Goal: Task Accomplishment & Management: Manage account settings

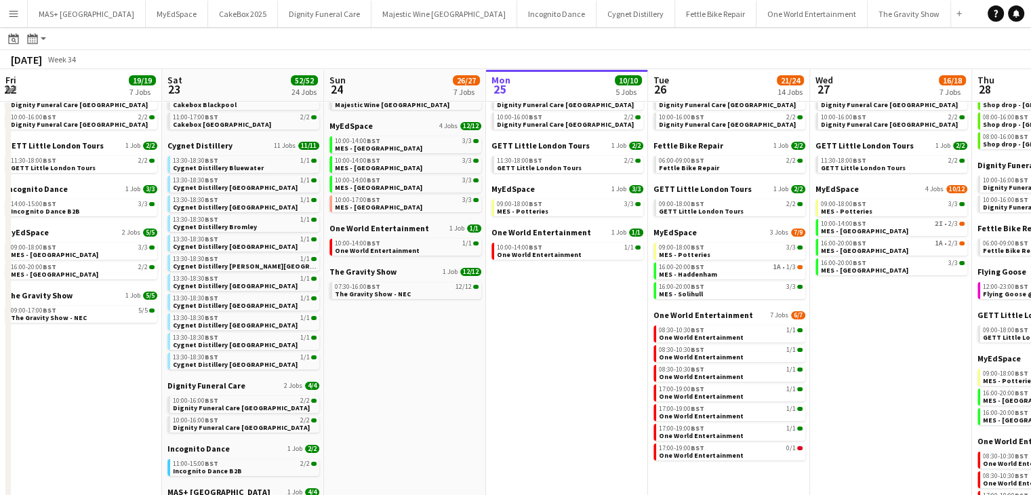
scroll to position [0, 408]
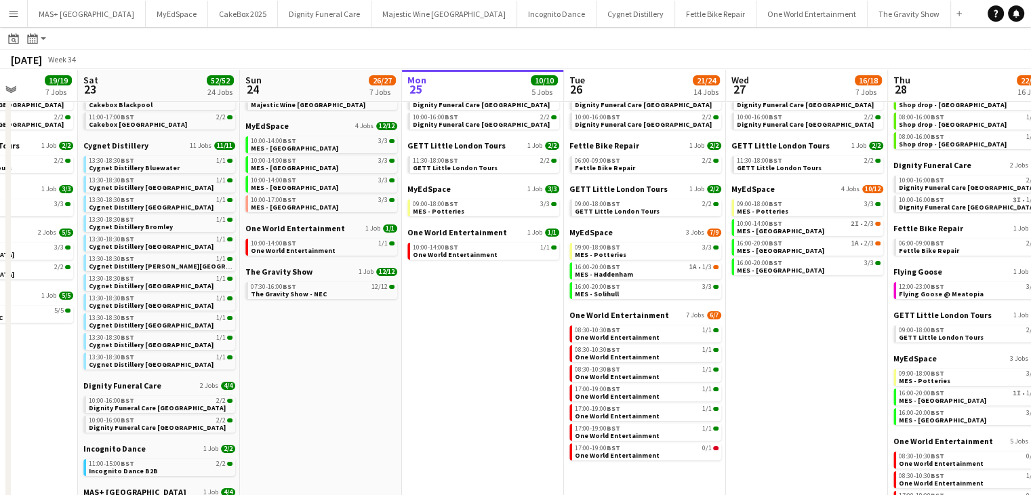
drag, startPoint x: 790, startPoint y: 329, endPoint x: 778, endPoint y: 329, distance: 12.2
click at [778, 329] on app-calendar-viewport "Wed 20 32/32 9 Jobs Thu 21 25/26 9 Jobs Fri 22 19/19 7 Jobs Sat 23 52/52 24 Job…" at bounding box center [515, 505] width 1031 height 1012
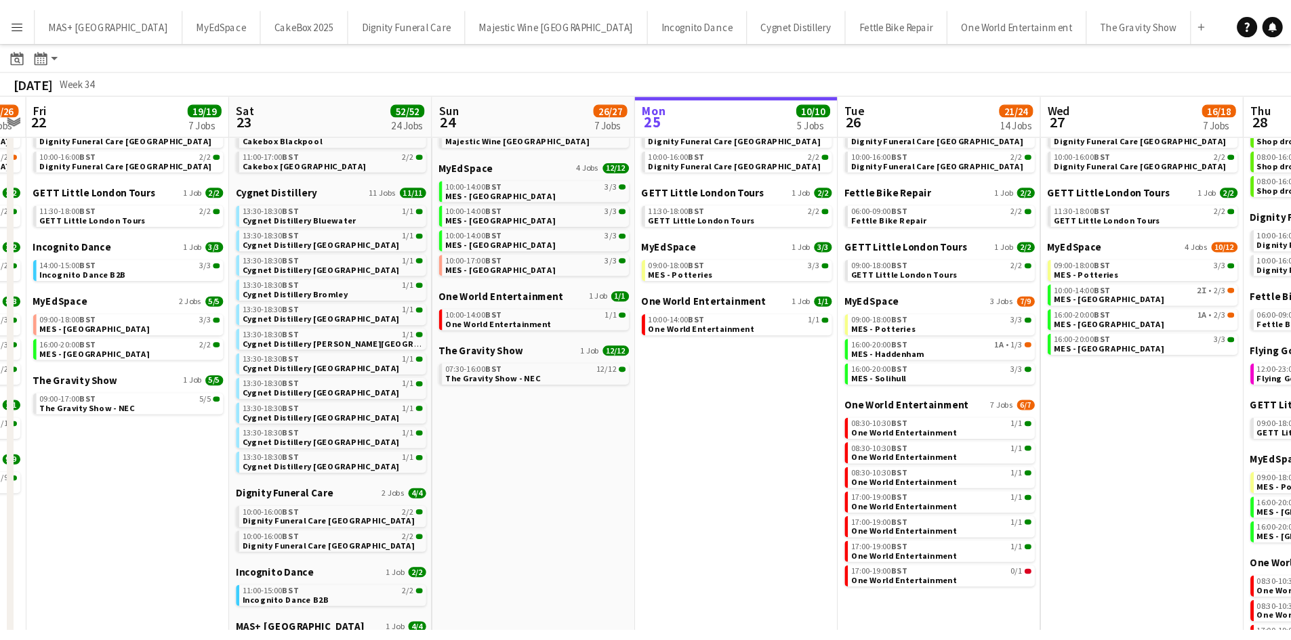
scroll to position [0, 300]
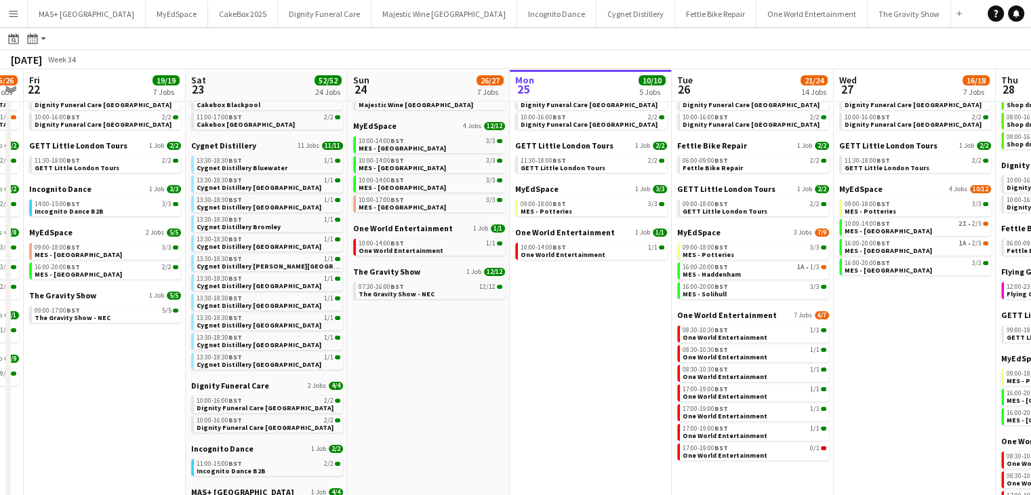
drag, startPoint x: 415, startPoint y: 360, endPoint x: 522, endPoint y: 372, distance: 108.3
click at [522, 372] on app-calendar-viewport "Wed 20 32/32 9 Jobs Thu 21 25/26 9 Jobs Fri 22 19/19 7 Jobs Sat 23 52/52 24 Job…" at bounding box center [515, 505] width 1031 height 1012
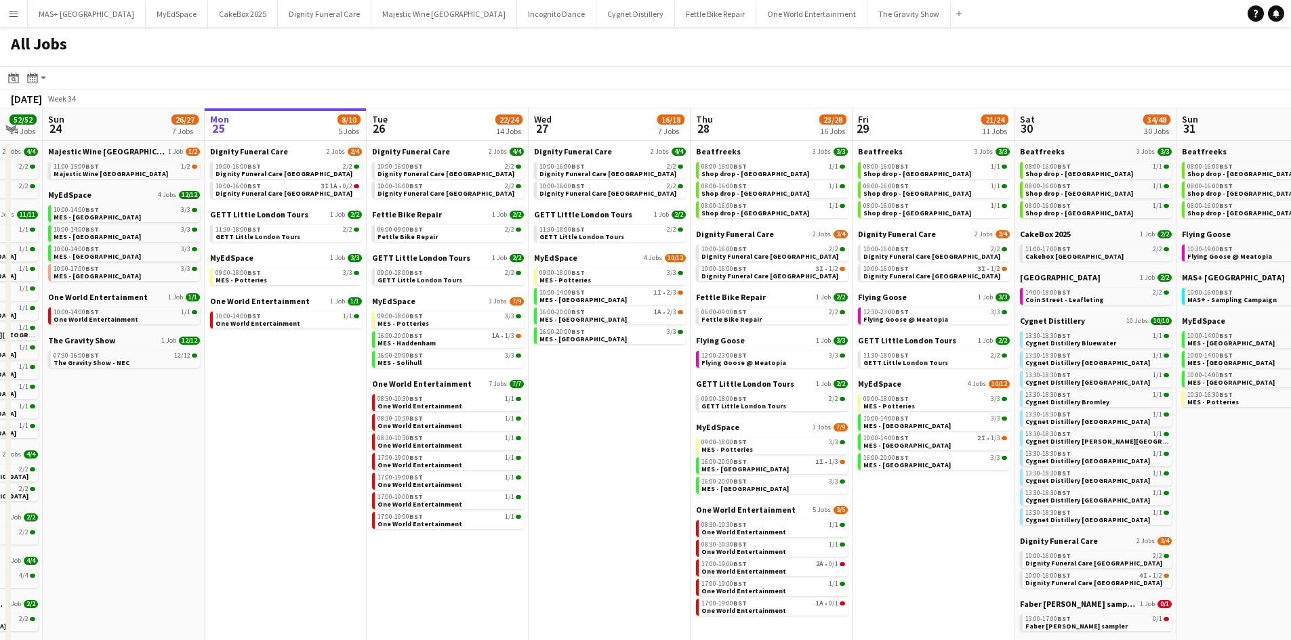
scroll to position [0, 375]
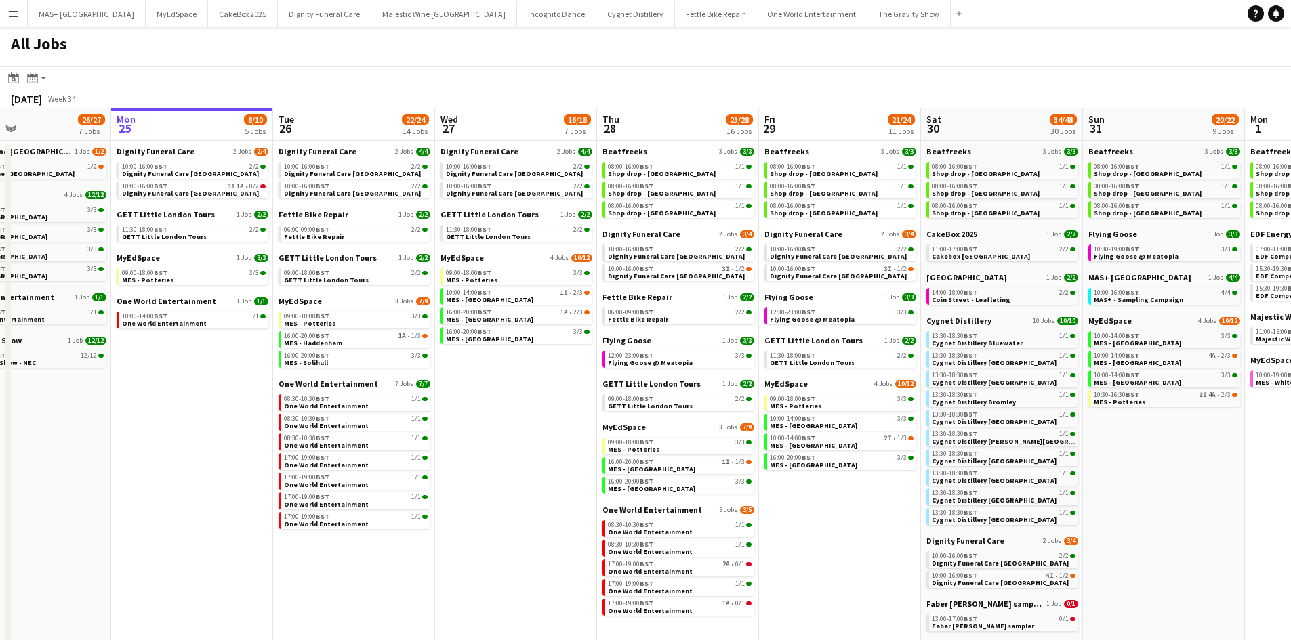
drag, startPoint x: 553, startPoint y: 438, endPoint x: 629, endPoint y: 409, distance: 81.7
click at [664, 443] on app-calendar-viewport "Fri 22 19/19 7 Jobs Sat 23 52/52 24 Jobs Sun 24 26/27 7 Jobs Mon 25 8/10 5 Jobs…" at bounding box center [645, 593] width 1291 height 971
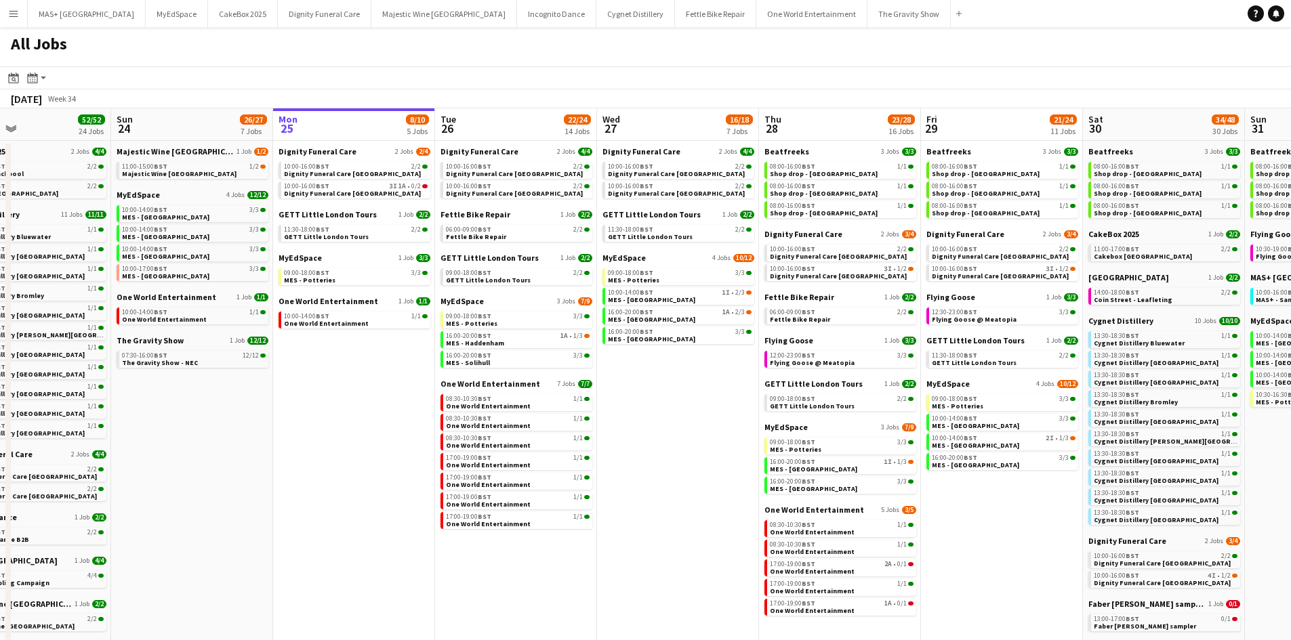
scroll to position [0, 341]
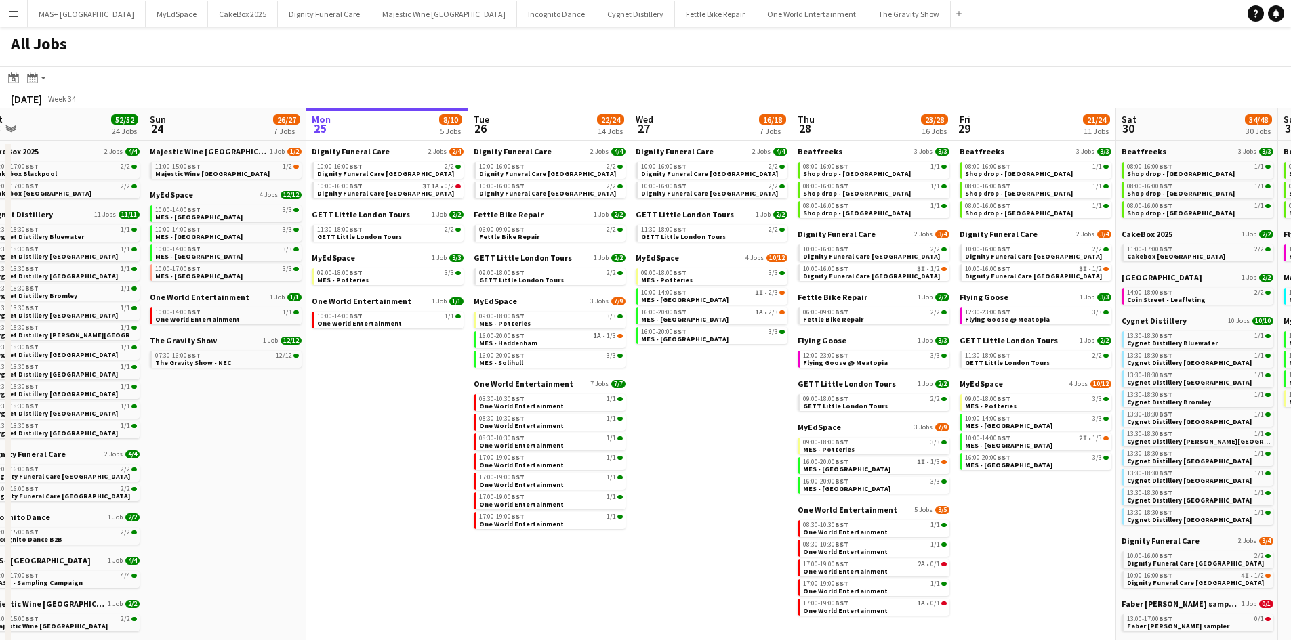
drag, startPoint x: 373, startPoint y: 383, endPoint x: 406, endPoint y: 387, distance: 33.4
click at [406, 387] on app-calendar-viewport "Thu 21 25/26 9 Jobs Fri 22 19/19 7 Jobs Sat 23 52/52 24 Jobs Sun 24 26/27 7 Job…" at bounding box center [645, 593] width 1291 height 971
click at [583, 341] on link "16:00-20:00 BST 1A • 1/3 MES - Haddenham" at bounding box center [551, 339] width 144 height 16
click at [544, 397] on div "08:30-10:30 BST 1/1" at bounding box center [551, 399] width 144 height 7
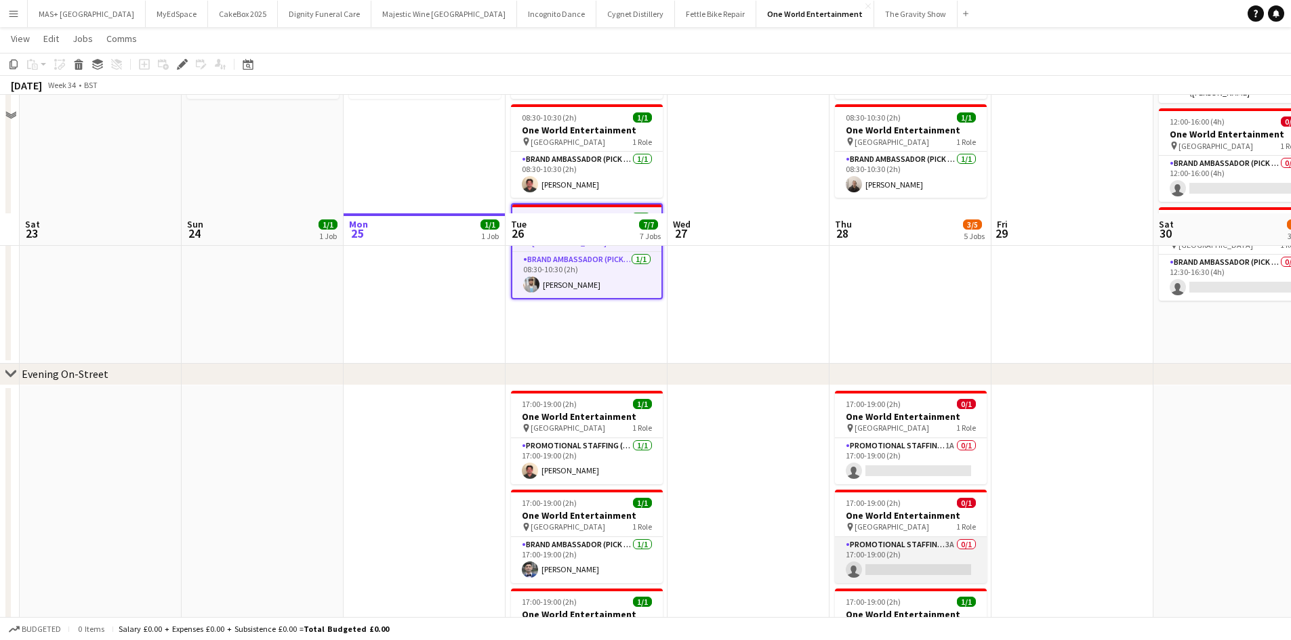
scroll to position [271, 0]
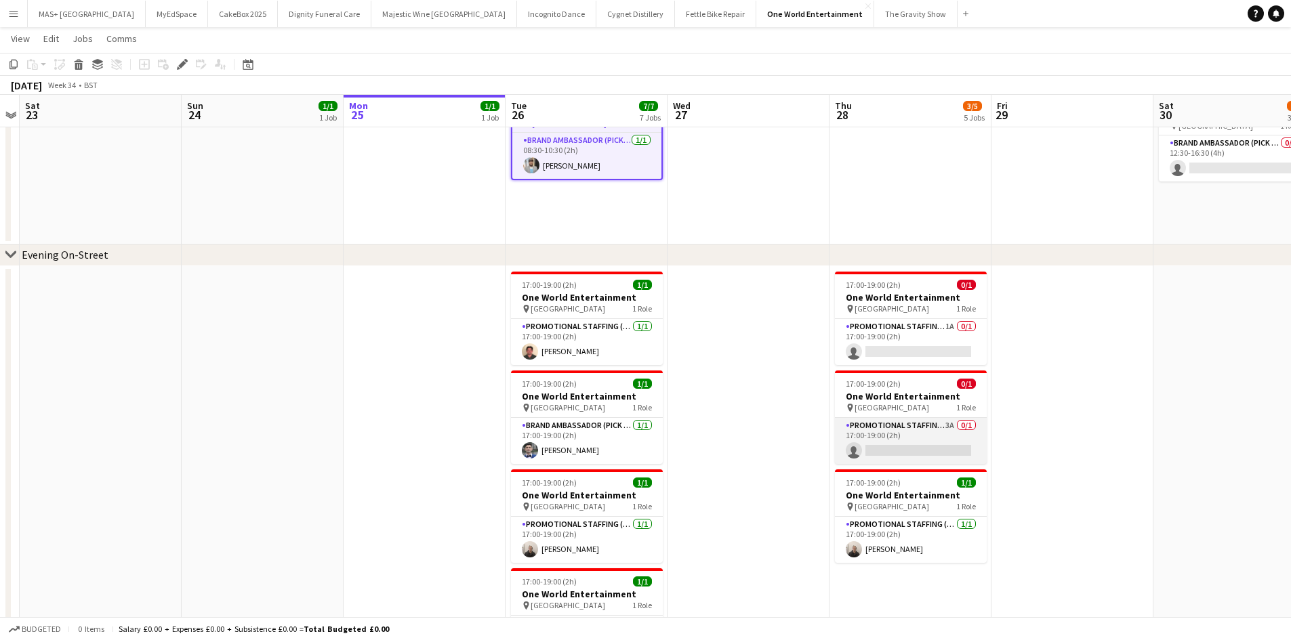
click at [920, 440] on app-card-role "Promotional Staffing (Brand Ambassadors) 3A 0/1 17:00-19:00 (2h) single-neutral…" at bounding box center [911, 441] width 152 height 46
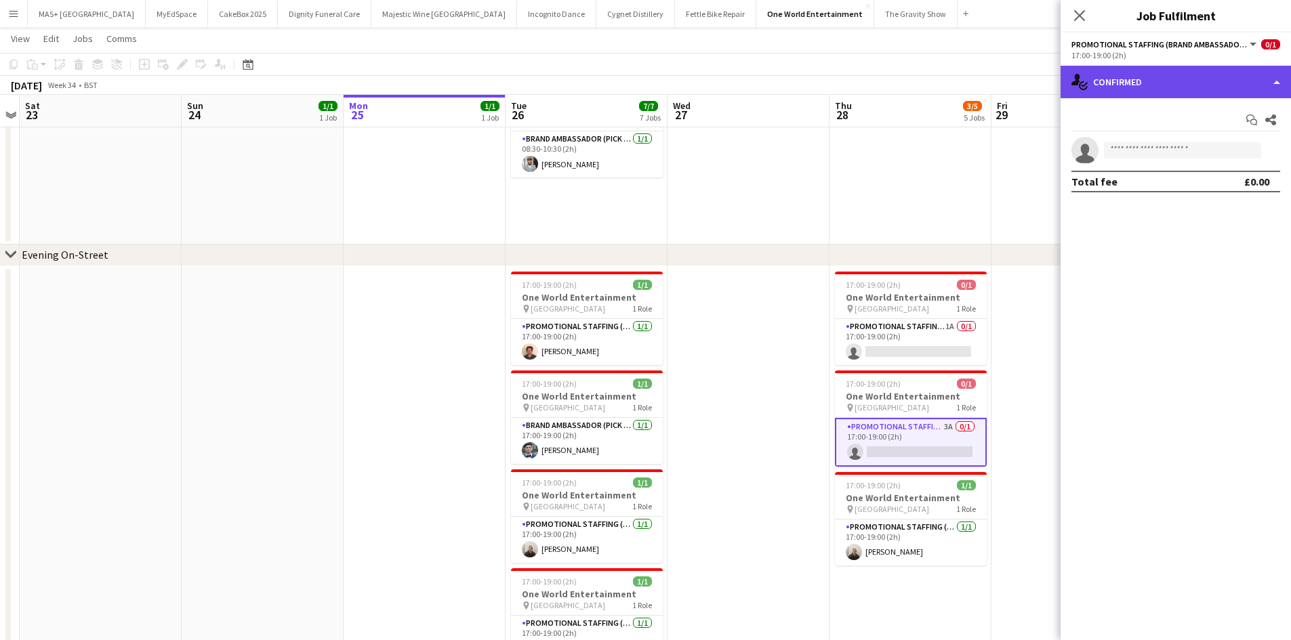
click at [1161, 82] on div "single-neutral-actions-check-2 Confirmed" at bounding box center [1175, 82] width 230 height 33
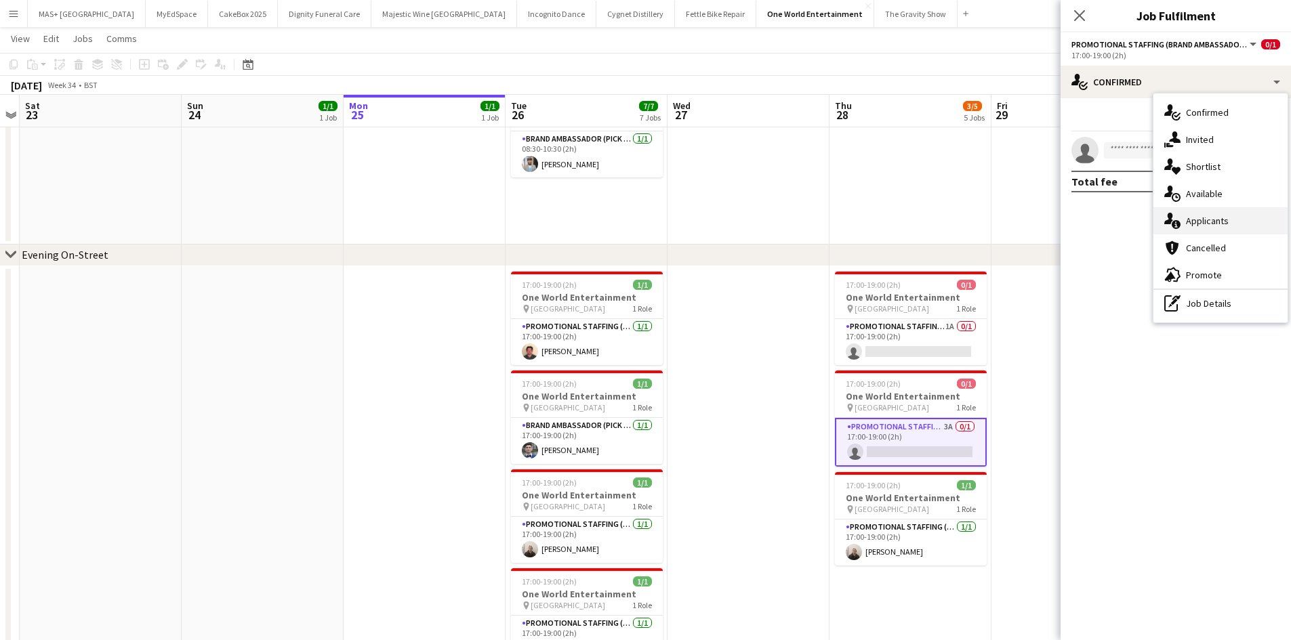
click at [1223, 229] on div "single-neutral-actions-information Applicants" at bounding box center [1220, 220] width 134 height 27
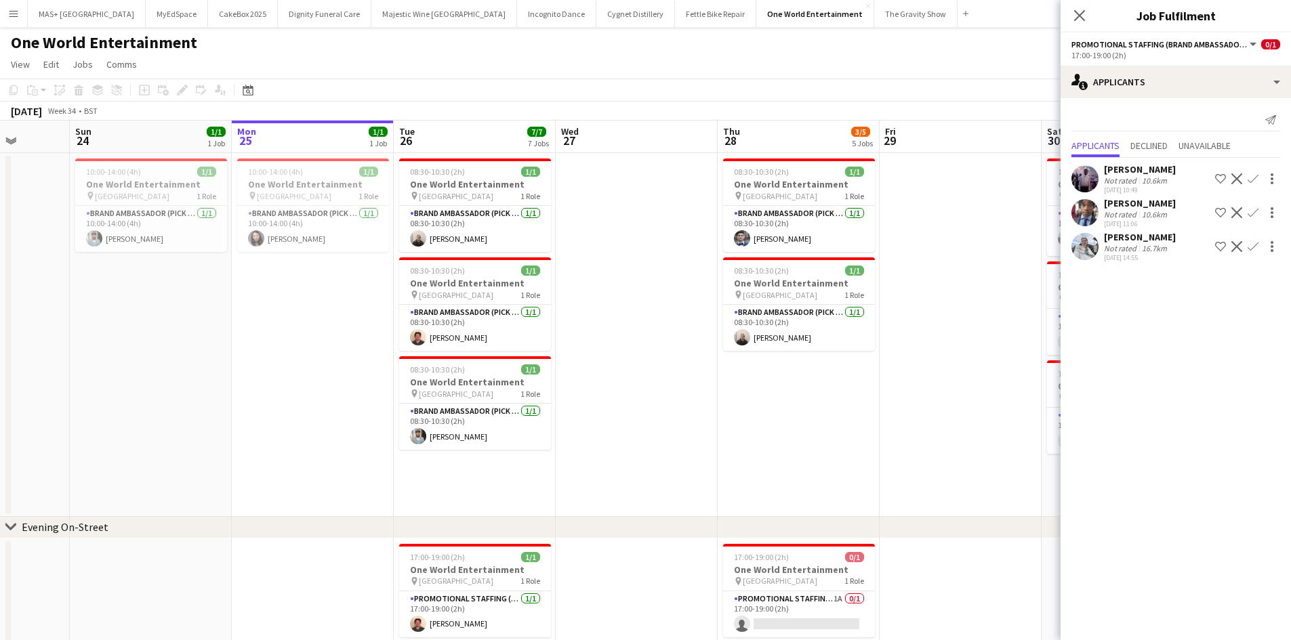
scroll to position [0, 581]
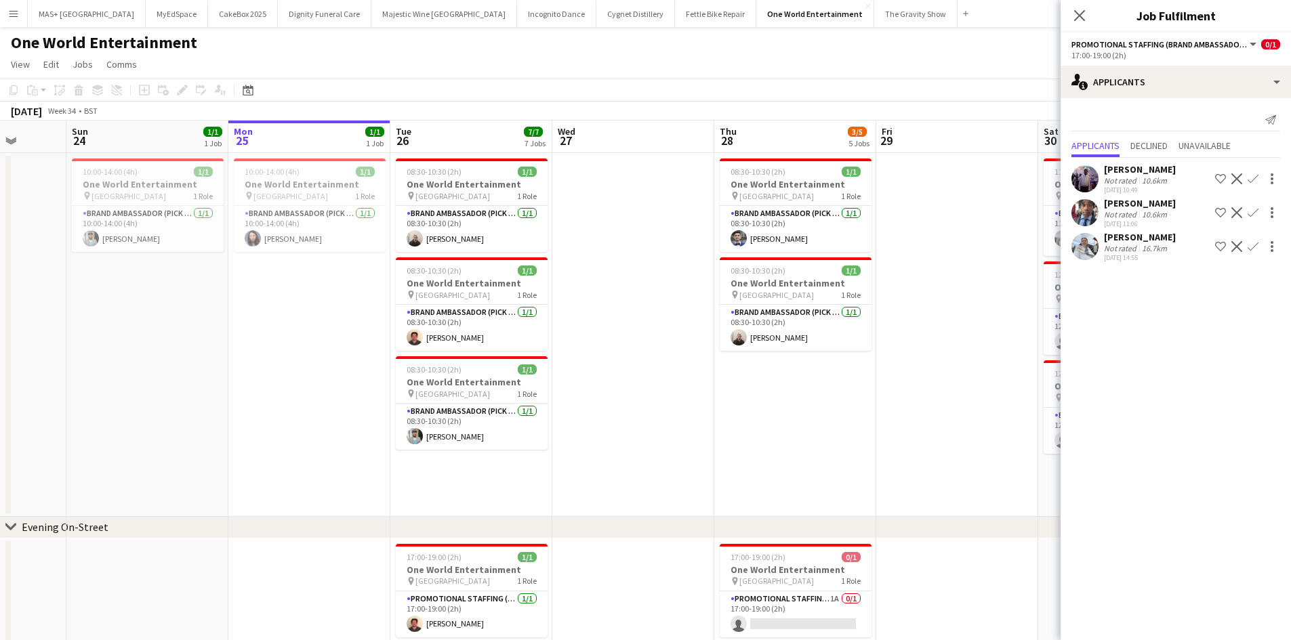
drag, startPoint x: 1019, startPoint y: 339, endPoint x: 904, endPoint y: 334, distance: 115.3
click at [904, 334] on app-calendar-viewport "Wed 20 Thu 21 Fri 22 Sat 23 Sun 24 1/1 1 Job Mon 25 1/1 1 Job Tue 26 7/7 7 Jobs…" at bounding box center [645, 568] width 1291 height 894
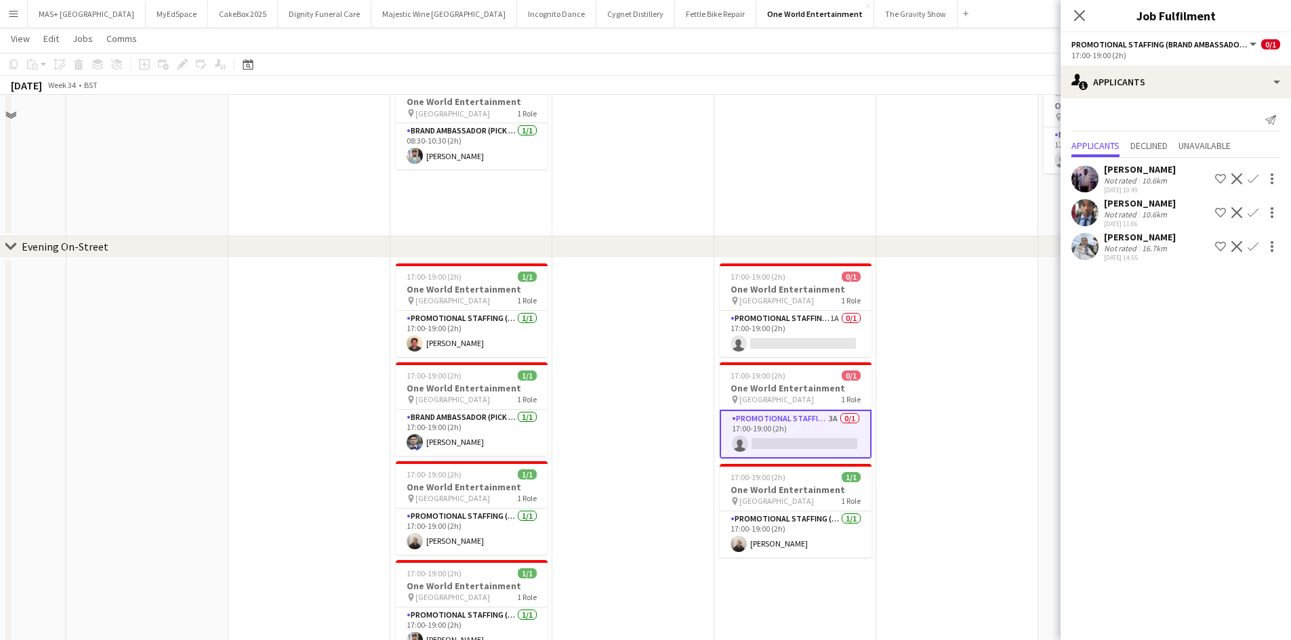
scroll to position [339, 0]
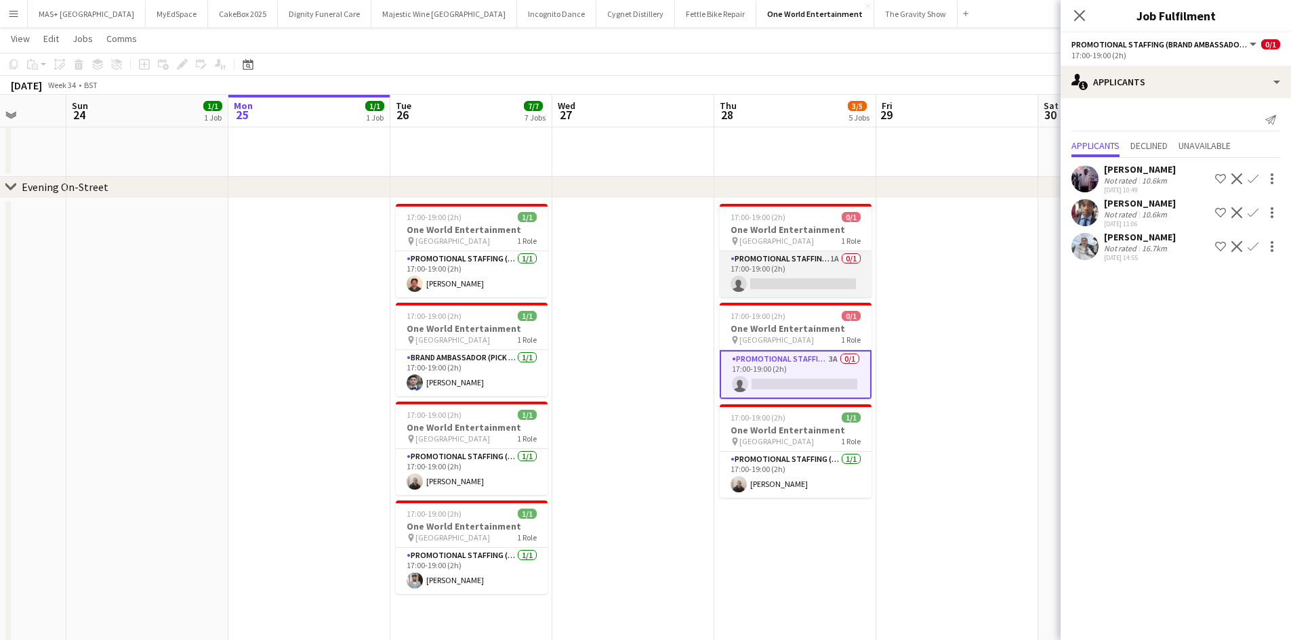
click at [762, 270] on app-card-role "Promotional Staffing (Brand Ambassadors) 1A 0/1 17:00-19:00 (2h) single-neutral…" at bounding box center [796, 274] width 152 height 46
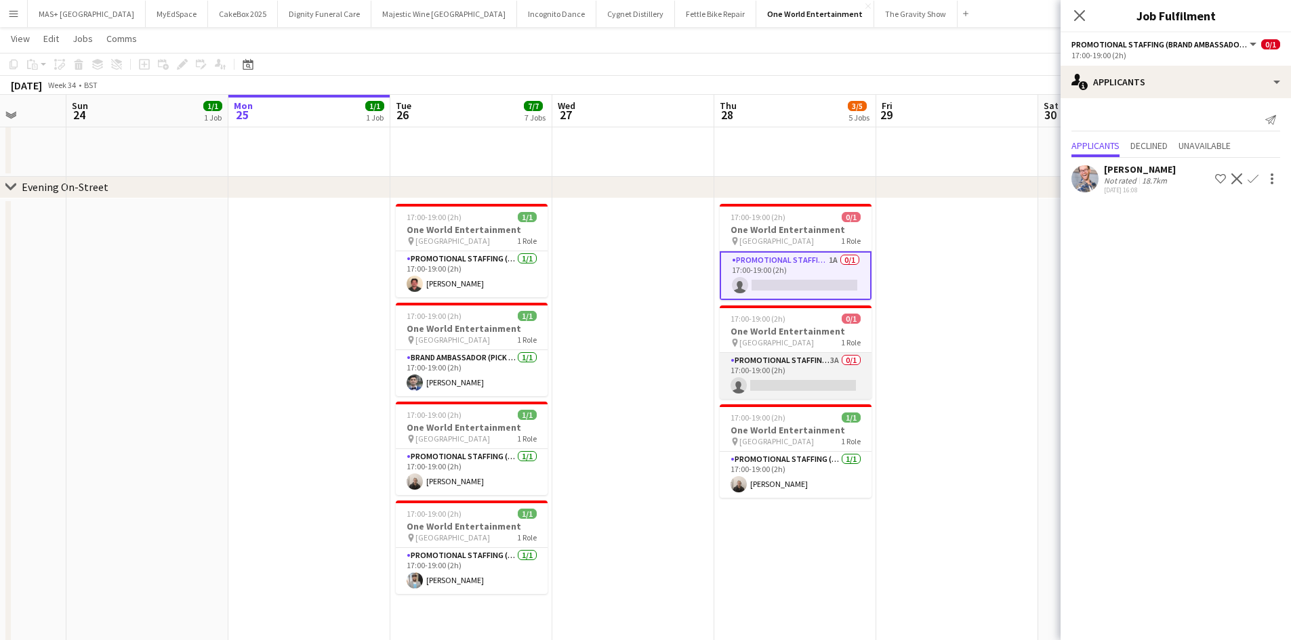
click at [770, 369] on app-card-role "Promotional Staffing (Brand Ambassadors) 3A 0/1 17:00-19:00 (2h) single-neutral…" at bounding box center [796, 376] width 152 height 46
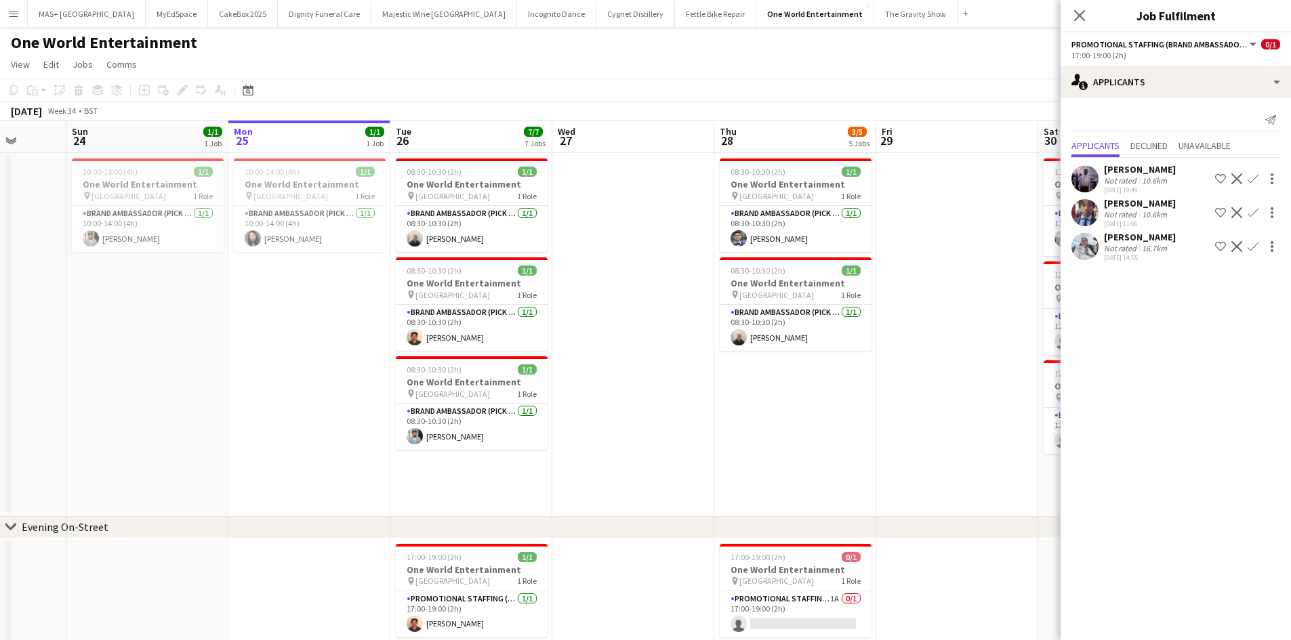
scroll to position [0, 650]
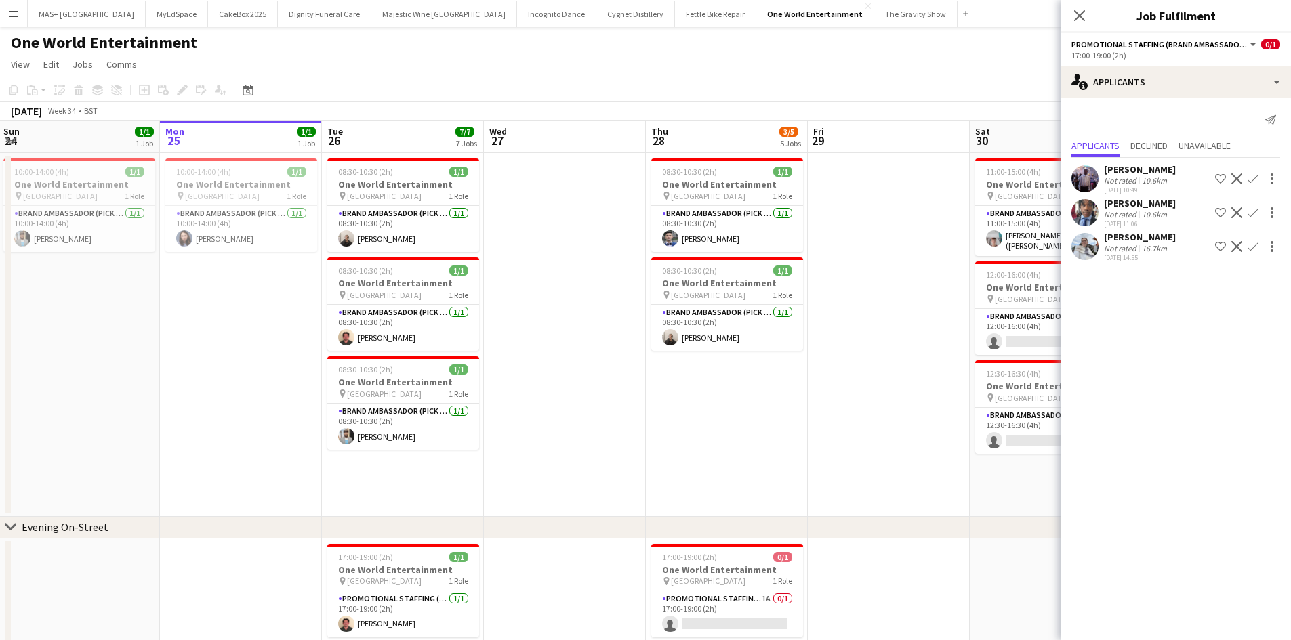
drag, startPoint x: 907, startPoint y: 351, endPoint x: 862, endPoint y: 339, distance: 47.0
click at [862, 339] on app-calendar-viewport "Wed 20 Thu 21 Fri 22 Sat 23 Sun 24 1/1 1 Job Mon 25 1/1 1 Job Tue 26 7/7 7 Jobs…" at bounding box center [645, 568] width 1291 height 894
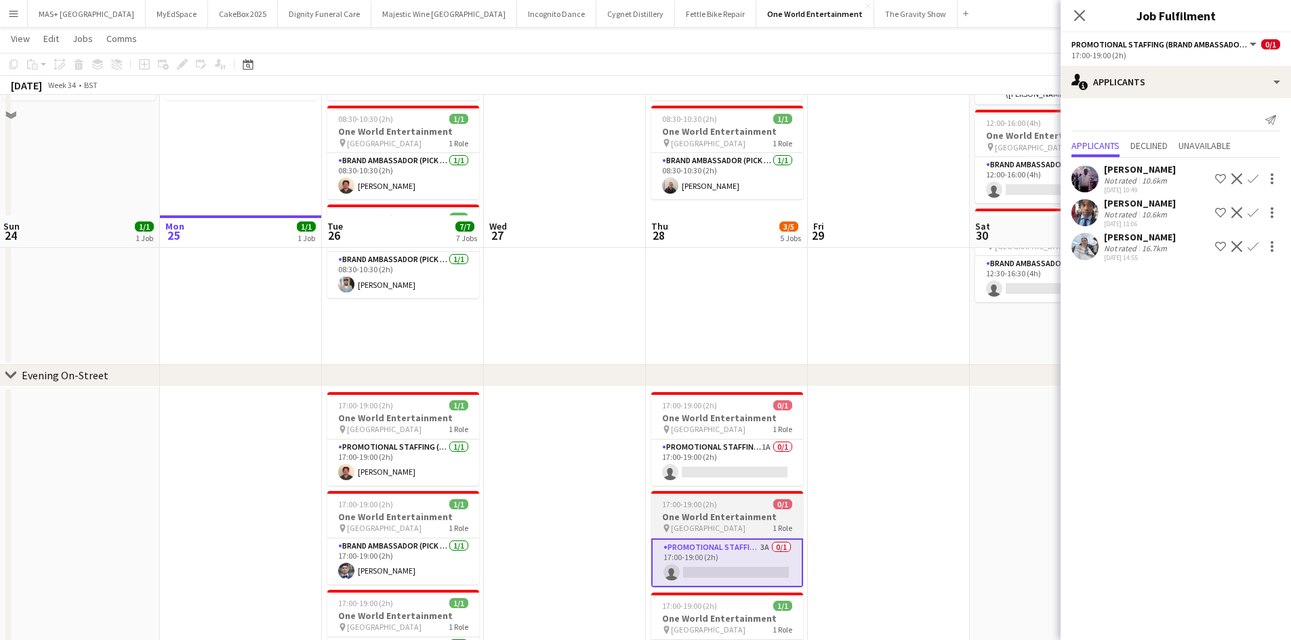
scroll to position [271, 0]
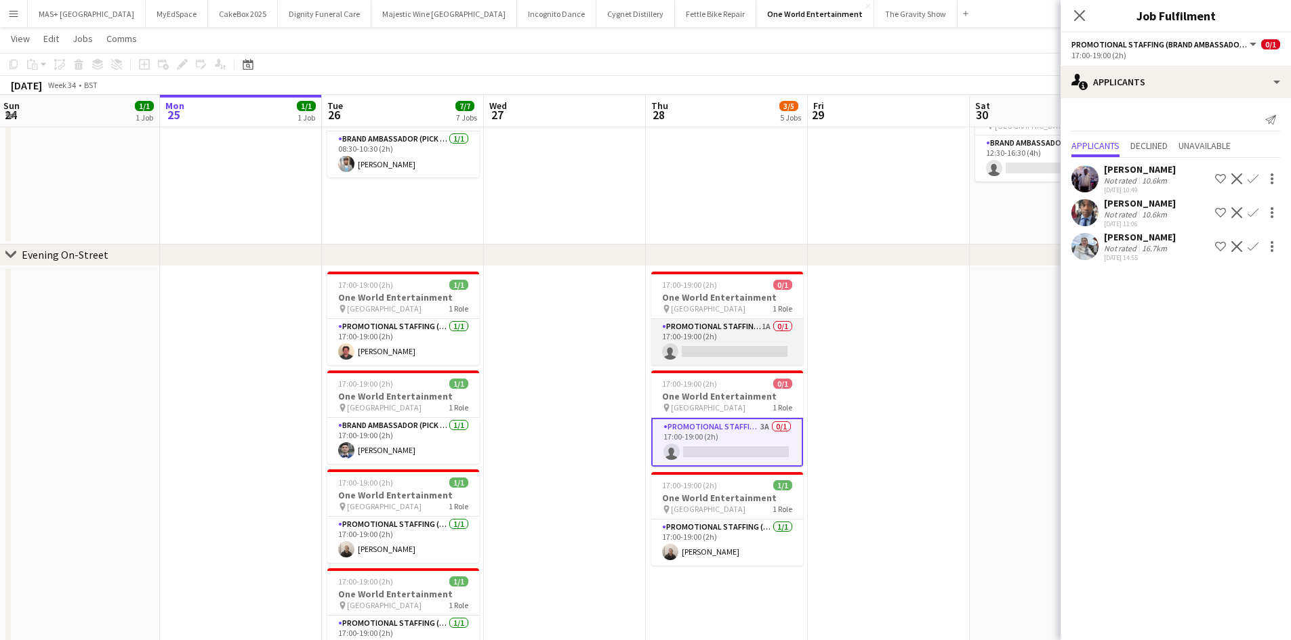
click at [726, 341] on app-card-role "Promotional Staffing (Brand Ambassadors) 1A 0/1 17:00-19:00 (2h) single-neutral…" at bounding box center [727, 342] width 152 height 46
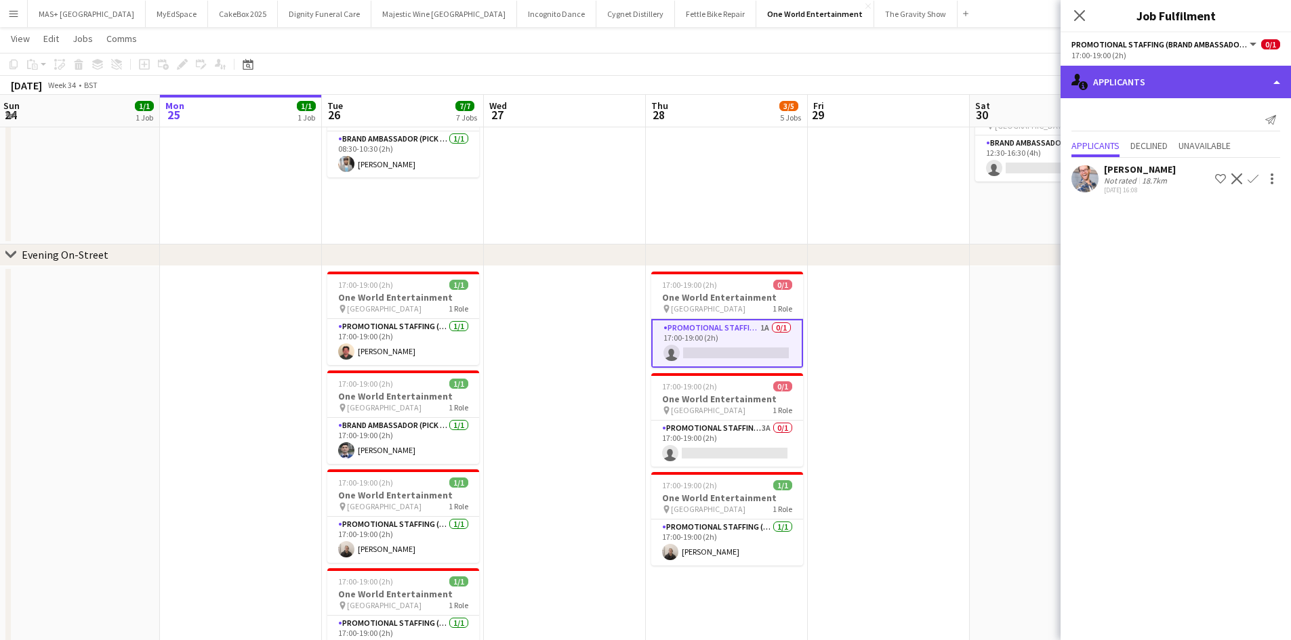
click at [1123, 77] on div "single-neutral-actions-information Applicants" at bounding box center [1175, 82] width 230 height 33
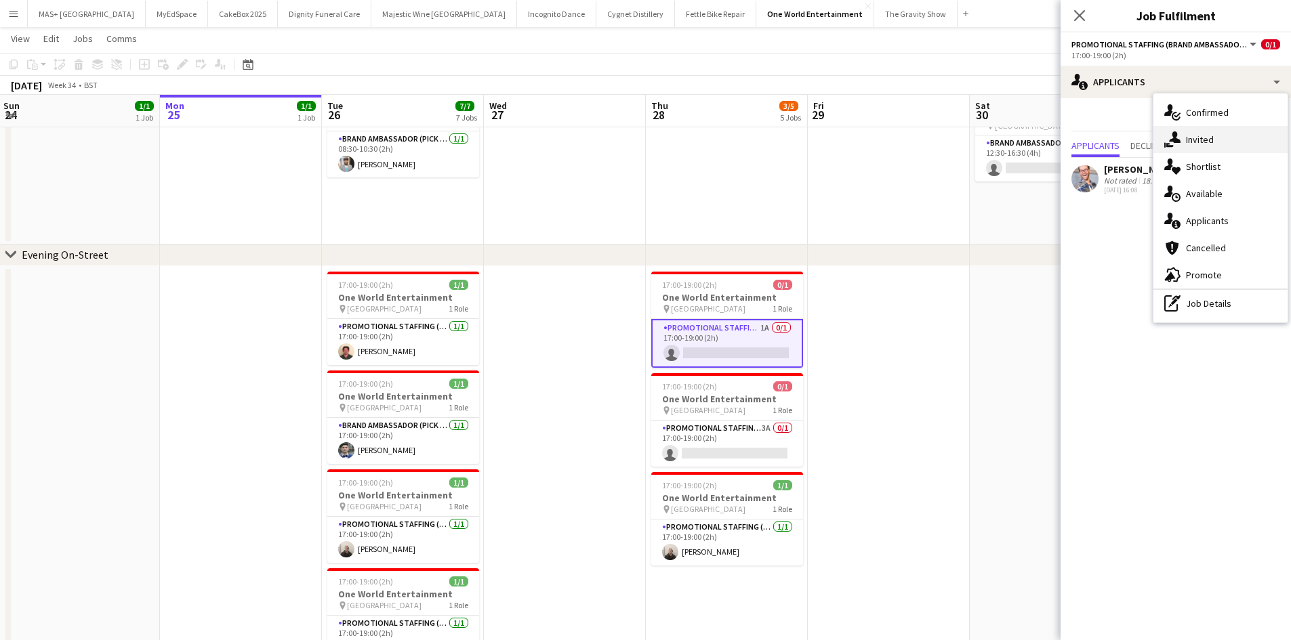
click at [1196, 137] on div "single-neutral-actions-share-1 Invited" at bounding box center [1220, 139] width 134 height 27
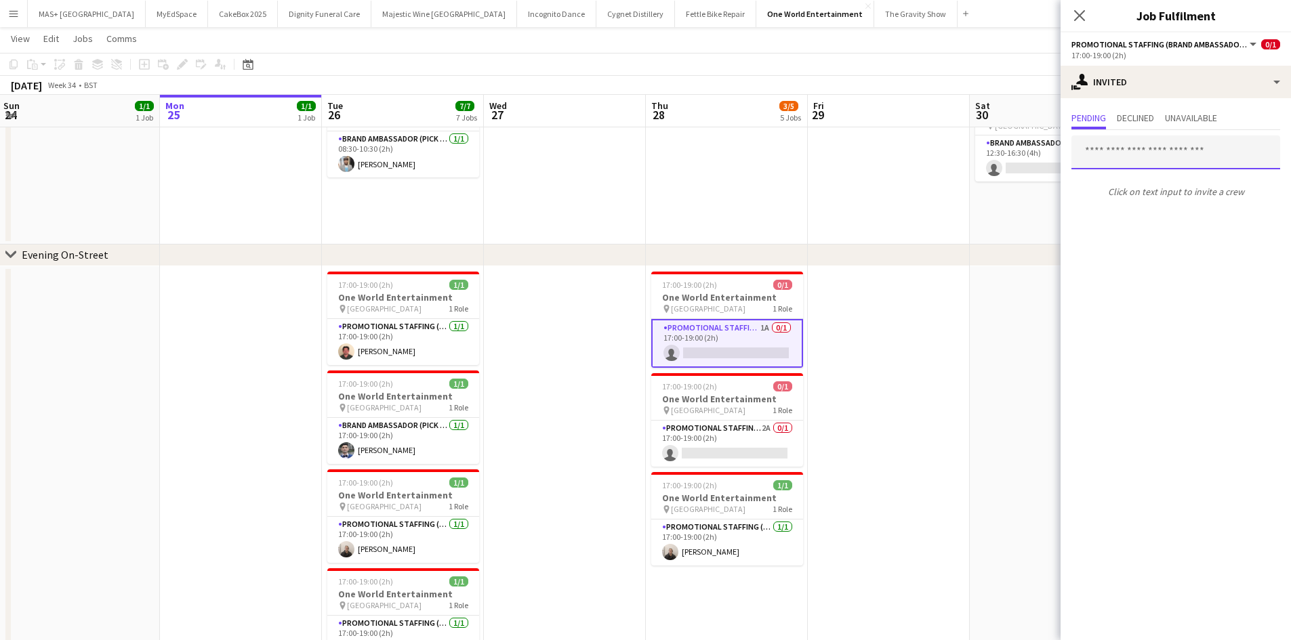
click at [1115, 152] on input "text" at bounding box center [1175, 153] width 209 height 34
type input "*****"
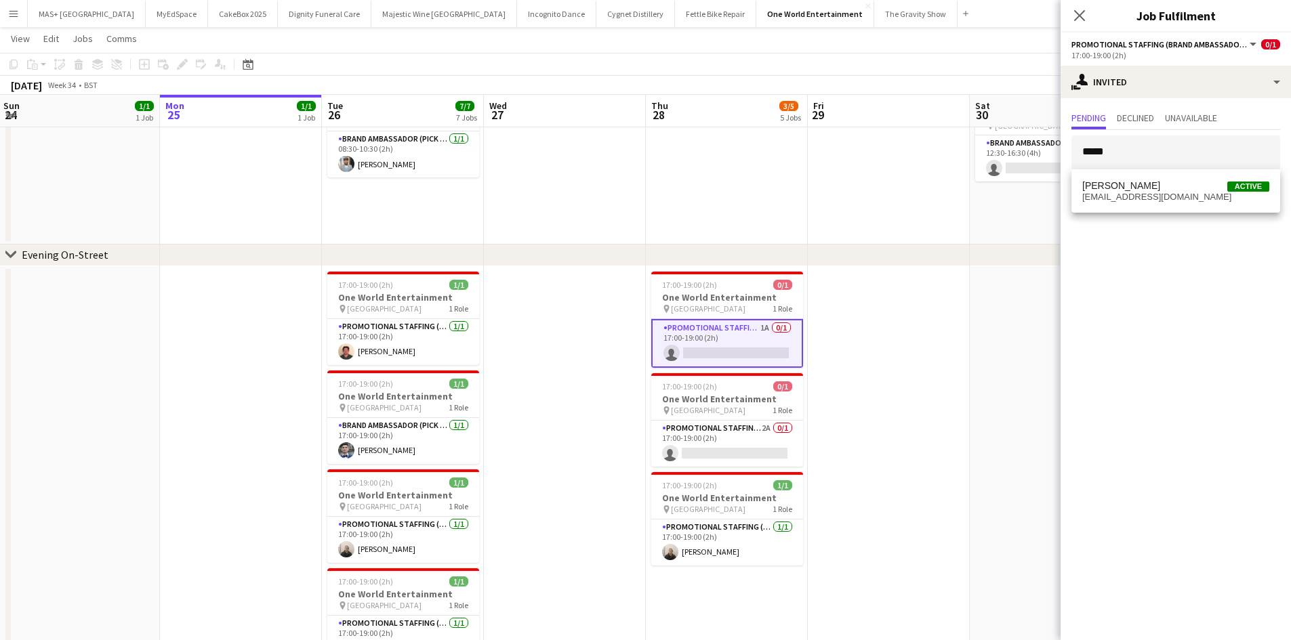
click at [1147, 186] on span "Elvis Assadi Active" at bounding box center [1175, 186] width 187 height 12
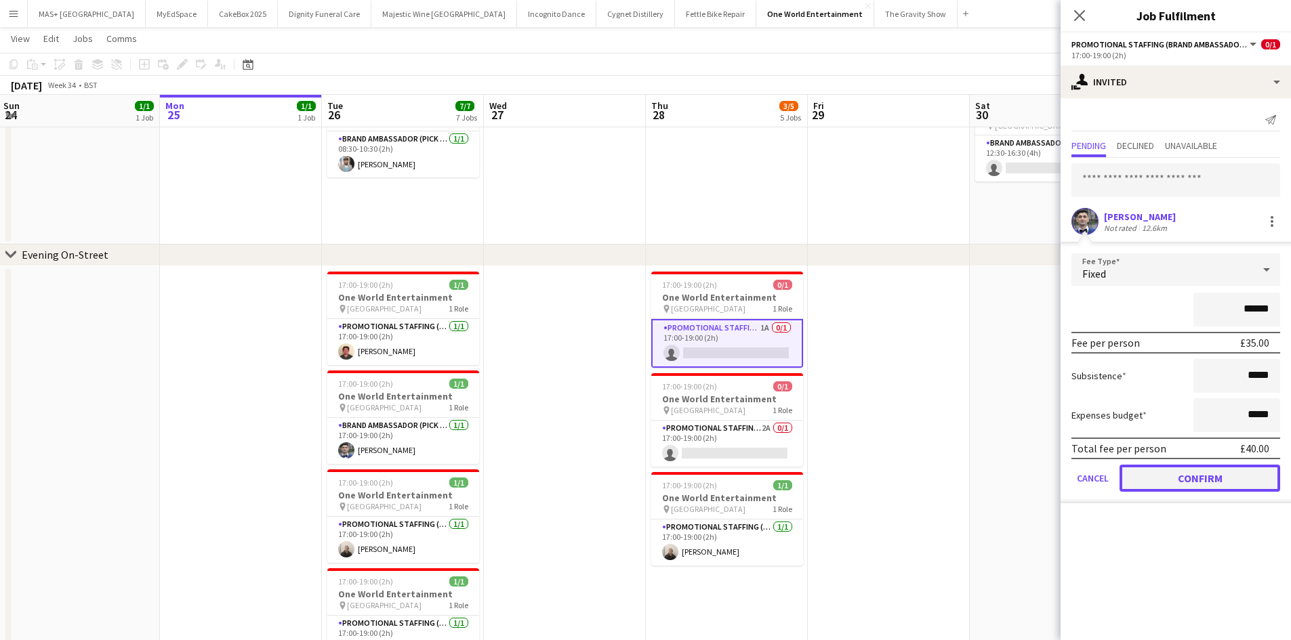
click at [1230, 474] on button "Confirm" at bounding box center [1199, 478] width 161 height 27
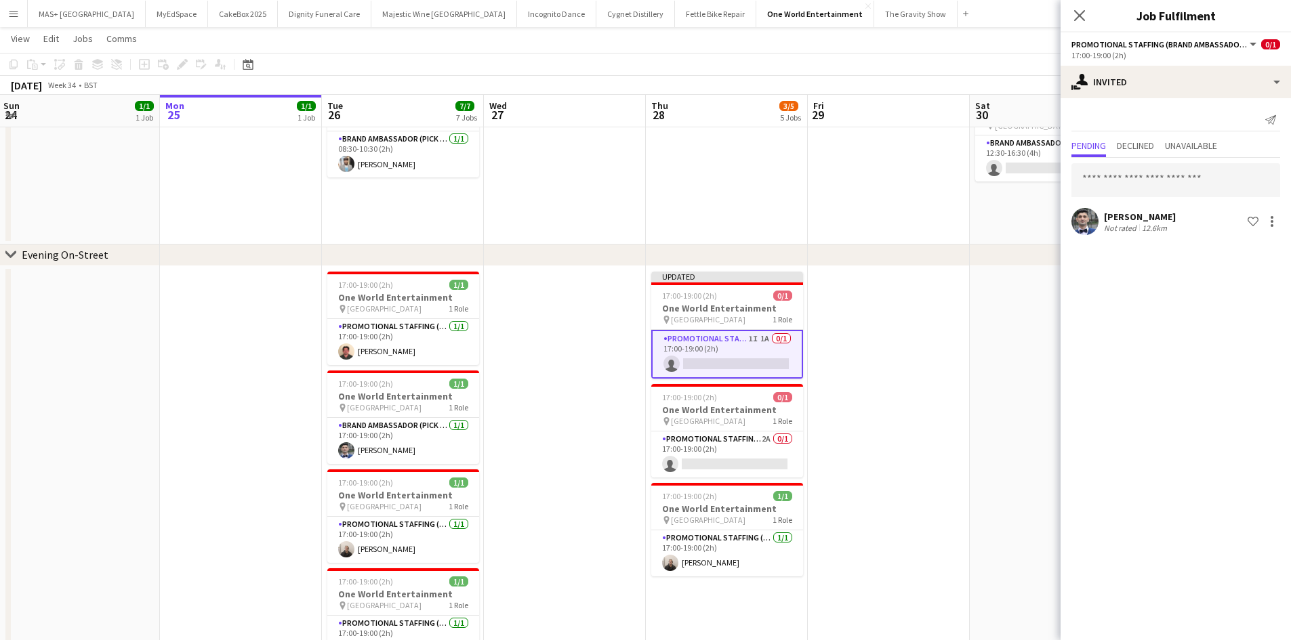
click at [932, 409] on app-date-cell at bounding box center [889, 504] width 162 height 476
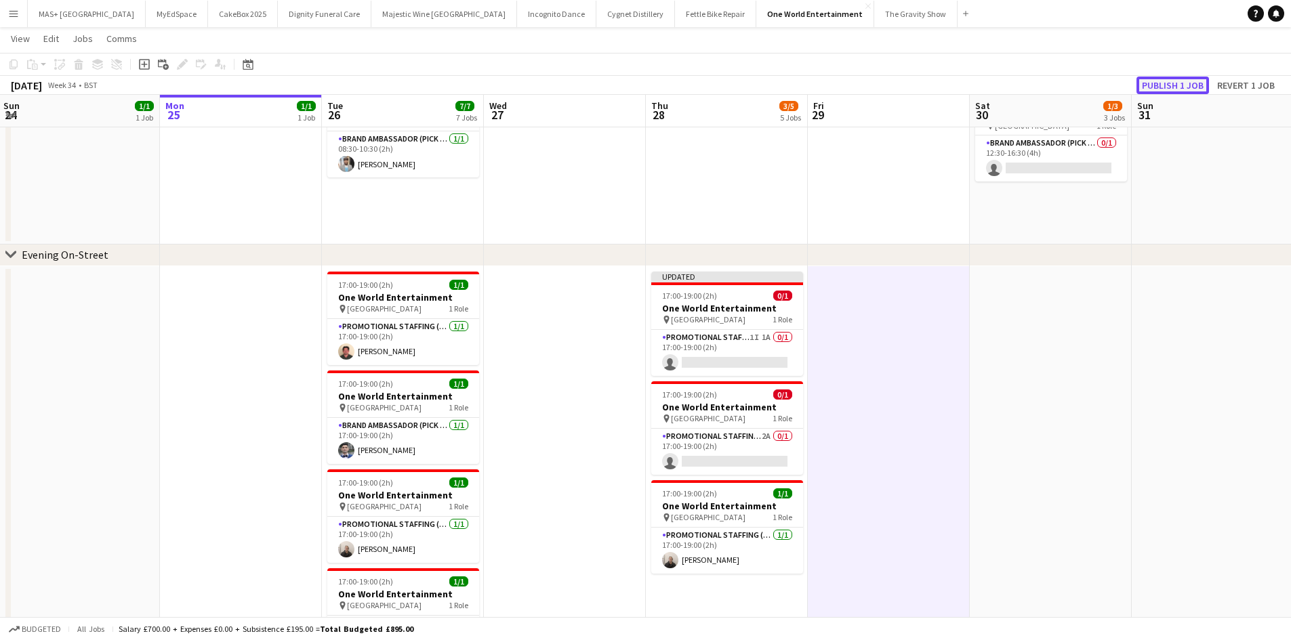
click at [1149, 79] on button "Publish 1 job" at bounding box center [1172, 86] width 72 height 18
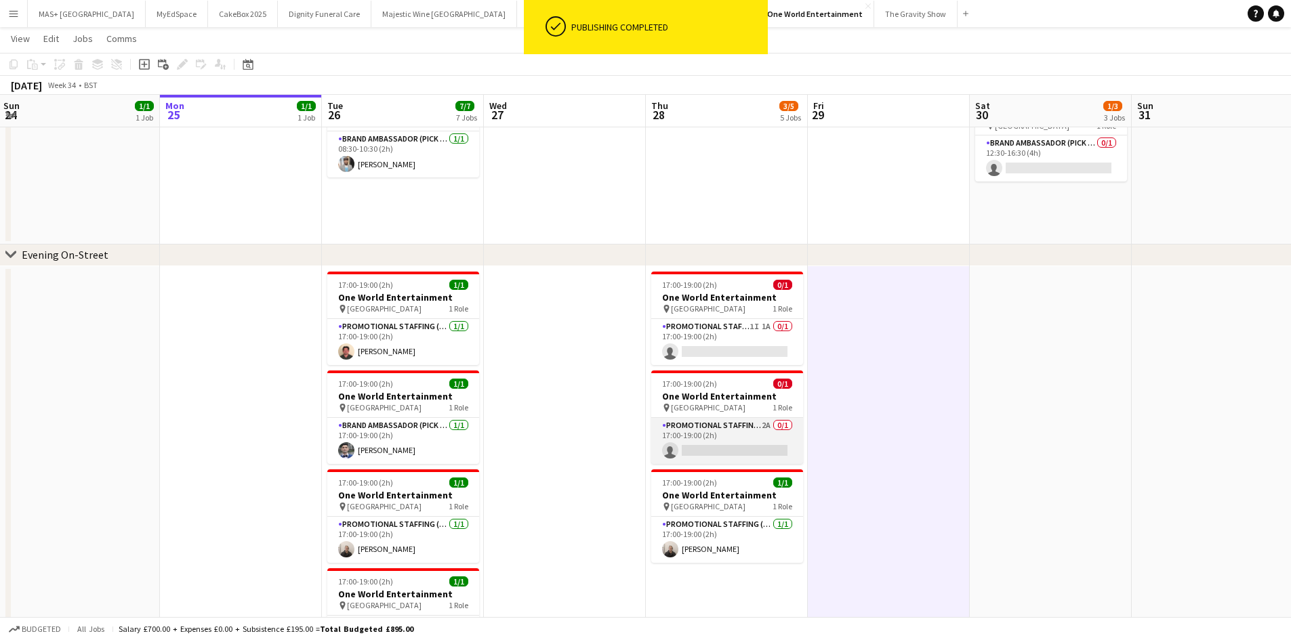
click at [722, 427] on app-card-role "Promotional Staffing (Brand Ambassadors) 2A 0/1 17:00-19:00 (2h) single-neutral…" at bounding box center [727, 441] width 152 height 46
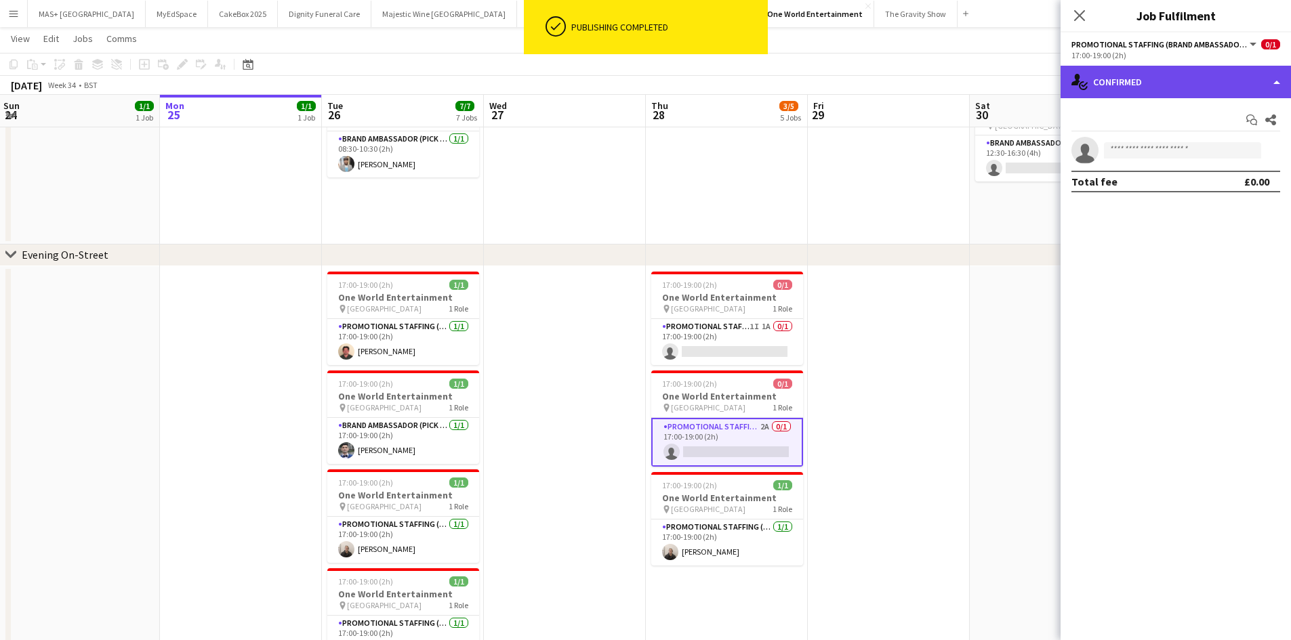
click at [1125, 92] on div "single-neutral-actions-check-2 Confirmed" at bounding box center [1175, 82] width 230 height 33
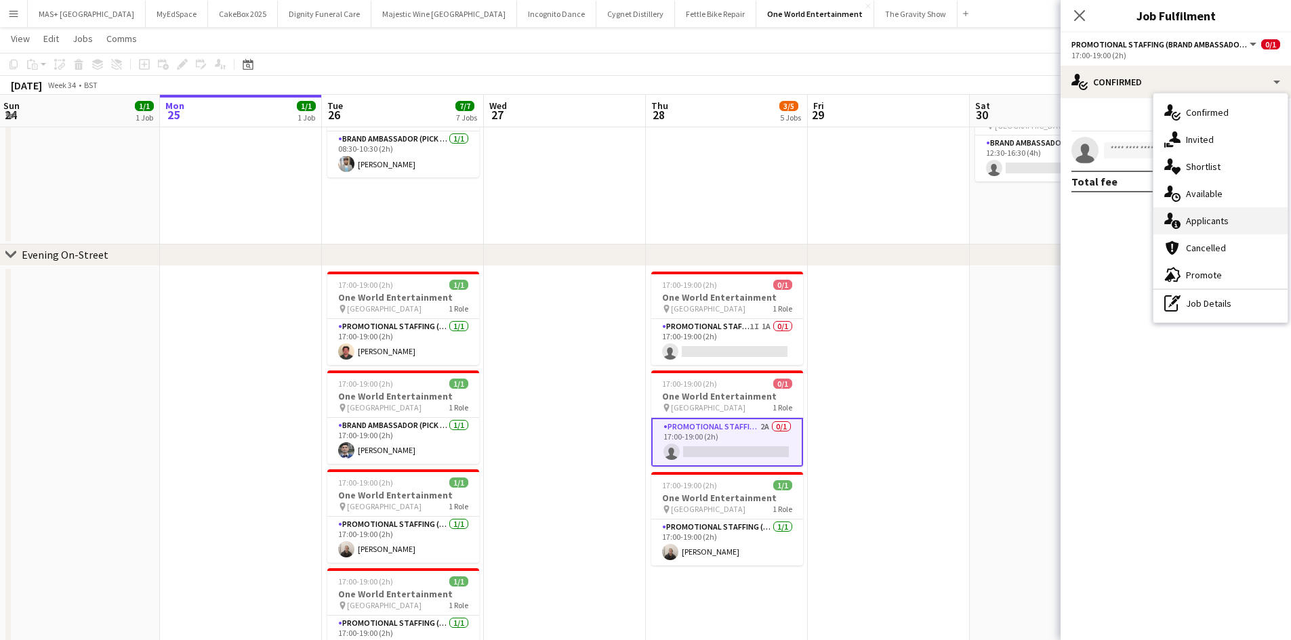
click at [1226, 211] on div "single-neutral-actions-information Applicants" at bounding box center [1220, 220] width 134 height 27
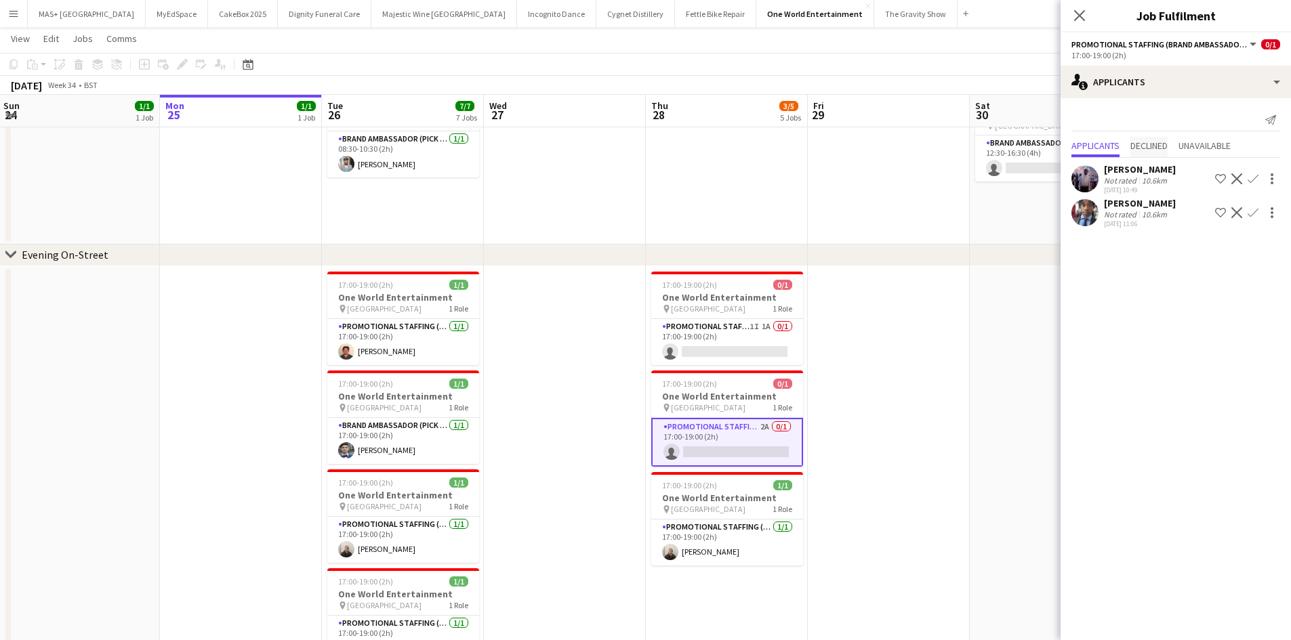
click at [1142, 145] on span "Declined" at bounding box center [1148, 145] width 37 height 9
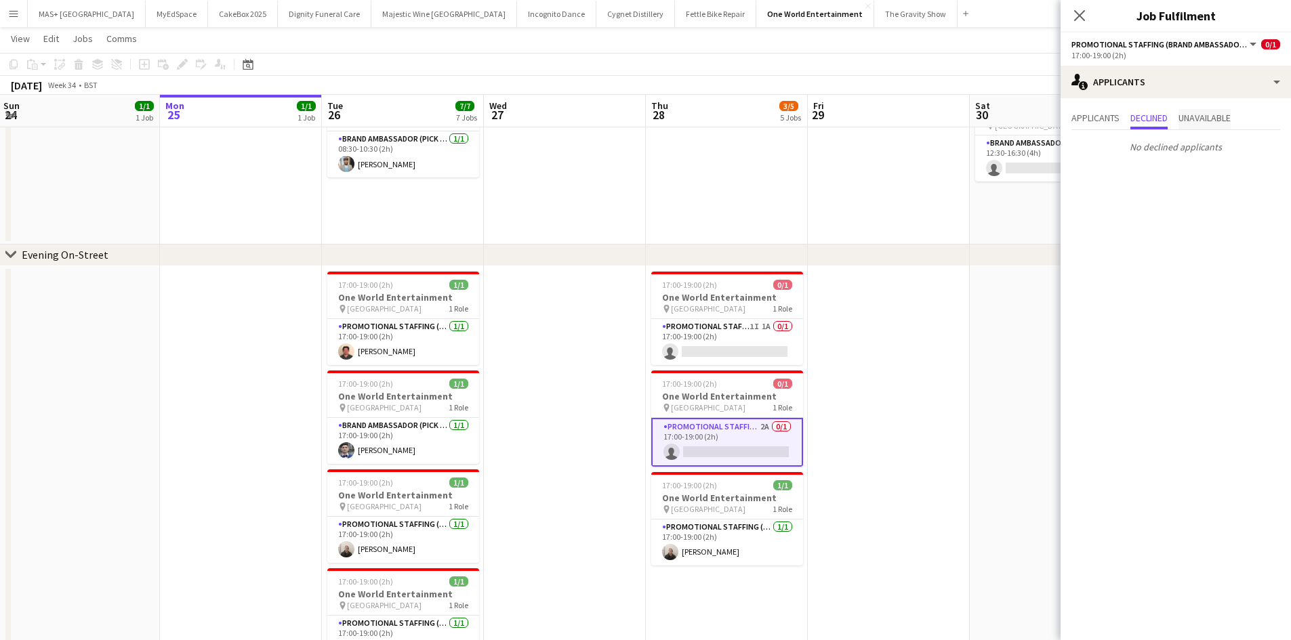
click at [1201, 113] on span "Unavailable" at bounding box center [1204, 117] width 52 height 9
click at [1095, 113] on span "Applicants" at bounding box center [1095, 117] width 48 height 9
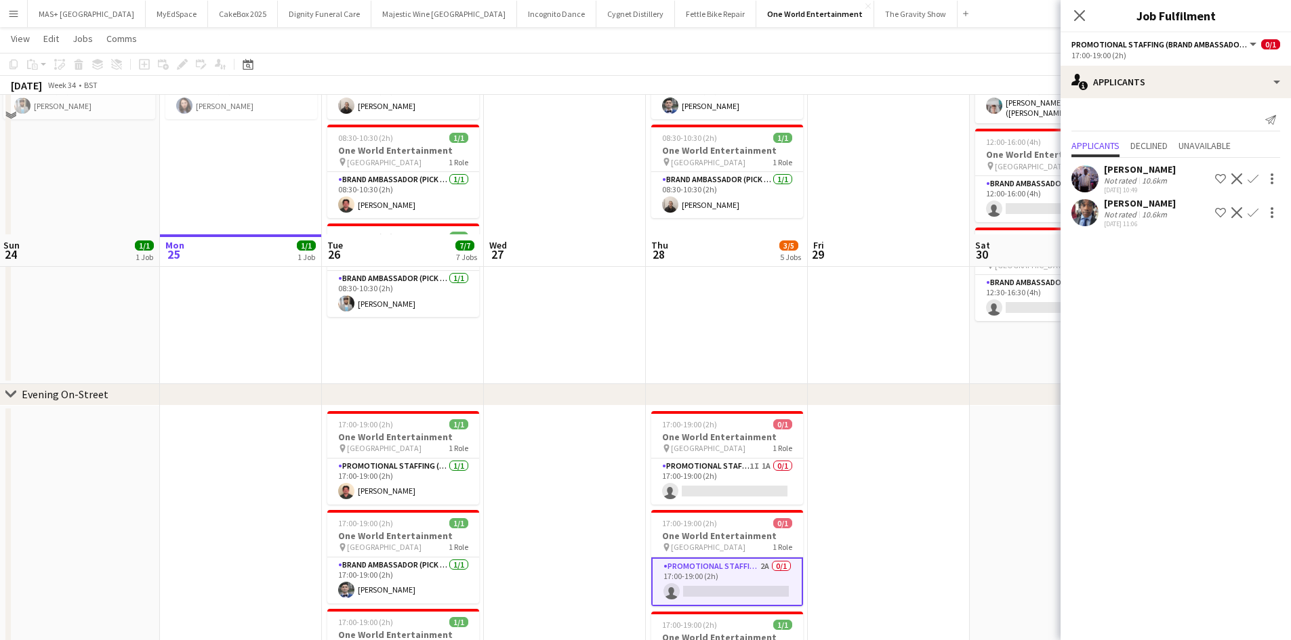
scroll to position [0, 0]
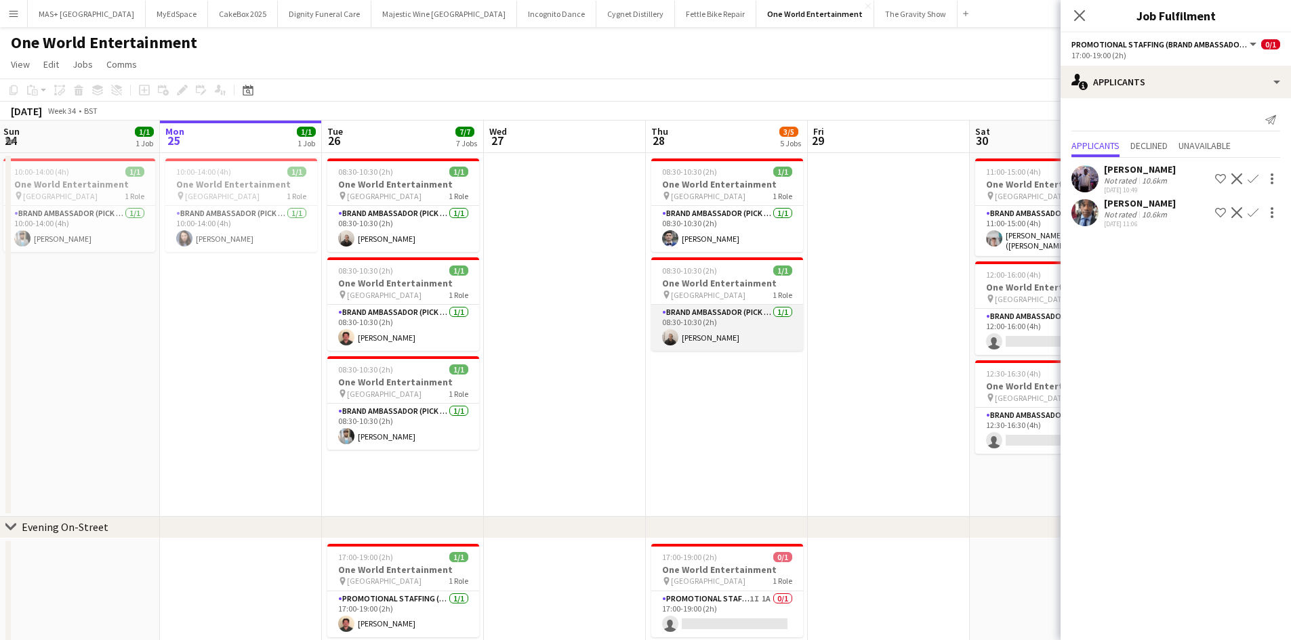
click at [722, 315] on app-card-role "Brand Ambassador (Pick up) 1/1 08:30-10:30 (2h) Gavin Rowe" at bounding box center [727, 328] width 152 height 46
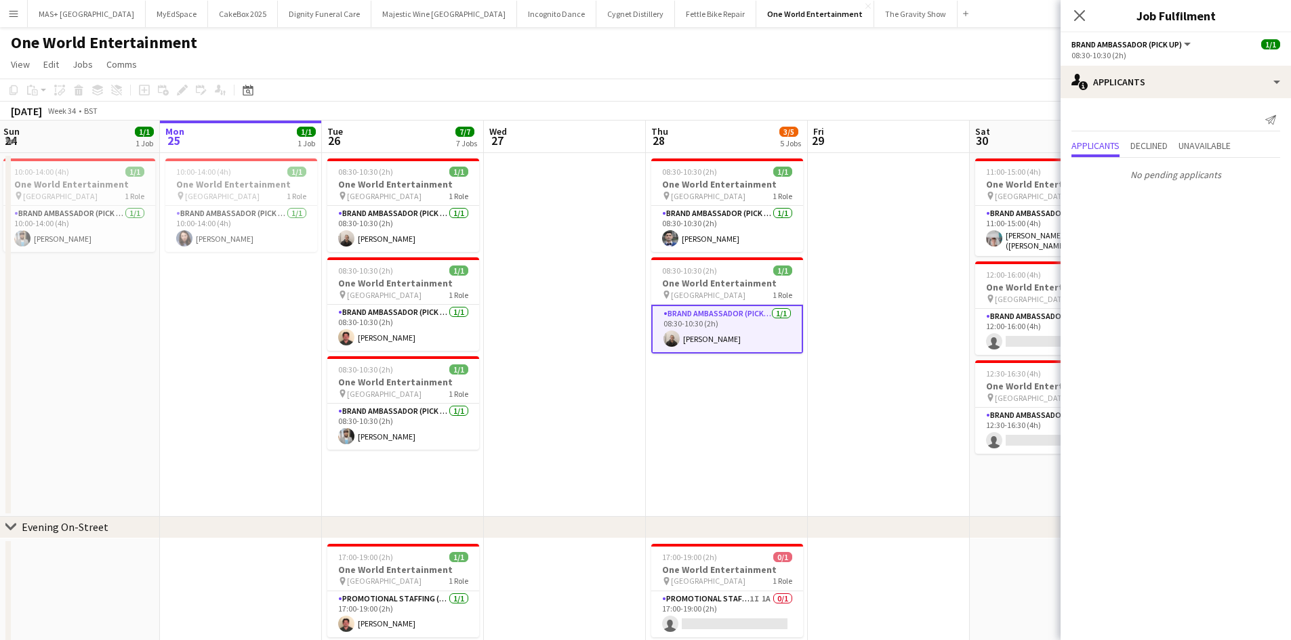
click at [832, 360] on app-date-cell at bounding box center [889, 335] width 162 height 364
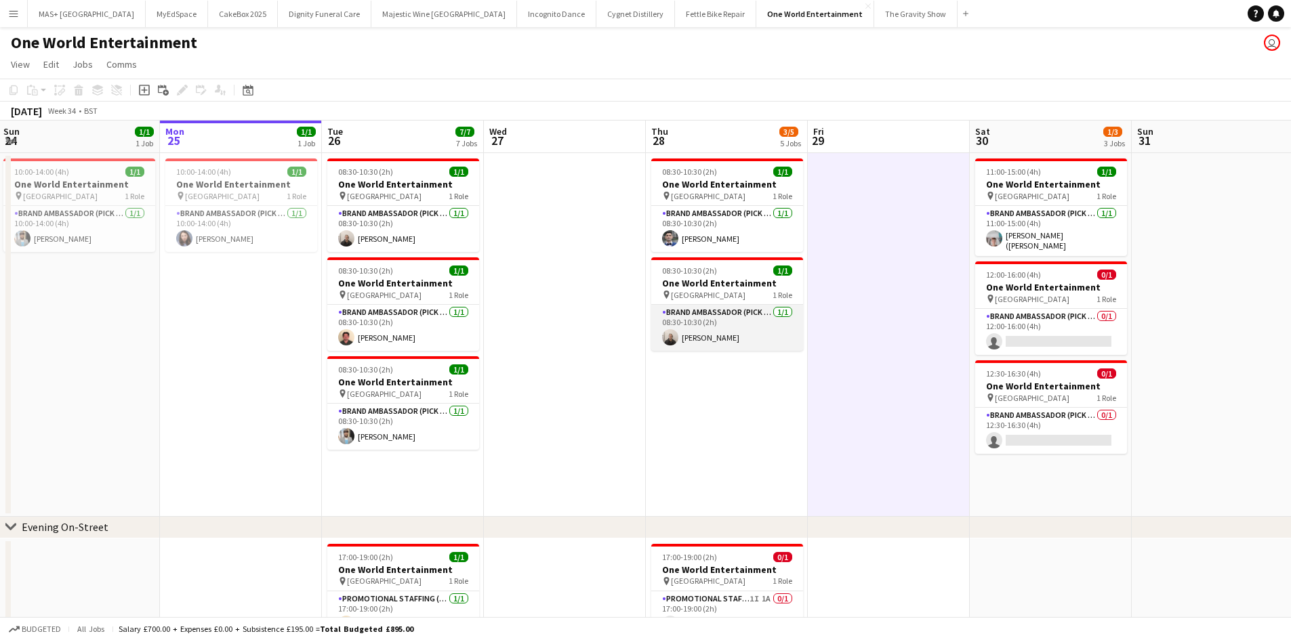
click at [705, 324] on app-card-role "Brand Ambassador (Pick up) 1/1 08:30-10:30 (2h) Gavin Rowe" at bounding box center [727, 328] width 152 height 46
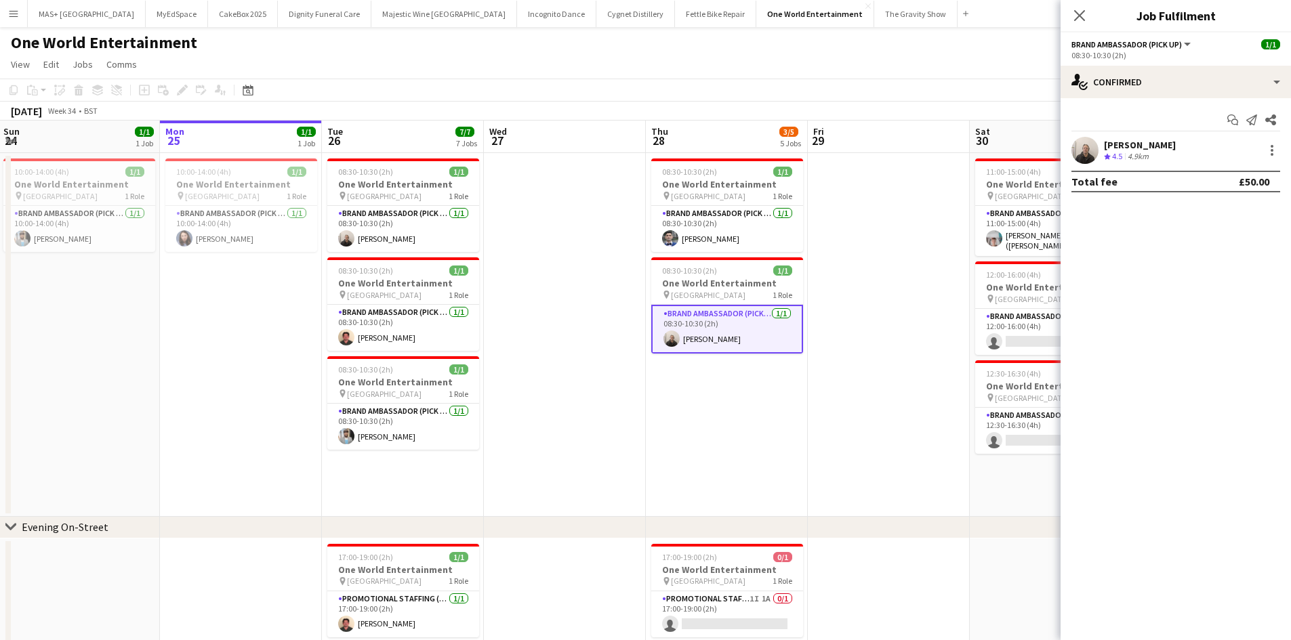
drag, startPoint x: 782, startPoint y: 401, endPoint x: 742, endPoint y: 356, distance: 60.0
click at [782, 400] on app-date-cell "08:30-10:30 (2h) 1/1 One World Entertainment pin Brixton Station 1 Role Brand A…" at bounding box center [727, 335] width 162 height 364
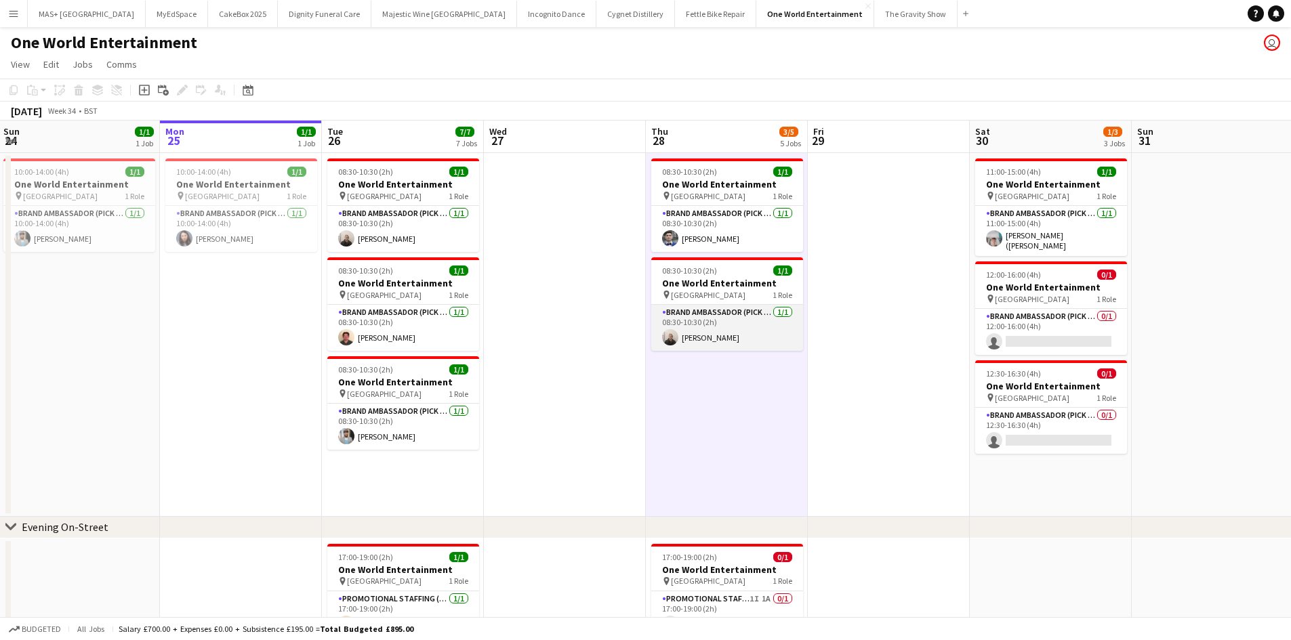
click at [703, 318] on app-card-role "Brand Ambassador (Pick up) 1/1 08:30-10:30 (2h) Gavin Rowe" at bounding box center [727, 328] width 152 height 46
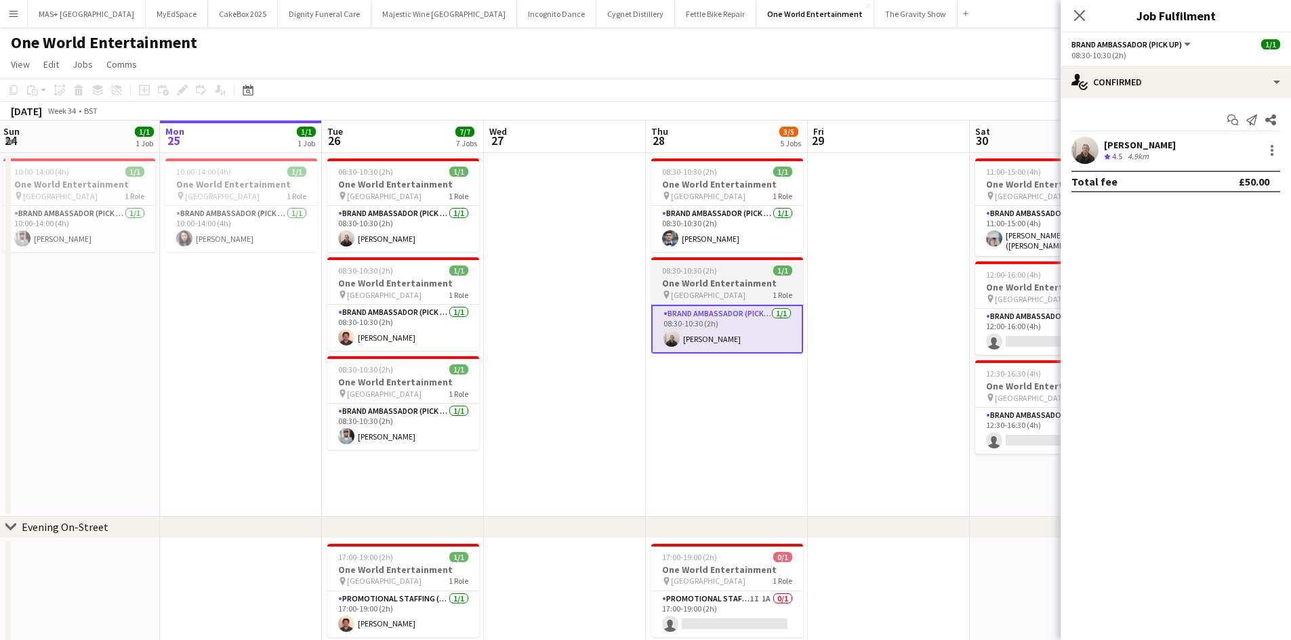
drag, startPoint x: 923, startPoint y: 255, endPoint x: 731, endPoint y: 278, distance: 193.8
click at [921, 256] on app-date-cell at bounding box center [889, 335] width 162 height 364
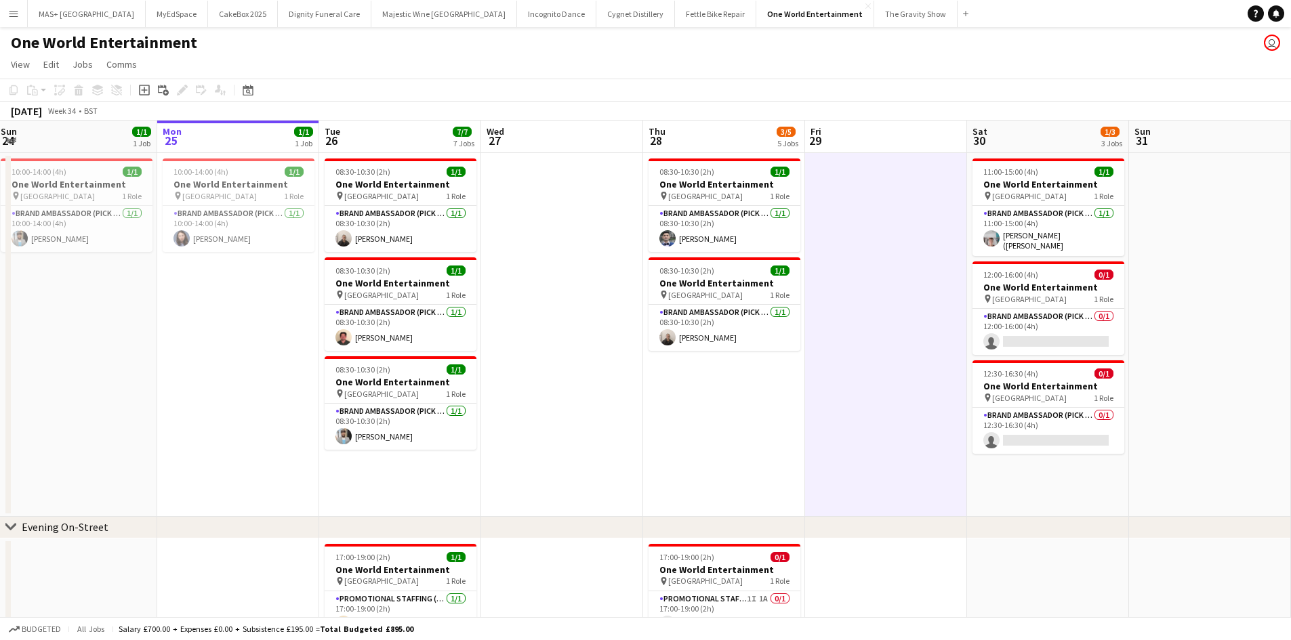
drag, startPoint x: 698, startPoint y: 287, endPoint x: 257, endPoint y: 156, distance: 459.4
click at [696, 287] on h3 "One World Entertainment" at bounding box center [724, 283] width 152 height 12
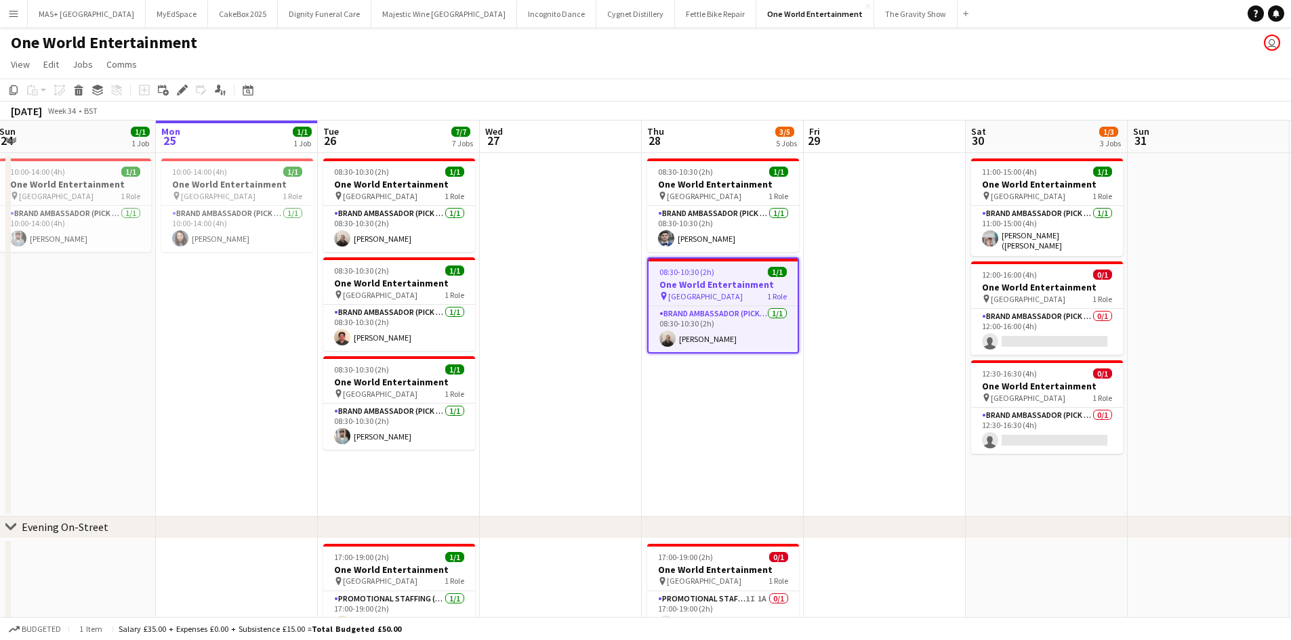
drag, startPoint x: 182, startPoint y: 93, endPoint x: 781, endPoint y: 98, distance: 599.0
click at [183, 93] on icon "Edit" at bounding box center [182, 90] width 11 height 11
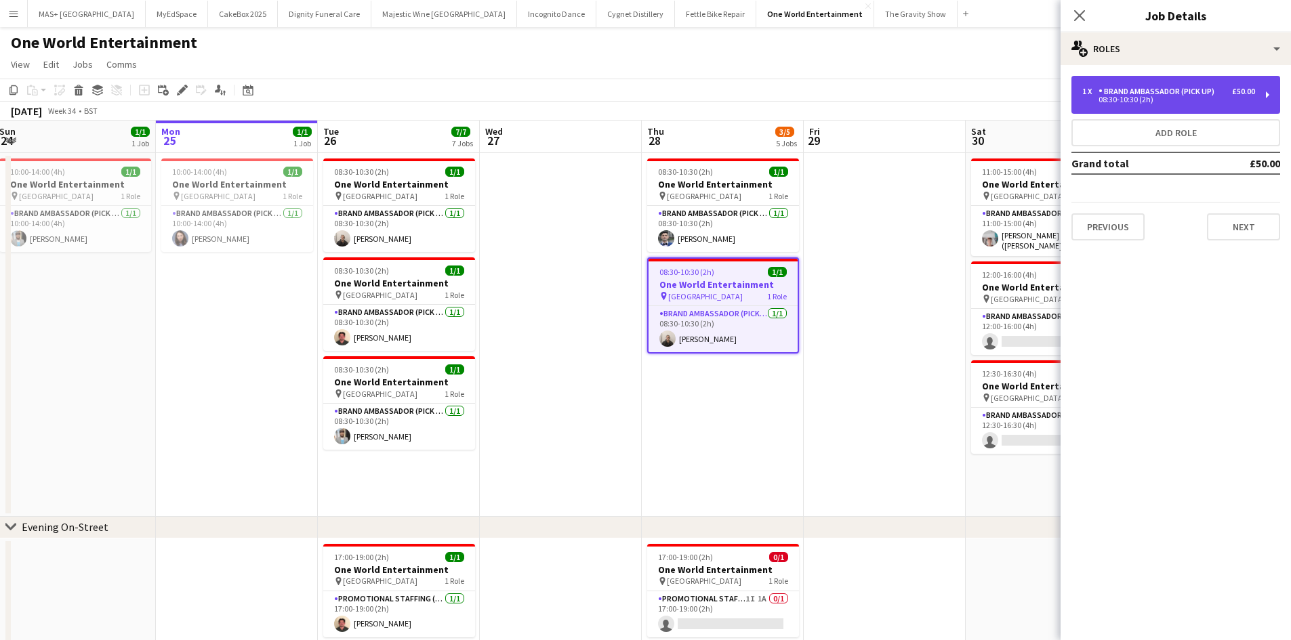
click at [1178, 105] on div "1 x Brand Ambassador (Pick up) £50.00 08:30-10:30 (2h)" at bounding box center [1175, 95] width 209 height 38
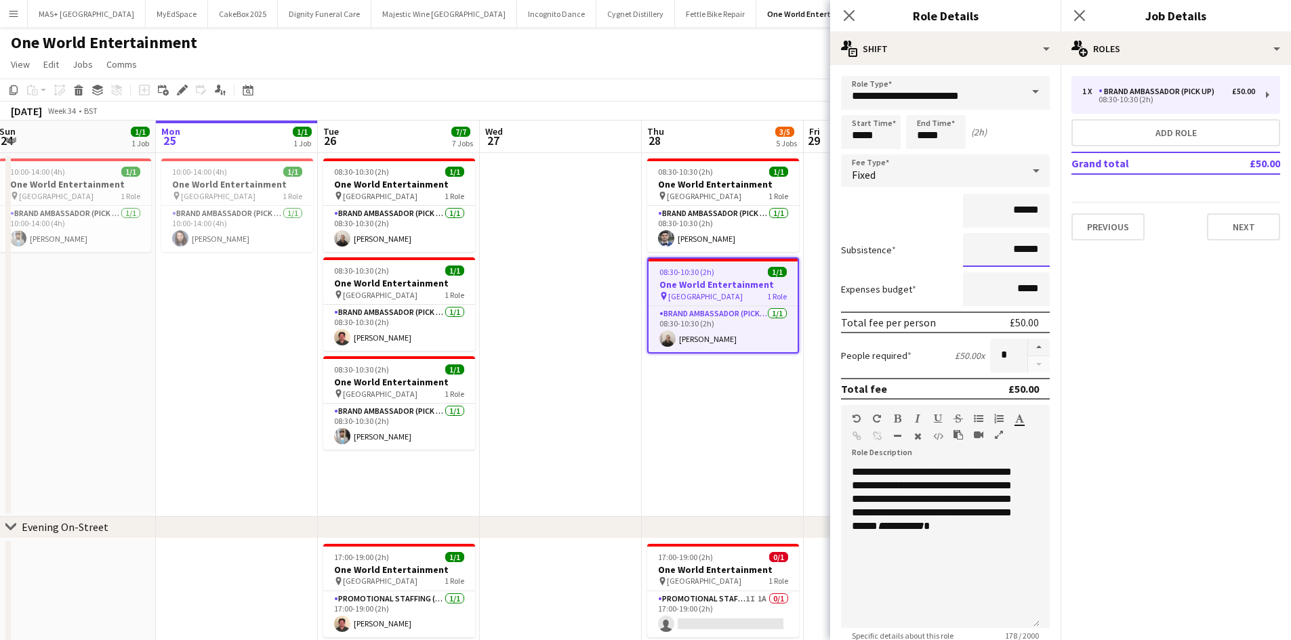
click at [1009, 251] on input "******" at bounding box center [1006, 250] width 87 height 34
click at [1013, 249] on input "******" at bounding box center [1006, 250] width 87 height 34
type input "**"
type input "****"
click at [531, 323] on app-date-cell at bounding box center [561, 335] width 162 height 364
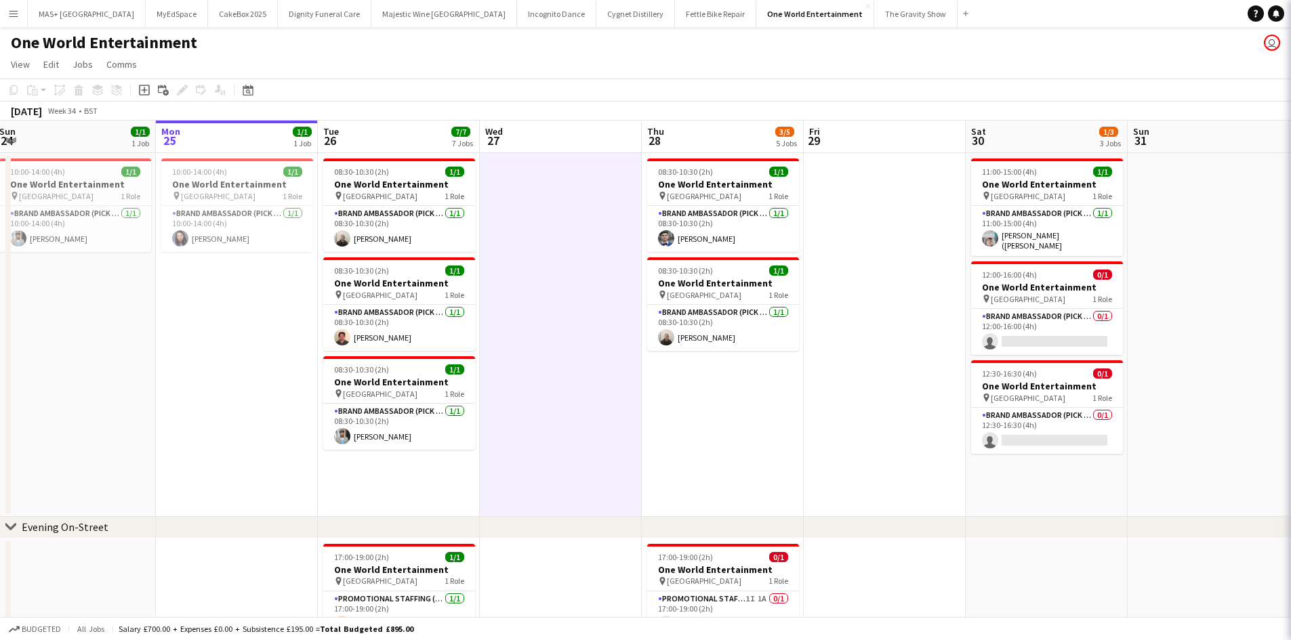
scroll to position [0, 654]
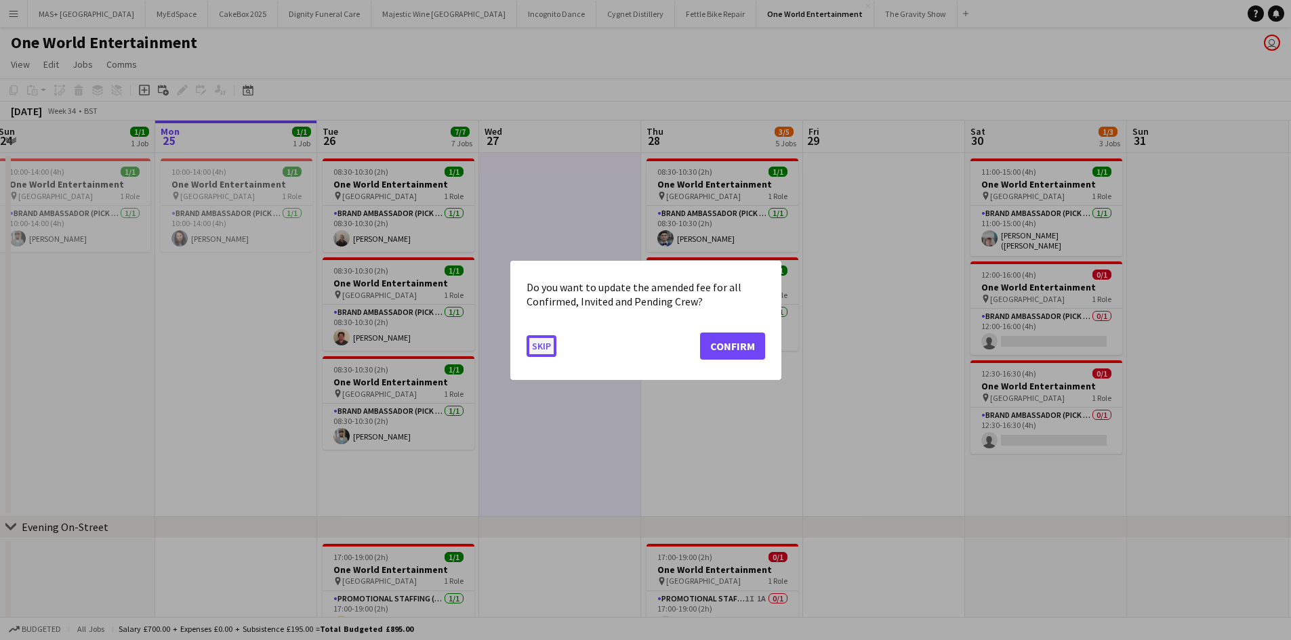
click at [551, 344] on button "Skip" at bounding box center [541, 346] width 30 height 22
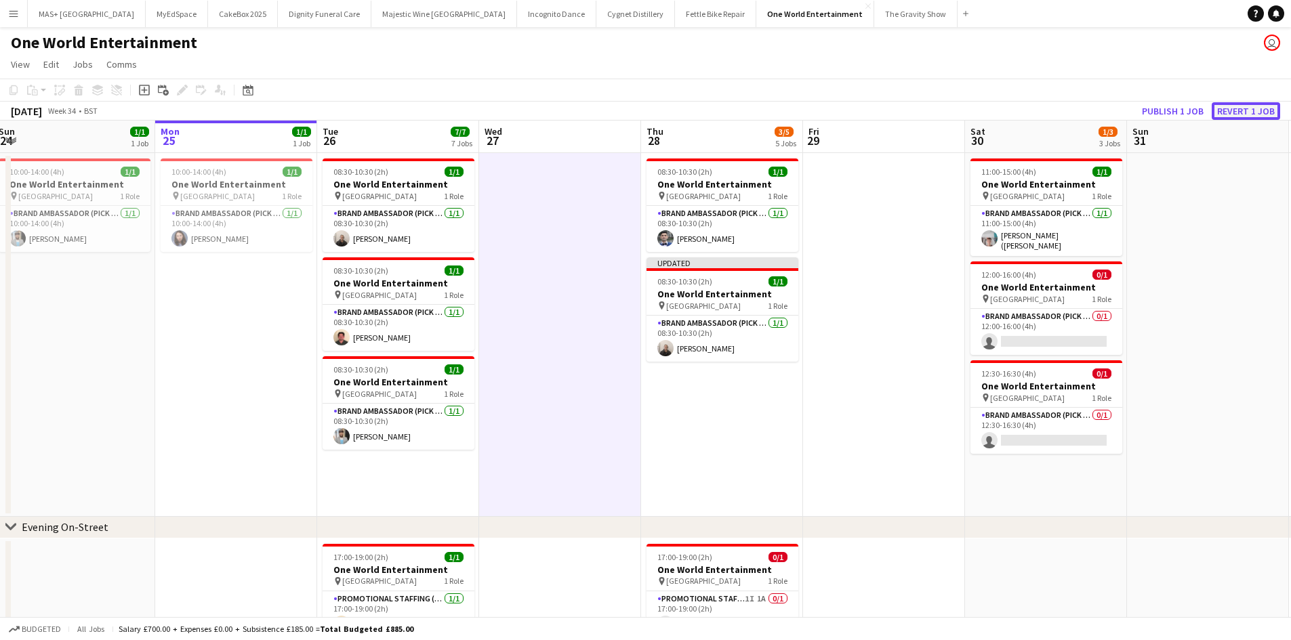
click at [1256, 118] on button "Revert 1 job" at bounding box center [1245, 111] width 68 height 18
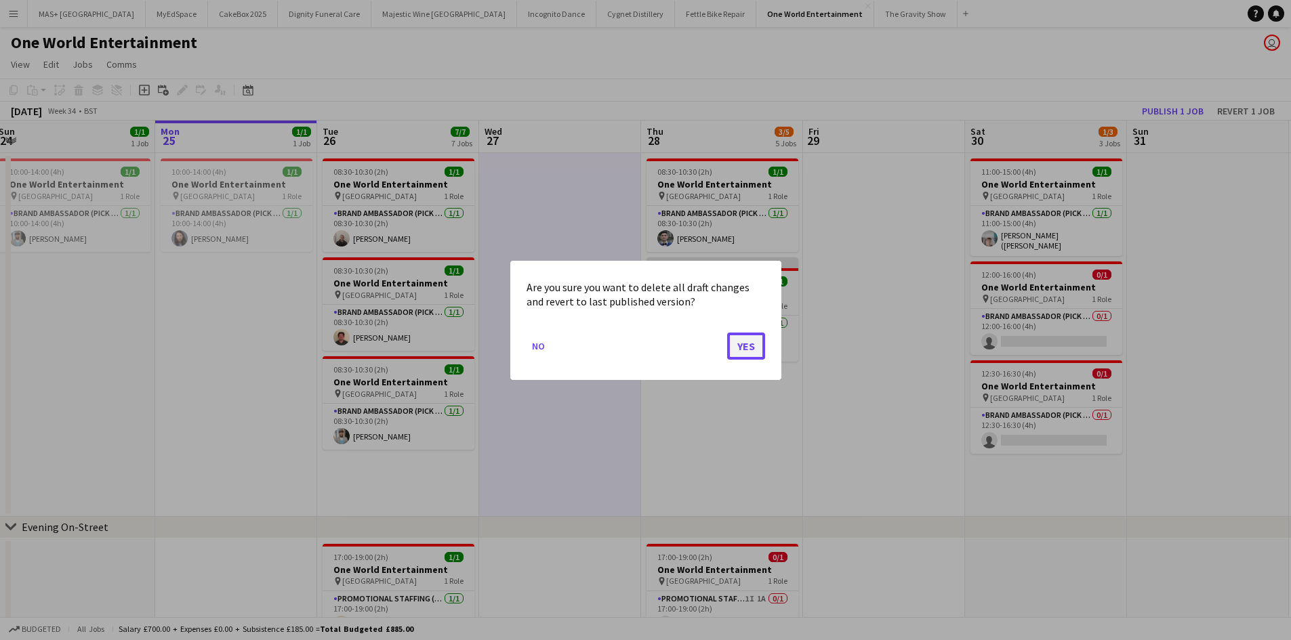
click at [742, 344] on button "Yes" at bounding box center [746, 345] width 38 height 27
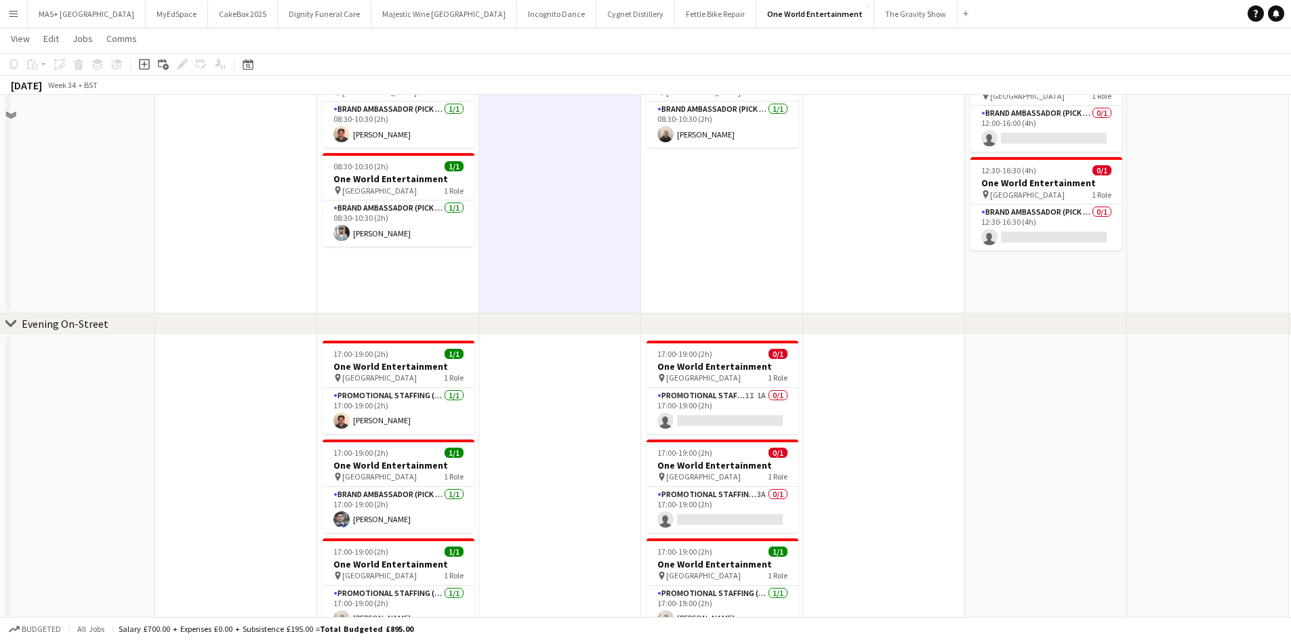
scroll to position [271, 0]
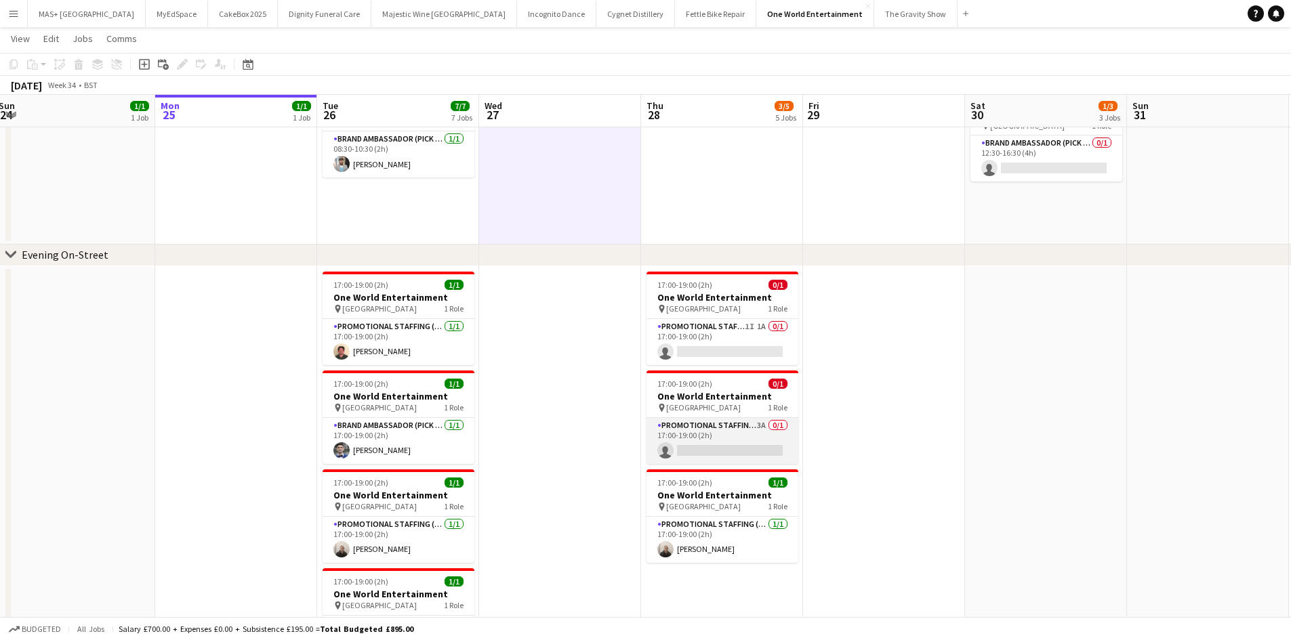
click at [722, 436] on app-card-role "Promotional Staffing (Brand Ambassadors) 3A 0/1 17:00-19:00 (2h) single-neutral…" at bounding box center [722, 441] width 152 height 46
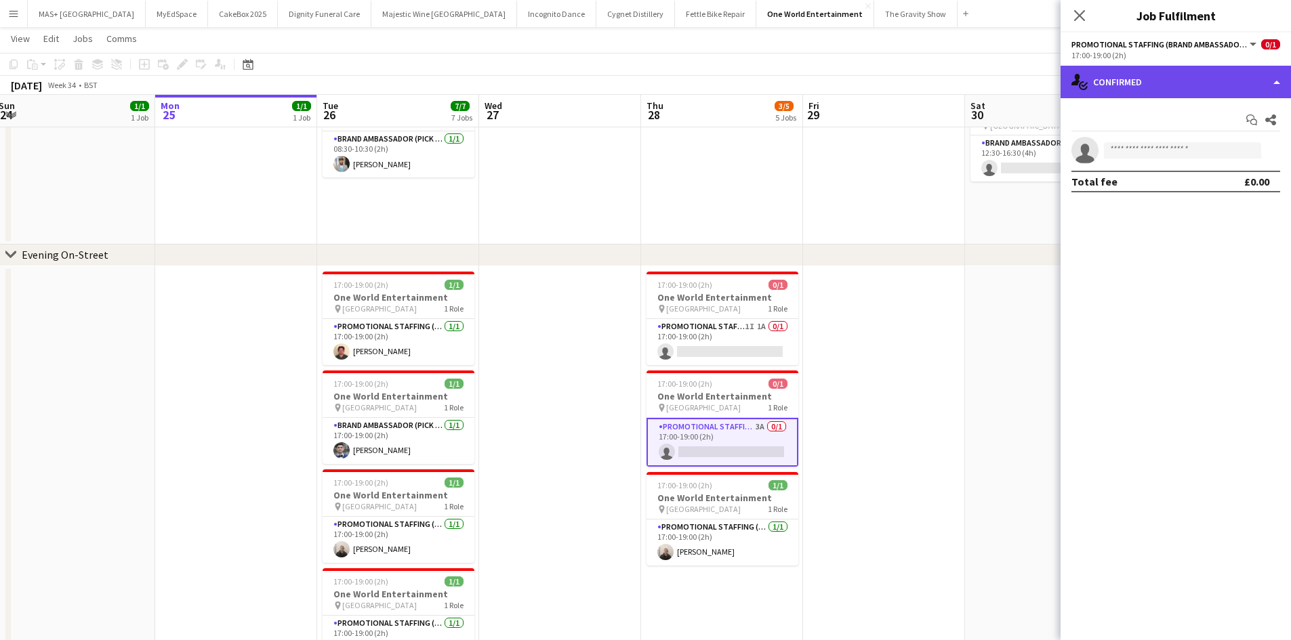
click at [1147, 82] on div "single-neutral-actions-check-2 Confirmed" at bounding box center [1175, 82] width 230 height 33
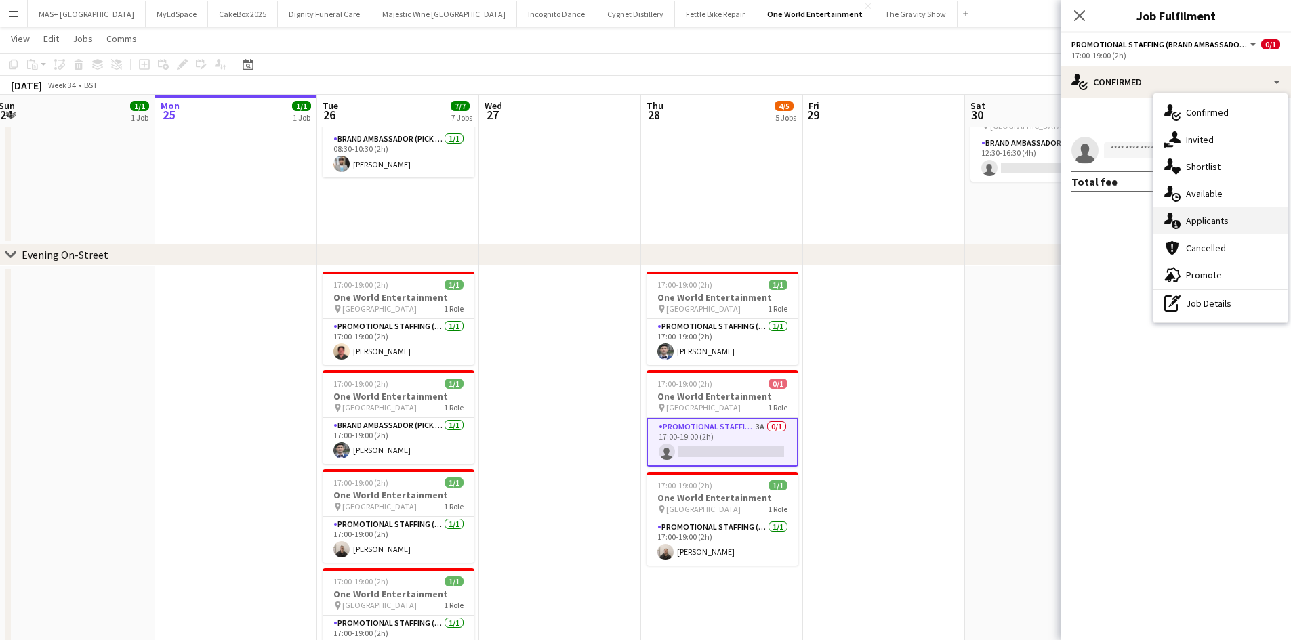
click at [1203, 215] on div "single-neutral-actions-information Applicants" at bounding box center [1220, 220] width 134 height 27
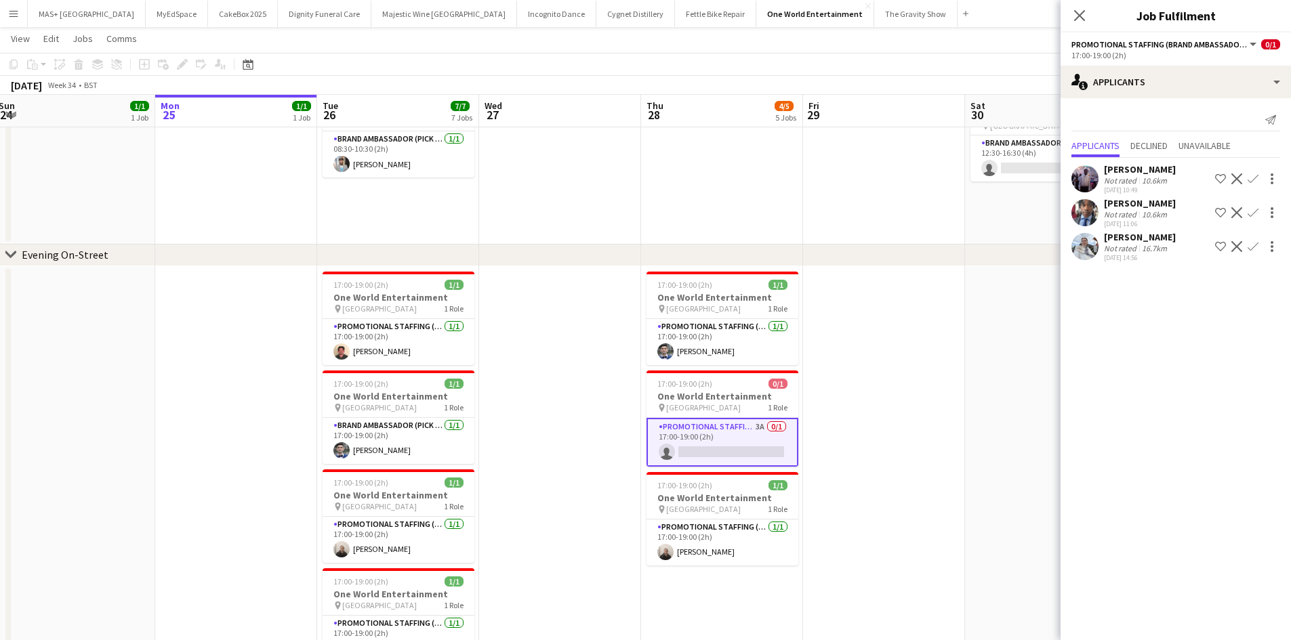
click at [1139, 243] on div "16.7km" at bounding box center [1154, 248] width 30 height 10
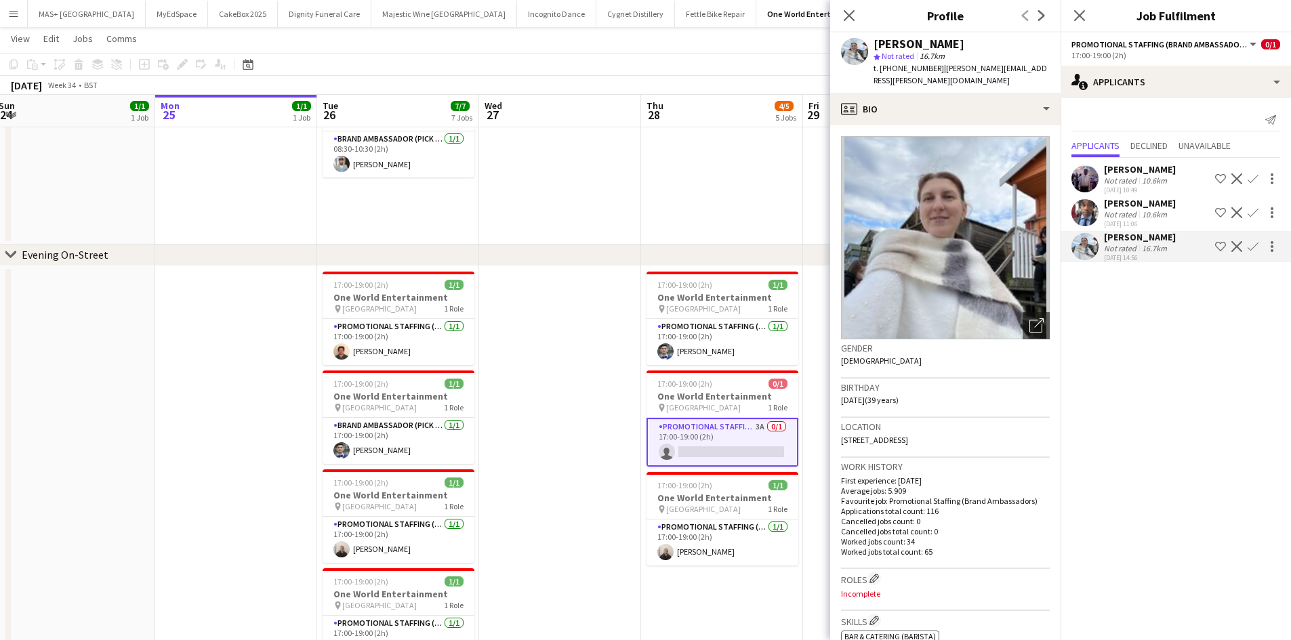
click at [1159, 247] on div "16.7km" at bounding box center [1154, 248] width 30 height 10
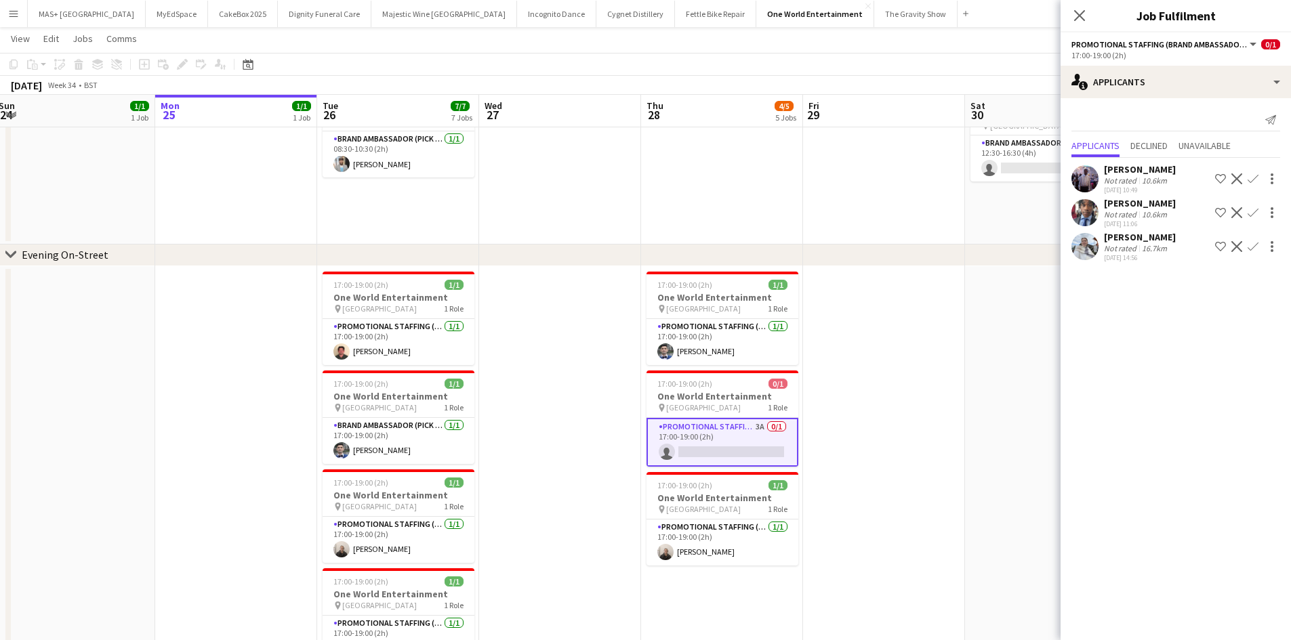
click at [902, 347] on app-date-cell at bounding box center [884, 504] width 162 height 476
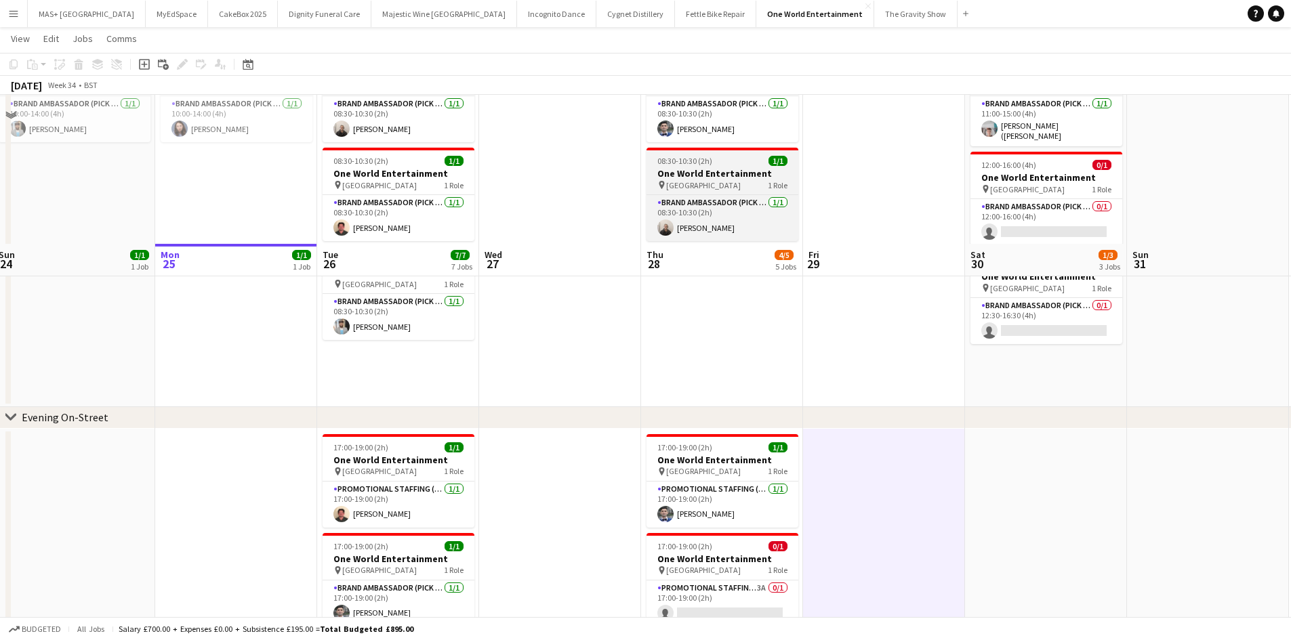
scroll to position [0, 0]
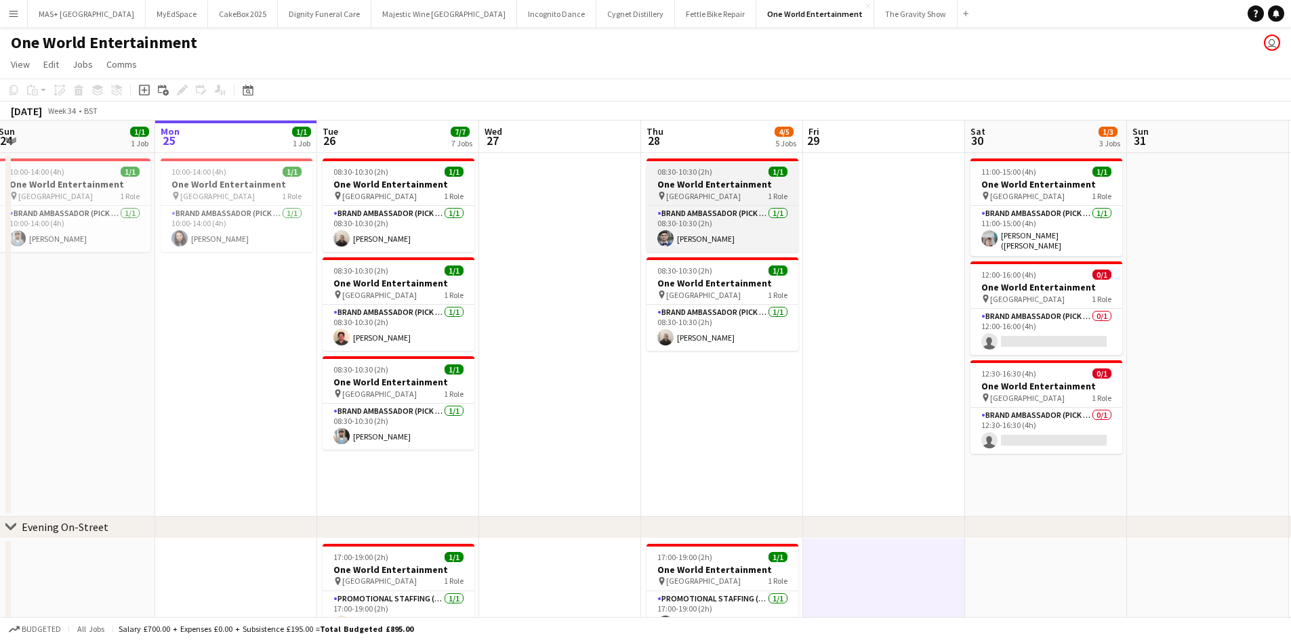
click at [695, 184] on h3 "One World Entertainment" at bounding box center [722, 184] width 152 height 12
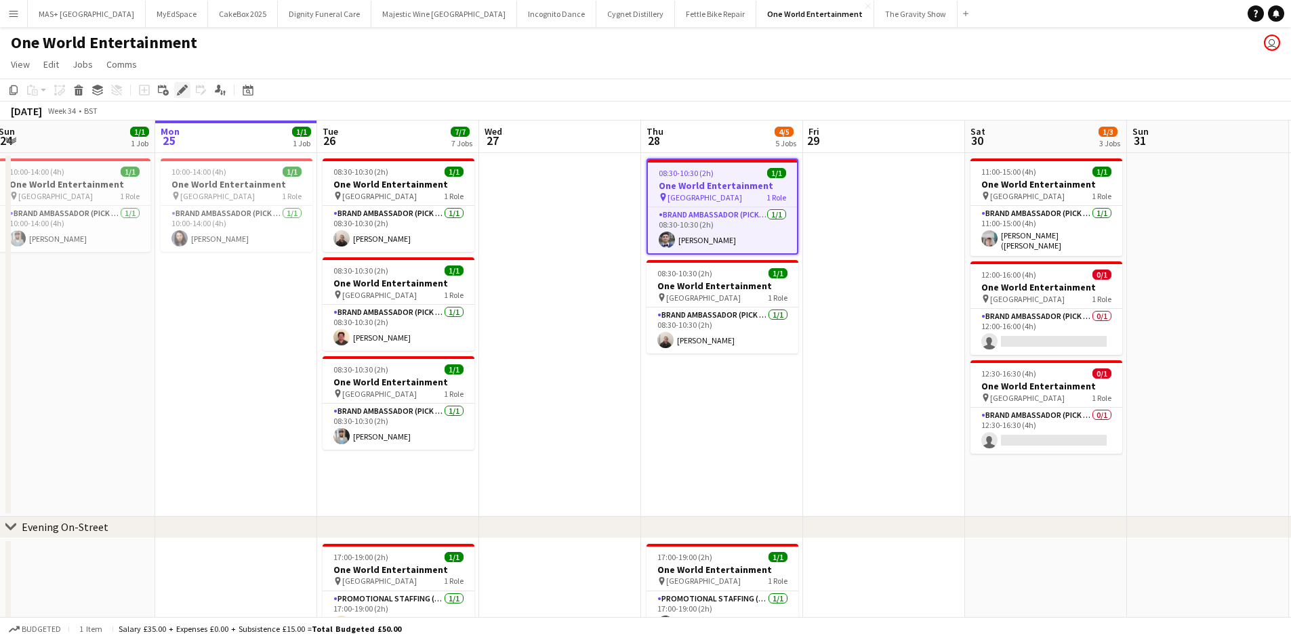
click at [186, 93] on icon "Edit" at bounding box center [182, 90] width 11 height 11
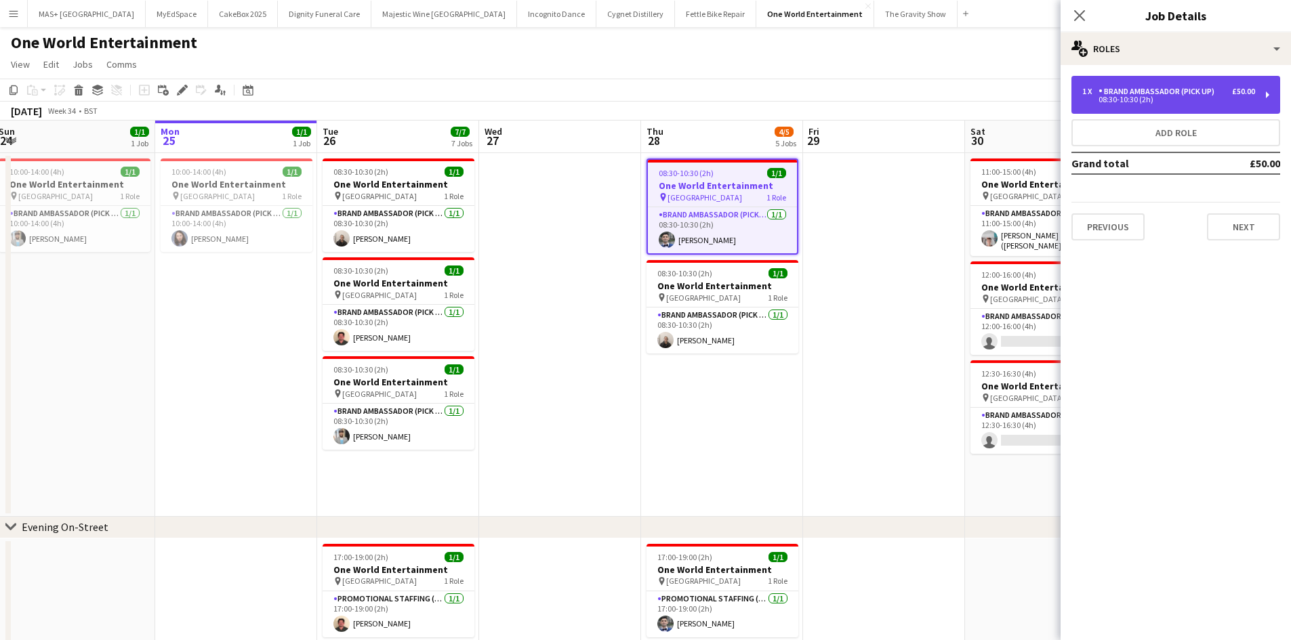
click at [1207, 85] on div "1 x Brand Ambassador (Pick up) £50.00 08:30-10:30 (2h)" at bounding box center [1175, 95] width 209 height 38
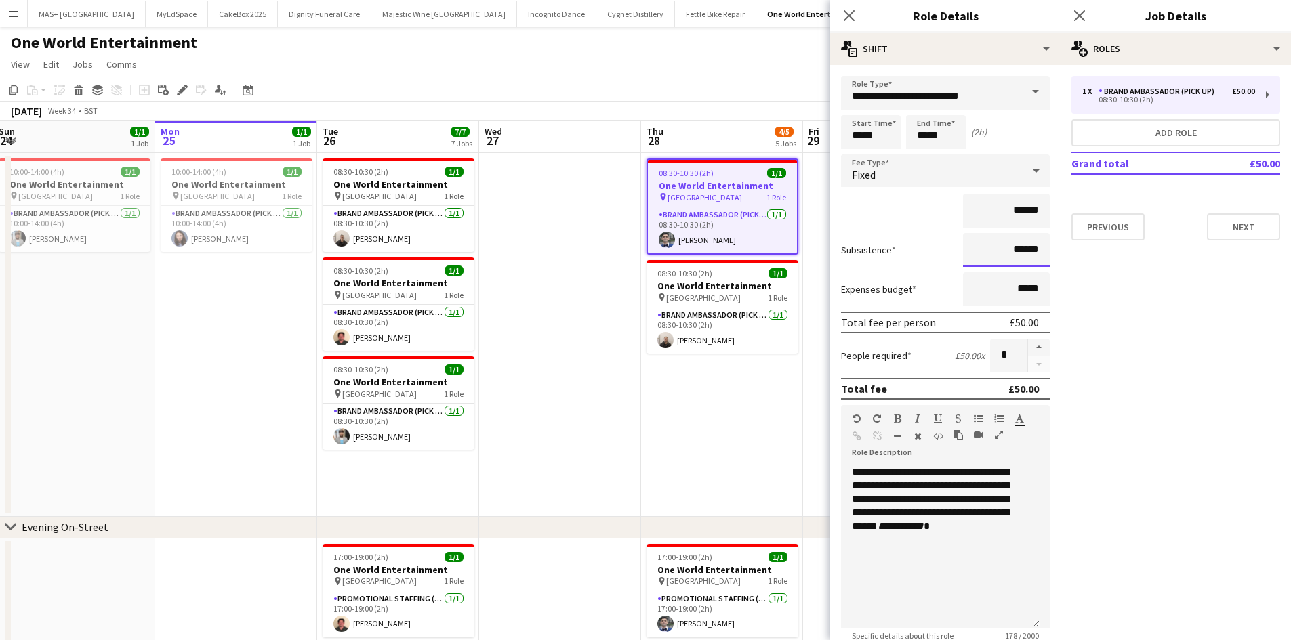
click at [1012, 251] on input "******" at bounding box center [1006, 250] width 87 height 34
click at [1013, 249] on input "******" at bounding box center [1006, 250] width 87 height 34
click at [762, 432] on app-date-cell "08:30-10:30 (2h) 1/1 One World Entertainment pin Brixton Station 1 Role Brand A…" at bounding box center [722, 335] width 162 height 364
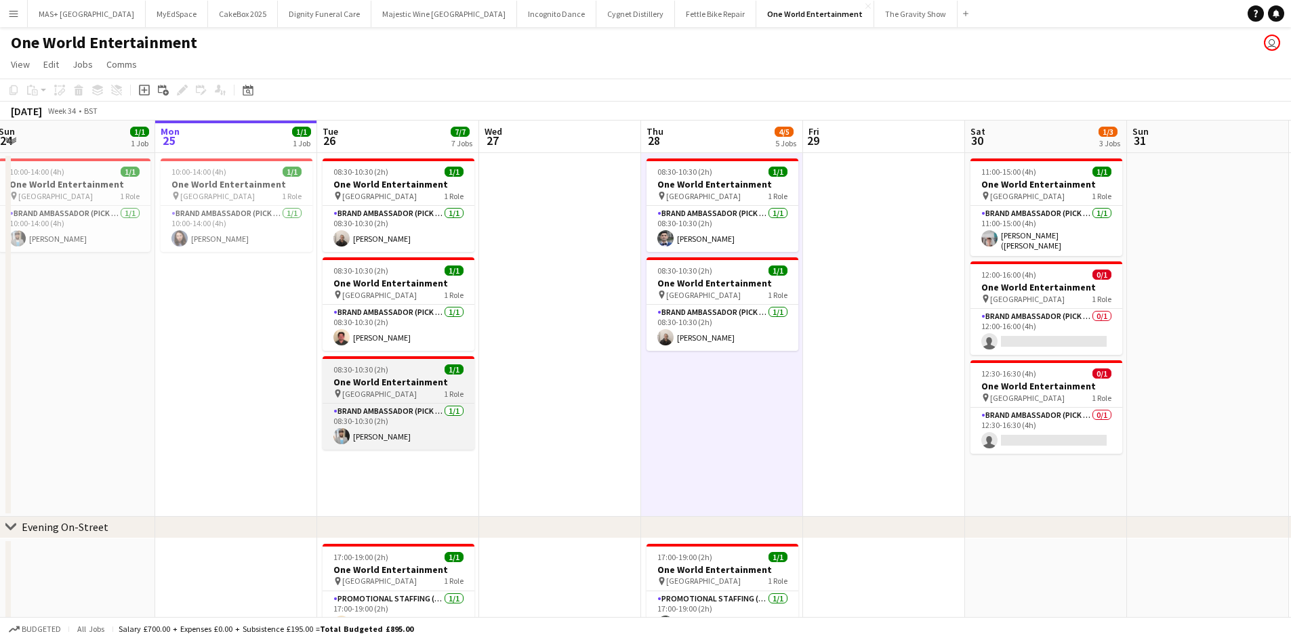
click at [373, 378] on h3 "One World Entertainment" at bounding box center [398, 382] width 152 height 12
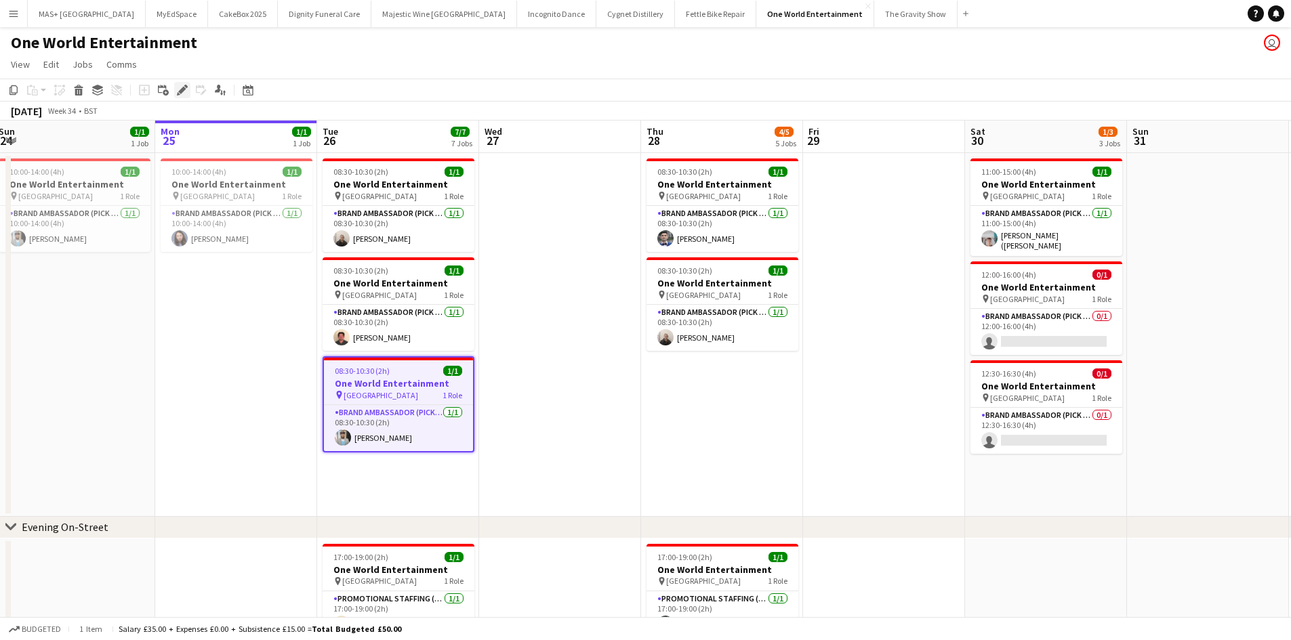
click at [181, 91] on icon at bounding box center [181, 90] width 7 height 7
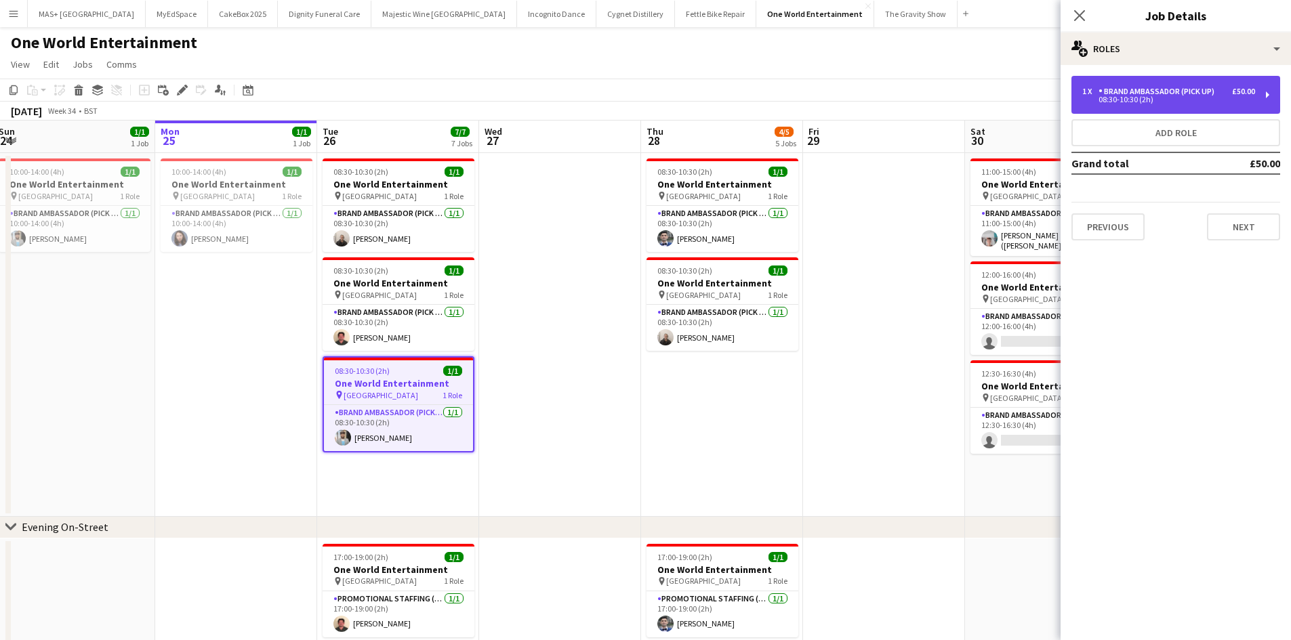
click at [1122, 87] on div "Brand Ambassador (Pick up)" at bounding box center [1158, 91] width 121 height 9
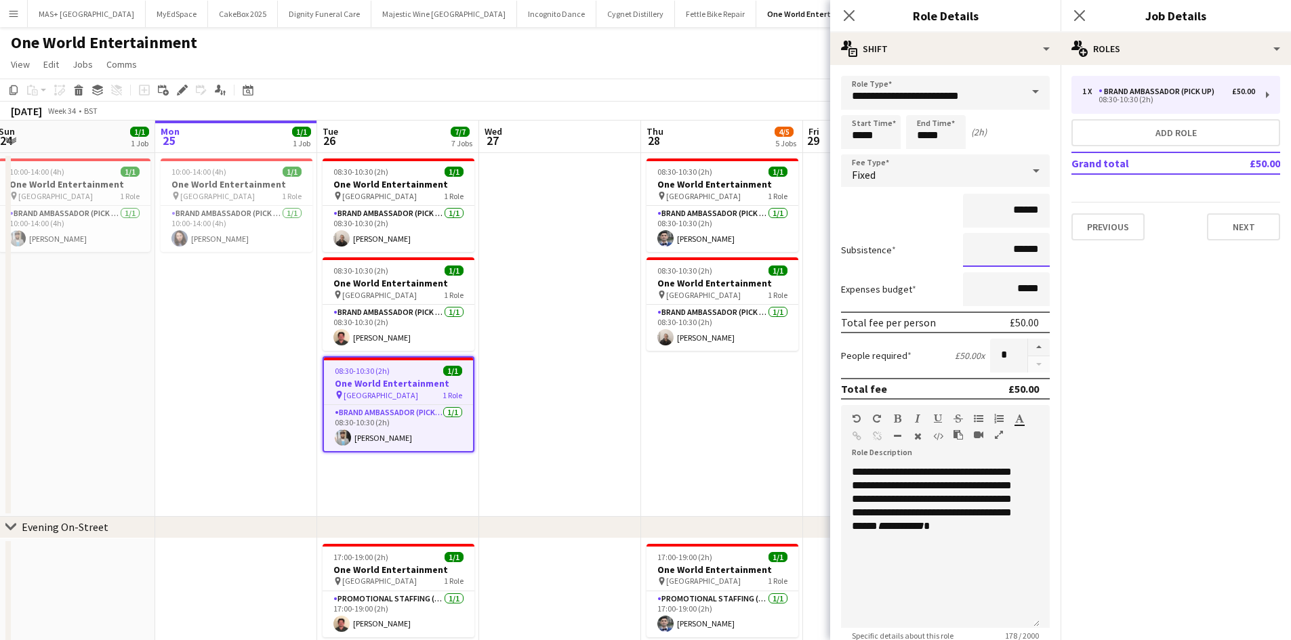
click at [1014, 249] on input "******" at bounding box center [1006, 250] width 87 height 34
type input "**"
type input "*****"
click at [693, 419] on app-date-cell "08:30-10:30 (2h) 1/1 One World Entertainment pin Brixton Station 1 Role Brand A…" at bounding box center [722, 335] width 162 height 364
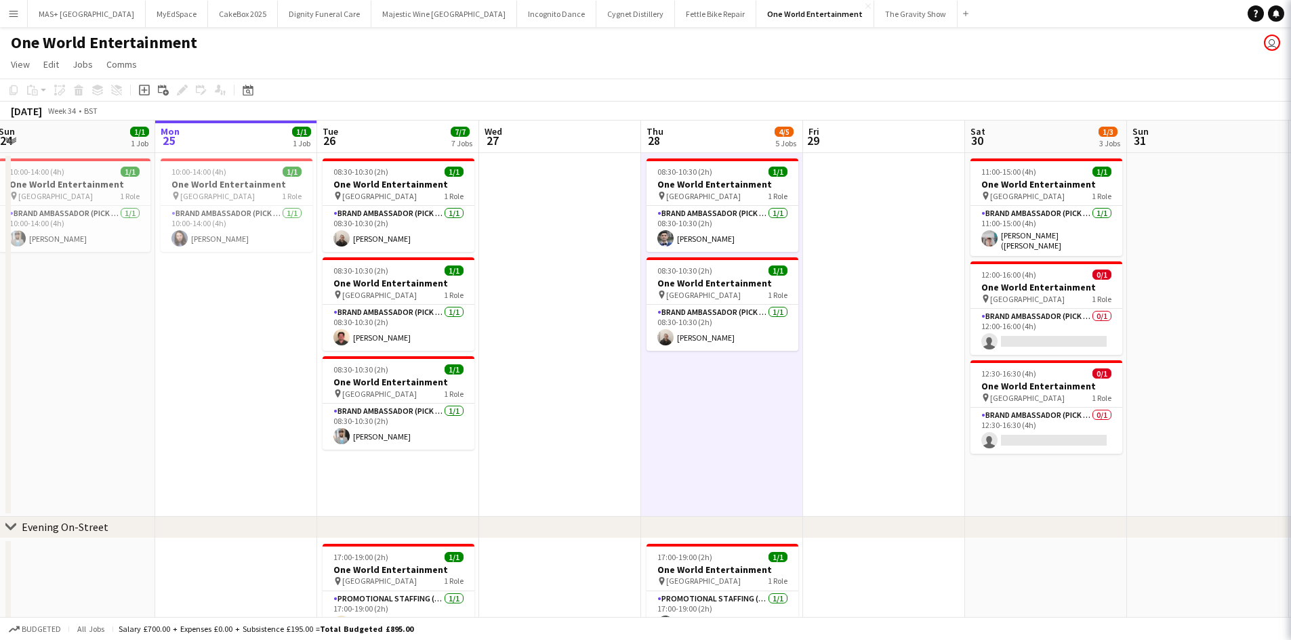
scroll to position [0, 657]
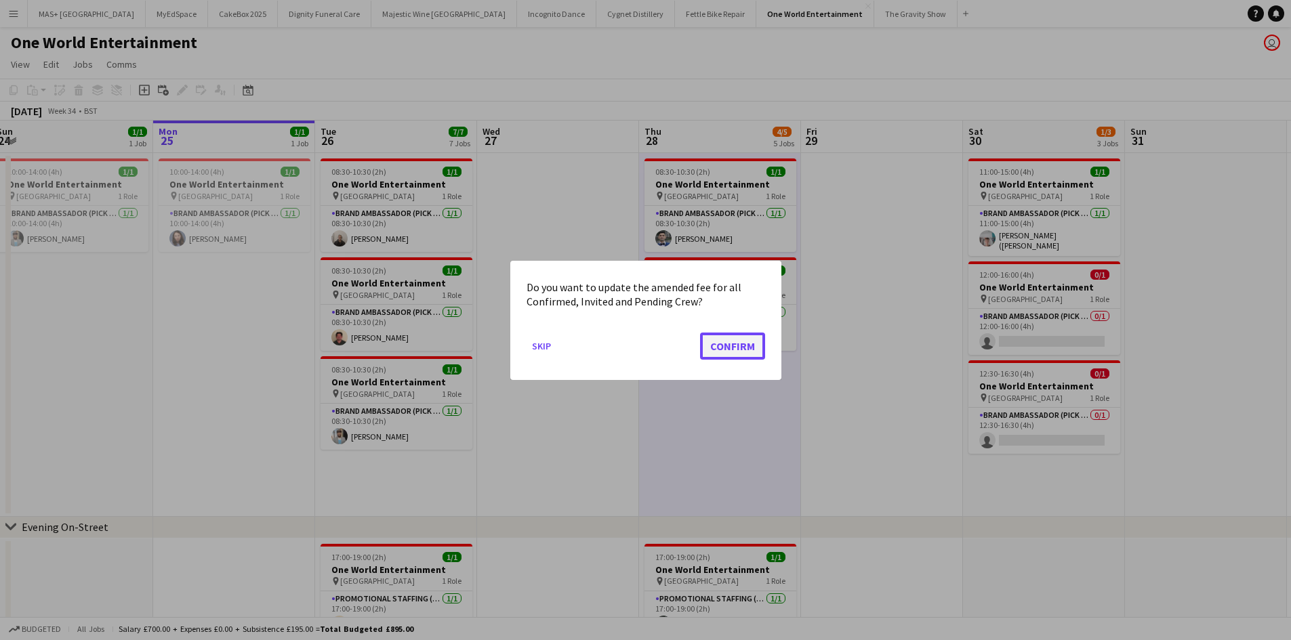
click at [737, 351] on button "Confirm" at bounding box center [732, 345] width 65 height 27
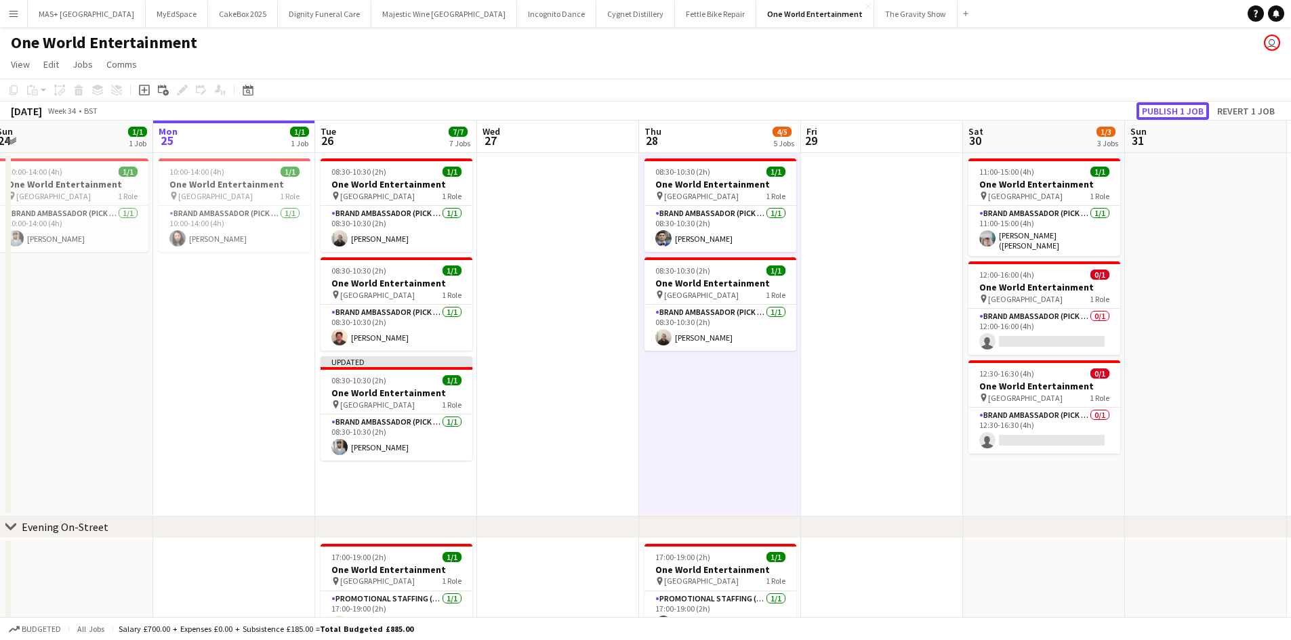
drag, startPoint x: 1148, startPoint y: 107, endPoint x: 1110, endPoint y: 131, distance: 44.5
click at [1148, 108] on button "Publish 1 job" at bounding box center [1172, 111] width 72 height 18
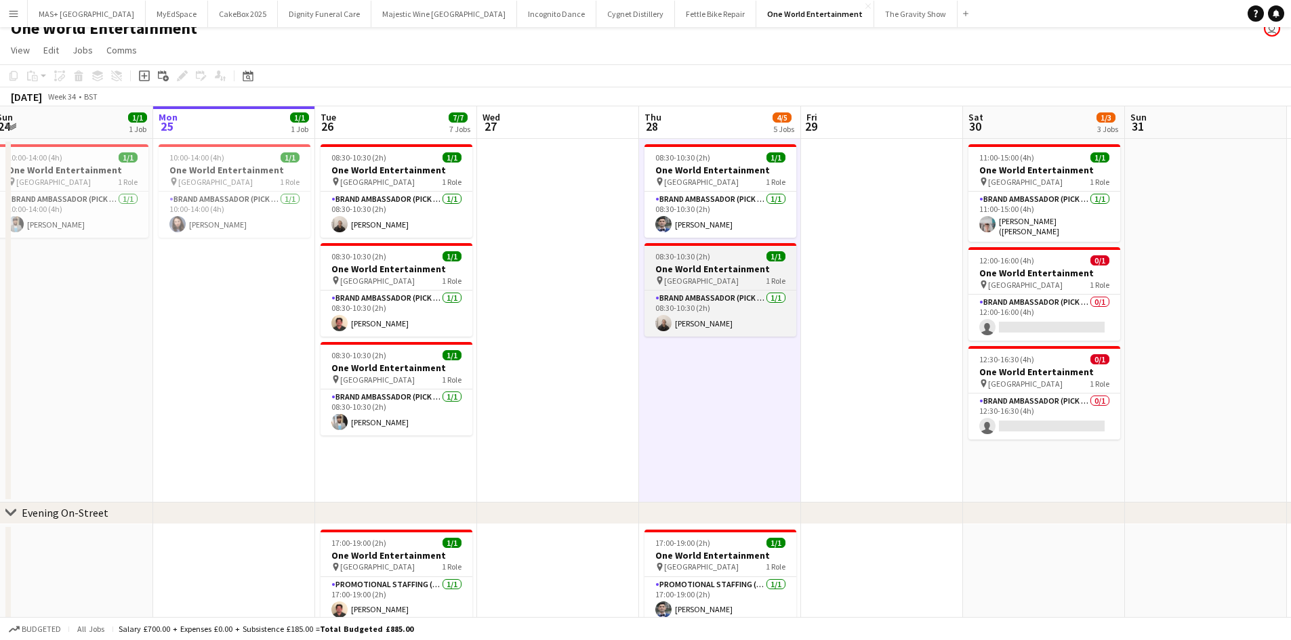
scroll to position [0, 0]
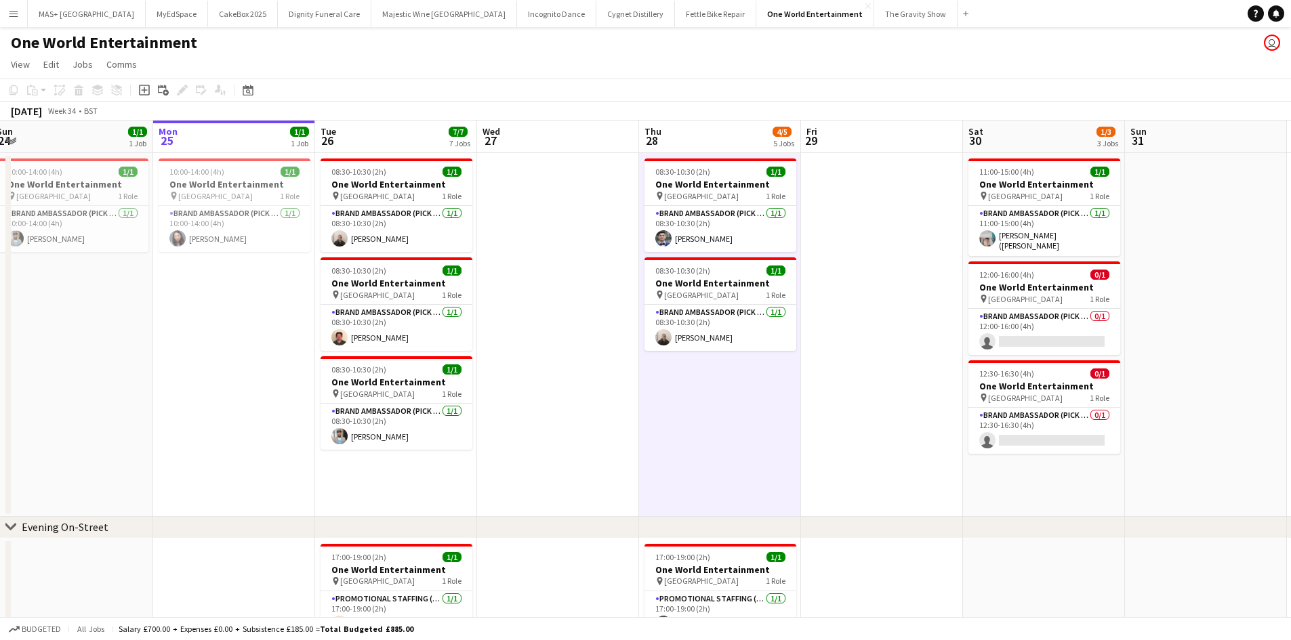
click at [377, 378] on h3 "One World Entertainment" at bounding box center [396, 382] width 152 height 12
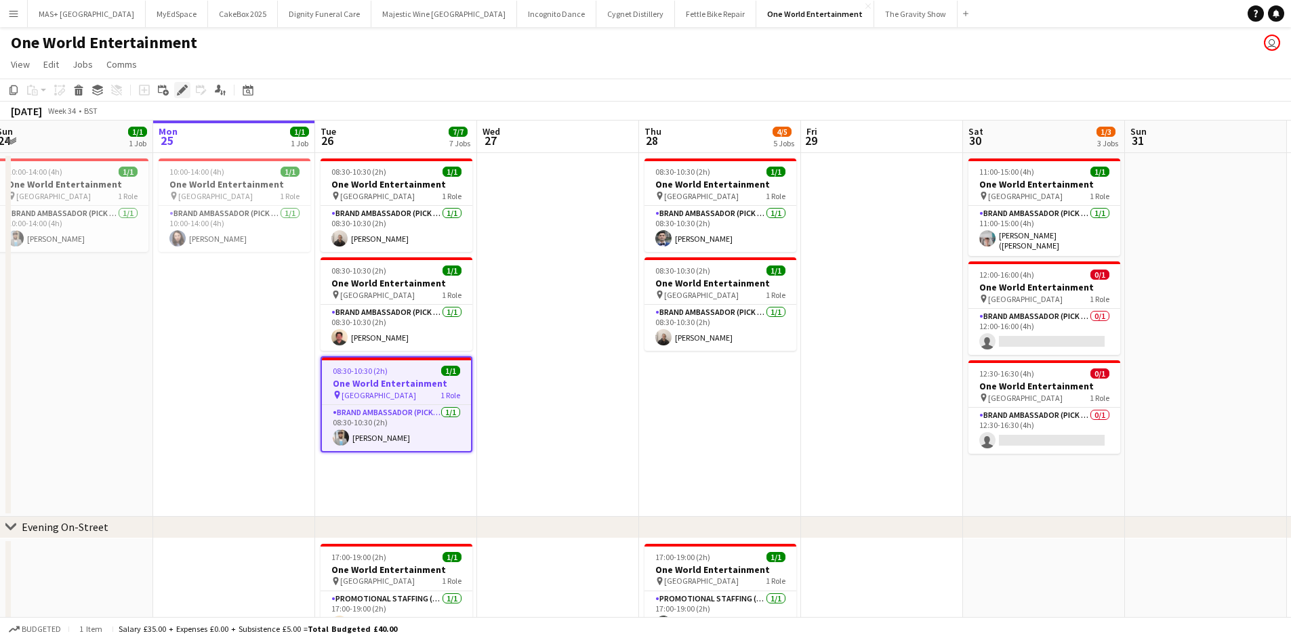
click at [184, 93] on icon "Edit" at bounding box center [182, 90] width 11 height 11
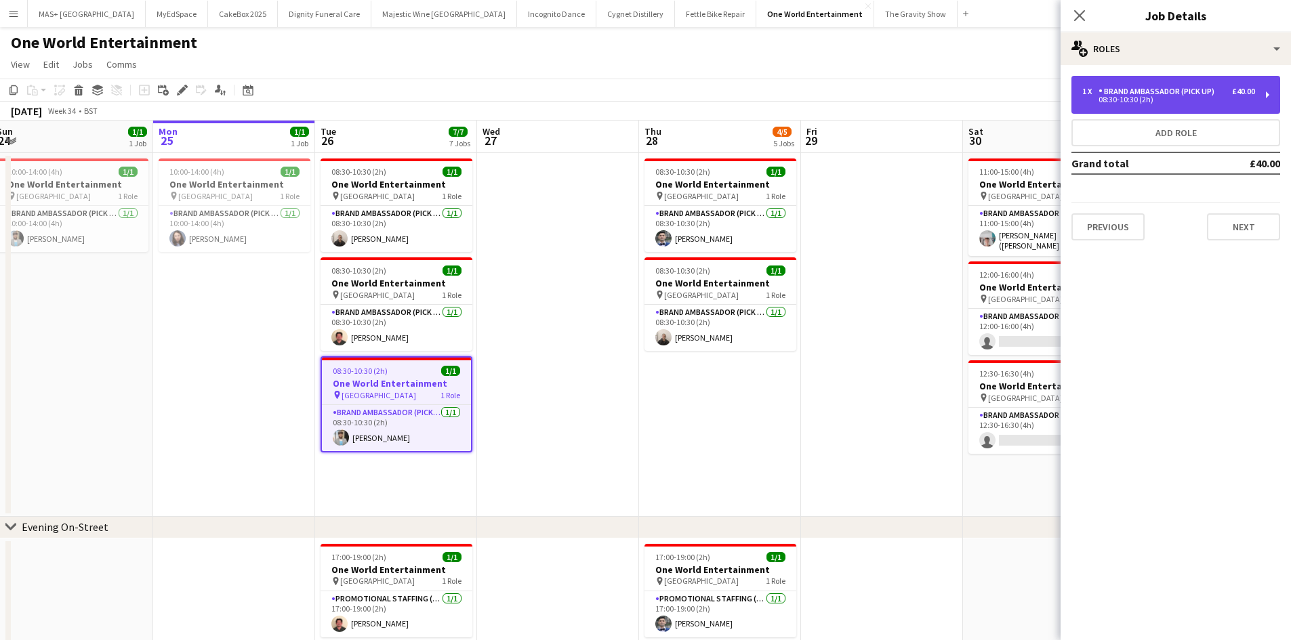
click at [1213, 103] on div "1 x Brand Ambassador (Pick up) £40.00 08:30-10:30 (2h)" at bounding box center [1175, 95] width 209 height 38
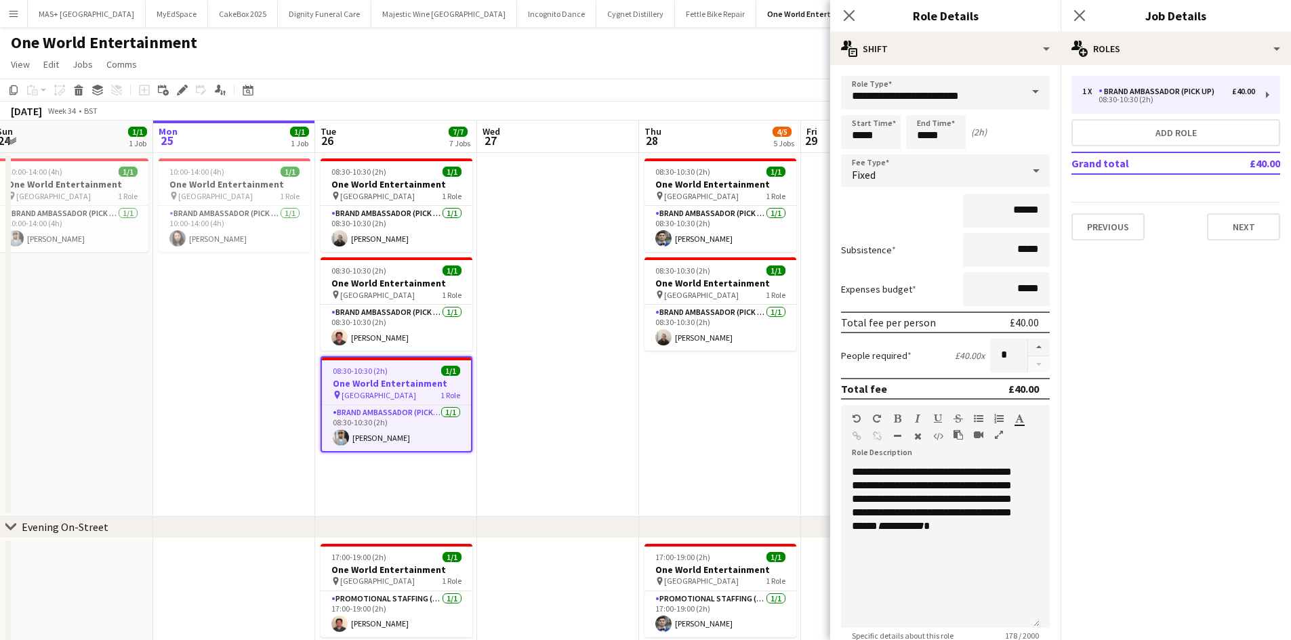
click at [1024, 93] on span at bounding box center [1035, 92] width 28 height 33
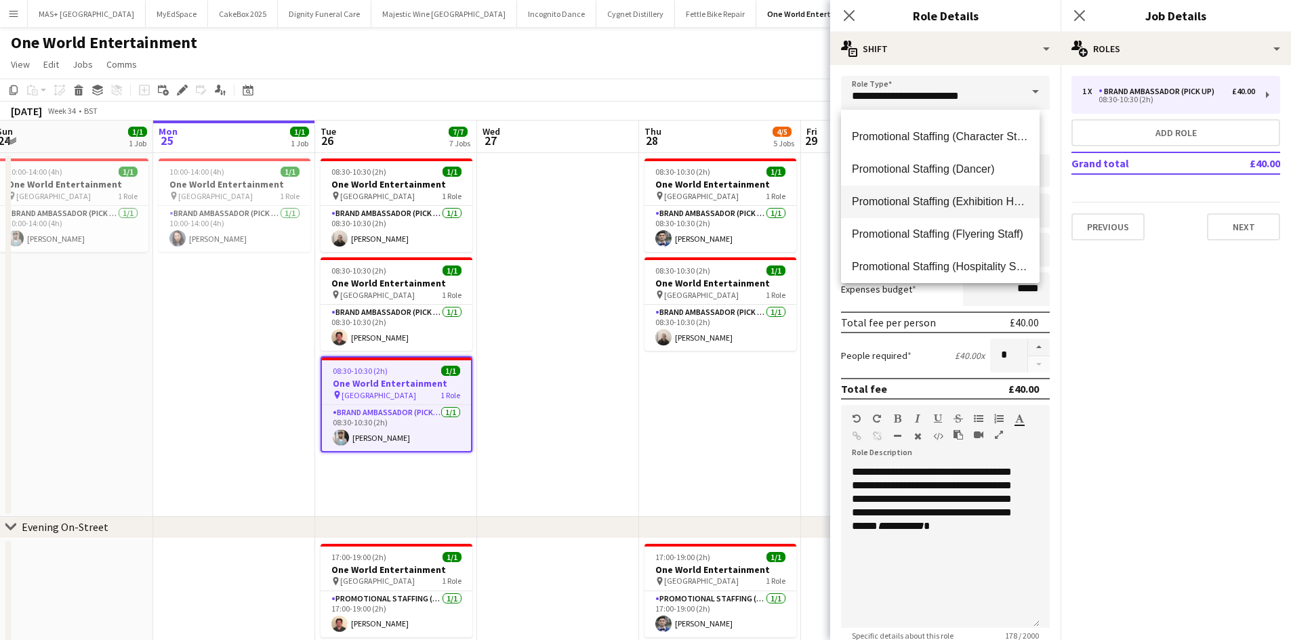
scroll to position [610, 0]
click at [961, 175] on span "Promotional Staffing (Brand Ambassadors)" at bounding box center [940, 171] width 177 height 13
type input "**********"
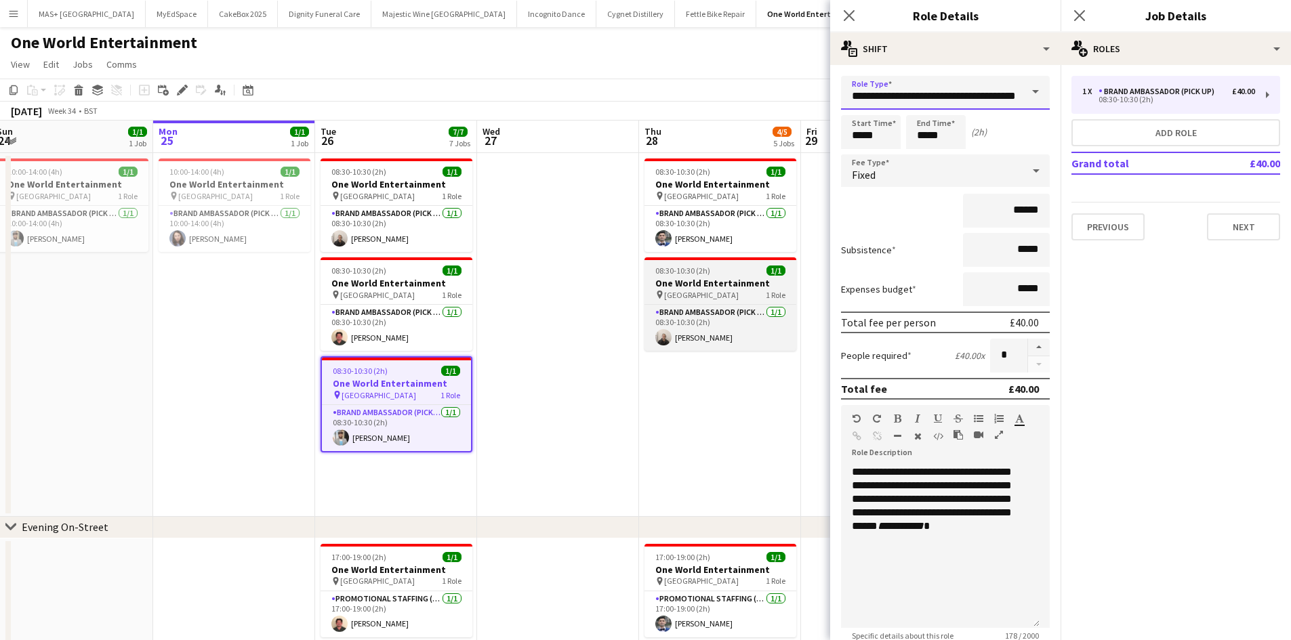
scroll to position [0, 33]
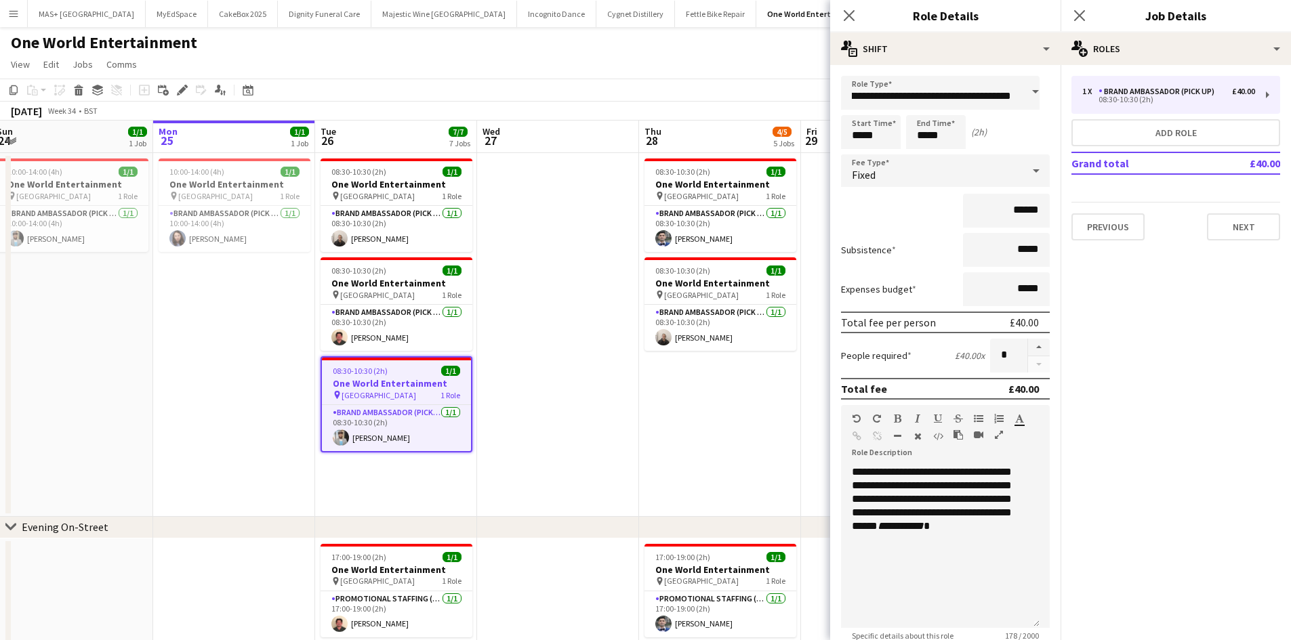
click at [684, 411] on app-date-cell "08:30-10:30 (2h) 1/1 One World Entertainment pin Brixton Station 1 Role Brand A…" at bounding box center [720, 335] width 162 height 364
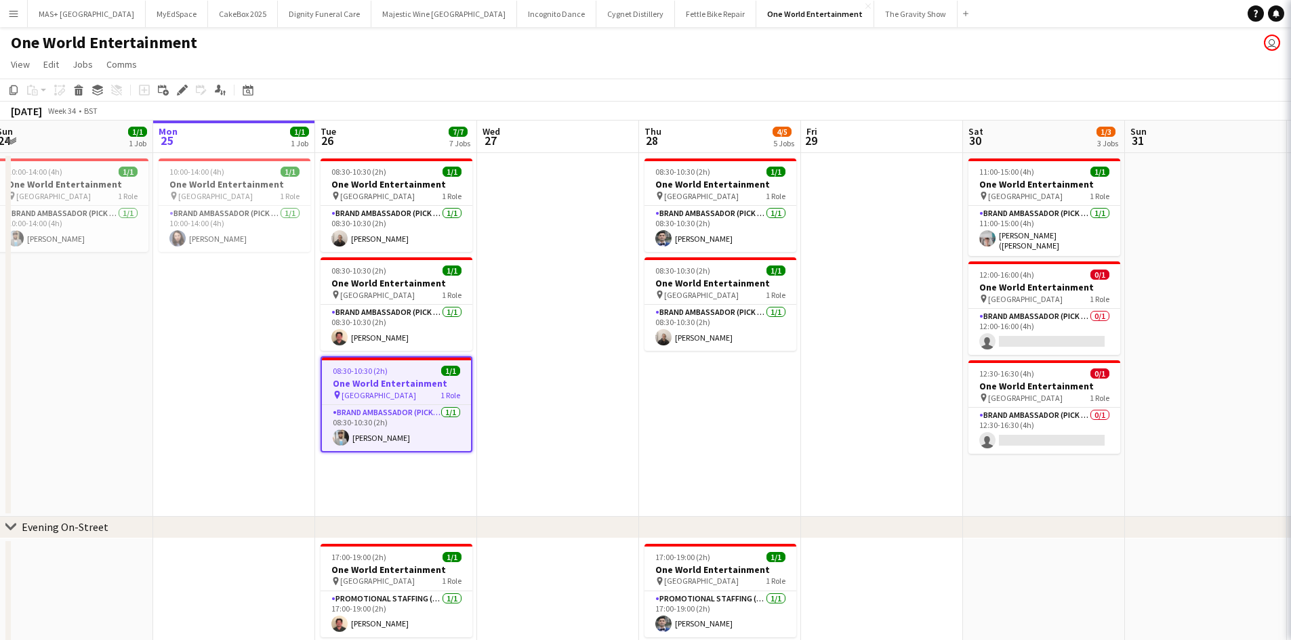
scroll to position [0, 0]
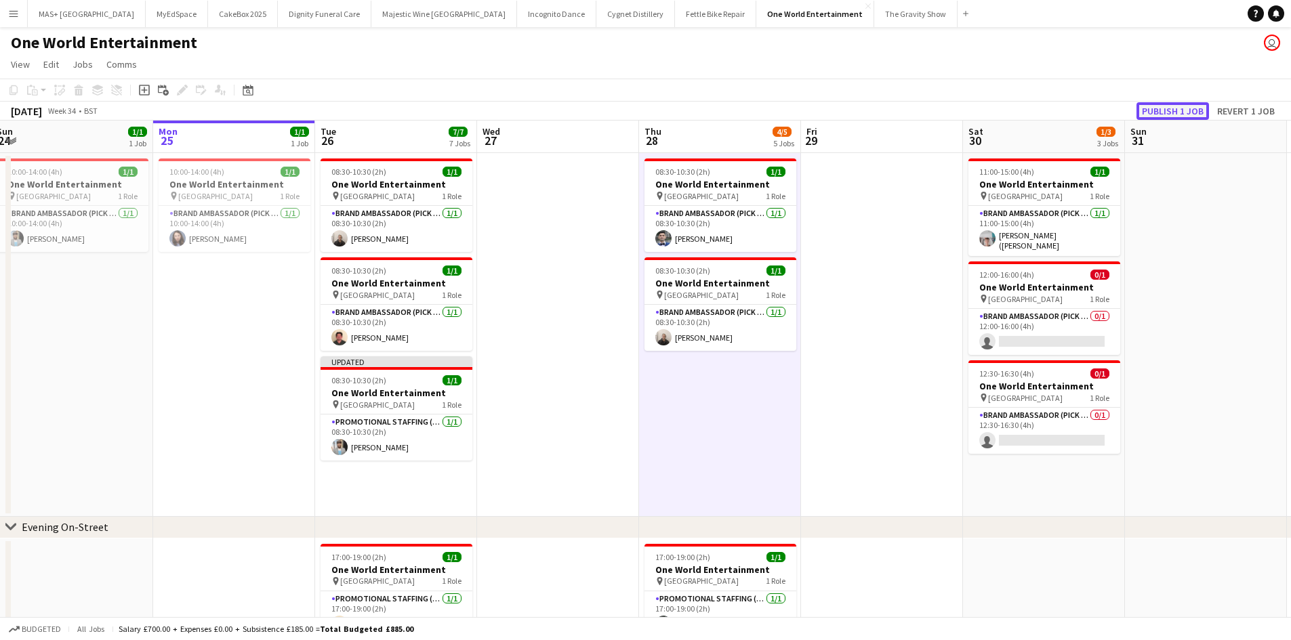
click at [1155, 111] on button "Publish 1 job" at bounding box center [1172, 111] width 72 height 18
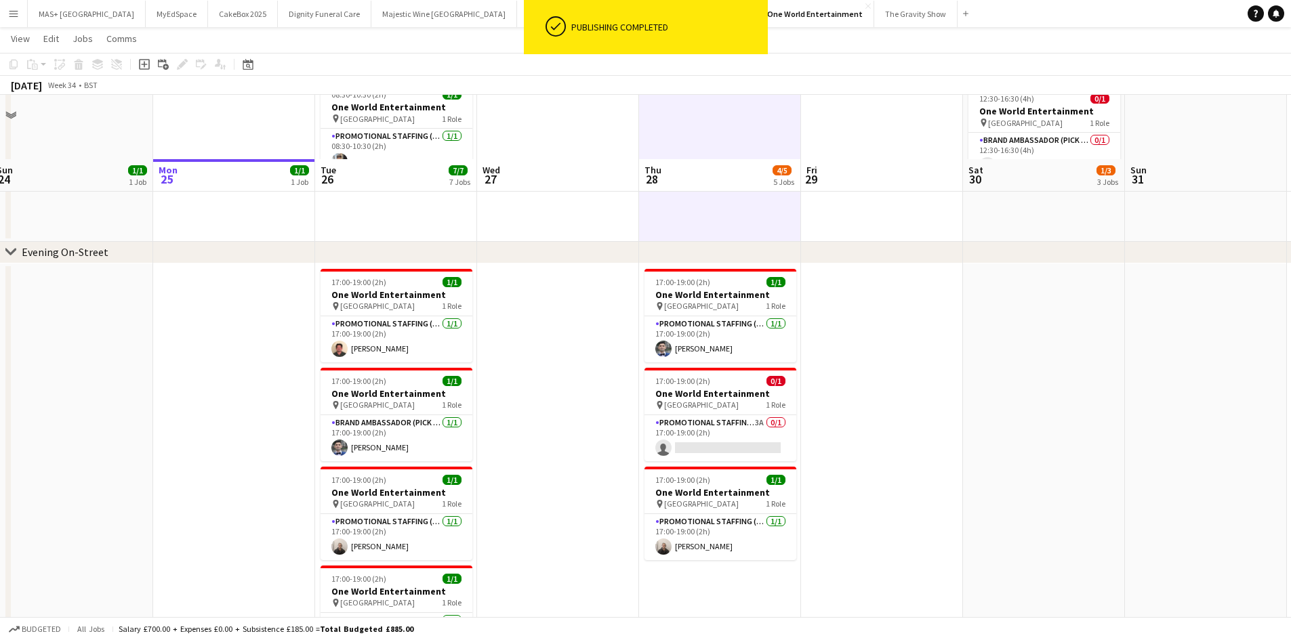
scroll to position [339, 0]
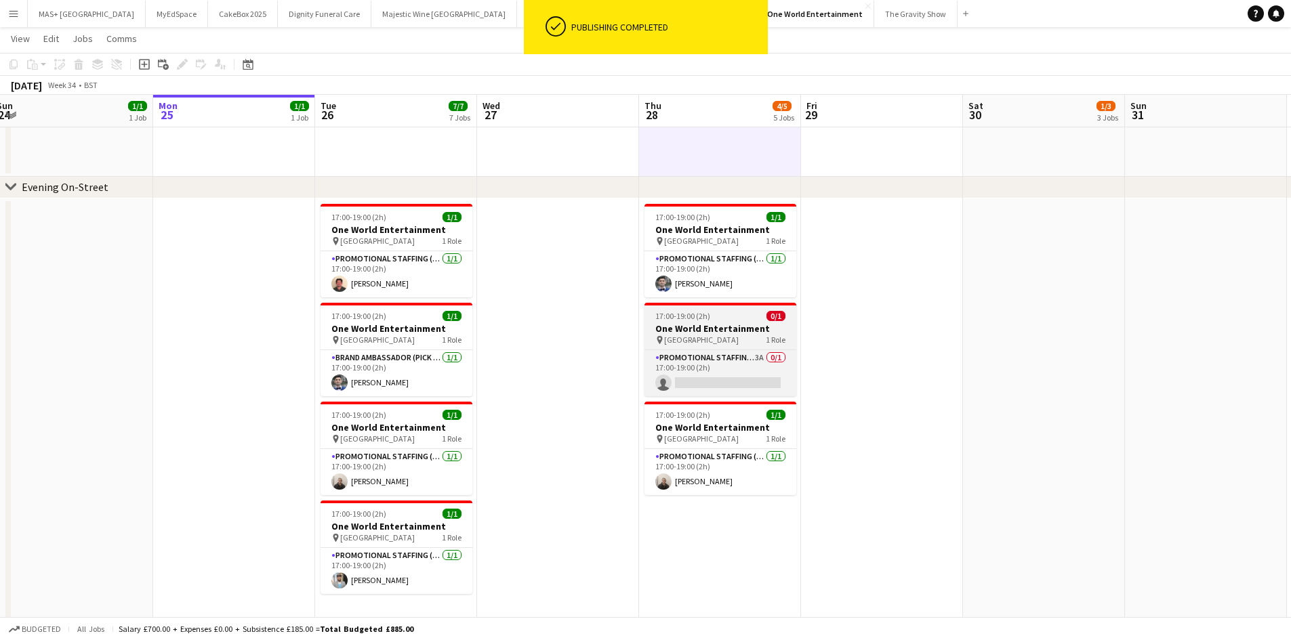
click at [718, 336] on div "pin Camden Station 1 Role" at bounding box center [720, 340] width 152 height 11
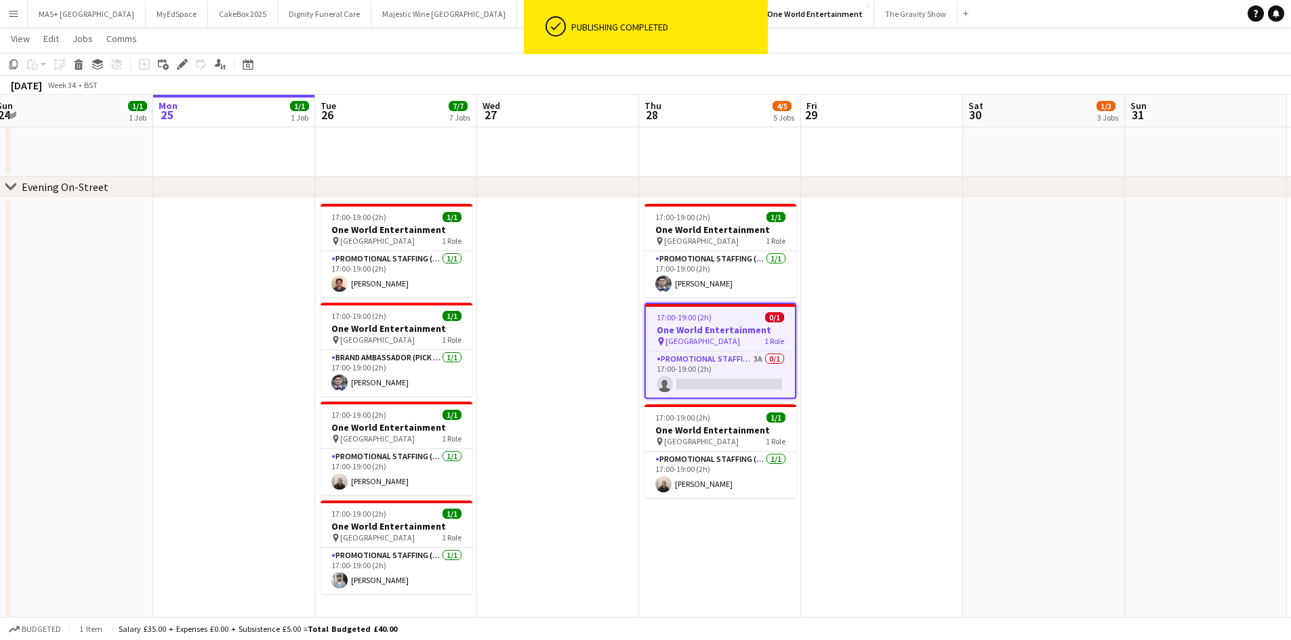
click at [921, 373] on app-date-cell at bounding box center [882, 437] width 162 height 476
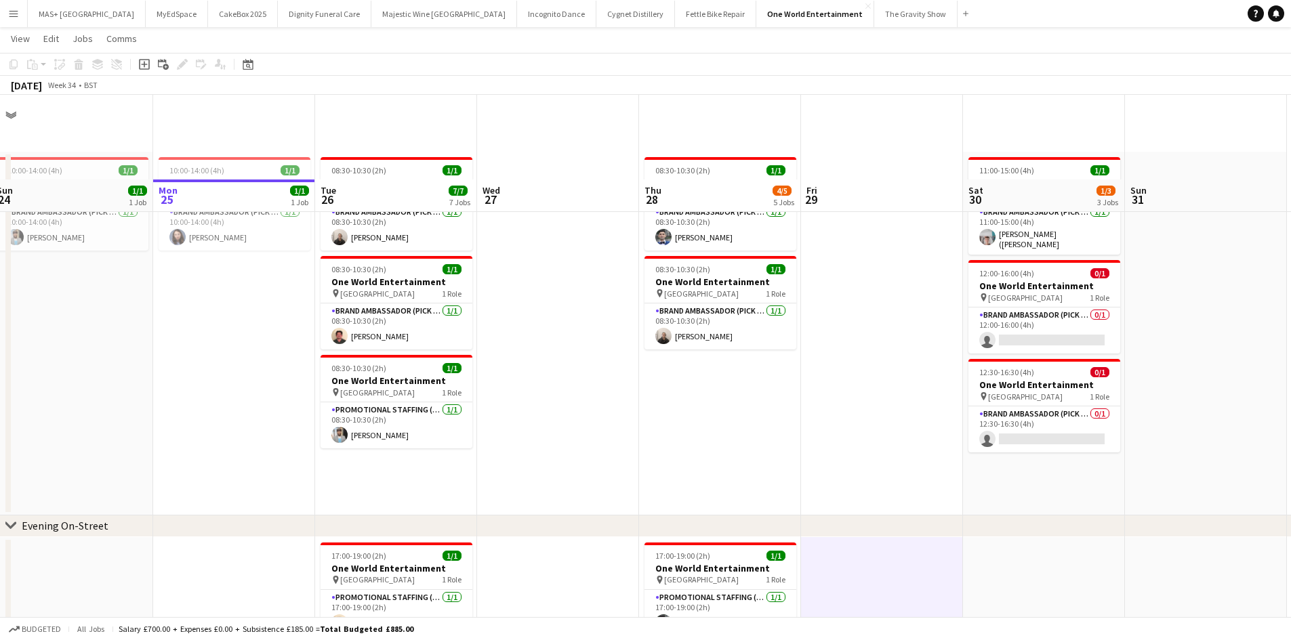
scroll to position [203, 0]
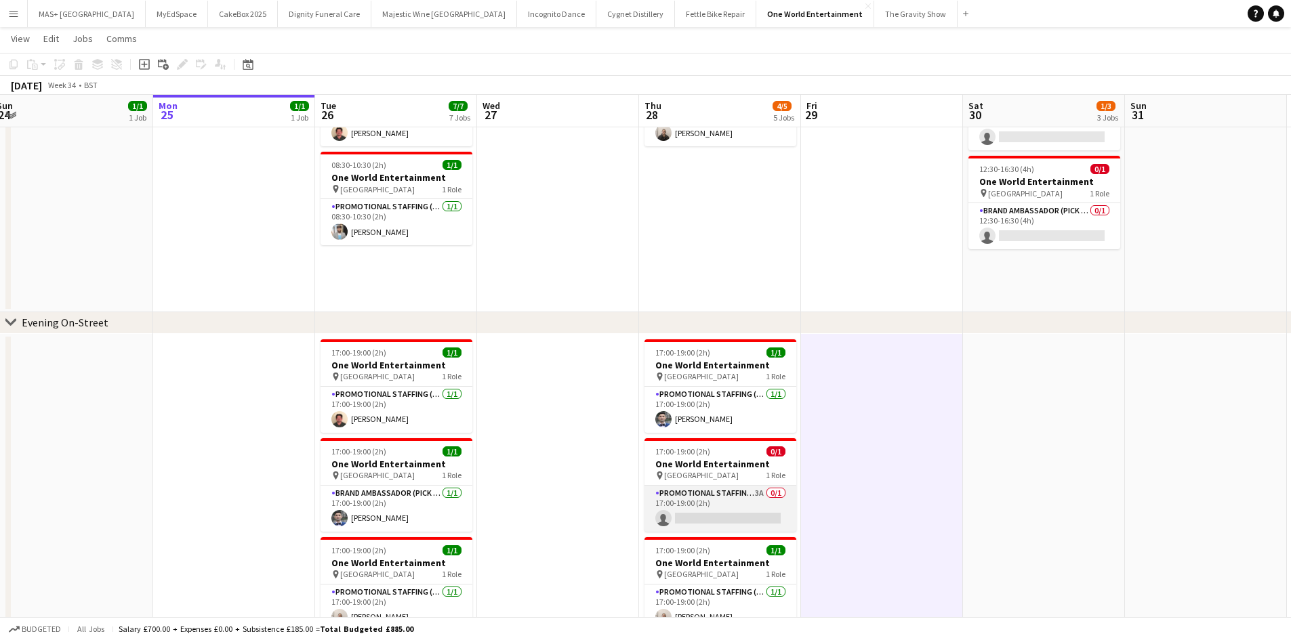
click at [718, 494] on app-card-role "Promotional Staffing (Brand Ambassadors) 3A 0/1 17:00-19:00 (2h) single-neutral…" at bounding box center [720, 509] width 152 height 46
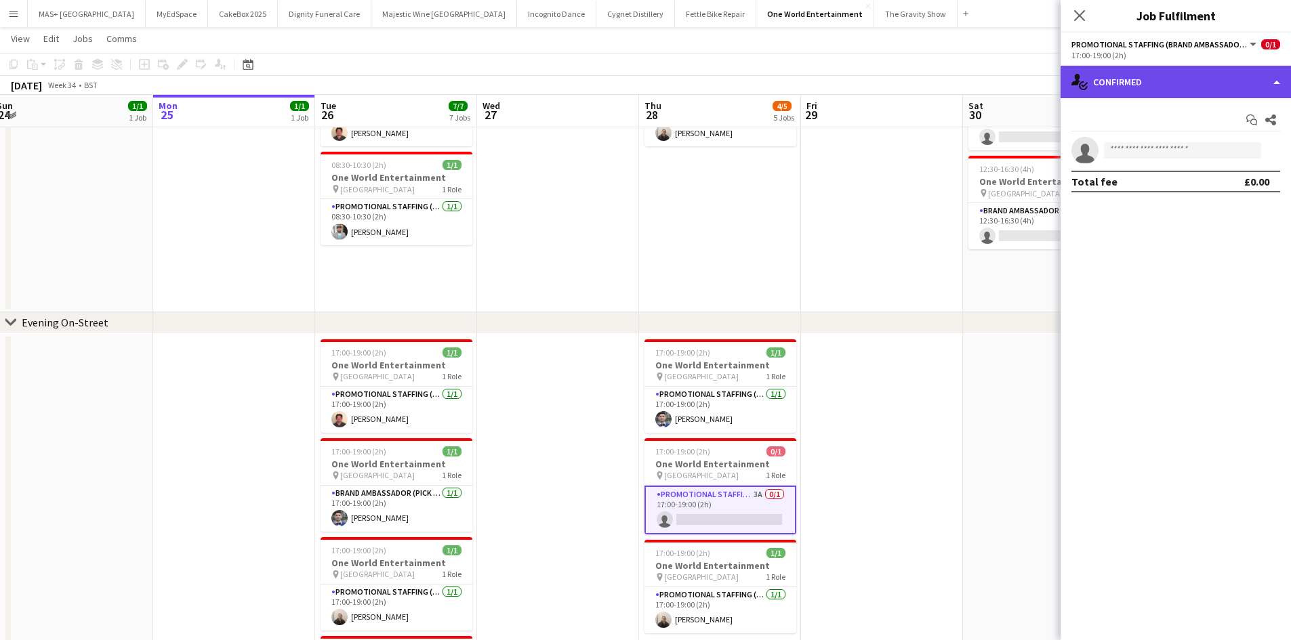
click at [1152, 85] on div "single-neutral-actions-check-2 Confirmed" at bounding box center [1175, 82] width 230 height 33
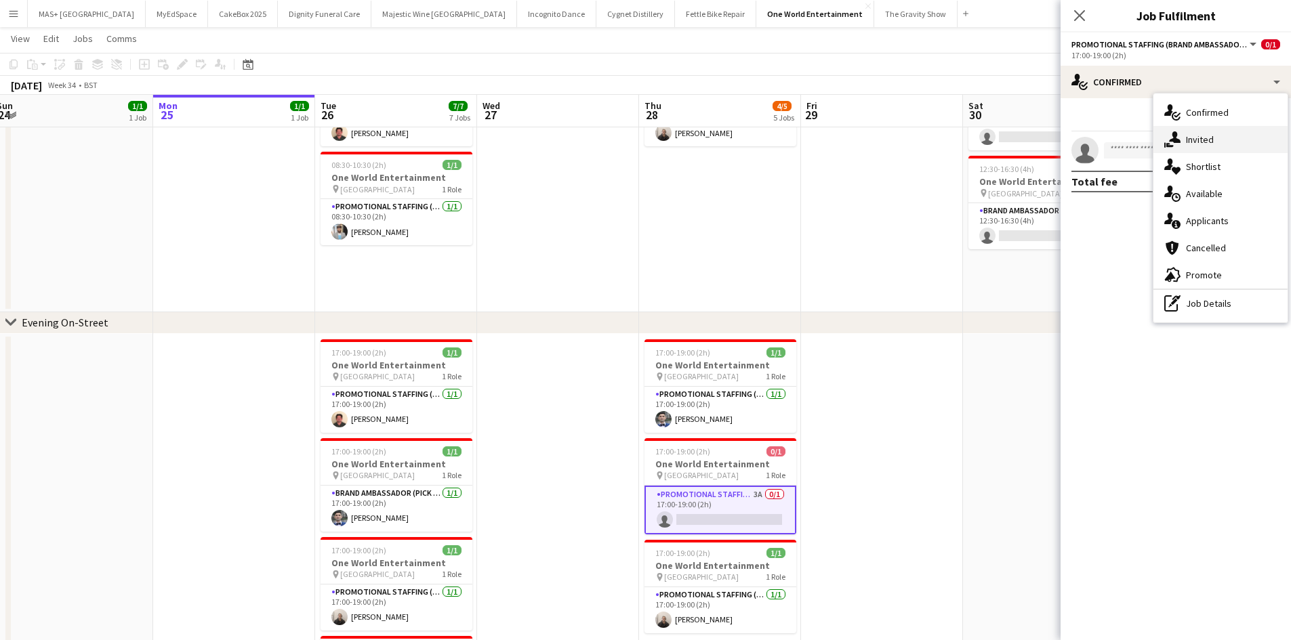
click at [1172, 136] on icon at bounding box center [1175, 137] width 12 height 12
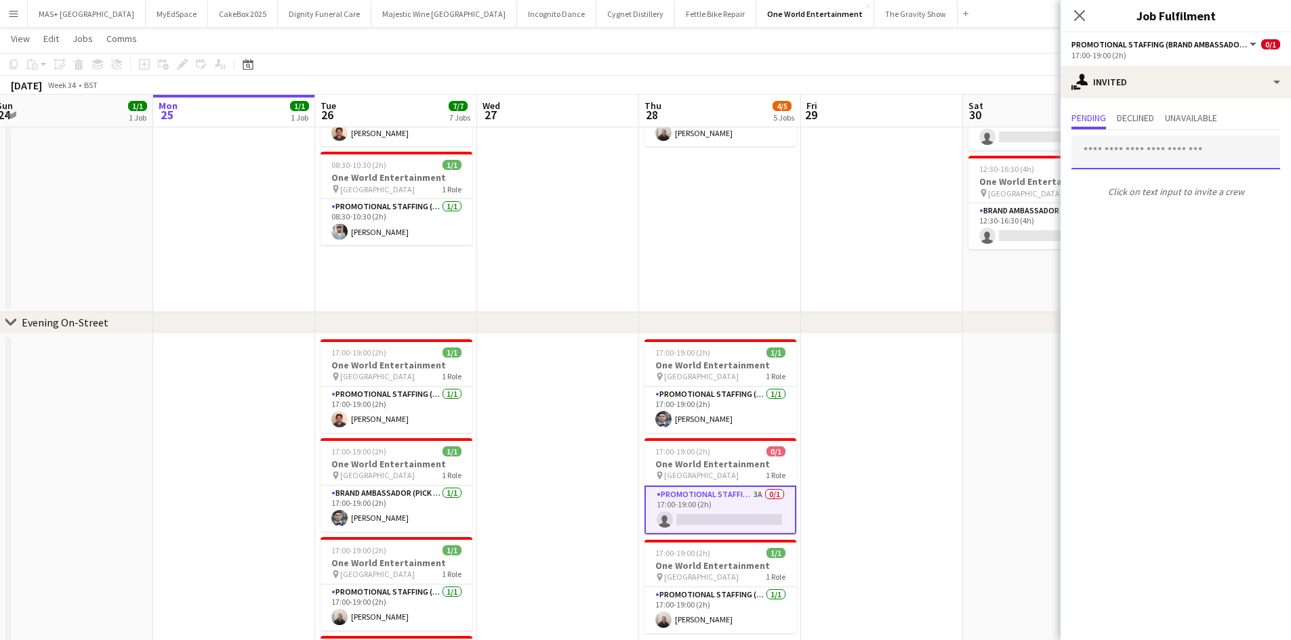
click at [1103, 150] on input "text" at bounding box center [1175, 153] width 209 height 34
type input "*****"
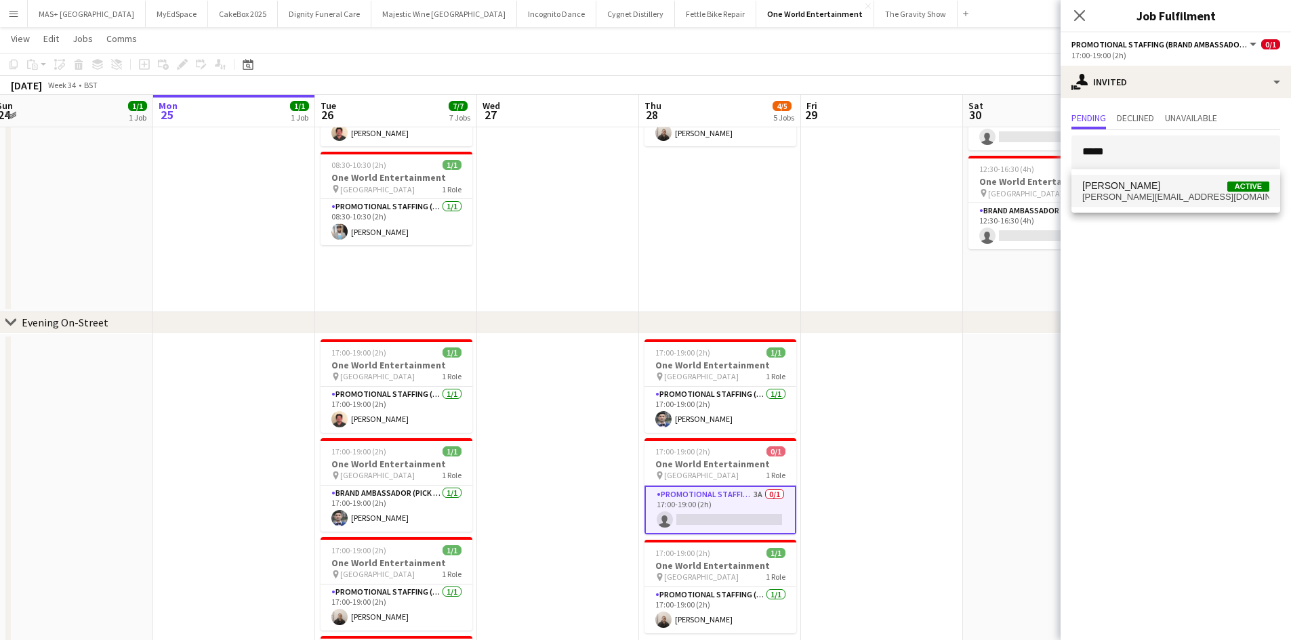
click at [1134, 187] on span "Jason Evans" at bounding box center [1121, 186] width 78 height 12
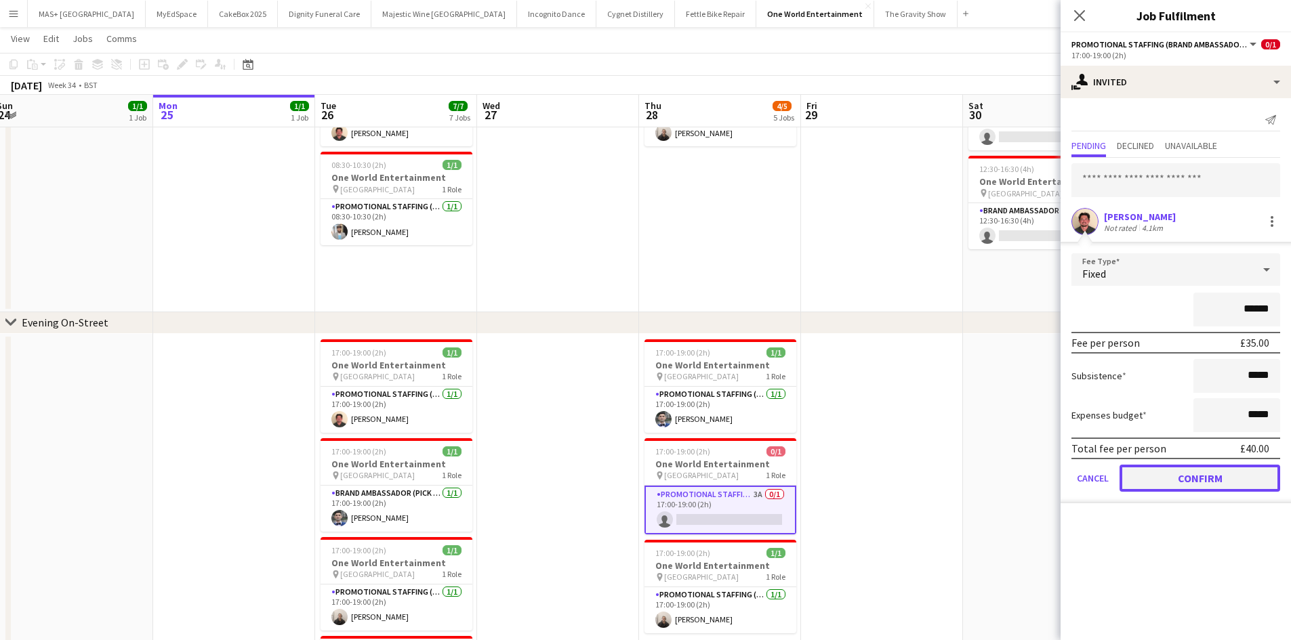
drag, startPoint x: 1234, startPoint y: 478, endPoint x: 1209, endPoint y: 467, distance: 26.7
click at [1233, 478] on button "Confirm" at bounding box center [1199, 478] width 161 height 27
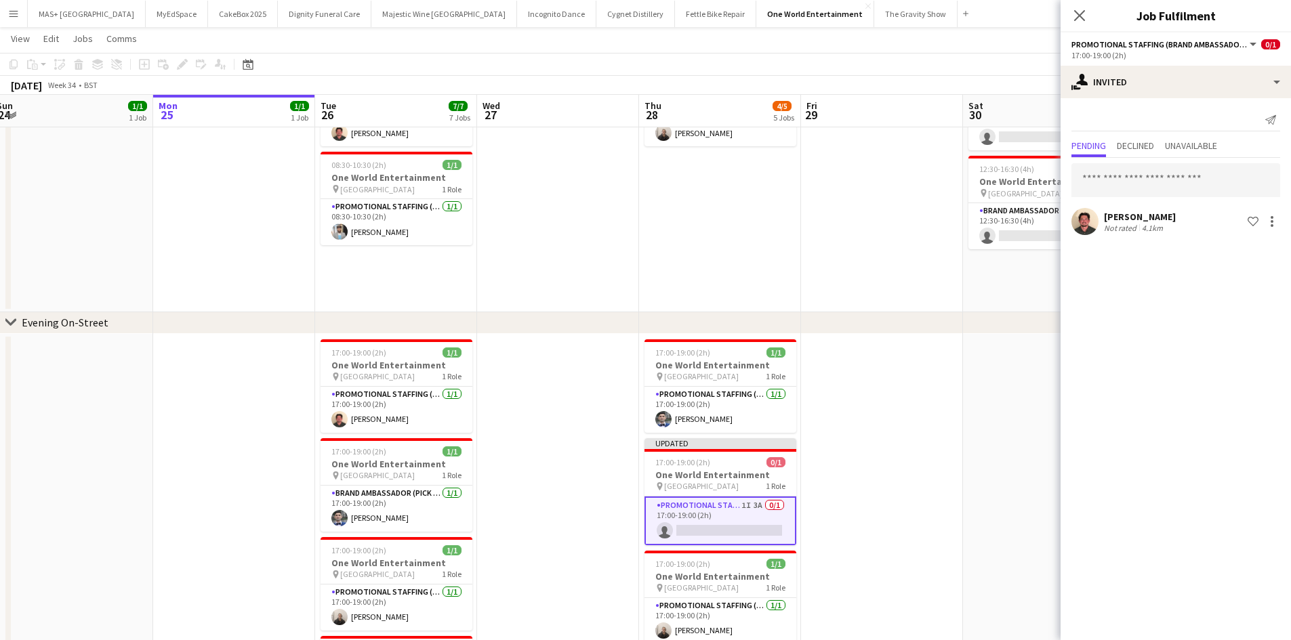
click at [913, 291] on app-date-cell at bounding box center [882, 131] width 162 height 364
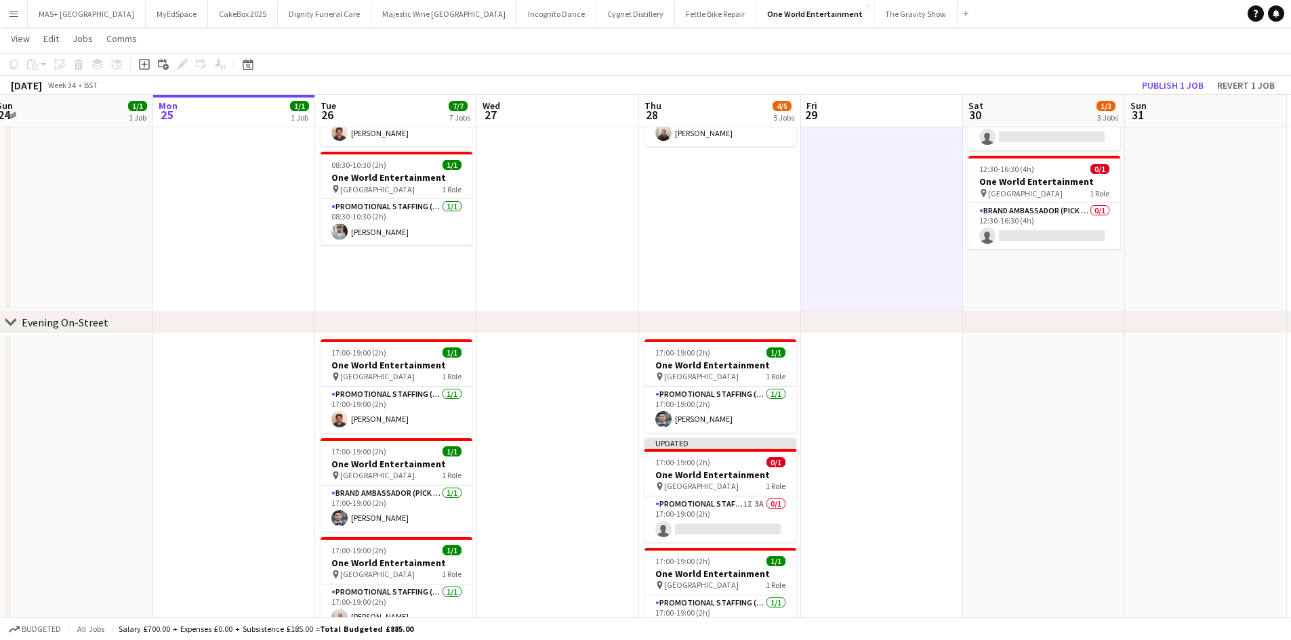
click at [1164, 72] on app-toolbar "Copy Paste Paste Ctrl+V Paste with crew Ctrl+Shift+V Paste linked Job [GEOGRAPH…" at bounding box center [645, 64] width 1291 height 23
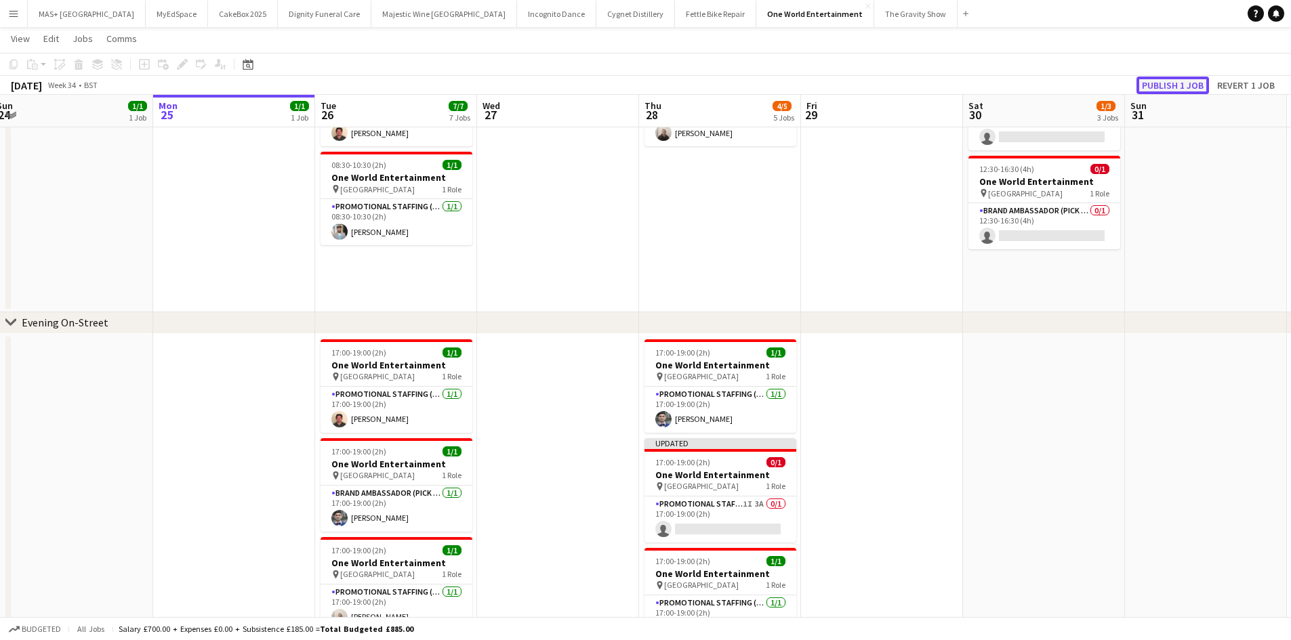
click at [1159, 83] on button "Publish 1 job" at bounding box center [1172, 86] width 72 height 18
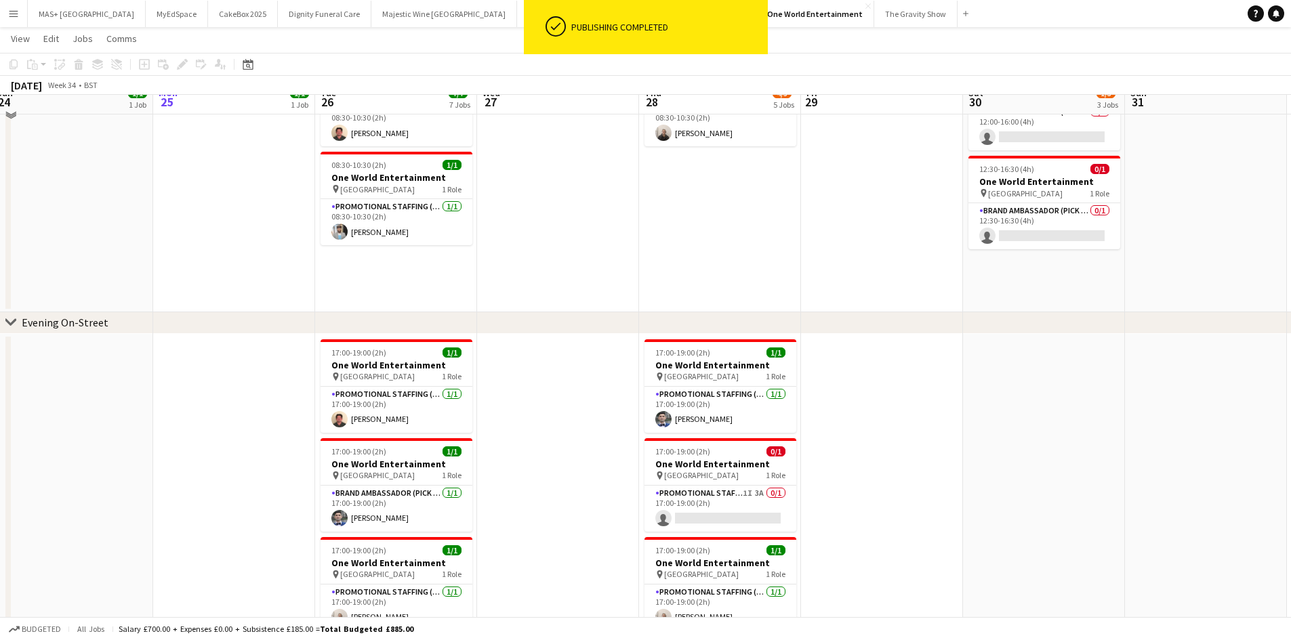
scroll to position [0, 0]
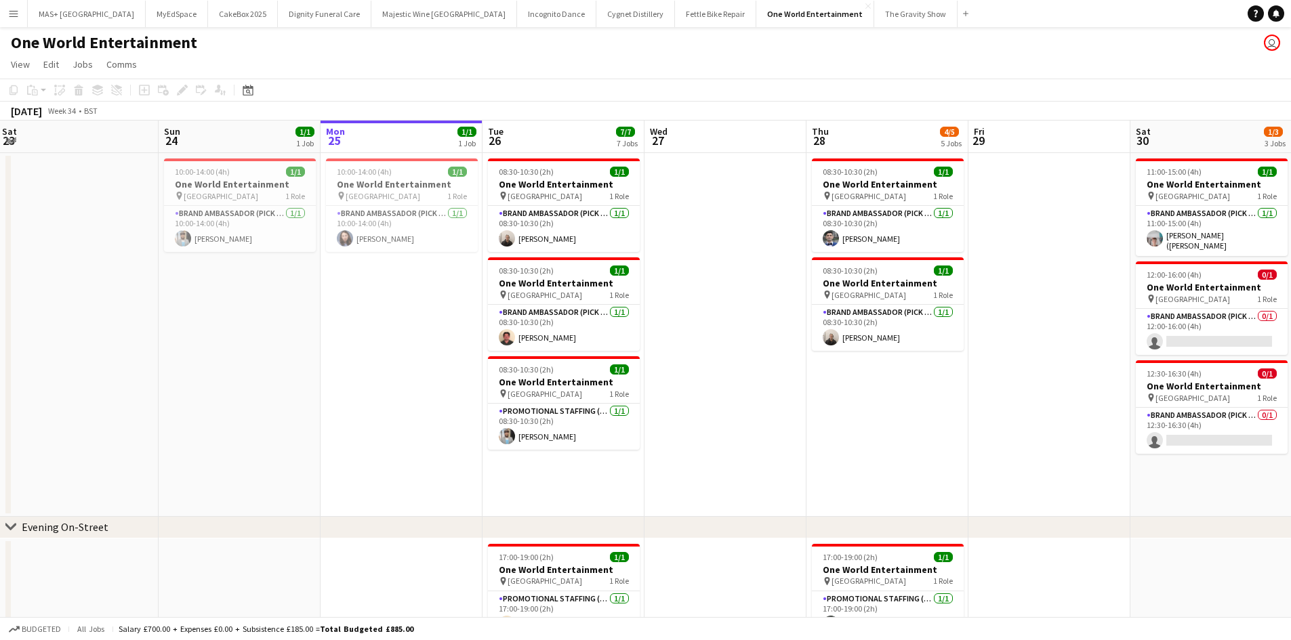
drag, startPoint x: 616, startPoint y: 394, endPoint x: 681, endPoint y: 330, distance: 91.0
click at [781, 413] on app-calendar-viewport "Wed 20 Thu 21 Fri 22 Sat 23 Sun 24 1/1 1 Job Mon 25 1/1 1 Job Tue 26 7/7 7 Jobs…" at bounding box center [645, 568] width 1291 height 894
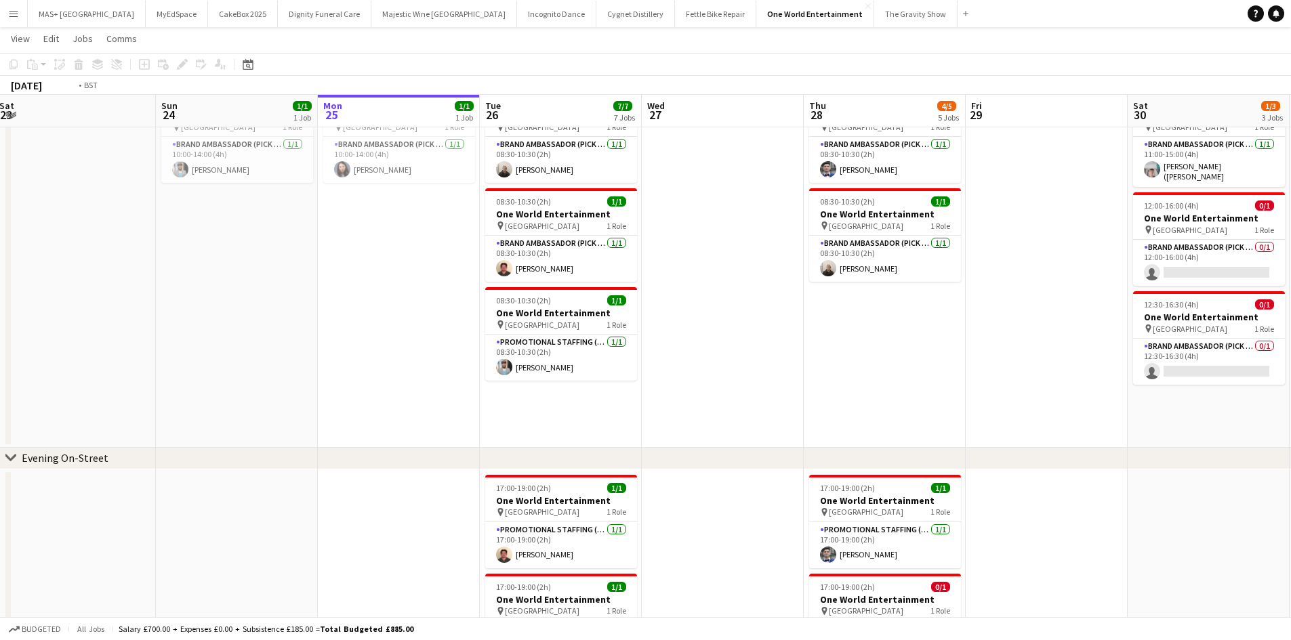
scroll to position [0, 648]
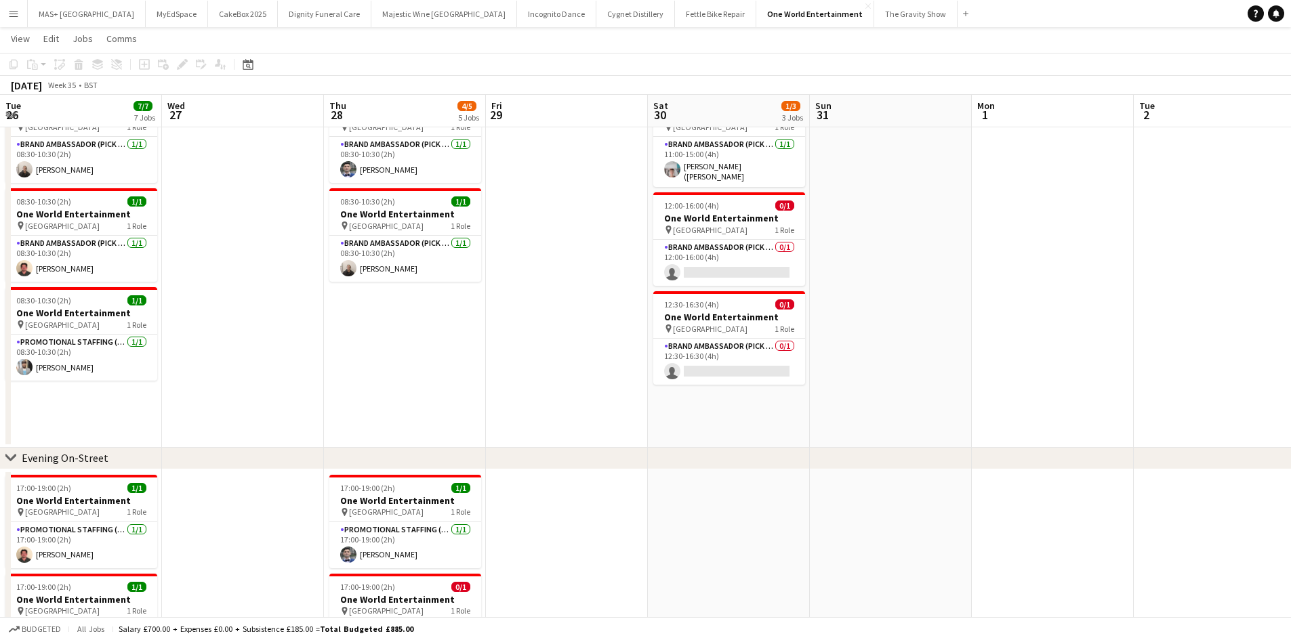
drag, startPoint x: 843, startPoint y: 383, endPoint x: 537, endPoint y: 382, distance: 306.2
click at [537, 382] on app-calendar-viewport "Fri 22 Sat 23 Sun 24 1/1 1 Job Mon 25 1/1 1 Job Tue 26 7/7 7 Jobs Wed 27 Thu 28…" at bounding box center [645, 465] width 1291 height 960
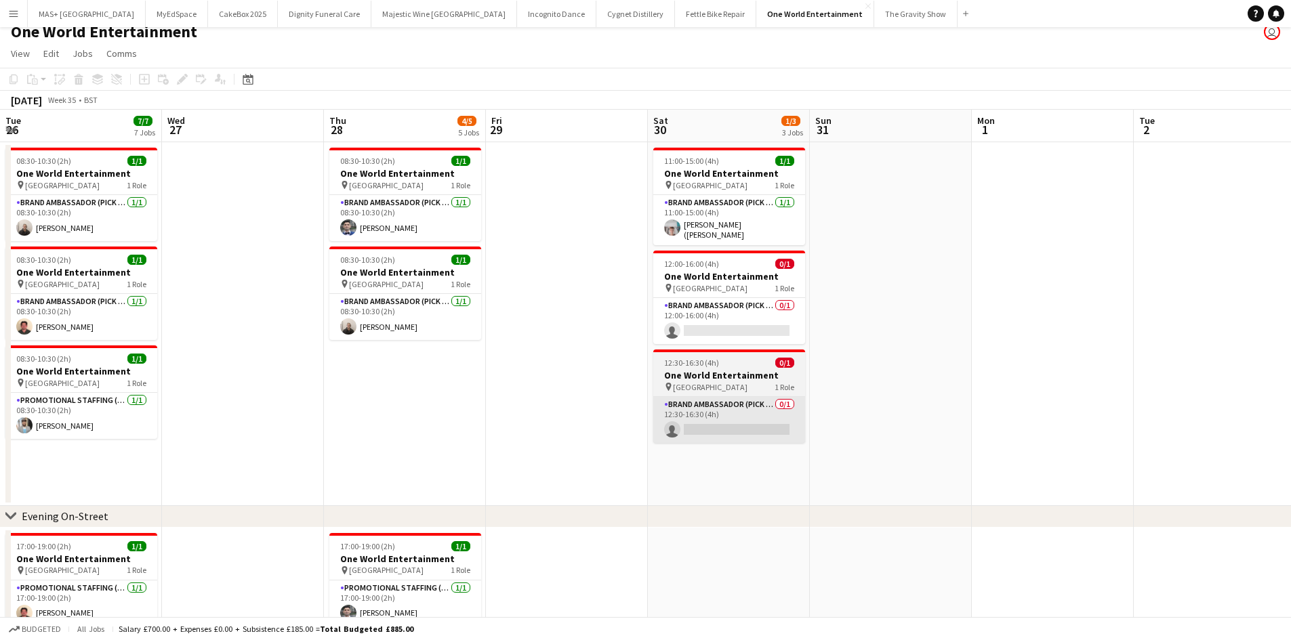
scroll to position [0, 0]
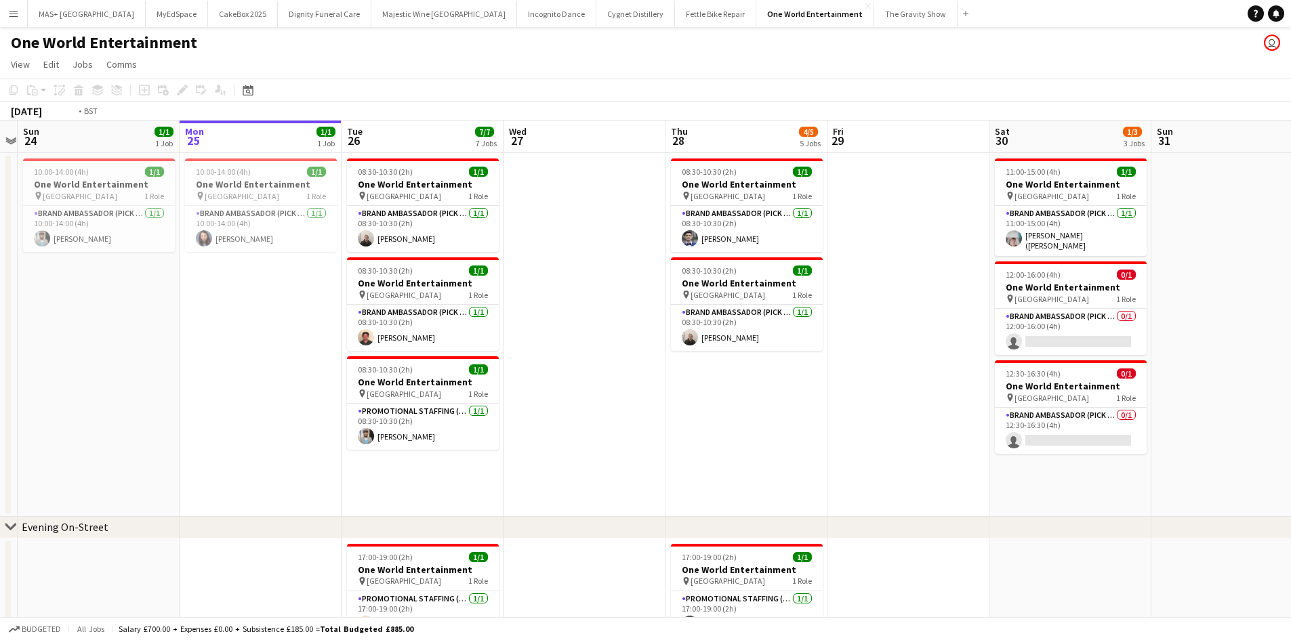
drag, startPoint x: 524, startPoint y: 368, endPoint x: 1026, endPoint y: 404, distance: 504.0
click at [1027, 404] on app-calendar-viewport "Fri 22 Sat 23 Sun 24 1/1 1 Job Mon 25 1/1 1 Job Tue 26 7/7 7 Jobs Wed 27 Thu 28…" at bounding box center [645, 568] width 1291 height 894
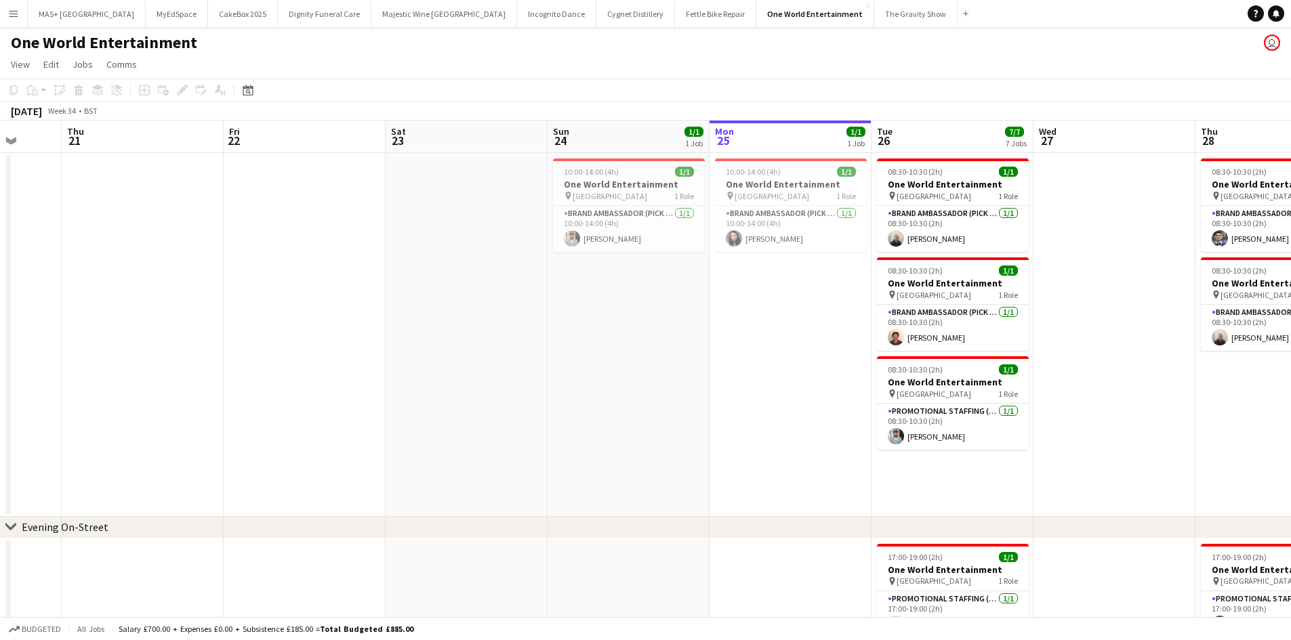
drag, startPoint x: 592, startPoint y: 404, endPoint x: 148, endPoint y: 372, distance: 445.6
click at [63, 380] on app-calendar-viewport "Mon 18 Tue 19 Wed 20 Thu 21 Fri 22 Sat 23 Sun 24 1/1 1 Job Mon 25 1/1 1 Job Tue…" at bounding box center [645, 568] width 1291 height 894
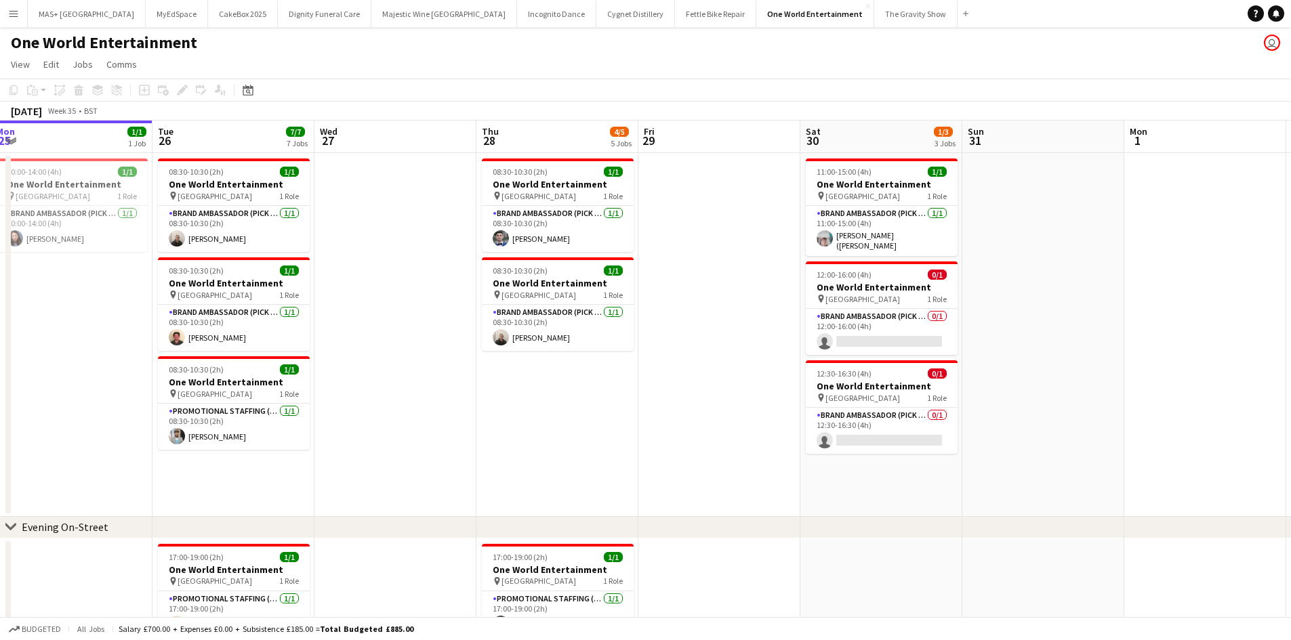
drag, startPoint x: 799, startPoint y: 412, endPoint x: 734, endPoint y: 409, distance: 64.5
click at [734, 409] on app-calendar-viewport "Fri 22 Sat 23 Sun 24 1/1 1 Job Mon 25 1/1 1 Job Tue 26 7/7 7 Jobs Wed 27 Thu 28…" at bounding box center [645, 568] width 1291 height 894
click at [883, 314] on app-card-role "Brand Ambassador (Pick up) 0/1 12:00-16:00 (4h) single-neutral-actions" at bounding box center [882, 332] width 152 height 46
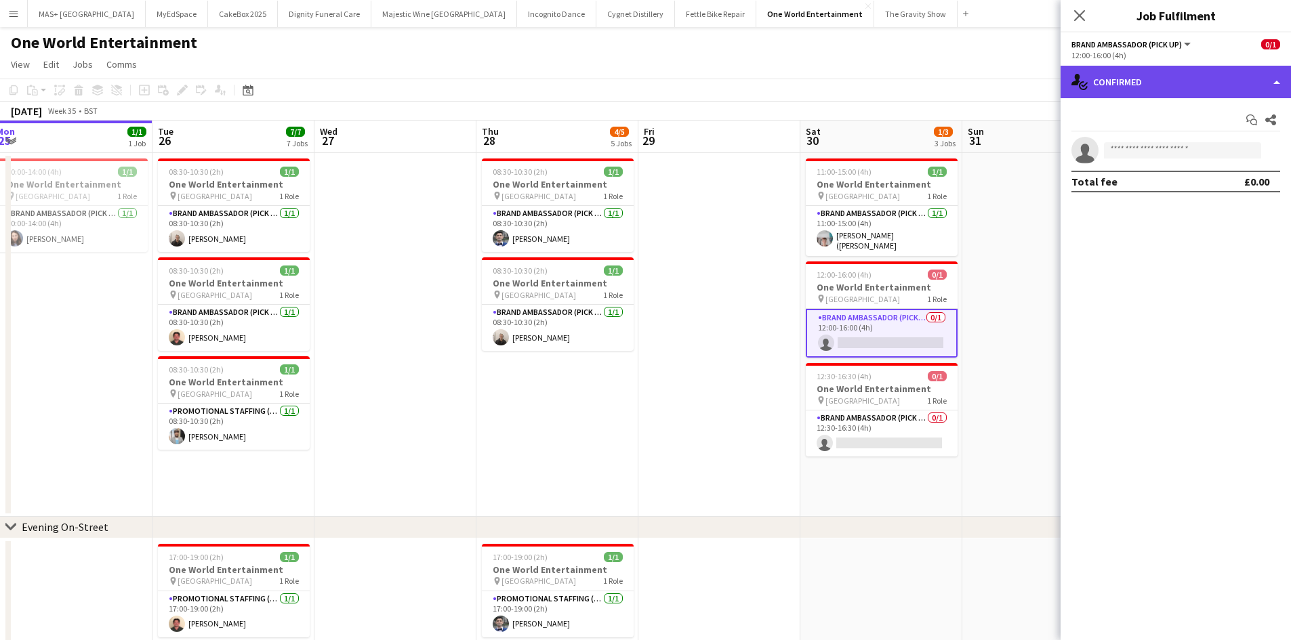
click at [1194, 82] on div "single-neutral-actions-check-2 Confirmed" at bounding box center [1175, 82] width 230 height 33
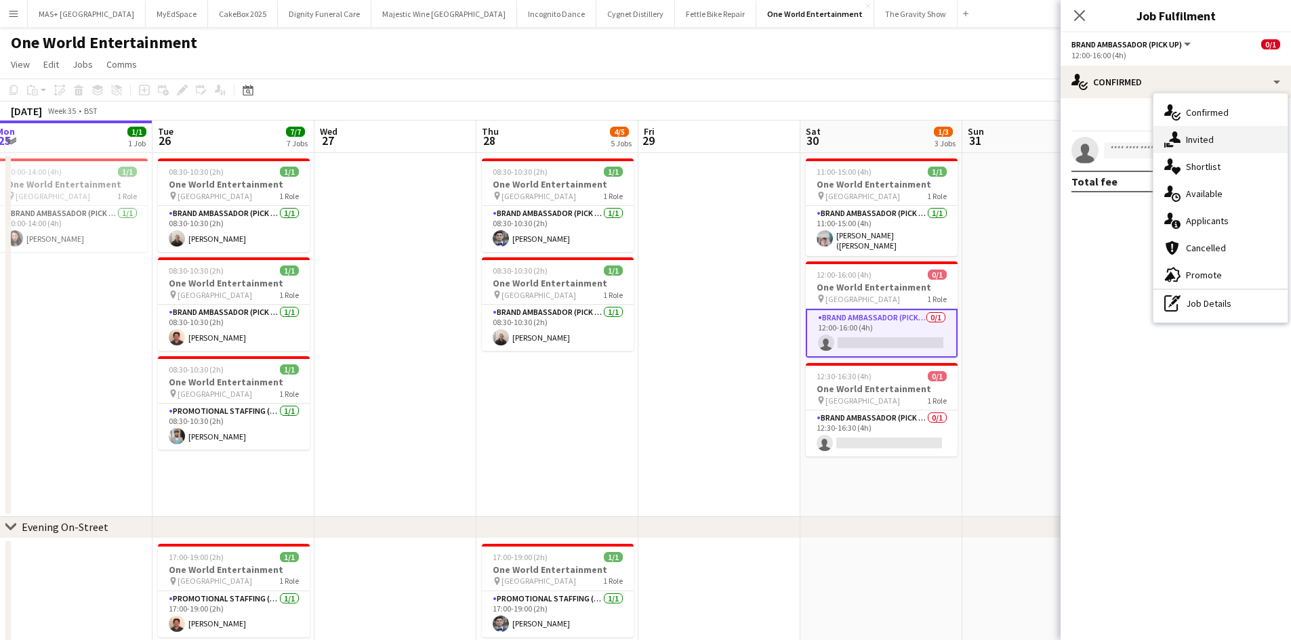
click at [1186, 137] on div "single-neutral-actions-share-1 Invited" at bounding box center [1220, 139] width 134 height 27
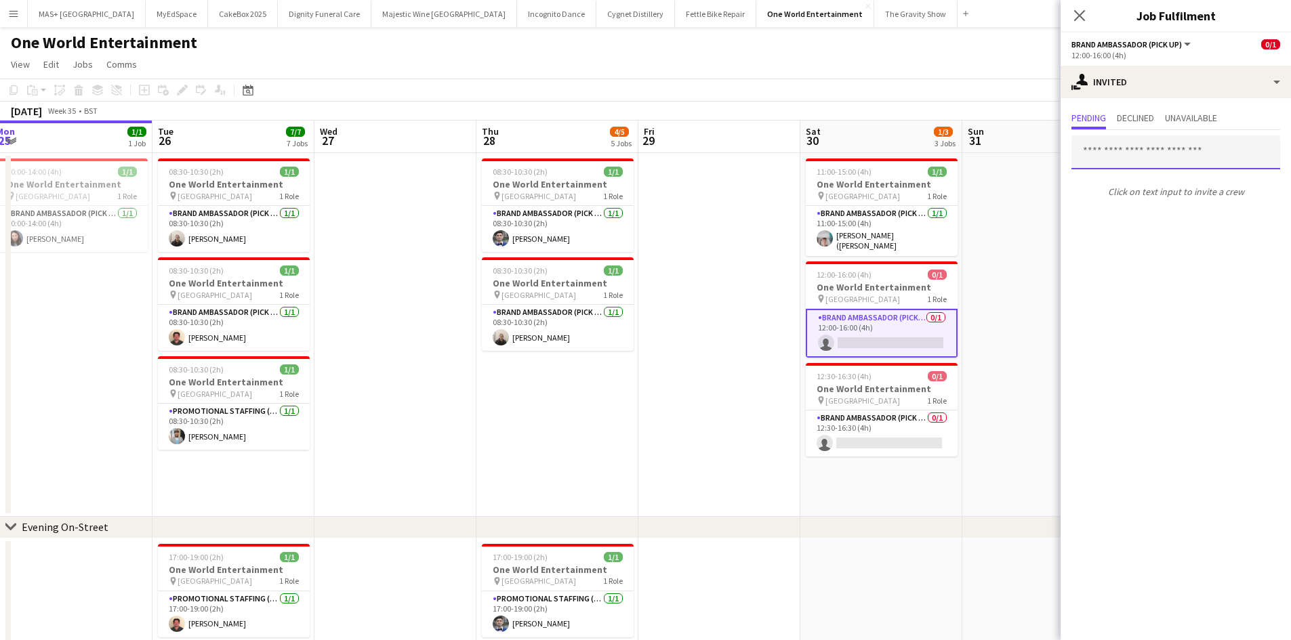
drag, startPoint x: 1121, startPoint y: 156, endPoint x: 1155, endPoint y: 167, distance: 36.4
click at [1122, 152] on input "text" at bounding box center [1175, 153] width 209 height 34
type input "***"
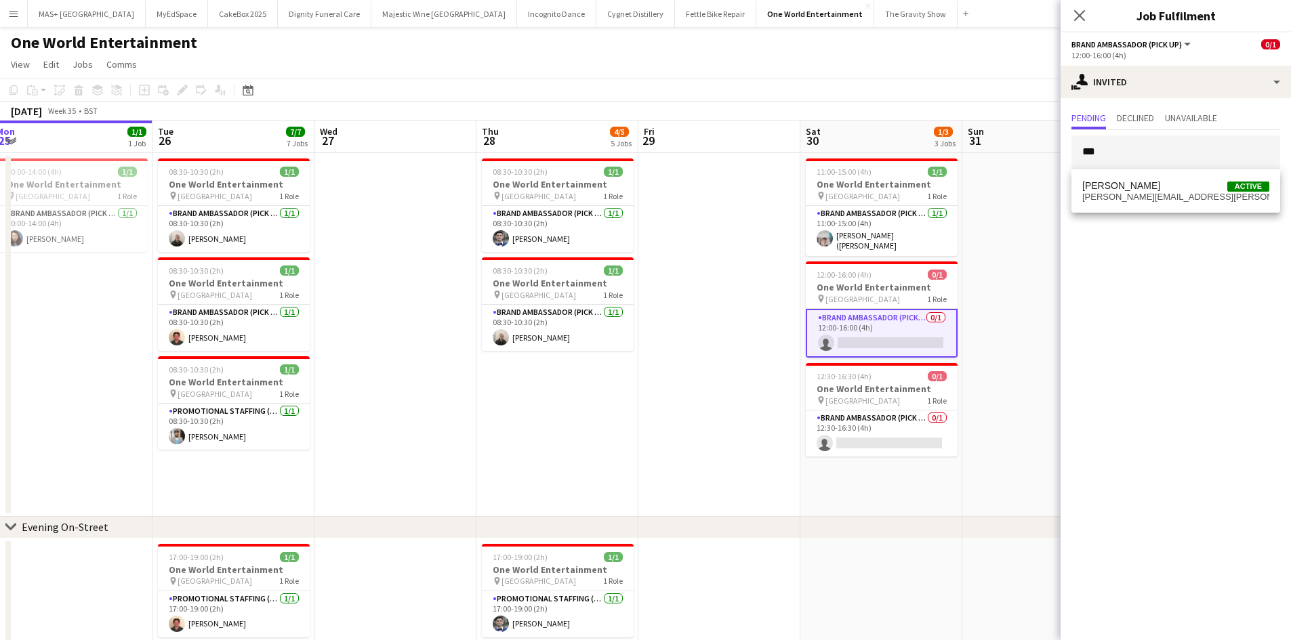
click at [1148, 209] on div "Iuliia Gerus Active juliette.gerus@gmail.com" at bounding box center [1175, 190] width 209 height 43
click at [1155, 192] on span "juliette.gerus@gmail.com" at bounding box center [1175, 197] width 187 height 11
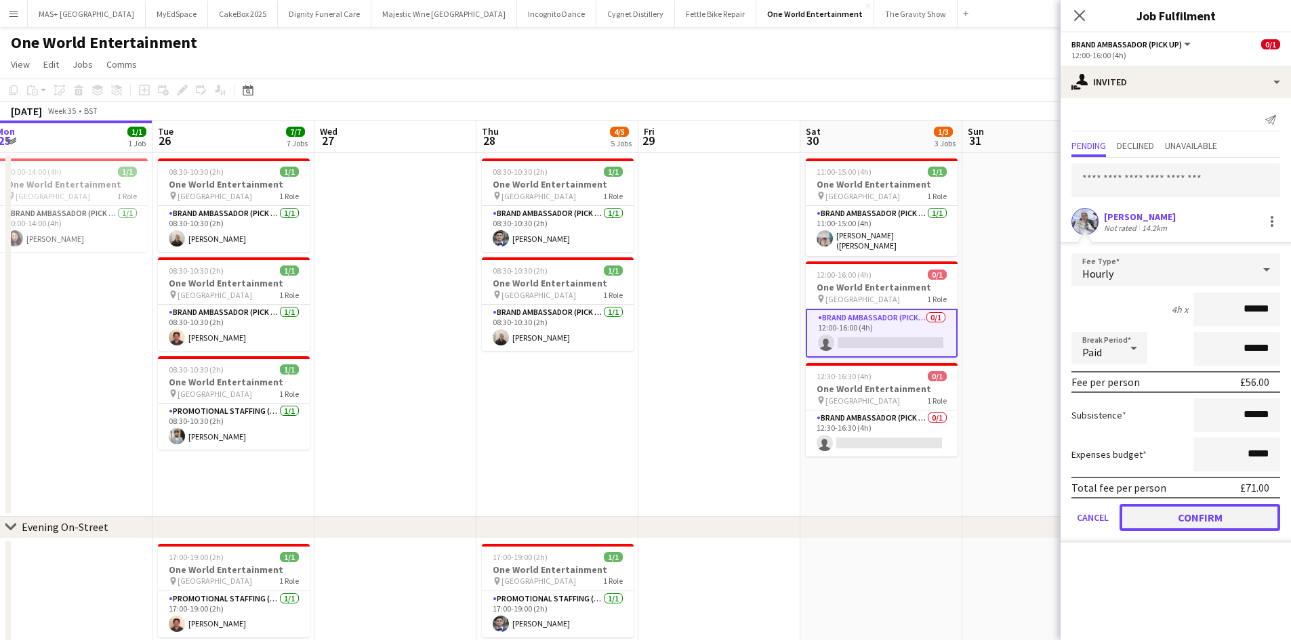
click at [1210, 514] on button "Confirm" at bounding box center [1199, 517] width 161 height 27
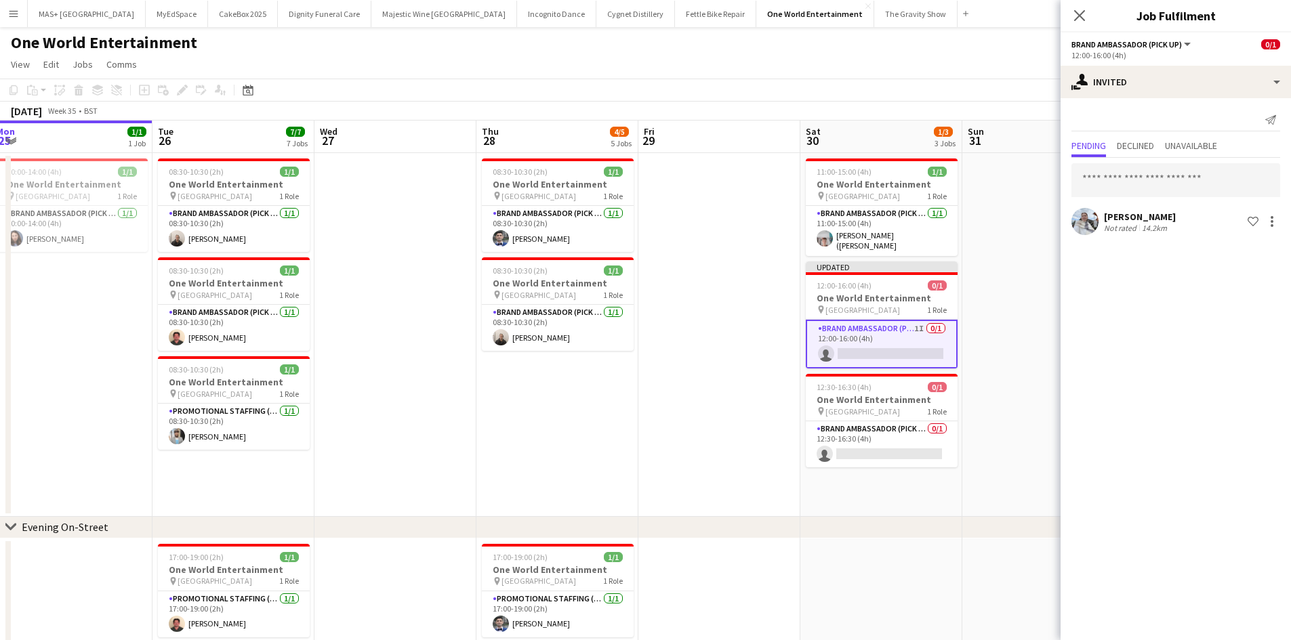
drag, startPoint x: 997, startPoint y: 493, endPoint x: 1013, endPoint y: 449, distance: 46.9
click at [999, 491] on app-date-cell at bounding box center [1043, 335] width 162 height 364
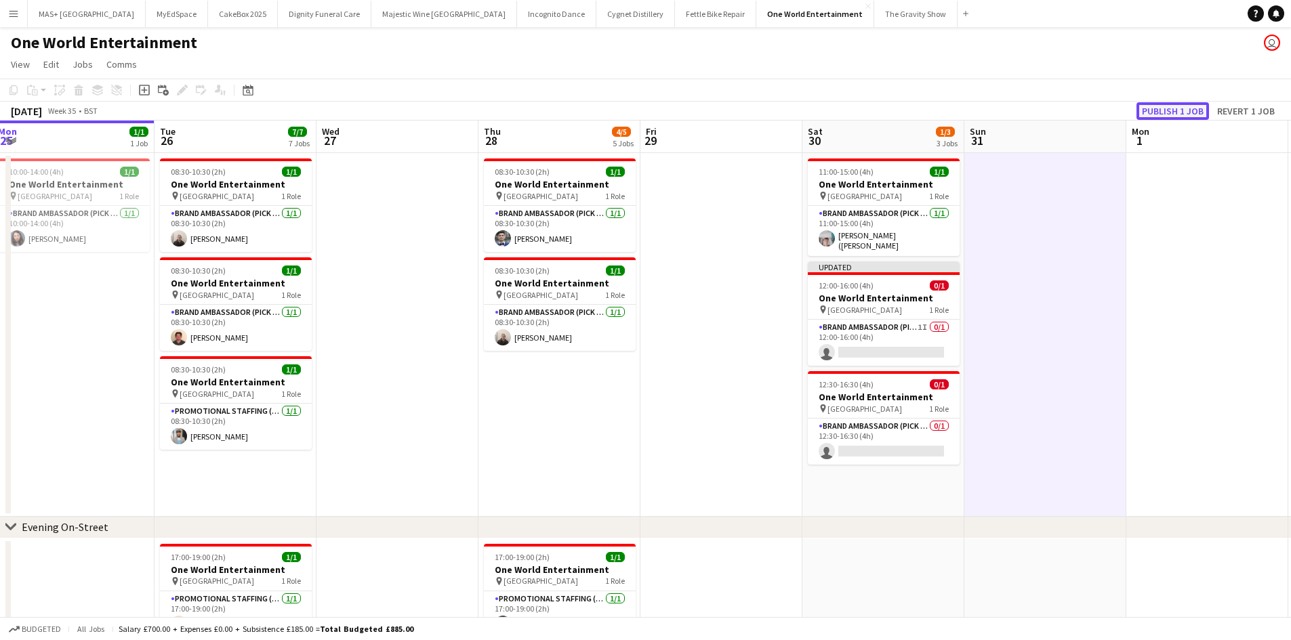
click at [1182, 117] on button "Publish 1 job" at bounding box center [1172, 111] width 72 height 18
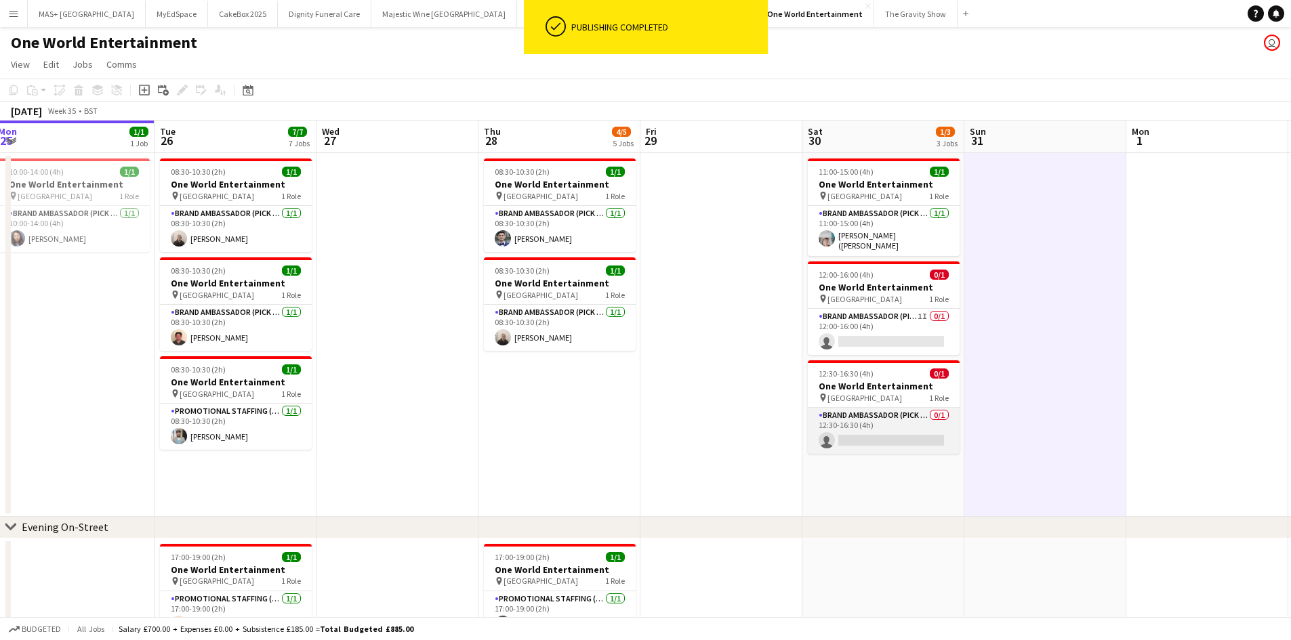
click at [866, 408] on app-card-role "Brand Ambassador (Pick up) 0/1 12:30-16:30 (4h) single-neutral-actions" at bounding box center [884, 431] width 152 height 46
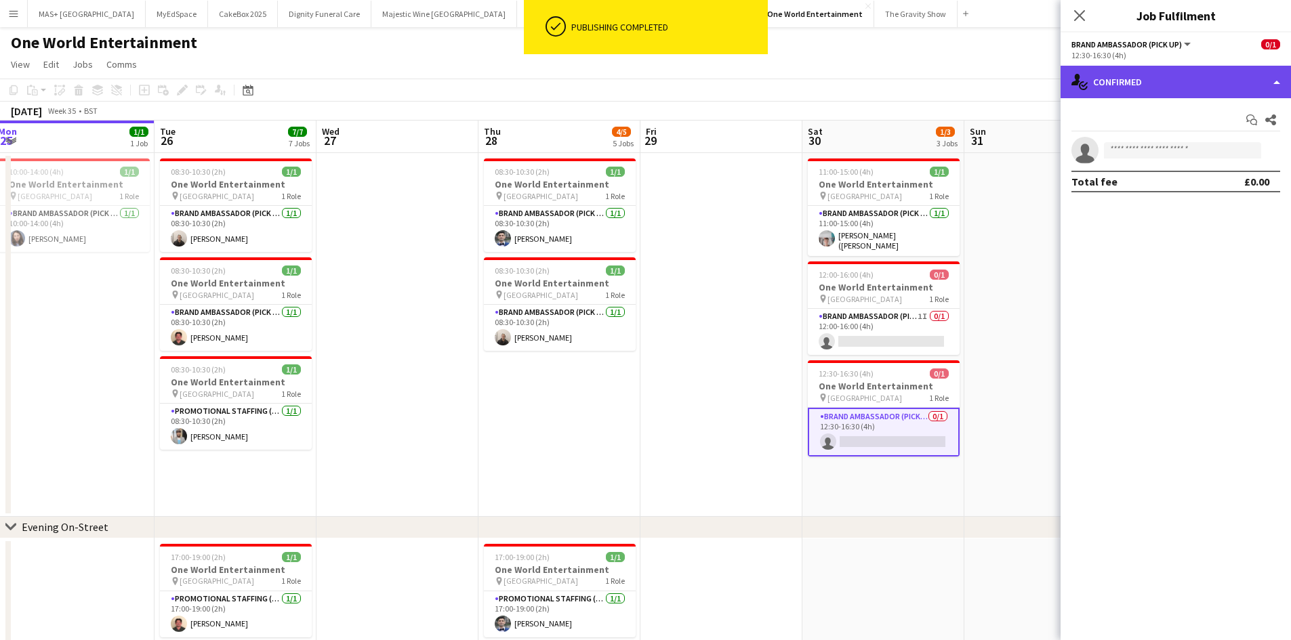
click at [1140, 83] on div "single-neutral-actions-check-2 Confirmed" at bounding box center [1175, 82] width 230 height 33
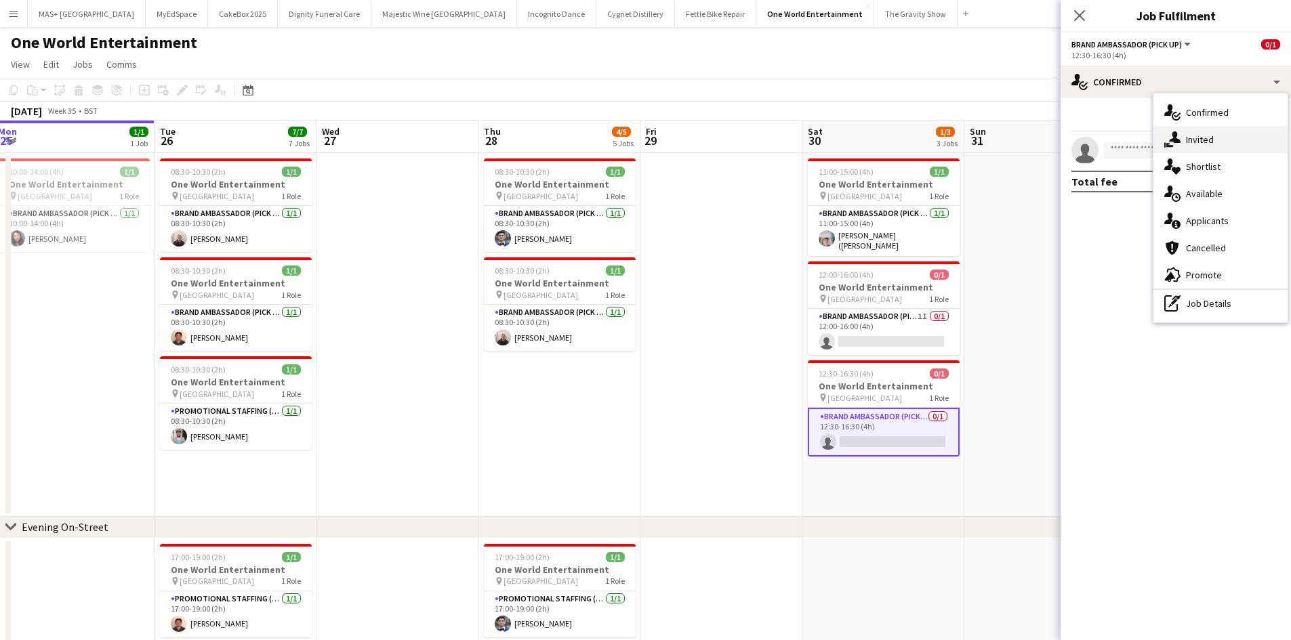
click at [1205, 147] on div "single-neutral-actions-share-1 Invited" at bounding box center [1220, 139] width 134 height 27
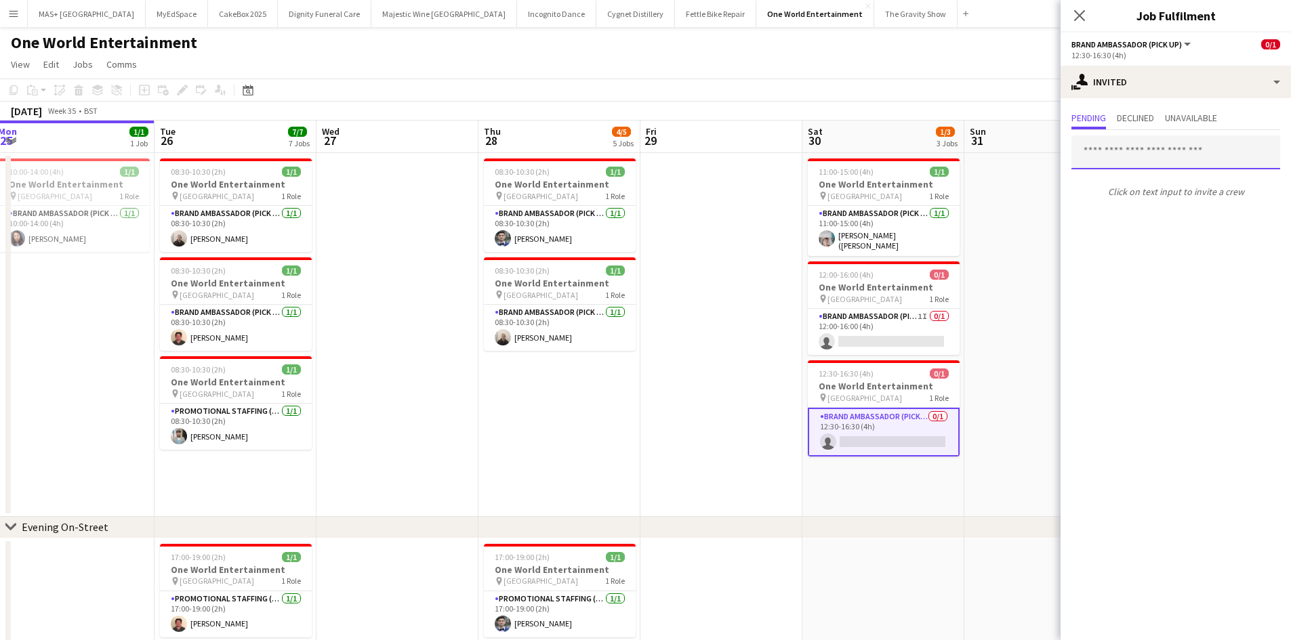
click at [1115, 146] on input "text" at bounding box center [1175, 153] width 209 height 34
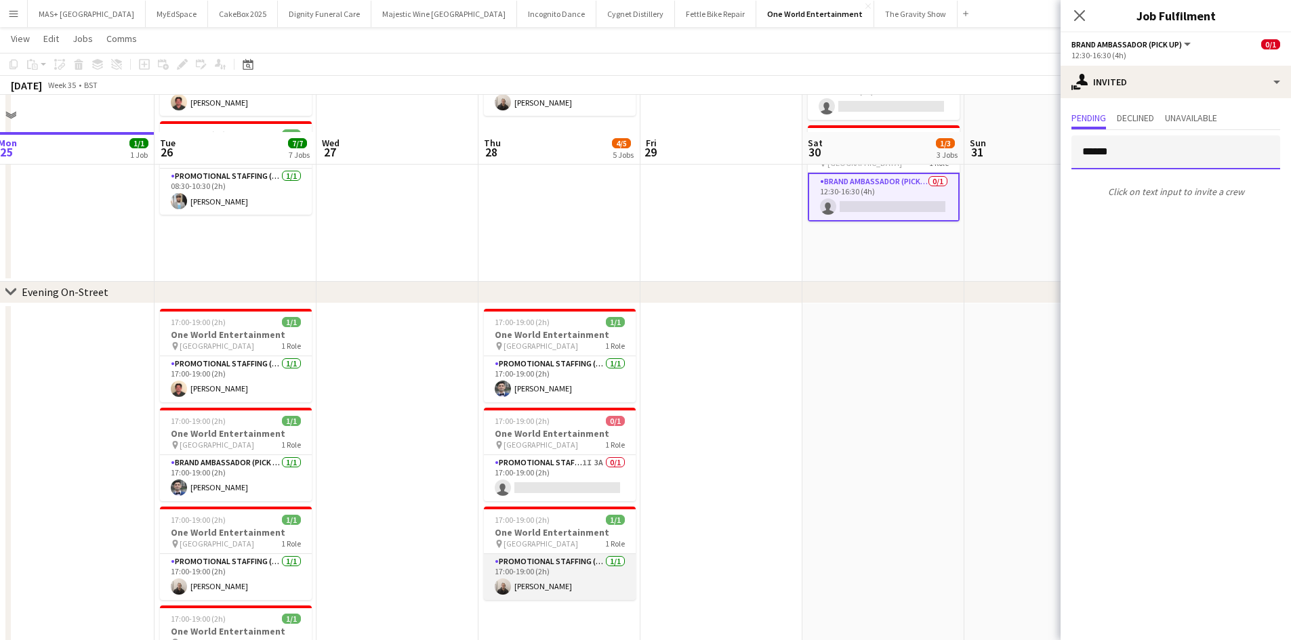
scroll to position [271, 0]
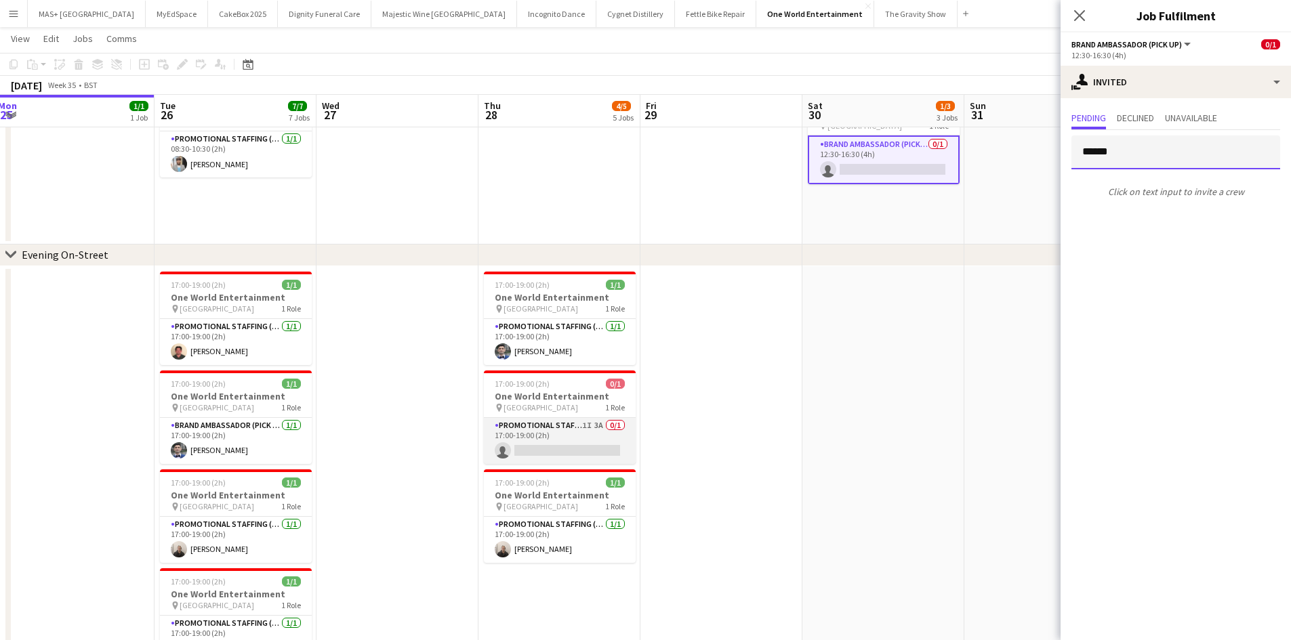
type input "******"
click at [537, 418] on app-card-role "Promotional Staffing (Brand Ambassadors) 1I 3A 0/1 17:00-19:00 (2h) single-neut…" at bounding box center [560, 441] width 152 height 46
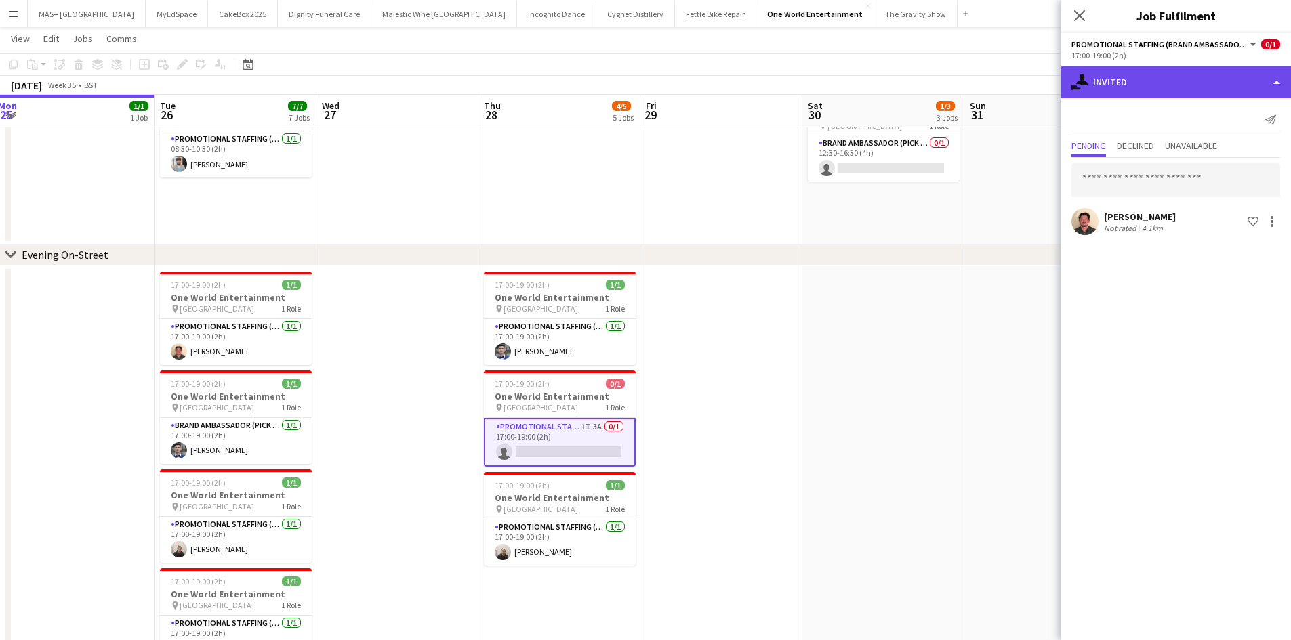
click at [1153, 70] on div "single-neutral-actions-share-1 Invited" at bounding box center [1175, 82] width 230 height 33
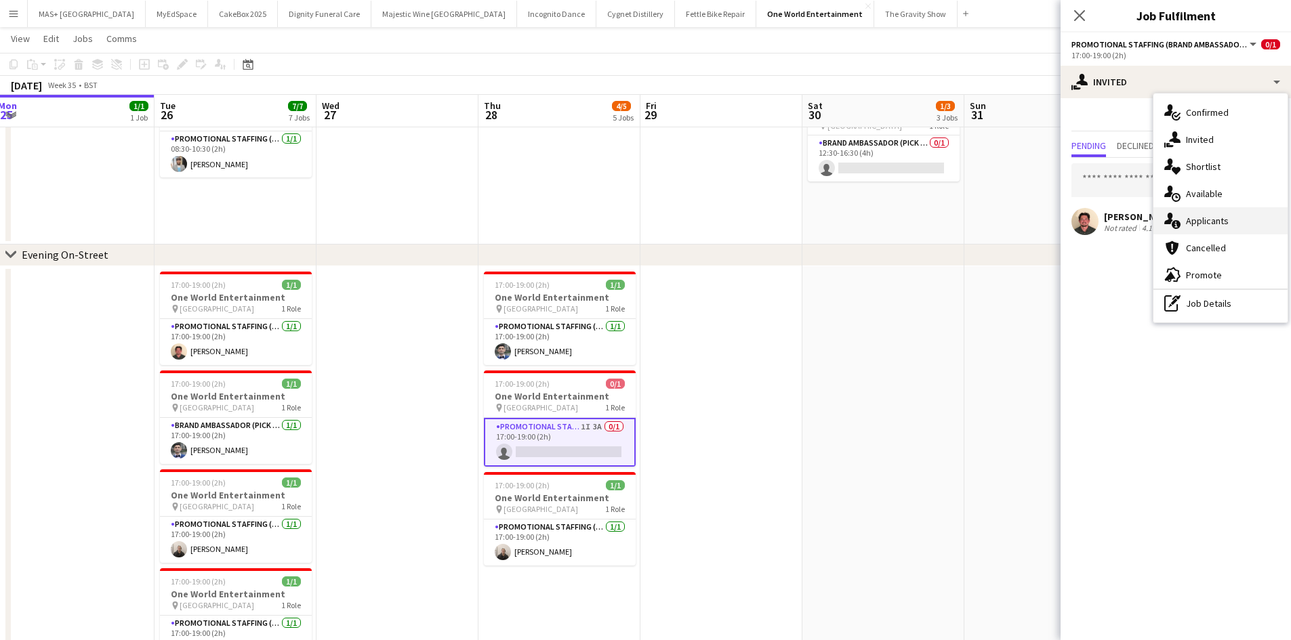
click at [1231, 207] on div "single-neutral-actions-information Applicants" at bounding box center [1220, 220] width 134 height 27
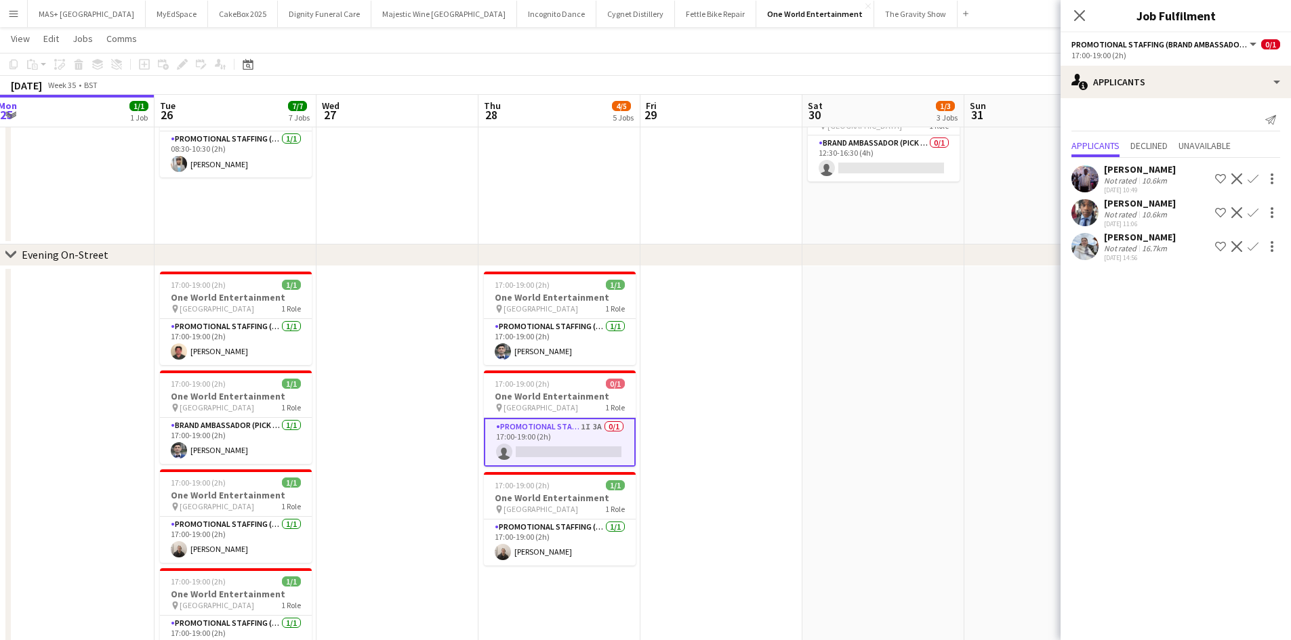
click at [1140, 174] on div "[PERSON_NAME]" at bounding box center [1140, 169] width 72 height 12
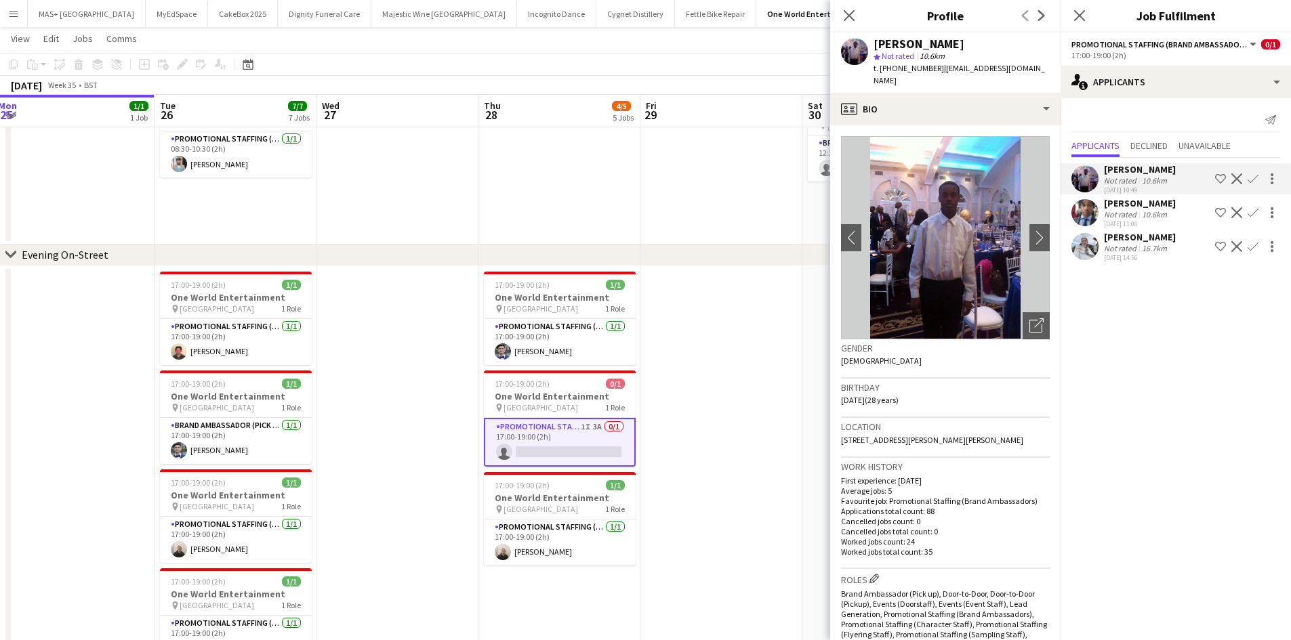
click at [650, 310] on app-date-cell at bounding box center [721, 504] width 162 height 476
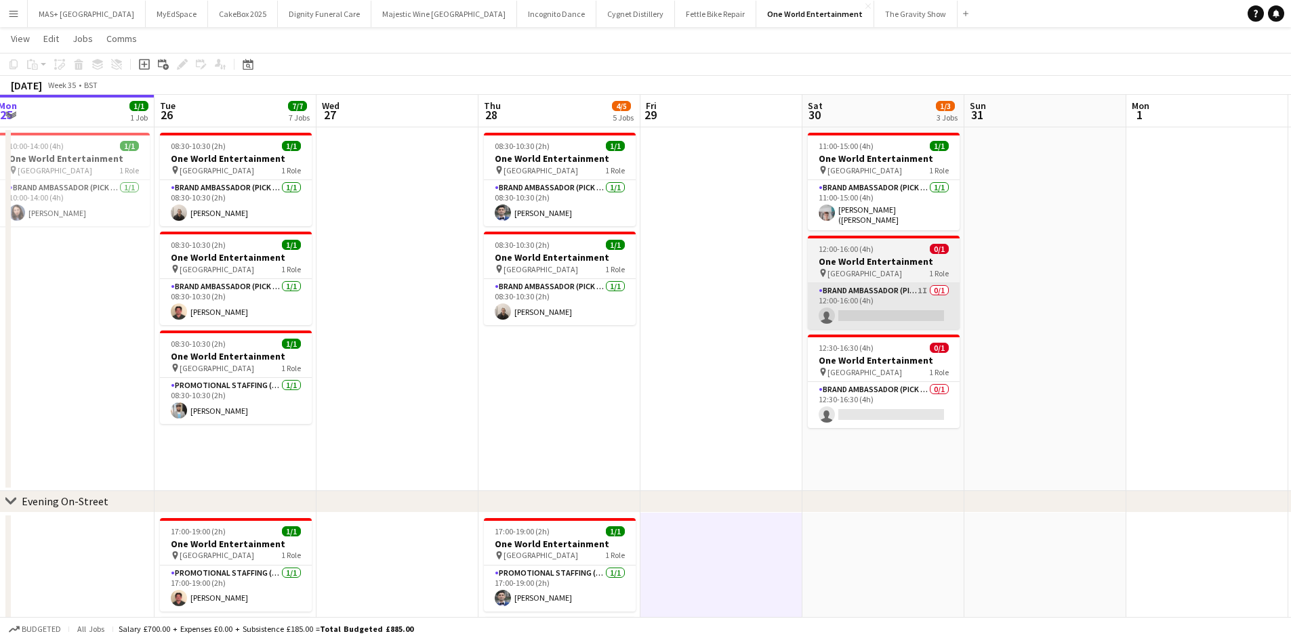
scroll to position [0, 0]
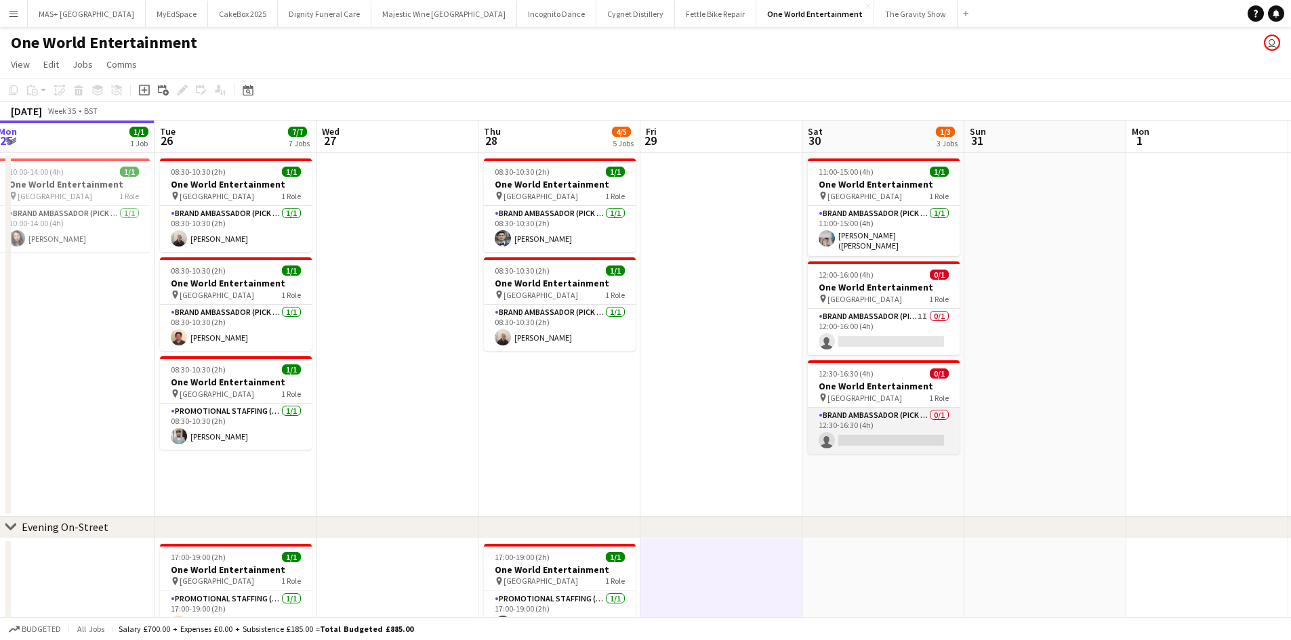
click at [878, 412] on app-card-role "Brand Ambassador (Pick up) 0/1 12:30-16:30 (4h) single-neutral-actions" at bounding box center [884, 431] width 152 height 46
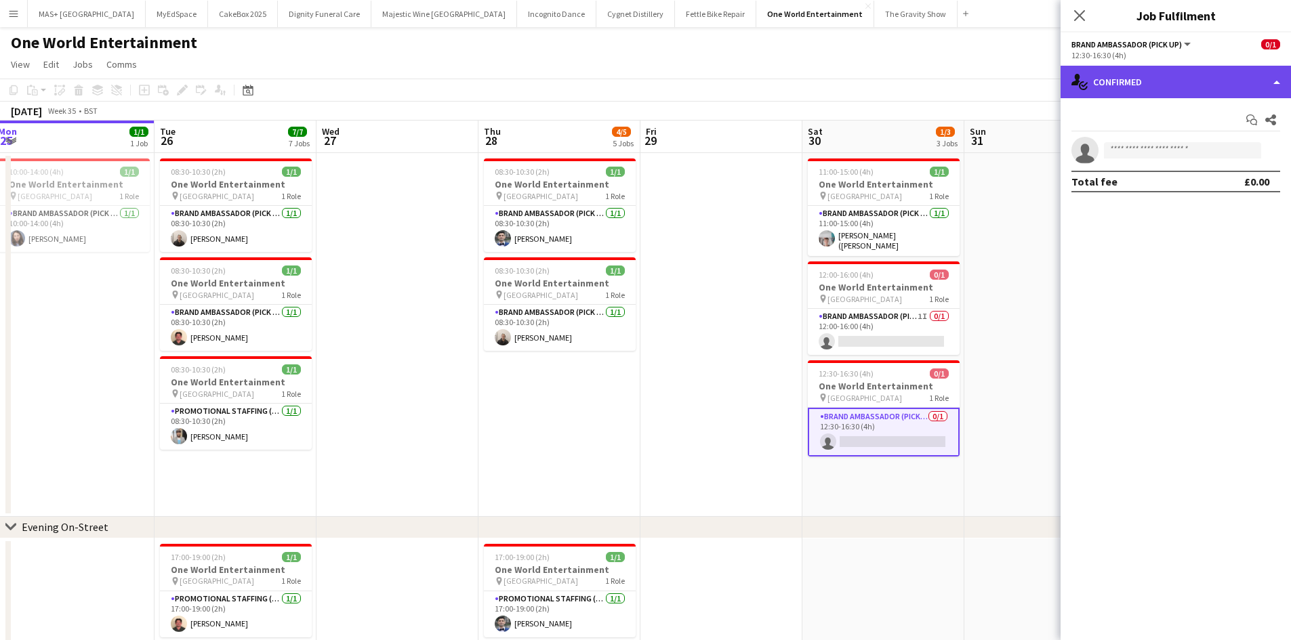
click at [1157, 71] on div "single-neutral-actions-check-2 Confirmed" at bounding box center [1175, 82] width 230 height 33
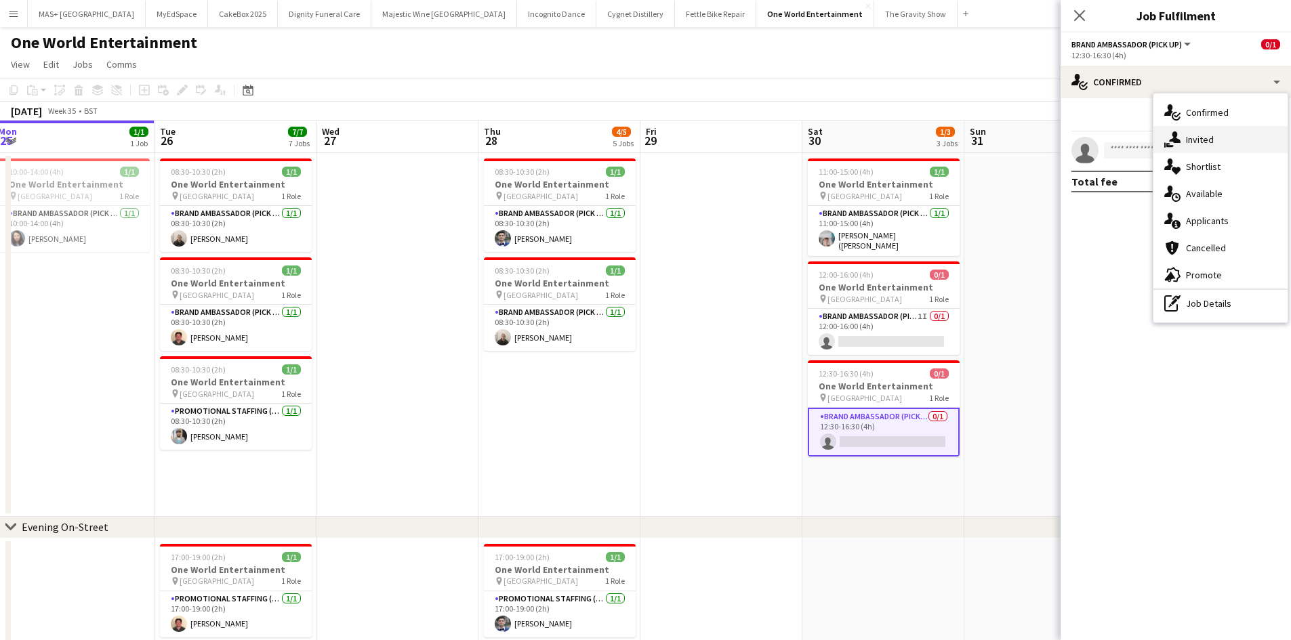
click at [1204, 133] on div "single-neutral-actions-share-1 Invited" at bounding box center [1220, 139] width 134 height 27
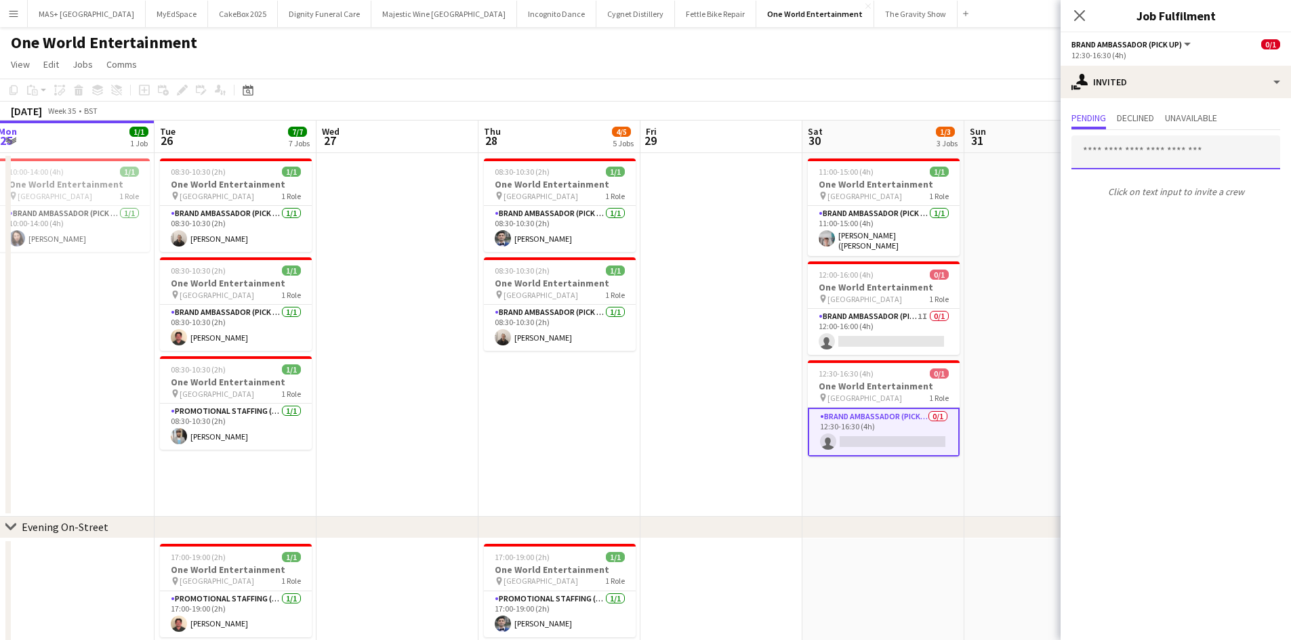
click at [1134, 153] on input "text" at bounding box center [1175, 153] width 209 height 34
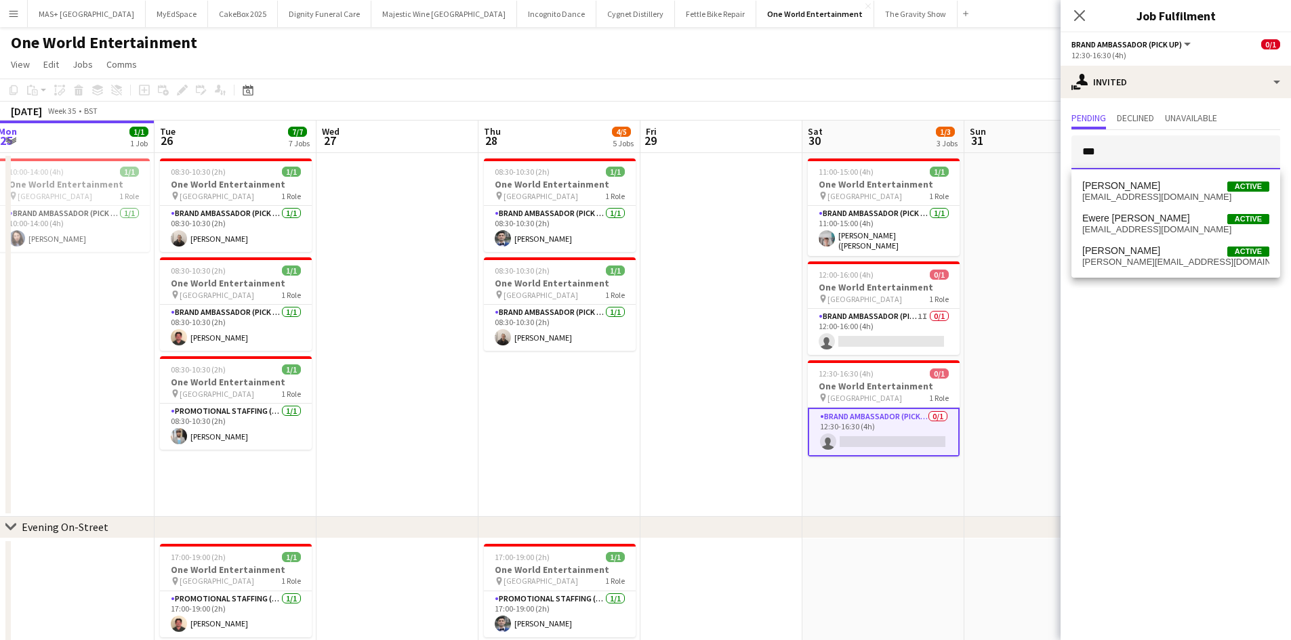
type input "***"
click at [1168, 194] on span "ossy4mossy@gmail.com" at bounding box center [1175, 197] width 187 height 11
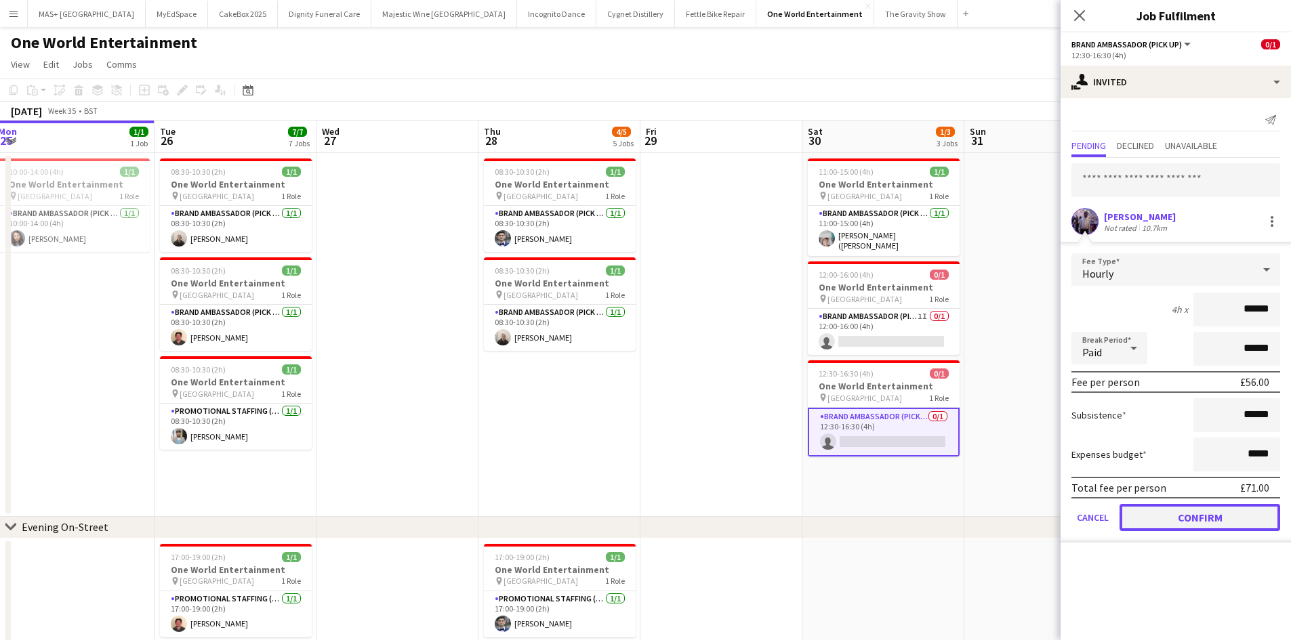
click at [1181, 520] on button "Confirm" at bounding box center [1199, 517] width 161 height 27
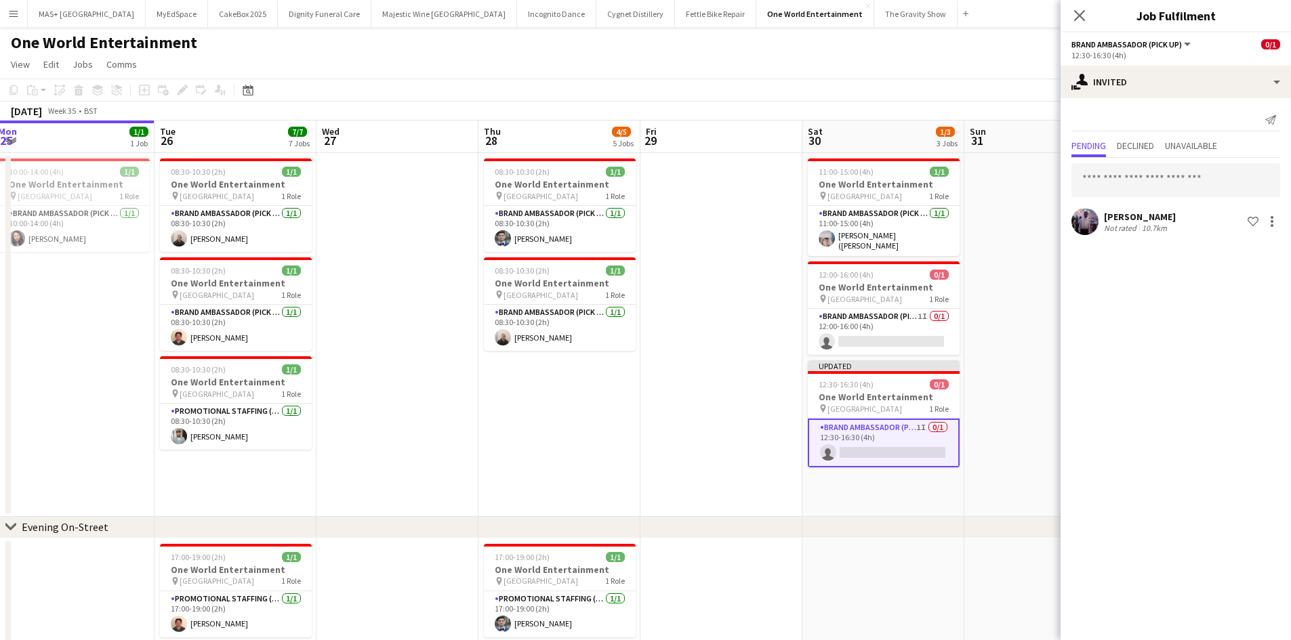
drag, startPoint x: 934, startPoint y: 491, endPoint x: 945, endPoint y: 476, distance: 18.3
click at [933, 491] on app-date-cell "11:00-15:00 (4h) 1/1 One World Entertainment pin Waterloo Station 1 Role Brand …" at bounding box center [883, 335] width 162 height 364
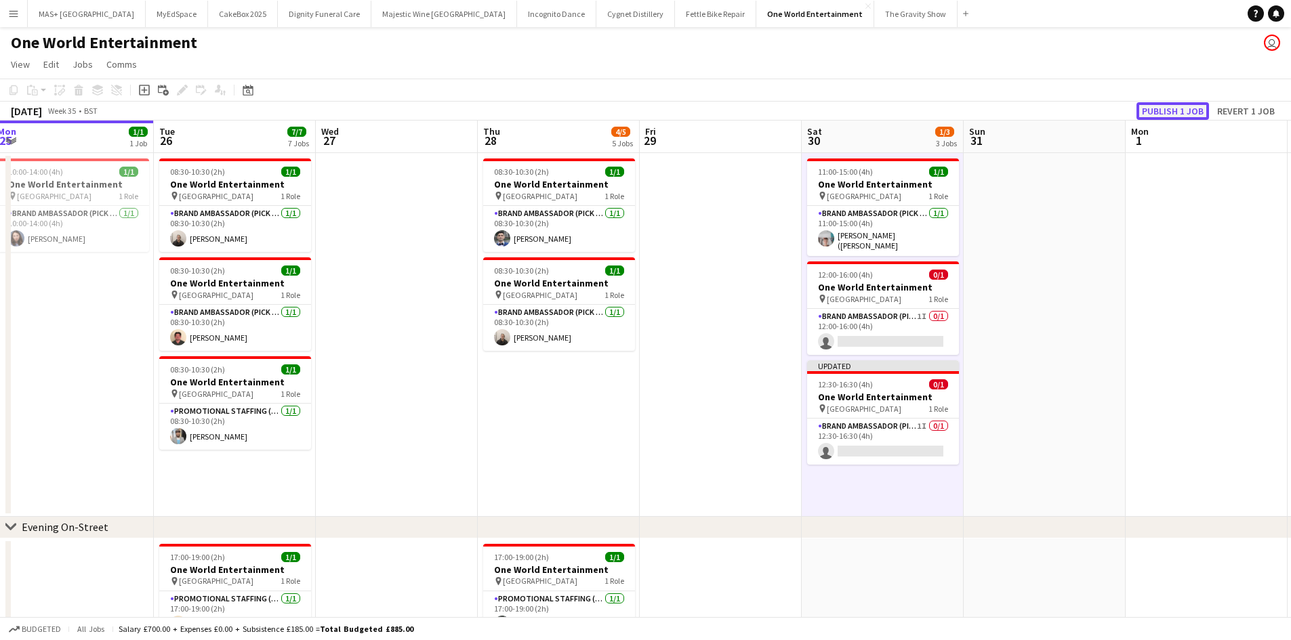
click at [1178, 115] on button "Publish 1 job" at bounding box center [1172, 111] width 72 height 18
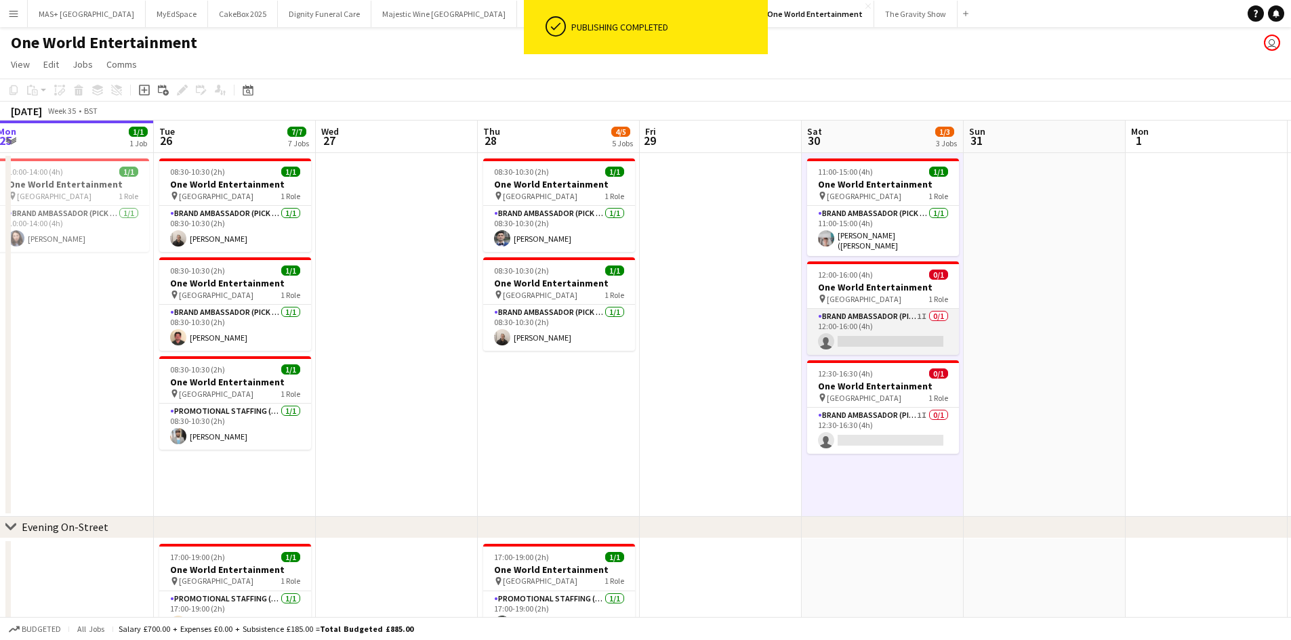
click at [891, 332] on app-card-role "Brand Ambassador (Pick up) 1I 0/1 12:00-16:00 (4h) single-neutral-actions" at bounding box center [883, 332] width 152 height 46
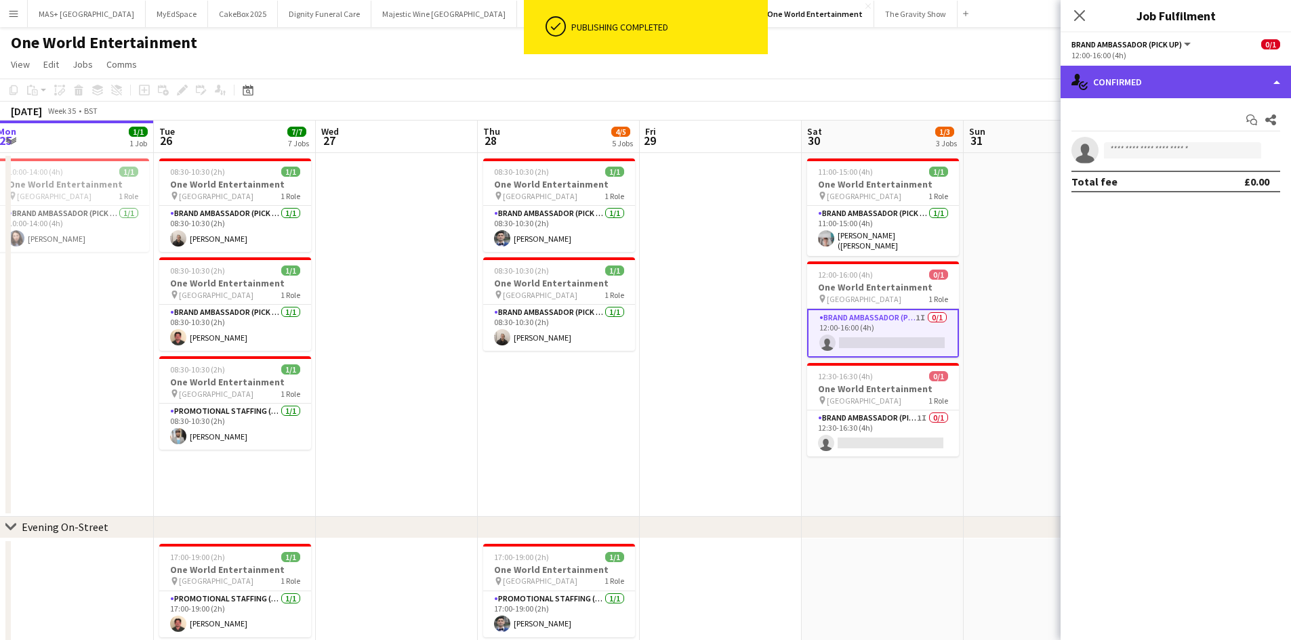
click at [1137, 83] on div "single-neutral-actions-check-2 Confirmed" at bounding box center [1175, 82] width 230 height 33
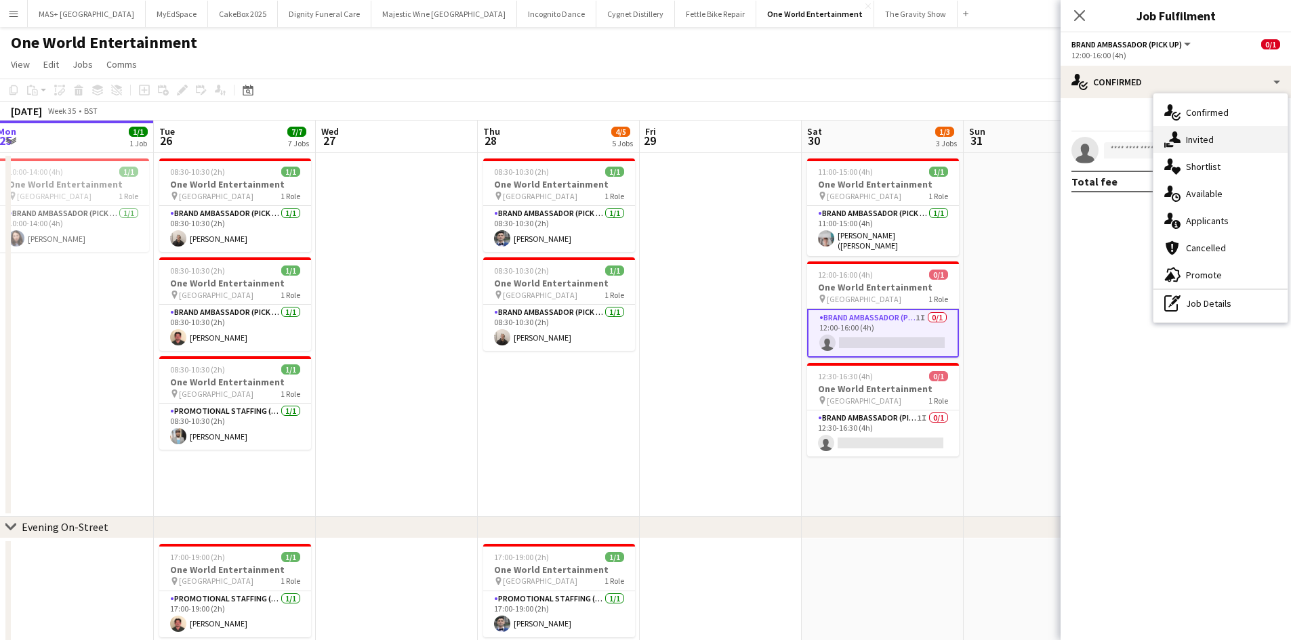
click at [1217, 144] on div "single-neutral-actions-share-1 Invited" at bounding box center [1220, 139] width 134 height 27
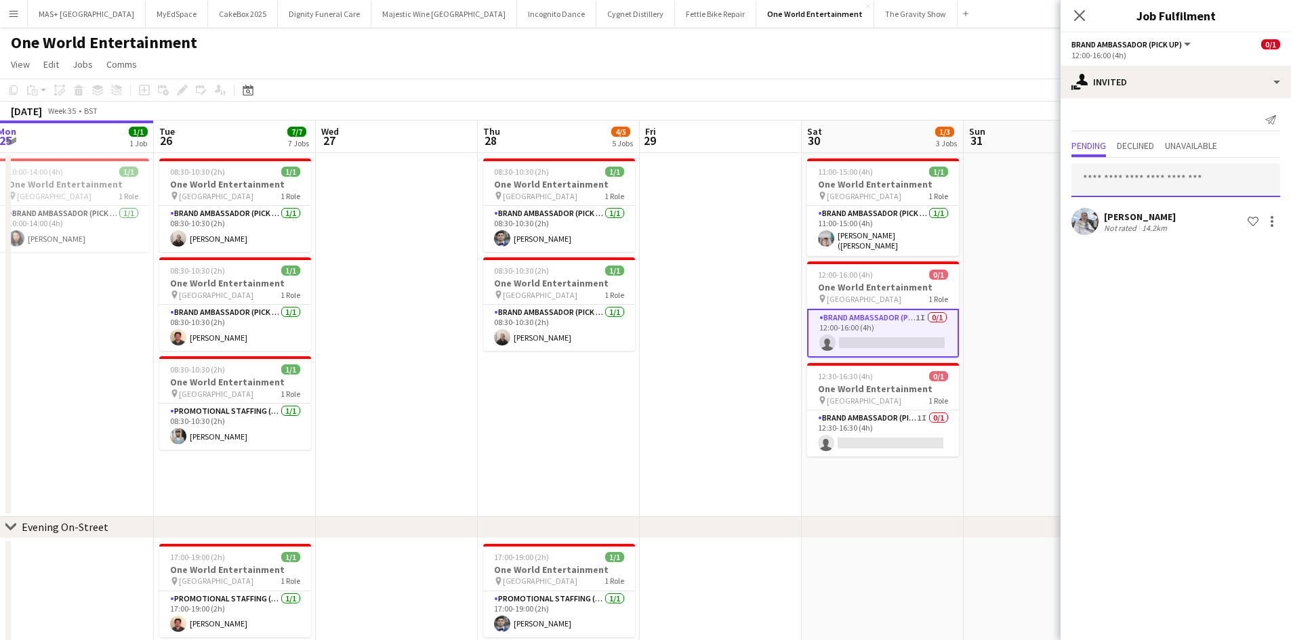
click at [1119, 173] on input "text" at bounding box center [1175, 180] width 209 height 34
type input "***"
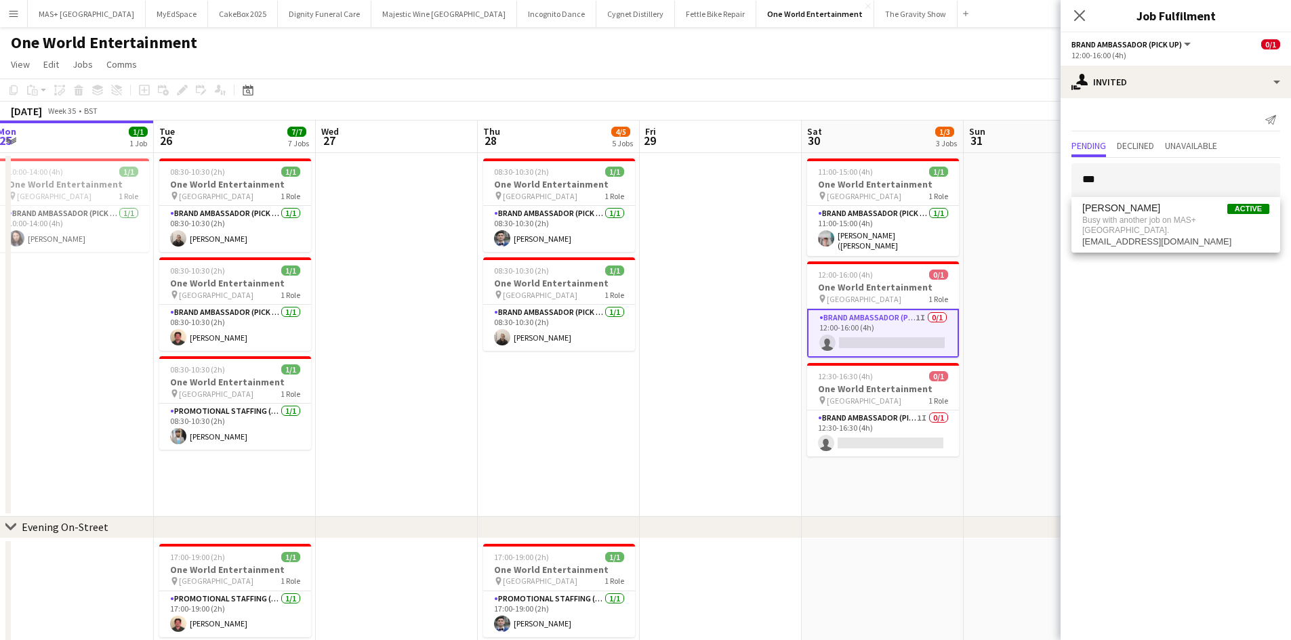
click at [1001, 385] on app-date-cell at bounding box center [1044, 335] width 162 height 364
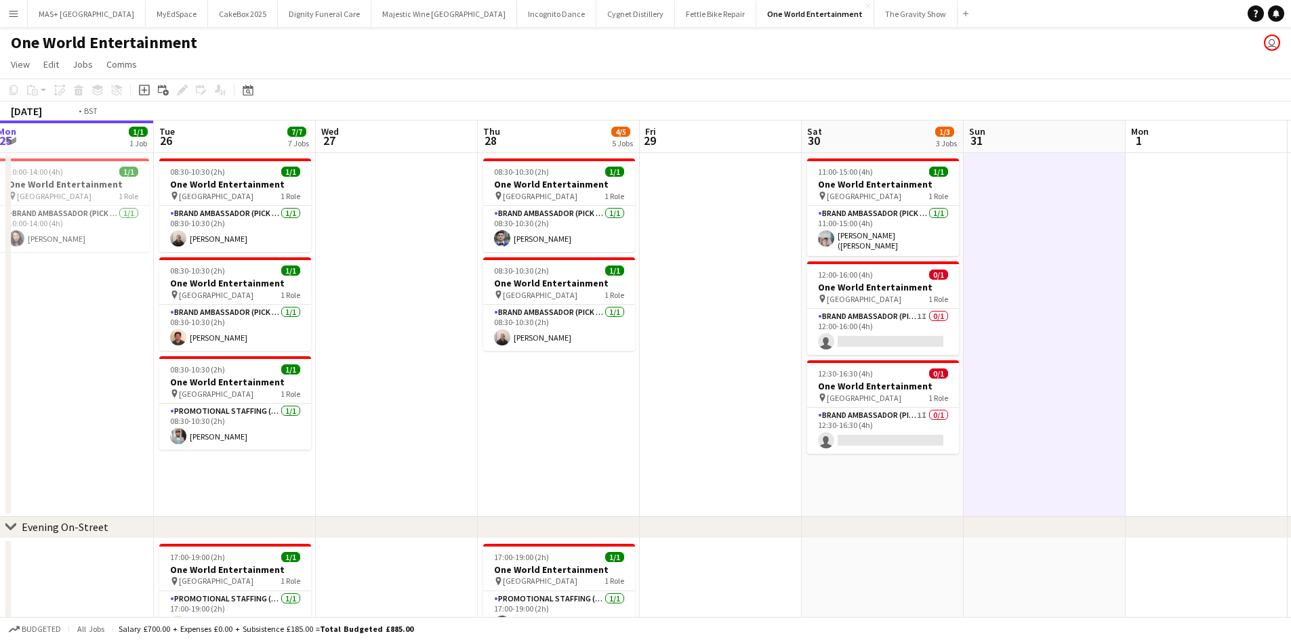
scroll to position [0, 350]
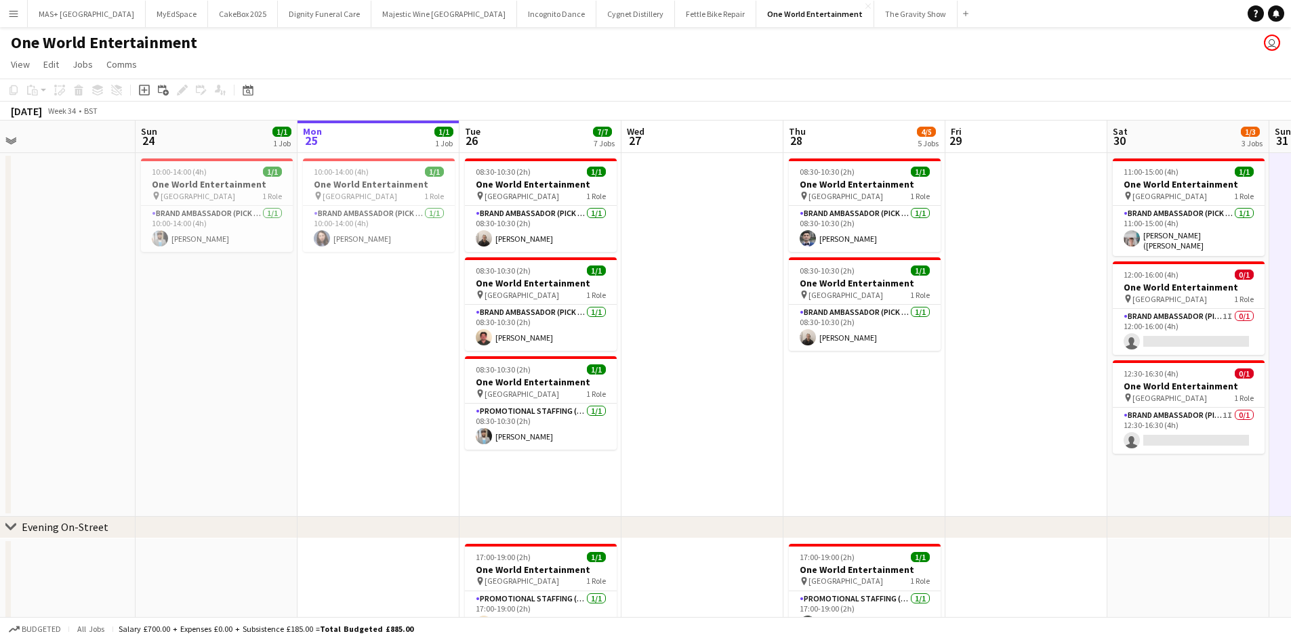
drag, startPoint x: 661, startPoint y: 418, endPoint x: 935, endPoint y: 370, distance: 278.6
click at [935, 370] on app-calendar-viewport "Thu 21 Fri 22 Sat 23 Sun 24 1/1 1 Job Mon 25 1/1 1 Job Tue 26 7/7 7 Jobs Wed 27…" at bounding box center [645, 568] width 1291 height 894
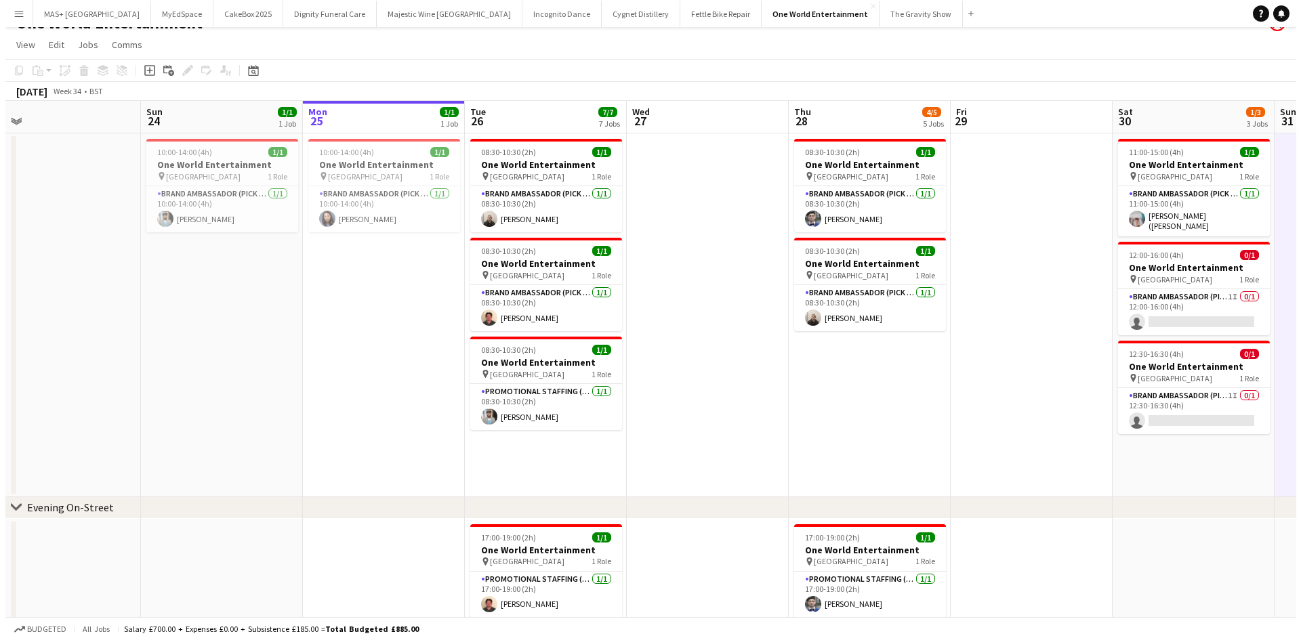
scroll to position [0, 0]
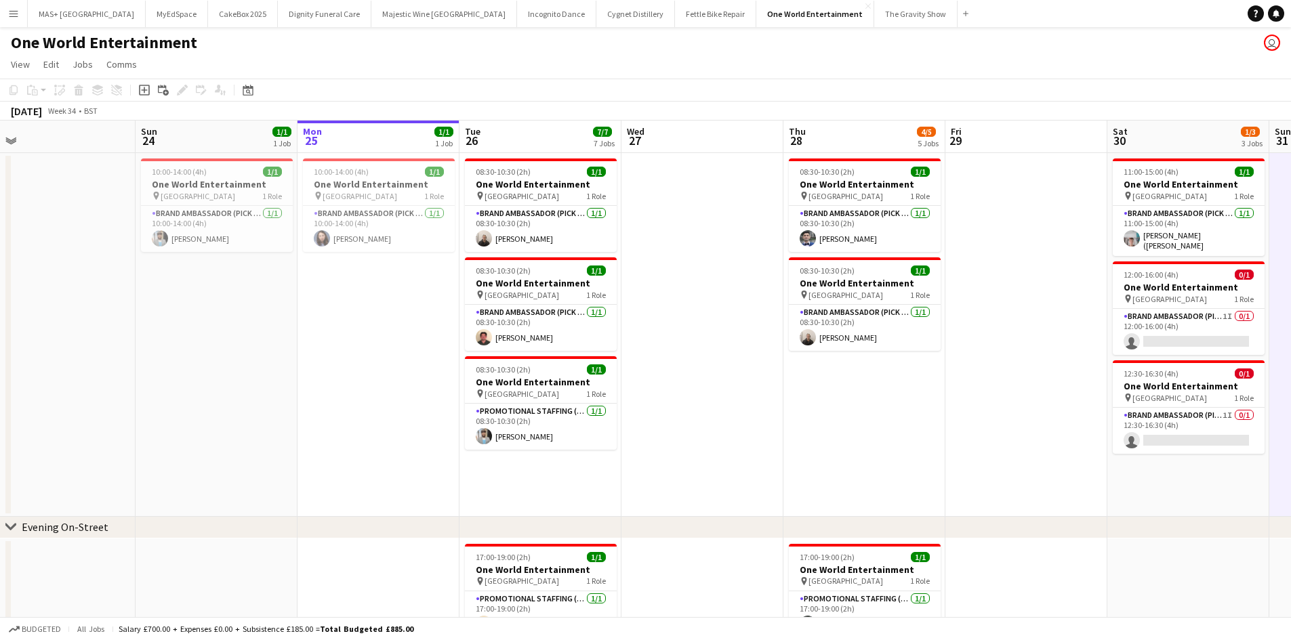
click at [12, 2] on button "Menu" at bounding box center [13, 13] width 27 height 27
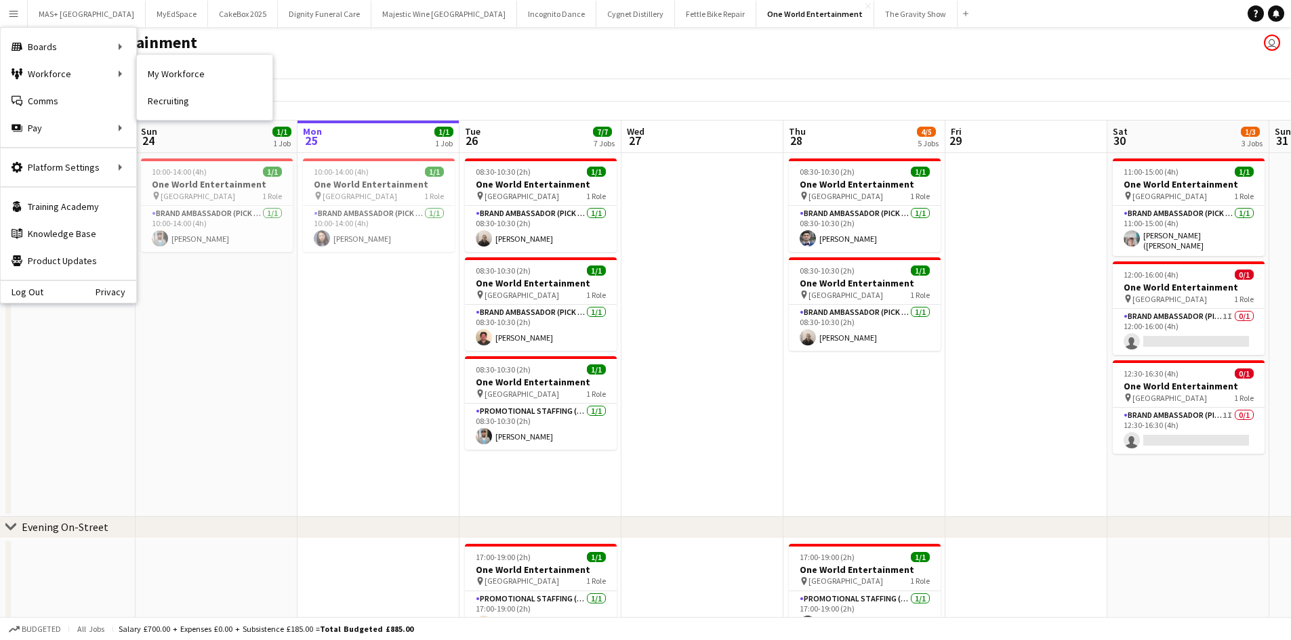
drag, startPoint x: 188, startPoint y: 70, endPoint x: 310, endPoint y: 201, distance: 178.8
click at [188, 70] on link "My Workforce" at bounding box center [205, 73] width 136 height 27
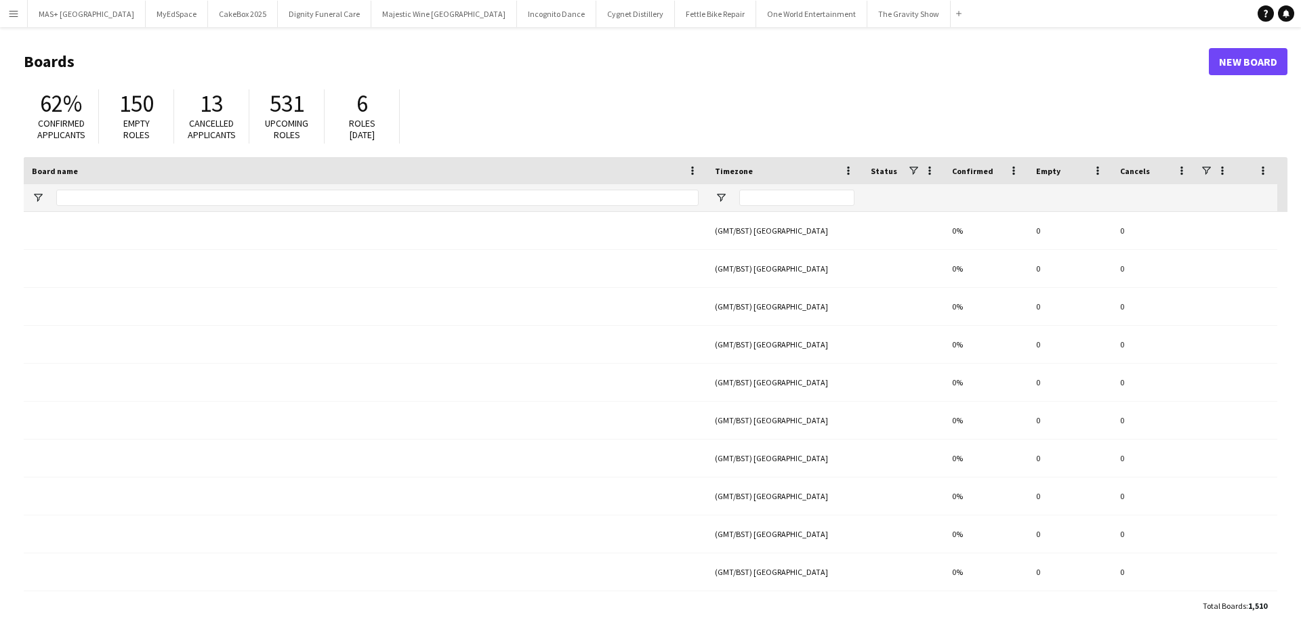
type input "**********"
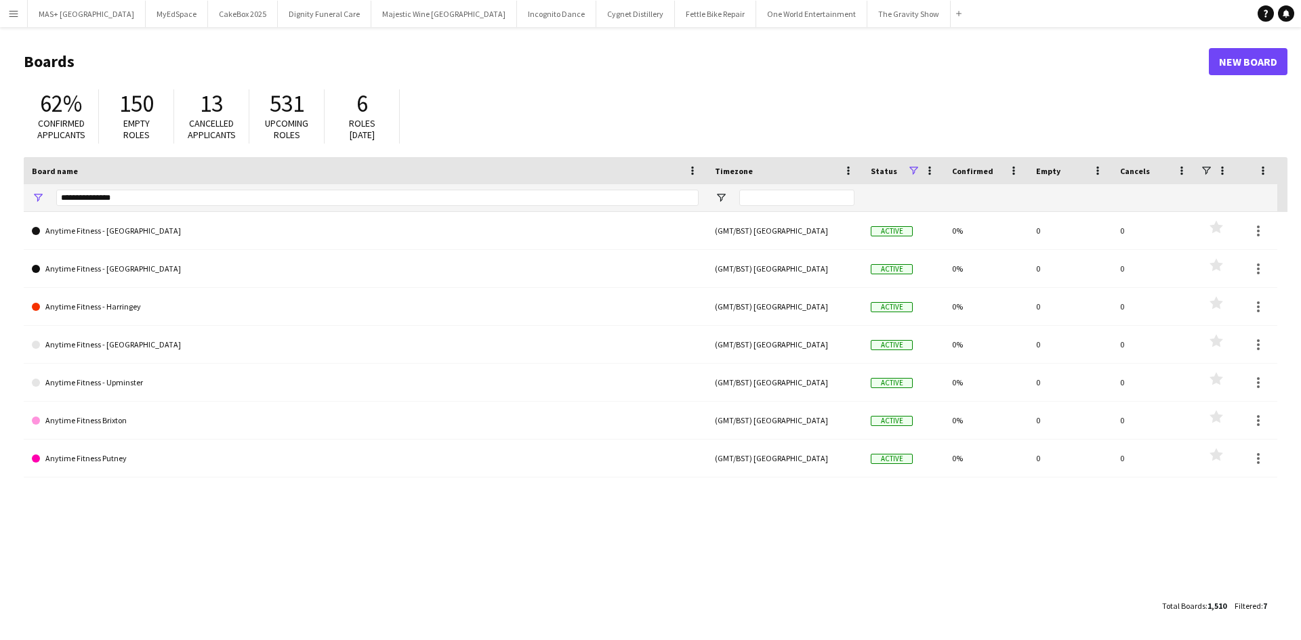
click at [13, 10] on app-icon "Menu" at bounding box center [13, 13] width 11 height 11
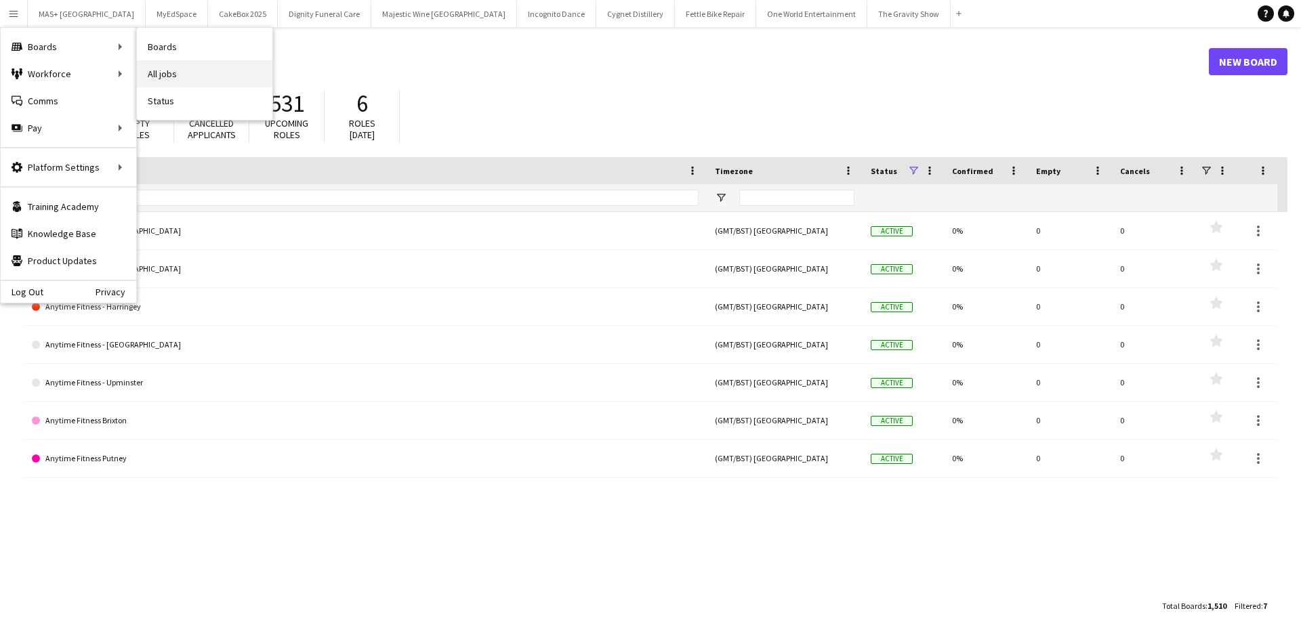
click at [161, 70] on link "All jobs" at bounding box center [205, 73] width 136 height 27
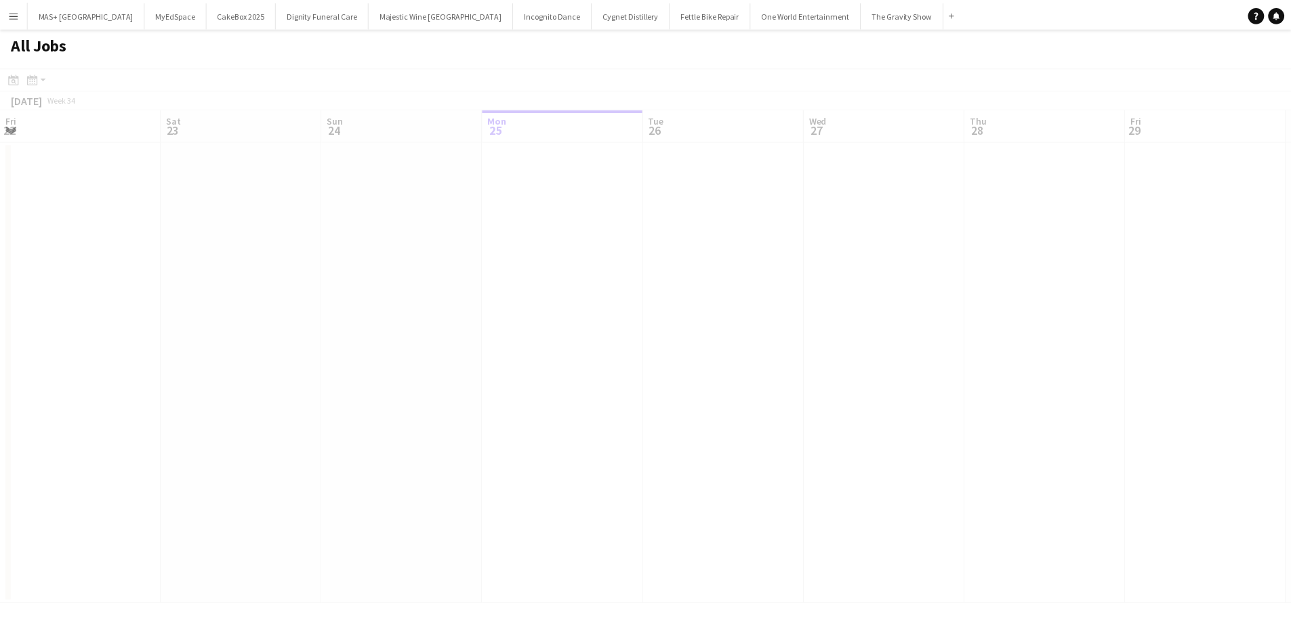
scroll to position [0, 324]
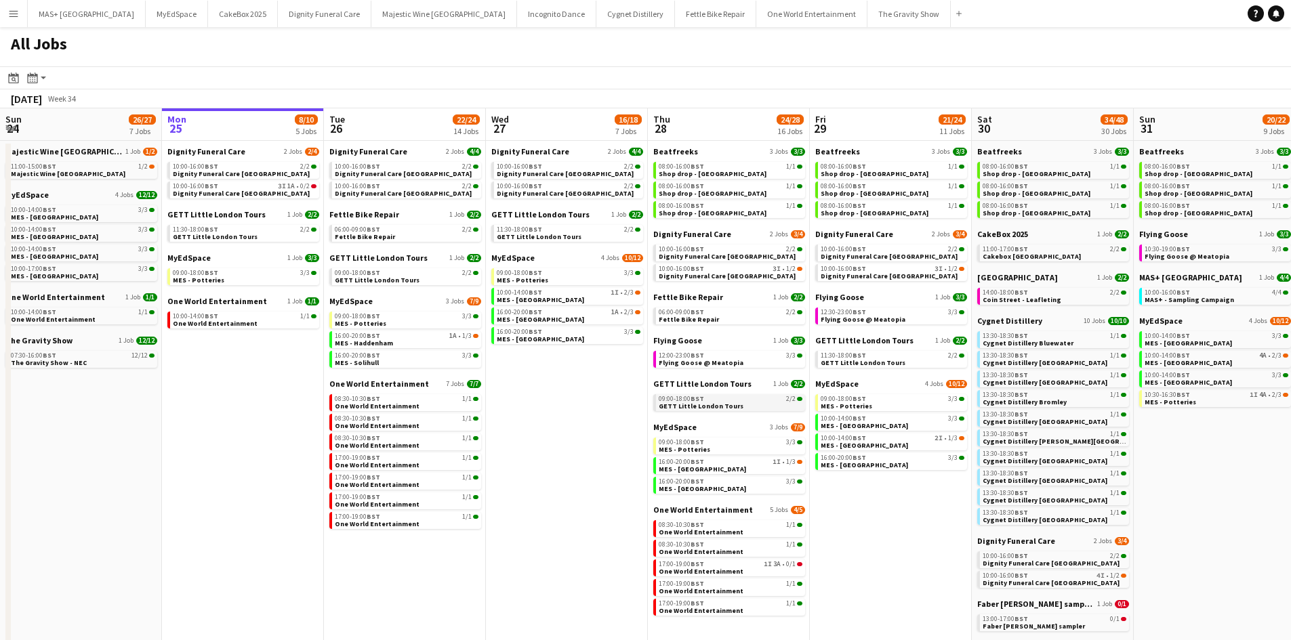
click at [743, 398] on div "09:00-18:00 BST 2/2" at bounding box center [731, 399] width 144 height 7
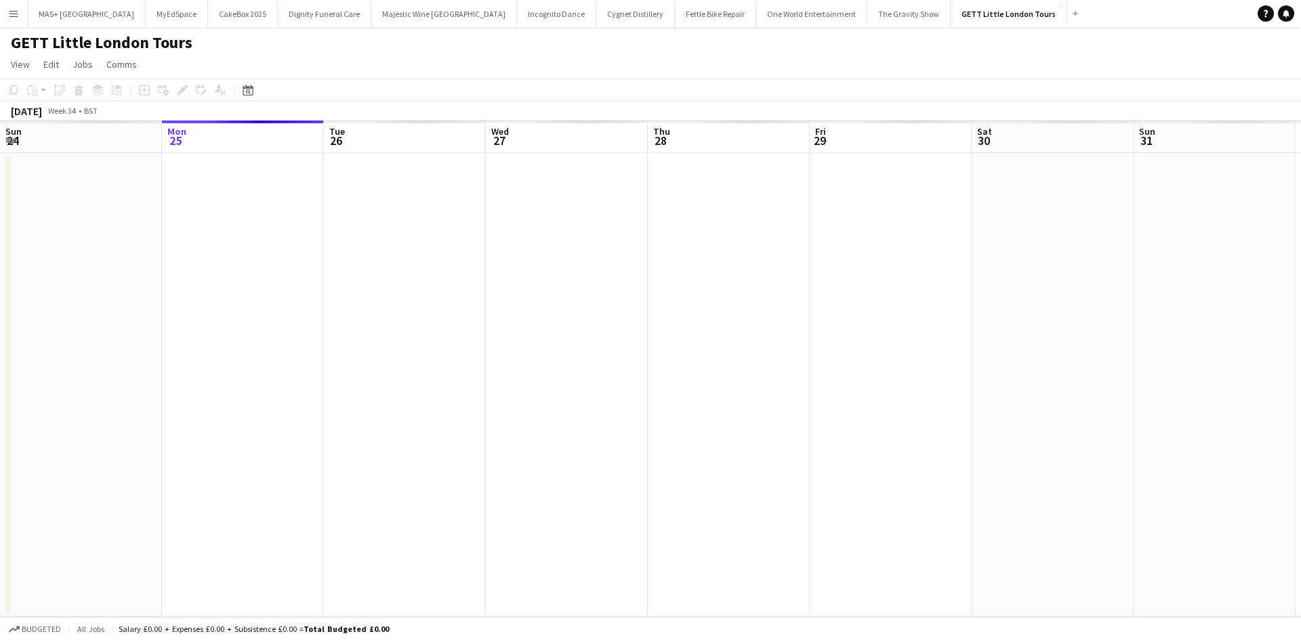
scroll to position [0, 466]
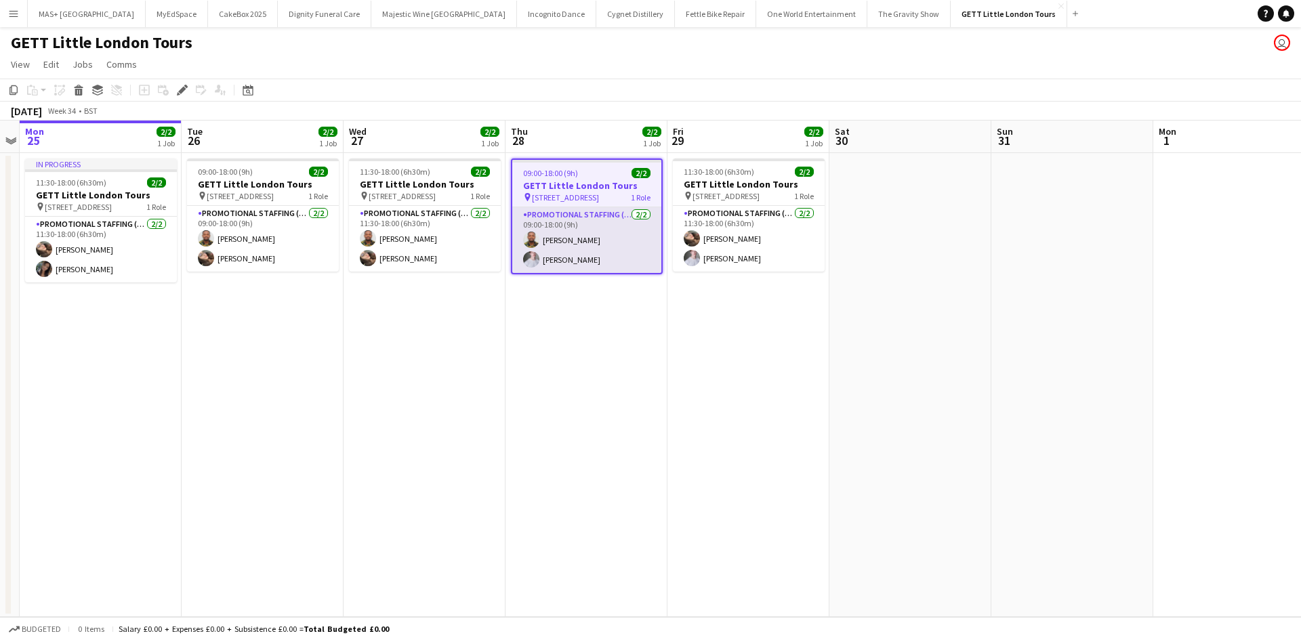
click at [556, 253] on app-card-role "Promotional Staffing (Brand Ambassadors) 2/2 09:00-18:00 (9h) Isaac Esu Ben Oat…" at bounding box center [586, 240] width 149 height 66
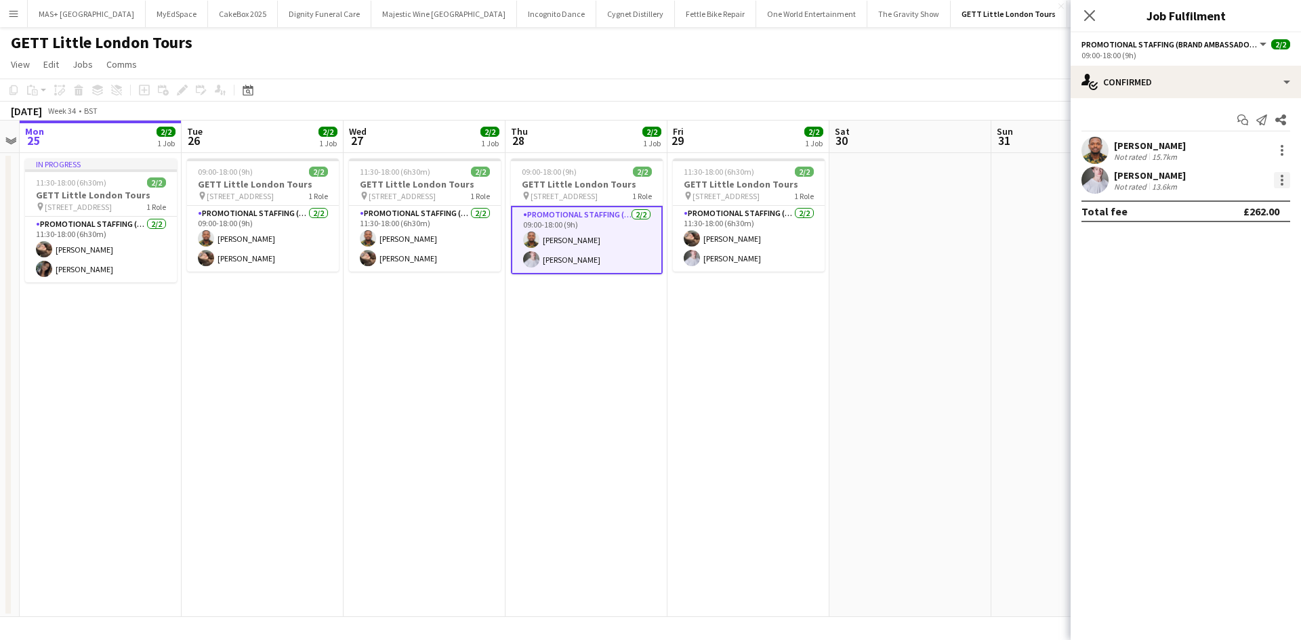
click at [1280, 185] on div at bounding box center [1282, 180] width 16 height 16
click at [1209, 341] on span "Remove" at bounding box center [1237, 335] width 84 height 12
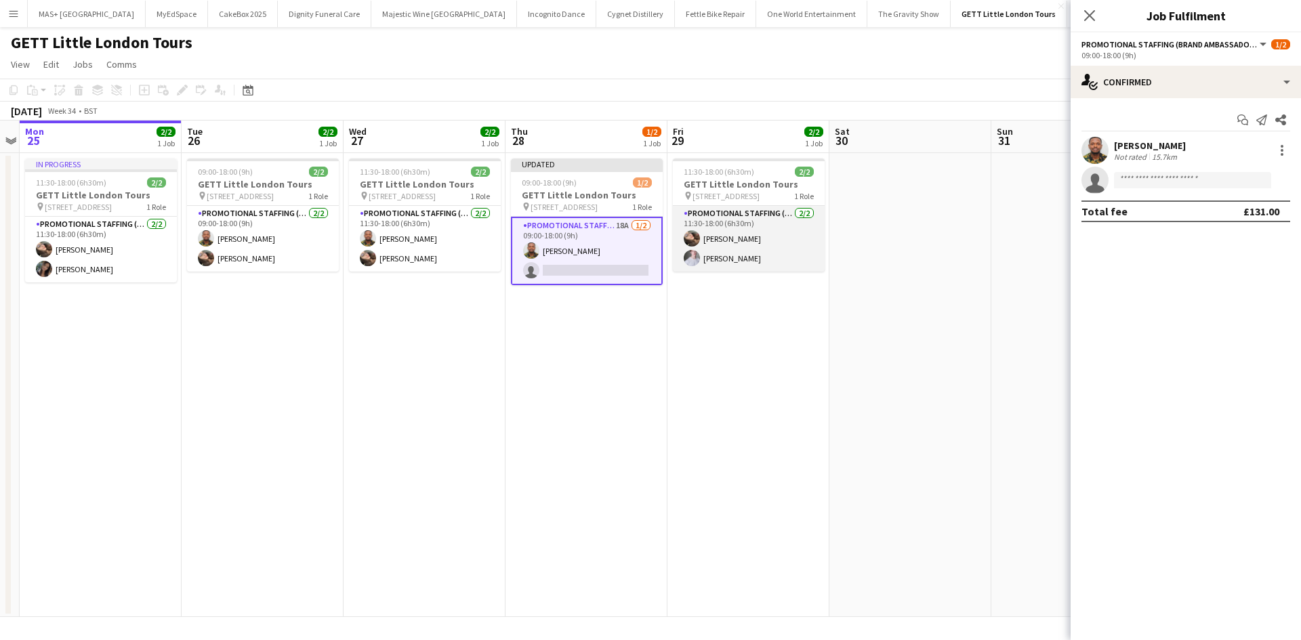
click at [763, 261] on app-card-role "Promotional Staffing (Brand Ambassadors) 2/2 11:30-18:00 (6h30m) Anastasiia Mel…" at bounding box center [749, 239] width 152 height 66
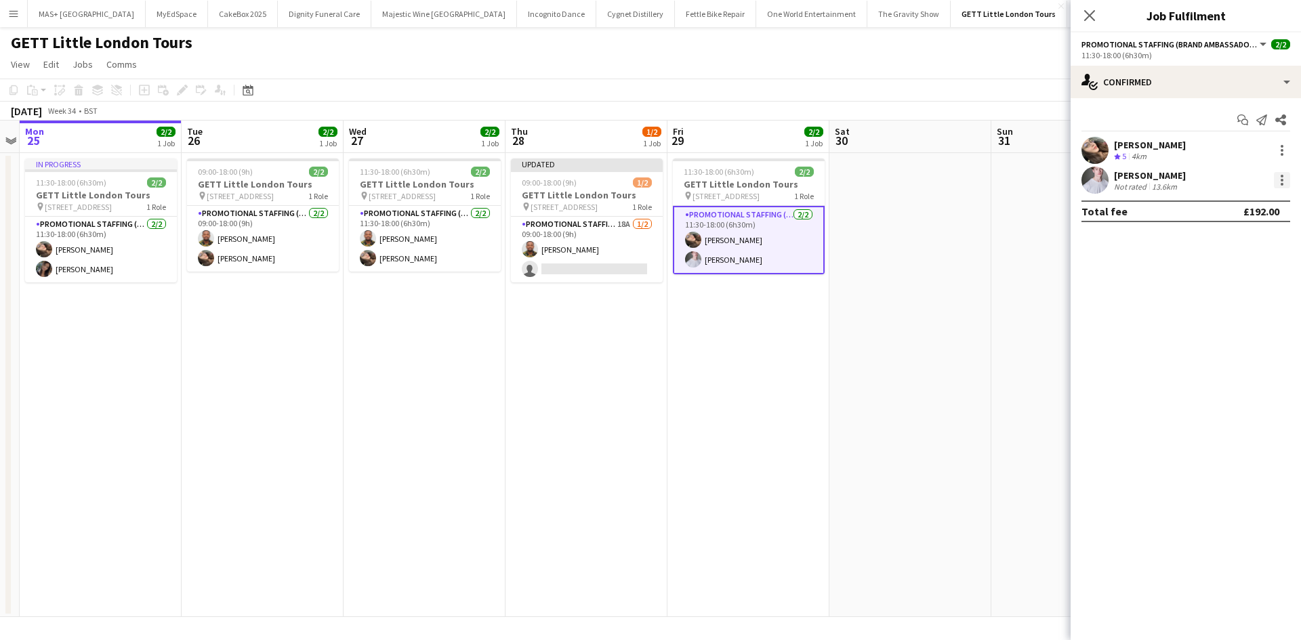
click at [1278, 178] on div at bounding box center [1282, 180] width 16 height 16
click at [1248, 329] on span "Remove" at bounding box center [1237, 335] width 84 height 12
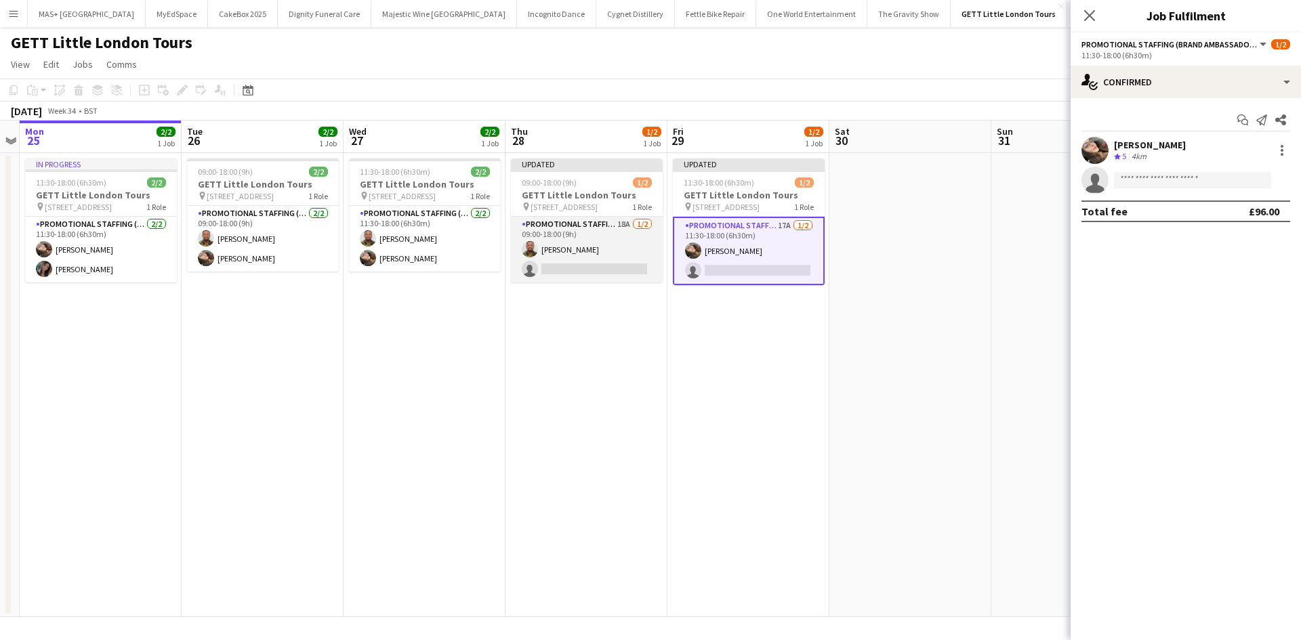
click at [582, 229] on app-card-role "Promotional Staffing (Brand Ambassadors) 18A 1/2 09:00-18:00 (9h) Isaac Esu sin…" at bounding box center [587, 250] width 152 height 66
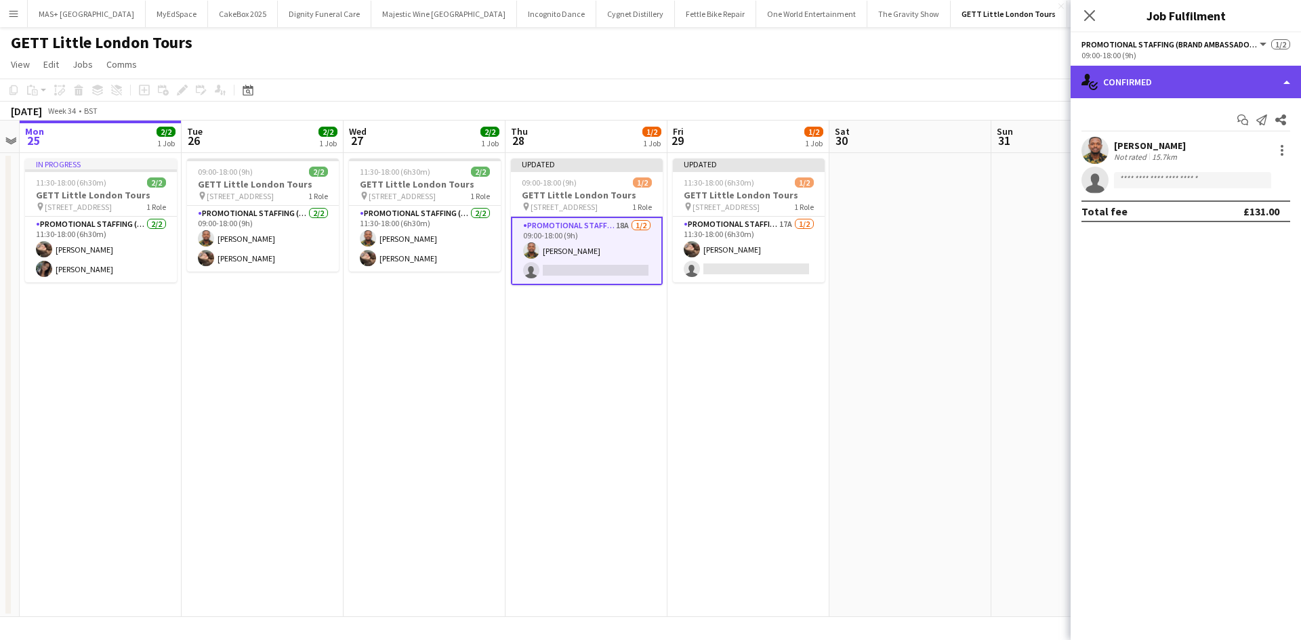
click at [1157, 72] on div "single-neutral-actions-check-2 Confirmed" at bounding box center [1185, 82] width 230 height 33
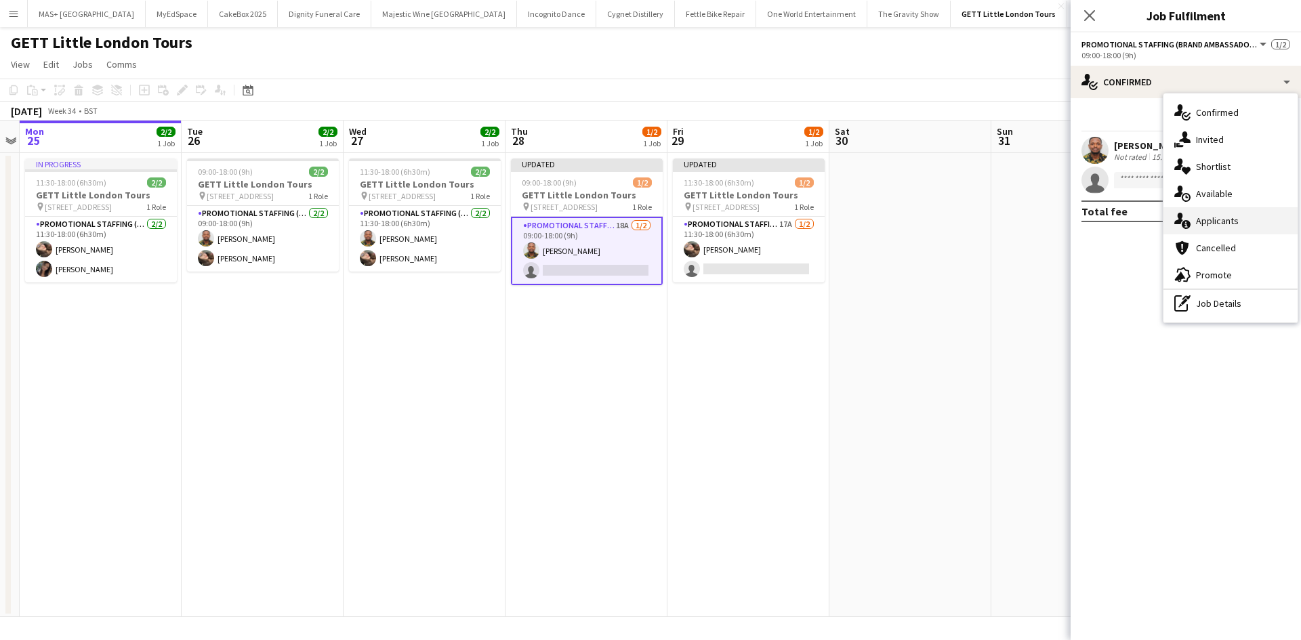
click at [1251, 229] on div "single-neutral-actions-information Applicants" at bounding box center [1230, 220] width 134 height 27
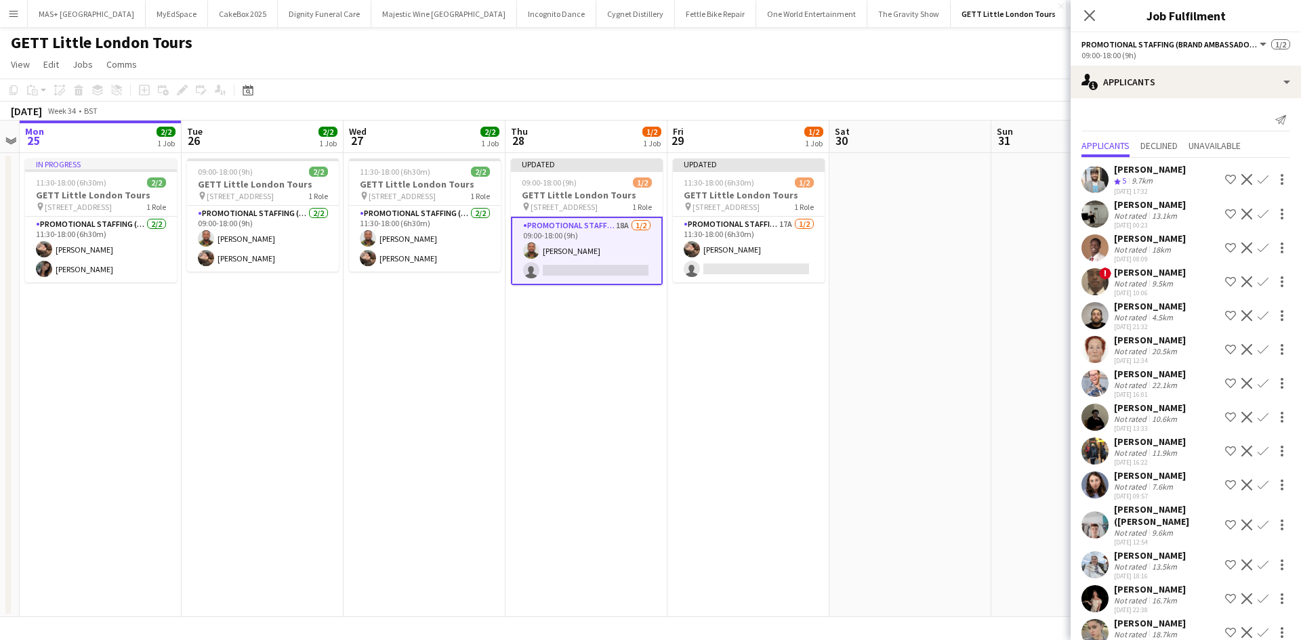
click at [1257, 246] on app-icon "Confirm" at bounding box center [1262, 248] width 11 height 11
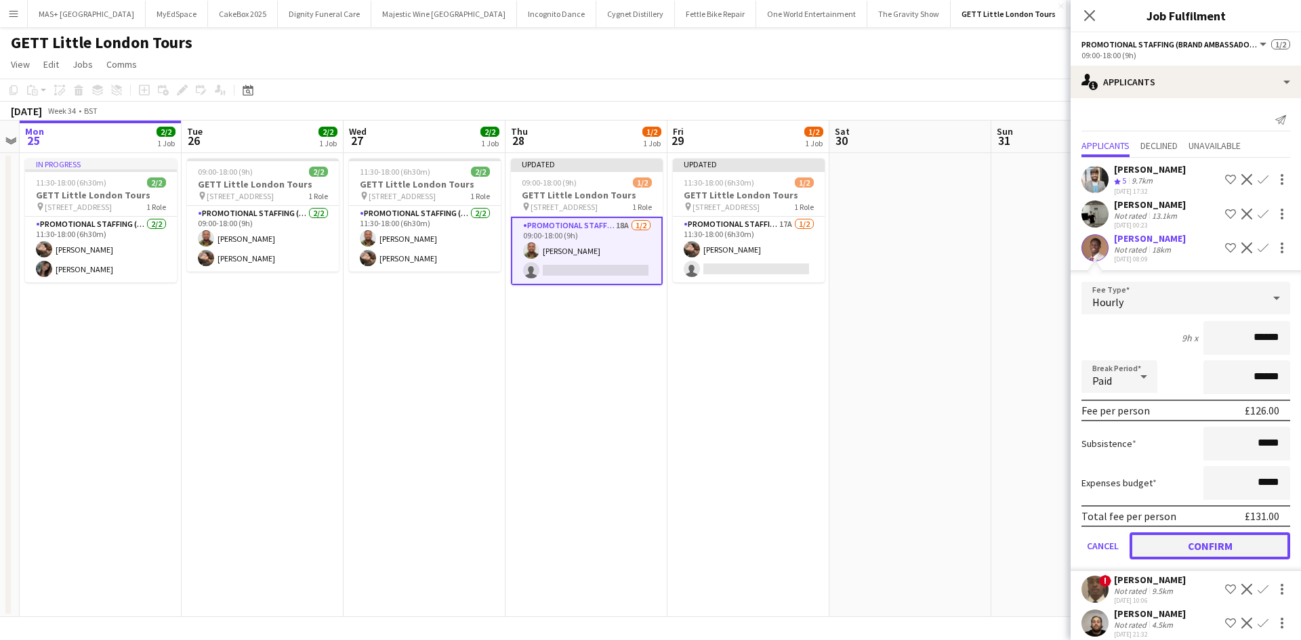
click at [1230, 545] on button "Confirm" at bounding box center [1209, 546] width 161 height 27
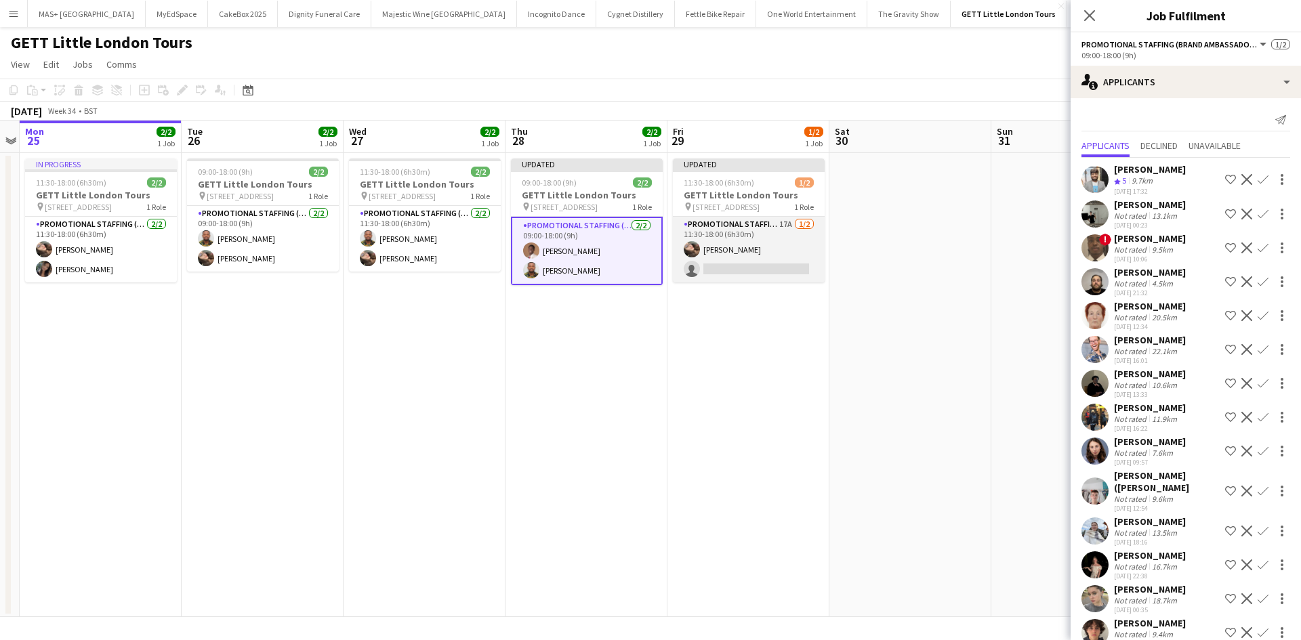
click at [743, 233] on app-card-role "Promotional Staffing (Brand Ambassadors) 17A 1/2 11:30-18:00 (6h30m) Anastasiia…" at bounding box center [749, 250] width 152 height 66
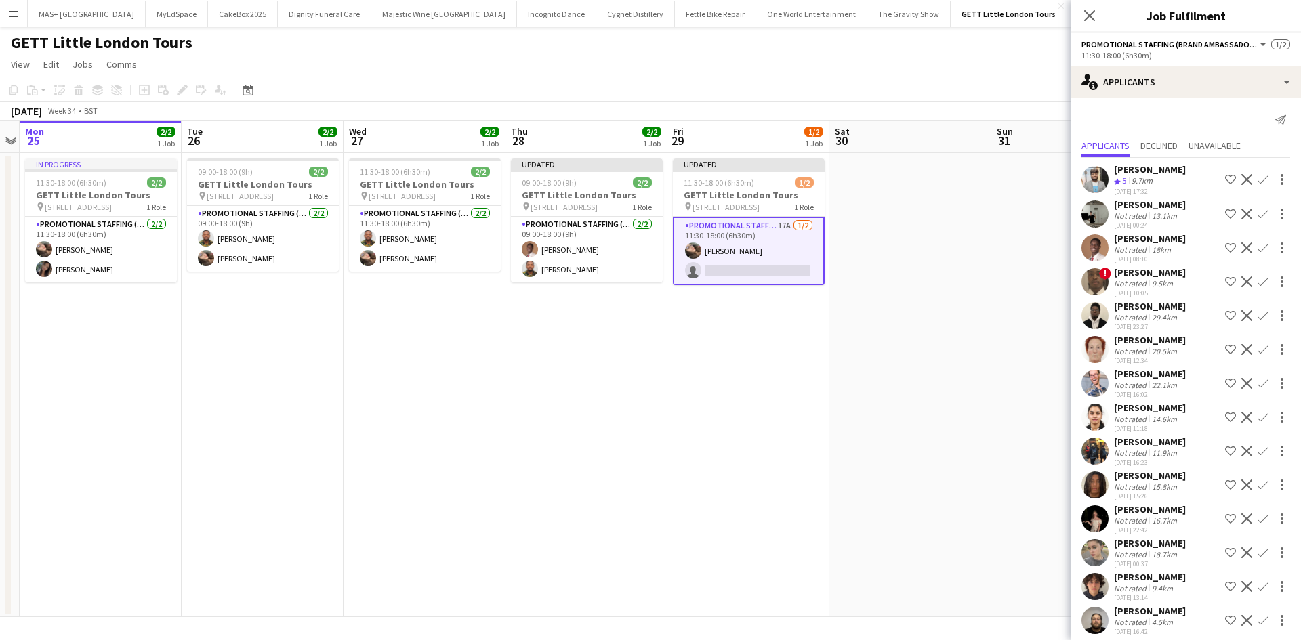
click at [1257, 249] on app-icon "Confirm" at bounding box center [1262, 248] width 11 height 11
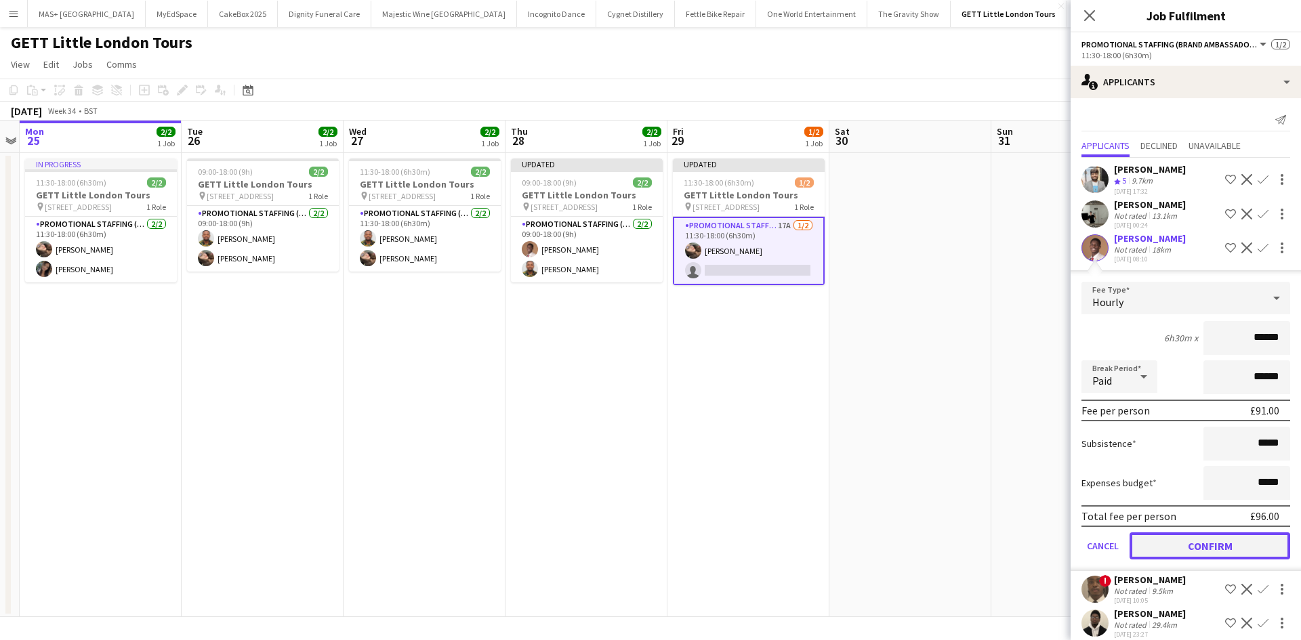
click at [1228, 549] on button "Confirm" at bounding box center [1209, 546] width 161 height 27
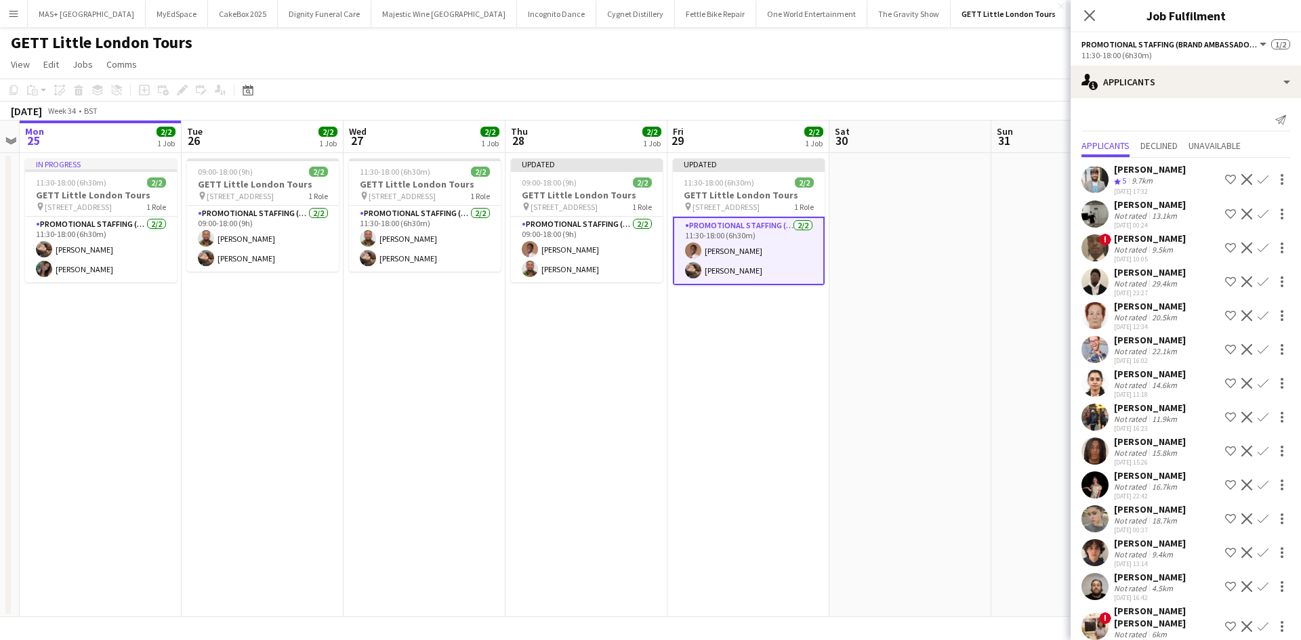
click at [851, 433] on app-date-cell at bounding box center [910, 385] width 162 height 464
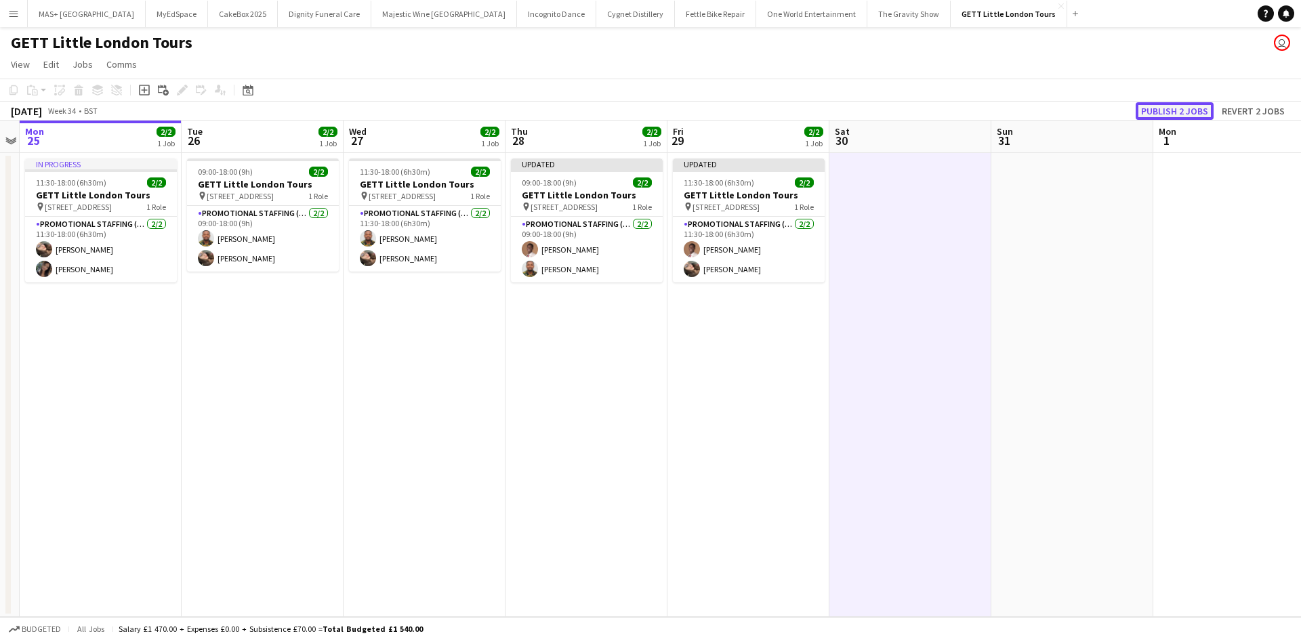
click at [1172, 112] on button "Publish 2 jobs" at bounding box center [1175, 111] width 78 height 18
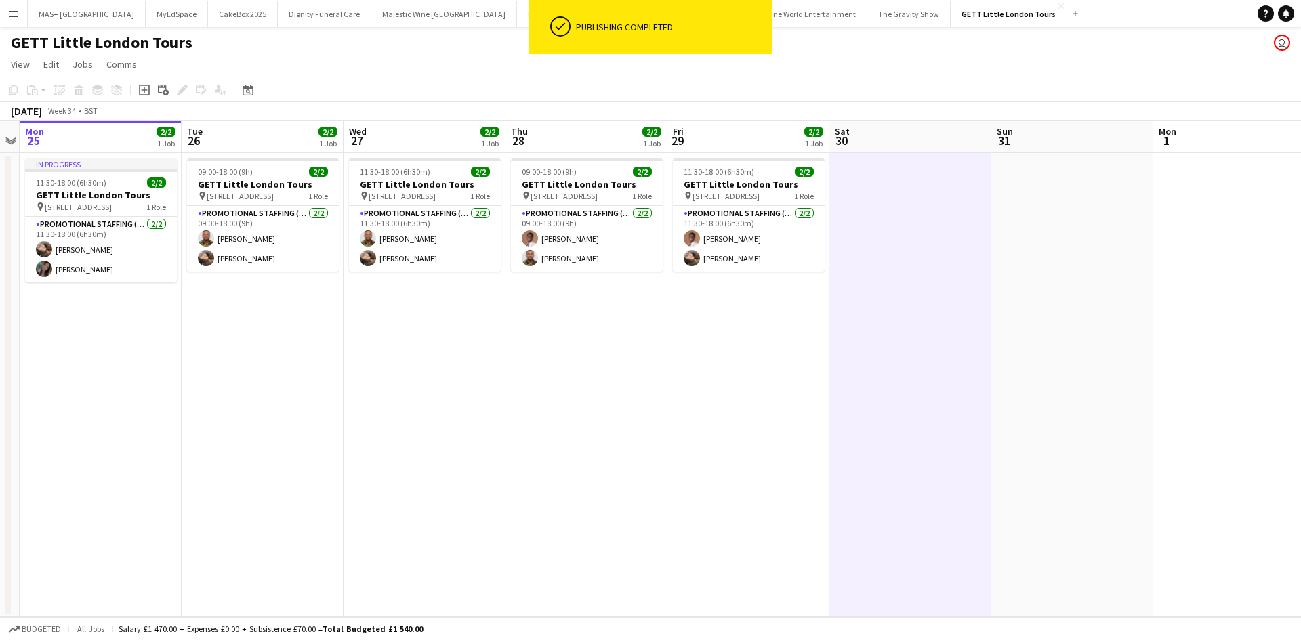
click at [17, 16] on app-icon "Menu" at bounding box center [13, 13] width 11 height 11
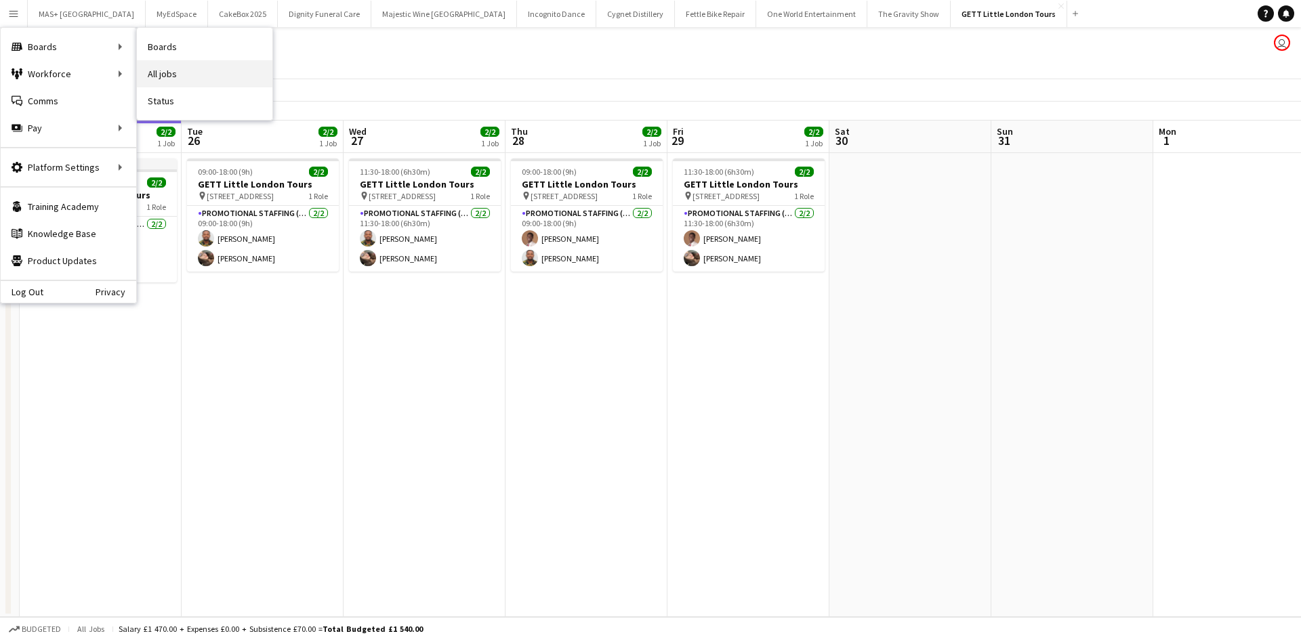
click at [160, 70] on link "All jobs" at bounding box center [205, 73] width 136 height 27
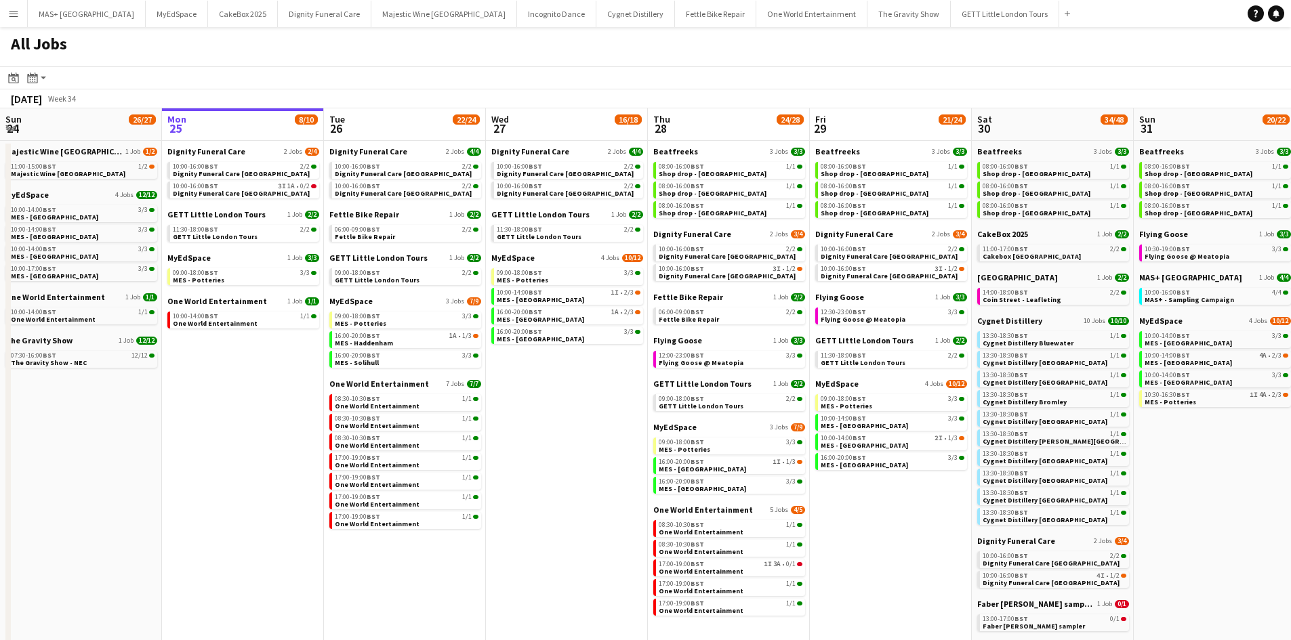
scroll to position [0, 408]
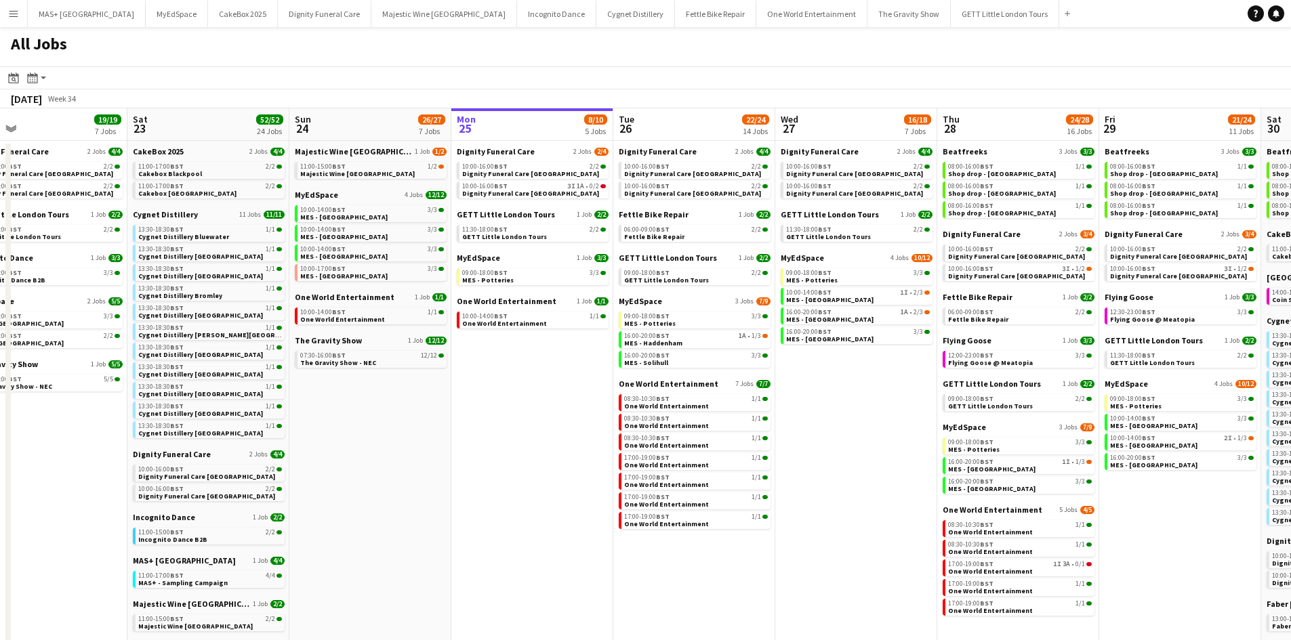
drag, startPoint x: 551, startPoint y: 446, endPoint x: 843, endPoint y: 446, distance: 291.3
click at [843, 446] on app-calendar-viewport "Wed 20 32/32 9 Jobs Thu 21 25/26 9 Jobs Fri 22 19/19 7 Jobs Sat 23 52/52 24 Job…" at bounding box center [645, 593] width 1291 height 971
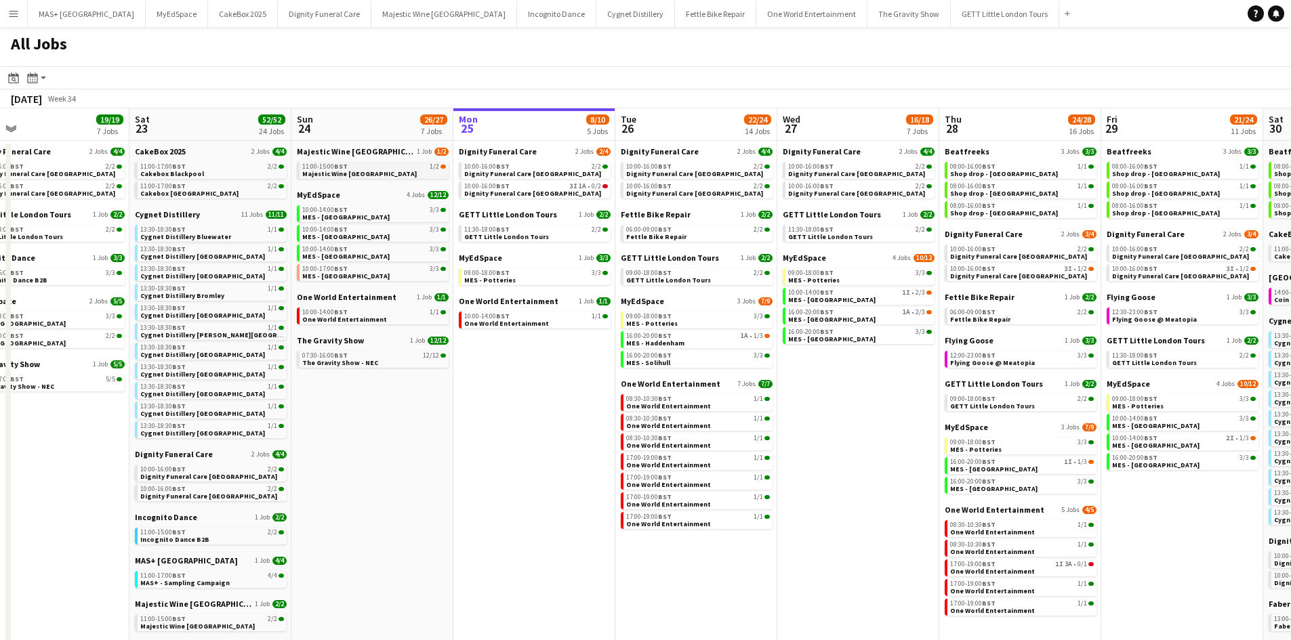
click at [381, 172] on span "Majestic Wine [GEOGRAPHIC_DATA]" at bounding box center [359, 173] width 115 height 9
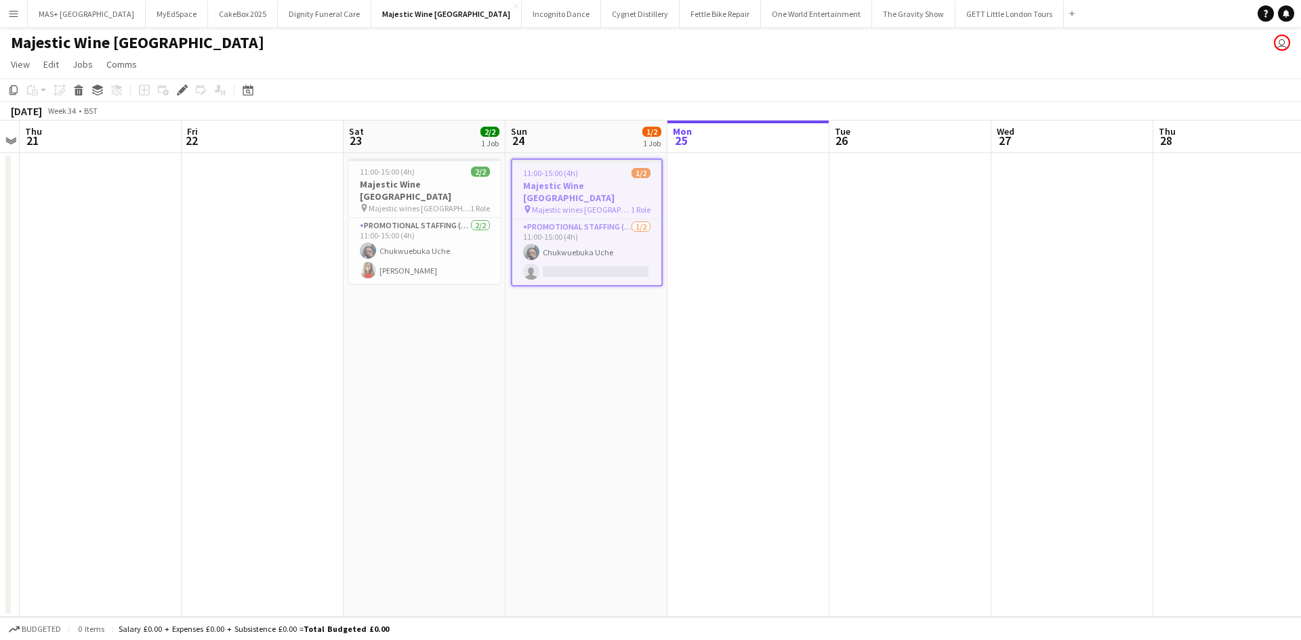
click at [561, 183] on h3 "Majestic Wine [GEOGRAPHIC_DATA]" at bounding box center [586, 192] width 149 height 24
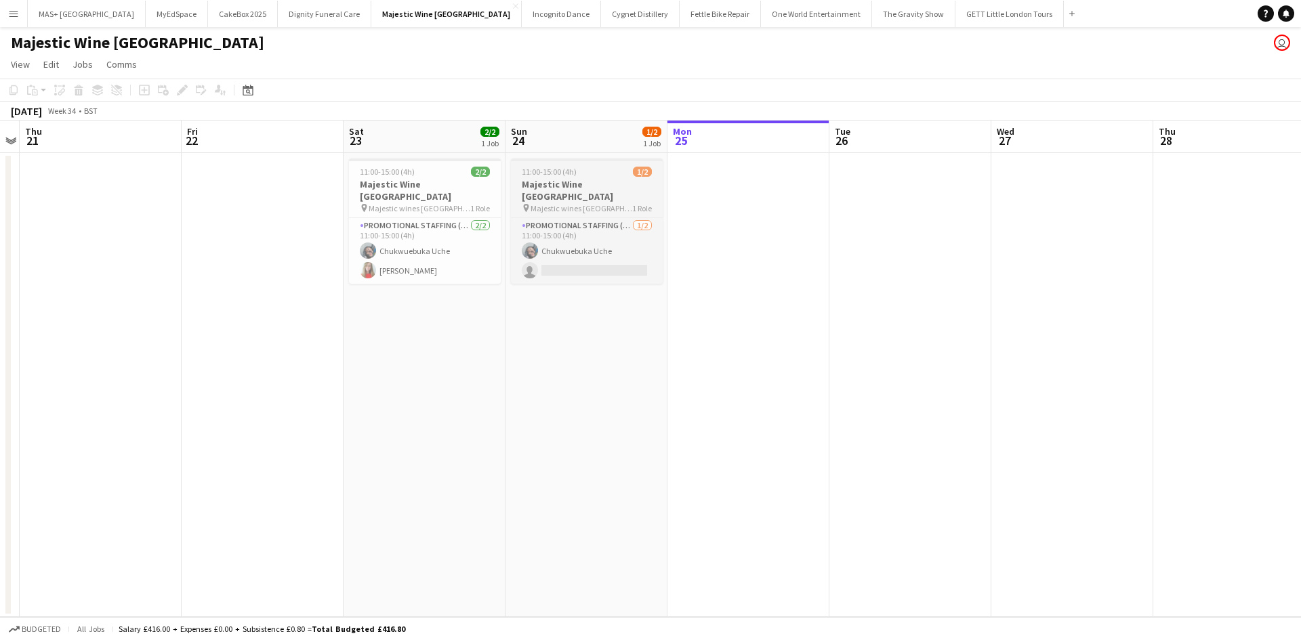
click at [567, 203] on span "Majestic wines [GEOGRAPHIC_DATA]" at bounding box center [581, 208] width 102 height 10
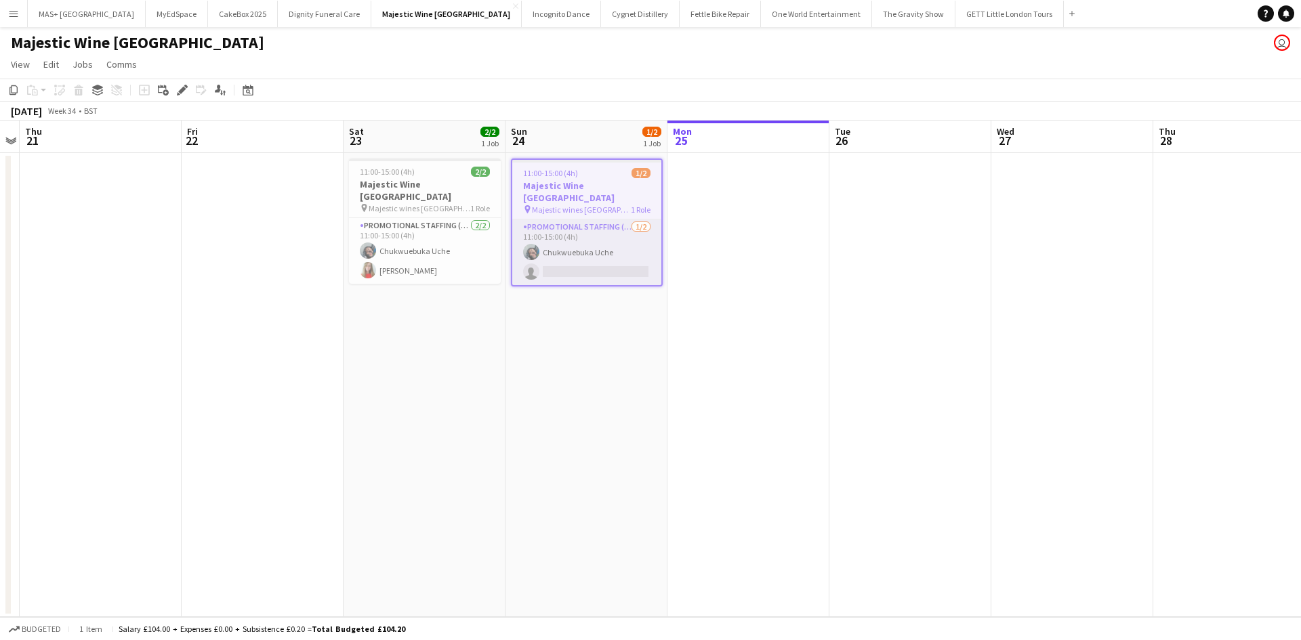
click at [570, 220] on app-card-role "Promotional Staffing (Flyering Staff) [DATE] 11:00-15:00 (4h) Chukwuebuka Uche …" at bounding box center [586, 253] width 149 height 66
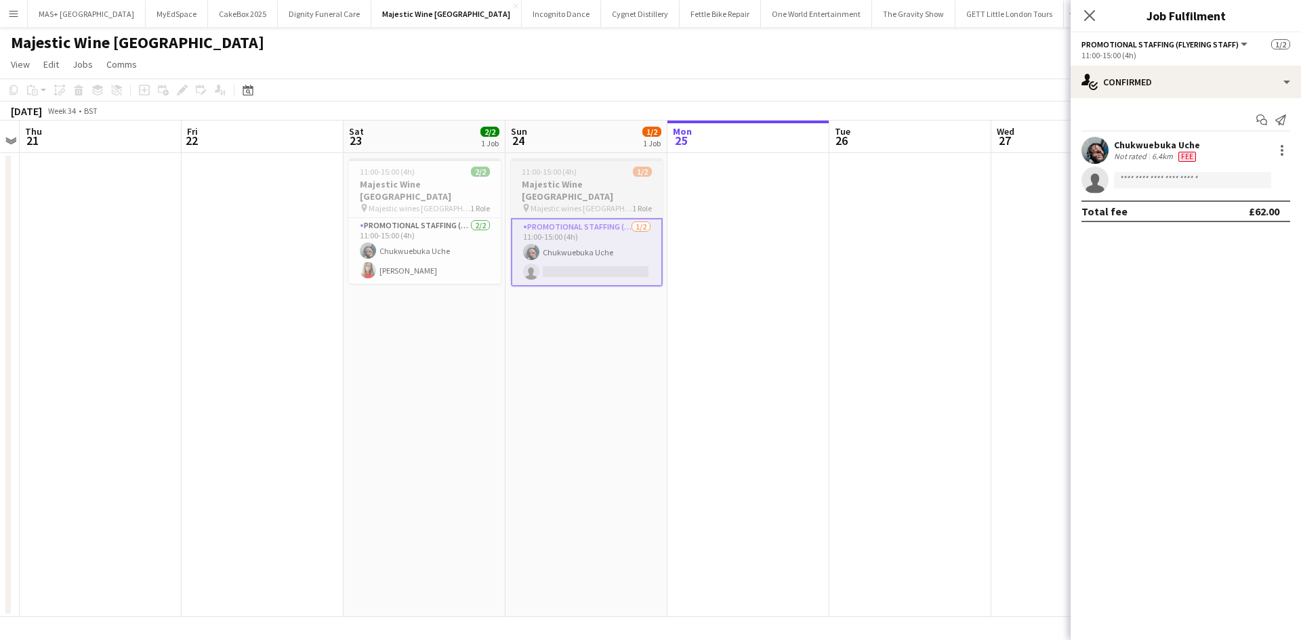
drag, startPoint x: 812, startPoint y: 226, endPoint x: 572, endPoint y: 192, distance: 242.2
click at [809, 226] on app-date-cell at bounding box center [748, 385] width 162 height 464
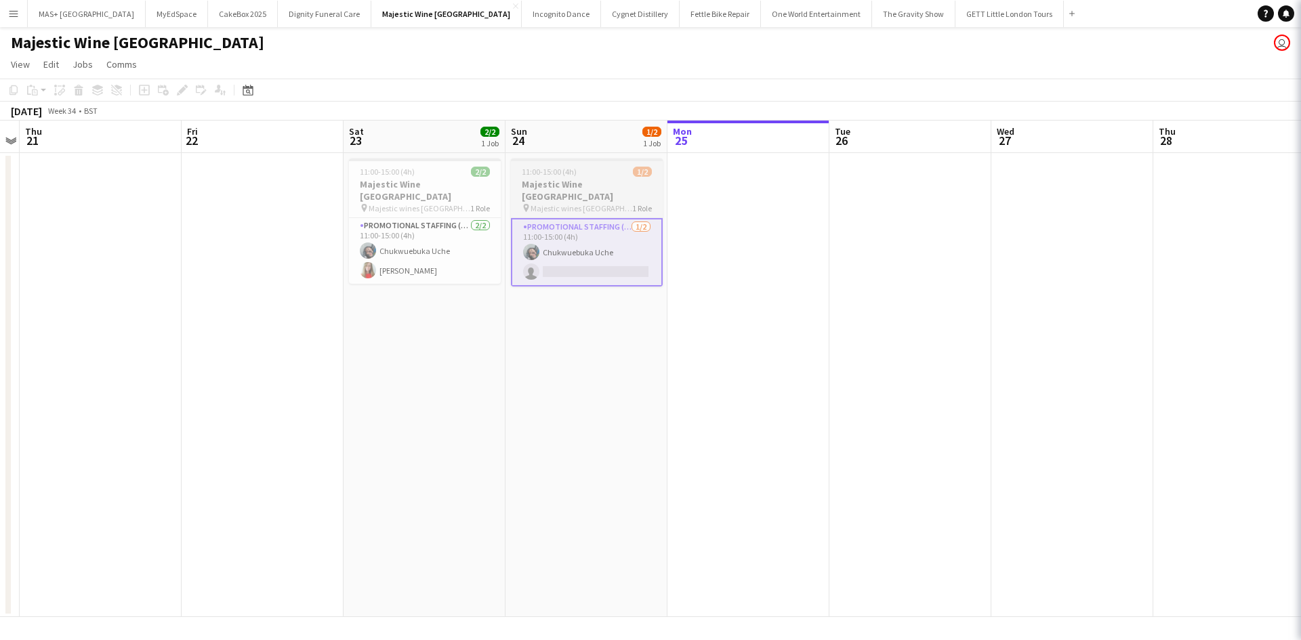
scroll to position [0, 469]
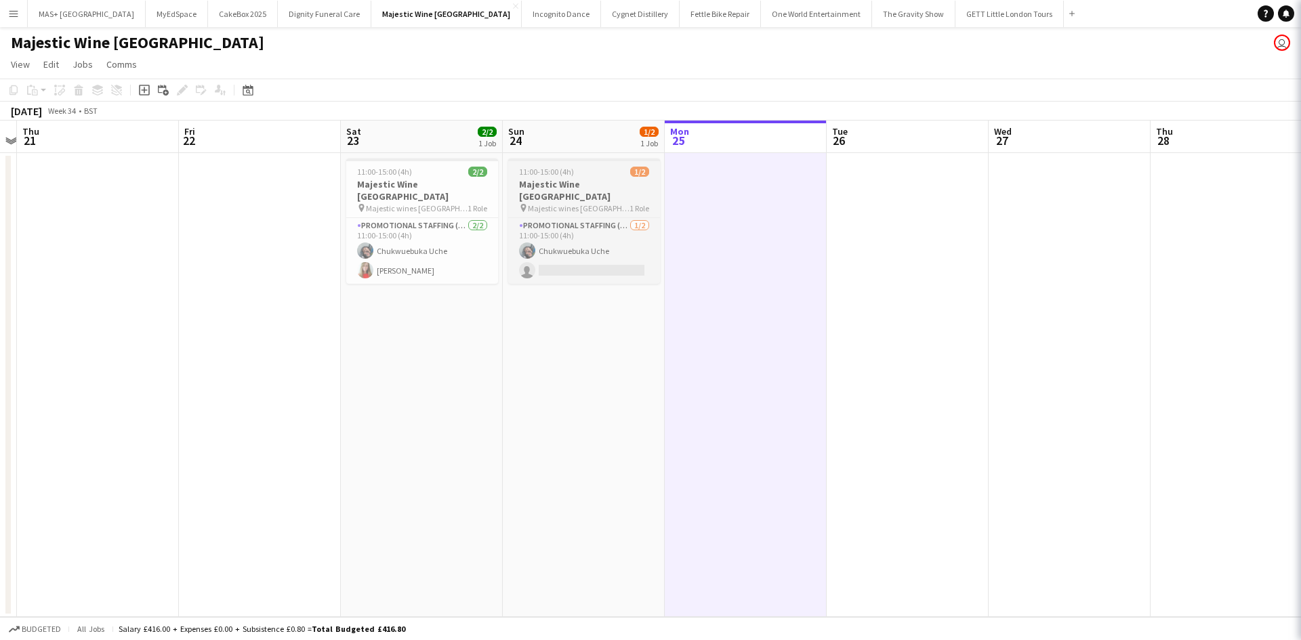
click at [571, 203] on span "Majestic wines [GEOGRAPHIC_DATA]" at bounding box center [579, 208] width 102 height 10
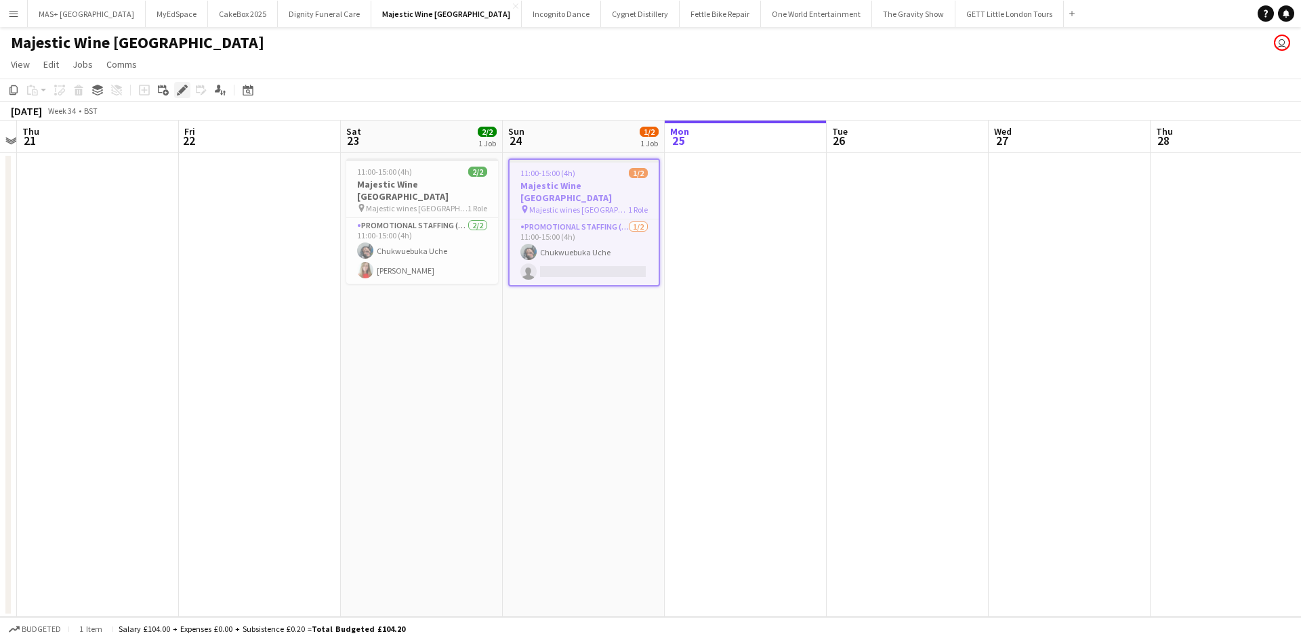
click at [188, 90] on div "Edit" at bounding box center [182, 90] width 16 height 16
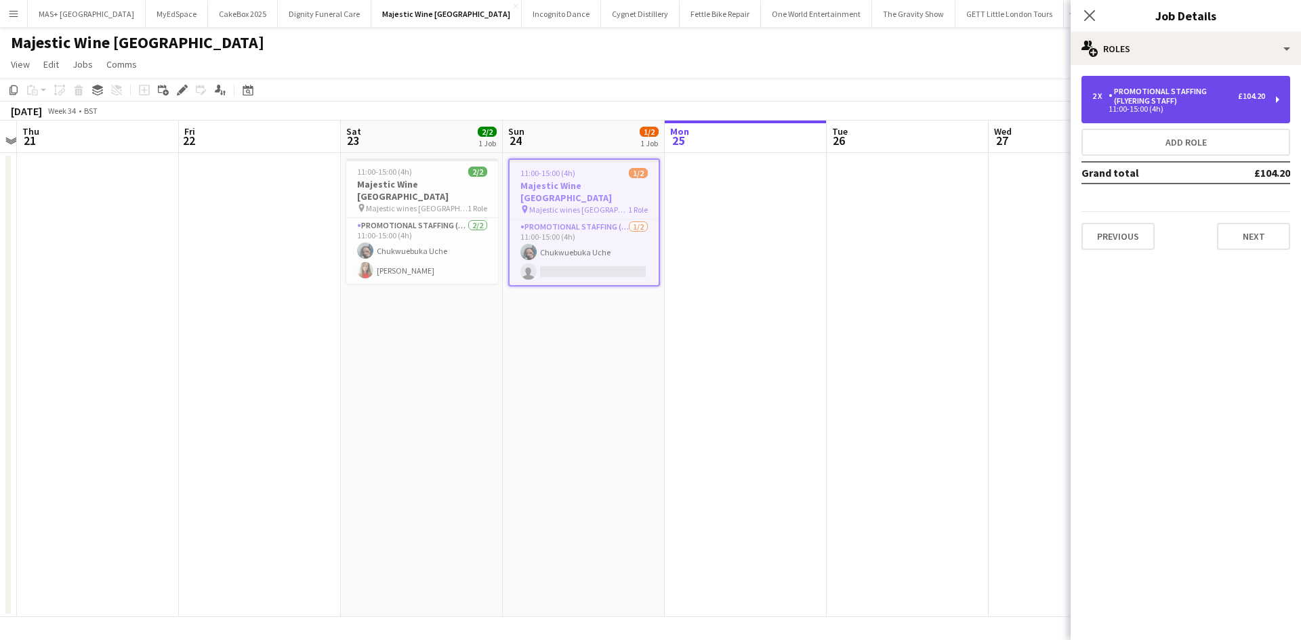
click at [1152, 100] on div "Promotional Staffing (Flyering Staff)" at bounding box center [1172, 96] width 129 height 19
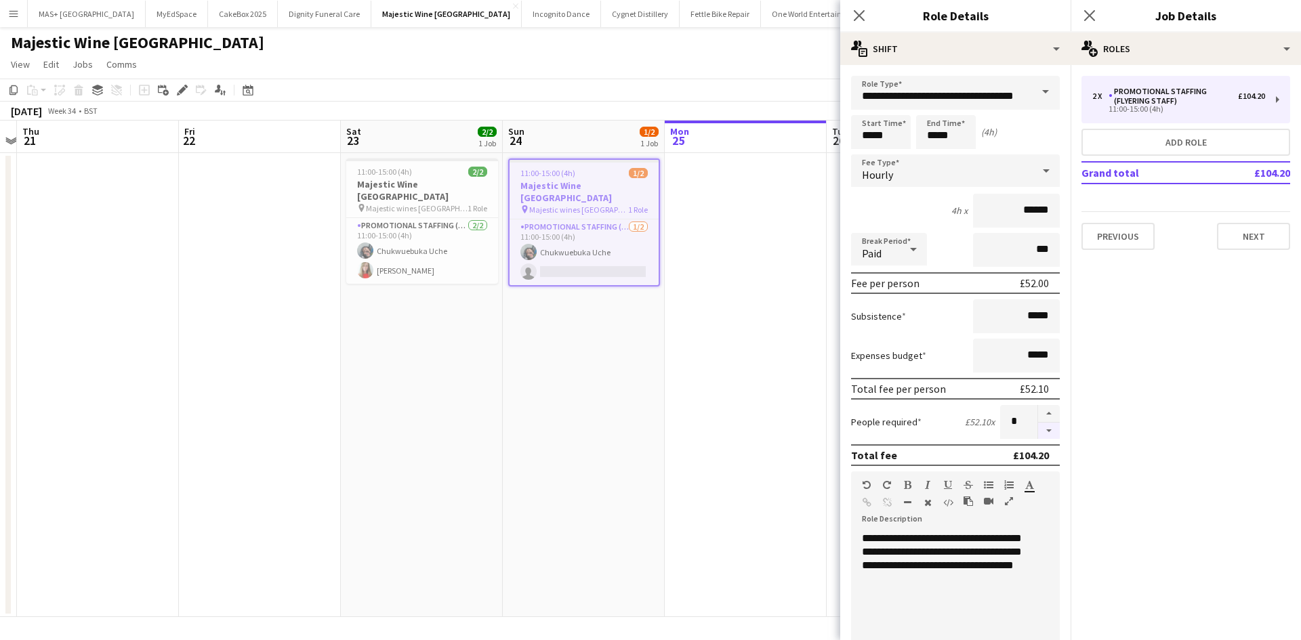
click at [1038, 434] on button "button" at bounding box center [1049, 431] width 22 height 17
type input "*"
click at [753, 383] on app-date-cell at bounding box center [746, 385] width 162 height 464
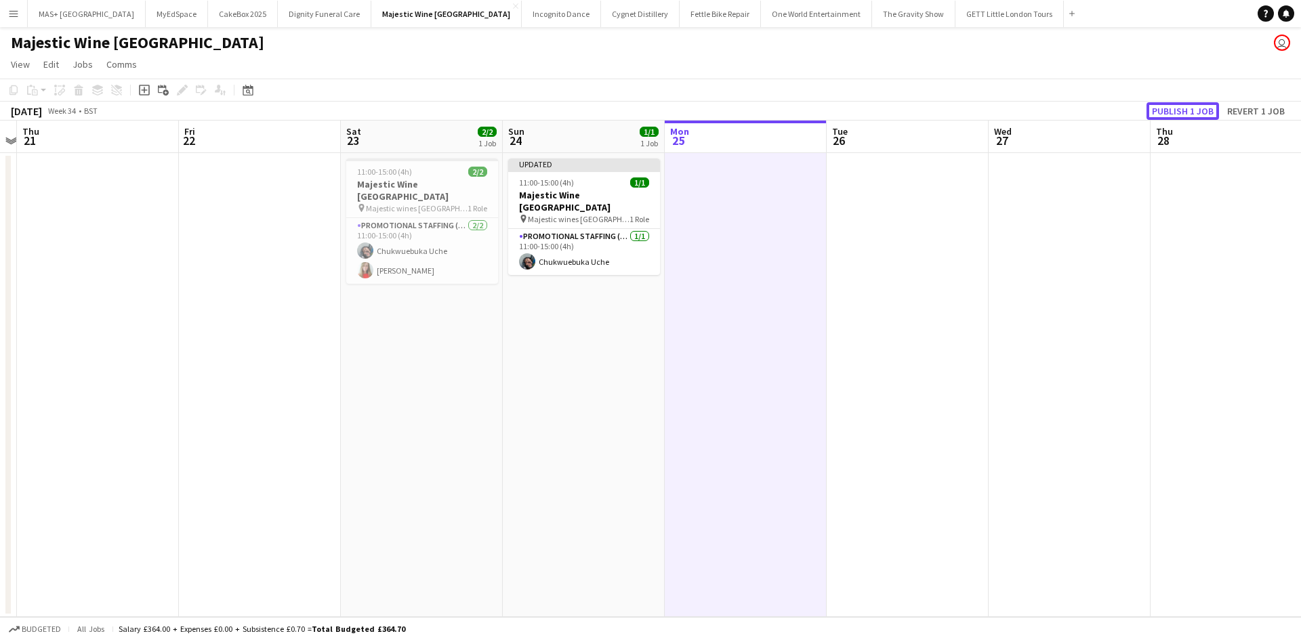
drag, startPoint x: 1167, startPoint y: 112, endPoint x: 1146, endPoint y: 113, distance: 20.3
click at [1165, 114] on button "Publish 1 job" at bounding box center [1182, 111] width 72 height 18
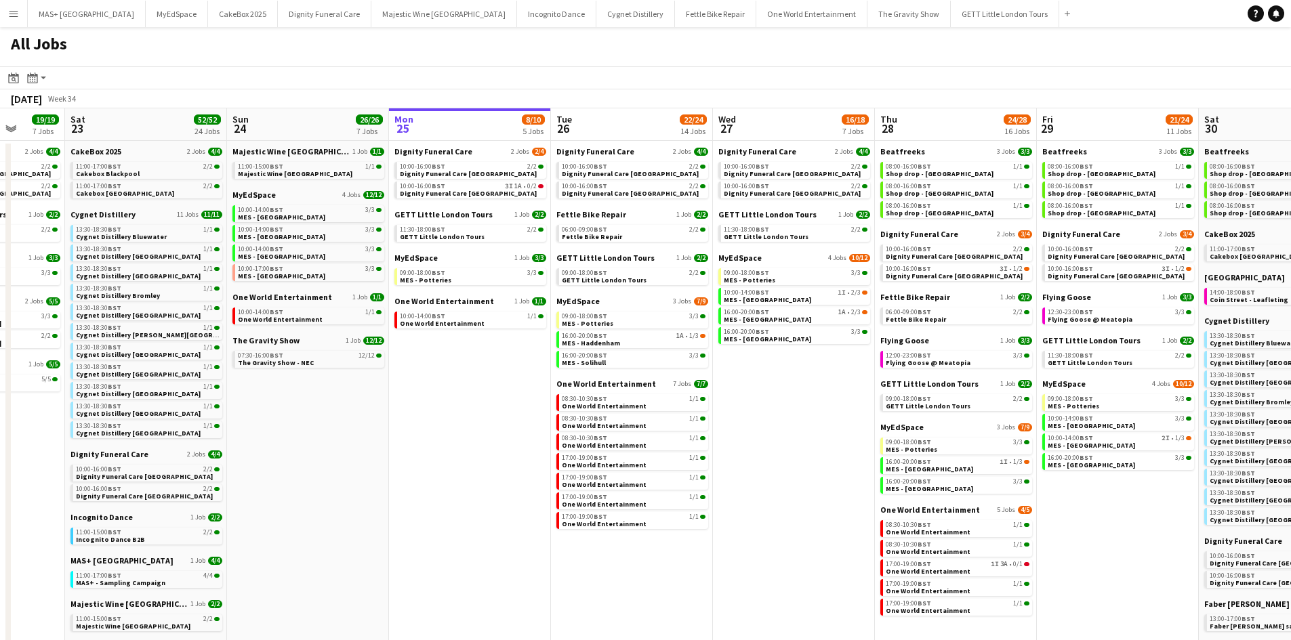
scroll to position [0, 487]
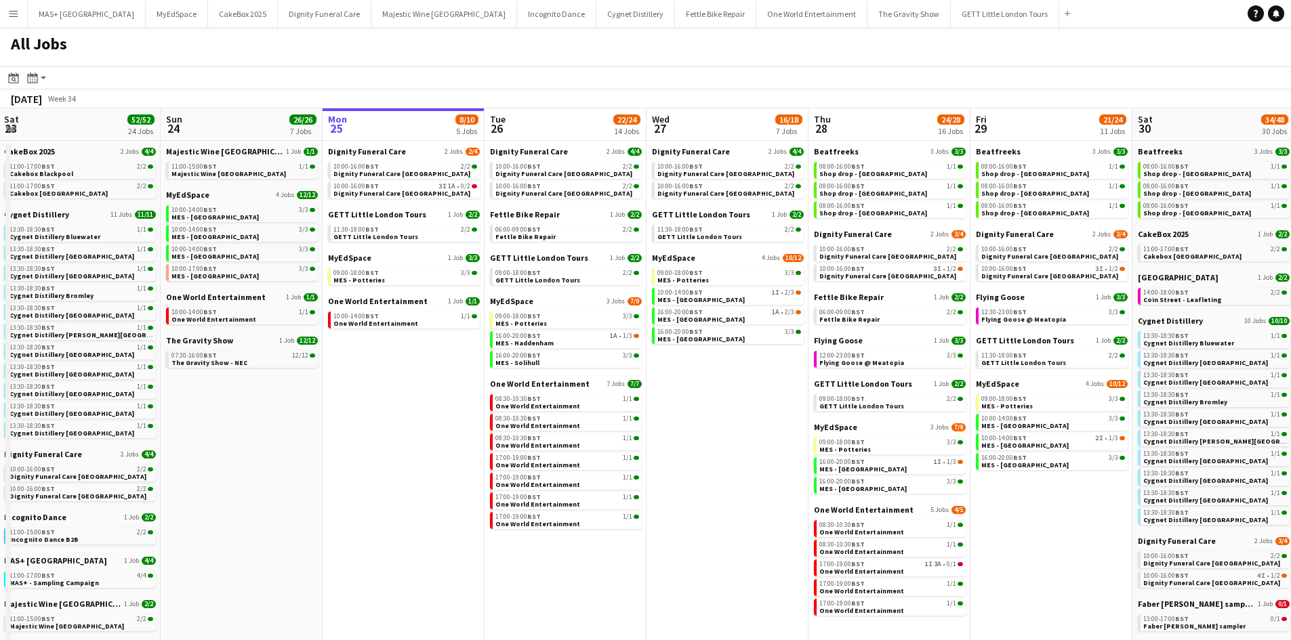
drag, startPoint x: 244, startPoint y: 419, endPoint x: 354, endPoint y: 424, distance: 109.9
click at [354, 424] on app-calendar-viewport "Wed 20 32/32 9 Jobs Thu 21 25/26 9 Jobs Fri 22 19/19 7 Jobs Sat 23 52/52 24 Job…" at bounding box center [645, 593] width 1291 height 971
click at [508, 337] on span "16:00-20:00 BST" at bounding box center [517, 336] width 45 height 7
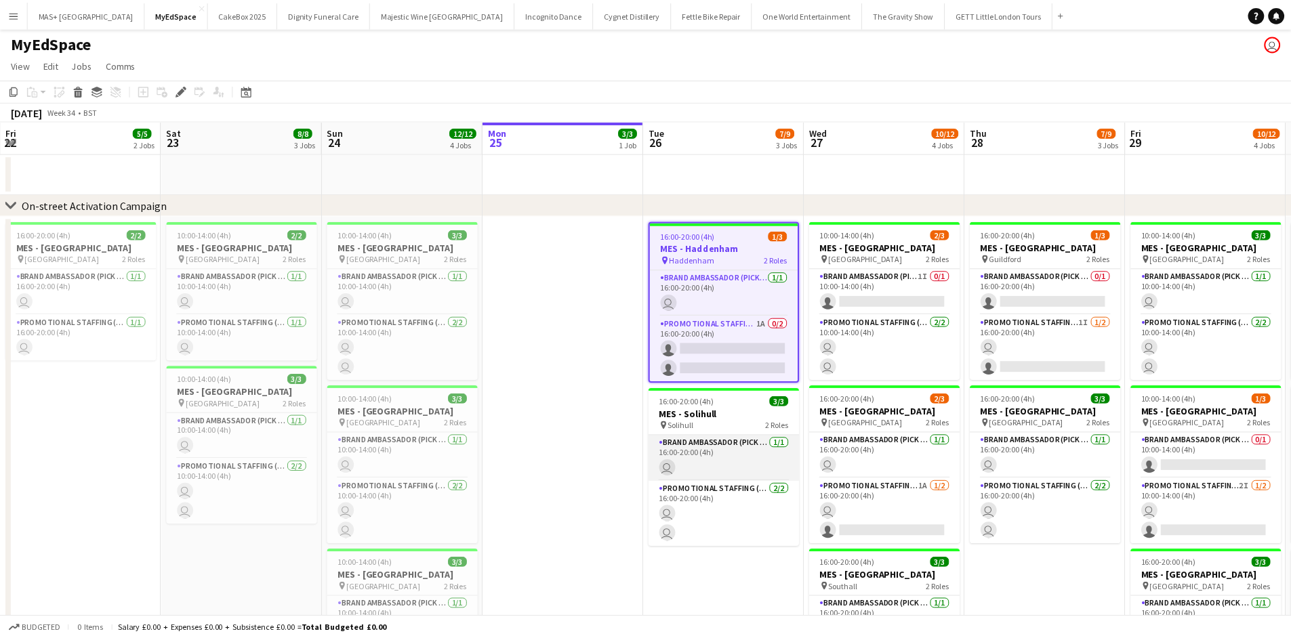
scroll to position [0, 466]
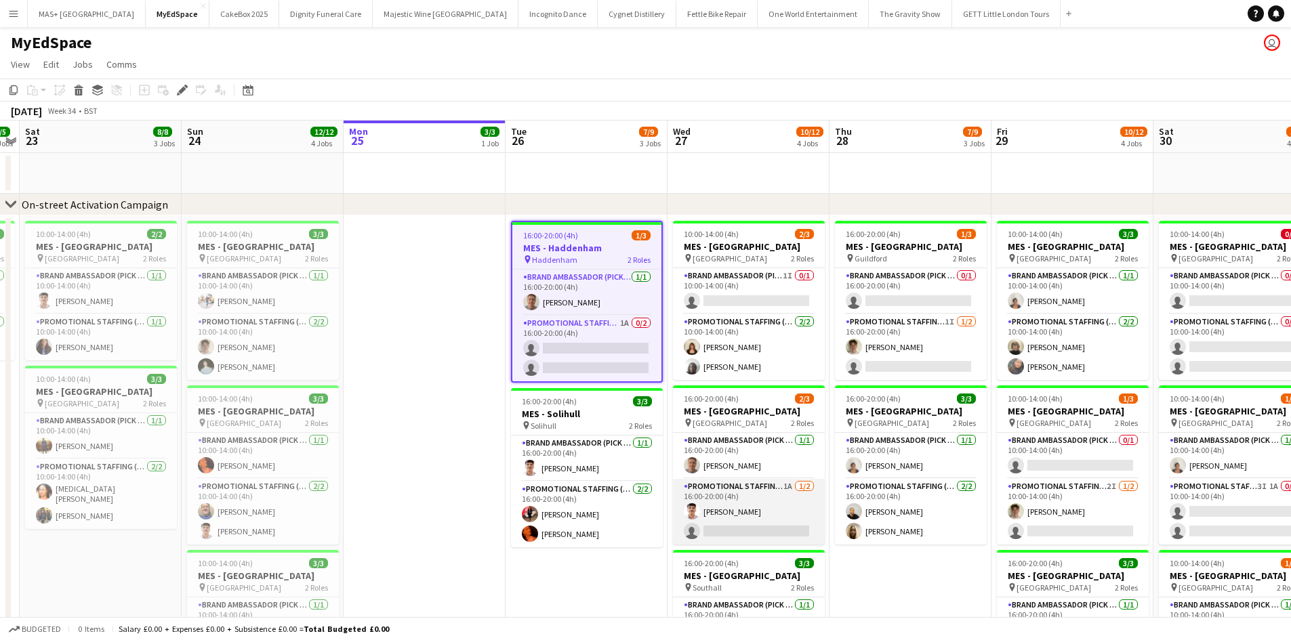
click at [782, 498] on app-card-role "Promotional Staffing (Brand Ambassadors) 1A [DATE] 16:00-20:00 (4h) [PERSON_NAM…" at bounding box center [749, 512] width 152 height 66
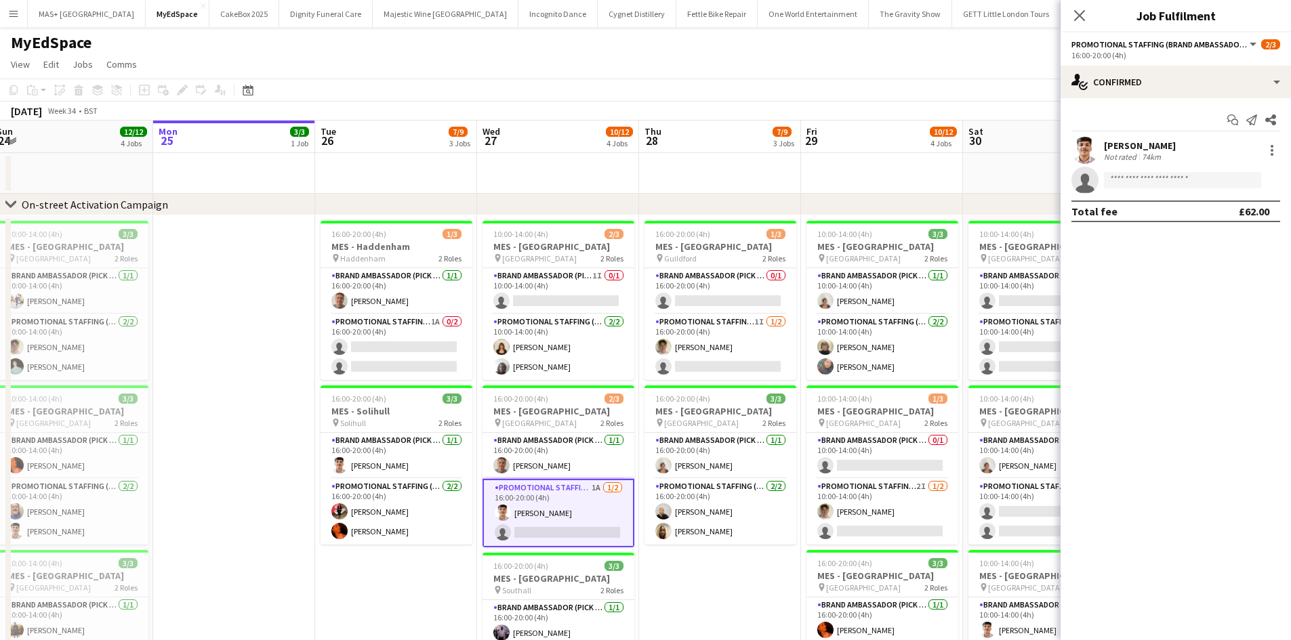
scroll to position [0, 678]
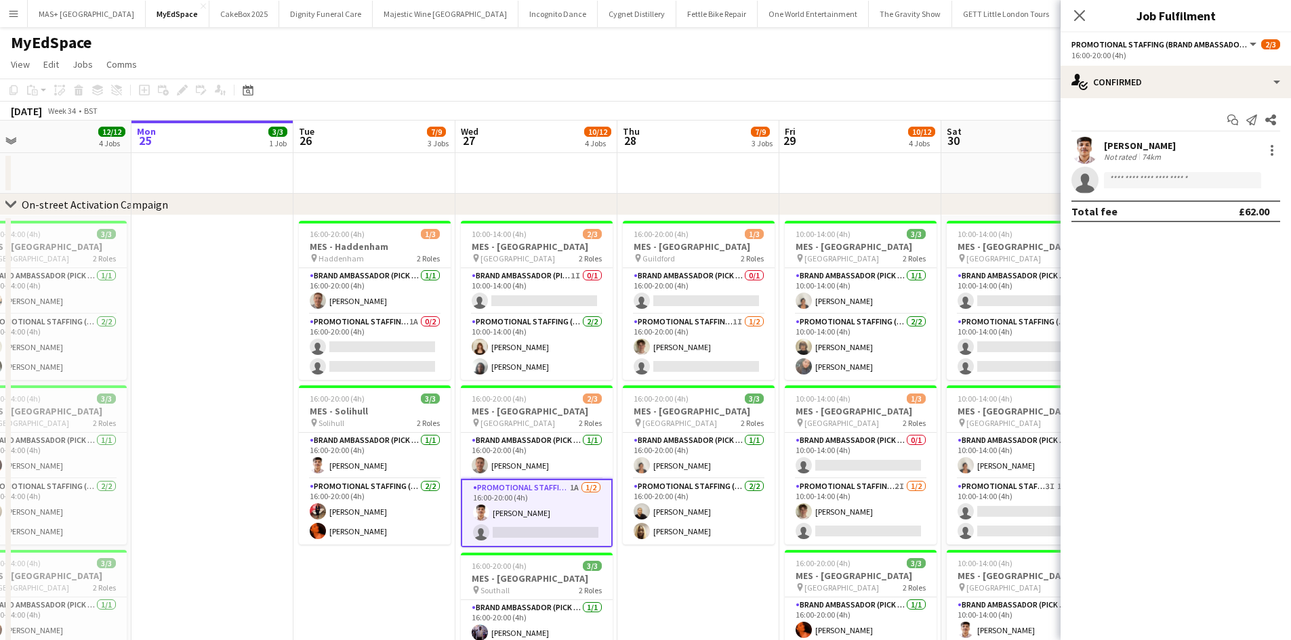
drag, startPoint x: 477, startPoint y: 440, endPoint x: 265, endPoint y: 436, distance: 212.1
click at [265, 436] on app-calendar-viewport "Wed 20 8/8 3 Jobs Thu 21 8/8 3 Jobs Fri 22 5/5 2 Jobs Sat 23 8/8 3 Jobs Sun 24 …" at bounding box center [645, 561] width 1291 height 881
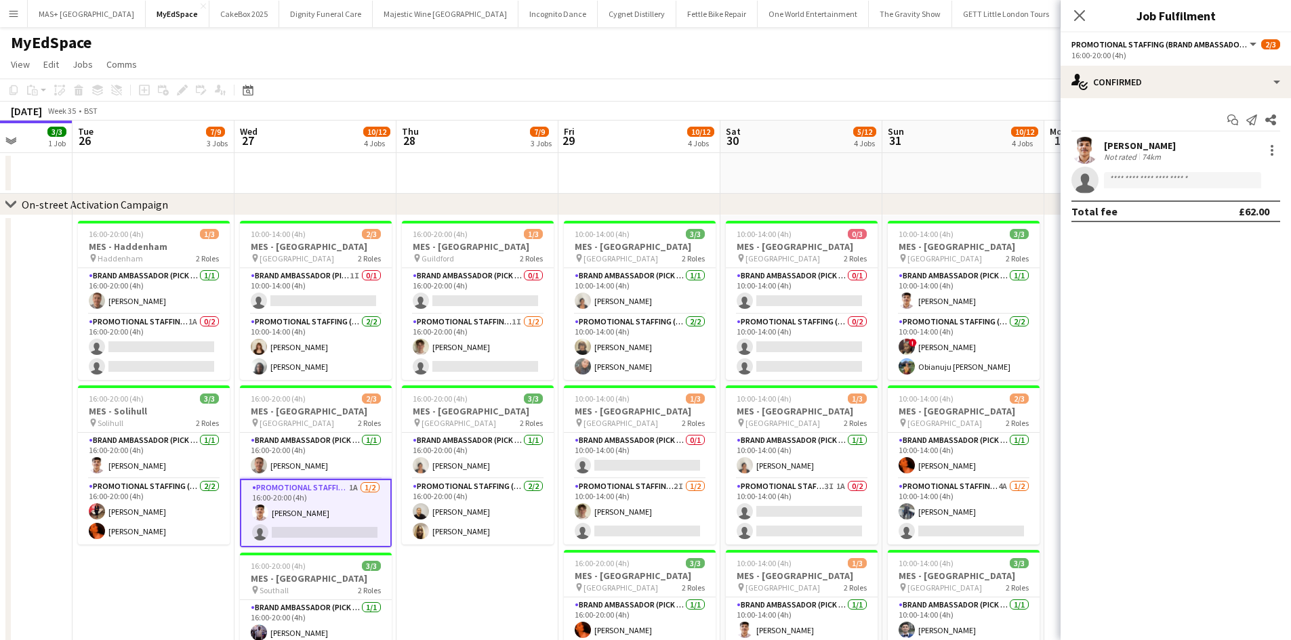
scroll to position [0, 579]
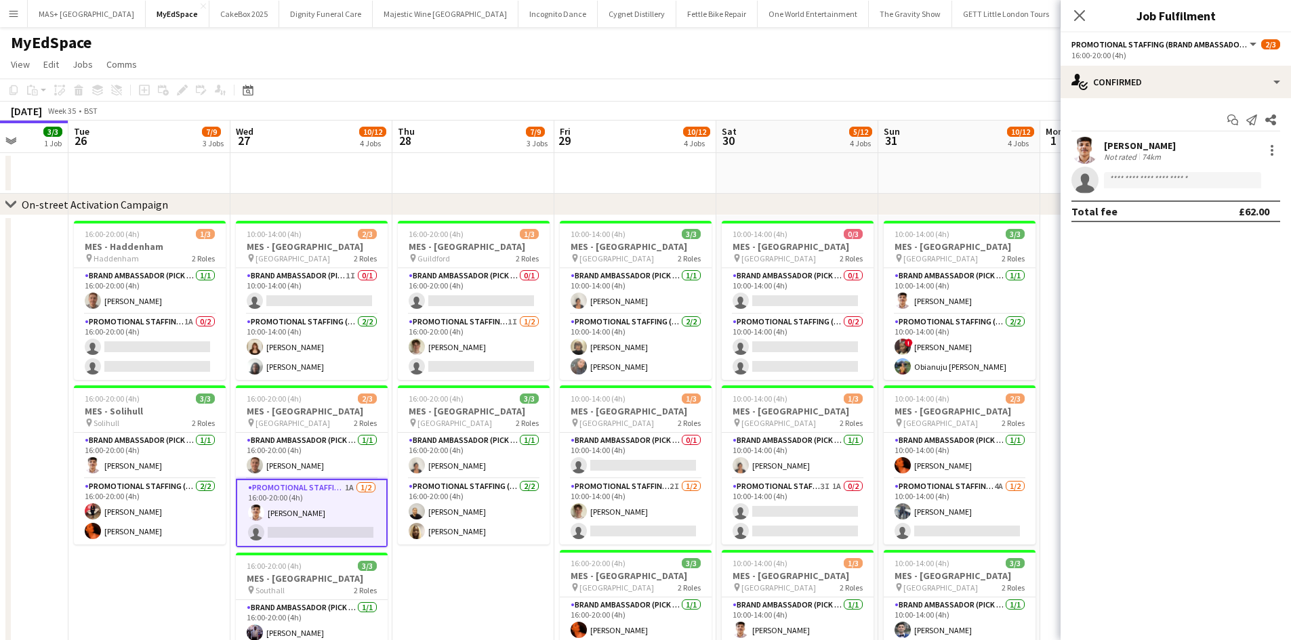
drag, startPoint x: 743, startPoint y: 573, endPoint x: 518, endPoint y: 558, distance: 225.4
click at [518, 558] on app-calendar-viewport "Fri 22 5/5 2 Jobs Sat 23 8/8 3 Jobs Sun 24 12/12 4 Jobs Mon 25 3/3 1 Job Tue 26…" at bounding box center [645, 561] width 1291 height 881
click at [629, 447] on app-card-role "Brand Ambassador (Pick up) 0/1 10:00-14:00 (4h) single-neutral-actions" at bounding box center [636, 456] width 152 height 46
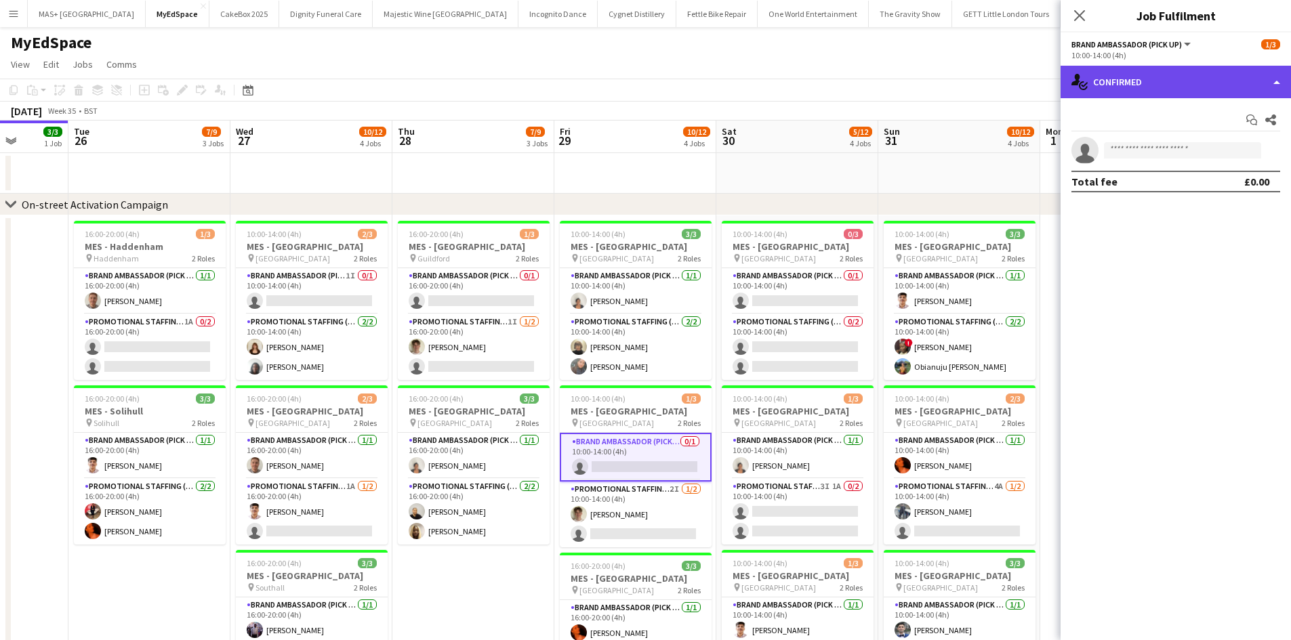
click at [1134, 84] on div "single-neutral-actions-check-2 Confirmed" at bounding box center [1175, 82] width 230 height 33
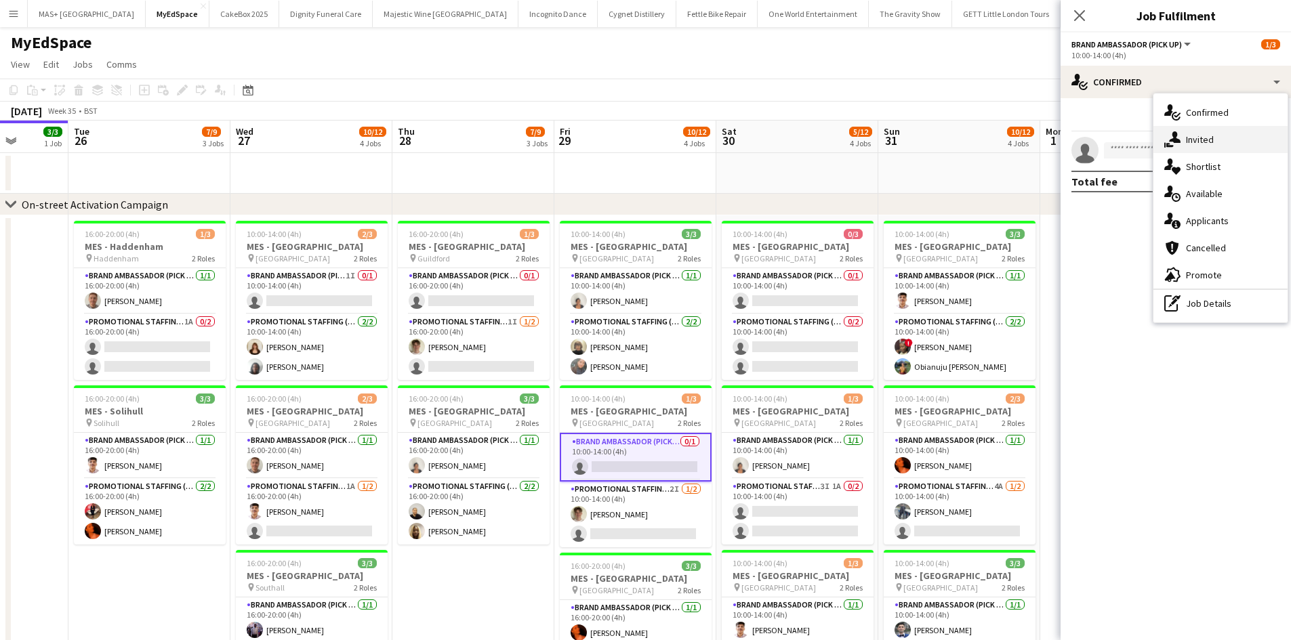
click at [1213, 139] on div "single-neutral-actions-share-1 Invited" at bounding box center [1220, 139] width 134 height 27
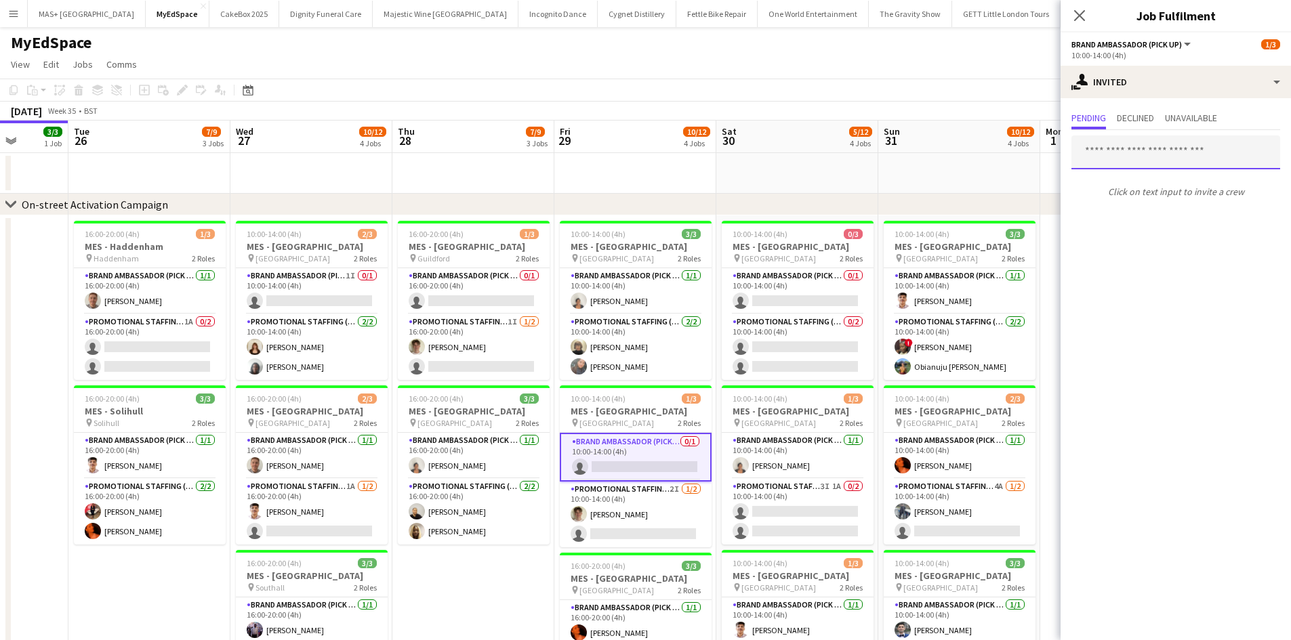
click at [1129, 148] on input "text" at bounding box center [1175, 153] width 209 height 34
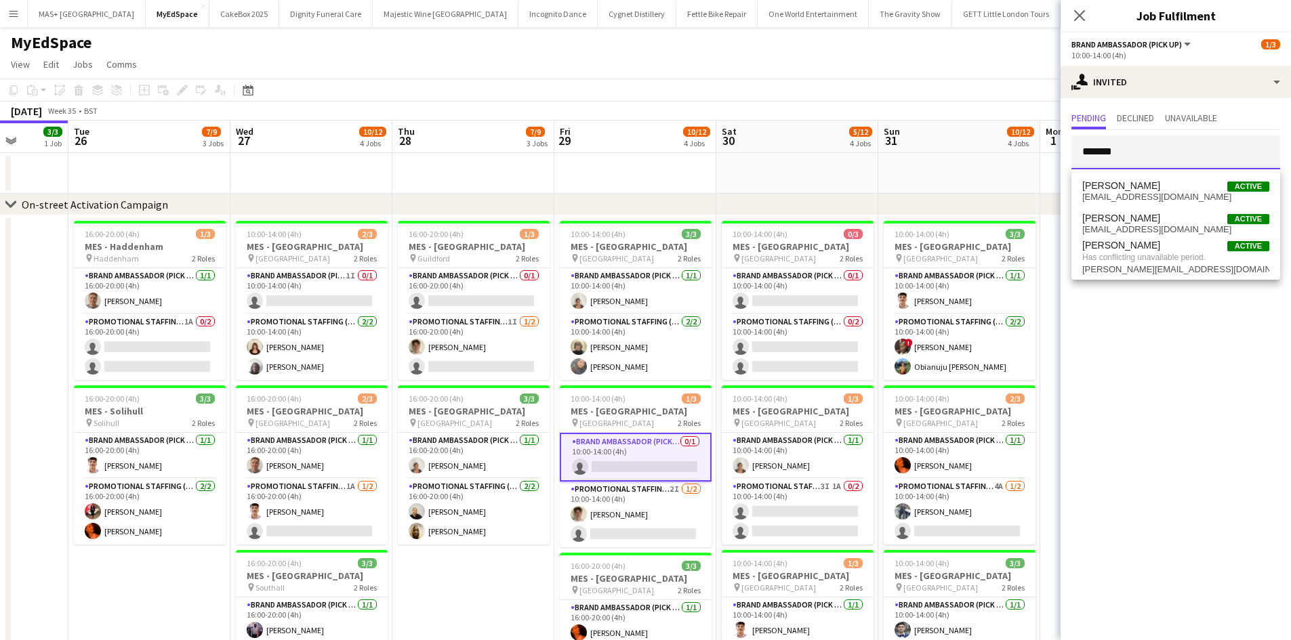
type input "*******"
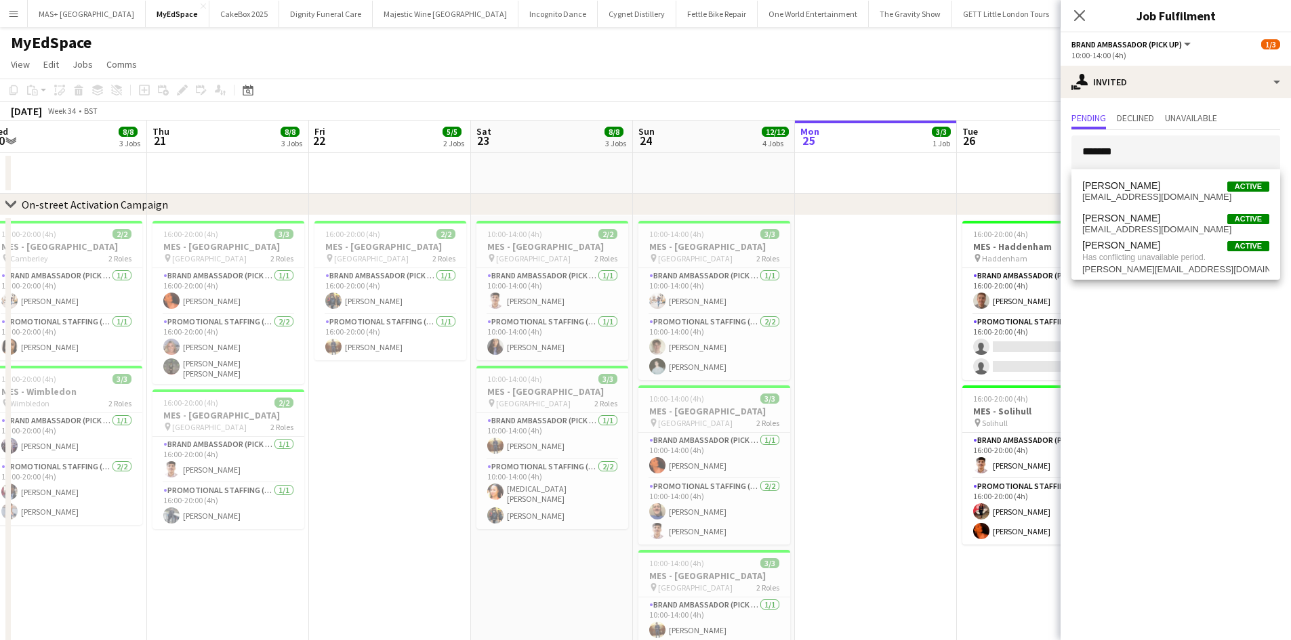
scroll to position [0, 330]
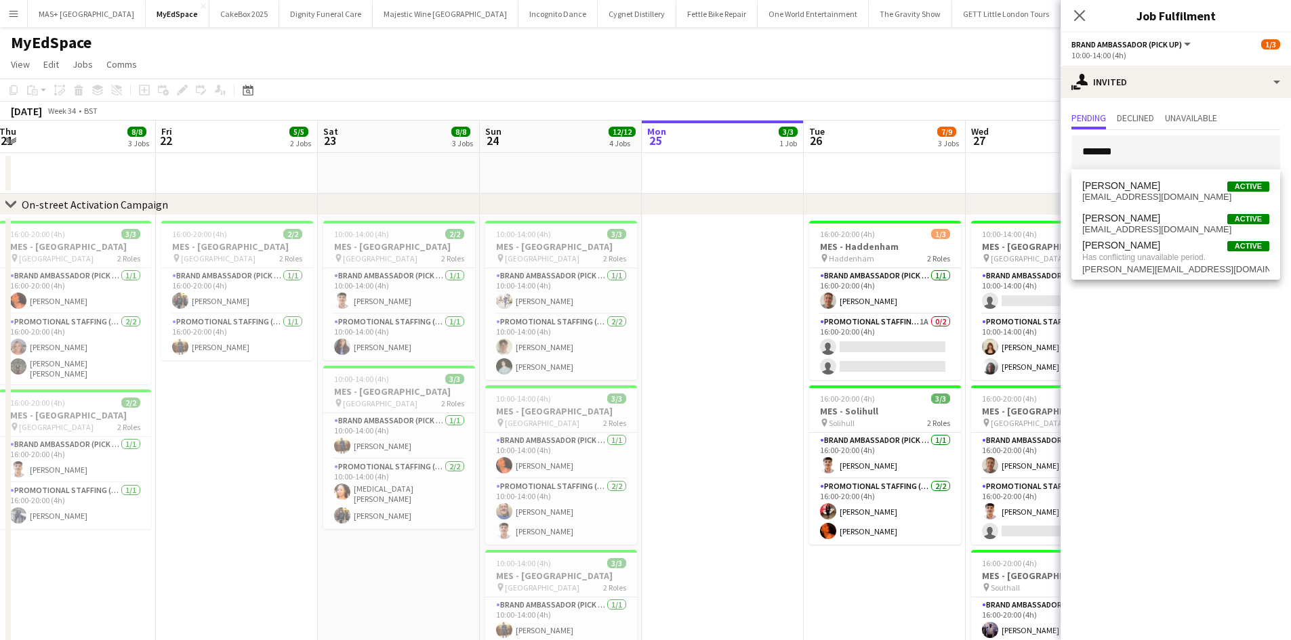
drag, startPoint x: 35, startPoint y: 321, endPoint x: 770, endPoint y: 372, distance: 736.9
click at [770, 372] on app-calendar-viewport "Tue 19 8/8 3 Jobs Wed 20 8/8 3 Jobs Thu 21 8/8 3 Jobs Fri 22 5/5 2 Jobs Sat 23 …" at bounding box center [645, 561] width 1291 height 881
click at [1201, 226] on span "matthew_stephens7@hotmail.co.uk" at bounding box center [1175, 229] width 187 height 11
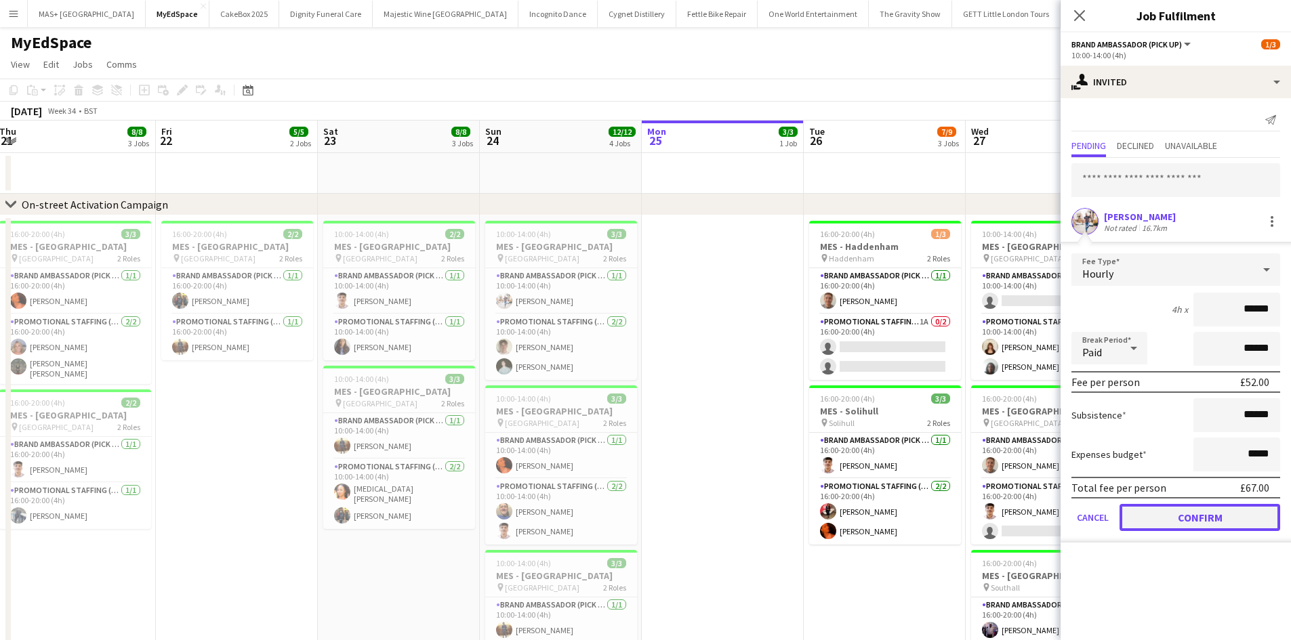
drag, startPoint x: 1213, startPoint y: 517, endPoint x: 809, endPoint y: 481, distance: 405.4
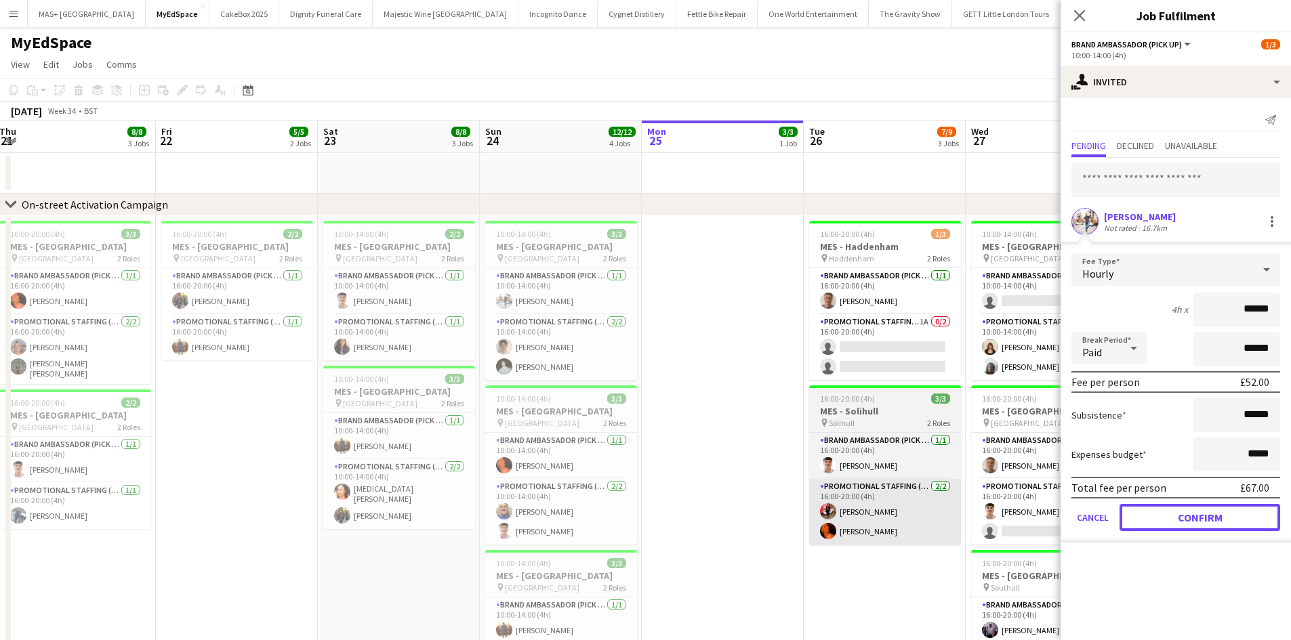
click at [1212, 516] on button "Confirm" at bounding box center [1199, 517] width 161 height 27
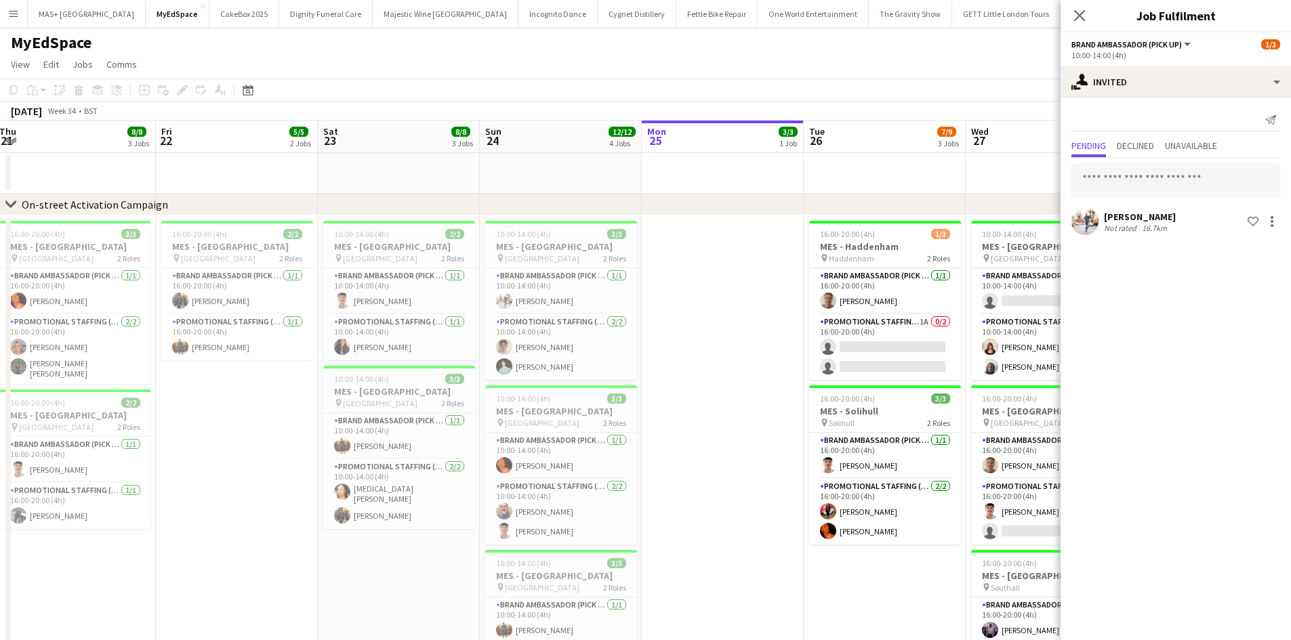
scroll to position [0, 415]
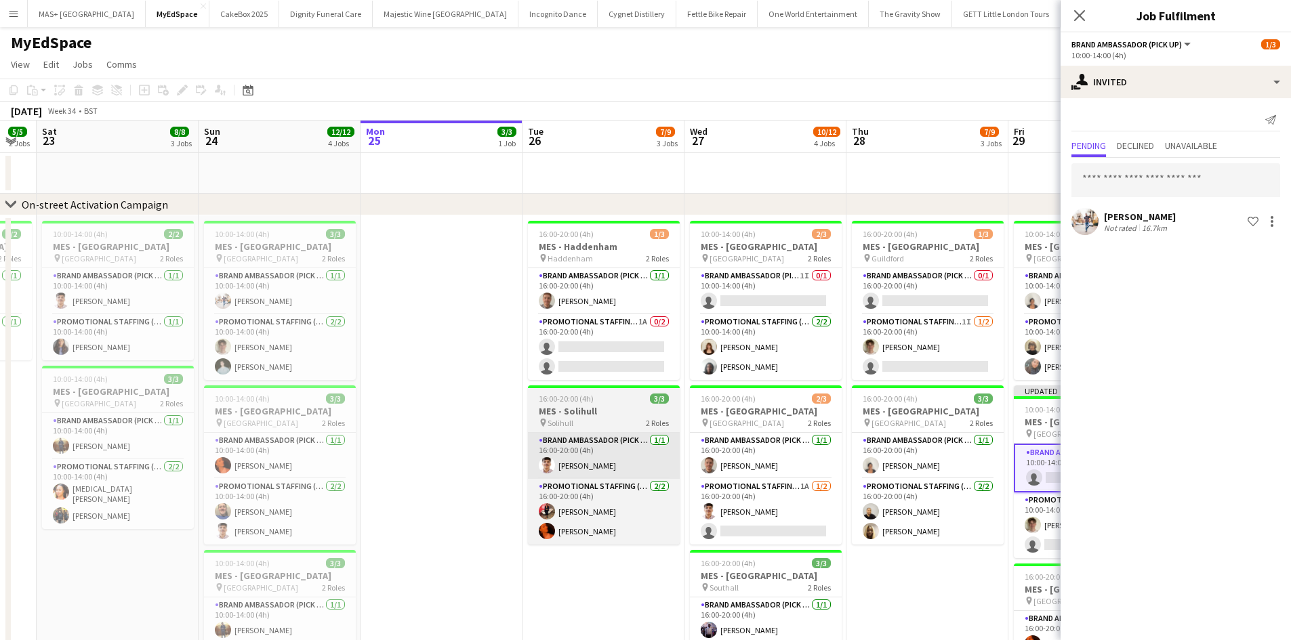
drag, startPoint x: 770, startPoint y: 470, endPoint x: 548, endPoint y: 453, distance: 222.8
click at [361, 423] on app-calendar-viewport "Tue 19 8/8 3 Jobs Wed 20 8/8 3 Jobs Thu 21 8/8 3 Jobs Fri 22 5/5 2 Jobs Sat 23 …" at bounding box center [645, 561] width 1291 height 881
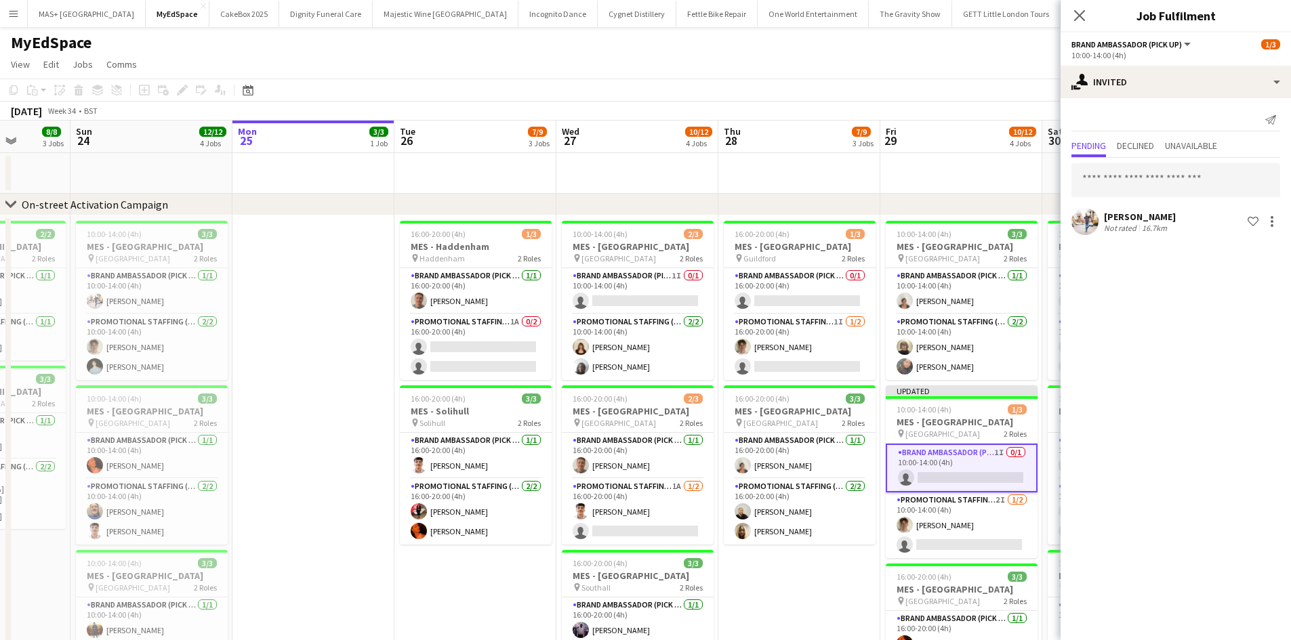
drag, startPoint x: 973, startPoint y: 510, endPoint x: 1152, endPoint y: 301, distance: 274.8
click at [972, 510] on app-card-role "Promotional Staffing (Brand Ambassadors) 2I 1/2 10:00-14:00 (4h) Leo Mills sing…" at bounding box center [962, 526] width 152 height 66
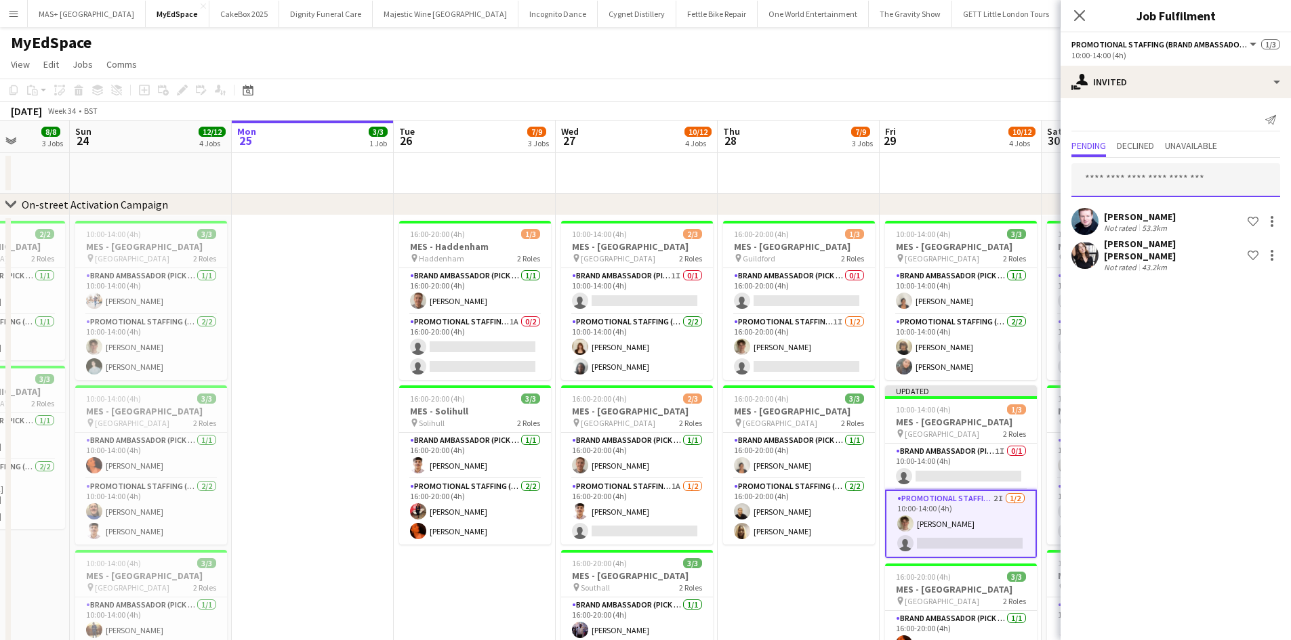
click at [1144, 188] on input "text" at bounding box center [1175, 180] width 209 height 34
type input "*******"
click at [1195, 216] on span "Jack Saunders Active" at bounding box center [1175, 214] width 187 height 12
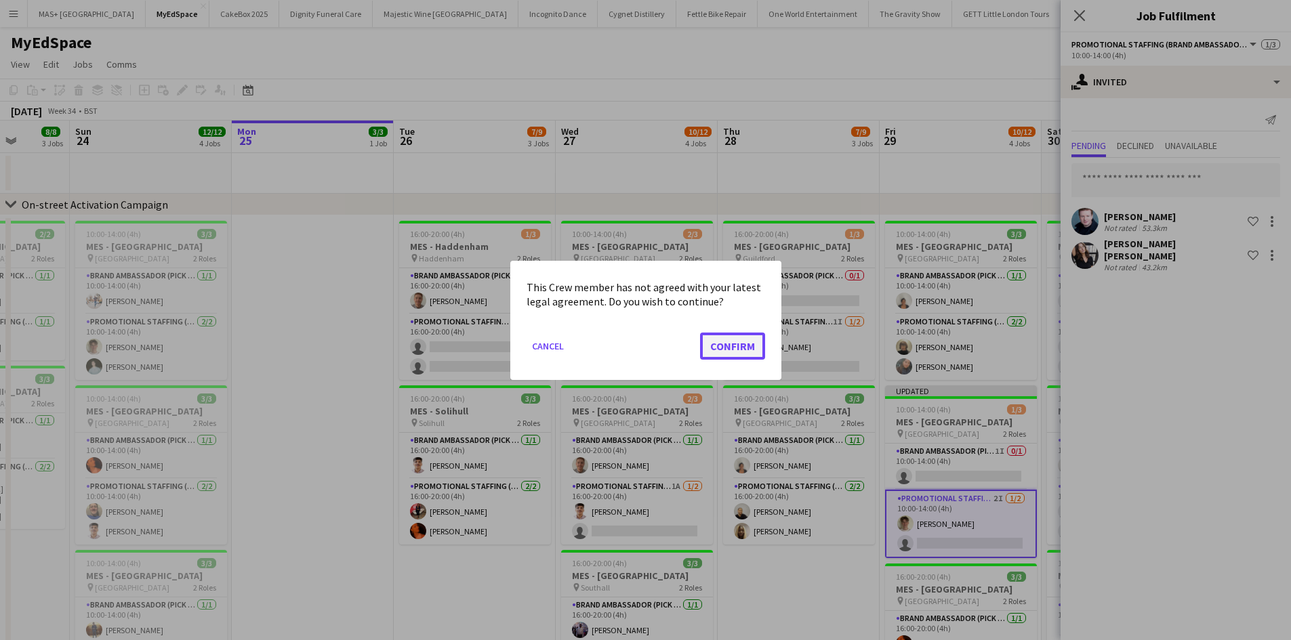
click at [720, 336] on button "Confirm" at bounding box center [732, 345] width 65 height 27
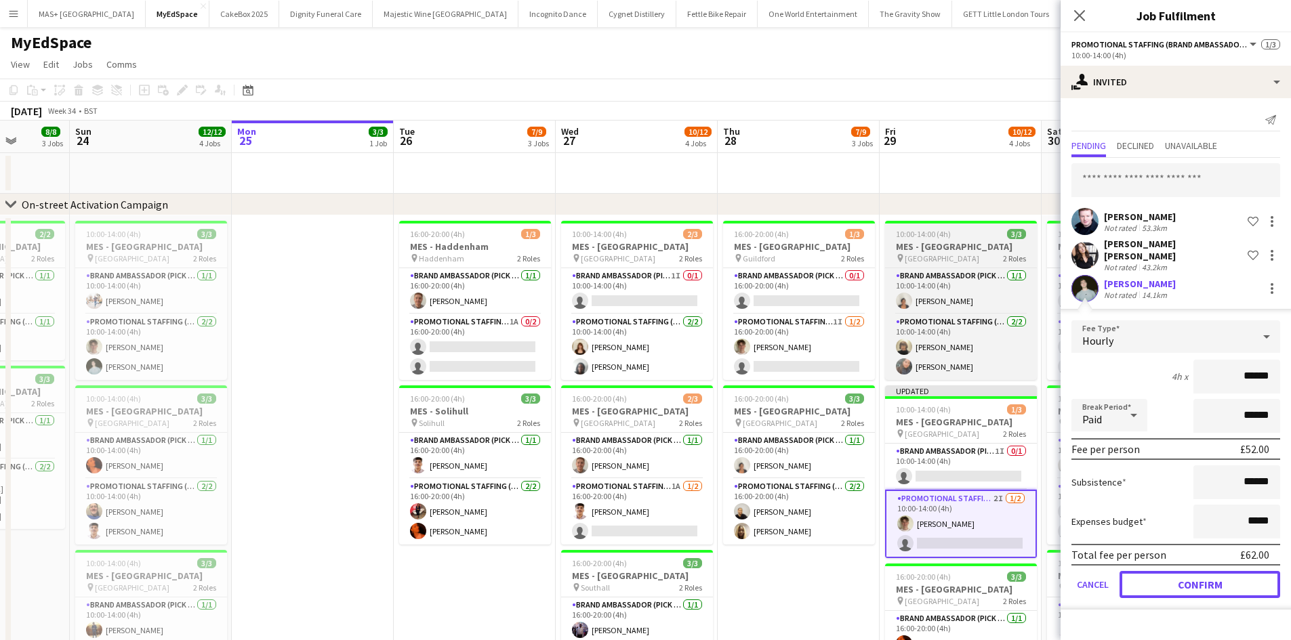
drag, startPoint x: 1194, startPoint y: 575, endPoint x: 929, endPoint y: 251, distance: 418.9
click at [1192, 573] on button "Confirm" at bounding box center [1199, 584] width 161 height 27
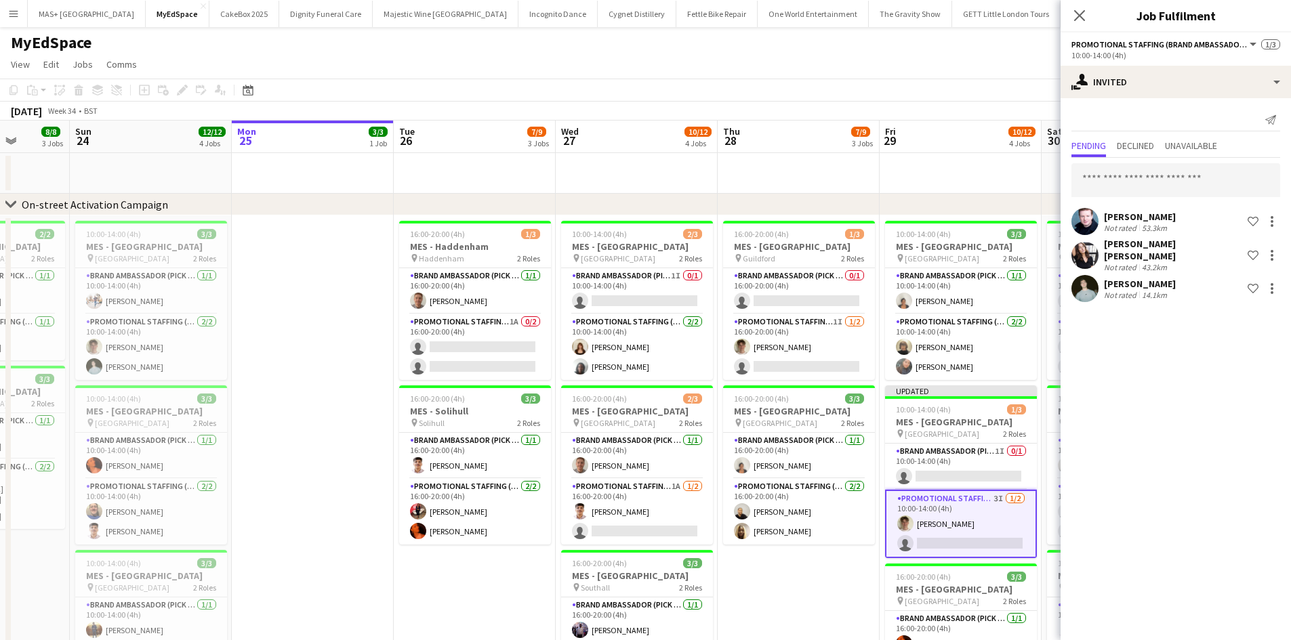
click at [915, 187] on app-date-cell at bounding box center [960, 173] width 162 height 41
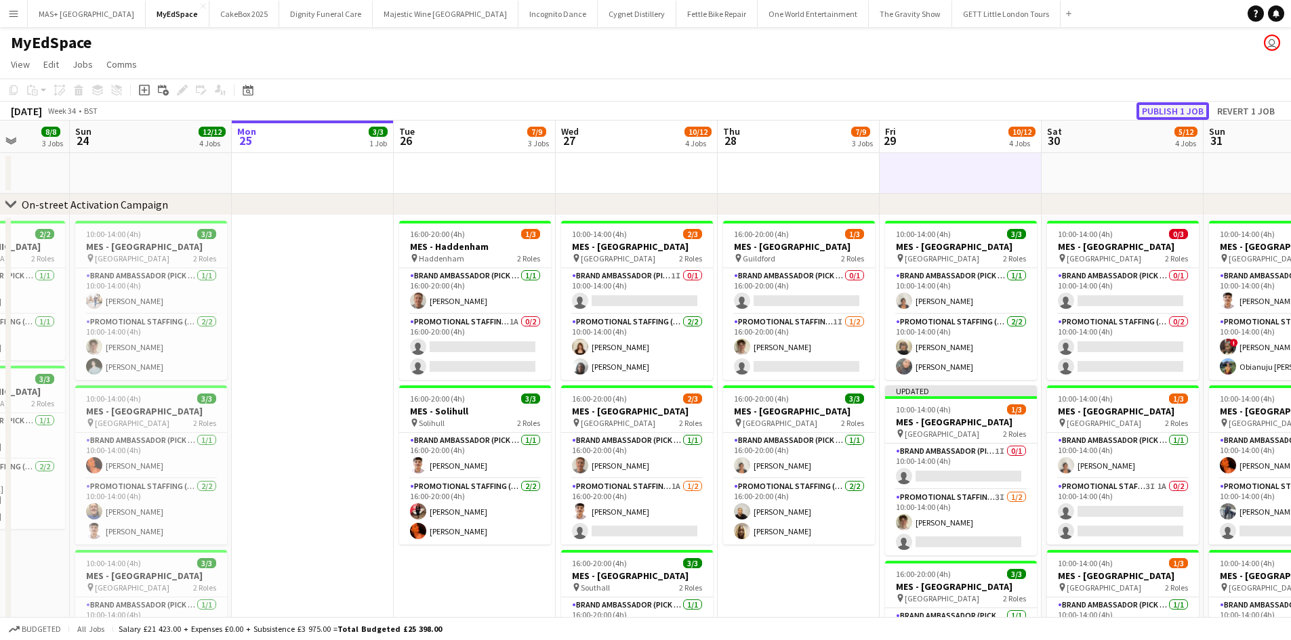
click at [1189, 106] on button "Publish 1 job" at bounding box center [1172, 111] width 72 height 18
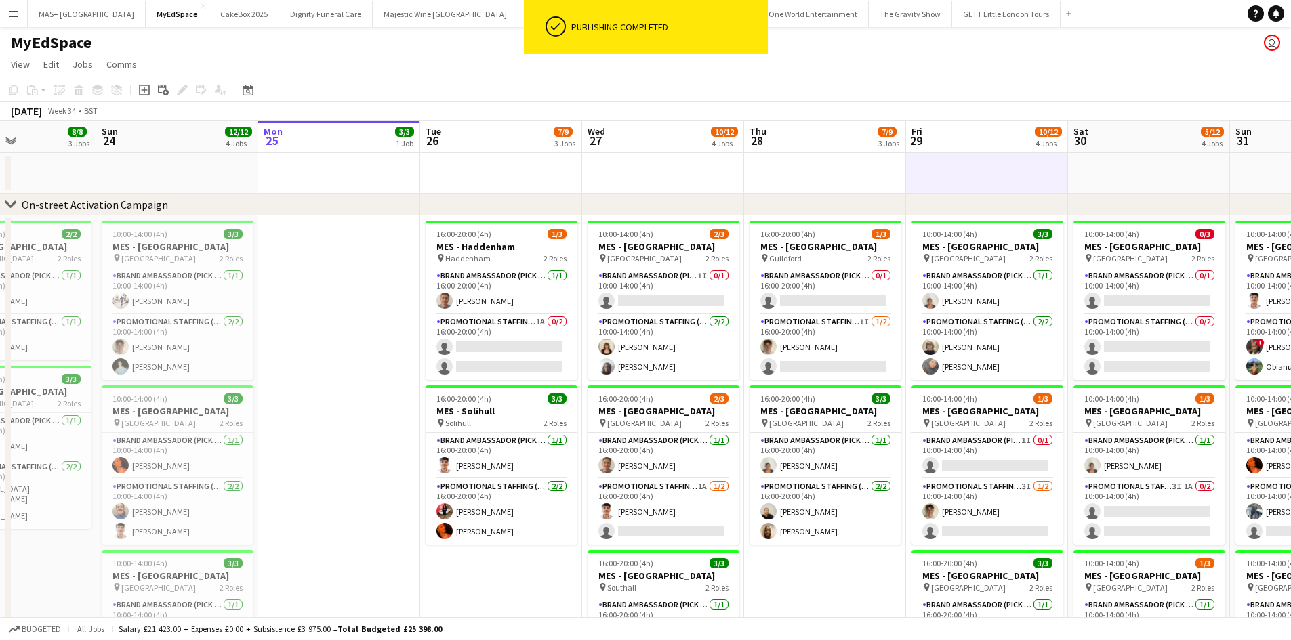
scroll to position [0, 397]
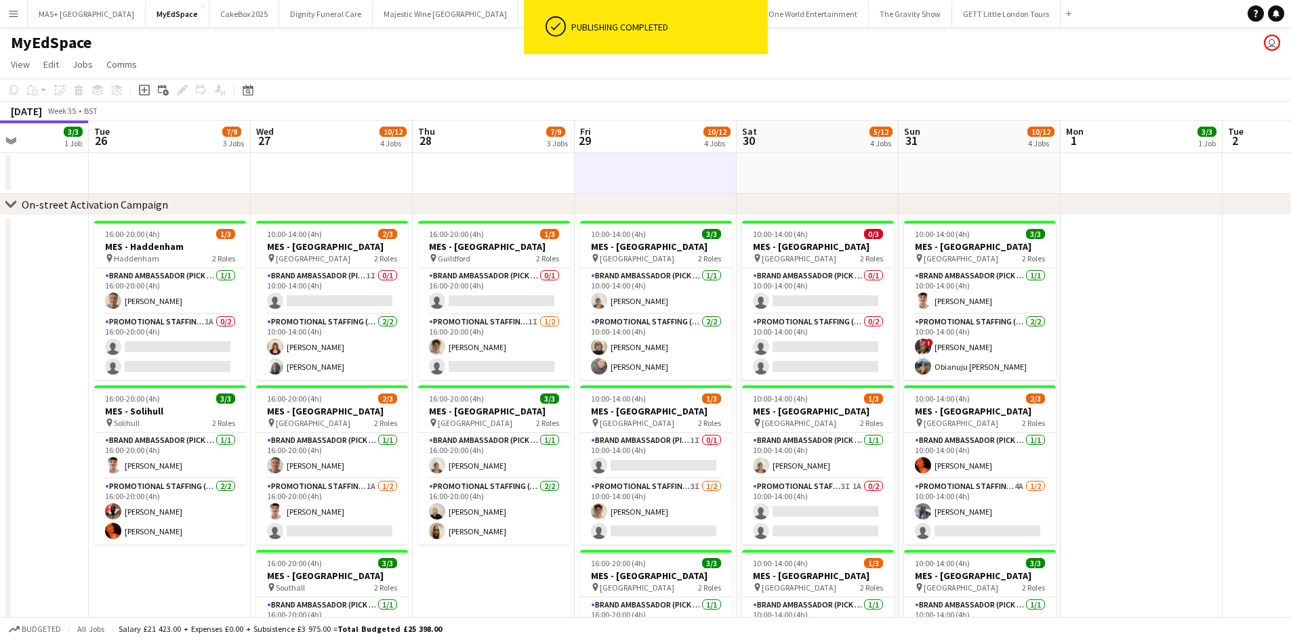
drag, startPoint x: 758, startPoint y: 573, endPoint x: 493, endPoint y: 569, distance: 264.9
click at [493, 569] on app-calendar-viewport "Sat 23 8/8 3 Jobs Sun 24 12/12 4 Jobs Mon 25 3/3 1 Job Tue 26 7/9 3 Jobs Wed 27…" at bounding box center [645, 561] width 1291 height 881
click at [809, 491] on app-card-role "Promotional Staffing (Brand Ambassadors) 3I 1A 0/2 10:00-14:00 (4h) single-neut…" at bounding box center [818, 512] width 152 height 66
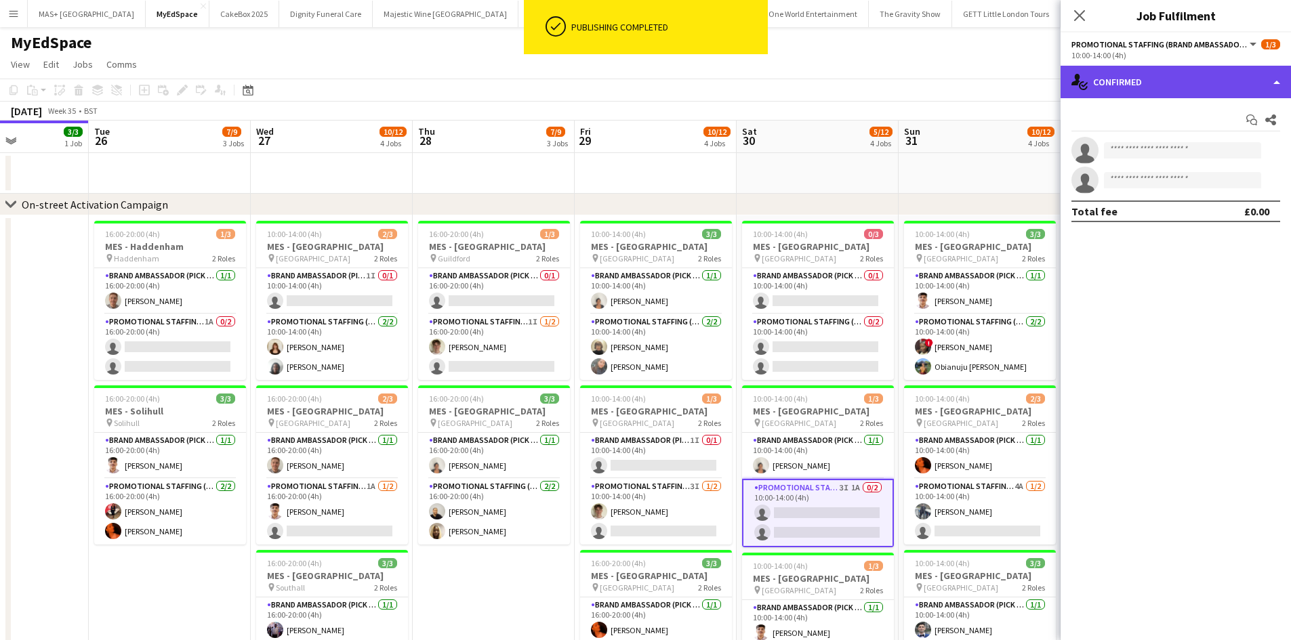
click at [1141, 84] on div "single-neutral-actions-check-2 Confirmed" at bounding box center [1175, 82] width 230 height 33
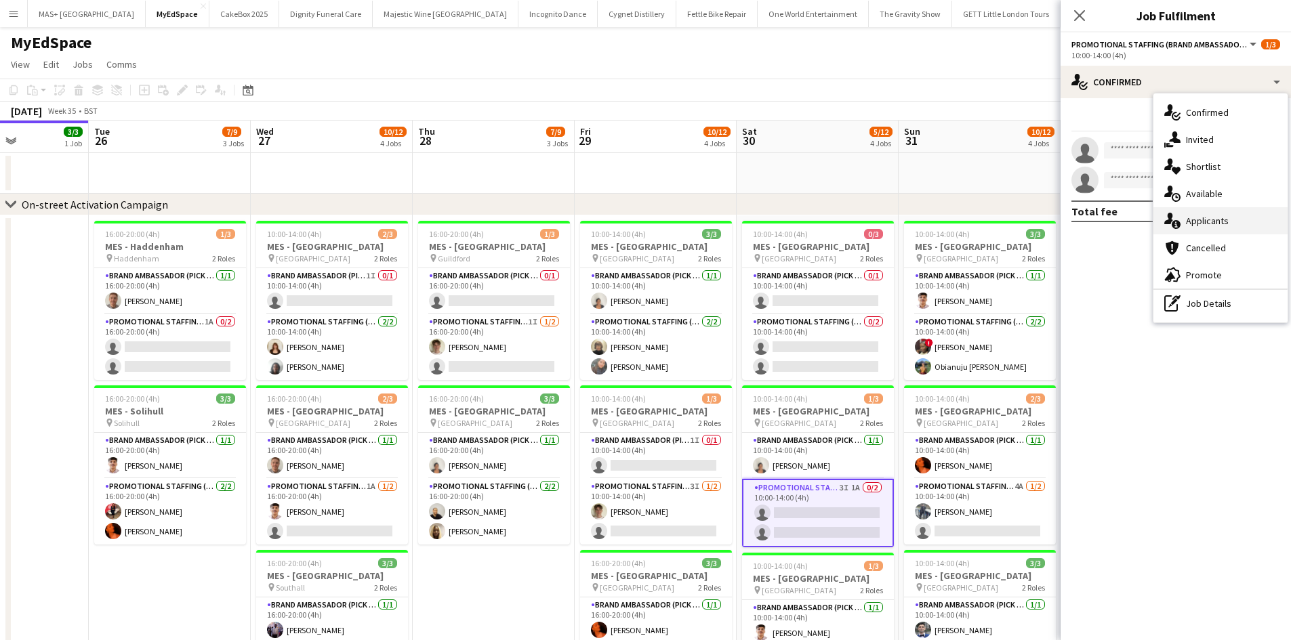
click at [1226, 228] on div "single-neutral-actions-information Applicants" at bounding box center [1220, 220] width 134 height 27
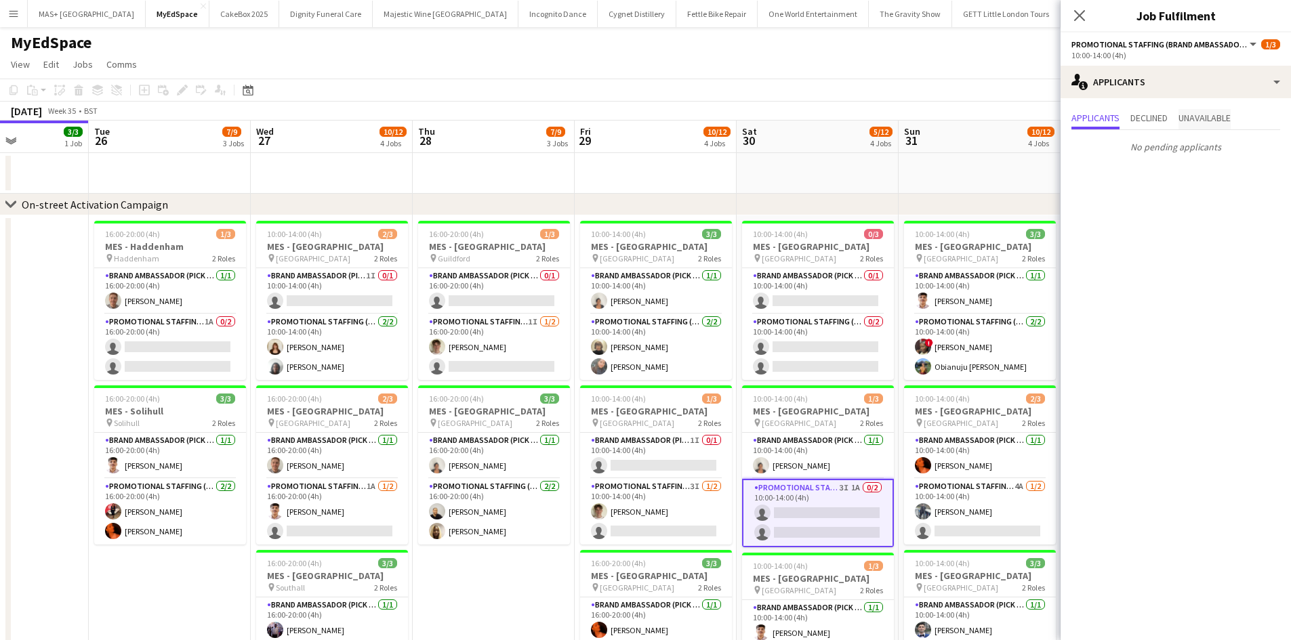
click at [1204, 110] on span "Unavailable" at bounding box center [1204, 119] width 52 height 20
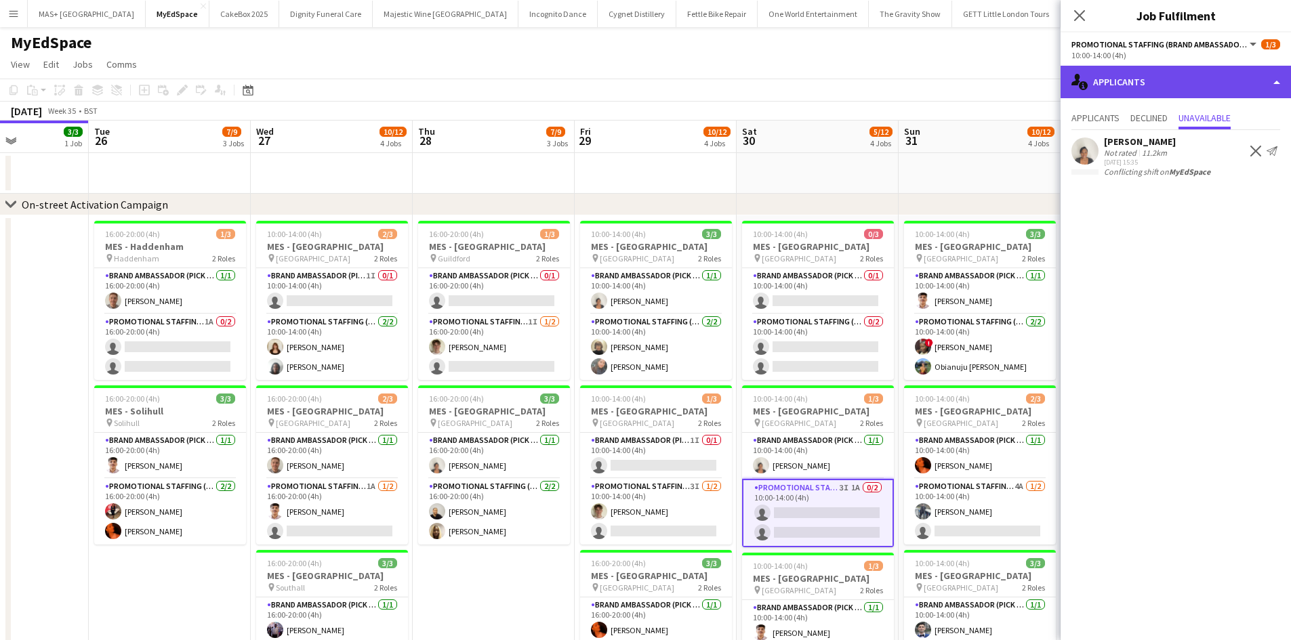
click at [1125, 76] on div "single-neutral-actions-information Applicants" at bounding box center [1175, 82] width 230 height 33
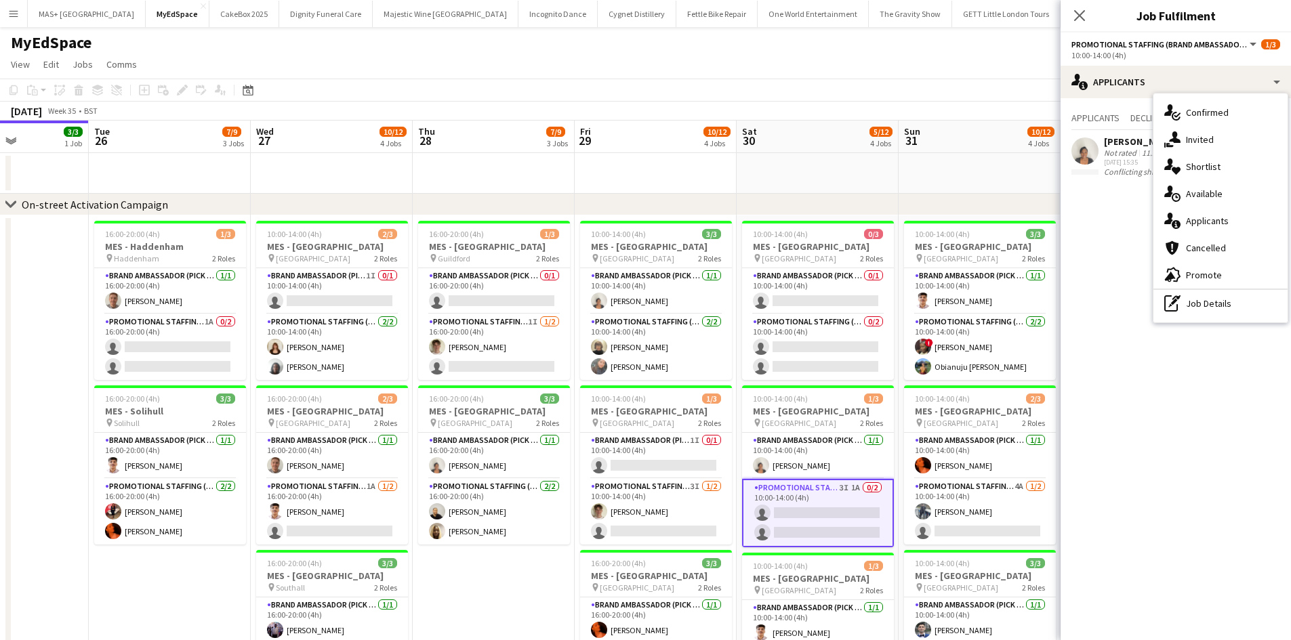
click at [970, 181] on app-date-cell at bounding box center [979, 173] width 162 height 41
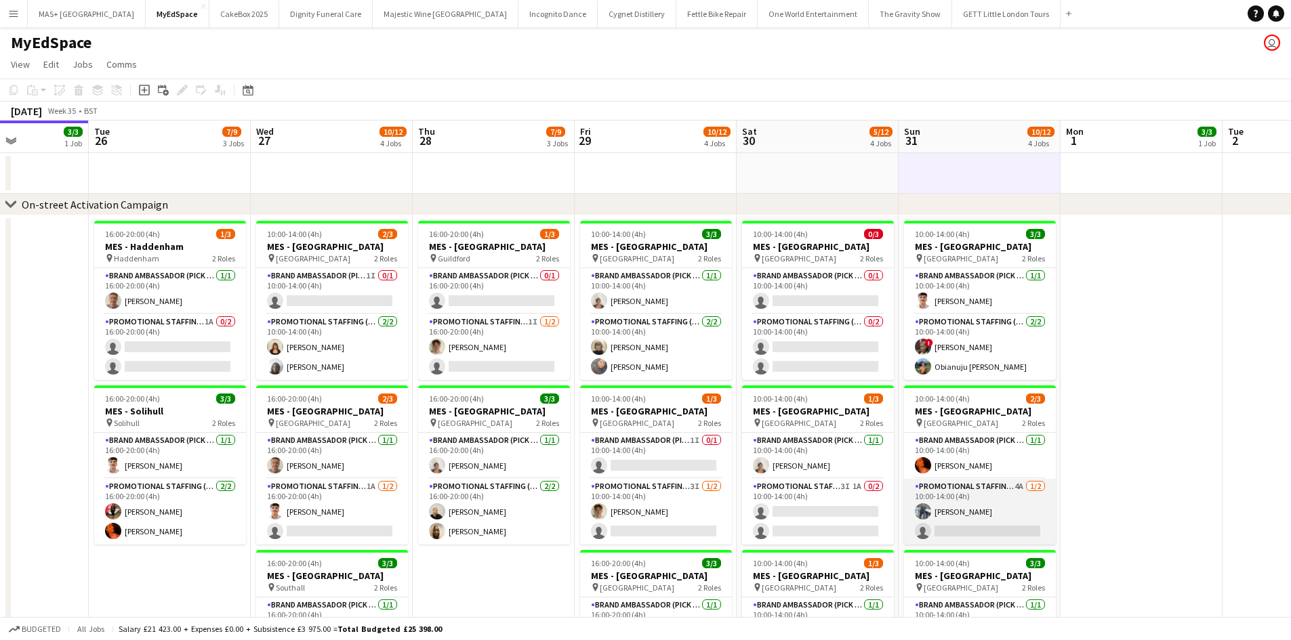
click at [991, 502] on app-card-role "Promotional Staffing (Brand Ambassadors) 4A 1/2 10:00-14:00 (4h) Saif Hassan si…" at bounding box center [980, 512] width 152 height 66
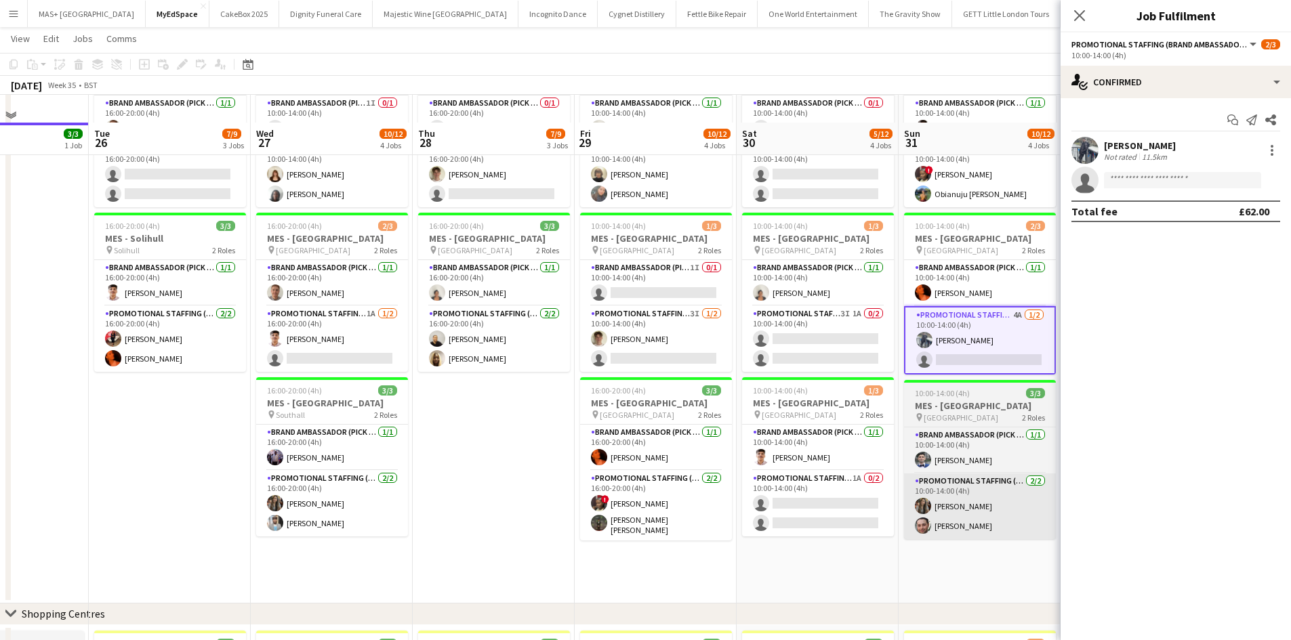
scroll to position [203, 0]
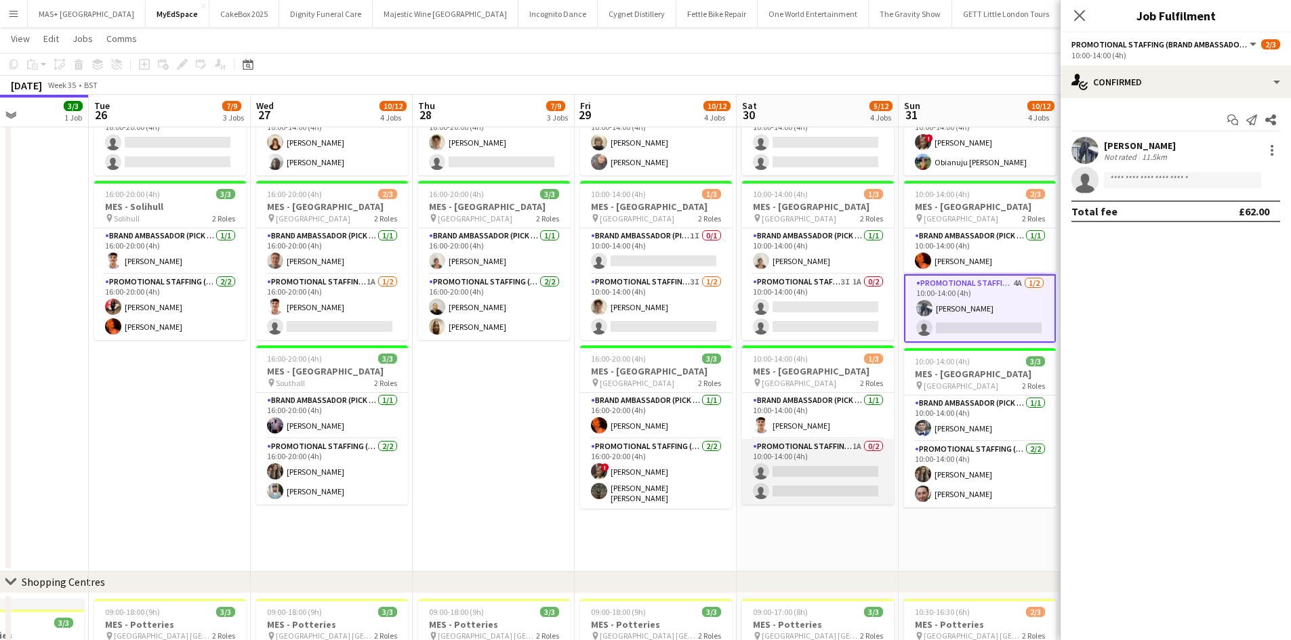
click at [815, 451] on app-card-role "Promotional Staffing (Brand Ambassadors) 1A 0/2 10:00-14:00 (4h) single-neutral…" at bounding box center [818, 472] width 152 height 66
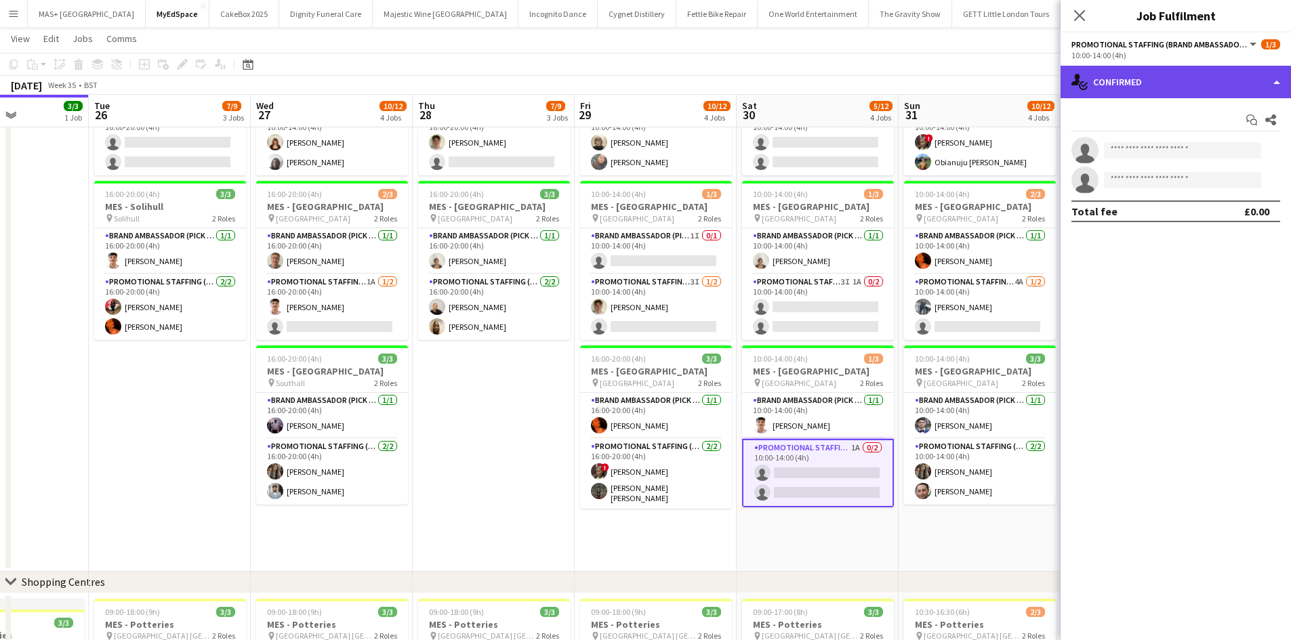
click at [1122, 71] on div "single-neutral-actions-check-2 Confirmed" at bounding box center [1175, 82] width 230 height 33
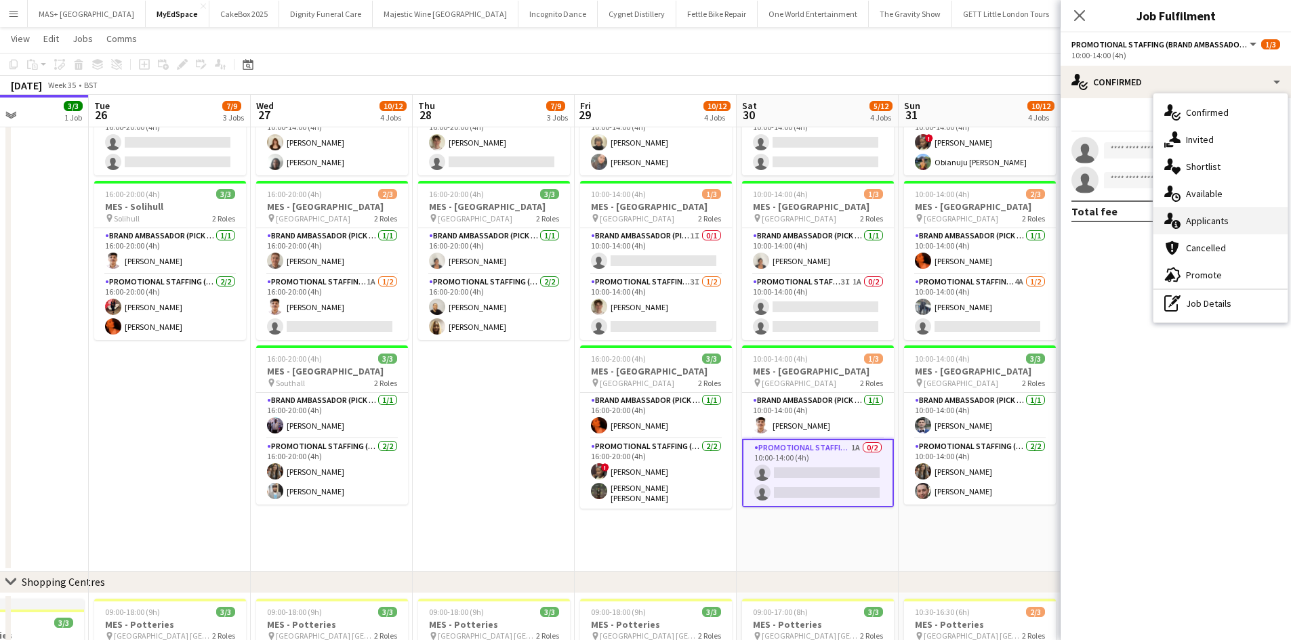
click at [1220, 226] on div "single-neutral-actions-information Applicants" at bounding box center [1220, 220] width 134 height 27
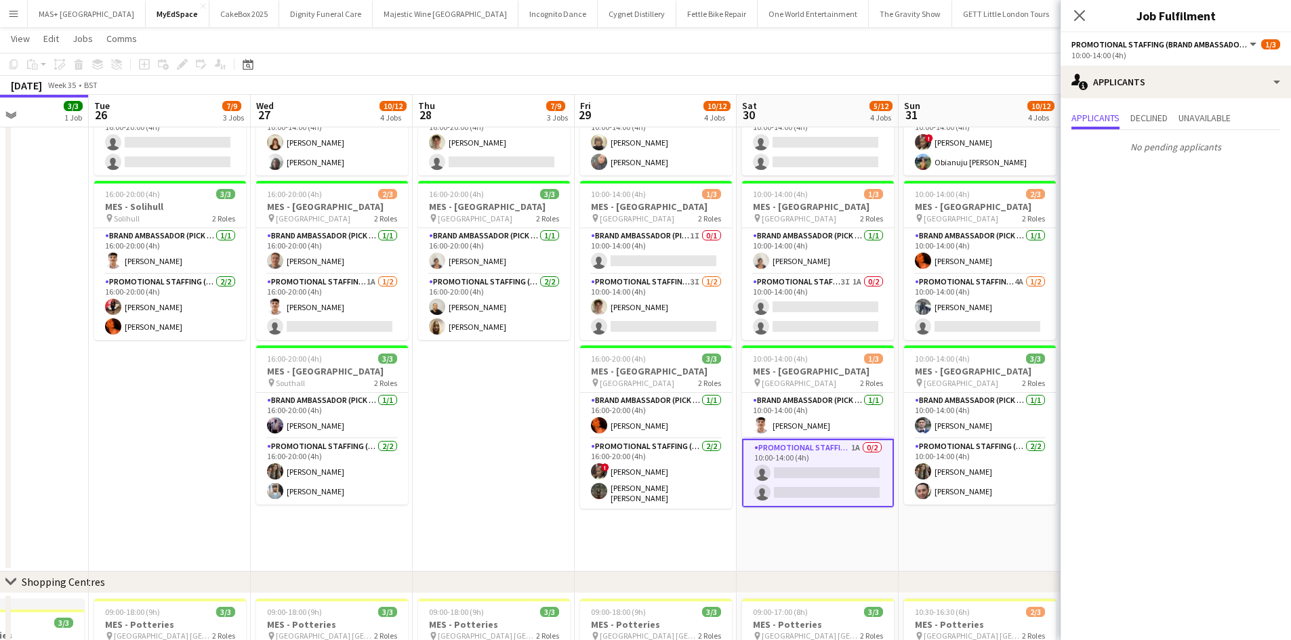
scroll to position [0, 380]
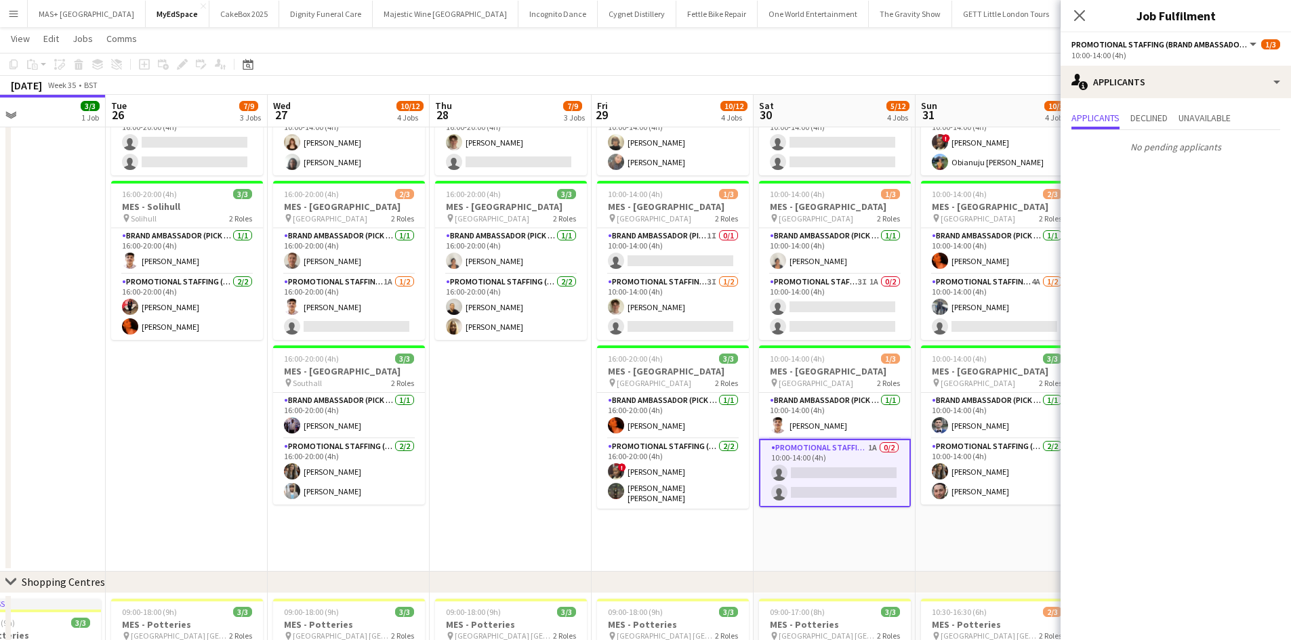
drag, startPoint x: 530, startPoint y: 395, endPoint x: 547, endPoint y: 397, distance: 17.1
click at [547, 397] on app-calendar-viewport "Sat 23 8/8 3 Jobs Sun 24 12/12 4 Jobs Mon 25 3/3 1 Job Tue 26 7/9 3 Jobs Wed 27…" at bounding box center [645, 323] width 1291 height 947
click at [1146, 108] on div "Applicants Declined Unavailable No pending applicants" at bounding box center [1175, 133] width 230 height 71
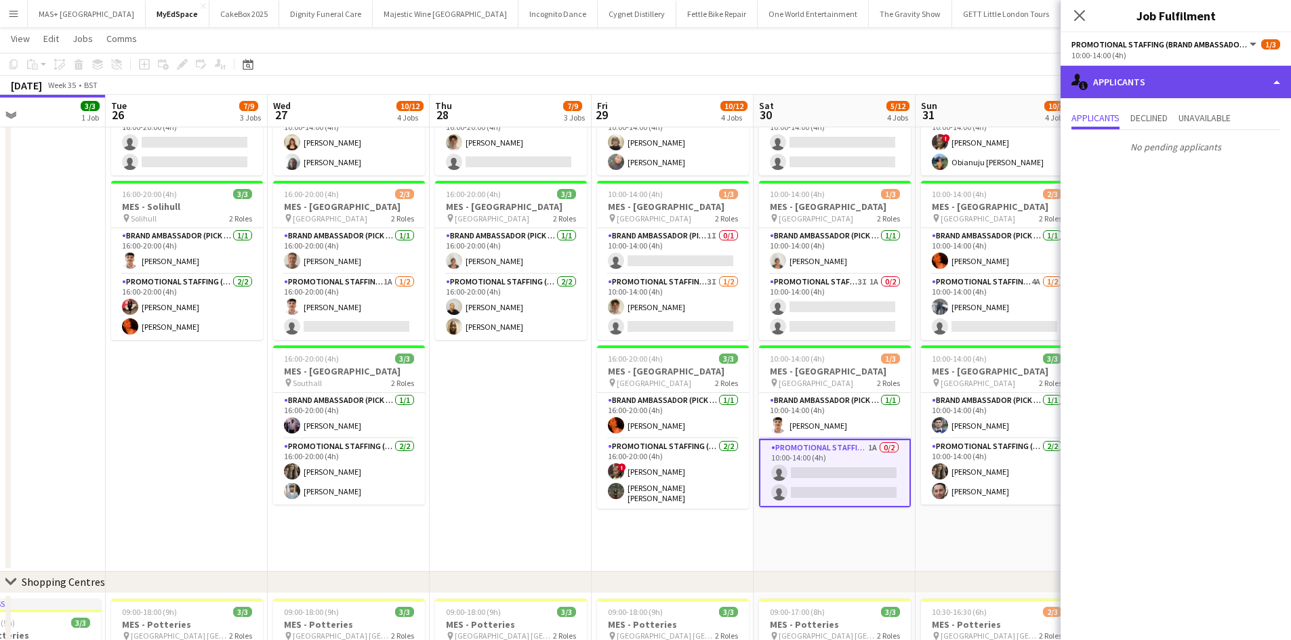
click at [1150, 88] on div "single-neutral-actions-information Applicants" at bounding box center [1175, 82] width 230 height 33
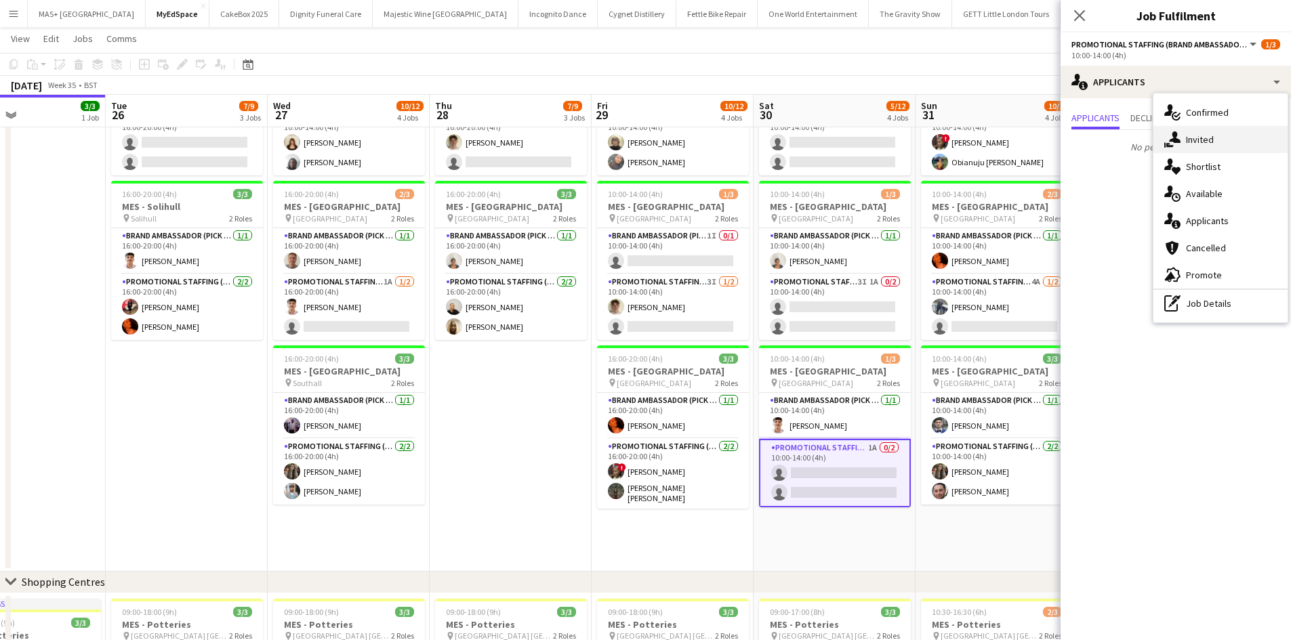
click at [1209, 138] on div "single-neutral-actions-share-1 Invited" at bounding box center [1220, 139] width 134 height 27
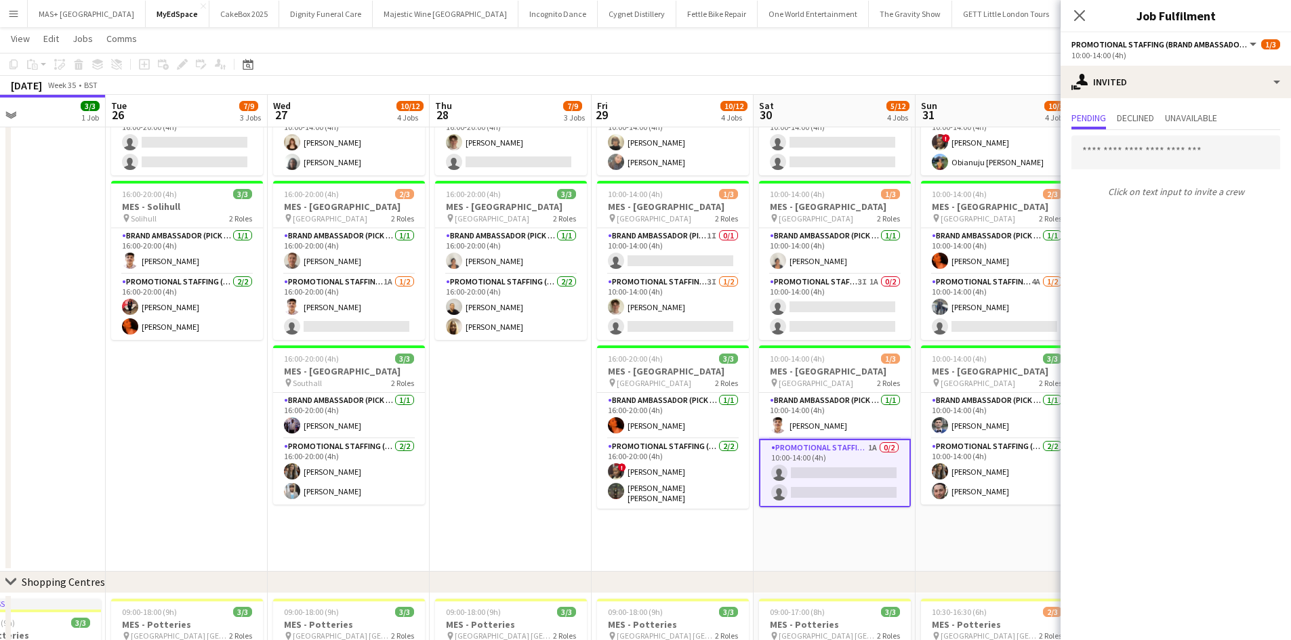
click at [1127, 146] on input "text" at bounding box center [1175, 153] width 209 height 34
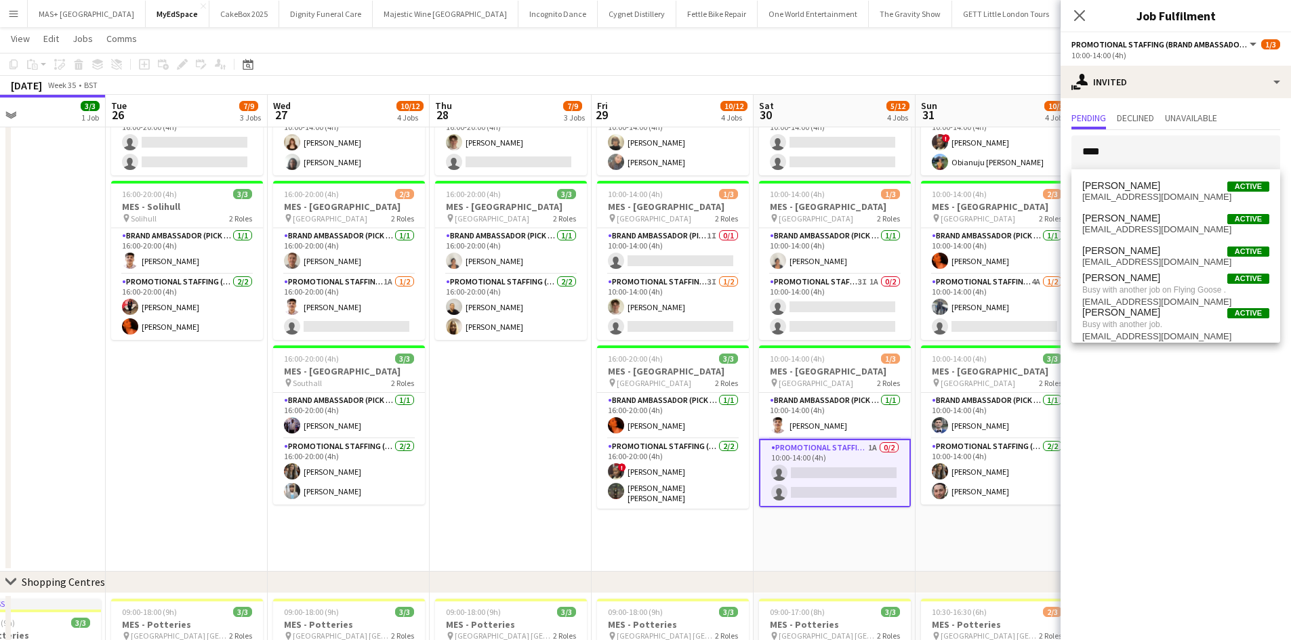
type input "****"
click at [878, 533] on app-date-cell "10:00-14:00 (4h) 0/3 MES - Haddenham High Street pin Haddenham High Street 2 Ro…" at bounding box center [834, 291] width 162 height 561
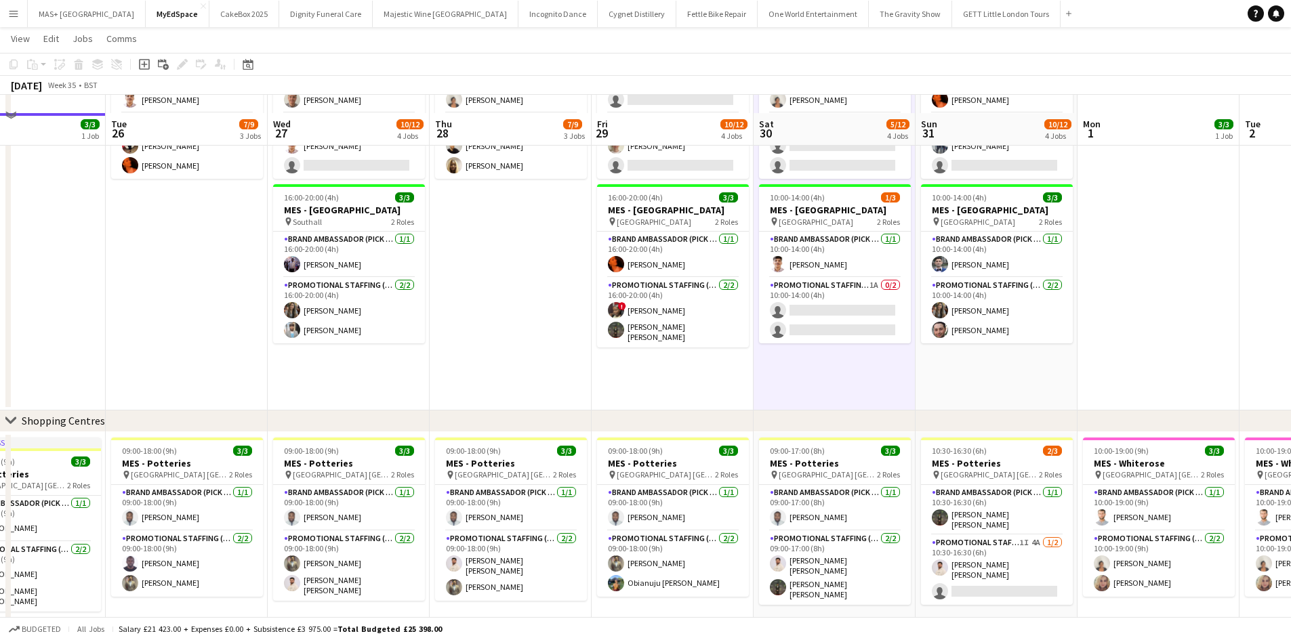
scroll to position [383, 0]
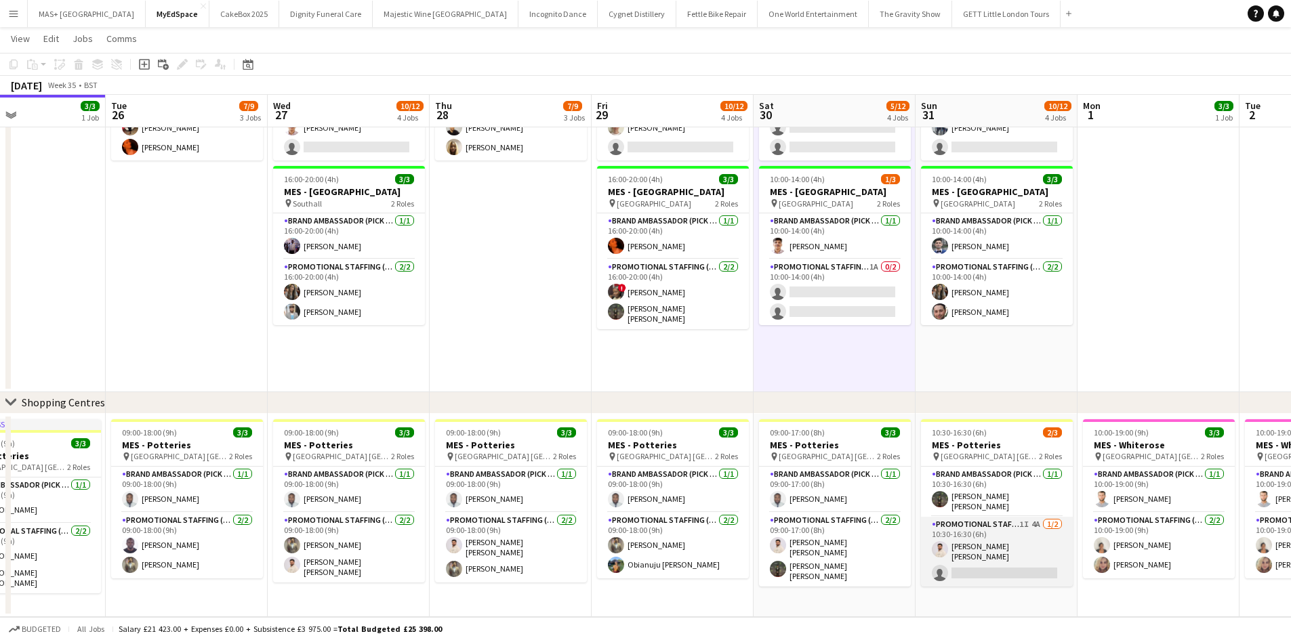
click at [957, 531] on app-card-role "Promotional Staffing (Brand Ambassadors) 1I 4A 1/2 10:30-16:30 (6h) Muzammil Ah…" at bounding box center [997, 552] width 152 height 70
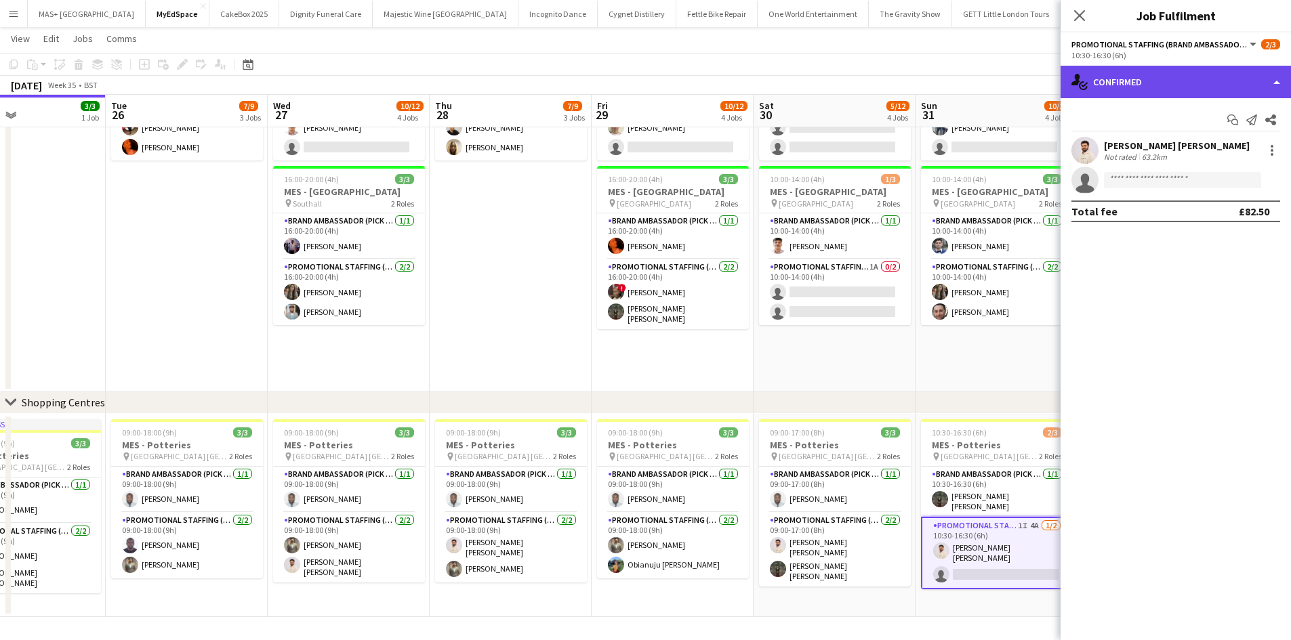
click at [1204, 89] on div "single-neutral-actions-check-2 Confirmed" at bounding box center [1175, 82] width 230 height 33
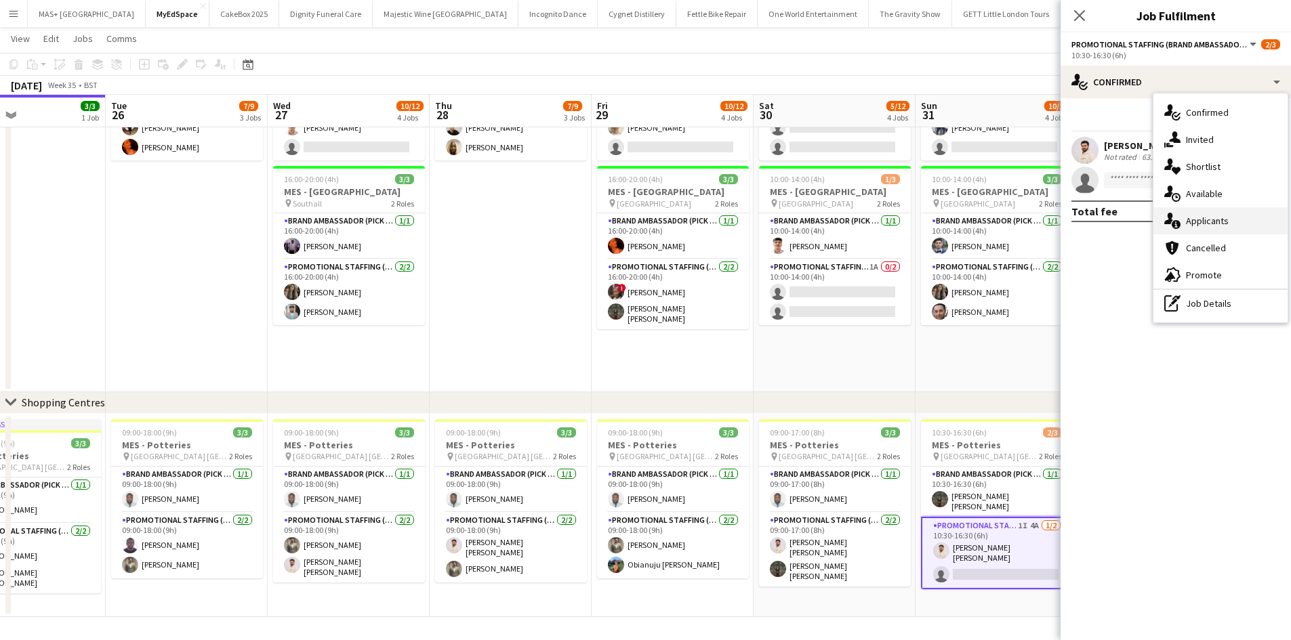
click at [1215, 227] on div "single-neutral-actions-information Applicants" at bounding box center [1220, 220] width 134 height 27
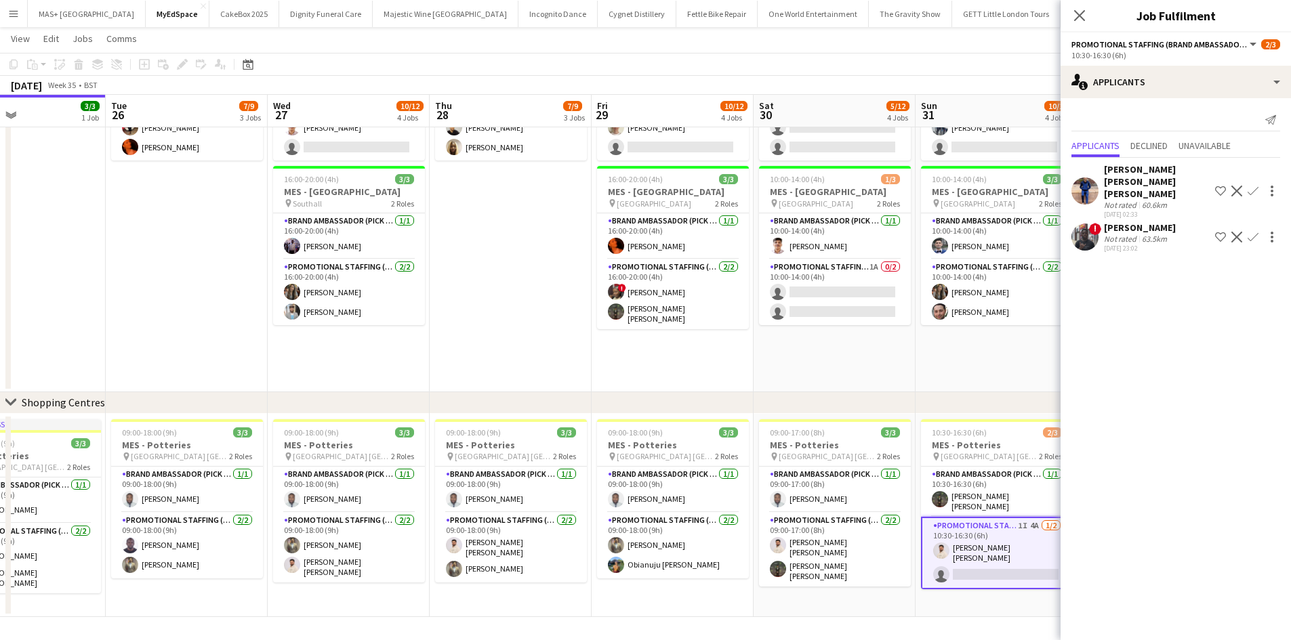
drag, startPoint x: 936, startPoint y: 376, endPoint x: 969, endPoint y: 379, distance: 33.4
click at [936, 377] on app-date-cell "10:00-14:00 (4h) 3/3 MES - Birmingham City Centre pin Birmingham City Centre 2 …" at bounding box center [996, 111] width 162 height 561
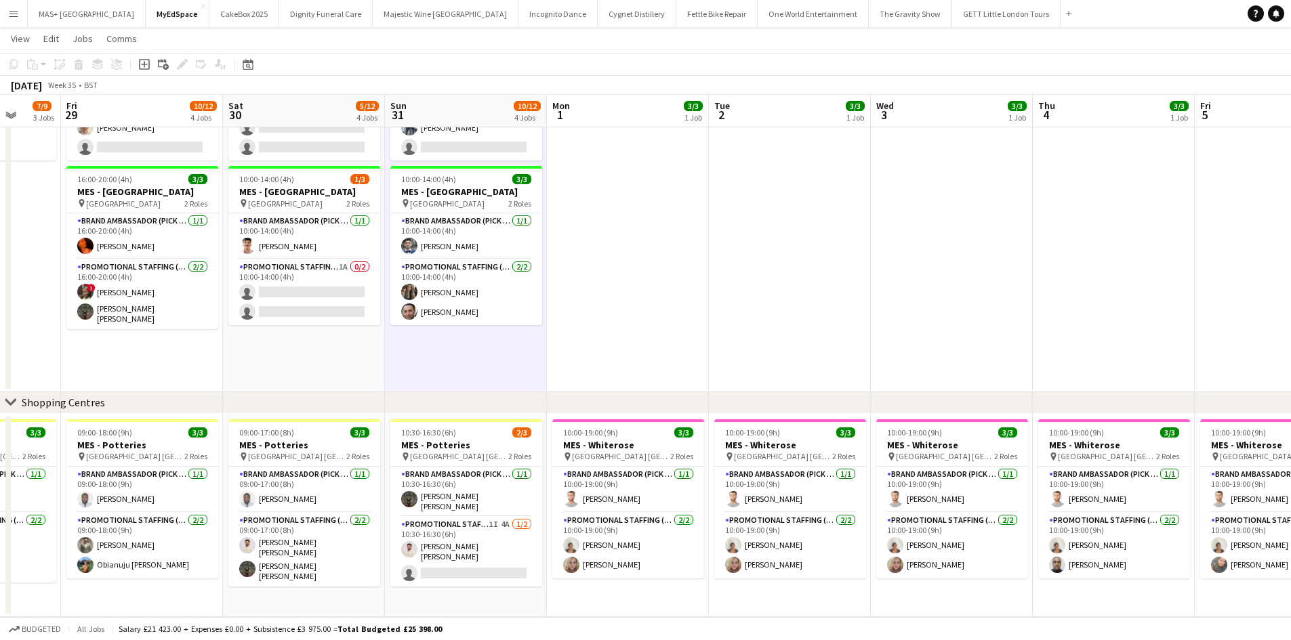
scroll to position [0, 448]
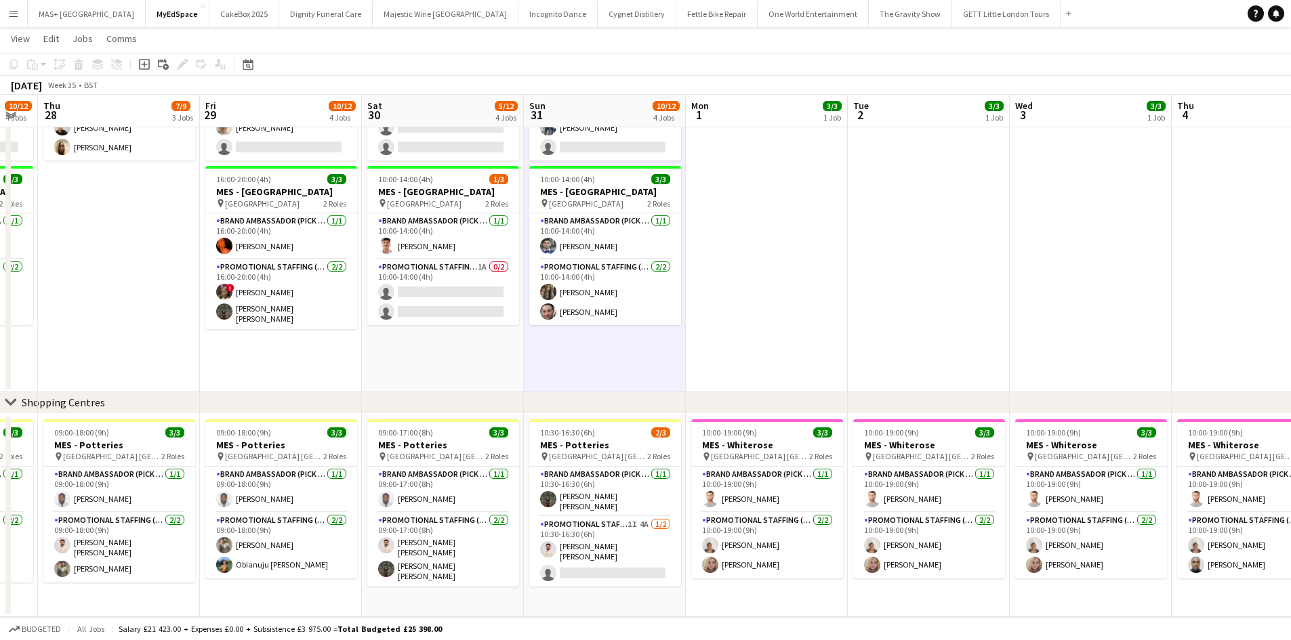
drag, startPoint x: 1082, startPoint y: 375, endPoint x: 692, endPoint y: 375, distance: 389.6
click at [692, 375] on app-calendar-viewport "Mon 25 3/3 1 Job Tue 26 7/9 3 Jobs Wed 27 10/12 4 Jobs Thu 28 7/9 3 Jobs Fri 29…" at bounding box center [645, 143] width 1291 height 947
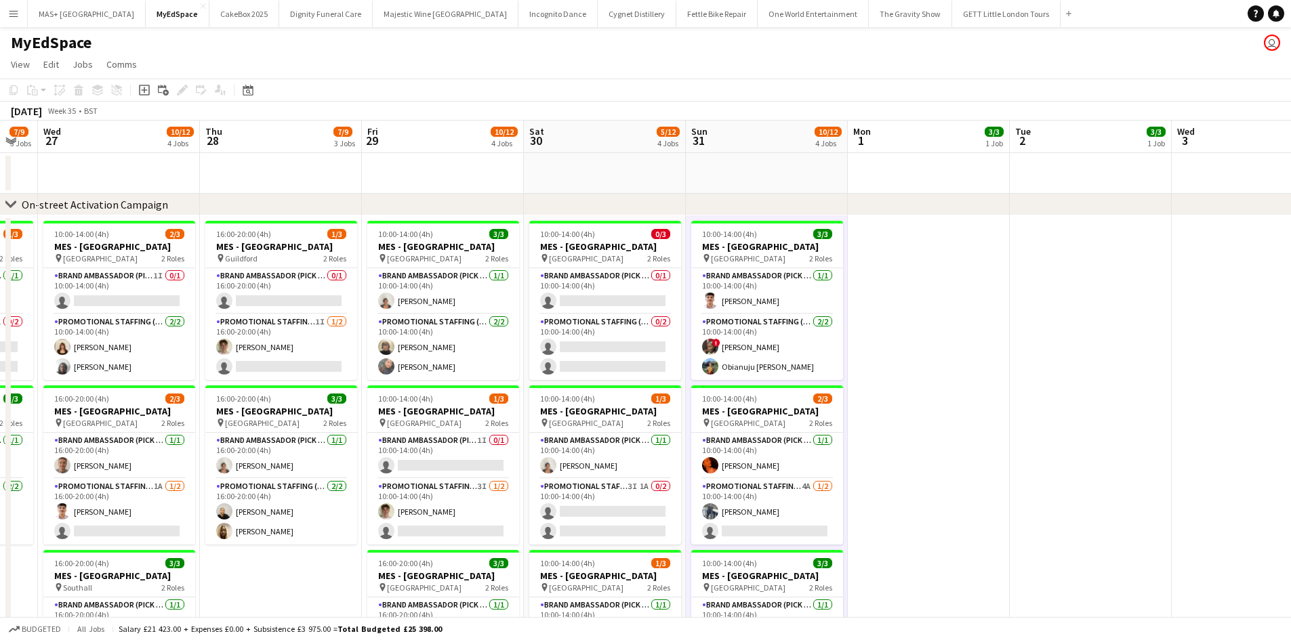
scroll to position [0, 285]
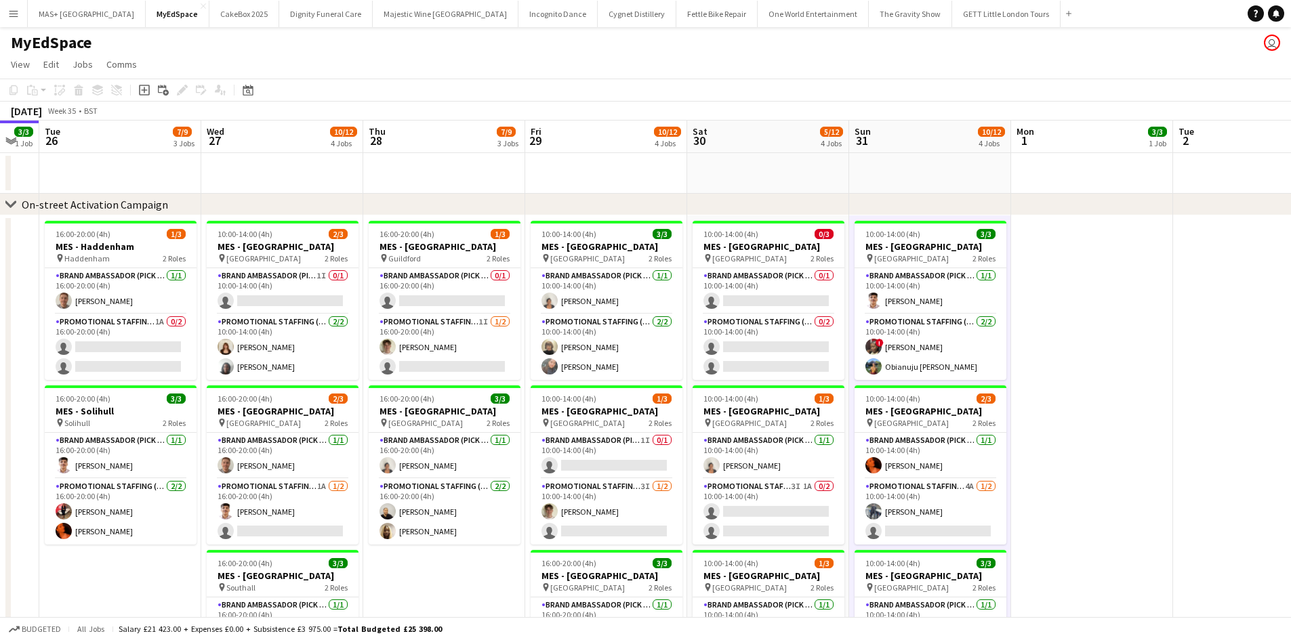
drag, startPoint x: 738, startPoint y: 362, endPoint x: 1064, endPoint y: 323, distance: 327.5
click at [1064, 323] on app-calendar-viewport "Sun 24 12/12 4 Jobs Mon 25 3/3 1 Job Tue 26 7/9 3 Jobs Wed 27 10/12 4 Jobs Thu …" at bounding box center [645, 561] width 1291 height 881
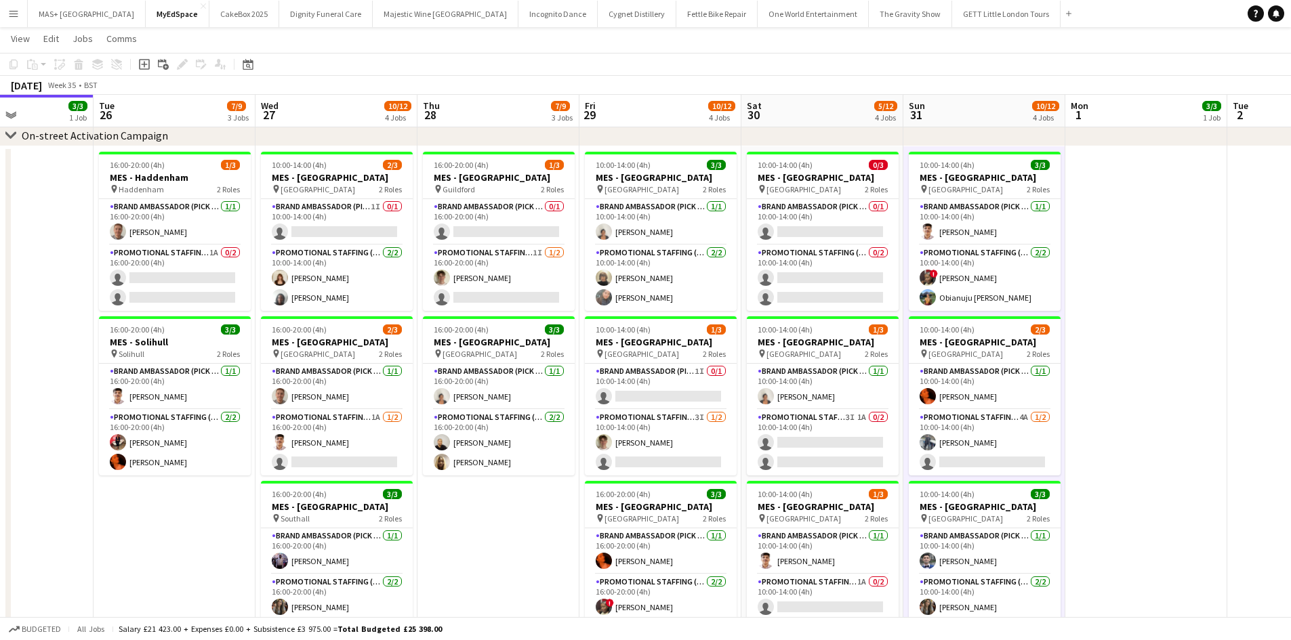
scroll to position [0, 392]
drag, startPoint x: 448, startPoint y: 530, endPoint x: 503, endPoint y: 509, distance: 58.8
click at [503, 513] on app-calendar-viewport "Sat 23 8/8 3 Jobs Sun 24 12/12 4 Jobs Mon 25 3/3 1 Job Tue 26 7/9 3 Jobs Wed 27…" at bounding box center [645, 458] width 1291 height 947
click at [323, 215] on app-card-role "Brand Ambassador (Pick up) 1I 0/1 10:00-14:00 (4h) single-neutral-actions" at bounding box center [338, 222] width 152 height 46
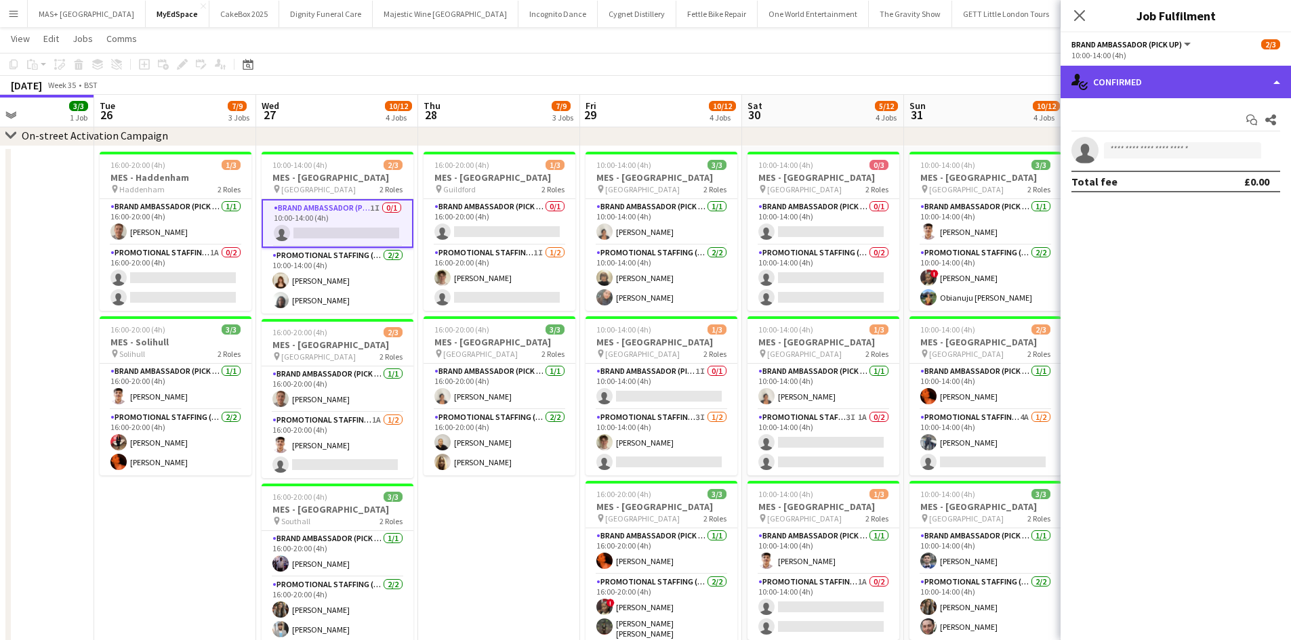
click at [1140, 75] on div "single-neutral-actions-check-2 Confirmed" at bounding box center [1175, 82] width 230 height 33
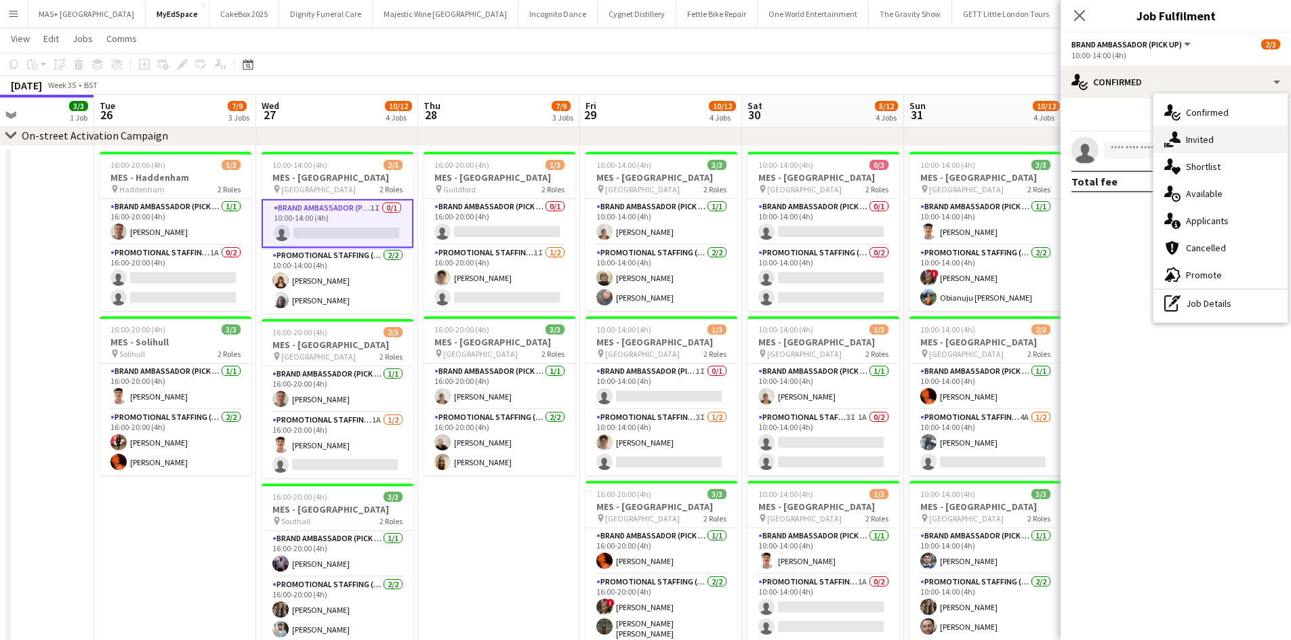
click at [1203, 137] on div "single-neutral-actions-share-1 Invited" at bounding box center [1220, 139] width 134 height 27
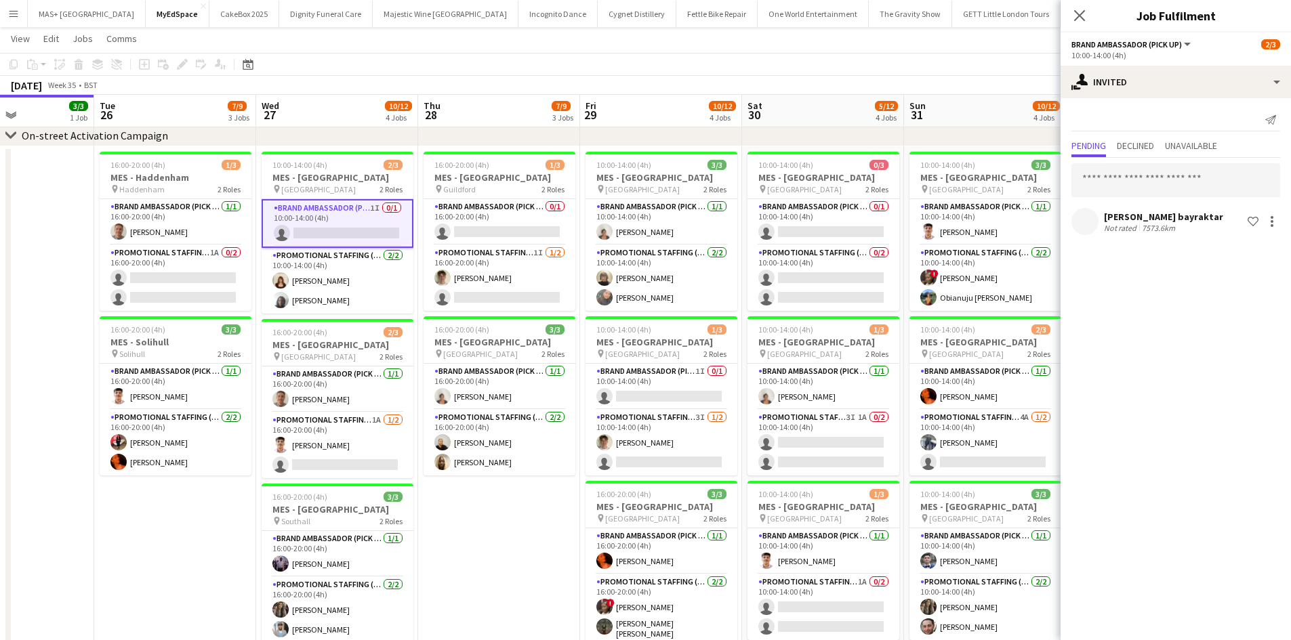
click at [1108, 150] on div "Pending Declined Unavailable" at bounding box center [1175, 147] width 209 height 21
click at [1116, 176] on input "text" at bounding box center [1175, 180] width 209 height 34
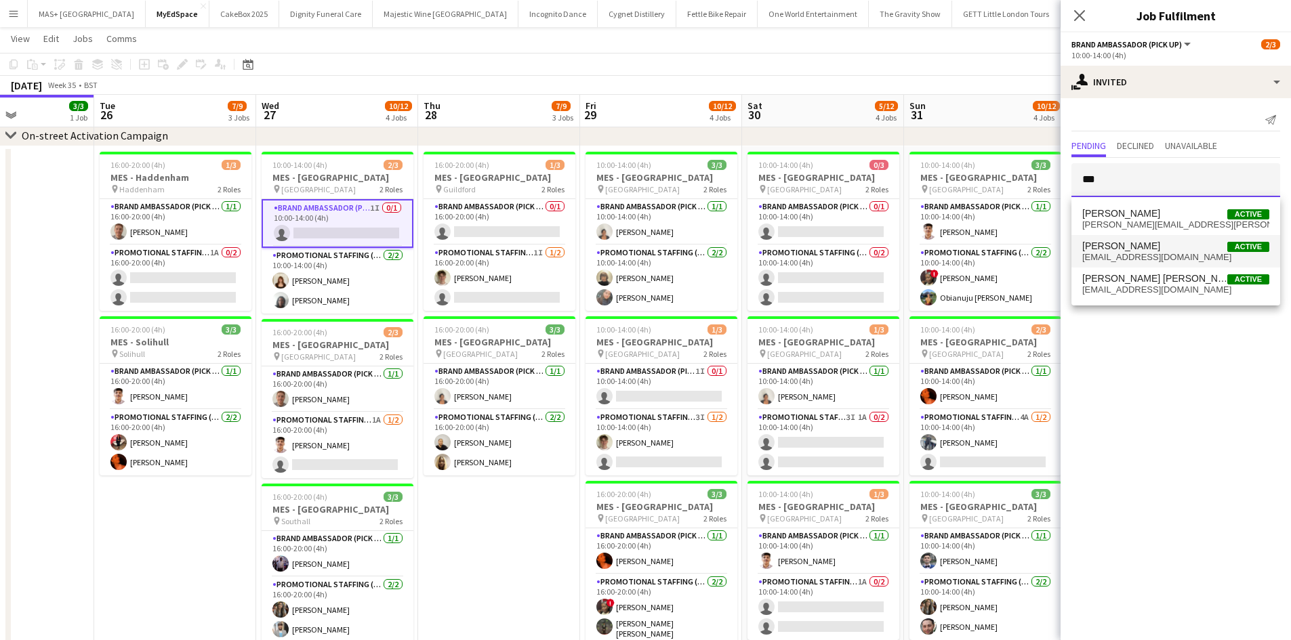
type input "***"
click at [1167, 256] on span "lmillsy2006@gmail.com" at bounding box center [1175, 257] width 187 height 11
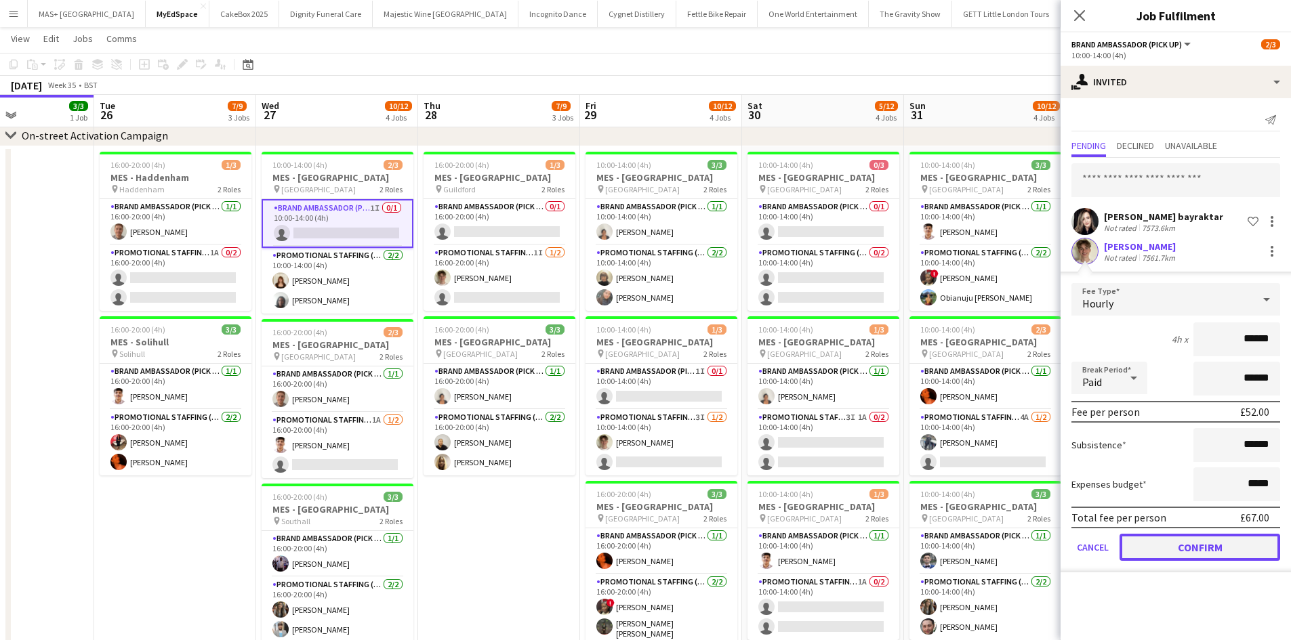
click at [1203, 554] on button "Confirm" at bounding box center [1199, 547] width 161 height 27
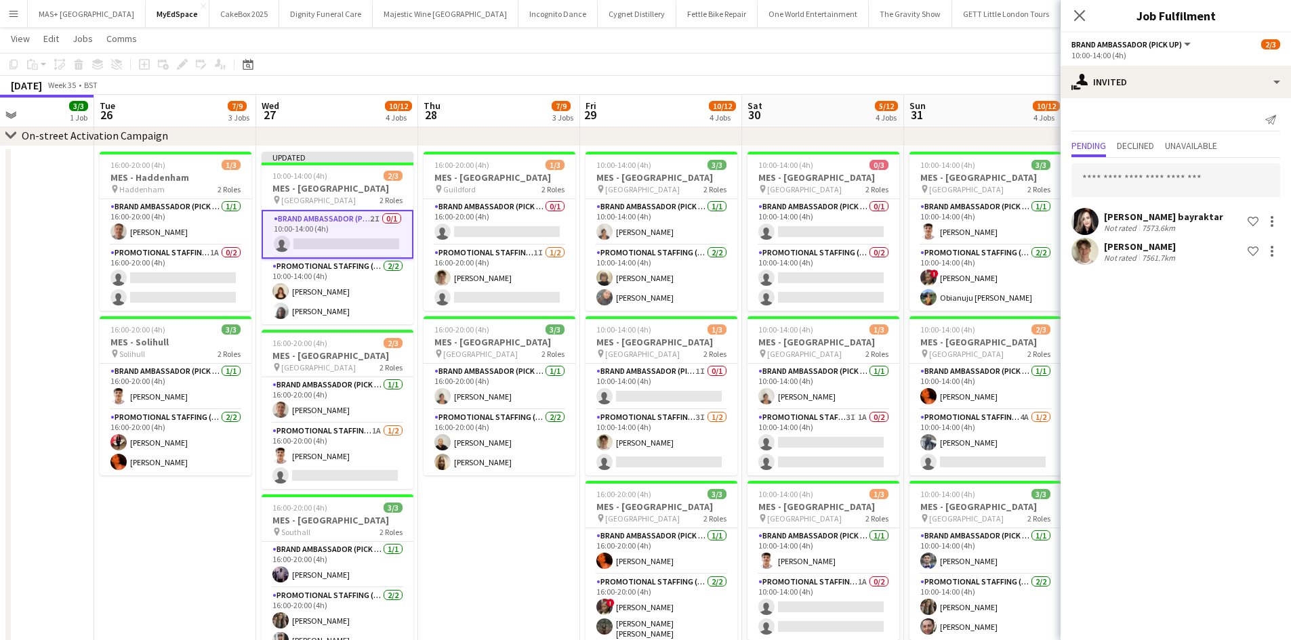
click at [802, 121] on app-board-header-date "Sat 30 5/12 4 Jobs" at bounding box center [823, 111] width 162 height 33
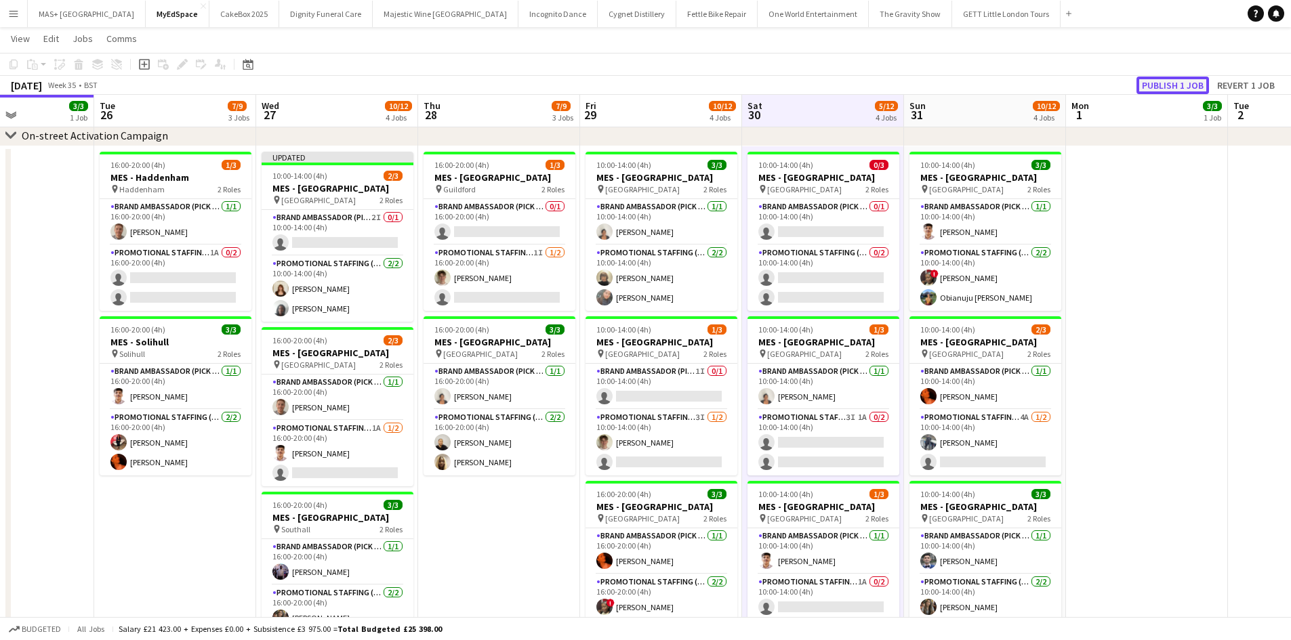
click at [1179, 83] on button "Publish 1 job" at bounding box center [1172, 86] width 72 height 18
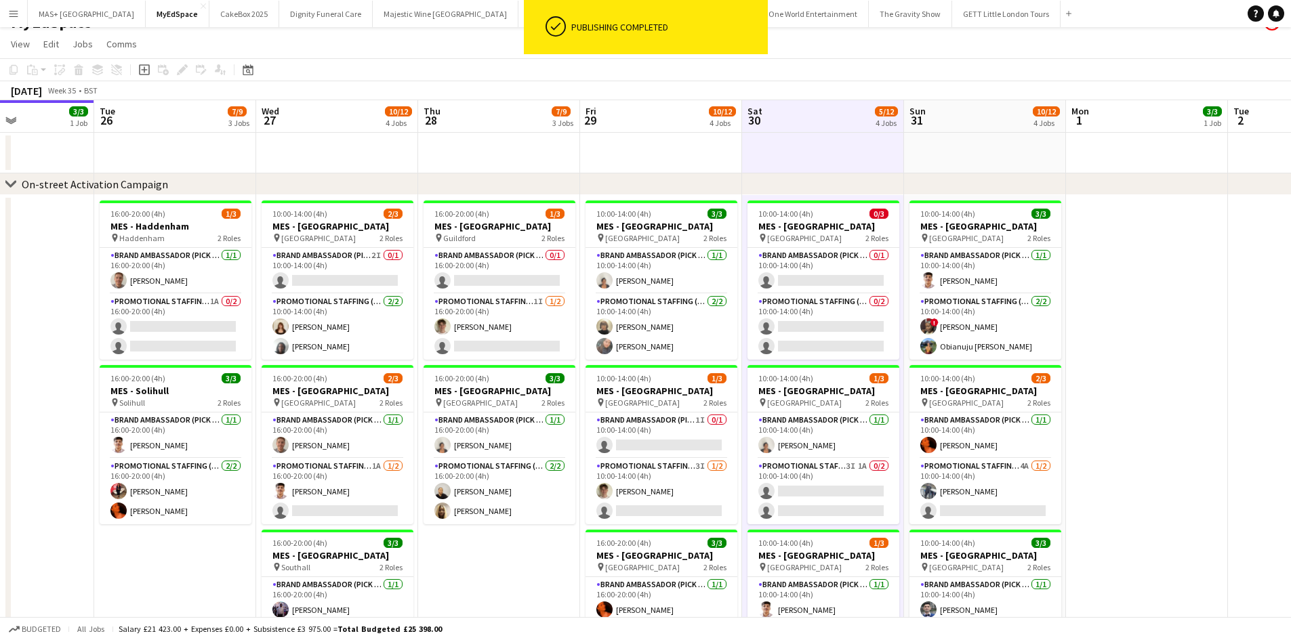
scroll to position [0, 0]
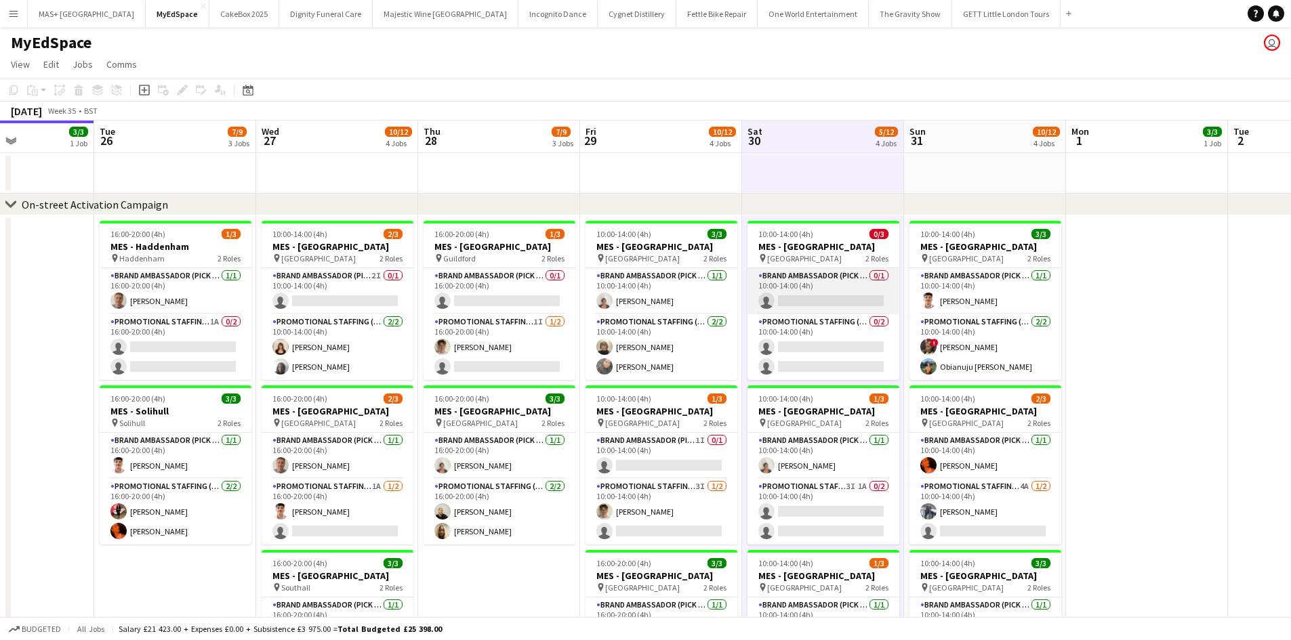
click at [823, 277] on app-card-role "Brand Ambassador (Pick up) 0/1 10:00-14:00 (4h) single-neutral-actions" at bounding box center [823, 291] width 152 height 46
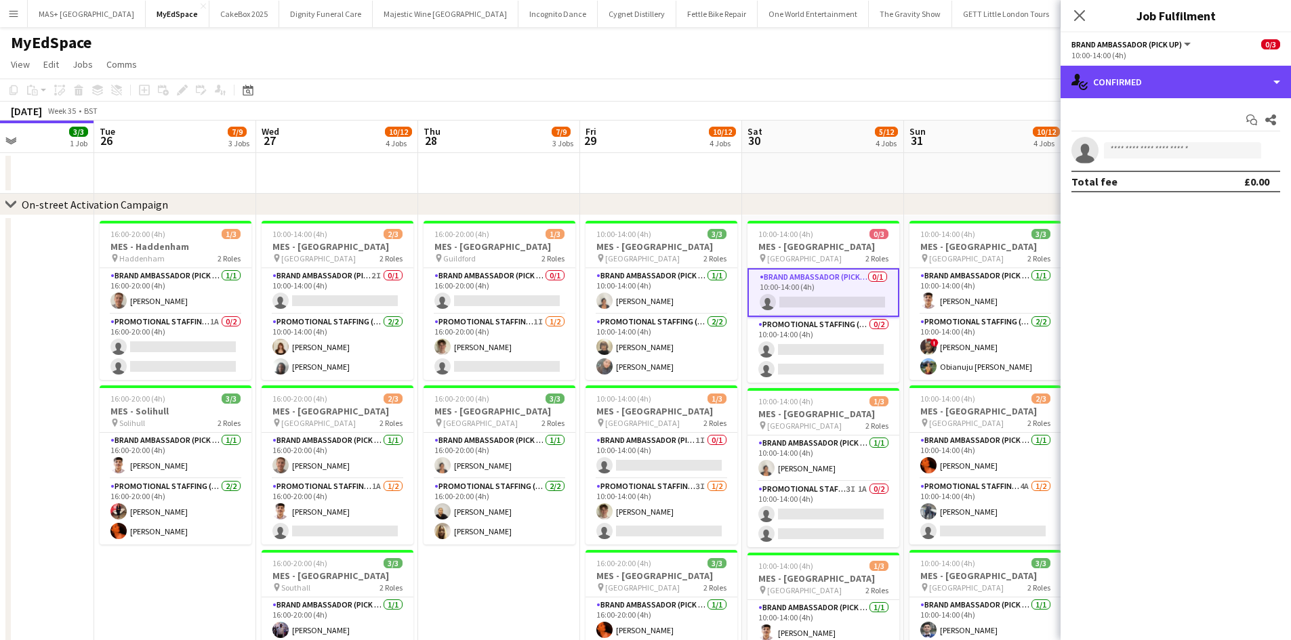
drag, startPoint x: 1150, startPoint y: 72, endPoint x: 1206, endPoint y: 142, distance: 89.2
click at [1150, 72] on div "single-neutral-actions-check-2 Confirmed" at bounding box center [1175, 82] width 230 height 33
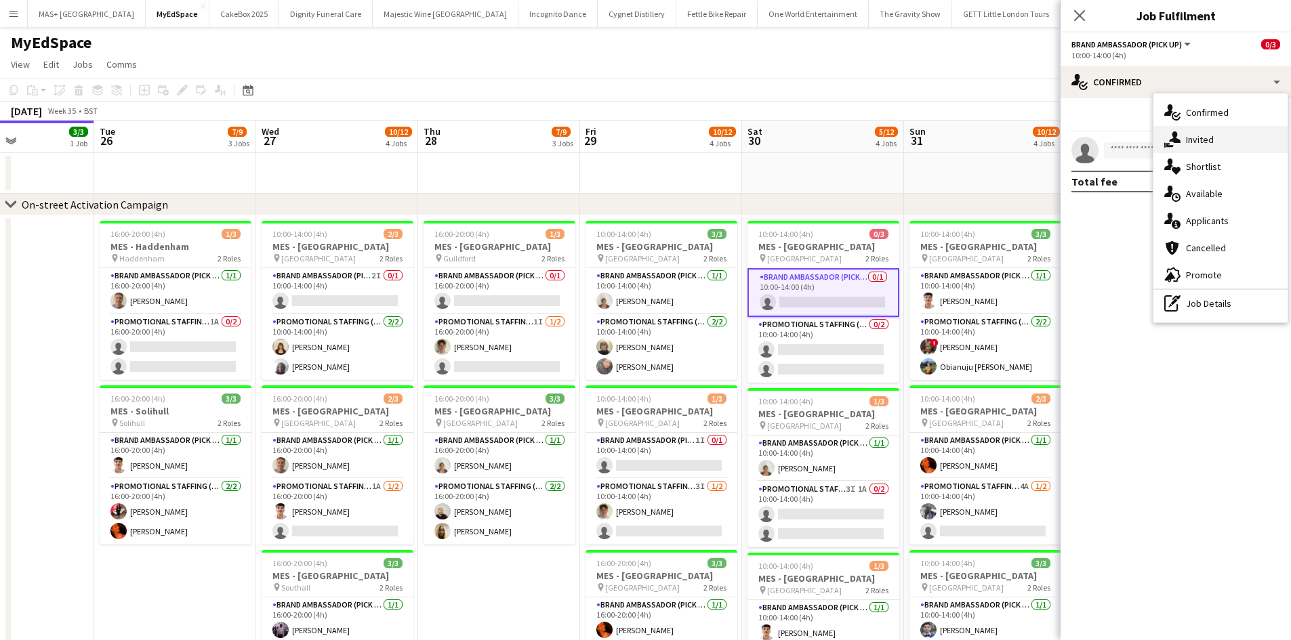
click at [1206, 142] on div "single-neutral-actions-share-1 Invited" at bounding box center [1220, 139] width 134 height 27
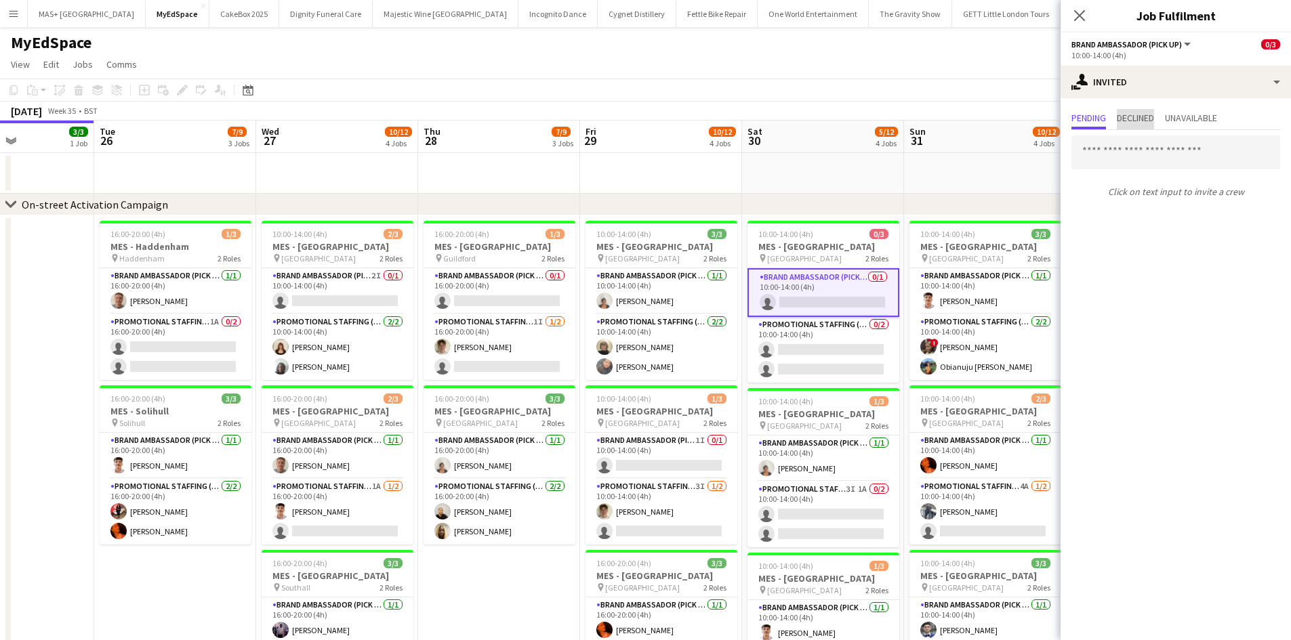
click at [1130, 117] on span "Declined" at bounding box center [1135, 117] width 37 height 9
click at [1200, 114] on span "Unavailable" at bounding box center [1191, 117] width 52 height 9
click at [1094, 120] on span "Pending" at bounding box center [1088, 117] width 35 height 9
click at [1133, 157] on input "text" at bounding box center [1175, 153] width 209 height 34
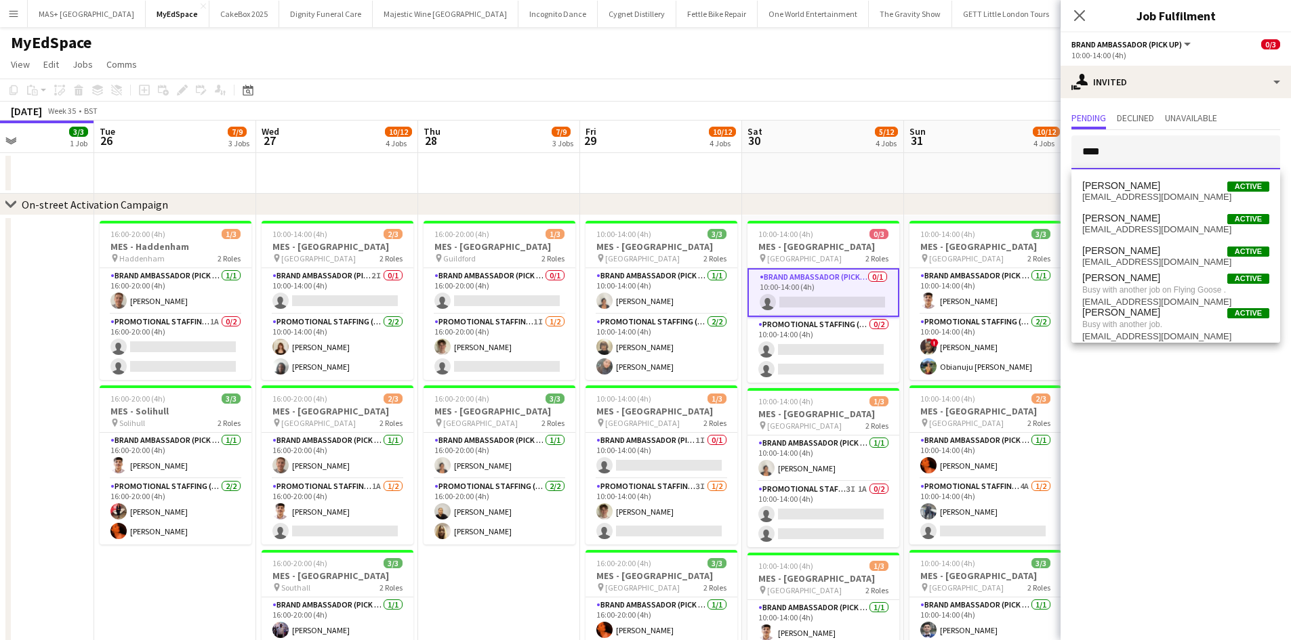
type input "****"
click at [833, 161] on app-date-cell at bounding box center [823, 173] width 162 height 41
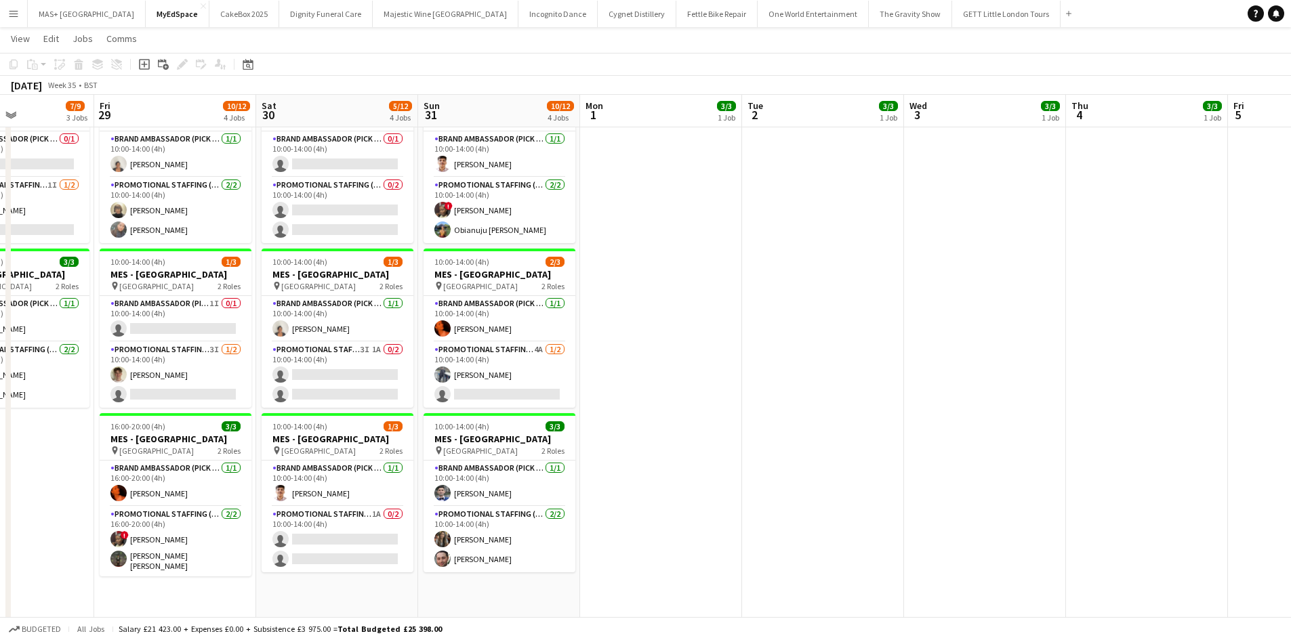
scroll to position [0, 444]
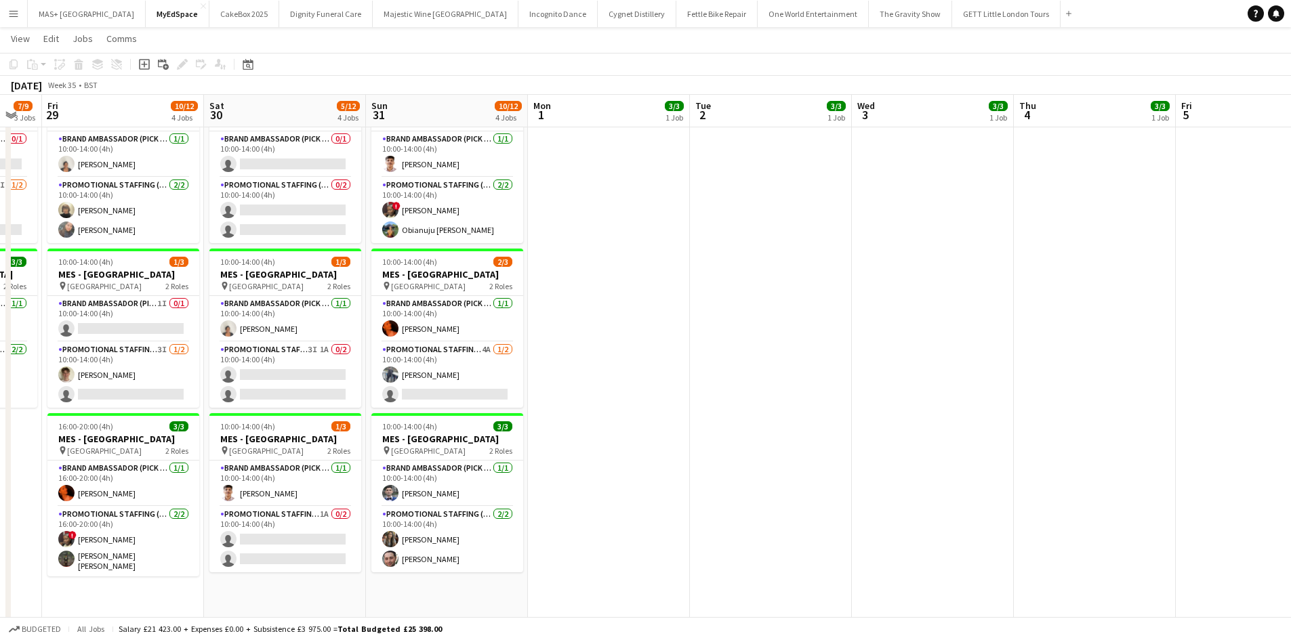
drag, startPoint x: 1189, startPoint y: 383, endPoint x: 651, endPoint y: 350, distance: 538.9
click at [651, 350] on app-calendar-viewport "Tue 26 7/9 3 Jobs Wed 27 10/12 4 Jobs Thu 28 7/9 3 Jobs Fri 29 10/12 4 Jobs Sat…" at bounding box center [645, 390] width 1291 height 947
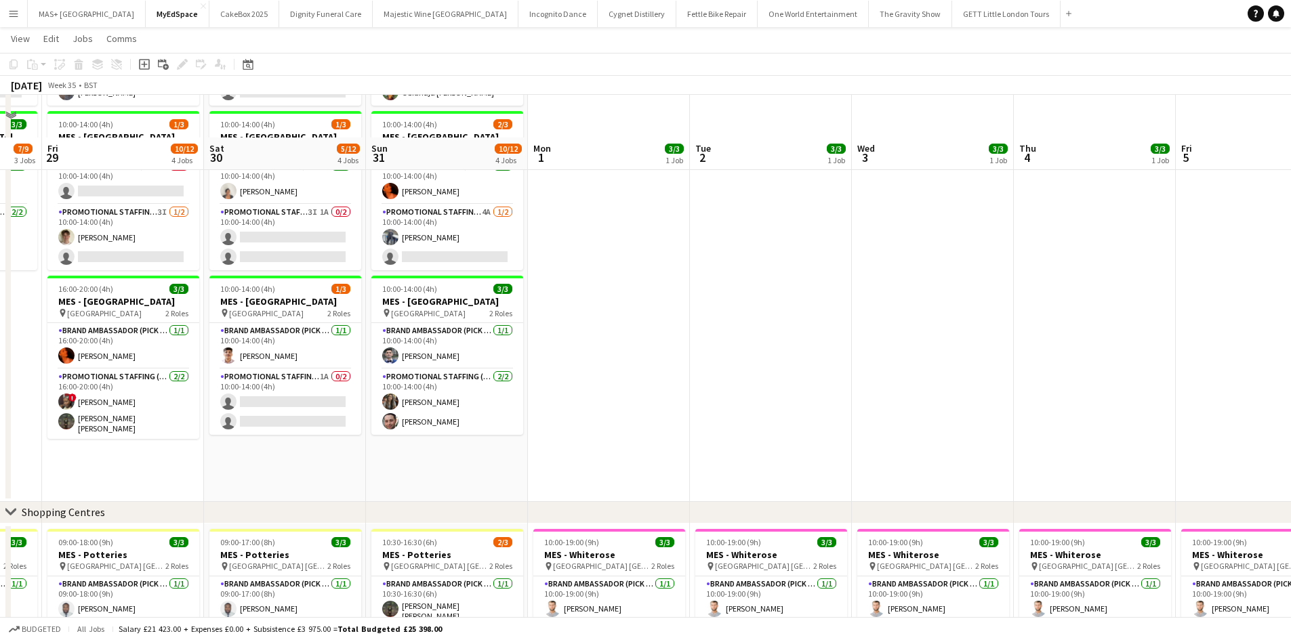
scroll to position [407, 0]
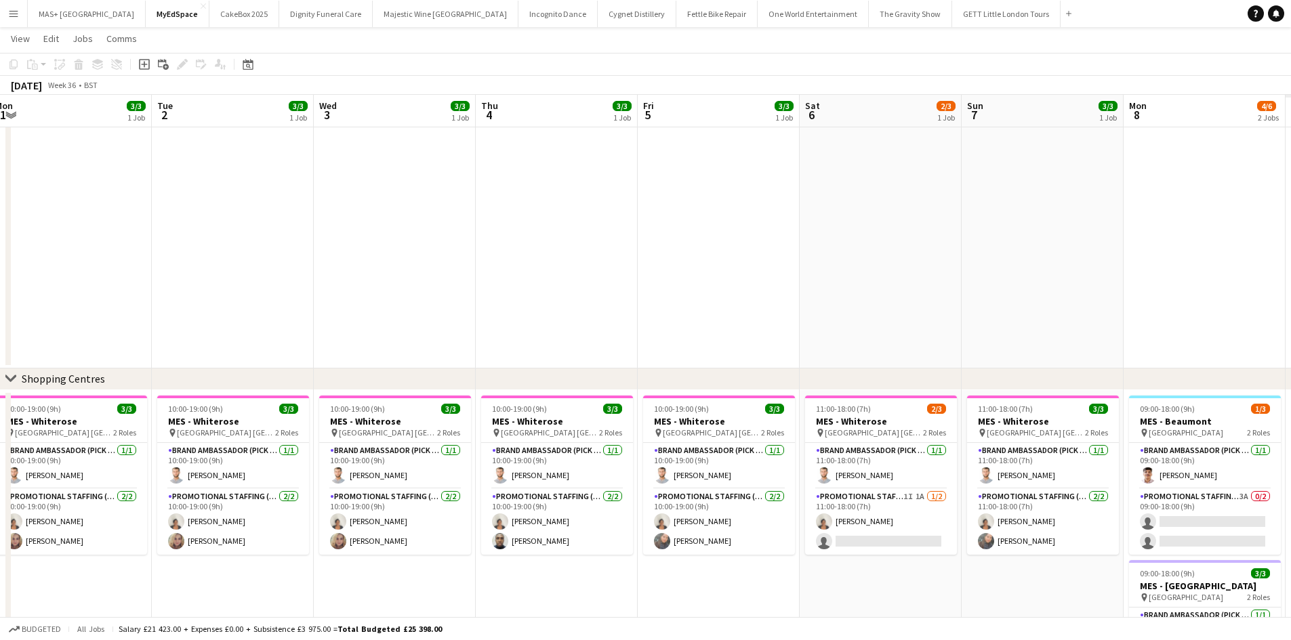
drag, startPoint x: 900, startPoint y: 313, endPoint x: 833, endPoint y: 329, distance: 68.9
click at [322, 288] on app-calendar-viewport "Fri 29 10/12 4 Jobs Sat 30 5/12 4 Jobs Sun 31 10/12 4 Jobs Mon 1 3/3 1 Job Tue …" at bounding box center [645, 197] width 1291 height 1102
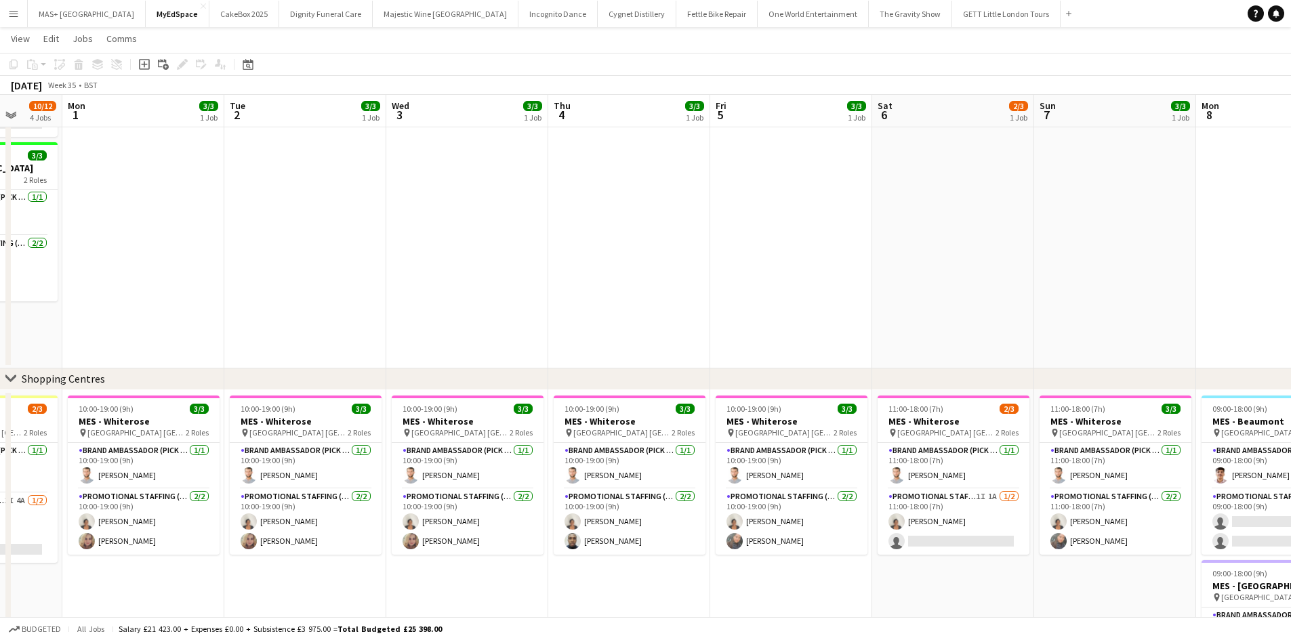
drag, startPoint x: 354, startPoint y: 278, endPoint x: 305, endPoint y: 274, distance: 49.7
click at [302, 274] on app-calendar-viewport "Fri 29 10/12 4 Jobs Sat 30 5/12 4 Jobs Sun 31 10/12 4 Jobs Mon 1 3/3 1 Job Tue …" at bounding box center [645, 197] width 1291 height 1102
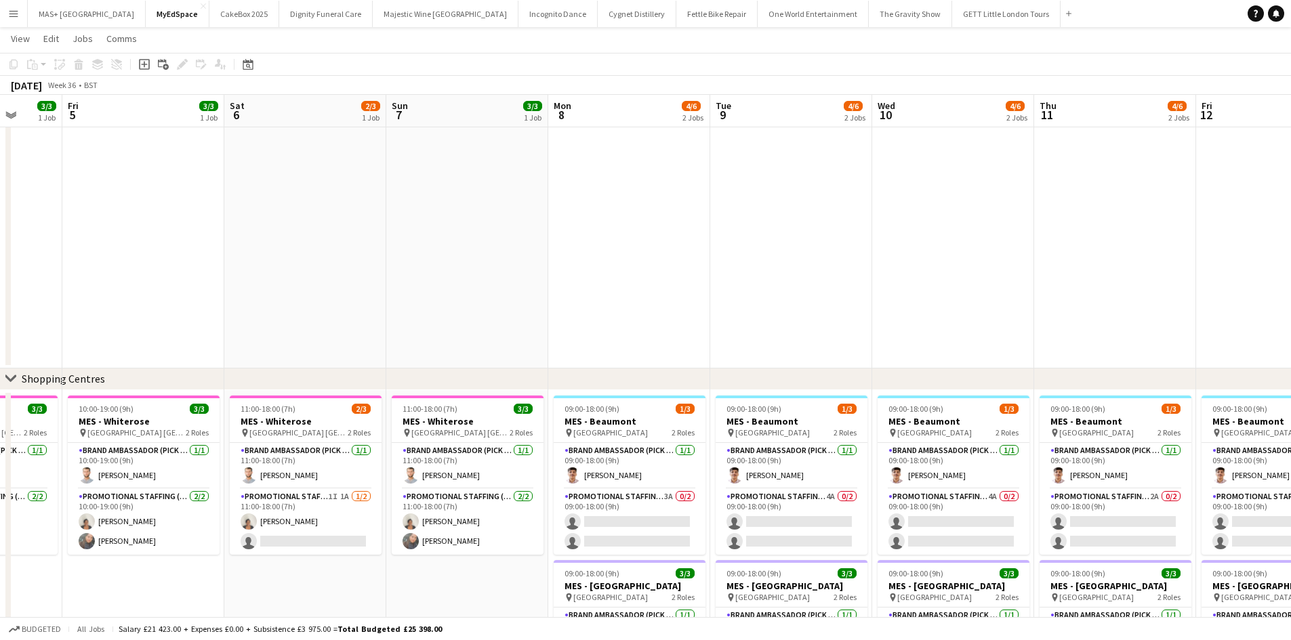
scroll to position [0, 631]
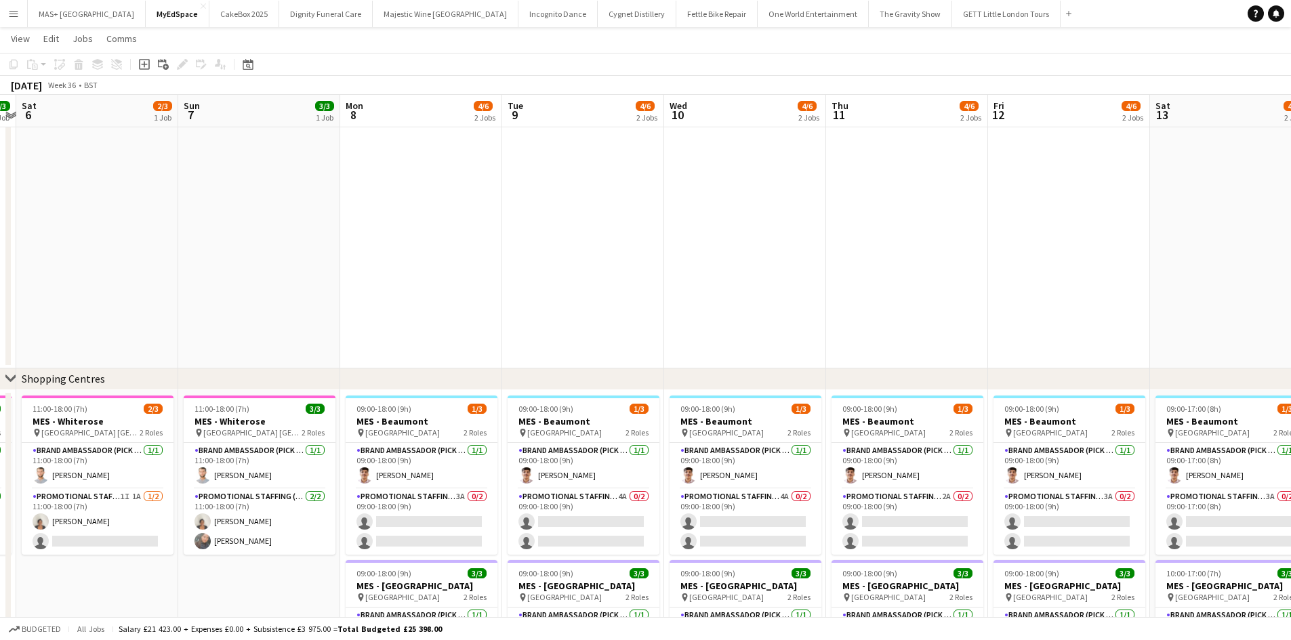
drag, startPoint x: 516, startPoint y: 280, endPoint x: 488, endPoint y: 278, distance: 27.9
click at [488, 278] on app-calendar-viewport "Tue 2 3/3 1 Job Wed 3 3/3 1 Job Thu 4 3/3 1 Job Fri 5 3/3 1 Job Sat 6 2/3 1 Job…" at bounding box center [645, 197] width 1291 height 1102
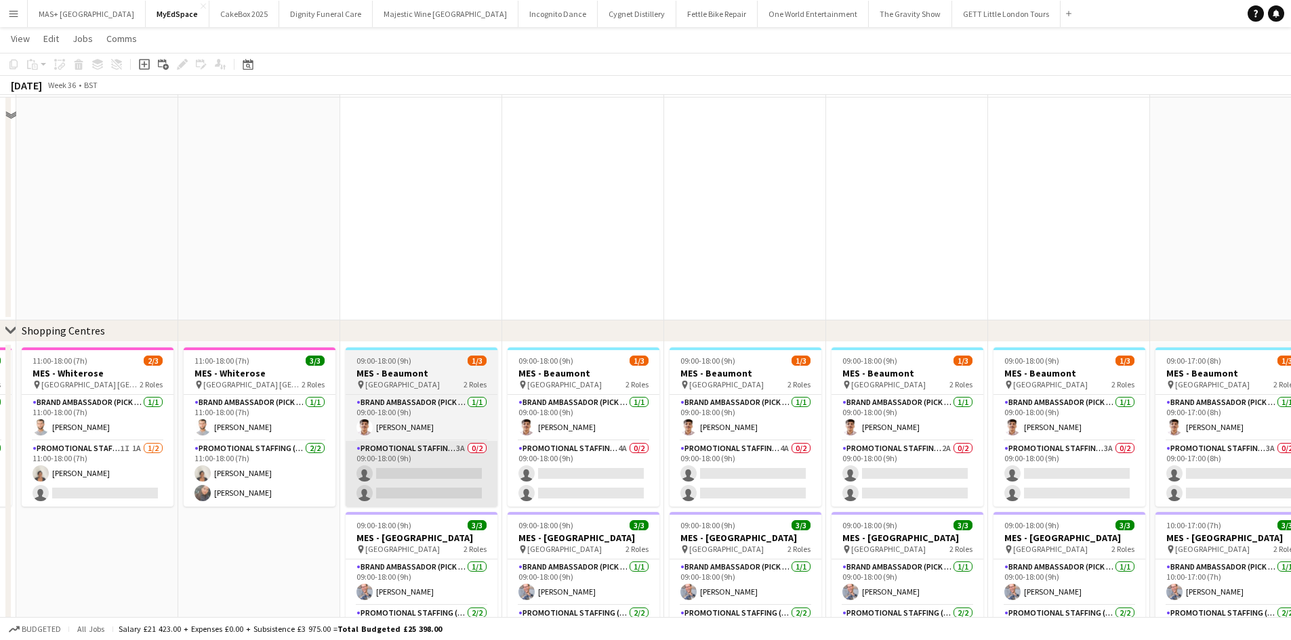
scroll to position [474, 0]
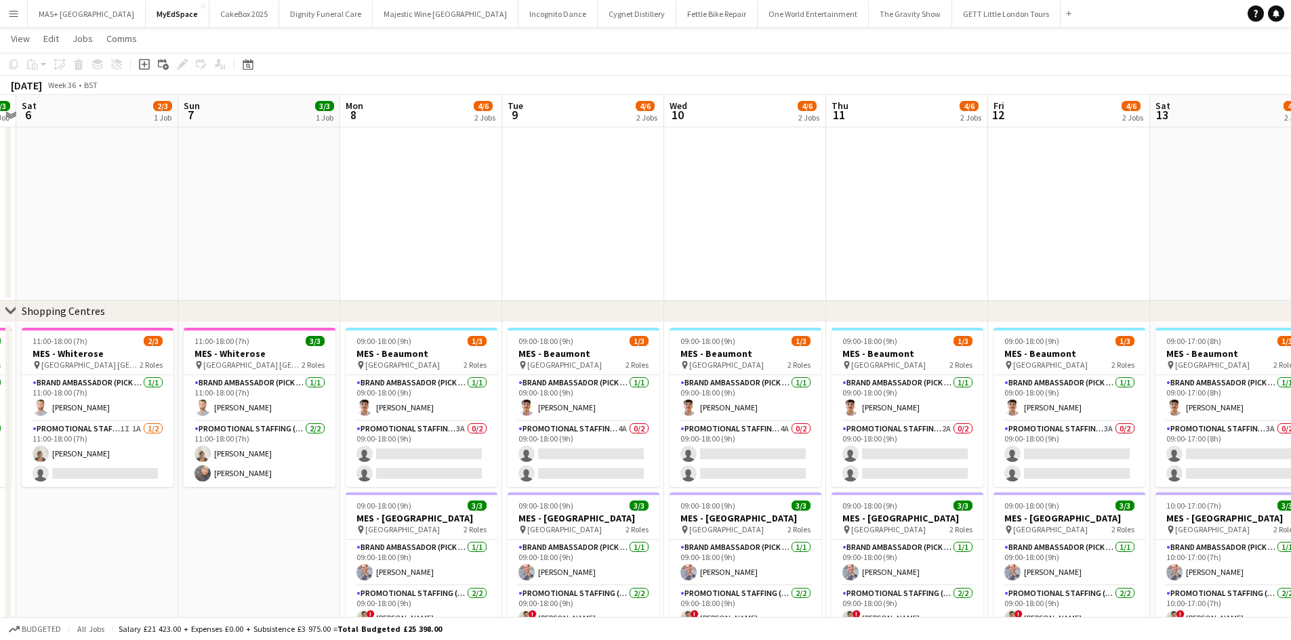
click at [388, 436] on app-card-role "Promotional Staffing (Brand Ambassadors) 3A 0/2 09:00-18:00 (9h) single-neutral…" at bounding box center [422, 454] width 152 height 66
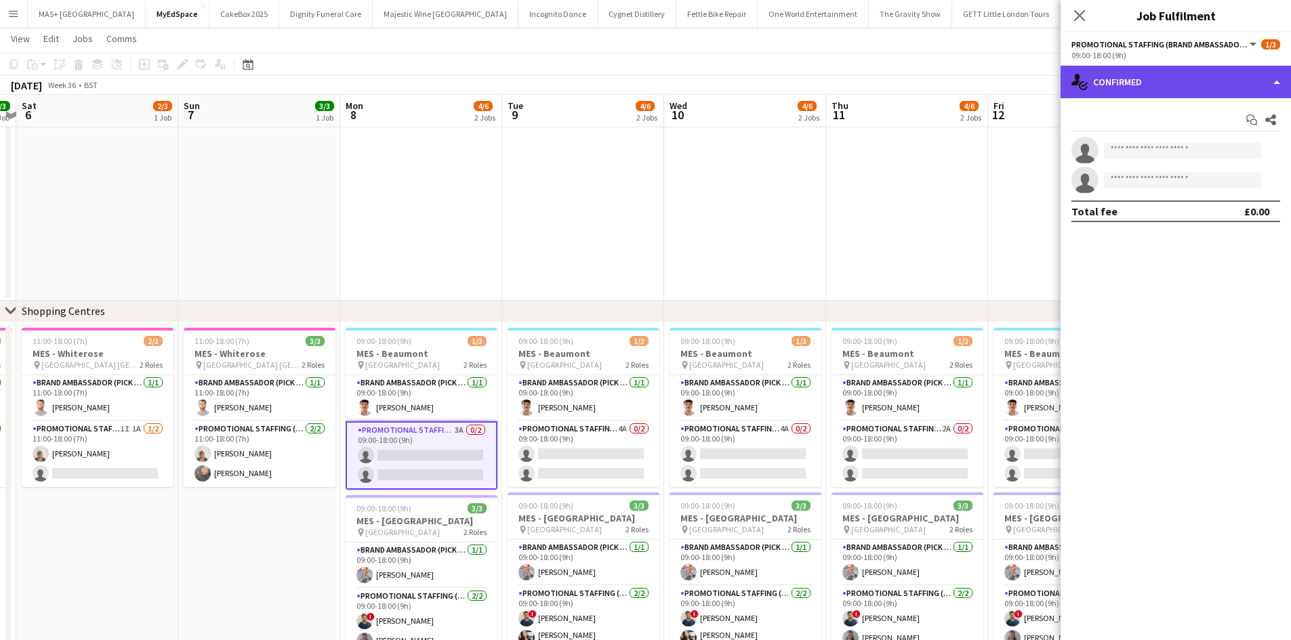
click at [1145, 83] on div "single-neutral-actions-check-2 Confirmed" at bounding box center [1175, 82] width 230 height 33
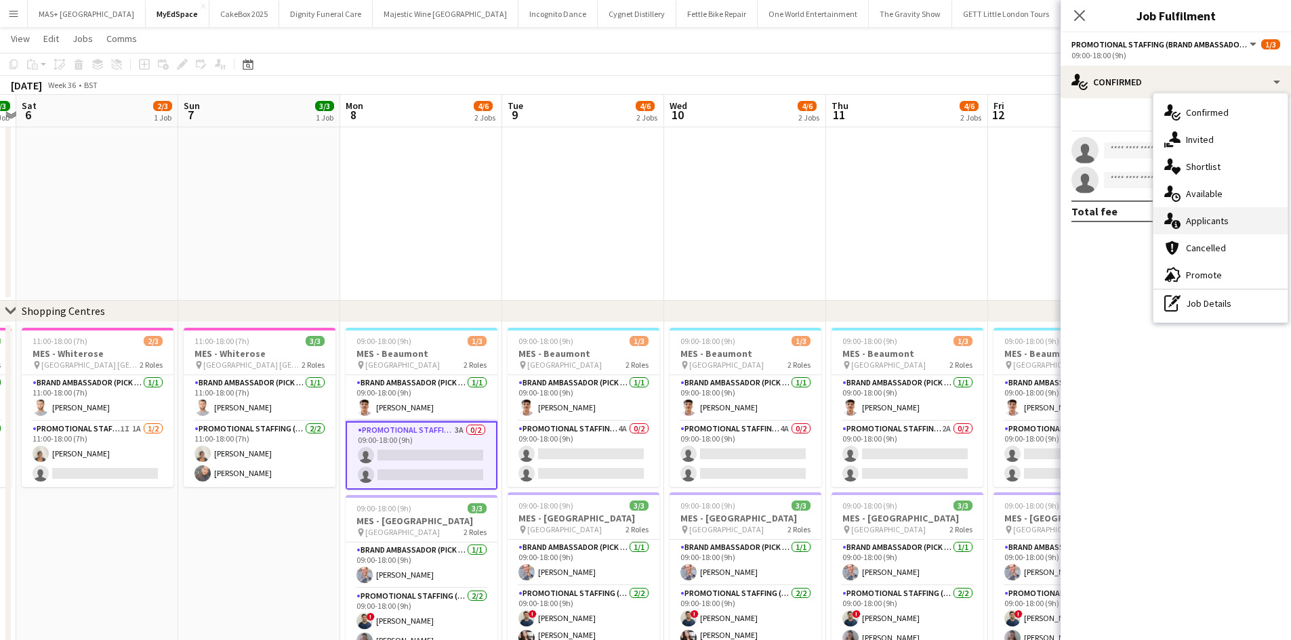
click at [1196, 232] on div "single-neutral-actions-information Applicants" at bounding box center [1220, 220] width 134 height 27
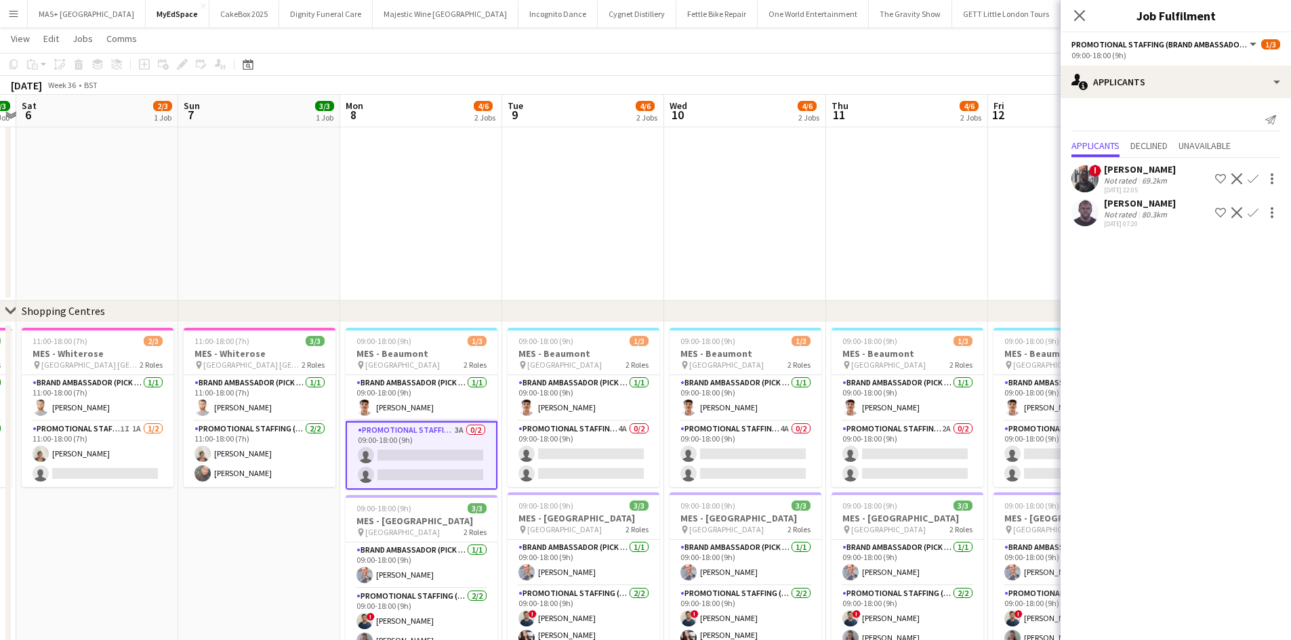
click at [1256, 213] on app-icon "Confirm" at bounding box center [1252, 212] width 11 height 11
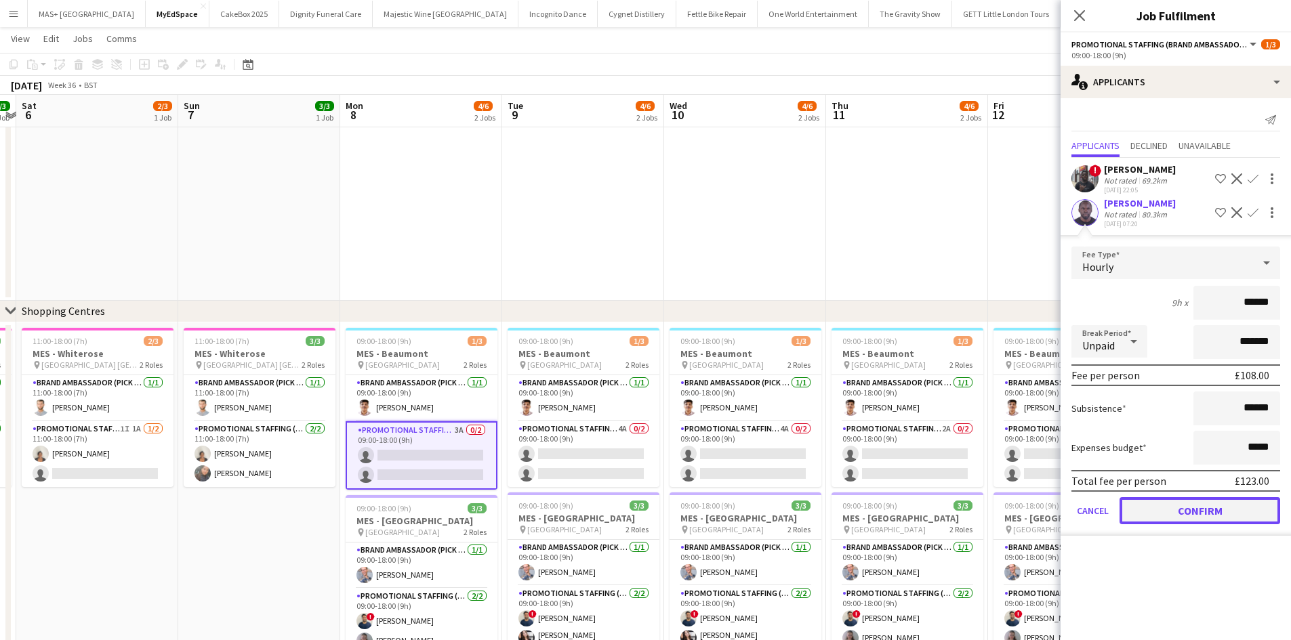
click at [1184, 511] on button "Confirm" at bounding box center [1199, 510] width 161 height 27
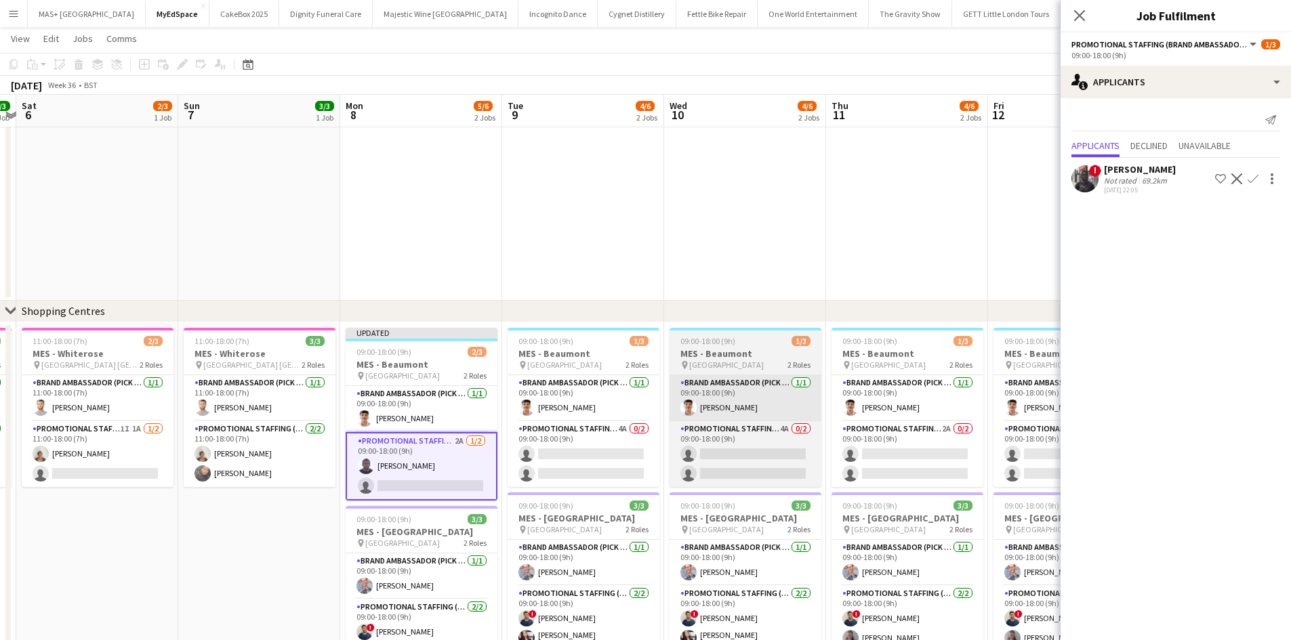
drag, startPoint x: 591, startPoint y: 443, endPoint x: 733, endPoint y: 399, distance: 148.9
click at [591, 443] on app-card-role "Promotional Staffing (Brand Ambassadors) 4A 0/2 09:00-18:00 (9h) single-neutral…" at bounding box center [583, 454] width 152 height 66
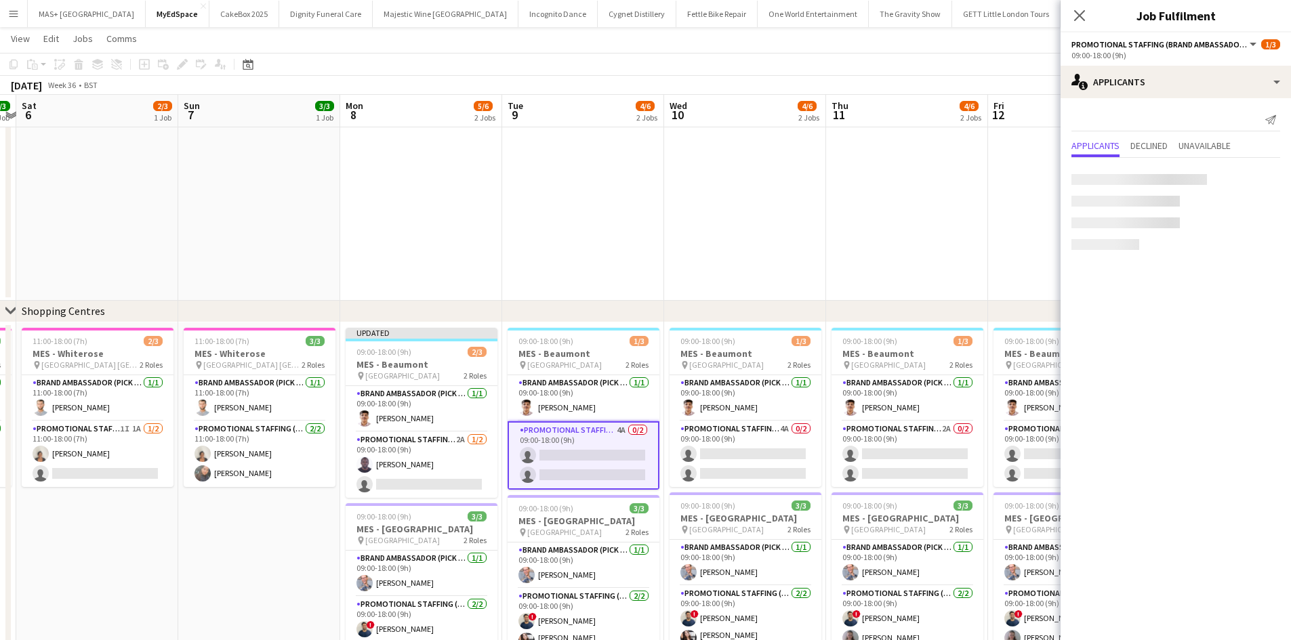
scroll to position [0, 631]
click at [1251, 244] on app-icon "Confirm" at bounding box center [1252, 246] width 11 height 11
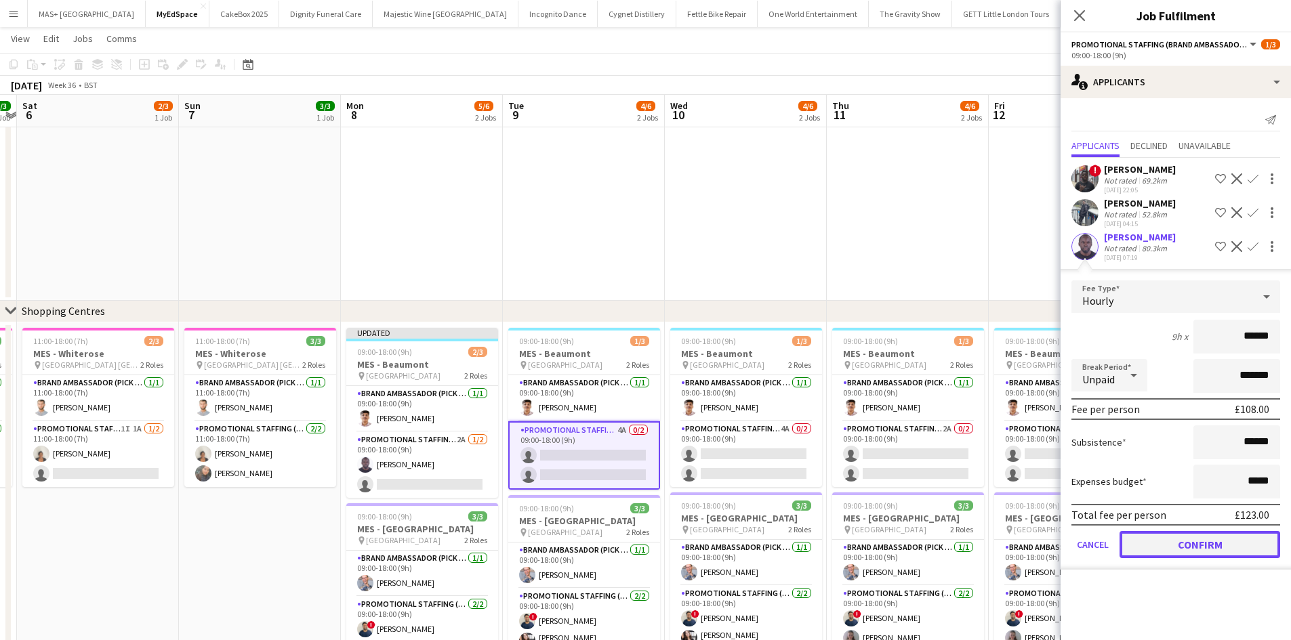
drag, startPoint x: 1198, startPoint y: 543, endPoint x: 822, endPoint y: 459, distance: 385.3
click at [1196, 543] on button "Confirm" at bounding box center [1199, 544] width 161 height 27
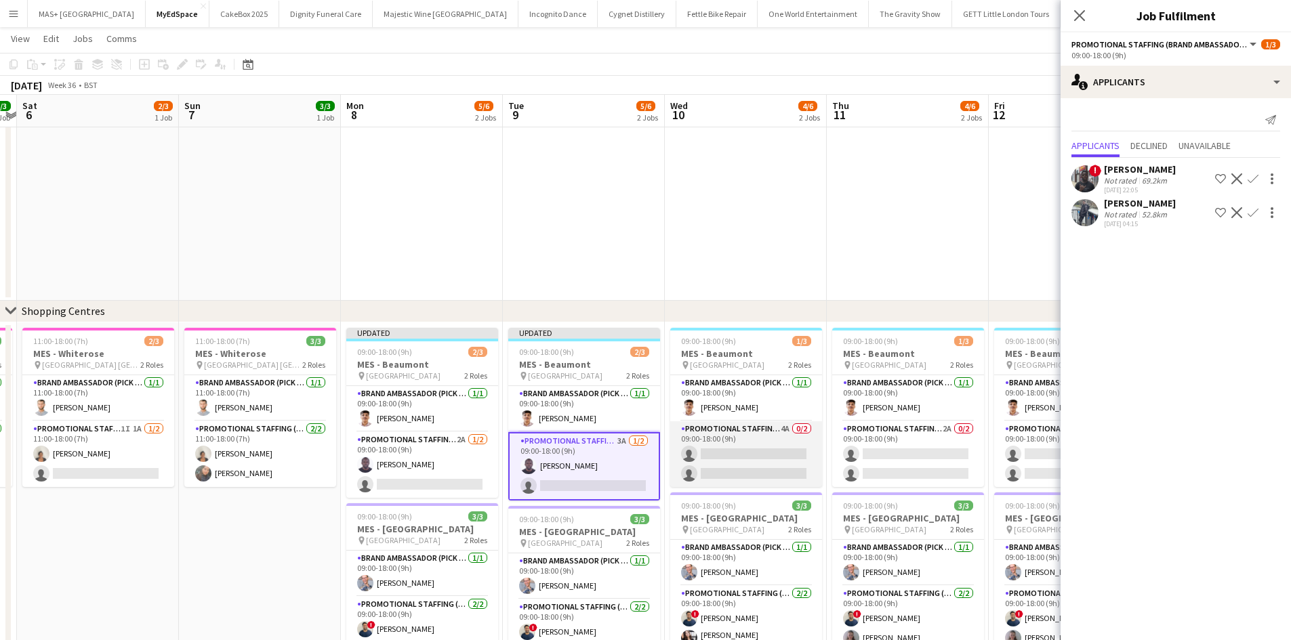
click at [707, 424] on app-card-role "Promotional Staffing (Brand Ambassadors) 4A 0/2 09:00-18:00 (9h) single-neutral…" at bounding box center [746, 454] width 152 height 66
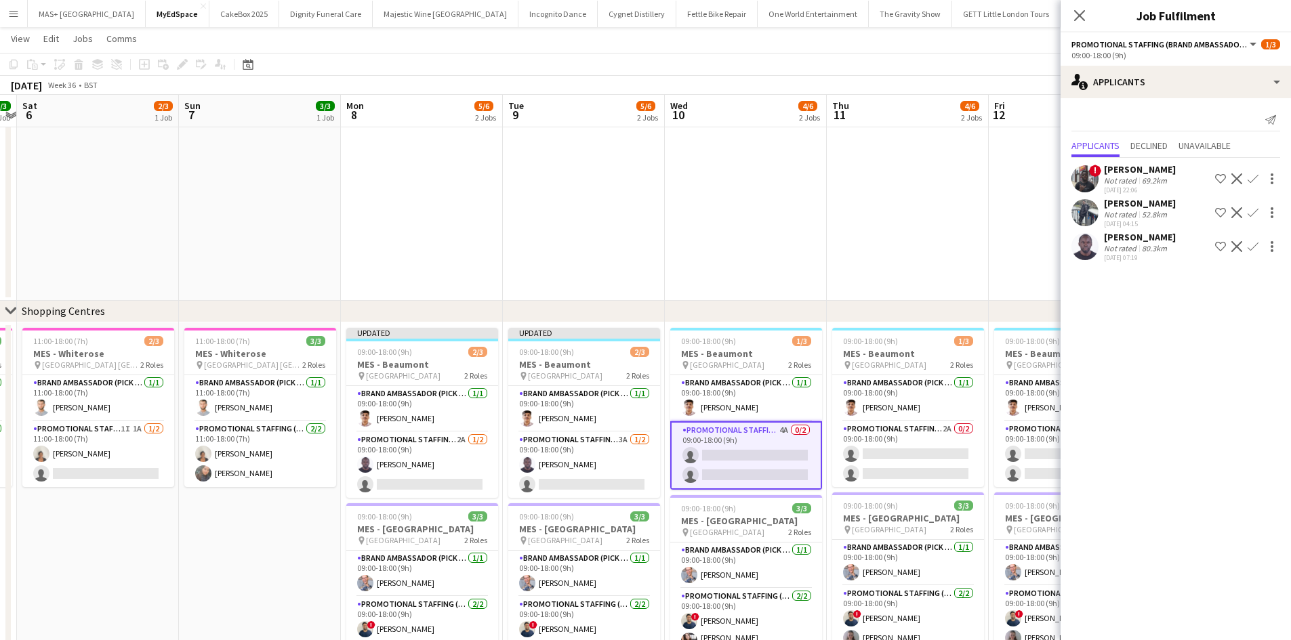
click at [1252, 251] on app-icon "Confirm" at bounding box center [1252, 246] width 11 height 11
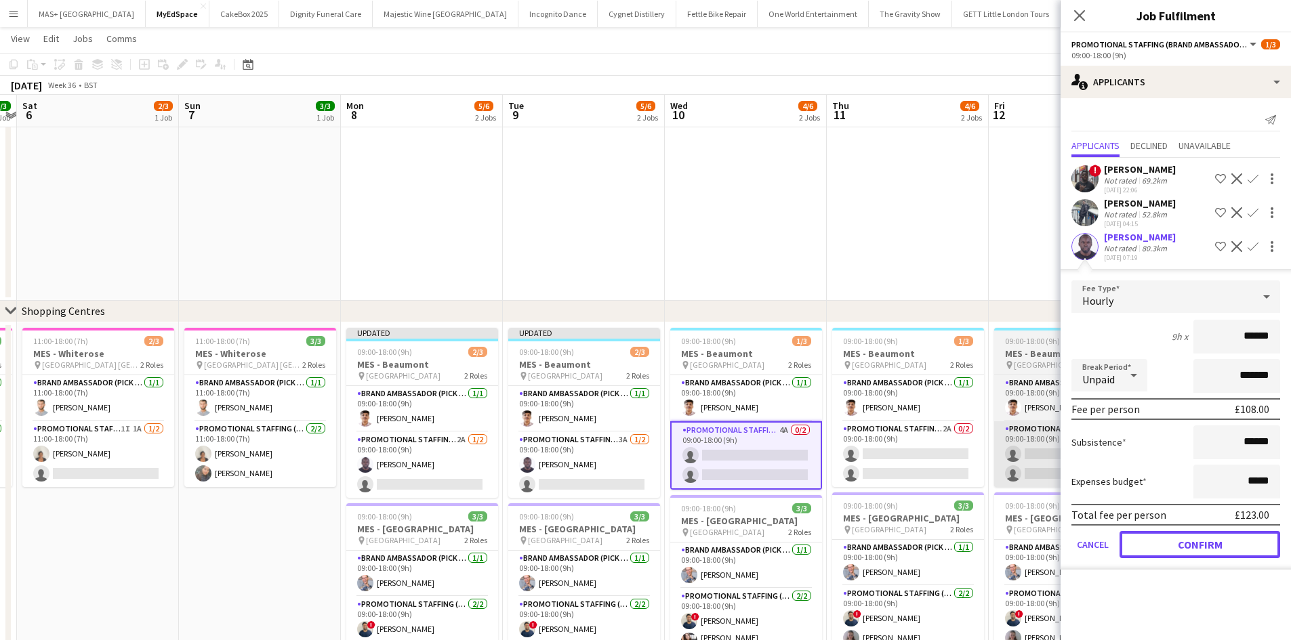
drag, startPoint x: 1220, startPoint y: 541, endPoint x: 1026, endPoint y: 486, distance: 201.4
click at [1219, 541] on button "Confirm" at bounding box center [1199, 544] width 161 height 27
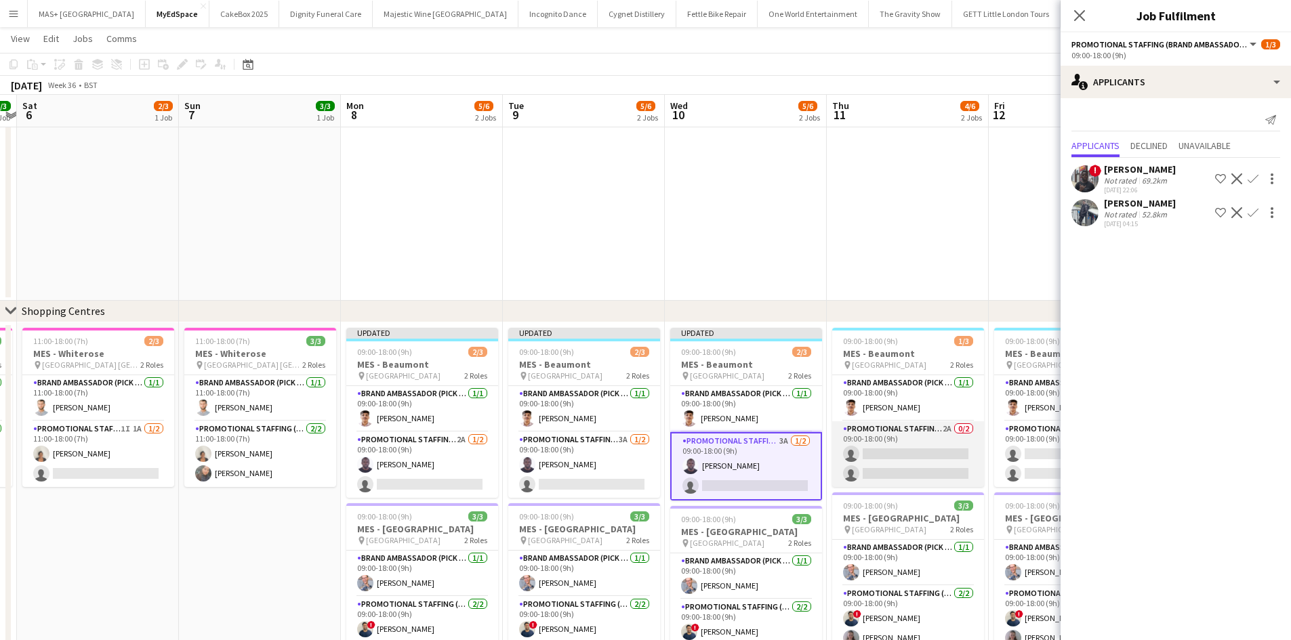
click at [909, 442] on app-card-role "Promotional Staffing (Brand Ambassadors) 2A 0/2 09:00-18:00 (9h) single-neutral…" at bounding box center [908, 454] width 152 height 66
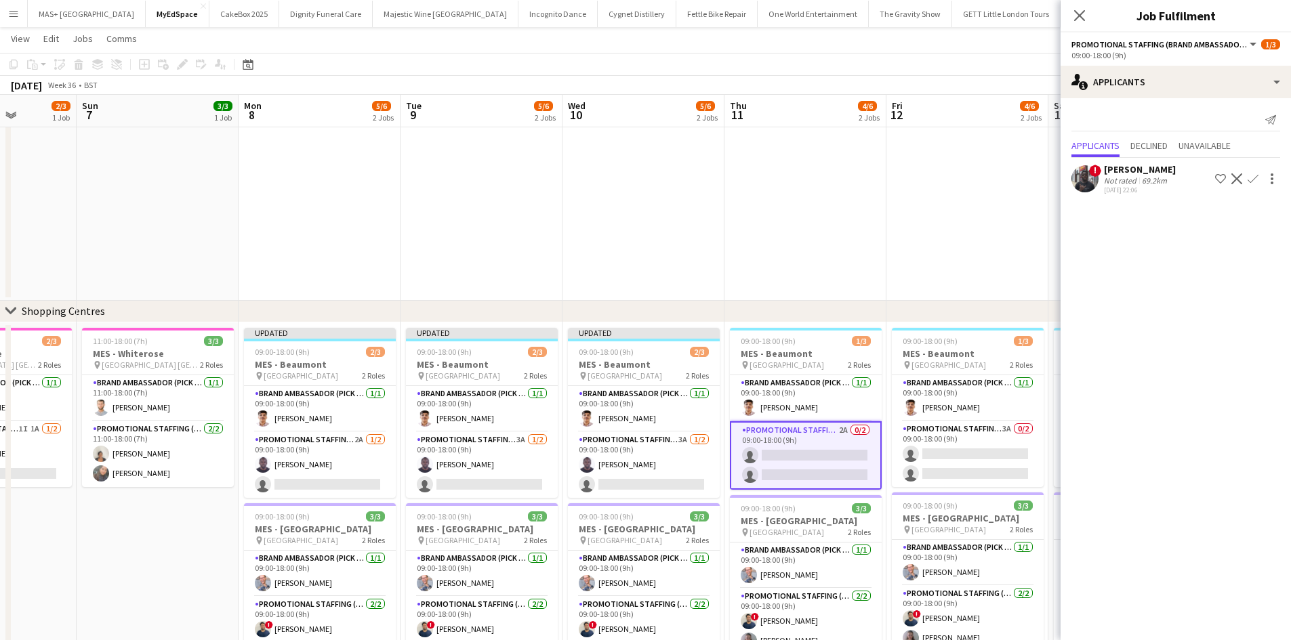
drag, startPoint x: 908, startPoint y: 239, endPoint x: 628, endPoint y: 275, distance: 282.1
click at [628, 275] on app-calendar-viewport "Tue 2 3/3 1 Job Wed 3 3/3 1 Job Thu 4 3/3 1 Job Fri 5 3/3 1 Job Sat 6 2/3 1 Job…" at bounding box center [645, 130] width 1291 height 1102
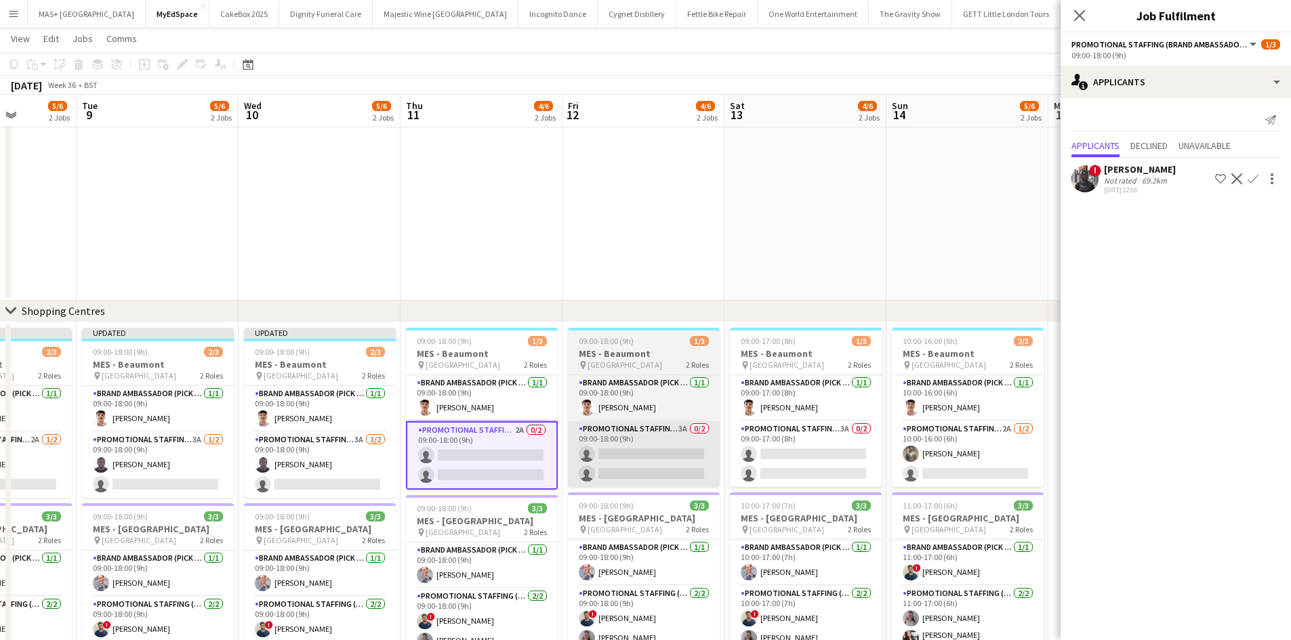
scroll to position [0, 587]
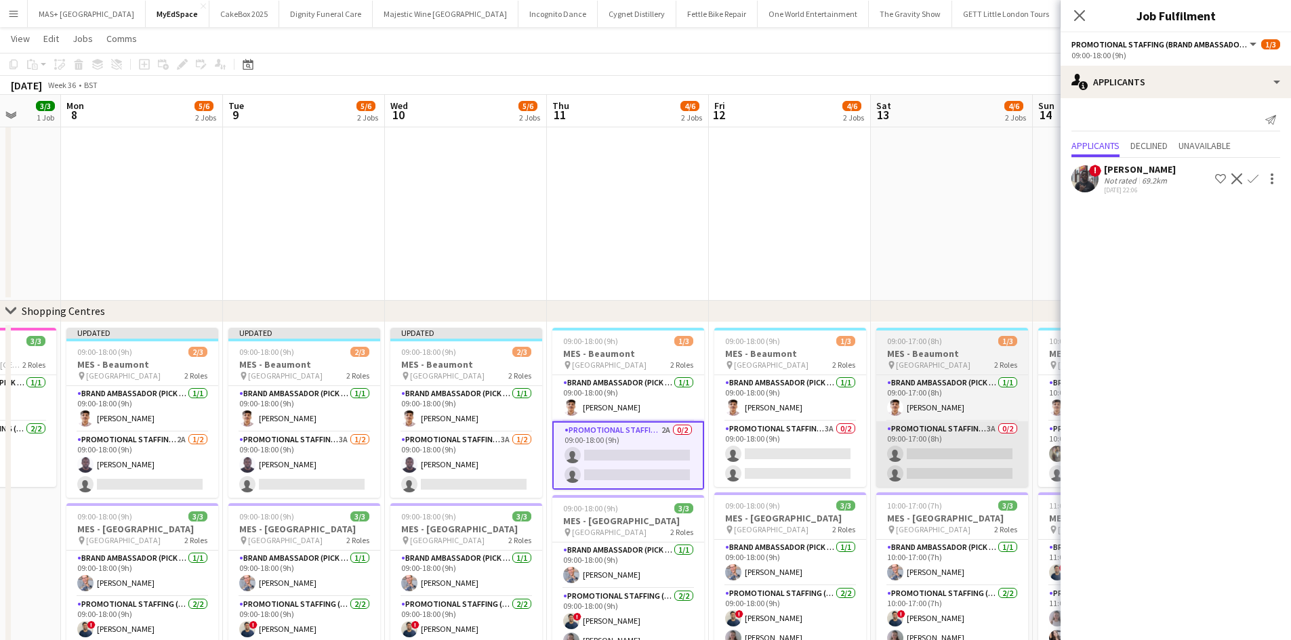
click at [792, 443] on app-card-role "Promotional Staffing (Brand Ambassadors) 3A 0/2 09:00-18:00 (9h) single-neutral…" at bounding box center [790, 454] width 152 height 66
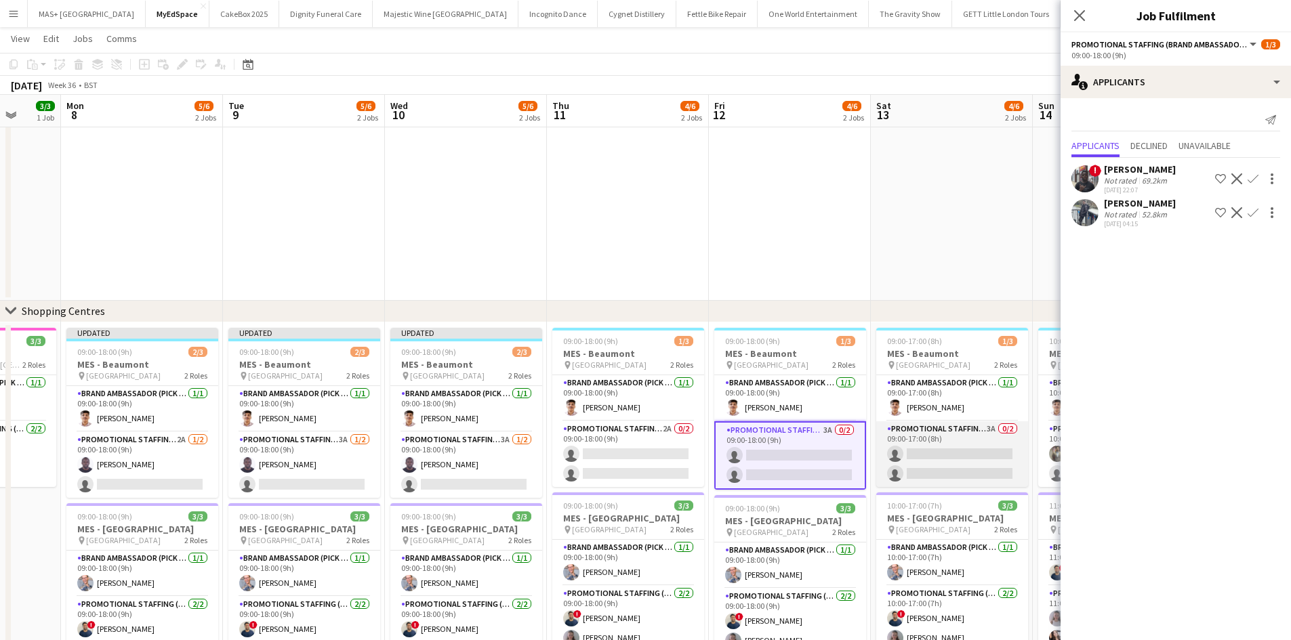
click at [938, 438] on app-card-role "Promotional Staffing (Brand Ambassadors) 3A 0/2 09:00-17:00 (8h) single-neutral…" at bounding box center [952, 454] width 152 height 66
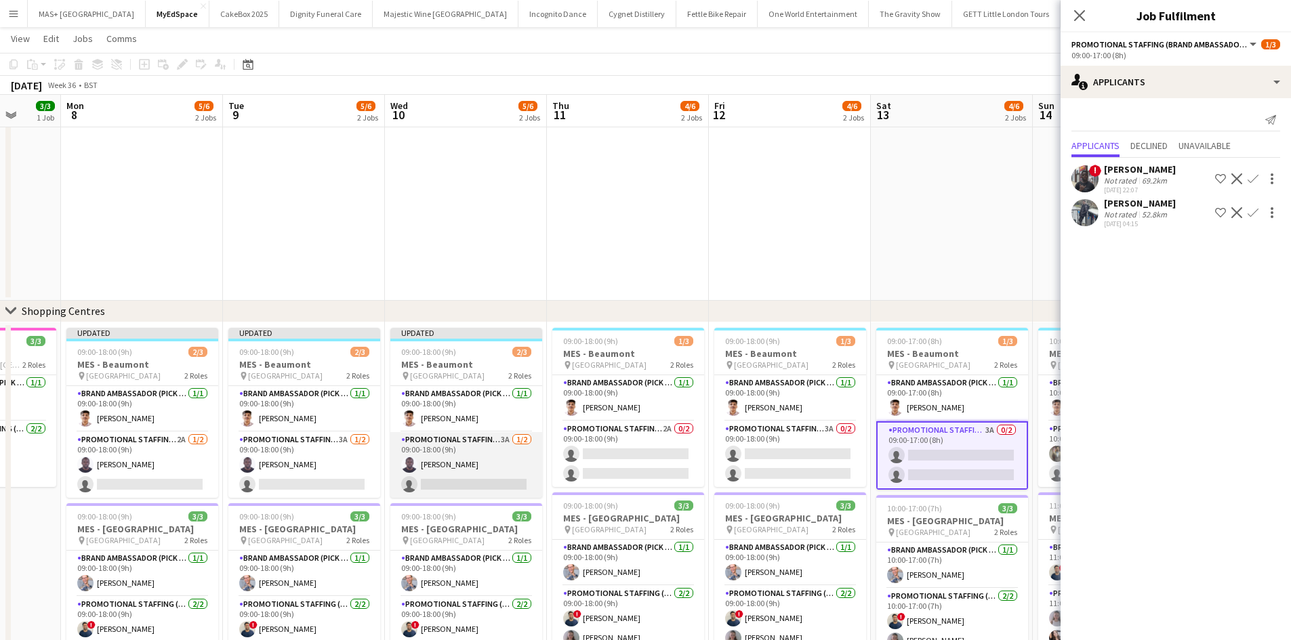
click at [428, 459] on app-card-role "Promotional Staffing (Brand Ambassadors) 3A 1/2 09:00-18:00 (9h) Edesiri Akpovw…" at bounding box center [466, 465] width 152 height 66
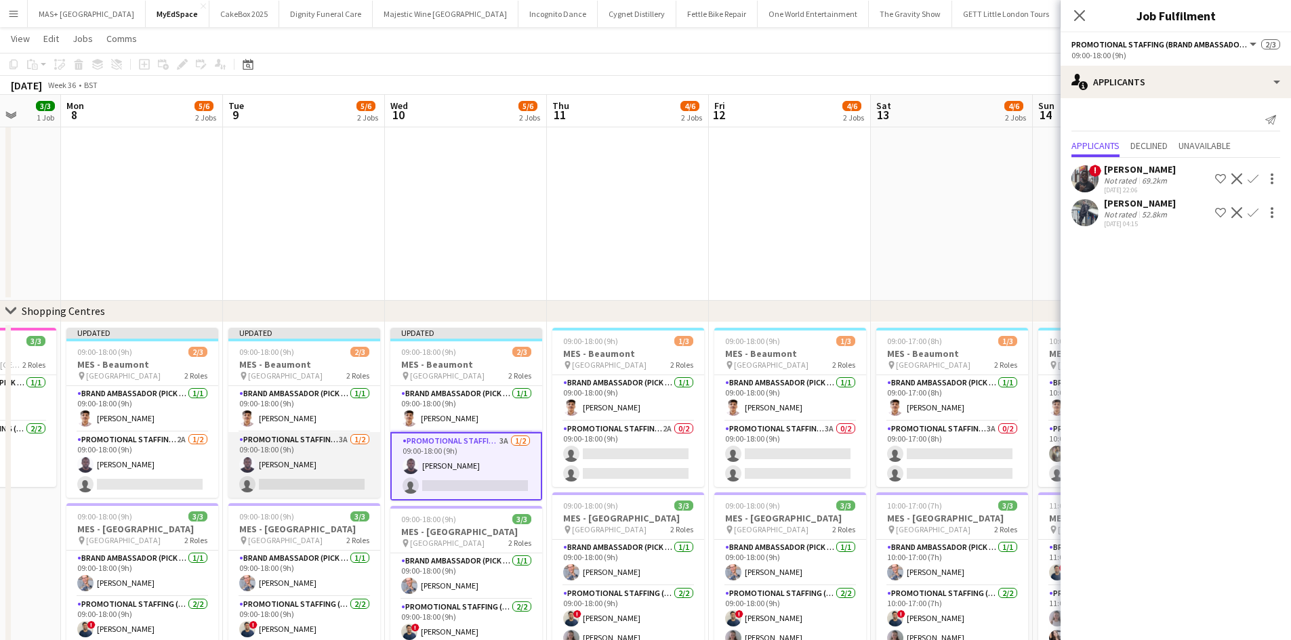
click at [320, 472] on app-card-role "Promotional Staffing (Brand Ambassadors) 3A 1/2 09:00-18:00 (9h) Edesiri Akpovw…" at bounding box center [304, 465] width 152 height 66
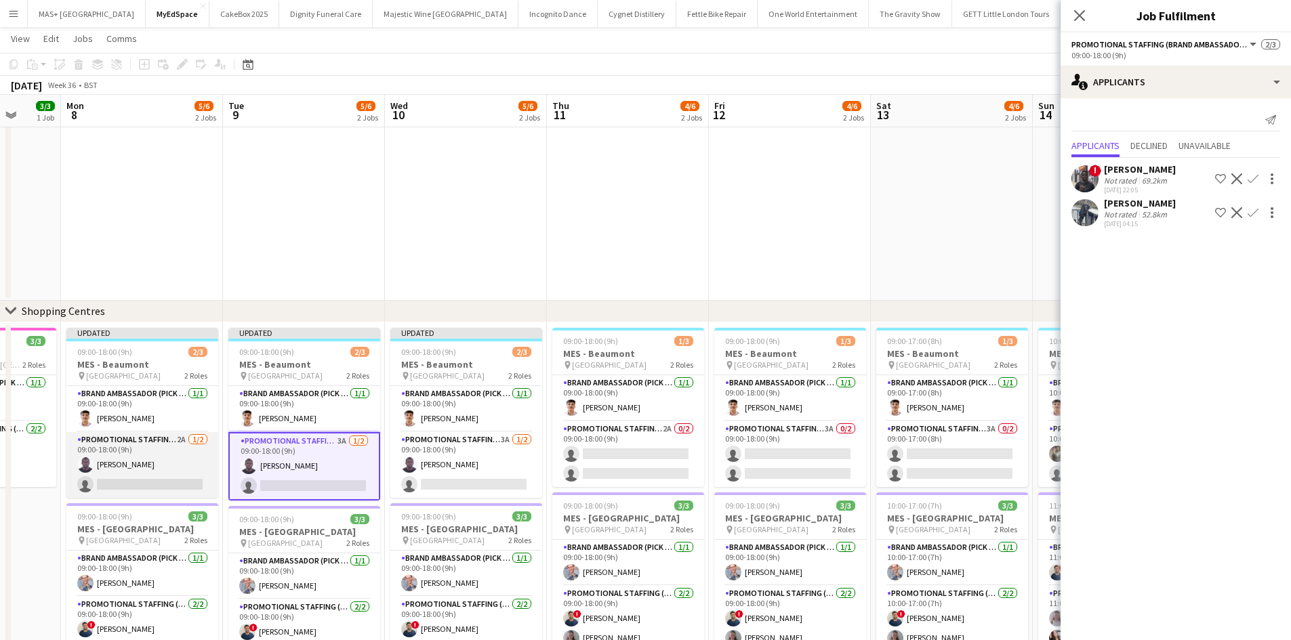
click at [170, 464] on app-card-role "Promotional Staffing (Brand Ambassadors) 2A 1/2 09:00-18:00 (9h) Edesiri Akpovw…" at bounding box center [142, 465] width 152 height 66
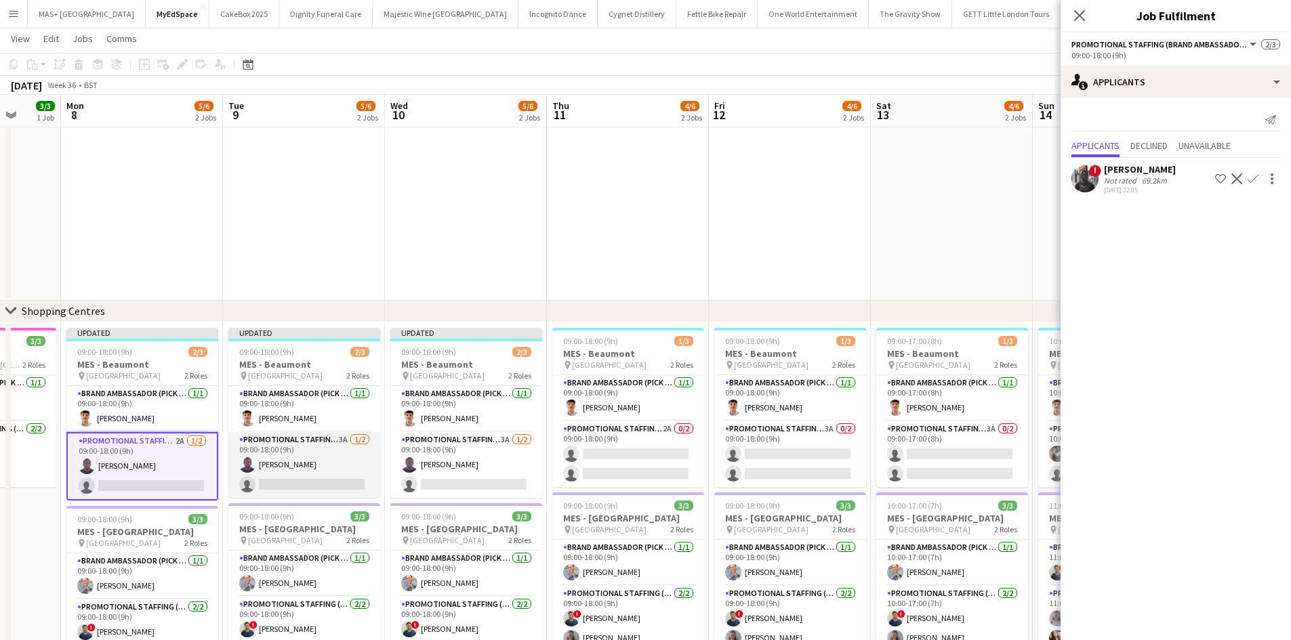
click at [286, 450] on app-card-role "Promotional Staffing (Brand Ambassadors) 3A 1/2 09:00-18:00 (9h) Edesiri Akpovw…" at bounding box center [304, 465] width 152 height 66
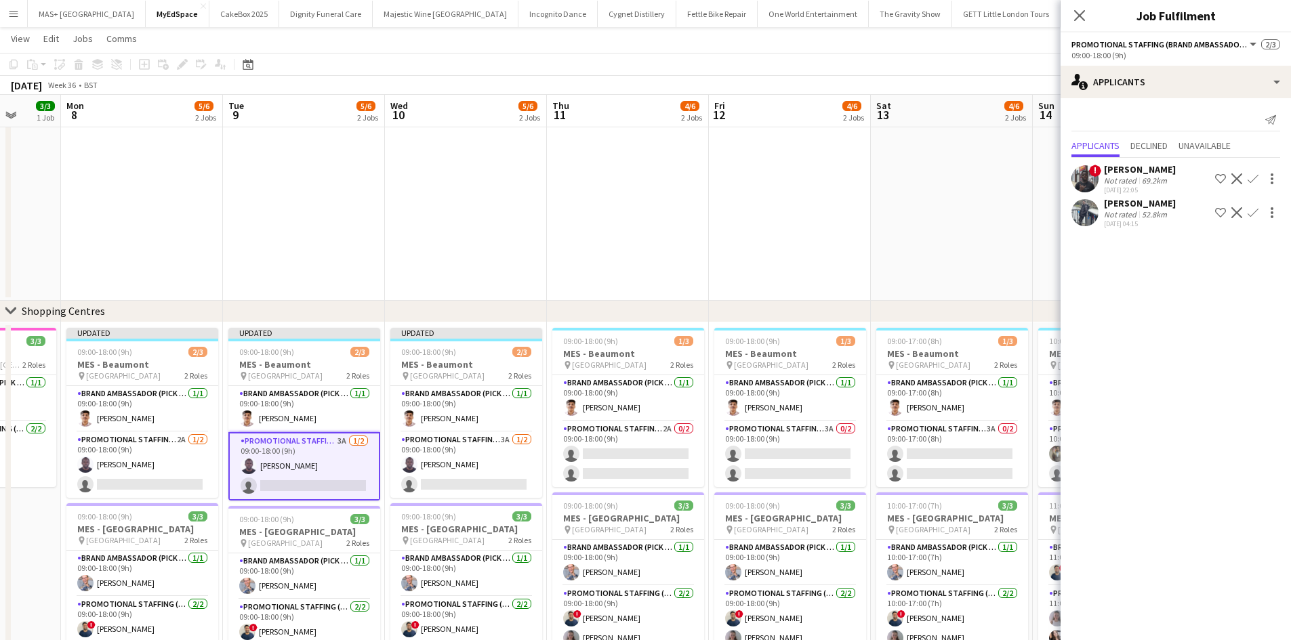
click at [1254, 213] on app-icon "Confirm" at bounding box center [1252, 212] width 11 height 11
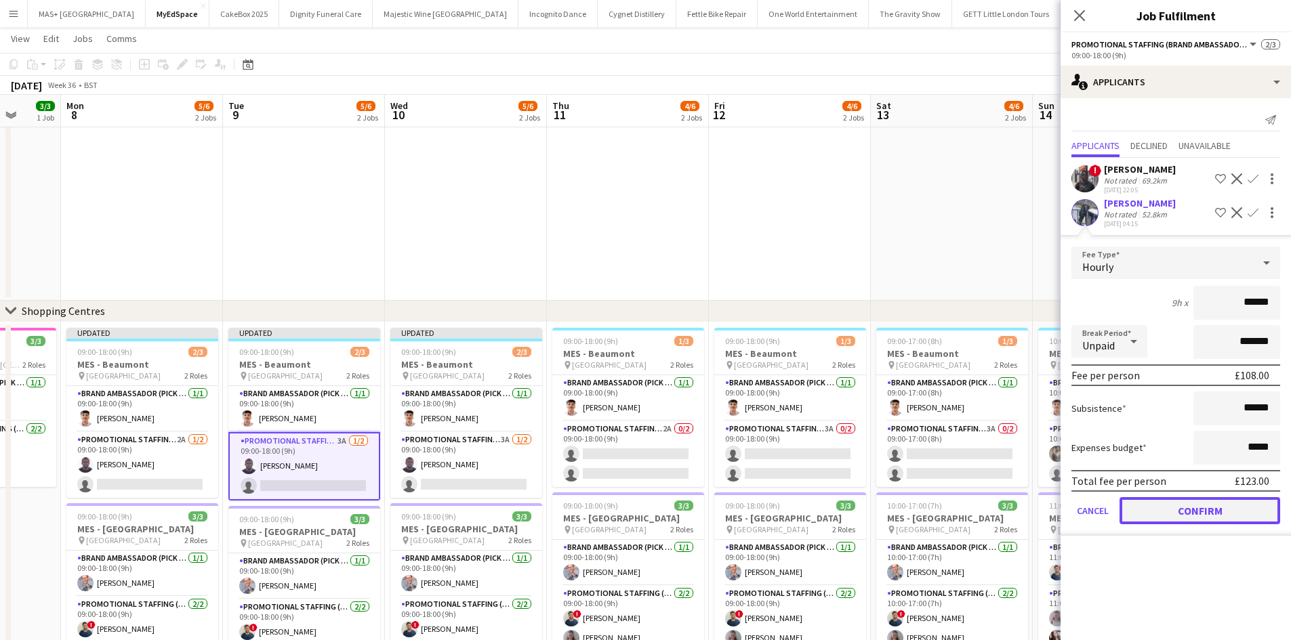
click at [1186, 513] on button "Confirm" at bounding box center [1199, 510] width 161 height 27
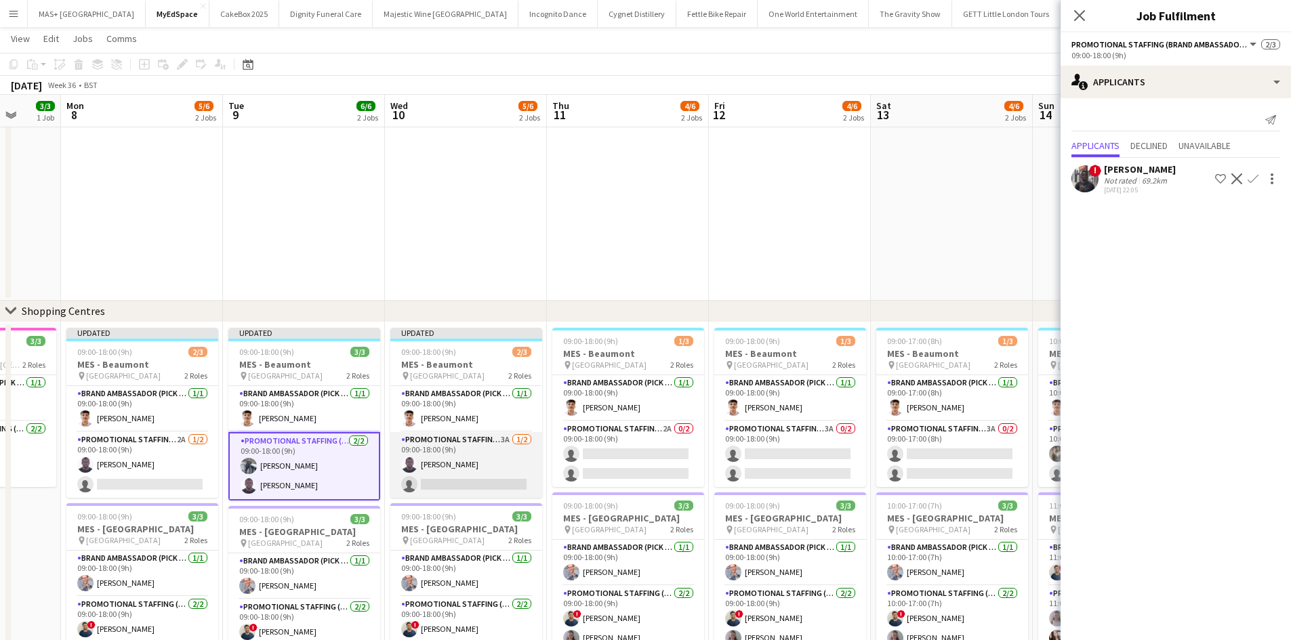
click at [475, 455] on app-card-role "Promotional Staffing (Brand Ambassadors) 3A 1/2 09:00-18:00 (9h) Edesiri Akpovw…" at bounding box center [466, 465] width 152 height 66
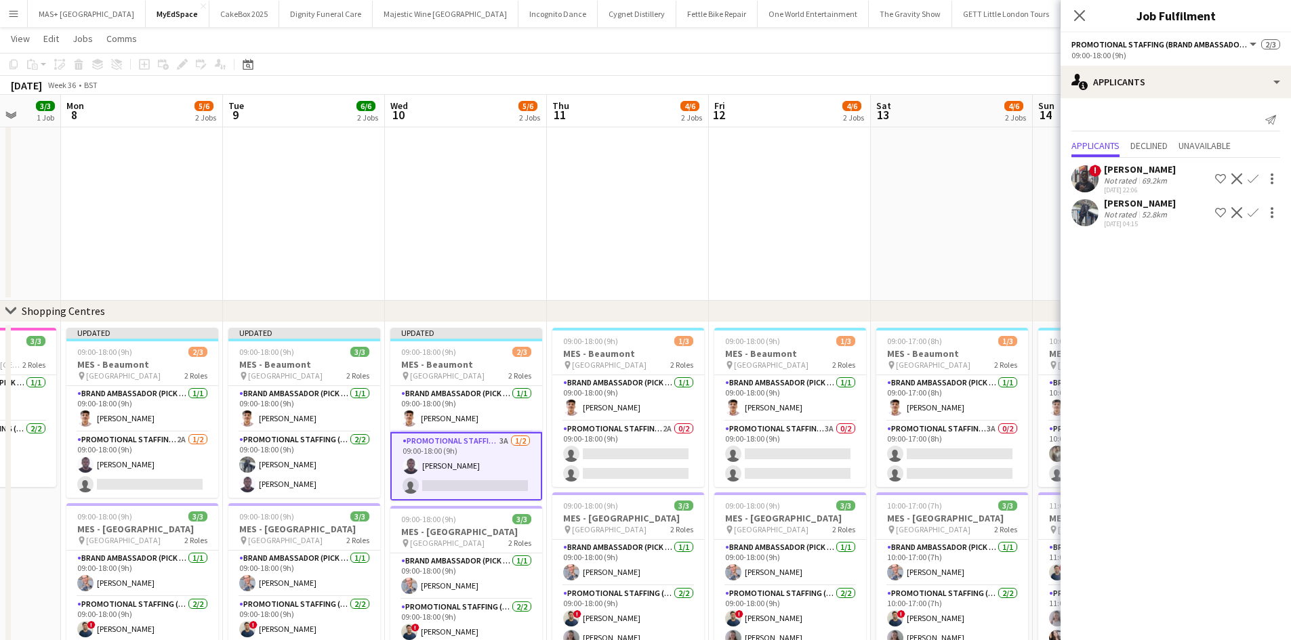
click at [1253, 207] on app-icon "Confirm" at bounding box center [1252, 212] width 11 height 11
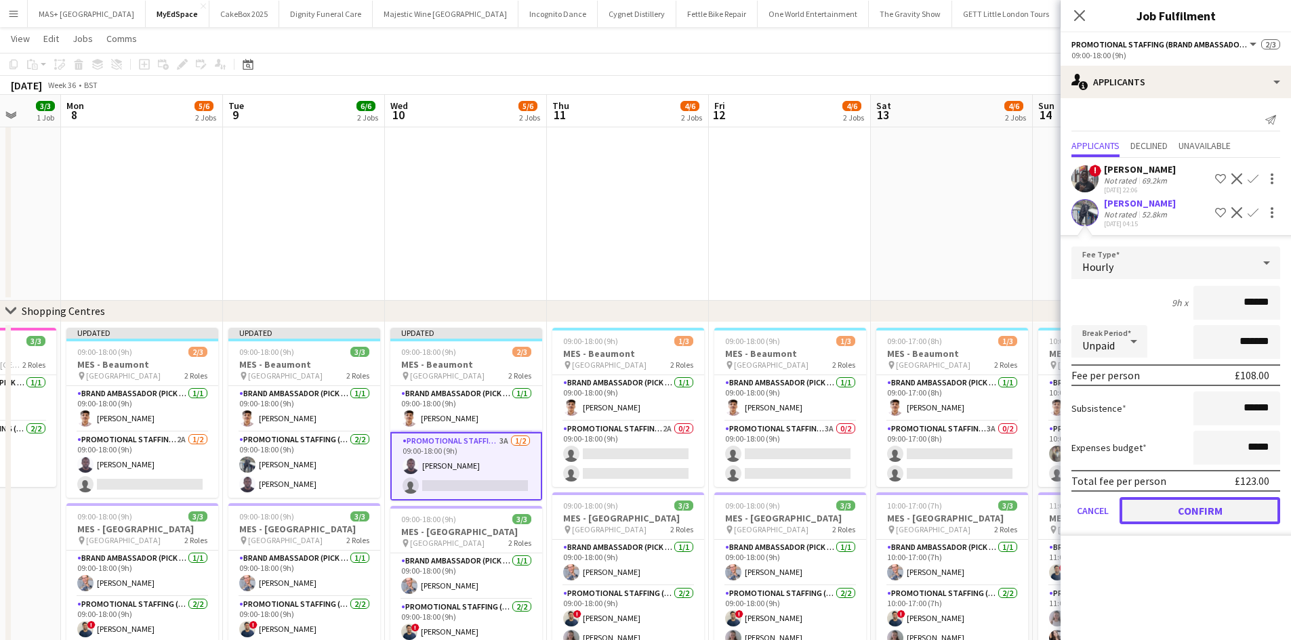
click at [1178, 511] on button "Confirm" at bounding box center [1199, 510] width 161 height 27
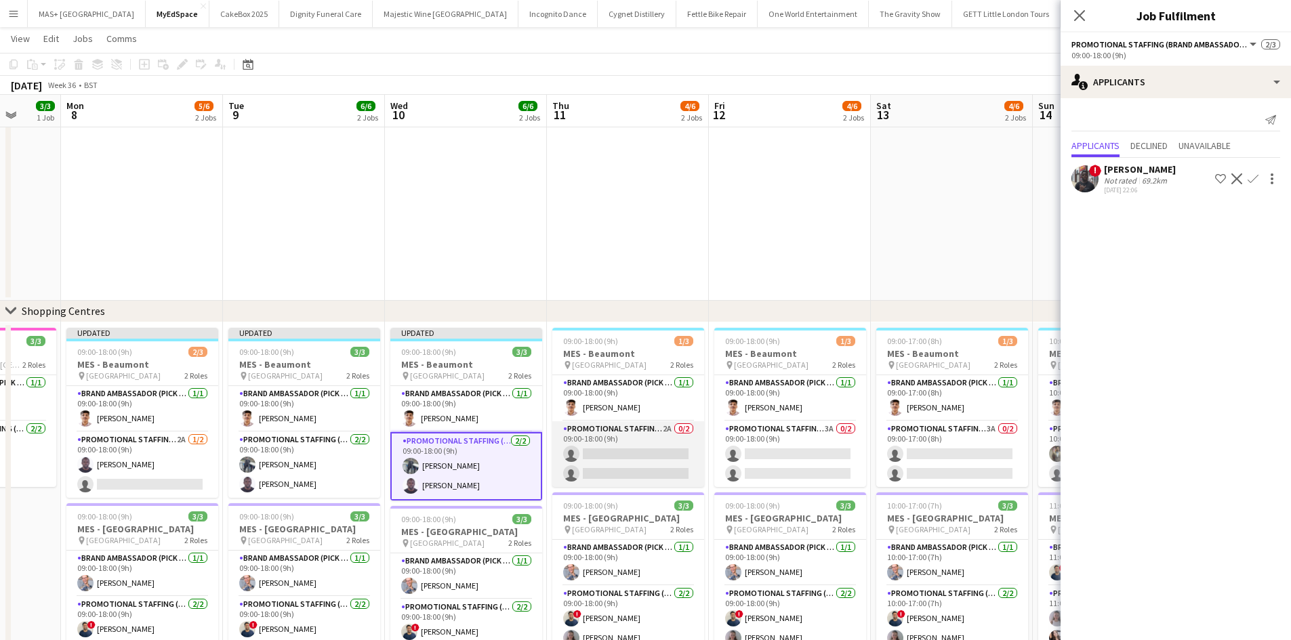
click at [624, 446] on app-card-role "Promotional Staffing (Brand Ambassadors) 2A 0/2 09:00-18:00 (9h) single-neutral…" at bounding box center [628, 454] width 152 height 66
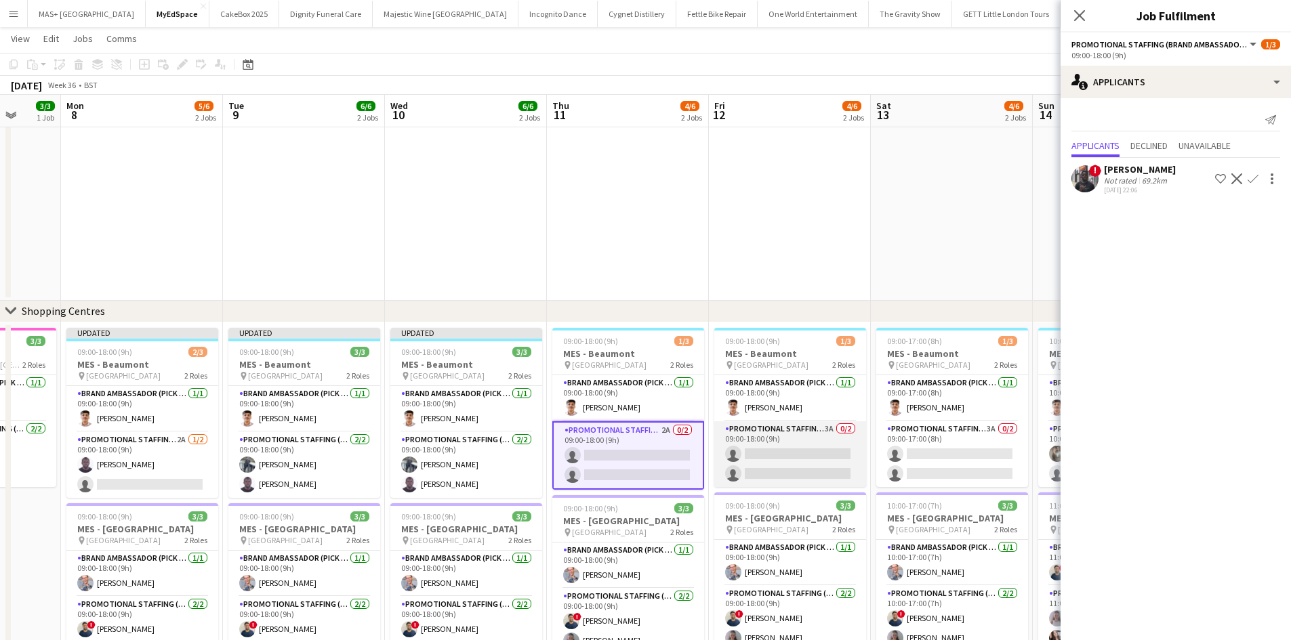
click at [810, 454] on app-card-role "Promotional Staffing (Brand Ambassadors) 3A 0/2 09:00-18:00 (9h) single-neutral…" at bounding box center [790, 454] width 152 height 66
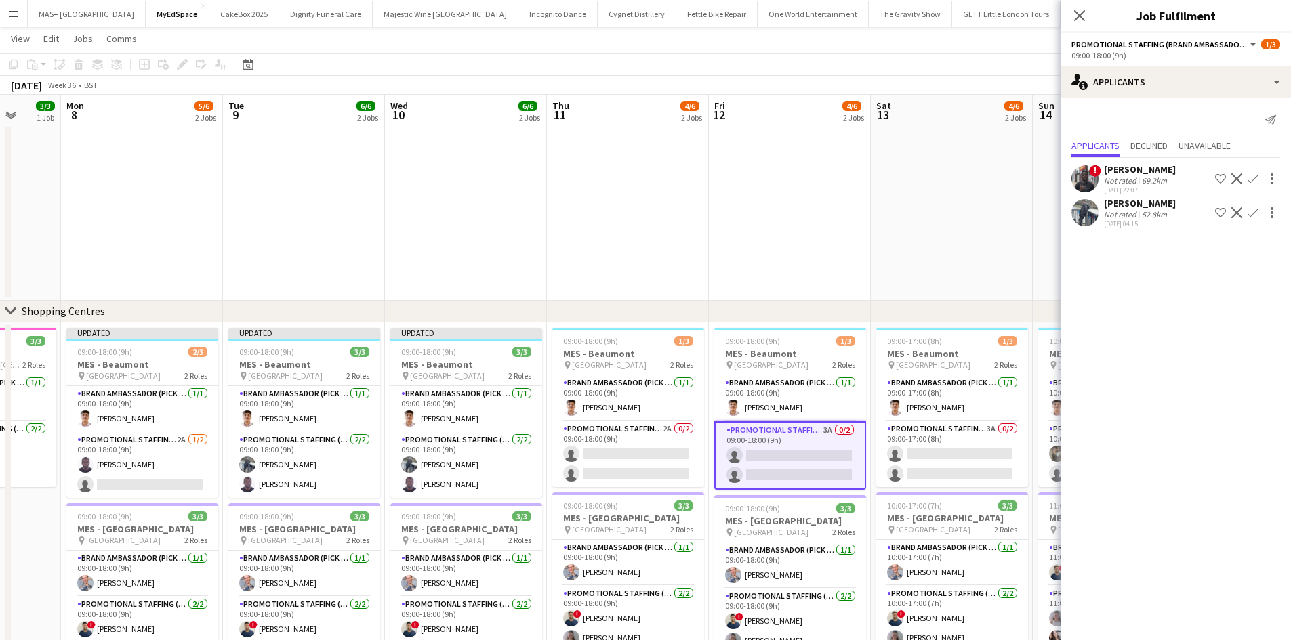
click at [1250, 212] on app-icon "Confirm" at bounding box center [1252, 212] width 11 height 11
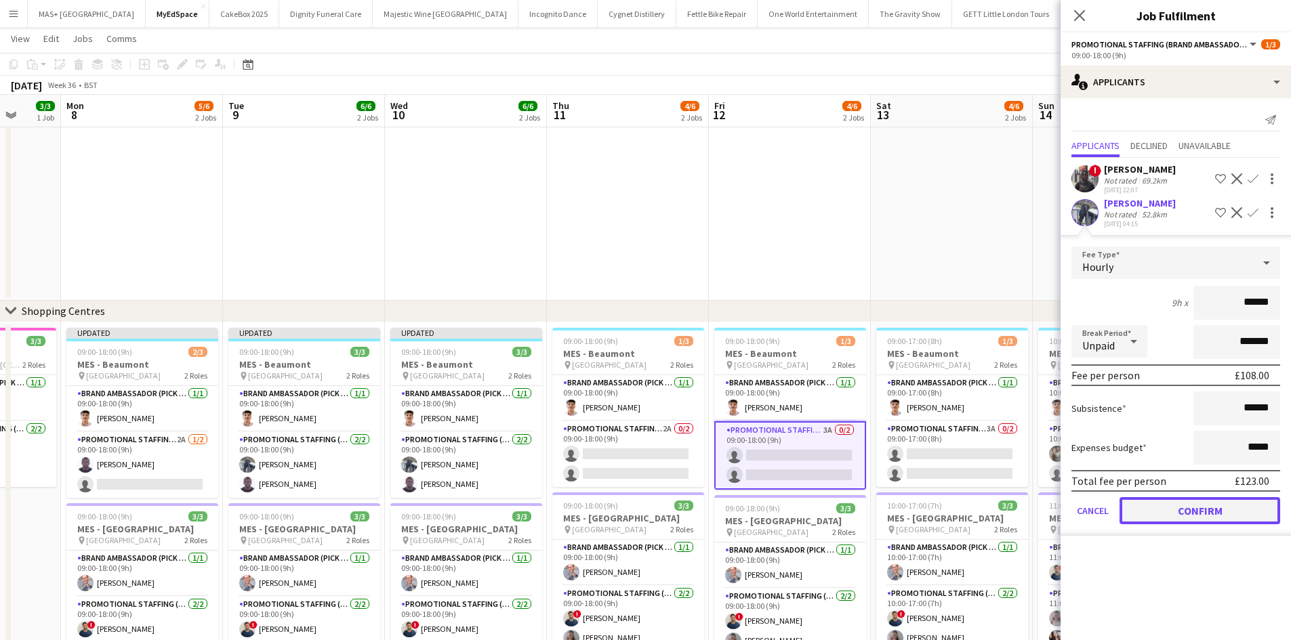
click at [1196, 505] on button "Confirm" at bounding box center [1199, 510] width 161 height 27
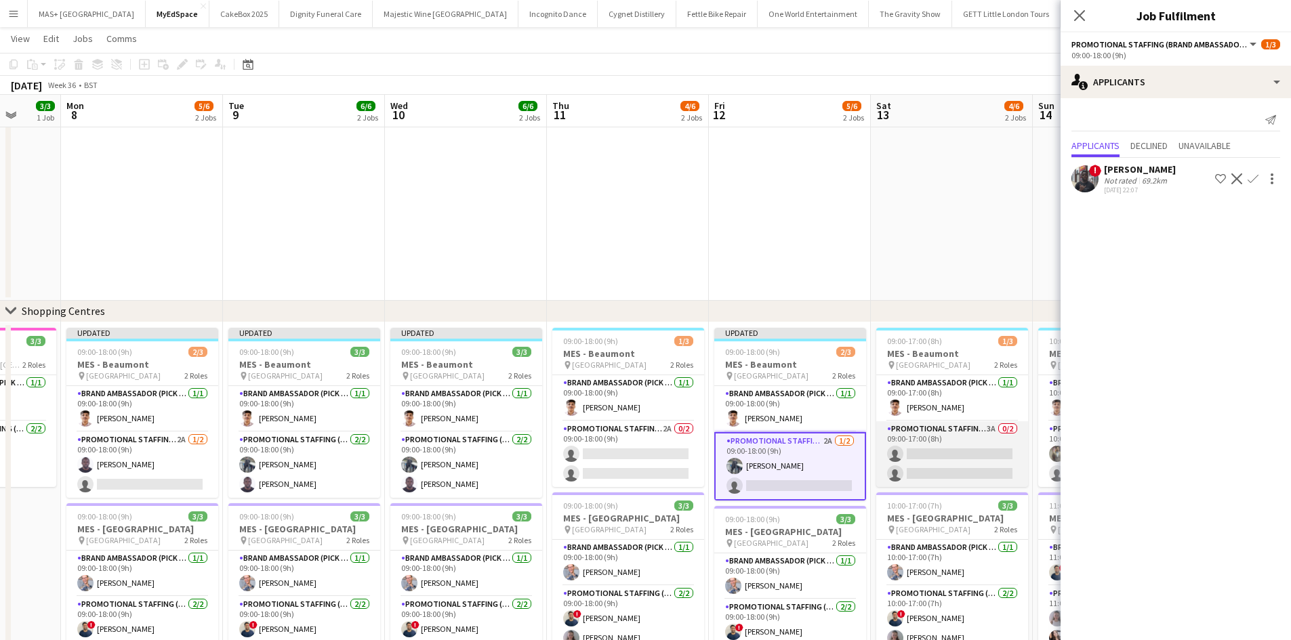
click at [962, 435] on app-card-role "Promotional Staffing (Brand Ambassadors) 3A 0/2 09:00-17:00 (8h) single-neutral…" at bounding box center [952, 454] width 152 height 66
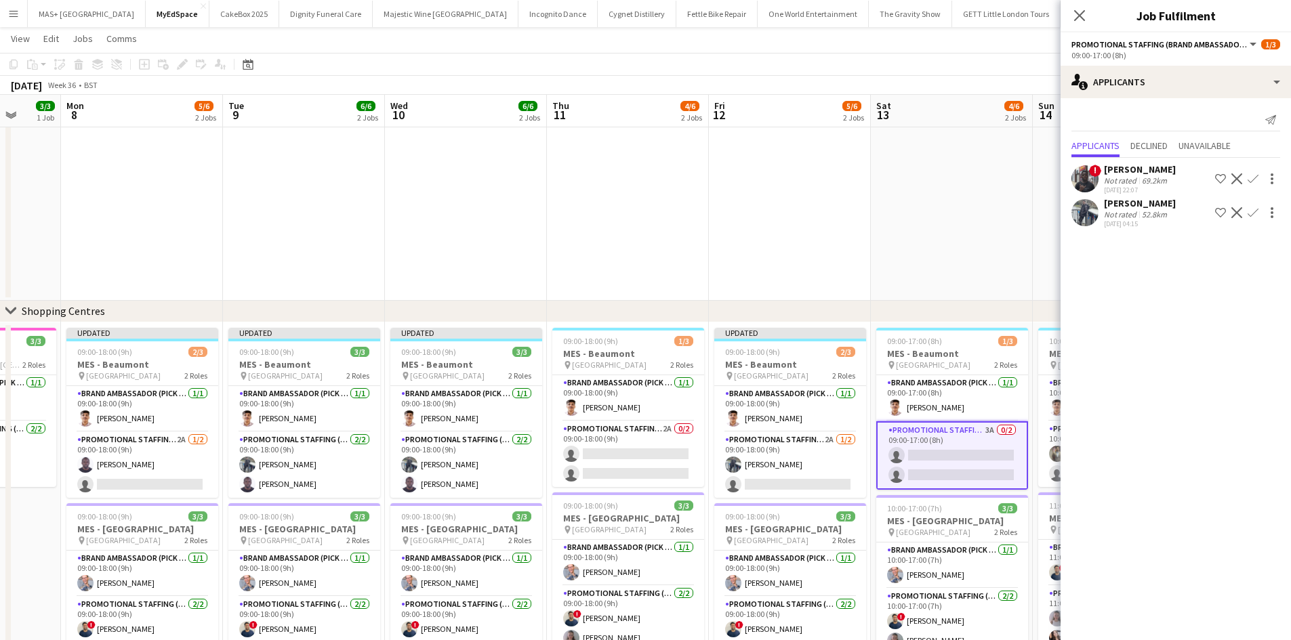
click at [1251, 210] on app-icon "Confirm" at bounding box center [1252, 212] width 11 height 11
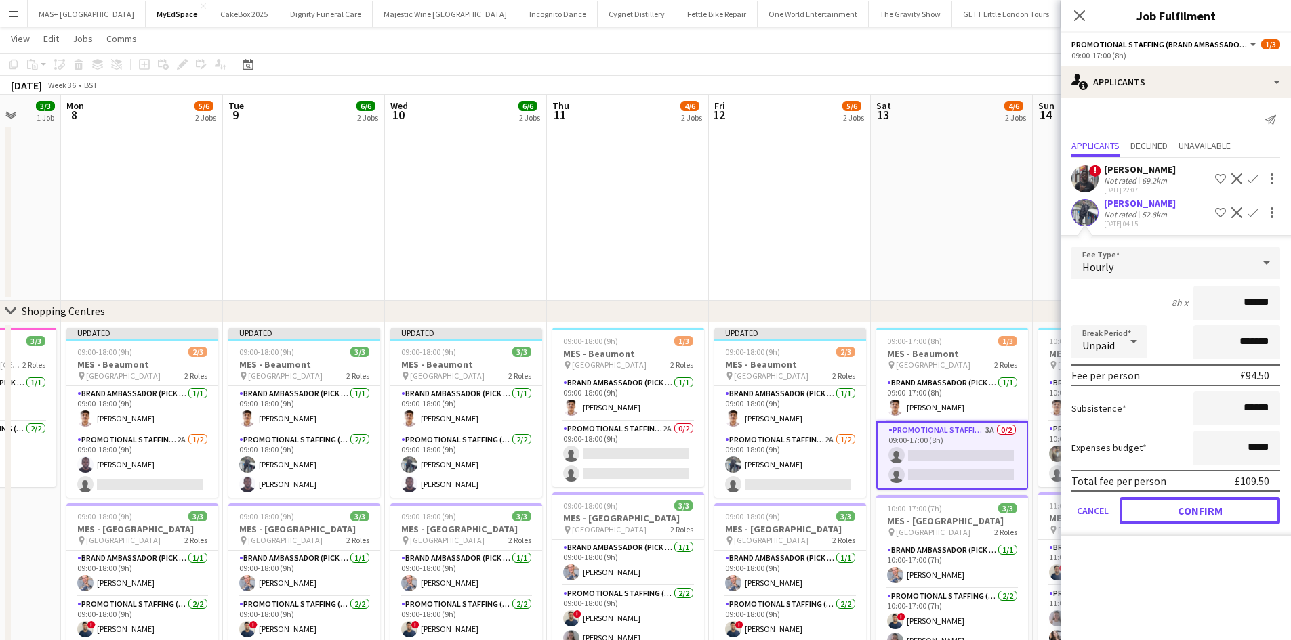
drag, startPoint x: 1213, startPoint y: 518, endPoint x: 1091, endPoint y: 421, distance: 155.9
click at [1213, 517] on button "Confirm" at bounding box center [1199, 510] width 161 height 27
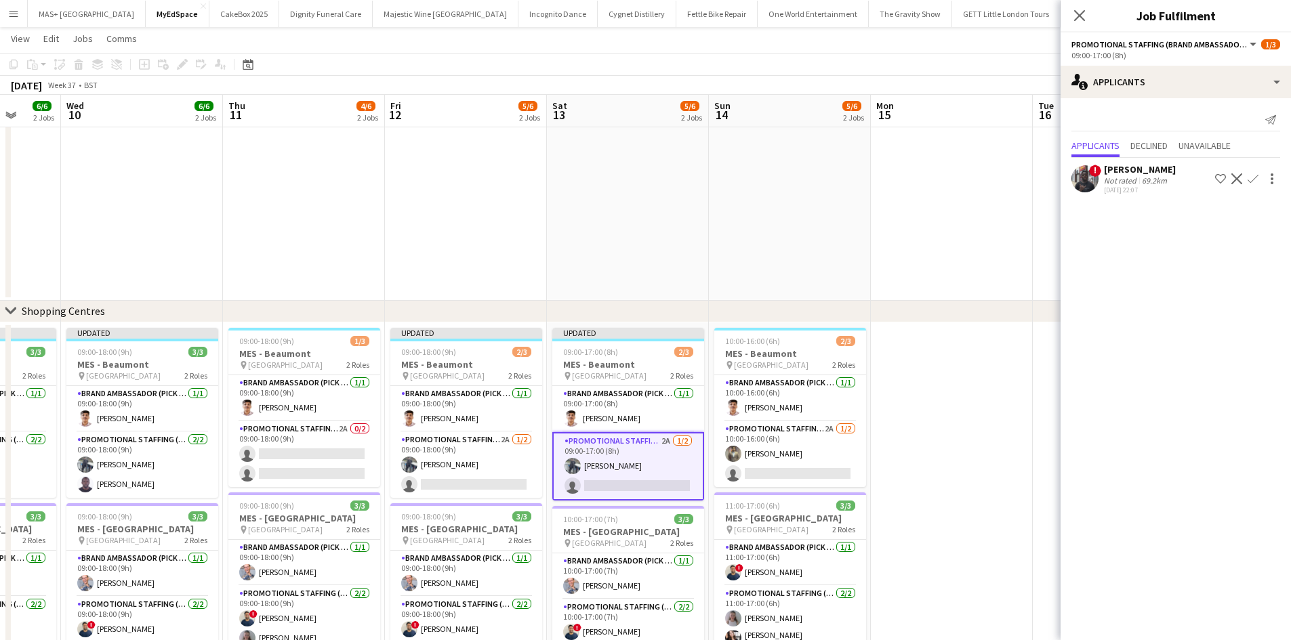
scroll to position [0, 462]
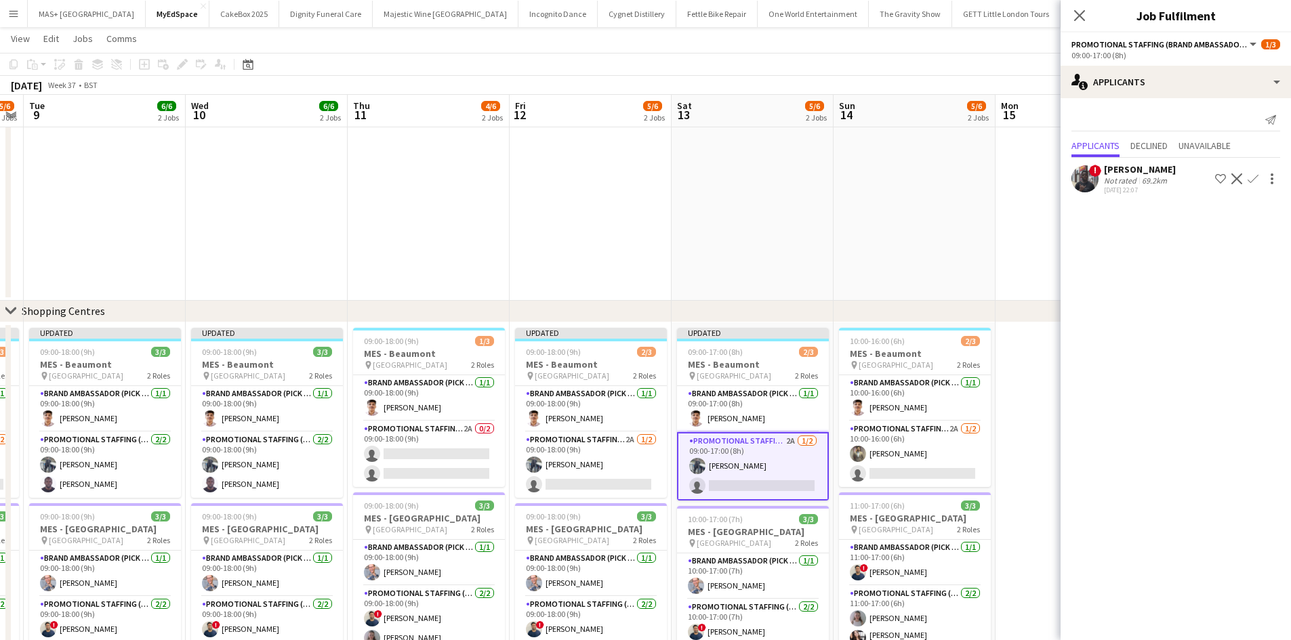
drag, startPoint x: 468, startPoint y: 278, endPoint x: 443, endPoint y: 282, distance: 25.3
click at [409, 272] on app-calendar-viewport "Sat 6 2/3 1 Job Sun 7 3/3 1 Job Mon 8 5/6 2 Jobs Tue 9 6/6 2 Jobs Wed 10 6/6 2 …" at bounding box center [645, 130] width 1291 height 1102
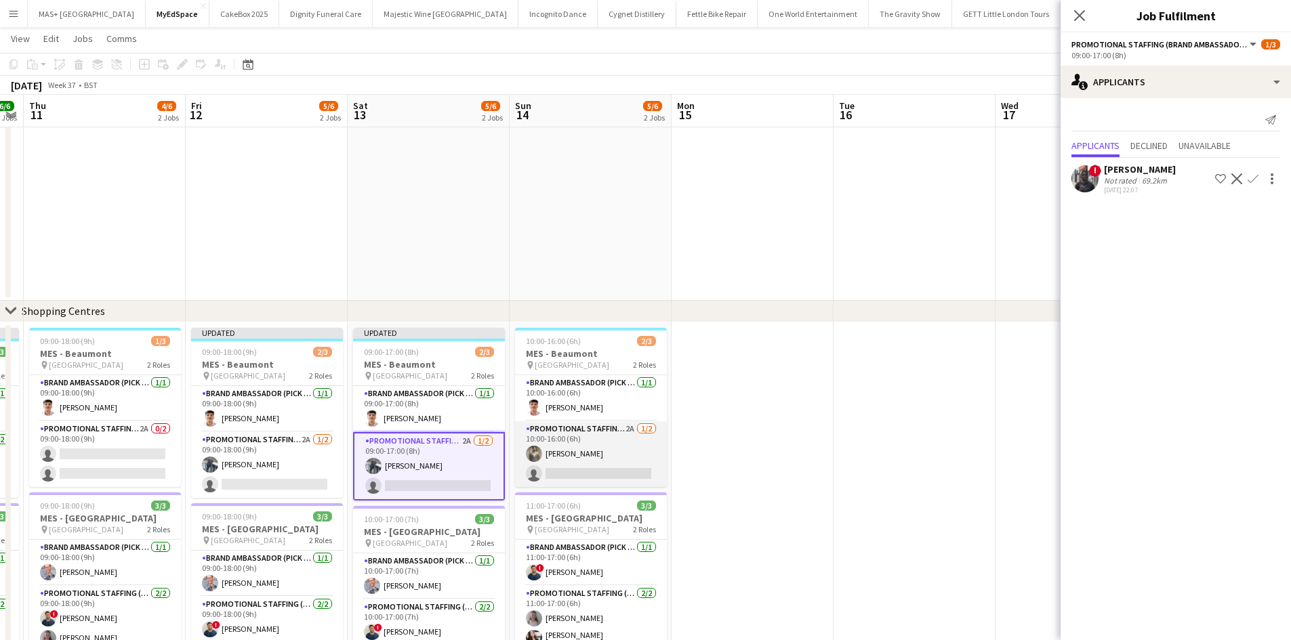
click at [627, 452] on app-card-role "Promotional Staffing (Brand Ambassadors) 2A 1/2 10:00-16:00 (6h) Syed Shah sing…" at bounding box center [591, 454] width 152 height 66
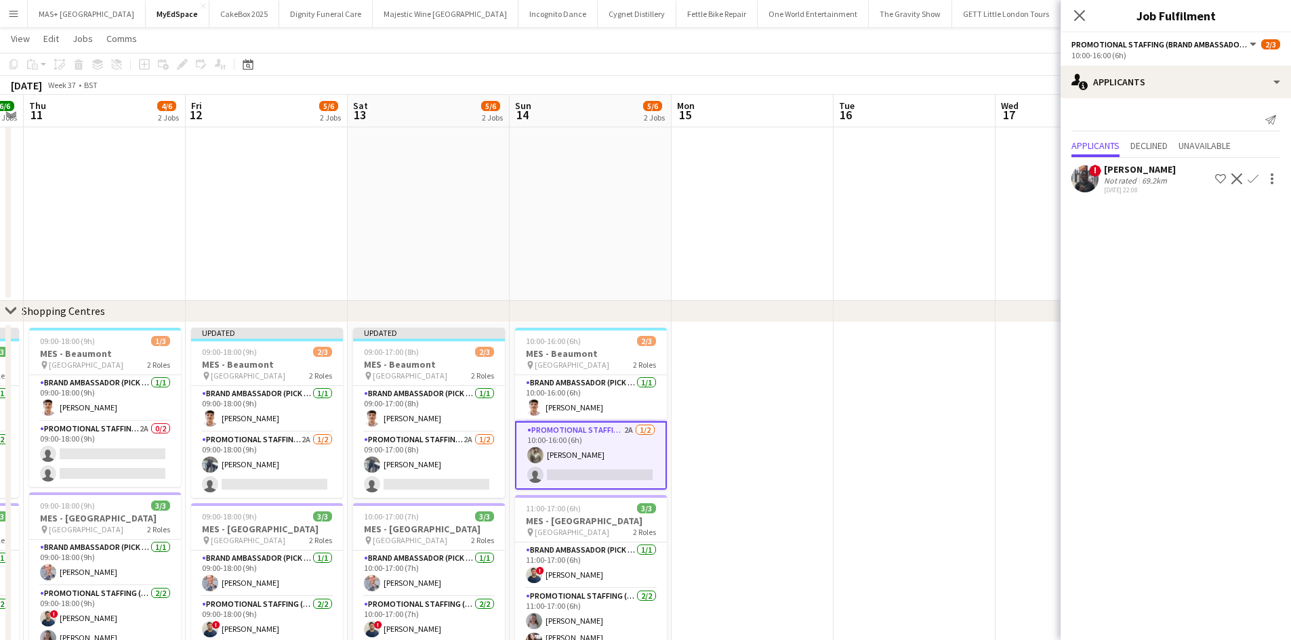
click at [856, 362] on app-date-cell at bounding box center [914, 501] width 162 height 358
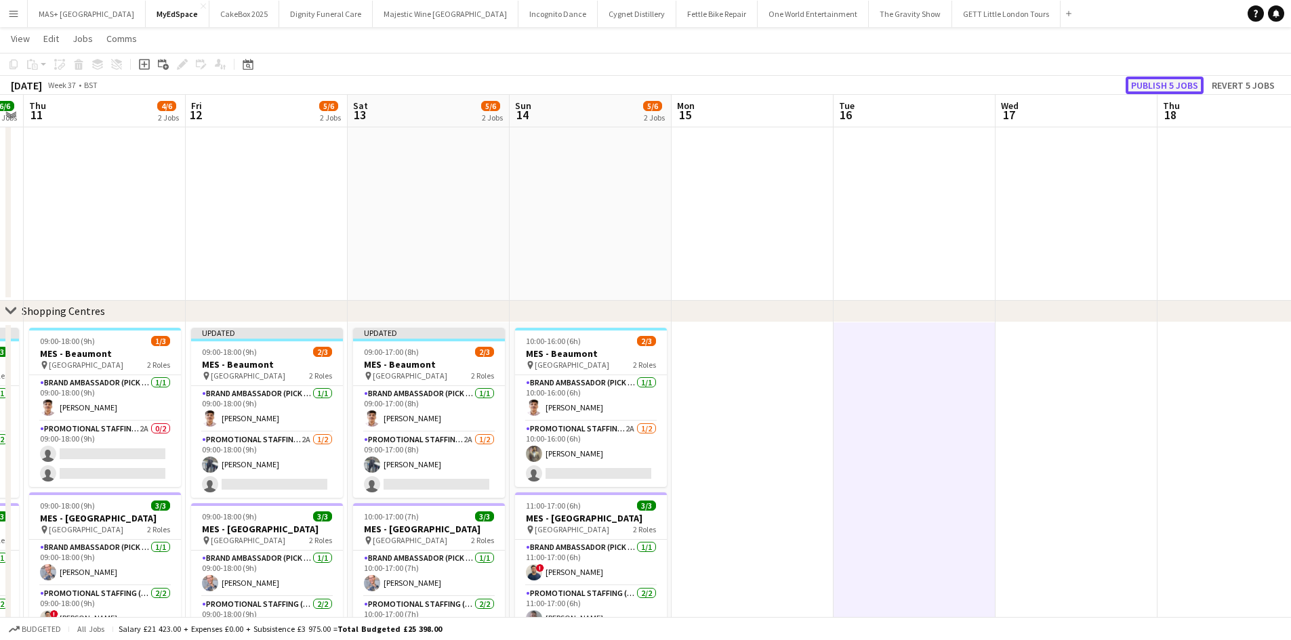
click at [1148, 80] on button "Publish 5 jobs" at bounding box center [1164, 86] width 78 height 18
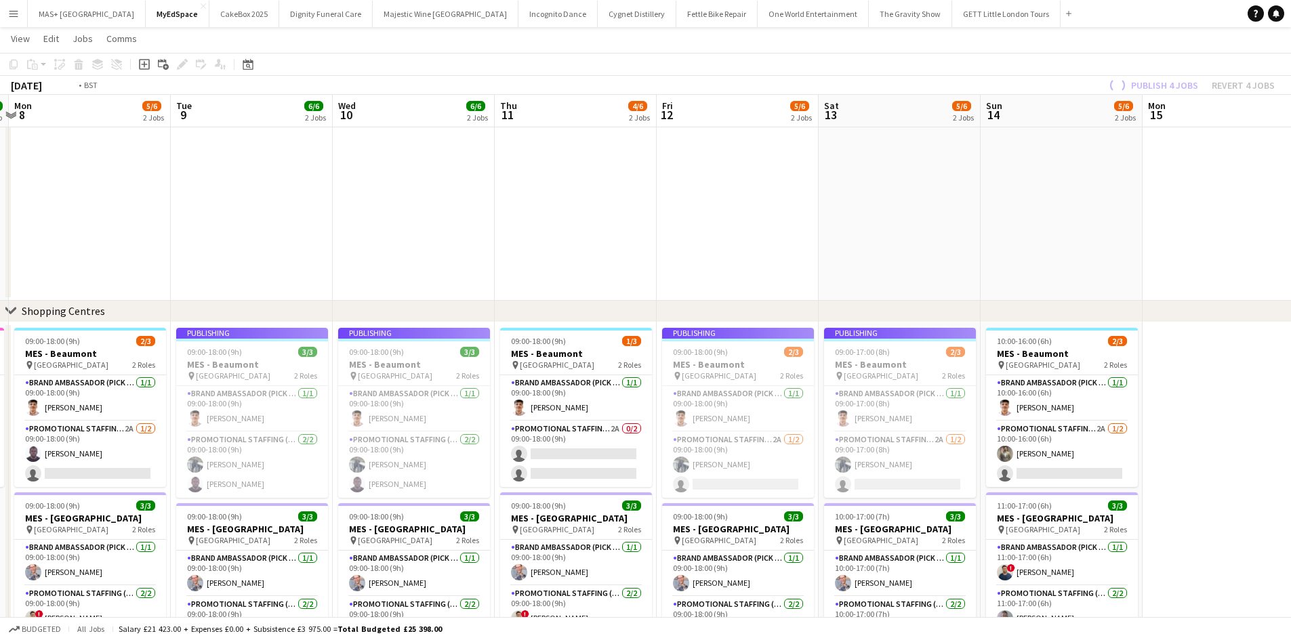
drag, startPoint x: 469, startPoint y: 278, endPoint x: 953, endPoint y: 243, distance: 485.8
click at [953, 243] on app-calendar-viewport "Sat 6 2/3 1 Job Sun 7 3/3 1 Job Mon 8 5/6 2 Jobs Tue 9 6/6 2 Jobs Wed 10 6/6 2 …" at bounding box center [645, 130] width 1291 height 1102
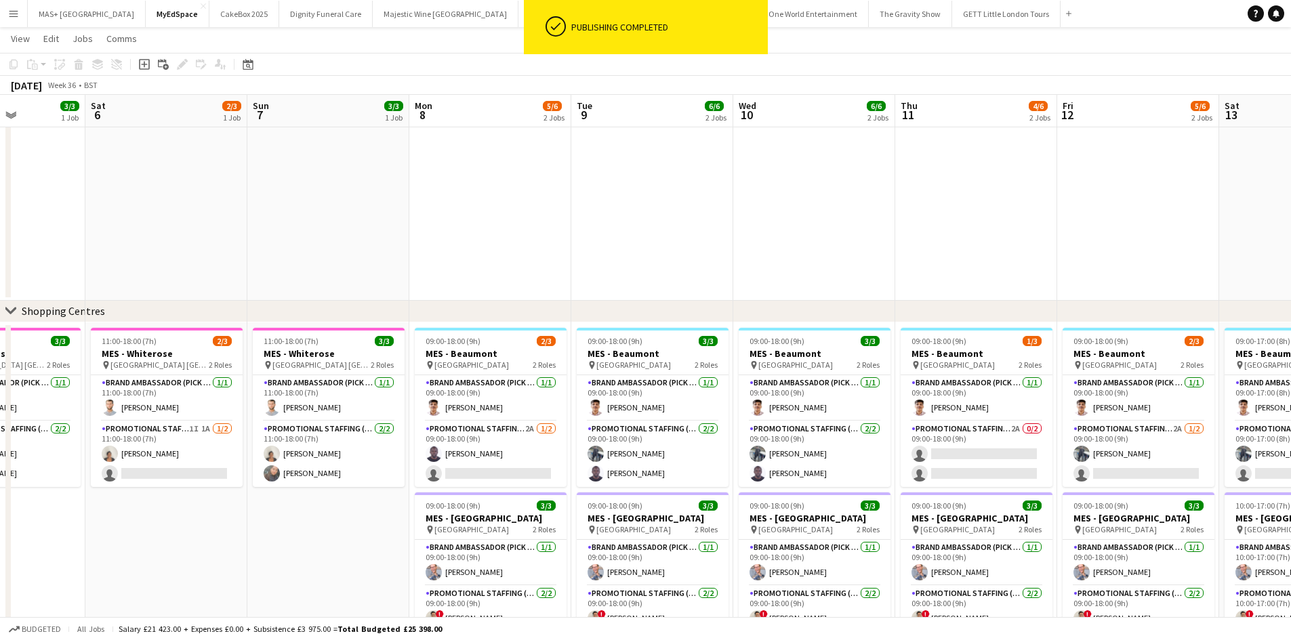
drag, startPoint x: 687, startPoint y: 270, endPoint x: 934, endPoint y: 269, distance: 247.3
click at [934, 269] on app-calendar-viewport "Wed 3 3/3 1 Job Thu 4 3/3 1 Job Fri 5 3/3 1 Job Sat 6 2/3 1 Job Sun 7 3/3 1 Job…" at bounding box center [645, 130] width 1291 height 1102
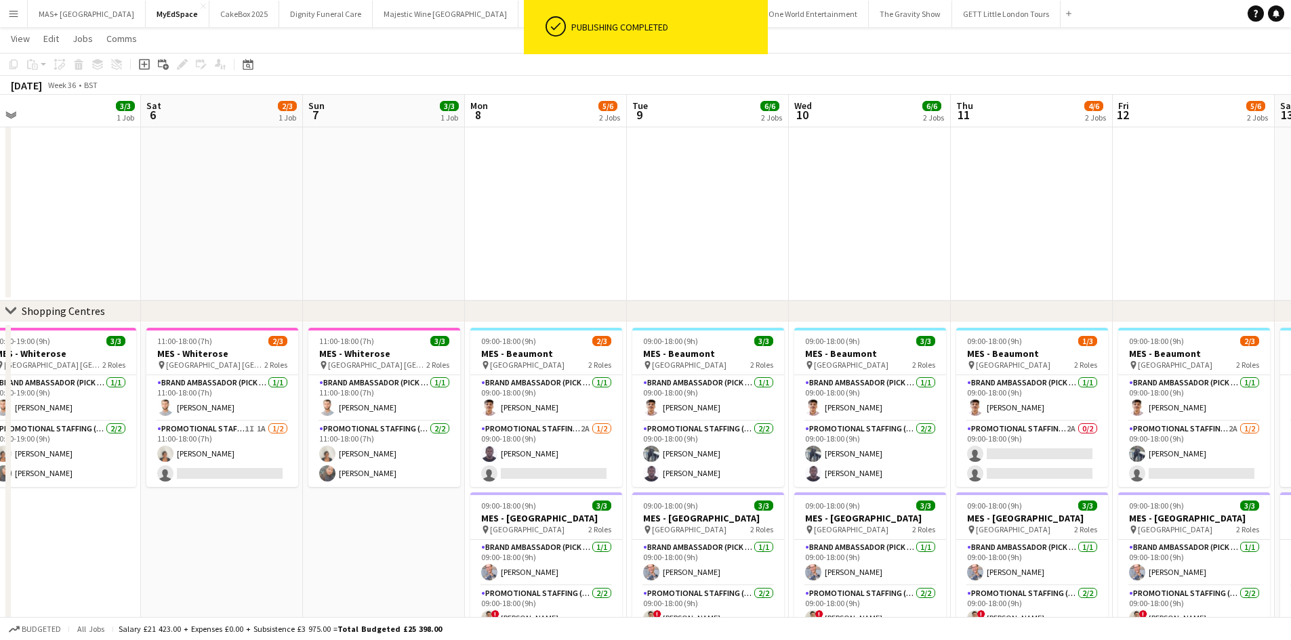
drag, startPoint x: 651, startPoint y: 270, endPoint x: 900, endPoint y: 268, distance: 249.3
click at [917, 264] on app-calendar-viewport "Wed 3 3/3 1 Job Thu 4 3/3 1 Job Fri 5 3/3 1 Job Sat 6 2/3 1 Job Sun 7 3/3 1 Job…" at bounding box center [645, 130] width 1291 height 1102
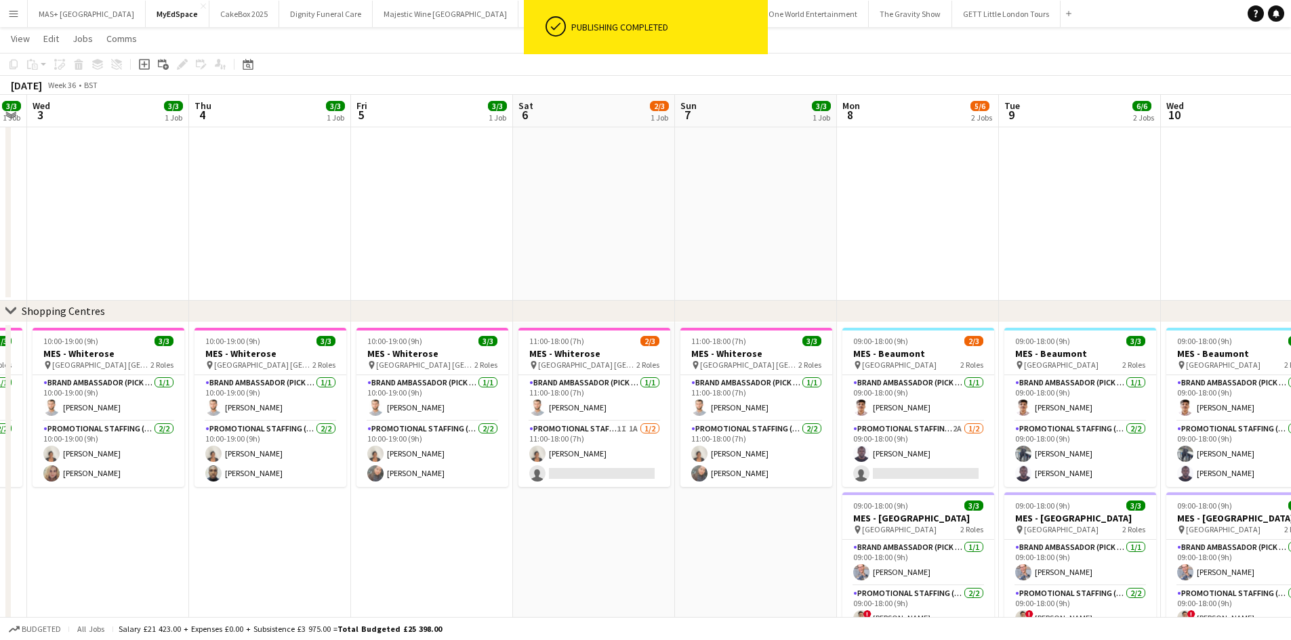
drag, startPoint x: 686, startPoint y: 272, endPoint x: 731, endPoint y: 300, distance: 53.6
click at [735, 271] on app-calendar-viewport "Mon 1 3/3 1 Job Tue 2 3/3 1 Job Wed 3 3/3 1 Job Thu 4 3/3 1 Job Fri 5 3/3 1 Job…" at bounding box center [645, 130] width 1291 height 1102
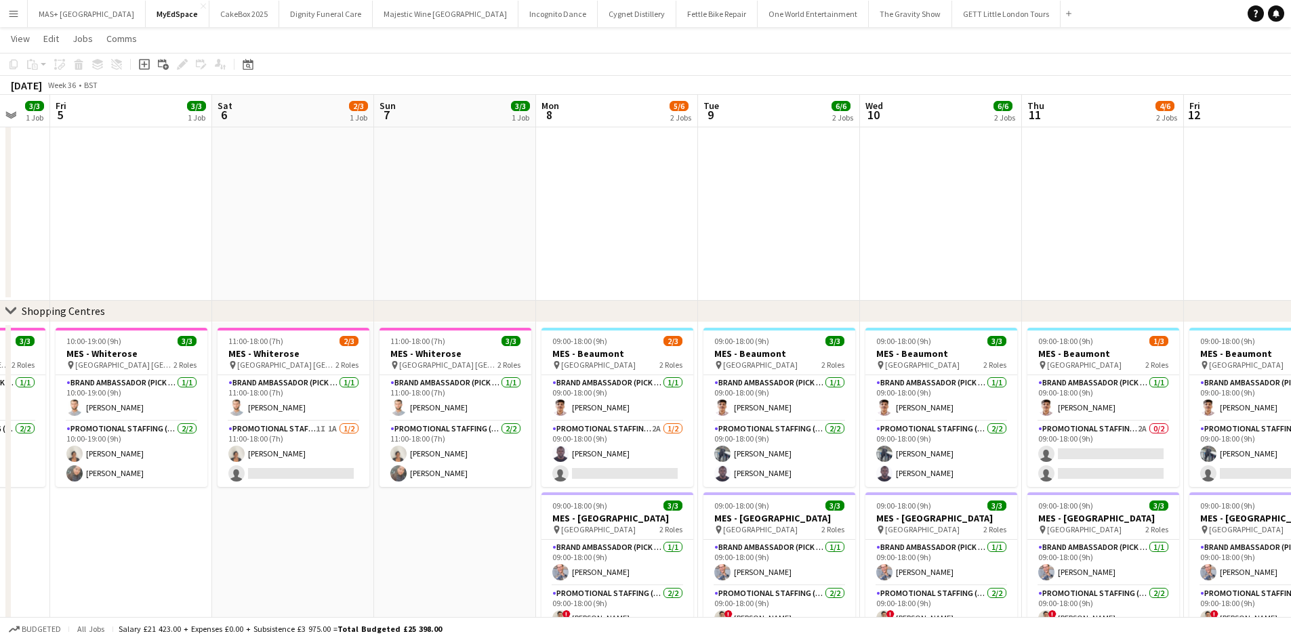
drag, startPoint x: 247, startPoint y: 215, endPoint x: 202, endPoint y: 224, distance: 45.6
click at [197, 224] on app-calendar-viewport "Mon 1 3/3 1 Job Tue 2 3/3 1 Job Wed 3 3/3 1 Job Thu 4 3/3 1 Job Fri 5 3/3 1 Job…" at bounding box center [645, 130] width 1291 height 1102
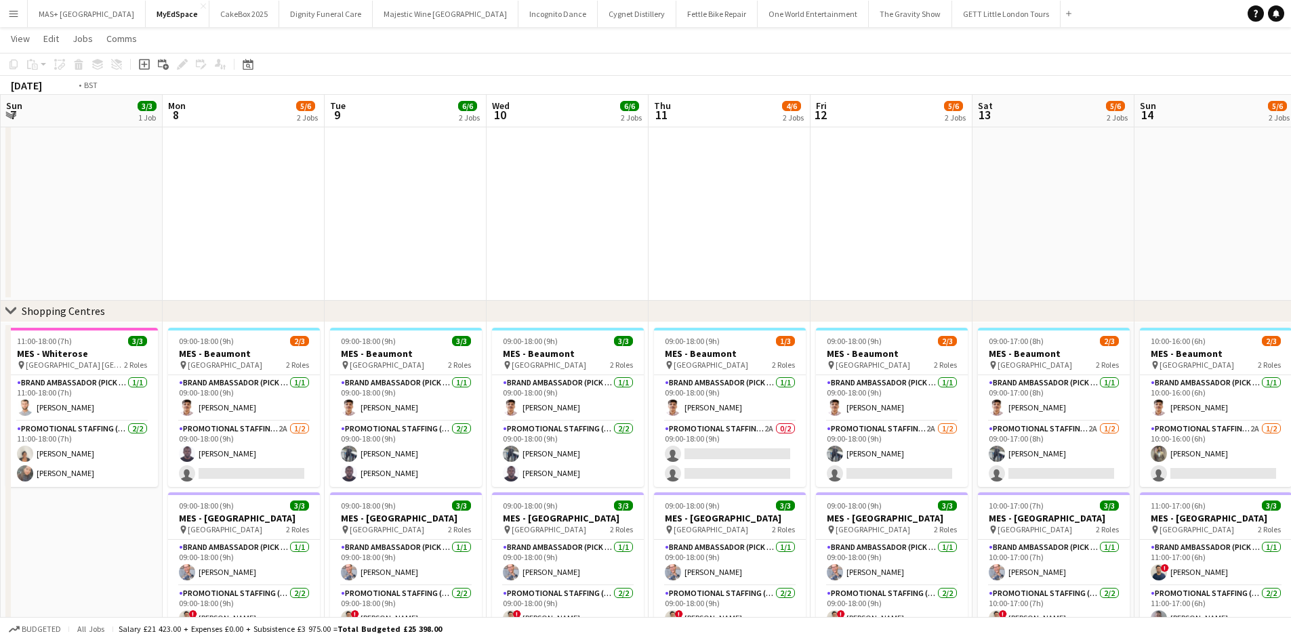
drag, startPoint x: 827, startPoint y: 253, endPoint x: 404, endPoint y: 226, distance: 424.4
click at [163, 209] on app-calendar-viewport "Wed 3 3/3 1 Job Thu 4 3/3 1 Job Fri 5 3/3 1 Job Sat 6 2/3 1 Job Sun 7 3/3 1 Job…" at bounding box center [645, 130] width 1291 height 1102
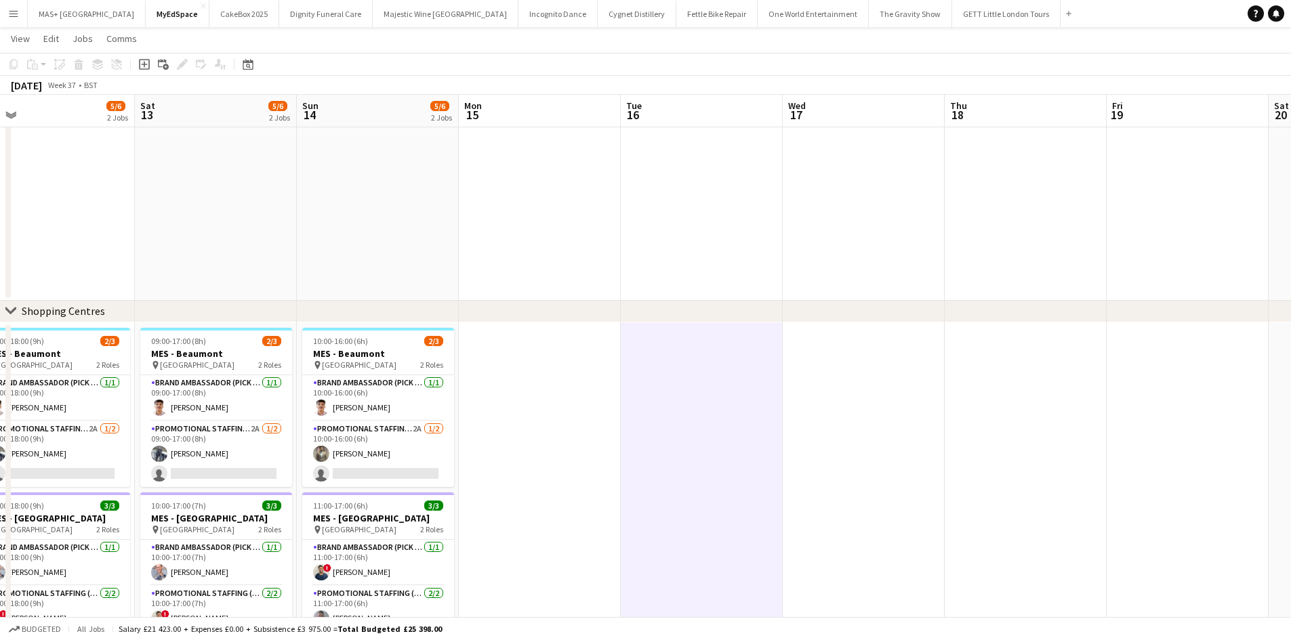
drag, startPoint x: 270, startPoint y: 175, endPoint x: 519, endPoint y: 226, distance: 254.5
click at [188, 170] on app-calendar-viewport "Tue 9 6/6 2 Jobs Wed 10 6/6 2 Jobs Thu 11 4/6 2 Jobs Fri 12 5/6 2 Jobs Sat 13 5…" at bounding box center [645, 130] width 1291 height 1102
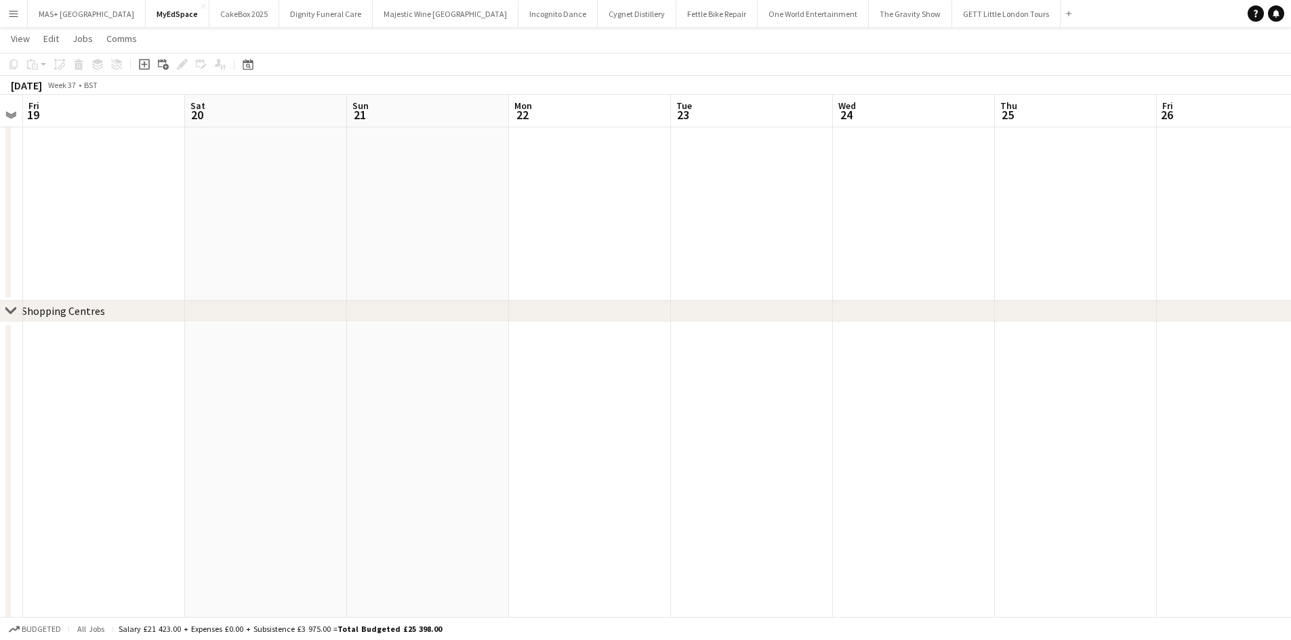
click at [75, 197] on app-calendar-viewport "Mon 15 Tue 16 Wed 17 Thu 18 Fri 19 Sat 20 Sun 21 Mon 22 Tue 23 Wed 24 Thu 25 Fr…" at bounding box center [645, 130] width 1291 height 1102
drag, startPoint x: 783, startPoint y: 329, endPoint x: 242, endPoint y: 277, distance: 543.8
click at [115, 255] on app-calendar-viewport "Sun 21 Mon 22 Tue 23 Wed 24 Thu 25 Fri 26 Sat 27 Sun 28 Mon 29 Tue 30 Wed 1 Thu…" at bounding box center [645, 130] width 1291 height 1102
drag, startPoint x: 906, startPoint y: 352, endPoint x: 298, endPoint y: 278, distance: 612.1
click at [178, 267] on app-calendar-viewport "Wed 24 Thu 25 Fri 26 Sat 27 Sun 28 Mon 29 Tue 30 Wed 1 Thu 2 Fri 3 Sat 4 Sun 5 …" at bounding box center [645, 130] width 1291 height 1102
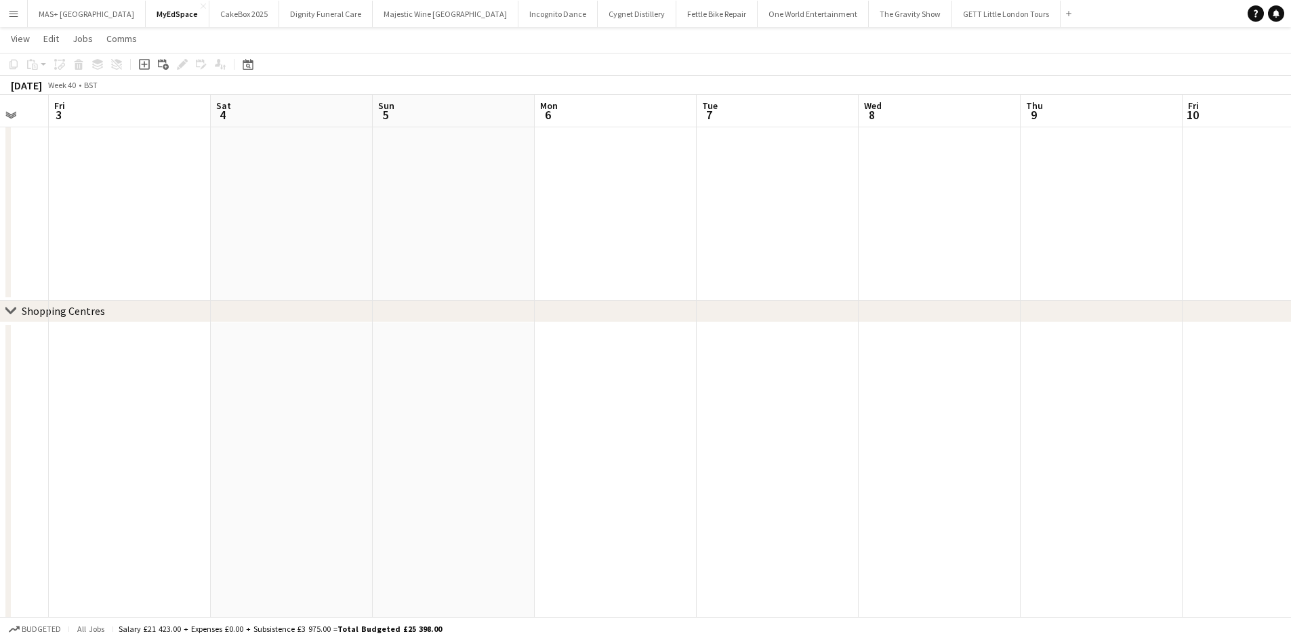
drag, startPoint x: 511, startPoint y: 312, endPoint x: 134, endPoint y: 216, distance: 388.8
click at [194, 265] on app-calendar-viewport "Mon 29 Tue 30 Wed 1 Thu 2 Fri 3 Sat 4 Sun 5 Mon 6 Tue 7 Wed 8 Thu 9 Fri 10 Sat …" at bounding box center [645, 130] width 1291 height 1102
click at [8, 12] on app-icon "Menu" at bounding box center [13, 13] width 11 height 11
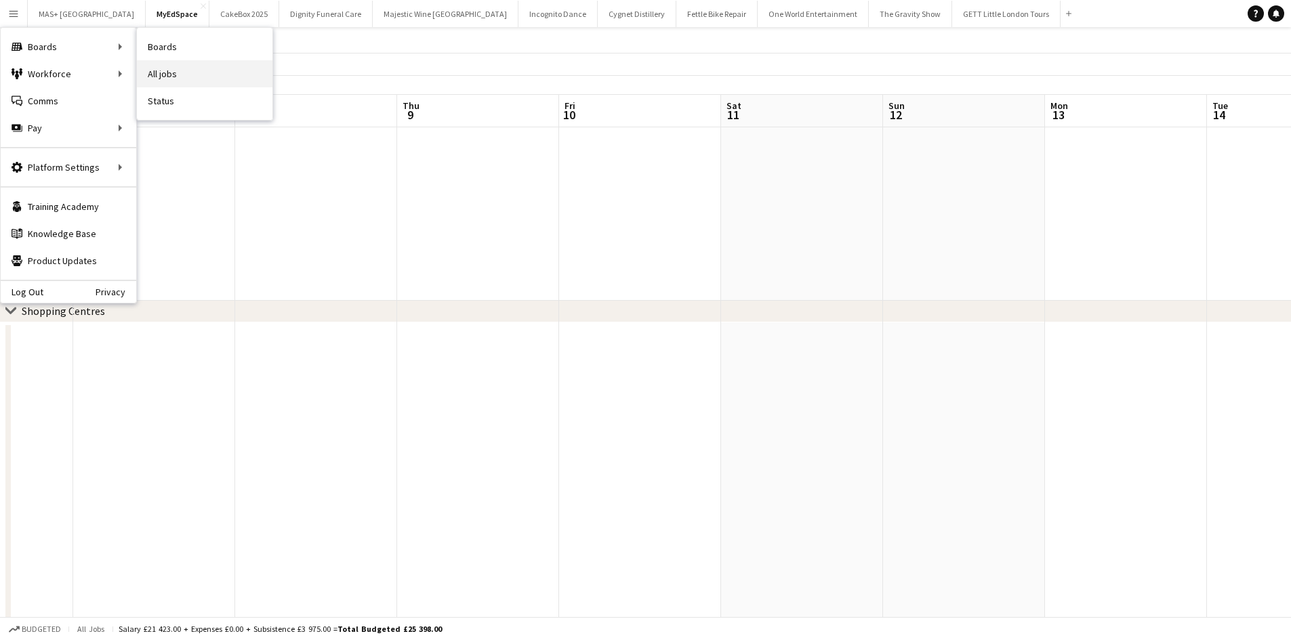
click at [192, 70] on link "All jobs" at bounding box center [205, 73] width 136 height 27
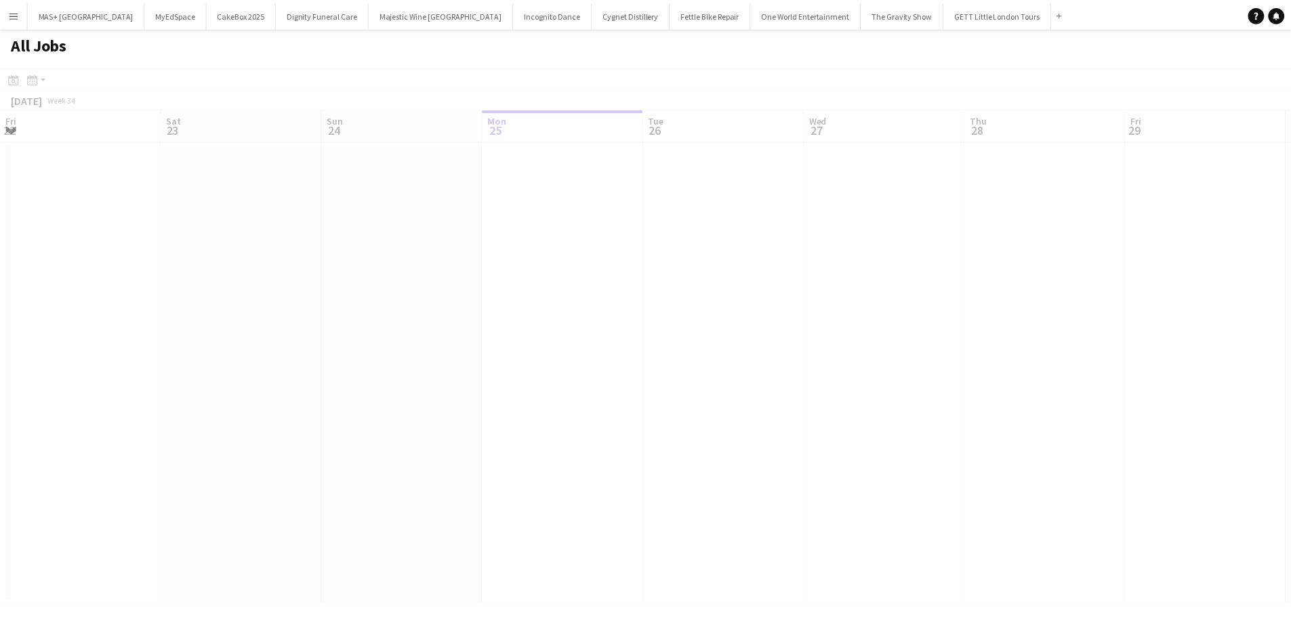
scroll to position [0, 324]
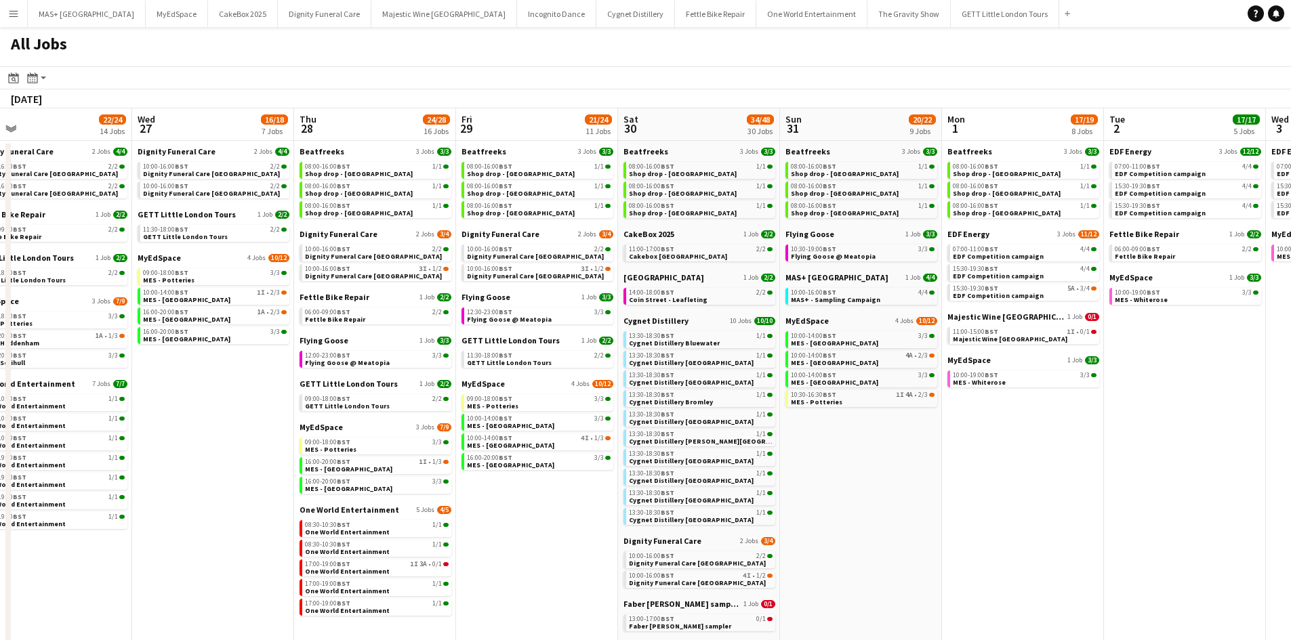
click at [18, 430] on app-all-jobs "All Jobs Date picker AUG 2025 AUG 2025 Monday M Tuesday T Wednesday W Thursday …" at bounding box center [645, 553] width 1291 height 1052
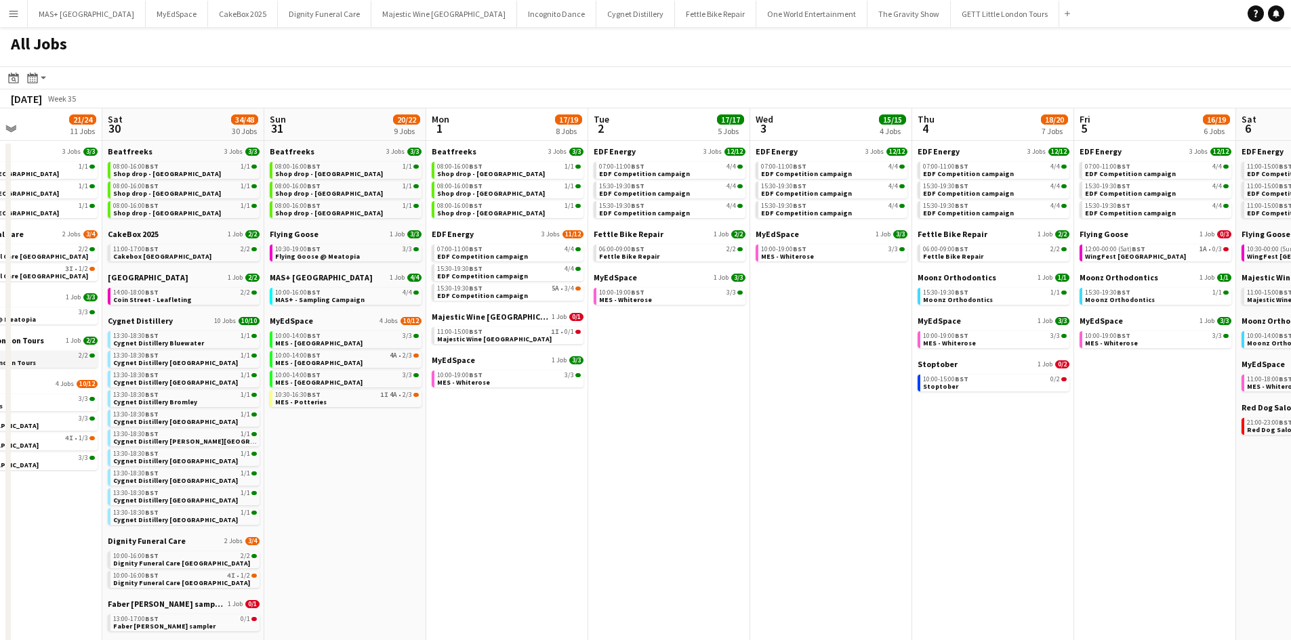
drag, startPoint x: 715, startPoint y: 470, endPoint x: 19, endPoint y: 361, distance: 704.2
drag, startPoint x: 1014, startPoint y: 503, endPoint x: 295, endPoint y: 411, distance: 724.1
click at [312, 417] on app-calendar-viewport "Wed 27 16/18 7 Jobs Thu 28 24/28 16 Jobs Fri 29 21/24 11 Jobs Sat 30 34/48 30 J…" at bounding box center [645, 593] width 1291 height 971
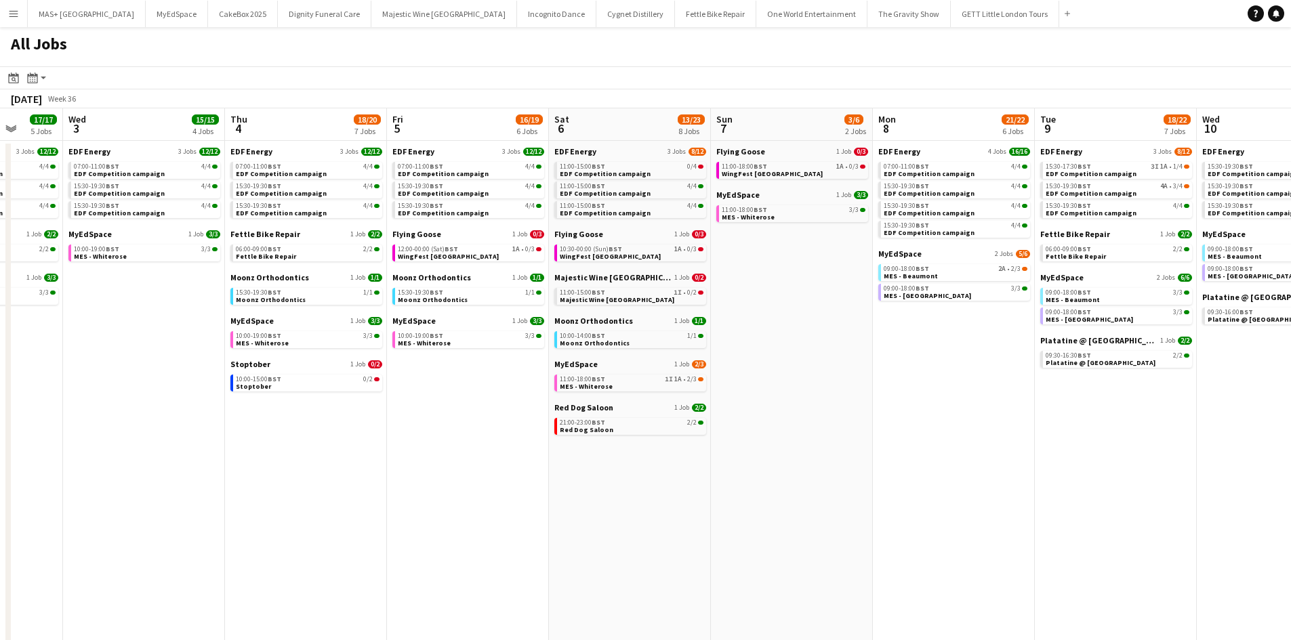
drag, startPoint x: 850, startPoint y: 476, endPoint x: 210, endPoint y: 393, distance: 645.0
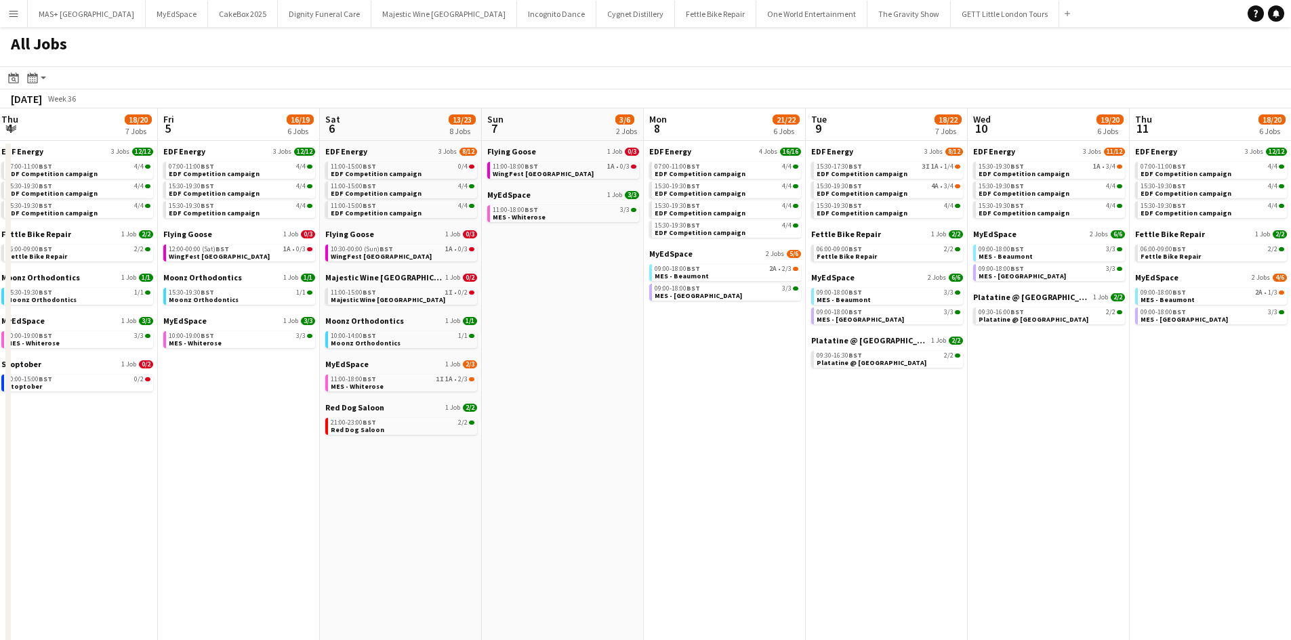
drag, startPoint x: 956, startPoint y: 475, endPoint x: 324, endPoint y: 392, distance: 637.5
click at [340, 393] on app-calendar-viewport "Sun 31 20/22 9 Jobs Mon 1 17/19 8 Jobs Tue 2 17/17 5 Jobs Wed 3 15/15 4 Jobs Th…" at bounding box center [645, 593] width 1291 height 971
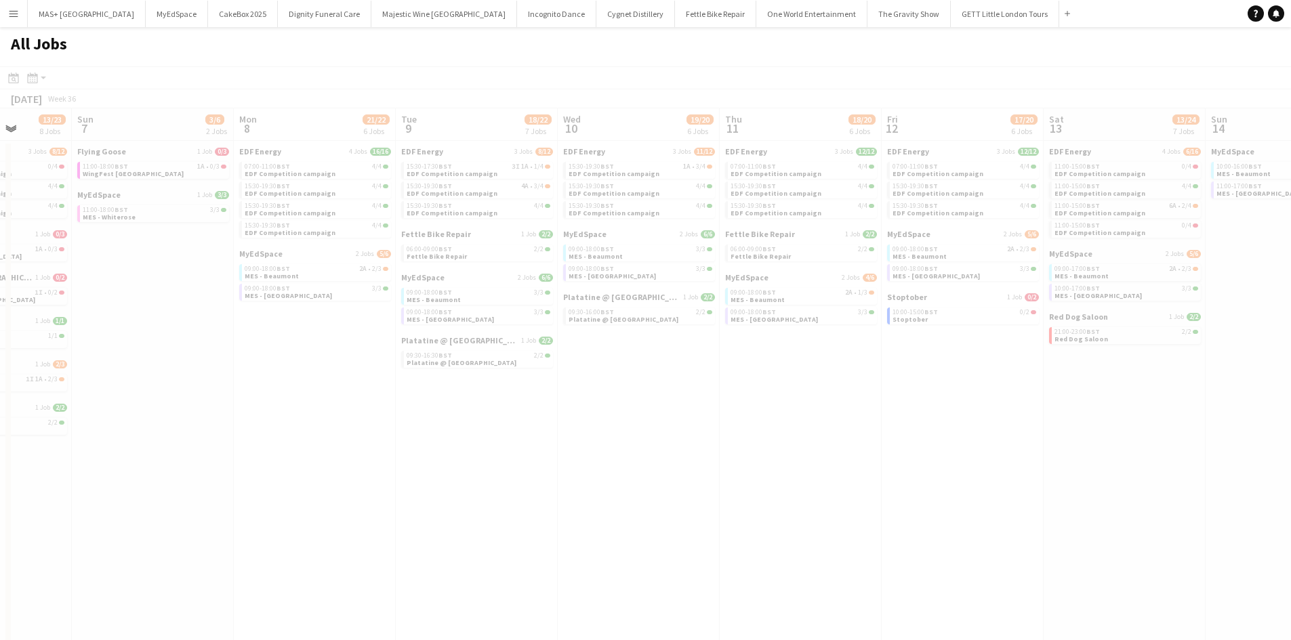
drag, startPoint x: 657, startPoint y: 435, endPoint x: 318, endPoint y: 387, distance: 341.5
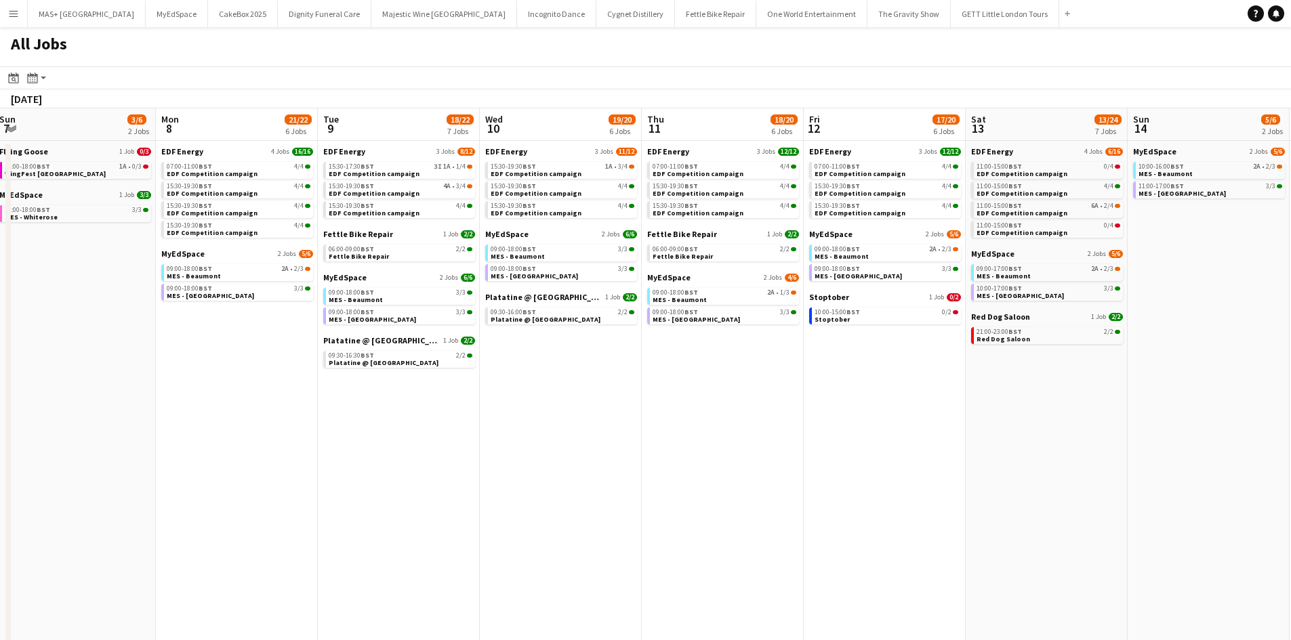
click at [199, 394] on app-all-jobs "All Jobs Date picker AUG 2025 AUG 2025 Monday M Tuesday T Wednesday W Thursday …" at bounding box center [645, 553] width 1291 height 1052
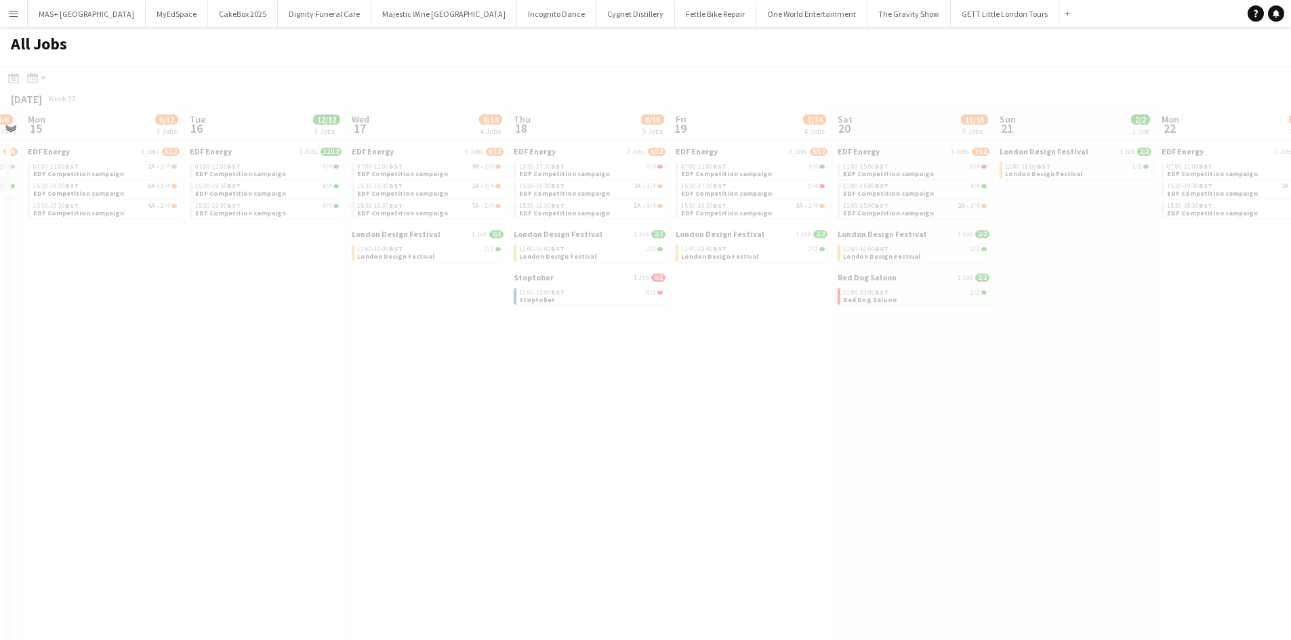
drag, startPoint x: 558, startPoint y: 417, endPoint x: 199, endPoint y: 385, distance: 361.2
click at [206, 393] on app-all-jobs "All Jobs Date picker AUG 2025 AUG 2025 Monday M Tuesday T Wednesday W Thursday …" at bounding box center [645, 553] width 1291 height 1052
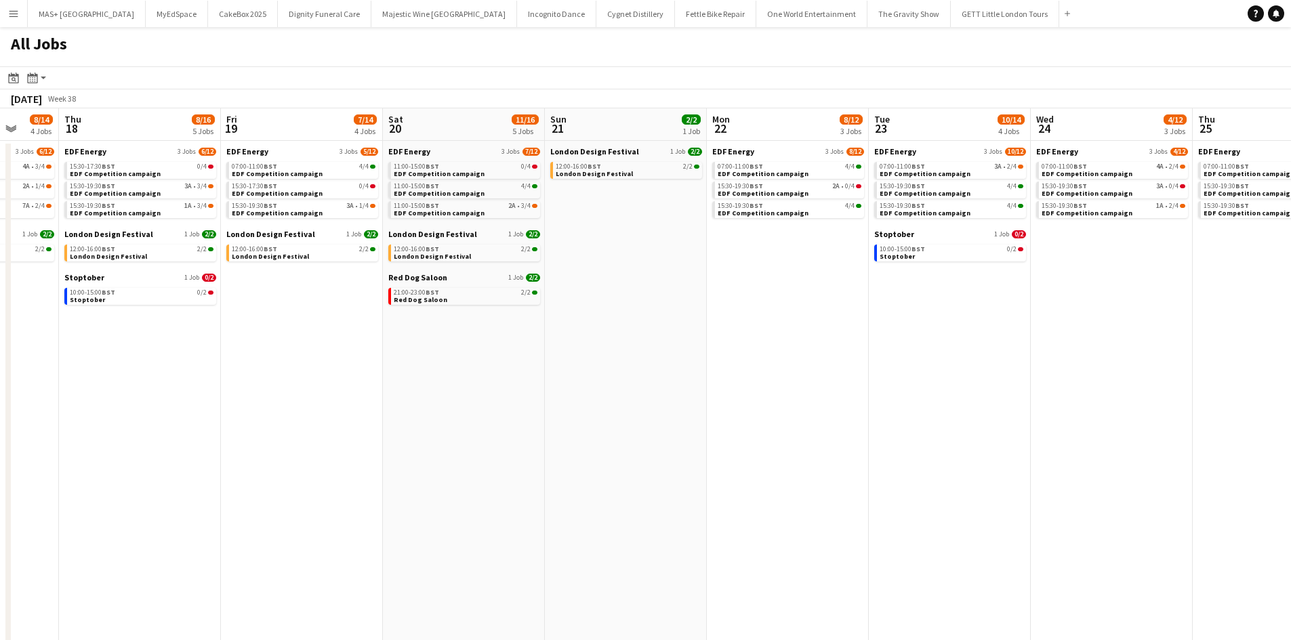
click at [190, 385] on app-all-jobs "All Jobs Date picker AUG 2025 AUG 2025 Monday M Tuesday T Wednesday W Thursday …" at bounding box center [645, 553] width 1291 height 1052
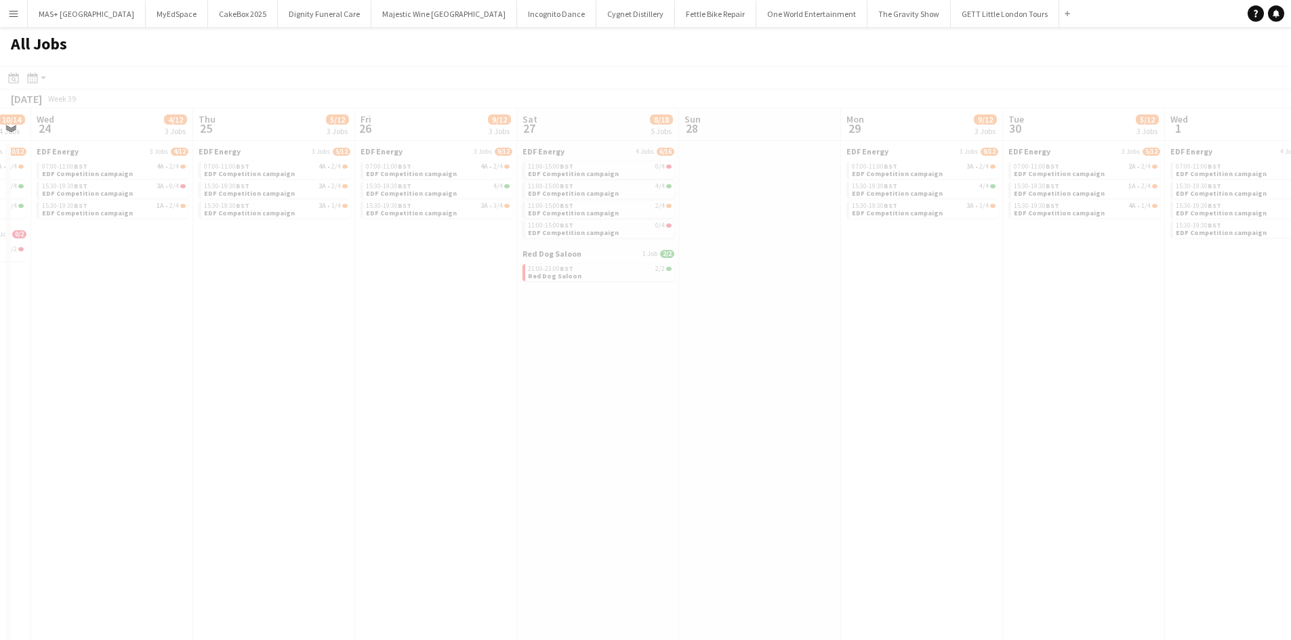
drag, startPoint x: 917, startPoint y: 446, endPoint x: 738, endPoint y: 420, distance: 180.7
click at [253, 386] on app-all-jobs "All Jobs Date picker AUG 2025 AUG 2025 Monday M Tuesday T Wednesday W Thursday …" at bounding box center [645, 553] width 1291 height 1052
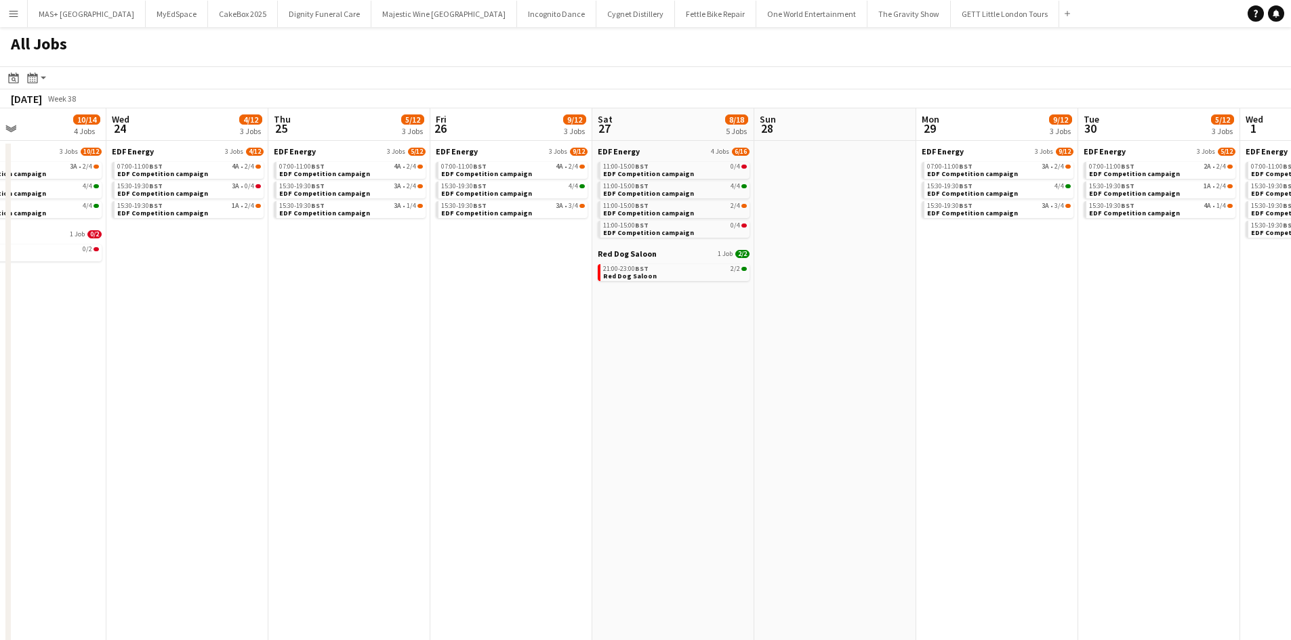
drag, startPoint x: 804, startPoint y: 424, endPoint x: 295, endPoint y: 372, distance: 510.8
click at [293, 372] on app-calendar-viewport "Sat 20 11/16 5 Jobs Sun 21 2/2 1 Job Mon 22 8/12 3 Jobs Tue 23 10/14 4 Jobs Wed…" at bounding box center [645, 593] width 1291 height 971
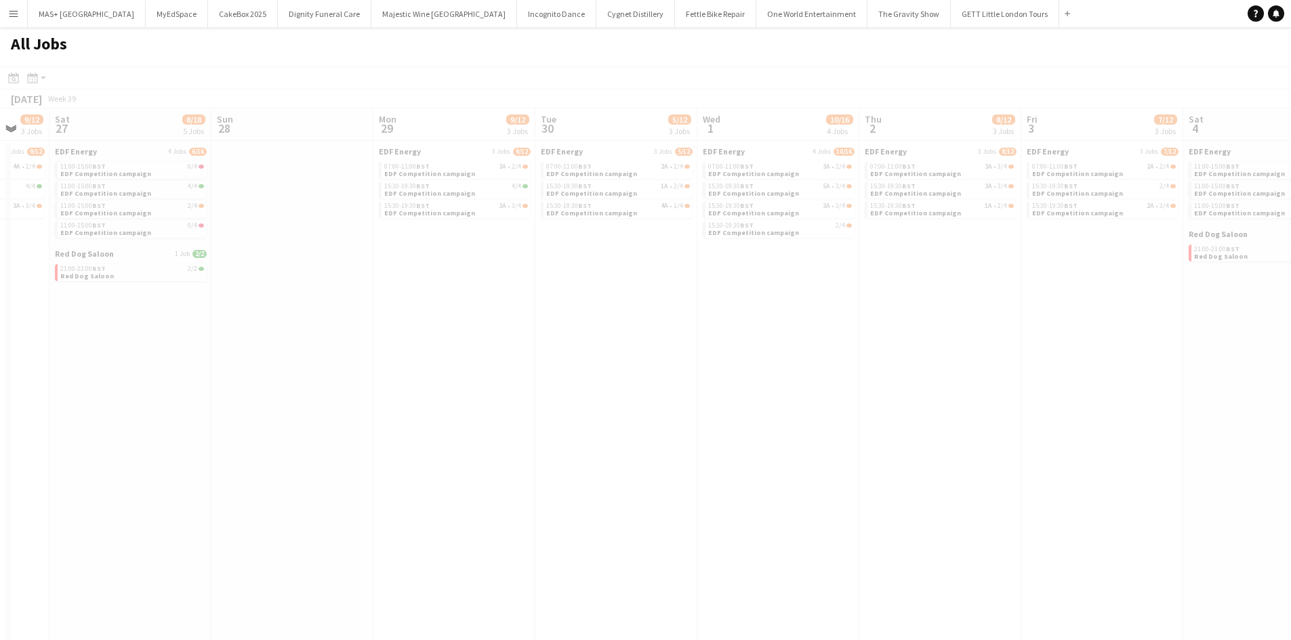
drag, startPoint x: 767, startPoint y: 429, endPoint x: 273, endPoint y: 368, distance: 497.7
click at [252, 369] on app-all-jobs "All Jobs Date picker AUG 2025 AUG 2025 Monday M Tuesday T Wednesday W Thursday …" at bounding box center [645, 553] width 1291 height 1052
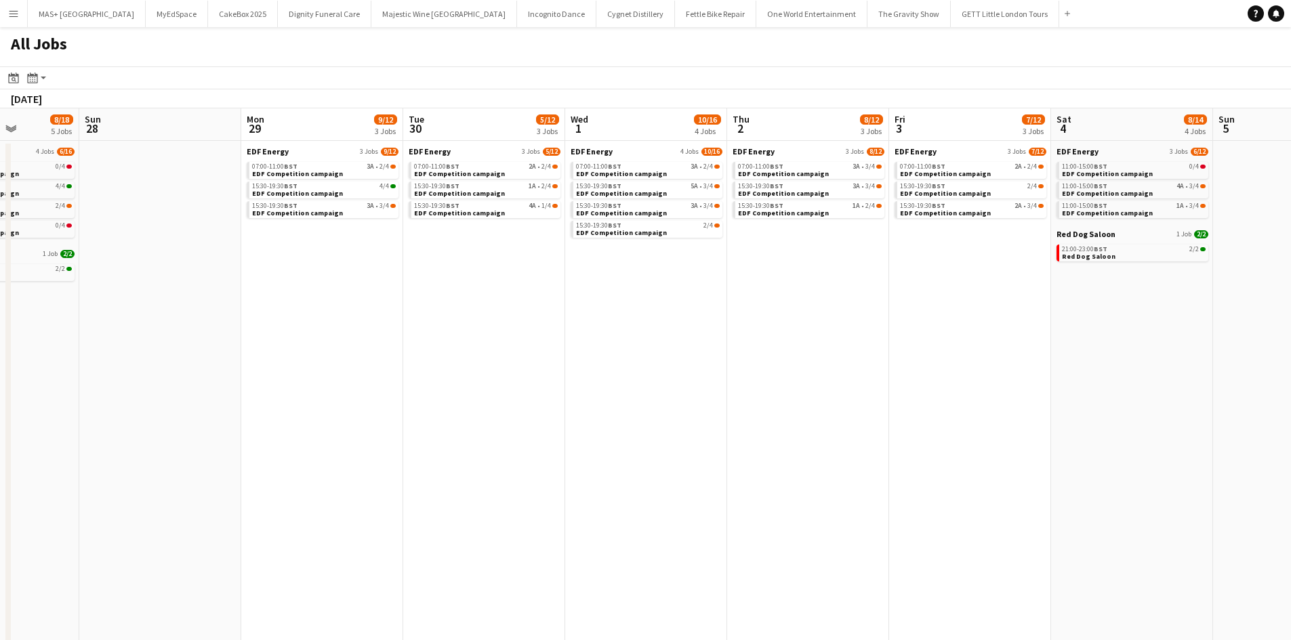
drag, startPoint x: 491, startPoint y: 372, endPoint x: 467, endPoint y: 360, distance: 27.0
click at [346, 350] on app-calendar-viewport "Thu 25 5/12 3 Jobs Fri 26 9/12 3 Jobs Sat 27 8/18 5 Jobs Sun 28 Mon 29 9/12 3 J…" at bounding box center [645, 593] width 1291 height 971
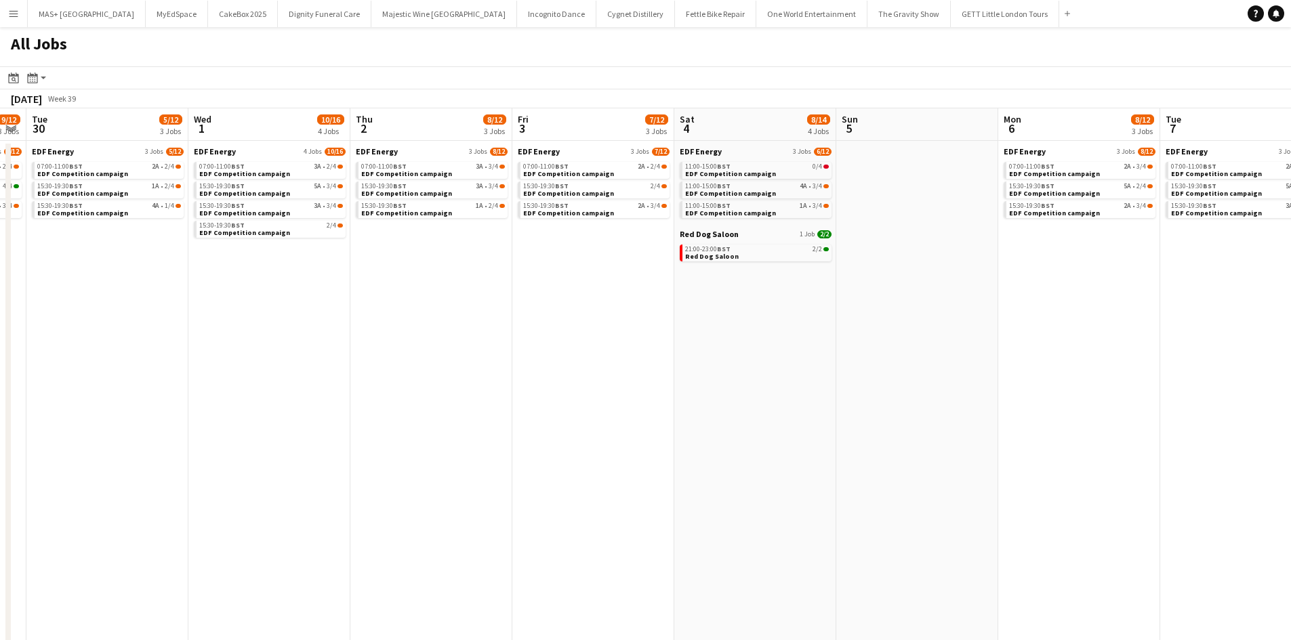
click at [328, 334] on app-all-jobs "All Jobs Date picker AUG 2025 AUG 2025 Monday M Tuesday T Wednesday W Thursday …" at bounding box center [645, 553] width 1291 height 1052
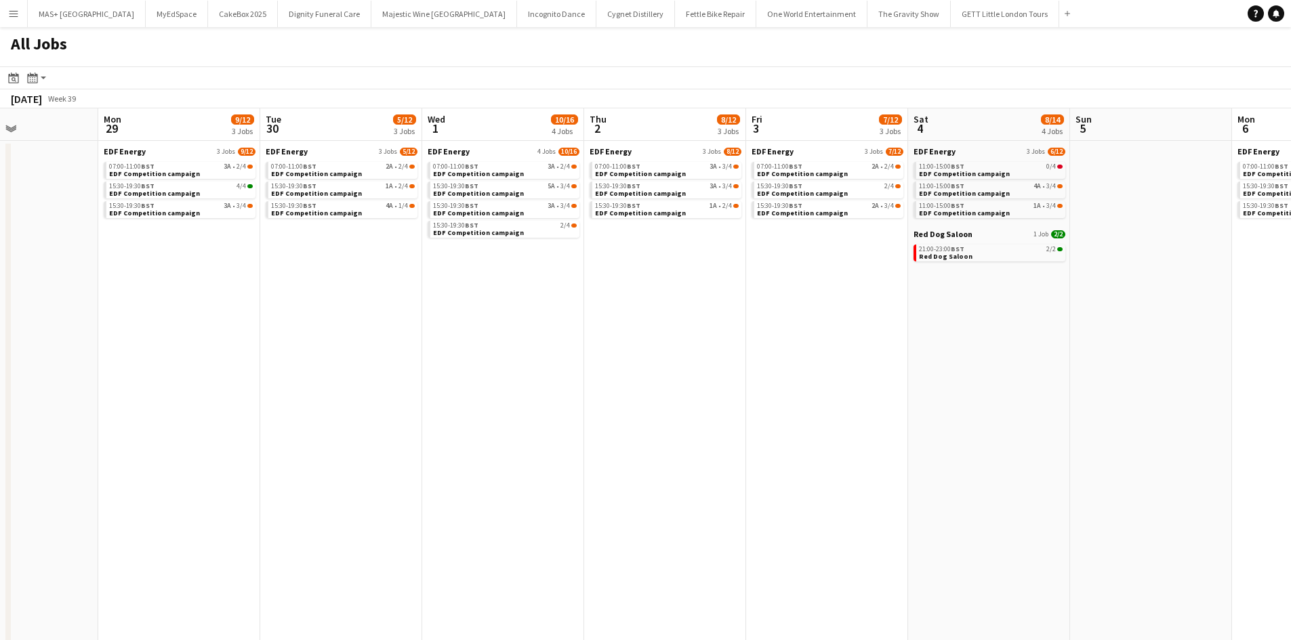
scroll to position [0, 374]
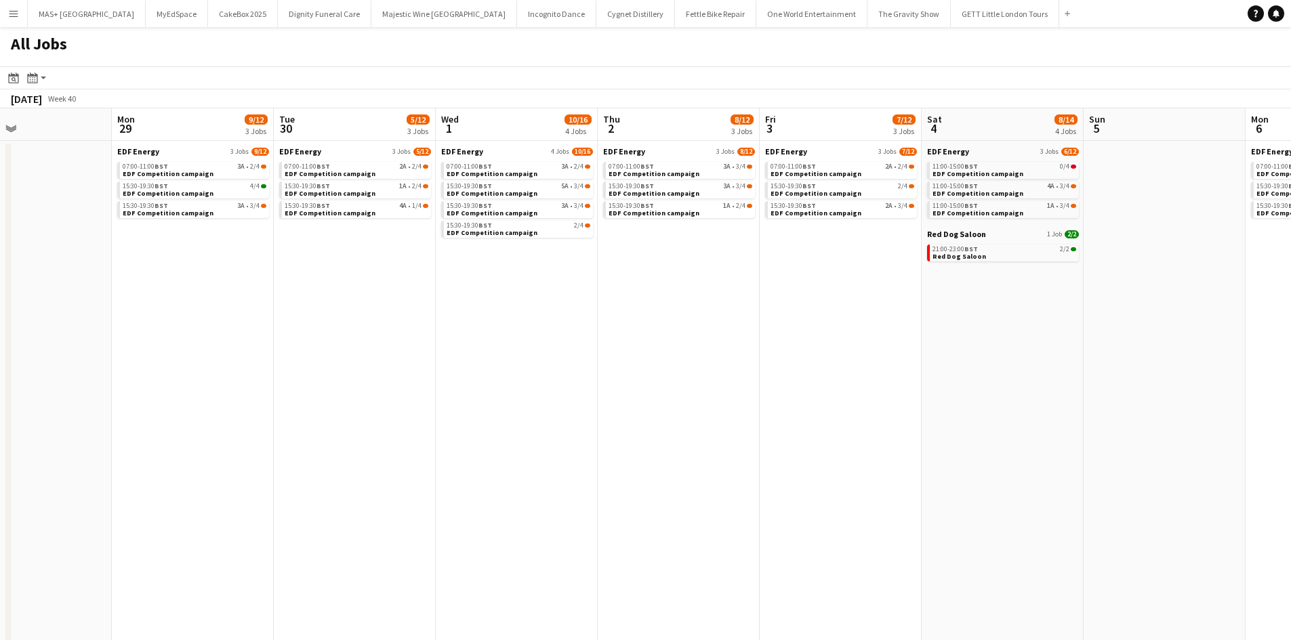
drag
click at [1180, 354] on app-calendar-viewport "Fri 26 9/12 3 Jobs Sat 27 8/18 5 Jobs Sun 28 Mon 29 9/12 3 Jobs Tue 30 5/12 3 J…" at bounding box center [645, 593] width 1291 height 971
click at [175, 164] on div "07:00-11:00 BST 3A • 2/4" at bounding box center [195, 166] width 144 height 7
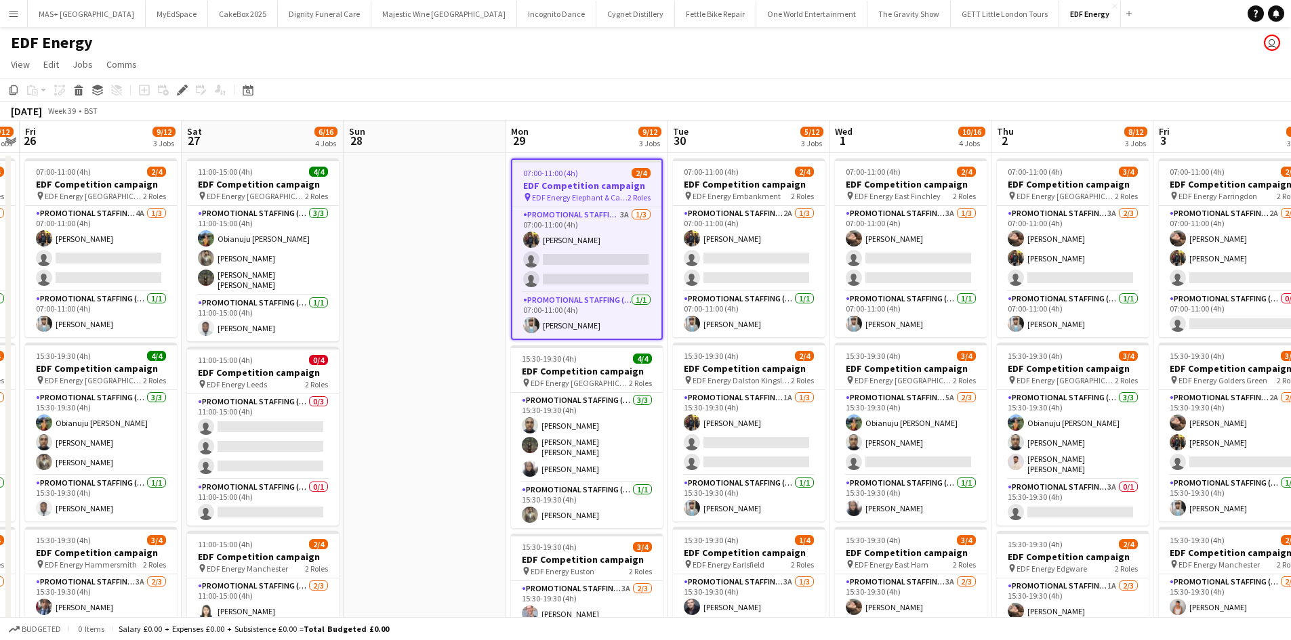
scroll to position [0, 516]
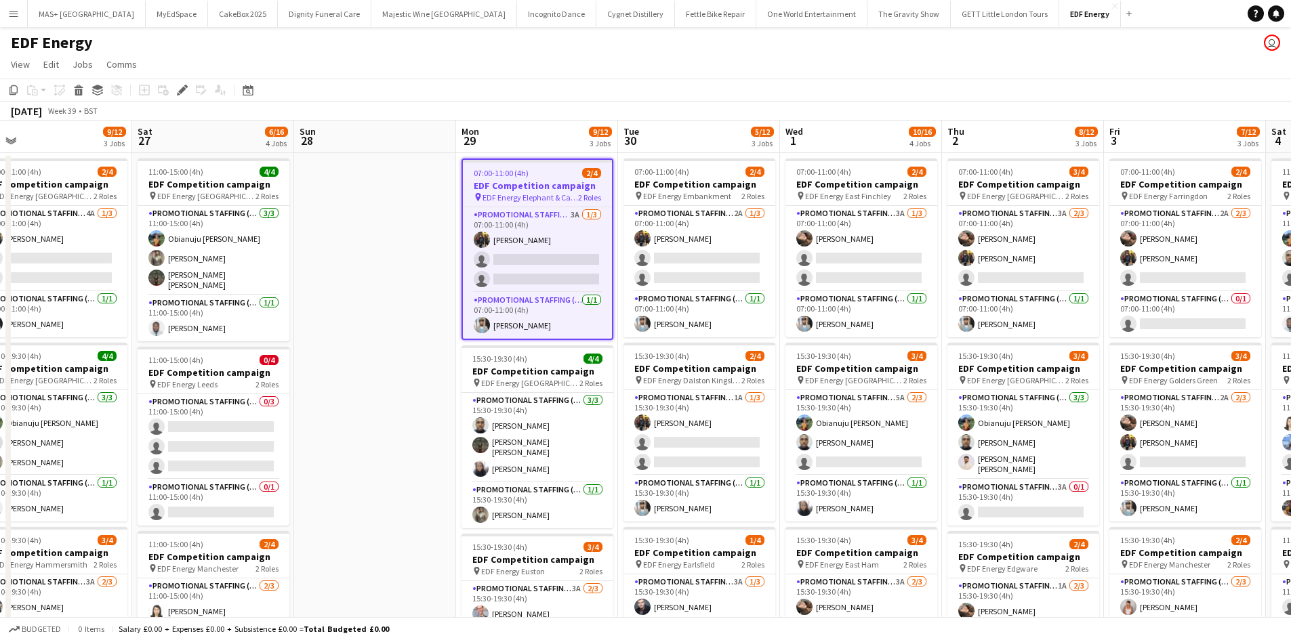
drag, startPoint x: 471, startPoint y: 388, endPoint x: 421, endPoint y: 383, distance: 49.6
click at [421, 383] on app-calendar-viewport "Tue 23 10/12 3 Jobs Wed 24 4/12 3 Jobs Thu 25 5/12 3 Jobs Fri 26 9/12 3 Jobs Sa…" at bounding box center [645, 546] width 1291 height 850
click at [523, 210] on app-card-role "Promotional Staffing (Flyering Staff) 3A 1/3 07:00-11:00 (4h) Martin Brady sing…" at bounding box center [537, 249] width 149 height 85
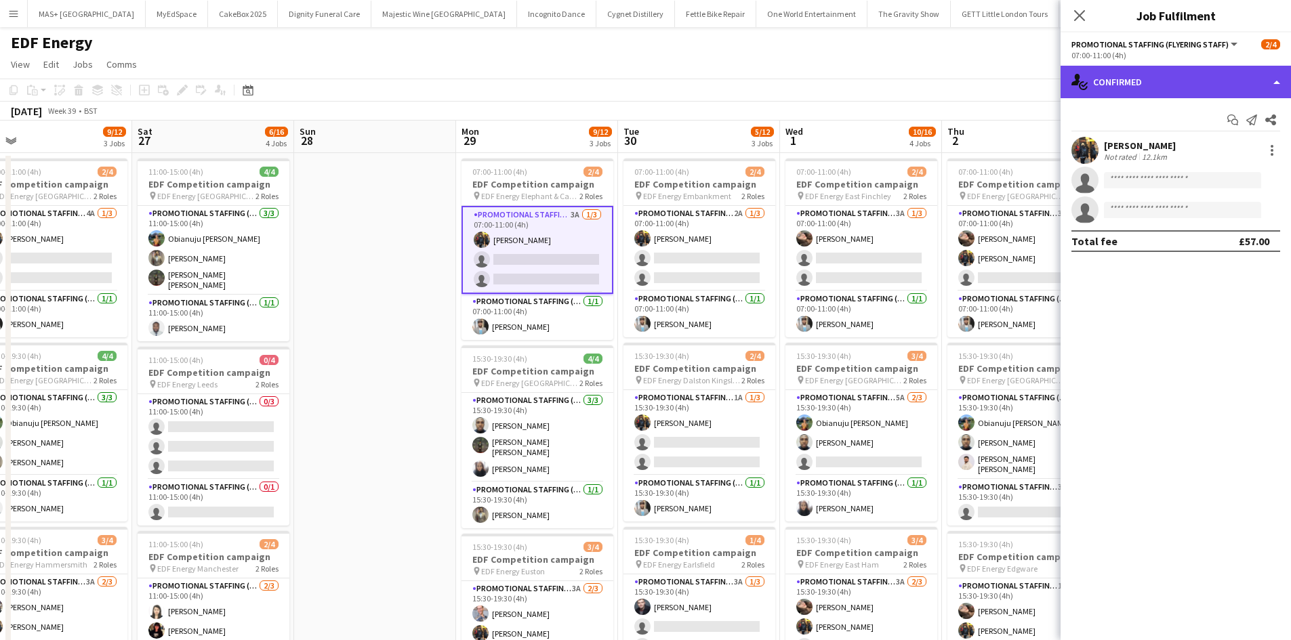
click at [1187, 91] on div "single-neutral-actions-check-2 Confirmed" at bounding box center [1175, 82] width 230 height 33
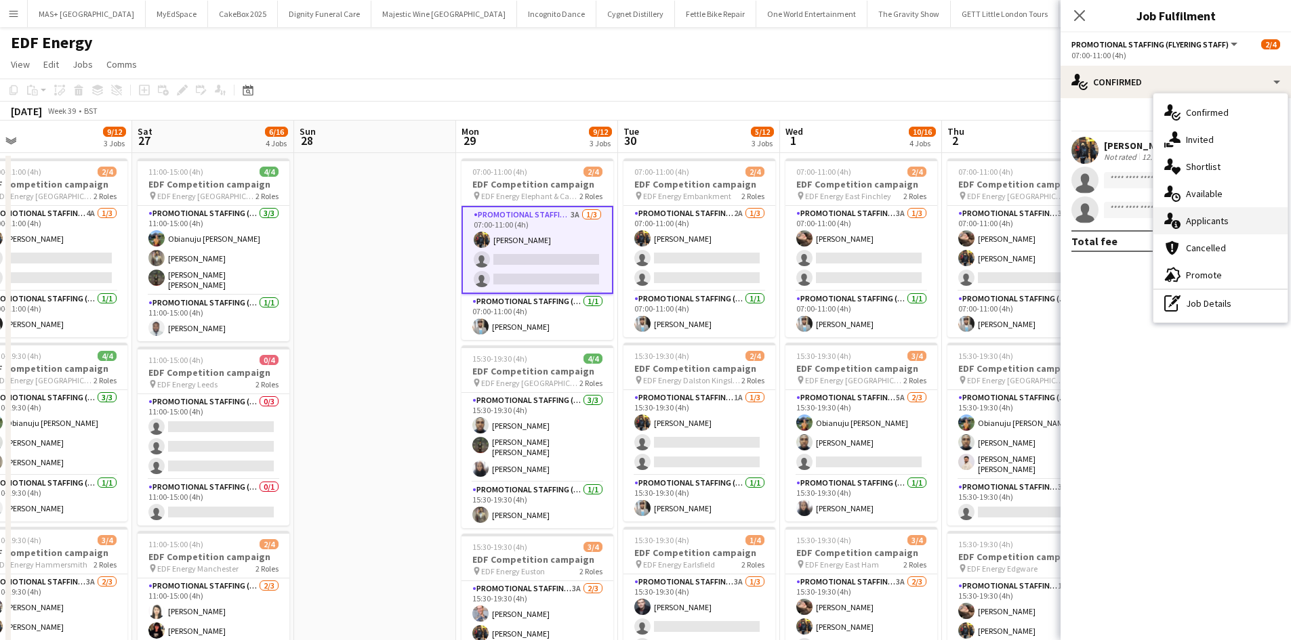
click at [1213, 227] on div "single-neutral-actions-information Applicants" at bounding box center [1220, 220] width 134 height 27
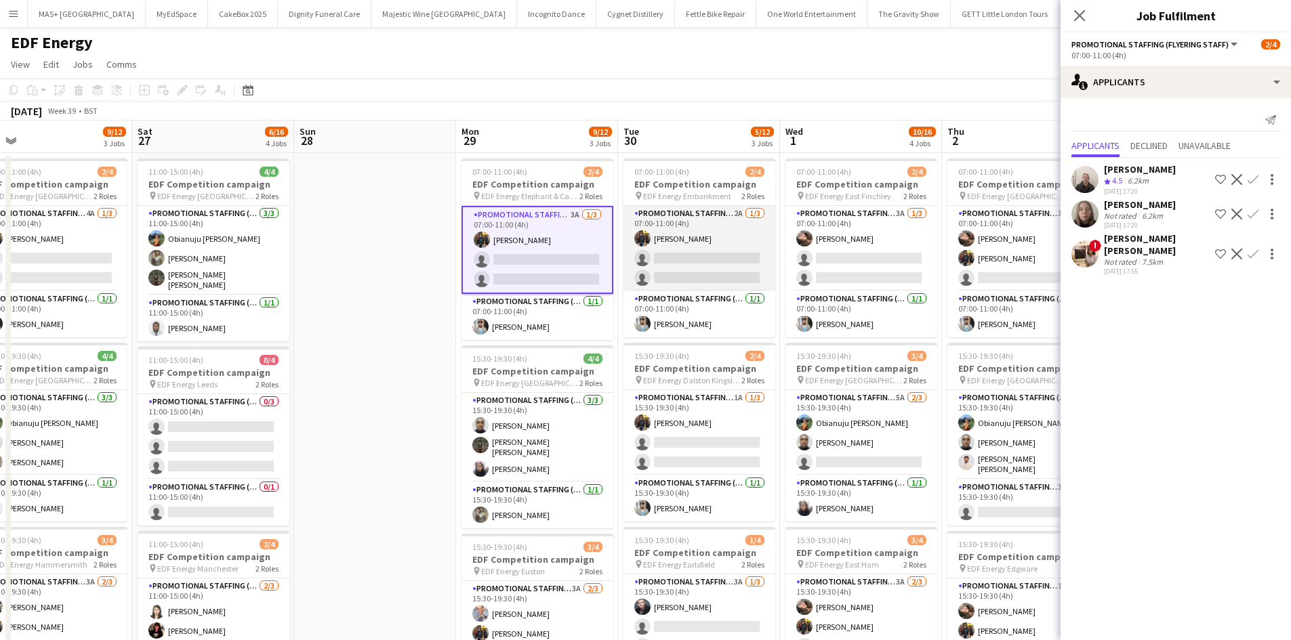
click at [694, 238] on app-card-role "Promotional Staffing (Flyering Staff) 2A 1/3 07:00-11:00 (4h) Martin Brady sing…" at bounding box center [699, 248] width 152 height 85
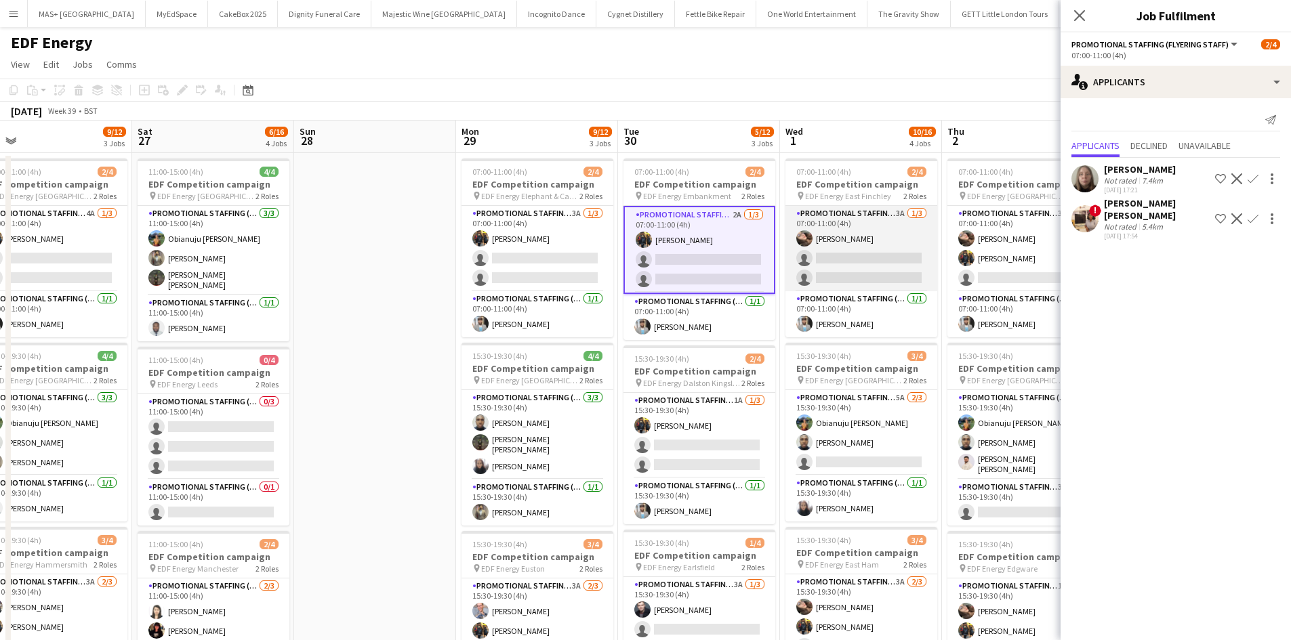
click at [869, 247] on app-card-role "Promotional Staffing (Flyering Staff) 3A 1/3 07:00-11:00 (4h) Anastasiia Melesh…" at bounding box center [861, 248] width 152 height 85
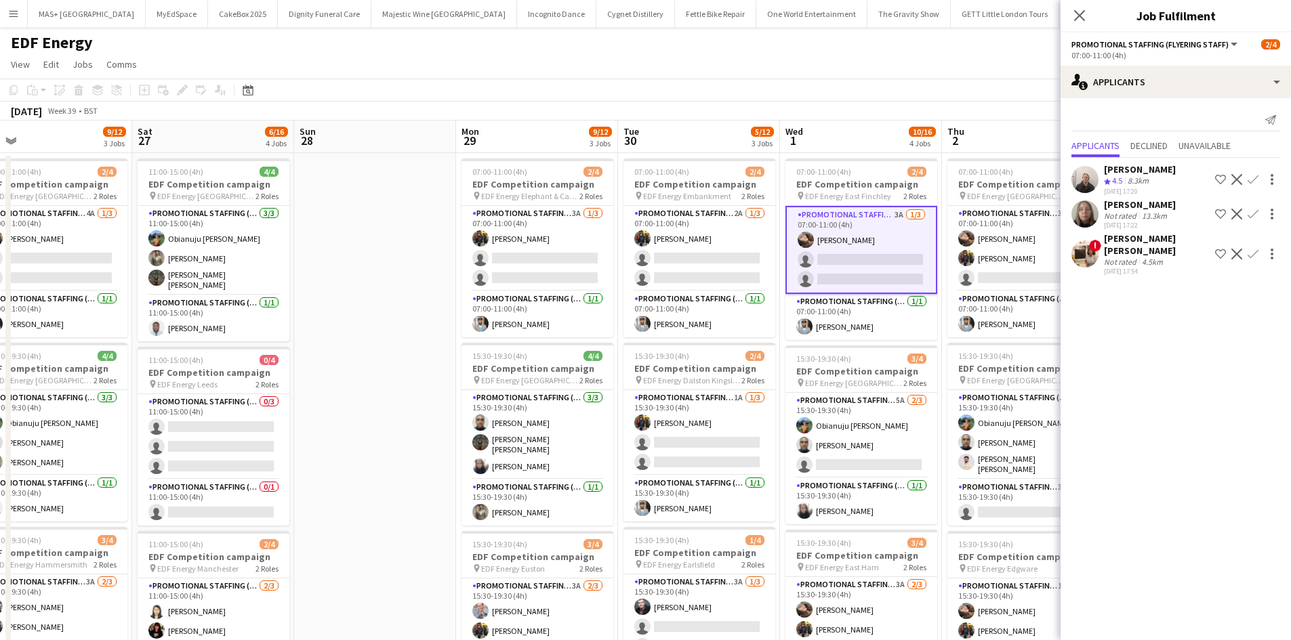
drag, startPoint x: 934, startPoint y: 85, endPoint x: 515, endPoint y: 98, distance: 419.6
click at [515, 98] on app-toolbar "Copy Paste Paste Ctrl+V Paste with crew Ctrl+Shift+V Paste linked Job [GEOGRAPH…" at bounding box center [645, 90] width 1291 height 23
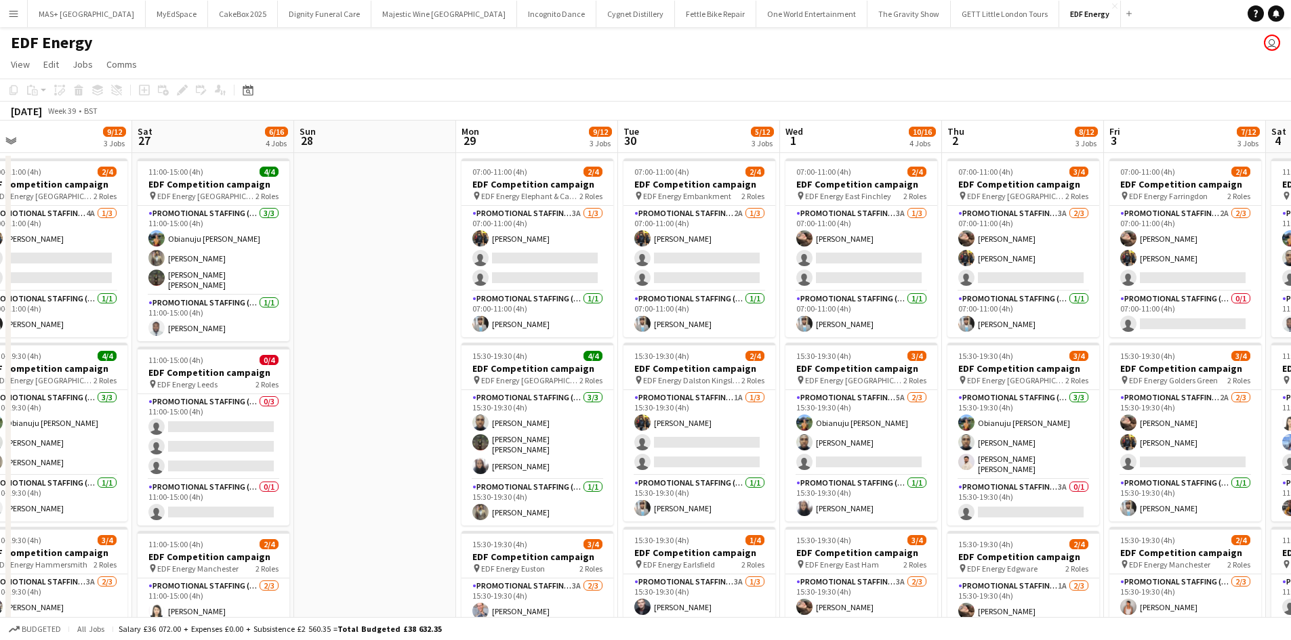
drag, startPoint x: 790, startPoint y: 110, endPoint x: 450, endPoint y: 117, distance: 340.2
click at [436, 115] on div "September 2025 Week 39 • BST" at bounding box center [645, 111] width 1291 height 19
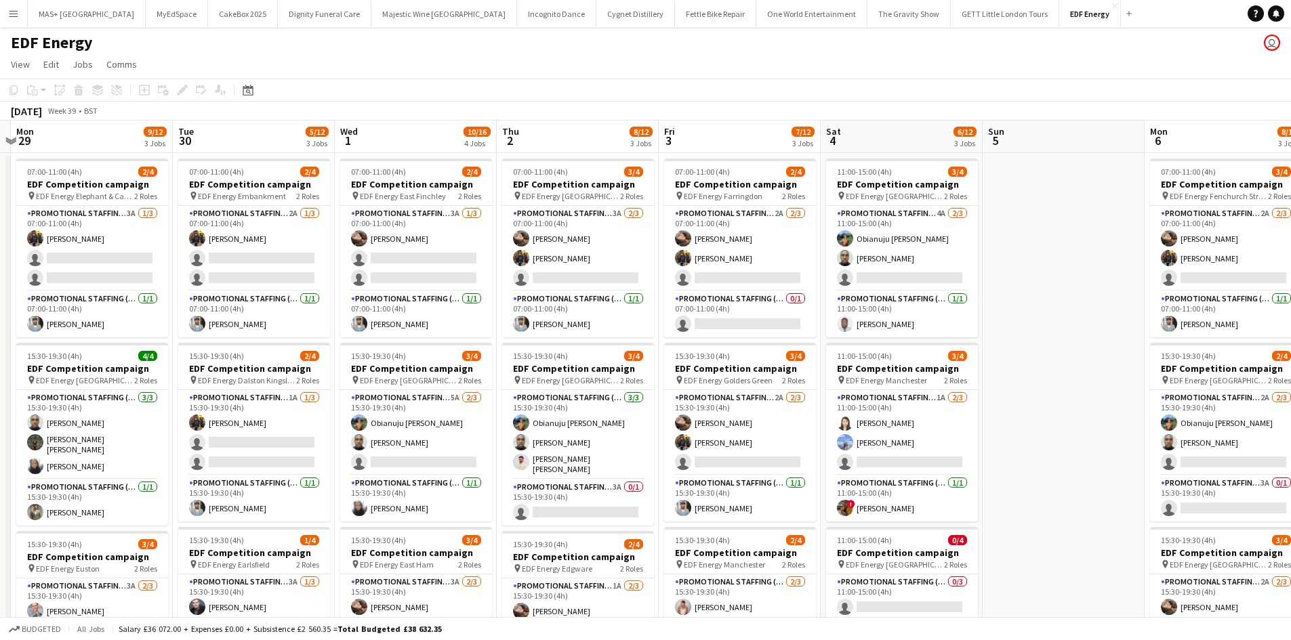
scroll to position [0, 639]
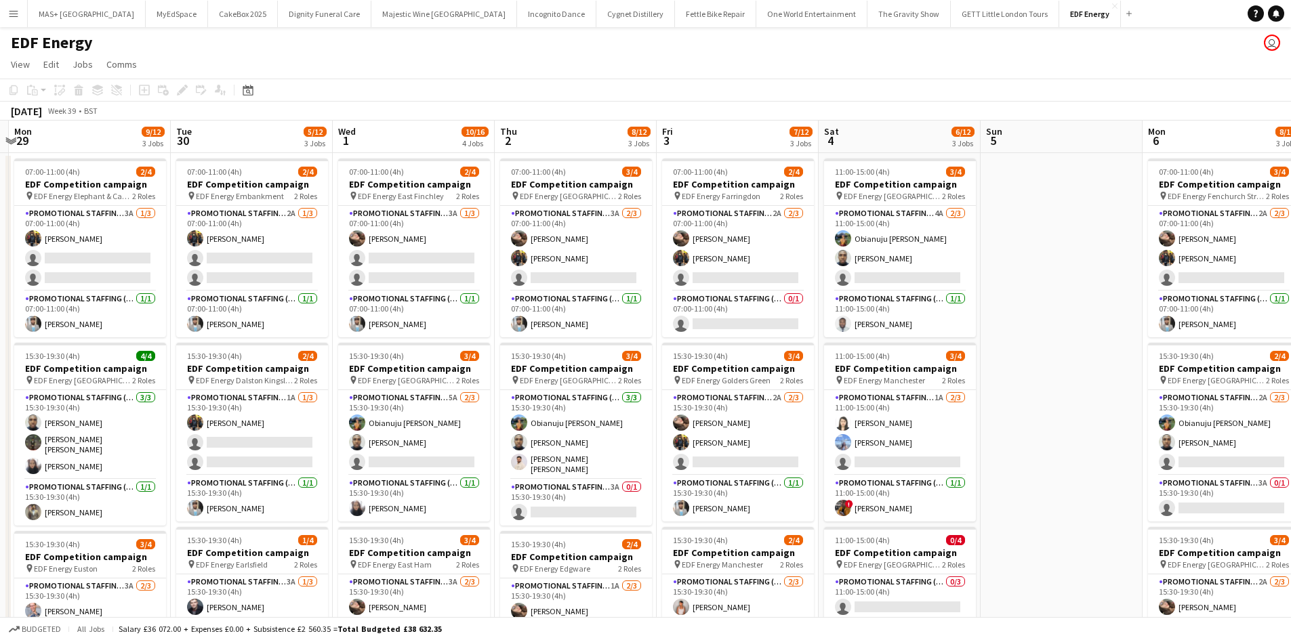
drag, startPoint x: 848, startPoint y: 124, endPoint x: 400, endPoint y: 136, distance: 447.3
click at [400, 136] on app-calendar-viewport "Thu 25 5/12 3 Jobs Fri 26 9/12 3 Jobs Sat 27 6/16 4 Jobs Sun 28 Mon 29 9/12 3 J…" at bounding box center [645, 546] width 1291 height 850
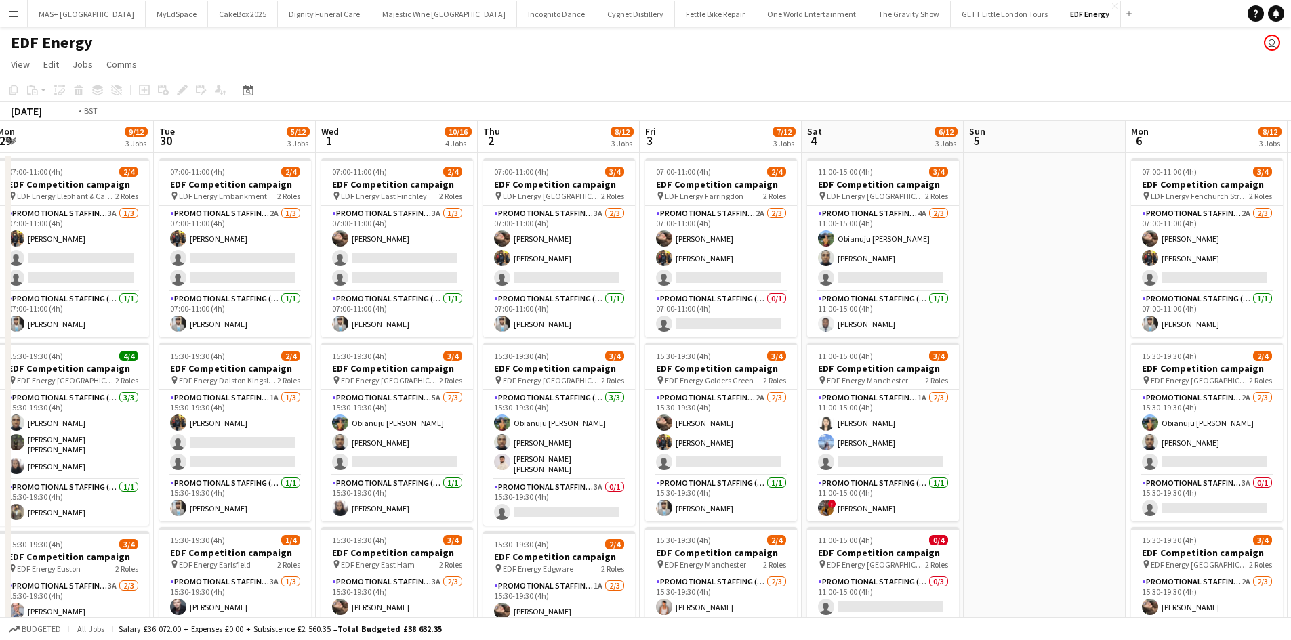
scroll to position [0, 403]
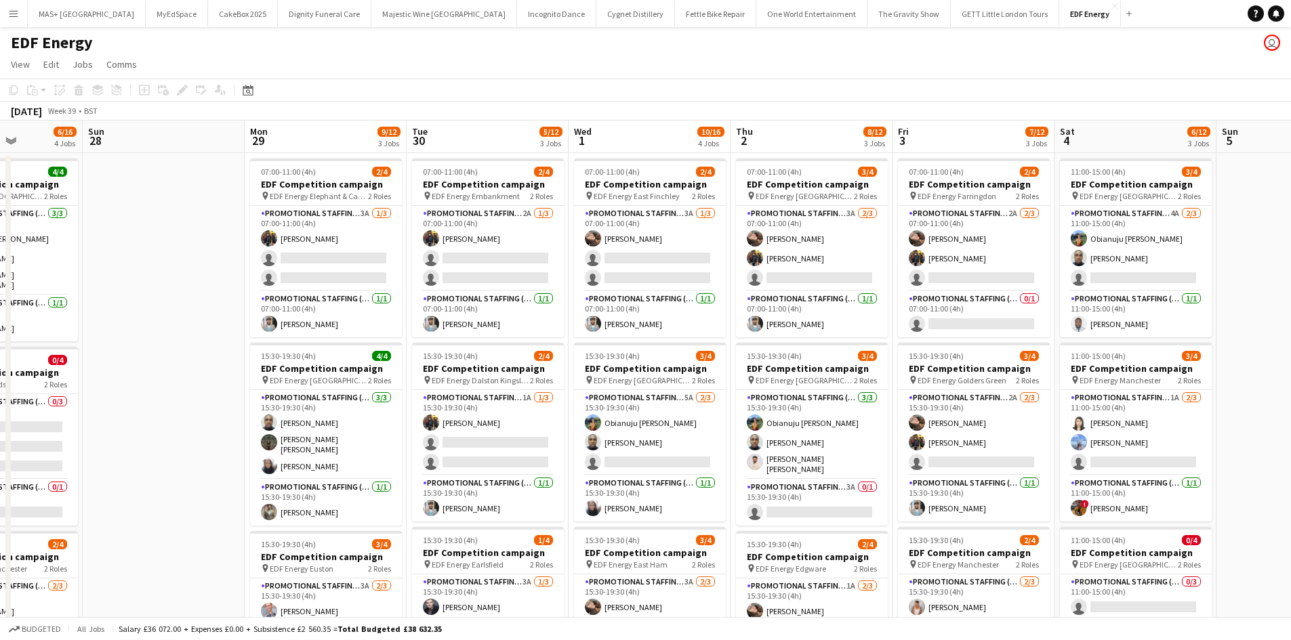
drag, startPoint x: 1043, startPoint y: 360, endPoint x: 1300, endPoint y: 328, distance: 259.4
click at [1291, 328] on html "Menu Boards Boards Boards All jobs Status Workforce Workforce My Workforce Recr…" at bounding box center [645, 496] width 1291 height 993
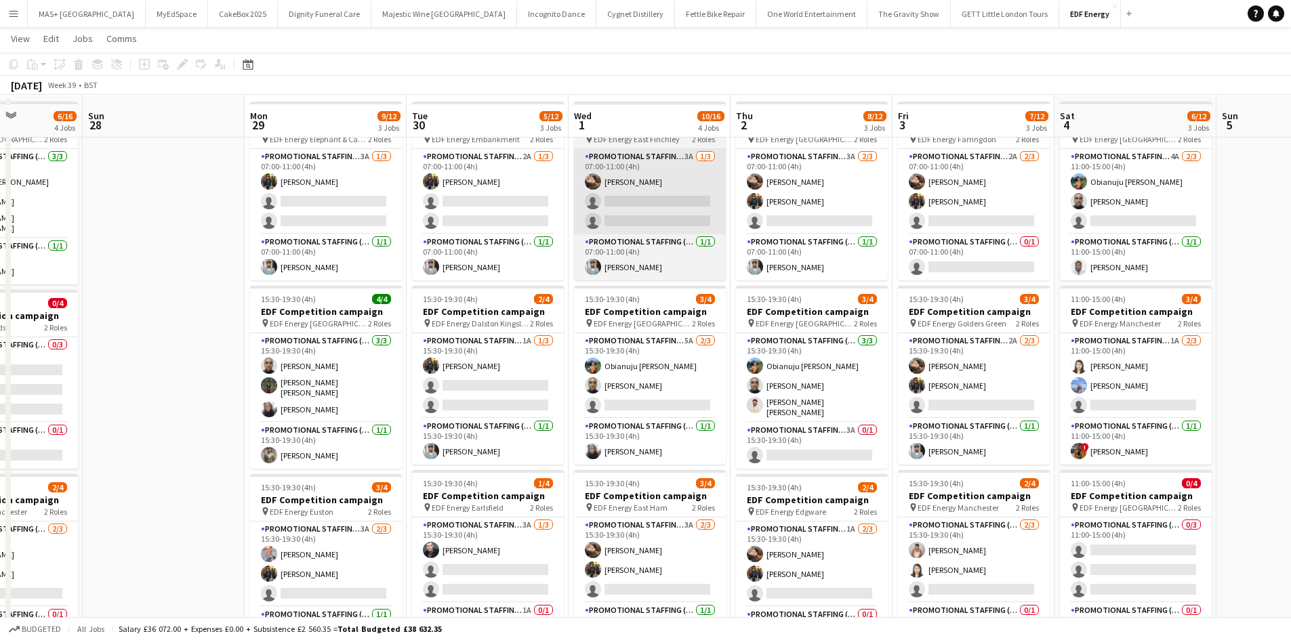
scroll to position [68, 0]
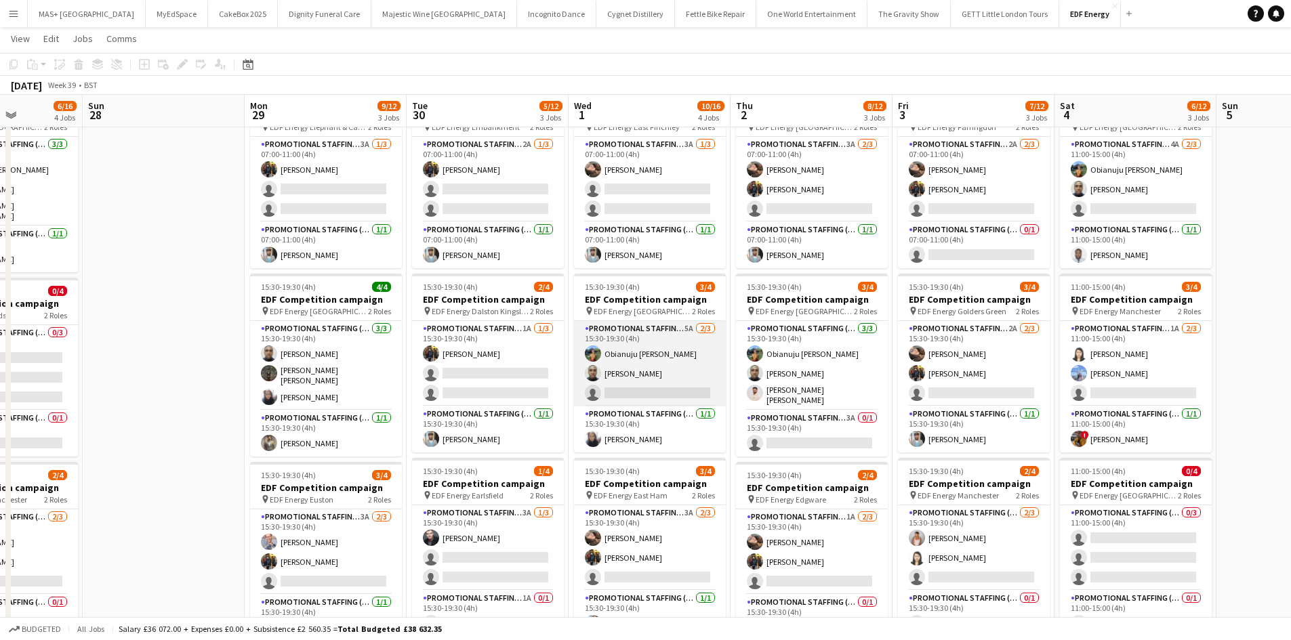
click at [677, 346] on app-card-role "Promotional Staffing (Flyering Staff) 5A 2/3 15:30-19:30 (4h) Obianuju Rosemary…" at bounding box center [650, 363] width 152 height 85
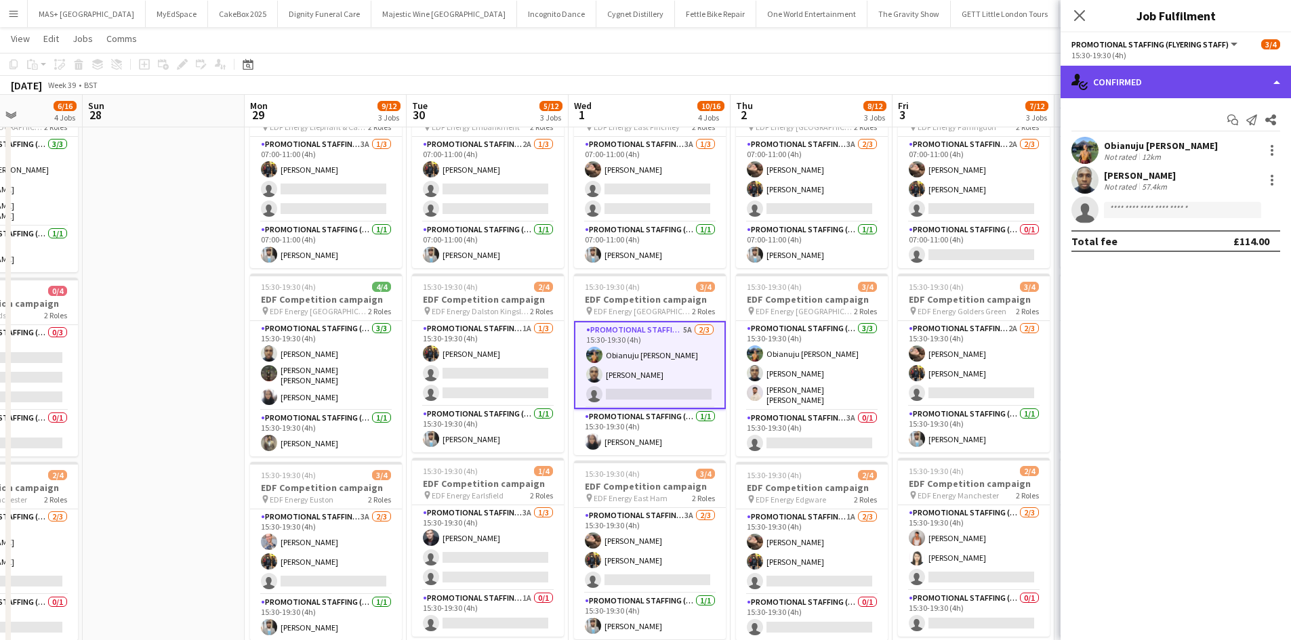
click at [1180, 92] on div "single-neutral-actions-check-2 Confirmed" at bounding box center [1175, 82] width 230 height 33
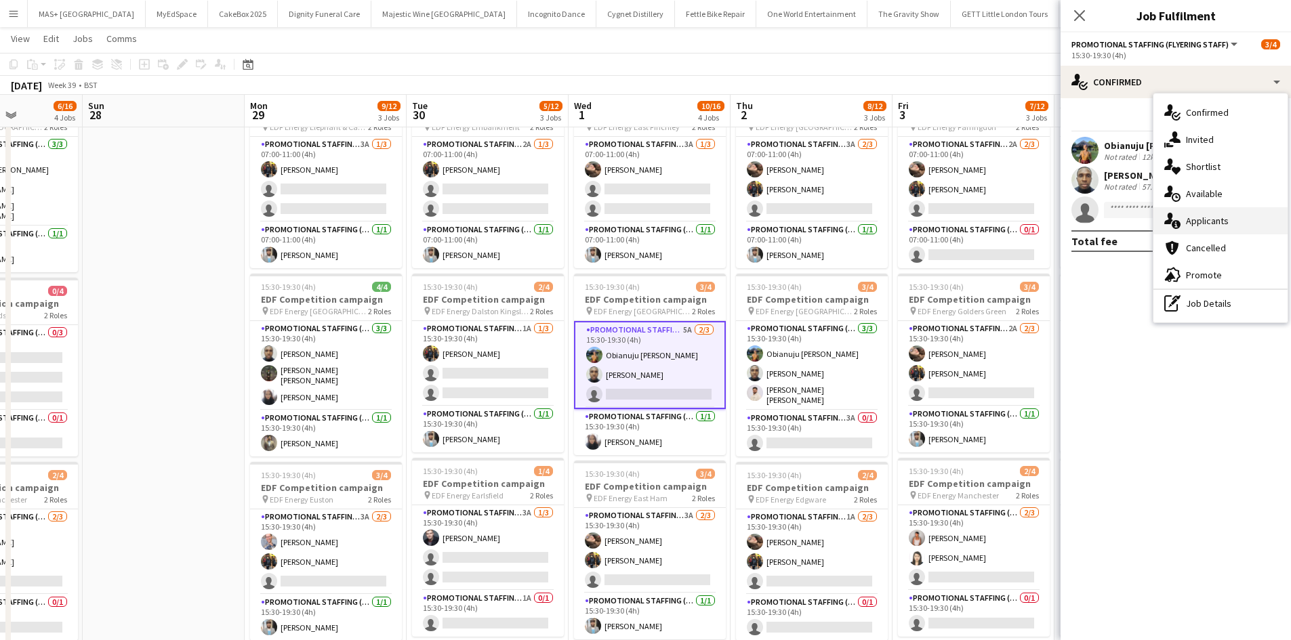
click at [1224, 225] on div "single-neutral-actions-information Applicants" at bounding box center [1220, 220] width 134 height 27
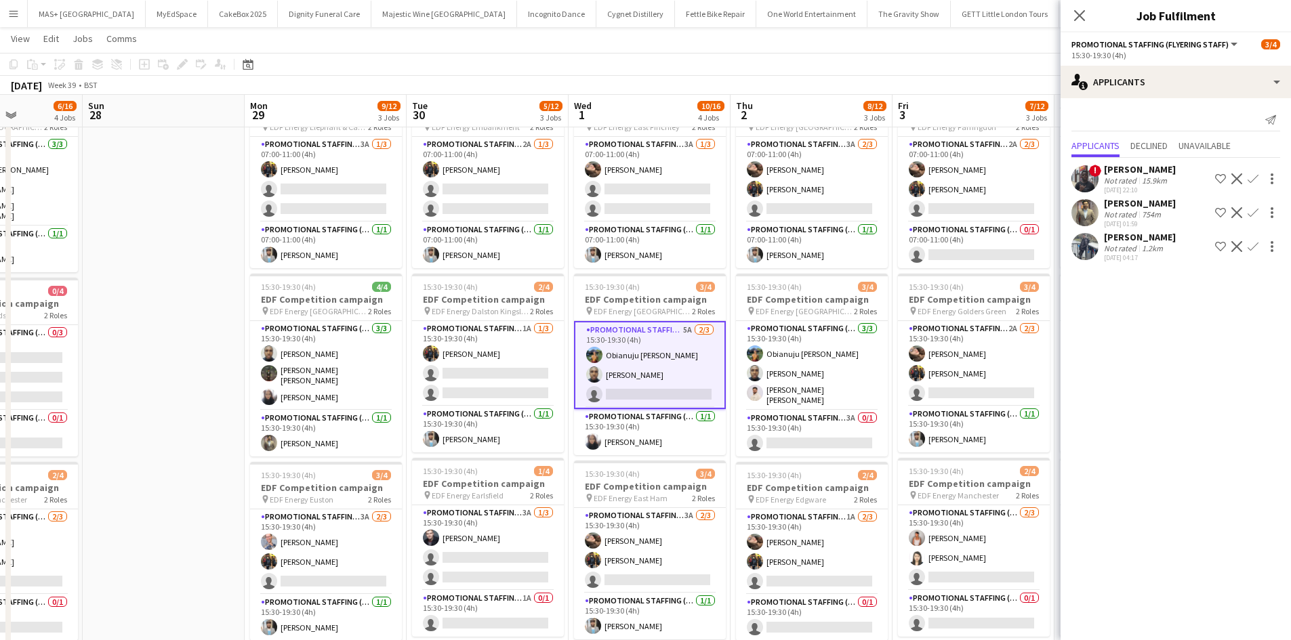
click at [1260, 210] on button "Confirm" at bounding box center [1253, 213] width 16 height 16
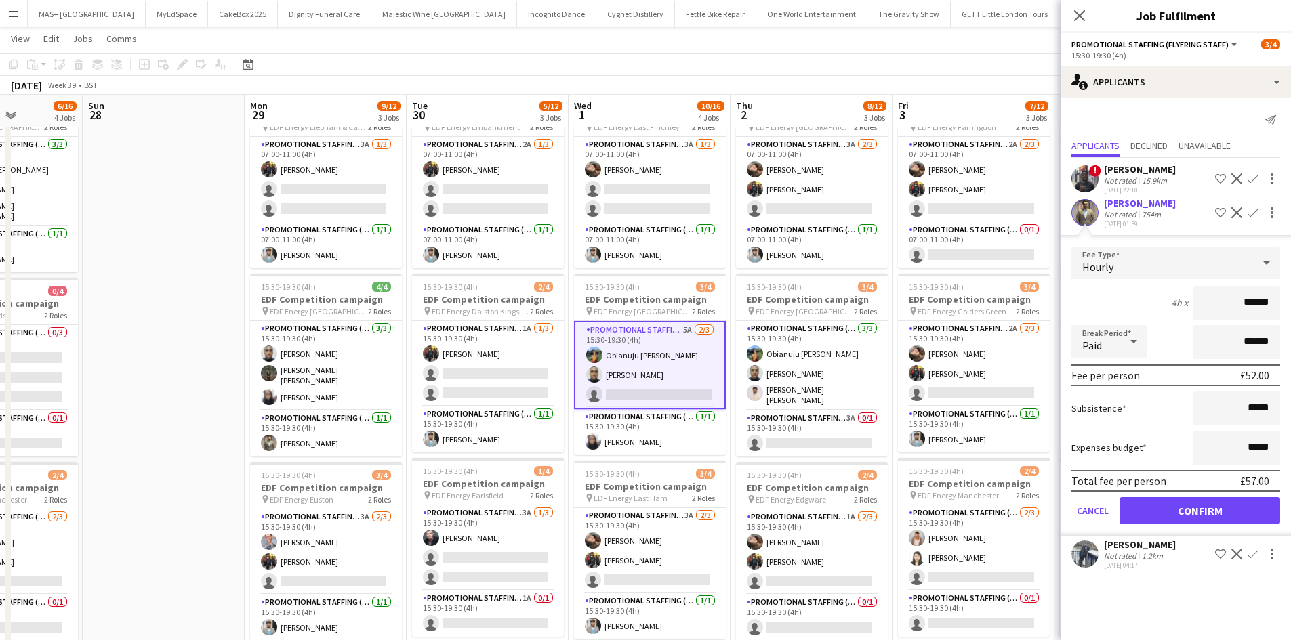
click at [1216, 526] on form "Fee Type Hourly 4h x ****** Break Period Paid ****** Fee per person £52.00 Subs…" at bounding box center [1175, 391] width 230 height 289
click at [1215, 510] on button "Confirm" at bounding box center [1199, 510] width 161 height 27
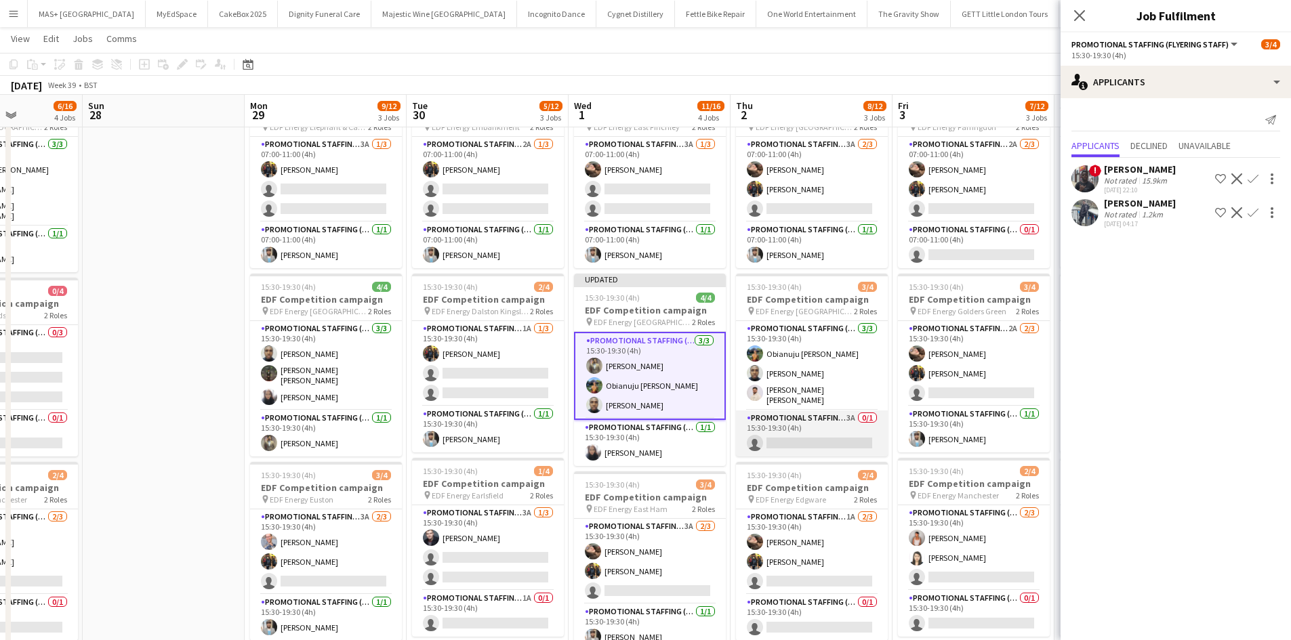
click at [807, 421] on app-card-role "Promotional Staffing (Team Leader) 3A 0/1 15:30-19:30 (4h) single-neutral-actio…" at bounding box center [812, 434] width 152 height 46
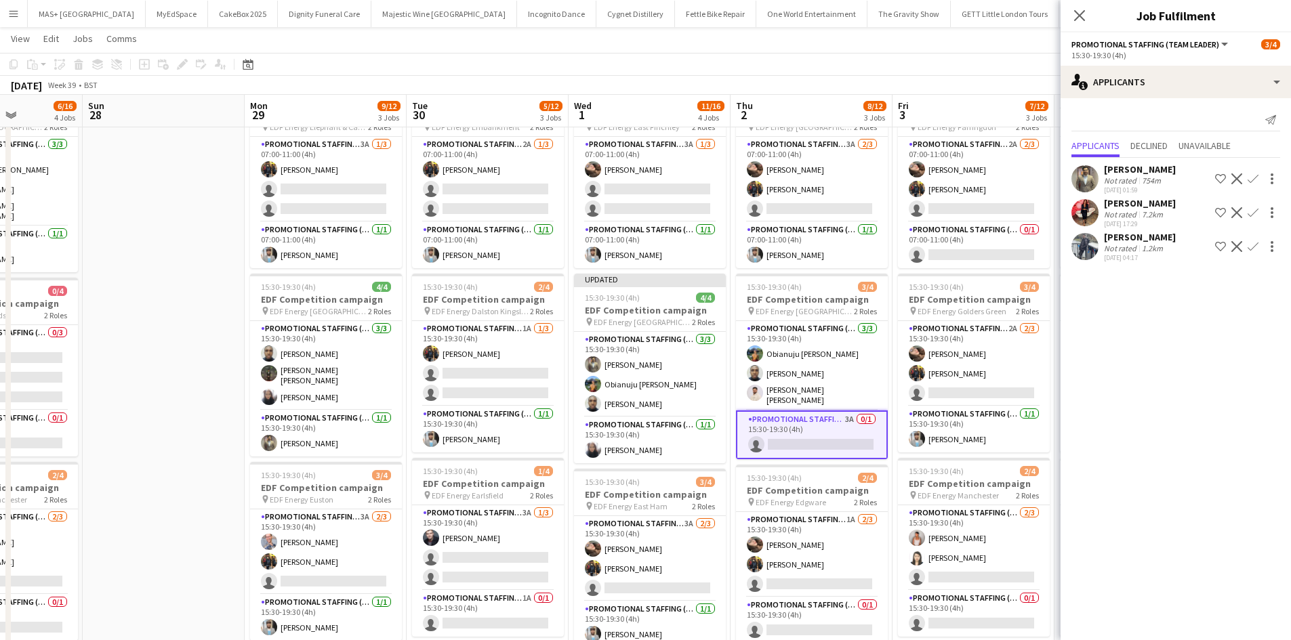
click at [1159, 212] on div "7.2km" at bounding box center [1152, 214] width 26 height 10
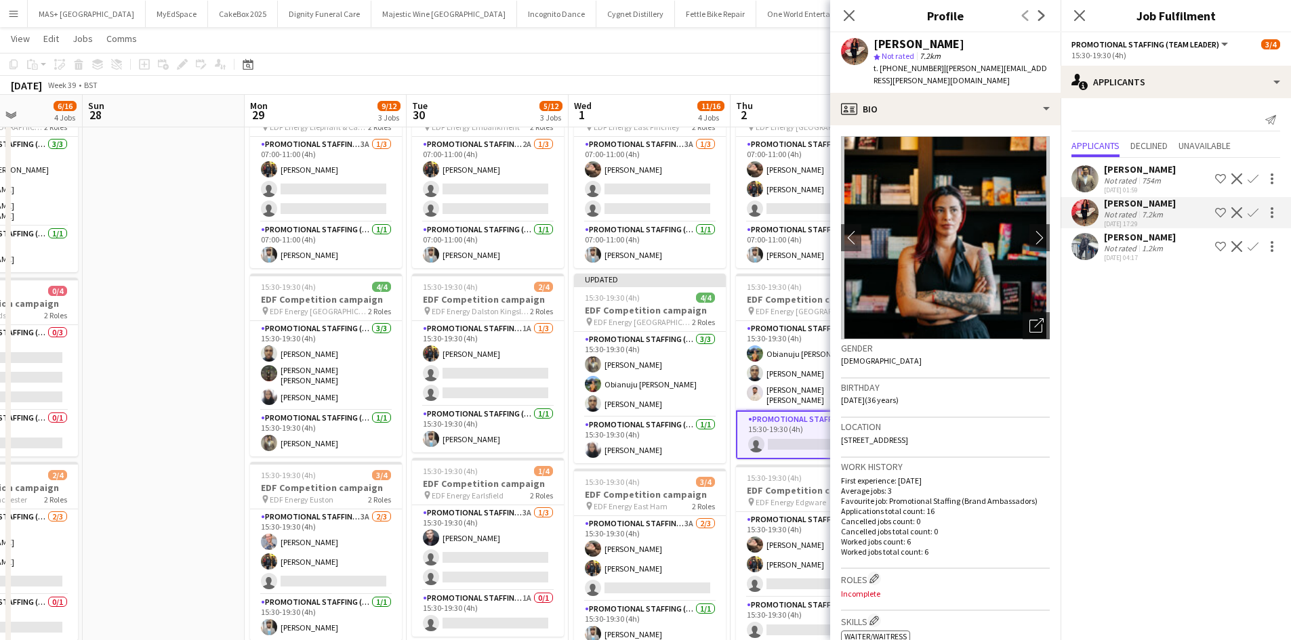
click at [1255, 212] on app-icon "Confirm" at bounding box center [1252, 212] width 11 height 11
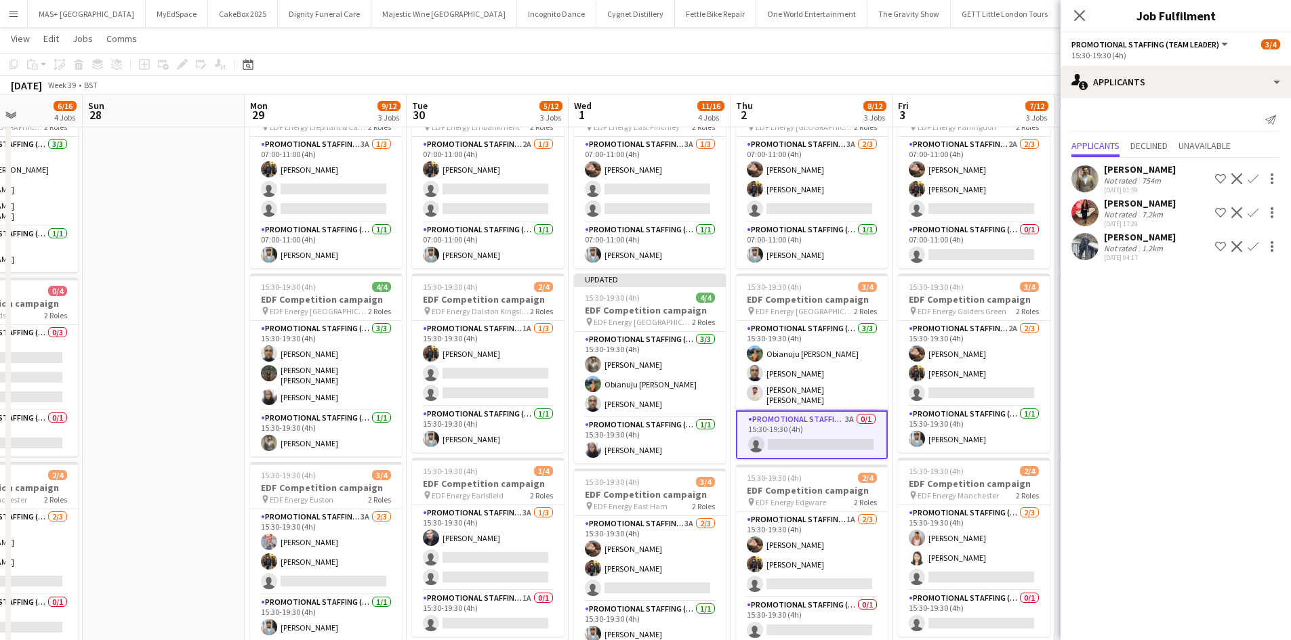
click at [1245, 215] on button "Confirm" at bounding box center [1253, 213] width 16 height 16
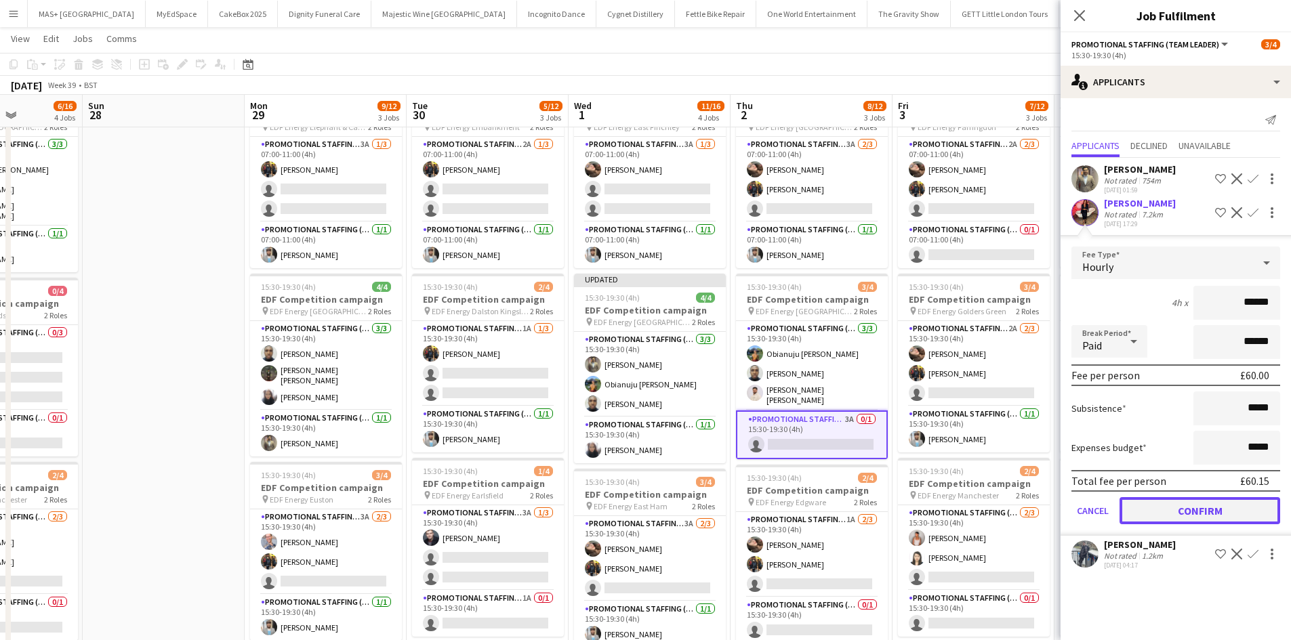
click at [1187, 509] on button "Confirm" at bounding box center [1199, 510] width 161 height 27
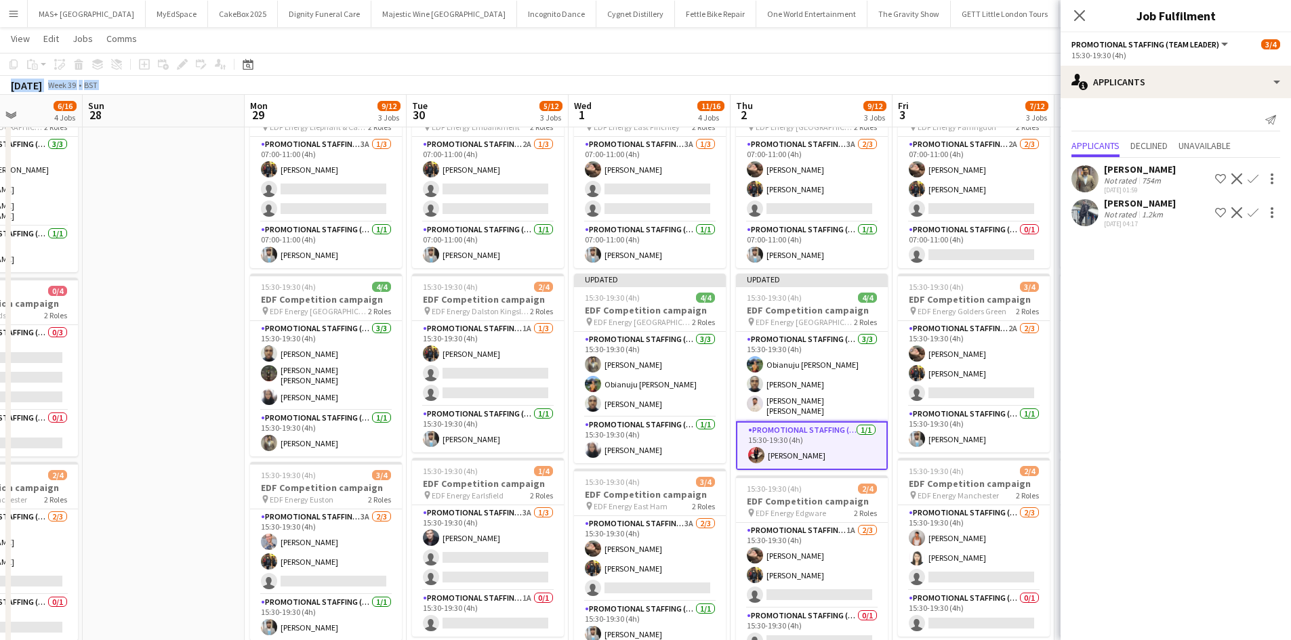
drag, startPoint x: 930, startPoint y: 75, endPoint x: 761, endPoint y: 85, distance: 169.0
click at [761, 85] on div "Copy Paste Paste Ctrl+V Paste with crew Ctrl+Shift+V Paste linked Job Delete Gr…" at bounding box center [645, 74] width 1291 height 42
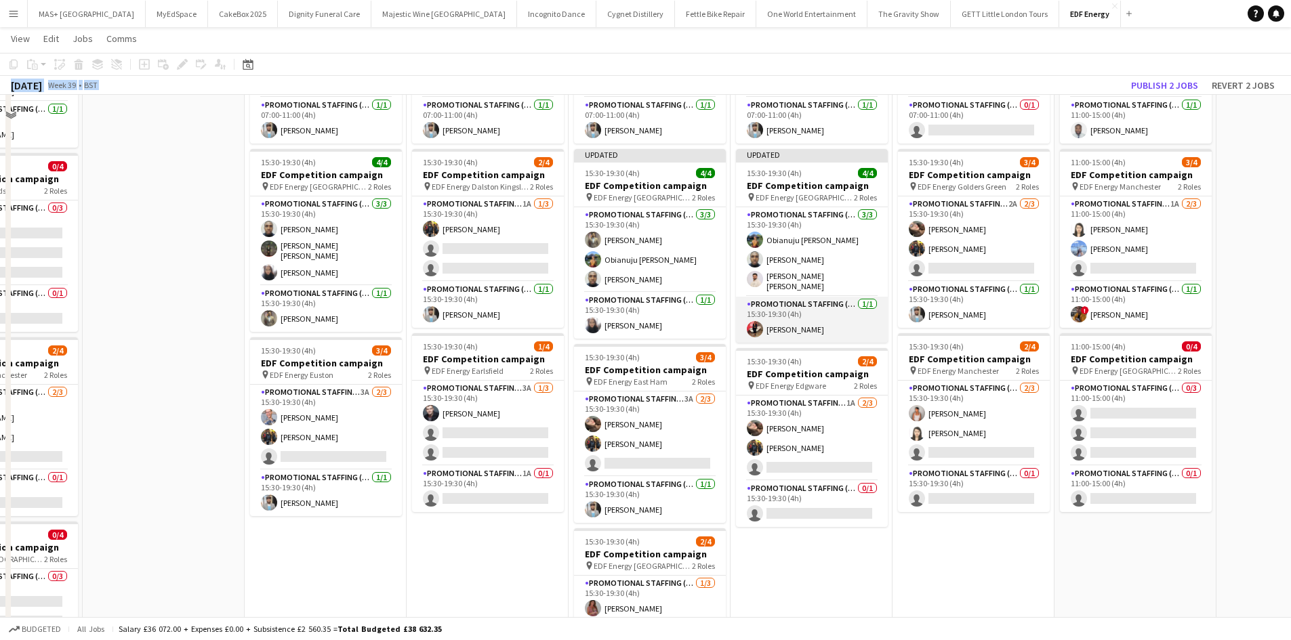
scroll to position [203, 0]
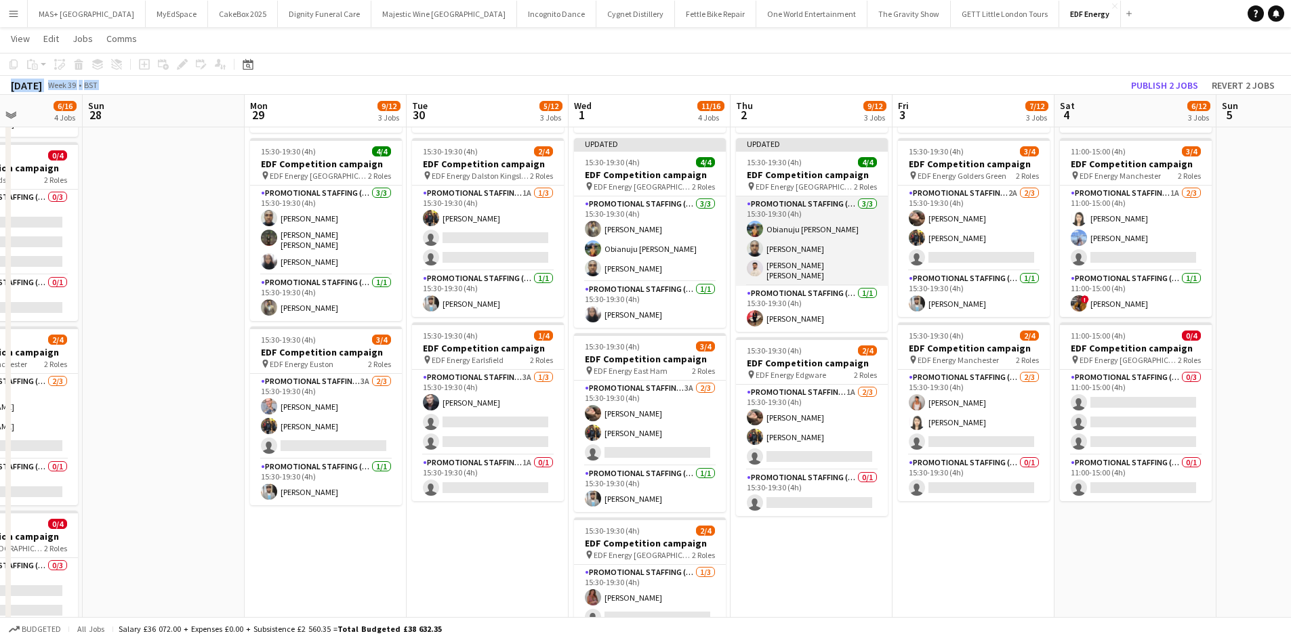
click at [817, 232] on app-card-role "Promotional Staffing (Flyering Staff) 3/3 15:30-19:30 (4h) Obianuju Rosemary Of…" at bounding box center [812, 240] width 152 height 89
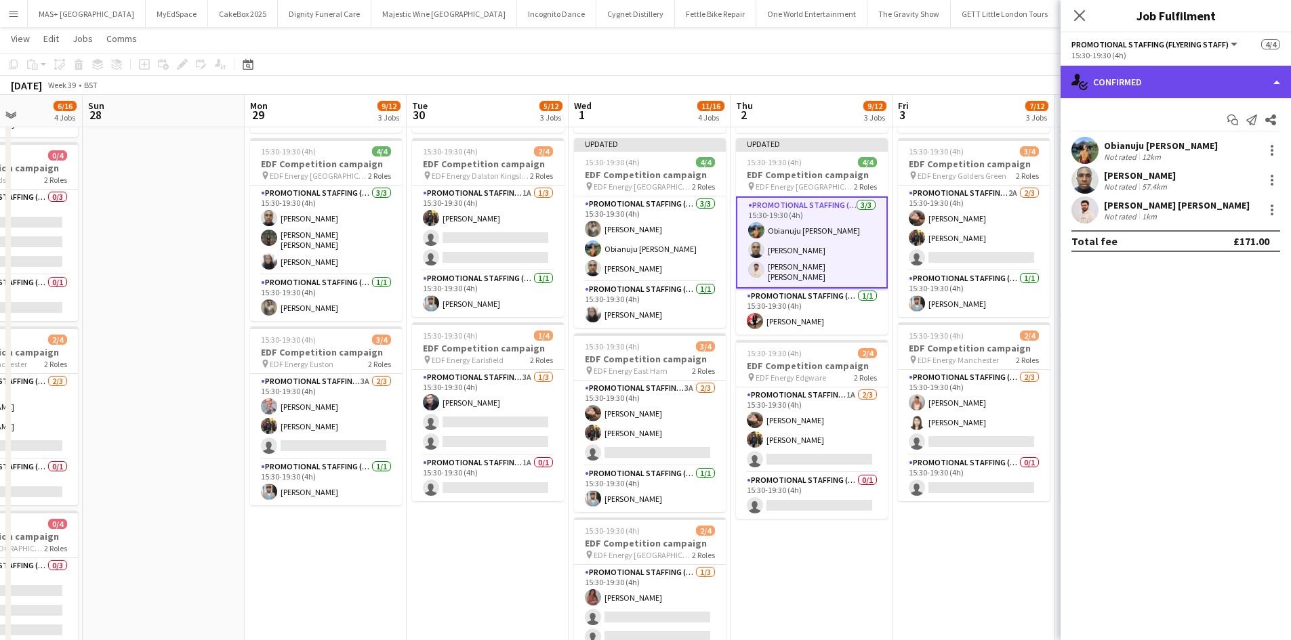
click at [1157, 80] on div "single-neutral-actions-check-2 Confirmed" at bounding box center [1175, 82] width 230 height 33
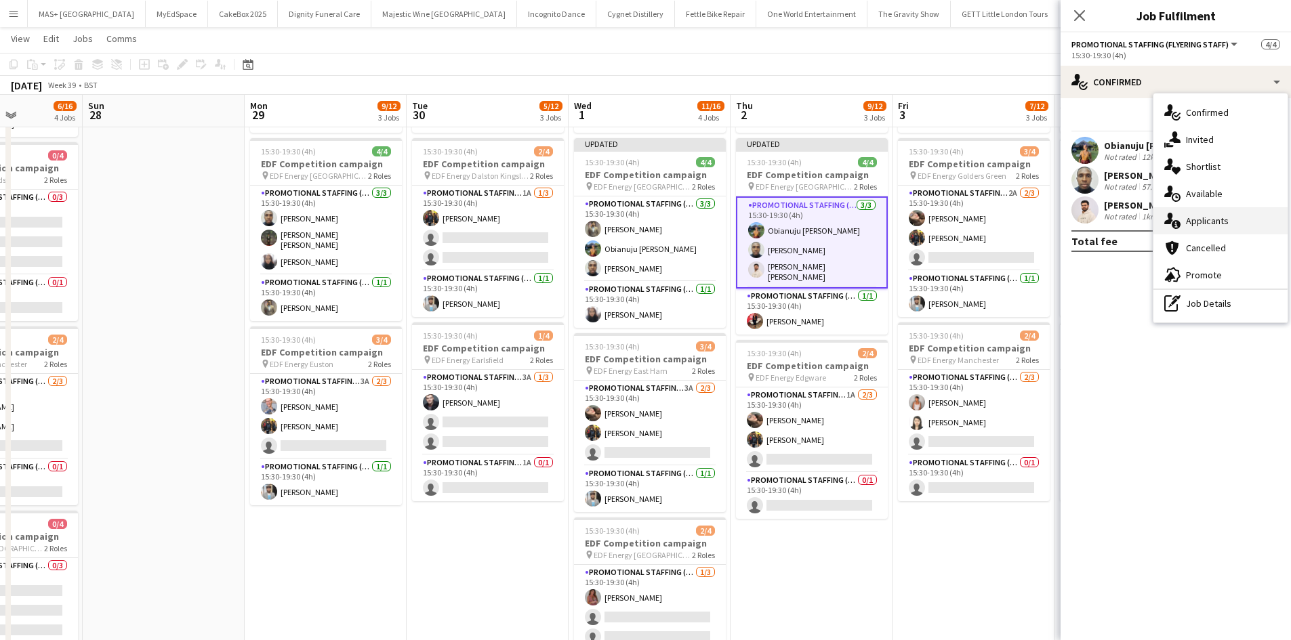
click at [1205, 223] on div "single-neutral-actions-information Applicants" at bounding box center [1220, 220] width 134 height 27
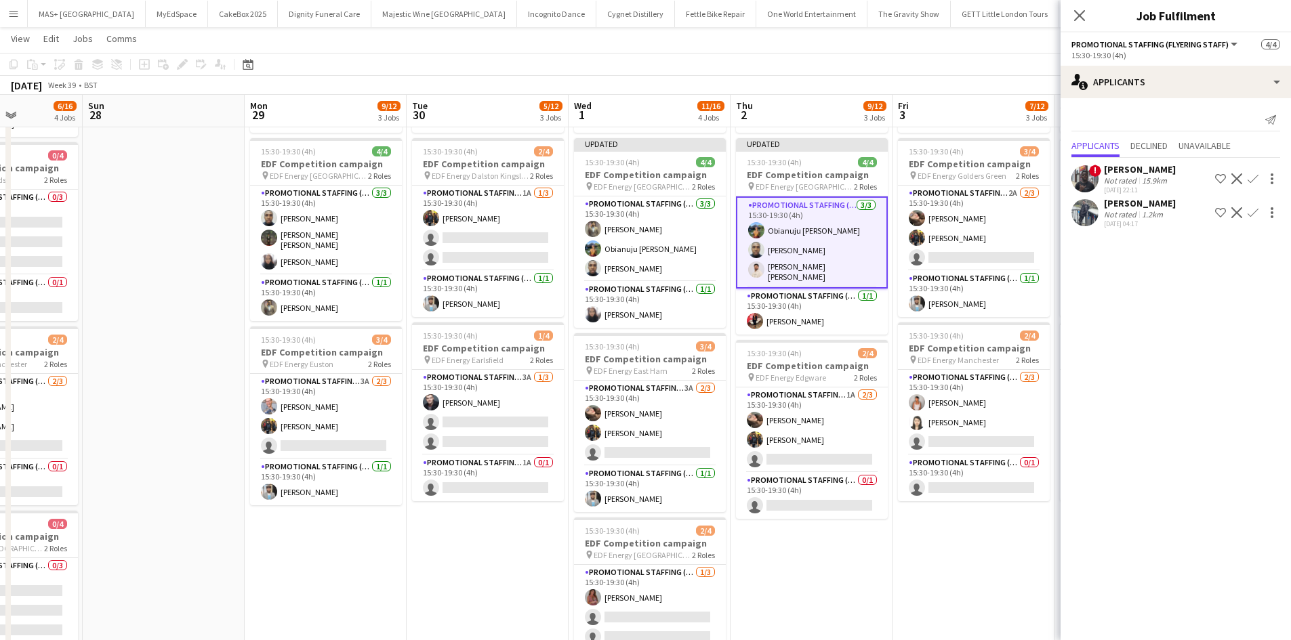
click at [918, 77] on div "September 2025 Week 39 • BST Publish 1 job Revert 1 job" at bounding box center [645, 85] width 1291 height 19
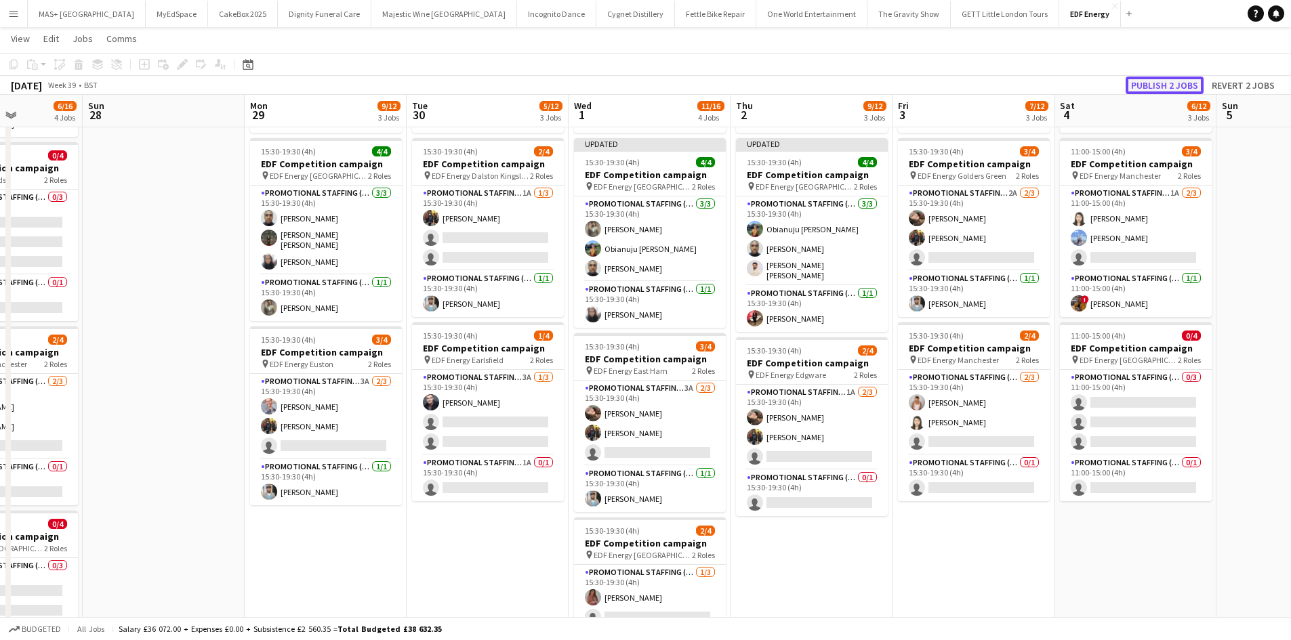
click at [1148, 83] on button "Publish 2 jobs" at bounding box center [1164, 86] width 78 height 18
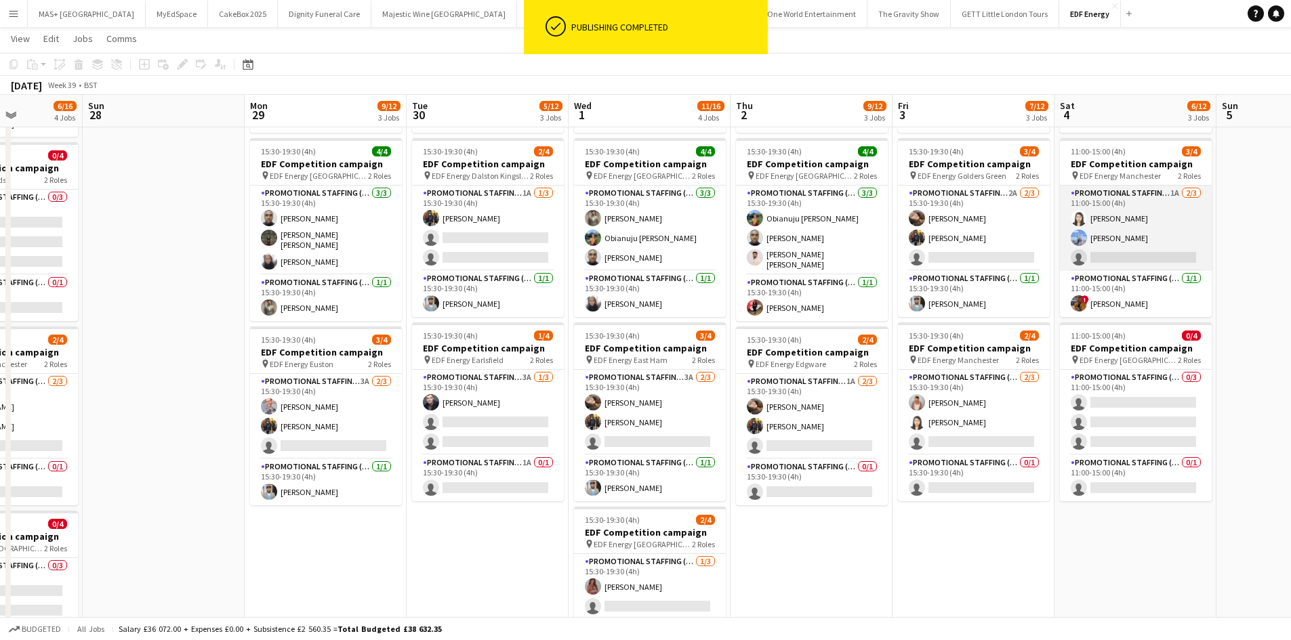
click at [1140, 198] on app-card-role "Promotional Staffing (Flyering Staff) 1A 2/3 11:00-15:00 (4h) Winnie Wong Anast…" at bounding box center [1136, 228] width 152 height 85
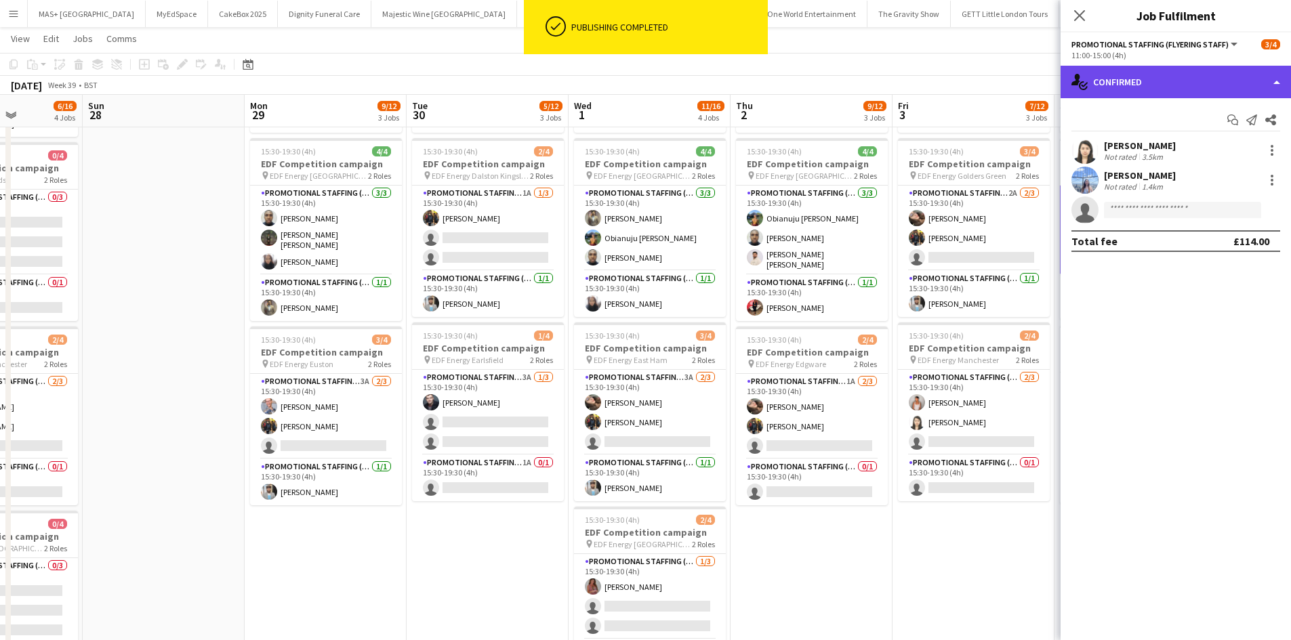
click at [1169, 77] on div "single-neutral-actions-check-2 Confirmed" at bounding box center [1175, 82] width 230 height 33
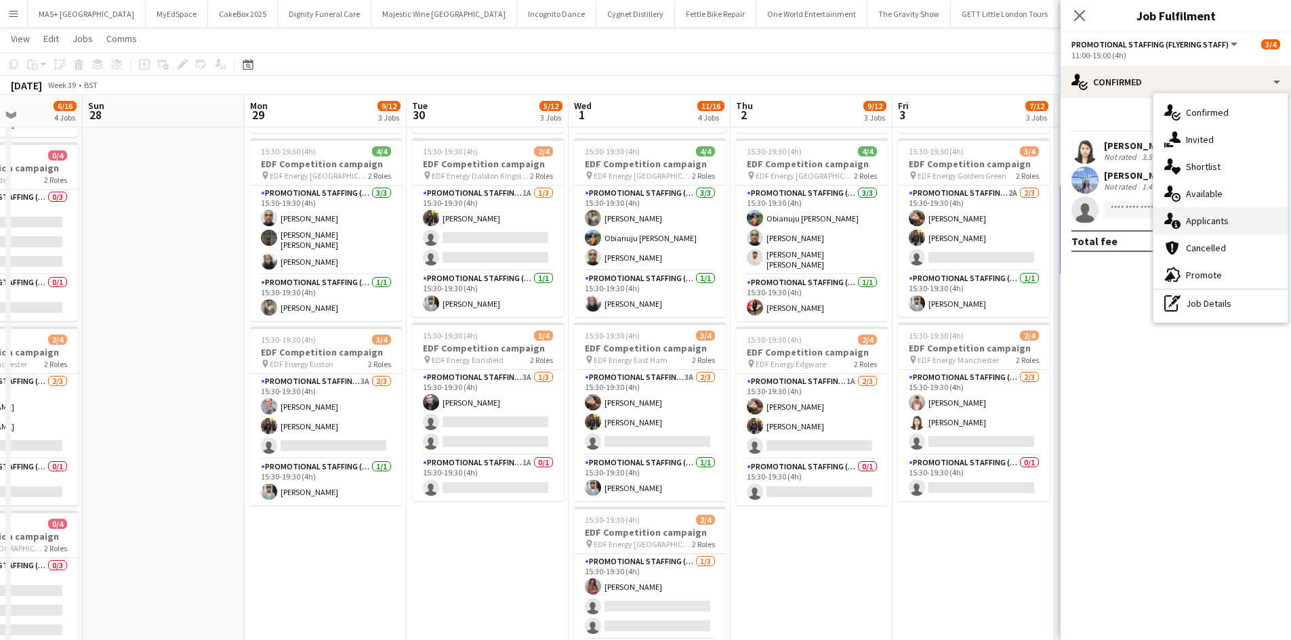
click at [1234, 222] on div "single-neutral-actions-information Applicants" at bounding box center [1220, 220] width 134 height 27
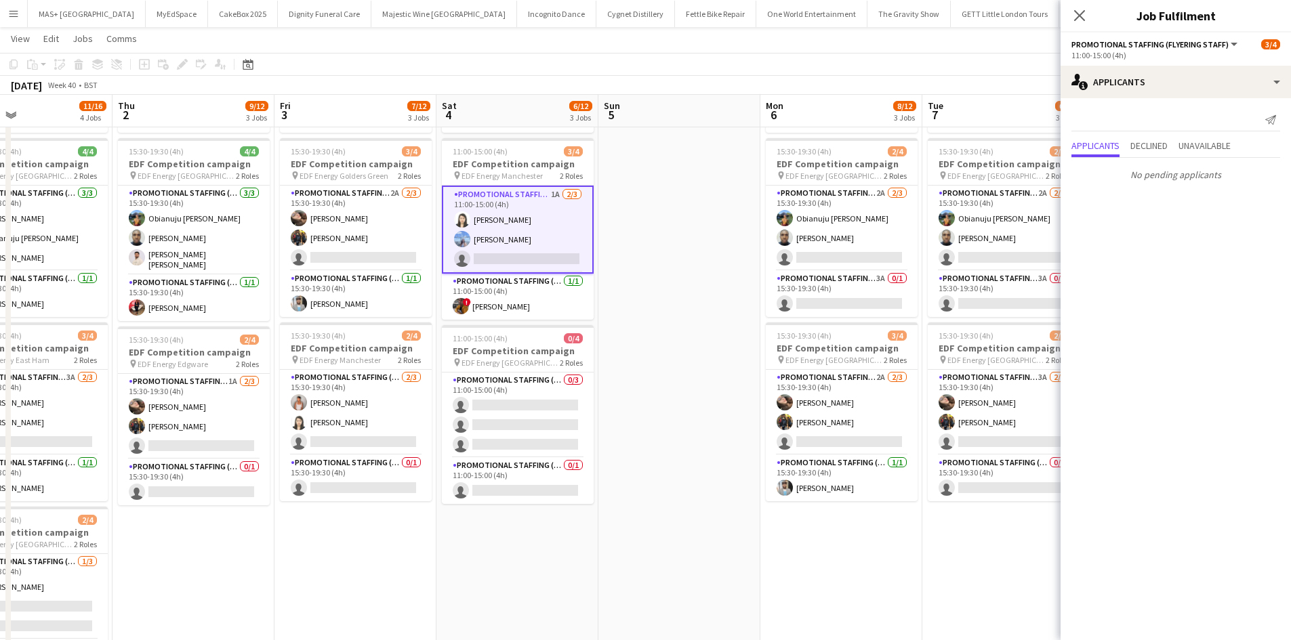
drag, startPoint x: 938, startPoint y: 570, endPoint x: 591, endPoint y: 525, distance: 349.8
click at [577, 548] on app-calendar-viewport "Sat 27 6/16 4 Jobs Sun 28 Mon 29 9/12 3 Jobs Tue 30 5/12 3 Jobs Wed 1 11/16 4 J…" at bounding box center [645, 308] width 1291 height 916
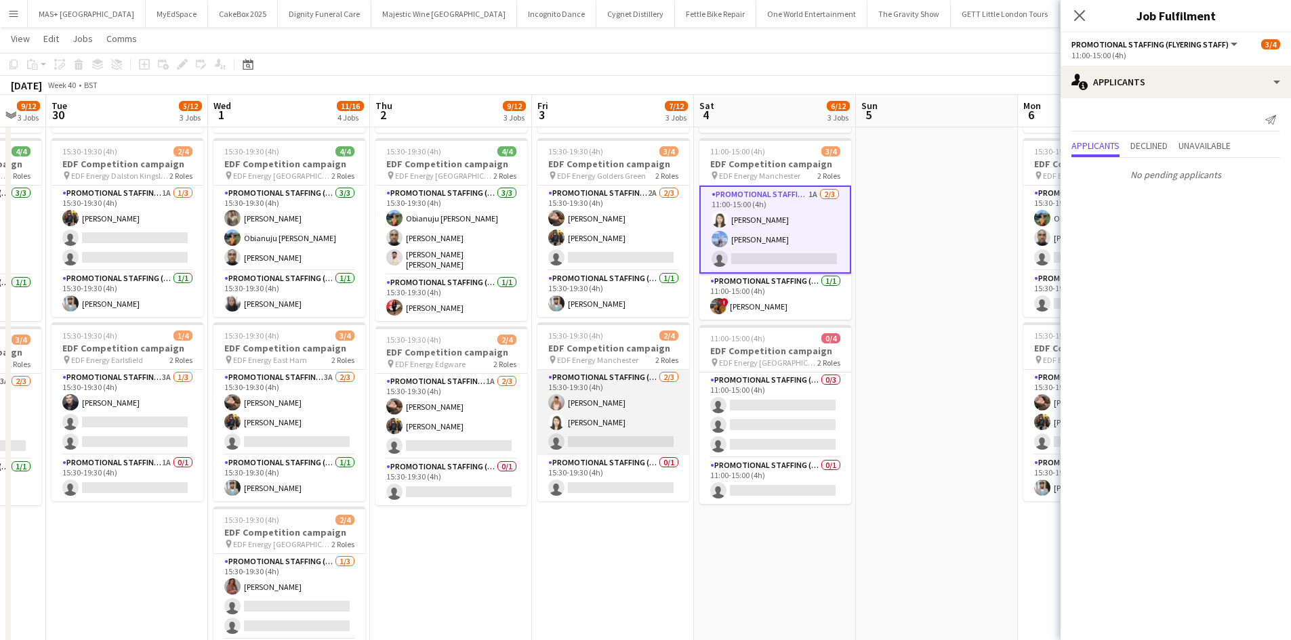
click at [643, 388] on app-card-role "Promotional Staffing (Flyering Staff) 2/3 15:30-19:30 (4h) Jessica Montogmery W…" at bounding box center [613, 412] width 152 height 85
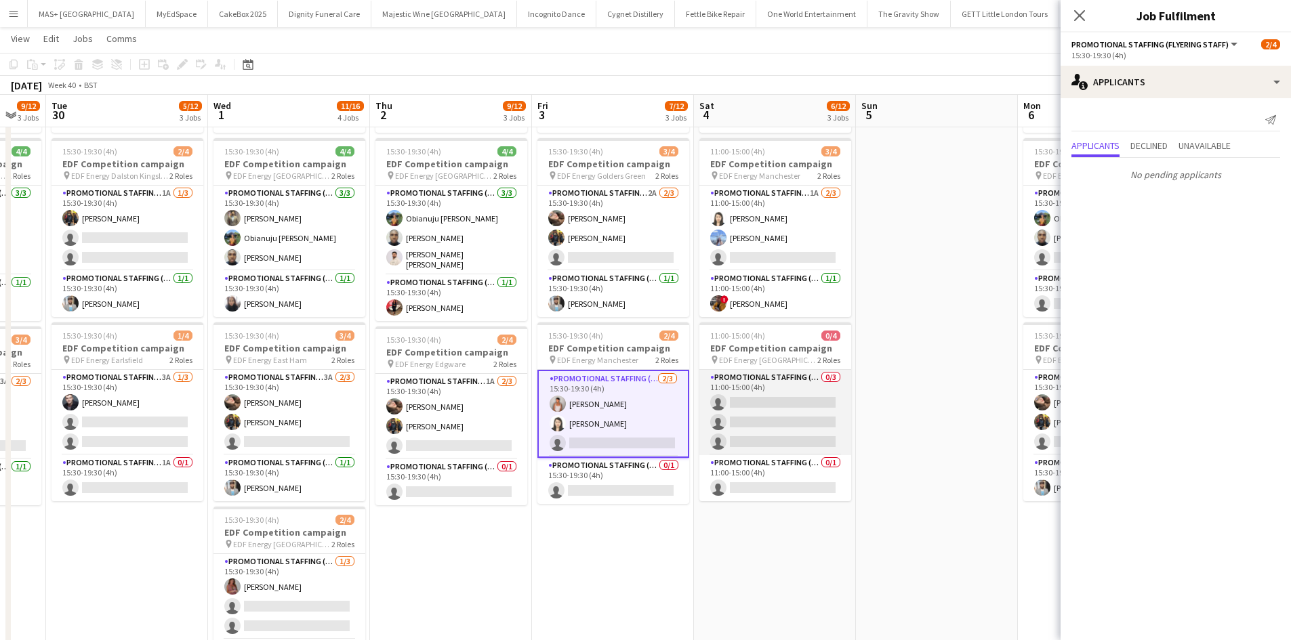
click at [764, 377] on app-card-role "Promotional Staffing (Flyering Staff) 0/3 11:00-15:00 (4h) single-neutral-actio…" at bounding box center [775, 412] width 152 height 85
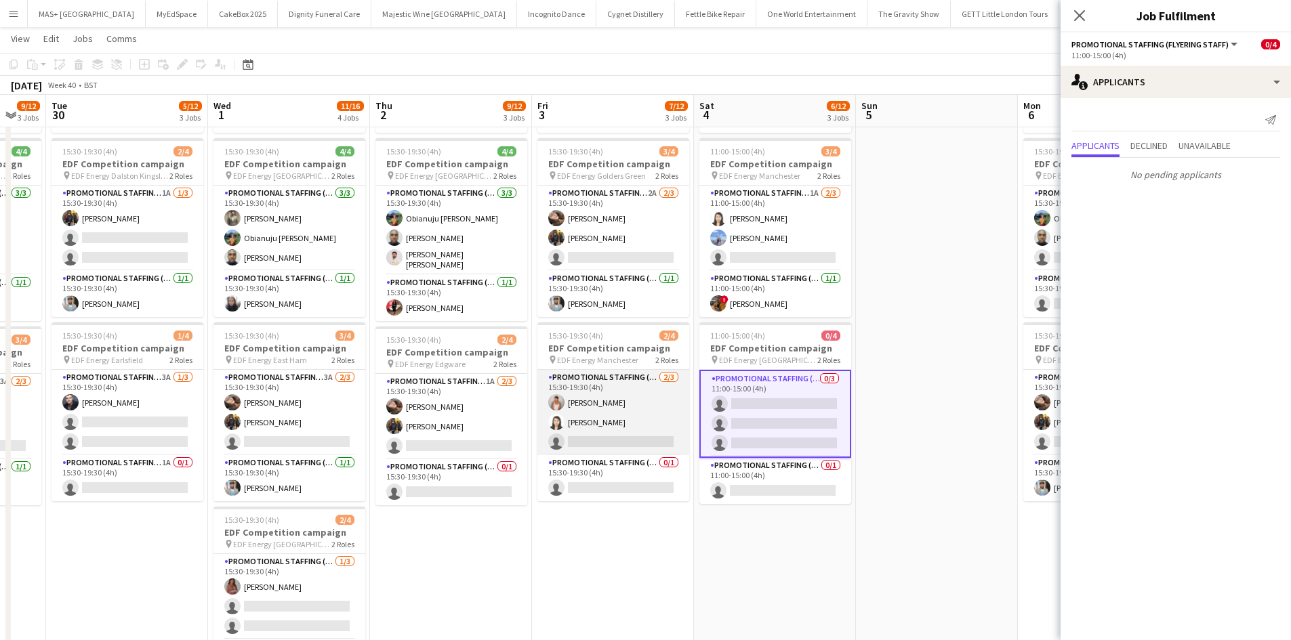
click at [625, 402] on app-card-role "Promotional Staffing (Flyering Staff) 2/3 15:30-19:30 (4h) Jessica Montogmery W…" at bounding box center [613, 412] width 152 height 85
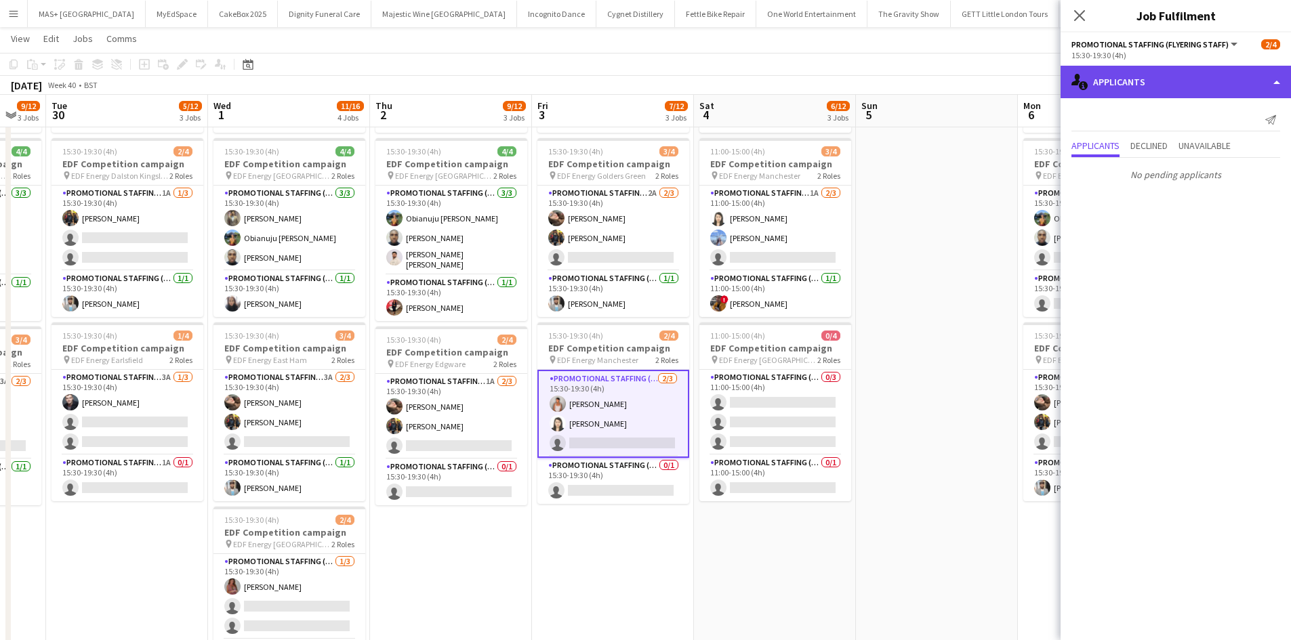
click at [1160, 71] on div "single-neutral-actions-information Applicants" at bounding box center [1175, 82] width 230 height 33
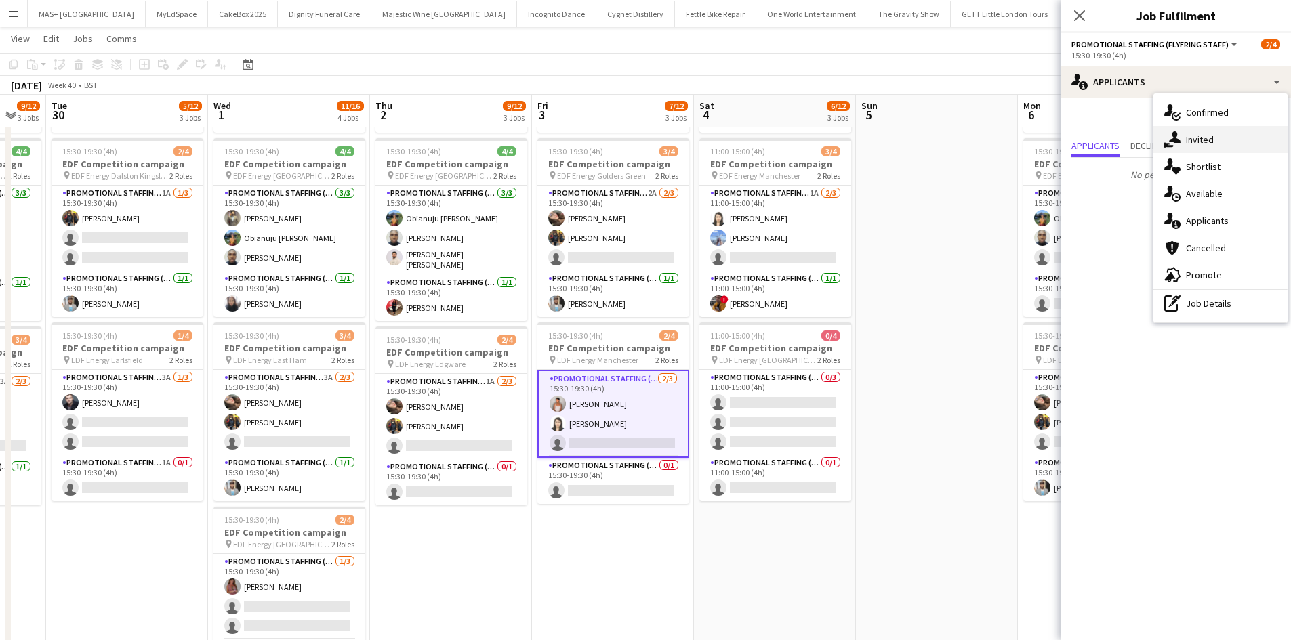
click at [1207, 136] on div "single-neutral-actions-share-1 Invited" at bounding box center [1220, 139] width 134 height 27
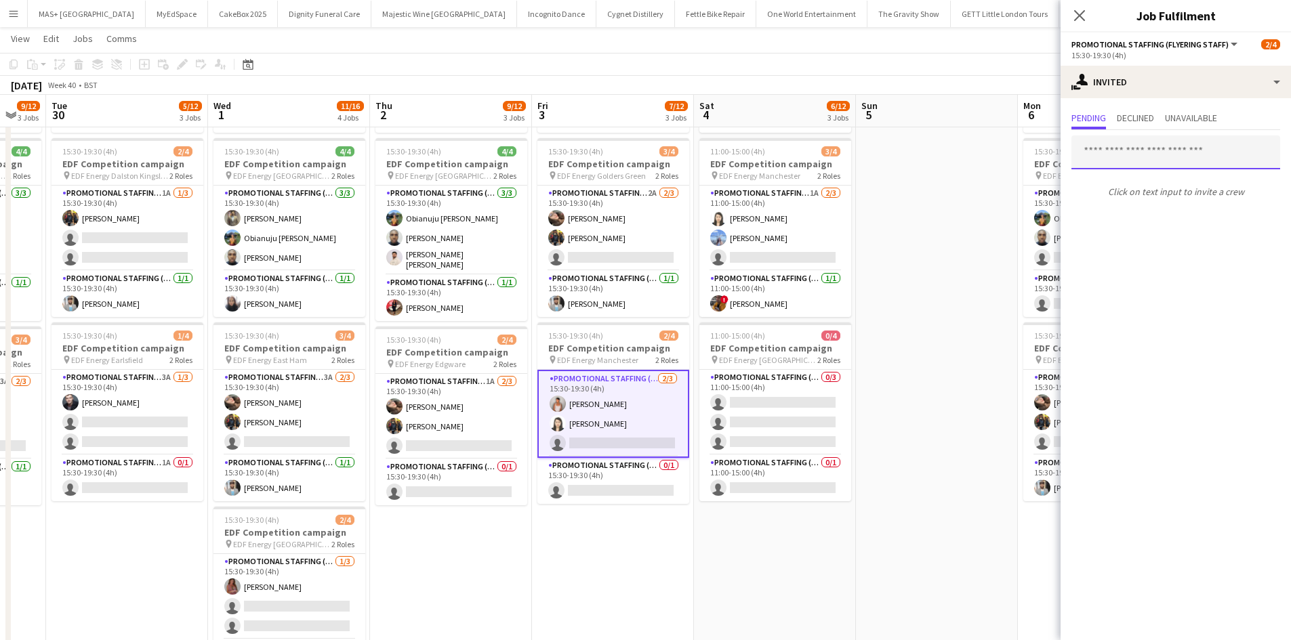
click at [1117, 150] on input "text" at bounding box center [1175, 153] width 209 height 34
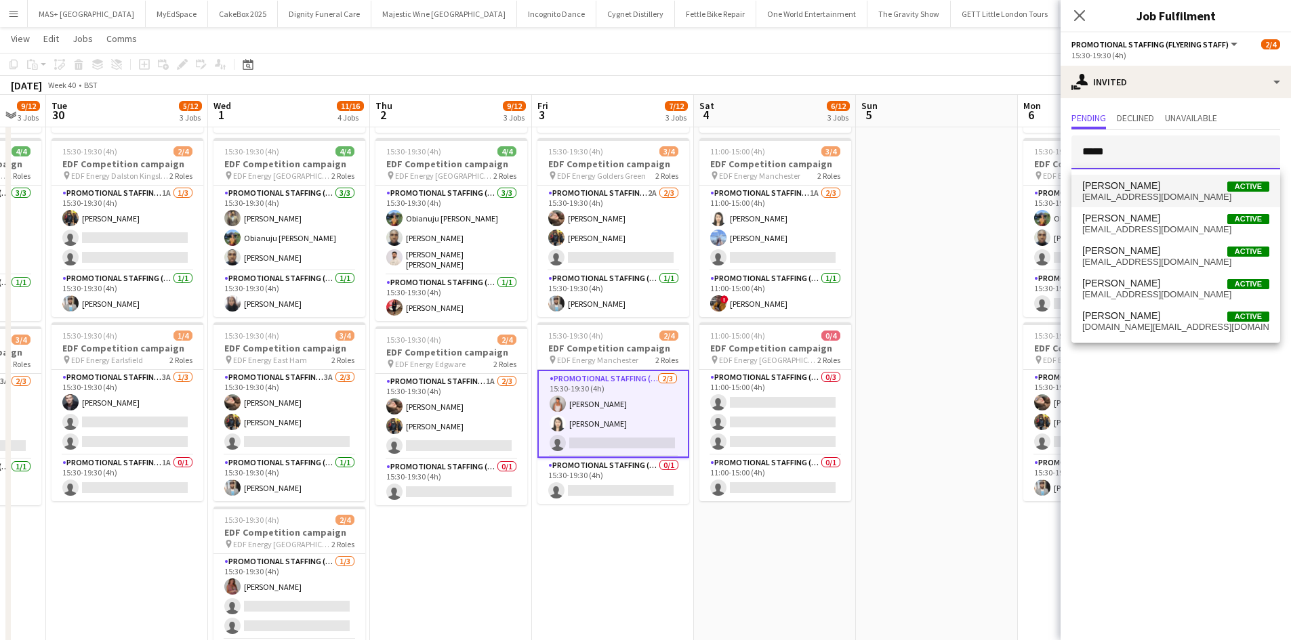
type input "*****"
click at [1183, 192] on span "hannahmaebrown38@gmail.com" at bounding box center [1175, 197] width 187 height 11
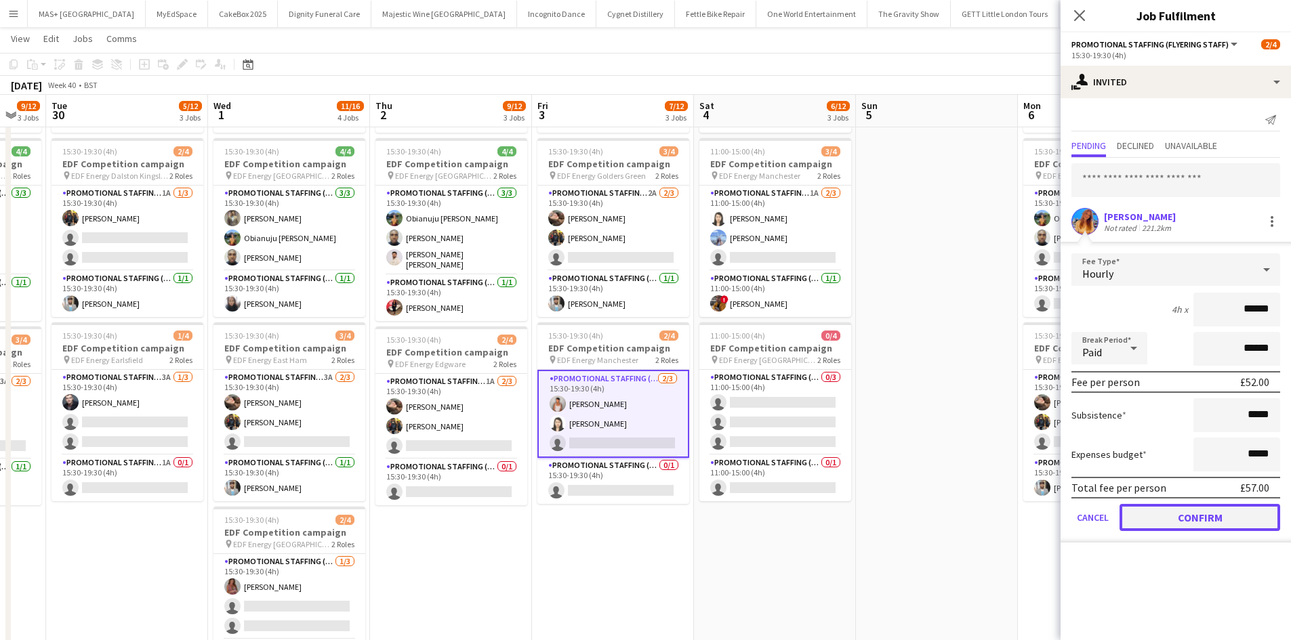
click at [1186, 515] on button "Confirm" at bounding box center [1199, 517] width 161 height 27
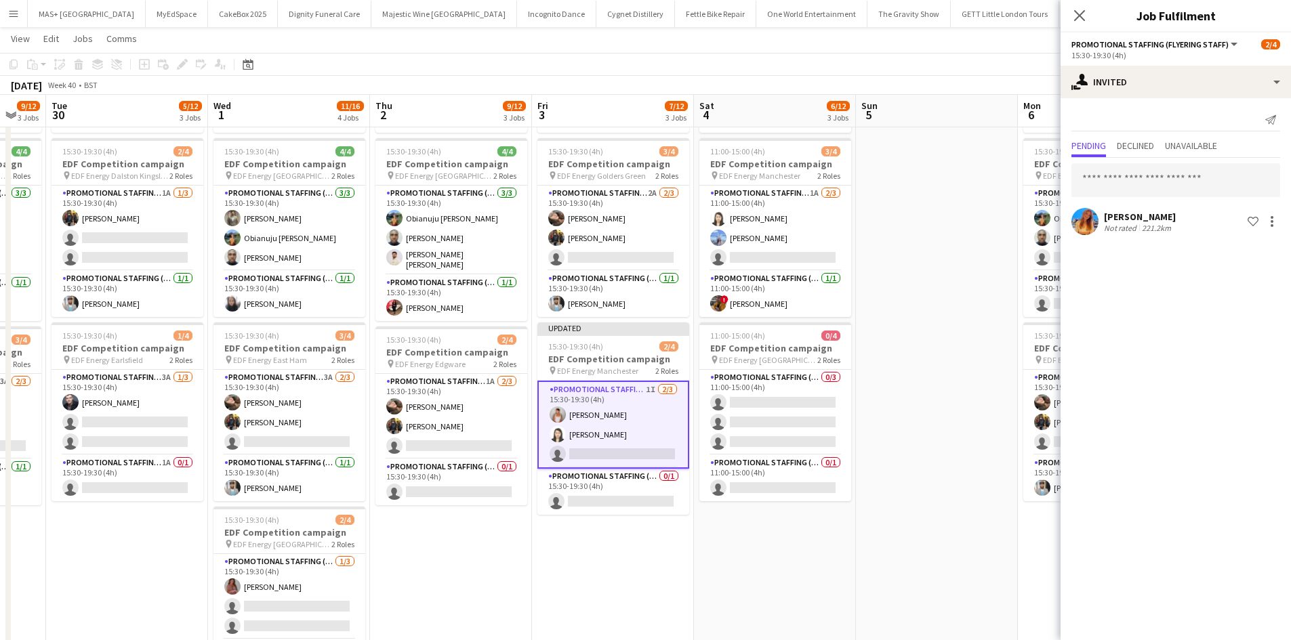
click at [914, 421] on app-date-cell at bounding box center [937, 357] width 162 height 817
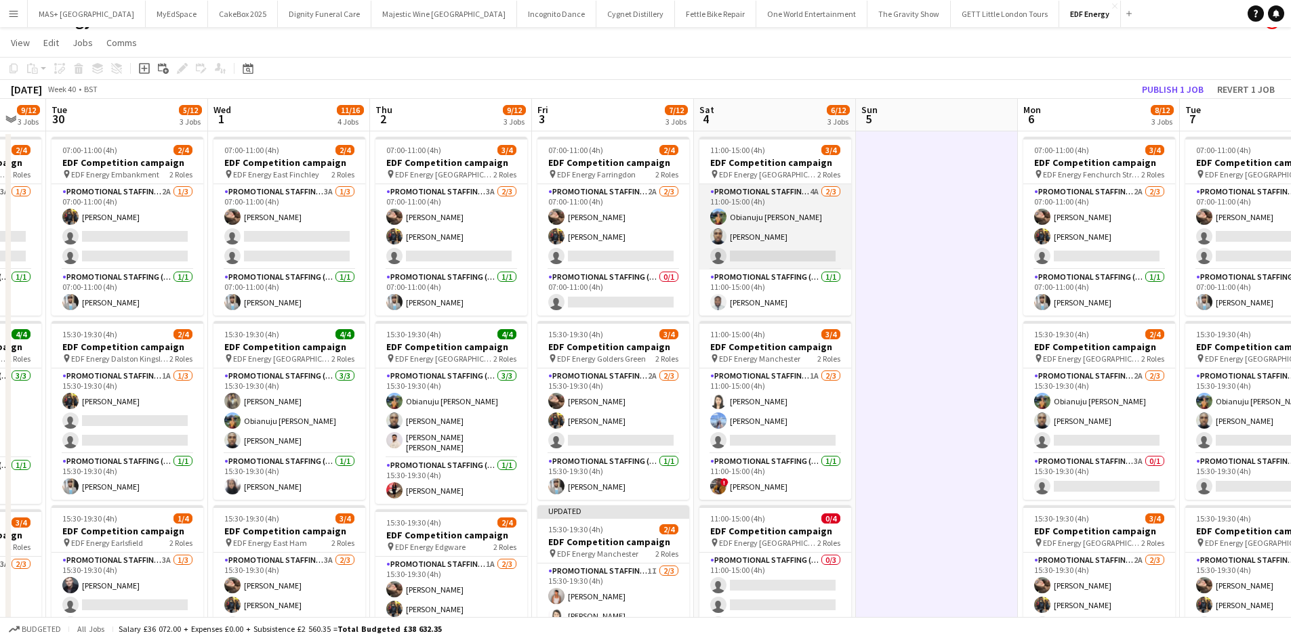
scroll to position [0, 0]
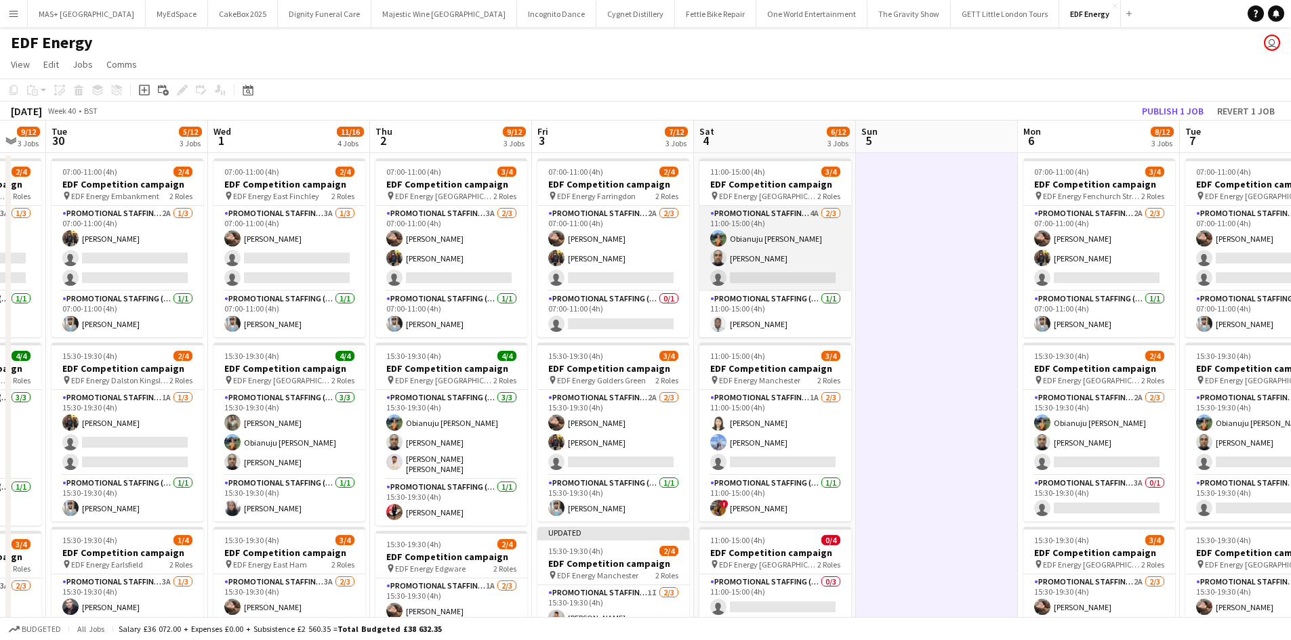
click at [773, 226] on app-card-role "Promotional Staffing (Flyering Staff) 4A 2/3 11:00-15:00 (4h) Obianuju Rosemary…" at bounding box center [775, 248] width 152 height 85
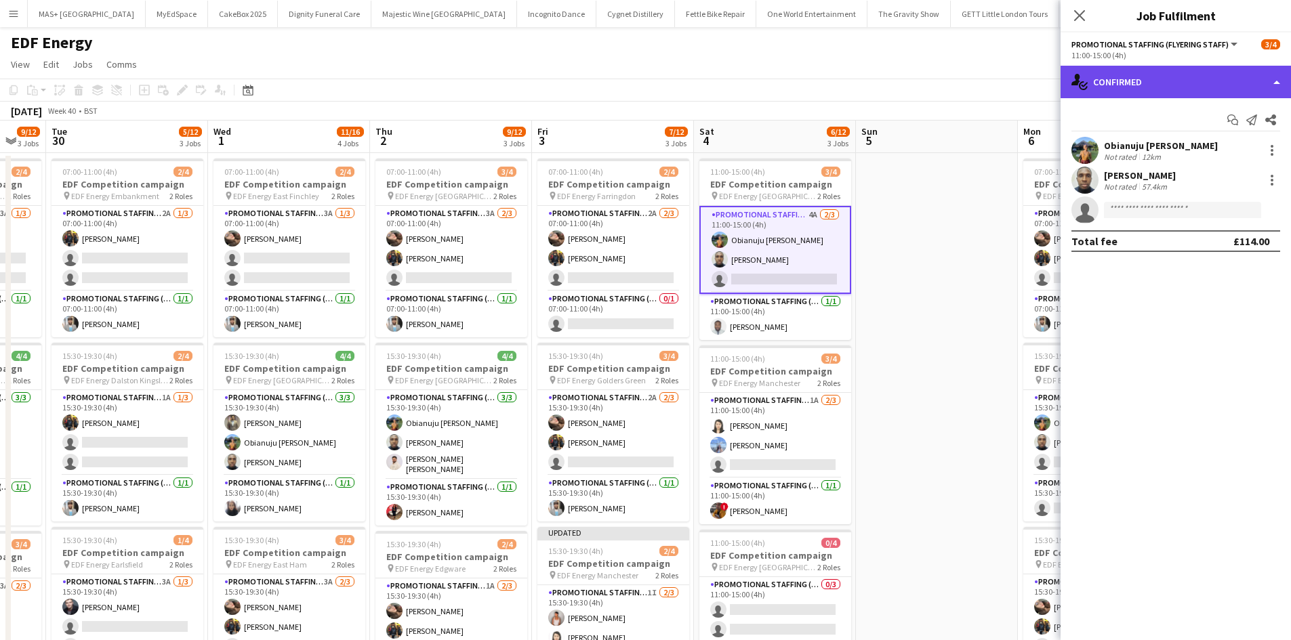
click at [1199, 77] on div "single-neutral-actions-check-2 Confirmed" at bounding box center [1175, 82] width 230 height 33
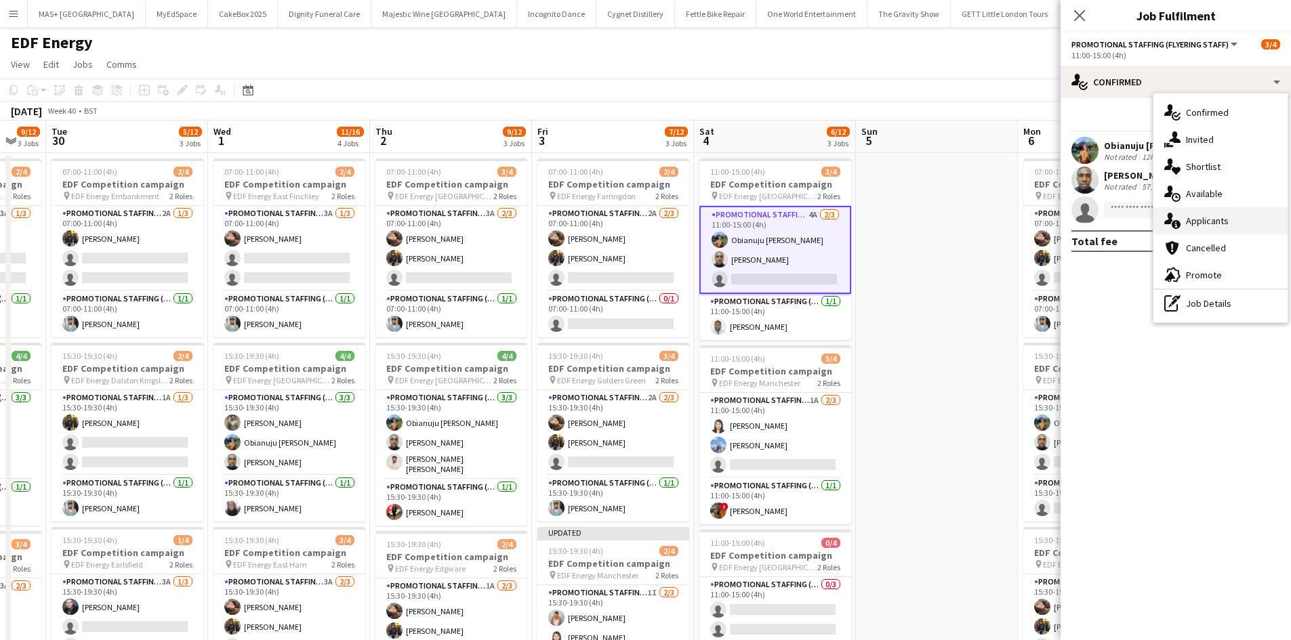
click at [1205, 220] on div "single-neutral-actions-information Applicants" at bounding box center [1220, 220] width 134 height 27
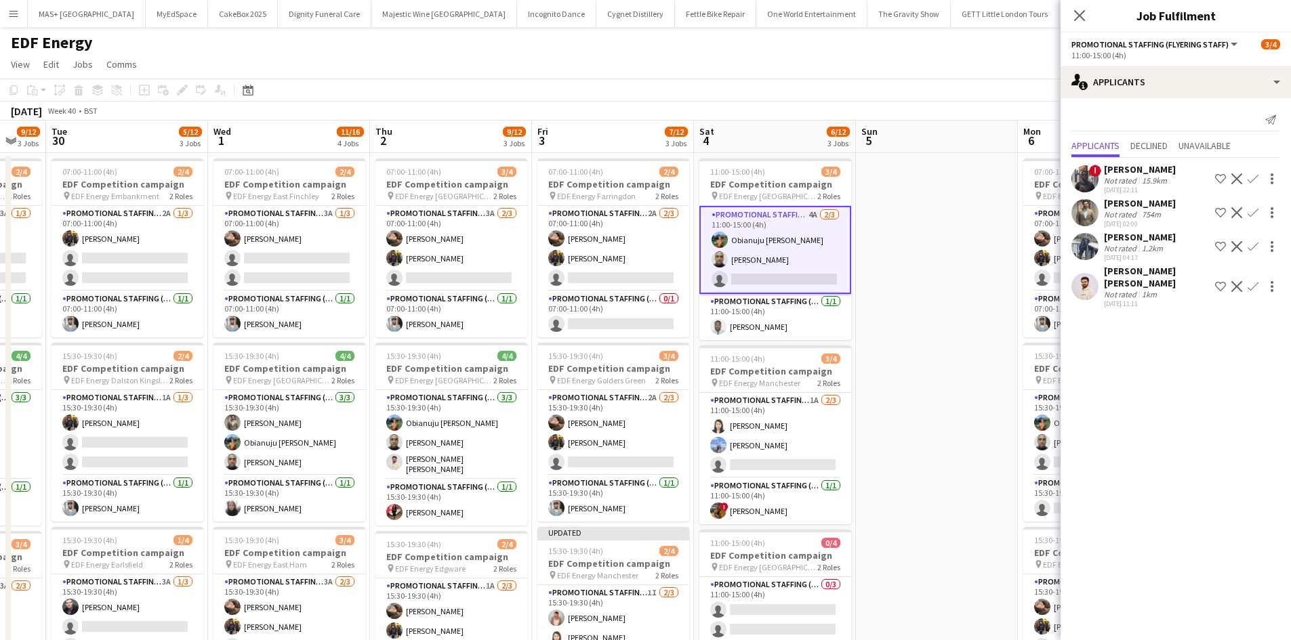
click at [1261, 211] on div at bounding box center [1270, 213] width 19 height 16
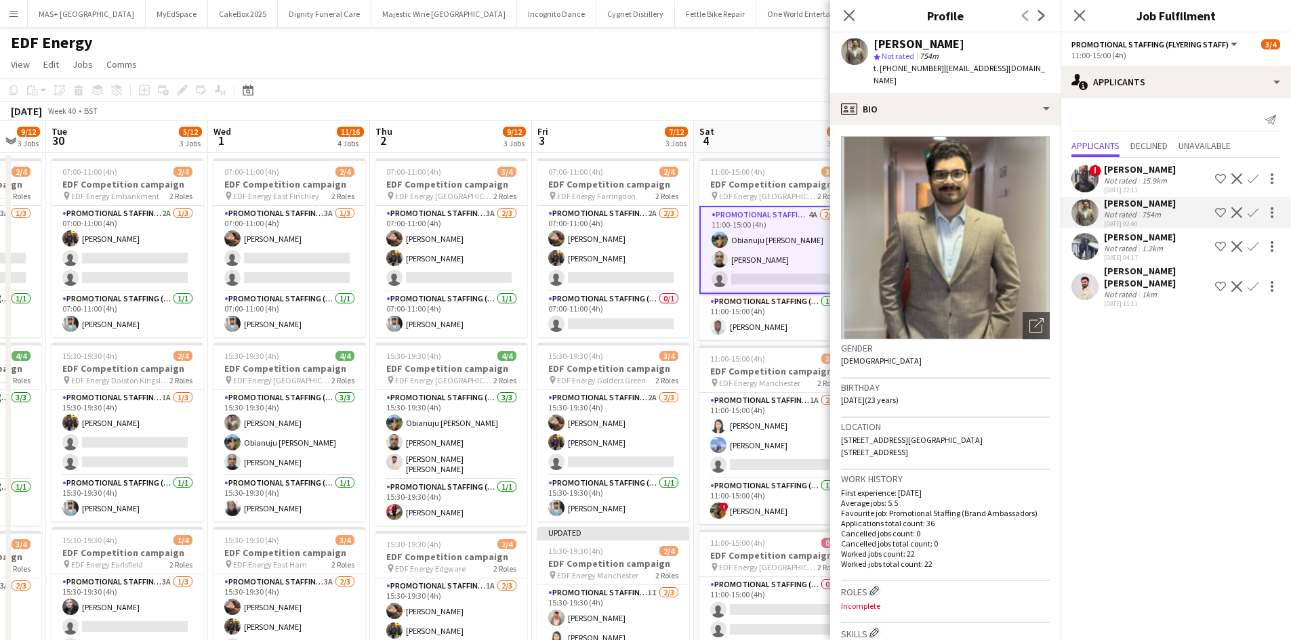
click at [1247, 208] on app-icon "Confirm" at bounding box center [1252, 212] width 11 height 11
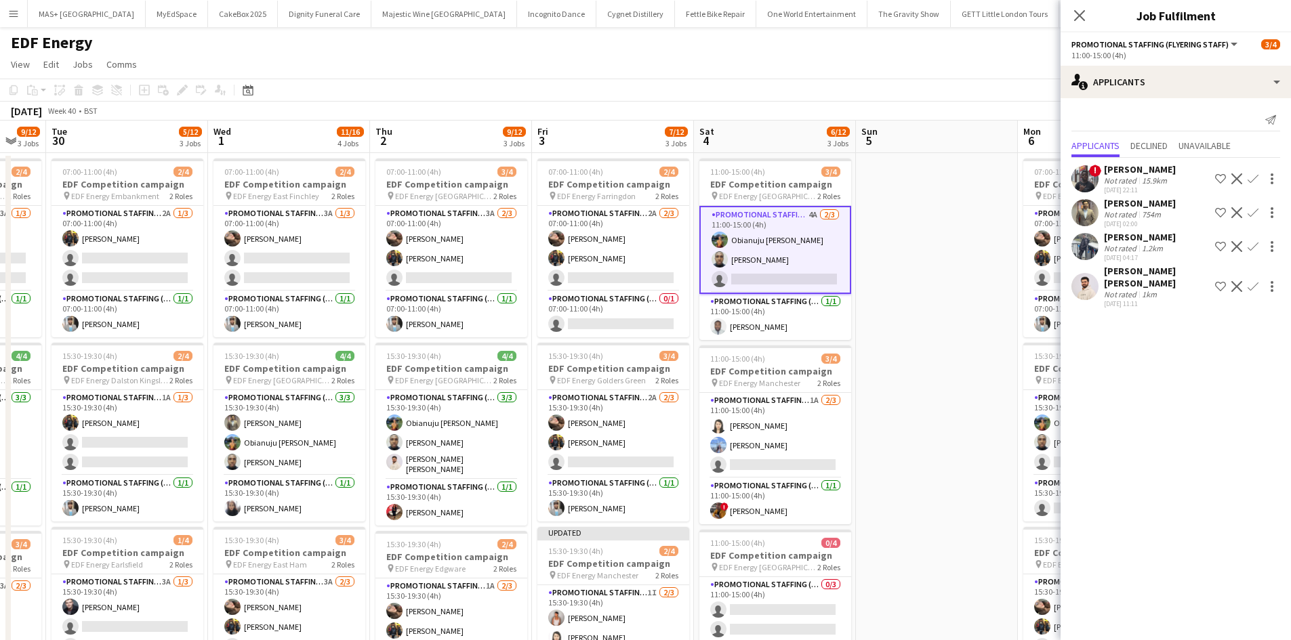
click at [1250, 209] on app-icon "Confirm" at bounding box center [1252, 212] width 11 height 11
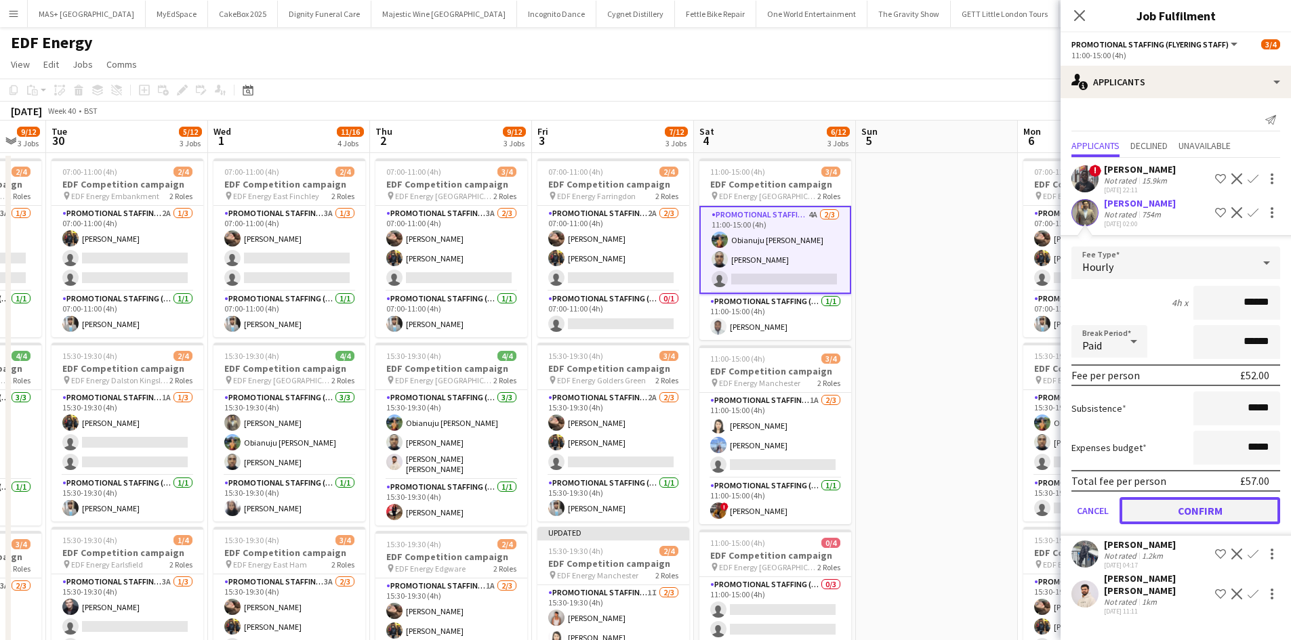
drag, startPoint x: 1176, startPoint y: 507, endPoint x: 1019, endPoint y: 430, distance: 175.4
click at [1176, 507] on button "Confirm" at bounding box center [1199, 510] width 161 height 27
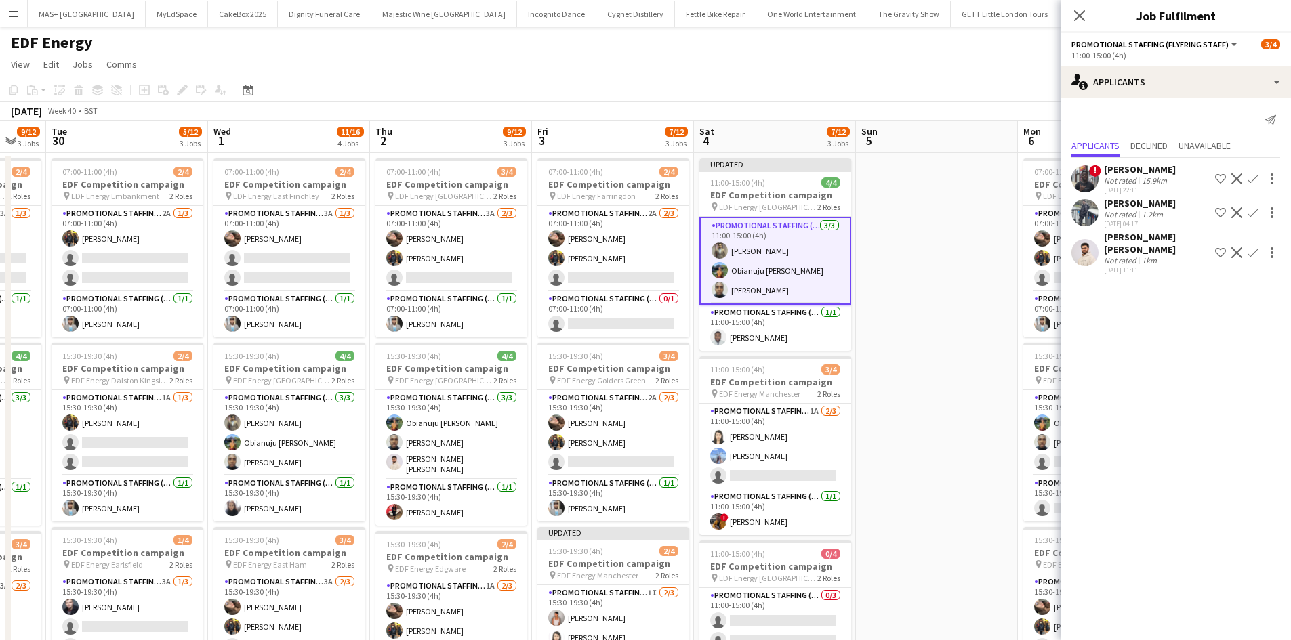
click at [955, 400] on app-date-cell at bounding box center [937, 561] width 162 height 817
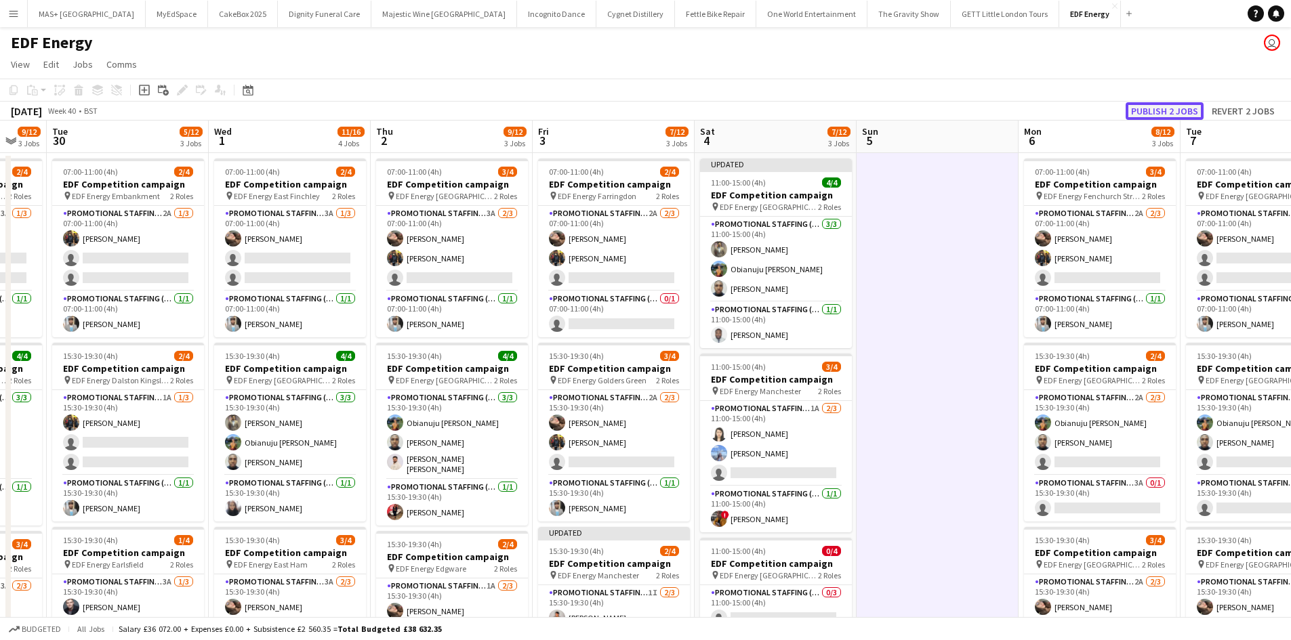
click at [1147, 112] on button "Publish 2 jobs" at bounding box center [1164, 111] width 78 height 18
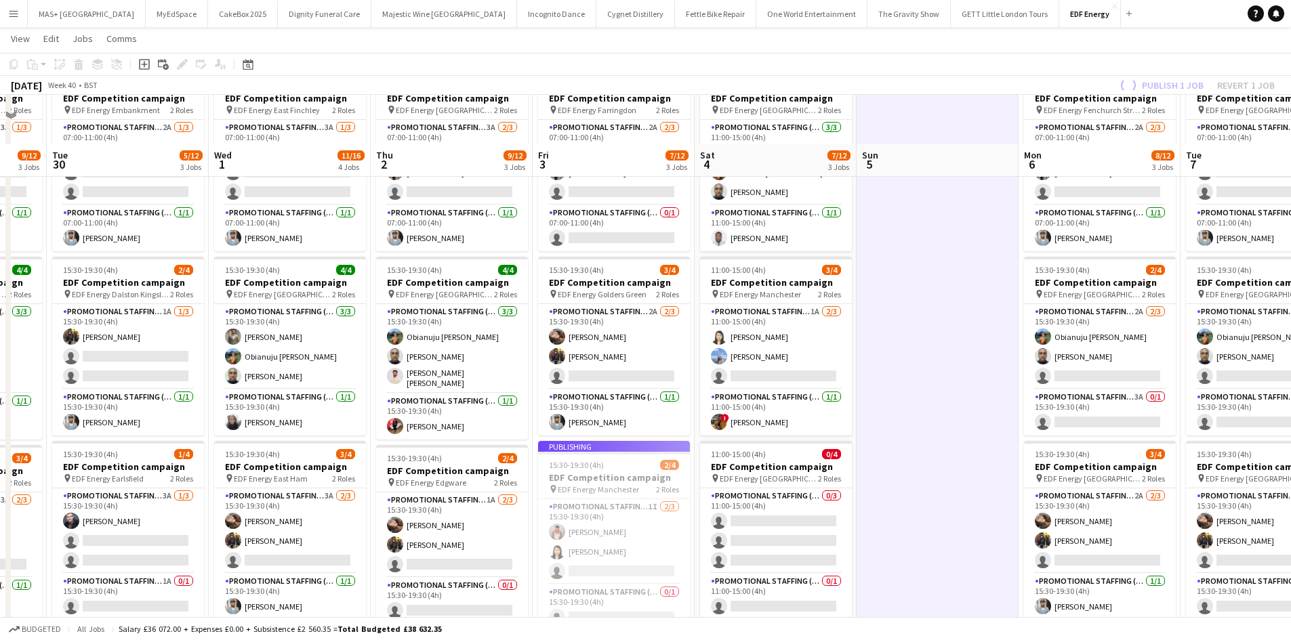
scroll to position [136, 0]
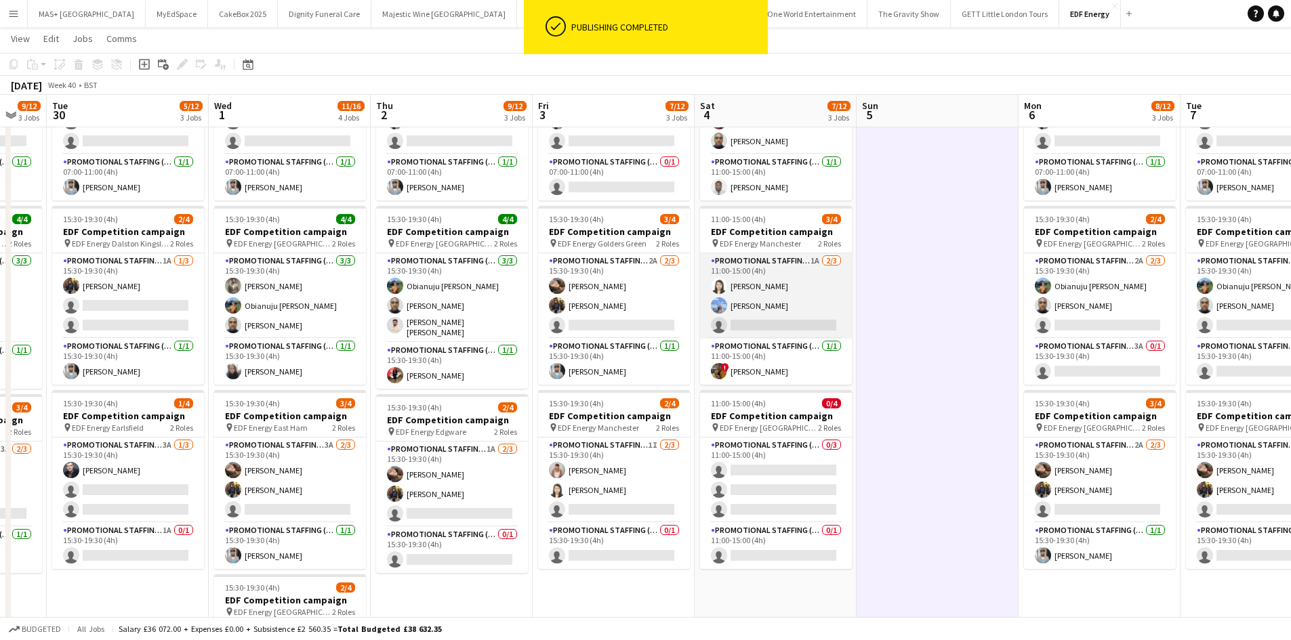
click at [785, 287] on app-card-role "Promotional Staffing (Flyering Staff) 1A 2/3 11:00-15:00 (4h) Winnie Wong Anast…" at bounding box center [776, 295] width 152 height 85
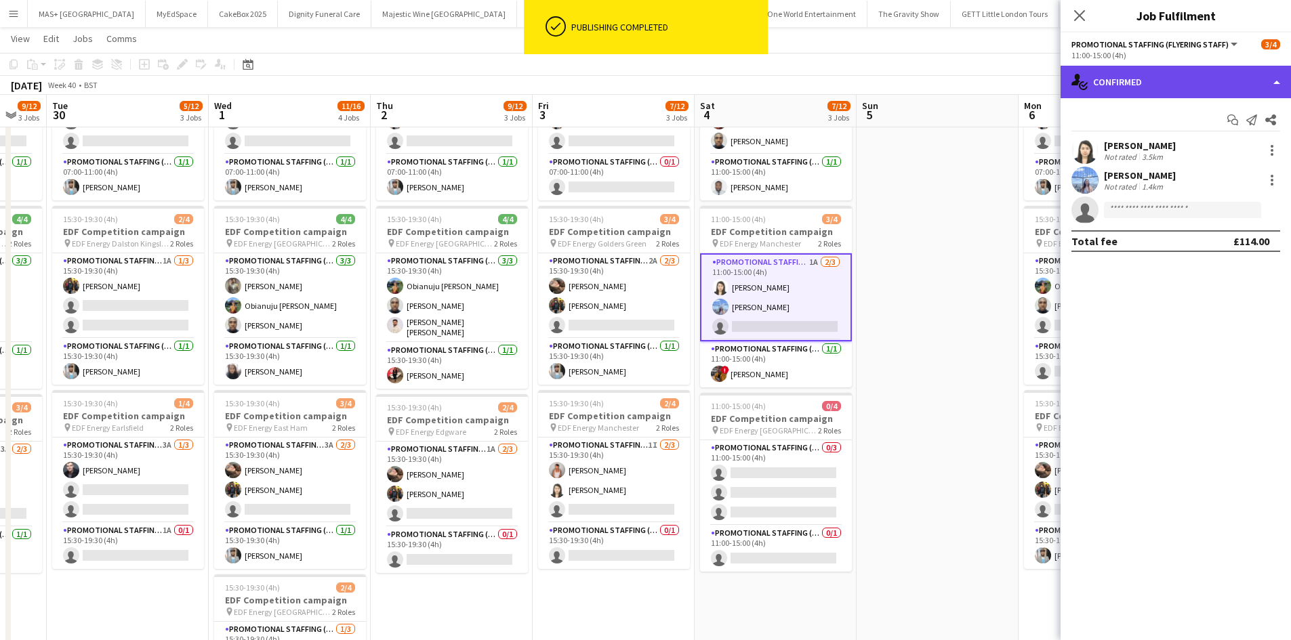
click at [1155, 91] on div "single-neutral-actions-check-2 Confirmed" at bounding box center [1175, 82] width 230 height 33
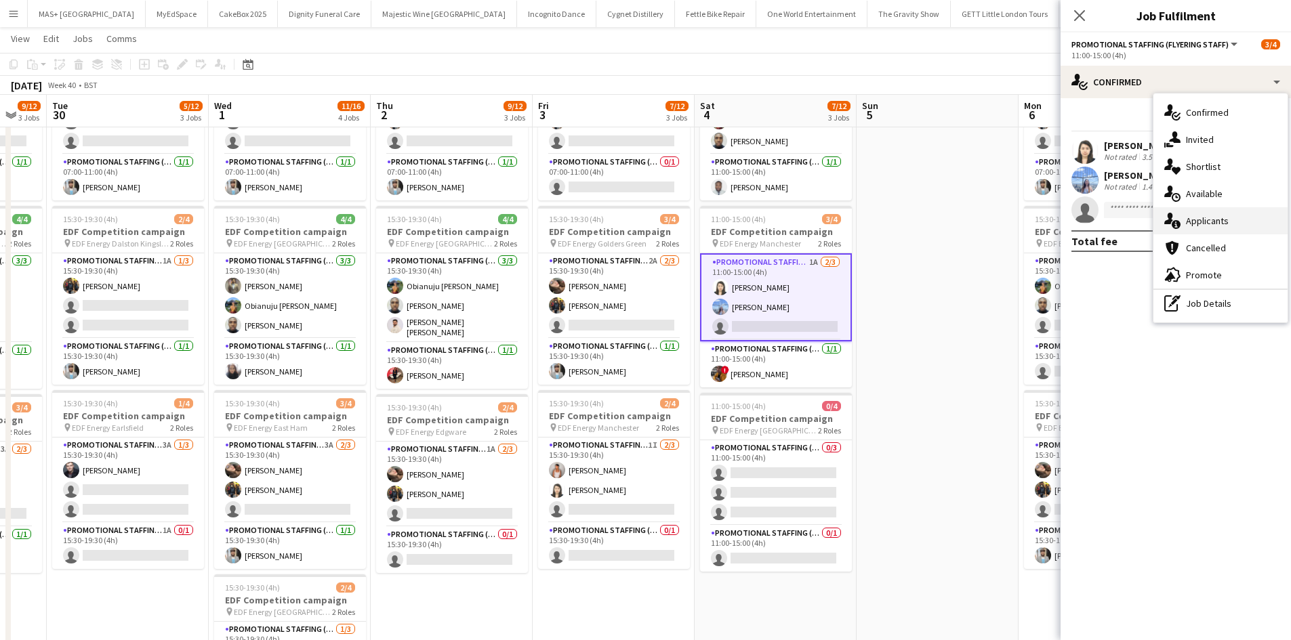
click at [1212, 214] on div "single-neutral-actions-information Applicants" at bounding box center [1220, 220] width 134 height 27
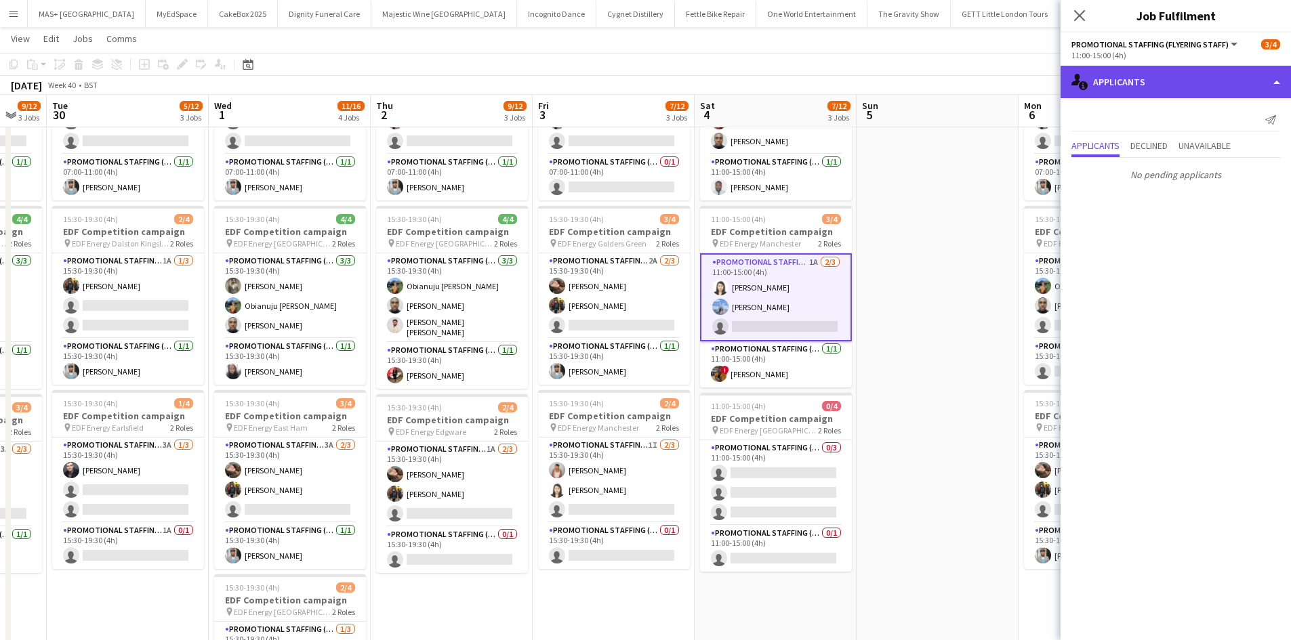
click at [1146, 85] on div "single-neutral-actions-information Applicants" at bounding box center [1175, 82] width 230 height 33
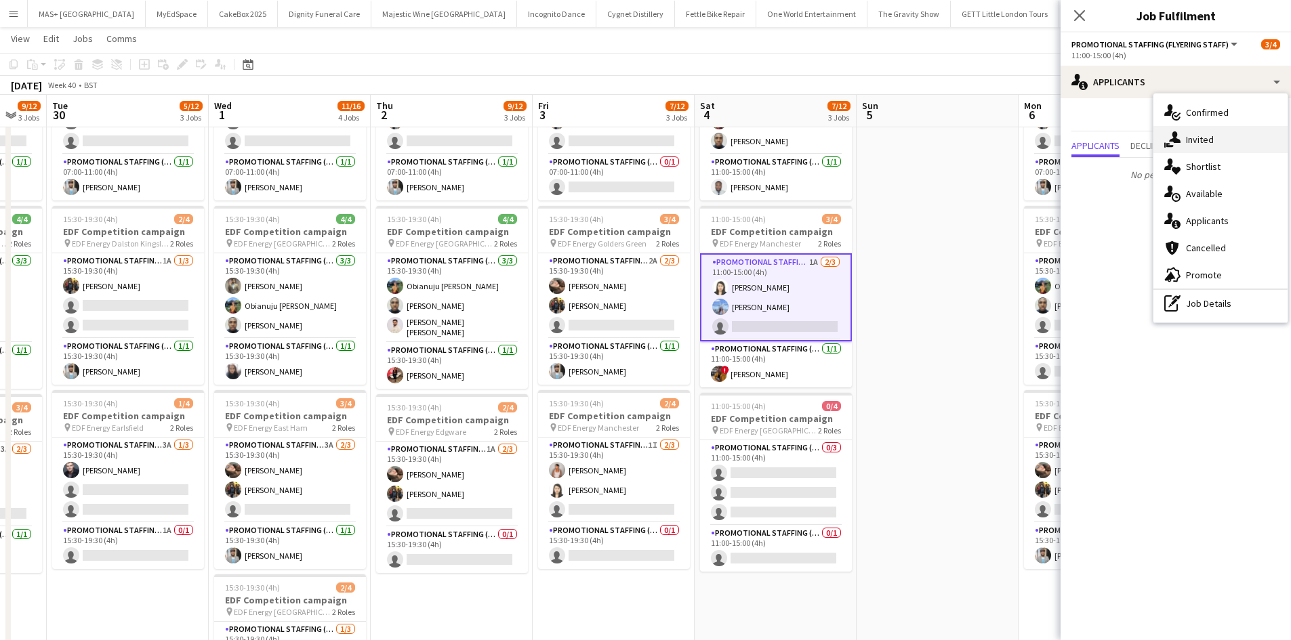
click at [1214, 129] on div "single-neutral-actions-share-1 Invited" at bounding box center [1220, 139] width 134 height 27
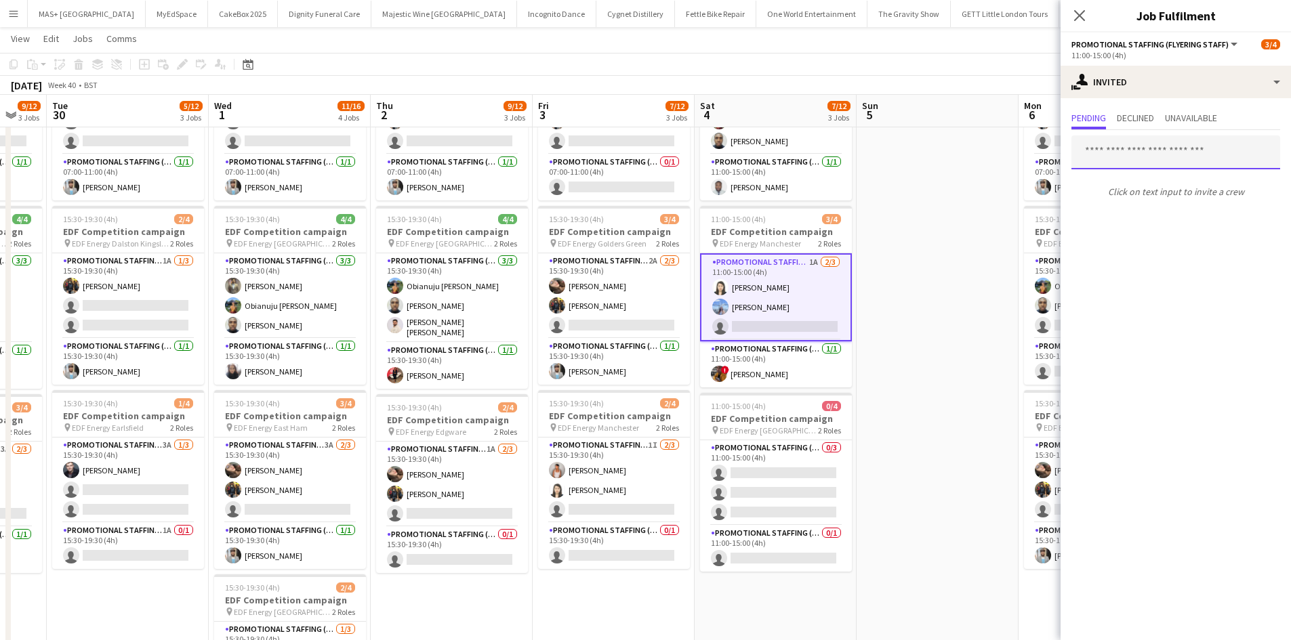
click at [1128, 144] on input "text" at bounding box center [1175, 153] width 209 height 34
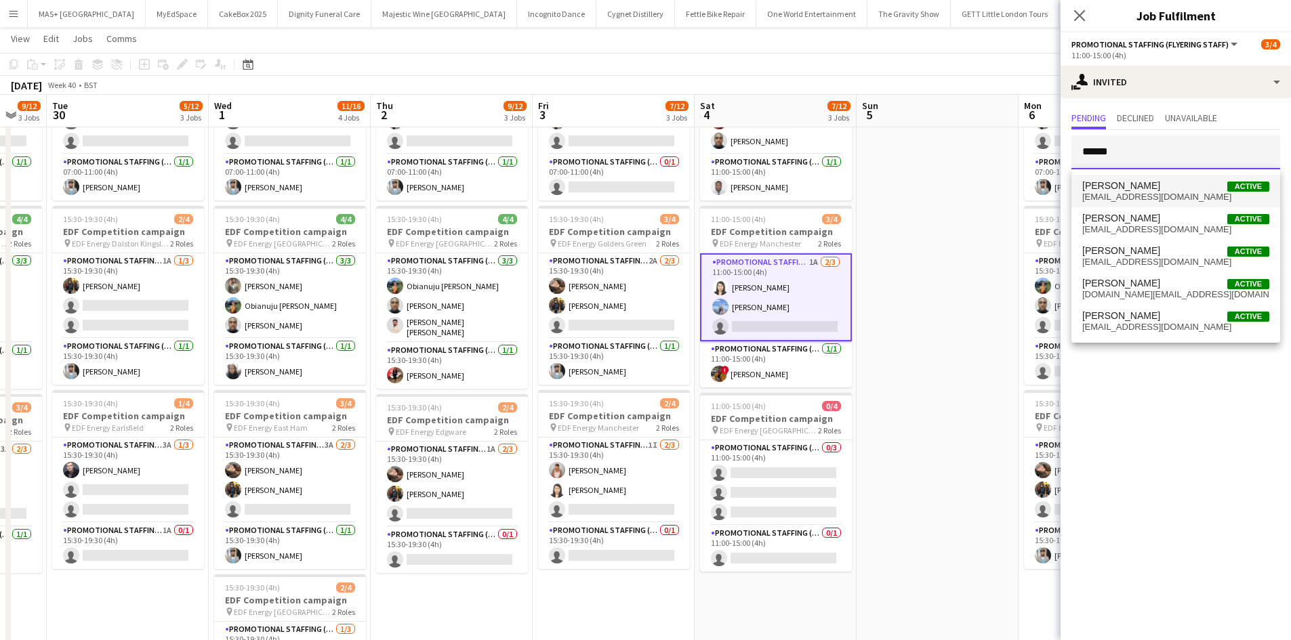
type input "******"
click at [1159, 196] on span "hannahmaebrown38@gmail.com" at bounding box center [1175, 197] width 187 height 11
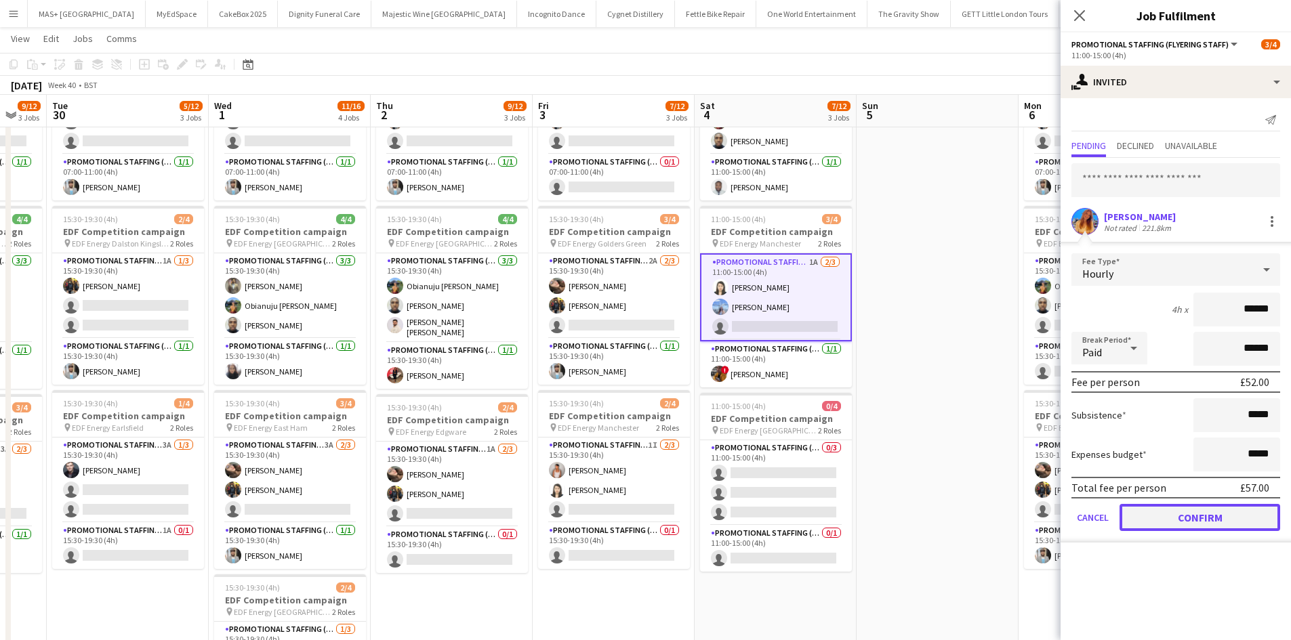
click at [1190, 518] on button "Confirm" at bounding box center [1199, 517] width 161 height 27
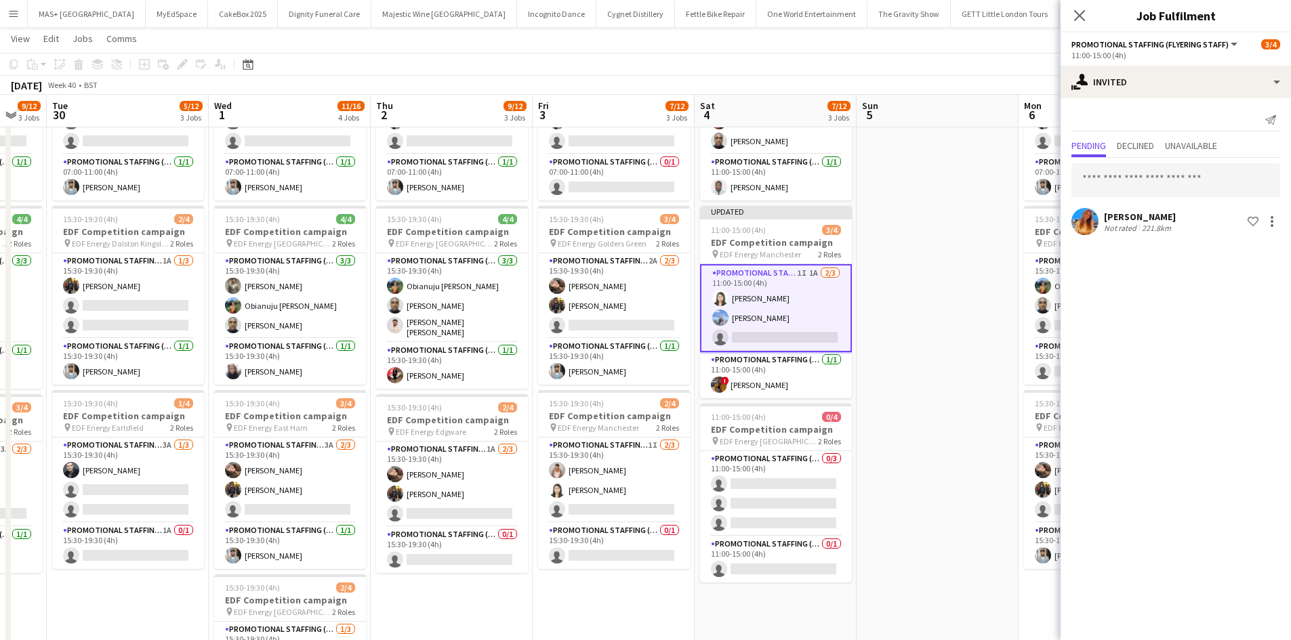
click at [930, 476] on app-date-cell at bounding box center [937, 424] width 162 height 817
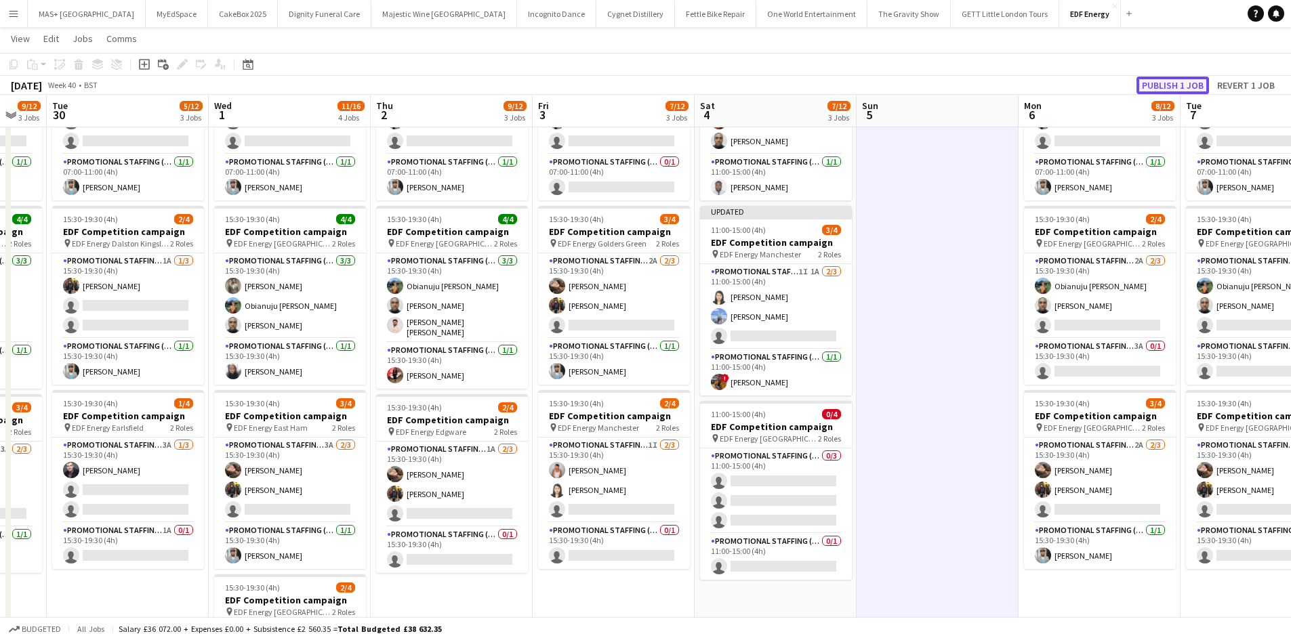
click at [1182, 81] on button "Publish 1 job" at bounding box center [1172, 86] width 72 height 18
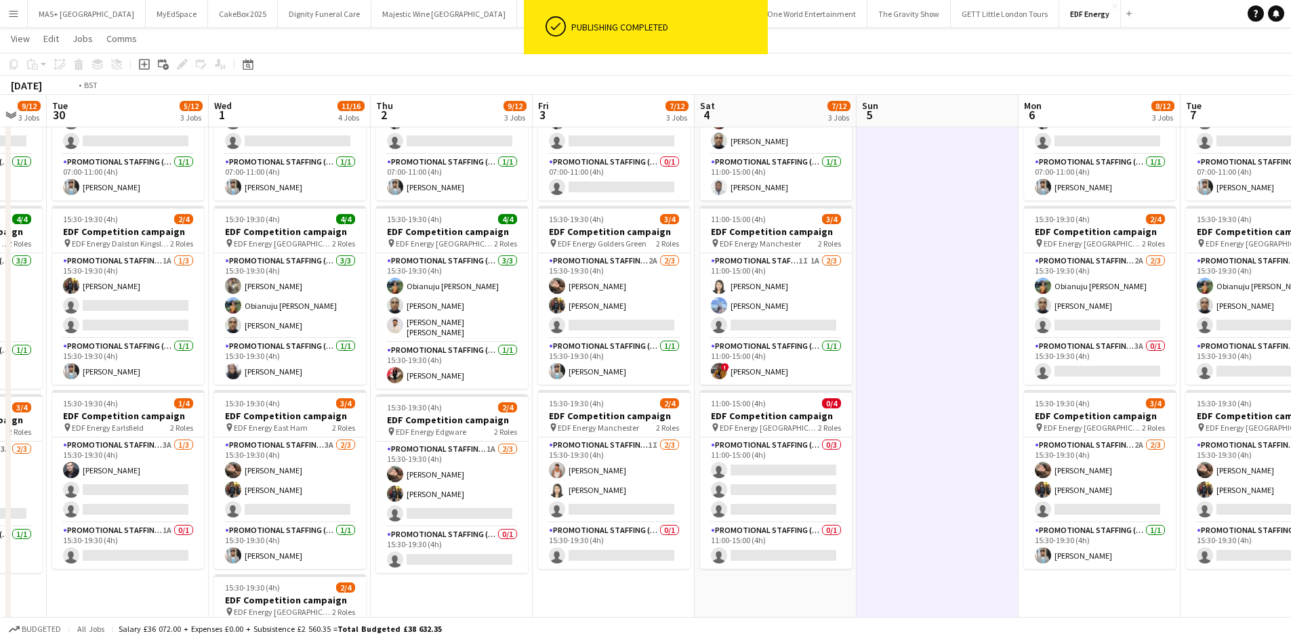
scroll to position [0, 293]
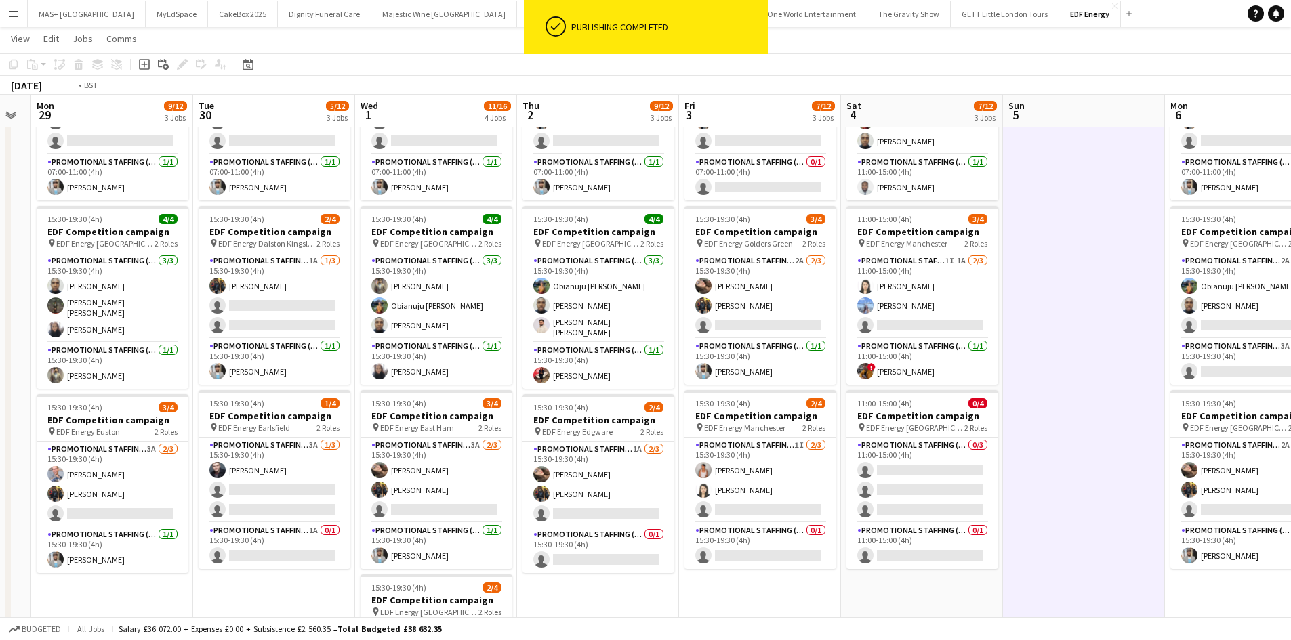
drag, startPoint x: 448, startPoint y: 602, endPoint x: 594, endPoint y: 581, distance: 147.8
click at [594, 581] on app-calendar-viewport "Sat 27 6/16 4 Jobs Sun 28 Mon 29 9/12 3 Jobs Tue 30 5/12 3 Jobs Wed 1 11/16 4 J…" at bounding box center [645, 375] width 1291 height 916
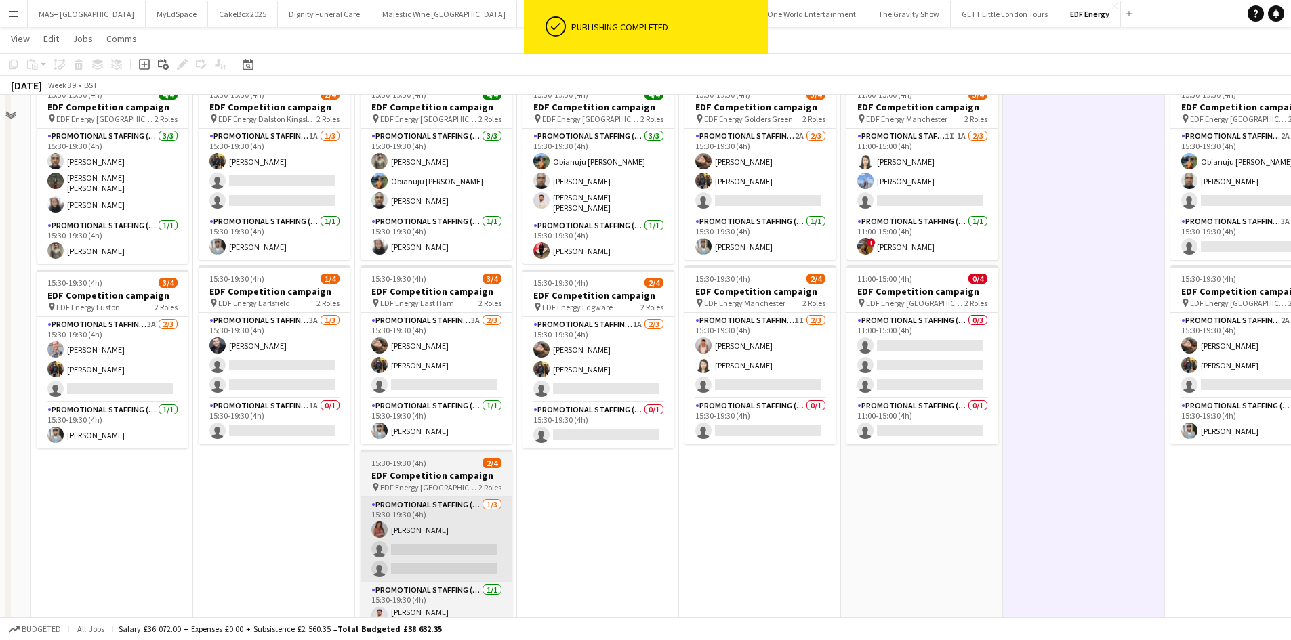
scroll to position [271, 0]
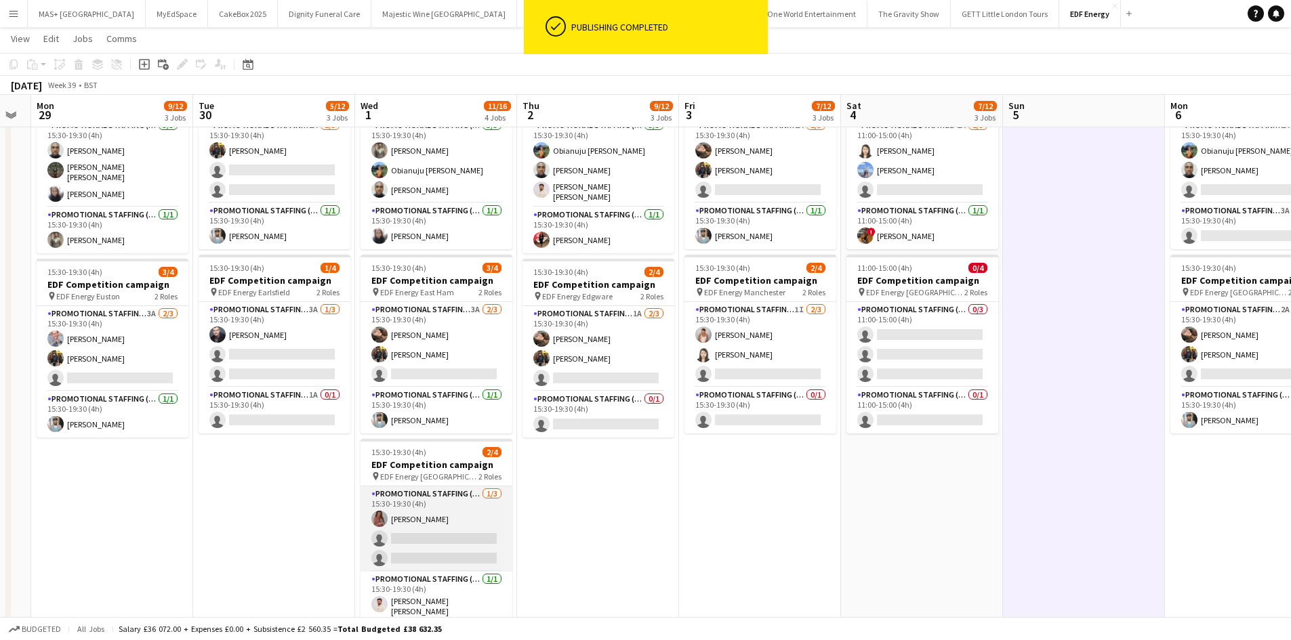
click at [431, 500] on app-card-role "Promotional Staffing (Flyering Staff) 1/3 15:30-19:30 (4h) Sally Whitworth sing…" at bounding box center [436, 528] width 152 height 85
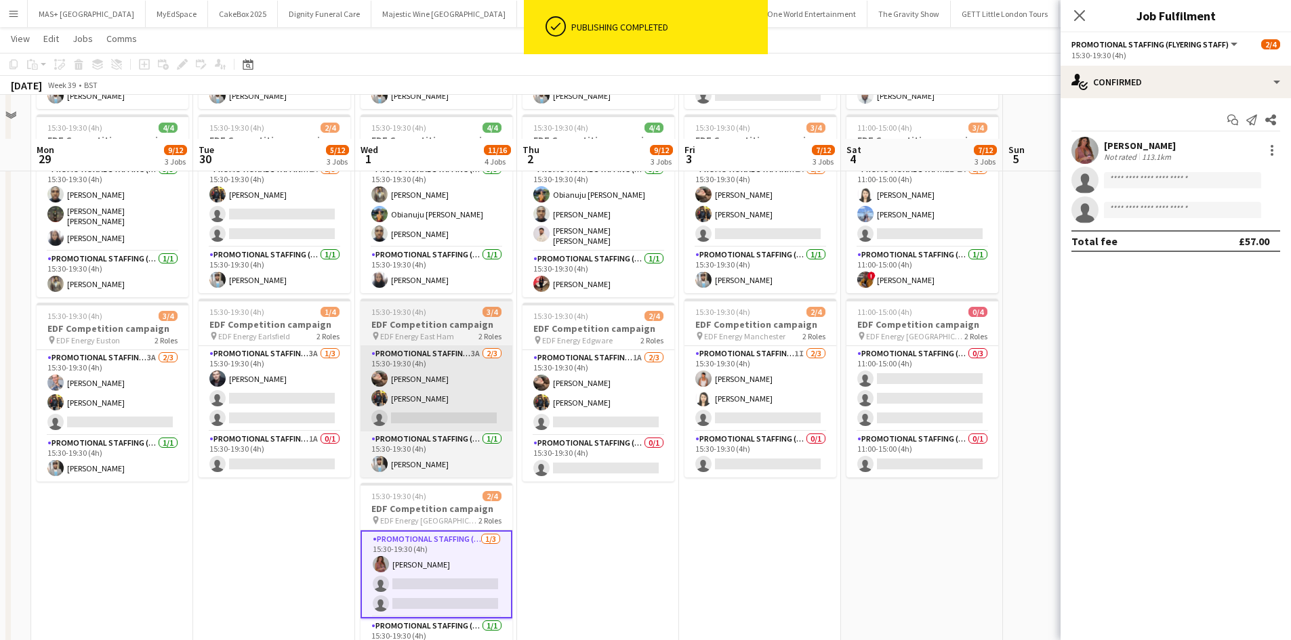
scroll to position [203, 0]
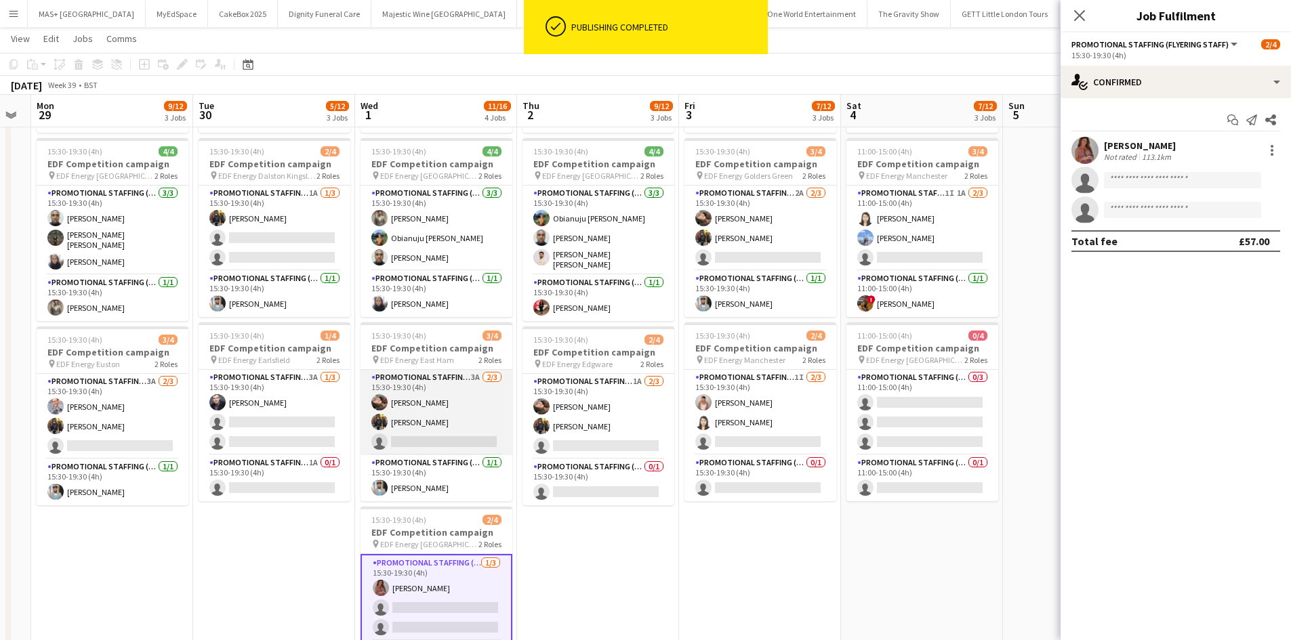
click at [415, 394] on app-card-role "Promotional Staffing (Flyering Staff) 3A 2/3 15:30-19:30 (4h) Anastasiia Melesh…" at bounding box center [436, 412] width 152 height 85
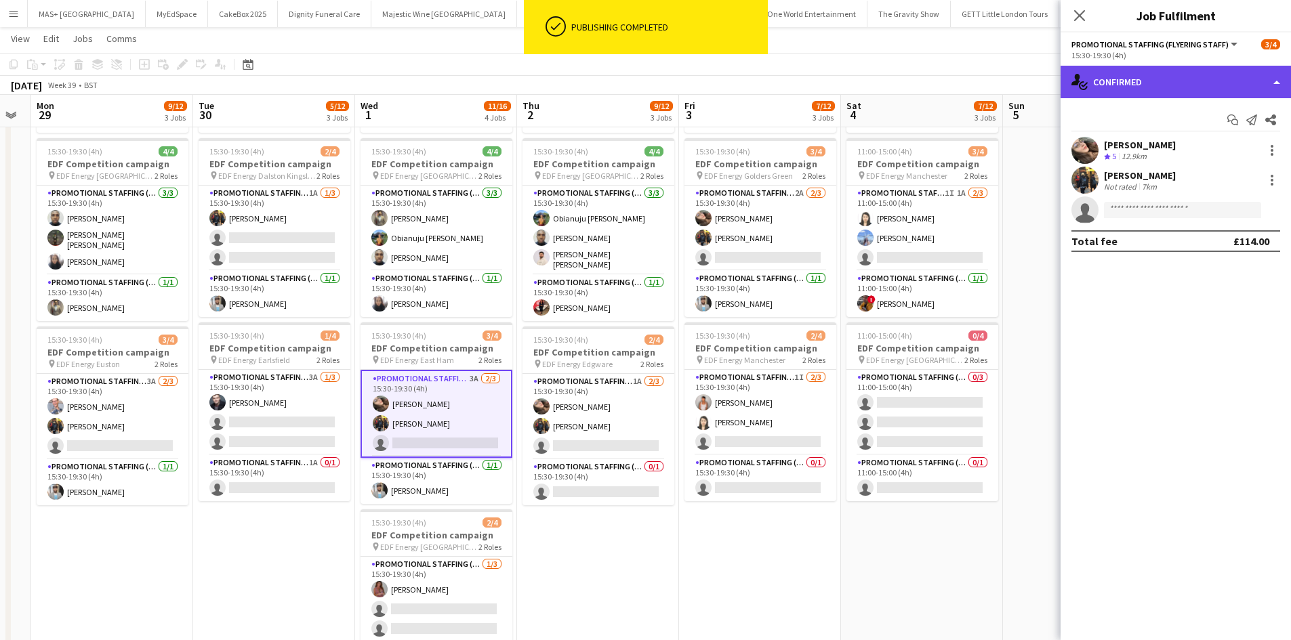
click at [1206, 87] on div "single-neutral-actions-check-2 Confirmed" at bounding box center [1175, 82] width 230 height 33
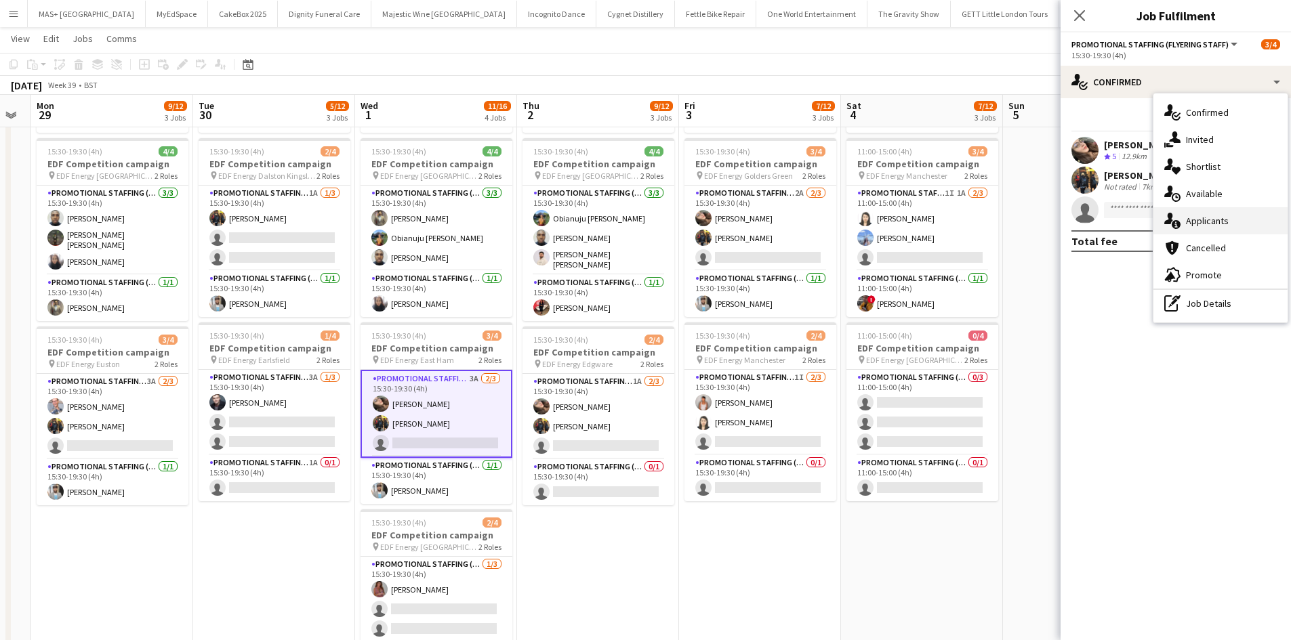
click at [1226, 220] on div "single-neutral-actions-information Applicants" at bounding box center [1220, 220] width 134 height 27
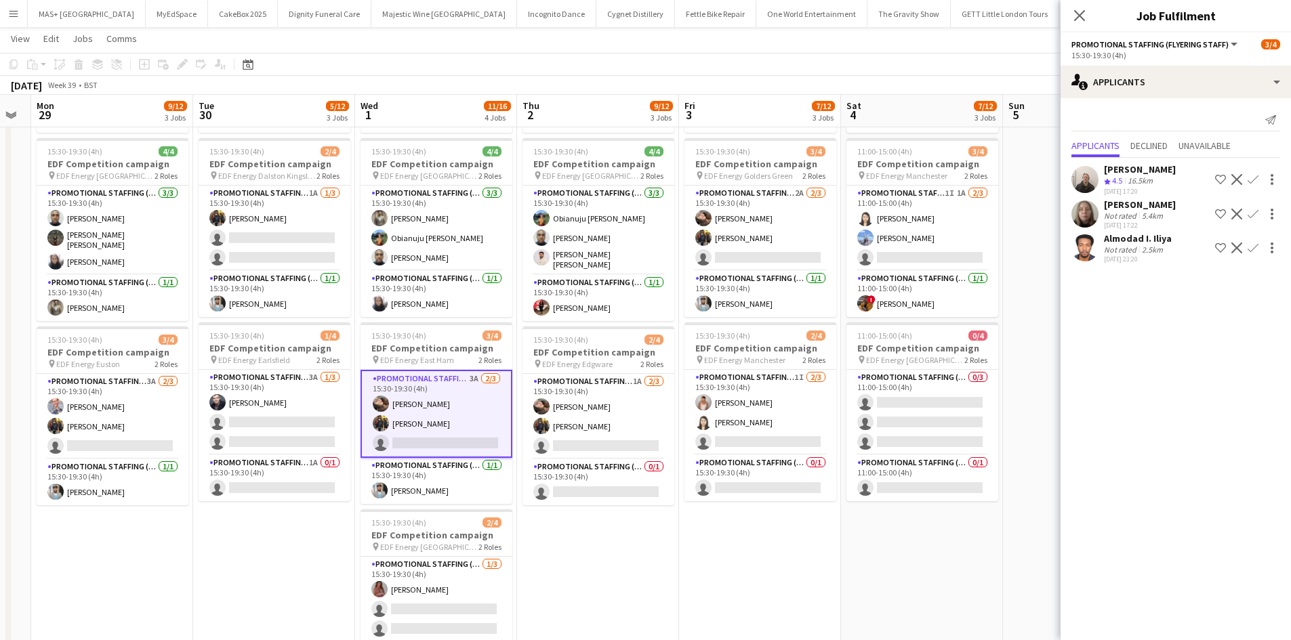
click at [1126, 246] on div "Not rated" at bounding box center [1121, 250] width 35 height 10
click at [1252, 243] on app-icon "Confirm" at bounding box center [1252, 248] width 11 height 11
click at [1255, 247] on app-icon "Confirm" at bounding box center [1252, 248] width 11 height 11
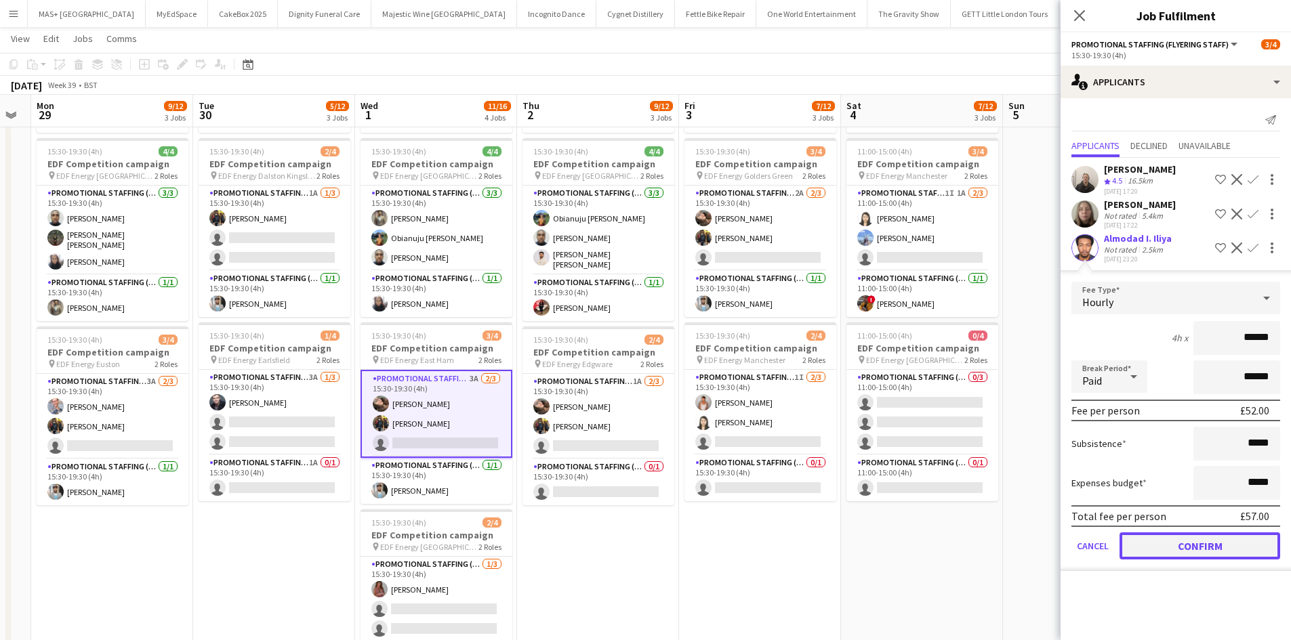
click at [1182, 551] on button "Confirm" at bounding box center [1199, 546] width 161 height 27
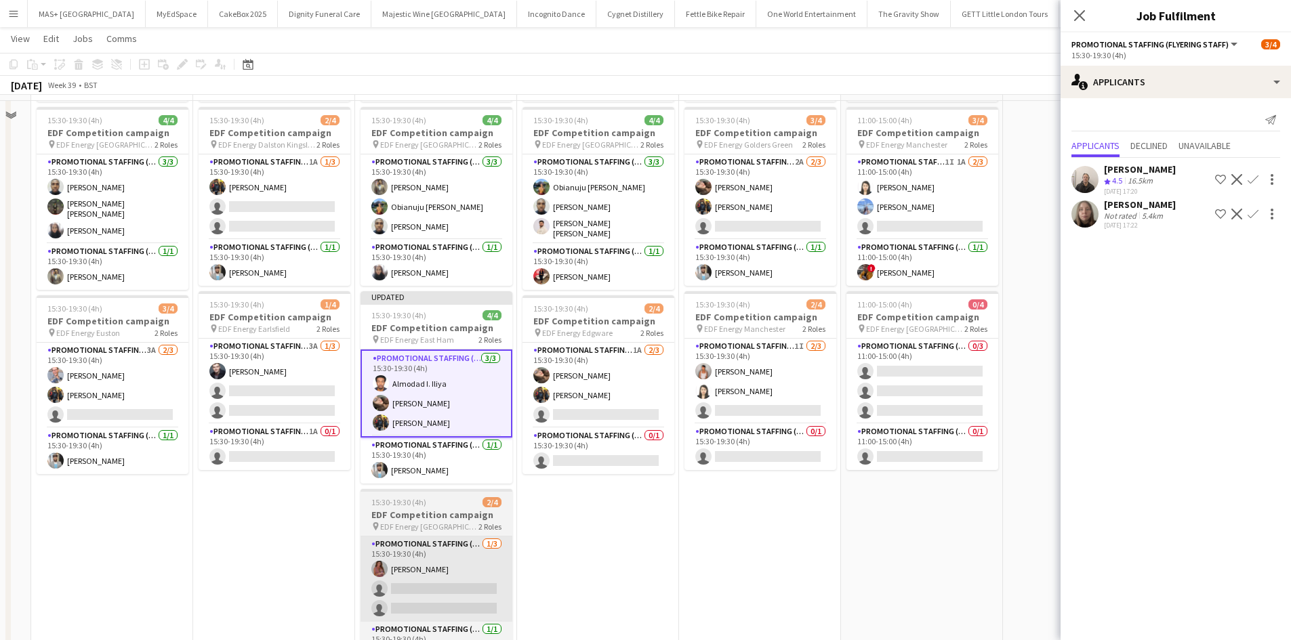
scroll to position [271, 0]
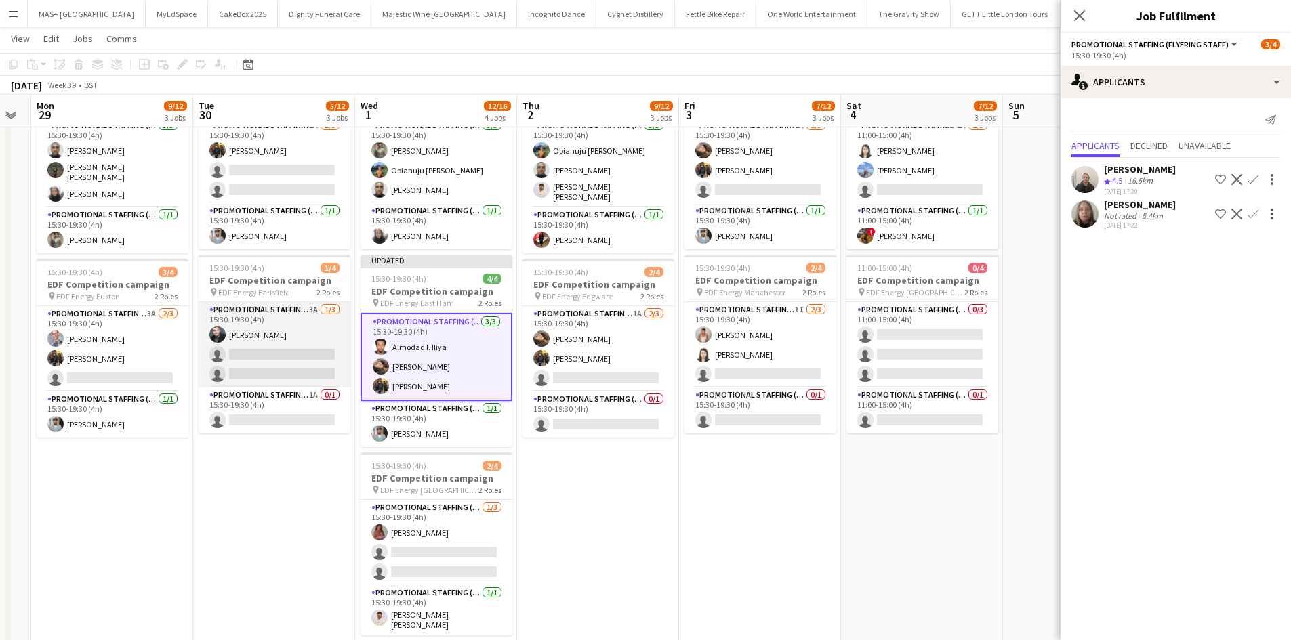
click at [278, 317] on app-card-role "Promotional Staffing (Flyering Staff) 3A 1/3 15:30-19:30 (4h) Adam Stickler sin…" at bounding box center [275, 344] width 152 height 85
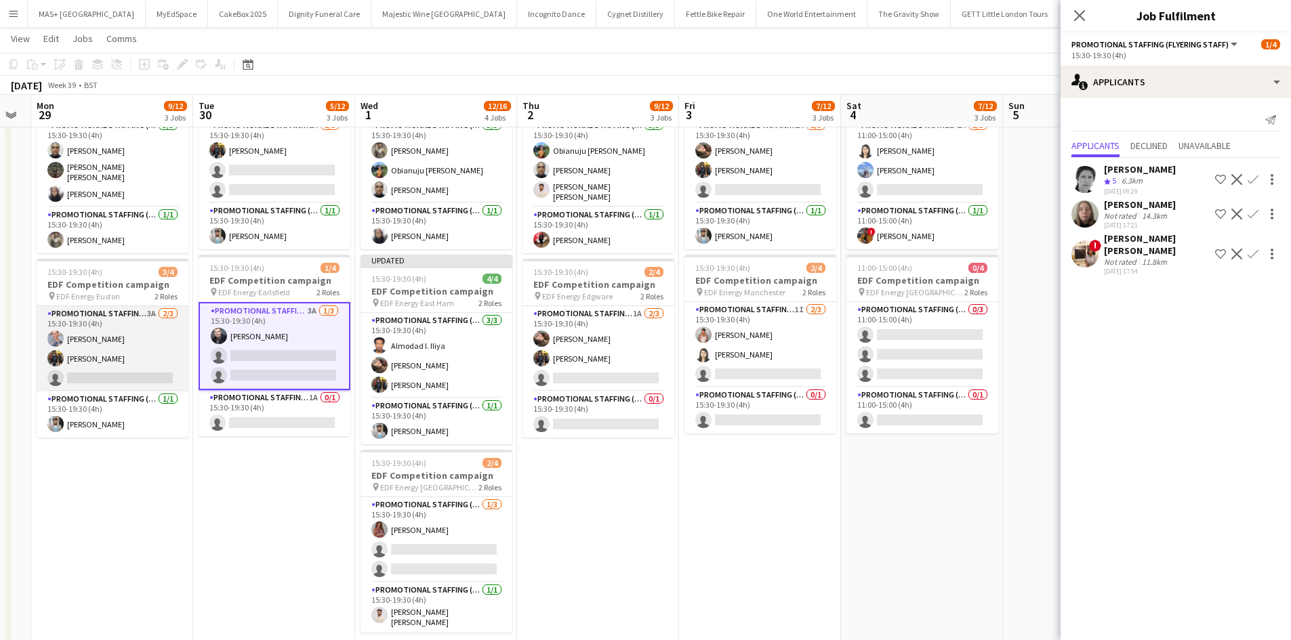
click at [108, 320] on app-card-role "Promotional Staffing (Flyering Staff) 3A 2/3 15:30-19:30 (4h) SIMON GREIFF Mart…" at bounding box center [113, 348] width 152 height 85
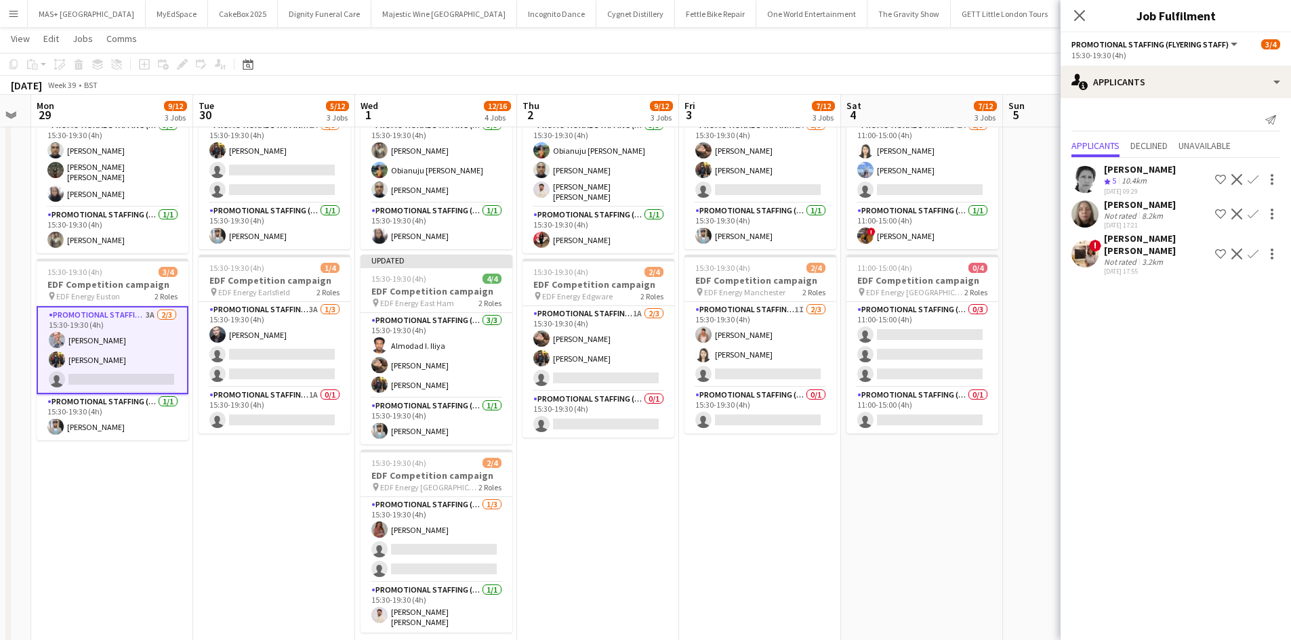
click at [163, 494] on app-date-cell "07:00-11:00 (4h) 2/4 EDF Competition campaign pin EDF Energy Elephant & Castle …" at bounding box center [112, 289] width 162 height 817
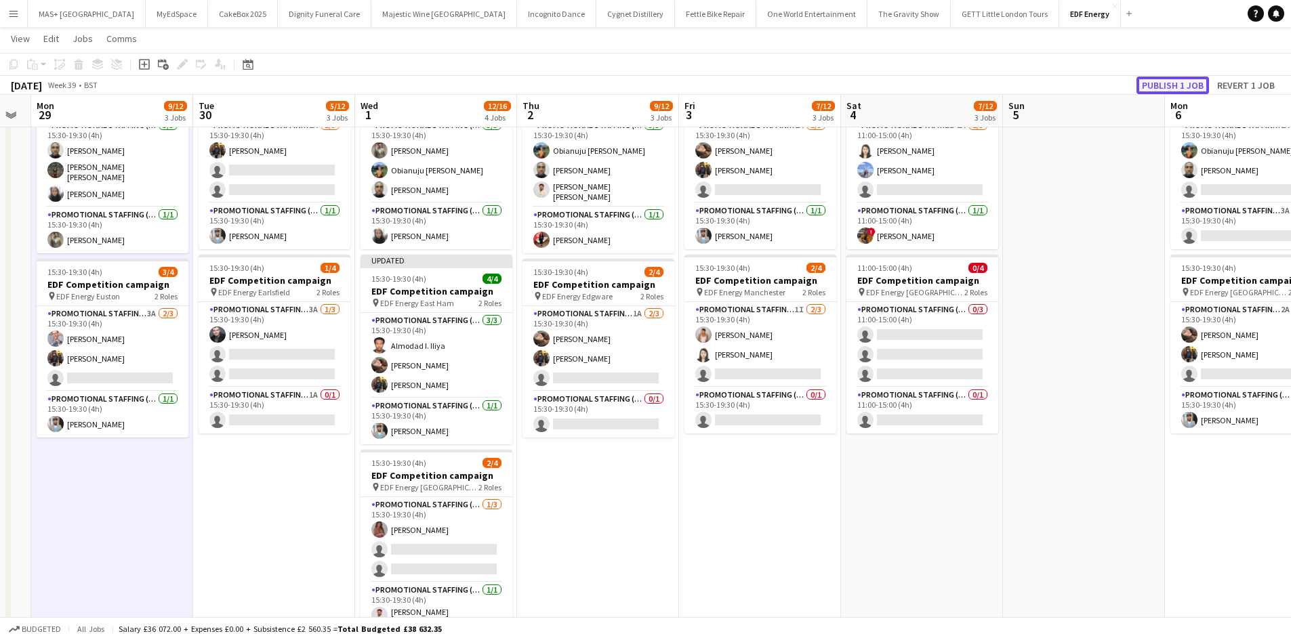
click at [1154, 85] on button "Publish 1 job" at bounding box center [1172, 86] width 72 height 18
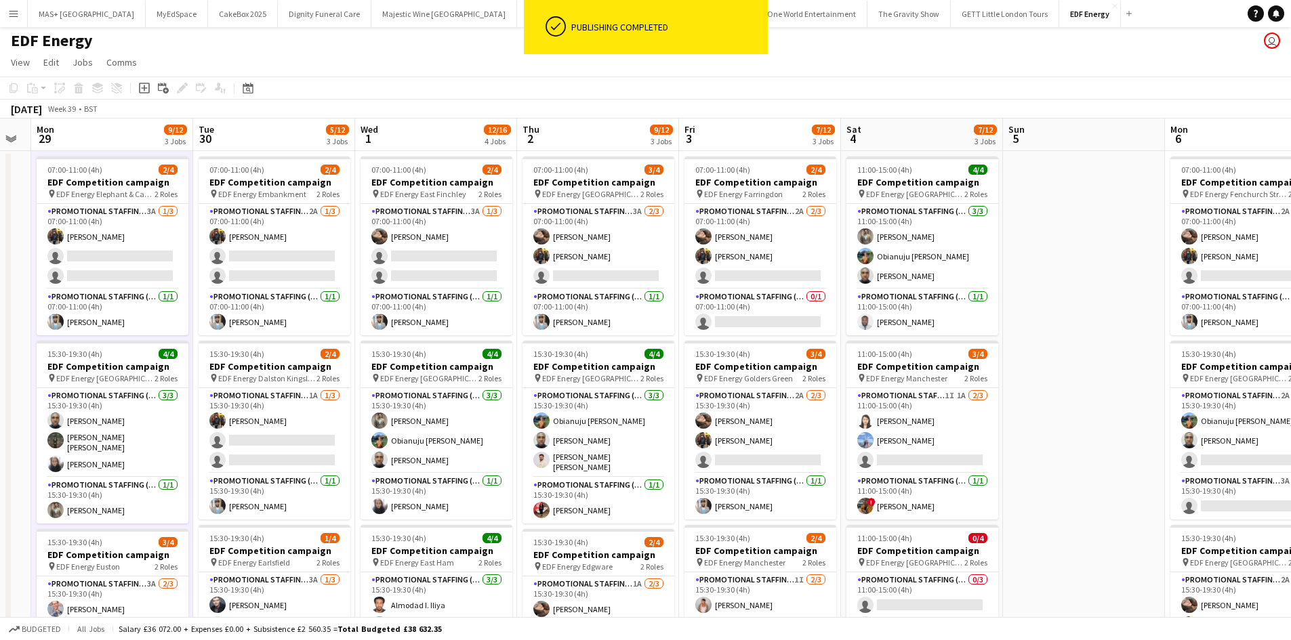
scroll to position [0, 0]
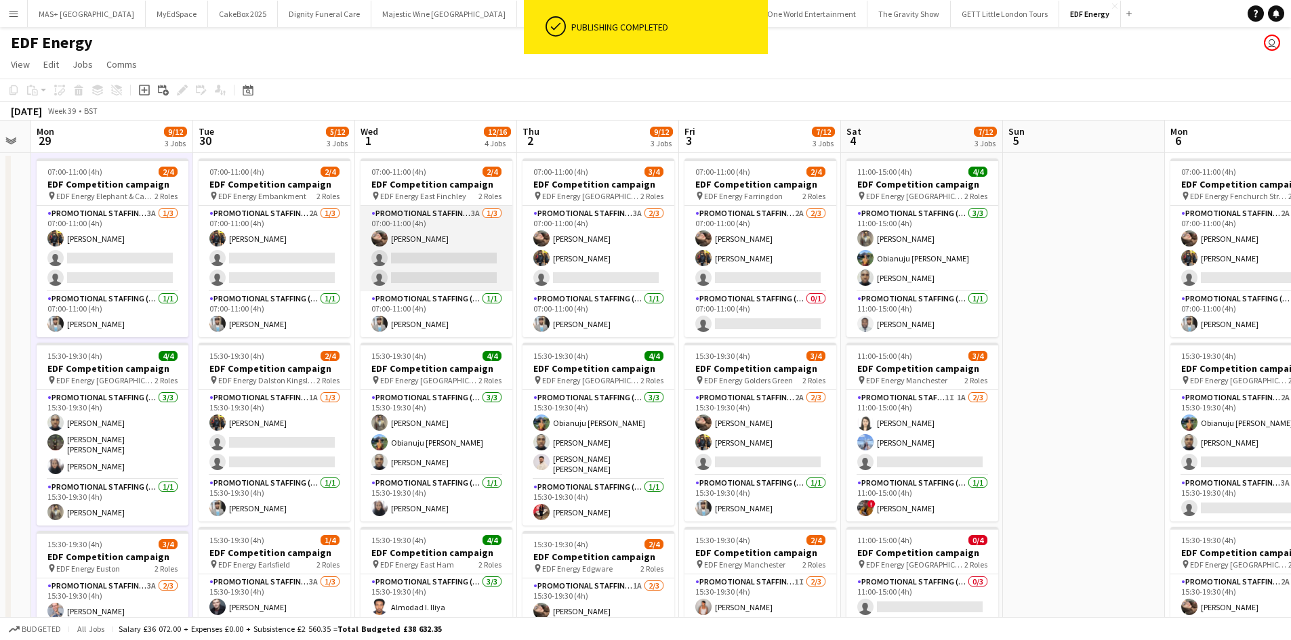
click at [411, 213] on app-card-role "Promotional Staffing (Flyering Staff) 3A 1/3 07:00-11:00 (4h) Anastasiia Melesh…" at bounding box center [436, 248] width 152 height 85
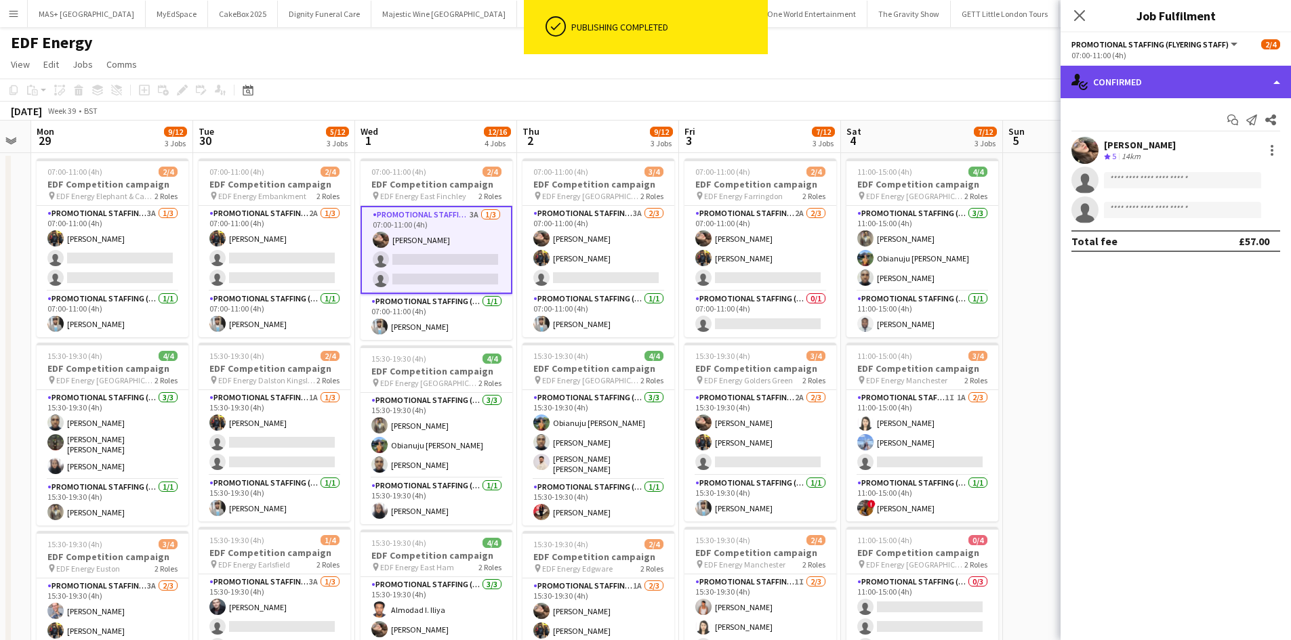
click at [1139, 90] on div "single-neutral-actions-check-2 Confirmed" at bounding box center [1175, 82] width 230 height 33
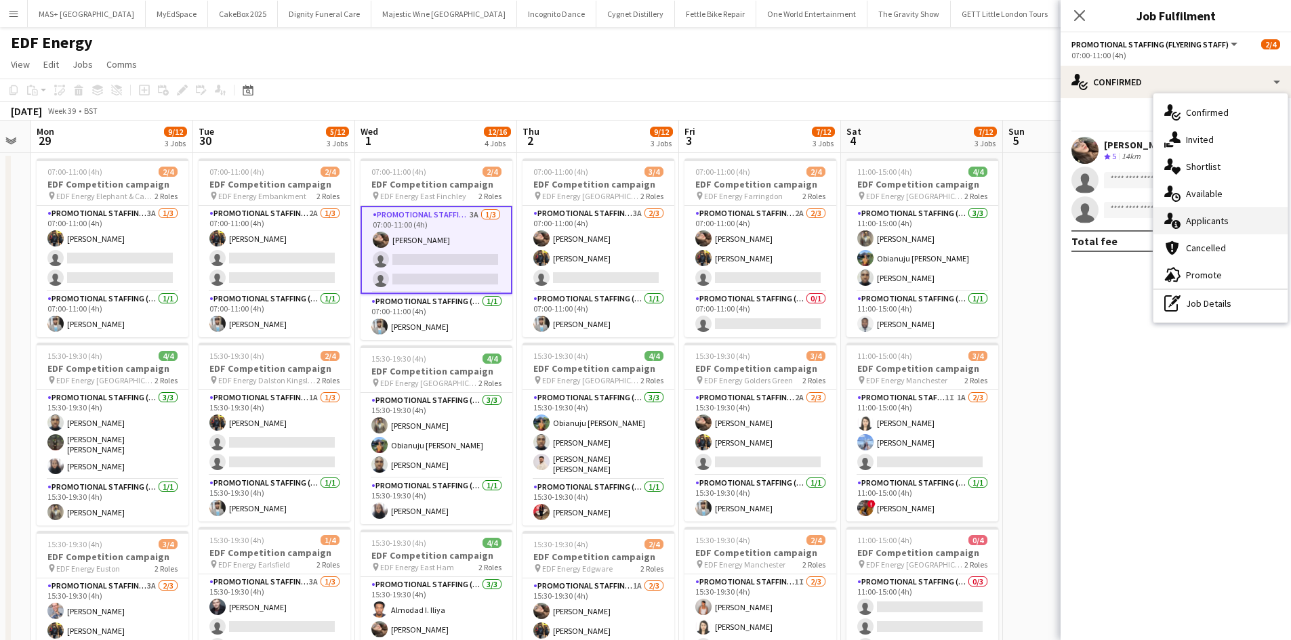
click at [1207, 220] on div "single-neutral-actions-information Applicants" at bounding box center [1220, 220] width 134 height 27
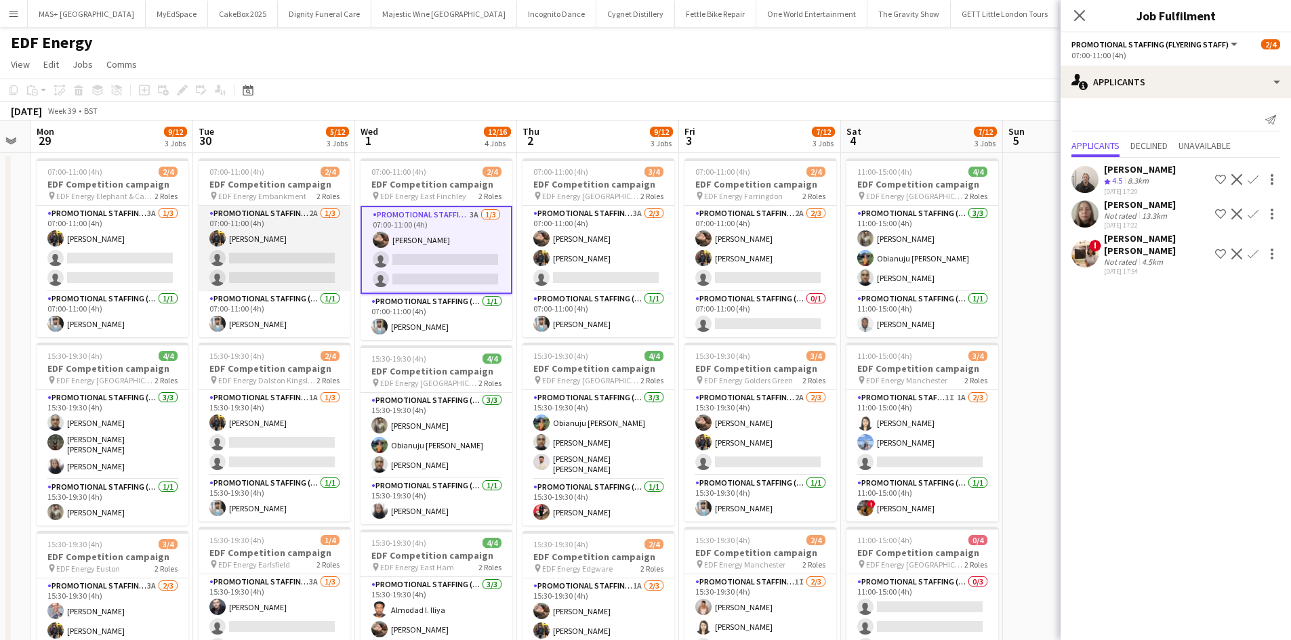
click at [251, 235] on app-card-role "Promotional Staffing (Flyering Staff) 2A 1/3 07:00-11:00 (4h) Martin Brady sing…" at bounding box center [275, 248] width 152 height 85
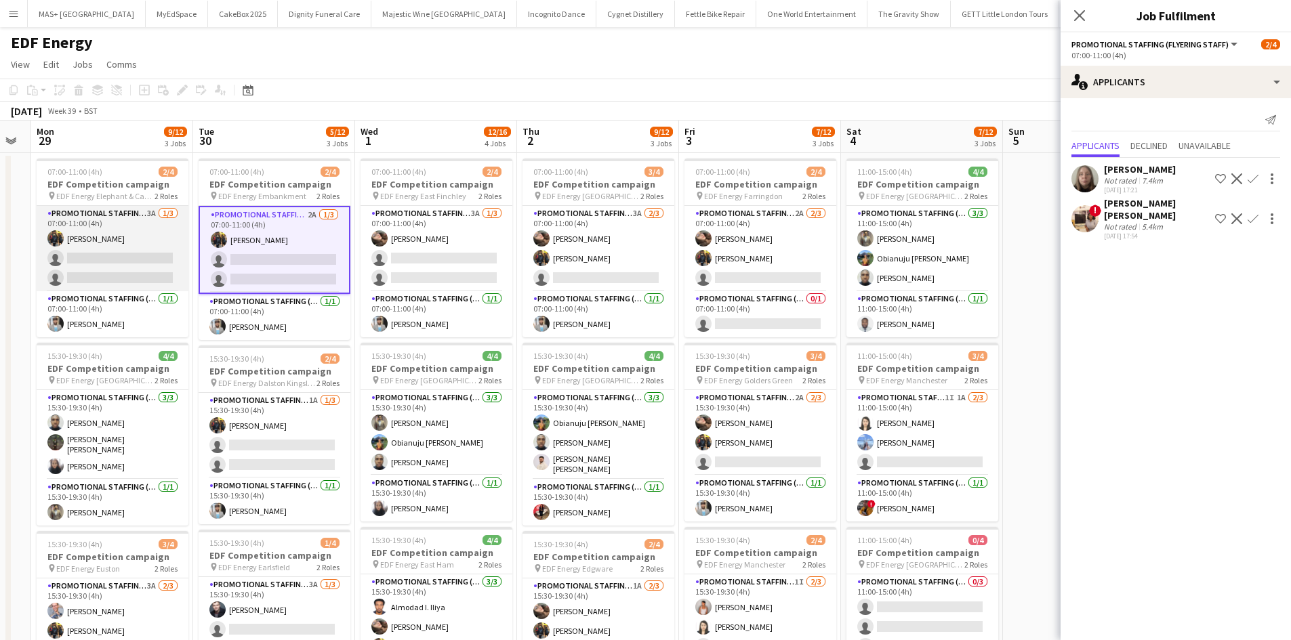
click at [147, 229] on app-card-role "Promotional Staffing (Flyering Staff) 3A 1/3 07:00-11:00 (4h) Martin Brady sing…" at bounding box center [113, 248] width 152 height 85
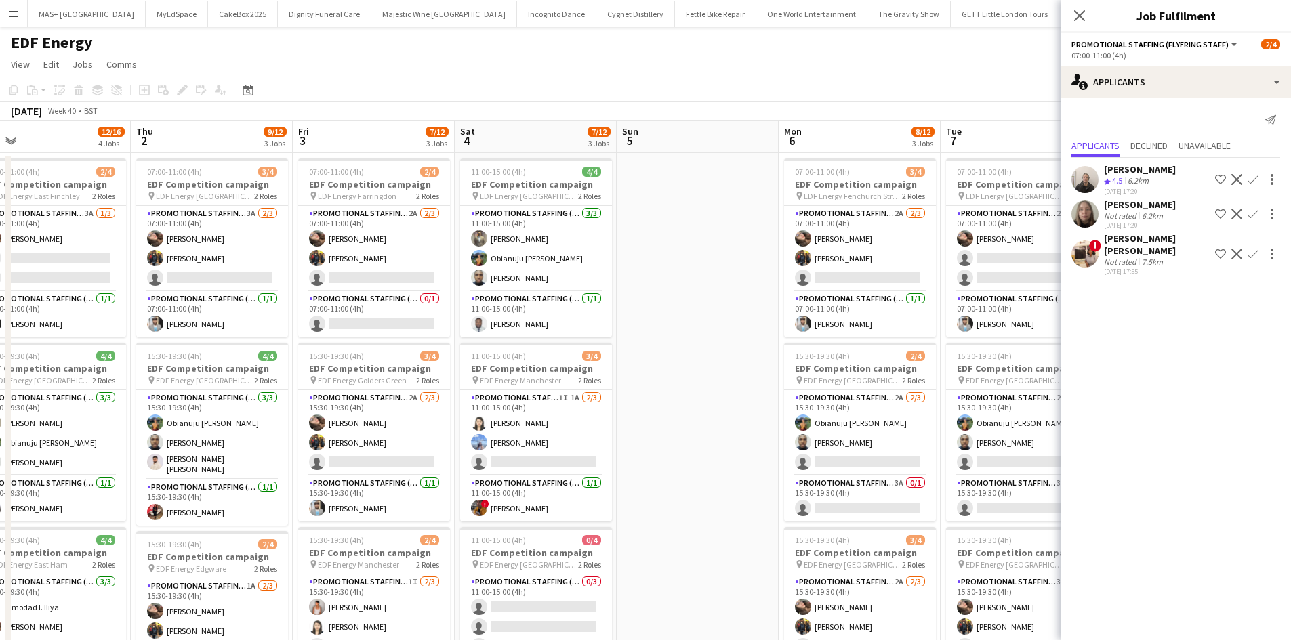
drag, startPoint x: 896, startPoint y: 373, endPoint x: 642, endPoint y: 378, distance: 253.4
click at [644, 378] on app-calendar-viewport "Sat 27 6/16 4 Jobs Sun 28 Mon 29 9/12 3 Jobs Tue 30 5/12 3 Jobs Wed 1 12/16 4 J…" at bounding box center [645, 546] width 1291 height 850
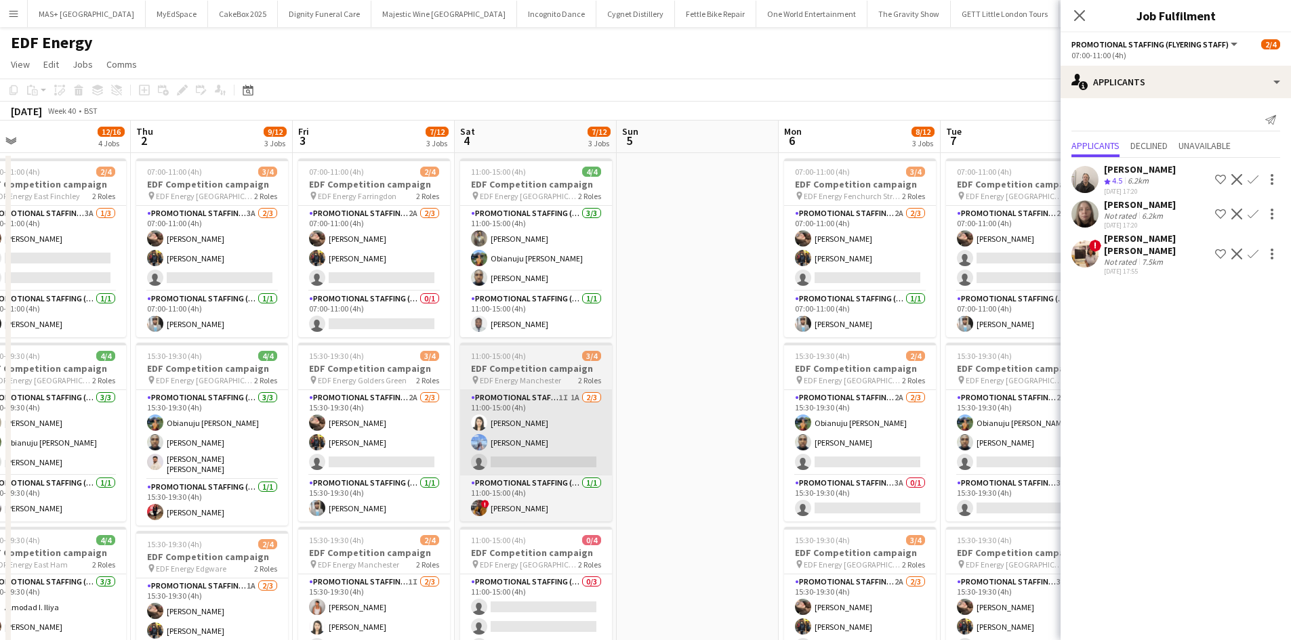
scroll to position [0, 680]
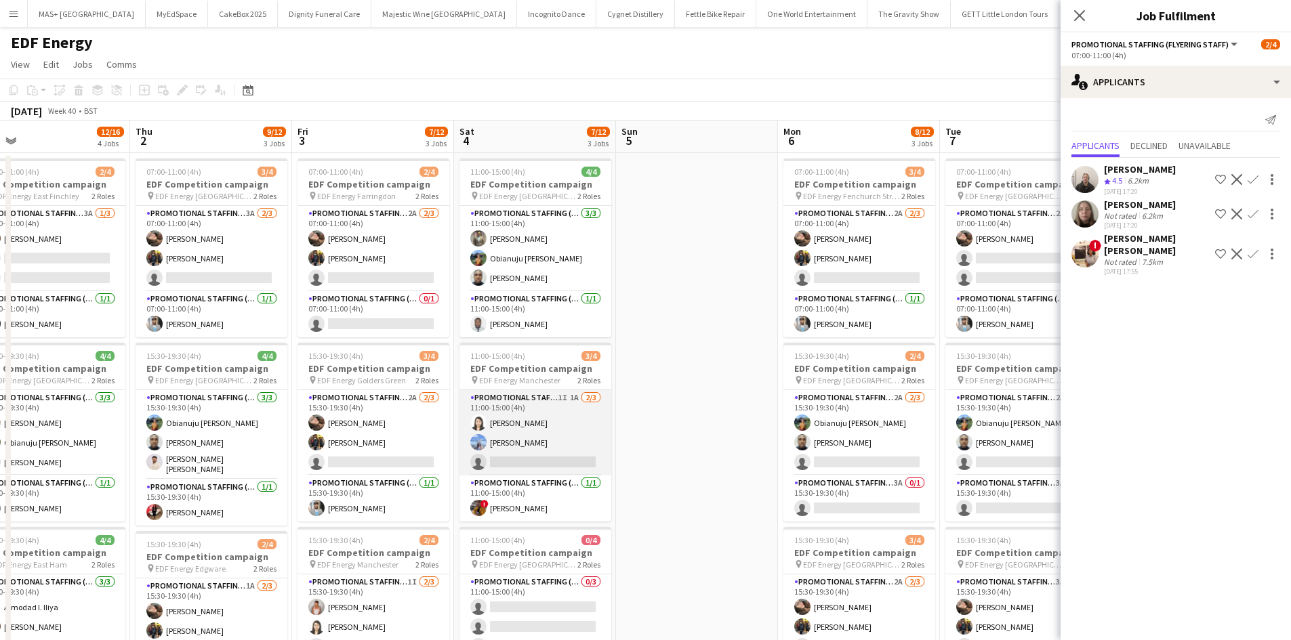
click at [497, 425] on app-card-role "Promotional Staffing (Flyering Staff) 1I 1A 2/3 11:00-15:00 (4h) Winnie Wong An…" at bounding box center [535, 432] width 152 height 85
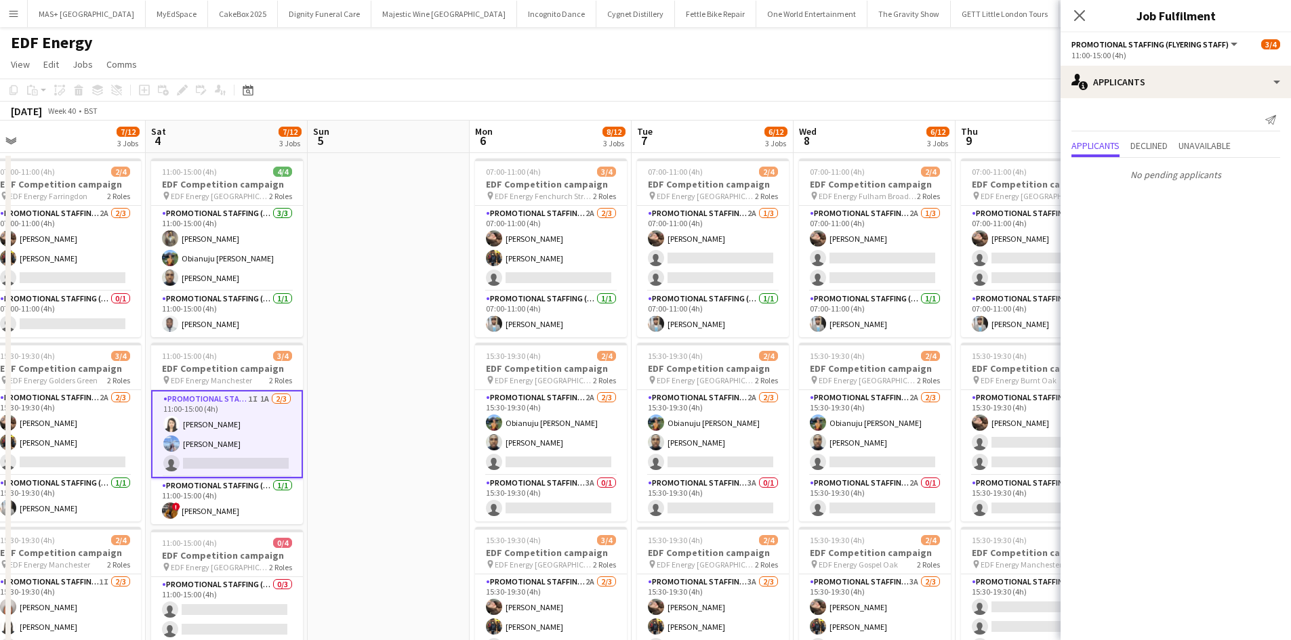
drag, startPoint x: 626, startPoint y: 415, endPoint x: 402, endPoint y: 394, distance: 225.2
click at [402, 396] on app-calendar-viewport "Mon 29 9/12 3 Jobs Tue 30 5/12 3 Jobs Wed 1 12/16 4 Jobs Thu 2 9/12 3 Jobs Fri …" at bounding box center [645, 546] width 1291 height 850
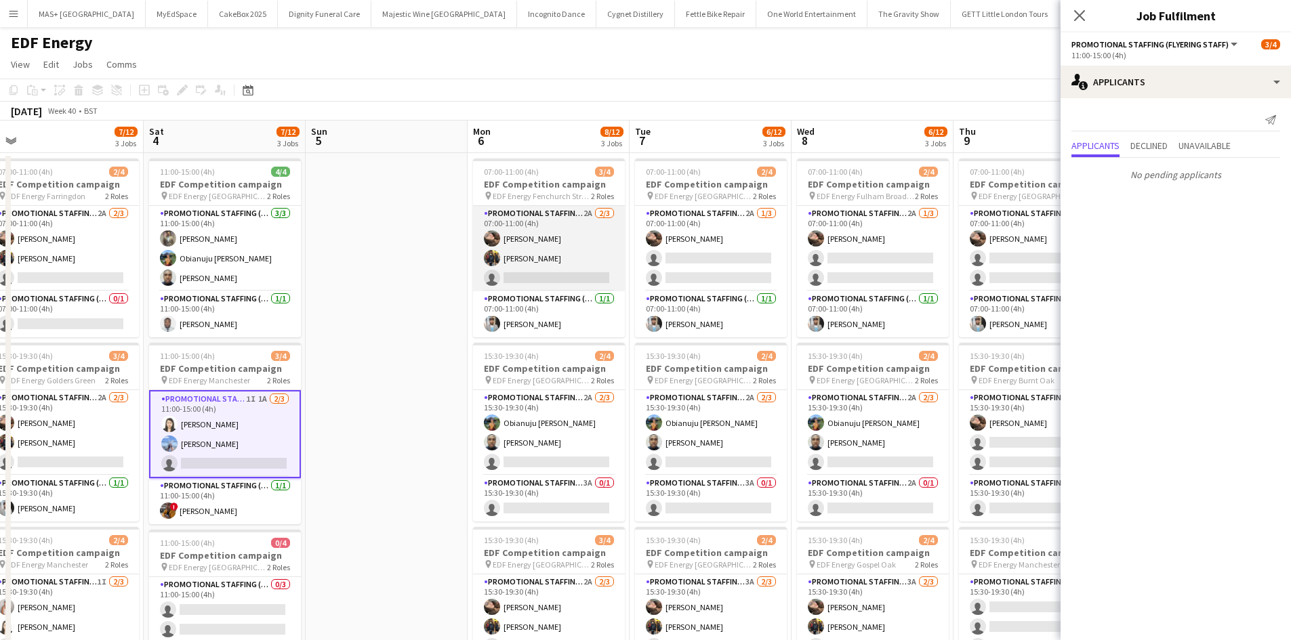
click at [546, 220] on app-card-role "Promotional Staffing (Flyering Staff) 2A [DATE] 07:00-11:00 (4h) [PERSON_NAME] …" at bounding box center [549, 248] width 152 height 85
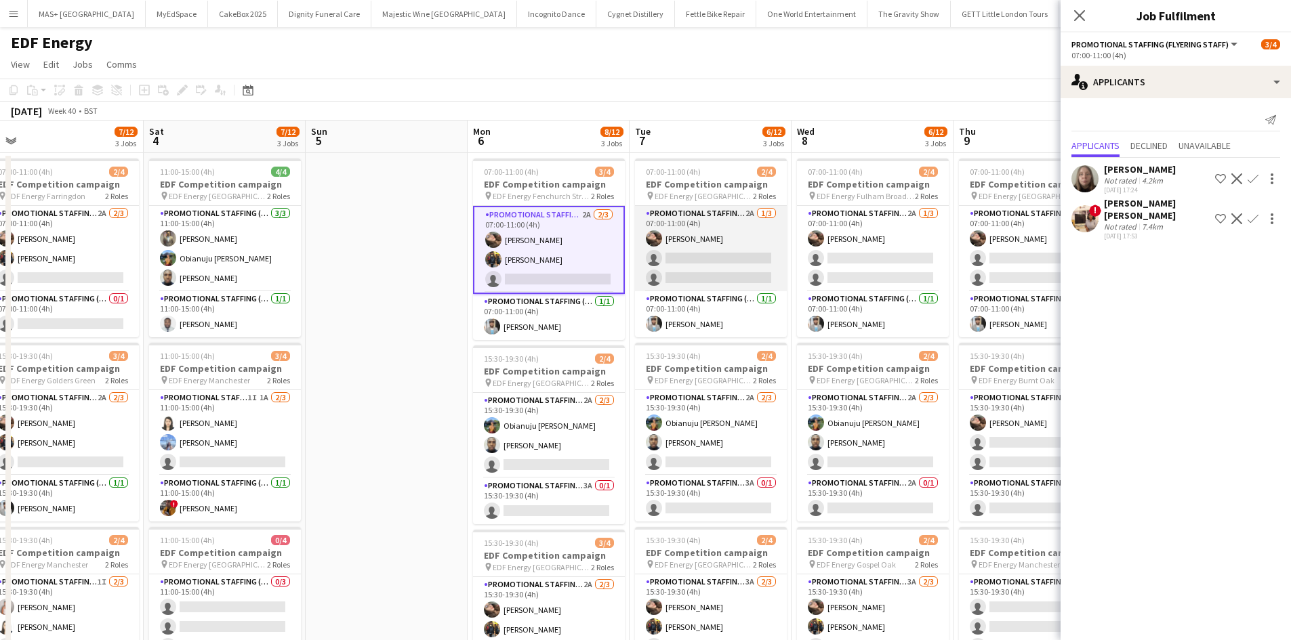
click at [709, 227] on app-card-role "Promotional Staffing (Flyering Staff) 2A 1/3 07:00-11:00 (4h) Anastasiia Melesh…" at bounding box center [711, 248] width 152 height 85
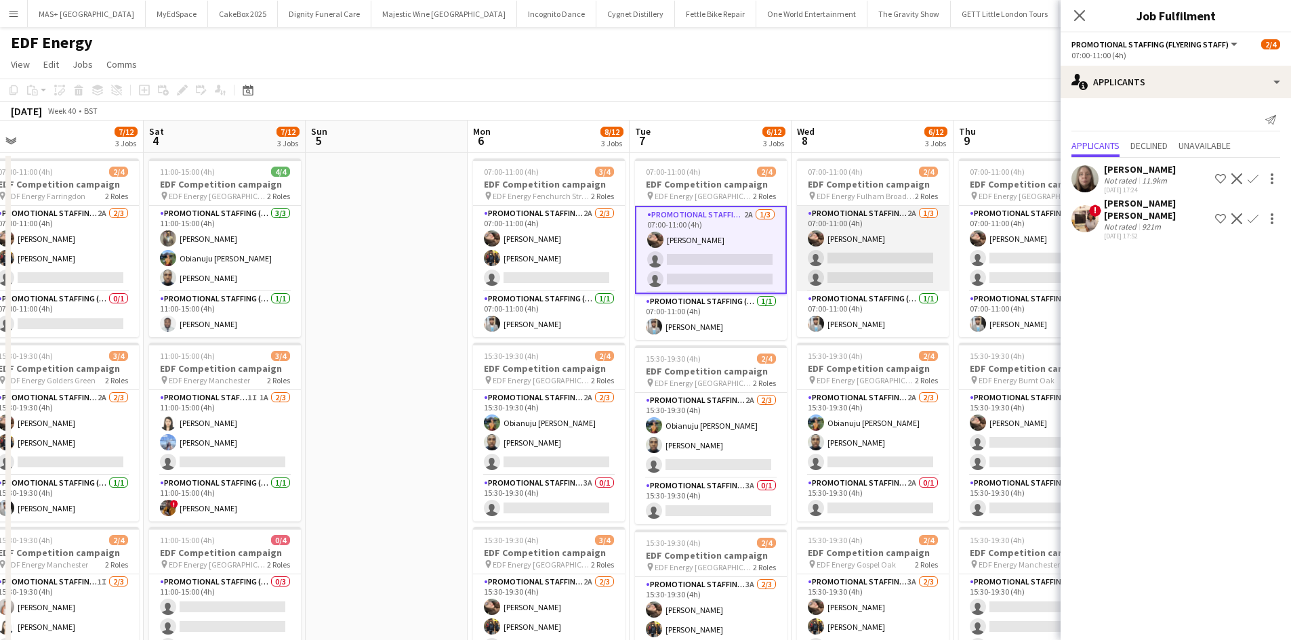
click at [888, 217] on app-card-role "Promotional Staffing (Flyering Staff) 2A 1/3 07:00-11:00 (4h) Anastasiia Melesh…" at bounding box center [873, 248] width 152 height 85
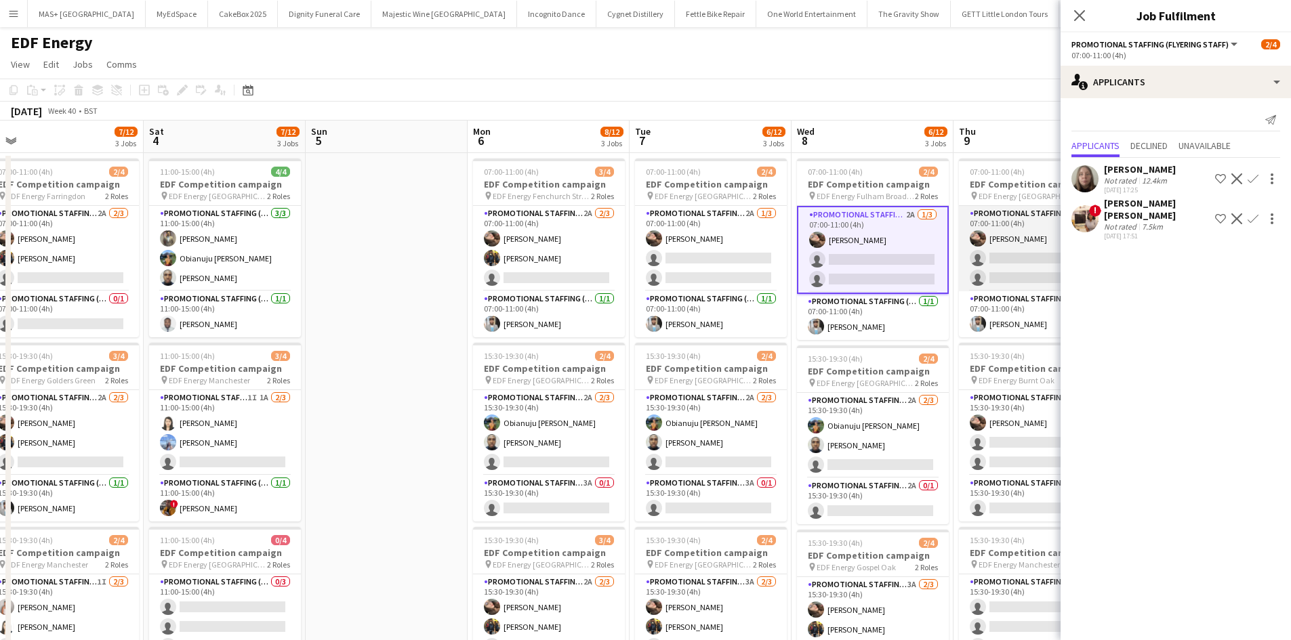
click at [970, 220] on app-card-role "Promotional Staffing (Flyering Staff) 2A 1/3 07:00-11:00 (4h) Anastasiia Melesh…" at bounding box center [1035, 248] width 152 height 85
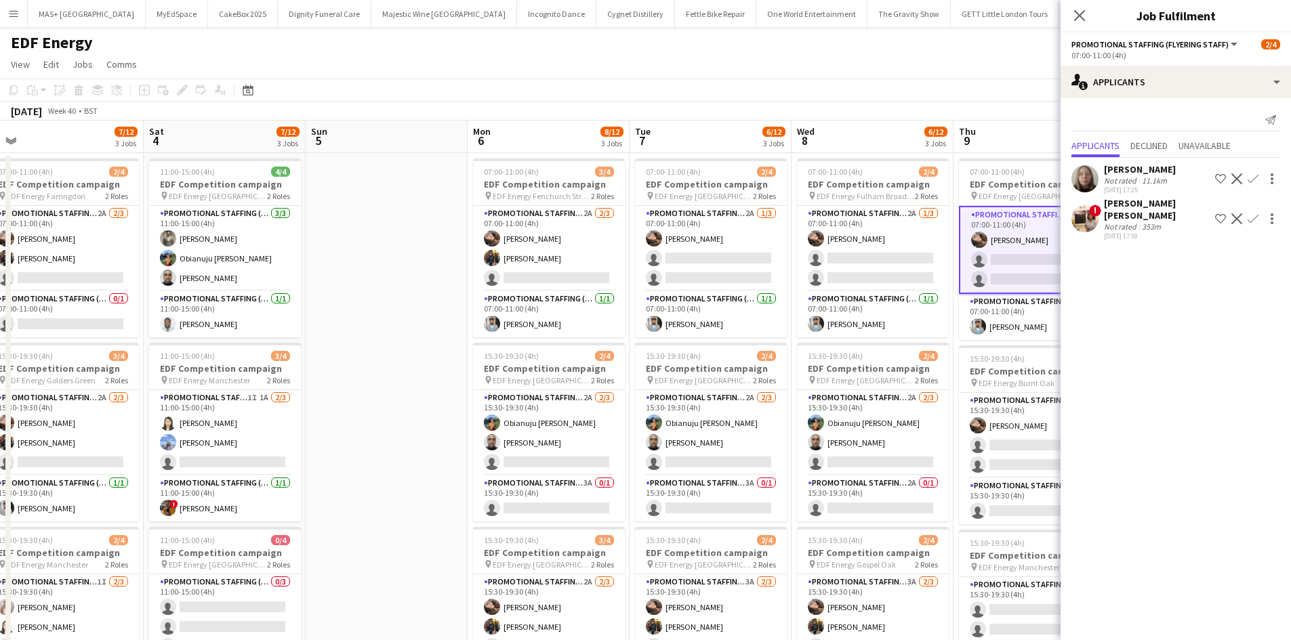
drag, startPoint x: 967, startPoint y: 91, endPoint x: 629, endPoint y: 107, distance: 338.4
click at [629, 107] on div "Copy Paste Paste Ctrl+V Paste with crew Ctrl+Shift+V Paste linked Job Delete Gr…" at bounding box center [645, 100] width 1291 height 42
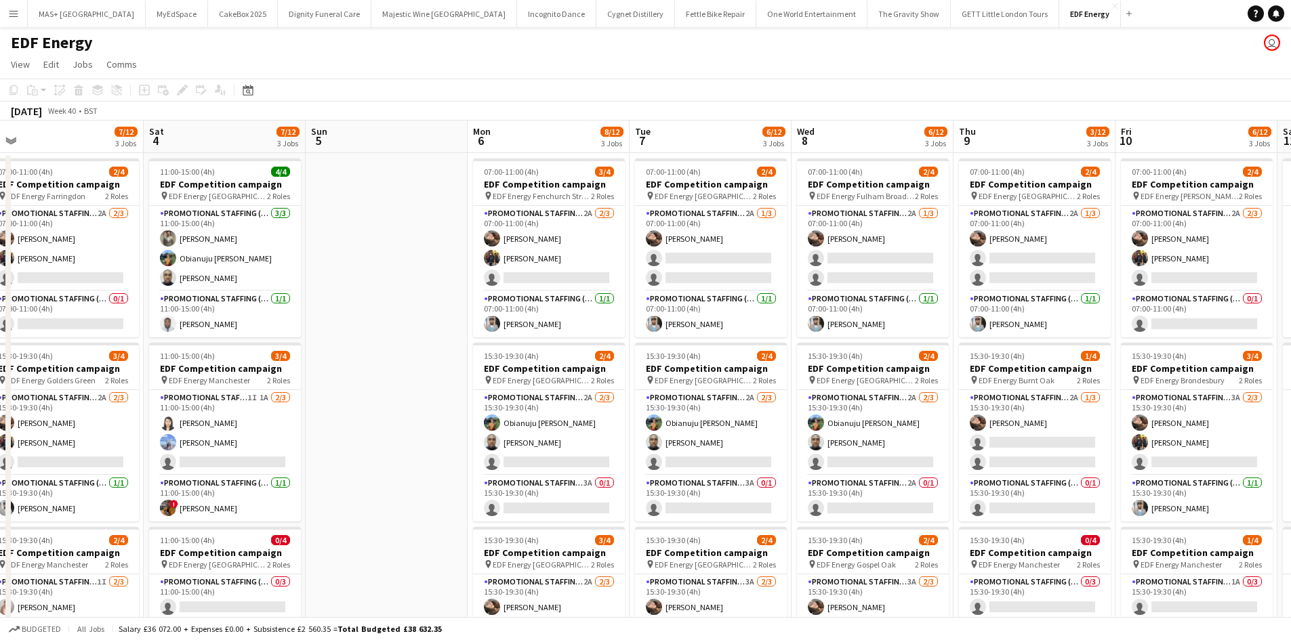
scroll to position [0, 378]
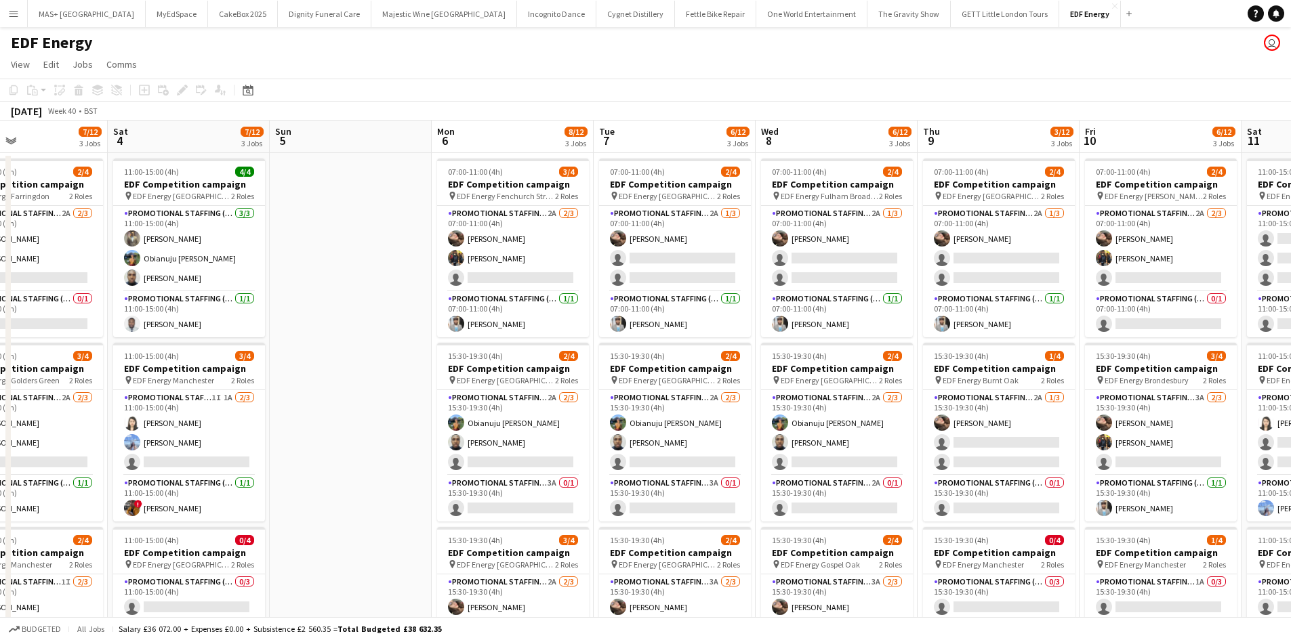
drag, startPoint x: 799, startPoint y: 122, endPoint x: 491, endPoint y: 117, distance: 307.6
click at [491, 117] on app-calendar "Copy Paste Paste Ctrl+V Paste with crew Ctrl+Shift+V Paste linked Job Delete Gr…" at bounding box center [645, 525] width 1291 height 892
click at [739, 119] on div "October 2025 Week 40 • BST" at bounding box center [645, 111] width 1291 height 19
drag, startPoint x: 993, startPoint y: 96, endPoint x: 736, endPoint y: 123, distance: 258.3
click at [727, 121] on app-calendar "Copy Paste Paste Ctrl+V Paste with crew Ctrl+Shift+V Paste linked Job Delete Gr…" at bounding box center [645, 525] width 1291 height 892
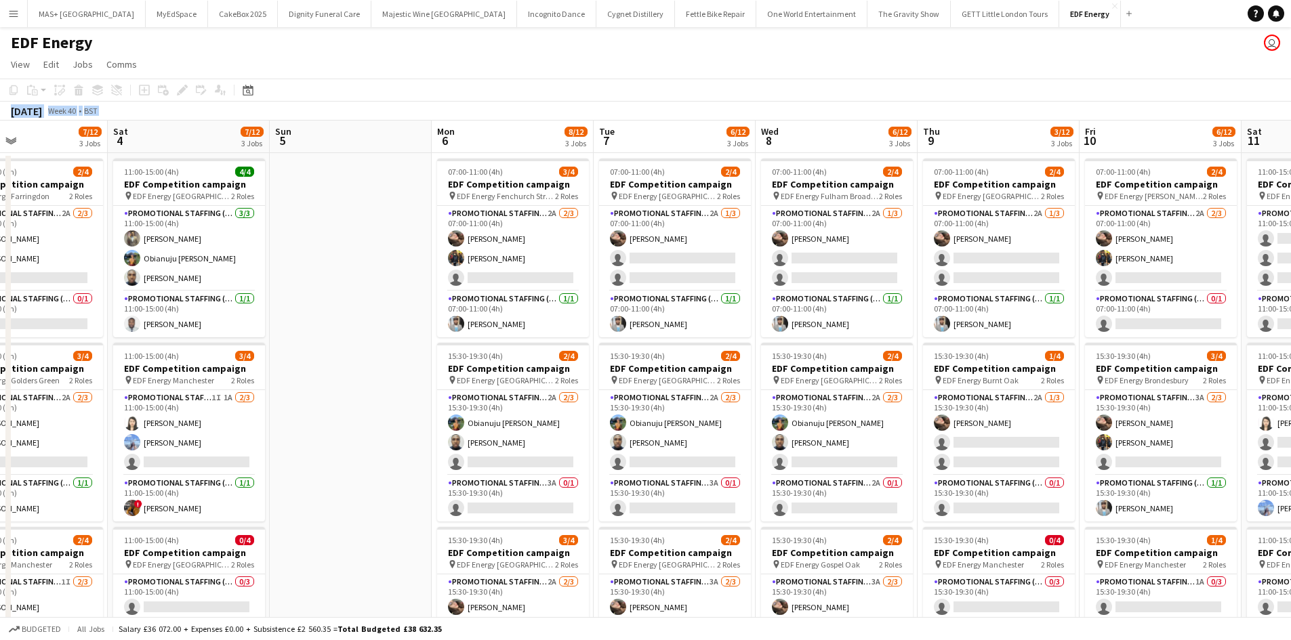
click at [349, 406] on app-date-cell at bounding box center [351, 561] width 162 height 817
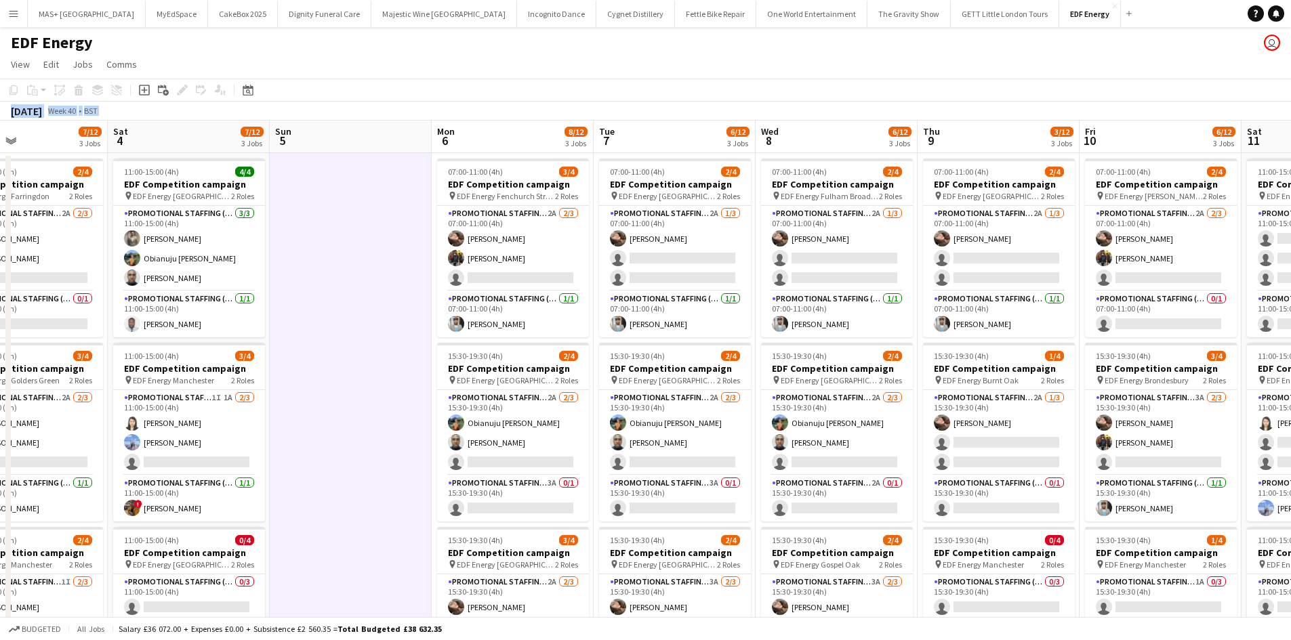
scroll to position [0, 390]
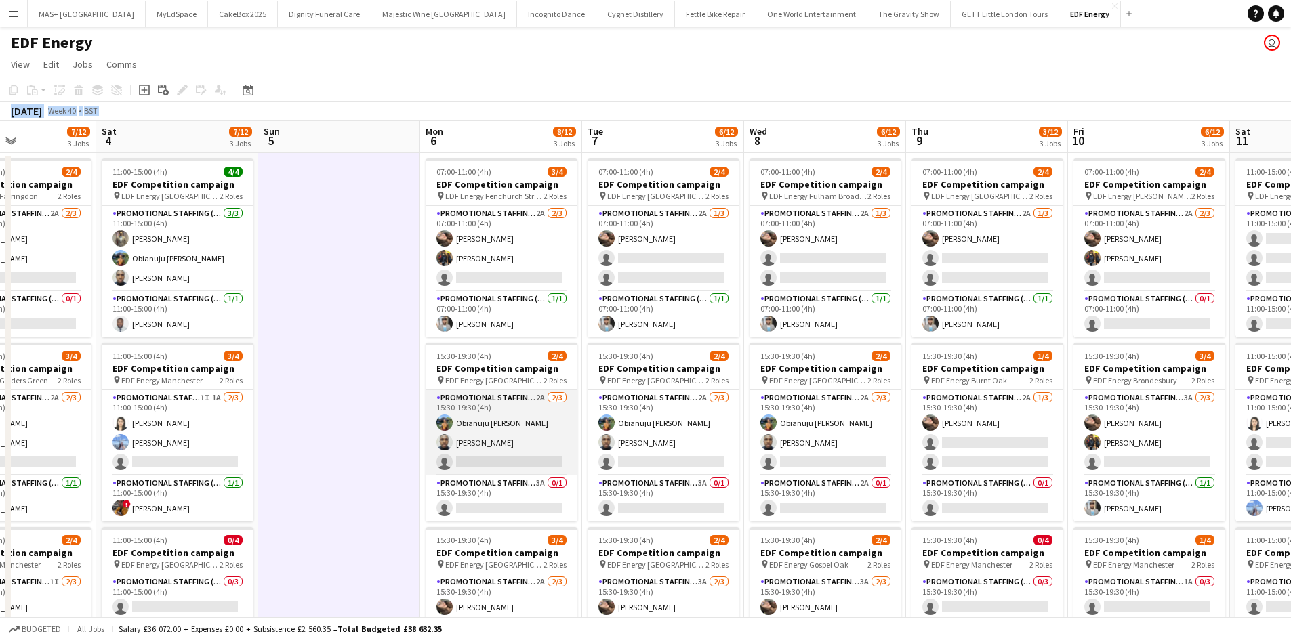
click at [496, 410] on app-card-role "Promotional Staffing (Flyering Staff) 2A 2/3 15:30-19:30 (4h) Obianuju Rosemary…" at bounding box center [501, 432] width 152 height 85
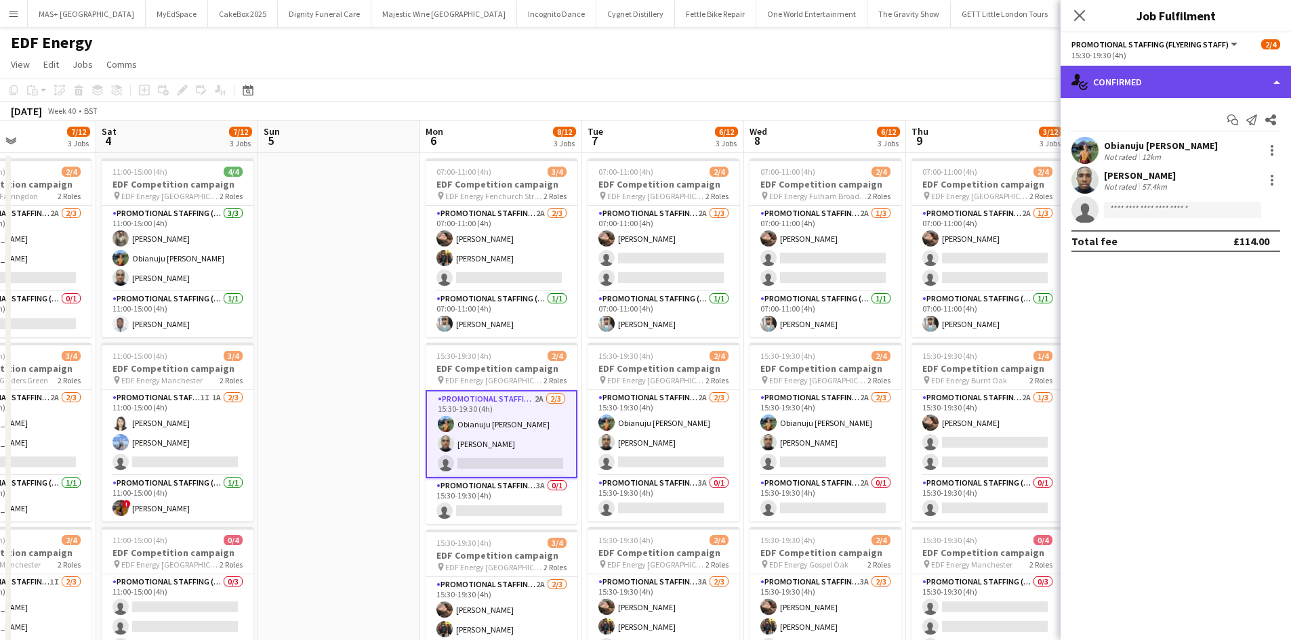
click at [1127, 88] on div "single-neutral-actions-check-2 Confirmed" at bounding box center [1175, 82] width 230 height 33
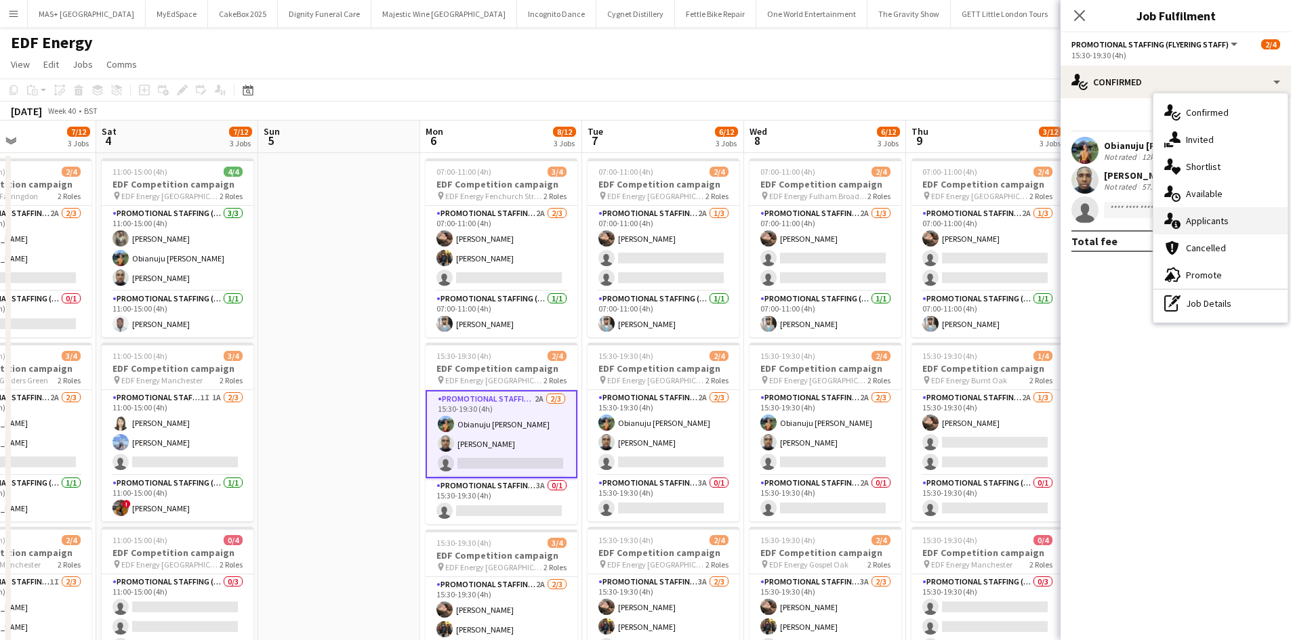
click at [1215, 222] on div "single-neutral-actions-information Applicants" at bounding box center [1220, 220] width 134 height 27
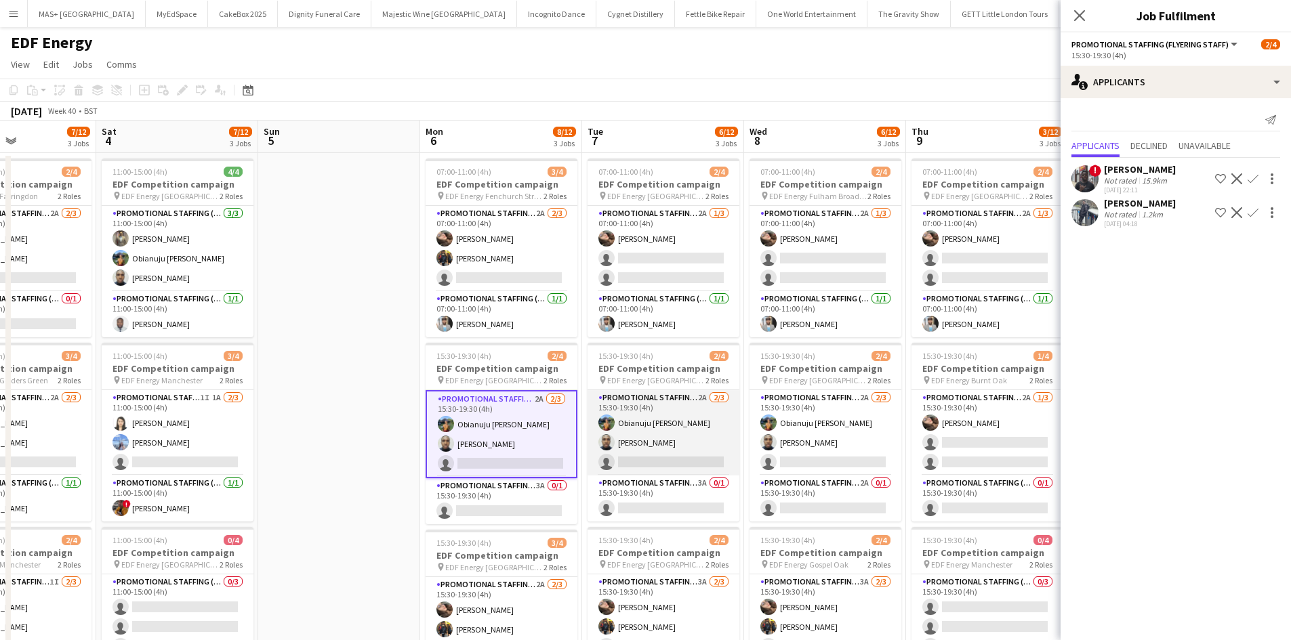
click at [685, 399] on app-card-role "Promotional Staffing (Flyering Staff) 2A 2/3 15:30-19:30 (4h) Obianuju Rosemary…" at bounding box center [663, 432] width 152 height 85
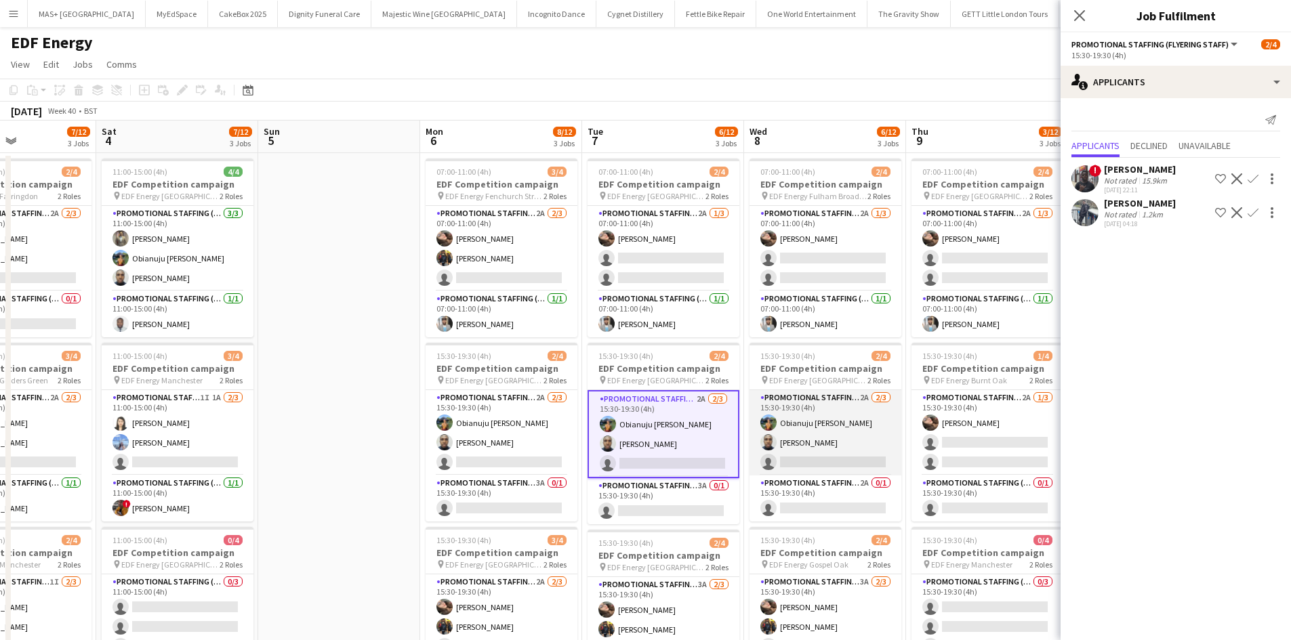
click at [787, 413] on app-card-role "Promotional Staffing (Flyering Staff) 2A 2/3 15:30-19:30 (4h) Obianuju Rosemary…" at bounding box center [825, 432] width 152 height 85
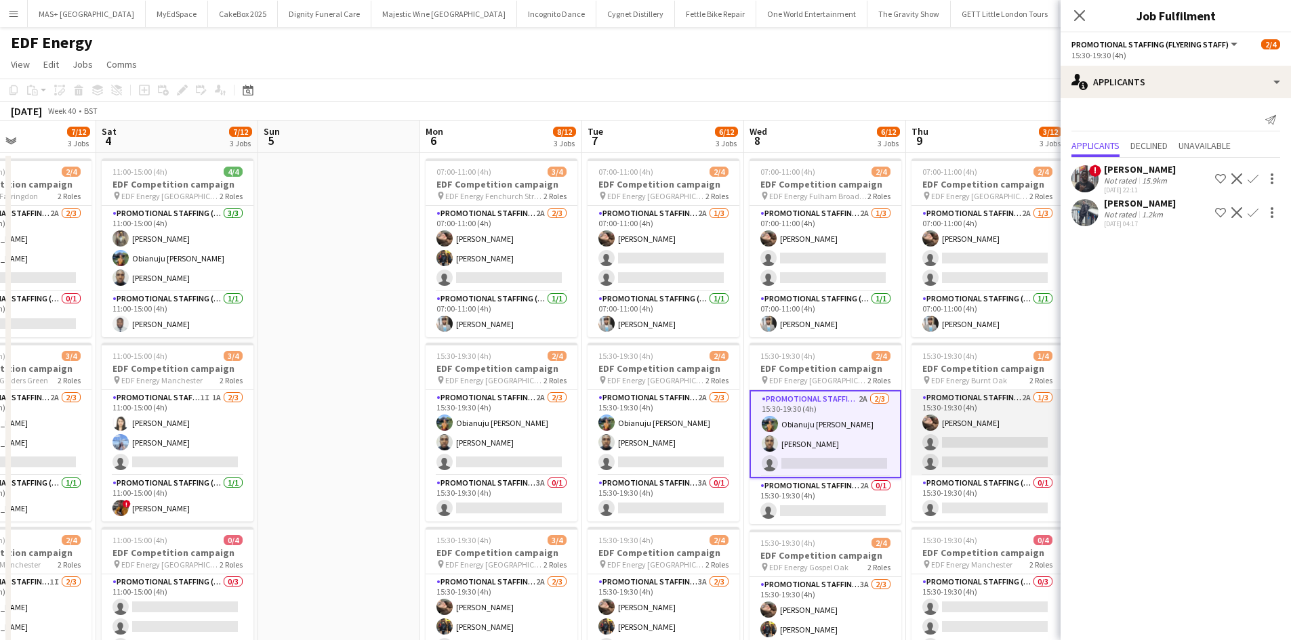
click at [957, 411] on app-card-role "Promotional Staffing (Flyering Staff) 2A 1/3 15:30-19:30 (4h) Anastasiia Melesh…" at bounding box center [987, 432] width 152 height 85
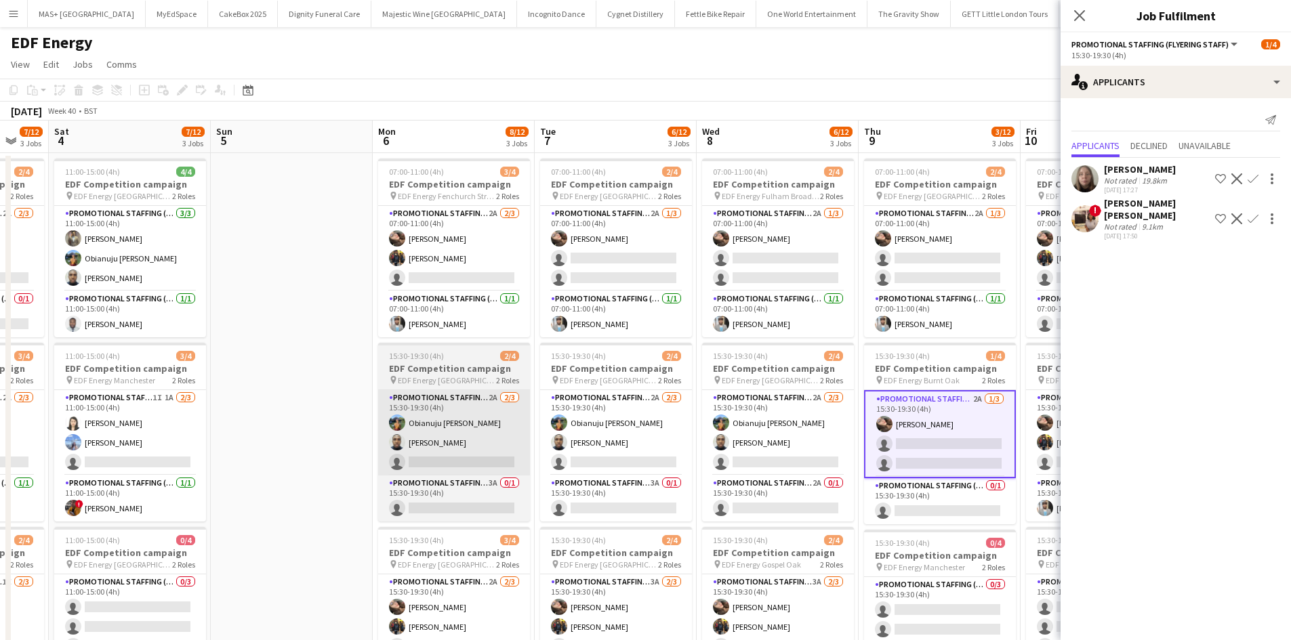
drag, startPoint x: 351, startPoint y: 465, endPoint x: 150, endPoint y: 445, distance: 202.2
click at [101, 446] on app-calendar-viewport "Wed 1 12/16 4 Jobs Thu 2 9/12 3 Jobs Fri 3 7/12 3 Jobs Sat 4 7/12 3 Jobs Sun 5 …" at bounding box center [645, 546] width 1291 height 850
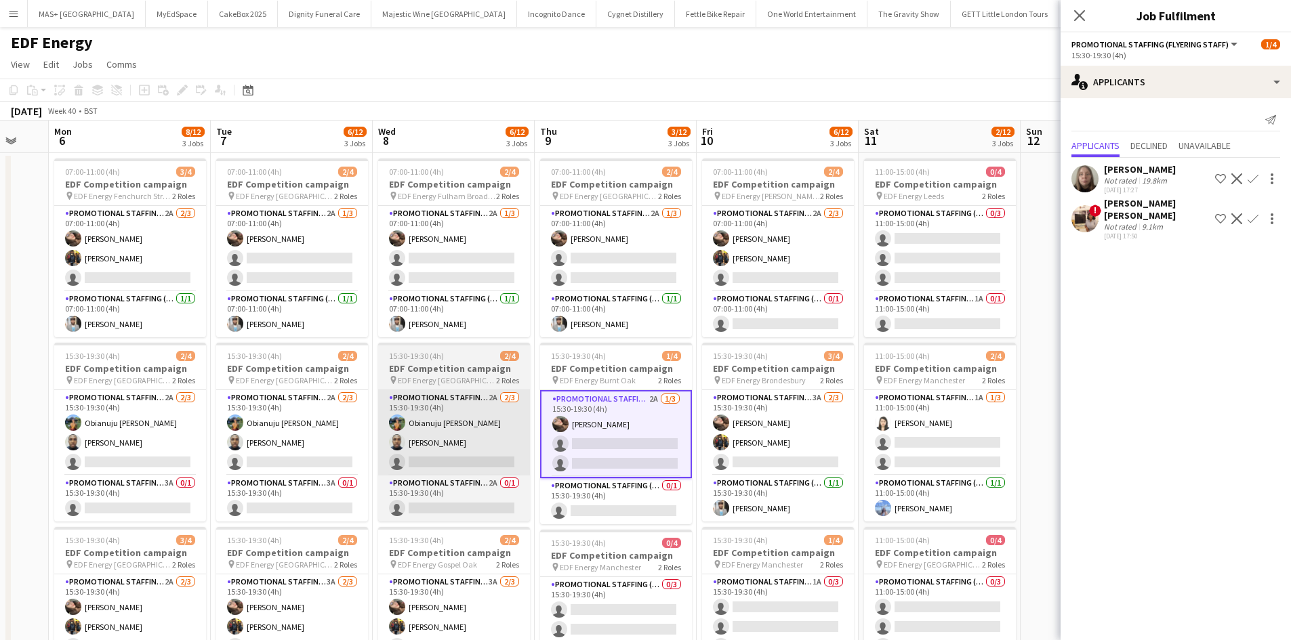
scroll to position [0, 436]
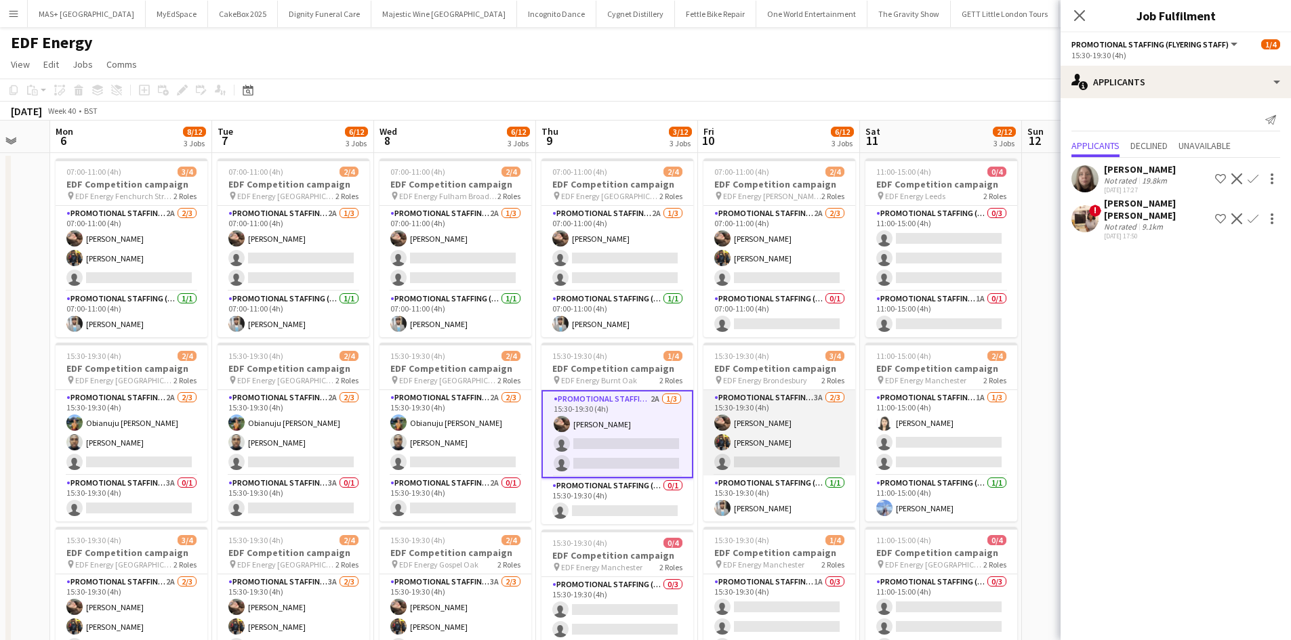
click at [726, 408] on app-card-role "Promotional Staffing (Flyering Staff) 3A 2/3 15:30-19:30 (4h) Anastasiia Melesh…" at bounding box center [779, 432] width 152 height 85
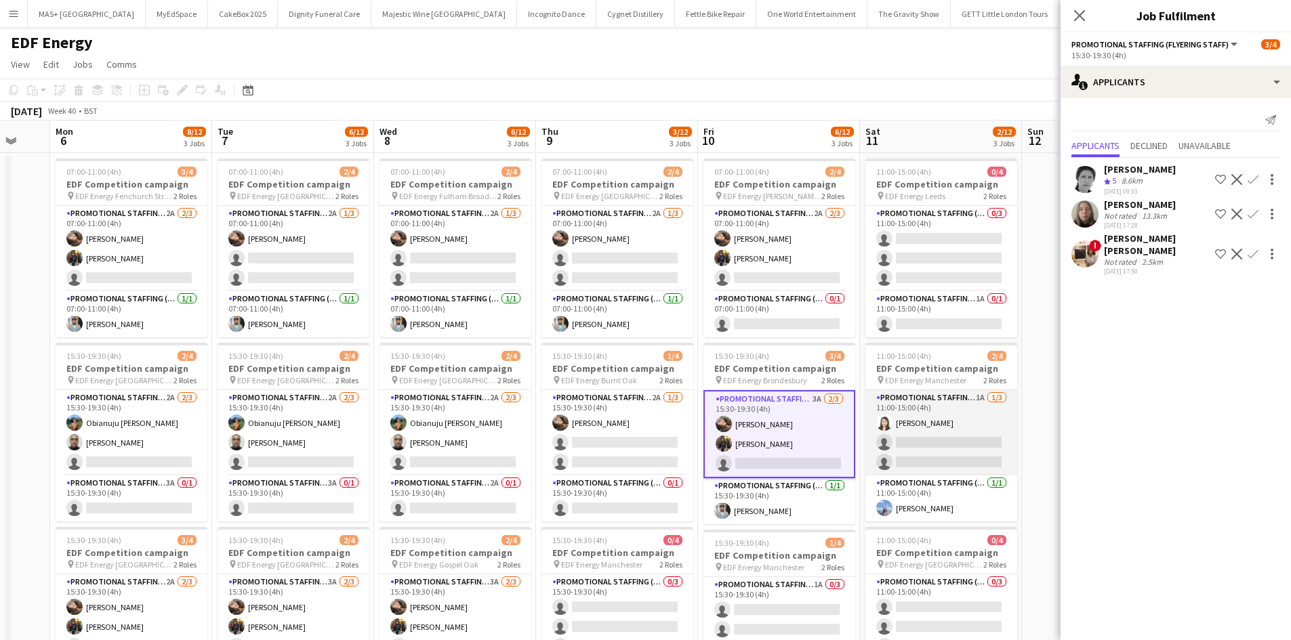
click at [879, 404] on app-card-role "Promotional Staffing (Flyering Staff) 1A 1/3 11:00-15:00 (4h) Winnie Wong singl…" at bounding box center [941, 432] width 152 height 85
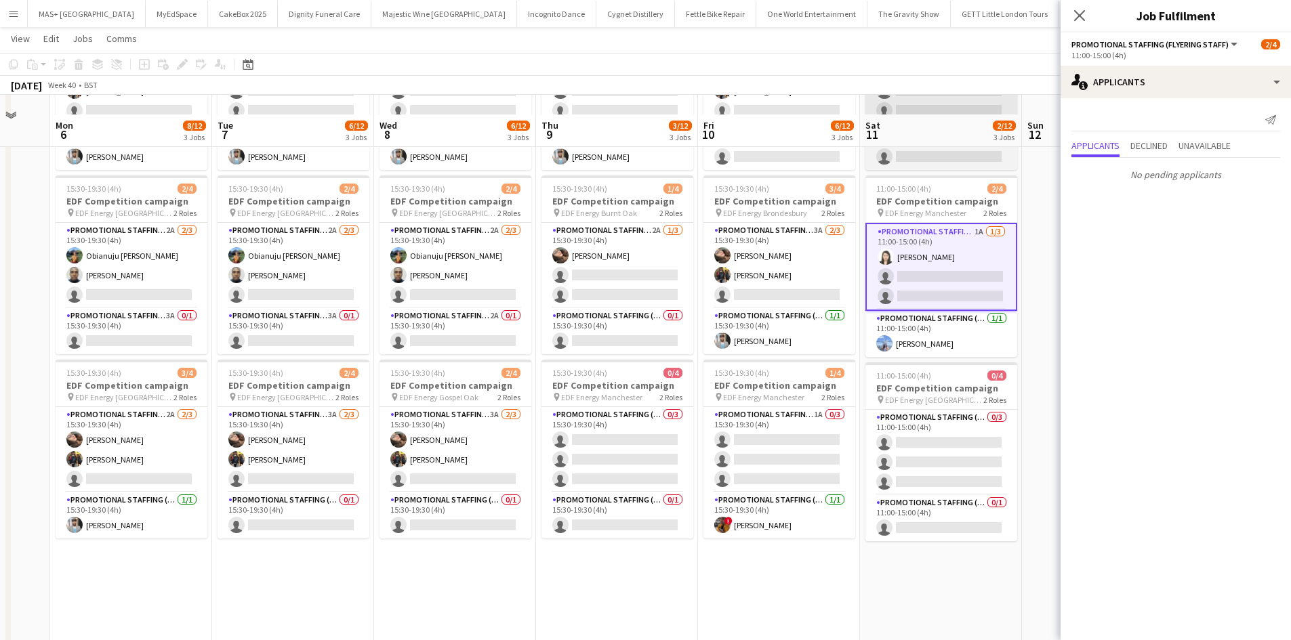
scroll to position [203, 0]
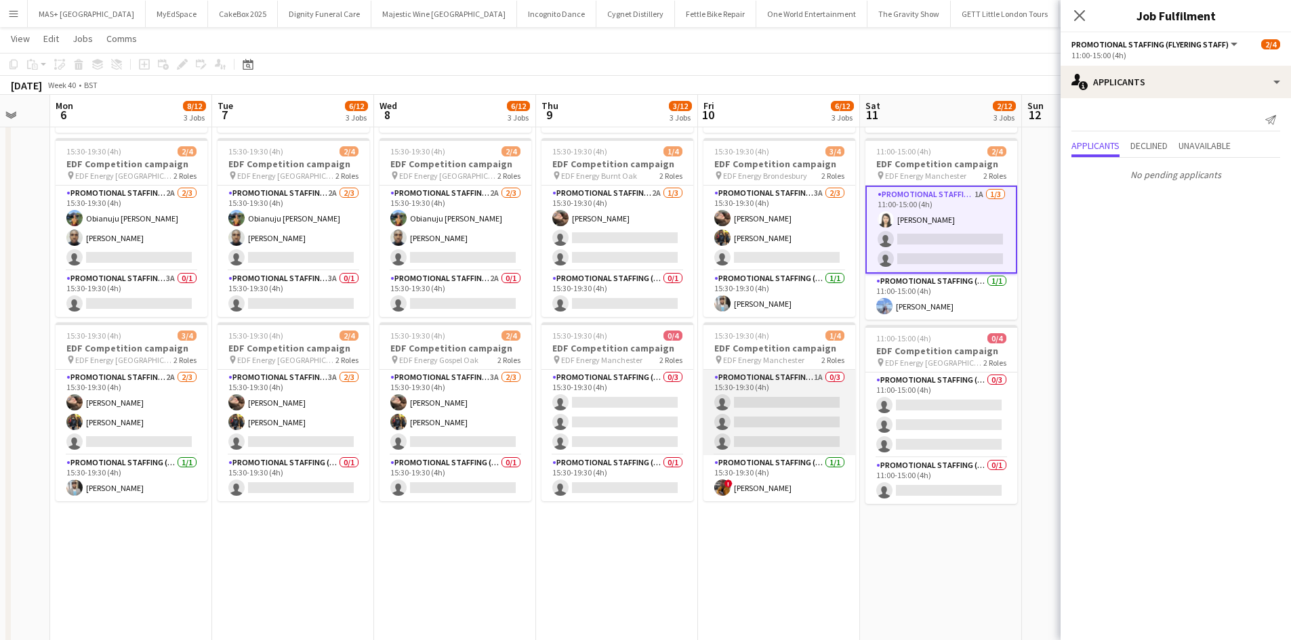
click at [781, 402] on app-card-role "Promotional Staffing (Flyering Staff) 1A 0/3 15:30-19:30 (4h) single-neutral-ac…" at bounding box center [779, 412] width 152 height 85
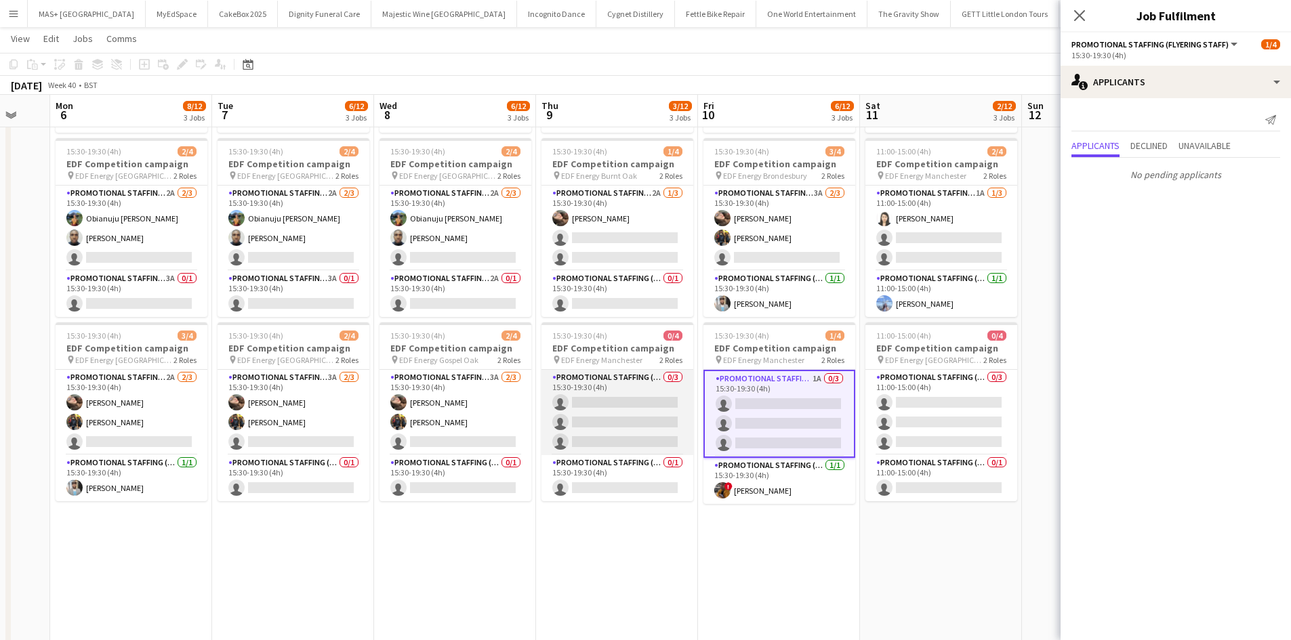
click at [610, 387] on app-card-role "Promotional Staffing (Flyering Staff) 0/3 15:30-19:30 (4h) single-neutral-actio…" at bounding box center [617, 412] width 152 height 85
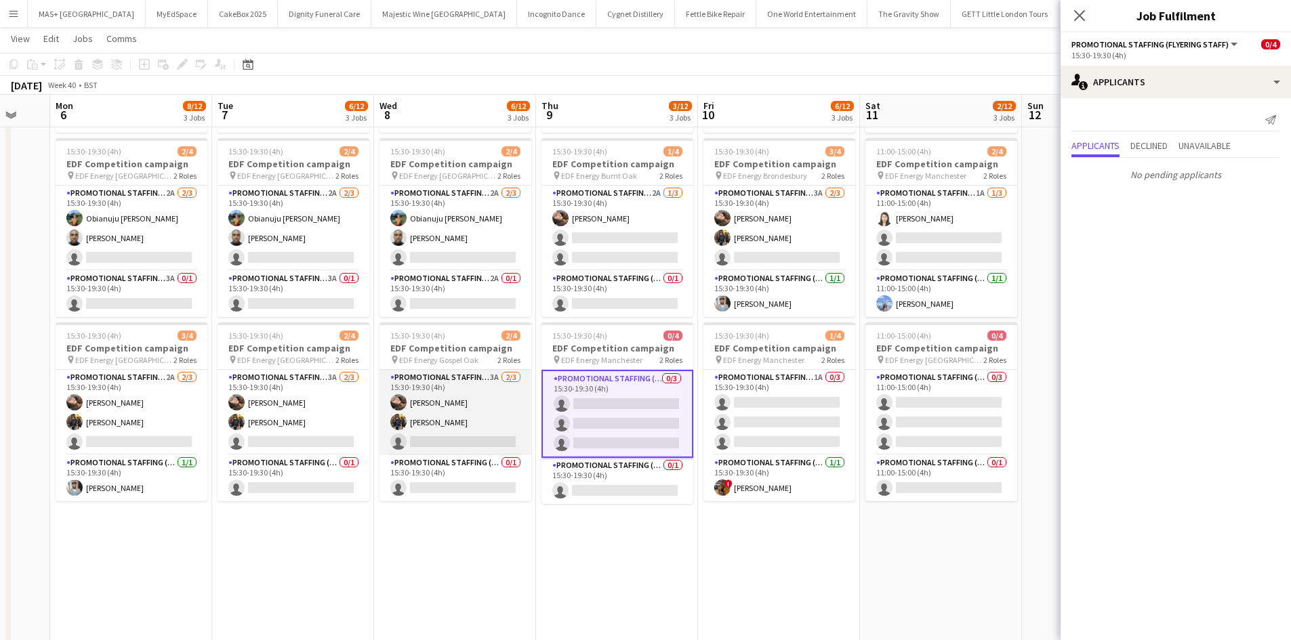
click at [495, 388] on app-card-role "Promotional Staffing (Flyering Staff) 3A 2/3 15:30-19:30 (4h) Anastasiia Melesh…" at bounding box center [455, 412] width 152 height 85
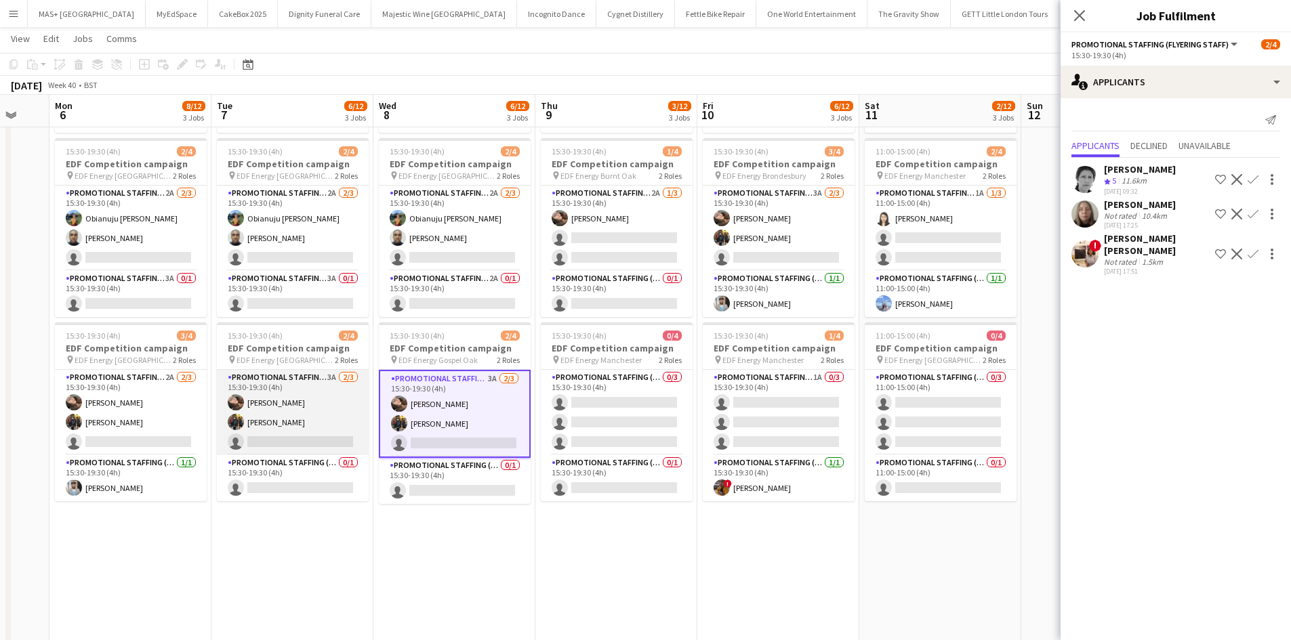
click at [339, 388] on app-card-role "Promotional Staffing (Flyering Staff) 3A 2/3 15:30-19:30 (4h) Anastasiia Melesh…" at bounding box center [293, 412] width 152 height 85
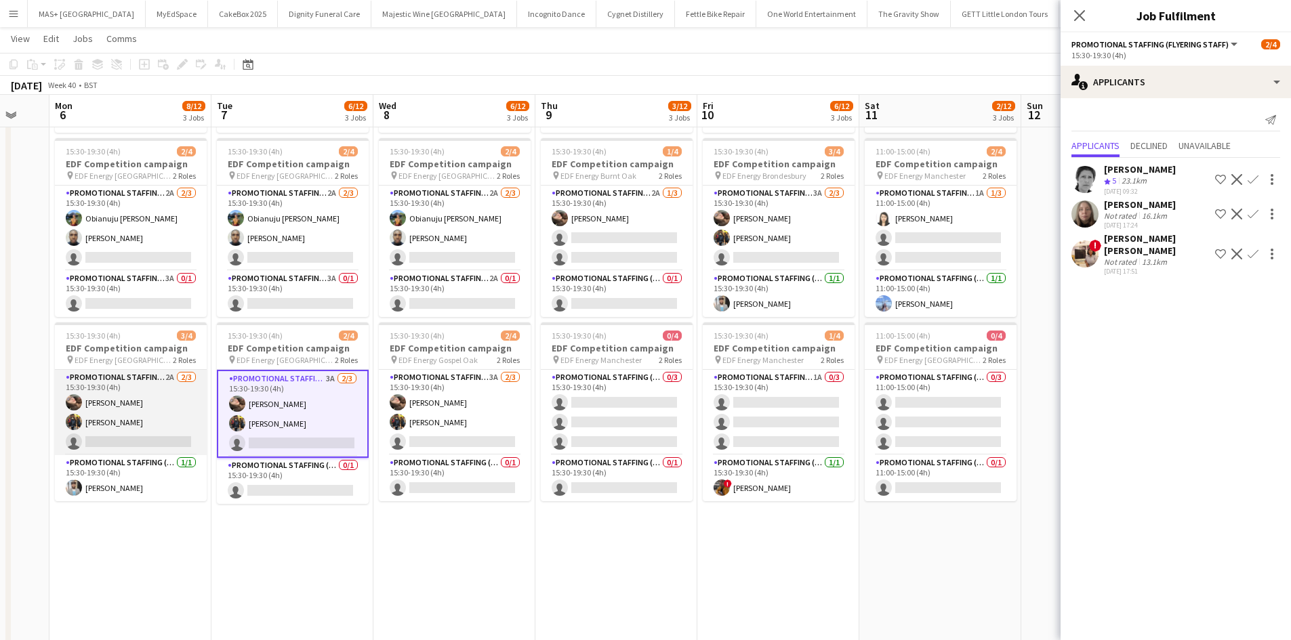
click at [161, 406] on app-card-role "Promotional Staffing (Flyering Staff) 2A 2/3 15:30-19:30 (4h) Anastasiia Melesh…" at bounding box center [131, 412] width 152 height 85
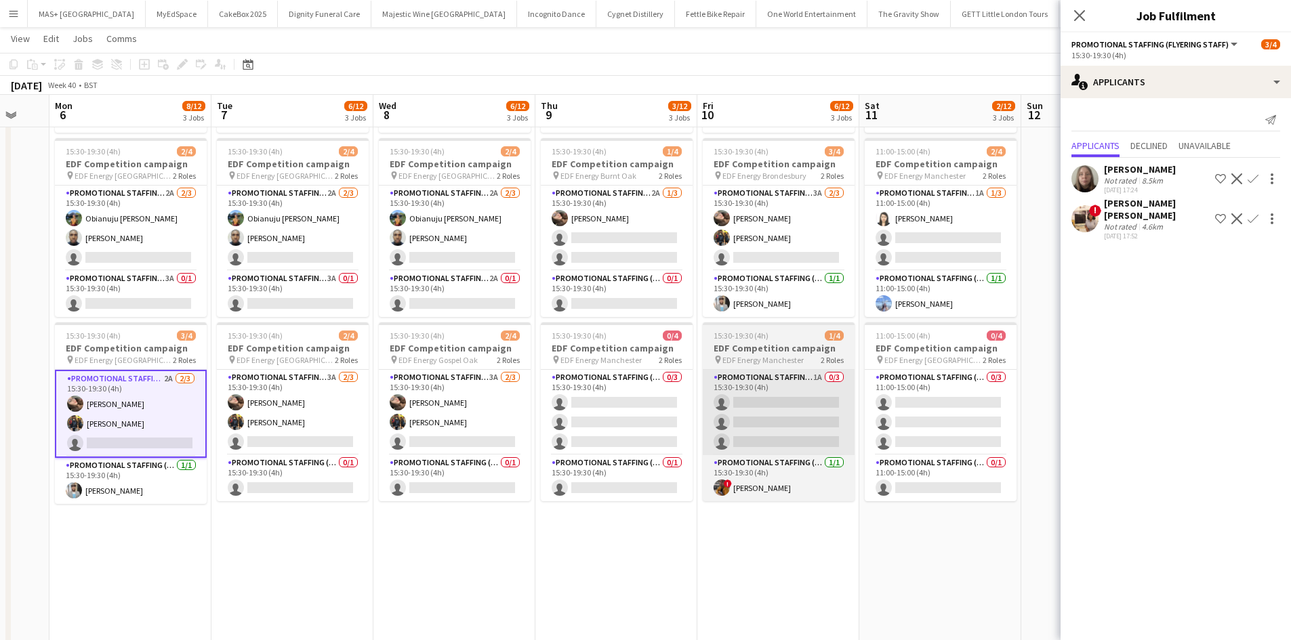
click at [799, 390] on app-card-role "Promotional Staffing (Flyering Staff) 1A 0/3 15:30-19:30 (4h) single-neutral-ac…" at bounding box center [779, 412] width 152 height 85
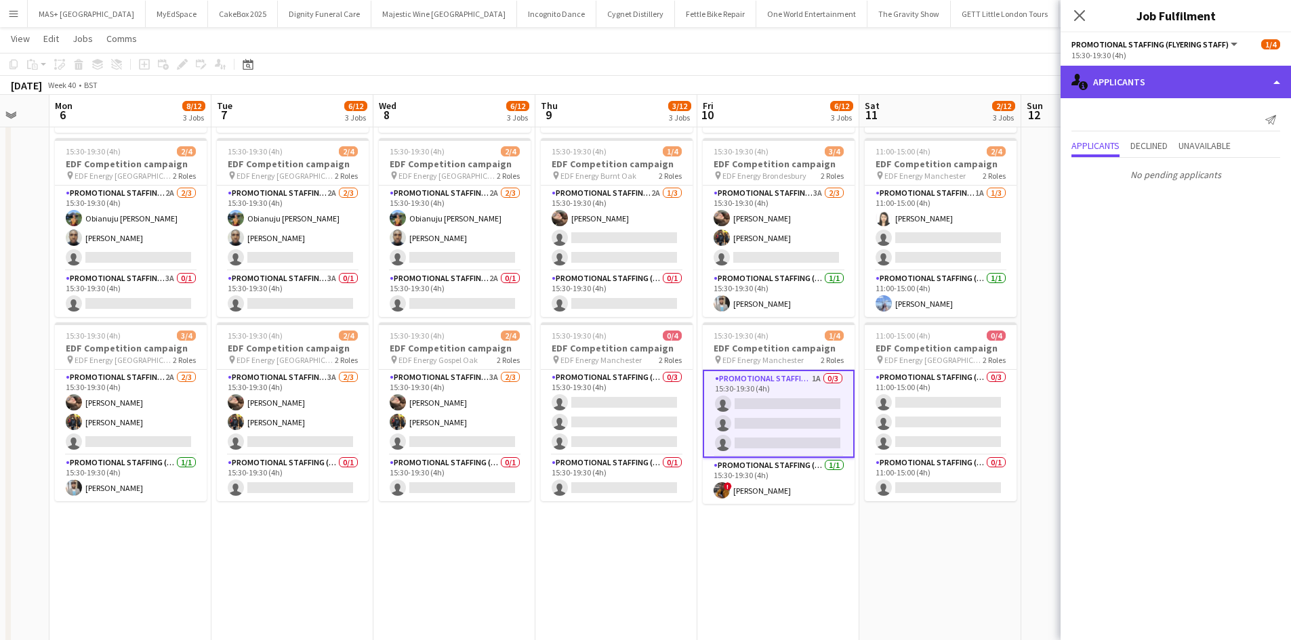
click at [1119, 68] on div "single-neutral-actions-information Applicants" at bounding box center [1175, 82] width 230 height 33
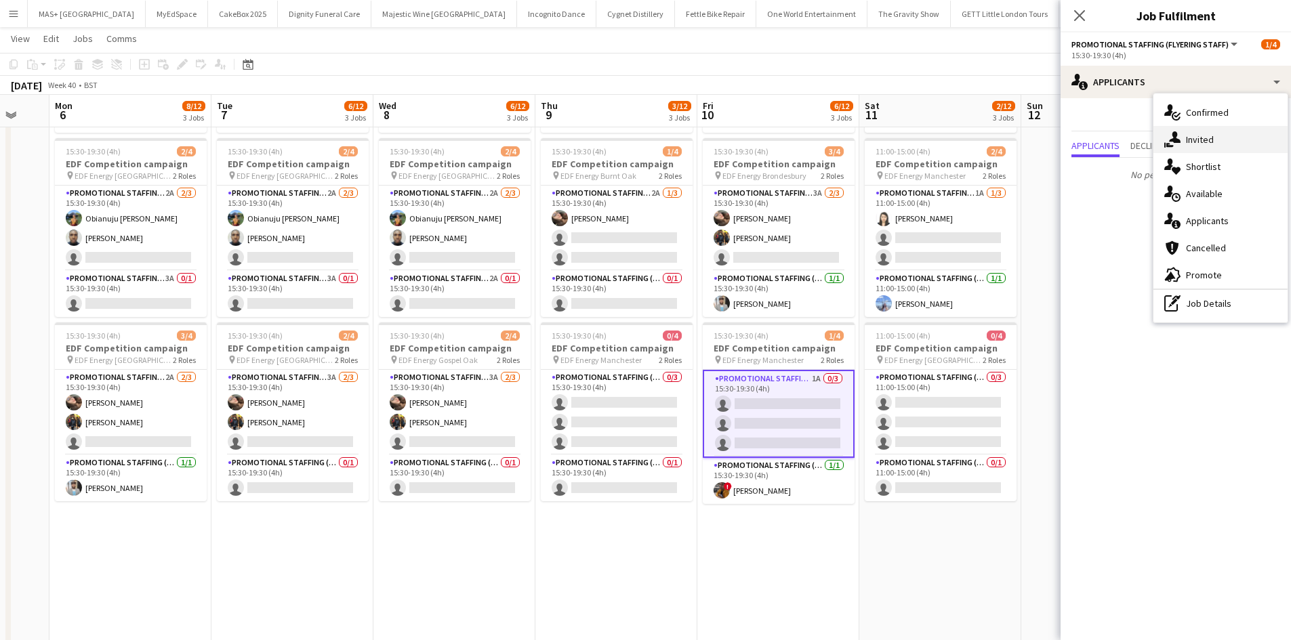
click at [1199, 149] on div "single-neutral-actions-share-1 Invited" at bounding box center [1220, 139] width 134 height 27
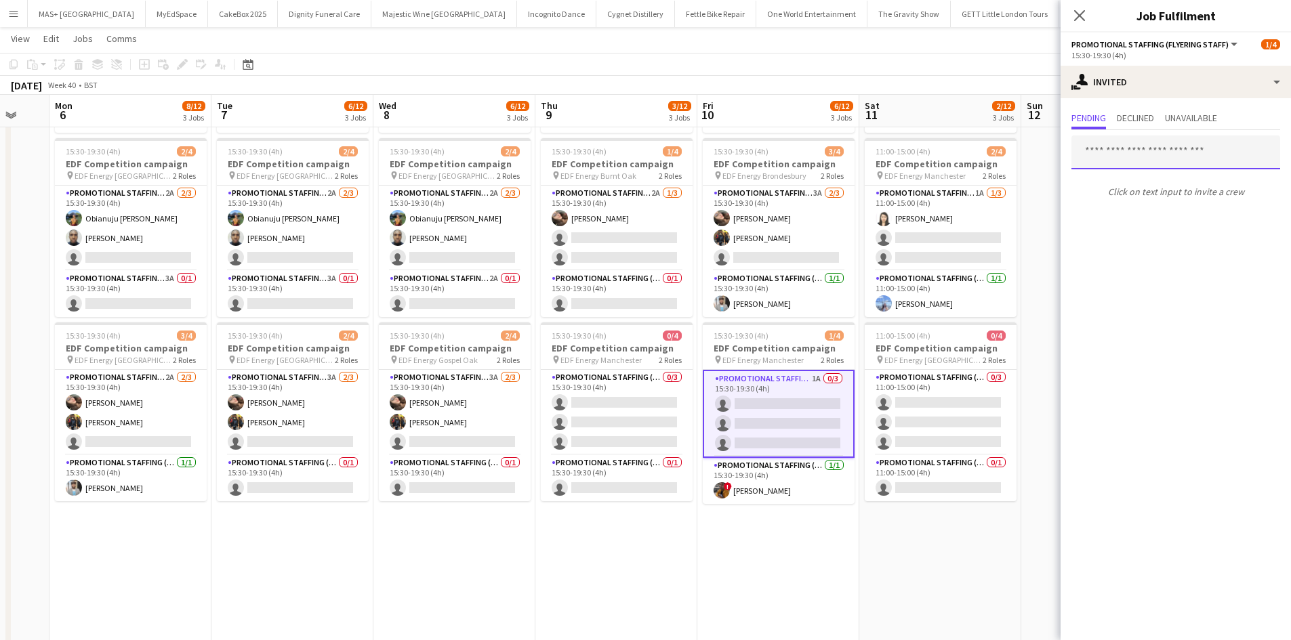
click at [1115, 148] on input "text" at bounding box center [1175, 153] width 209 height 34
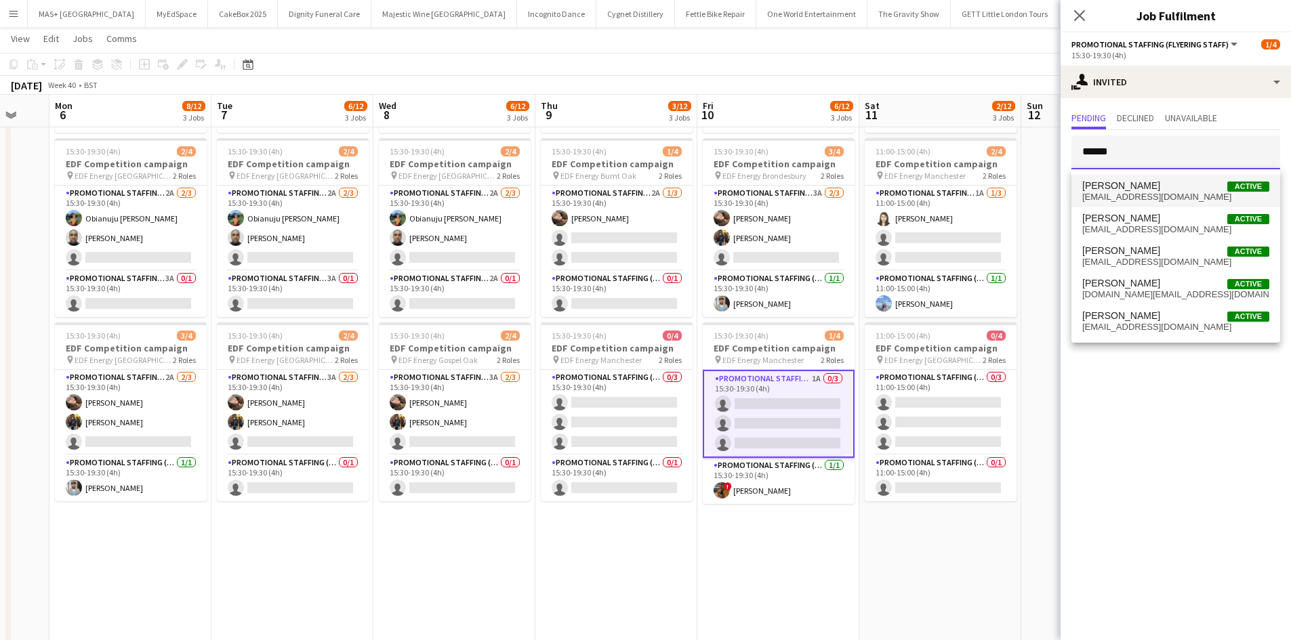
type input "******"
click at [1114, 192] on span "hannahmaebrown38@gmail.com" at bounding box center [1175, 197] width 187 height 11
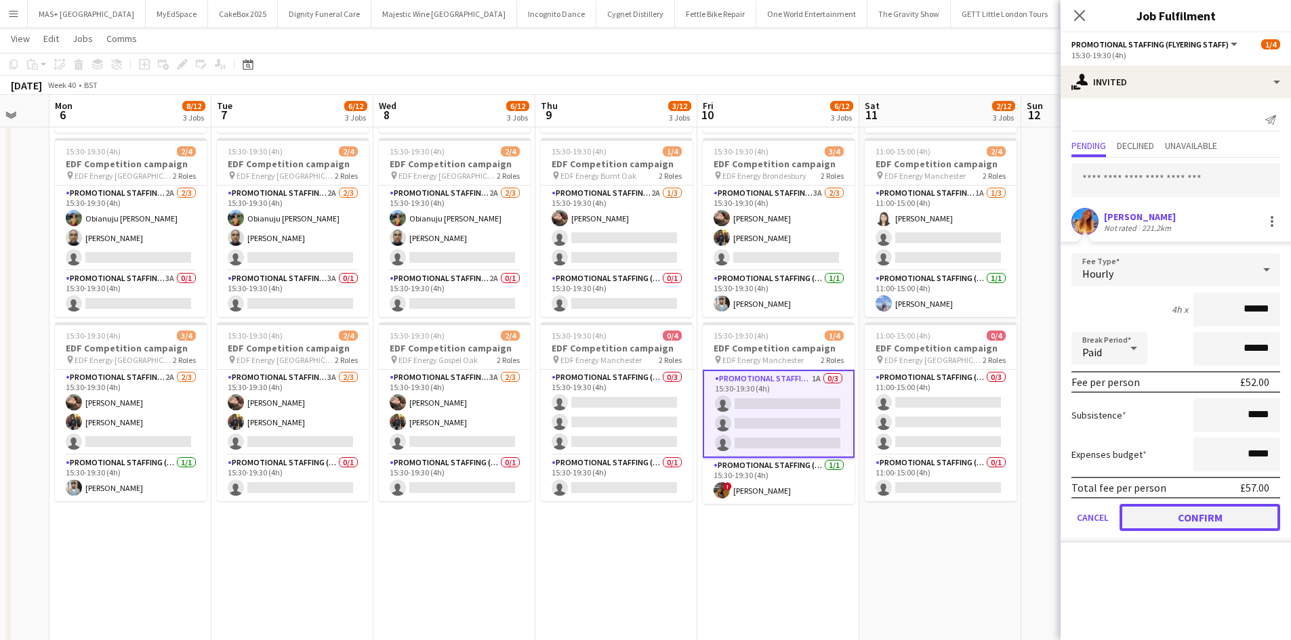
click at [1194, 526] on button "Confirm" at bounding box center [1199, 517] width 161 height 27
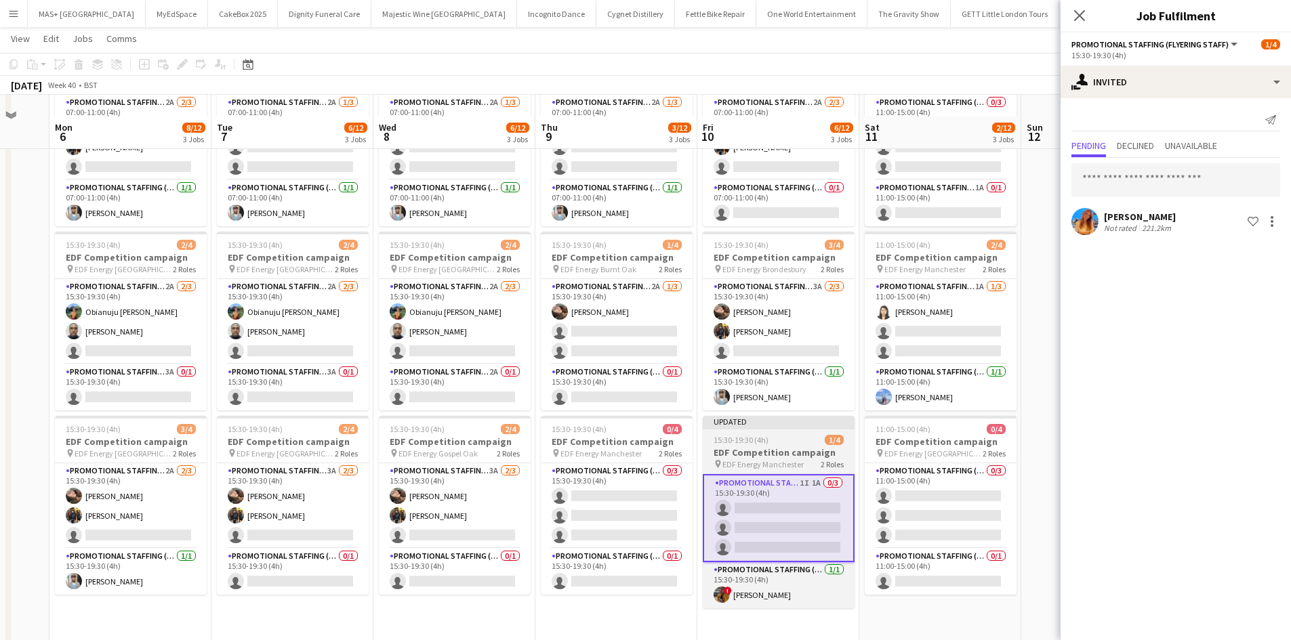
scroll to position [0, 0]
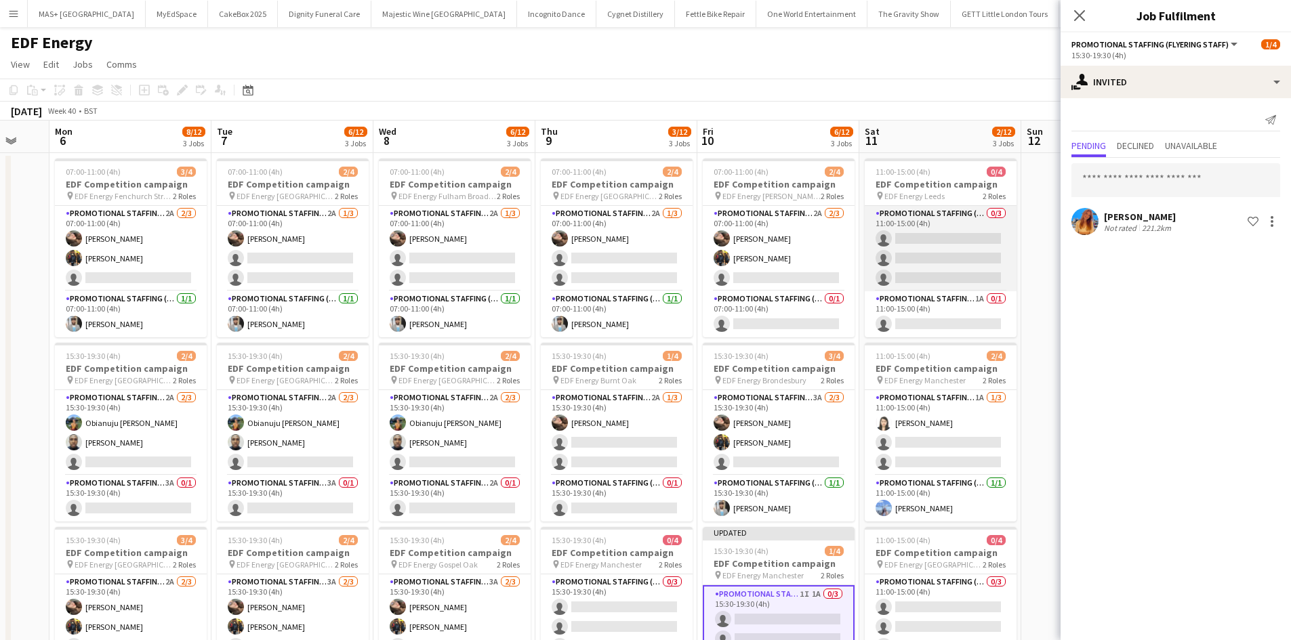
click at [927, 228] on app-card-role "Promotional Staffing (Flyering Staff) 0/3 11:00-15:00 (4h) single-neutral-actio…" at bounding box center [941, 248] width 152 height 85
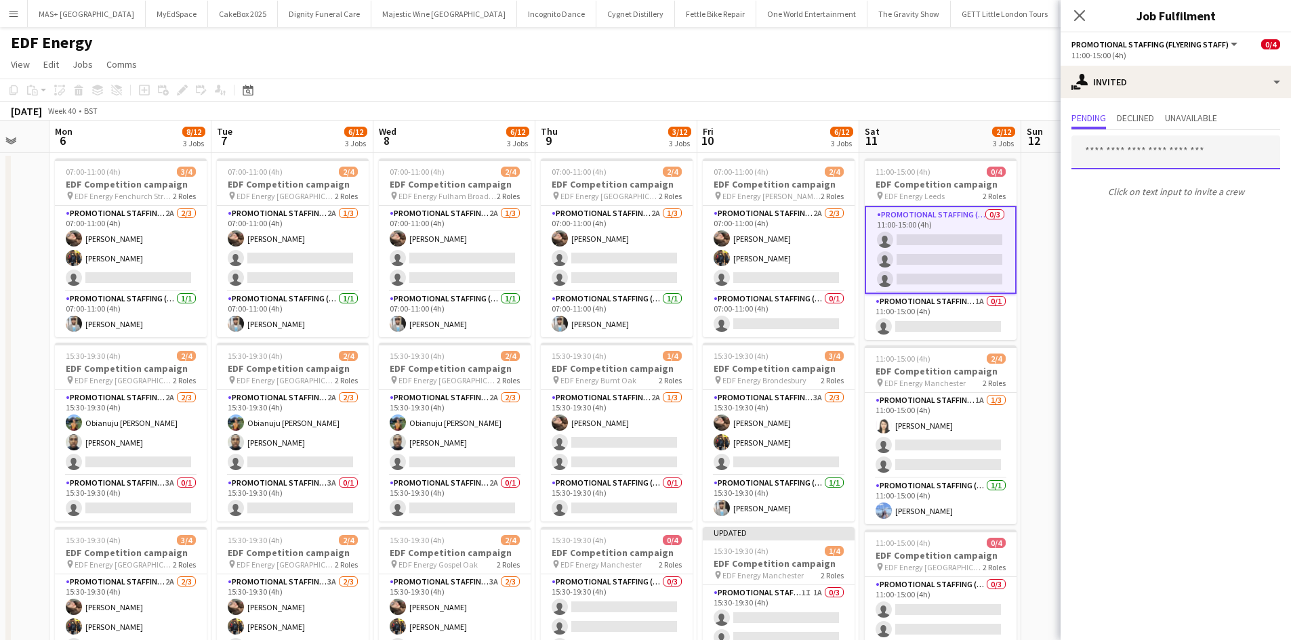
click at [1141, 146] on input "text" at bounding box center [1175, 153] width 209 height 34
type input "******"
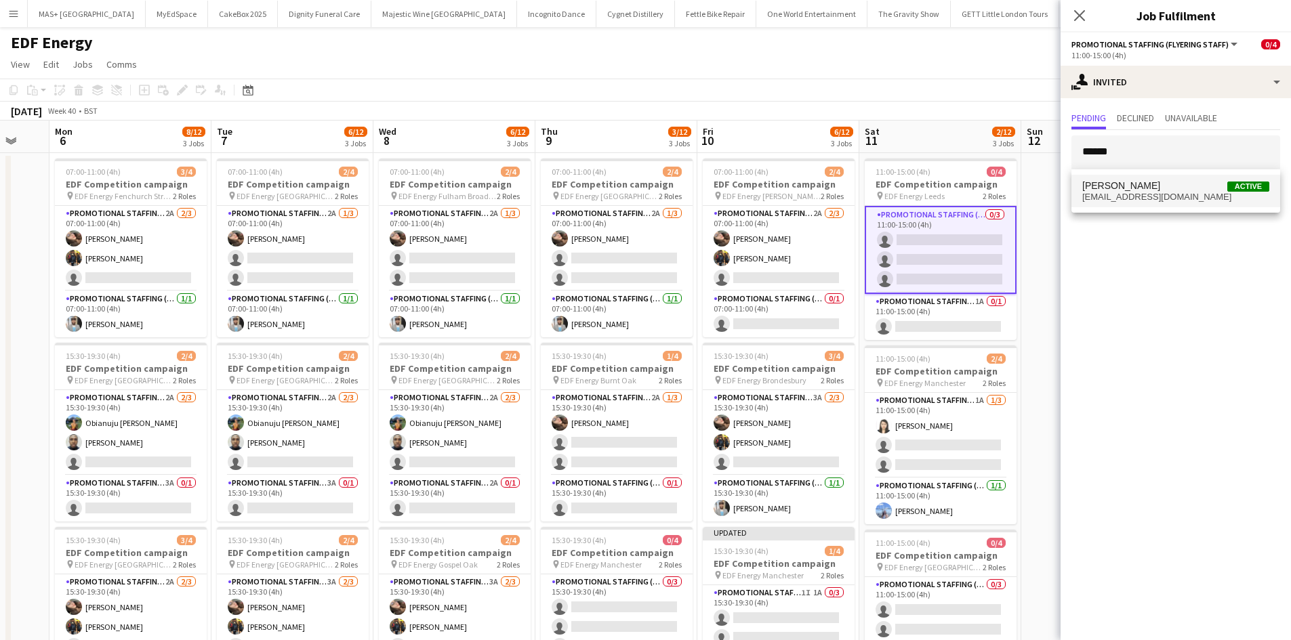
click at [1154, 182] on span "Li-Quan Hoang Active" at bounding box center [1175, 186] width 187 height 12
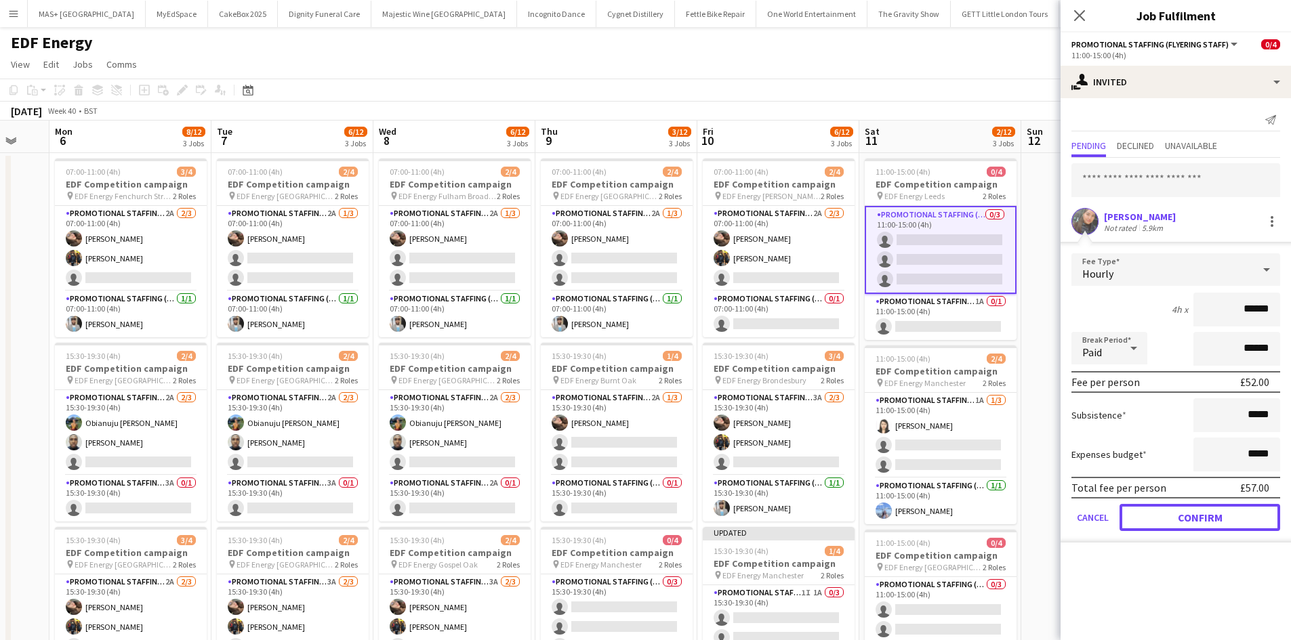
drag, startPoint x: 1187, startPoint y: 517, endPoint x: 1142, endPoint y: 465, distance: 68.6
click at [1186, 517] on button "Confirm" at bounding box center [1199, 517] width 161 height 27
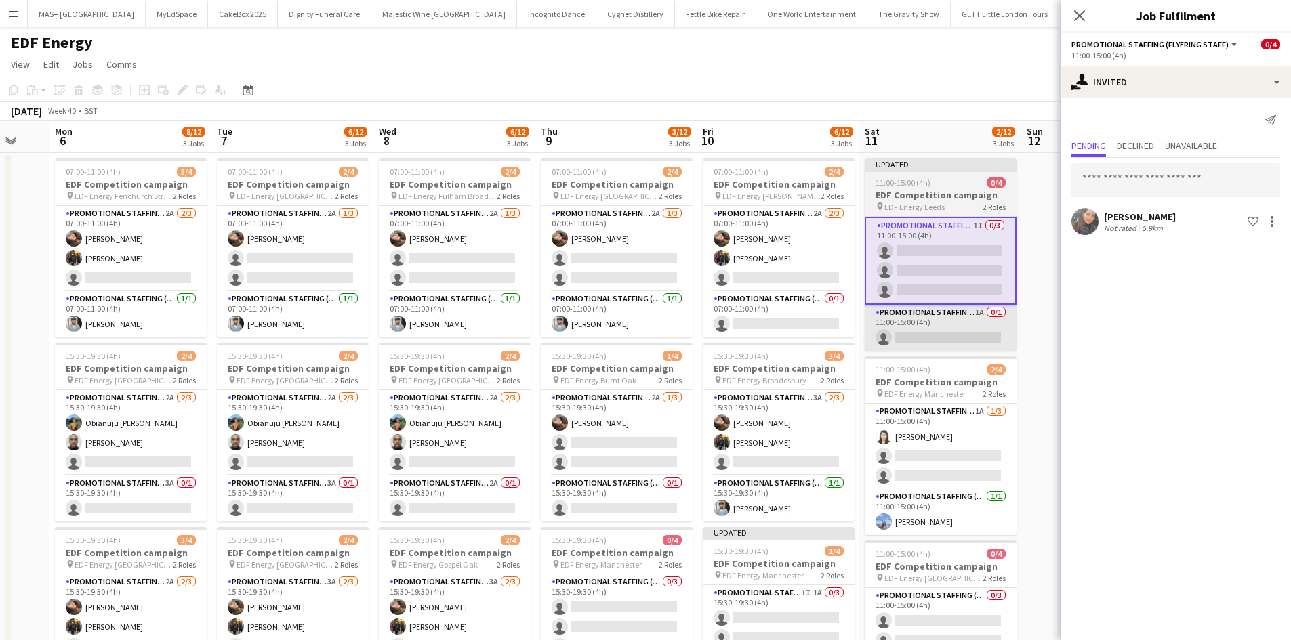
click at [983, 322] on app-card-role "Promotional Staffing (Team Leader) 1A 0/1 11:00-15:00 (4h) single-neutral-actio…" at bounding box center [941, 328] width 152 height 46
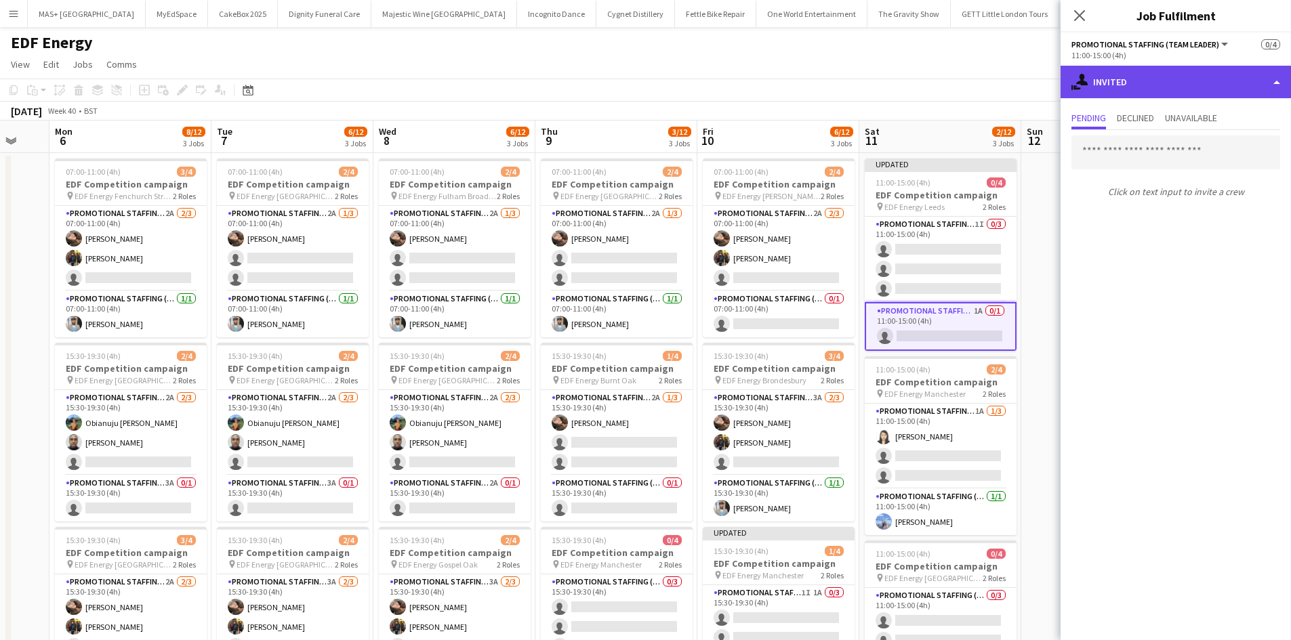
click at [1161, 83] on div "single-neutral-actions-share-1 Invited" at bounding box center [1175, 82] width 230 height 33
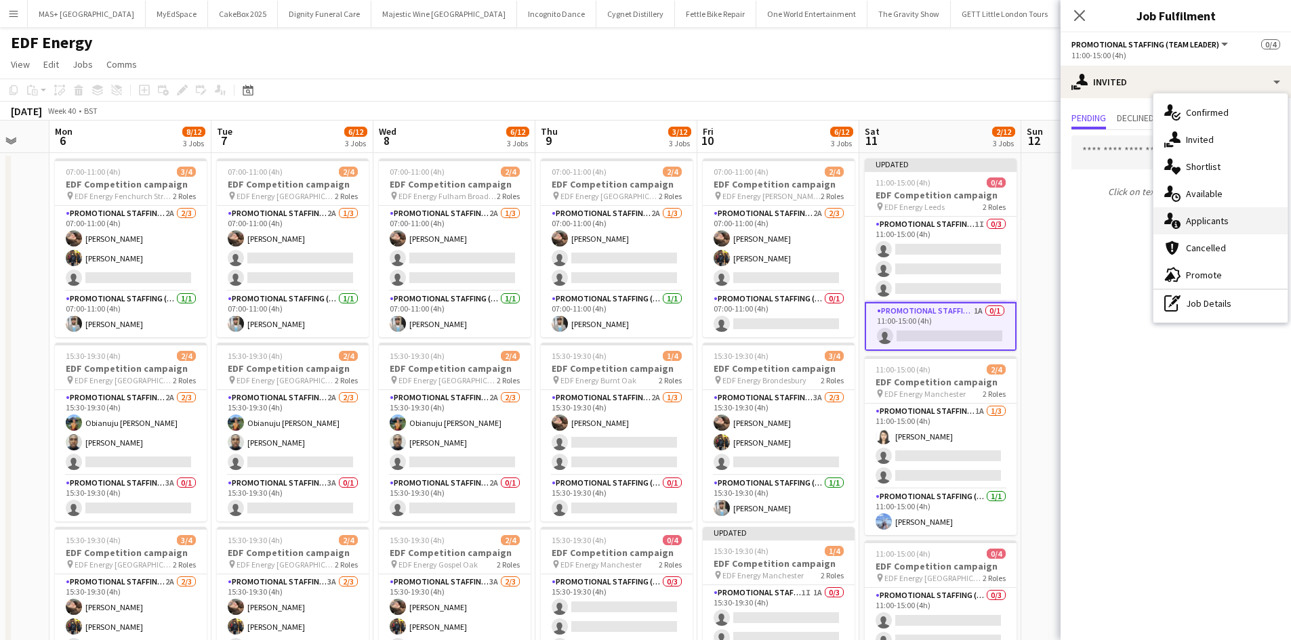
click at [1219, 219] on div "single-neutral-actions-information Applicants" at bounding box center [1220, 220] width 134 height 27
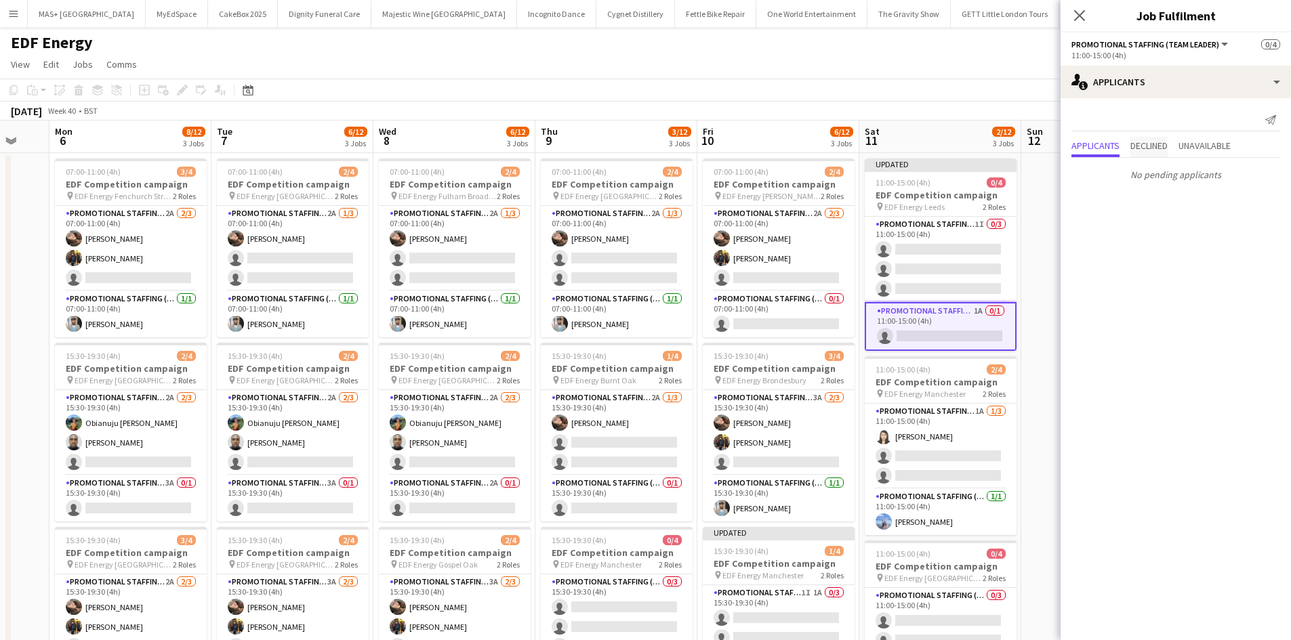
click at [1159, 146] on span "Declined" at bounding box center [1148, 145] width 37 height 9
click at [1234, 146] on p "No declined applicants" at bounding box center [1175, 147] width 230 height 23
click at [1215, 113] on span "Unavailable" at bounding box center [1204, 117] width 52 height 9
click at [946, 91] on app-toolbar "Copy Paste Paste Ctrl+V Paste with crew Ctrl+Shift+V Paste linked Job Delete Gr…" at bounding box center [645, 90] width 1291 height 23
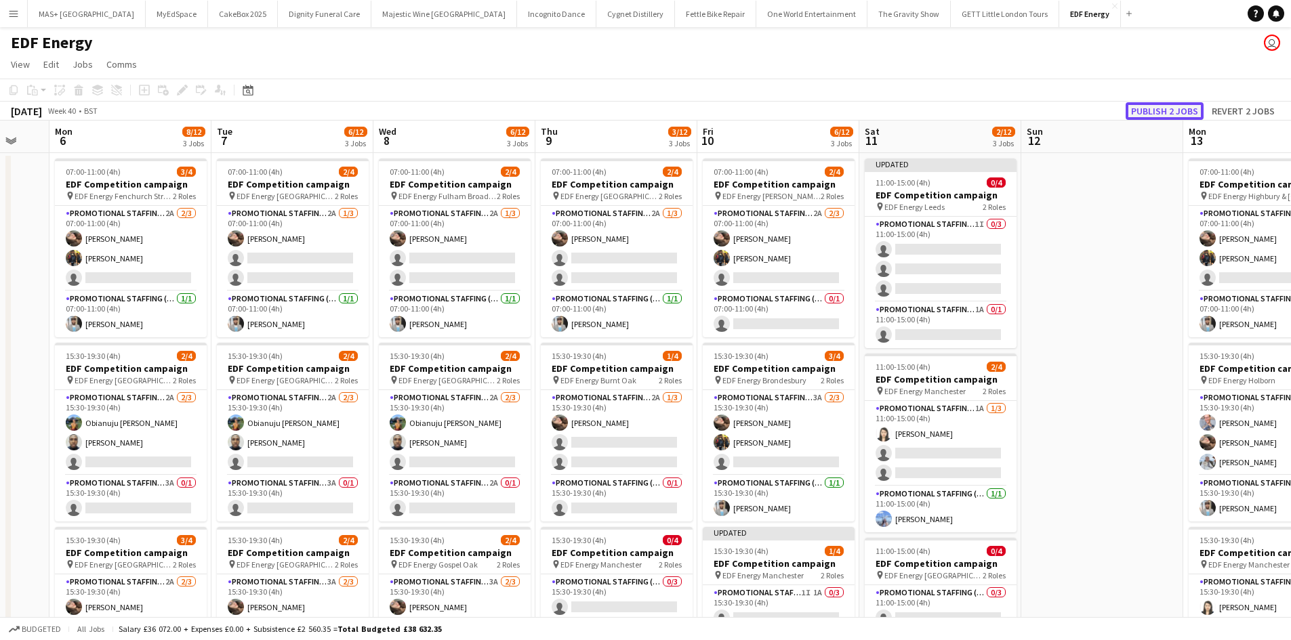
click at [1188, 106] on button "Publish 2 jobs" at bounding box center [1164, 111] width 78 height 18
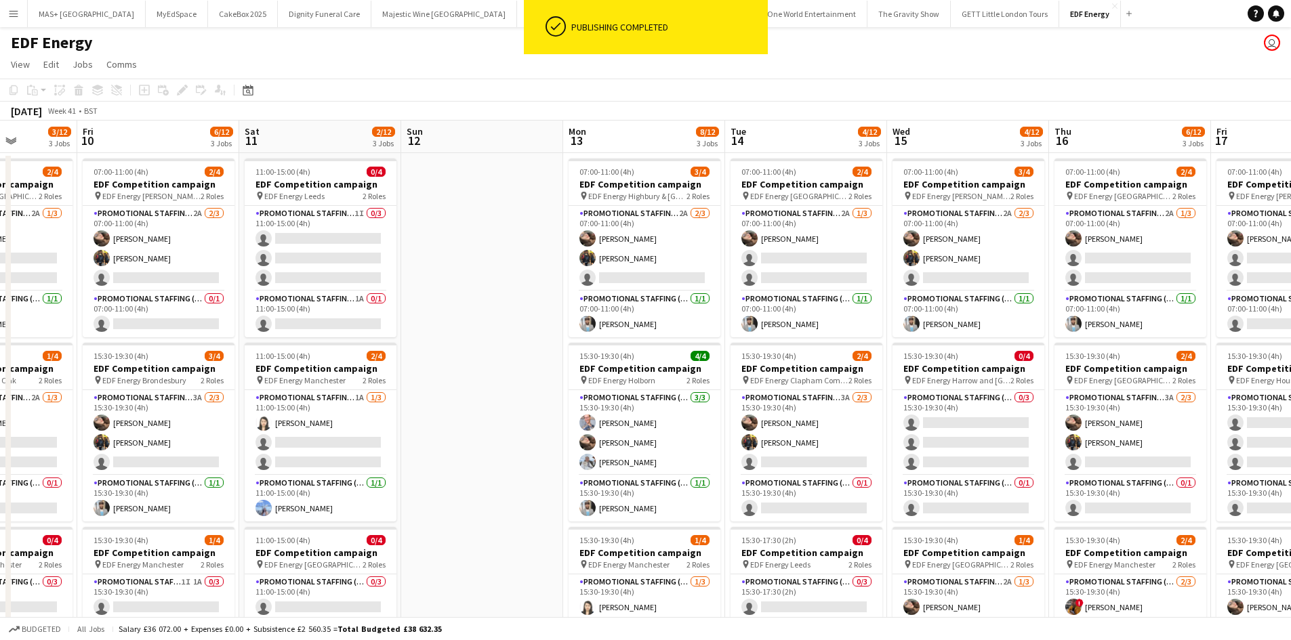
drag, startPoint x: 1104, startPoint y: 335, endPoint x: 533, endPoint y: 305, distance: 572.6
click at [484, 371] on app-calendar-viewport "Tue 7 6/12 3 Jobs Wed 8 6/12 3 Jobs Thu 9 3/12 3 Jobs Fri 10 6/12 3 Jobs Sat 11…" at bounding box center [645, 546] width 1291 height 850
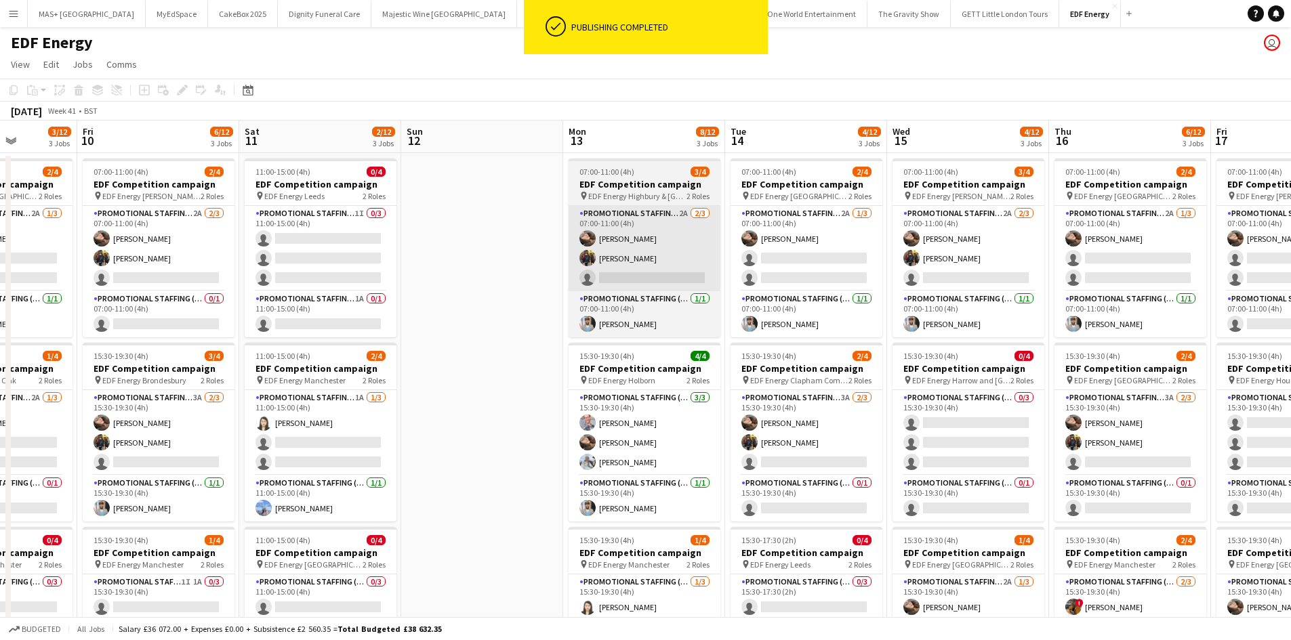
scroll to position [0, 409]
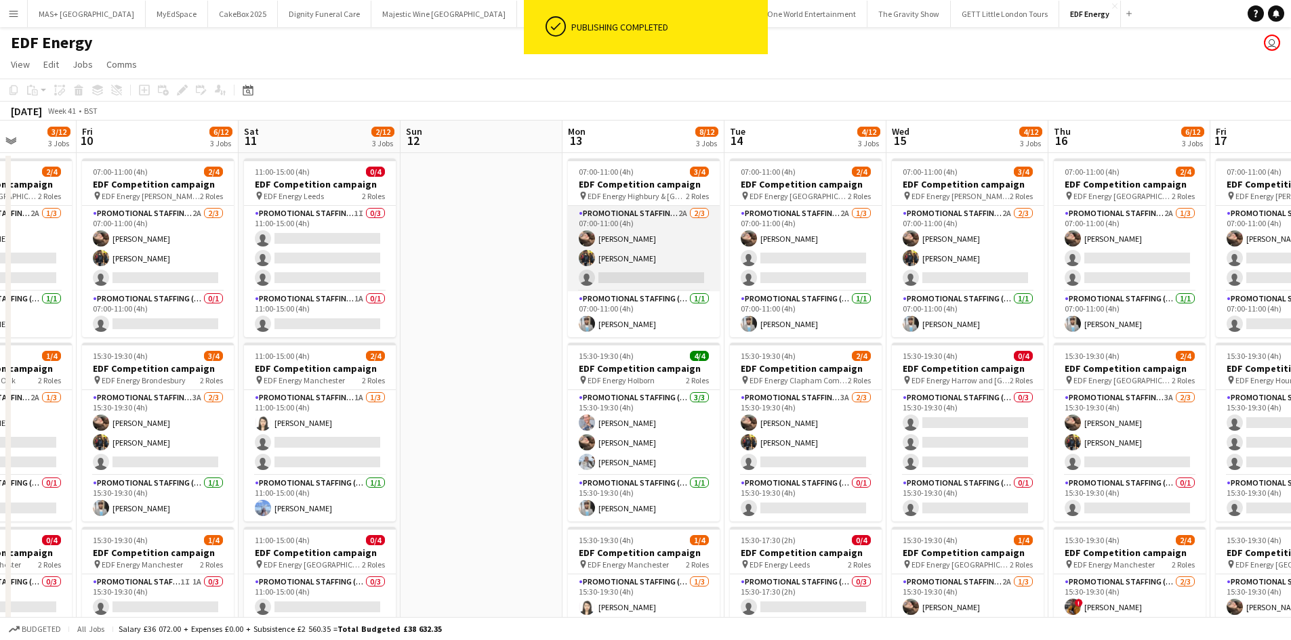
click at [633, 223] on app-card-role "Promotional Staffing (Flyering Staff) 2A 2/3 07:00-11:00 (4h) Anastasiia Melesh…" at bounding box center [644, 248] width 152 height 85
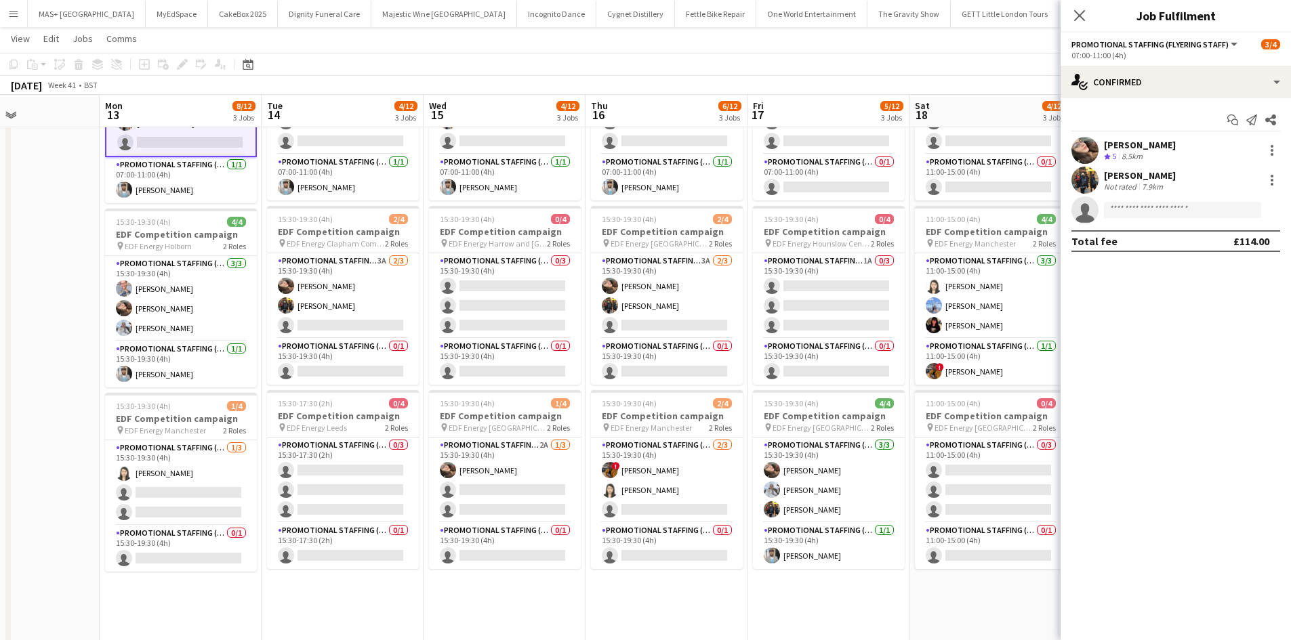
scroll to position [0, 575]
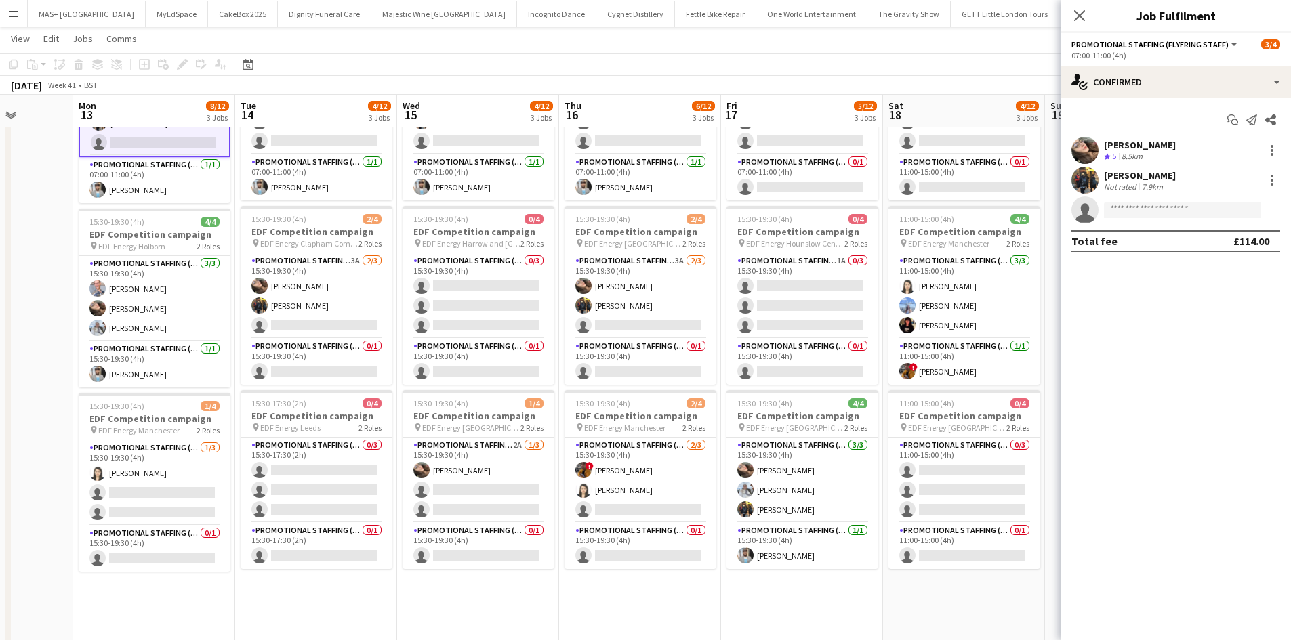
drag, startPoint x: 506, startPoint y: 463, endPoint x: 17, endPoint y: 448, distance: 489.4
click at [17, 448] on app-calendar-viewport "Thu 9 3/12 3 Jobs Fri 10 6/12 3 Jobs Sat 11 2/12 3 Jobs Sun 12 Mon 13 8/12 3 Jo…" at bounding box center [645, 375] width 1291 height 916
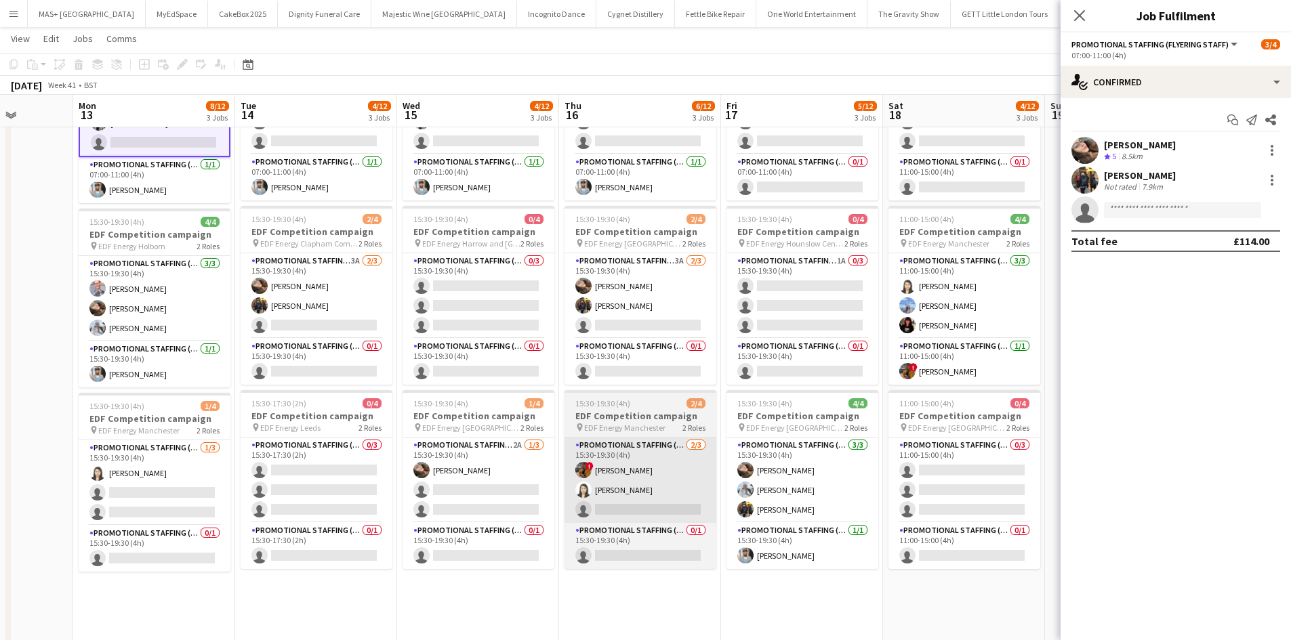
click at [607, 439] on app-card-role "Promotional Staffing (Flyering Staff) 2/3 15:30-19:30 (4h) ! Sean Porter Winnie…" at bounding box center [640, 480] width 152 height 85
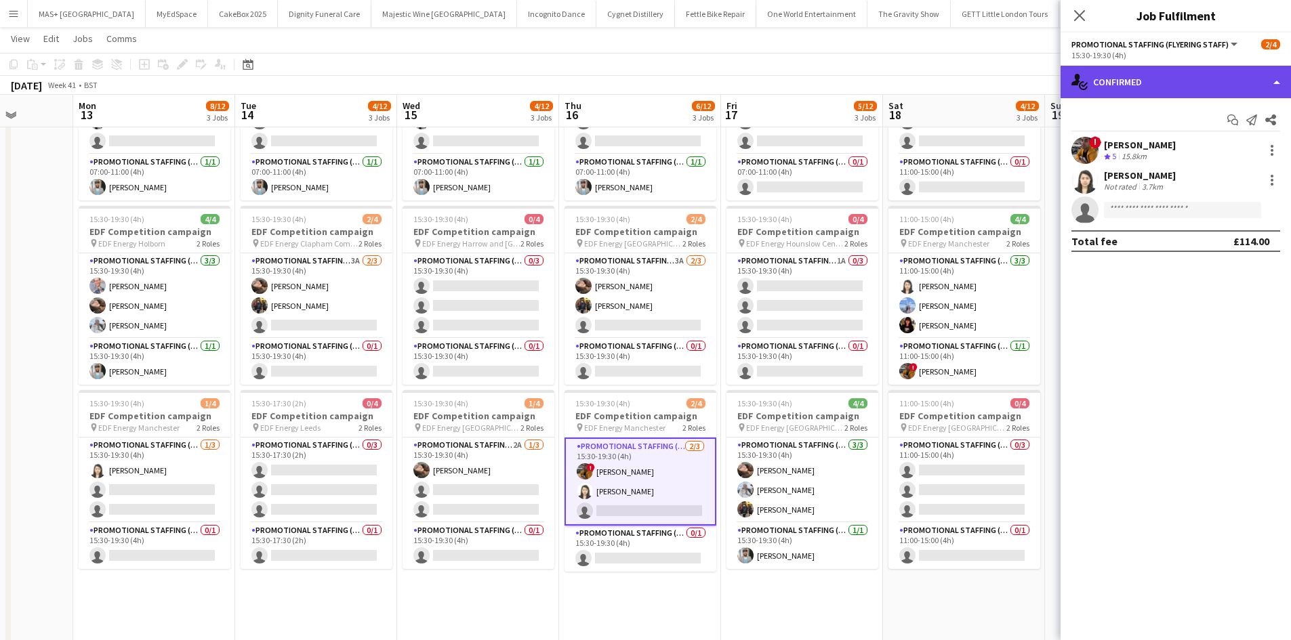
click at [1182, 81] on div "single-neutral-actions-check-2 Confirmed" at bounding box center [1175, 82] width 230 height 33
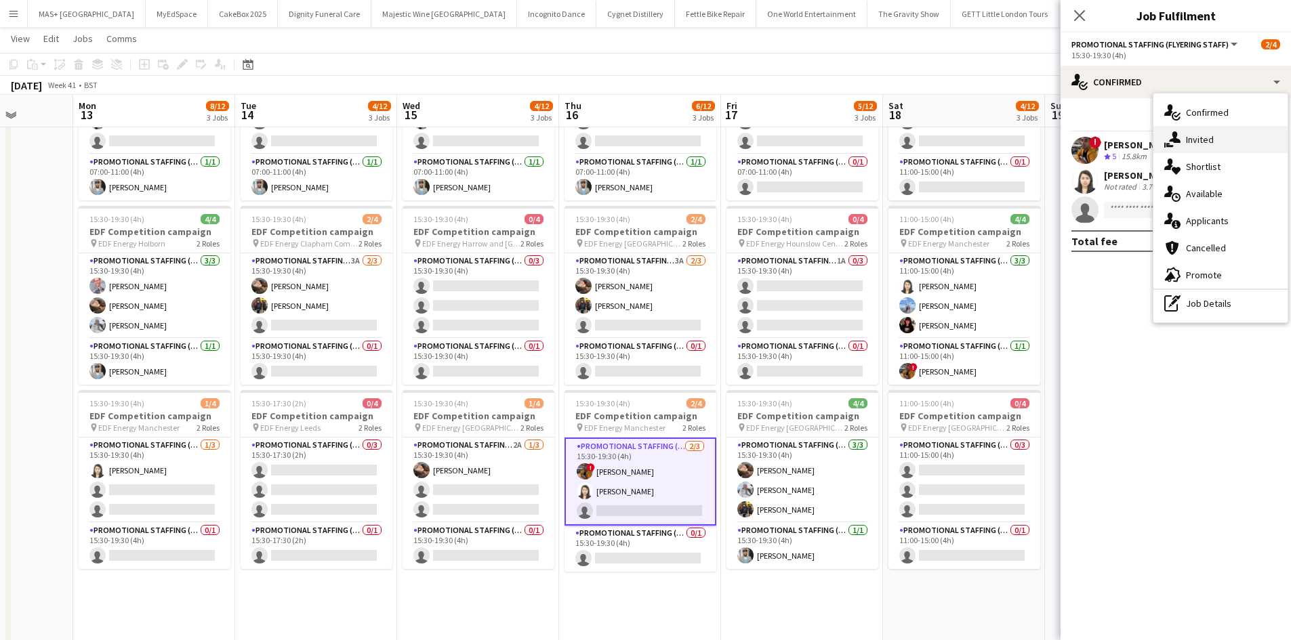
click at [1212, 131] on div "single-neutral-actions-share-1 Invited" at bounding box center [1220, 139] width 134 height 27
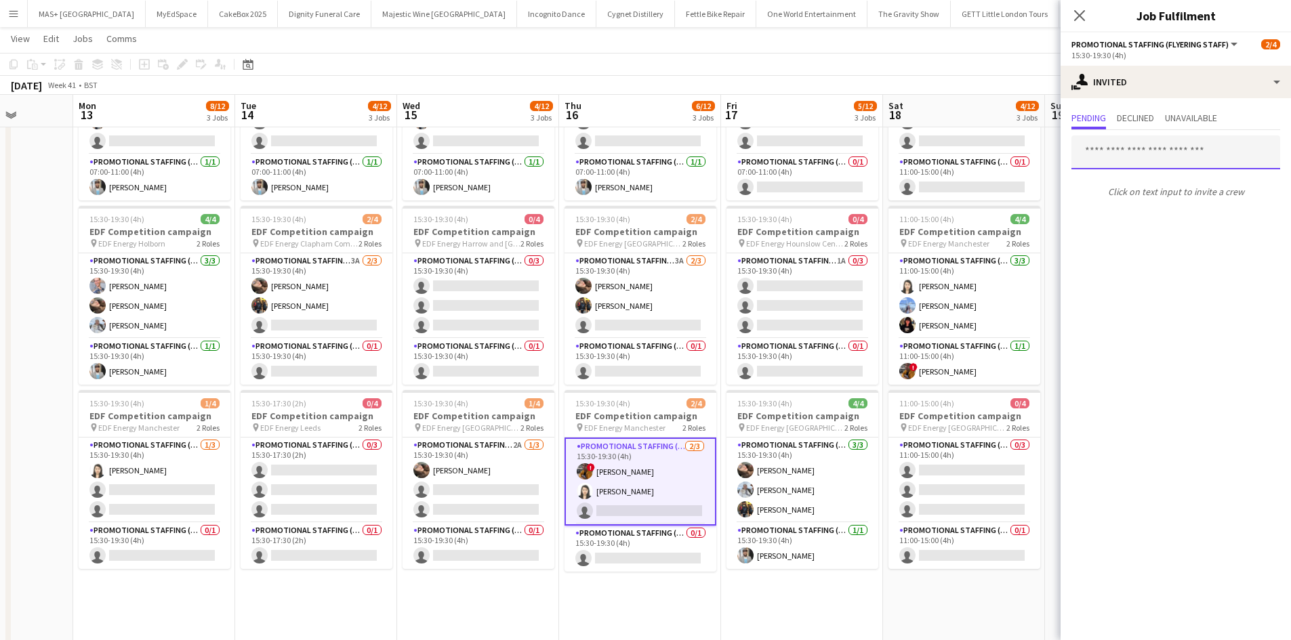
click at [1130, 157] on input "text" at bounding box center [1175, 153] width 209 height 34
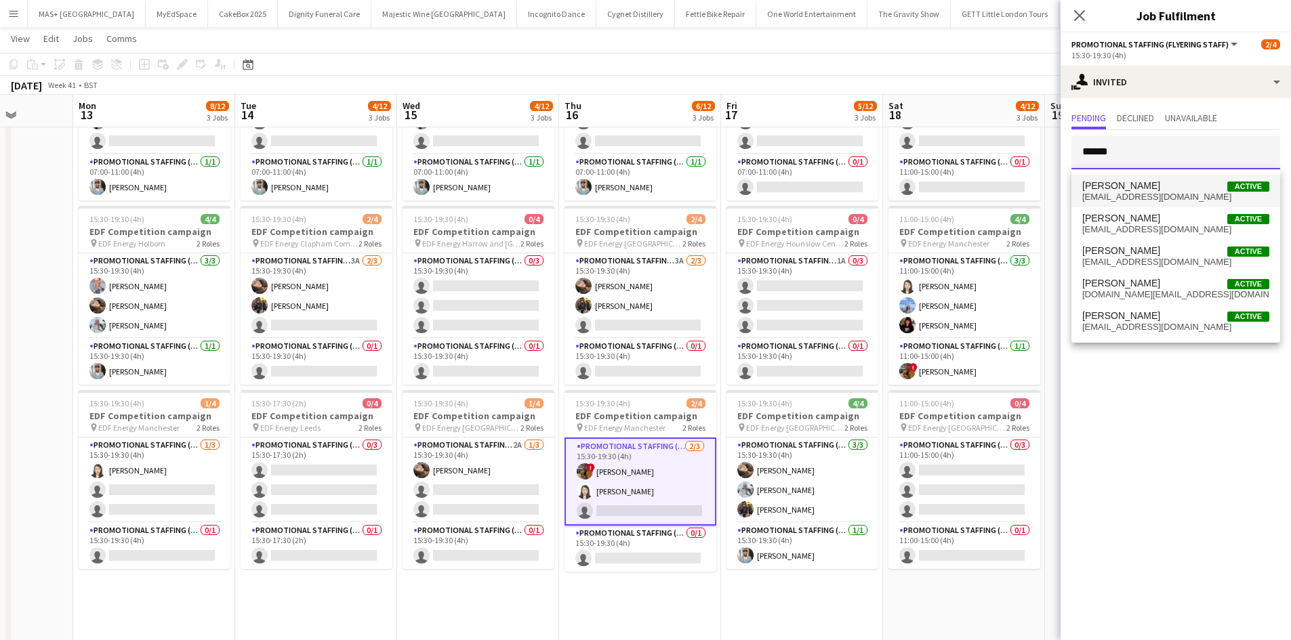
type input "******"
click at [1199, 196] on span "hannahmaebrown38@gmail.com" at bounding box center [1175, 197] width 187 height 11
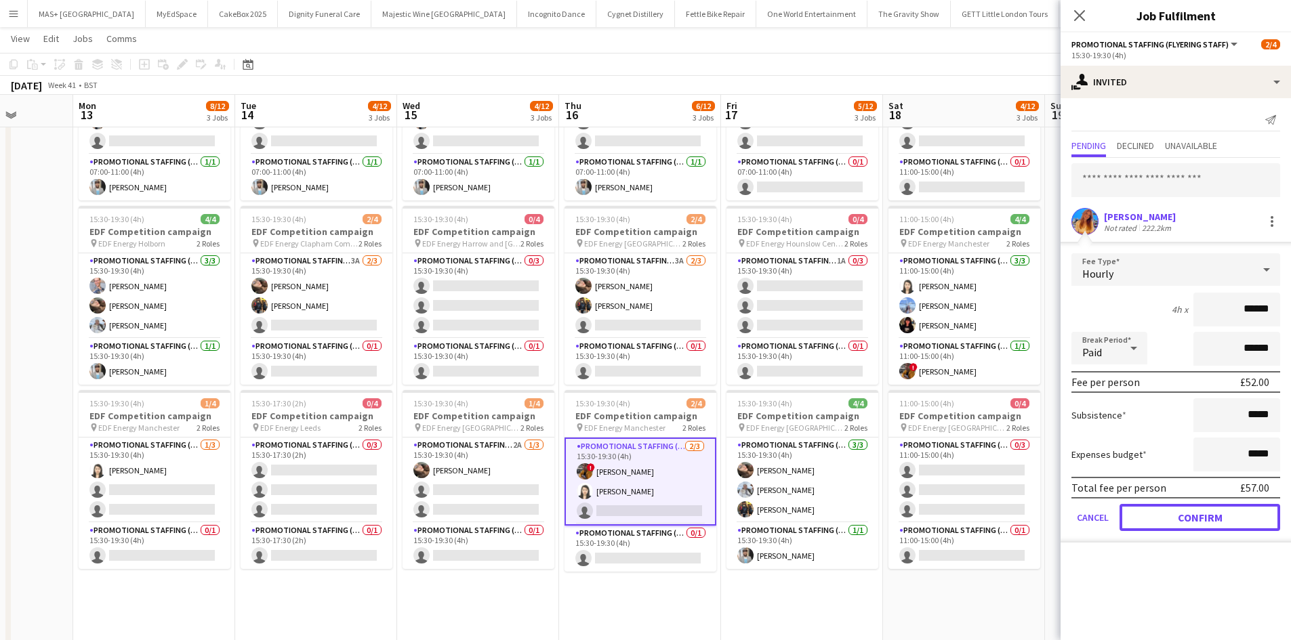
click at [1199, 522] on button "Confirm" at bounding box center [1199, 517] width 161 height 27
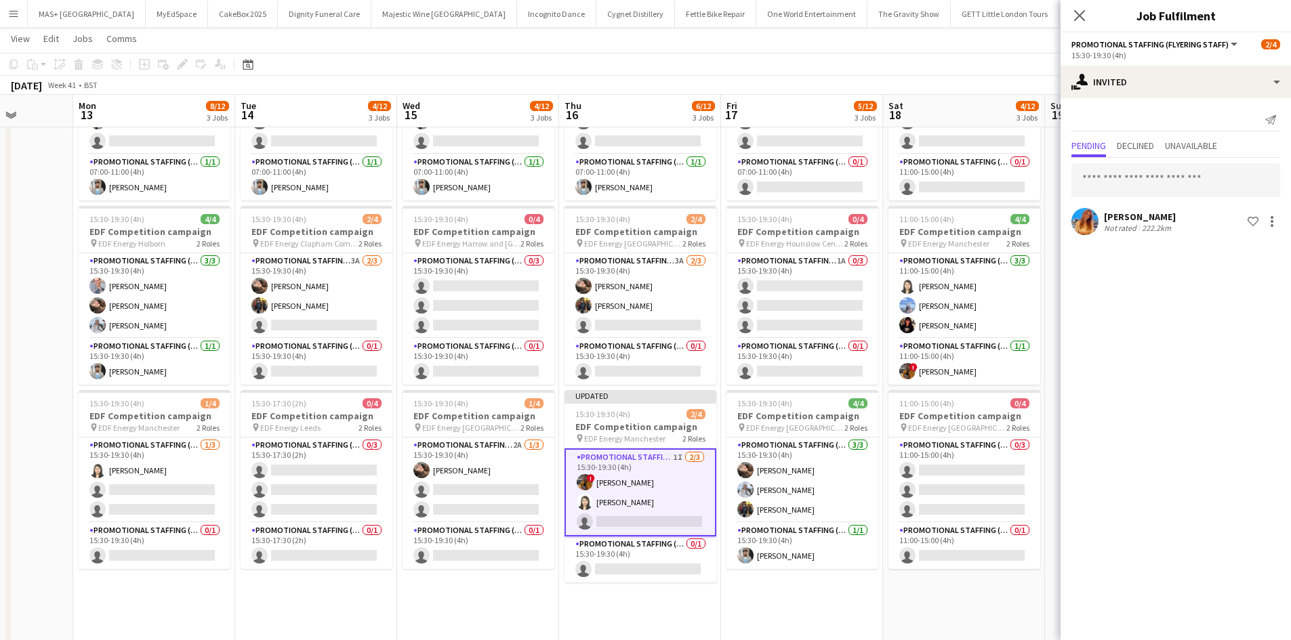
click at [913, 627] on app-date-cell "11:00-15:00 (4h) 0/4 EDF Competition campaign pin EDF Energy Leeds 2 Roles Prom…" at bounding box center [964, 424] width 162 height 817
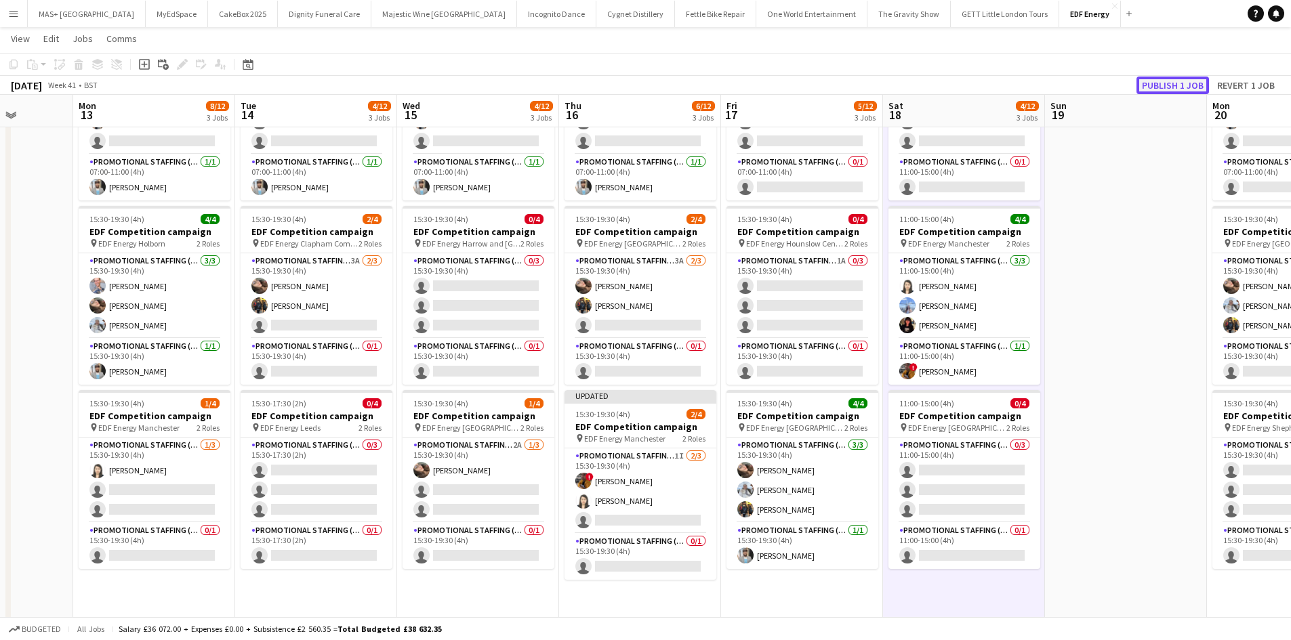
click at [1141, 83] on button "Publish 1 job" at bounding box center [1172, 86] width 72 height 18
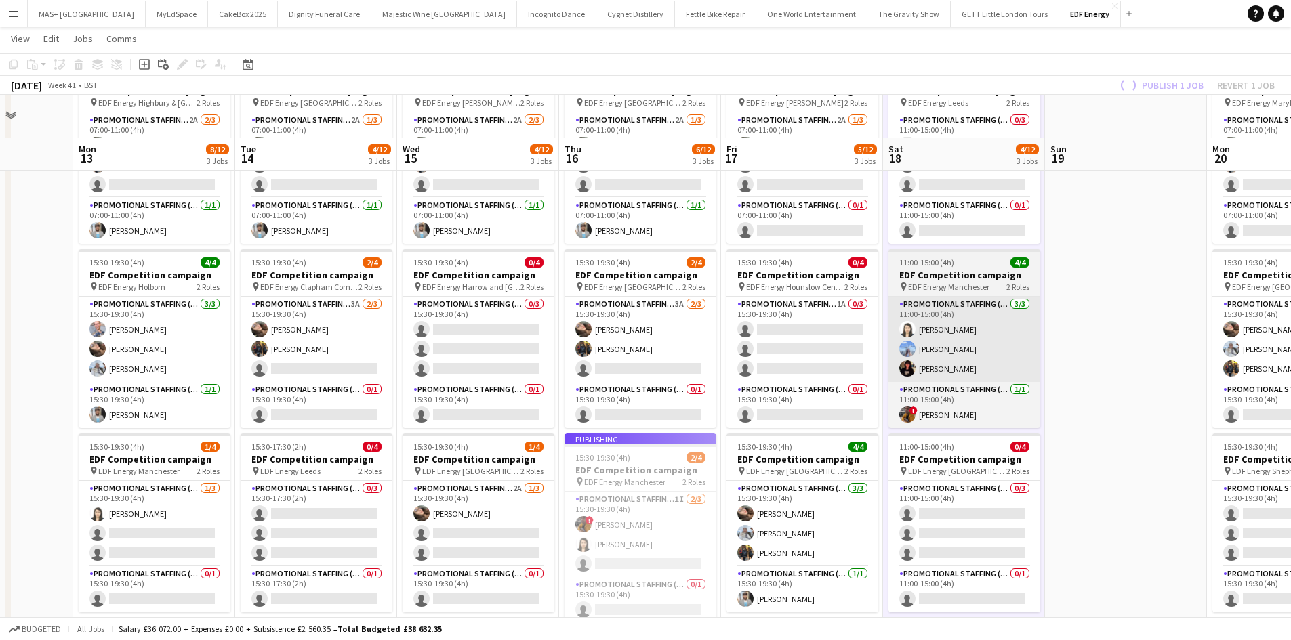
scroll to position [68, 0]
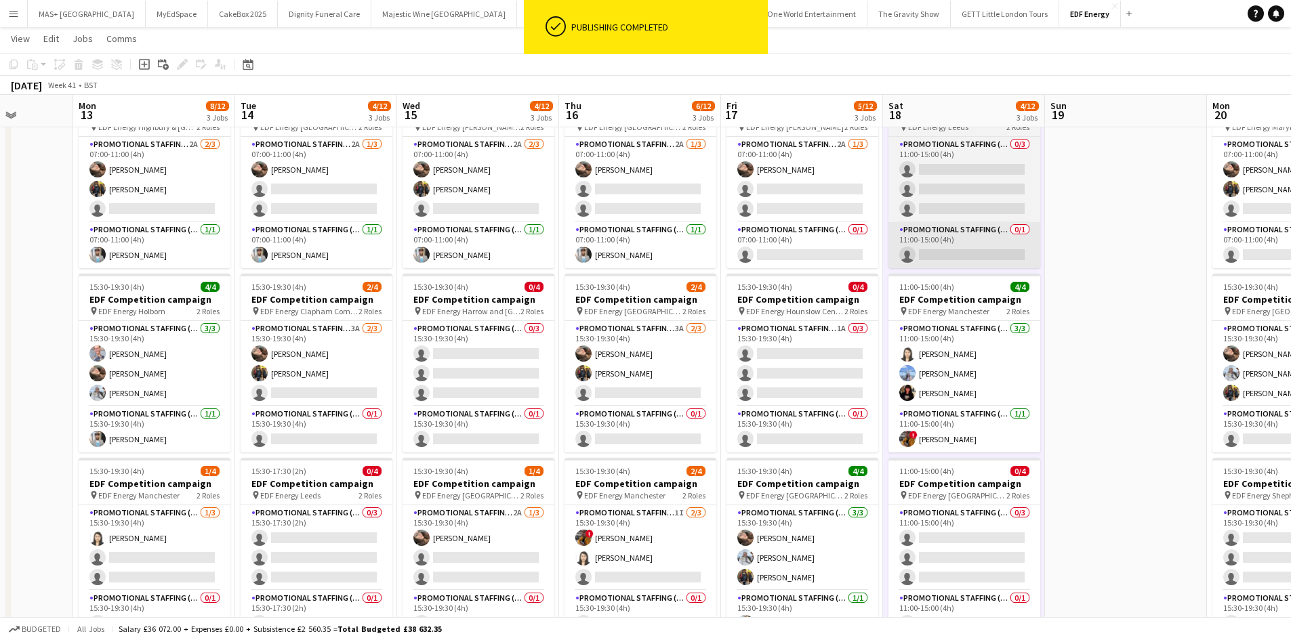
click at [800, 339] on app-card-role "Promotional Staffing (Flyering Staff) 1A 0/3 15:30-19:30 (4h) single-neutral-ac…" at bounding box center [802, 363] width 152 height 85
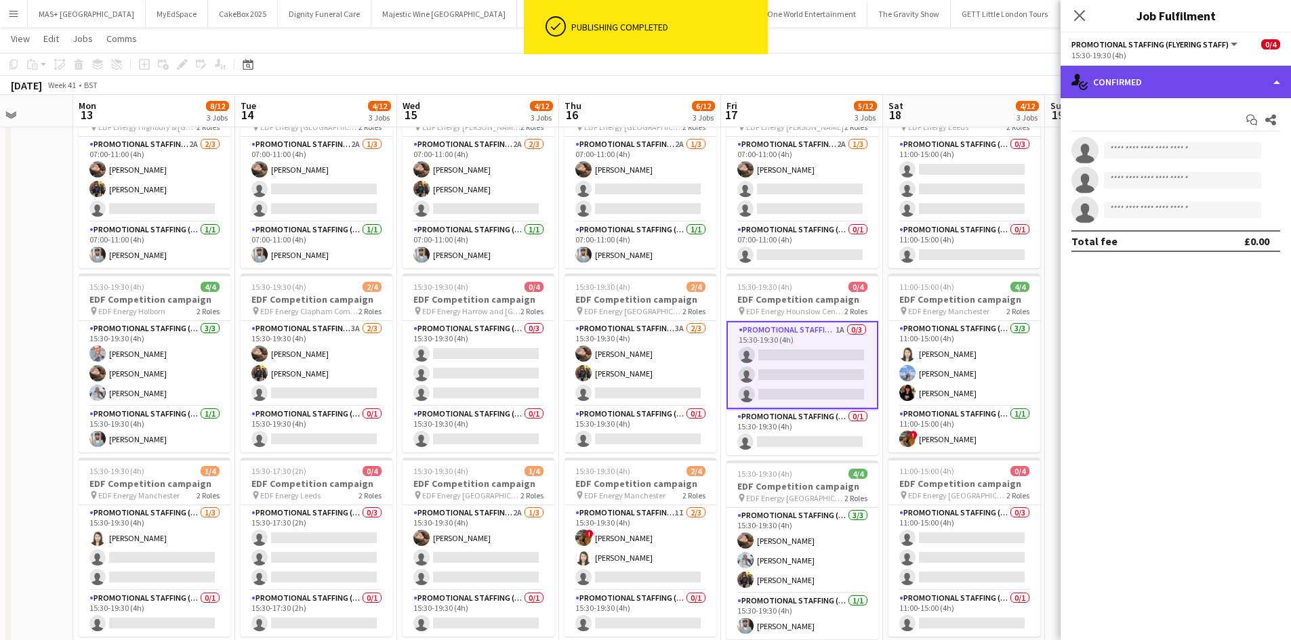
click at [1196, 80] on div "single-neutral-actions-check-2 Confirmed" at bounding box center [1175, 82] width 230 height 33
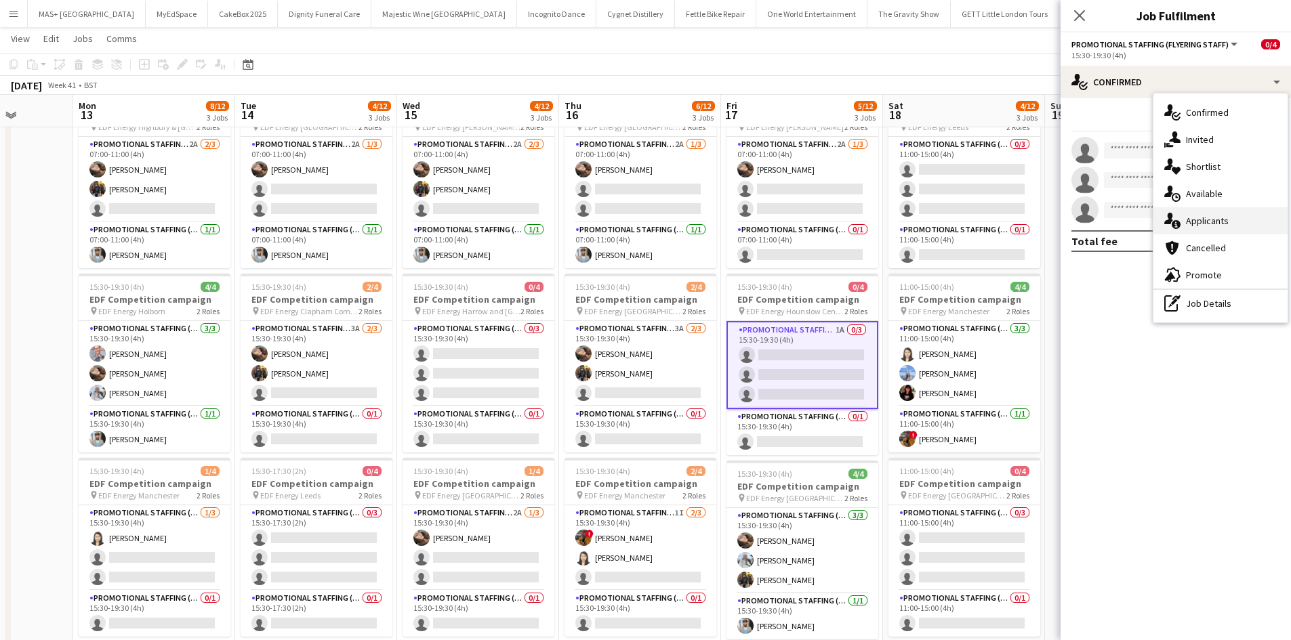
click at [1209, 213] on div "single-neutral-actions-information Applicants" at bounding box center [1220, 220] width 134 height 27
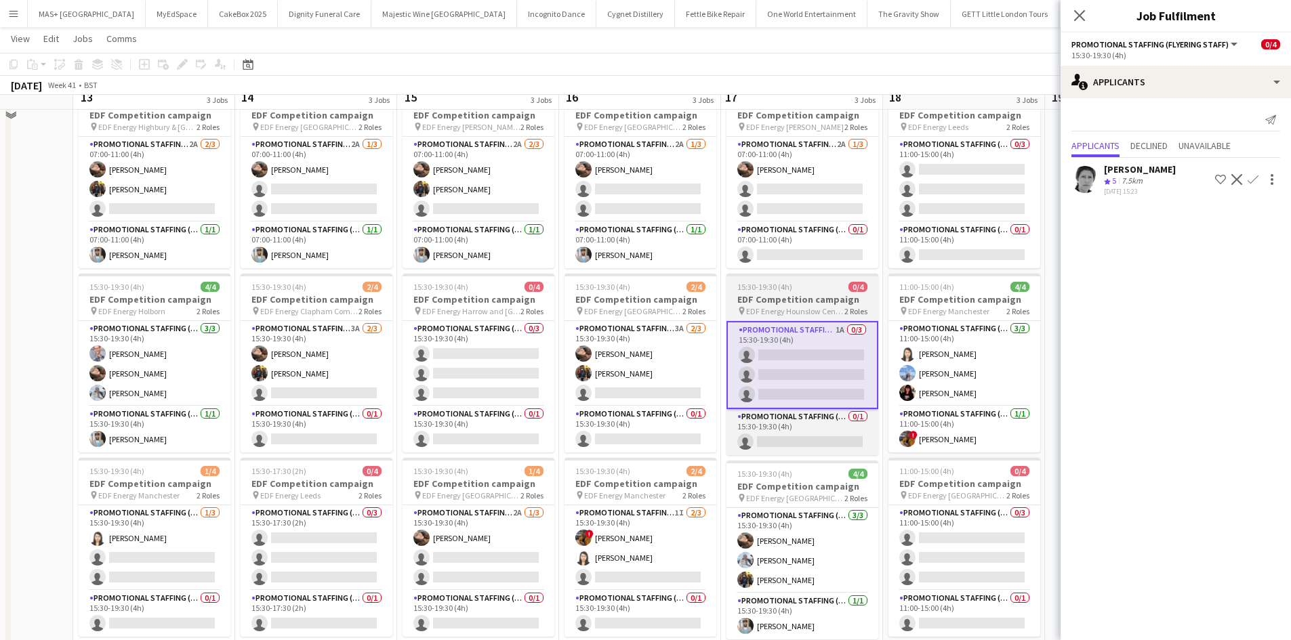
scroll to position [0, 0]
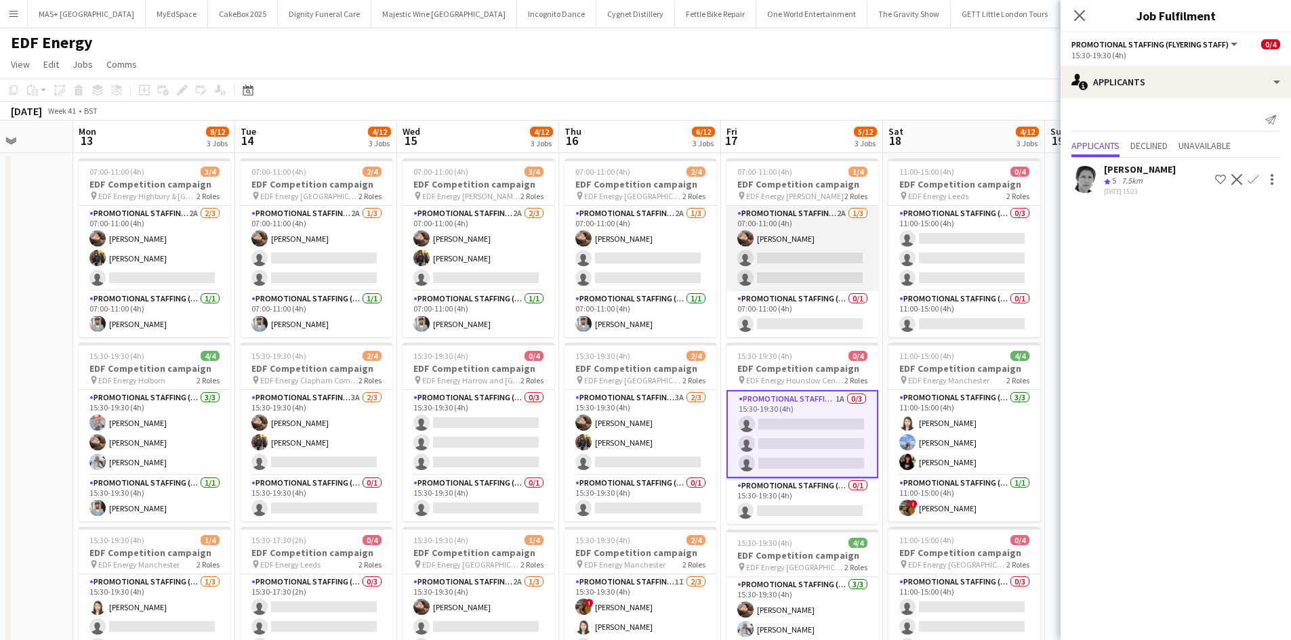
click at [799, 215] on app-card-role "Promotional Staffing (Flyering Staff) 2A 1/3 07:00-11:00 (4h) Anastasiia Melesh…" at bounding box center [802, 248] width 152 height 85
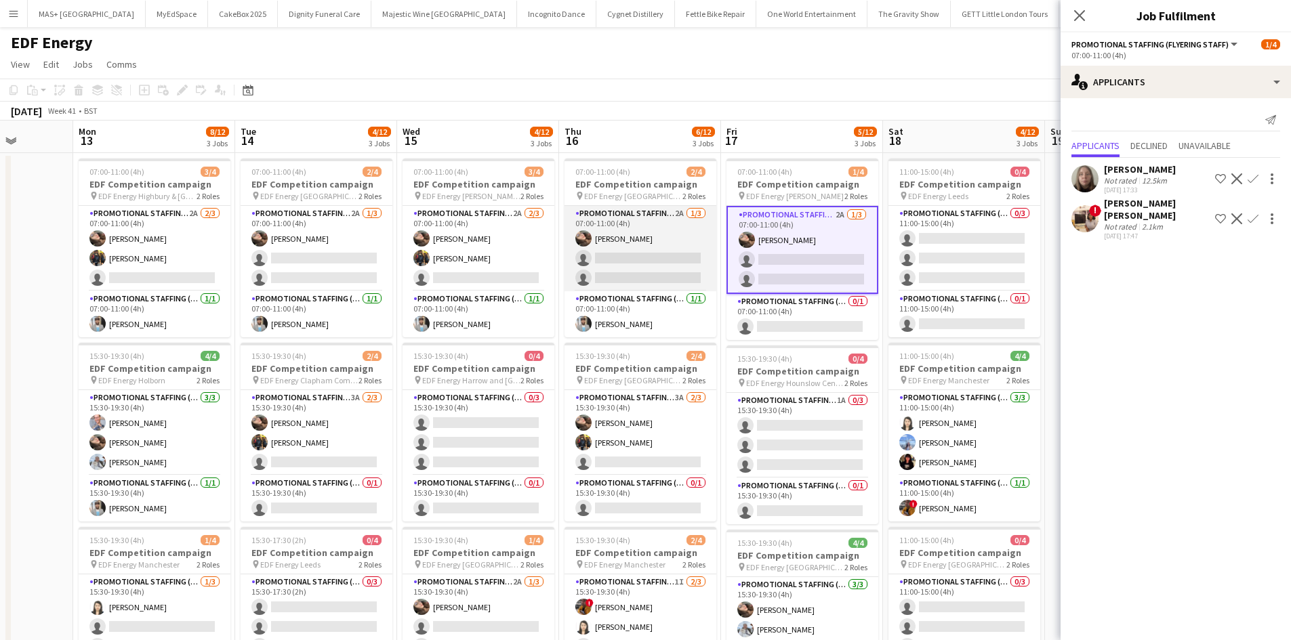
click at [631, 220] on app-card-role "Promotional Staffing (Flyering Staff) 2A 1/3 07:00-11:00 (4h) Anastasiia Melesh…" at bounding box center [640, 248] width 152 height 85
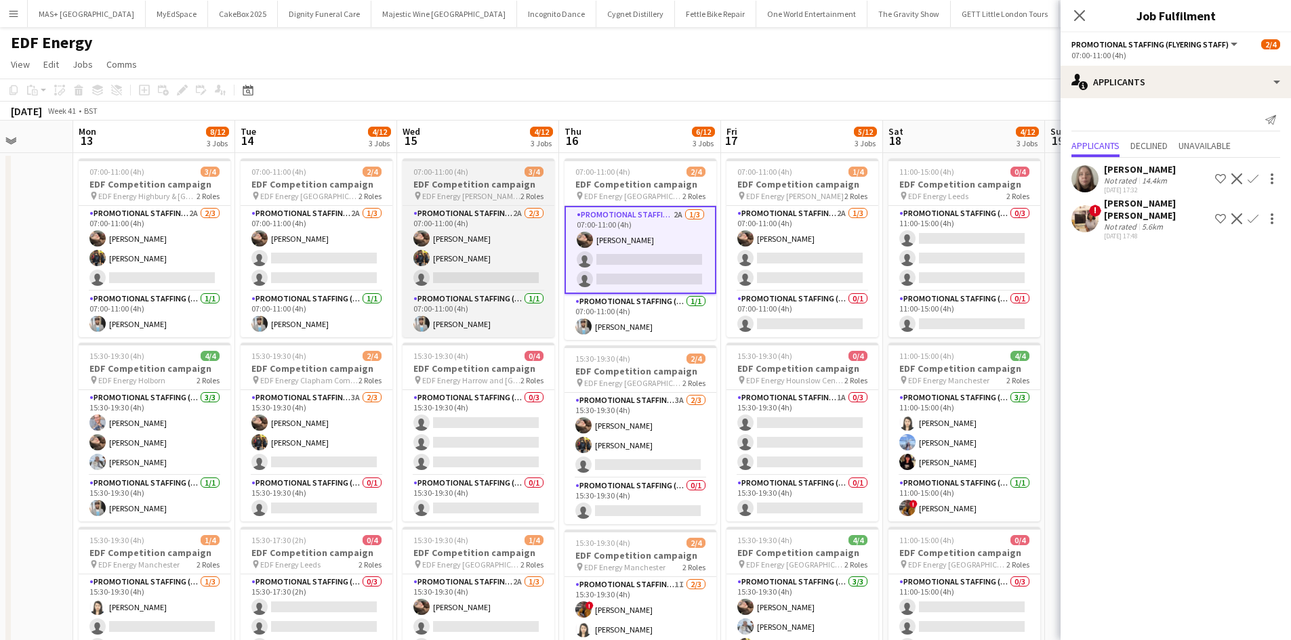
click at [478, 243] on app-card-role "Promotional Staffing (Flyering Staff) 2A 2/3 07:00-11:00 (4h) Anastasiia Melesh…" at bounding box center [478, 248] width 152 height 85
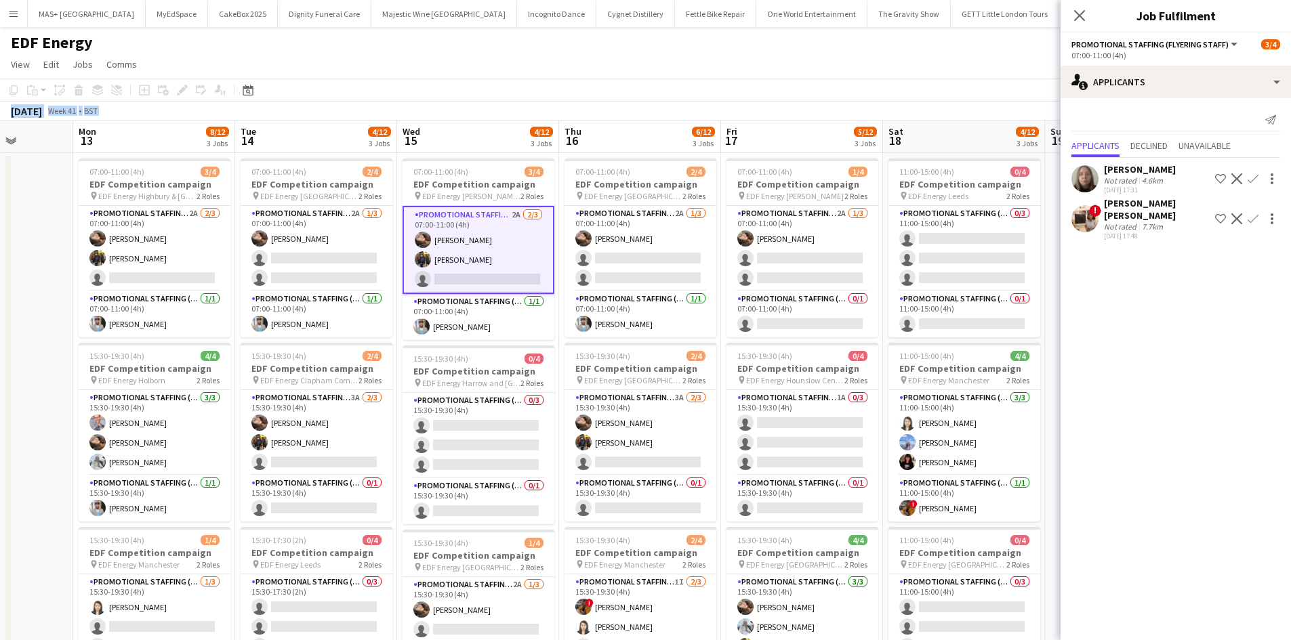
drag, startPoint x: 871, startPoint y: 99, endPoint x: 401, endPoint y: 146, distance: 471.8
click at [331, 125] on app-calendar "Copy Paste Paste Ctrl+V Paste with crew Ctrl+Shift+V Paste linked Job Delete Gr…" at bounding box center [645, 525] width 1291 height 892
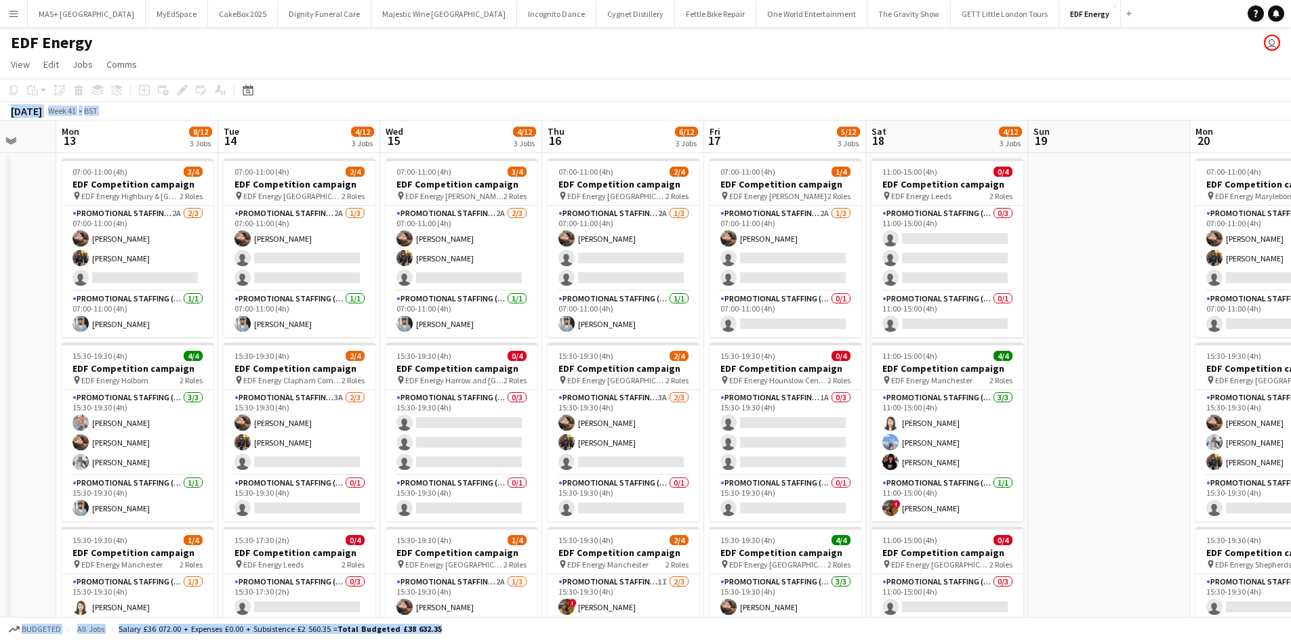
scroll to position [0, 594]
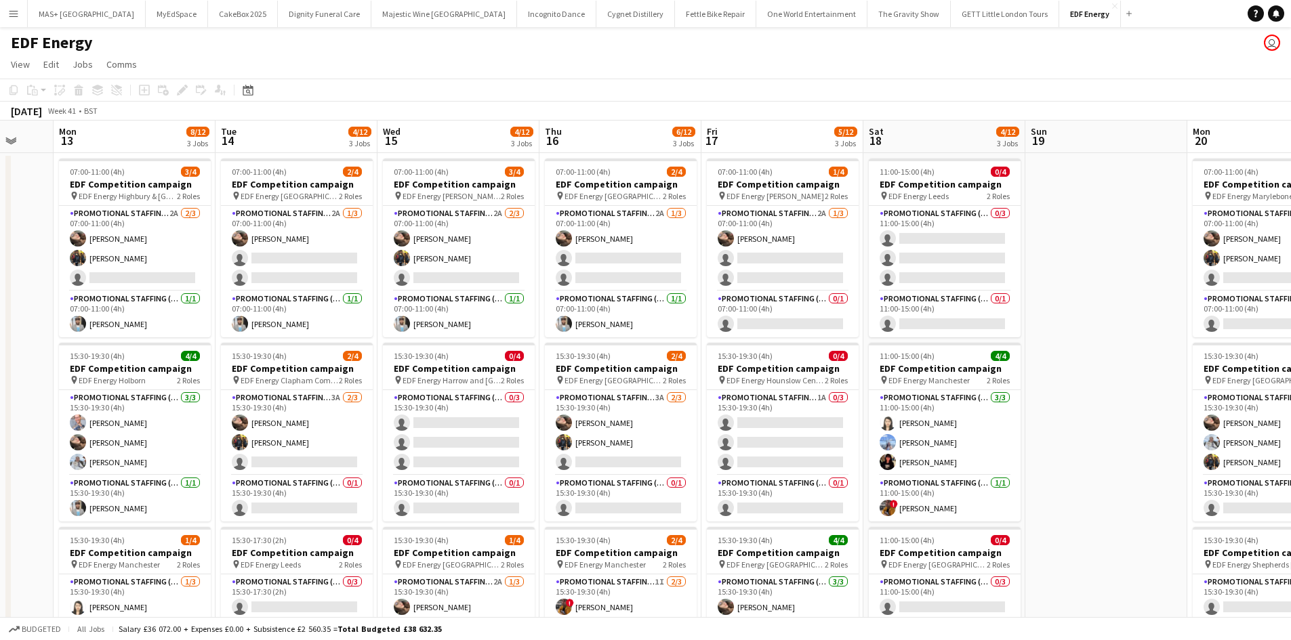
click at [1062, 10] on app-navbar "Menu Boards Boards Boards All jobs Status Workforce Workforce My Workforce Recr…" at bounding box center [645, 13] width 1291 height 27
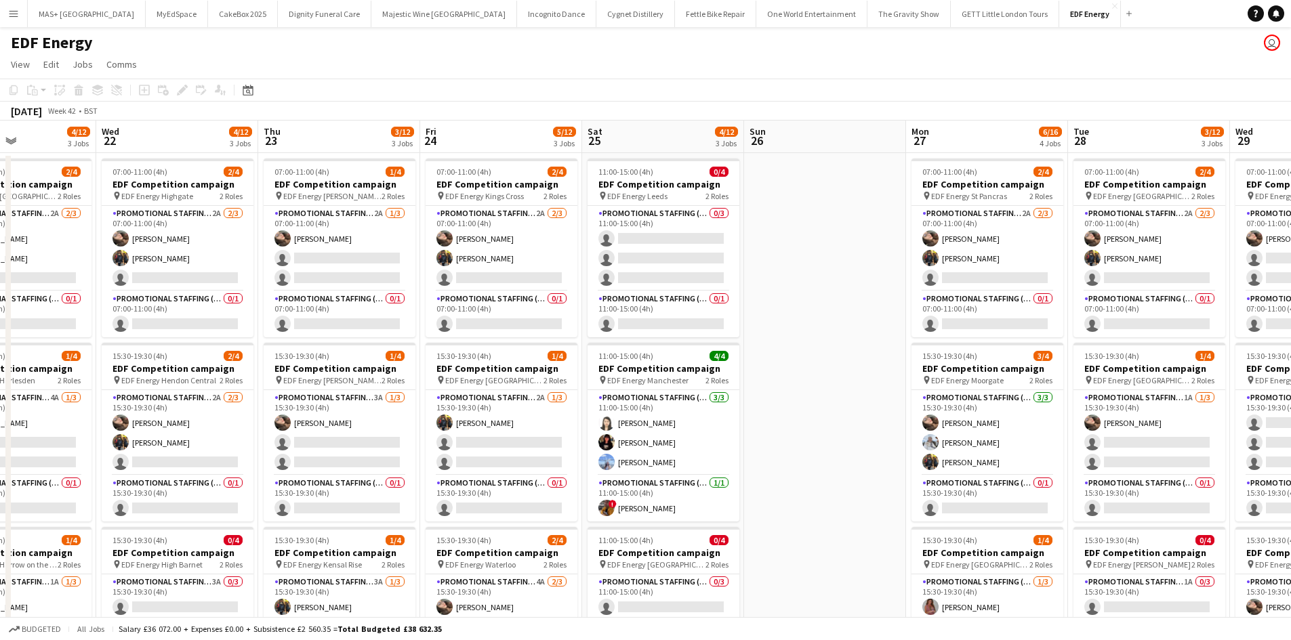
scroll to position [0, 392]
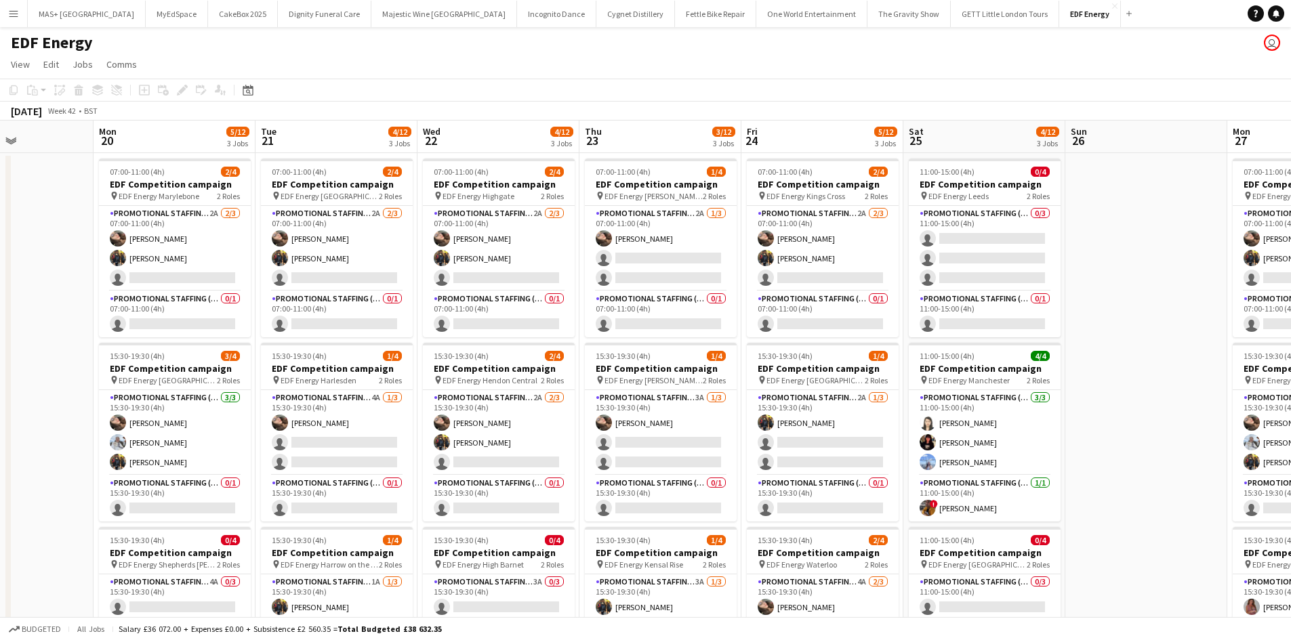
drag, startPoint x: 927, startPoint y: 215, endPoint x: 0, endPoint y: 226, distance: 926.9
click at [0, 226] on app-calendar-viewport "Fri 17 5/12 3 Jobs Sat 18 4/12 3 Jobs Sun 19 Mon 20 5/12 3 Jobs Tue 21 4/12 3 J…" at bounding box center [645, 546] width 1291 height 850
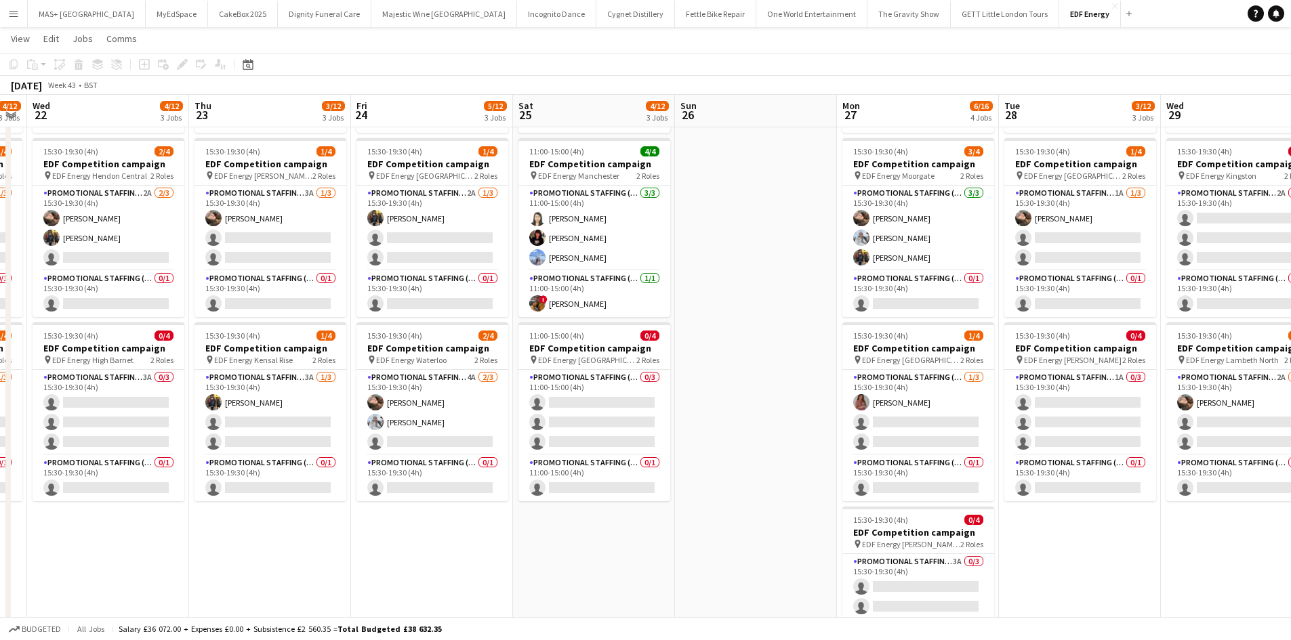
scroll to position [0, 501]
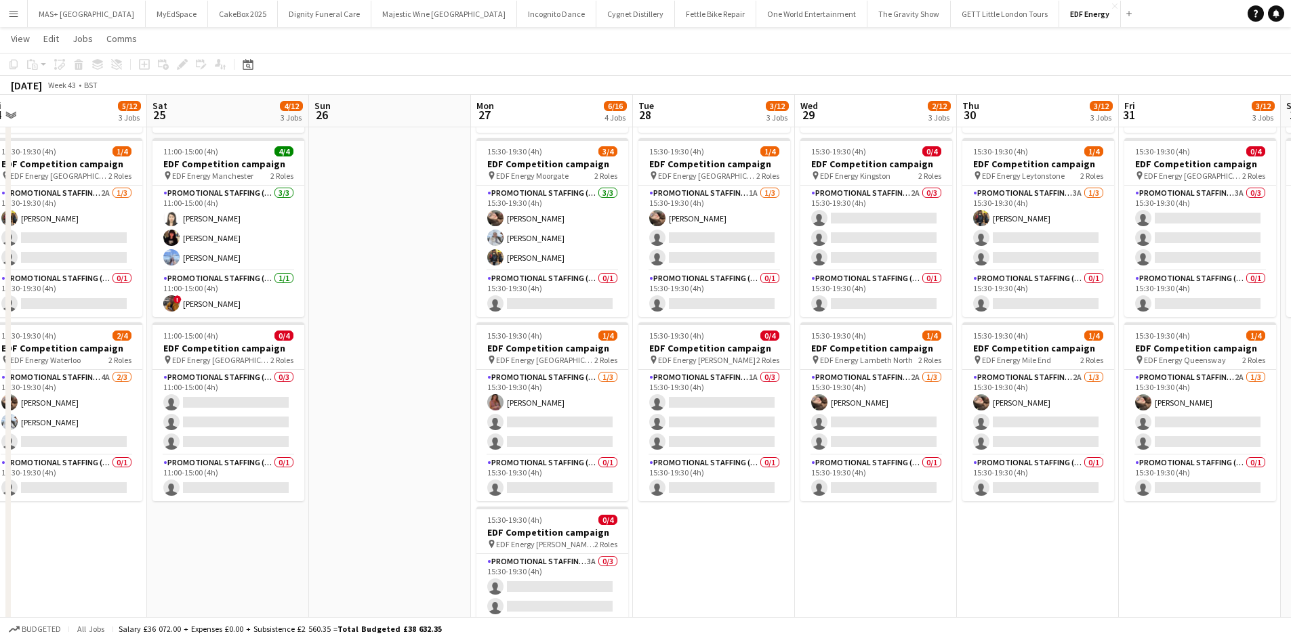
drag, startPoint x: 1149, startPoint y: 447, endPoint x: 421, endPoint y: 404, distance: 729.6
click at [421, 404] on app-calendar-viewport "Tue 21 4/12 3 Jobs Wed 22 4/12 3 Jobs Thu 23 3/12 3 Jobs Fri 24 5/12 3 Jobs Sat…" at bounding box center [645, 308] width 1291 height 916
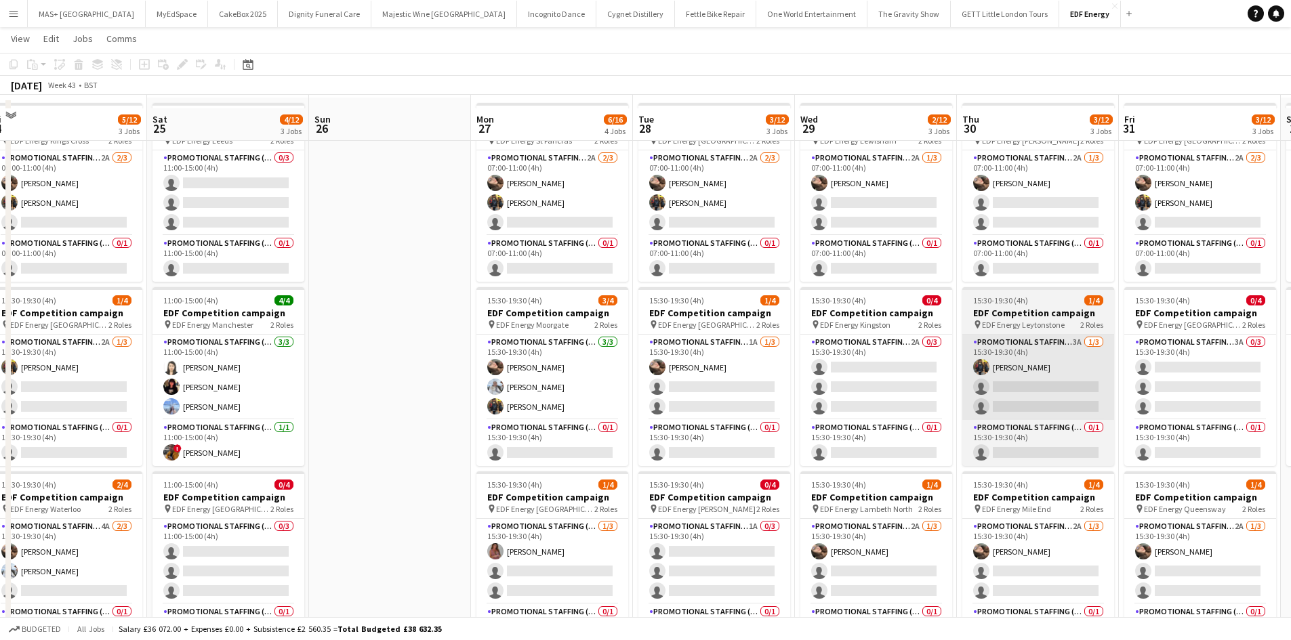
scroll to position [68, 0]
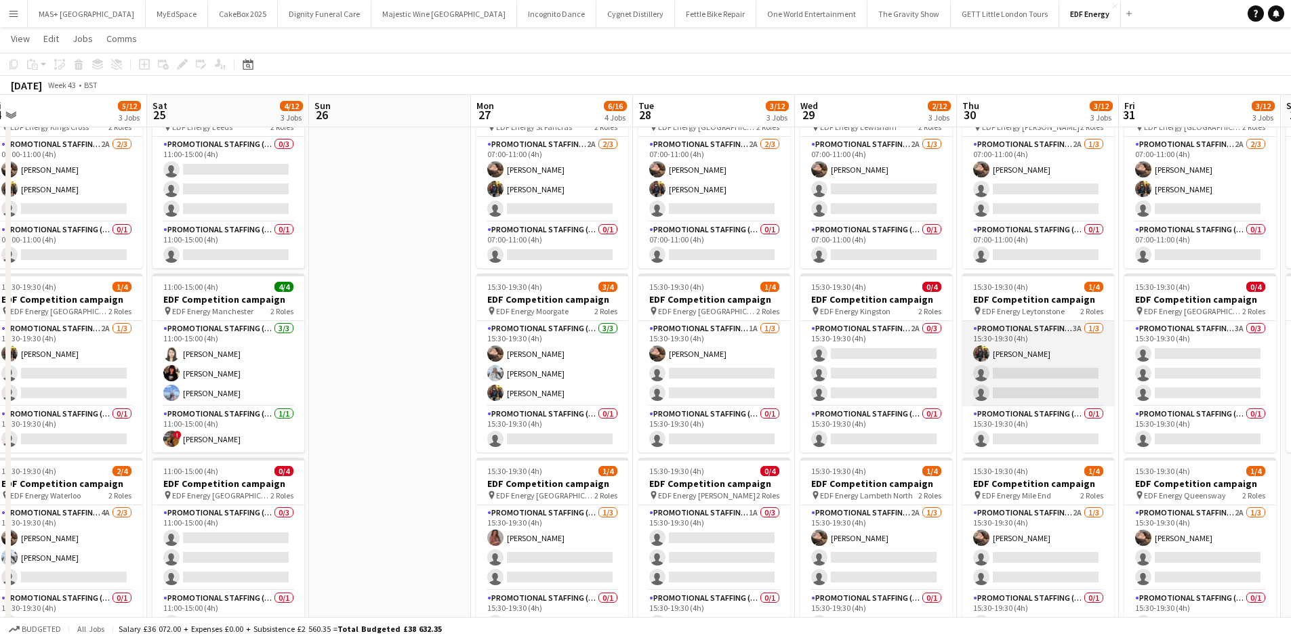
click at [1061, 338] on app-card-role "Promotional Staffing (Flyering Staff) 3A 1/3 15:30-19:30 (4h) Martin Brady sing…" at bounding box center [1038, 363] width 152 height 85
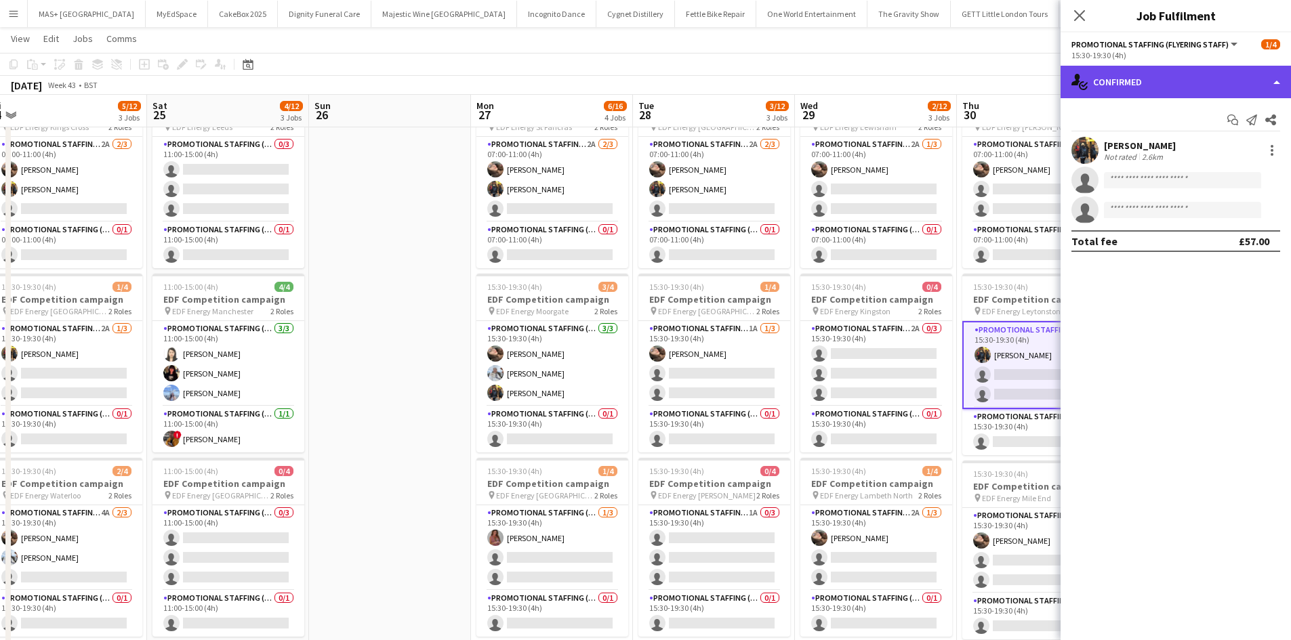
click at [1184, 74] on div "single-neutral-actions-check-2 Confirmed" at bounding box center [1175, 82] width 230 height 33
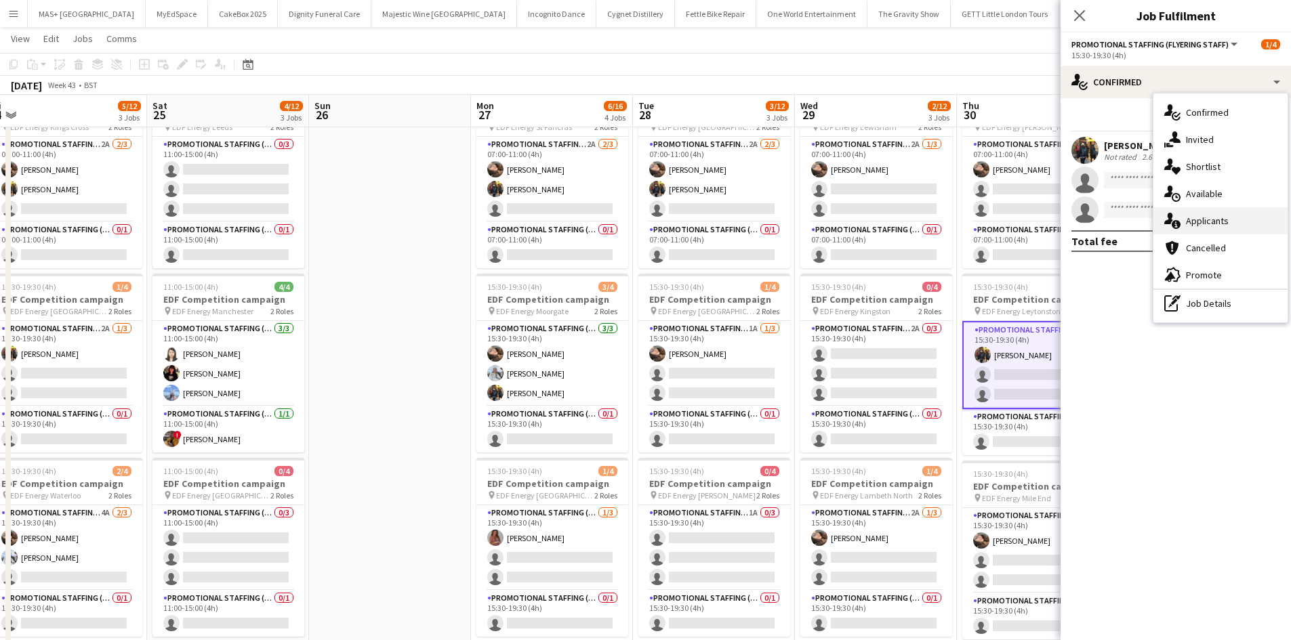
click at [1218, 224] on div "single-neutral-actions-information Applicants" at bounding box center [1220, 220] width 134 height 27
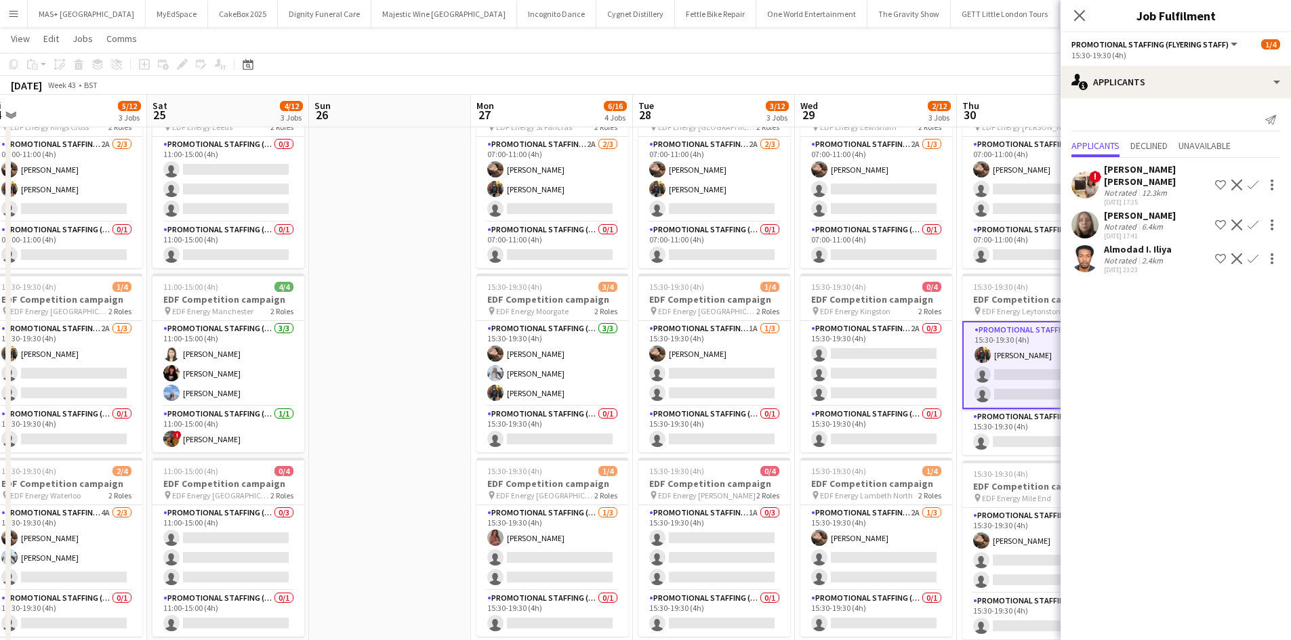
click at [1253, 251] on button "Confirm" at bounding box center [1253, 259] width 16 height 16
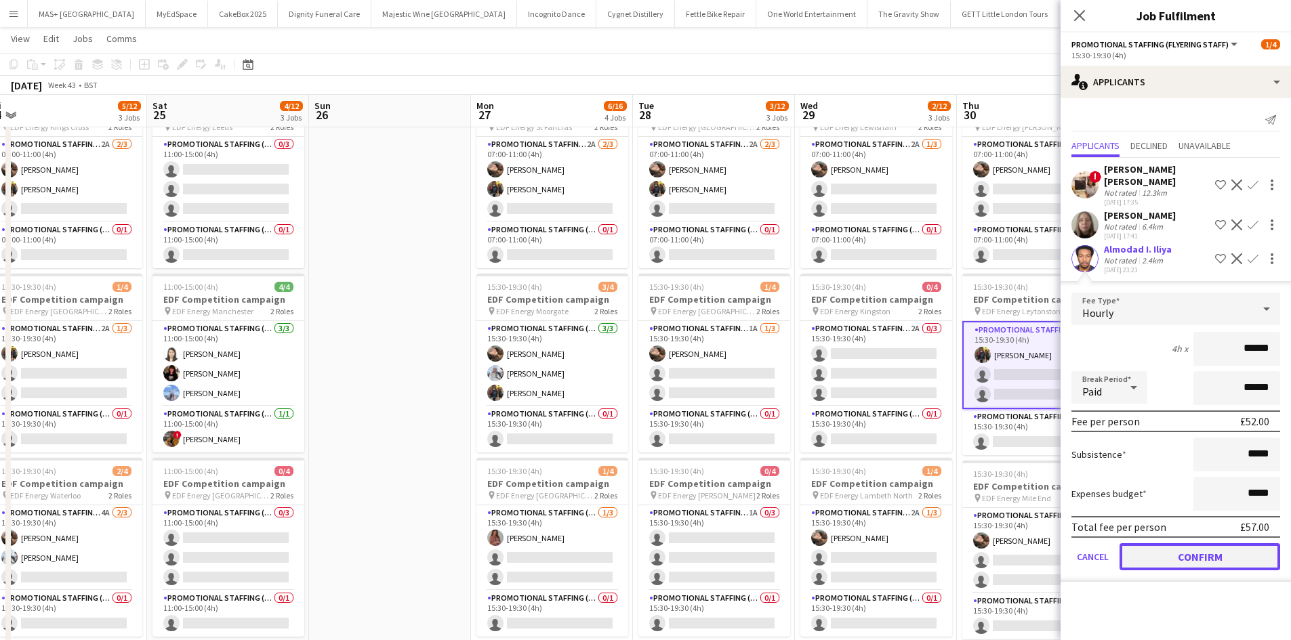
click at [1197, 543] on button "Confirm" at bounding box center [1199, 556] width 161 height 27
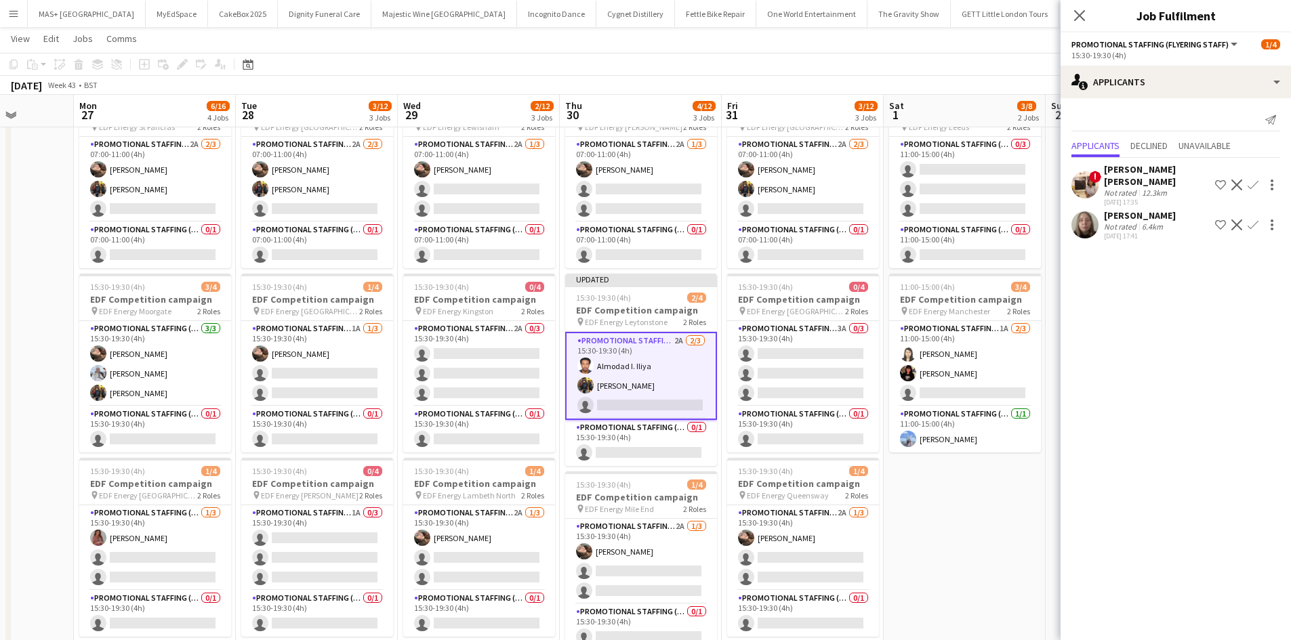
drag, startPoint x: 434, startPoint y: 454, endPoint x: 78, endPoint y: 435, distance: 356.2
click at [70, 436] on app-calendar-viewport "Thu 23 3/12 3 Jobs Fri 24 5/12 3 Jobs Sat 25 4/12 3 Jobs Sun 26 Mon 27 6/16 4 J…" at bounding box center [645, 443] width 1291 height 916
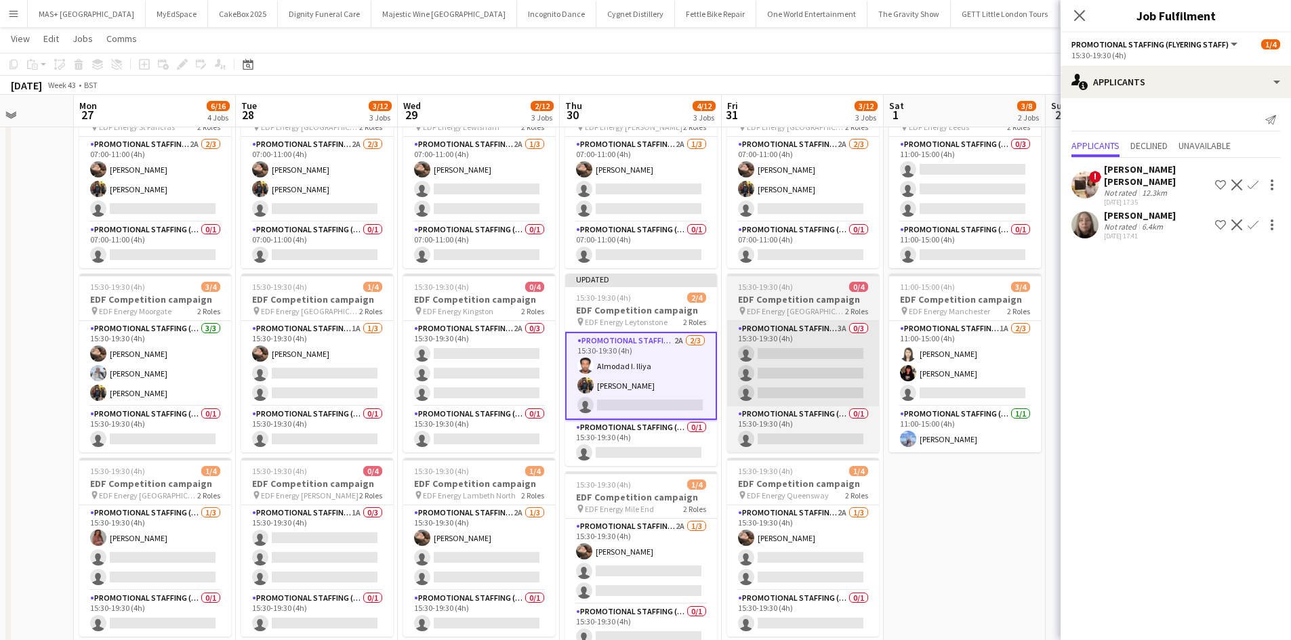
scroll to position [0, 572]
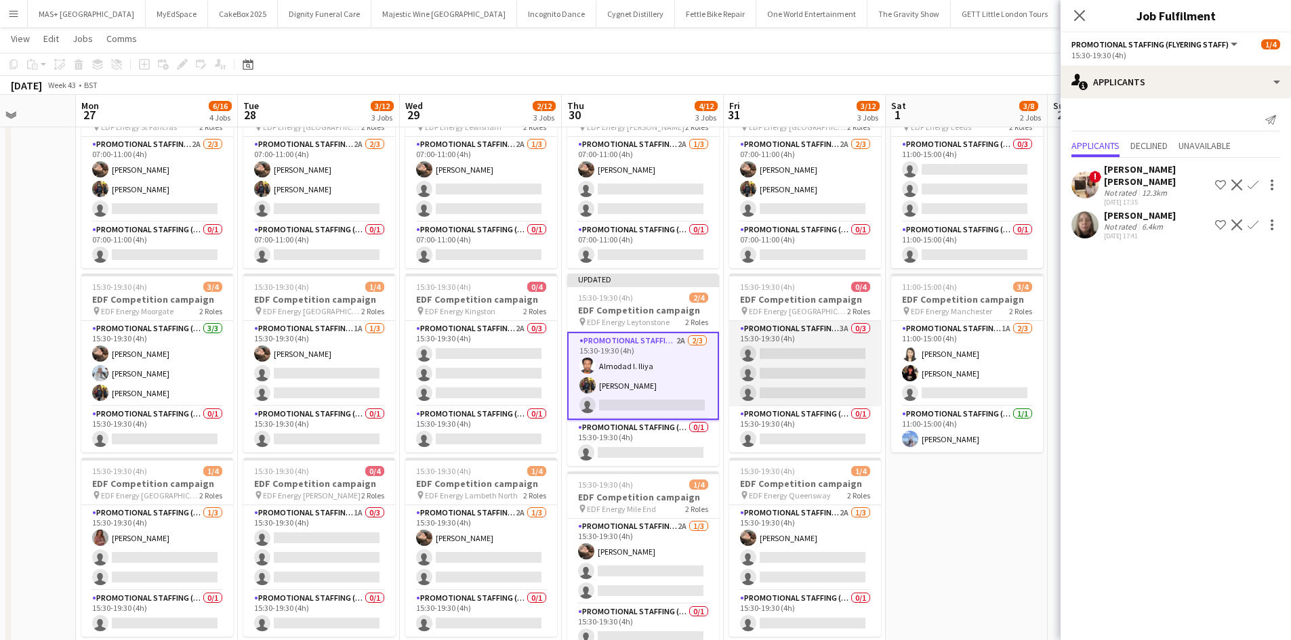
click at [816, 341] on app-card-role "Promotional Staffing (Flyering Staff) 3A 0/3 15:30-19:30 (4h) single-neutral-ac…" at bounding box center [805, 363] width 152 height 85
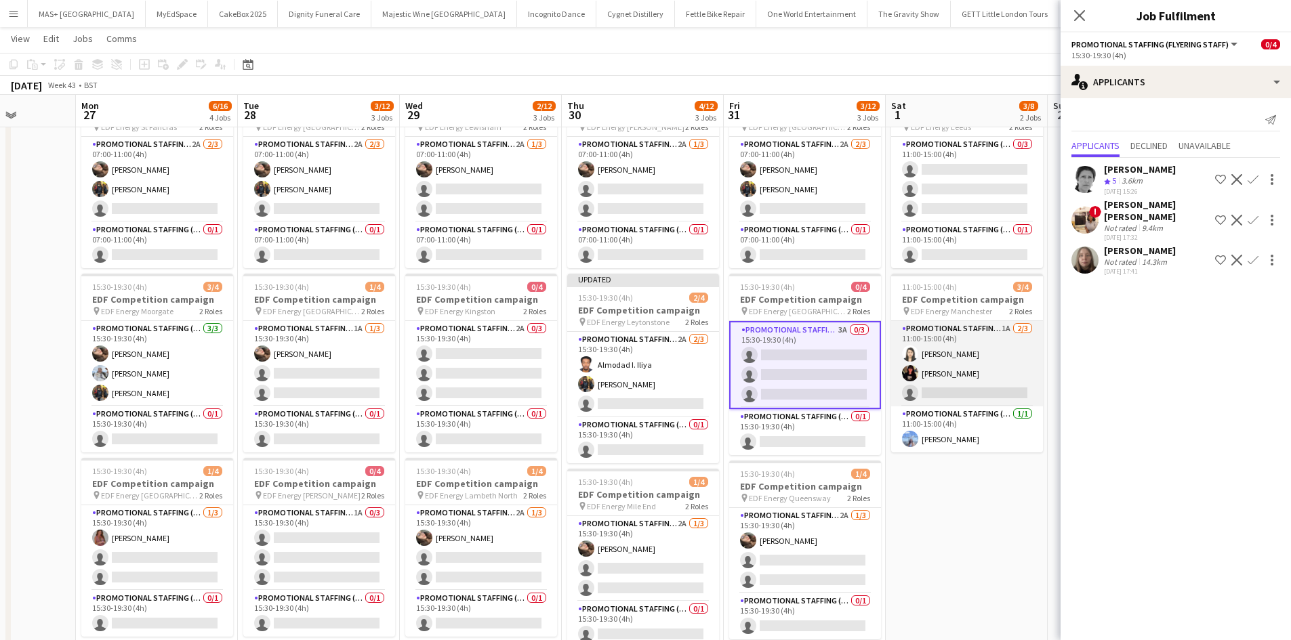
click at [964, 338] on app-card-role "Promotional Staffing (Flyering Staff) 1A 2/3 11:00-15:00 (4h) Winnie Wong Phoeb…" at bounding box center [967, 363] width 152 height 85
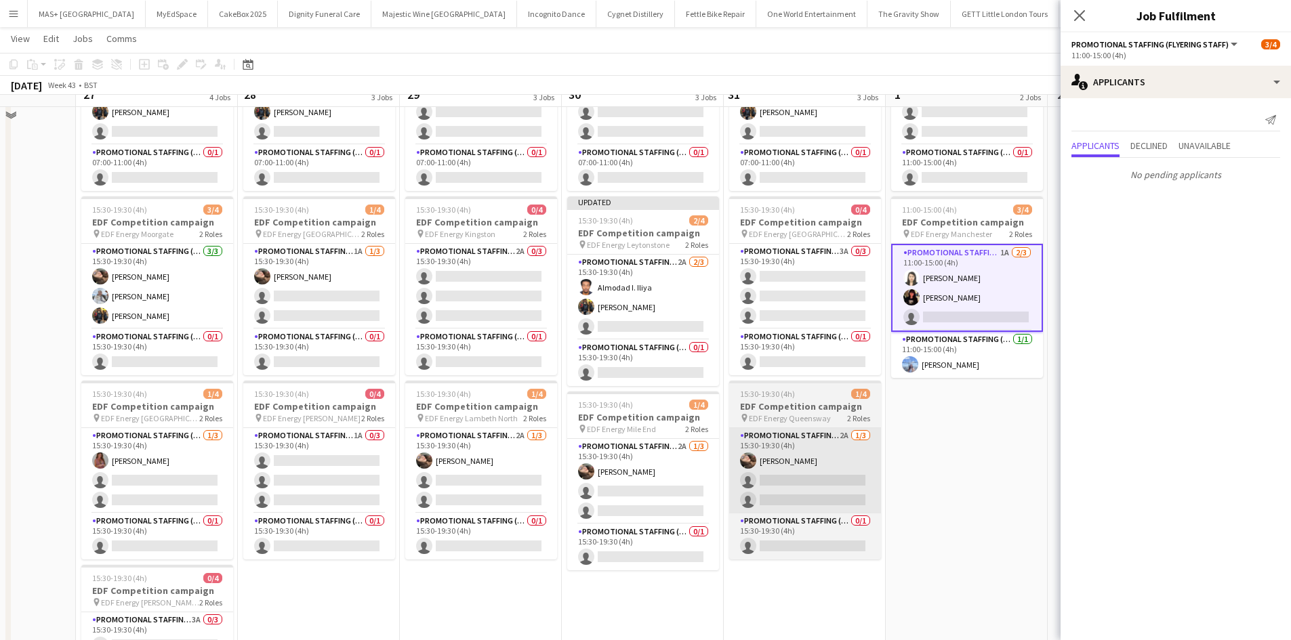
scroll to position [203, 0]
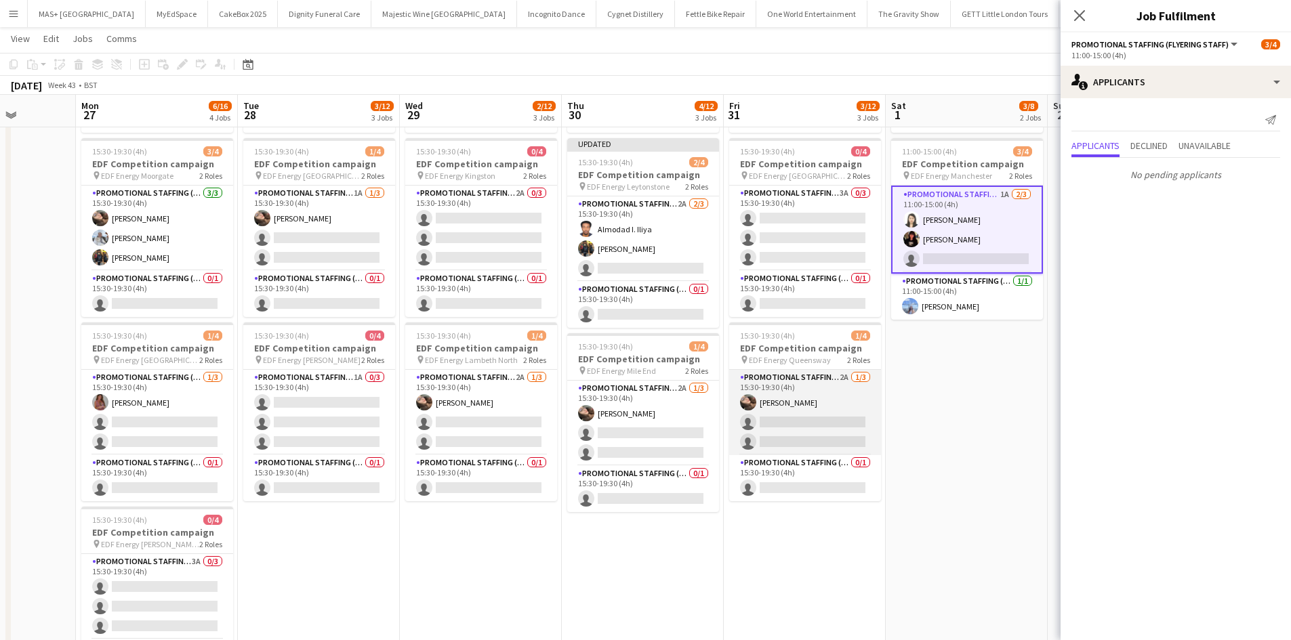
click at [833, 386] on app-card-role "Promotional Staffing (Flyering Staff) 2A 1/3 15:30-19:30 (4h) Anastasiia Melesh…" at bounding box center [805, 412] width 152 height 85
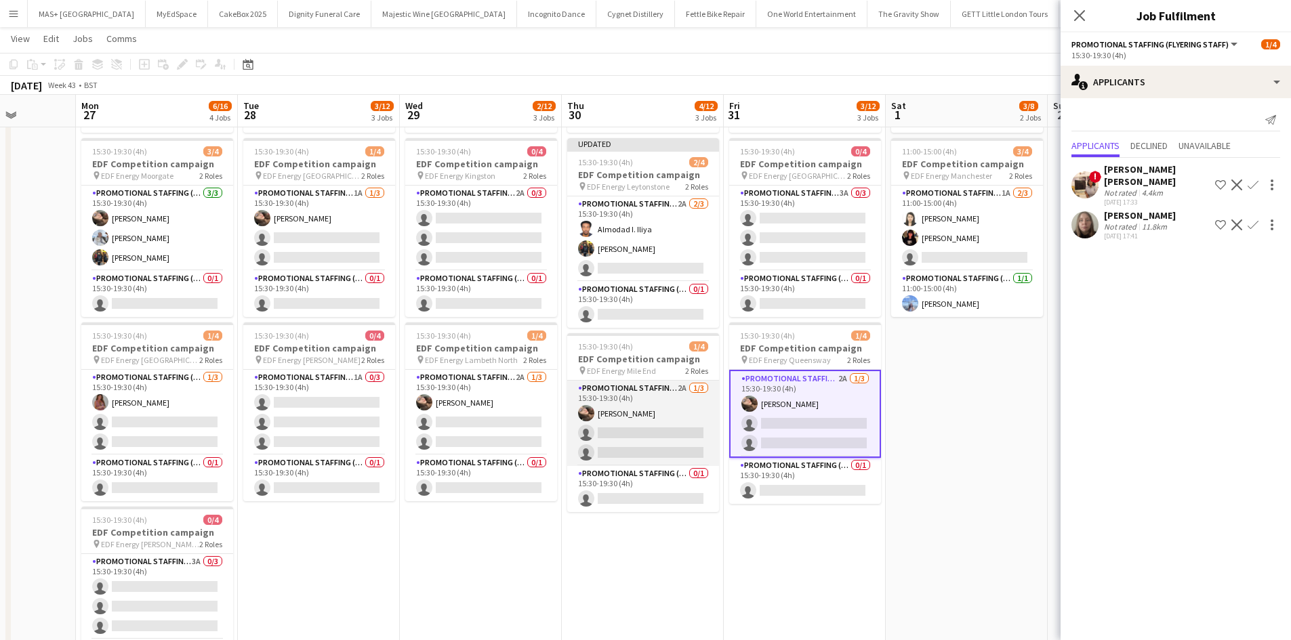
click at [631, 388] on app-card-role "Promotional Staffing (Flyering Staff) 2A 1/3 15:30-19:30 (4h) Anastasiia Melesh…" at bounding box center [643, 423] width 152 height 85
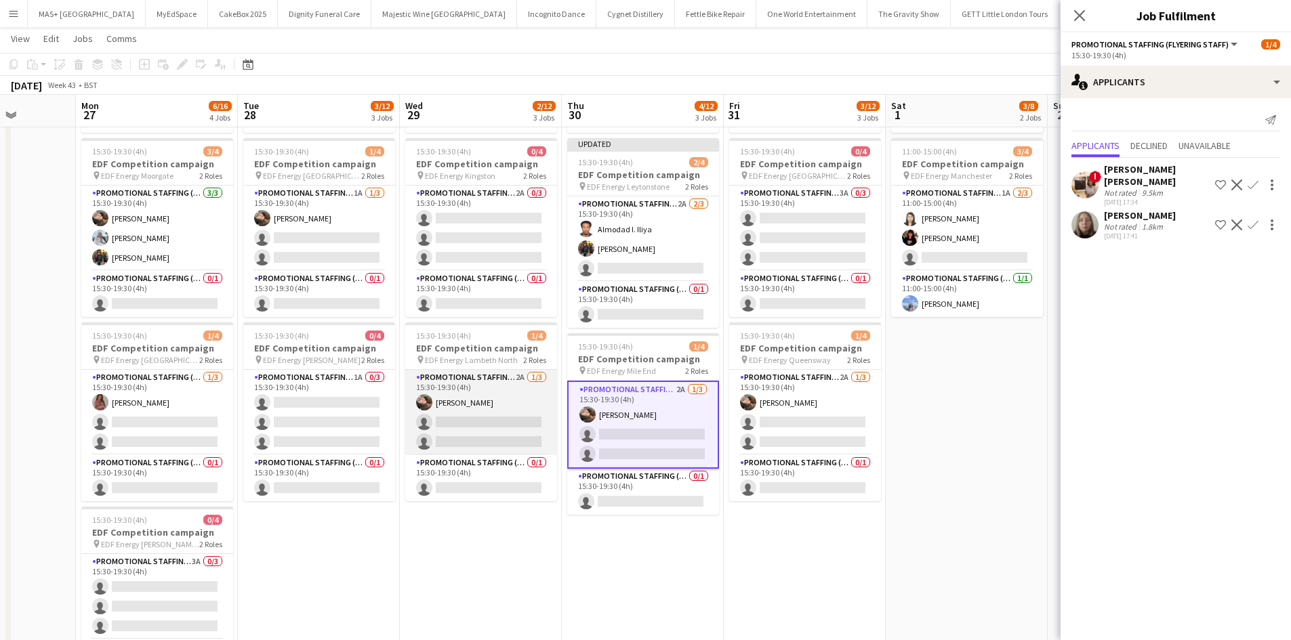
click at [499, 400] on app-card-role "Promotional Staffing (Flyering Staff) 2A 1/3 15:30-19:30 (4h) Anastasiia Melesh…" at bounding box center [481, 412] width 152 height 85
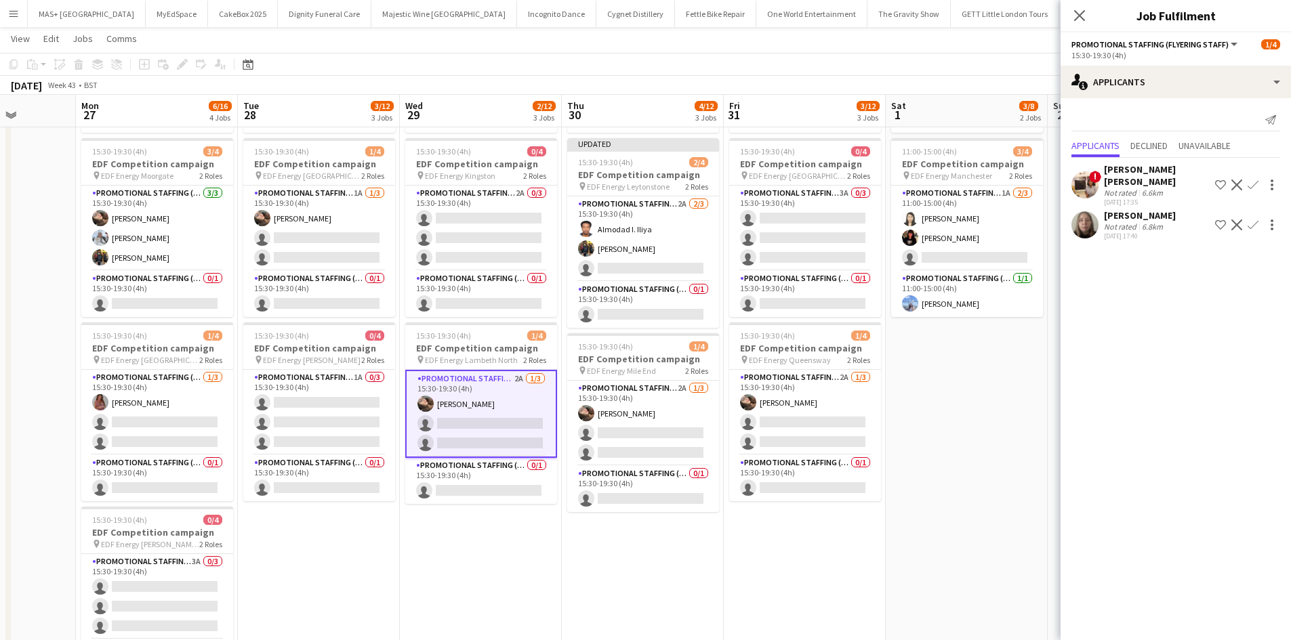
click at [947, 464] on app-date-cell "11:00-15:00 (4h) 0/4 EDF Competition campaign pin EDF Energy Leeds 2 Roles Prom…" at bounding box center [967, 357] width 162 height 817
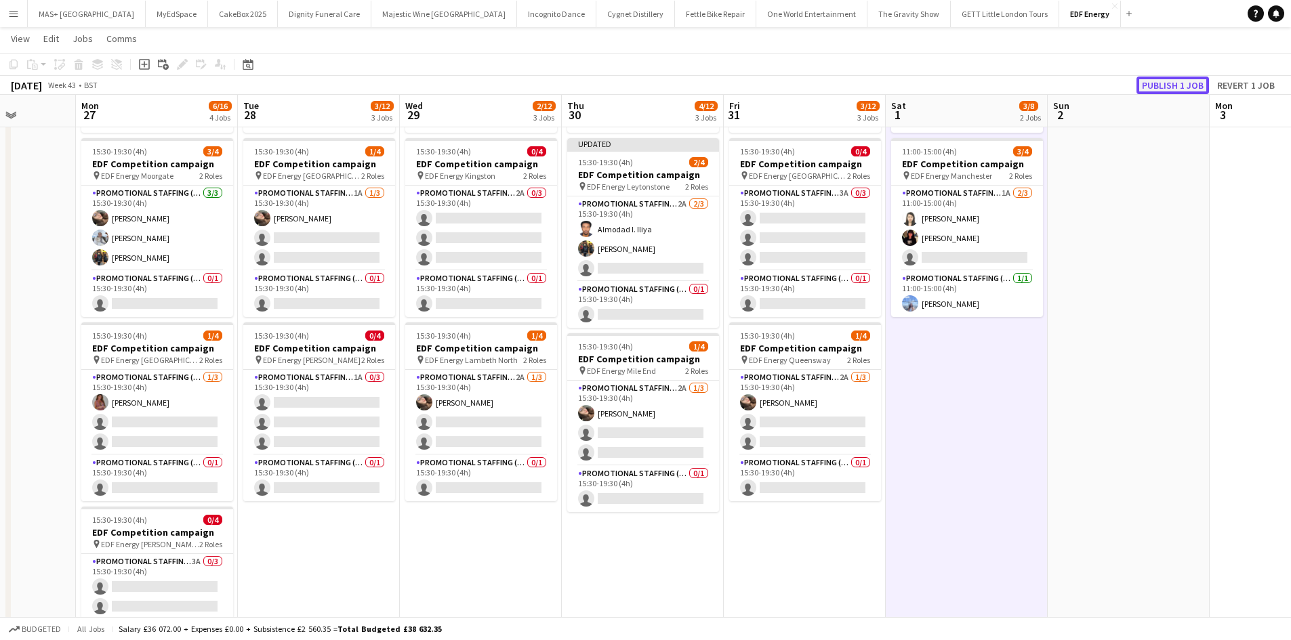
click at [1150, 83] on button "Publish 1 job" at bounding box center [1172, 86] width 72 height 18
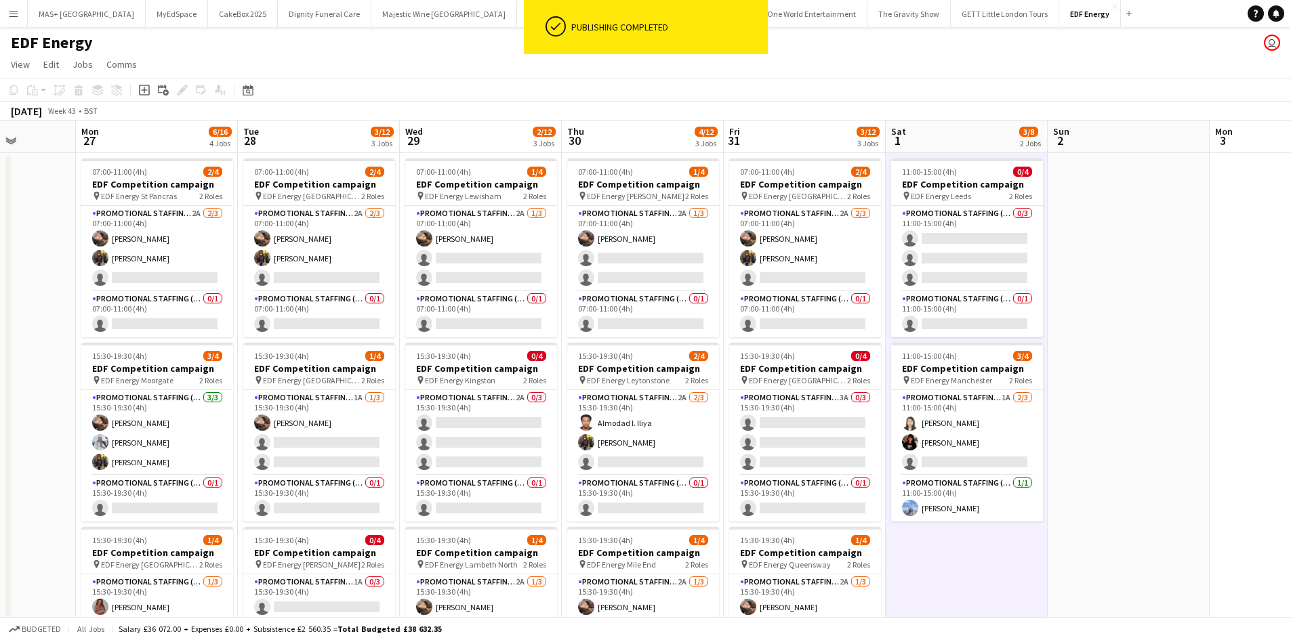
scroll to position [0, 447]
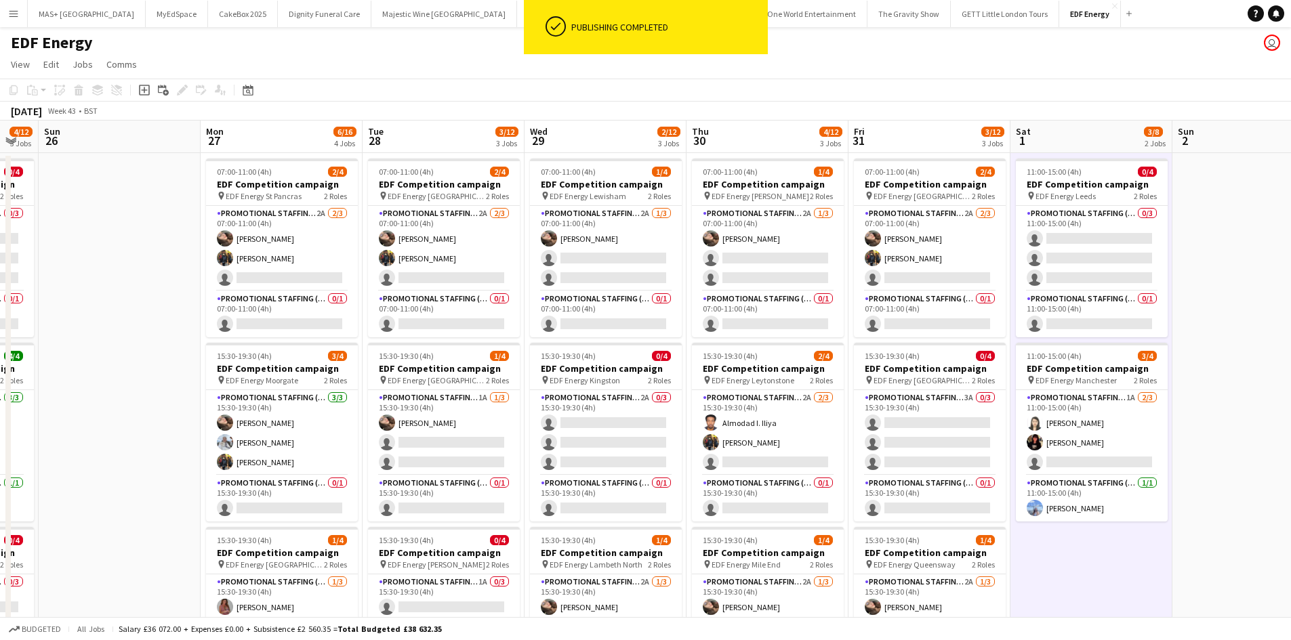
drag, startPoint x: 1084, startPoint y: 403, endPoint x: 1300, endPoint y: 356, distance: 221.3
click at [1291, 356] on html "ok-circled Publishing completed Menu Boards Boards Boards All jobs Status Workf…" at bounding box center [645, 496] width 1291 height 993
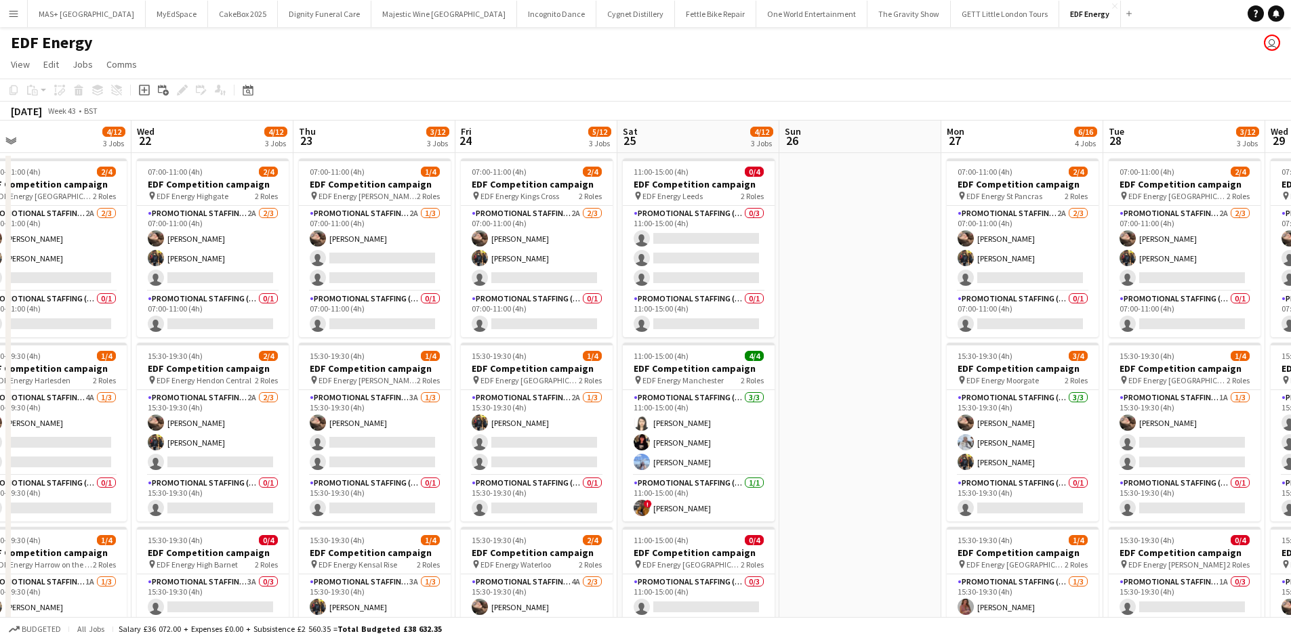
drag, startPoint x: 123, startPoint y: 417, endPoint x: 858, endPoint y: 421, distance: 735.8
click at [865, 423] on app-calendar-viewport "Sun 19 Mon 20 5/12 3 Jobs Tue 21 4/12 3 Jobs Wed 22 4/12 3 Jobs Thu 23 3/12 3 J…" at bounding box center [645, 546] width 1291 height 850
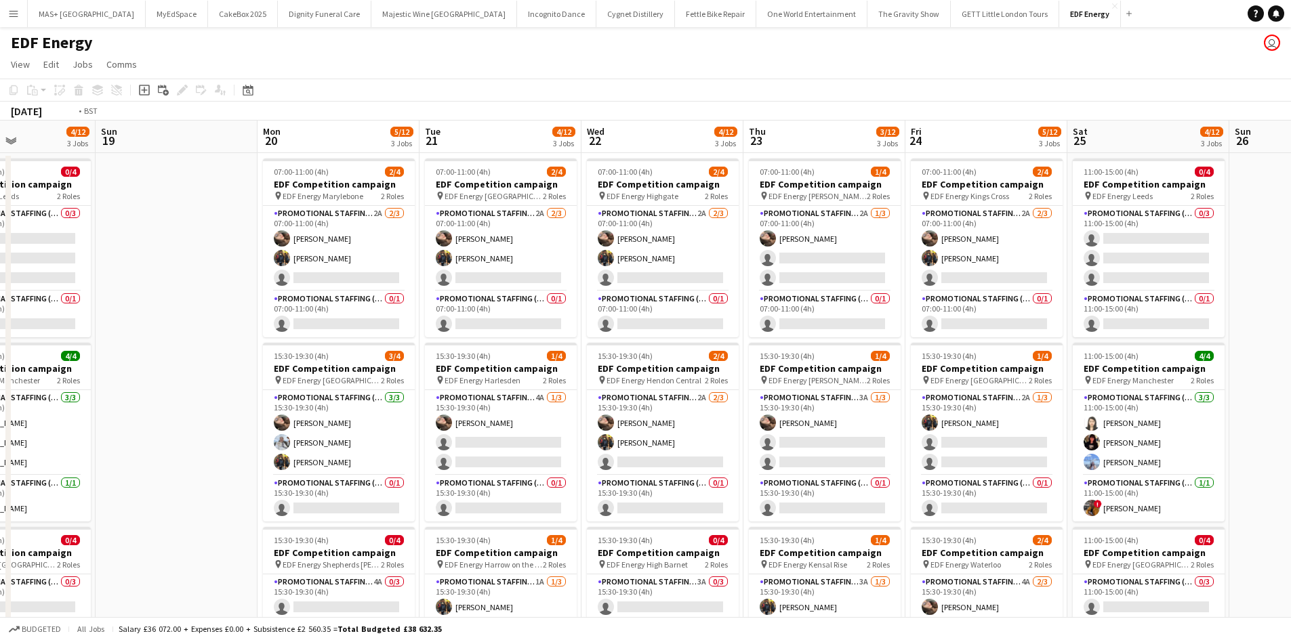
drag, startPoint x: 839, startPoint y: 401, endPoint x: 1272, endPoint y: 331, distance: 438.5
click at [1280, 331] on app-calendar-viewport "Sat 18 4/12 3 Jobs Sun 19 Mon 20 5/12 3 Jobs Tue 21 4/12 3 Jobs Wed 22 4/12 3 J…" at bounding box center [645, 546] width 1291 height 850
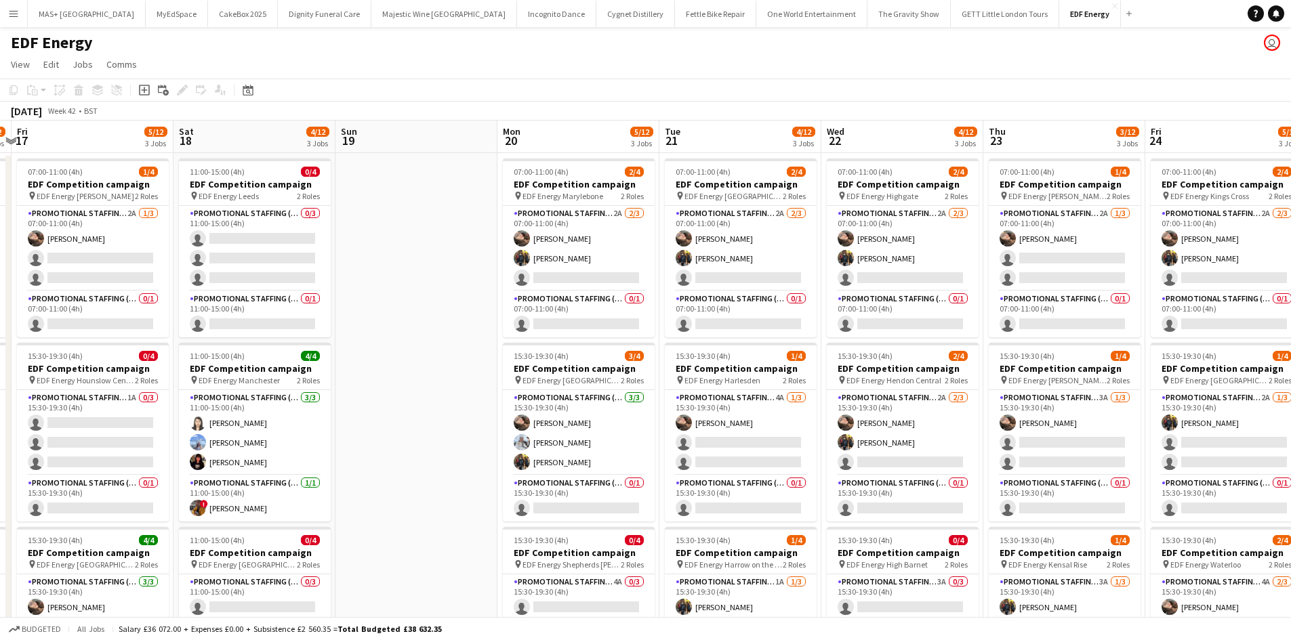
scroll to position [0, 428]
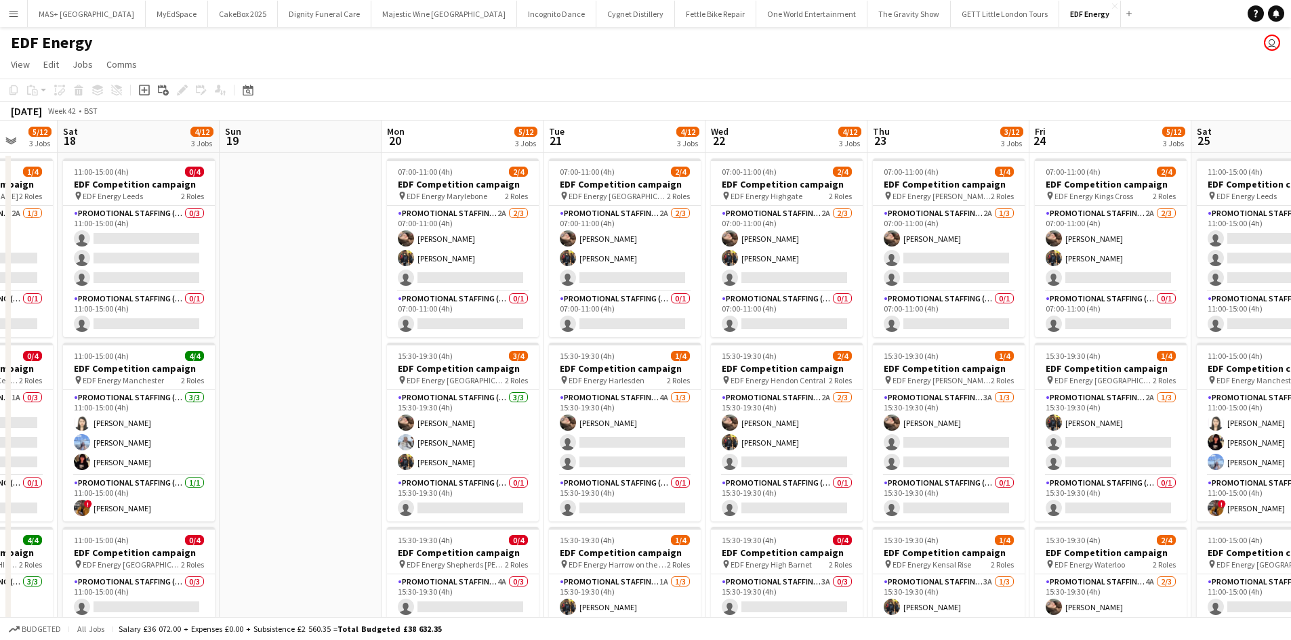
drag, startPoint x: 314, startPoint y: 455, endPoint x: 630, endPoint y: 459, distance: 316.4
click at [630, 459] on app-calendar-viewport "Wed 15 4/12 3 Jobs Thu 16 6/12 3 Jobs Fri 17 5/12 3 Jobs Sat 18 4/12 3 Jobs Sun…" at bounding box center [645, 546] width 1291 height 850
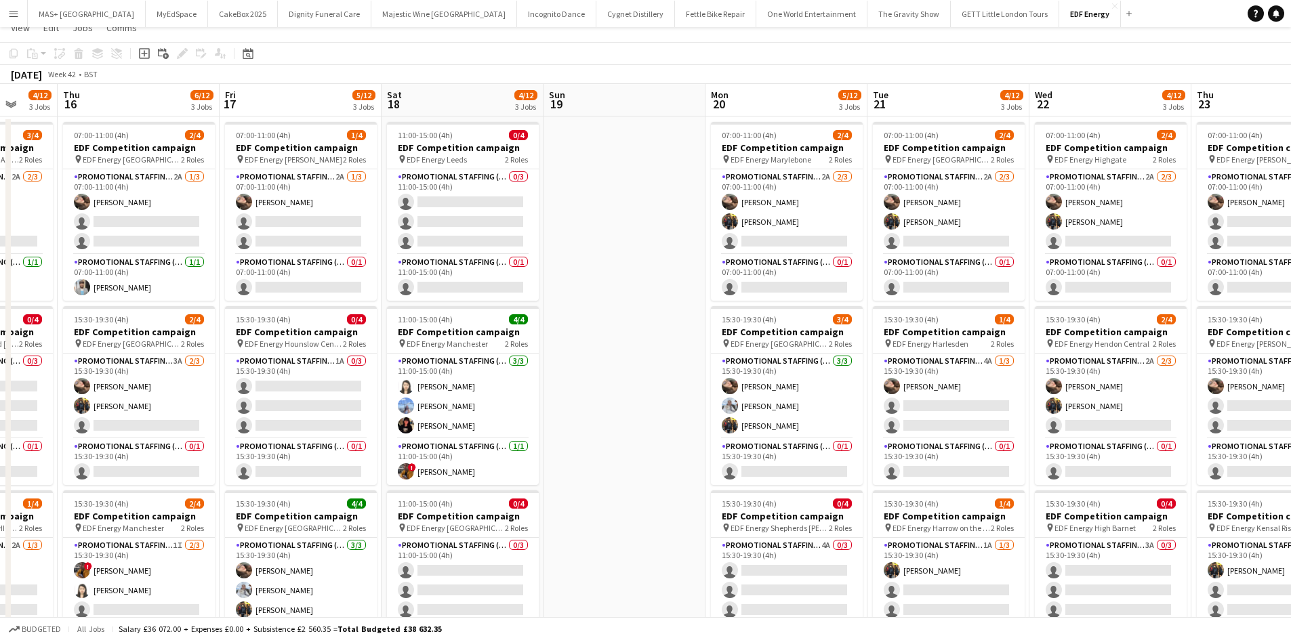
scroll to position [68, 0]
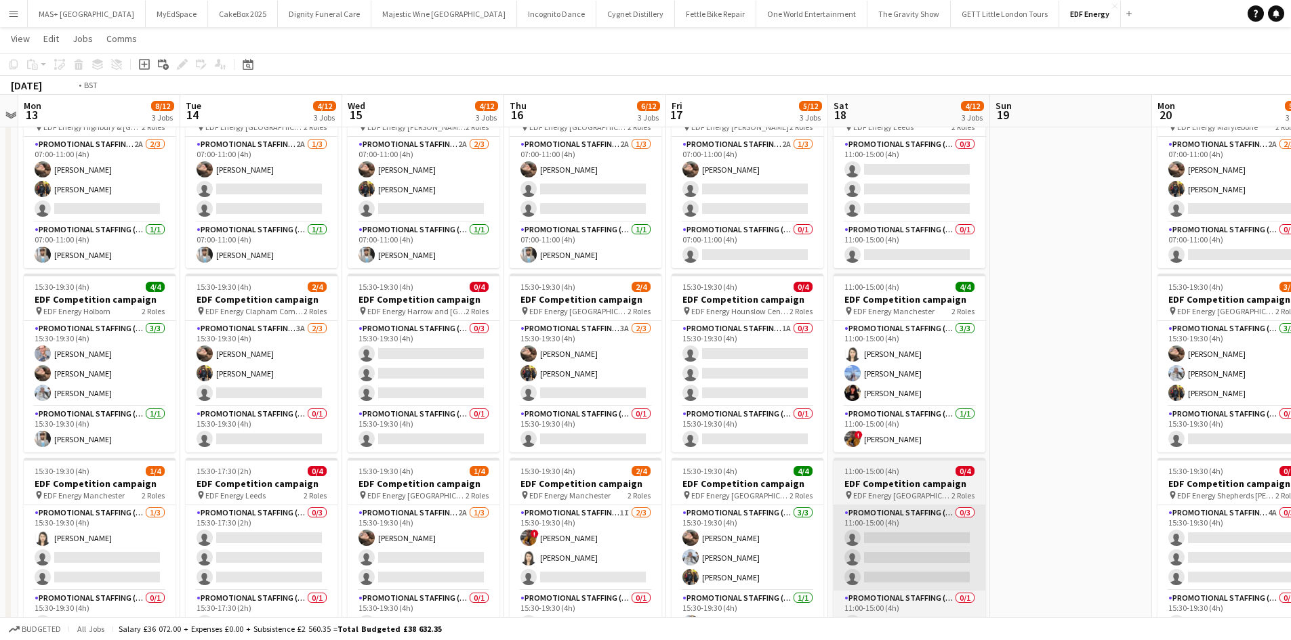
drag, startPoint x: 587, startPoint y: 564, endPoint x: 1129, endPoint y: 512, distance: 545.3
click at [1195, 505] on app-calendar-viewport "Sat 11 2/12 3 Jobs Sun 12 Mon 13 8/12 3 Jobs Tue 14 4/12 3 Jobs Wed 15 4/12 3 J…" at bounding box center [645, 443] width 1291 height 916
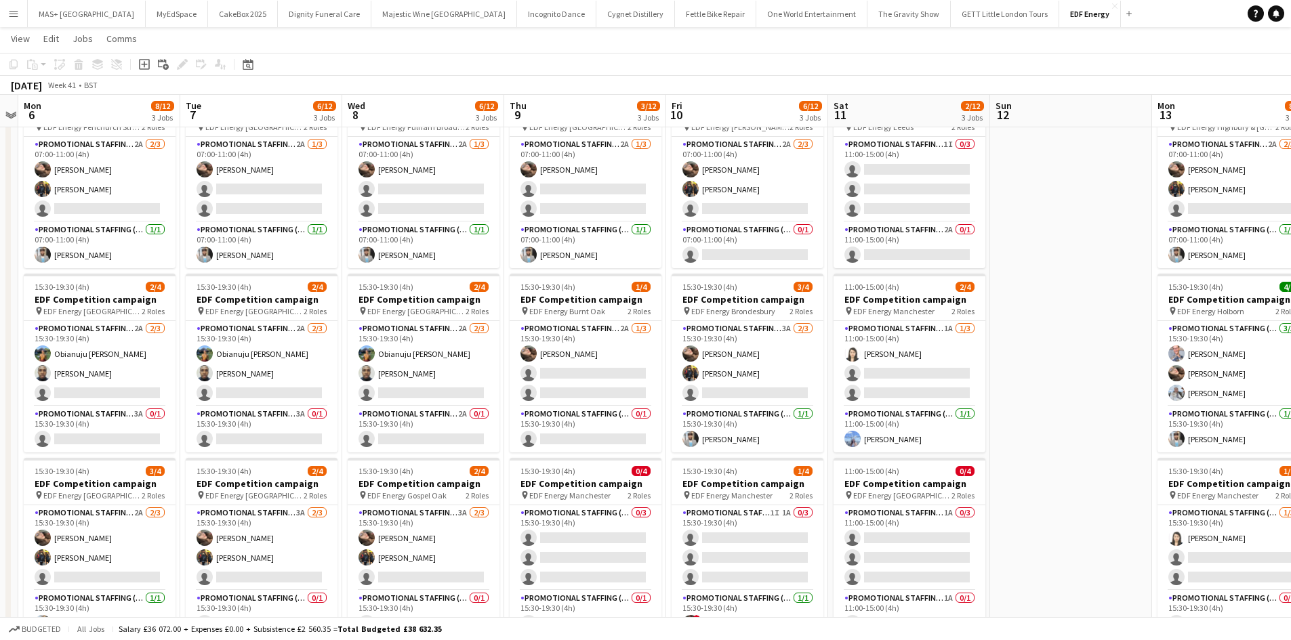
scroll to position [0, 455]
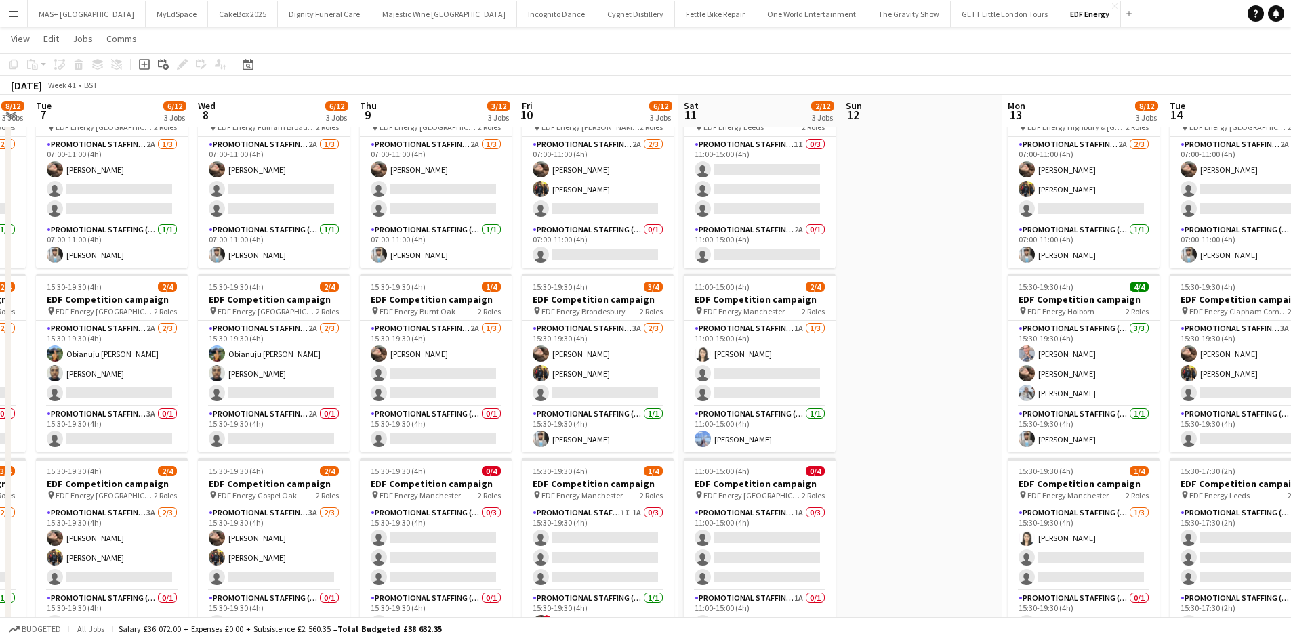
drag, startPoint x: 104, startPoint y: 480, endPoint x: 925, endPoint y: 517, distance: 822.7
click at [925, 517] on app-calendar-viewport "Sat 4 7/12 3 Jobs Sun 5 Mon 6 8/12 3 Jobs Tue 7 6/12 3 Jobs Wed 8 6/12 3 Jobs T…" at bounding box center [645, 443] width 1291 height 916
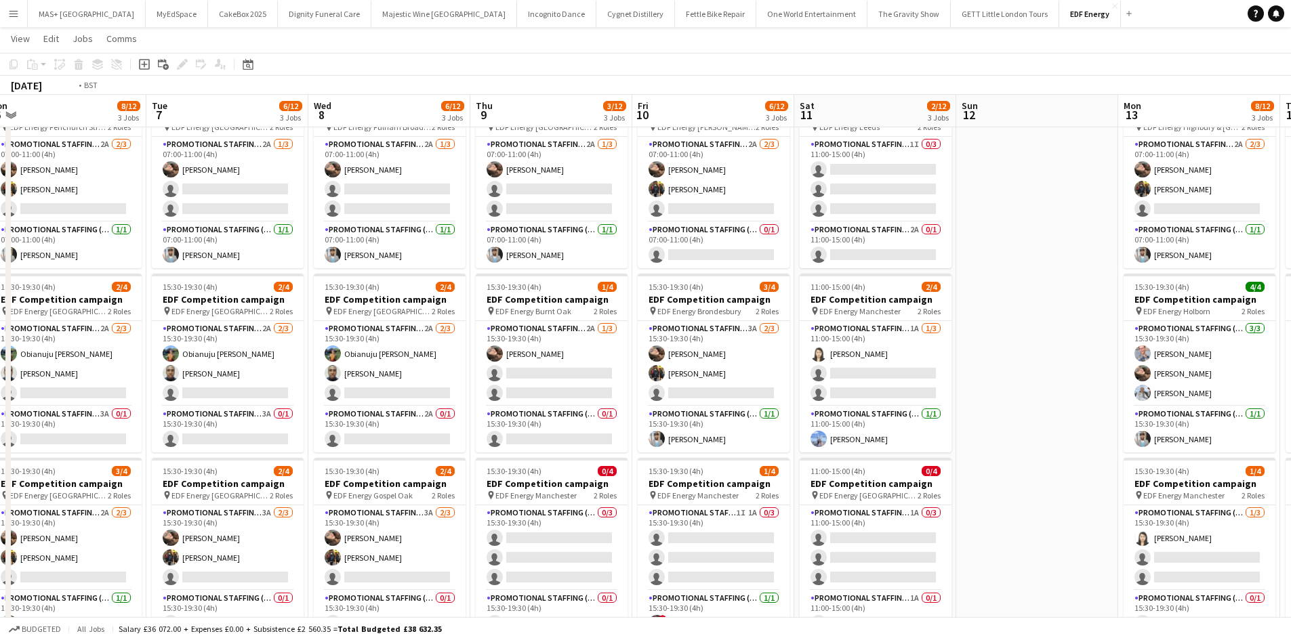
scroll to position [0, 336]
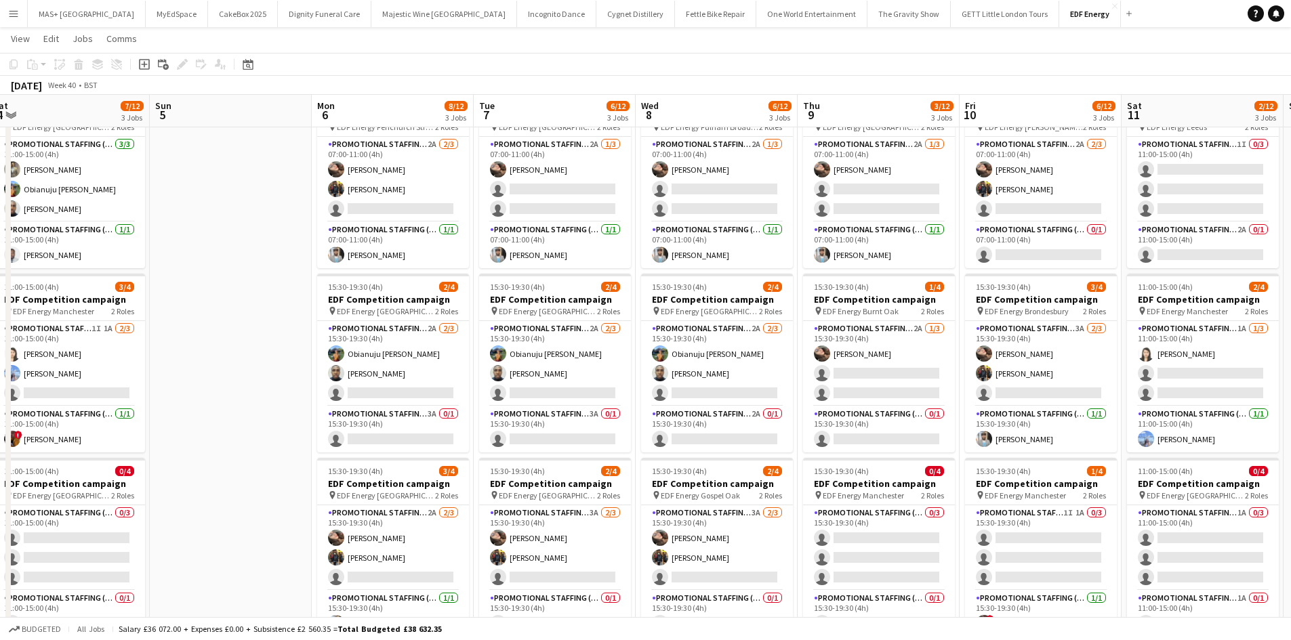
drag, startPoint x: 843, startPoint y: 468, endPoint x: 1300, endPoint y: 437, distance: 458.4
click at [1291, 437] on html "Menu Boards Boards Boards All jobs Status Workforce Workforce My Workforce Recr…" at bounding box center [645, 428] width 1291 height 992
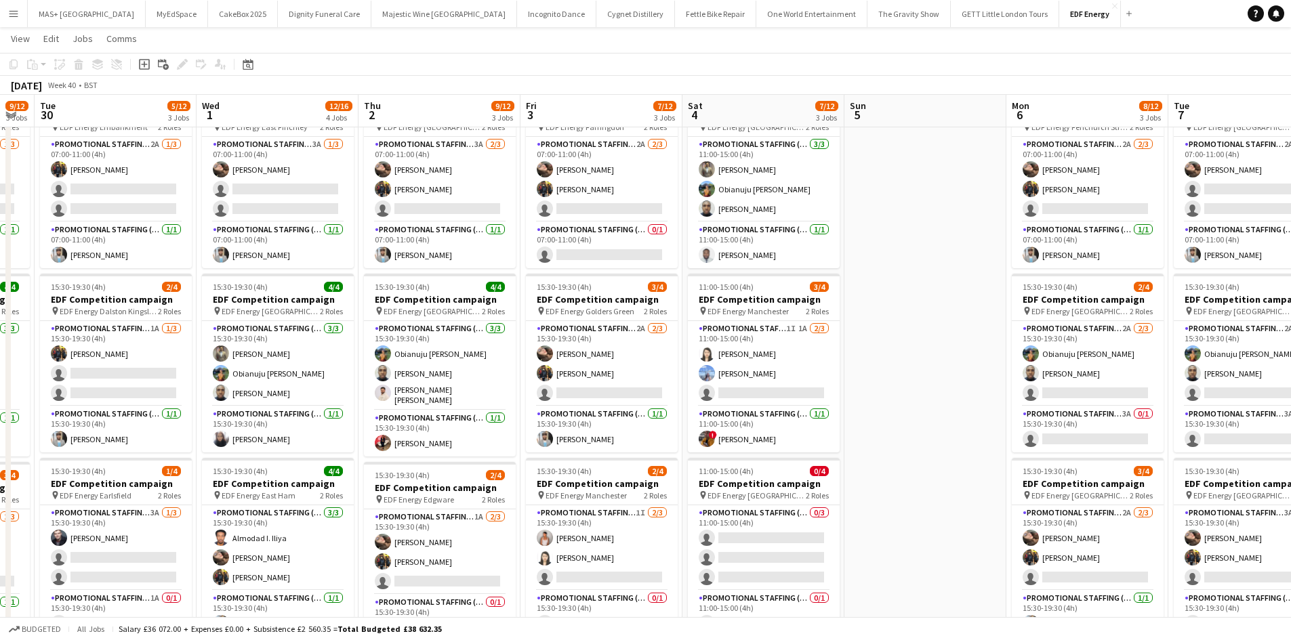
drag, startPoint x: 245, startPoint y: 467, endPoint x: 938, endPoint y: 455, distance: 693.2
click at [953, 458] on app-calendar-viewport "Sun 28 Mon 29 9/12 3 Jobs Tue 30 5/12 3 Jobs Wed 1 12/16 4 Jobs Thu 2 9/12 3 Jo…" at bounding box center [645, 443] width 1291 height 916
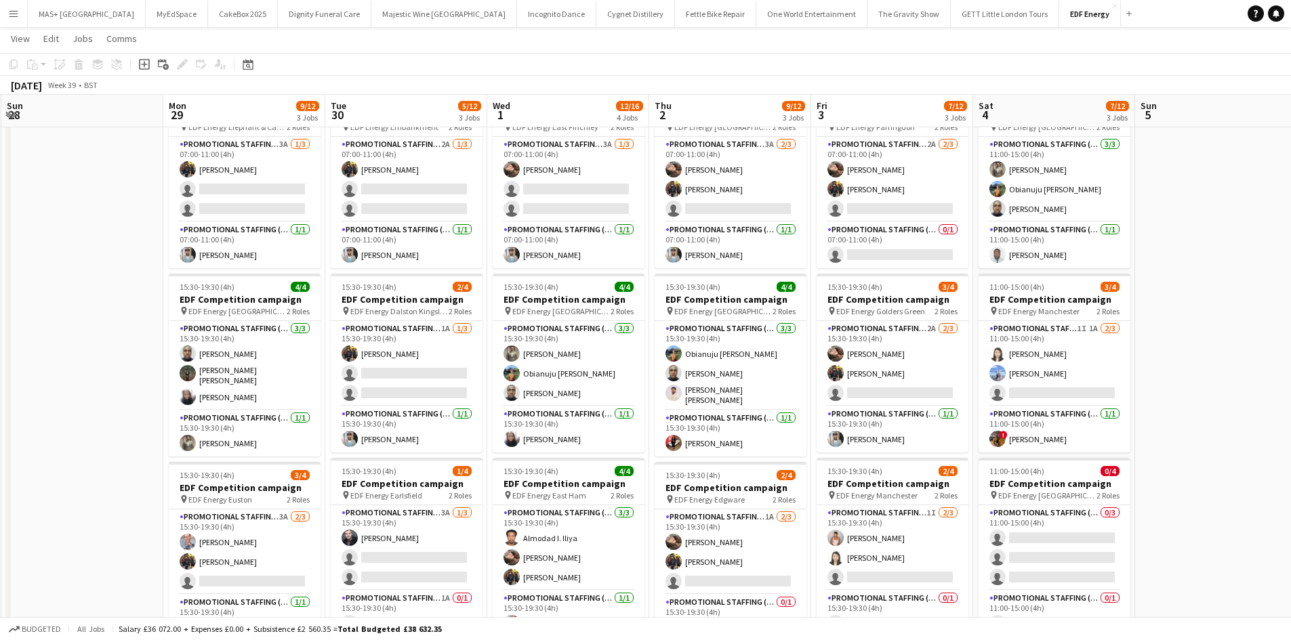
scroll to position [0, 321]
drag, startPoint x: 867, startPoint y: 481, endPoint x: 1146, endPoint y: 444, distance: 280.9
click at [1146, 444] on app-calendar-viewport "Fri 26 9/12 3 Jobs Sat 27 6/16 4 Jobs Sun 28 Mon 29 9/12 3 Jobs Tue 30 5/12 3 J…" at bounding box center [645, 443] width 1291 height 916
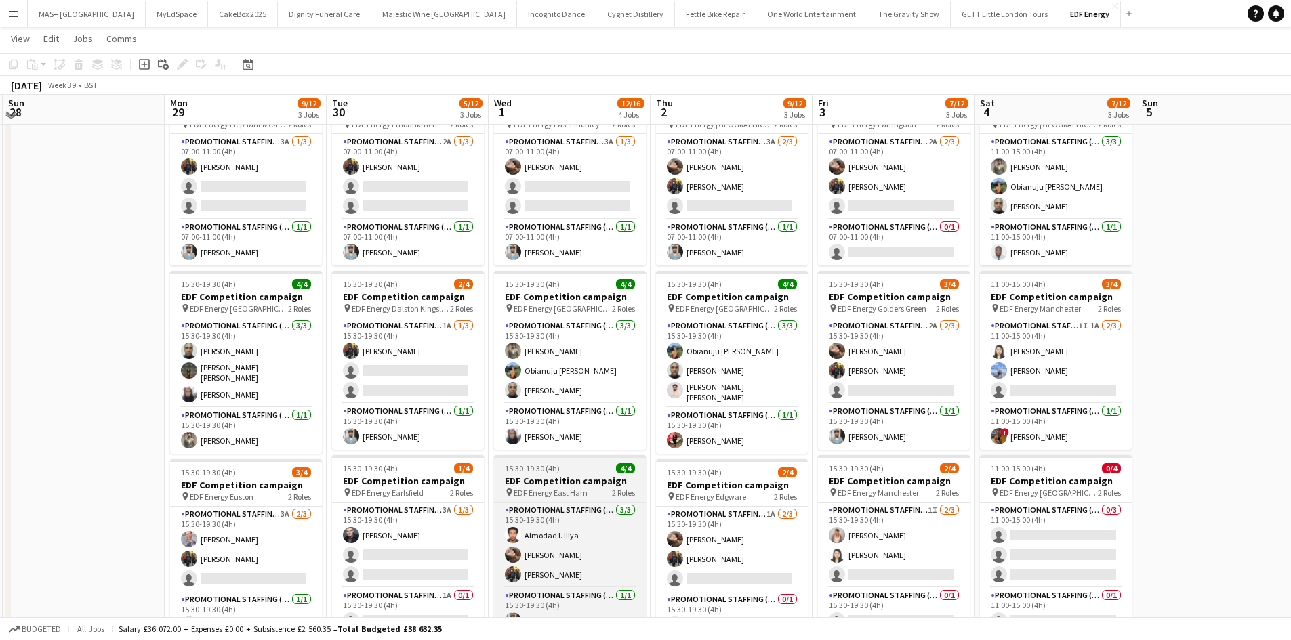
scroll to position [203, 0]
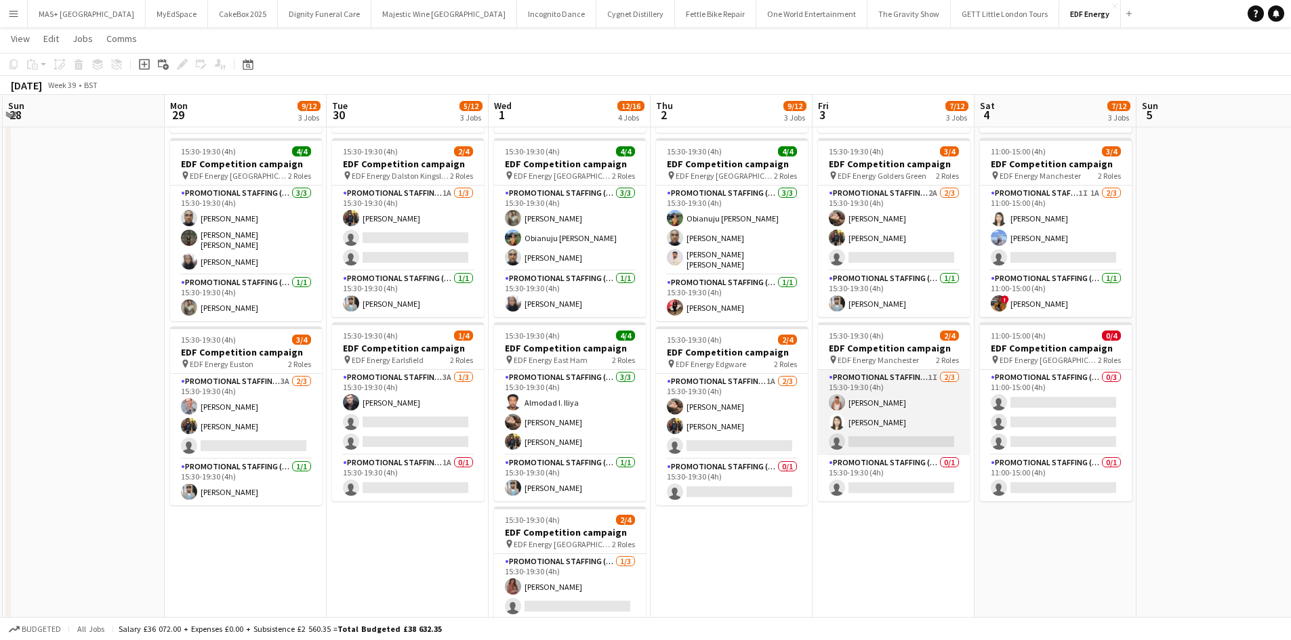
click at [928, 392] on app-card-role "Promotional Staffing (Flyering Staff) 1I 2/3 15:30-19:30 (4h) Jessica Montogmer…" at bounding box center [894, 412] width 152 height 85
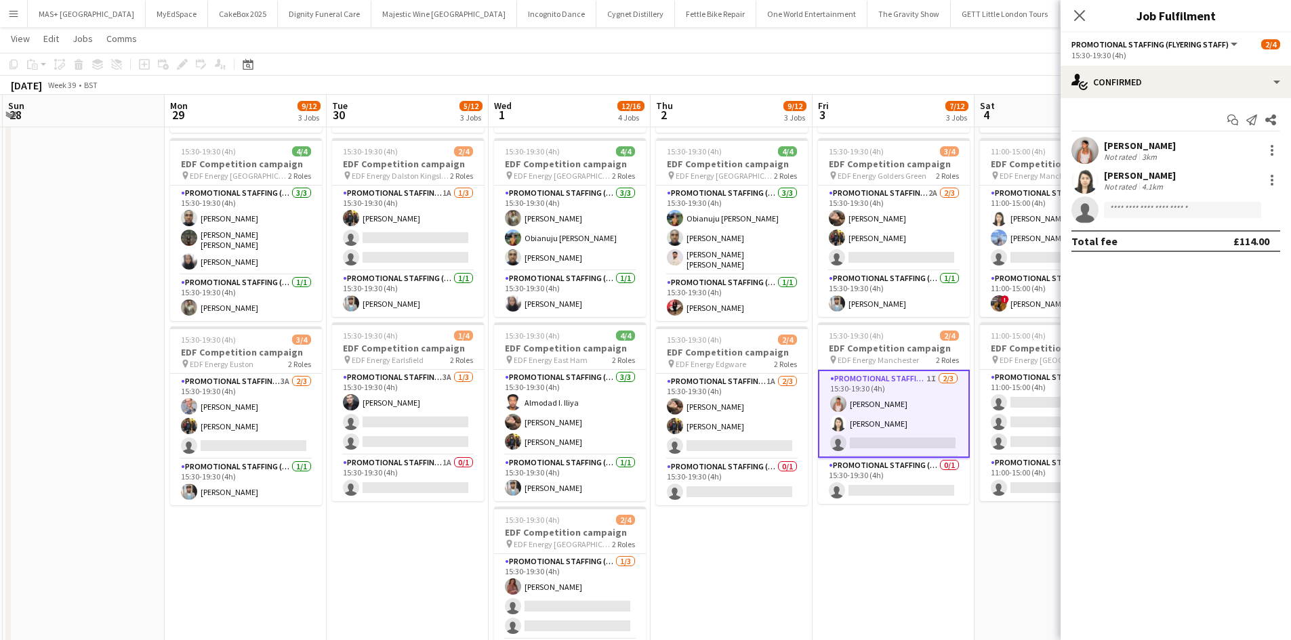
drag, startPoint x: 814, startPoint y: 579, endPoint x: 778, endPoint y: 573, distance: 35.8
click at [814, 579] on app-date-cell "07:00-11:00 (4h) 2/4 EDF Competition campaign pin EDF Energy Farringdon 2 Roles…" at bounding box center [893, 357] width 162 height 817
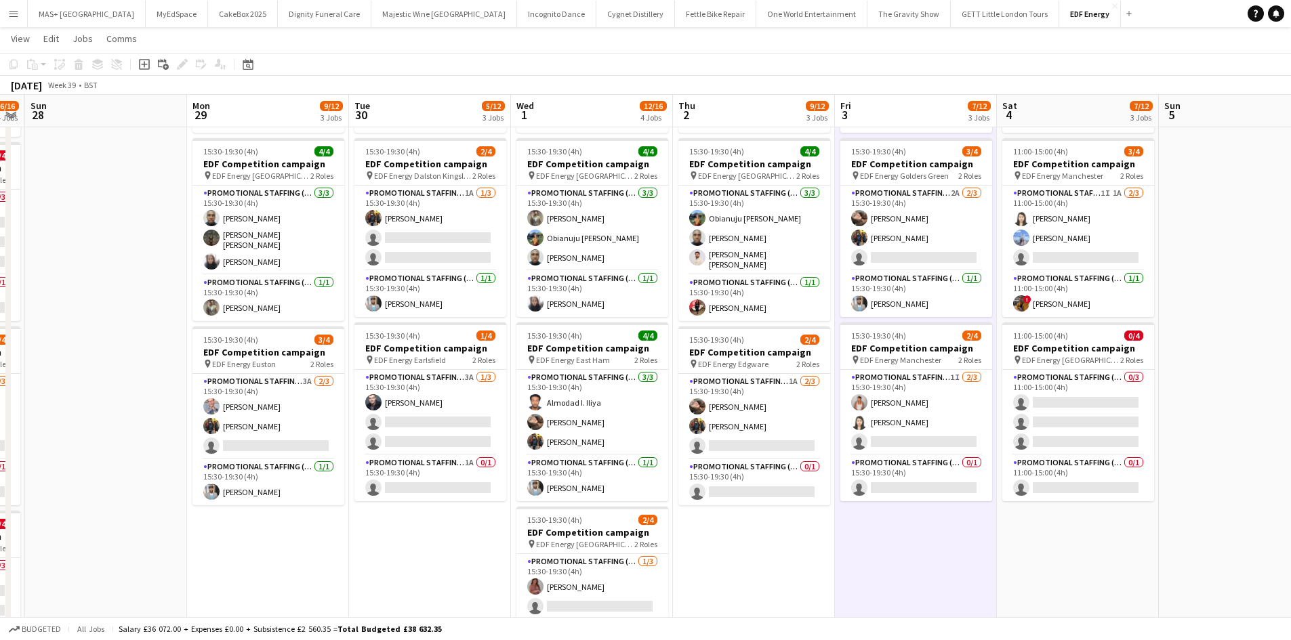
scroll to position [0, 298]
click at [297, 543] on app-calendar-viewport "Fri 26 9/12 3 Jobs Sat 27 6/16 4 Jobs Sun 28 Mon 29 9/12 3 Jobs Tue 30 5/12 3 J…" at bounding box center [645, 308] width 1291 height 916
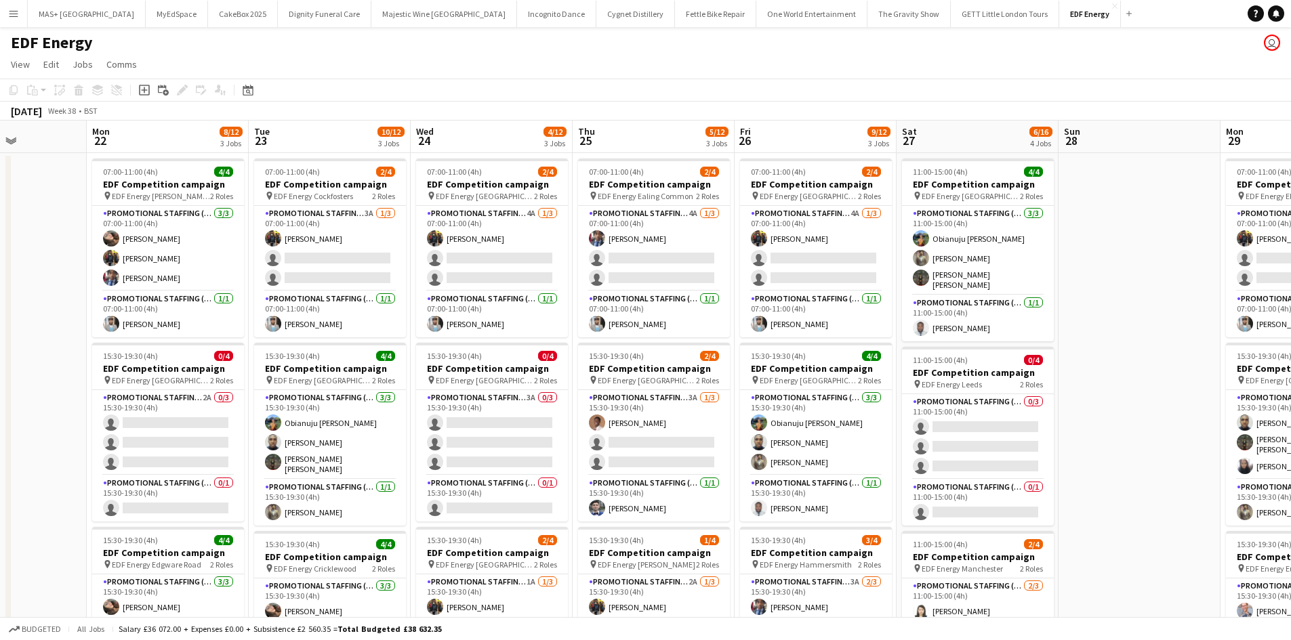
scroll to position [0, 398]
drag, startPoint x: 77, startPoint y: 433, endPoint x: 1111, endPoint y: 410, distance: 1034.1
click at [1111, 410] on app-calendar-viewport "Fri 19 5/12 3 Jobs Sat 20 7/12 3 Jobs Sun 21 Mon 22 8/12 3 Jobs Tue 23 10/12 3 …" at bounding box center [645, 546] width 1291 height 850
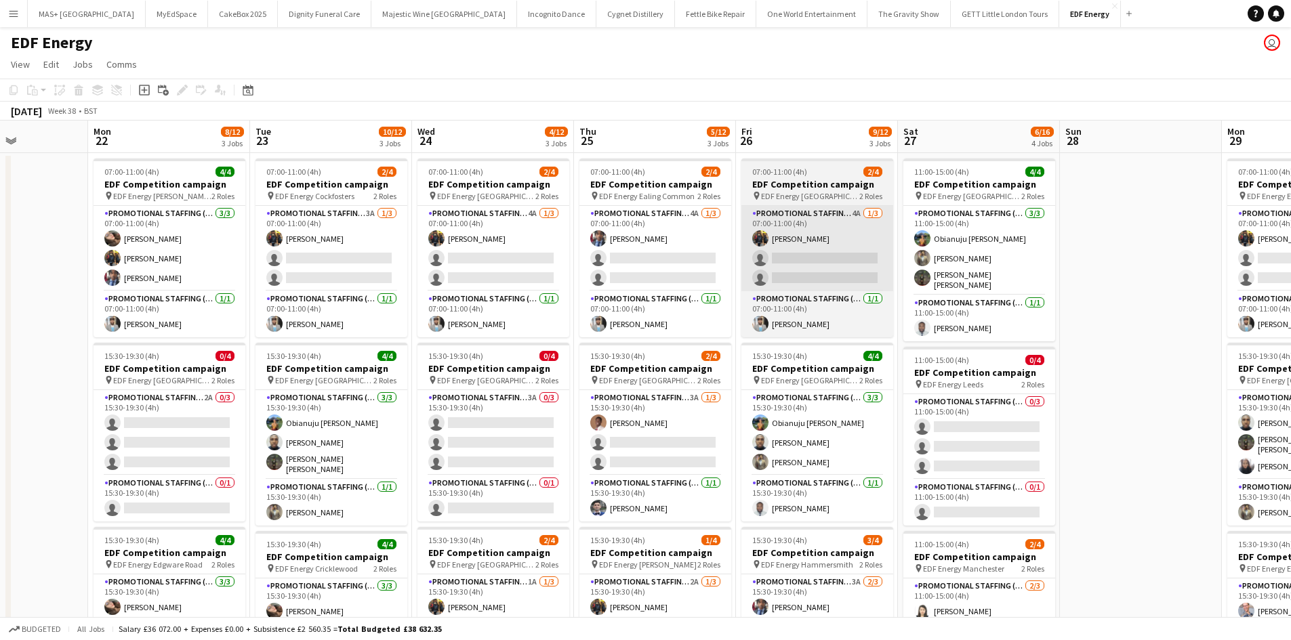
click at [525, 408] on app-card-role "Promotional Staffing (Flyering Staff) 3A 0/3 15:30-19:30 (4h) single-neutral-ac…" at bounding box center [493, 432] width 152 height 85
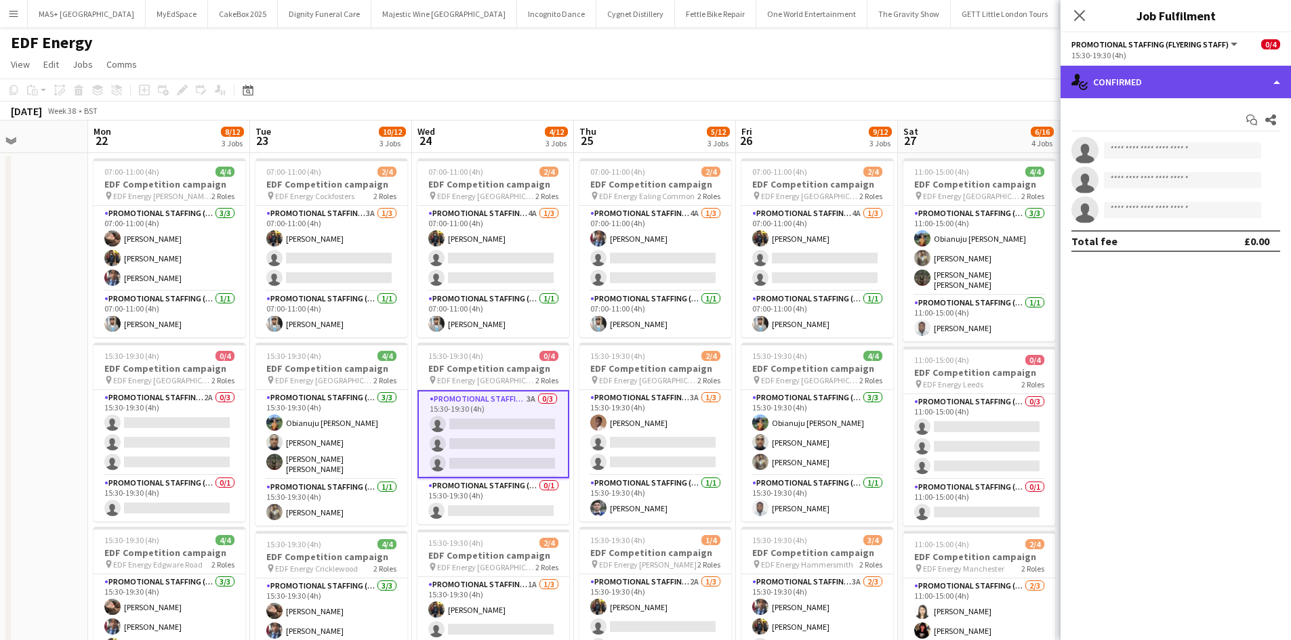
click at [1177, 87] on div "single-neutral-actions-check-2 Confirmed" at bounding box center [1175, 82] width 230 height 33
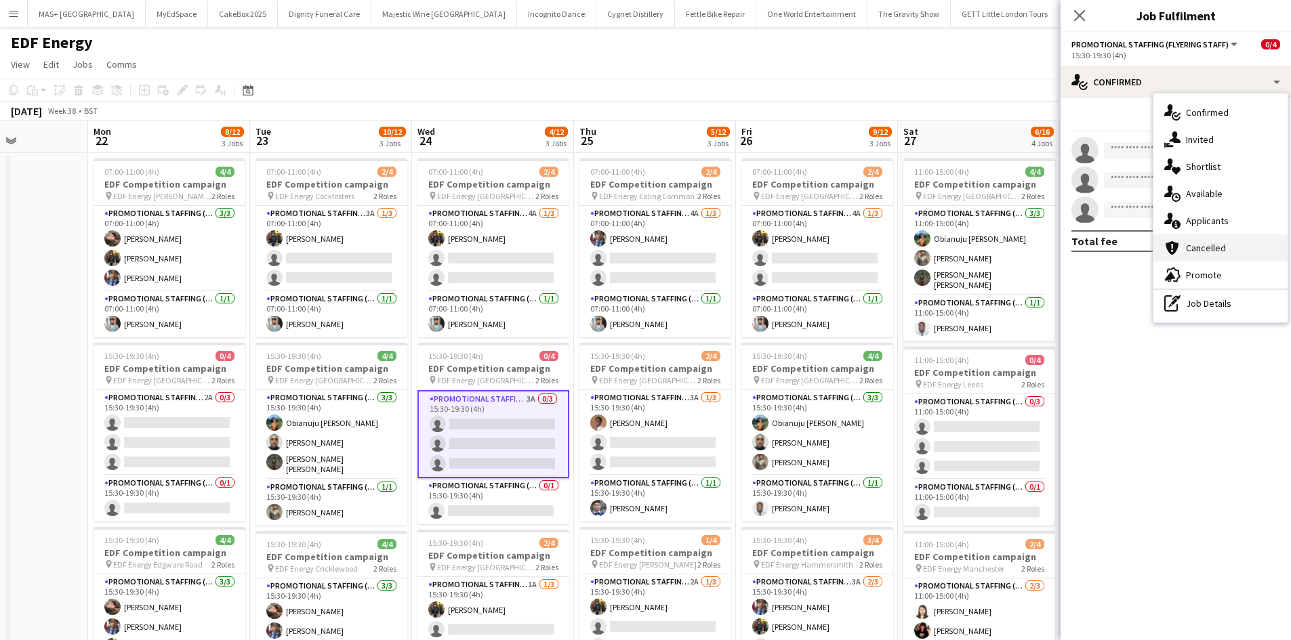
click at [1225, 238] on div "cancellation Cancelled" at bounding box center [1220, 247] width 134 height 27
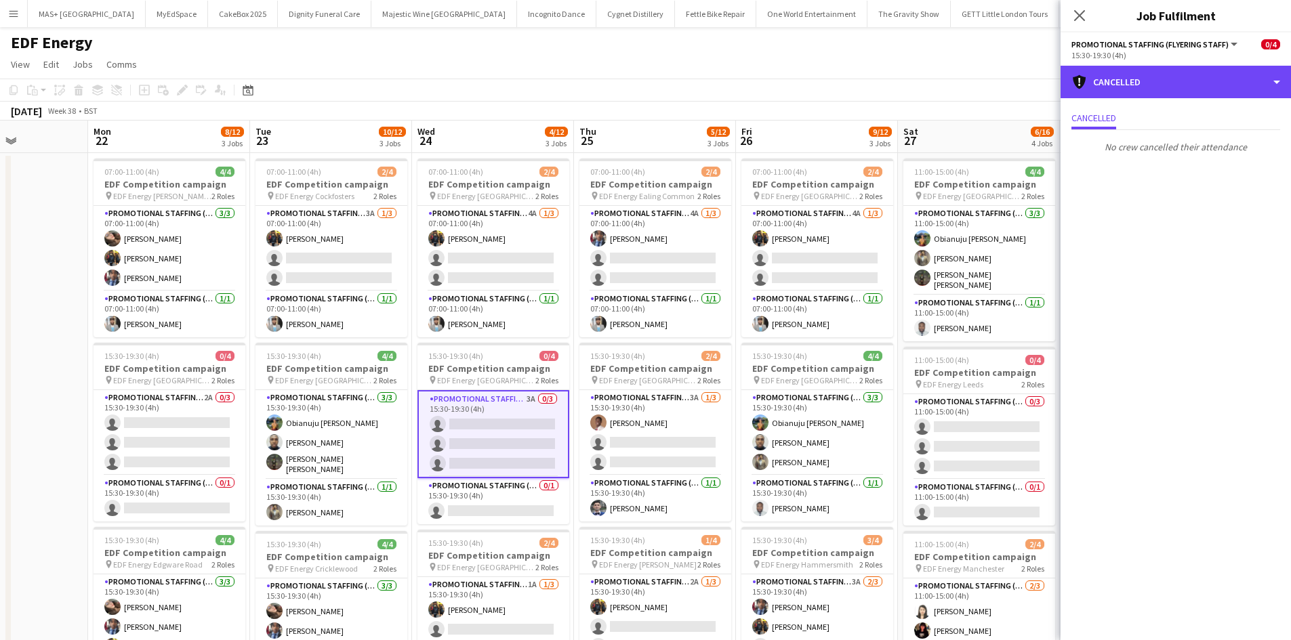
drag, startPoint x: 1124, startPoint y: 83, endPoint x: 1163, endPoint y: 119, distance: 52.7
click at [1124, 83] on div "cancellation Cancelled" at bounding box center [1175, 82] width 230 height 33
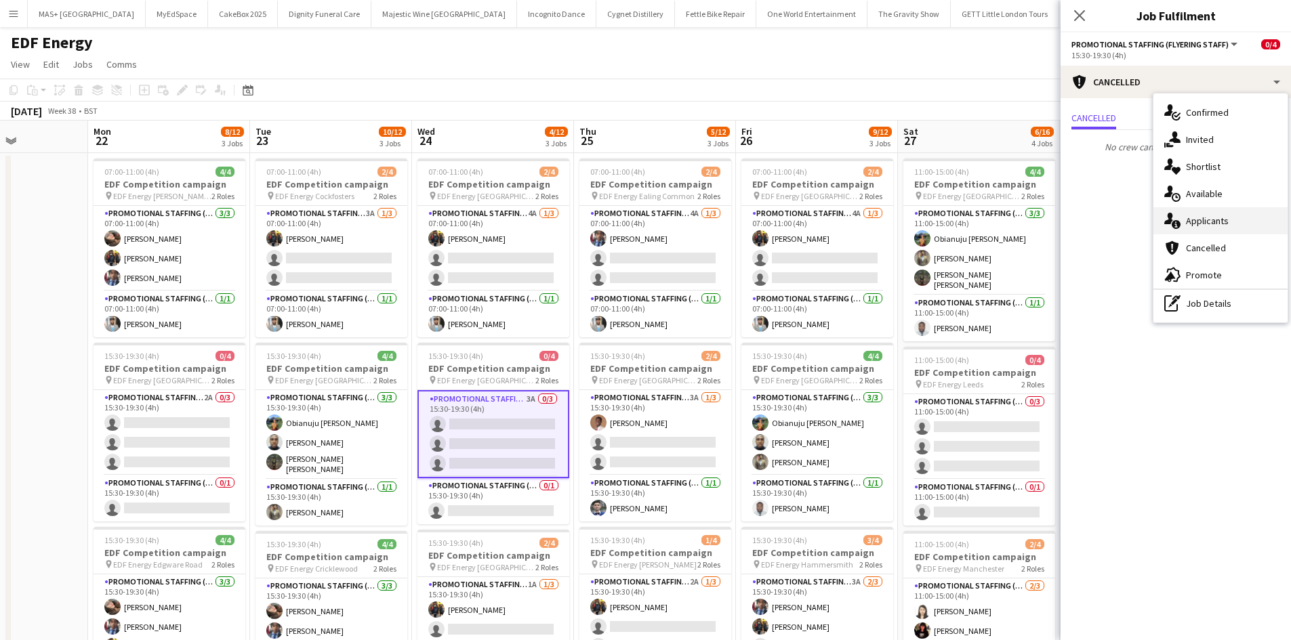
click at [1205, 214] on div "single-neutral-actions-information Applicants" at bounding box center [1220, 220] width 134 height 27
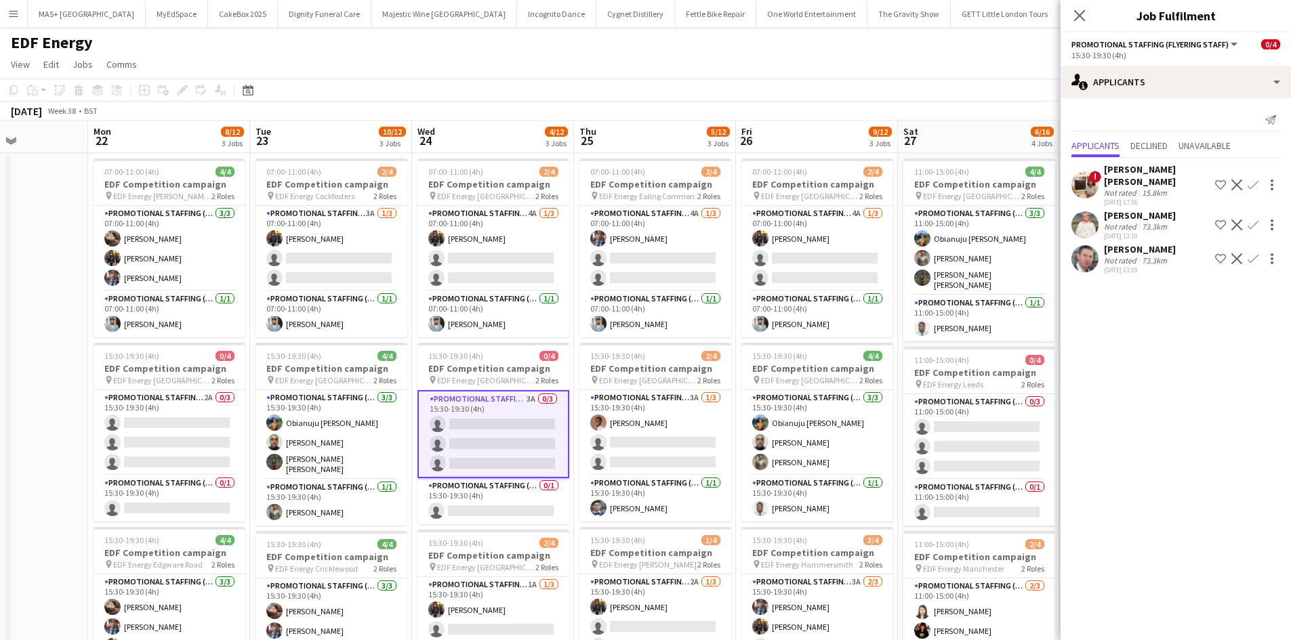
click at [1256, 253] on app-icon "Confirm" at bounding box center [1252, 258] width 11 height 11
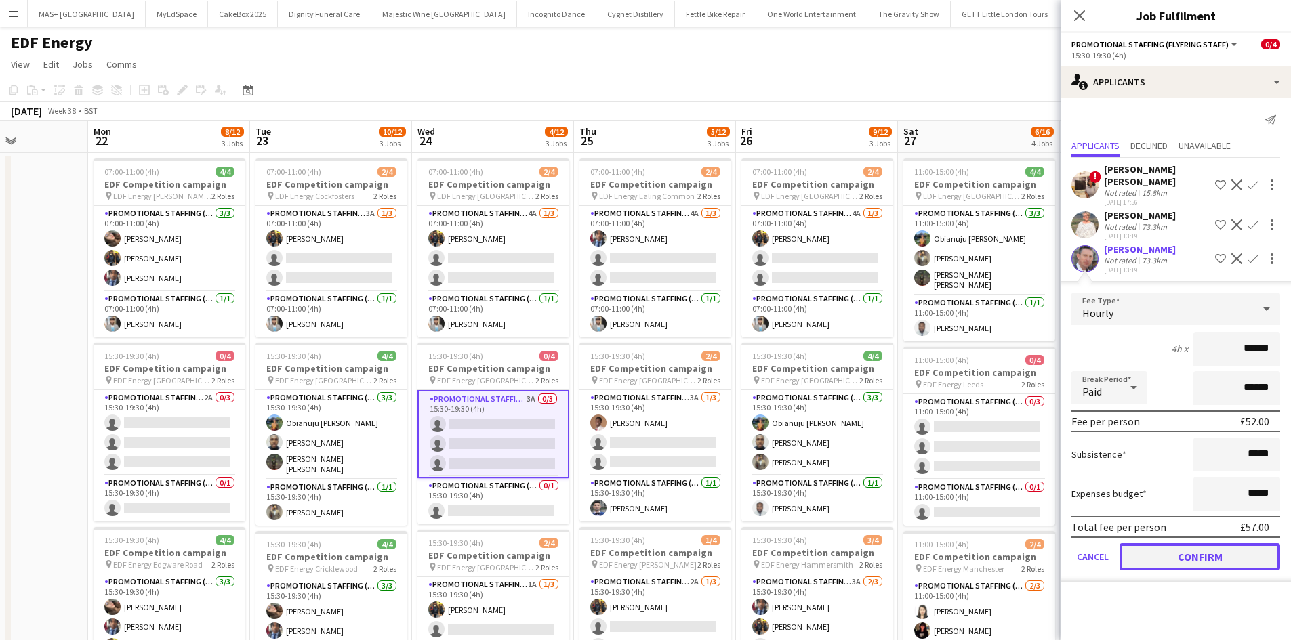
click at [1211, 549] on button "Confirm" at bounding box center [1199, 556] width 161 height 27
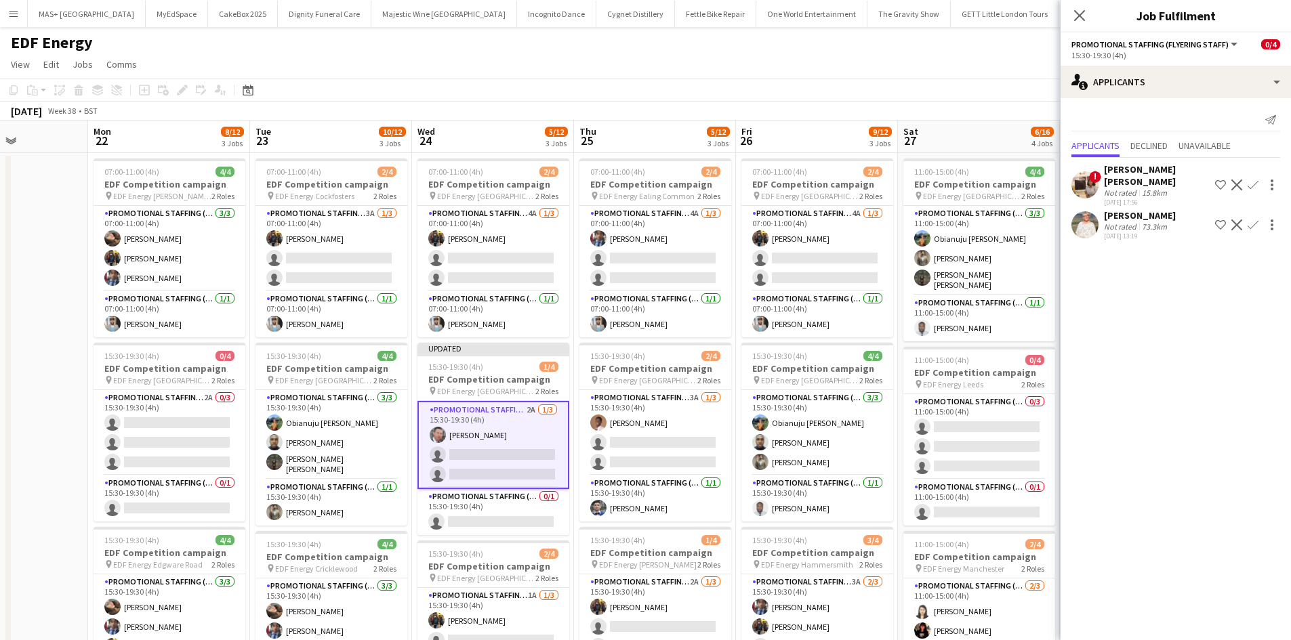
click at [1249, 220] on app-icon "Confirm" at bounding box center [1252, 225] width 11 height 11
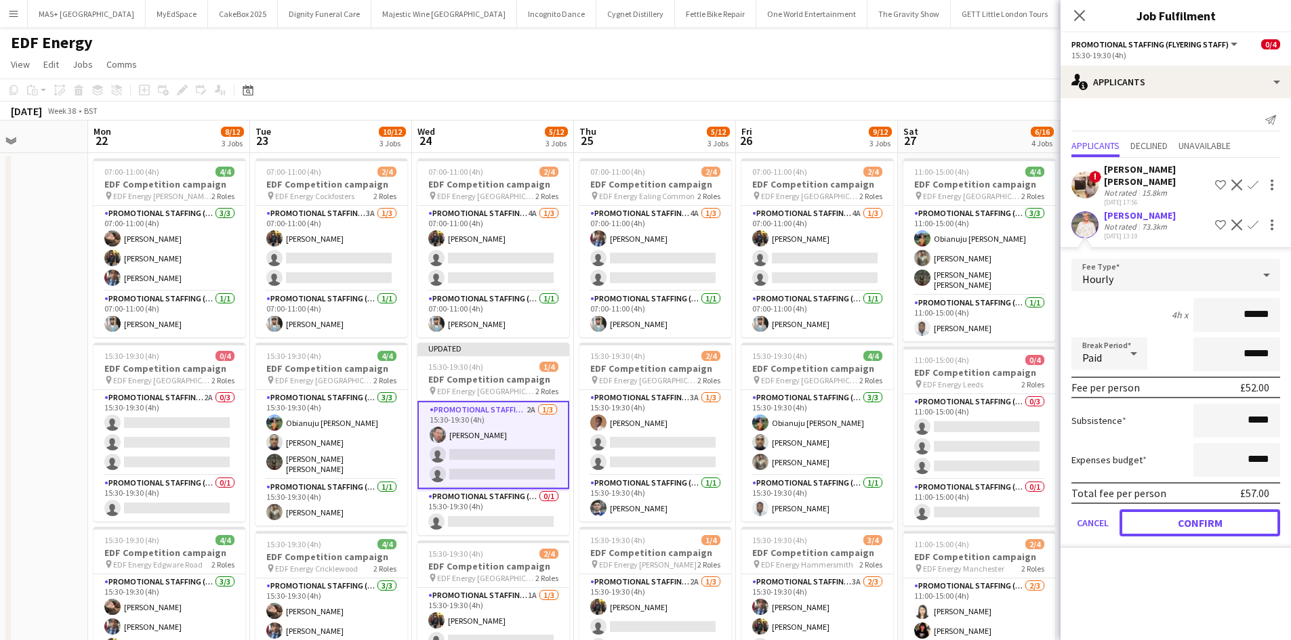
click at [1182, 518] on button "Confirm" at bounding box center [1199, 522] width 161 height 27
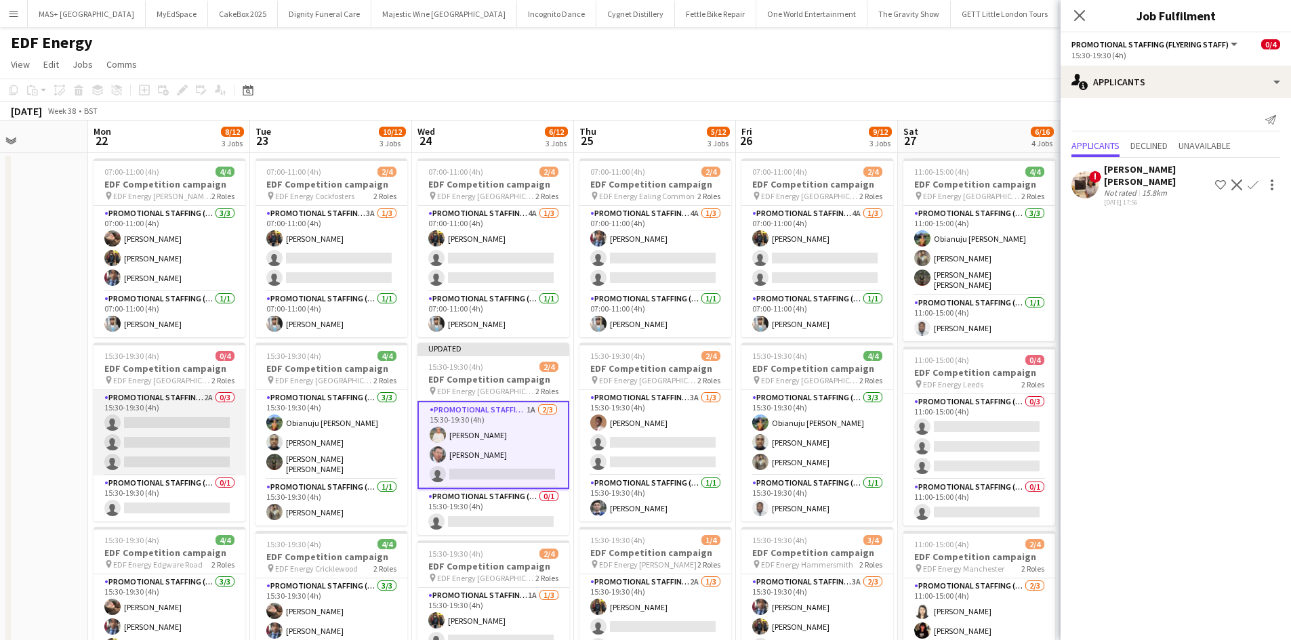
click at [169, 410] on app-card-role "Promotional Staffing (Flyering Staff) 2A 0/3 15:30-19:30 (4h) single-neutral-ac…" at bounding box center [169, 432] width 152 height 85
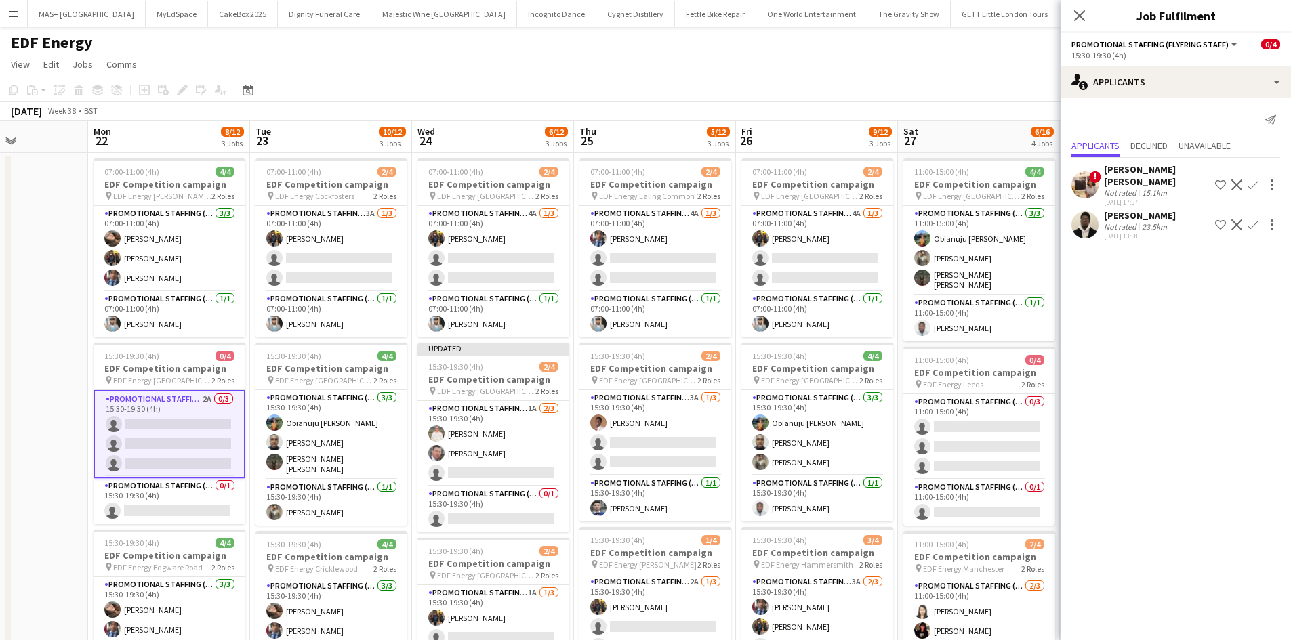
click at [1135, 222] on div "Not rated" at bounding box center [1121, 227] width 35 height 10
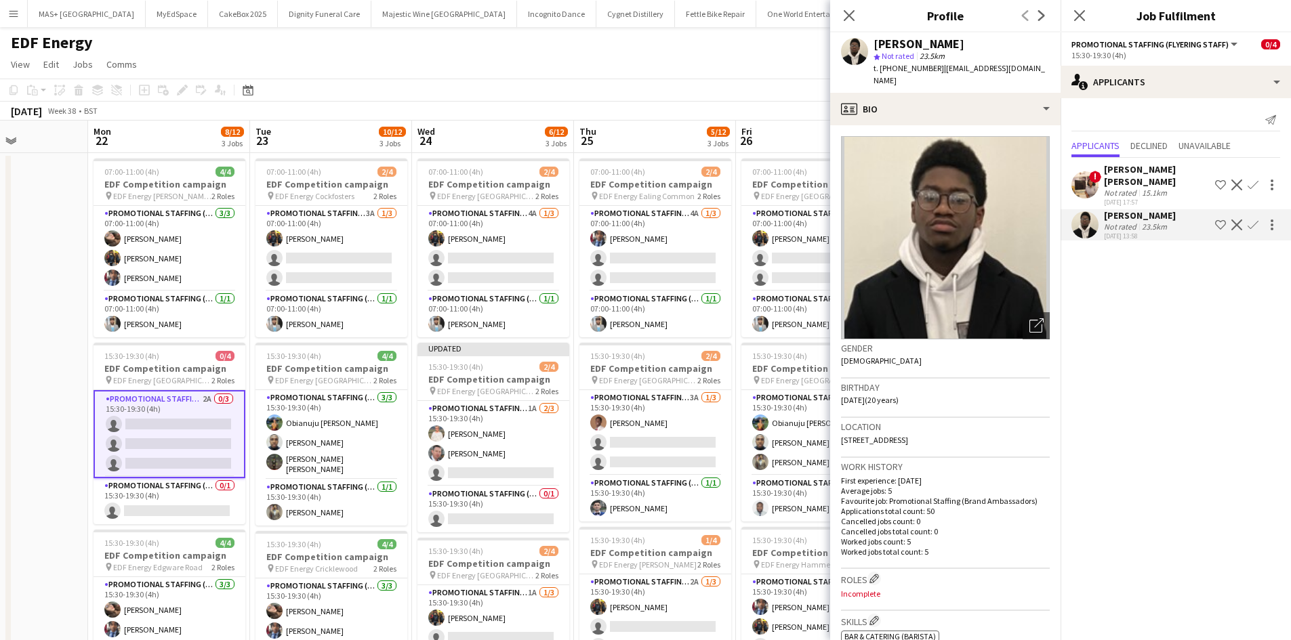
click at [1251, 220] on app-icon "Confirm" at bounding box center [1252, 225] width 11 height 11
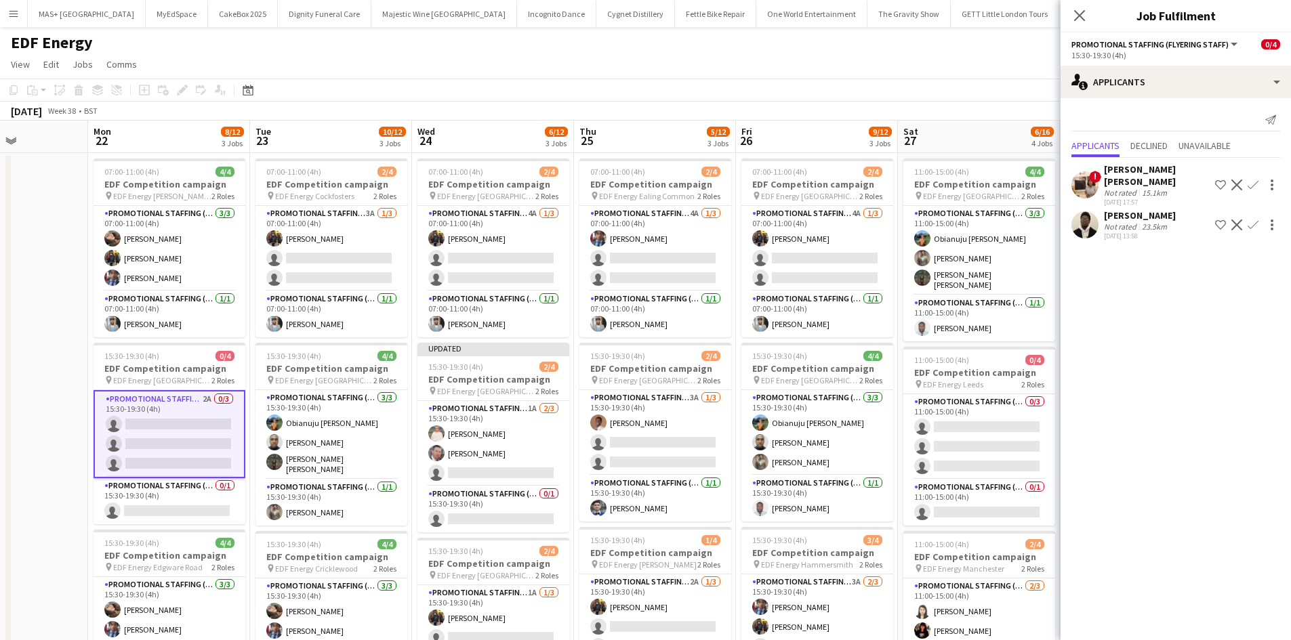
click at [1254, 220] on app-icon "Confirm" at bounding box center [1252, 225] width 11 height 11
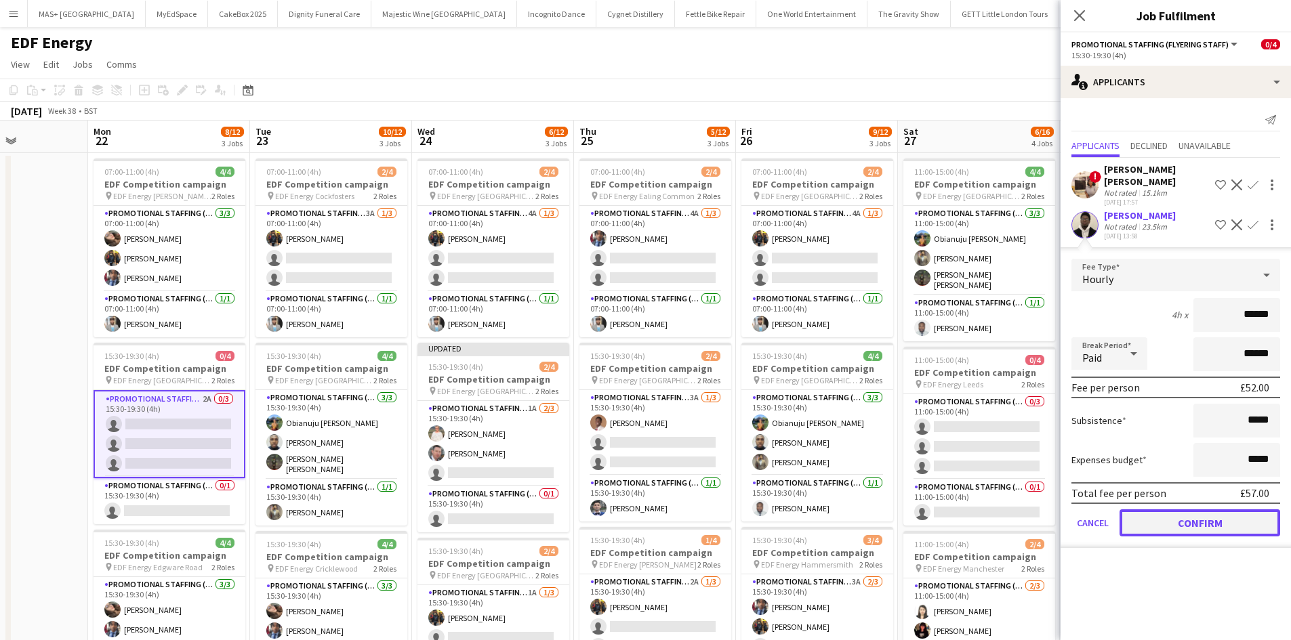
click at [1176, 509] on button "Confirm" at bounding box center [1199, 522] width 161 height 27
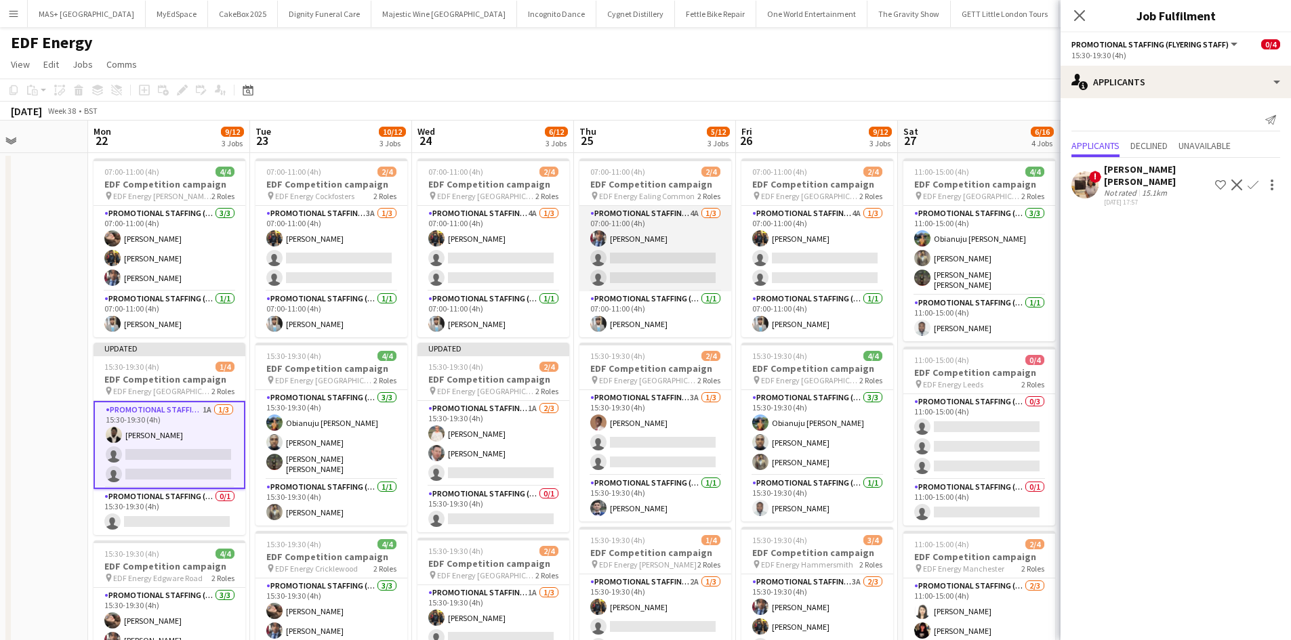
click at [668, 222] on app-card-role "Promotional Staffing (Flyering Staff) 4A 1/3 07:00-11:00 (4h) Seyi Ogunyemi sin…" at bounding box center [655, 248] width 152 height 85
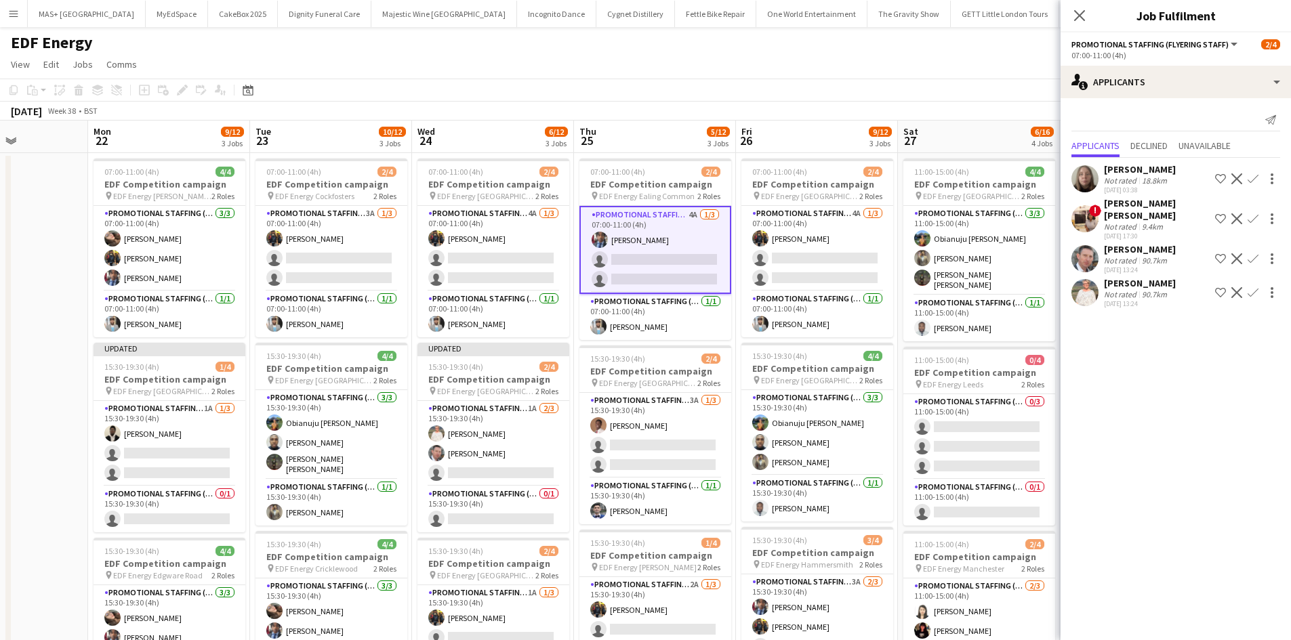
click at [1248, 253] on app-icon "Confirm" at bounding box center [1252, 258] width 11 height 11
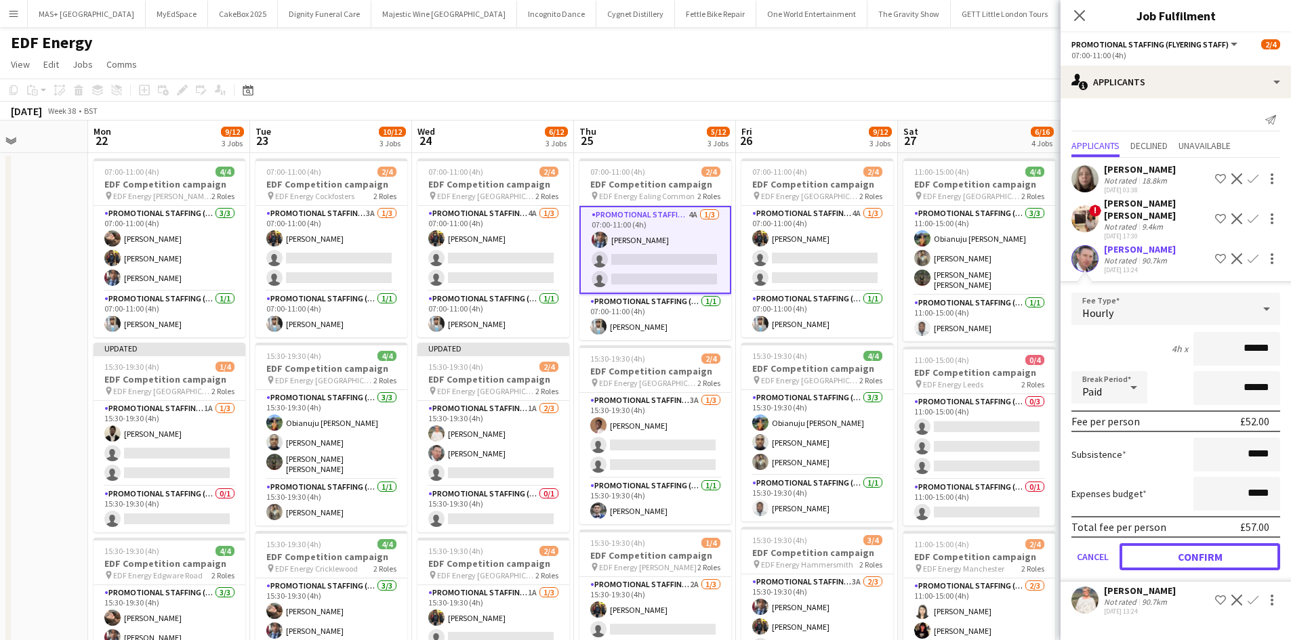
drag, startPoint x: 1205, startPoint y: 541, endPoint x: 1234, endPoint y: 384, distance: 159.9
click at [1204, 543] on button "Confirm" at bounding box center [1199, 556] width 161 height 27
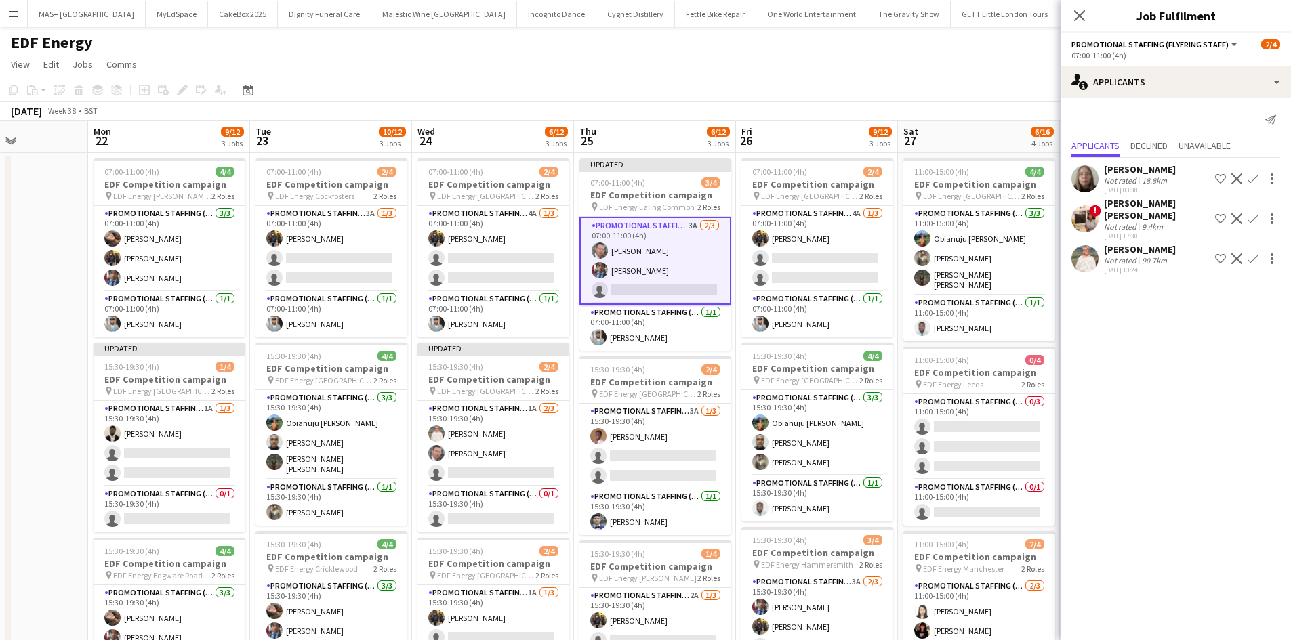
click at [1251, 253] on app-icon "Confirm" at bounding box center [1252, 258] width 11 height 11
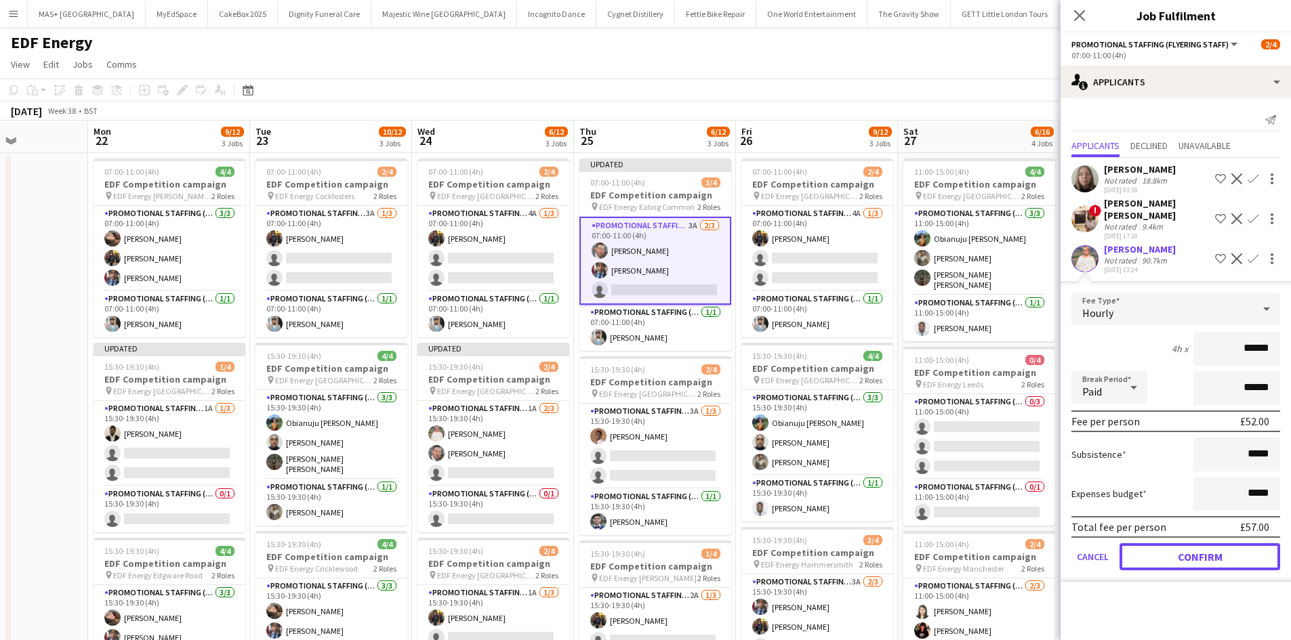
click at [1172, 543] on button "Confirm" at bounding box center [1199, 556] width 161 height 27
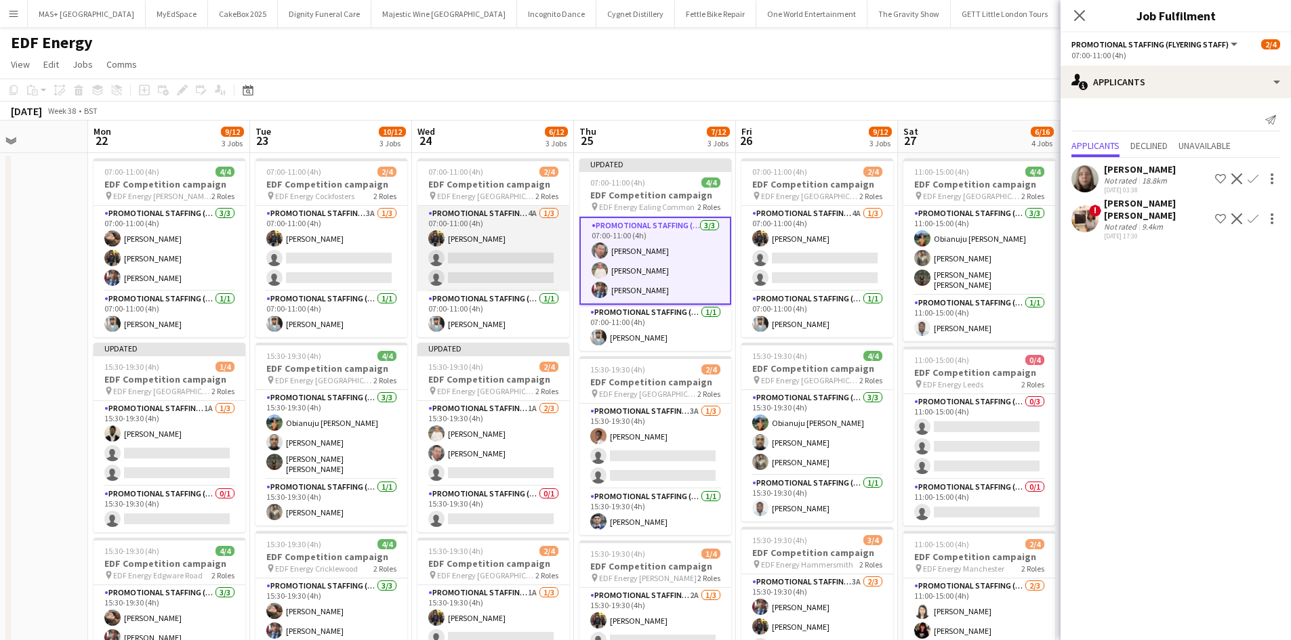
click at [522, 220] on app-card-role "Promotional Staffing (Flyering Staff) 4A 1/3 07:00-11:00 (4h) Martin Brady sing…" at bounding box center [493, 248] width 152 height 85
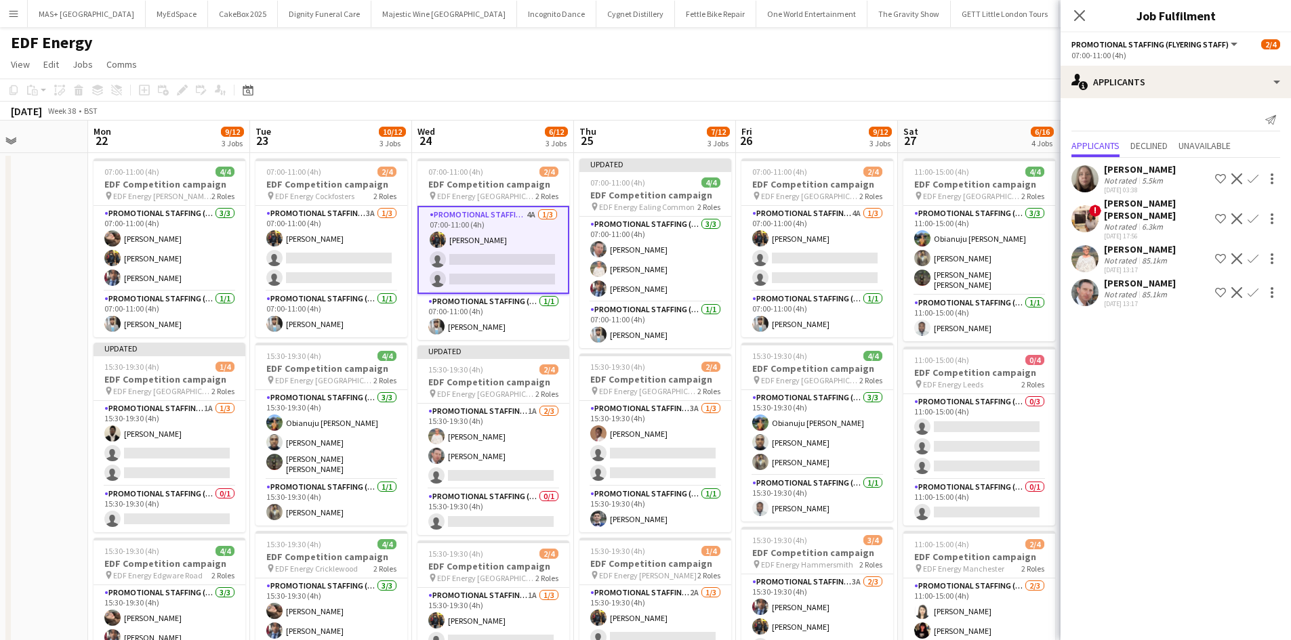
click at [1250, 253] on app-icon "Confirm" at bounding box center [1252, 258] width 11 height 11
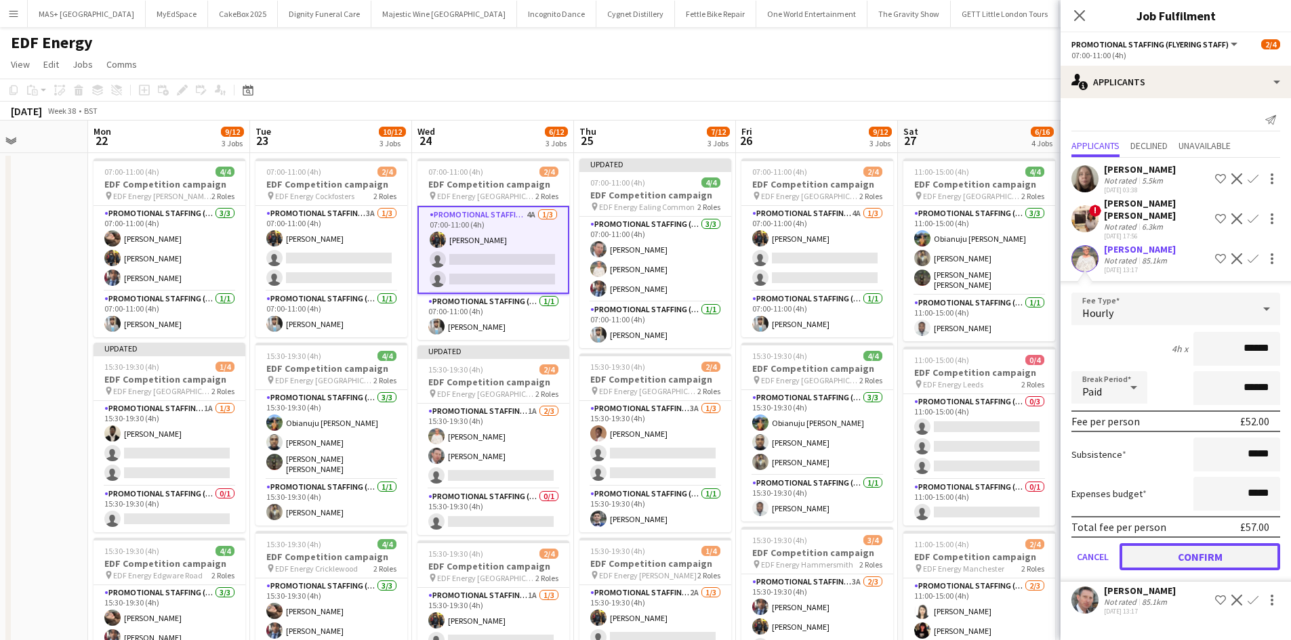
click at [1214, 551] on button "Confirm" at bounding box center [1199, 556] width 161 height 27
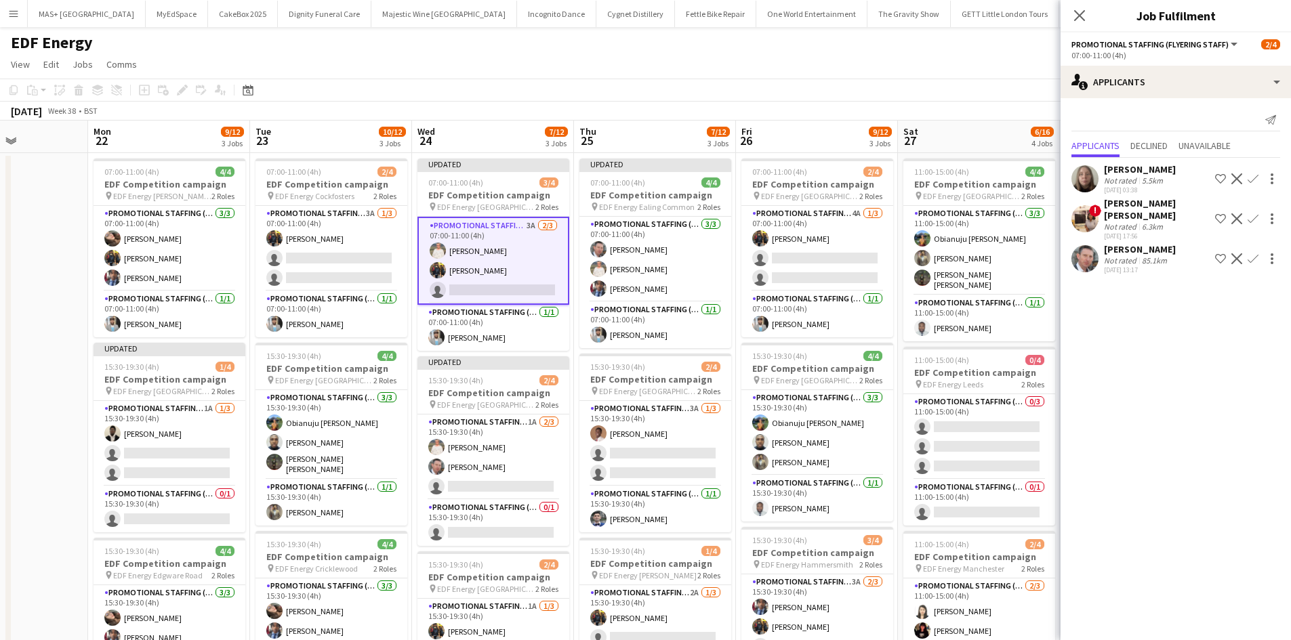
click at [1258, 251] on button "Confirm" at bounding box center [1253, 259] width 16 height 16
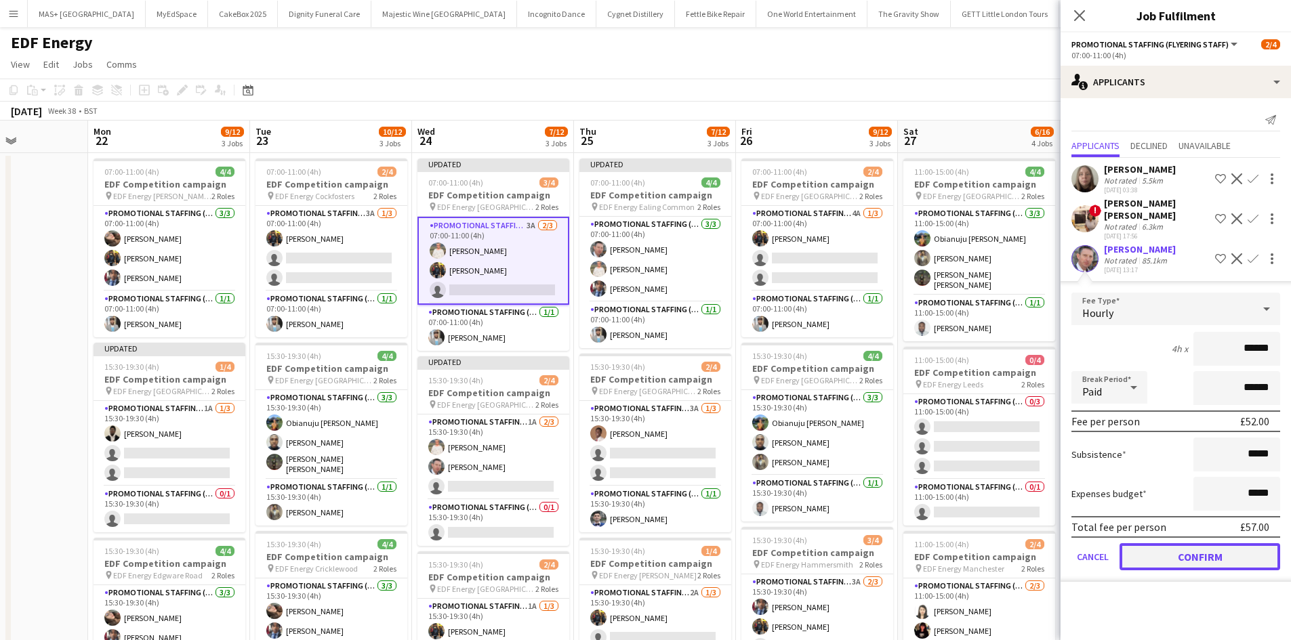
click at [1204, 543] on button "Confirm" at bounding box center [1199, 556] width 161 height 27
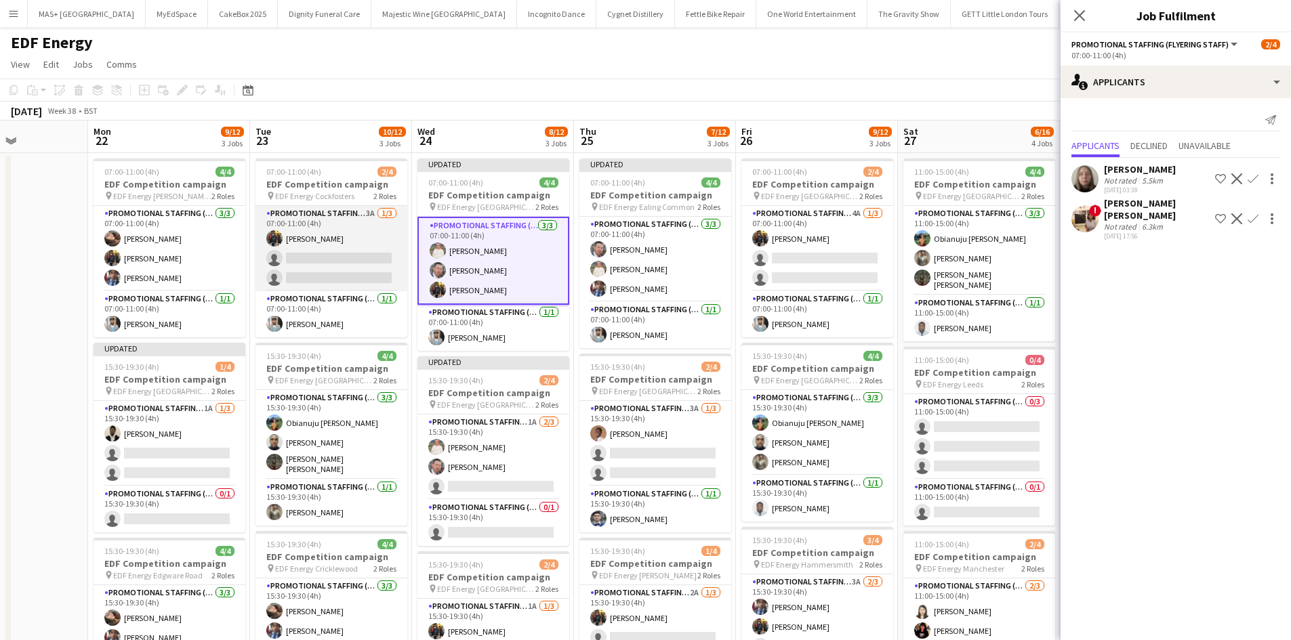
click at [310, 207] on app-card-role "Promotional Staffing (Flyering Staff) 3A 1/3 07:00-11:00 (4h) Martin Brady sing…" at bounding box center [331, 248] width 152 height 85
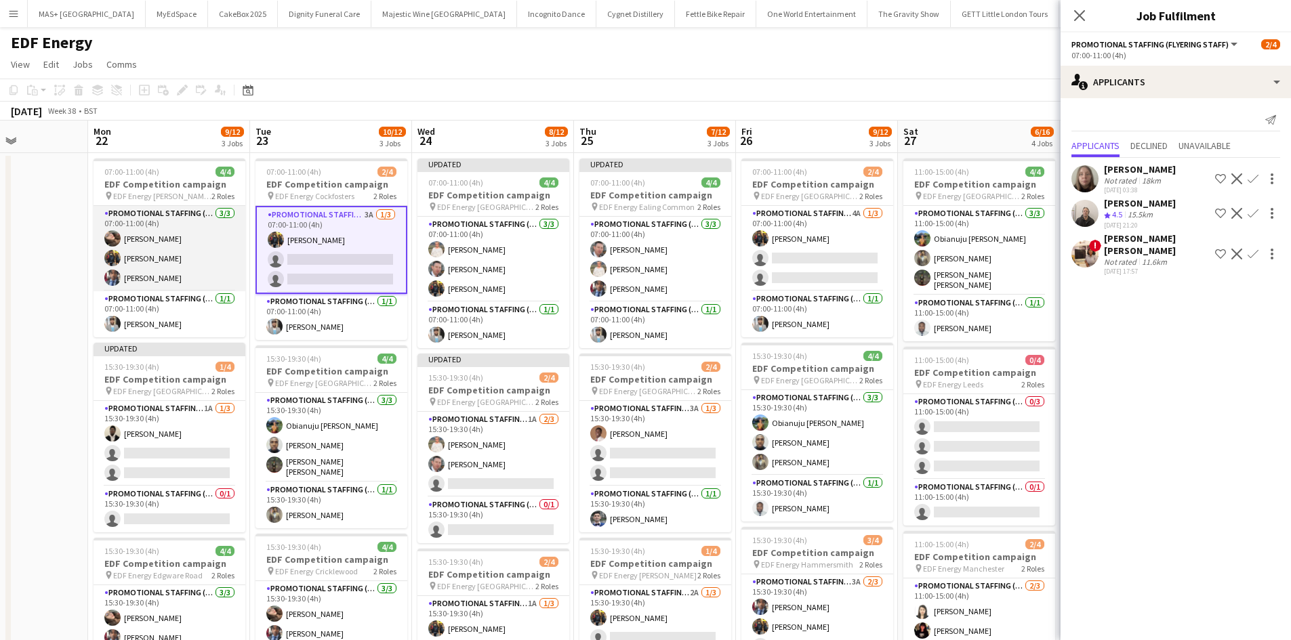
click at [159, 223] on app-card-role "Promotional Staffing (Flyering Staff) 3/3 07:00-11:00 (4h) Anastasiia Meleshko …" at bounding box center [169, 248] width 152 height 85
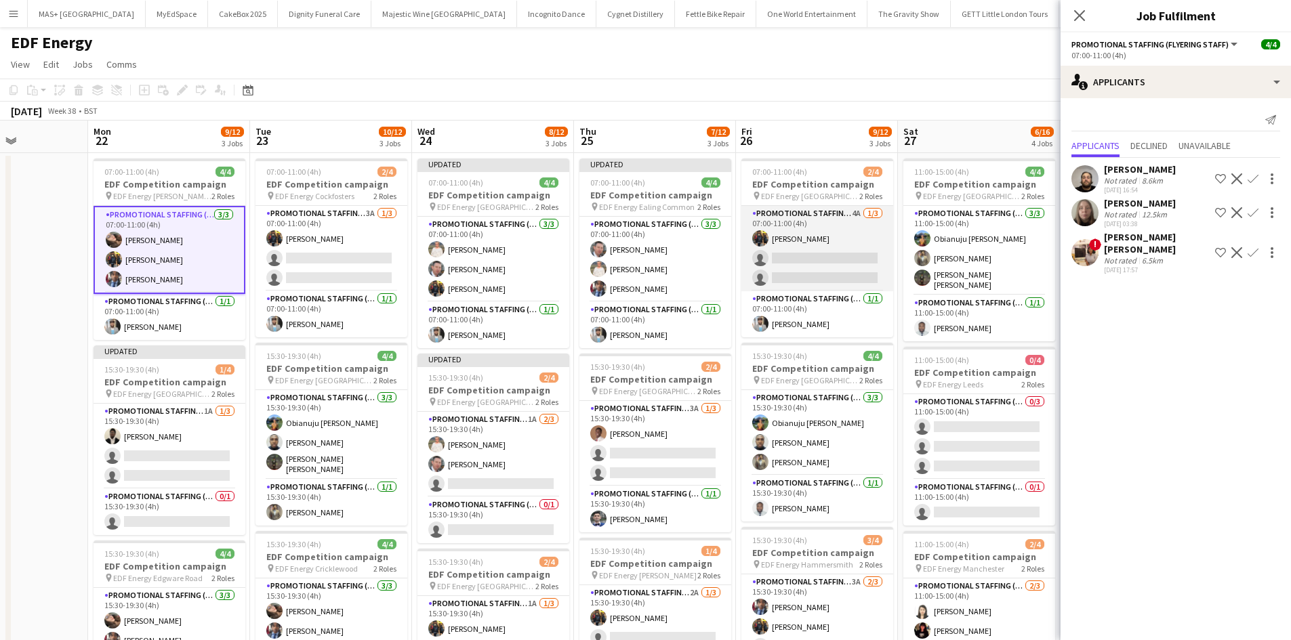
click at [837, 228] on app-card-role "Promotional Staffing (Flyering Staff) 4A 1/3 07:00-11:00 (4h) Martin Brady sing…" at bounding box center [817, 248] width 152 height 85
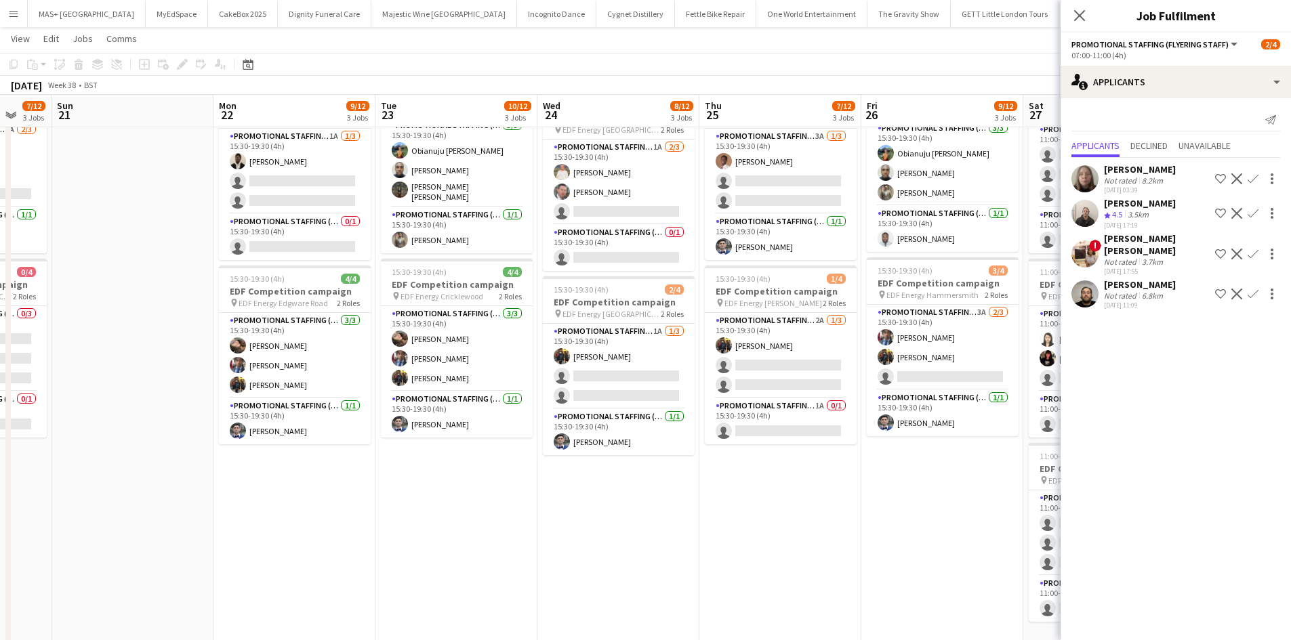
scroll to position [0, 381]
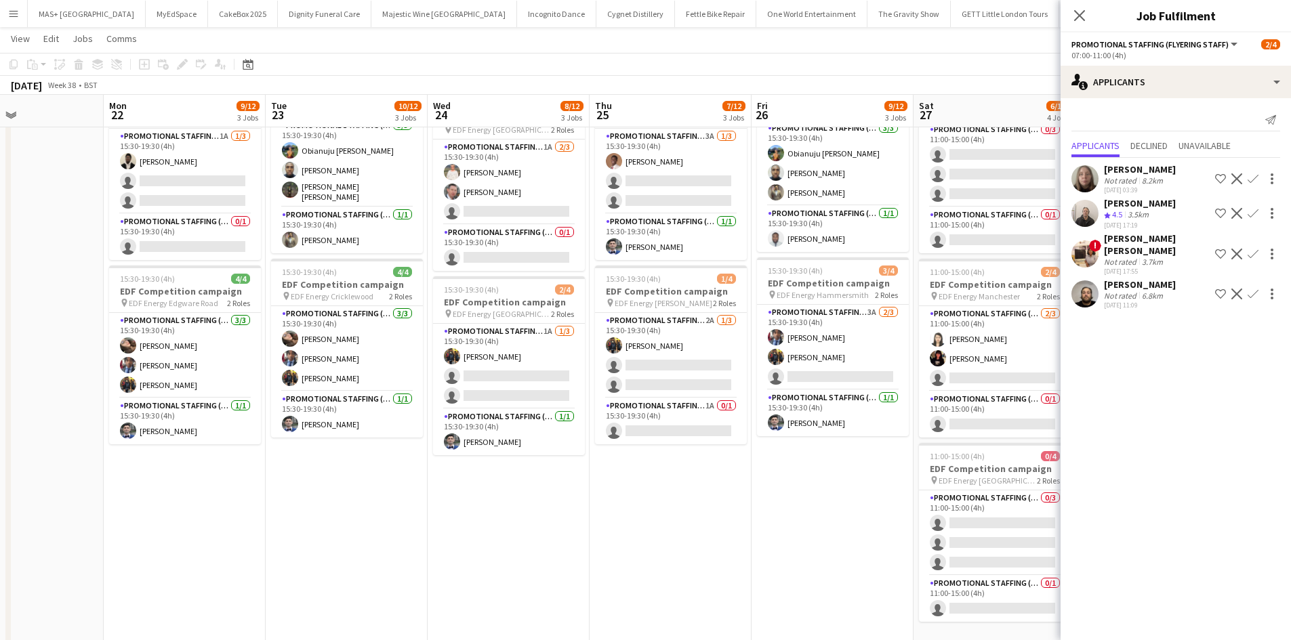
drag, startPoint x: 509, startPoint y: 529, endPoint x: 451, endPoint y: 518, distance: 59.4
click at [451, 518] on app-calendar-viewport "Thu 18 6/12 3 Jobs Fri 19 5/12 3 Jobs Sat 20 7/12 3 Jobs Sun 21 Mon 22 9/12 3 J…" at bounding box center [645, 240] width 1291 height 916
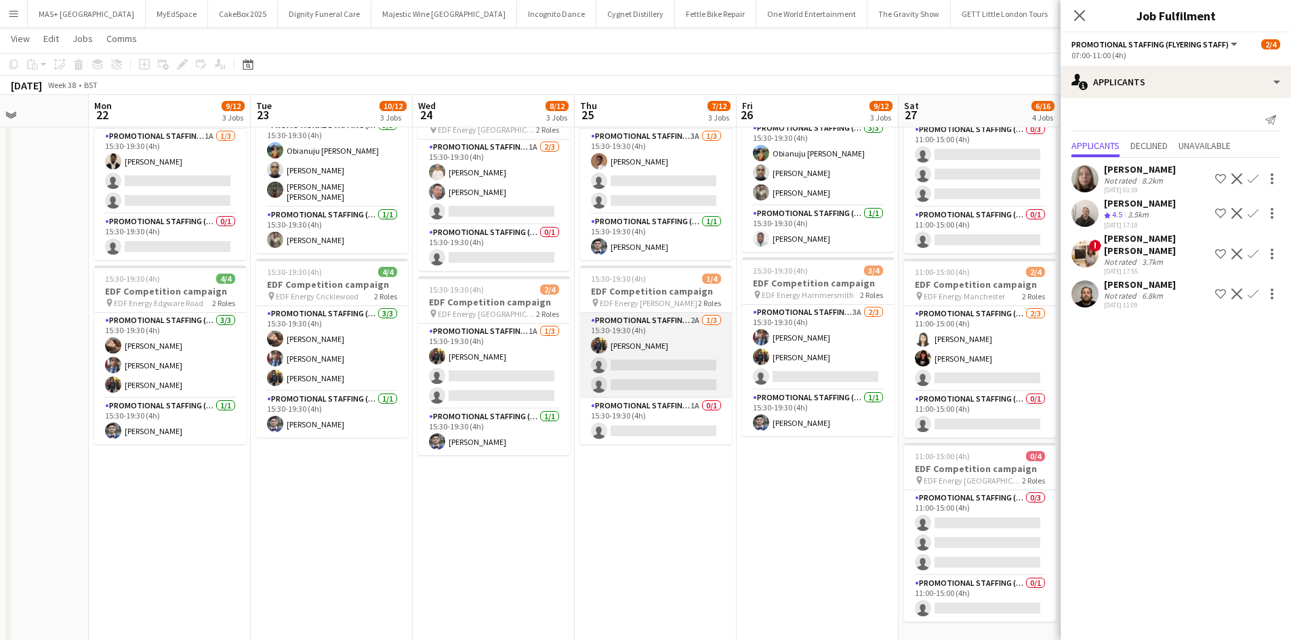
click at [636, 340] on app-card-role "Promotional Staffing (Flyering Staff) 2A 1/3 15:30-19:30 (4h) Martin Brady sing…" at bounding box center [656, 355] width 152 height 85
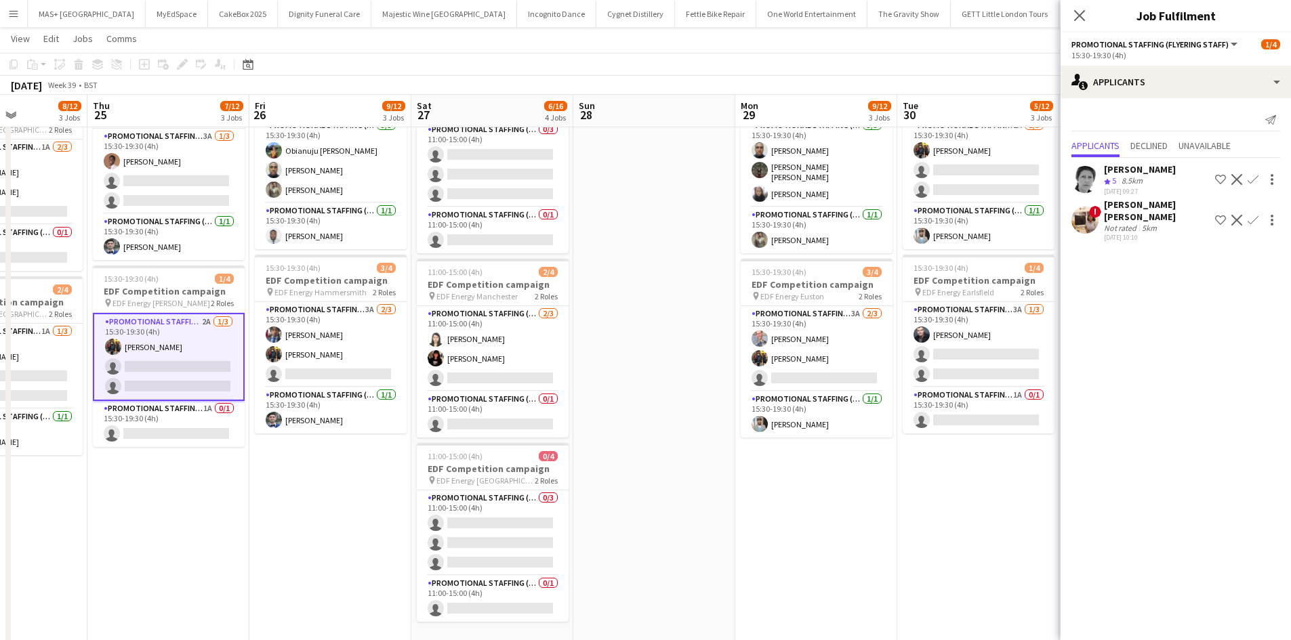
scroll to position [0, 493]
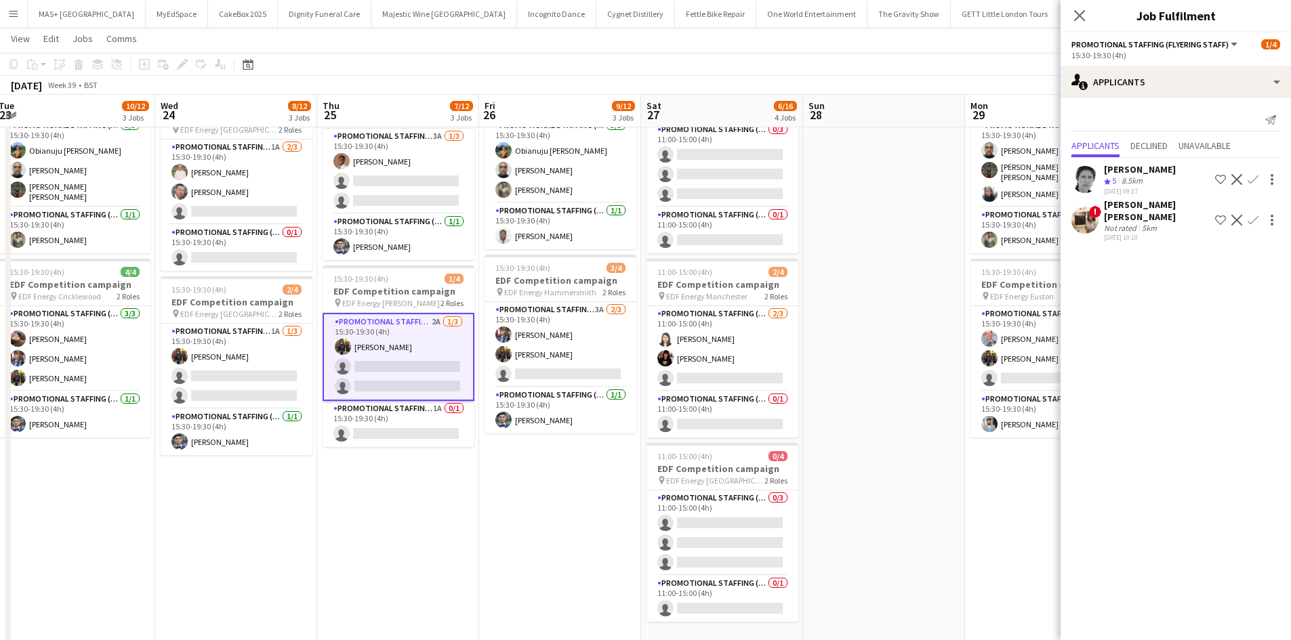
drag, startPoint x: 789, startPoint y: 501, endPoint x: 531, endPoint y: 500, distance: 257.5
click at [531, 500] on app-calendar-viewport "Sat 20 7/12 3 Jobs Sun 21 Mon 22 9/12 3 Jobs Tue 23 10/12 3 Jobs Wed 24 8/12 3 …" at bounding box center [645, 240] width 1291 height 916
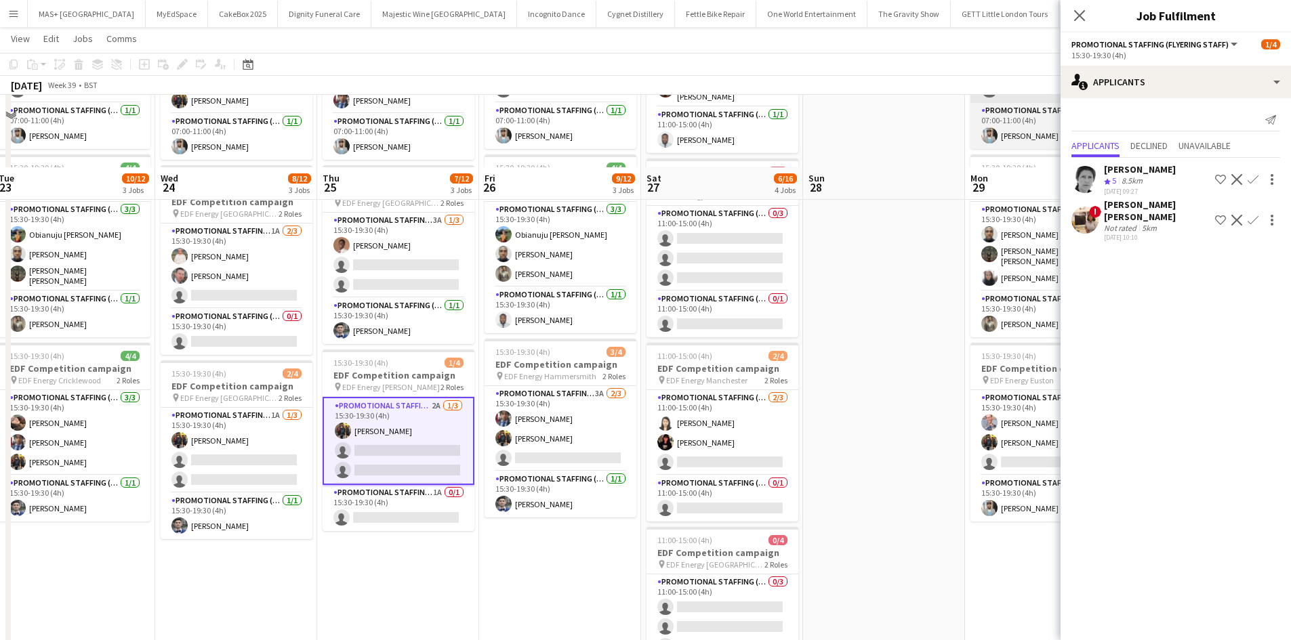
scroll to position [68, 0]
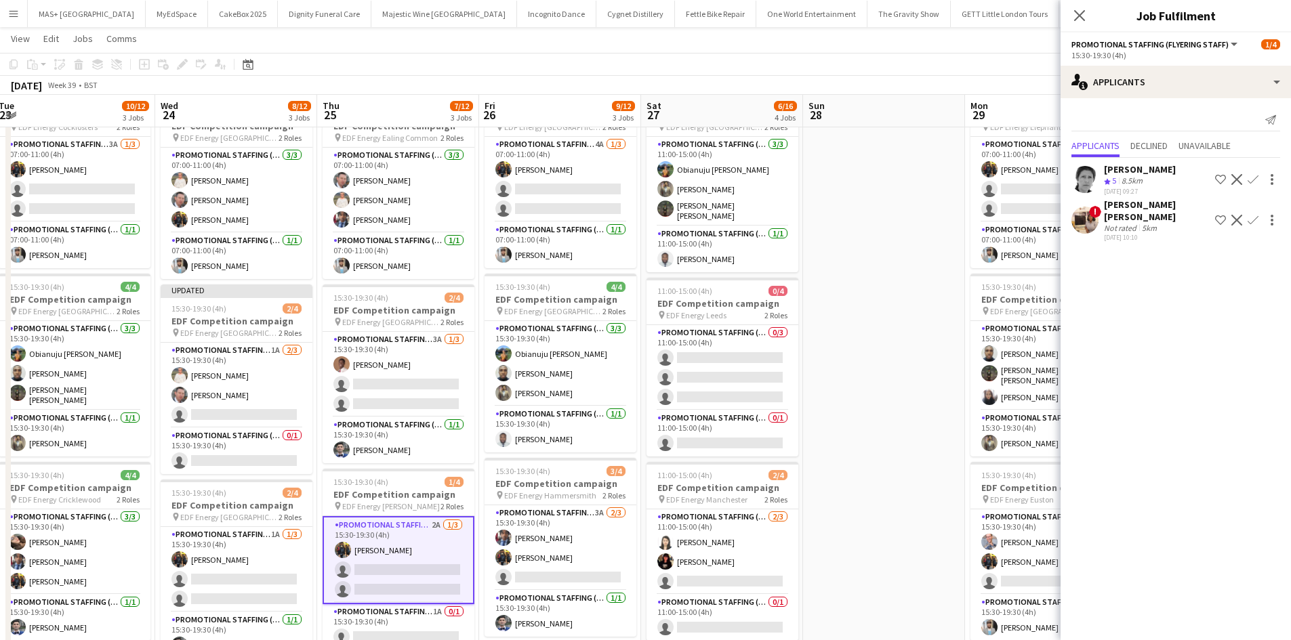
click at [882, 204] on app-date-cell at bounding box center [884, 492] width 162 height 817
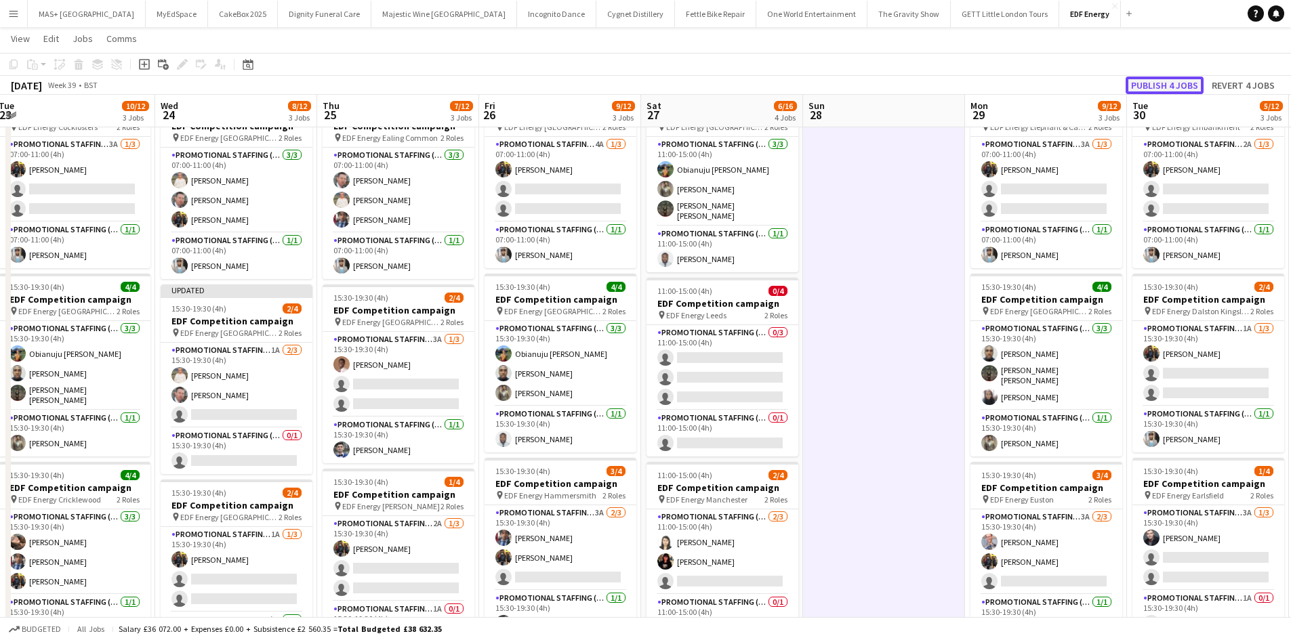
click at [1180, 85] on button "Publish 4 jobs" at bounding box center [1164, 86] width 78 height 18
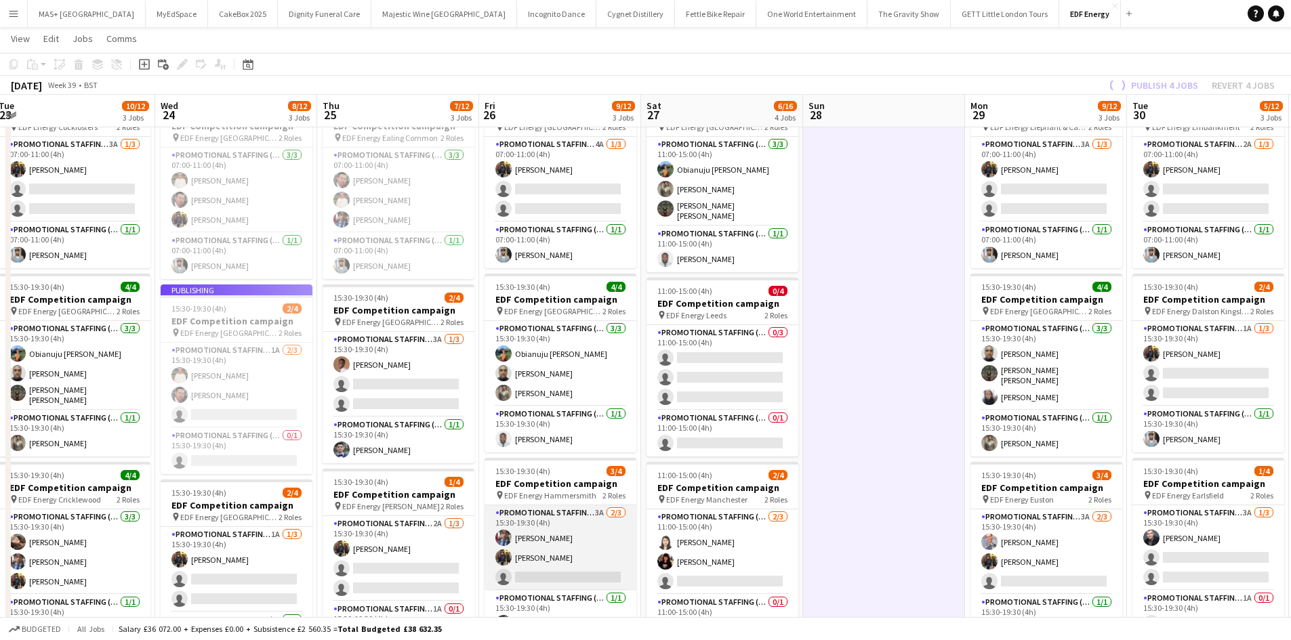
click at [559, 518] on app-card-role "Promotional Staffing (Flyering Staff) 3A 2/3 15:30-19:30 (4h) Seyi Ogunyemi Mar…" at bounding box center [560, 547] width 152 height 85
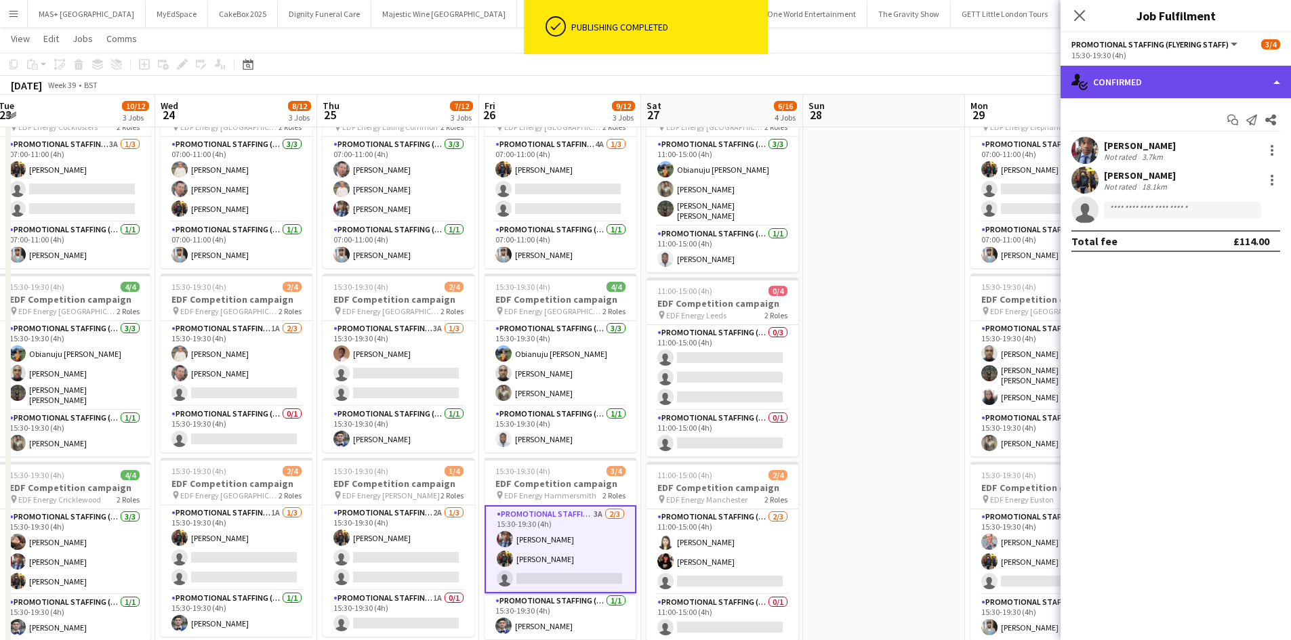
click at [1144, 89] on div "single-neutral-actions-check-2 Confirmed" at bounding box center [1175, 82] width 230 height 33
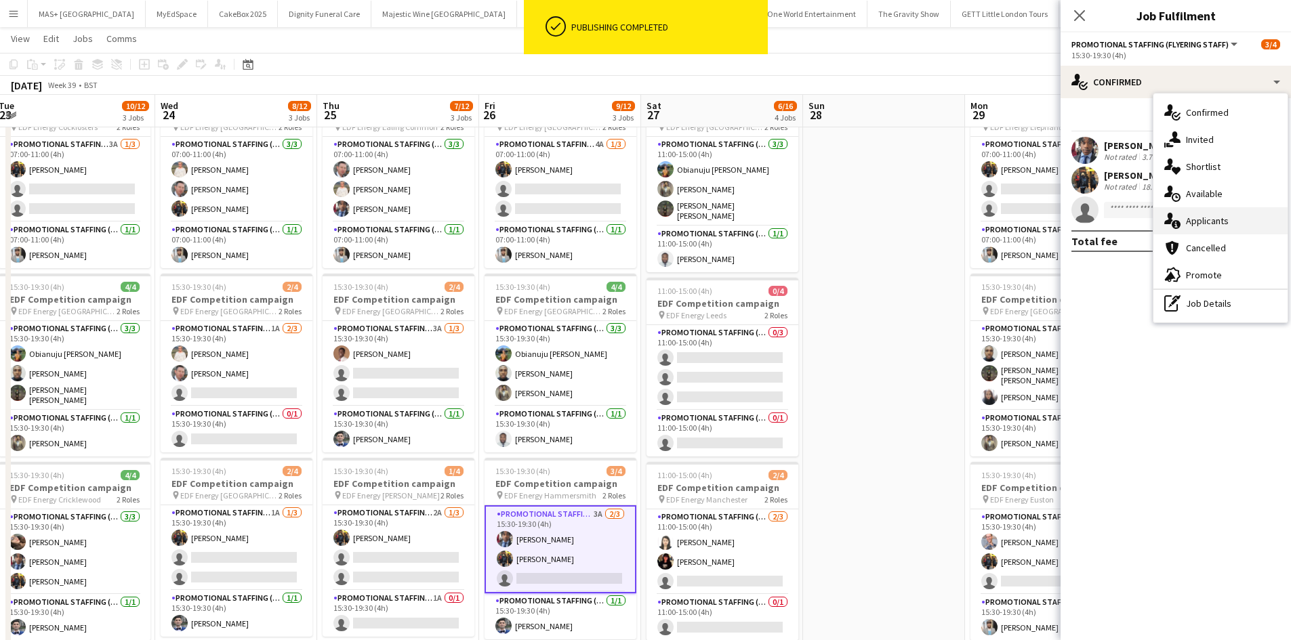
click at [1203, 225] on div "single-neutral-actions-information Applicants" at bounding box center [1220, 220] width 134 height 27
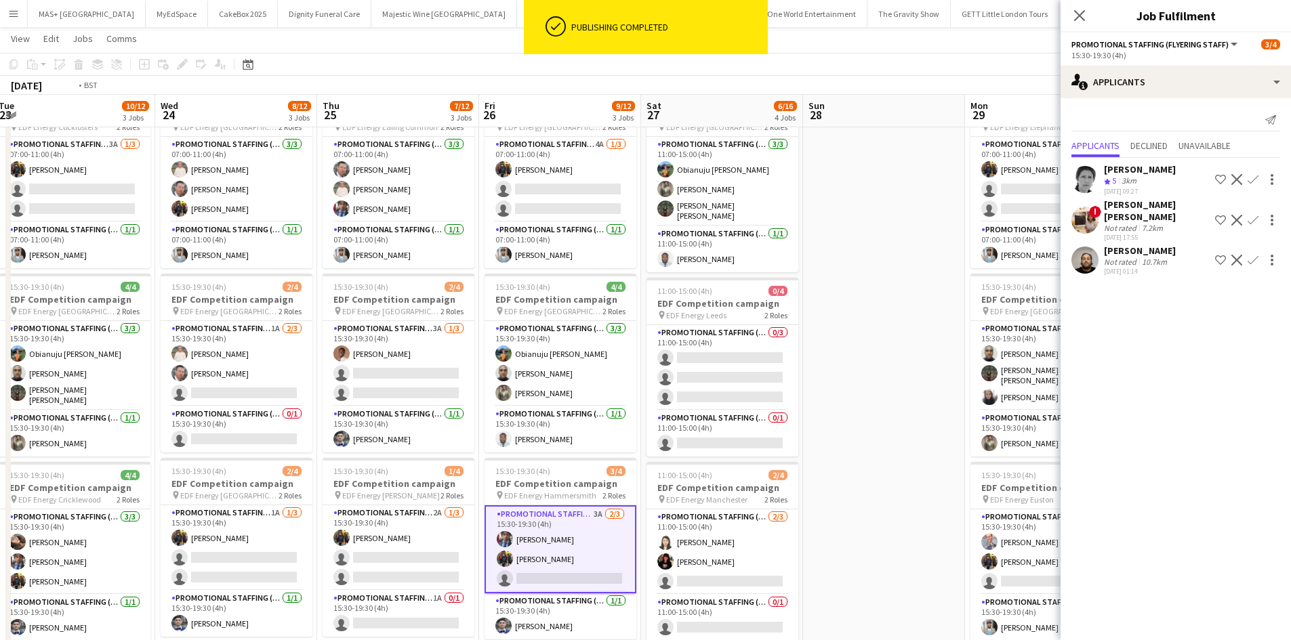
scroll to position [0, 281]
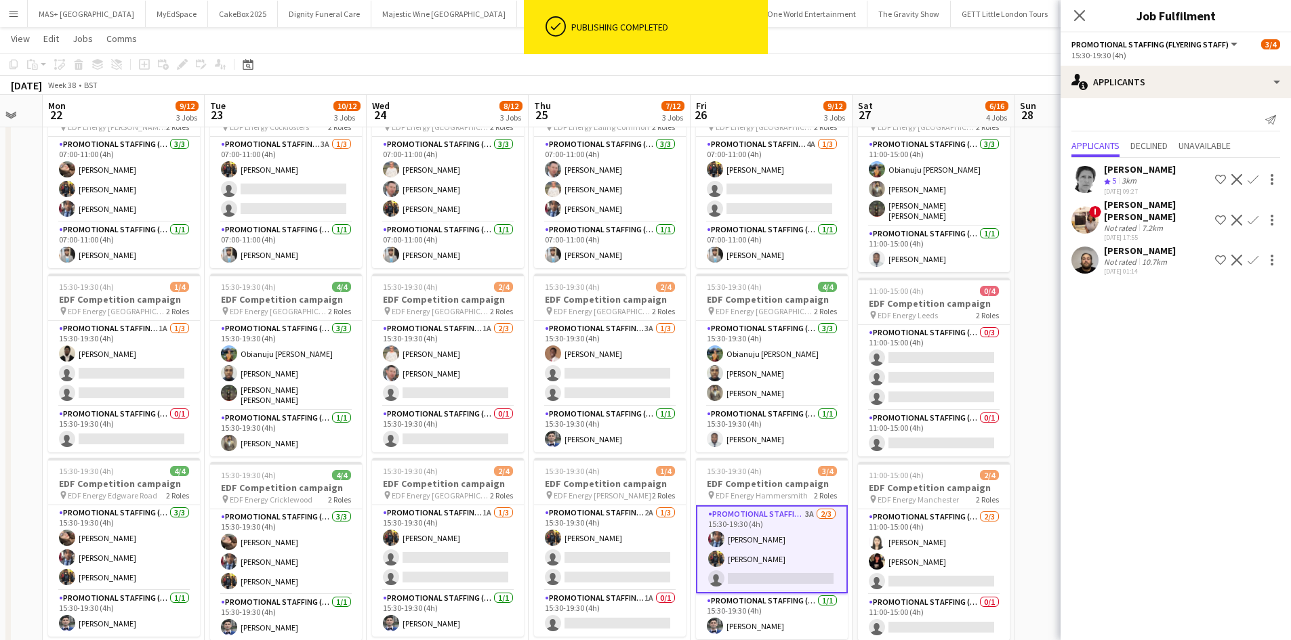
drag, startPoint x: 841, startPoint y: 467, endPoint x: 1136, endPoint y: 410, distance: 300.3
click at [1291, 417] on html "ok-circled Publishing completed Menu Boards Boards Boards All jobs Status Workf…" at bounding box center [645, 428] width 1291 height 992
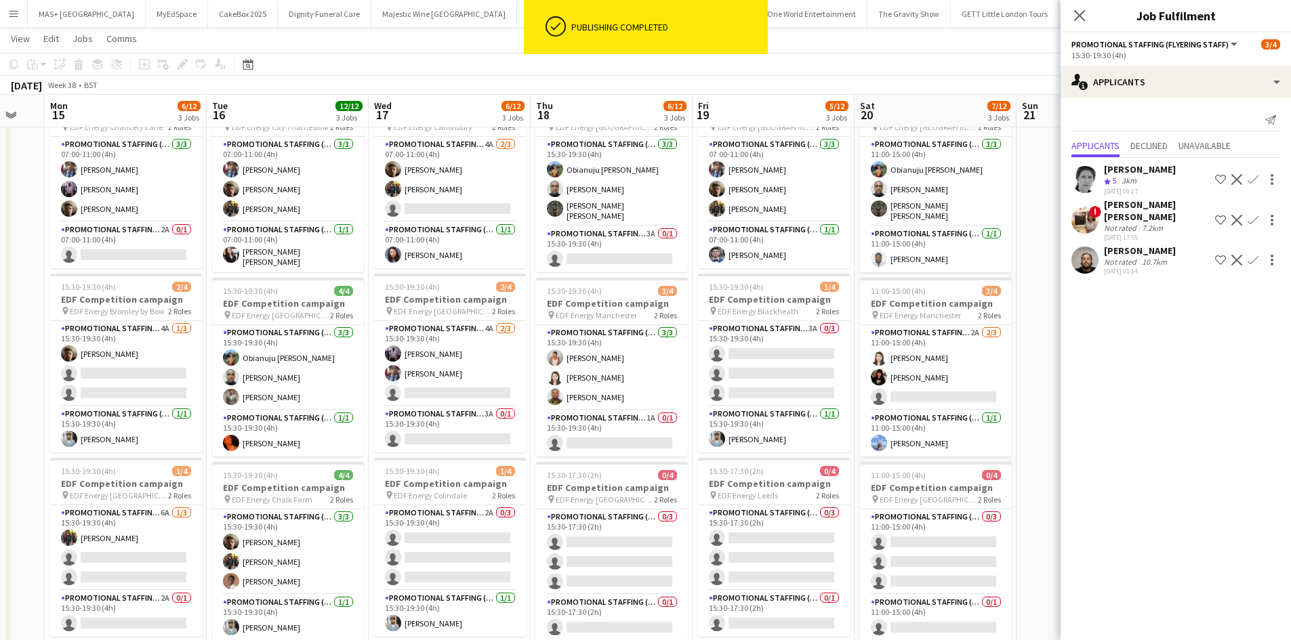
scroll to position [0, 377]
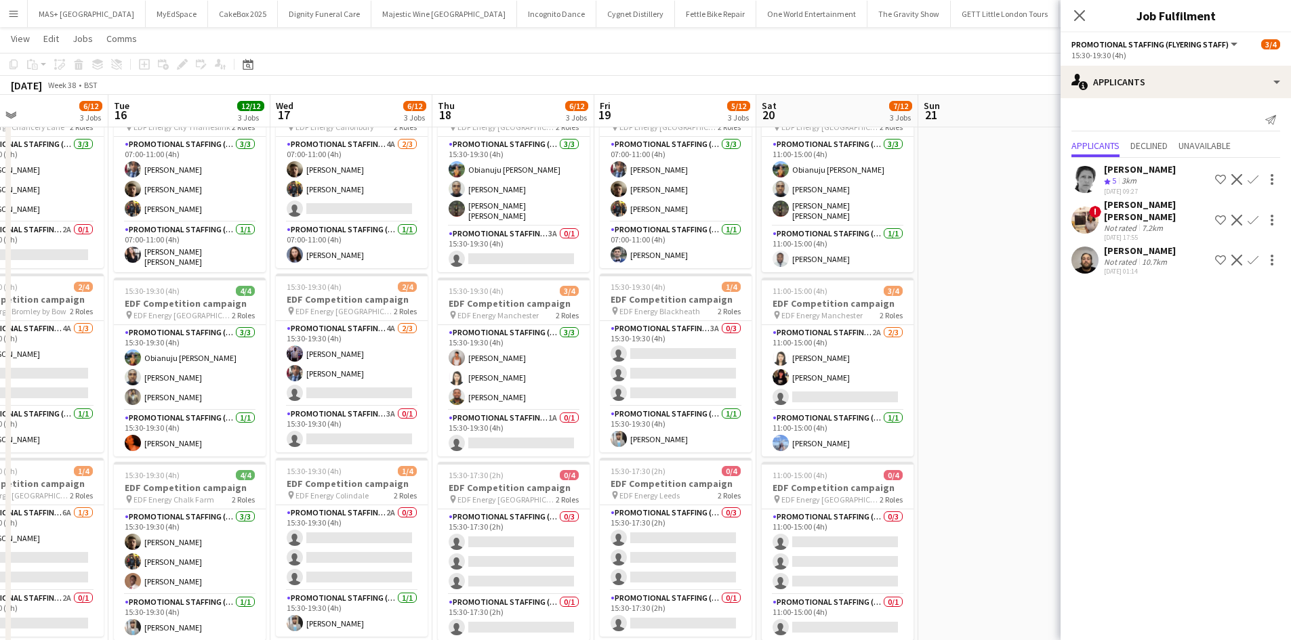
drag, startPoint x: 18, startPoint y: 415, endPoint x: 953, endPoint y: 453, distance: 935.7
click at [1214, 413] on body "ok-circled Publishing completed Menu Boards Boards Boards All jobs Status Workf…" at bounding box center [645, 428] width 1291 height 992
click at [991, 400] on app-date-cell at bounding box center [999, 492] width 162 height 817
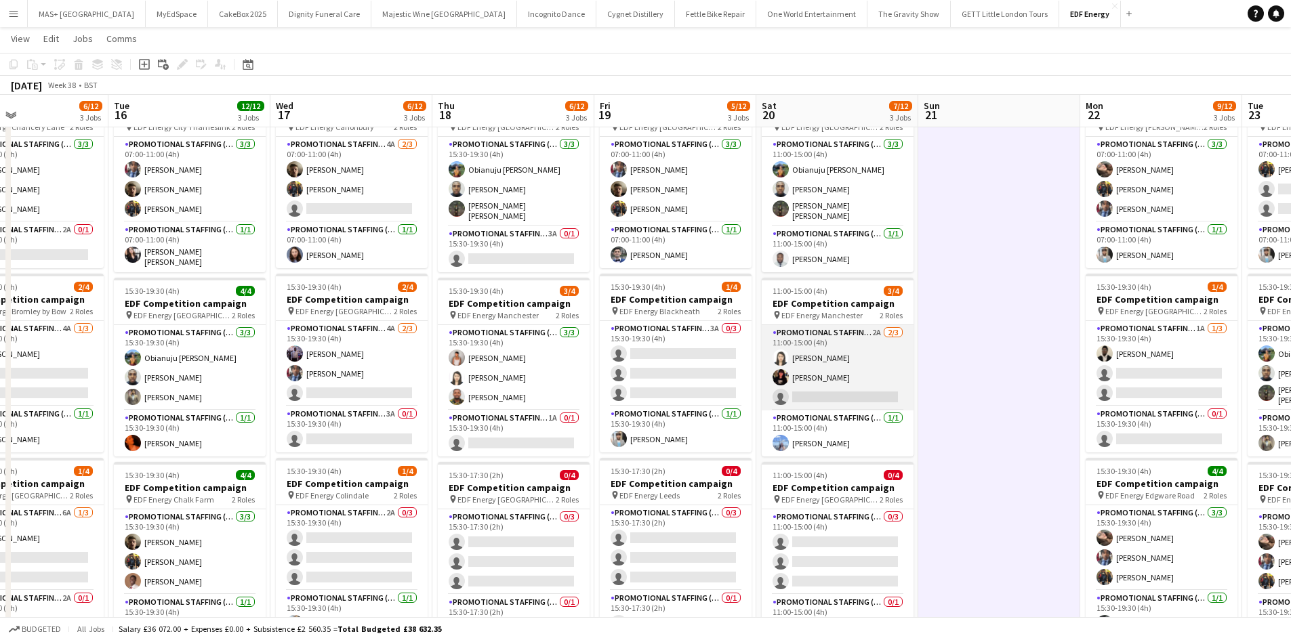
click at [852, 336] on app-card-role "Promotional Staffing (Flyering Staff) 2A 2/3 11:00-15:00 (4h) Winnie Wong Phoeb…" at bounding box center [838, 367] width 152 height 85
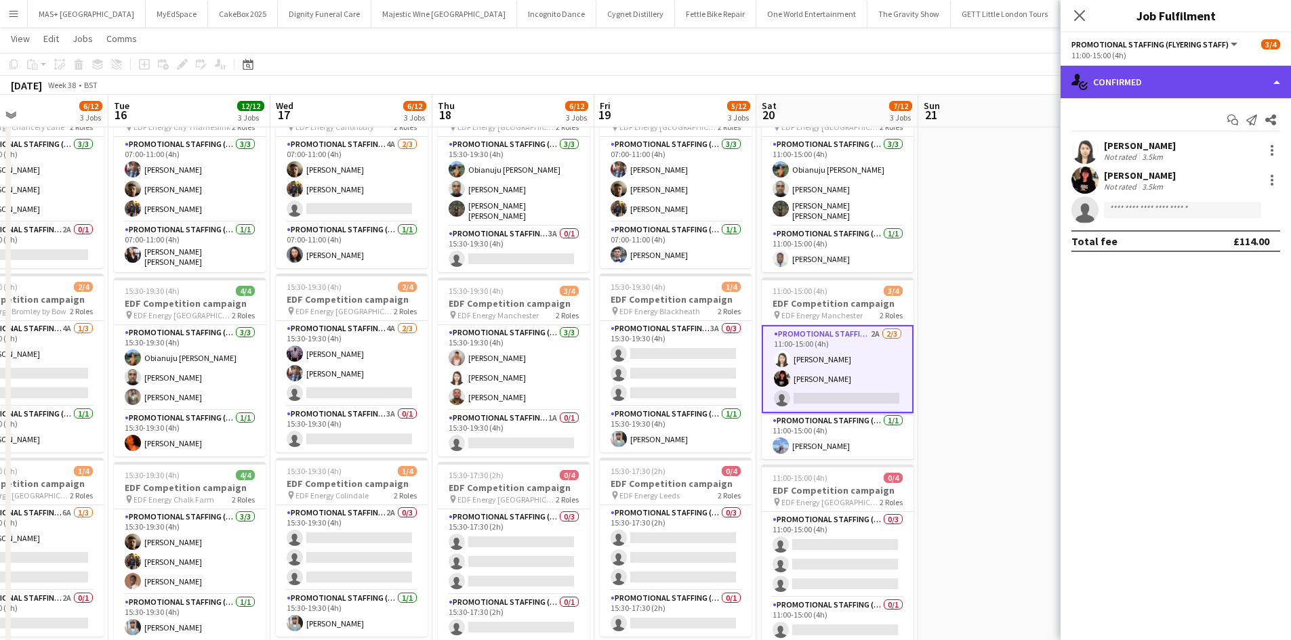
click at [1127, 88] on div "single-neutral-actions-check-2 Confirmed" at bounding box center [1175, 82] width 230 height 33
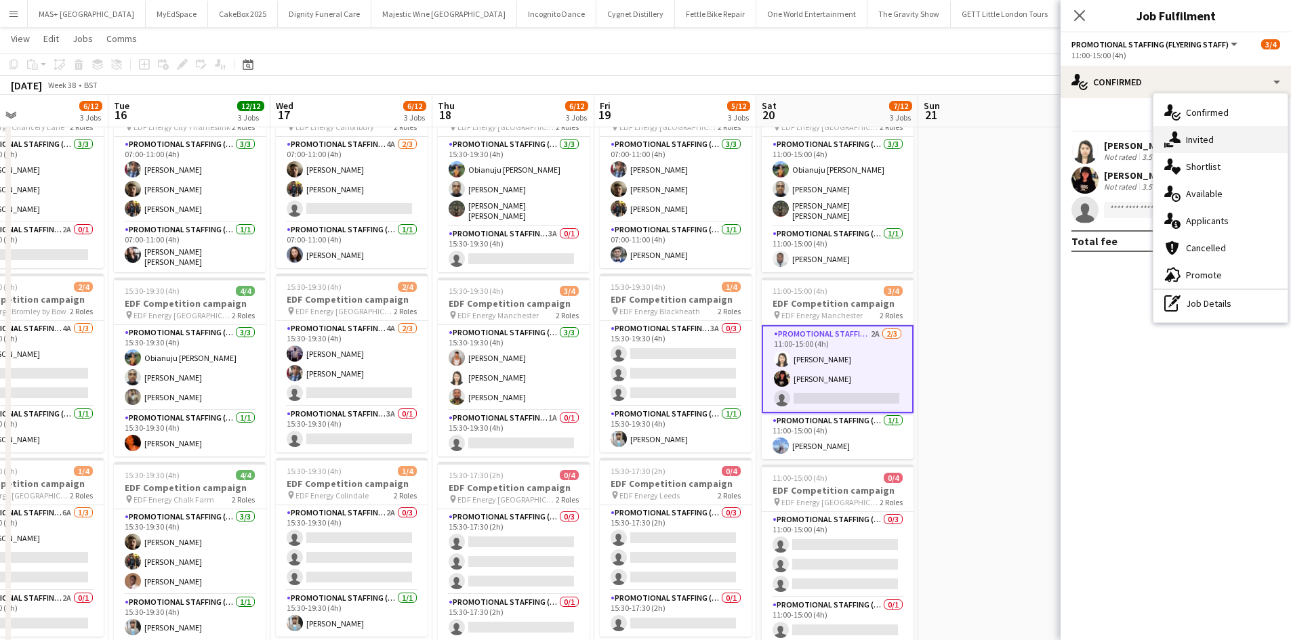
click at [1217, 140] on div "single-neutral-actions-share-1 Invited" at bounding box center [1220, 139] width 134 height 27
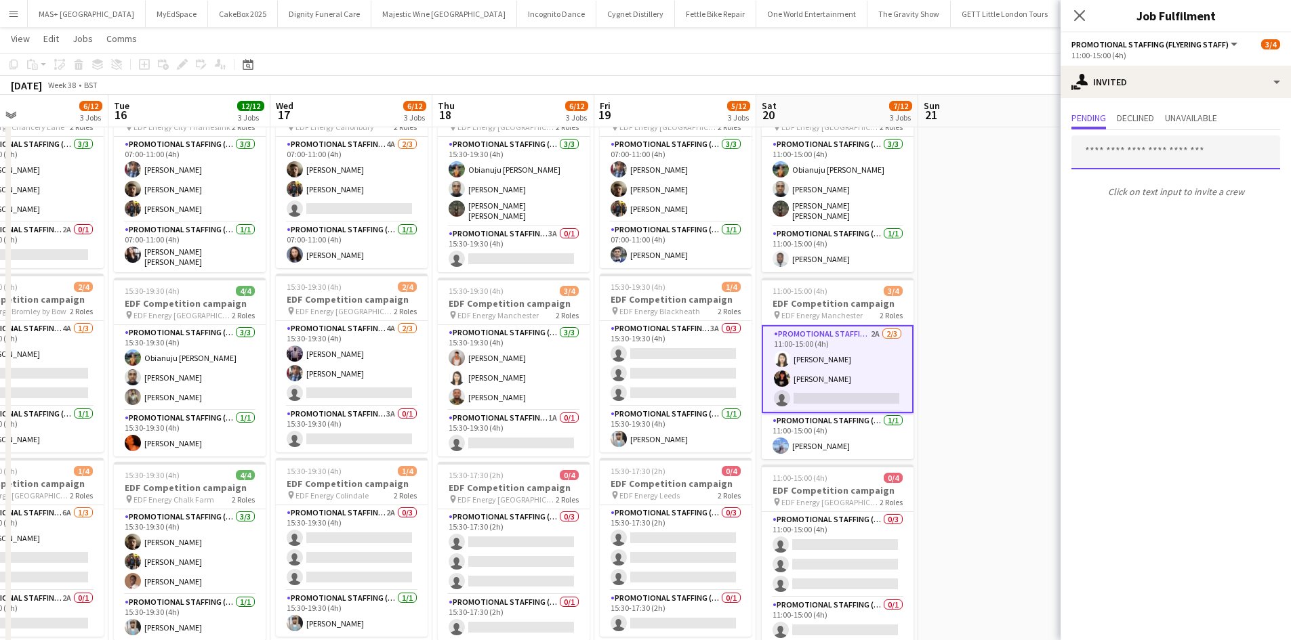
click at [1123, 147] on input "text" at bounding box center [1175, 153] width 209 height 34
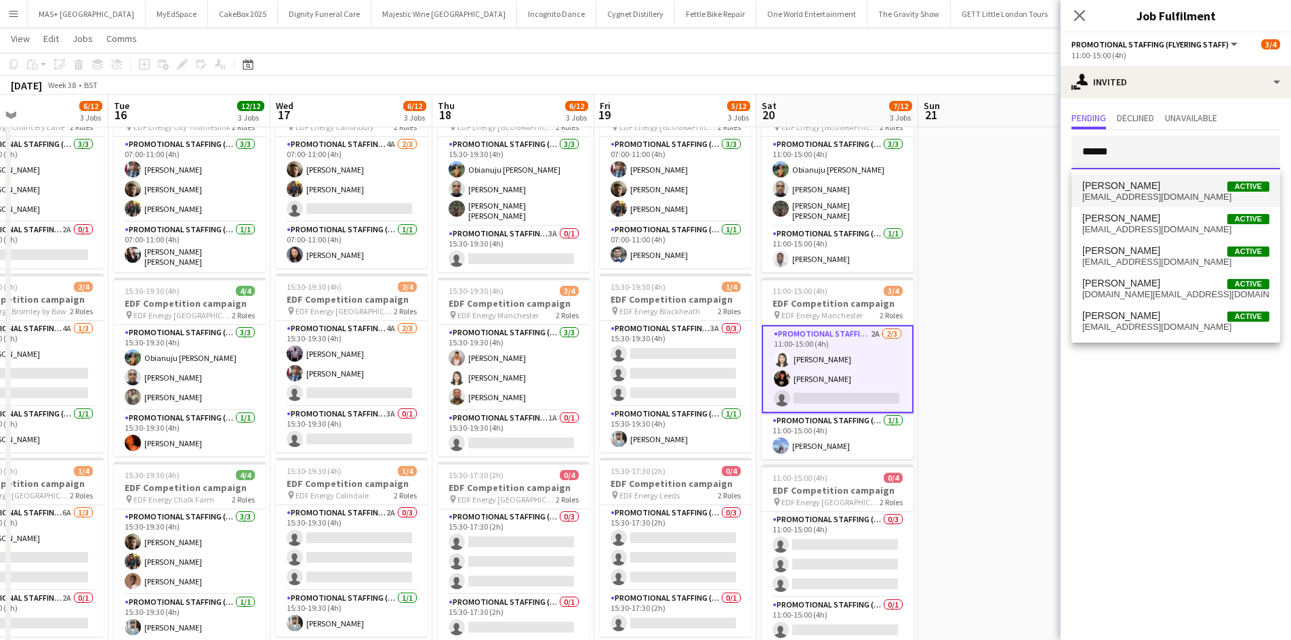
type input "******"
click at [1140, 188] on span "[PERSON_NAME]" at bounding box center [1121, 186] width 78 height 12
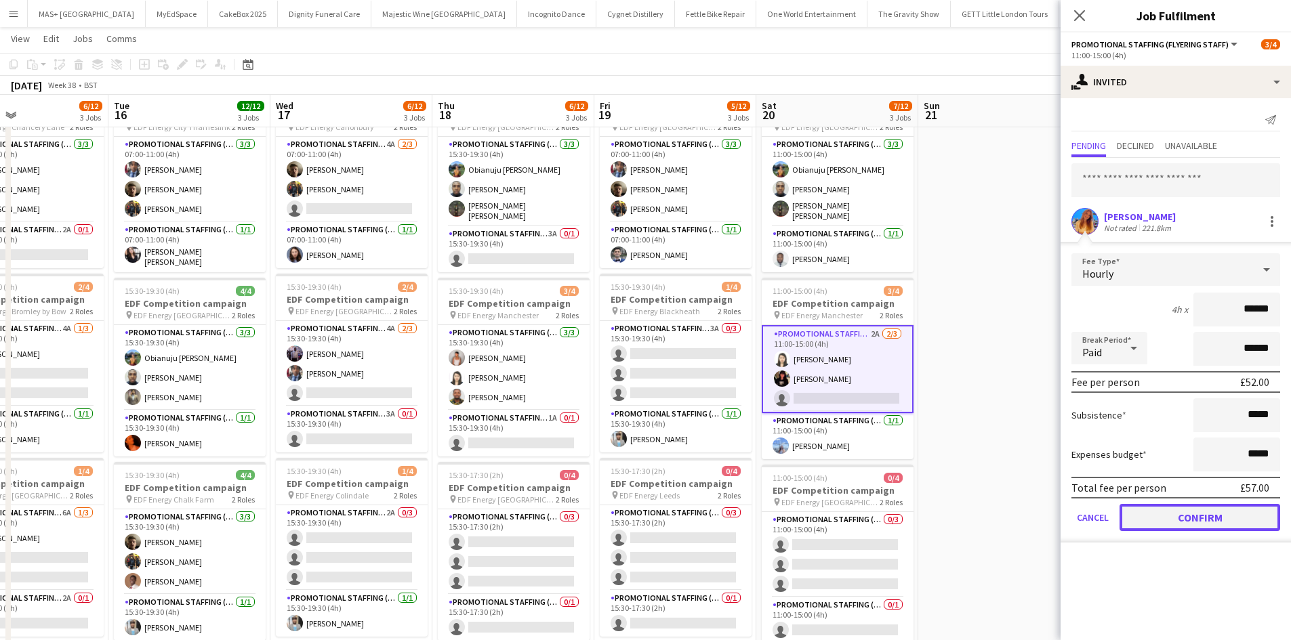
click at [1209, 524] on button "Confirm" at bounding box center [1199, 517] width 161 height 27
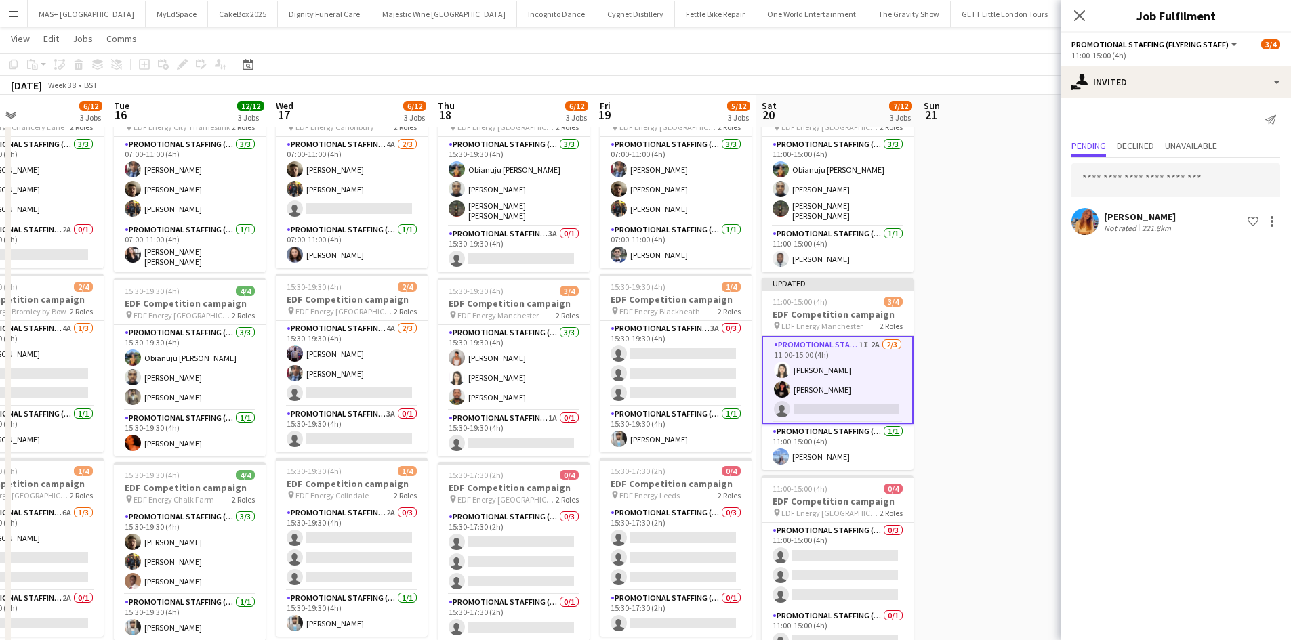
click at [957, 435] on app-date-cell at bounding box center [999, 492] width 162 height 817
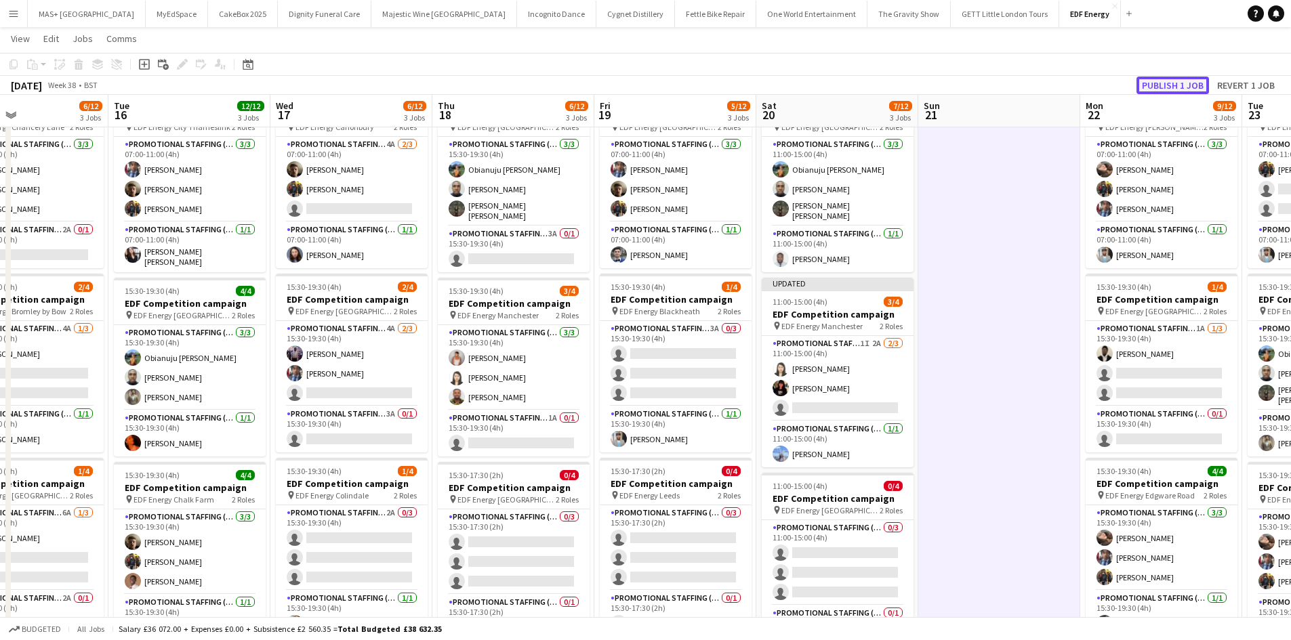
click at [1159, 82] on button "Publish 1 job" at bounding box center [1172, 86] width 72 height 18
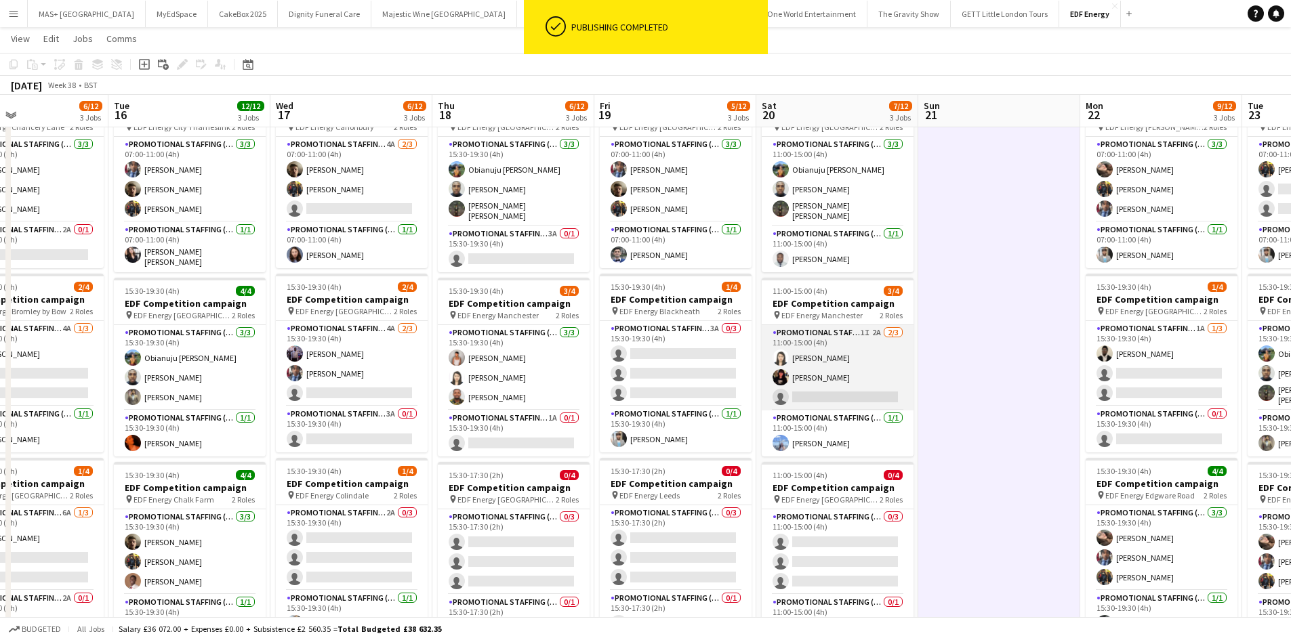
click at [823, 352] on app-card-role "Promotional Staffing (Flyering Staff) 1I 2A 2/3 11:00-15:00 (4h) Winnie Wong Ph…" at bounding box center [838, 367] width 152 height 85
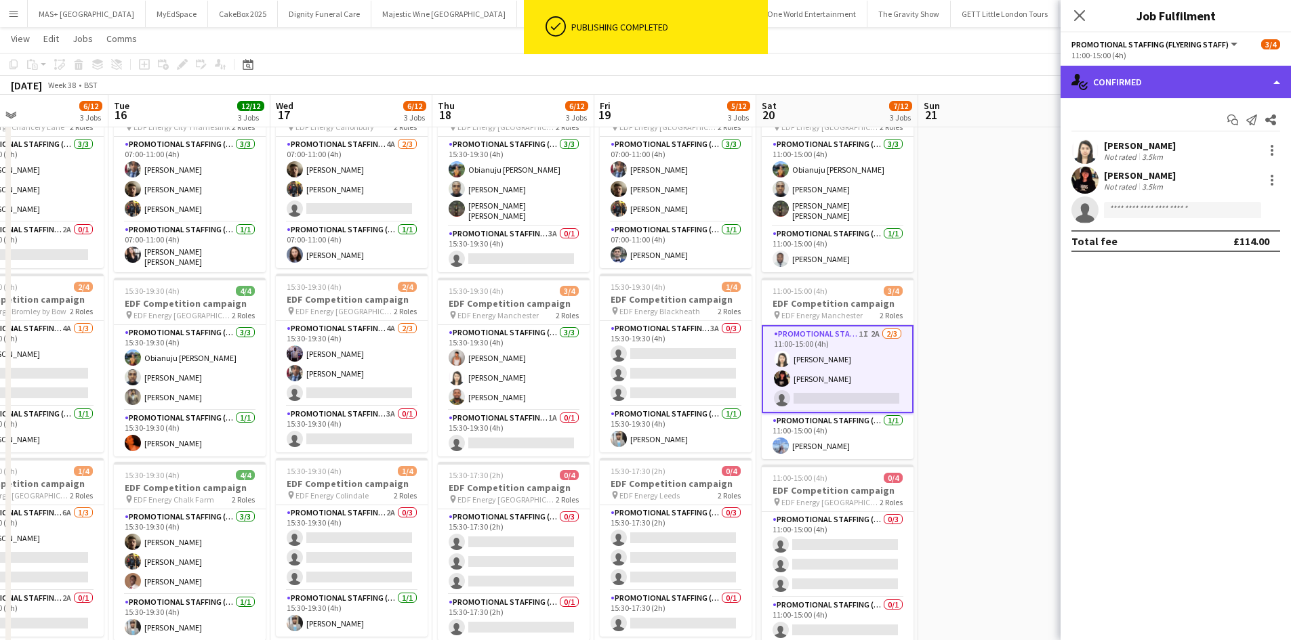
click at [1167, 83] on div "single-neutral-actions-check-2 Confirmed" at bounding box center [1175, 82] width 230 height 33
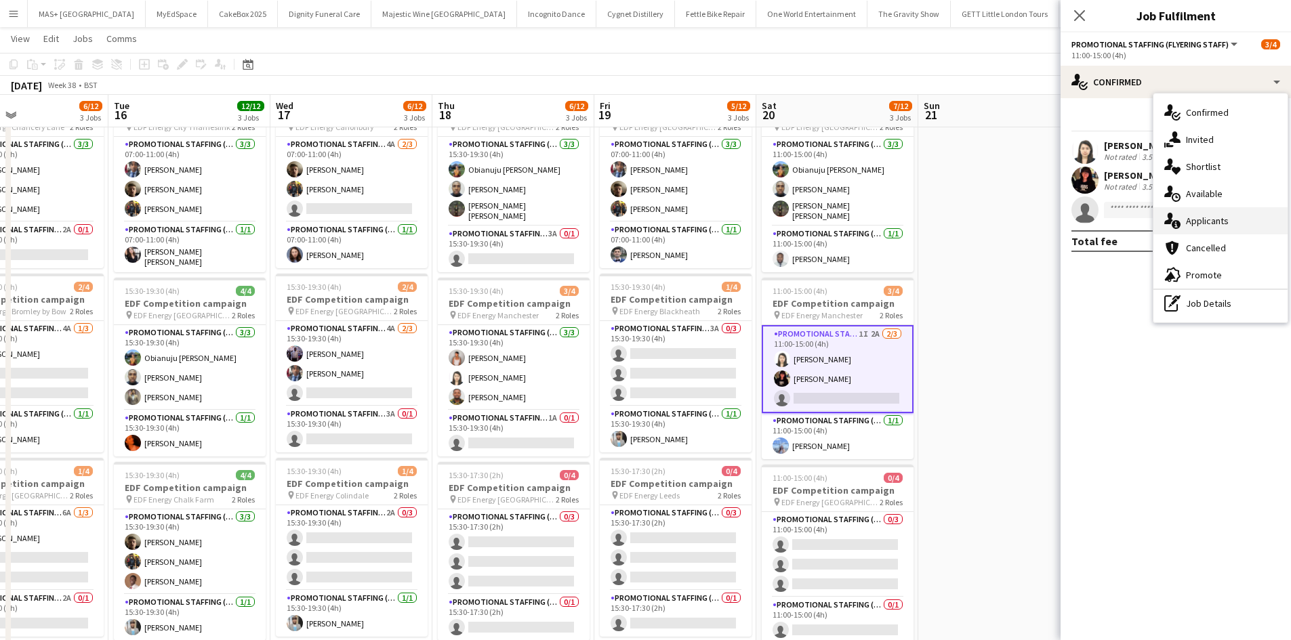
click at [1207, 220] on div "single-neutral-actions-information Applicants" at bounding box center [1220, 220] width 134 height 27
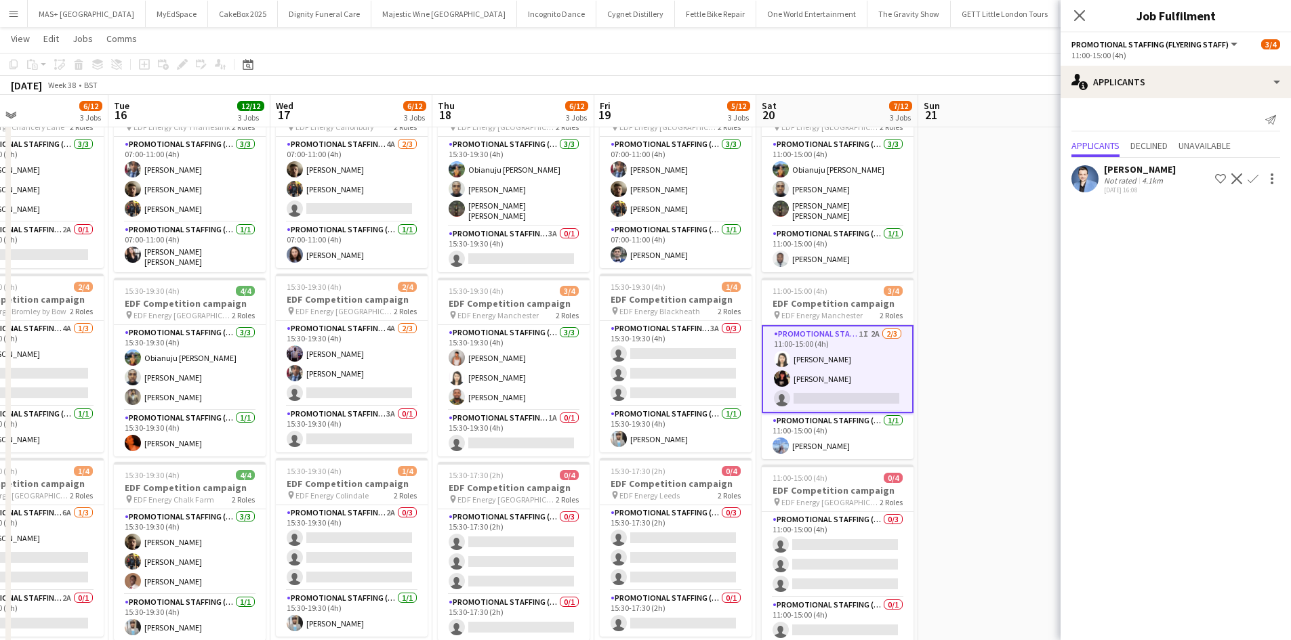
click at [1165, 169] on div "Reza Tamizkar Not rated 4.1km 22-08-2025 16:08 Shortlist crew Decline Confirm" at bounding box center [1175, 178] width 230 height 31
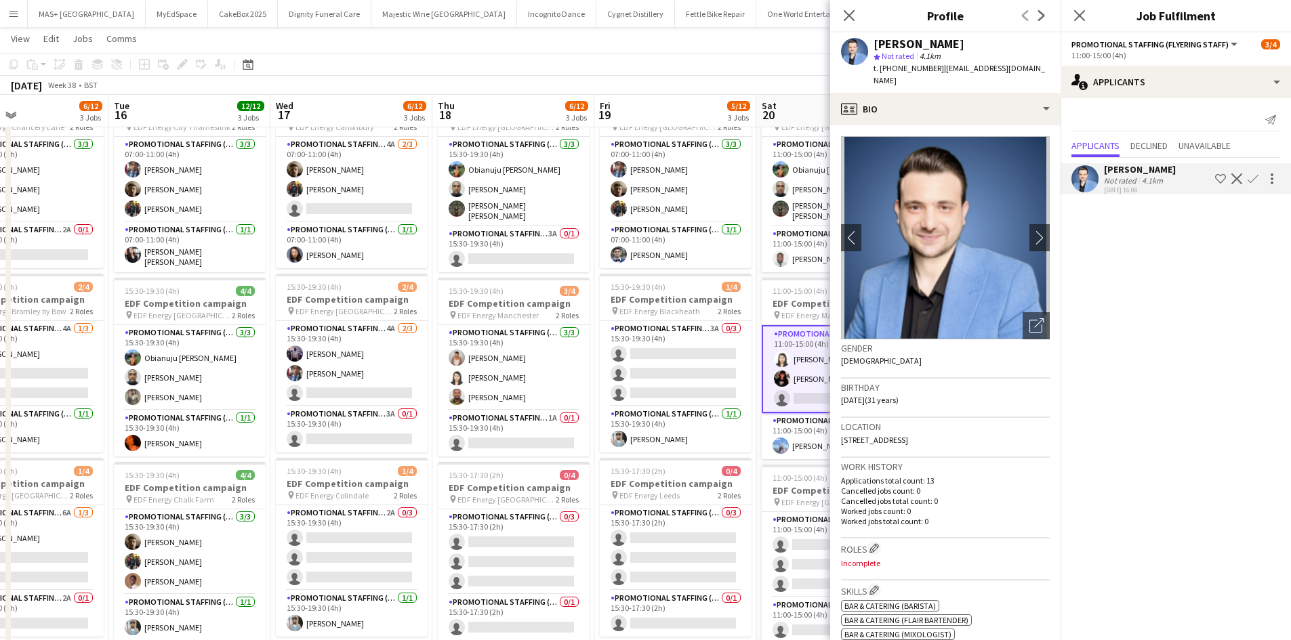
click at [1163, 175] on div "4.1km" at bounding box center [1152, 180] width 26 height 10
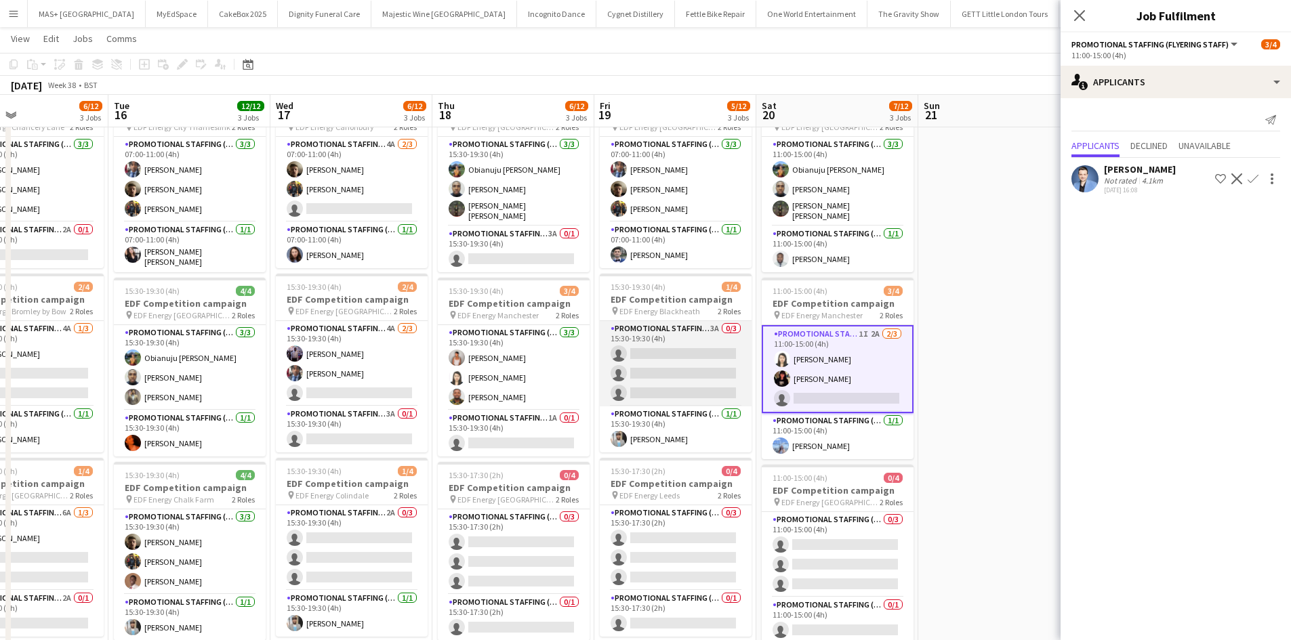
click at [669, 341] on app-card-role "Promotional Staffing (Flyering Staff) 3A 0/3 15:30-19:30 (4h) single-neutral-ac…" at bounding box center [676, 363] width 152 height 85
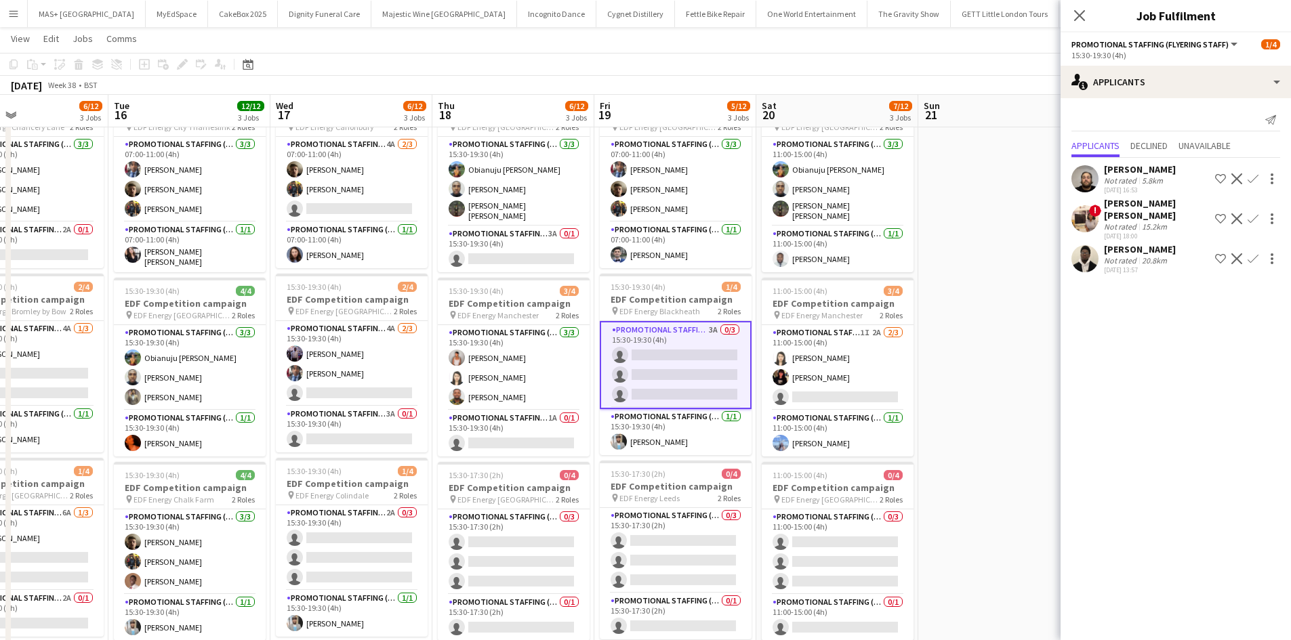
click at [1253, 253] on app-icon "Confirm" at bounding box center [1252, 258] width 11 height 11
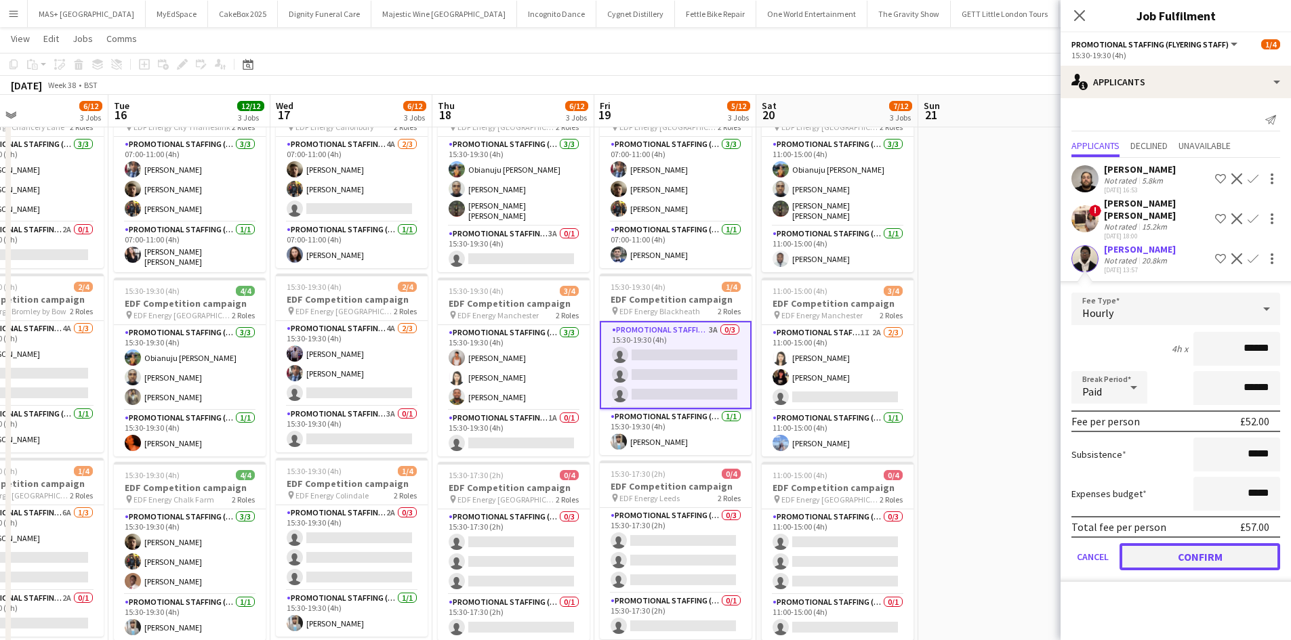
click at [1178, 547] on button "Confirm" at bounding box center [1199, 556] width 161 height 27
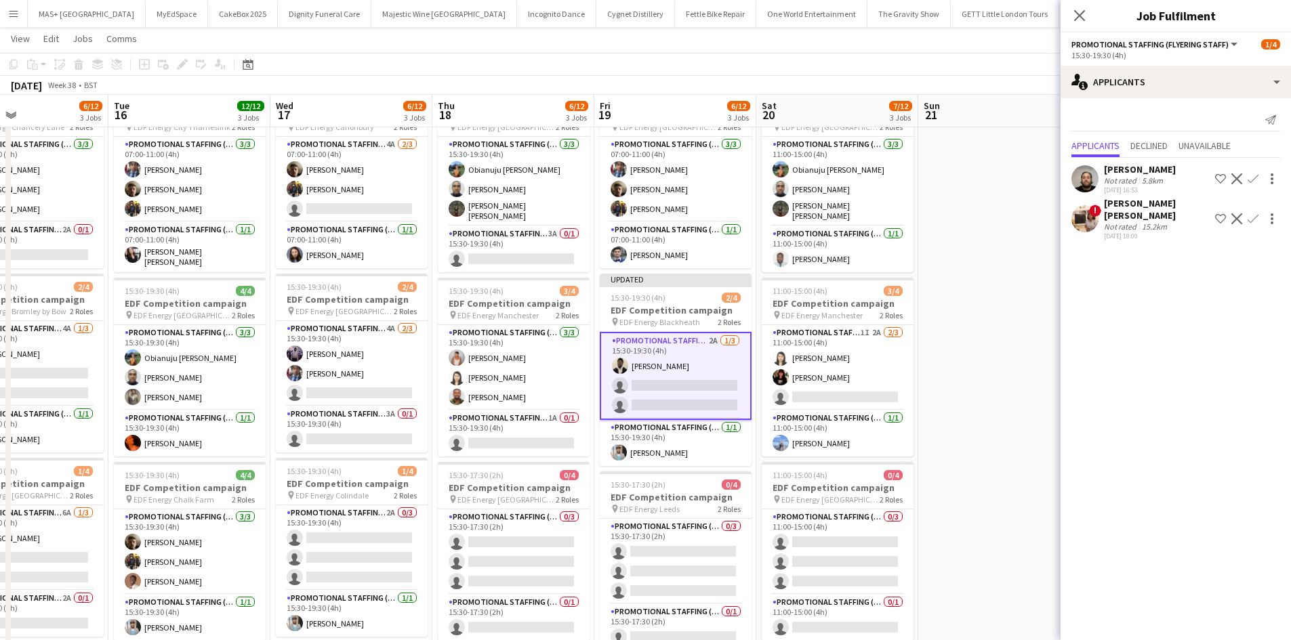
click at [984, 457] on app-date-cell at bounding box center [999, 492] width 162 height 817
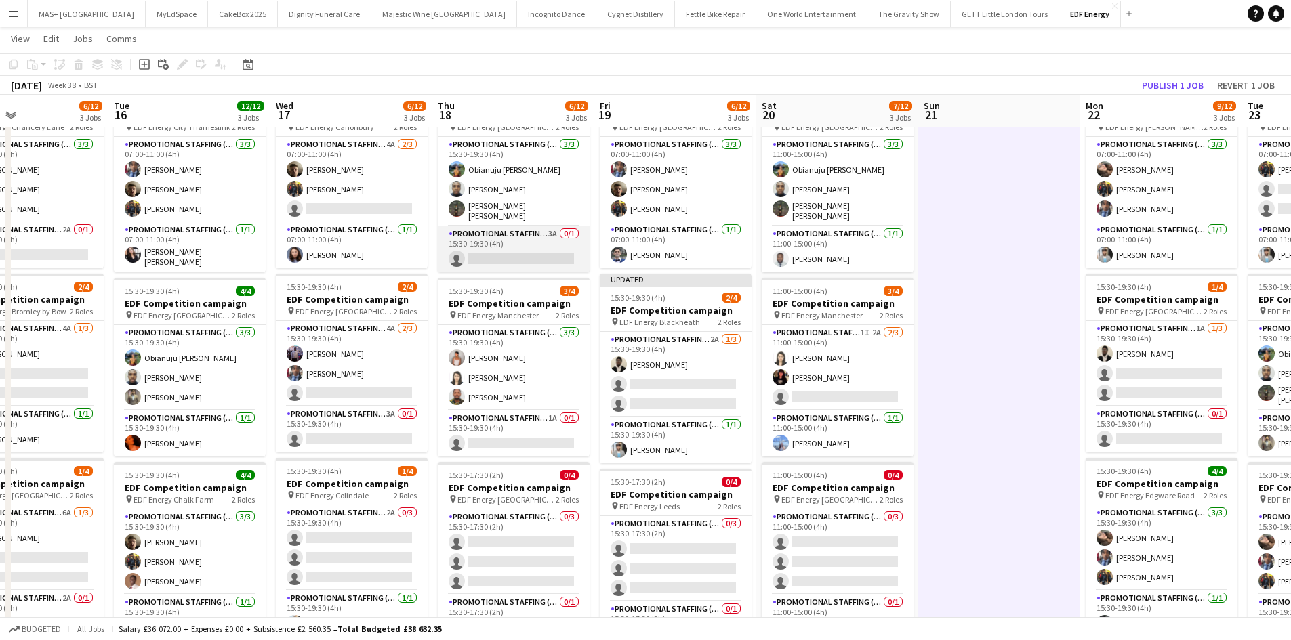
click at [485, 235] on app-card-role "Promotional Staffing (Team Leader) 3A 0/1 15:30-19:30 (4h) single-neutral-actio…" at bounding box center [514, 249] width 152 height 46
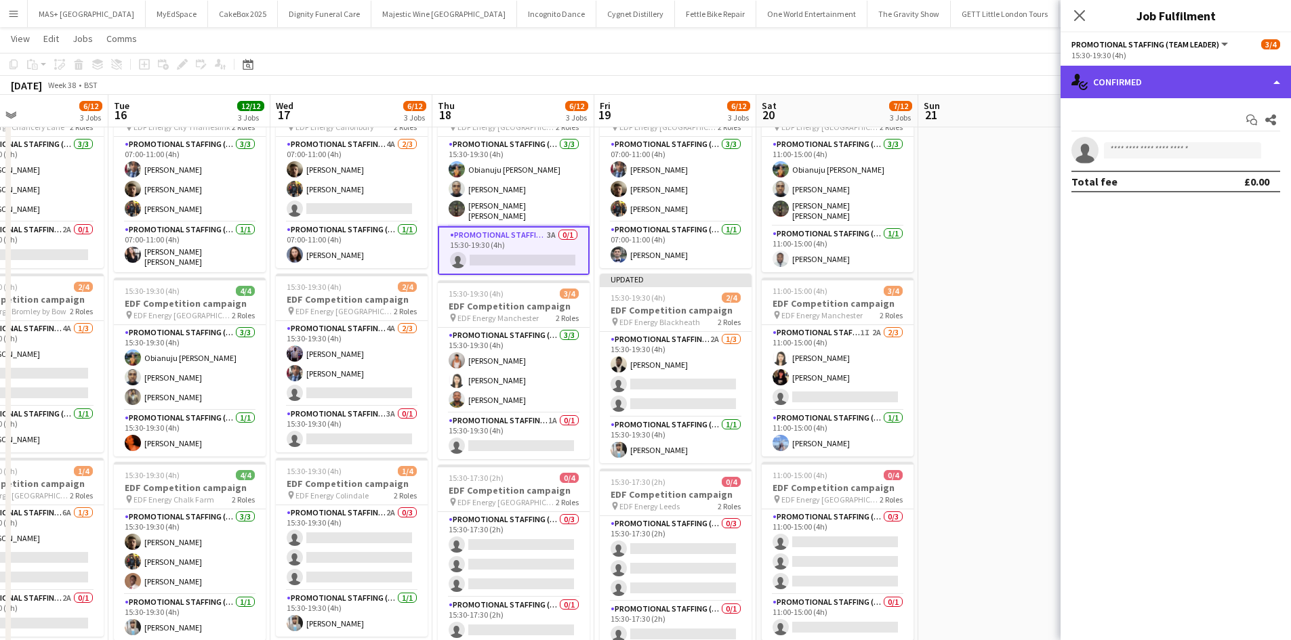
click at [1148, 85] on div "single-neutral-actions-check-2 Confirmed" at bounding box center [1175, 82] width 230 height 33
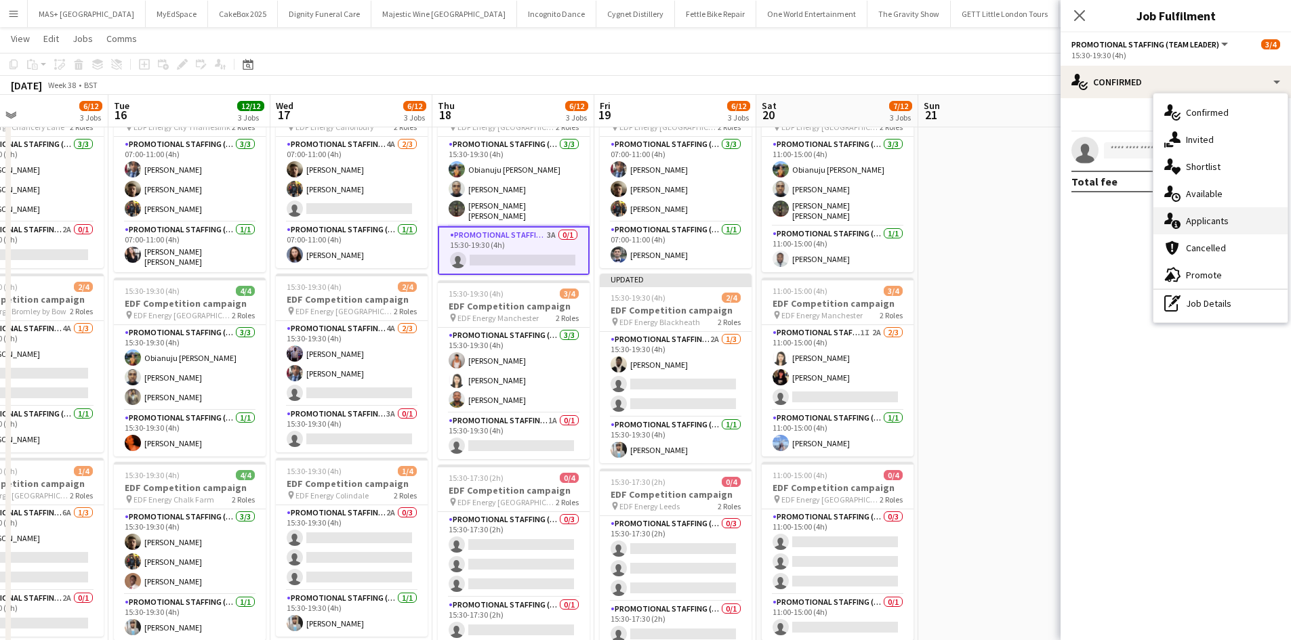
click at [1226, 215] on div "single-neutral-actions-information Applicants" at bounding box center [1220, 220] width 134 height 27
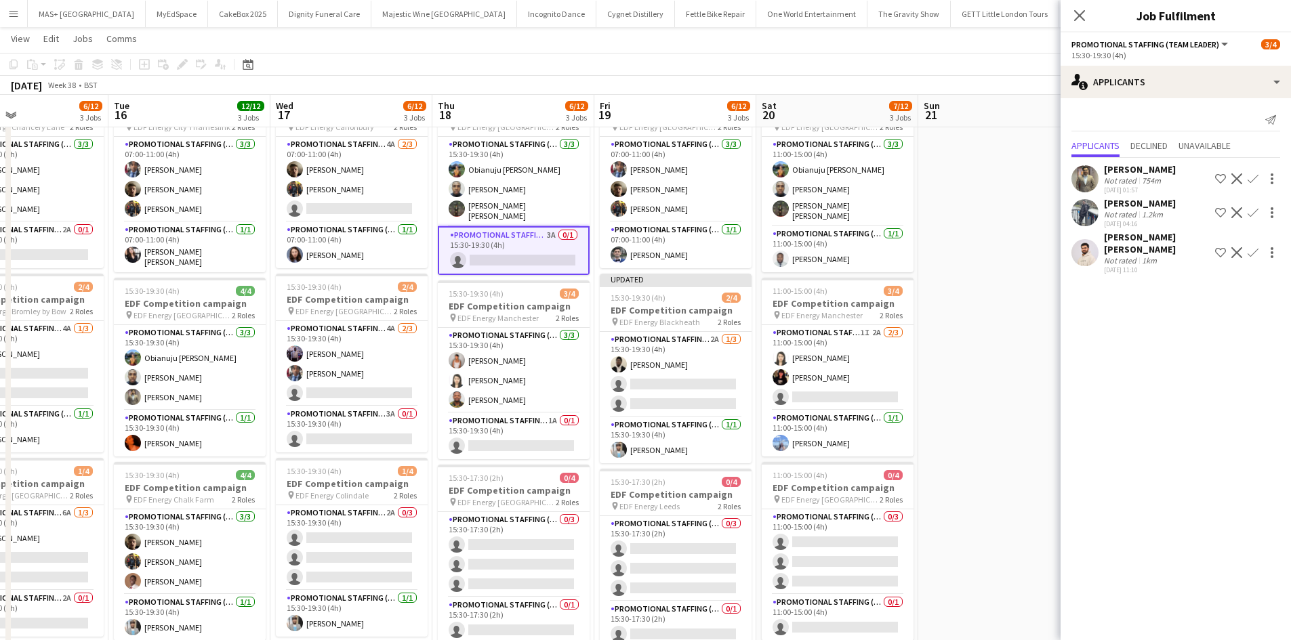
click at [1247, 176] on app-icon "Confirm" at bounding box center [1252, 178] width 11 height 11
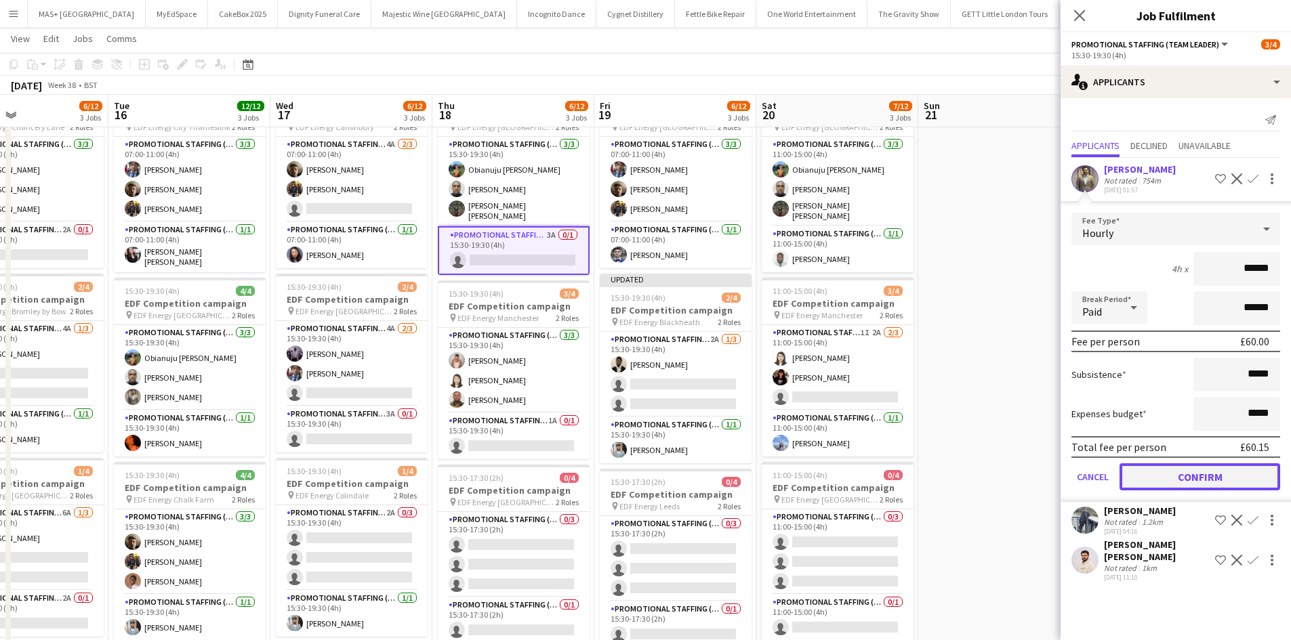
click at [1222, 478] on button "Confirm" at bounding box center [1199, 476] width 161 height 27
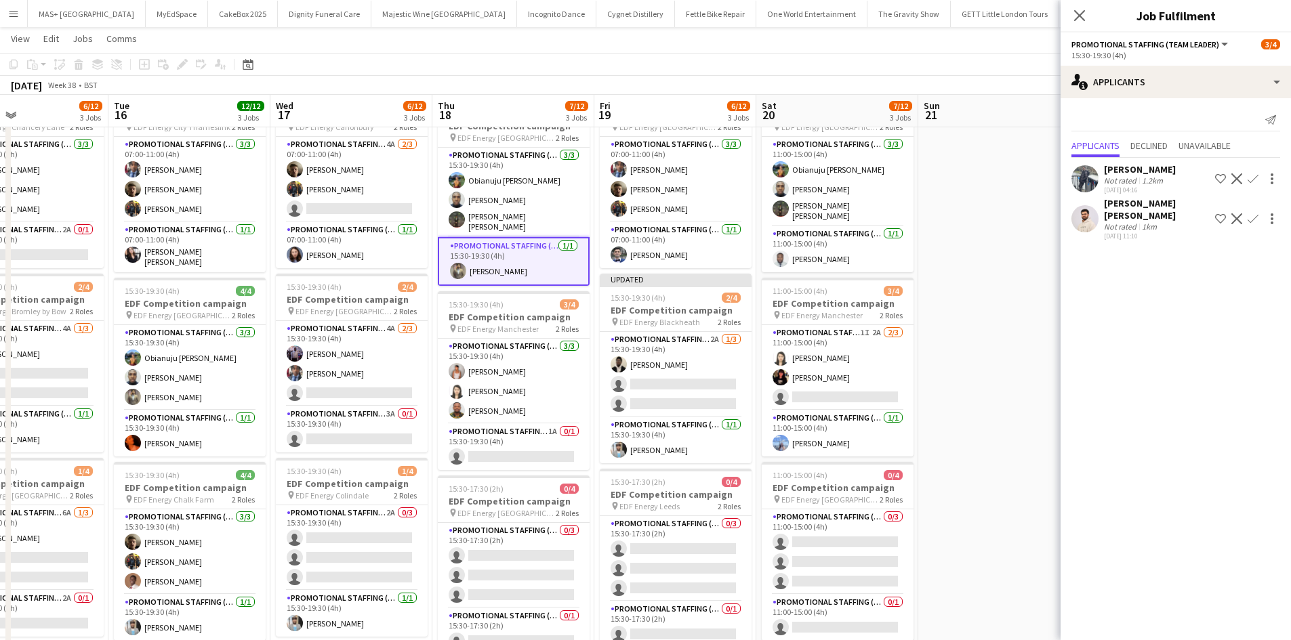
click at [997, 335] on app-date-cell at bounding box center [999, 492] width 162 height 817
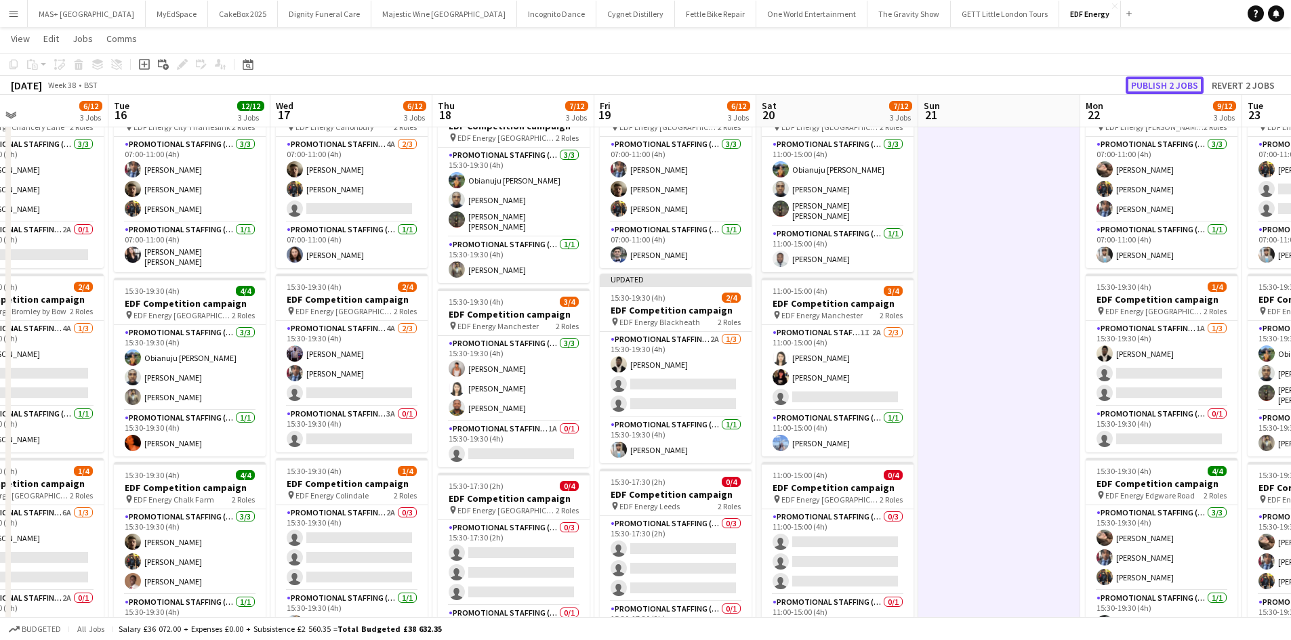
click at [1150, 91] on button "Publish 2 jobs" at bounding box center [1164, 86] width 78 height 18
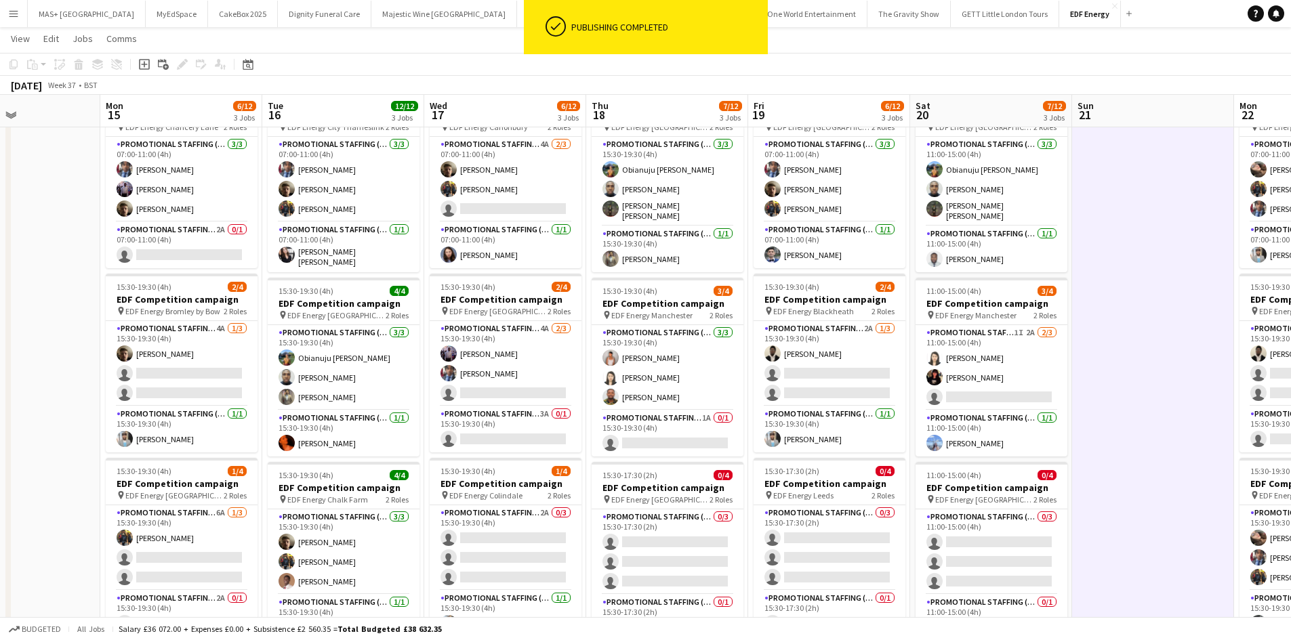
scroll to position [0, 293]
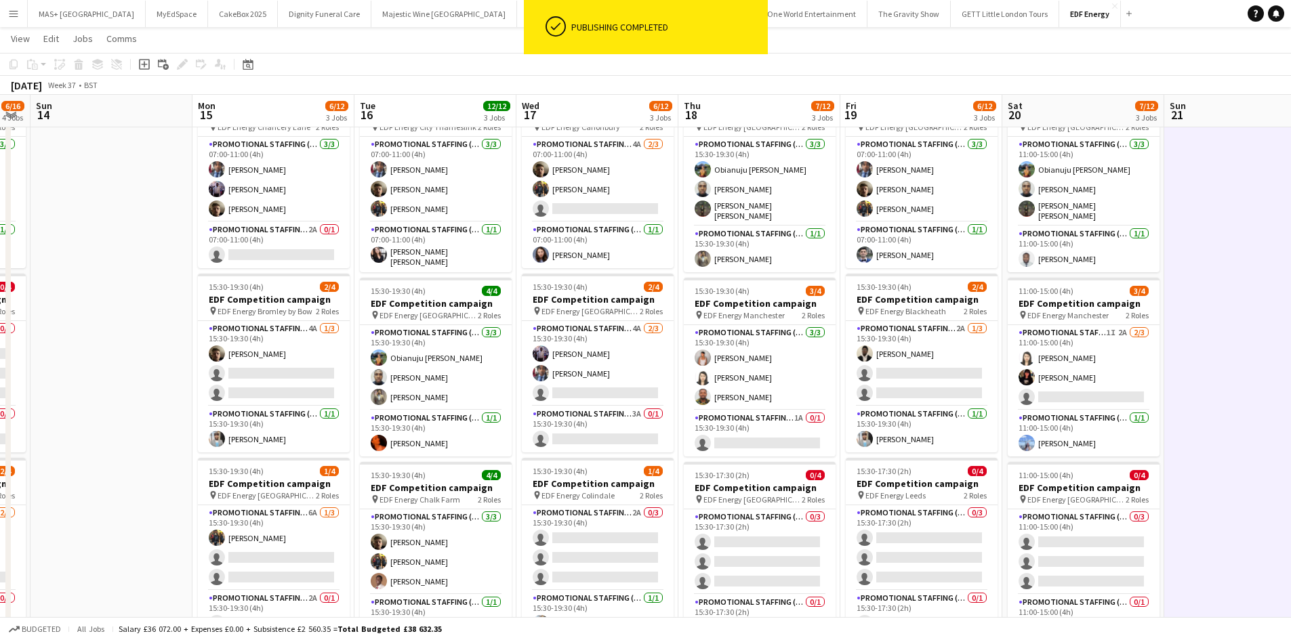
drag, startPoint x: 976, startPoint y: 306, endPoint x: 1222, endPoint y: 319, distance: 246.3
click at [1222, 319] on app-calendar-viewport "Fri 12 12/12 3 Jobs Sat 13 6/16 4 Jobs Sun 14 Mon 15 6/12 3 Jobs Tue 16 12/12 3…" at bounding box center [645, 443] width 1291 height 916
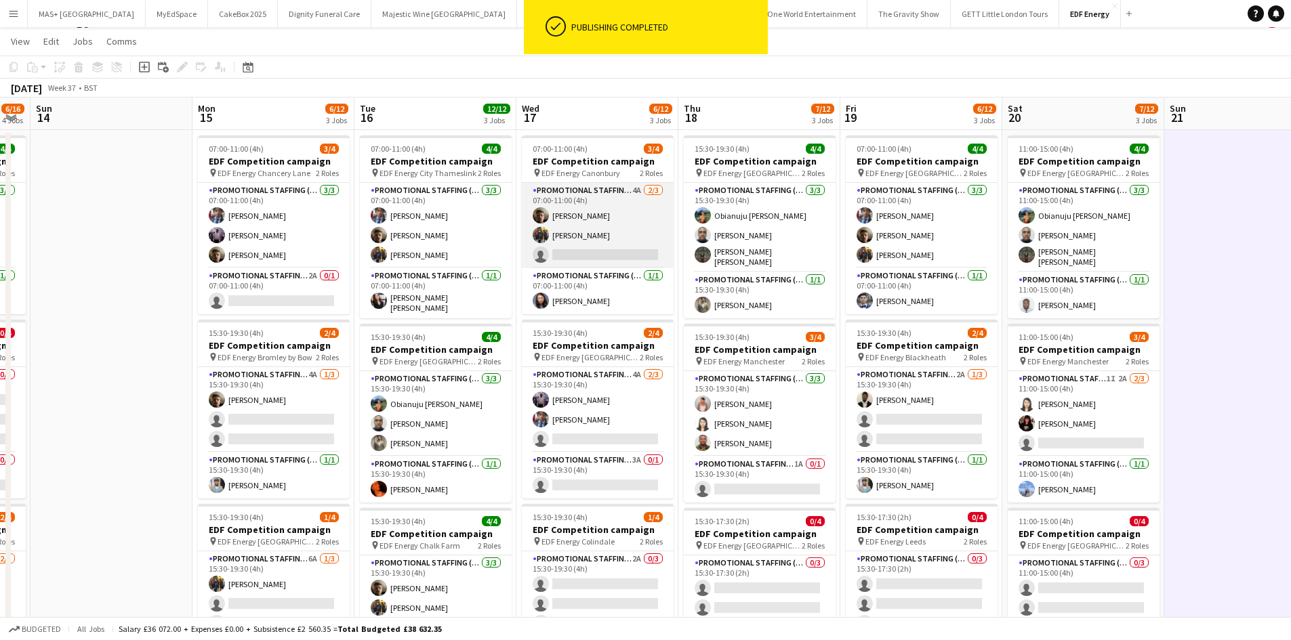
scroll to position [0, 0]
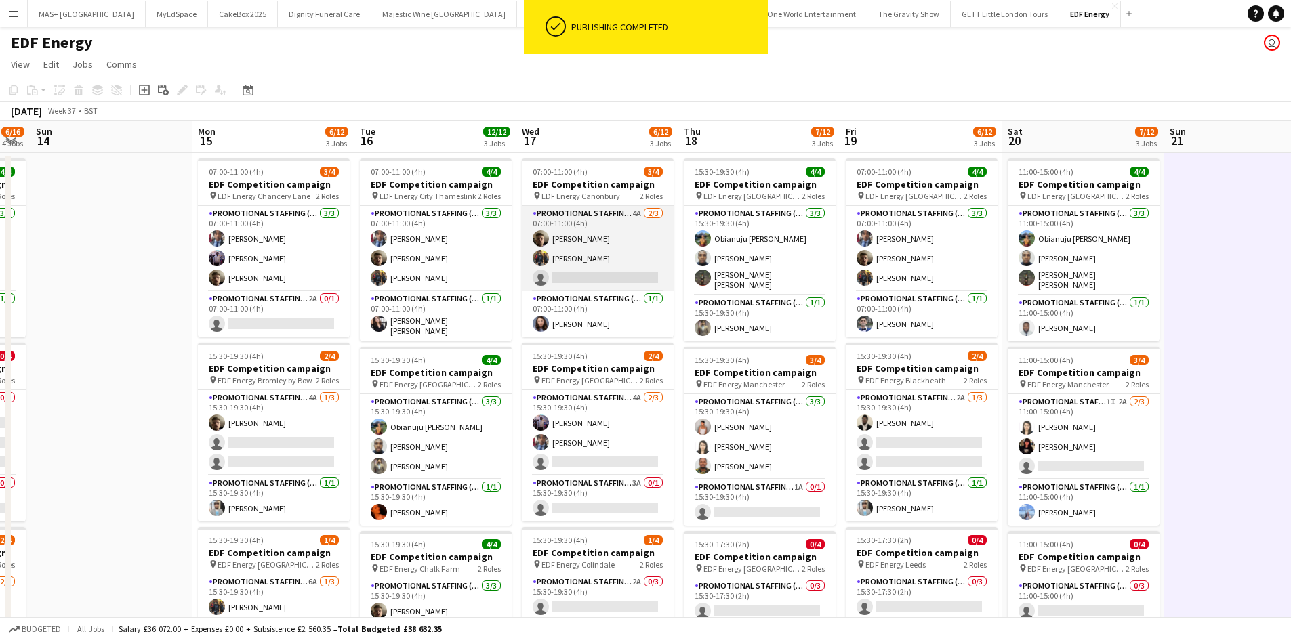
click at [598, 235] on app-card-role "Promotional Staffing (Flyering Staff) 4A 2/3 07:00-11:00 (4h) Alex Jackson-Kemp…" at bounding box center [598, 248] width 152 height 85
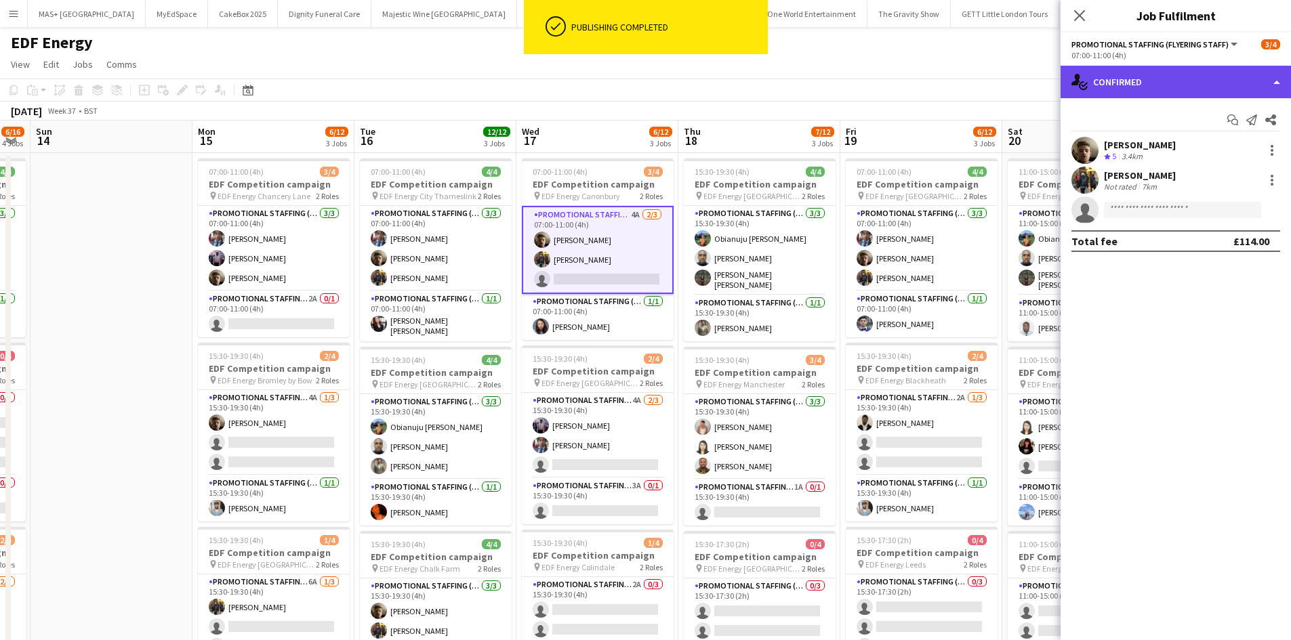
click at [1165, 81] on div "single-neutral-actions-check-2 Confirmed" at bounding box center [1175, 82] width 230 height 33
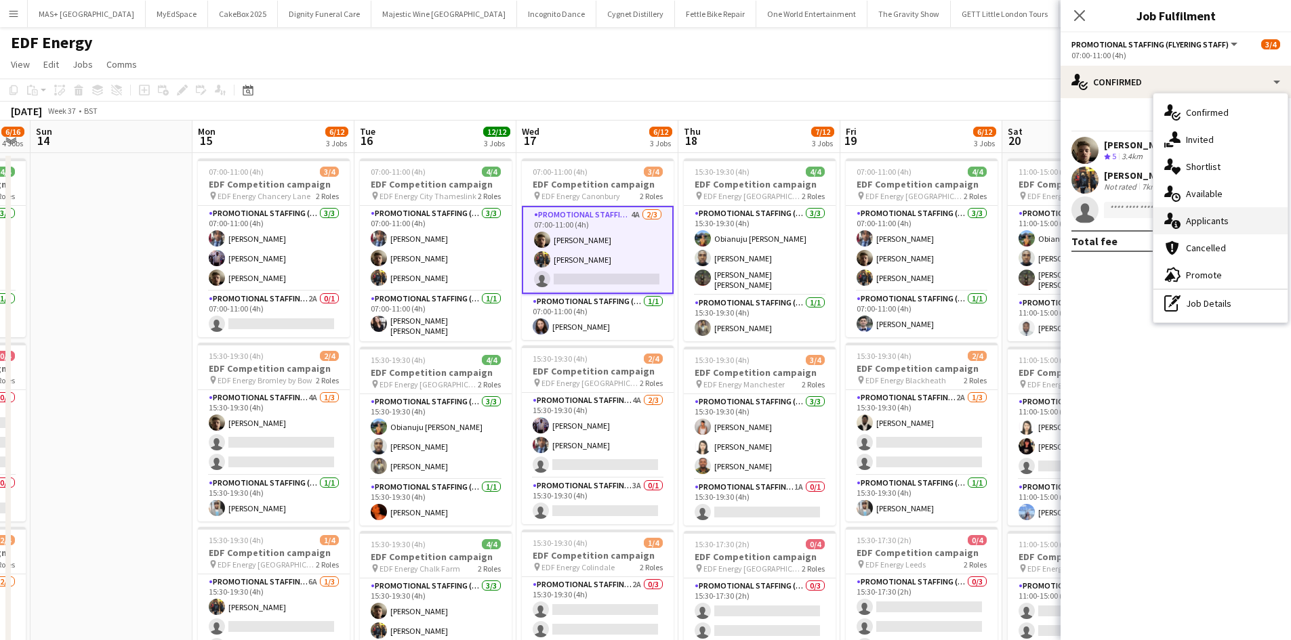
click at [1197, 226] on div "single-neutral-actions-information Applicants" at bounding box center [1220, 220] width 134 height 27
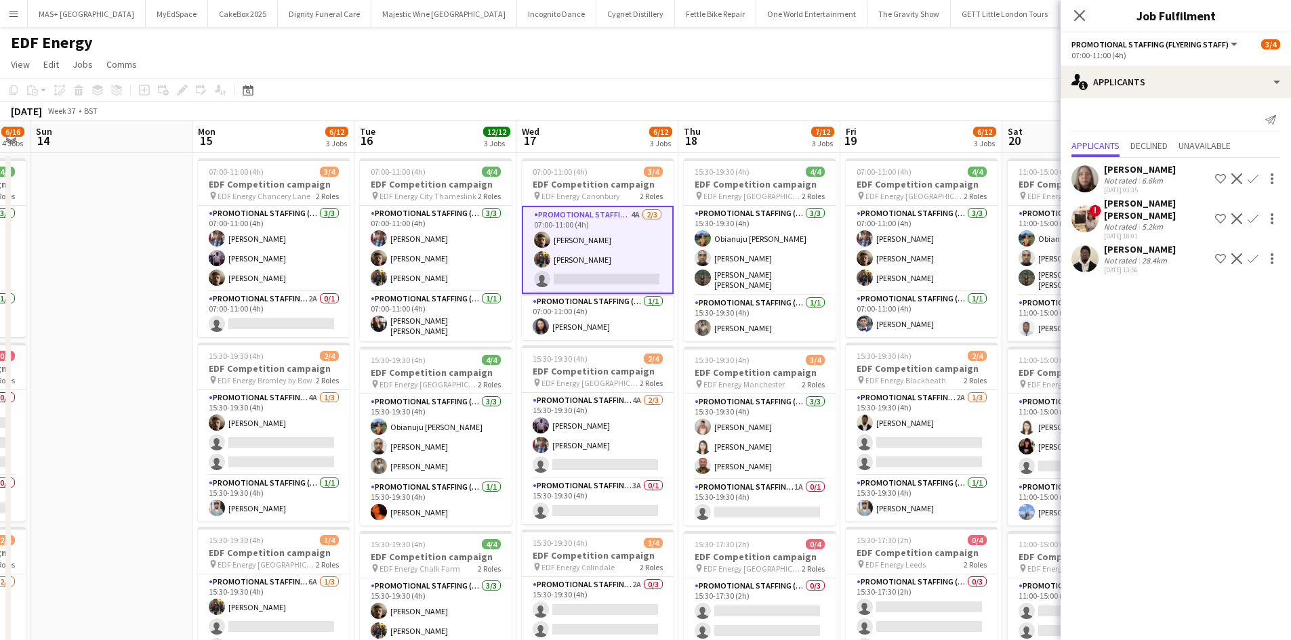
click at [1249, 253] on app-icon "Confirm" at bounding box center [1252, 258] width 11 height 11
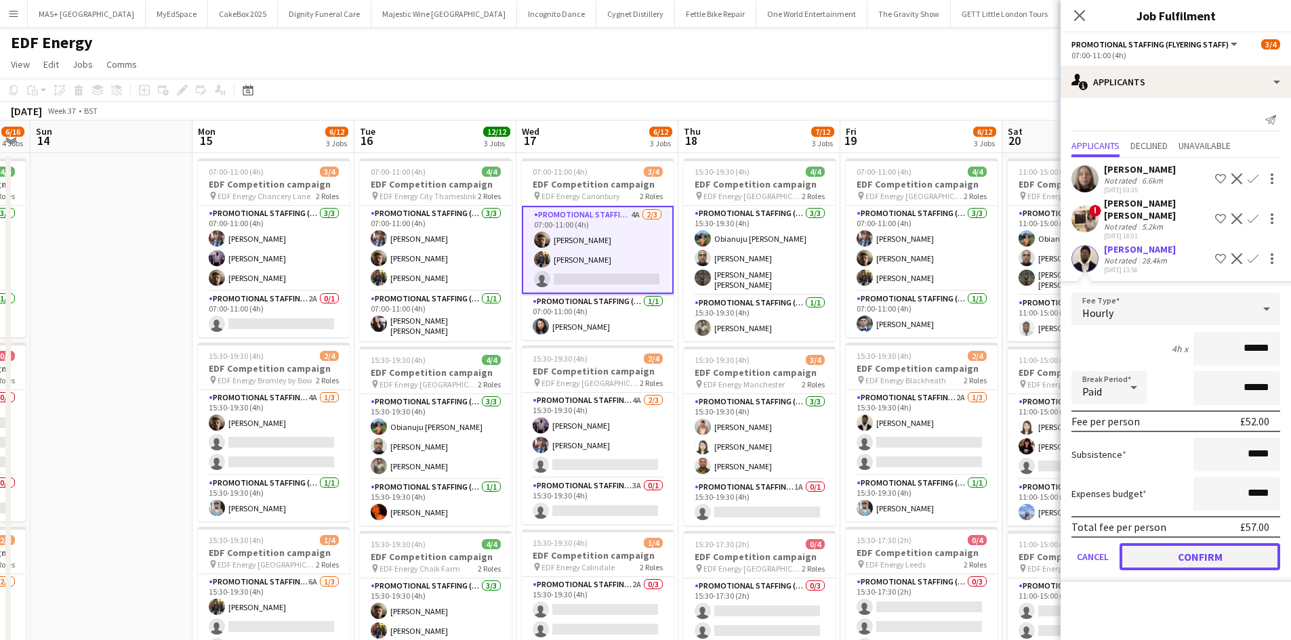
click at [1180, 547] on button "Confirm" at bounding box center [1199, 556] width 161 height 27
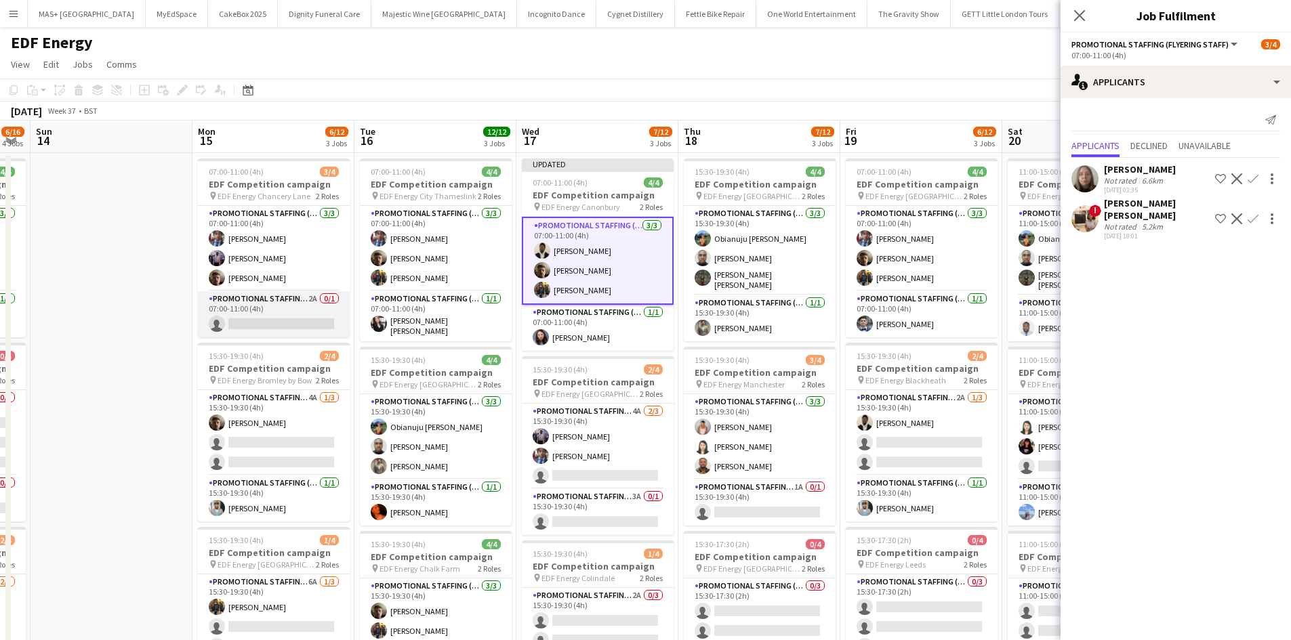
click at [274, 306] on app-card-role "Promotional Staffing (Team Leader) 2A 0/1 07:00-11:00 (4h) single-neutral-actio…" at bounding box center [274, 314] width 152 height 46
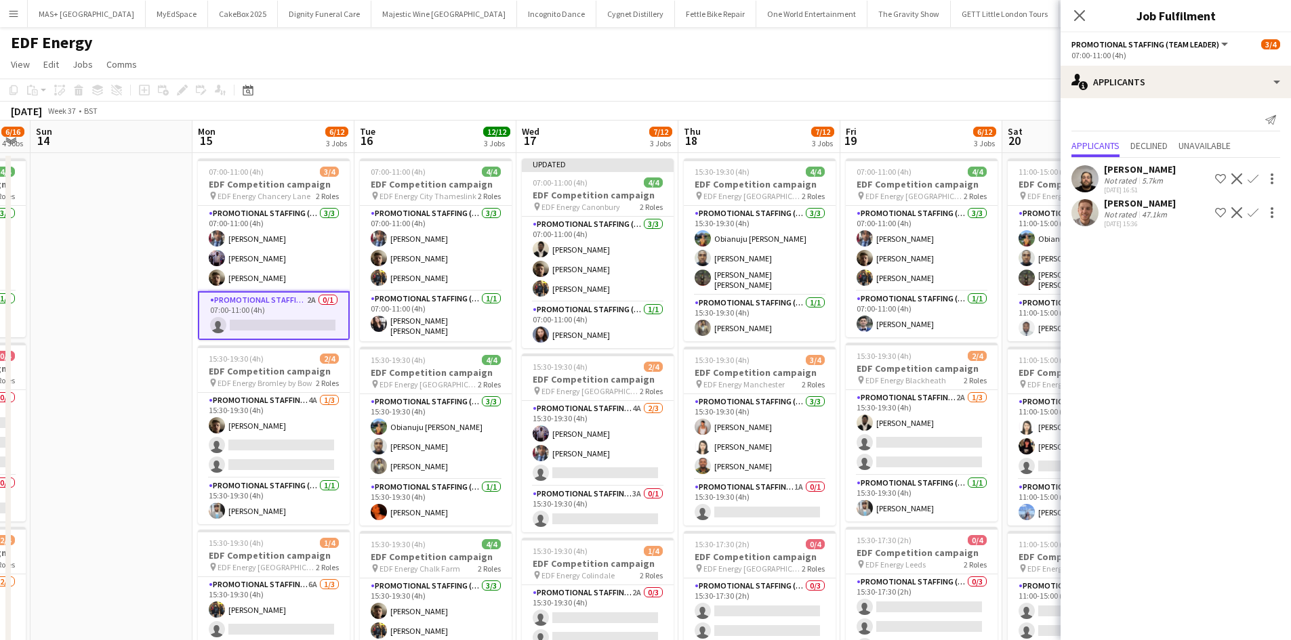
click at [1251, 208] on app-icon "Confirm" at bounding box center [1252, 212] width 11 height 11
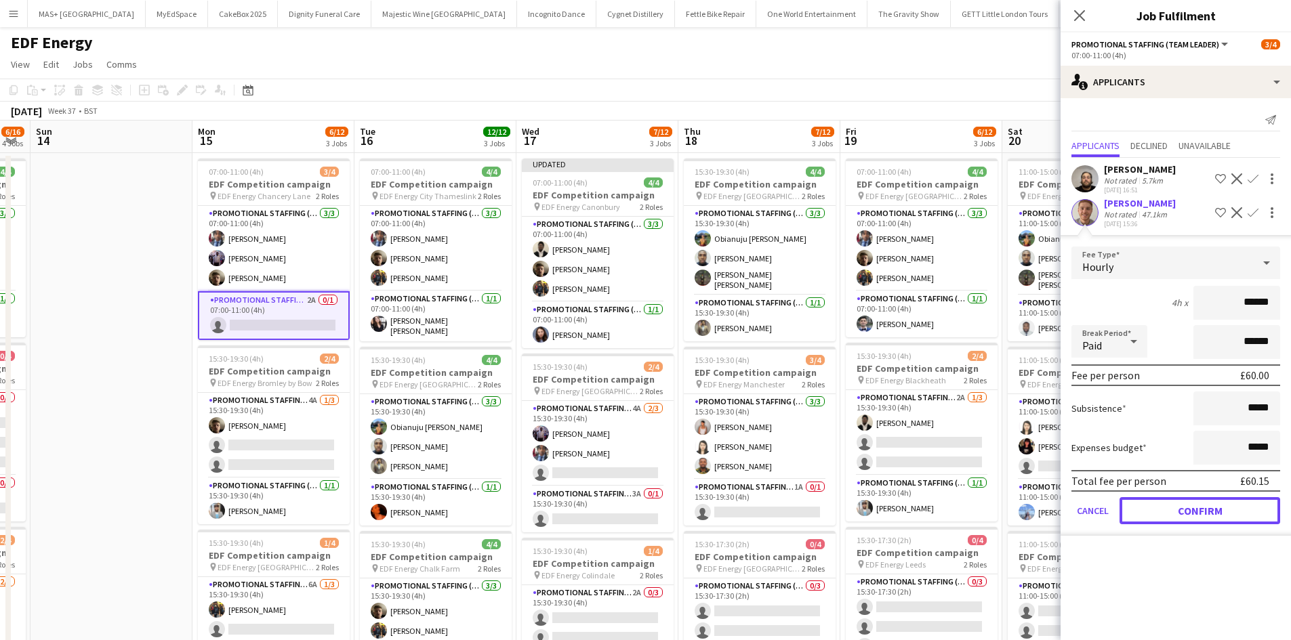
click at [1168, 500] on button "Confirm" at bounding box center [1199, 510] width 161 height 27
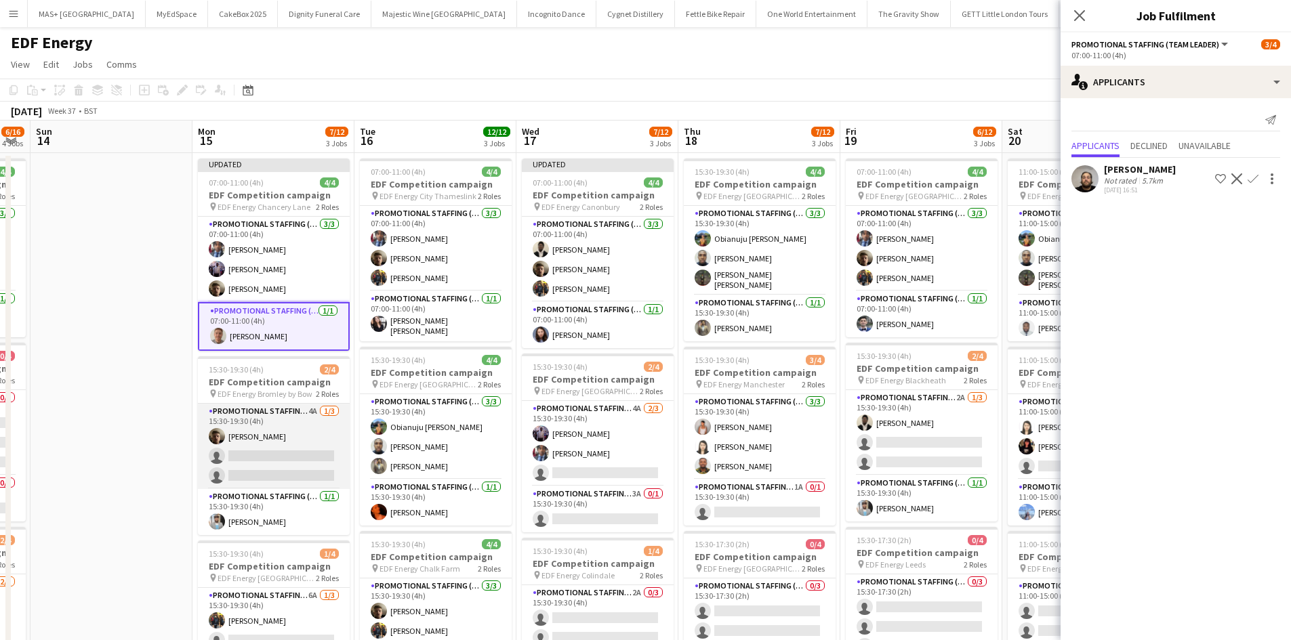
click at [260, 421] on app-card-role "Promotional Staffing (Flyering Staff) 4A 1/3 15:30-19:30 (4h) Alex Jackson-Kemp…" at bounding box center [274, 446] width 152 height 85
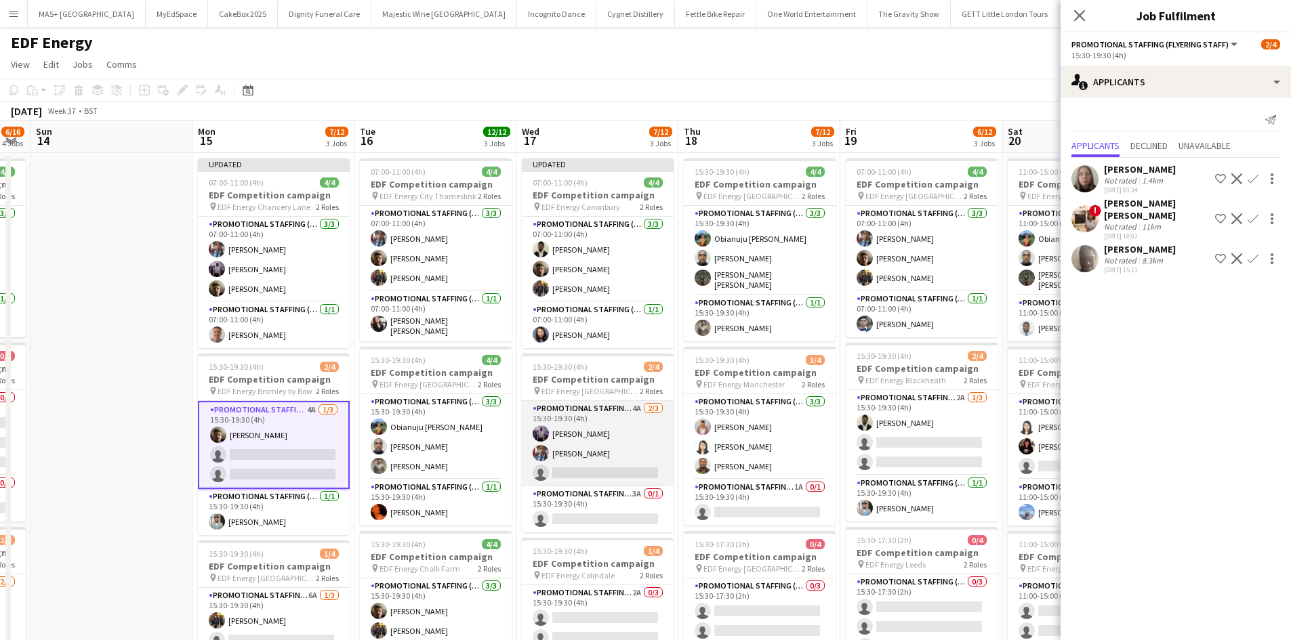
click at [609, 417] on app-card-role "Promotional Staffing (Flyering Staff) 4A 2/3 15:30-19:30 (4h) osahon ogunyemi S…" at bounding box center [598, 443] width 152 height 85
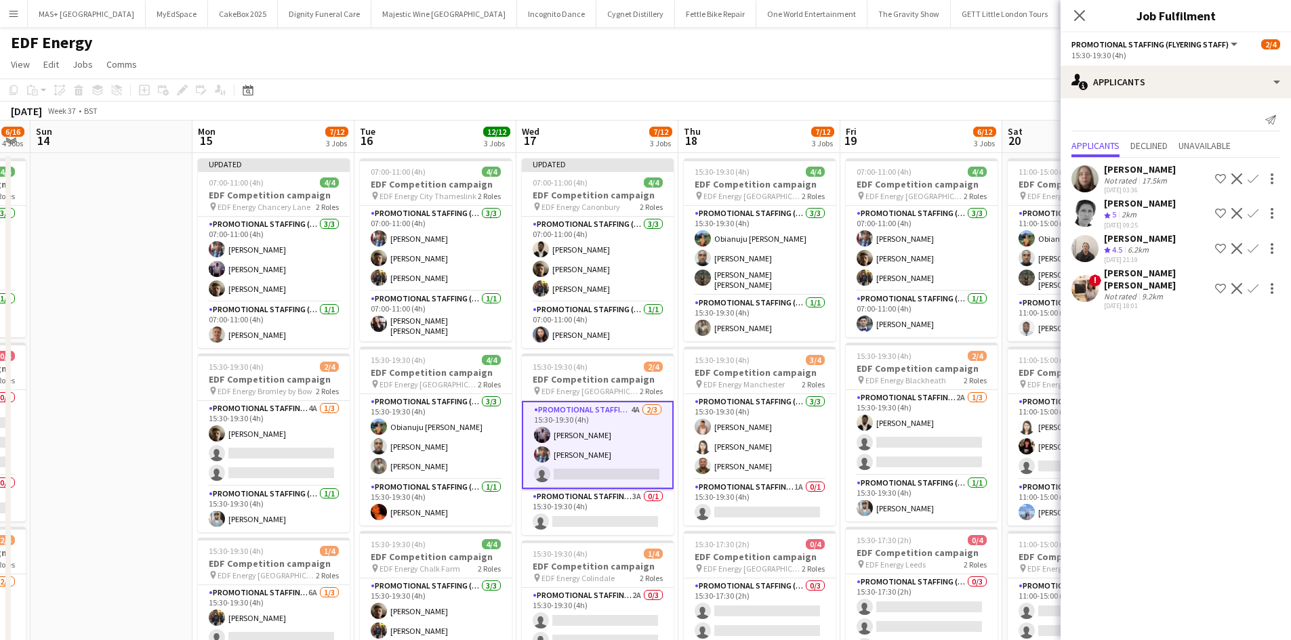
scroll to position [136, 0]
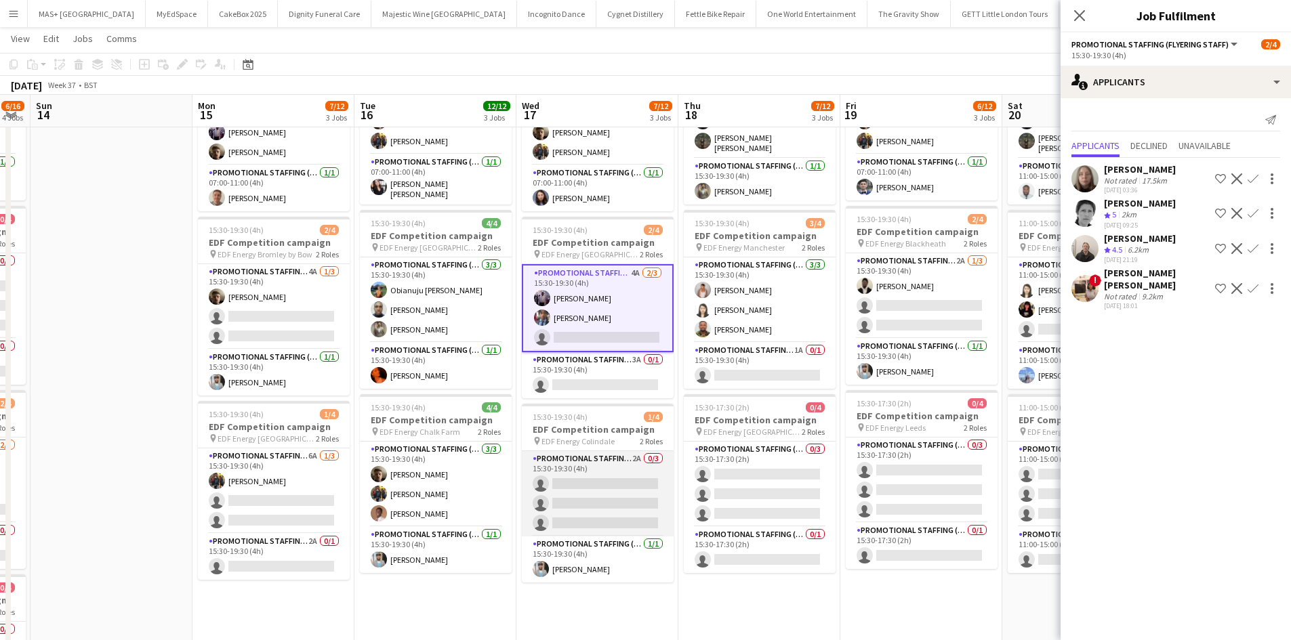
click at [617, 467] on app-card-role "Promotional Staffing (Flyering Staff) 2A 0/3 15:30-19:30 (4h) single-neutral-ac…" at bounding box center [598, 493] width 152 height 85
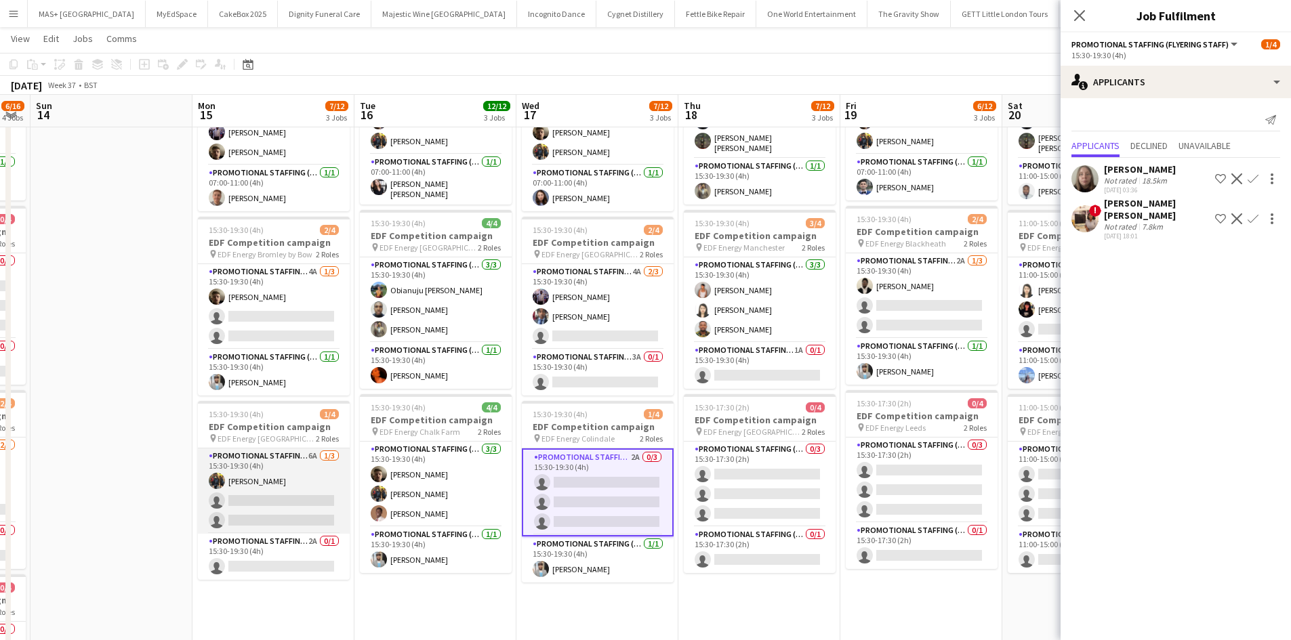
click at [308, 478] on app-card-role "Promotional Staffing (Flyering Staff) 6A 1/3 15:30-19:30 (4h) Martin Brady sing…" at bounding box center [274, 491] width 152 height 85
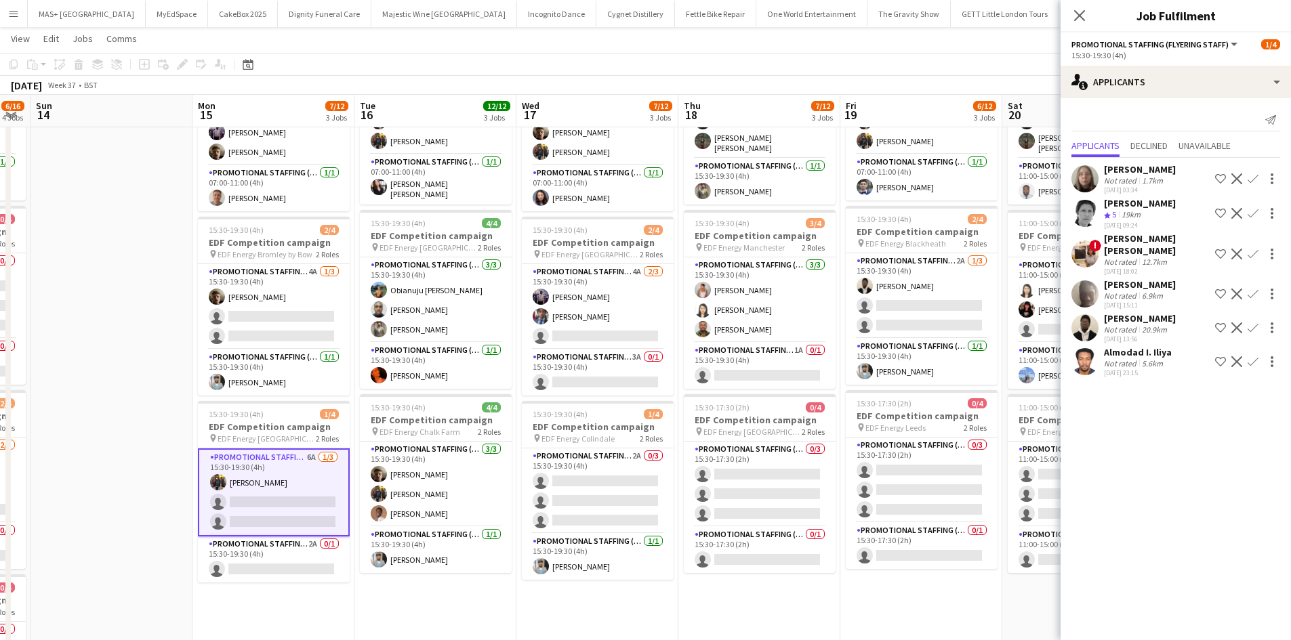
click at [1253, 356] on app-icon "Confirm" at bounding box center [1252, 361] width 11 height 11
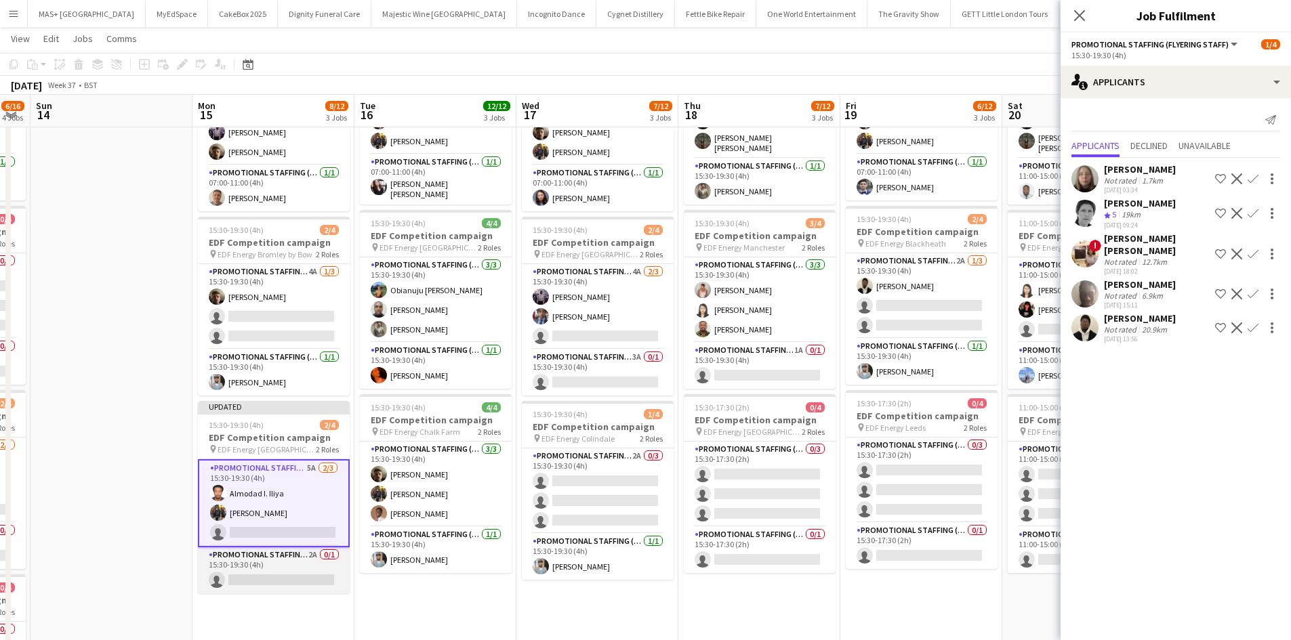
click at [293, 562] on app-card-role "Promotional Staffing (Team Leader) 2A 0/1 15:30-19:30 (4h) single-neutral-actio…" at bounding box center [274, 570] width 152 height 46
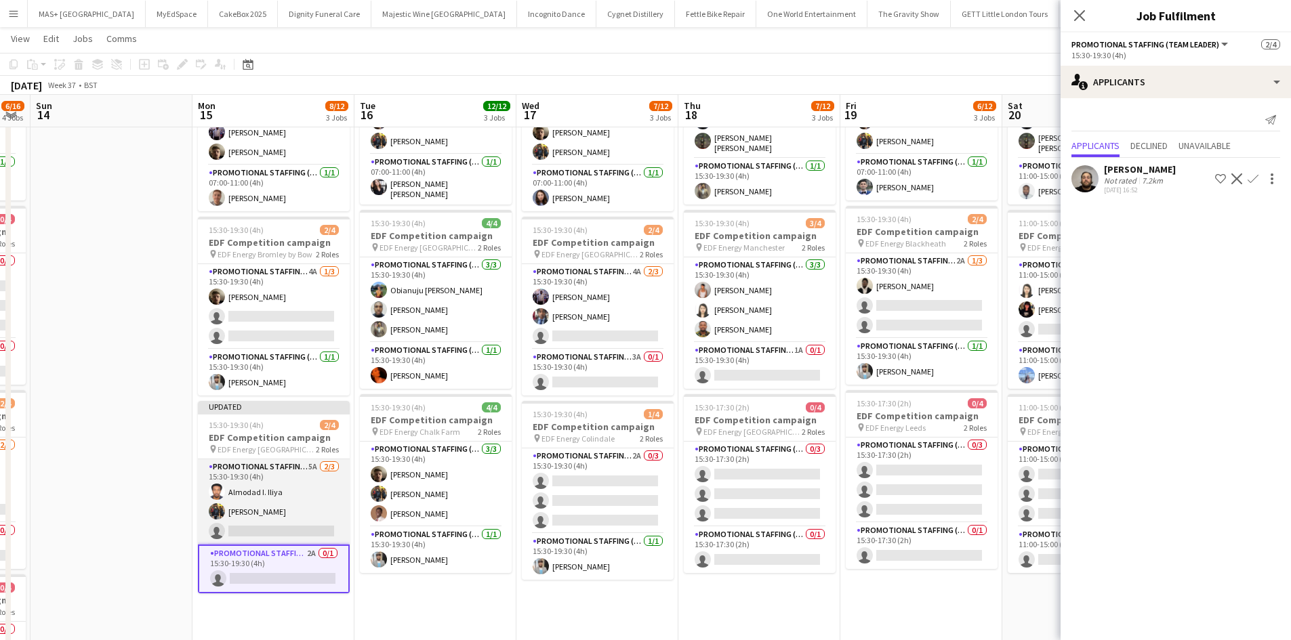
click at [255, 505] on app-card-role "Promotional Staffing (Flyering Staff) 5A 2/3 15:30-19:30 (4h) Almodad I. Iliya …" at bounding box center [274, 501] width 152 height 85
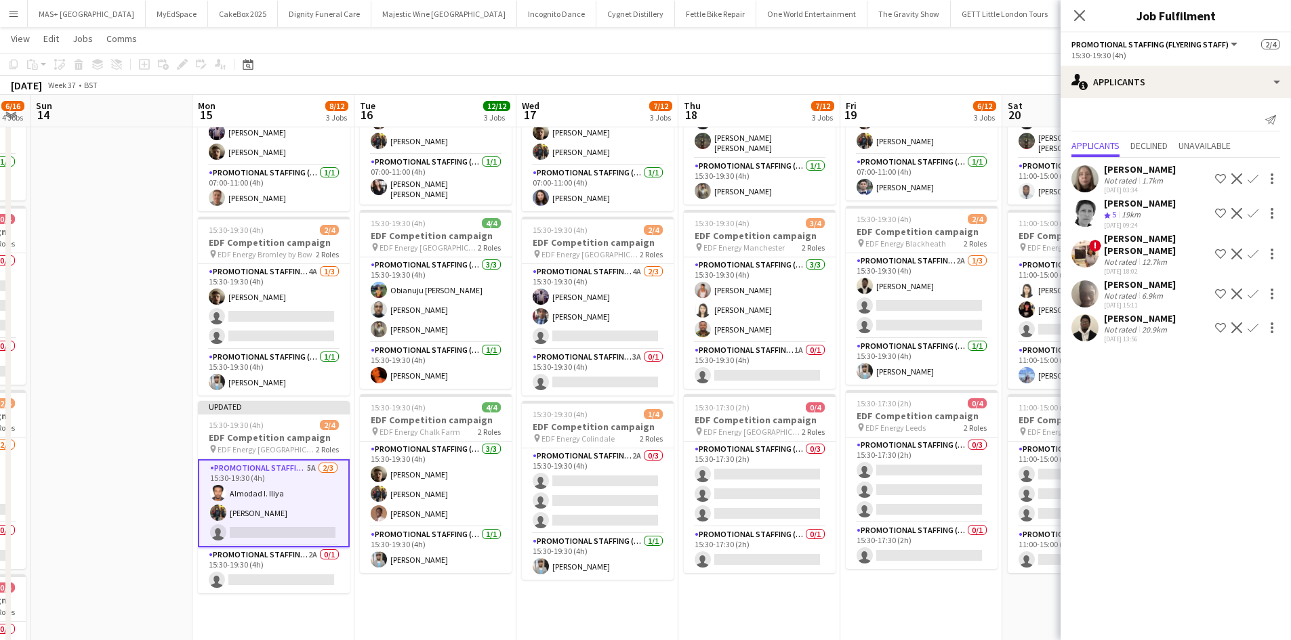
click at [1249, 322] on app-icon "Confirm" at bounding box center [1252, 327] width 11 height 11
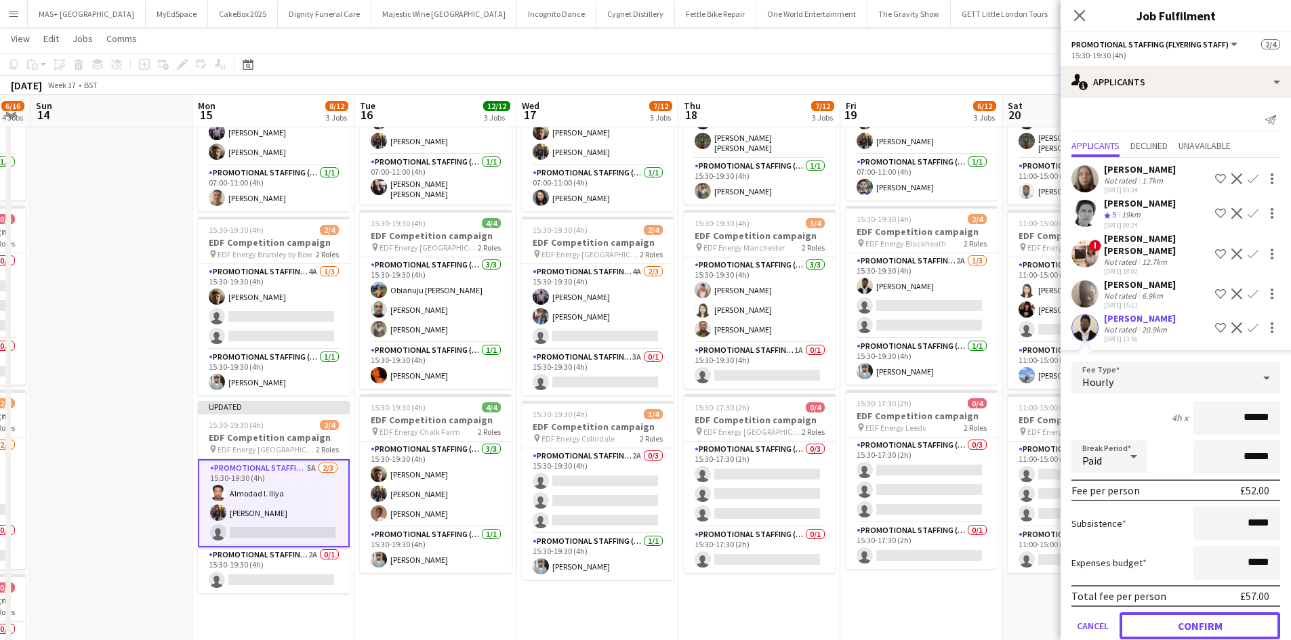
drag, startPoint x: 1221, startPoint y: 612, endPoint x: 1206, endPoint y: 606, distance: 16.4
click at [1220, 612] on button "Confirm" at bounding box center [1199, 625] width 161 height 27
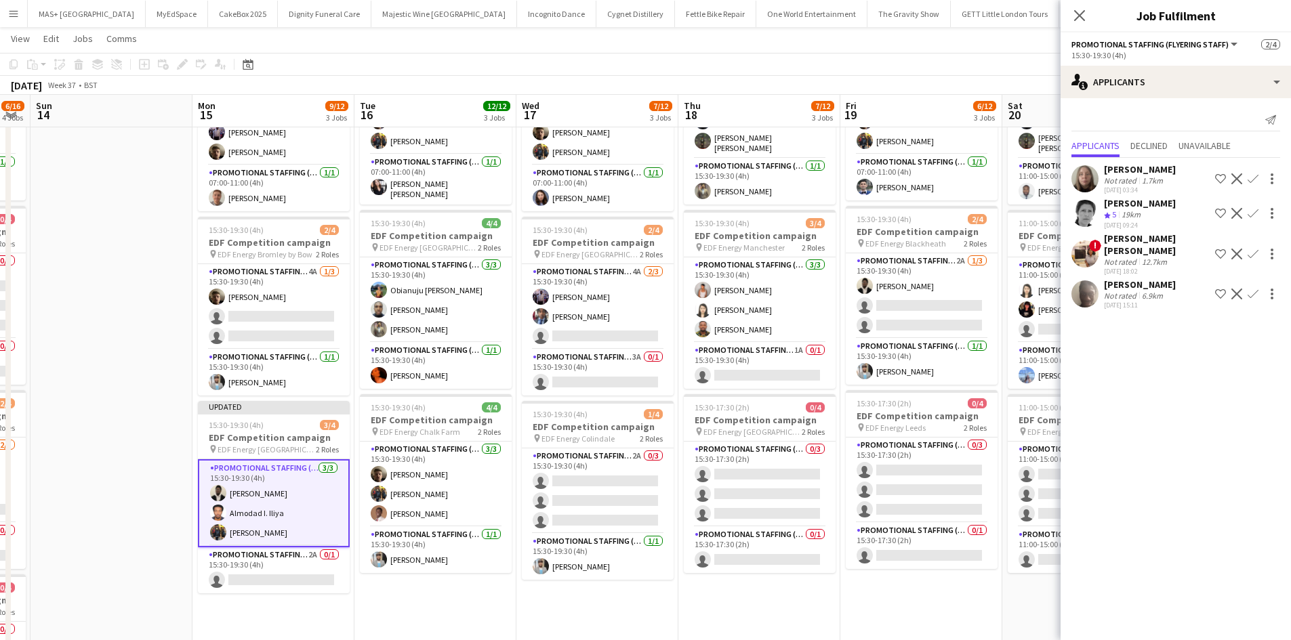
click at [831, 598] on app-date-cell "15:30-19:30 (4h) 4/4 EDF Competition campaign pin EDF Energy Birmingham New Str…" at bounding box center [759, 424] width 162 height 817
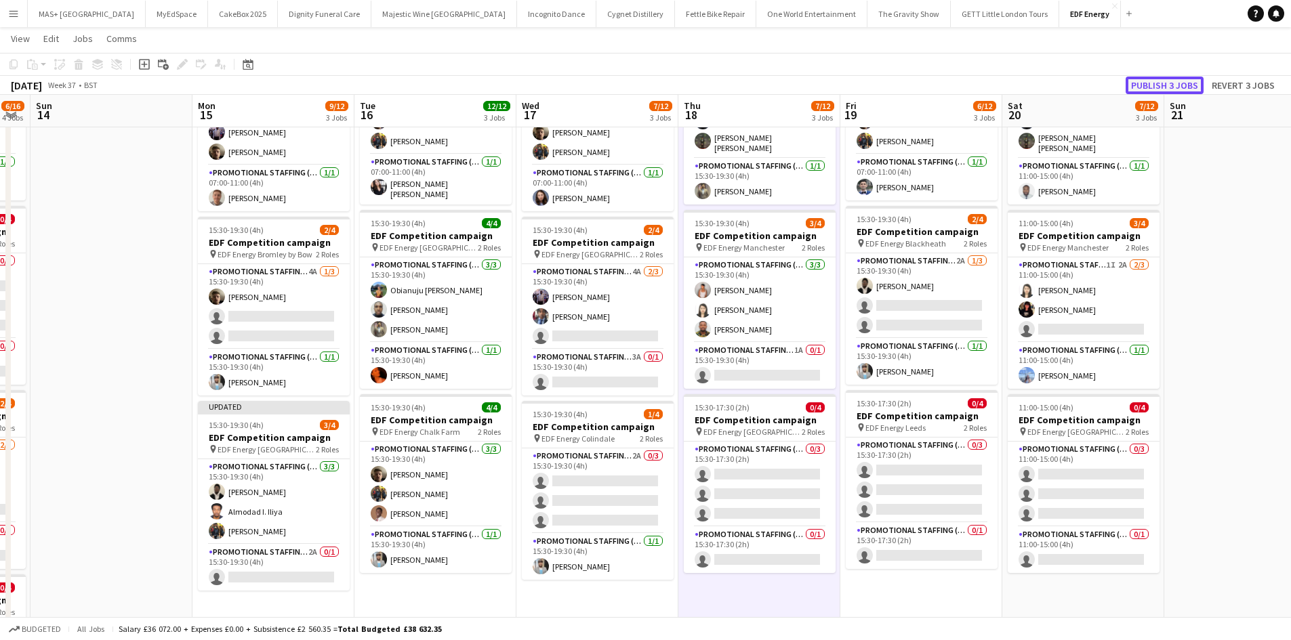
click at [1167, 89] on button "Publish 3 jobs" at bounding box center [1164, 86] width 78 height 18
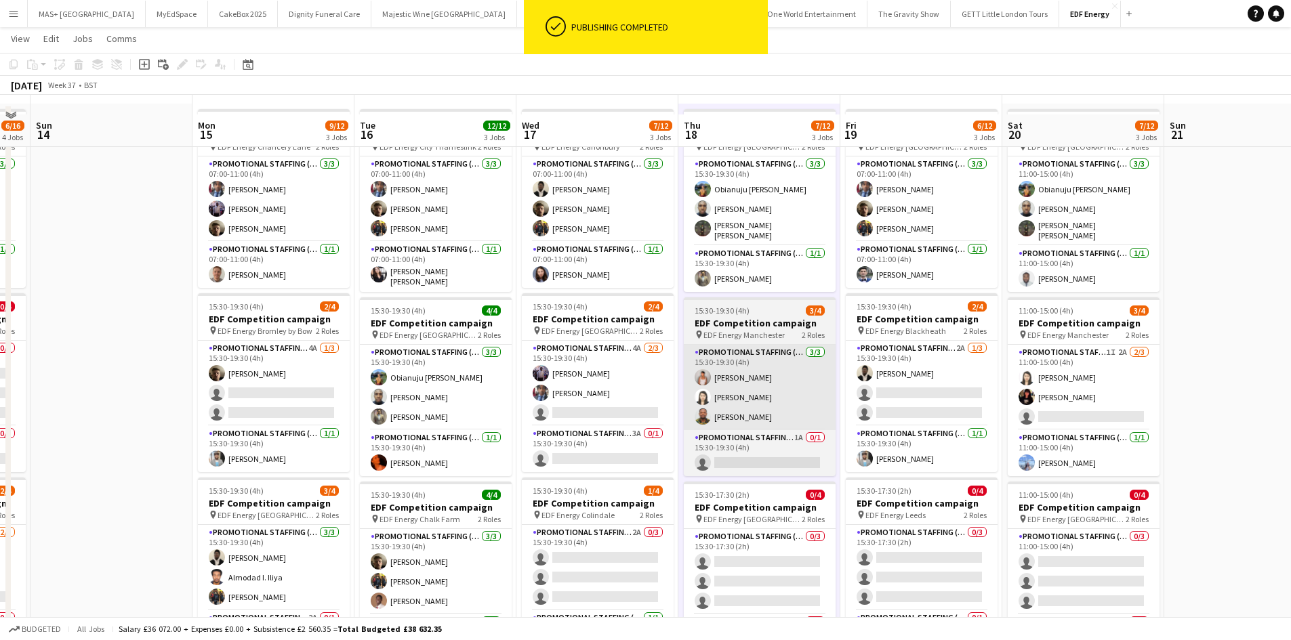
scroll to position [68, 0]
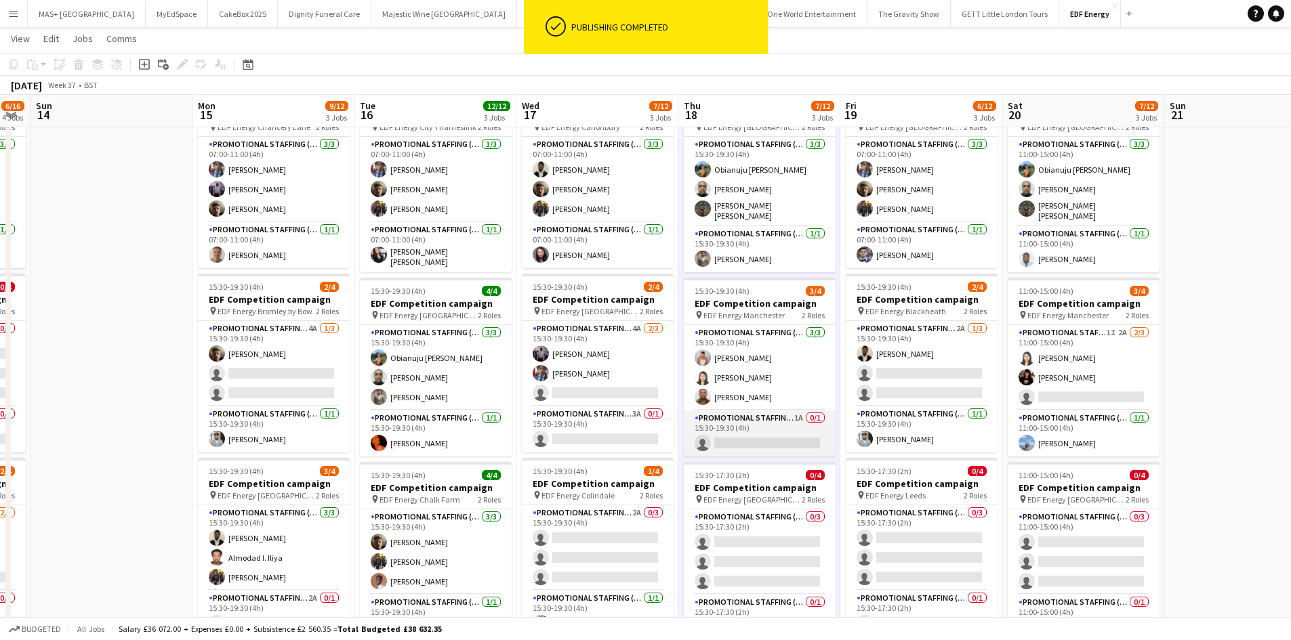
click at [751, 421] on app-card-role "Promotional Staffing (Team Leader) 1A 0/1 15:30-19:30 (4h) single-neutral-actio…" at bounding box center [760, 434] width 152 height 46
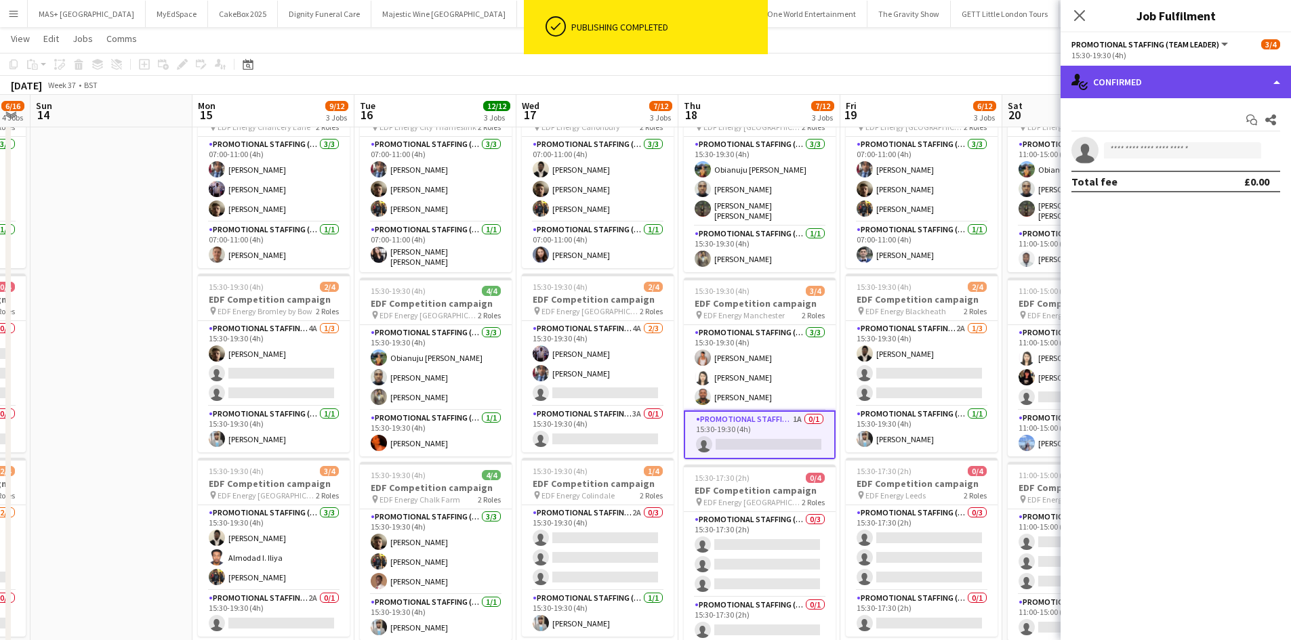
click at [1169, 81] on div "single-neutral-actions-check-2 Confirmed" at bounding box center [1175, 82] width 230 height 33
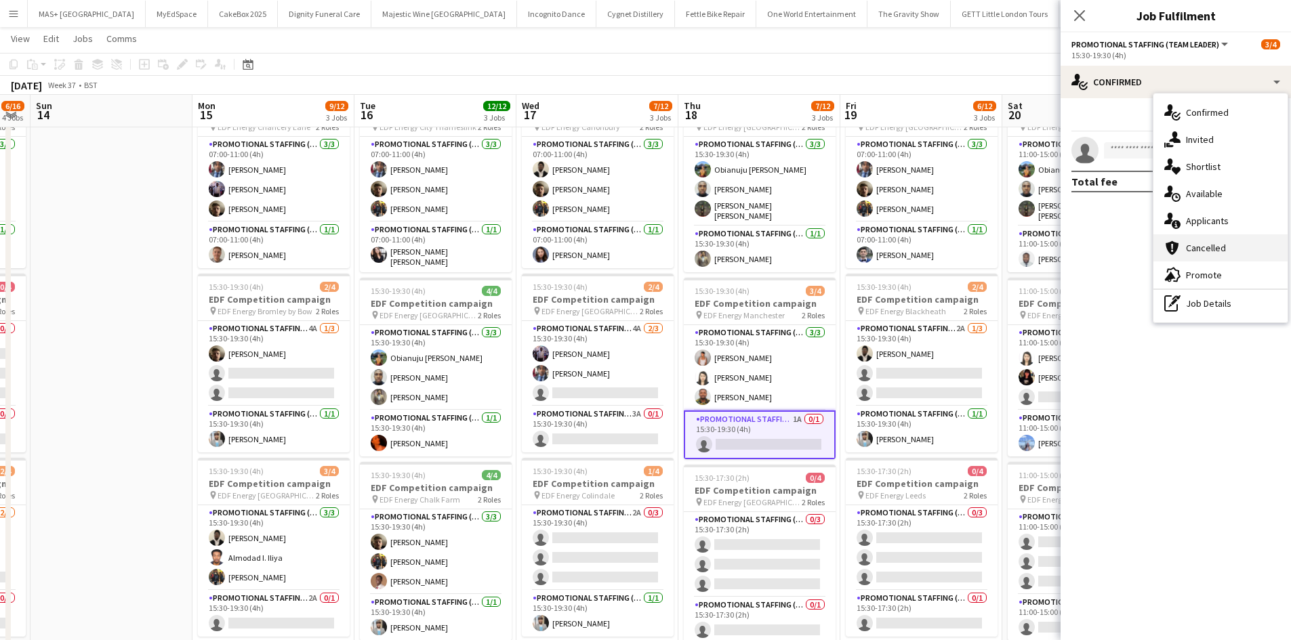
click at [1207, 244] on div "cancellation Cancelled" at bounding box center [1220, 247] width 134 height 27
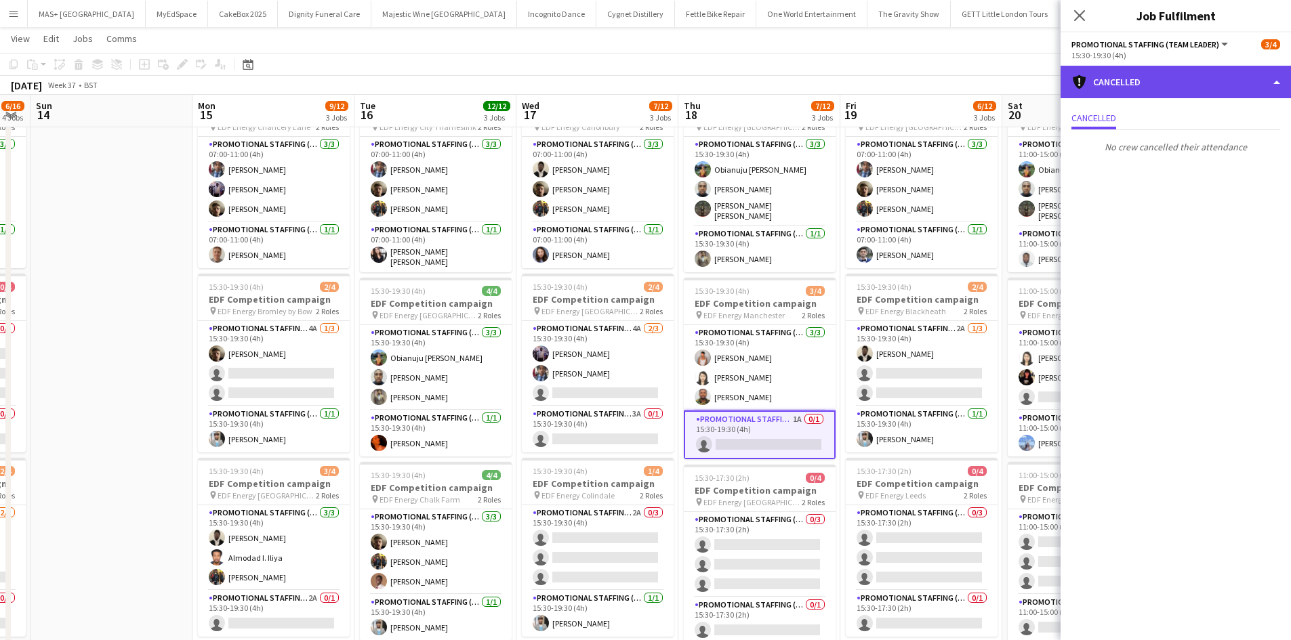
click at [1164, 84] on div "cancellation Cancelled" at bounding box center [1175, 82] width 230 height 33
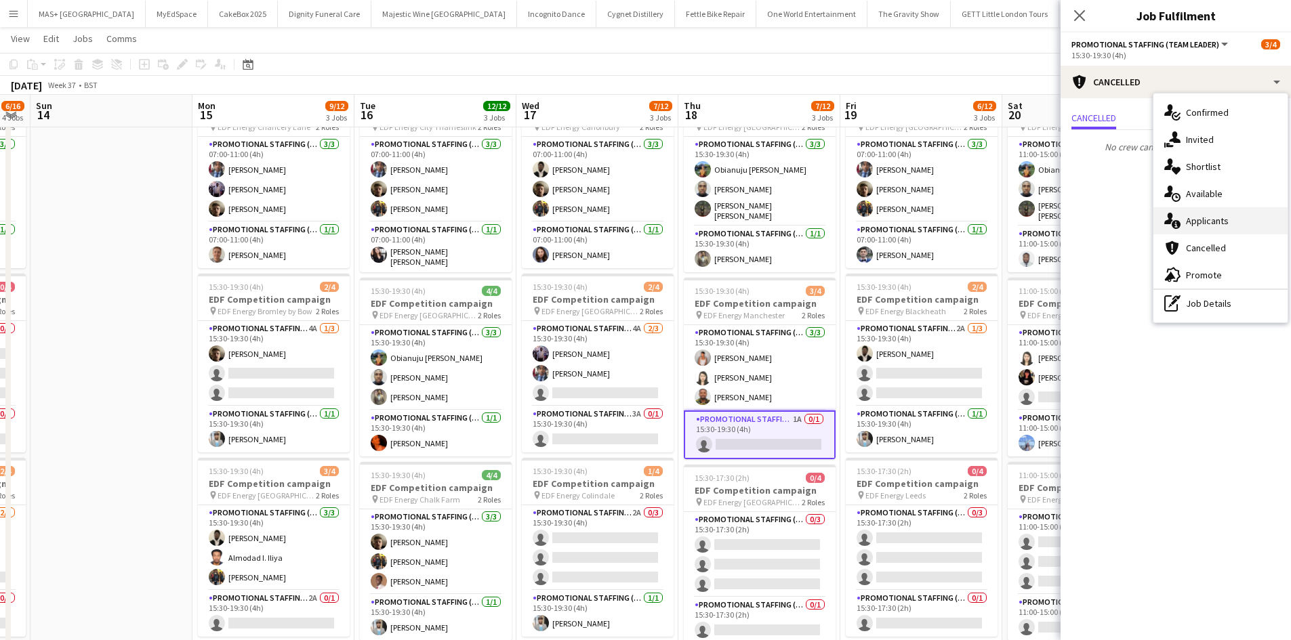
click at [1220, 221] on div "single-neutral-actions-information Applicants" at bounding box center [1220, 220] width 134 height 27
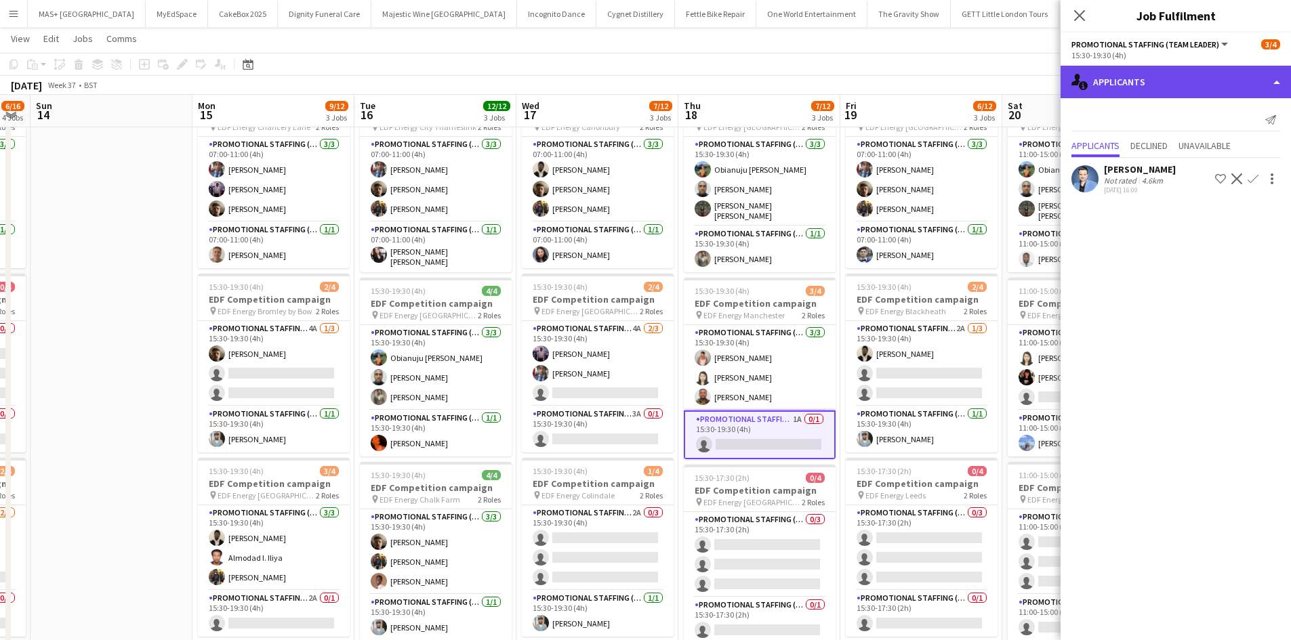
click at [1145, 94] on div "single-neutral-actions-information Applicants" at bounding box center [1175, 82] width 230 height 33
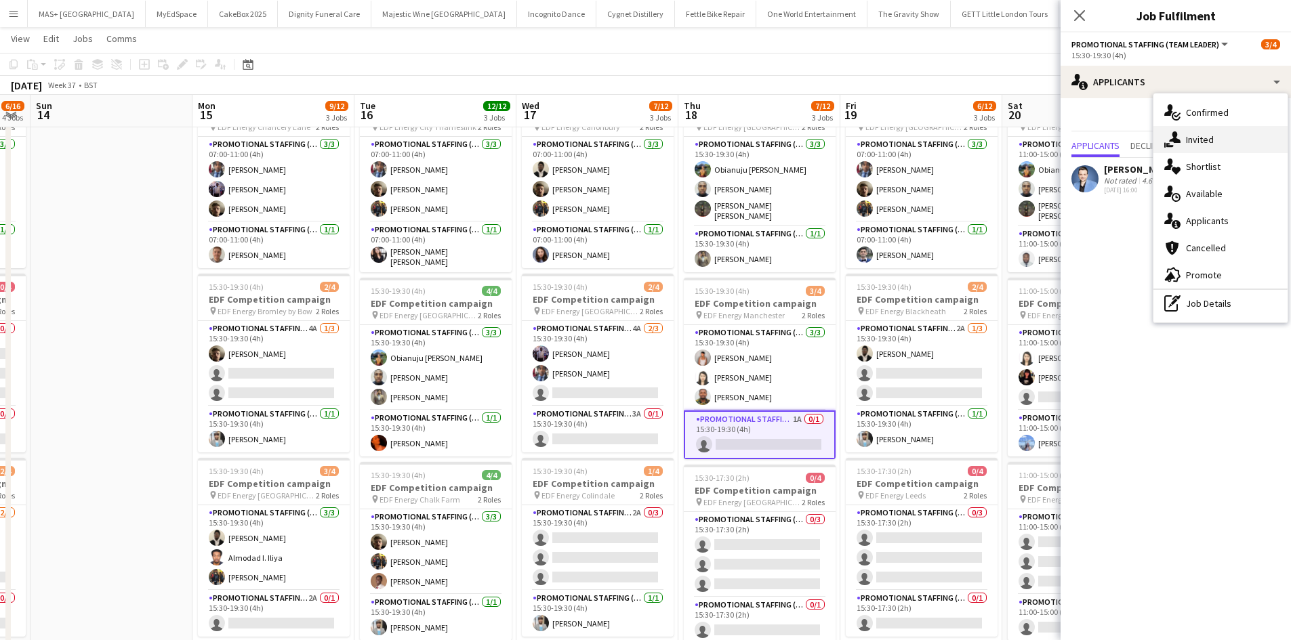
click at [1210, 140] on div "single-neutral-actions-share-1 Invited" at bounding box center [1220, 139] width 134 height 27
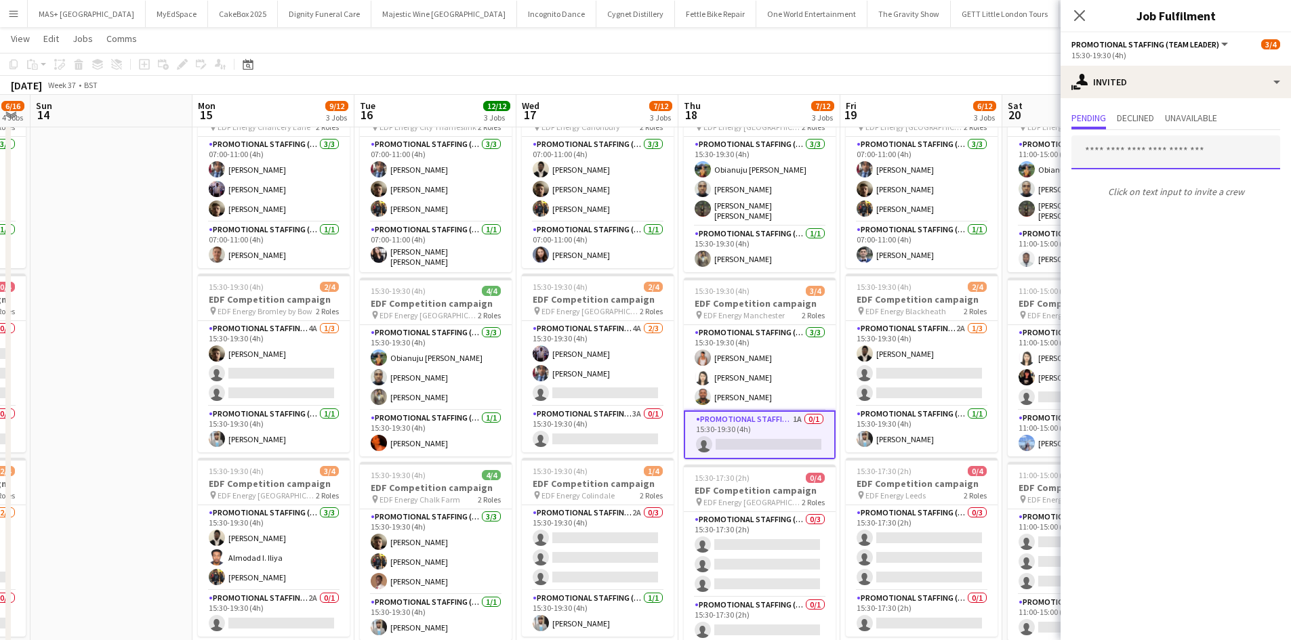
click at [1136, 153] on input "text" at bounding box center [1175, 153] width 209 height 34
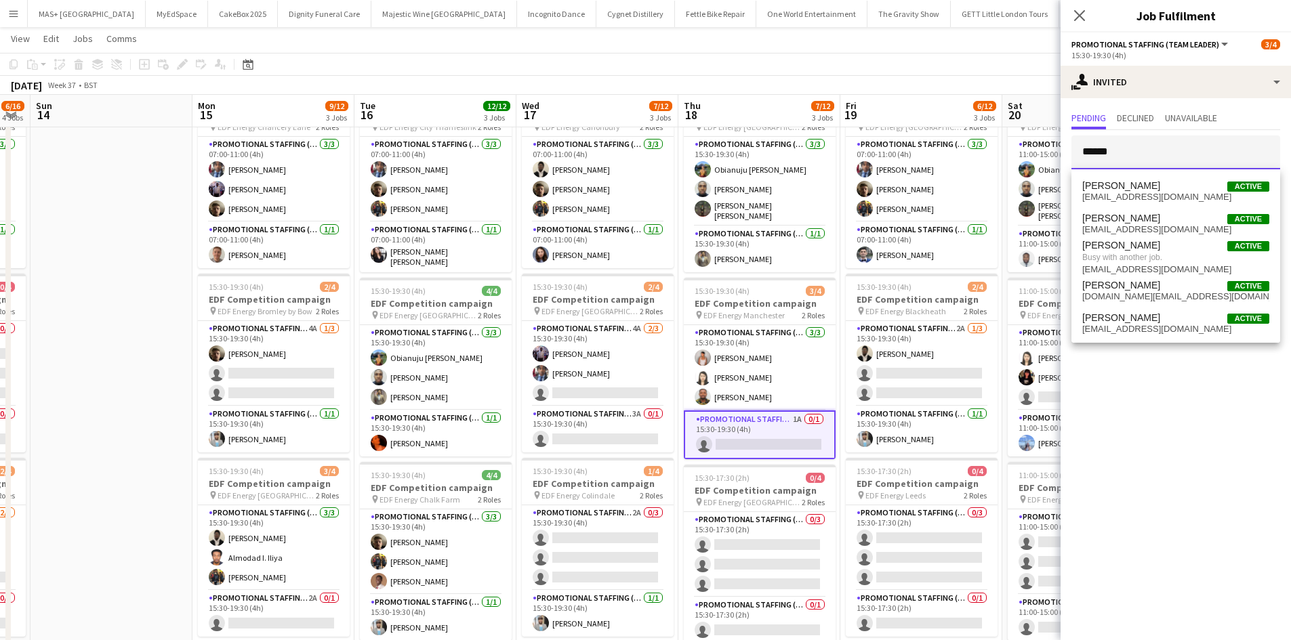
type input "******"
click at [1159, 182] on span "Hannah Brown Active" at bounding box center [1175, 186] width 187 height 12
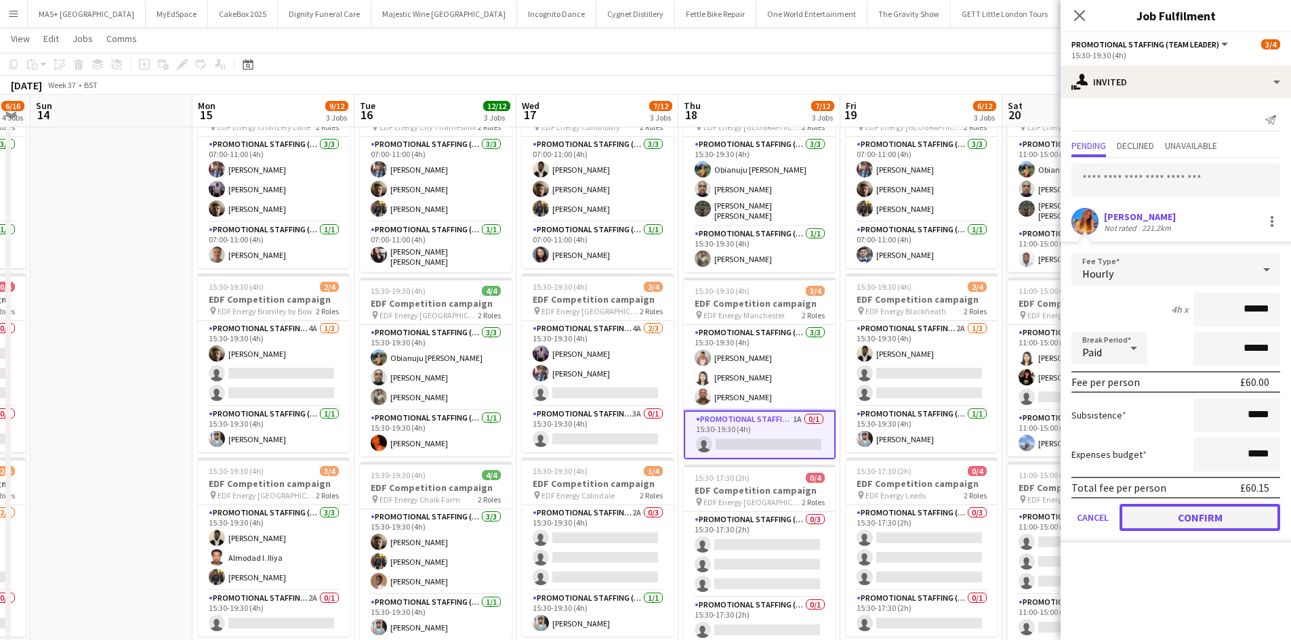
click at [1190, 510] on button "Confirm" at bounding box center [1199, 517] width 161 height 27
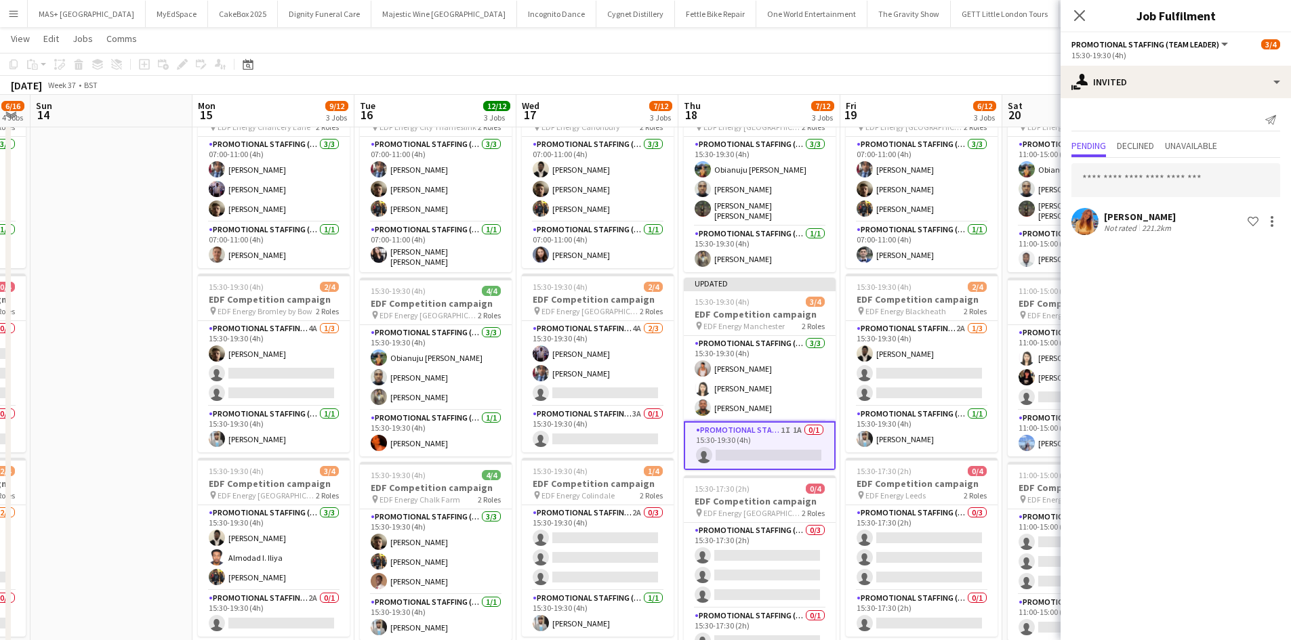
click at [843, 48] on app-page-menu "View Day view expanded Day view collapsed Month view Date picker Jump to today …" at bounding box center [645, 40] width 1291 height 26
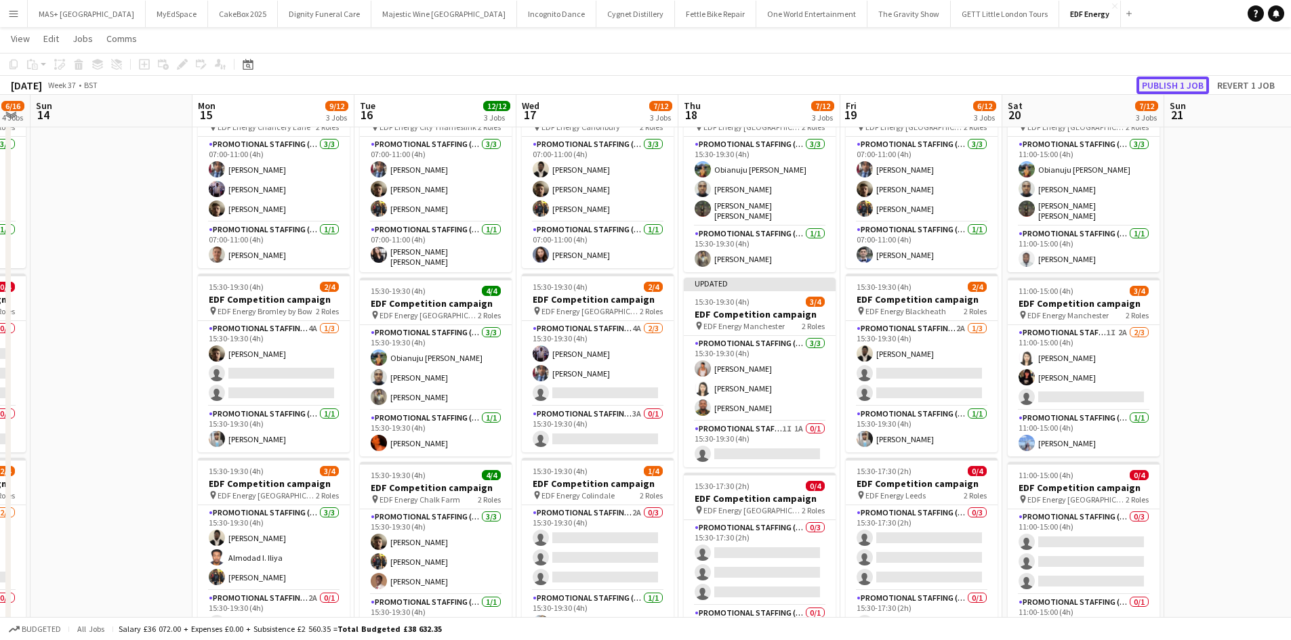
click at [1175, 81] on button "Publish 1 job" at bounding box center [1172, 86] width 72 height 18
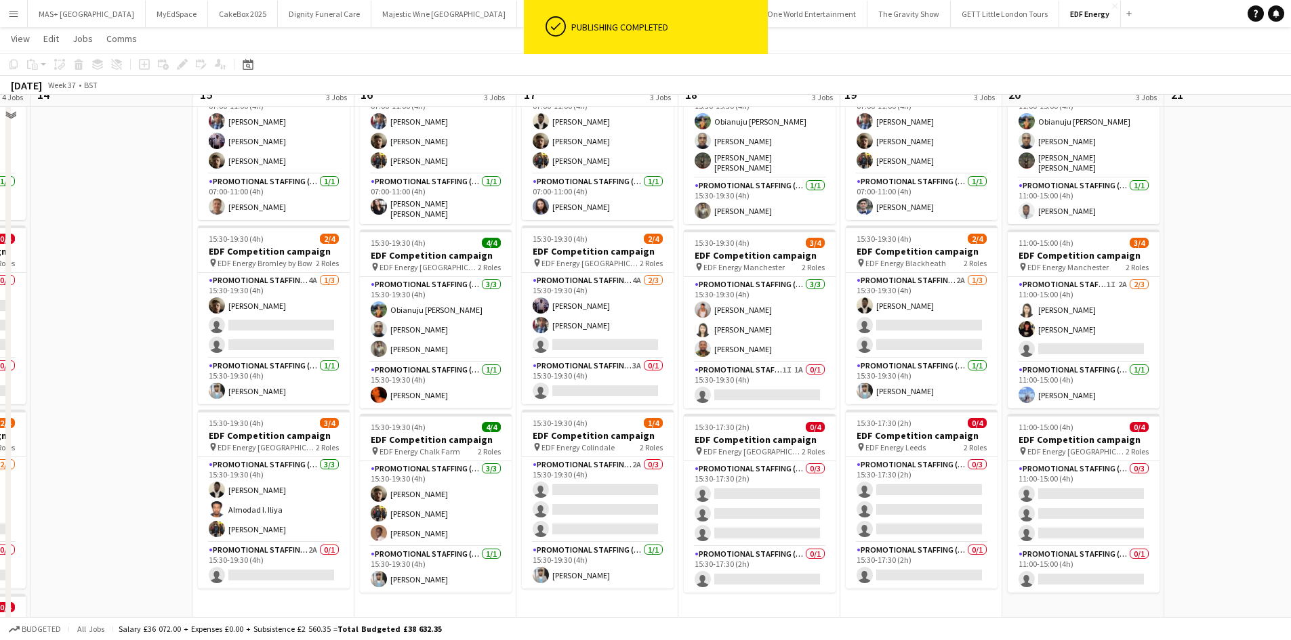
scroll to position [136, 0]
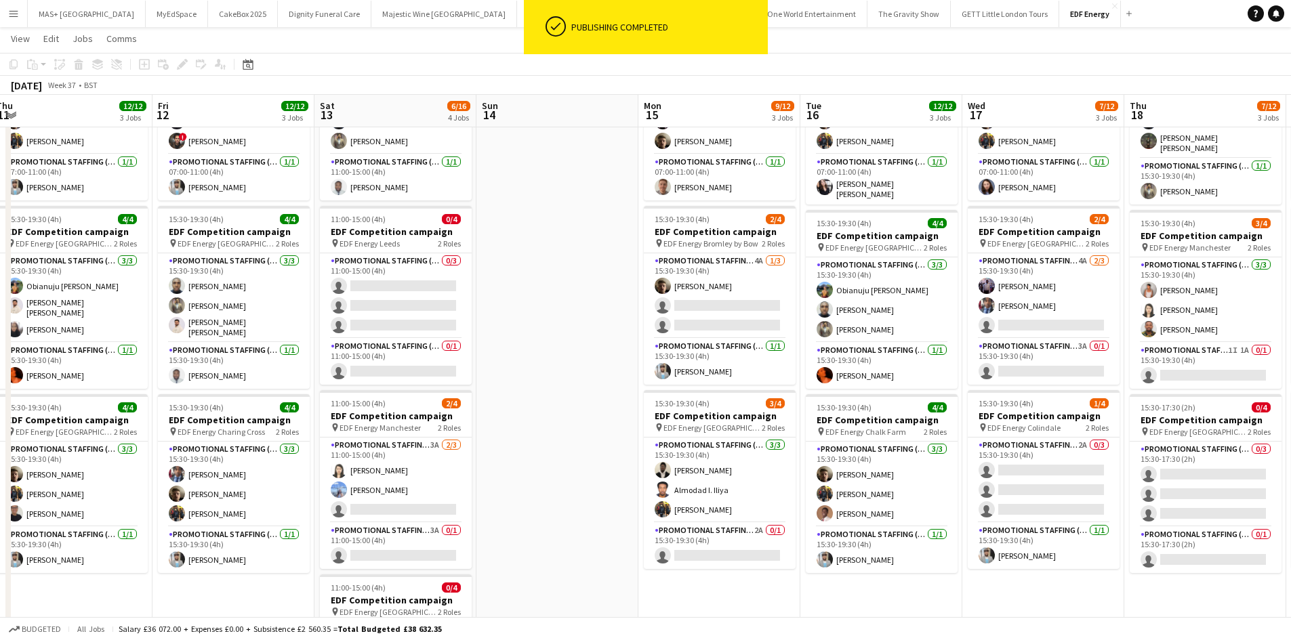
drag, startPoint x: 506, startPoint y: 579, endPoint x: 952, endPoint y: 560, distance: 446.2
click at [952, 560] on app-calendar-viewport "Tue 9 Wed 10 11/12 3 Jobs Thu 11 12/12 3 Jobs Fri 12 12/12 3 Jobs Sat 13 6/16 4…" at bounding box center [645, 375] width 1291 height 916
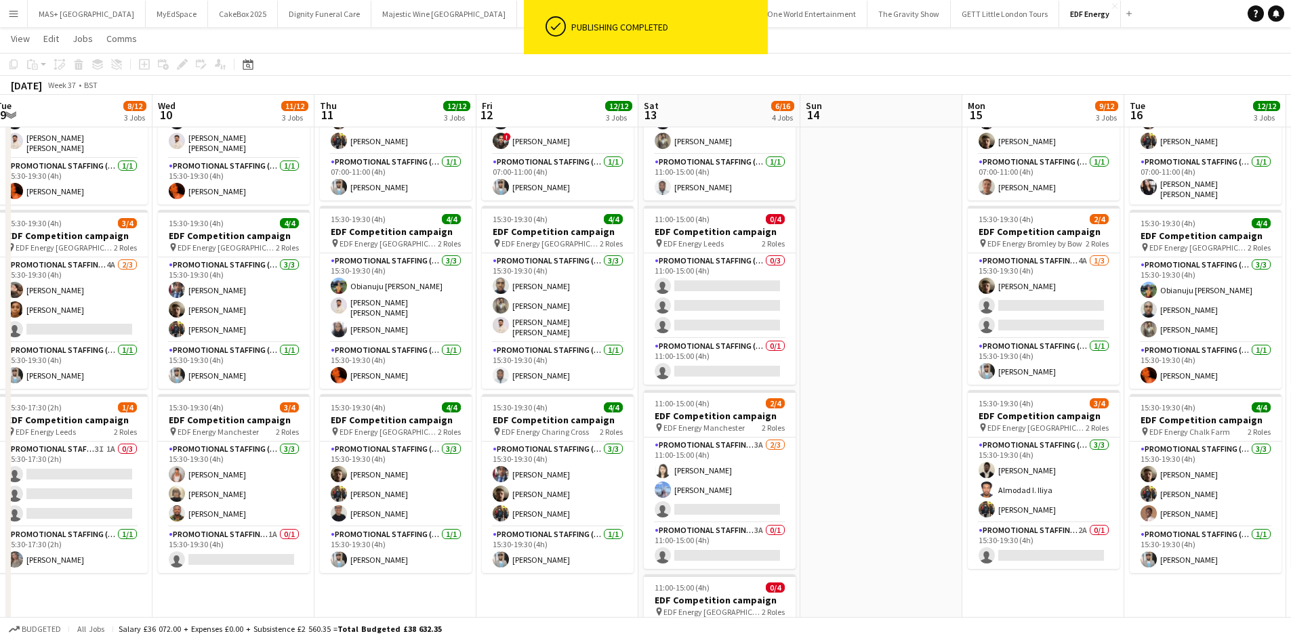
scroll to position [0, 315]
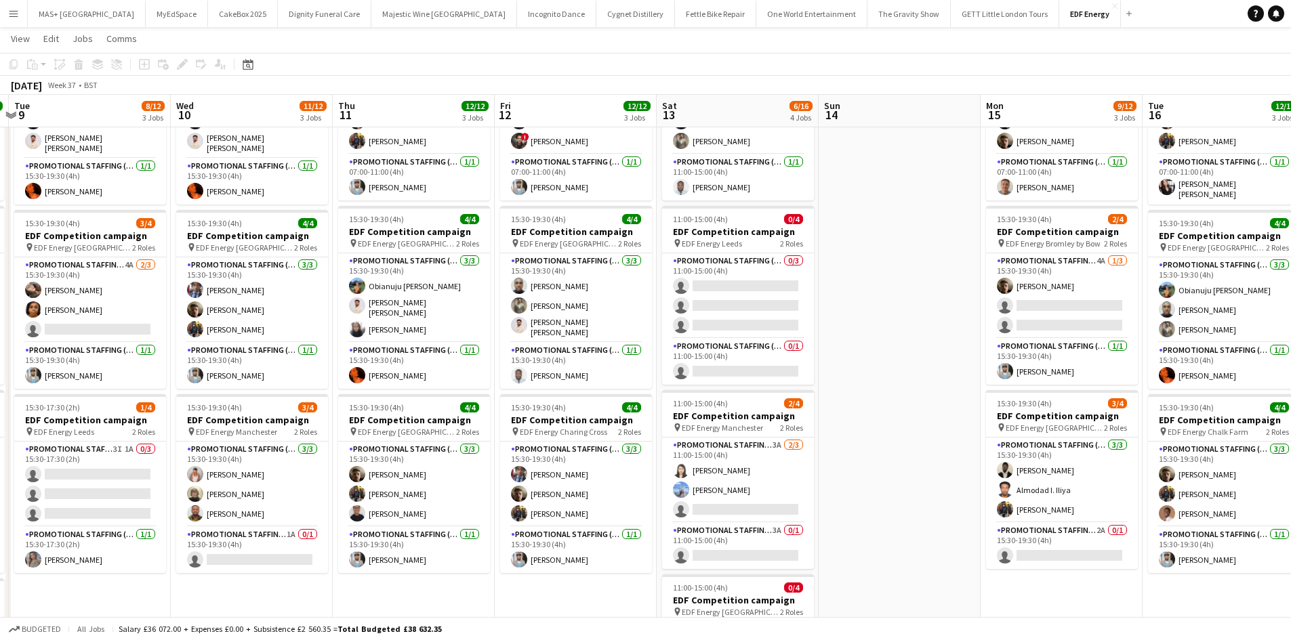
drag, startPoint x: 526, startPoint y: 526, endPoint x: 869, endPoint y: 521, distance: 342.2
click at [869, 521] on app-calendar-viewport "Sun 7 Mon 8 16/16 4 Jobs Tue 9 8/12 3 Jobs Wed 10 11/12 3 Jobs Thu 11 12/12 3 J…" at bounding box center [645, 375] width 1291 height 916
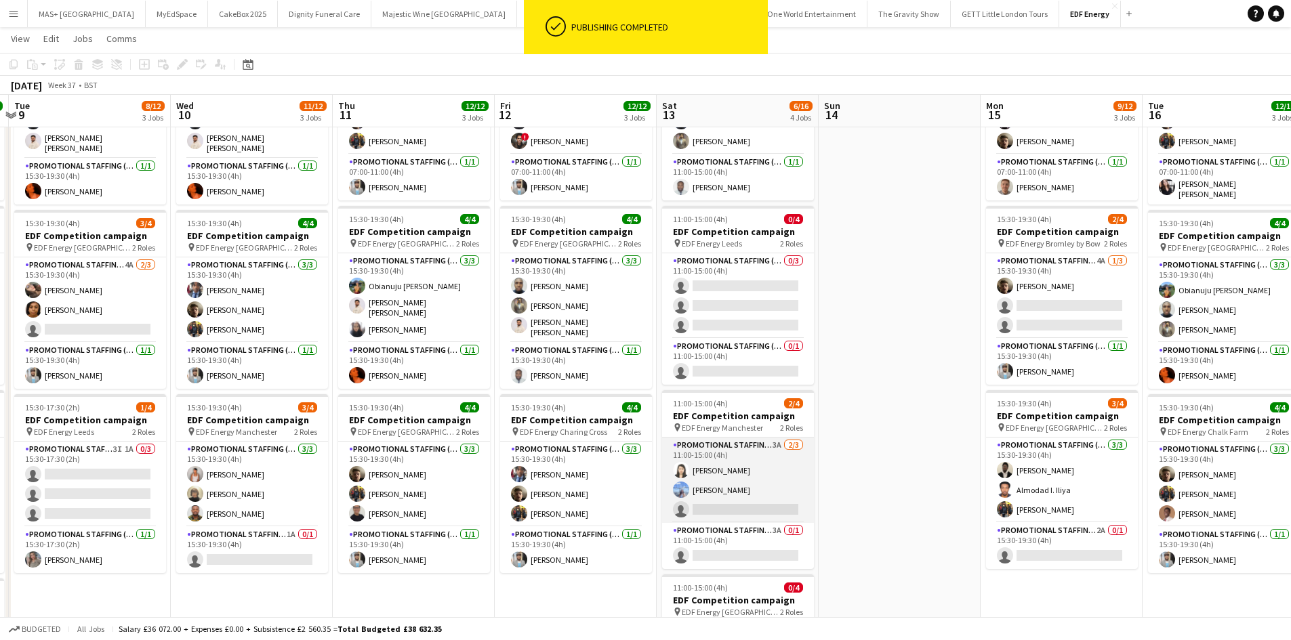
click at [732, 455] on app-card-role "Promotional Staffing (Flyering Staff) 3A 2/3 11:00-15:00 (4h) Winnie Wong Anast…" at bounding box center [738, 480] width 152 height 85
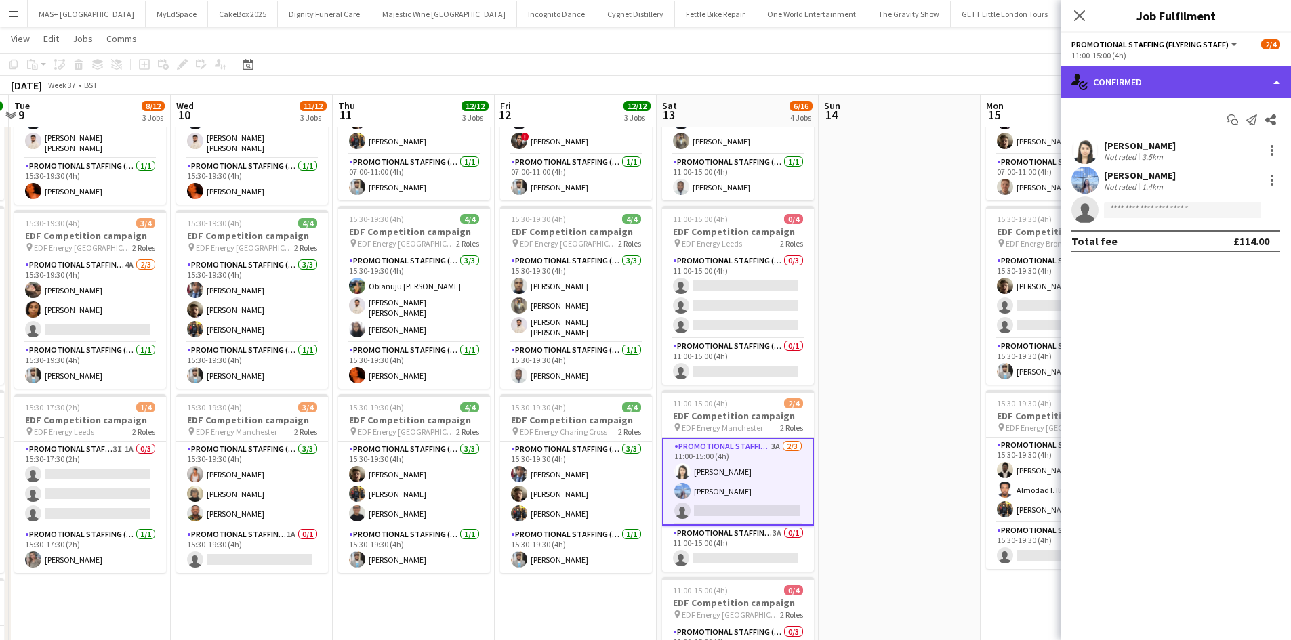
click at [1161, 96] on div "single-neutral-actions-check-2 Confirmed" at bounding box center [1175, 82] width 230 height 33
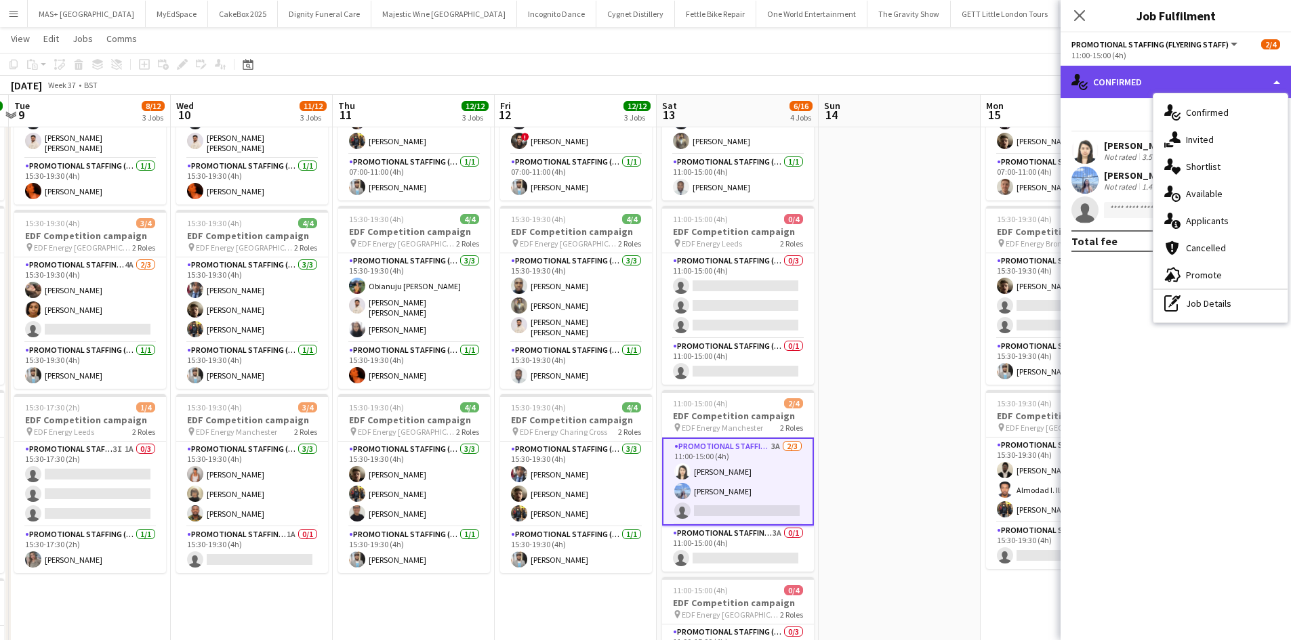
click at [1172, 83] on div "single-neutral-actions-check-2 Confirmed" at bounding box center [1175, 82] width 230 height 33
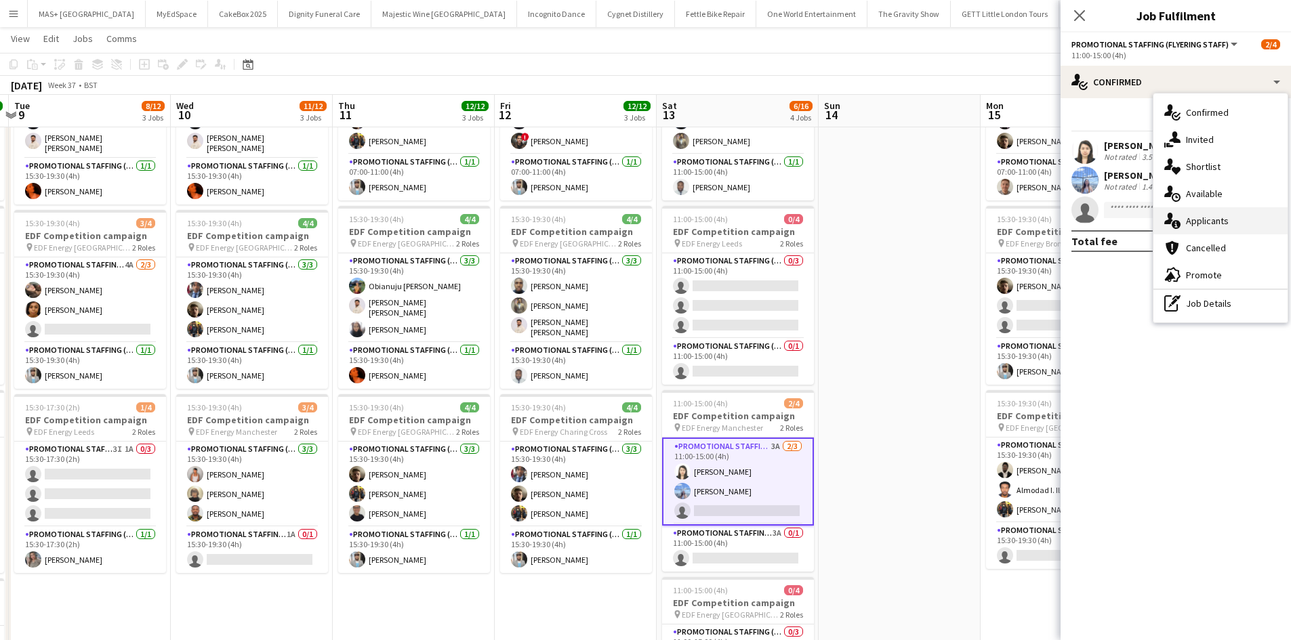
click at [1219, 232] on div "single-neutral-actions-information Applicants" at bounding box center [1220, 220] width 134 height 27
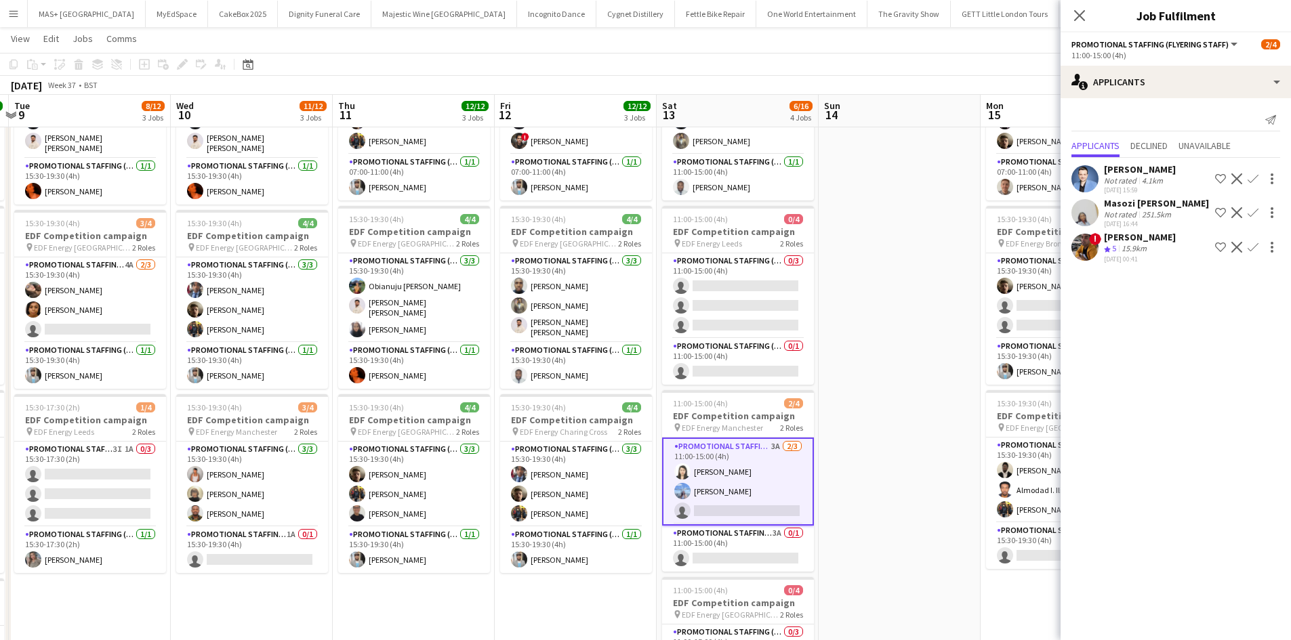
click at [1144, 249] on div "15.9km" at bounding box center [1134, 249] width 30 height 12
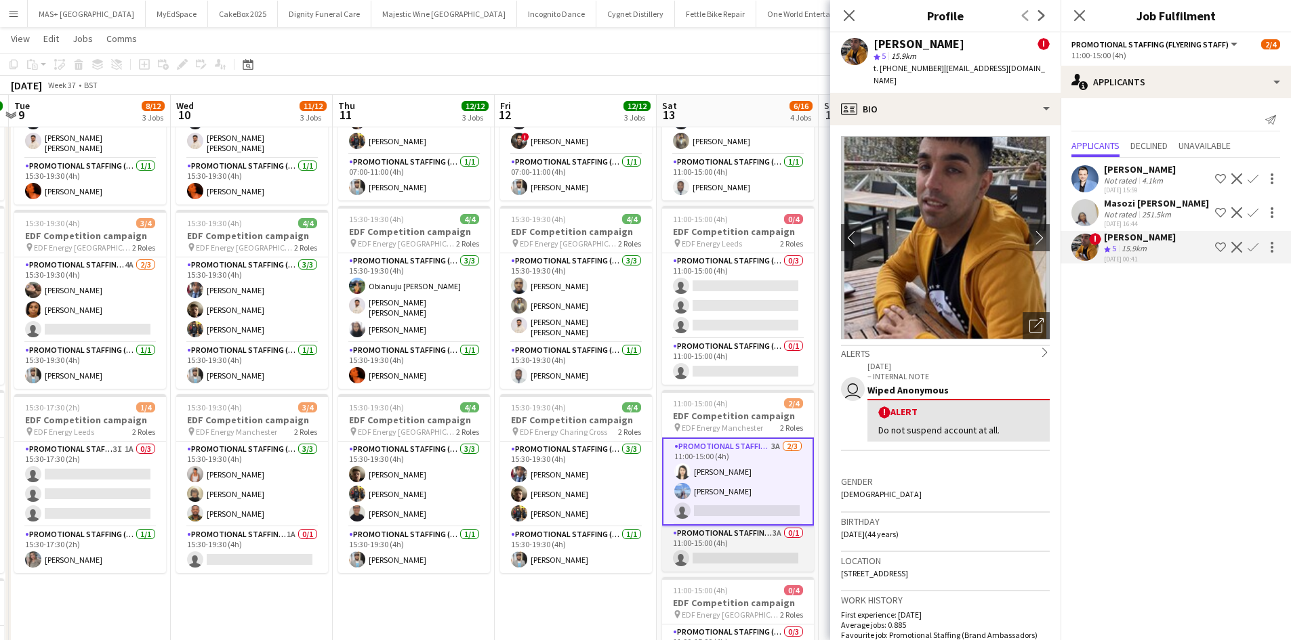
click at [751, 528] on app-card-role "Promotional Staffing (Team Leader) 3A 0/1 11:00-15:00 (4h) single-neutral-actio…" at bounding box center [738, 549] width 152 height 46
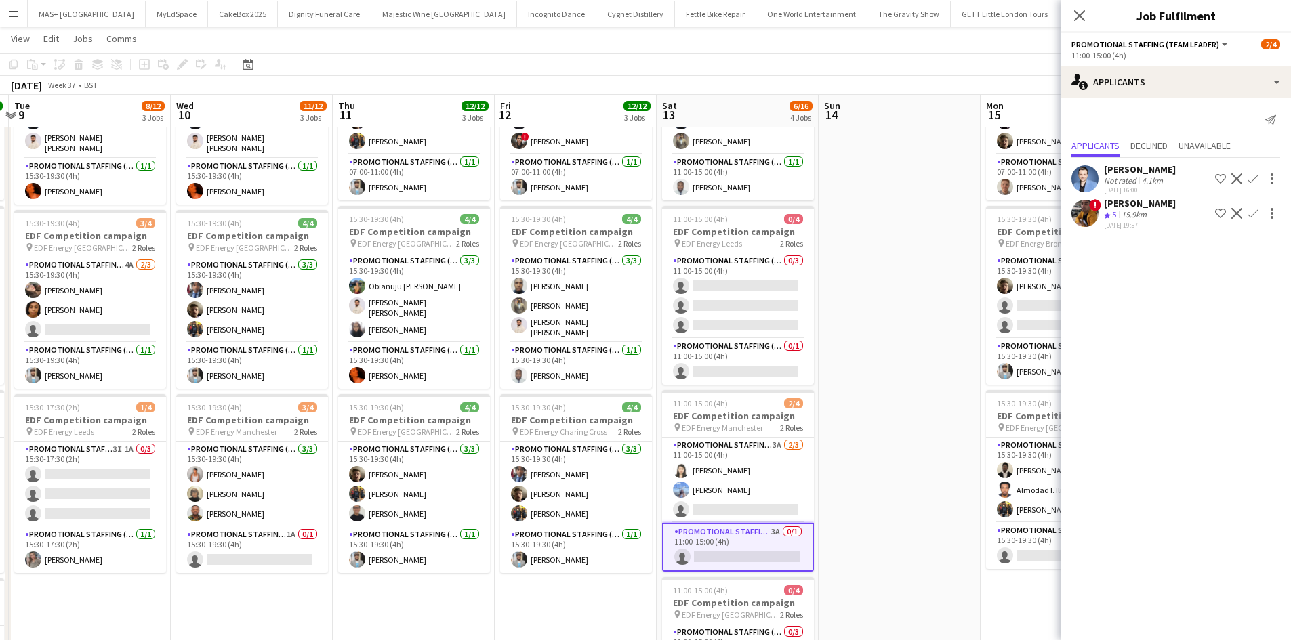
click at [1252, 215] on app-icon "Confirm" at bounding box center [1252, 213] width 11 height 11
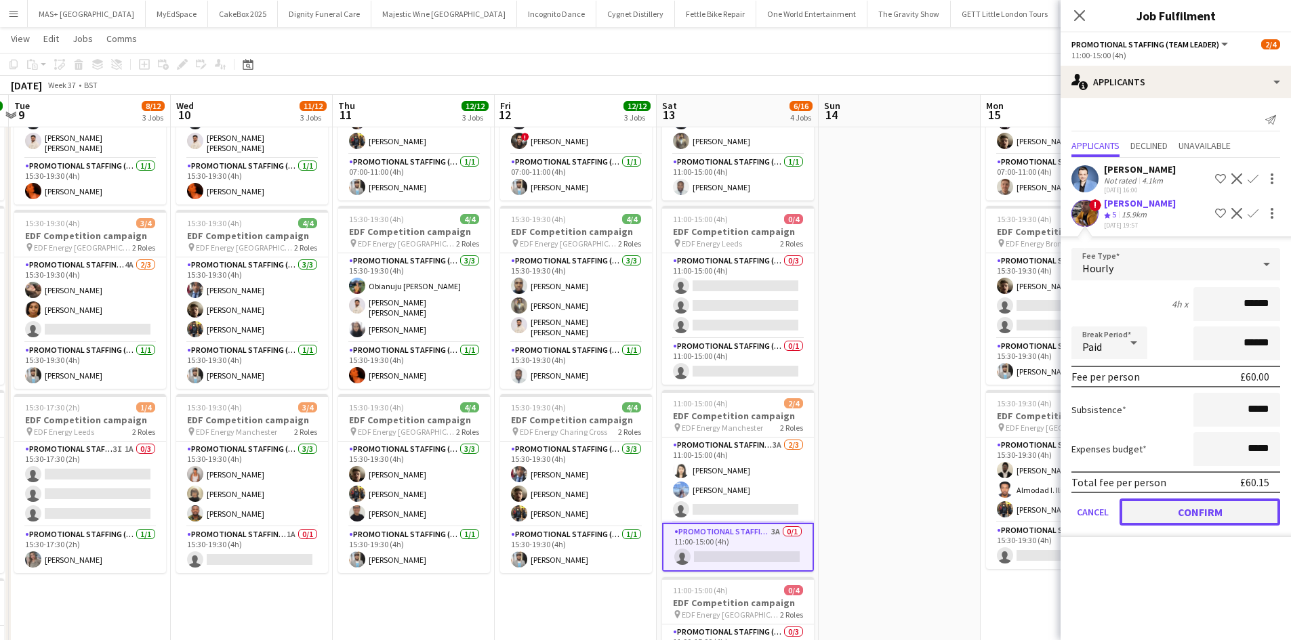
click at [1169, 503] on button "Confirm" at bounding box center [1199, 512] width 161 height 27
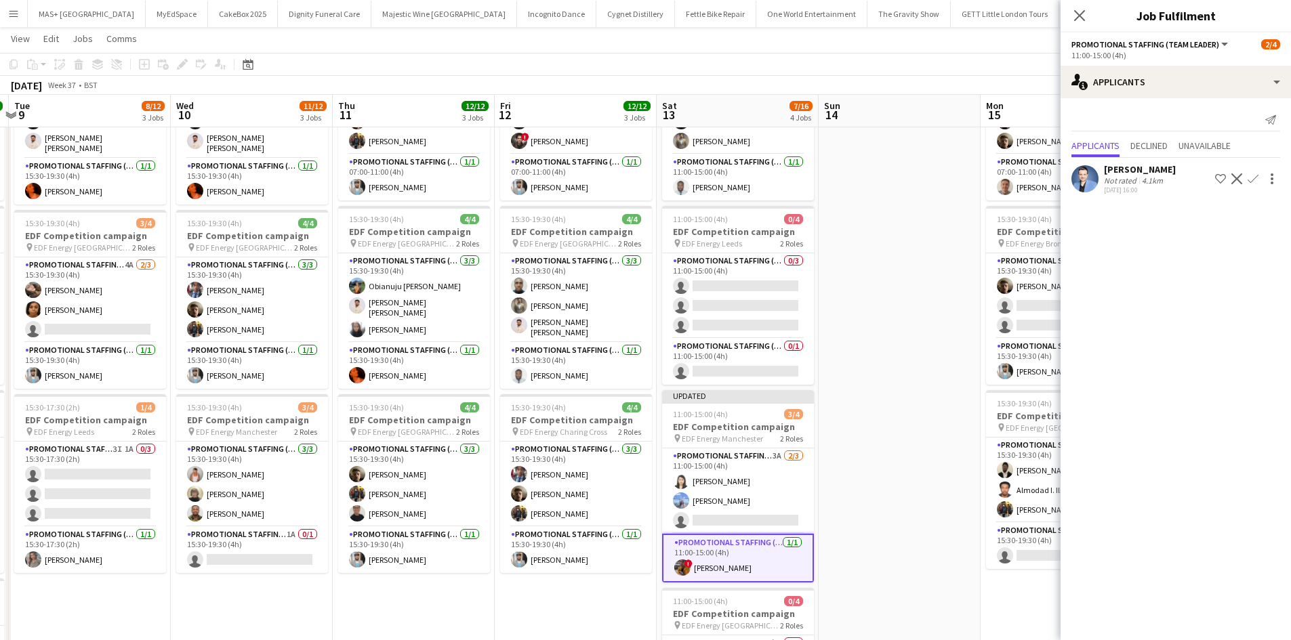
click at [722, 493] on app-card-role "Promotional Staffing (Flyering Staff) 3A 2/3 11:00-15:00 (4h) Winnie Wong Anast…" at bounding box center [738, 491] width 152 height 85
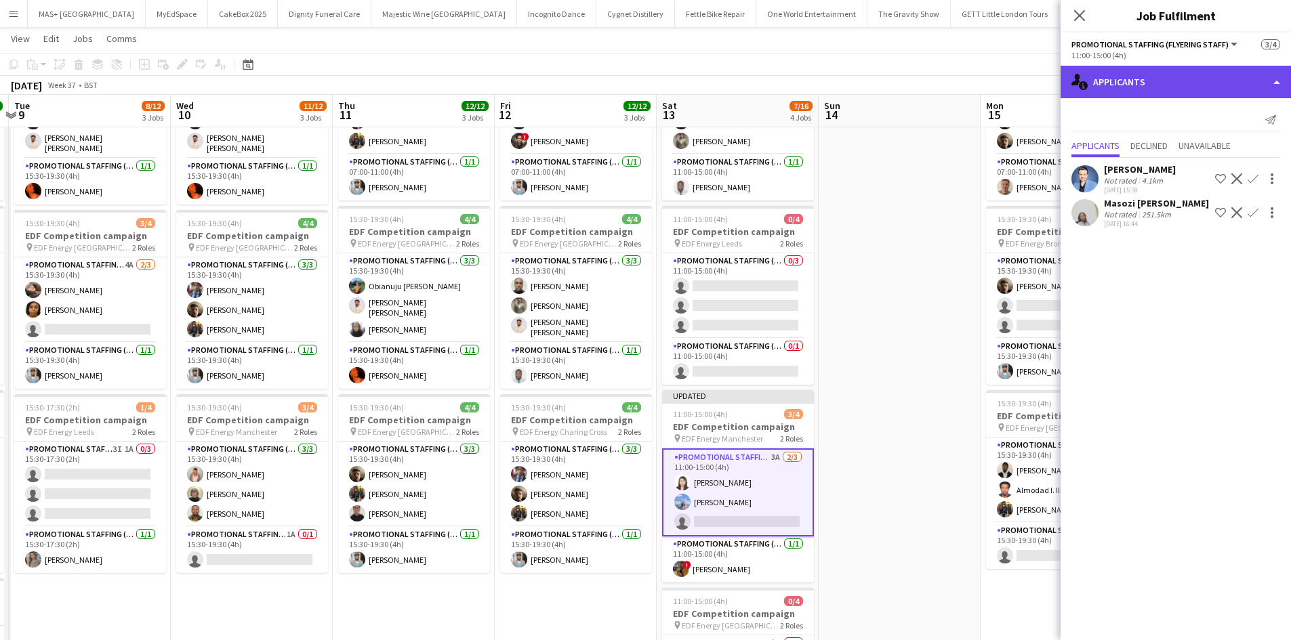
click at [1152, 69] on div "single-neutral-actions-information Applicants" at bounding box center [1175, 82] width 230 height 33
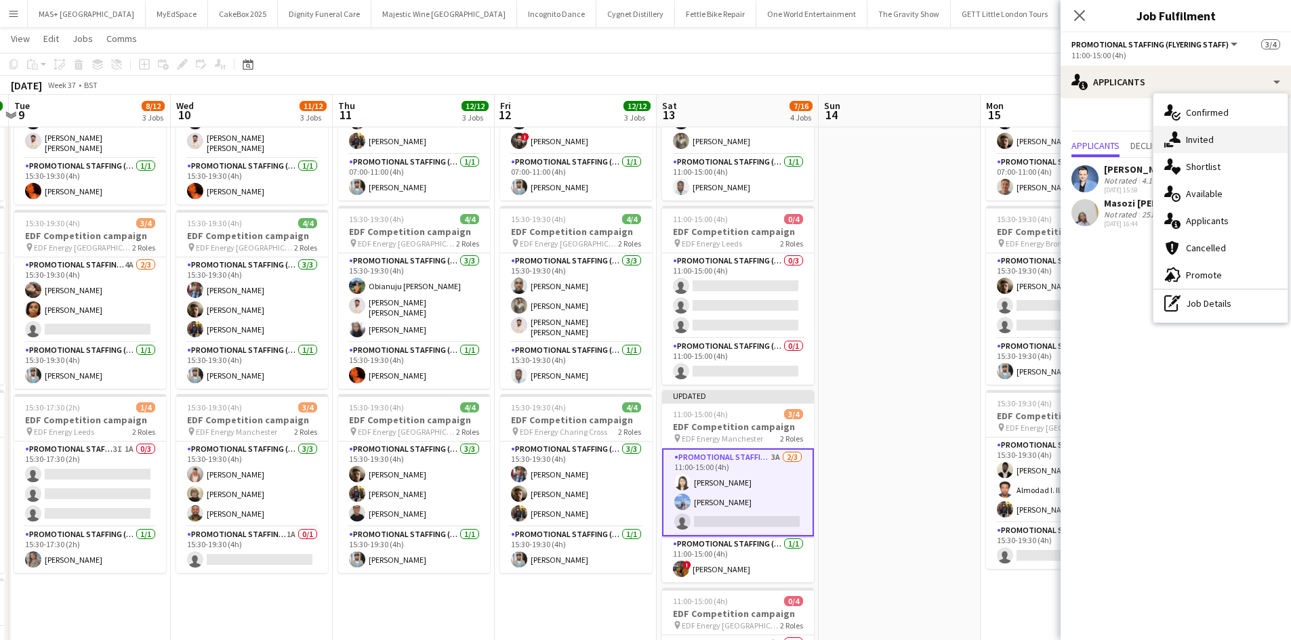
click at [1216, 134] on div "single-neutral-actions-share-1 Invited" at bounding box center [1220, 139] width 134 height 27
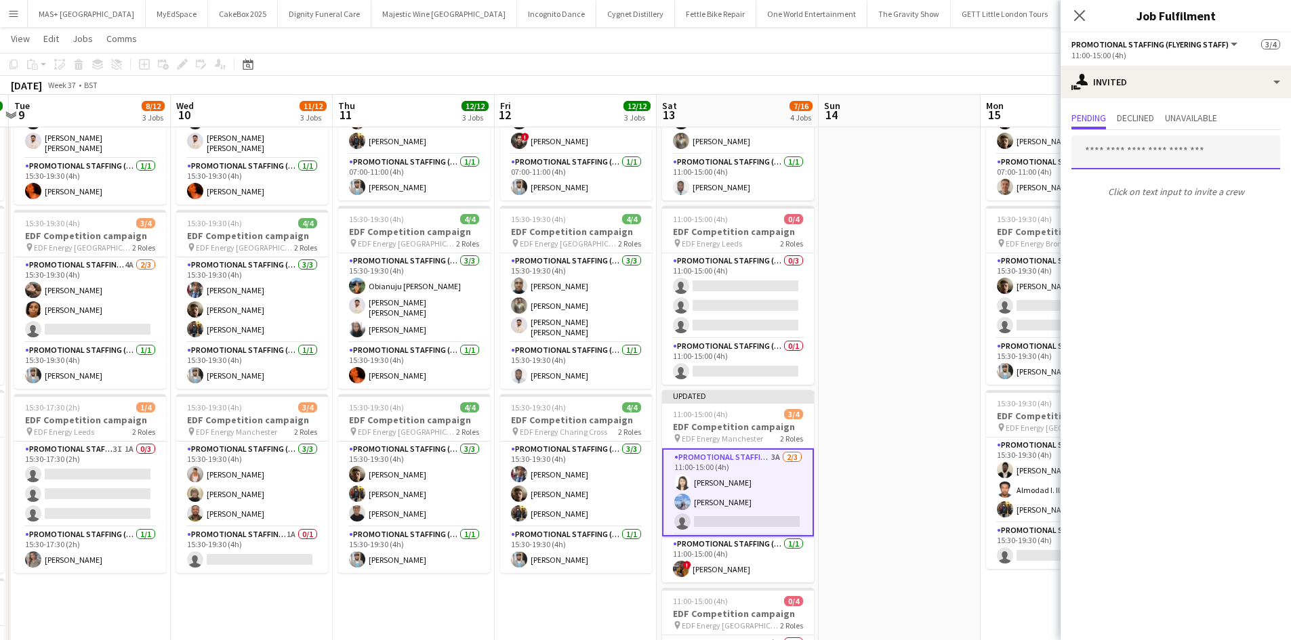
click at [1114, 157] on input "text" at bounding box center [1175, 153] width 209 height 34
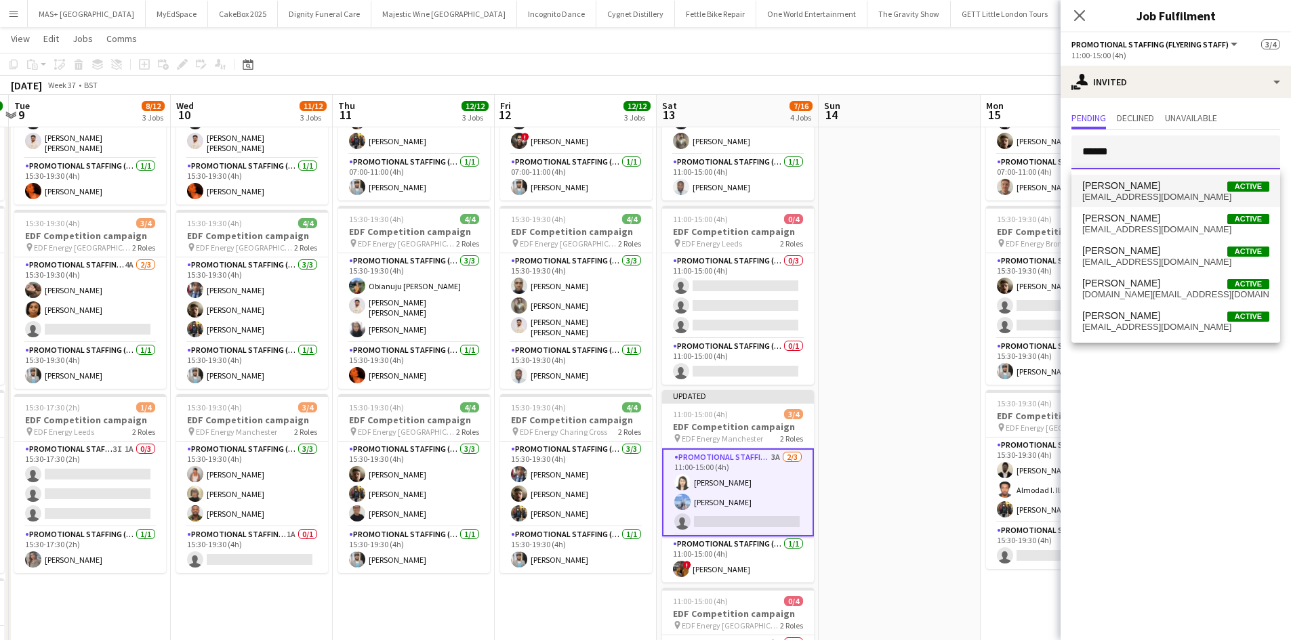
type input "******"
click at [1137, 202] on span "hannahmaebrown38@gmail.com" at bounding box center [1175, 197] width 187 height 11
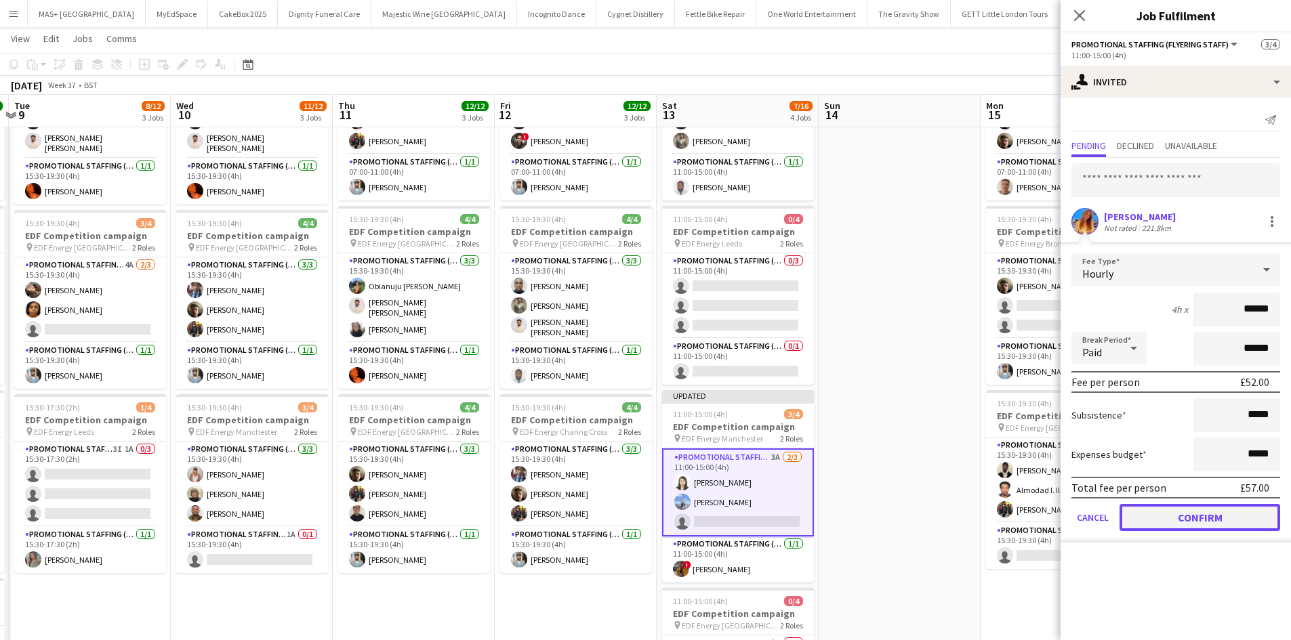
click at [1188, 514] on button "Confirm" at bounding box center [1199, 517] width 161 height 27
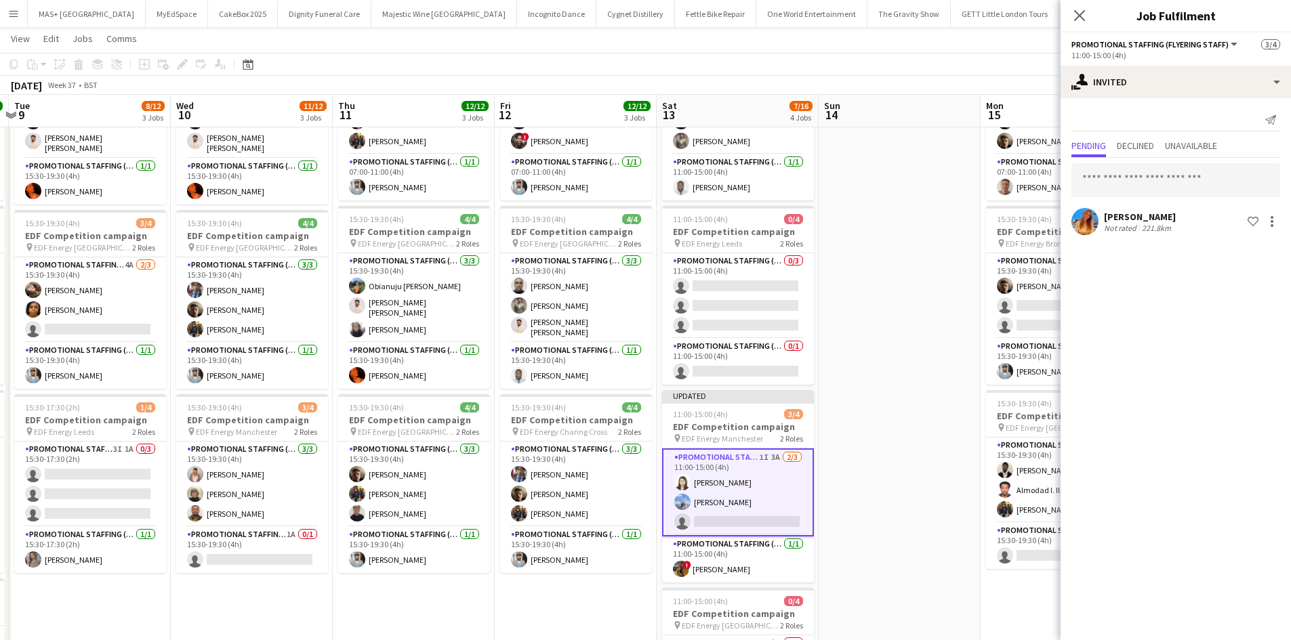
click at [858, 396] on app-date-cell at bounding box center [899, 424] width 162 height 817
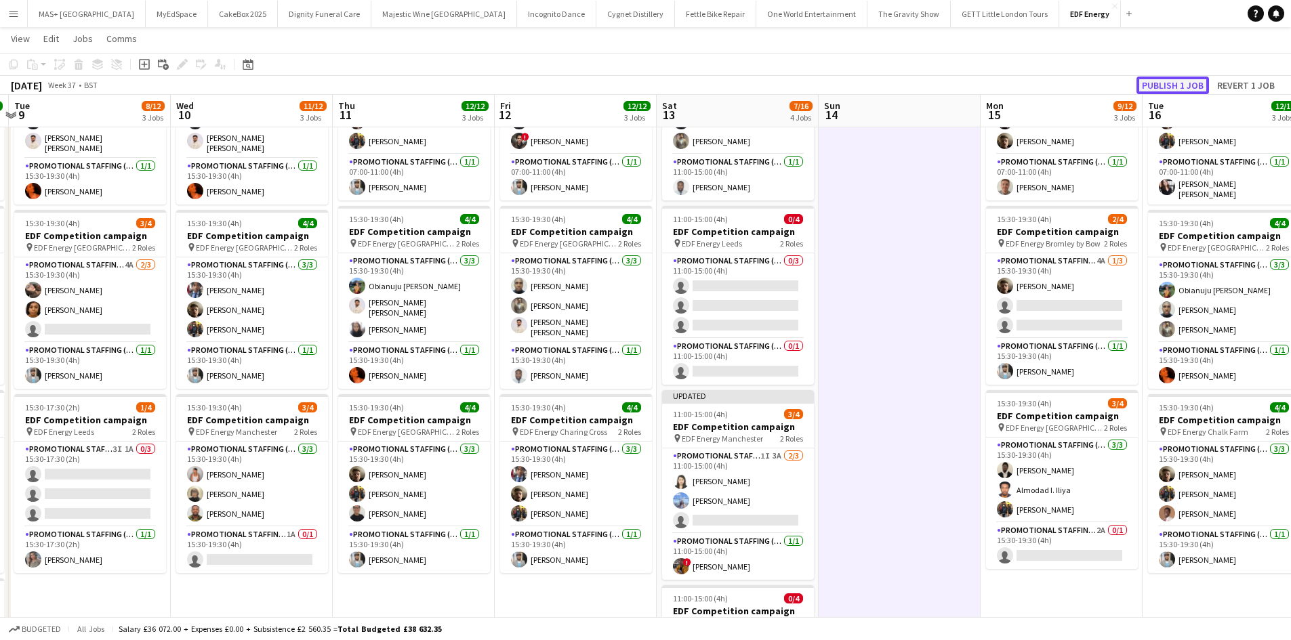
click at [1167, 85] on button "Publish 1 job" at bounding box center [1172, 86] width 72 height 18
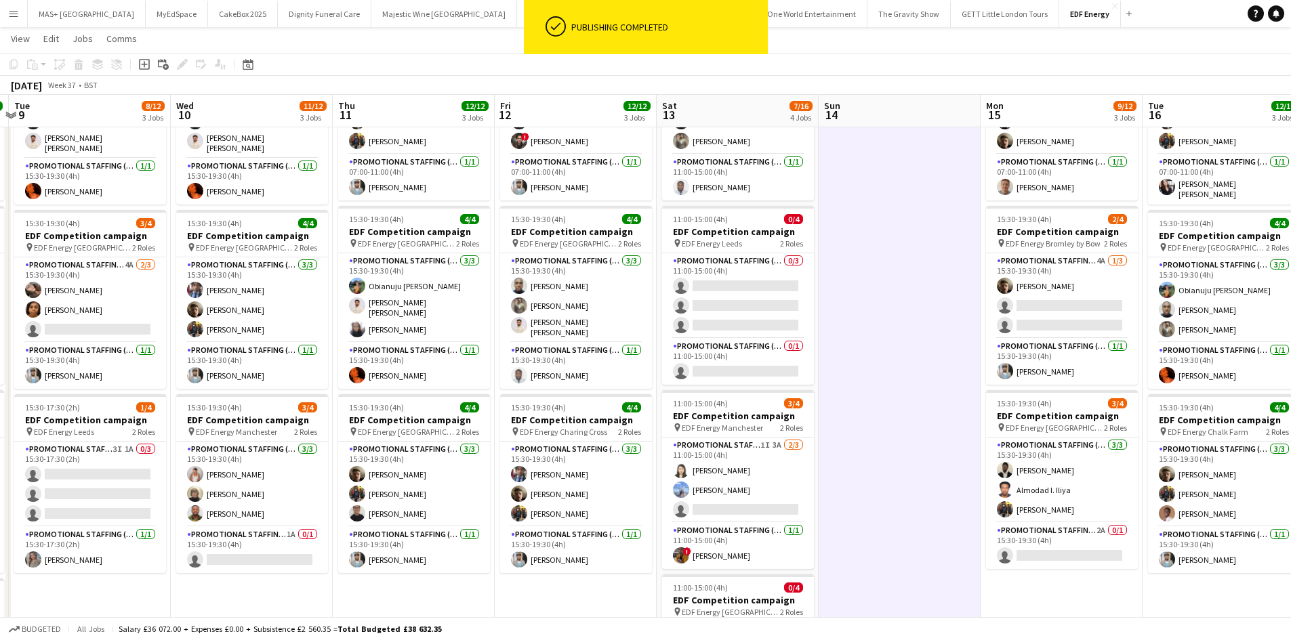
scroll to position [0, 322]
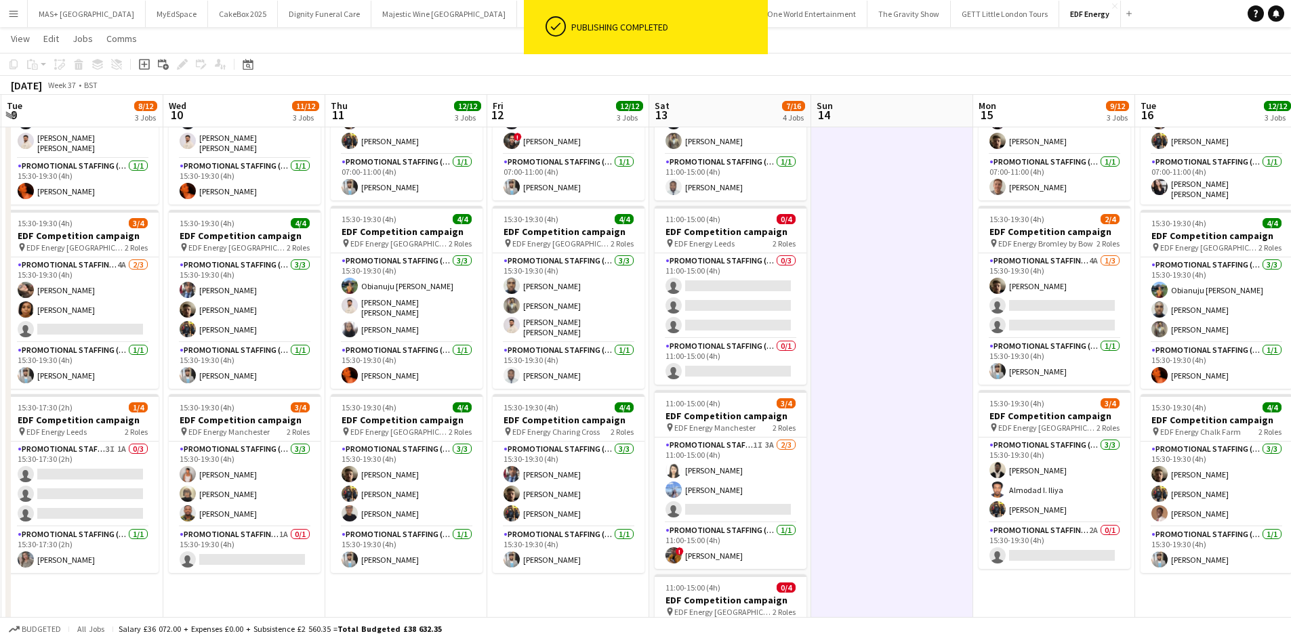
drag, startPoint x: 861, startPoint y: 402, endPoint x: 854, endPoint y: 324, distance: 78.9
click at [854, 324] on app-calendar-viewport "Sun 7 Mon 8 16/16 4 Jobs Tue 9 8/12 3 Jobs Wed 10 11/12 3 Jobs Thu 11 12/12 3 J…" at bounding box center [645, 375] width 1291 height 916
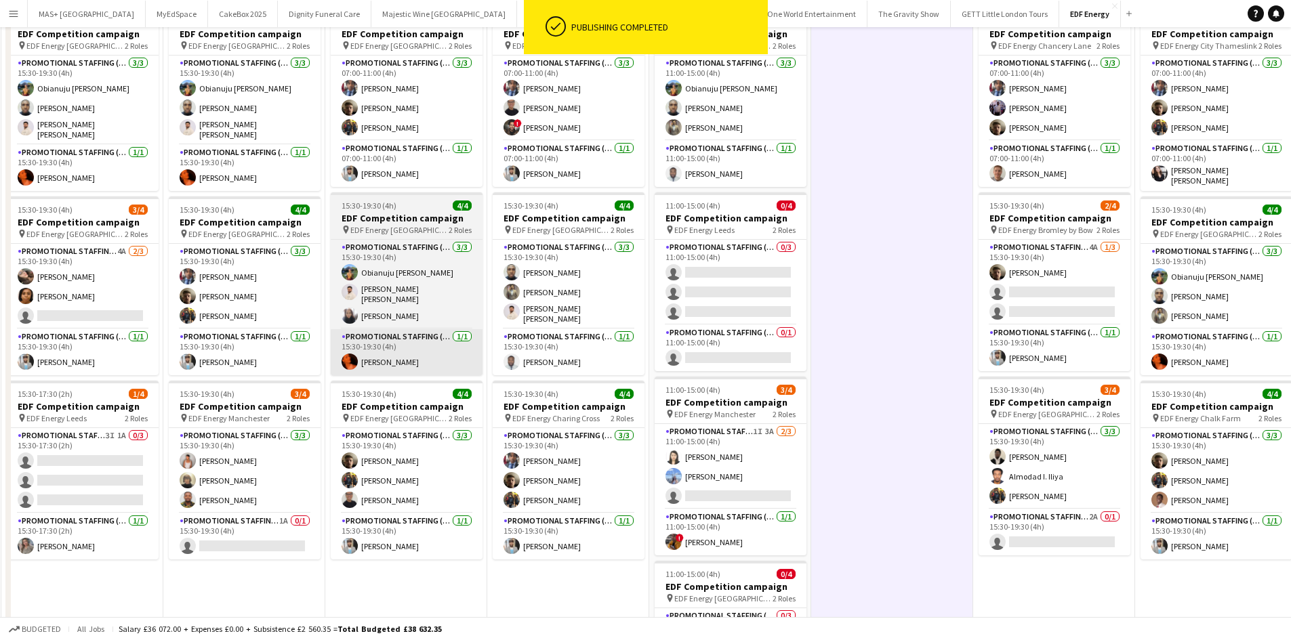
scroll to position [0, 0]
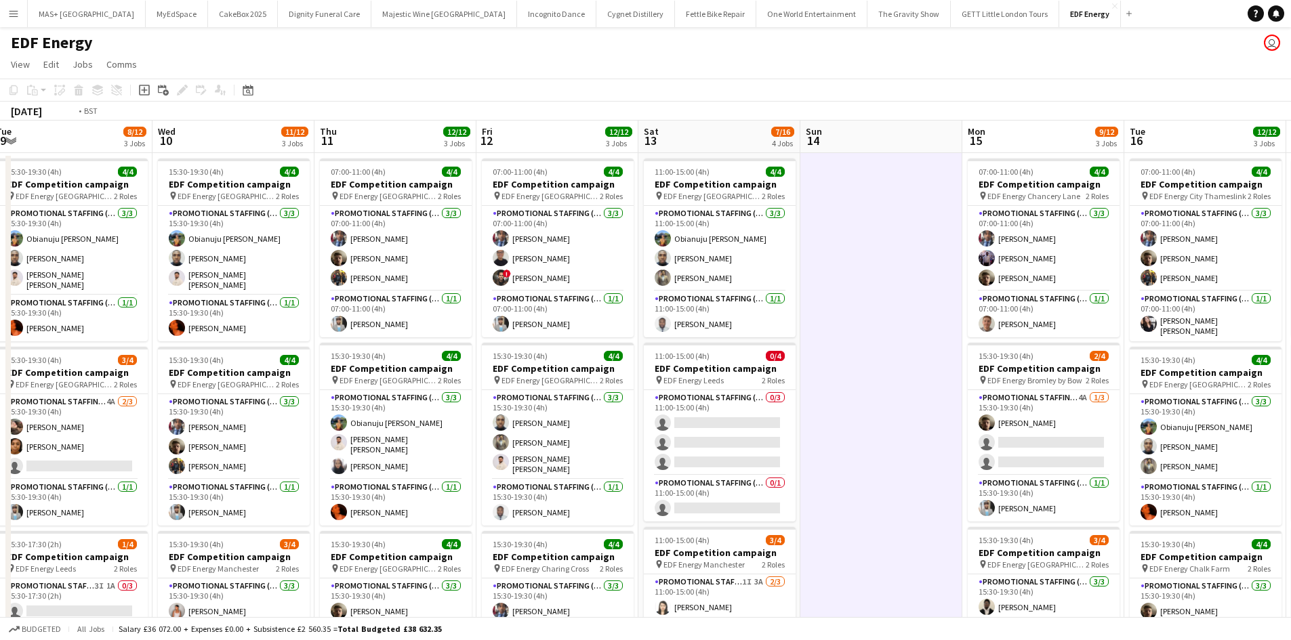
drag, startPoint x: 821, startPoint y: 444, endPoint x: 1142, endPoint y: 449, distance: 321.2
click at [1165, 446] on app-calendar-viewport "Sun 7 Mon 8 16/16 4 Jobs Tue 9 8/12 3 Jobs Wed 10 11/12 3 Jobs Thu 11 12/12 3 J…" at bounding box center [645, 546] width 1291 height 850
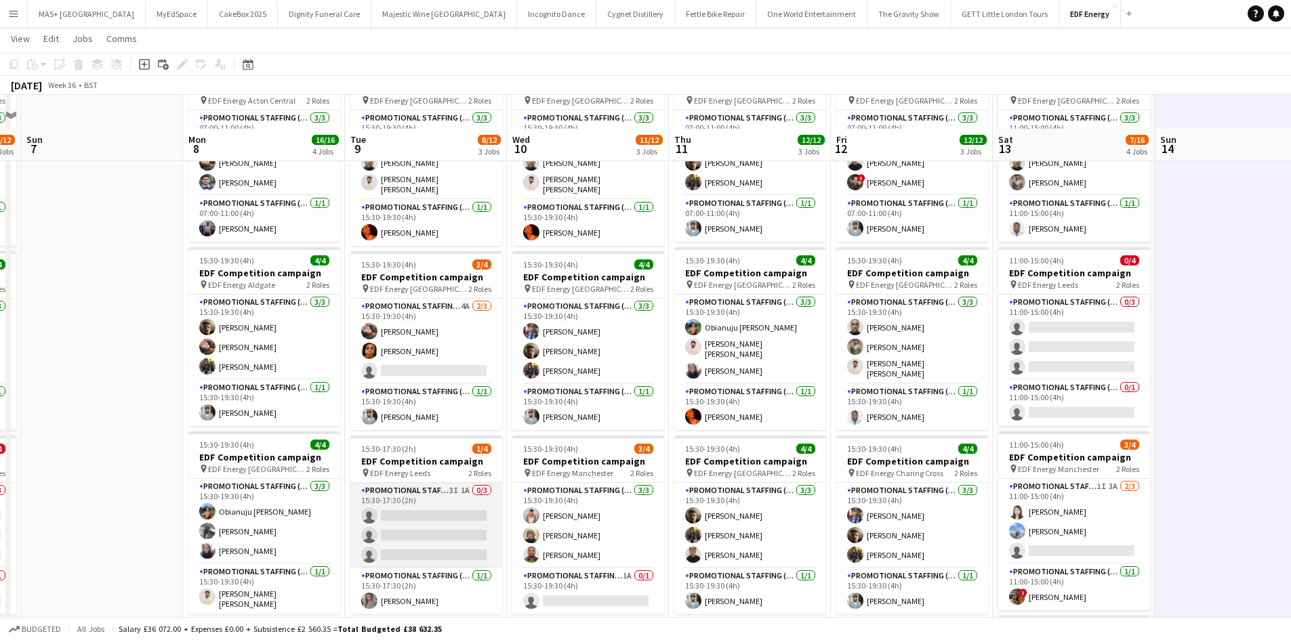
scroll to position [136, 0]
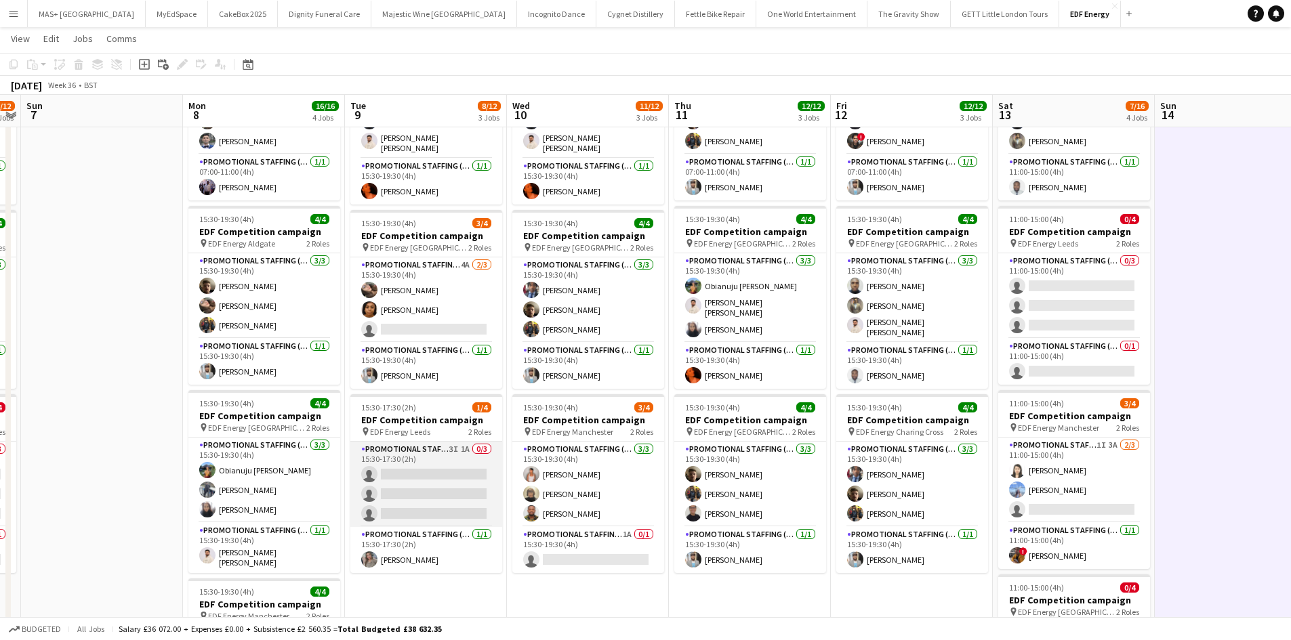
click at [410, 455] on app-card-role "Promotional Staffing (Flyering Staff) 3I 1A 0/3 15:30-17:30 (2h) single-neutral…" at bounding box center [426, 484] width 152 height 85
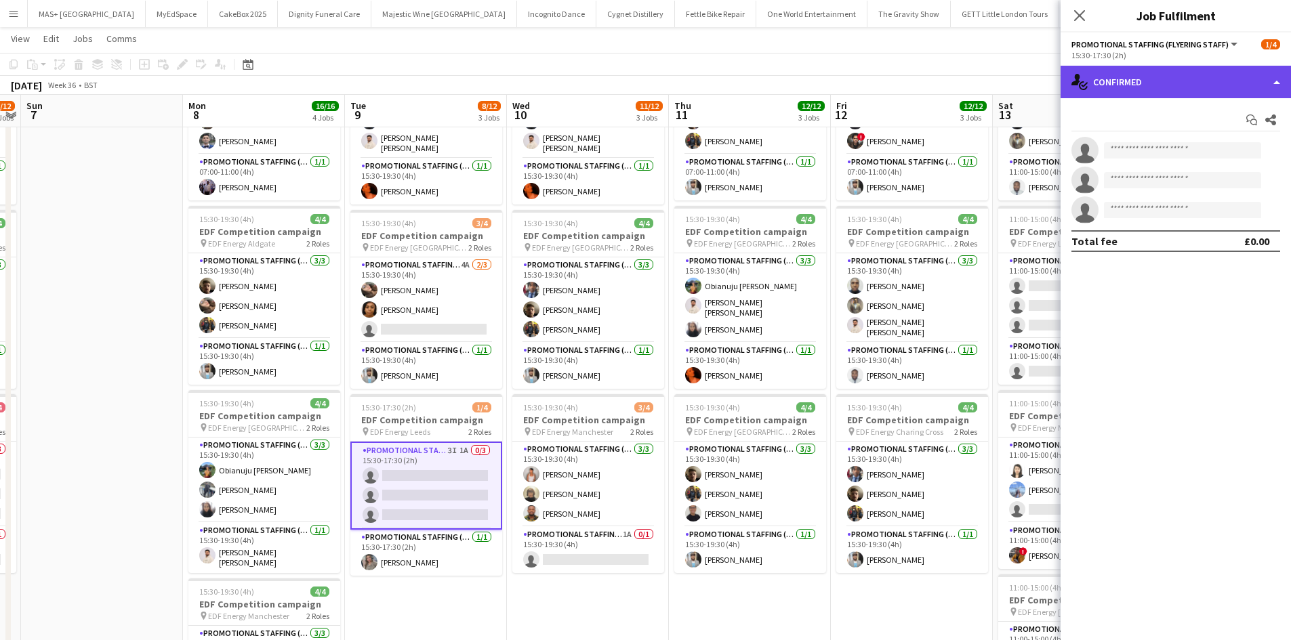
click at [1184, 93] on div "single-neutral-actions-check-2 Confirmed" at bounding box center [1175, 82] width 230 height 33
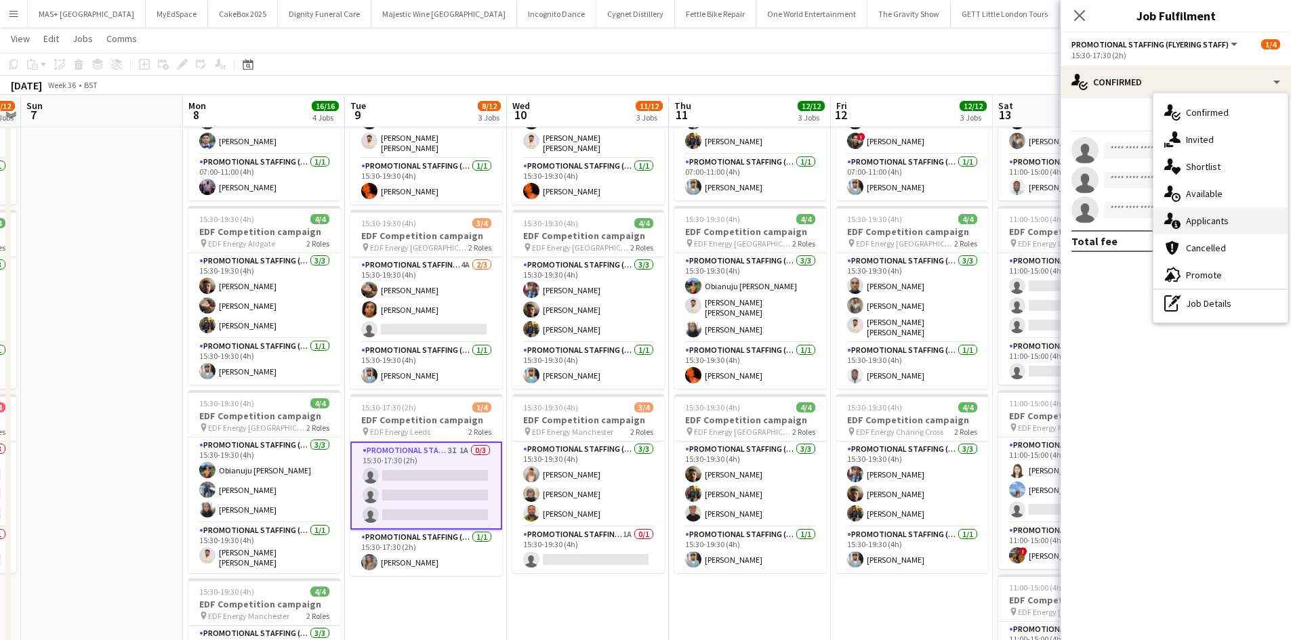
click at [1220, 215] on div "single-neutral-actions-information Applicants" at bounding box center [1220, 220] width 134 height 27
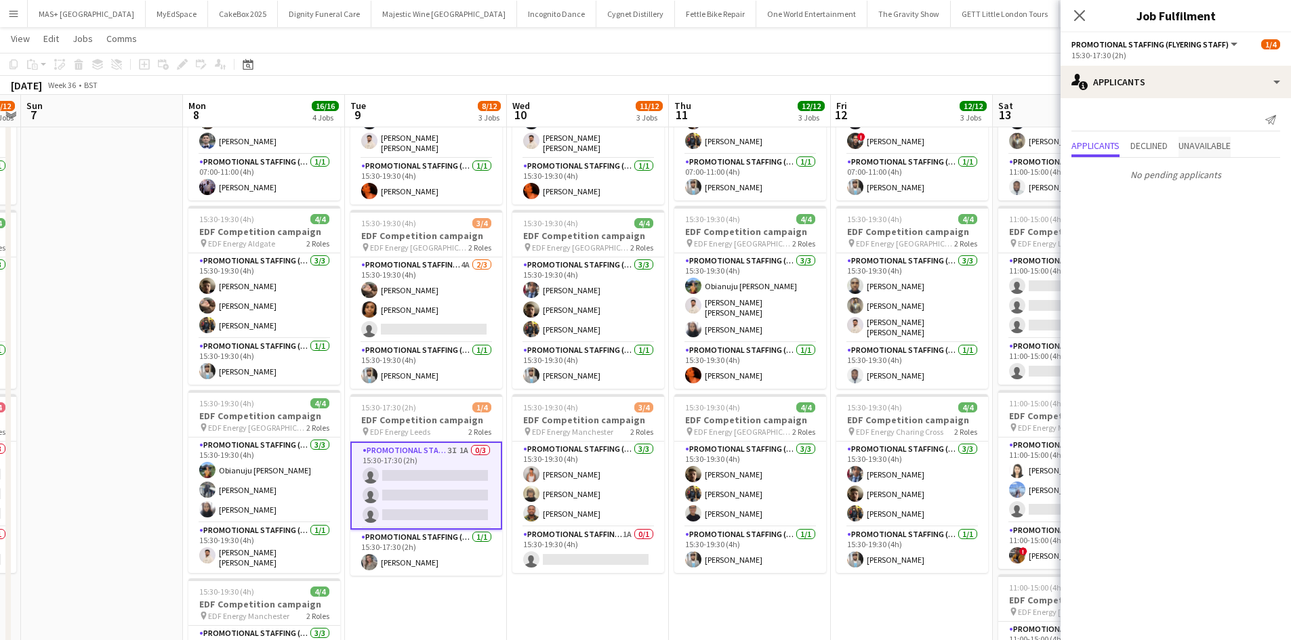
click at [1203, 150] on span "Unavailable" at bounding box center [1204, 145] width 52 height 9
click at [503, 604] on app-date-cell "15:30-19:30 (4h) 4/4 EDF Competition campaign pin EDF Energy Birmingham New Str…" at bounding box center [426, 424] width 162 height 817
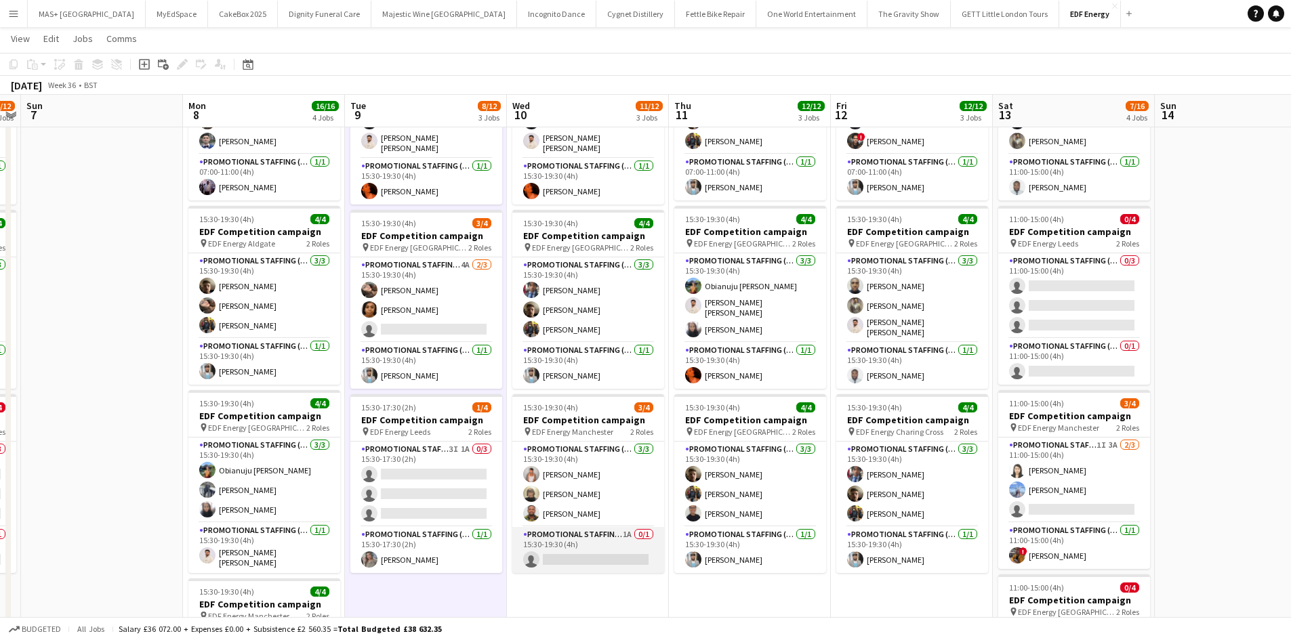
click at [636, 536] on app-card-role "Promotional Staffing (Team Leader) 1A 0/1 15:30-19:30 (4h) single-neutral-actio…" at bounding box center [588, 550] width 152 height 46
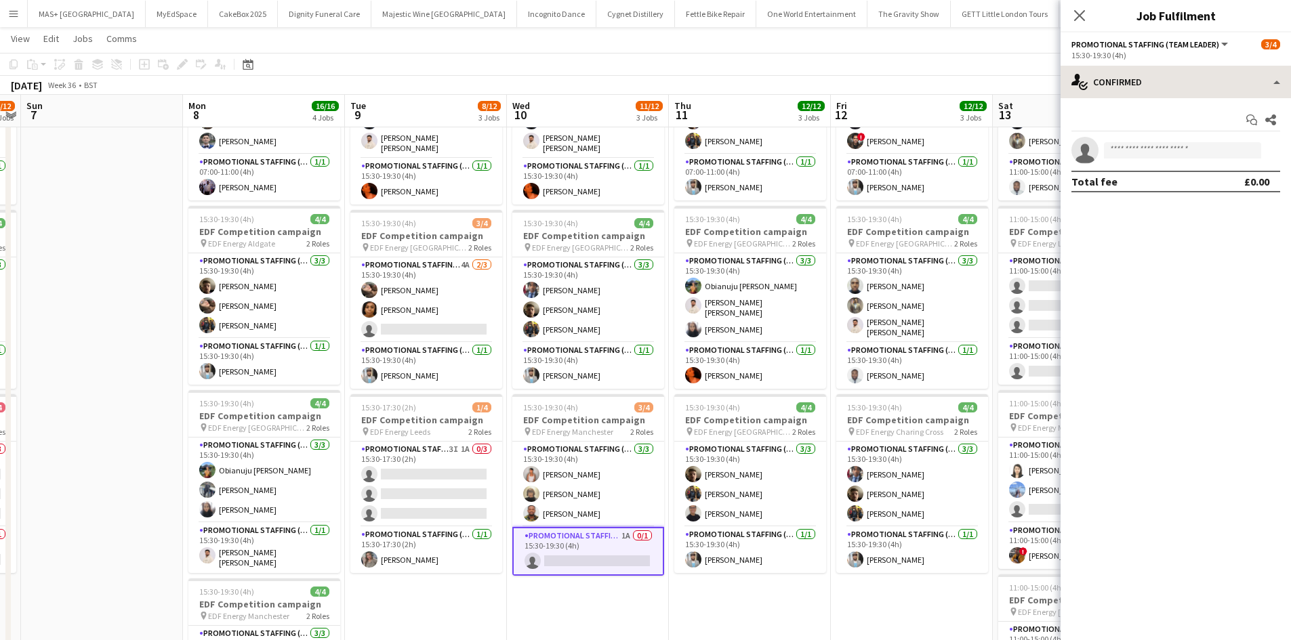
click at [1154, 98] on div "single-neutral-actions-check-2 Confirmed single-neutral-actions-check-2 Confirm…" at bounding box center [1175, 353] width 230 height 575
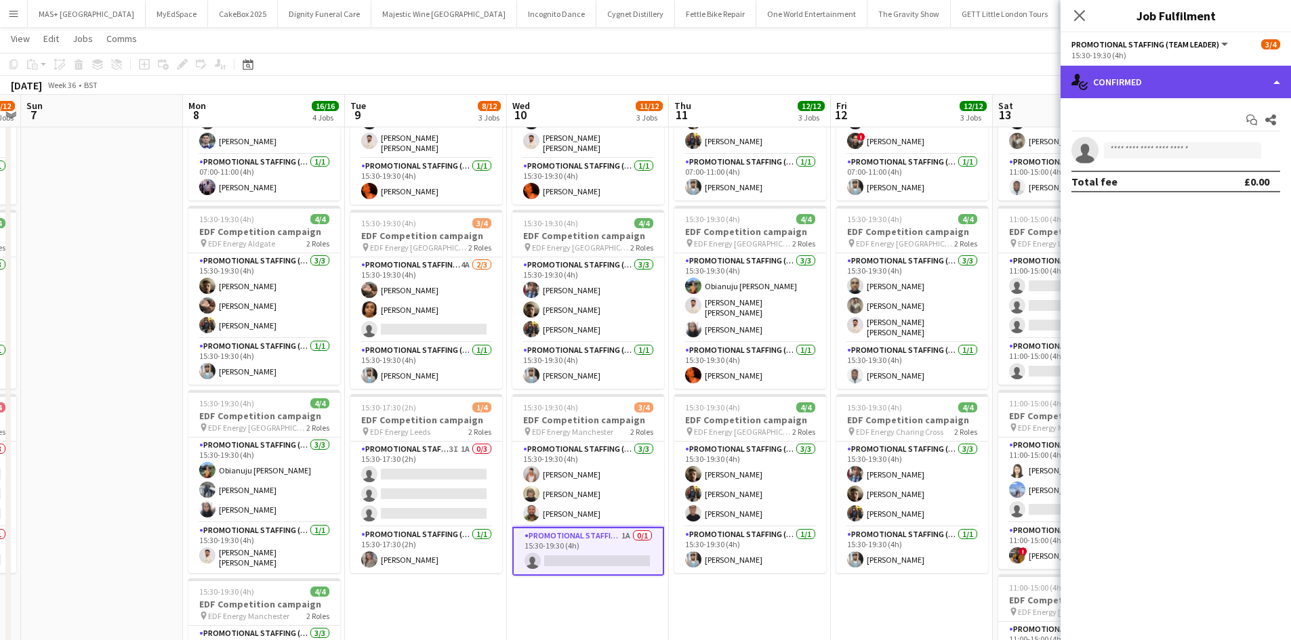
click at [1160, 94] on div "single-neutral-actions-check-2 Confirmed" at bounding box center [1175, 82] width 230 height 33
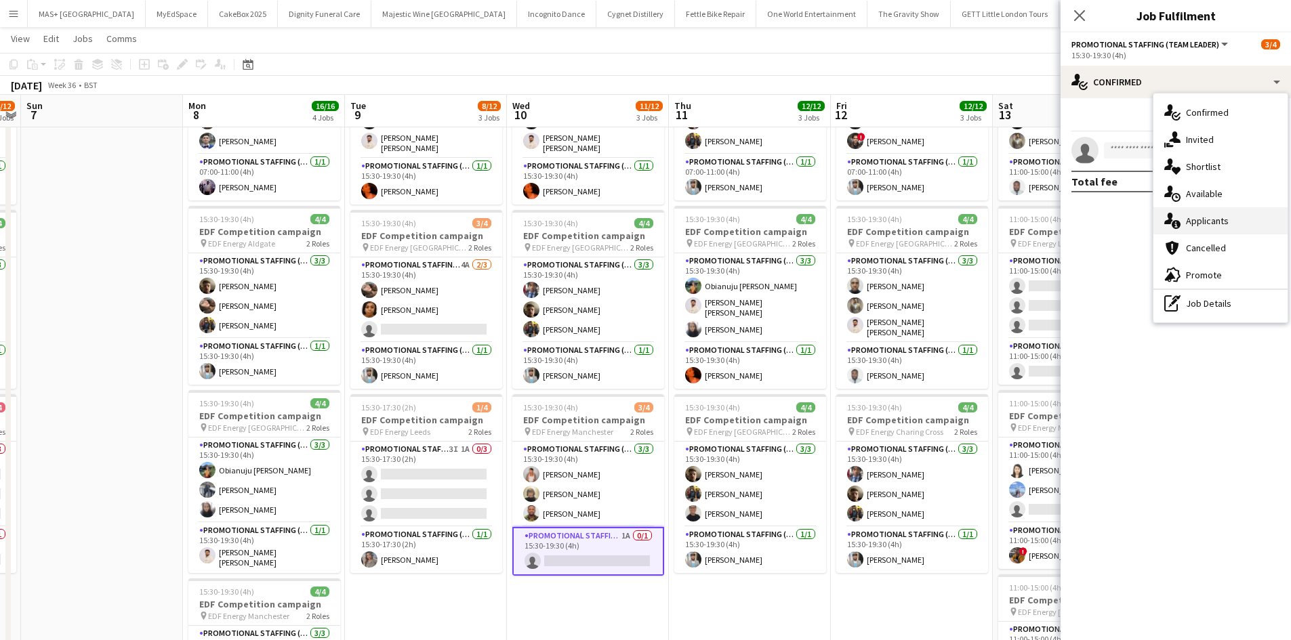
click at [1217, 228] on div "single-neutral-actions-information Applicants" at bounding box center [1220, 220] width 134 height 27
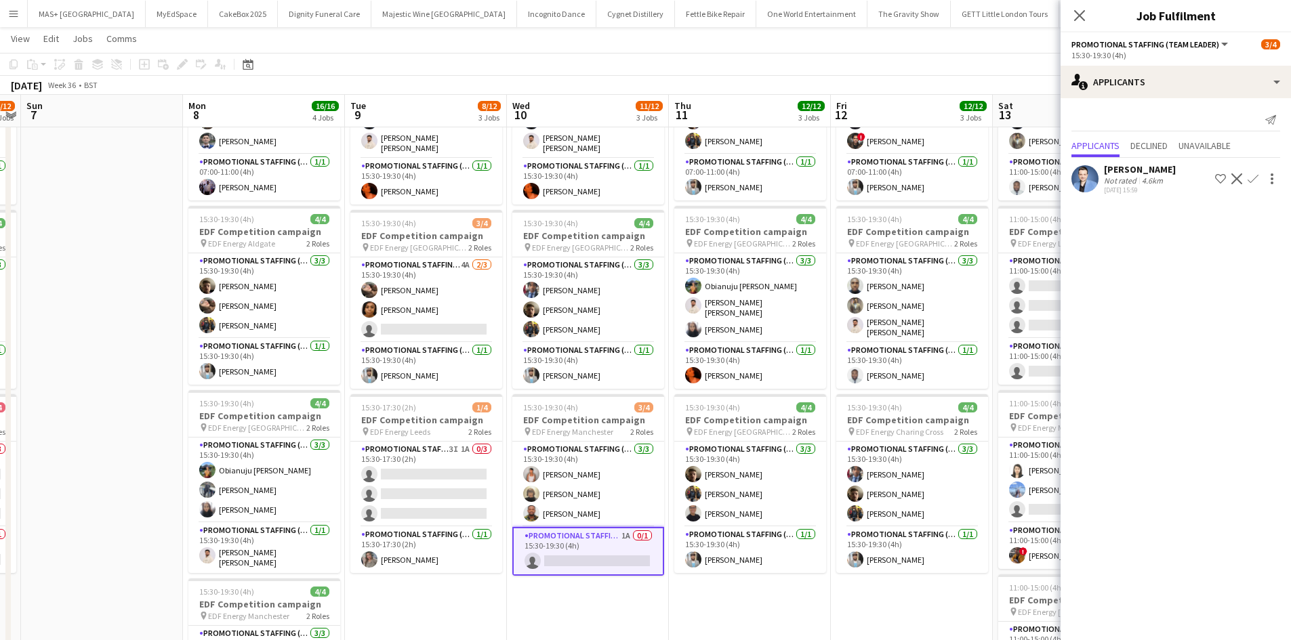
click at [1171, 178] on div "Reza Tamizkar Not rated 4.6km 22-08-2025 15:59 Shortlist crew Decline Confirm" at bounding box center [1175, 178] width 230 height 31
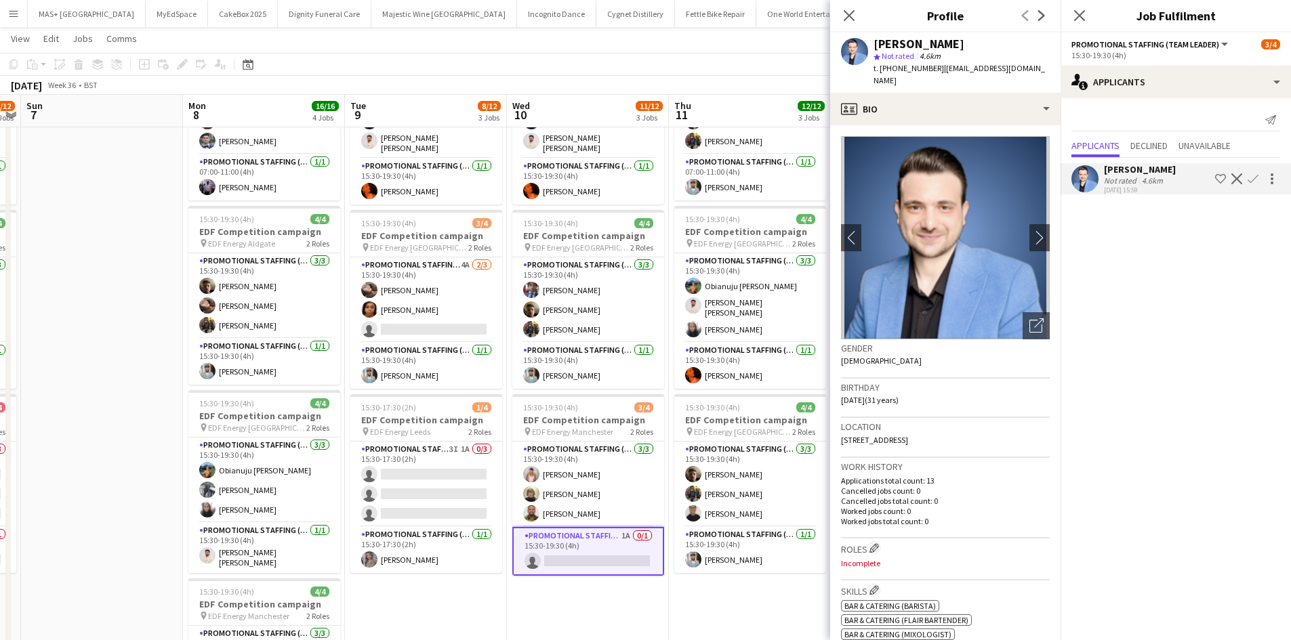
click at [1170, 178] on div "Reza Tamizkar Not rated 4.6km 22-08-2025 15:59 Shortlist crew Decline Confirm" at bounding box center [1175, 178] width 230 height 31
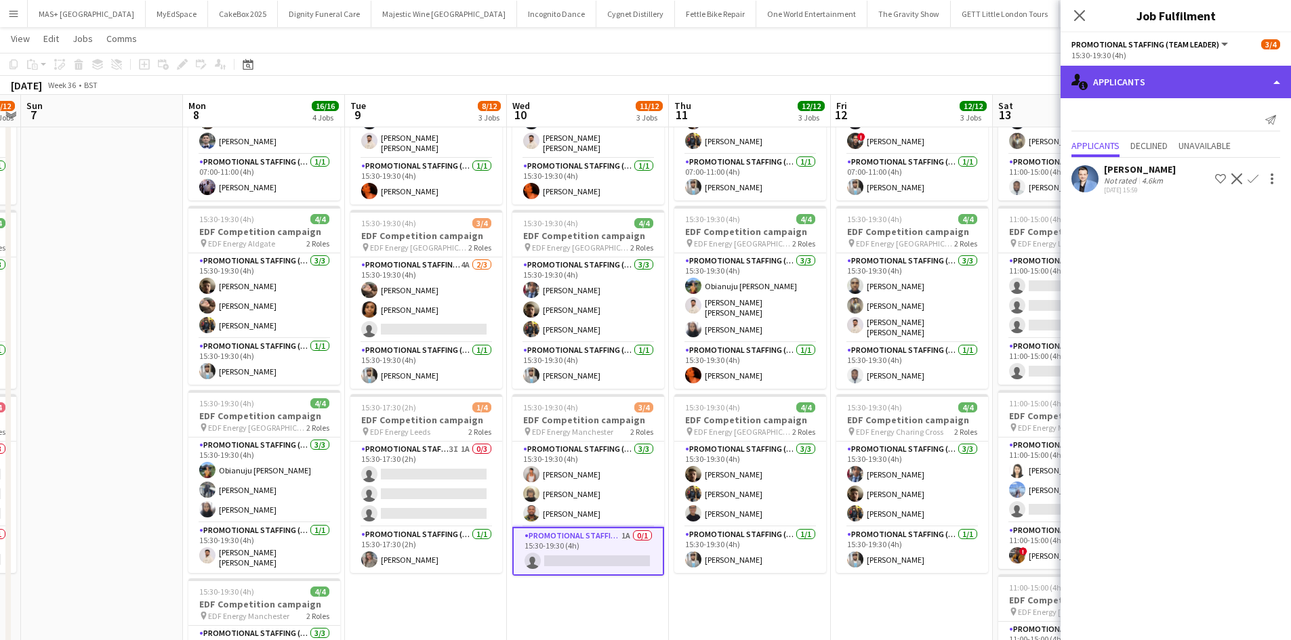
click at [1143, 79] on div "single-neutral-actions-information Applicants" at bounding box center [1175, 82] width 230 height 33
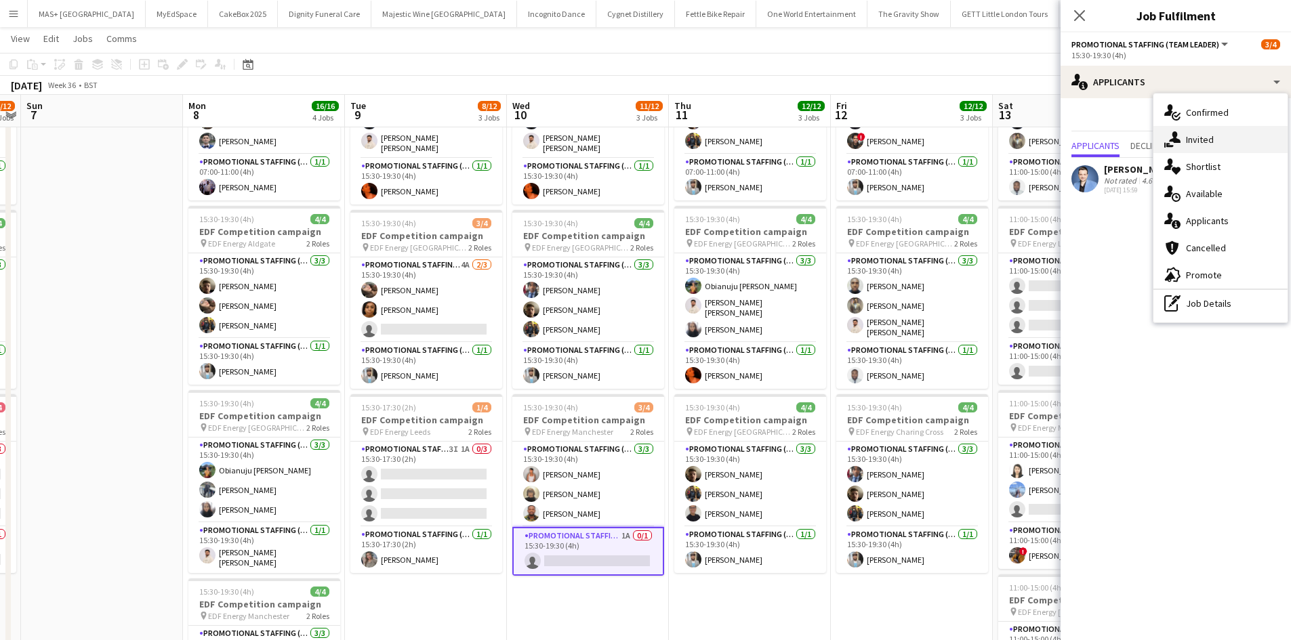
click at [1202, 133] on div "single-neutral-actions-share-1 Invited" at bounding box center [1220, 139] width 134 height 27
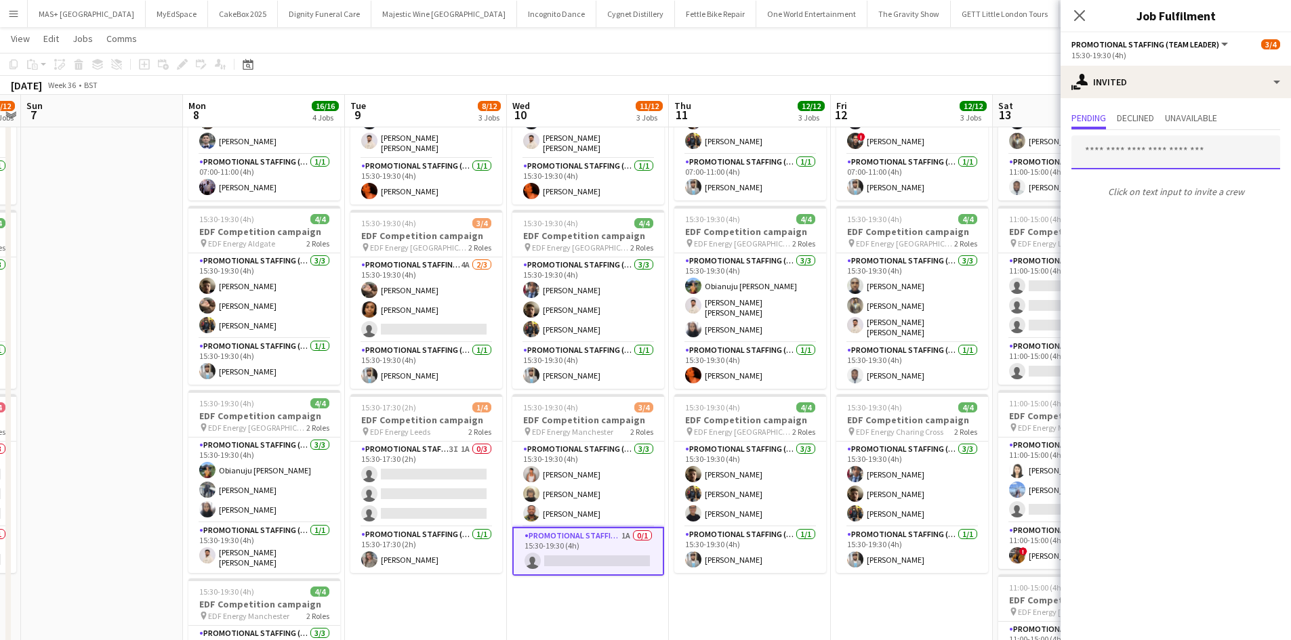
click at [1123, 154] on input "text" at bounding box center [1175, 153] width 209 height 34
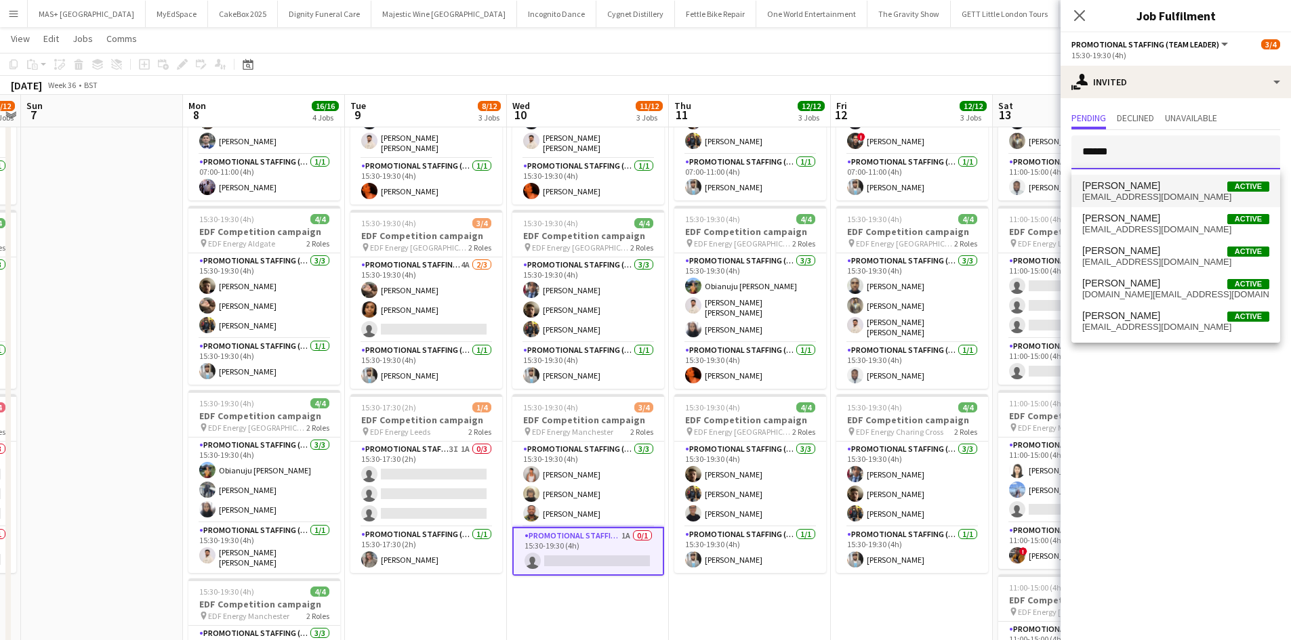
type input "******"
click at [1126, 182] on span "[PERSON_NAME]" at bounding box center [1121, 186] width 78 height 12
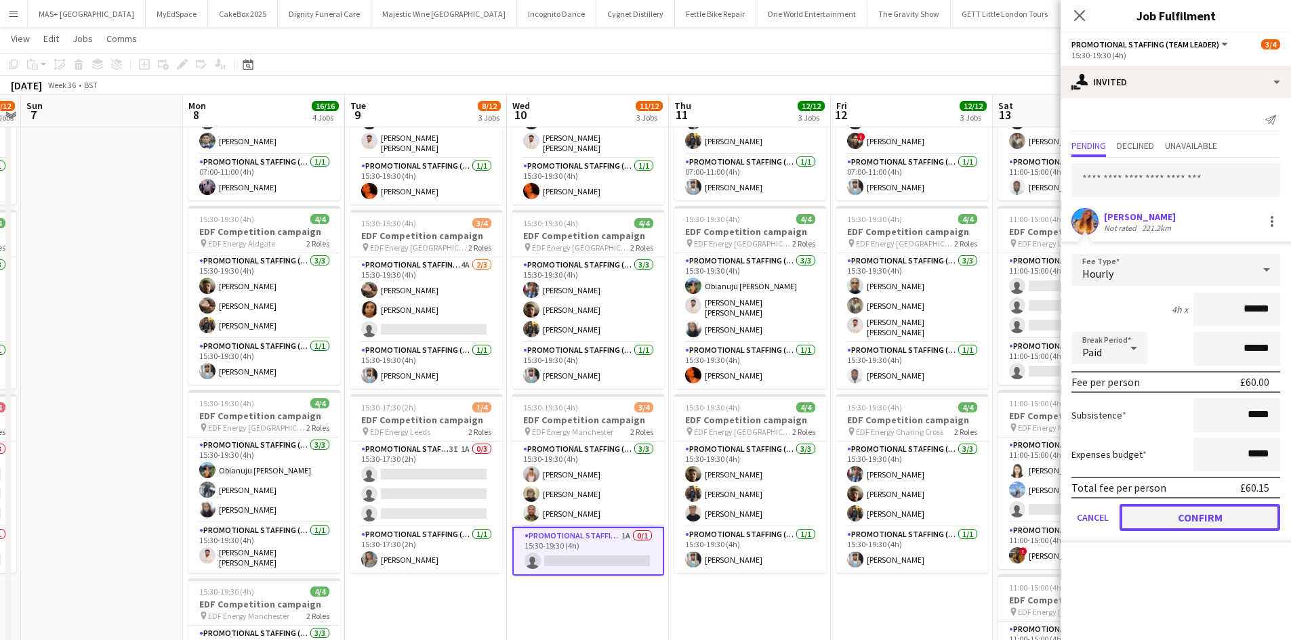
click at [1180, 514] on button "Confirm" at bounding box center [1199, 517] width 161 height 27
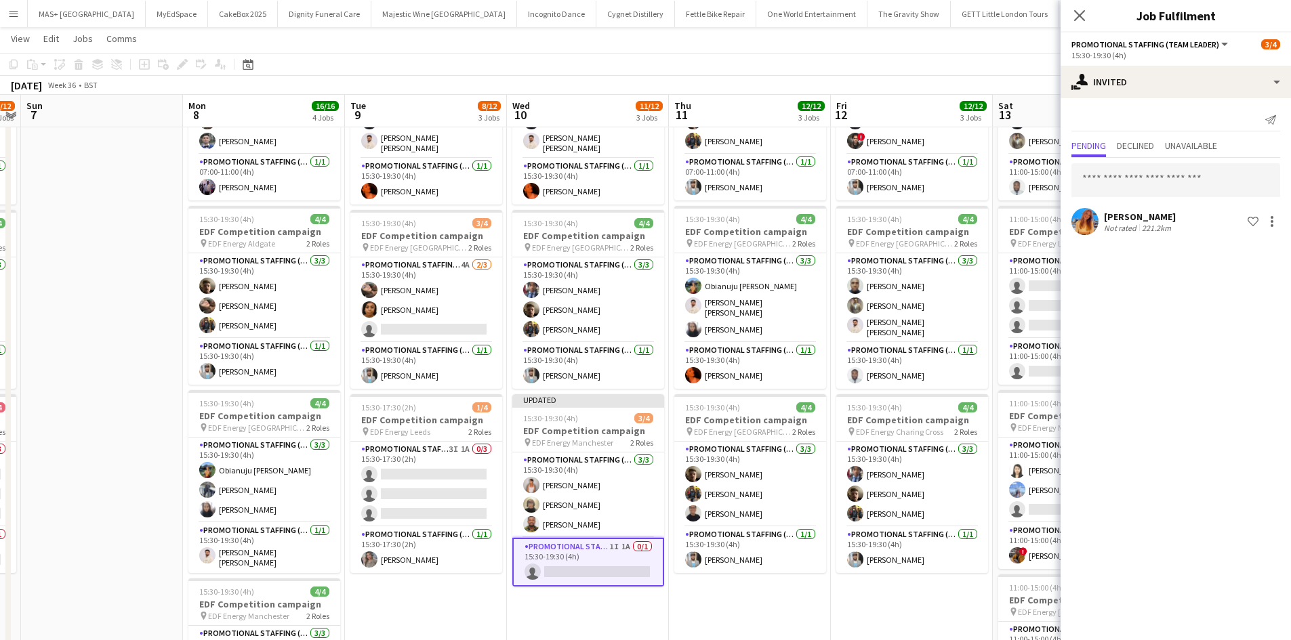
click at [818, 600] on app-date-cell "07:00-11:00 (4h) 4/4 EDF Competition campaign pin EDF Energy Camden Road 2 Role…" at bounding box center [750, 424] width 162 height 817
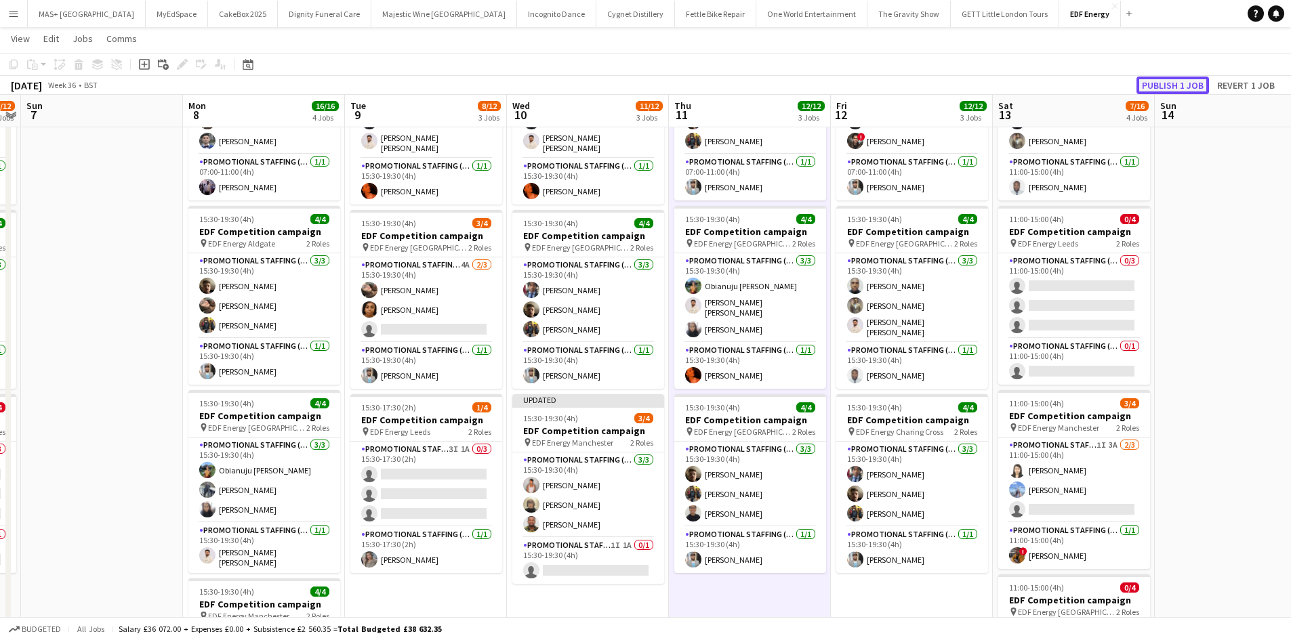
click at [1160, 89] on button "Publish 1 job" at bounding box center [1172, 86] width 72 height 18
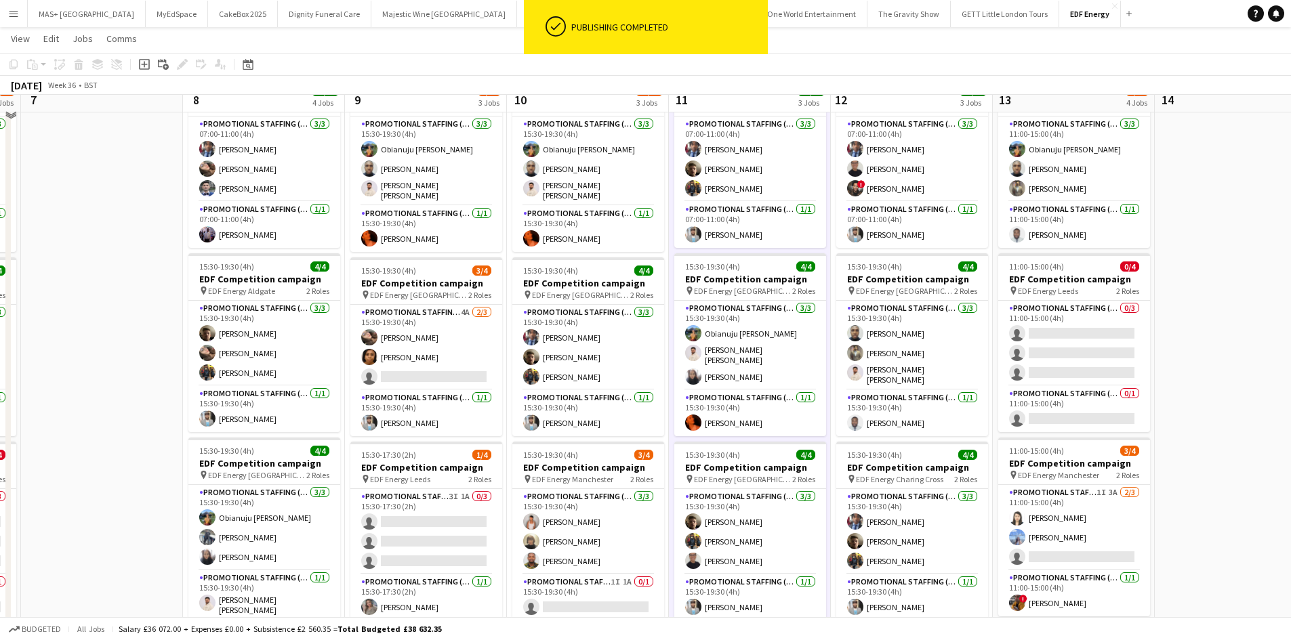
scroll to position [68, 0]
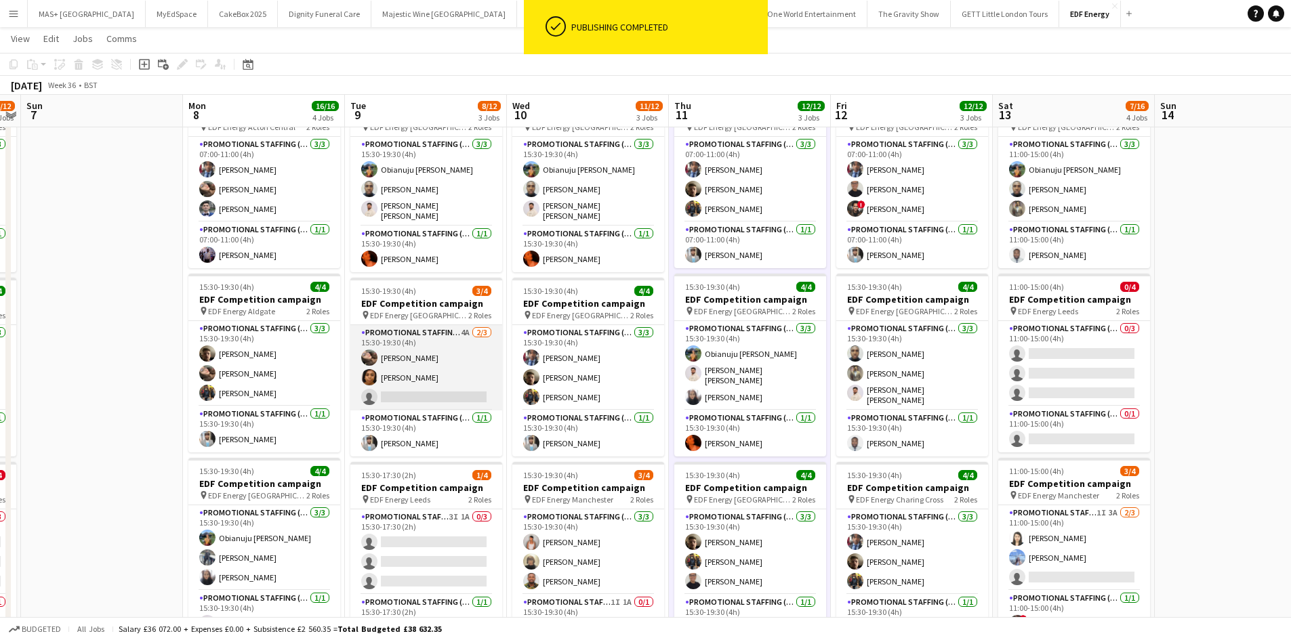
click at [432, 327] on app-card-role "Promotional Staffing (Flyering Staff) 4A 2/3 15:30-19:30 (4h) Anastasiia Melesh…" at bounding box center [426, 367] width 152 height 85
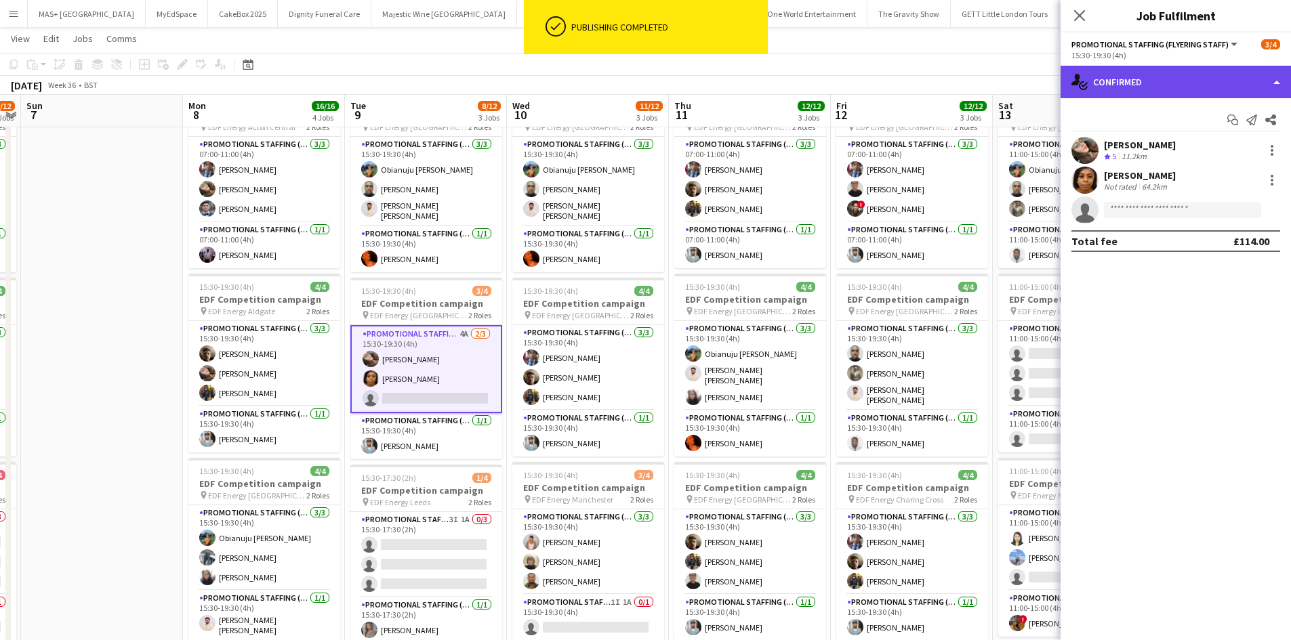
click at [1159, 78] on div "single-neutral-actions-check-2 Confirmed" at bounding box center [1175, 82] width 230 height 33
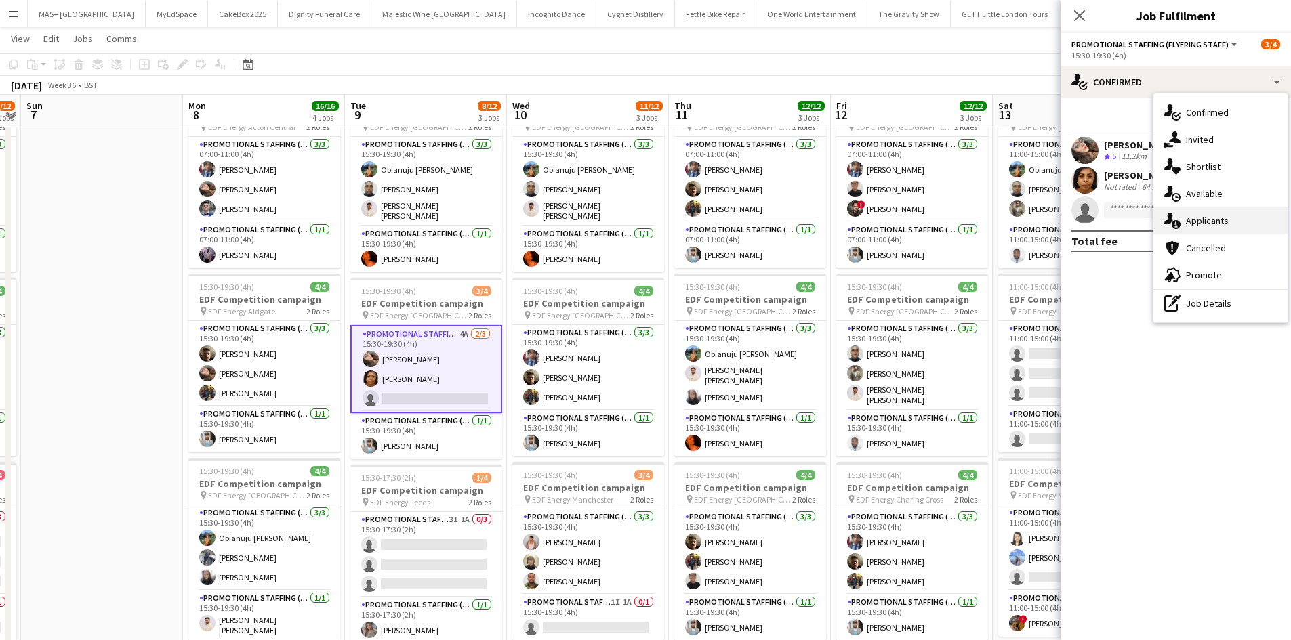
click at [1216, 214] on div "single-neutral-actions-information Applicants" at bounding box center [1220, 220] width 134 height 27
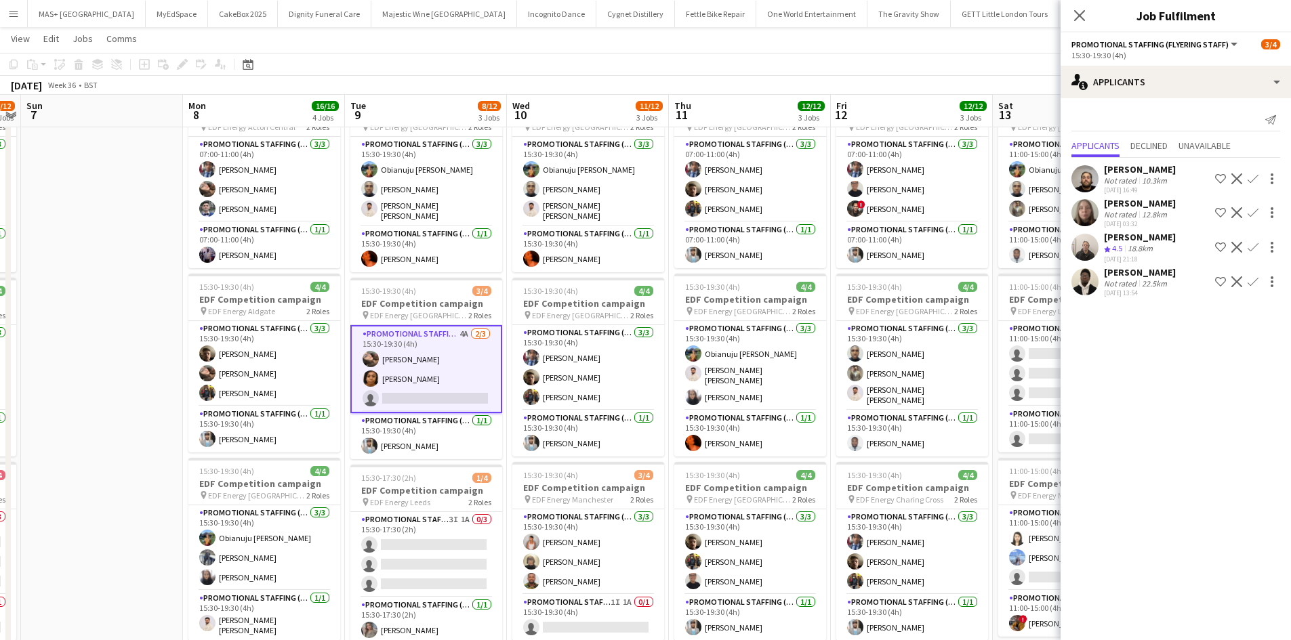
click at [1251, 276] on app-icon "Confirm" at bounding box center [1252, 281] width 11 height 11
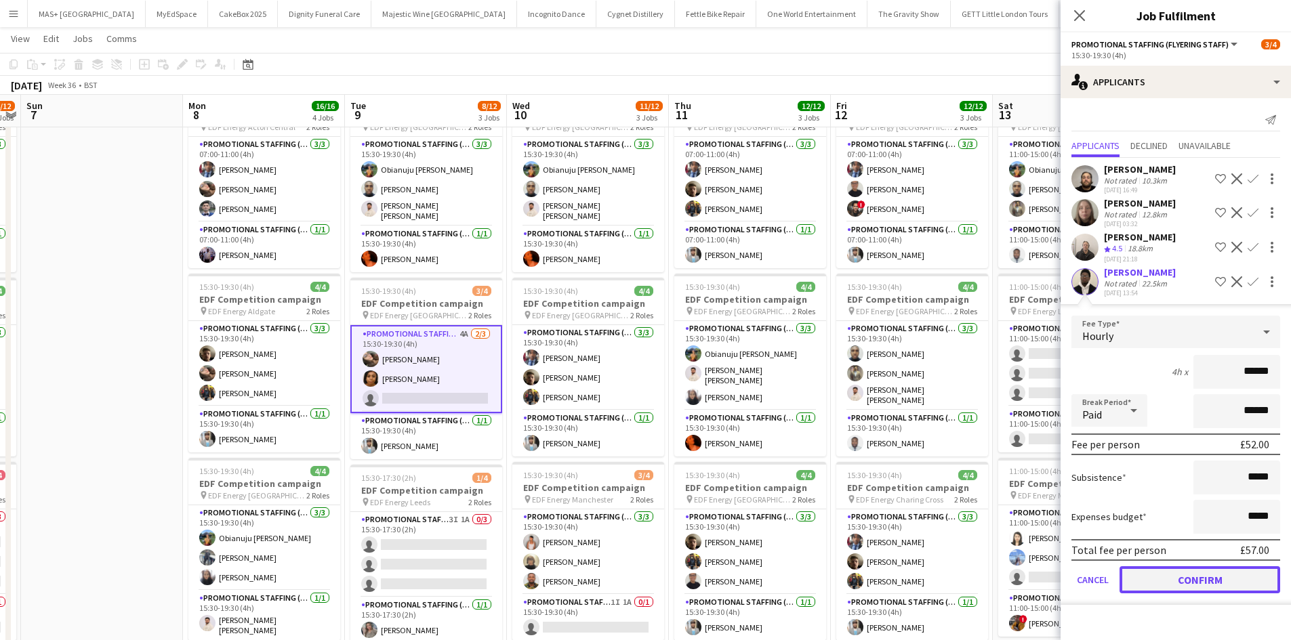
click at [1222, 576] on button "Confirm" at bounding box center [1199, 579] width 161 height 27
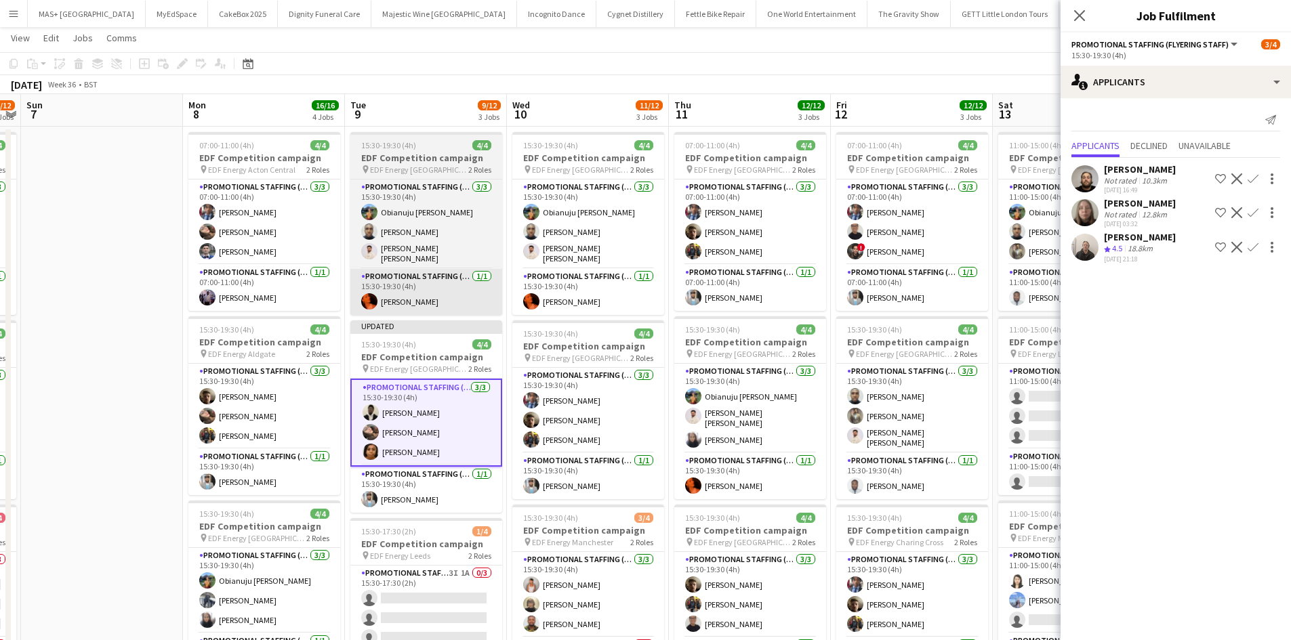
scroll to position [0, 0]
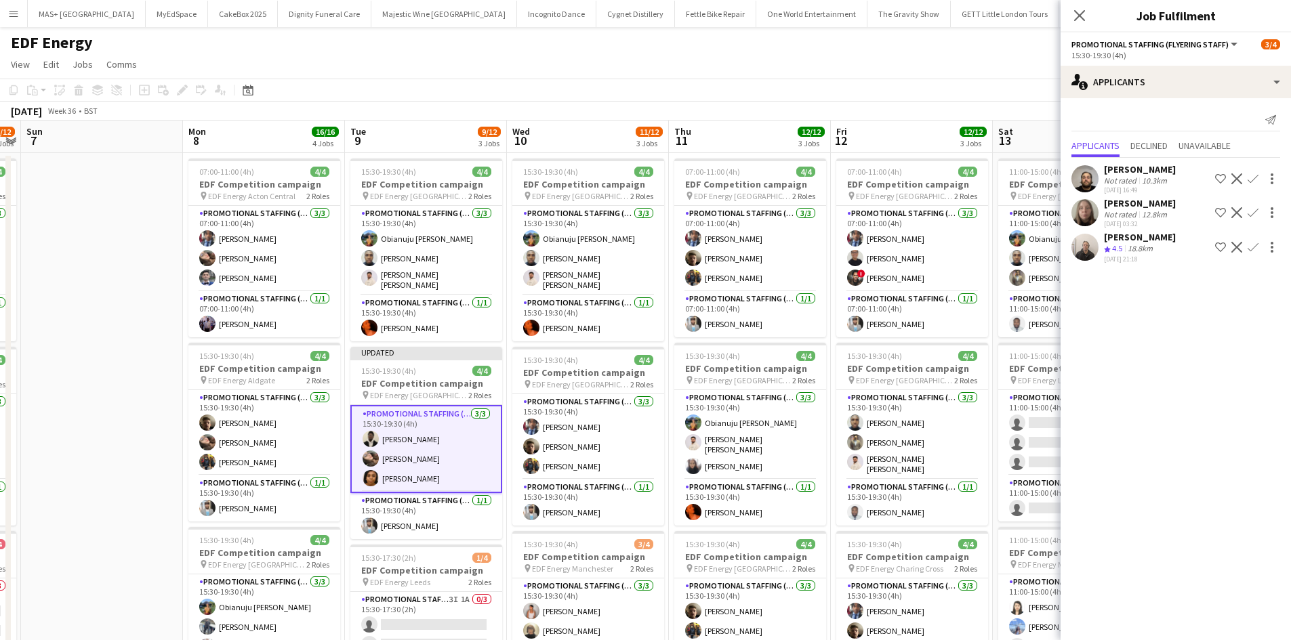
click at [939, 72] on app-page-menu "View Day view expanded Day view collapsed Month view Date picker Jump to today …" at bounding box center [645, 66] width 1291 height 26
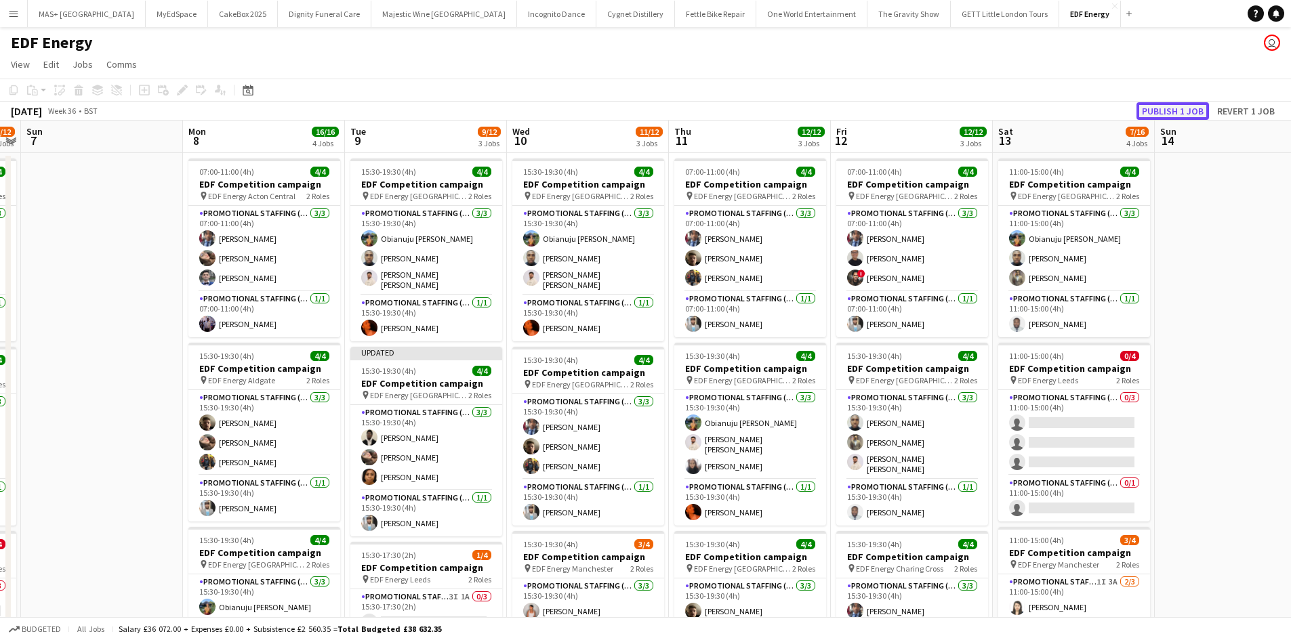
click at [1161, 104] on button "Publish 1 job" at bounding box center [1172, 111] width 72 height 18
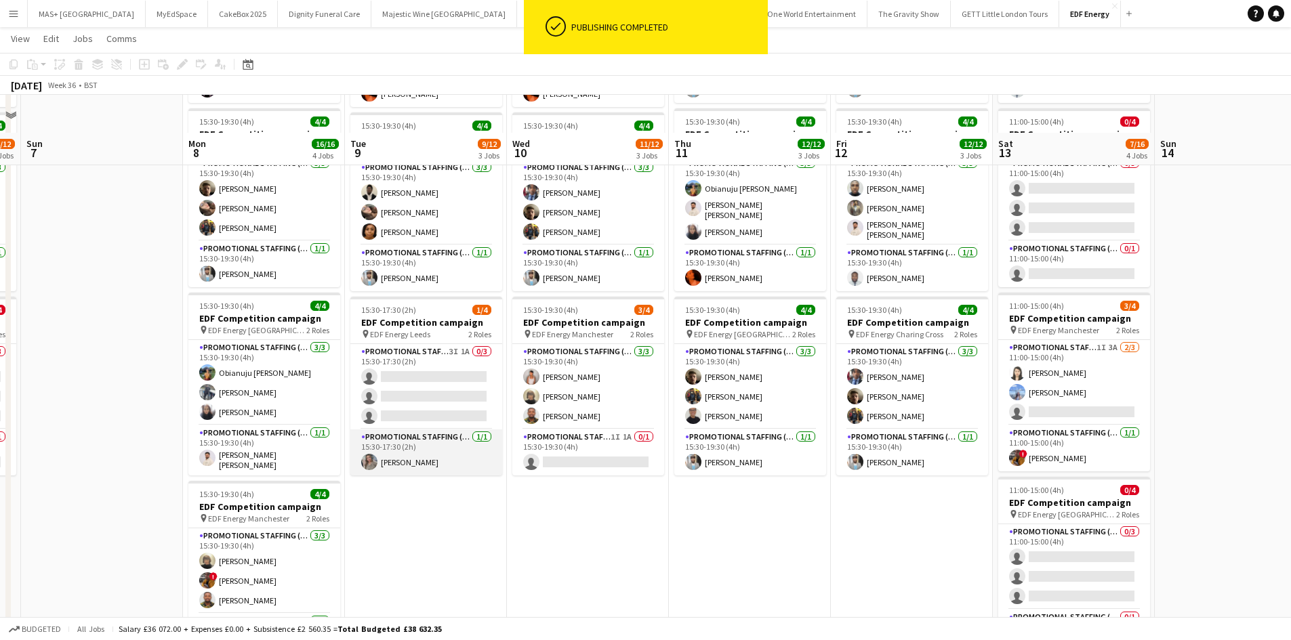
scroll to position [271, 0]
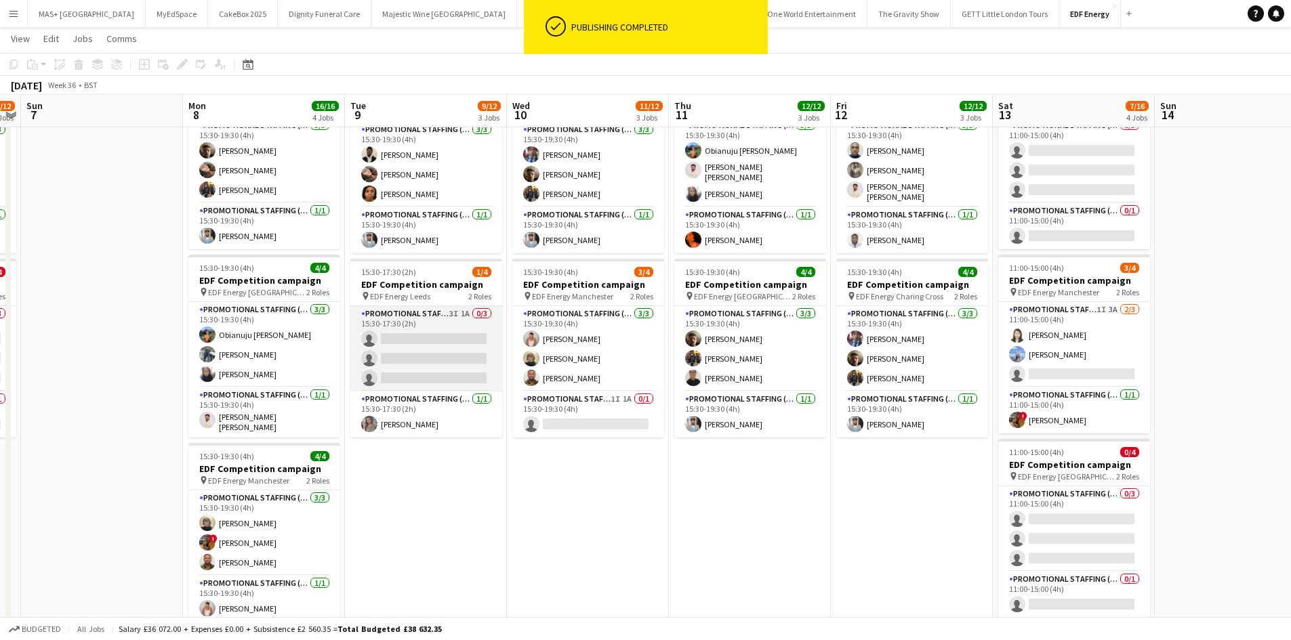
click at [417, 320] on app-card-role "Promotional Staffing (Flyering Staff) 3I 1A 0/3 15:30-17:30 (2h) single-neutral…" at bounding box center [426, 348] width 152 height 85
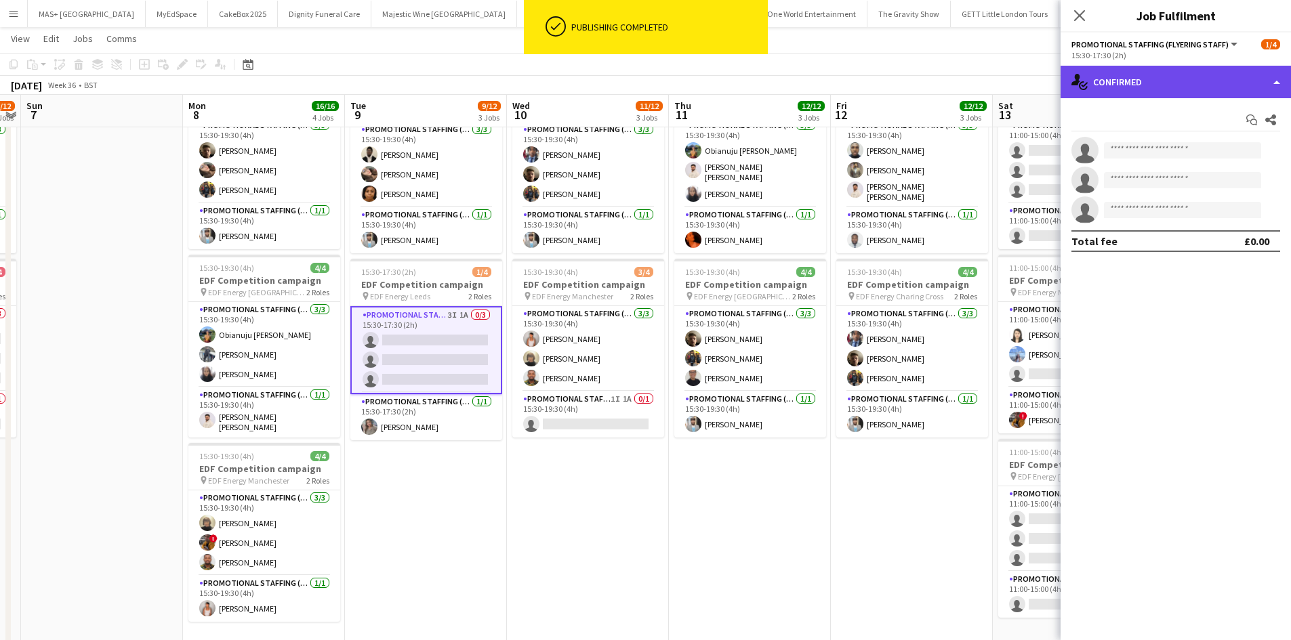
click at [1203, 88] on div "single-neutral-actions-check-2 Confirmed" at bounding box center [1175, 82] width 230 height 33
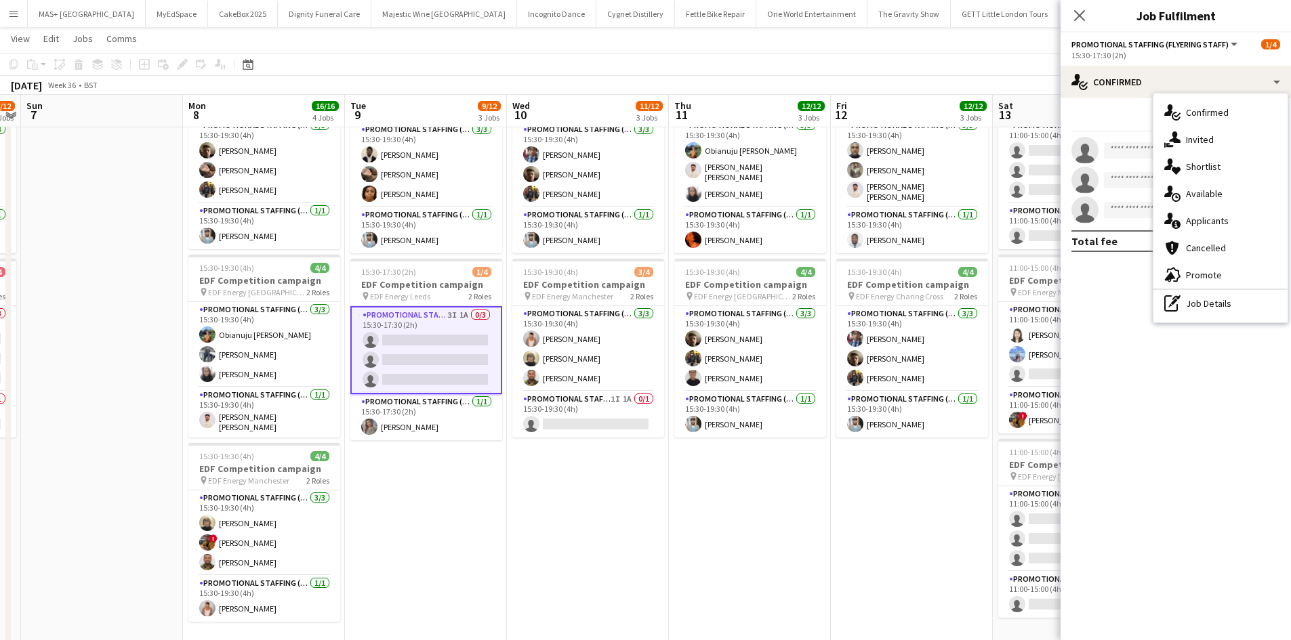
click at [641, 473] on app-date-cell "15:30-19:30 (4h) 4/4 EDF Competition campaign pin EDF Energy Birmingham New Str…" at bounding box center [588, 289] width 162 height 817
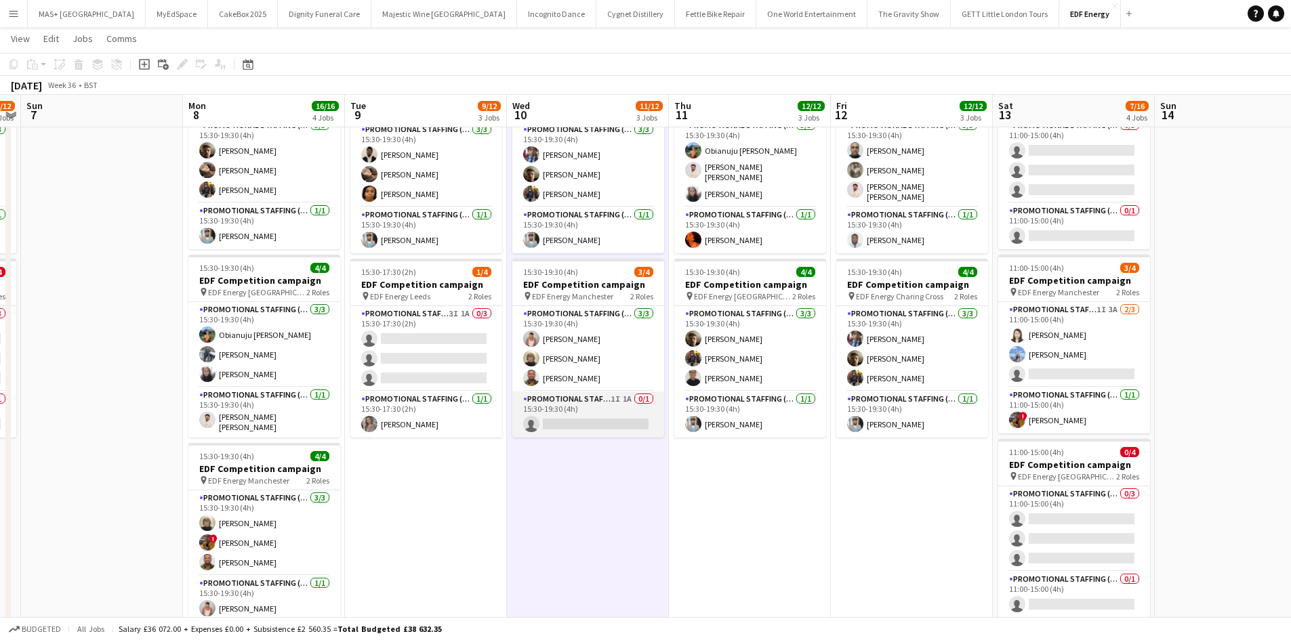
click at [564, 407] on app-card-role "Promotional Staffing (Team Leader) 1I 1A 0/1 15:30-19:30 (4h) single-neutral-ac…" at bounding box center [588, 415] width 152 height 46
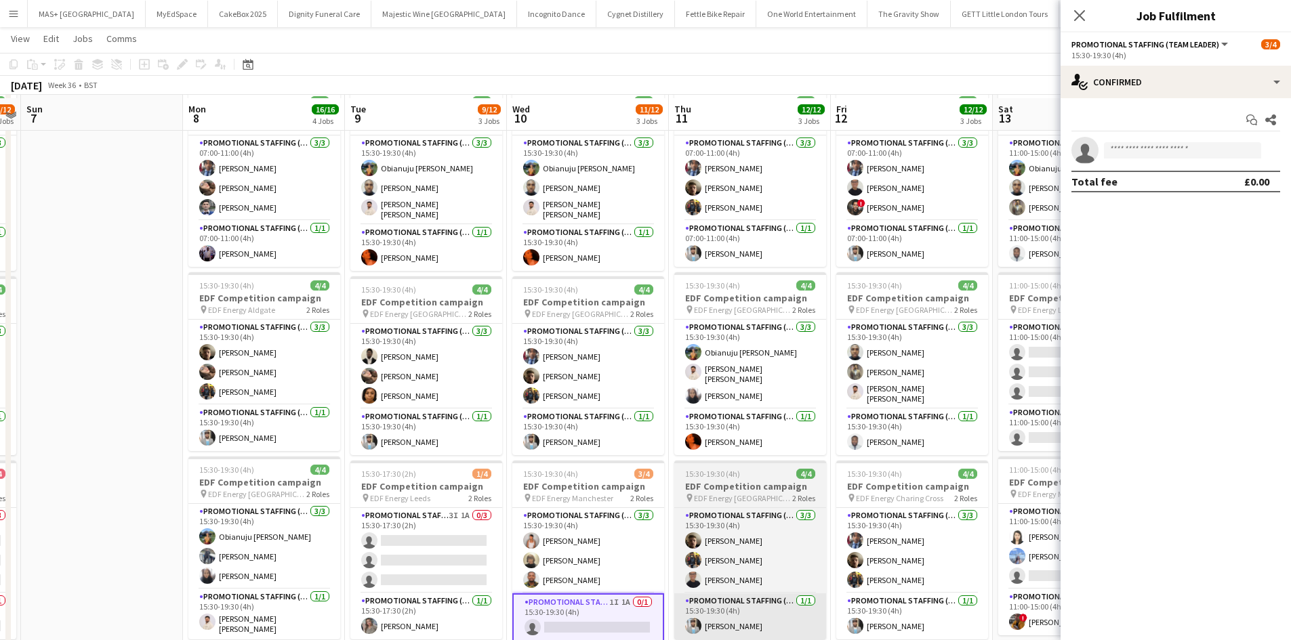
scroll to position [68, 0]
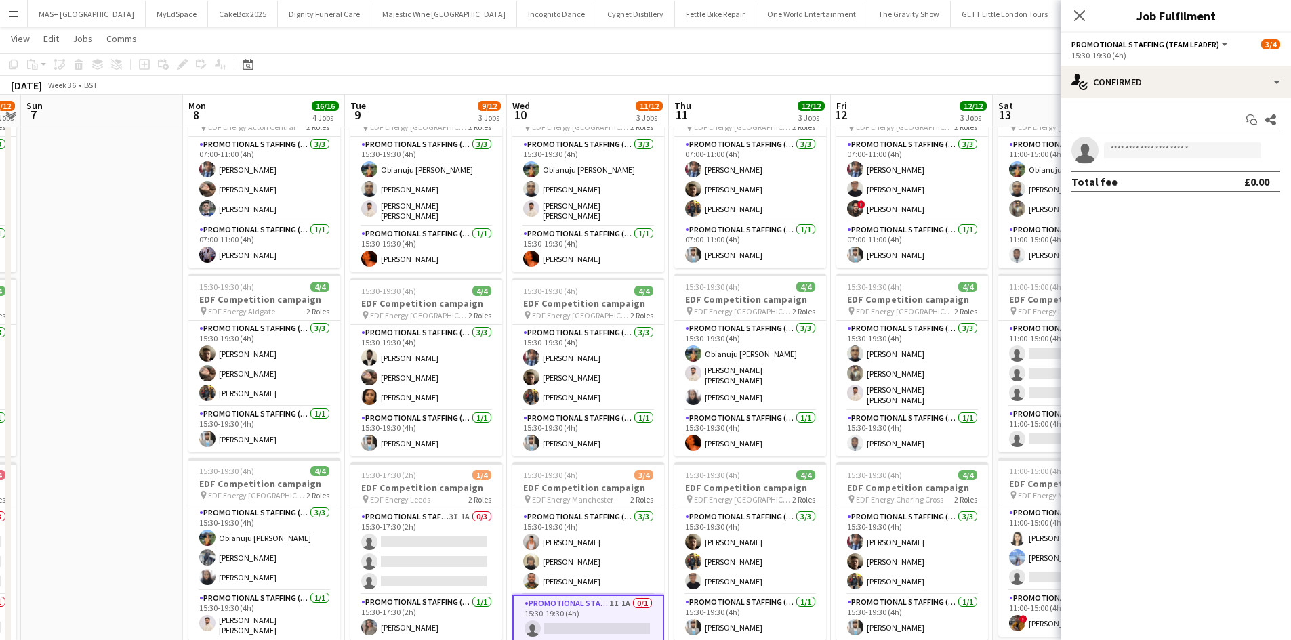
click at [665, 72] on app-toolbar "Copy Paste Paste Ctrl+V Paste with crew Ctrl+Shift+V Paste linked Job Delete Gr…" at bounding box center [645, 64] width 1291 height 23
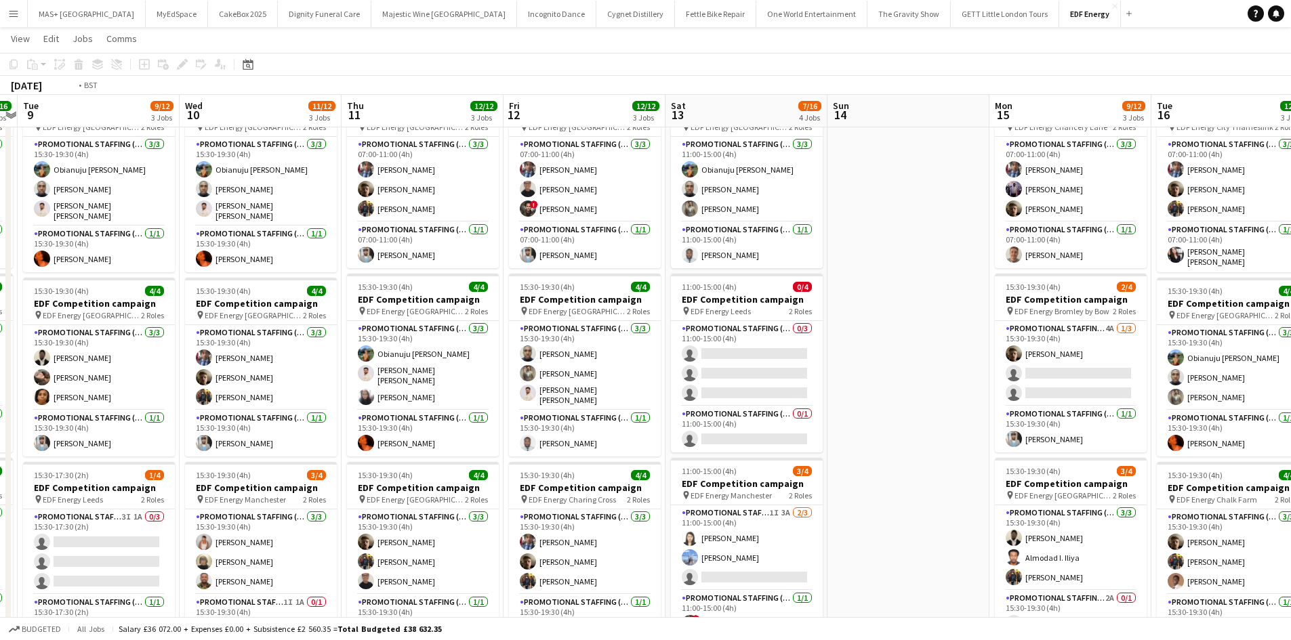
drag, startPoint x: 1234, startPoint y: 245, endPoint x: 1288, endPoint y: 283, distance: 65.6
click at [1291, 275] on html "Menu Boards Boards Boards All jobs Status Workforce Workforce My Workforce Recr…" at bounding box center [645, 428] width 1291 height 992
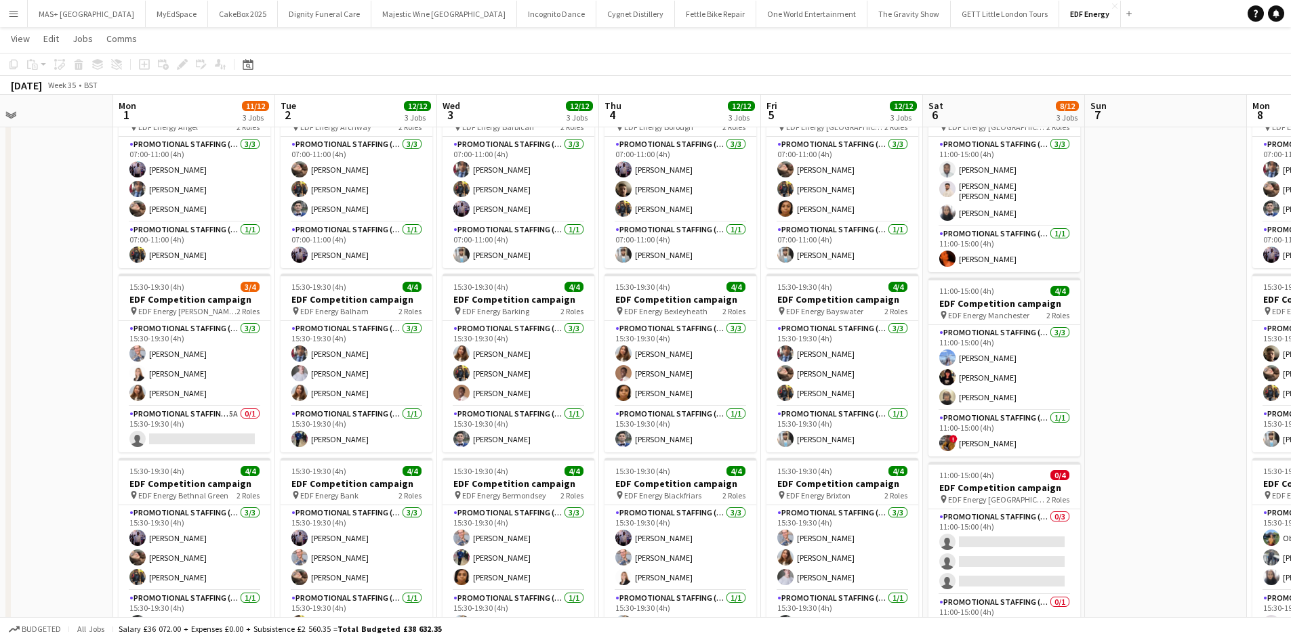
scroll to position [0, 365]
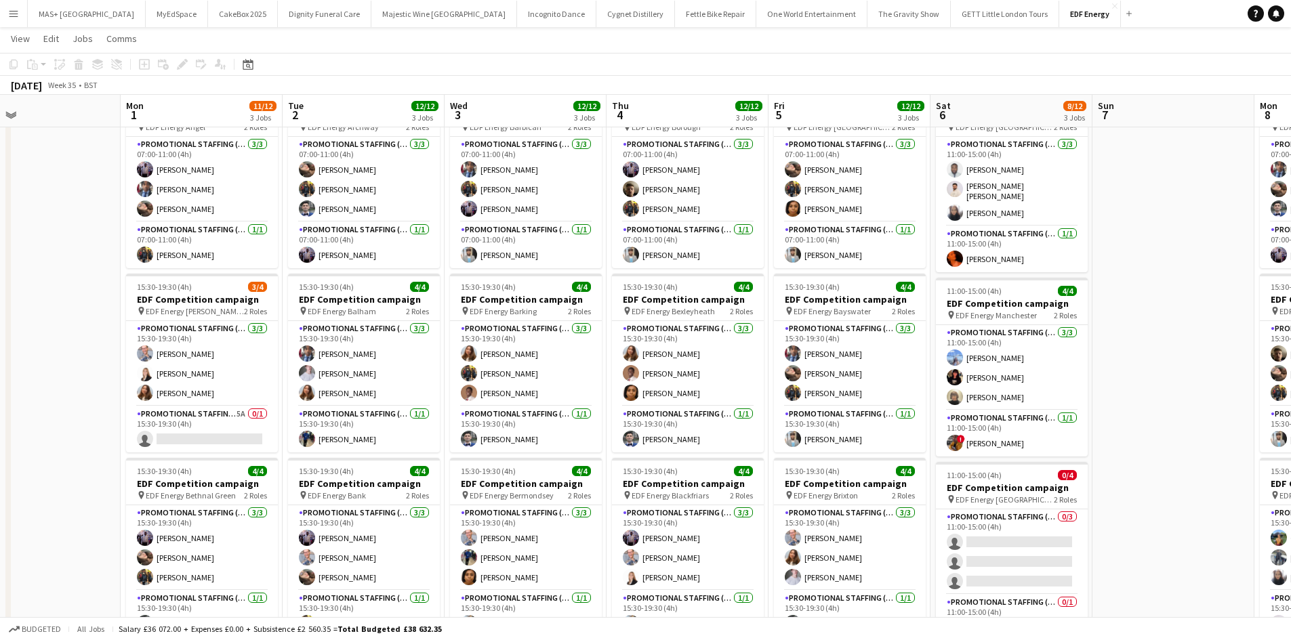
drag, startPoint x: 15, startPoint y: 322, endPoint x: 1188, endPoint y: 342, distance: 1172.9
click at [1188, 342] on app-calendar-viewport "Fri 29 Sat 30 Sun 31 Mon 1 11/12 3 Jobs Tue 2 12/12 3 Jobs Wed 3 12/12 3 Jobs T…" at bounding box center [645, 443] width 1291 height 916
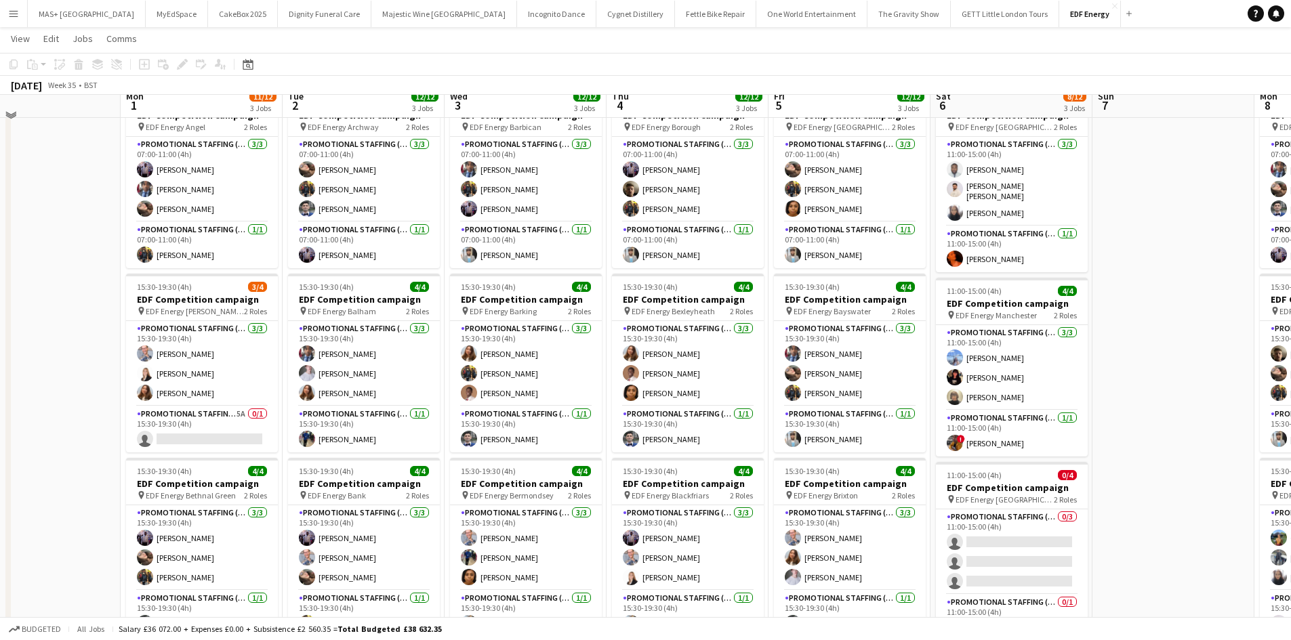
scroll to position [0, 0]
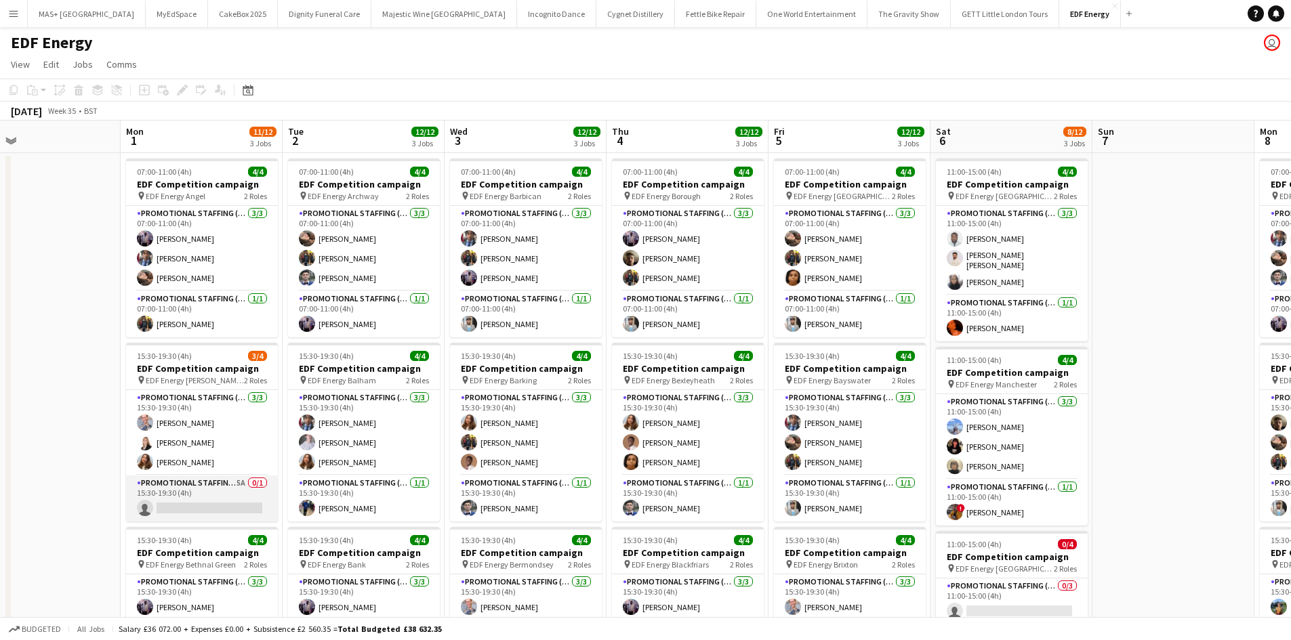
click at [173, 476] on app-card-role "Promotional Staffing (Team Leader) 5A 0/1 15:30-19:30 (4h) single-neutral-actio…" at bounding box center [202, 499] width 152 height 46
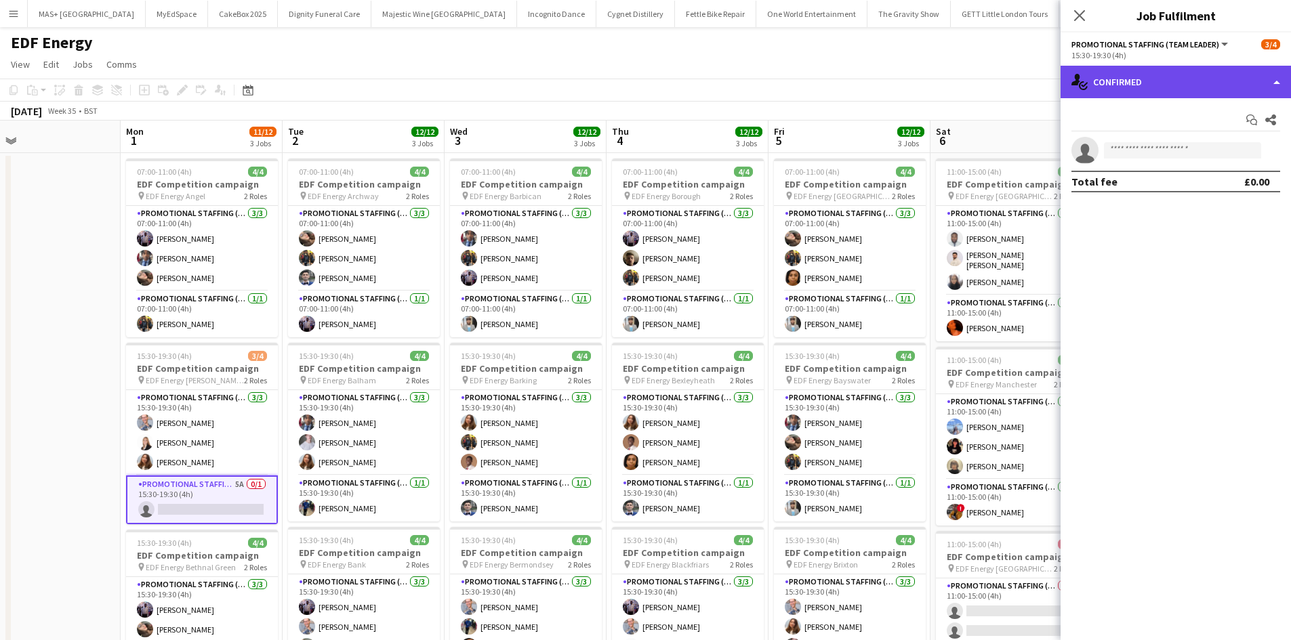
click at [1113, 97] on div "single-neutral-actions-check-2 Confirmed" at bounding box center [1175, 82] width 230 height 33
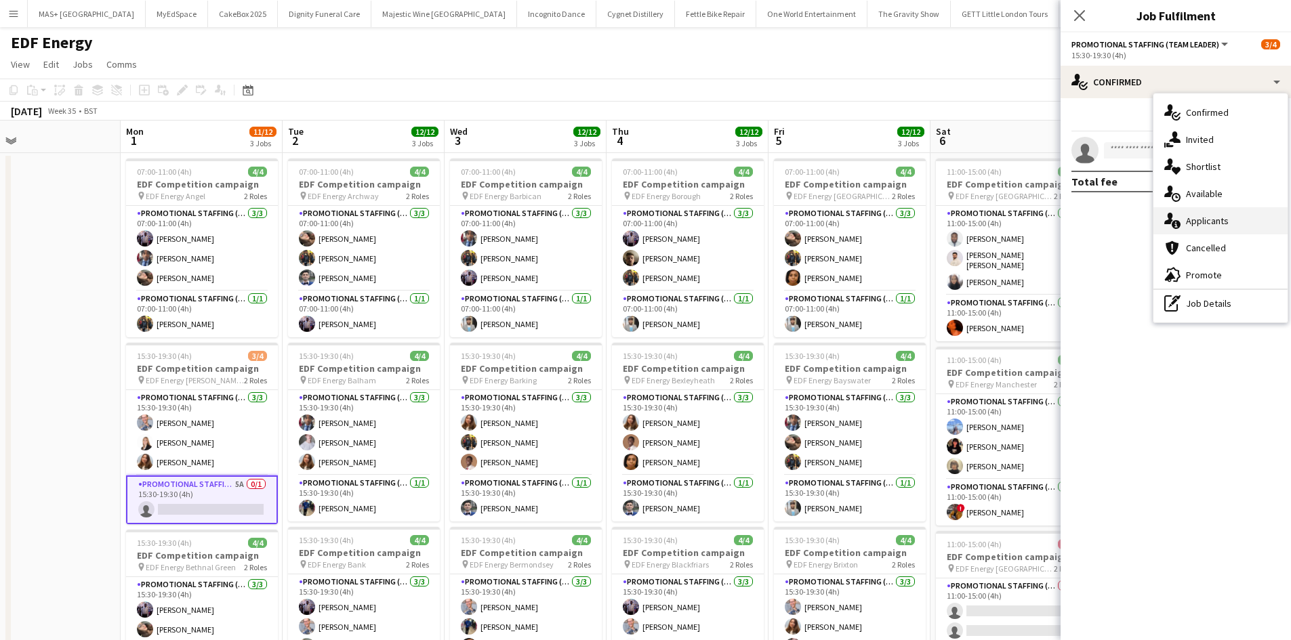
click at [1207, 225] on div "single-neutral-actions-information Applicants" at bounding box center [1220, 220] width 134 height 27
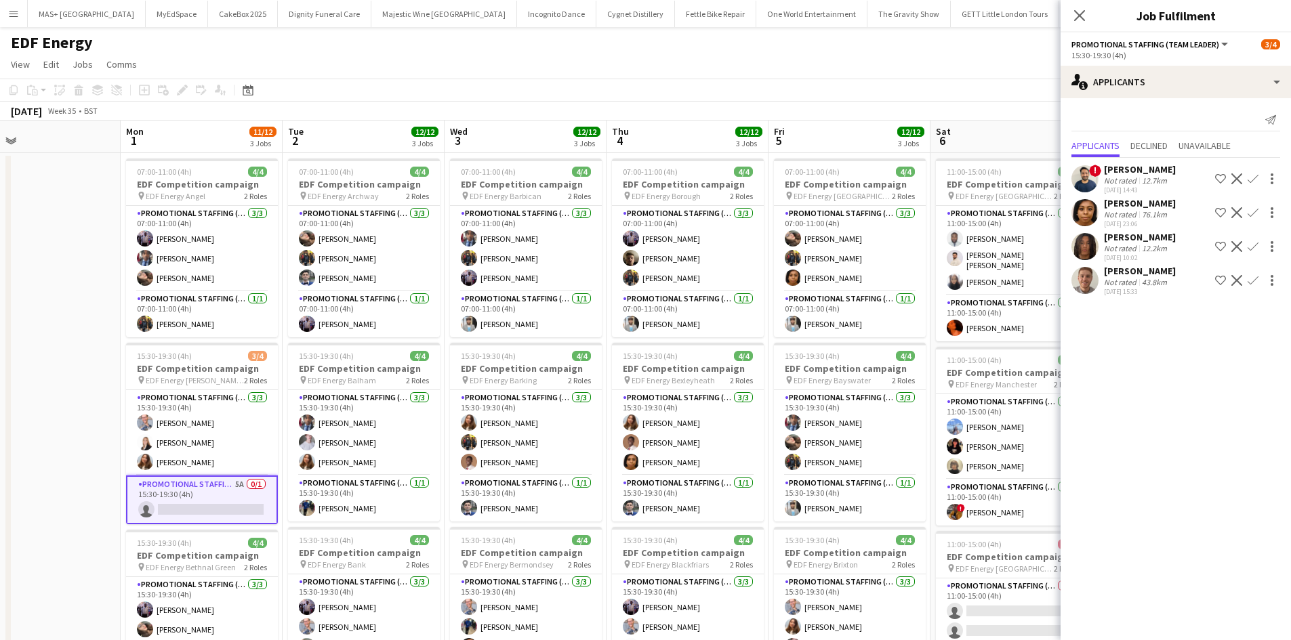
click at [1257, 274] on button "Confirm" at bounding box center [1253, 280] width 16 height 16
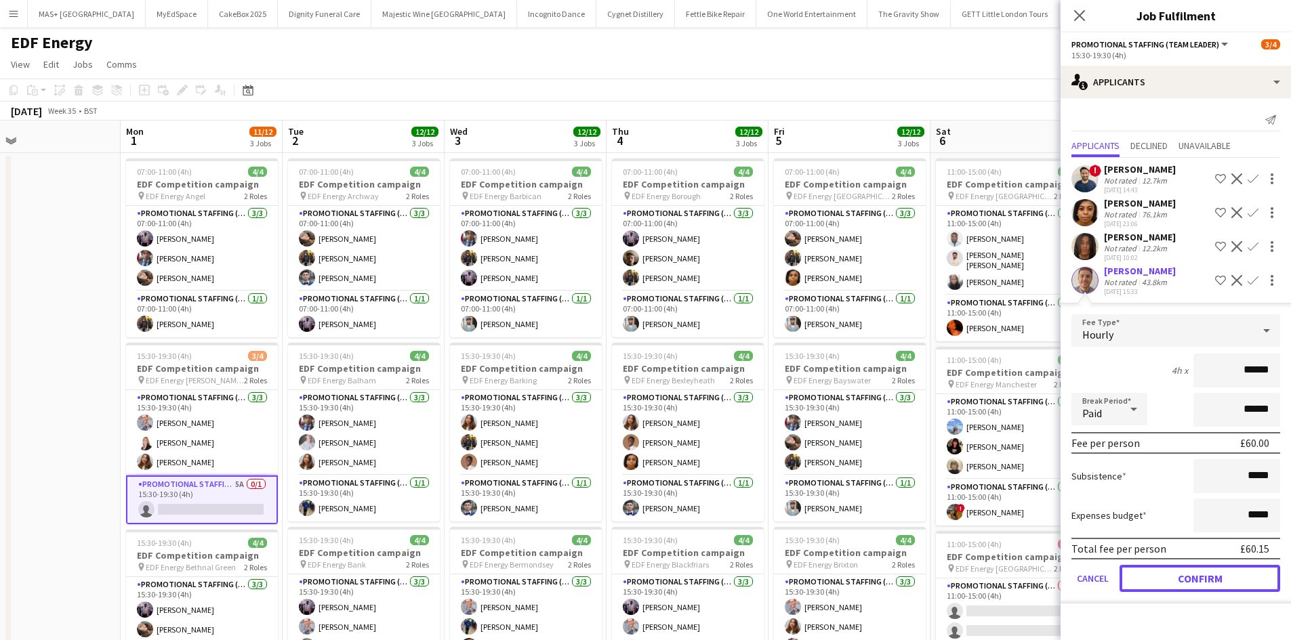
click at [1219, 589] on button "Confirm" at bounding box center [1199, 578] width 161 height 27
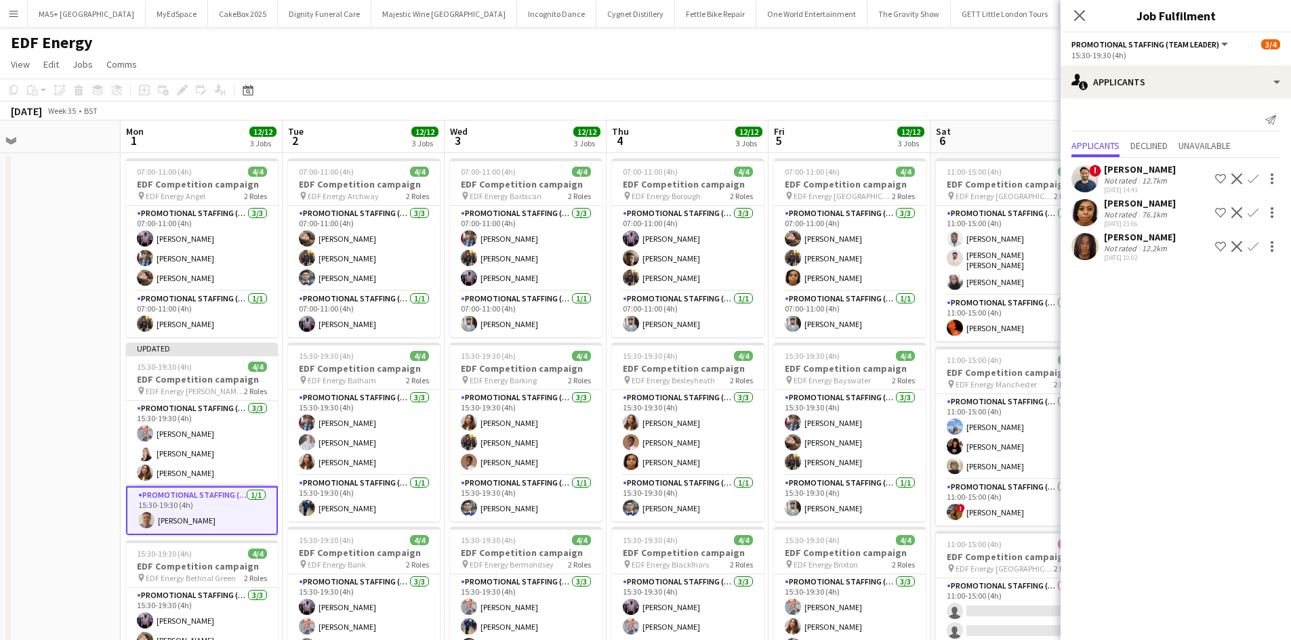
click at [925, 115] on div "September 2025 Week 35 • BST Publish 1 job Revert 1 job" at bounding box center [645, 111] width 1291 height 19
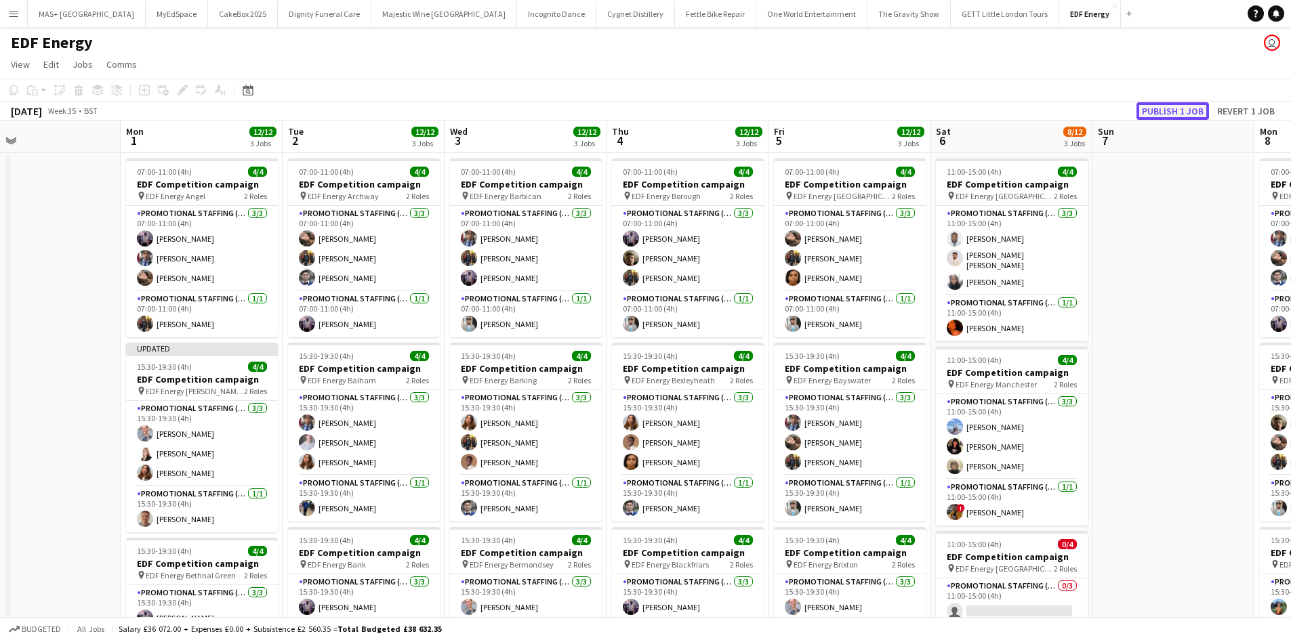
click at [1148, 110] on button "Publish 1 job" at bounding box center [1172, 111] width 72 height 18
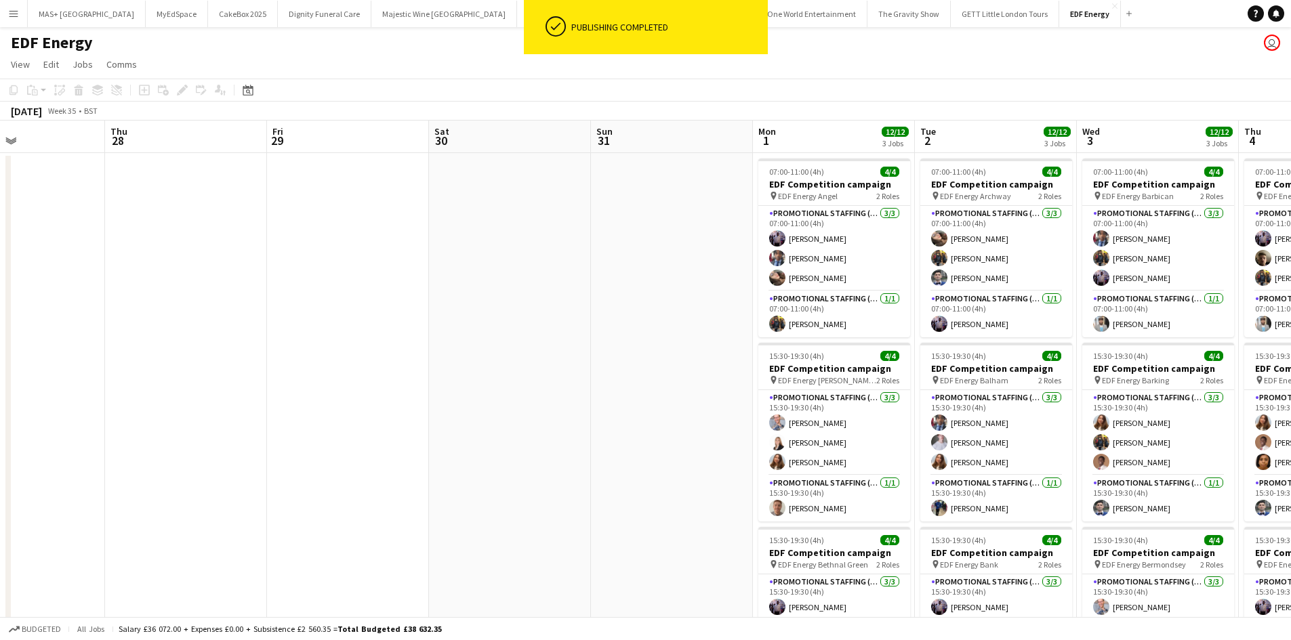
scroll to position [0, 623]
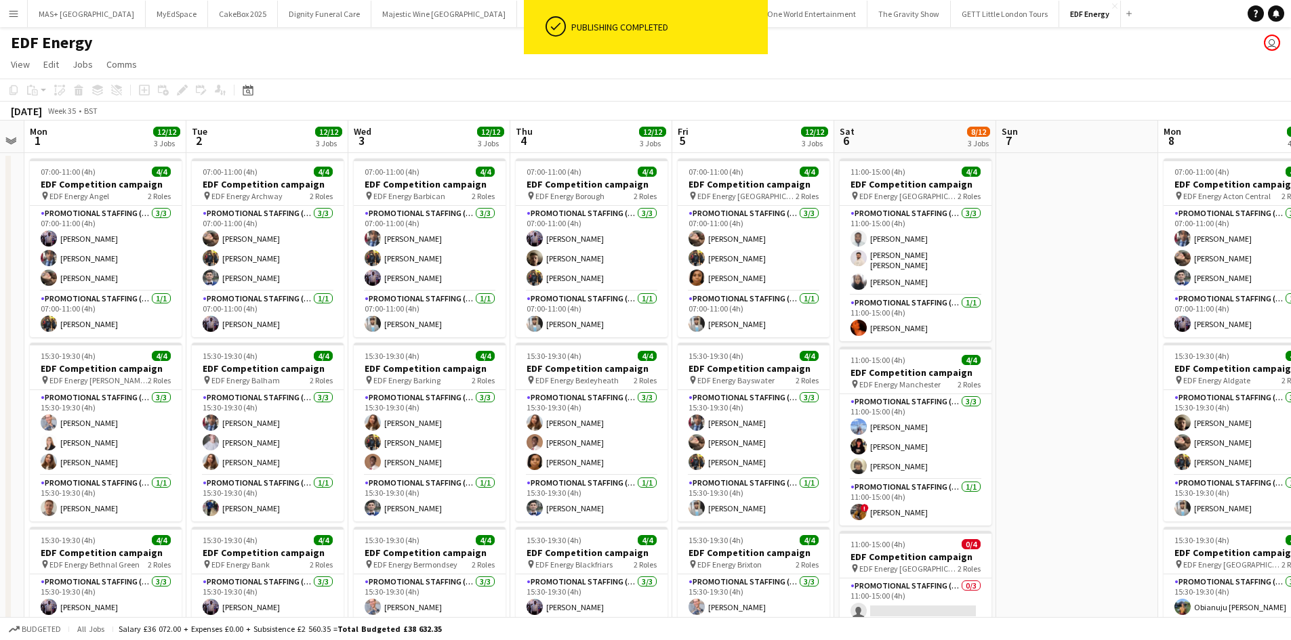
drag, startPoint x: 96, startPoint y: 383, endPoint x: 0, endPoint y: 379, distance: 96.3
click at [0, 379] on app-calendar-viewport "Thu 28 Fri 29 Sat 30 Sun 31 Mon 1 12/12 3 Jobs Tue 2 12/12 3 Jobs Wed 3 12/12 3…" at bounding box center [645, 546] width 1291 height 850
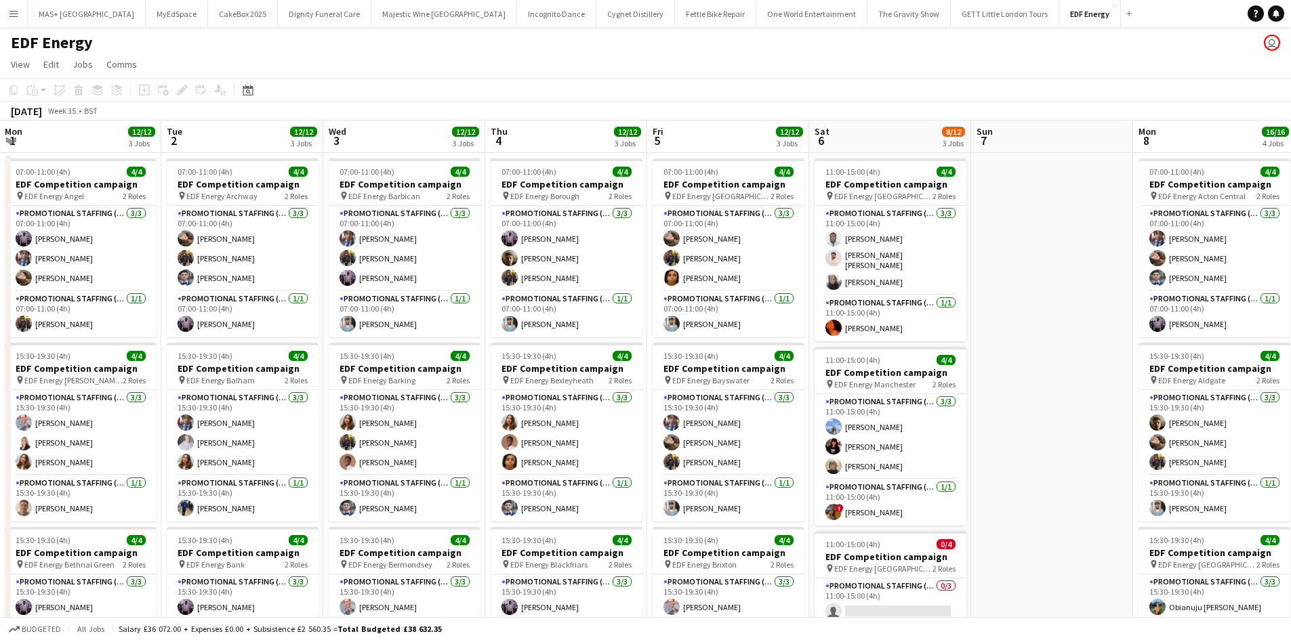
scroll to position [0, 663]
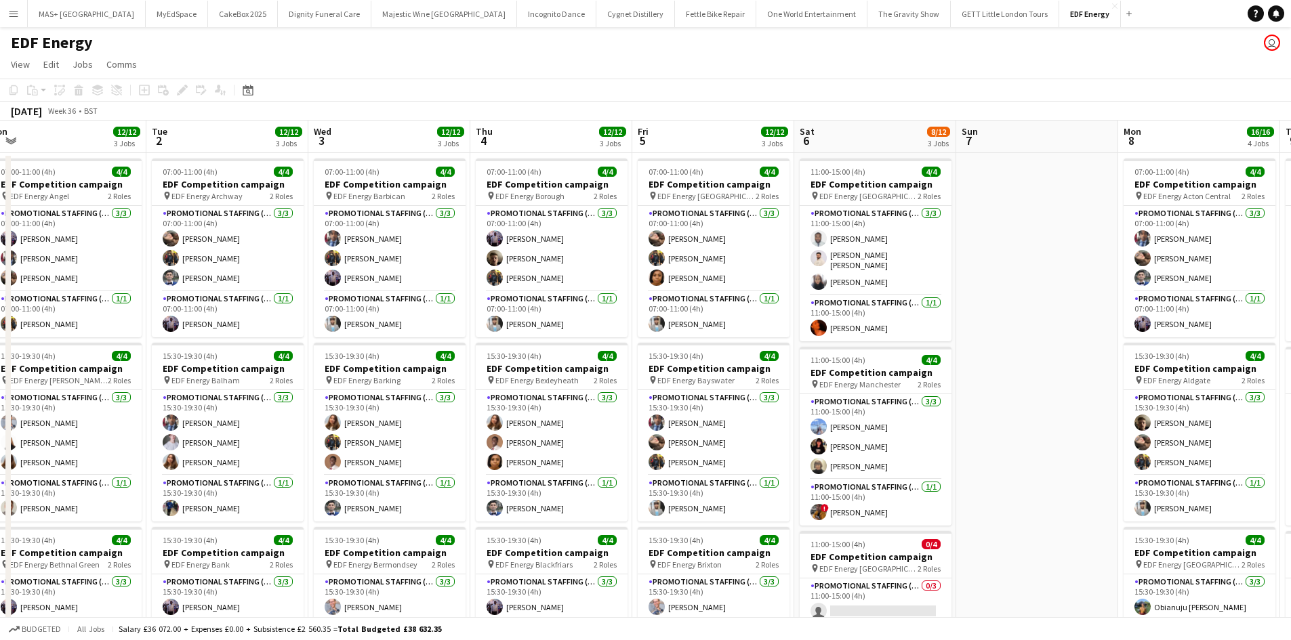
drag, startPoint x: 1059, startPoint y: 403, endPoint x: 1019, endPoint y: 358, distance: 60.0
click at [1019, 358] on app-calendar-viewport "Thu 28 Fri 29 Sat 30 Sun 31 Mon 1 12/12 3 Jobs Tue 2 12/12 3 Jobs Wed 3 12/12 3…" at bounding box center [645, 546] width 1291 height 850
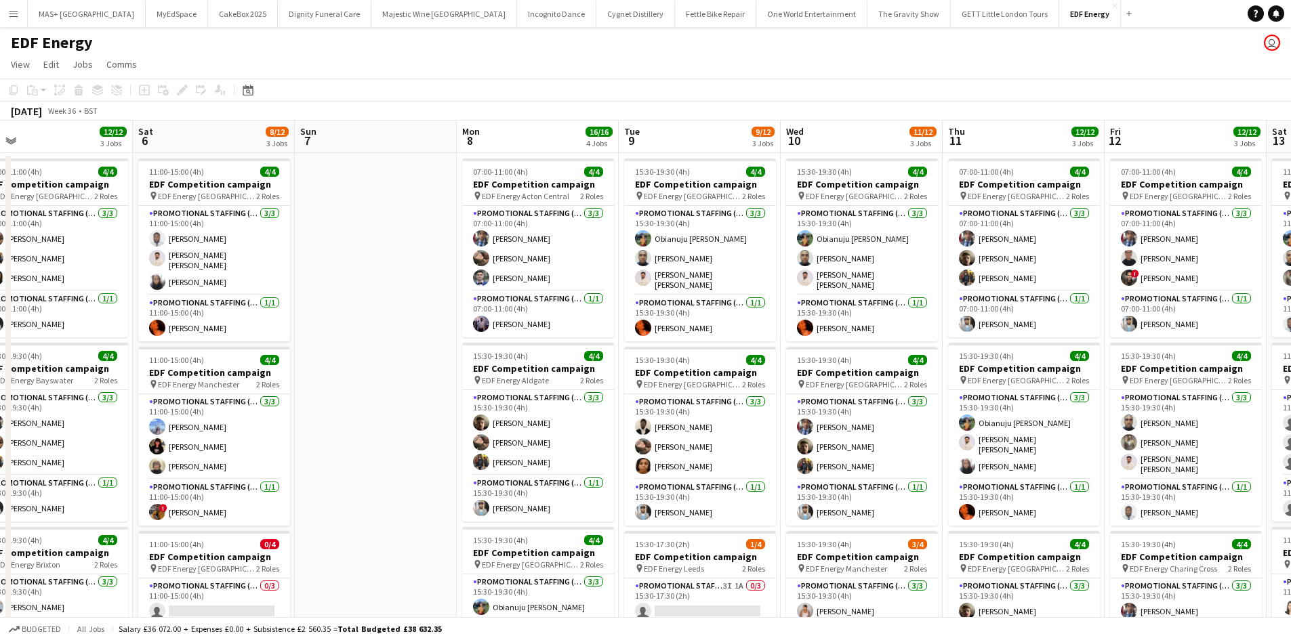
scroll to position [0, 516]
drag, startPoint x: 1061, startPoint y: 417, endPoint x: 399, endPoint y: 422, distance: 662.0
click at [399, 422] on app-calendar-viewport "Tue 2 12/12 3 Jobs Wed 3 12/12 3 Jobs Thu 4 12/12 3 Jobs Fri 5 12/12 3 Jobs Sat…" at bounding box center [645, 546] width 1291 height 850
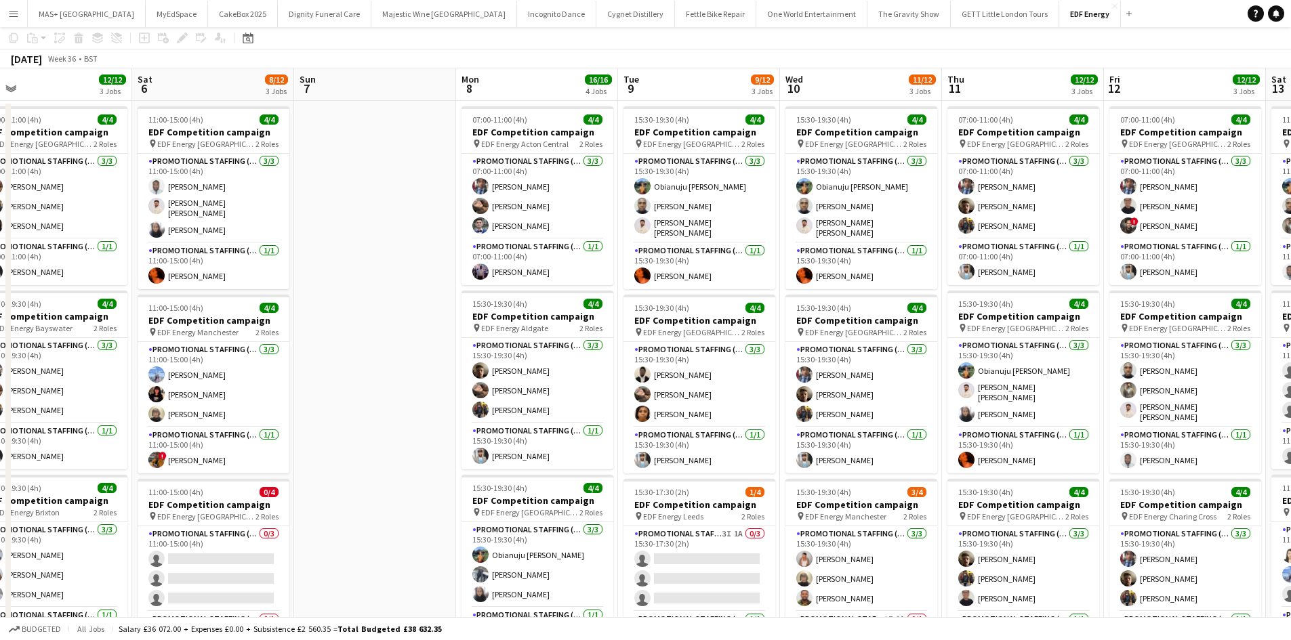
scroll to position [136, 0]
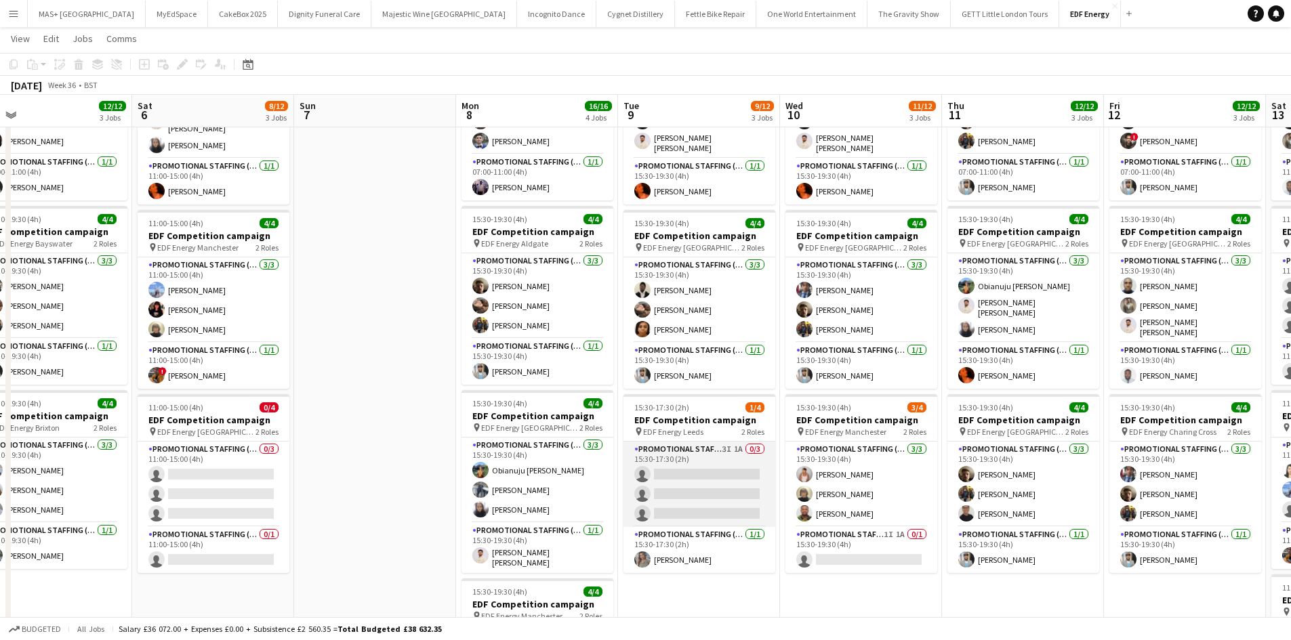
click at [696, 461] on app-card-role "Promotional Staffing (Flyering Staff) 3I 1A 0/3 15:30-17:30 (2h) single-neutral…" at bounding box center [699, 484] width 152 height 85
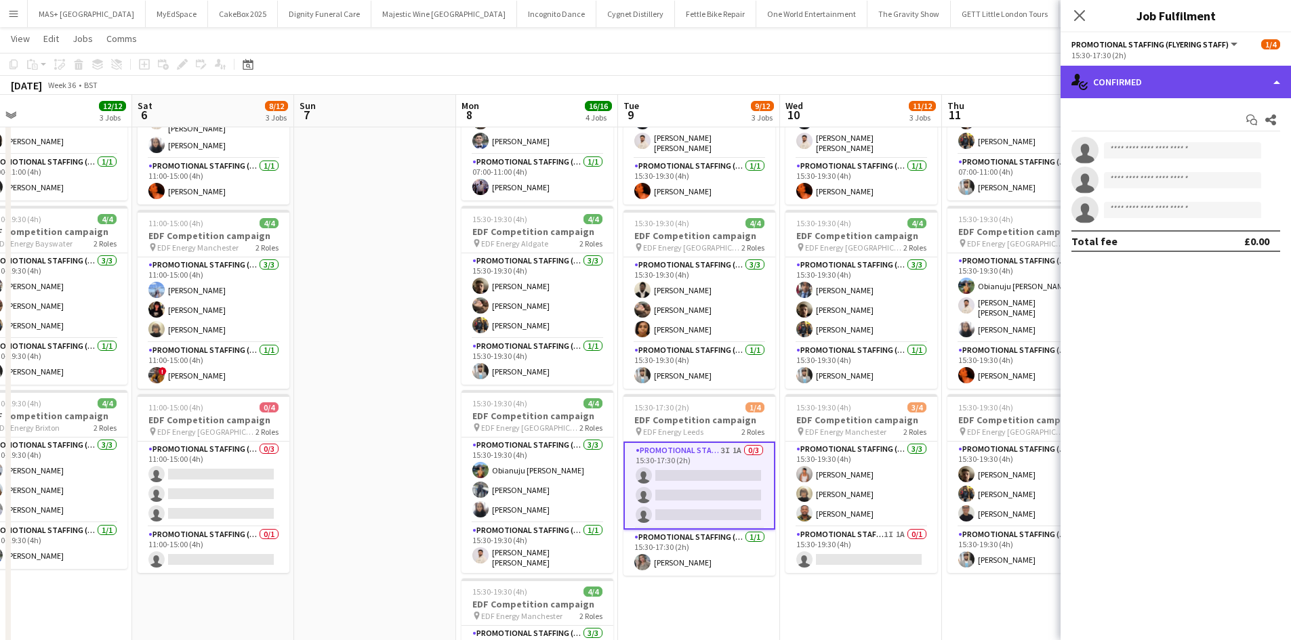
click at [1169, 68] on div "single-neutral-actions-check-2 Confirmed" at bounding box center [1175, 82] width 230 height 33
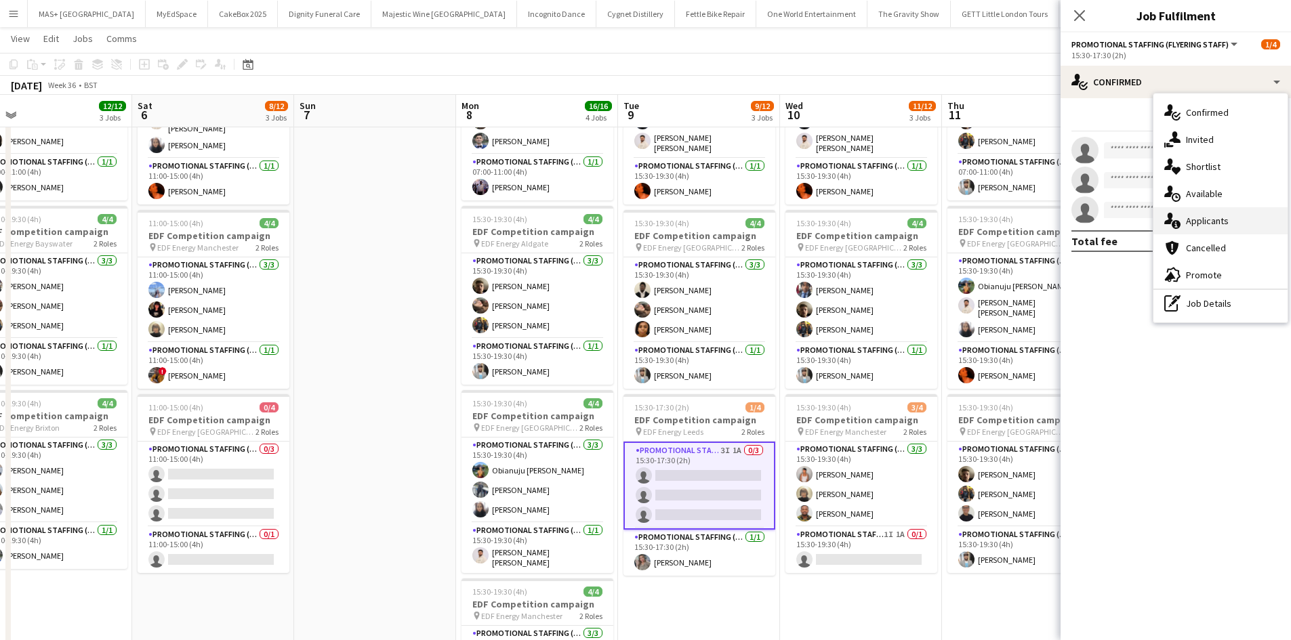
click at [1232, 226] on div "single-neutral-actions-information Applicants" at bounding box center [1220, 220] width 134 height 27
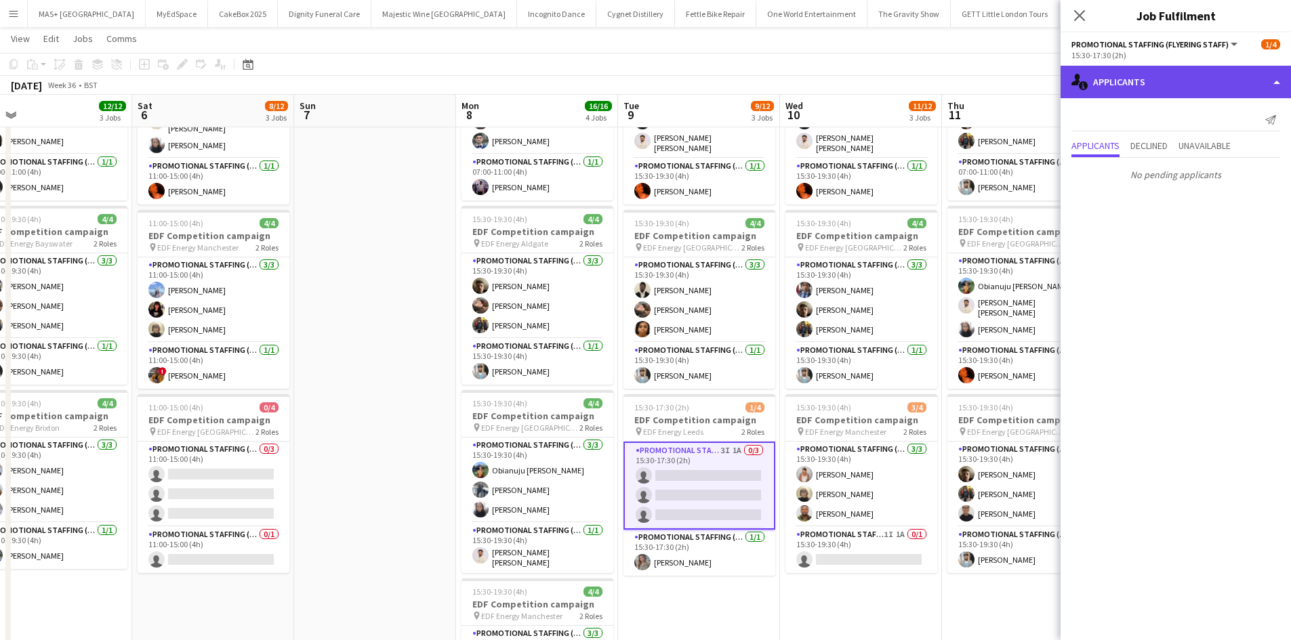
click at [1157, 77] on div "single-neutral-actions-information Applicants" at bounding box center [1175, 82] width 230 height 33
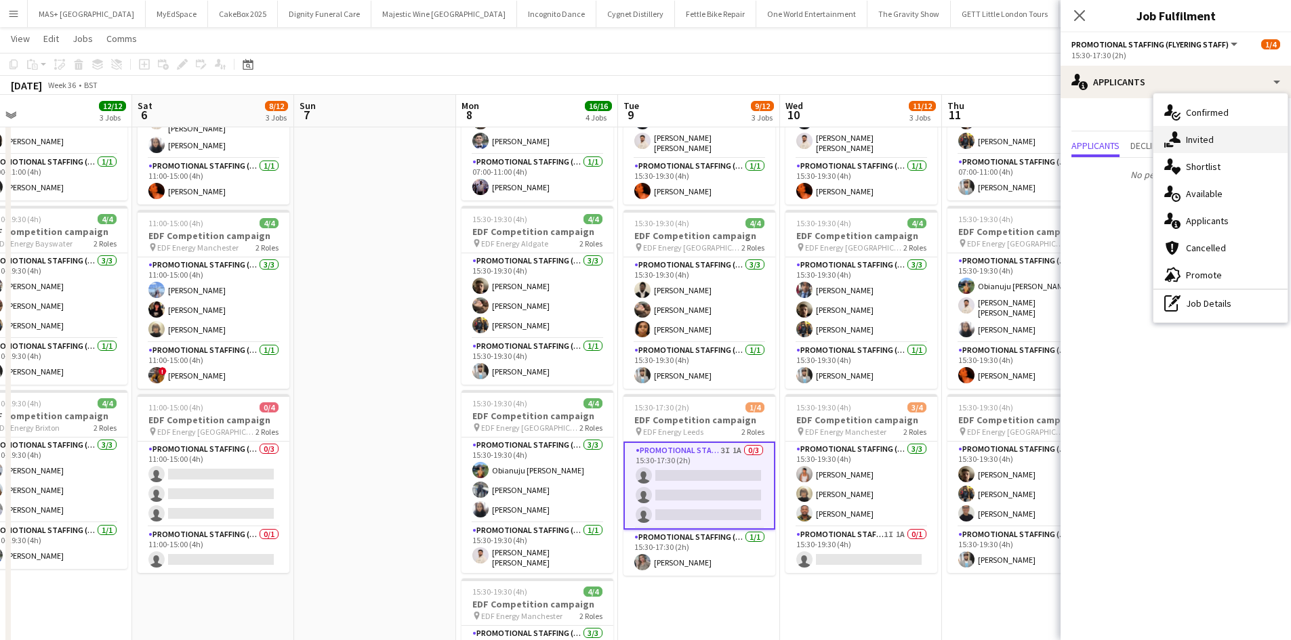
click at [1207, 134] on div "single-neutral-actions-share-1 Invited" at bounding box center [1220, 139] width 134 height 27
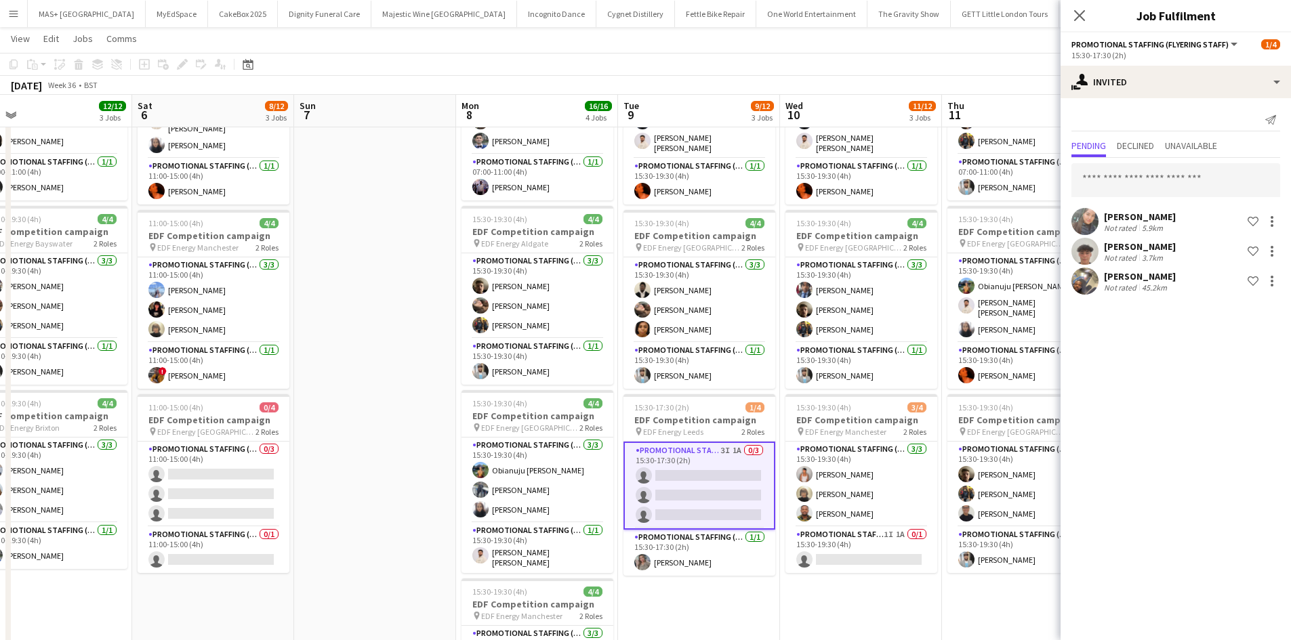
drag, startPoint x: 889, startPoint y: 625, endPoint x: 902, endPoint y: 610, distance: 19.2
click at [889, 624] on app-date-cell "15:30-19:30 (4h) 4/4 EDF Competition campaign pin EDF Energy Birmingham New Str…" at bounding box center [861, 424] width 162 height 817
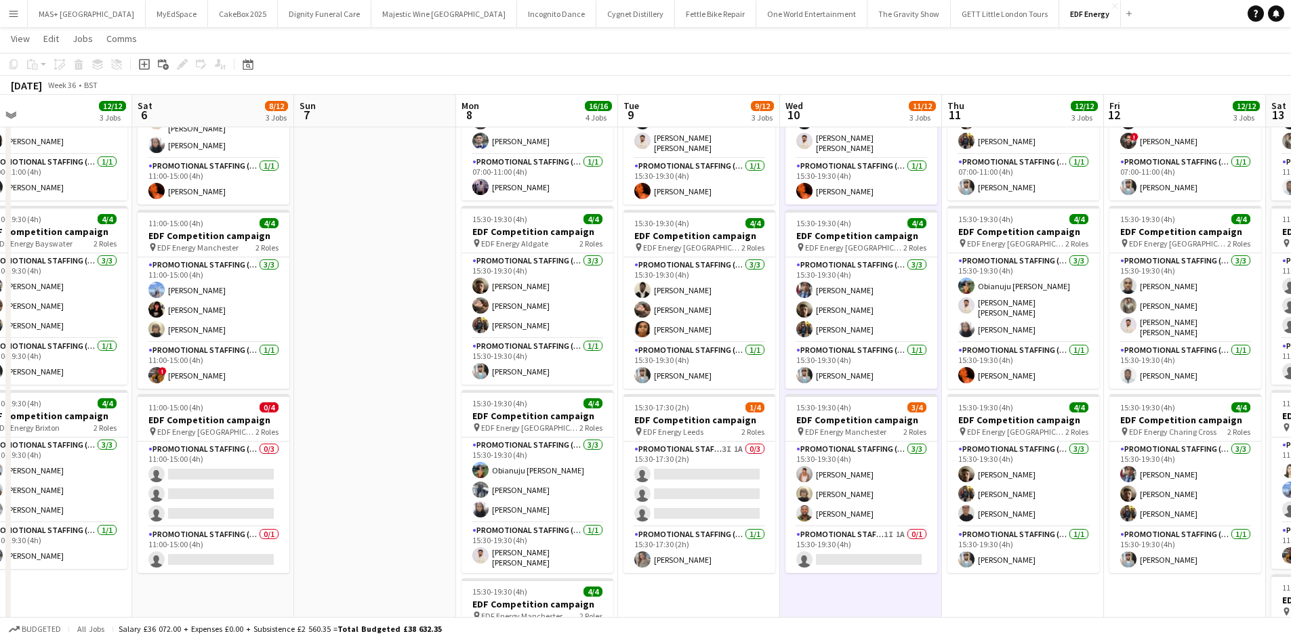
scroll to position [0, 585]
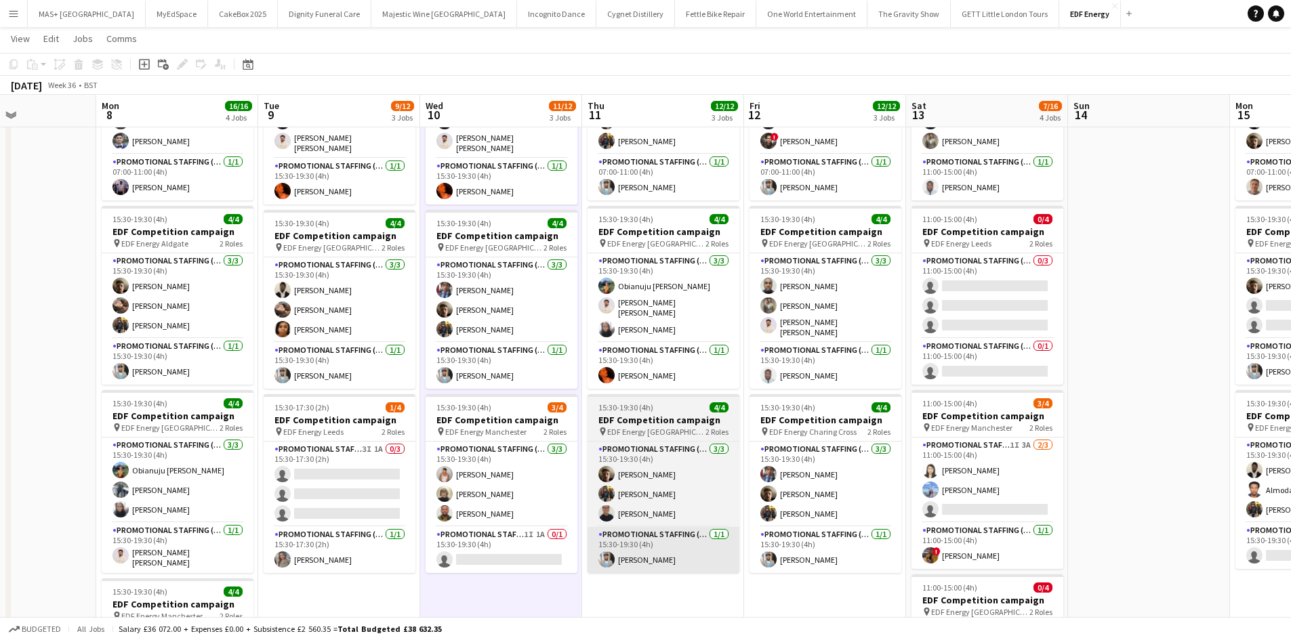
drag, startPoint x: 997, startPoint y: 591, endPoint x: 633, endPoint y: 543, distance: 367.0
click at [634, 562] on app-calendar-viewport "Thu 4 12/12 3 Jobs Fri 5 12/12 3 Jobs Sat 6 8/12 3 Jobs Sun 7 Mon 8 16/16 4 Job…" at bounding box center [645, 375] width 1291 height 916
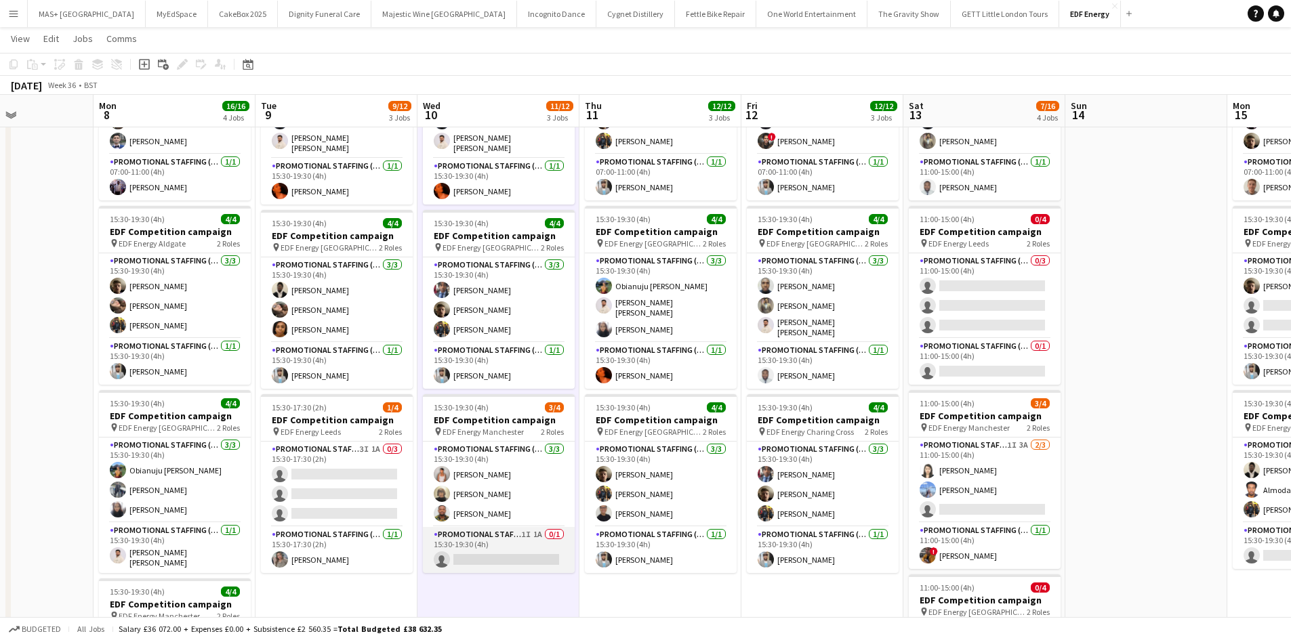
click at [498, 528] on app-card-role "Promotional Staffing (Team Leader) 1I 1A 0/1 15:30-19:30 (4h) single-neutral-ac…" at bounding box center [499, 550] width 152 height 46
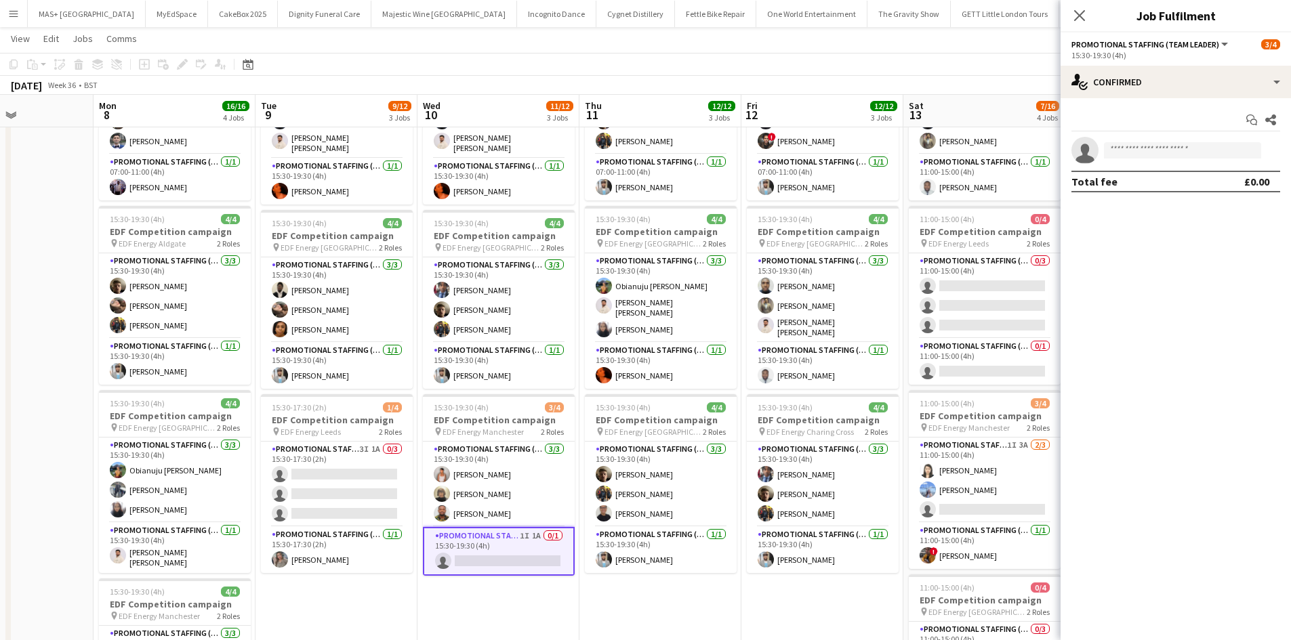
click at [1095, 64] on app-options-switcher "Promotional Staffing (Team Leader) All roles Promotional Staffing (Team Leader)…" at bounding box center [1175, 49] width 230 height 33
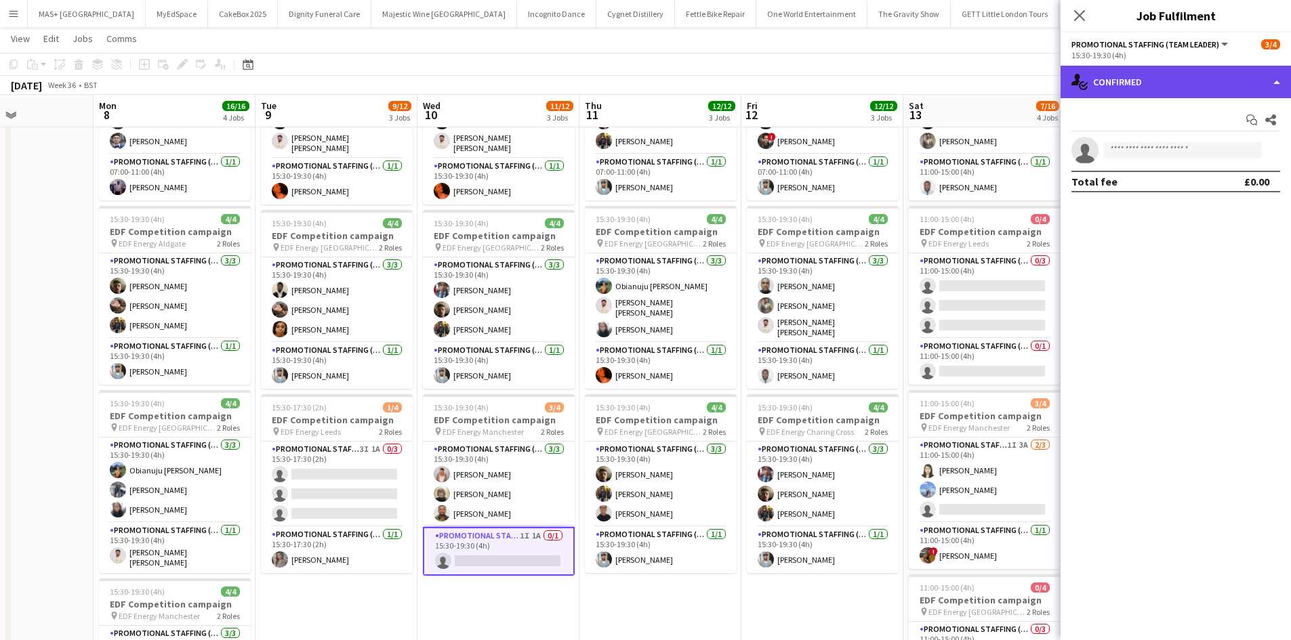
click at [1127, 80] on div "single-neutral-actions-check-2 Confirmed" at bounding box center [1175, 82] width 230 height 33
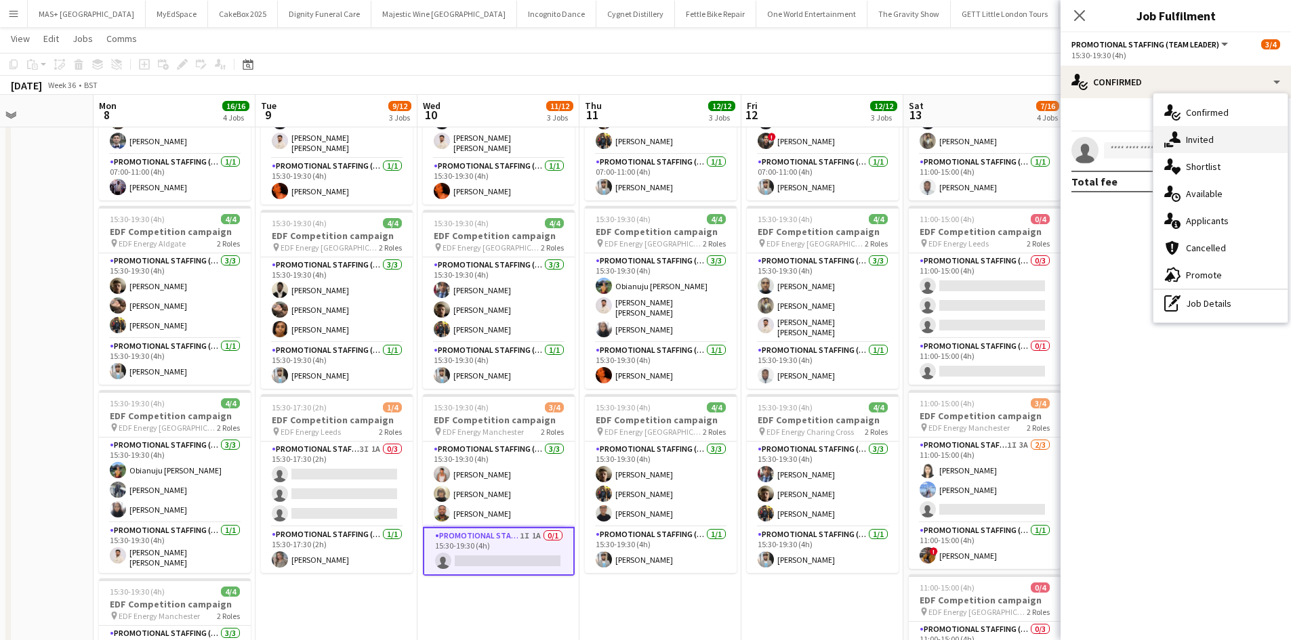
click at [1190, 136] on div "single-neutral-actions-share-1 Invited" at bounding box center [1220, 139] width 134 height 27
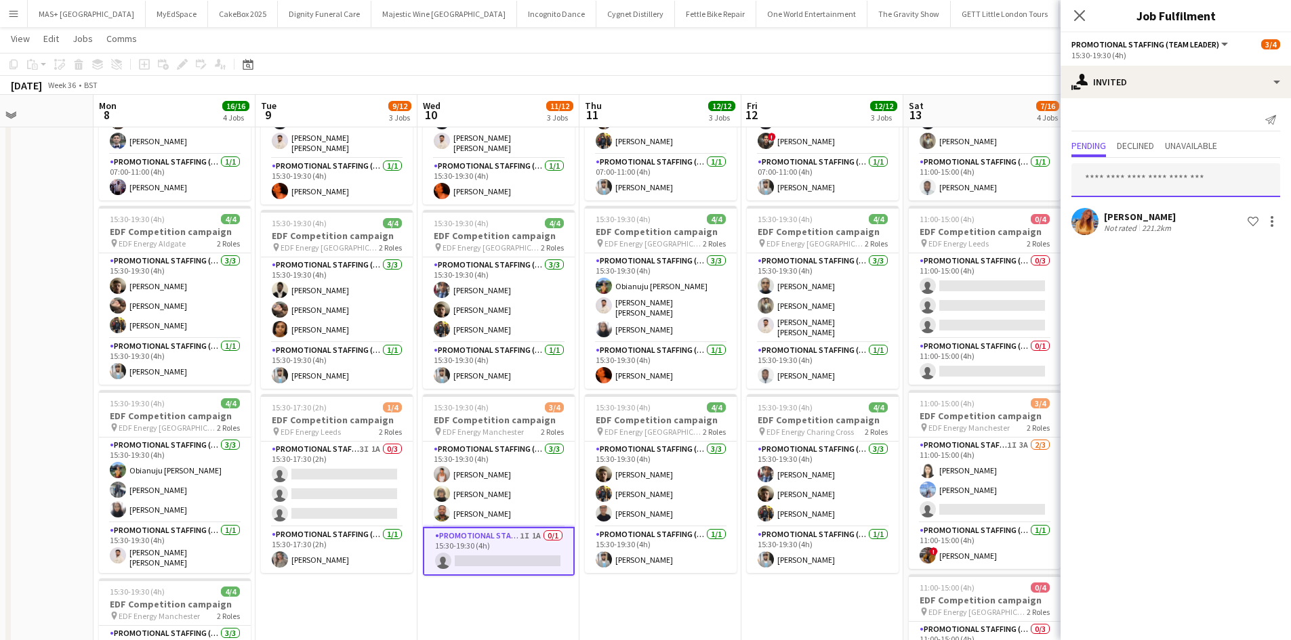
click at [1127, 169] on input "text" at bounding box center [1175, 180] width 209 height 34
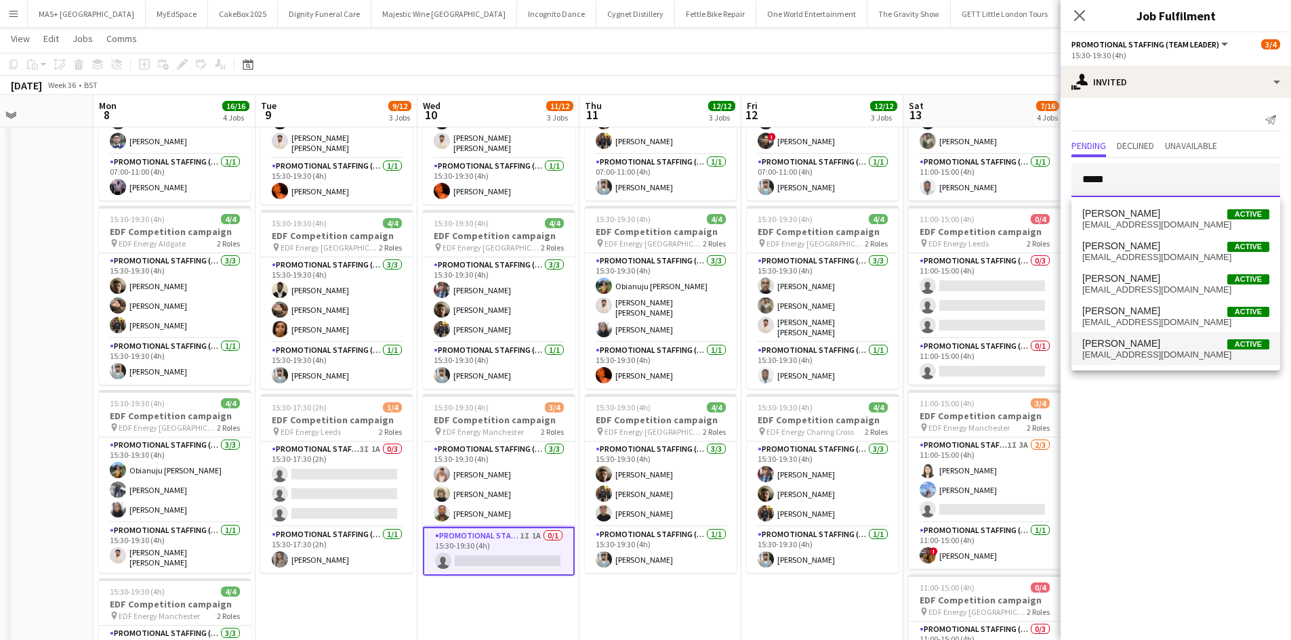
type input "*****"
click at [1170, 338] on span "Ellie Peacock Active" at bounding box center [1175, 344] width 187 height 12
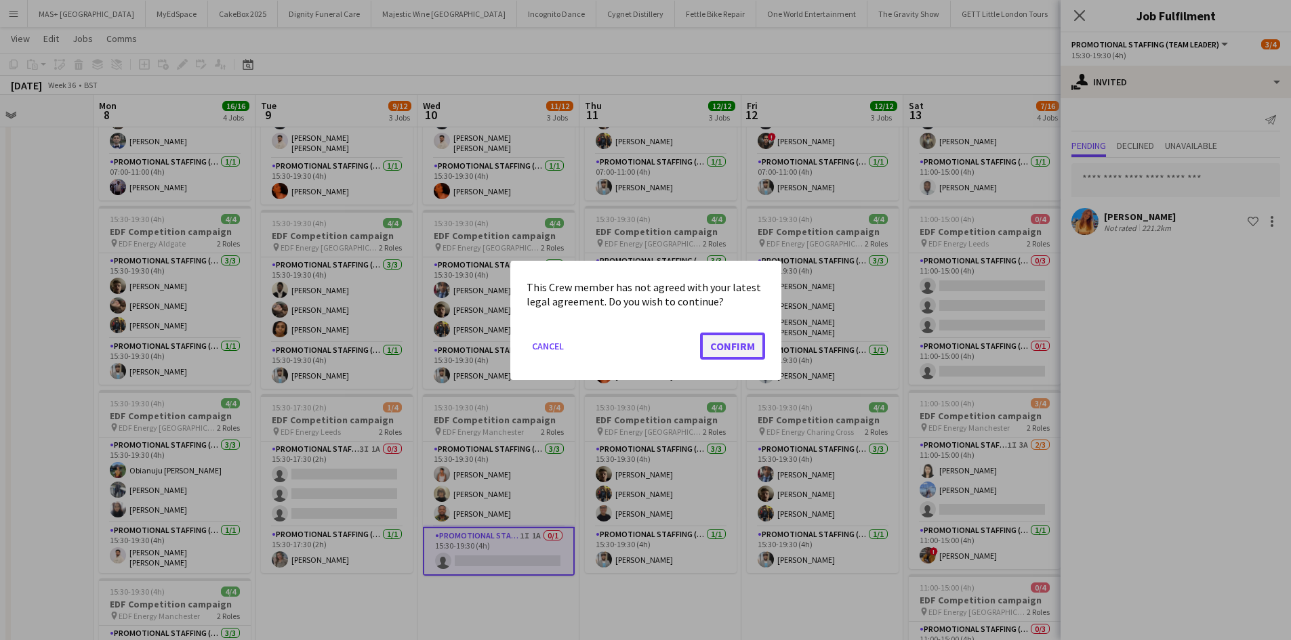
click at [716, 344] on button "Confirm" at bounding box center [732, 345] width 65 height 27
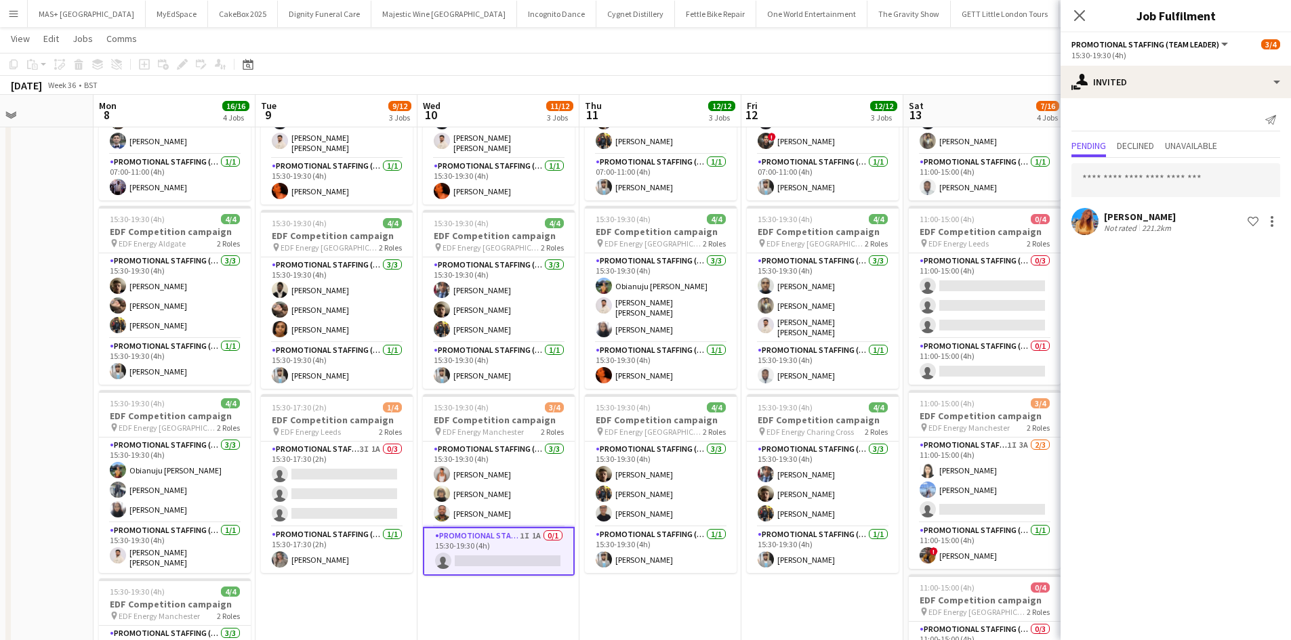
scroll to position [136, 0]
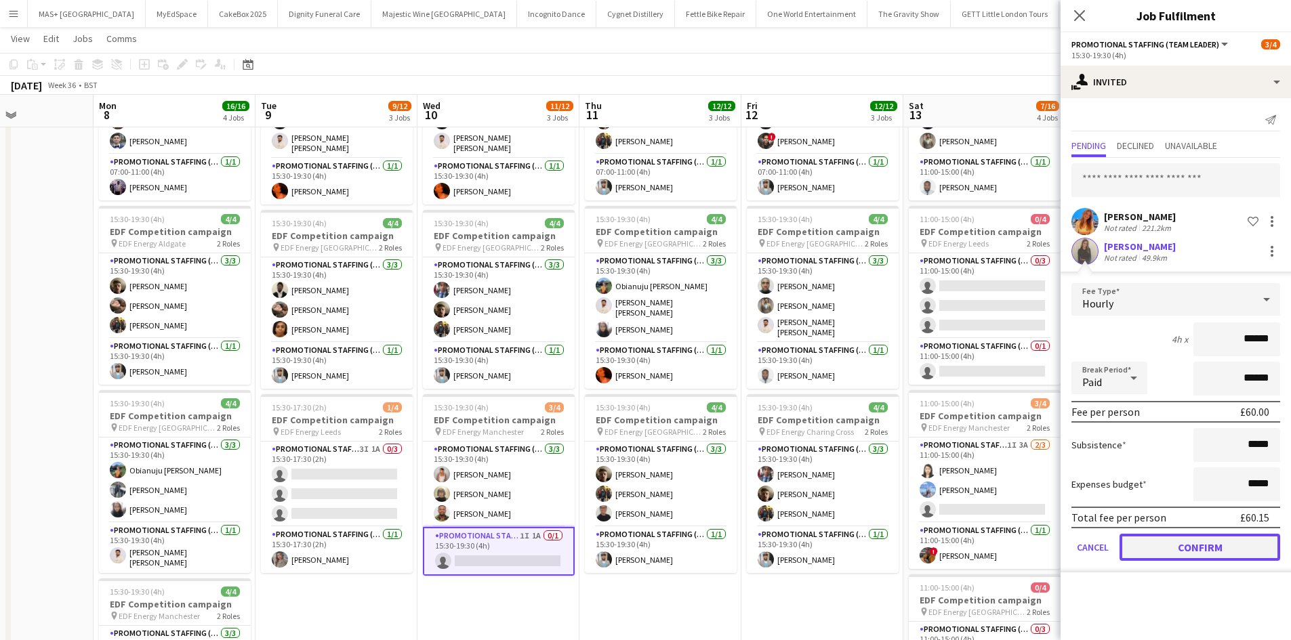
click at [1201, 554] on button "Confirm" at bounding box center [1199, 547] width 161 height 27
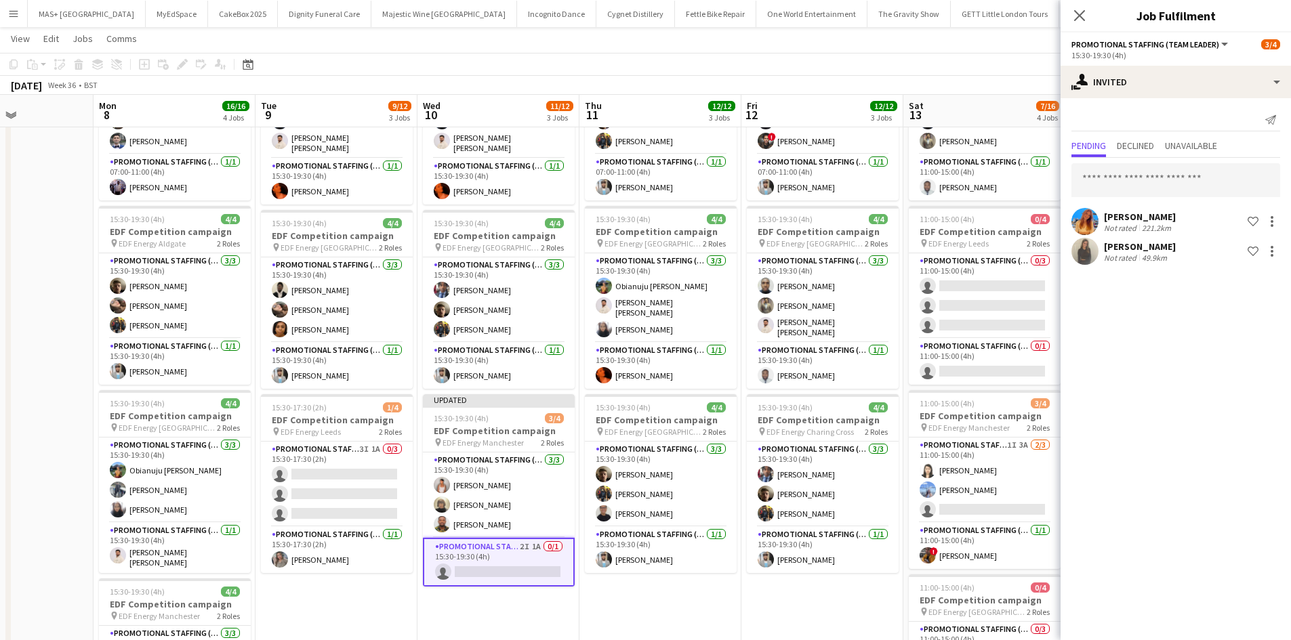
click at [637, 605] on app-date-cell "07:00-11:00 (4h) 4/4 EDF Competition campaign pin EDF Energy Camden Road 2 Role…" at bounding box center [660, 424] width 162 height 817
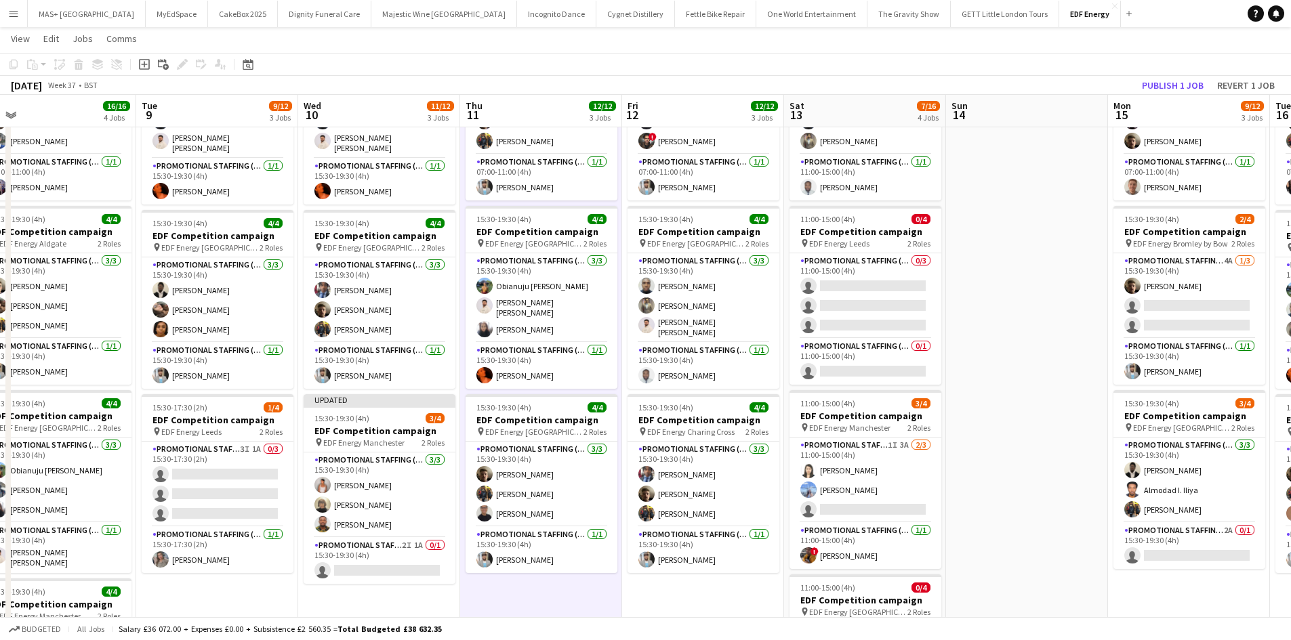
scroll to position [0, 373]
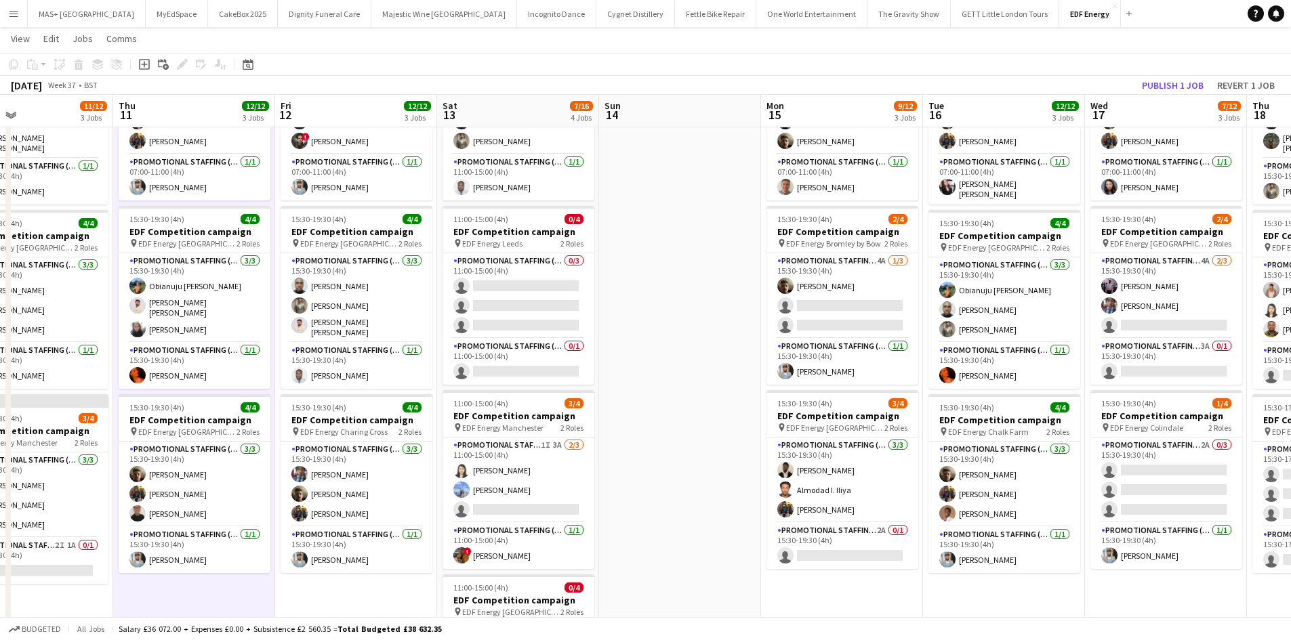
drag, startPoint x: 823, startPoint y: 593, endPoint x: 357, endPoint y: 544, distance: 468.7
click at [357, 544] on app-calendar-viewport "Mon 8 16/16 4 Jobs Tue 9 9/12 3 Jobs Wed 10 11/12 3 Jobs Thu 11 12/12 3 Jobs Fr…" at bounding box center [645, 375] width 1291 height 916
click at [484, 440] on app-card-role "Promotional Staffing (Flyering Staff) 1I 3A 2/3 11:00-15:00 (4h) Winnie Wong An…" at bounding box center [518, 480] width 152 height 85
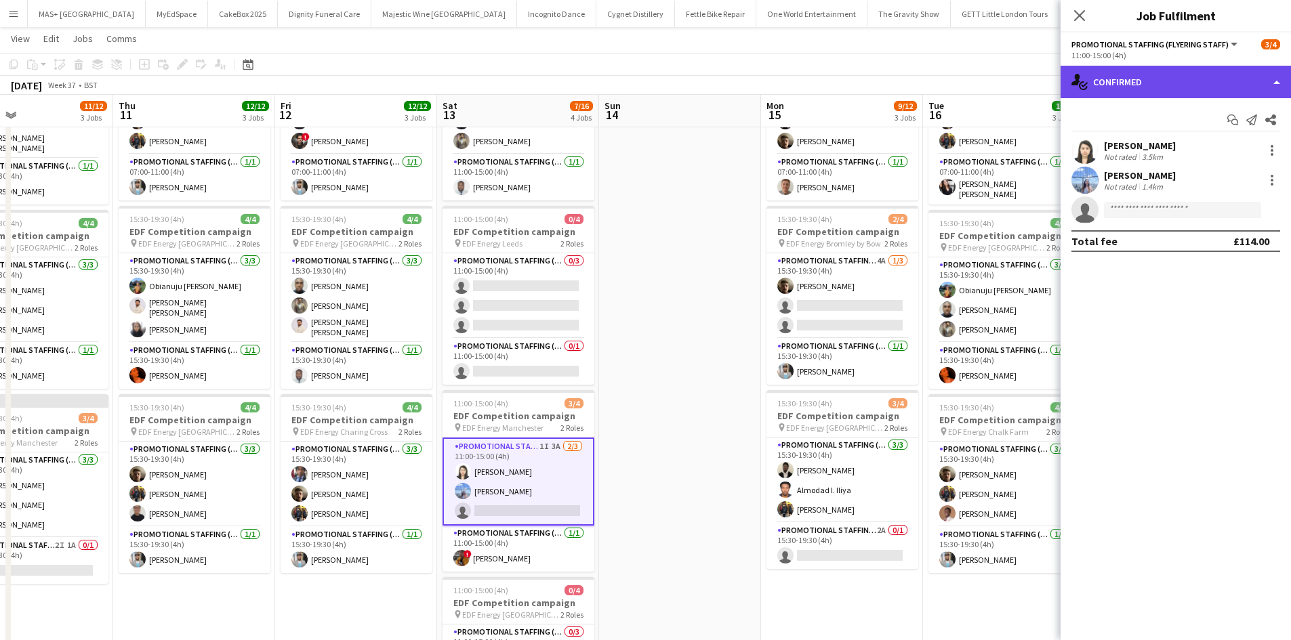
click at [1168, 79] on div "single-neutral-actions-check-2 Confirmed" at bounding box center [1175, 82] width 230 height 33
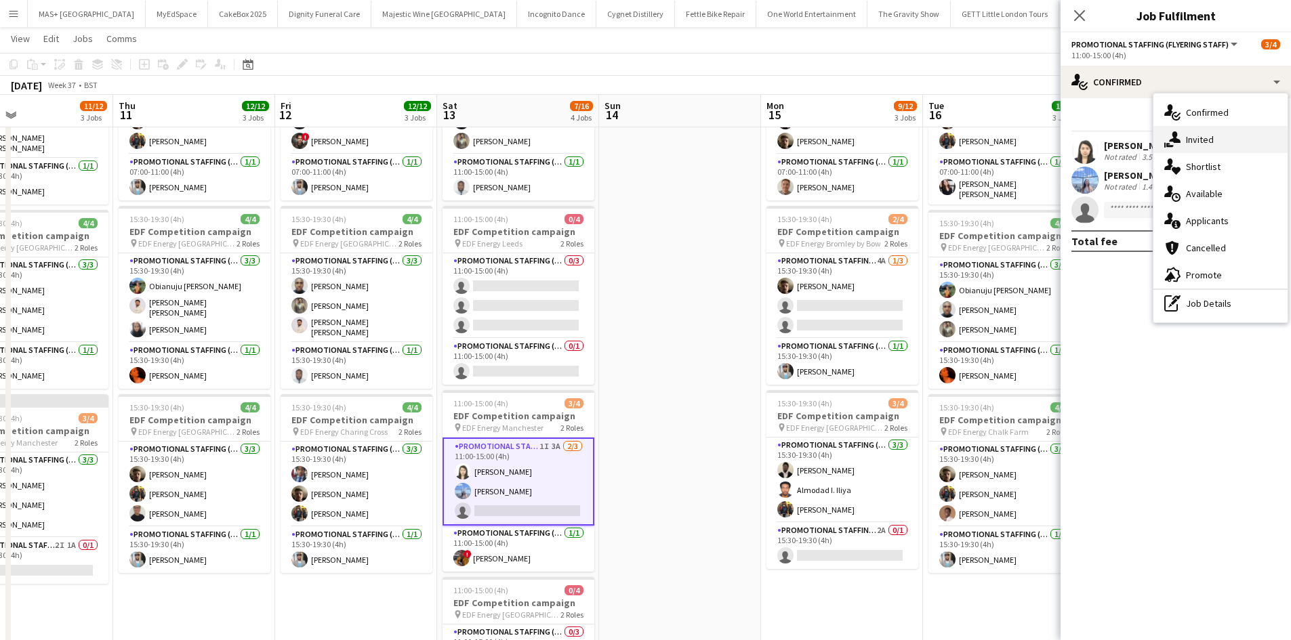
click at [1220, 140] on div "single-neutral-actions-share-1 Invited" at bounding box center [1220, 139] width 134 height 27
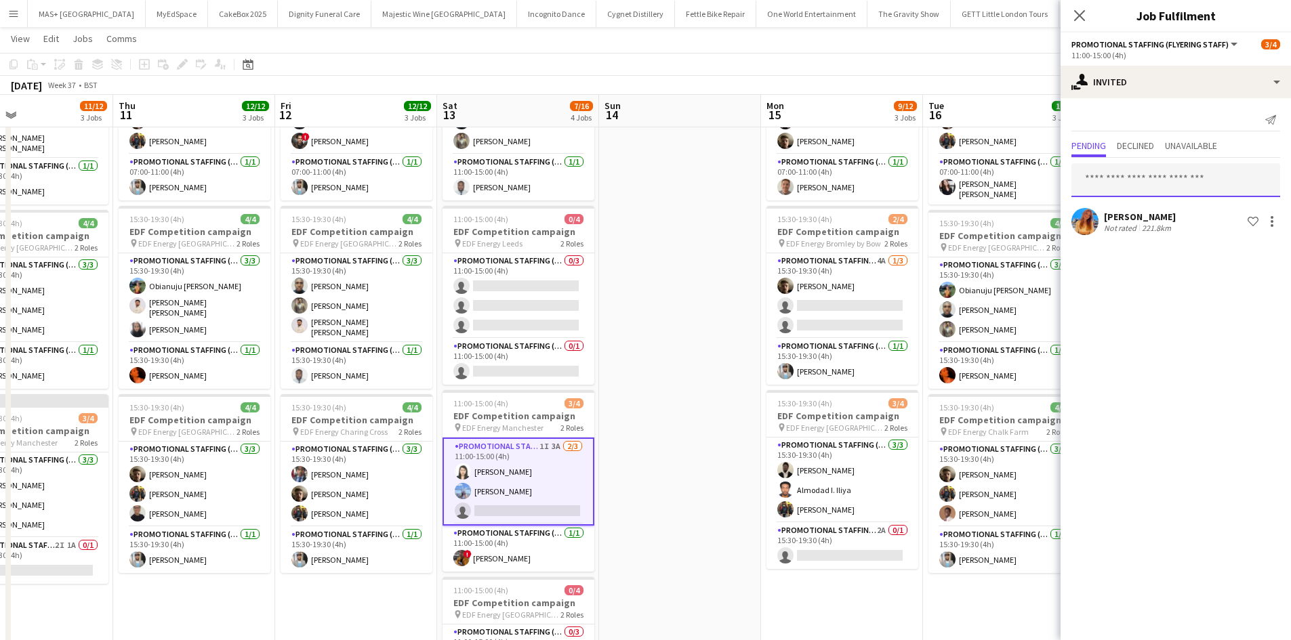
click at [1121, 175] on input "text" at bounding box center [1175, 180] width 209 height 34
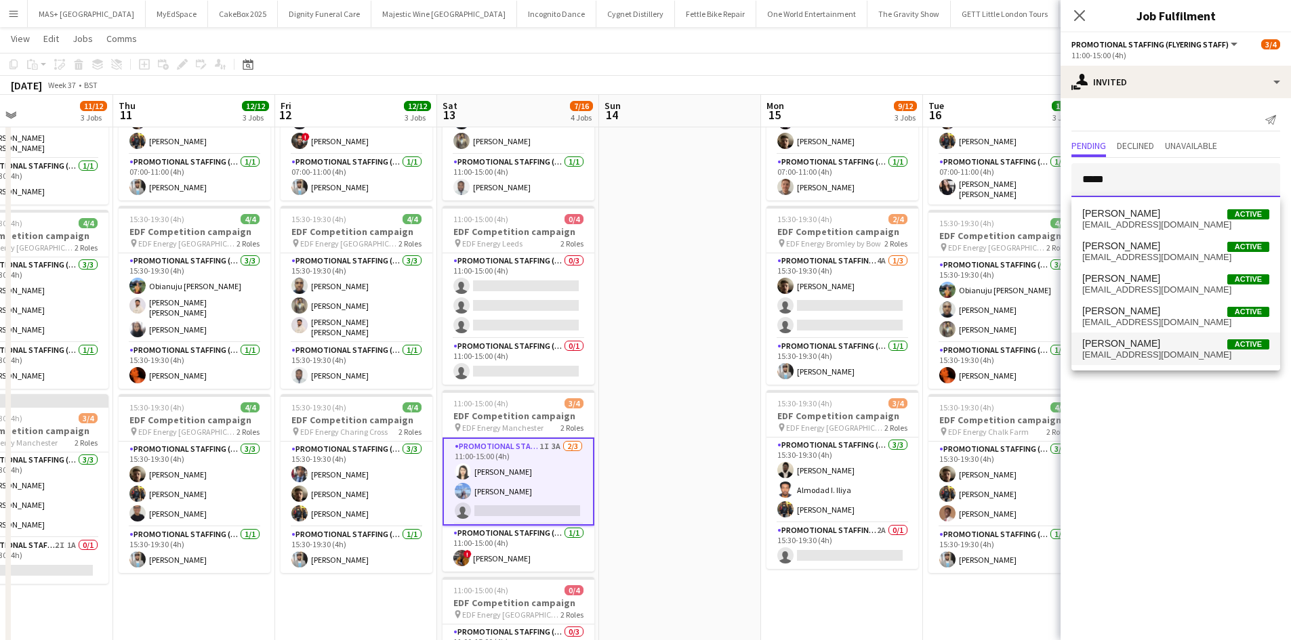
type input "*****"
click at [1177, 352] on span "eleanorpea@hotmail.co.uk" at bounding box center [1175, 355] width 187 height 11
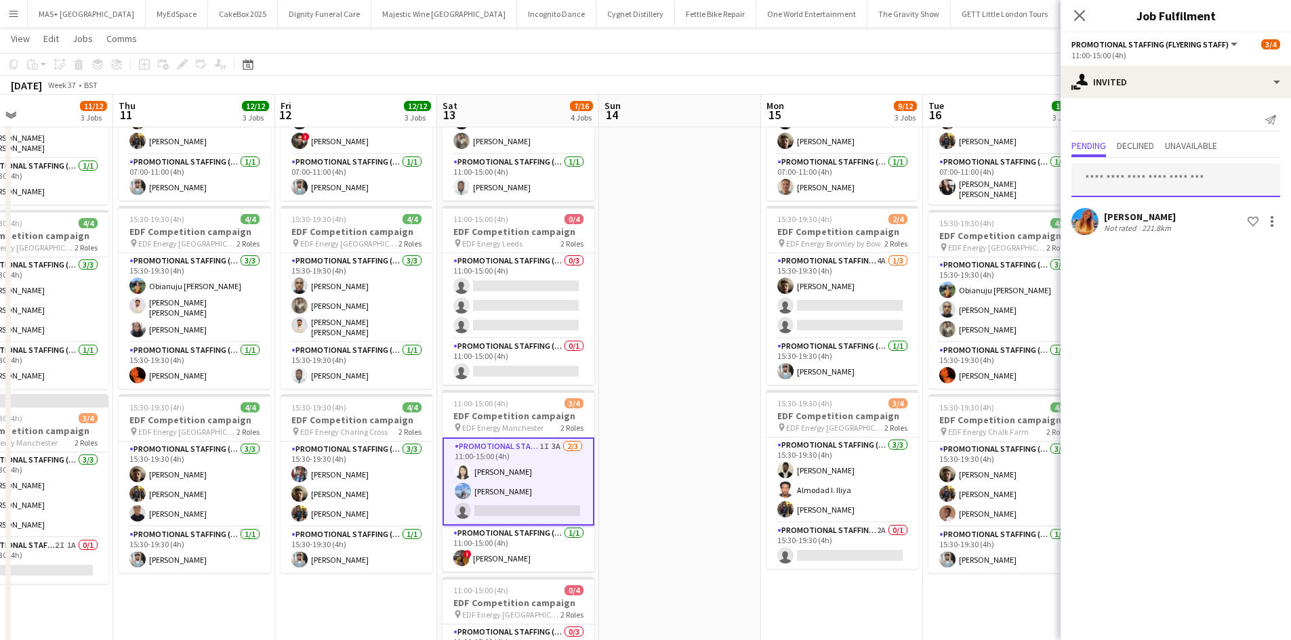
scroll to position [0, 0]
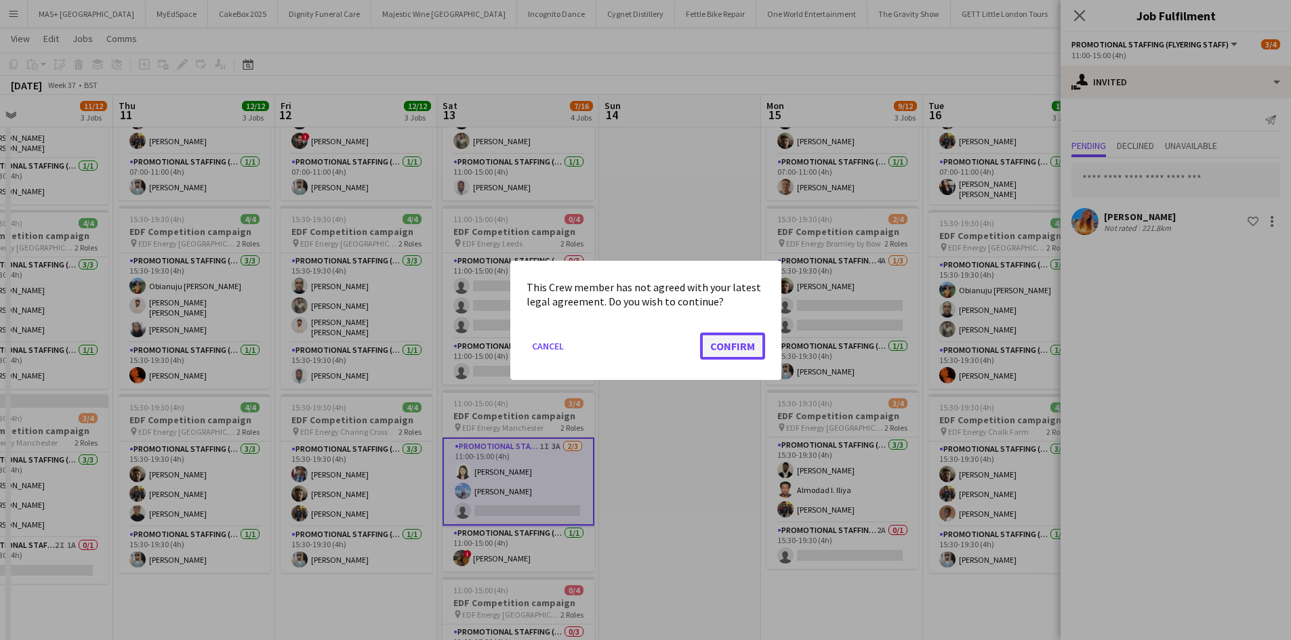
click at [722, 354] on button "Confirm" at bounding box center [732, 345] width 65 height 27
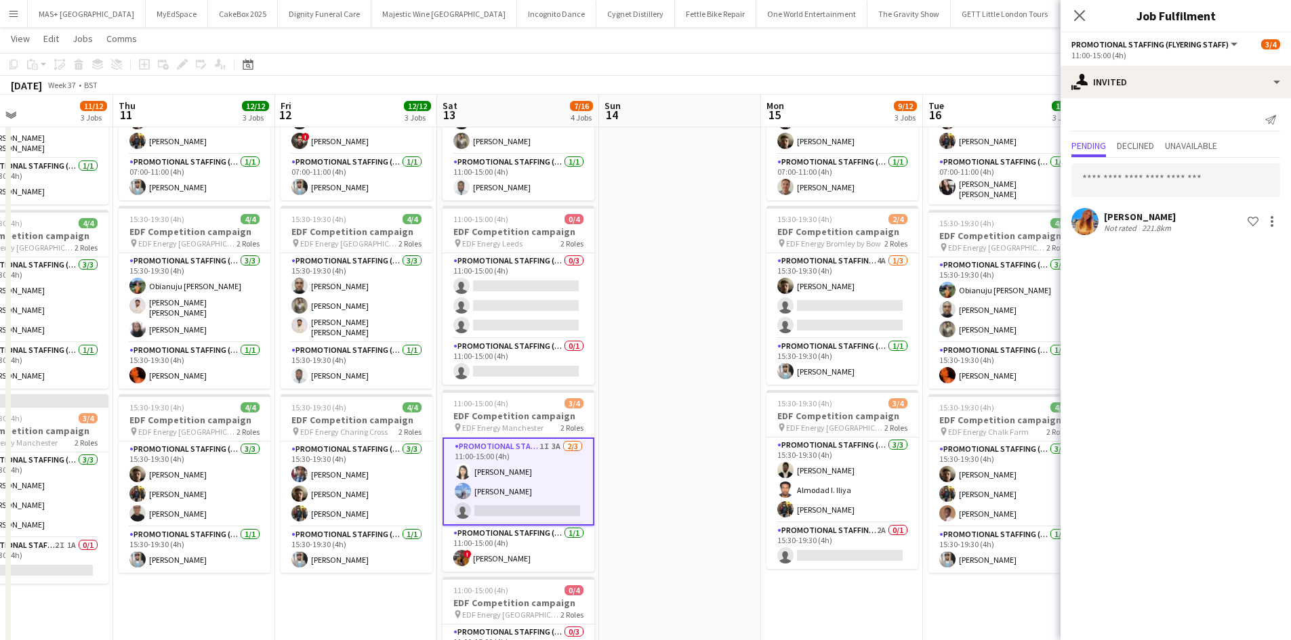
scroll to position [136, 0]
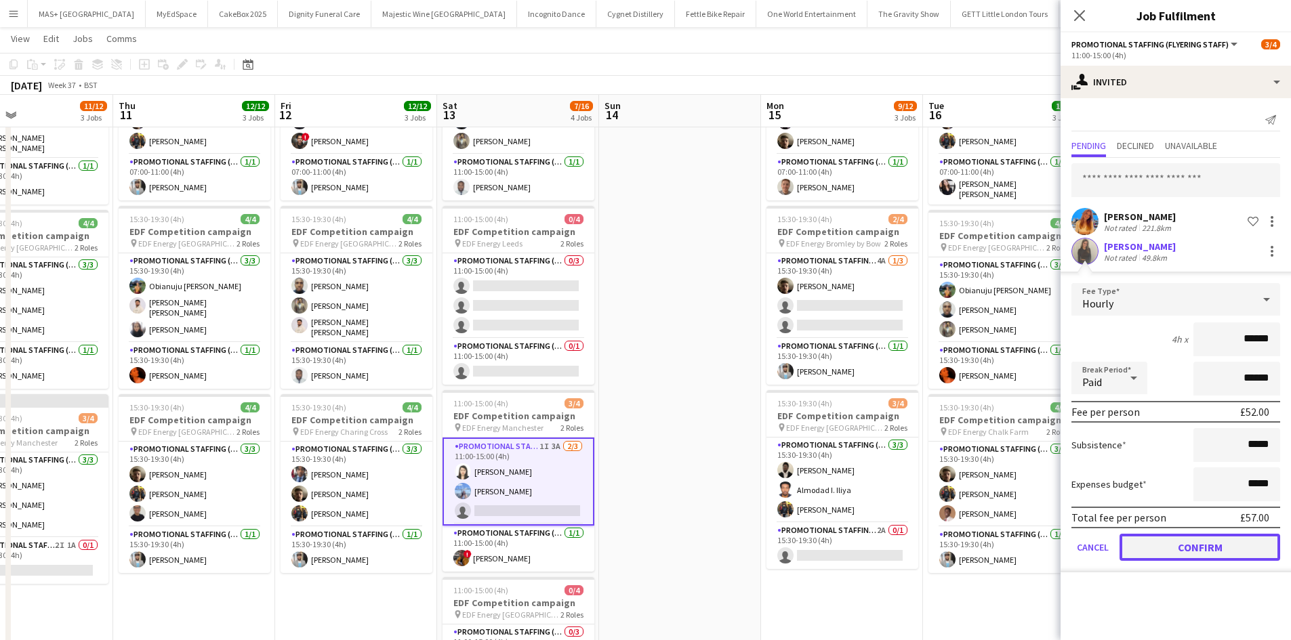
click at [1223, 547] on button "Confirm" at bounding box center [1199, 547] width 161 height 27
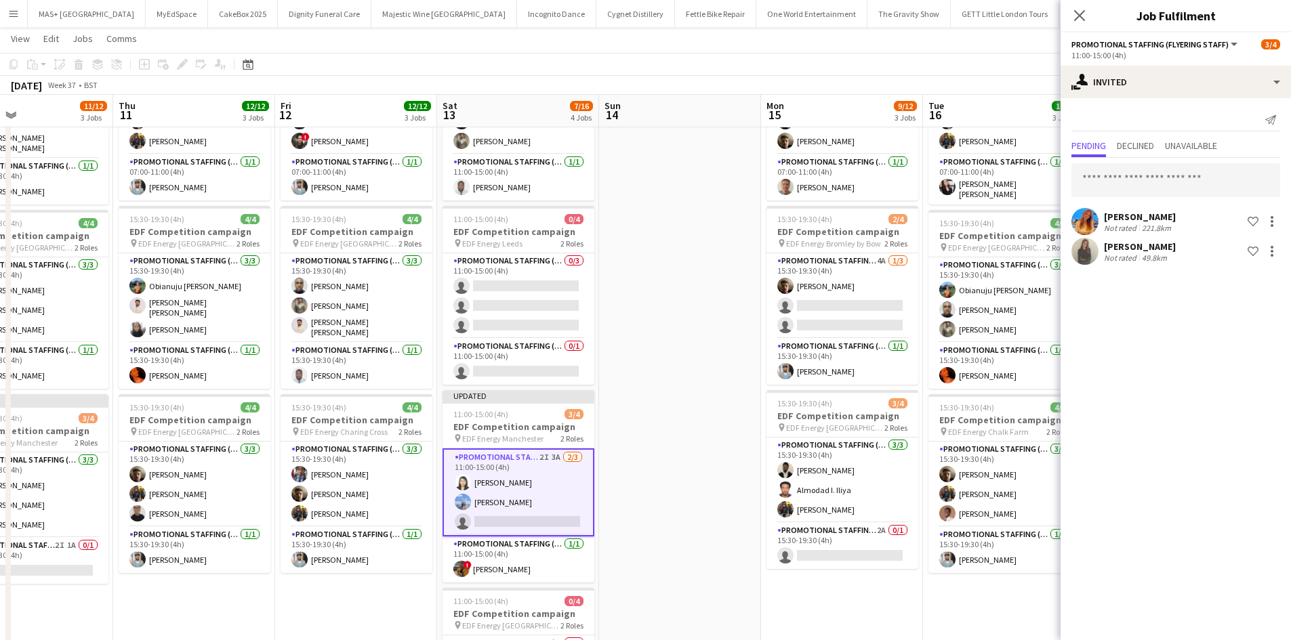
click at [667, 408] on app-date-cell at bounding box center [680, 424] width 162 height 817
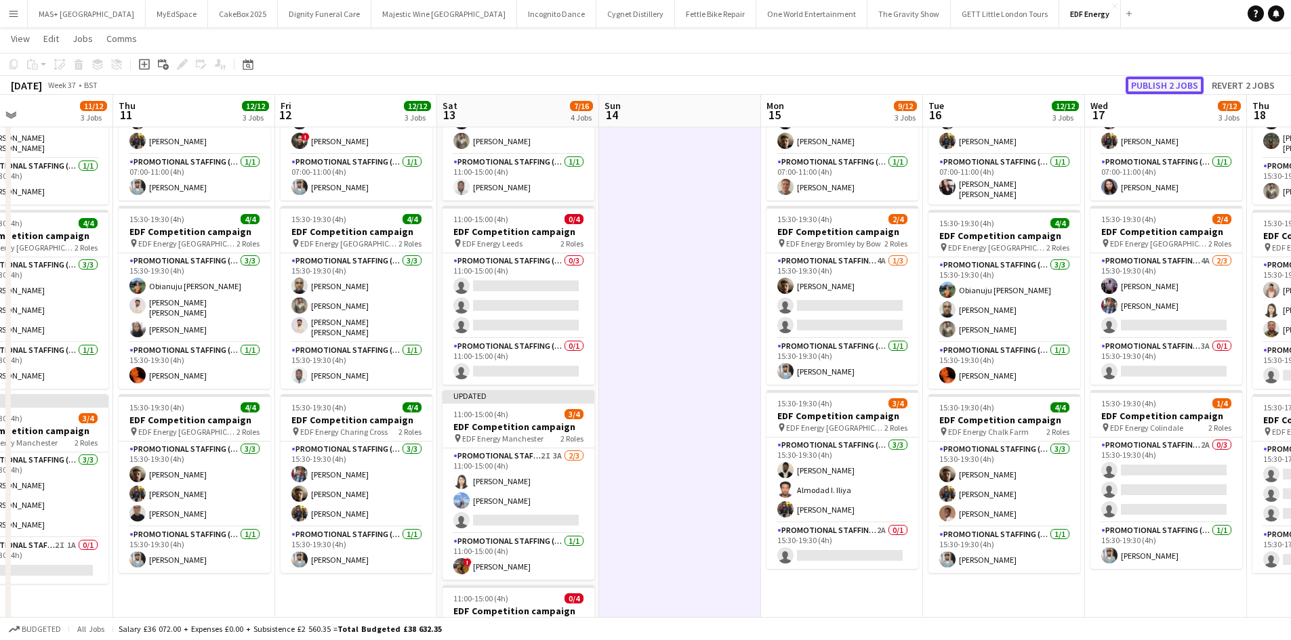
click at [1171, 80] on button "Publish 2 jobs" at bounding box center [1164, 86] width 78 height 18
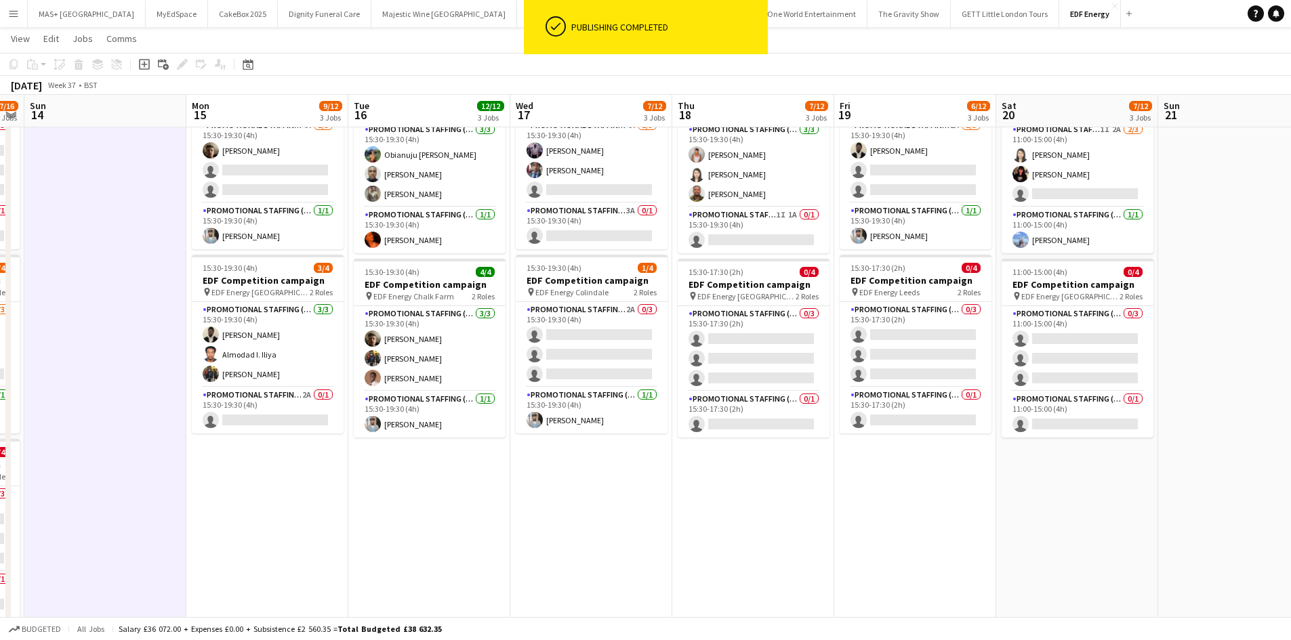
scroll to position [0, 432]
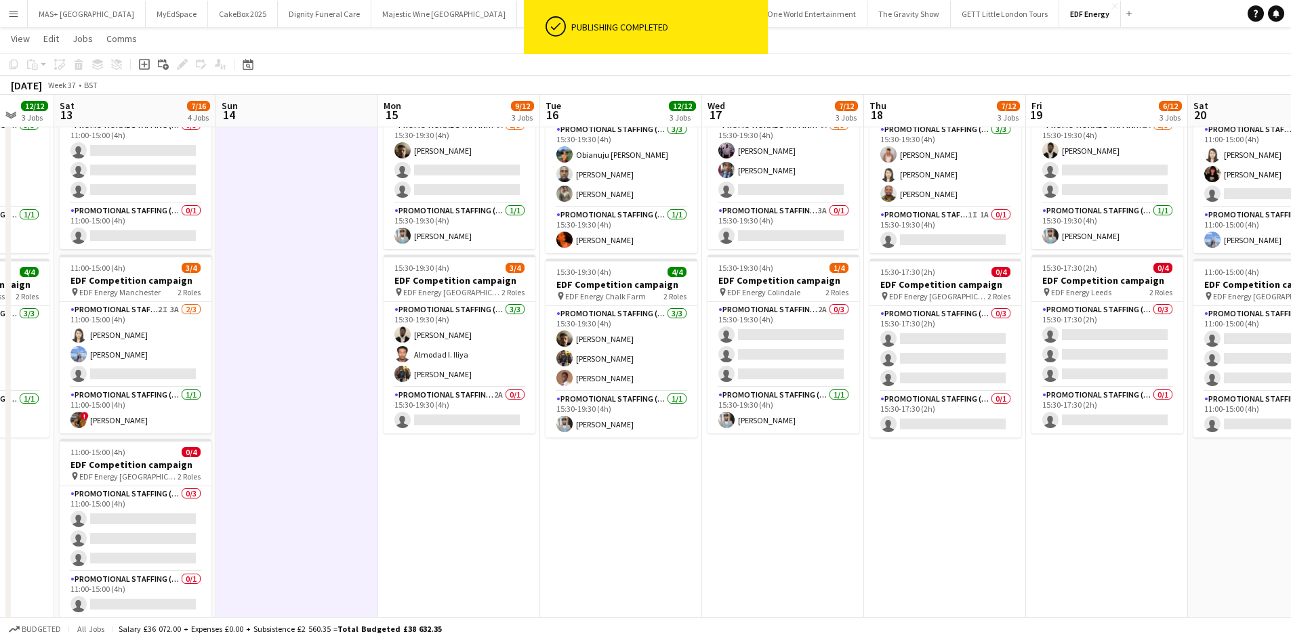
drag, startPoint x: 885, startPoint y: 473, endPoint x: 501, endPoint y: 461, distance: 383.6
click at [502, 461] on app-calendar-viewport "Wed 10 11/12 3 Jobs Thu 11 12/12 3 Jobs Fri 12 12/12 3 Jobs Sat 13 7/16 4 Jobs …" at bounding box center [645, 240] width 1291 height 916
click at [454, 398] on app-card-role "Promotional Staffing (Team Leader) 2A 0/1 15:30-19:30 (4h) single-neutral-actio…" at bounding box center [459, 411] width 152 height 46
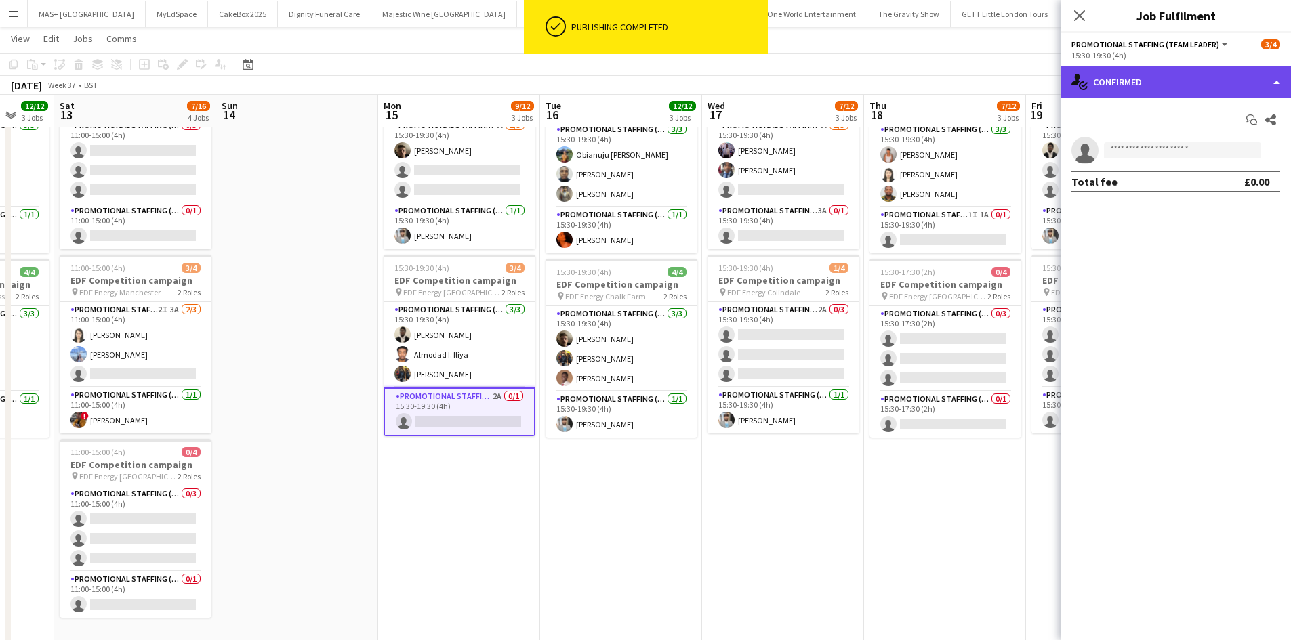
click at [1157, 85] on div "single-neutral-actions-check-2 Confirmed" at bounding box center [1175, 82] width 230 height 33
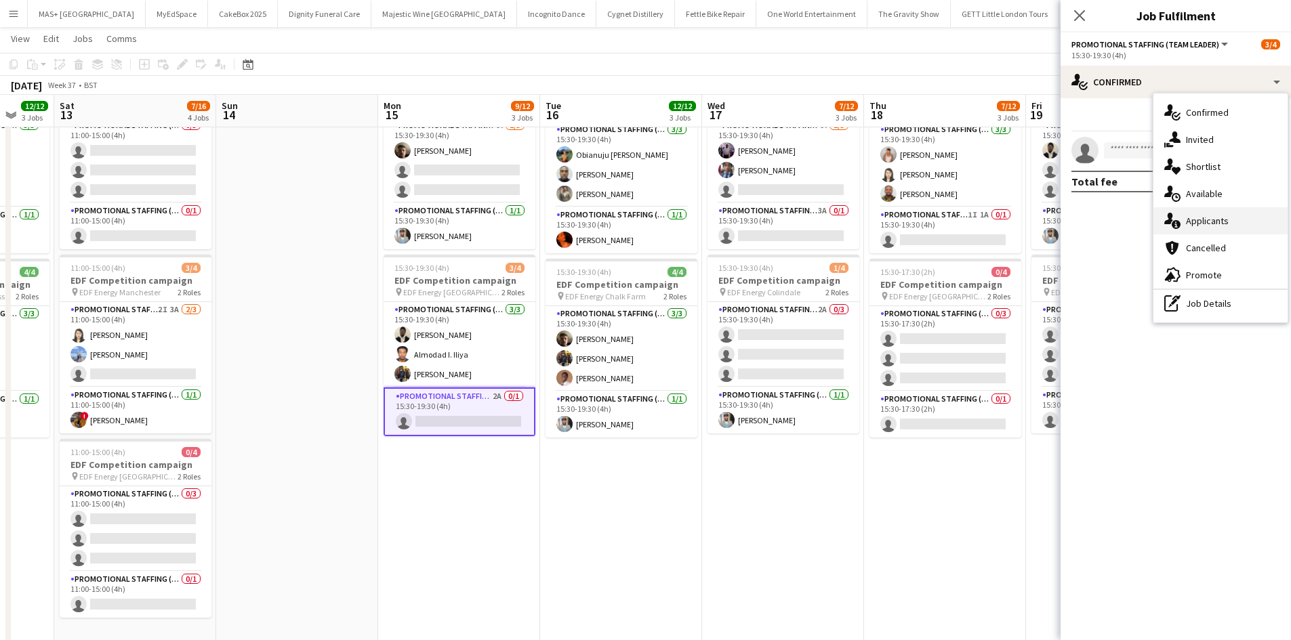
click at [1214, 212] on div "single-neutral-actions-information Applicants" at bounding box center [1220, 220] width 134 height 27
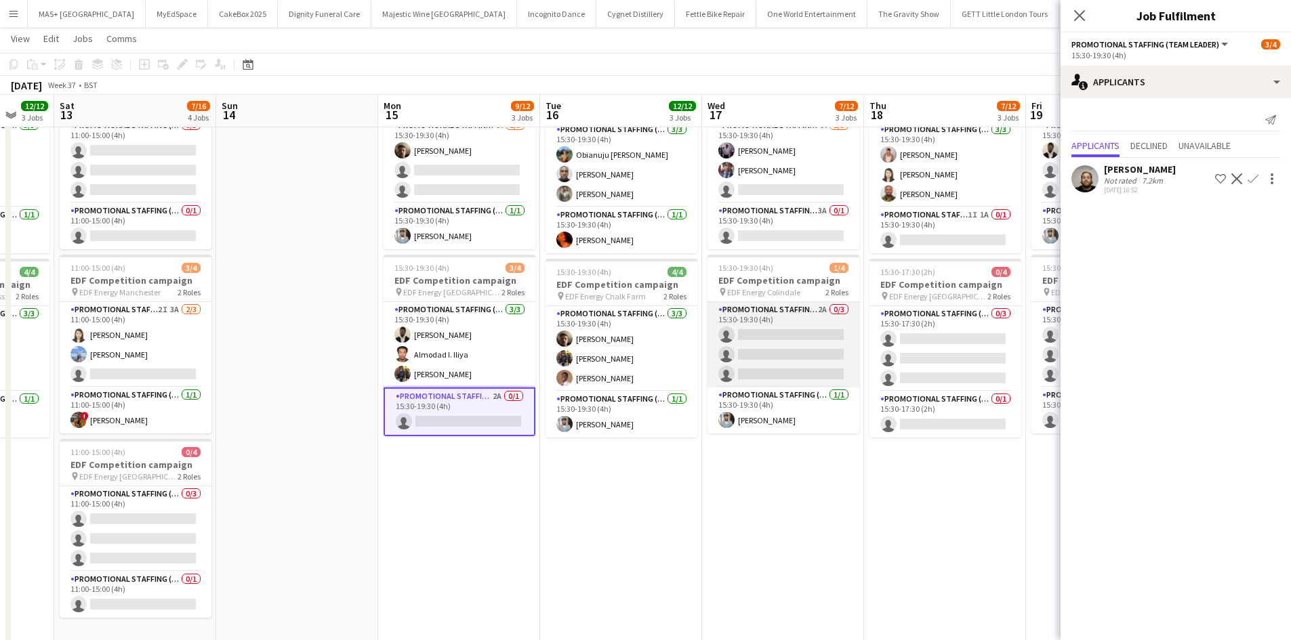
click at [754, 316] on app-card-role "Promotional Staffing (Flyering Staff) 2A 0/3 15:30-19:30 (4h) single-neutral-ac…" at bounding box center [783, 344] width 152 height 85
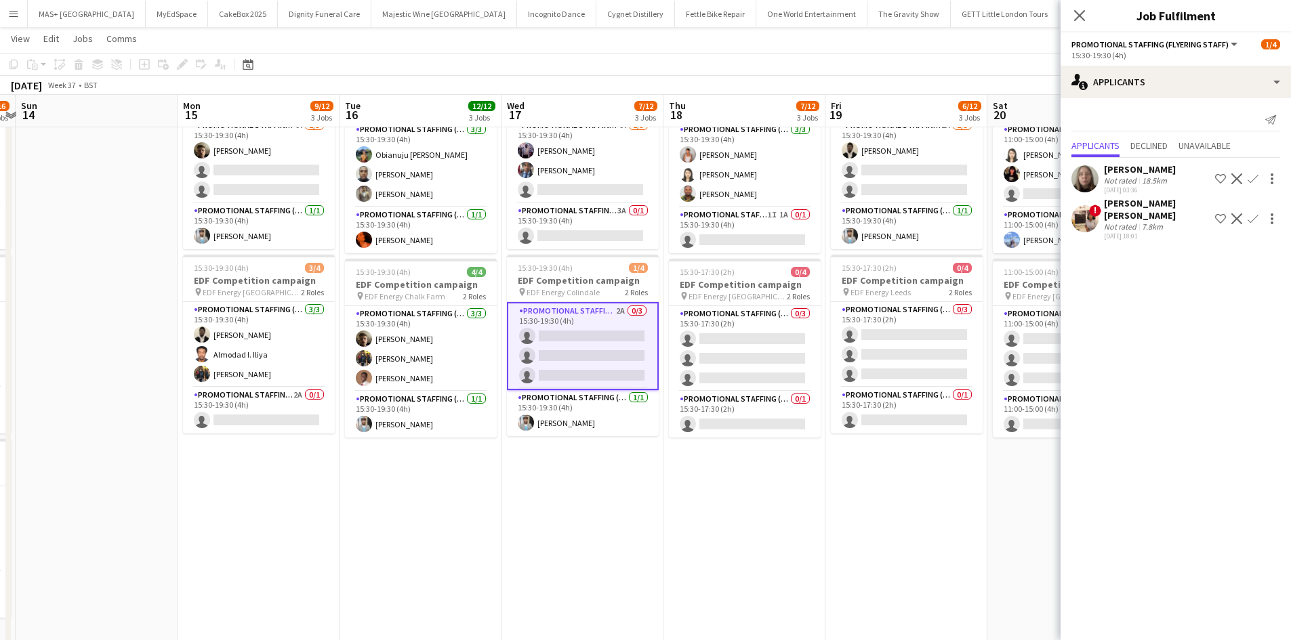
scroll to position [0, 451]
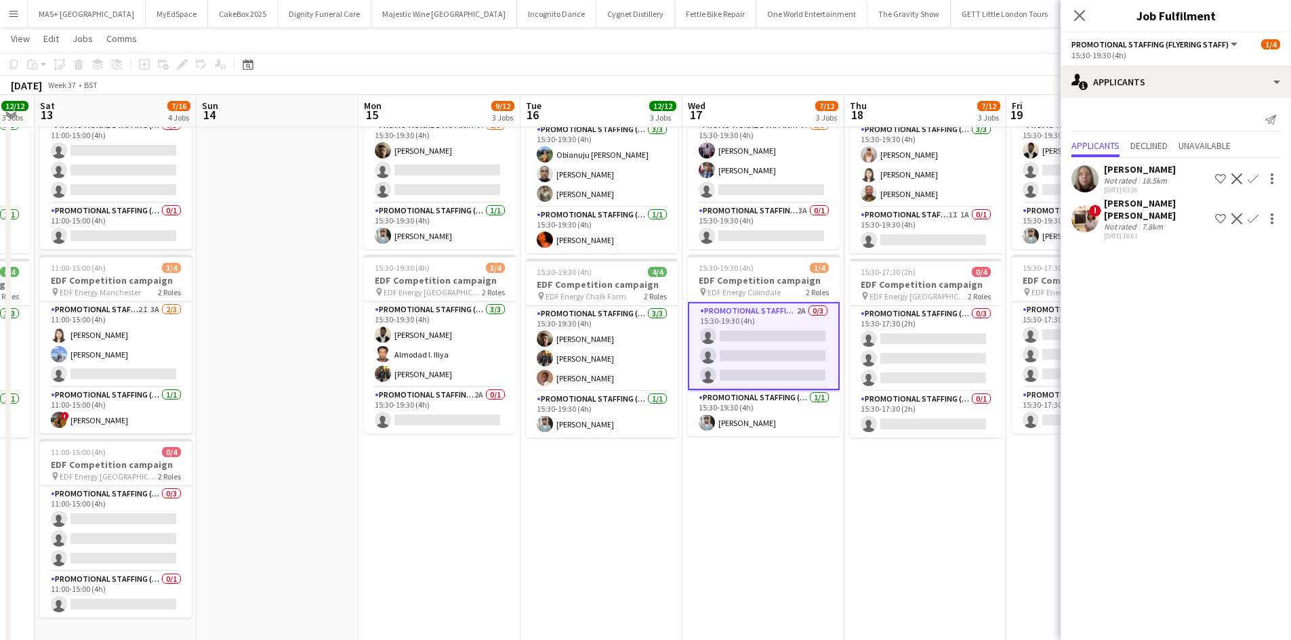
drag, startPoint x: 787, startPoint y: 464, endPoint x: 554, endPoint y: 444, distance: 233.9
click at [556, 450] on app-calendar-viewport "Wed 10 11/12 3 Jobs Thu 11 12/12 3 Jobs Fri 12 12/12 3 Jobs Sat 13 7/16 4 Jobs …" at bounding box center [645, 240] width 1291 height 916
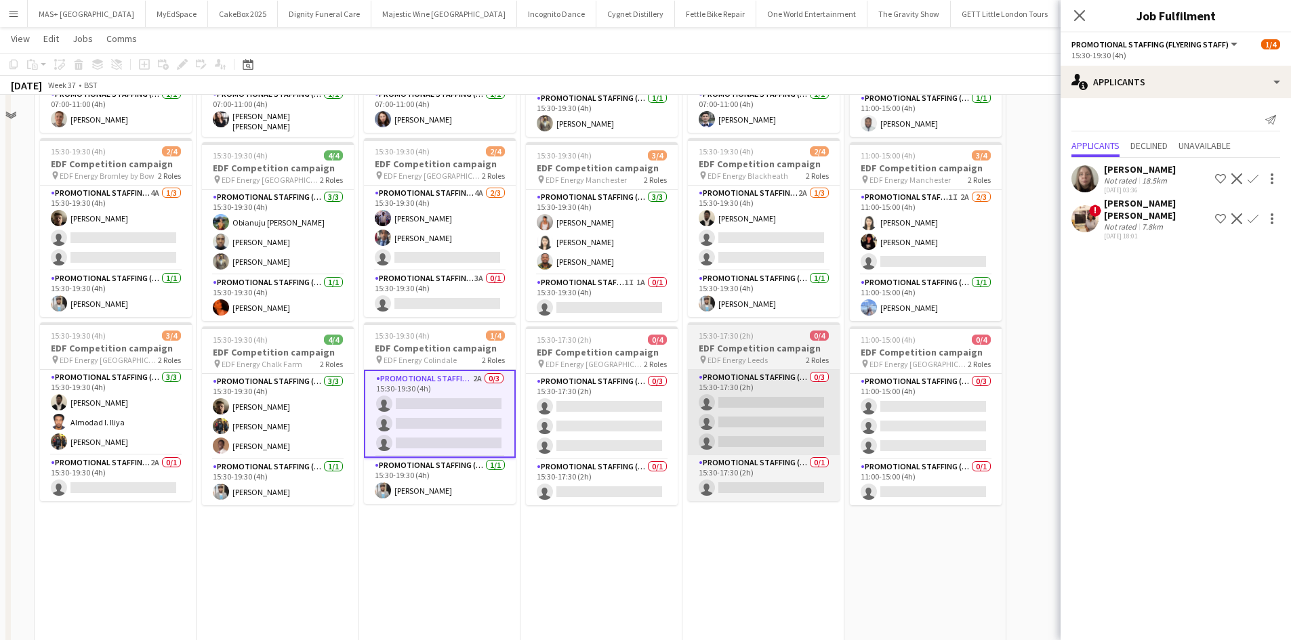
scroll to position [136, 0]
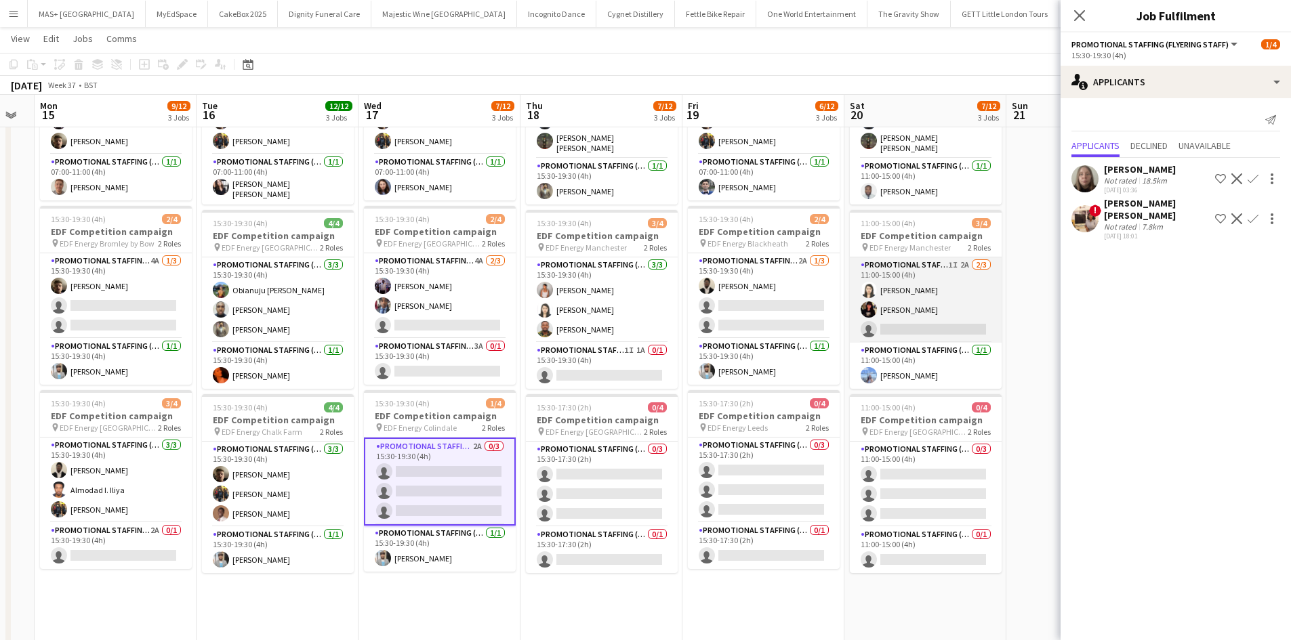
drag, startPoint x: 949, startPoint y: 276, endPoint x: 959, endPoint y: 268, distance: 13.0
click at [949, 276] on app-card-role "Promotional Staffing (Flyering Staff) 1I 2A 2/3 11:00-15:00 (4h) Winnie Wong Ph…" at bounding box center [926, 299] width 152 height 85
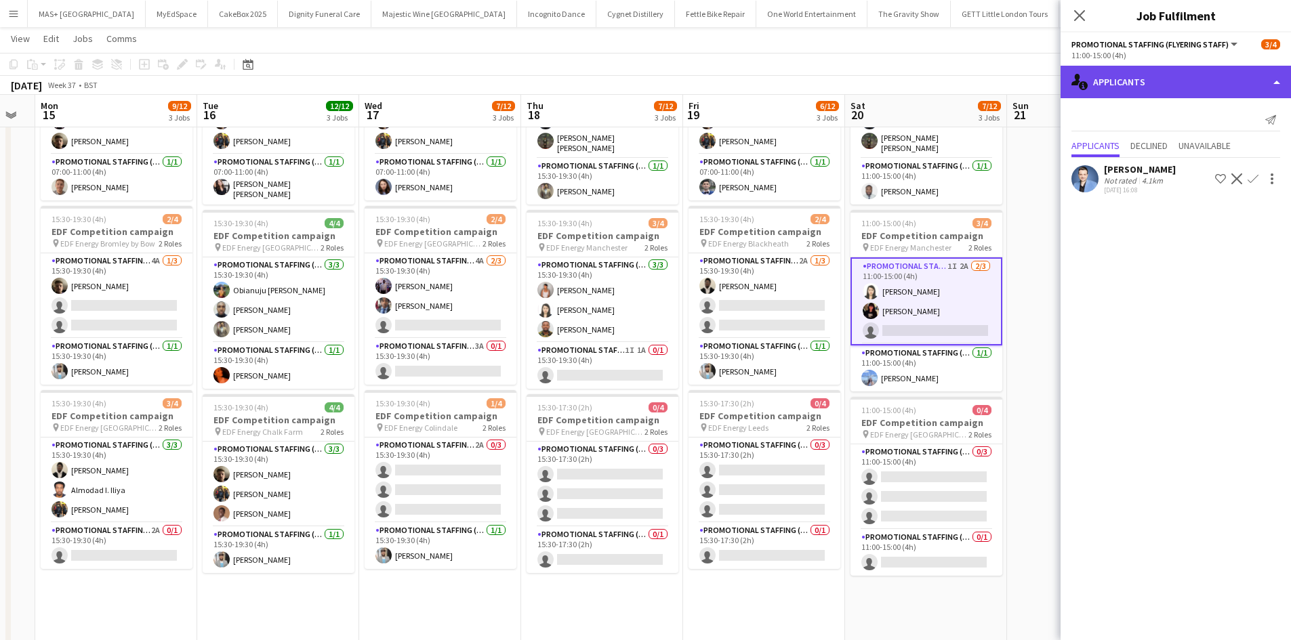
click at [1143, 73] on div "single-neutral-actions-information Applicants" at bounding box center [1175, 82] width 230 height 33
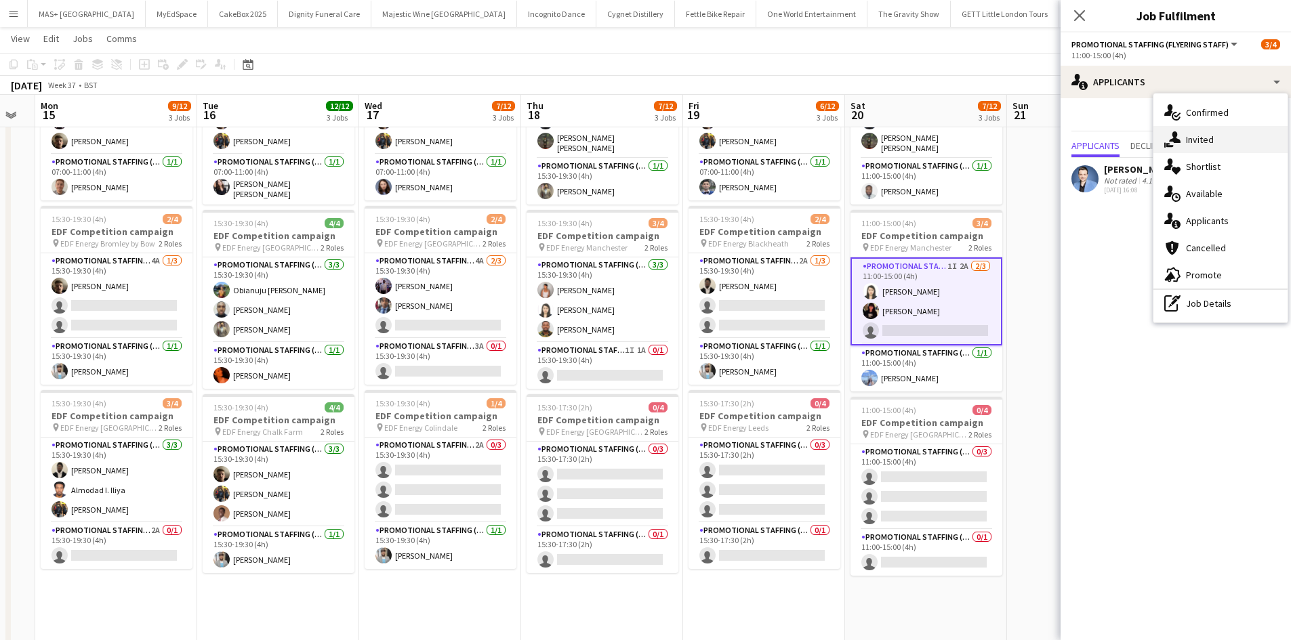
click at [1202, 150] on div "single-neutral-actions-share-1 Invited" at bounding box center [1220, 139] width 134 height 27
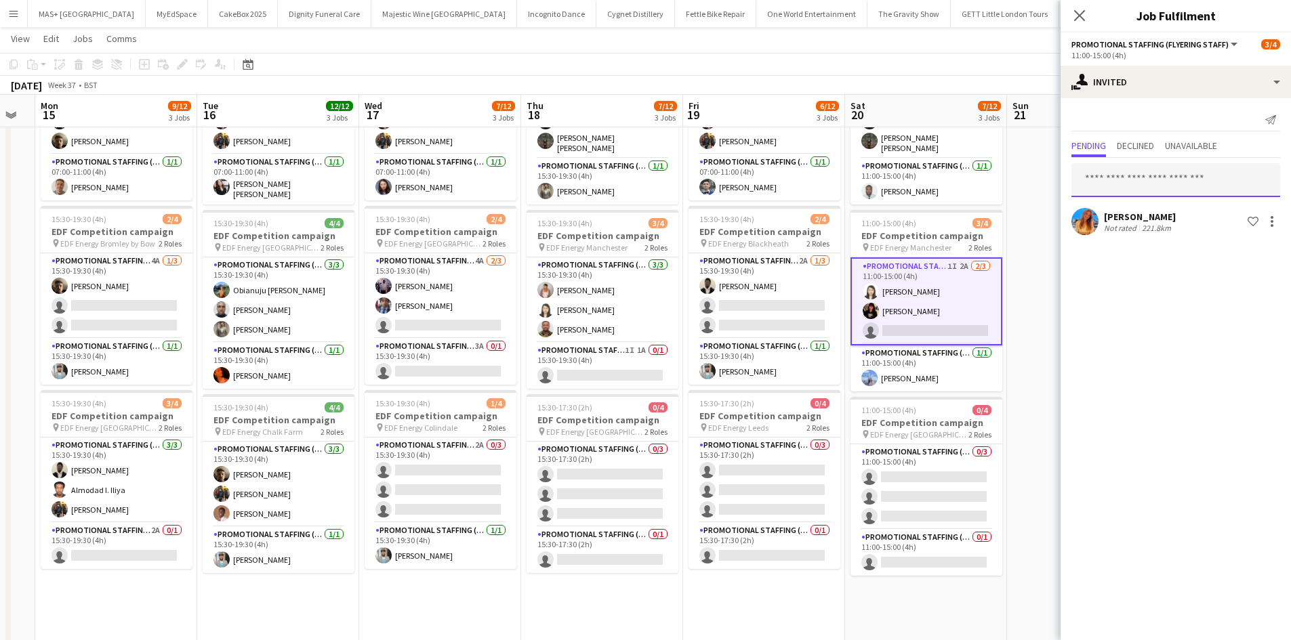
click at [1125, 175] on input "text" at bounding box center [1175, 180] width 209 height 34
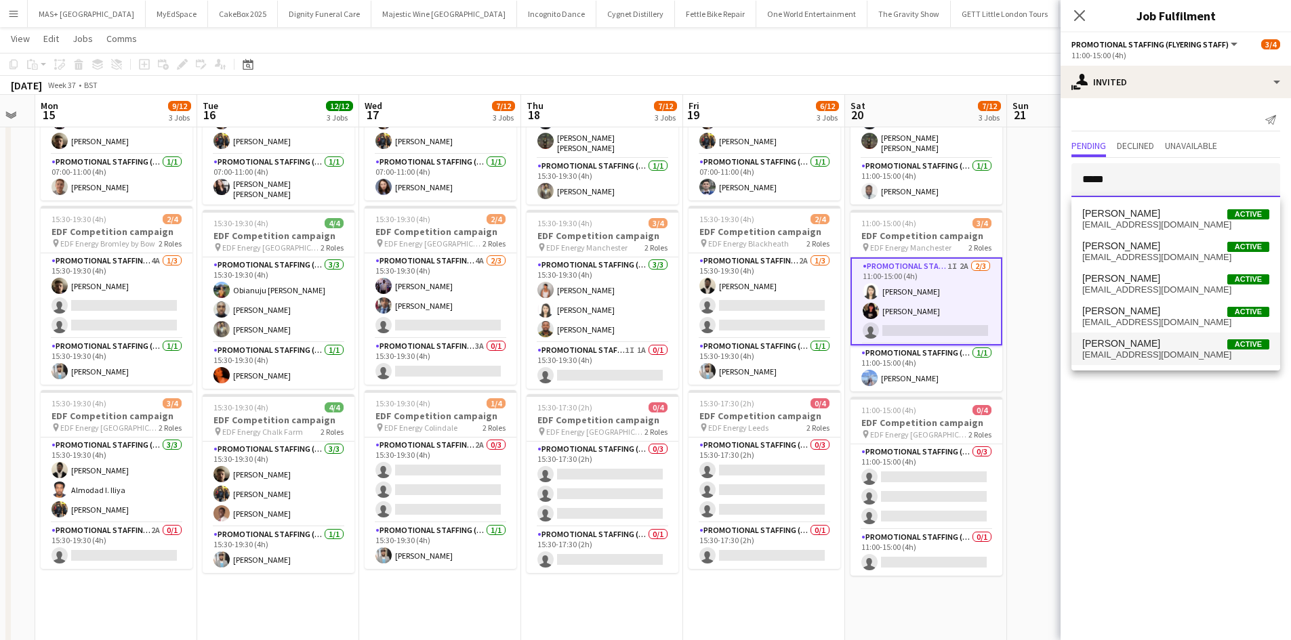
type input "*****"
click at [1152, 338] on span "Ellie Peacock Active" at bounding box center [1175, 344] width 187 height 12
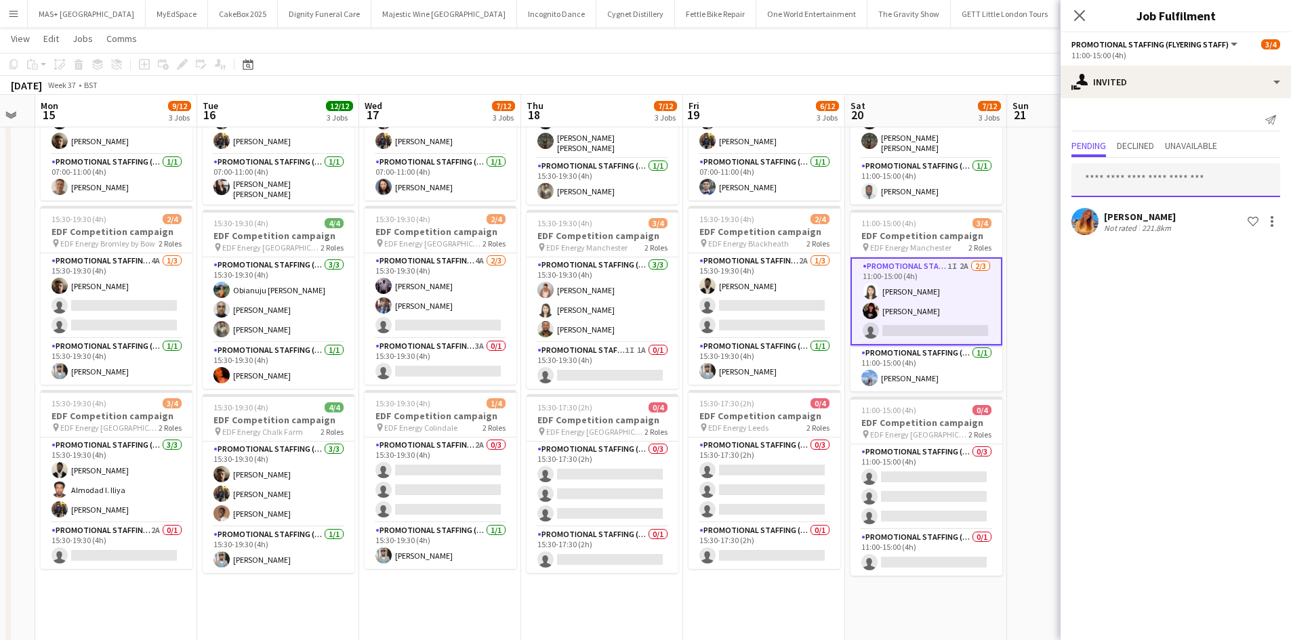
scroll to position [0, 0]
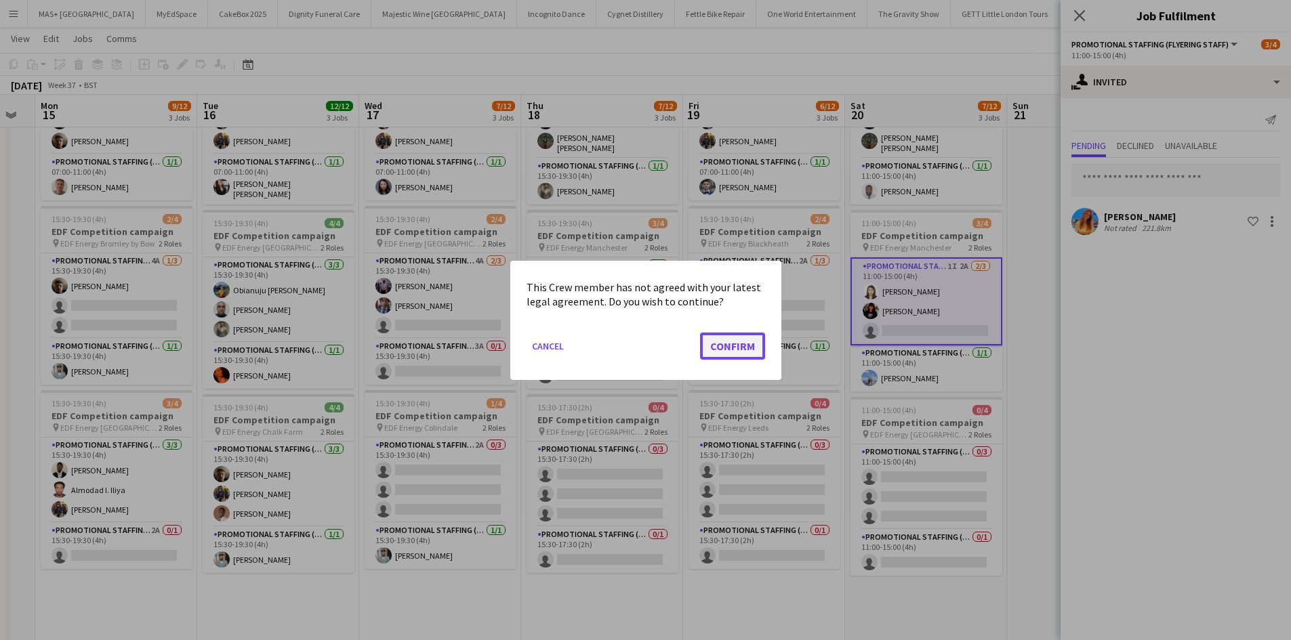
click at [721, 348] on button "Confirm" at bounding box center [732, 345] width 65 height 27
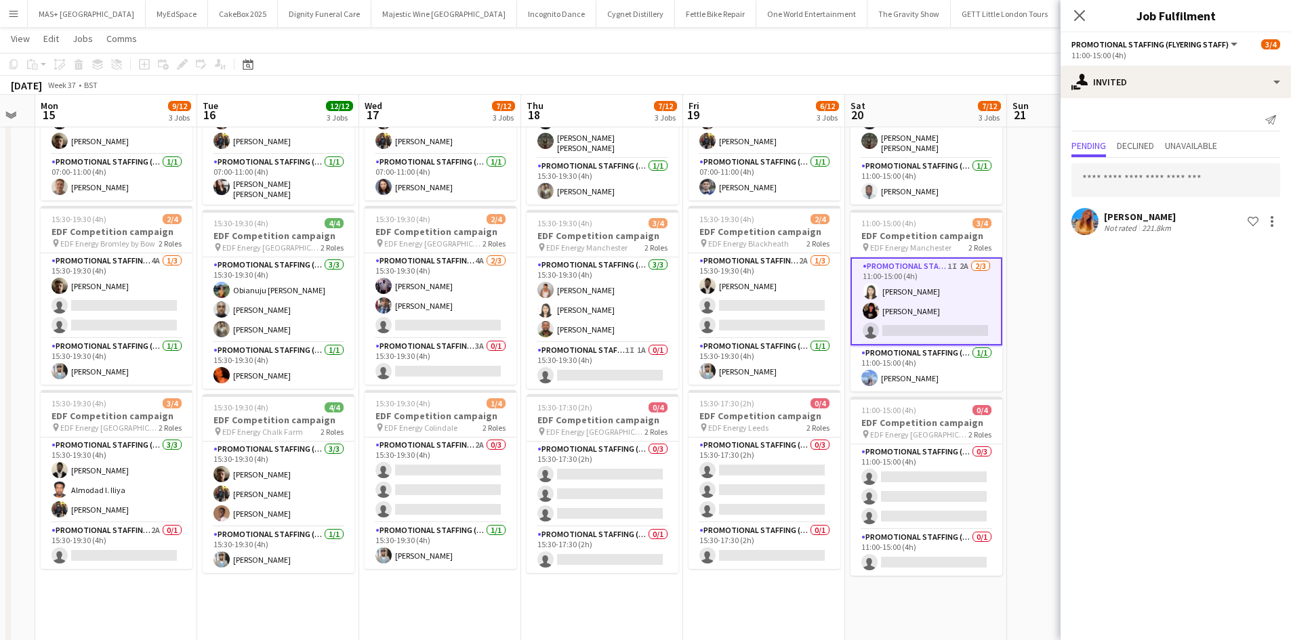
scroll to position [136, 0]
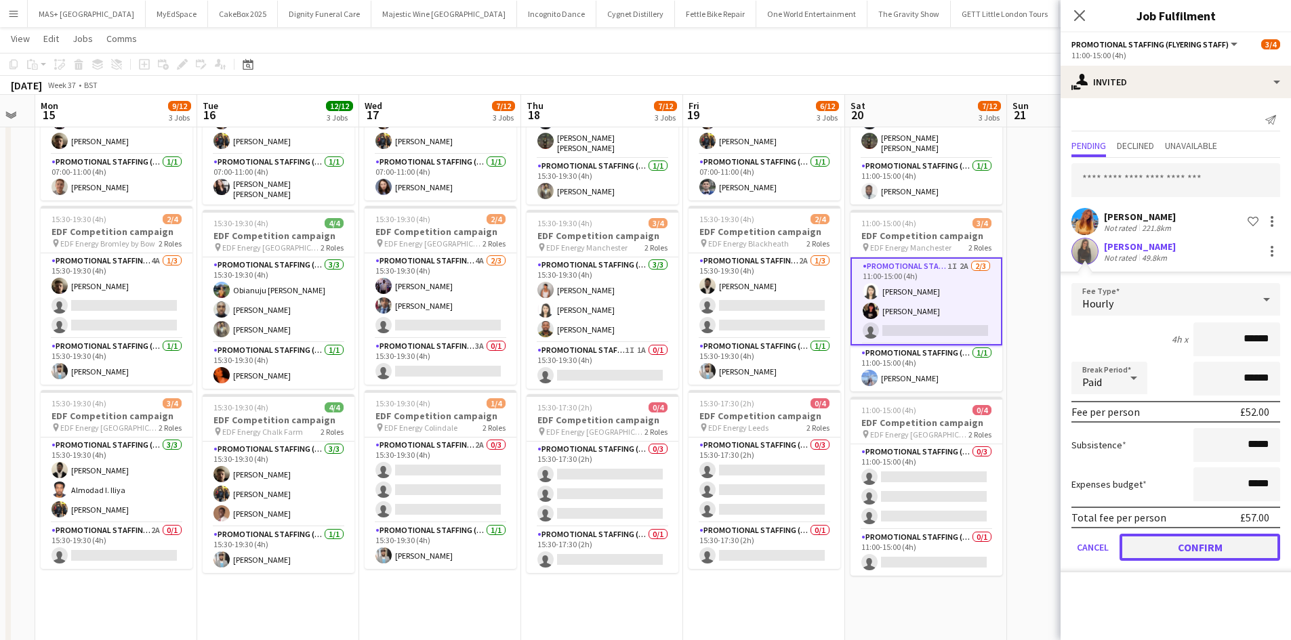
click at [1163, 538] on button "Confirm" at bounding box center [1199, 547] width 161 height 27
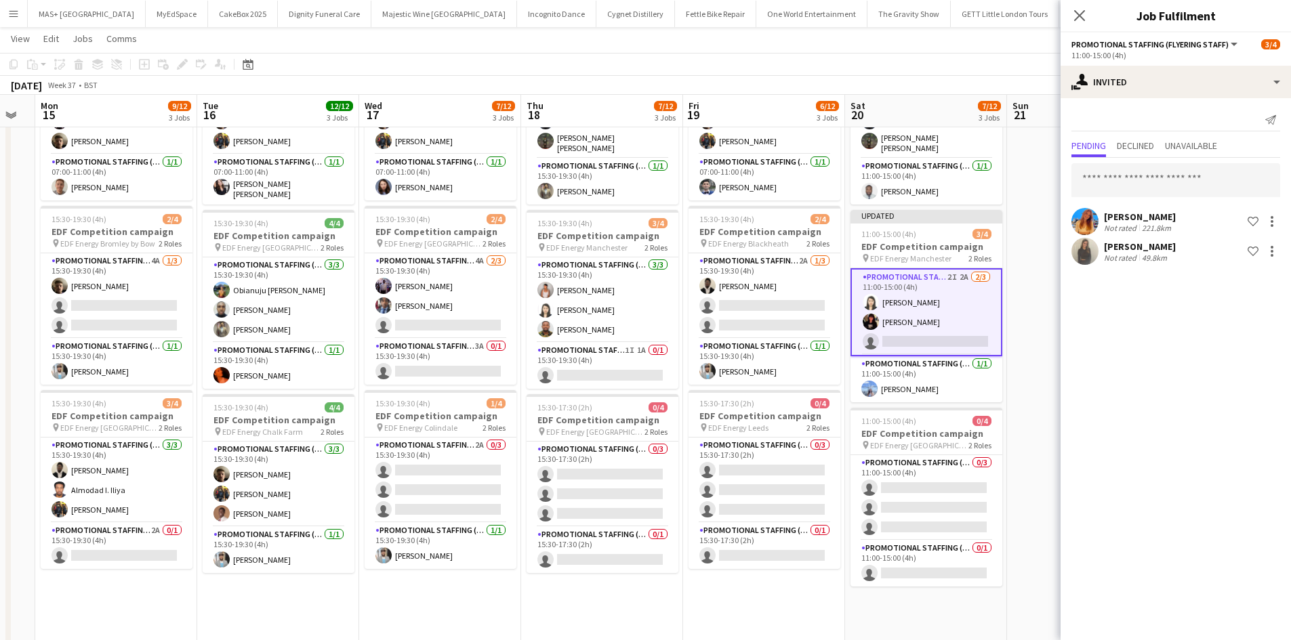
click at [1015, 467] on app-date-cell at bounding box center [1088, 424] width 162 height 817
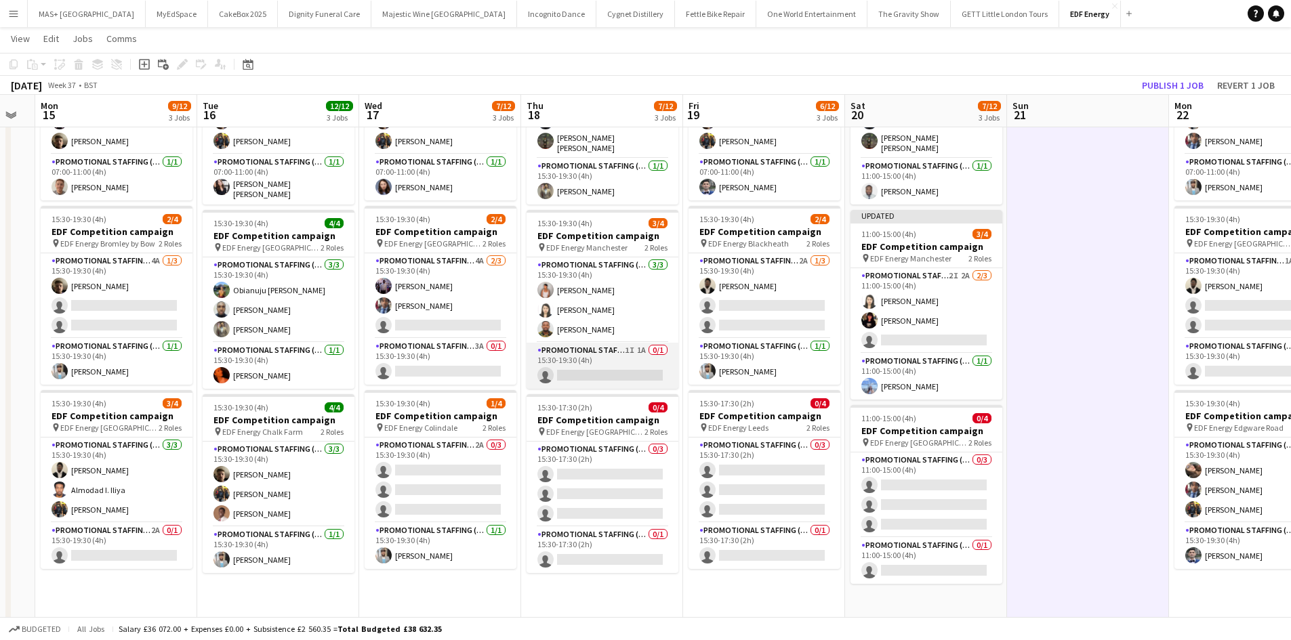
click at [589, 358] on app-card-role "Promotional Staffing (Team Leader) 1I 1A 0/1 15:30-19:30 (4h) single-neutral-ac…" at bounding box center [602, 366] width 152 height 46
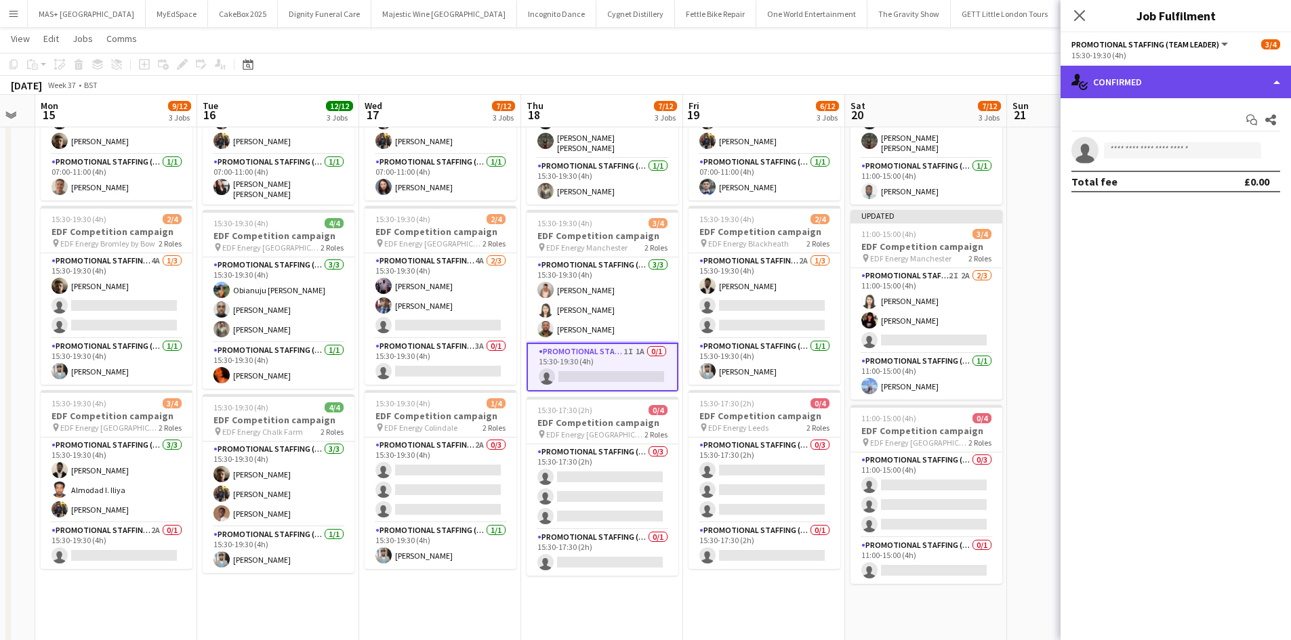
click at [1152, 88] on div "single-neutral-actions-check-2 Confirmed" at bounding box center [1175, 82] width 230 height 33
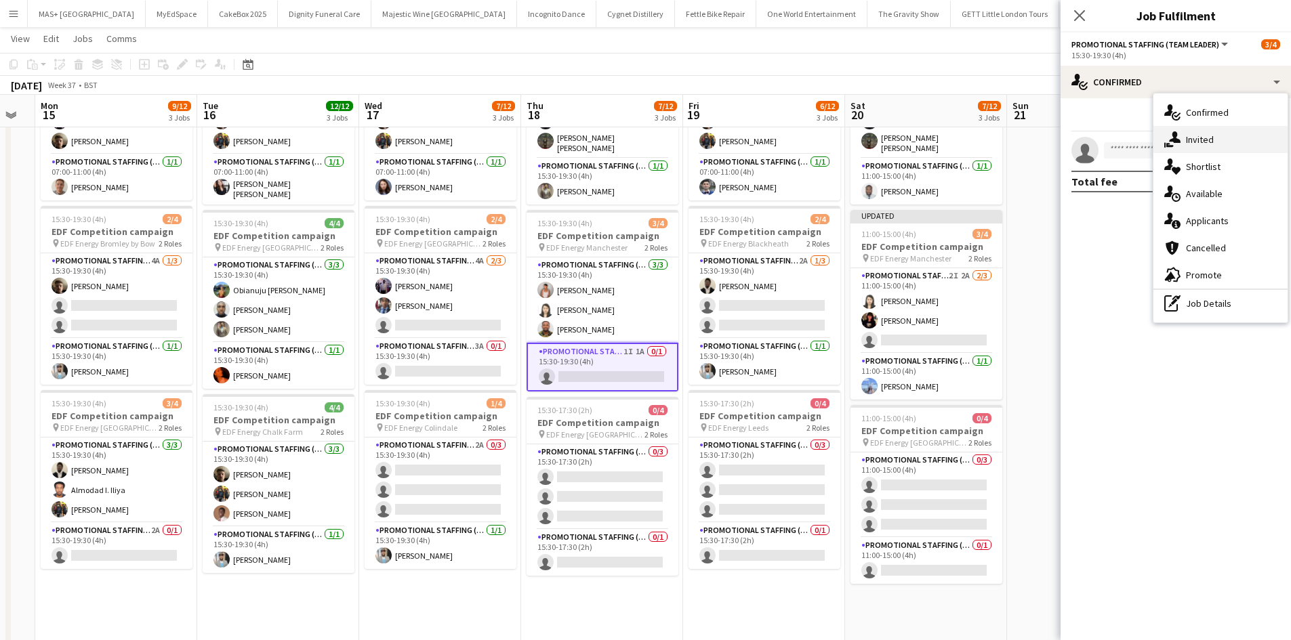
click at [1196, 144] on div "single-neutral-actions-share-1 Invited" at bounding box center [1220, 139] width 134 height 27
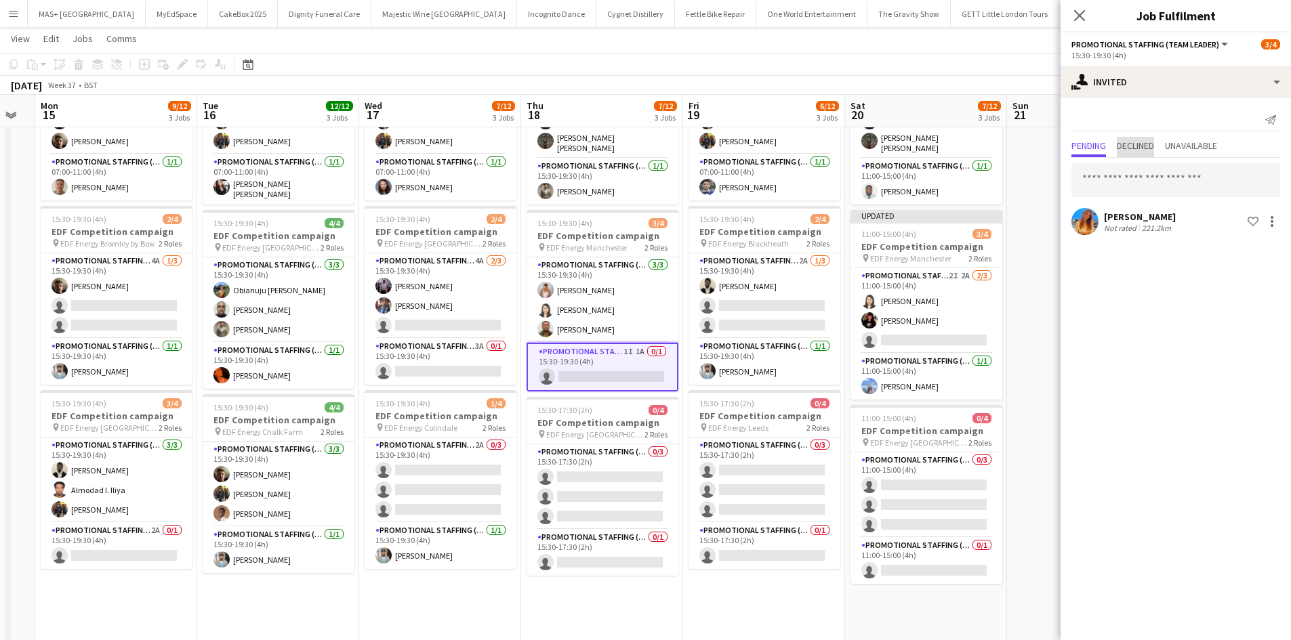
click at [1125, 146] on span "Declined" at bounding box center [1135, 145] width 37 height 9
click at [1098, 139] on span "Pending" at bounding box center [1088, 147] width 35 height 20
click at [1119, 180] on input "text" at bounding box center [1175, 180] width 209 height 34
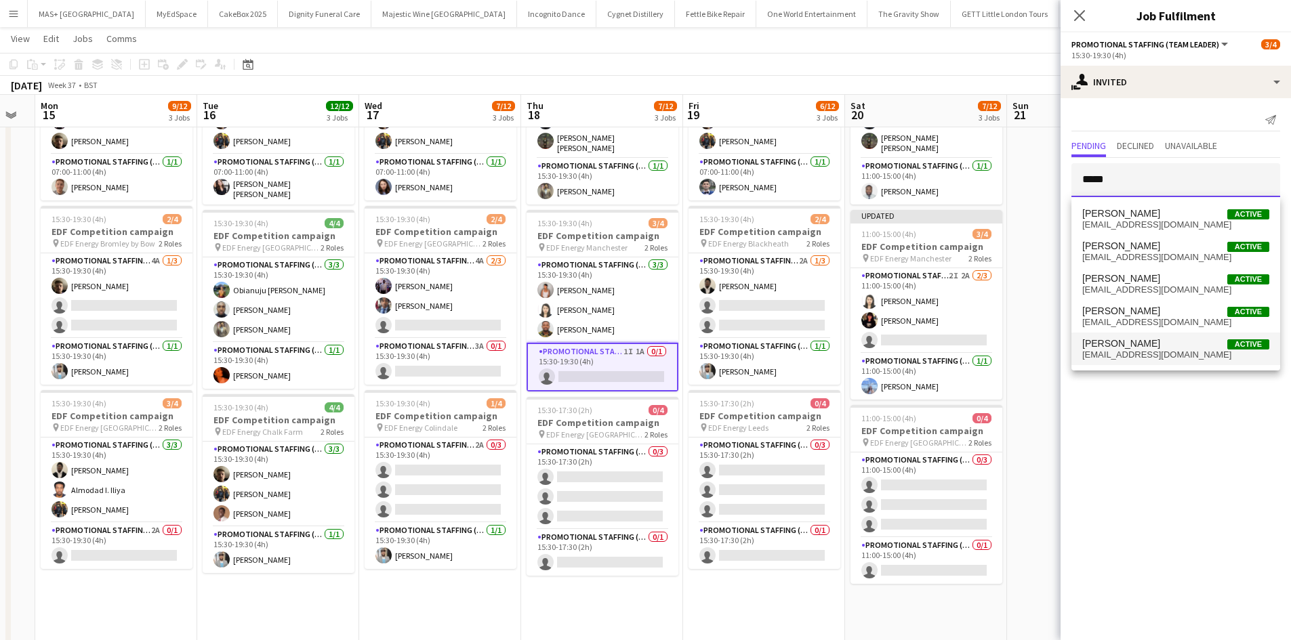
type input "*****"
click at [1143, 352] on span "eleanorpea@hotmail.co.uk" at bounding box center [1175, 355] width 187 height 11
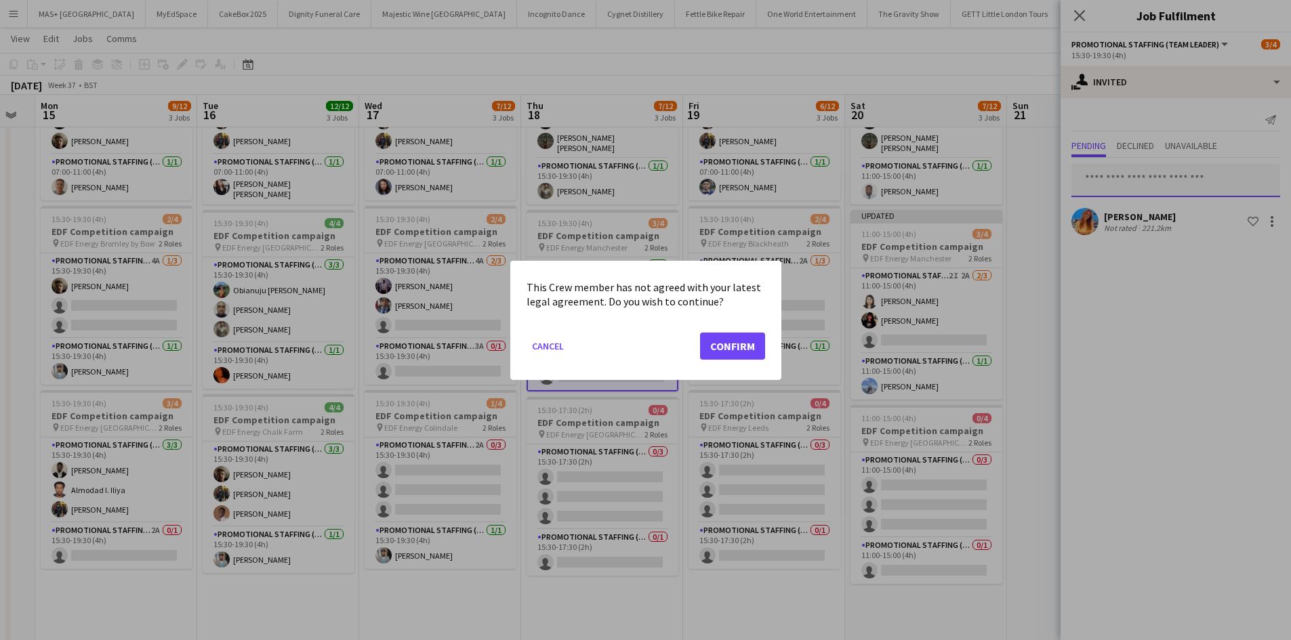
scroll to position [0, 0]
click at [716, 346] on button "Confirm" at bounding box center [732, 345] width 65 height 27
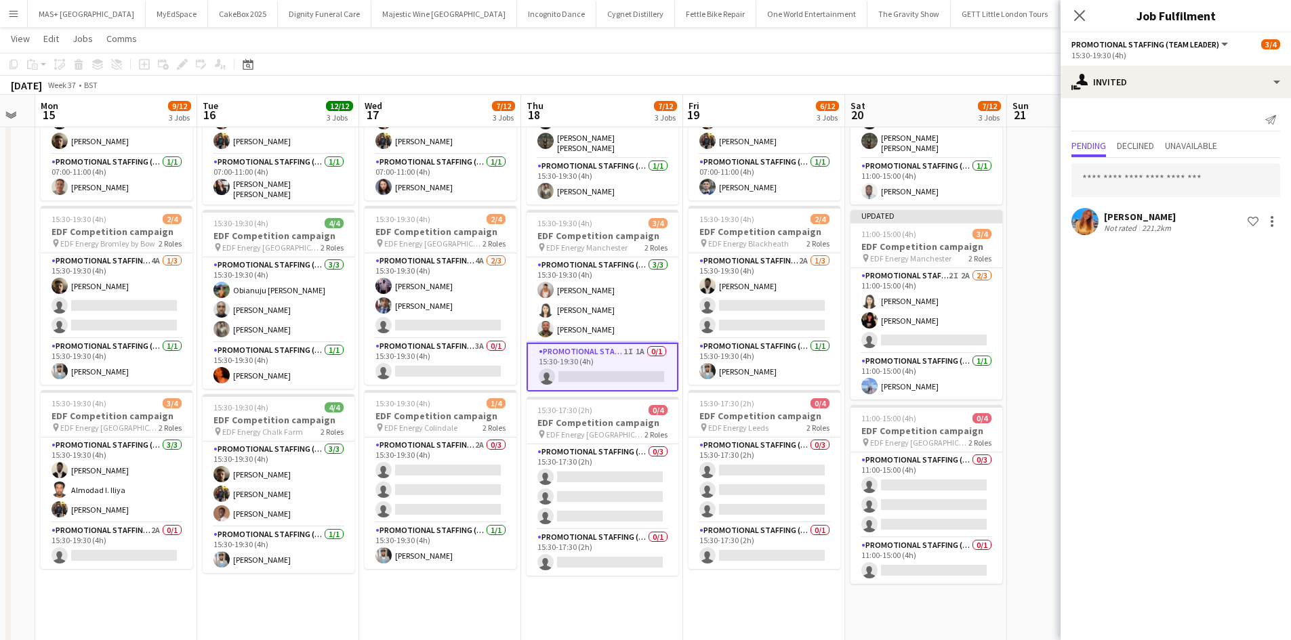
scroll to position [136, 0]
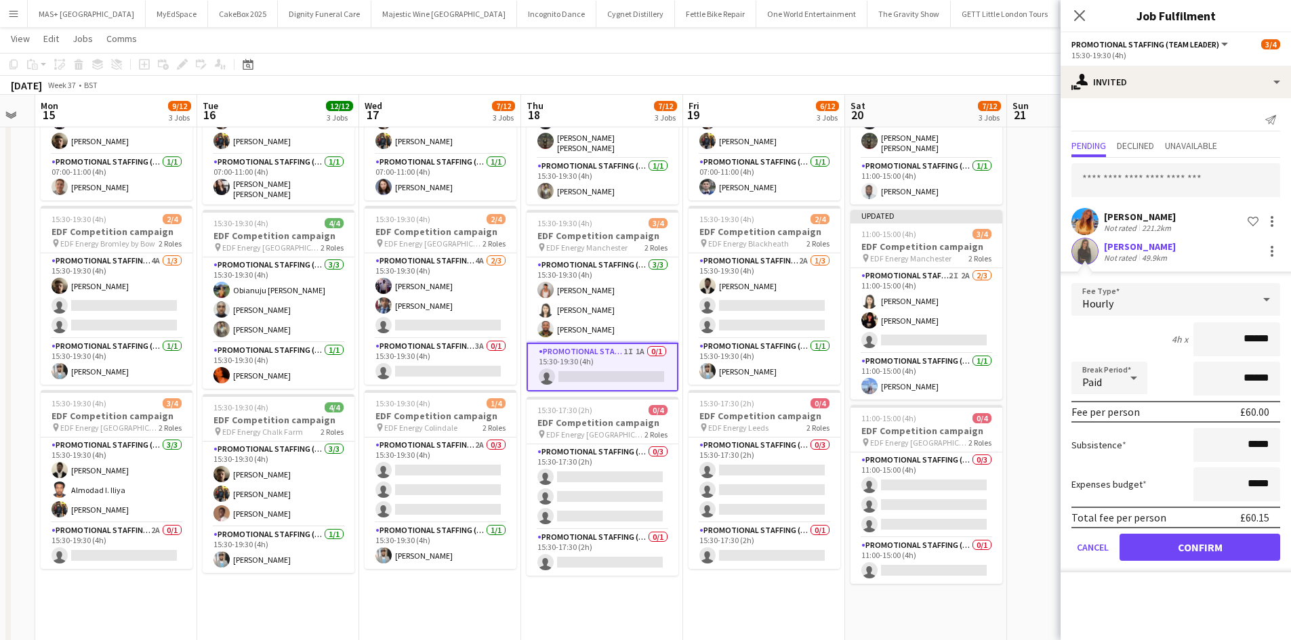
click at [1037, 277] on app-date-cell at bounding box center [1088, 424] width 162 height 817
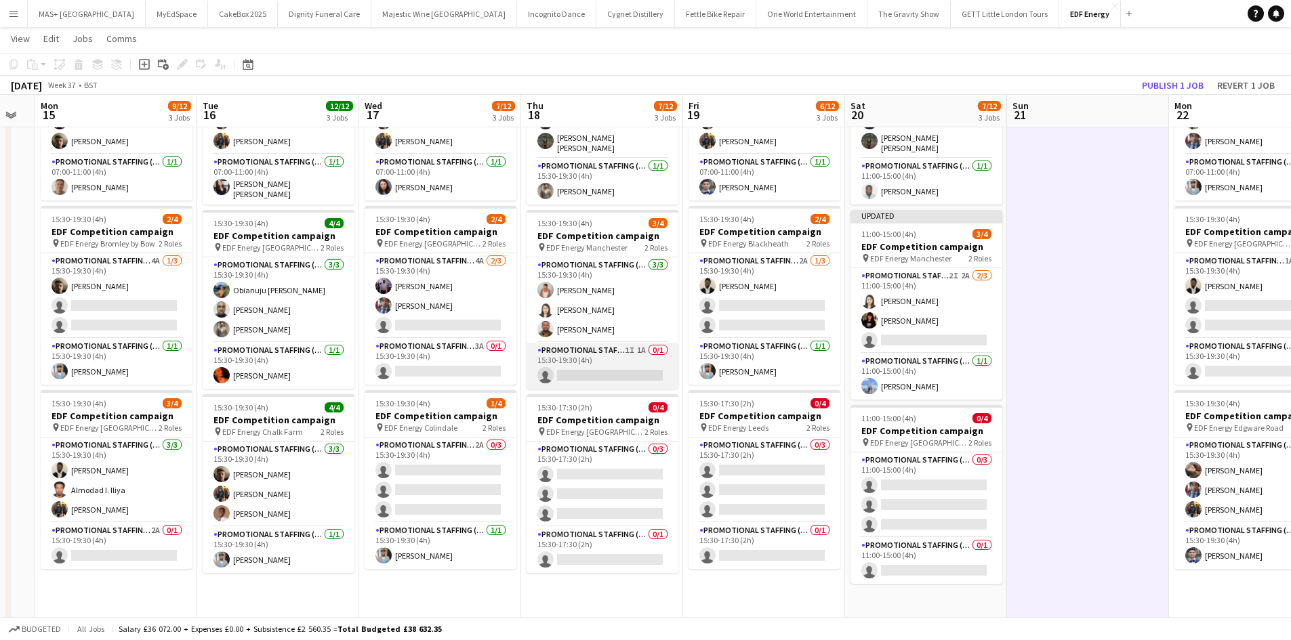
click at [594, 350] on app-card-role "Promotional Staffing (Team Leader) 1I 1A 0/1 15:30-19:30 (4h) single-neutral-ac…" at bounding box center [602, 366] width 152 height 46
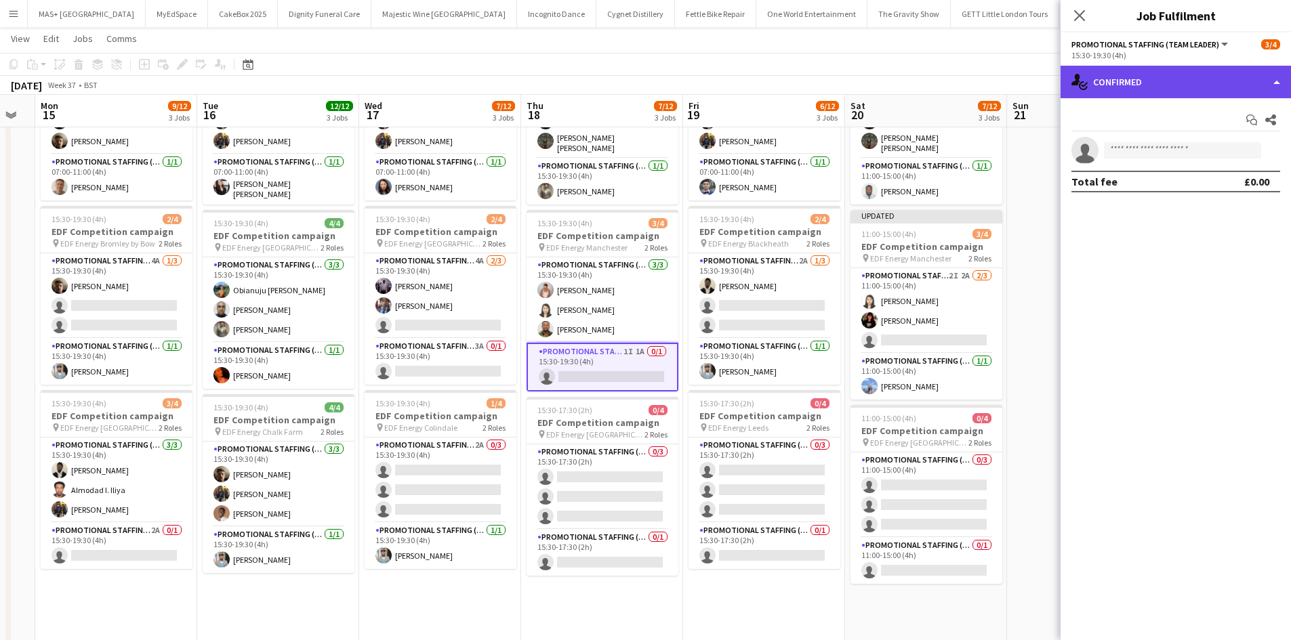
click at [1129, 93] on div "single-neutral-actions-check-2 Confirmed" at bounding box center [1175, 82] width 230 height 33
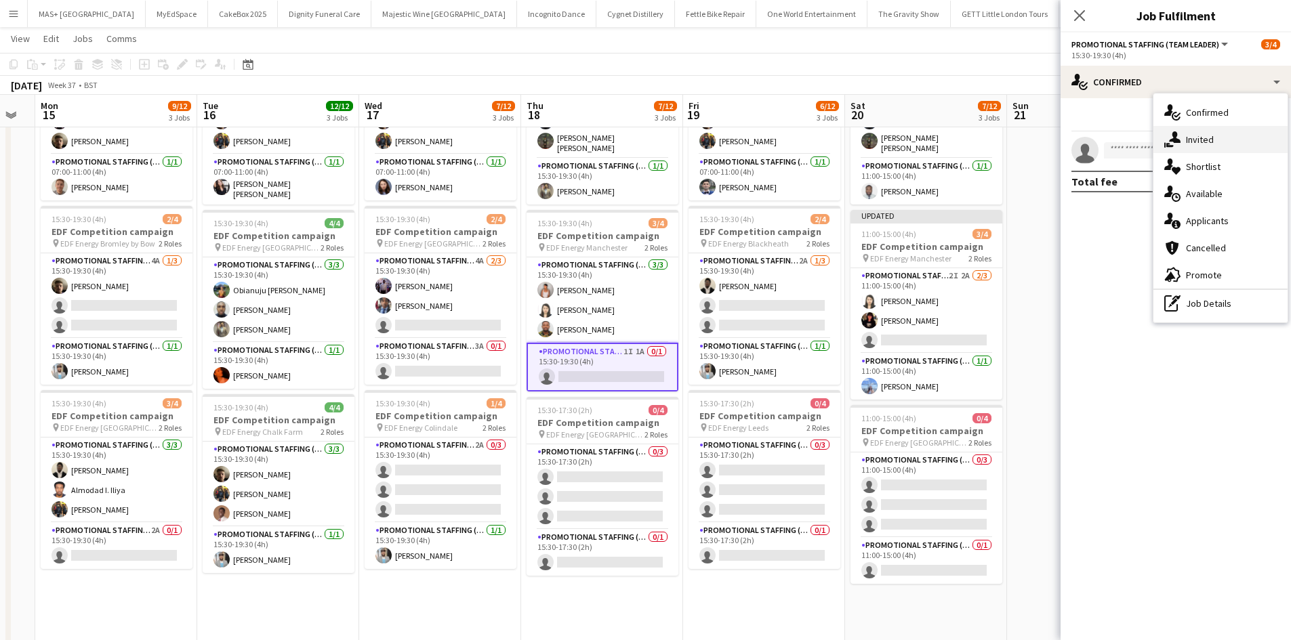
click at [1187, 142] on div "single-neutral-actions-share-1 Invited" at bounding box center [1220, 139] width 134 height 27
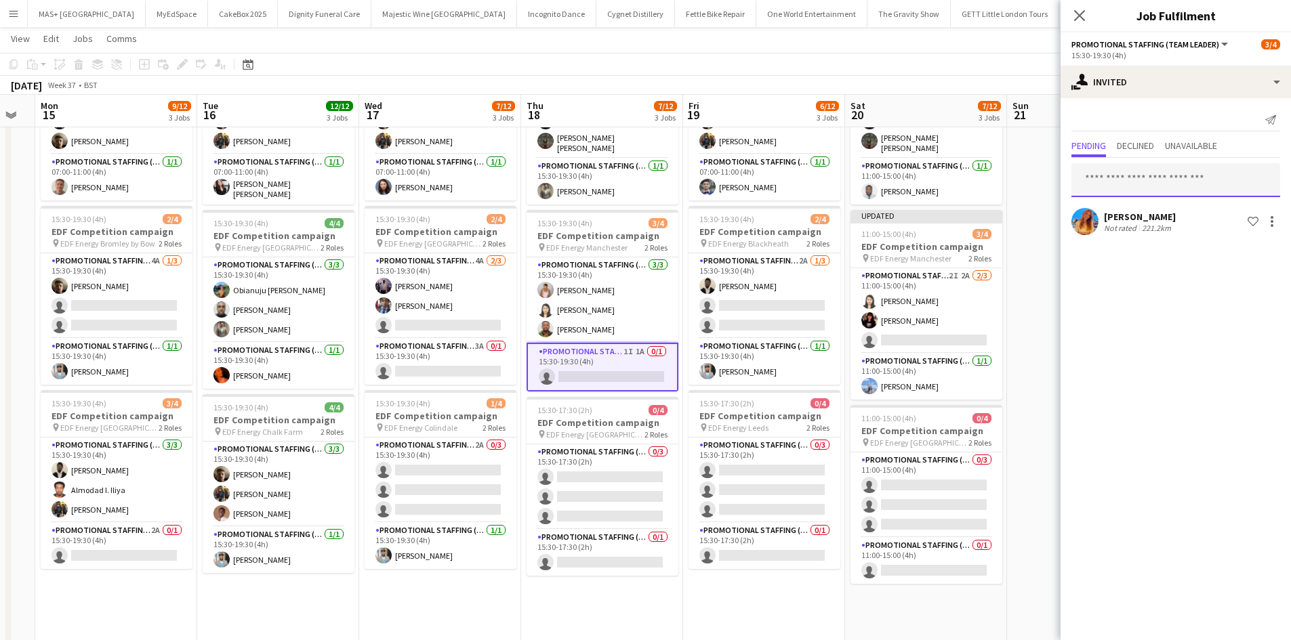
click at [1110, 182] on input "text" at bounding box center [1175, 180] width 209 height 34
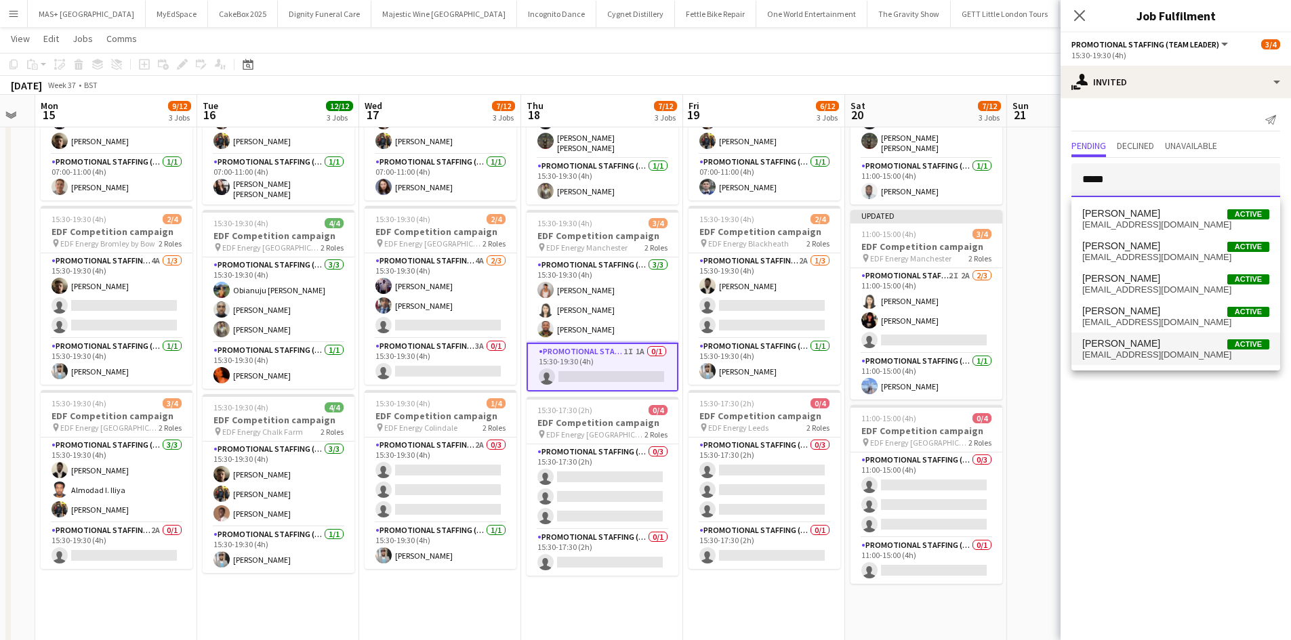
type input "*****"
click at [1174, 341] on span "Ellie Peacock Active" at bounding box center [1175, 344] width 187 height 12
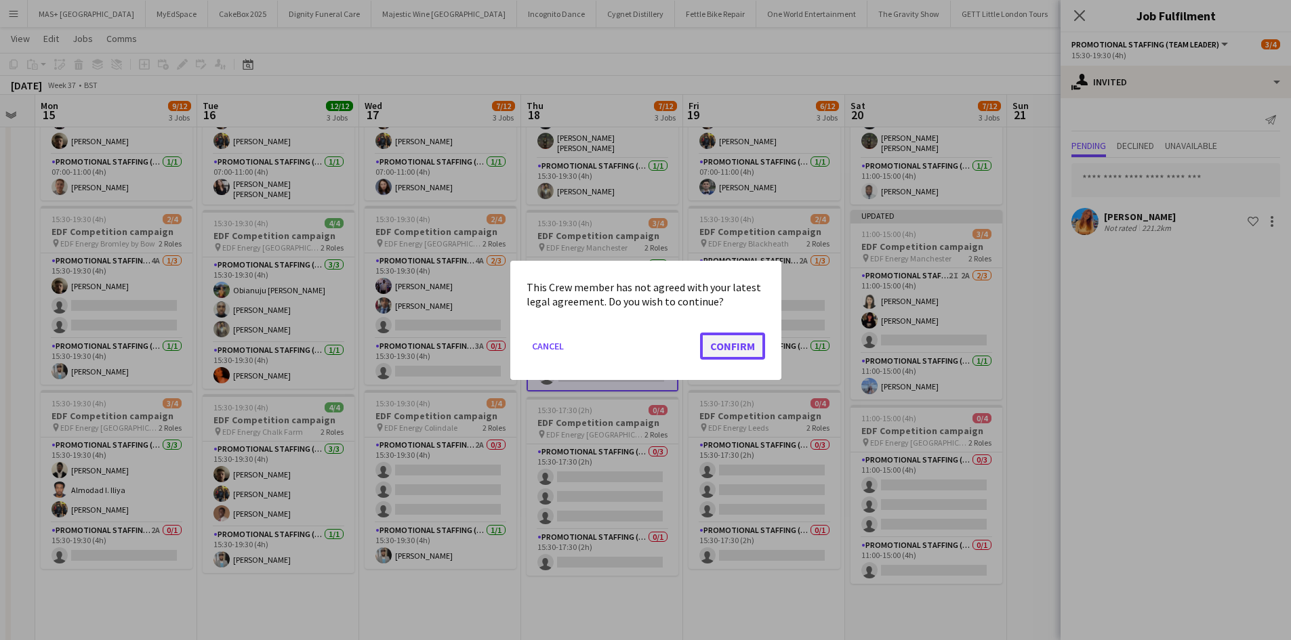
click at [718, 345] on button "Confirm" at bounding box center [732, 345] width 65 height 27
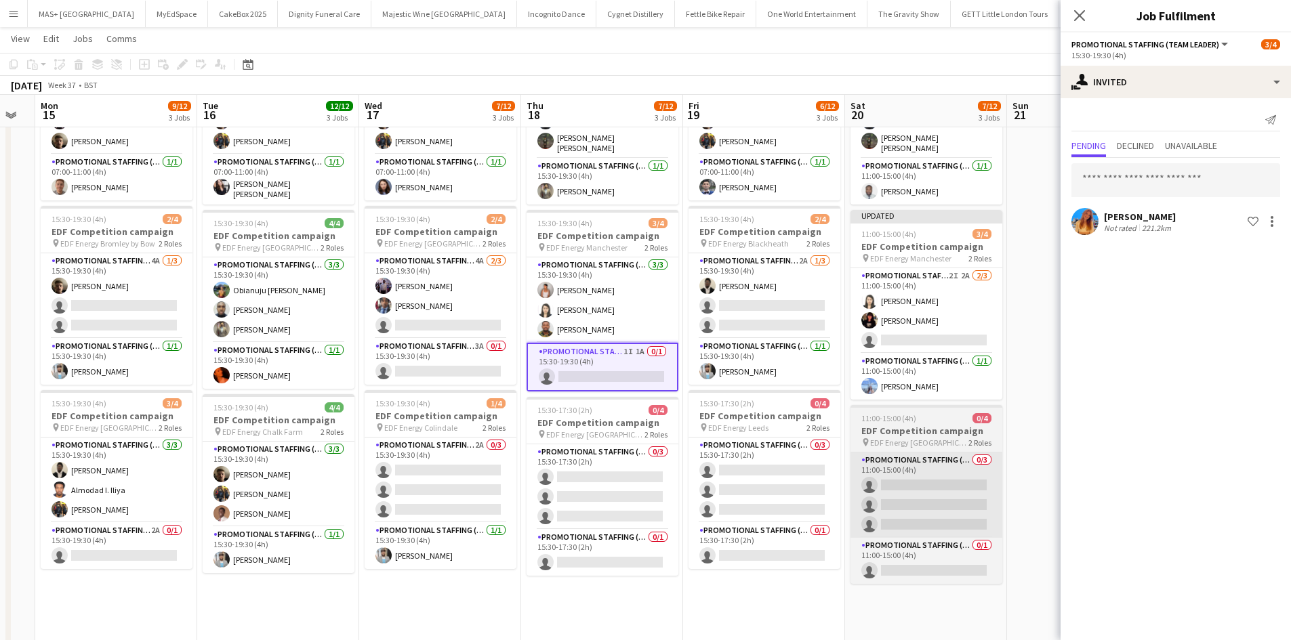
scroll to position [136, 0]
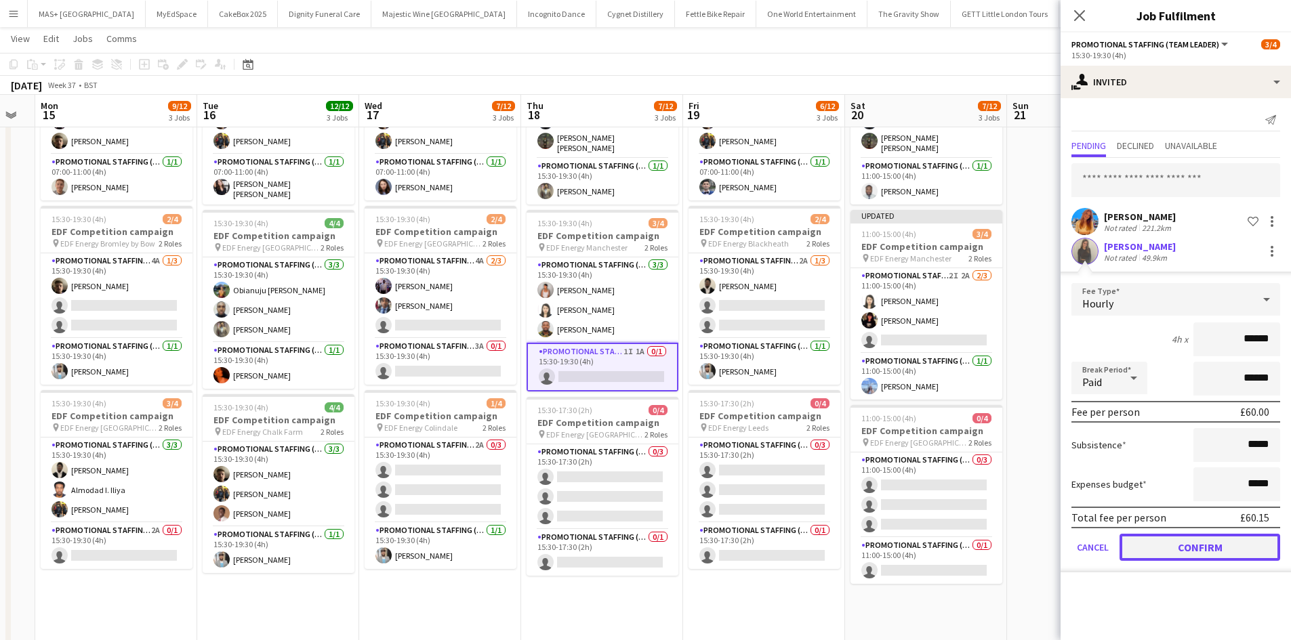
click at [1185, 552] on button "Confirm" at bounding box center [1199, 547] width 161 height 27
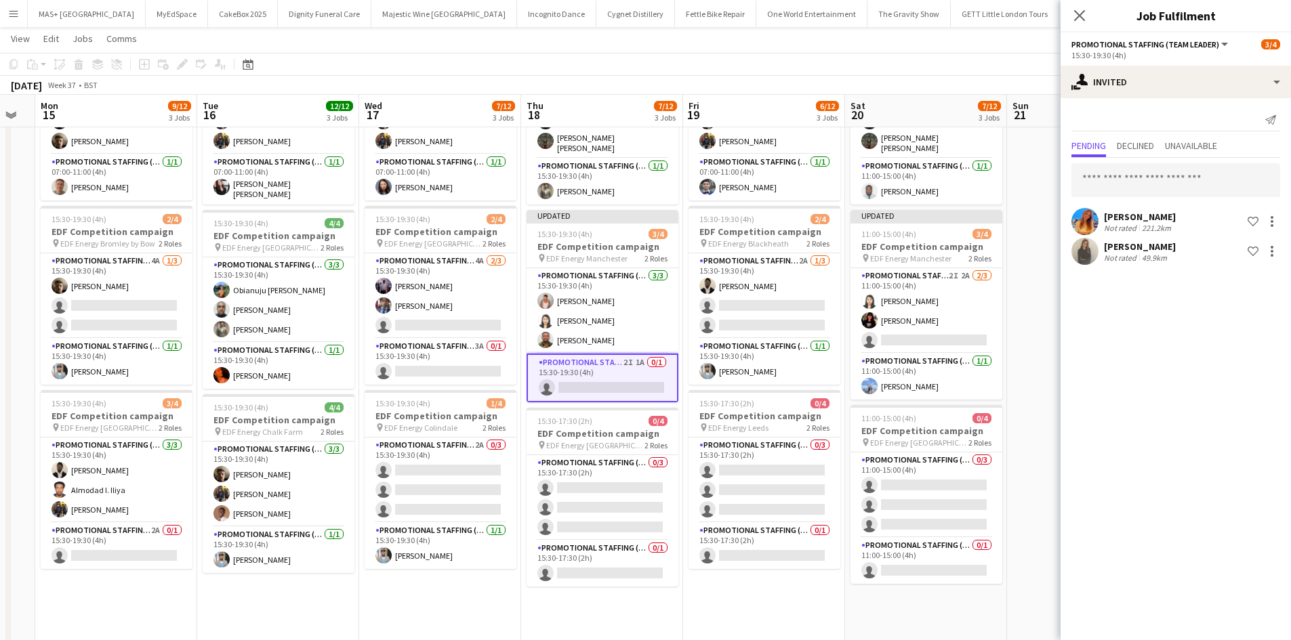
drag, startPoint x: 949, startPoint y: 633, endPoint x: 1012, endPoint y: 424, distance: 218.0
click at [949, 632] on app-date-cell "11:00-15:00 (4h) 4/4 EDF Competition campaign pin EDF Energy Birmingham New Str…" at bounding box center [926, 424] width 162 height 817
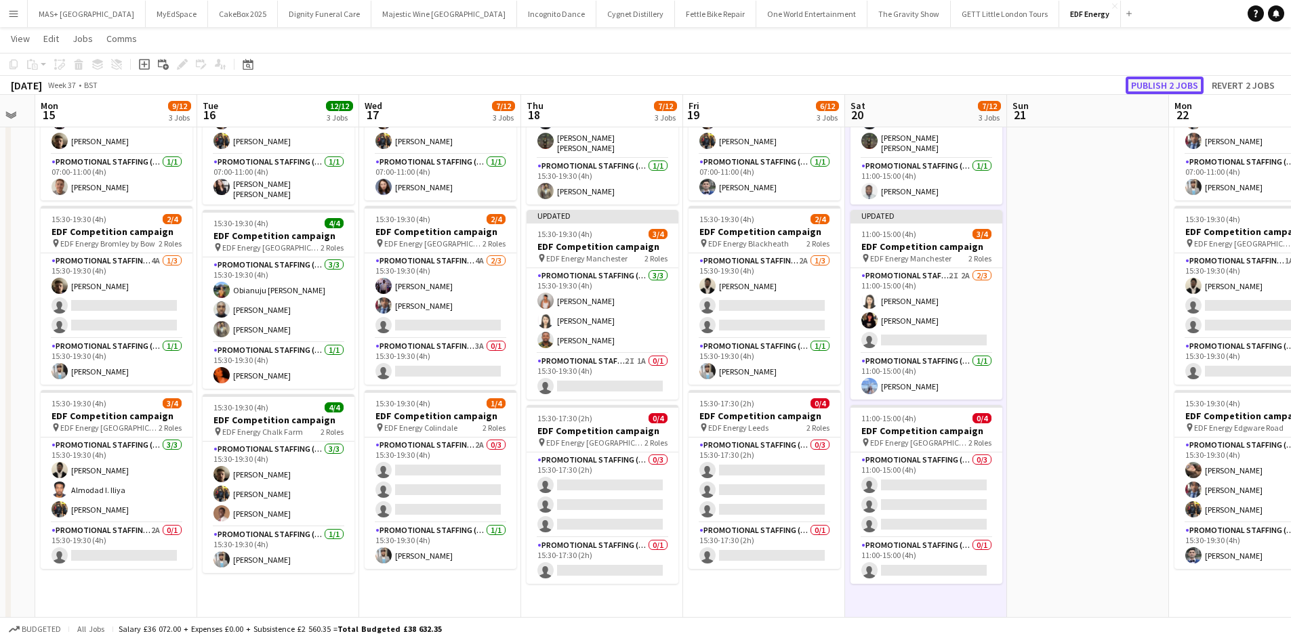
click at [1159, 93] on button "Publish 2 jobs" at bounding box center [1164, 86] width 78 height 18
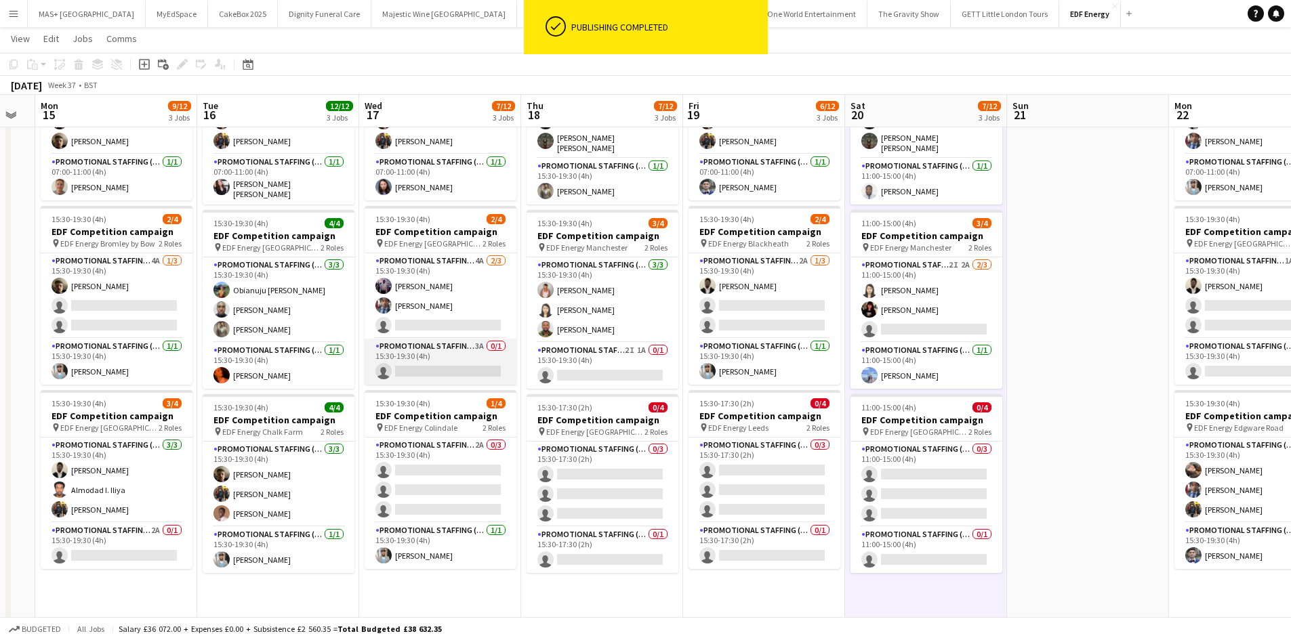
click at [434, 346] on app-card-role "Promotional Staffing (Team Leader) 3A 0/1 15:30-19:30 (4h) single-neutral-actio…" at bounding box center [441, 362] width 152 height 46
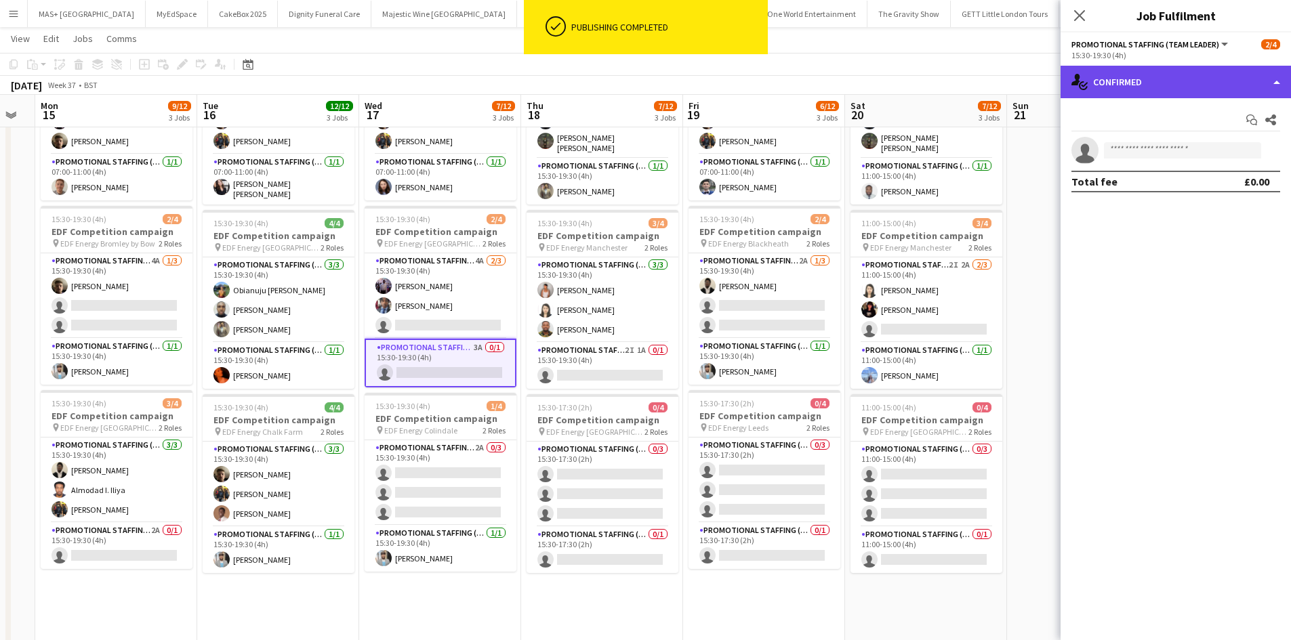
click at [1184, 75] on div "single-neutral-actions-check-2 Confirmed" at bounding box center [1175, 82] width 230 height 33
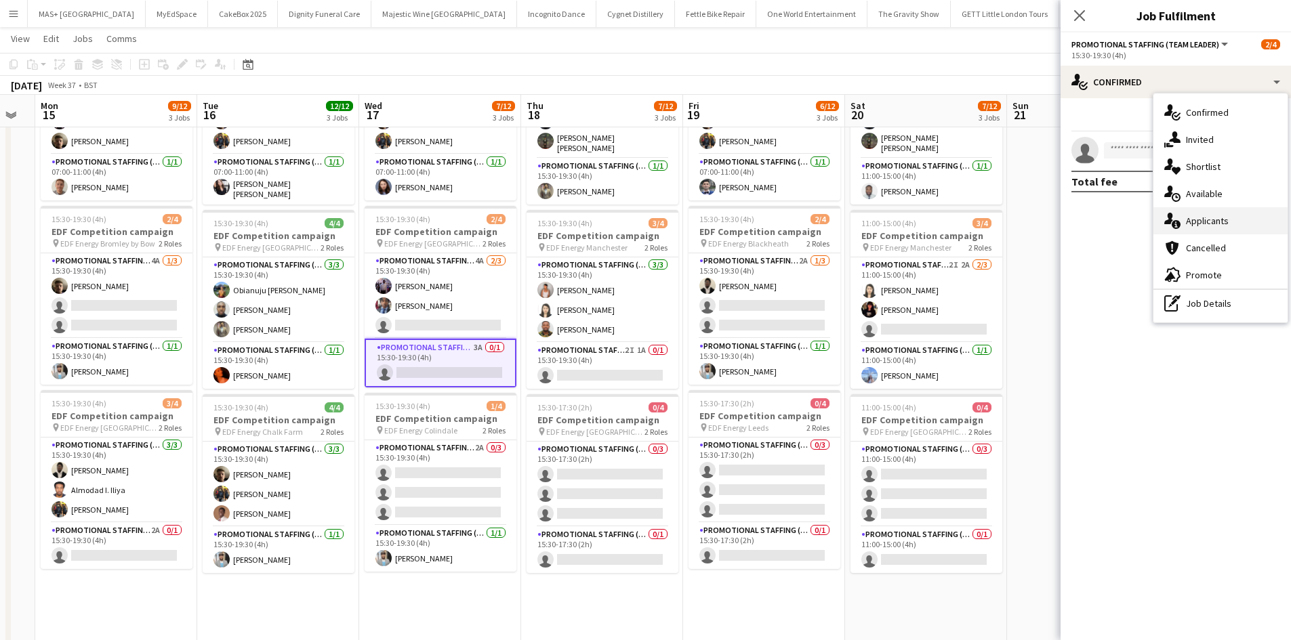
click at [1211, 220] on div "single-neutral-actions-information Applicants" at bounding box center [1220, 220] width 134 height 27
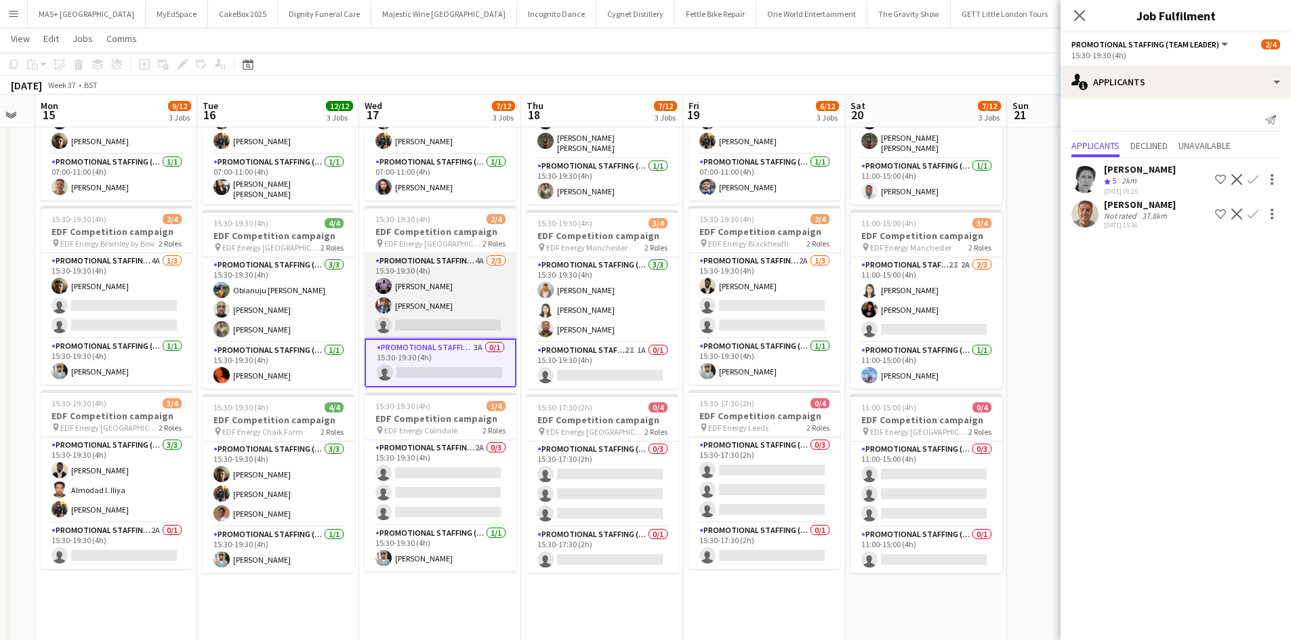
click at [465, 279] on app-card-role "Promotional Staffing (Flyering Staff) 4A 2/3 15:30-19:30 (4h) osahon ogunyemi S…" at bounding box center [441, 295] width 152 height 85
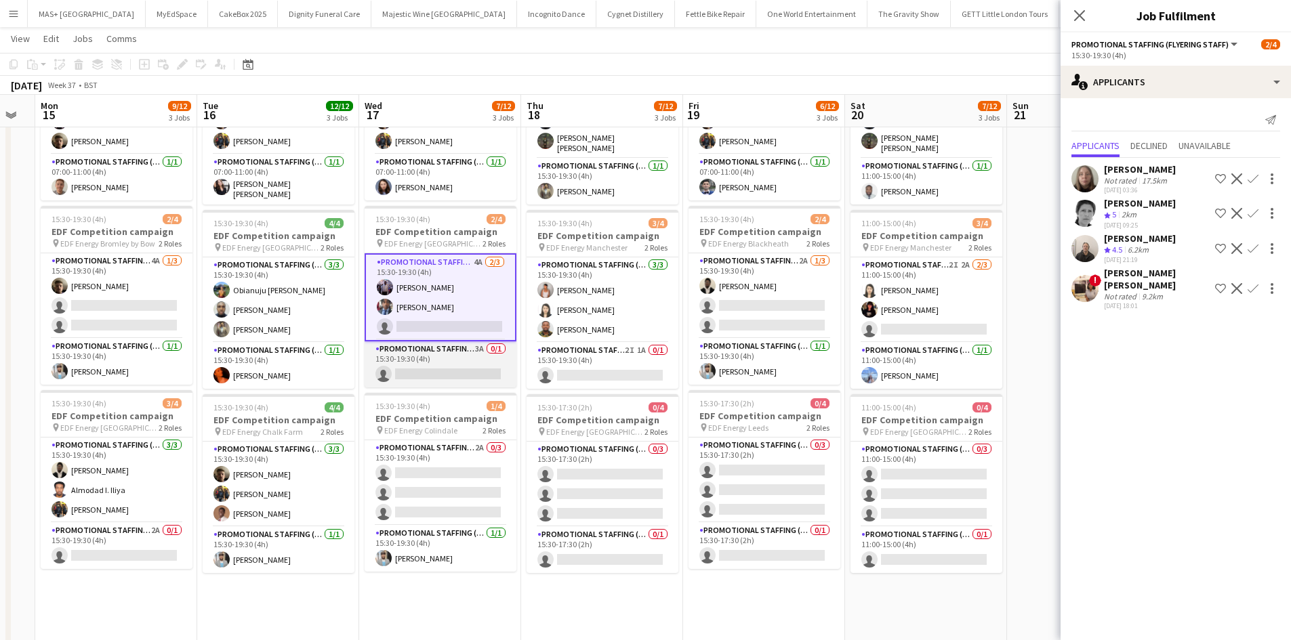
click at [427, 356] on app-card-role "Promotional Staffing (Team Leader) 3A 0/1 15:30-19:30 (4h) single-neutral-actio…" at bounding box center [441, 364] width 152 height 46
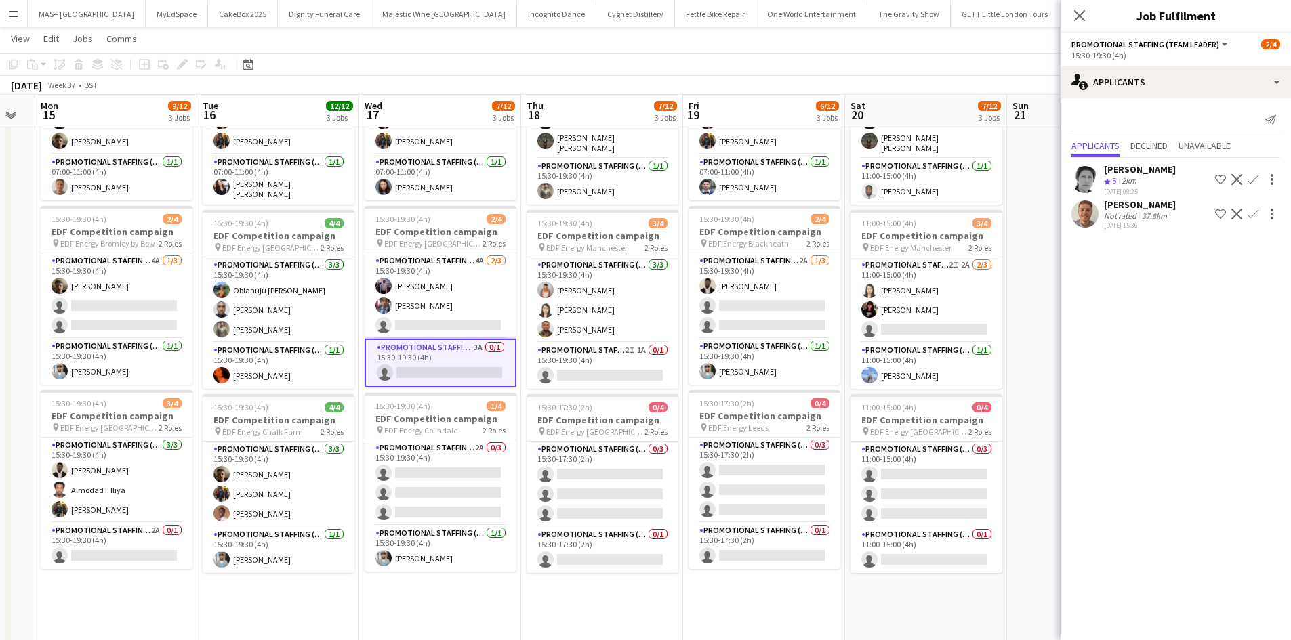
click at [1256, 210] on app-icon "Confirm" at bounding box center [1252, 214] width 11 height 11
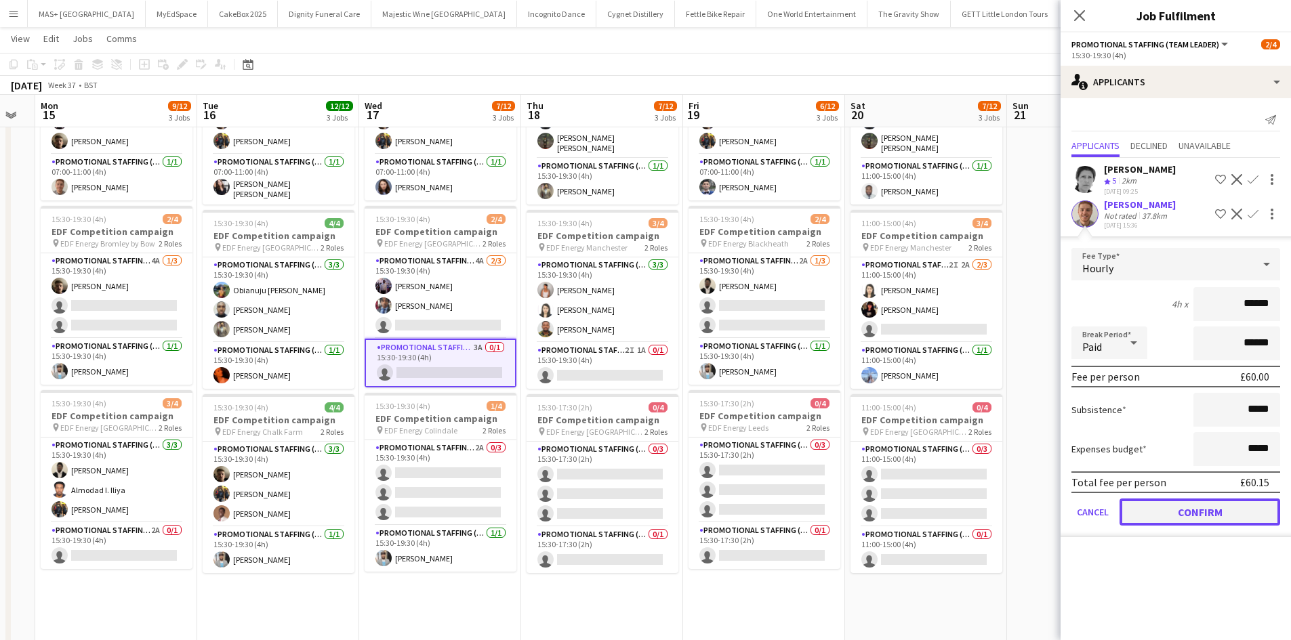
click at [1166, 514] on button "Confirm" at bounding box center [1199, 512] width 161 height 27
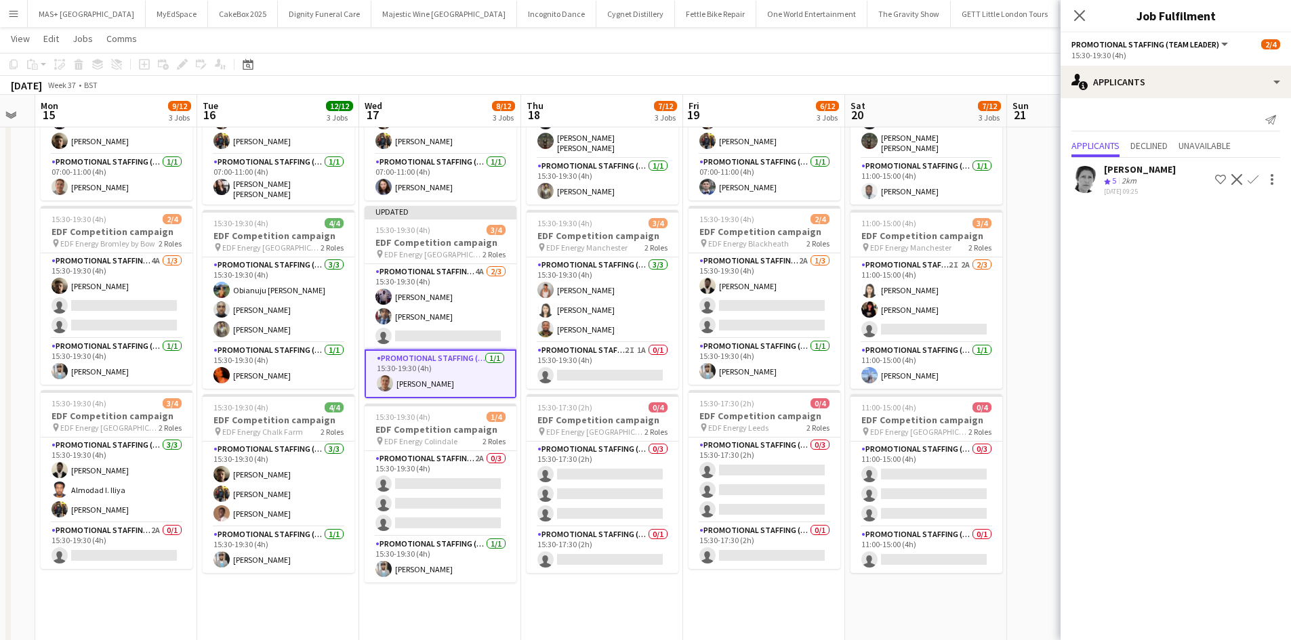
click at [1043, 494] on app-date-cell at bounding box center [1088, 424] width 162 height 817
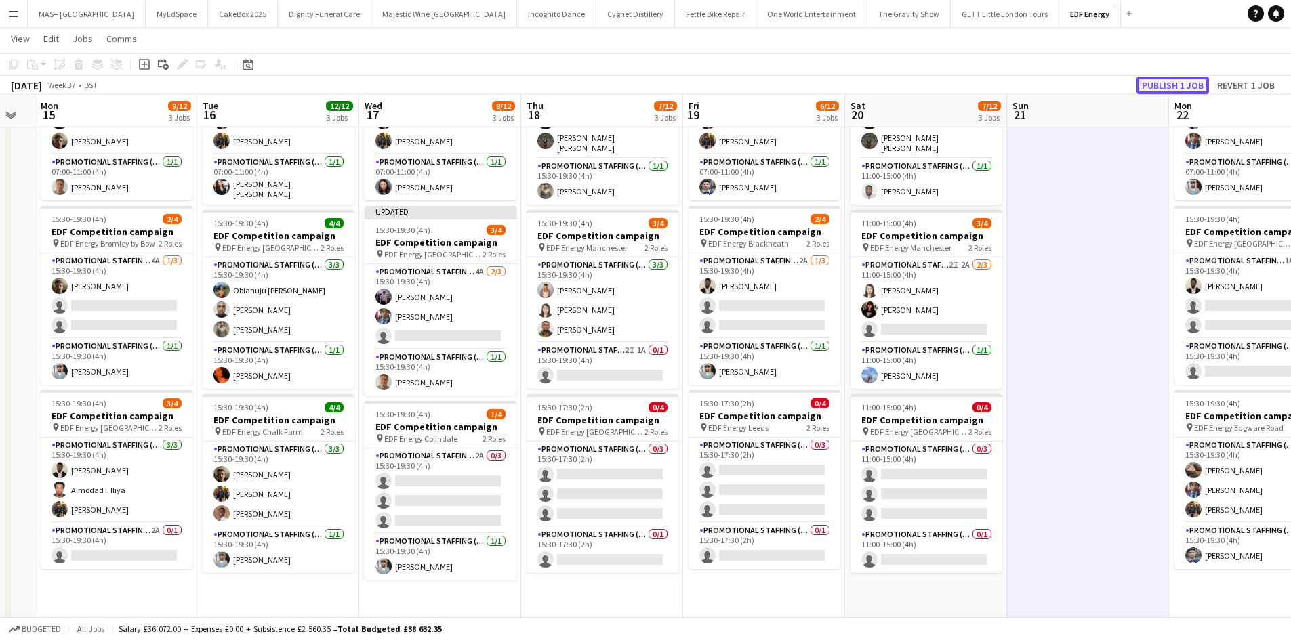
click at [1152, 85] on button "Publish 1 job" at bounding box center [1172, 86] width 72 height 18
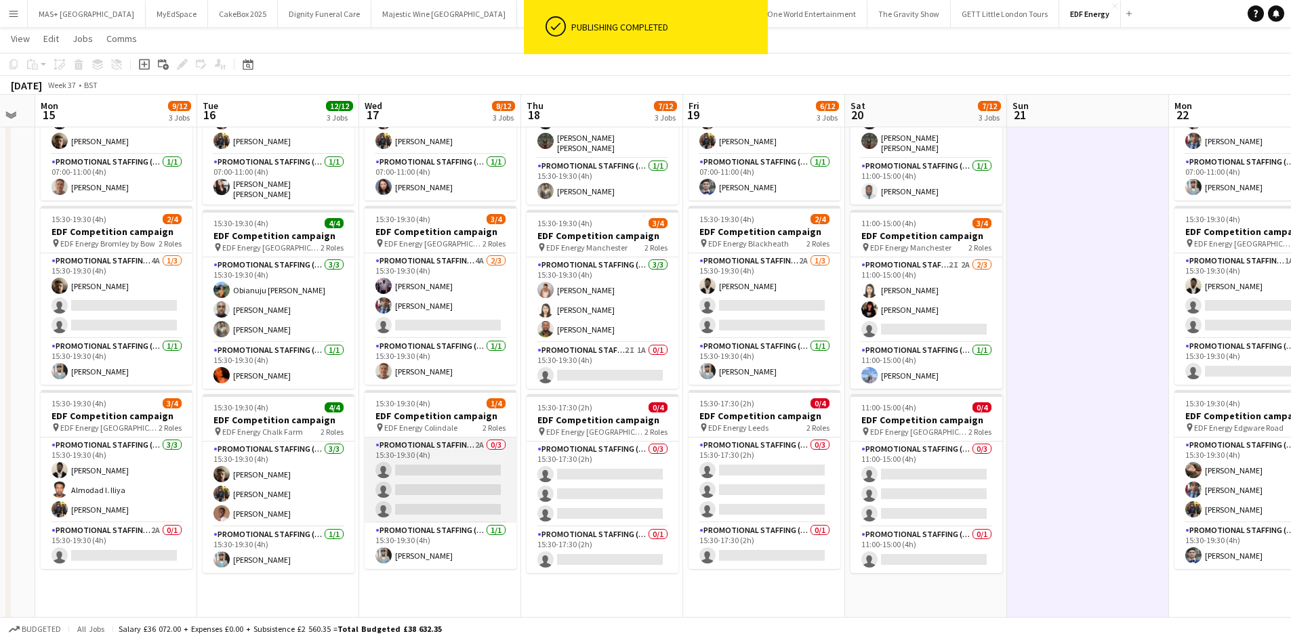
click at [419, 450] on app-card-role "Promotional Staffing (Flyering Staff) 2A 0/3 15:30-19:30 (4h) single-neutral-ac…" at bounding box center [441, 480] width 152 height 85
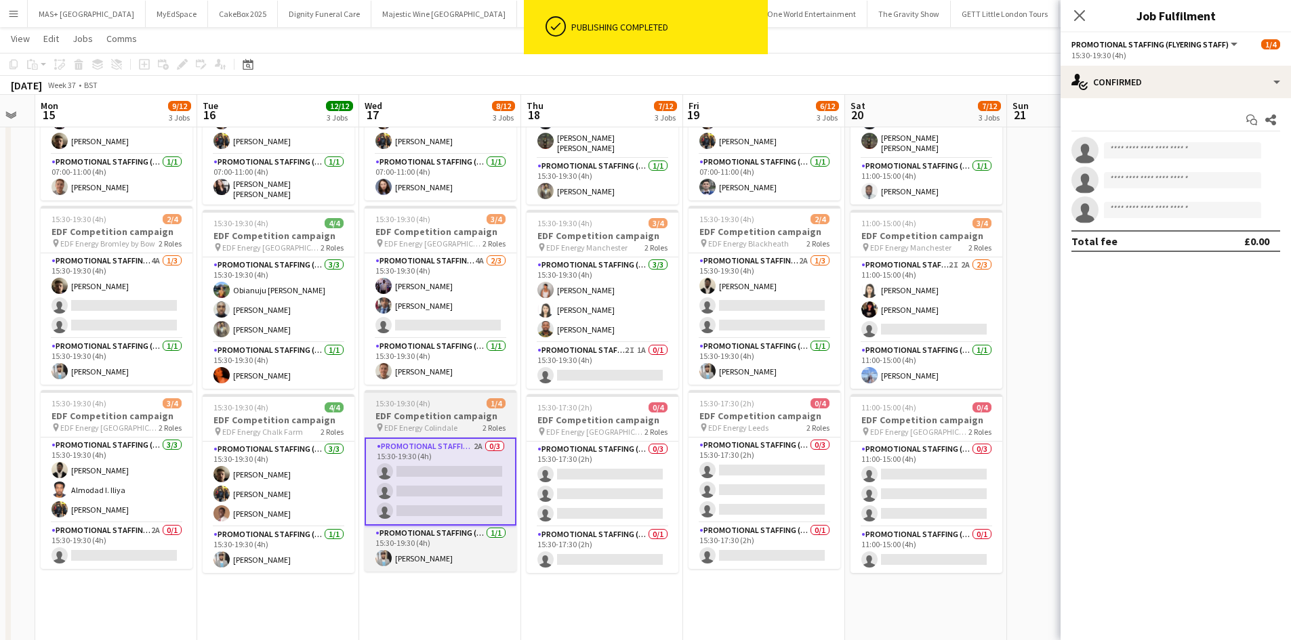
click at [425, 412] on h3 "EDF Competition campaign" at bounding box center [441, 416] width 152 height 12
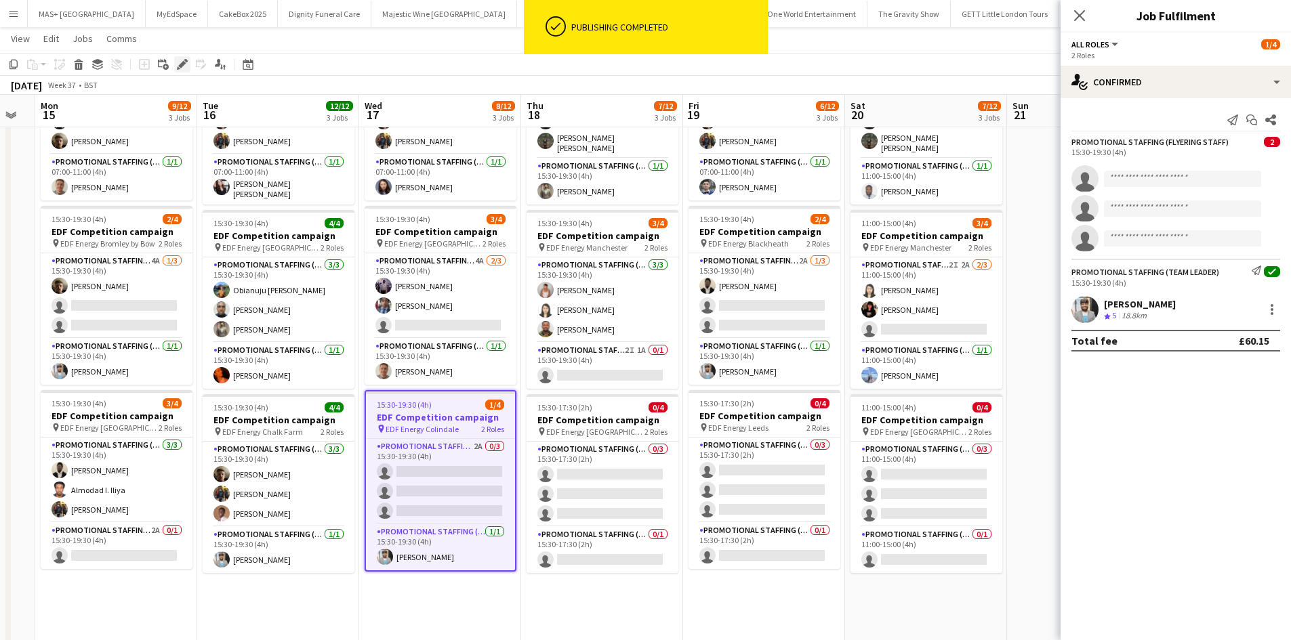
click at [179, 68] on icon at bounding box center [178, 67] width 3 height 3
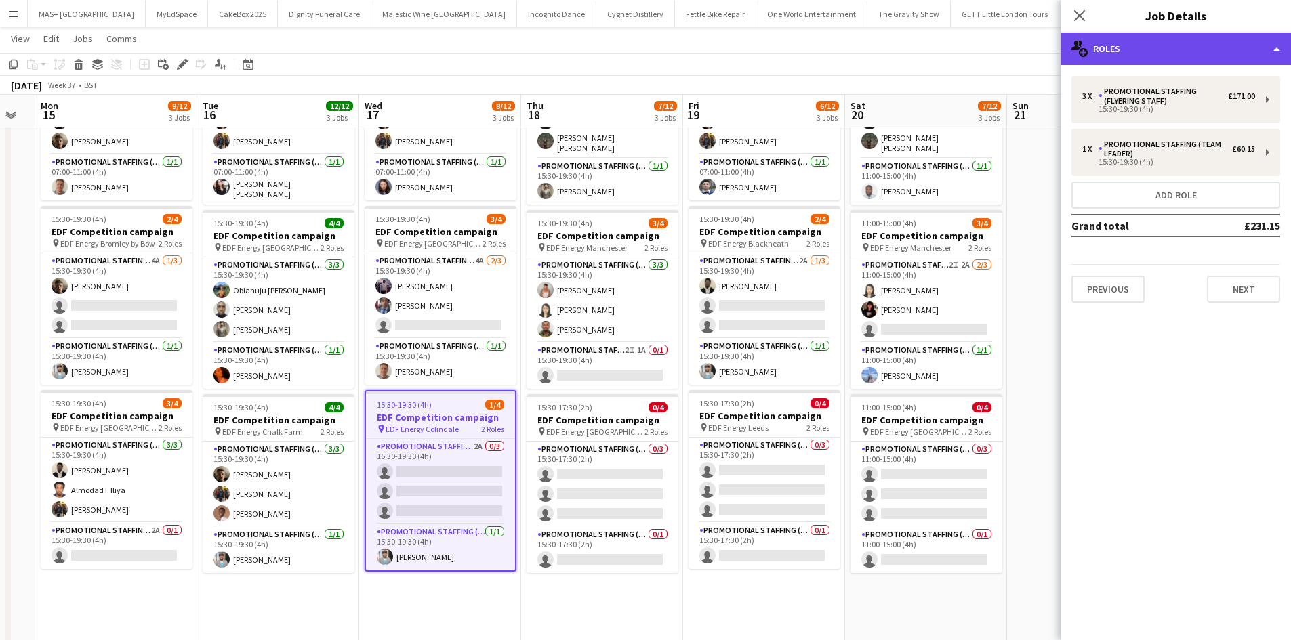
click at [1142, 48] on div "multiple-users-add Roles" at bounding box center [1175, 49] width 230 height 33
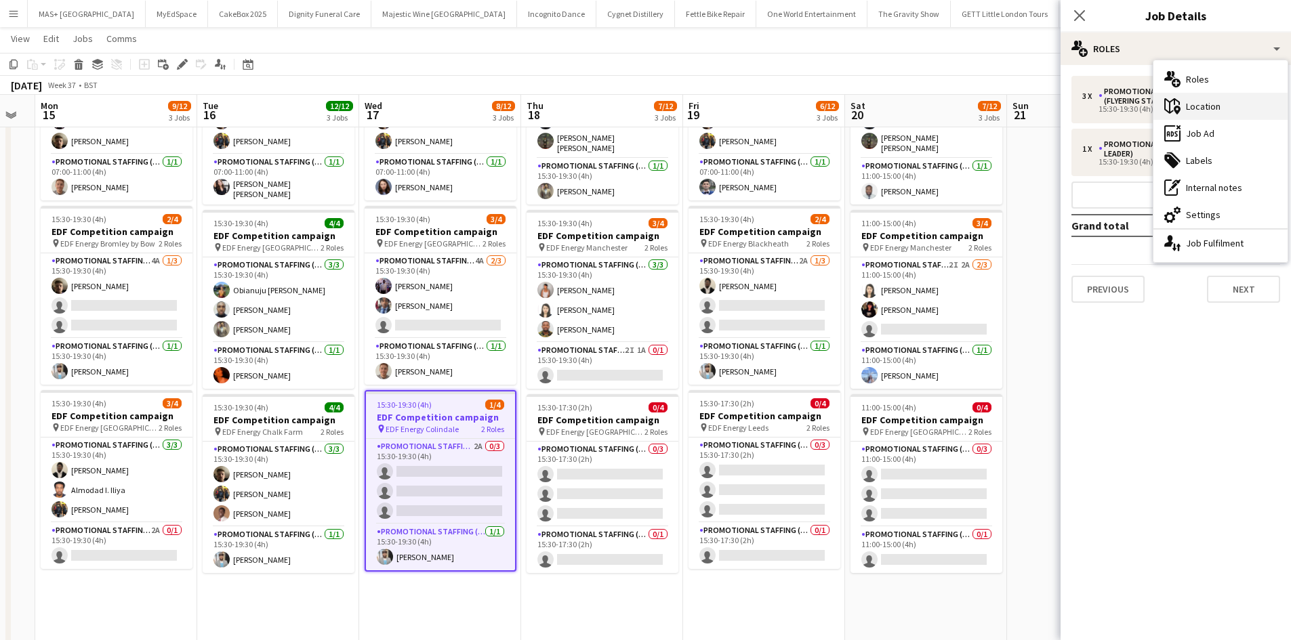
click at [1229, 96] on div "maps-pin-1 Location" at bounding box center [1220, 106] width 134 height 27
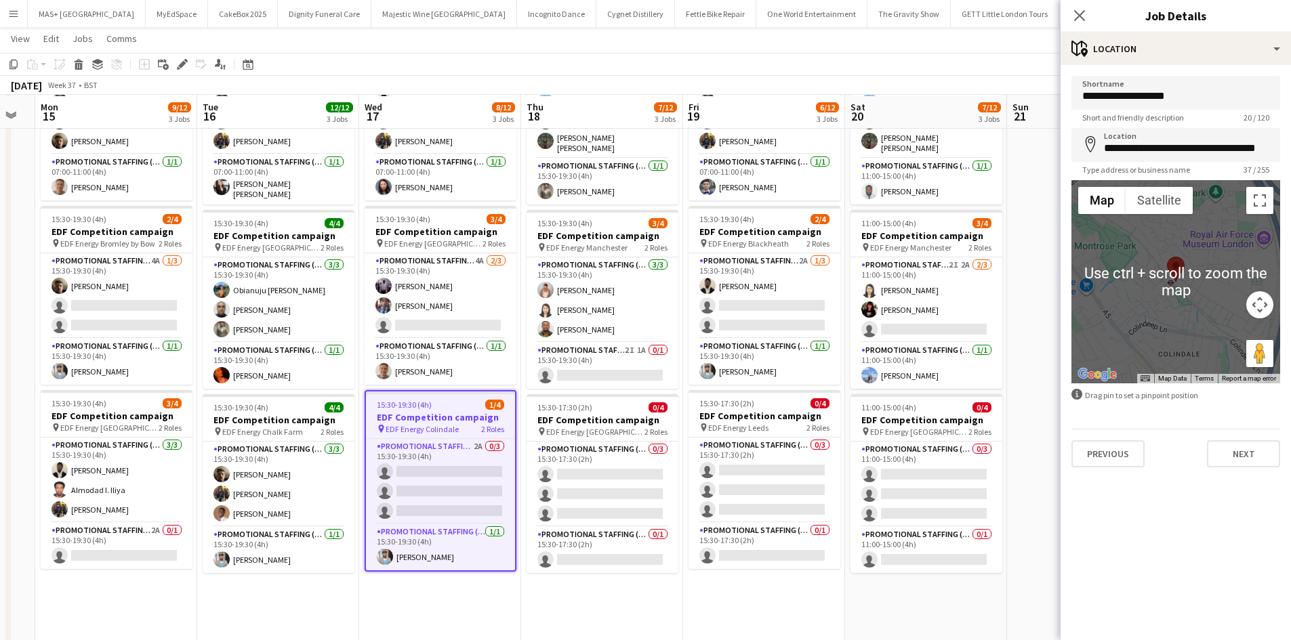
scroll to position [203, 0]
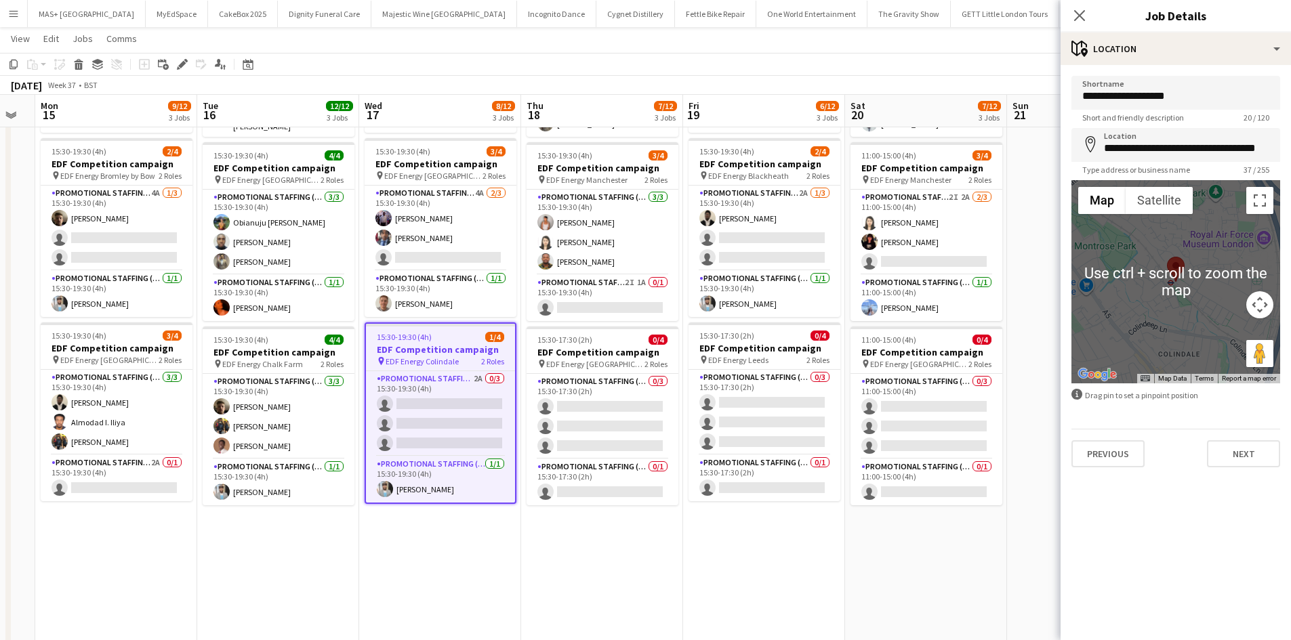
click at [1267, 304] on button "Map camera controls" at bounding box center [1259, 304] width 27 height 27
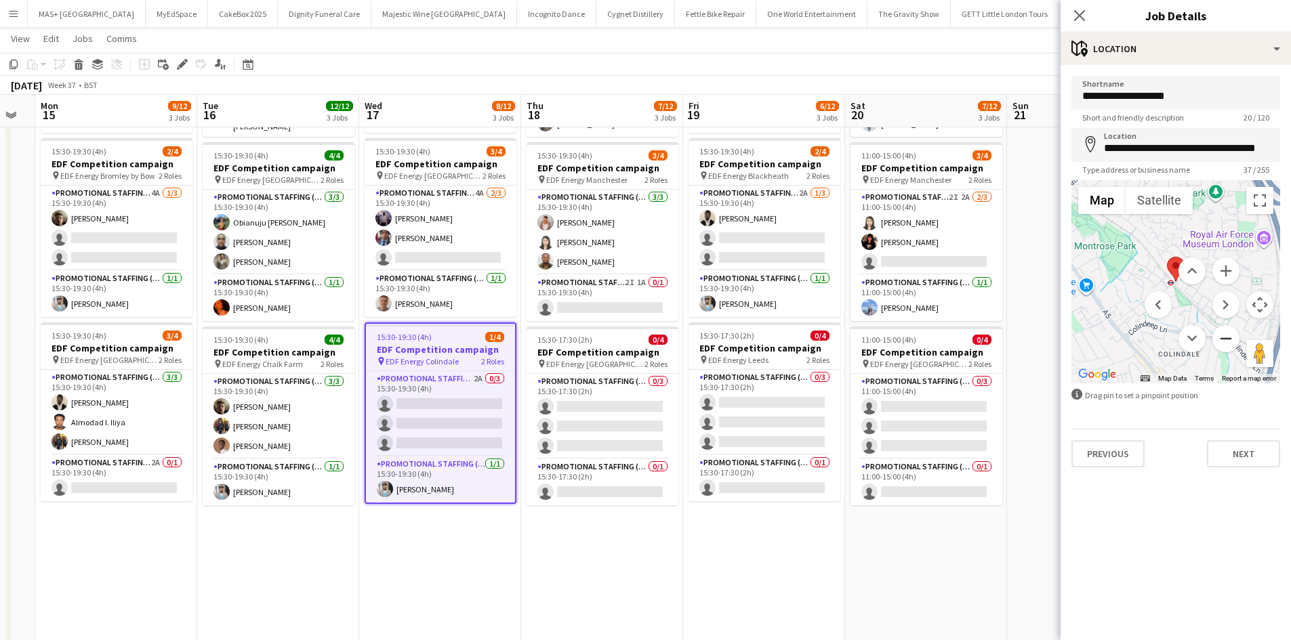
click at [1223, 333] on button "Zoom out" at bounding box center [1225, 338] width 27 height 27
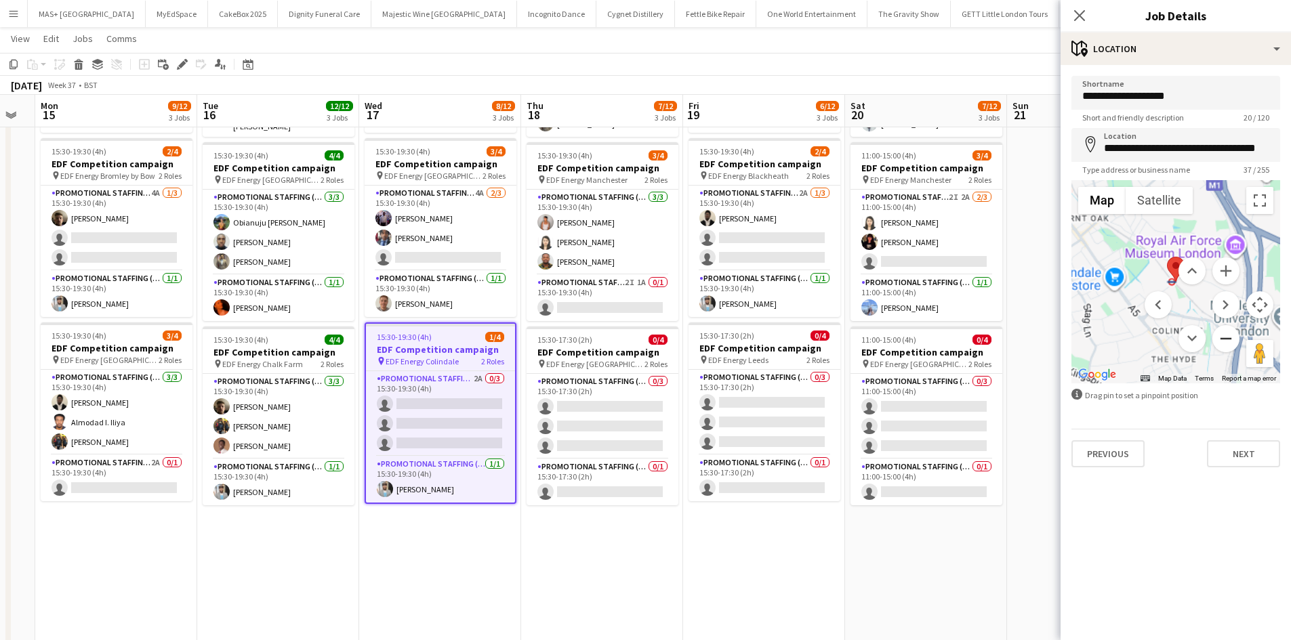
click at [1223, 333] on button "Zoom out" at bounding box center [1225, 338] width 27 height 27
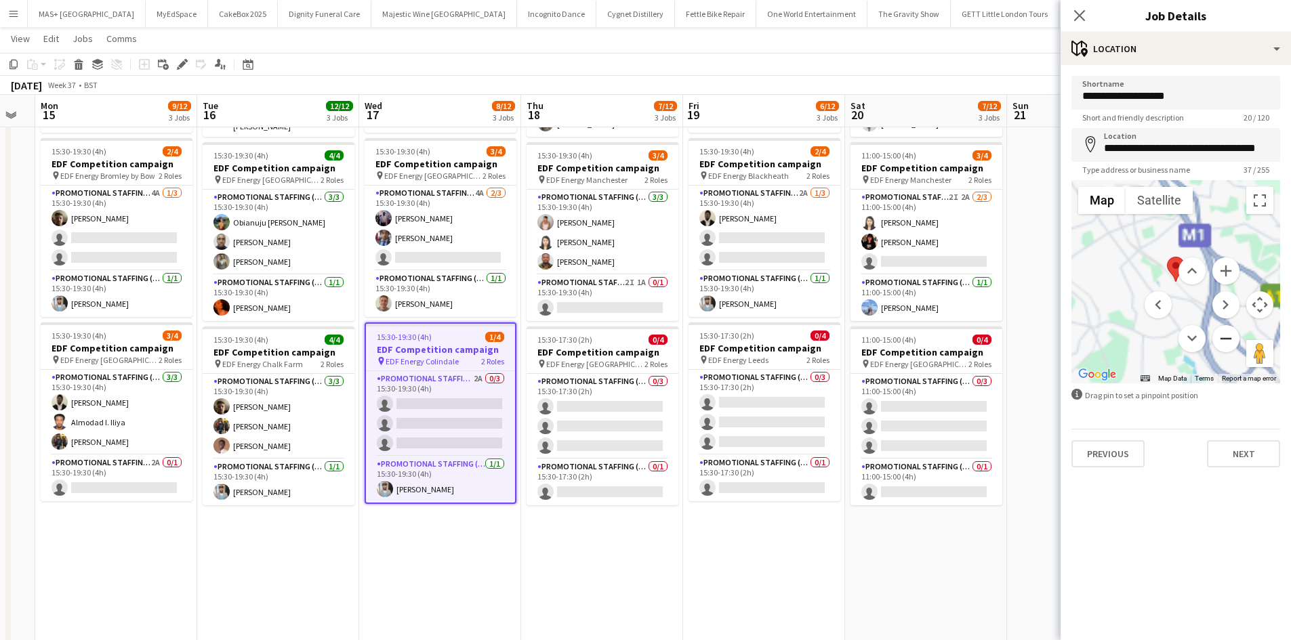
click at [1223, 333] on button "Zoom out" at bounding box center [1225, 338] width 27 height 27
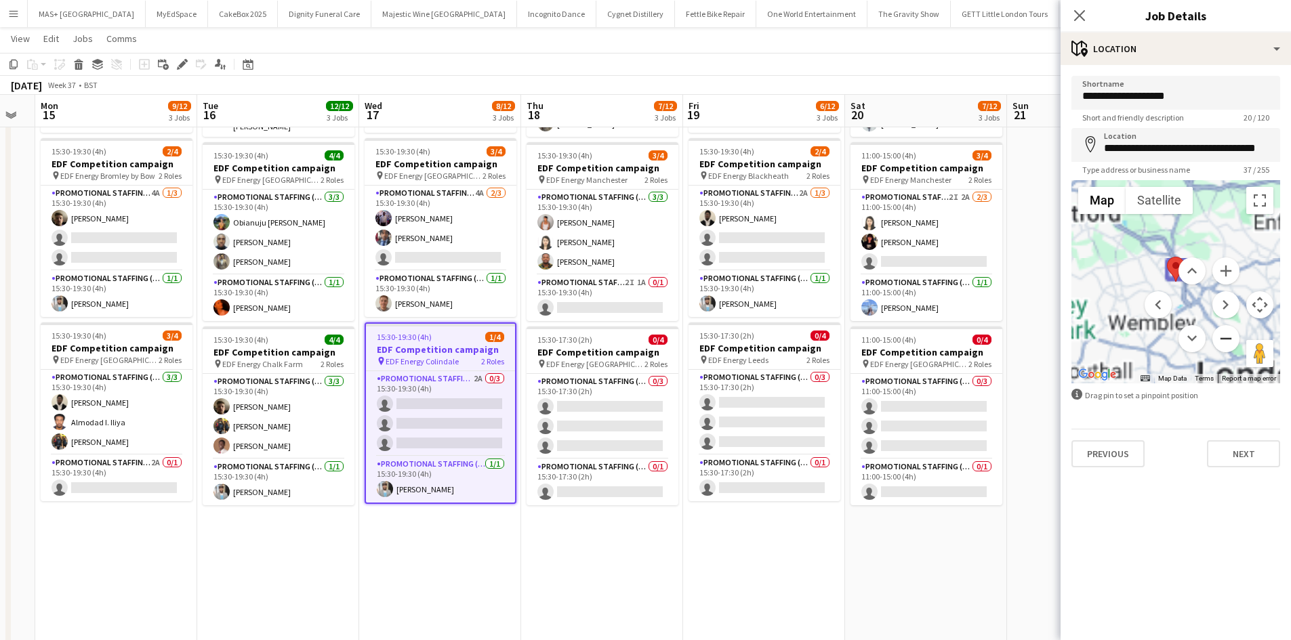
click at [1223, 333] on button "Zoom out" at bounding box center [1225, 338] width 27 height 27
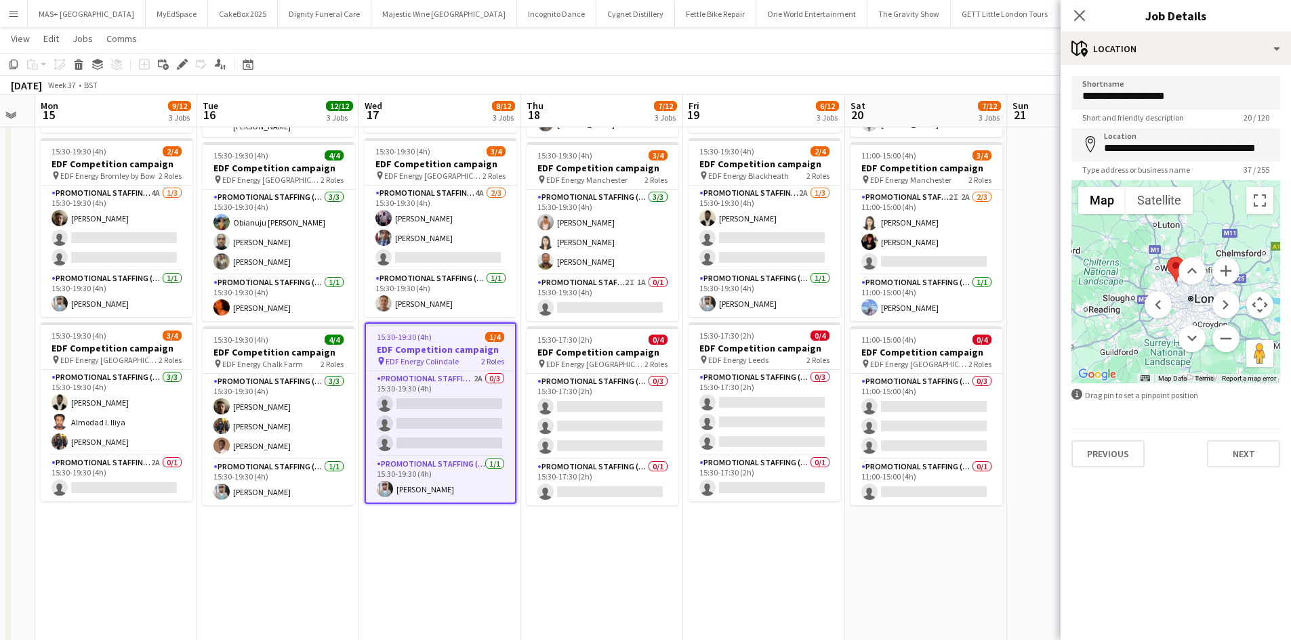
click at [537, 524] on app-date-cell "15:30-19:30 (4h) 4/4 EDF Competition campaign pin EDF Energy Birmingham New Str…" at bounding box center [602, 357] width 162 height 817
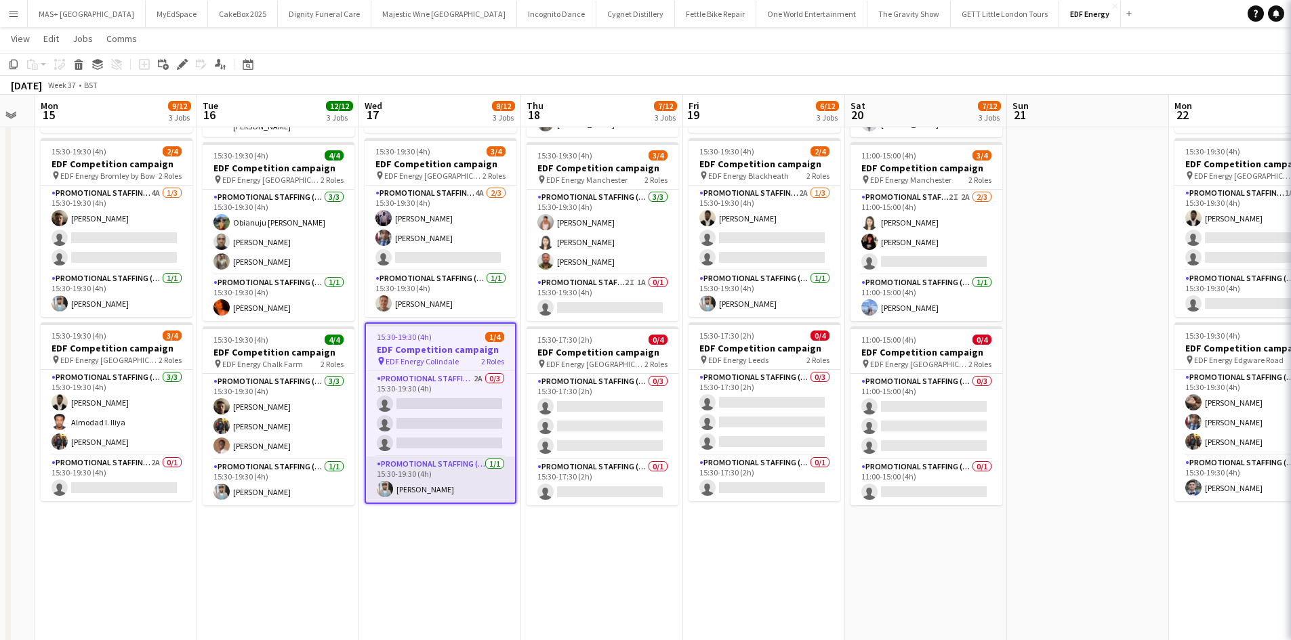
scroll to position [0, 451]
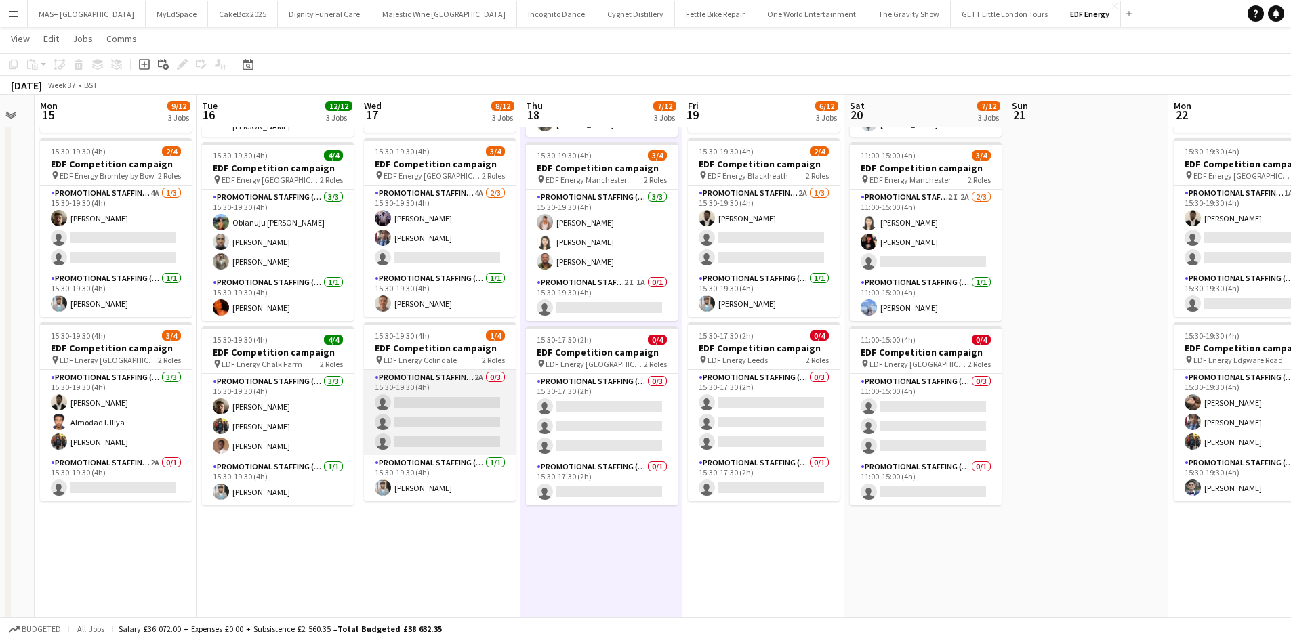
click at [419, 406] on app-card-role "Promotional Staffing (Flyering Staff) 2A 0/3 15:30-19:30 (4h) single-neutral-ac…" at bounding box center [440, 412] width 152 height 85
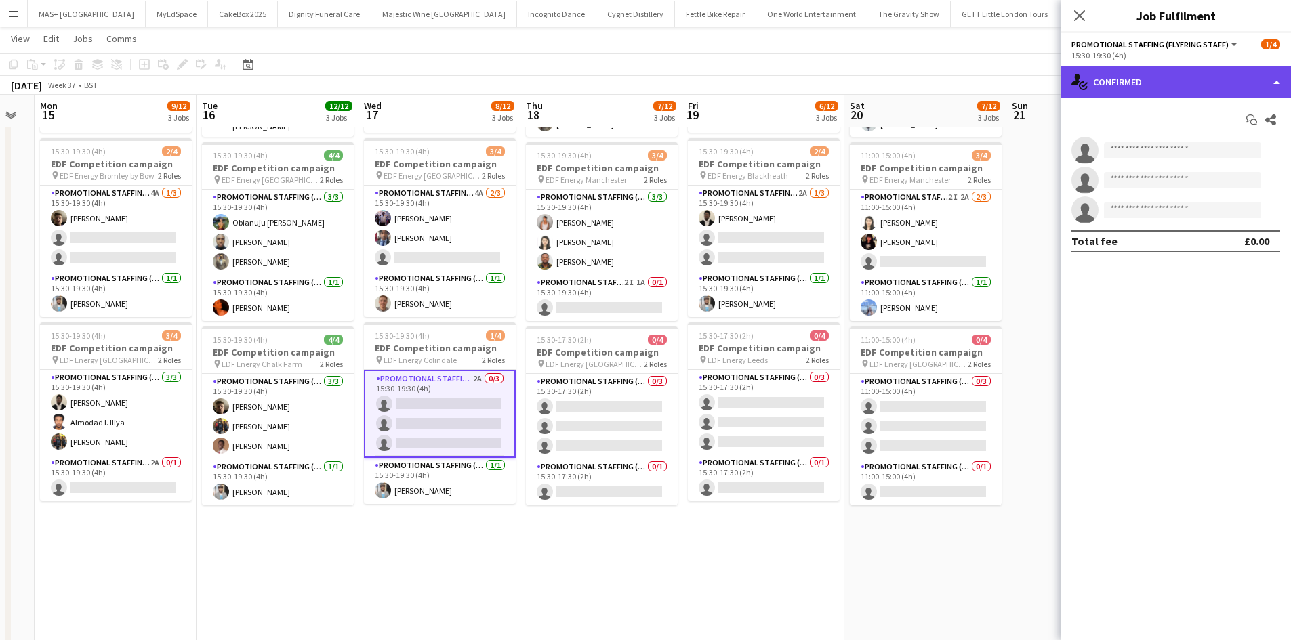
click at [1130, 85] on div "single-neutral-actions-check-2 Confirmed" at bounding box center [1175, 82] width 230 height 33
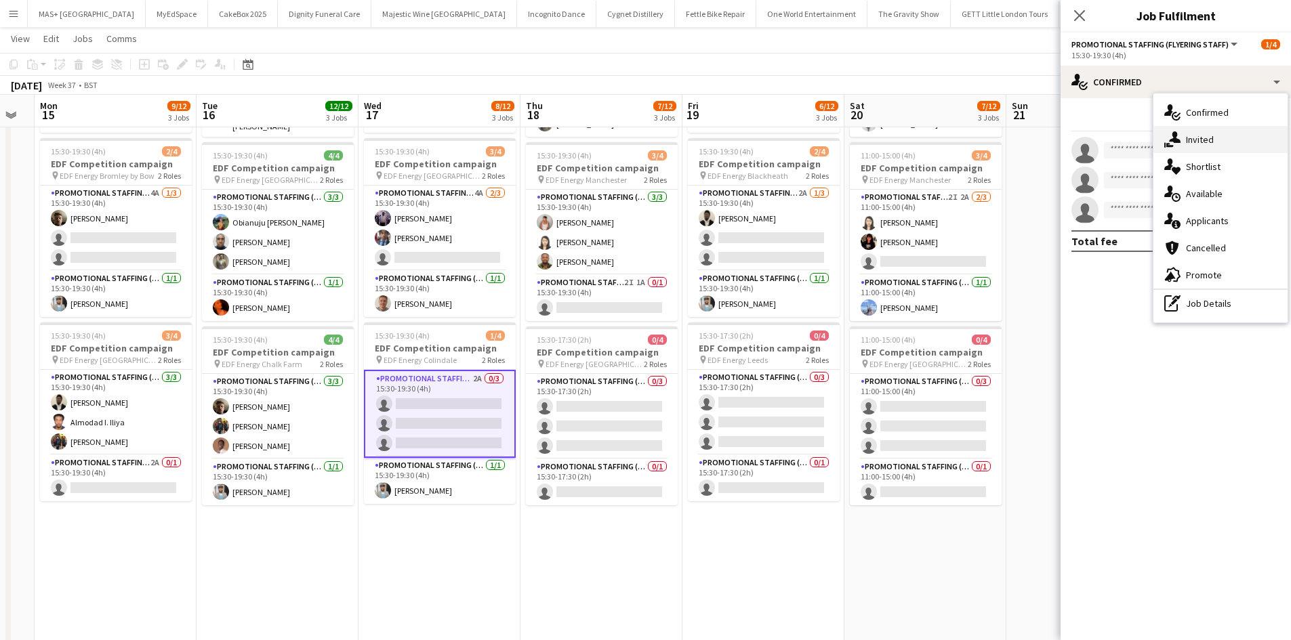
click at [1192, 127] on div "single-neutral-actions-share-1 Invited" at bounding box center [1220, 139] width 134 height 27
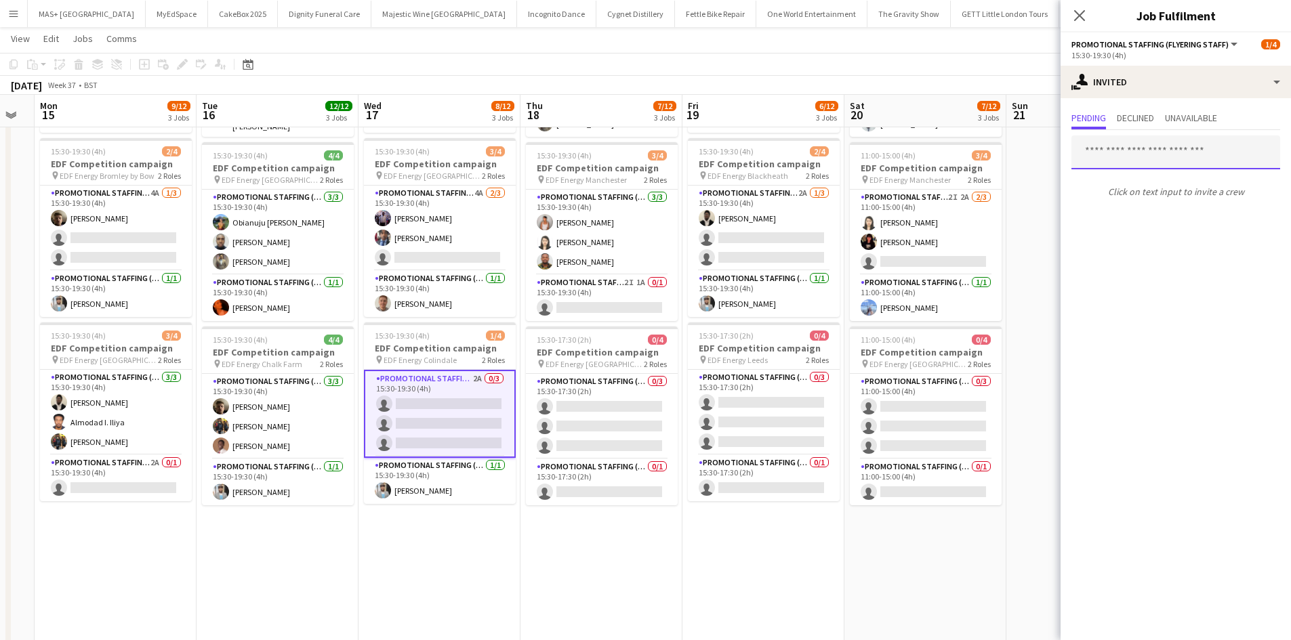
click at [1120, 148] on input "text" at bounding box center [1175, 153] width 209 height 34
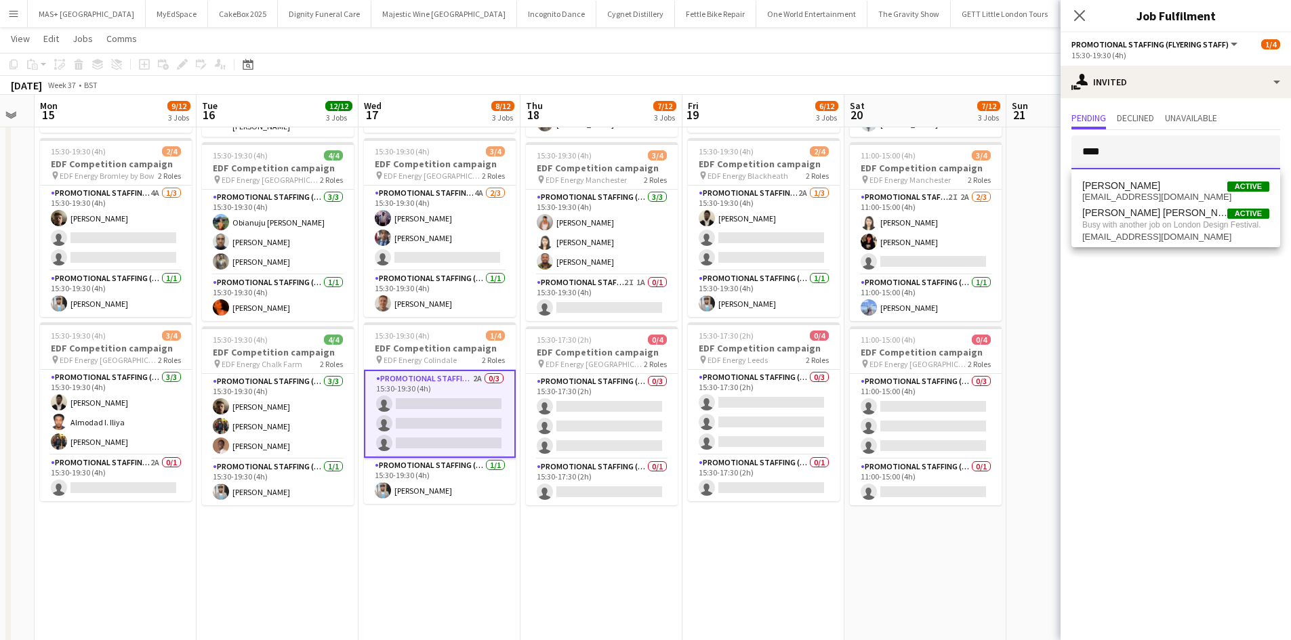
type input "****"
click at [978, 544] on app-date-cell "11:00-15:00 (4h) 4/4 EDF Competition campaign pin EDF Energy Birmingham New Str…" at bounding box center [925, 357] width 162 height 817
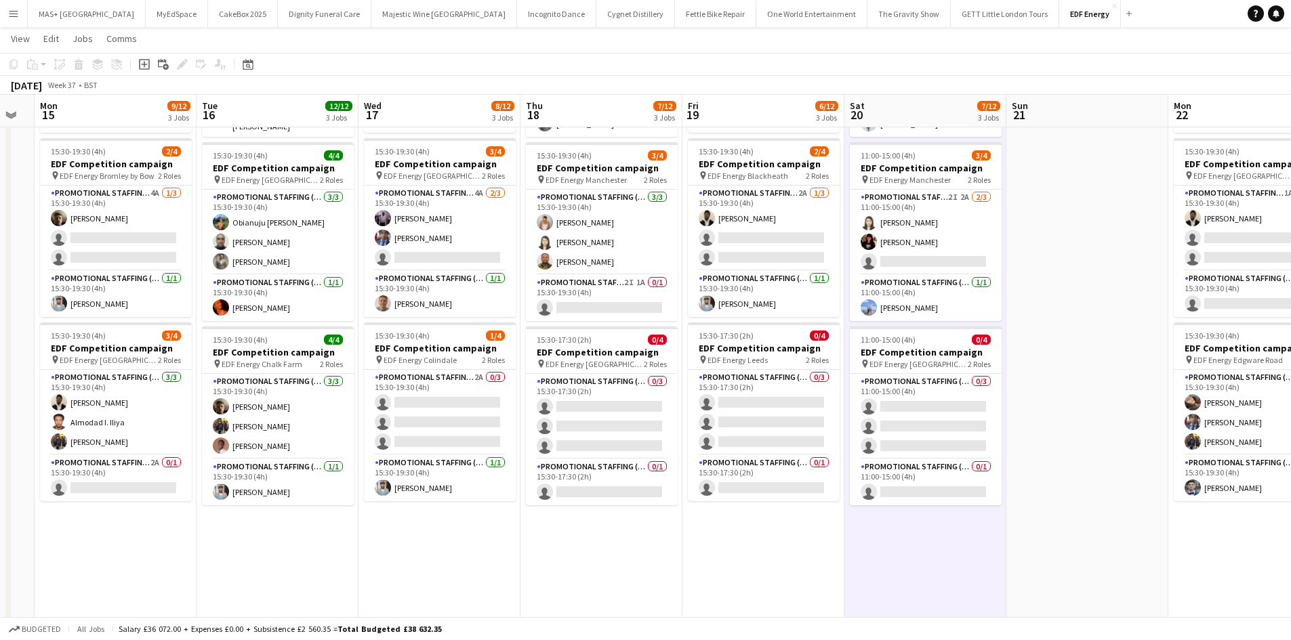
scroll to position [0, 463]
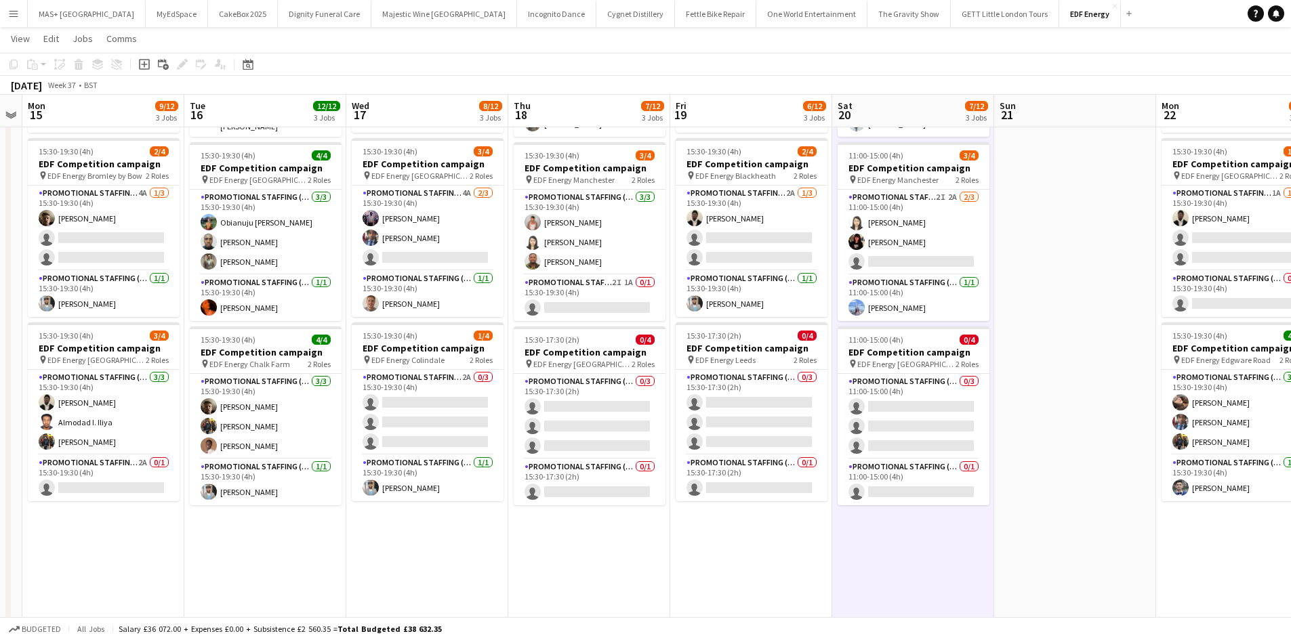
drag, startPoint x: 1089, startPoint y: 465, endPoint x: 1077, endPoint y: 469, distance: 12.7
click at [1077, 469] on app-calendar-viewport "Fri 12 12/12 3 Jobs Sat 13 7/16 4 Jobs Sun 14 Mon 15 9/12 3 Jobs Tue 16 12/12 3…" at bounding box center [645, 308] width 1291 height 916
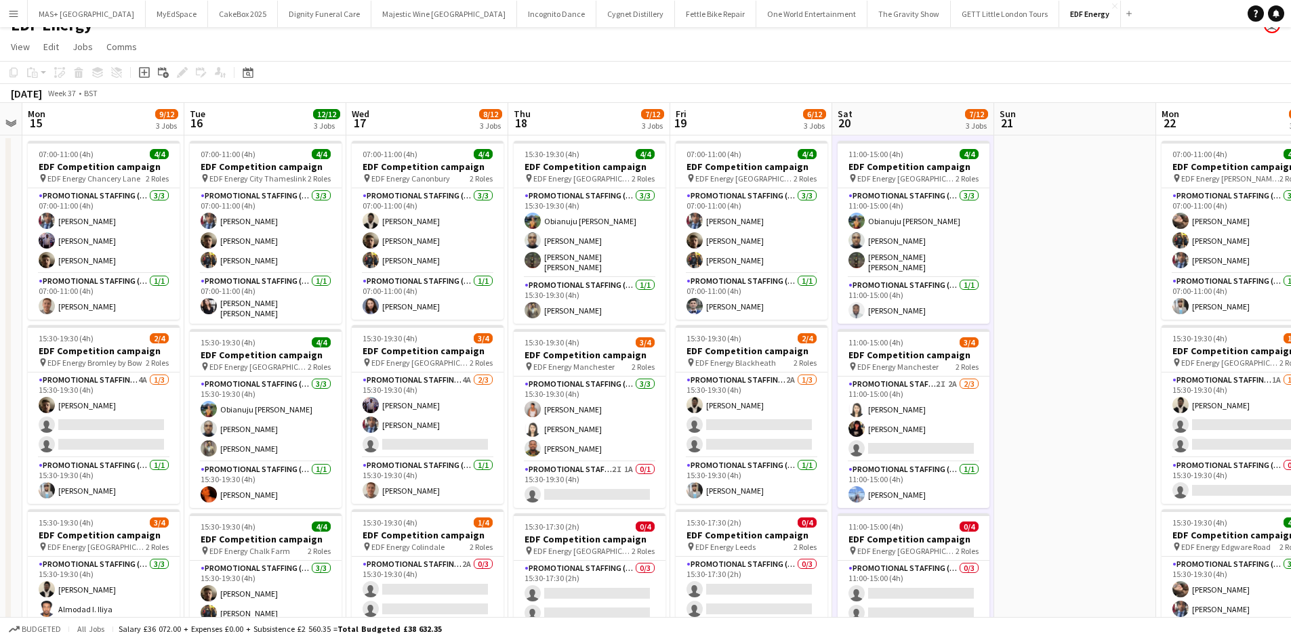
scroll to position [0, 0]
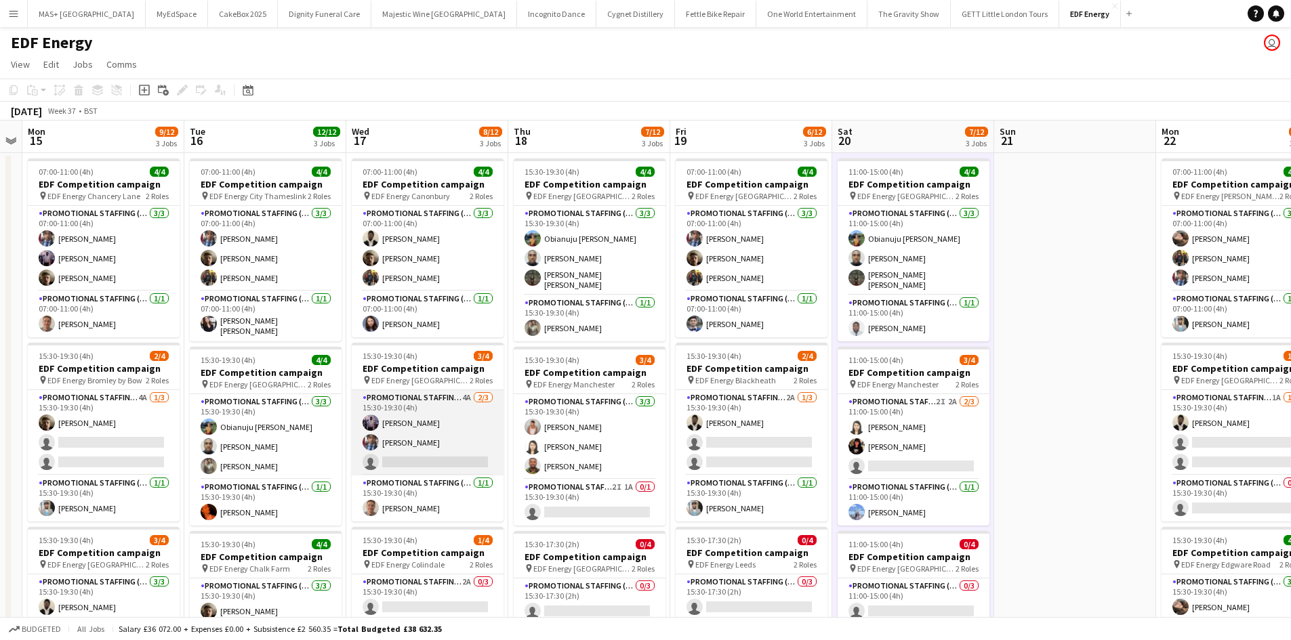
click at [424, 392] on app-card-role "Promotional Staffing (Flyering Staff) 4A 2/3 15:30-19:30 (4h) osahon ogunyemi S…" at bounding box center [428, 432] width 152 height 85
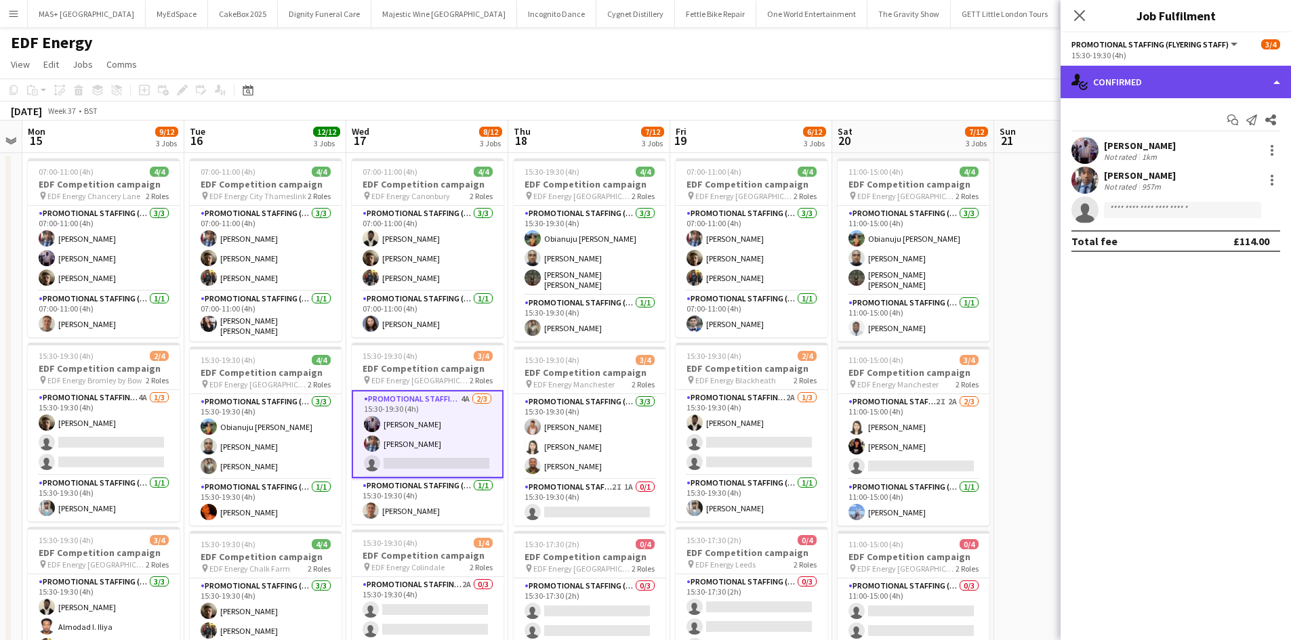
click at [1131, 80] on div "single-neutral-actions-check-2 Confirmed" at bounding box center [1175, 82] width 230 height 33
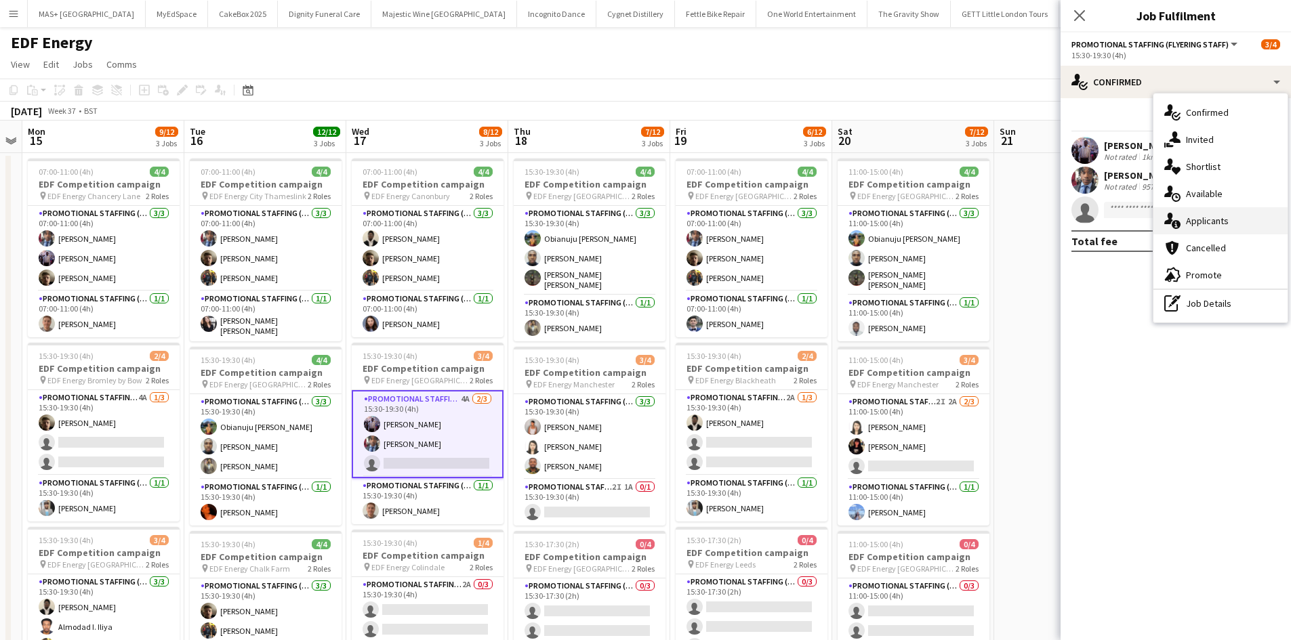
click at [1211, 220] on div "single-neutral-actions-information Applicants" at bounding box center [1220, 220] width 134 height 27
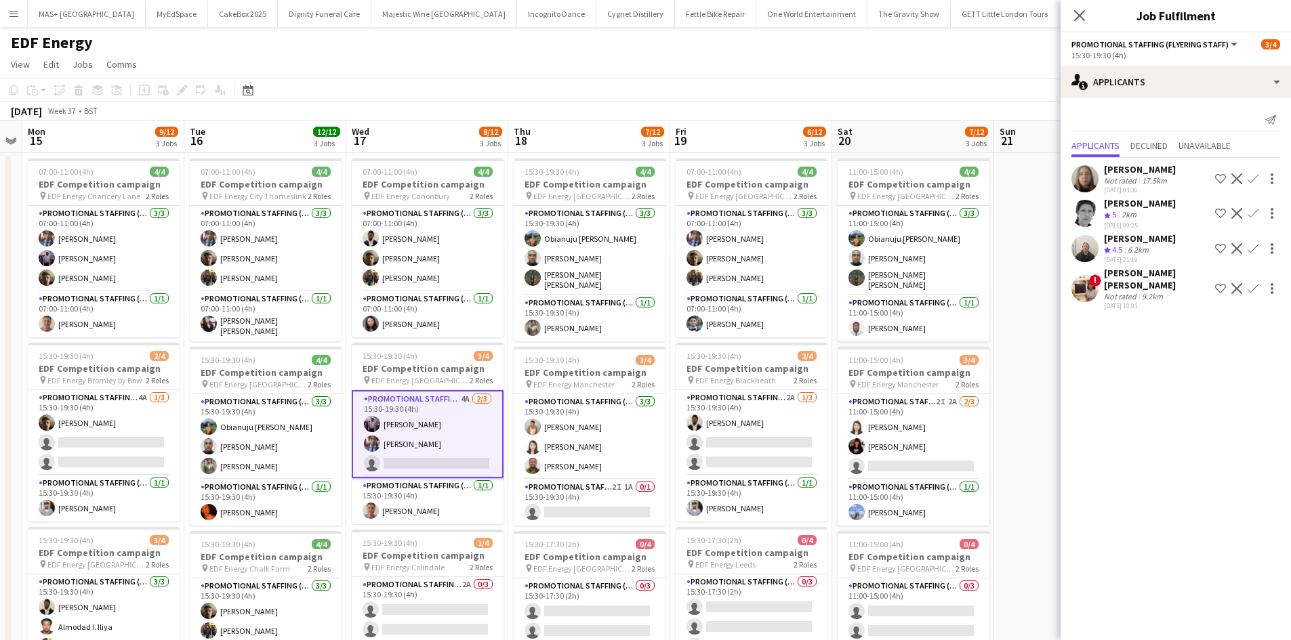
click at [1049, 395] on app-date-cell at bounding box center [1075, 561] width 162 height 817
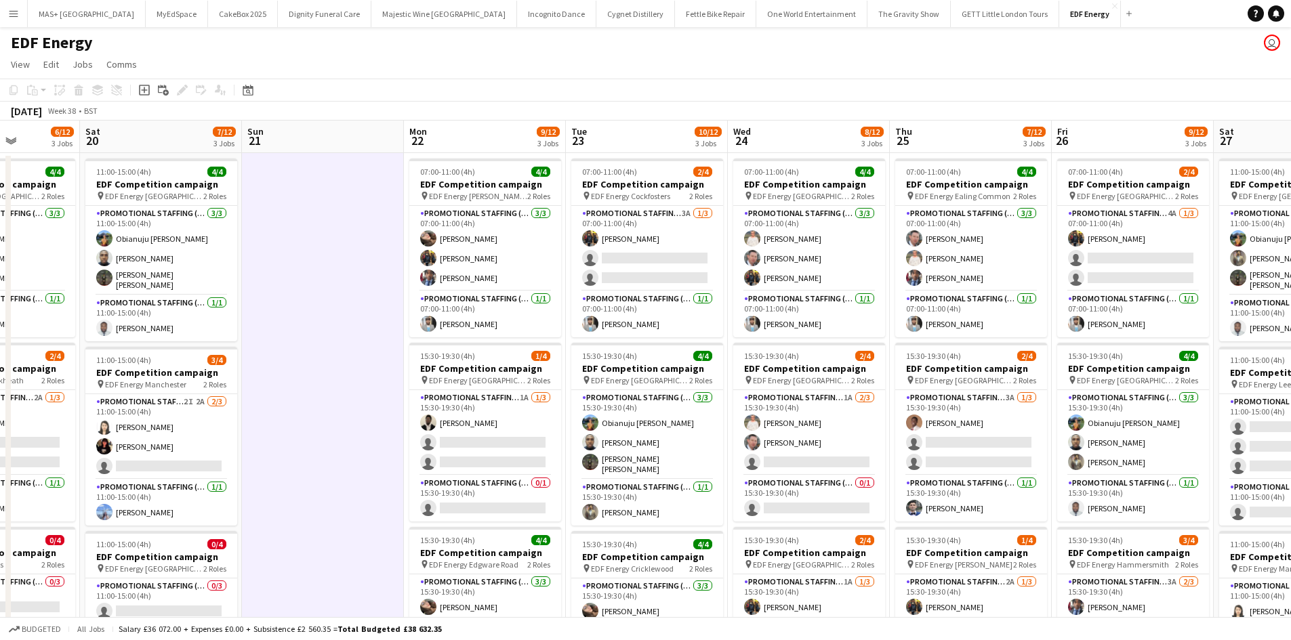
scroll to position [0, 633]
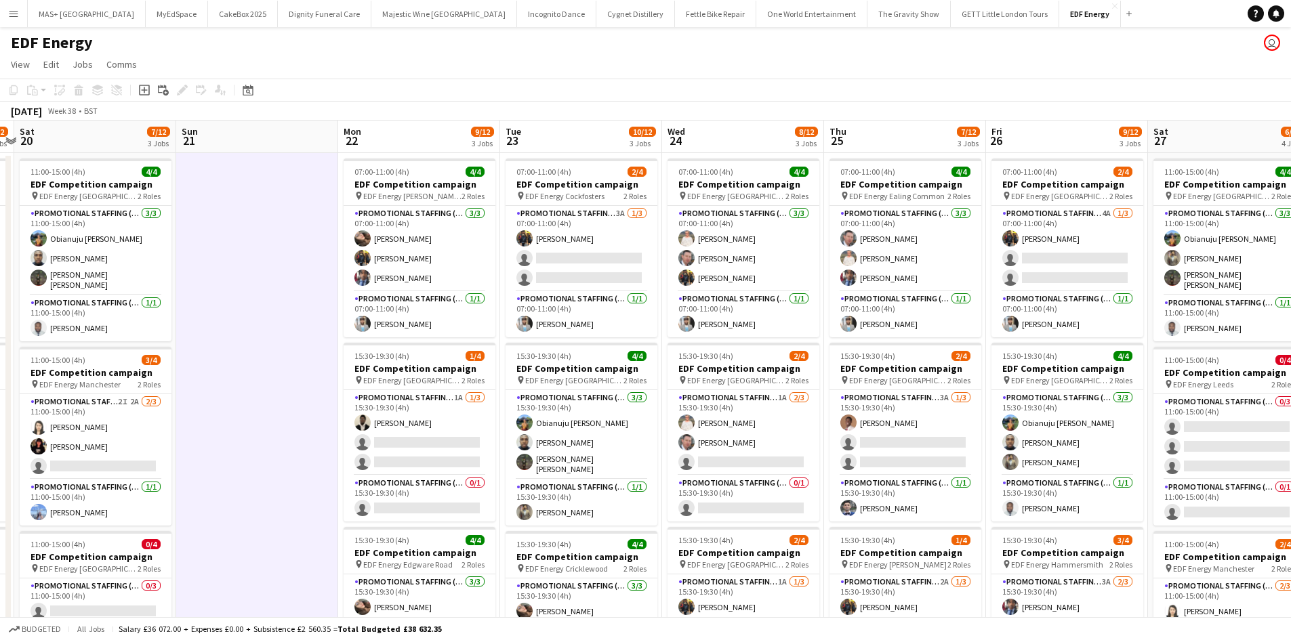
drag, startPoint x: 1123, startPoint y: 369, endPoint x: 306, endPoint y: 346, distance: 818.1
click at [306, 346] on app-calendar-viewport "Tue 16 12/12 3 Jobs Wed 17 8/12 3 Jobs Thu 18 7/12 3 Jobs Fri 19 6/12 3 Jobs Sa…" at bounding box center [645, 546] width 1291 height 850
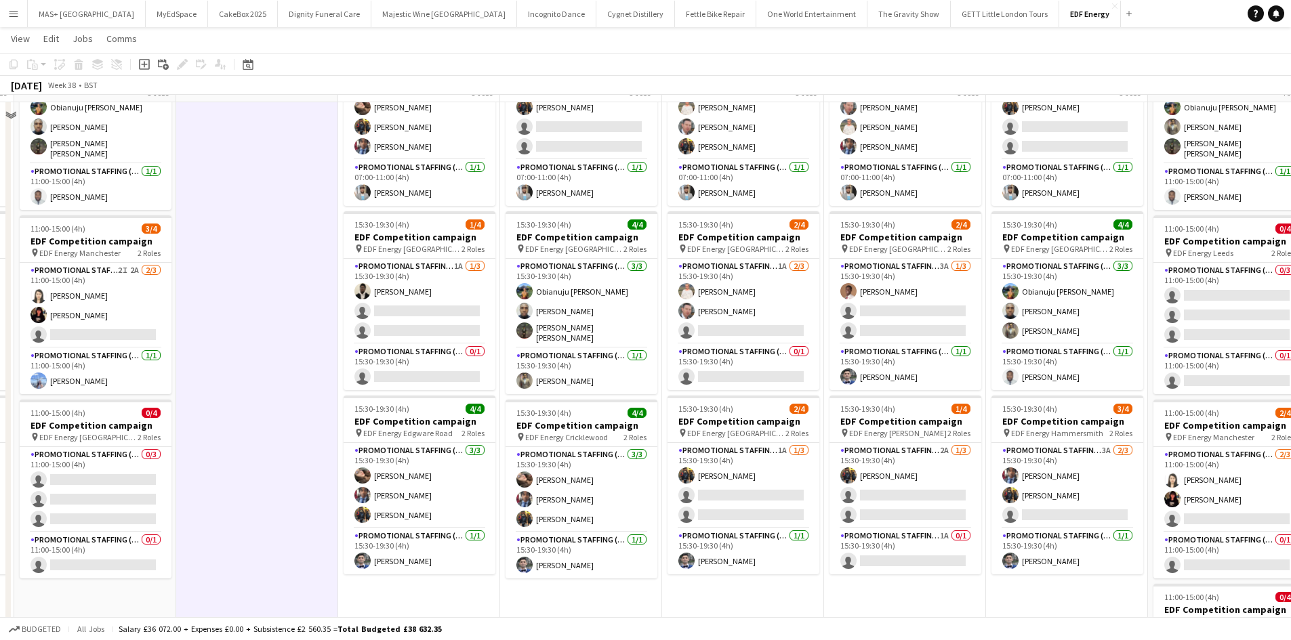
scroll to position [136, 0]
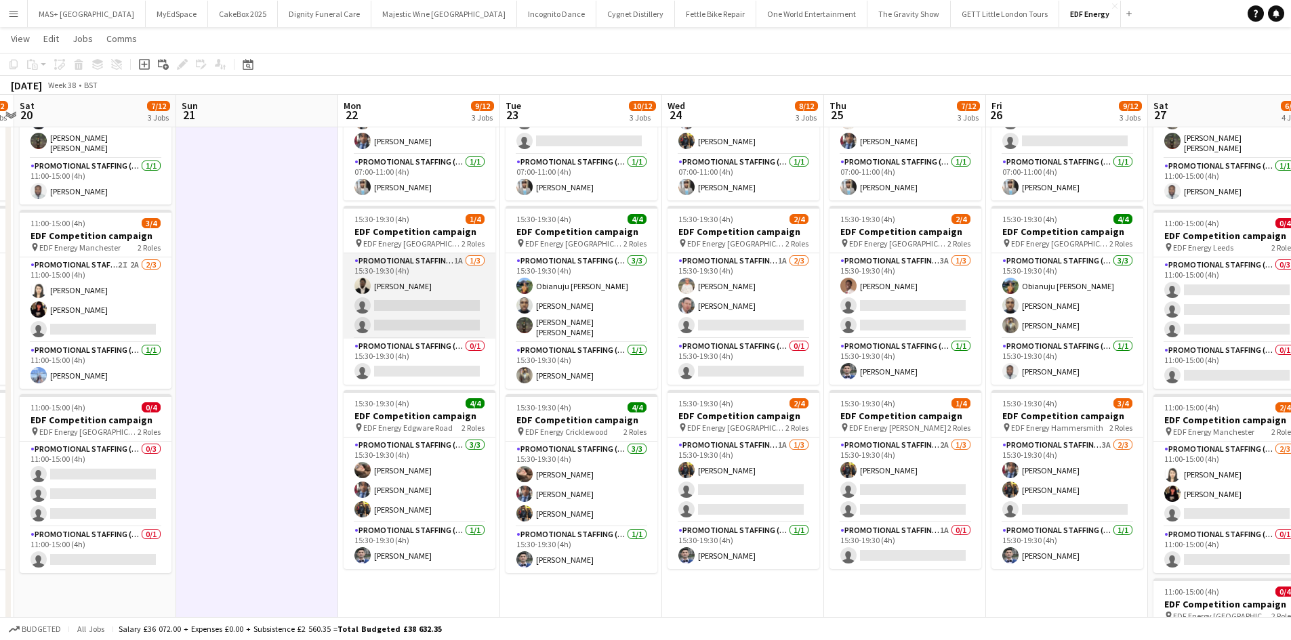
click at [423, 277] on app-card-role "Promotional Staffing (Flyering Staff) 1A 1/3 15:30-19:30 (4h) Daniel Ajetunmobi…" at bounding box center [420, 295] width 152 height 85
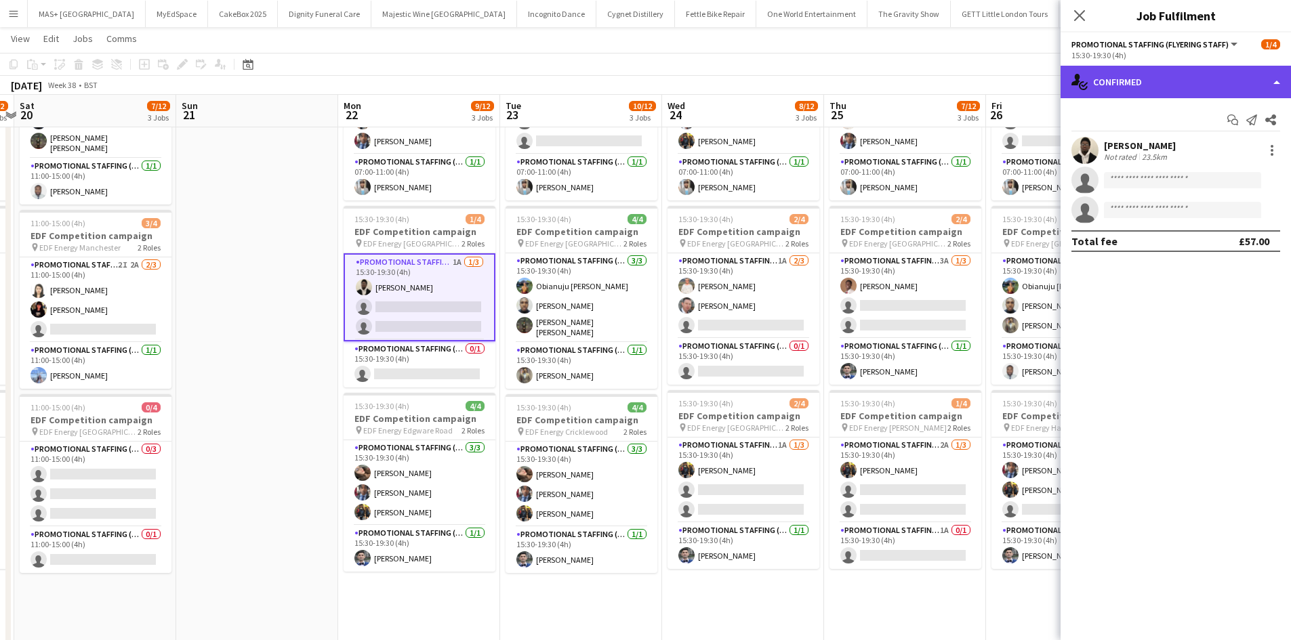
click at [1163, 71] on div "single-neutral-actions-check-2 Confirmed" at bounding box center [1175, 82] width 230 height 33
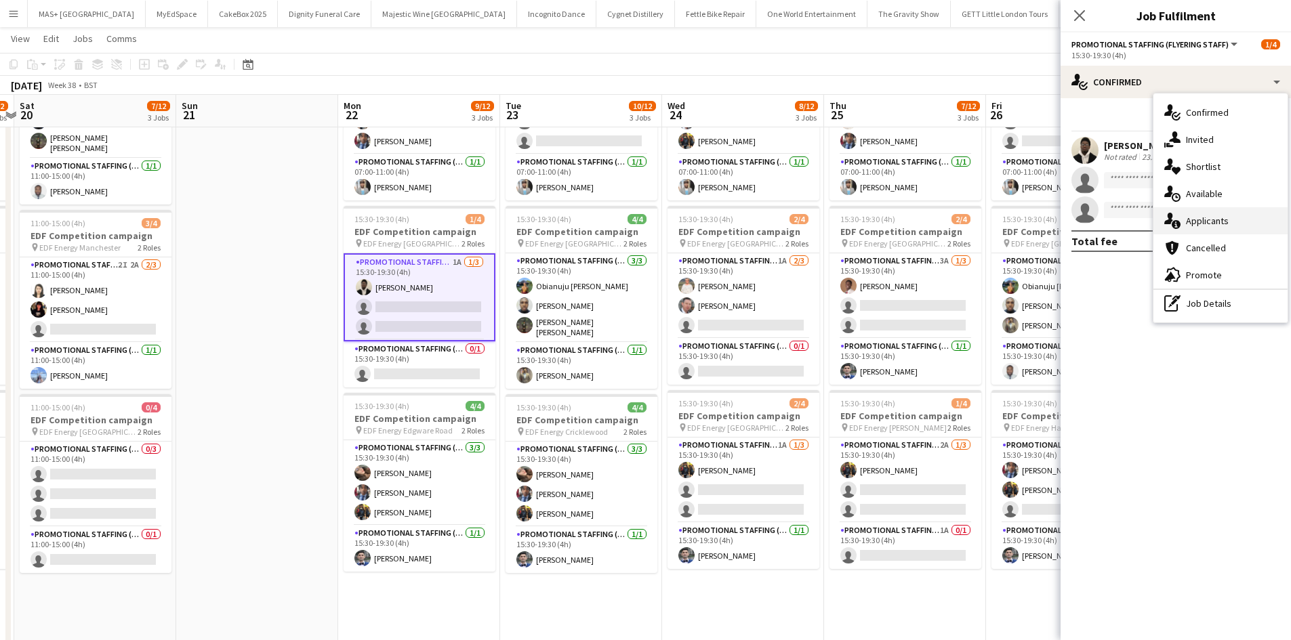
click at [1206, 220] on div "single-neutral-actions-information Applicants" at bounding box center [1220, 220] width 134 height 27
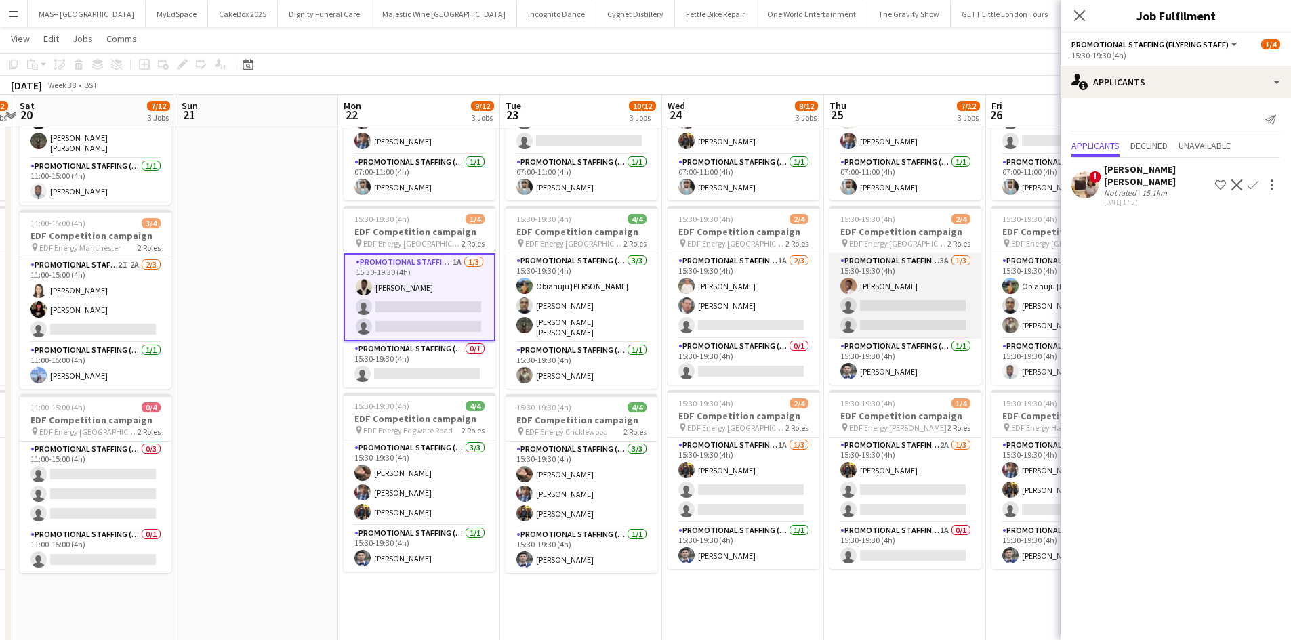
click at [914, 259] on app-card-role "Promotional Staffing (Flyering Staff) 3A 1/3 15:30-19:30 (4h) Oladimeji Fakored…" at bounding box center [905, 295] width 152 height 85
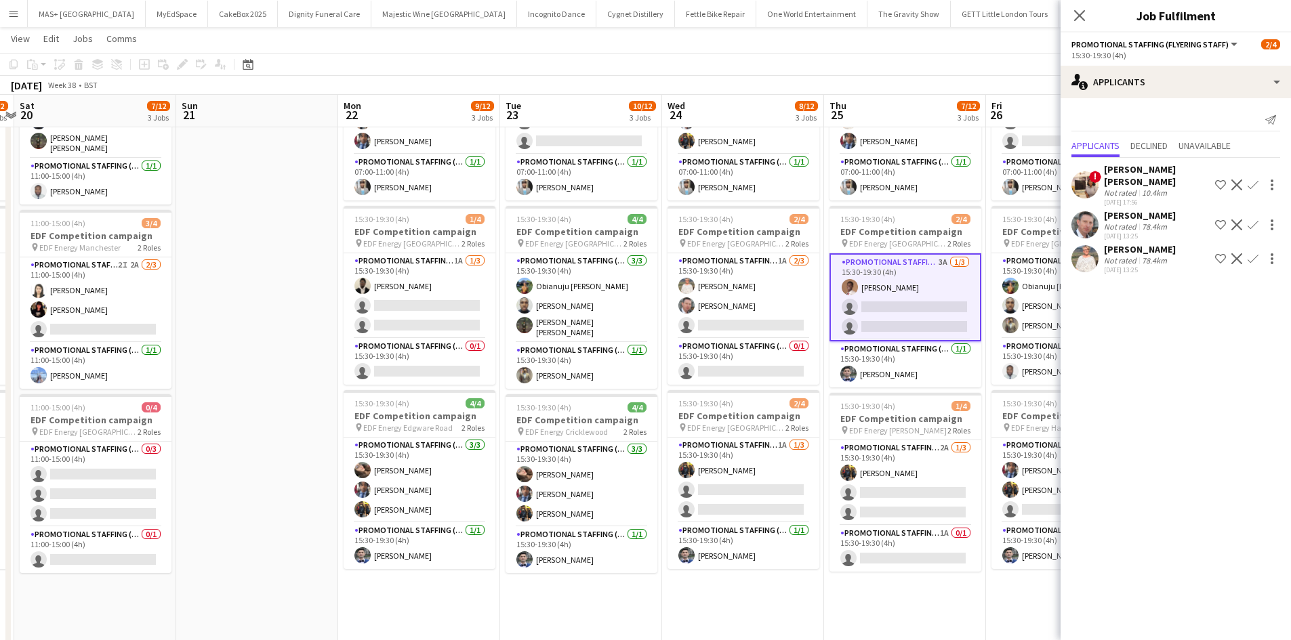
click at [1258, 217] on button "Confirm" at bounding box center [1253, 225] width 16 height 16
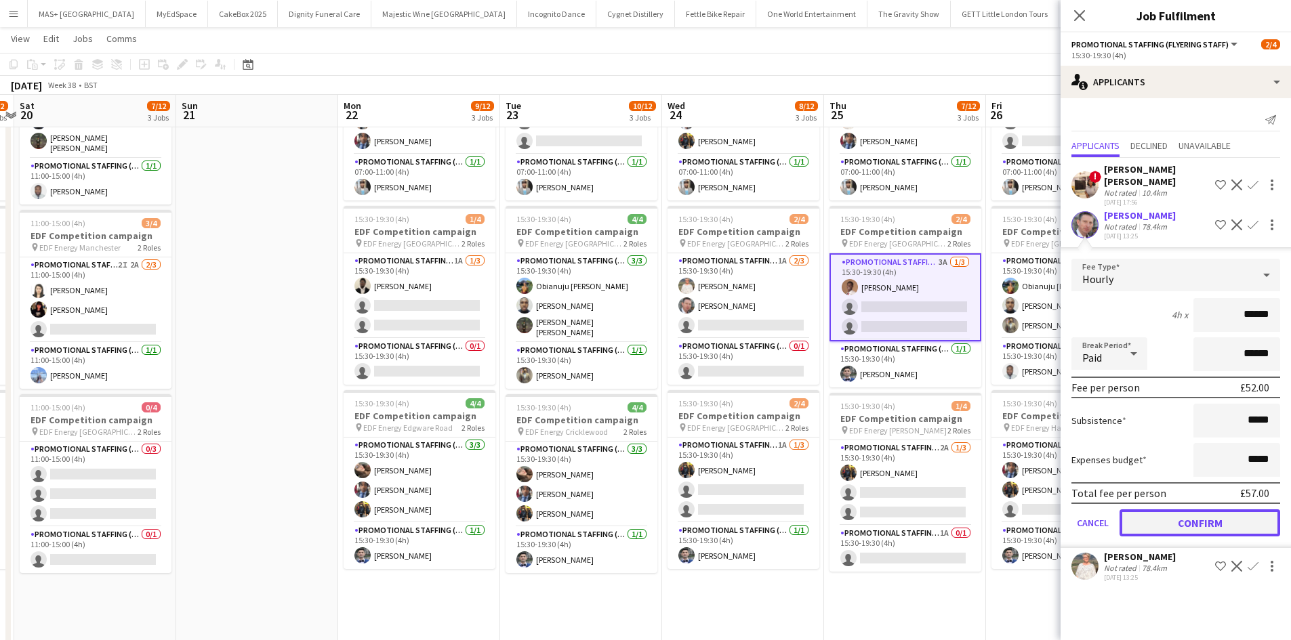
click at [1198, 509] on button "Confirm" at bounding box center [1199, 522] width 161 height 27
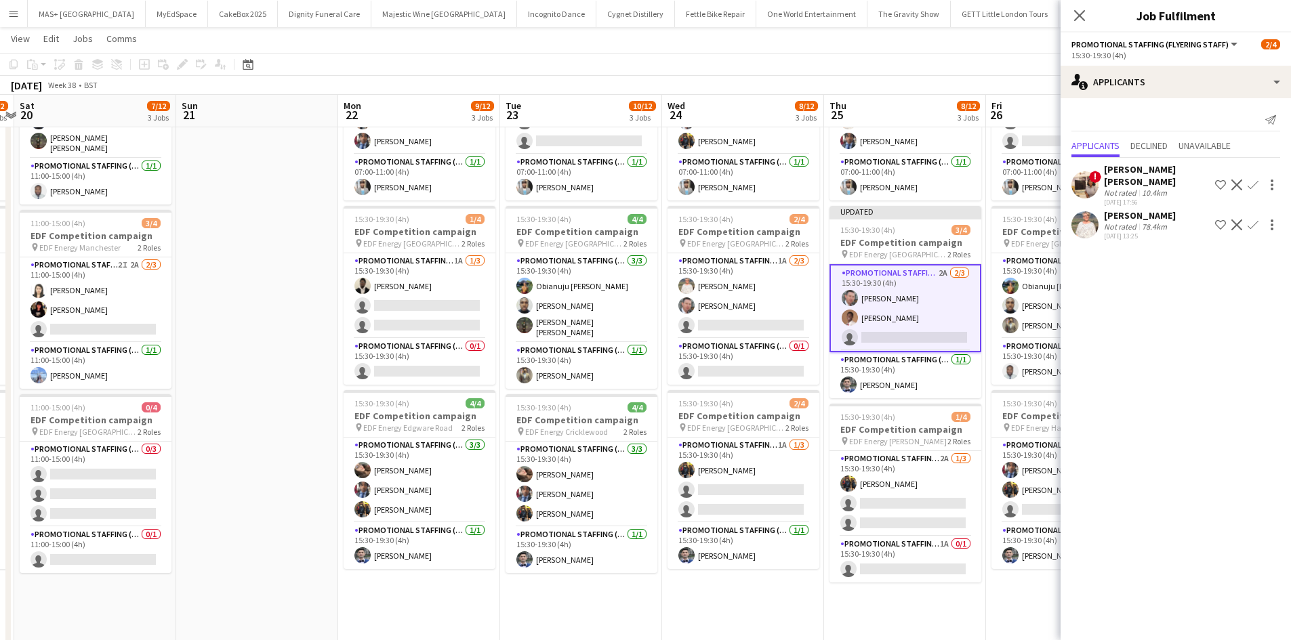
click at [1255, 220] on app-icon "Confirm" at bounding box center [1252, 225] width 11 height 11
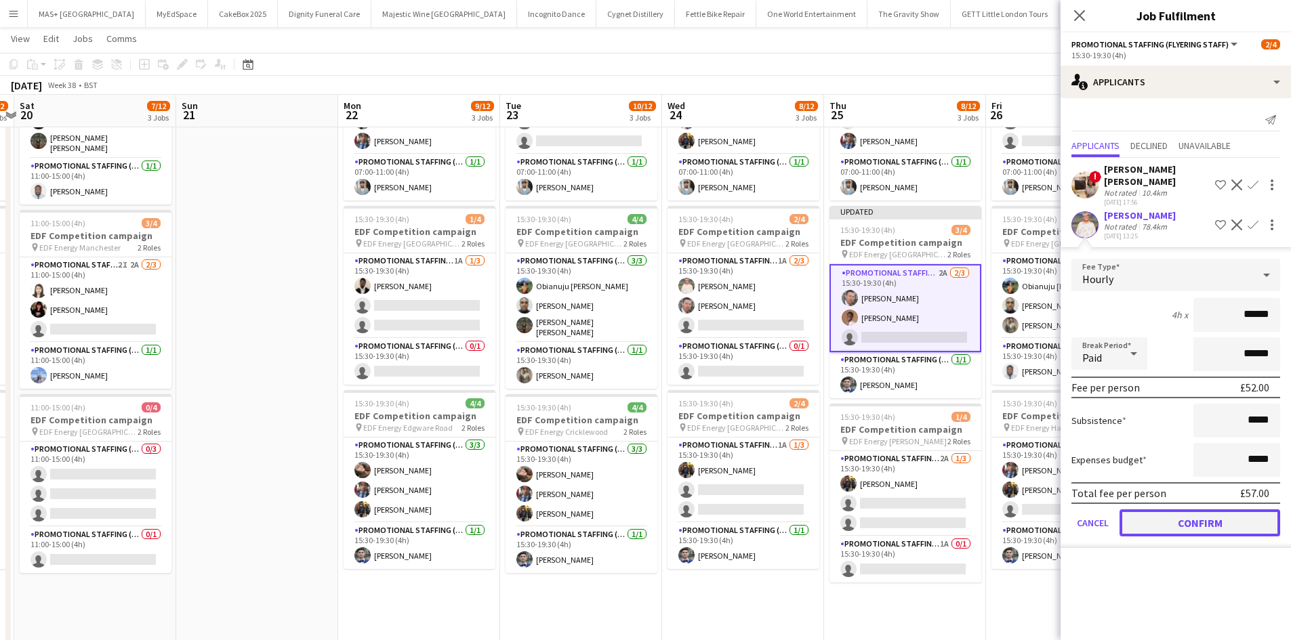
click at [1150, 509] on button "Confirm" at bounding box center [1199, 522] width 161 height 27
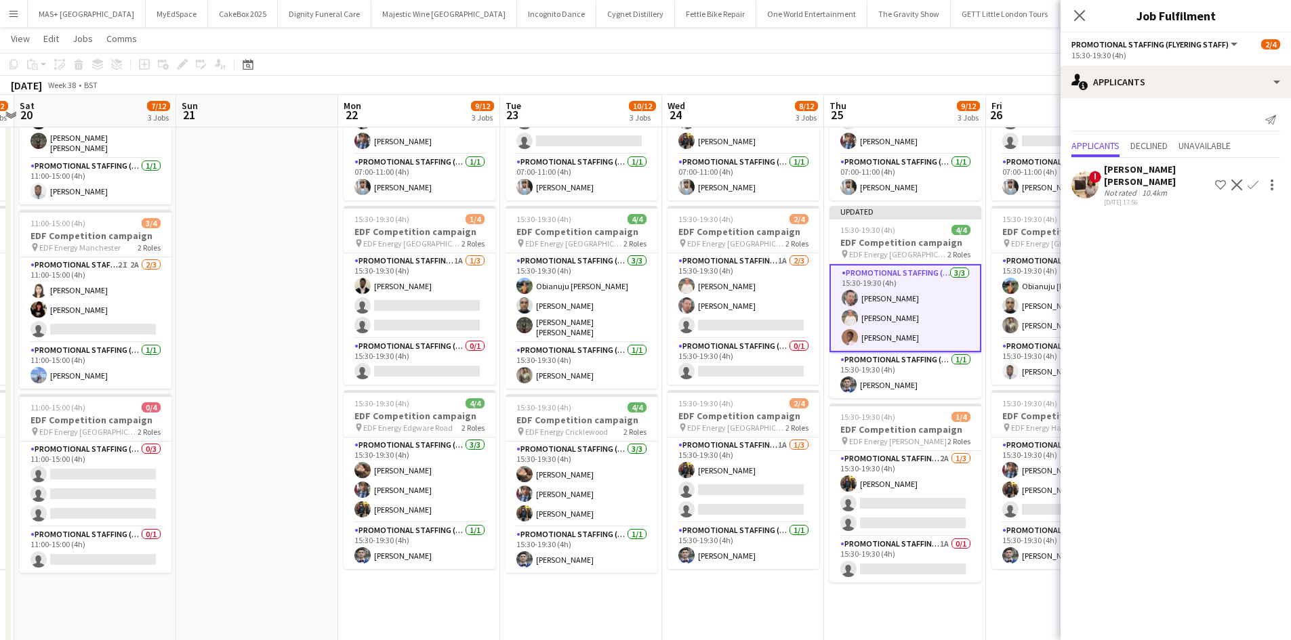
click at [987, 626] on app-date-cell "07:00-11:00 (4h) 2/4 EDF Competition campaign pin EDF Energy Goodge Street 2 Ro…" at bounding box center [1067, 424] width 162 height 817
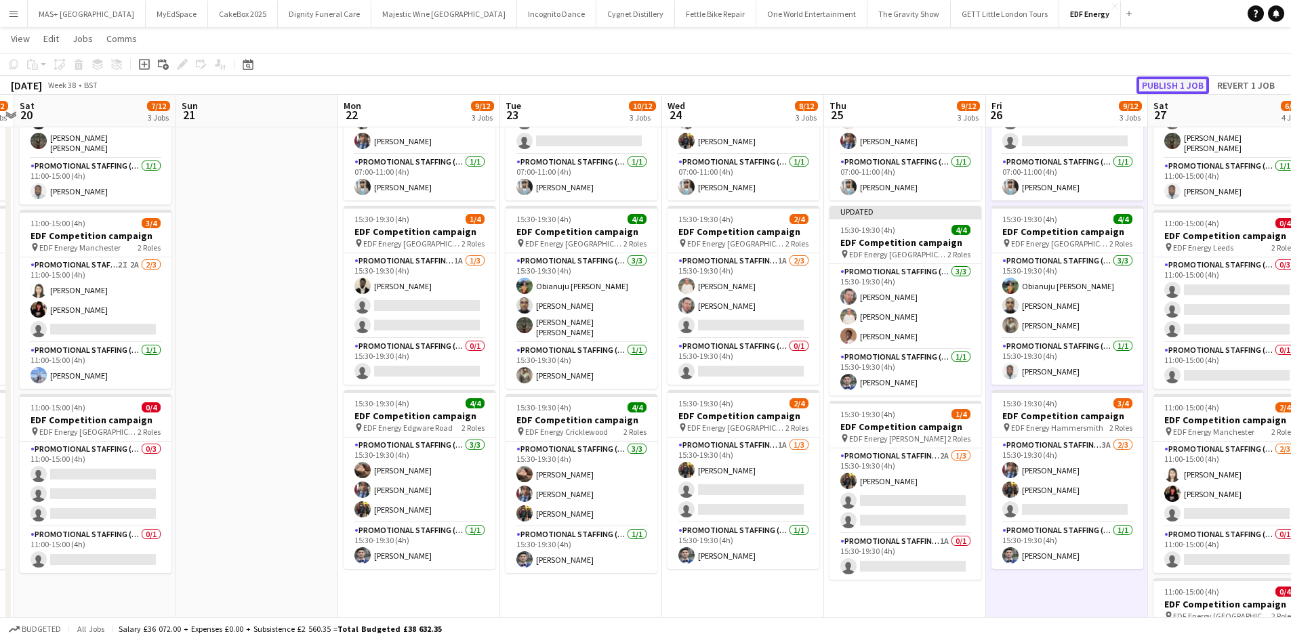
click at [1158, 88] on button "Publish 1 job" at bounding box center [1172, 86] width 72 height 18
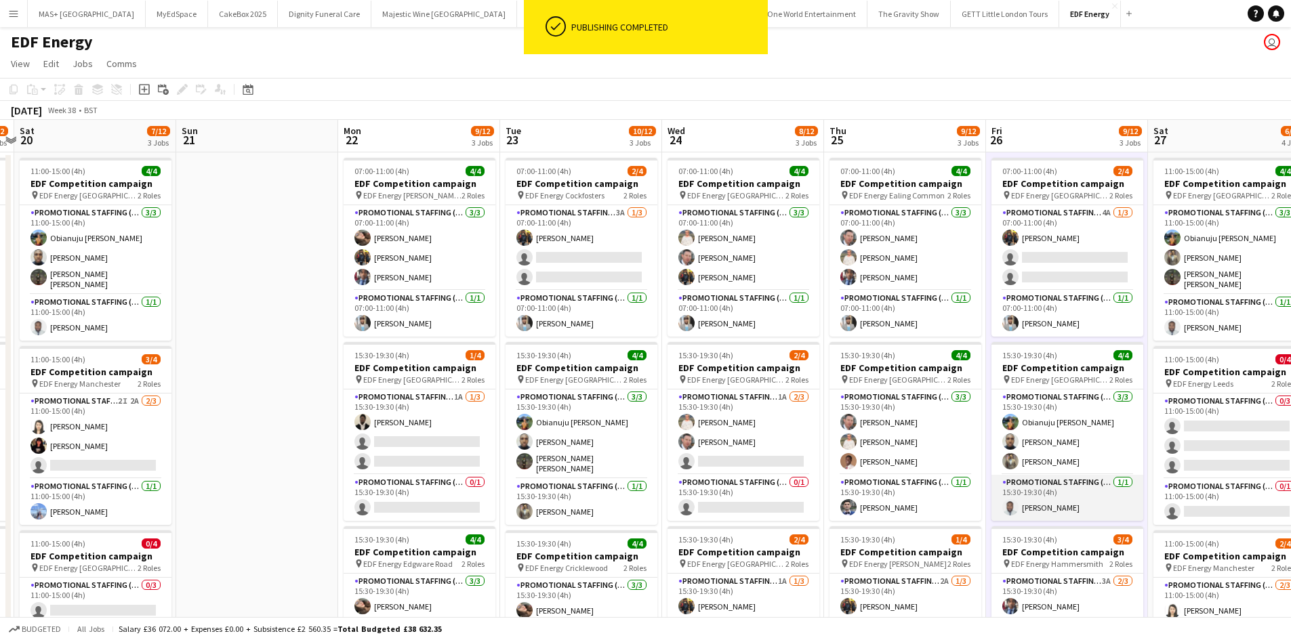
scroll to position [0, 0]
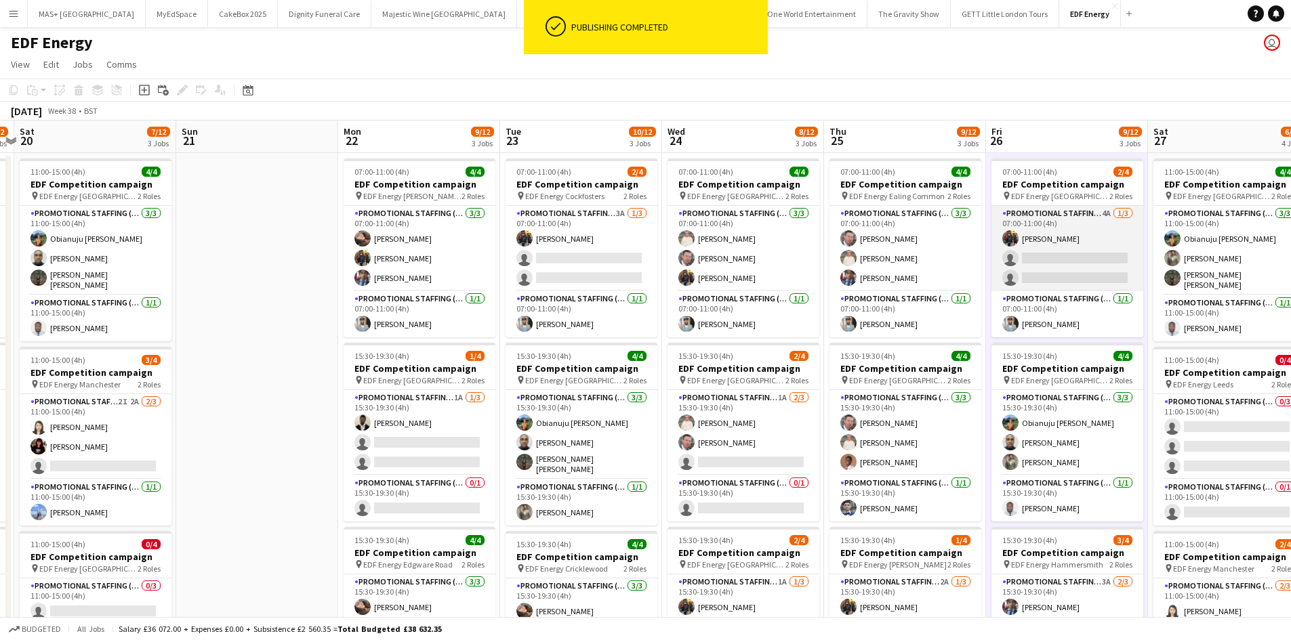
click at [1058, 223] on app-card-role "Promotional Staffing (Flyering Staff) 4A 1/3 07:00-11:00 (4h) Martin Brady sing…" at bounding box center [1067, 248] width 152 height 85
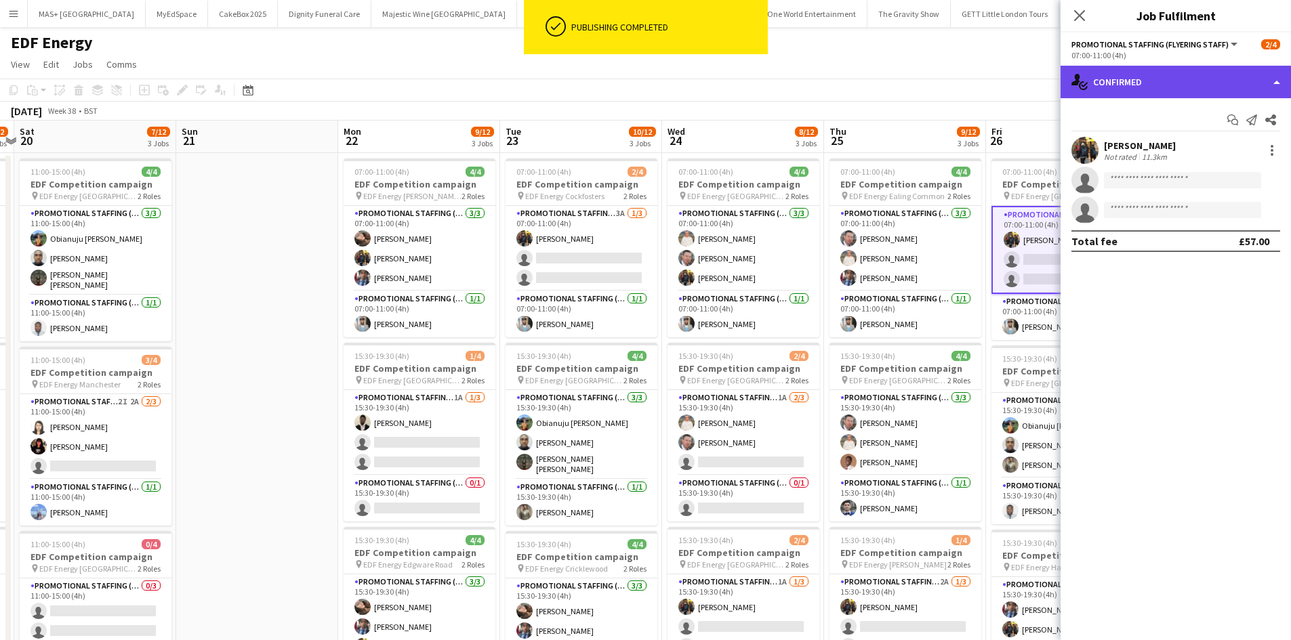
click at [1174, 75] on div "single-neutral-actions-check-2 Confirmed" at bounding box center [1175, 82] width 230 height 33
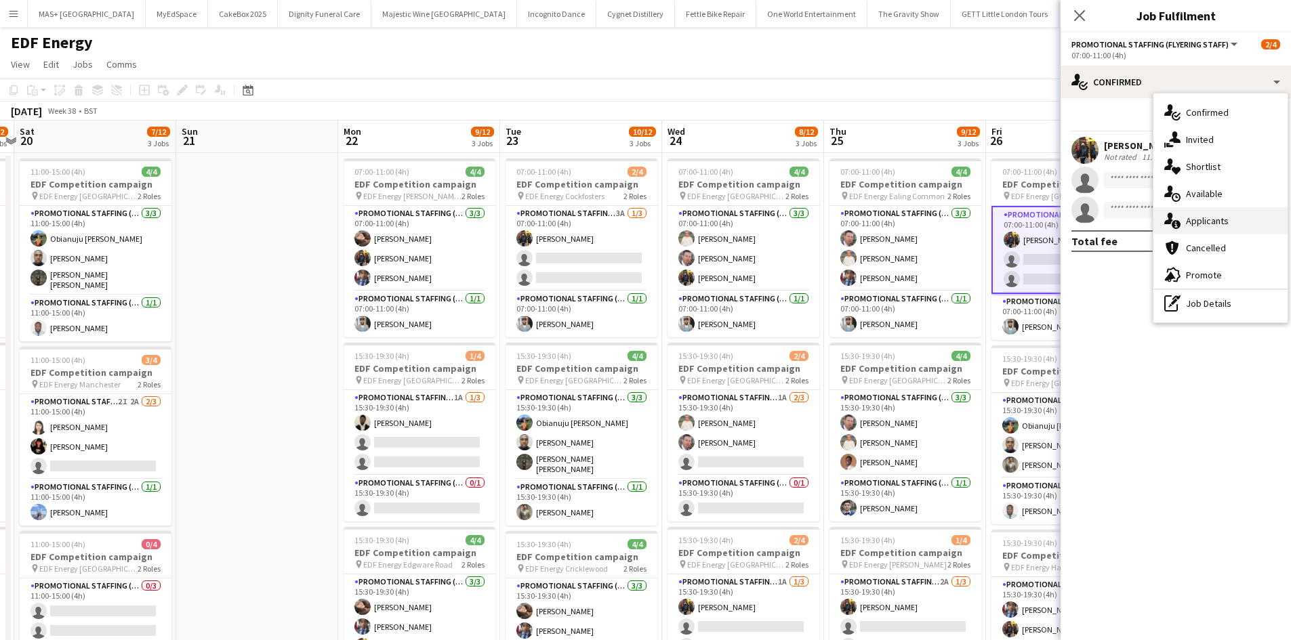
click at [1211, 216] on div "single-neutral-actions-information Applicants" at bounding box center [1220, 220] width 134 height 27
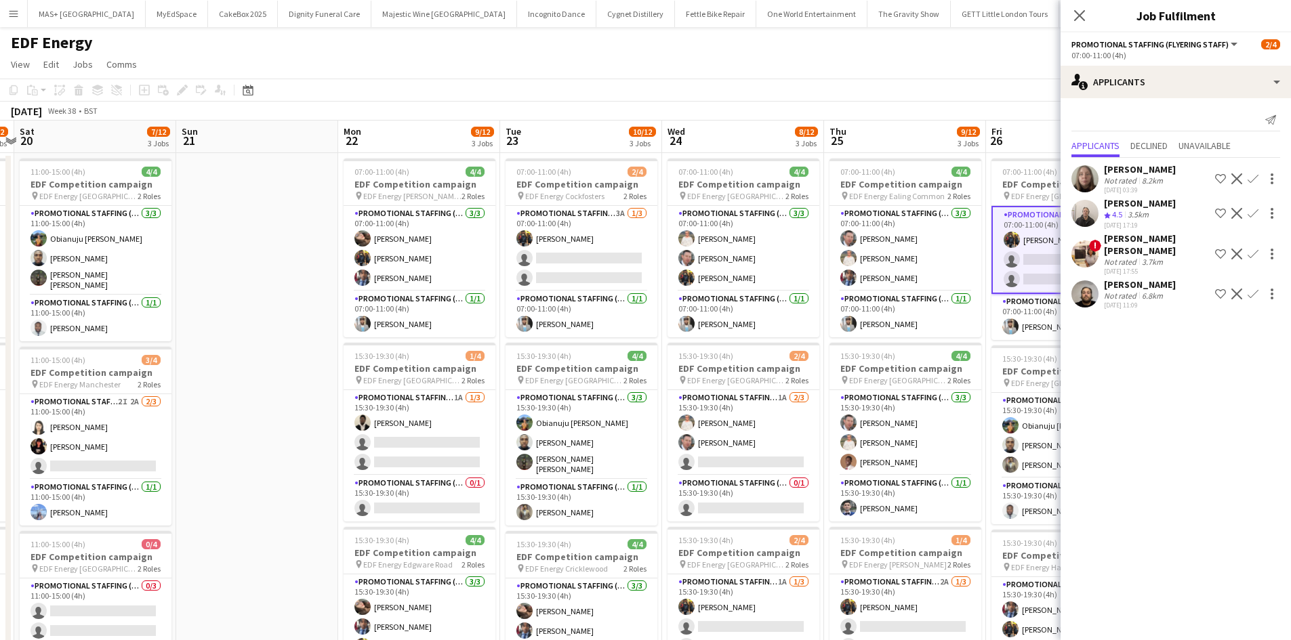
click at [907, 94] on app-toolbar "Copy Paste Paste Ctrl+V Paste with crew Ctrl+Shift+V Paste linked Job Delete Gr…" at bounding box center [645, 90] width 1291 height 23
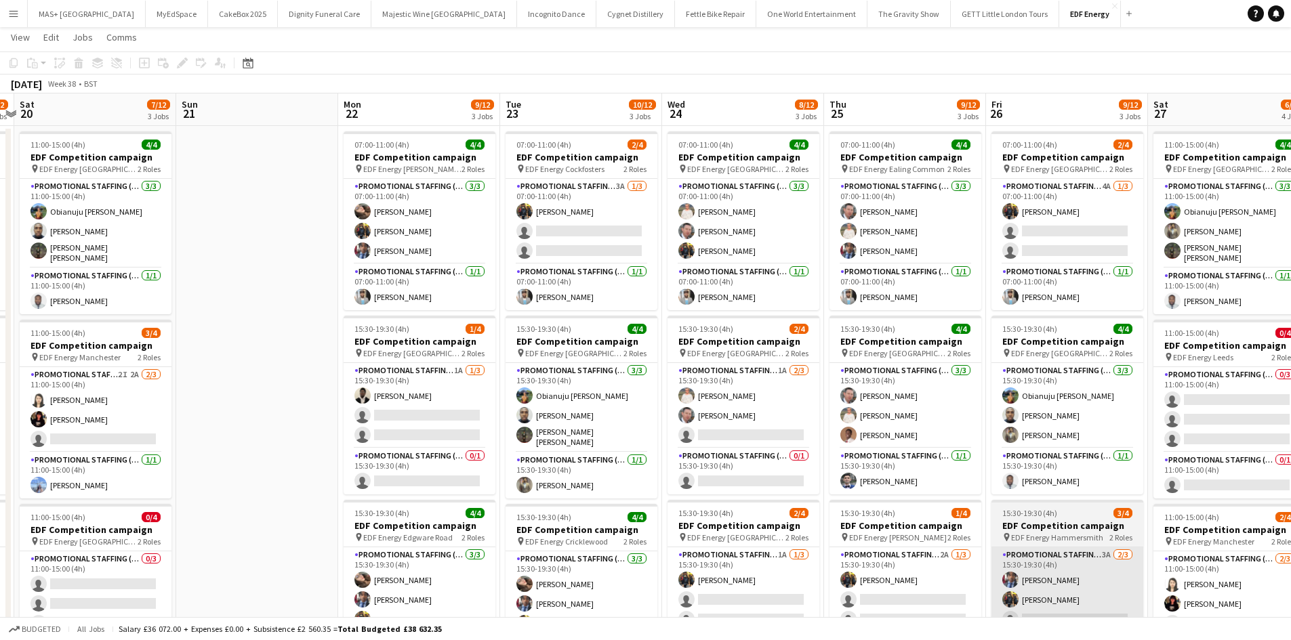
scroll to position [203, 0]
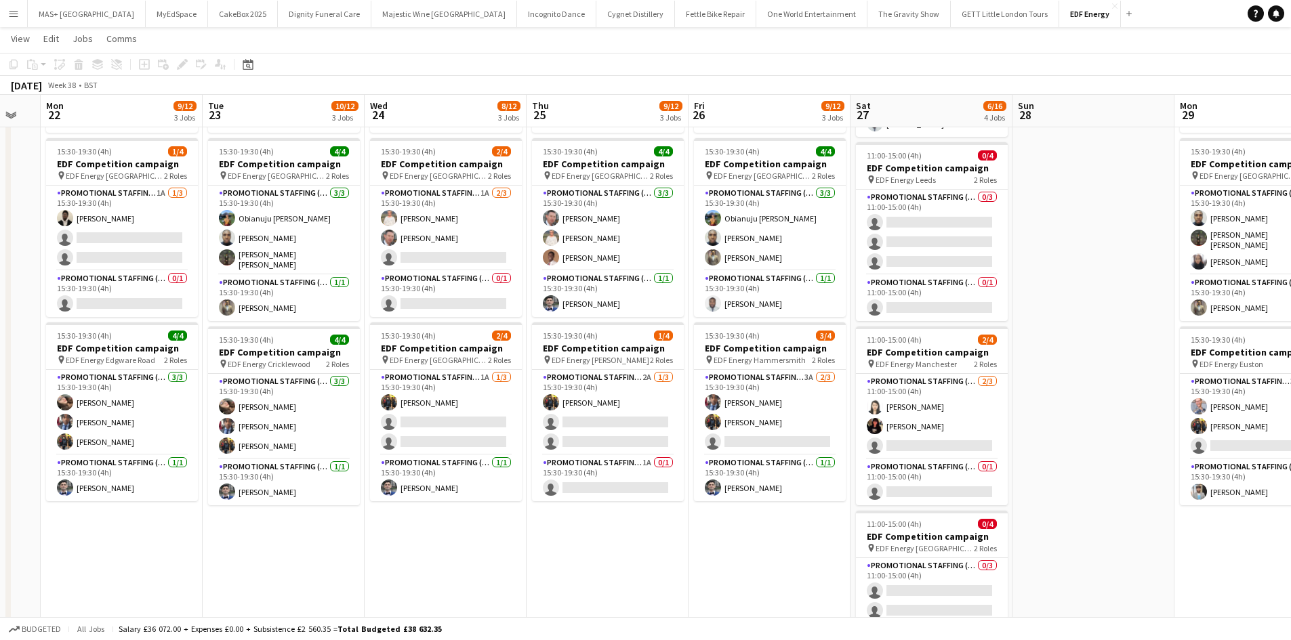
drag, startPoint x: 1104, startPoint y: 557, endPoint x: 783, endPoint y: 547, distance: 320.6
click at [785, 564] on app-calendar-viewport "Thu 18 7/12 3 Jobs Fri 19 6/12 3 Jobs Sat 20 7/12 3 Jobs Sun 21 Mon 22 9/12 3 J…" at bounding box center [645, 308] width 1291 height 916
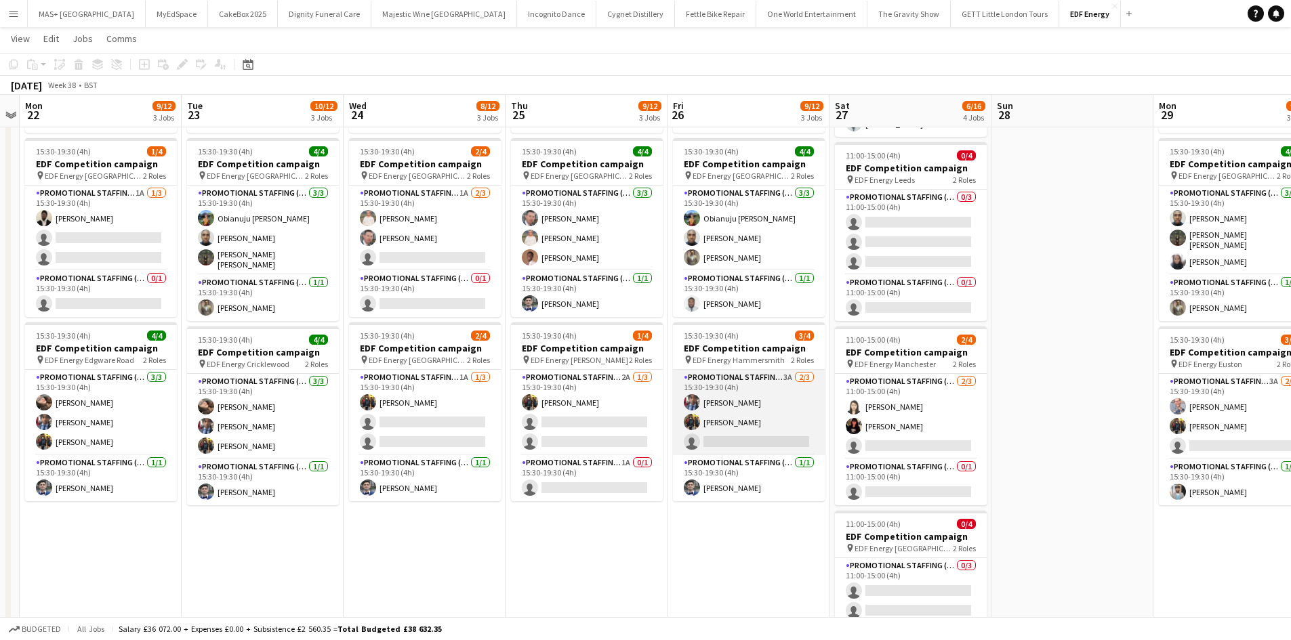
click at [737, 379] on app-card-role "Promotional Staffing (Flyering Staff) 3A 2/3 15:30-19:30 (4h) Seyi Ogunyemi Mar…" at bounding box center [749, 412] width 152 height 85
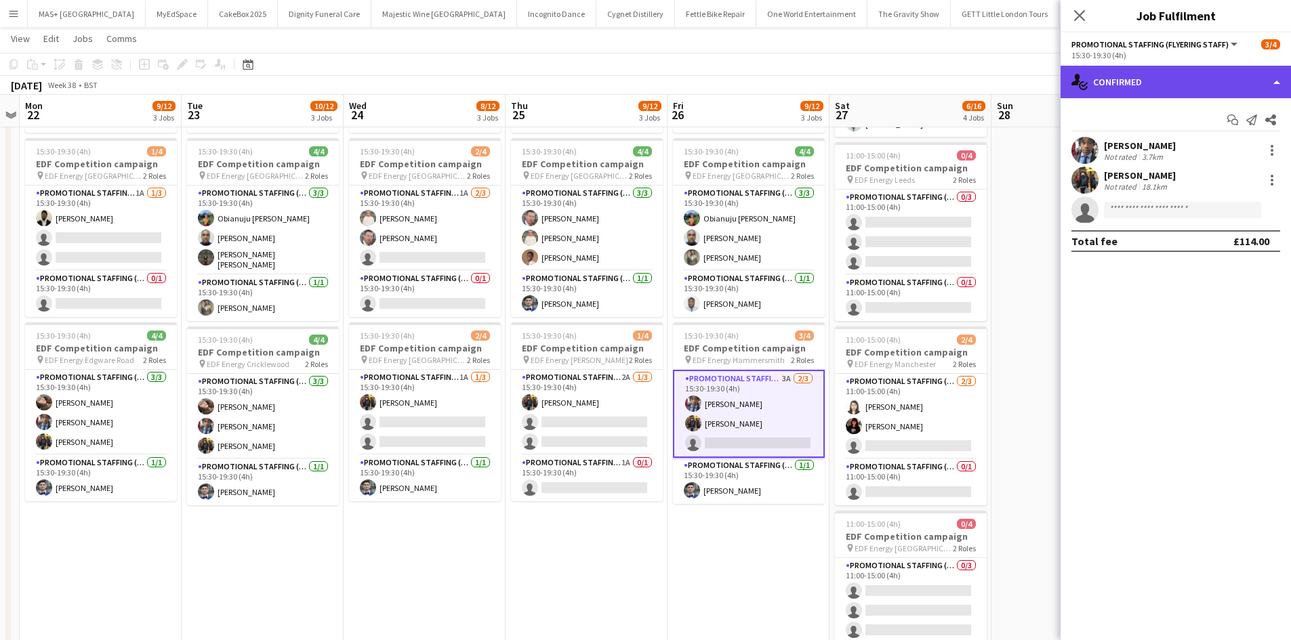
click at [1098, 83] on div "single-neutral-actions-check-2 Confirmed" at bounding box center [1175, 82] width 230 height 33
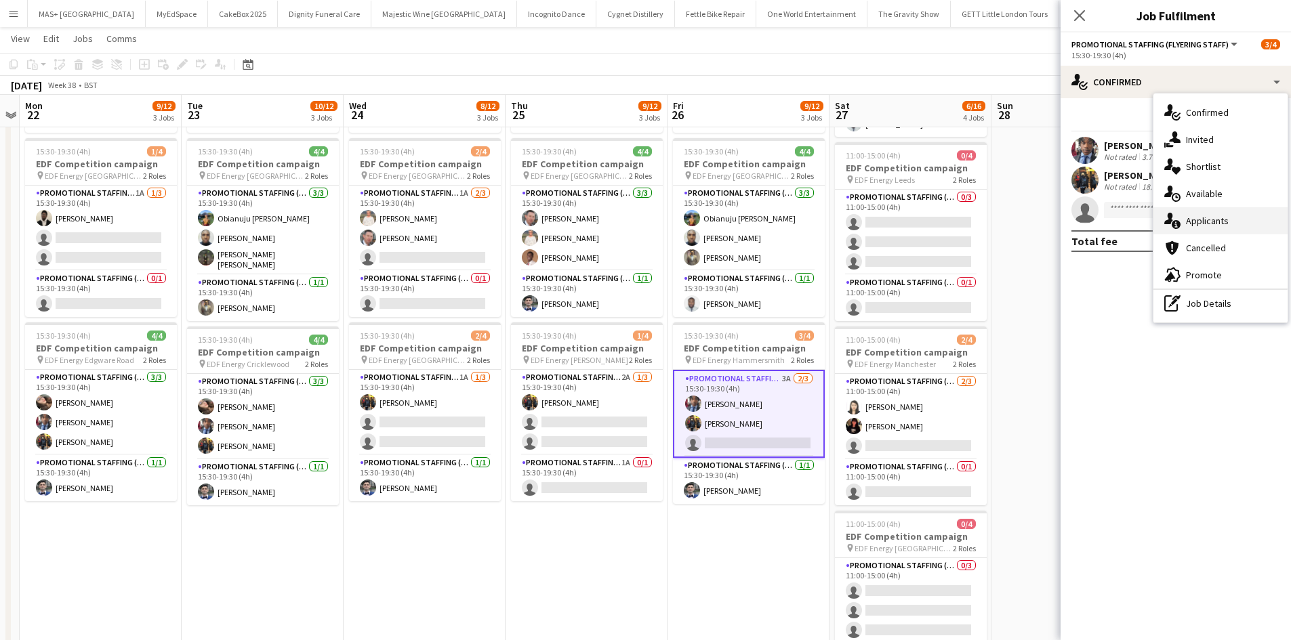
click at [1202, 217] on div "single-neutral-actions-information Applicants" at bounding box center [1220, 220] width 134 height 27
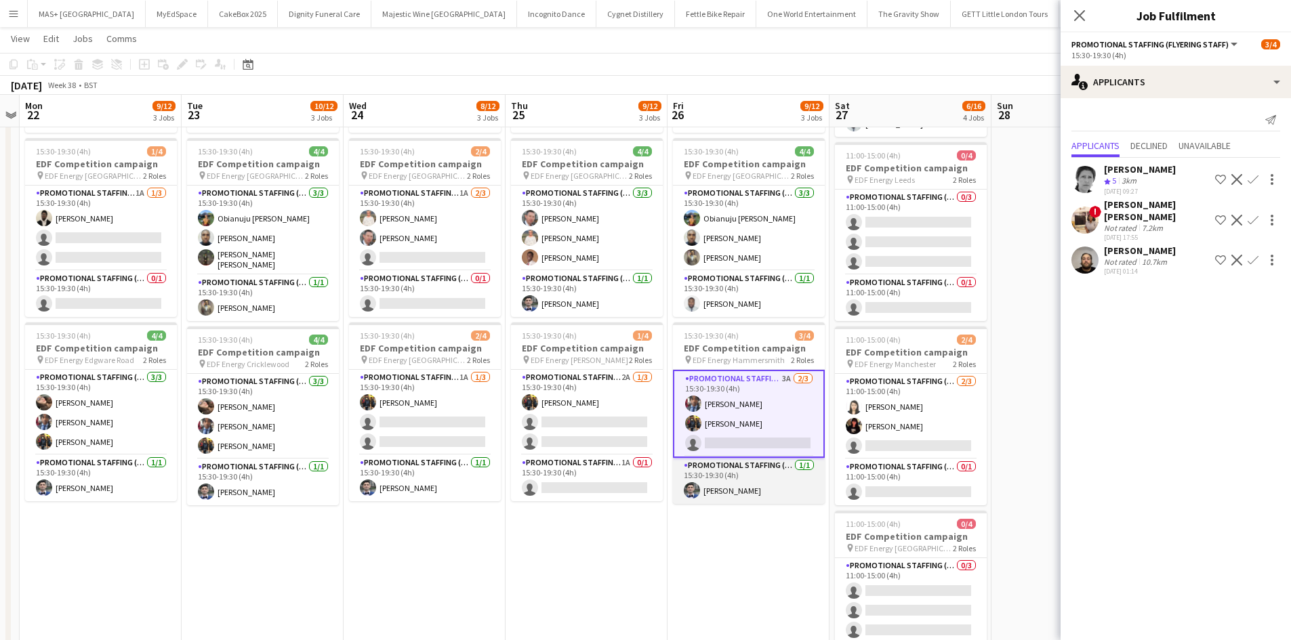
click at [677, 503] on app-card-role "Promotional Staffing (Team Leader) 1/1 15:30-19:30 (4h) Elvis Assadi" at bounding box center [749, 481] width 152 height 46
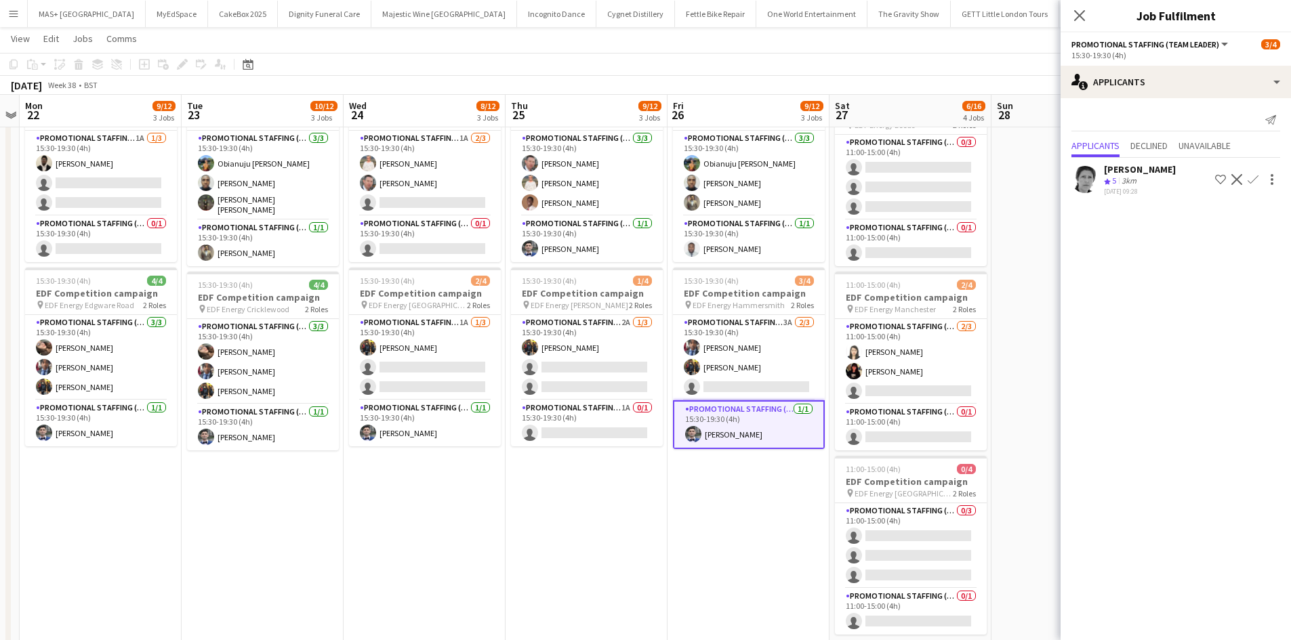
scroll to position [271, 0]
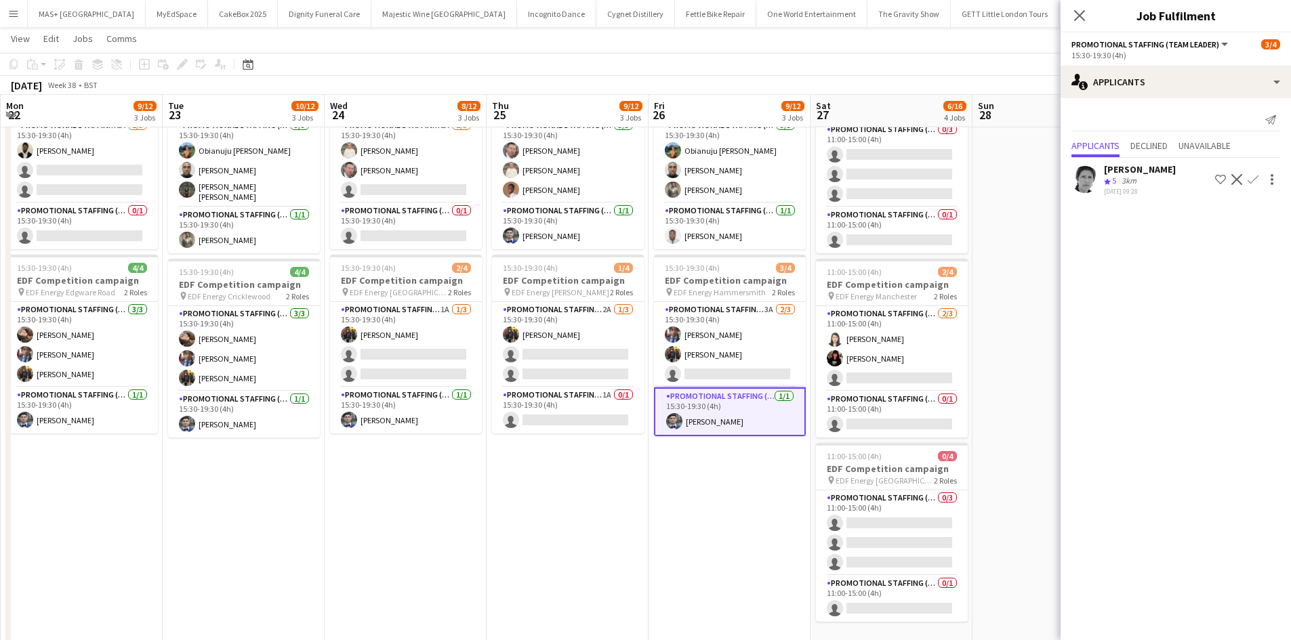
drag, startPoint x: 1028, startPoint y: 411, endPoint x: 1002, endPoint y: 411, distance: 25.8
click at [1007, 413] on app-calendar-viewport "Thu 18 7/12 3 Jobs Fri 19 6/12 3 Jobs Sat 20 7/12 3 Jobs Sun 21 Mon 22 9/12 3 J…" at bounding box center [645, 240] width 1291 height 916
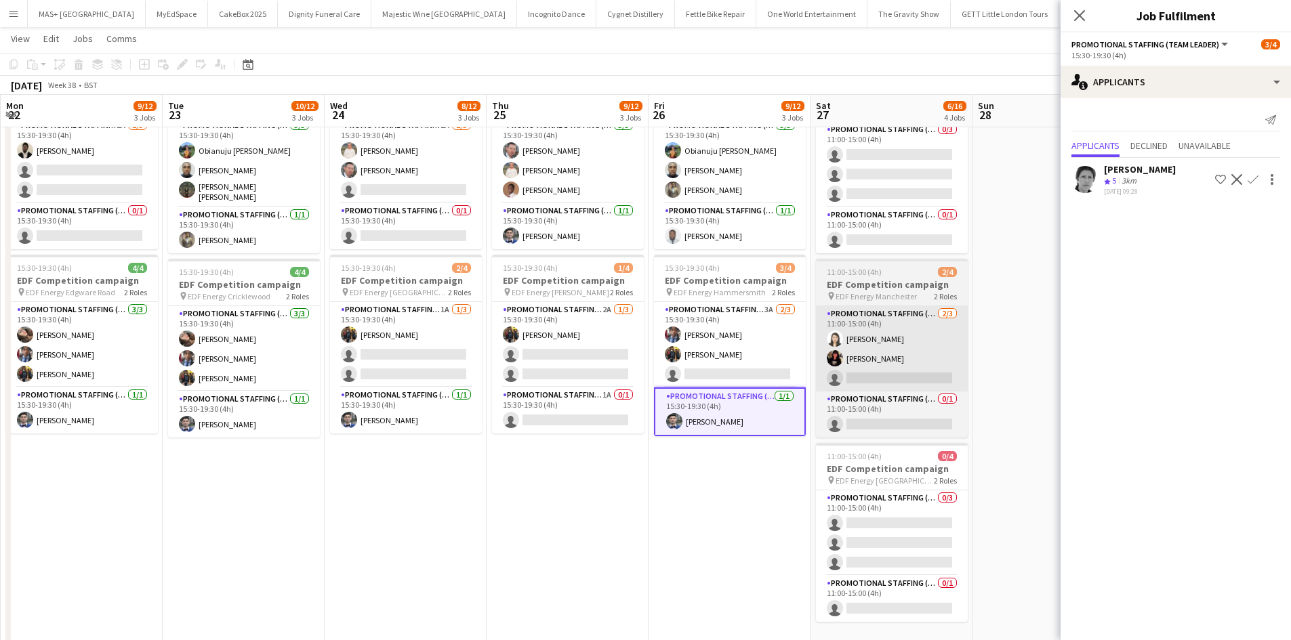
scroll to position [0, 649]
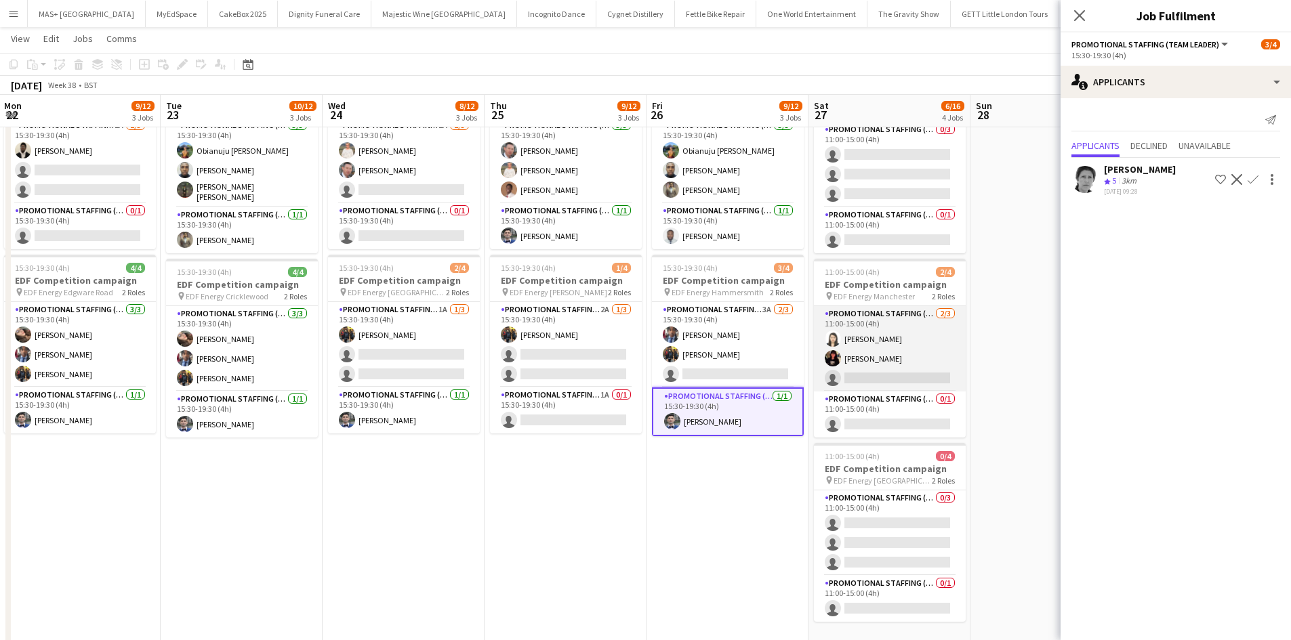
click at [850, 306] on app-card-role "Promotional Staffing (Flyering Staff) 2/3 11:00-15:00 (4h) Winnie Wong Phoebe N…" at bounding box center [890, 348] width 152 height 85
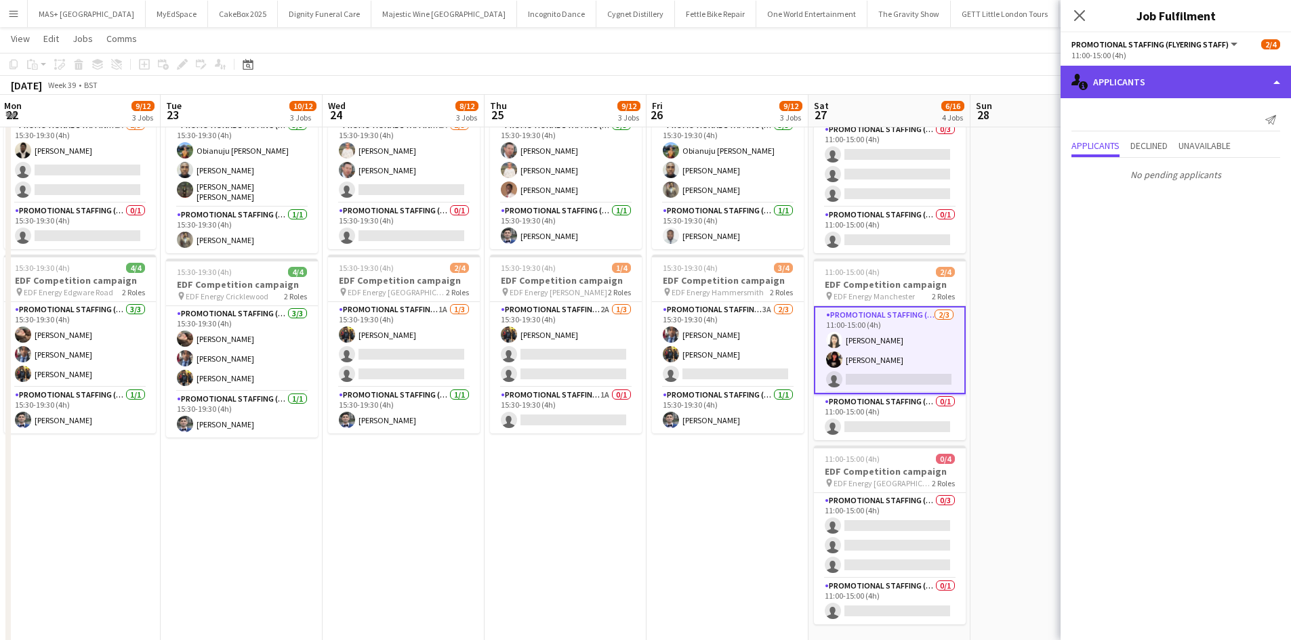
click at [1135, 79] on div "single-neutral-actions-information Applicants" at bounding box center [1175, 82] width 230 height 33
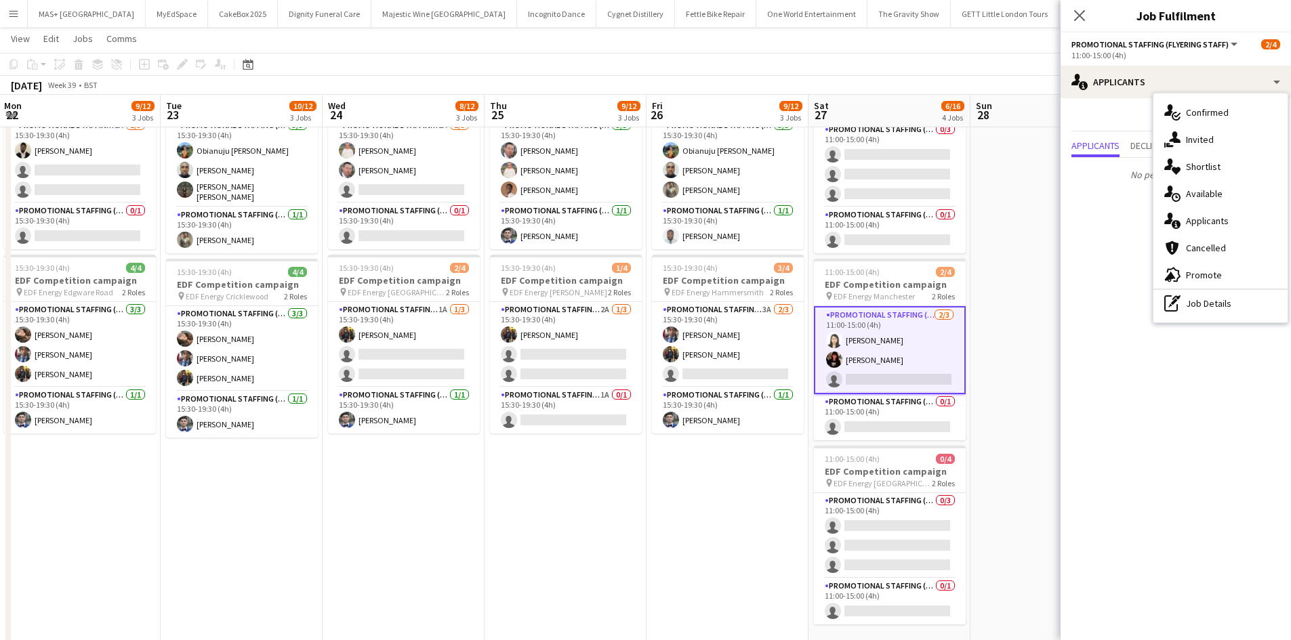
click at [1185, 133] on div "single-neutral-actions-share-1 Invited" at bounding box center [1220, 139] width 134 height 27
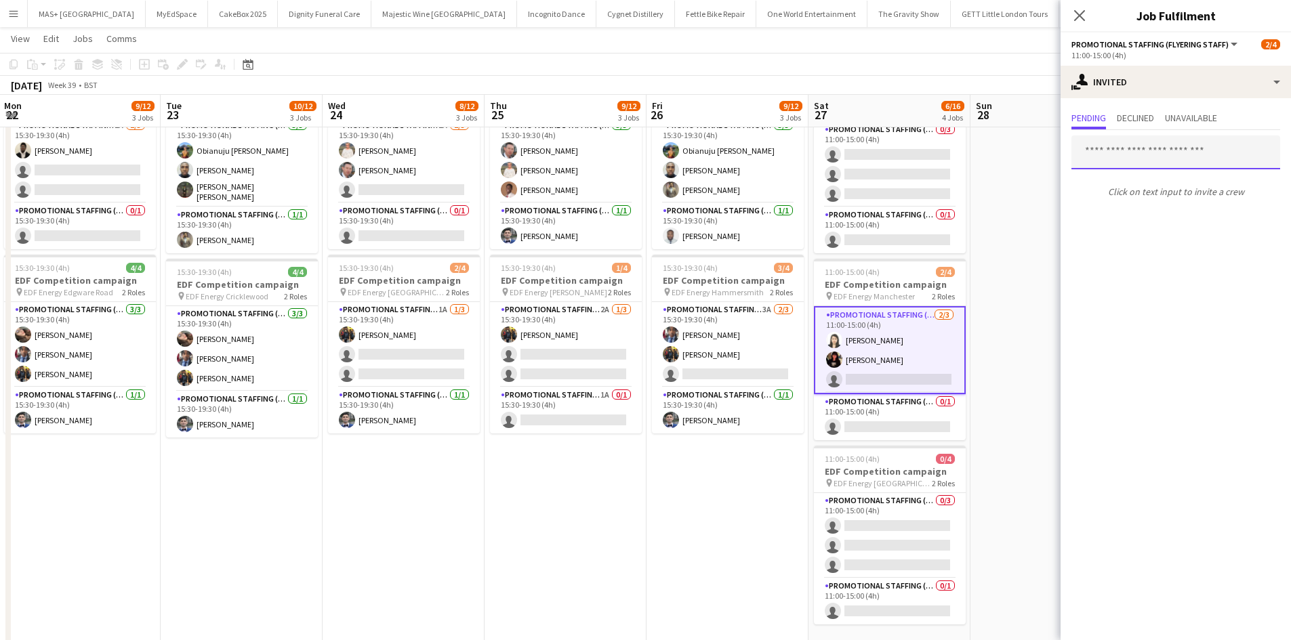
click at [1121, 150] on input "text" at bounding box center [1175, 153] width 209 height 34
type input "********"
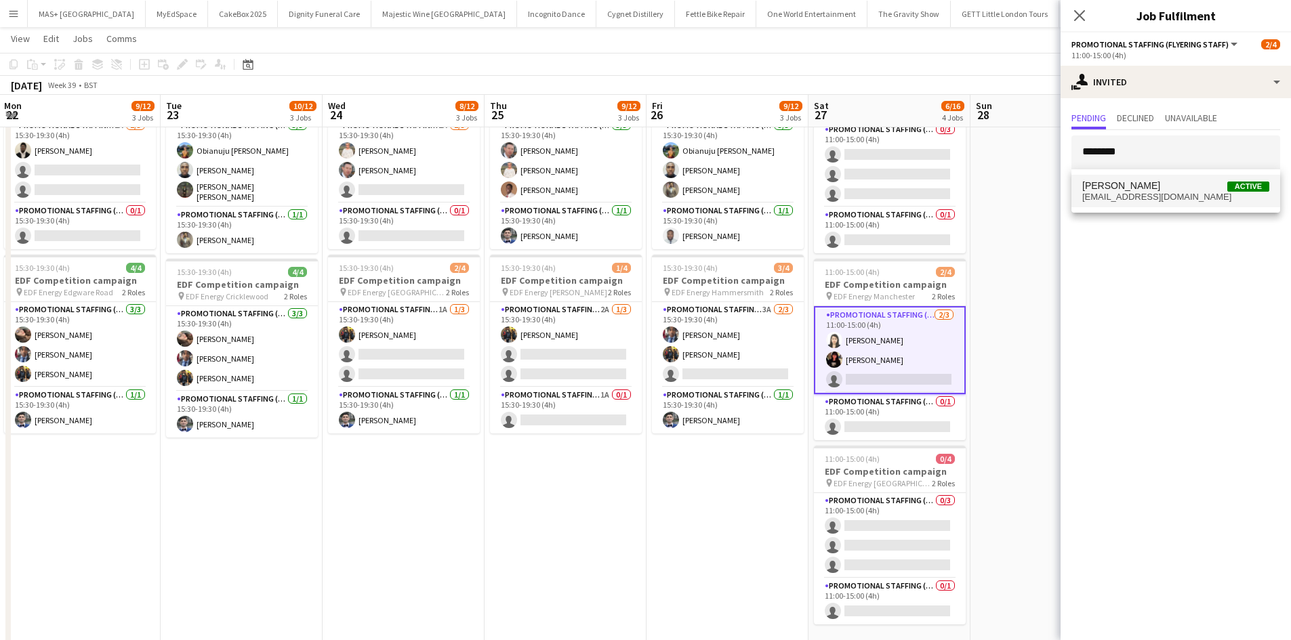
click at [1152, 192] on span "eleanorpea@hotmail.co.uk" at bounding box center [1175, 197] width 187 height 11
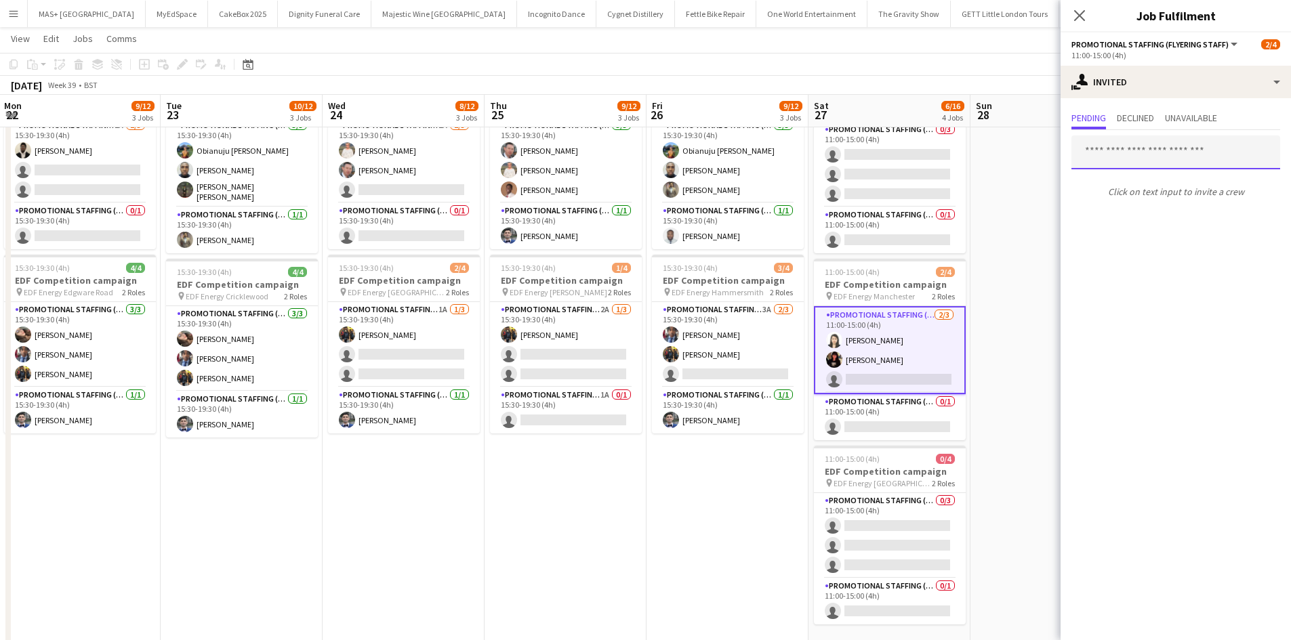
scroll to position [0, 0]
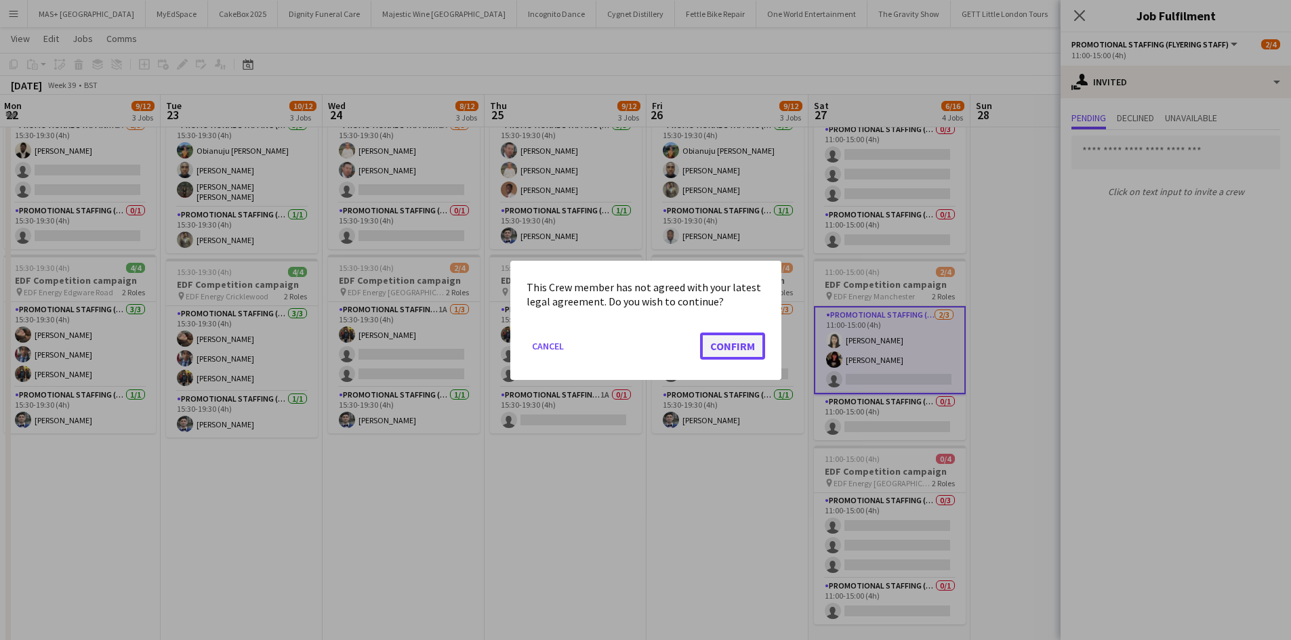
click at [729, 348] on button "Confirm" at bounding box center [732, 345] width 65 height 27
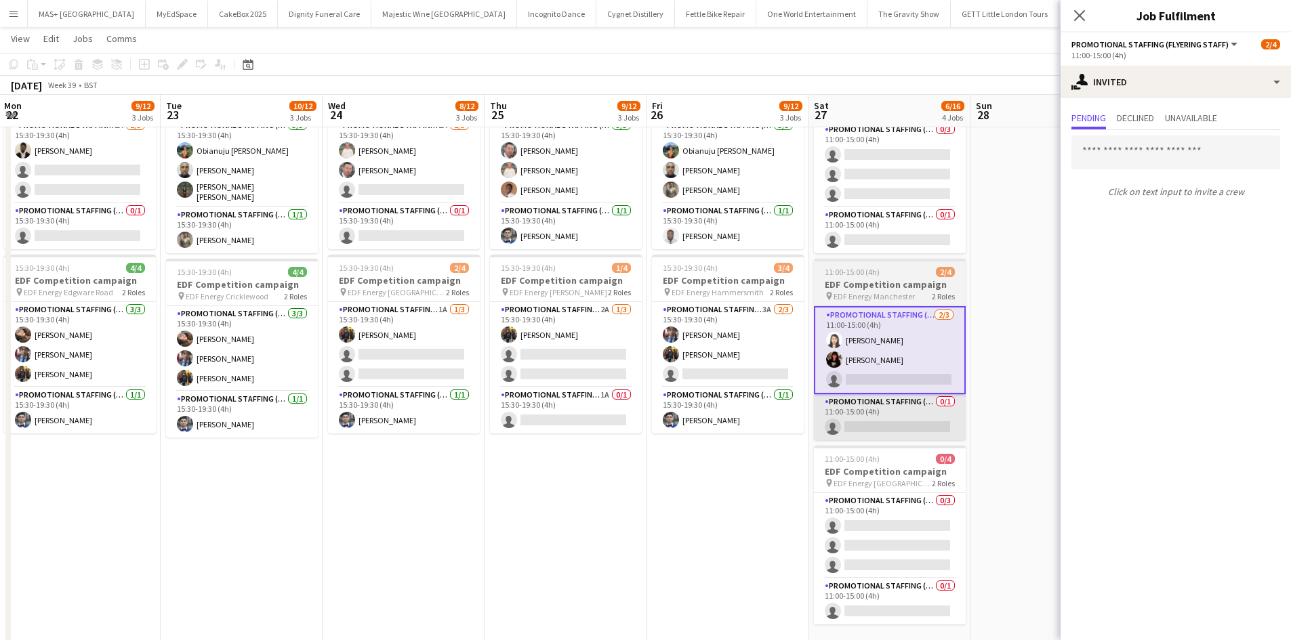
scroll to position [271, 0]
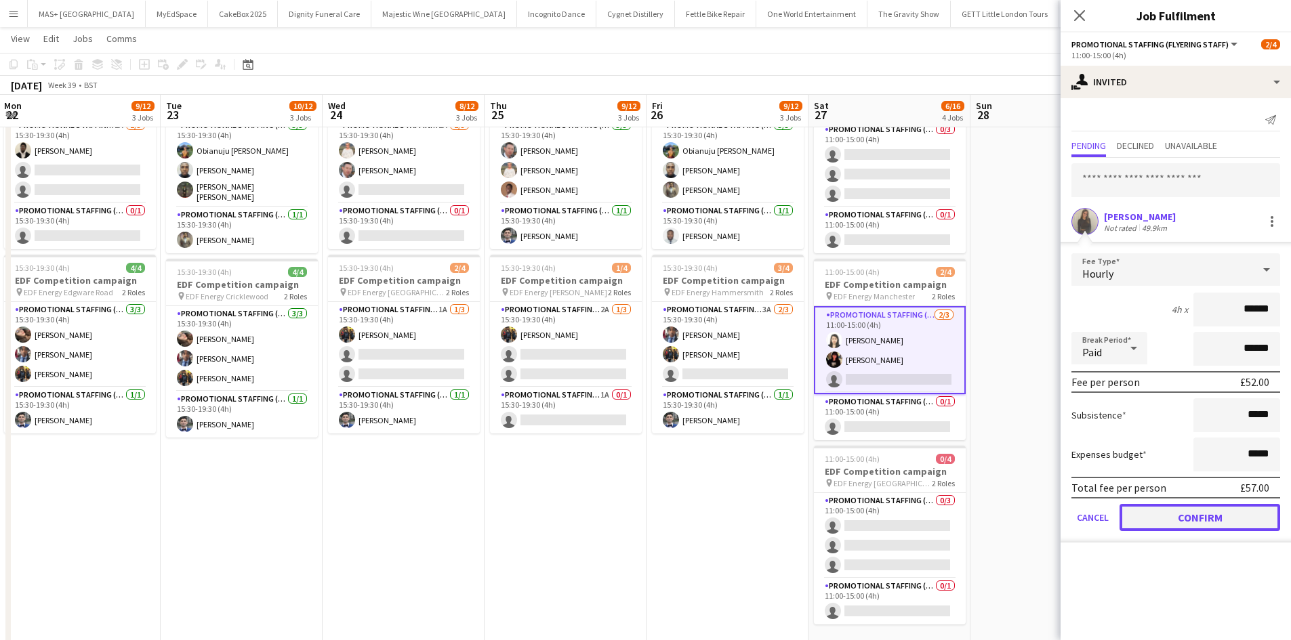
click at [1201, 524] on button "Confirm" at bounding box center [1199, 517] width 161 height 27
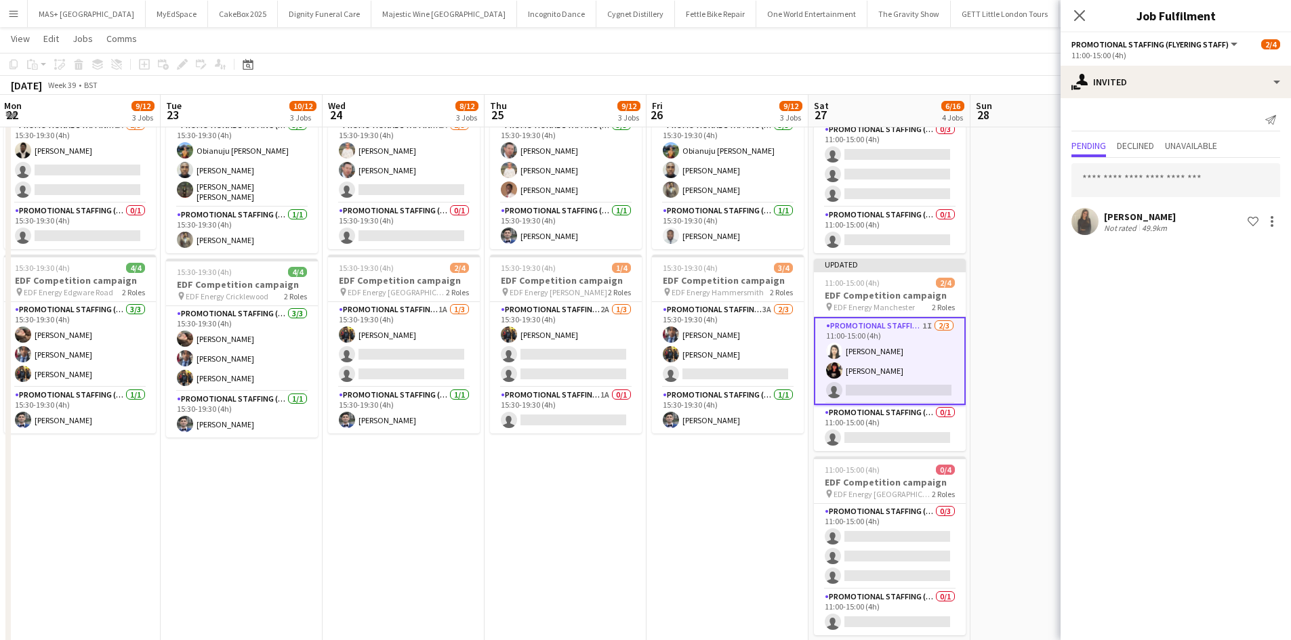
click at [1001, 490] on app-date-cell at bounding box center [1051, 289] width 162 height 817
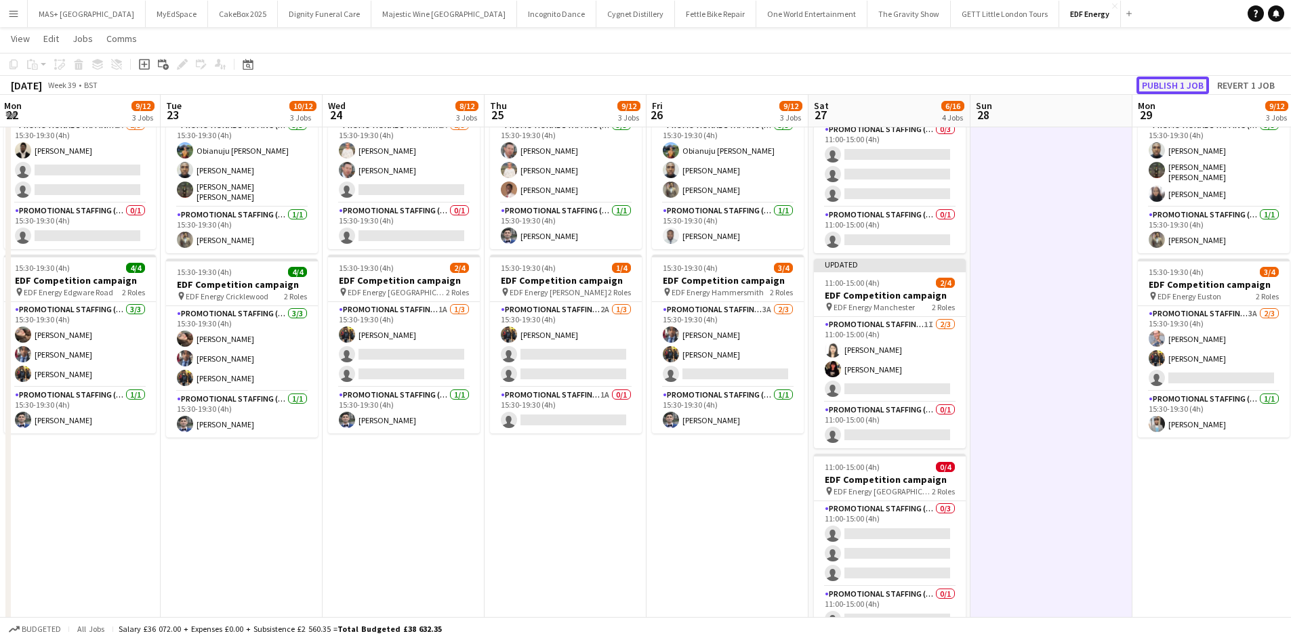
click at [1155, 77] on button "Publish 1 job" at bounding box center [1172, 86] width 72 height 18
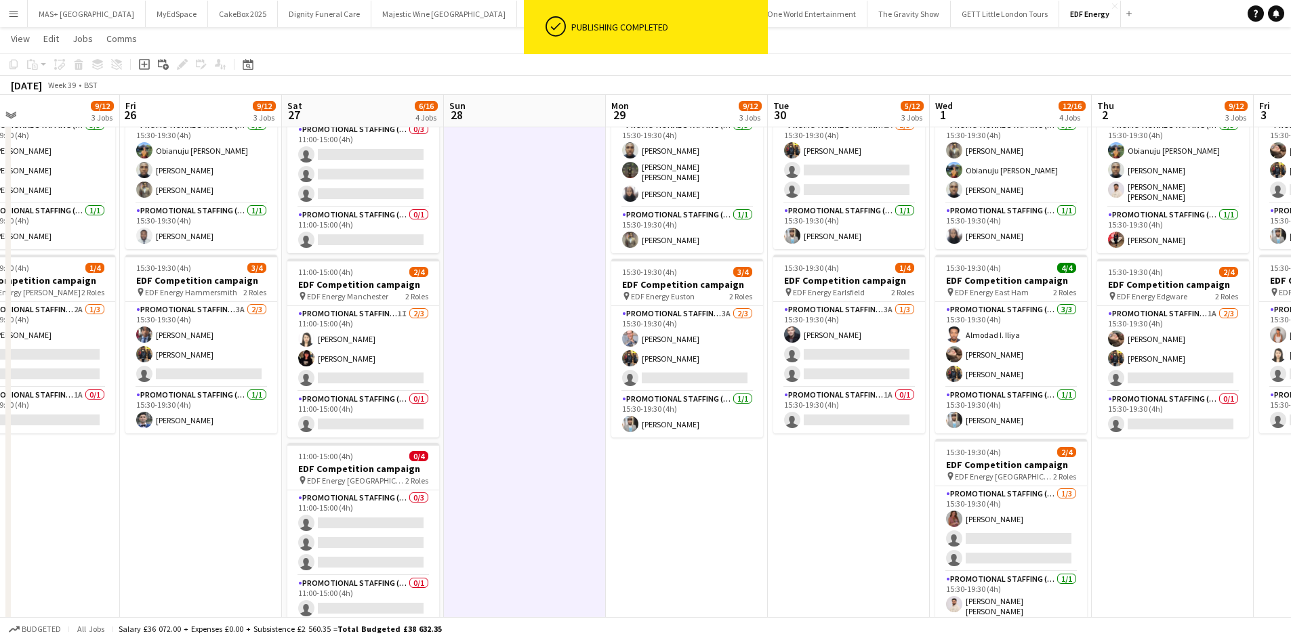
drag, startPoint x: 993, startPoint y: 424, endPoint x: 533, endPoint y: 397, distance: 461.5
click at [465, 420] on app-calendar-viewport "Tue 23 10/12 3 Jobs Wed 24 8/12 3 Jobs Thu 25 9/12 3 Jobs Fri 26 9/12 3 Jobs Sa…" at bounding box center [645, 240] width 1291 height 916
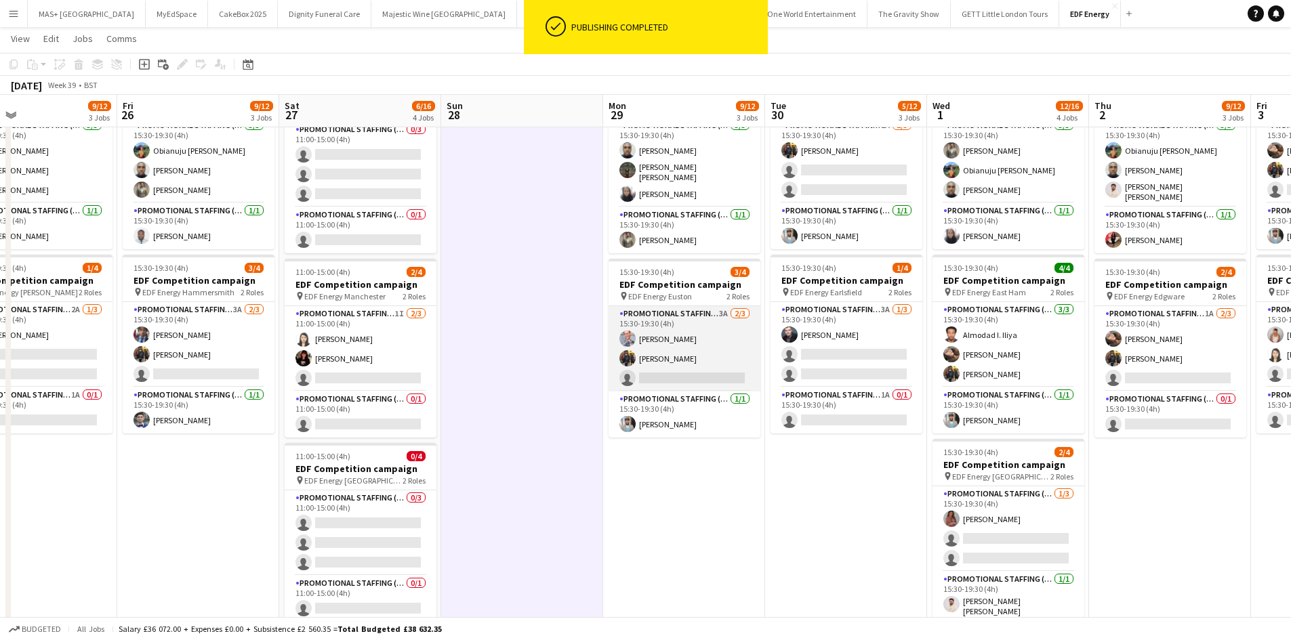
click at [707, 307] on app-card-role "Promotional Staffing (Flyering Staff) 3A 2/3 15:30-19:30 (4h) SIMON GREIFF Mart…" at bounding box center [684, 348] width 152 height 85
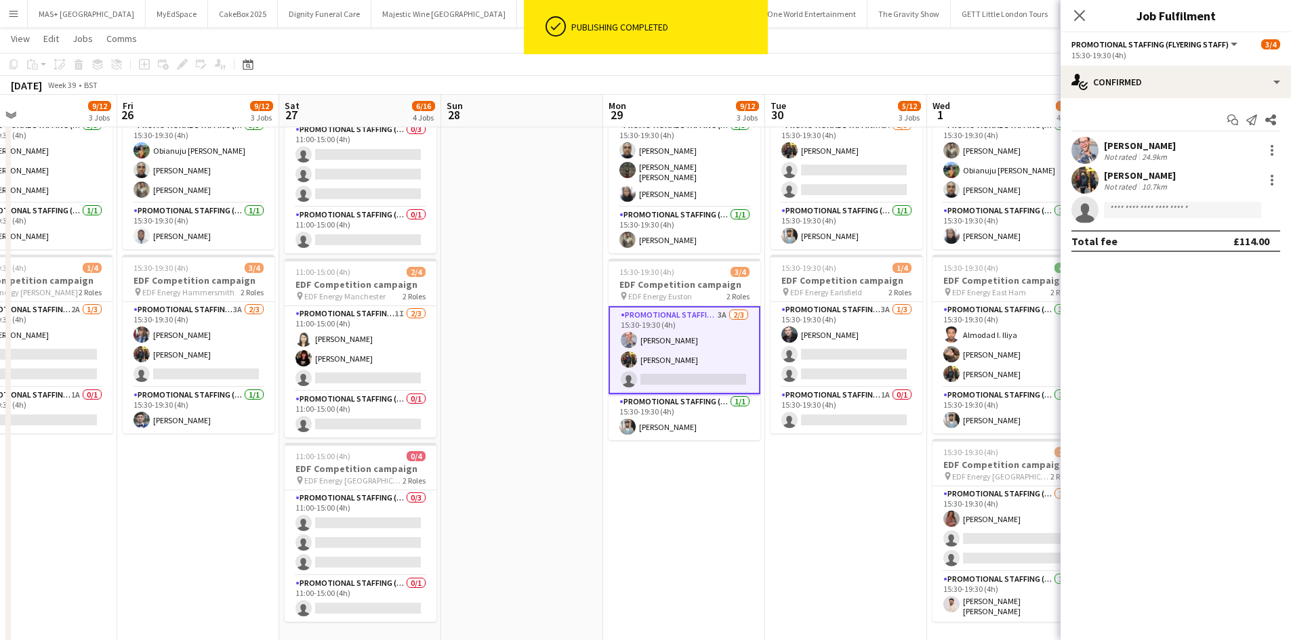
click at [1130, 60] on div "15:30-19:30 (4h)" at bounding box center [1175, 55] width 209 height 10
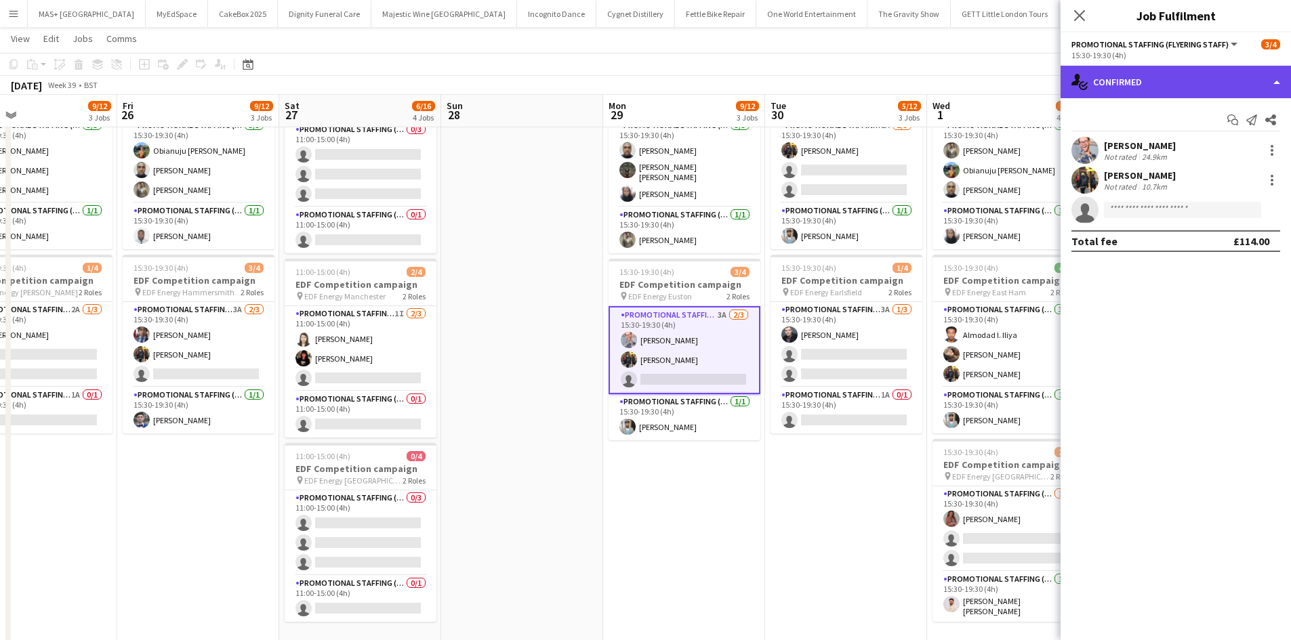
click at [1147, 93] on div "single-neutral-actions-check-2 Confirmed" at bounding box center [1175, 82] width 230 height 33
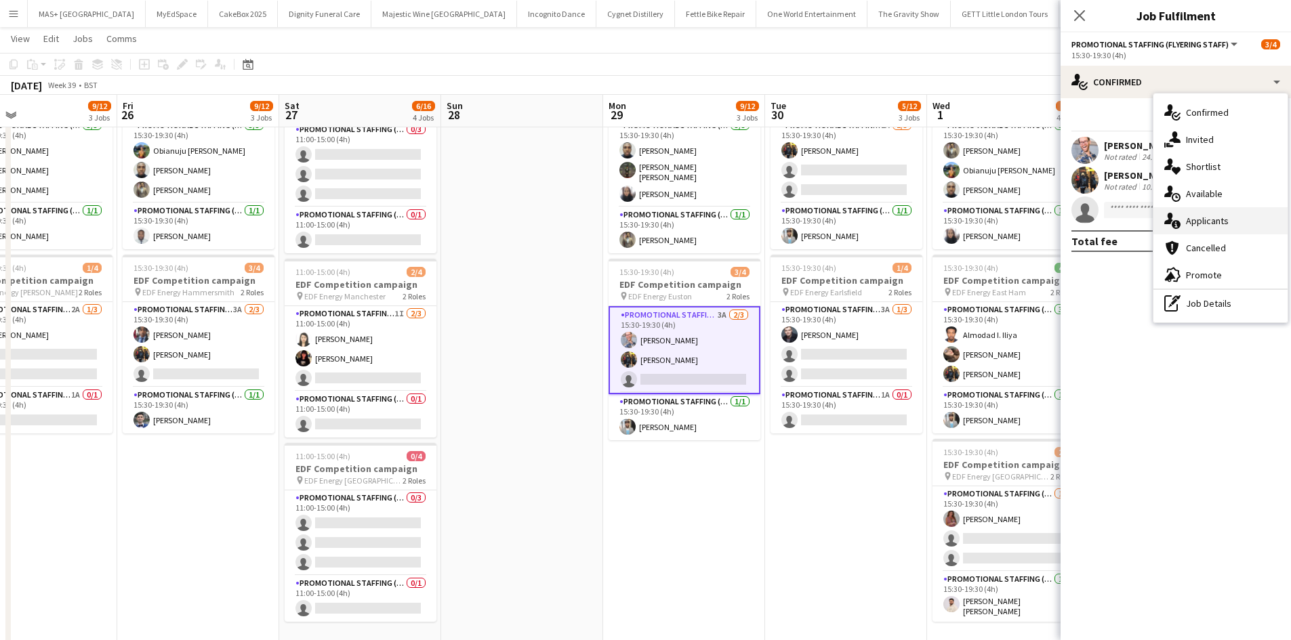
click at [1211, 220] on div "single-neutral-actions-information Applicants" at bounding box center [1220, 220] width 134 height 27
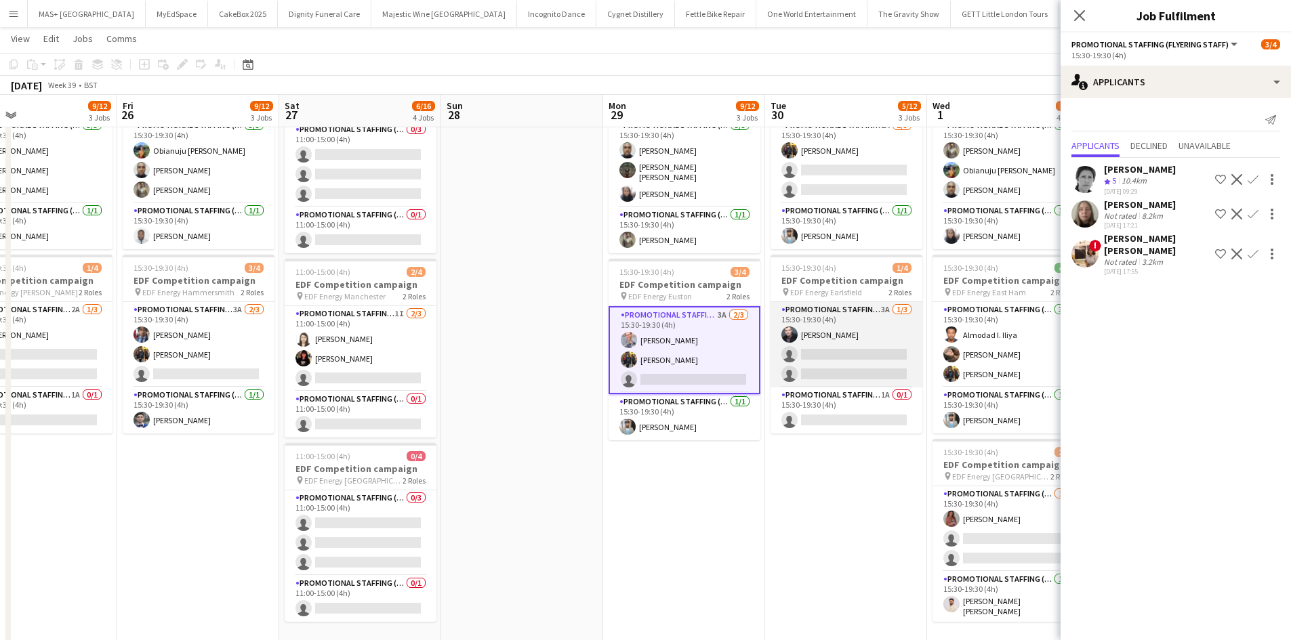
drag, startPoint x: 835, startPoint y: 318, endPoint x: 837, endPoint y: 390, distance: 71.2
click at [834, 318] on app-card-role "Promotional Staffing (Flyering Staff) 3A 1/3 15:30-19:30 (4h) Adam Stickler sin…" at bounding box center [846, 344] width 152 height 85
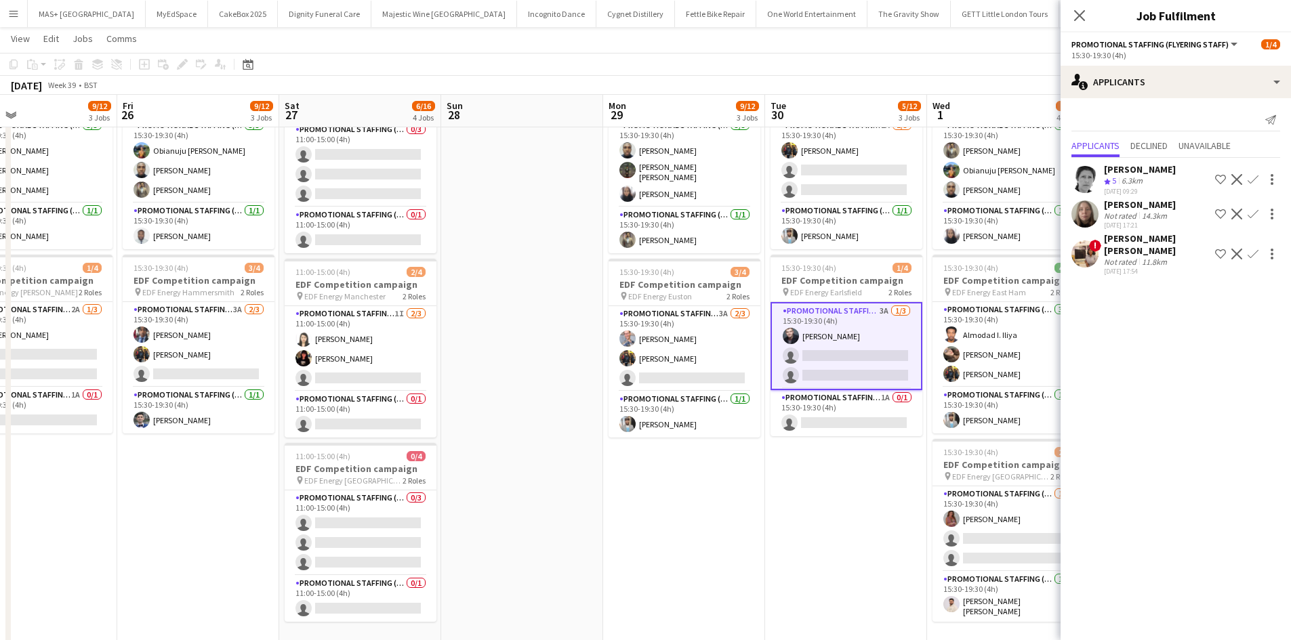
scroll to position [0, 369]
click at [834, 414] on app-card-role "Promotional Staffing (Team Leader) 1A 0/1 15:30-19:30 (4h) single-neutral-actio…" at bounding box center [846, 413] width 152 height 46
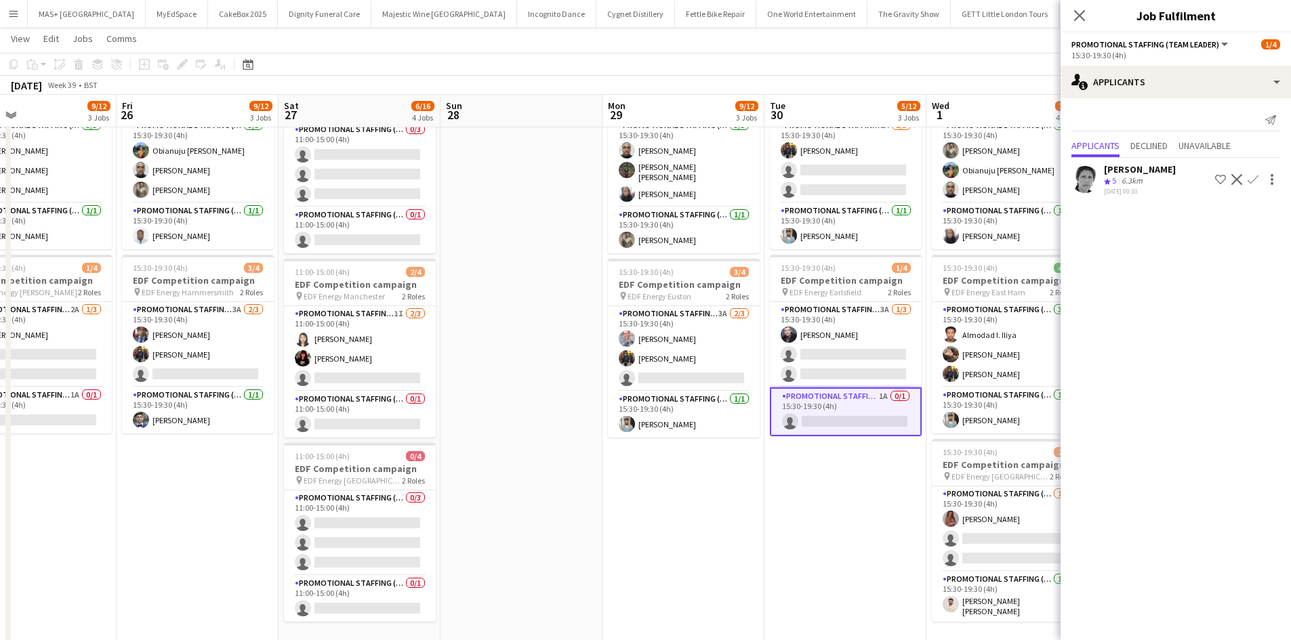
click at [916, 492] on app-date-cell "07:00-11:00 (4h) 2/4 EDF Competition campaign pin EDF Energy Embankment 2 Roles…" at bounding box center [845, 289] width 162 height 817
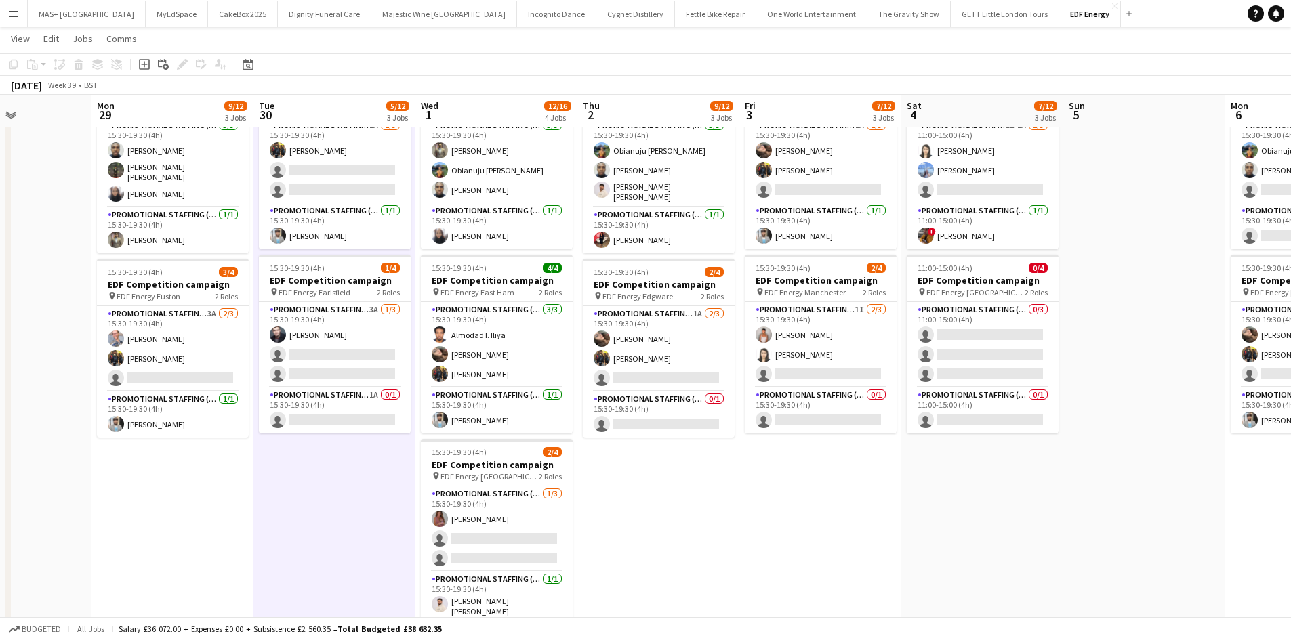
scroll to position [0, 436]
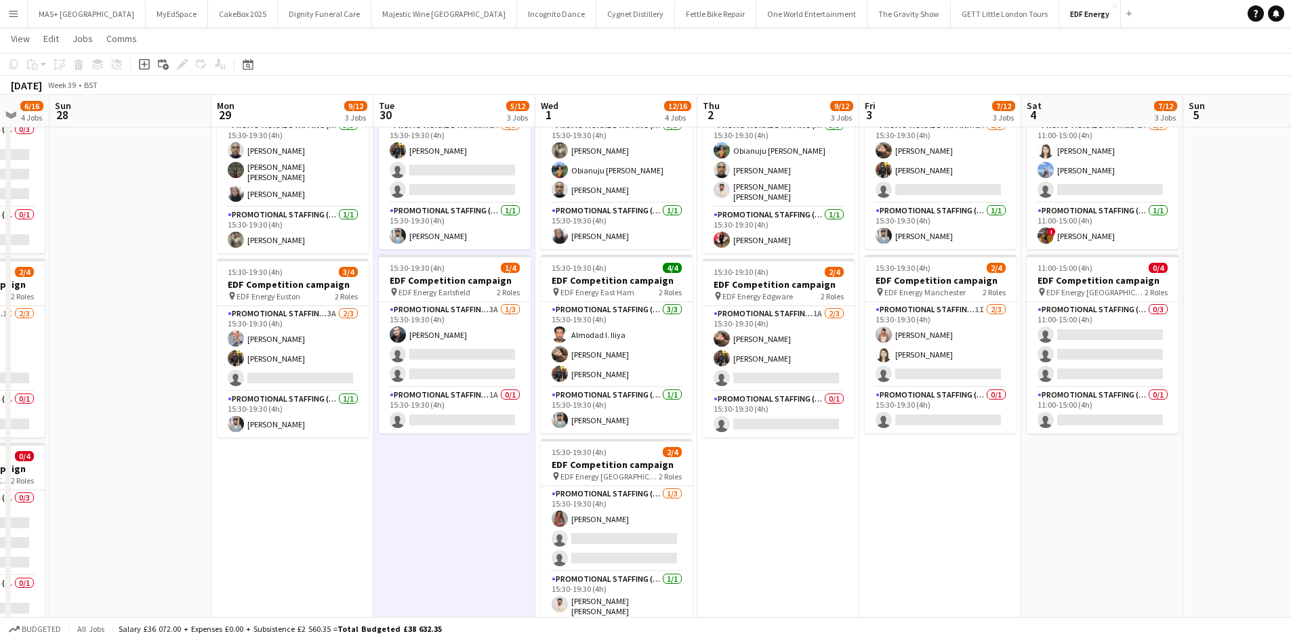
drag, startPoint x: 868, startPoint y: 504, endPoint x: 477, endPoint y: 445, distance: 395.3
click at [477, 445] on app-calendar-viewport "Thu 25 9/12 3 Jobs Fri 26 9/12 3 Jobs Sat 27 6/16 4 Jobs Sun 28 Mon 29 9/12 3 J…" at bounding box center [645, 240] width 1291 height 916
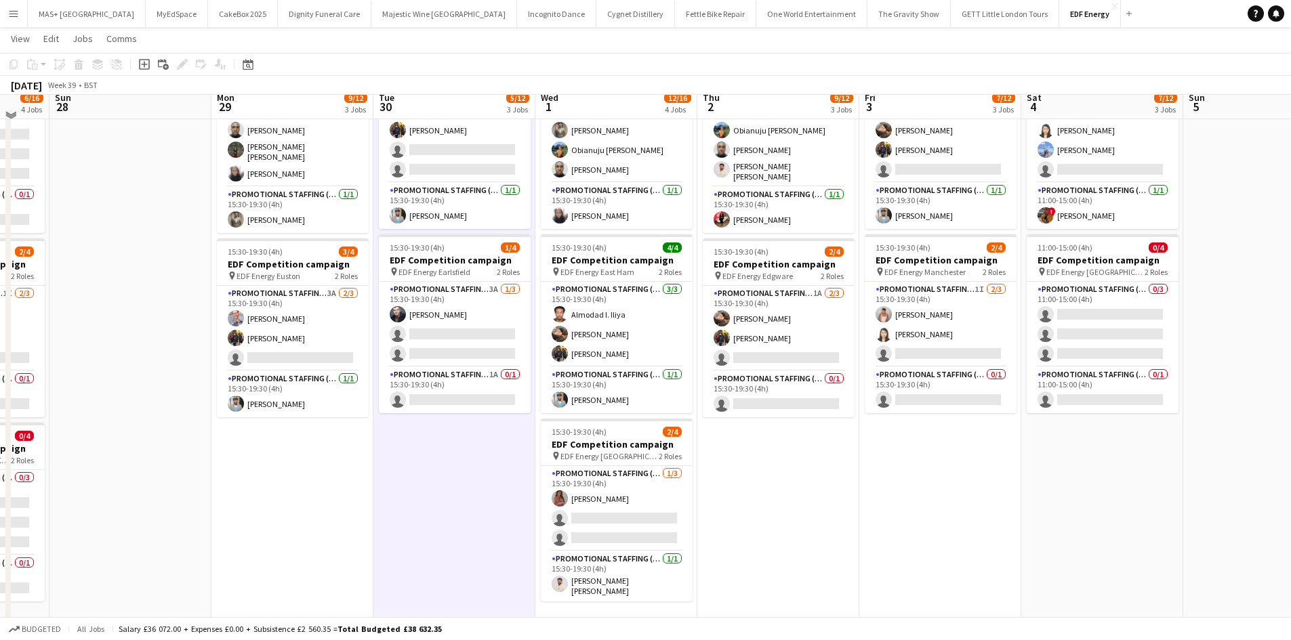
scroll to position [271, 0]
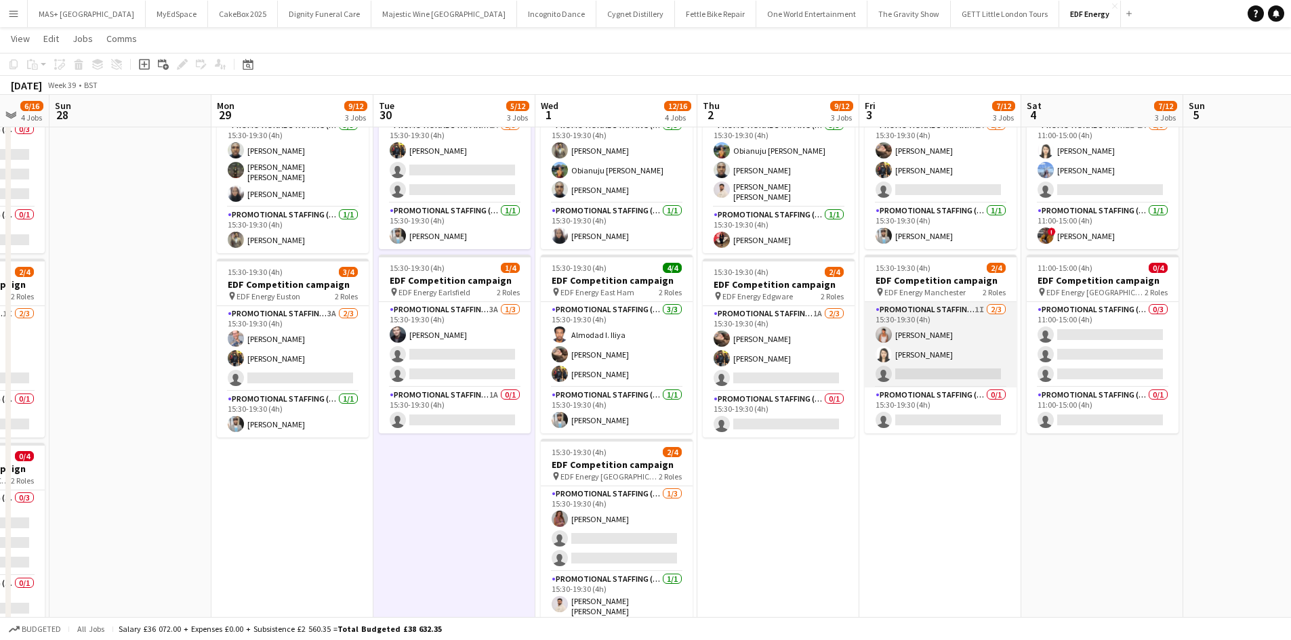
click at [925, 328] on app-card-role "Promotional Staffing (Flyering Staff) 1I 2/3 15:30-19:30 (4h) Jessica Montogmer…" at bounding box center [941, 344] width 152 height 85
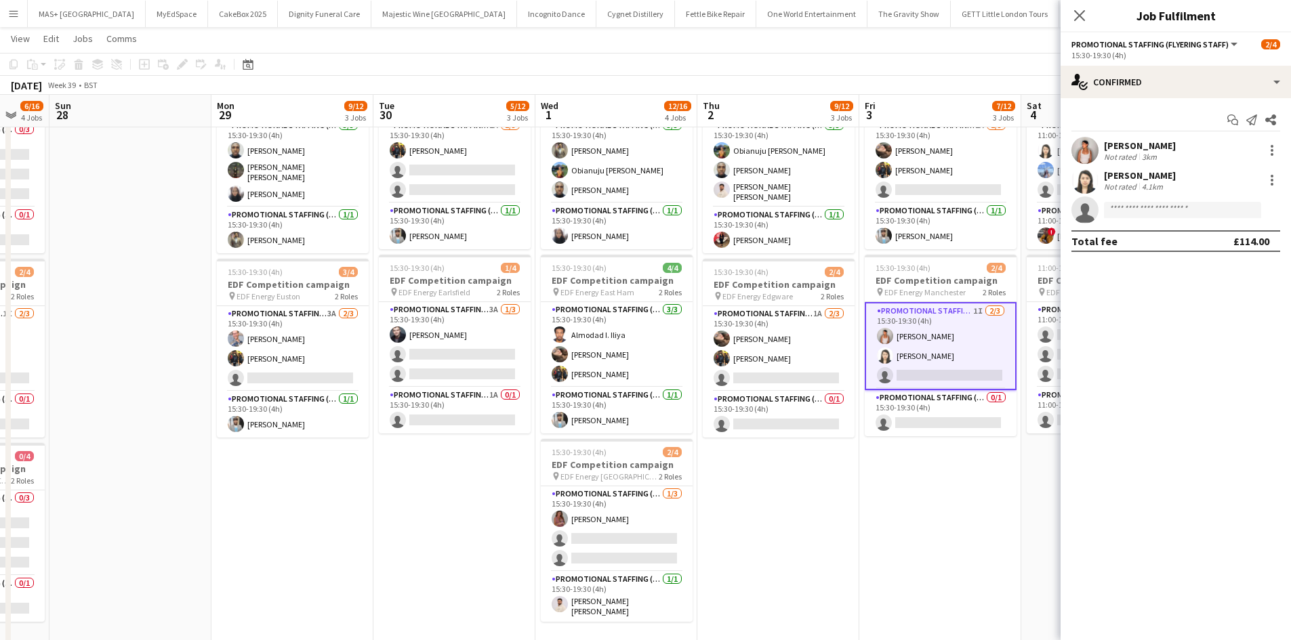
click at [1200, 64] on app-options-switcher "Promotional Staffing (Flyering Staff) All roles Promotional Staffing (Flyering …" at bounding box center [1175, 49] width 230 height 33
click at [1209, 102] on div "Start chat Send notification Share Jessica Montogmery Not rated 3km Winnie Wong…" at bounding box center [1175, 180] width 230 height 165
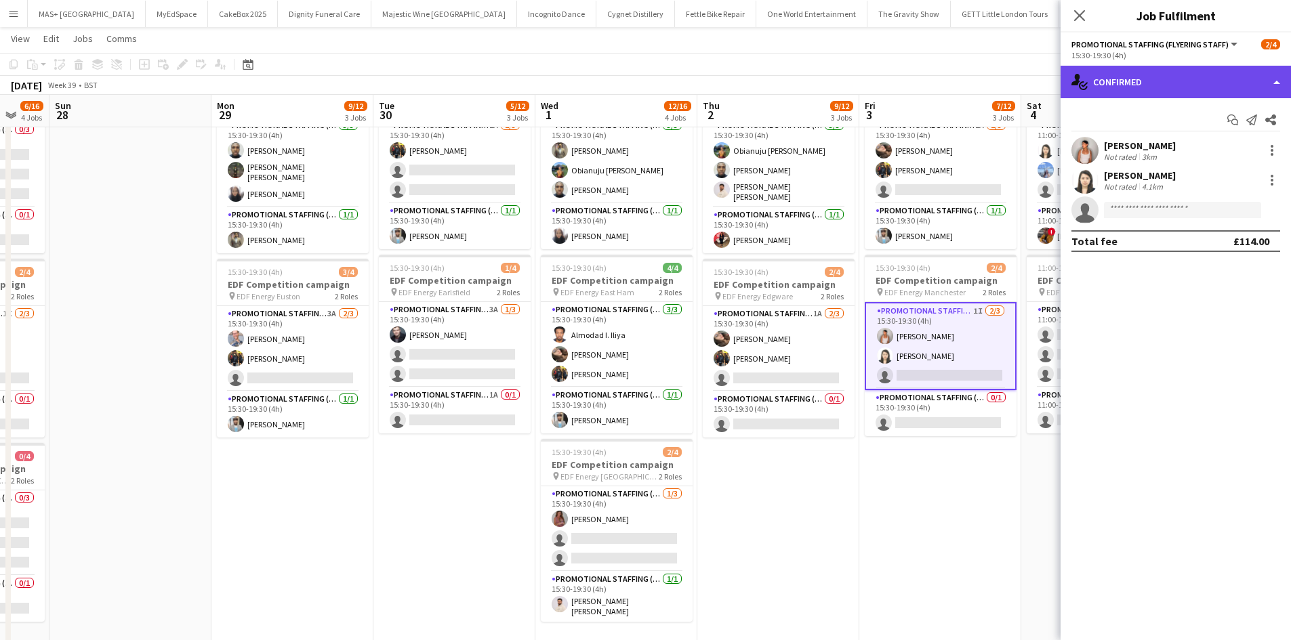
click at [1211, 87] on div "single-neutral-actions-check-2 Confirmed" at bounding box center [1175, 82] width 230 height 33
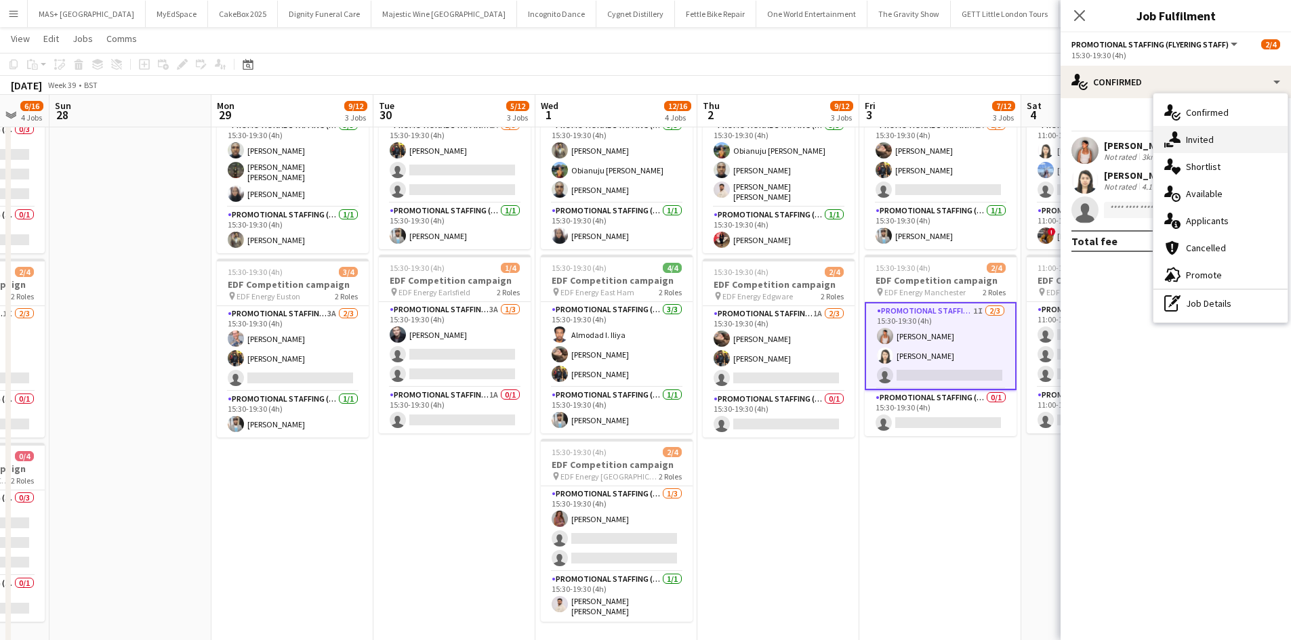
click at [1197, 138] on div "single-neutral-actions-share-1 Invited" at bounding box center [1220, 139] width 134 height 27
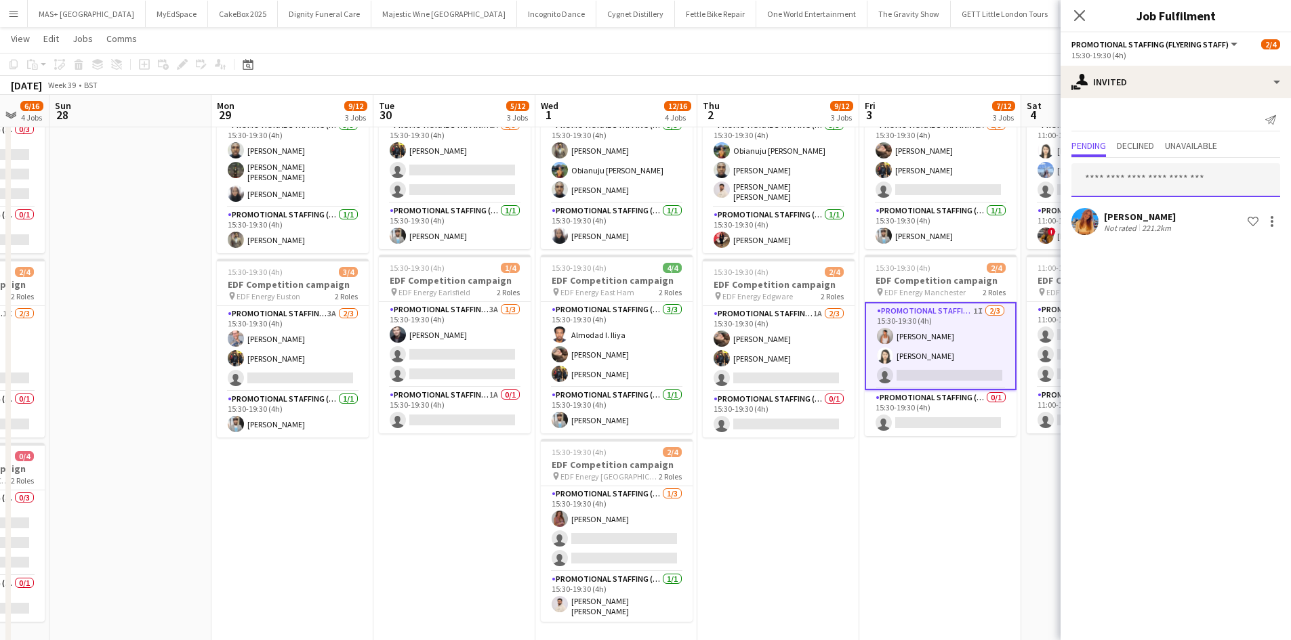
click at [1121, 178] on input "text" at bounding box center [1175, 180] width 209 height 34
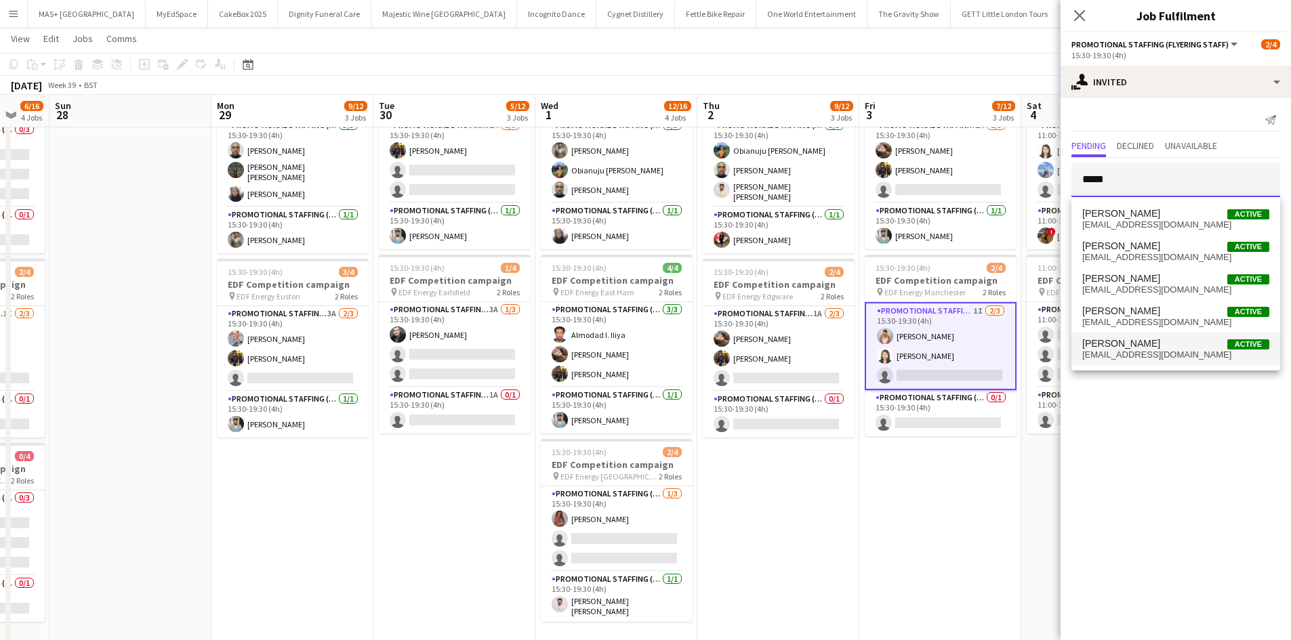
type input "*****"
click at [1169, 354] on span "eleanorpea@hotmail.co.uk" at bounding box center [1175, 355] width 187 height 11
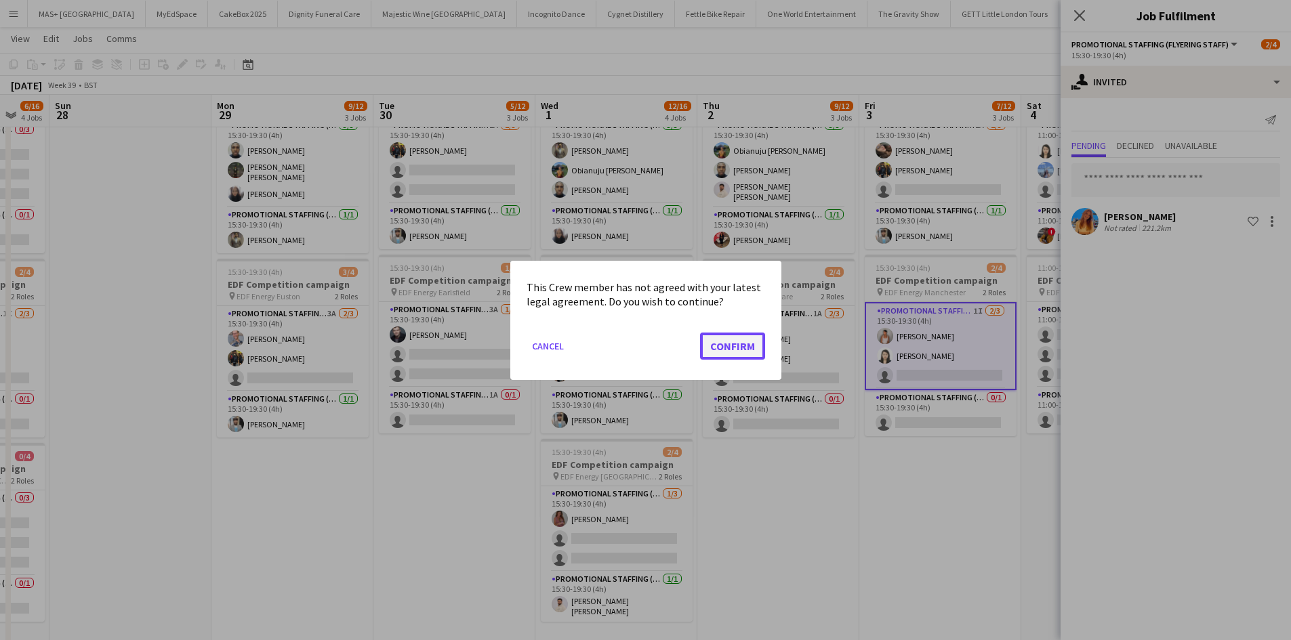
click at [729, 350] on button "Confirm" at bounding box center [732, 345] width 65 height 27
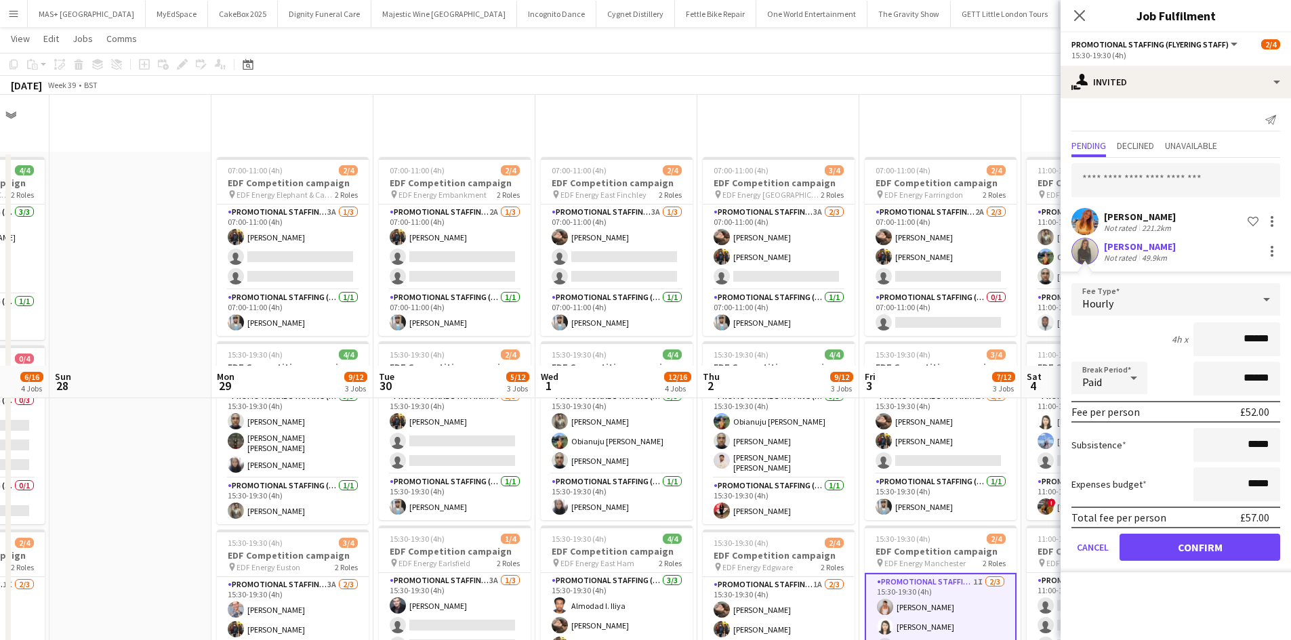
scroll to position [271, 0]
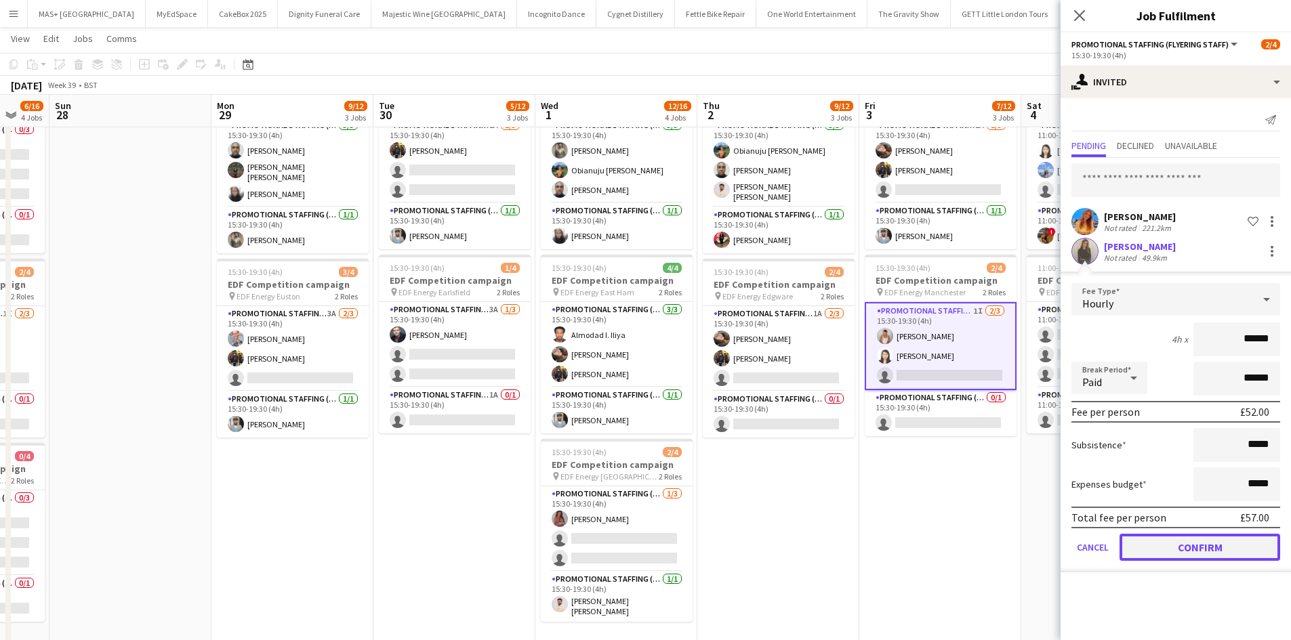
click at [1200, 547] on button "Confirm" at bounding box center [1199, 547] width 161 height 27
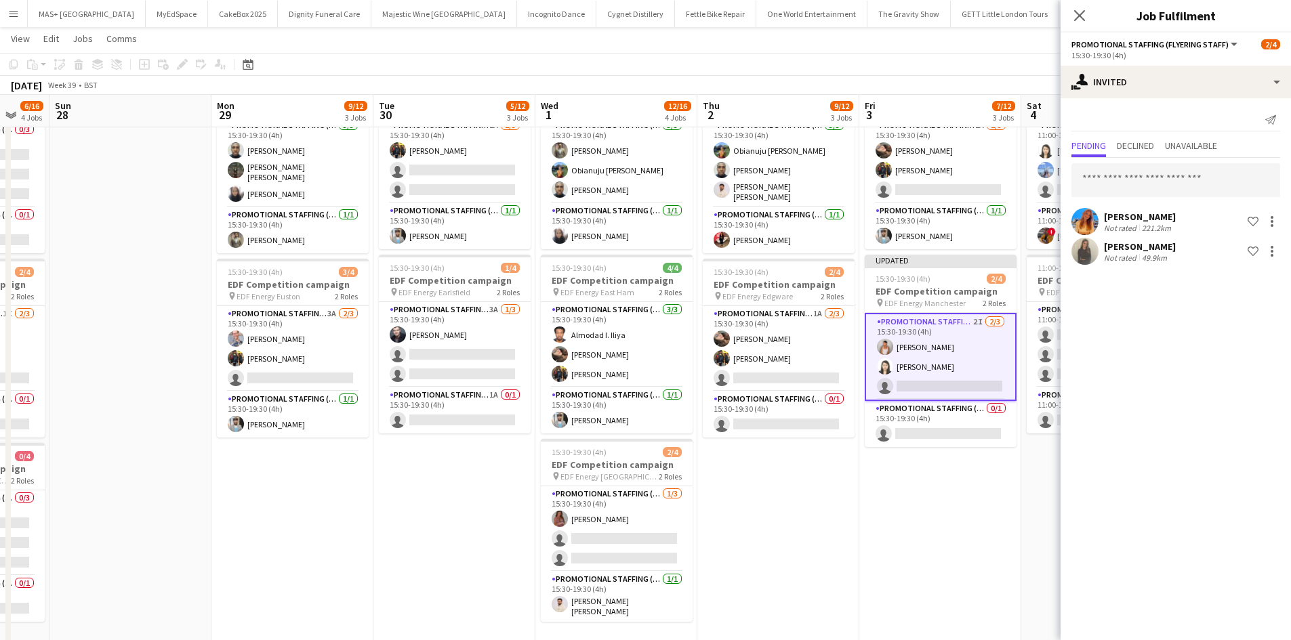
click at [913, 518] on app-date-cell "07:00-11:00 (4h) 2/4 EDF Competition campaign pin EDF Energy Farringdon 2 Roles…" at bounding box center [940, 289] width 162 height 817
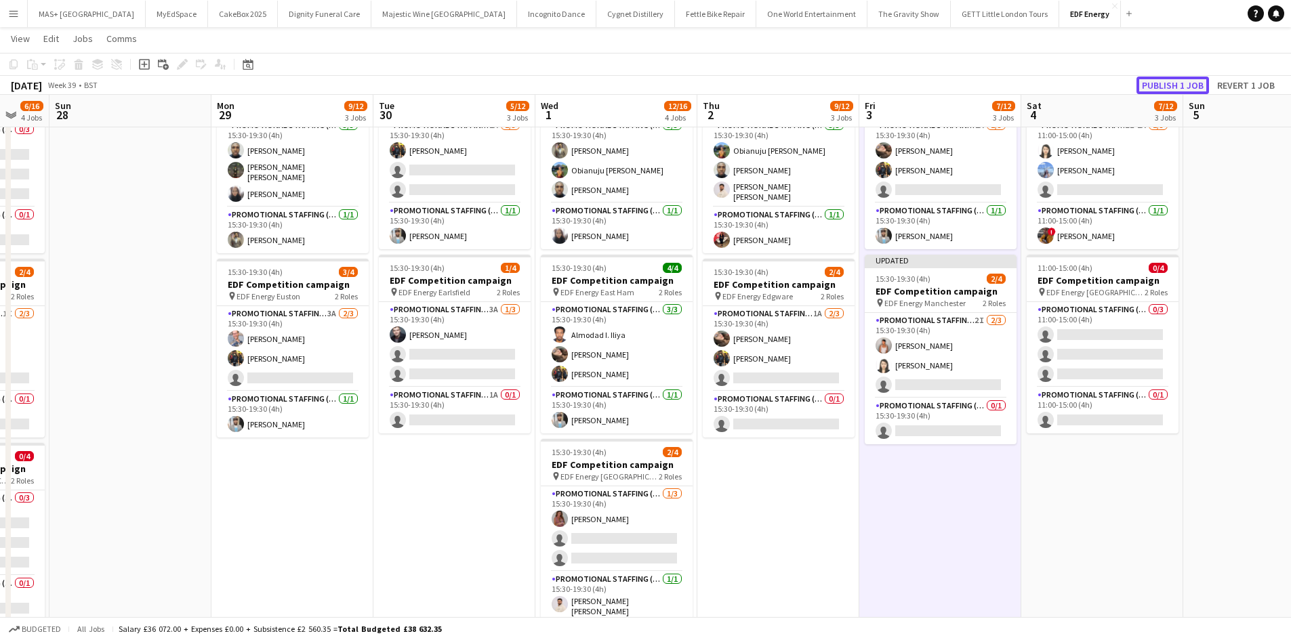
click at [1165, 77] on button "Publish 1 job" at bounding box center [1172, 86] width 72 height 18
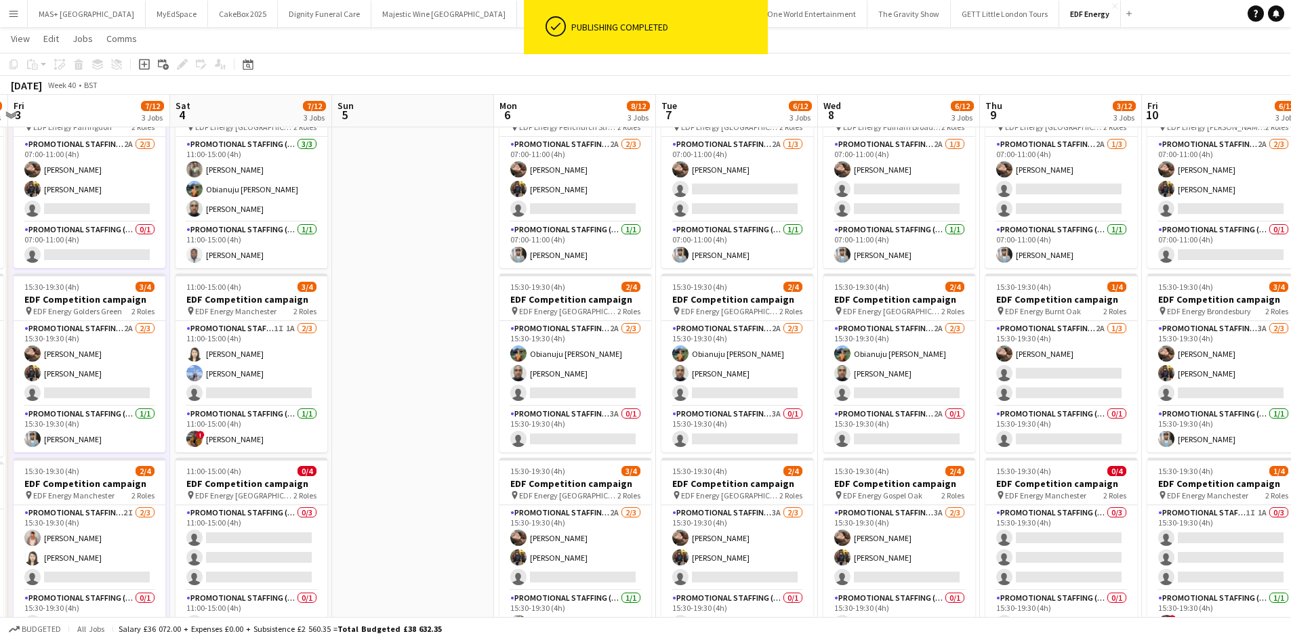
scroll to position [0, 640]
drag, startPoint x: 1216, startPoint y: 387, endPoint x: 365, endPoint y: 393, distance: 851.7
click at [365, 393] on app-calendar-viewport "Mon 29 9/12 3 Jobs Tue 30 5/12 3 Jobs Wed 1 12/16 4 Jobs Thu 2 9/12 3 Jobs Fri …" at bounding box center [645, 443] width 1291 height 916
click at [548, 333] on app-card-role "Promotional Staffing (Flyering Staff) 2A 2/3 15:30-19:30 (4h) Obianuju Rosemary…" at bounding box center [575, 363] width 152 height 85
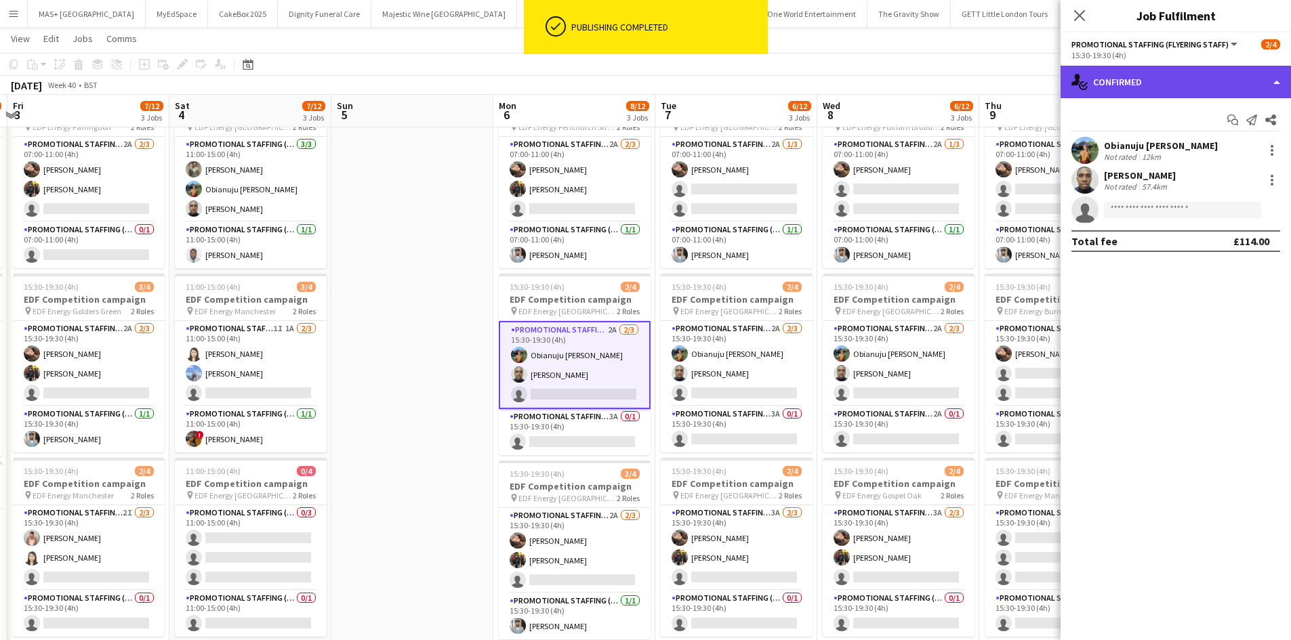
click at [1183, 90] on div "single-neutral-actions-check-2 Confirmed" at bounding box center [1175, 82] width 230 height 33
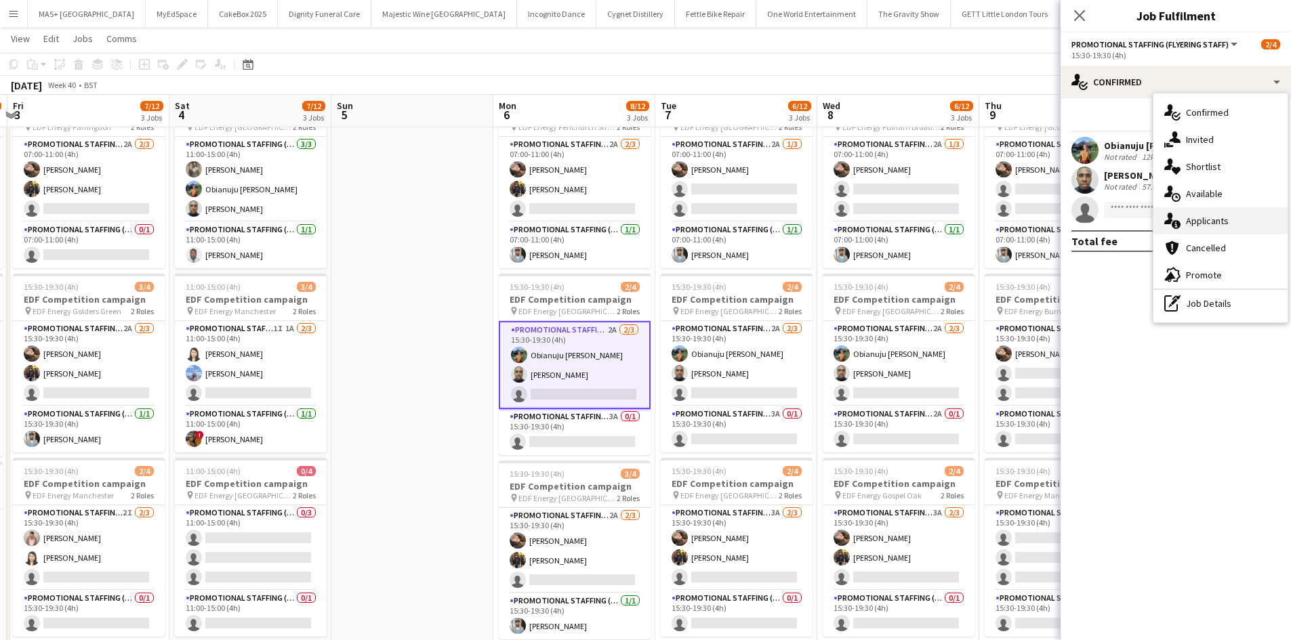
click at [1213, 221] on div "single-neutral-actions-information Applicants" at bounding box center [1220, 220] width 134 height 27
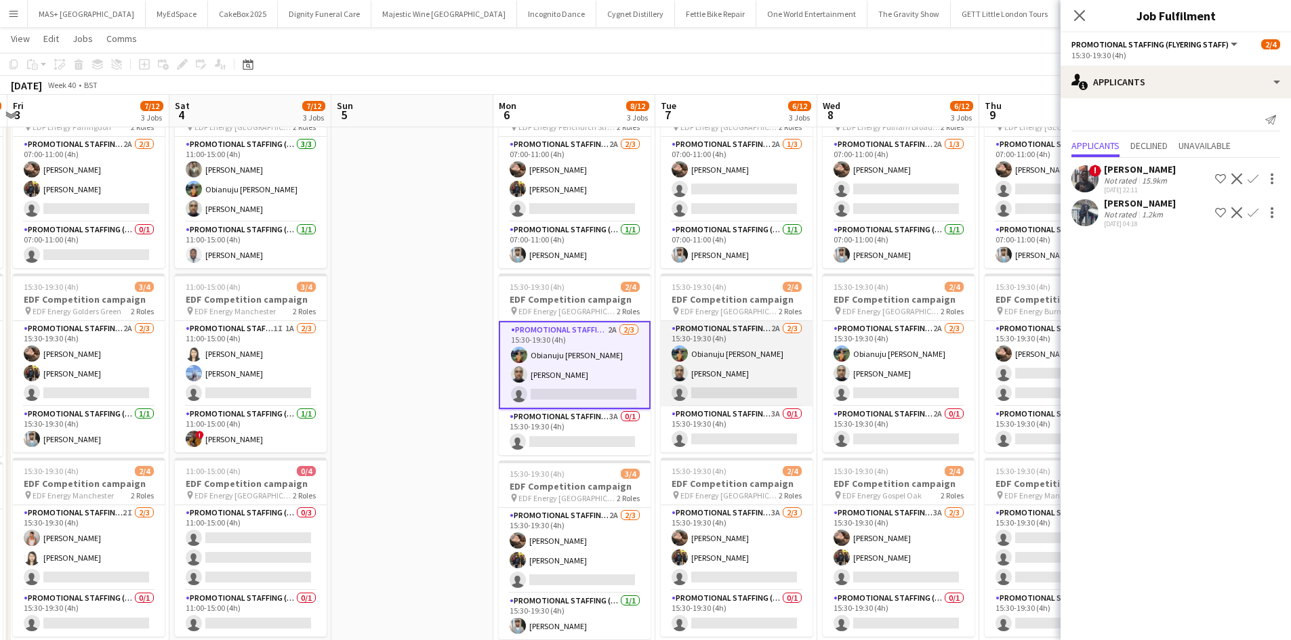
click at [758, 336] on app-card-role "Promotional Staffing (Flyering Staff) 2A 2/3 15:30-19:30 (4h) Obianuju Rosemary…" at bounding box center [737, 363] width 152 height 85
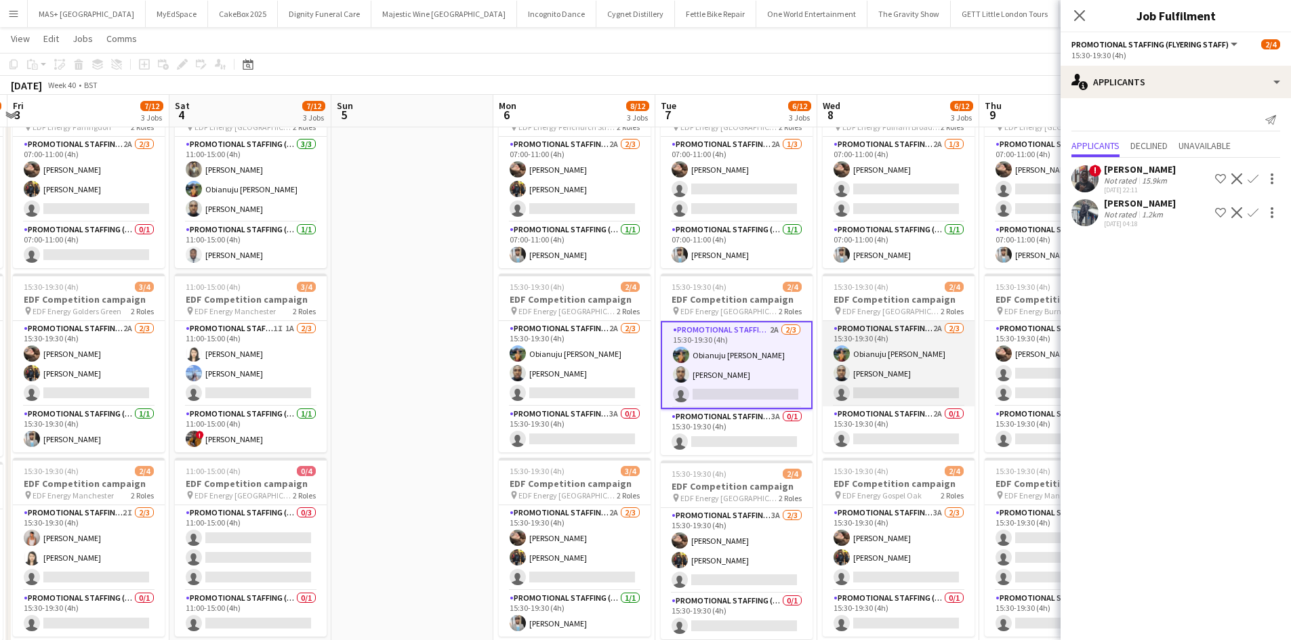
click at [870, 352] on app-card-role "Promotional Staffing (Flyering Staff) 2A 2/3 15:30-19:30 (4h) Obianuju Rosemary…" at bounding box center [899, 363] width 152 height 85
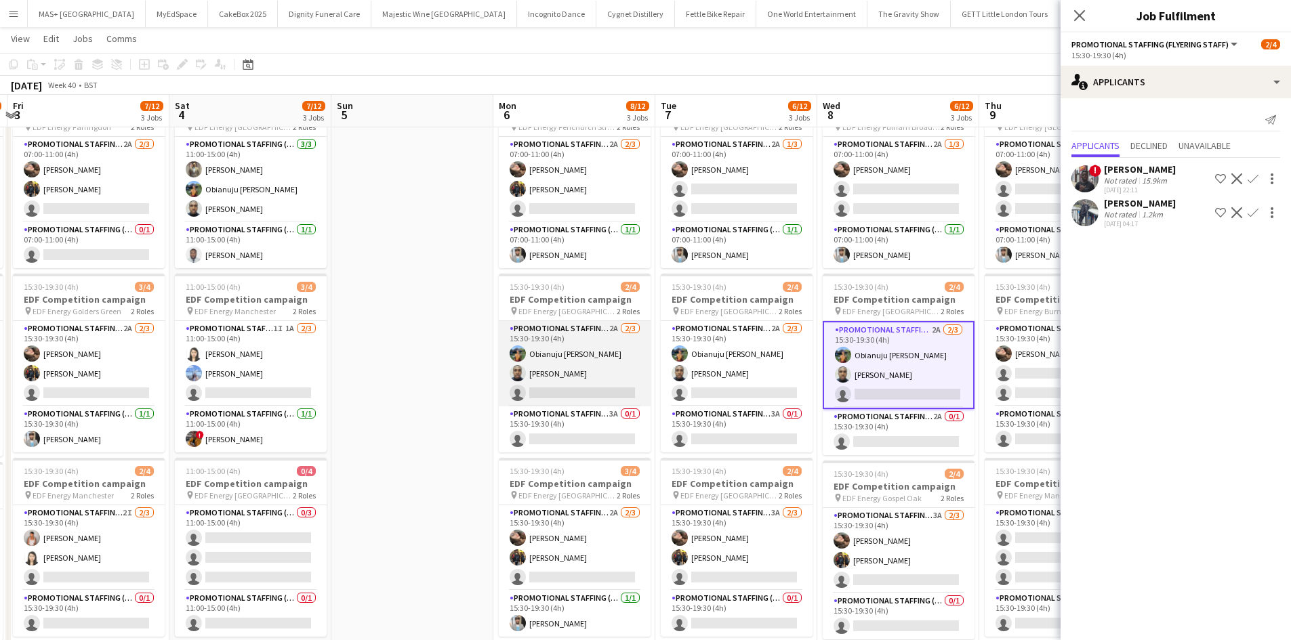
click at [585, 375] on app-card-role "Promotional Staffing (Flyering Staff) 2A 2/3 15:30-19:30 (4h) Obianuju Rosemary…" at bounding box center [575, 363] width 152 height 85
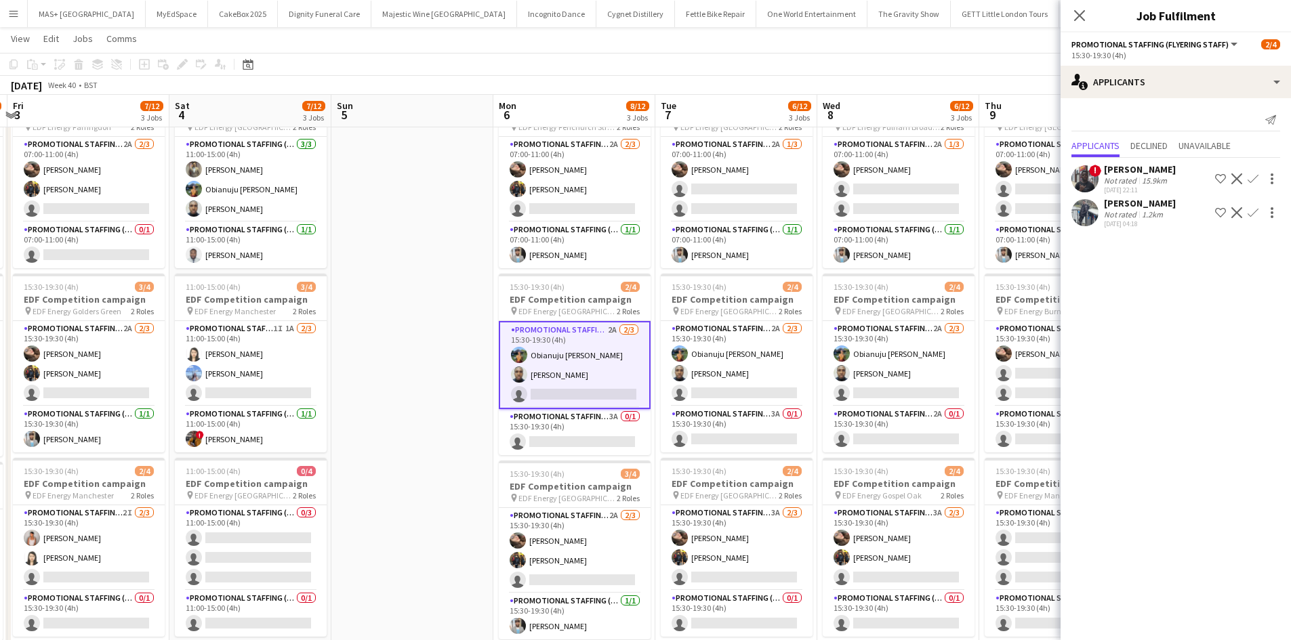
click at [1252, 208] on app-icon "Confirm" at bounding box center [1252, 212] width 11 height 11
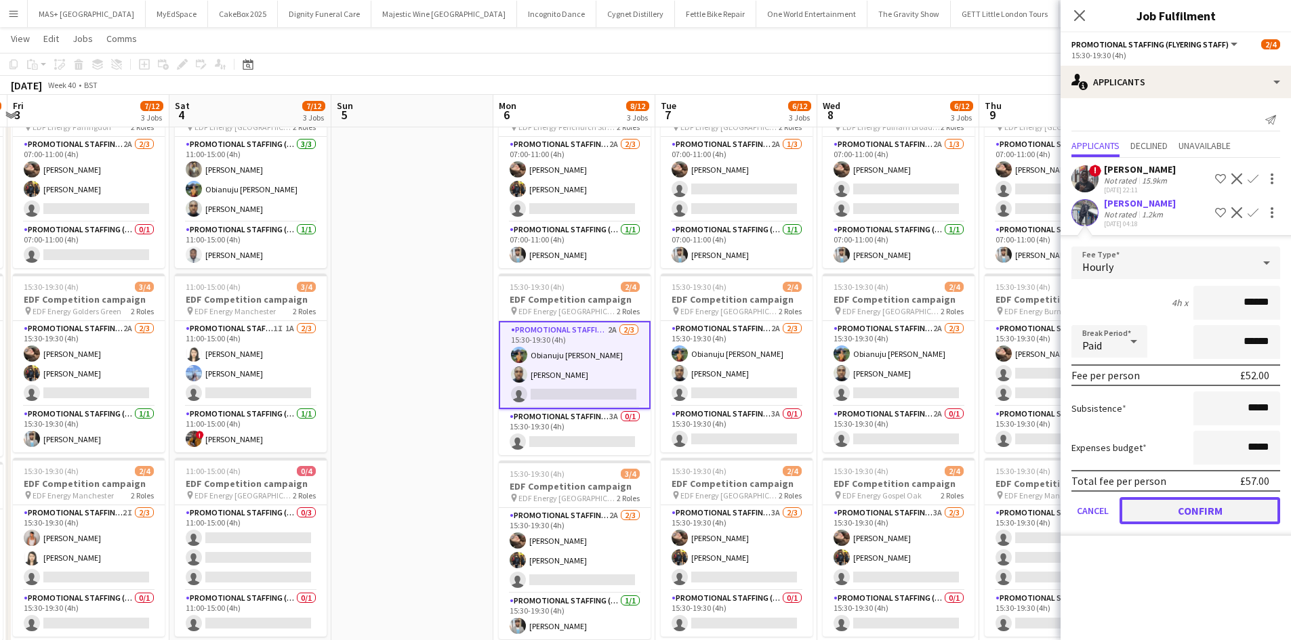
click at [1193, 515] on button "Confirm" at bounding box center [1199, 510] width 161 height 27
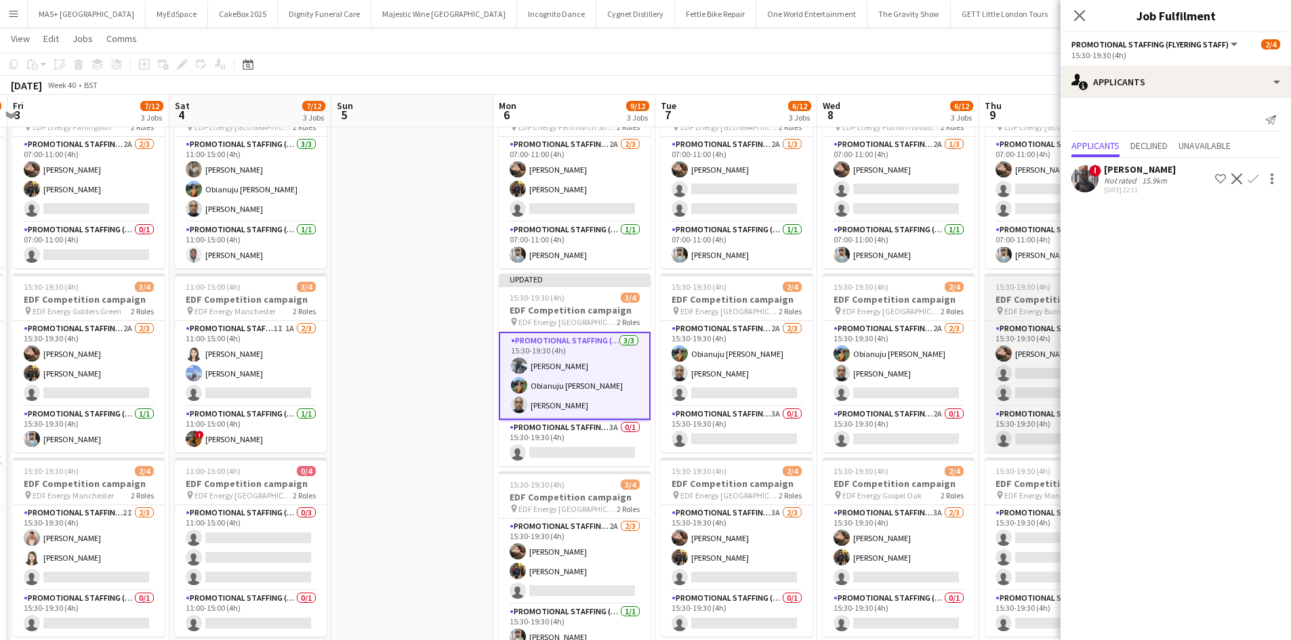
click at [736, 363] on app-card-role "Promotional Staffing (Flyering Staff) 2A 2/3 15:30-19:30 (4h) Obianuju Rosemary…" at bounding box center [737, 363] width 152 height 85
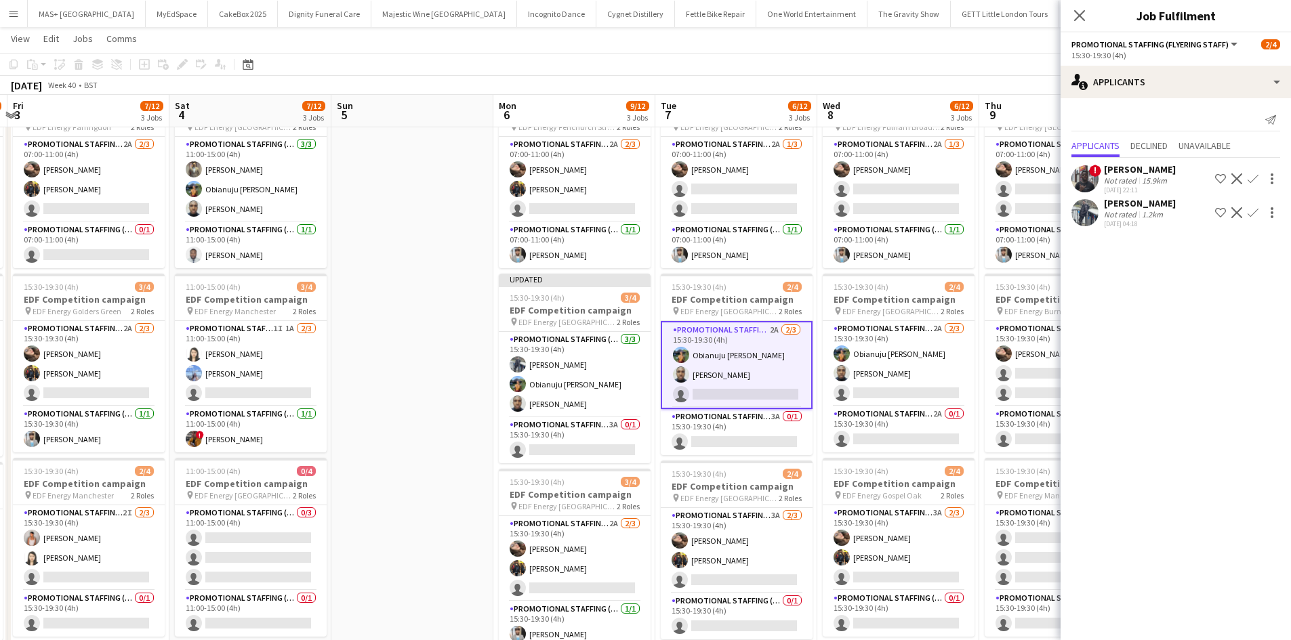
click at [1253, 214] on app-icon "Confirm" at bounding box center [1252, 212] width 11 height 11
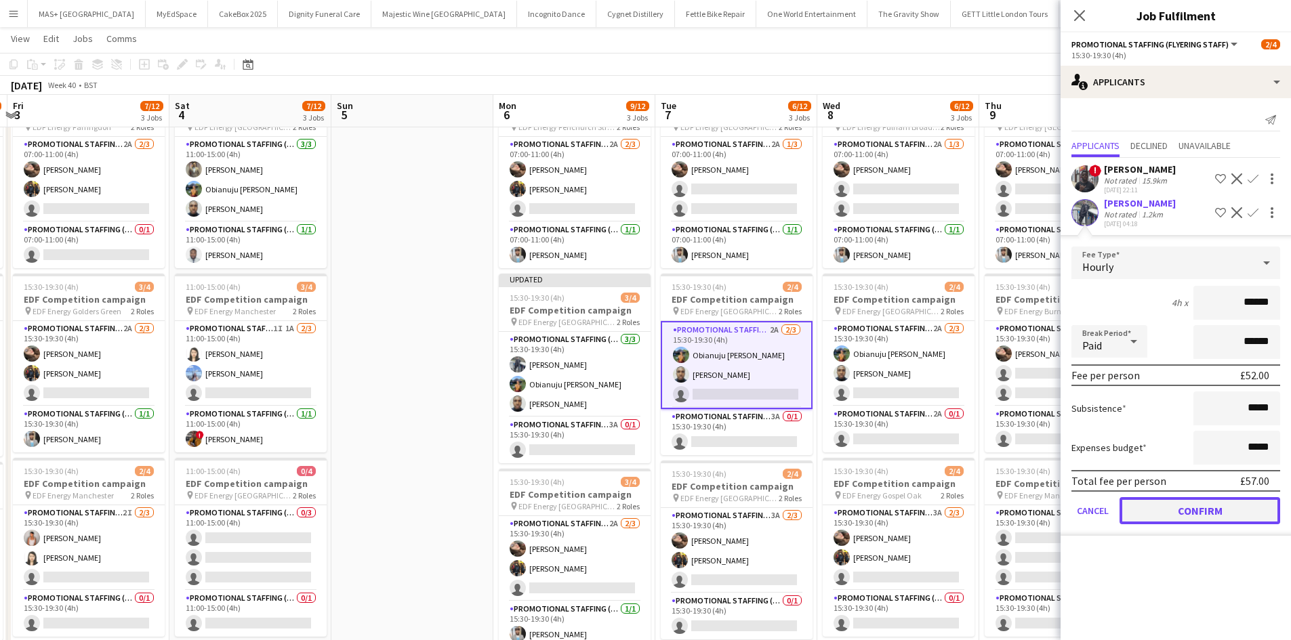
click at [1214, 511] on button "Confirm" at bounding box center [1199, 510] width 161 height 27
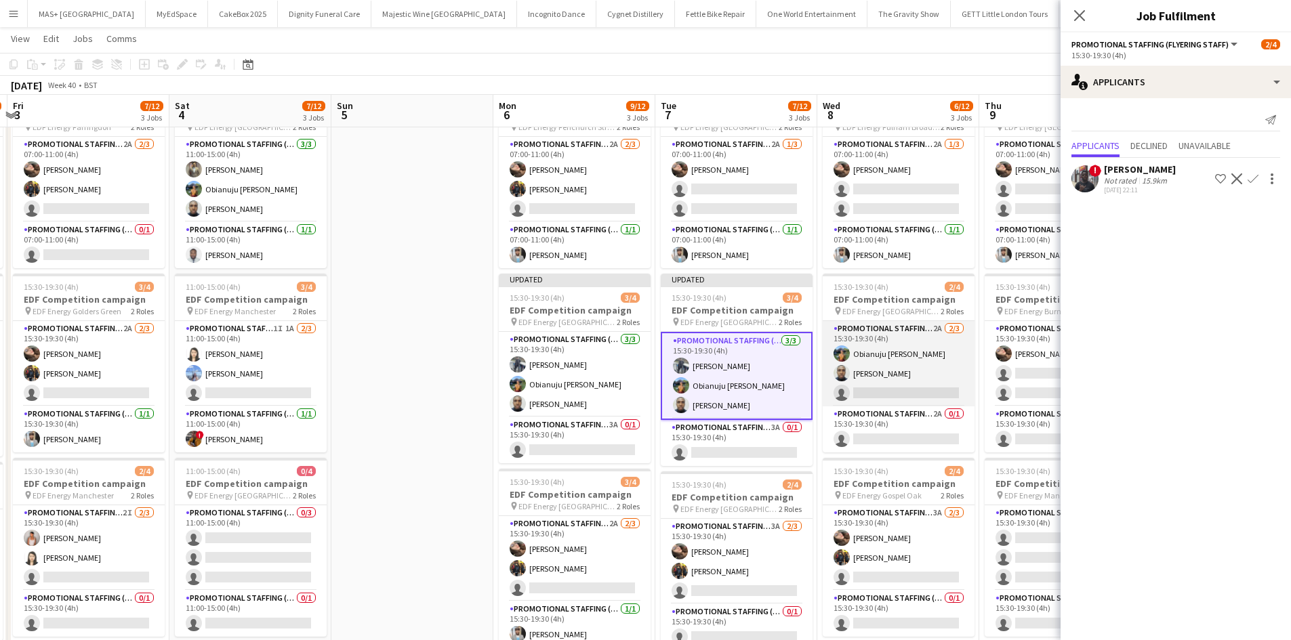
click at [892, 340] on app-card-role "Promotional Staffing (Flyering Staff) 2A 2/3 15:30-19:30 (4h) Obianuju Rosemary…" at bounding box center [899, 363] width 152 height 85
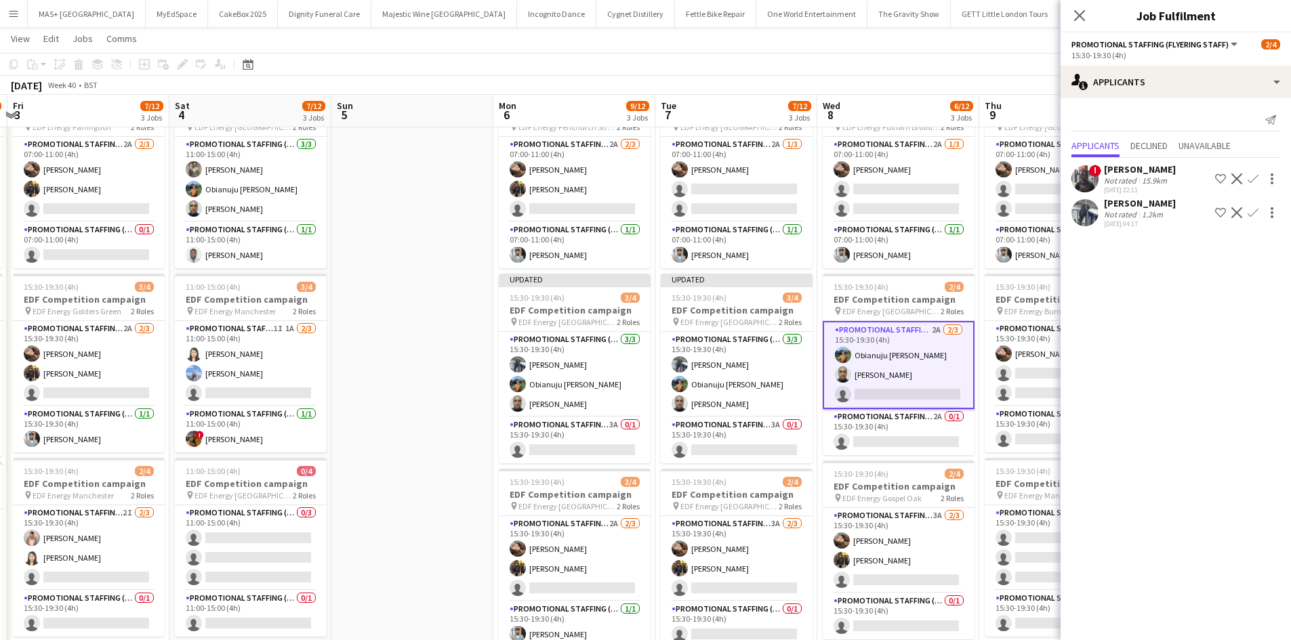
click at [1257, 206] on button "Confirm" at bounding box center [1253, 213] width 16 height 16
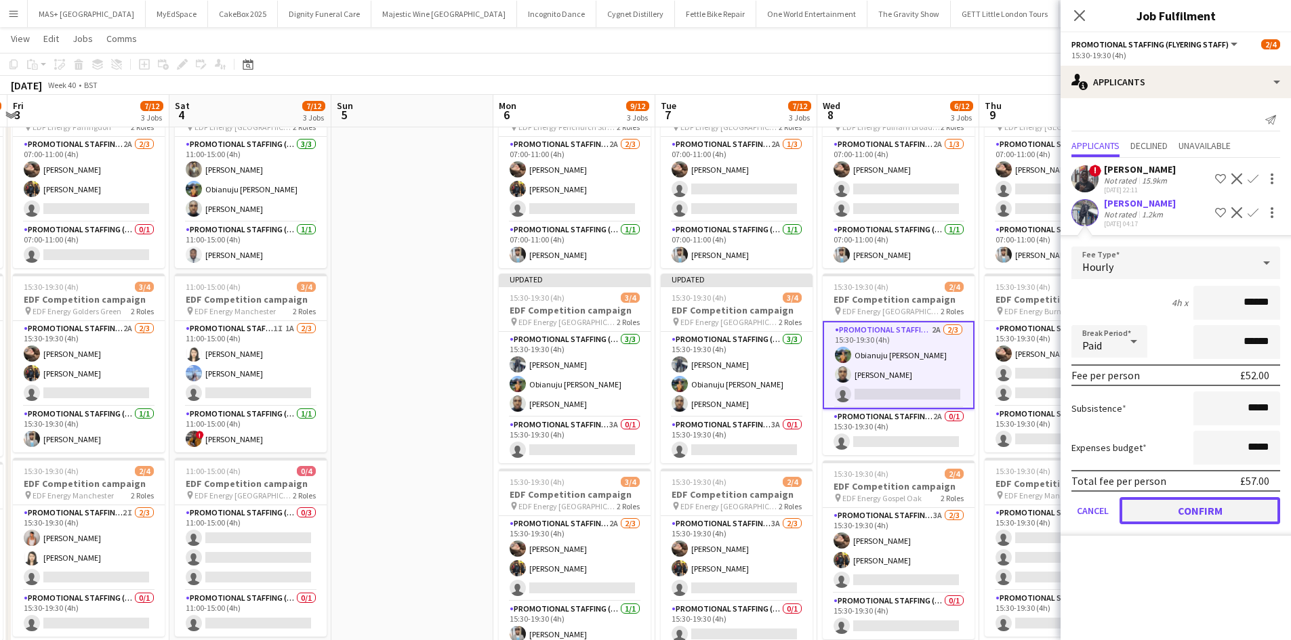
click at [1212, 514] on button "Confirm" at bounding box center [1199, 510] width 161 height 27
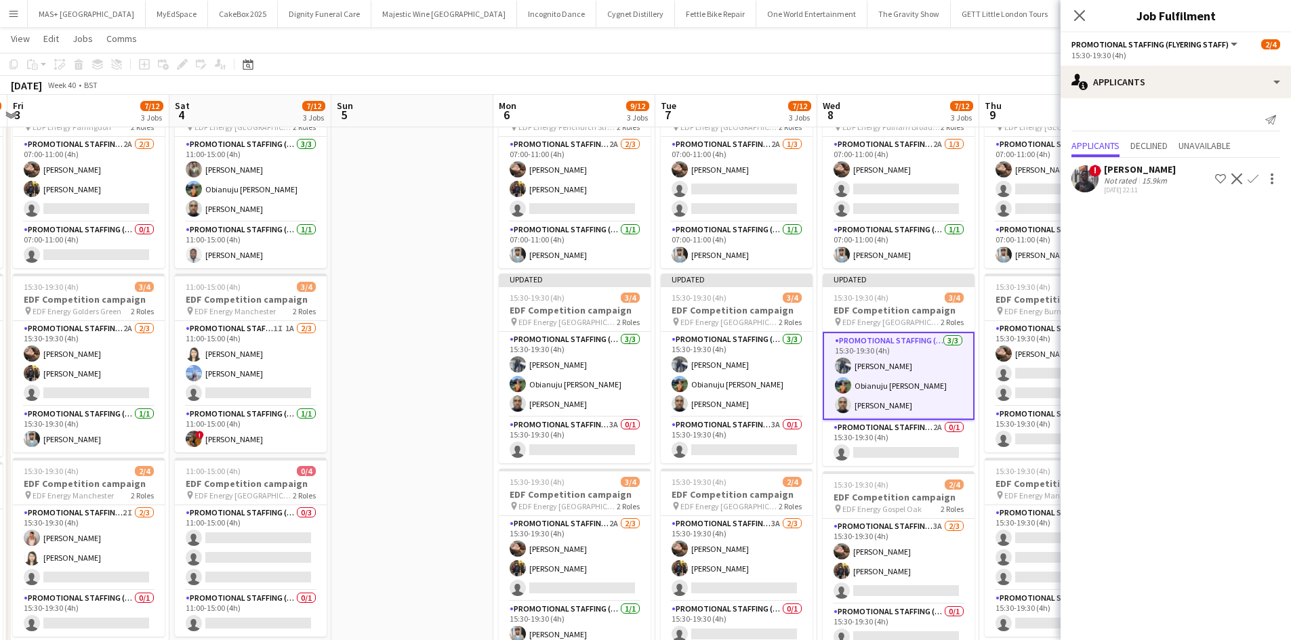
click at [888, 121] on app-board-header-date "Wed 8 7/12 3 Jobs" at bounding box center [898, 111] width 162 height 33
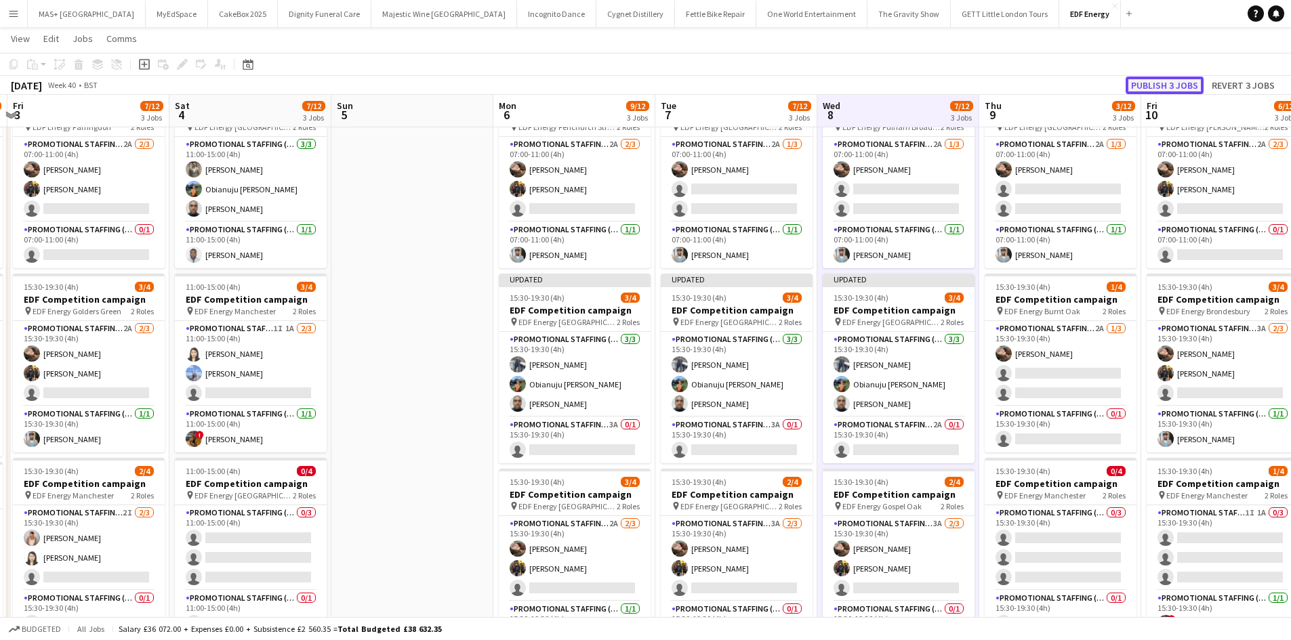
click at [1152, 85] on button "Publish 3 jobs" at bounding box center [1164, 86] width 78 height 18
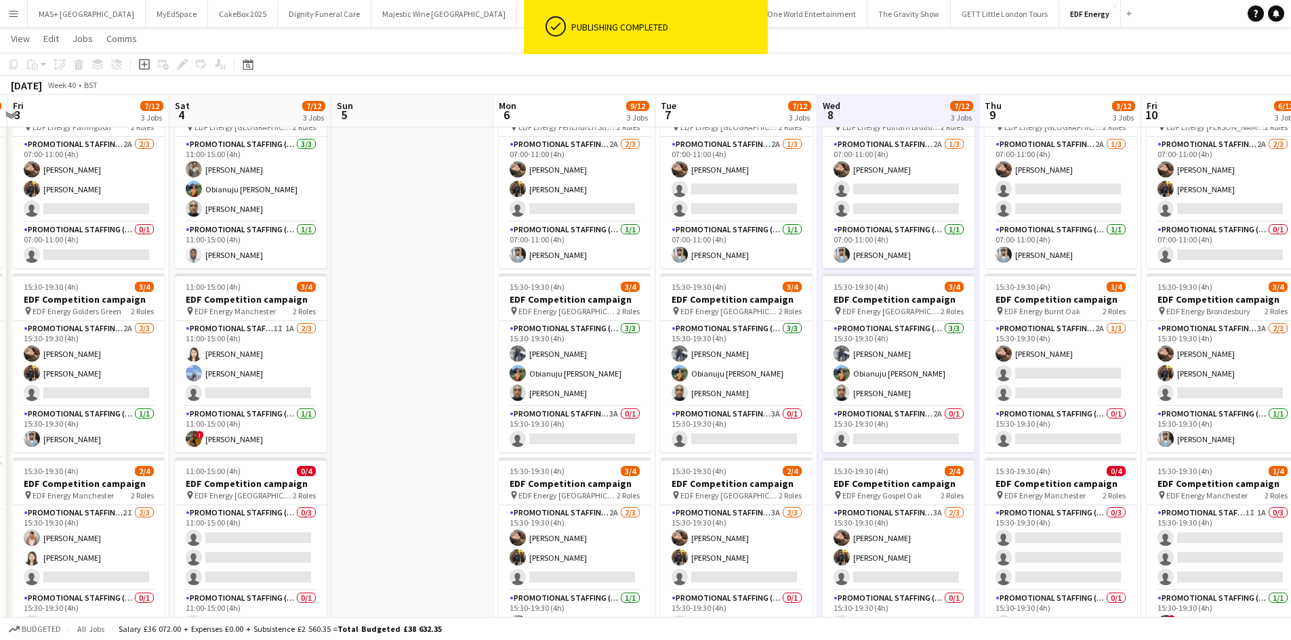
click at [574, 431] on app-card-role "Promotional Staffing (Team Leader) 3A 0/1 15:30-19:30 (4h) single-neutral-actio…" at bounding box center [575, 430] width 152 height 46
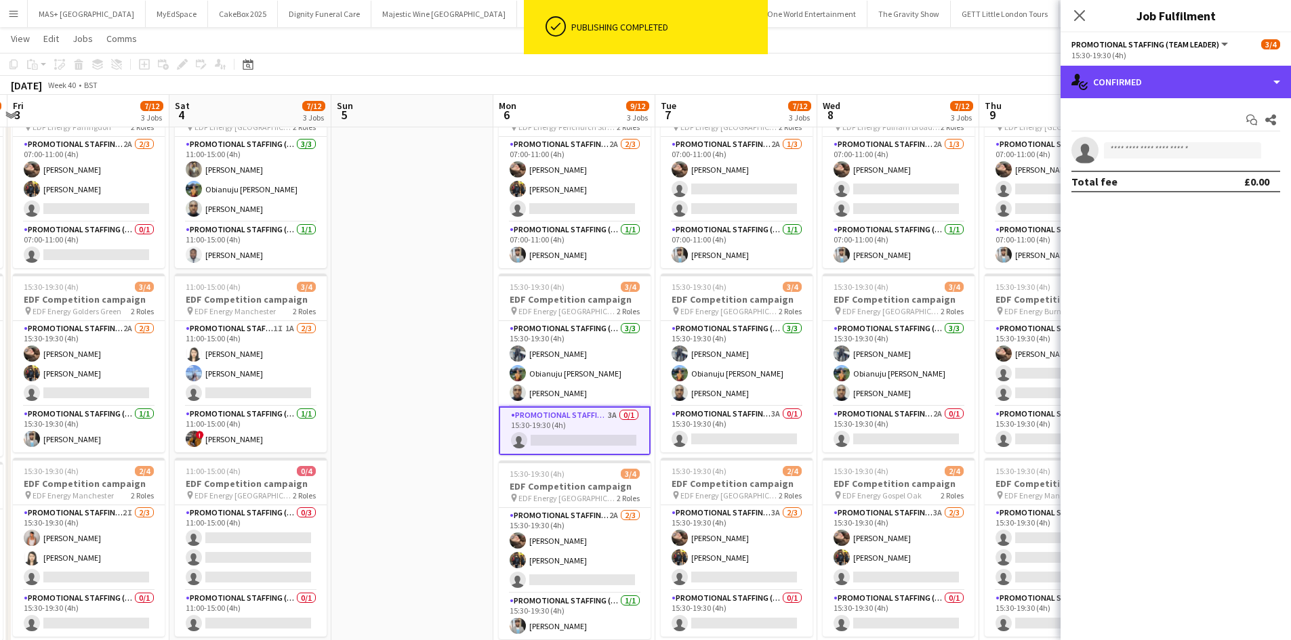
click at [1133, 87] on div "single-neutral-actions-check-2 Confirmed" at bounding box center [1175, 82] width 230 height 33
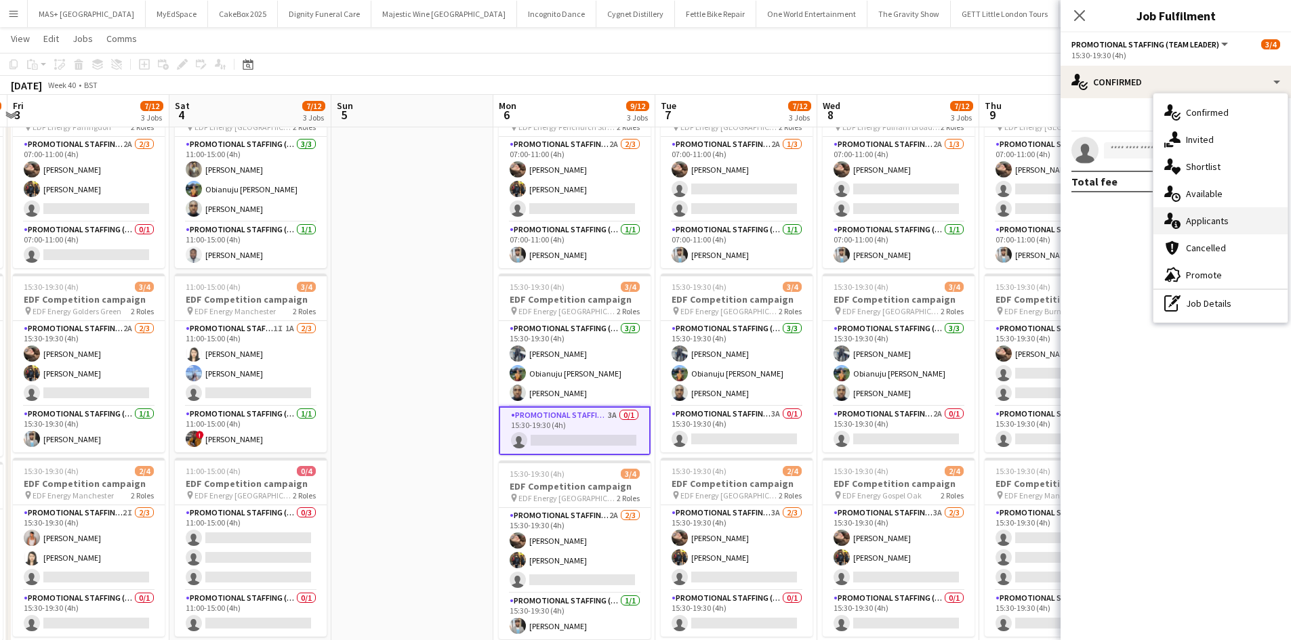
click at [1207, 228] on div "single-neutral-actions-information Applicants" at bounding box center [1220, 220] width 134 height 27
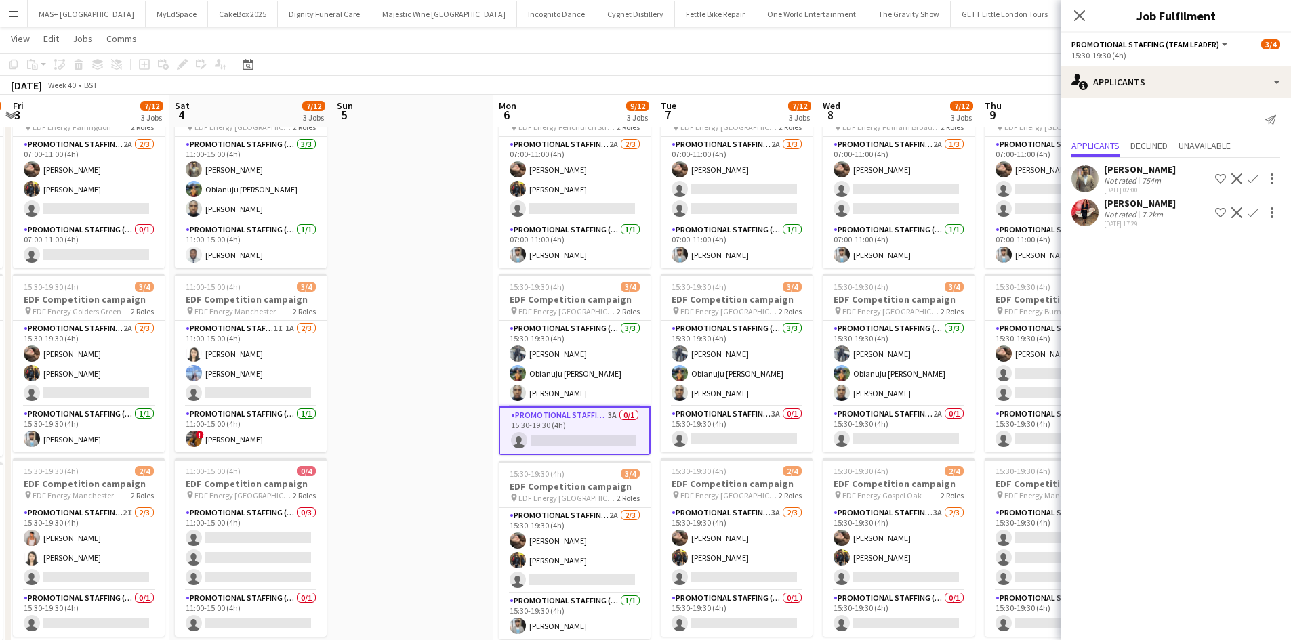
click at [1178, 203] on div "Laura Polson Not rated 7.2km 23-08-2025 17:29 Shortlist crew Decline Confirm" at bounding box center [1175, 212] width 230 height 31
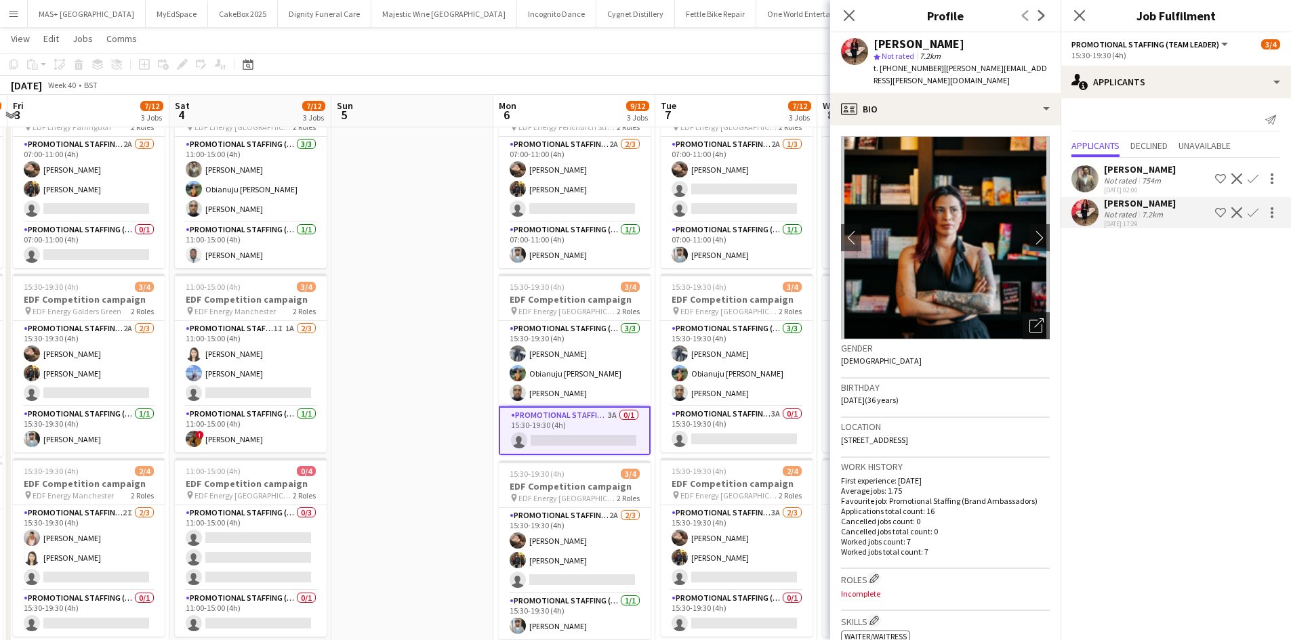
click at [1248, 205] on button "Confirm" at bounding box center [1253, 213] width 16 height 16
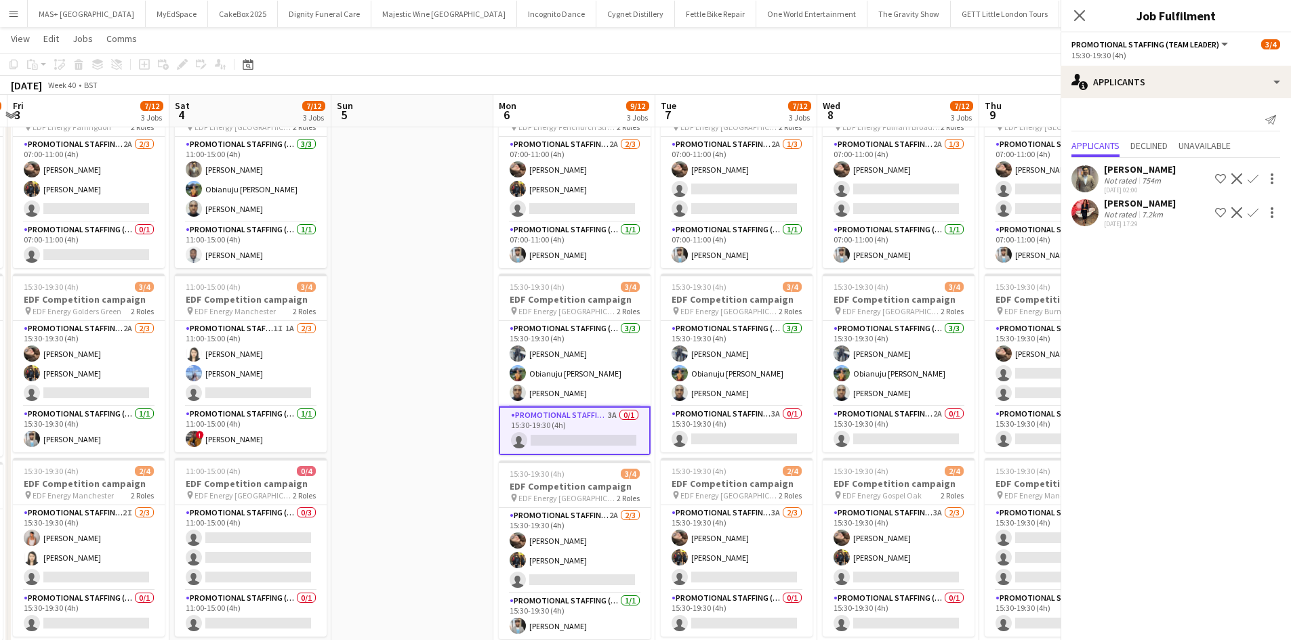
click at [1248, 207] on button "Confirm" at bounding box center [1253, 213] width 16 height 16
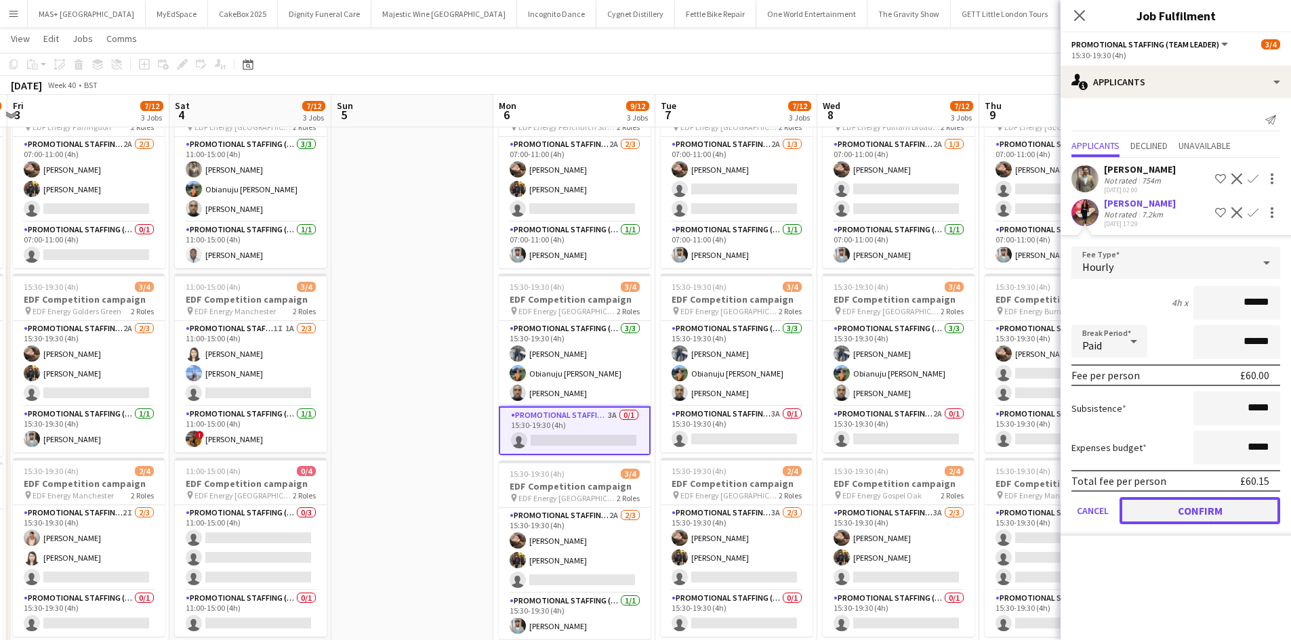
click at [1184, 518] on button "Confirm" at bounding box center [1199, 510] width 161 height 27
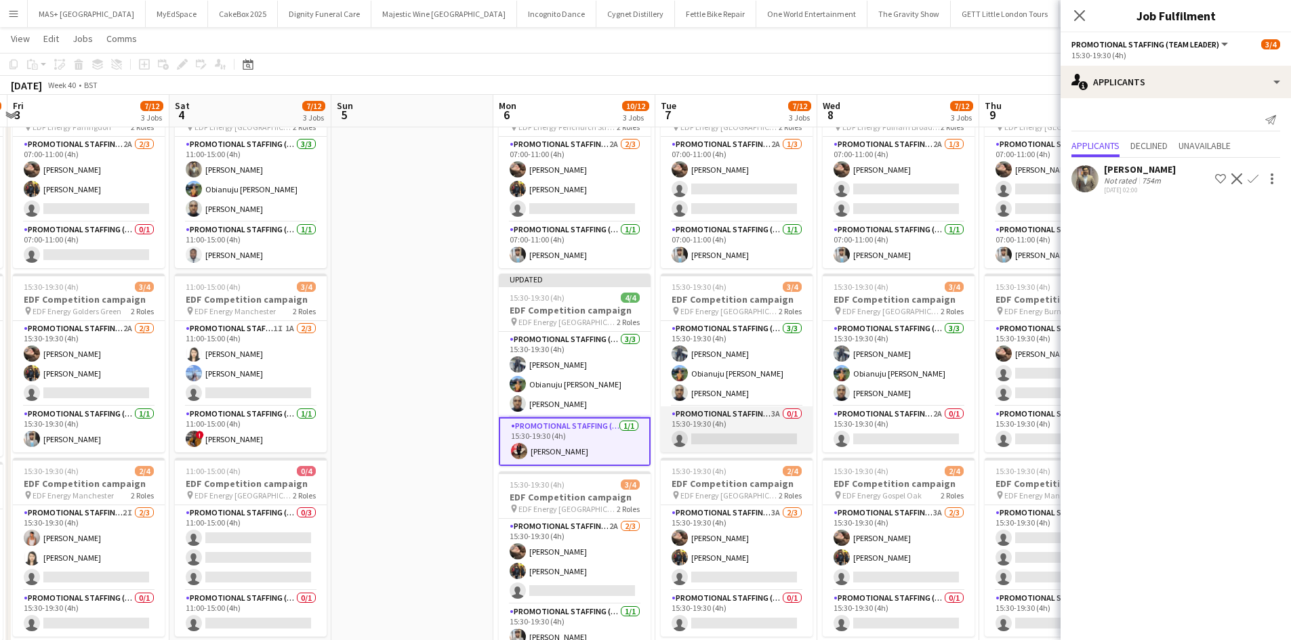
click at [746, 424] on app-card-role "Promotional Staffing (Team Leader) 3A 0/1 15:30-19:30 (4h) single-neutral-actio…" at bounding box center [737, 430] width 152 height 46
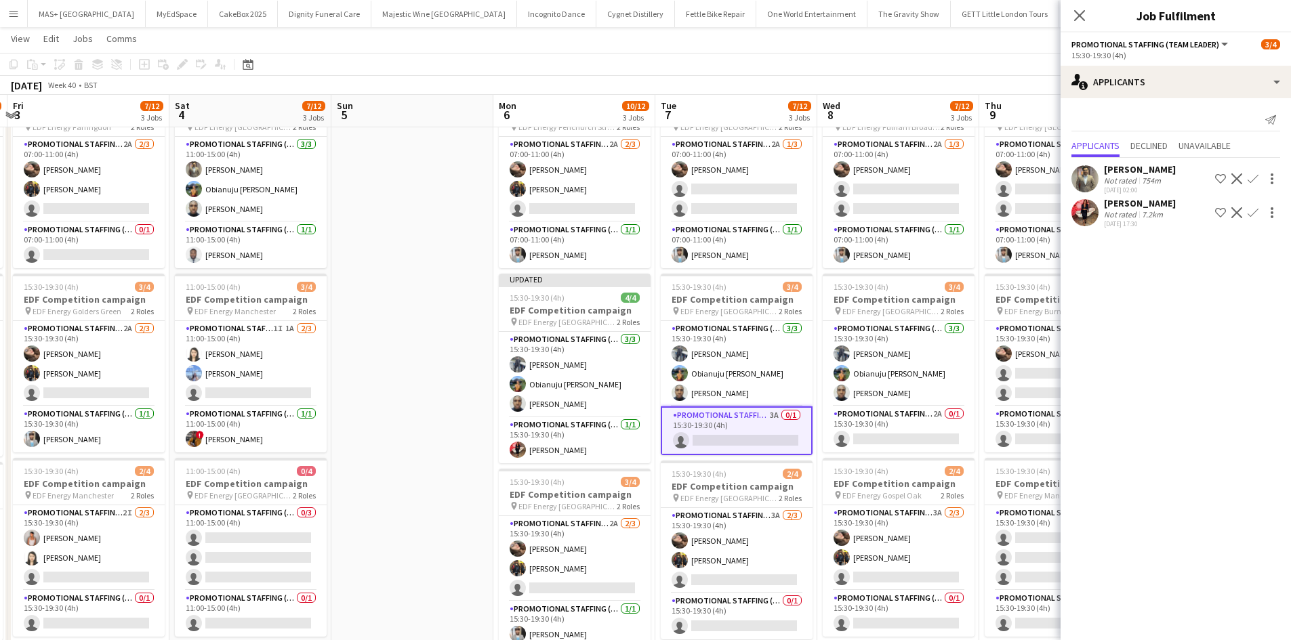
click at [1252, 207] on button "Confirm" at bounding box center [1253, 213] width 16 height 16
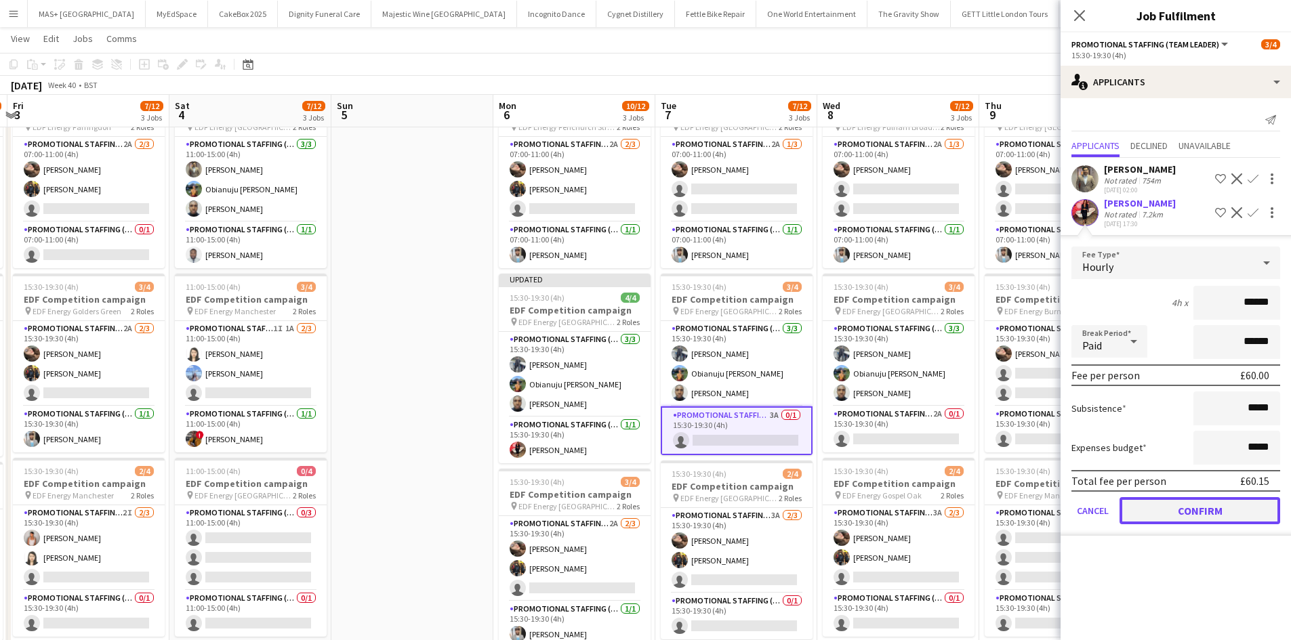
drag, startPoint x: 1203, startPoint y: 521, endPoint x: 1098, endPoint y: 482, distance: 111.9
click at [1203, 520] on button "Confirm" at bounding box center [1199, 510] width 161 height 27
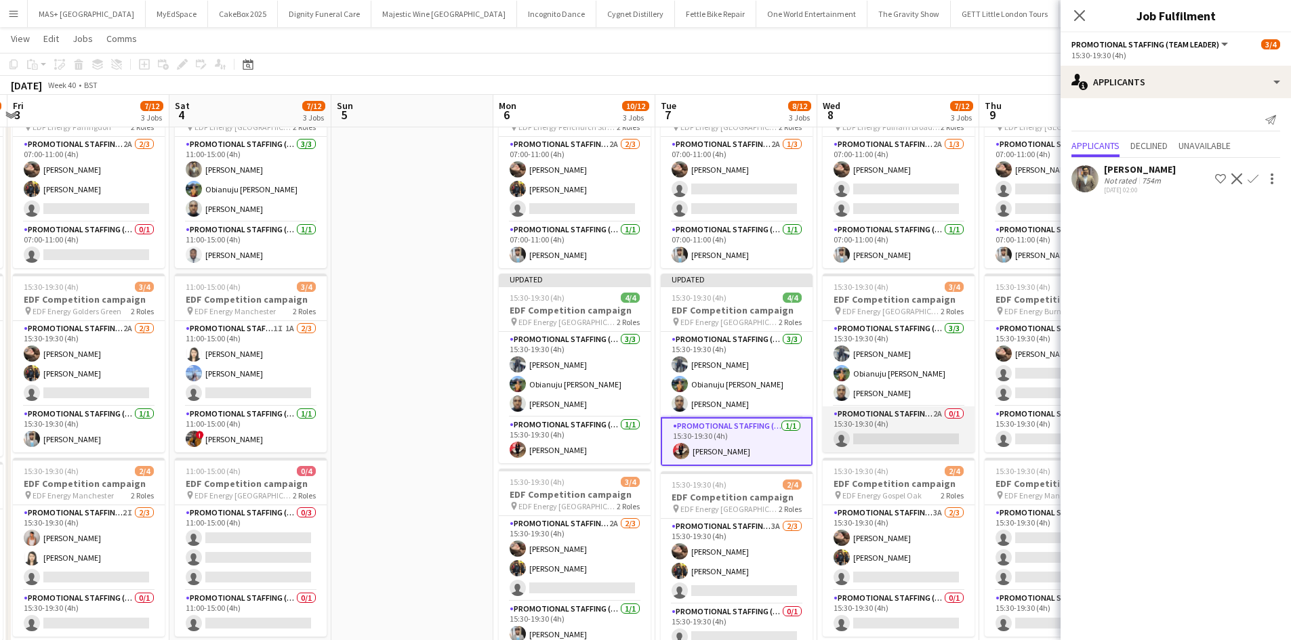
click at [913, 431] on app-card-role "Promotional Staffing (Team Leader) 2A 0/1 15:30-19:30 (4h) single-neutral-actio…" at bounding box center [899, 430] width 152 height 46
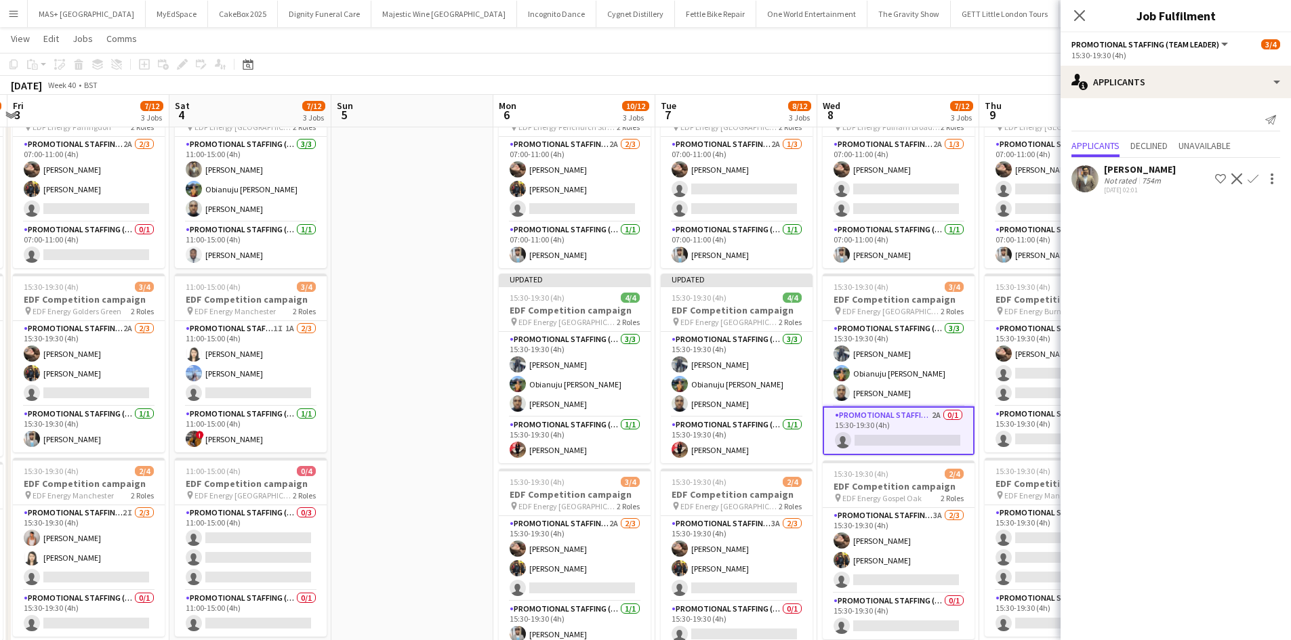
click at [1256, 175] on app-icon "Confirm" at bounding box center [1252, 178] width 11 height 11
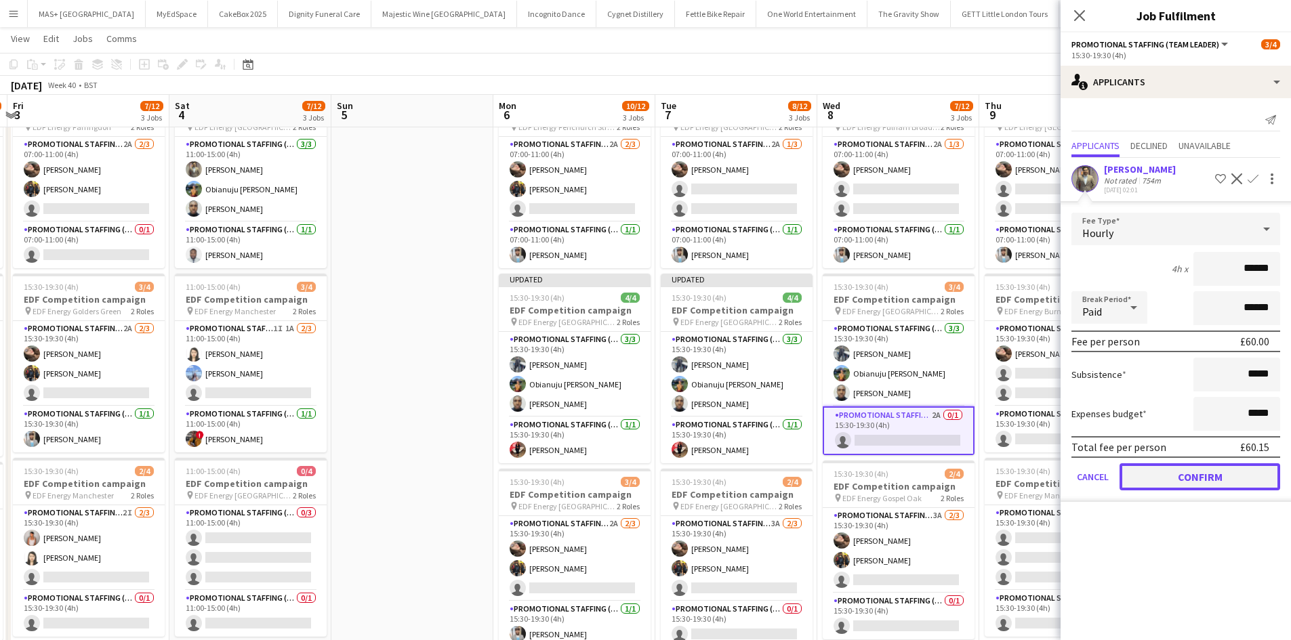
click at [1174, 476] on button "Confirm" at bounding box center [1199, 476] width 161 height 27
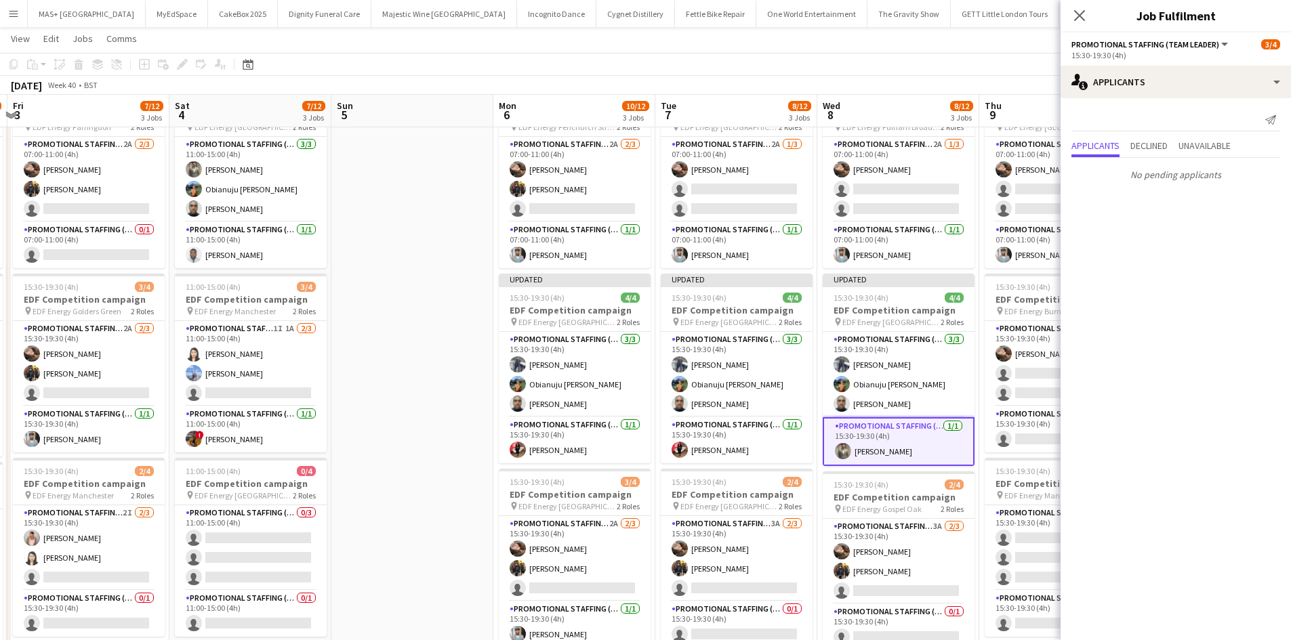
click at [899, 79] on div "October 2025 Week 40 • BST Publish 1 job Revert 1 job" at bounding box center [645, 85] width 1291 height 19
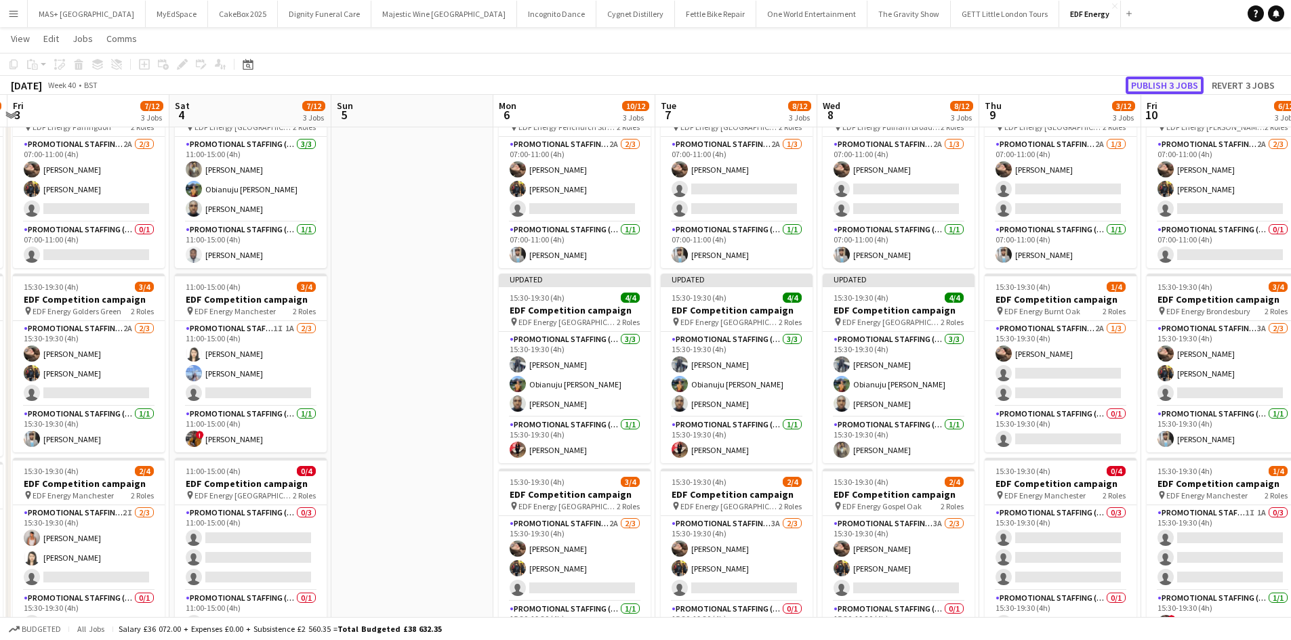
click at [1178, 83] on button "Publish 3 jobs" at bounding box center [1164, 86] width 78 height 18
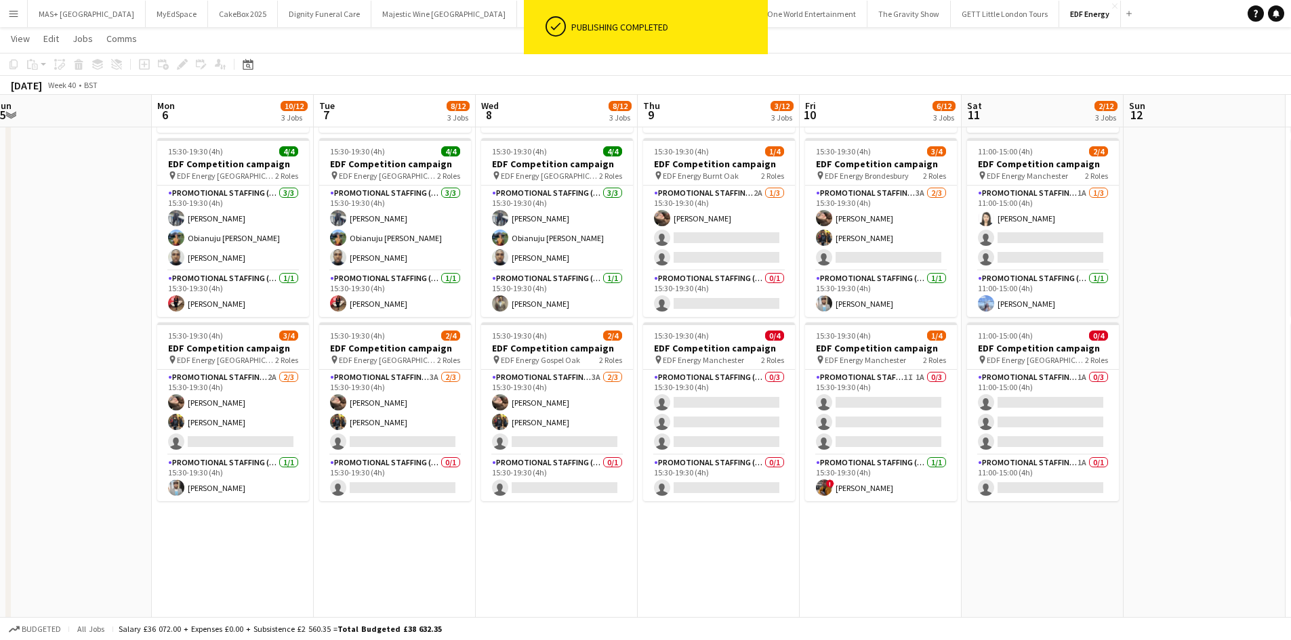
scroll to position [0, 662]
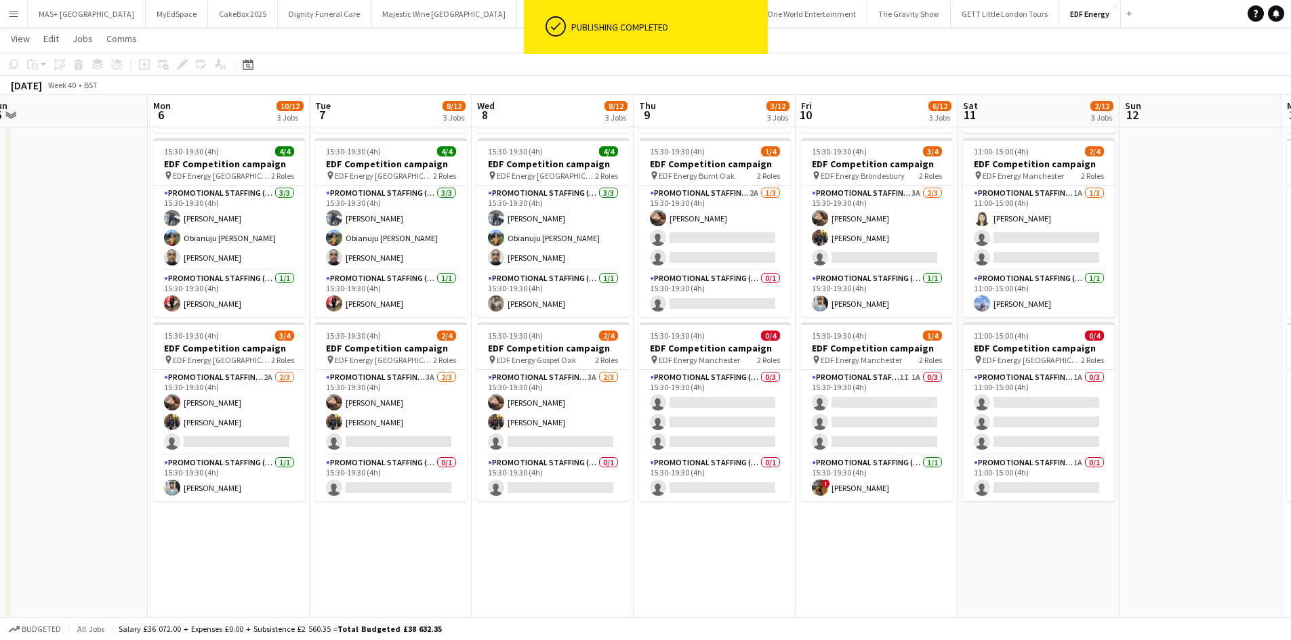
drag, startPoint x: 963, startPoint y: 529, endPoint x: 657, endPoint y: 528, distance: 306.9
click at [657, 528] on app-calendar-viewport "Wed 1 12/16 4 Jobs Thu 2 9/12 3 Jobs Fri 3 7/12 3 Jobs Sat 4 7/12 3 Jobs Sun 5 …" at bounding box center [645, 308] width 1291 height 916
click at [724, 390] on app-card-role "Promotional Staffing (Flyering Staff) 0/3 15:30-19:30 (4h) single-neutral-actio…" at bounding box center [715, 412] width 152 height 85
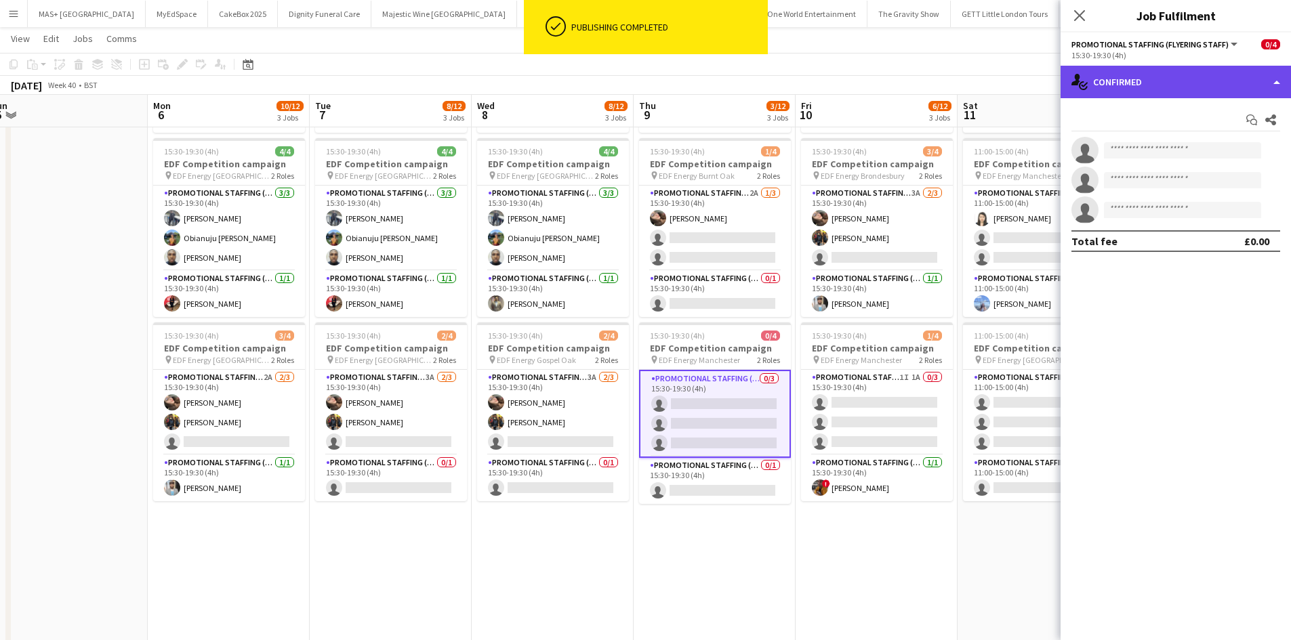
click at [1171, 75] on div "single-neutral-actions-check-2 Confirmed" at bounding box center [1175, 82] width 230 height 33
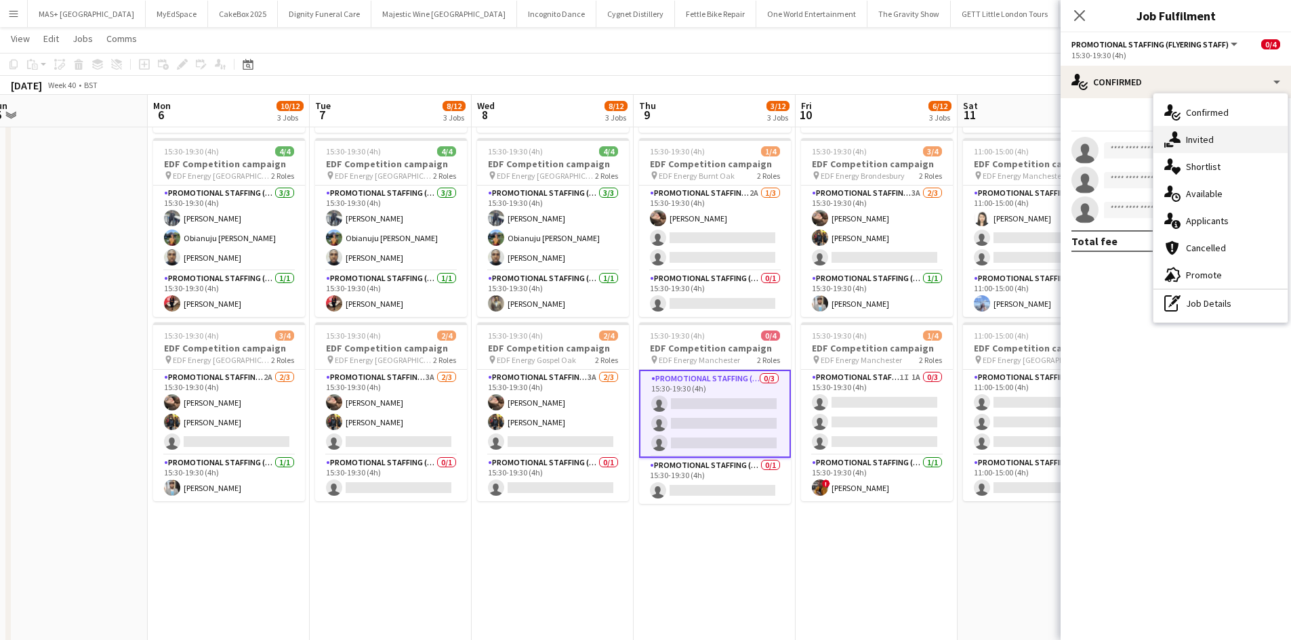
click at [1208, 141] on div "single-neutral-actions-share-1 Invited" at bounding box center [1220, 139] width 134 height 27
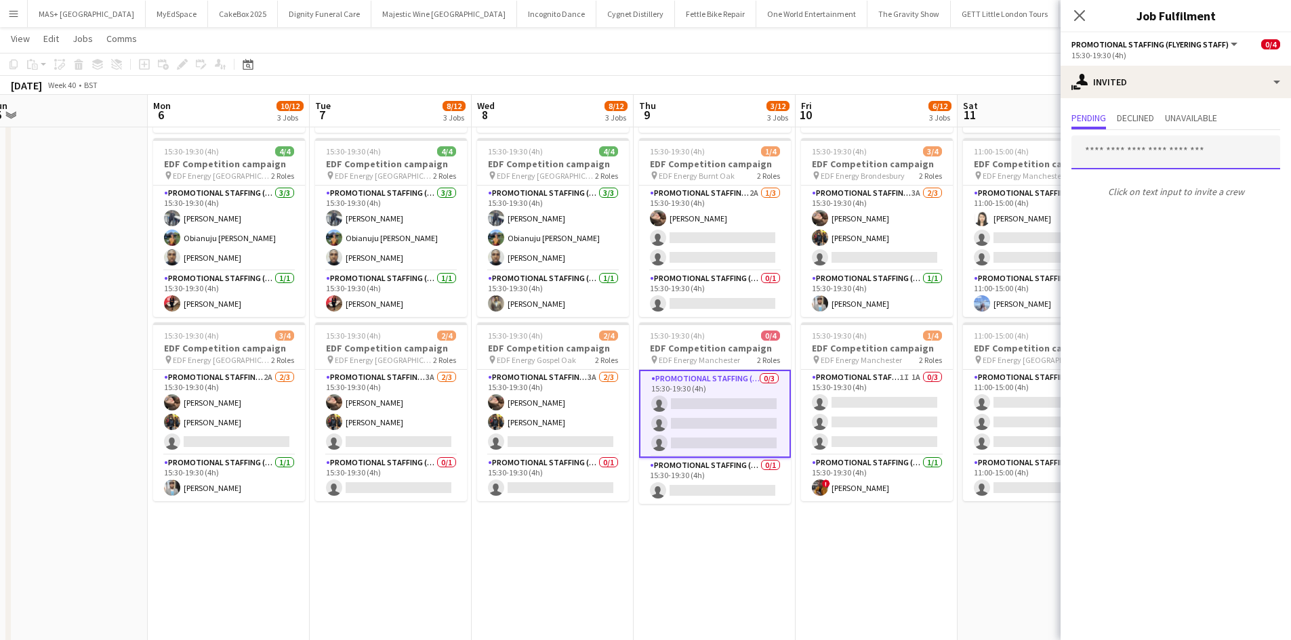
click at [1121, 159] on input "text" at bounding box center [1175, 153] width 209 height 34
type input "*"
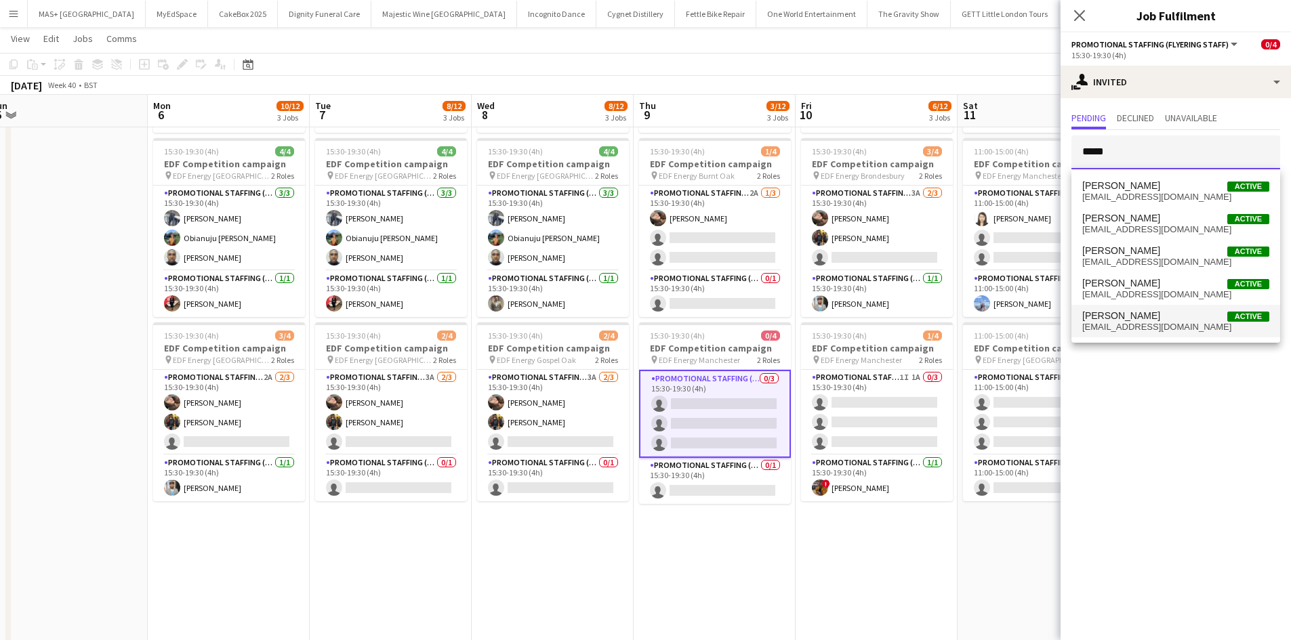
type input "*****"
click at [1148, 317] on span "Ellie Peacock Active" at bounding box center [1175, 316] width 187 height 12
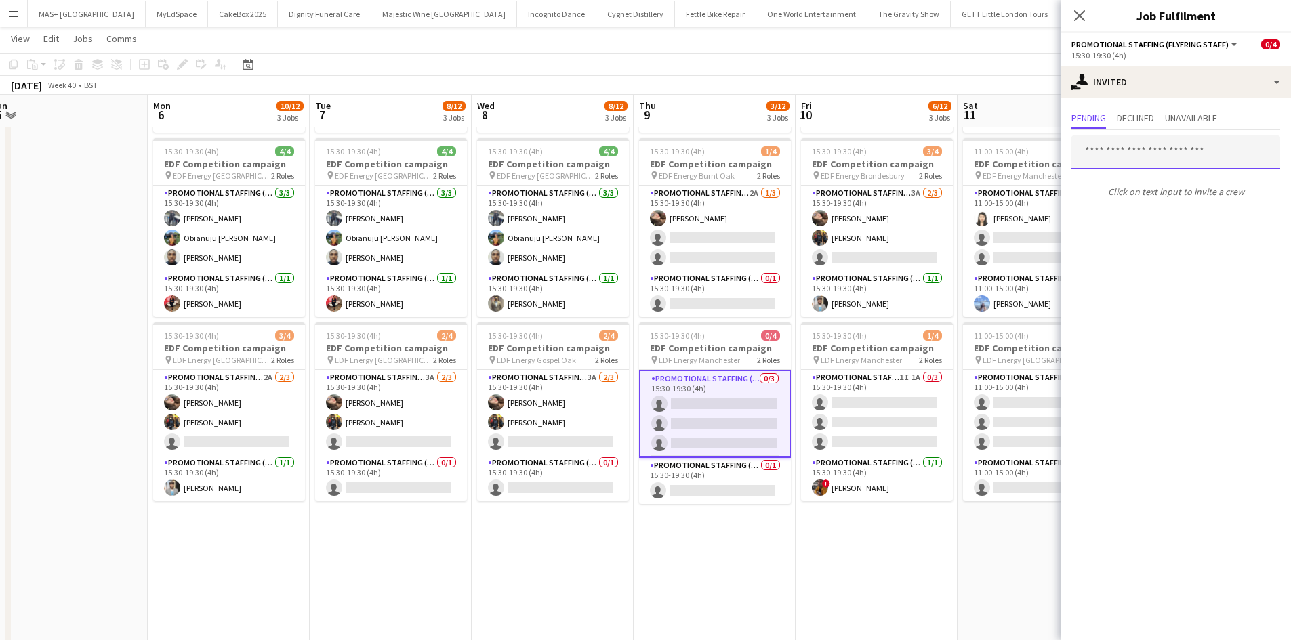
scroll to position [0, 0]
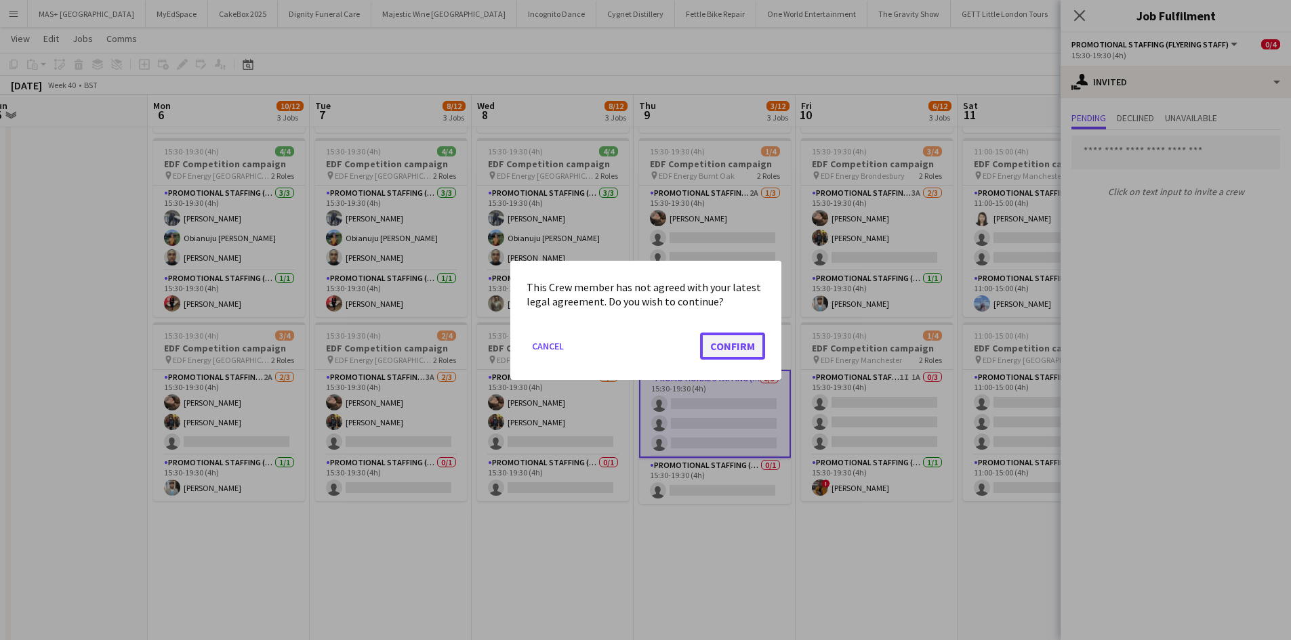
click at [751, 352] on button "Confirm" at bounding box center [732, 345] width 65 height 27
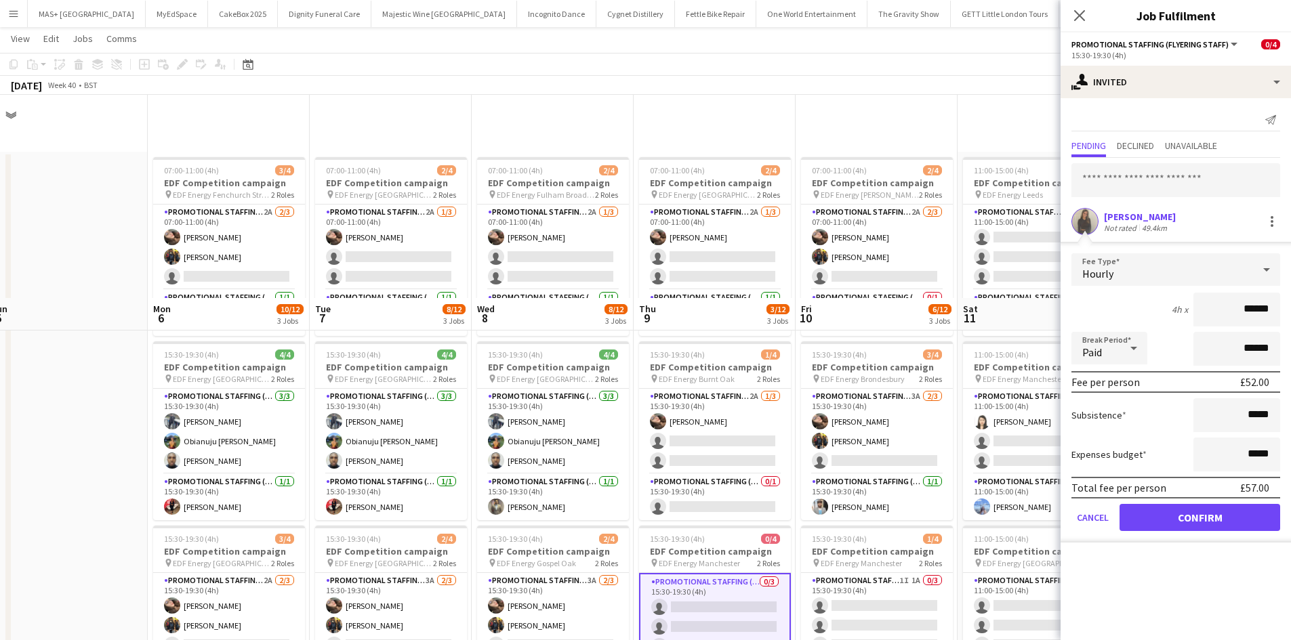
scroll to position [203, 0]
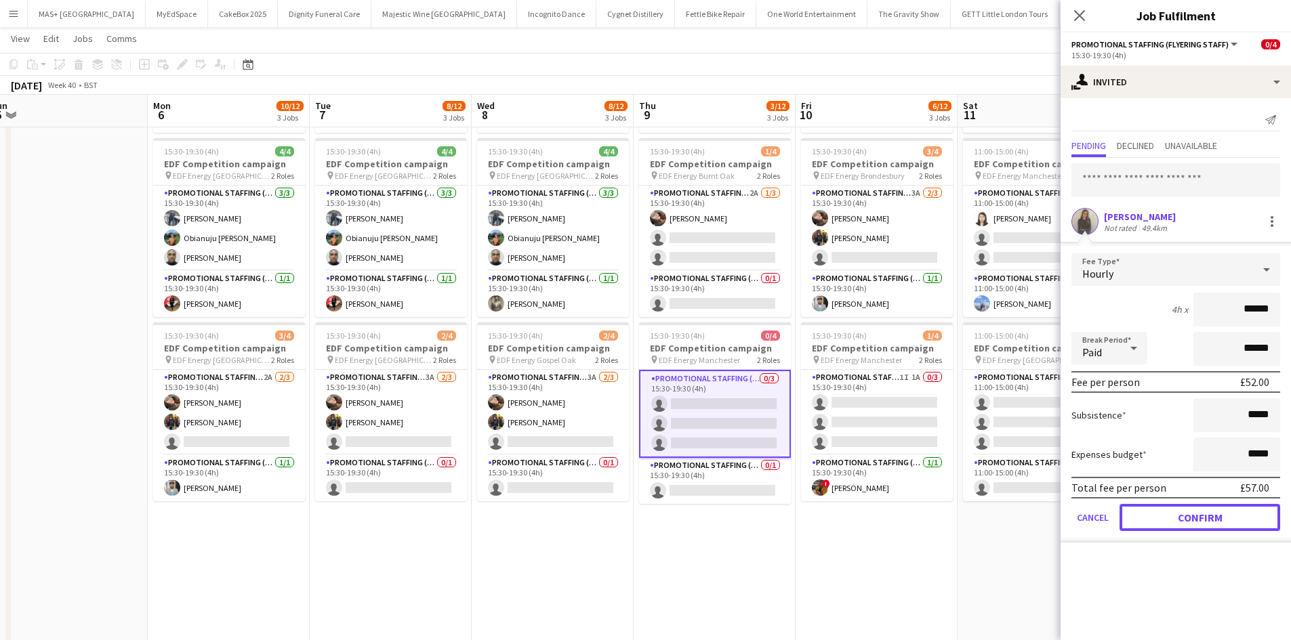
click at [1212, 512] on button "Confirm" at bounding box center [1199, 517] width 161 height 27
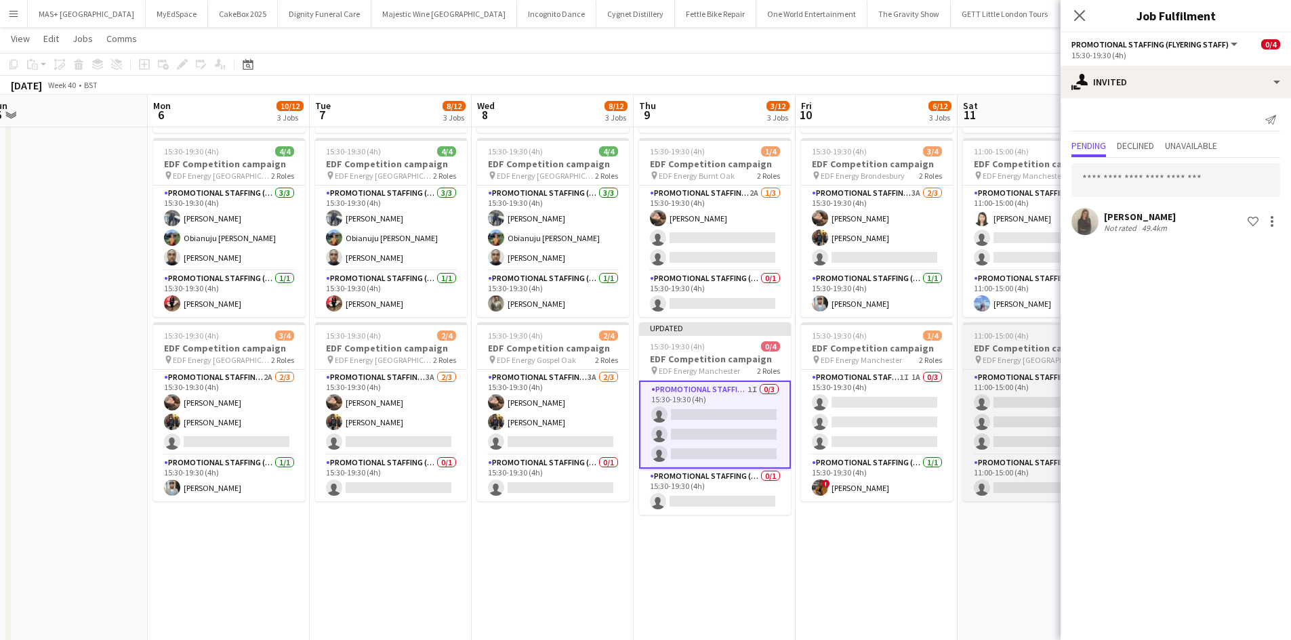
drag, startPoint x: 875, startPoint y: 383, endPoint x: 1001, endPoint y: 339, distance: 134.1
click at [874, 383] on app-card-role "Promotional Staffing (Flyering Staff) 1I 1A 0/3 15:30-19:30 (4h) single-neutral…" at bounding box center [877, 412] width 152 height 85
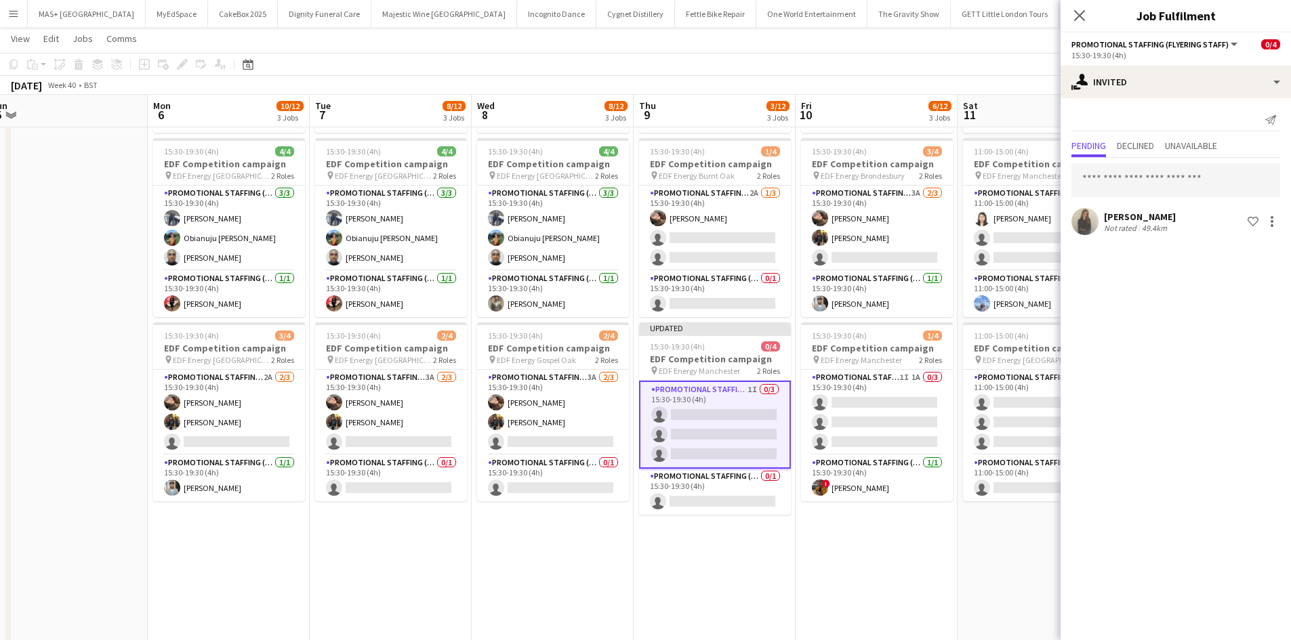
scroll to position [0, 663]
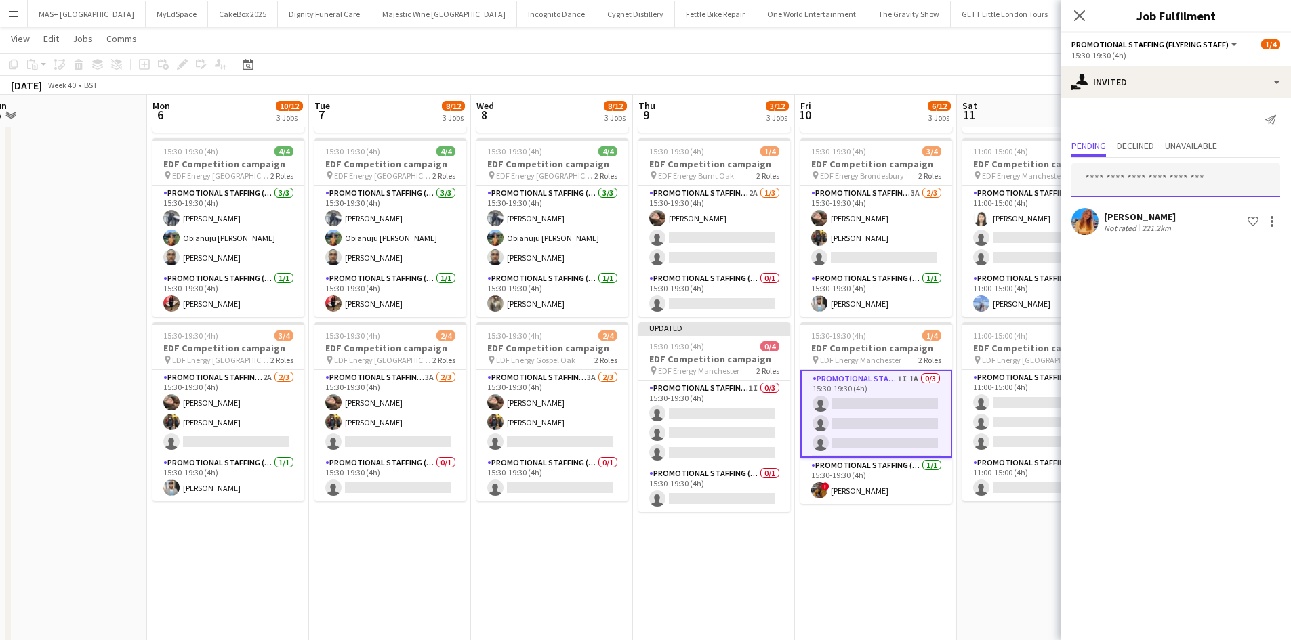
click at [1120, 188] on input "text" at bounding box center [1175, 180] width 209 height 34
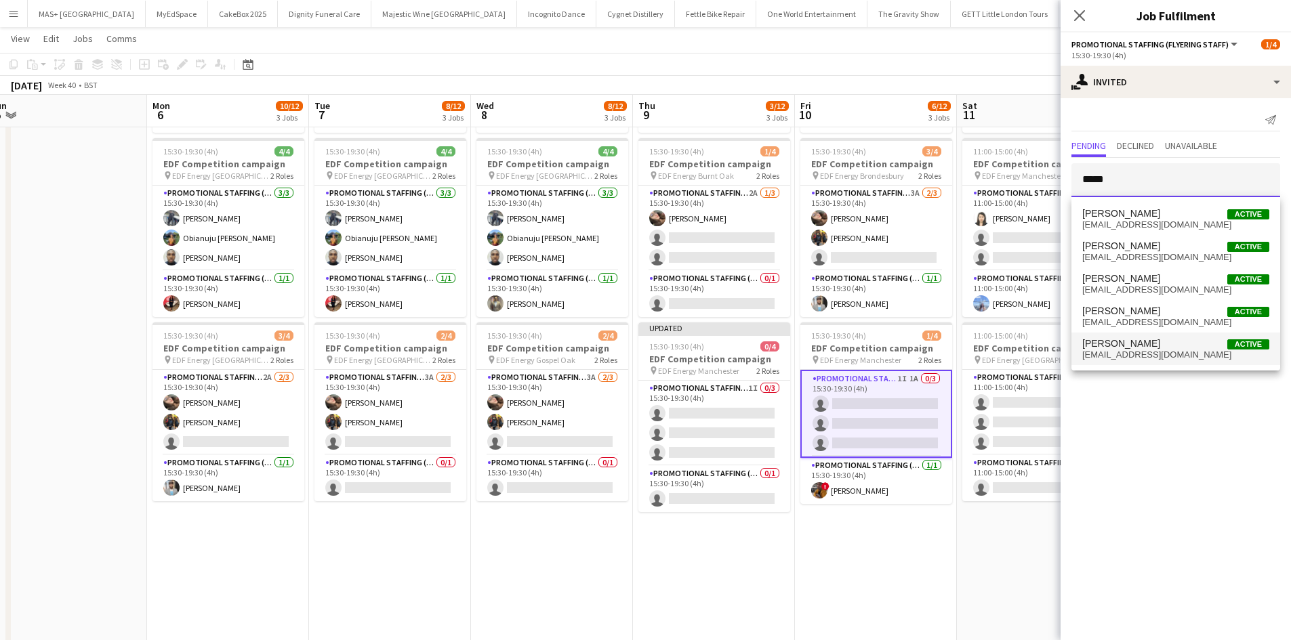
type input "*****"
drag, startPoint x: 1171, startPoint y: 352, endPoint x: 1169, endPoint y: 362, distance: 10.4
click at [1170, 351] on span "eleanorpea@hotmail.co.uk" at bounding box center [1175, 355] width 187 height 11
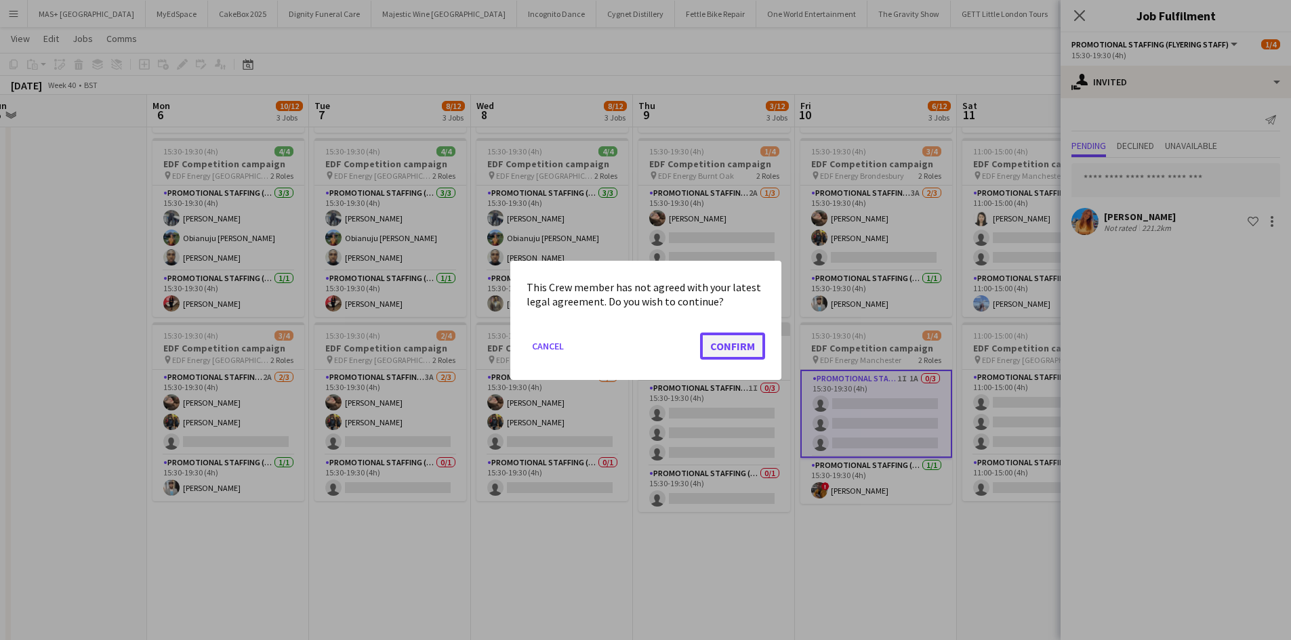
click at [730, 350] on button "Confirm" at bounding box center [732, 345] width 65 height 27
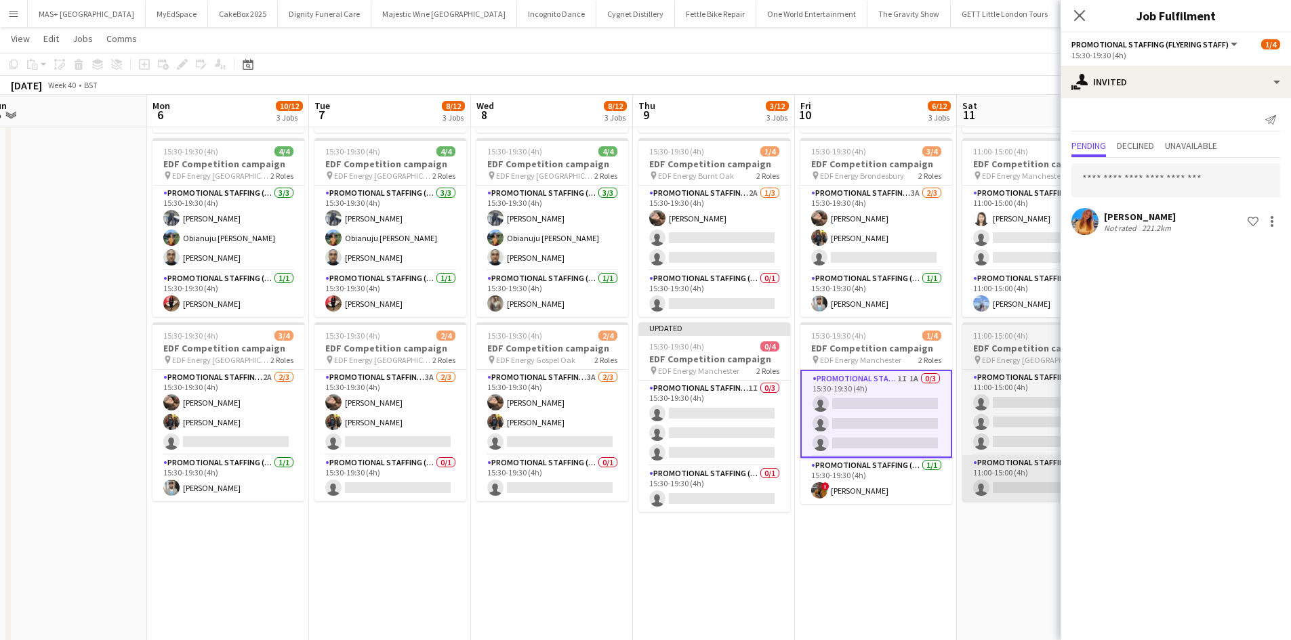
scroll to position [203, 0]
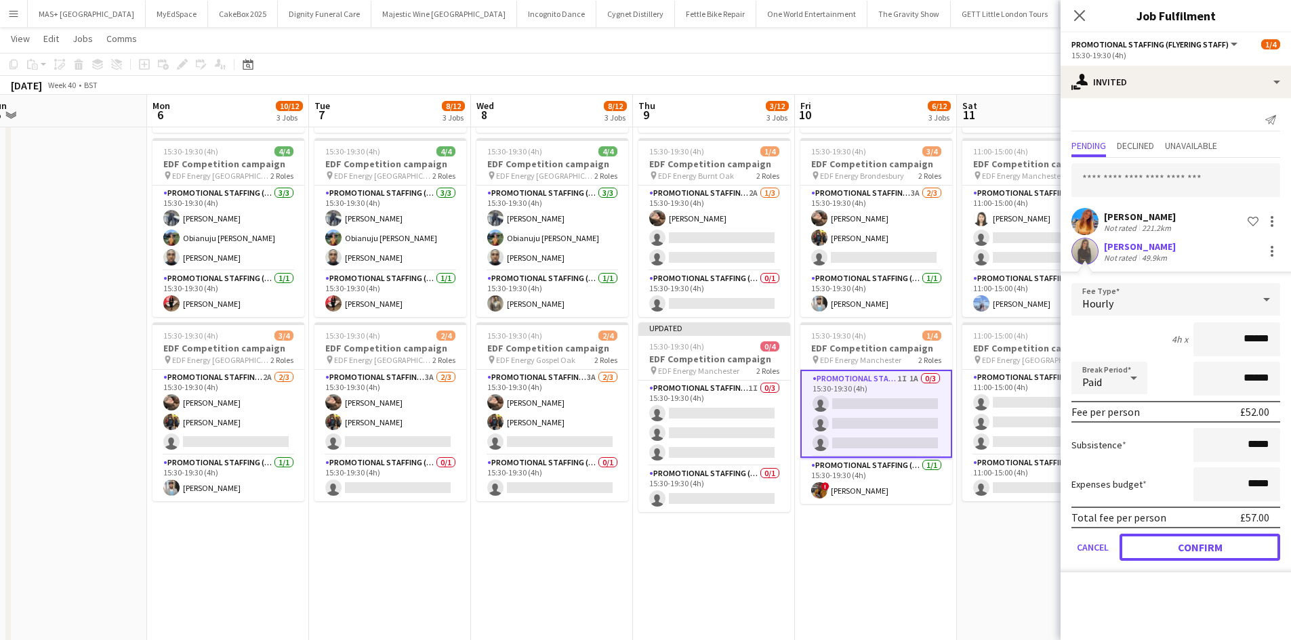
drag, startPoint x: 1211, startPoint y: 549, endPoint x: 1104, endPoint y: 550, distance: 107.7
click at [1211, 549] on button "Confirm" at bounding box center [1199, 547] width 161 height 27
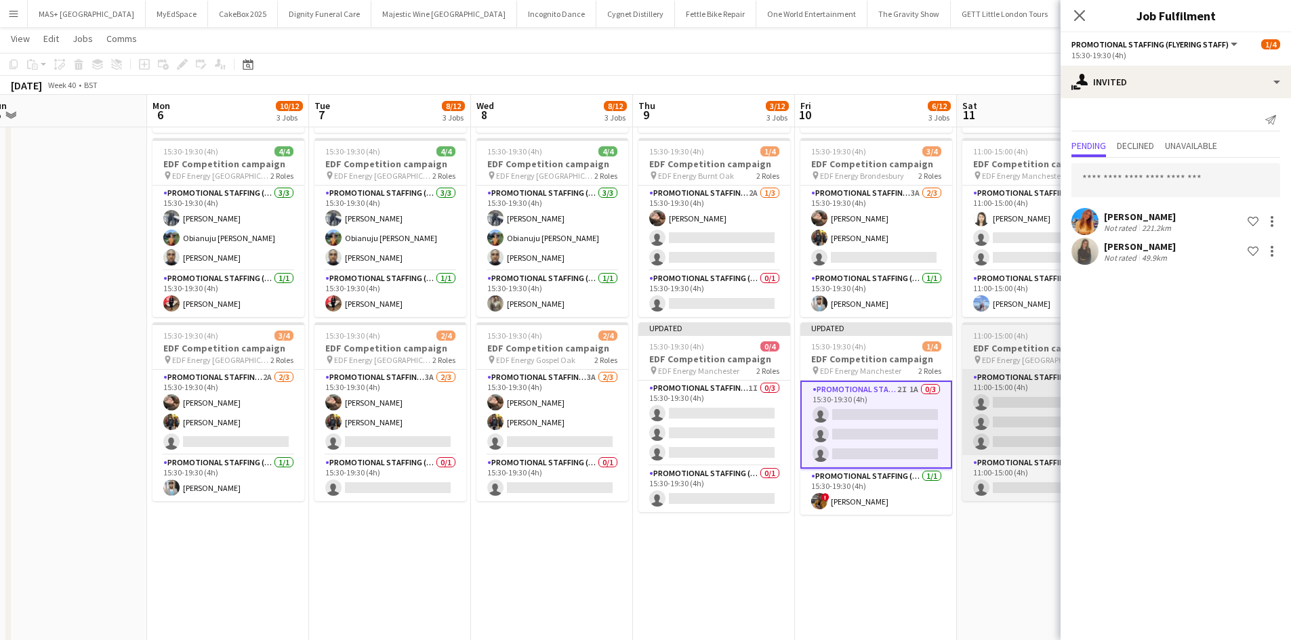
drag, startPoint x: 913, startPoint y: 556, endPoint x: 964, endPoint y: 396, distance: 167.3
click at [912, 556] on app-date-cell "07:00-11:00 (4h) 2/4 EDF Competition campaign pin EDF Energy Cannon Street 2 Ro…" at bounding box center [876, 357] width 162 height 817
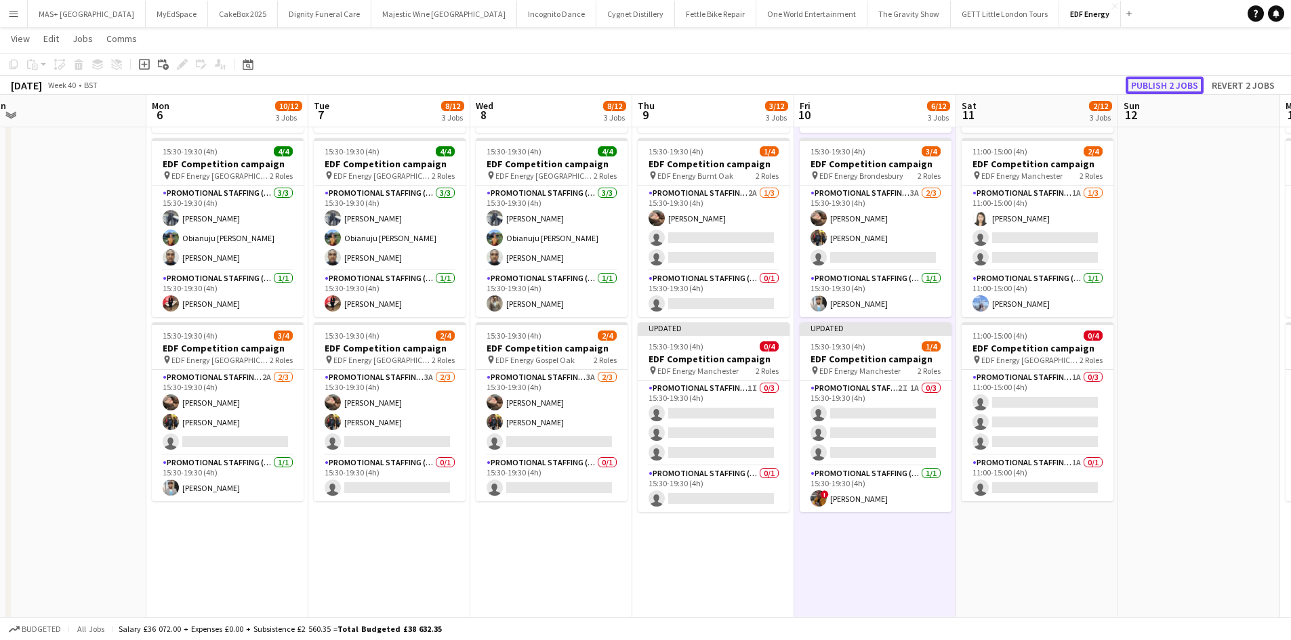
click at [1154, 86] on button "Publish 2 jobs" at bounding box center [1164, 86] width 78 height 18
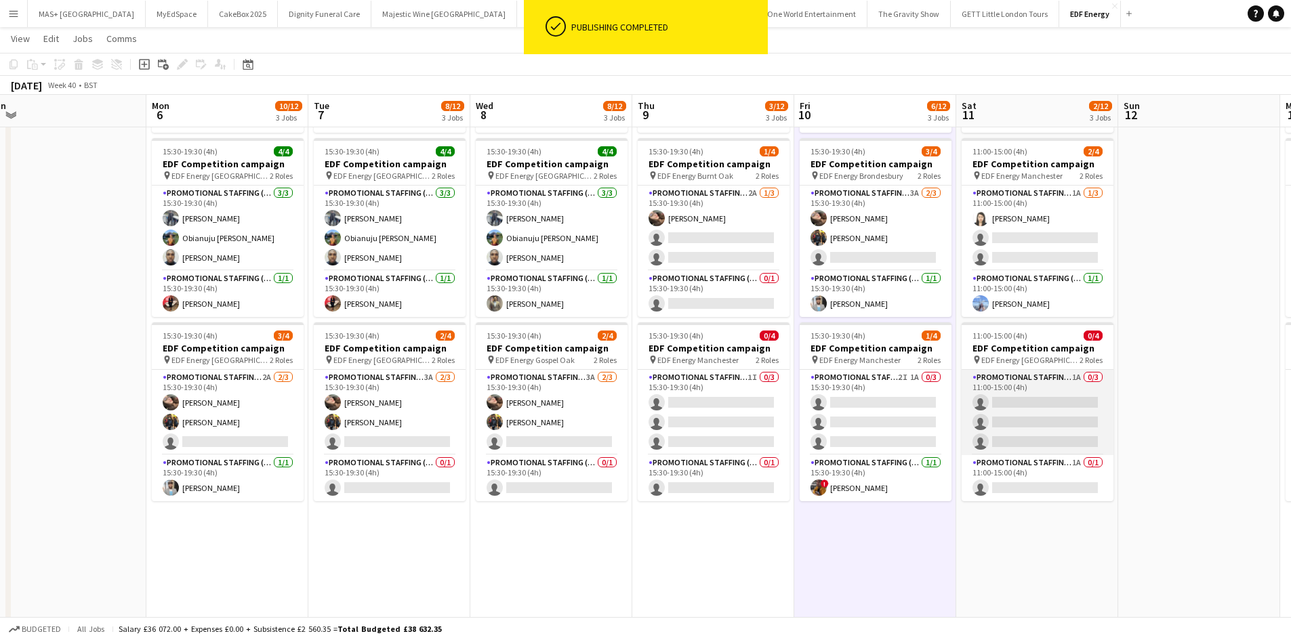
click at [1041, 390] on app-card-role "Promotional Staffing (Flyering Staff) 1A 0/3 11:00-15:00 (4h) single-neutral-ac…" at bounding box center [1037, 412] width 152 height 85
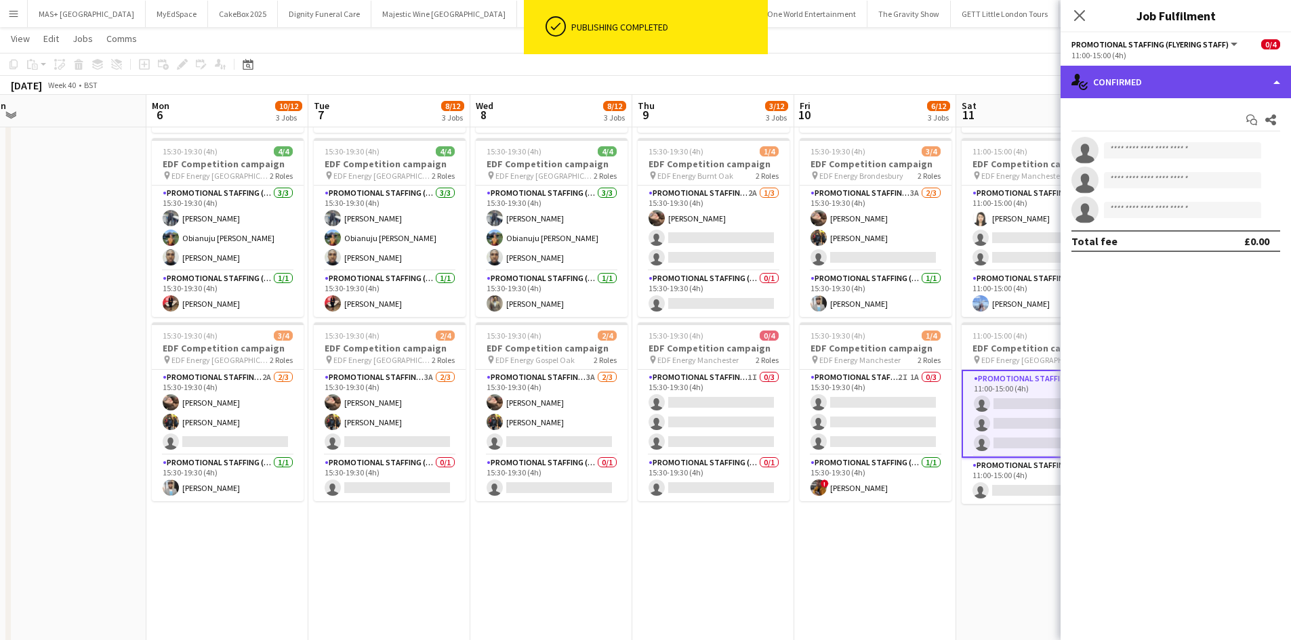
click at [1146, 82] on div "single-neutral-actions-check-2 Confirmed" at bounding box center [1175, 82] width 230 height 33
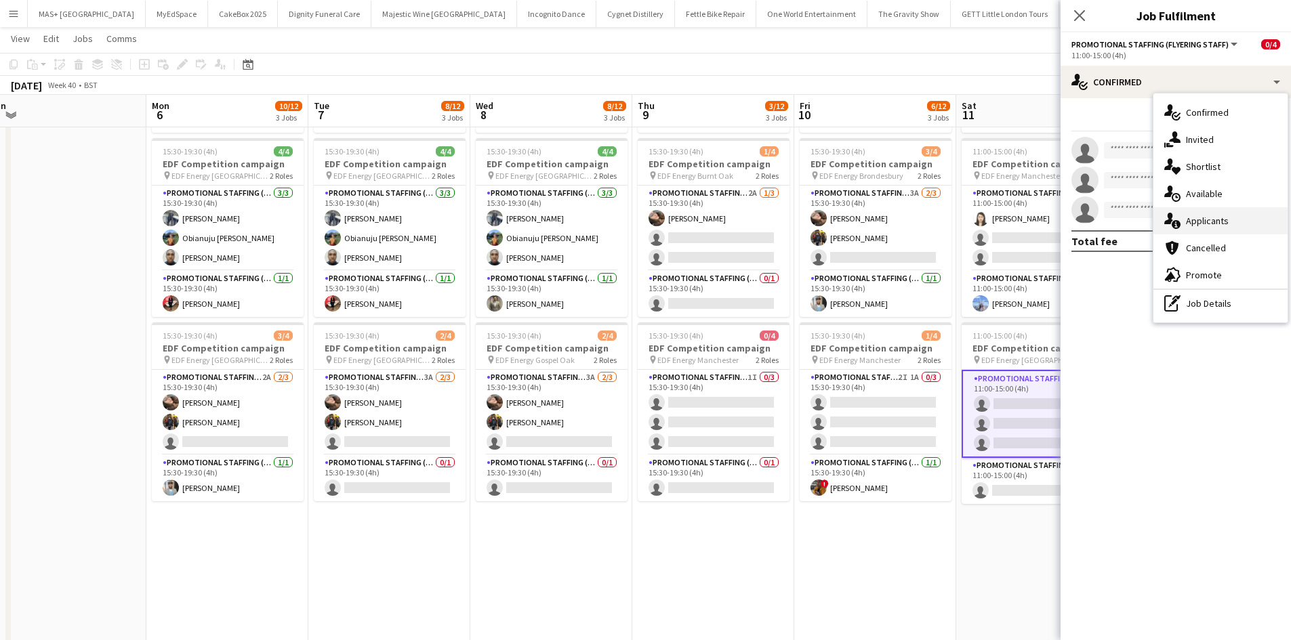
click at [1209, 211] on div "single-neutral-actions-information Applicants" at bounding box center [1220, 220] width 134 height 27
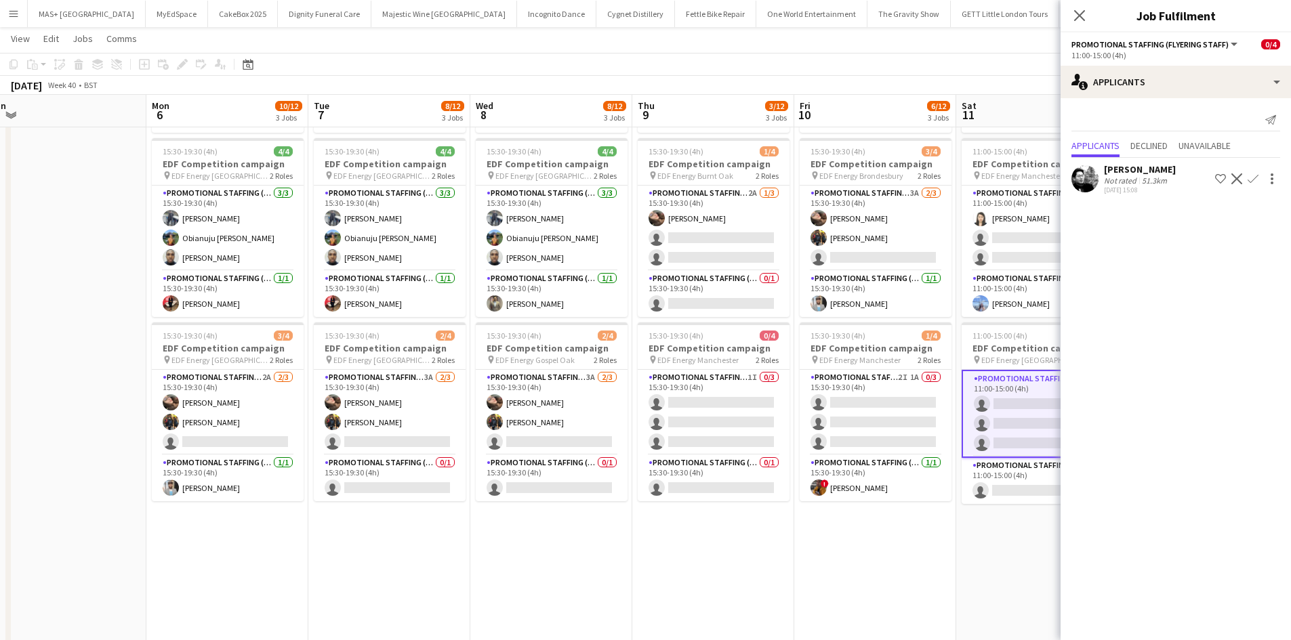
click at [1145, 171] on div "[PERSON_NAME]" at bounding box center [1140, 169] width 72 height 12
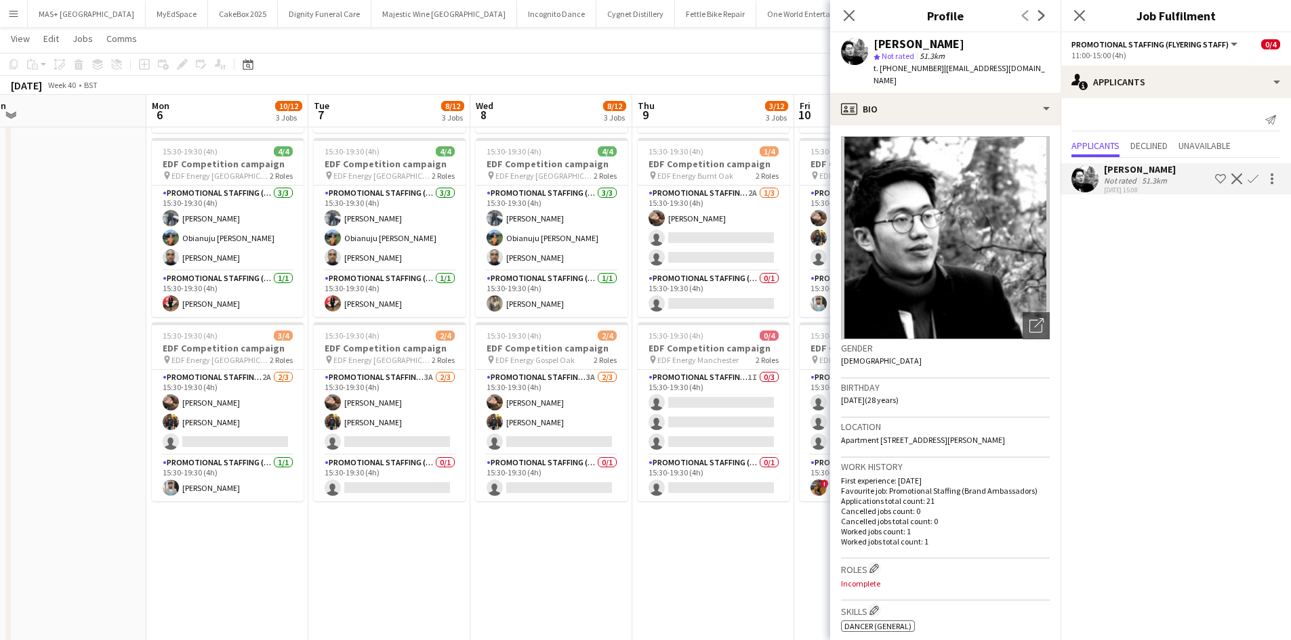
click at [1145, 171] on div "[PERSON_NAME]" at bounding box center [1140, 169] width 72 height 12
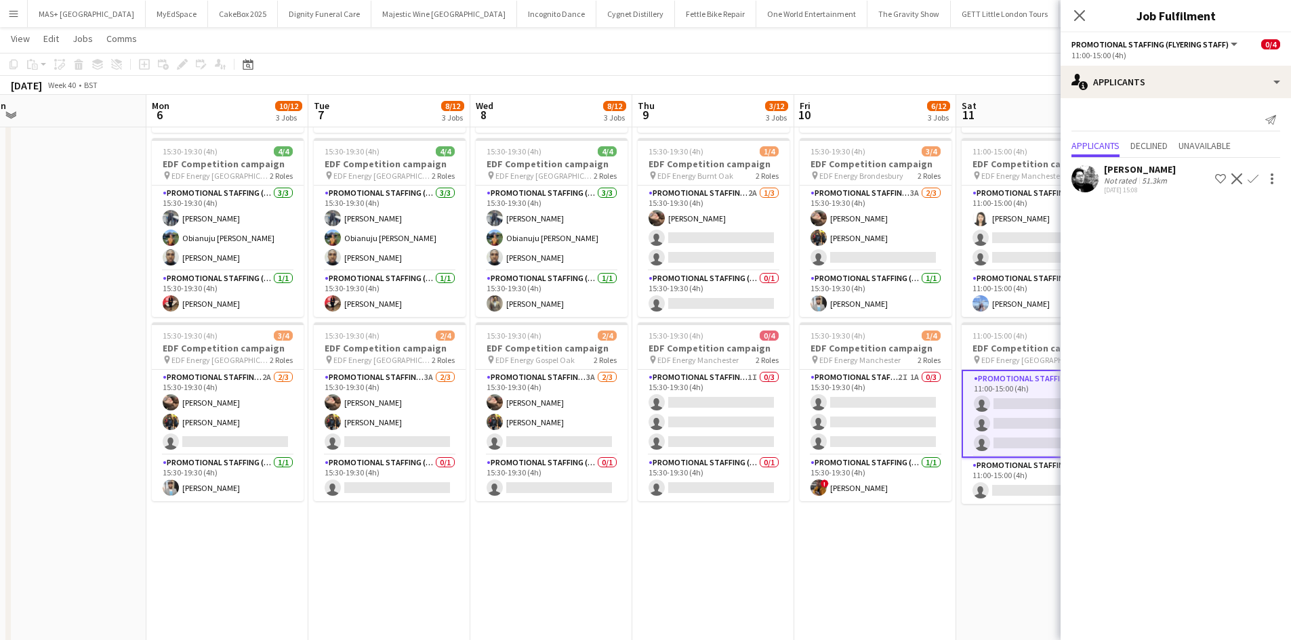
drag, startPoint x: 1007, startPoint y: 512, endPoint x: 1017, endPoint y: 539, distance: 28.3
click at [1005, 517] on app-date-cell "11:00-15:00 (4h) 0/4 EDF Competition campaign pin EDF Energy Leeds 2 Roles Prom…" at bounding box center [1037, 357] width 162 height 817
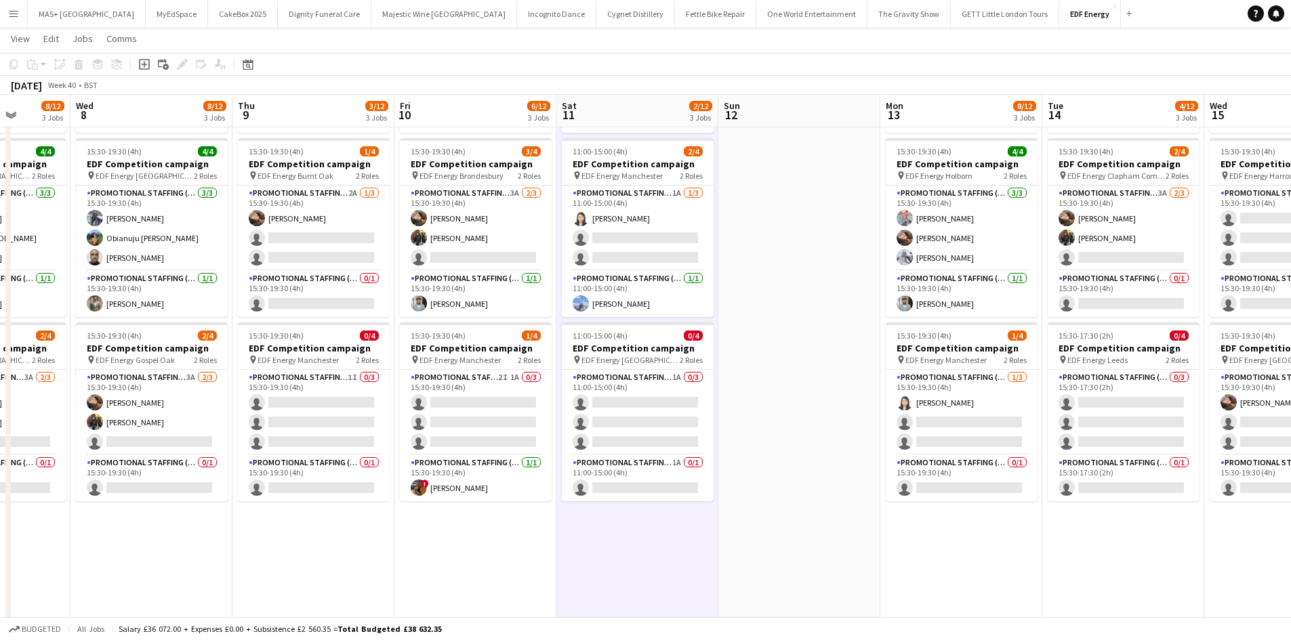
scroll to position [0, 423]
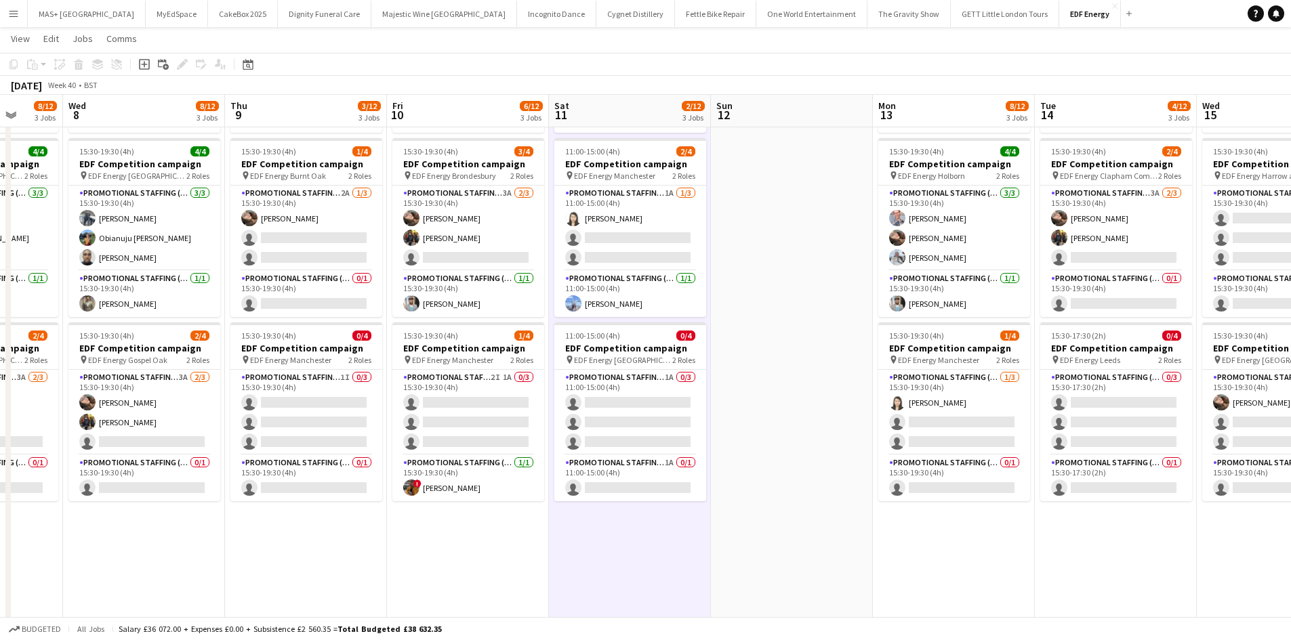
drag, startPoint x: 1072, startPoint y: 535, endPoint x: 686, endPoint y: 532, distance: 386.2
click at [686, 532] on app-calendar-viewport "Sun 5 Mon 6 10/12 3 Jobs Tue 7 8/12 3 Jobs Wed 8 8/12 3 Jobs Thu 9 3/12 3 Jobs …" at bounding box center [645, 308] width 1291 height 916
click at [657, 478] on app-card-role "Promotional Staffing (Team Leader) 1A 0/1 11:00-15:00 (4h) single-neutral-actio…" at bounding box center [630, 478] width 152 height 46
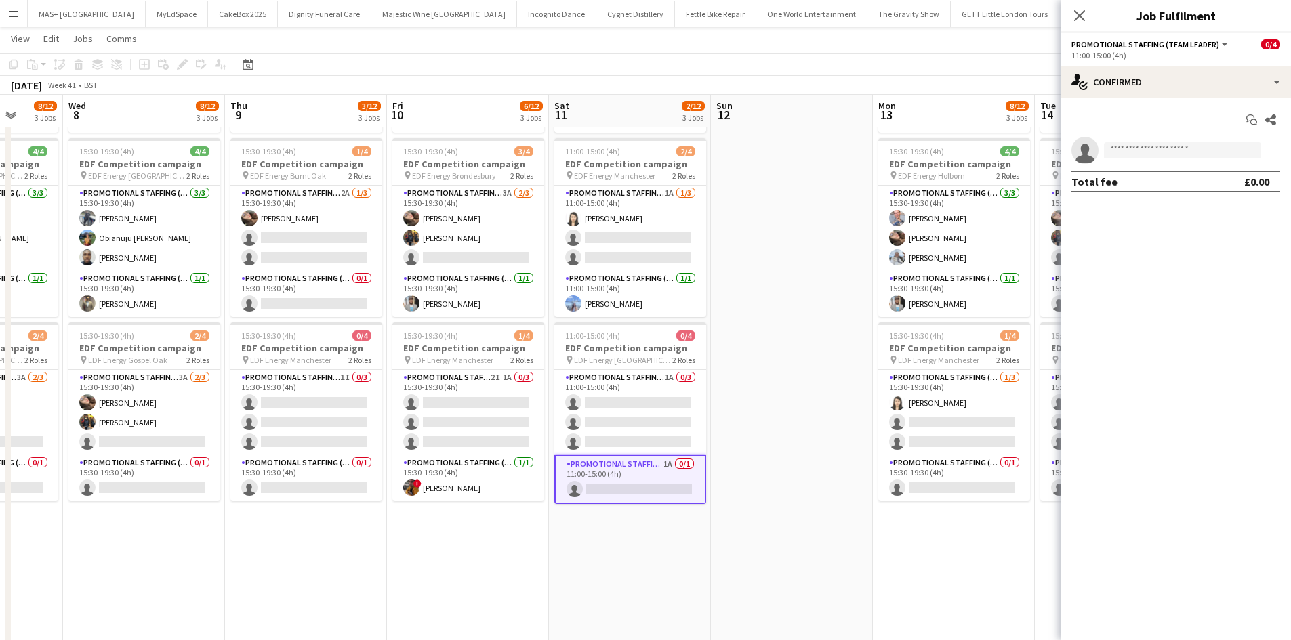
click at [767, 507] on app-date-cell at bounding box center [792, 357] width 162 height 817
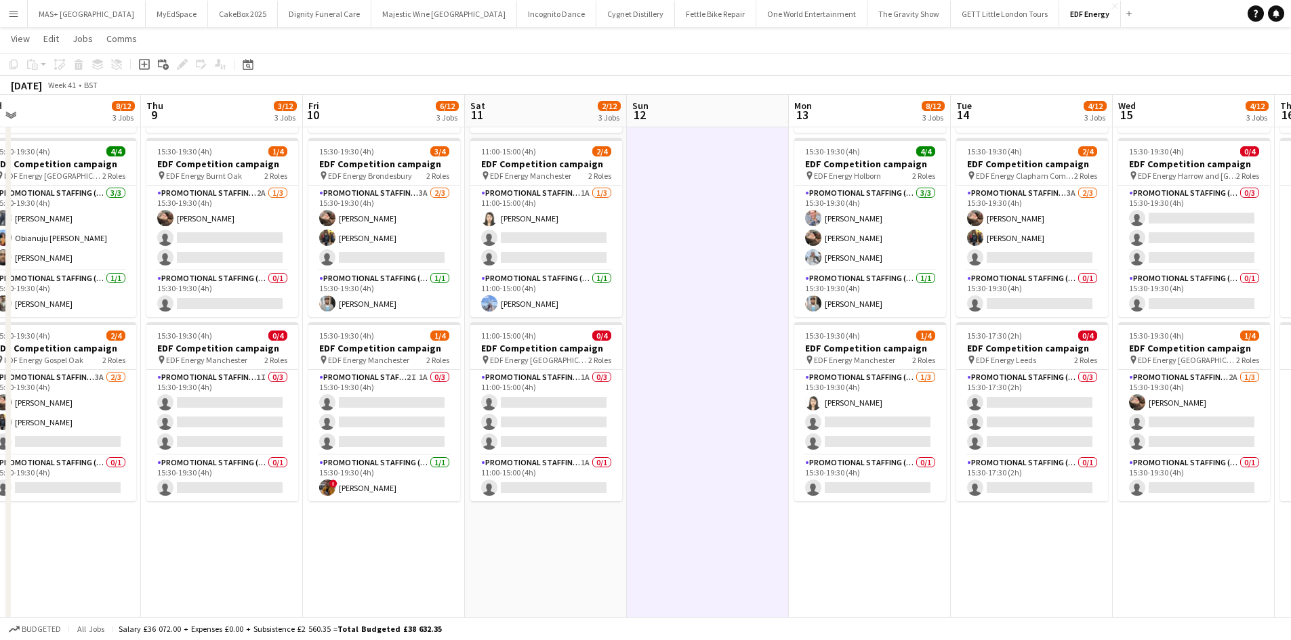
scroll to position [0, 529]
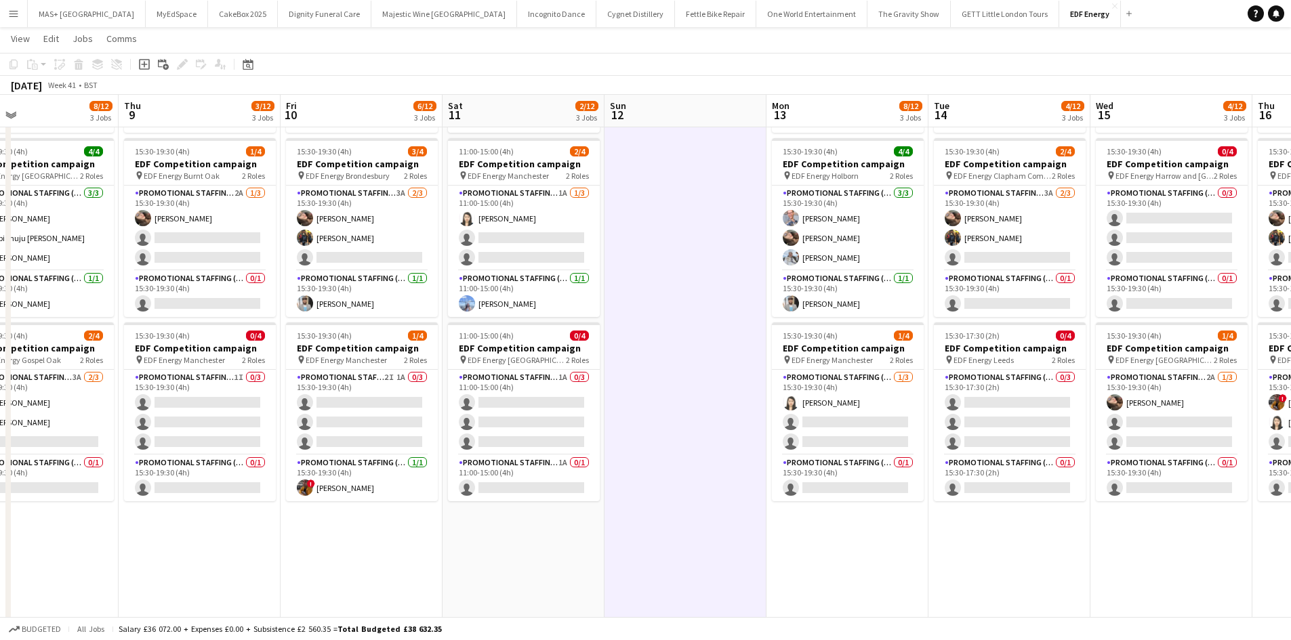
drag, startPoint x: 970, startPoint y: 568, endPoint x: 889, endPoint y: 569, distance: 81.3
click at [889, 569] on app-calendar-viewport "Sun 5 Mon 6 10/12 3 Jobs Tue 7 8/12 3 Jobs Wed 8 8/12 3 Jobs Thu 9 3/12 3 Jobs …" at bounding box center [645, 308] width 1291 height 916
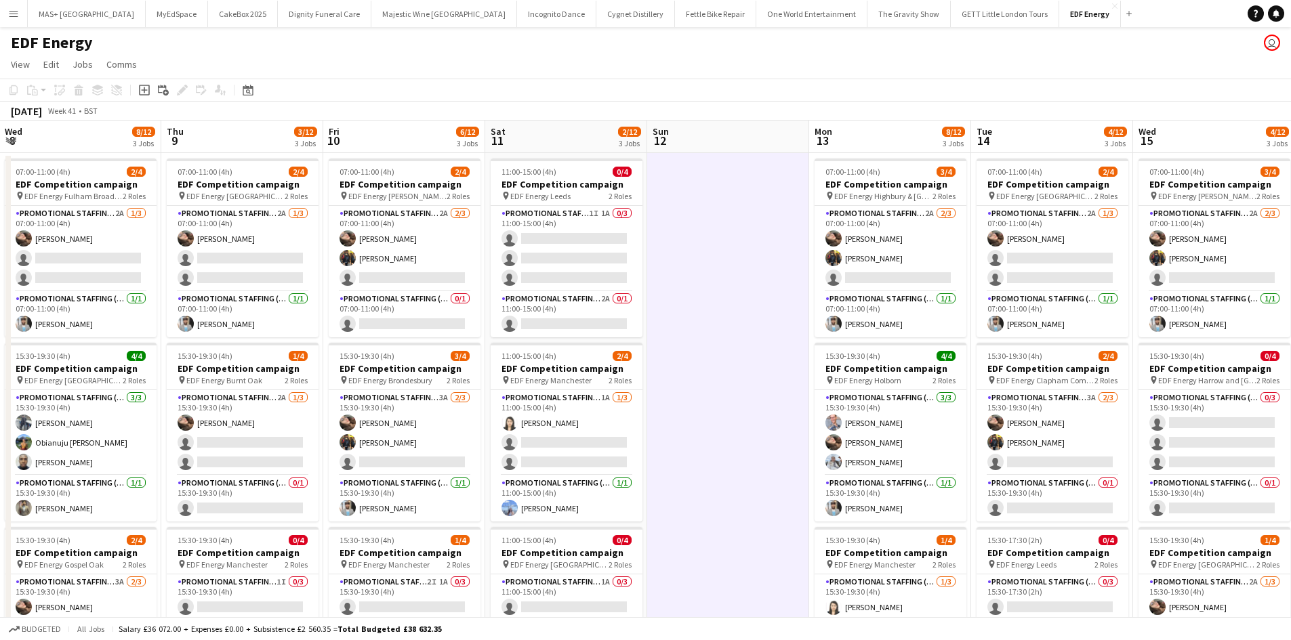
scroll to position [0, 481]
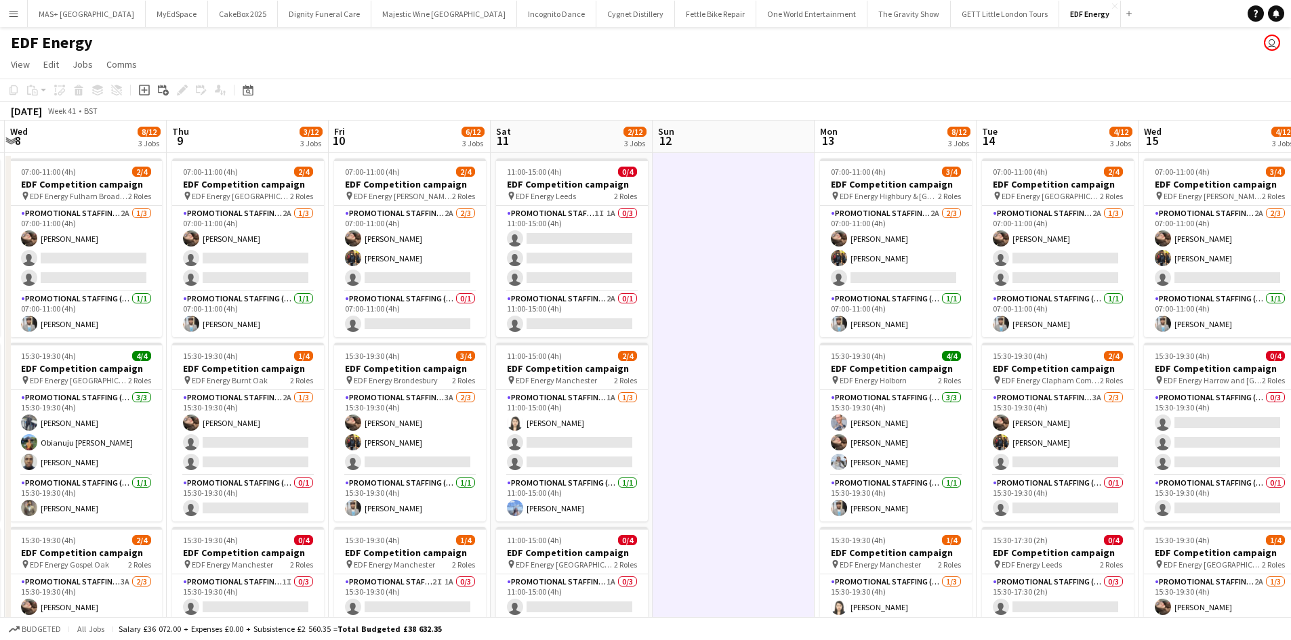
drag, startPoint x: 618, startPoint y: 430, endPoint x: 666, endPoint y: 428, distance: 48.1
click at [666, 428] on app-calendar-viewport "Sun 5 Mon 6 10/12 3 Jobs Tue 7 8/12 3 Jobs Wed 8 8/12 3 Jobs Thu 9 3/12 3 Jobs …" at bounding box center [645, 546] width 1291 height 850
click at [406, 408] on app-card-role "Promotional Staffing (Flyering Staff) 3A 2/3 15:30-19:30 (4h) Anastasiia Melesh…" at bounding box center [410, 432] width 152 height 85
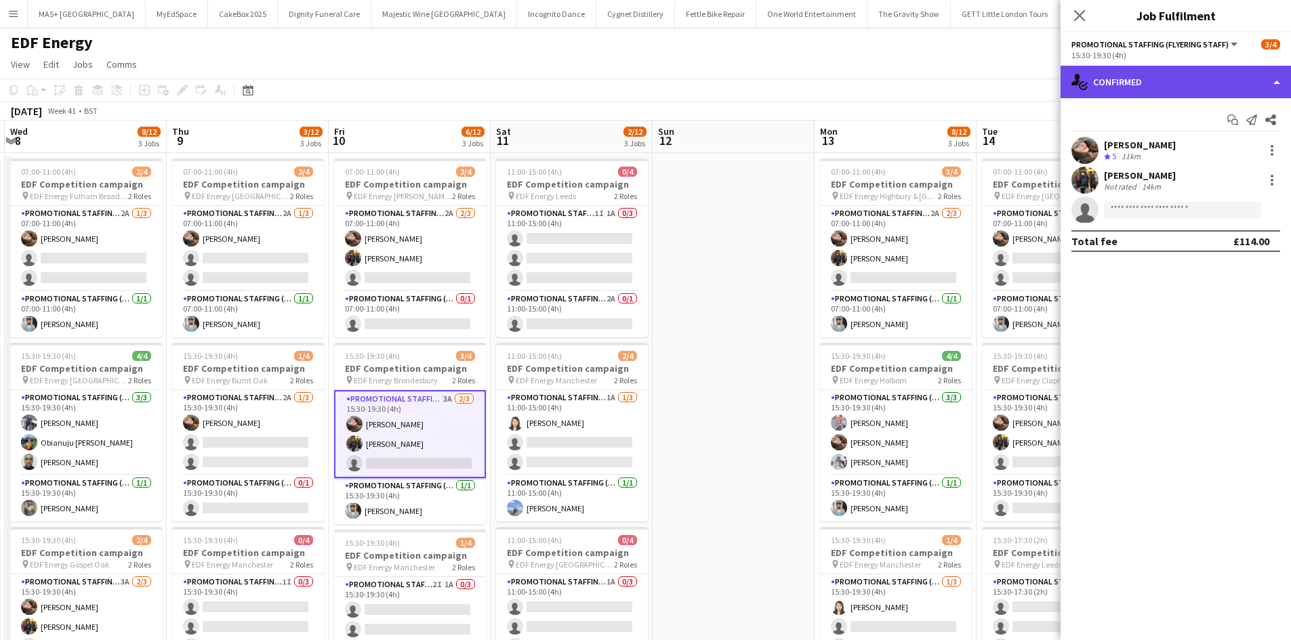
click at [1117, 91] on div "single-neutral-actions-check-2 Confirmed" at bounding box center [1175, 82] width 230 height 33
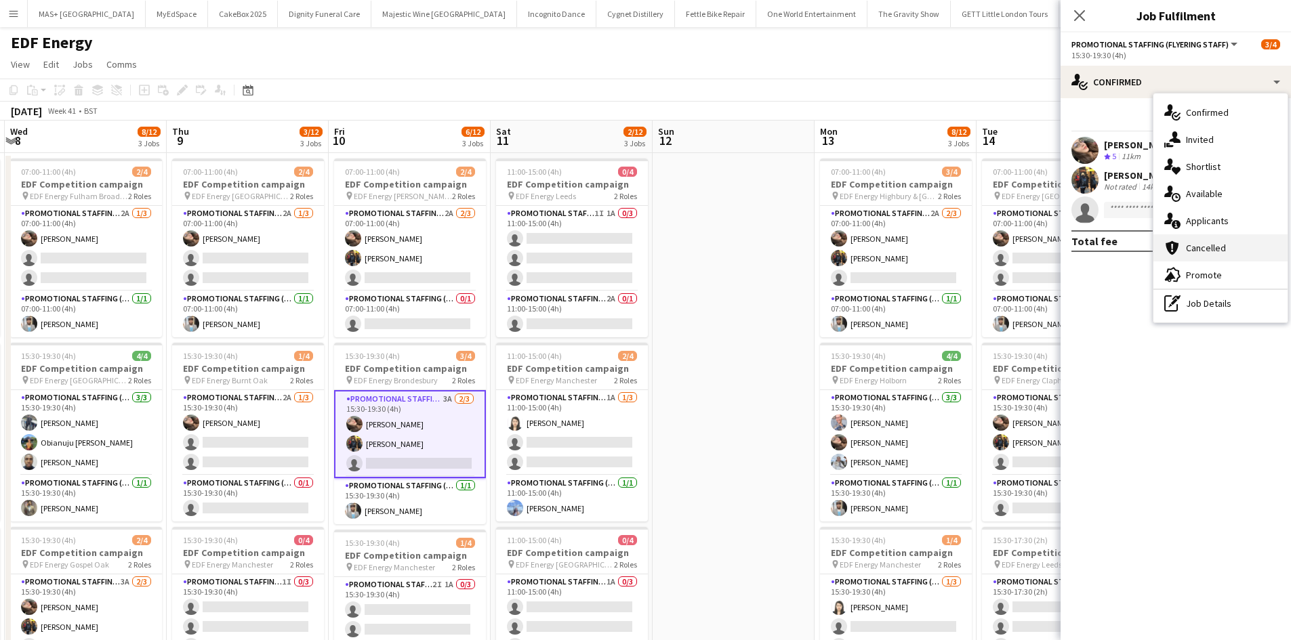
click at [1192, 238] on div "cancellation Cancelled" at bounding box center [1220, 247] width 134 height 27
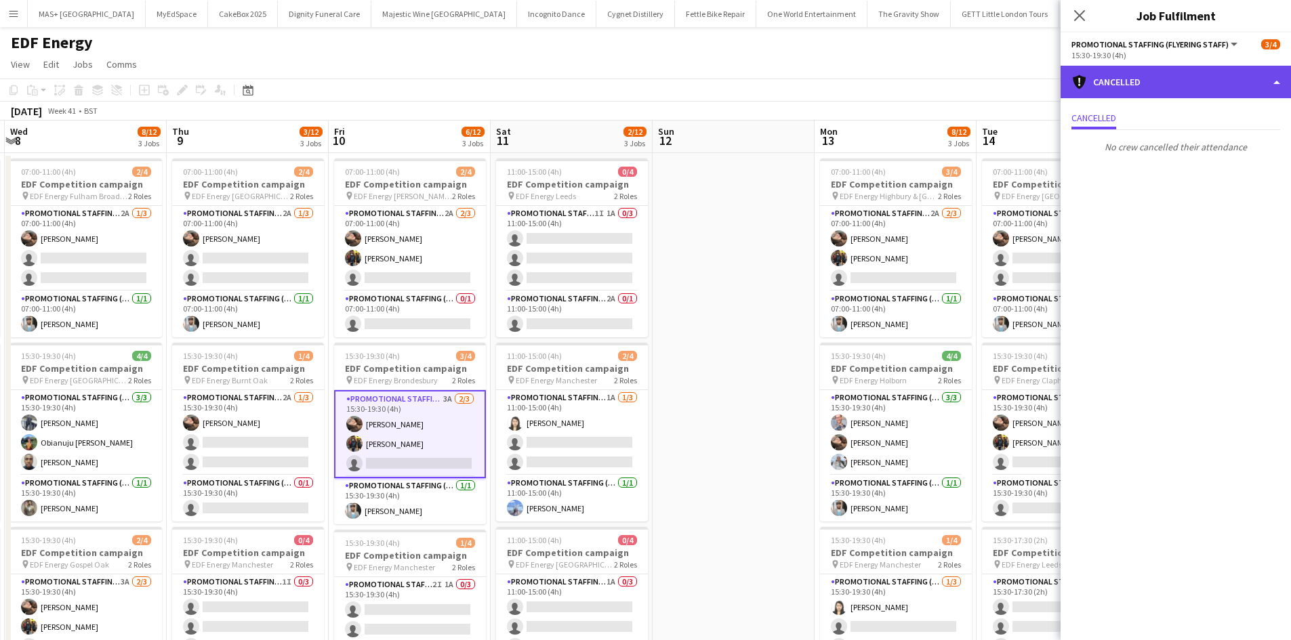
click at [1142, 75] on div "cancellation Cancelled" at bounding box center [1175, 82] width 230 height 33
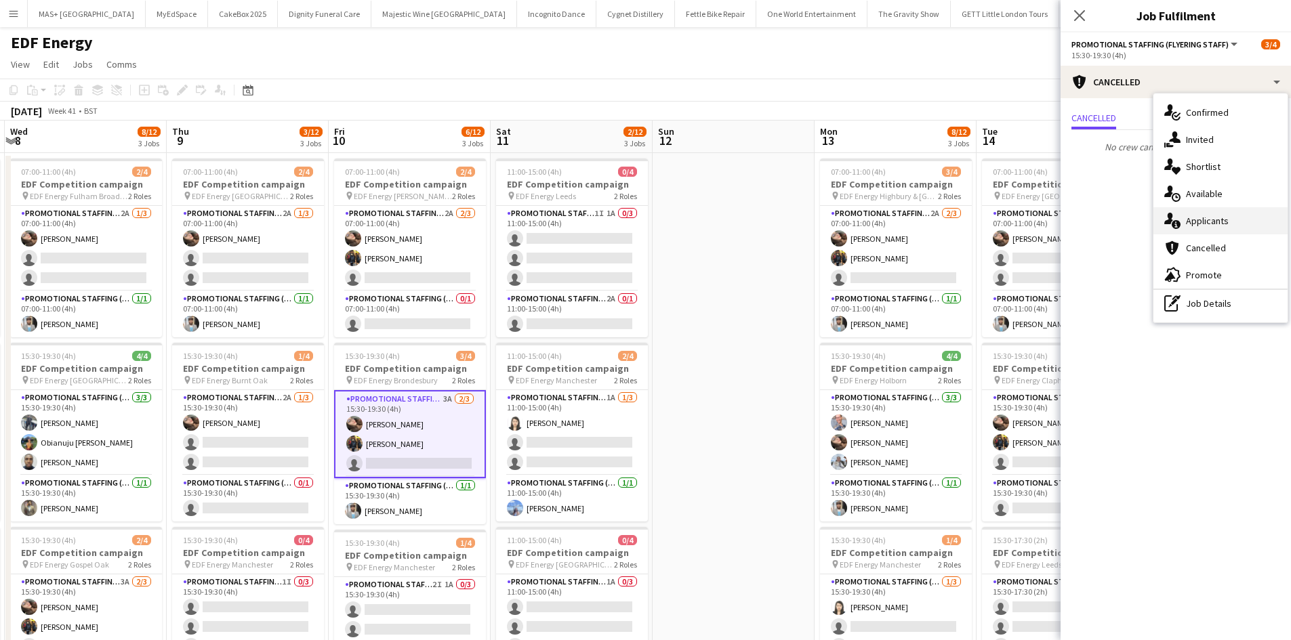
click at [1211, 221] on div "single-neutral-actions-information Applicants" at bounding box center [1220, 220] width 134 height 27
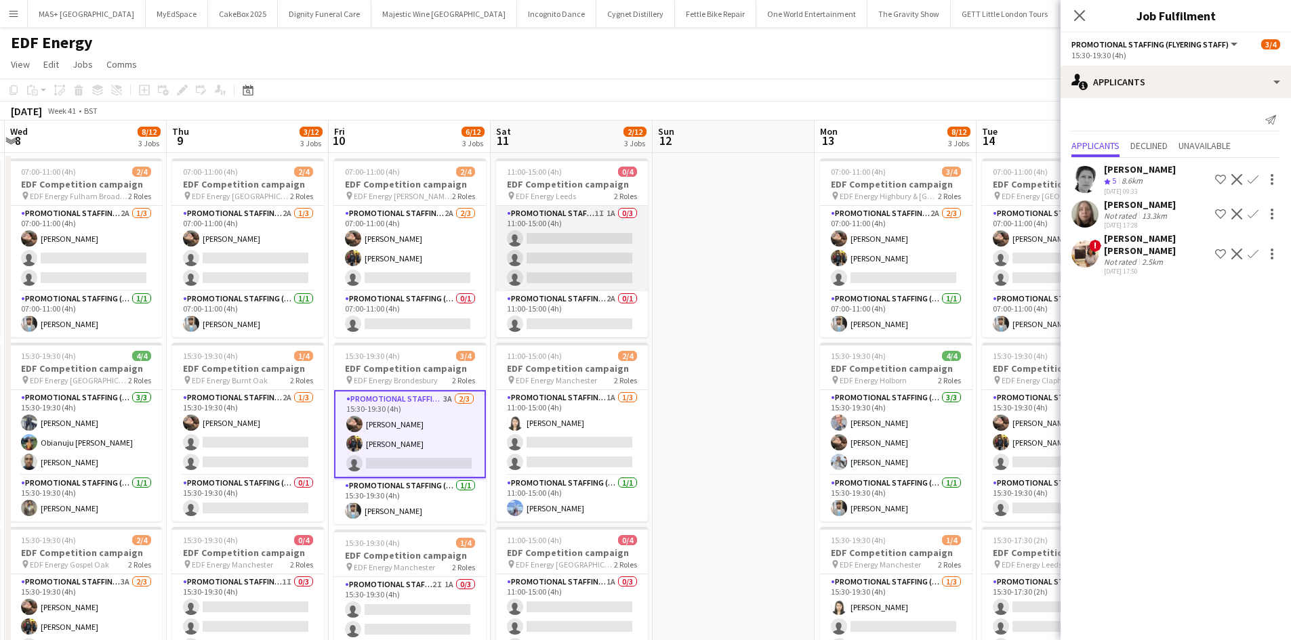
click at [558, 227] on app-card-role "Promotional Staffing (Flyering Staff) 1I 1A 0/3 11:00-15:00 (4h) single-neutral…" at bounding box center [572, 248] width 152 height 85
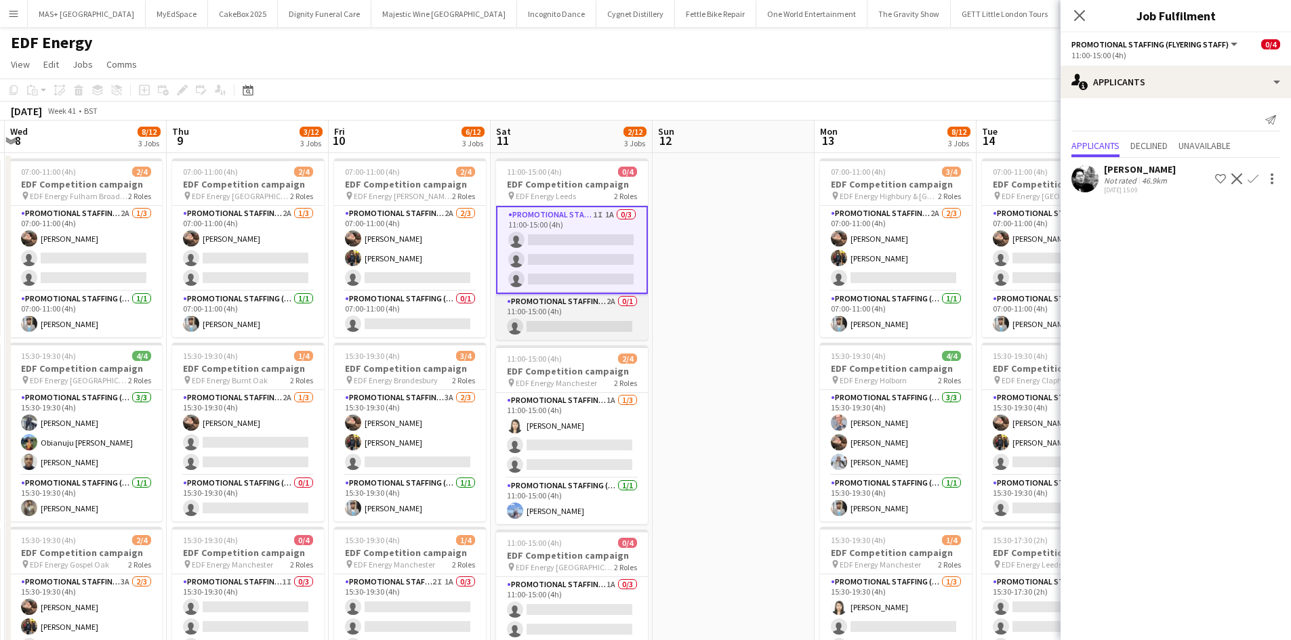
click at [583, 308] on app-card-role "Promotional Staffing (Team Leader) 2A 0/1 11:00-15:00 (4h) single-neutral-actio…" at bounding box center [572, 317] width 152 height 46
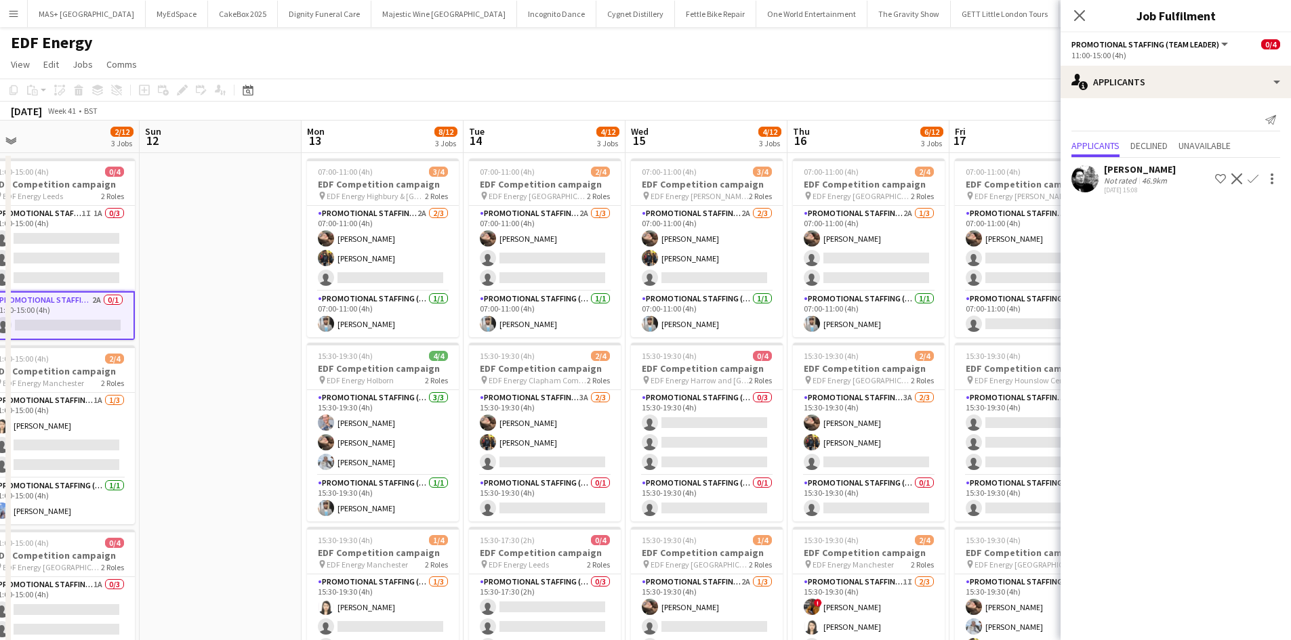
scroll to position [0, 581]
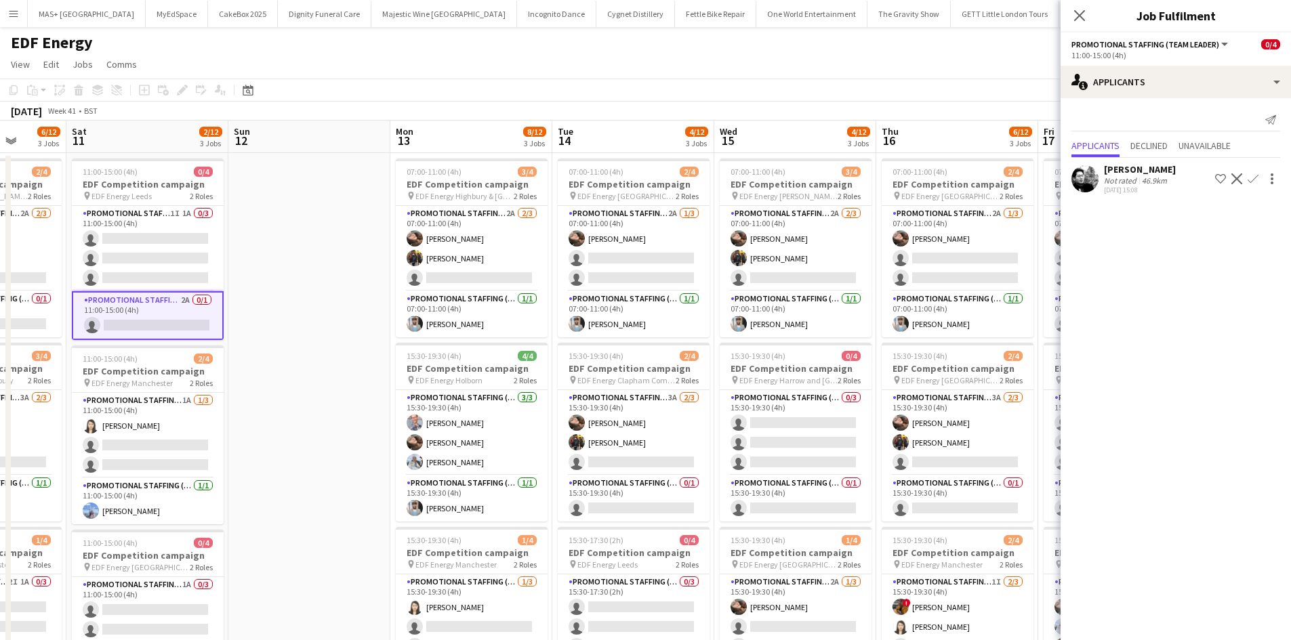
drag, startPoint x: 661, startPoint y: 371, endPoint x: 331, endPoint y: 354, distance: 329.7
click at [331, 354] on app-calendar-viewport "Tue 7 8/12 3 Jobs Wed 8 8/12 3 Jobs Thu 9 3/12 3 Jobs Fri 10 6/12 3 Jobs Sat 11…" at bounding box center [645, 546] width 1291 height 850
click at [676, 220] on app-card-role "Promotional Staffing (Flyering Staff) 2A 1/3 07:00-11:00 (4h) Anastasiia Melesh…" at bounding box center [634, 248] width 152 height 85
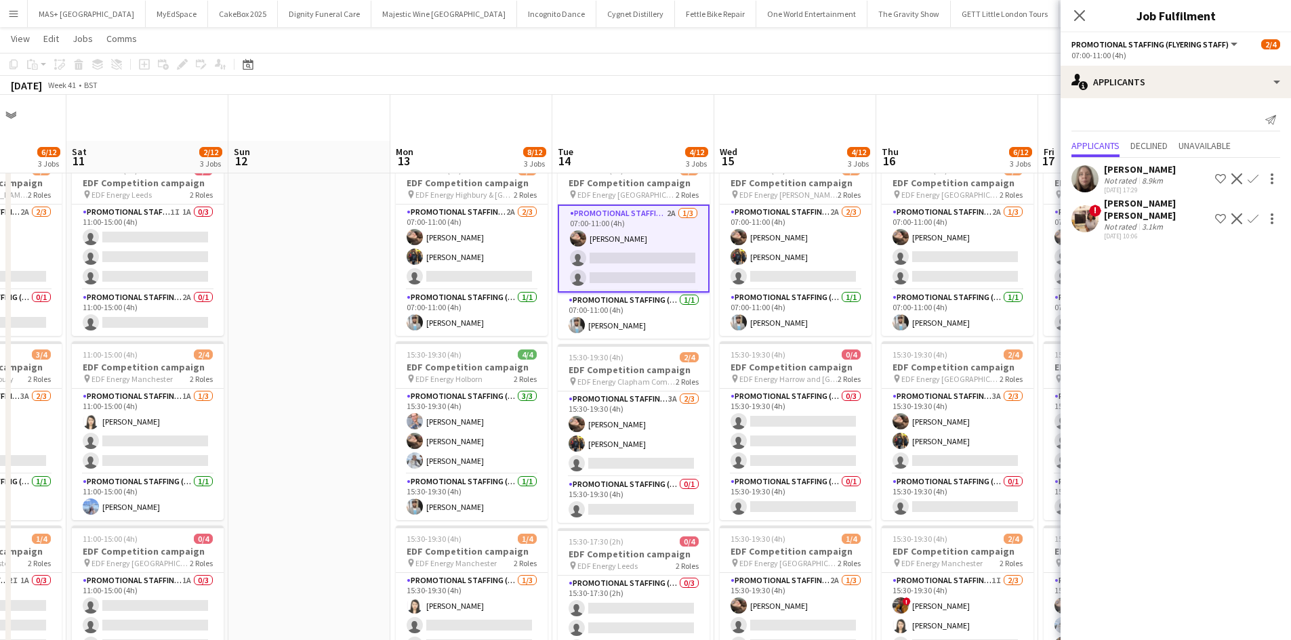
scroll to position [68, 0]
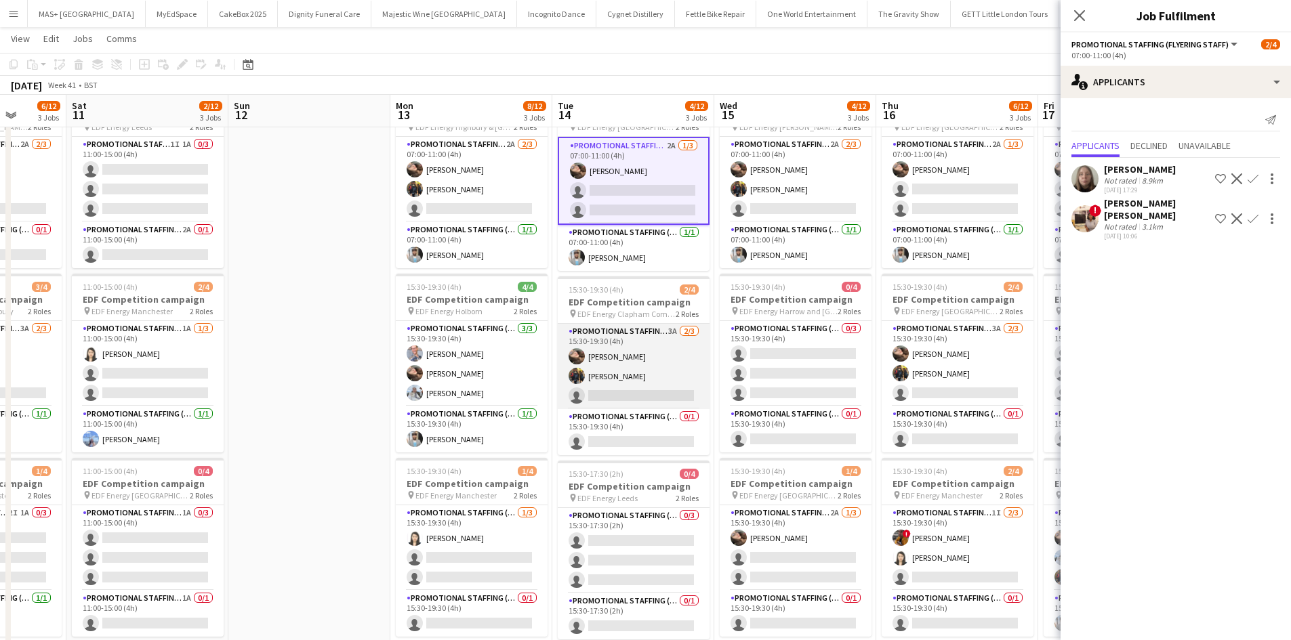
click at [629, 336] on app-card-role "Promotional Staffing (Flyering Staff) 3A 2/3 15:30-19:30 (4h) Anastasiia Melesh…" at bounding box center [634, 366] width 152 height 85
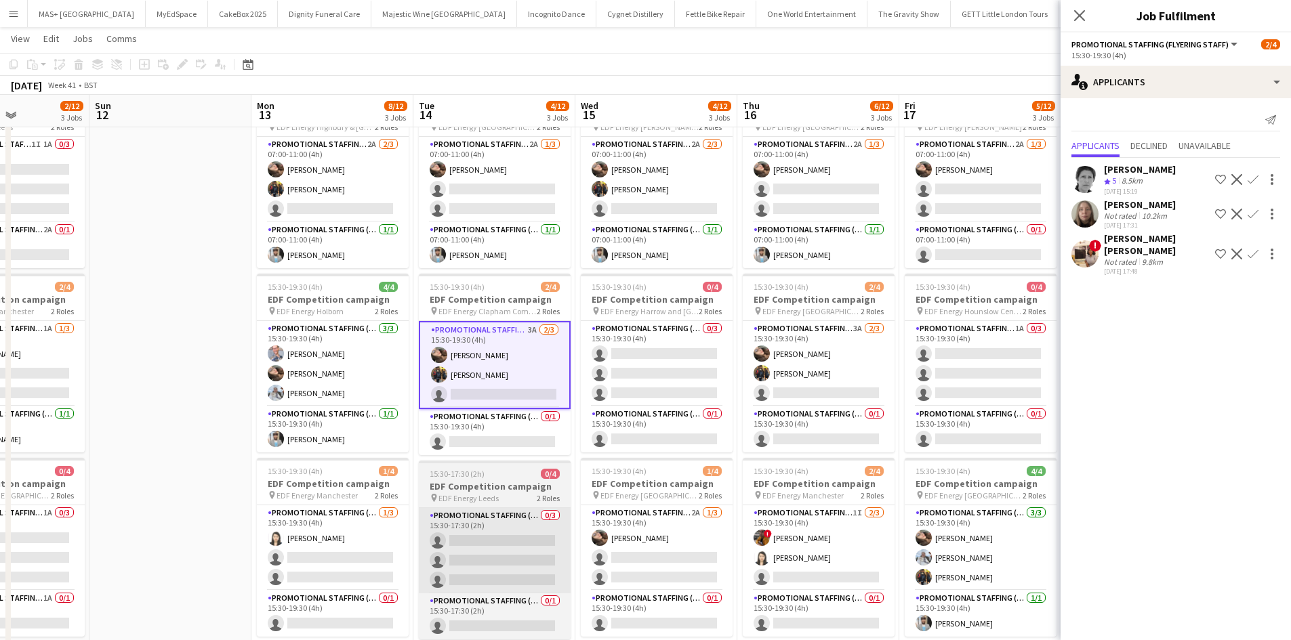
drag, startPoint x: 308, startPoint y: 410, endPoint x: 514, endPoint y: 533, distance: 239.1
click at [167, 407] on app-calendar-viewport "Thu 9 3/12 3 Jobs Fri 10 6/12 3 Jobs Sat 11 2/12 3 Jobs Sun 12 Mon 13 8/12 3 Jo…" at bounding box center [645, 443] width 1291 height 916
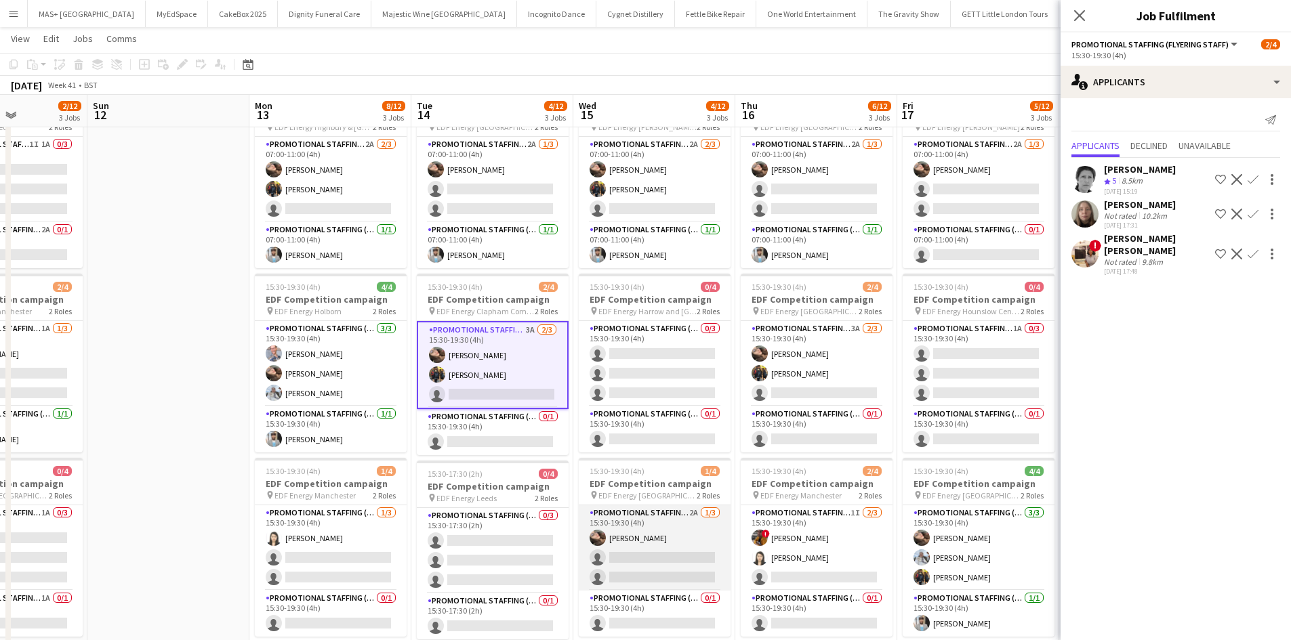
click at [654, 513] on app-card-role "Promotional Staffing (Flyering Staff) 2A 1/3 15:30-19:30 (4h) Anastasiia Melesh…" at bounding box center [655, 547] width 152 height 85
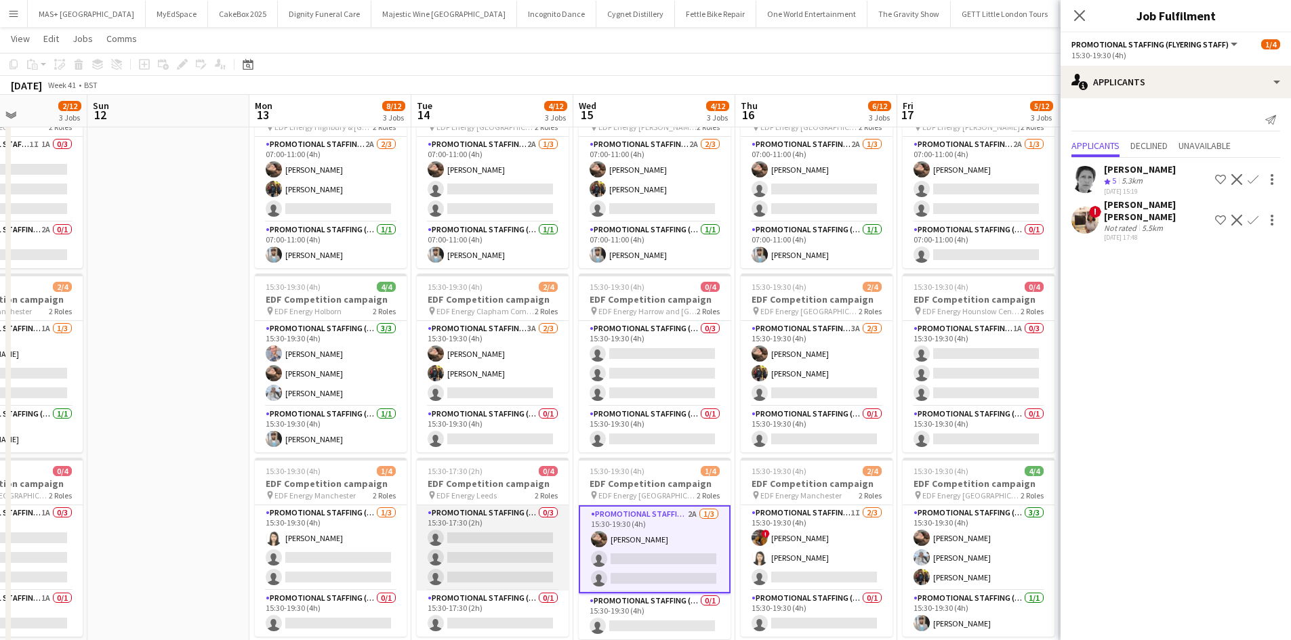
click at [480, 517] on app-card-role "Promotional Staffing (Flyering Staff) 0/3 15:30-17:30 (2h) single-neutral-actio…" at bounding box center [493, 547] width 152 height 85
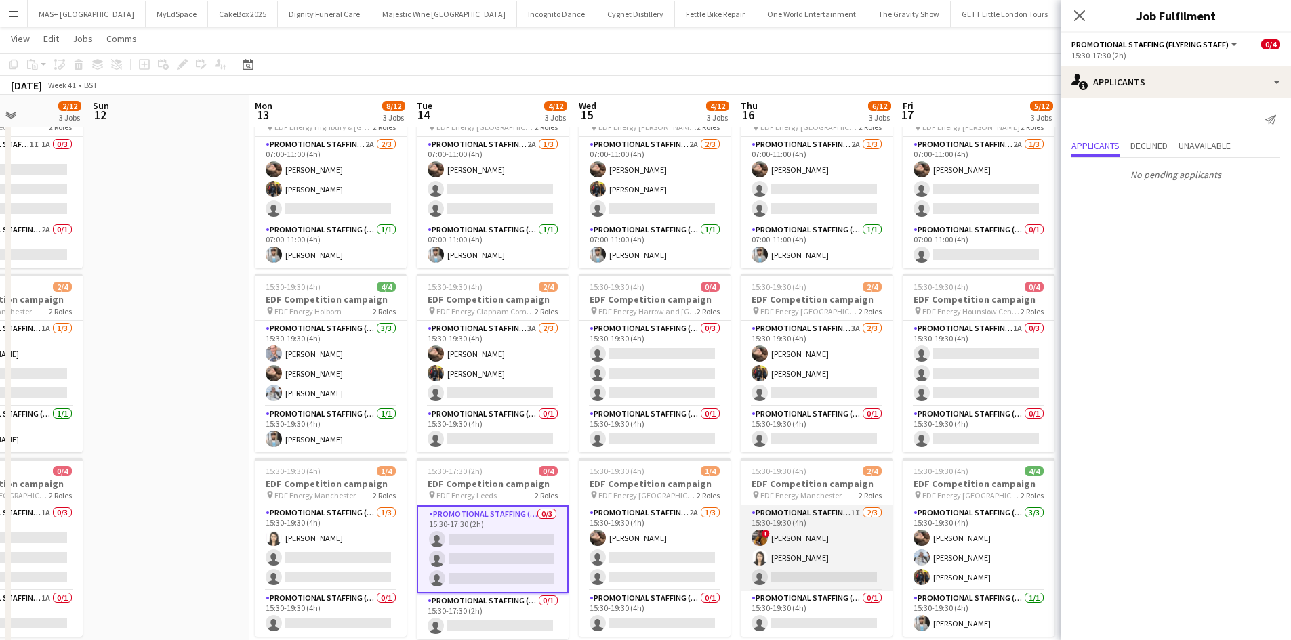
click at [833, 519] on app-card-role "Promotional Staffing (Flyering Staff) 1I 2/3 15:30-19:30 (4h) ! Sean Porter Win…" at bounding box center [817, 547] width 152 height 85
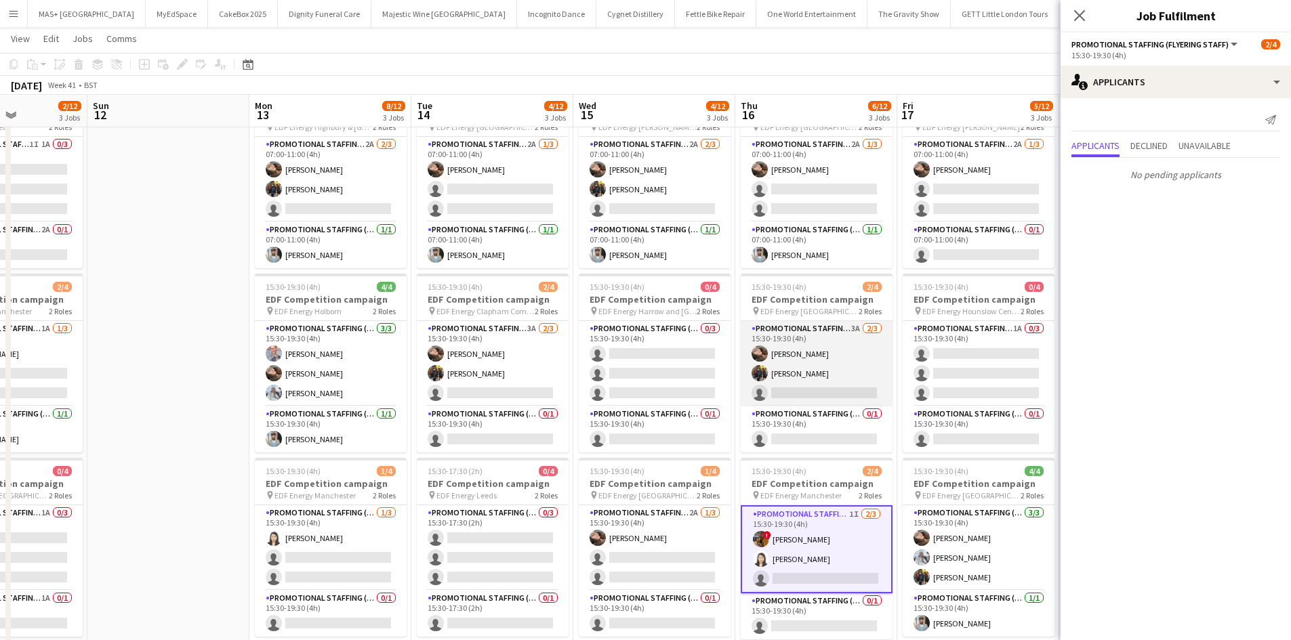
click at [803, 321] on app-card-role "Promotional Staffing (Flyering Staff) 3A 2/3 15:30-19:30 (4h) Anastasiia Melesh…" at bounding box center [817, 363] width 152 height 85
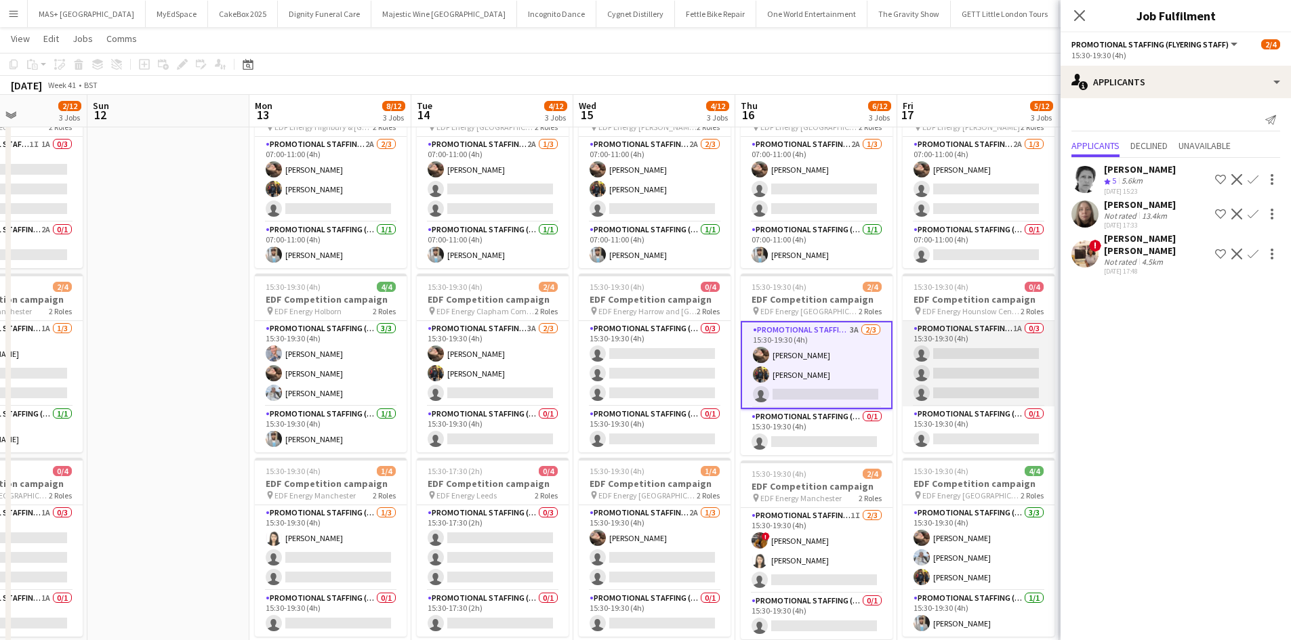
click at [976, 325] on app-card-role "Promotional Staffing (Flyering Staff) 1A 0/3 15:30-19:30 (4h) single-neutral-ac…" at bounding box center [978, 363] width 152 height 85
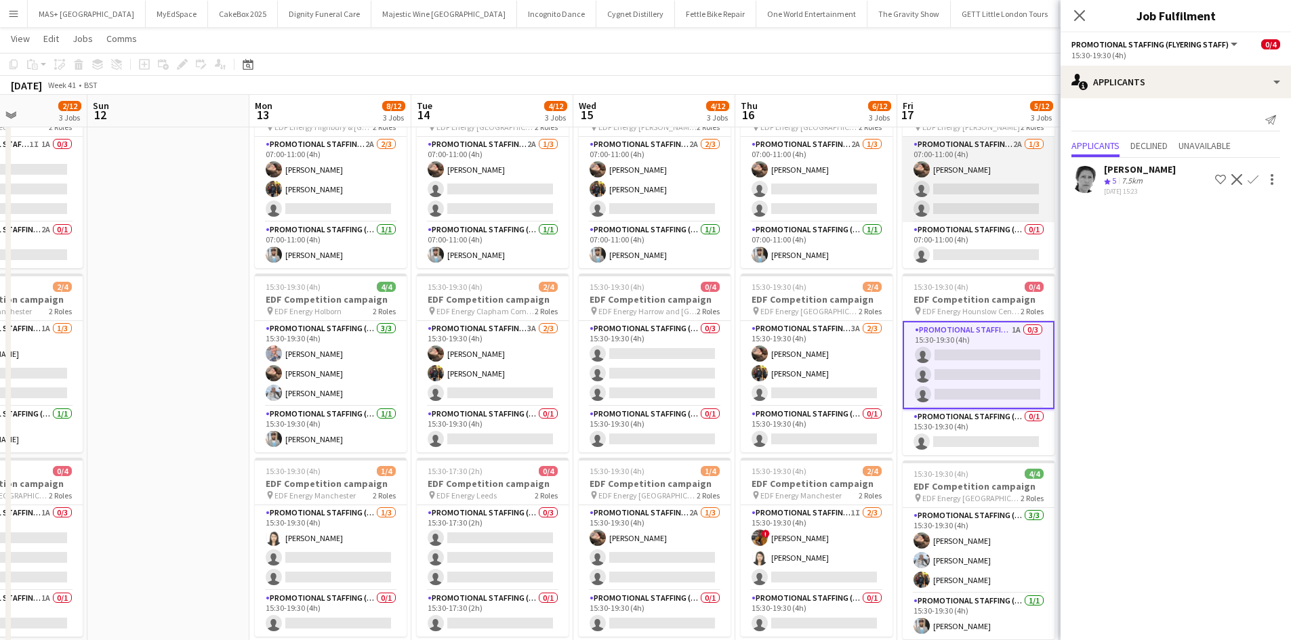
click at [972, 157] on app-card-role "Promotional Staffing (Flyering Staff) 2A 1/3 07:00-11:00 (4h) Anastasiia Melesh…" at bounding box center [978, 179] width 152 height 85
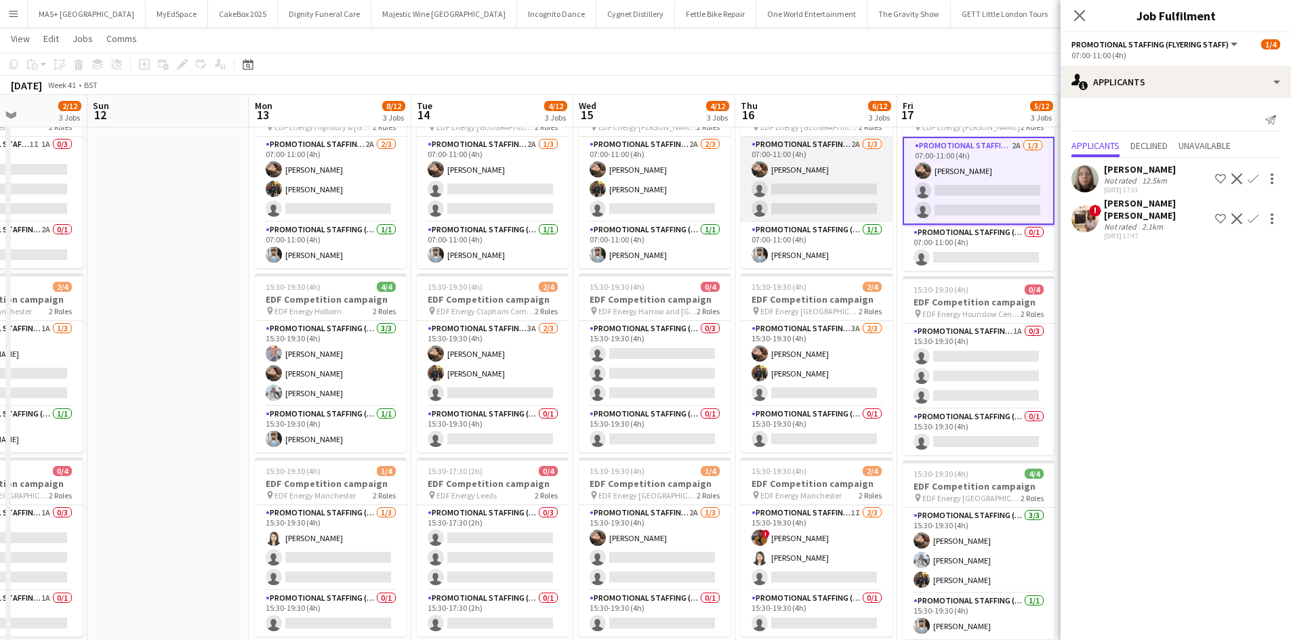
click at [810, 158] on app-card-role "Promotional Staffing (Flyering Staff) 2A 1/3 07:00-11:00 (4h) Anastasiia Melesh…" at bounding box center [817, 179] width 152 height 85
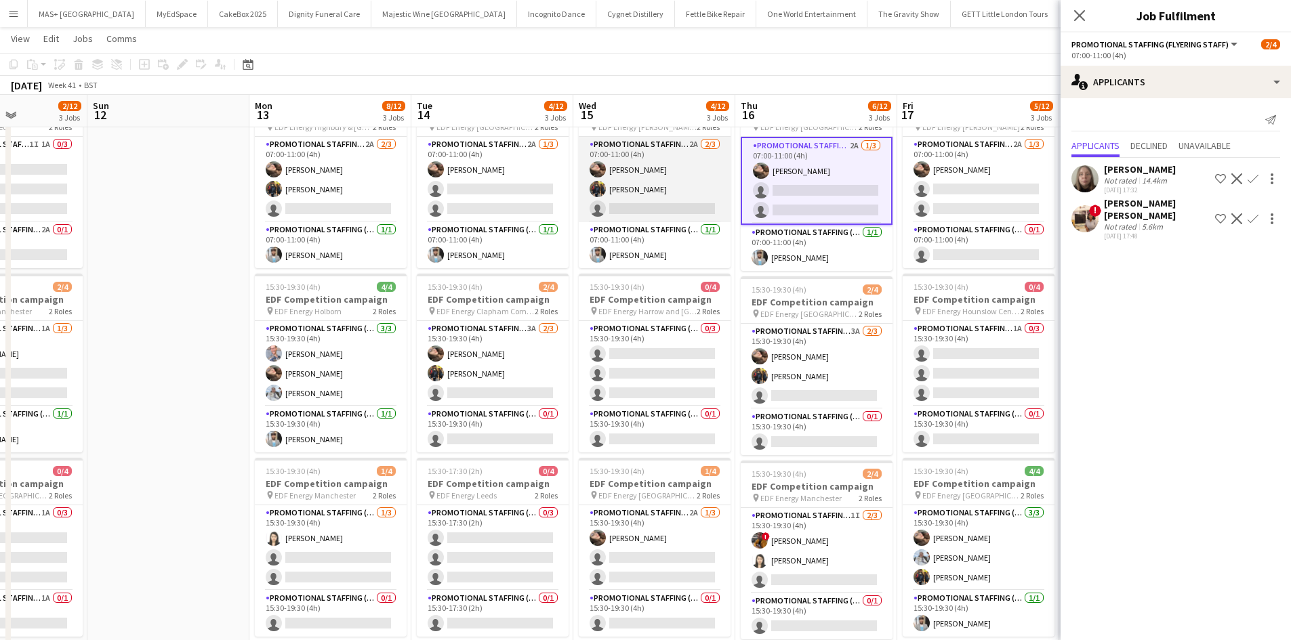
click at [622, 180] on app-card-role "Promotional Staffing (Flyering Staff) 2A 2/3 07:00-11:00 (4h) Anastasiia Melesh…" at bounding box center [655, 179] width 152 height 85
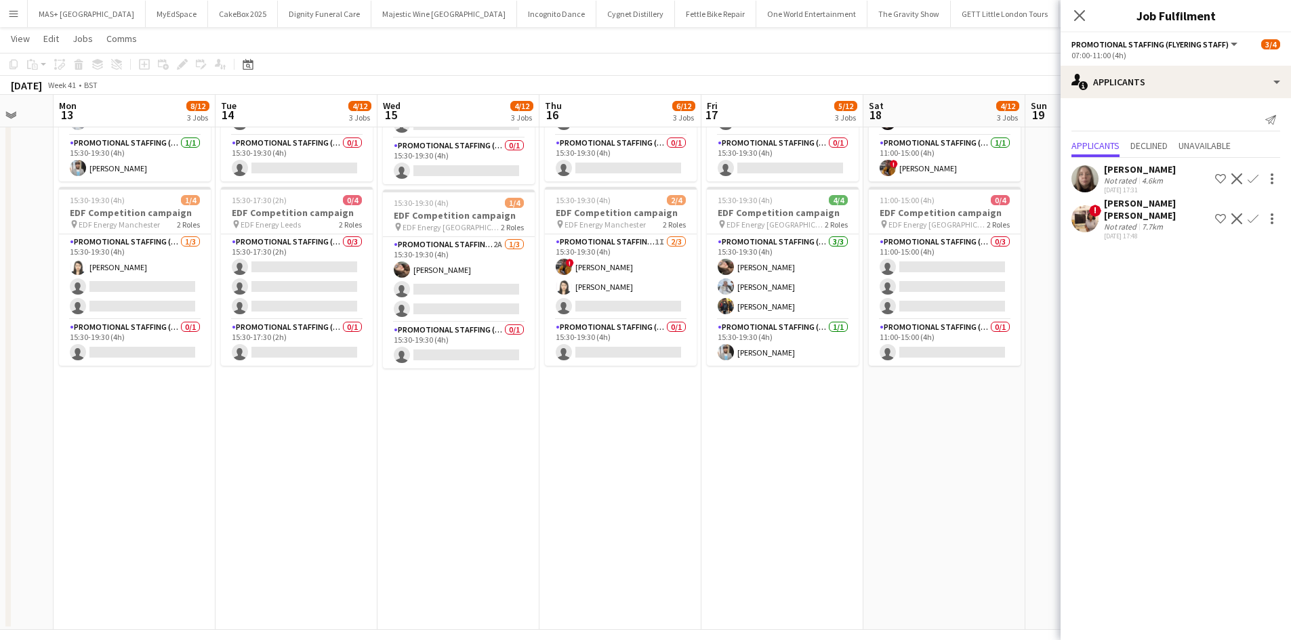
scroll to position [0, 425]
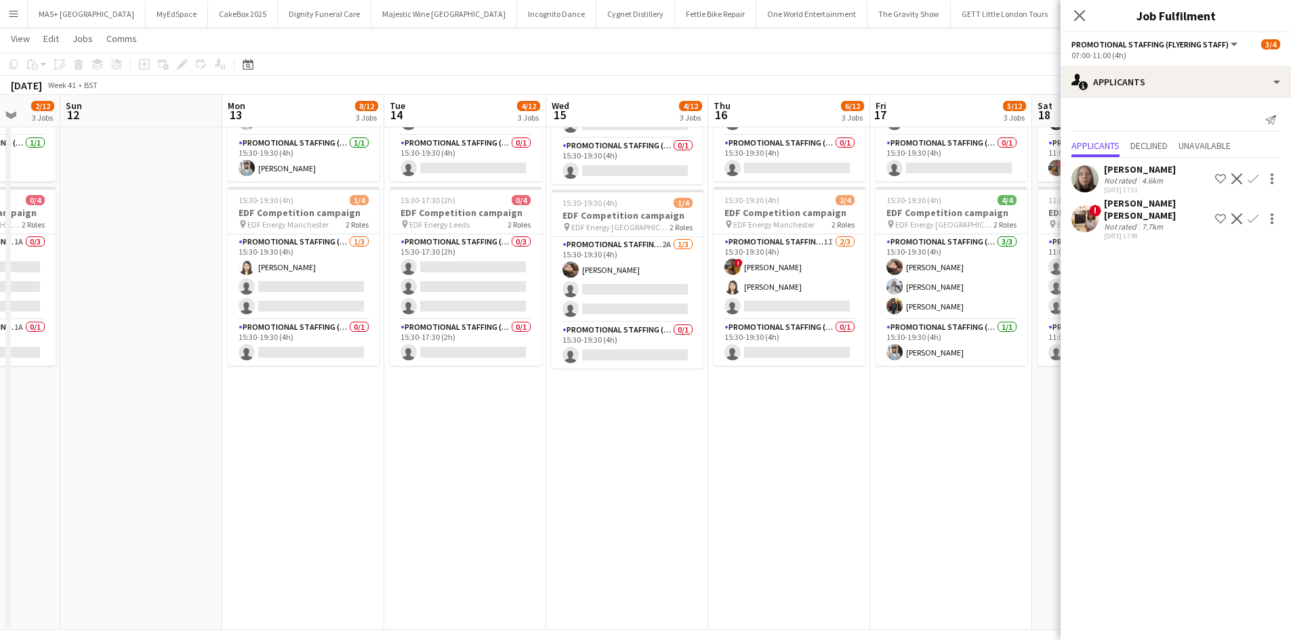
drag, startPoint x: 984, startPoint y: 471, endPoint x: 640, endPoint y: 451, distance: 345.5
click at [633, 464] on app-calendar-viewport "Thu 9 3/12 3 Jobs Fri 10 6/12 3 Jobs Sat 11 2/12 3 Jobs Sun 12 Mon 13 8/12 3 Jo…" at bounding box center [645, 172] width 1291 height 916
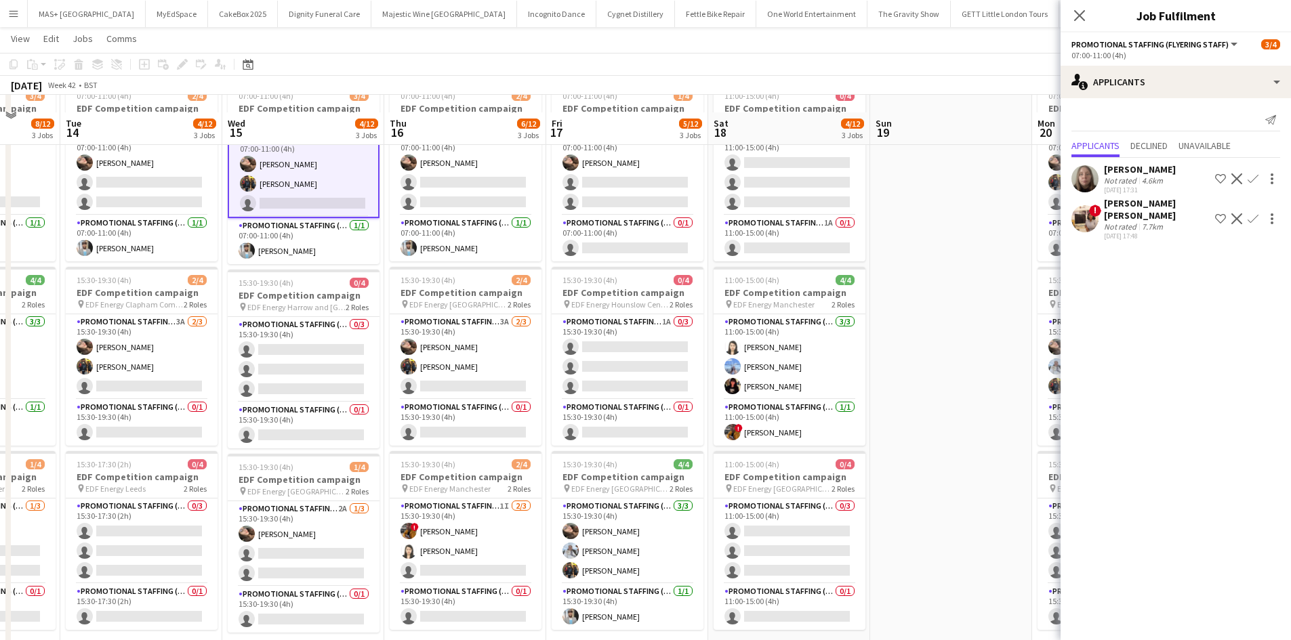
scroll to position [0, 0]
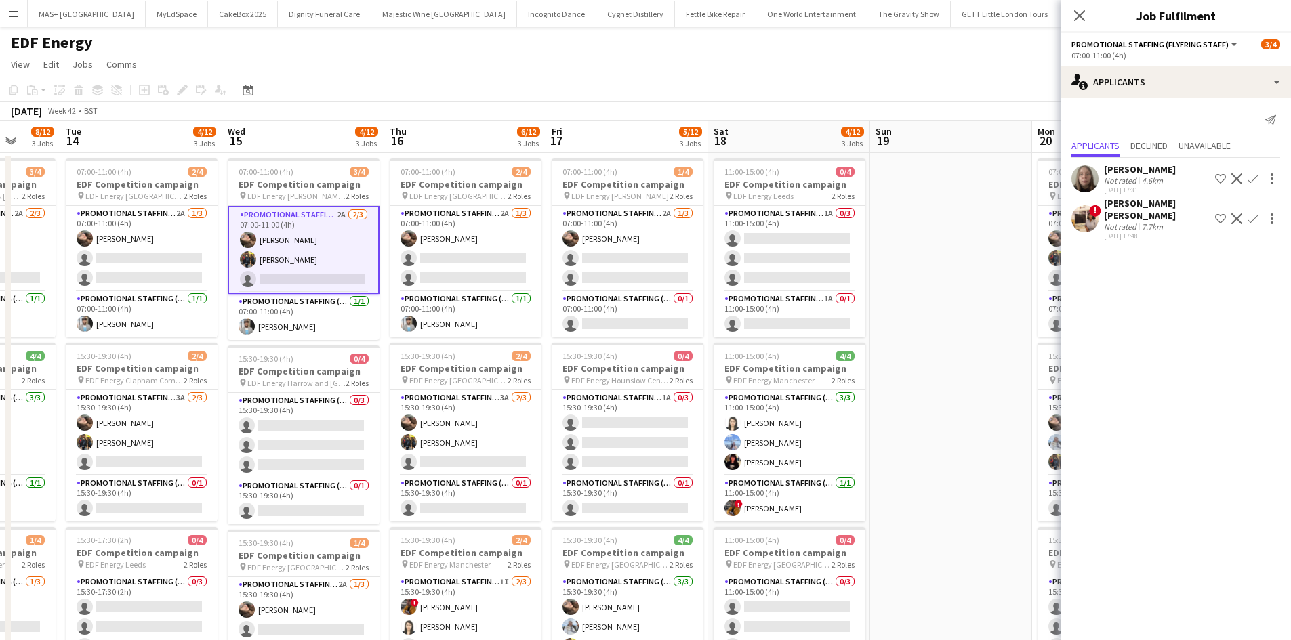
drag, startPoint x: 787, startPoint y: 221, endPoint x: 867, endPoint y: 286, distance: 103.1
click at [787, 221] on app-card-role "Promotional Staffing (Flyering Staff) 1A 0/3 11:00-15:00 (4h) single-neutral-ac…" at bounding box center [789, 248] width 152 height 85
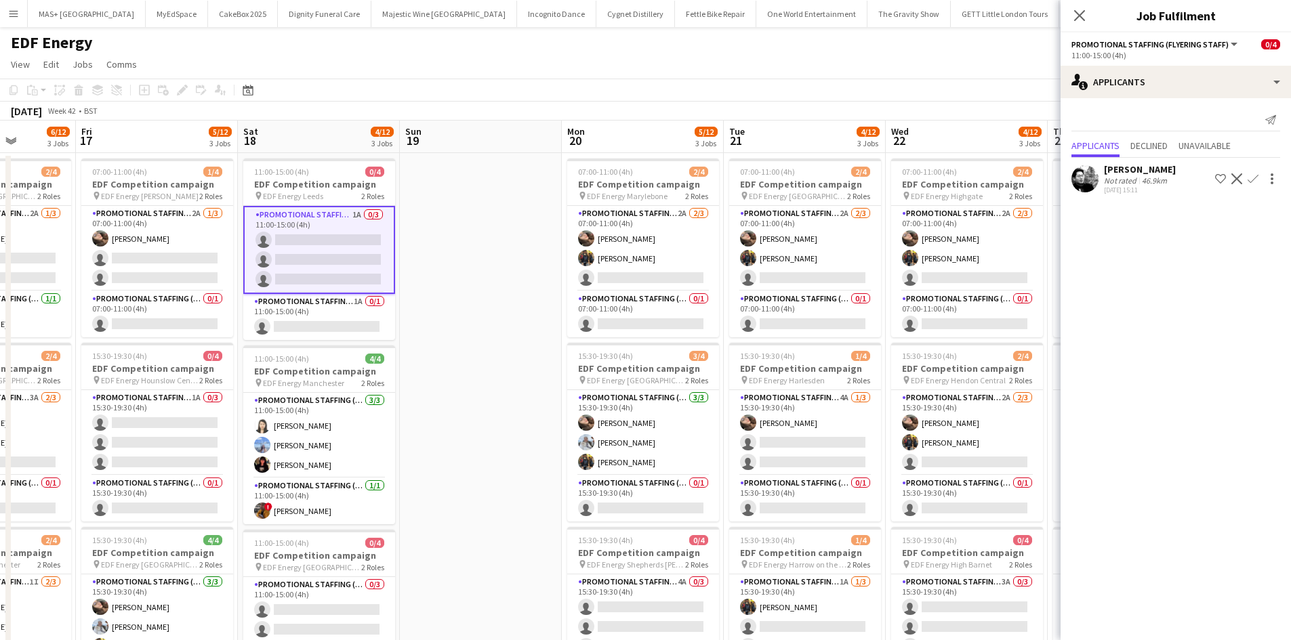
scroll to position [0, 672]
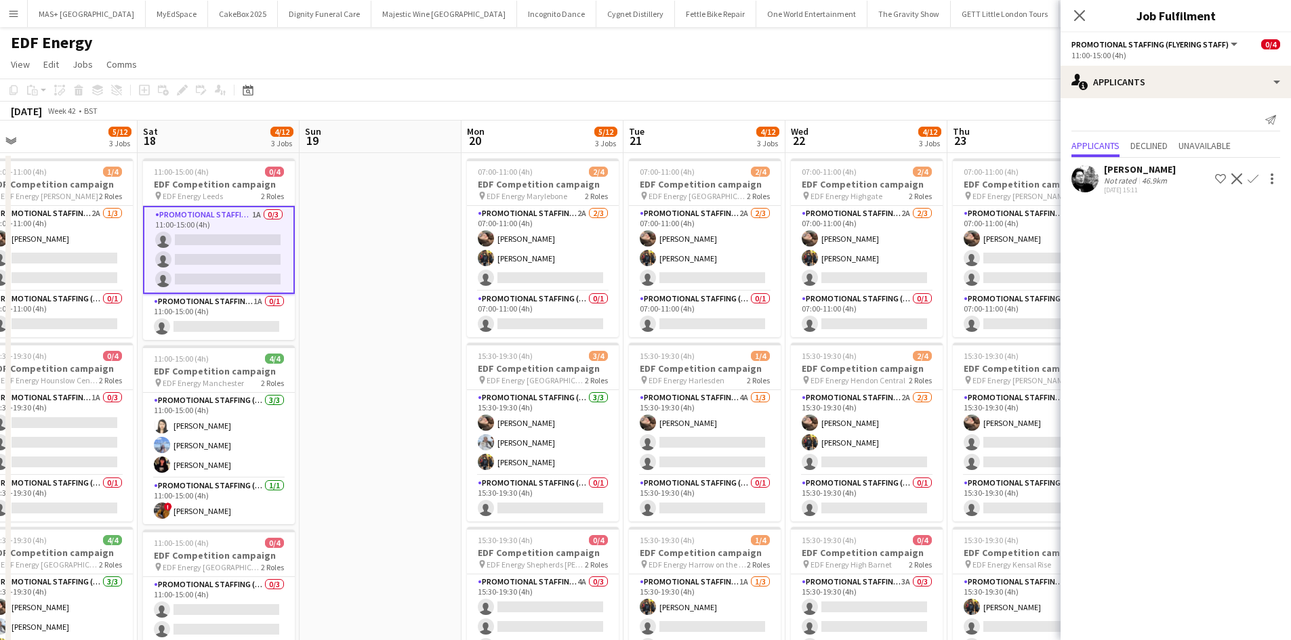
drag, startPoint x: 925, startPoint y: 316, endPoint x: 355, endPoint y: 344, distance: 570.5
click at [355, 344] on app-calendar-viewport "Mon 13 8/12 3 Jobs Tue 14 4/12 3 Jobs Wed 15 4/12 3 Jobs Thu 16 6/12 3 Jobs Fri…" at bounding box center [645, 546] width 1291 height 850
click at [518, 226] on app-card-role "Promotional Staffing (Flyering Staff) 2A 2/3 07:00-11:00 (4h) Anastasiia Melesh…" at bounding box center [543, 248] width 152 height 85
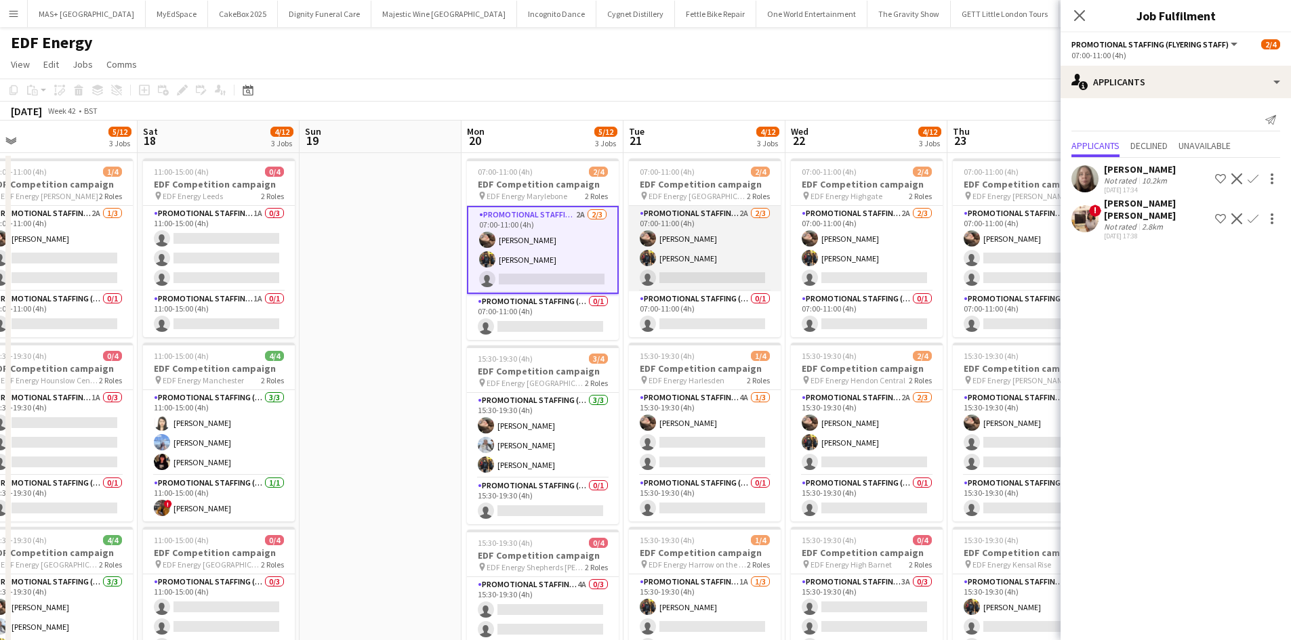
click at [703, 222] on app-card-role "Promotional Staffing (Flyering Staff) 2A 2/3 07:00-11:00 (4h) Anastasiia Melesh…" at bounding box center [705, 248] width 152 height 85
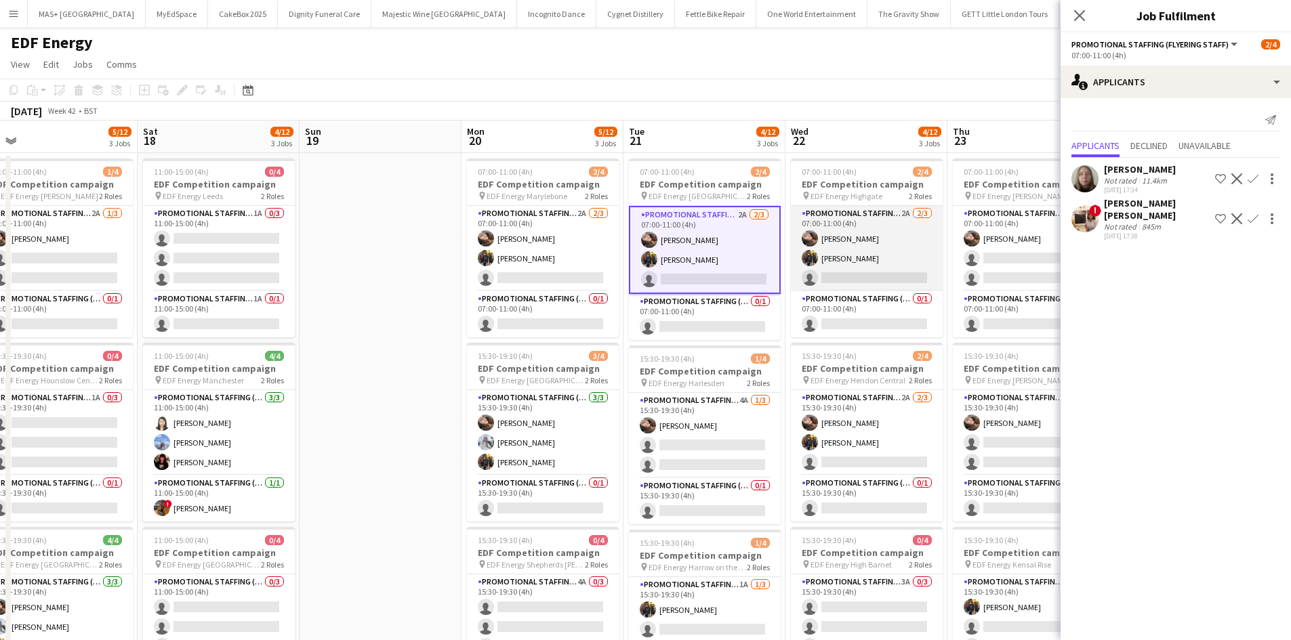
click at [833, 228] on app-card-role "Promotional Staffing (Flyering Staff) 2A 2/3 07:00-11:00 (4h) Anastasiia Melesh…" at bounding box center [867, 248] width 152 height 85
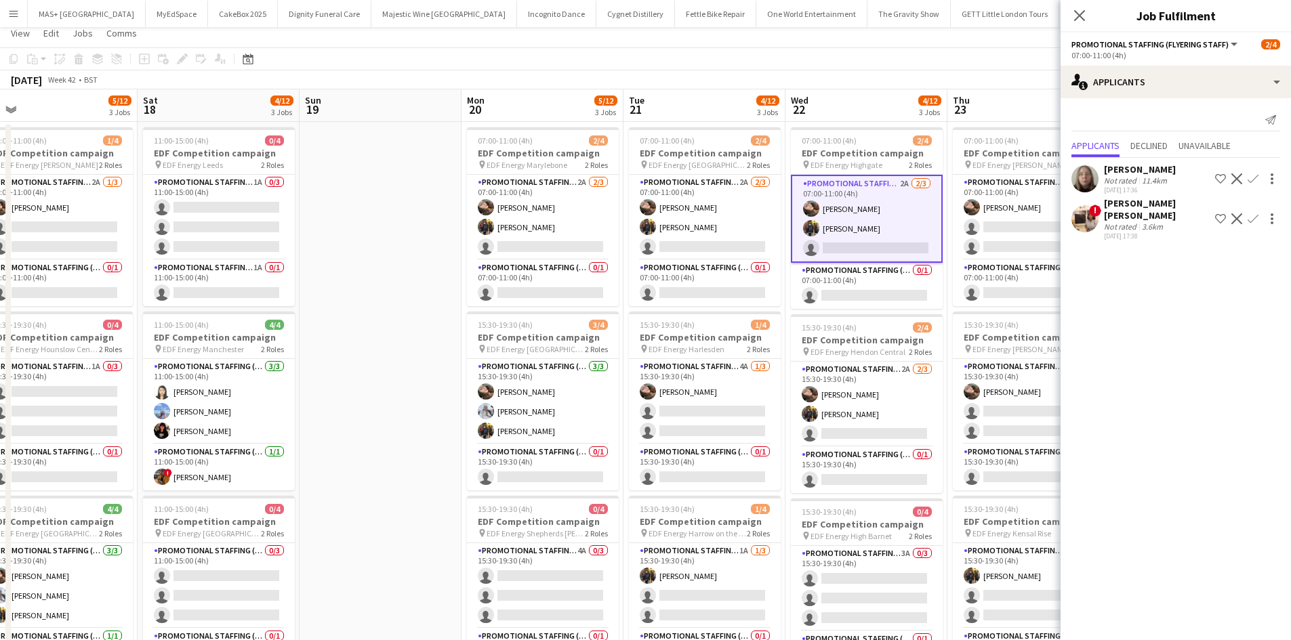
scroll to position [136, 0]
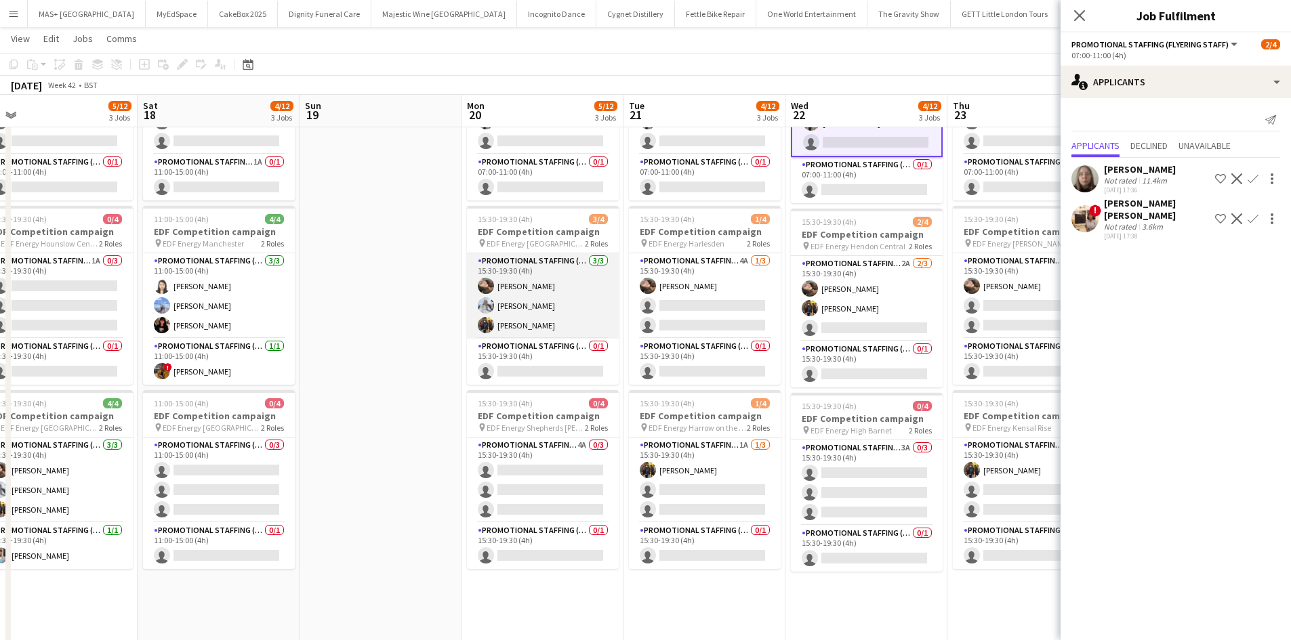
click at [537, 283] on app-card-role "Promotional Staffing (Flyering Staff) 3/3 15:30-19:30 (4h) Anastasiia Meleshko …" at bounding box center [543, 295] width 152 height 85
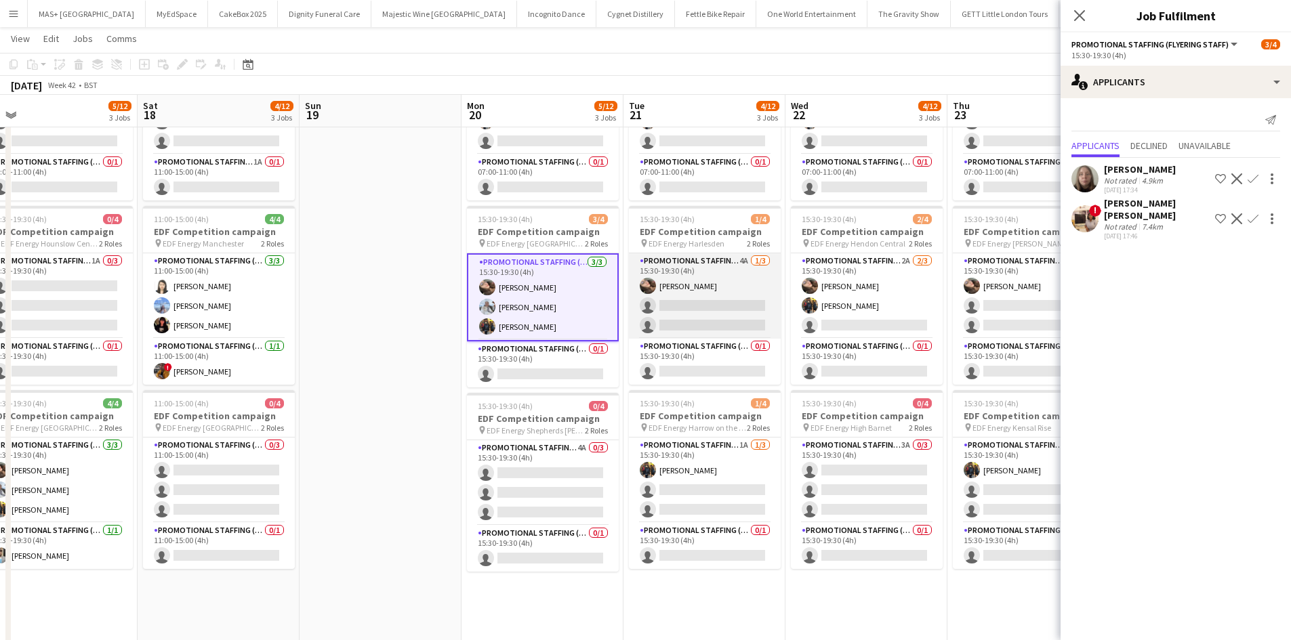
click at [703, 280] on app-card-role "Promotional Staffing (Flyering Staff) 4A 1/3 15:30-19:30 (4h) Anastasiia Melesh…" at bounding box center [705, 295] width 152 height 85
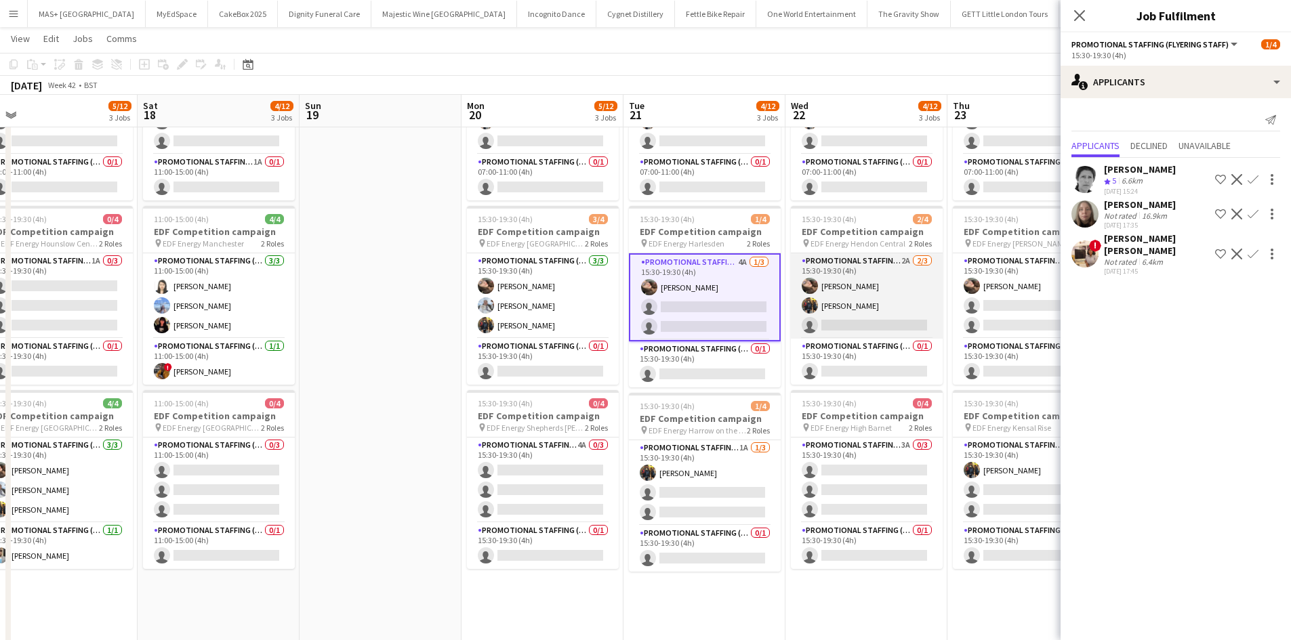
click at [885, 278] on app-card-role "Promotional Staffing (Flyering Staff) 2A 2/3 15:30-19:30 (4h) Anastasiia Melesh…" at bounding box center [867, 295] width 152 height 85
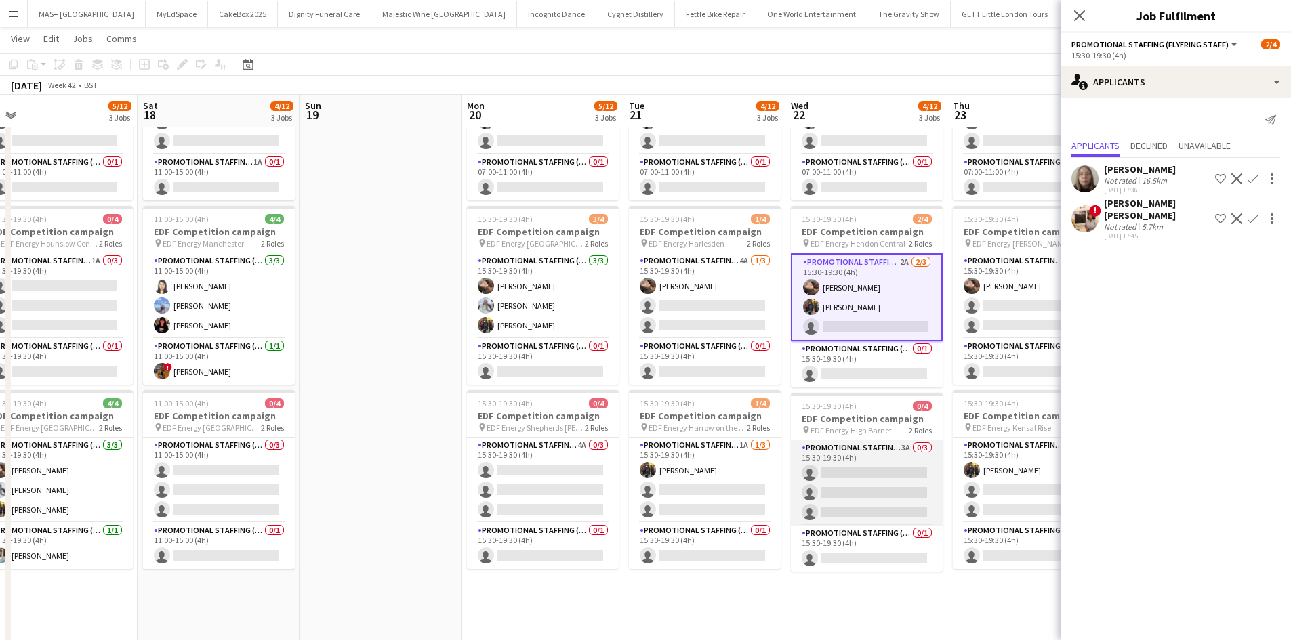
click at [852, 458] on app-card-role "Promotional Staffing (Flyering Staff) 3A 0/3 15:30-19:30 (4h) single-neutral-ac…" at bounding box center [867, 482] width 152 height 85
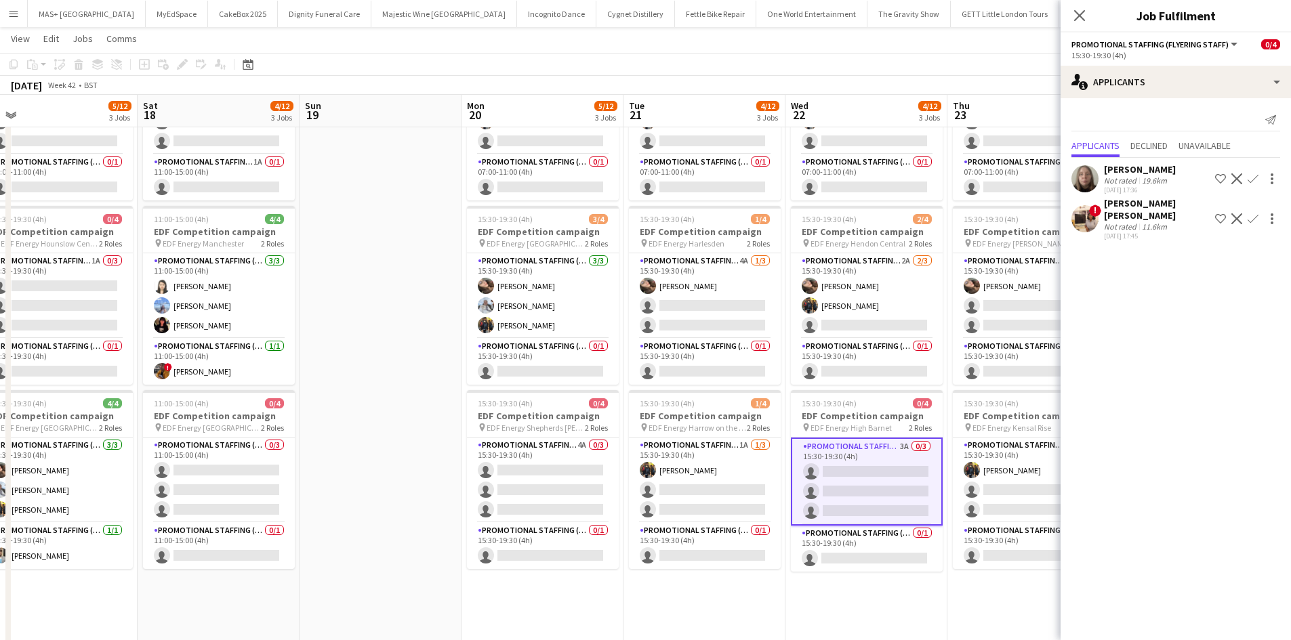
click at [1010, 430] on span "EDF Energy Kensal Rise" at bounding box center [1011, 428] width 79 height 10
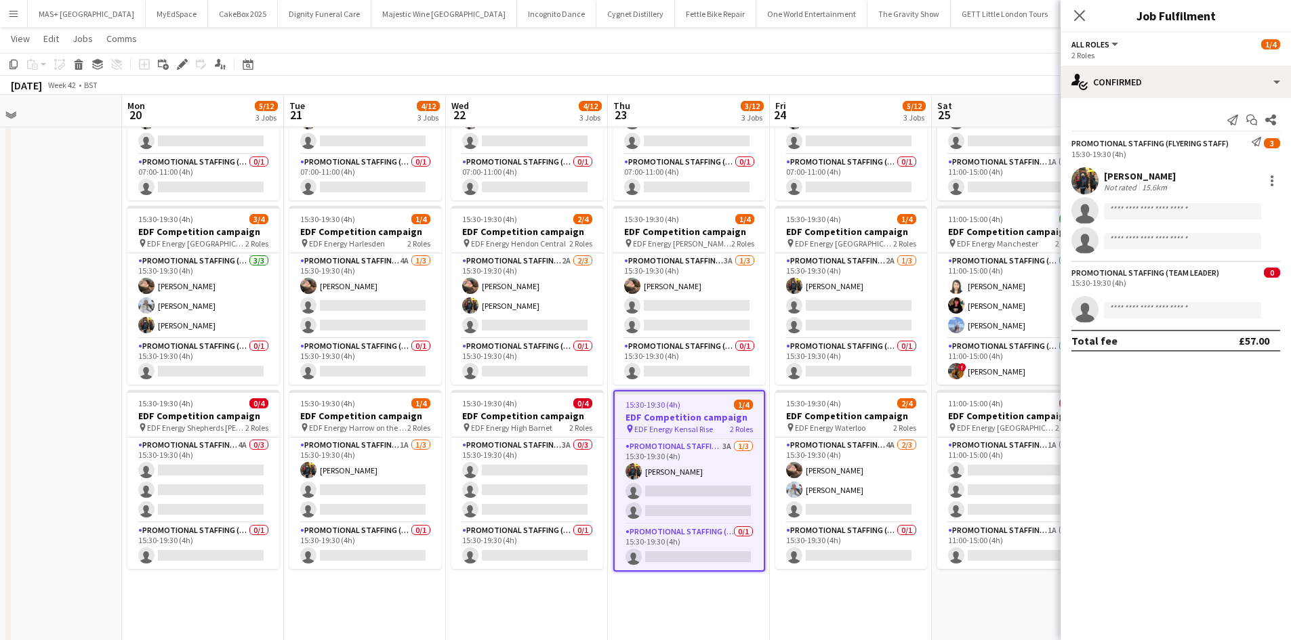
drag, startPoint x: 1012, startPoint y: 618, endPoint x: 678, endPoint y: 579, distance: 336.9
click at [674, 582] on app-calendar-viewport "Wed 15 4/12 3 Jobs Thu 16 6/12 3 Jobs Fri 17 5/12 3 Jobs Sat 18 4/12 3 Jobs Sun…" at bounding box center [645, 375] width 1291 height 916
drag, startPoint x: 686, startPoint y: 478, endPoint x: 685, endPoint y: 464, distance: 14.3
click at [686, 477] on app-card-role "Promotional Staffing (Flyering Staff) 3A 1/3 15:30-19:30 (4h) Martin Brady sing…" at bounding box center [689, 481] width 149 height 85
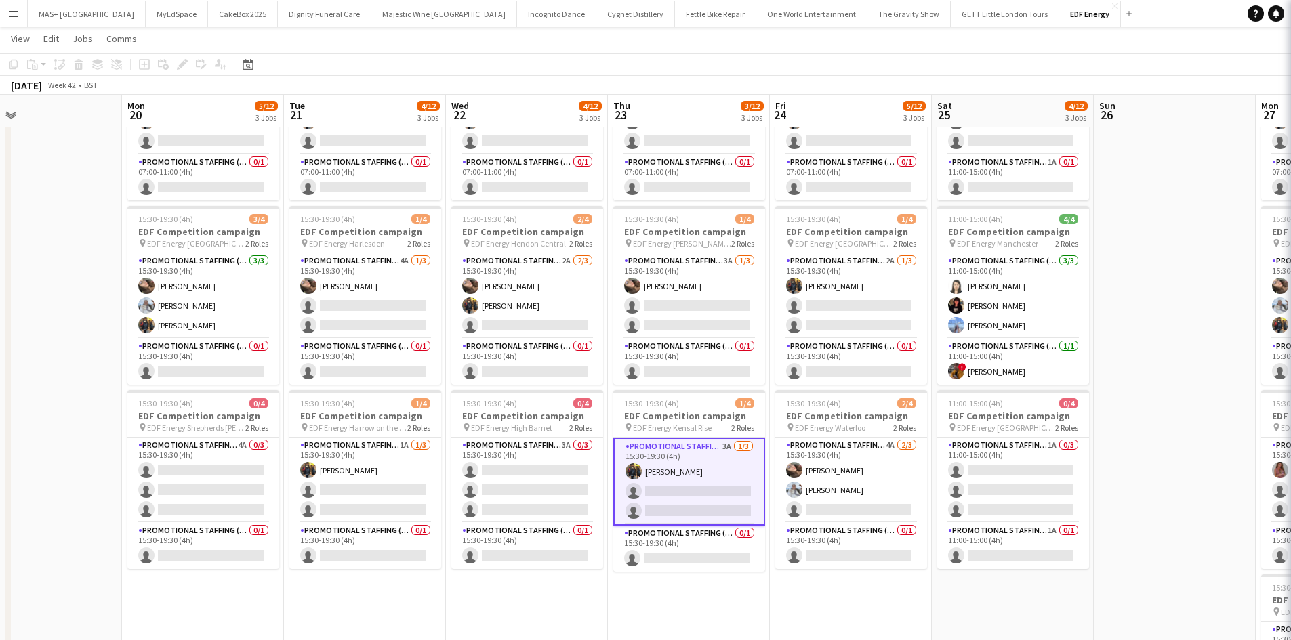
scroll to position [0, 688]
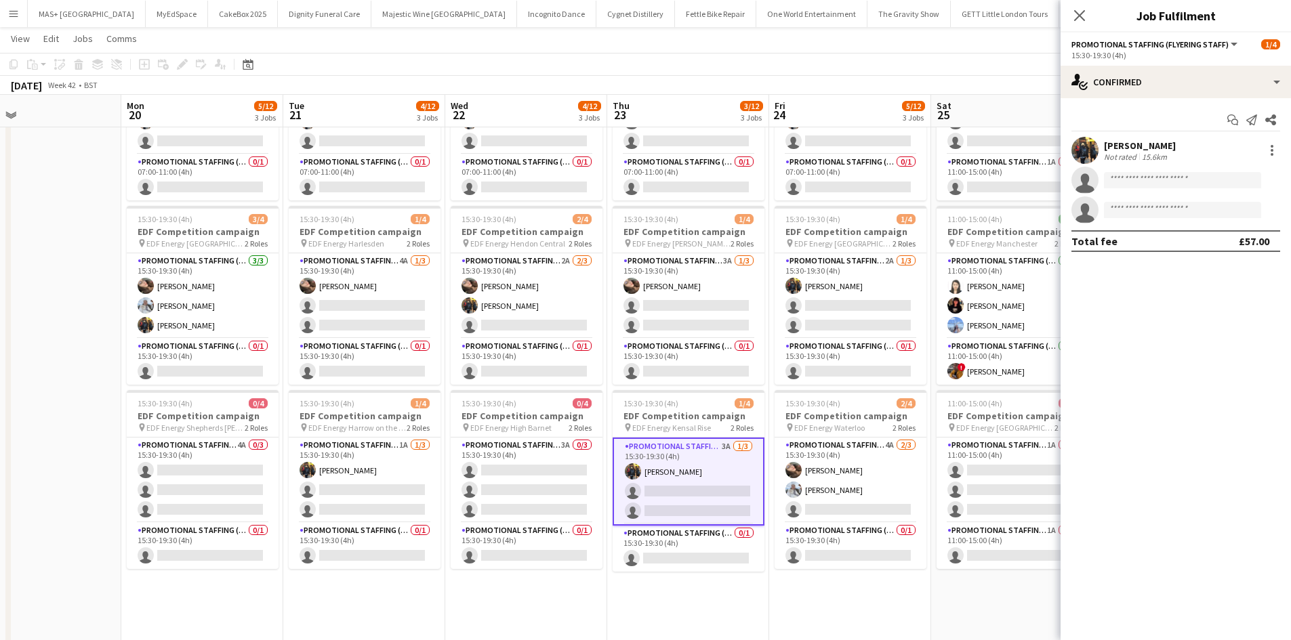
click at [683, 453] on app-card-role "Promotional Staffing (Flyering Staff) 3A 1/3 15:30-19:30 (4h) Martin Brady sing…" at bounding box center [688, 482] width 152 height 88
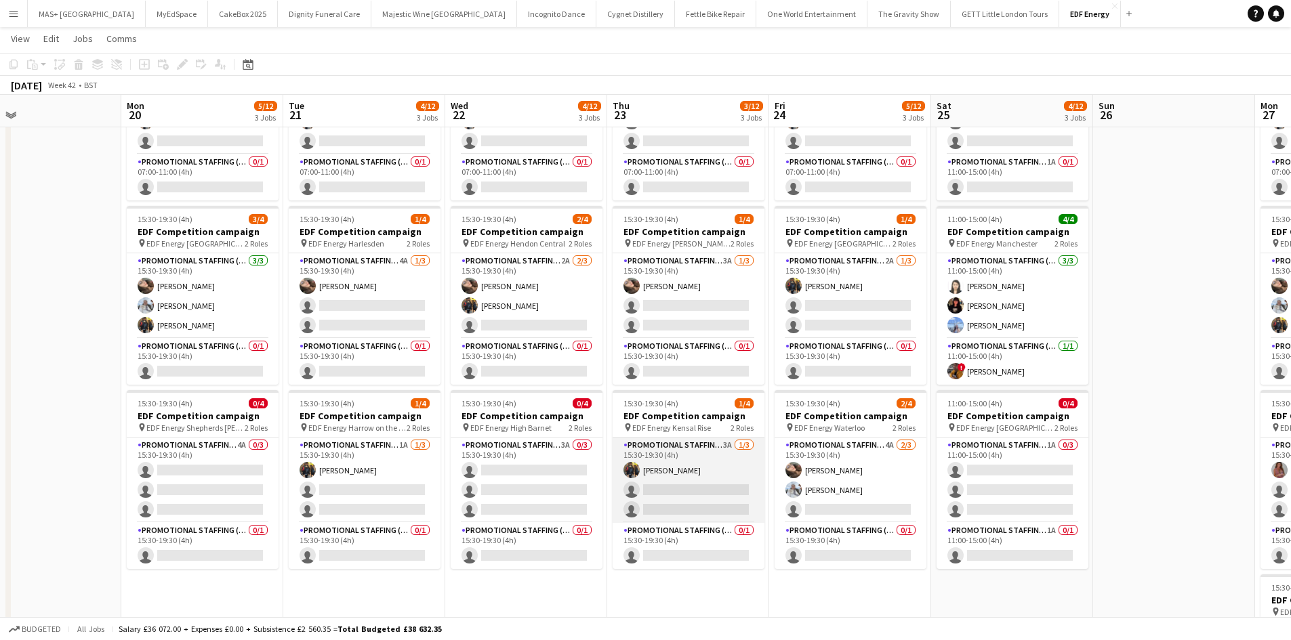
click at [684, 453] on app-card-role "Promotional Staffing (Flyering Staff) 3A 1/3 15:30-19:30 (4h) Martin Brady sing…" at bounding box center [688, 480] width 152 height 85
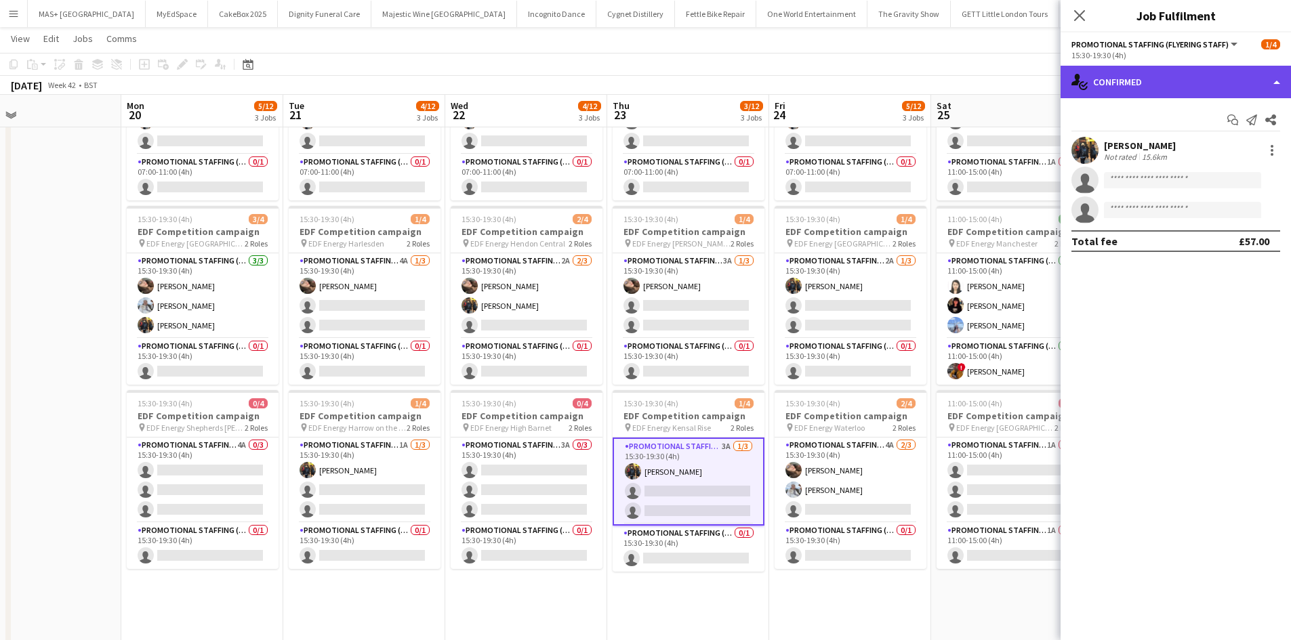
click at [1159, 67] on div "single-neutral-actions-check-2 Confirmed" at bounding box center [1175, 82] width 230 height 33
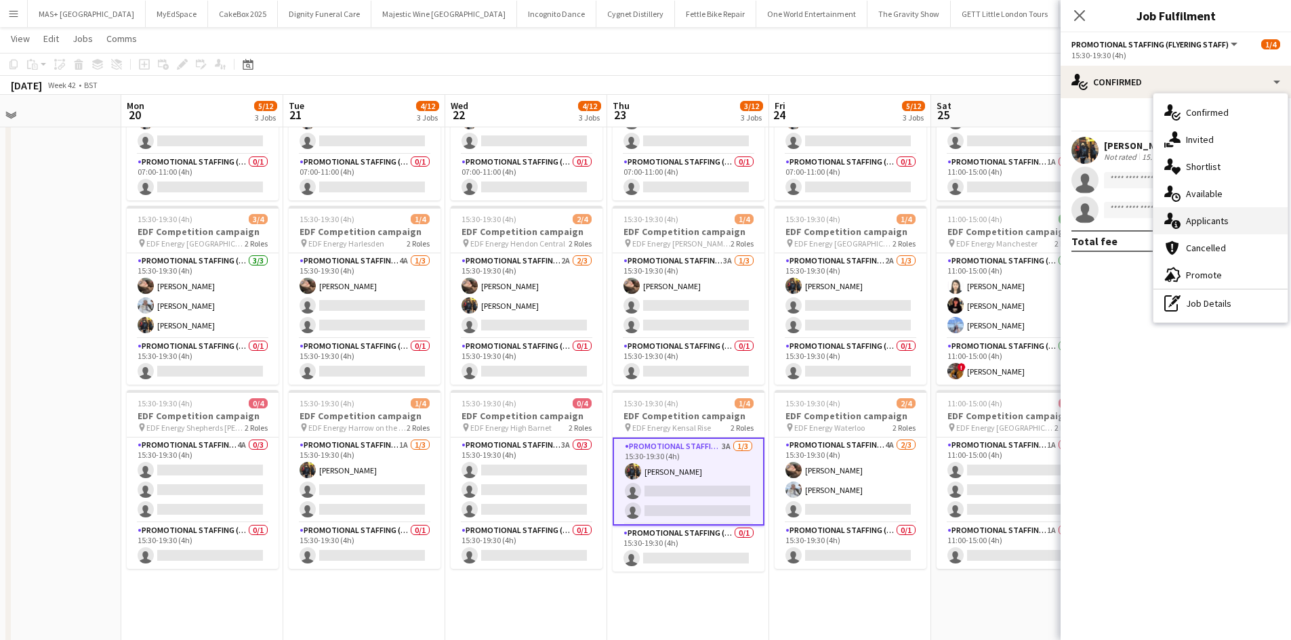
click at [1215, 228] on div "single-neutral-actions-information Applicants" at bounding box center [1220, 220] width 134 height 27
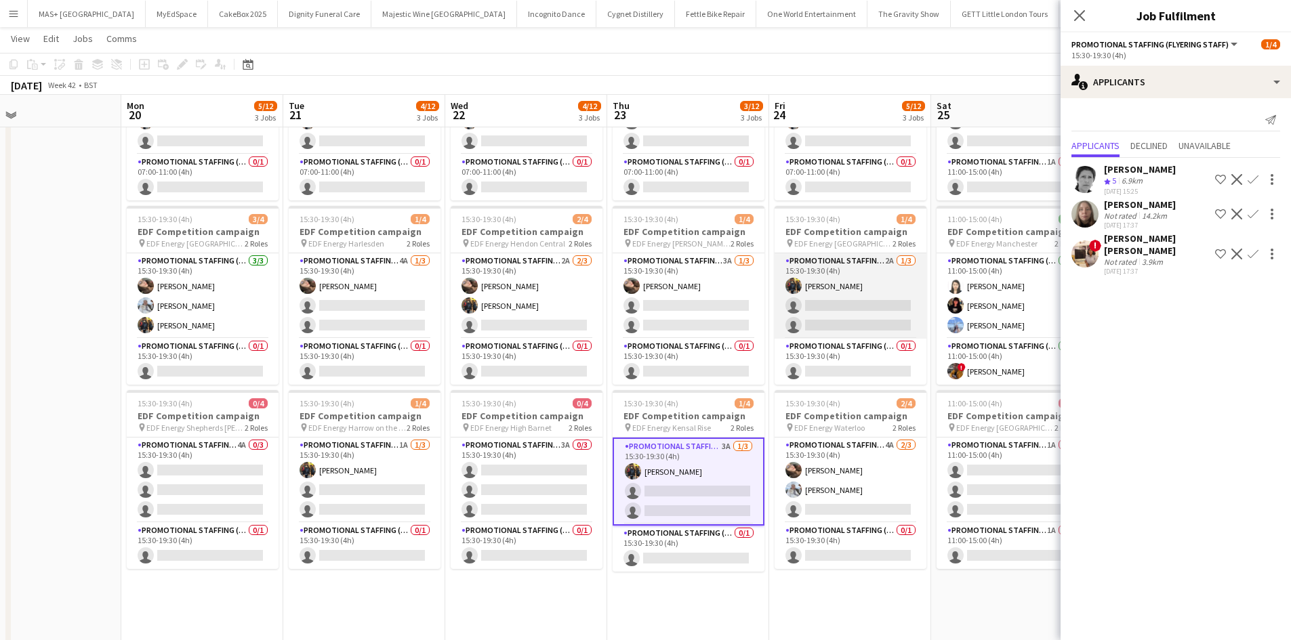
click at [854, 273] on app-card-role "Promotional Staffing (Flyering Staff) 2A 1/3 15:30-19:30 (4h) Martin Brady sing…" at bounding box center [850, 295] width 152 height 85
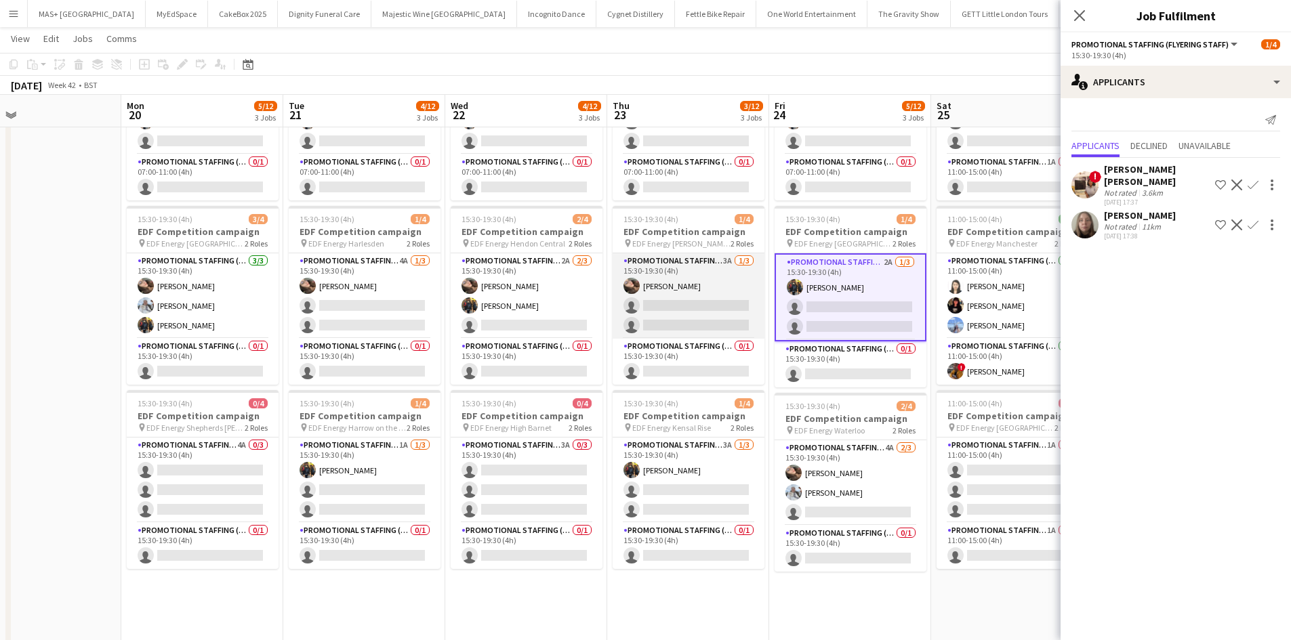
click at [709, 257] on app-card-role "Promotional Staffing (Flyering Staff) 3A 1/3 15:30-19:30 (4h) Anastasiia Melesh…" at bounding box center [688, 295] width 152 height 85
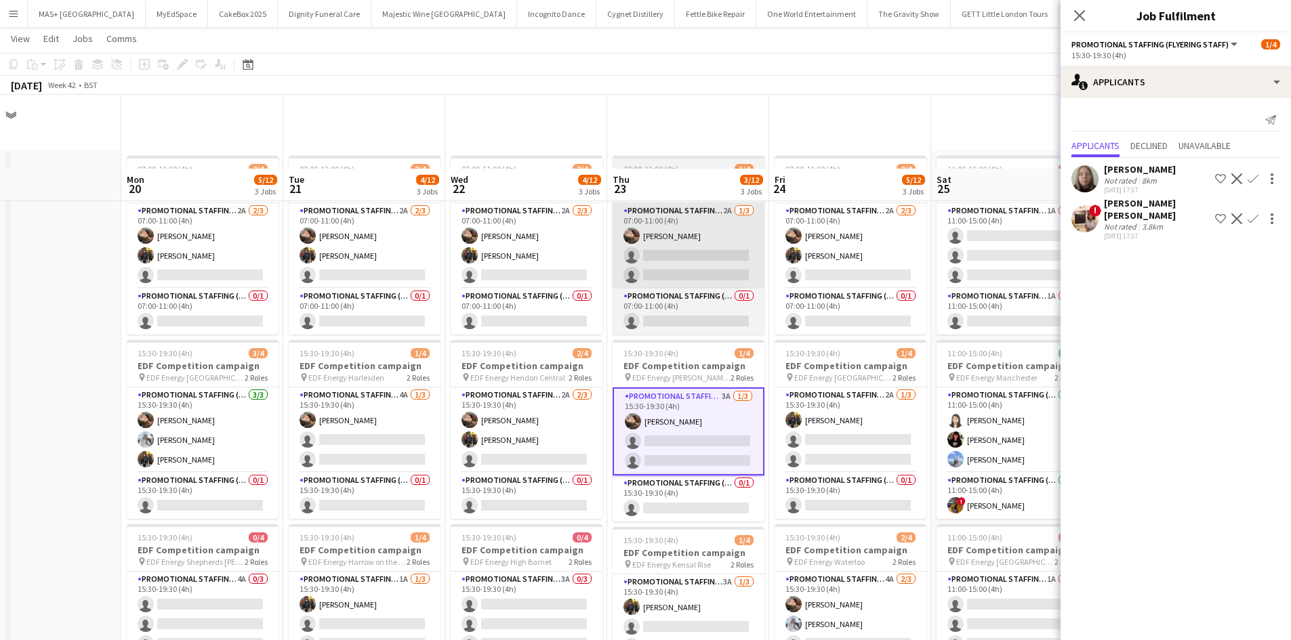
scroll to position [0, 0]
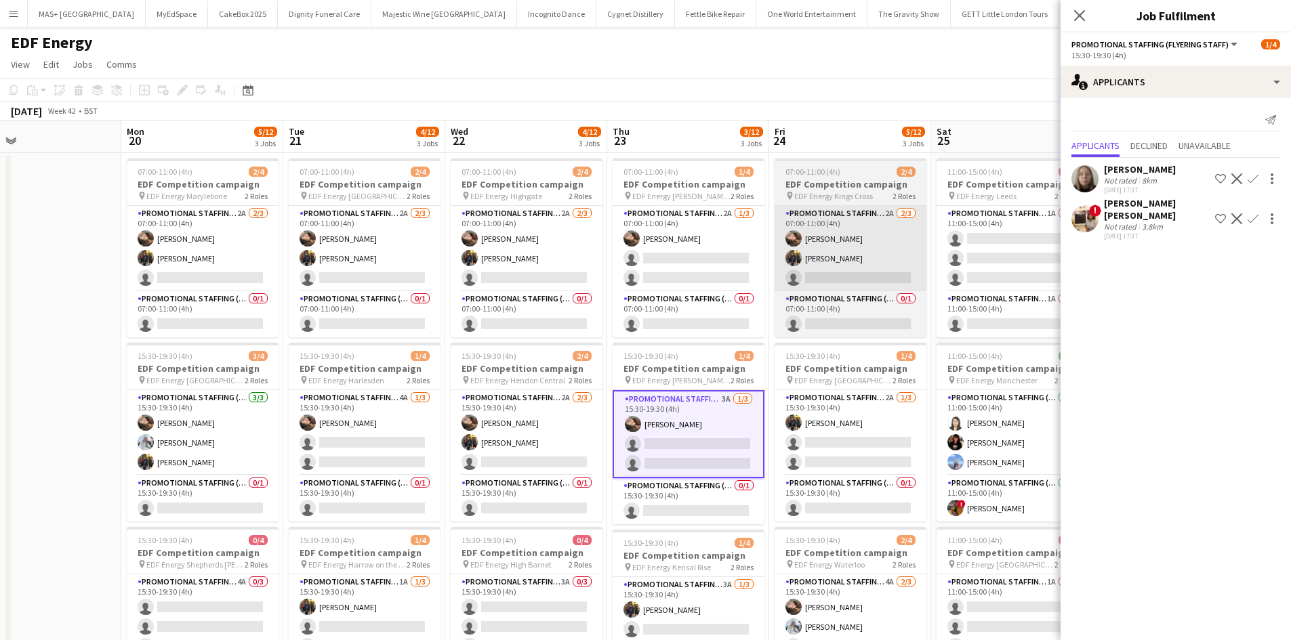
click at [687, 233] on app-card-role "Promotional Staffing (Flyering Staff) 2A 1/3 07:00-11:00 (4h) Anastasiia Melesh…" at bounding box center [688, 248] width 152 height 85
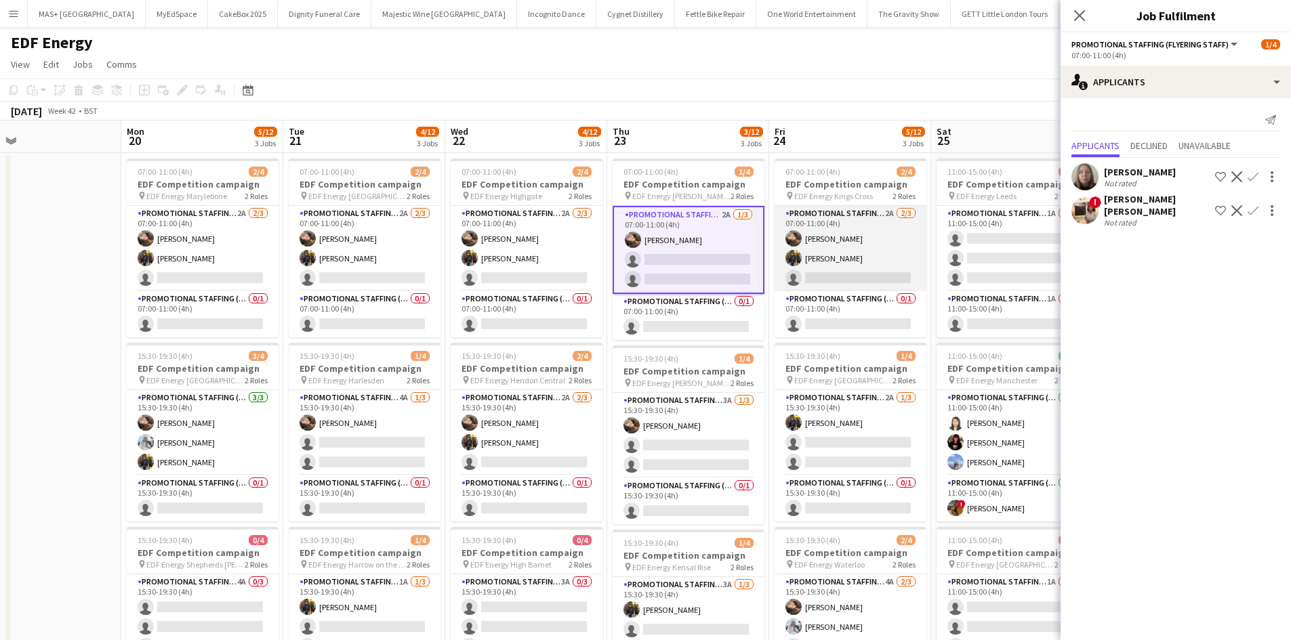
click at [844, 217] on app-card-role "Promotional Staffing (Flyering Staff) 2A 2/3 07:00-11:00 (4h) Anastasiia Melesh…" at bounding box center [850, 248] width 152 height 85
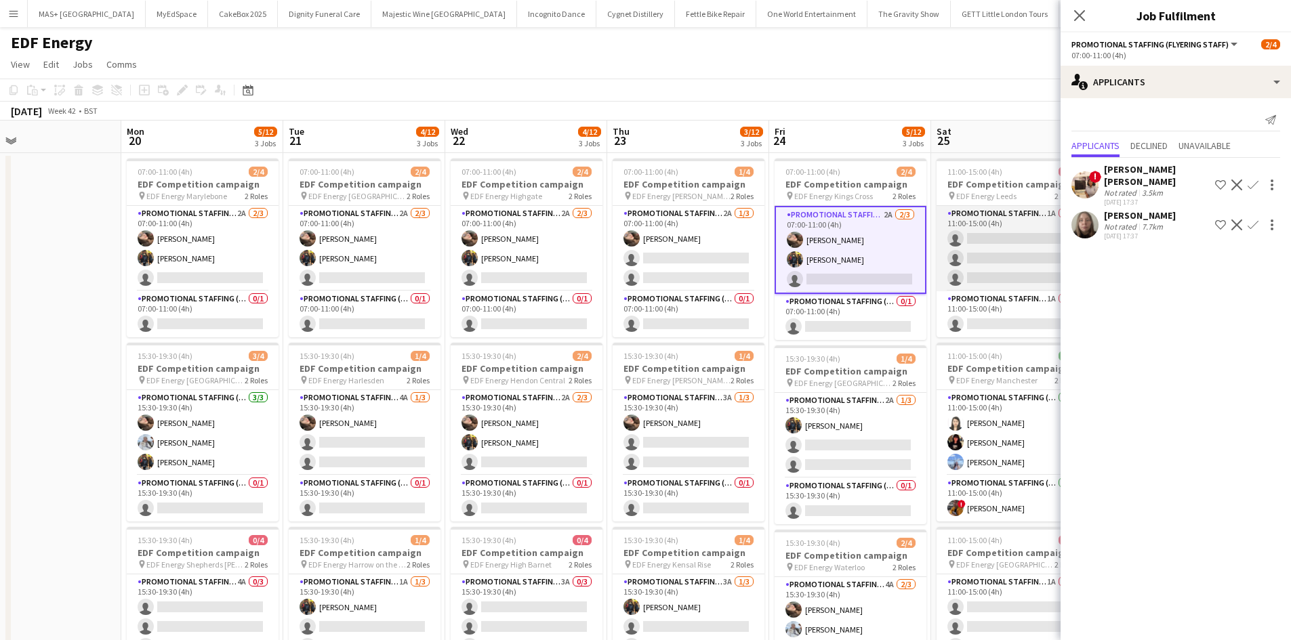
click at [940, 230] on app-card-role "Promotional Staffing (Flyering Staff) 1A 0/3 11:00-15:00 (4h) single-neutral-ac…" at bounding box center [1012, 248] width 152 height 85
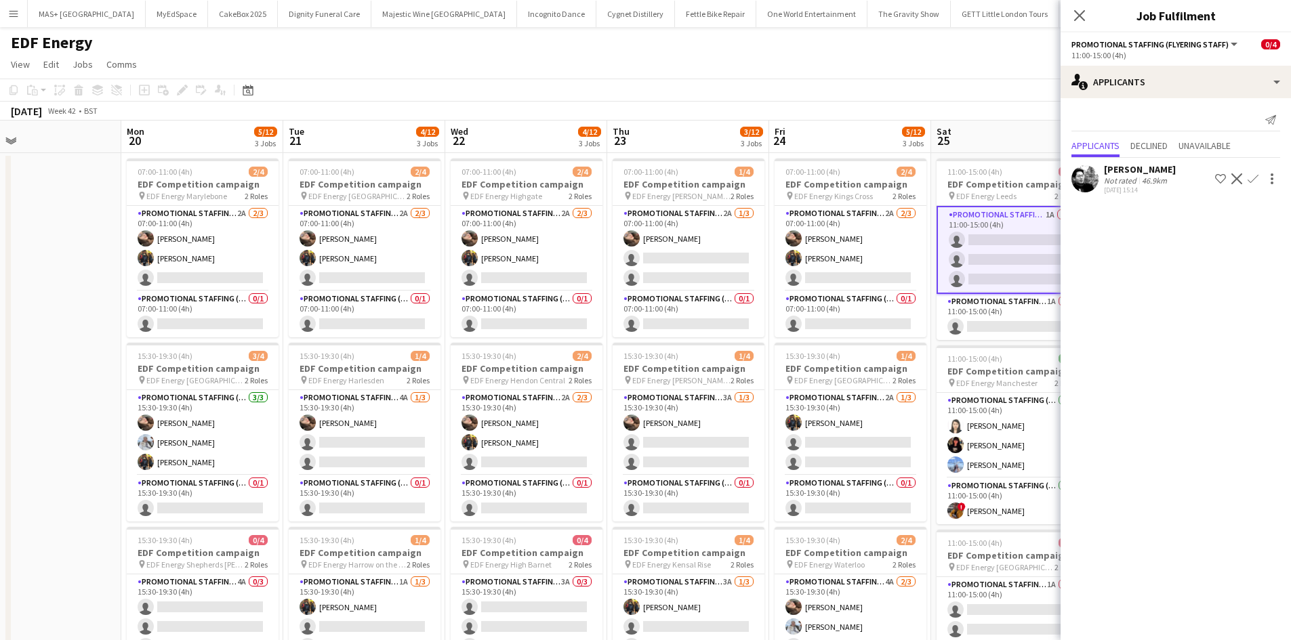
drag, startPoint x: 952, startPoint y: 92, endPoint x: 636, endPoint y: 129, distance: 317.9
click at [636, 129] on app-calendar "Copy Paste Paste Ctrl+V Paste with crew Ctrl+Shift+V Paste linked Job Delete Gr…" at bounding box center [645, 525] width 1291 height 892
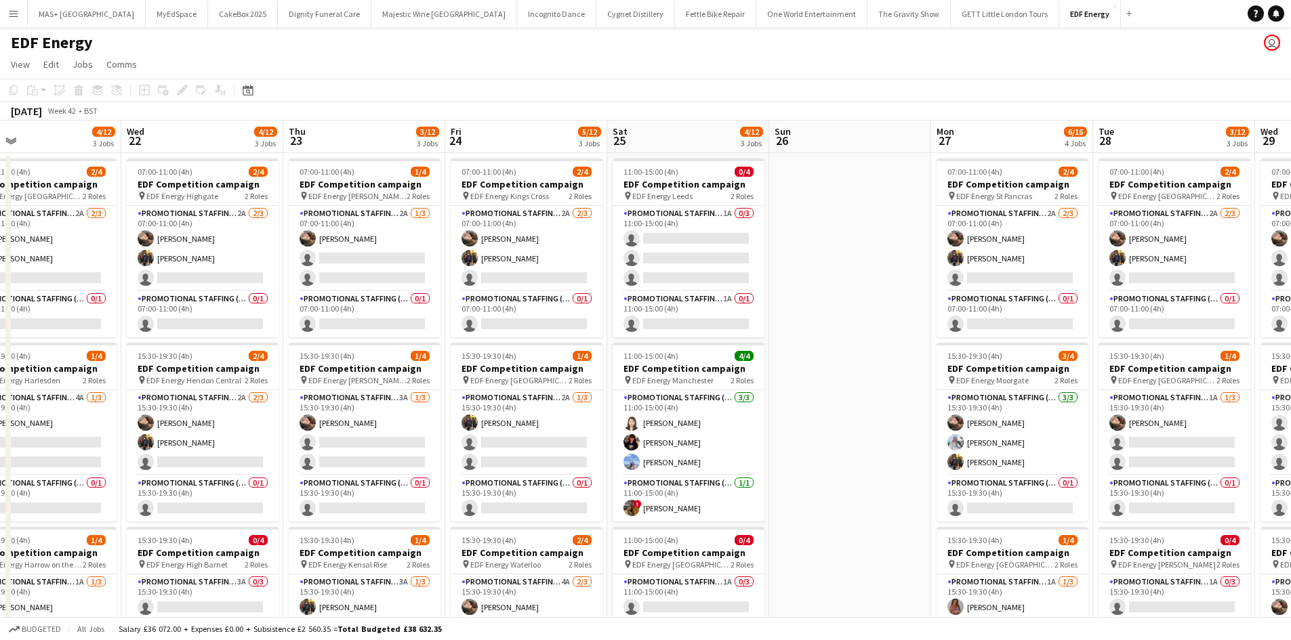
scroll to position [0, 379]
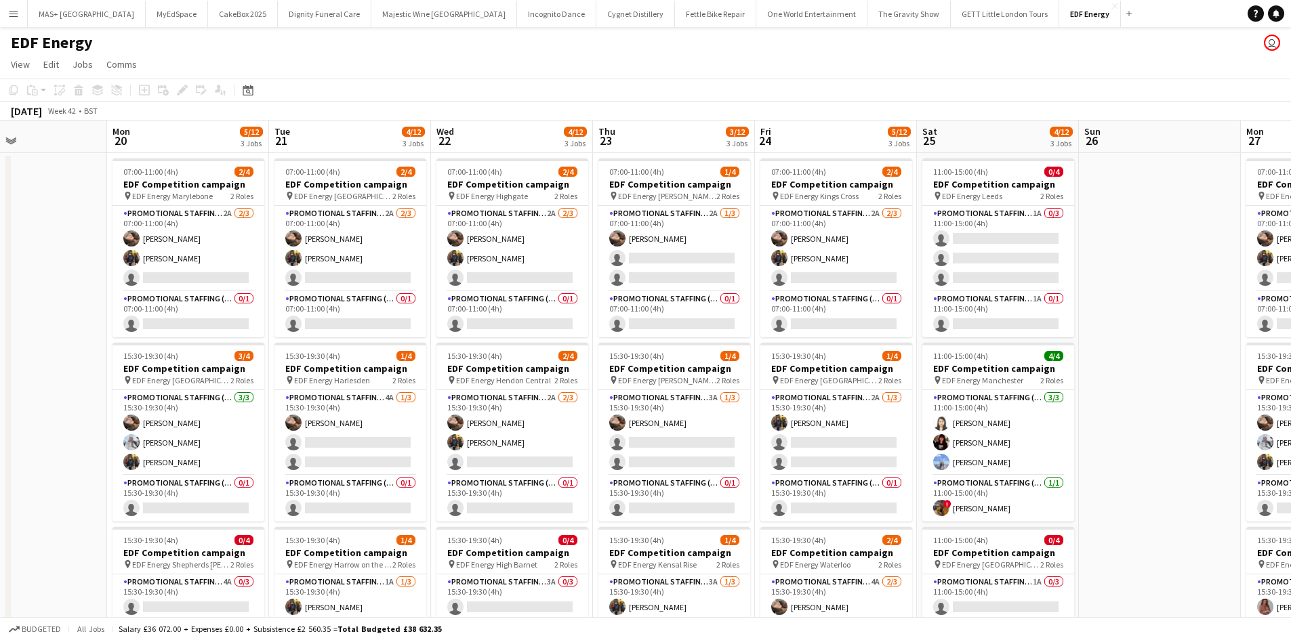
click at [1014, 224] on app-card-role "Promotional Staffing (Flyering Staff) 1A 0/3 11:00-15:00 (4h) single-neutral-ac…" at bounding box center [998, 248] width 152 height 85
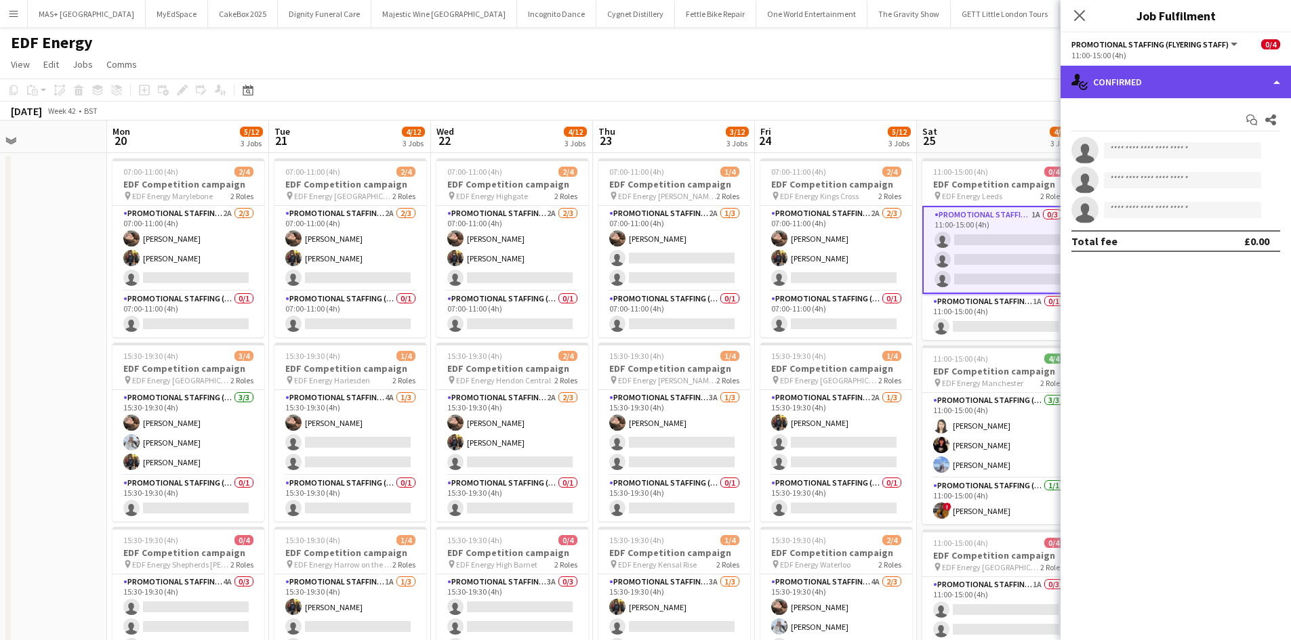
click at [1157, 79] on div "single-neutral-actions-check-2 Confirmed" at bounding box center [1175, 82] width 230 height 33
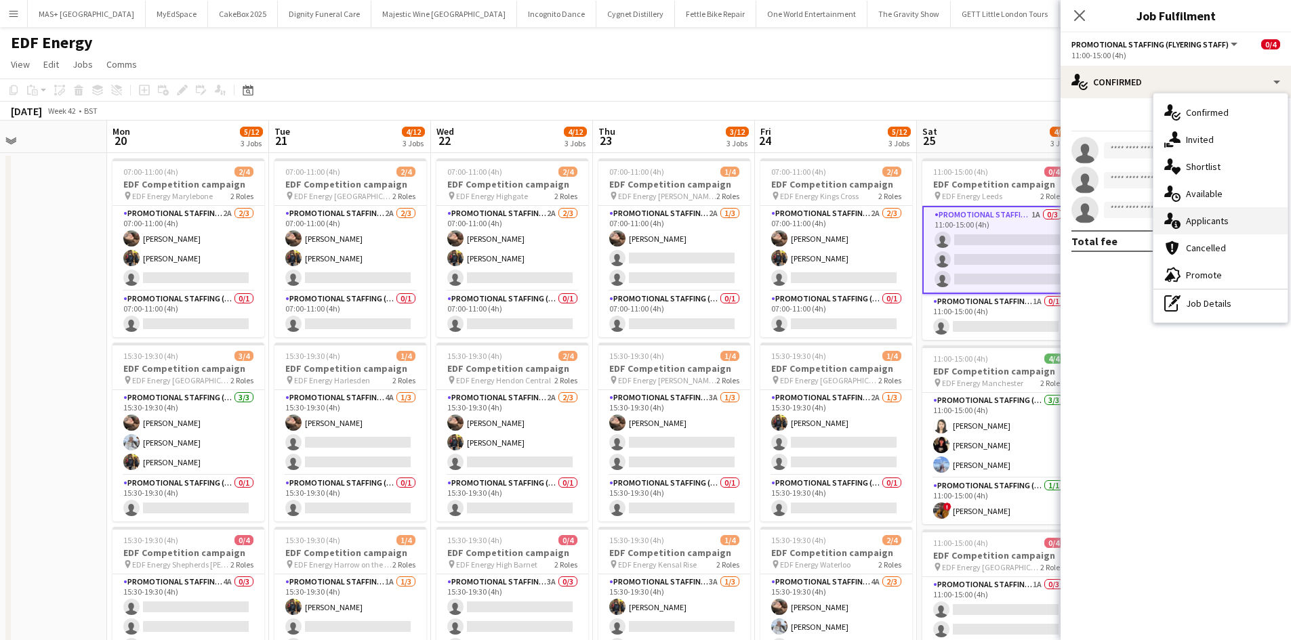
click at [1226, 233] on div "single-neutral-actions-information Applicants" at bounding box center [1220, 220] width 134 height 27
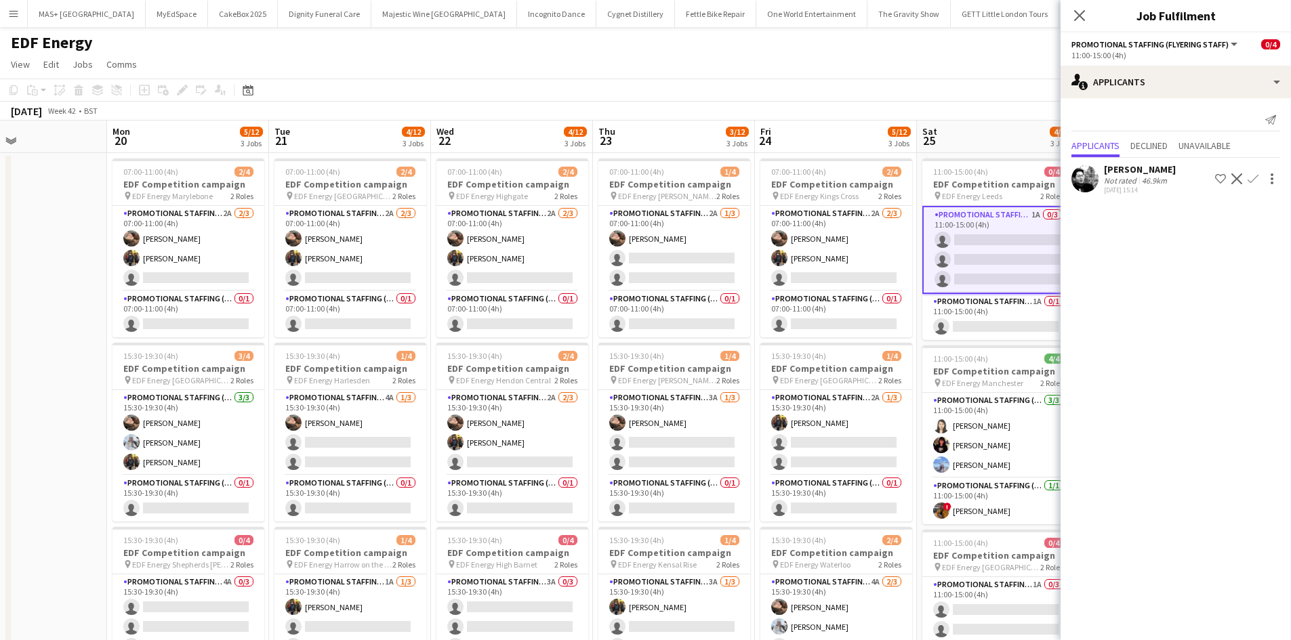
click at [1250, 176] on app-icon "Confirm" at bounding box center [1252, 178] width 11 height 11
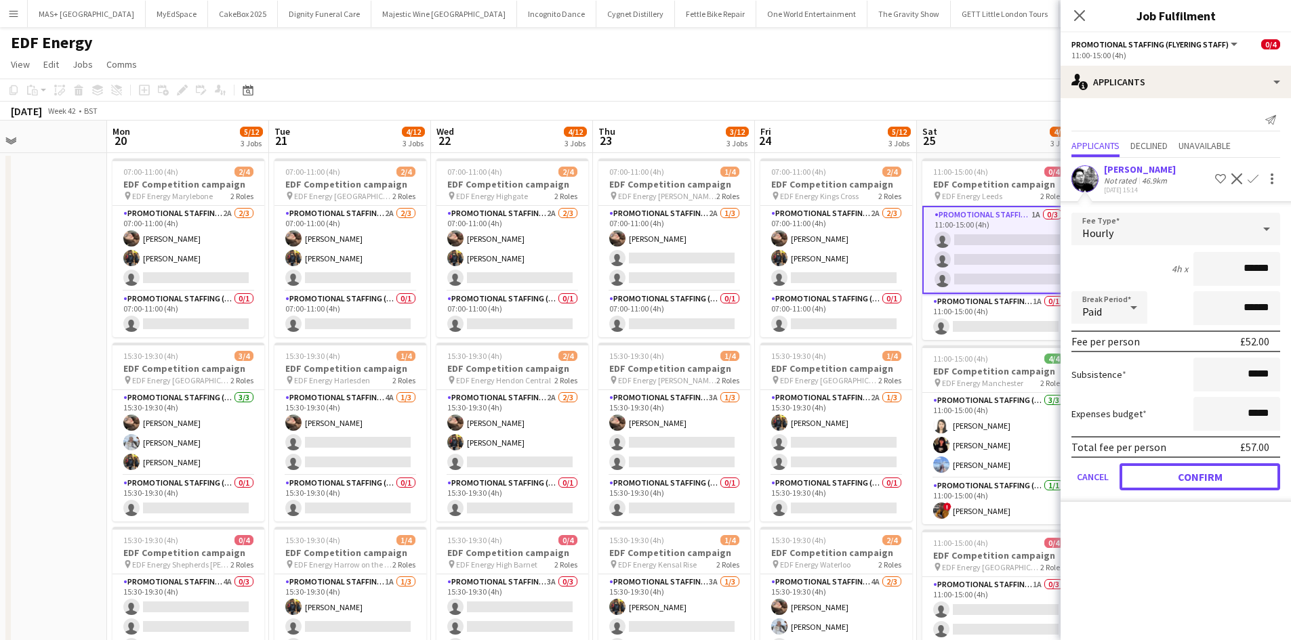
click at [1166, 476] on button "Confirm" at bounding box center [1199, 476] width 161 height 27
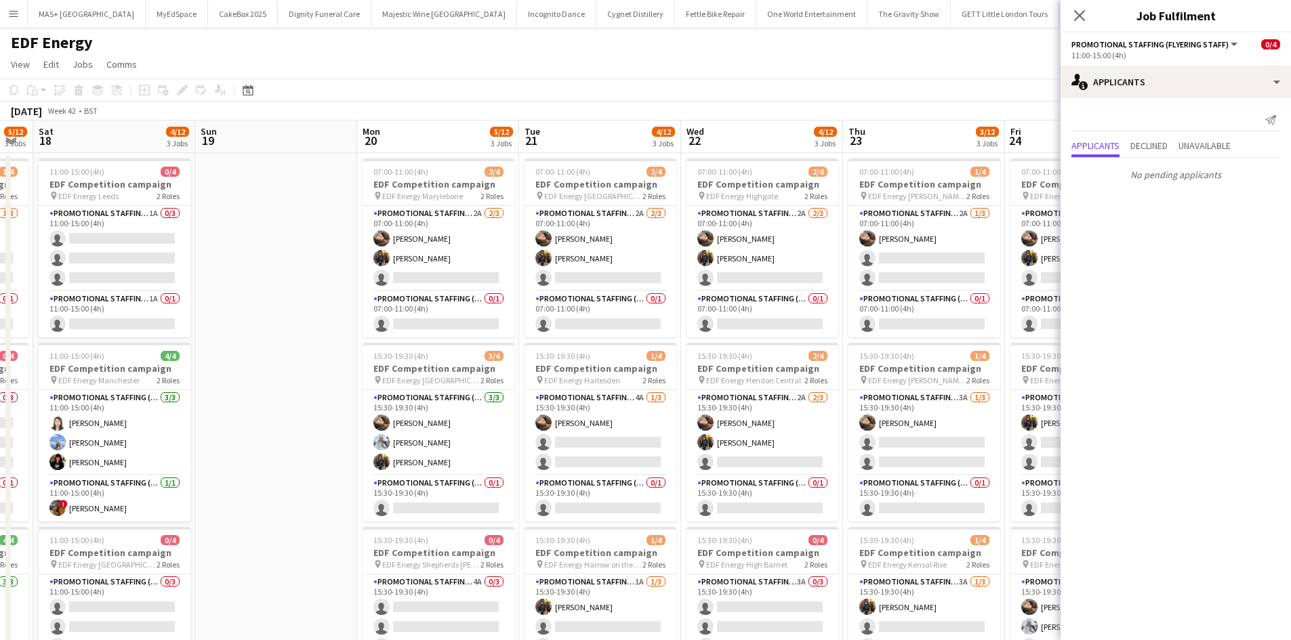
scroll to position [0, 427]
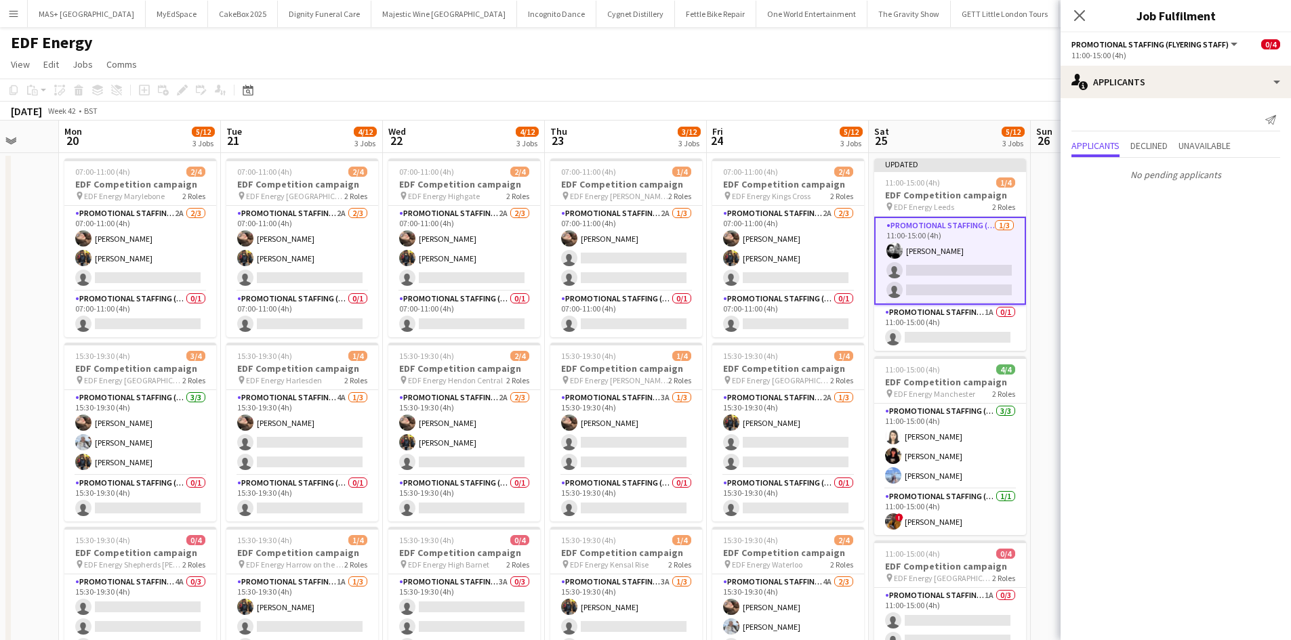
drag, startPoint x: 180, startPoint y: 296, endPoint x: 665, endPoint y: 295, distance: 485.8
click at [674, 296] on app-calendar-viewport "Fri 17 5/12 3 Jobs Sat 18 4/12 3 Jobs Sun 19 Mon 20 5/12 3 Jobs Tue 21 4/12 3 J…" at bounding box center [645, 546] width 1291 height 850
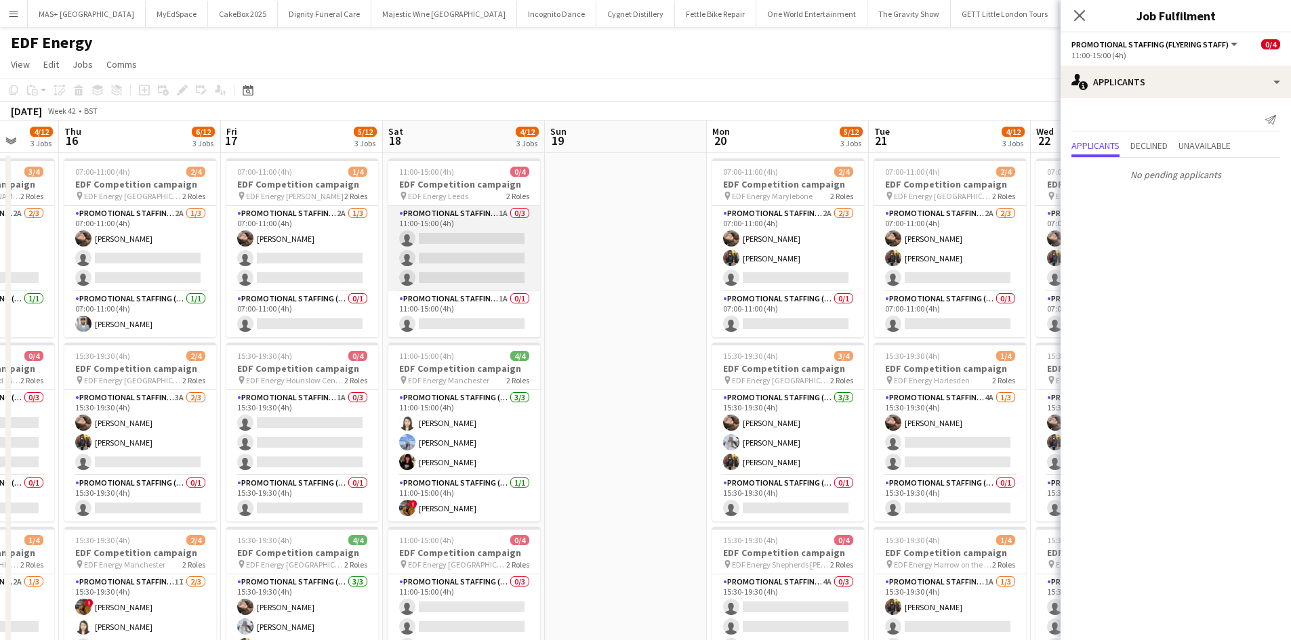
click at [414, 230] on app-card-role "Promotional Staffing (Flyering Staff) 1A 0/3 11:00-15:00 (4h) single-neutral-ac…" at bounding box center [464, 248] width 152 height 85
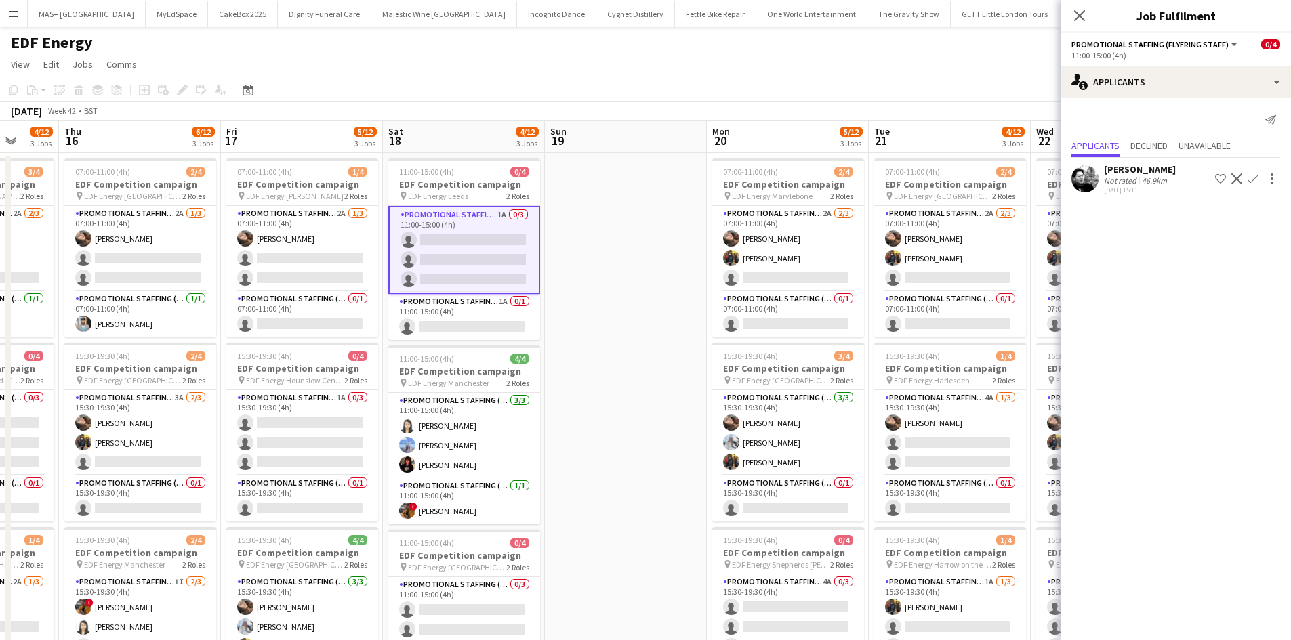
click at [1251, 181] on app-icon "Confirm" at bounding box center [1252, 178] width 11 height 11
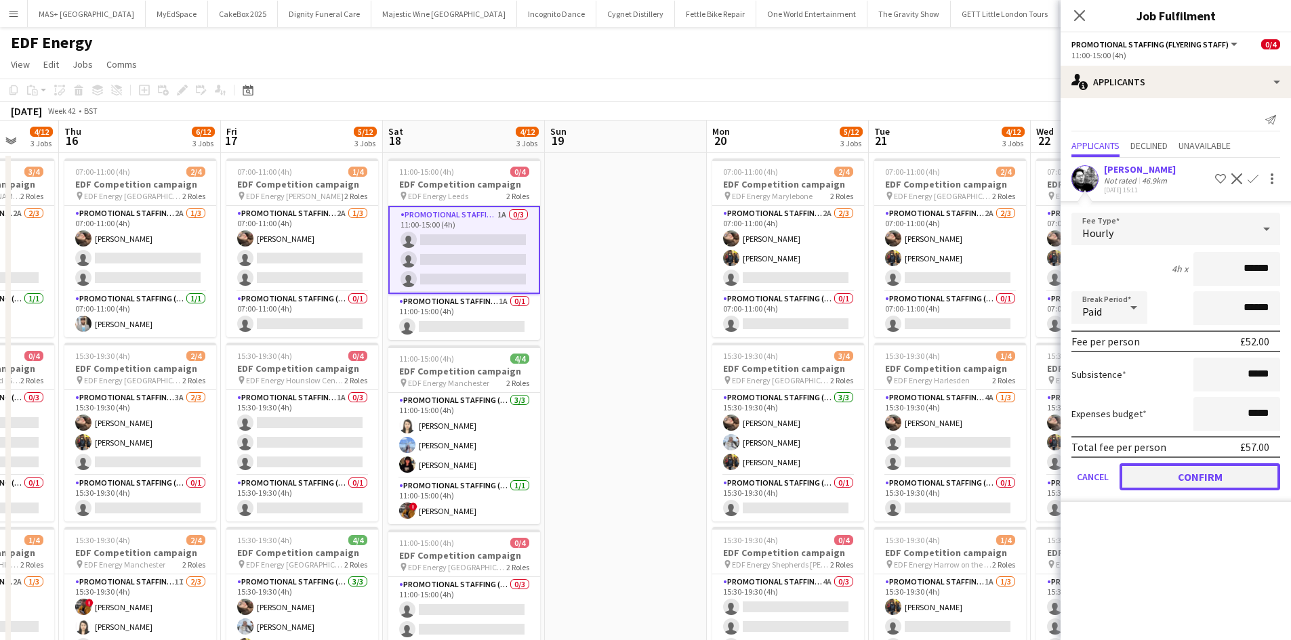
click at [1160, 471] on button "Confirm" at bounding box center [1199, 476] width 161 height 27
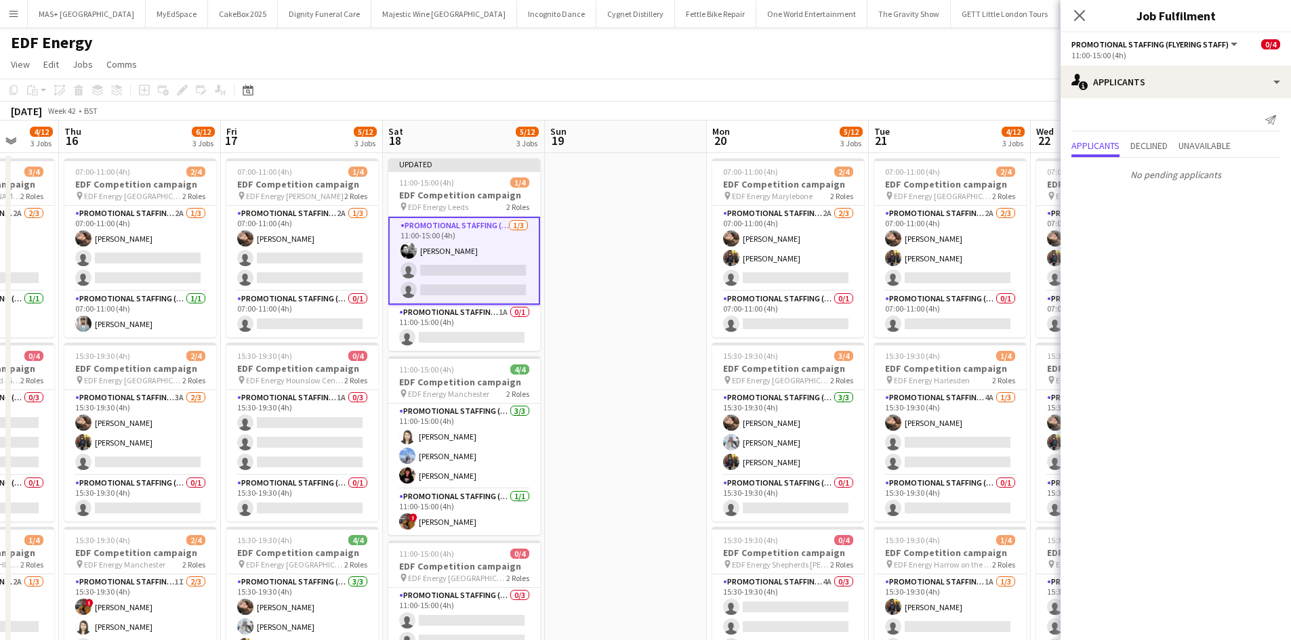
scroll to position [0, 414]
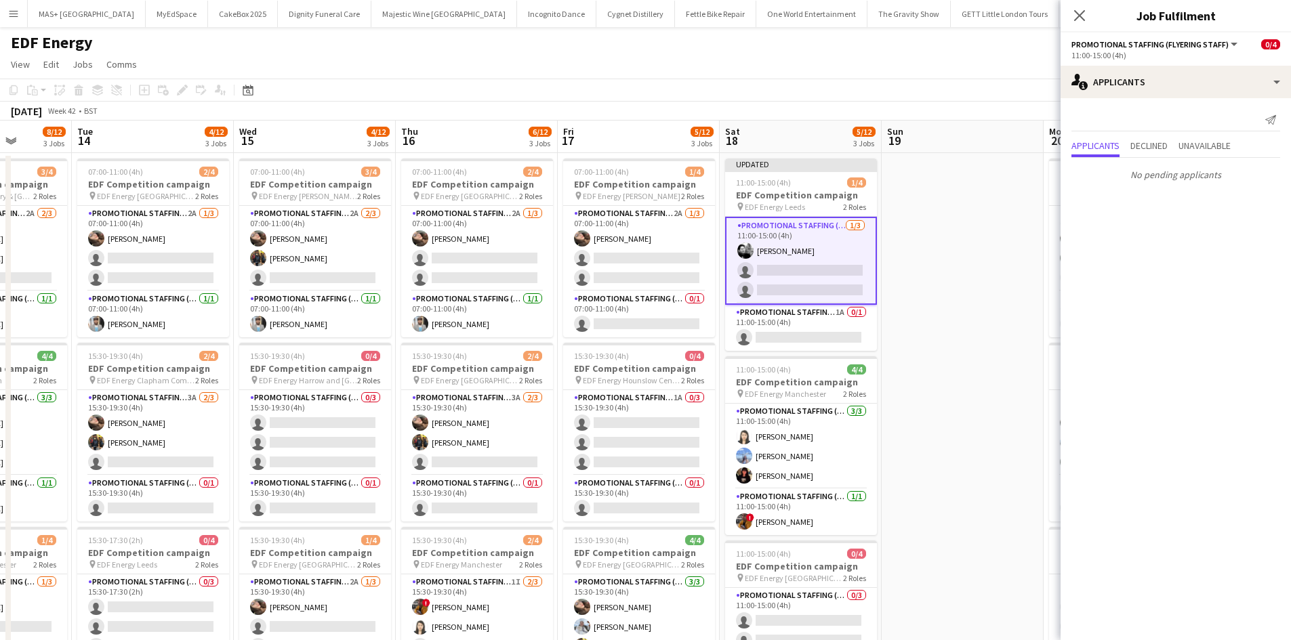
drag, startPoint x: 602, startPoint y: 355, endPoint x: 1277, endPoint y: 340, distance: 675.6
click at [1291, 336] on html "Menu Boards Boards Boards All jobs Status Workforce Workforce My Workforce Recr…" at bounding box center [645, 496] width 1291 height 993
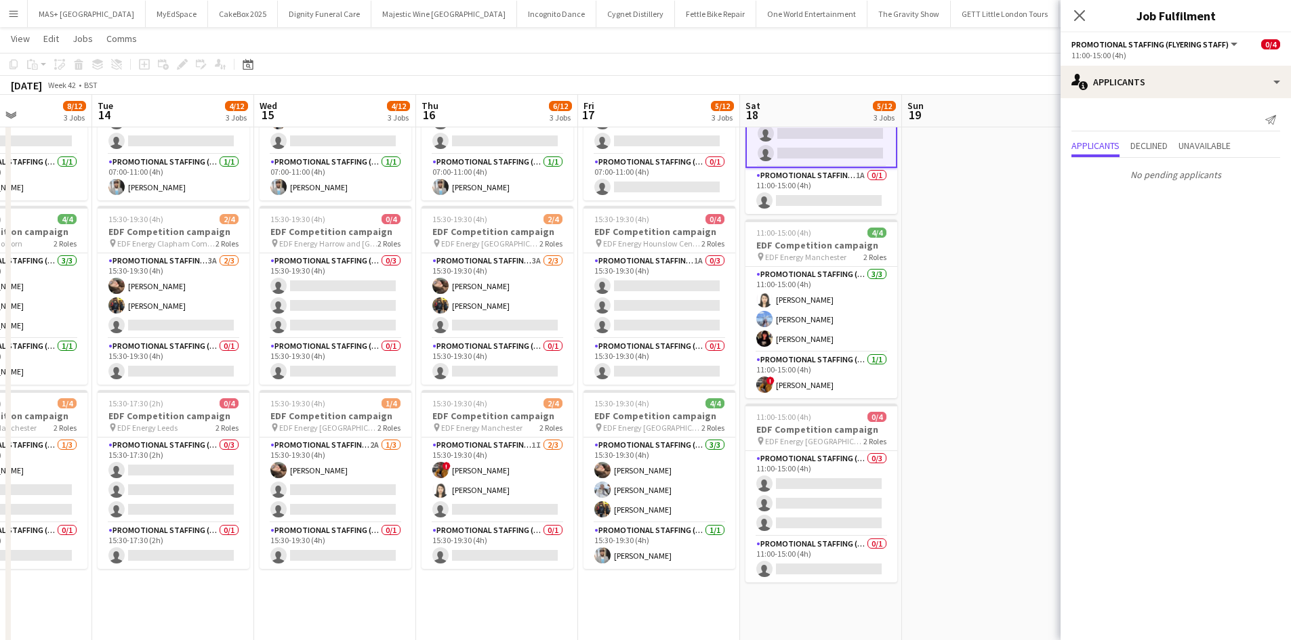
scroll to position [0, 392]
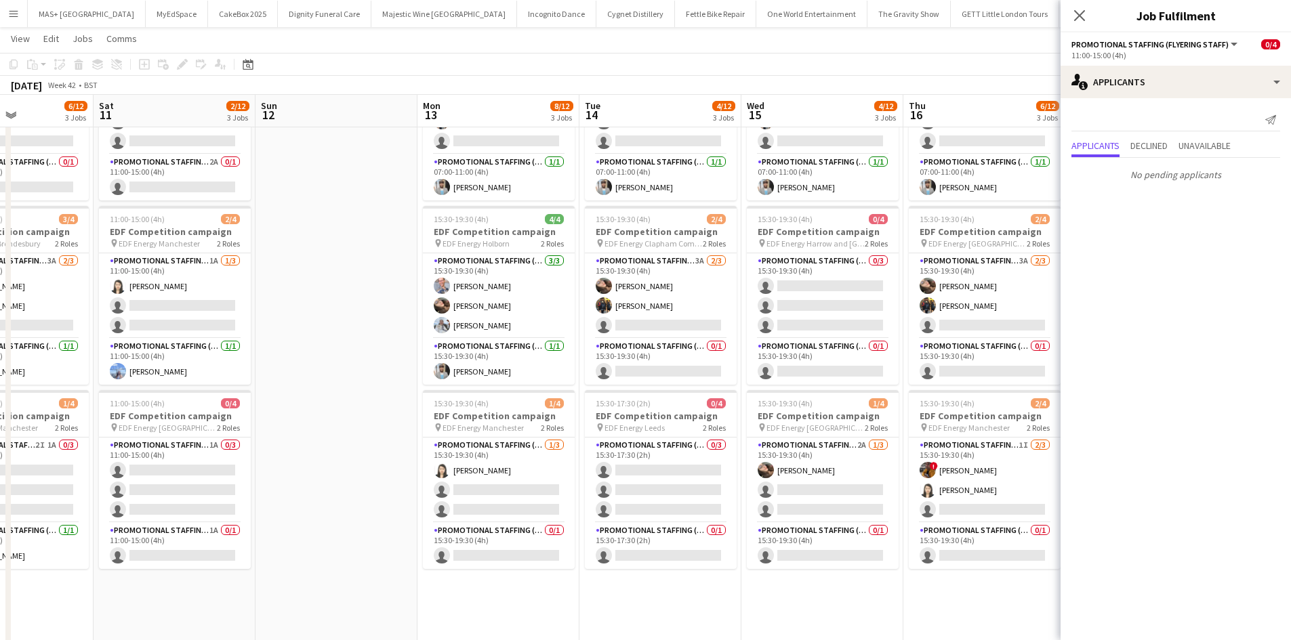
drag, startPoint x: 237, startPoint y: 608, endPoint x: 745, endPoint y: 594, distance: 507.6
click at [745, 594] on app-calendar-viewport "Wed 8 8/12 3 Jobs Thu 9 3/12 3 Jobs Fri 10 6/12 3 Jobs Sat 11 2/12 3 Jobs Sun 1…" at bounding box center [645, 375] width 1291 height 916
click at [186, 453] on app-card-role "Promotional Staffing (Flyering Staff) 1A 0/3 11:00-15:00 (4h) single-neutral-ac…" at bounding box center [175, 480] width 152 height 85
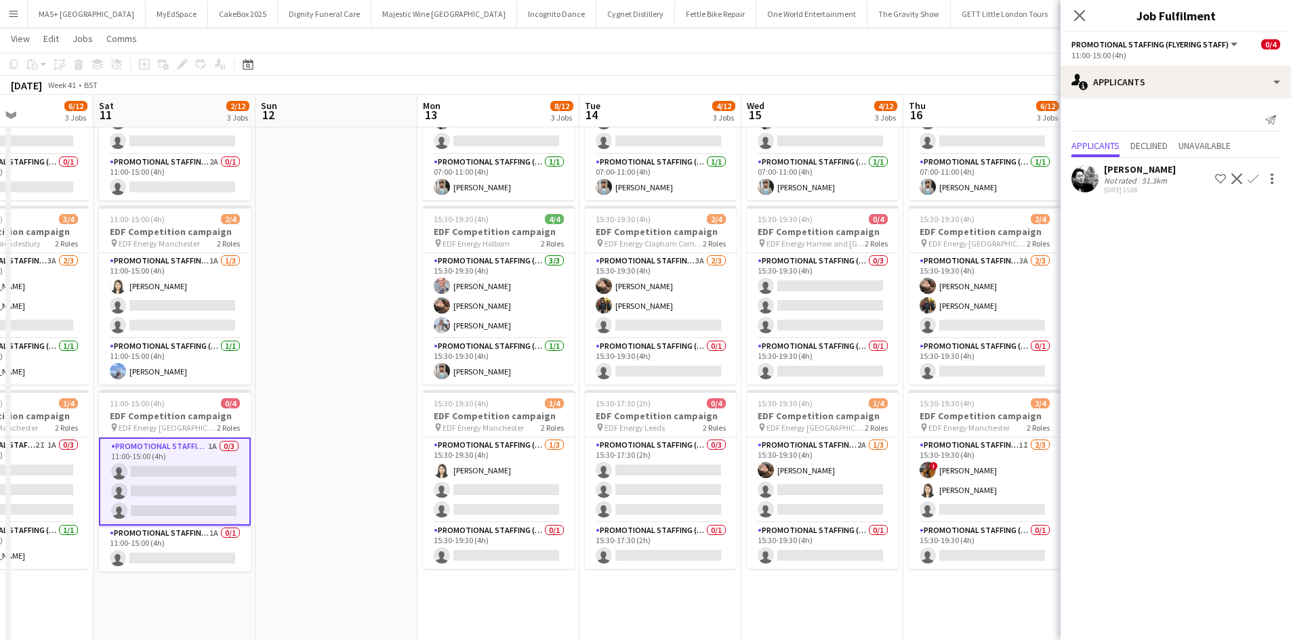
click at [1253, 182] on app-icon "Confirm" at bounding box center [1252, 178] width 11 height 11
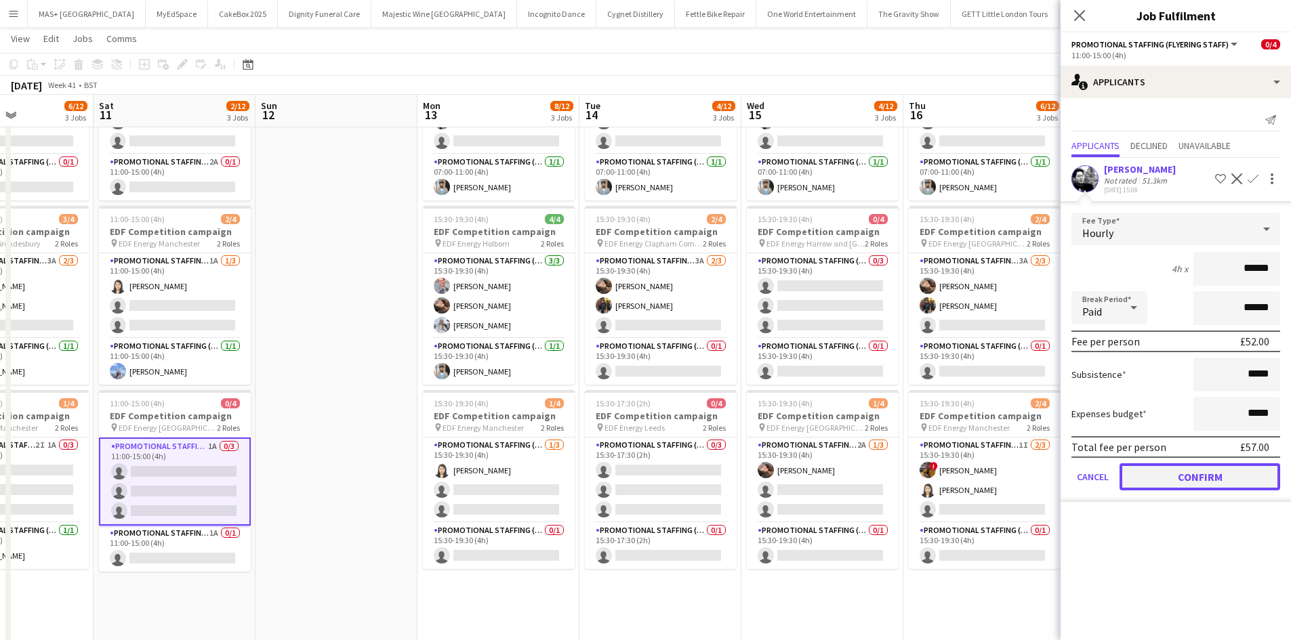
click at [1169, 478] on button "Confirm" at bounding box center [1199, 476] width 161 height 27
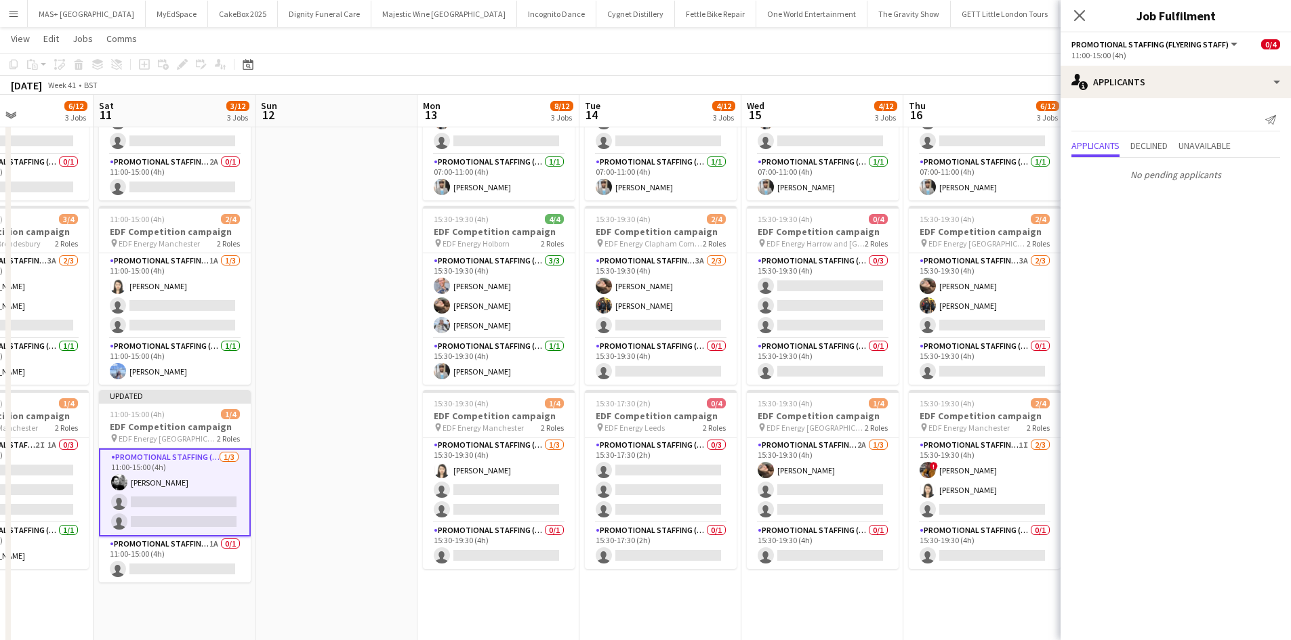
click at [322, 292] on app-date-cell at bounding box center [336, 424] width 162 height 817
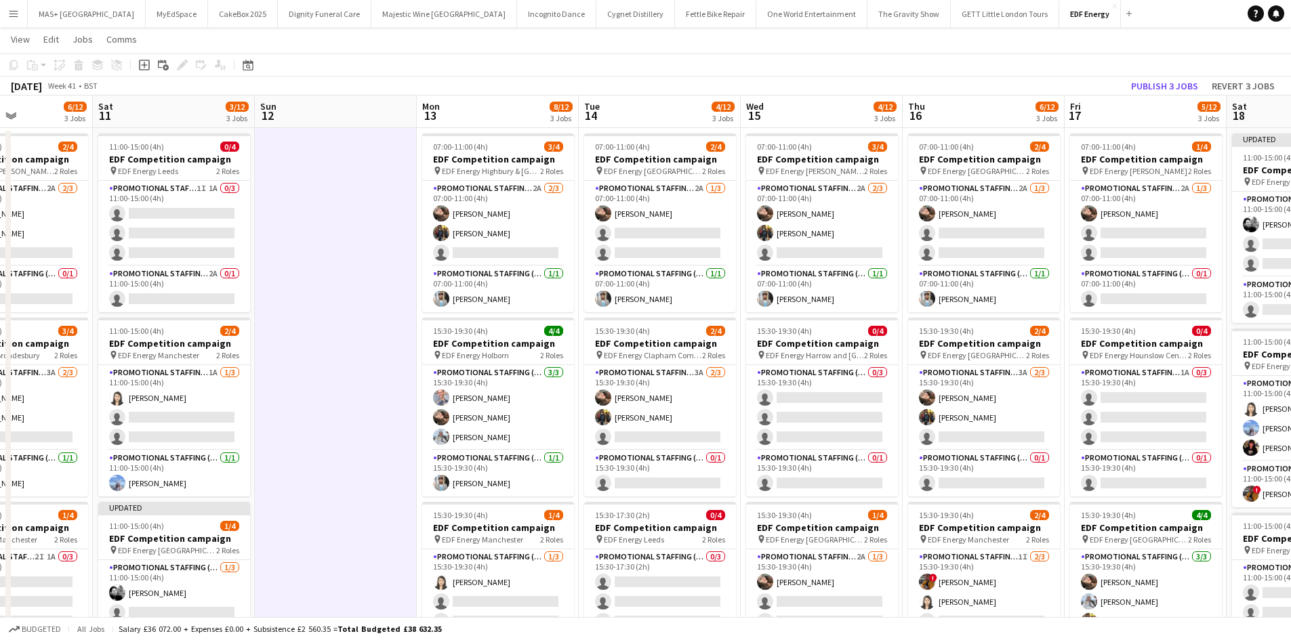
scroll to position [0, 0]
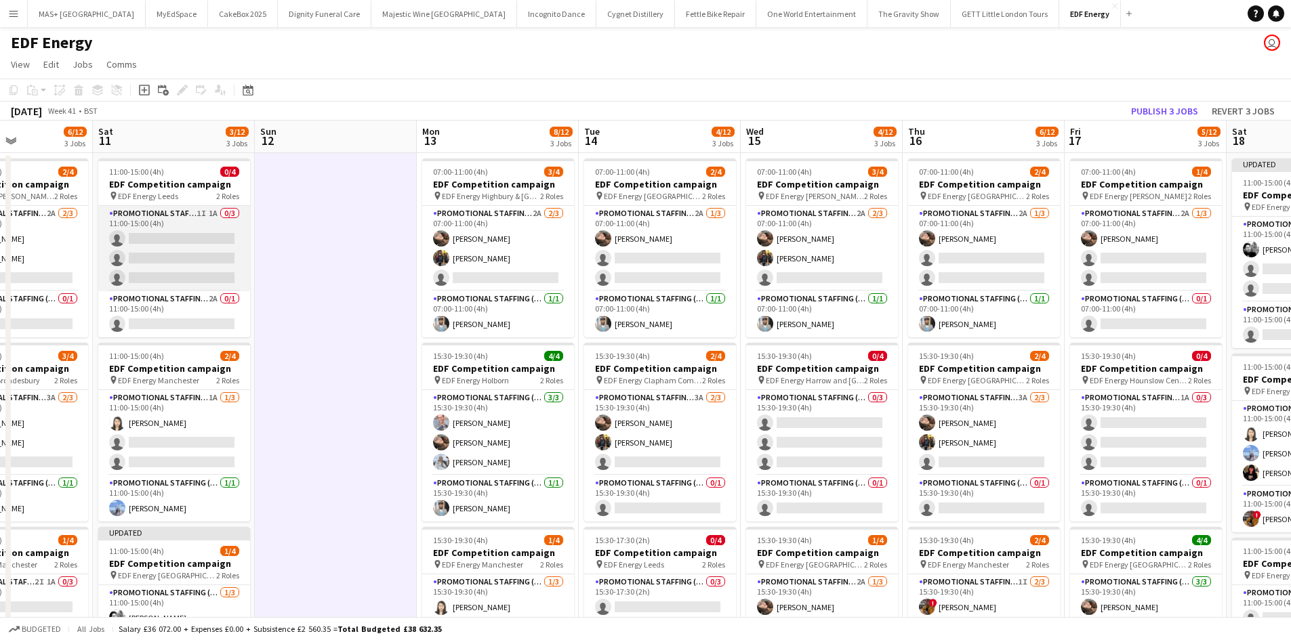
click at [167, 220] on app-card-role "Promotional Staffing (Flyering Staff) 1I 1A 0/3 11:00-15:00 (4h) single-neutral…" at bounding box center [174, 248] width 152 height 85
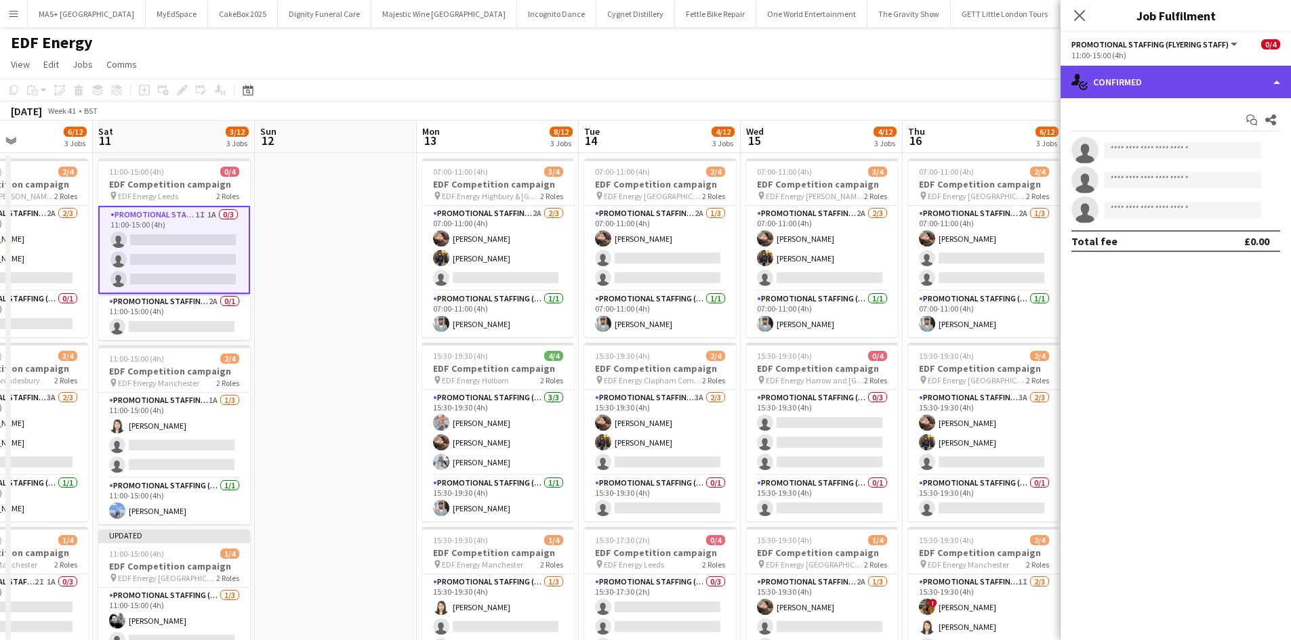
click at [1109, 80] on div "single-neutral-actions-check-2 Confirmed" at bounding box center [1175, 82] width 230 height 33
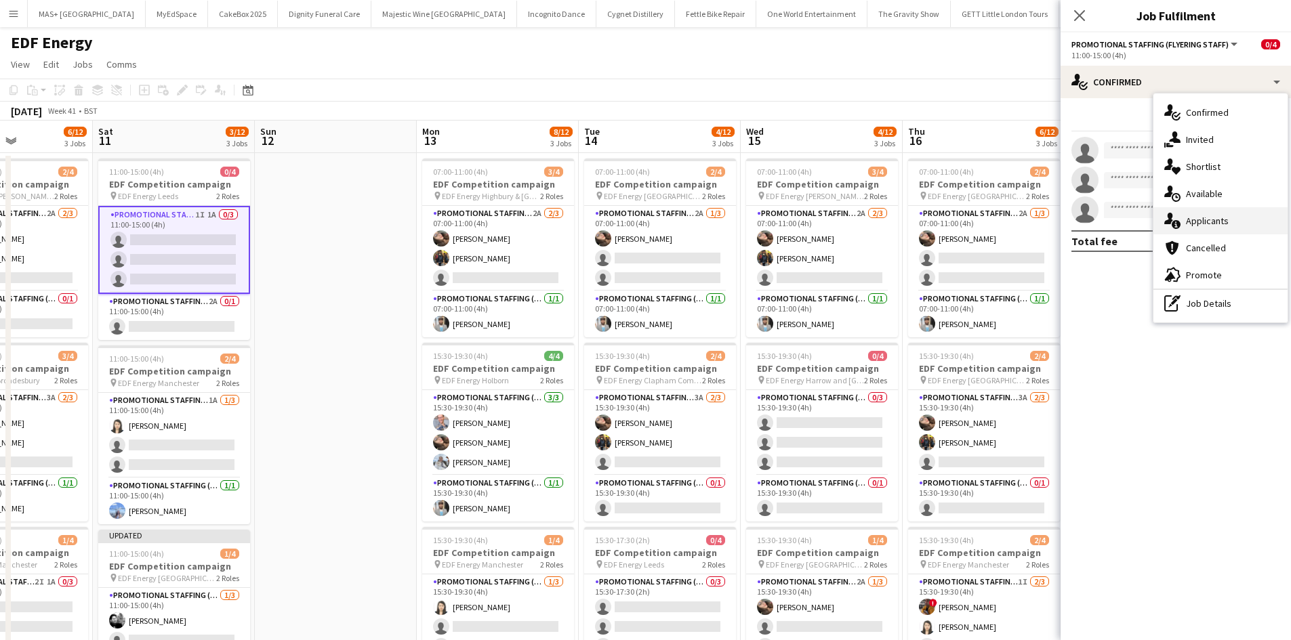
click at [1202, 209] on div "single-neutral-actions-information Applicants" at bounding box center [1220, 220] width 134 height 27
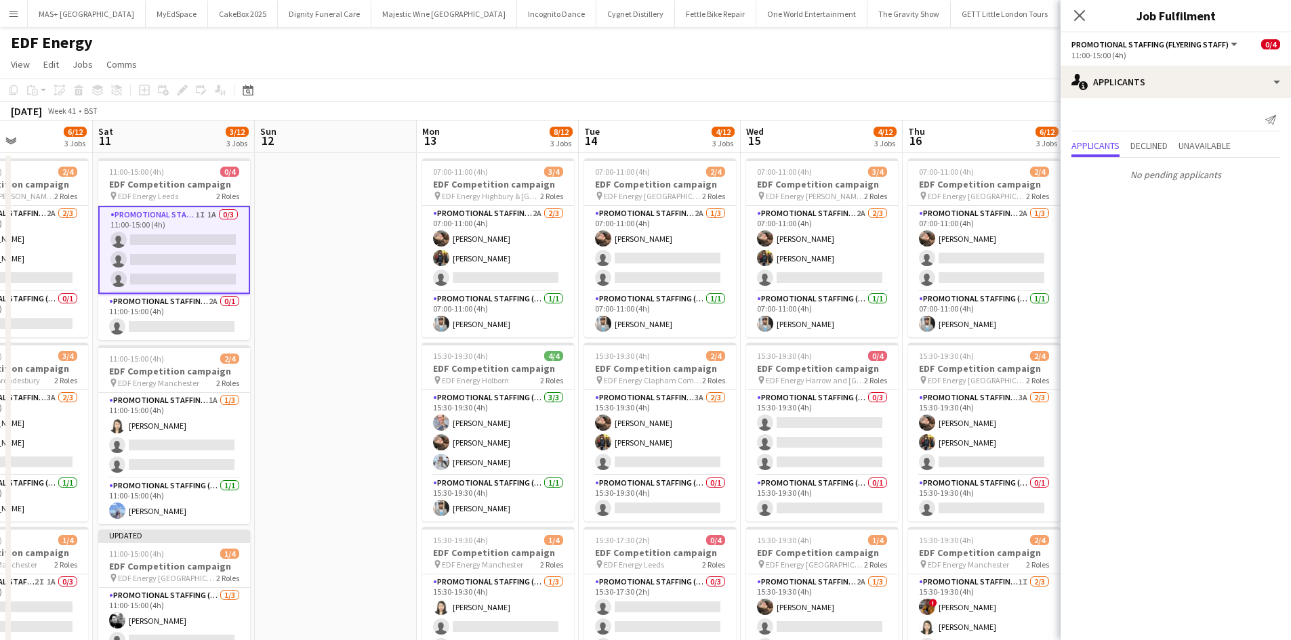
click at [322, 234] on app-date-cell at bounding box center [336, 561] width 162 height 817
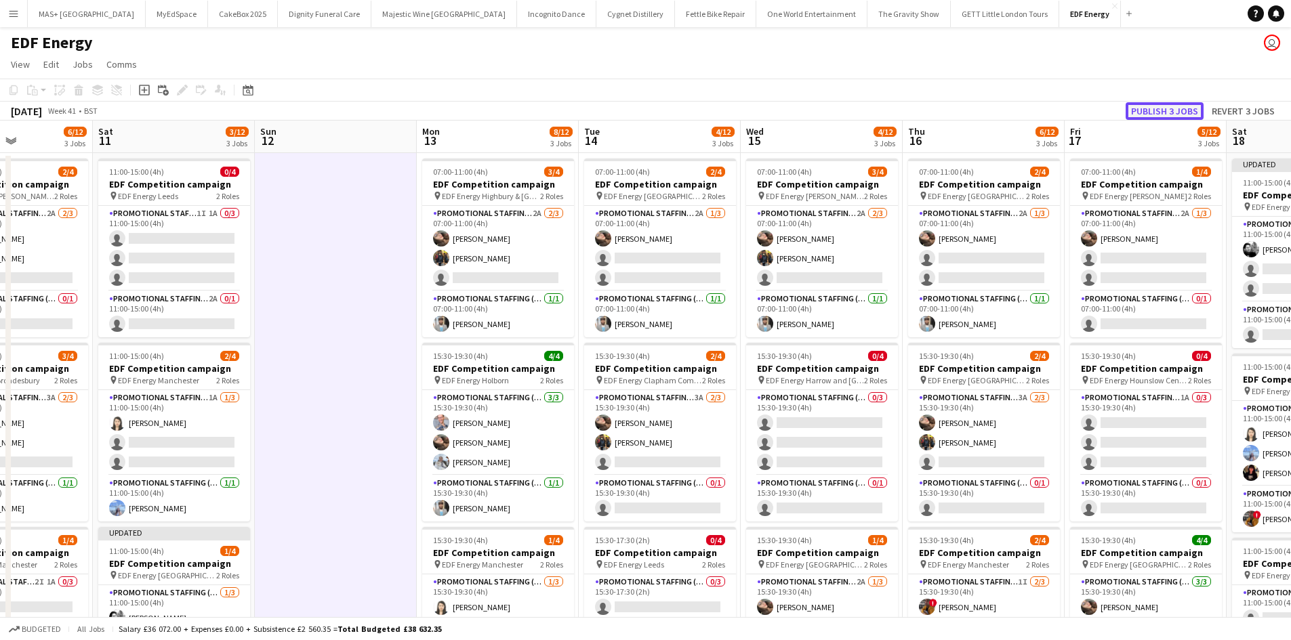
click at [1170, 113] on button "Publish 3 jobs" at bounding box center [1164, 111] width 78 height 18
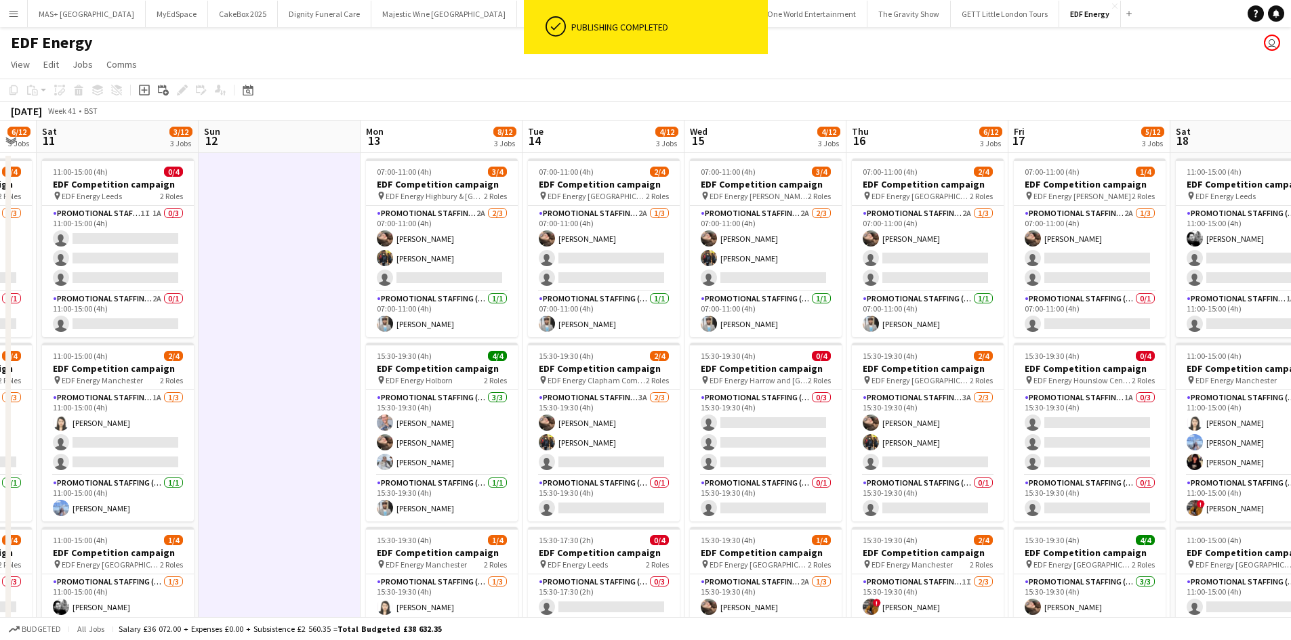
drag, startPoint x: 380, startPoint y: 422, endPoint x: 2, endPoint y: 331, distance: 389.0
click at [0, 331] on app-calendar-viewport "Wed 8 8/12 3 Jobs Thu 9 3/12 3 Jobs Fri 10 6/12 3 Jobs Sat 11 3/12 3 Jobs Sun 1…" at bounding box center [645, 546] width 1291 height 850
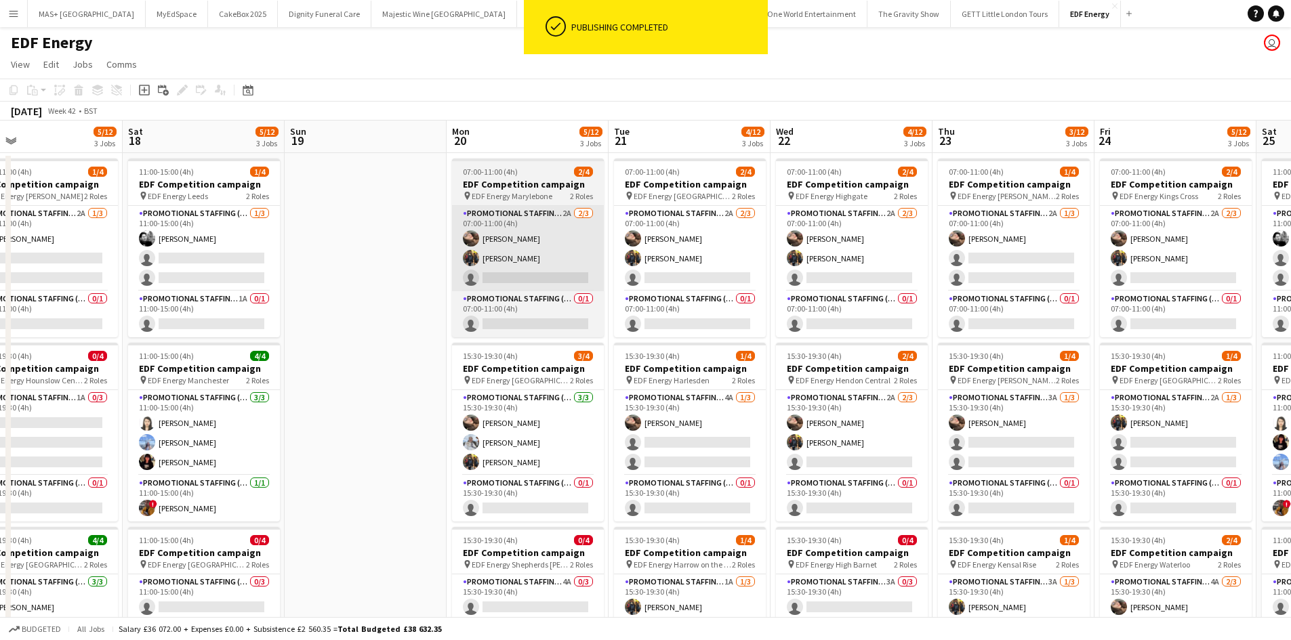
drag, startPoint x: 1110, startPoint y: 409, endPoint x: 587, endPoint y: 274, distance: 540.3
click at [387, 394] on app-calendar-viewport "Tue 14 4/12 3 Jobs Wed 15 4/12 3 Jobs Thu 16 6/12 3 Jobs Fri 17 5/12 3 Jobs Sat…" at bounding box center [645, 546] width 1291 height 850
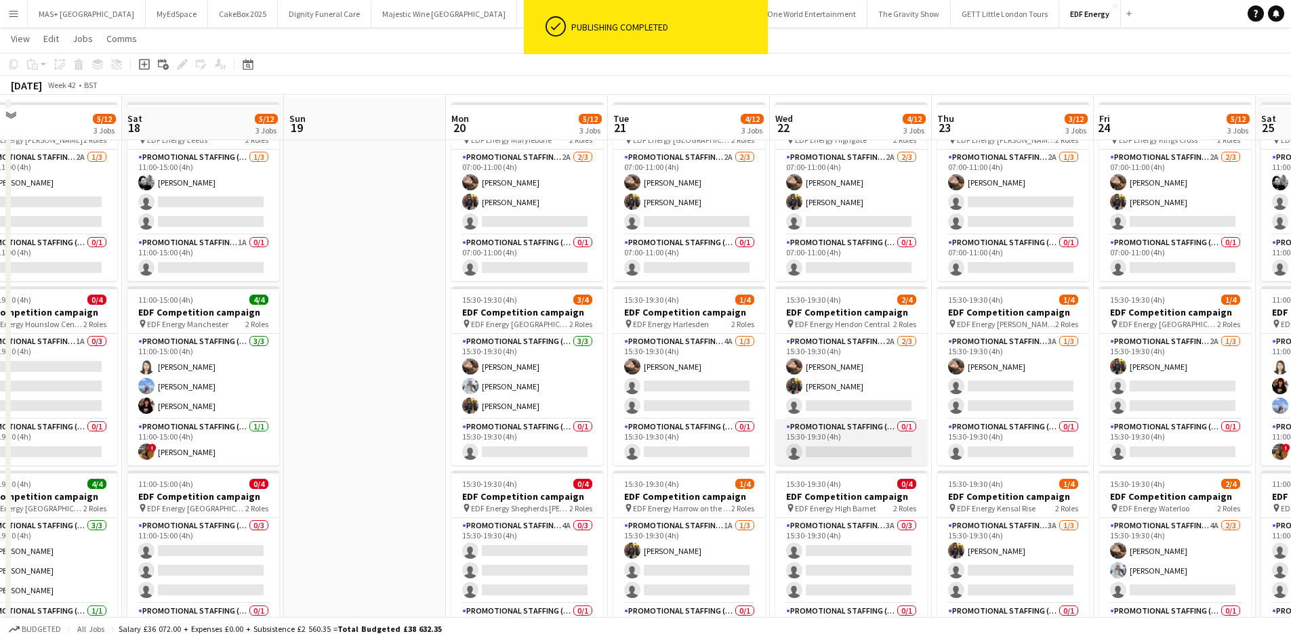
scroll to position [68, 0]
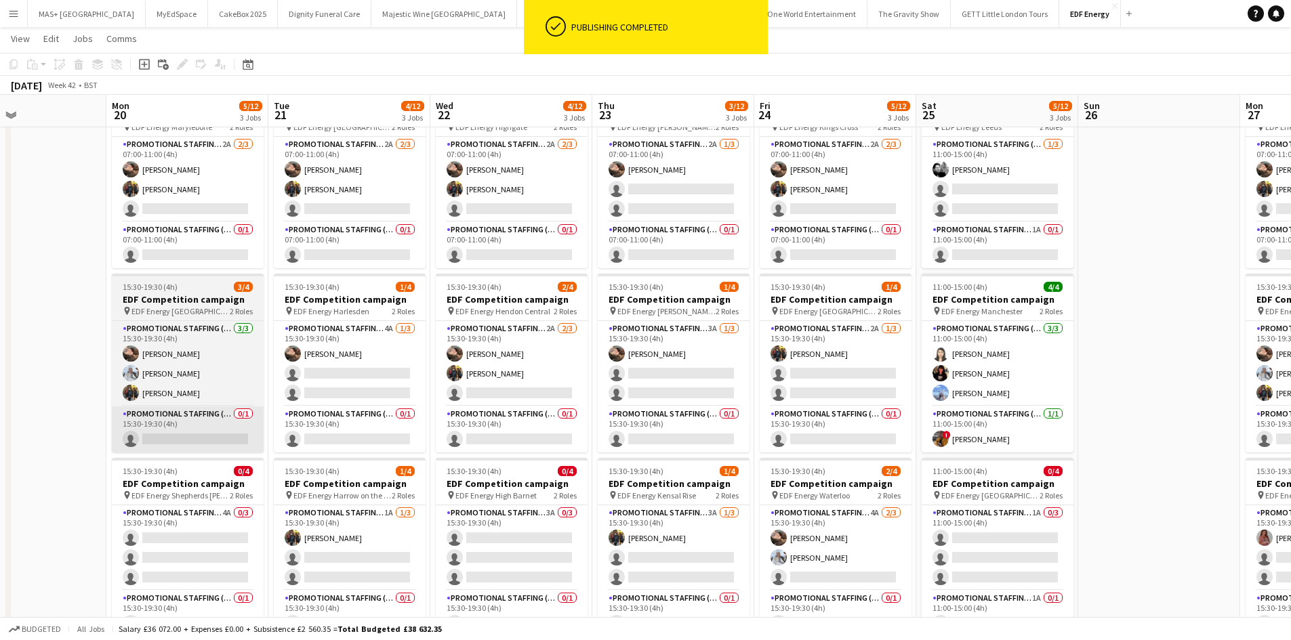
drag, startPoint x: 318, startPoint y: 455, endPoint x: 146, endPoint y: 452, distance: 172.1
click at [49, 453] on app-calendar-viewport "Thu 16 6/12 3 Jobs Fri 17 5/12 3 Jobs Sat 18 5/12 3 Jobs Sun 19 Mon 20 5/12 3 J…" at bounding box center [645, 443] width 1291 height 916
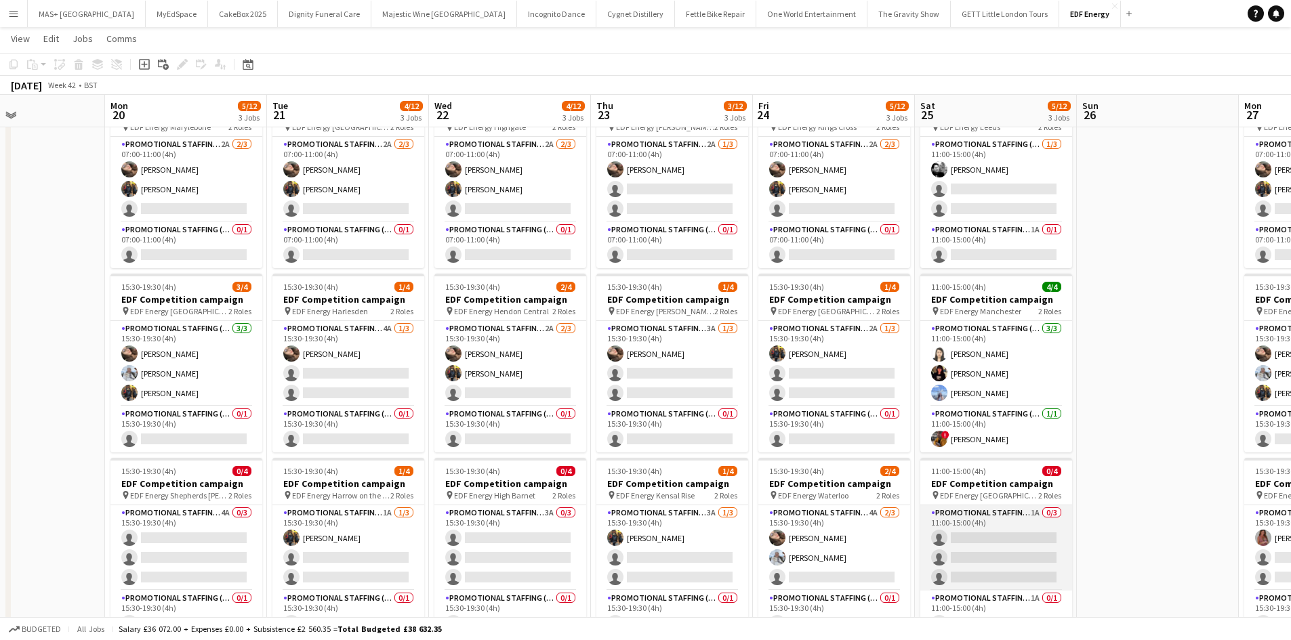
click at [983, 531] on app-card-role "Promotional Staffing (Flyering Staff) 1A 0/3 11:00-15:00 (4h) single-neutral-ac…" at bounding box center [996, 547] width 152 height 85
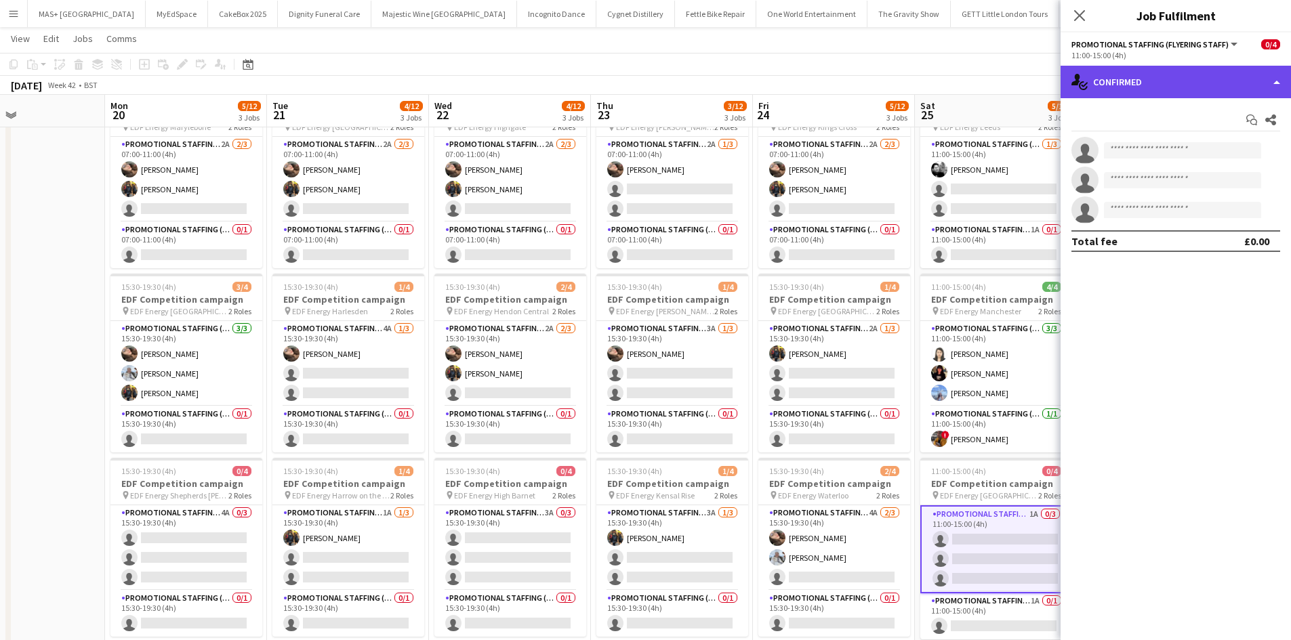
click at [1136, 72] on div "single-neutral-actions-check-2 Confirmed" at bounding box center [1175, 82] width 230 height 33
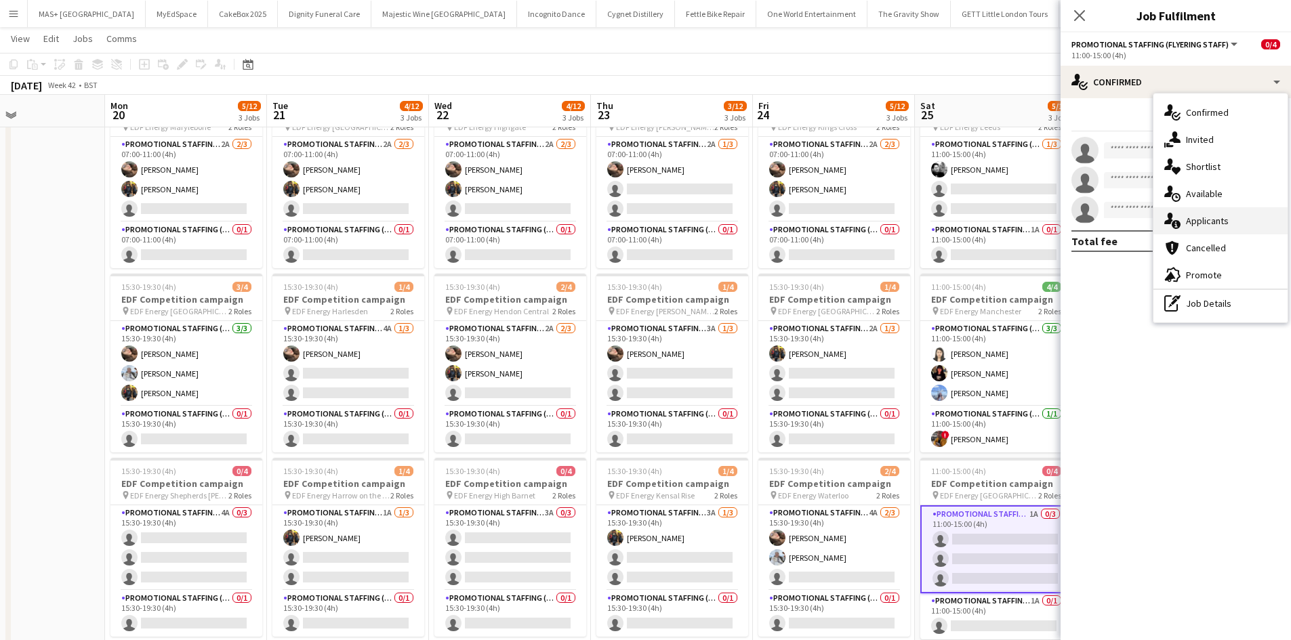
click at [1228, 213] on div "single-neutral-actions-information Applicants" at bounding box center [1220, 220] width 134 height 27
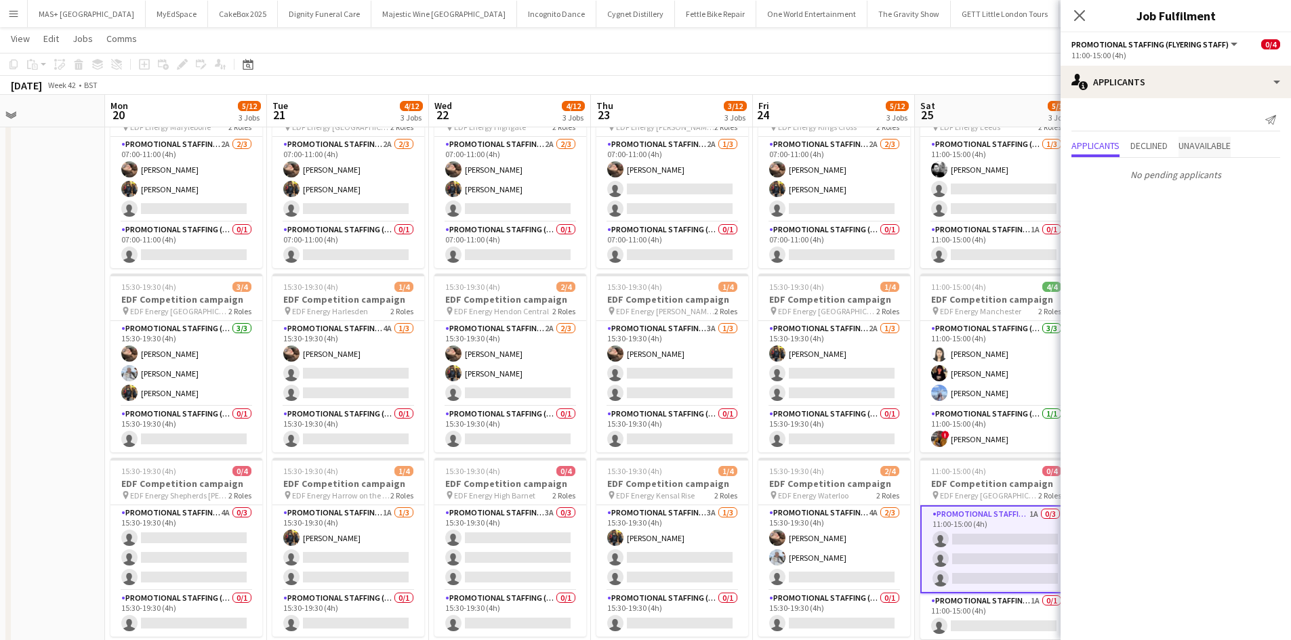
click at [1216, 145] on span "Unavailable" at bounding box center [1204, 145] width 52 height 9
click at [812, 88] on div "October 2025 Week 42 • BST" at bounding box center [645, 85] width 1291 height 19
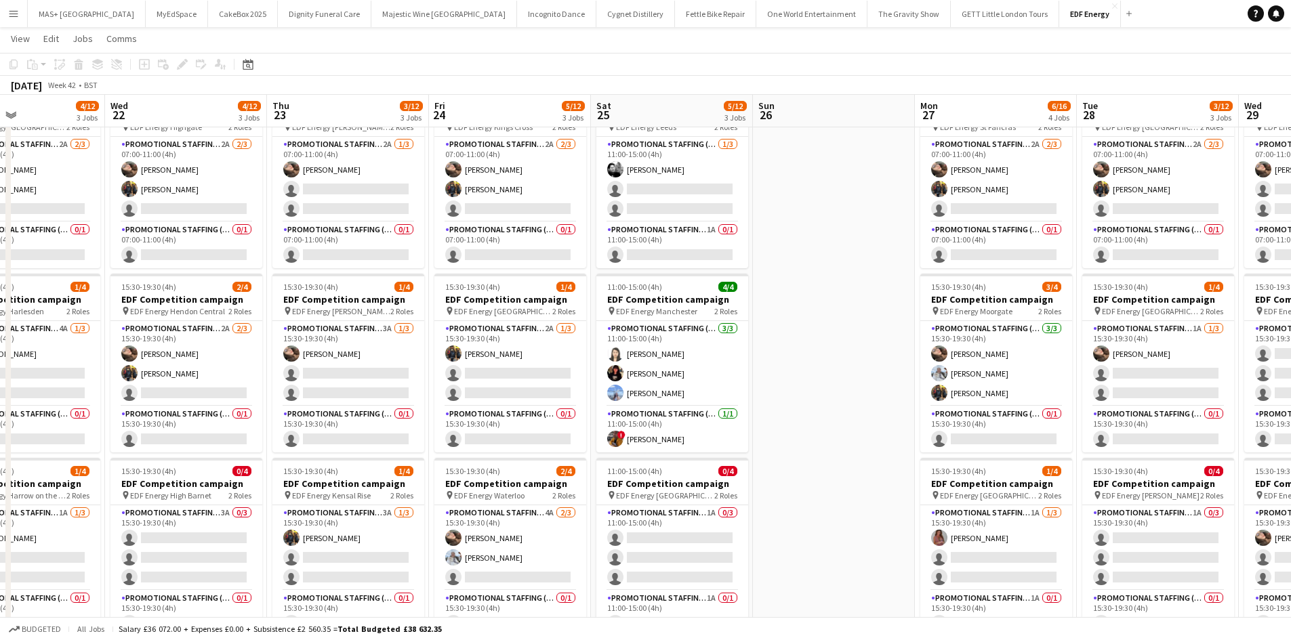
scroll to position [0, 603]
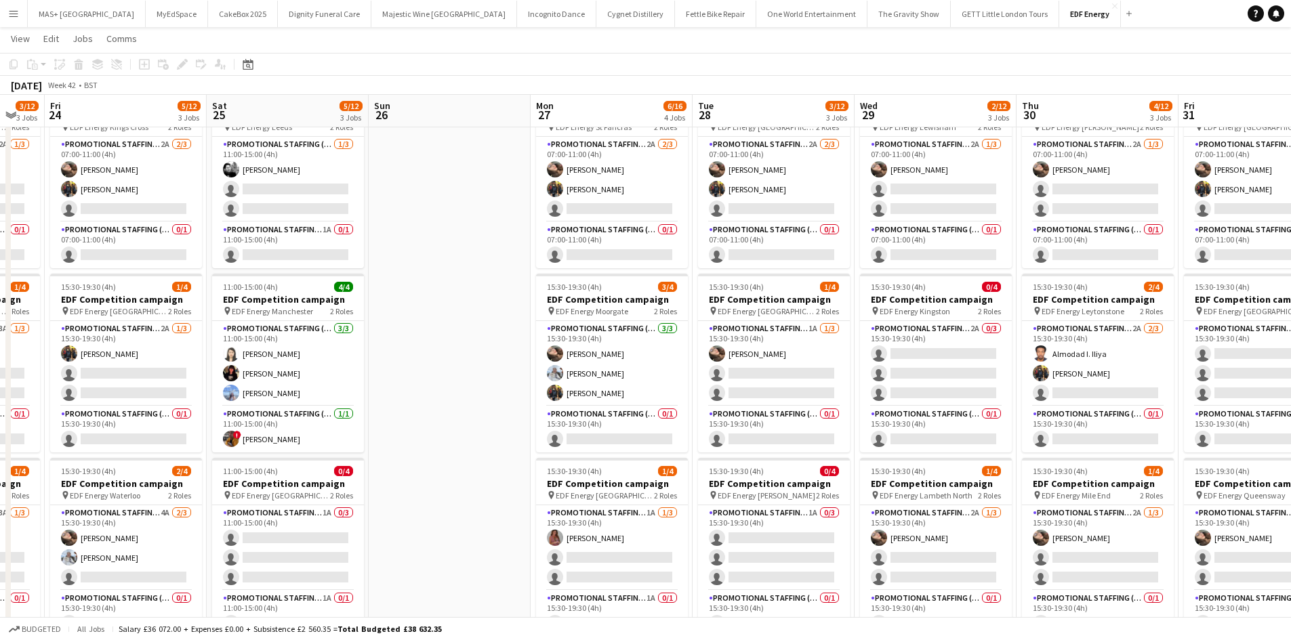
drag, startPoint x: 623, startPoint y: 467, endPoint x: 427, endPoint y: 445, distance: 197.1
click at [427, 445] on app-calendar-viewport "Mon 20 5/12 3 Jobs Tue 21 4/12 3 Jobs Wed 22 4/12 3 Jobs Thu 23 3/12 3 Jobs Fri…" at bounding box center [645, 443] width 1291 height 916
click at [613, 158] on app-card-role "Promotional Staffing (Flyering Staff) 2A 2/3 07:00-11:00 (4h) Anastasiia Melesh…" at bounding box center [612, 179] width 152 height 85
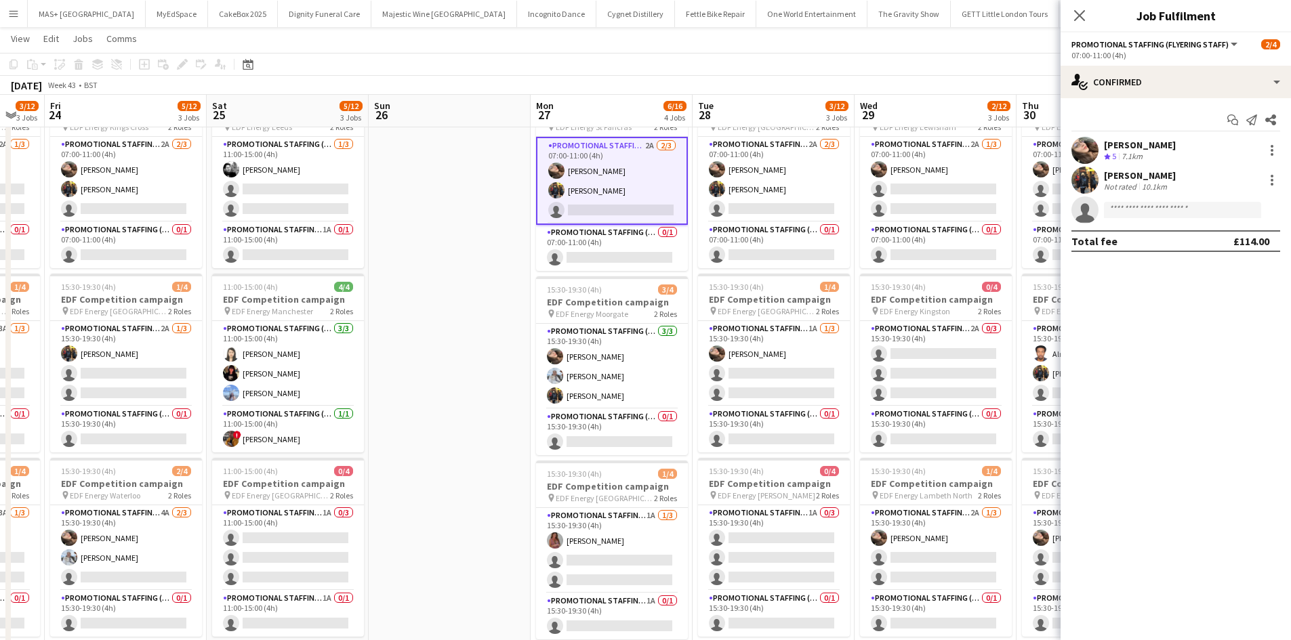
drag, startPoint x: 468, startPoint y: 375, endPoint x: 458, endPoint y: 371, distance: 10.9
click at [469, 375] on app-date-cell at bounding box center [450, 492] width 162 height 817
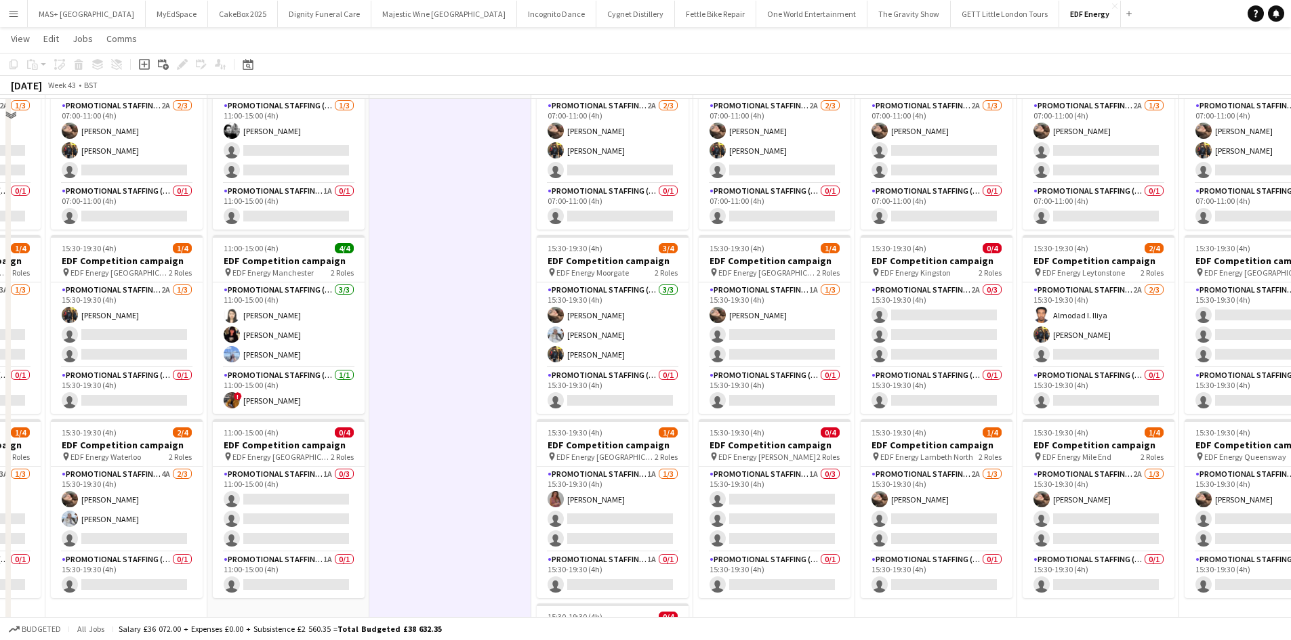
scroll to position [136, 0]
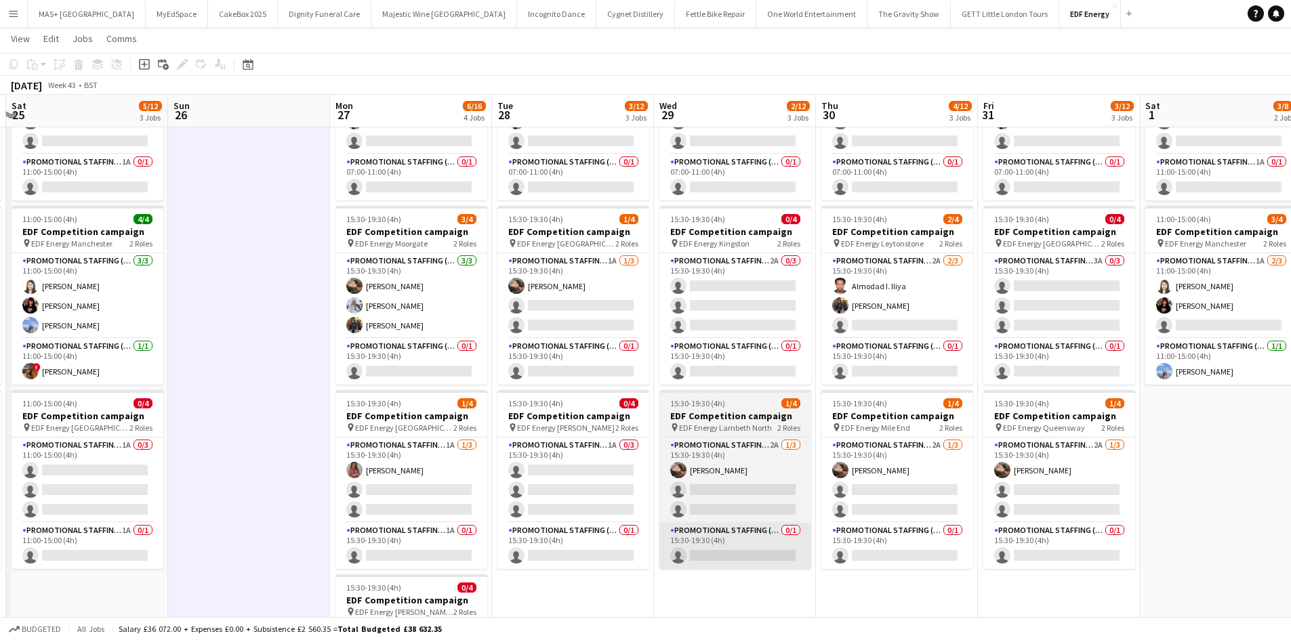
drag, startPoint x: 1052, startPoint y: 602, endPoint x: 767, endPoint y: 561, distance: 287.5
click at [850, 576] on app-calendar-viewport "Wed 22 4/12 3 Jobs Thu 23 3/12 3 Jobs Fri 24 5/12 3 Jobs Sat 25 5/12 3 Jobs Sun…" at bounding box center [645, 375] width 1291 height 916
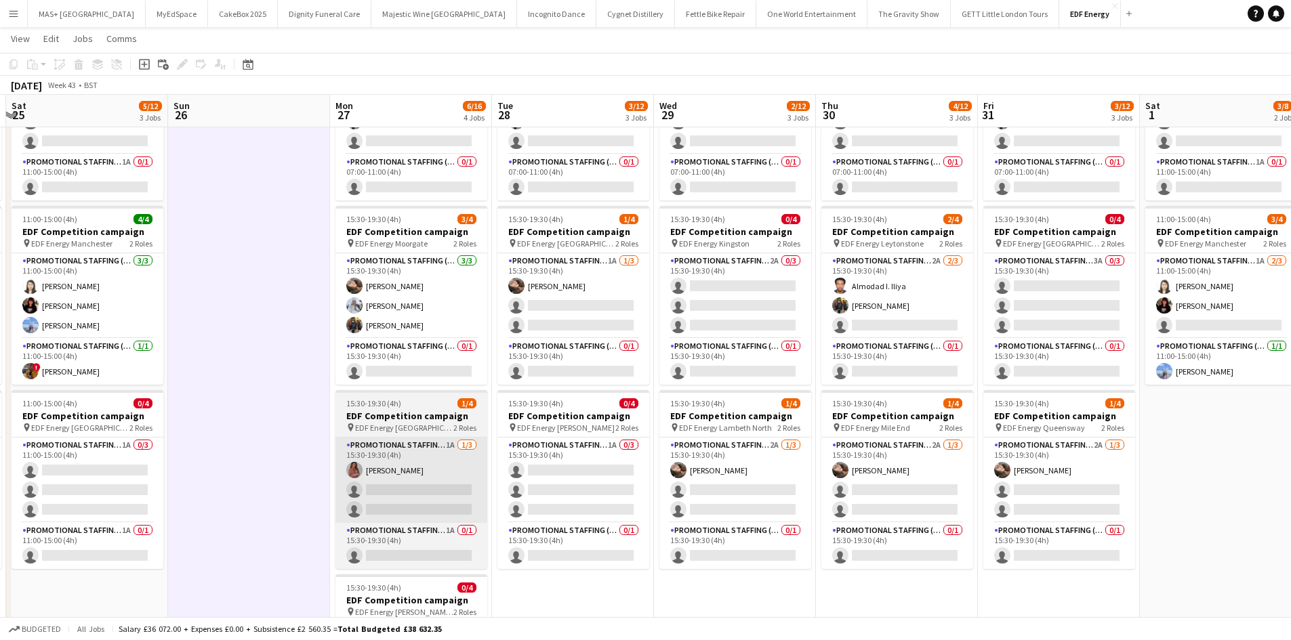
scroll to position [0, 480]
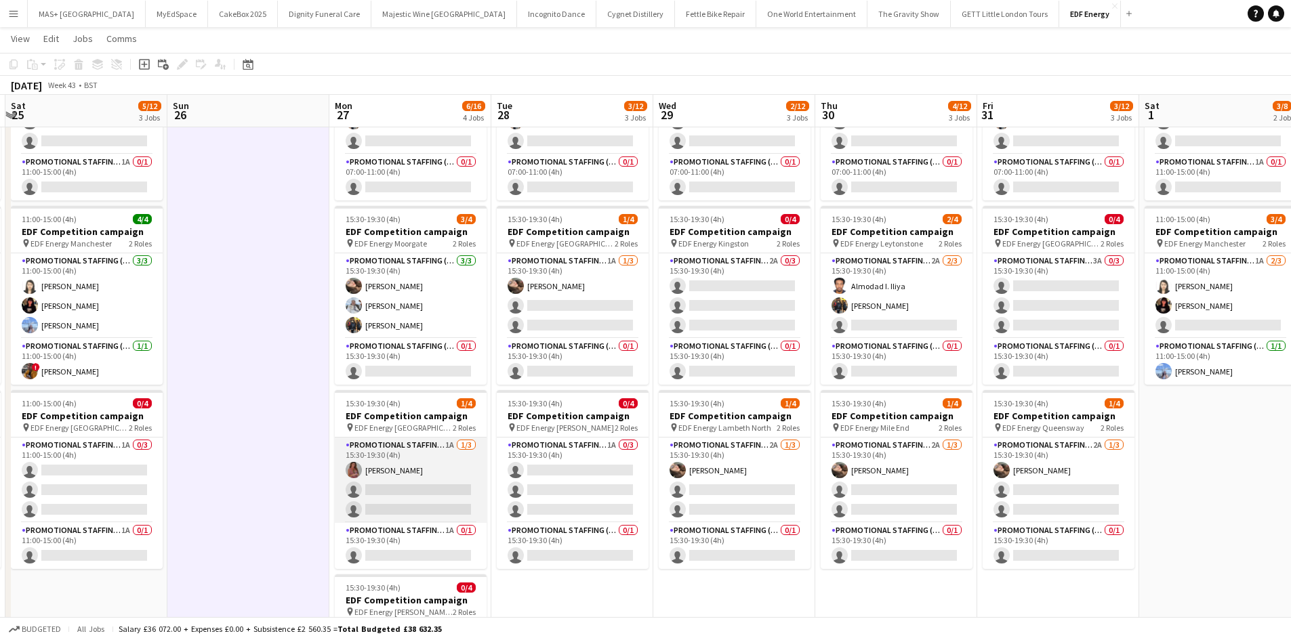
click at [404, 441] on app-card-role "Promotional Staffing (Flyering Staff) 1A 1/3 15:30-19:30 (4h) Sally Whitworth s…" at bounding box center [411, 480] width 152 height 85
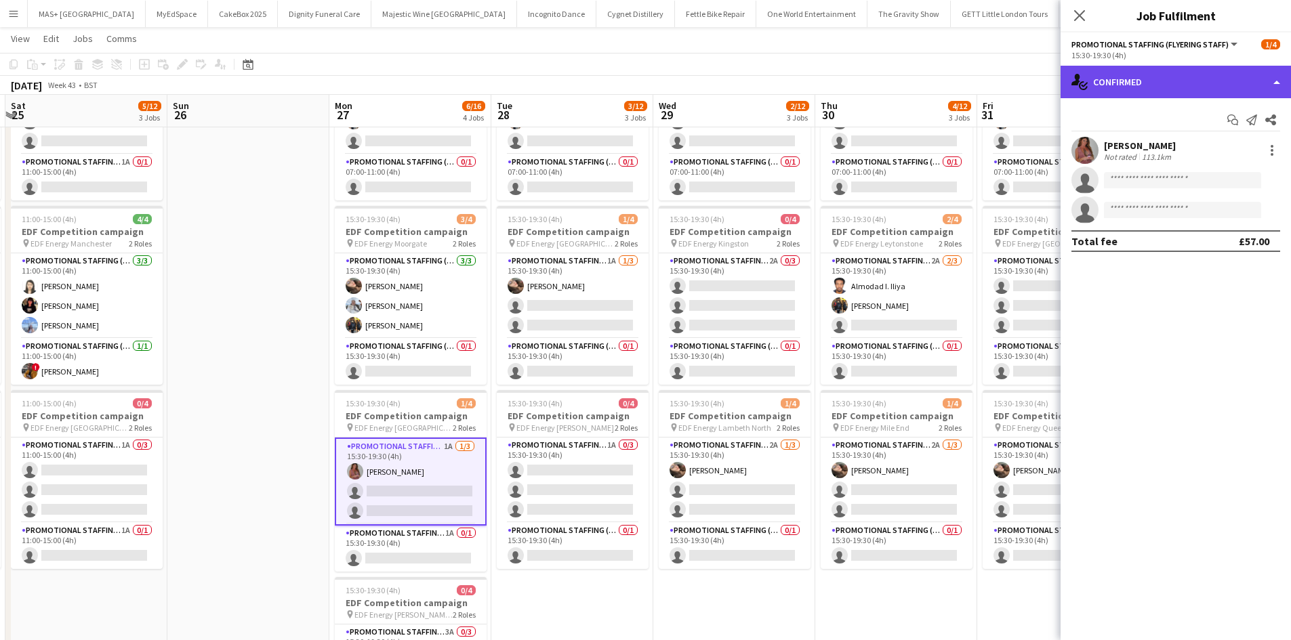
click at [1130, 85] on div "single-neutral-actions-check-2 Confirmed" at bounding box center [1175, 82] width 230 height 33
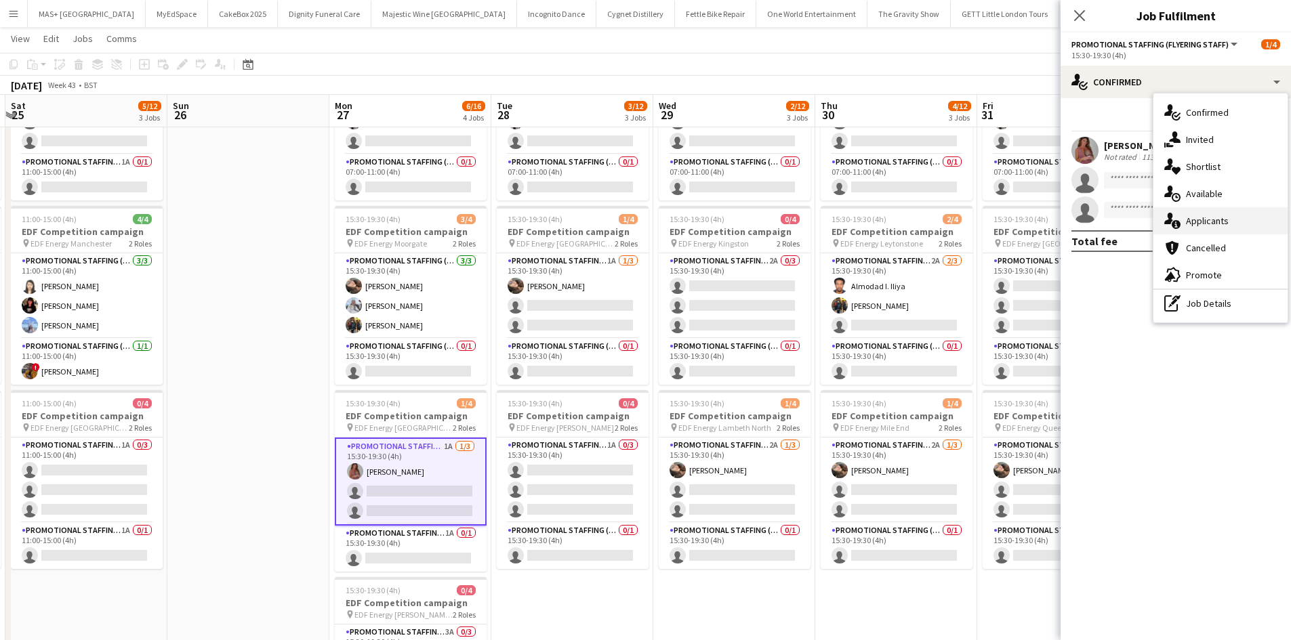
click at [1215, 227] on div "single-neutral-actions-information Applicants" at bounding box center [1220, 220] width 134 height 27
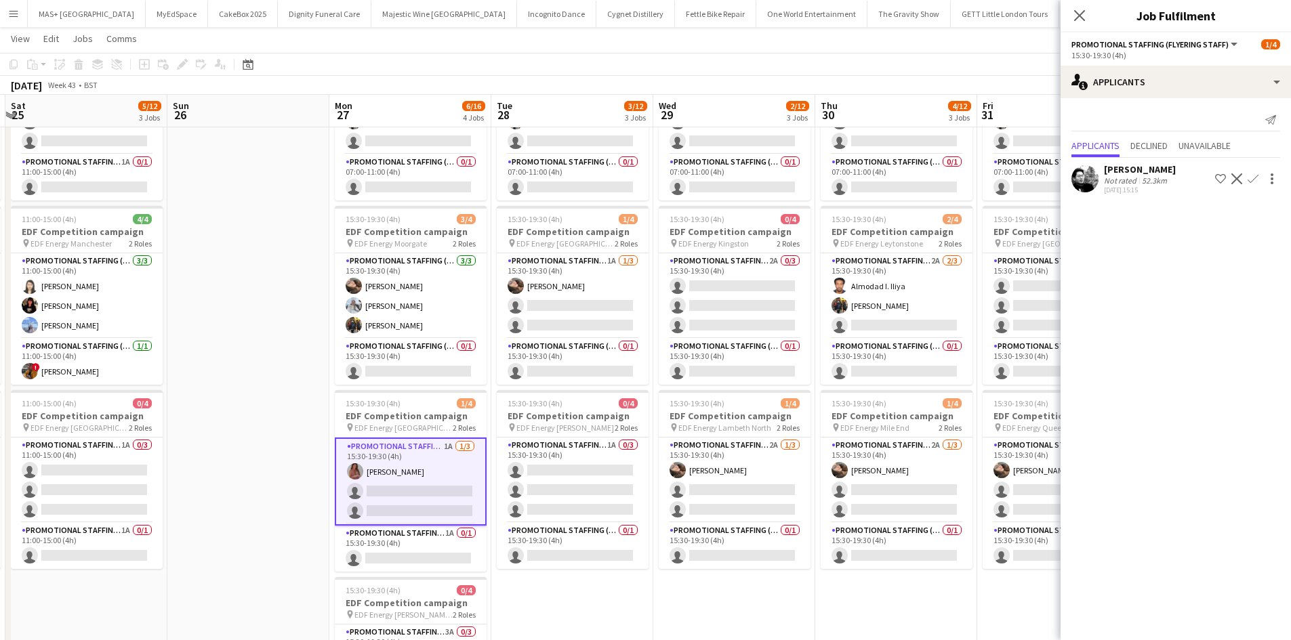
click at [1250, 181] on app-icon "Confirm" at bounding box center [1252, 178] width 11 height 11
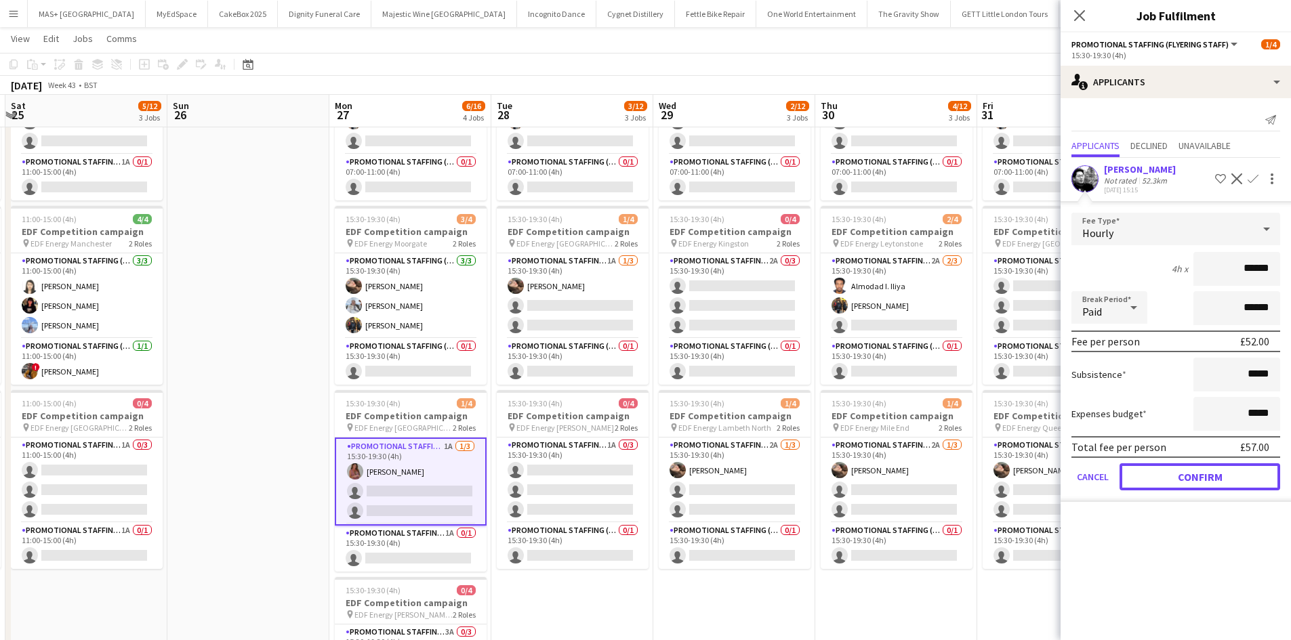
click at [1210, 476] on button "Confirm" at bounding box center [1199, 476] width 161 height 27
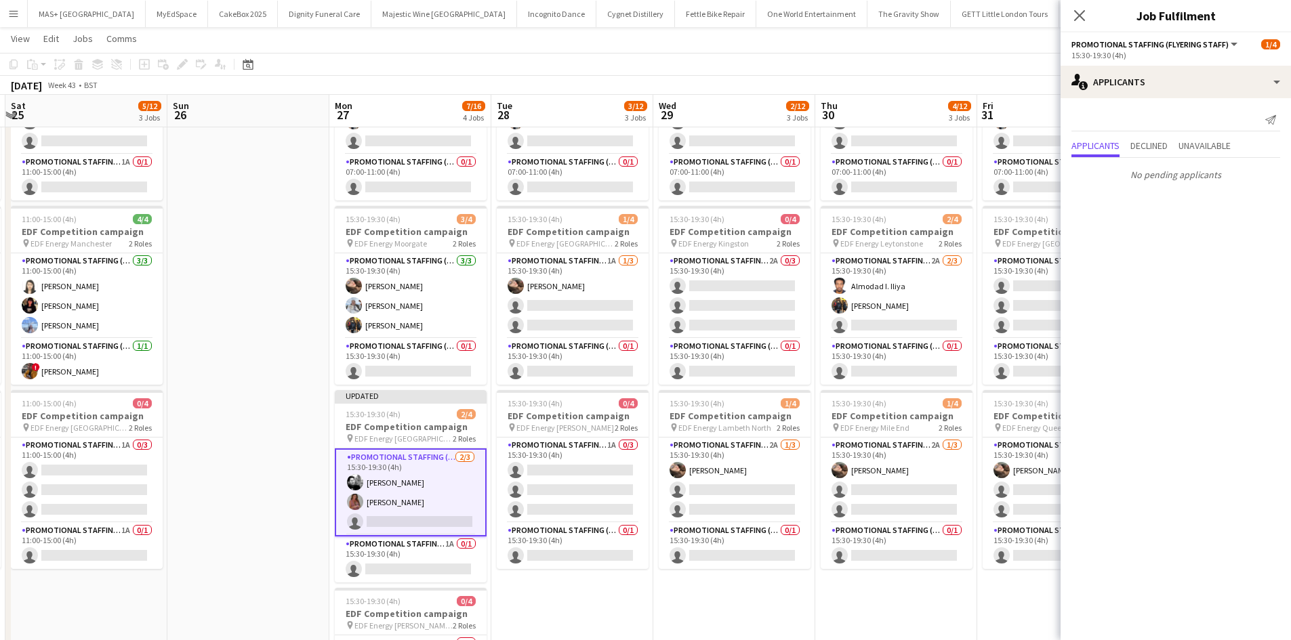
click at [842, 577] on app-date-cell "07:00-11:00 (4h) 1/4 EDF Competition campaign pin EDF Energy Maida Vale 2 Roles…" at bounding box center [896, 424] width 162 height 817
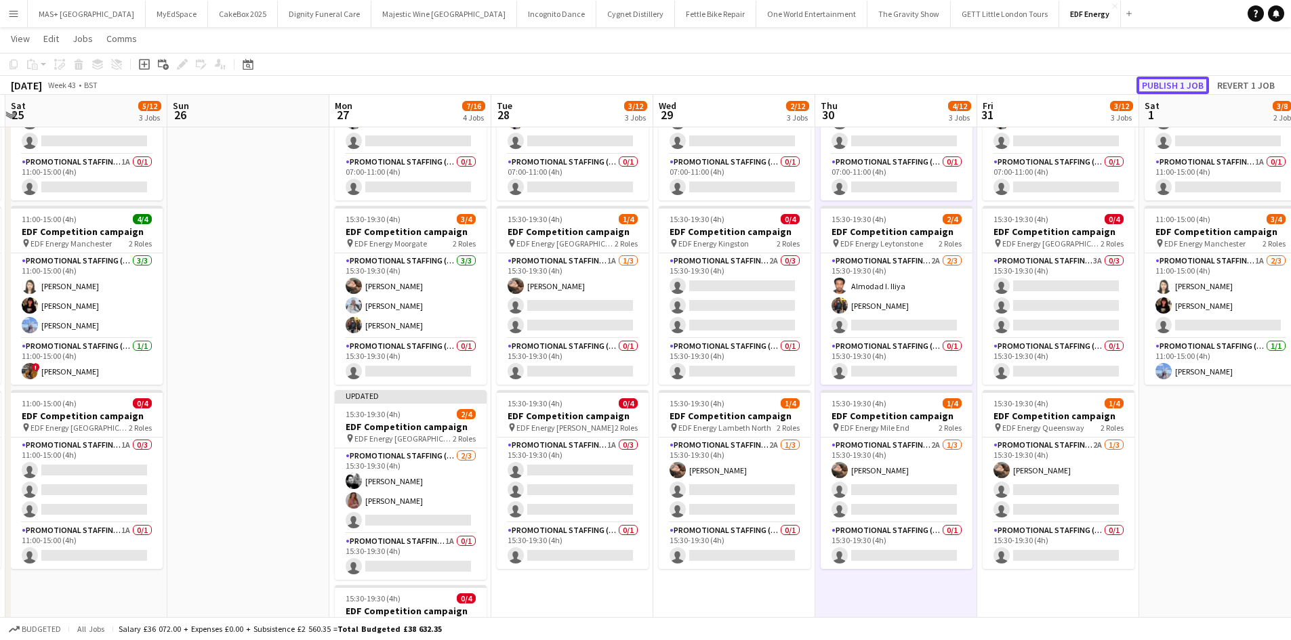
click at [1144, 84] on button "Publish 1 job" at bounding box center [1172, 86] width 72 height 18
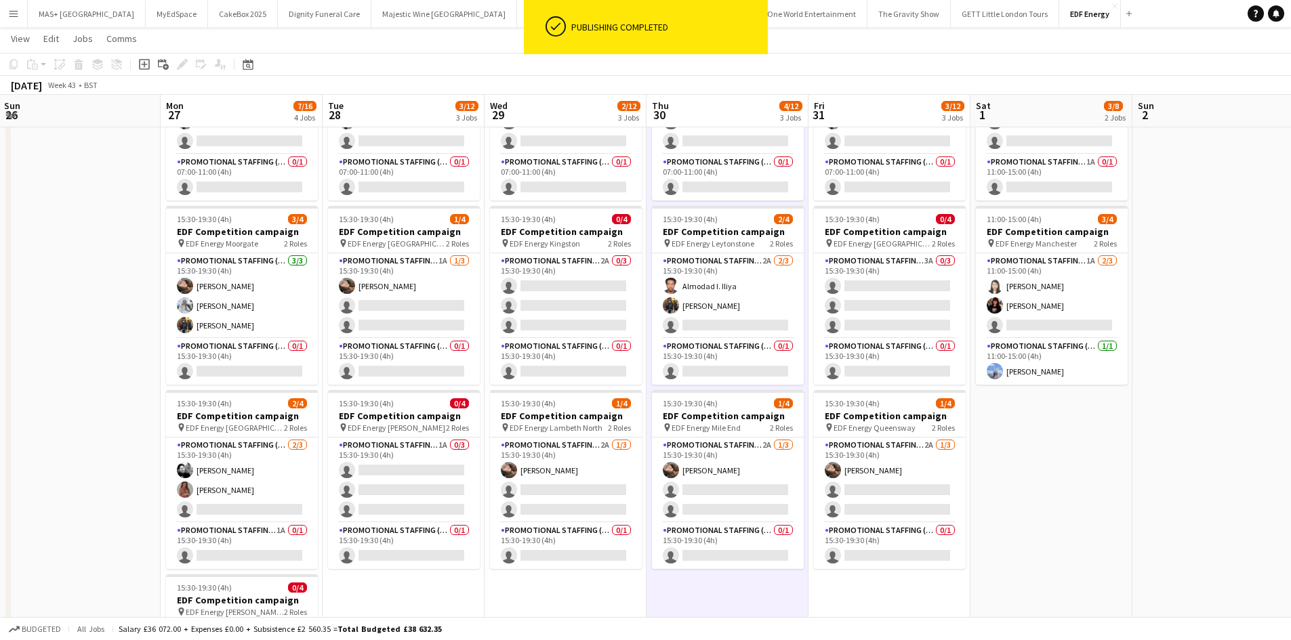
scroll to position [0, 442]
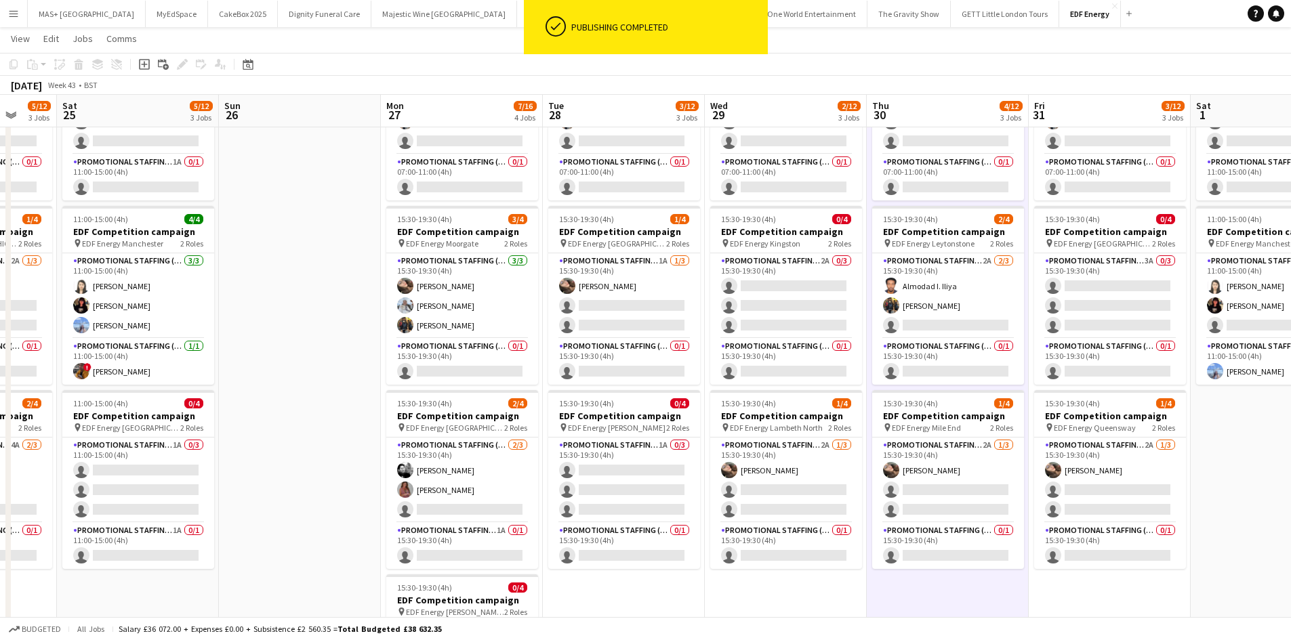
drag, startPoint x: 1226, startPoint y: 503, endPoint x: 920, endPoint y: 460, distance: 309.3
click at [941, 498] on app-calendar-viewport "Wed 22 4/12 3 Jobs Thu 23 3/12 3 Jobs Fri 24 5/12 3 Jobs Sat 25 5/12 3 Jobs Sun…" at bounding box center [645, 375] width 1291 height 916
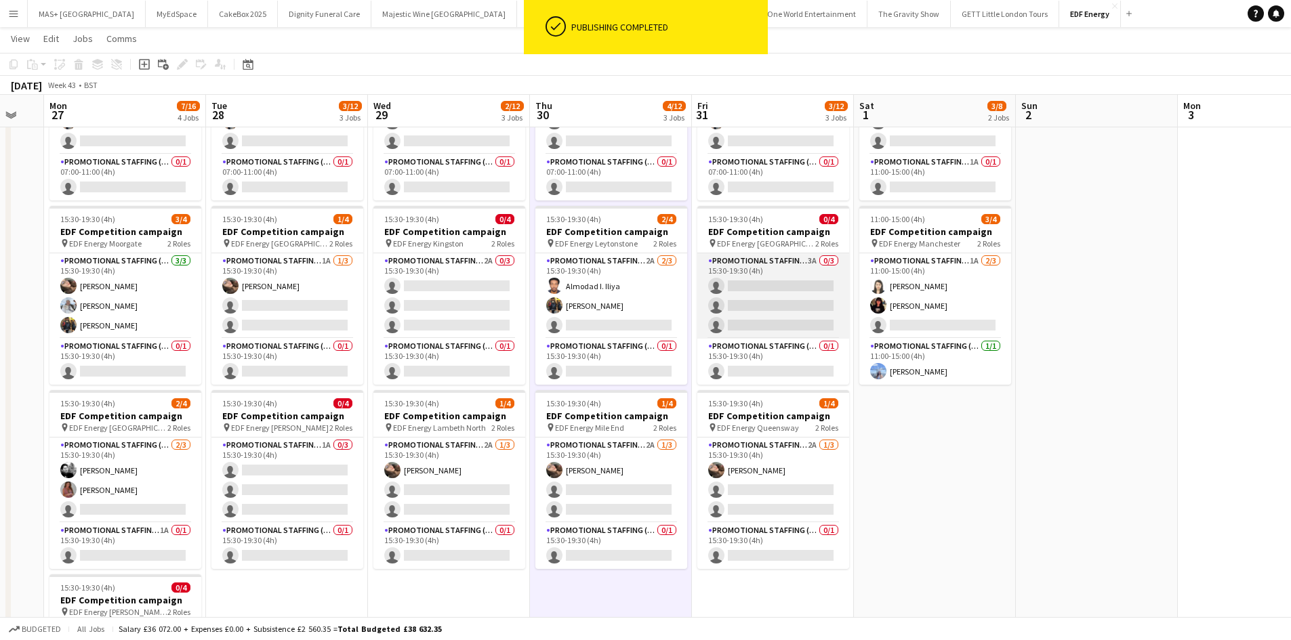
click at [801, 274] on app-card-role "Promotional Staffing (Flyering Staff) 3A 0/3 15:30-19:30 (4h) single-neutral-ac…" at bounding box center [773, 295] width 152 height 85
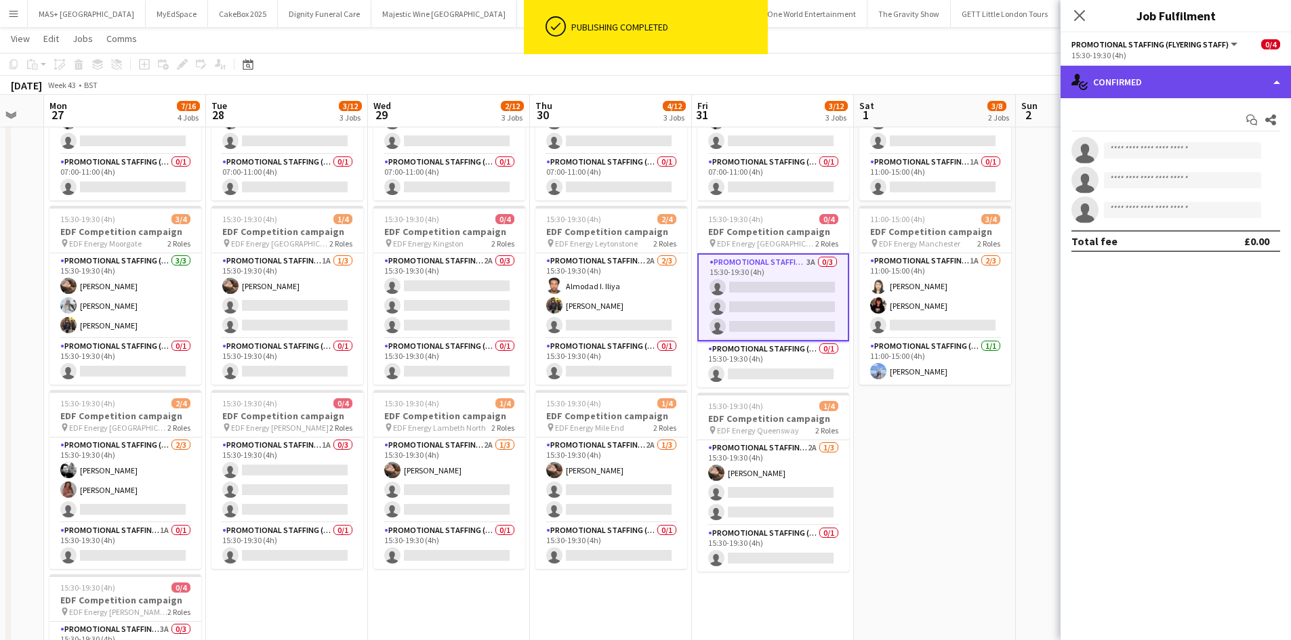
click at [1125, 79] on div "single-neutral-actions-check-2 Confirmed" at bounding box center [1175, 82] width 230 height 33
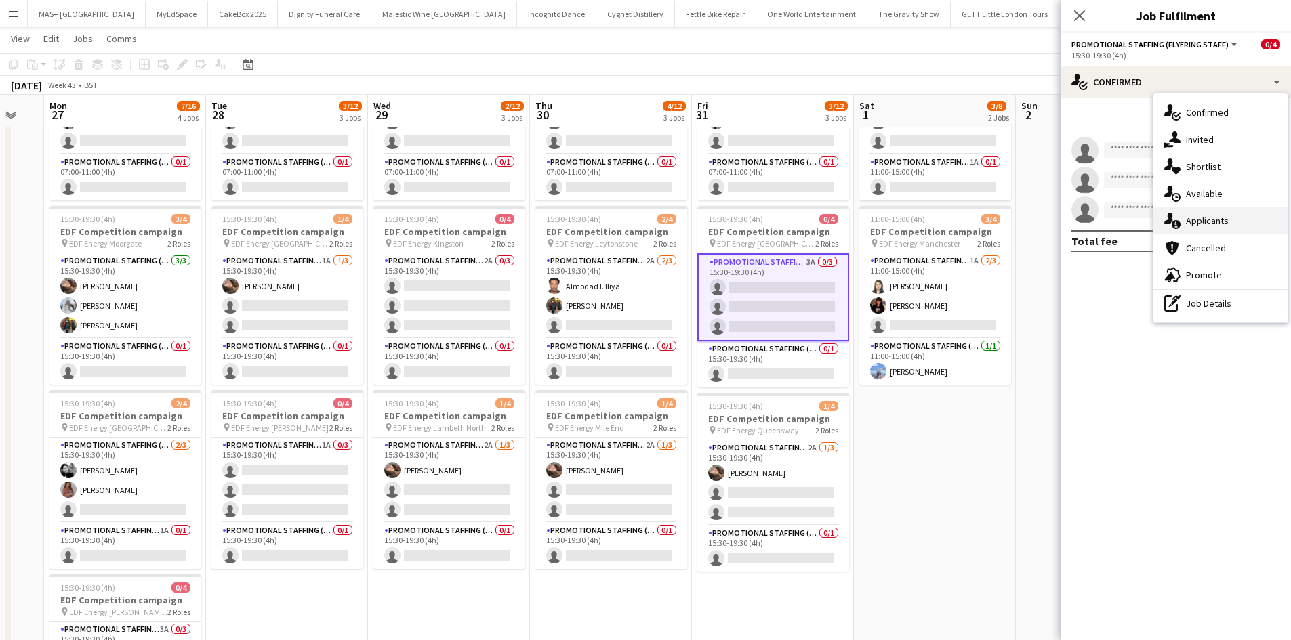
click at [1219, 226] on div "single-neutral-actions-information Applicants" at bounding box center [1220, 220] width 134 height 27
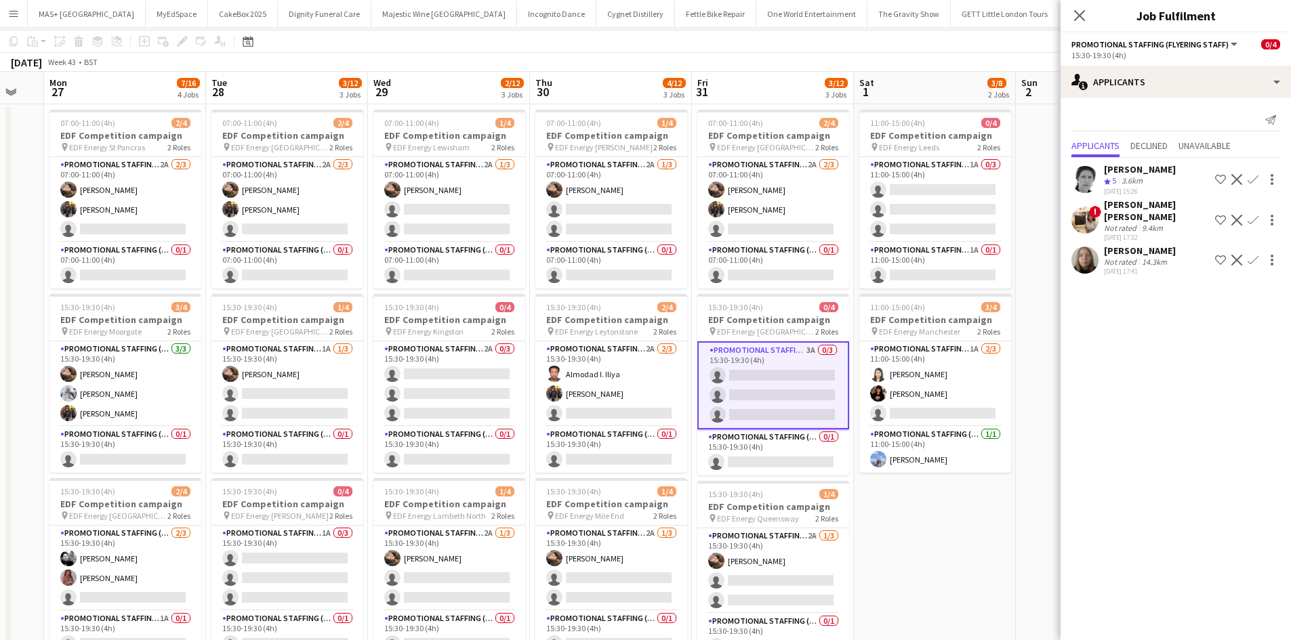
scroll to position [0, 0]
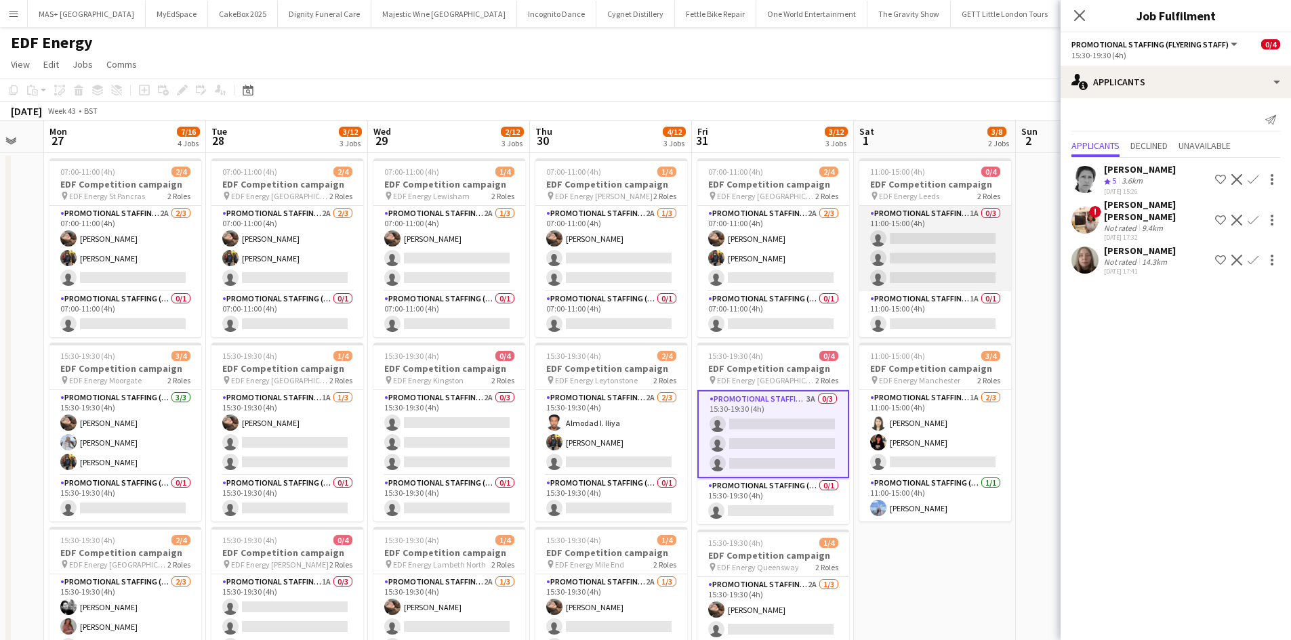
click at [932, 224] on app-card-role "Promotional Staffing (Flyering Staff) 1A 0/3 11:00-15:00 (4h) single-neutral-ac…" at bounding box center [935, 248] width 152 height 85
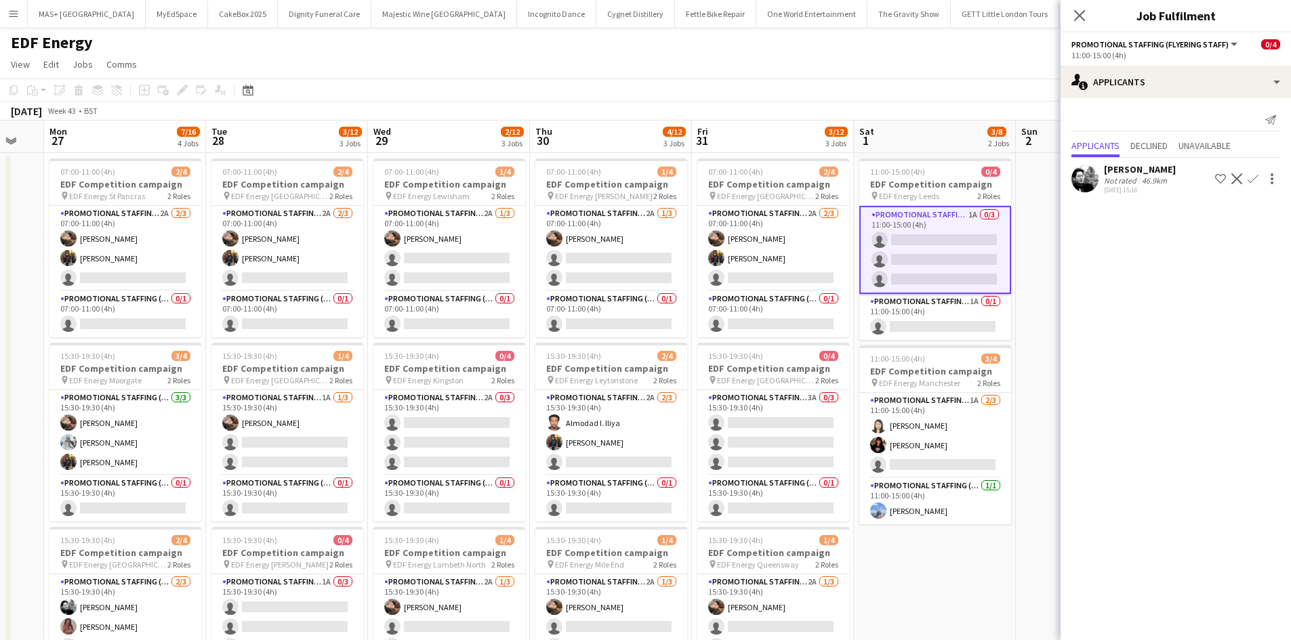
click at [1252, 183] on app-icon "Confirm" at bounding box center [1252, 178] width 11 height 11
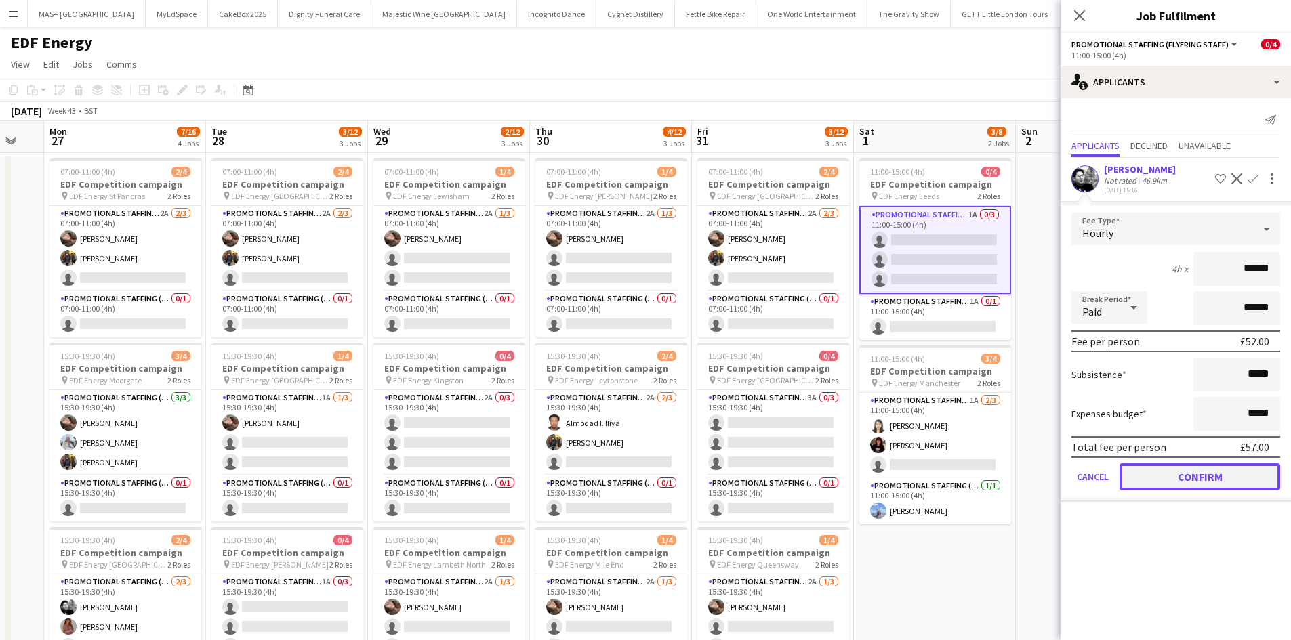
click at [1209, 476] on button "Confirm" at bounding box center [1199, 476] width 161 height 27
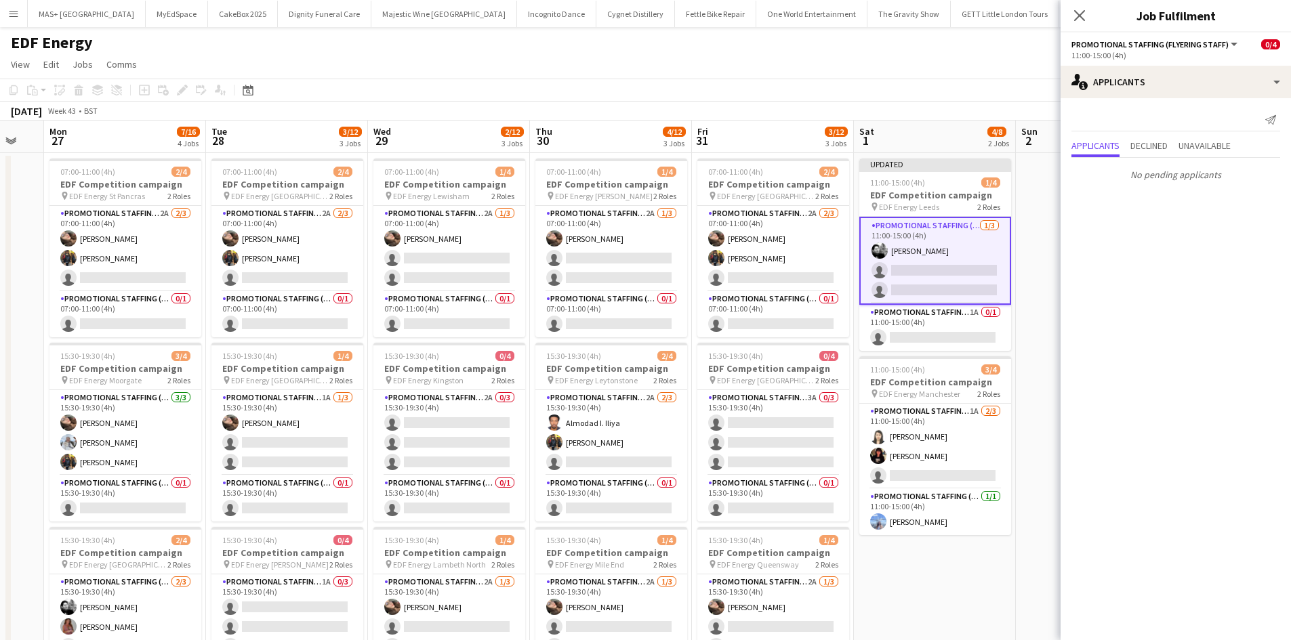
click at [959, 583] on app-date-cell "Updated 11:00-15:00 (4h) 1/4 EDF Competition campaign pin EDF Energy Leeds 2 Ro…" at bounding box center [935, 561] width 162 height 817
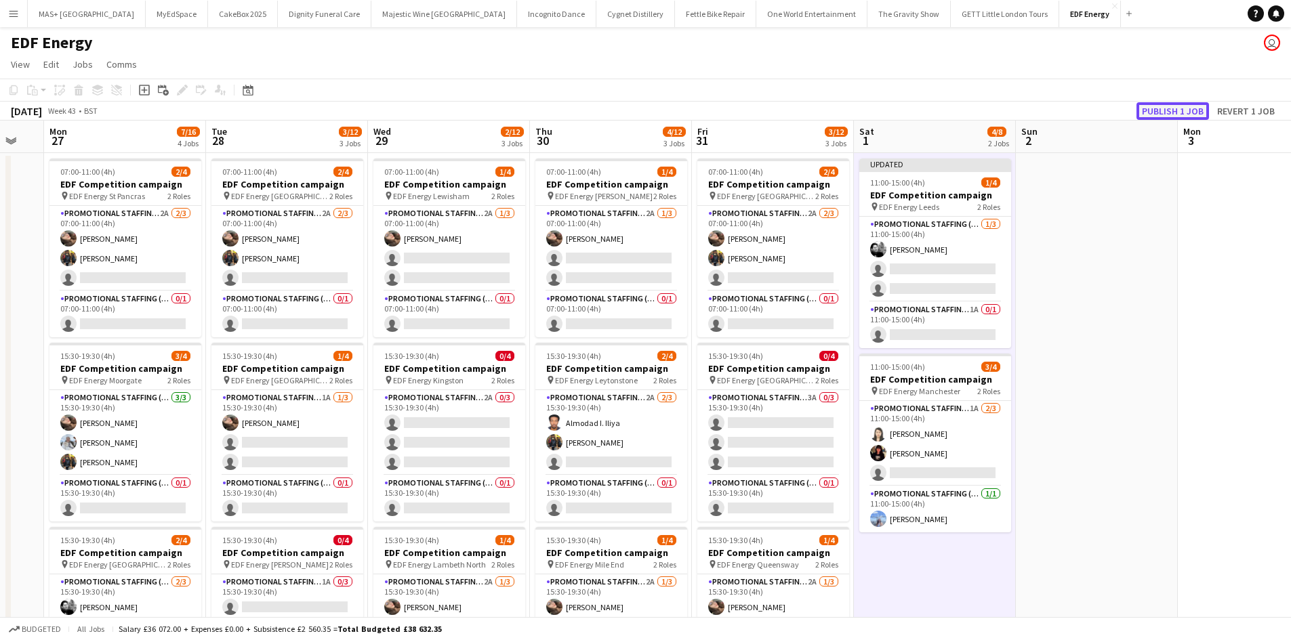
click at [1152, 110] on button "Publish 1 job" at bounding box center [1172, 111] width 72 height 18
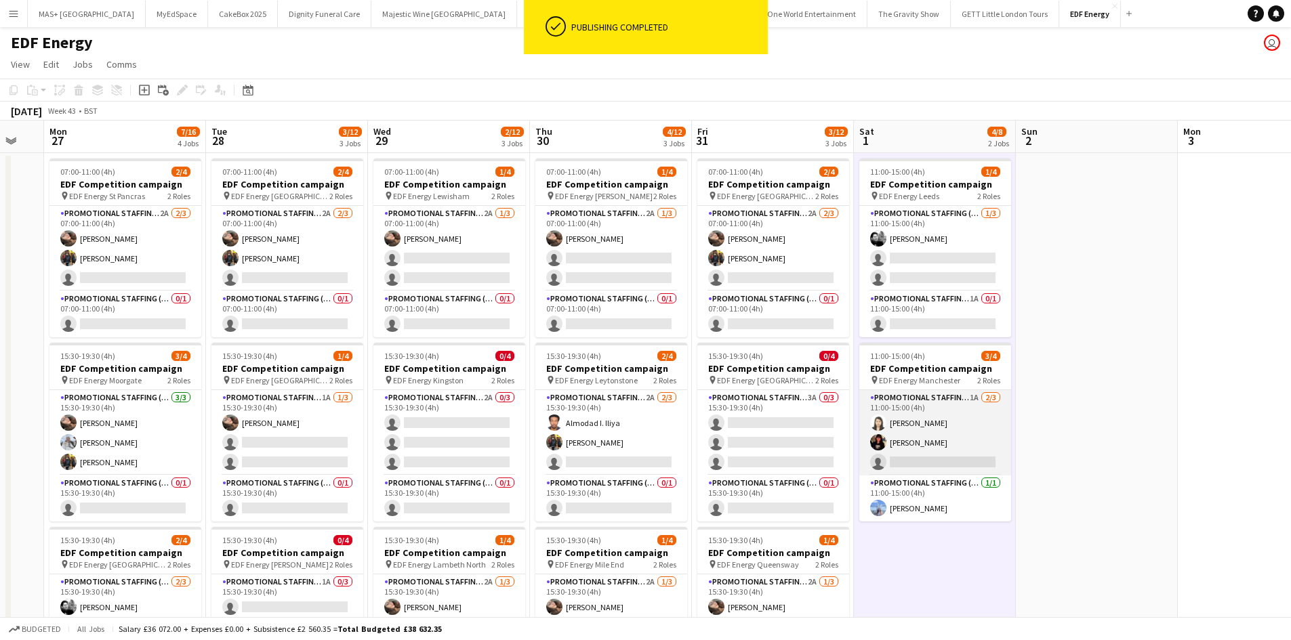
click at [965, 413] on app-card-role "Promotional Staffing (Flyering Staff) 1A 2/3 11:00-15:00 (4h) Winnie Wong Phoeb…" at bounding box center [935, 432] width 152 height 85
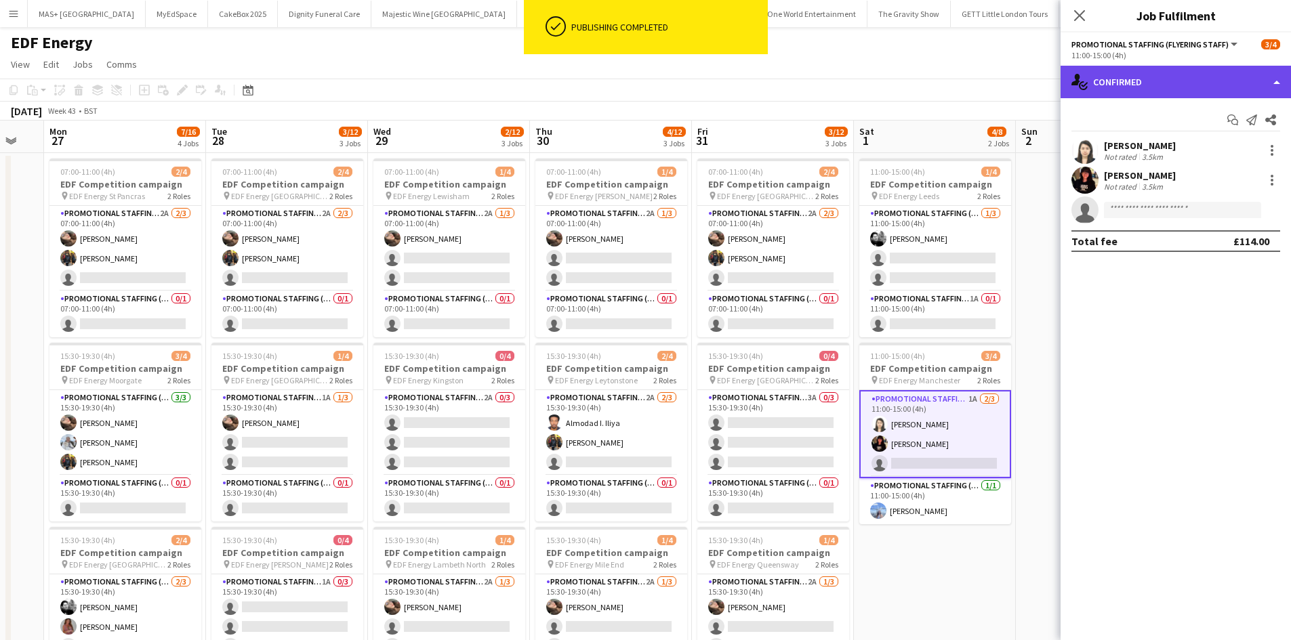
click at [1148, 87] on div "single-neutral-actions-check-2 Confirmed" at bounding box center [1175, 82] width 230 height 33
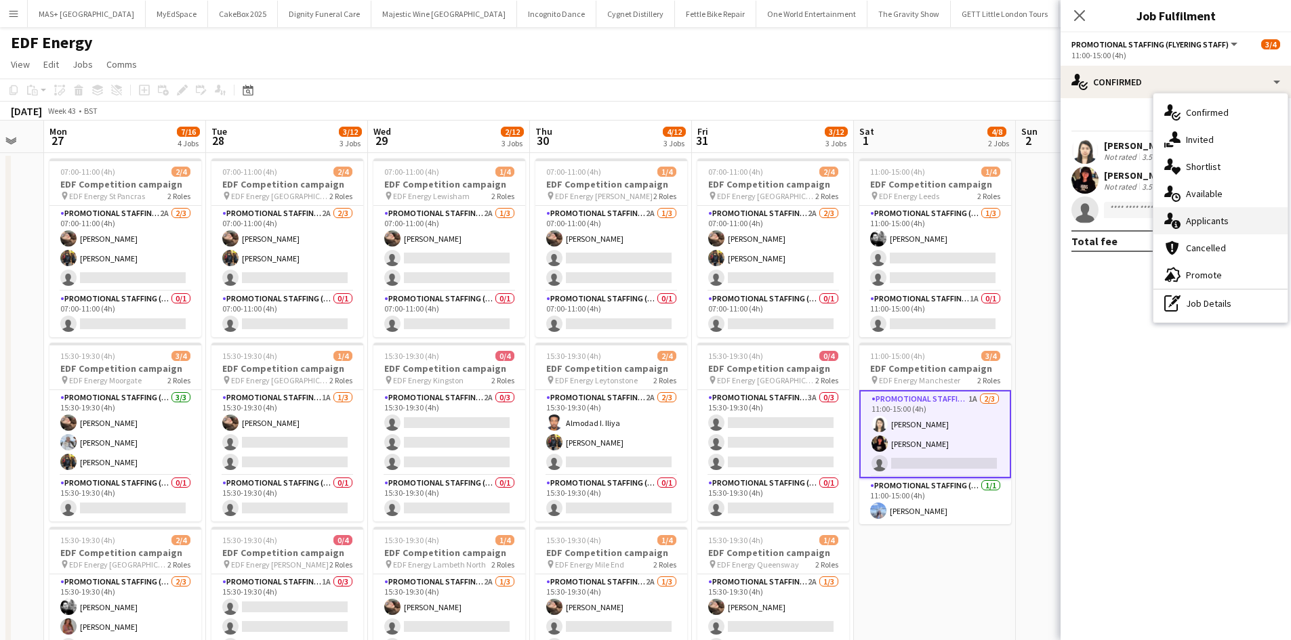
click at [1214, 224] on div "single-neutral-actions-information Applicants" at bounding box center [1220, 220] width 134 height 27
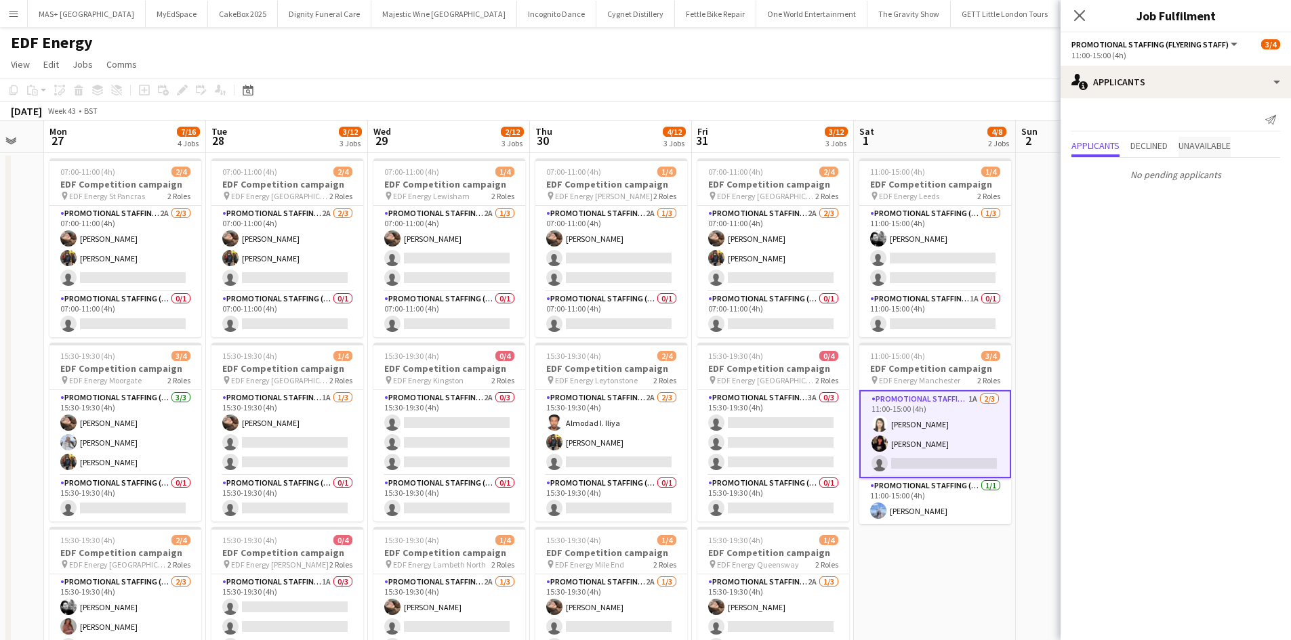
click at [1209, 141] on span "Unavailable" at bounding box center [1204, 145] width 52 height 9
click at [1007, 104] on div "October 2025 Week 43 • BST" at bounding box center [645, 111] width 1291 height 19
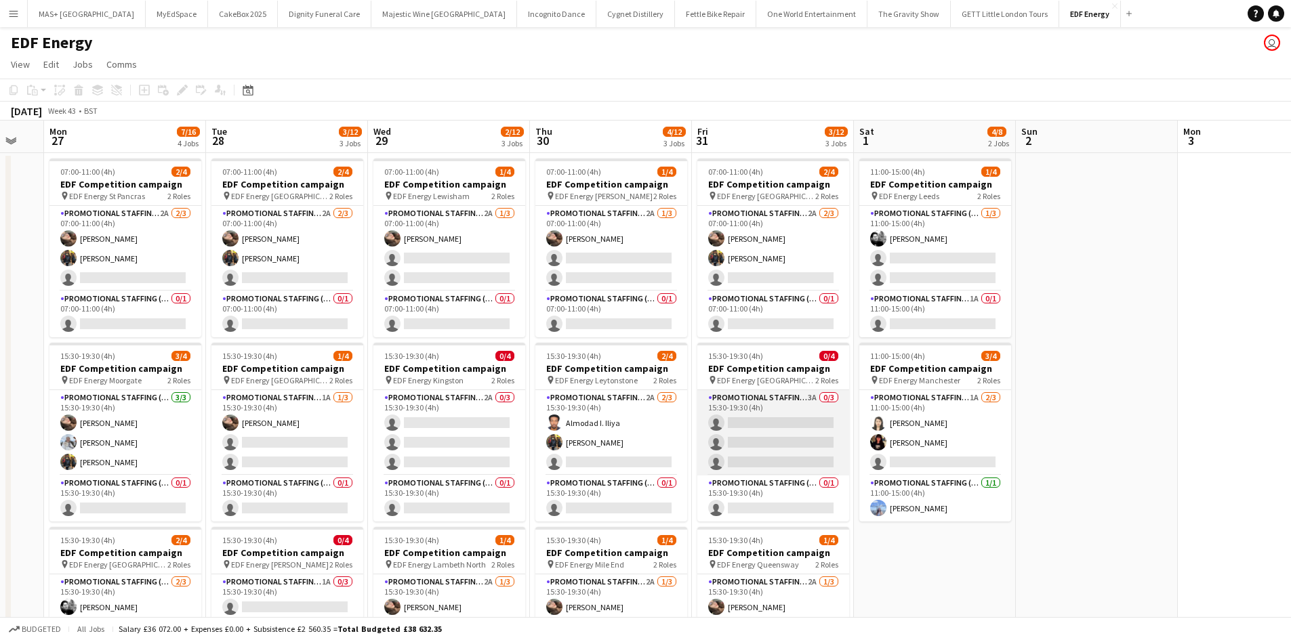
click at [771, 399] on app-card-role "Promotional Staffing (Flyering Staff) 3A 0/3 15:30-19:30 (4h) single-neutral-ac…" at bounding box center [773, 432] width 152 height 85
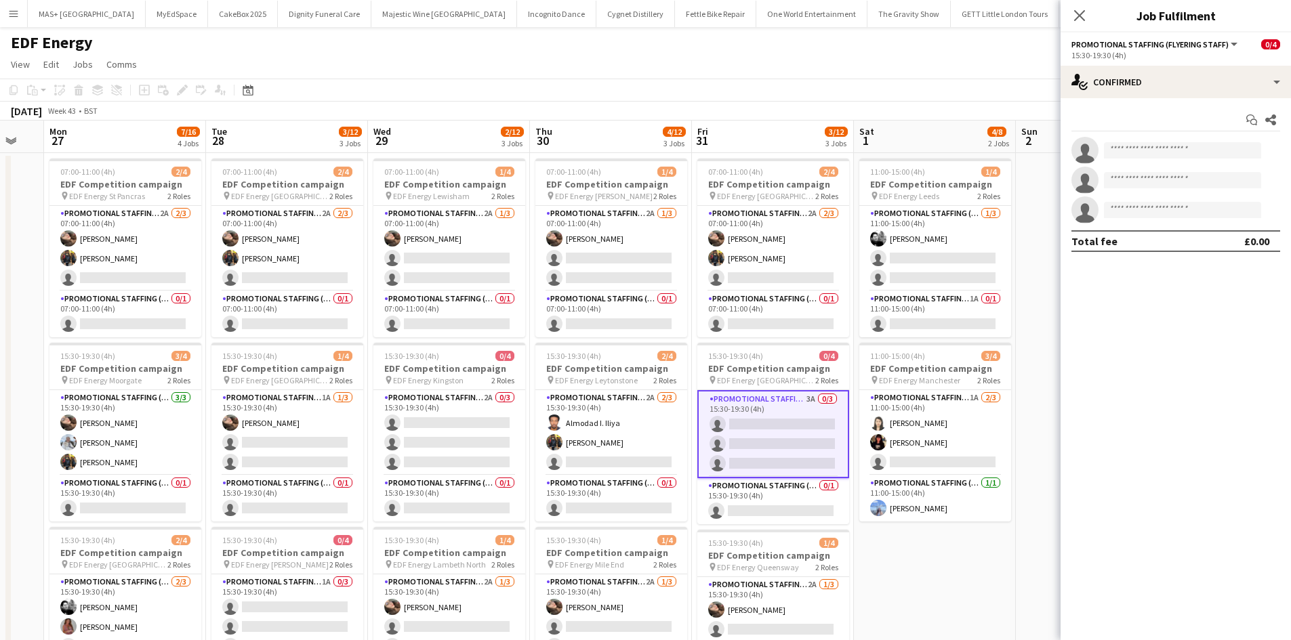
click at [932, 560] on app-date-cell "11:00-15:00 (4h) 1/4 EDF Competition campaign pin EDF Energy Leeds 2 Roles Prom…" at bounding box center [935, 561] width 162 height 817
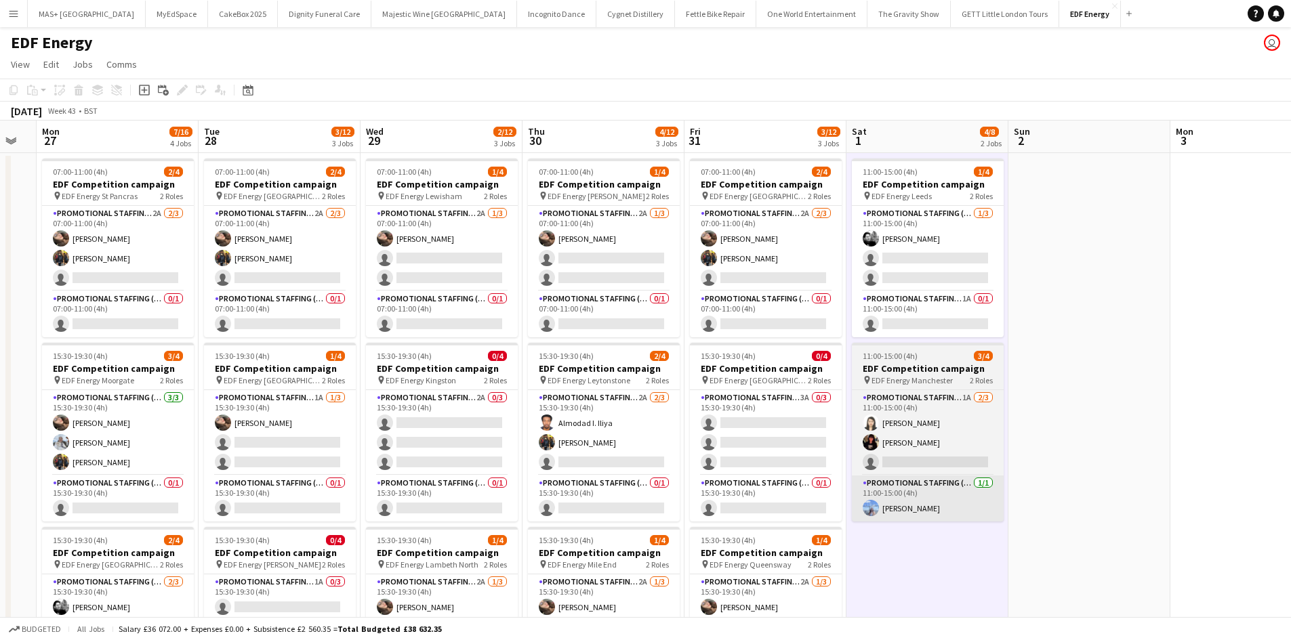
drag, startPoint x: 938, startPoint y: 570, endPoint x: 1255, endPoint y: 493, distance: 326.5
click at [1291, 484] on html "Menu Boards Boards Boards All jobs Status Workforce Workforce My Workforce Recr…" at bounding box center [645, 496] width 1291 height 993
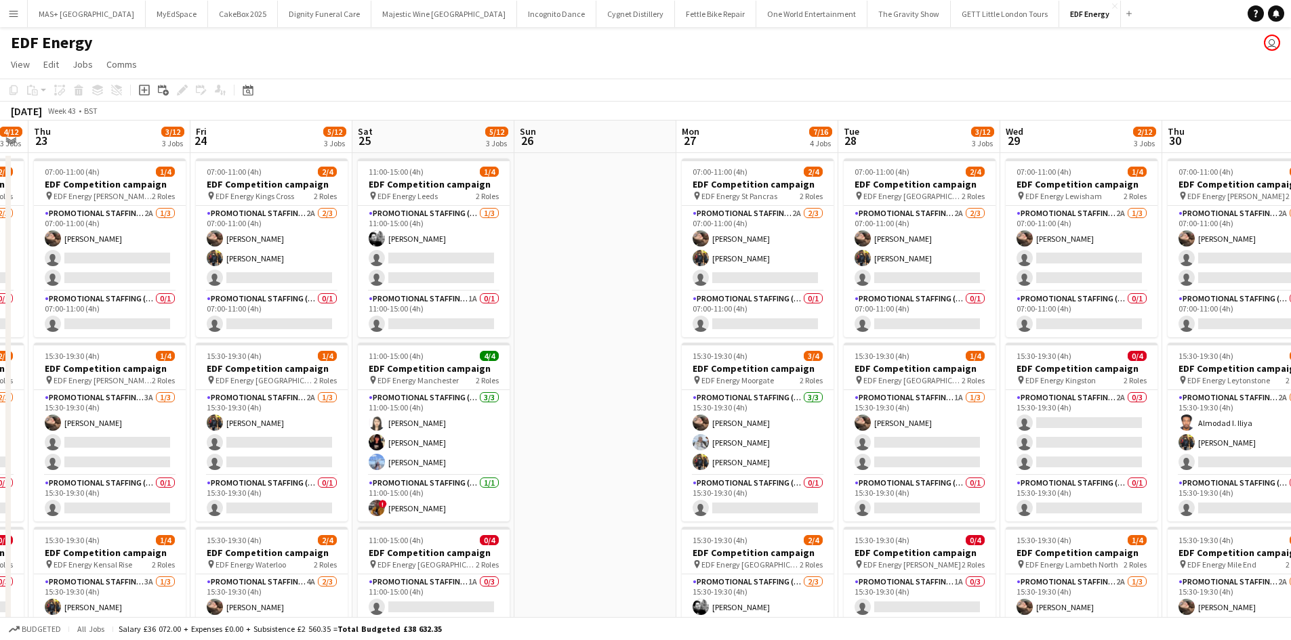
drag, startPoint x: 247, startPoint y: 480, endPoint x: 705, endPoint y: 419, distance: 462.6
click at [720, 428] on app-calendar-viewport "Wed 22 4/12 3 Jobs Thu 23 3/12 3 Jobs Fri 24 5/12 3 Jobs Sat 25 5/12 3 Jobs Sun…" at bounding box center [645, 546] width 1291 height 850
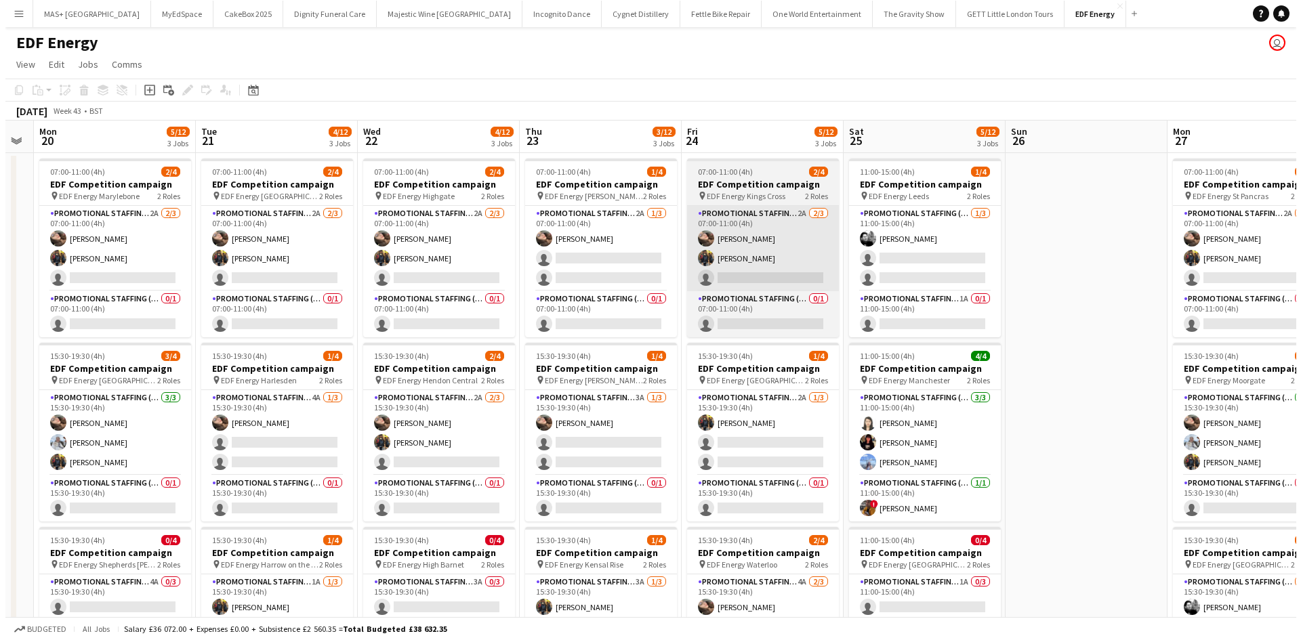
scroll to position [0, 462]
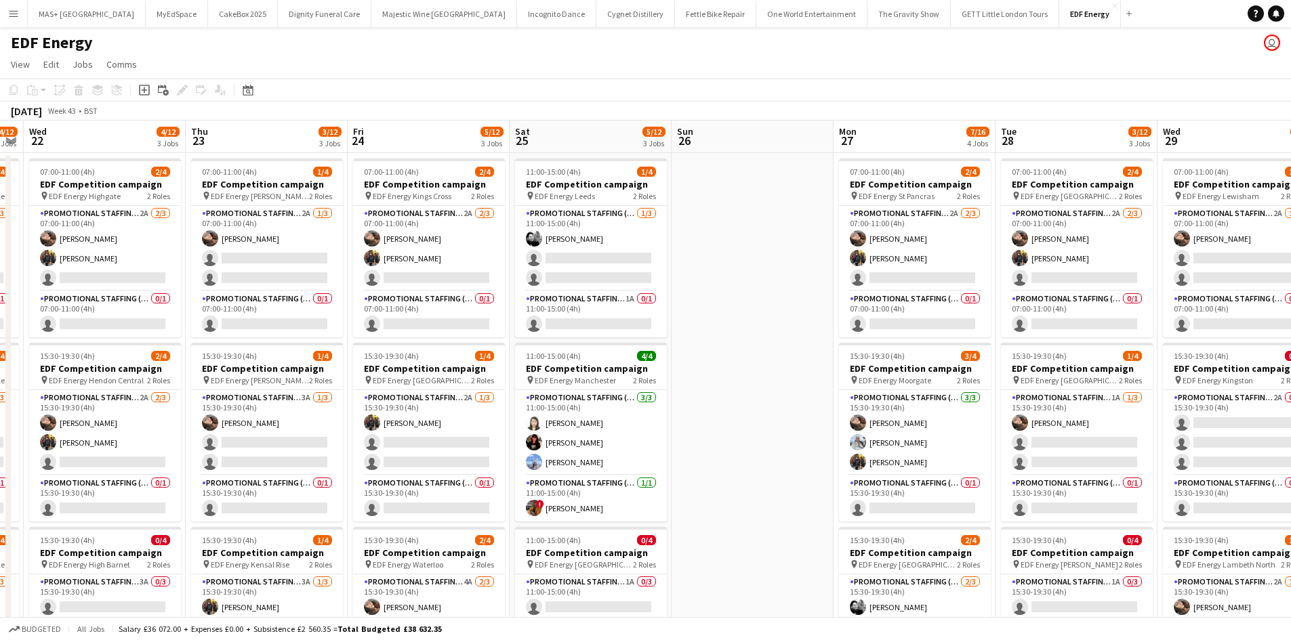
click at [26, 5] on button "Menu" at bounding box center [13, 13] width 27 height 27
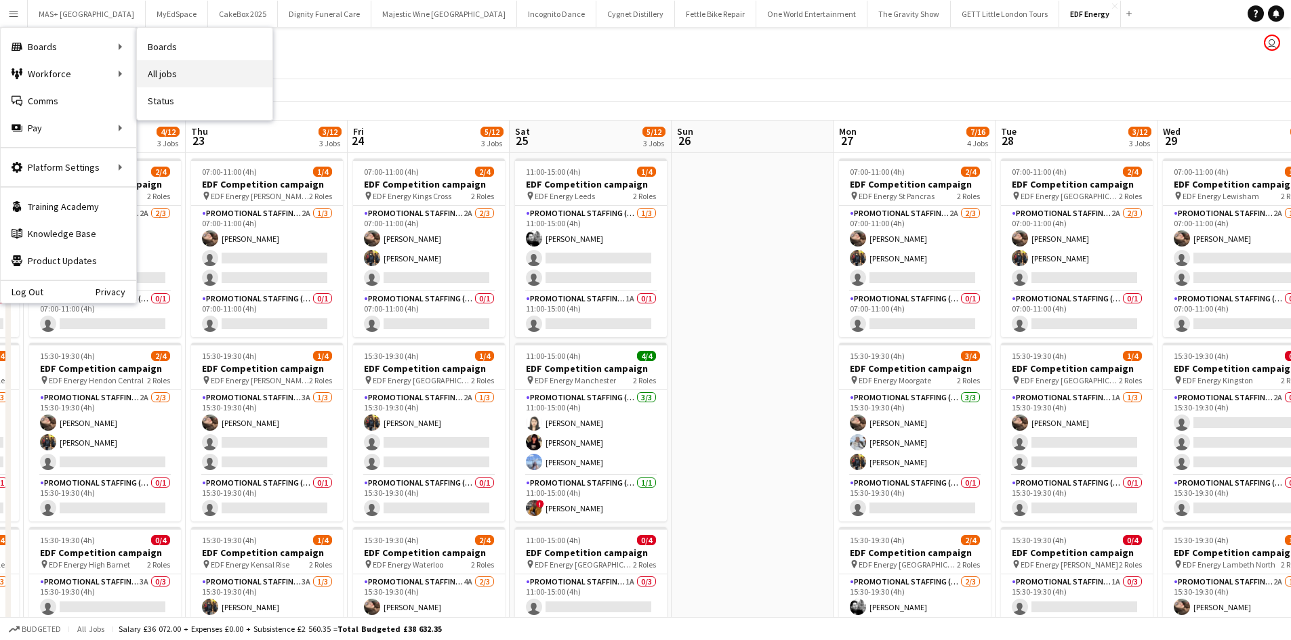
click at [175, 71] on link "All jobs" at bounding box center [205, 73] width 136 height 27
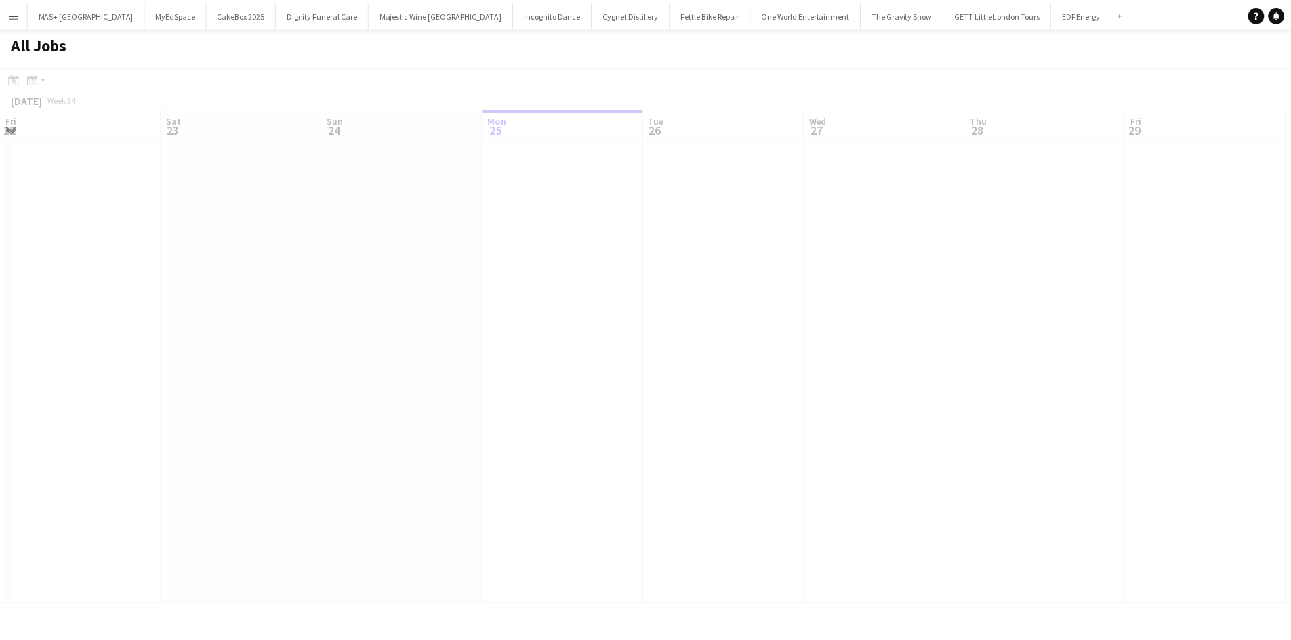
scroll to position [0, 324]
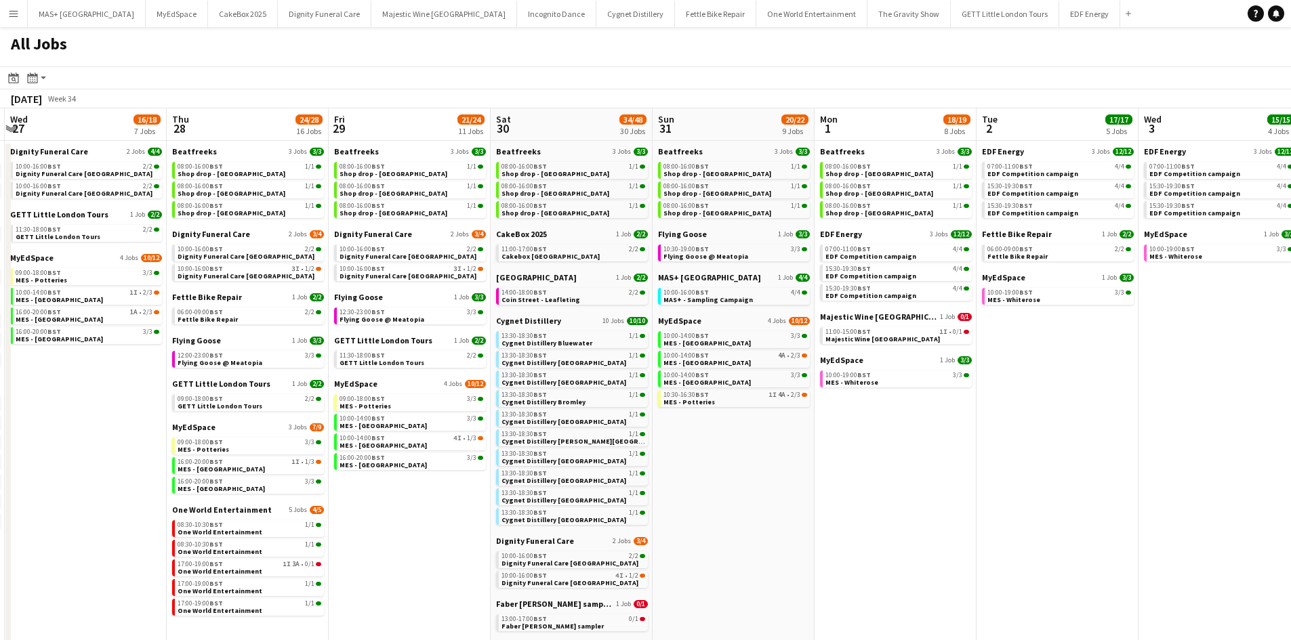
drag, startPoint x: 756, startPoint y: 540, endPoint x: 386, endPoint y: 484, distance: 374.2
click at [404, 488] on app-calendar-viewport "Sun 24 26/26 7 Jobs Mon 25 8/10 5 Jobs Tue 26 22/24 14 Jobs Wed 27 16/18 7 Jobs…" at bounding box center [645, 593] width 1291 height 971
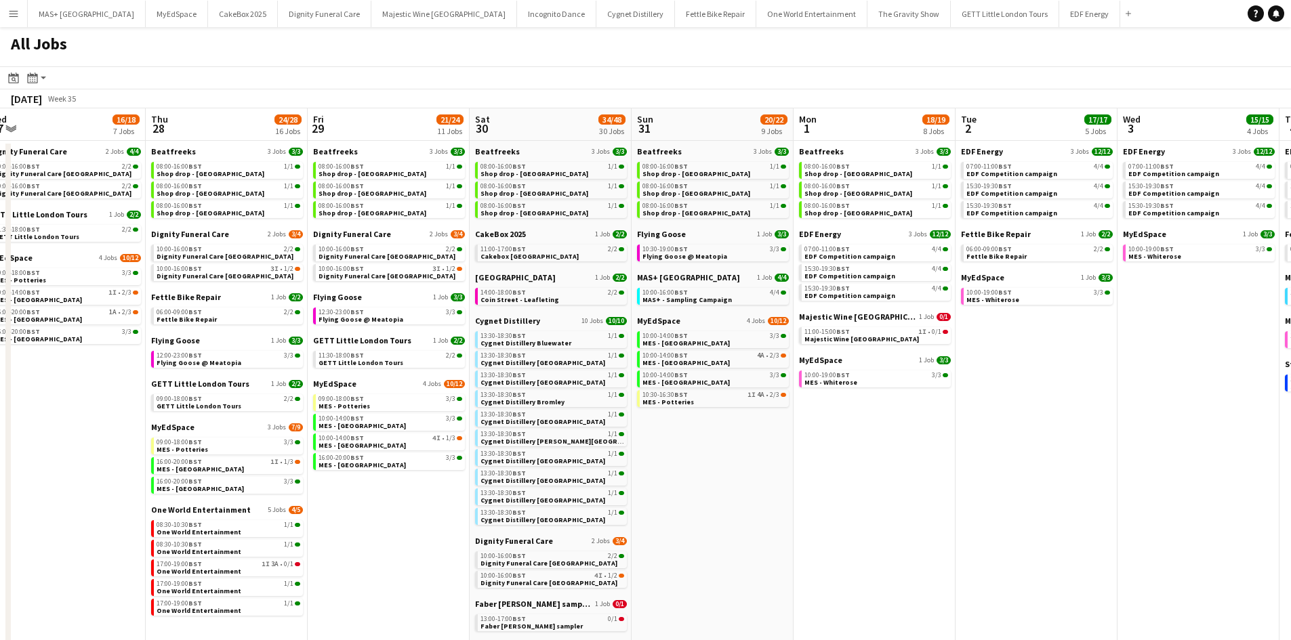
scroll to position [0, 503]
drag, startPoint x: 848, startPoint y: 495, endPoint x: 825, endPoint y: 501, distance: 23.2
click at [825, 501] on app-calendar-viewport "Sun 24 26/26 7 Jobs Mon 25 8/10 5 Jobs Tue 26 22/24 14 Jobs Wed 27 16/18 7 Jobs…" at bounding box center [645, 593] width 1291 height 971
click at [732, 402] on link "10:30-16:30 BST 1I 4A • 2/3 MES - Potteries" at bounding box center [713, 398] width 144 height 16
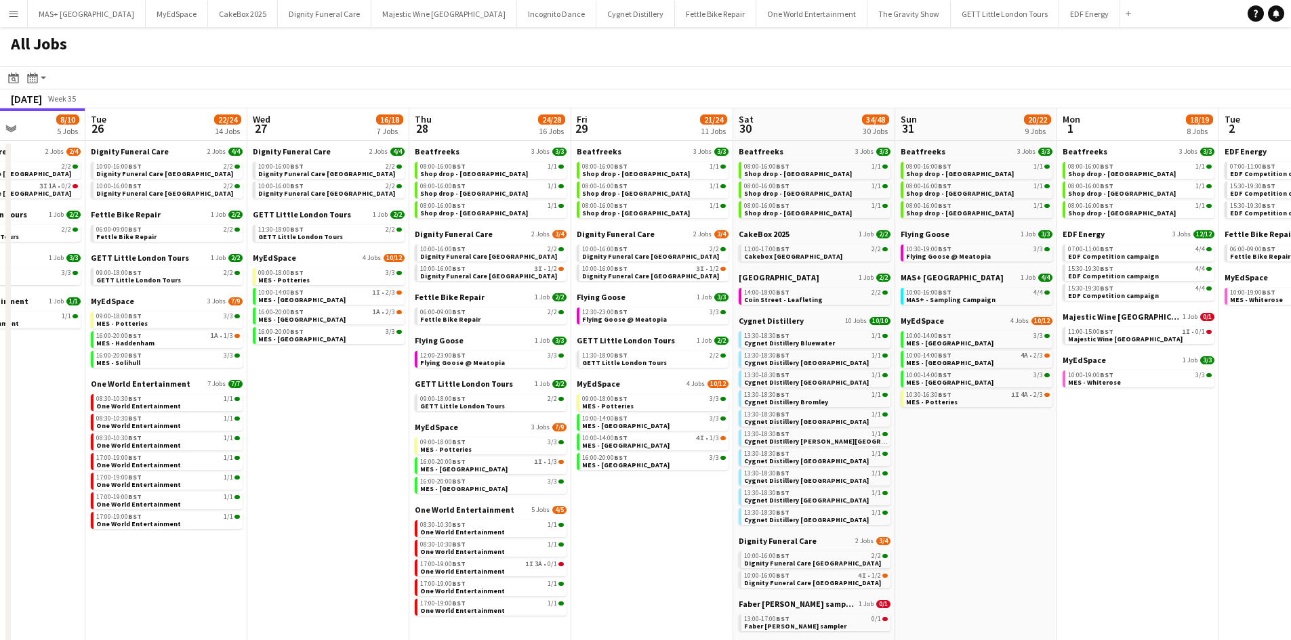
drag, startPoint x: 425, startPoint y: 497, endPoint x: 924, endPoint y: 453, distance: 500.6
click at [1014, 431] on app-calendar-viewport "Sat 23 52/52 24 Jobs Sun 24 26/26 7 Jobs Mon 25 8/10 5 Jobs Tue 26 22/24 14 Job…" at bounding box center [645, 593] width 1291 height 971
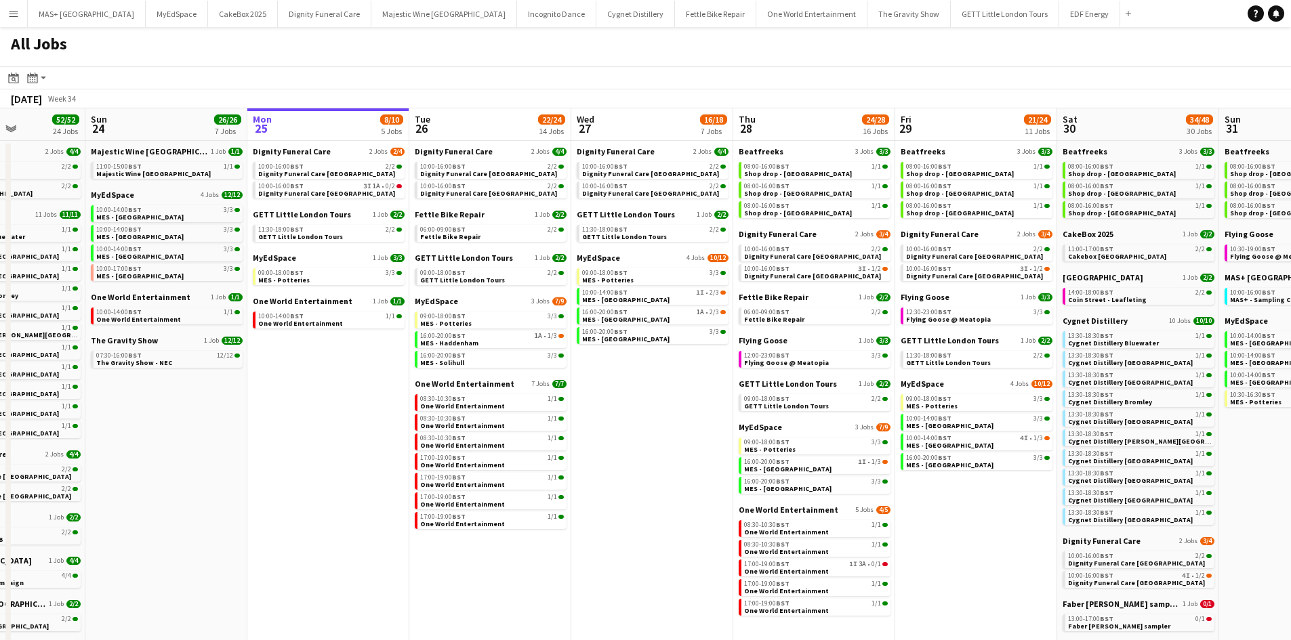
scroll to position [0, 380]
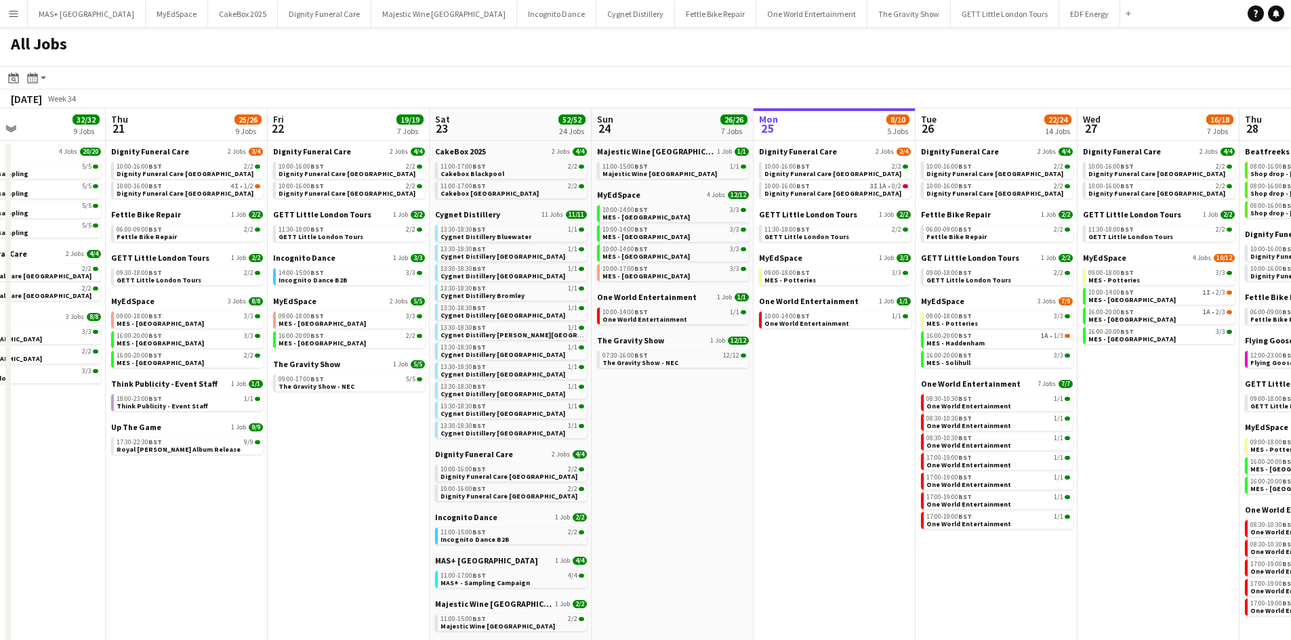
drag, startPoint x: 372, startPoint y: 470, endPoint x: 825, endPoint y: 446, distance: 453.2
click at [834, 443] on app-calendar-viewport "Mon 18 9/9 4 Jobs Tue 19 33/33 9 Jobs Wed 20 32/32 9 Jobs Thu 21 25/26 9 Jobs F…" at bounding box center [645, 593] width 1291 height 971
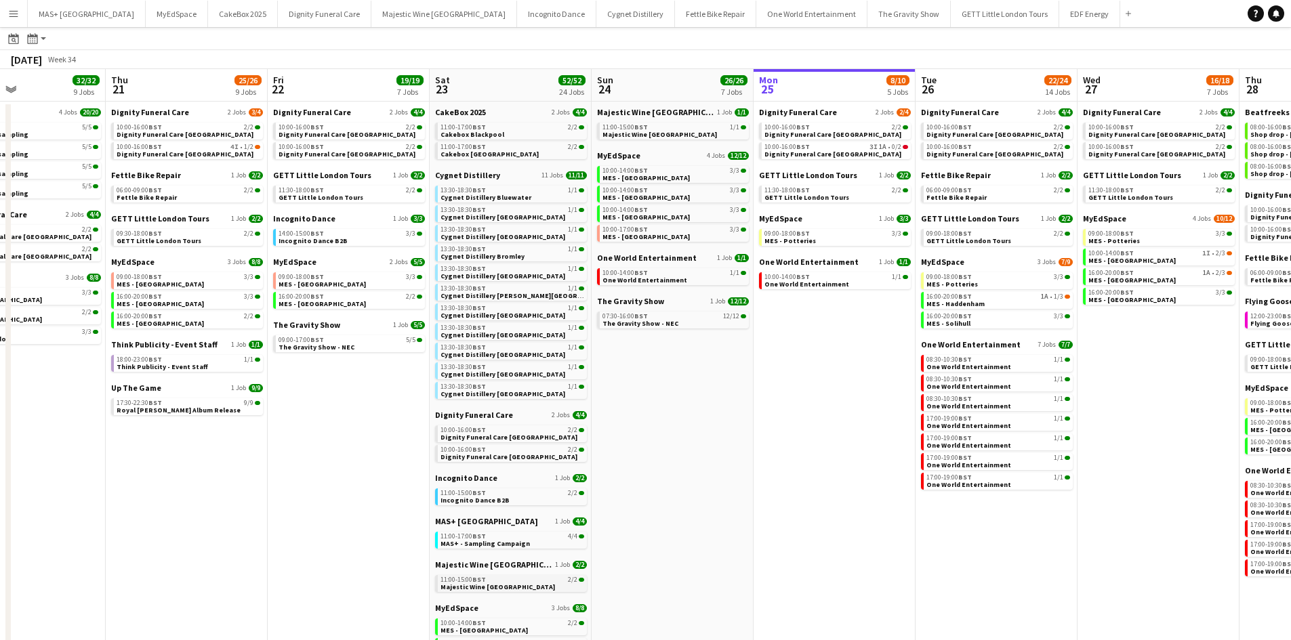
scroll to position [68, 0]
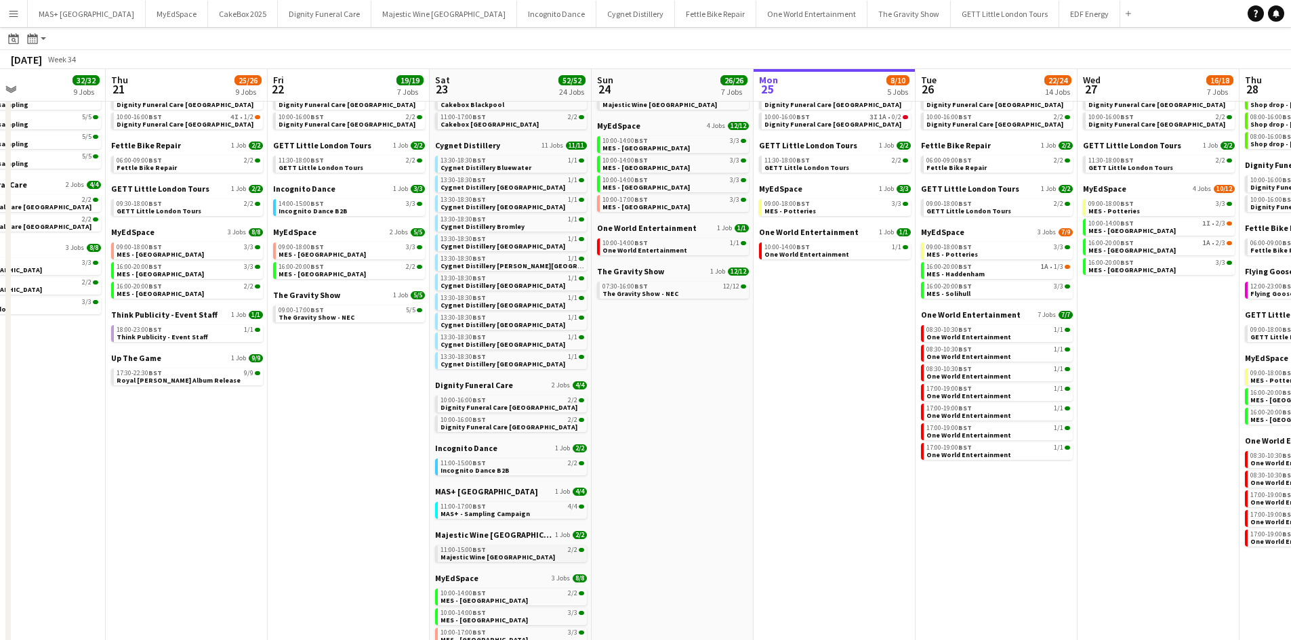
click at [512, 551] on div "11:00-15:00 BST 2/2" at bounding box center [512, 550] width 144 height 7
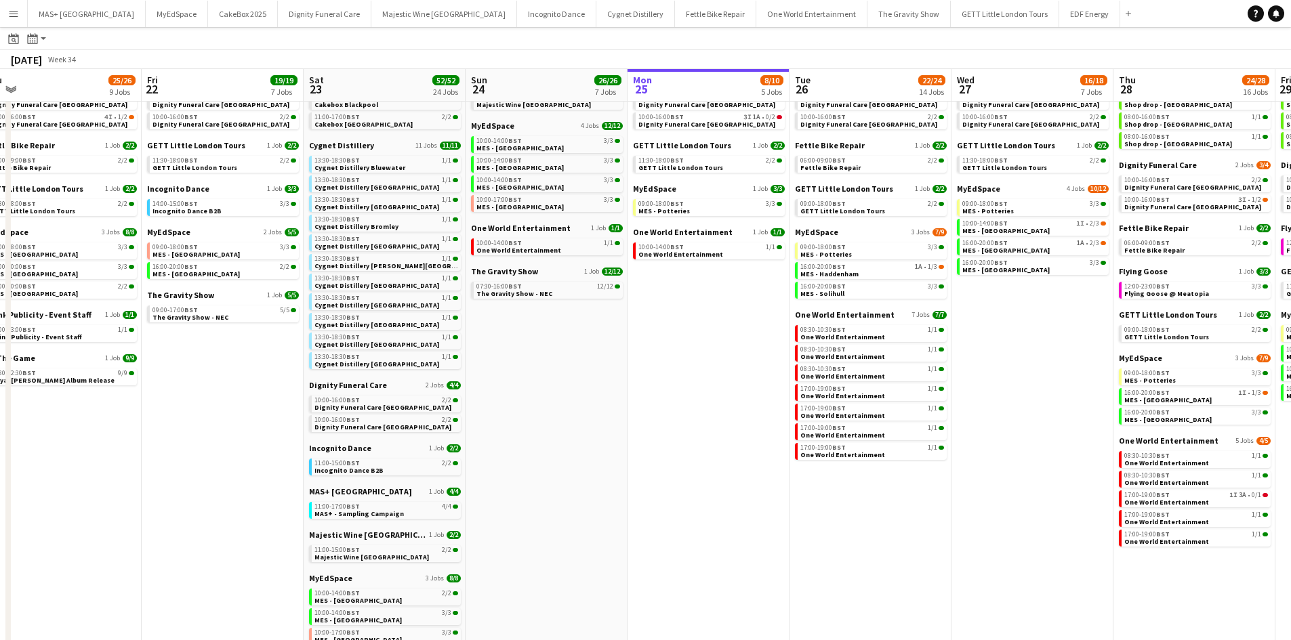
drag, startPoint x: 733, startPoint y: 389, endPoint x: 313, endPoint y: 417, distance: 421.0
click at [270, 416] on app-calendar-viewport "Mon 18 9/9 4 Jobs Tue 19 33/33 9 Jobs Wed 20 32/32 9 Jobs Thu 21 25/26 9 Jobs F…" at bounding box center [645, 505] width 1291 height 1012
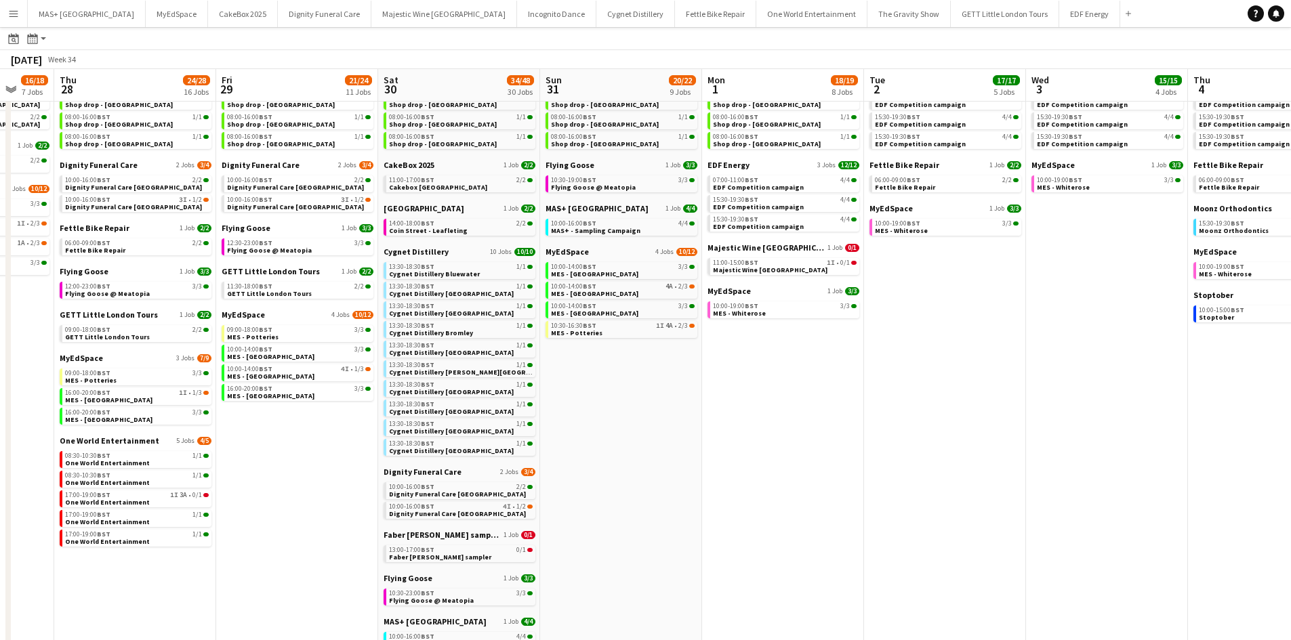
drag, startPoint x: 989, startPoint y: 455, endPoint x: 346, endPoint y: 436, distance: 643.9
click at [346, 436] on app-calendar-viewport "Mon 25 8/10 5 Jobs Tue 26 22/24 14 Jobs Wed 27 16/18 7 Jobs Thu 28 24/28 16 Job…" at bounding box center [645, 505] width 1291 height 1012
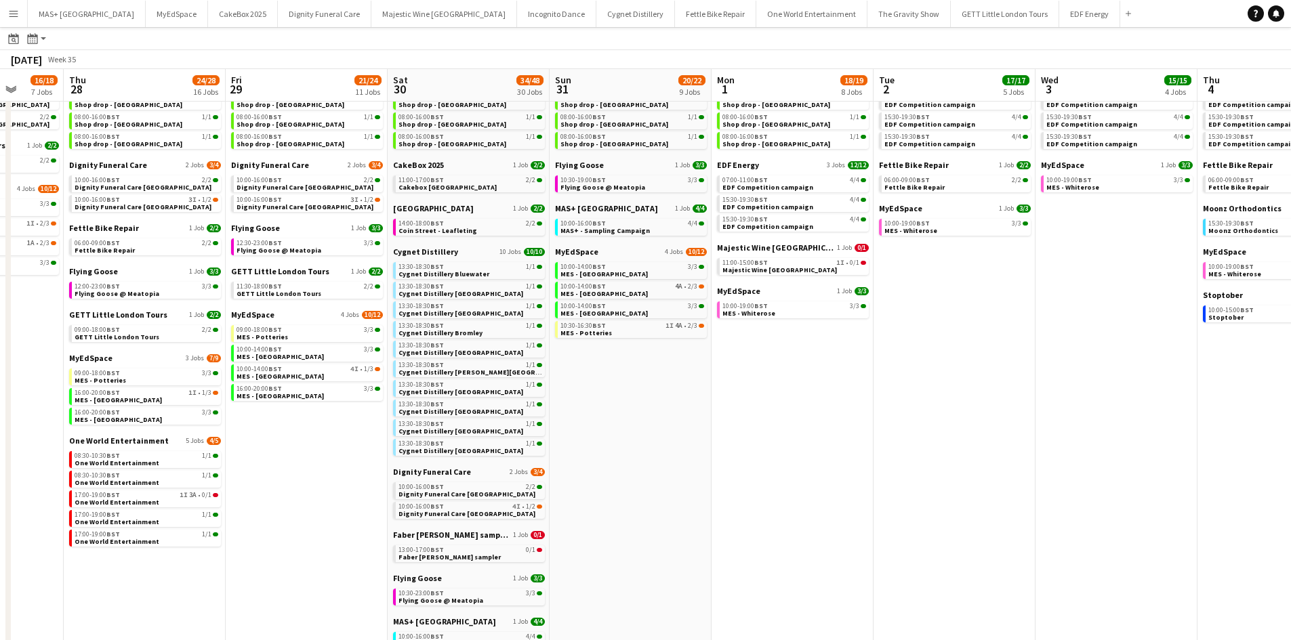
click at [704, 404] on app-all-jobs "All Jobs Date picker AUG 2025 AUG 2025 Monday M Tuesday T Wednesday W Thursday …" at bounding box center [645, 484] width 1291 height 1051
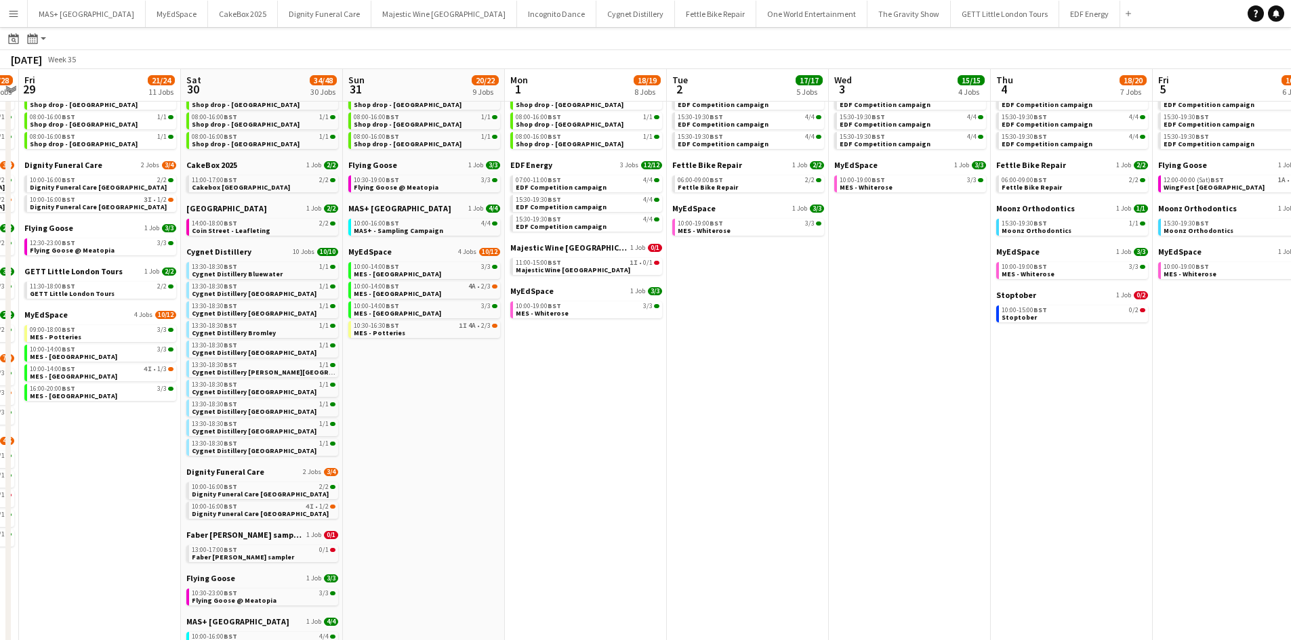
drag, startPoint x: 957, startPoint y: 387, endPoint x: 698, endPoint y: 381, distance: 258.9
click at [698, 381] on app-calendar-viewport "Tue 26 22/24 14 Jobs Wed 27 16/18 7 Jobs Thu 28 24/28 16 Jobs Fri 29 21/24 11 J…" at bounding box center [645, 505] width 1291 height 1012
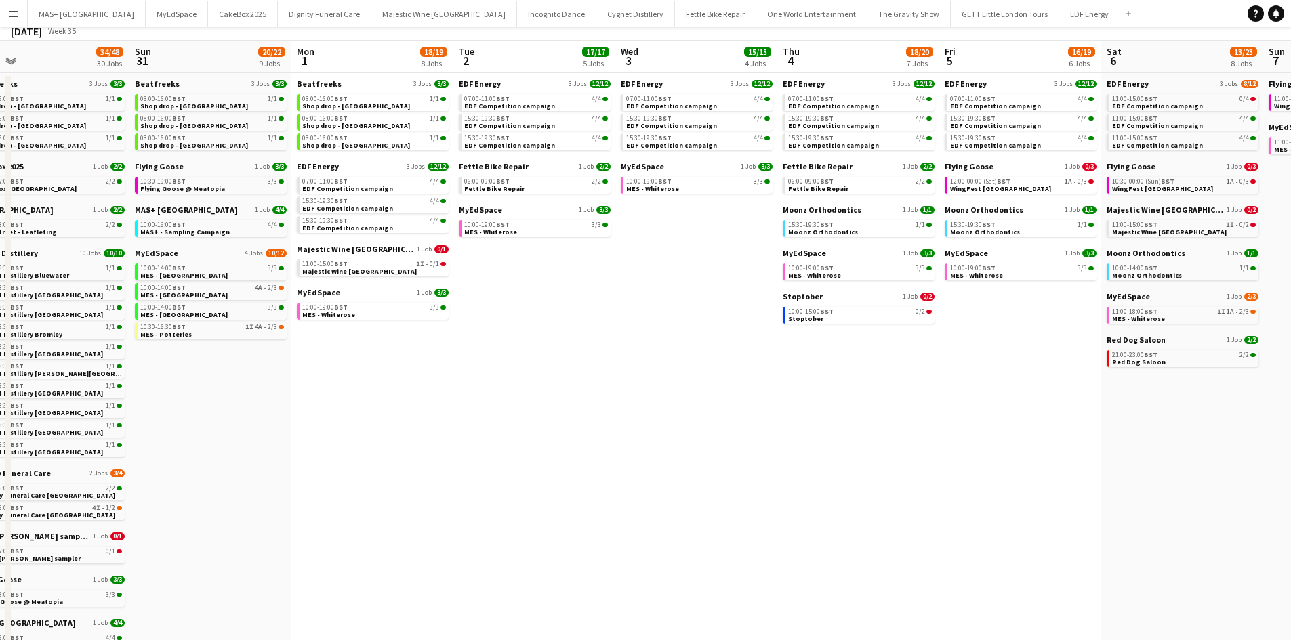
scroll to position [0, 0]
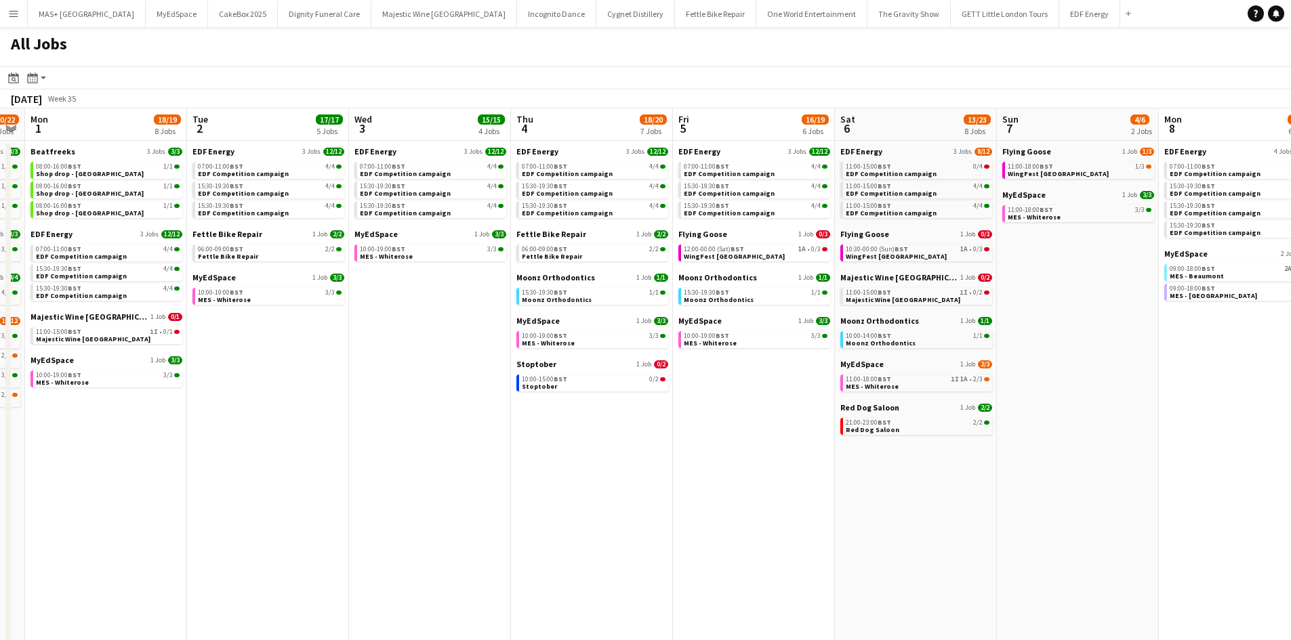
drag, startPoint x: 657, startPoint y: 377, endPoint x: 428, endPoint y: 390, distance: 230.0
click at [285, 381] on app-calendar-viewport "Fri 29 21/24 11 Jobs Sat 30 34/48 30 Jobs Sun 31 20/22 9 Jobs Mon 1 18/19 8 Job…" at bounding box center [645, 593] width 1291 height 971
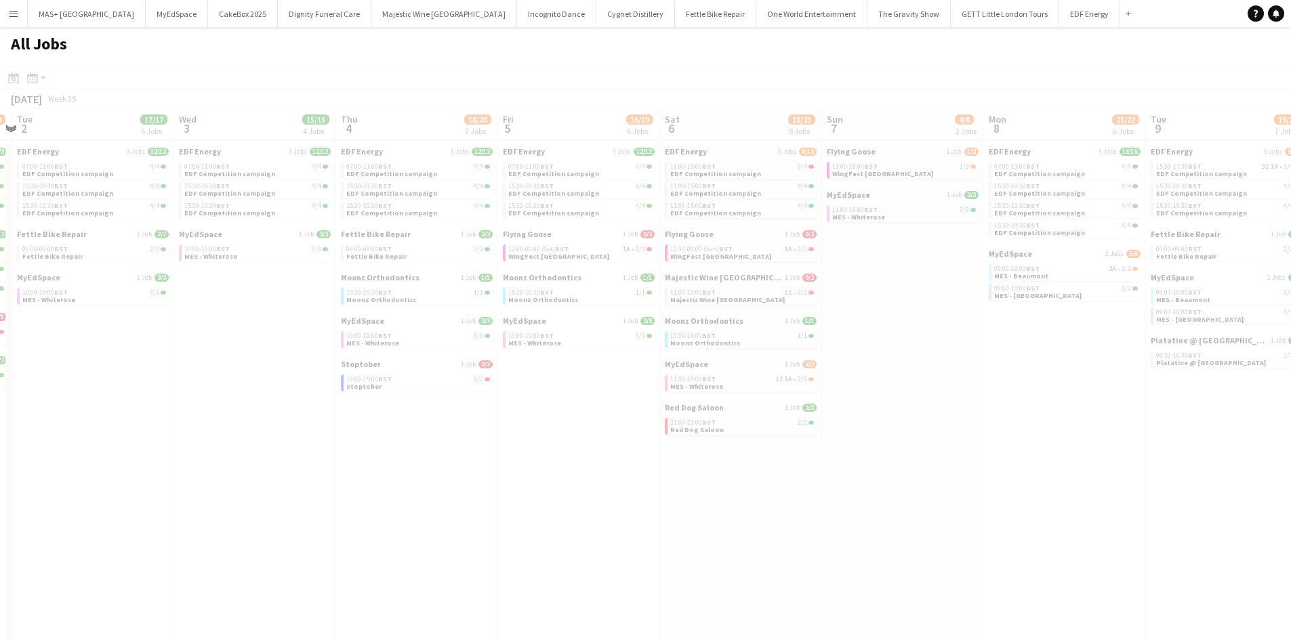
scroll to position [0, 396]
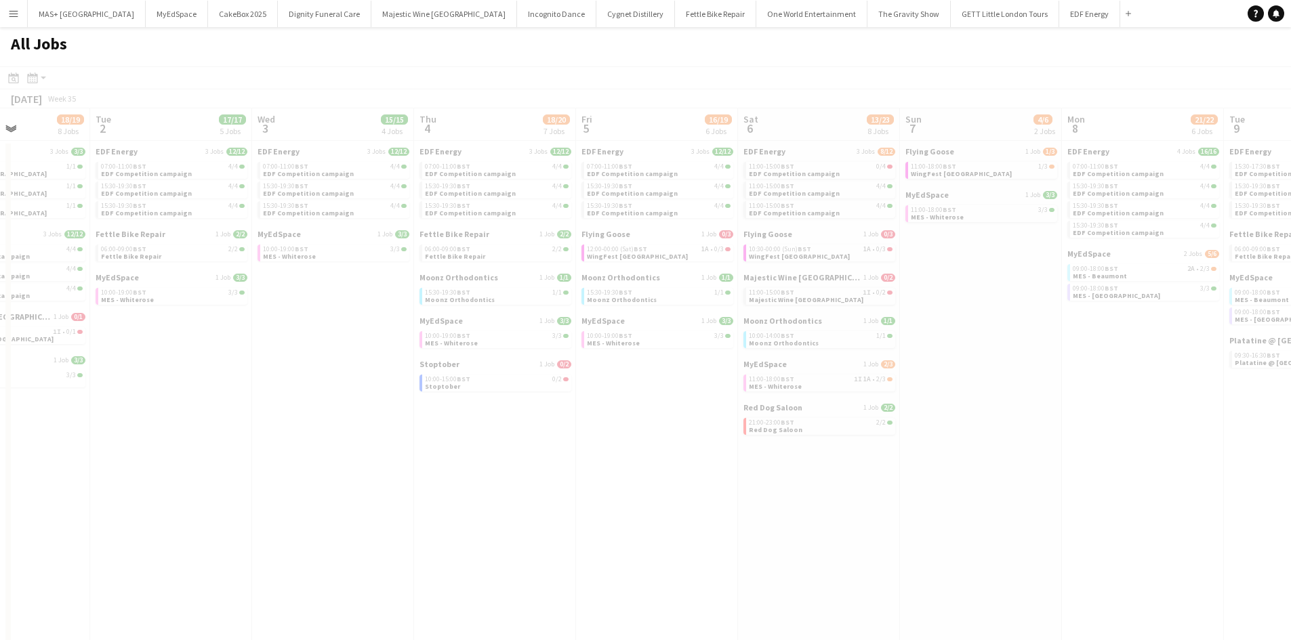
drag, startPoint x: 836, startPoint y: 430, endPoint x: 728, endPoint y: 413, distance: 109.0
click at [728, 425] on app-all-jobs "All Jobs Date picker AUG 2025 AUG 2025 Monday M Tuesday T Wednesday W Thursday …" at bounding box center [645, 553] width 1291 height 1052
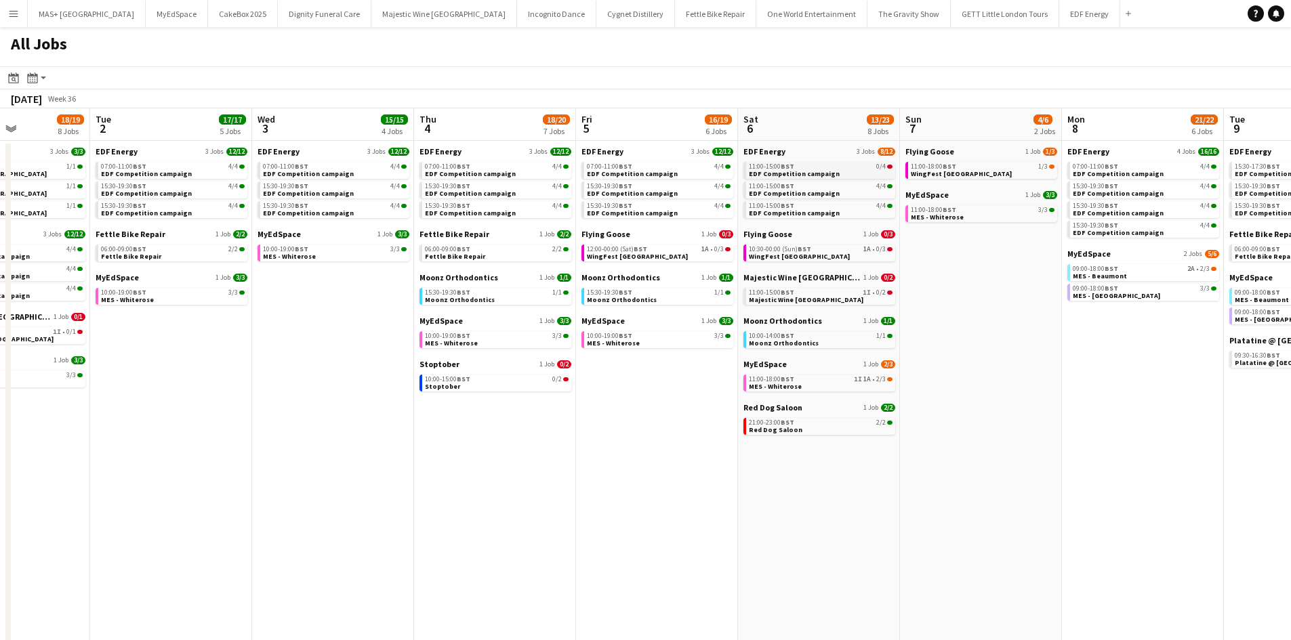
click at [816, 171] on span "EDF Competition campaign" at bounding box center [794, 173] width 91 height 9
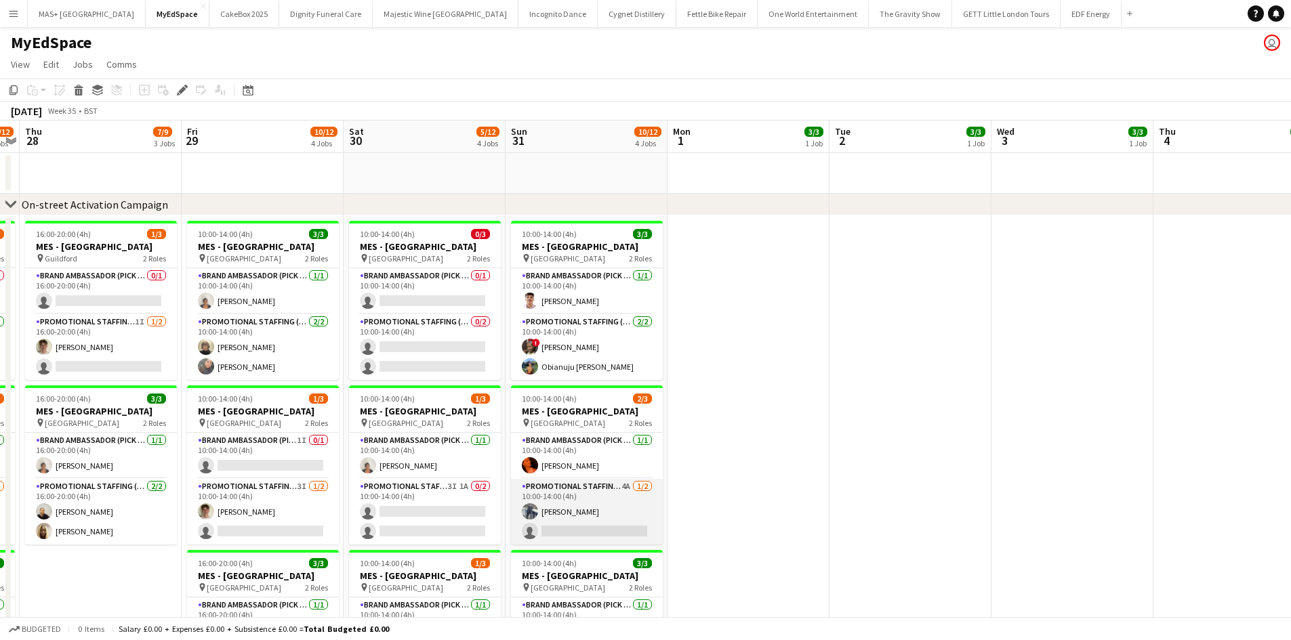
click at [600, 491] on app-card-role "Promotional Staffing (Brand Ambassadors) 4A [DATE] 10:00-14:00 (4h) [PERSON_NAM…" at bounding box center [587, 512] width 152 height 66
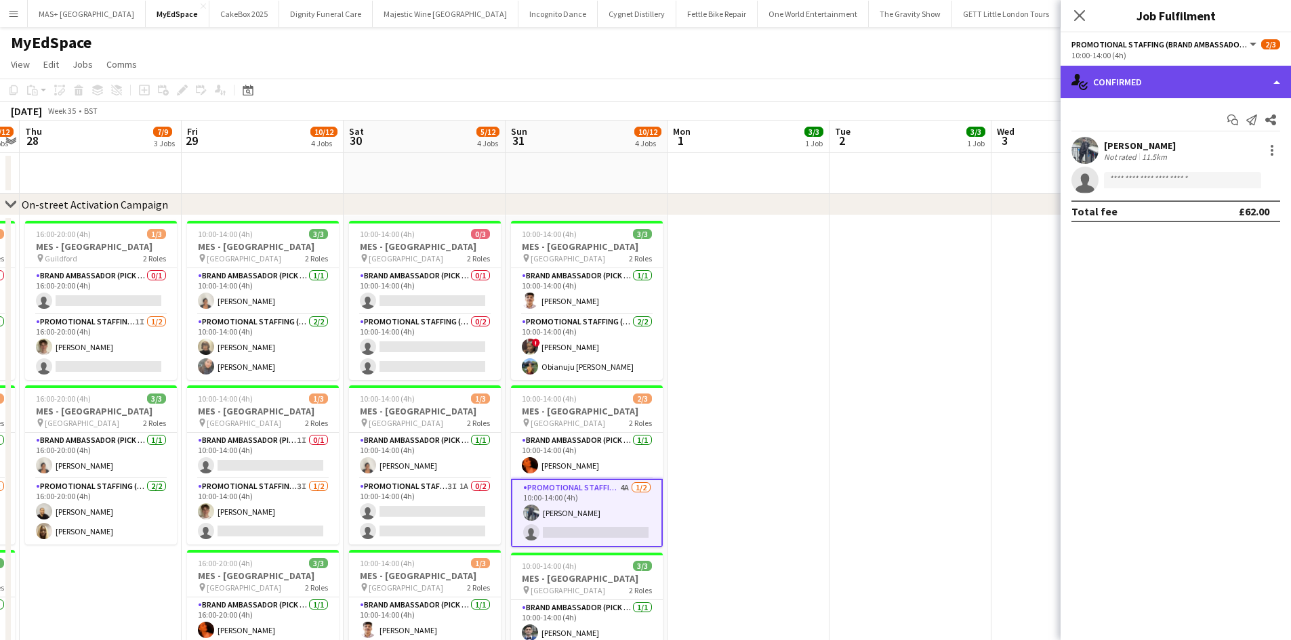
click at [1136, 81] on div "single-neutral-actions-check-2 Confirmed" at bounding box center [1175, 82] width 230 height 33
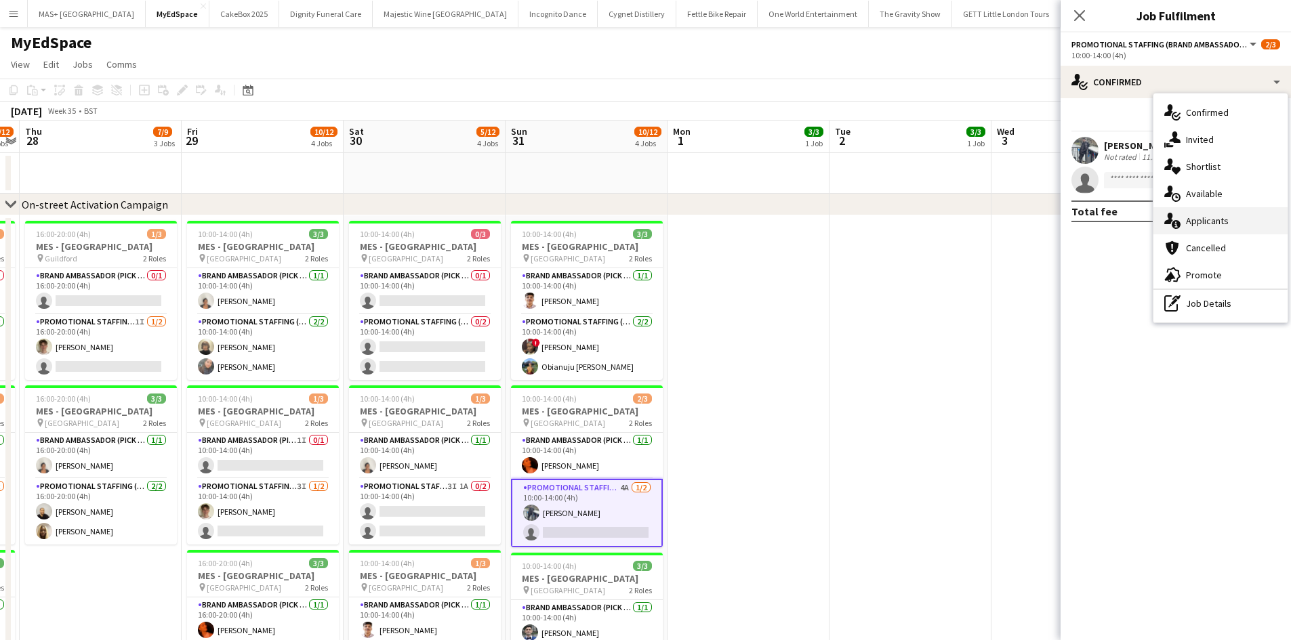
click at [1222, 217] on div "single-neutral-actions-information Applicants" at bounding box center [1220, 220] width 134 height 27
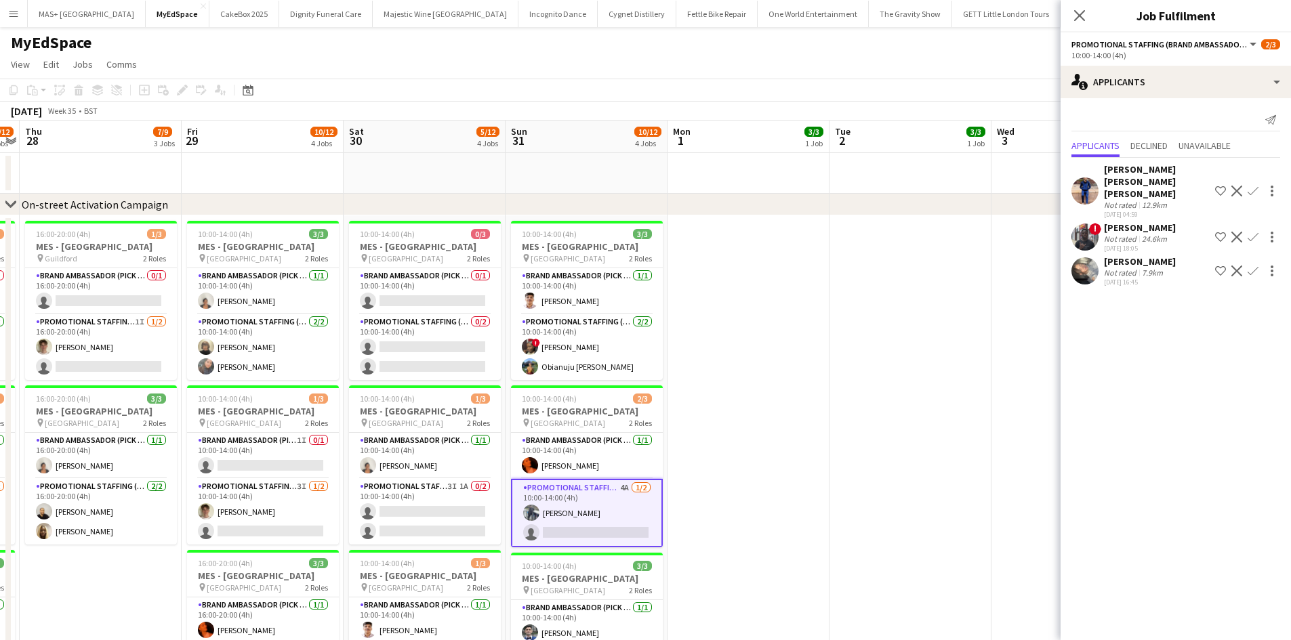
click at [1172, 268] on div "[PERSON_NAME] Not rated 7.9km [DATE] 16:45 Shortlist crew Decline Confirm" at bounding box center [1175, 270] width 230 height 31
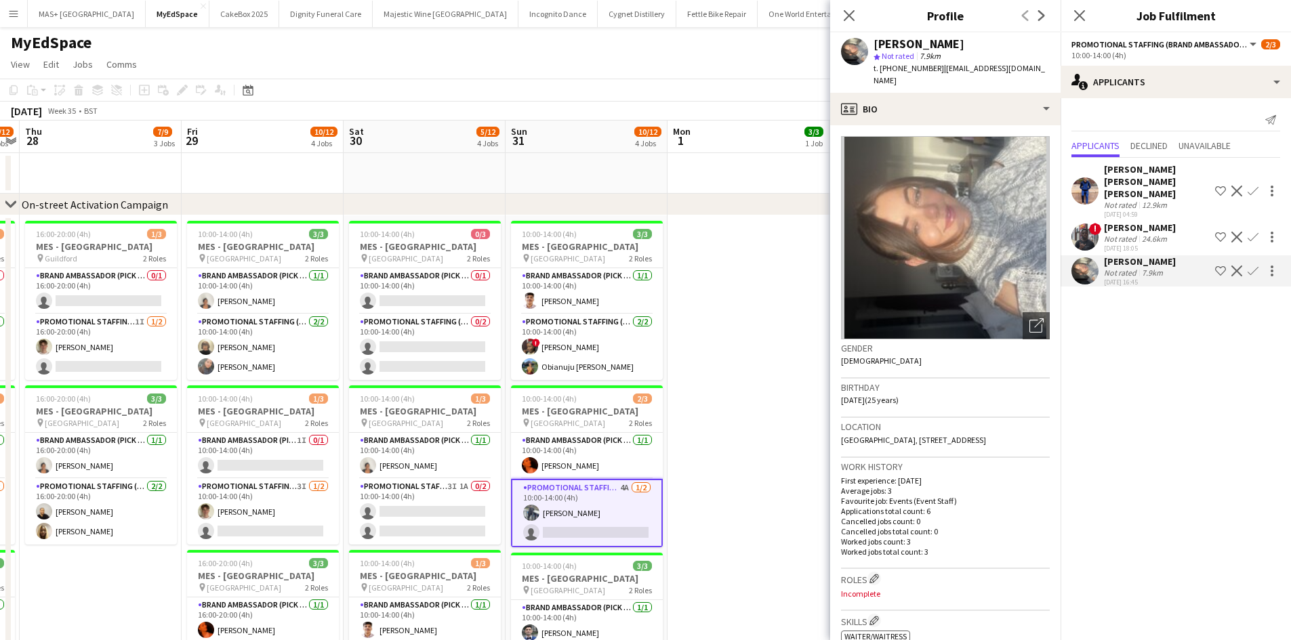
click at [1254, 266] on app-icon "Confirm" at bounding box center [1252, 271] width 11 height 11
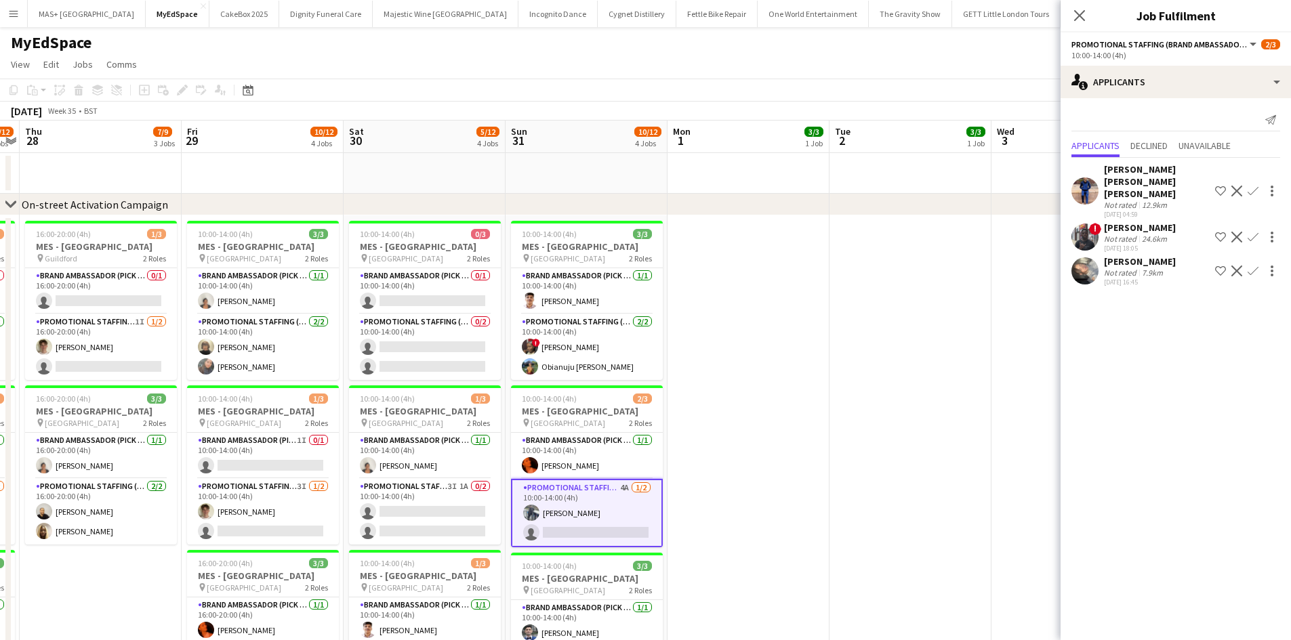
click at [1255, 266] on app-icon "Confirm" at bounding box center [1252, 271] width 11 height 11
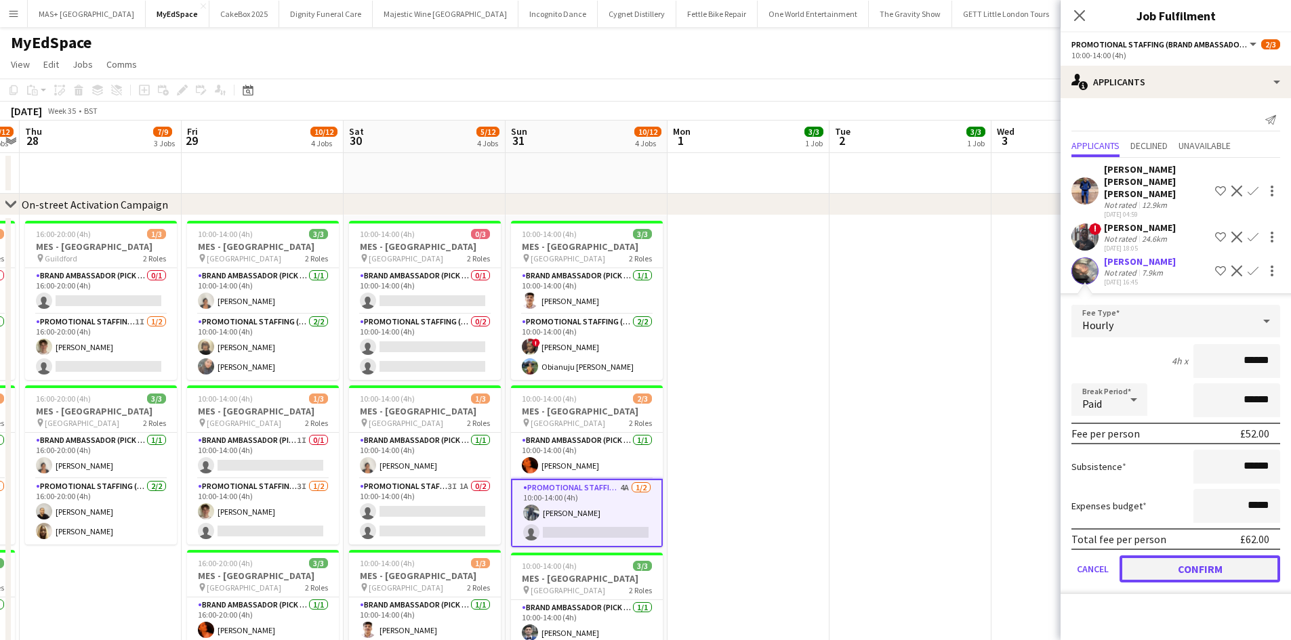
click at [1209, 566] on button "Confirm" at bounding box center [1199, 569] width 161 height 27
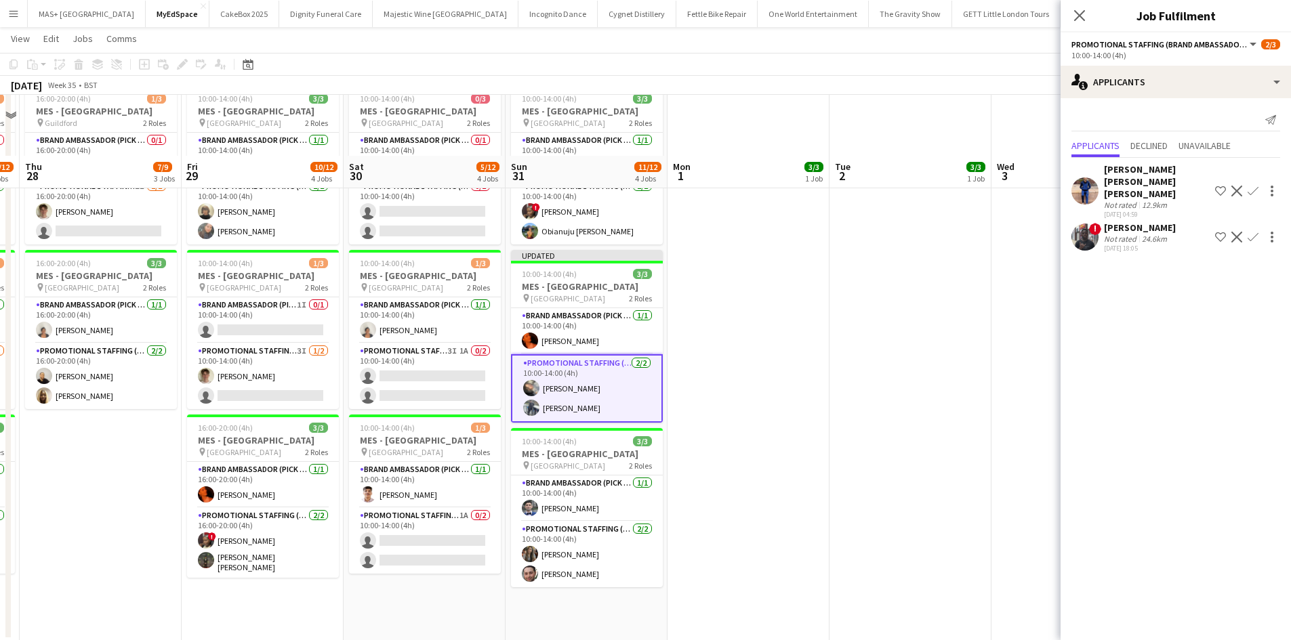
scroll to position [203, 0]
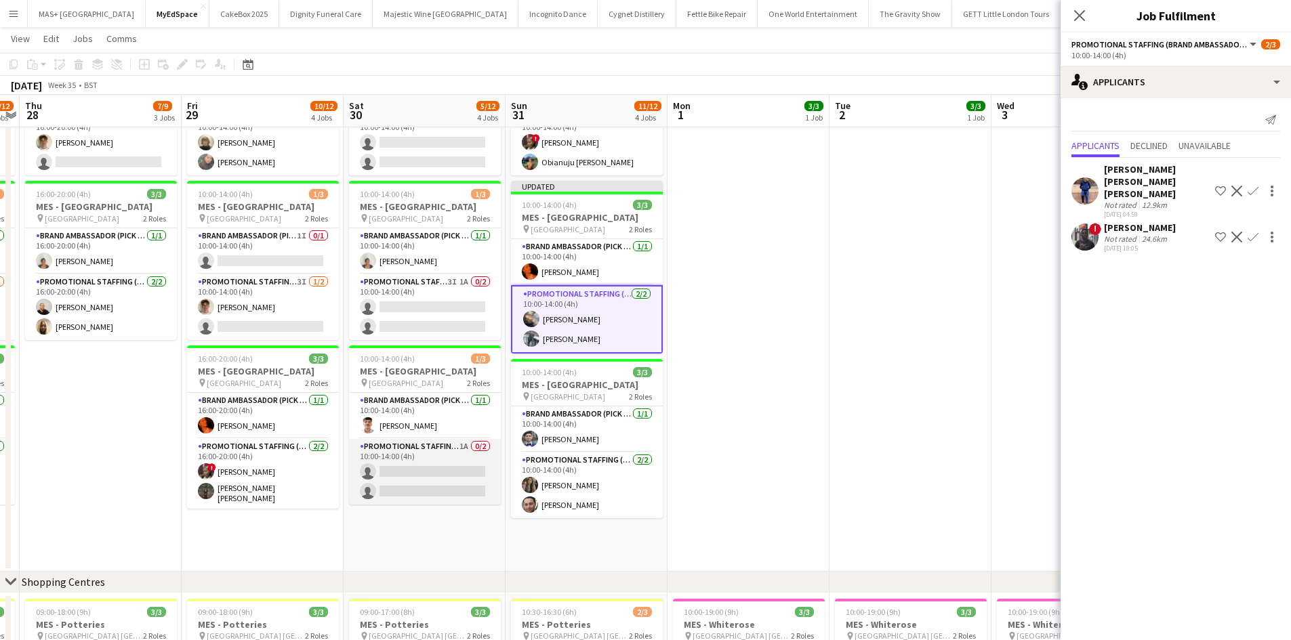
click at [445, 448] on app-card-role "Promotional Staffing (Brand Ambassadors) 1A 0/2 10:00-14:00 (4h) single-neutral…" at bounding box center [425, 472] width 152 height 66
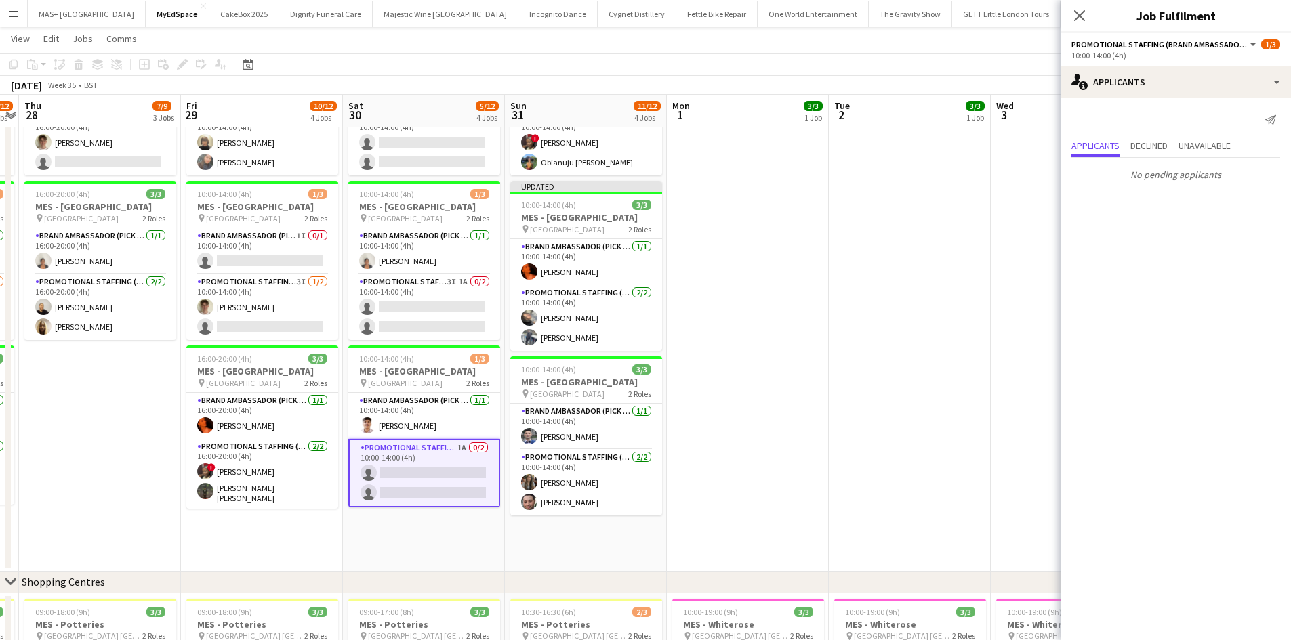
click at [756, 356] on app-date-cell at bounding box center [748, 291] width 162 height 561
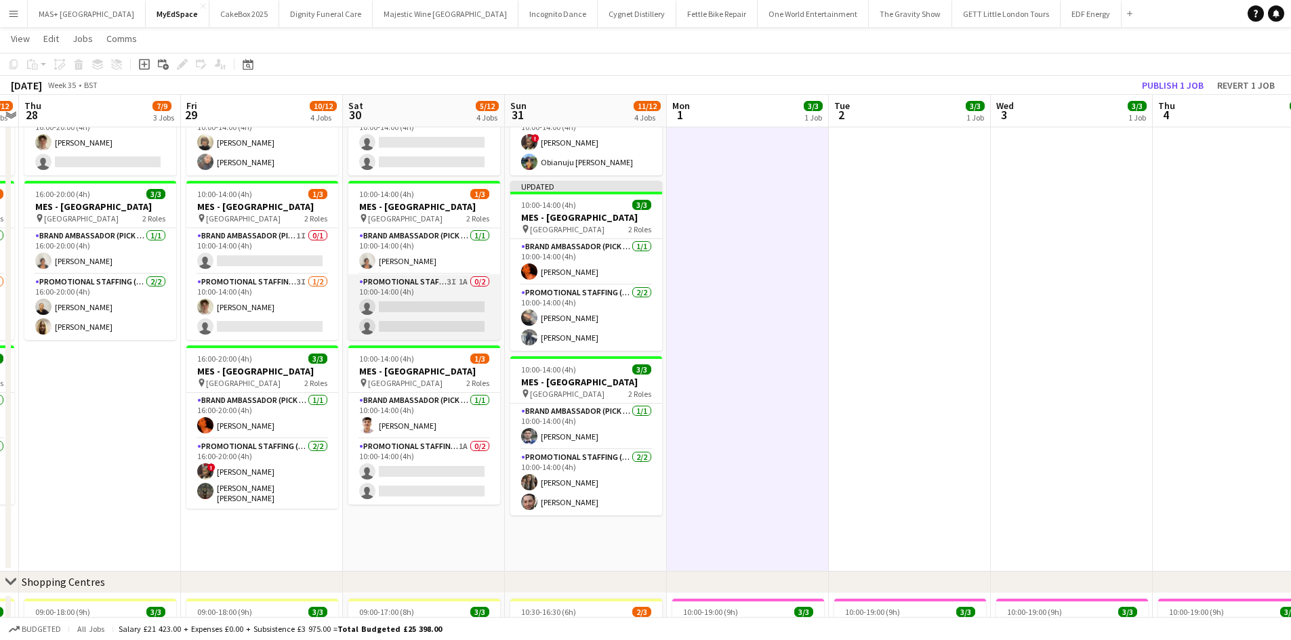
click at [444, 283] on app-card-role "Promotional Staffing (Brand Ambassadors) 3I 1A 0/2 10:00-14:00 (4h) single-neut…" at bounding box center [424, 307] width 152 height 66
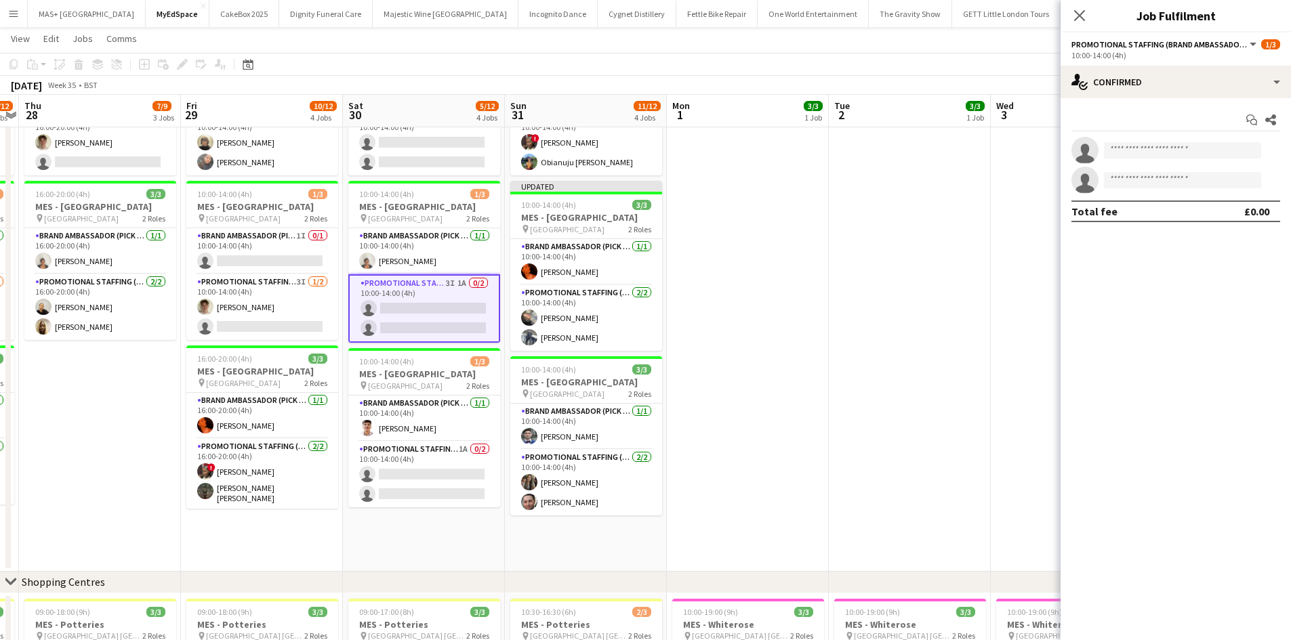
click at [1152, 104] on div "Start chat Share single-neutral-actions single-neutral-actions Total fee £0.00" at bounding box center [1175, 165] width 230 height 135
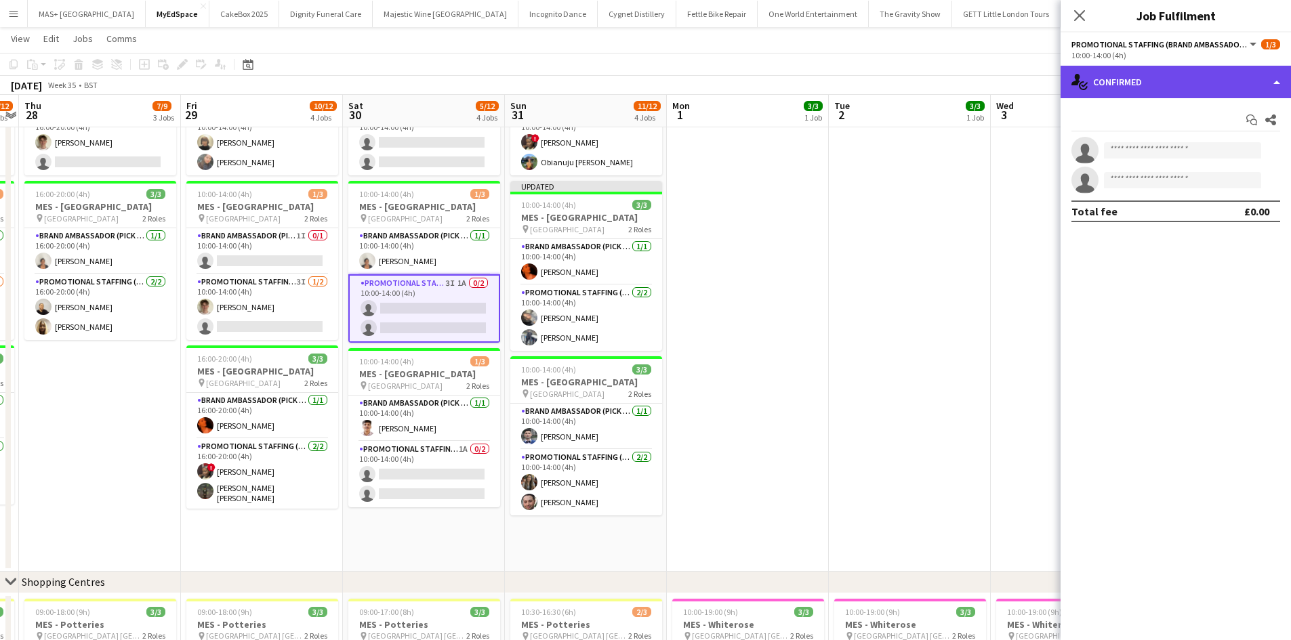
click at [1146, 77] on div "single-neutral-actions-check-2 Confirmed" at bounding box center [1175, 82] width 230 height 33
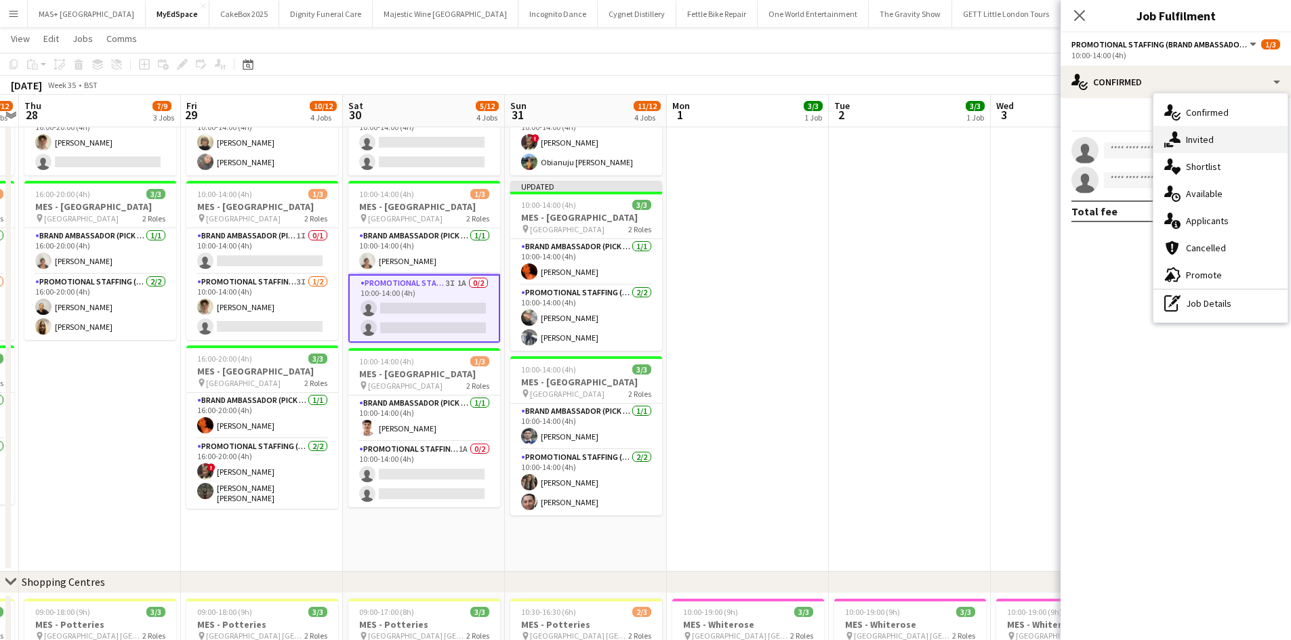
click at [1214, 143] on div "single-neutral-actions-share-1 Invited" at bounding box center [1220, 139] width 134 height 27
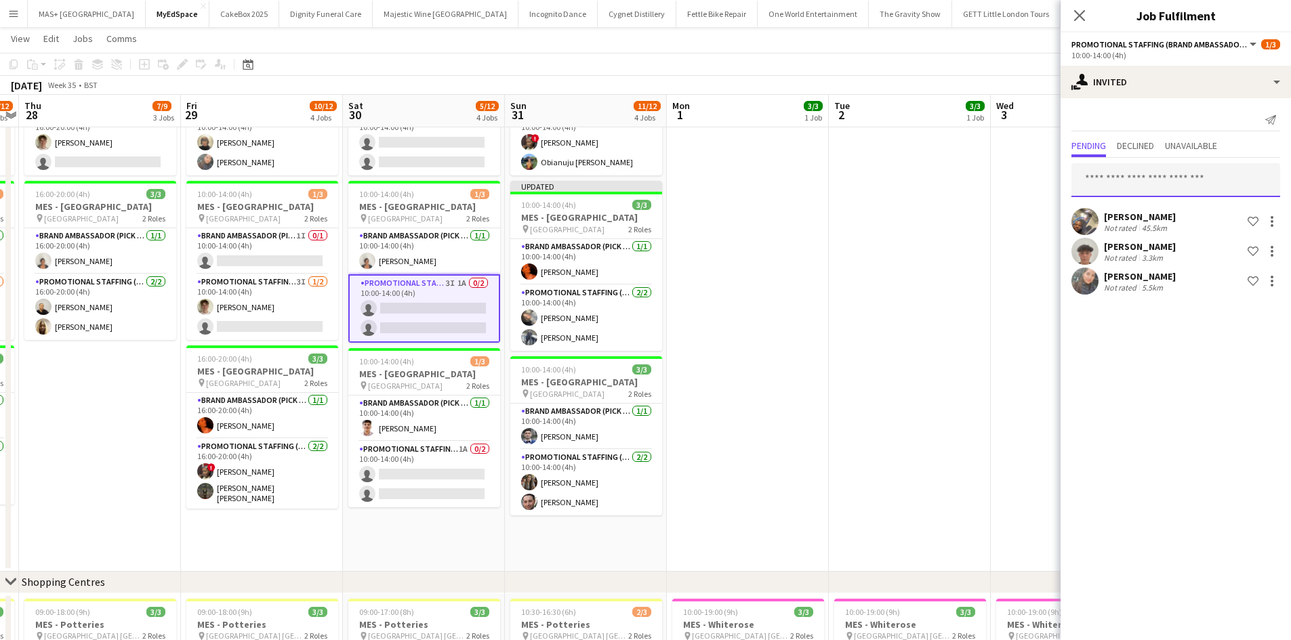
click at [1136, 186] on input "text" at bounding box center [1175, 180] width 209 height 34
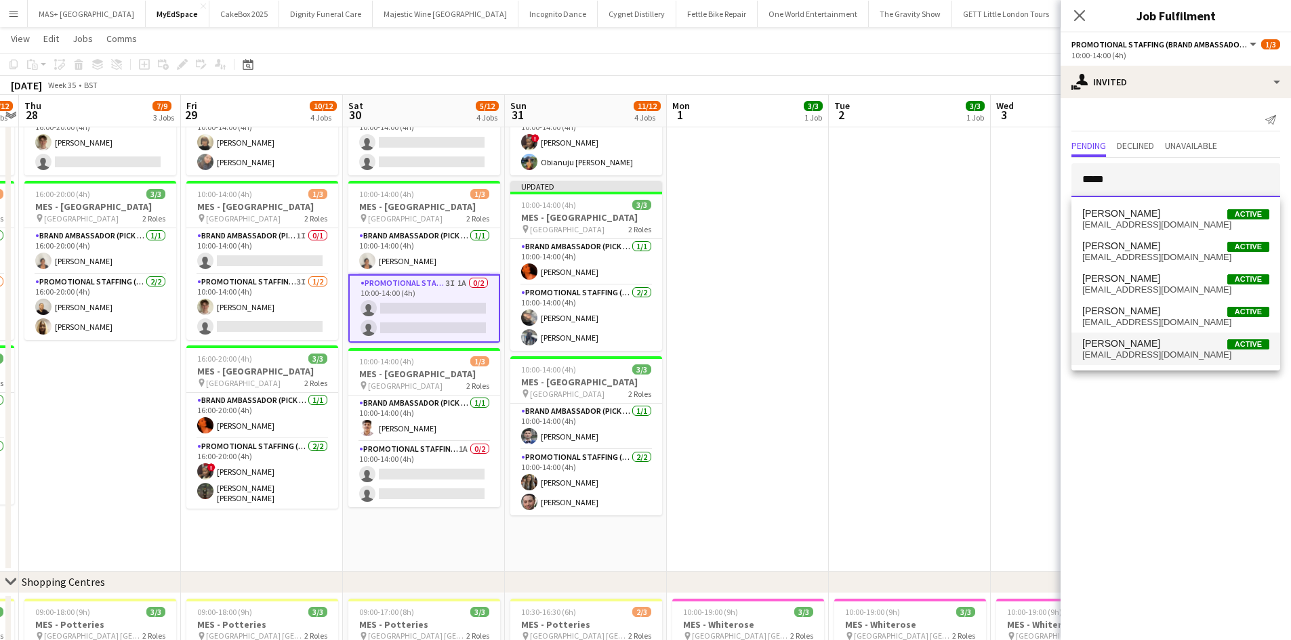
type input "*****"
click at [1154, 356] on span "[EMAIL_ADDRESS][DOMAIN_NAME]" at bounding box center [1175, 355] width 187 height 11
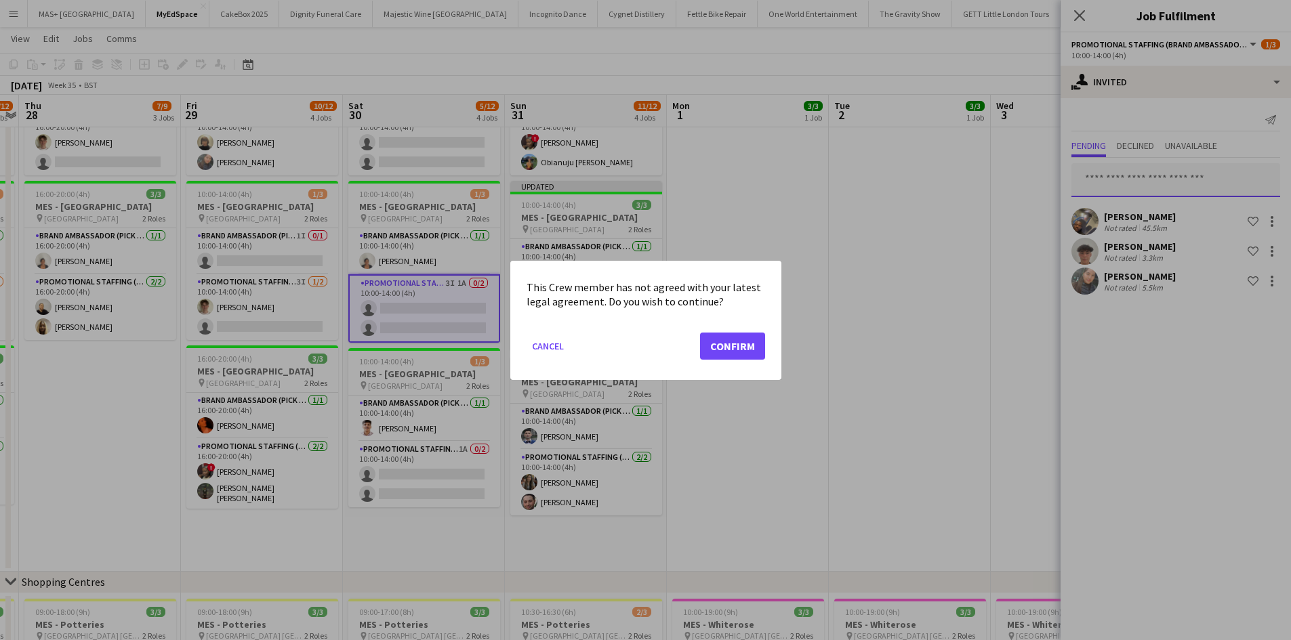
scroll to position [0, 0]
click at [734, 346] on button "Confirm" at bounding box center [732, 345] width 65 height 27
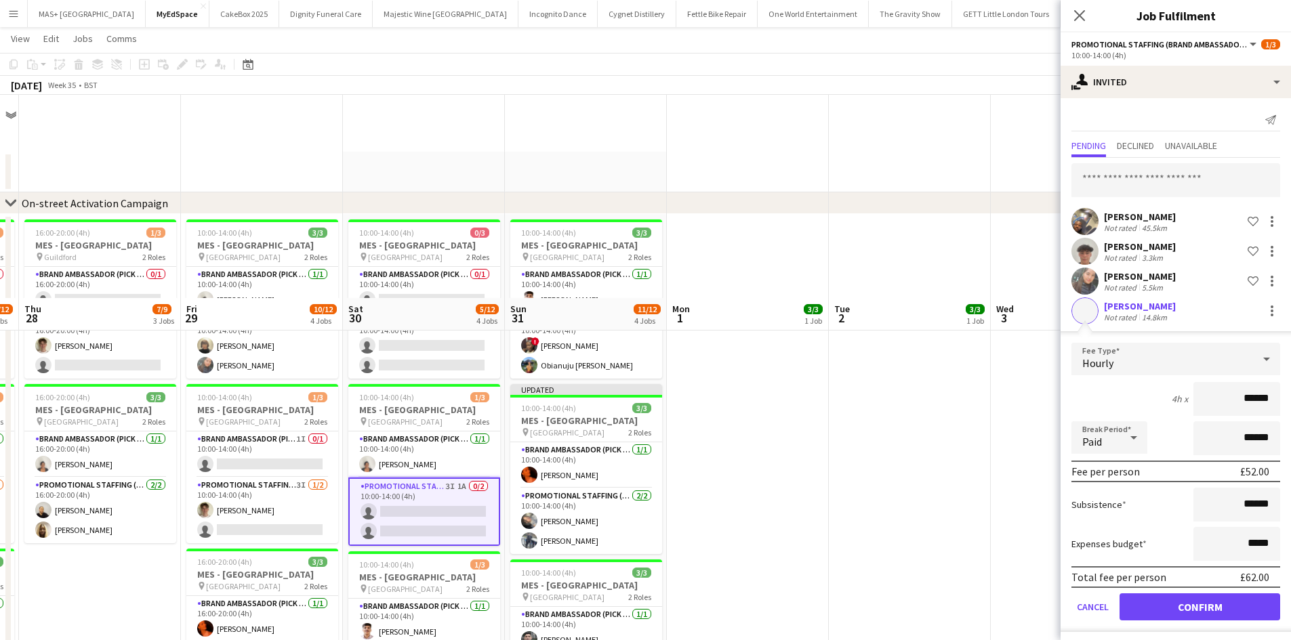
scroll to position [203, 0]
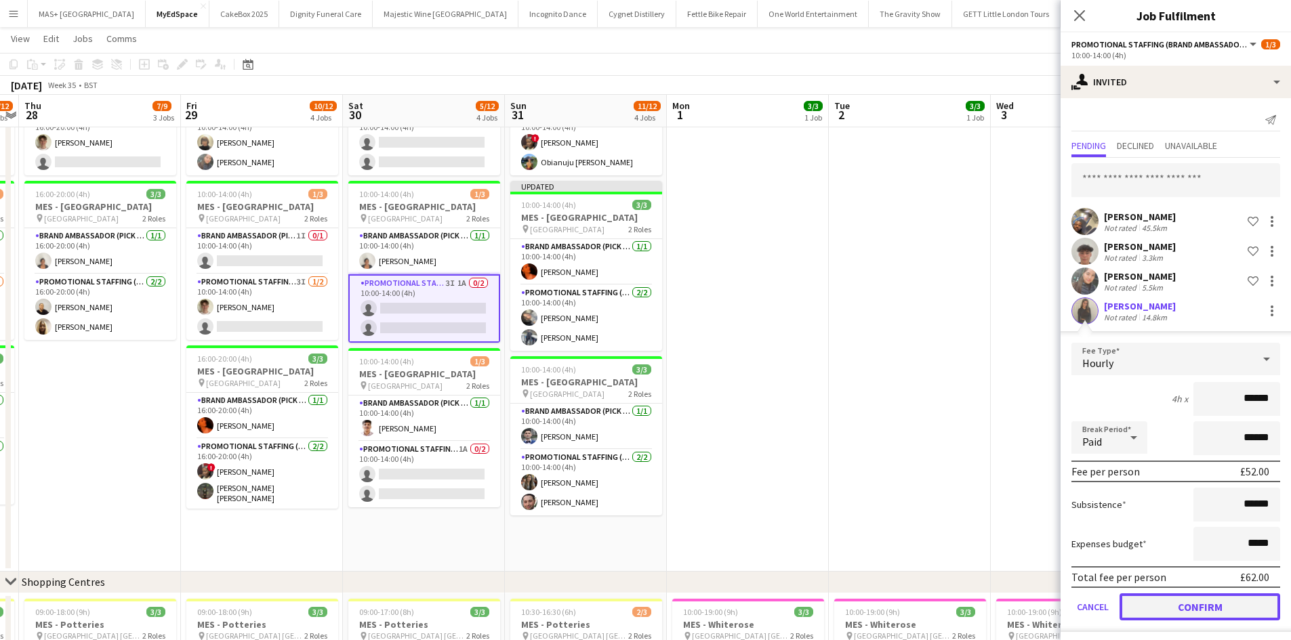
click at [1209, 608] on button "Confirm" at bounding box center [1199, 607] width 161 height 27
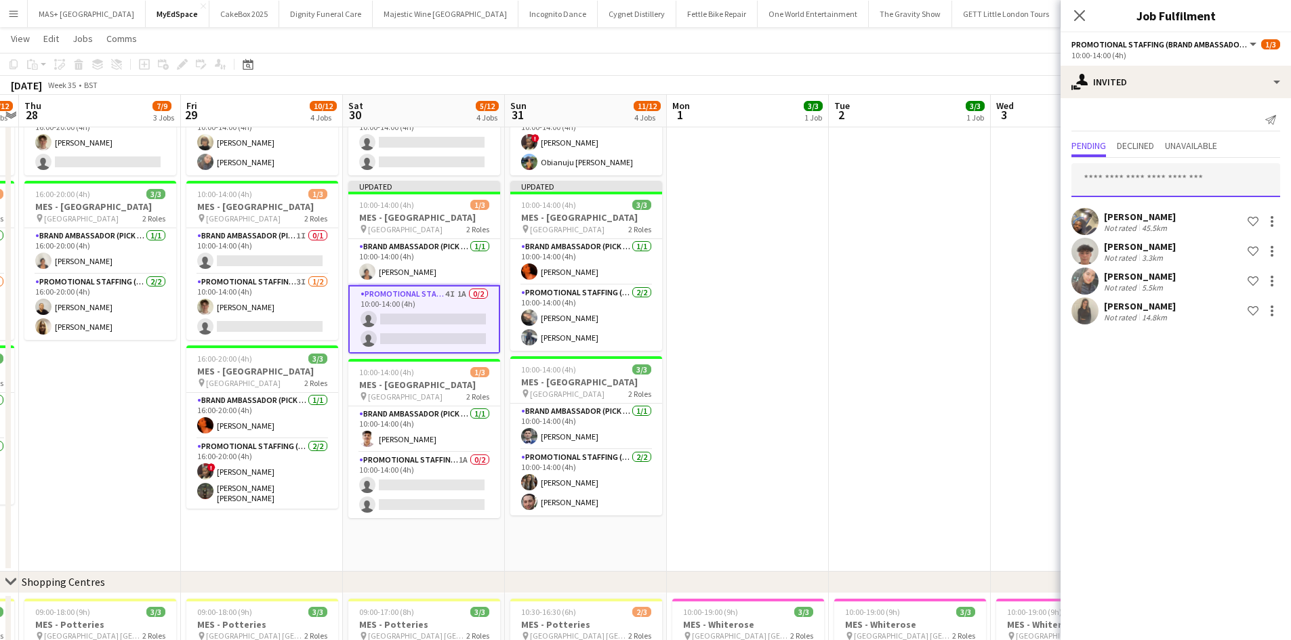
click at [1117, 180] on input "text" at bounding box center [1175, 180] width 209 height 34
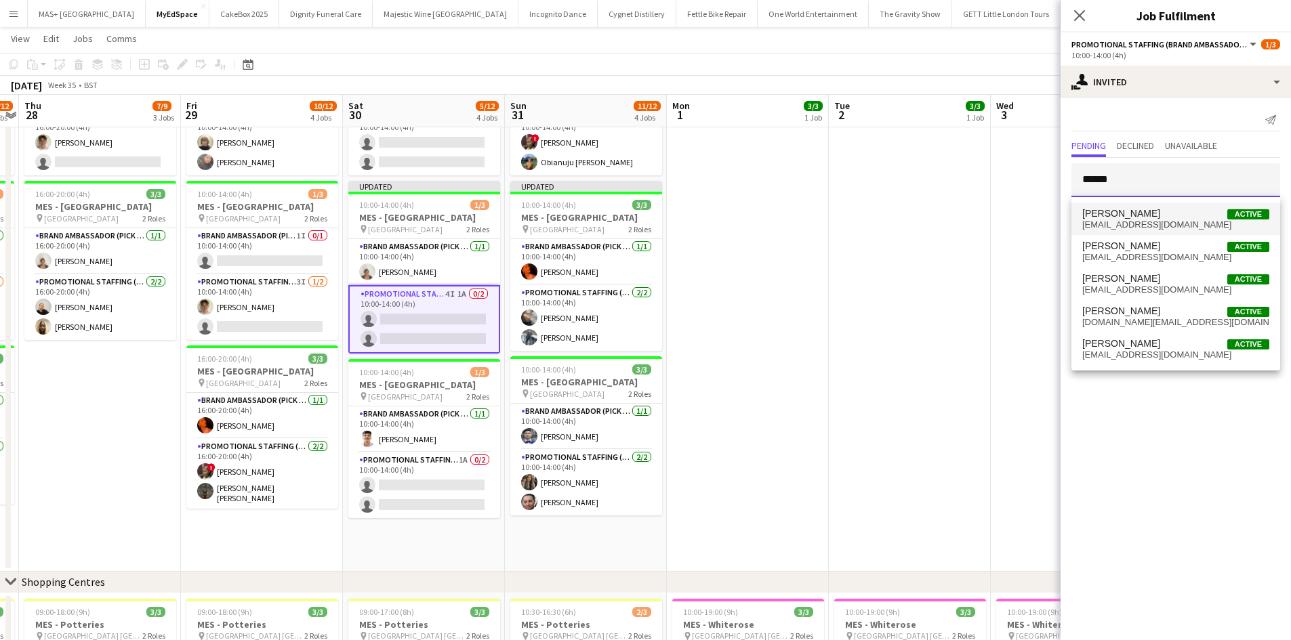
type input "******"
click at [1149, 213] on span "[PERSON_NAME] Active" at bounding box center [1175, 214] width 187 height 12
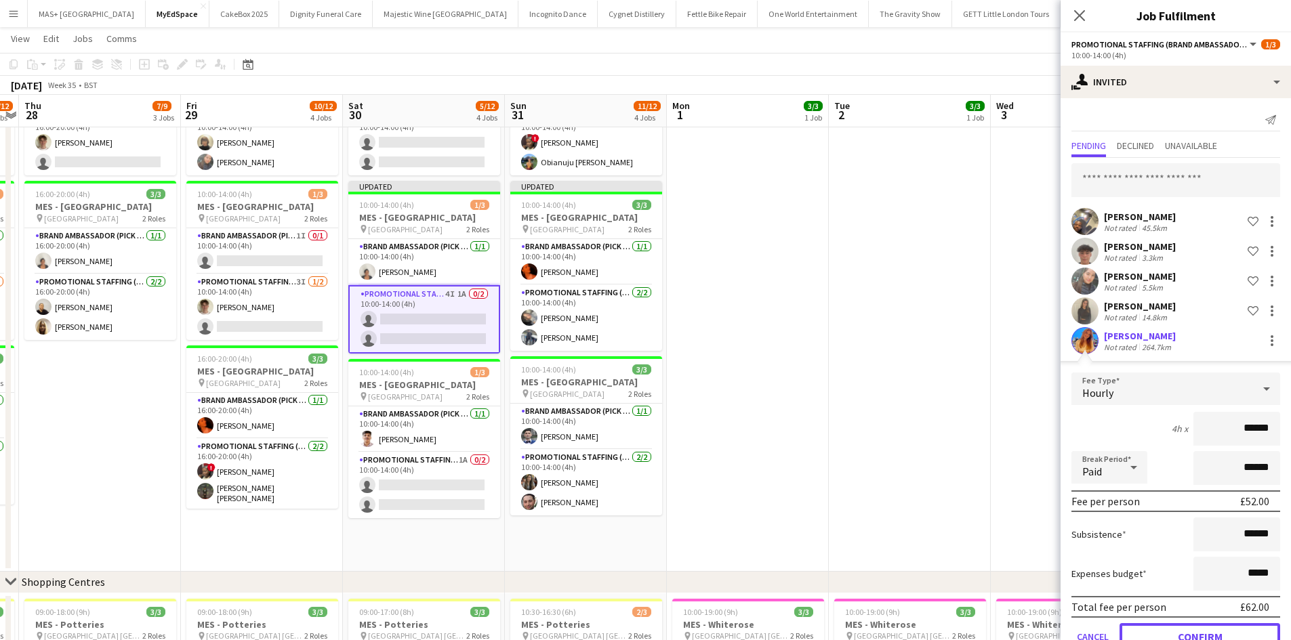
click at [1225, 639] on button "Confirm" at bounding box center [1199, 636] width 161 height 27
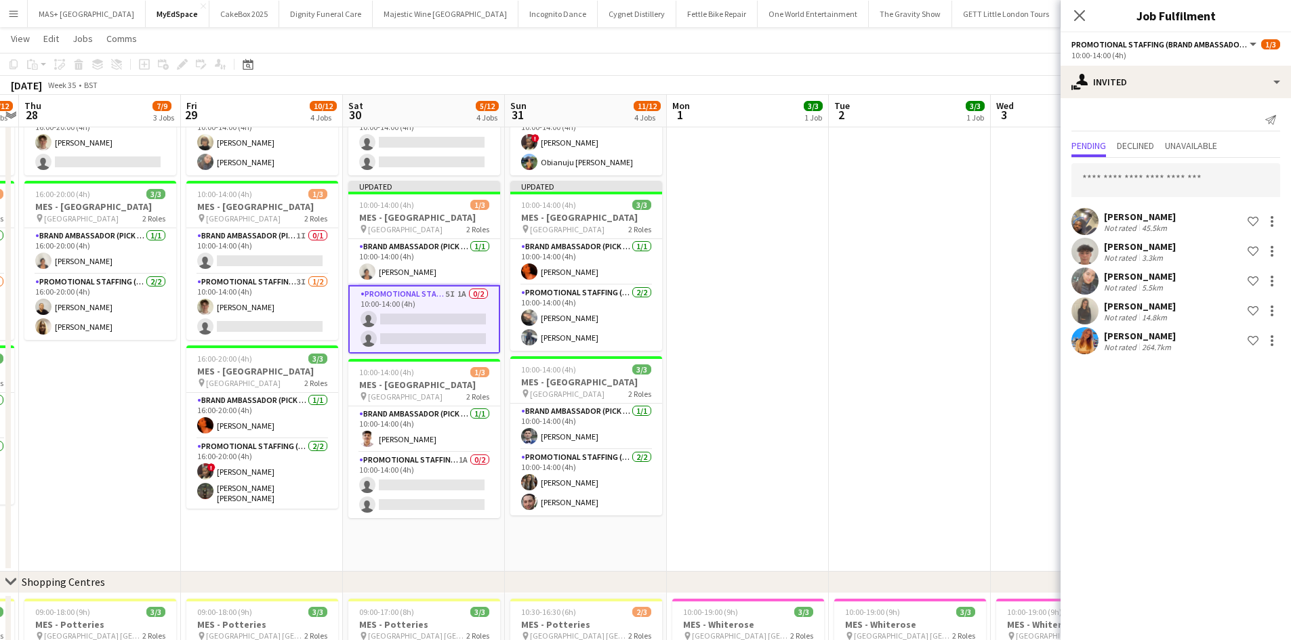
click at [892, 470] on app-date-cell at bounding box center [910, 291] width 162 height 561
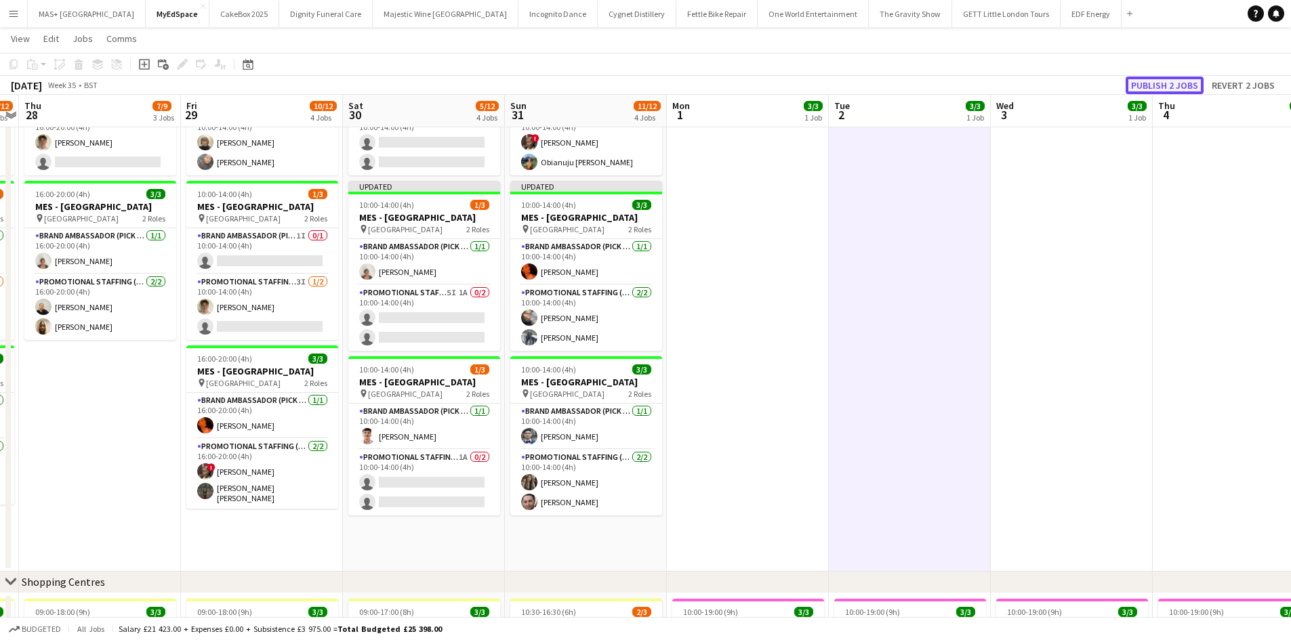
click at [1140, 87] on button "Publish 2 jobs" at bounding box center [1164, 86] width 78 height 18
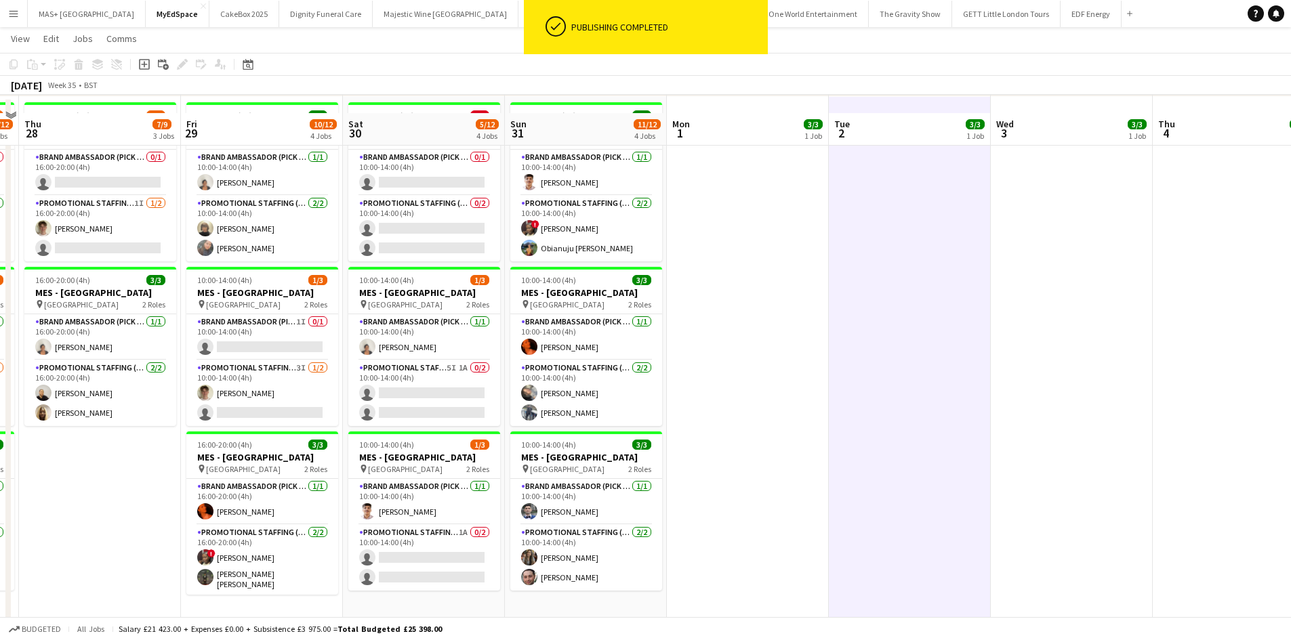
scroll to position [136, 0]
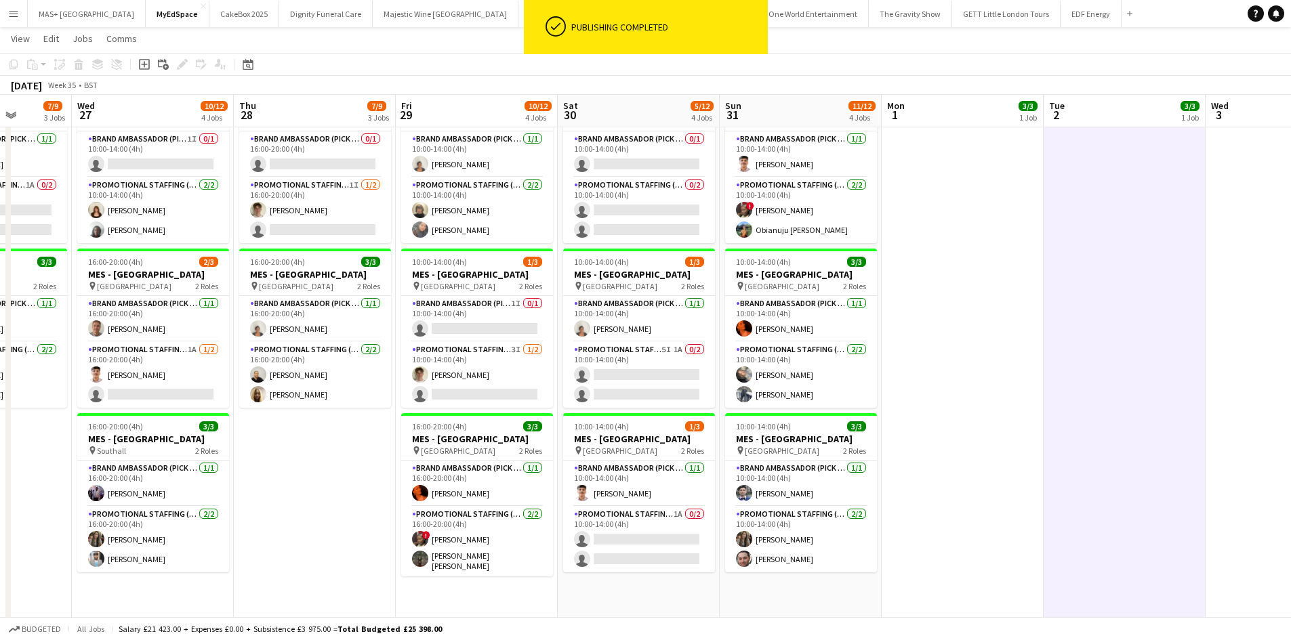
drag, startPoint x: 497, startPoint y: 597, endPoint x: 638, endPoint y: 577, distance: 143.0
click at [713, 615] on app-calendar-viewport "Sun 24 12/12 4 Jobs Mon 25 3/3 1 Job Tue 26 7/9 3 Jobs Wed 27 10/12 4 Jobs Thu …" at bounding box center [645, 390] width 1291 height 947
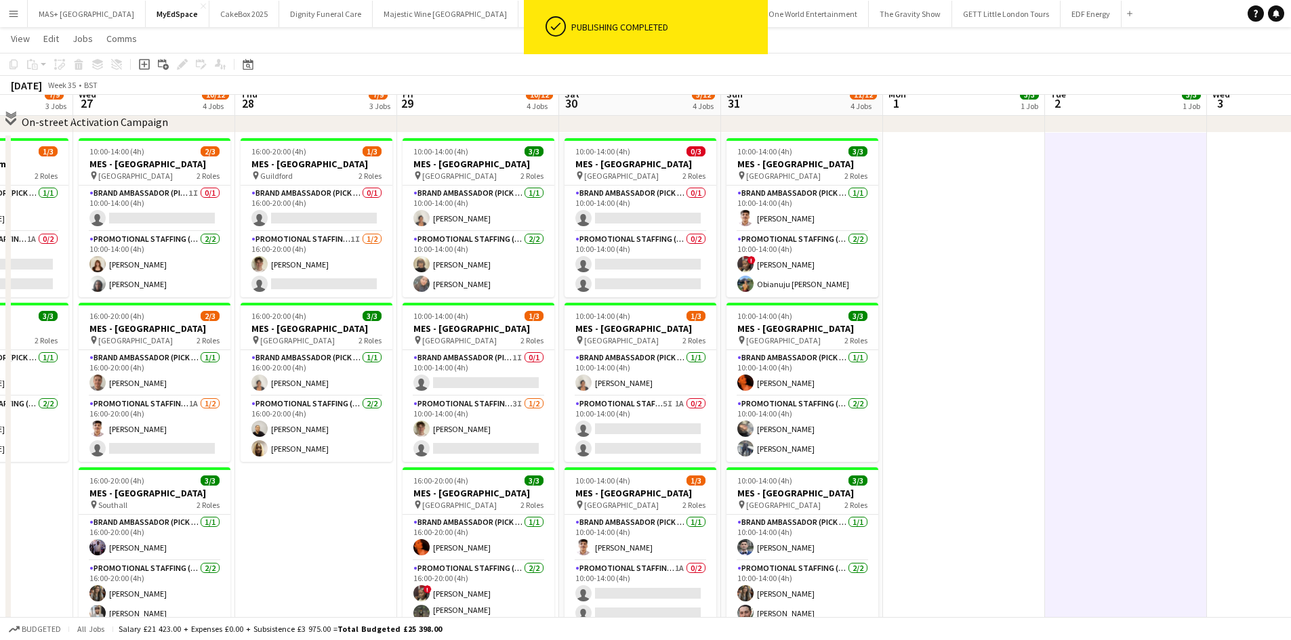
scroll to position [68, 0]
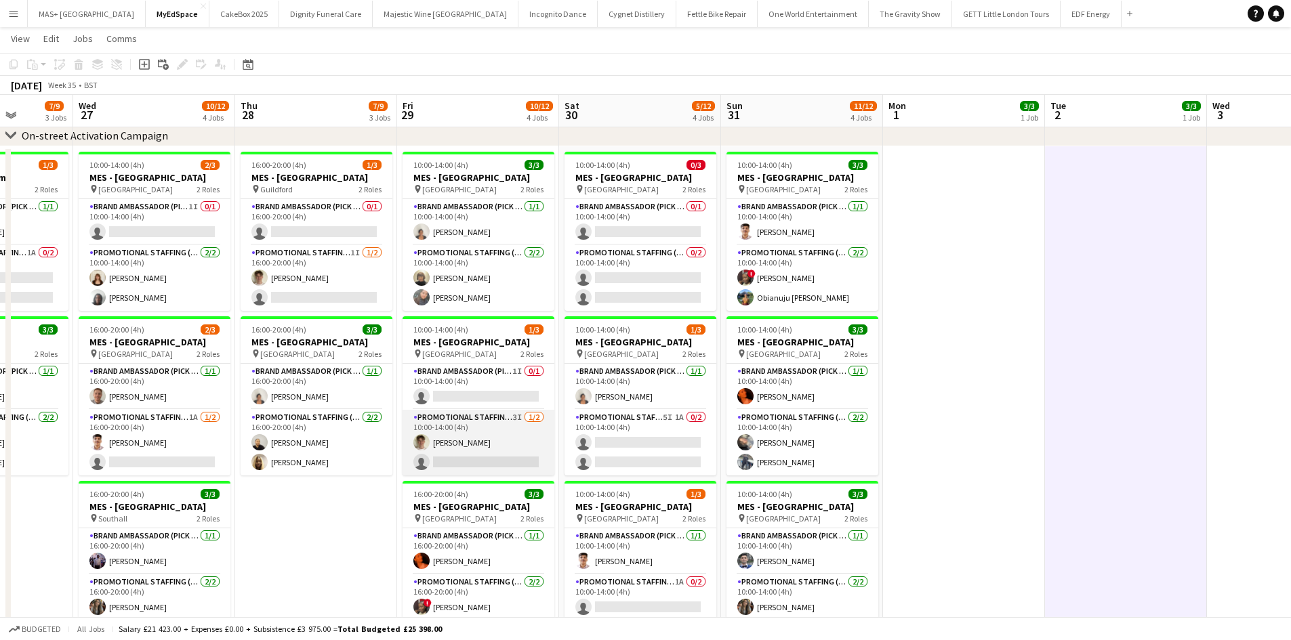
click at [474, 423] on app-card-role "Promotional Staffing (Brand Ambassadors) 3I [DATE] 10:00-14:00 (4h) [PERSON_NAM…" at bounding box center [478, 443] width 152 height 66
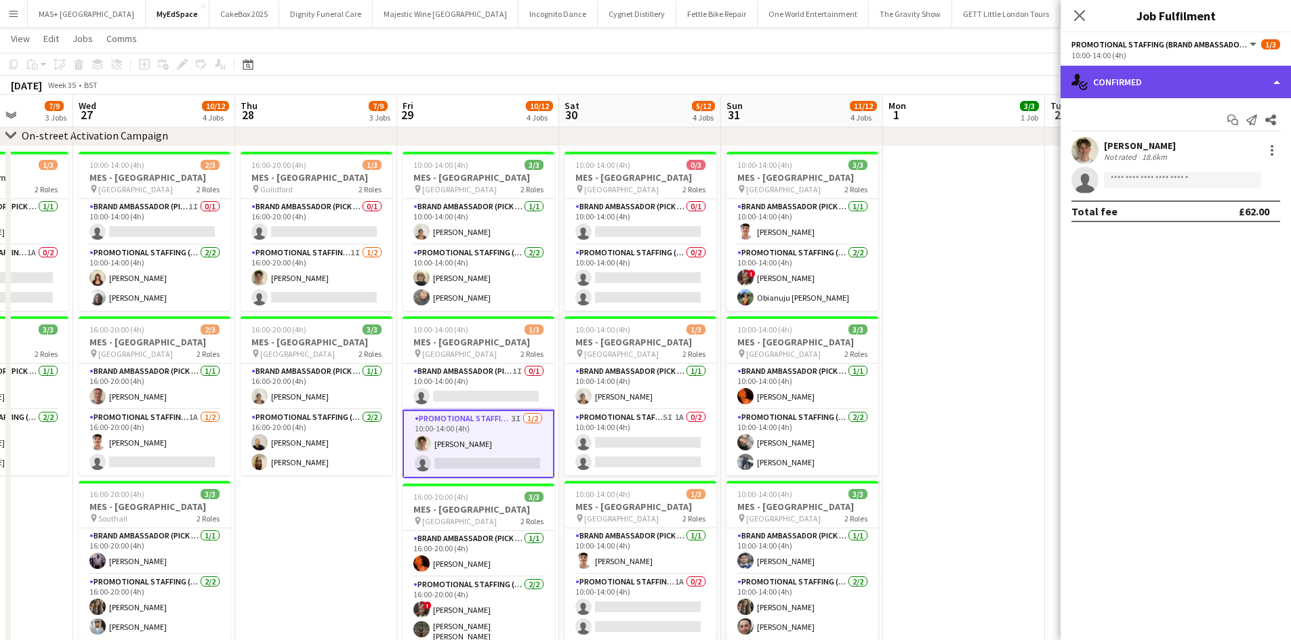
click at [1120, 86] on div "single-neutral-actions-check-2 Confirmed" at bounding box center [1175, 82] width 230 height 33
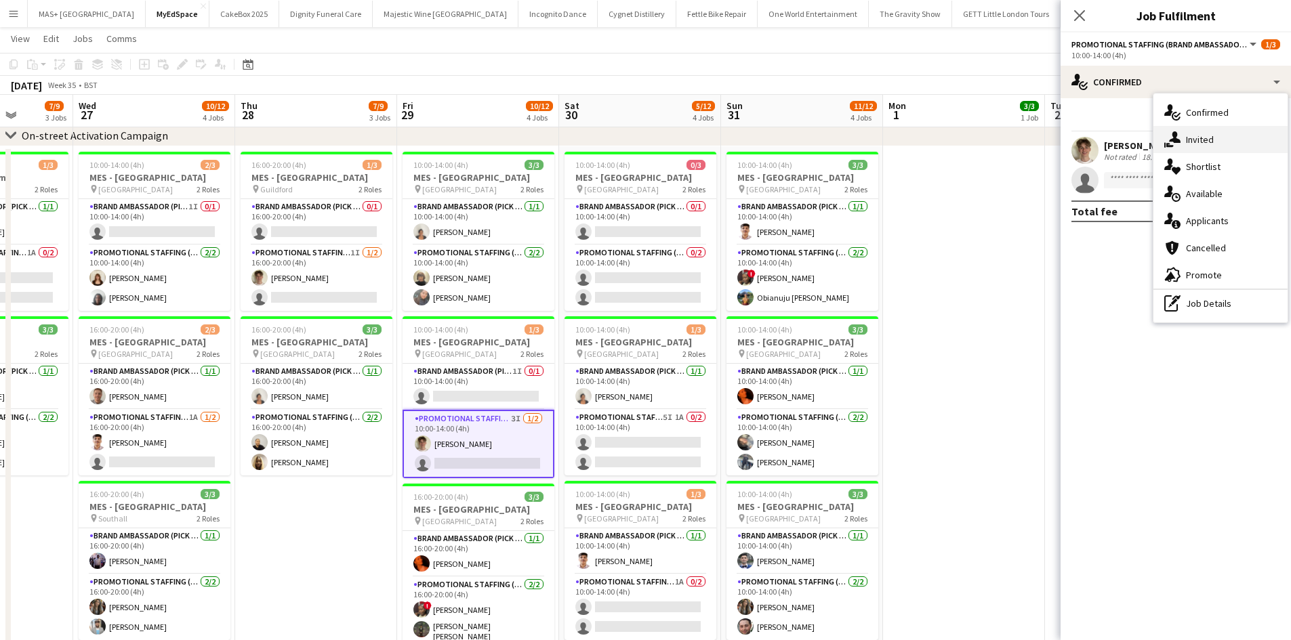
click at [1192, 135] on div "single-neutral-actions-share-1 Invited" at bounding box center [1220, 139] width 134 height 27
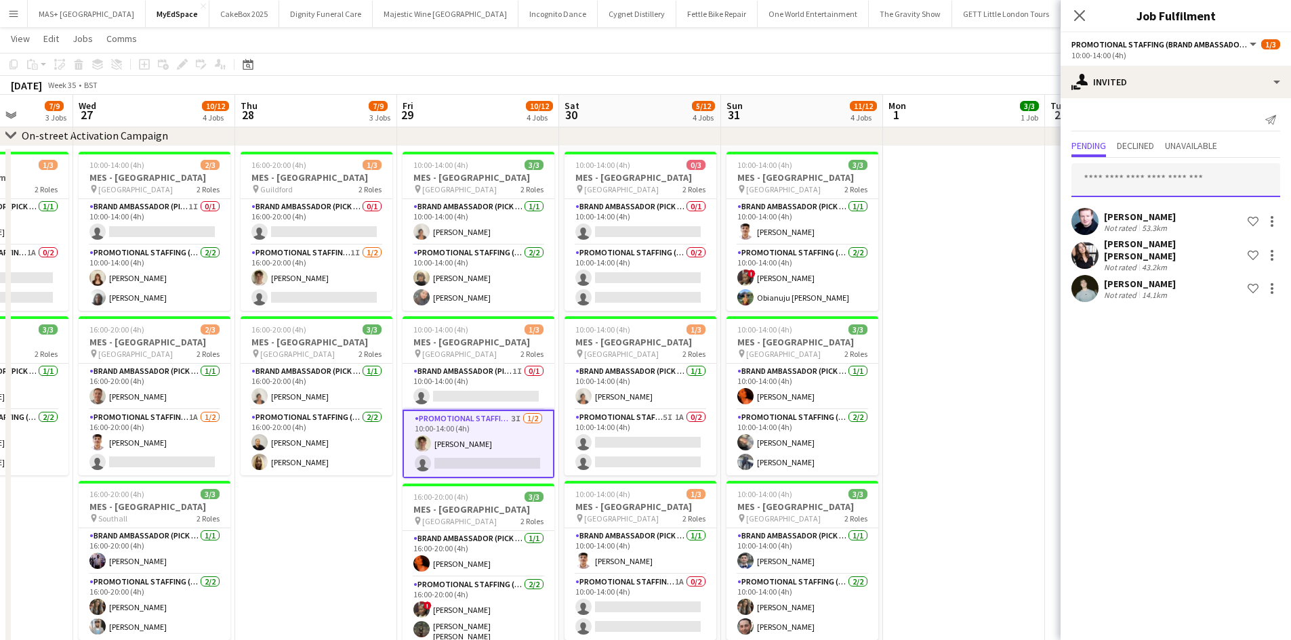
click at [1160, 185] on input "text" at bounding box center [1175, 180] width 209 height 34
click at [947, 308] on app-date-cell at bounding box center [964, 426] width 162 height 561
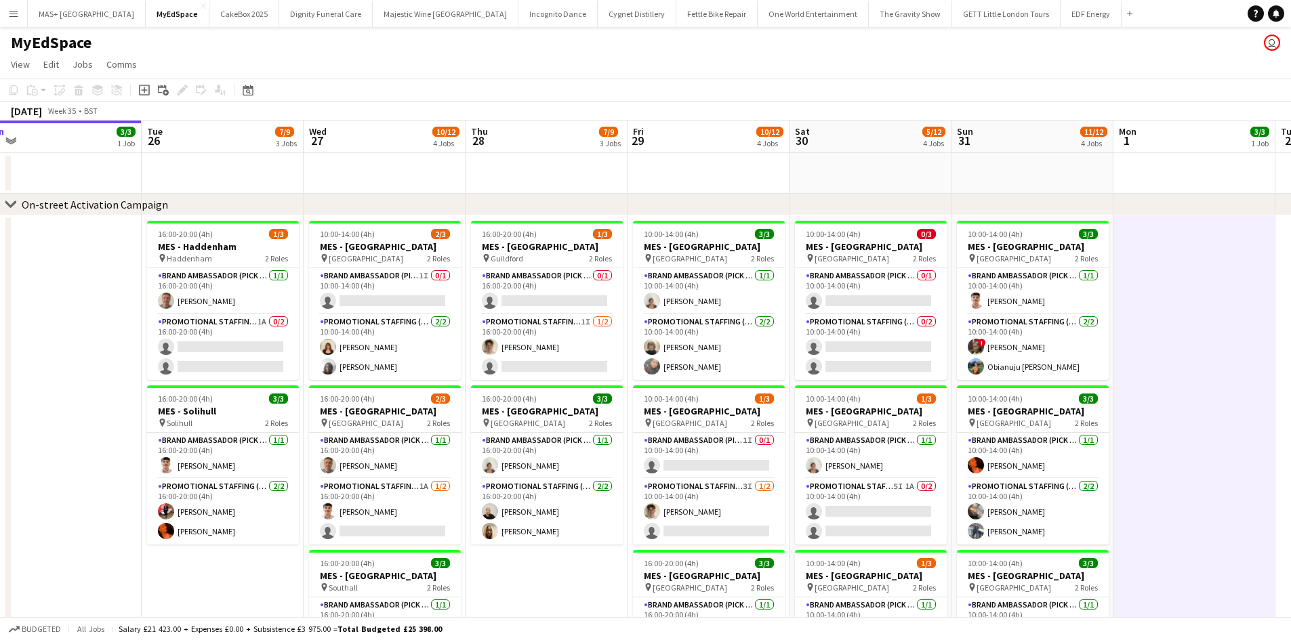
scroll to position [0, 329]
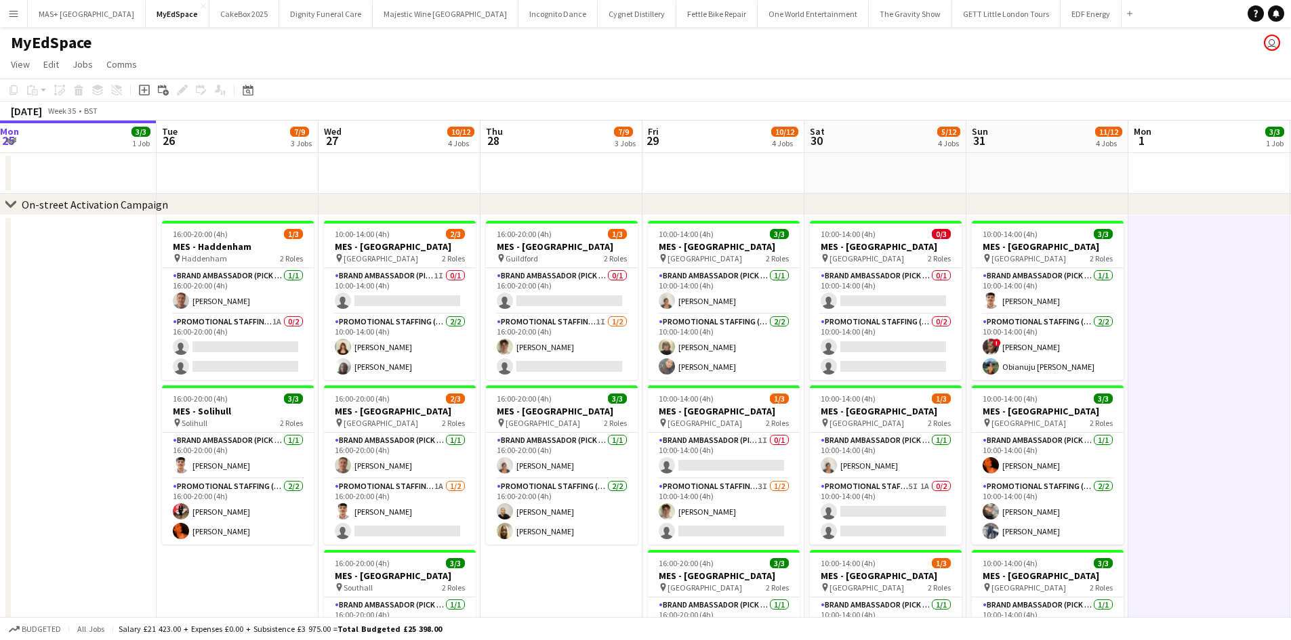
drag, startPoint x: 1066, startPoint y: 356, endPoint x: 1224, endPoint y: 368, distance: 158.3
click at [1224, 368] on app-calendar-viewport "Sat 23 8/8 3 Jobs Sun 24 12/12 4 Jobs Mon 25 3/3 1 Job Tue 26 7/9 3 Jobs Wed 27…" at bounding box center [645, 561] width 1291 height 881
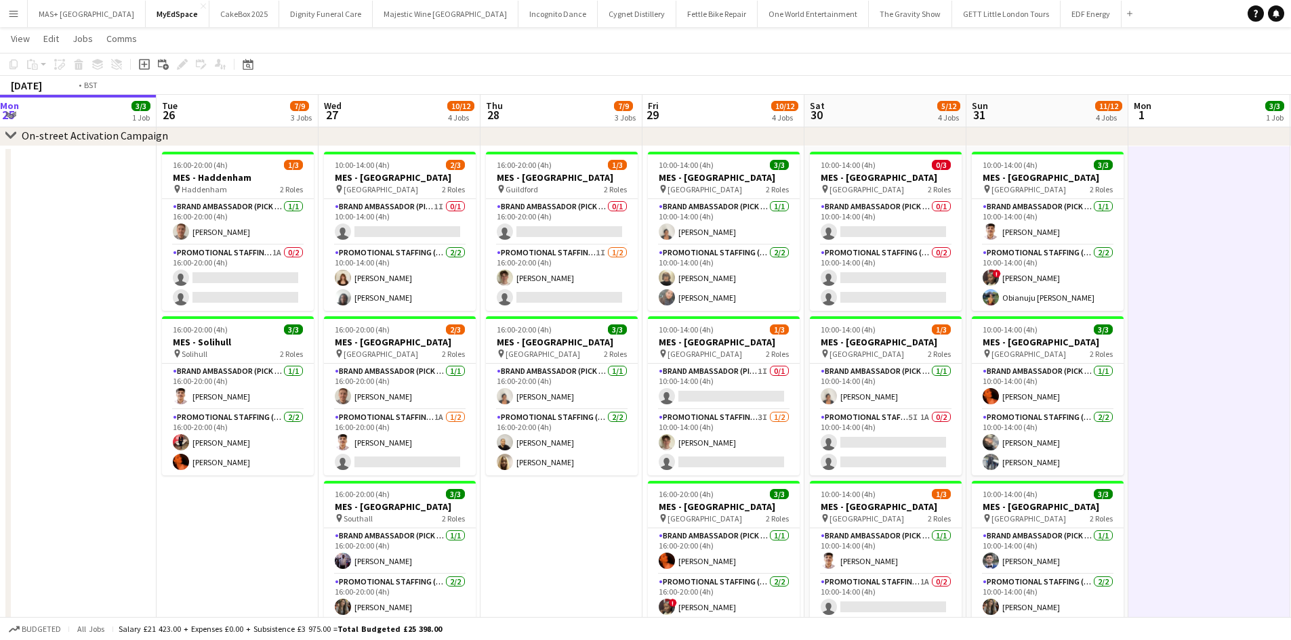
scroll to position [0, 287]
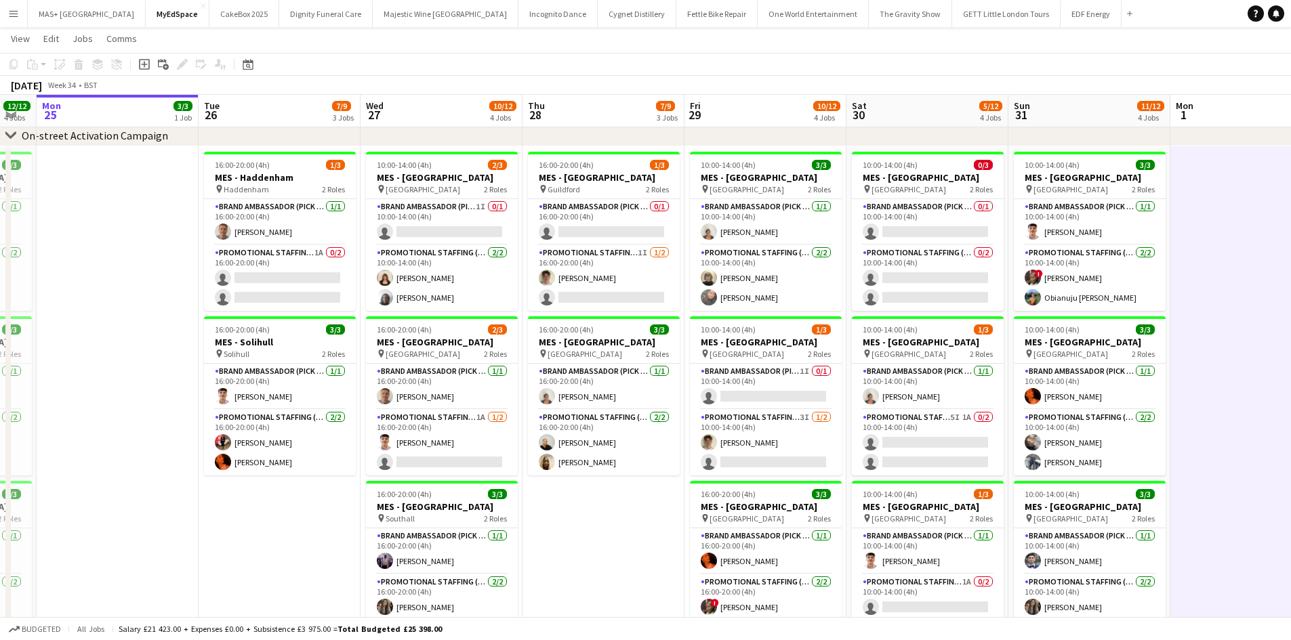
drag, startPoint x: 514, startPoint y: 544, endPoint x: 556, endPoint y: 541, distance: 42.1
click at [556, 541] on app-calendar-viewport "Sat 23 8/8 3 Jobs Sun 24 12/12 4 Jobs Mon 25 3/3 1 Job Tue 26 7/9 3 Jobs Wed 27…" at bounding box center [645, 458] width 1291 height 947
click at [443, 424] on app-card-role "Promotional Staffing (Brand Ambassadors) 1A 1/2 16:00-20:00 (4h) ARJUN KUNNATHU…" at bounding box center [442, 443] width 152 height 66
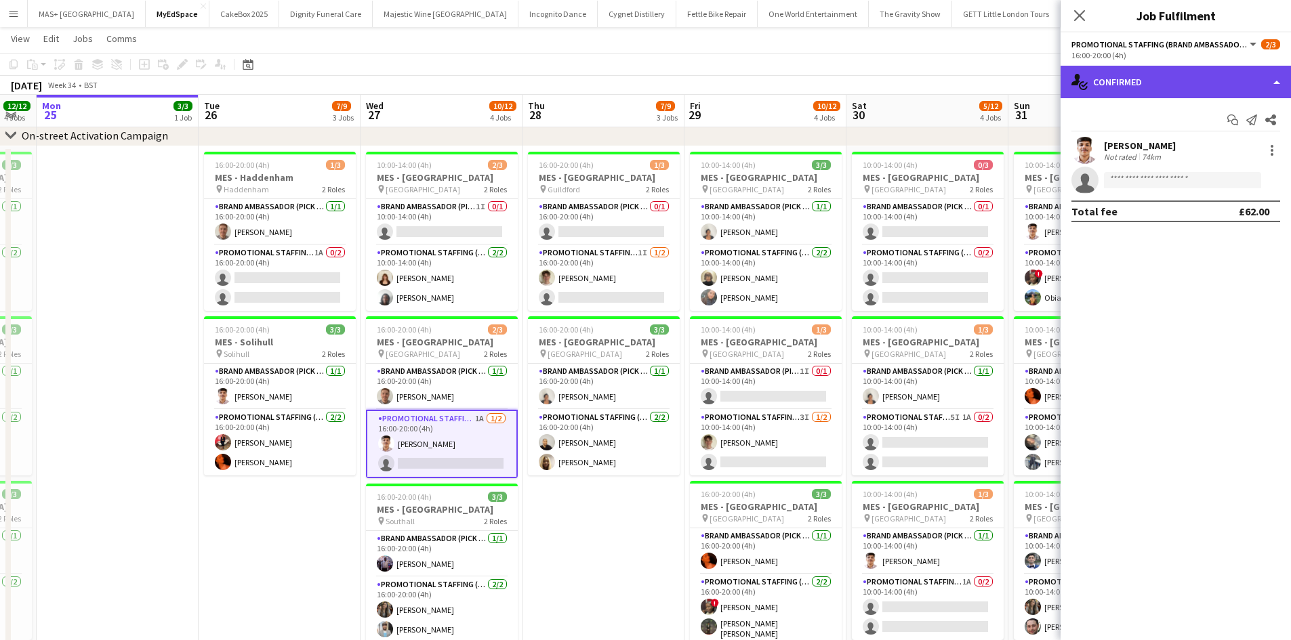
click at [1199, 81] on div "single-neutral-actions-check-2 Confirmed" at bounding box center [1175, 82] width 230 height 33
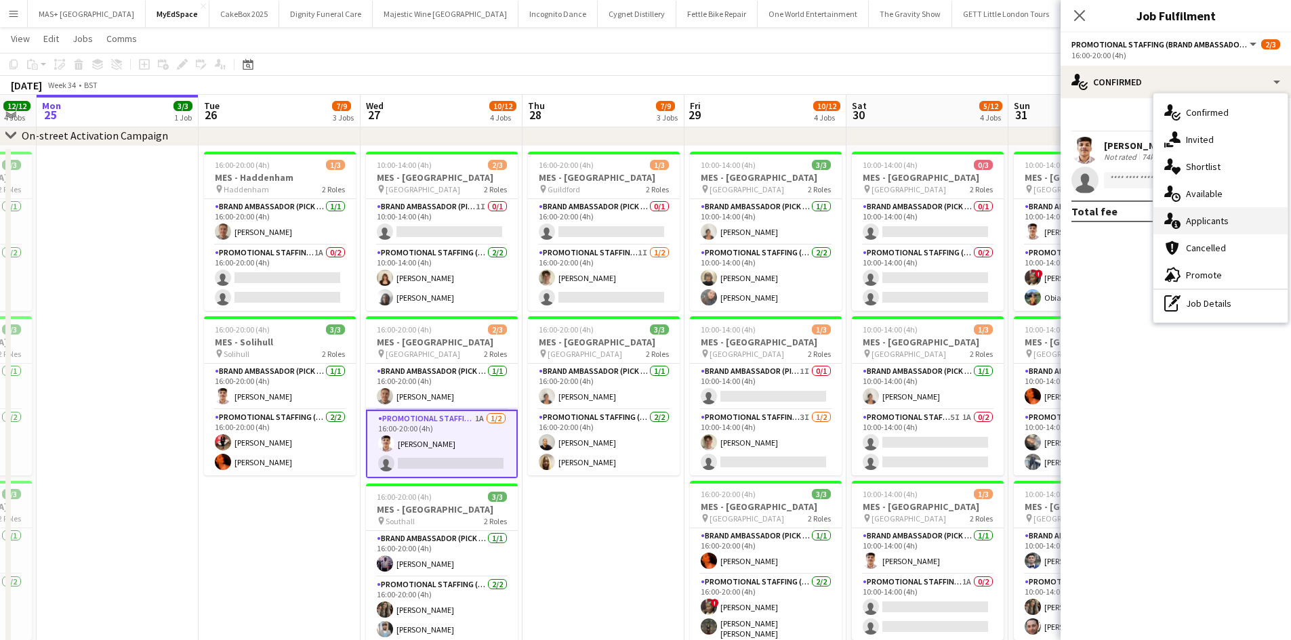
click at [1215, 228] on div "single-neutral-actions-information Applicants" at bounding box center [1220, 220] width 134 height 27
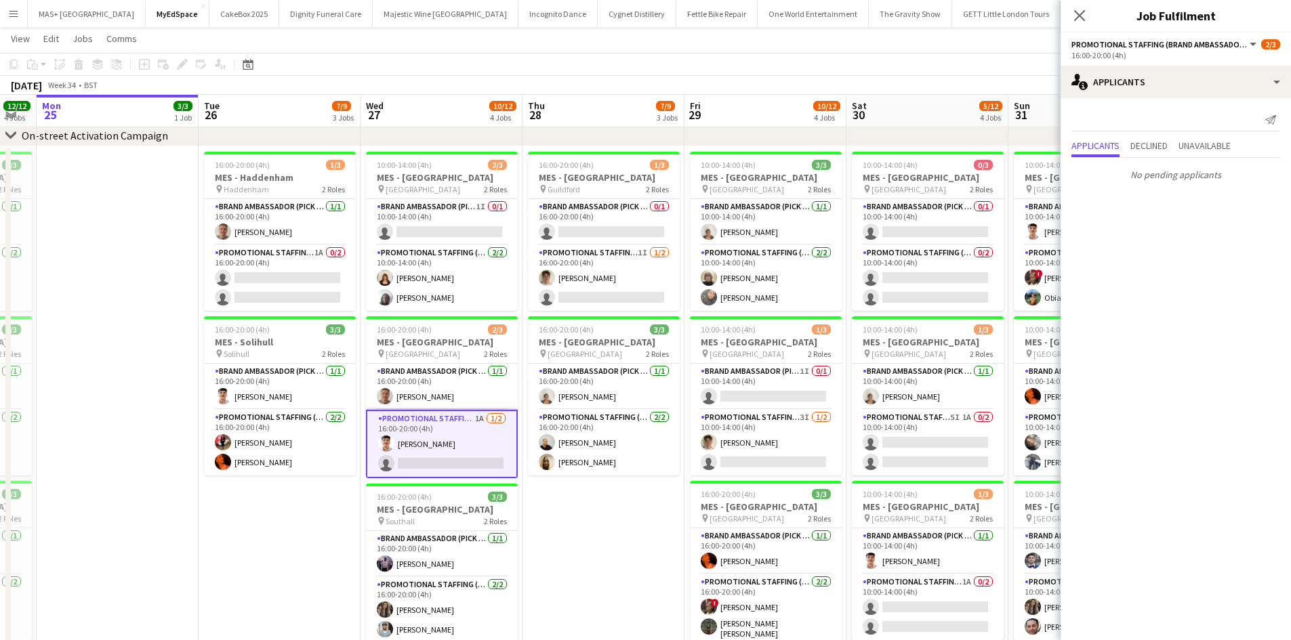
click at [1196, 136] on div "Send notification Applicants Declined Unavailable No pending applicants" at bounding box center [1175, 147] width 230 height 99
click at [1196, 153] on span "Unavailable" at bounding box center [1204, 147] width 52 height 20
click at [1253, 148] on app-icon "Decline" at bounding box center [1255, 151] width 11 height 11
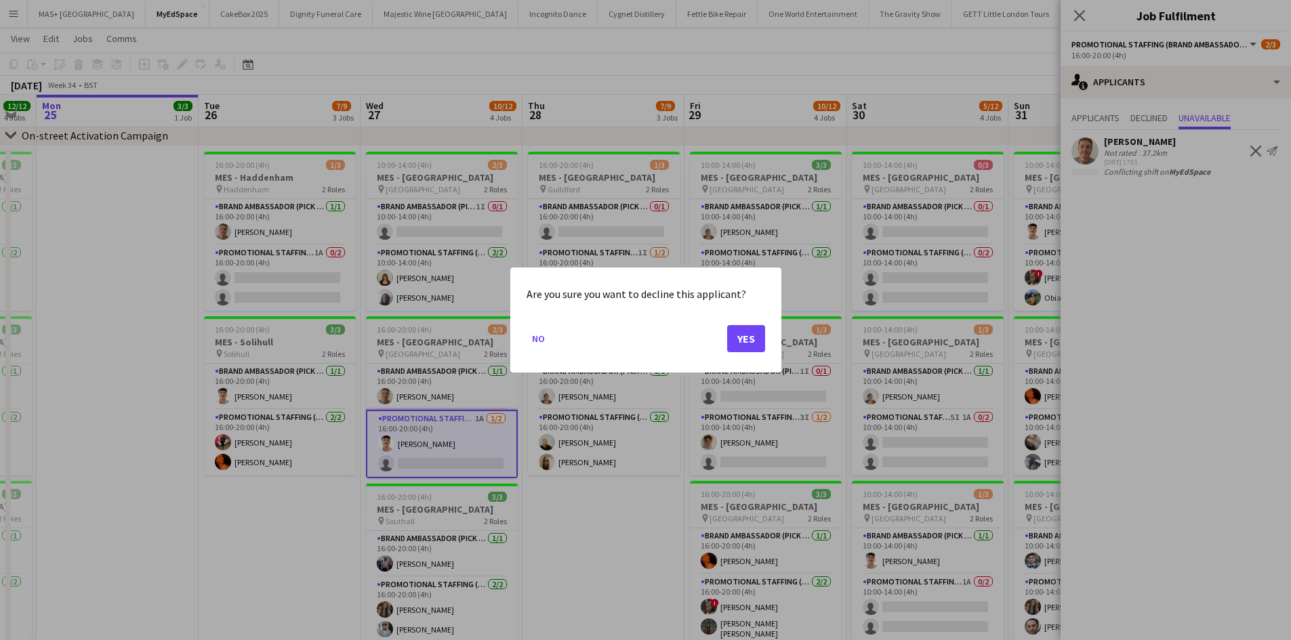
scroll to position [0, 0]
click at [748, 327] on button "Yes" at bounding box center [746, 338] width 38 height 27
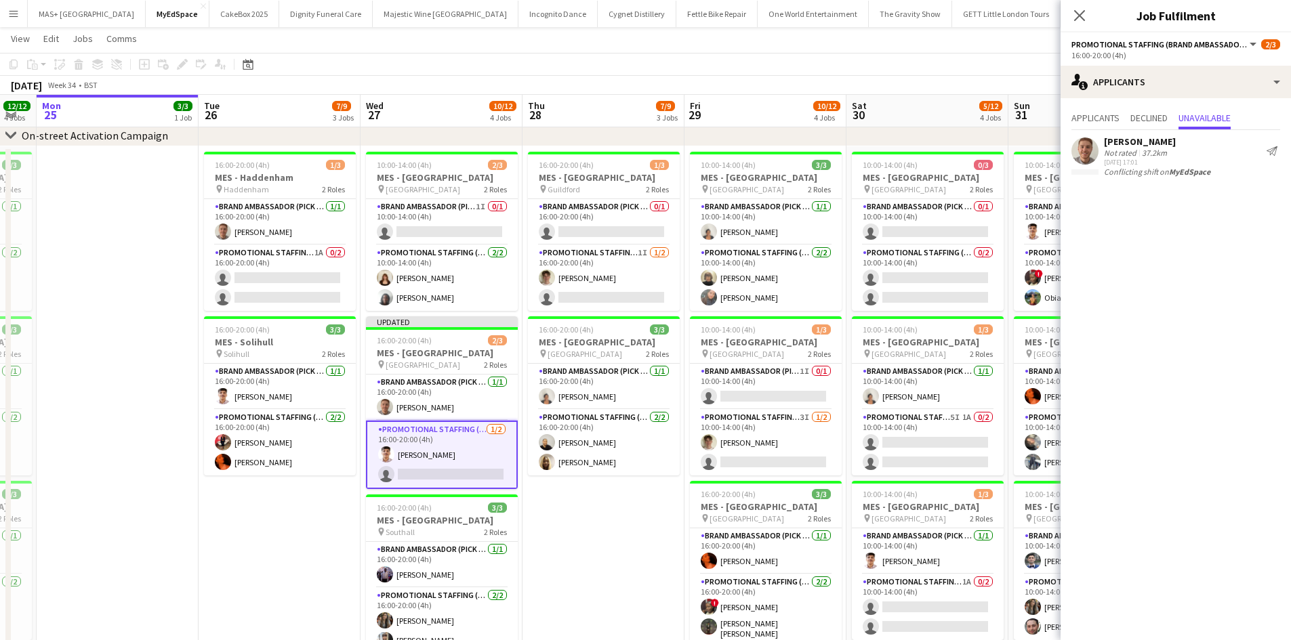
click at [581, 521] on app-date-cell "16:00-20:00 (4h) 1/3 MES - Guildford pin Guildford 2 Roles Brand Ambassador (Pi…" at bounding box center [603, 426] width 162 height 561
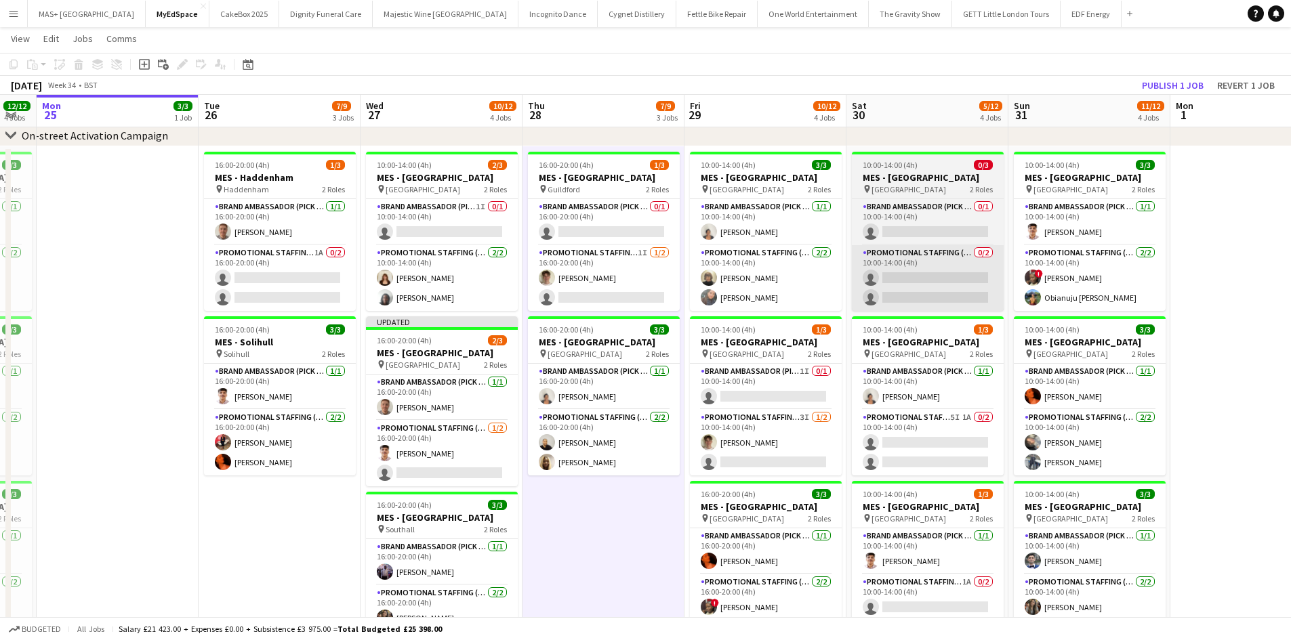
scroll to position [0, 288]
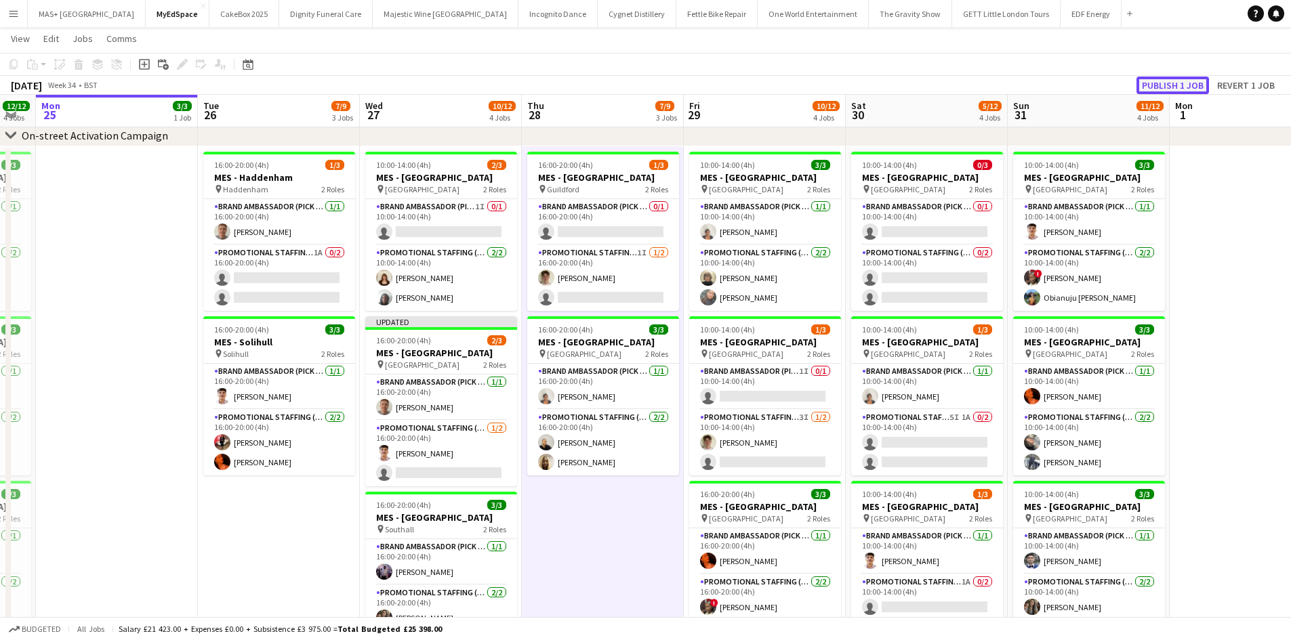
click at [1178, 84] on button "Publish 1 job" at bounding box center [1172, 86] width 72 height 18
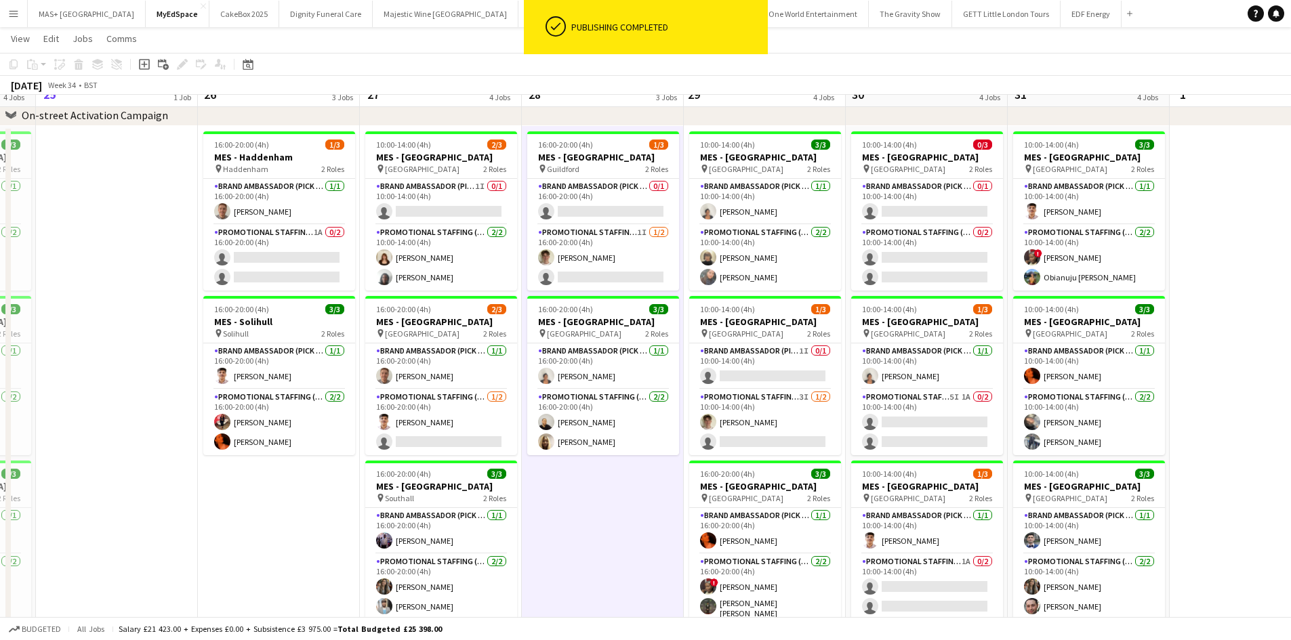
scroll to position [68, 0]
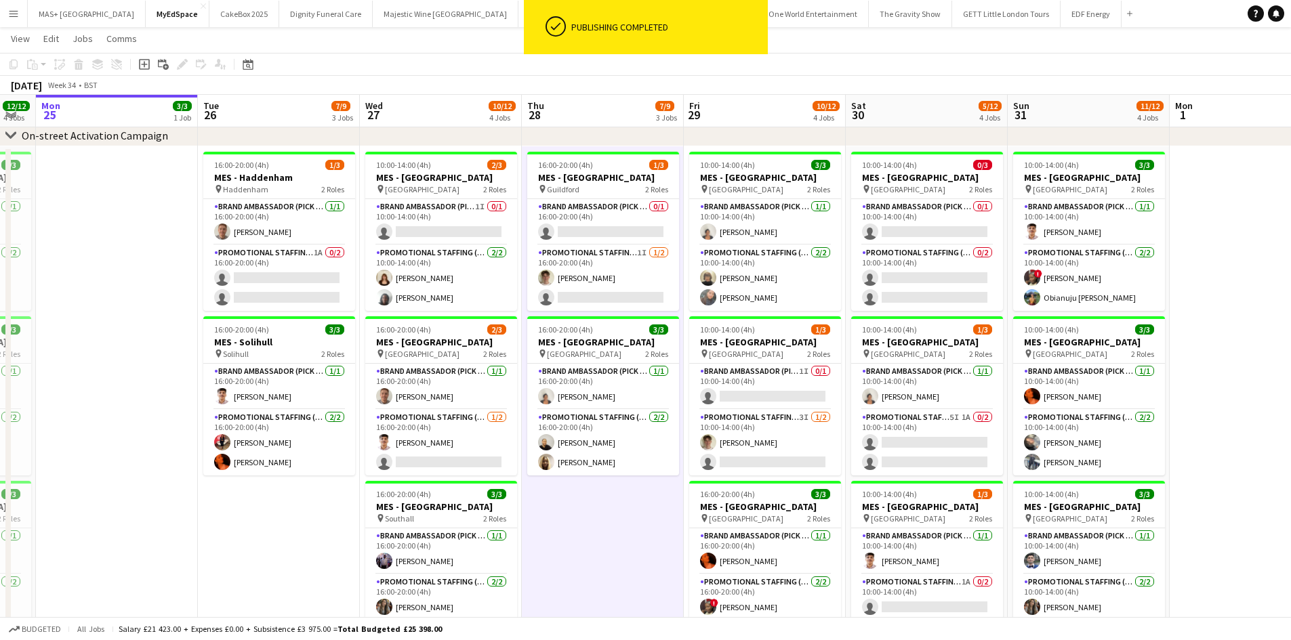
drag, startPoint x: 237, startPoint y: 259, endPoint x: 940, endPoint y: 122, distance: 716.5
click at [241, 258] on app-card-role "Promotional Staffing (Brand Ambassadors) 1A 0/2 16:00-20:00 (4h) single-neutral…" at bounding box center [279, 278] width 152 height 66
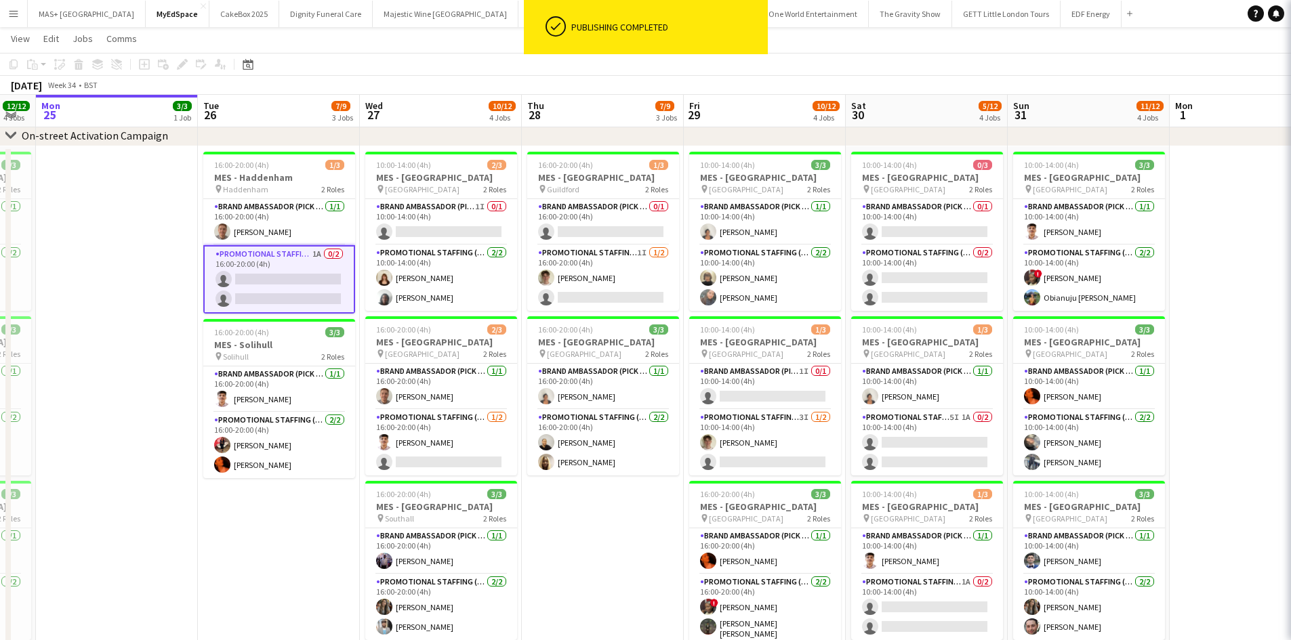
scroll to position [0, 285]
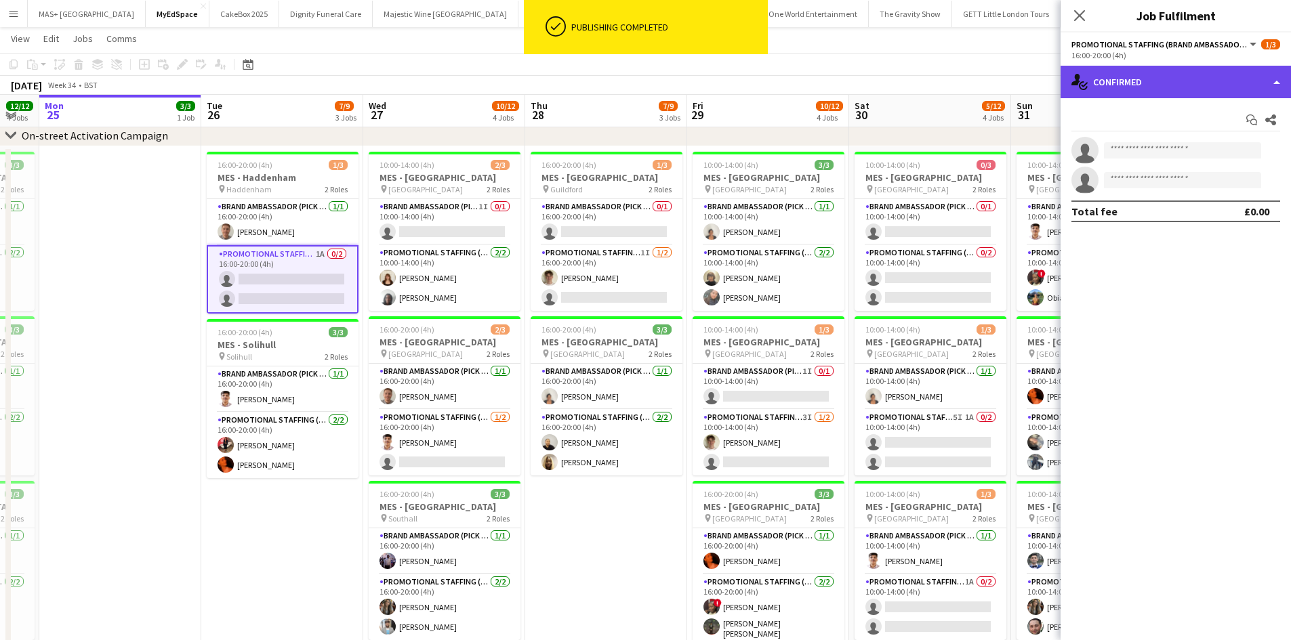
click at [1176, 83] on div "single-neutral-actions-check-2 Confirmed" at bounding box center [1175, 82] width 230 height 33
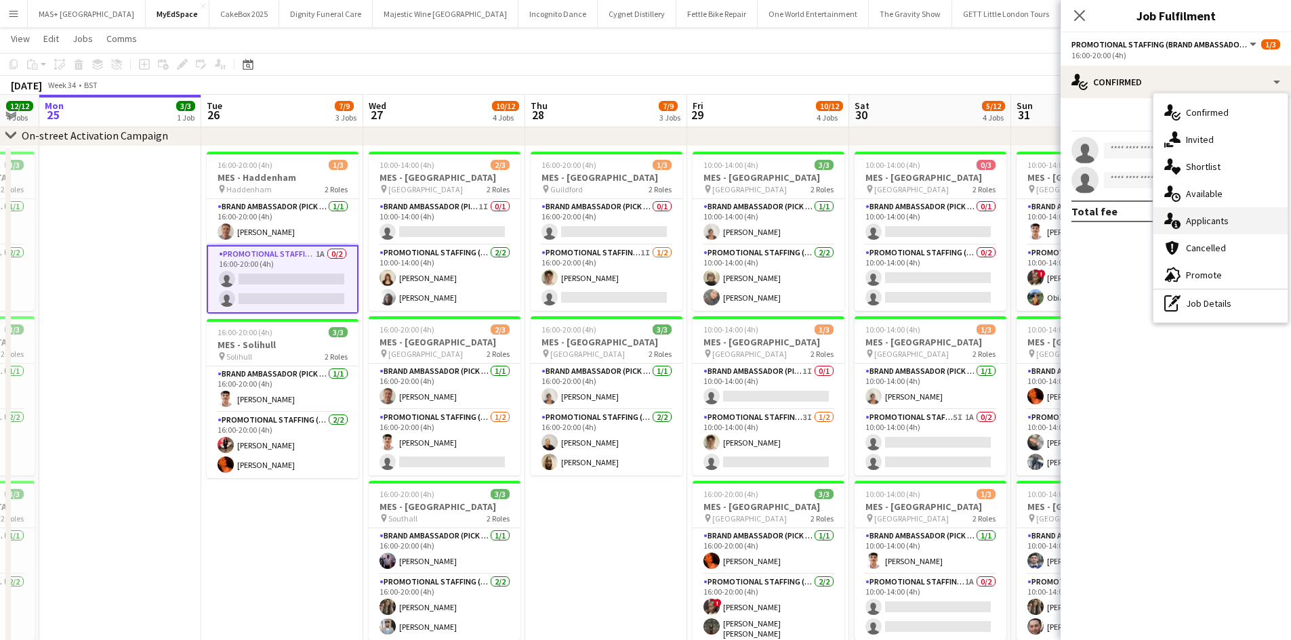
click at [1225, 223] on div "single-neutral-actions-information Applicants" at bounding box center [1220, 220] width 134 height 27
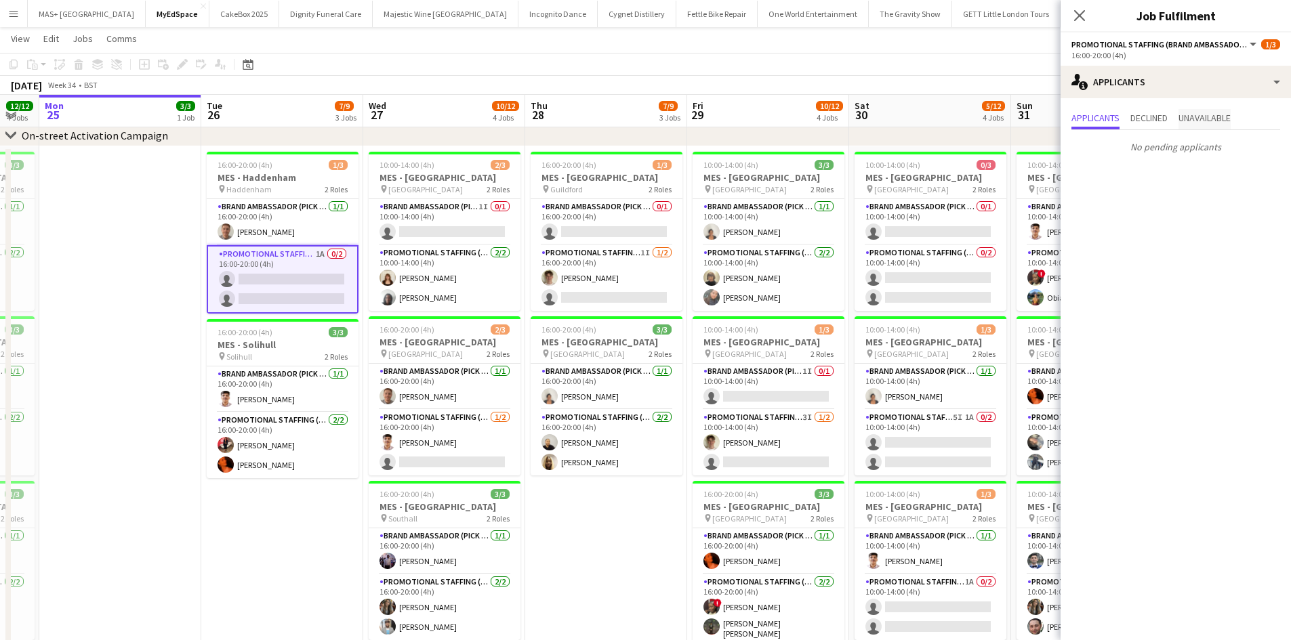
click at [1203, 115] on span "Unavailable" at bounding box center [1204, 117] width 52 height 9
click at [1253, 149] on app-icon "Decline" at bounding box center [1255, 151] width 11 height 11
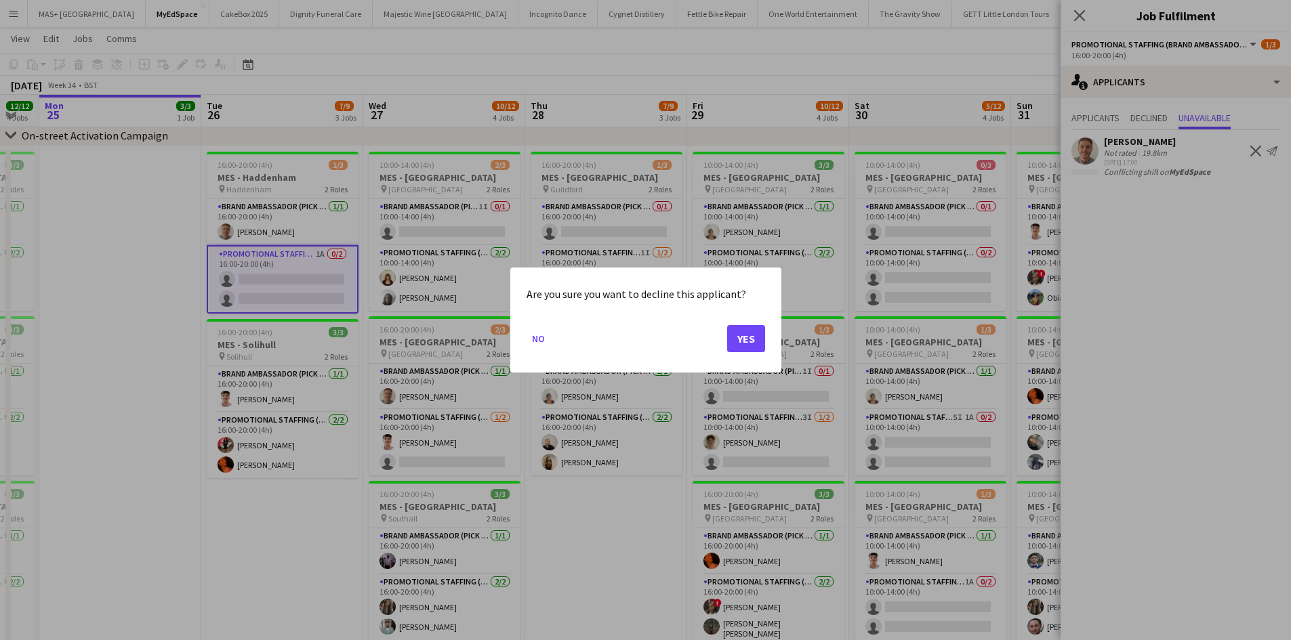
scroll to position [0, 0]
drag, startPoint x: 749, startPoint y: 338, endPoint x: 596, endPoint y: 502, distance: 224.3
click at [749, 338] on button "Yes" at bounding box center [746, 338] width 38 height 27
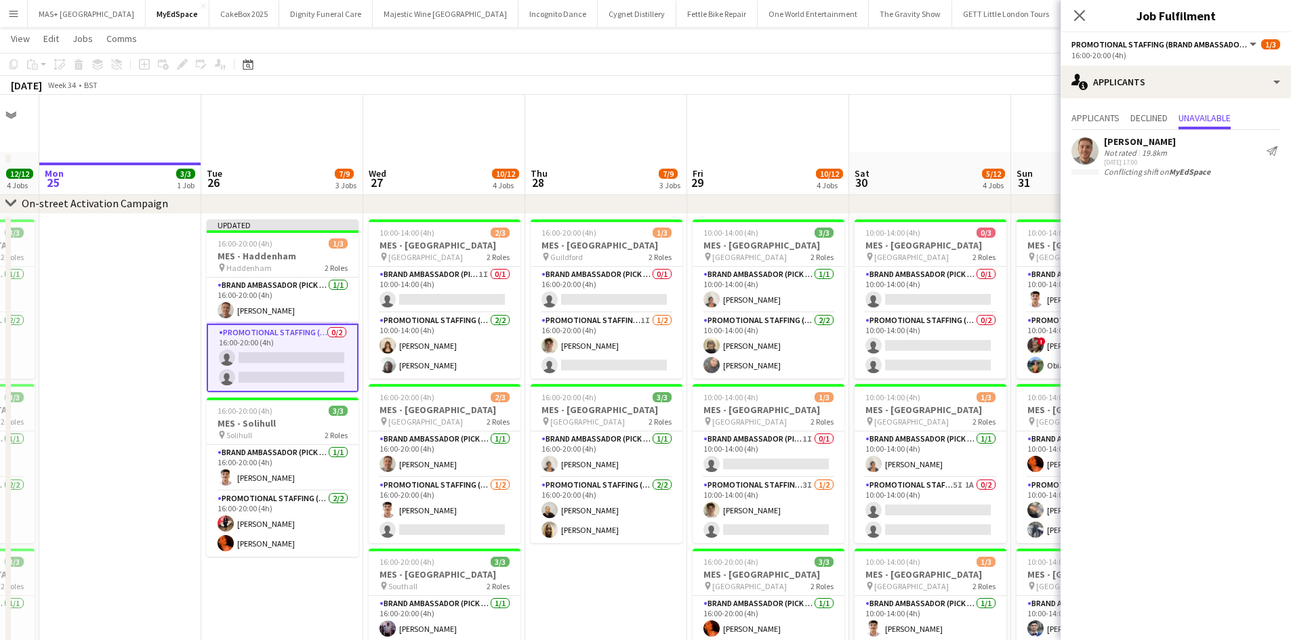
scroll to position [68, 0]
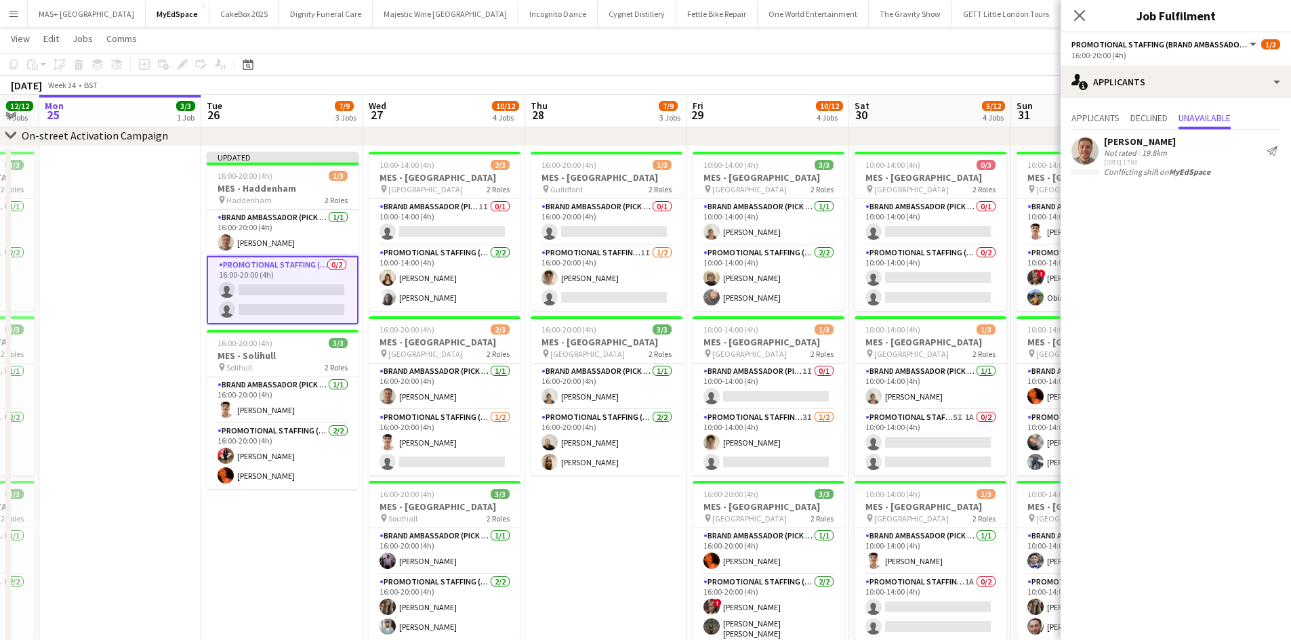
click at [570, 541] on app-date-cell "16:00-20:00 (4h) 1/3 MES - Guildford pin Guildford 2 Roles Brand Ambassador (Pi…" at bounding box center [606, 426] width 162 height 561
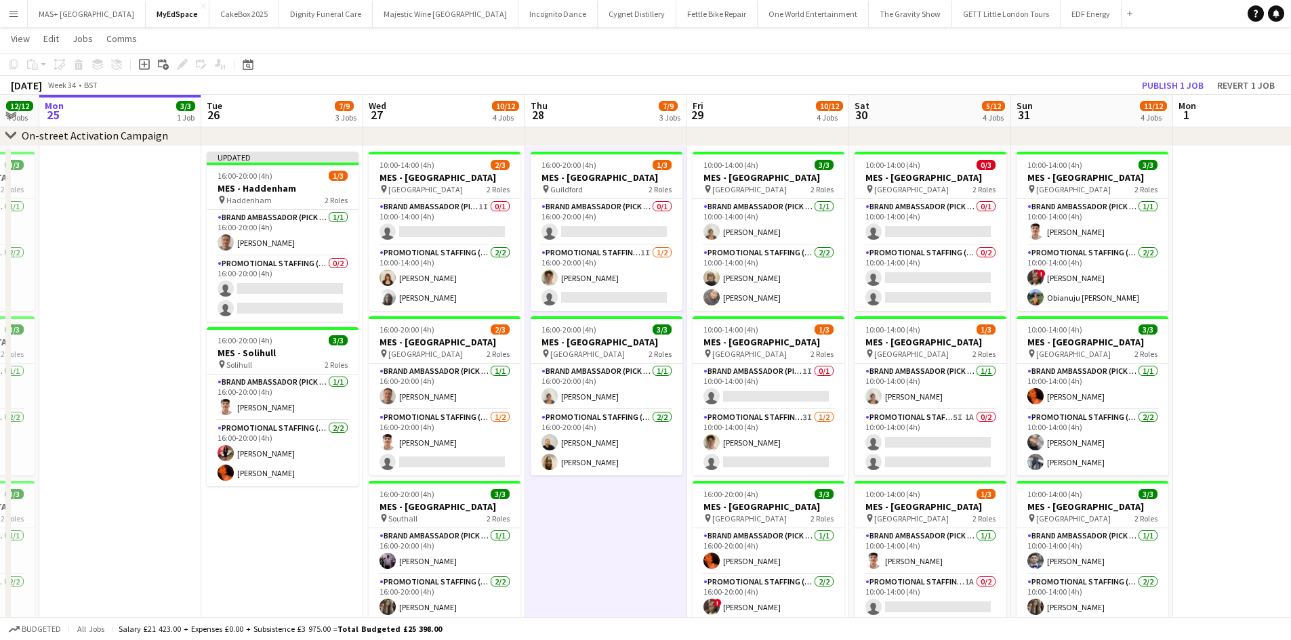
scroll to position [0, 283]
click at [1156, 88] on button "Publish 1 job" at bounding box center [1172, 86] width 72 height 18
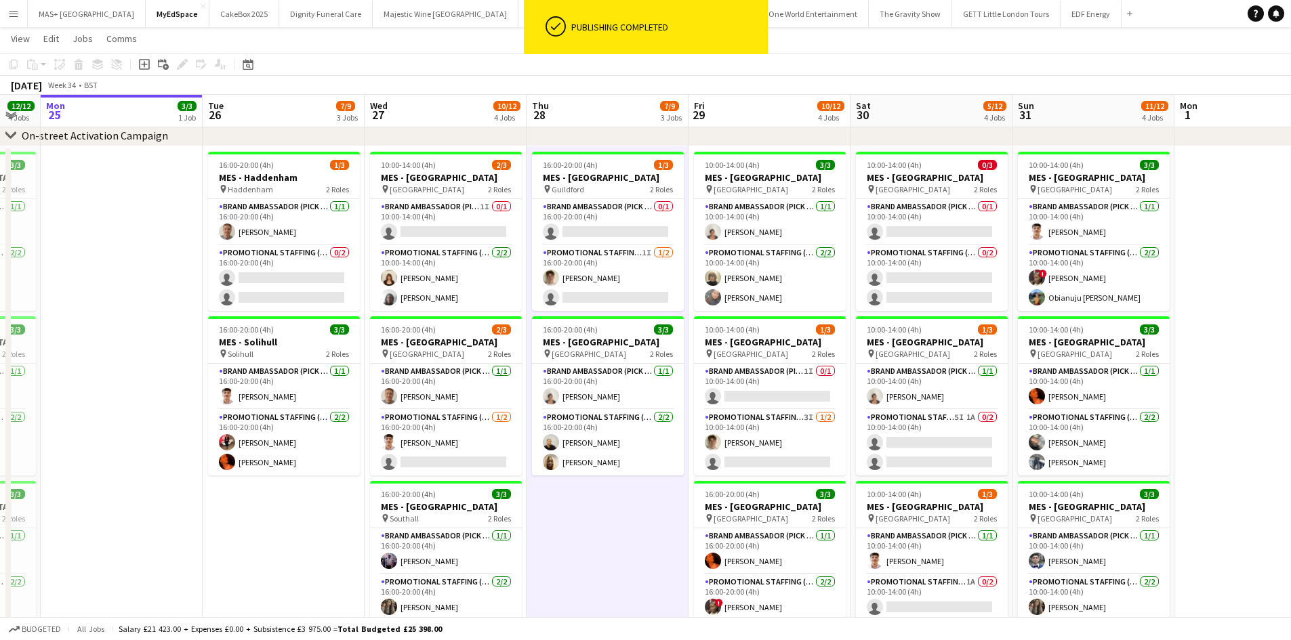
scroll to position [0, 317]
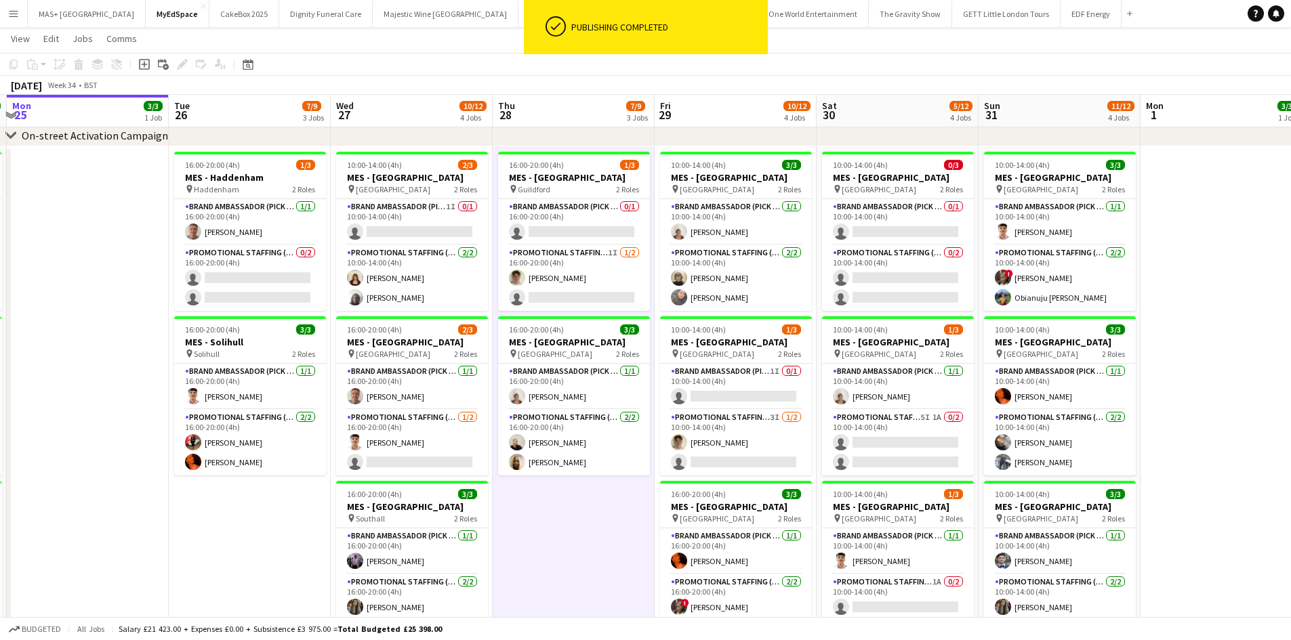
drag, startPoint x: 1225, startPoint y: 316, endPoint x: 1191, endPoint y: 321, distance: 34.3
click at [1191, 321] on app-calendar-viewport "Sat 23 8/8 3 Jobs Sun 24 12/12 4 Jobs Mon 25 3/3 1 Job Tue 26 7/9 3 Jobs Wed 27…" at bounding box center [645, 458] width 1291 height 947
click at [919, 215] on app-card-role "Brand Ambassador (Pick up) 0/1 10:00-14:00 (4h) single-neutral-actions" at bounding box center [898, 222] width 152 height 46
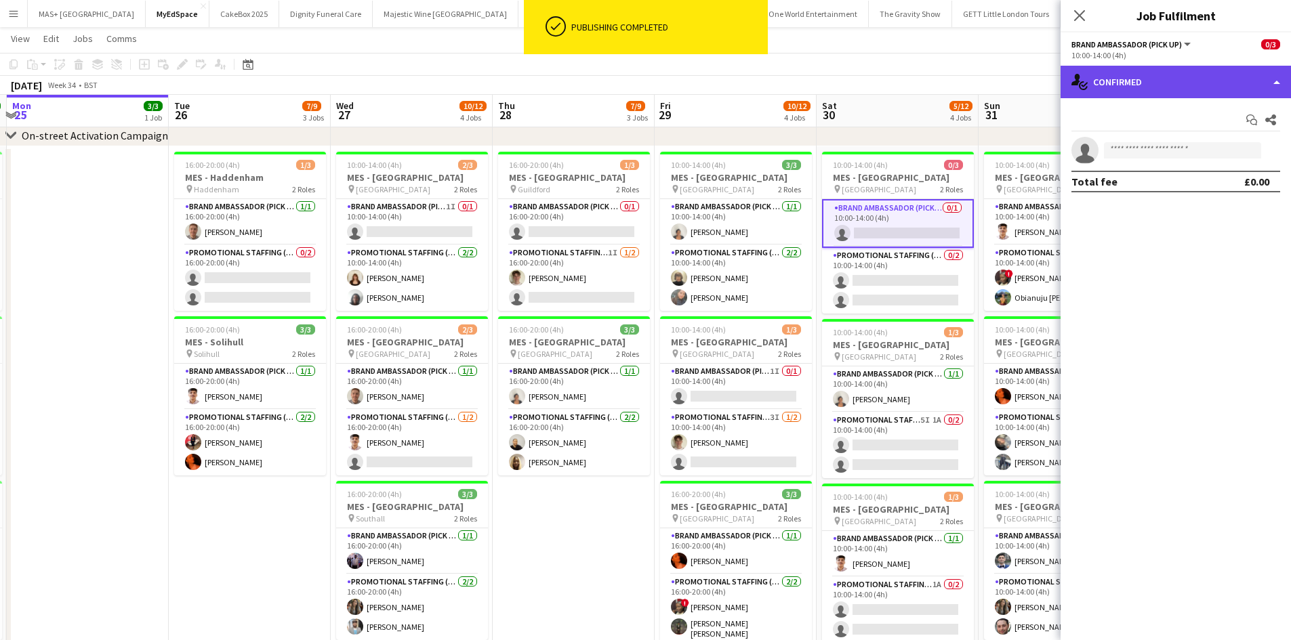
click at [1136, 87] on div "single-neutral-actions-check-2 Confirmed" at bounding box center [1175, 82] width 230 height 33
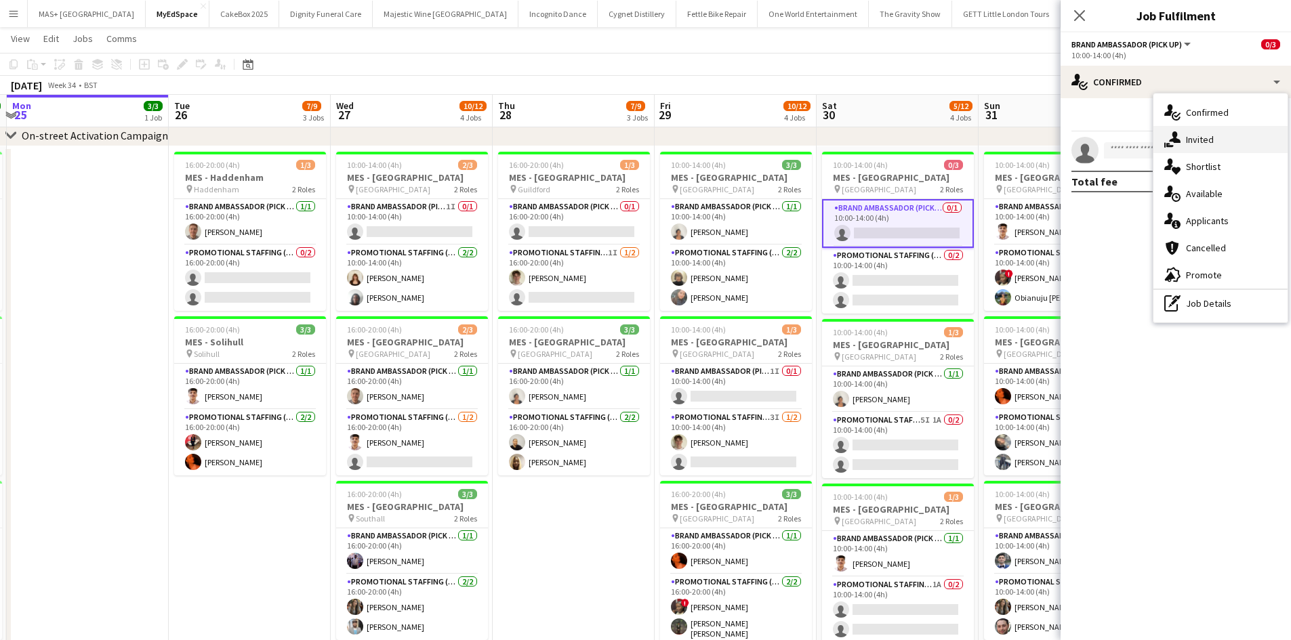
click at [1203, 146] on div "single-neutral-actions-share-1 Invited" at bounding box center [1220, 139] width 134 height 27
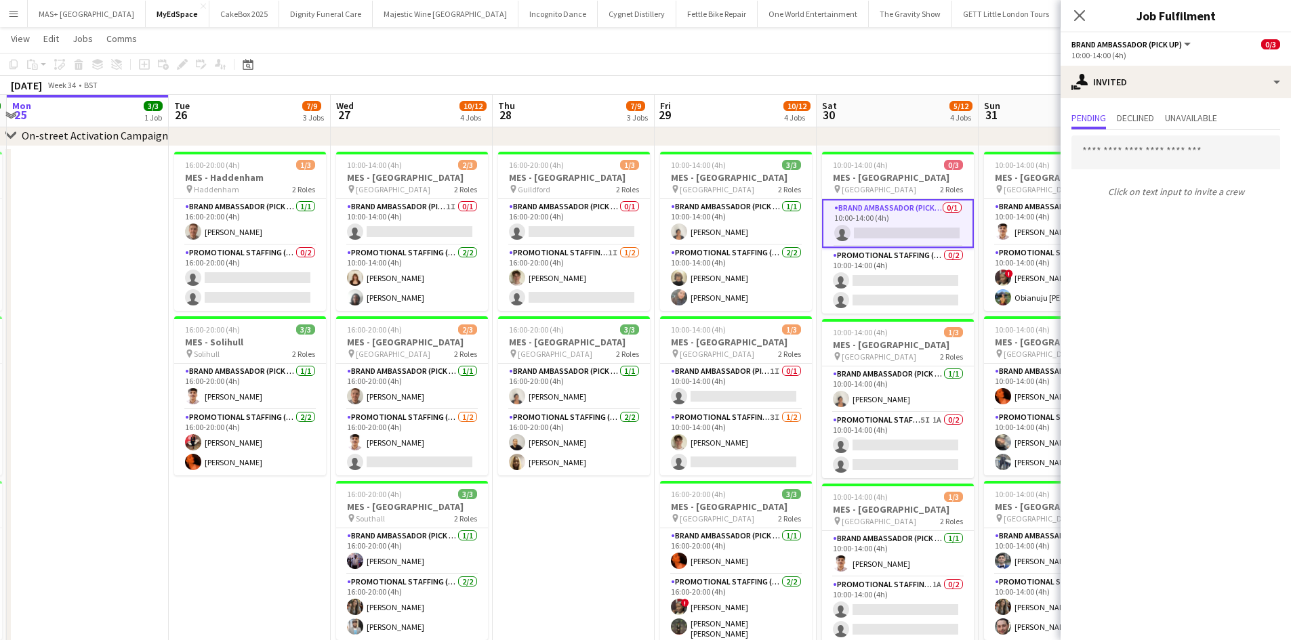
click at [1141, 106] on div "Pending Declined Unavailable Click on text input to invite a crew" at bounding box center [1175, 156] width 230 height 116
click at [1138, 119] on span "Declined" at bounding box center [1135, 117] width 37 height 9
click at [1191, 110] on span "Unavailable" at bounding box center [1191, 119] width 52 height 20
click at [1106, 114] on span "Pending" at bounding box center [1088, 117] width 35 height 9
click at [946, 64] on app-toolbar "Copy Paste Paste Ctrl+V Paste with crew Ctrl+Shift+V Paste linked Job Delete Gr…" at bounding box center [645, 64] width 1291 height 23
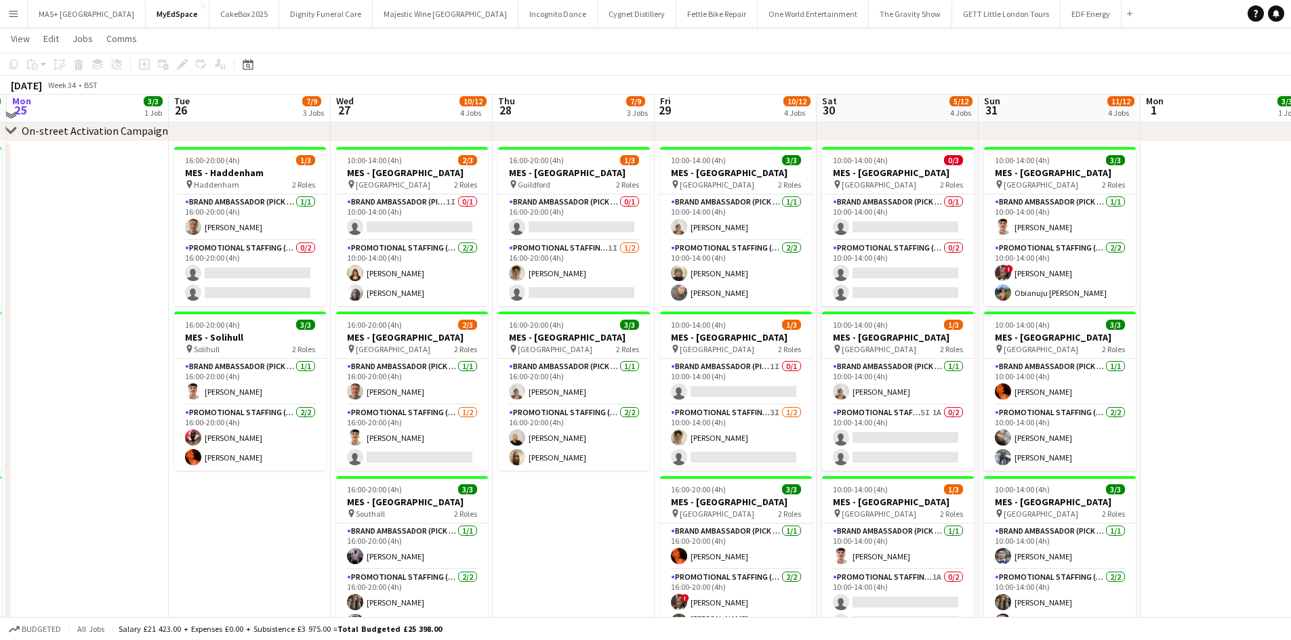
scroll to position [203, 0]
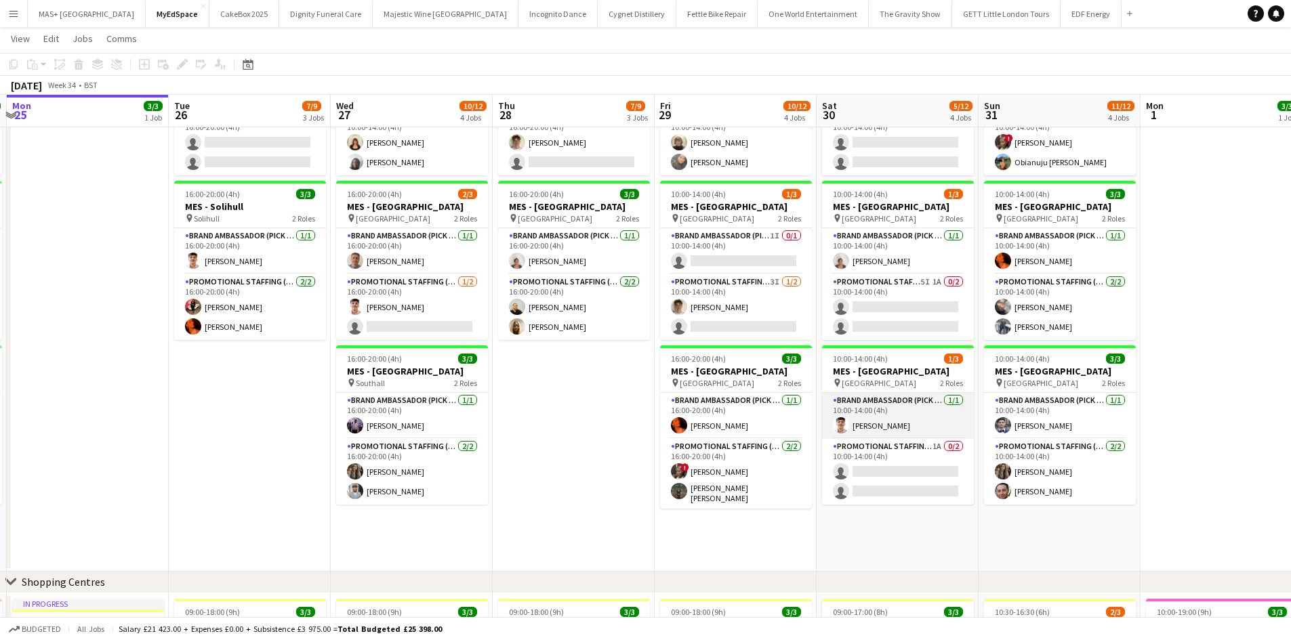
drag, startPoint x: 863, startPoint y: 460, endPoint x: 963, endPoint y: 405, distance: 113.7
click at [862, 459] on app-card-role "Promotional Staffing (Brand Ambassadors) 1A 0/2 10:00-14:00 (4h) single-neutral…" at bounding box center [898, 472] width 152 height 66
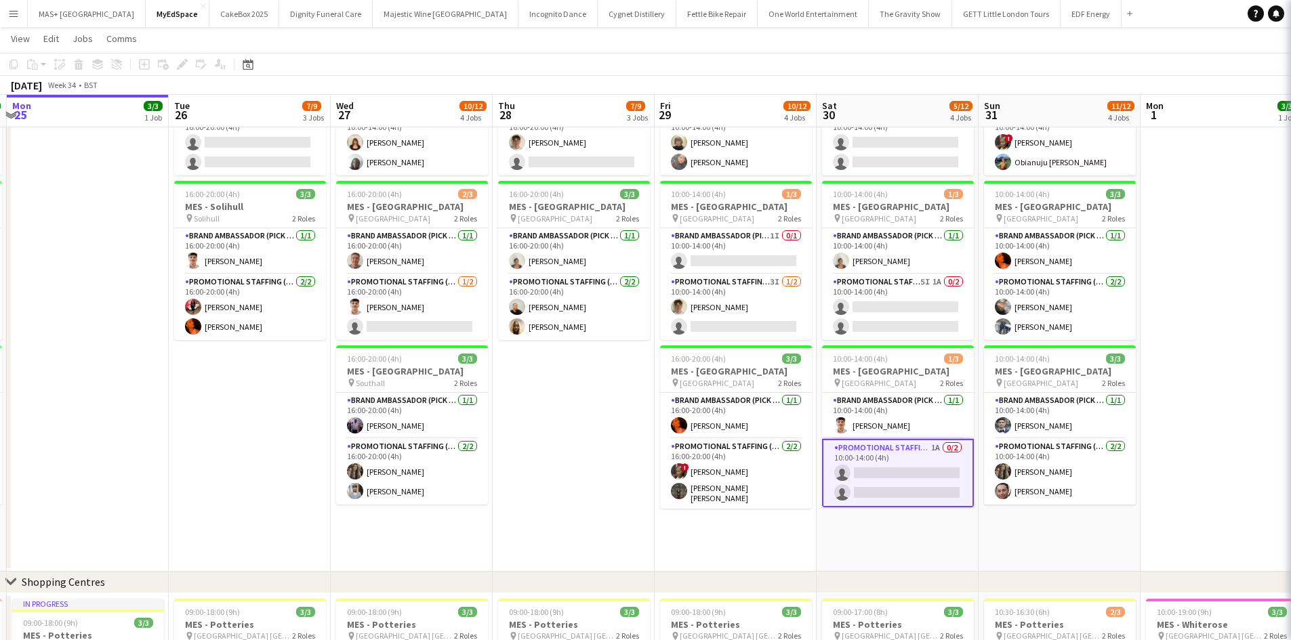
scroll to position [0, 318]
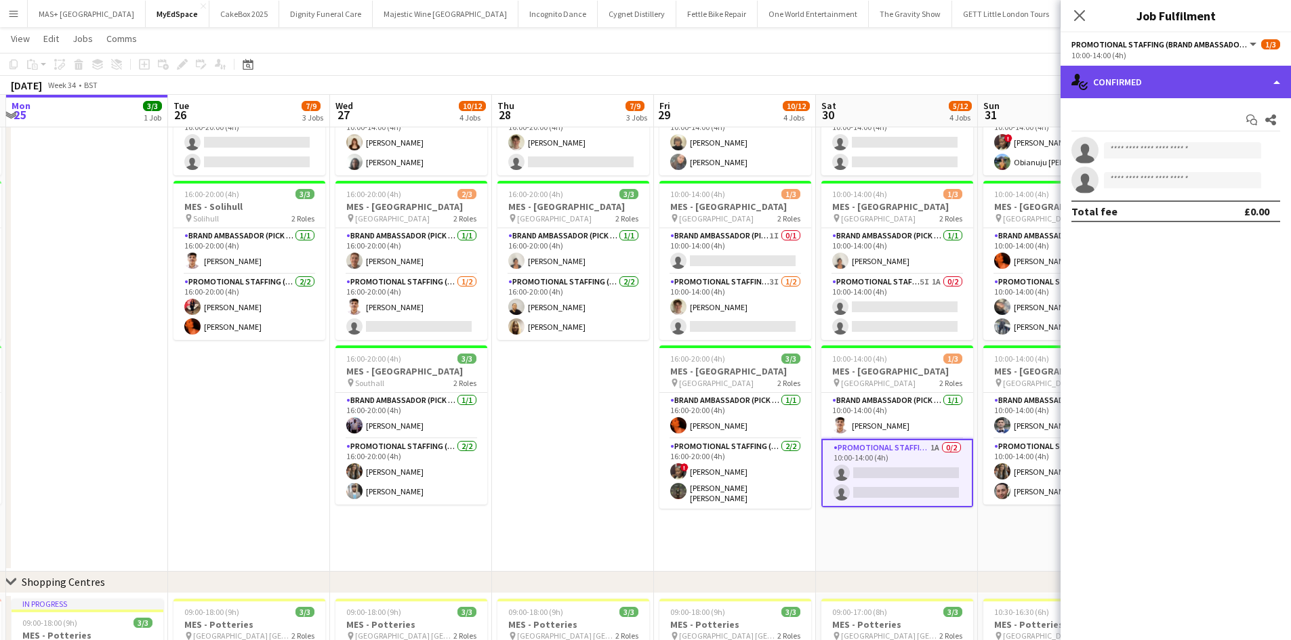
click at [1165, 70] on div "single-neutral-actions-check-2 Confirmed" at bounding box center [1175, 82] width 230 height 33
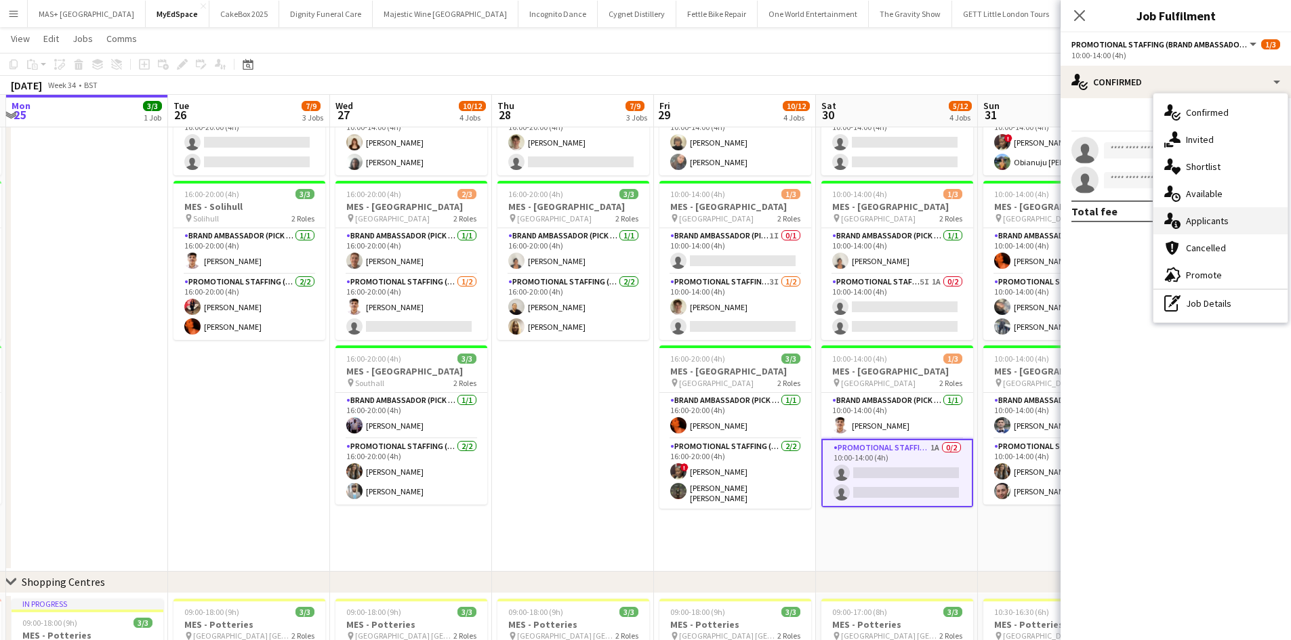
click at [1224, 215] on div "single-neutral-actions-information Applicants" at bounding box center [1220, 220] width 134 height 27
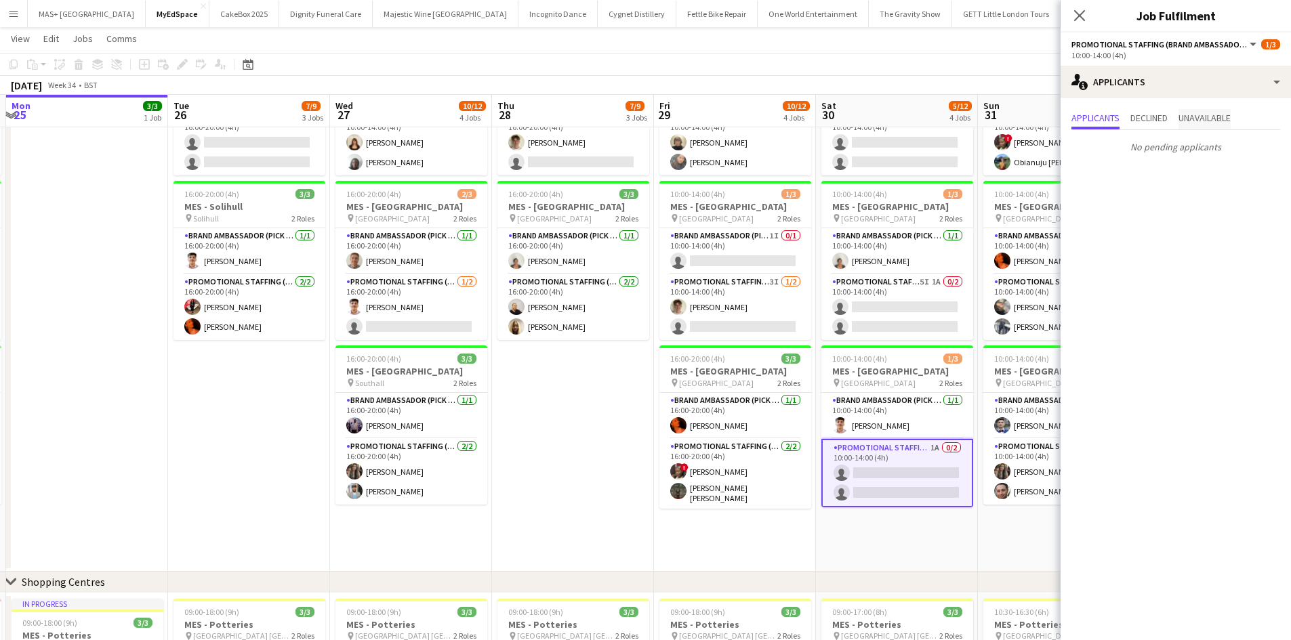
click at [1196, 115] on span "Unavailable" at bounding box center [1204, 117] width 52 height 9
click at [1257, 151] on app-icon "Decline" at bounding box center [1255, 151] width 11 height 11
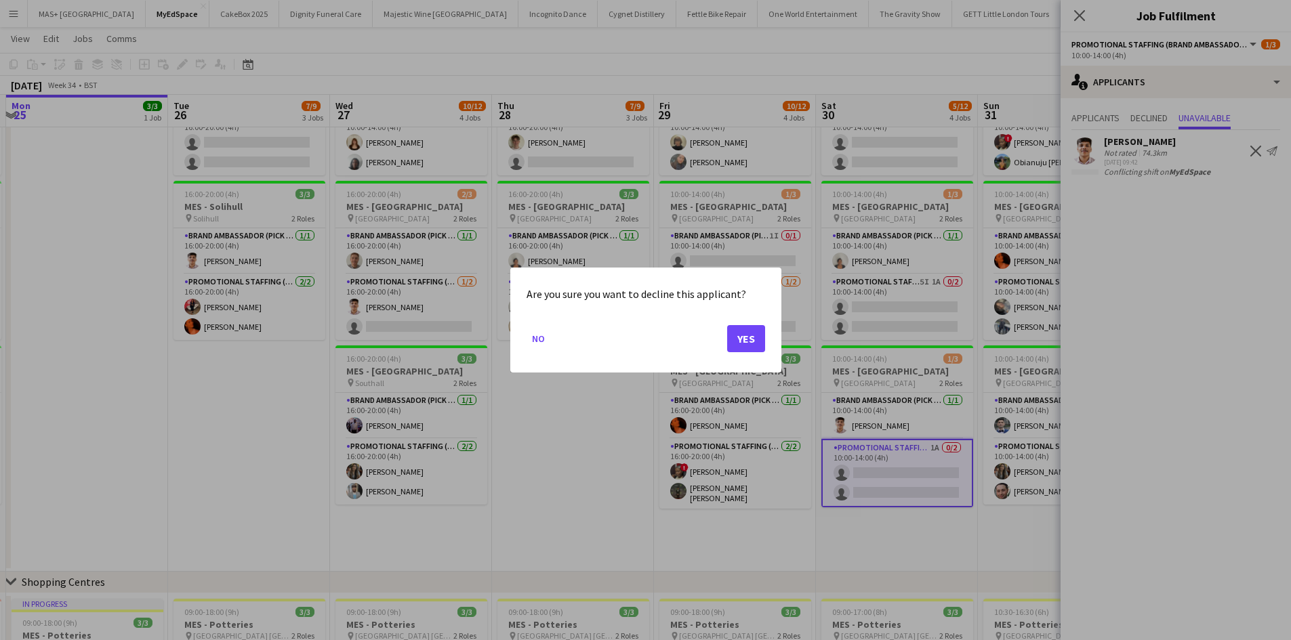
scroll to position [0, 0]
click at [762, 330] on button "Yes" at bounding box center [746, 338] width 38 height 27
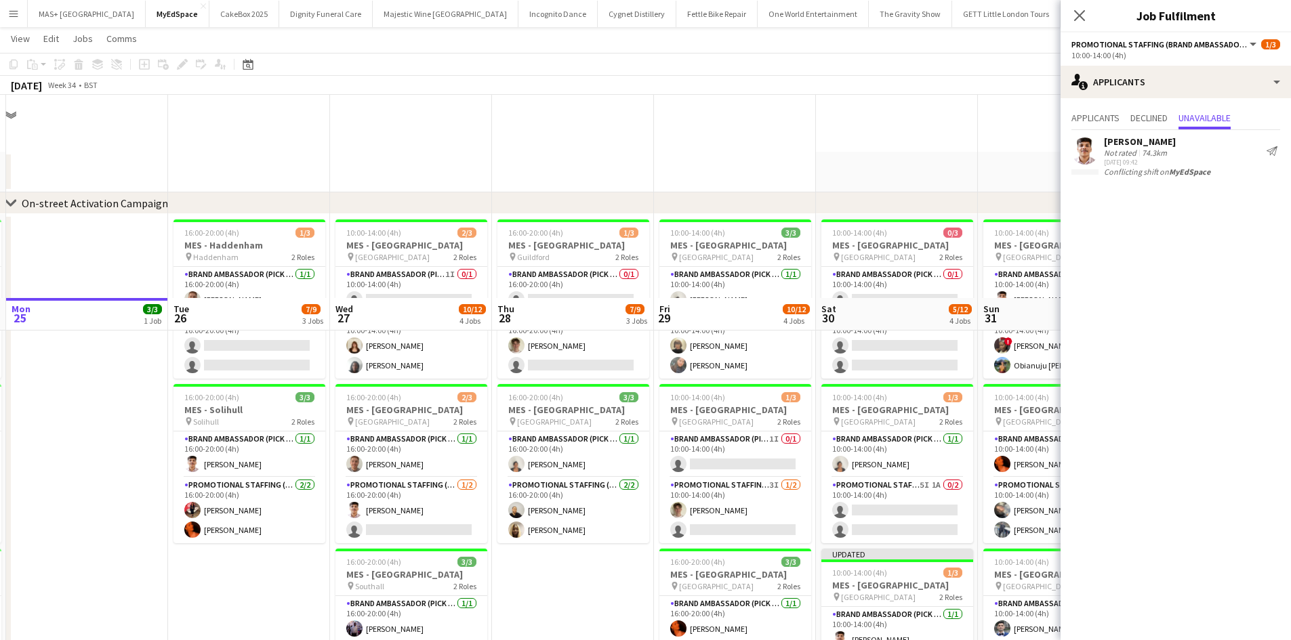
scroll to position [203, 0]
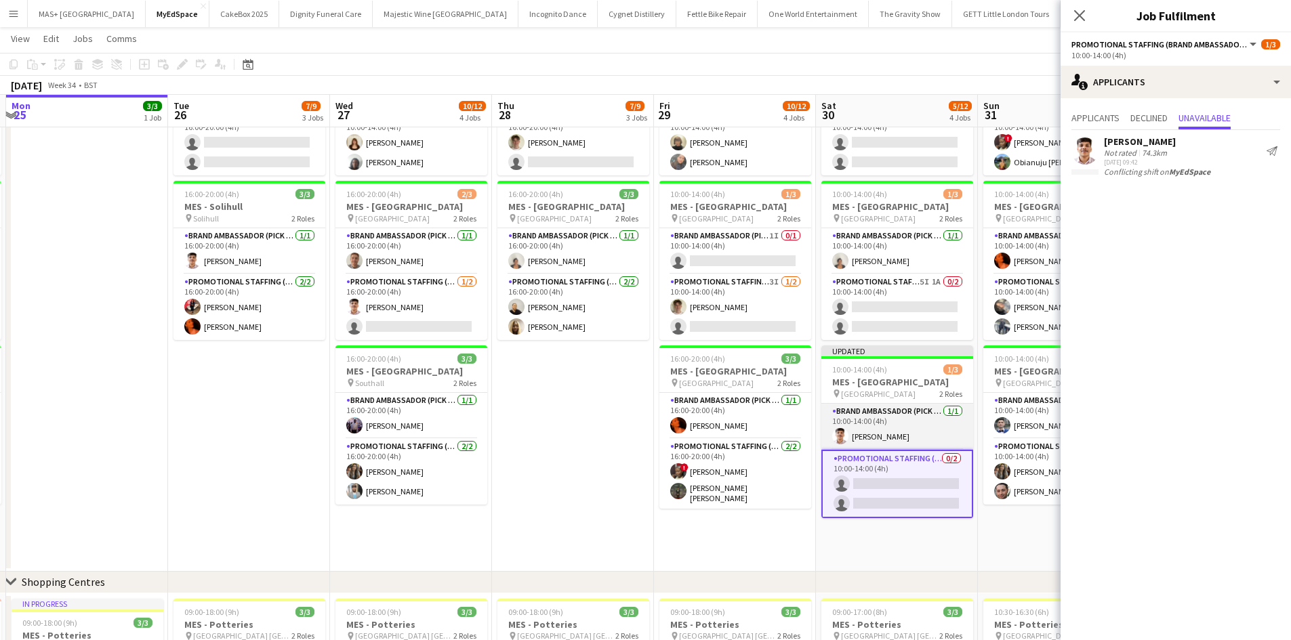
click at [887, 537] on app-date-cell "10:00-14:00 (4h) 0/3 MES - Haddenham High Street pin Haddenham High Street 2 Ro…" at bounding box center [897, 291] width 162 height 561
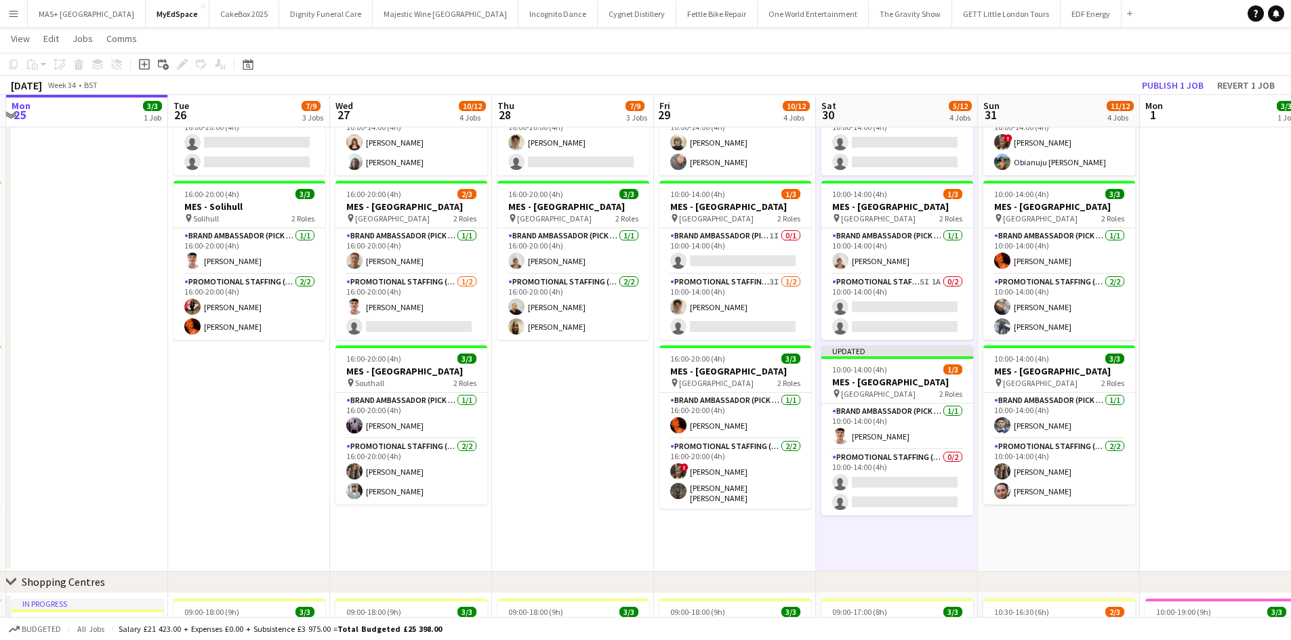
scroll to position [0, 317]
click at [1154, 92] on button "Publish 1 job" at bounding box center [1172, 86] width 72 height 18
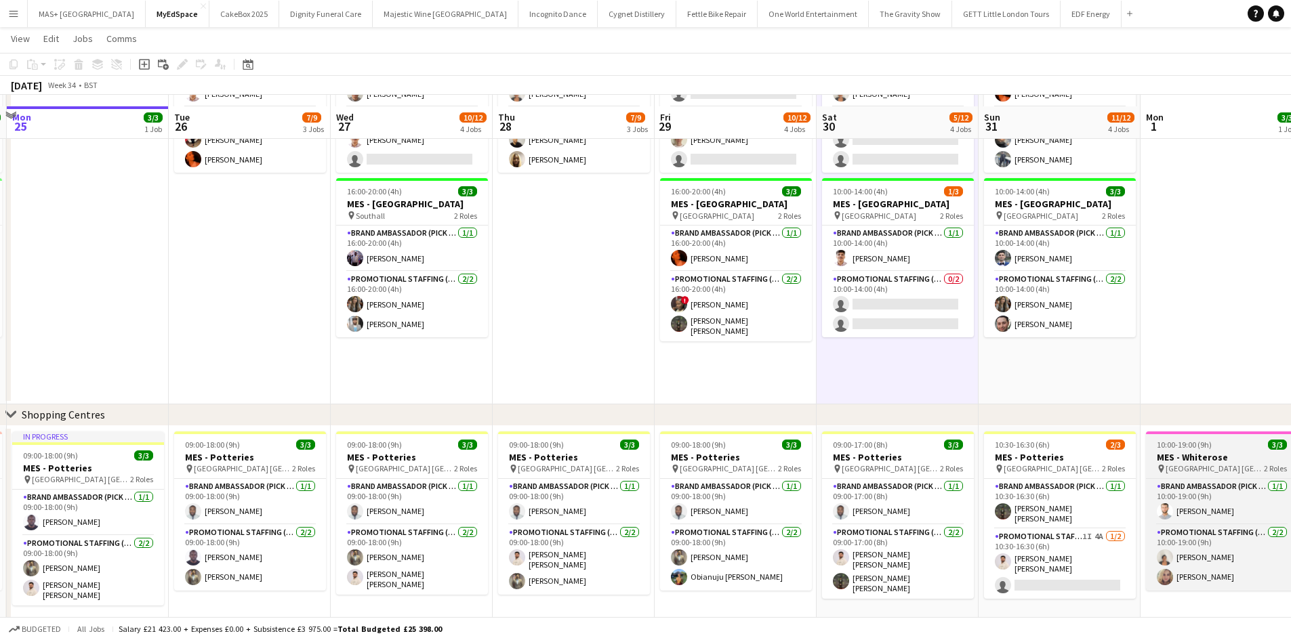
scroll to position [383, 0]
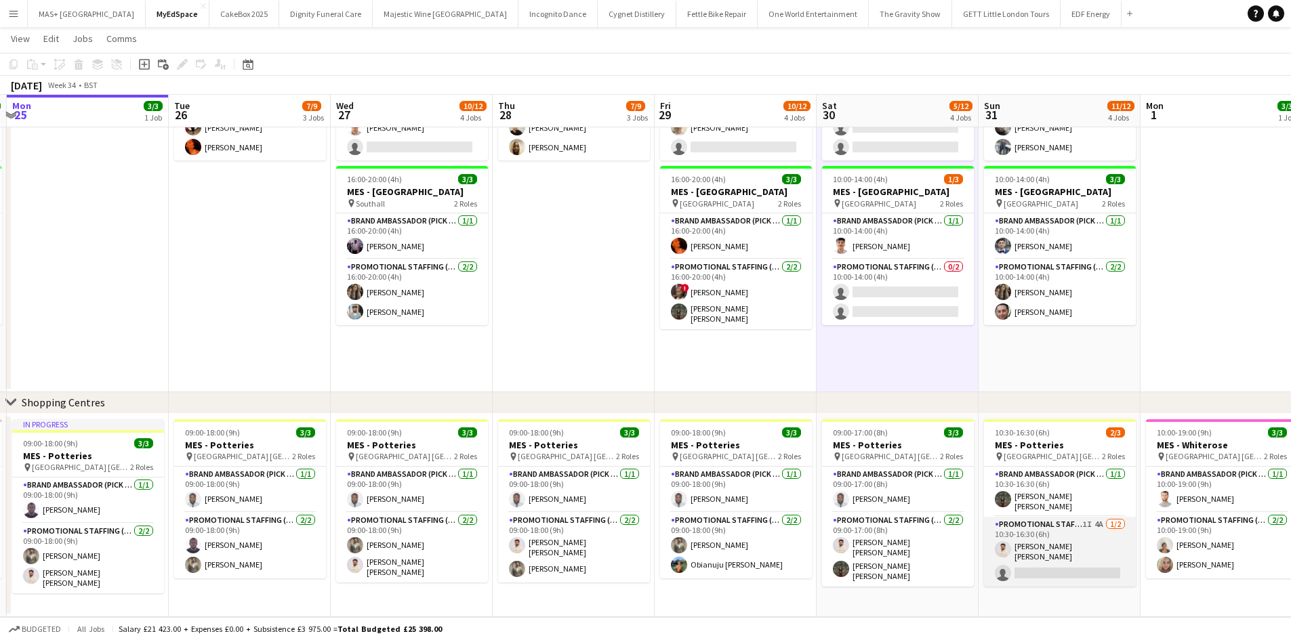
click at [1077, 530] on app-card-role "Promotional Staffing (Brand Ambassadors) 1I 4A 1/2 10:30-16:30 (6h) Muzammil Ah…" at bounding box center [1060, 552] width 152 height 70
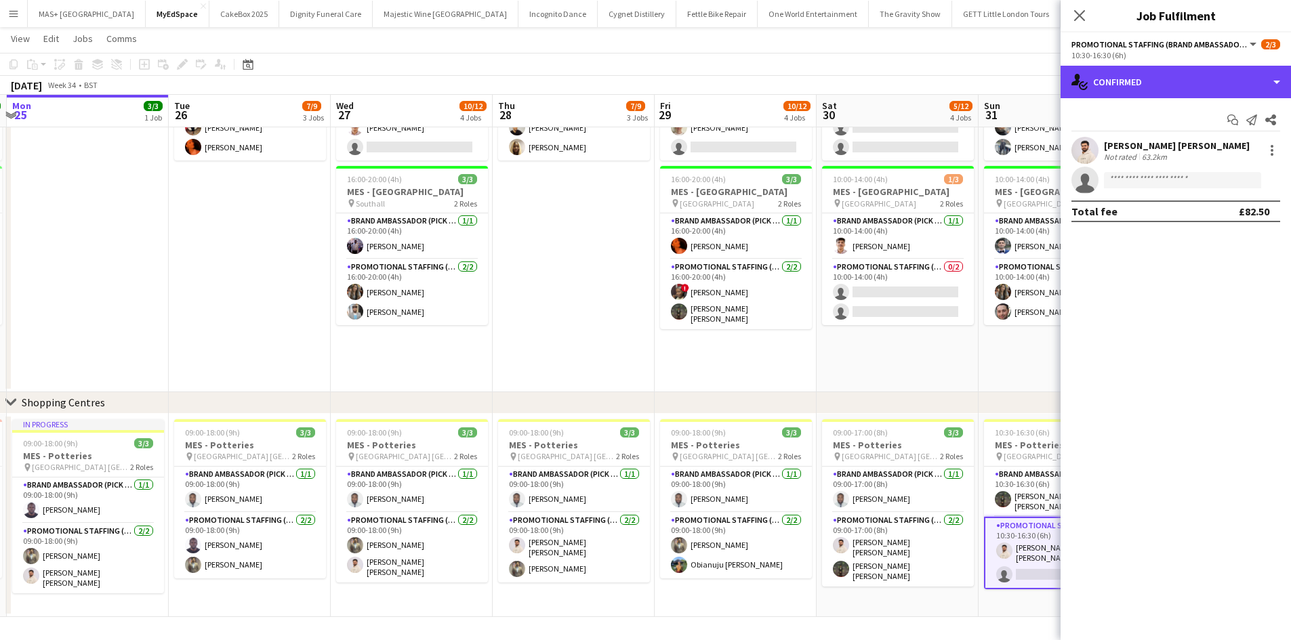
drag, startPoint x: 1138, startPoint y: 82, endPoint x: 1145, endPoint y: 110, distance: 28.8
click at [1138, 81] on div "single-neutral-actions-check-2 Confirmed" at bounding box center [1175, 82] width 230 height 33
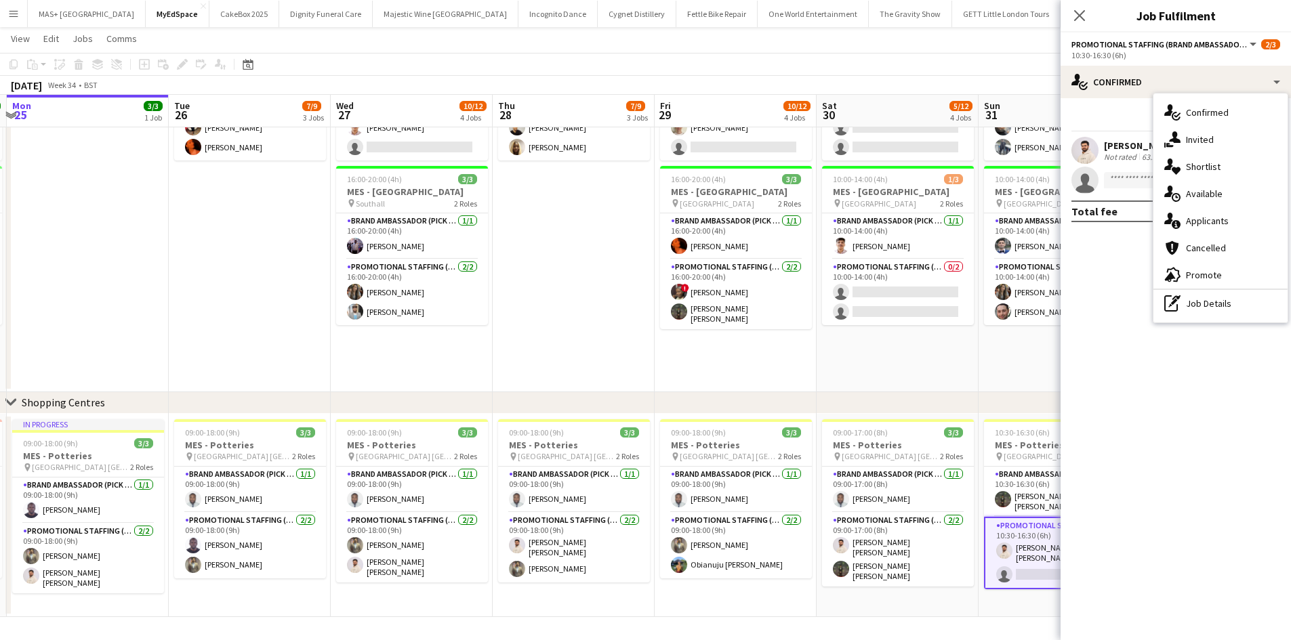
click at [1205, 221] on div "single-neutral-actions-information Applicants" at bounding box center [1220, 220] width 134 height 27
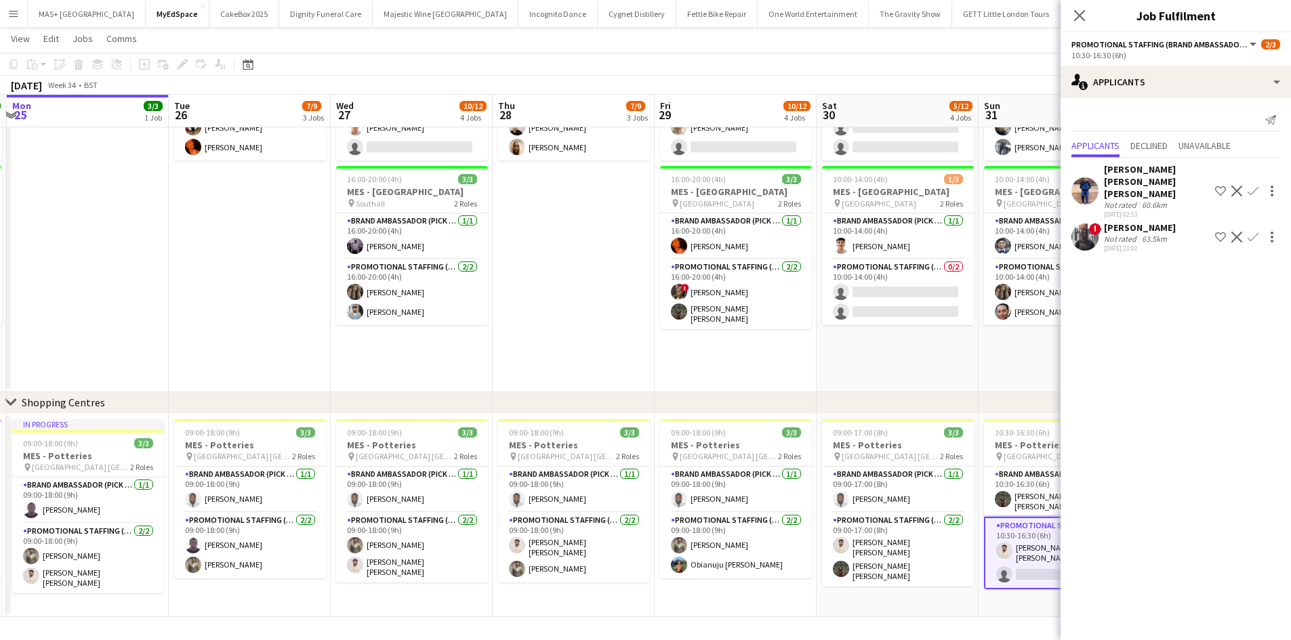
click at [1136, 180] on div "Syed Taimoor Shah Shirazi" at bounding box center [1157, 181] width 106 height 37
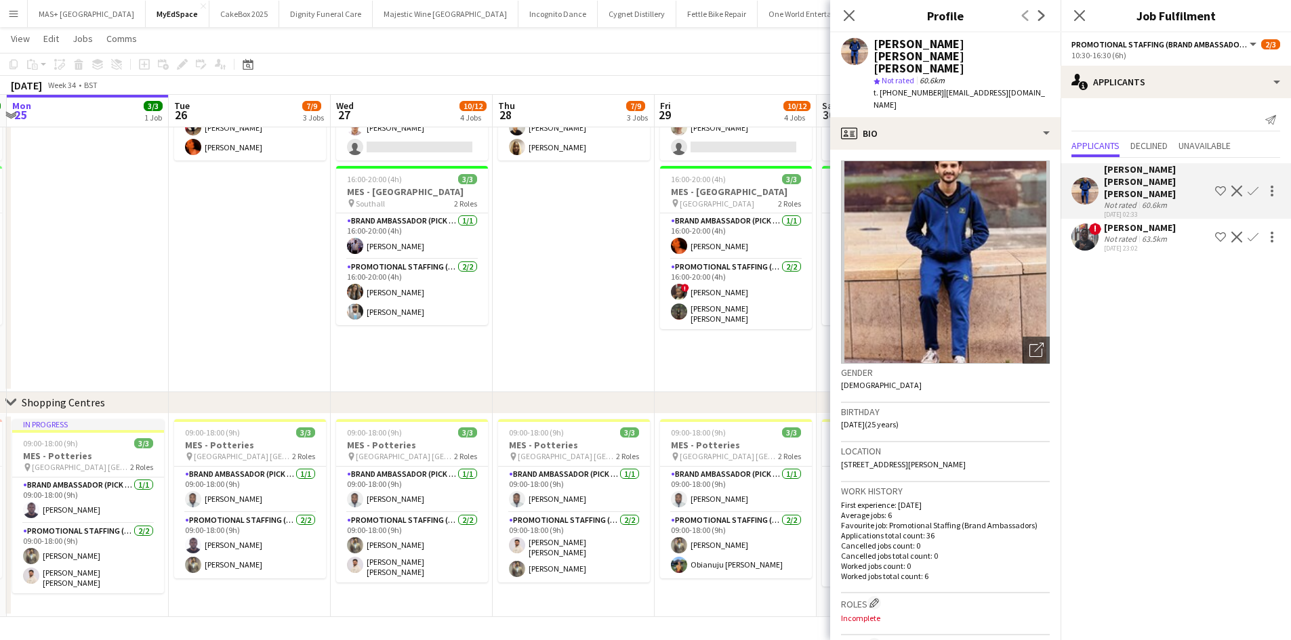
click at [1132, 222] on div "Denvan Muzuva" at bounding box center [1140, 228] width 72 height 12
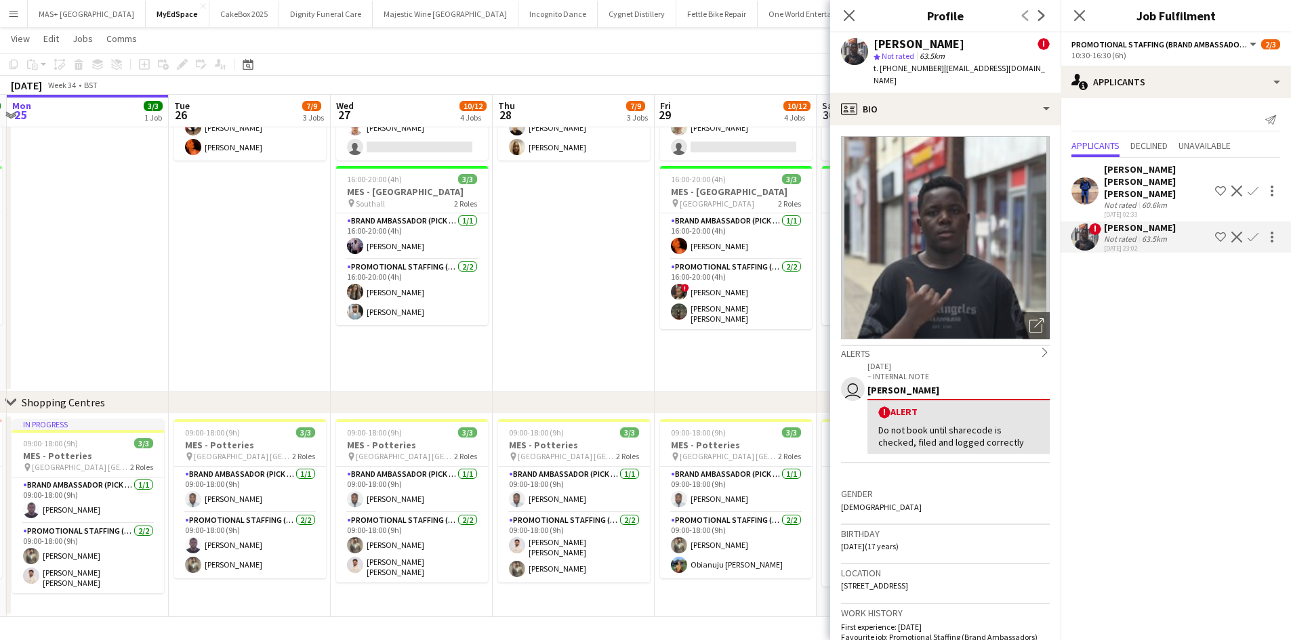
click at [746, 361] on app-date-cell "10:00-14:00 (4h) 3/3 MES - Manchester City Centre pin Manchester City Centre 2 …" at bounding box center [735, 111] width 162 height 561
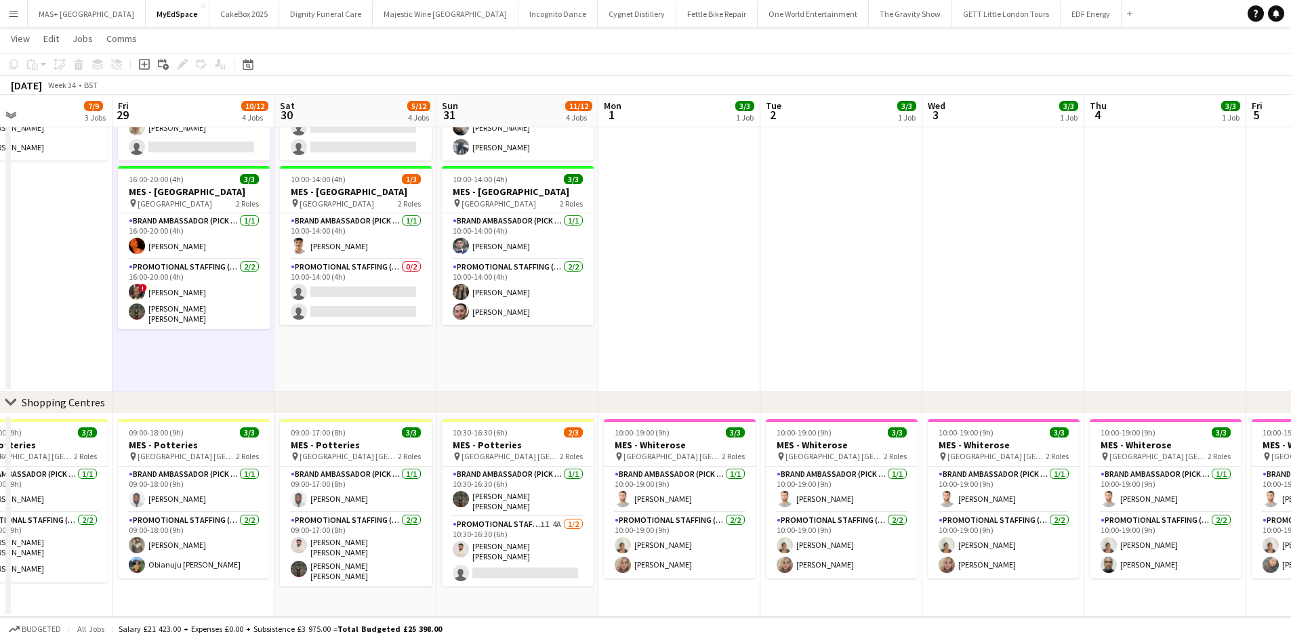
drag, startPoint x: 797, startPoint y: 353, endPoint x: 460, endPoint y: 329, distance: 338.2
click at [460, 329] on app-calendar-viewport "Mon 25 3/3 1 Job Tue 26 7/9 3 Jobs Wed 27 10/12 4 Jobs Thu 28 7/9 3 Jobs Fri 29…" at bounding box center [645, 143] width 1291 height 947
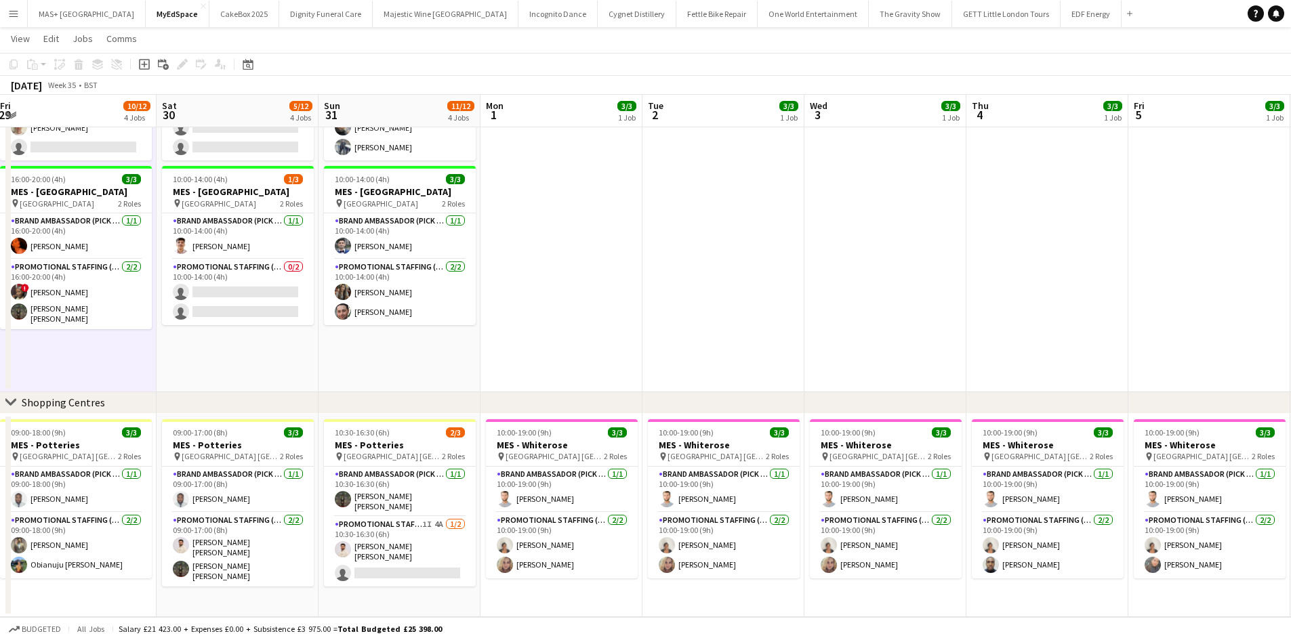
drag, startPoint x: 922, startPoint y: 375, endPoint x: 522, endPoint y: 334, distance: 402.5
click at [462, 333] on app-calendar-viewport "Mon 25 3/3 1 Job Tue 26 7/9 3 Jobs Wed 27 10/12 4 Jobs Thu 28 7/9 3 Jobs Fri 29…" at bounding box center [645, 143] width 1291 height 947
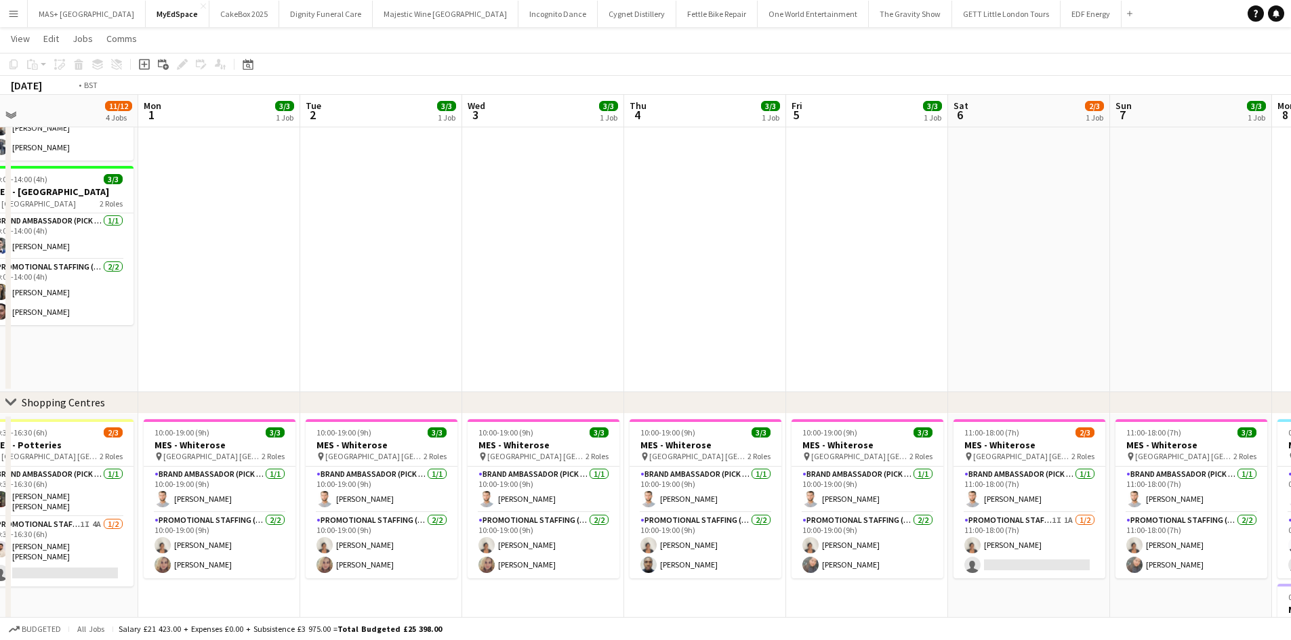
scroll to position [0, 483]
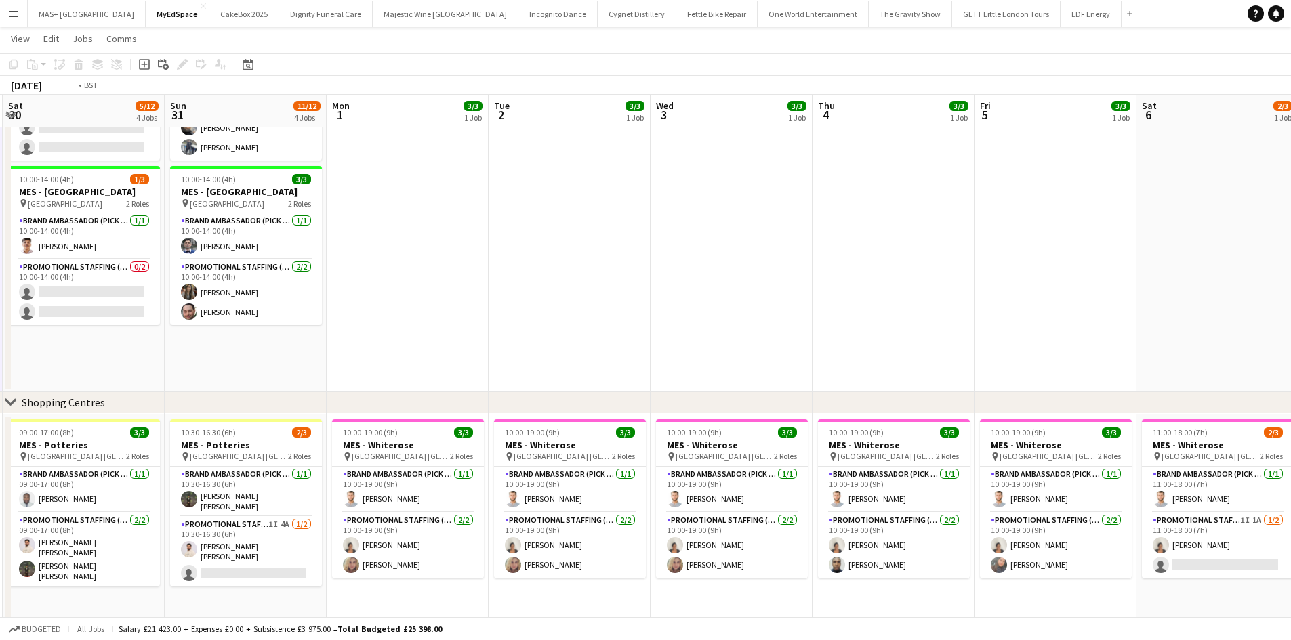
drag, startPoint x: 998, startPoint y: 358, endPoint x: 701, endPoint y: 363, distance: 297.5
click at [701, 363] on app-calendar-viewport "Wed 27 10/12 4 Jobs Thu 28 7/9 3 Jobs Fri 29 10/12 4 Jobs Sat 30 5/12 4 Jobs Su…" at bounding box center [645, 221] width 1291 height 1102
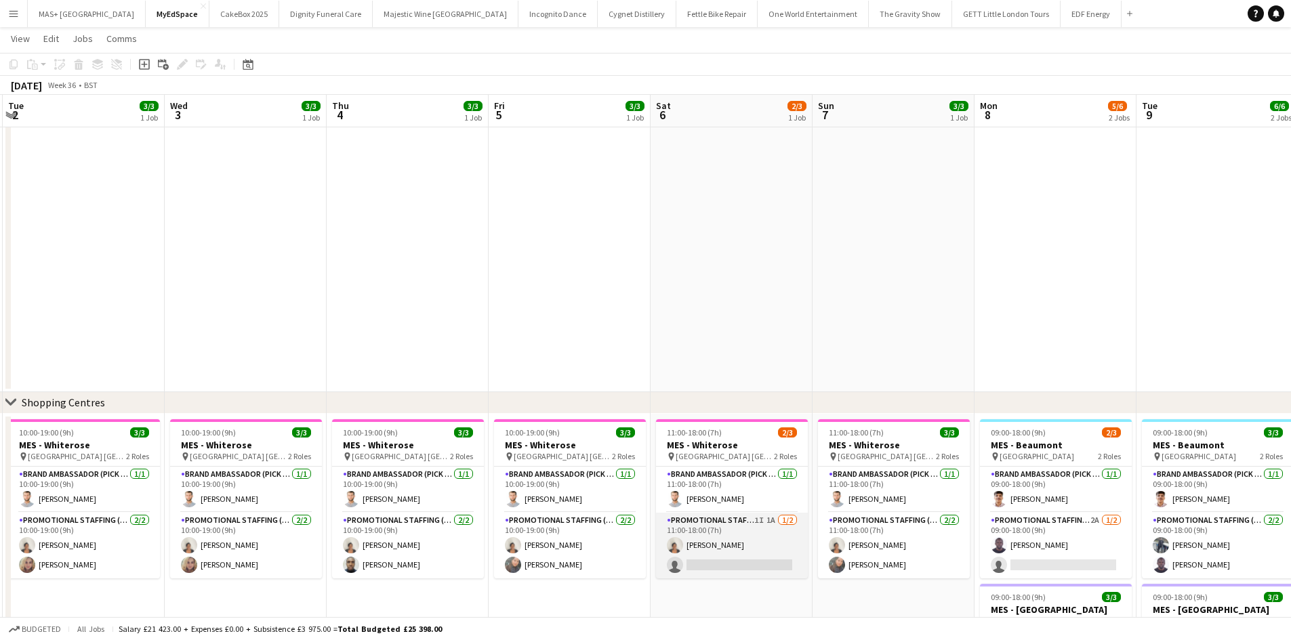
click at [715, 532] on app-card-role "Promotional Staffing (Brand Ambassadors) 1I 1A 1/2 11:00-18:00 (7h) Thandeka Ma…" at bounding box center [732, 546] width 152 height 66
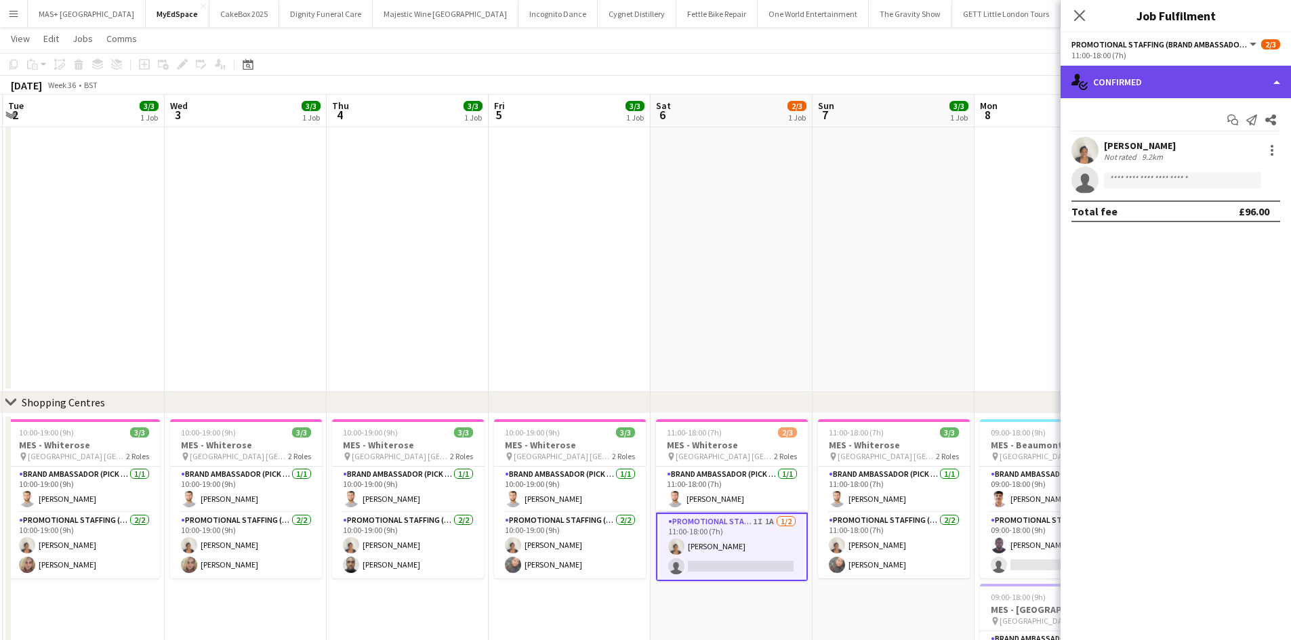
click at [1183, 85] on div "single-neutral-actions-check-2 Confirmed" at bounding box center [1175, 82] width 230 height 33
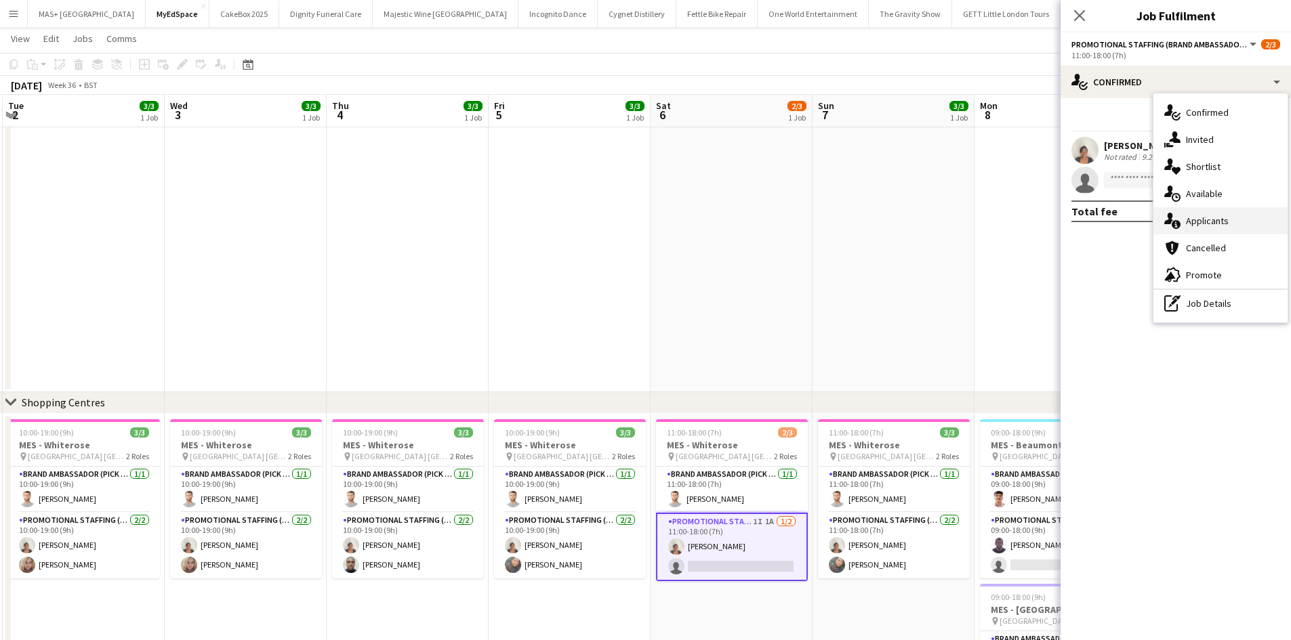
click at [1209, 230] on div "single-neutral-actions-information Applicants" at bounding box center [1220, 220] width 134 height 27
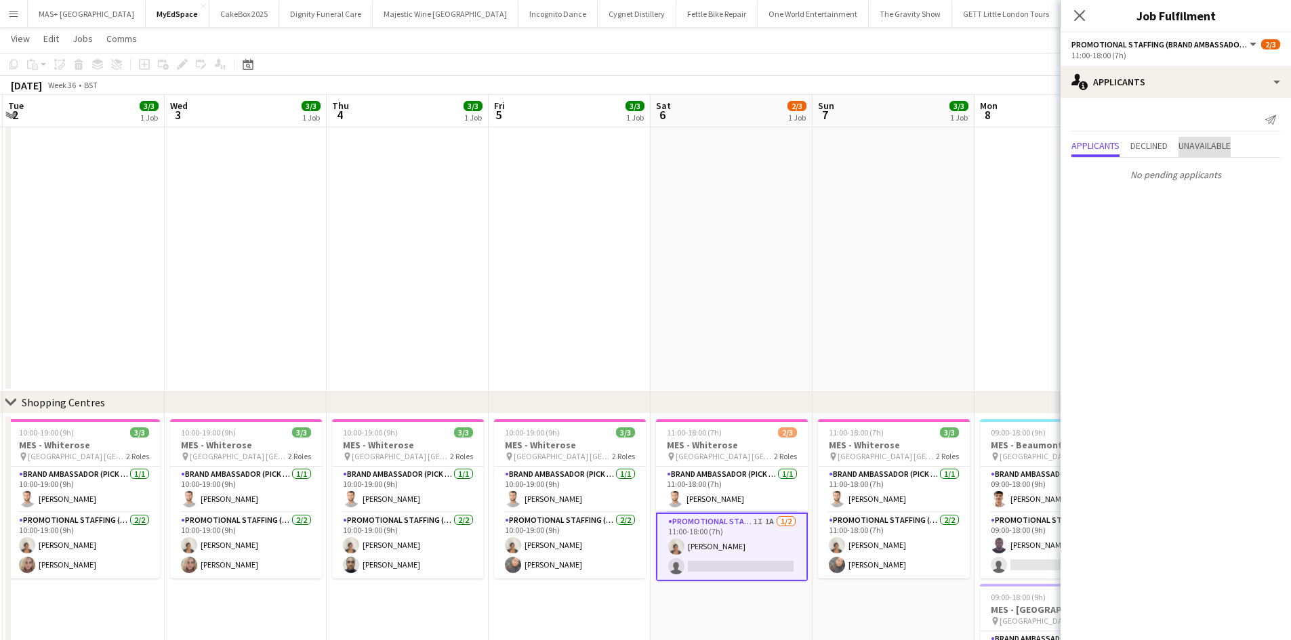
click at [1211, 146] on span "Unavailable" at bounding box center [1204, 145] width 52 height 9
click at [948, 211] on app-date-cell at bounding box center [893, 111] width 162 height 561
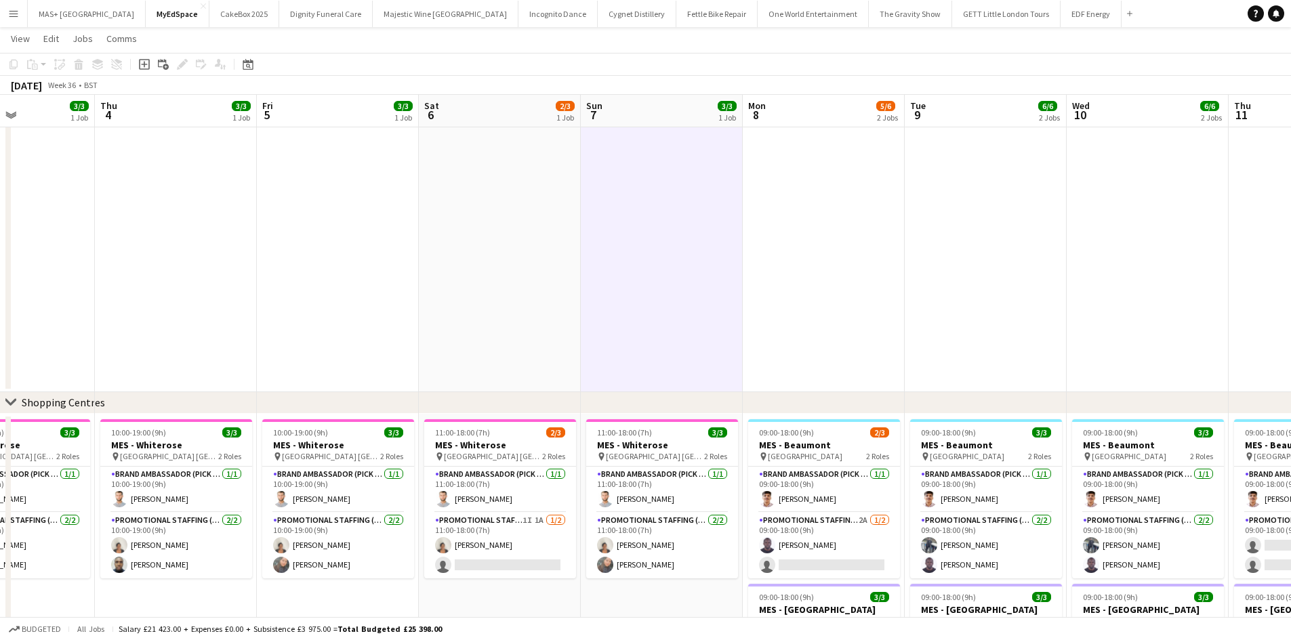
drag, startPoint x: 1131, startPoint y: 337, endPoint x: 774, endPoint y: 392, distance: 361.1
click at [768, 372] on app-calendar-viewport "Sat 30 5/12 4 Jobs Sun 31 11/12 4 Jobs Mon 1 3/3 1 Job Tue 2 3/3 1 Job Wed 3 3/…" at bounding box center [645, 221] width 1291 height 1102
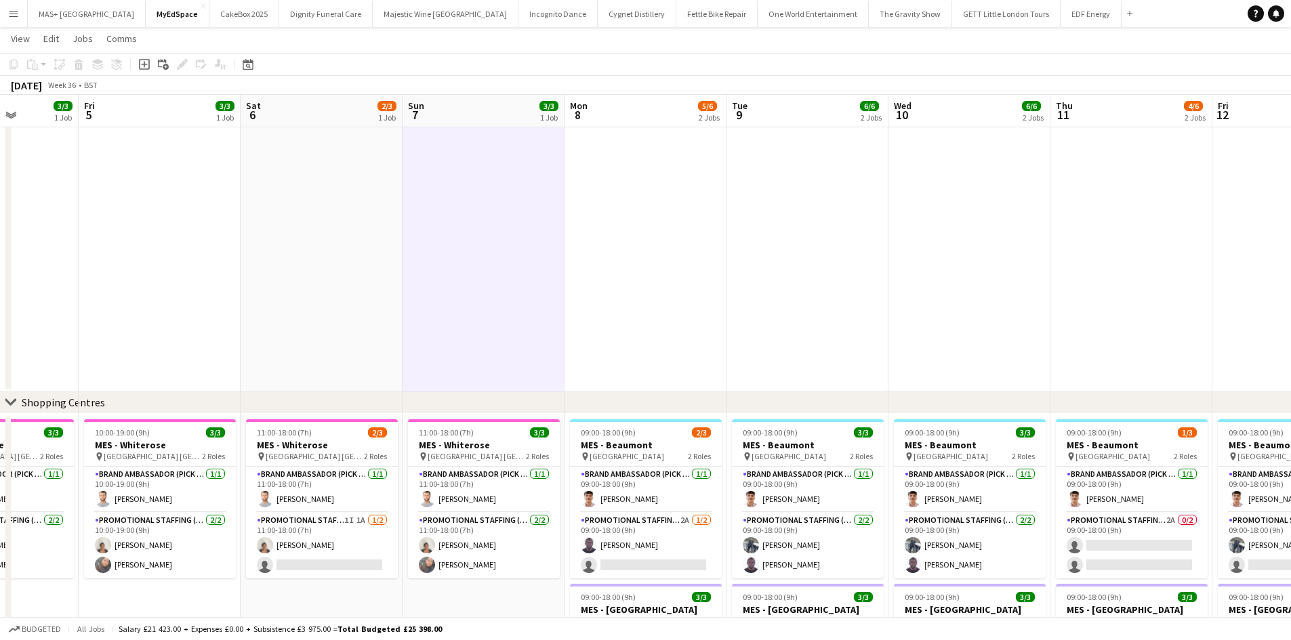
drag, startPoint x: 1092, startPoint y: 362, endPoint x: 698, endPoint y: 377, distance: 394.6
click at [698, 377] on app-calendar-viewport "Mon 1 3/3 1 Job Tue 2 3/3 1 Job Wed 3 3/3 1 Job Thu 4 3/3 1 Job Fri 5 3/3 1 Job…" at bounding box center [645, 221] width 1291 height 1102
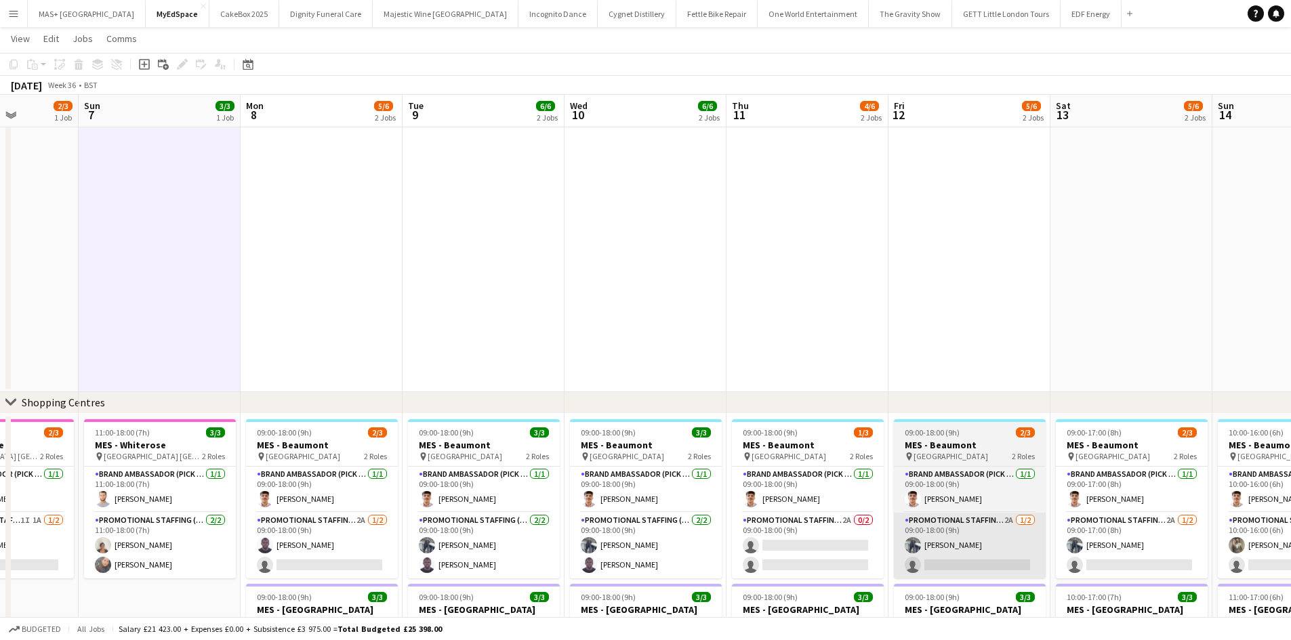
scroll to position [0, 593]
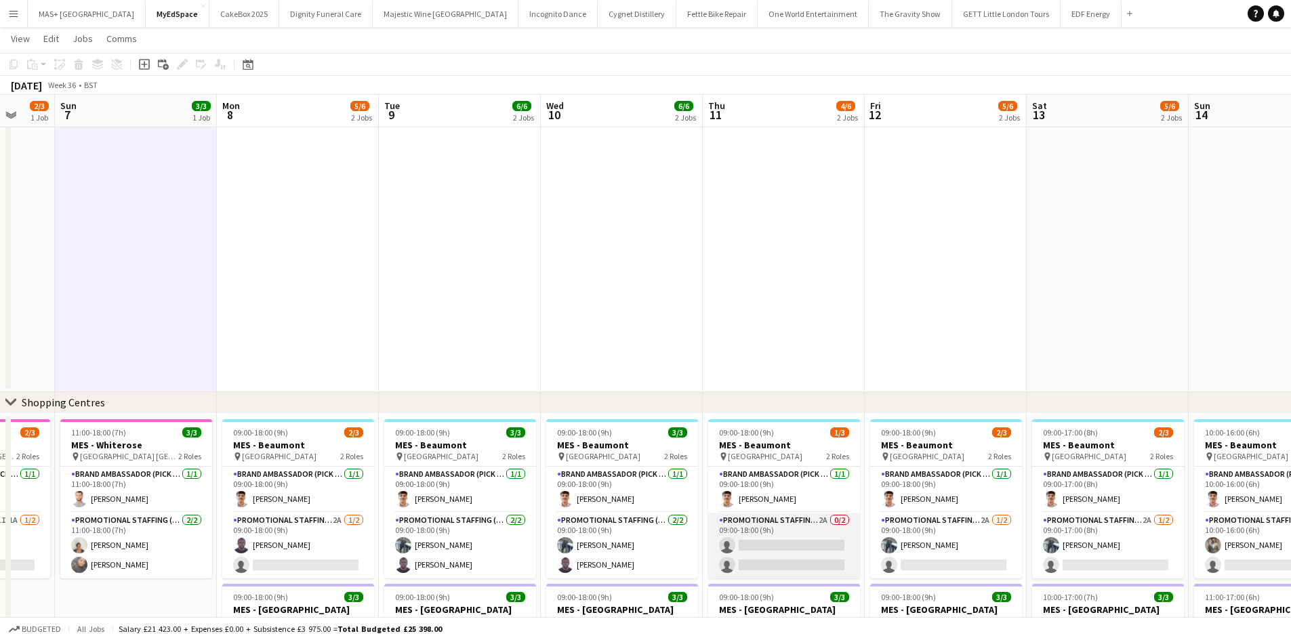
click at [777, 533] on app-card-role "Promotional Staffing (Brand Ambassadors) 2A 0/2 09:00-18:00 (9h) single-neutral…" at bounding box center [784, 546] width 152 height 66
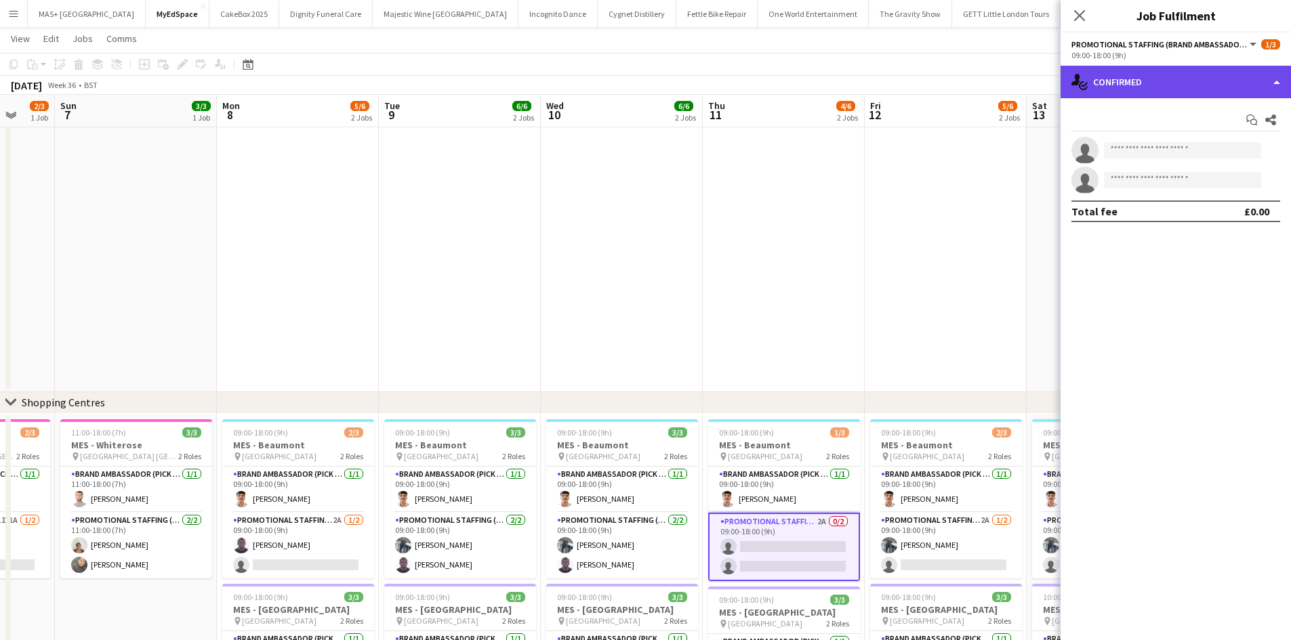
click at [1171, 83] on div "single-neutral-actions-check-2 Confirmed" at bounding box center [1175, 82] width 230 height 33
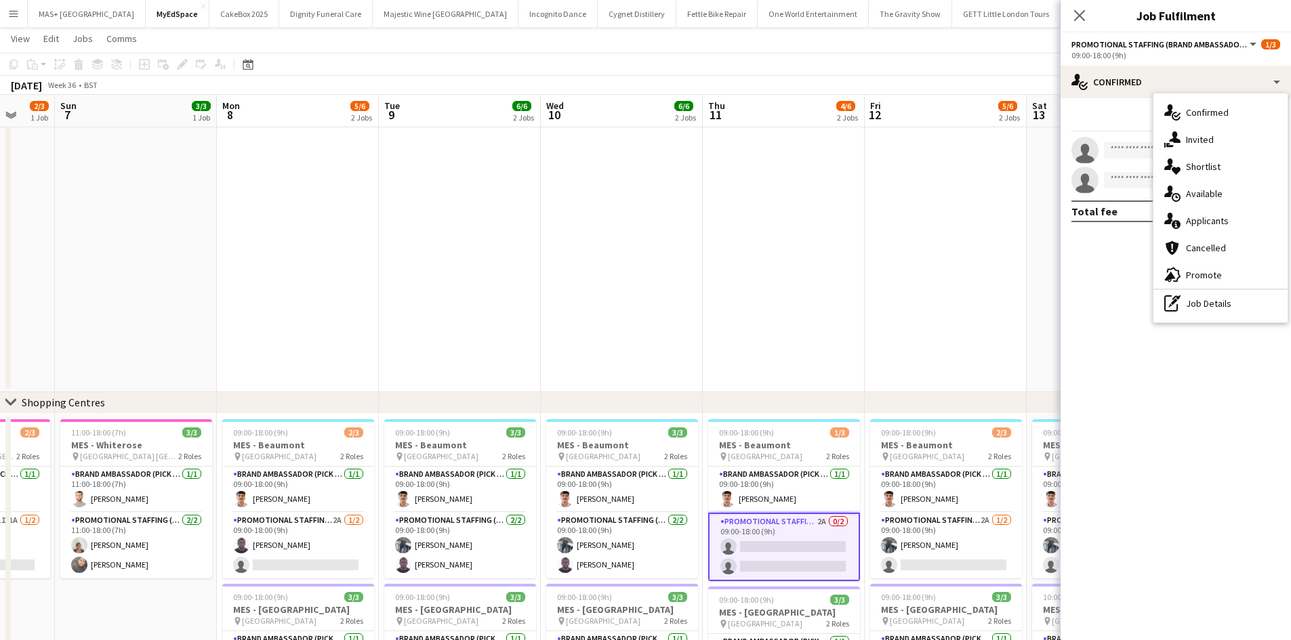
click at [1198, 216] on div "single-neutral-actions-information Applicants" at bounding box center [1220, 220] width 134 height 27
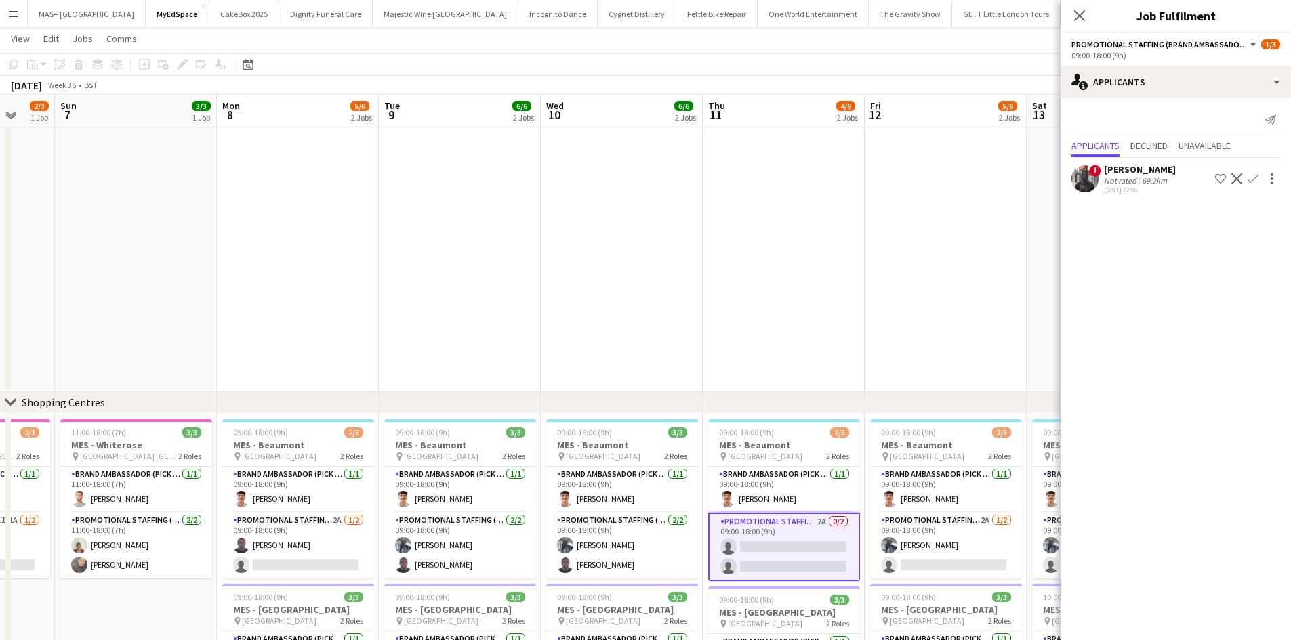
click at [827, 339] on app-date-cell at bounding box center [784, 111] width 162 height 561
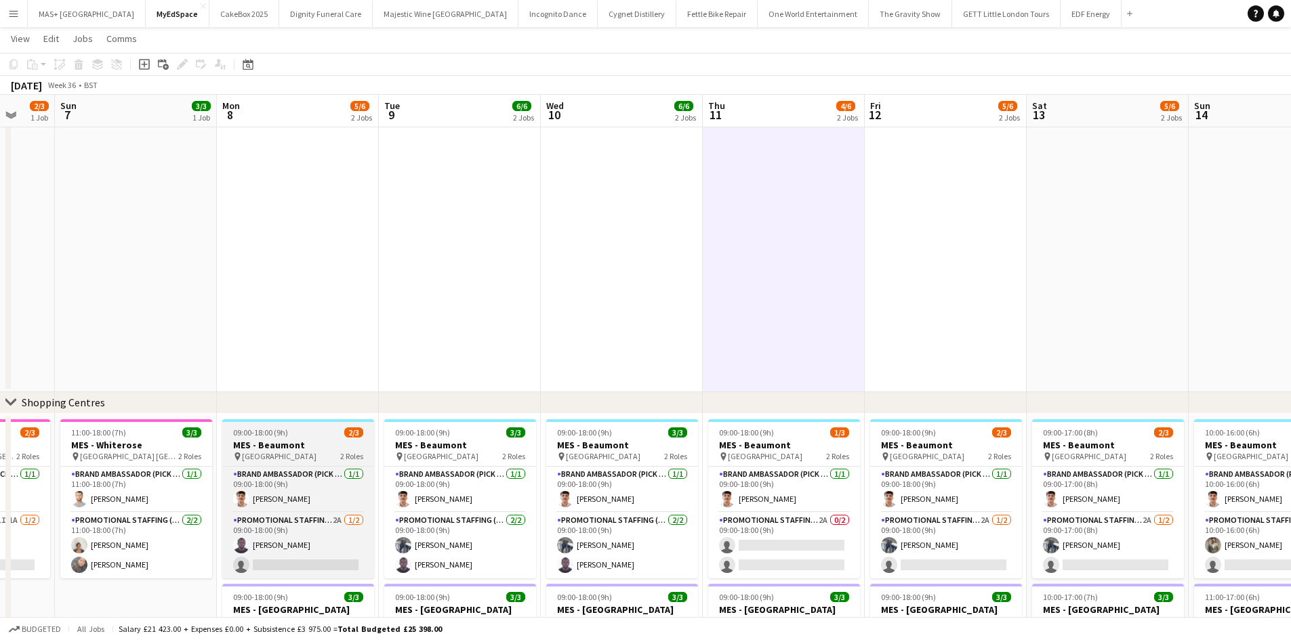
click at [295, 440] on h3 "MES - Beaumont" at bounding box center [298, 445] width 152 height 12
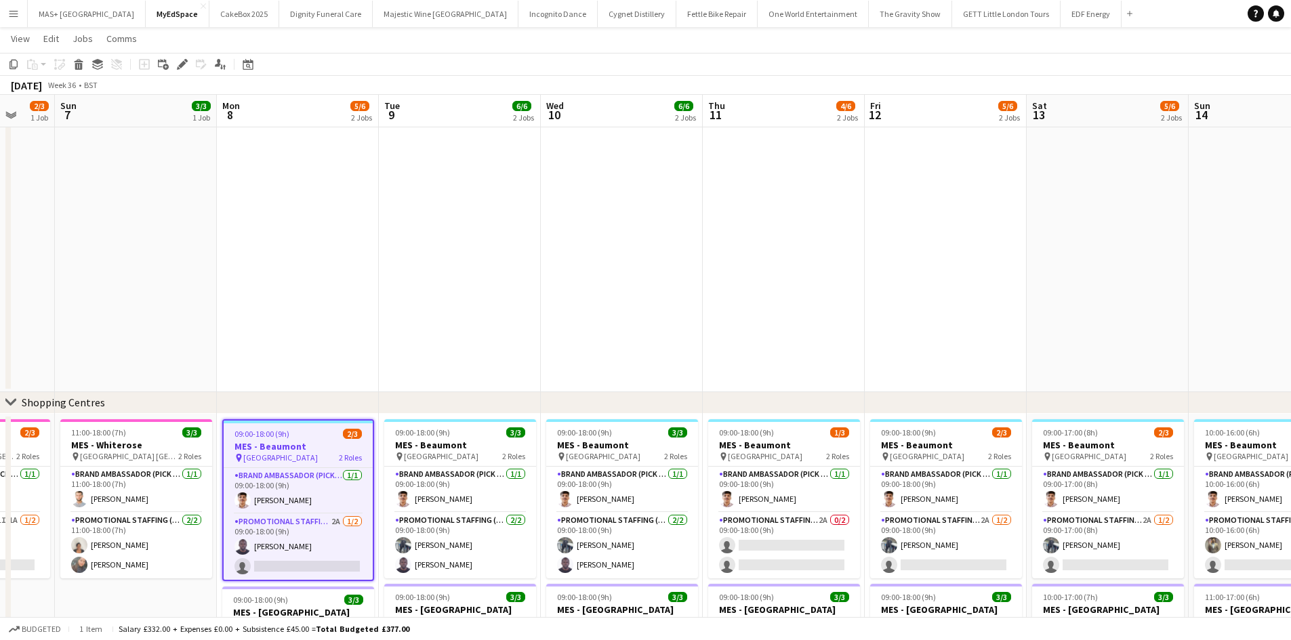
click at [291, 453] on span "Beaumont Shopping Centre" at bounding box center [280, 458] width 75 height 10
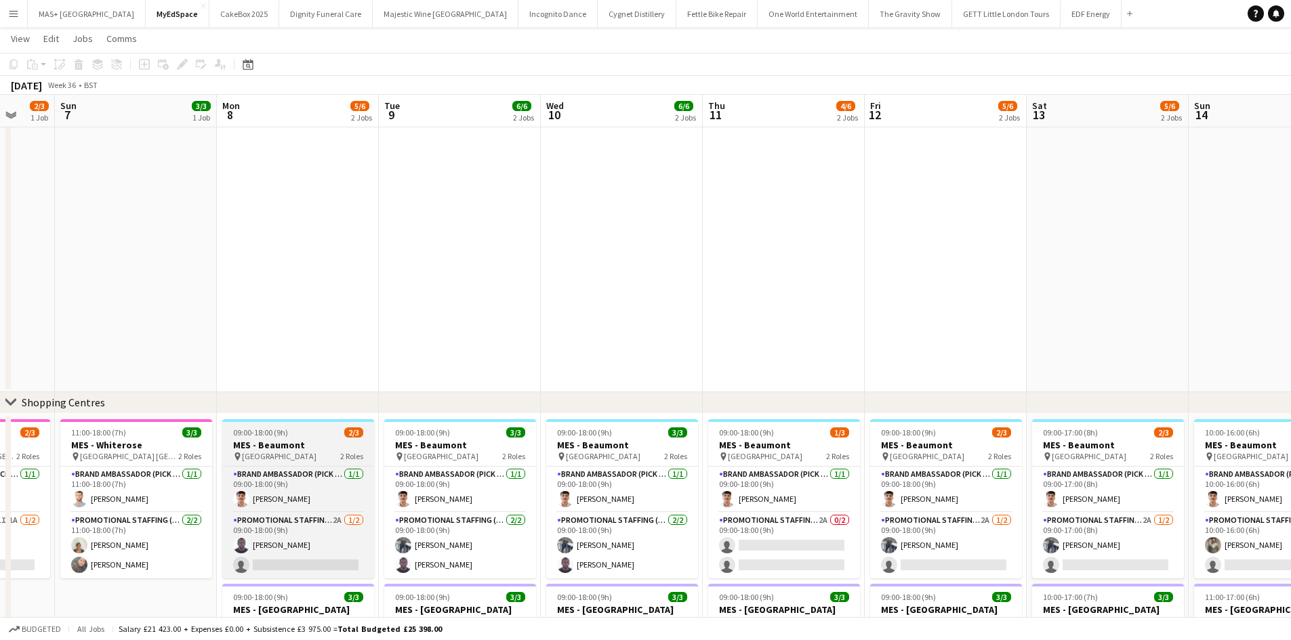
click at [293, 453] on span "Beaumont Shopping Centre" at bounding box center [279, 456] width 75 height 10
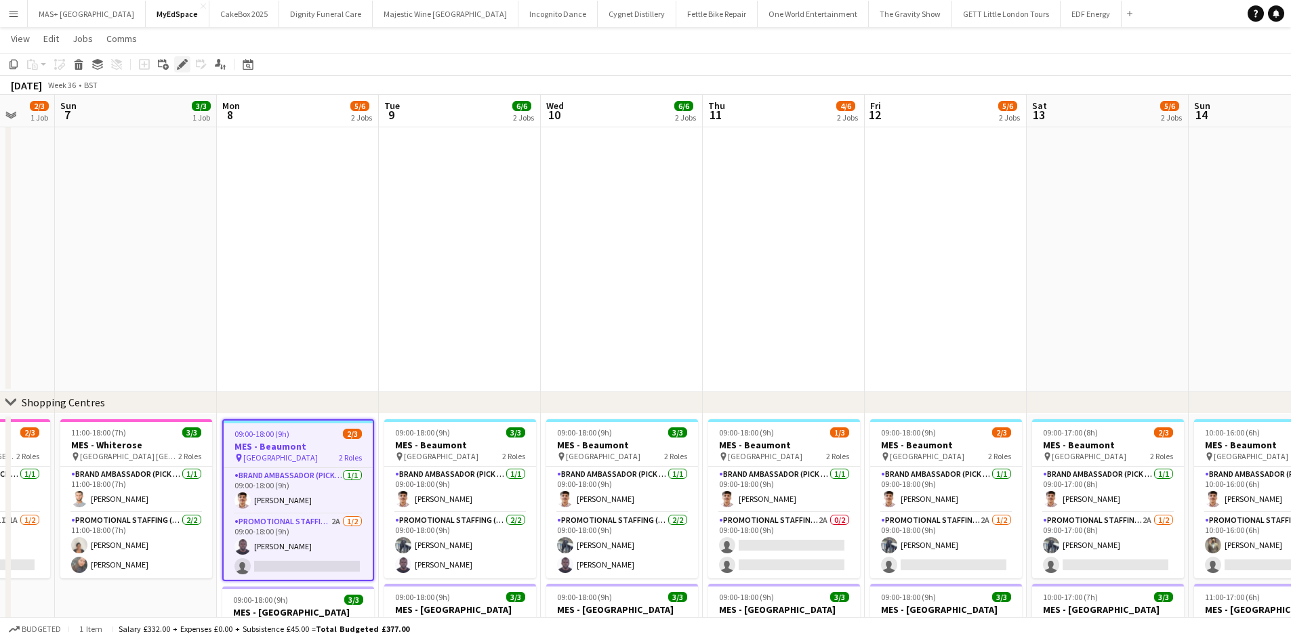
click at [181, 57] on div "Edit" at bounding box center [182, 64] width 16 height 16
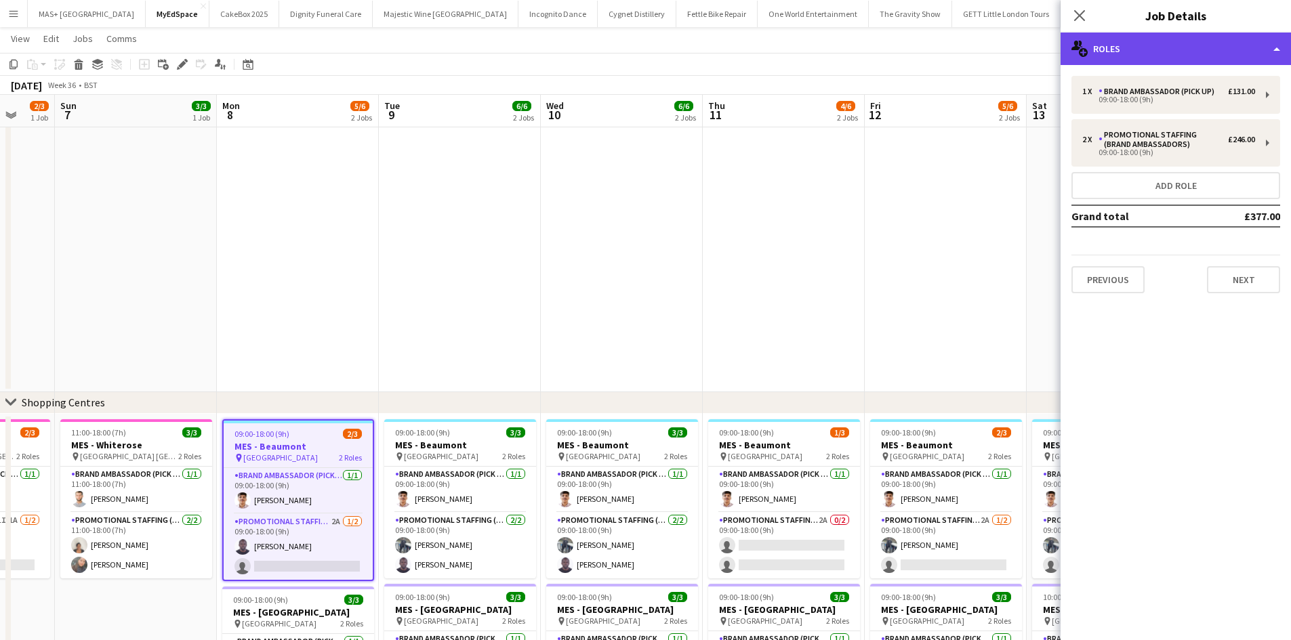
click at [1143, 60] on div "multiple-users-add Roles" at bounding box center [1175, 49] width 230 height 33
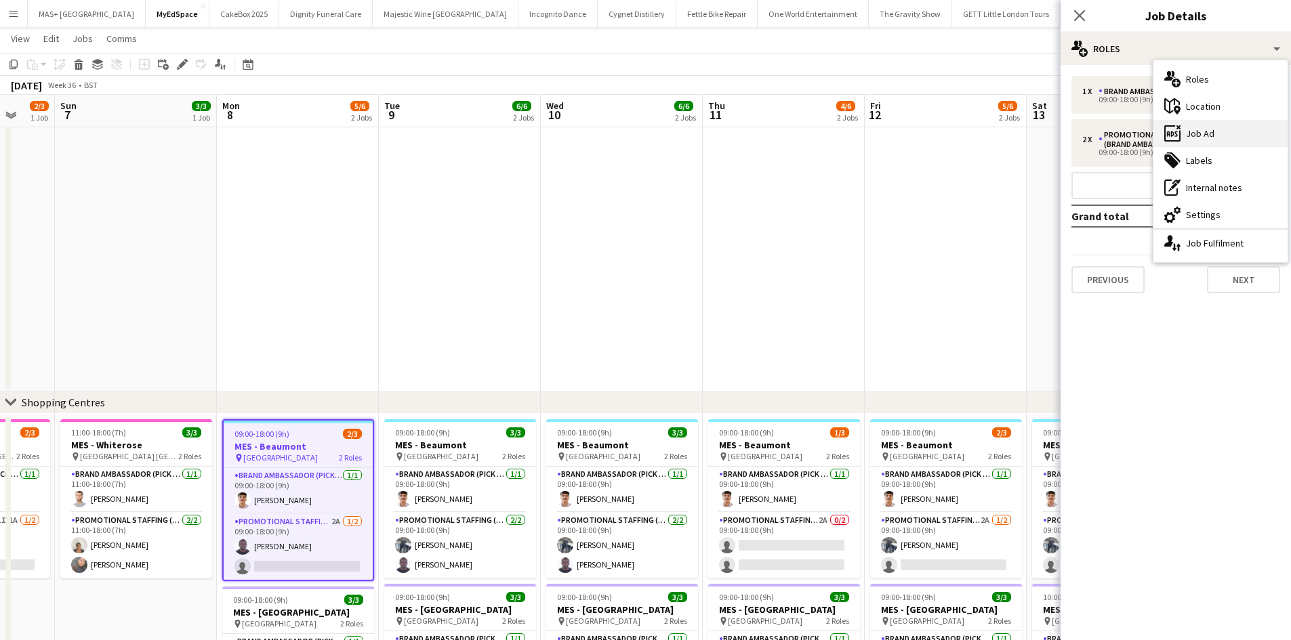
click at [1199, 133] on div "ads-window Job Ad" at bounding box center [1220, 133] width 134 height 27
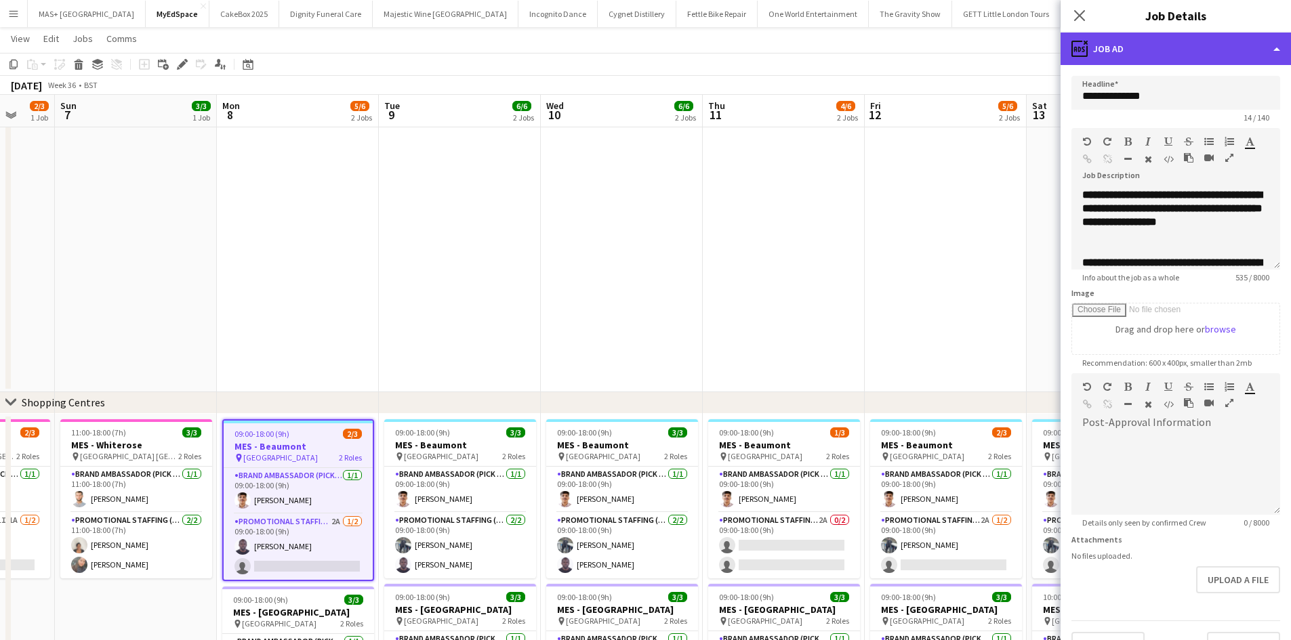
click at [1115, 56] on div "ads-window Job Ad" at bounding box center [1175, 49] width 230 height 33
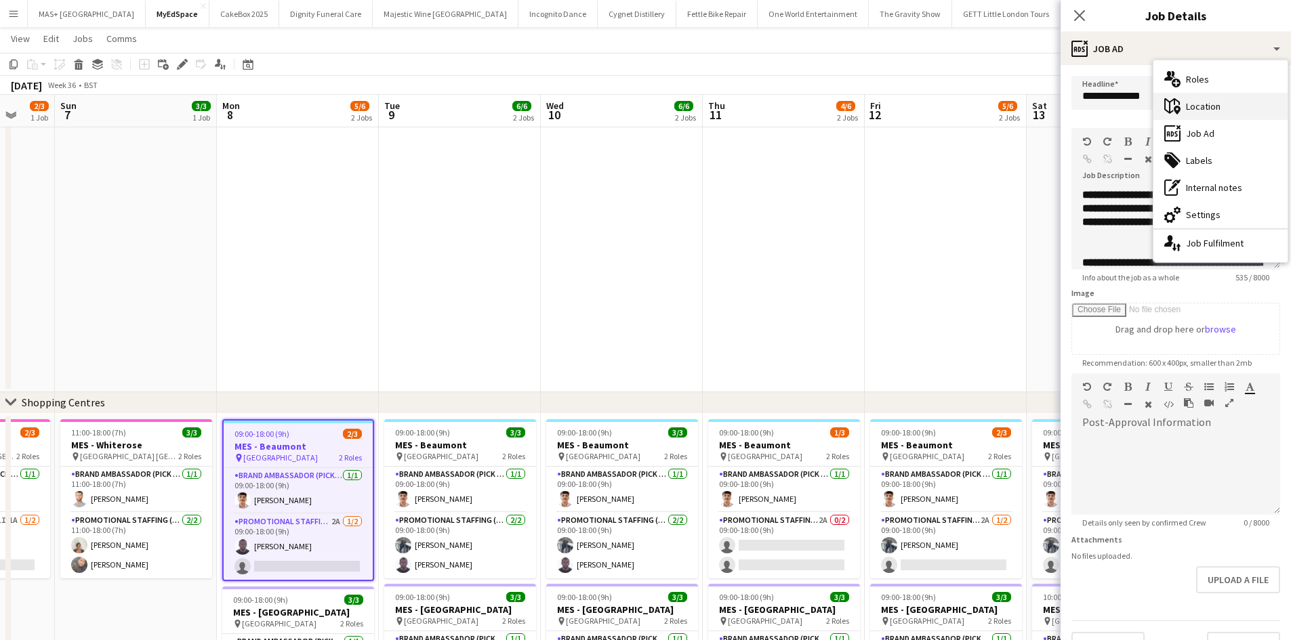
click at [1207, 115] on div "maps-pin-1 Location" at bounding box center [1220, 106] width 134 height 27
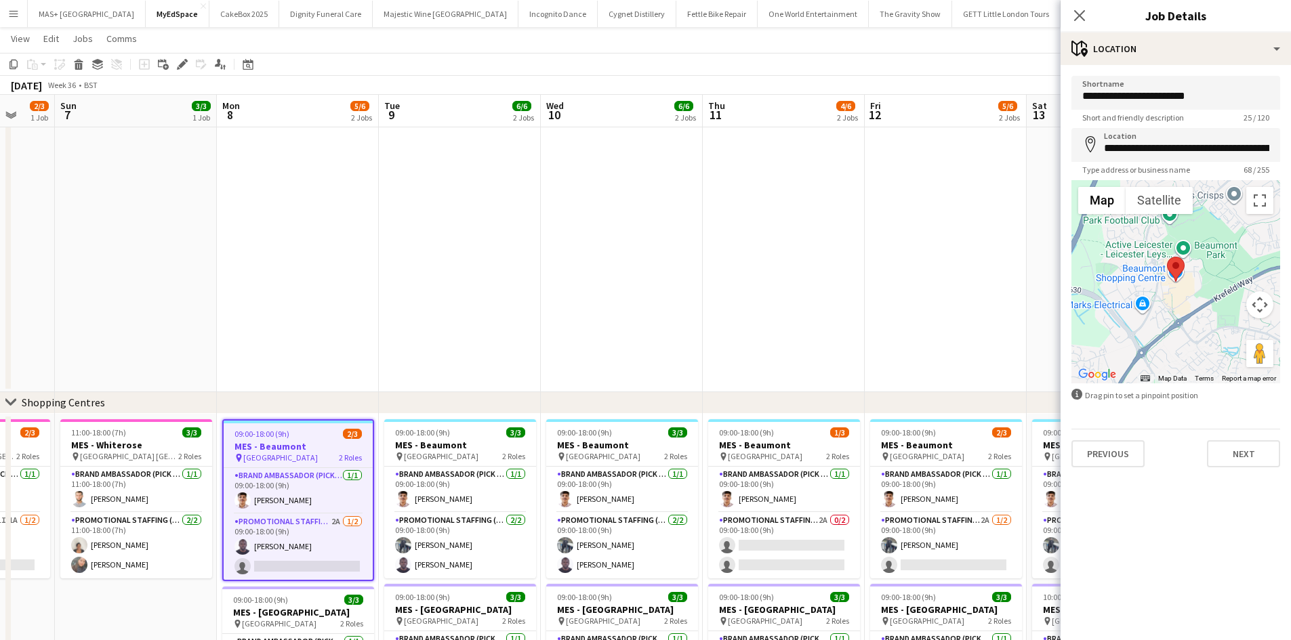
click at [1256, 309] on button "Map camera controls" at bounding box center [1259, 304] width 27 height 27
click at [1224, 342] on button "Zoom out" at bounding box center [1225, 338] width 27 height 27
click at [1224, 341] on button "Zoom out" at bounding box center [1225, 338] width 27 height 27
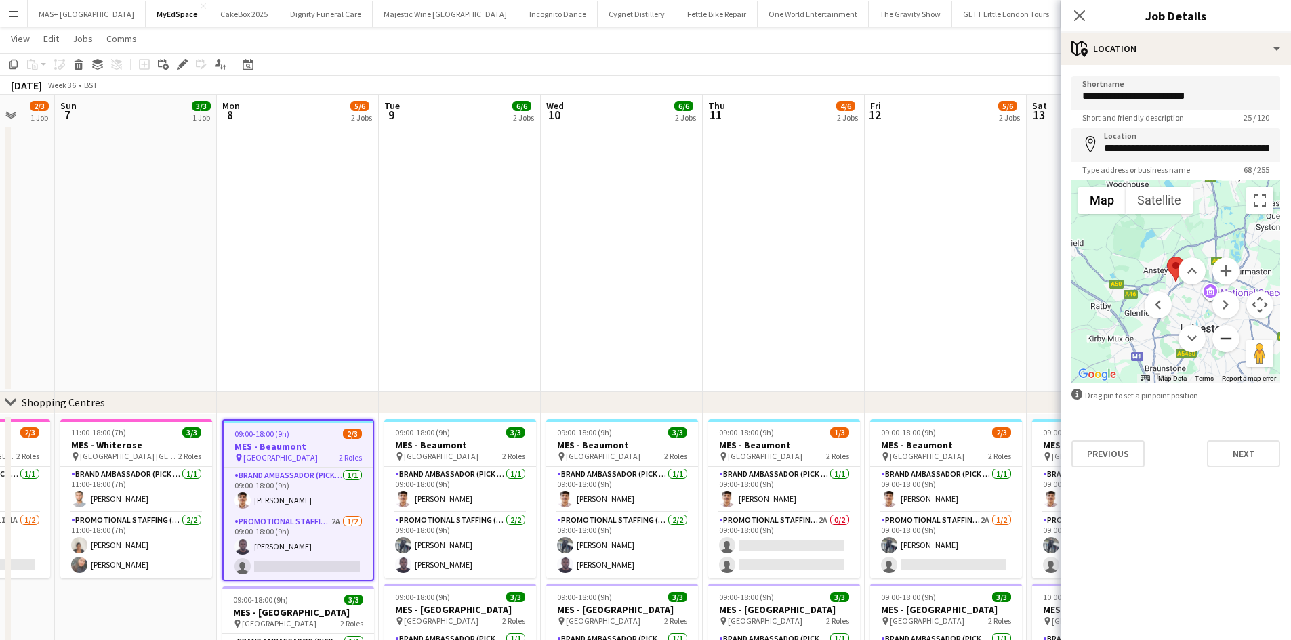
click at [1224, 339] on button "Zoom out" at bounding box center [1225, 338] width 27 height 27
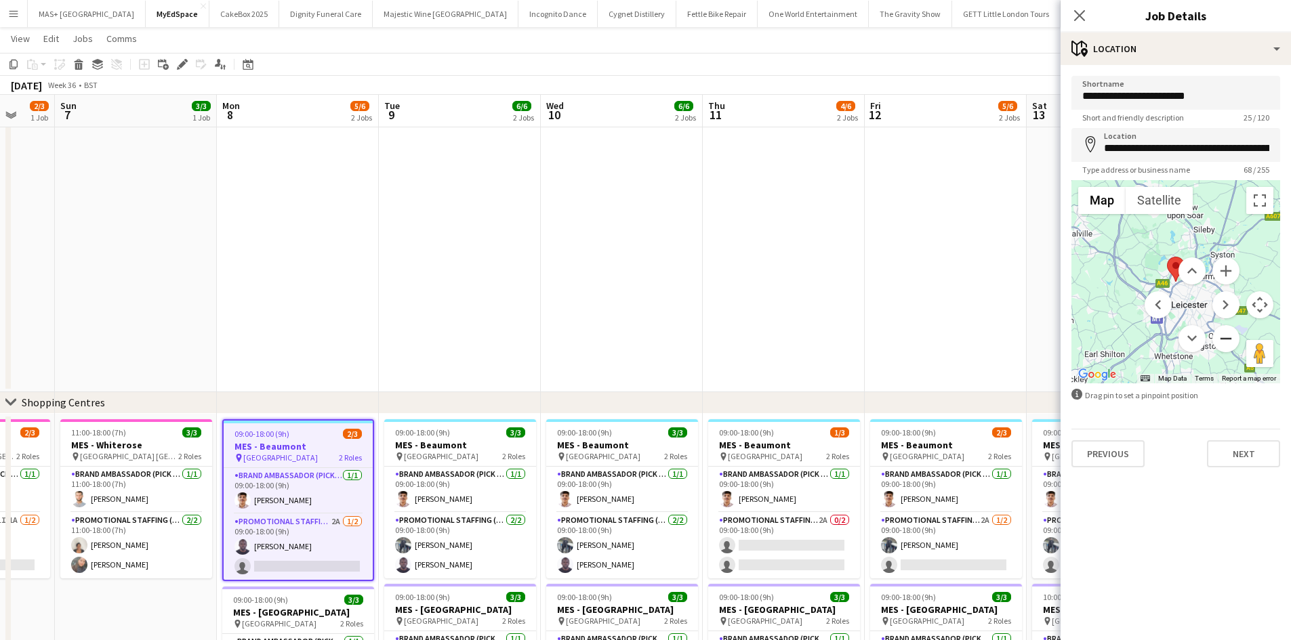
click at [1224, 339] on button "Zoom out" at bounding box center [1225, 338] width 27 height 27
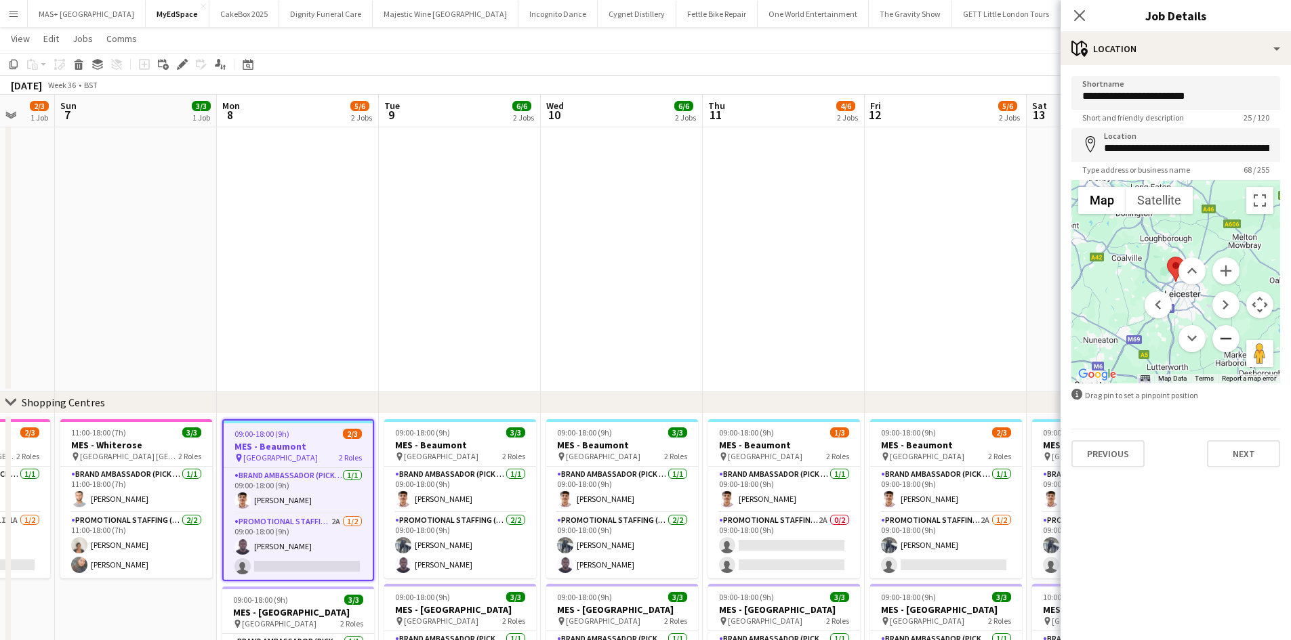
click at [1220, 335] on button "Zoom out" at bounding box center [1225, 338] width 27 height 27
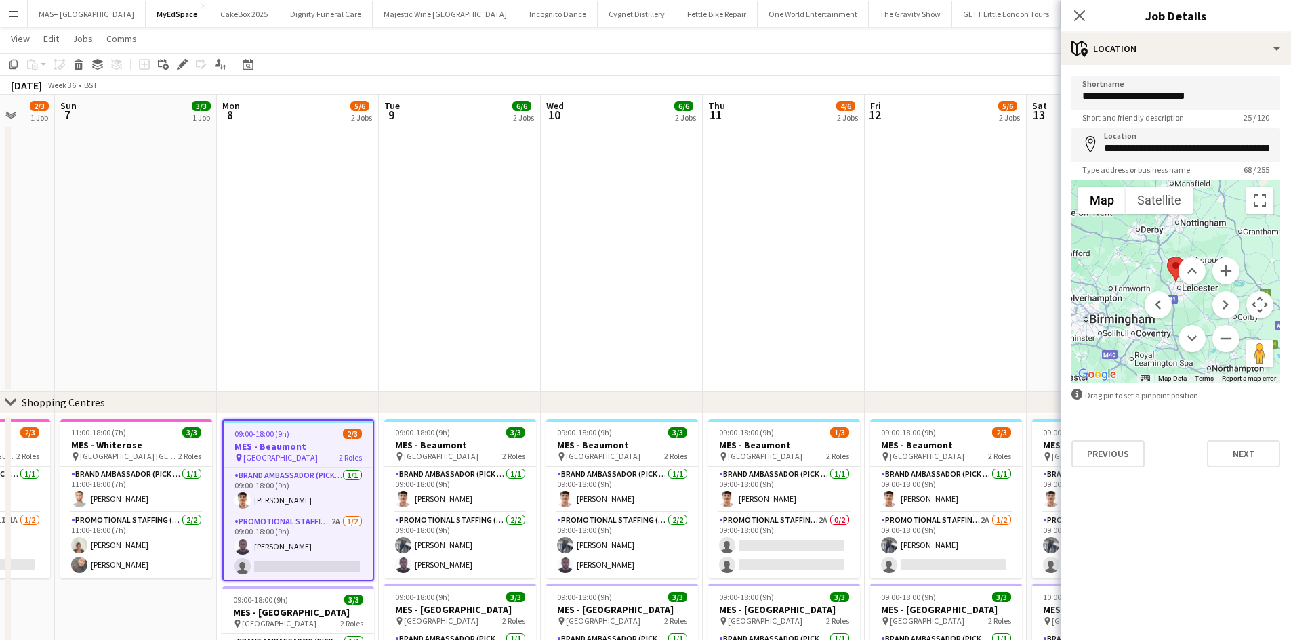
click at [797, 267] on app-date-cell at bounding box center [784, 111] width 162 height 561
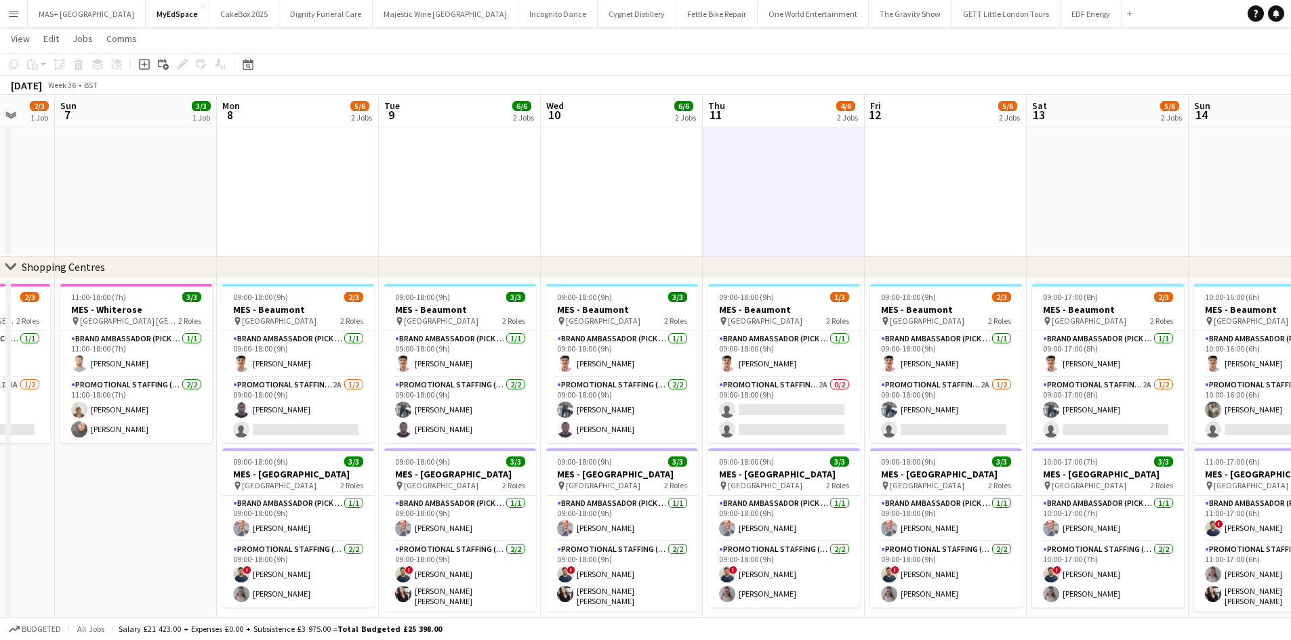
scroll to position [0, 686]
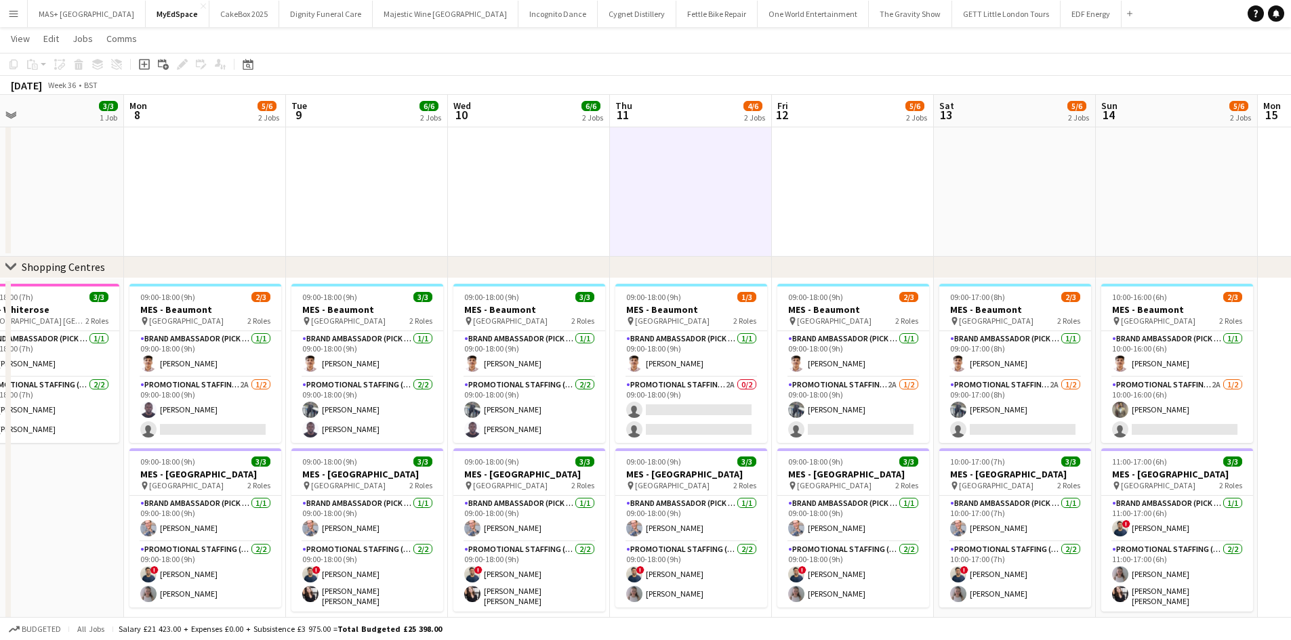
drag, startPoint x: 1076, startPoint y: 242, endPoint x: 615, endPoint y: 258, distance: 461.0
click at [615, 258] on div "chevron-right On-street Activation Campaign chevron-right Shopping Centres Wed …" at bounding box center [645, 86] width 1291 height 1102
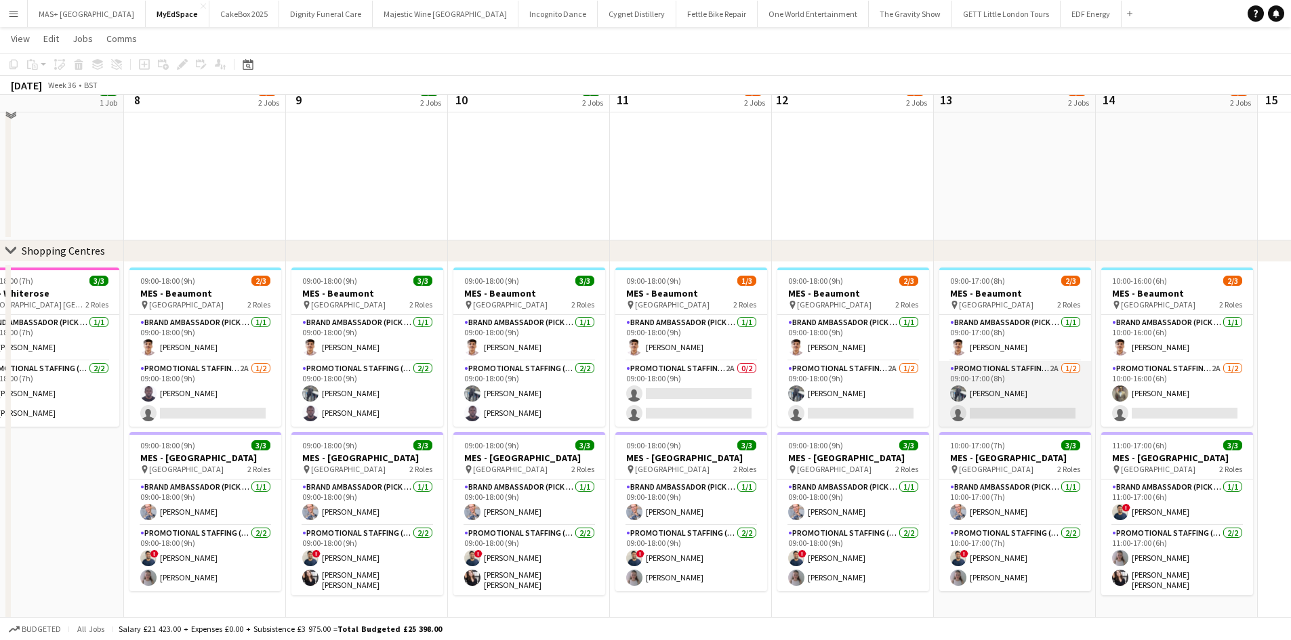
scroll to position [538, 0]
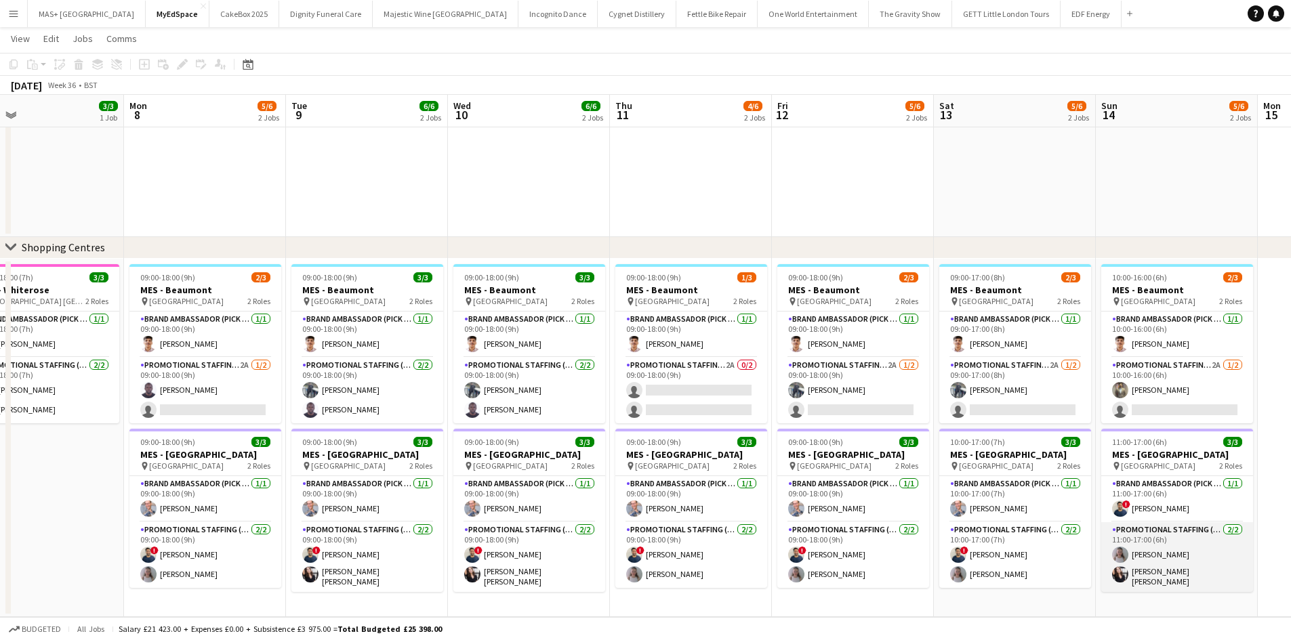
click at [1133, 536] on app-card-role "Promotional Staffing (Brand Ambassadors) 2/2 11:00-17:00 (6h) Ruby carter Ella …" at bounding box center [1177, 557] width 152 height 70
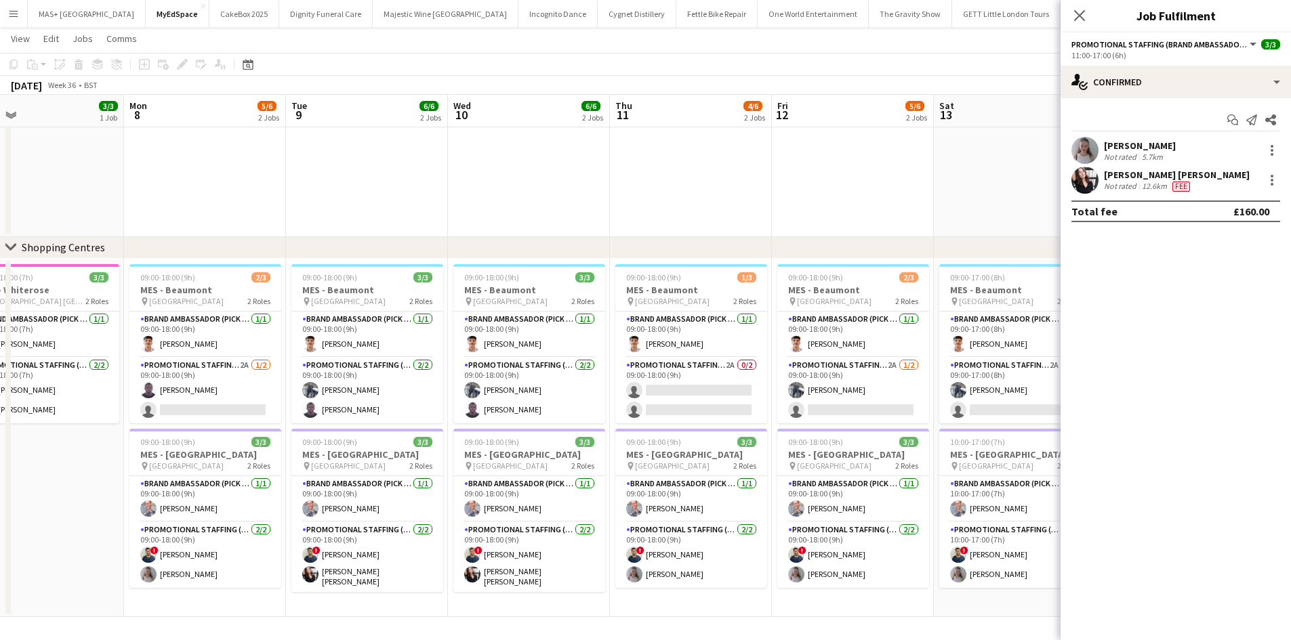
click at [1120, 154] on div "Not rated" at bounding box center [1121, 157] width 35 height 10
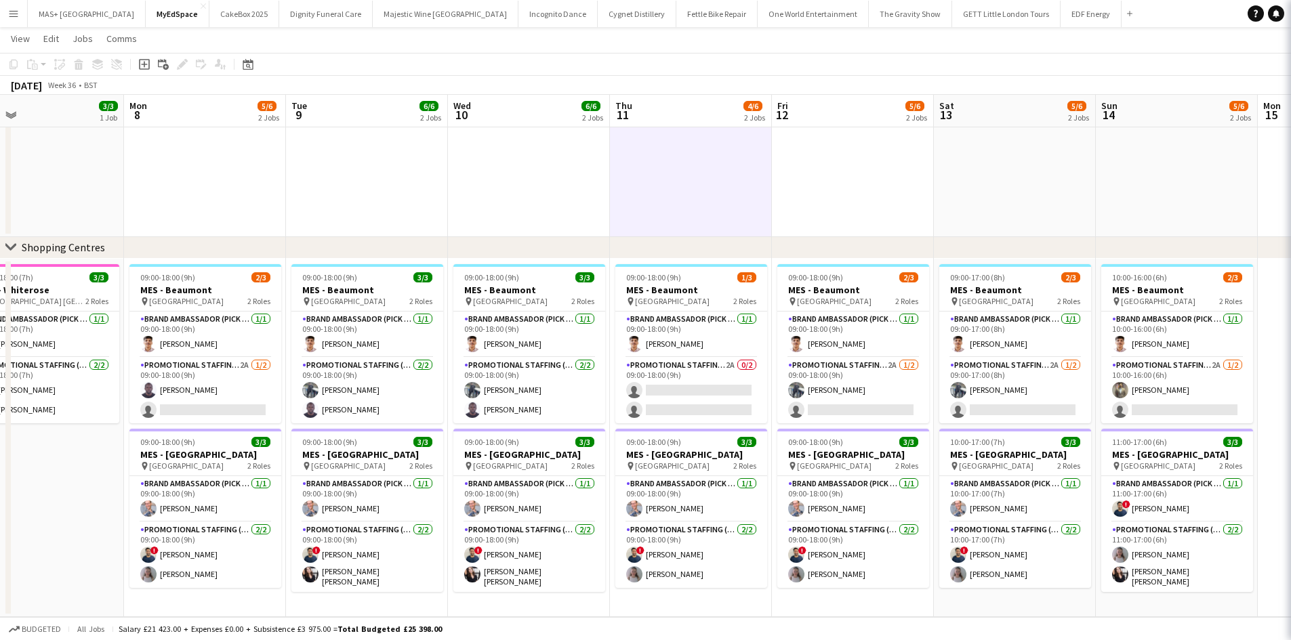
drag, startPoint x: 792, startPoint y: 224, endPoint x: 1192, endPoint y: 222, distance: 399.7
click at [1204, 222] on app-calendar-viewport "Wed 3 3/3 1 Job Thu 4 3/3 1 Job Fri 5 3/3 1 Job Sat 6 2/3 1 Job Sun 7 3/3 1 Job…" at bounding box center [645, 66] width 1291 height 1102
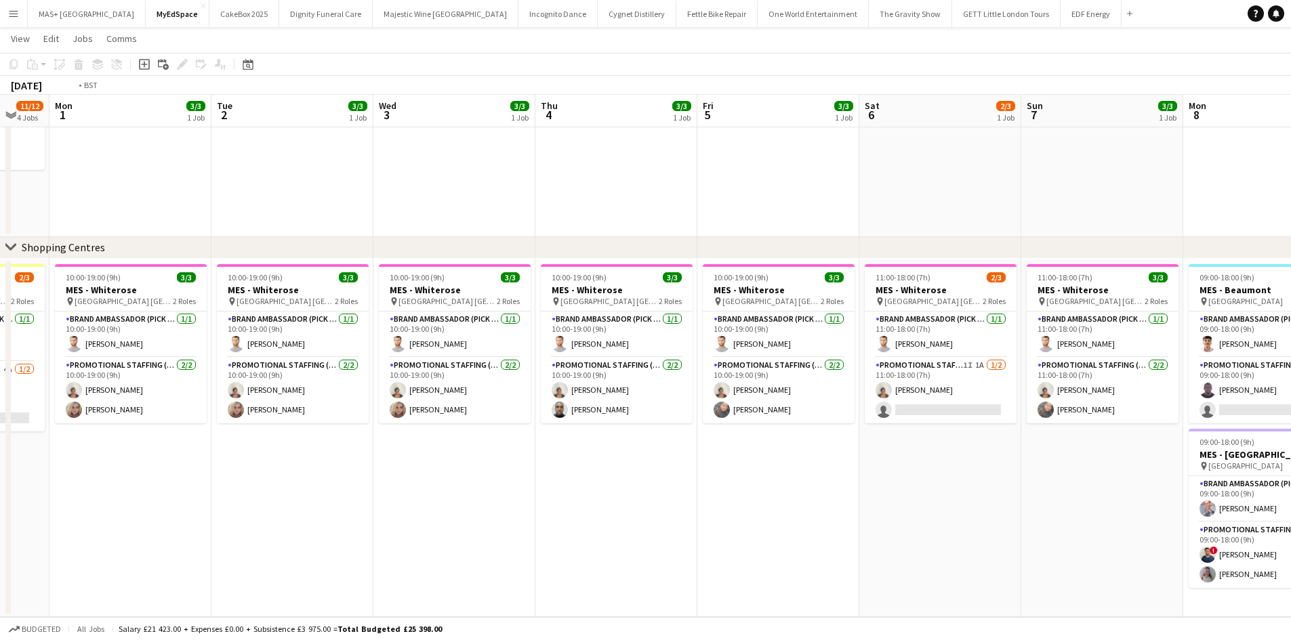
drag, startPoint x: 860, startPoint y: 206, endPoint x: 1195, endPoint y: 204, distance: 335.4
click at [1279, 198] on app-calendar-viewport "Sun 31 11/12 4 Jobs Mon 1 3/3 1 Job Tue 2 3/3 1 Job Wed 3 3/3 1 Job Thu 4 3/3 1…" at bounding box center [645, 66] width 1291 height 1102
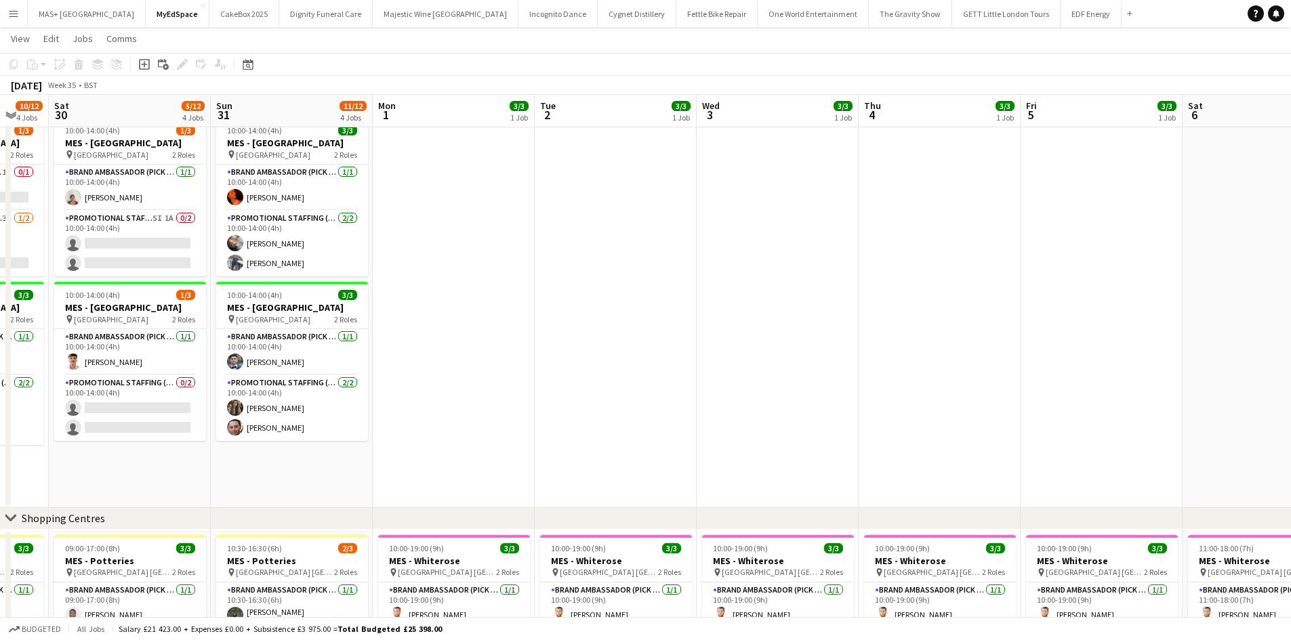
scroll to position [0, 326]
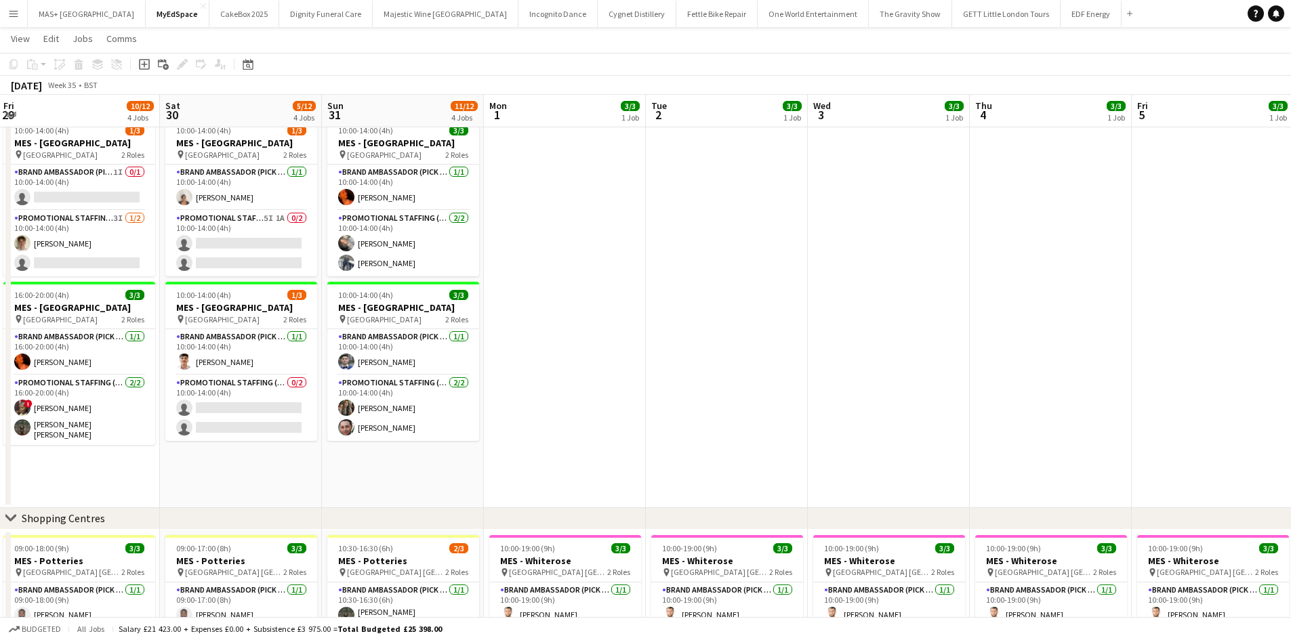
drag, startPoint x: 753, startPoint y: 322, endPoint x: 1196, endPoint y: 358, distance: 444.5
click at [1245, 339] on app-calendar-viewport "Wed 27 10/12 4 Jobs Thu 28 7/9 3 Jobs Fri 29 10/12 4 Jobs Sat 30 5/12 4 Jobs Su…" at bounding box center [645, 337] width 1291 height 1102
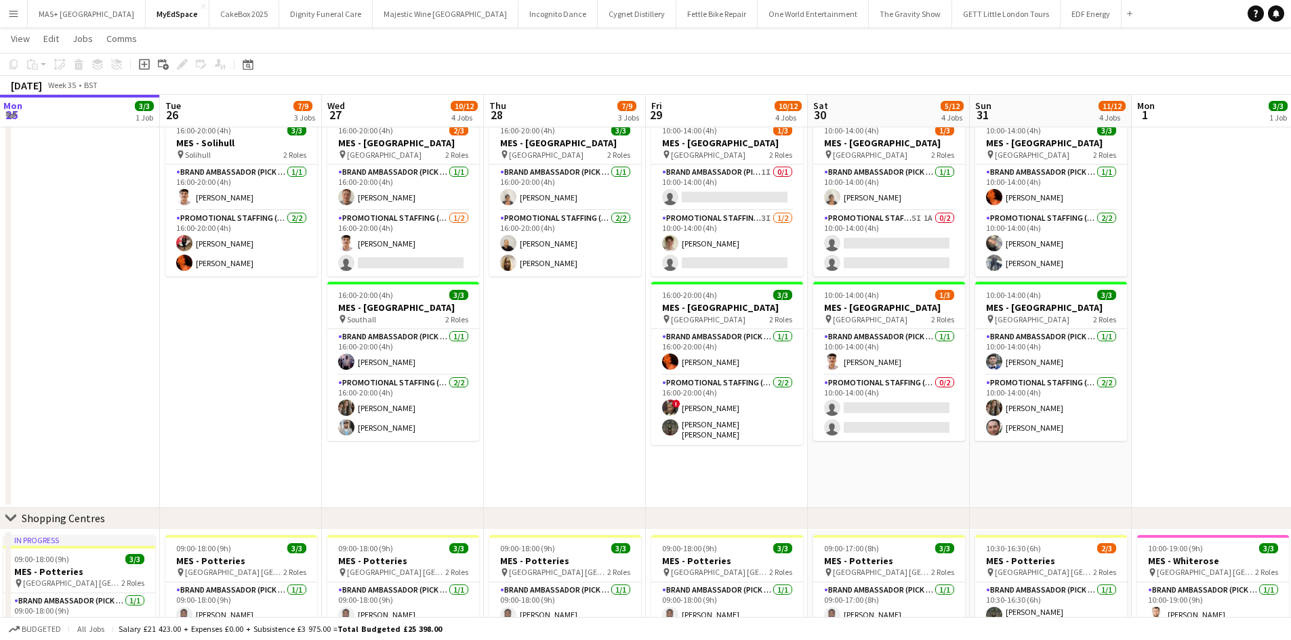
scroll to position [0, 325]
drag, startPoint x: 619, startPoint y: 417, endPoint x: 620, endPoint y: 477, distance: 59.6
click at [620, 477] on app-date-cell "16:00-20:00 (4h) 1/3 MES - Guildford pin Guildford 2 Roles Brand Ambassador (Pi…" at bounding box center [565, 227] width 162 height 561
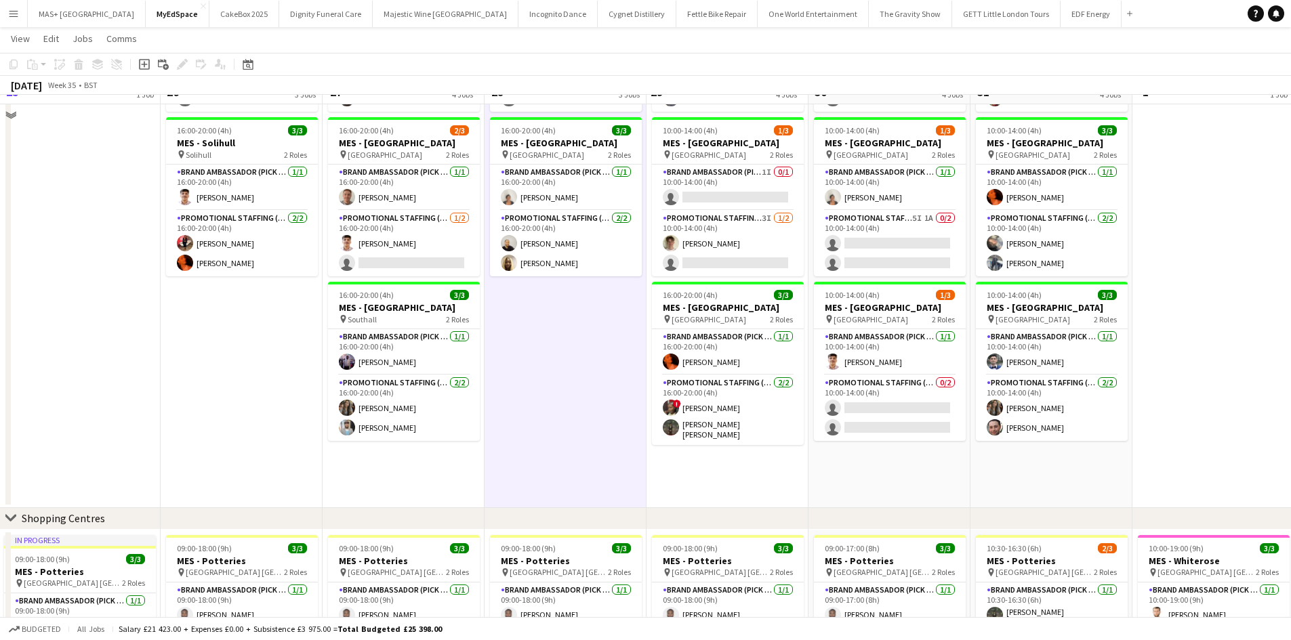
scroll to position [131, 0]
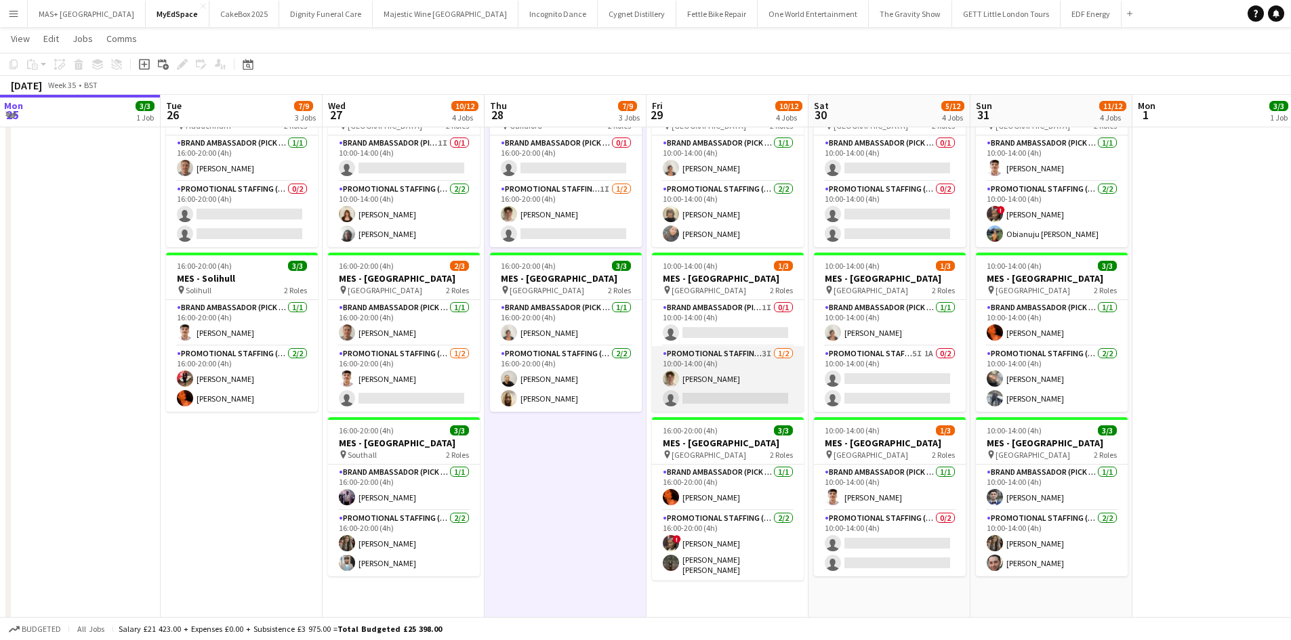
click at [753, 353] on app-card-role "Promotional Staffing (Brand Ambassadors) 3I 1/2 10:00-14:00 (4h) Leo Mills sing…" at bounding box center [728, 379] width 152 height 66
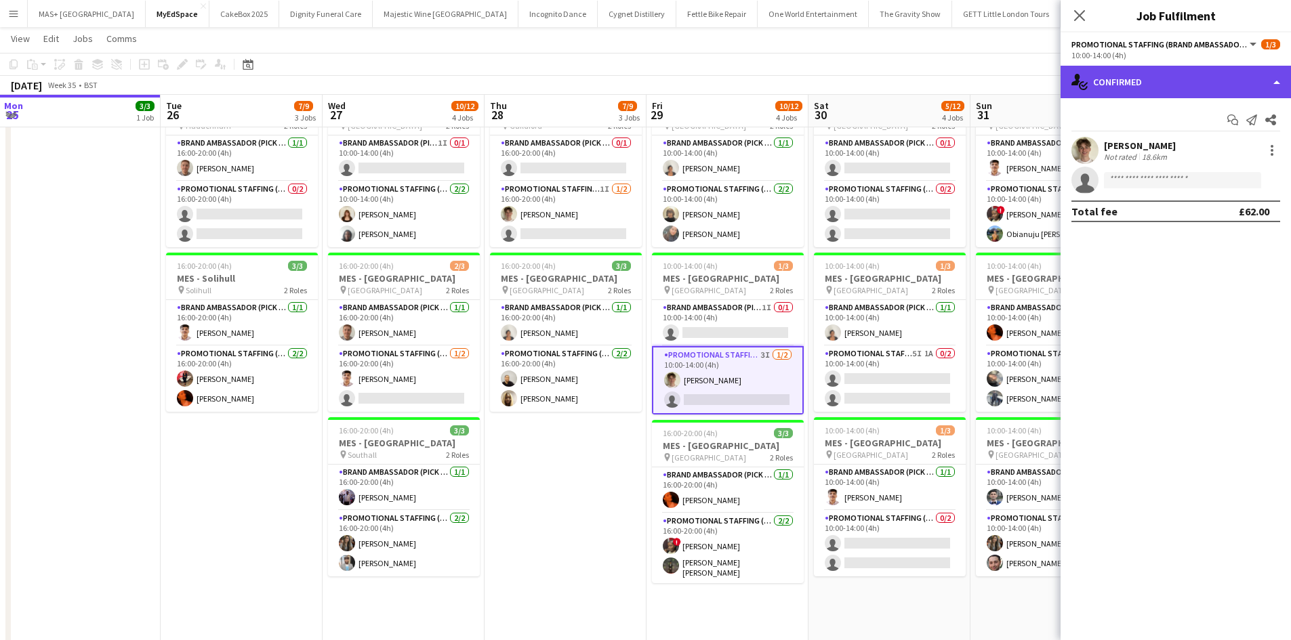
click at [1159, 69] on div "single-neutral-actions-check-2 Confirmed" at bounding box center [1175, 82] width 230 height 33
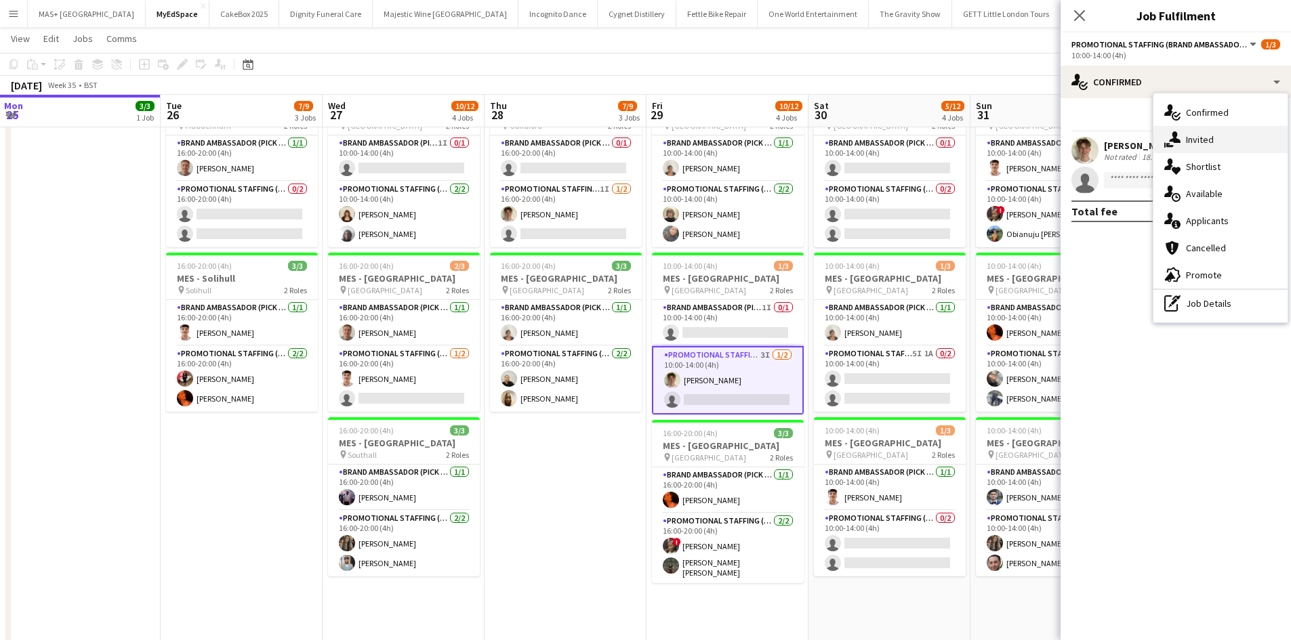
click at [1195, 129] on div "single-neutral-actions-share-1 Invited" at bounding box center [1220, 139] width 134 height 27
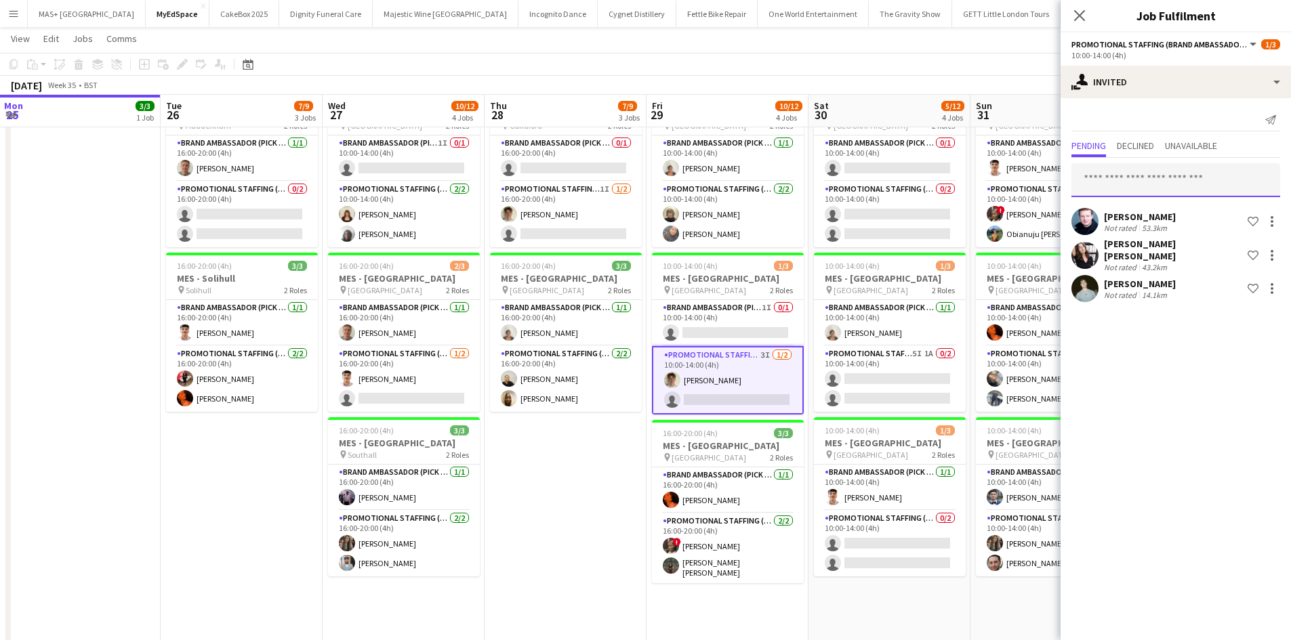
drag, startPoint x: 1113, startPoint y: 191, endPoint x: 1153, endPoint y: 210, distance: 44.2
click at [1113, 190] on input "text" at bounding box center [1175, 180] width 209 height 34
type input "****"
click at [1123, 222] on span "rubycarter1606@gmail.com" at bounding box center [1175, 225] width 187 height 11
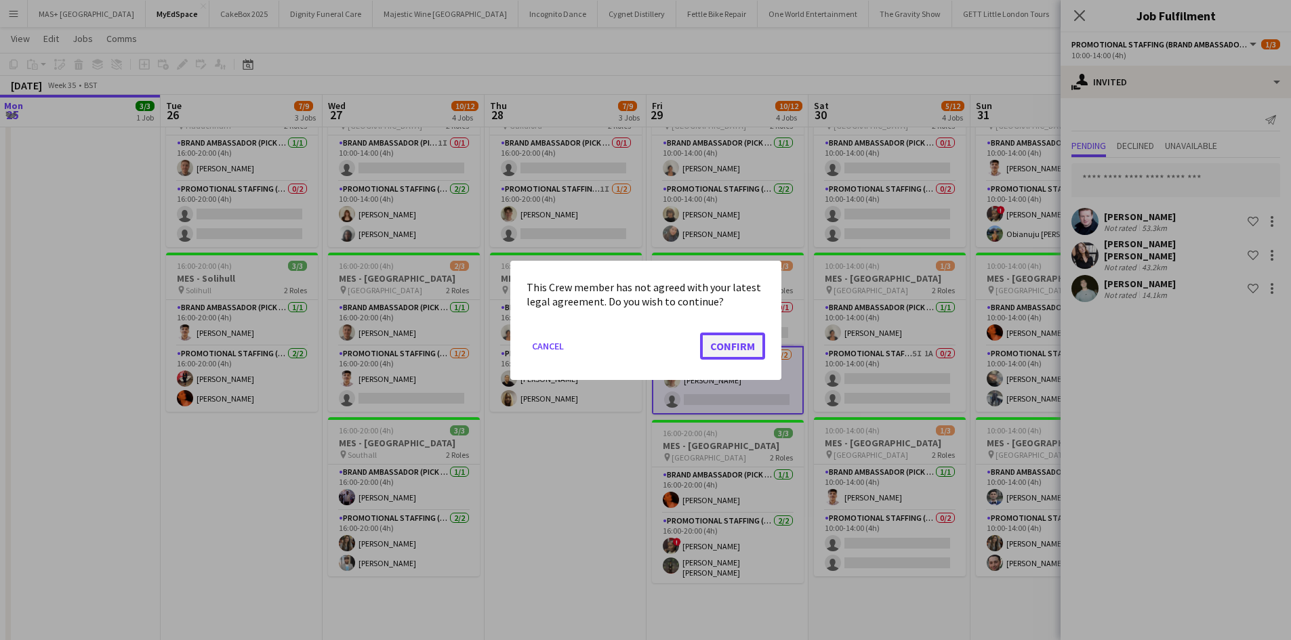
click at [716, 349] on button "Confirm" at bounding box center [732, 345] width 65 height 27
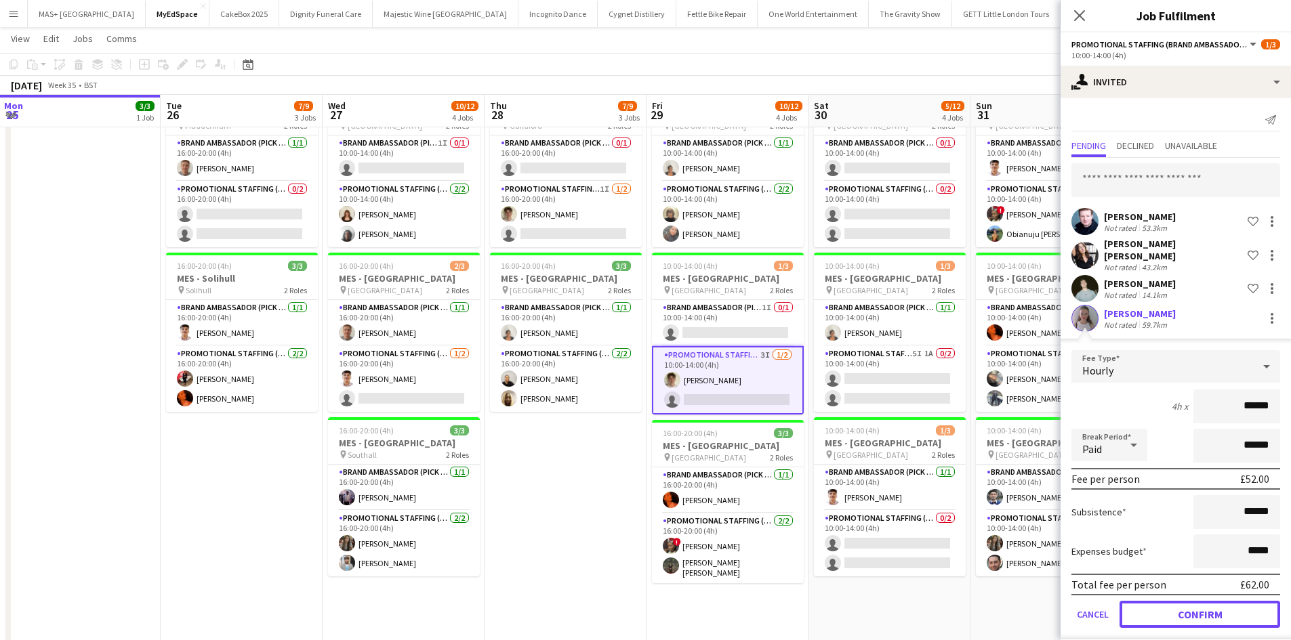
drag, startPoint x: 1207, startPoint y: 616, endPoint x: 1193, endPoint y: 618, distance: 13.7
click at [1206, 616] on button "Confirm" at bounding box center [1199, 614] width 161 height 27
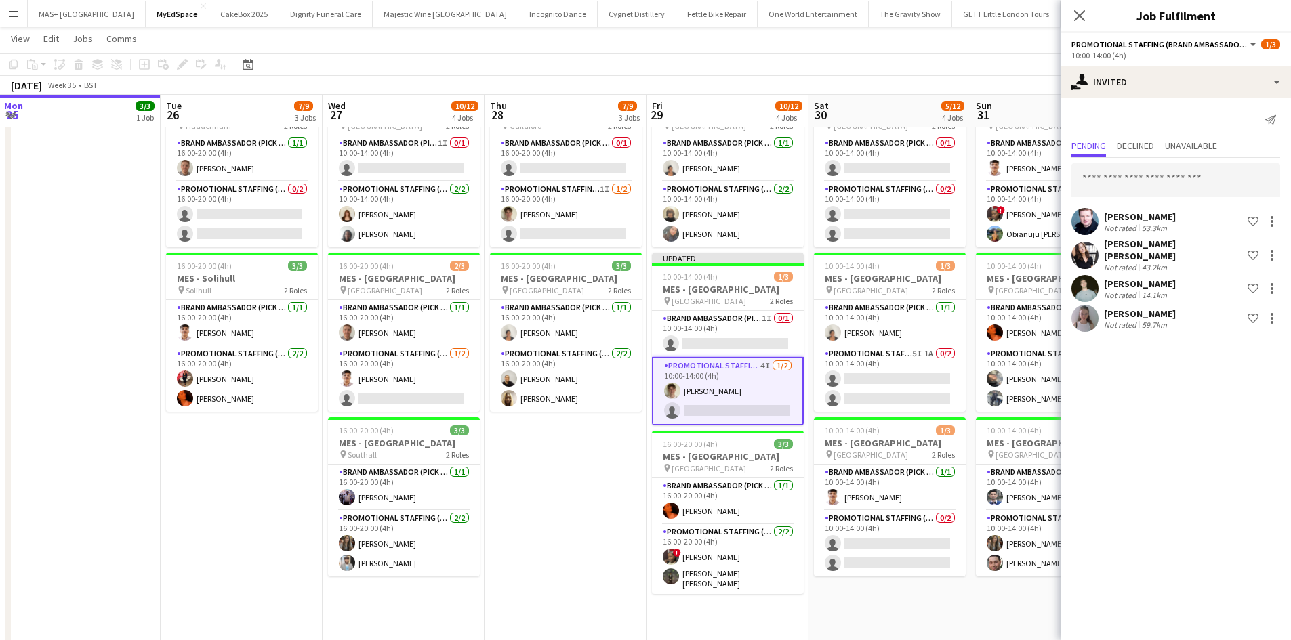
click at [936, 608] on app-date-cell "10:00-14:00 (4h) 0/3 MES - Haddenham High Street pin Haddenham High Street 2 Ro…" at bounding box center [889, 363] width 162 height 561
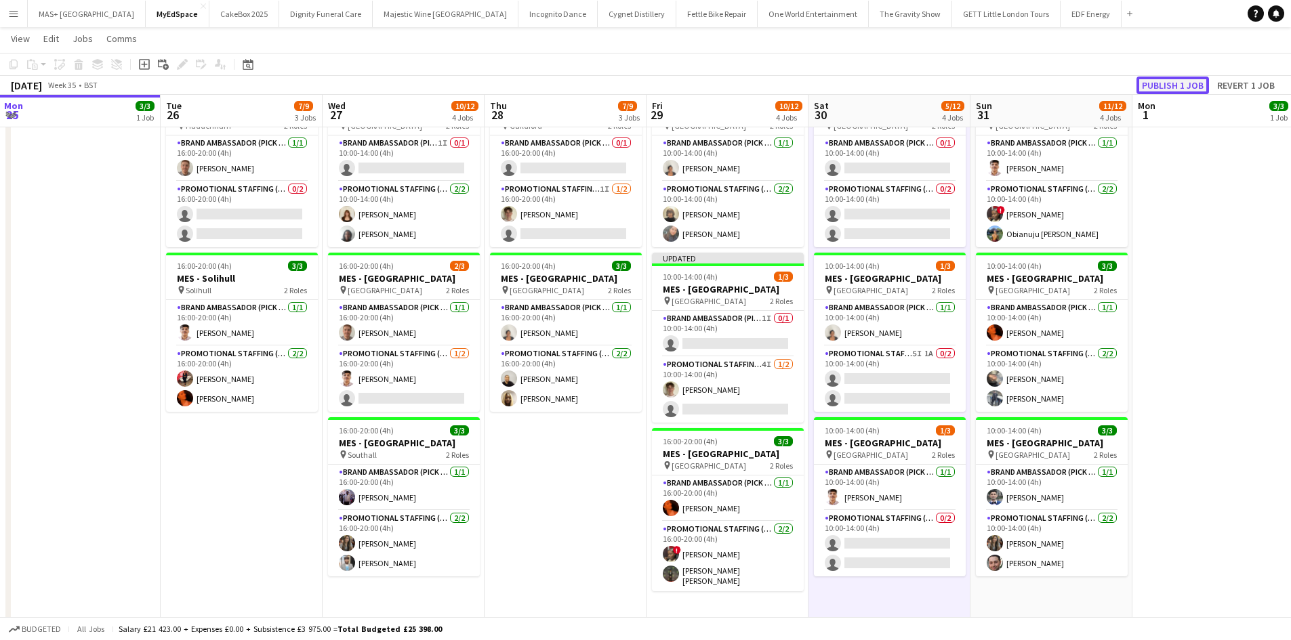
click at [1163, 88] on button "Publish 1 job" at bounding box center [1172, 86] width 72 height 18
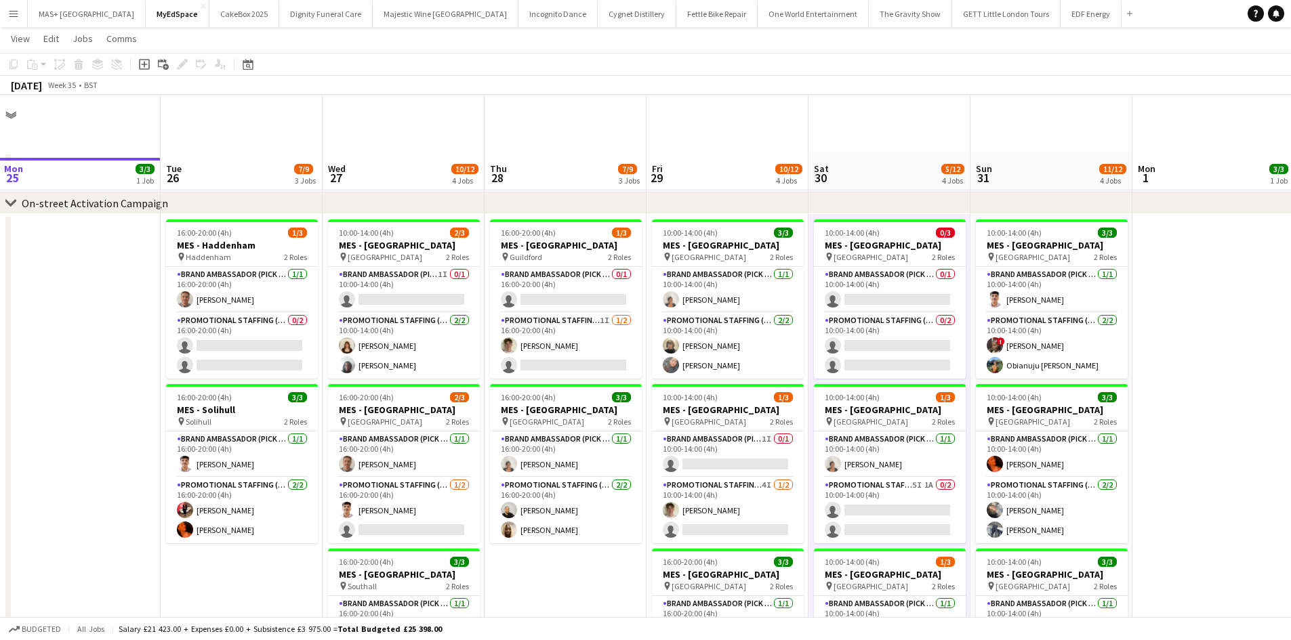
scroll to position [136, 0]
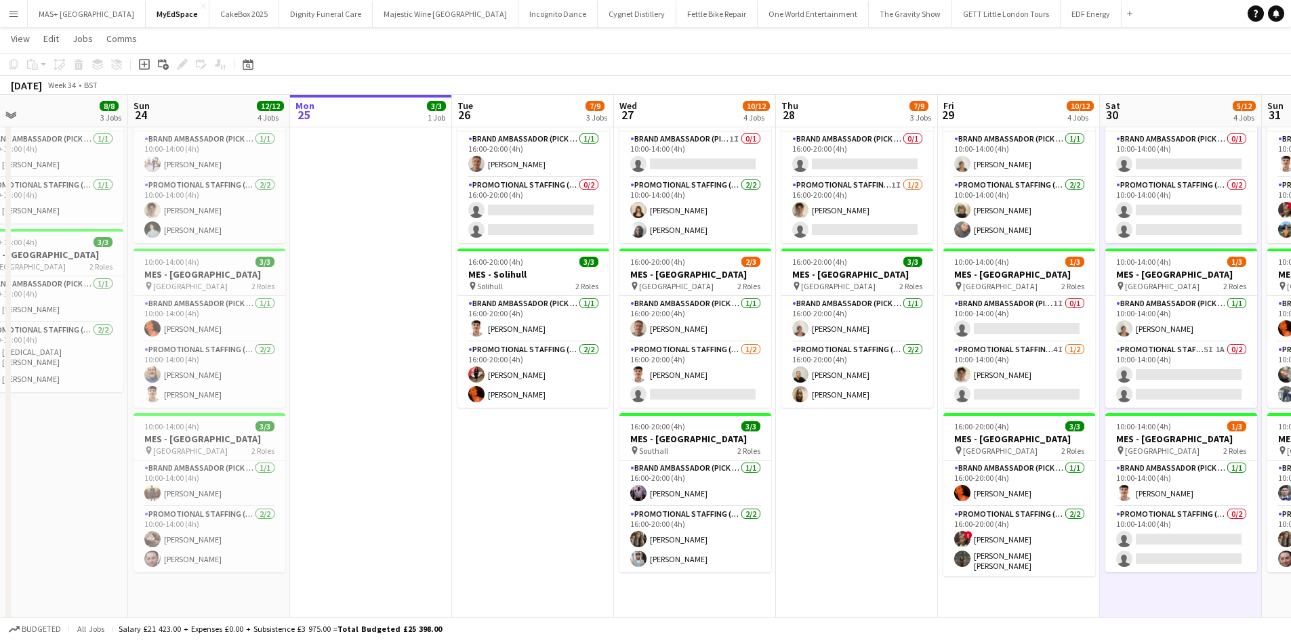
drag, startPoint x: 167, startPoint y: 428, endPoint x: 483, endPoint y: 477, distance: 319.5
click at [472, 478] on app-calendar-viewport "Thu 21 8/8 3 Jobs Fri 22 5/5 2 Jobs Sat 23 8/8 3 Jobs Sun 24 12/12 4 Jobs Mon 2…" at bounding box center [645, 468] width 1291 height 1102
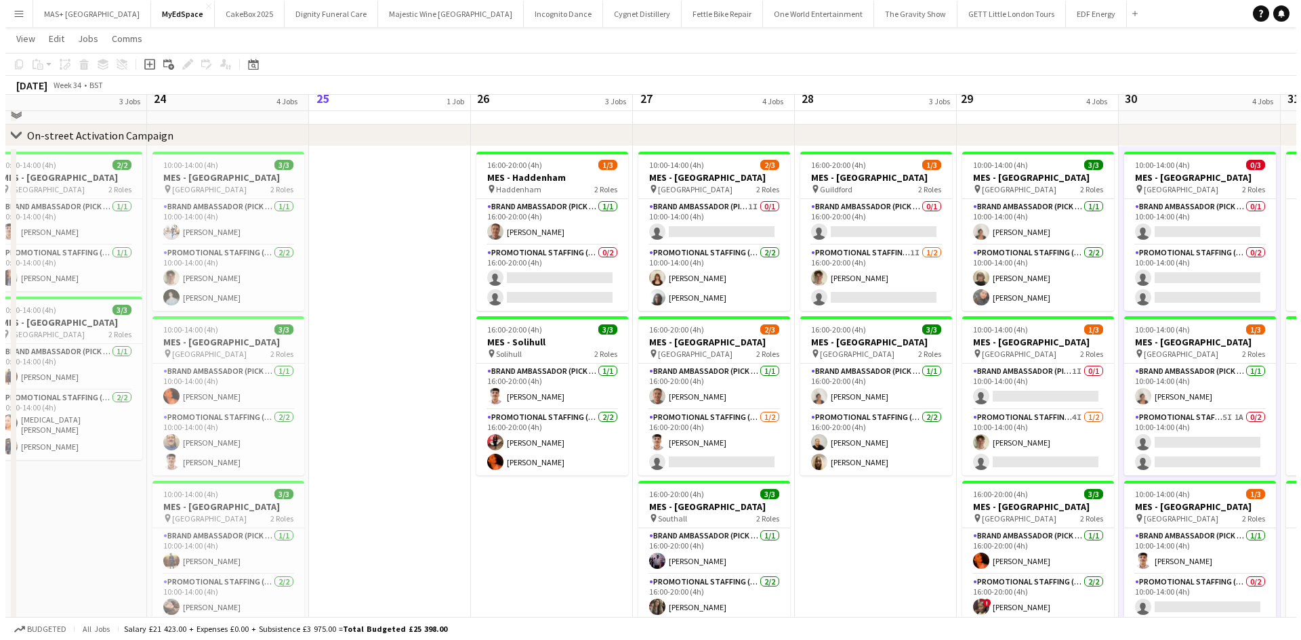
scroll to position [0, 0]
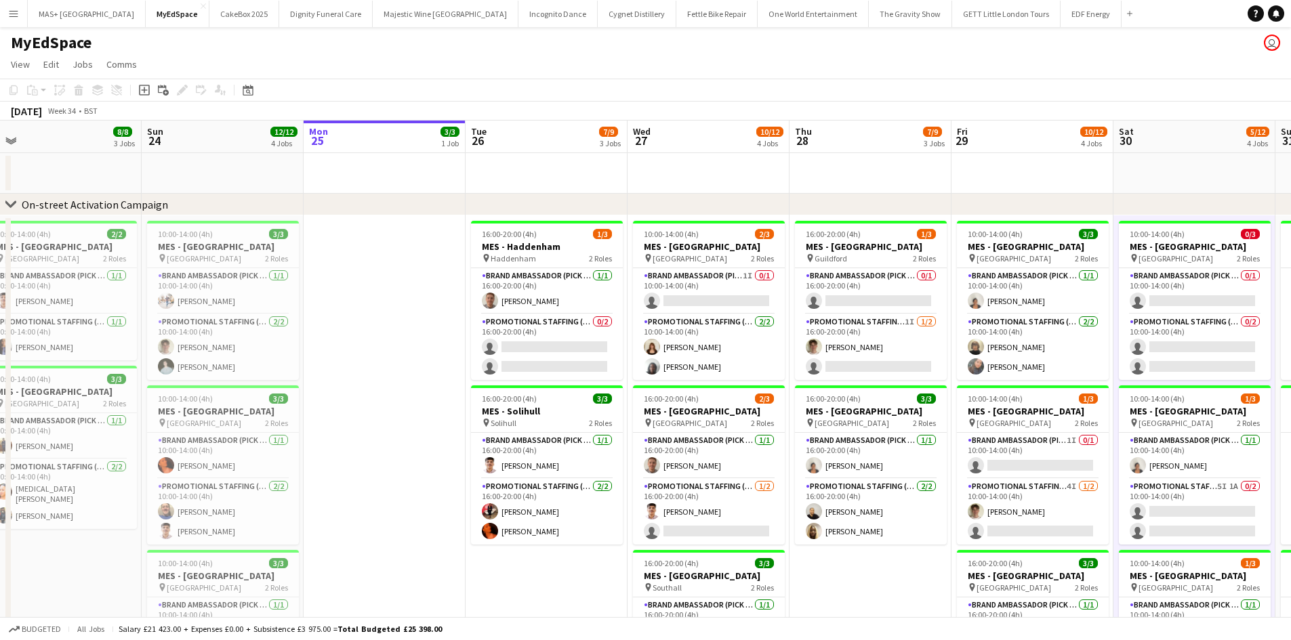
click at [1, 43] on div "MyEdSpace user" at bounding box center [645, 40] width 1291 height 26
drag, startPoint x: 7, startPoint y: 5, endPoint x: 45, endPoint y: 28, distance: 44.7
click at [8, 5] on button "Menu" at bounding box center [13, 13] width 27 height 27
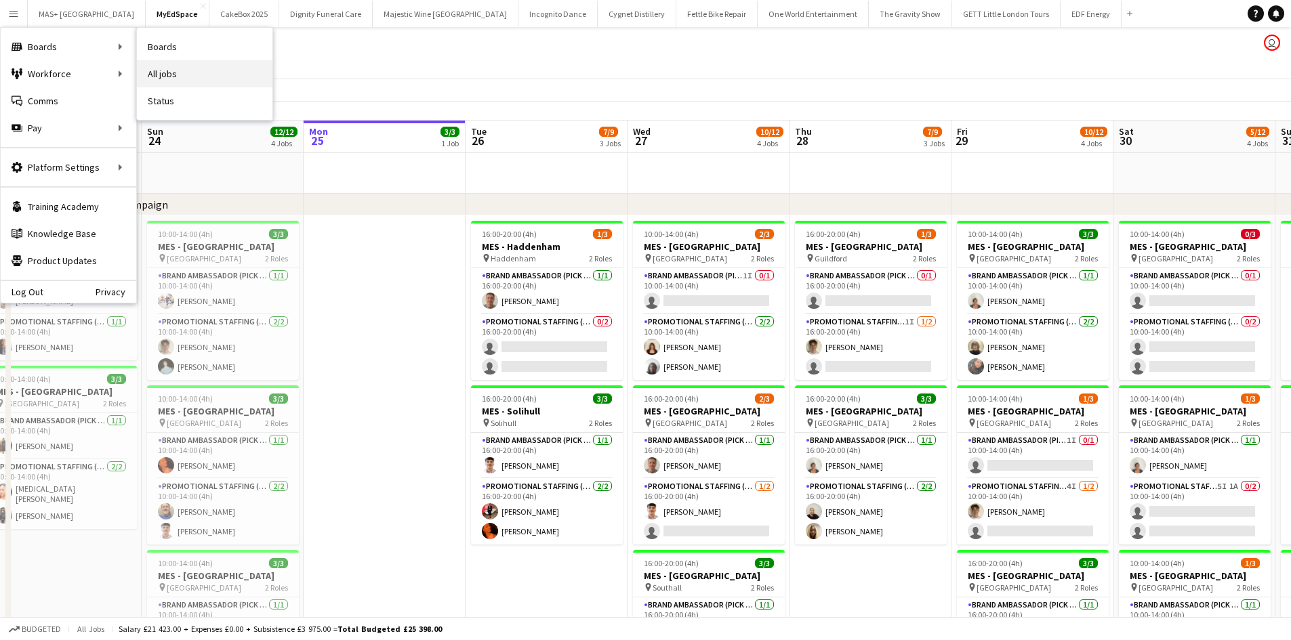
click at [188, 68] on link "All jobs" at bounding box center [205, 73] width 136 height 27
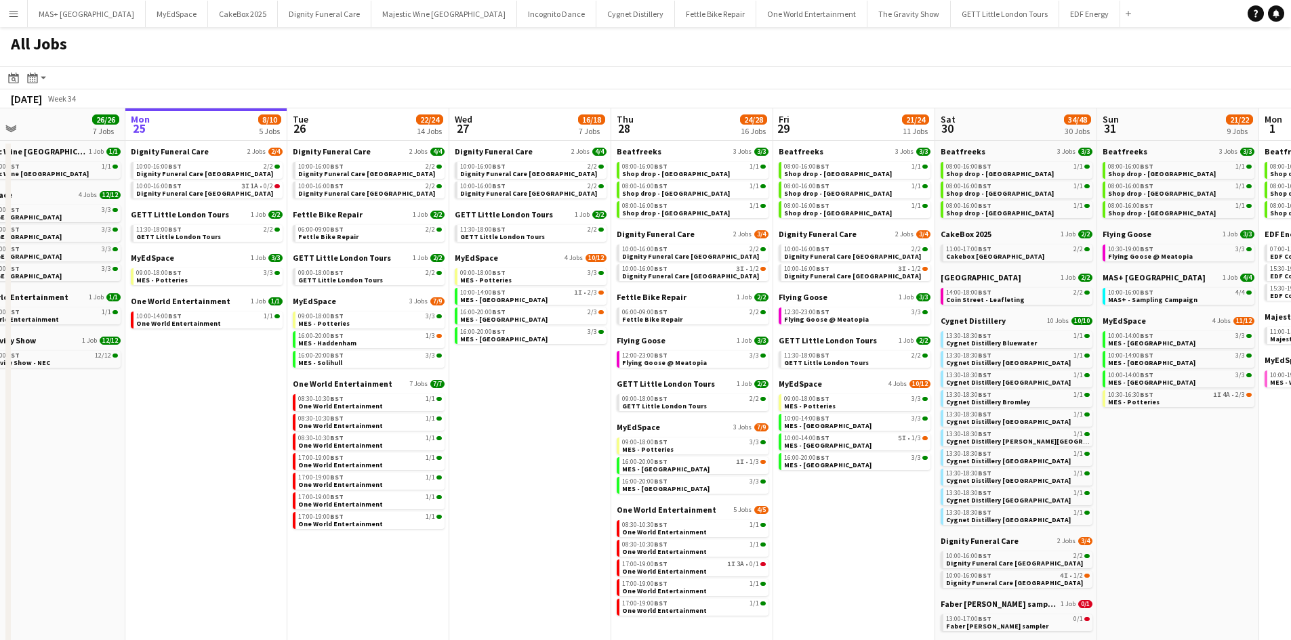
scroll to position [0, 370]
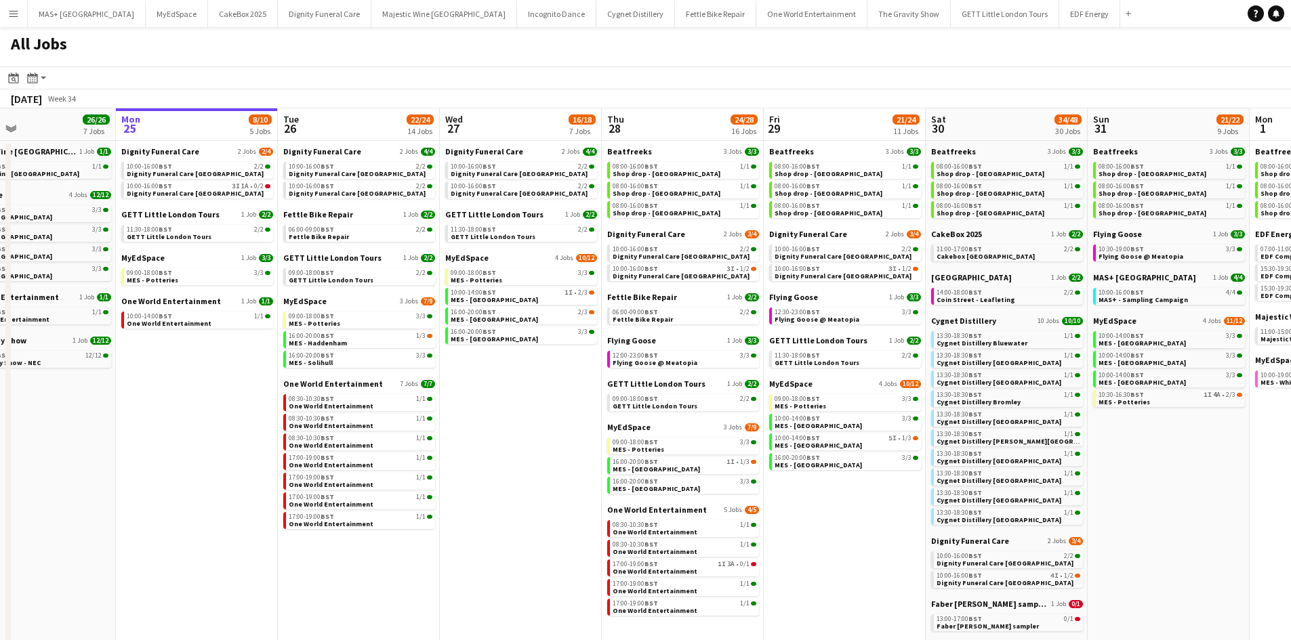
drag, startPoint x: 543, startPoint y: 455, endPoint x: 497, endPoint y: 456, distance: 46.1
click at [497, 456] on app-calendar-viewport "Fri 22 19/19 7 Jobs Sat 23 52/52 24 Jobs Sun 24 26/26 7 Jobs Mon 25 8/10 5 Jobs…" at bounding box center [645, 593] width 1291 height 971
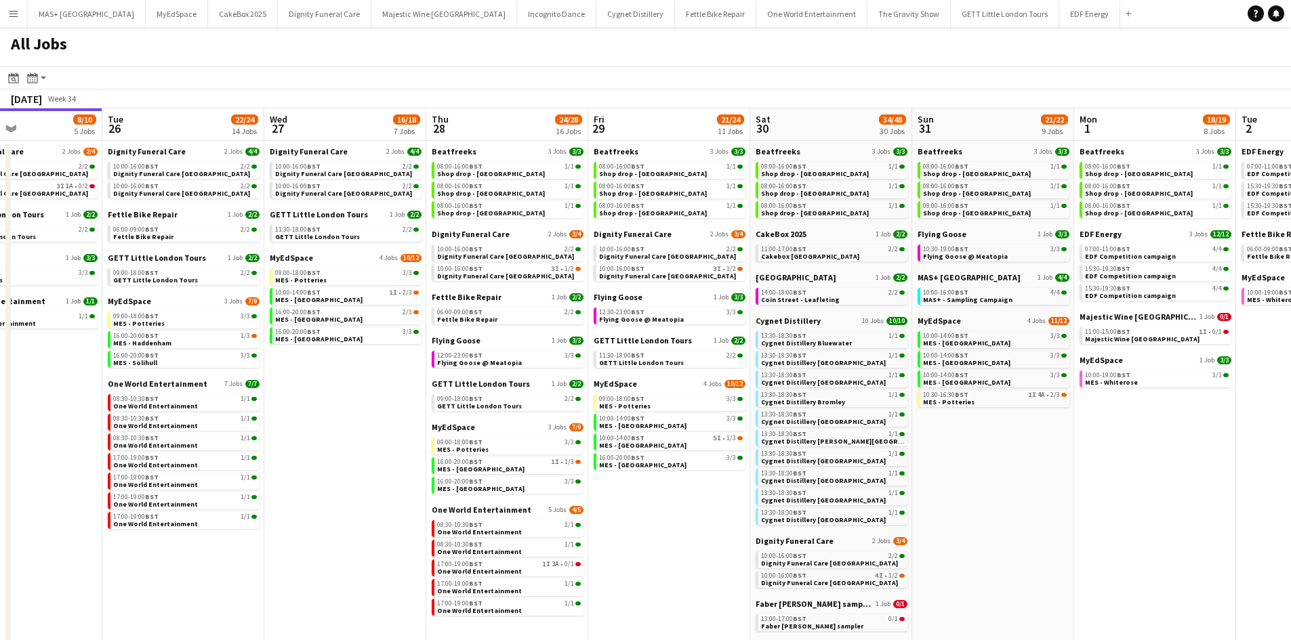
scroll to position [0, 561]
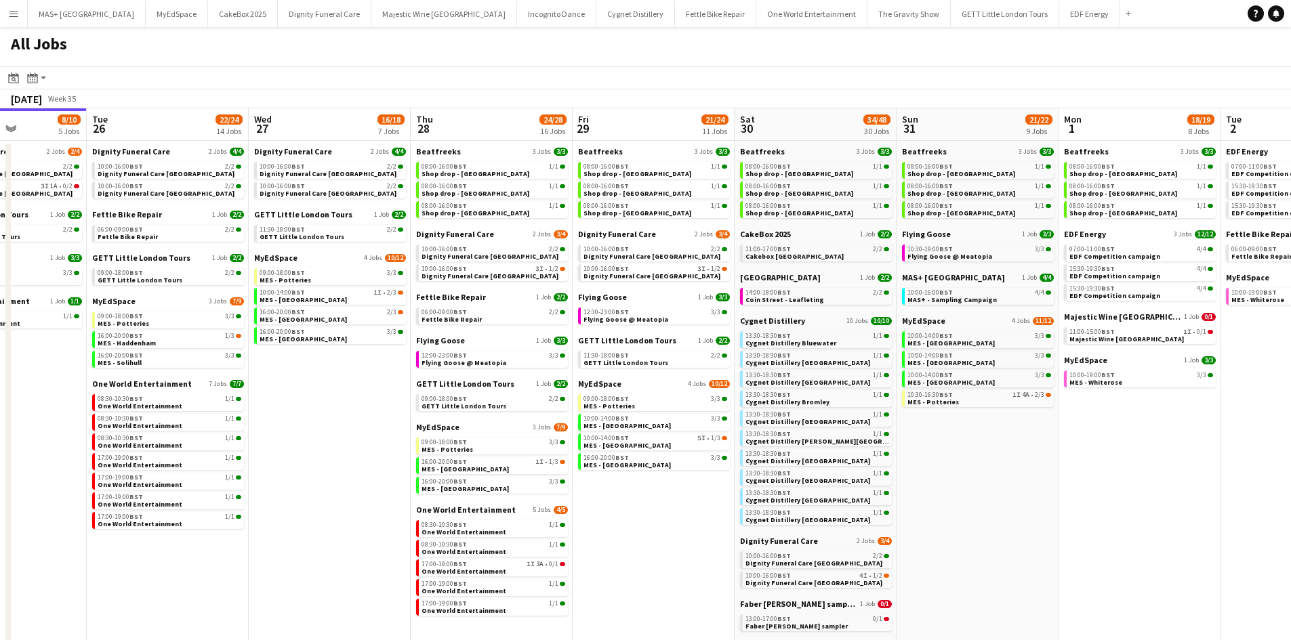
drag, startPoint x: 536, startPoint y: 539, endPoint x: 345, endPoint y: 502, distance: 194.5
click at [345, 502] on app-calendar-viewport "Fri 22 19/19 7 Jobs Sat 23 52/52 24 Jobs Sun 24 26/26 7 Jobs Mon 25 8/10 5 Jobs…" at bounding box center [645, 593] width 1291 height 971
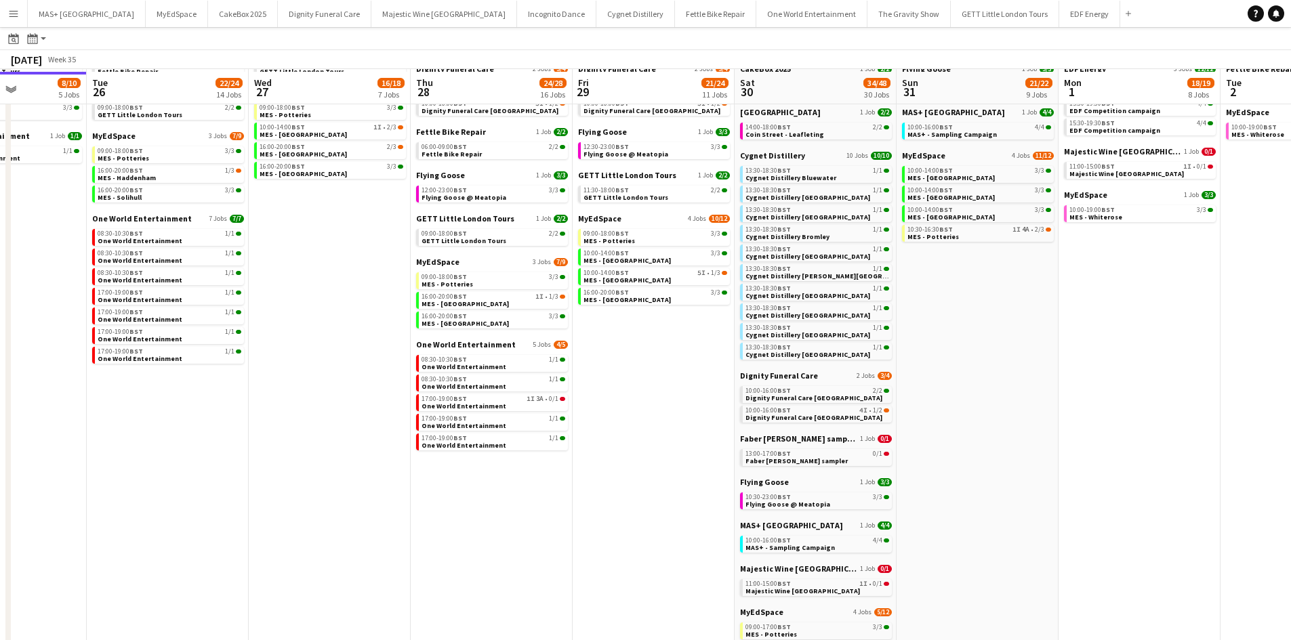
scroll to position [167, 0]
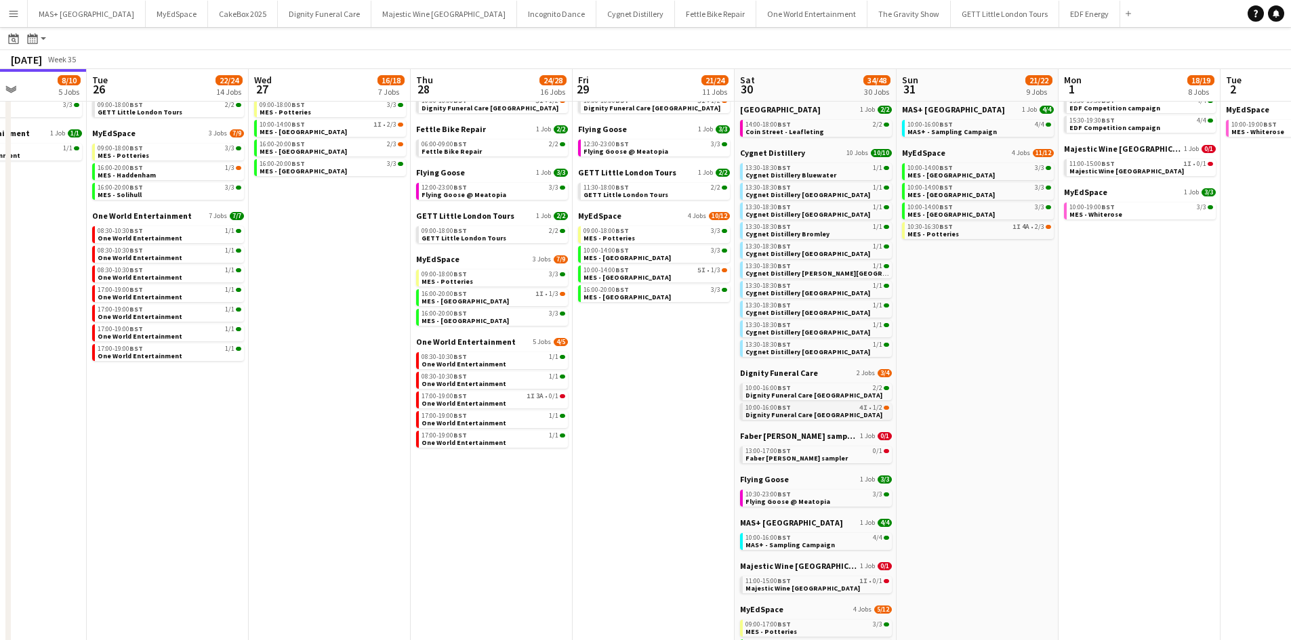
click at [783, 411] on span "Dignity Funeral Care Southampton" at bounding box center [813, 415] width 137 height 9
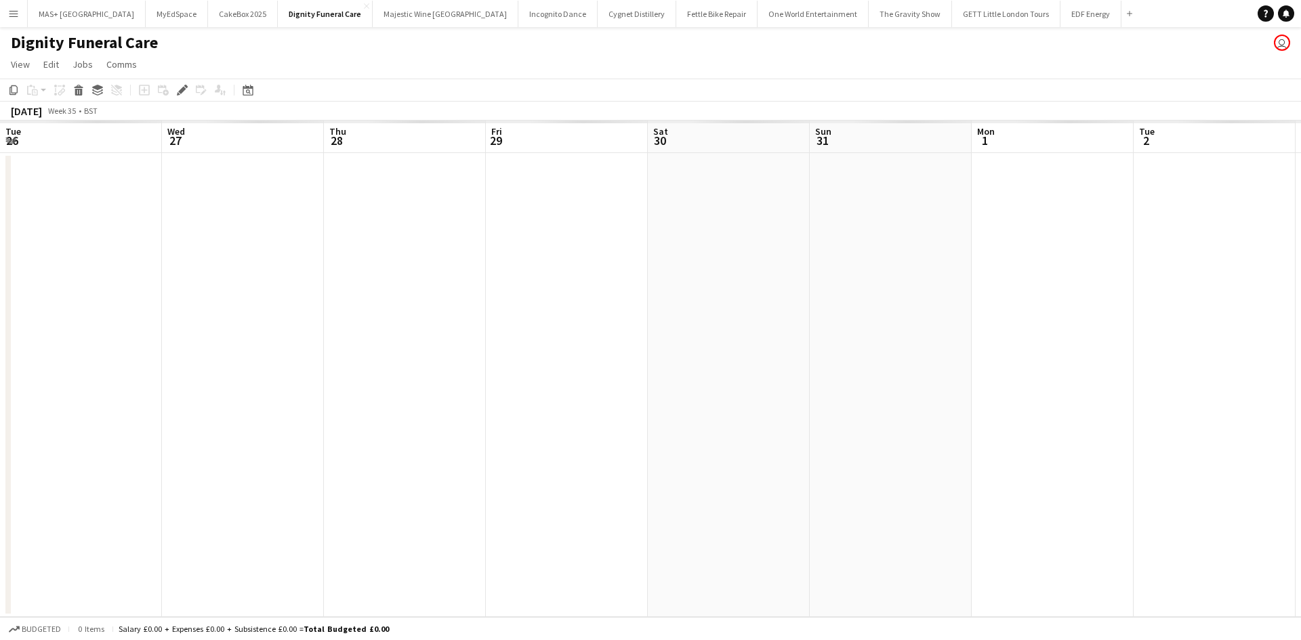
scroll to position [0, 466]
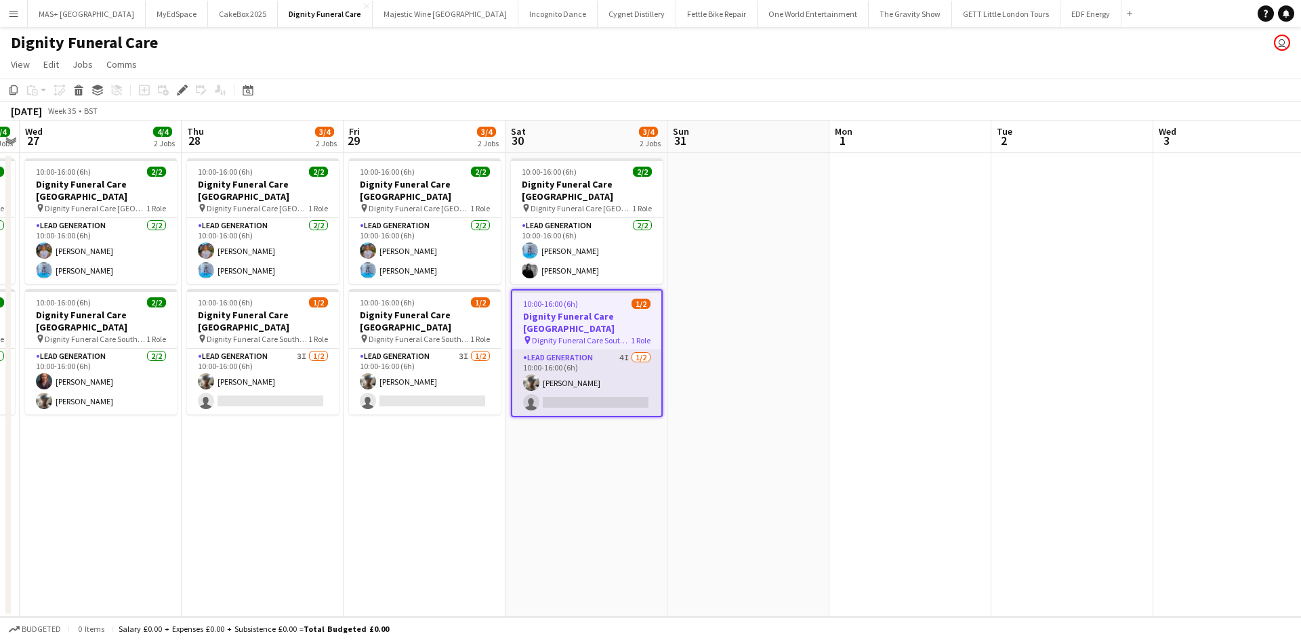
click at [584, 352] on app-card-role "Lead Generation 4I [DATE] 10:00-16:00 (6h) [PERSON_NAME] single-neutral-actions" at bounding box center [586, 383] width 149 height 66
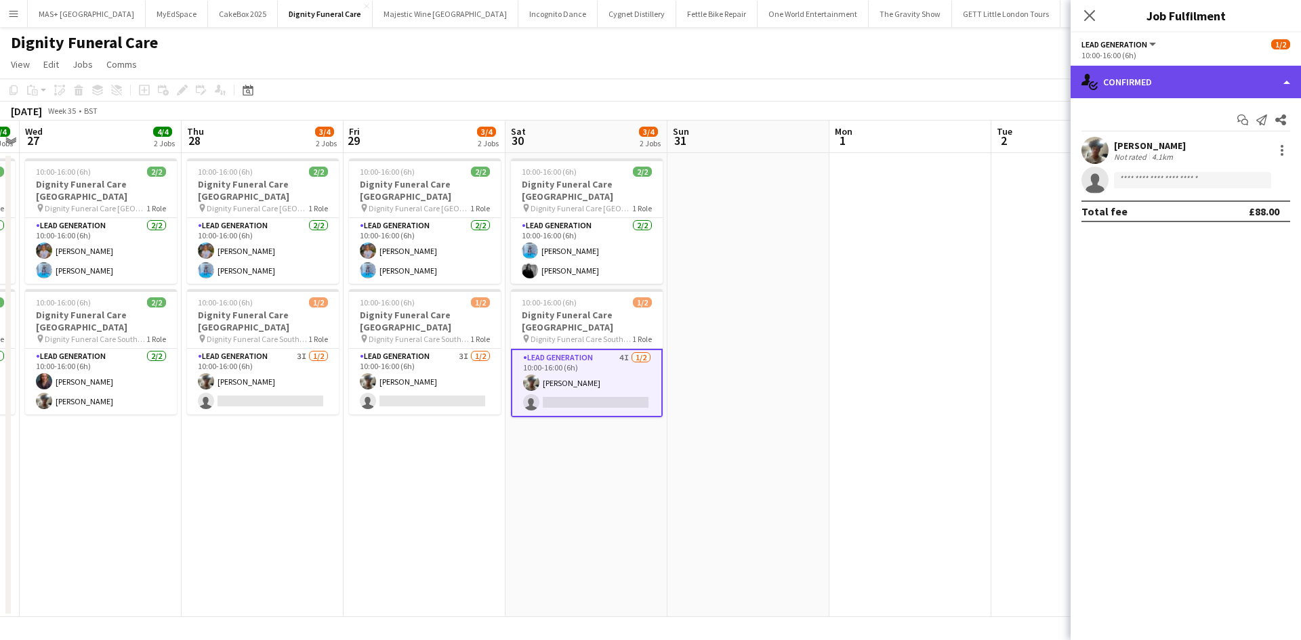
click at [1149, 83] on div "single-neutral-actions-check-2 Confirmed" at bounding box center [1185, 82] width 230 height 33
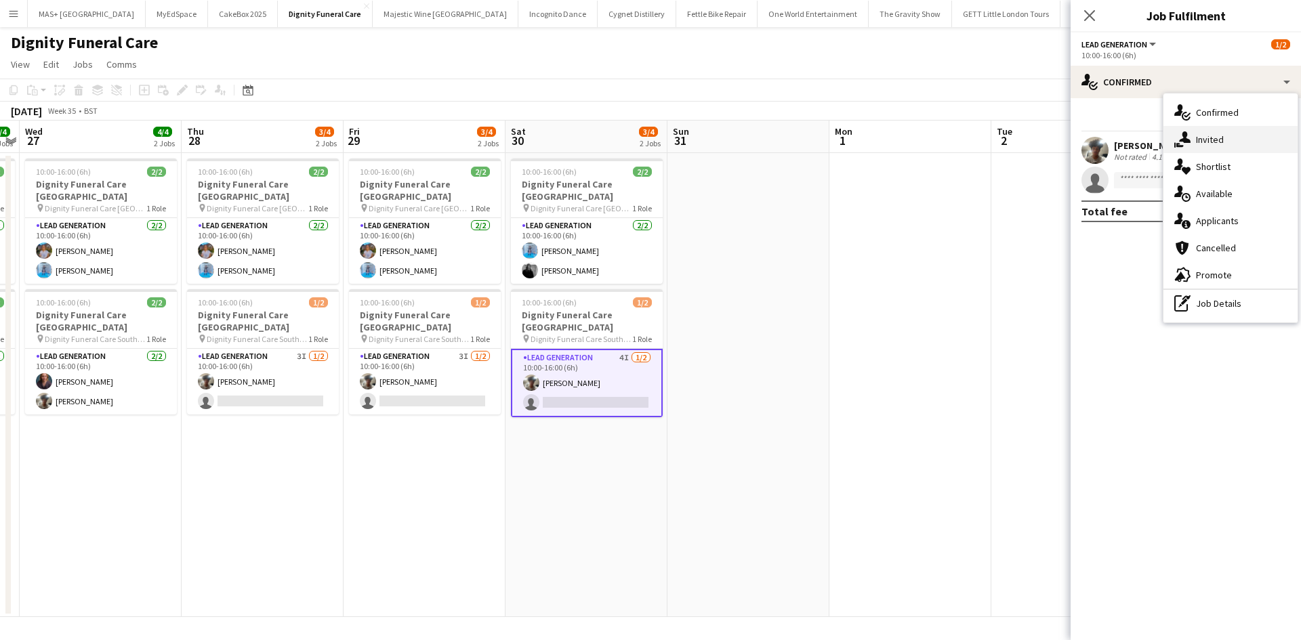
click at [1211, 135] on div "single-neutral-actions-share-1 Invited" at bounding box center [1230, 139] width 134 height 27
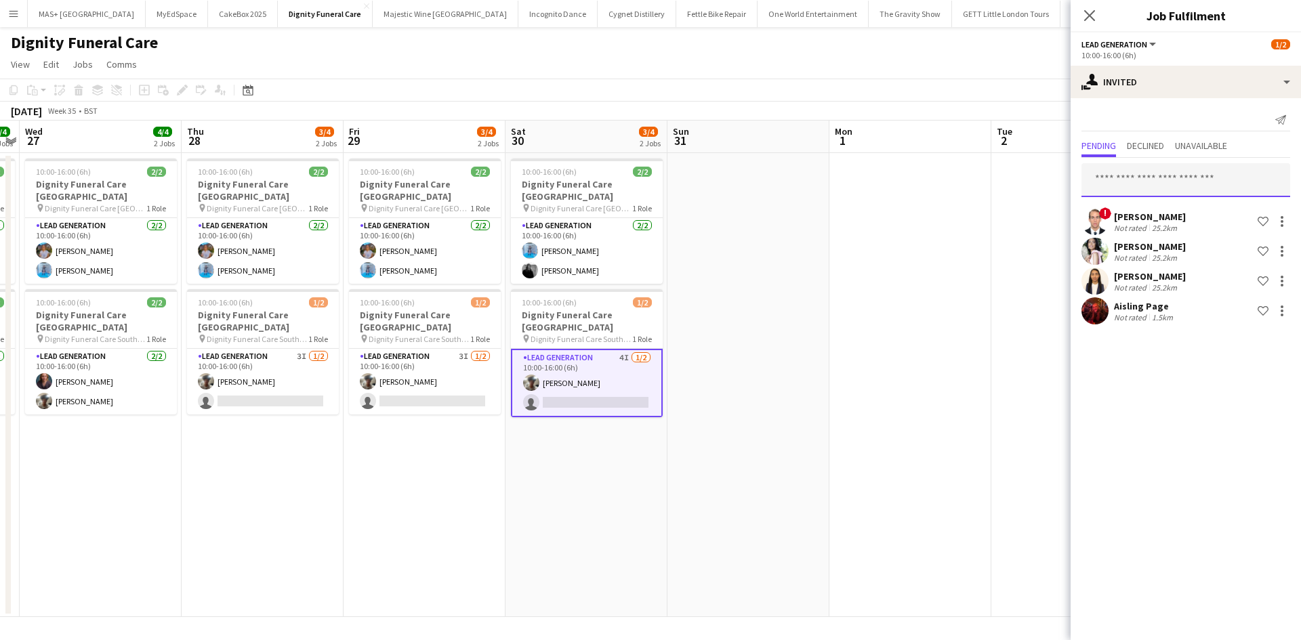
click at [1107, 181] on input "text" at bounding box center [1185, 180] width 209 height 34
type input "*"
click at [792, 361] on app-date-cell at bounding box center [748, 385] width 162 height 464
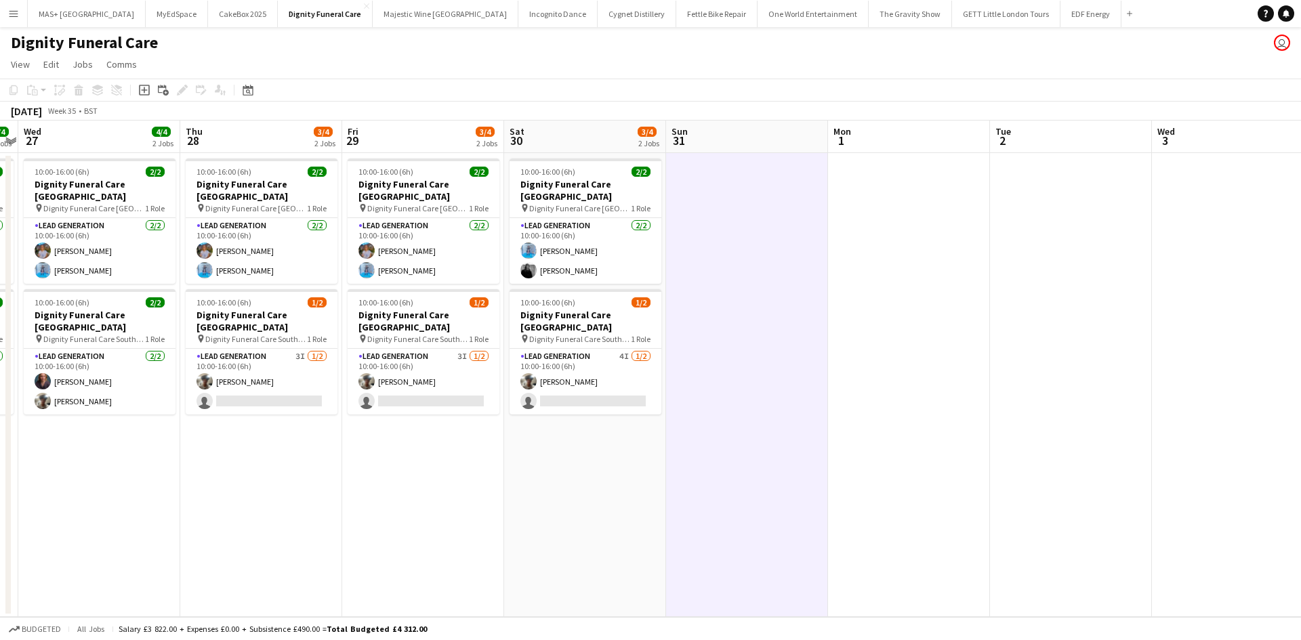
click at [7, 10] on button "Menu" at bounding box center [13, 13] width 27 height 27
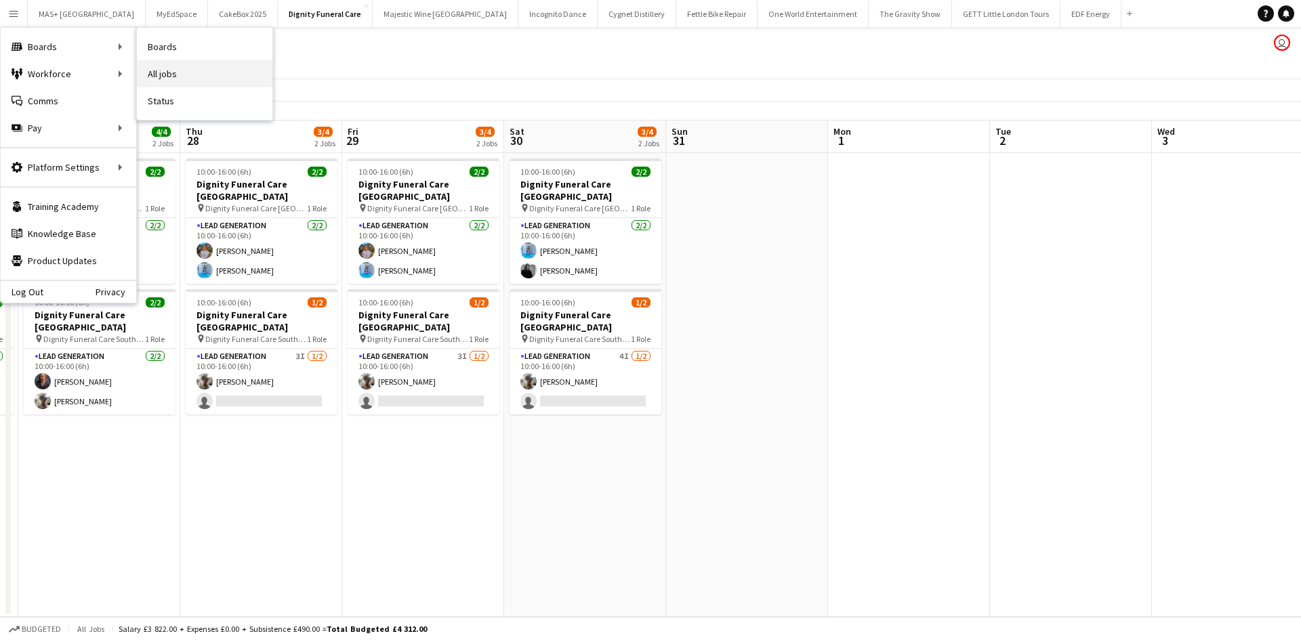
click at [180, 70] on link "All jobs" at bounding box center [205, 73] width 136 height 27
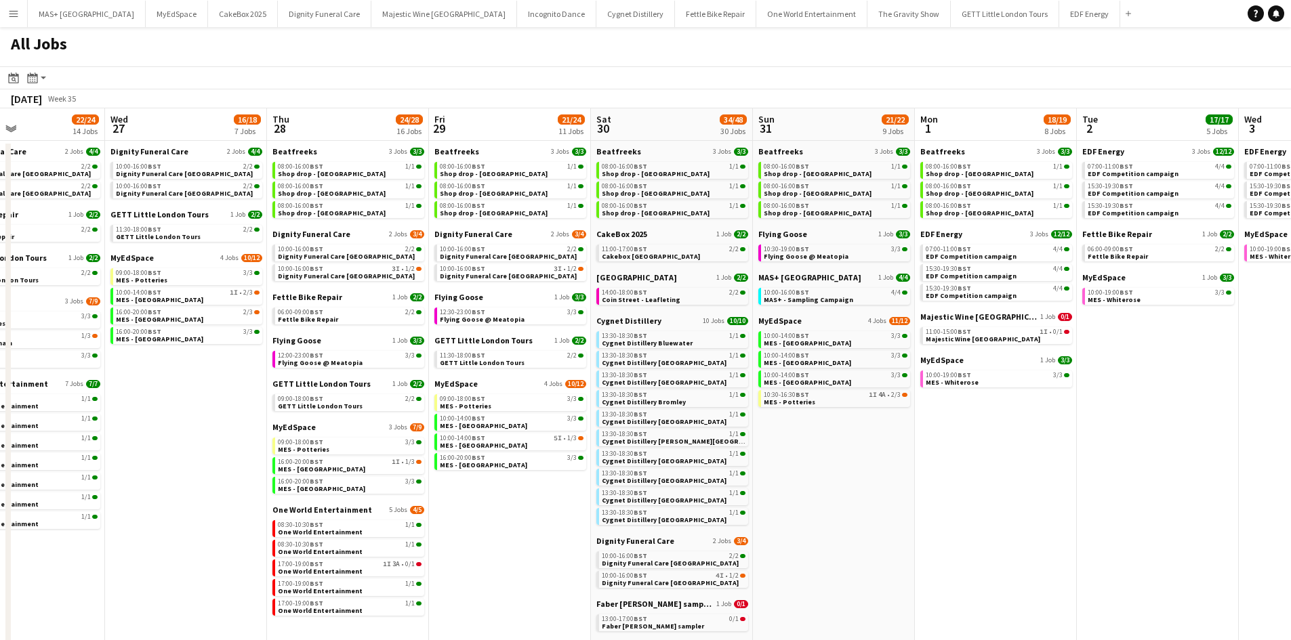
drag, startPoint x: 877, startPoint y: 510, endPoint x: 498, endPoint y: 485, distance: 380.2
click at [498, 485] on app-calendar-viewport "Sun 24 26/26 7 Jobs Mon 25 8/10 5 Jobs Tue 26 22/24 14 Jobs Wed 27 16/18 7 Jobs…" at bounding box center [645, 593] width 1291 height 971
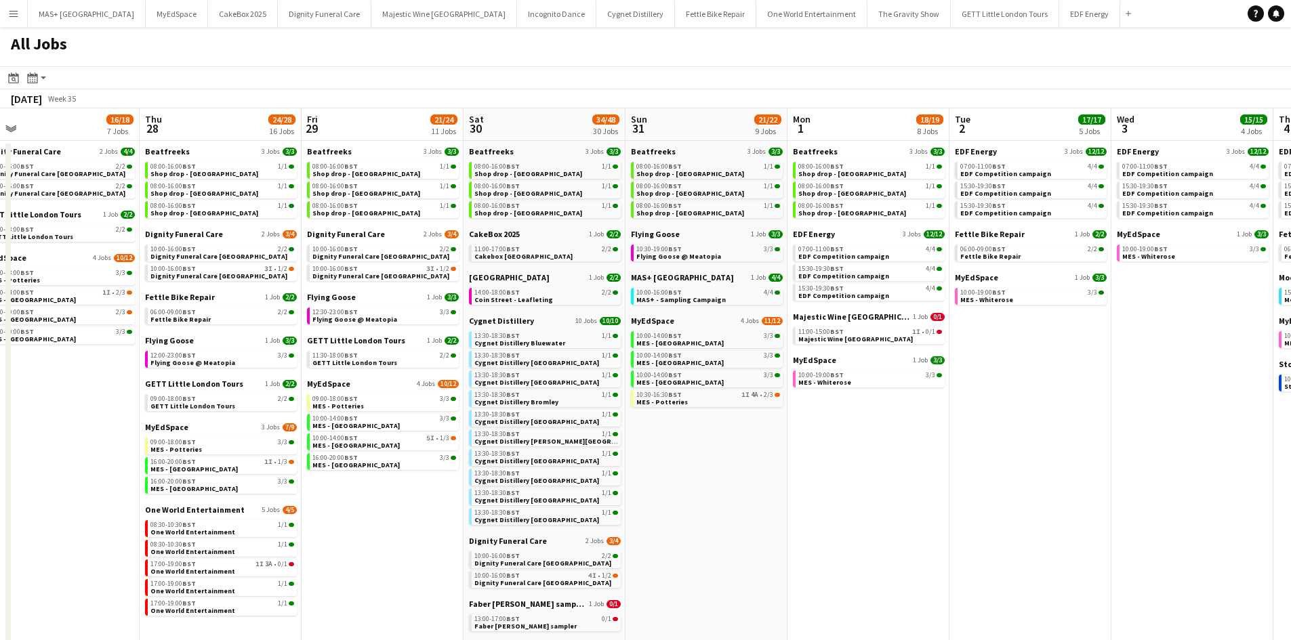
scroll to position [0, 524]
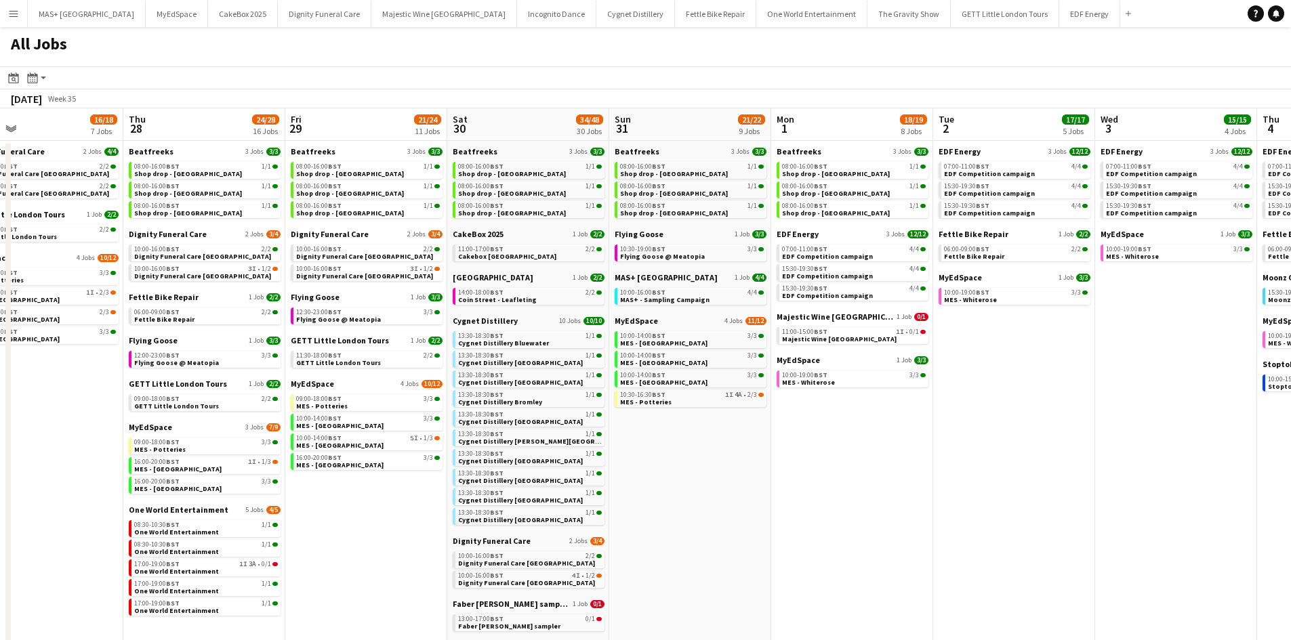
drag, startPoint x: 909, startPoint y: 463, endPoint x: 766, endPoint y: 480, distance: 144.6
click at [766, 480] on app-calendar-viewport "Sun 24 26/26 7 Jobs Mon 25 8/10 5 Jobs Tue 26 22/24 14 Jobs Wed 27 16/18 7 Jobs…" at bounding box center [645, 593] width 1291 height 971
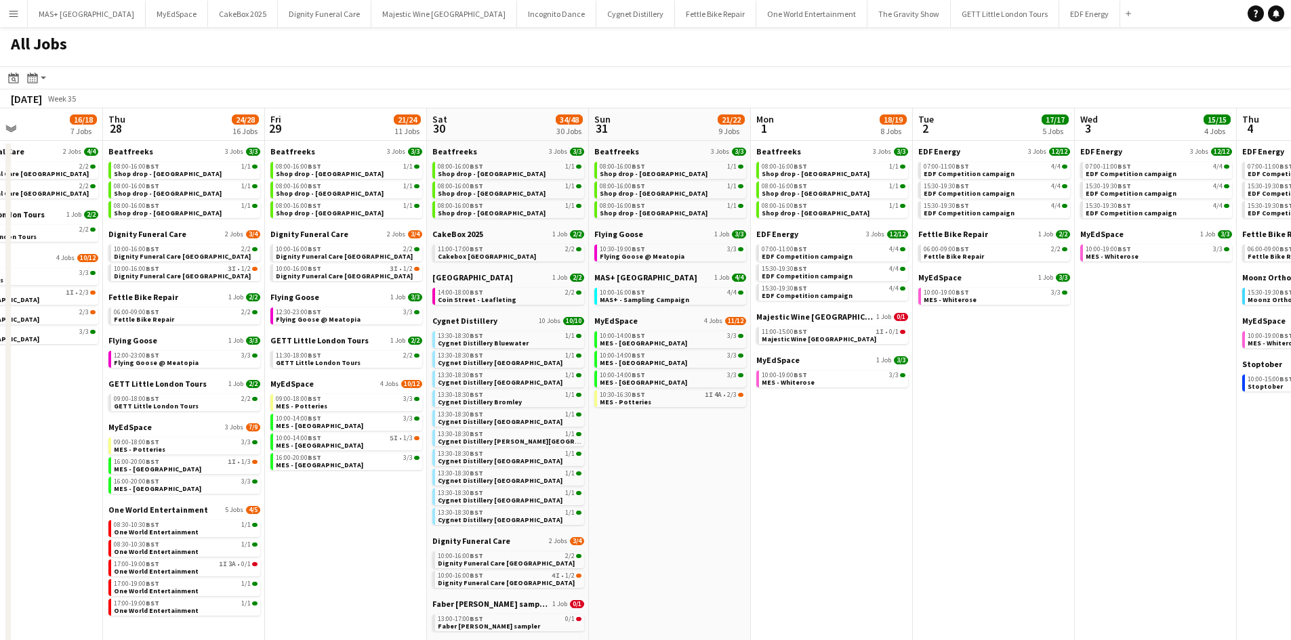
drag, startPoint x: 1014, startPoint y: 493, endPoint x: 991, endPoint y: 497, distance: 23.4
click at [993, 497] on app-calendar-viewport "Sun 24 26/26 7 Jobs Mon 25 8/10 5 Jobs Tue 26 22/24 14 Jobs Wed 27 16/18 7 Jobs…" at bounding box center [645, 593] width 1291 height 971
click at [988, 498] on app-date-cell "EDF Energy 3 Jobs [DATE] 07:00-11:00 BST 4/4 EDF Competition campaign 15:30-19:…" at bounding box center [993, 610] width 162 height 938
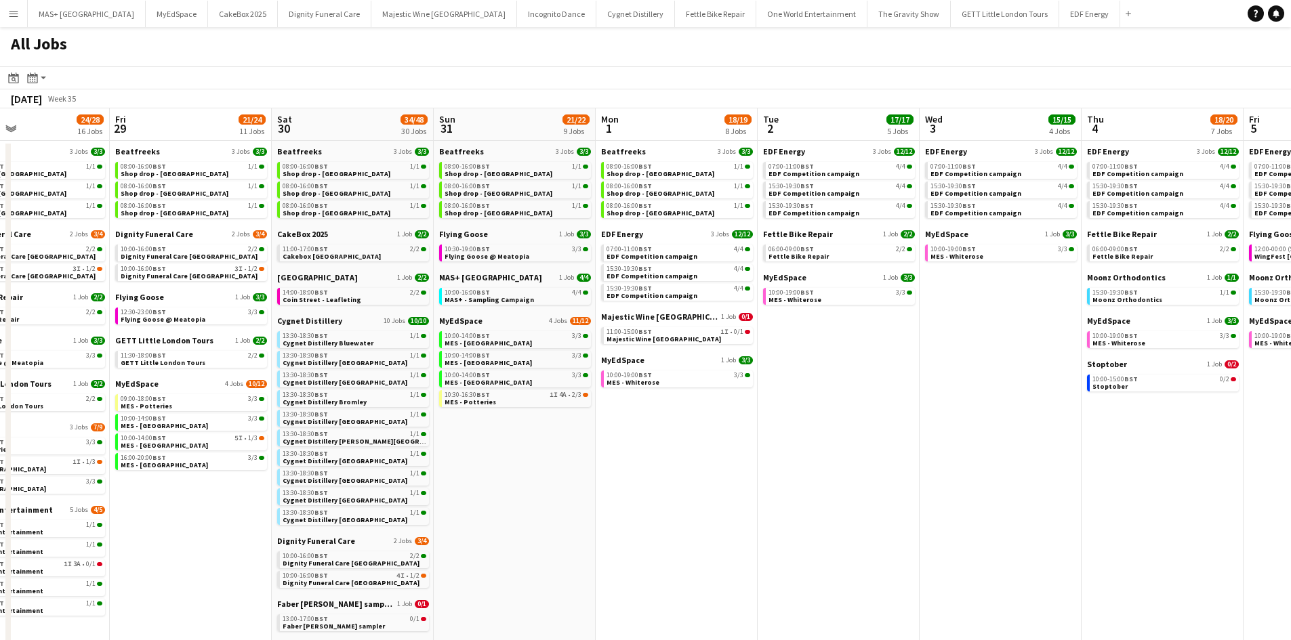
drag, startPoint x: 903, startPoint y: 493, endPoint x: 649, endPoint y: 484, distance: 254.2
click at [649, 484] on app-calendar-viewport "Tue 26 22/24 14 Jobs Wed 27 16/18 7 Jobs Thu 28 24/28 16 Jobs Fri 29 21/24 11 J…" at bounding box center [645, 593] width 1291 height 971
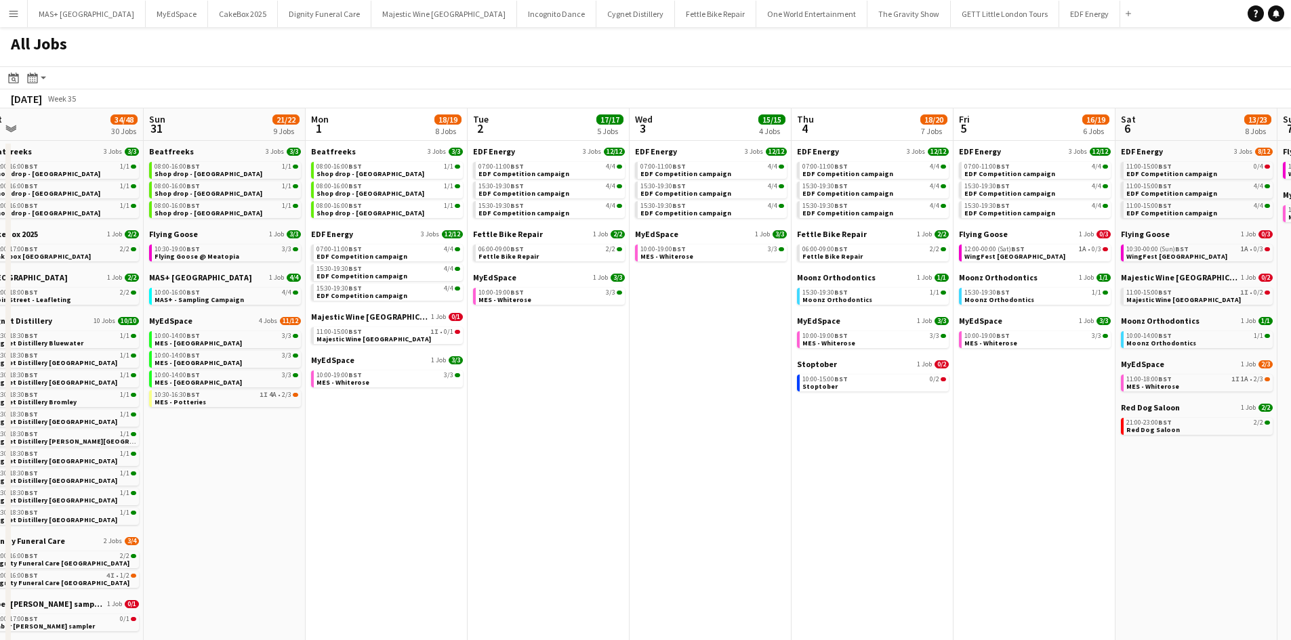
drag, startPoint x: 973, startPoint y: 434, endPoint x: 853, endPoint y: 443, distance: 120.2
click at [853, 443] on app-calendar-viewport "Tue 26 22/24 14 Jobs Wed 27 16/18 7 Jobs Thu 28 24/28 16 Jobs Fri 29 21/24 11 J…" at bounding box center [645, 593] width 1291 height 971
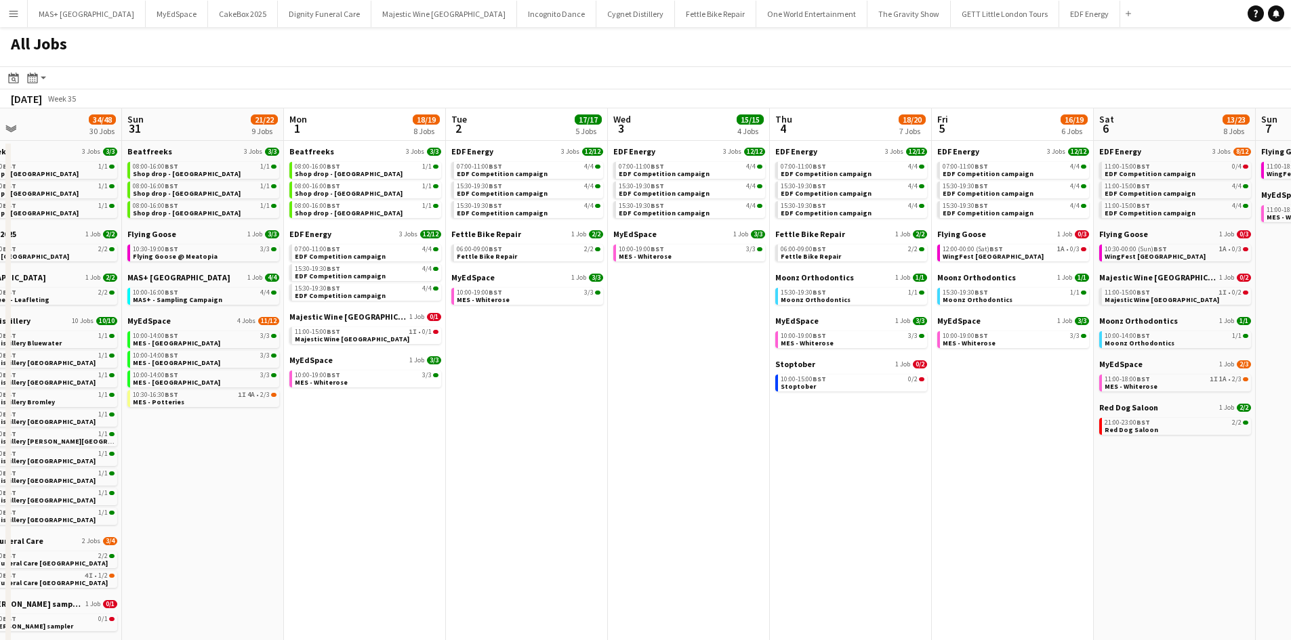
drag, startPoint x: 989, startPoint y: 430, endPoint x: 967, endPoint y: 434, distance: 22.1
click at [967, 434] on app-calendar-viewport "Tue 26 22/24 14 Jobs Wed 27 16/18 7 Jobs Thu 28 24/28 16 Jobs Fri 29 21/24 11 J…" at bounding box center [645, 593] width 1291 height 971
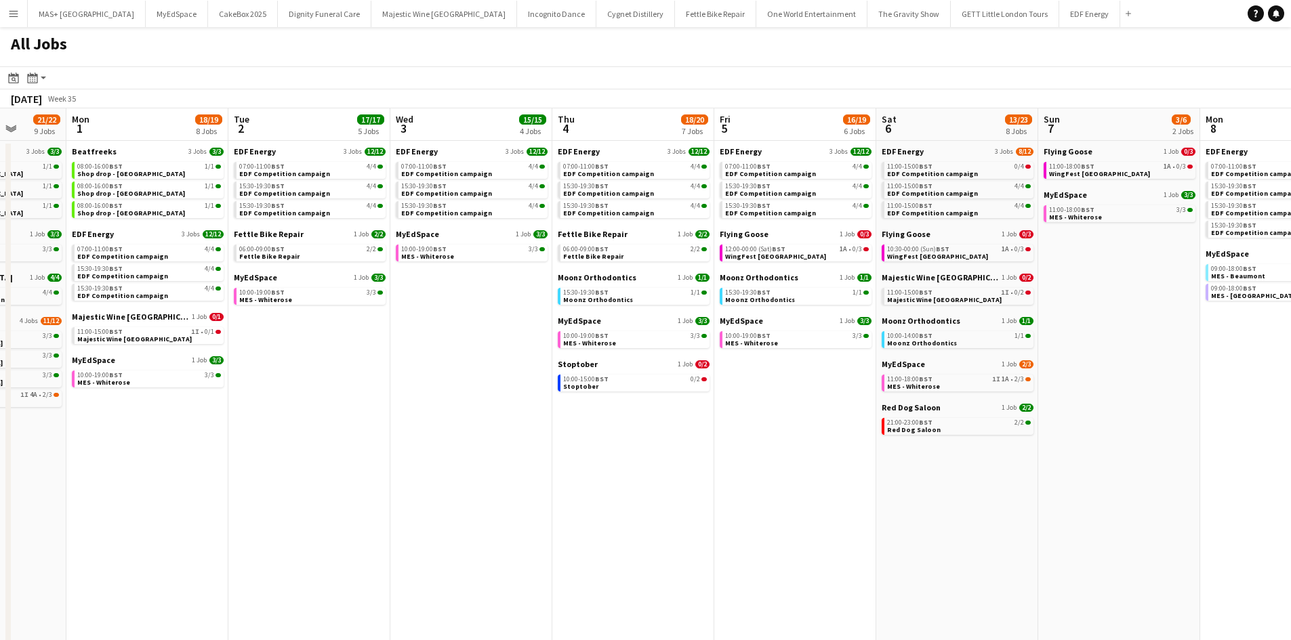
drag, startPoint x: 754, startPoint y: 440, endPoint x: 679, endPoint y: 416, distance: 79.1
click at [709, 440] on app-calendar-viewport "Thu 28 24/28 16 Jobs Fri 29 21/24 11 Jobs Sat 30 34/48 30 Jobs Sun 31 21/22 9 J…" at bounding box center [645, 593] width 1291 height 971
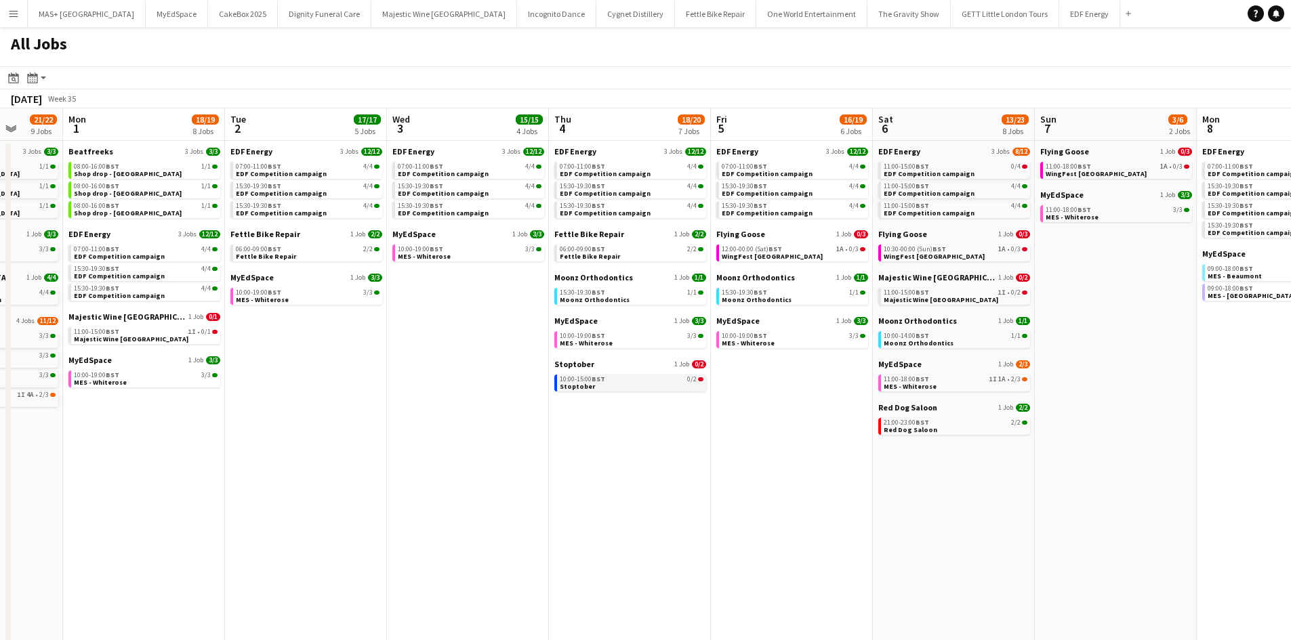
click at [632, 386] on link "10:00-15:00 BST 0/2 Stoptober" at bounding box center [632, 383] width 144 height 16
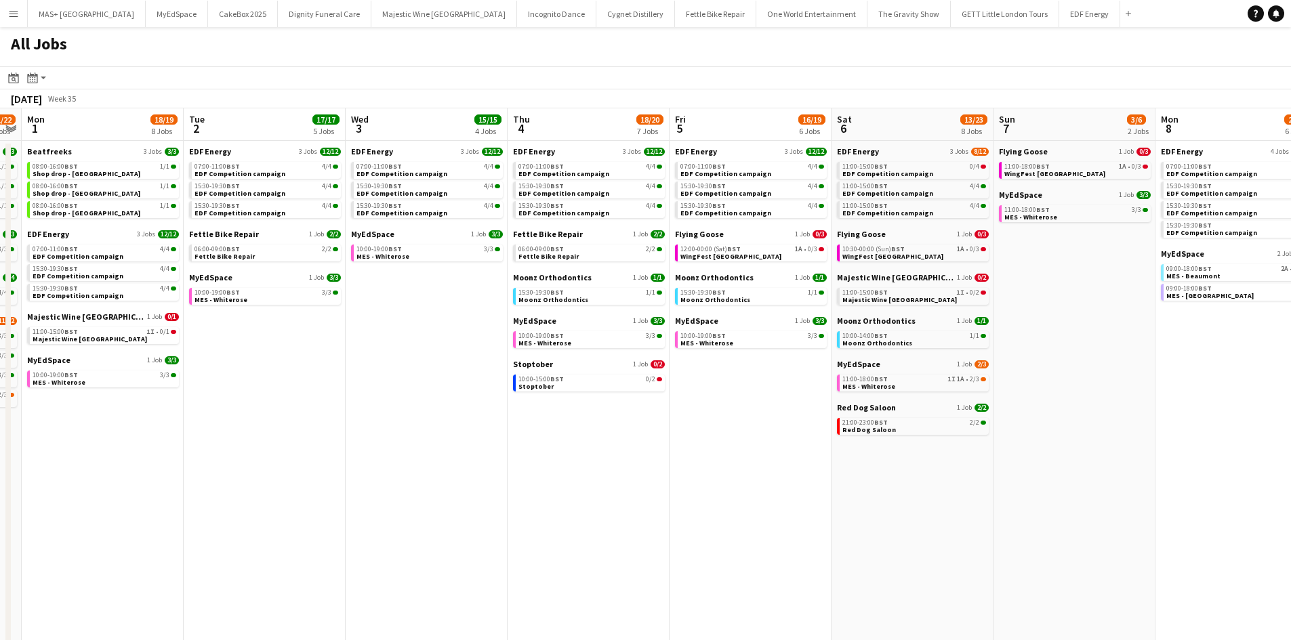
scroll to position [0, 633]
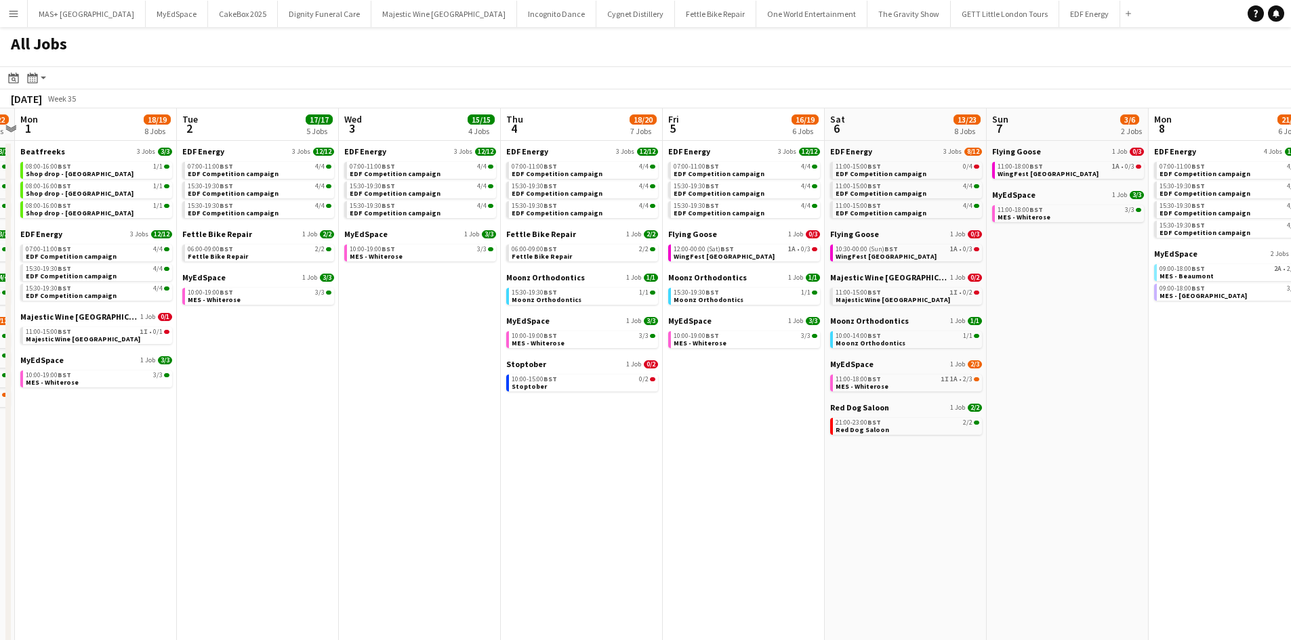
drag, startPoint x: 1158, startPoint y: 425, endPoint x: 1110, endPoint y: 425, distance: 48.1
click at [1110, 425] on app-calendar-viewport "Thu 28 24/28 16 Jobs Fri 29 21/24 11 Jobs Sat 30 34/48 30 Jobs Sun 31 21/22 9 J…" at bounding box center [645, 593] width 1291 height 971
click at [773, 255] on link "12:00-00:00 (Sat) BST 1A • 0/3 WingFest [GEOGRAPHIC_DATA]" at bounding box center [745, 253] width 144 height 16
click at [896, 291] on div "11:00-15:00 BST 1I • 0/2" at bounding box center [907, 292] width 144 height 7
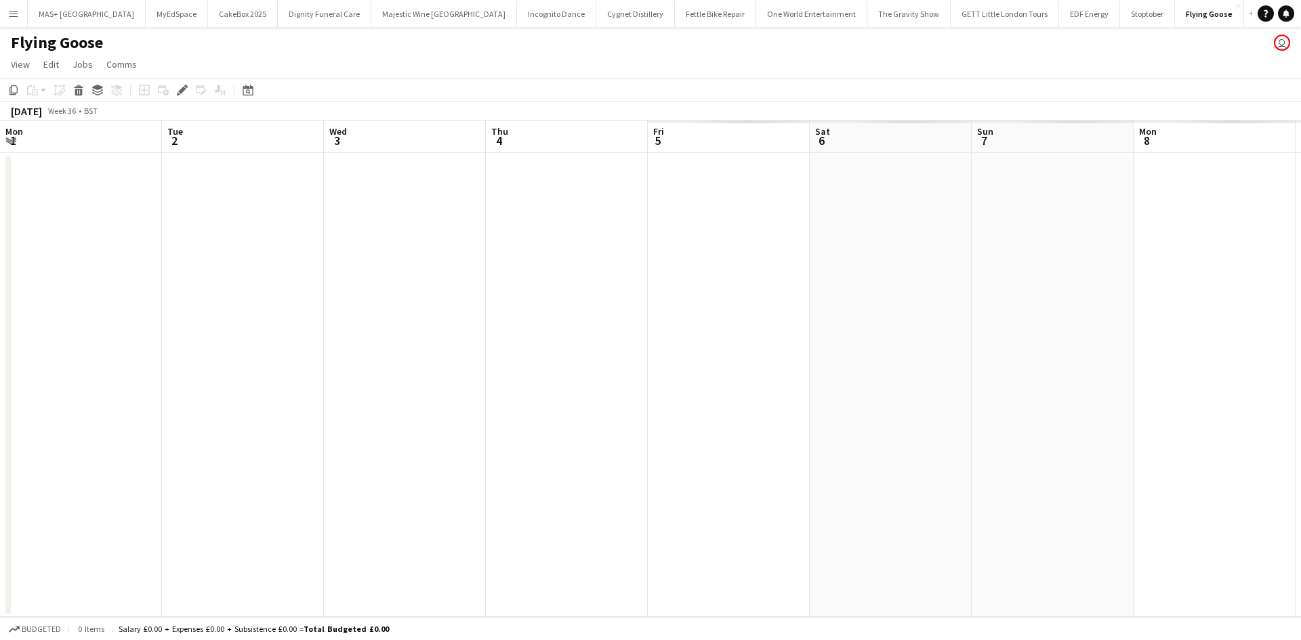
scroll to position [0, 466]
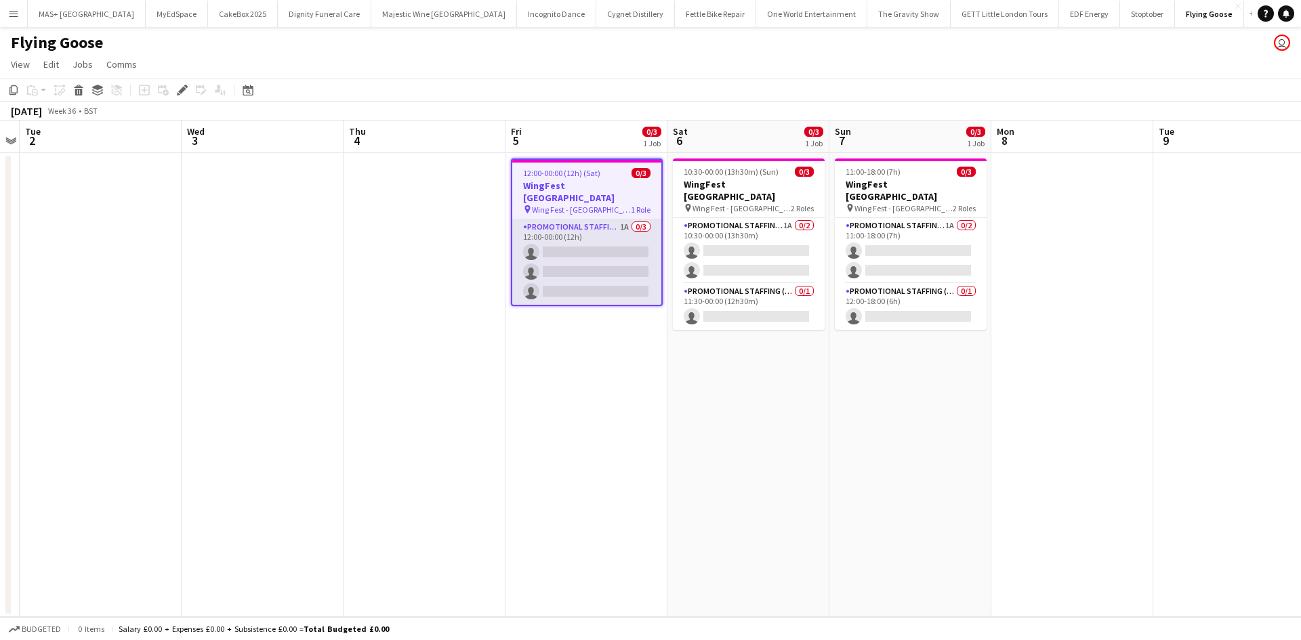
click at [591, 233] on app-card-role "Promotional Staffing (Brand Ambassadors) 1A 0/3 12:00-00:00 (12h) single-neutra…" at bounding box center [586, 262] width 149 height 85
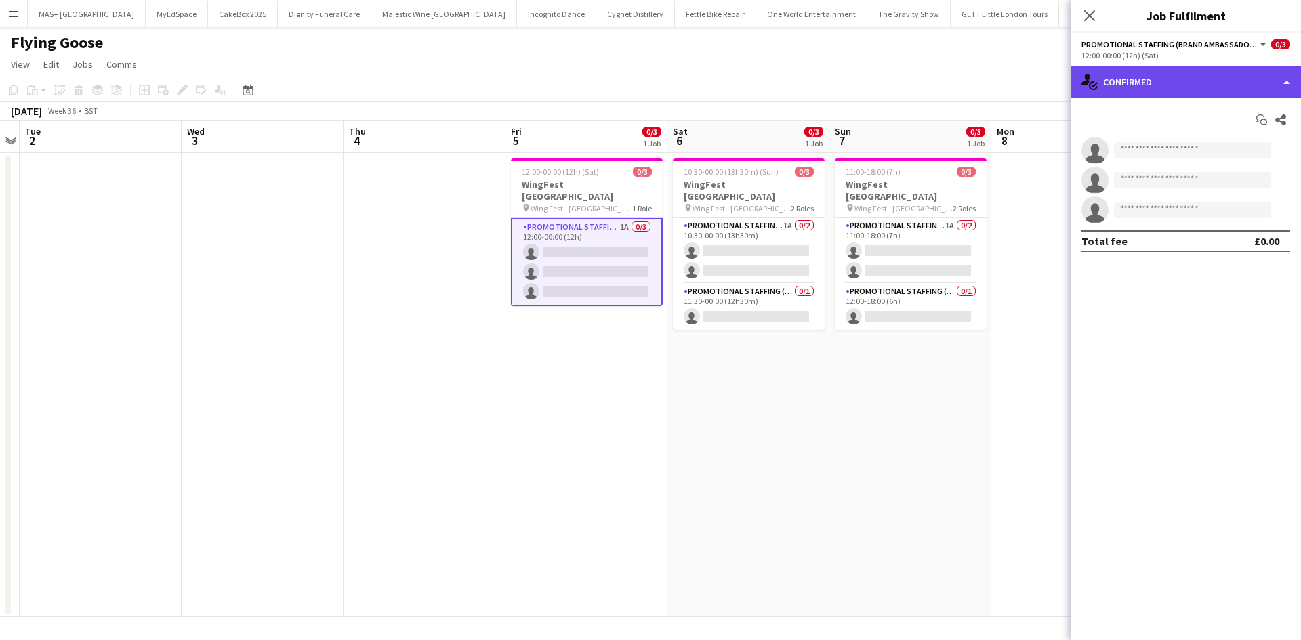
click at [1140, 68] on div "single-neutral-actions-check-2 Confirmed" at bounding box center [1185, 82] width 230 height 33
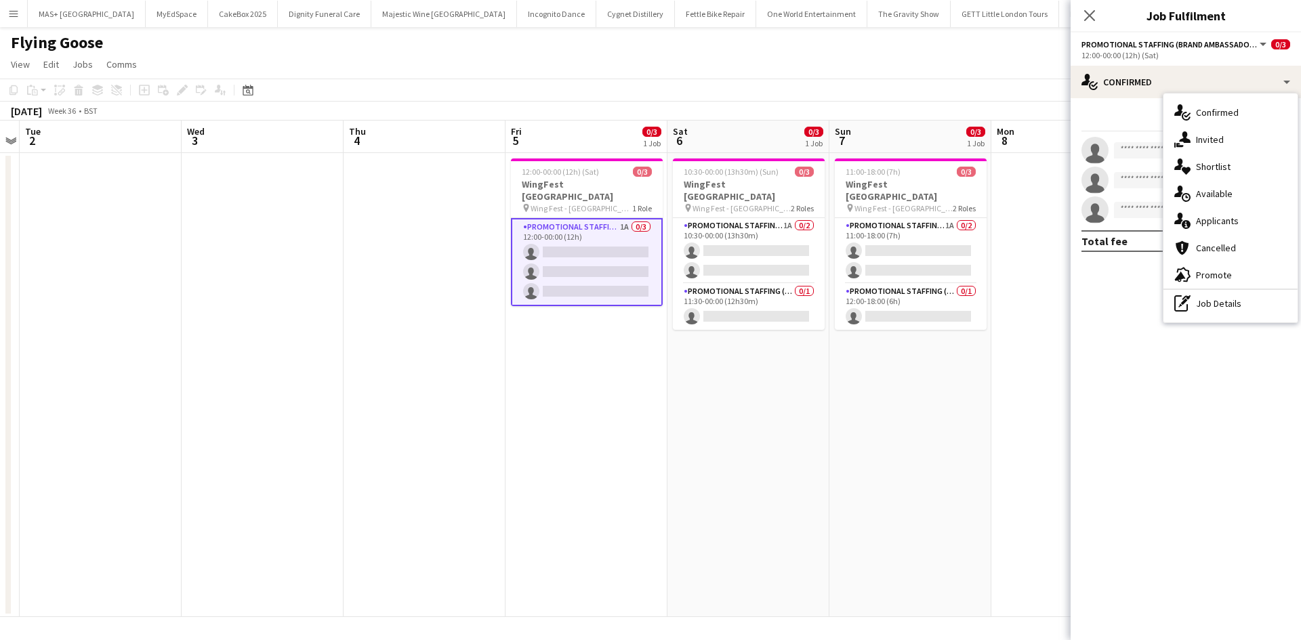
click at [1215, 222] on div "single-neutral-actions-information Applicants" at bounding box center [1230, 220] width 134 height 27
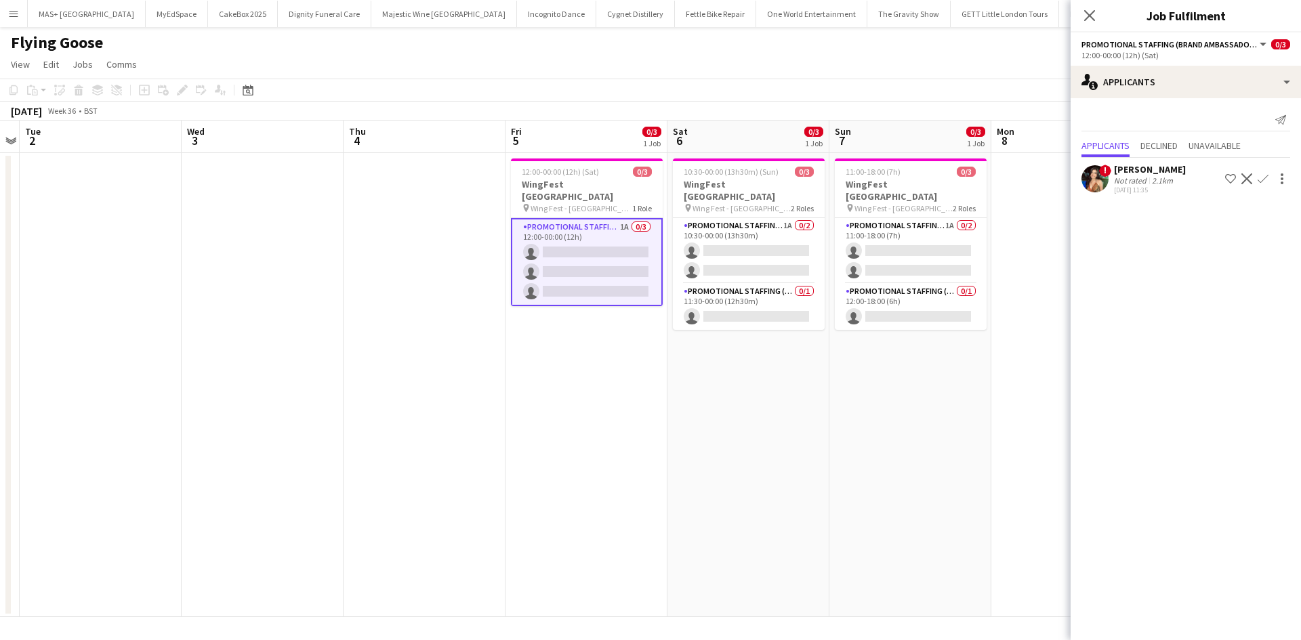
click at [1147, 168] on div "[PERSON_NAME]" at bounding box center [1150, 169] width 72 height 12
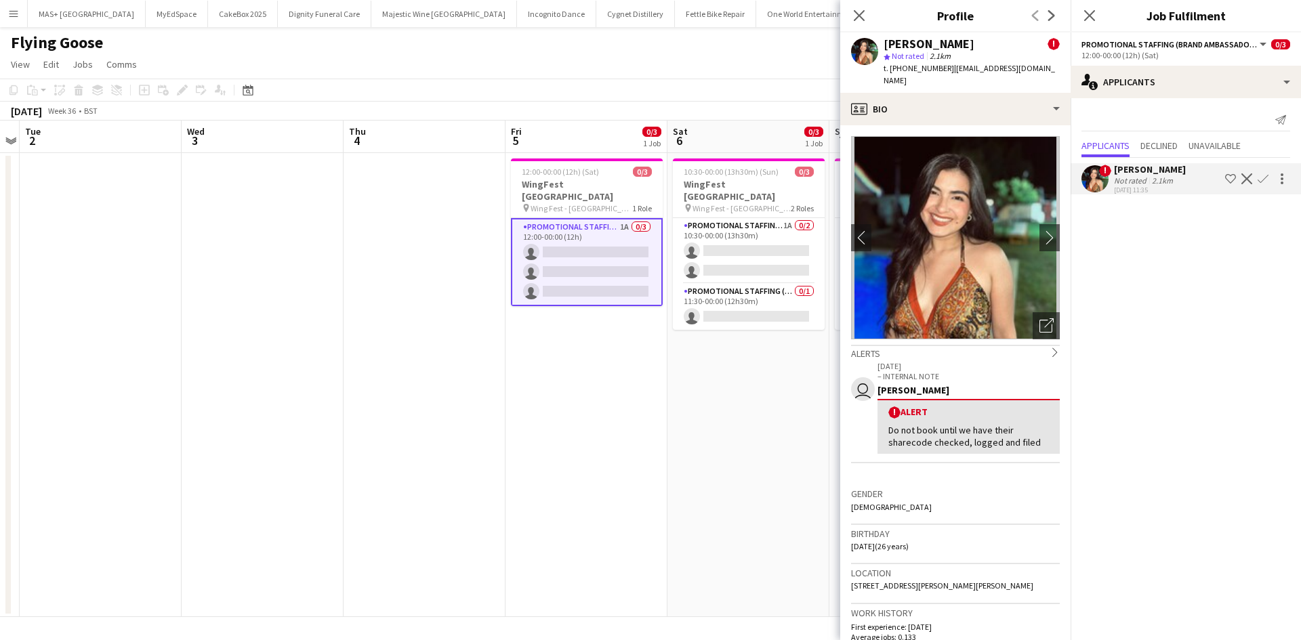
click at [1266, 174] on app-icon "Confirm" at bounding box center [1262, 178] width 11 height 11
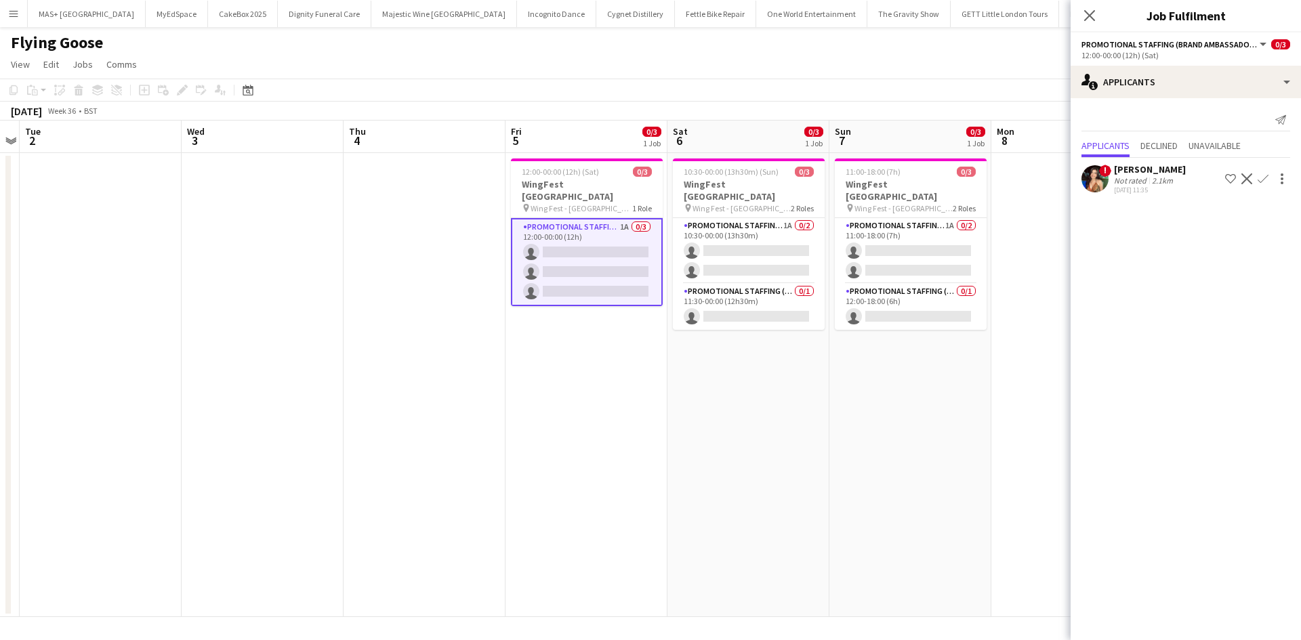
click at [1255, 174] on button "Confirm" at bounding box center [1263, 179] width 16 height 16
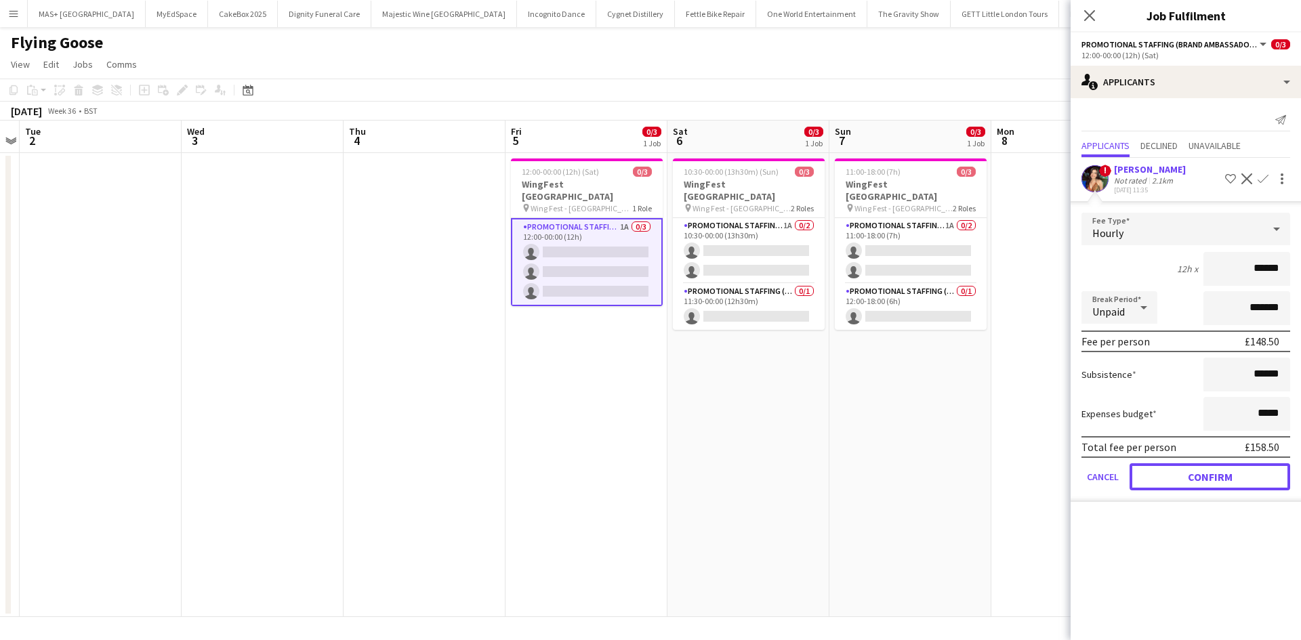
drag, startPoint x: 1212, startPoint y: 472, endPoint x: 957, endPoint y: 371, distance: 274.6
click at [1211, 472] on button "Confirm" at bounding box center [1209, 476] width 161 height 27
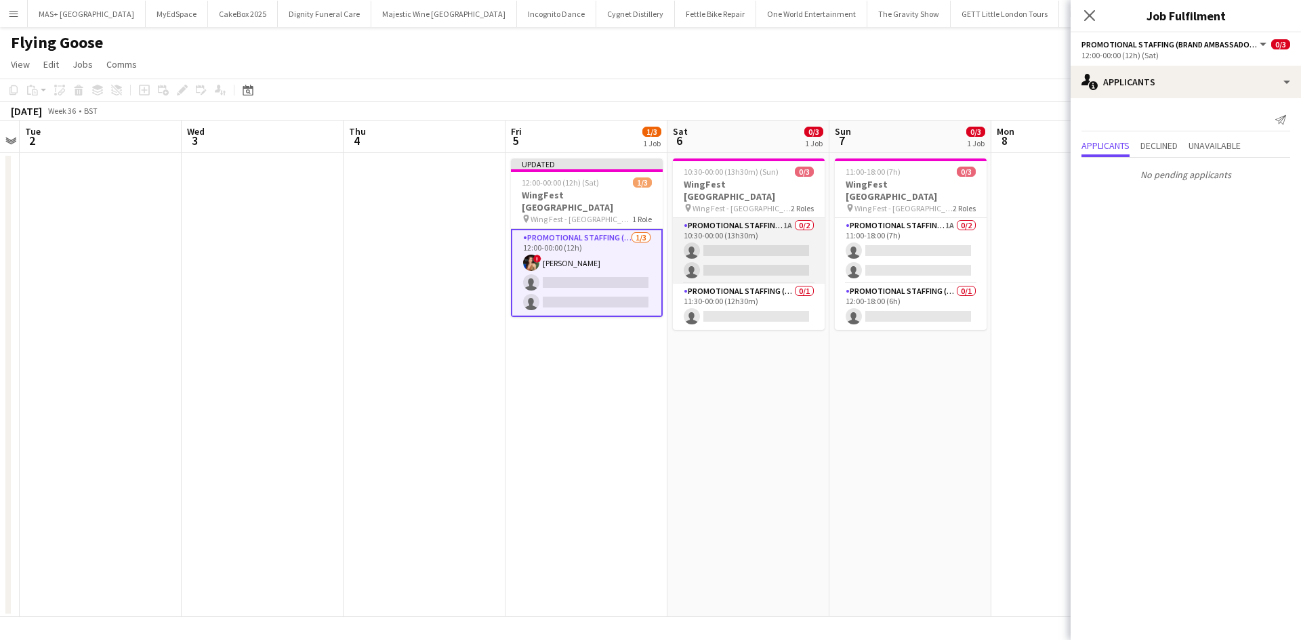
click at [734, 228] on app-card-role "Promotional Staffing (Brand Ambassadors) 1A 0/2 10:30-00:00 (13h30m) single-neu…" at bounding box center [749, 251] width 152 height 66
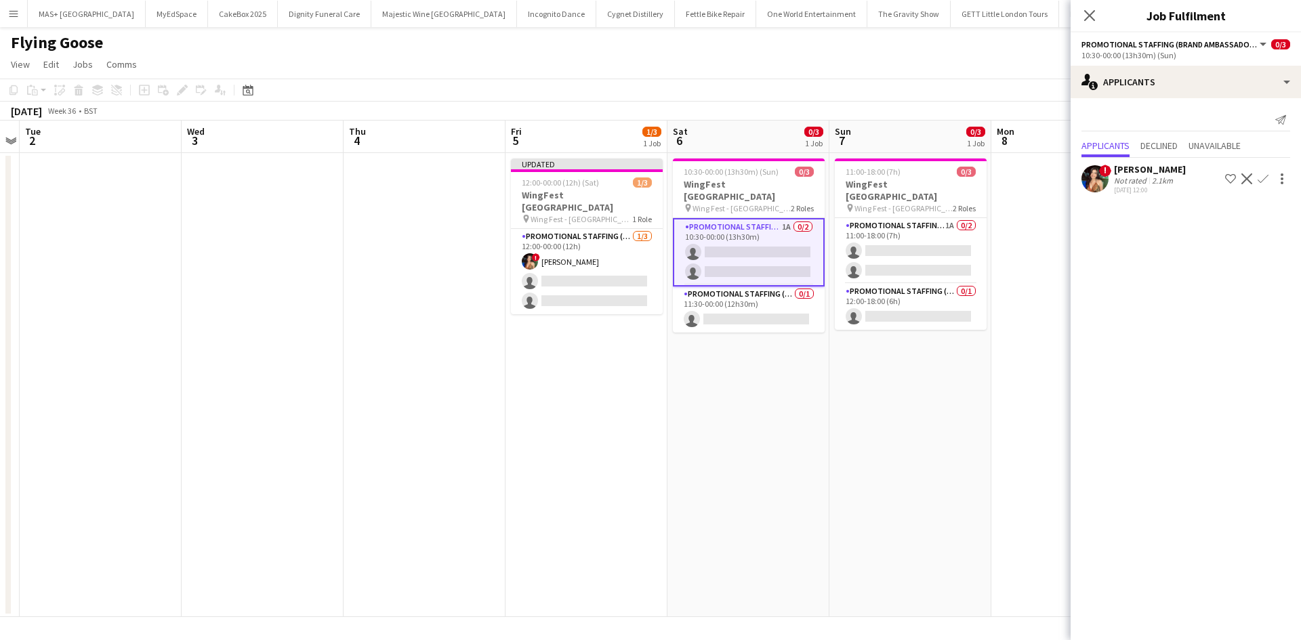
click at [1258, 173] on button "Confirm" at bounding box center [1263, 179] width 16 height 16
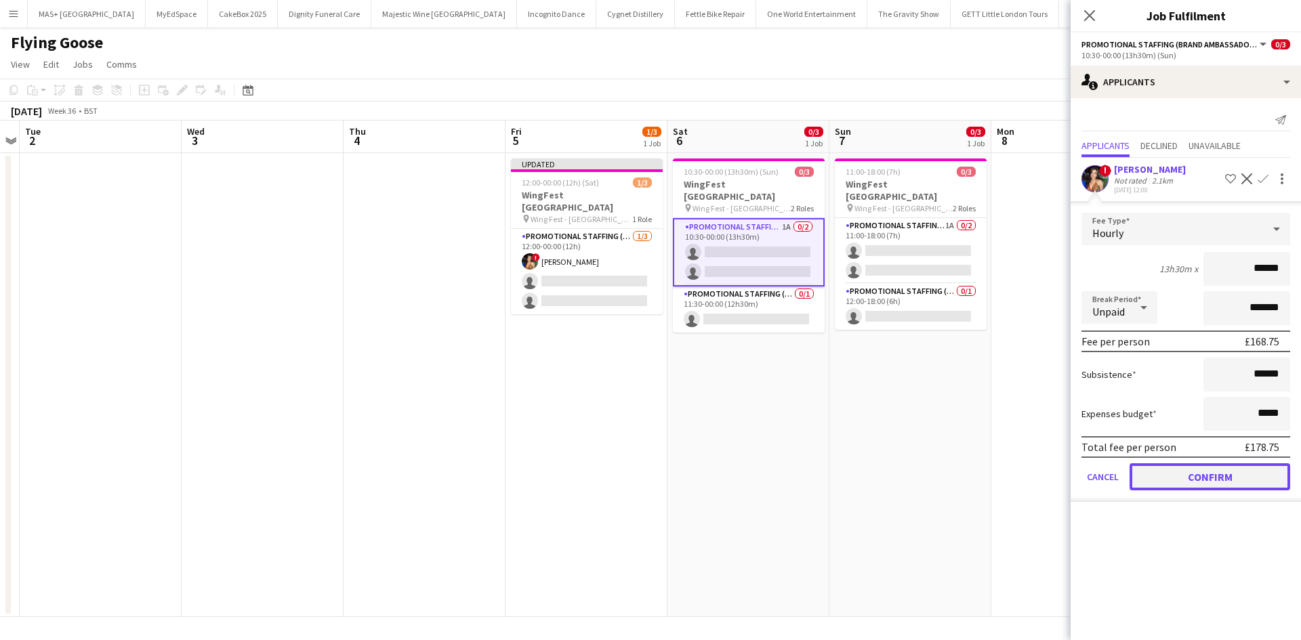
click at [1198, 477] on button "Confirm" at bounding box center [1209, 476] width 161 height 27
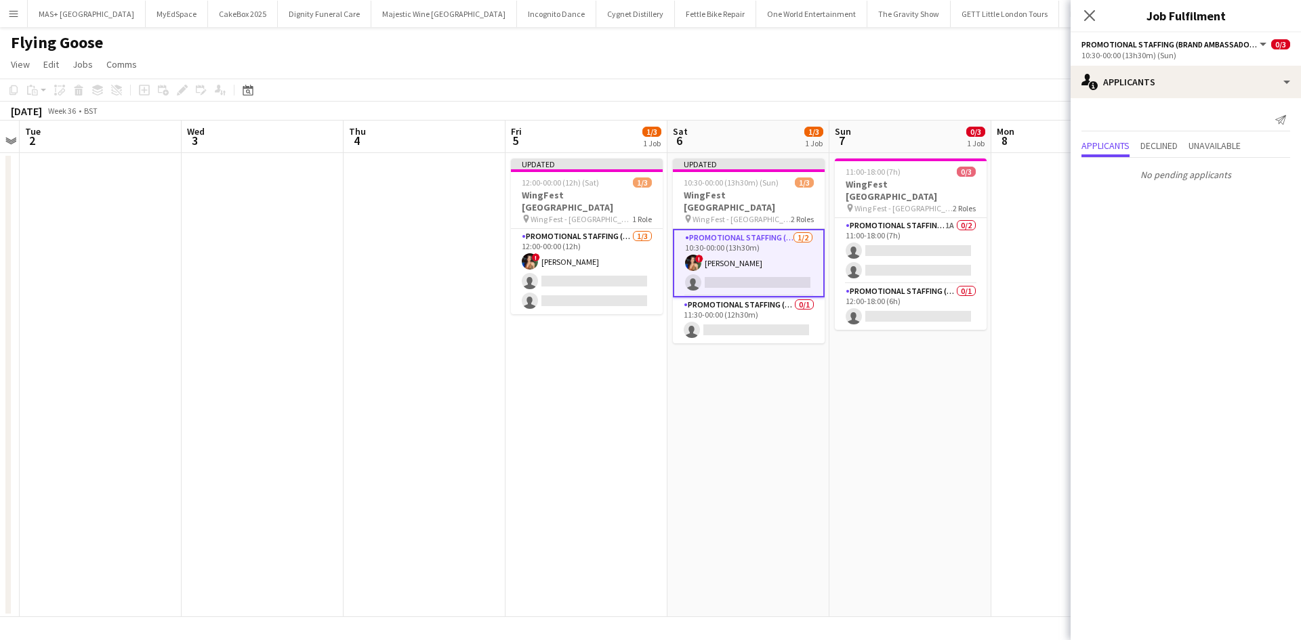
drag, startPoint x: 929, startPoint y: 231, endPoint x: 1068, endPoint y: 202, distance: 142.6
click at [930, 231] on app-card-role "Promotional Staffing (Brand Ambassadors) 1A 0/2 11:00-18:00 (7h) single-neutral…" at bounding box center [911, 251] width 152 height 66
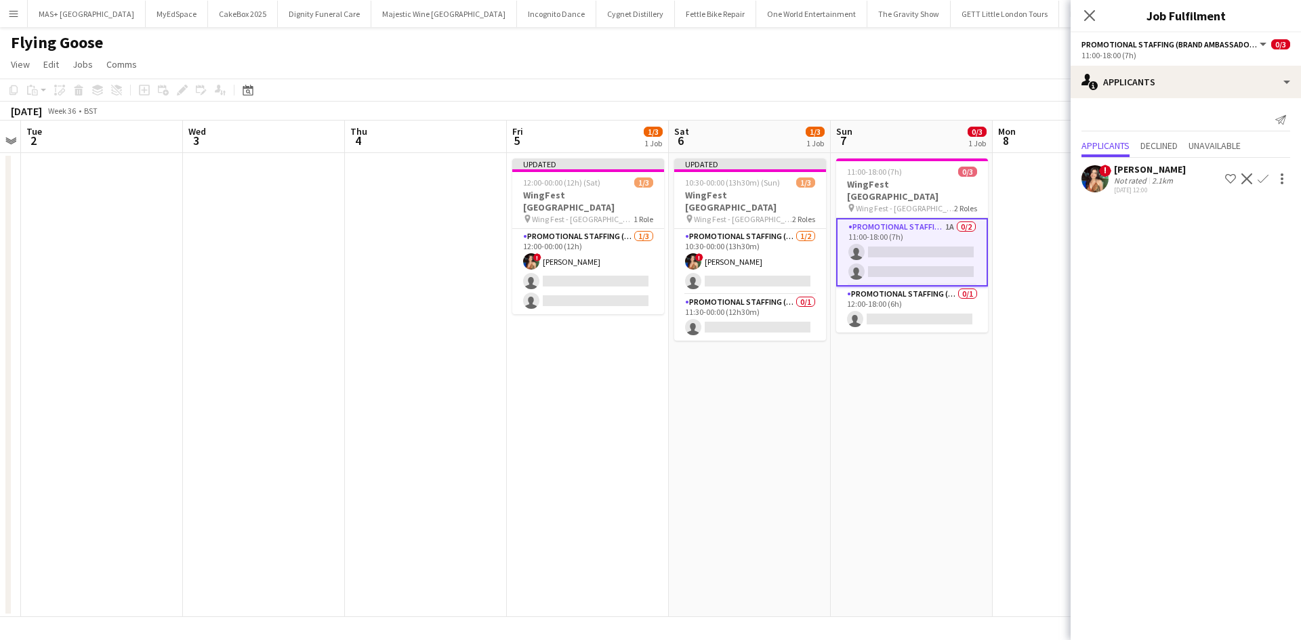
drag, startPoint x: 1262, startPoint y: 176, endPoint x: 1260, endPoint y: 194, distance: 18.5
click at [1262, 176] on app-icon "Confirm" at bounding box center [1262, 178] width 11 height 11
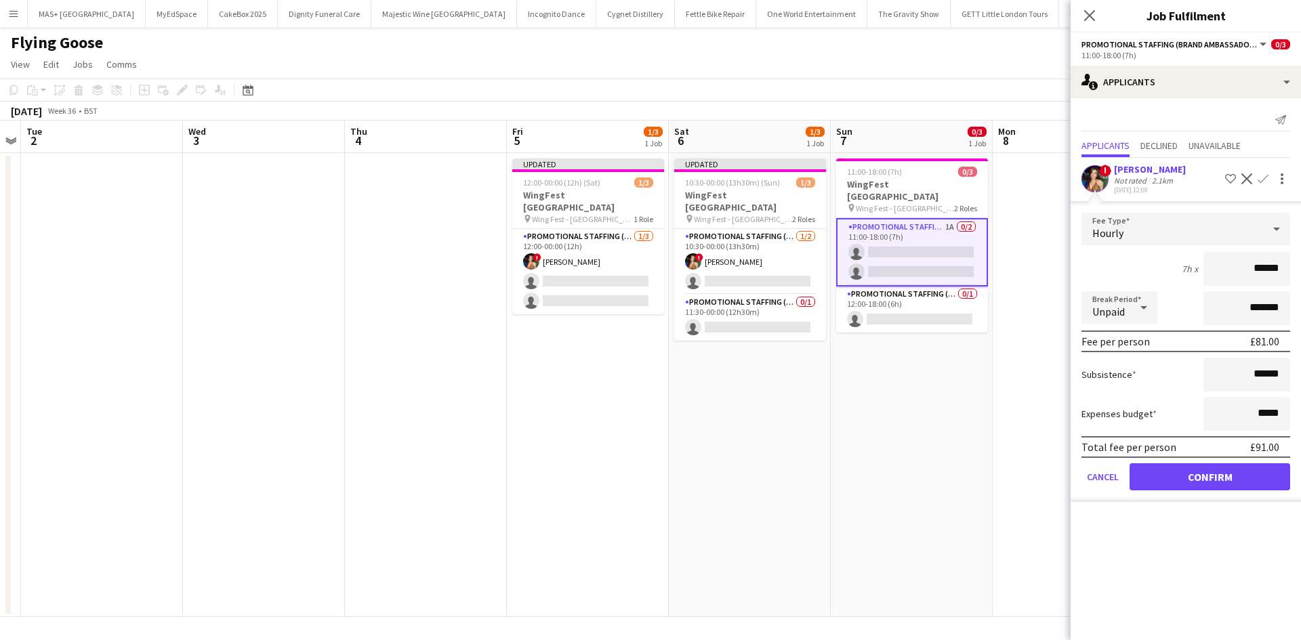
click at [1193, 496] on form "Fee Type Hourly 7h x ****** Break Period Unpaid ******* Fee per person £81.00 S…" at bounding box center [1185, 357] width 230 height 289
click at [1203, 481] on button "Confirm" at bounding box center [1209, 476] width 161 height 27
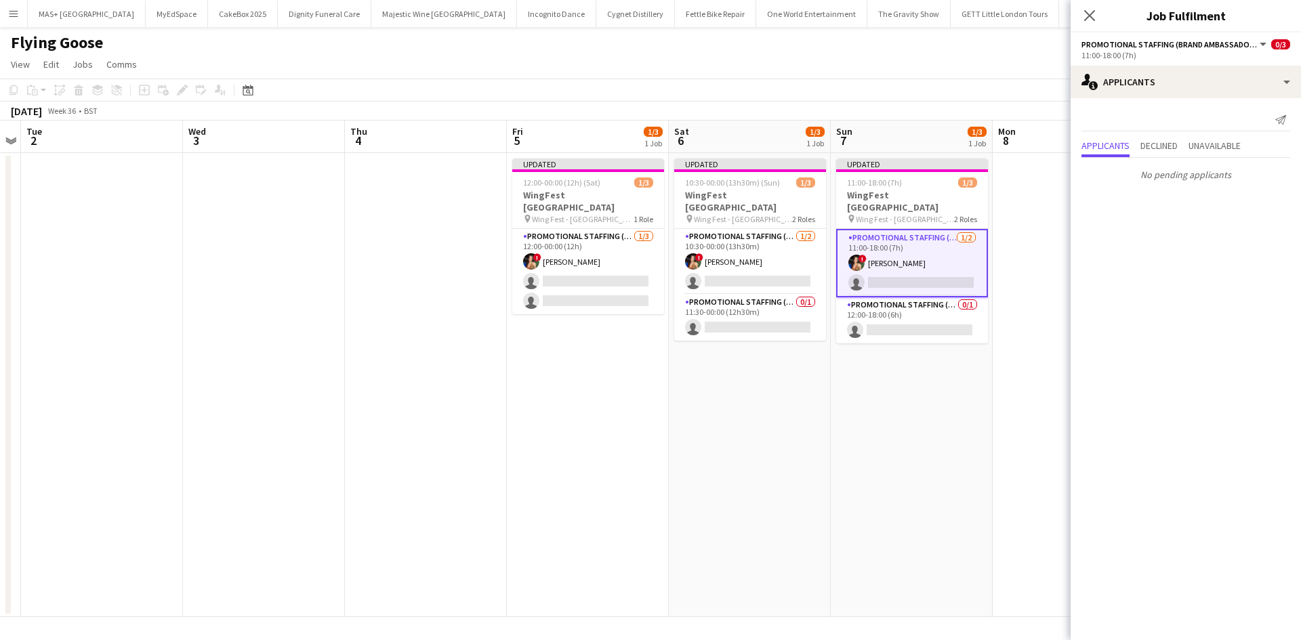
click at [963, 435] on app-date-cell "Updated 11:00-18:00 (7h) 1/3 WingFest [GEOGRAPHIC_DATA] pin Wing Fest - Bristol…" at bounding box center [912, 385] width 162 height 464
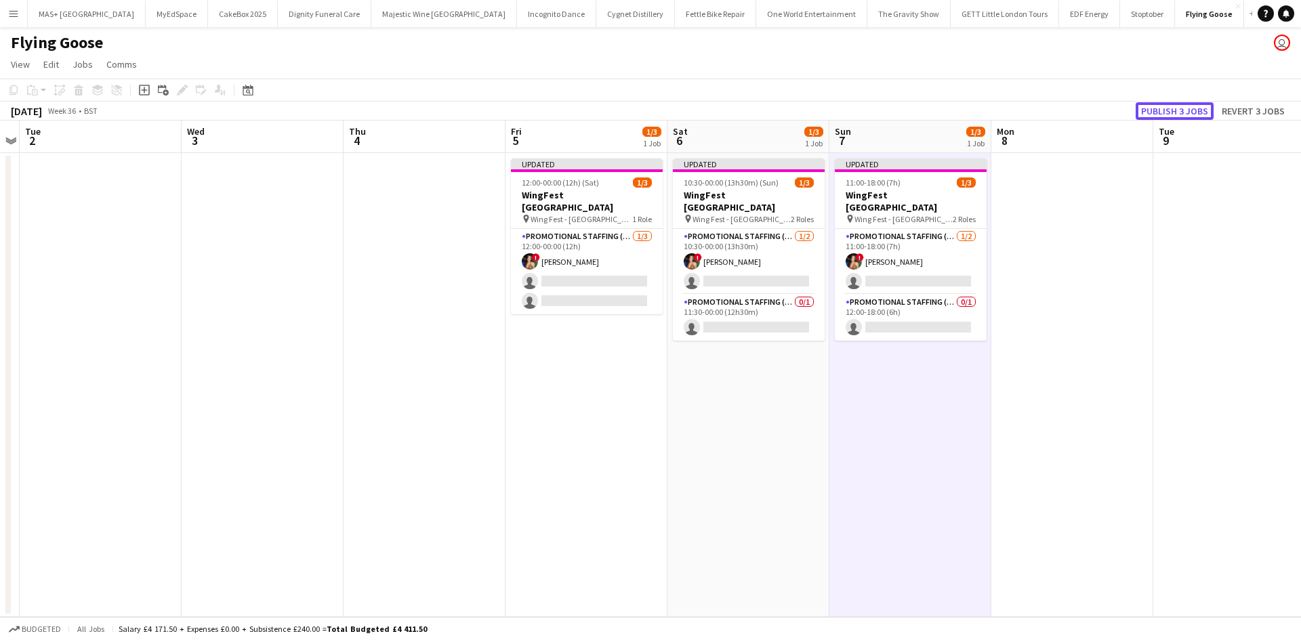
click at [1169, 104] on button "Publish 3 jobs" at bounding box center [1175, 111] width 78 height 18
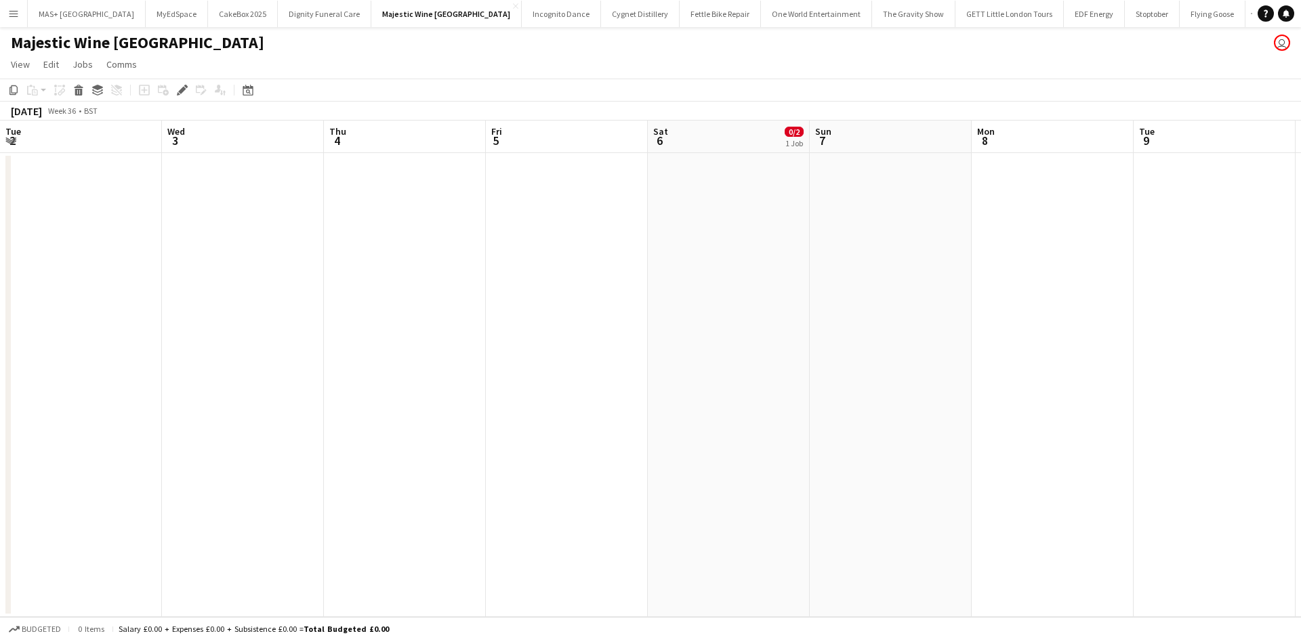
scroll to position [0, 466]
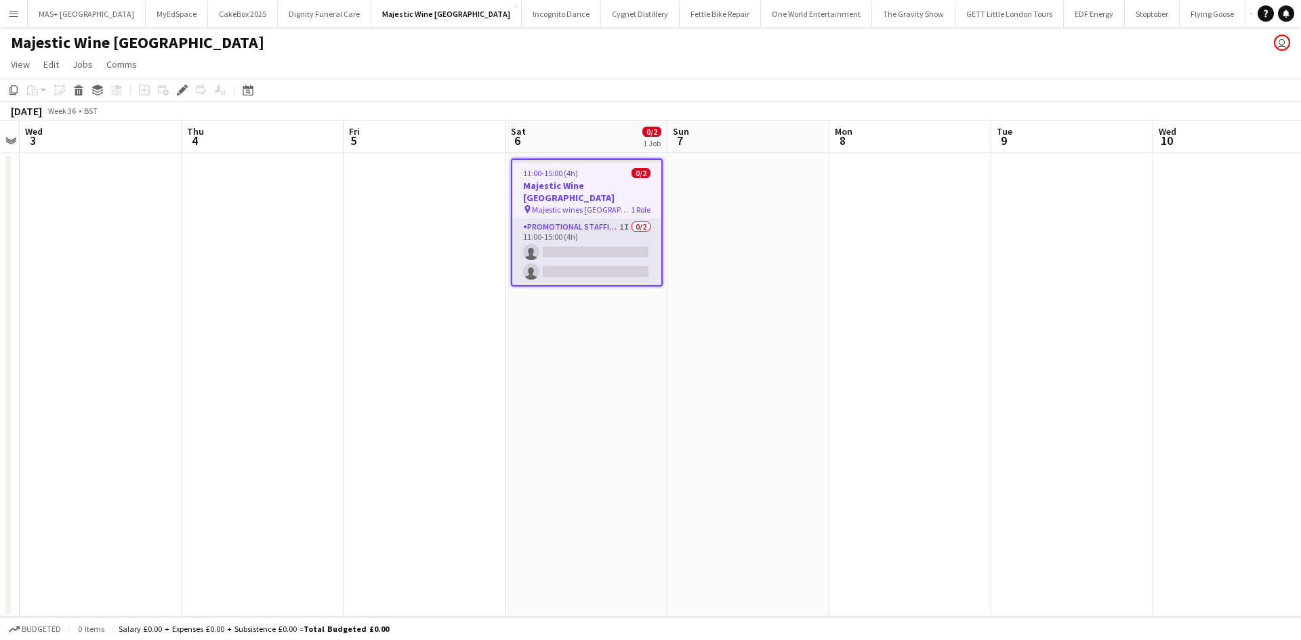
drag, startPoint x: 561, startPoint y: 215, endPoint x: 619, endPoint y: 247, distance: 66.1
click at [561, 220] on app-card-role "Promotional Staffing (Flyering Staff) 1I 0/2 11:00-15:00 (4h) single-neutral-ac…" at bounding box center [586, 253] width 149 height 66
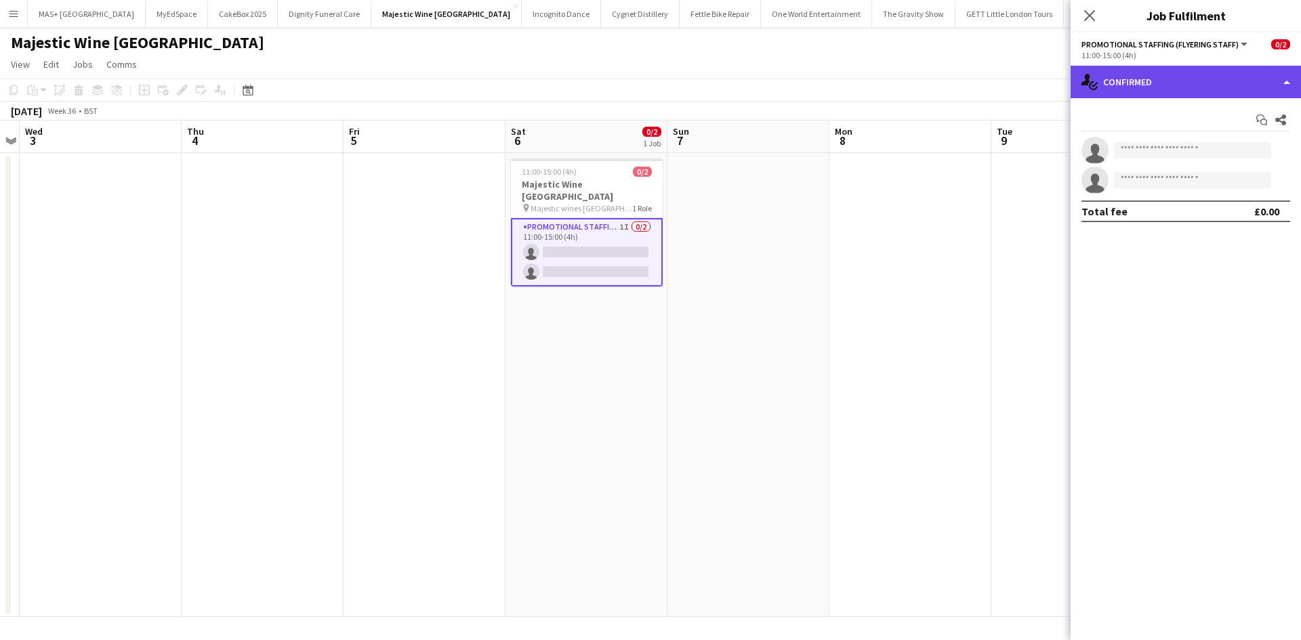
click at [1232, 96] on div "single-neutral-actions-check-2 Confirmed" at bounding box center [1185, 82] width 230 height 33
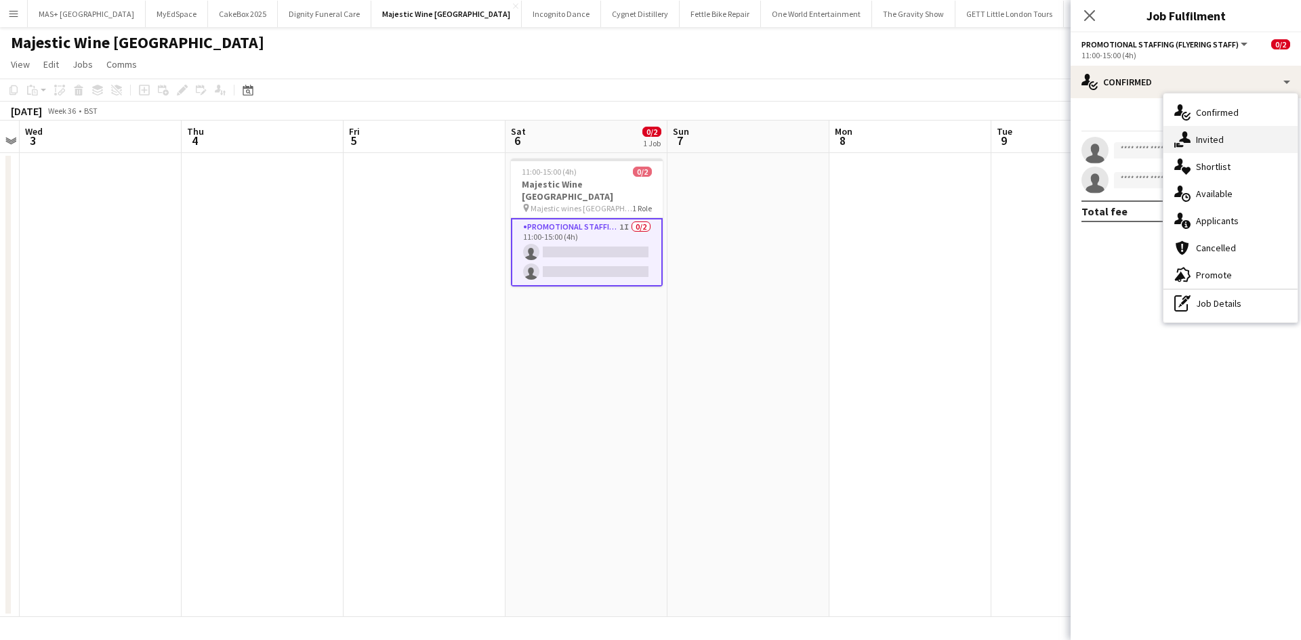
click at [1207, 146] on div "single-neutral-actions-share-1 Invited" at bounding box center [1230, 139] width 134 height 27
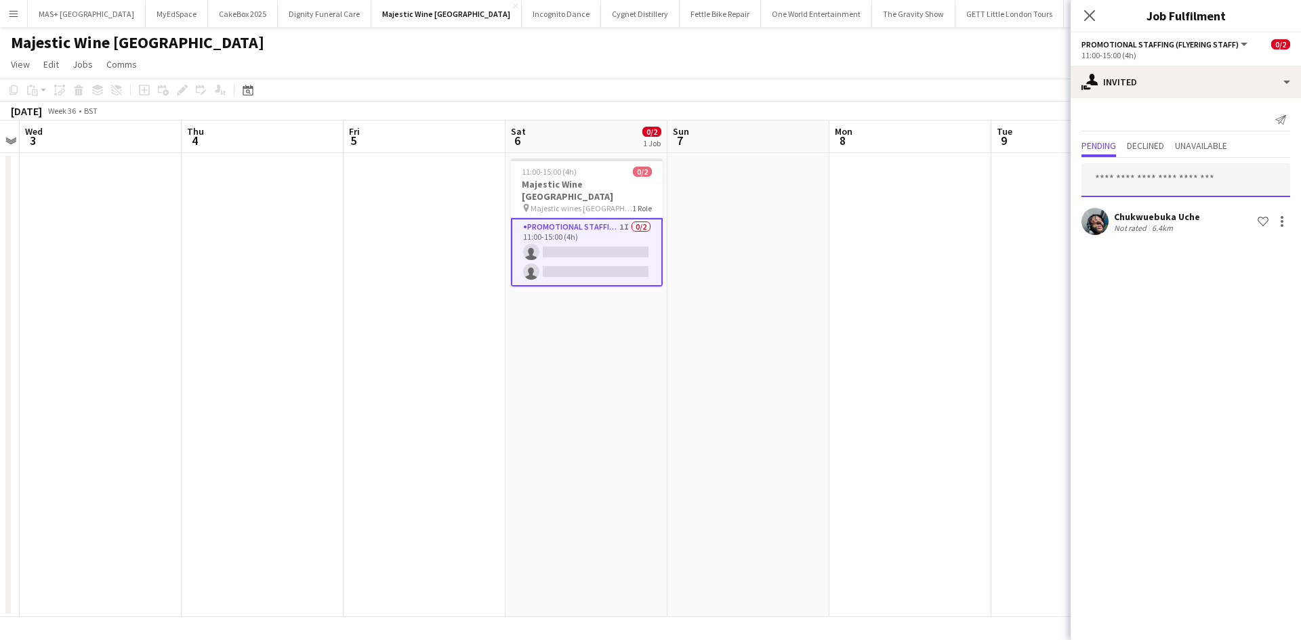
click at [1161, 186] on input "text" at bounding box center [1185, 180] width 209 height 34
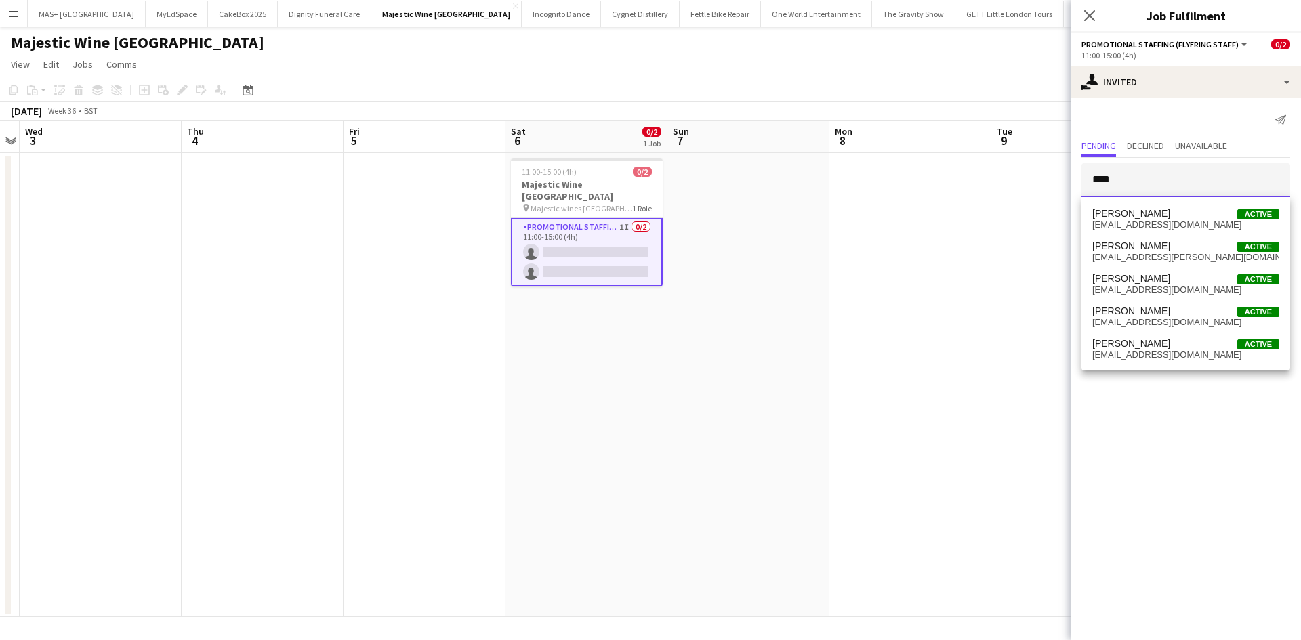
drag, startPoint x: 1037, startPoint y: 179, endPoint x: 1009, endPoint y: 177, distance: 27.9
click at [1009, 177] on body "Menu Boards Boards Boards All jobs Status Workforce Workforce My Workforce Recr…" at bounding box center [650, 320] width 1301 height 640
paste input "**********"
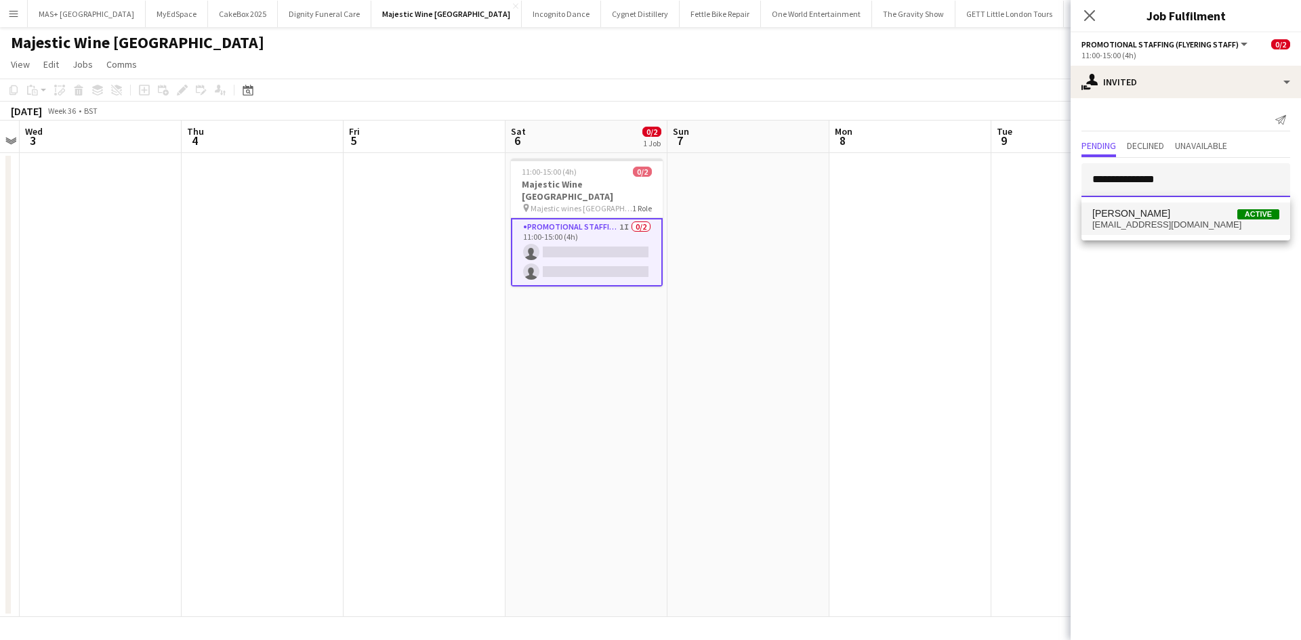
type input "**********"
click at [1161, 226] on span "[EMAIL_ADDRESS][DOMAIN_NAME]" at bounding box center [1185, 225] width 187 height 11
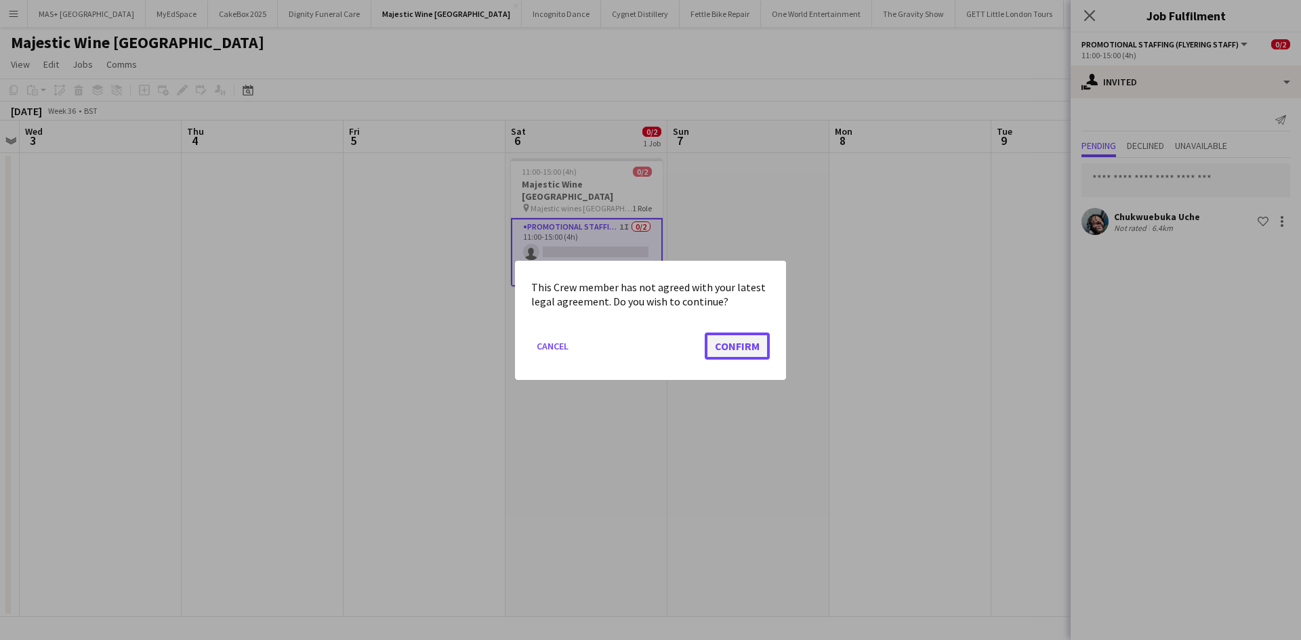
click at [736, 355] on button "Confirm" at bounding box center [737, 345] width 65 height 27
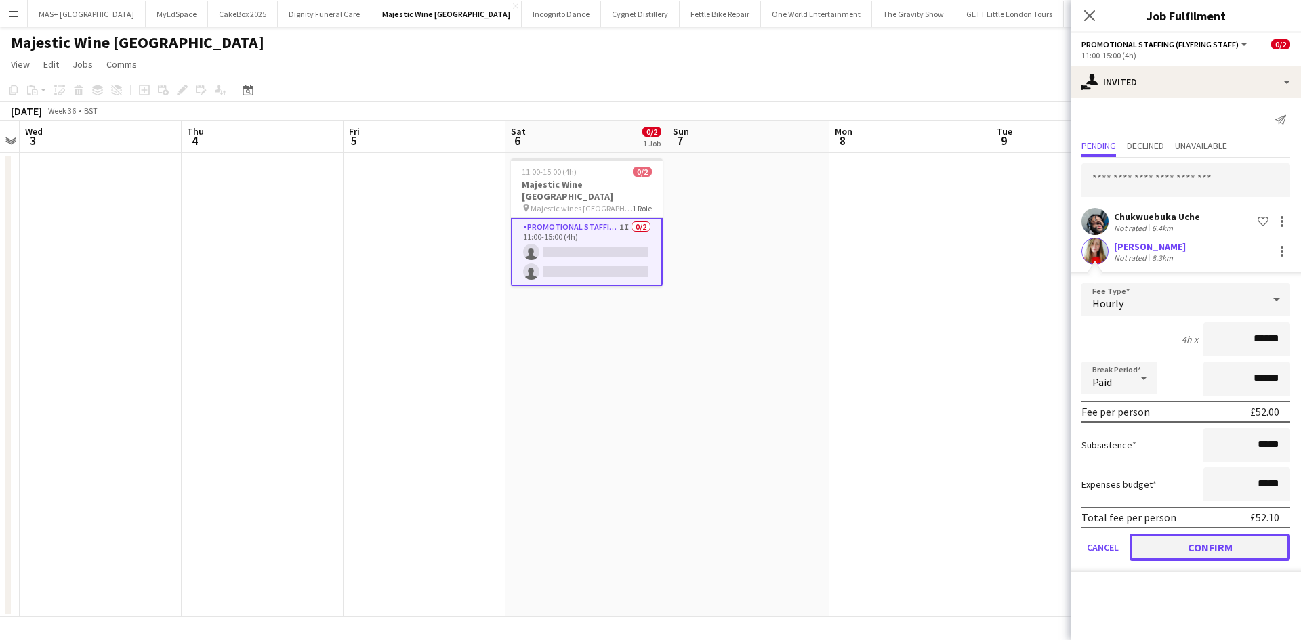
click at [1207, 542] on button "Confirm" at bounding box center [1209, 547] width 161 height 27
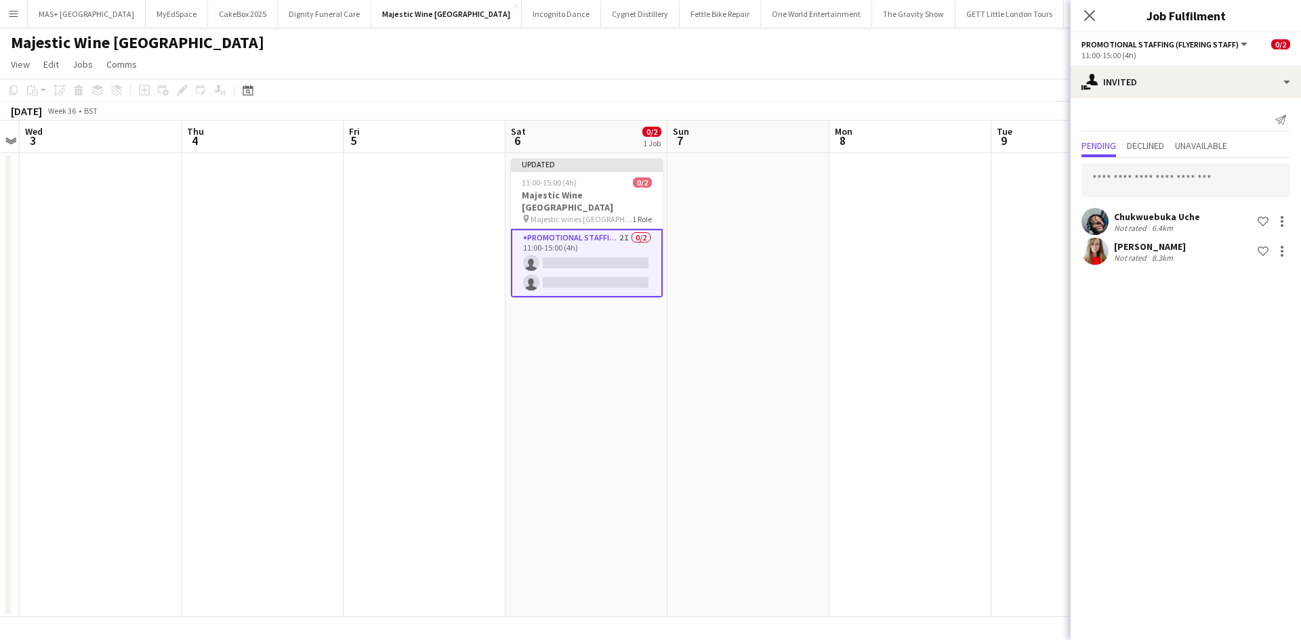
click at [921, 438] on app-date-cell at bounding box center [910, 385] width 162 height 464
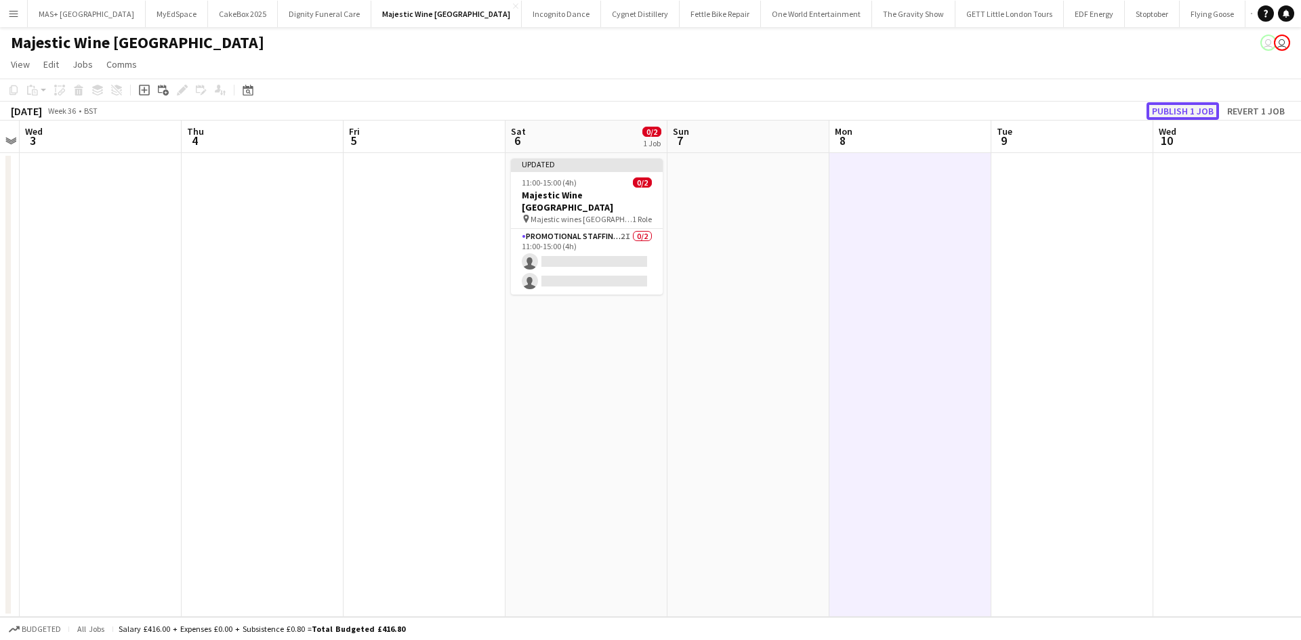
click at [1164, 115] on button "Publish 1 job" at bounding box center [1182, 111] width 72 height 18
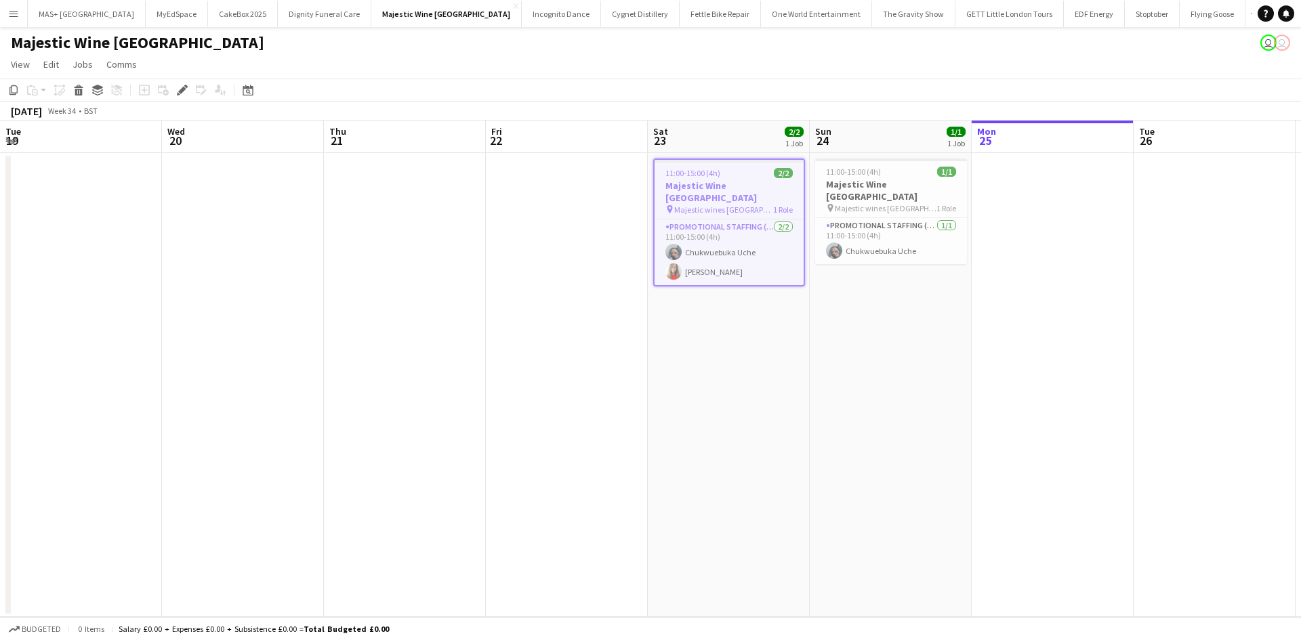
scroll to position [0, 466]
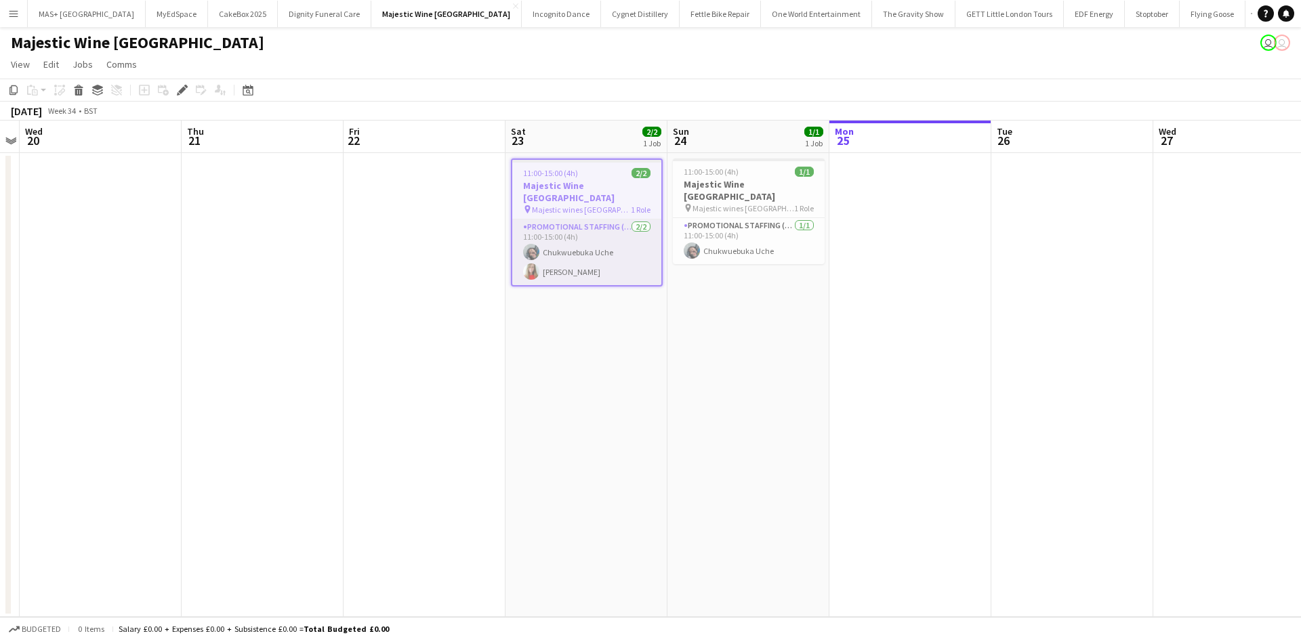
click at [594, 260] on app-card-role "Promotional Staffing (Flyering Staff) [DATE] 11:00-15:00 (4h) Chukwuebuka Uche …" at bounding box center [586, 253] width 149 height 66
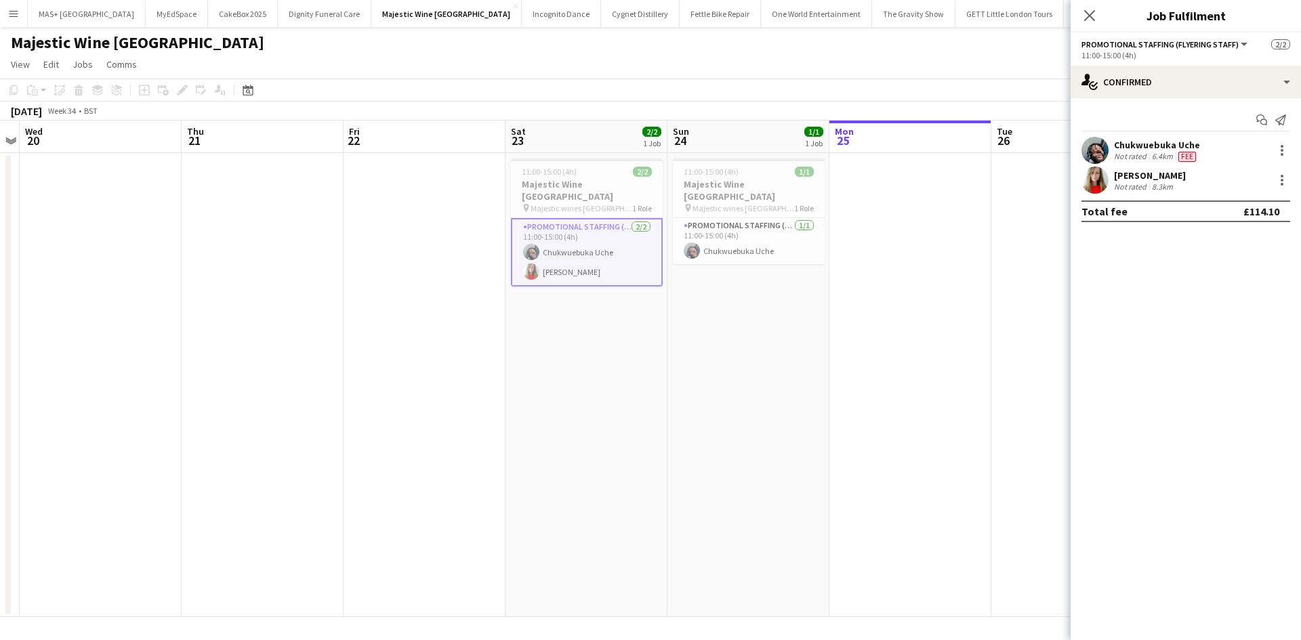
click at [1151, 185] on div "8.3km" at bounding box center [1162, 187] width 26 height 10
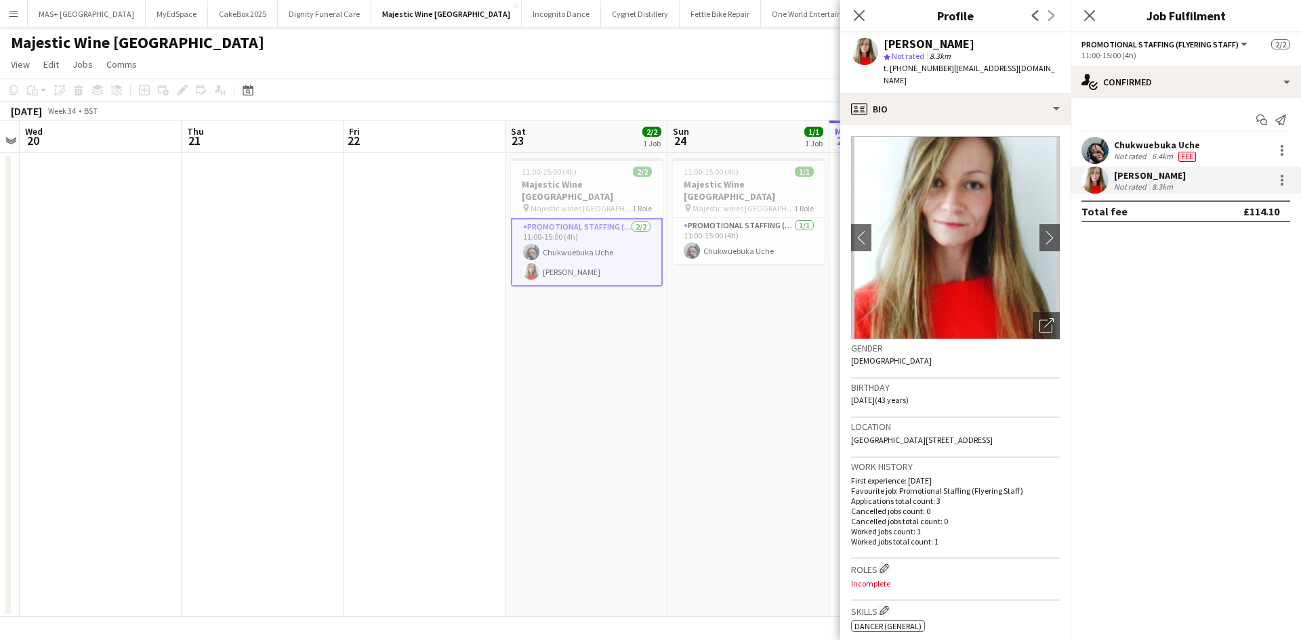
drag, startPoint x: 968, startPoint y: 41, endPoint x: 881, endPoint y: 45, distance: 87.5
click at [881, 45] on div "[PERSON_NAME] star Not rated 8.3km t. [PHONE_NUMBER] | [EMAIL_ADDRESS][DOMAIN_N…" at bounding box center [955, 63] width 230 height 60
copy div "[PERSON_NAME]"
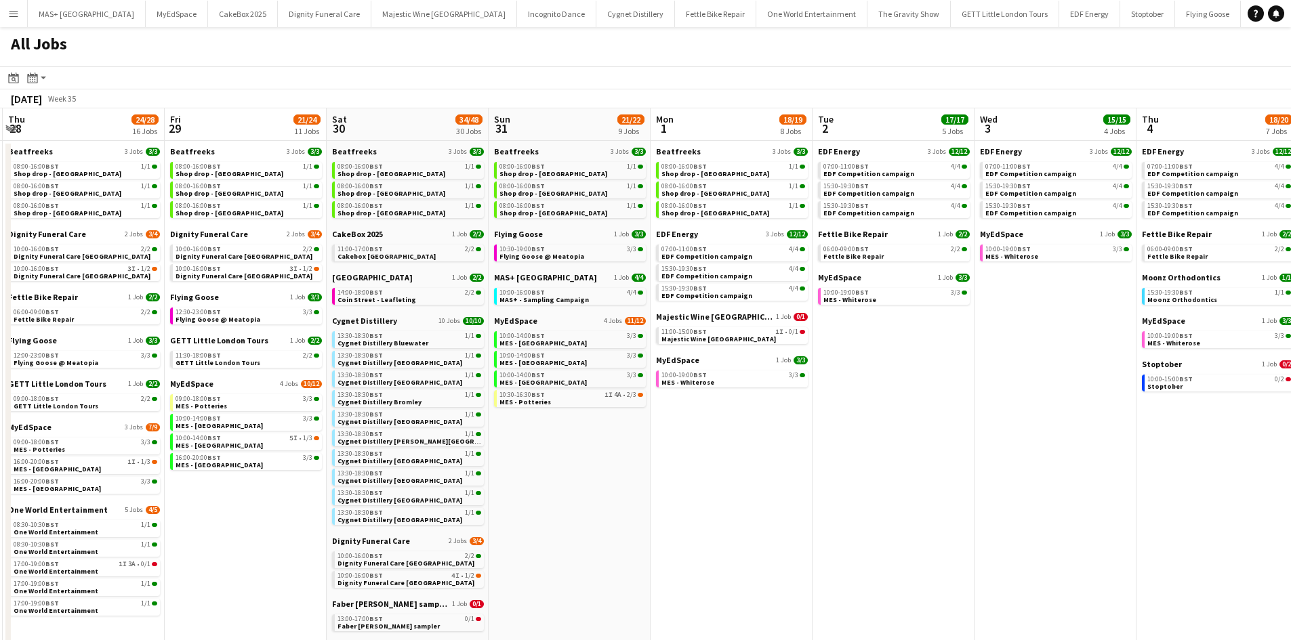
scroll to position [0, 492]
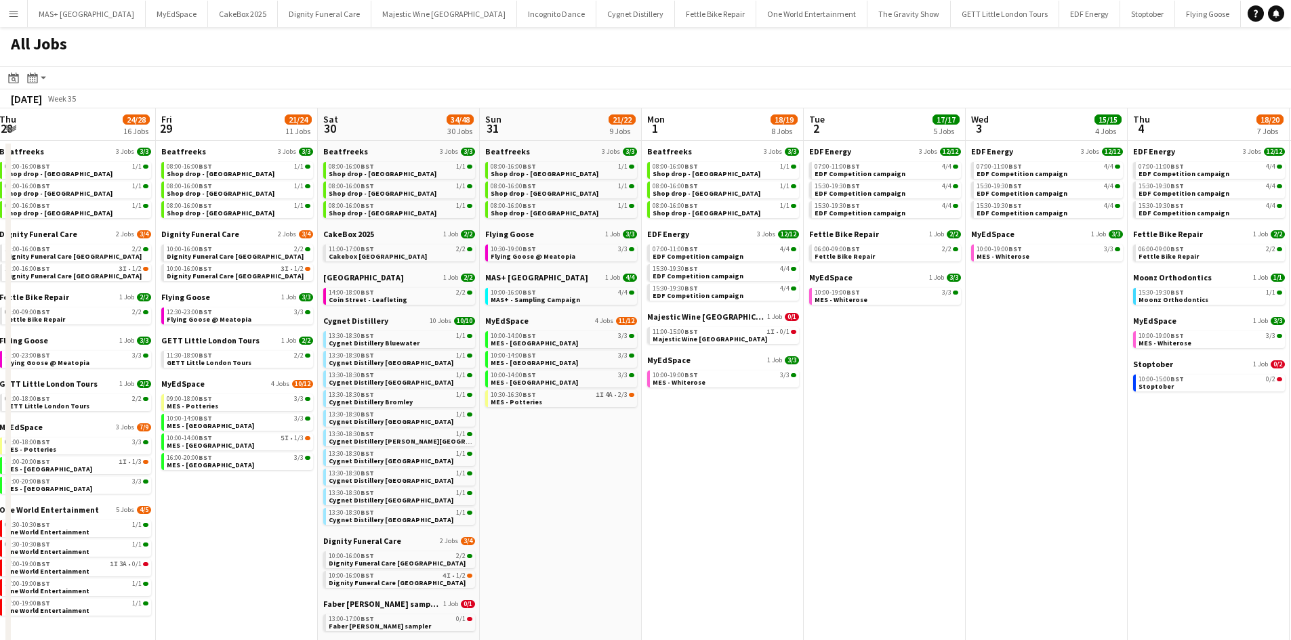
drag, startPoint x: 1217, startPoint y: 438, endPoint x: 563, endPoint y: 415, distance: 654.2
click at [563, 415] on app-calendar-viewport "Mon 25 8/10 5 Jobs Tue 26 22/24 14 Jobs Wed 27 16/18 7 Jobs Thu 28 24/28 16 Job…" at bounding box center [645, 593] width 1291 height 971
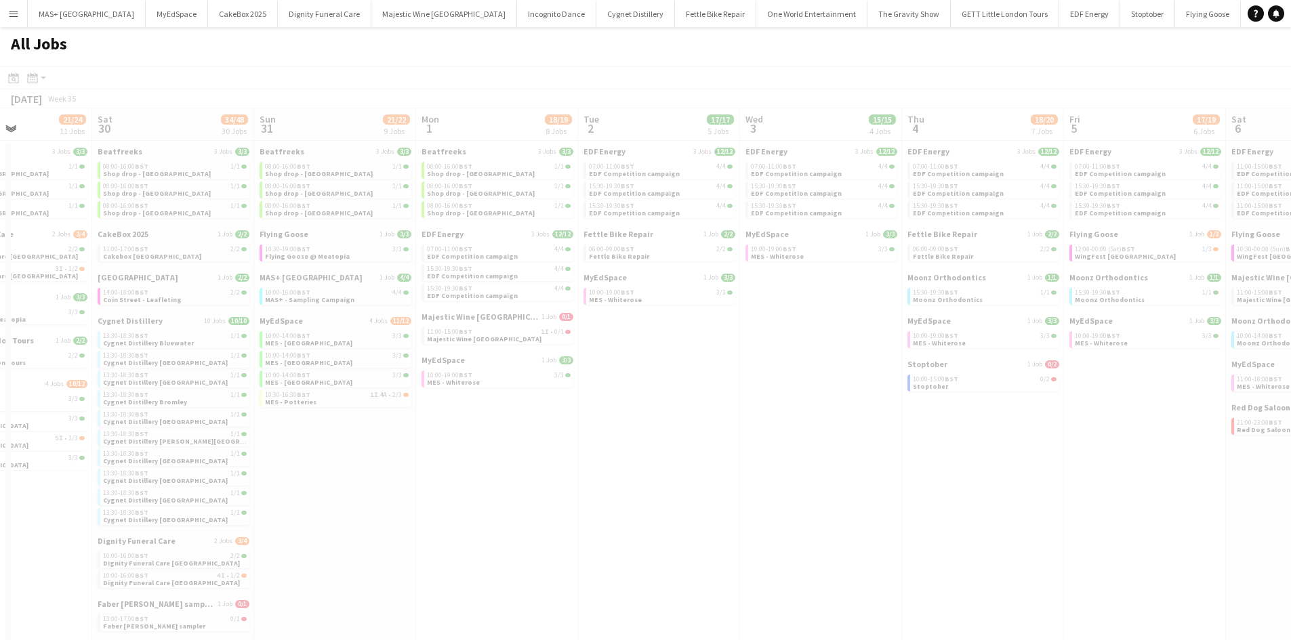
drag, startPoint x: 881, startPoint y: 417, endPoint x: 319, endPoint y: 418, distance: 561.7
click at [319, 418] on app-calendar-viewport "Wed 27 16/18 7 Jobs Thu 28 24/28 16 Jobs Fri 29 21/24 11 Jobs Sat 30 34/48 30 J…" at bounding box center [645, 593] width 1291 height 971
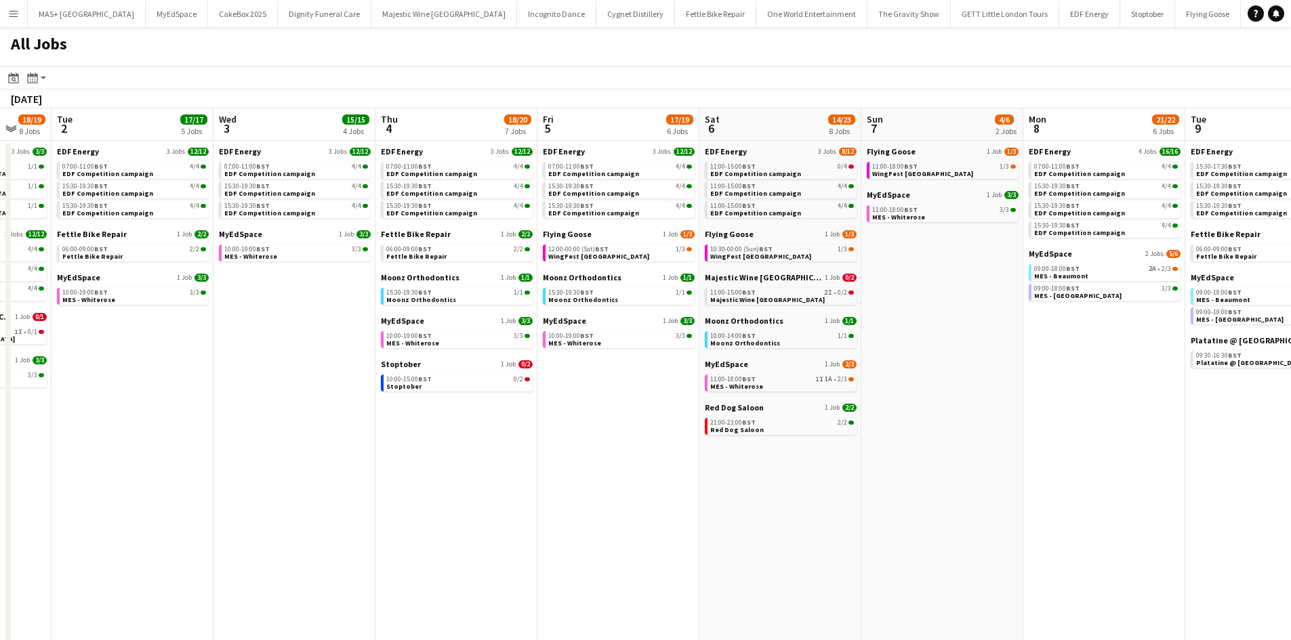
scroll to position [0, 379]
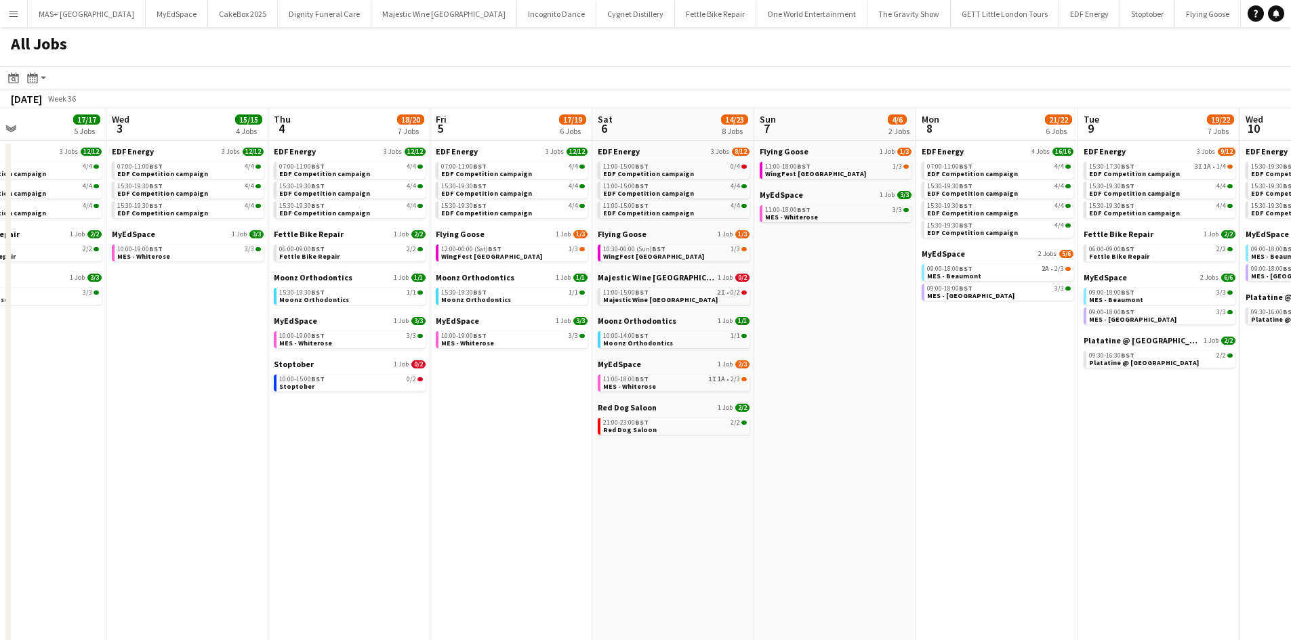
drag, startPoint x: 750, startPoint y: 453, endPoint x: 194, endPoint y: 464, distance: 556.3
click at [193, 464] on app-calendar-viewport "Sun 31 21/22 9 Jobs Mon 1 18/19 8 Jobs Tue 2 17/17 5 Jobs Wed 3 15/15 4 Jobs Th…" at bounding box center [645, 593] width 1291 height 971
click at [997, 267] on div "09:00-18:00 BST 2A • 2/3" at bounding box center [999, 269] width 144 height 7
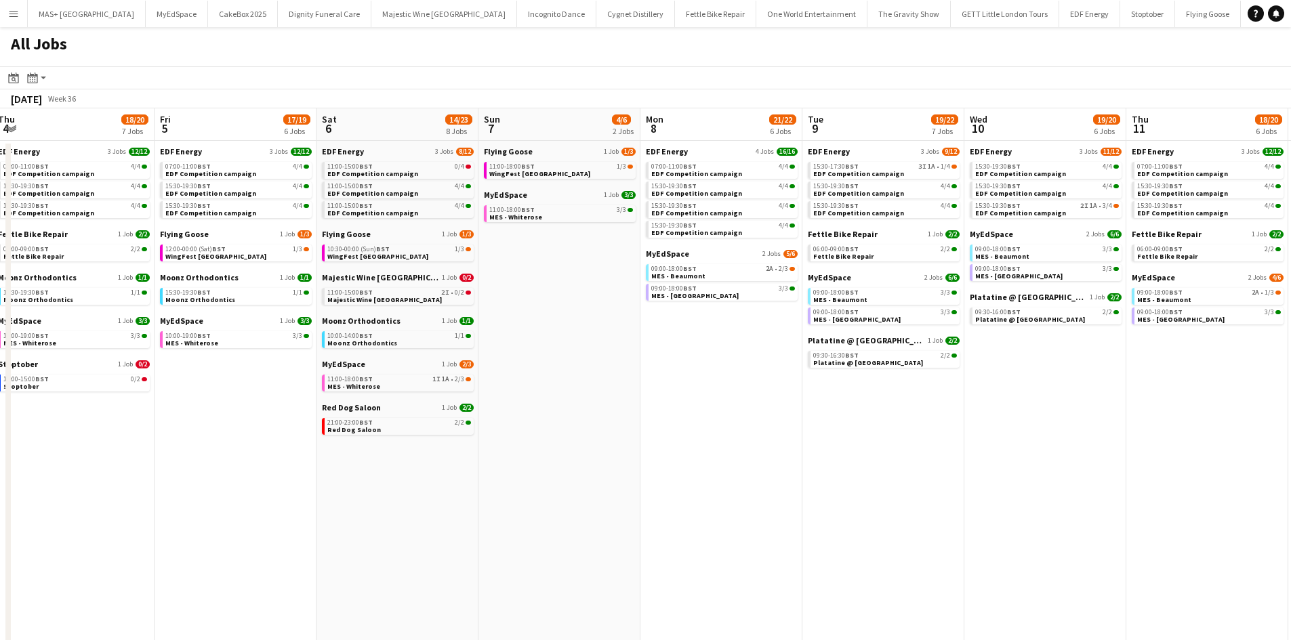
scroll to position [0, 383]
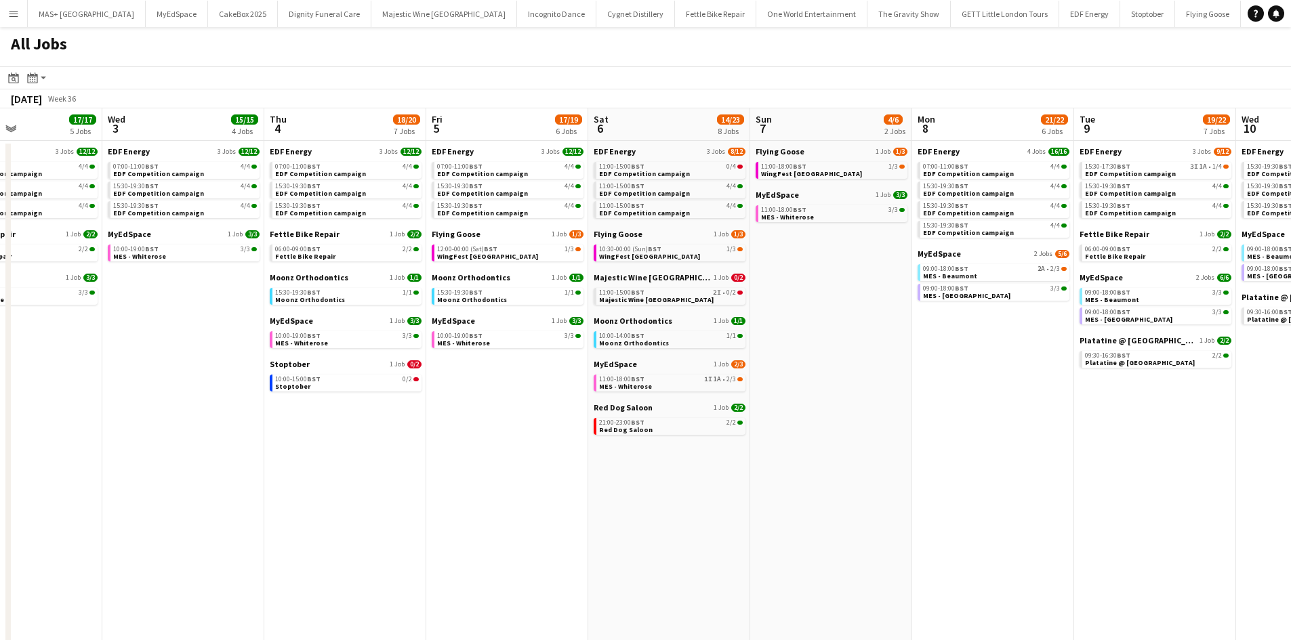
drag, startPoint x: 1051, startPoint y: 446, endPoint x: 726, endPoint y: 476, distance: 326.5
click at [723, 476] on app-calendar-viewport "Sun 31 21/22 9 Jobs Mon 1 18/19 8 Jobs Tue 2 17/17 5 Jobs Wed 3 15/15 4 Jobs Th…" at bounding box center [645, 593] width 1291 height 971
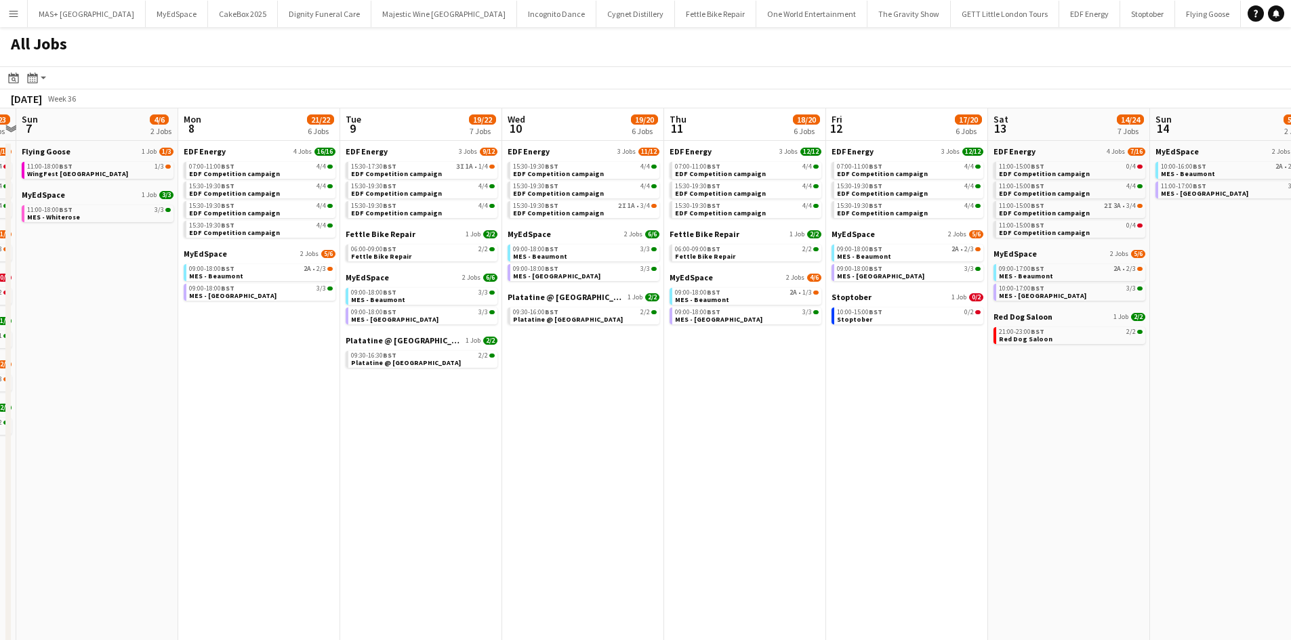
scroll to position [0, 470]
drag, startPoint x: 1092, startPoint y: 430, endPoint x: 721, endPoint y: 451, distance: 371.9
click at [721, 451] on app-calendar-viewport "Thu 4 18/20 7 Jobs Fri 5 17/19 6 Jobs Sat 6 14/23 8 Jobs Sun 7 4/6 2 Jobs Mon 8…" at bounding box center [645, 593] width 1291 height 971
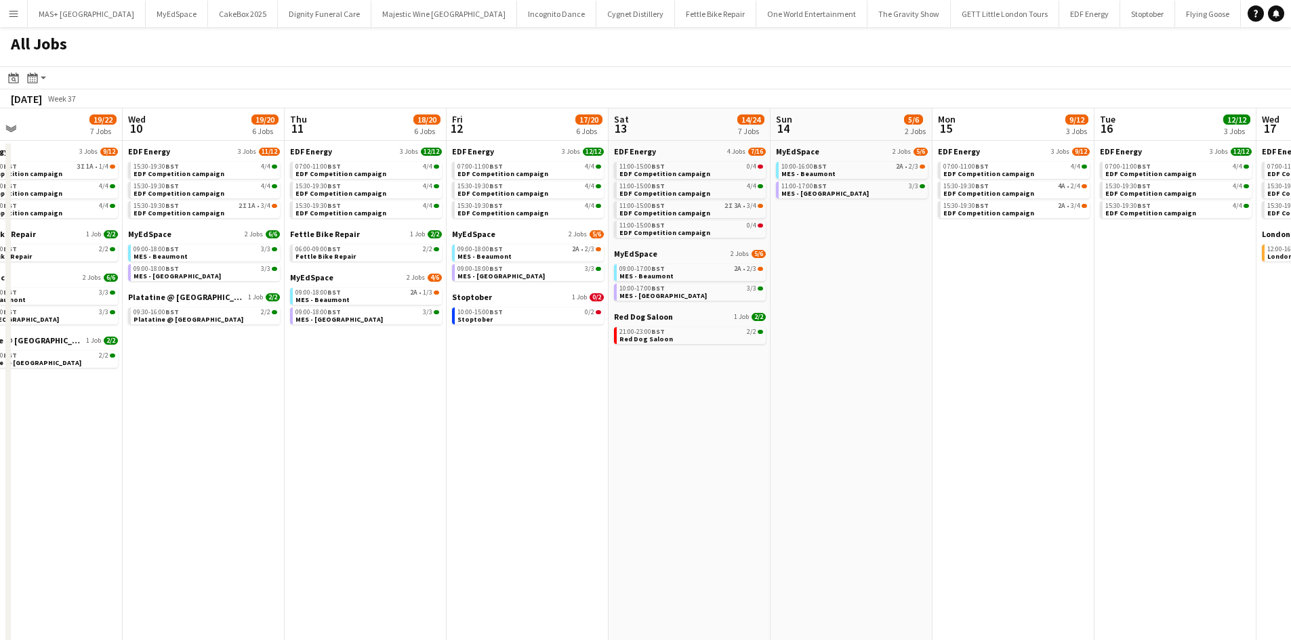
drag, startPoint x: 979, startPoint y: 371, endPoint x: 600, endPoint y: 386, distance: 379.7
click at [600, 386] on app-calendar-viewport "Sat 6 14/23 8 Jobs Sun 7 4/6 2 Jobs Mon 8 21/22 6 Jobs Tue 9 19/22 7 Jobs Wed 1…" at bounding box center [645, 593] width 1291 height 971
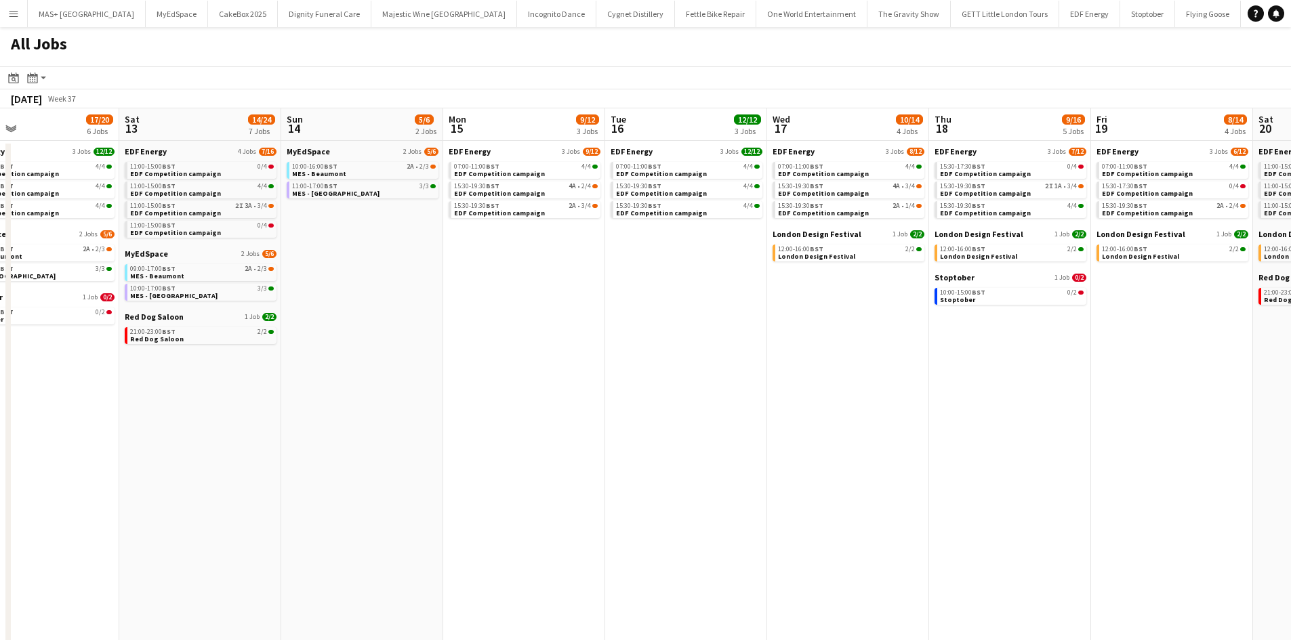
scroll to position [0, 521]
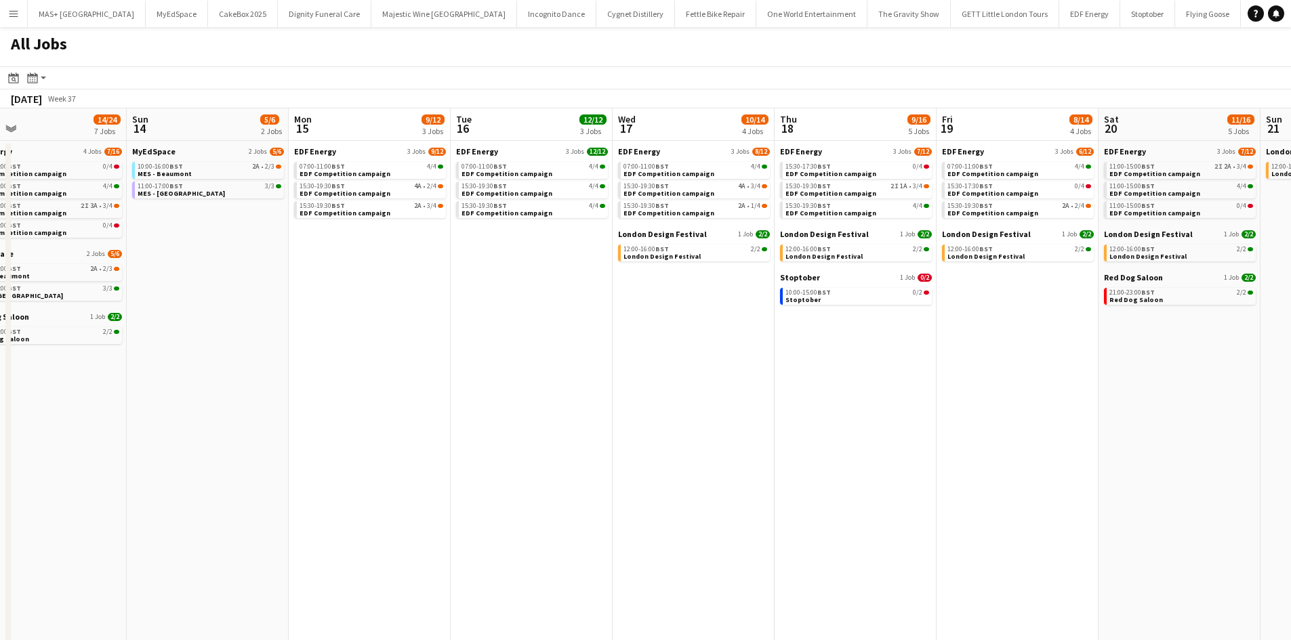
drag, startPoint x: 947, startPoint y: 377, endPoint x: 304, endPoint y: 345, distance: 643.8
click at [304, 345] on app-calendar-viewport "Wed 10 19/20 6 Jobs Thu 11 18/20 6 Jobs Fri 12 17/20 6 Jobs Sat 13 14/24 7 Jobs…" at bounding box center [645, 593] width 1291 height 971
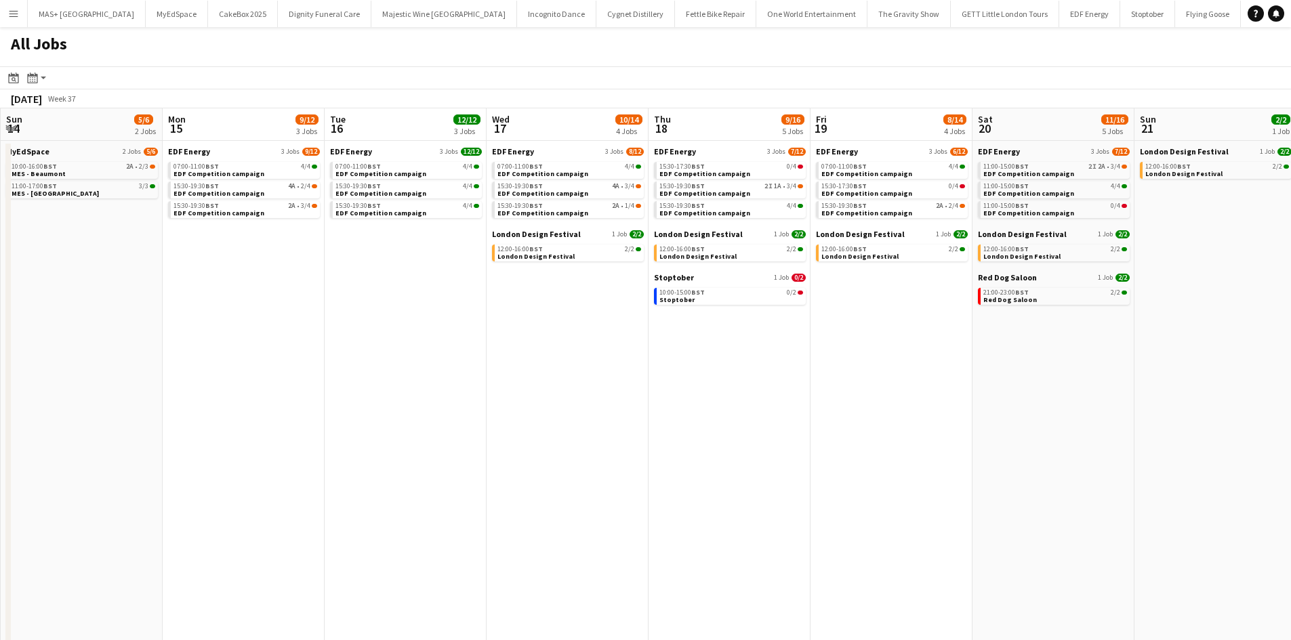
scroll to position [0, 662]
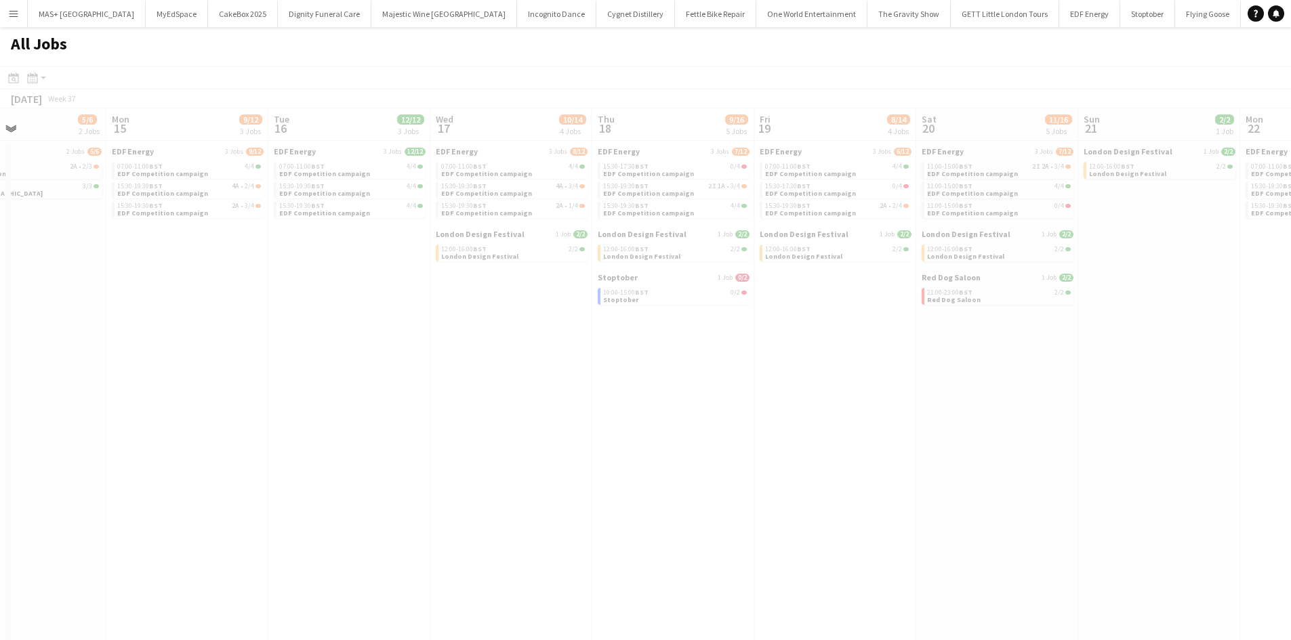
drag, startPoint x: 1066, startPoint y: 430, endPoint x: 581, endPoint y: 417, distance: 484.6
click at [582, 417] on app-calendar-viewport "Fri 12 17/20 6 Jobs Sat 13 14/24 7 Jobs Sun 14 5/6 2 Jobs Mon 15 9/12 3 Jobs Tu…" at bounding box center [645, 593] width 1291 height 971
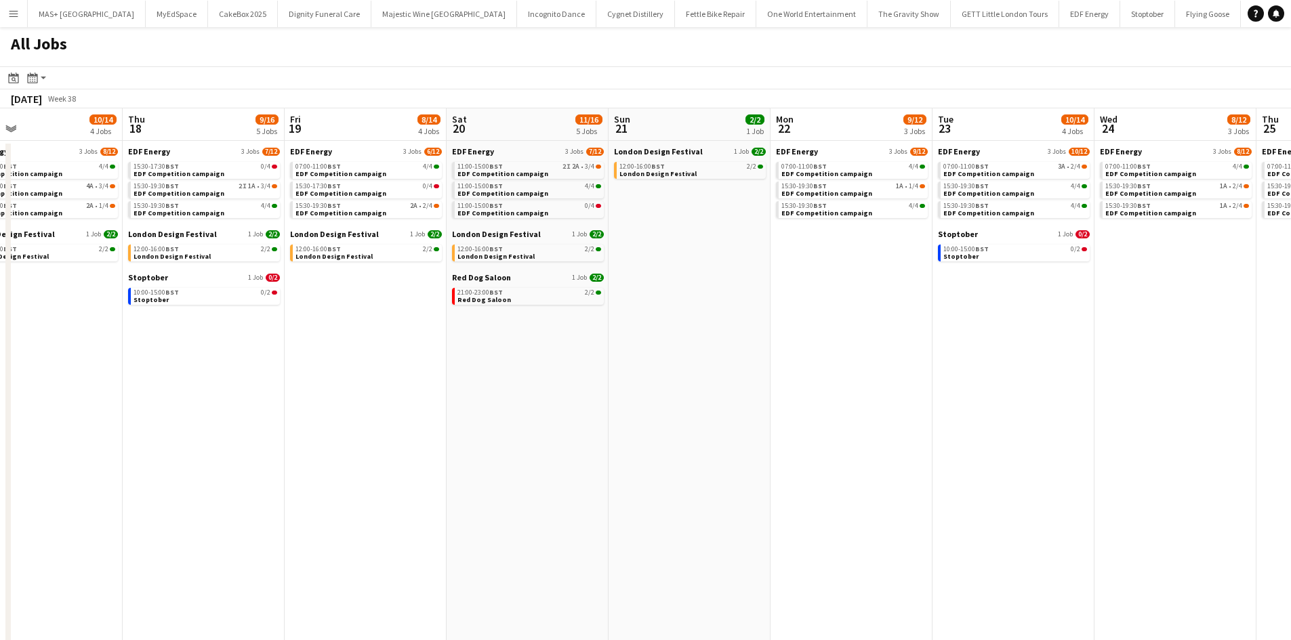
drag, startPoint x: 1003, startPoint y: 373, endPoint x: 833, endPoint y: 371, distance: 170.1
click at [833, 371] on app-calendar-viewport "Sun 14 5/6 2 Jobs Mon 15 9/12 3 Jobs Tue 16 12/12 3 Jobs Wed 17 10/14 4 Jobs Th…" at bounding box center [645, 593] width 1291 height 971
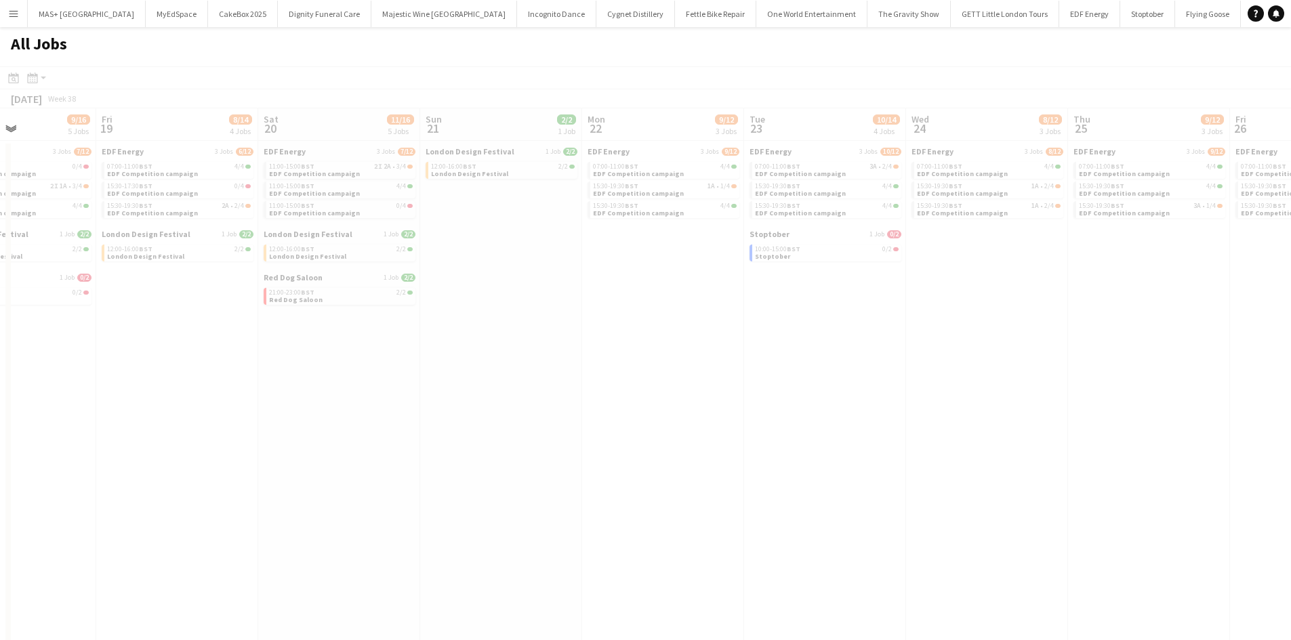
drag, startPoint x: 1018, startPoint y: 367, endPoint x: 754, endPoint y: 373, distance: 264.3
click at [750, 375] on app-calendar-viewport "Tue 16 12/12 3 Jobs Wed 17 10/14 4 Jobs Thu 18 9/16 5 Jobs Fri 19 8/14 4 Jobs S…" at bounding box center [645, 593] width 1291 height 971
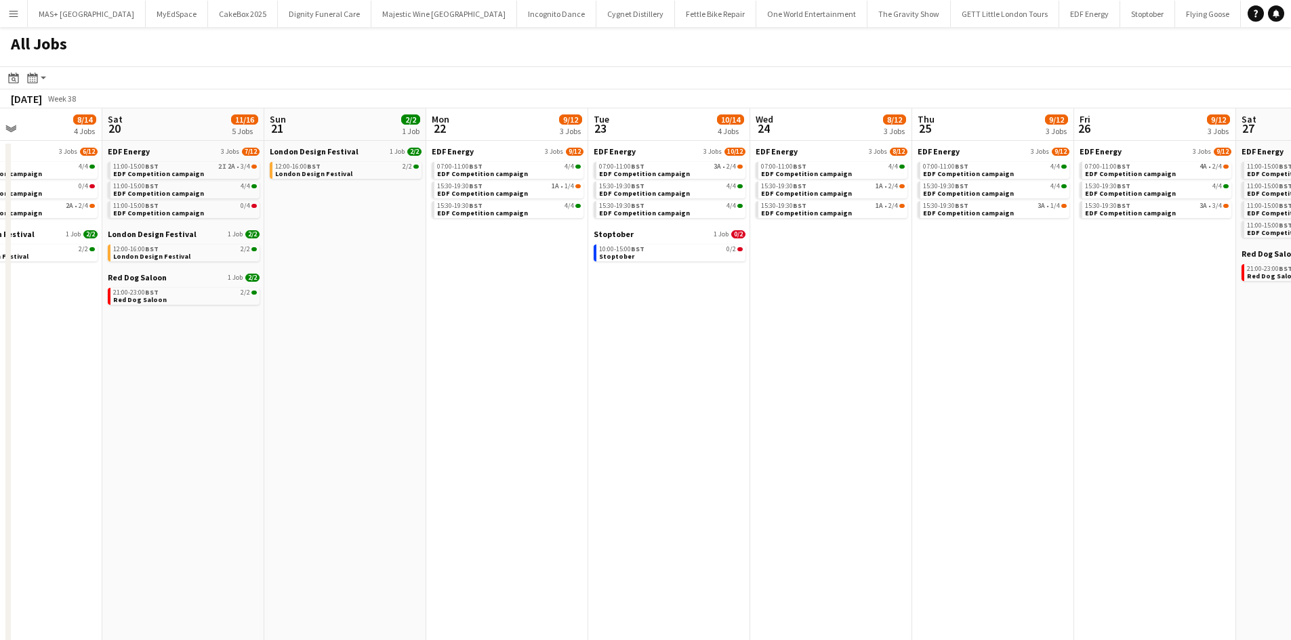
drag, startPoint x: 953, startPoint y: 369, endPoint x: 575, endPoint y: 369, distance: 378.1
click at [556, 373] on app-calendar-viewport "Tue 16 12/12 3 Jobs Wed 17 10/14 4 Jobs Thu 18 9/16 5 Jobs Fri 19 8/14 4 Jobs S…" at bounding box center [645, 593] width 1291 height 971
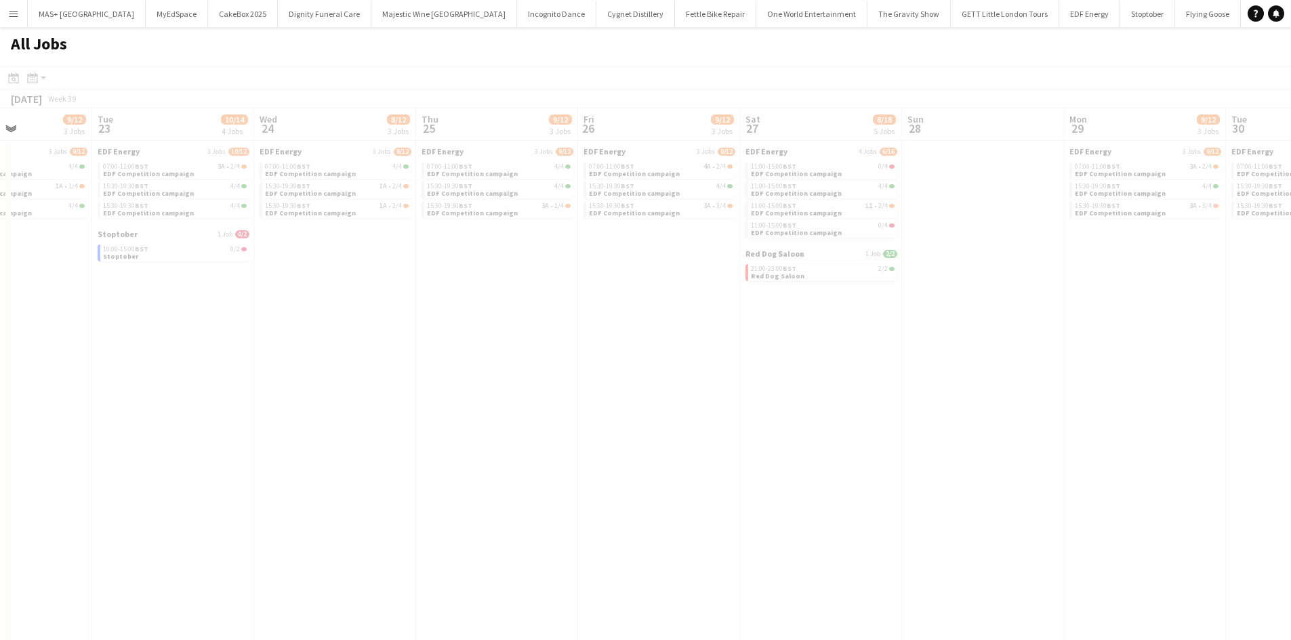
drag, startPoint x: 863, startPoint y: 359, endPoint x: 783, endPoint y: 346, distance: 81.8
click at [690, 339] on app-all-jobs "All Jobs Date picker AUG 2025 AUG 2025 Monday M Tuesday T Wednesday W Thursday …" at bounding box center [645, 553] width 1291 height 1052
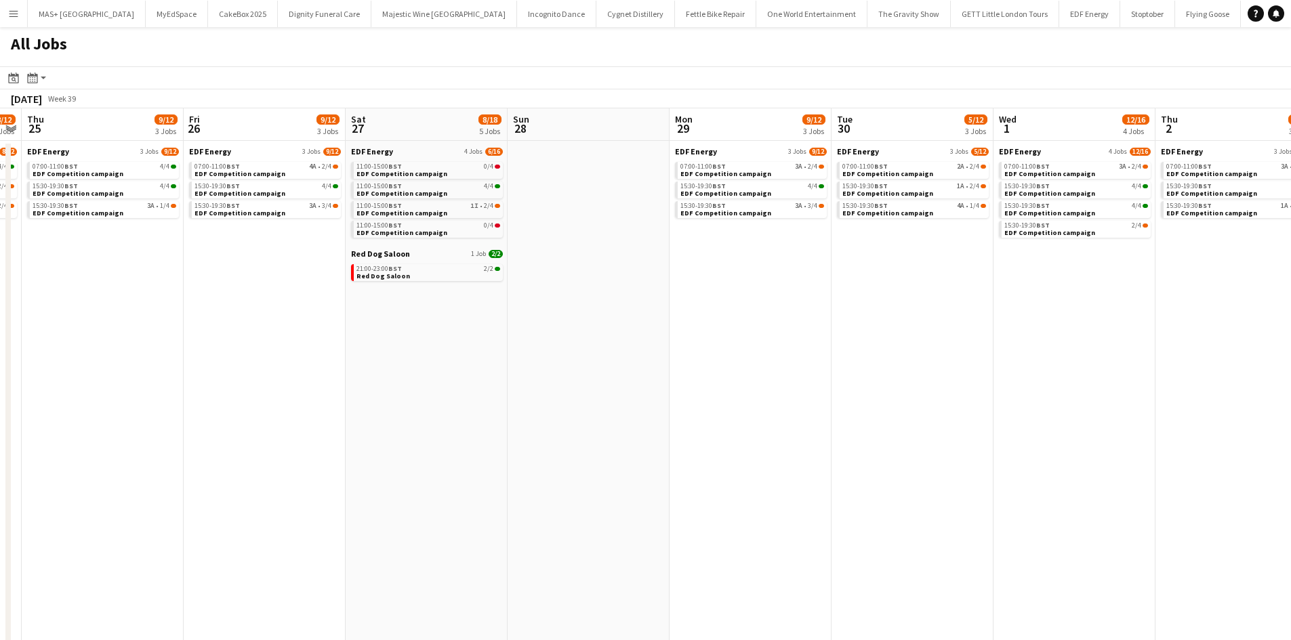
drag, startPoint x: 1032, startPoint y: 363, endPoint x: 653, endPoint y: 339, distance: 379.5
click at [652, 340] on app-calendar-viewport "Mon 22 9/12 3 Jobs Tue 23 10/14 4 Jobs Wed 24 8/12 3 Jobs Thu 25 9/12 3 Jobs Fr…" at bounding box center [645, 593] width 1291 height 971
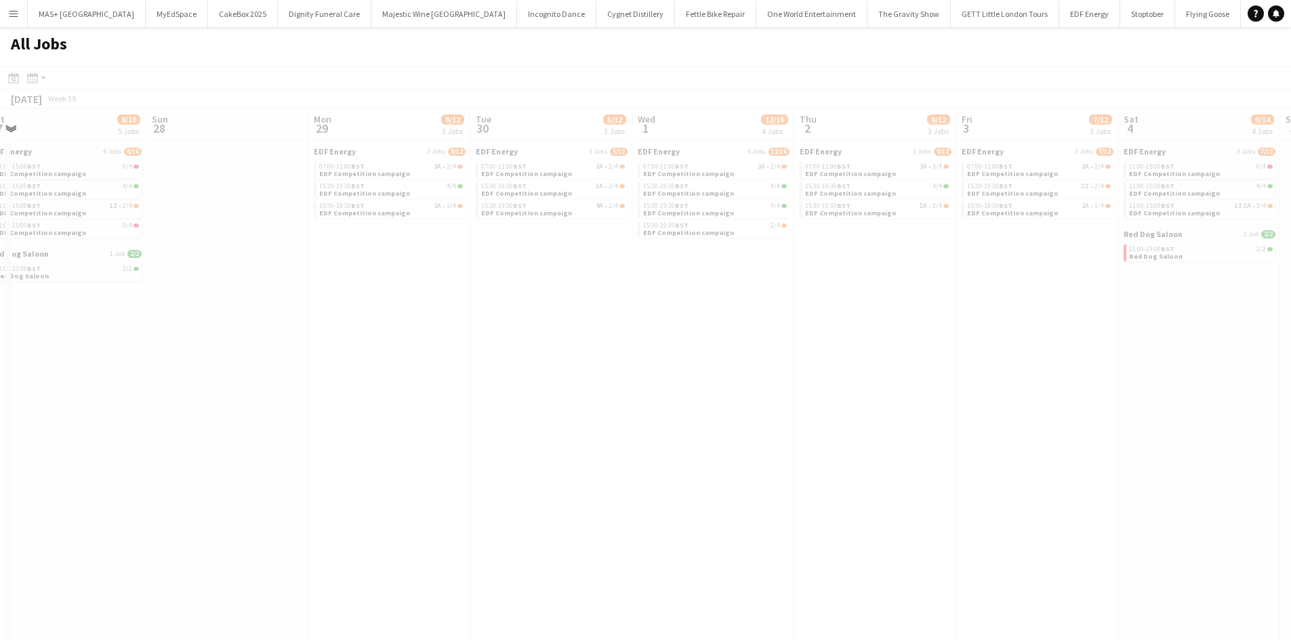
drag, startPoint x: 995, startPoint y: 394, endPoint x: 558, endPoint y: 375, distance: 437.4
click at [544, 377] on app-all-jobs "All Jobs Date picker AUG 2025 AUG 2025 Monday M Tuesday T Wednesday W Thursday …" at bounding box center [645, 553] width 1291 height 1052
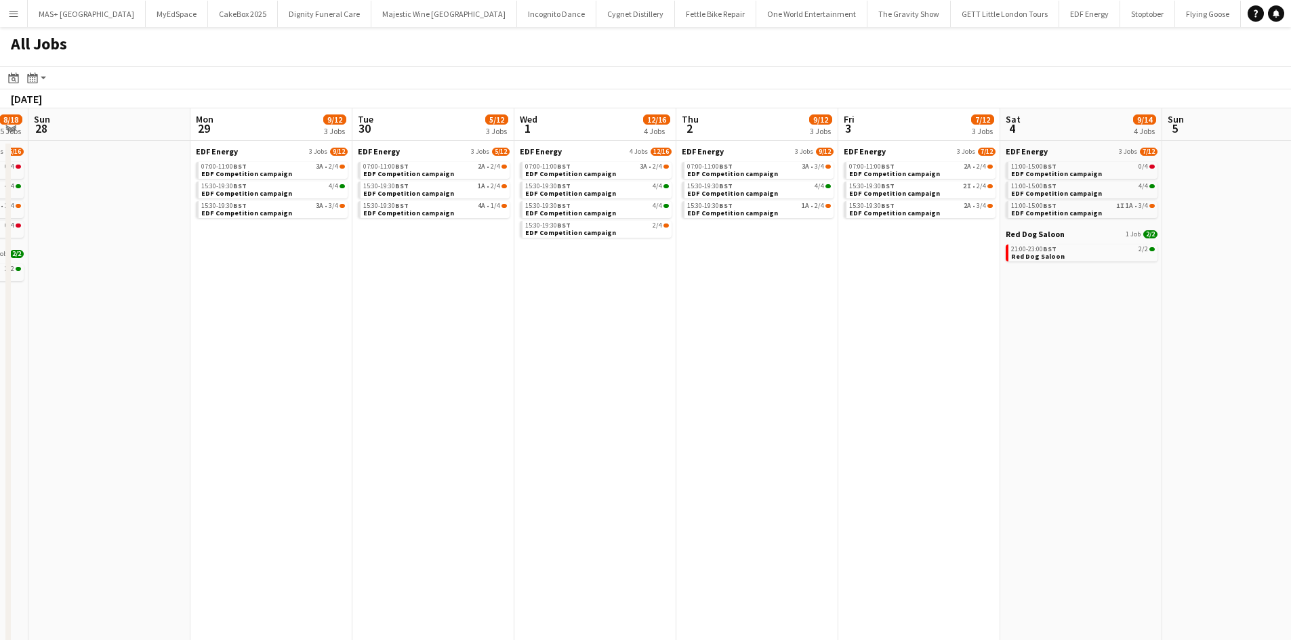
drag, startPoint x: 697, startPoint y: 369, endPoint x: 486, endPoint y: 358, distance: 211.7
click at [461, 366] on app-calendar-viewport "Thu 25 9/12 3 Jobs Fri 26 9/12 3 Jobs Sat 27 8/18 5 Jobs Sun 28 Mon 29 9/12 3 J…" at bounding box center [645, 593] width 1291 height 971
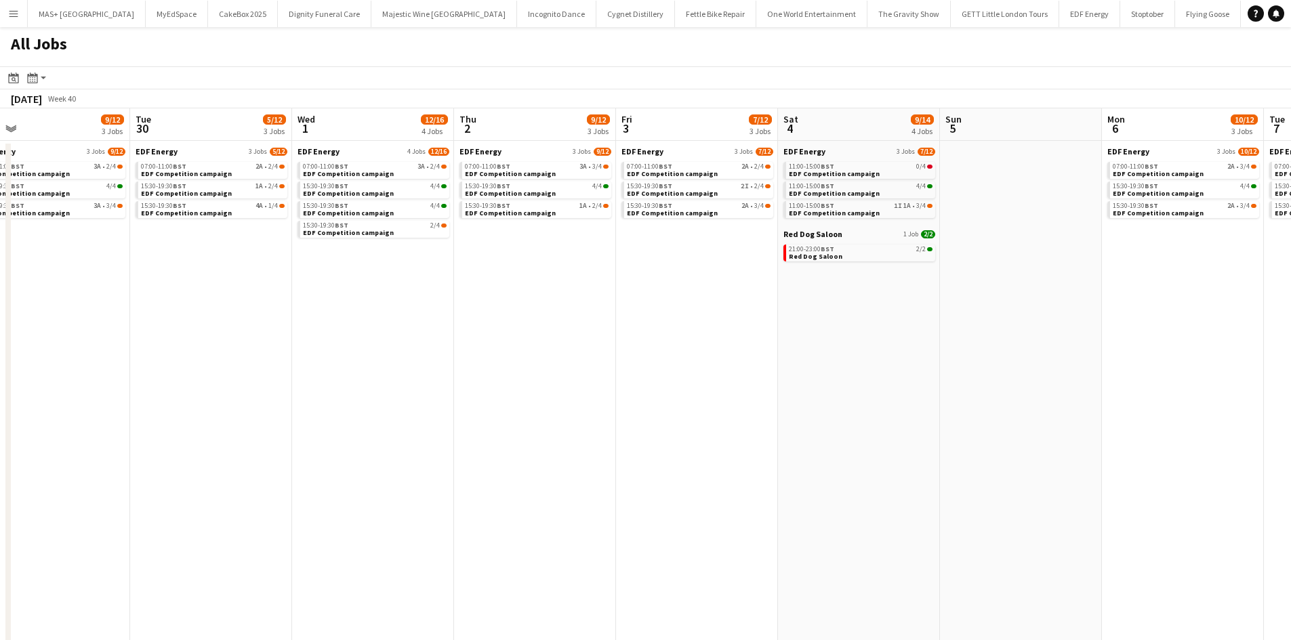
click at [402, 331] on app-all-jobs "All Jobs Date picker AUG 2025 AUG 2025 Monday M Tuesday T Wednesday W Thursday …" at bounding box center [645, 553] width 1291 height 1052
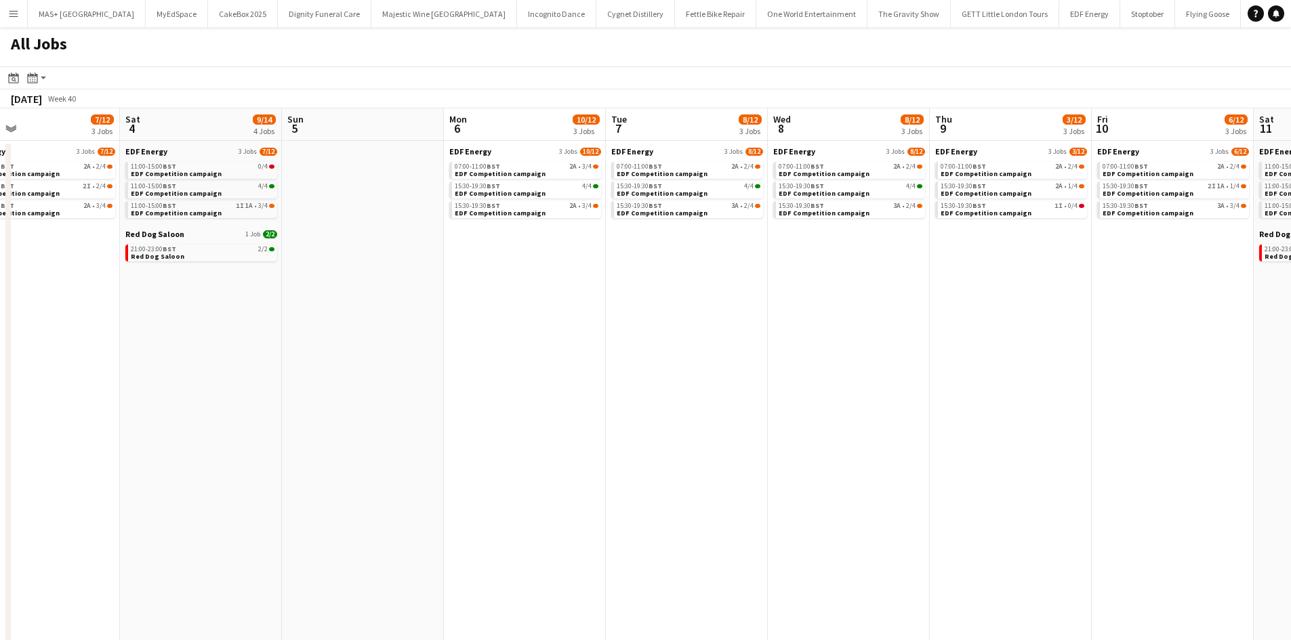
drag, startPoint x: 881, startPoint y: 356, endPoint x: 797, endPoint y: 356, distance: 84.7
click at [530, 335] on app-calendar-viewport "Tue 30 5/12 3 Jobs Wed 1 12/16 4 Jobs Thu 2 9/12 3 Jobs Fri 3 7/12 3 Jobs Sat 4…" at bounding box center [645, 593] width 1291 height 971
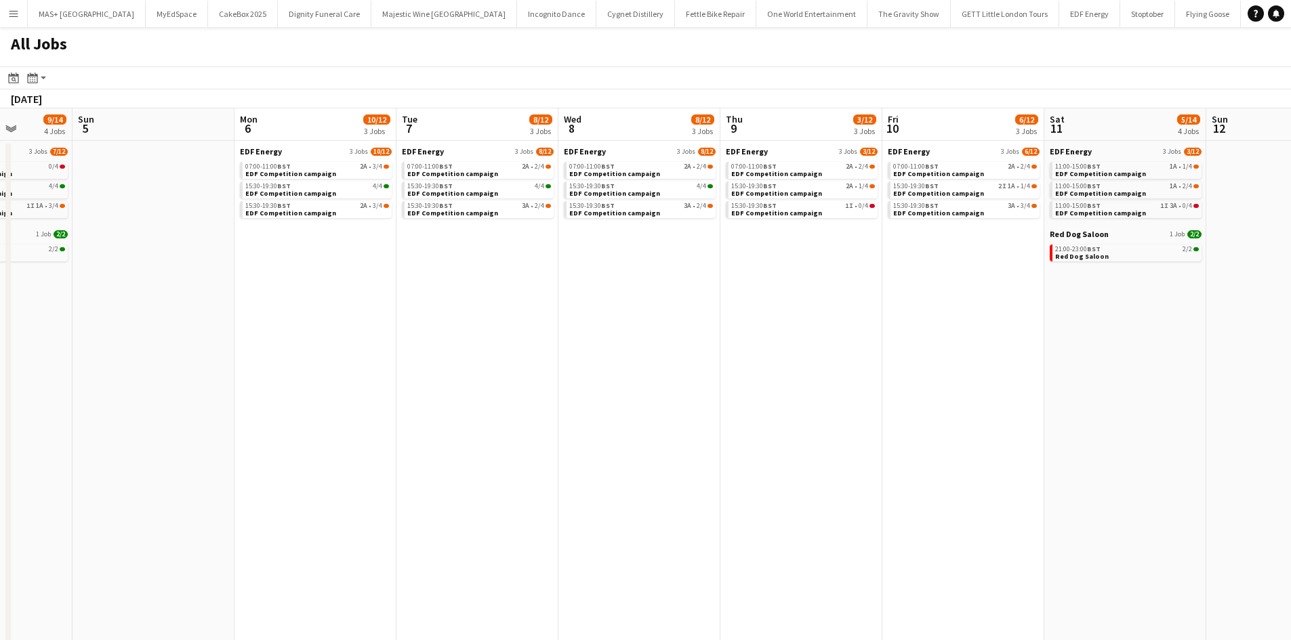
click at [548, 347] on app-all-jobs "All Jobs Date picker AUG 2025 AUG 2025 Monday M Tuesday T Wednesday W Thursday …" at bounding box center [645, 553] width 1291 height 1052
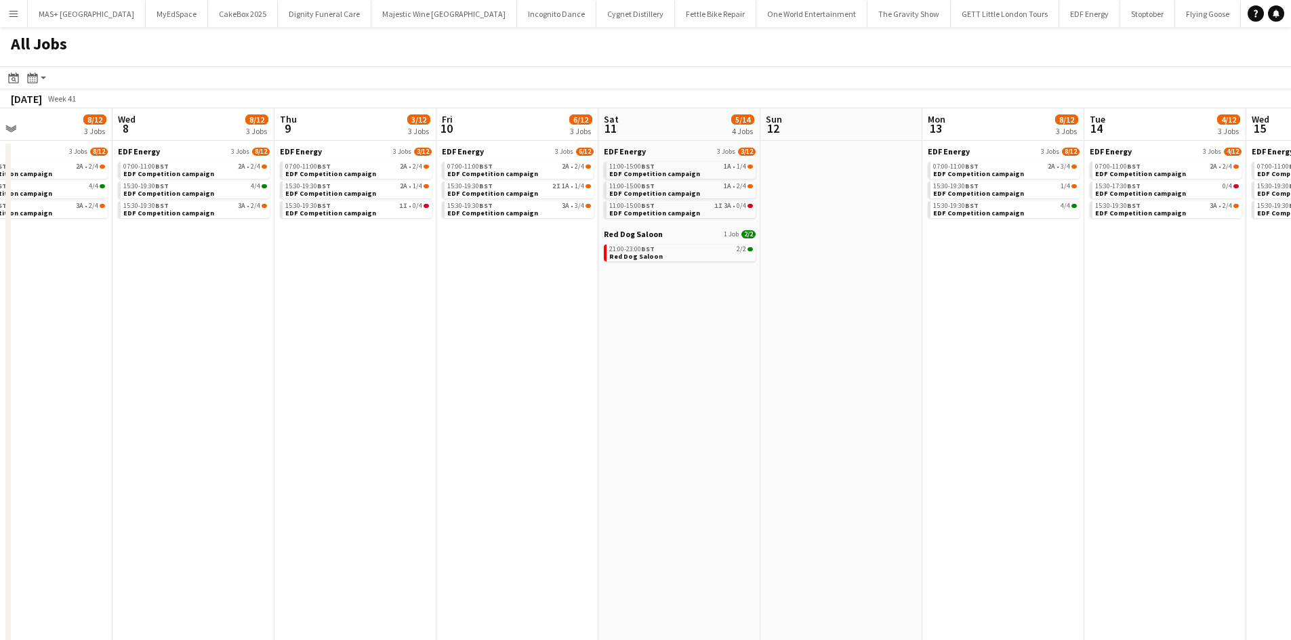
drag, startPoint x: 999, startPoint y: 383, endPoint x: 832, endPoint y: 372, distance: 167.7
click at [829, 373] on app-calendar-viewport "Sat 4 9/14 4 Jobs Sun 5 Mon 6 10/12 3 Jobs Tue 7 8/12 3 Jobs Wed 8 8/12 3 Jobs …" at bounding box center [645, 593] width 1291 height 971
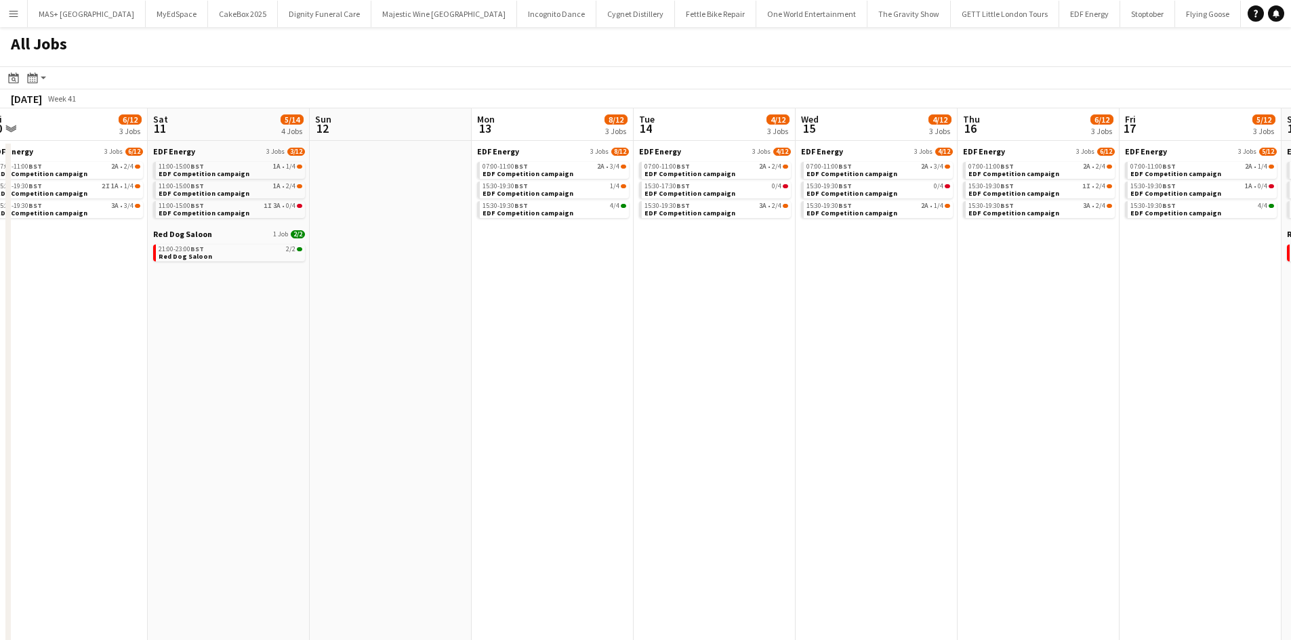
drag, startPoint x: 786, startPoint y: 379, endPoint x: 650, endPoint y: 375, distance: 136.2
click at [649, 376] on app-calendar-viewport "Mon 6 10/12 3 Jobs Tue 7 8/12 3 Jobs Wed 8 8/12 3 Jobs Thu 9 3/12 3 Jobs Fri 10…" at bounding box center [645, 593] width 1291 height 971
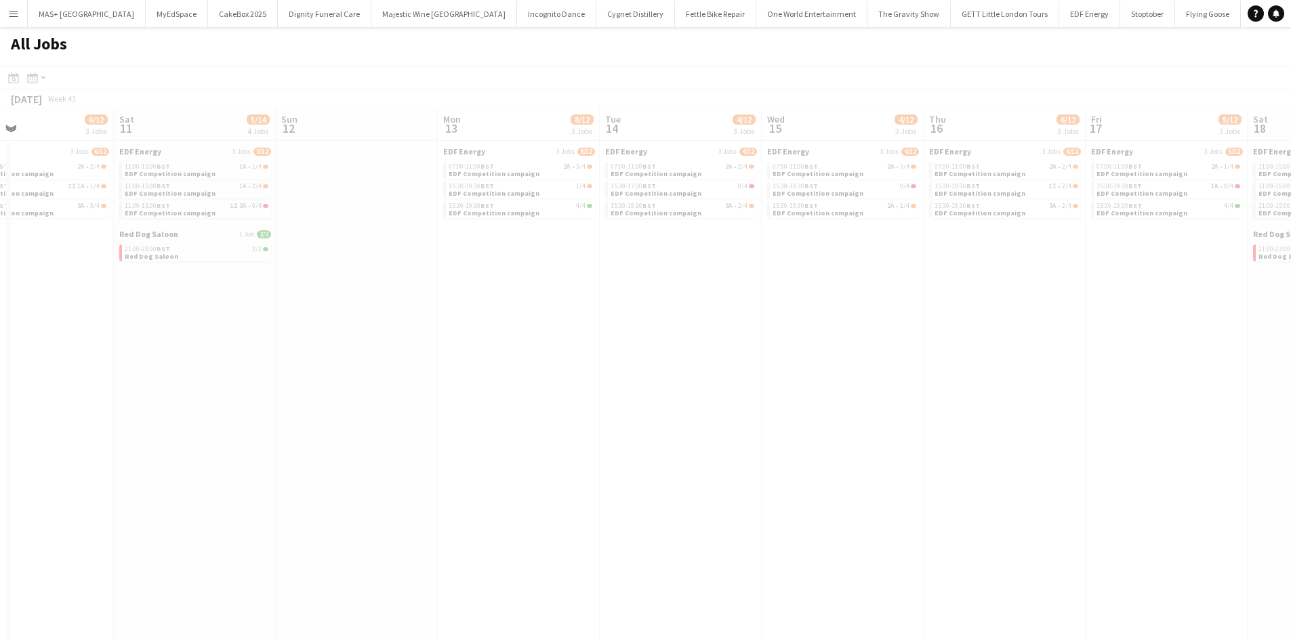
drag, startPoint x: 1036, startPoint y: 409, endPoint x: 712, endPoint y: 408, distance: 323.9
click at [712, 408] on app-calendar-viewport "Wed 8 8/12 3 Jobs Thu 9 3/12 3 Jobs Fri 10 6/12 3 Jobs Sat 11 5/14 4 Jobs Sun 1…" at bounding box center [645, 593] width 1291 height 971
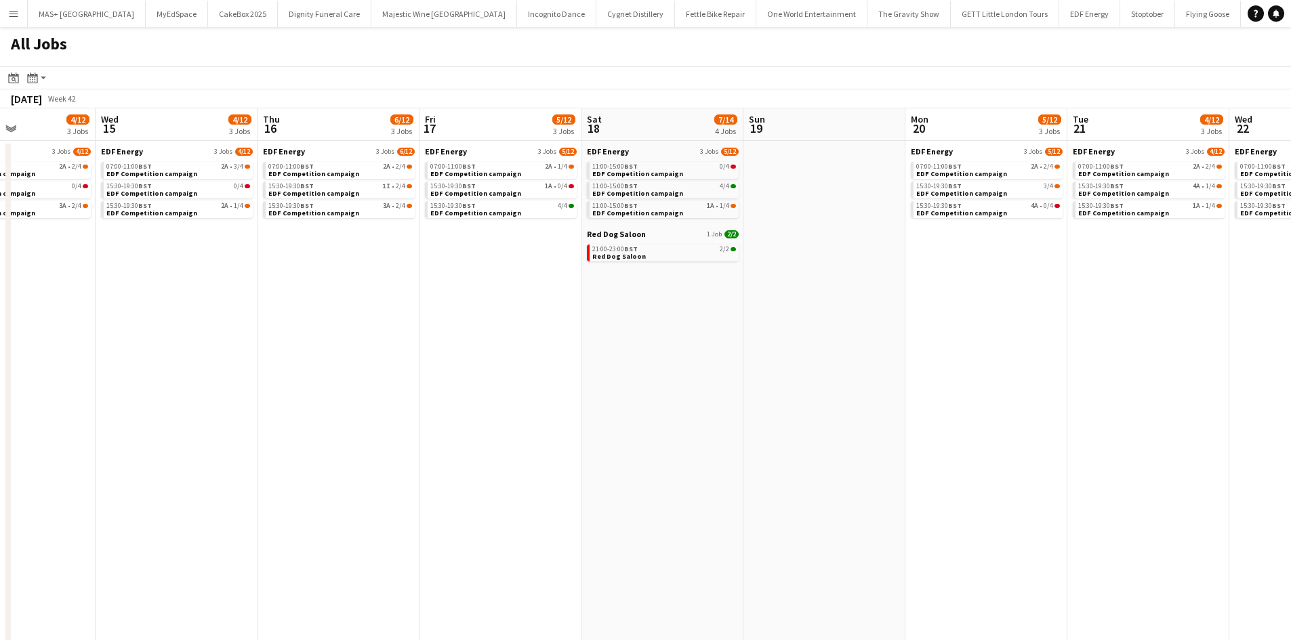
click at [656, 371] on app-all-jobs "All Jobs Date picker AUG 2025 AUG 2025 Monday M Tuesday T Wednesday W Thursday …" at bounding box center [645, 553] width 1291 height 1052
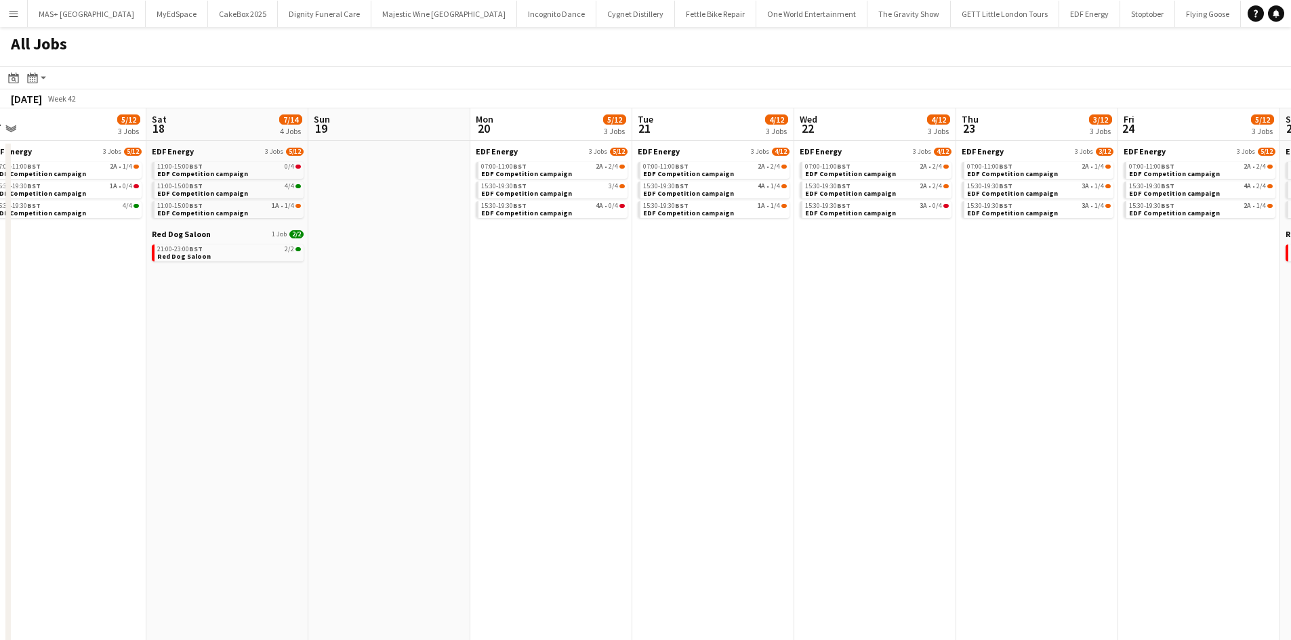
drag, startPoint x: 843, startPoint y: 372, endPoint x: 720, endPoint y: 356, distance: 123.6
click at [719, 356] on app-calendar-viewport "Tue 14 4/12 3 Jobs Wed 15 4/12 3 Jobs Thu 16 6/12 3 Jobs Fri 17 5/12 3 Jobs Sat…" at bounding box center [645, 593] width 1291 height 971
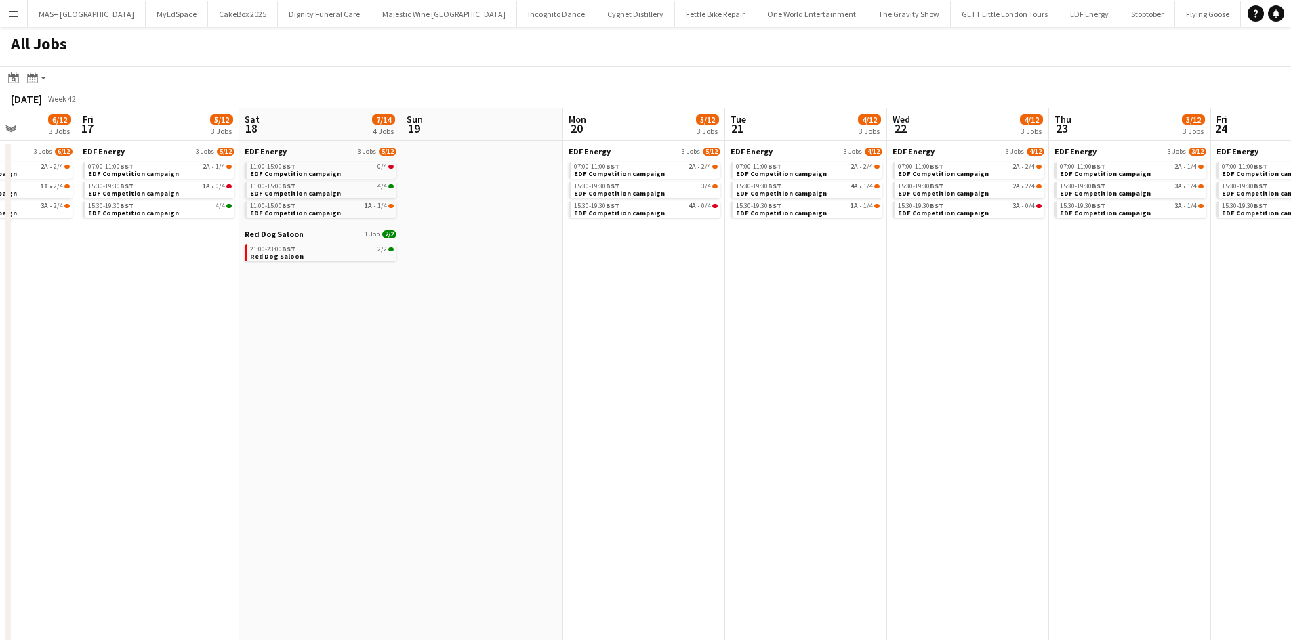
click at [1173, 425] on app-date-cell "EDF Energy 3 Jobs 3/12 07:00-11:00 BST 2A • 1/4 EDF Competition campaign 15:30-…" at bounding box center [1130, 610] width 162 height 938
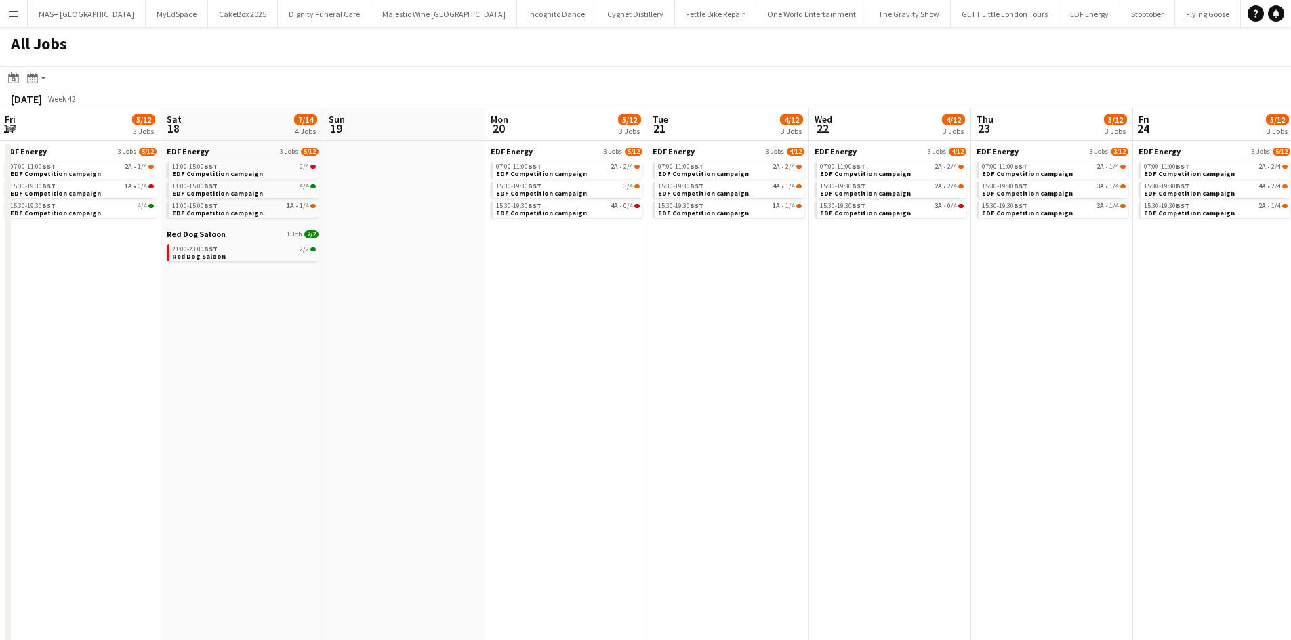
scroll to position [0, 583]
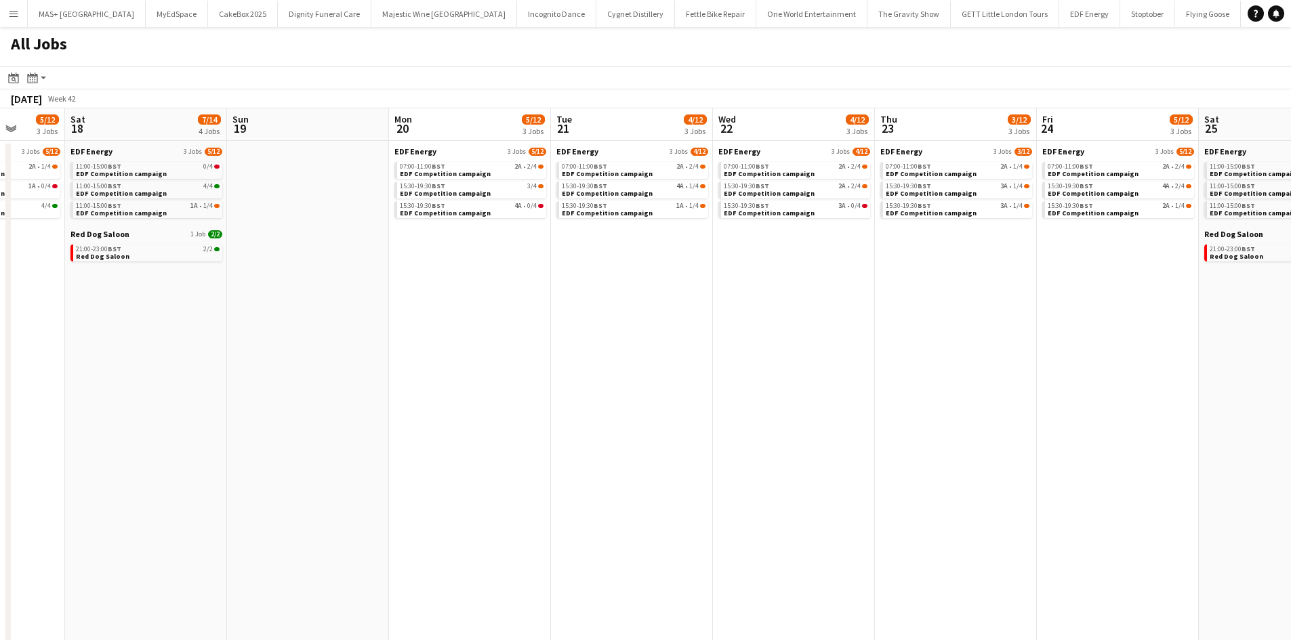
drag, startPoint x: 1127, startPoint y: 425, endPoint x: 997, endPoint y: 406, distance: 132.2
click at [997, 406] on app-calendar-viewport "Tue 14 4/12 3 Jobs Wed 15 4/12 3 Jobs Thu 16 6/12 3 Jobs Fri 17 5/12 3 Jobs Sat…" at bounding box center [645, 593] width 1291 height 971
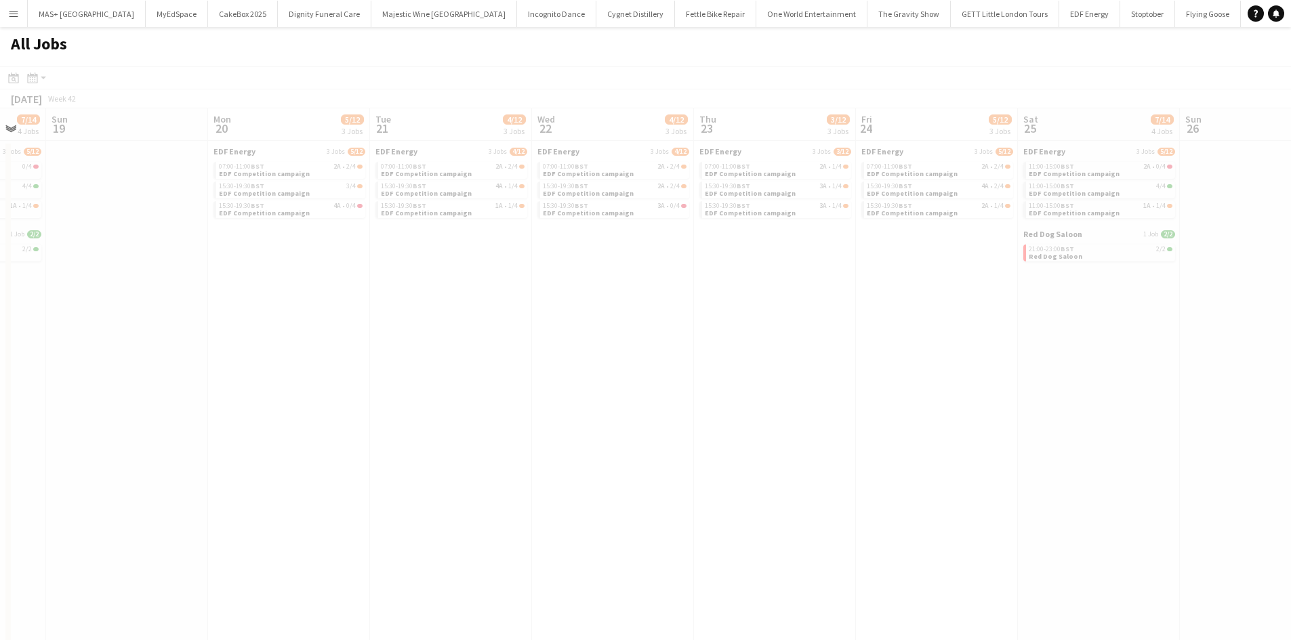
drag, startPoint x: 966, startPoint y: 457, endPoint x: 552, endPoint y: 425, distance: 415.2
click at [552, 425] on app-calendar-viewport "Thu 16 6/12 3 Jobs Fri 17 5/12 3 Jobs Sat 18 7/14 4 Jobs Sun 19 Mon 20 5/12 3 J…" at bounding box center [645, 593] width 1291 height 971
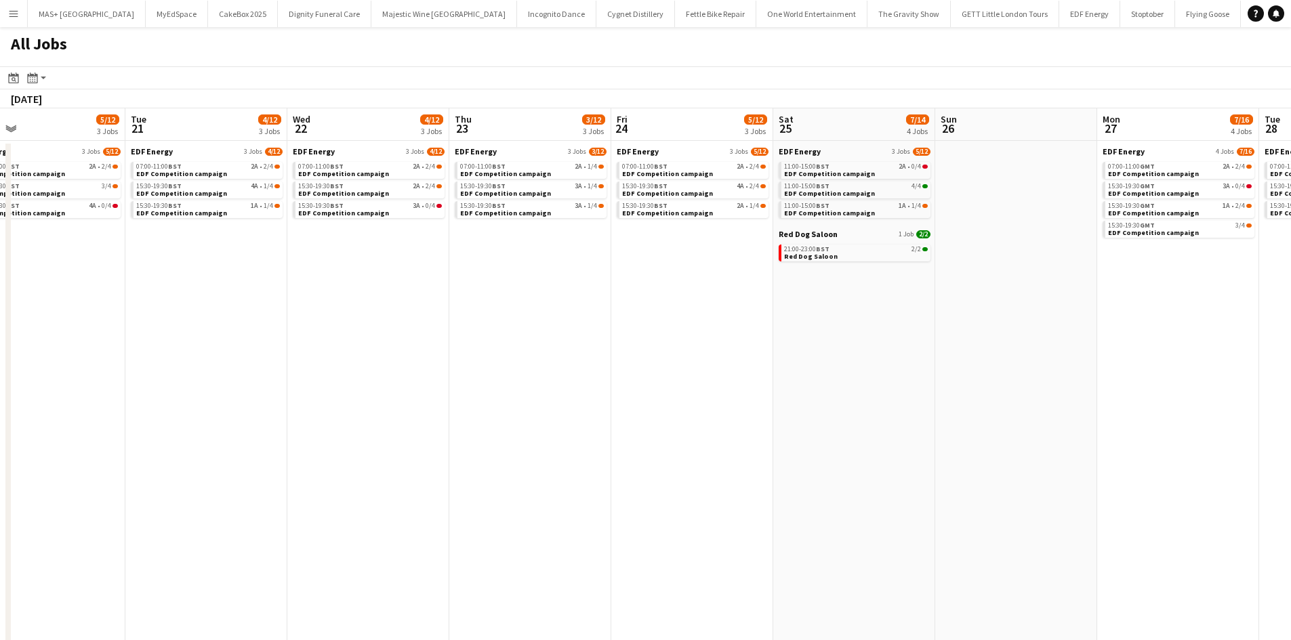
drag, startPoint x: 959, startPoint y: 422, endPoint x: 647, endPoint y: 395, distance: 313.5
click at [647, 395] on app-calendar-viewport "Thu 16 6/12 3 Jobs Fri 17 5/12 3 Jobs Sat 18 7/14 4 Jobs Sun 19 Mon 20 5/12 3 J…" at bounding box center [645, 593] width 1291 height 971
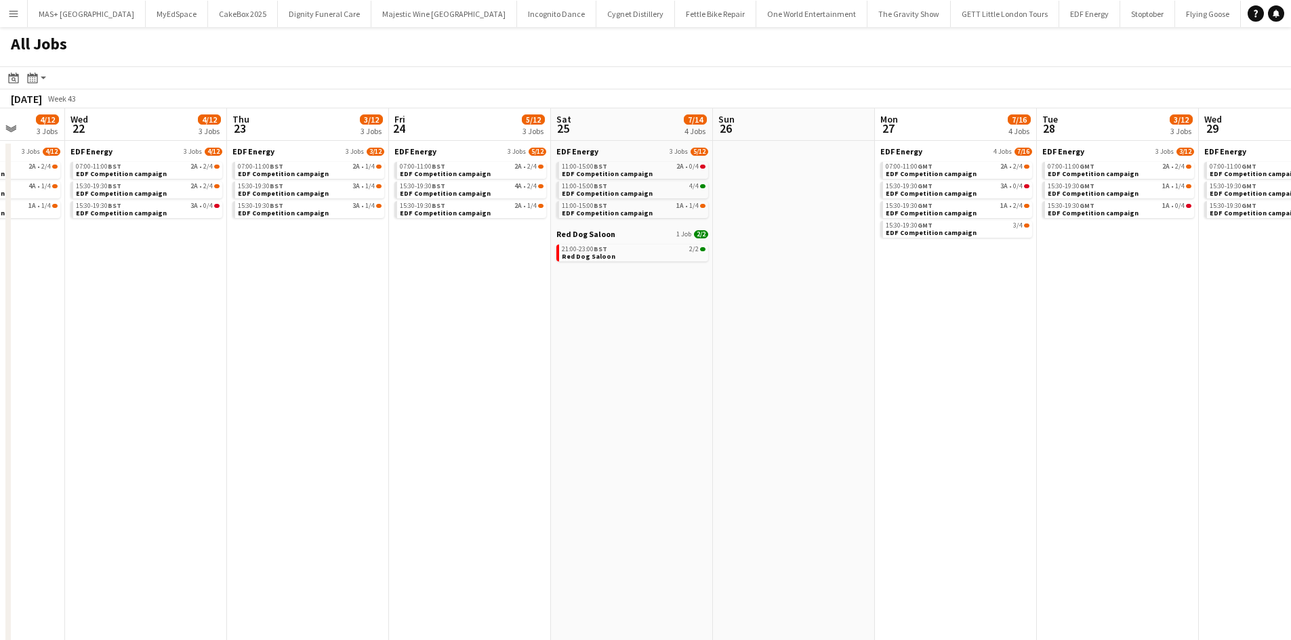
drag, startPoint x: 1035, startPoint y: 390, endPoint x: 880, endPoint y: 383, distance: 155.3
click at [880, 383] on app-calendar-viewport "Sat 18 7/14 4 Jobs Sun 19 Mon 20 5/12 3 Jobs Tue 21 4/12 3 Jobs Wed 22 4/12 3 J…" at bounding box center [645, 593] width 1291 height 971
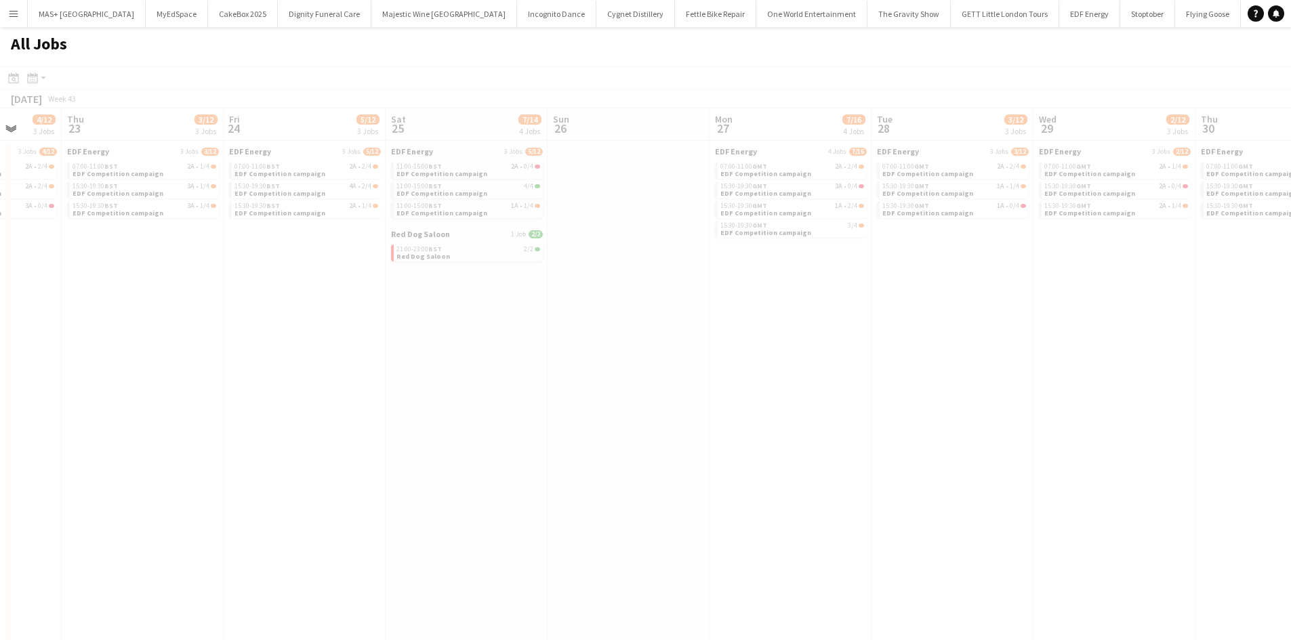
drag, startPoint x: 817, startPoint y: 367, endPoint x: 565, endPoint y: 368, distance: 252.0
click at [565, 368] on app-calendar-viewport "Mon 20 5/12 3 Jobs Tue 21 4/12 3 Jobs Wed 22 4/12 3 Jobs Thu 23 3/12 3 Jobs Fri…" at bounding box center [645, 593] width 1291 height 971
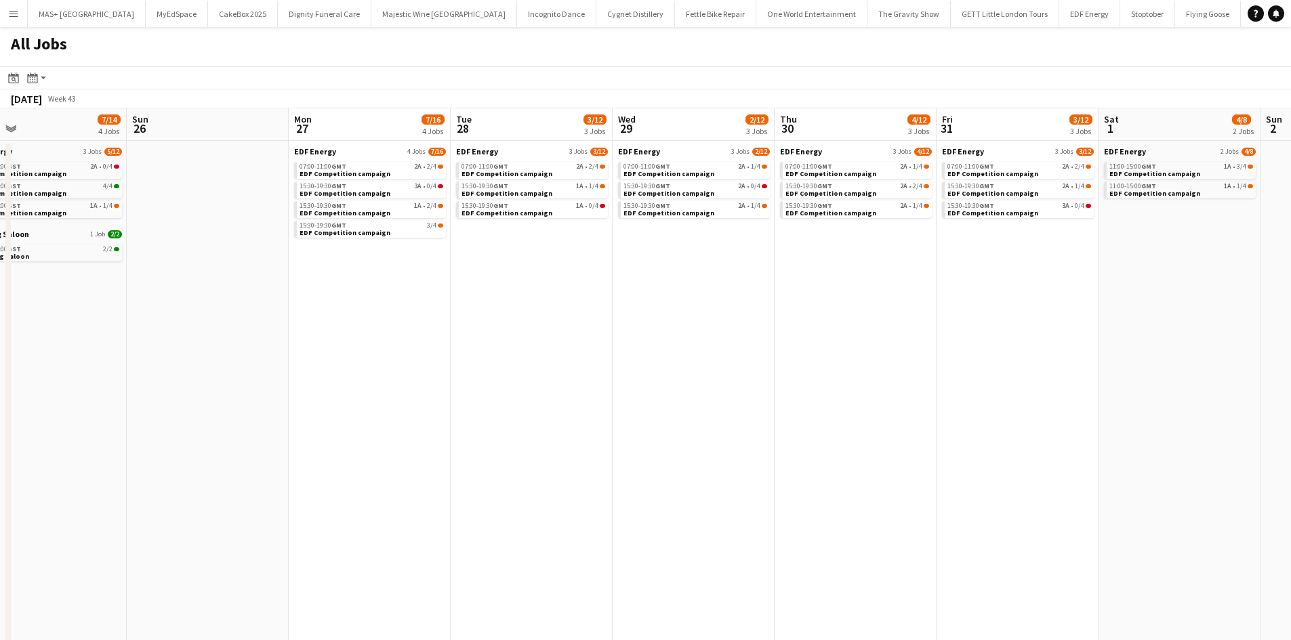
drag, startPoint x: 722, startPoint y: 358, endPoint x: 599, endPoint y: 352, distance: 123.5
click at [562, 356] on app-calendar-viewport "Wed 22 4/12 3 Jobs Thu 23 3/12 3 Jobs Fri 24 5/12 3 Jobs Sat 25 7/14 4 Jobs Sun…" at bounding box center [645, 593] width 1291 height 971
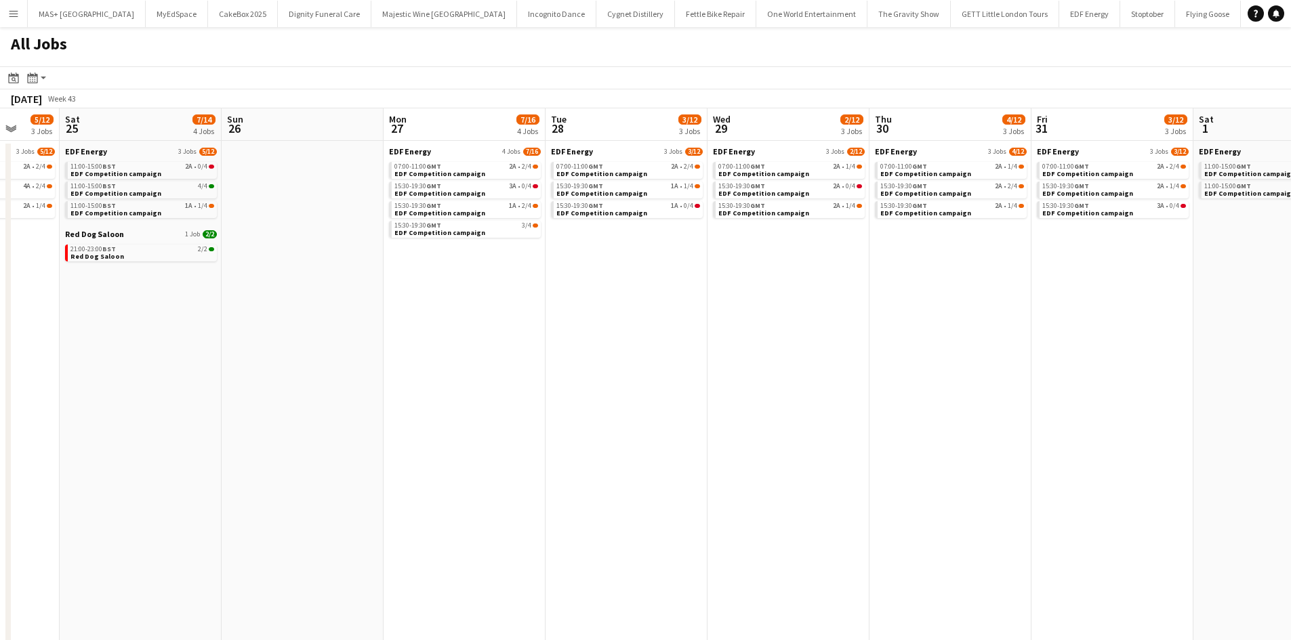
click at [652, 343] on app-all-jobs "All Jobs Date picker AUG 2025 AUG 2025 Monday M Tuesday T Wednesday W Thursday …" at bounding box center [645, 553] width 1291 height 1052
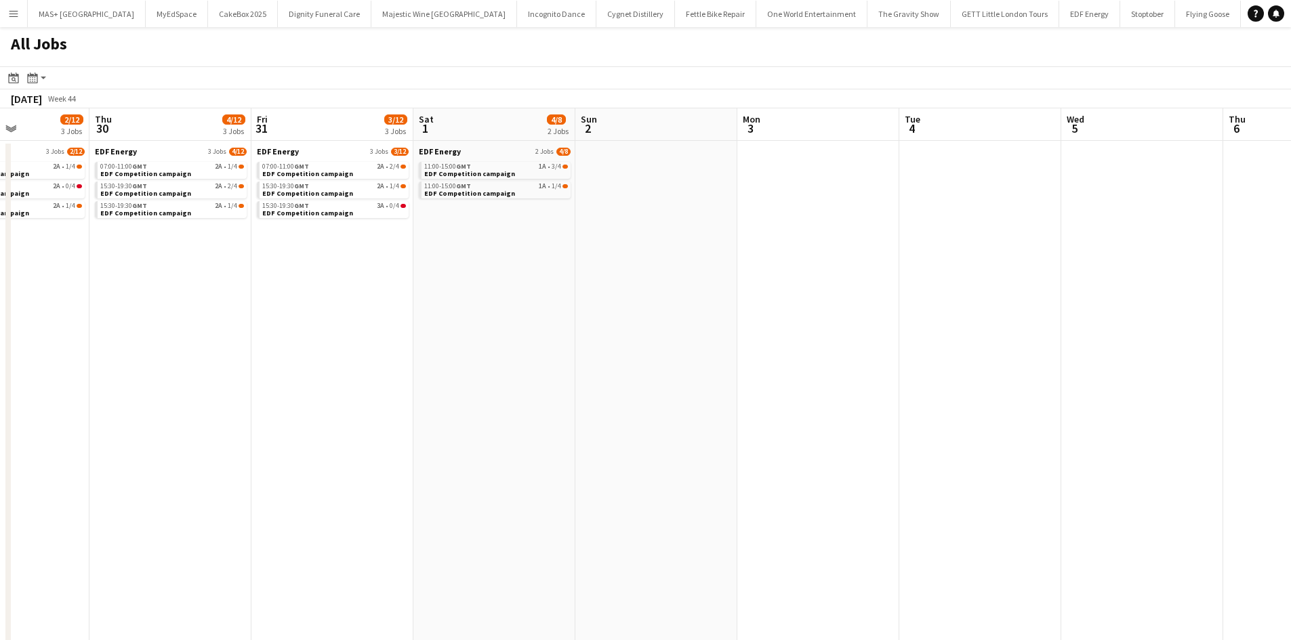
drag, startPoint x: 1110, startPoint y: 382, endPoint x: 679, endPoint y: 339, distance: 433.7
click at [675, 342] on app-calendar-viewport "Sun 26 Mon 27 7/16 4 Jobs Tue 28 3/12 3 Jobs Wed 29 2/12 3 Jobs Thu 30 4/12 3 J…" at bounding box center [645, 593] width 1291 height 971
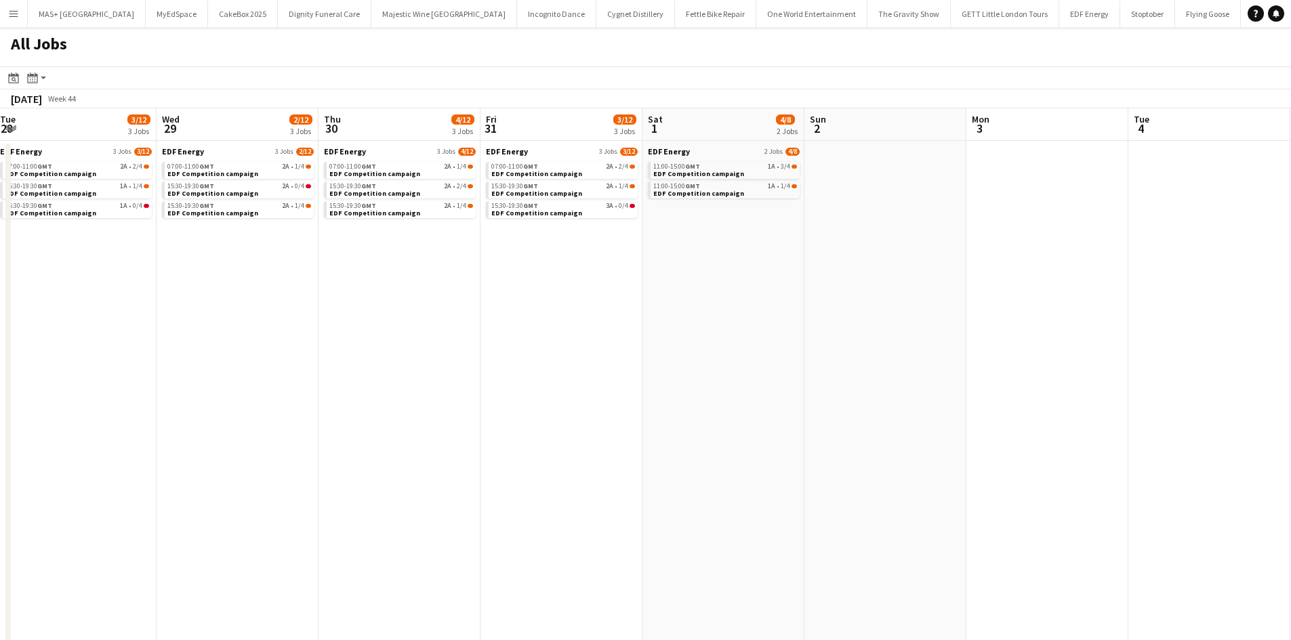
click at [598, 327] on app-all-jobs "All Jobs Date picker AUG 2025 AUG 2025 Monday M Tuesday T Wednesday W Thursday …" at bounding box center [645, 553] width 1291 height 1052
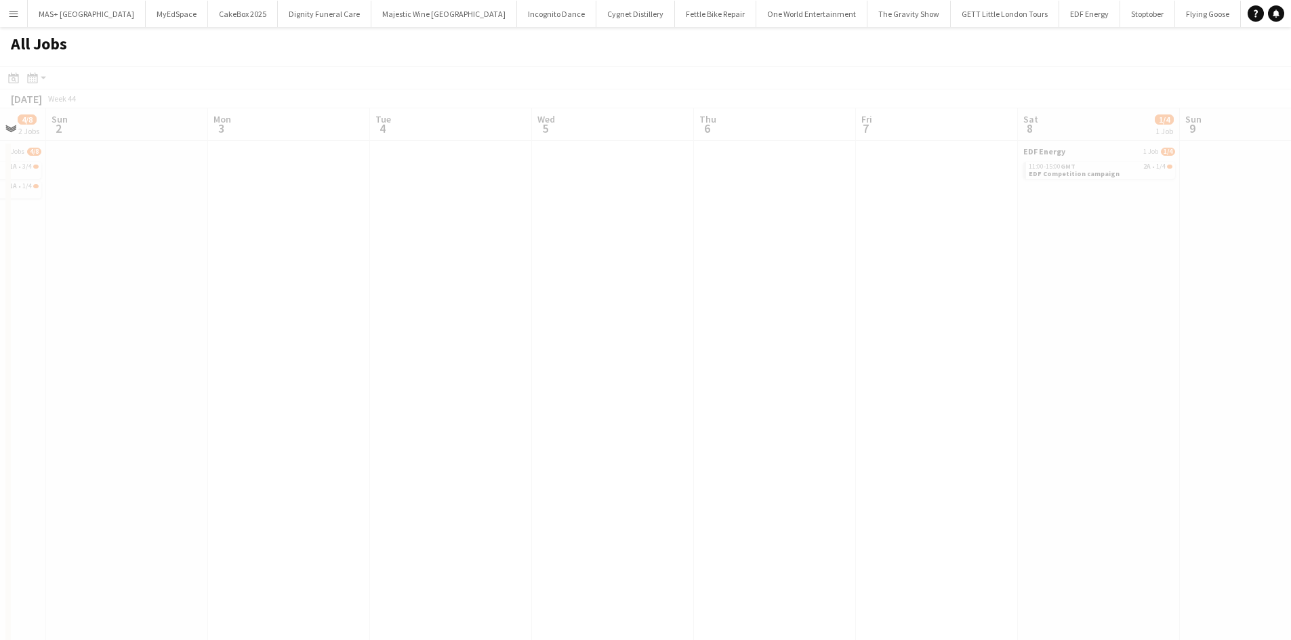
drag, startPoint x: 770, startPoint y: 355, endPoint x: 805, endPoint y: 270, distance: 92.4
click at [712, 329] on app-calendar-viewport "Wed 29 2/12 3 Jobs Thu 30 4/12 3 Jobs Fri 31 3/12 3 Jobs Sat 1 4/8 2 Jobs Sun 2…" at bounding box center [645, 593] width 1291 height 971
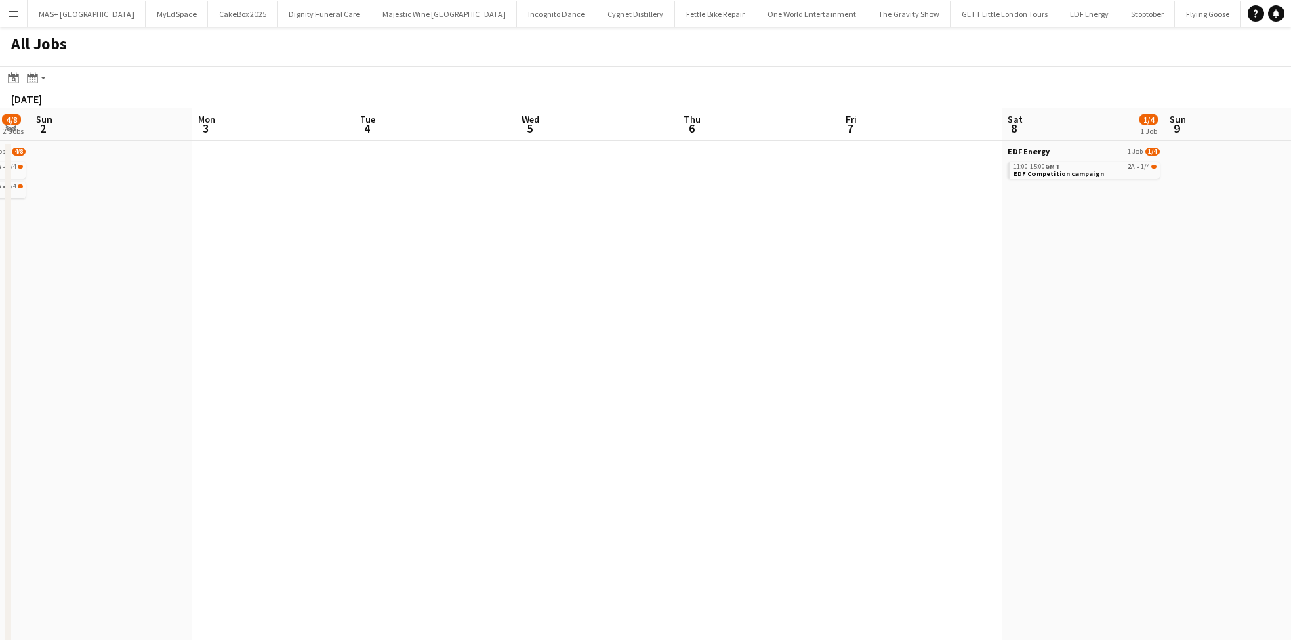
scroll to position [0, 388]
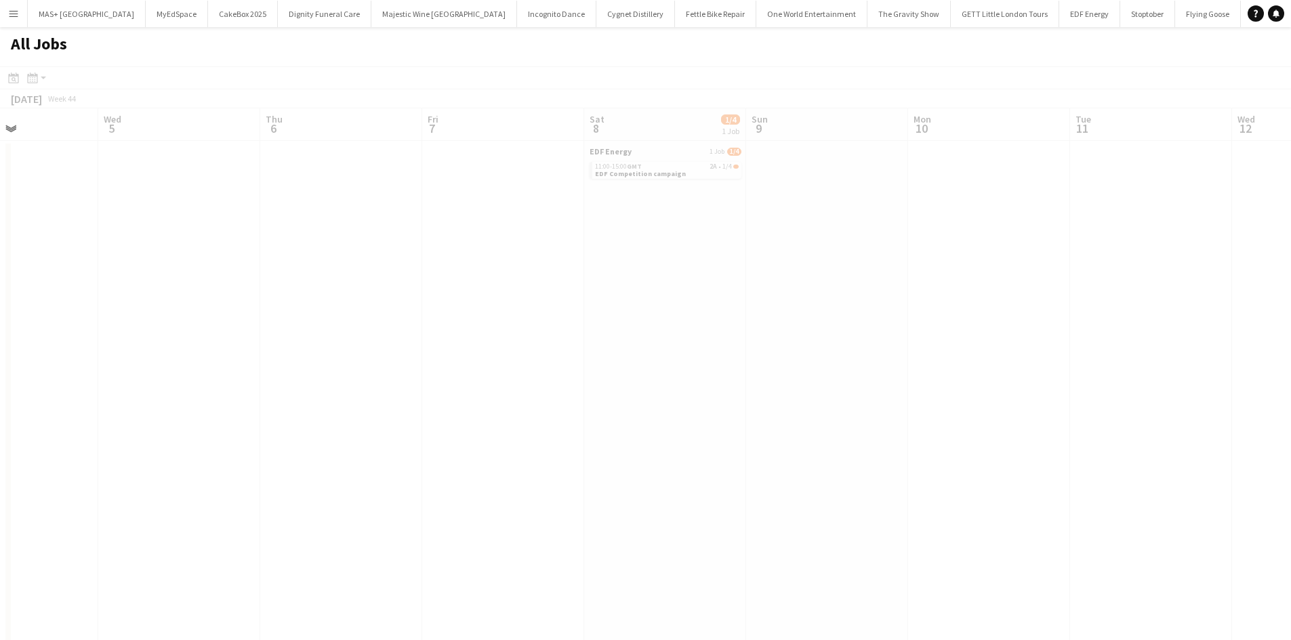
drag, startPoint x: 1101, startPoint y: 297, endPoint x: 724, endPoint y: 258, distance: 379.3
click at [661, 264] on app-calendar-viewport "Sun 2 Mon 3 Tue 4 Wed 5 Thu 6 Fri 7 Sat 8 1/4 1 Job Sun 9 Mon 10 Tue 11 Wed 12 …" at bounding box center [645, 593] width 1291 height 971
click at [655, 173] on span "EDF Competition campaign" at bounding box center [640, 173] width 91 height 9
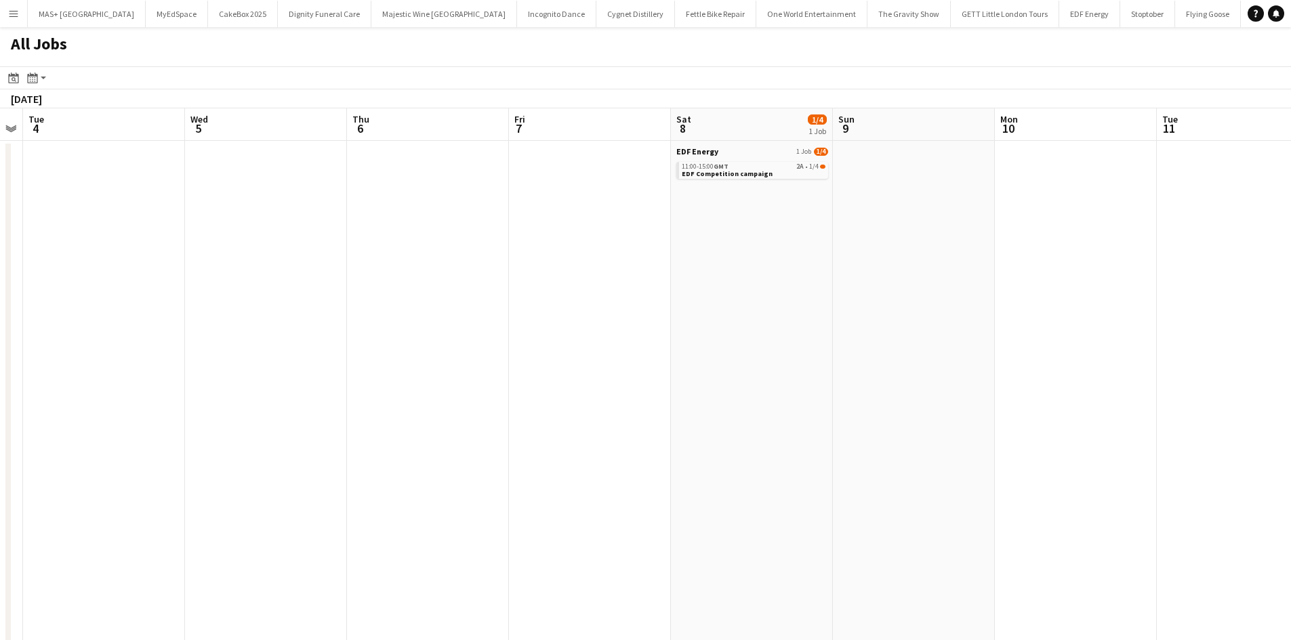
drag, startPoint x: 1084, startPoint y: 364, endPoint x: 1125, endPoint y: 340, distance: 47.6
click at [1145, 347] on app-calendar-viewport "Sun 2 Mon 3 Tue 4 Wed 5 Thu 6 Fri 7 Sat 8 1/4 1 Job Sun 9 Mon 10 Tue 11 Wed 12 …" at bounding box center [645, 593] width 1291 height 971
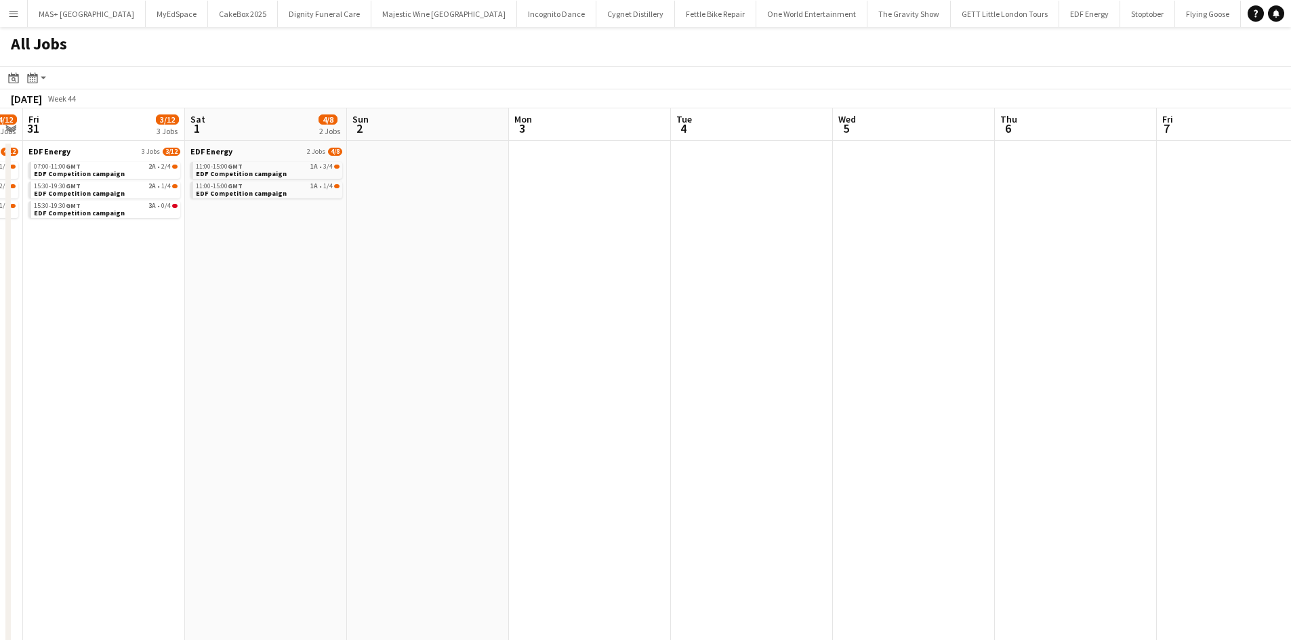
scroll to position [0, 402]
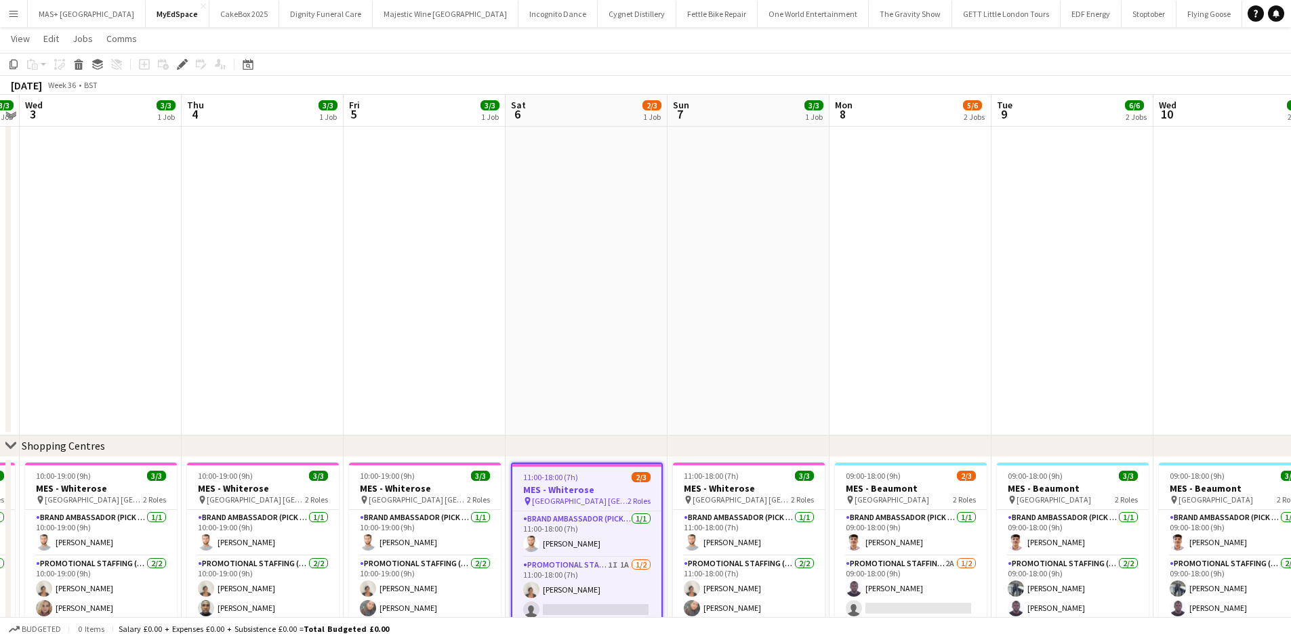
scroll to position [538, 0]
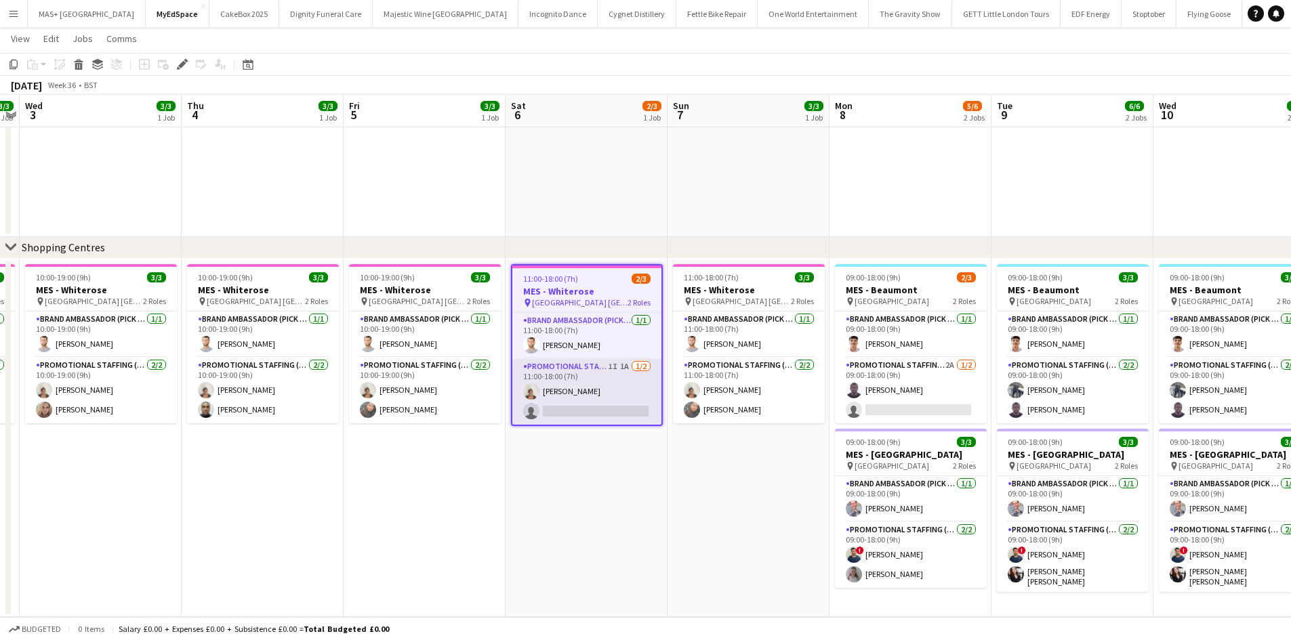
click at [592, 381] on app-card-role "Promotional Staffing (Brand Ambassadors) 1I 1A 1/2 11:00-18:00 (7h) Thandeka Ma…" at bounding box center [586, 392] width 149 height 66
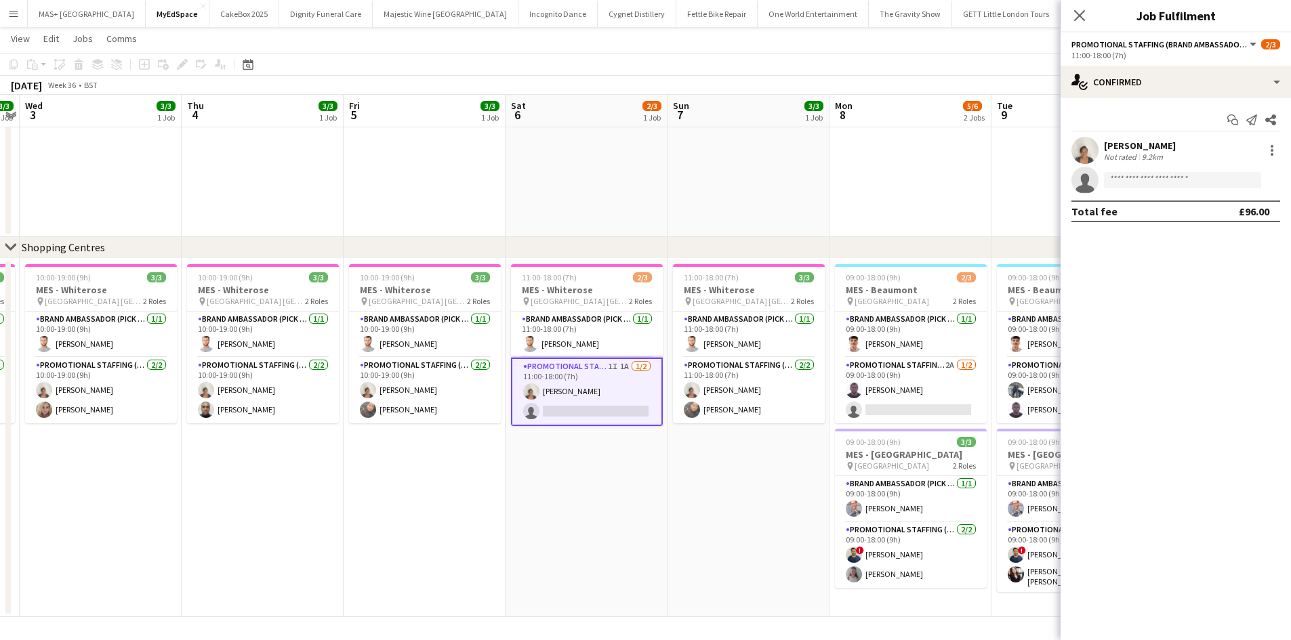
drag, startPoint x: 736, startPoint y: 242, endPoint x: 881, endPoint y: 78, distance: 218.4
click at [736, 237] on div "chevron-right Shopping Centres" at bounding box center [645, 248] width 1291 height 22
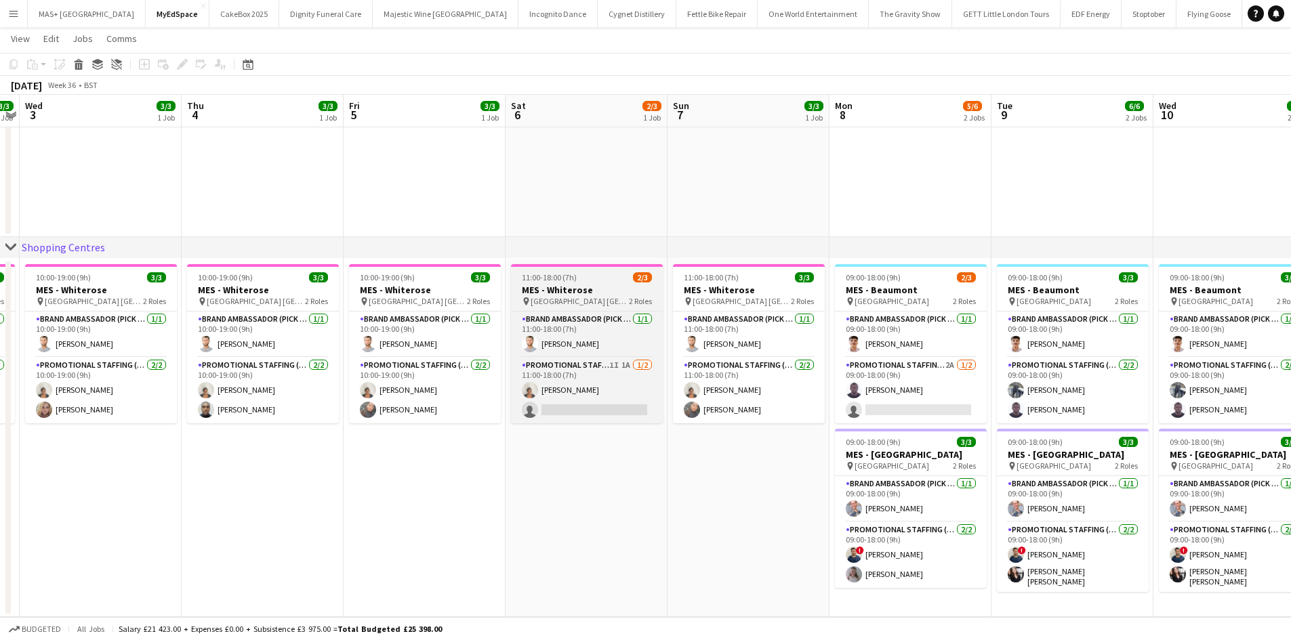
click at [568, 292] on h3 "MES - Whiterose" at bounding box center [587, 290] width 152 height 12
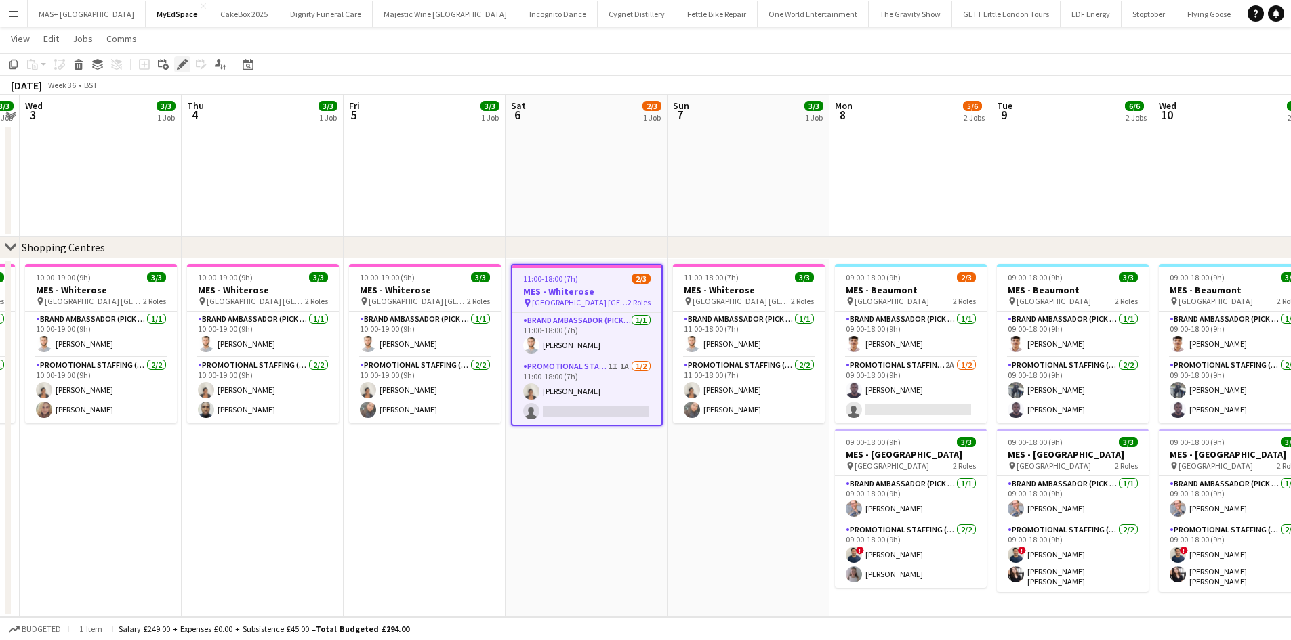
click at [186, 58] on div "Edit" at bounding box center [182, 64] width 16 height 16
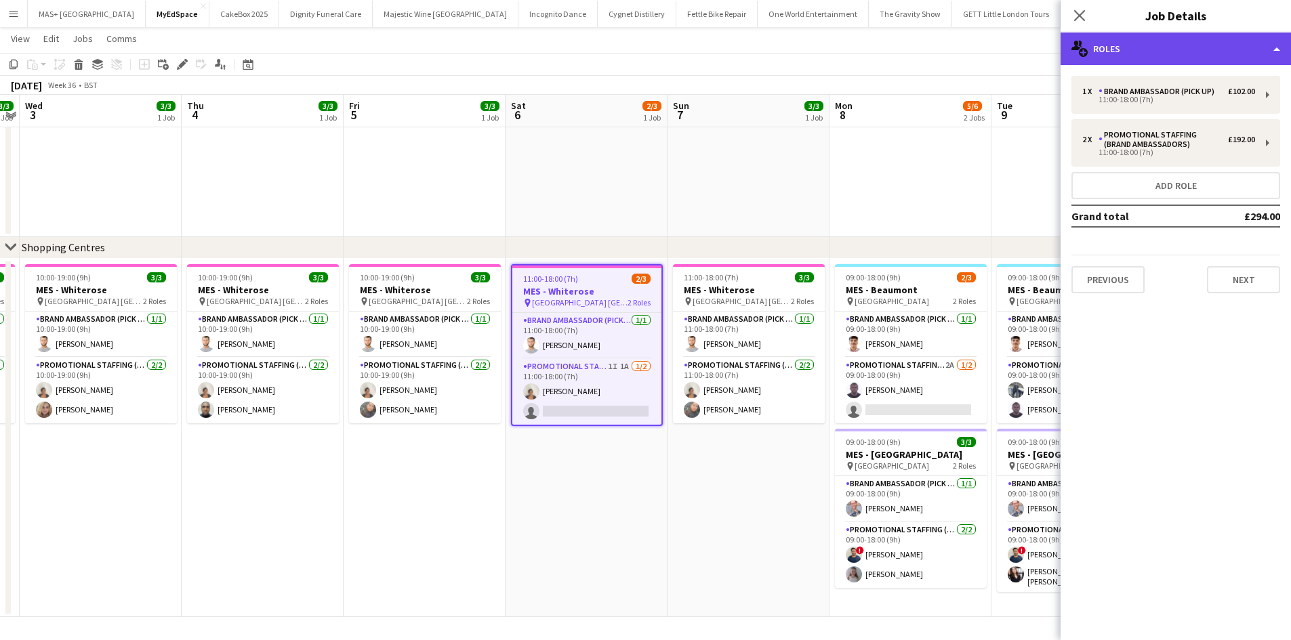
click at [1154, 45] on div "multiple-users-add Roles" at bounding box center [1175, 49] width 230 height 33
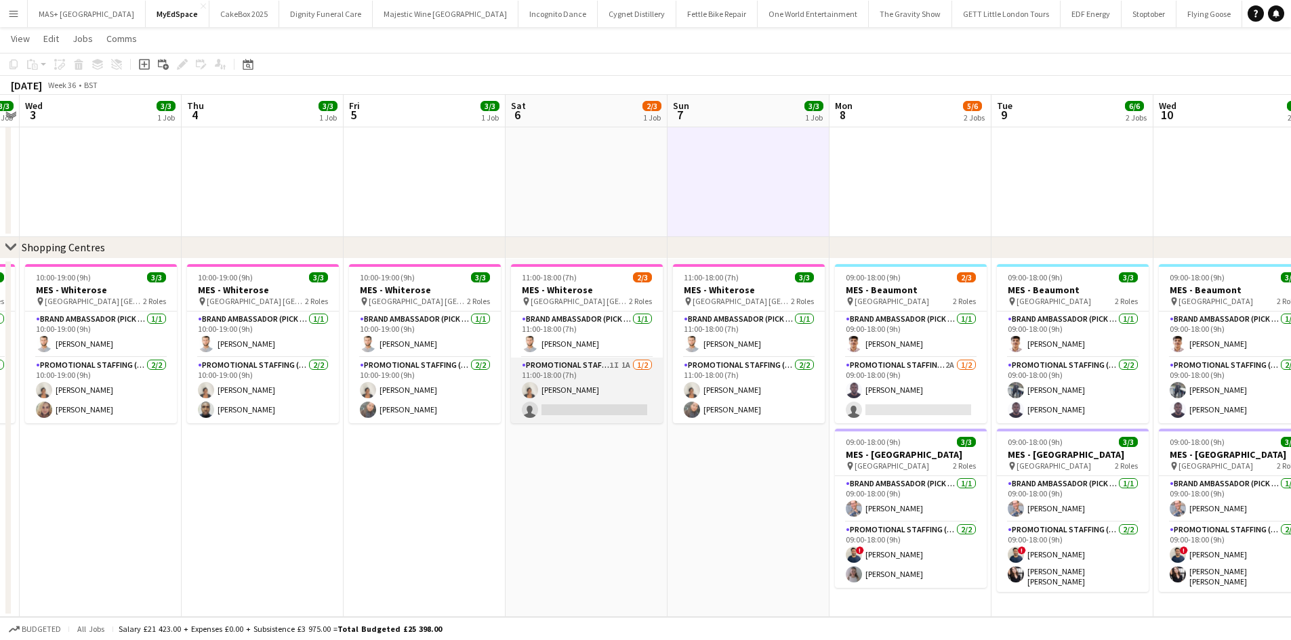
click at [566, 377] on app-card-role "Promotional Staffing (Brand Ambassadors) 1I 1A 1/2 11:00-18:00 (7h) Thandeka Ma…" at bounding box center [587, 391] width 152 height 66
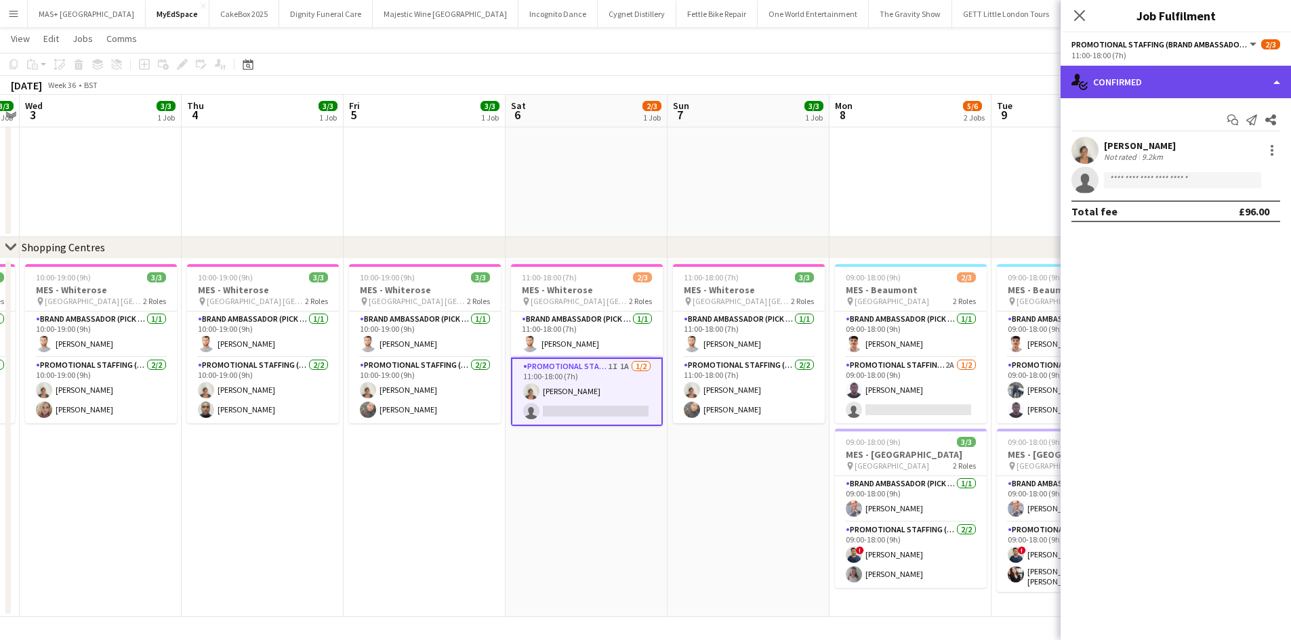
click at [1143, 83] on div "single-neutral-actions-check-2 Confirmed" at bounding box center [1175, 82] width 230 height 33
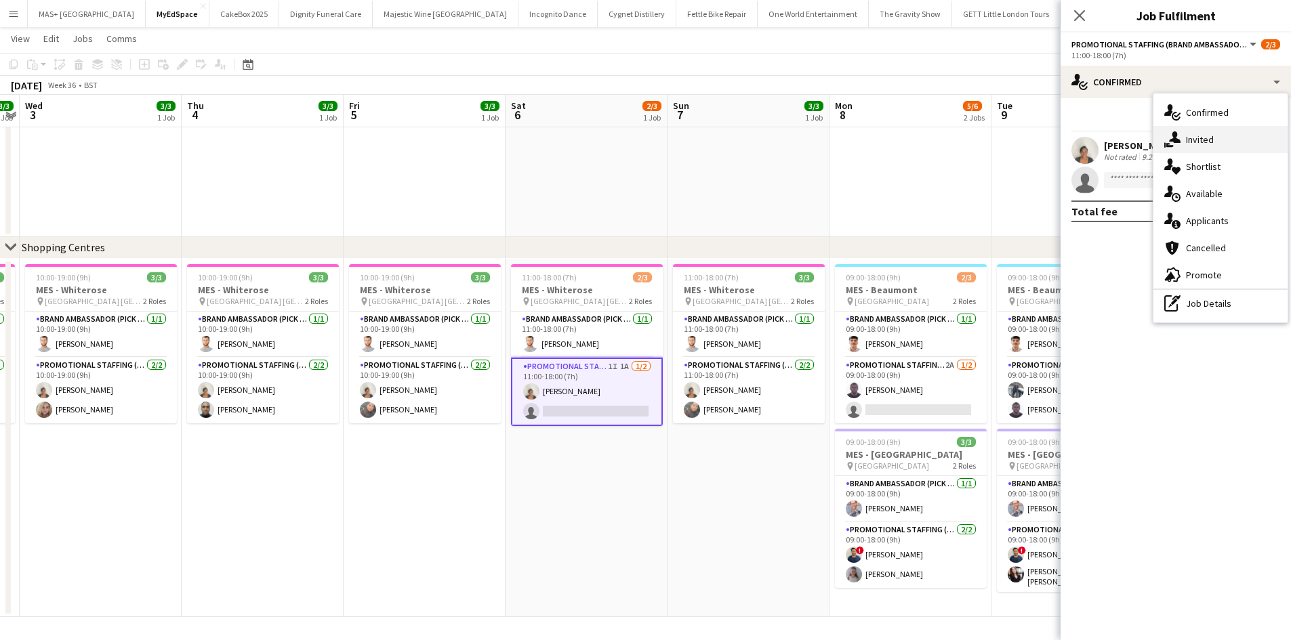
click at [1203, 138] on div "single-neutral-actions-share-1 Invited" at bounding box center [1220, 139] width 134 height 27
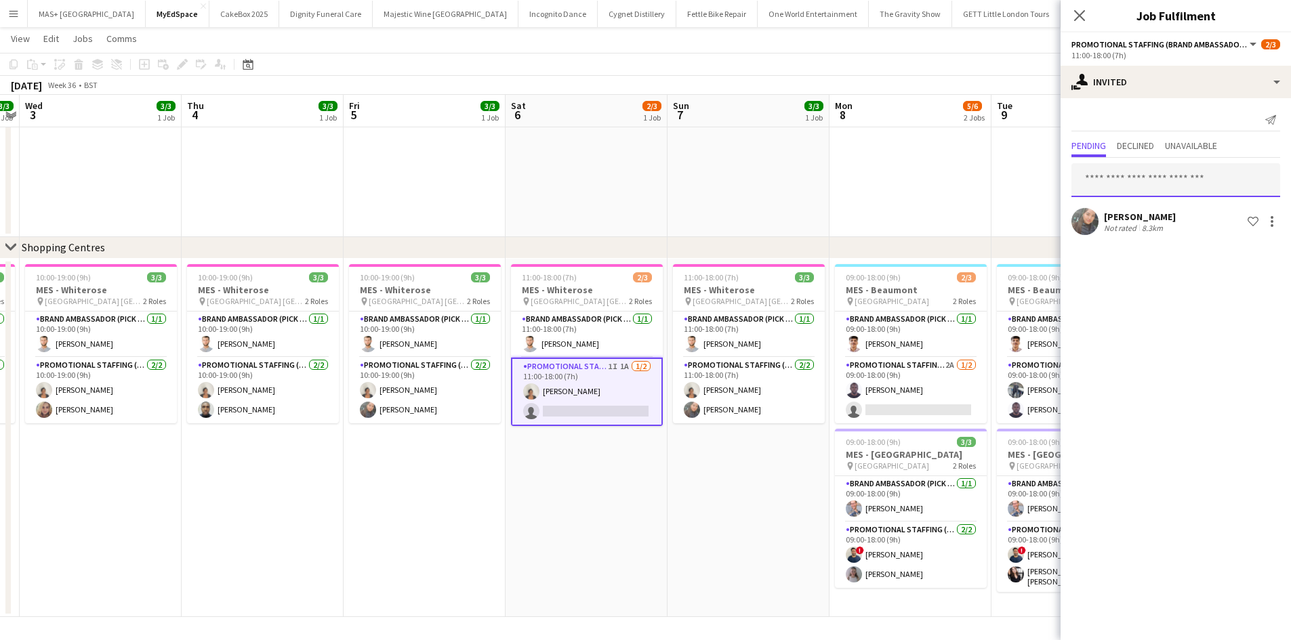
click at [1111, 173] on input "text" at bounding box center [1175, 180] width 209 height 34
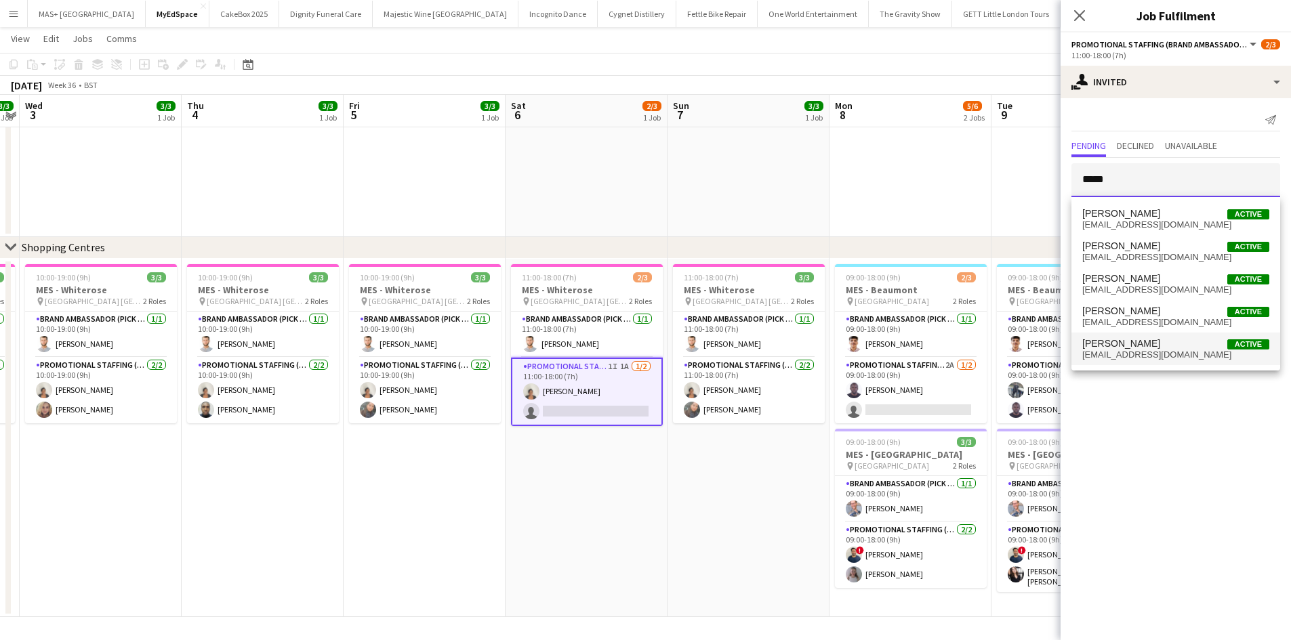
type input "*****"
click at [1174, 344] on span "Ellie Peacock Active" at bounding box center [1175, 344] width 187 height 12
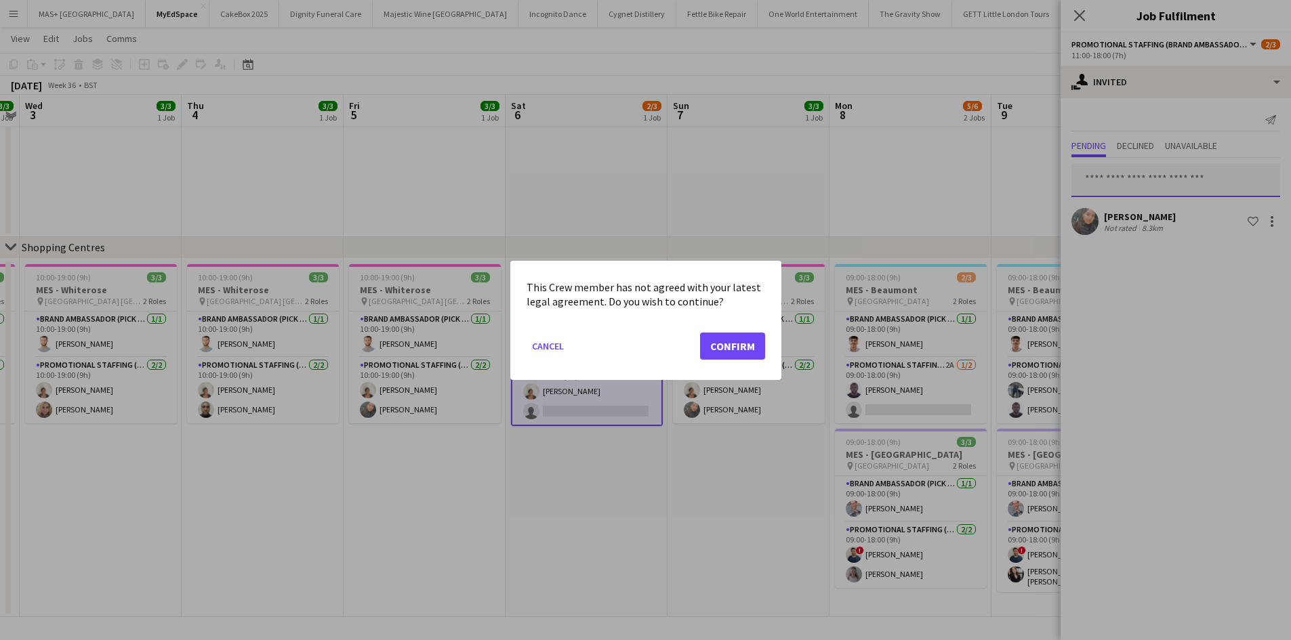
scroll to position [0, 0]
click at [732, 330] on mat-dialog-actions "Cancel Confirm" at bounding box center [645, 351] width 238 height 58
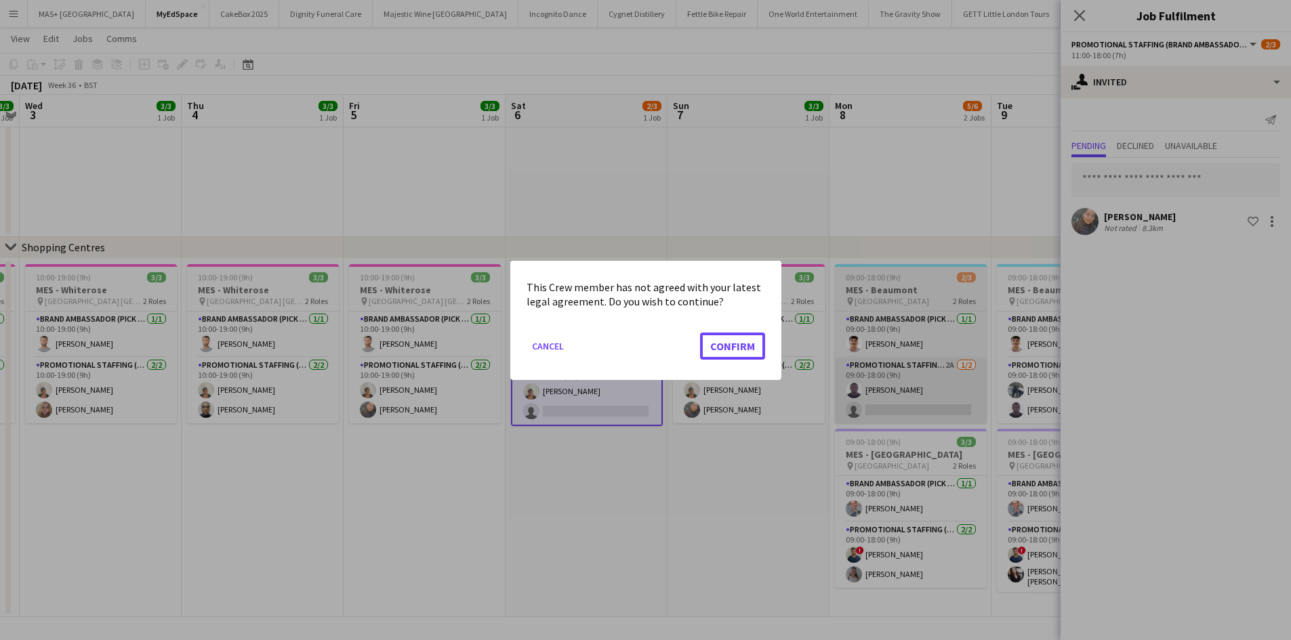
drag, startPoint x: 730, startPoint y: 341, endPoint x: 888, endPoint y: 402, distance: 169.2
click at [730, 340] on button "Confirm" at bounding box center [732, 345] width 65 height 27
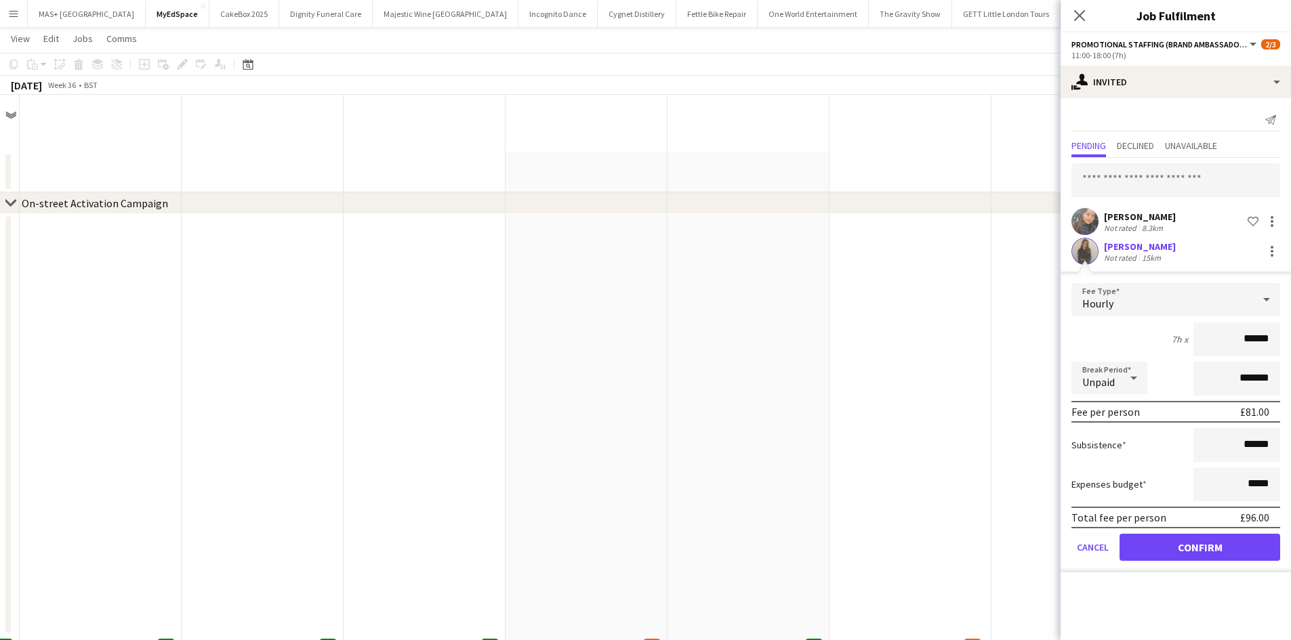
scroll to position [538, 0]
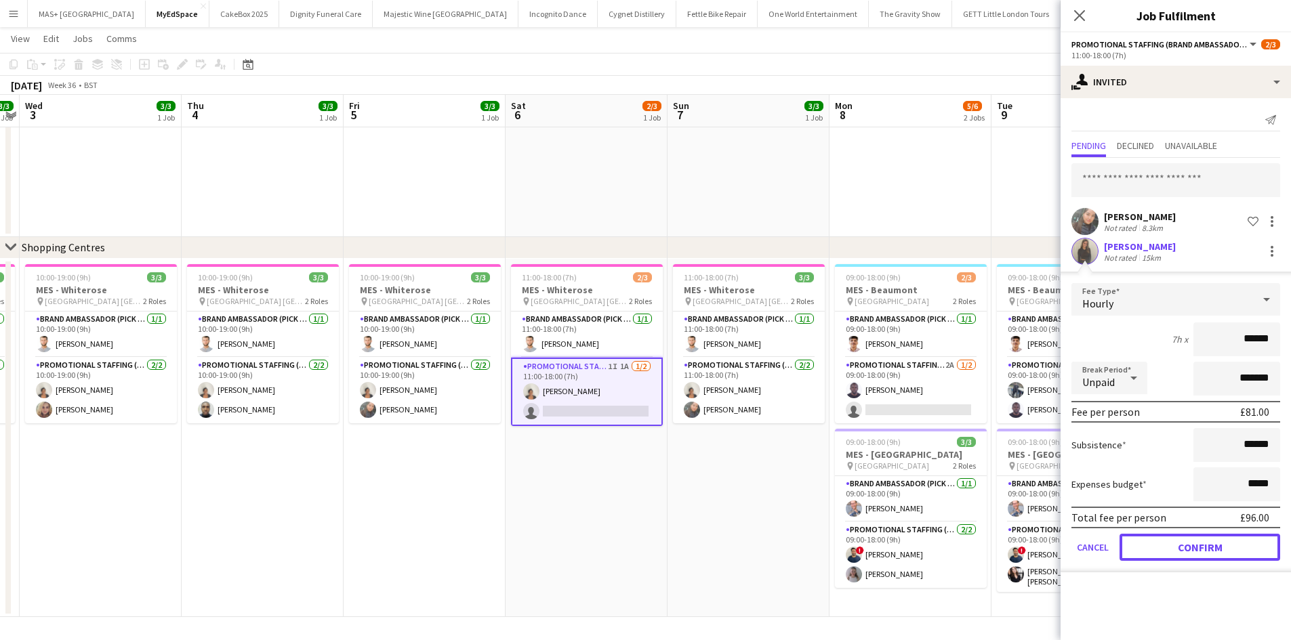
click at [1194, 544] on button "Confirm" at bounding box center [1199, 547] width 161 height 27
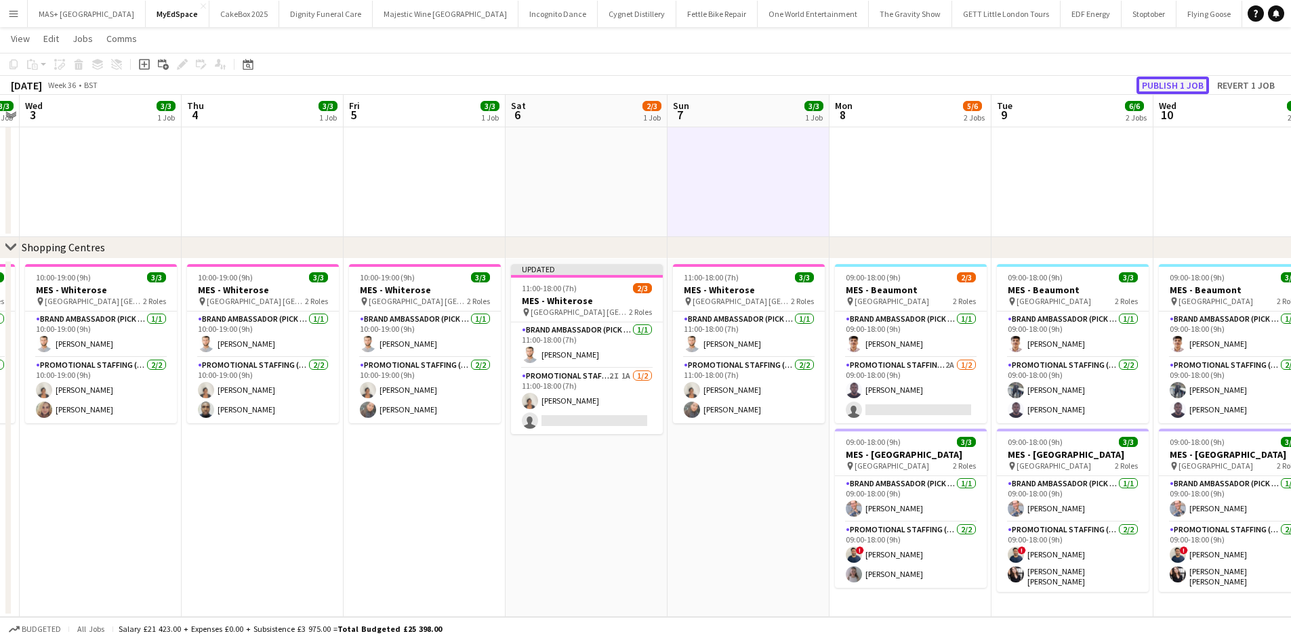
click at [1161, 86] on button "Publish 1 job" at bounding box center [1172, 86] width 72 height 18
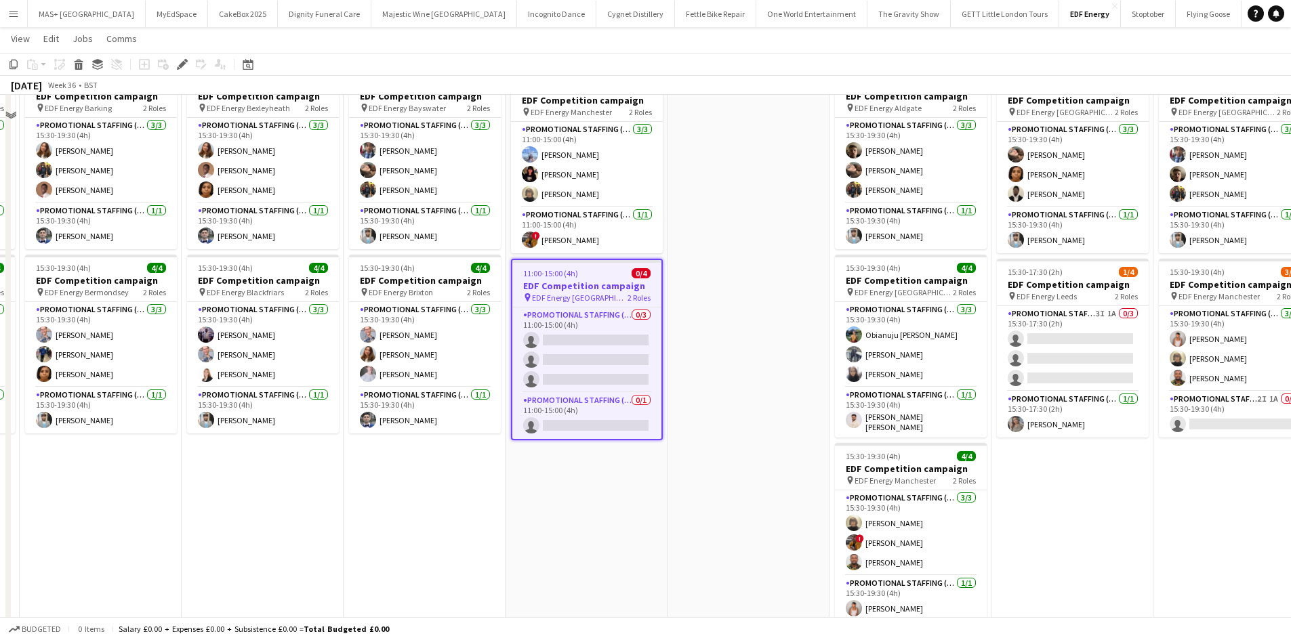
scroll to position [136, 0]
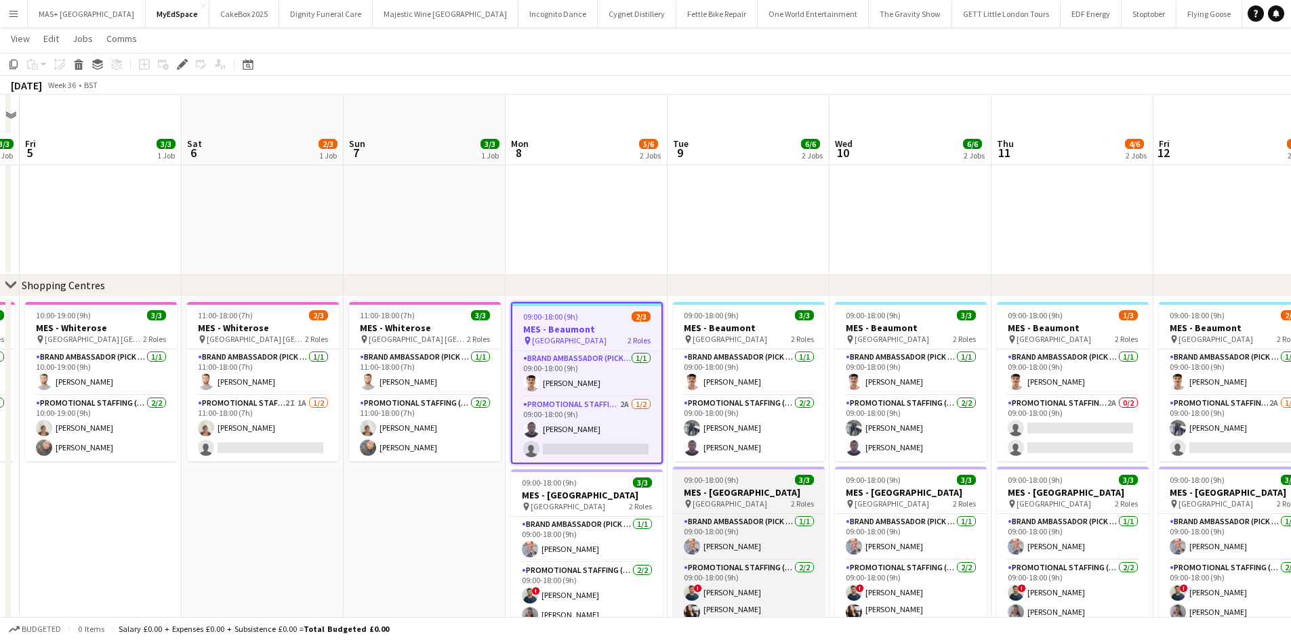
scroll to position [538, 0]
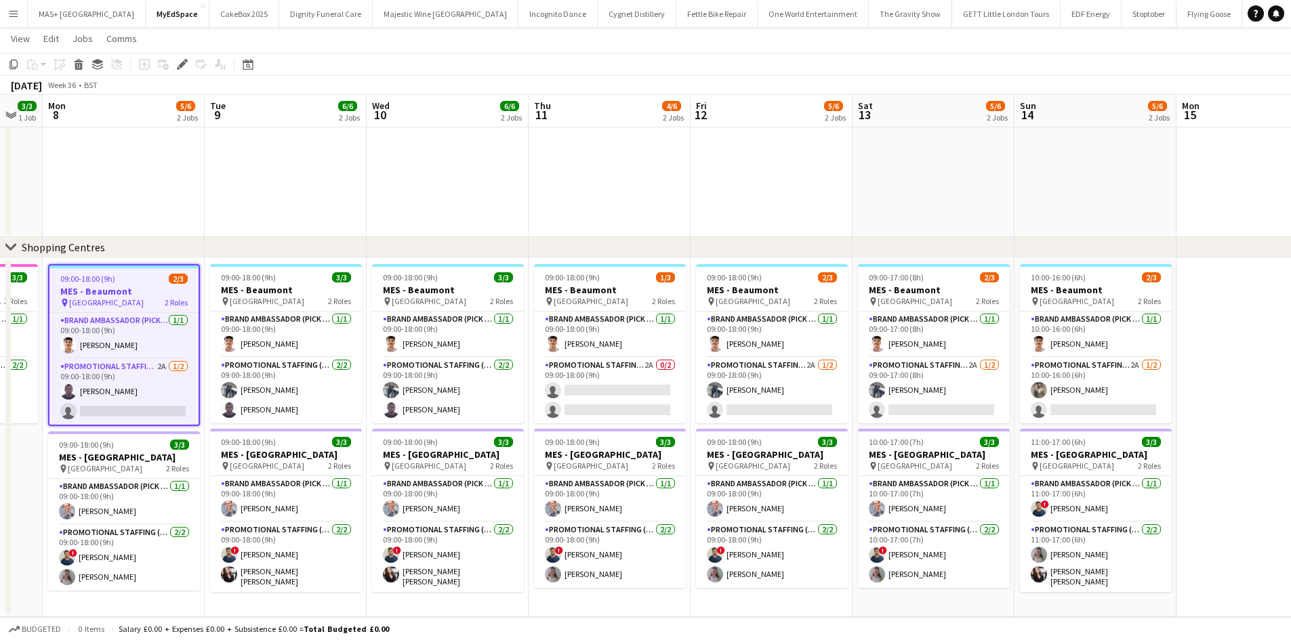
drag, startPoint x: 1105, startPoint y: 213, endPoint x: 641, endPoint y: 192, distance: 464.6
click at [642, 191] on app-calendar-viewport "Thu 4 3/3 1 Job Fri 5 3/3 1 Job Sat 6 2/3 1 Job Sun 7 3/3 1 Job Mon 8 5/6 2 Job…" at bounding box center [645, 66] width 1291 height 1102
click at [781, 369] on app-card-role "Promotional Staffing (Brand Ambassadors) 2A 1/2 09:00-18:00 (9h) Saif Hassan si…" at bounding box center [771, 391] width 152 height 66
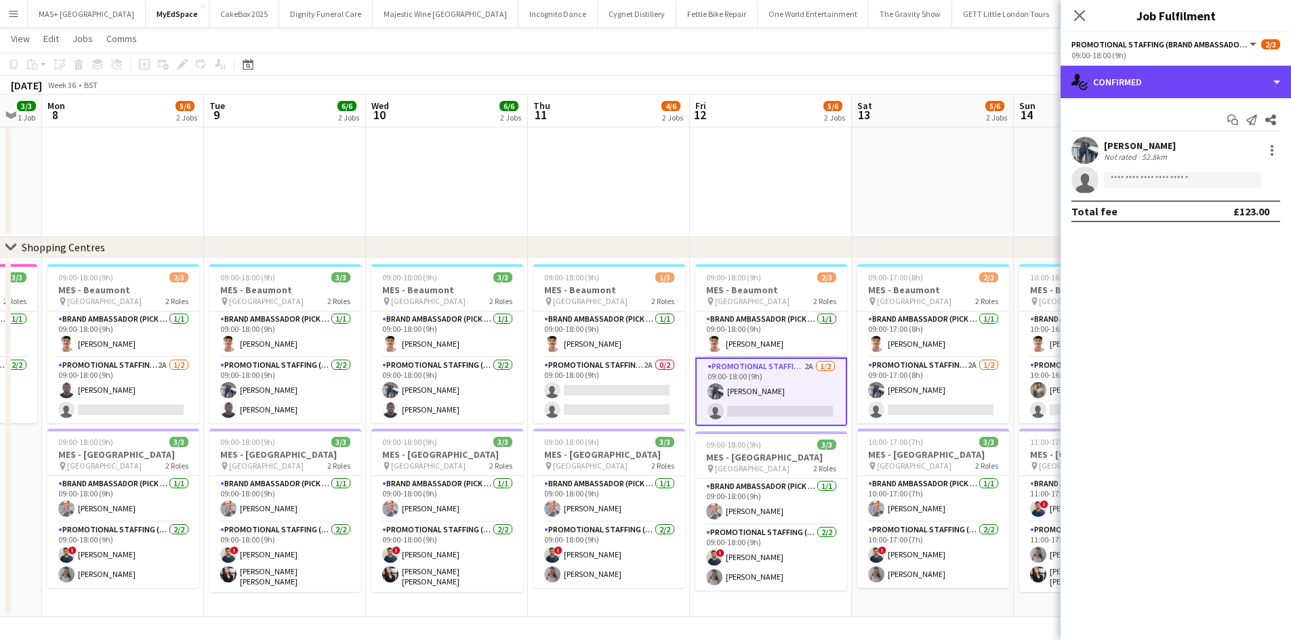
click at [1173, 75] on div "single-neutral-actions-check-2 Confirmed" at bounding box center [1175, 82] width 230 height 33
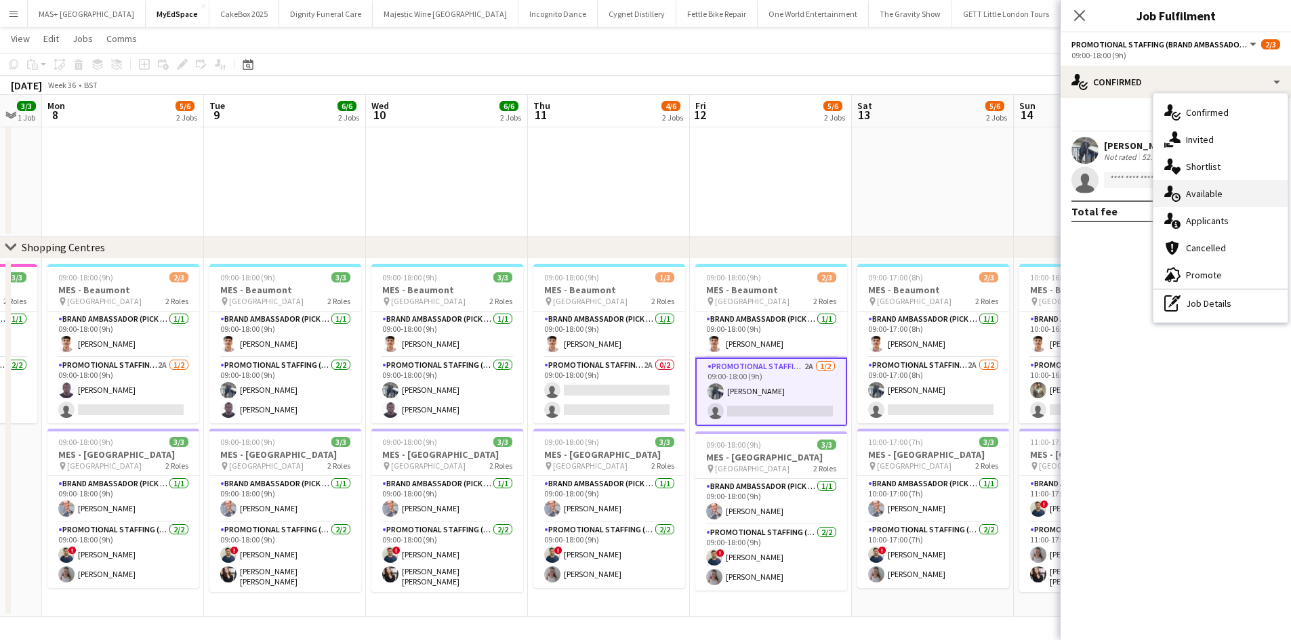
click at [1197, 195] on div "single-neutral-actions-upload Available" at bounding box center [1220, 193] width 134 height 27
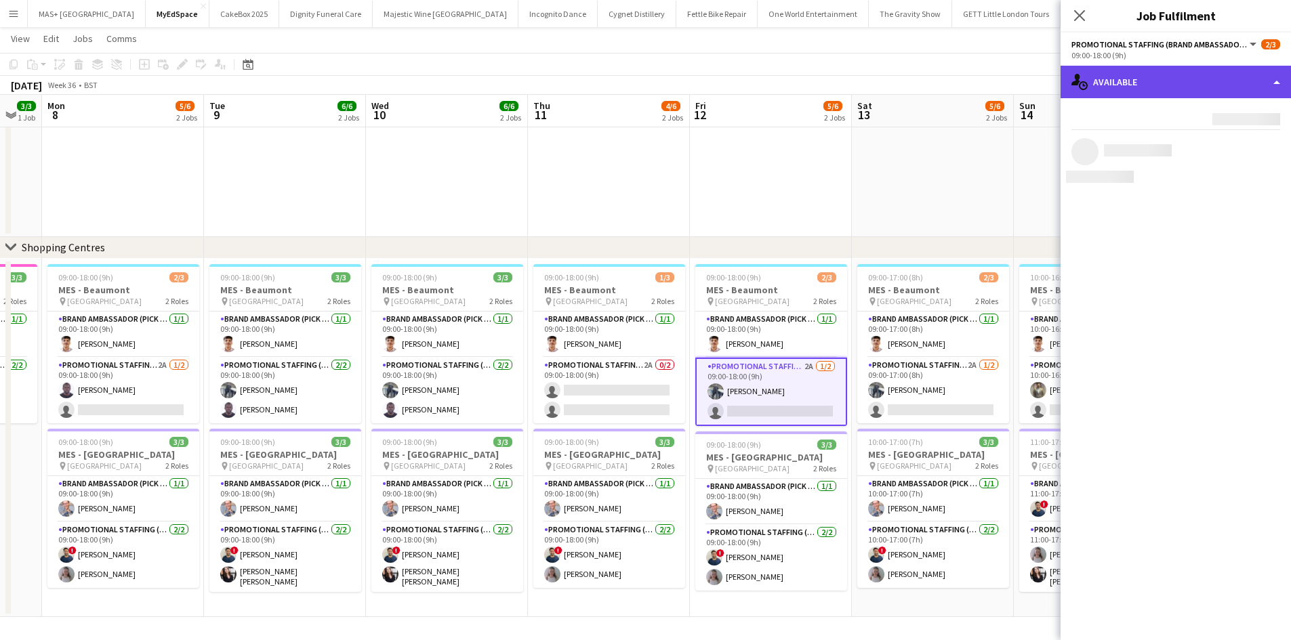
click at [1164, 73] on div "single-neutral-actions-upload Available" at bounding box center [1175, 82] width 230 height 33
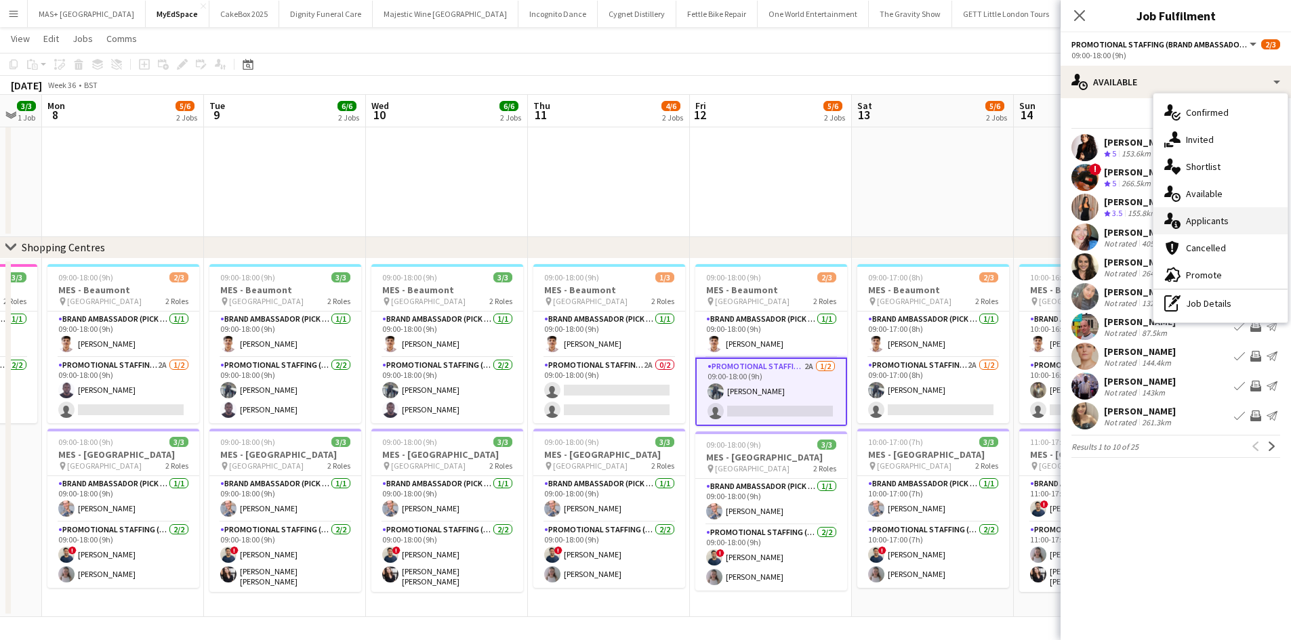
click at [1213, 220] on div "single-neutral-actions-information Applicants" at bounding box center [1220, 220] width 134 height 27
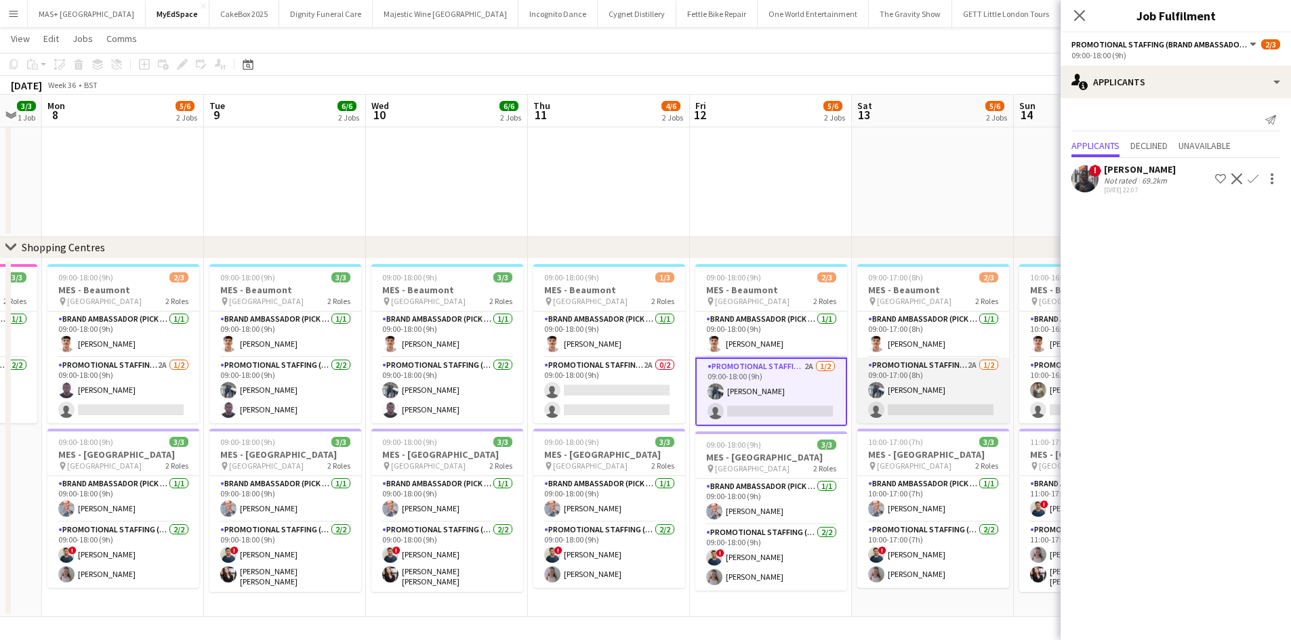
click at [913, 377] on app-card-role "Promotional Staffing (Brand Ambassadors) 2A 1/2 09:00-17:00 (8h) Saif Hassan si…" at bounding box center [933, 391] width 152 height 66
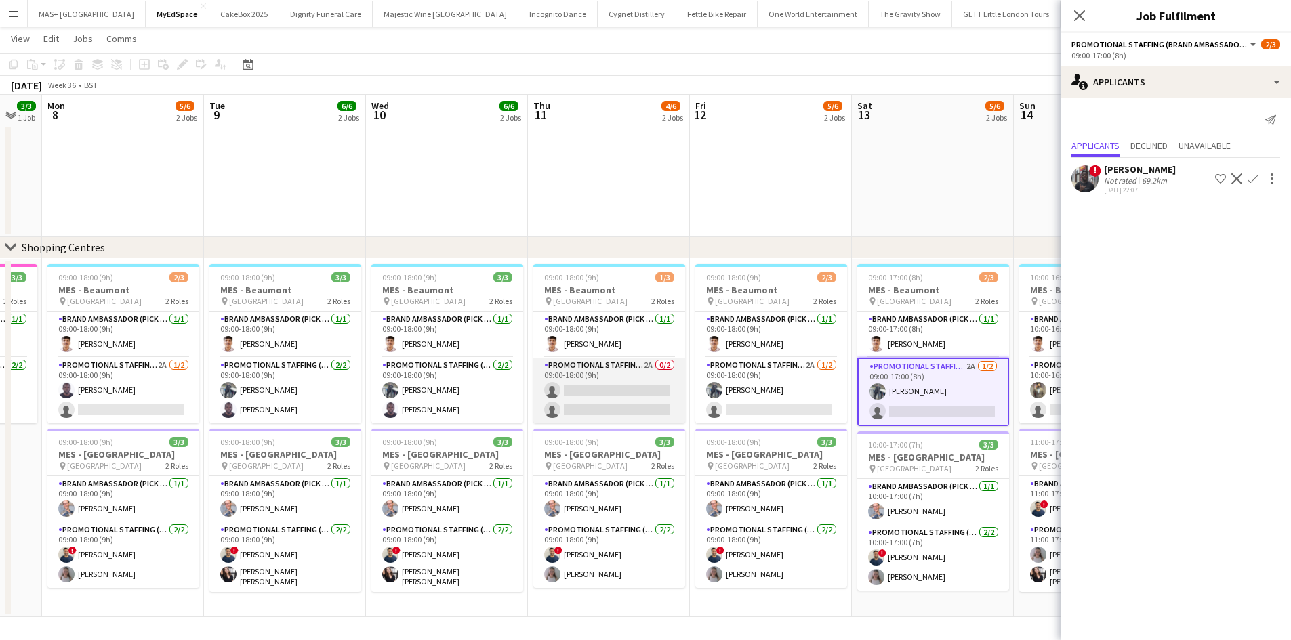
click at [610, 365] on app-card-role "Promotional Staffing (Brand Ambassadors) 2A 0/2 09:00-18:00 (9h) single-neutral…" at bounding box center [609, 391] width 152 height 66
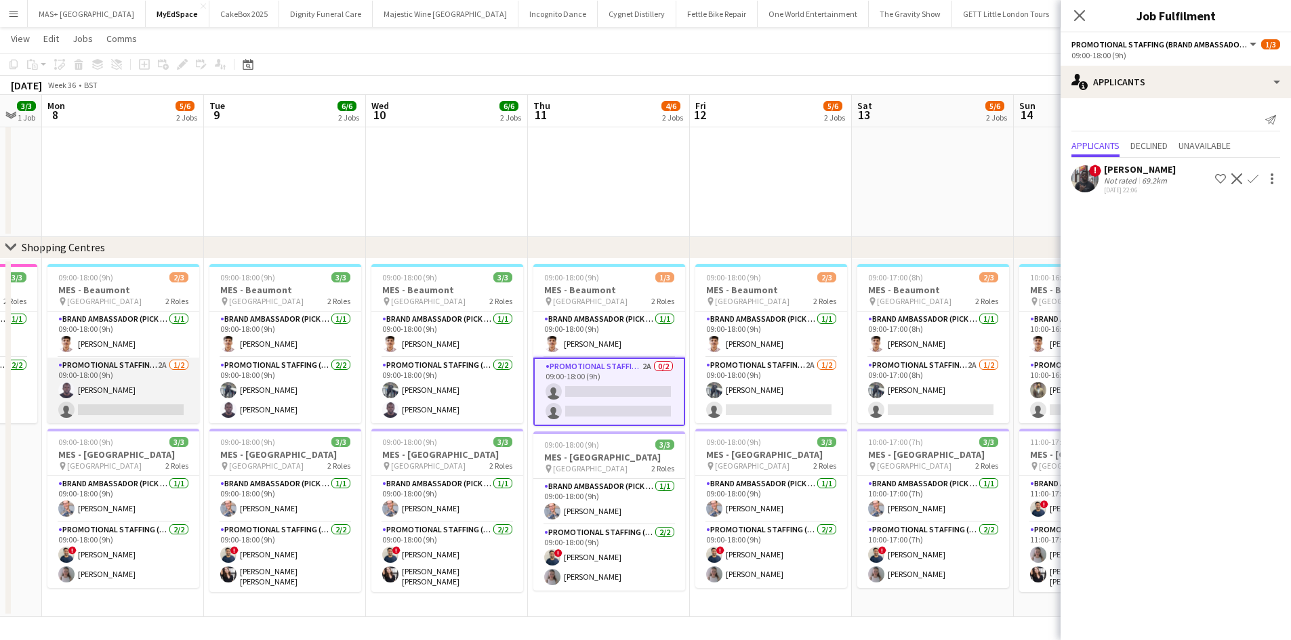
click at [159, 364] on app-card-role "Promotional Staffing (Brand Ambassadors) 2A 1/2 09:00-18:00 (9h) Edesiri Akpovw…" at bounding box center [123, 391] width 152 height 66
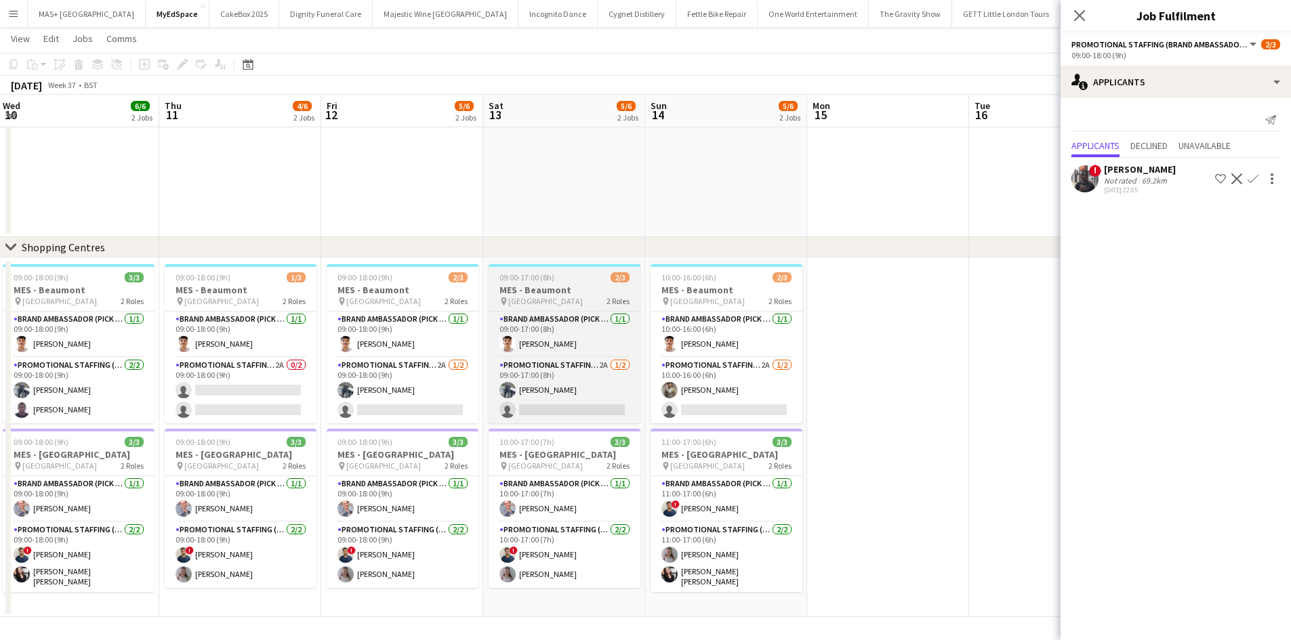
drag, startPoint x: 772, startPoint y: 190, endPoint x: 533, endPoint y: 276, distance: 253.8
click at [412, 217] on app-calendar-viewport "Sat 6 2/3 1 Job Sun 7 3/3 1 Job Mon 8 5/6 2 Jobs Tue 9 6/6 2 Jobs Wed 10 6/6 2 …" at bounding box center [645, 66] width 1291 height 1102
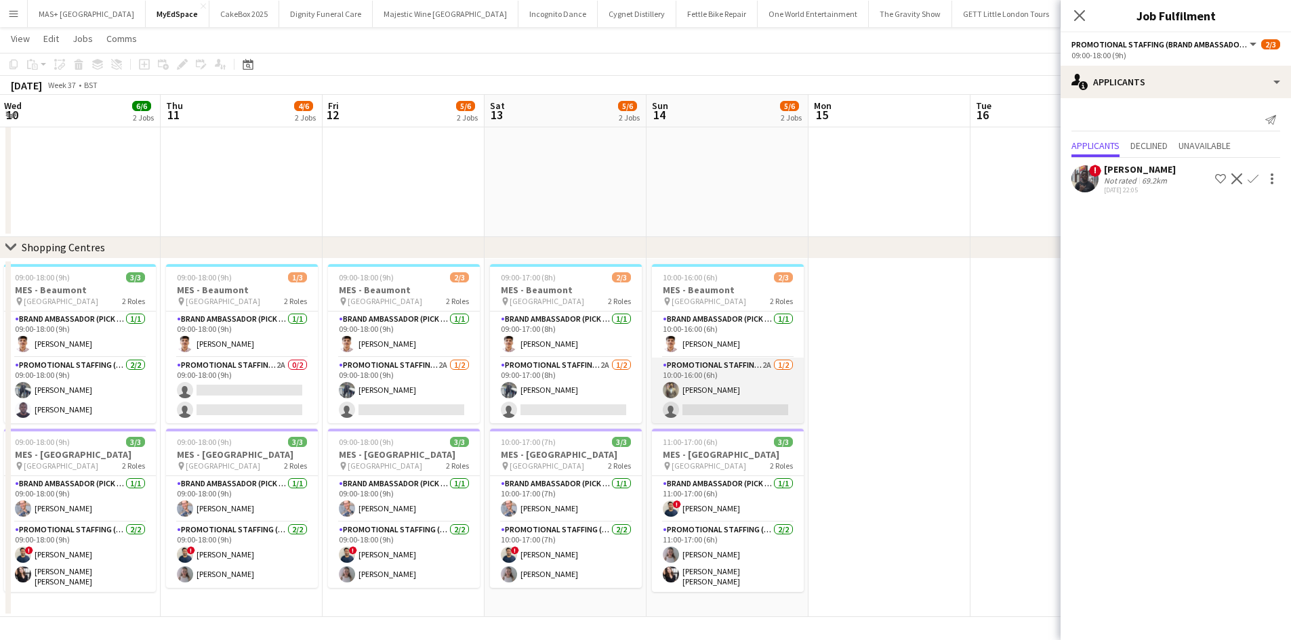
click at [732, 394] on app-card-role "Promotional Staffing (Brand Ambassadors) 2A 1/2 10:00-16:00 (6h) Syed Shah sing…" at bounding box center [728, 391] width 152 height 66
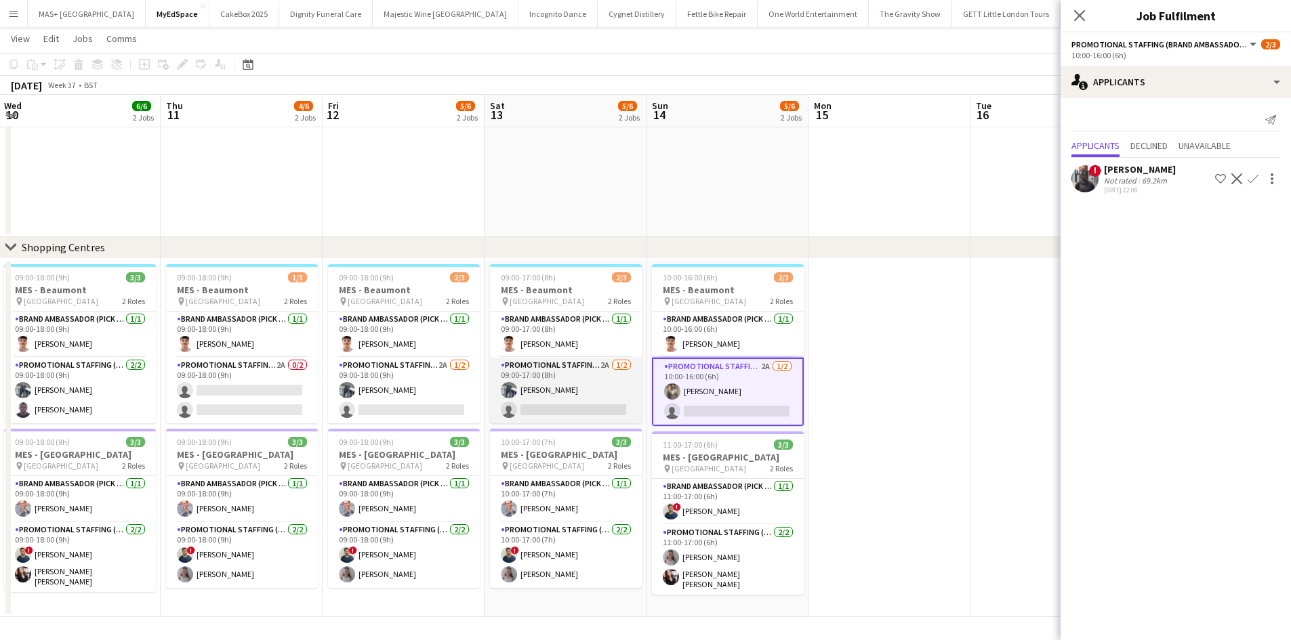
click at [554, 386] on app-card-role "Promotional Staffing (Brand Ambassadors) 2A 1/2 09:00-17:00 (8h) Saif Hassan si…" at bounding box center [566, 391] width 152 height 66
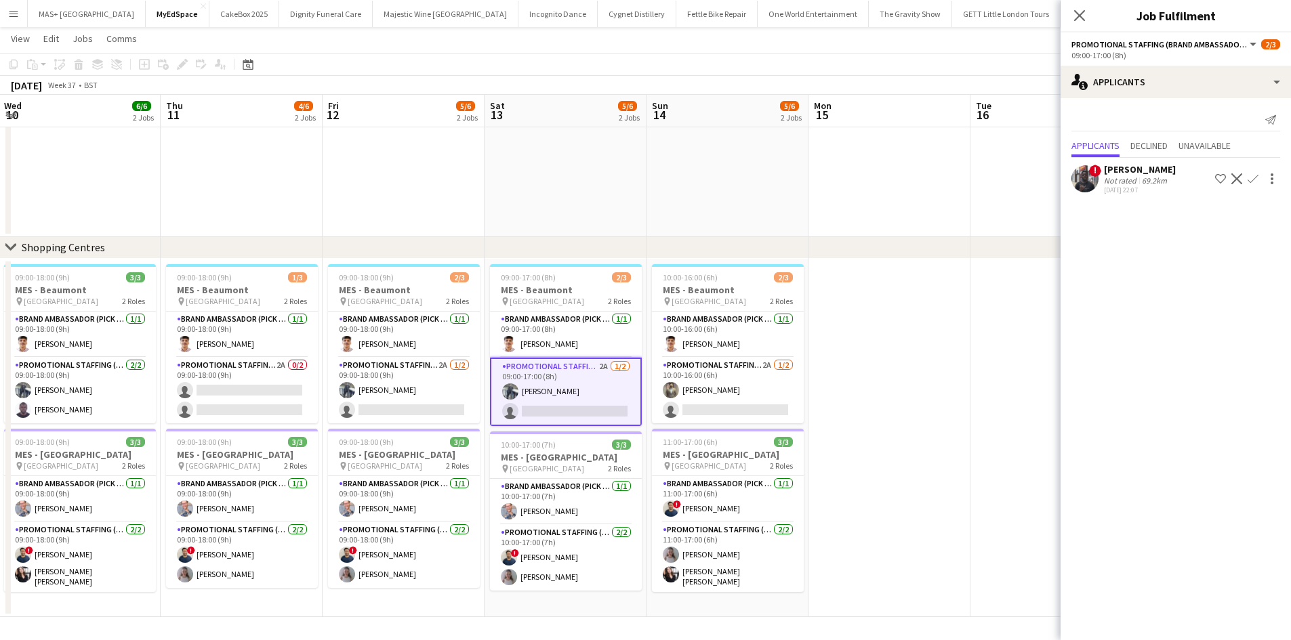
click at [917, 350] on app-date-cell at bounding box center [889, 438] width 162 height 358
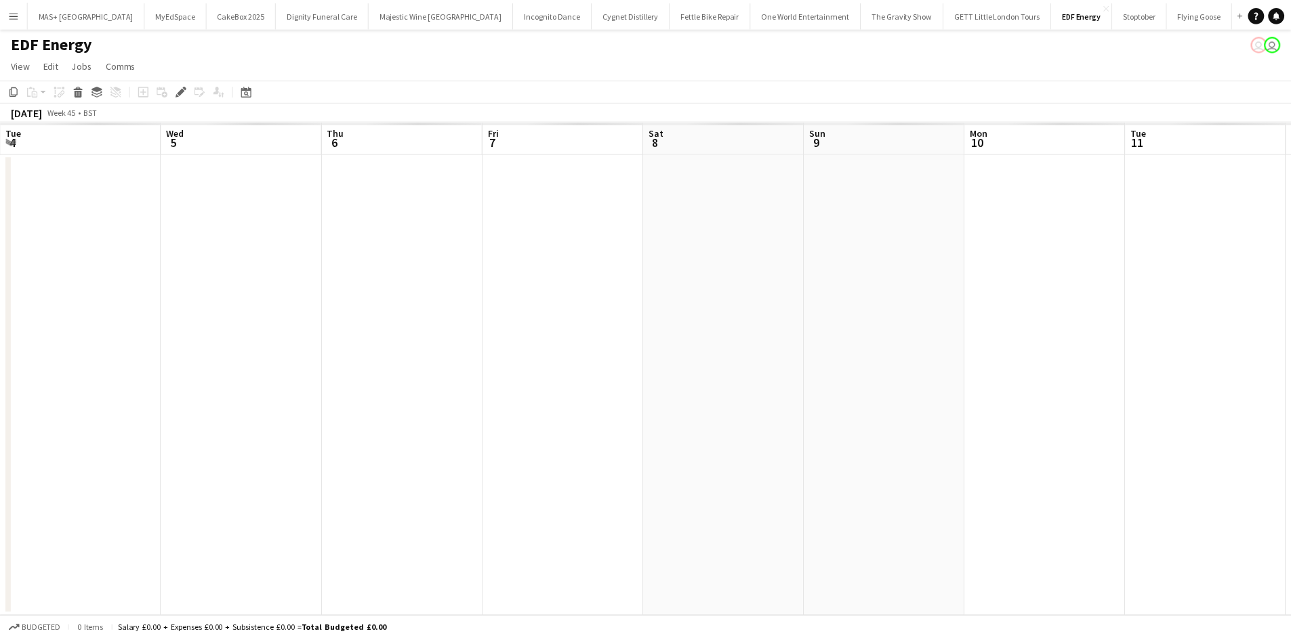
scroll to position [0, 466]
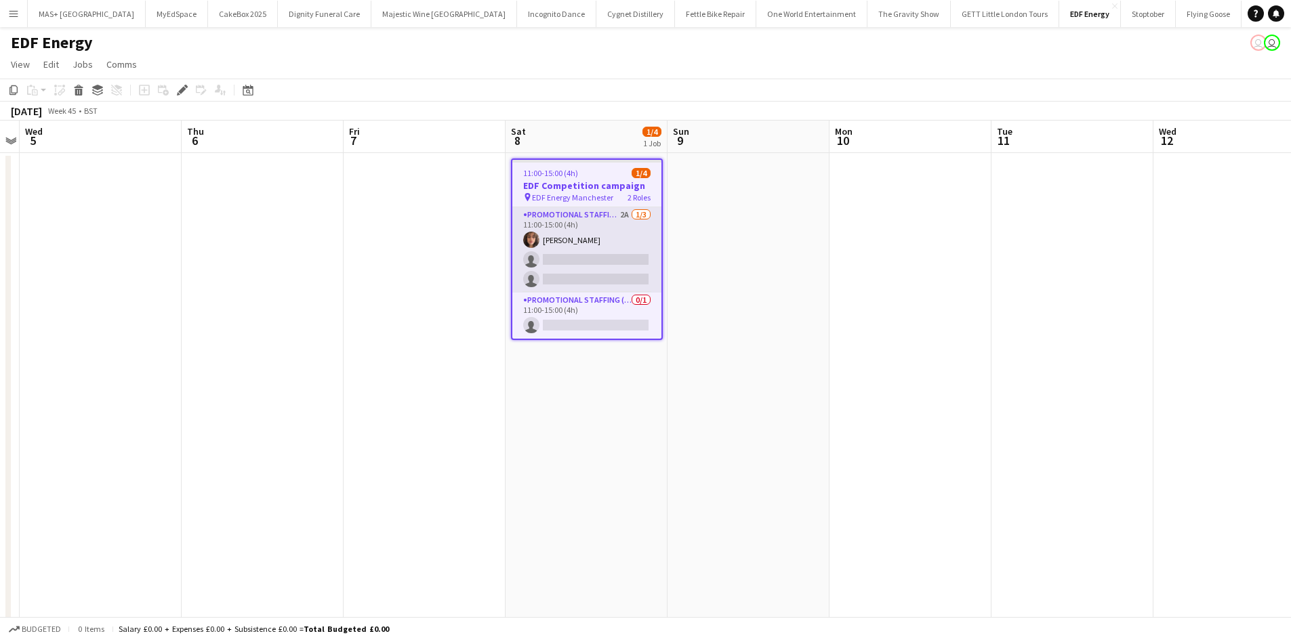
click at [587, 228] on app-card-role "Promotional Staffing (Flyering Staff) 2A [DATE] 11:00-15:00 (4h) [PERSON_NAME] …" at bounding box center [586, 249] width 149 height 85
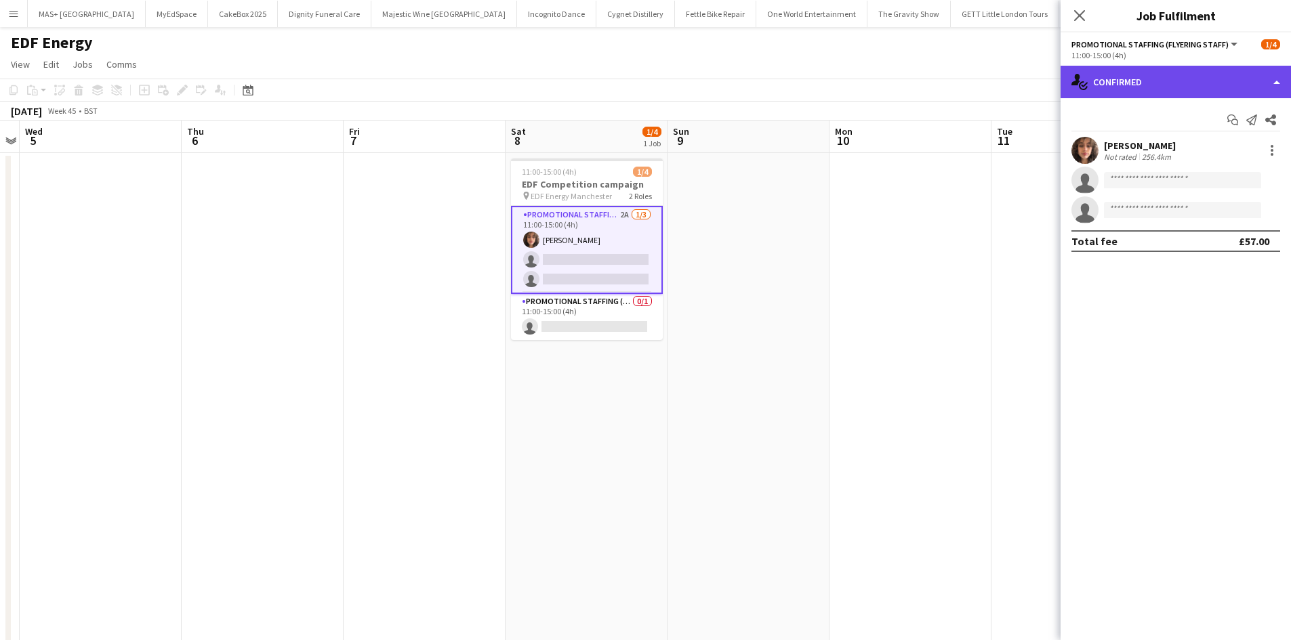
click at [1167, 89] on div "single-neutral-actions-check-2 Confirmed" at bounding box center [1175, 82] width 230 height 33
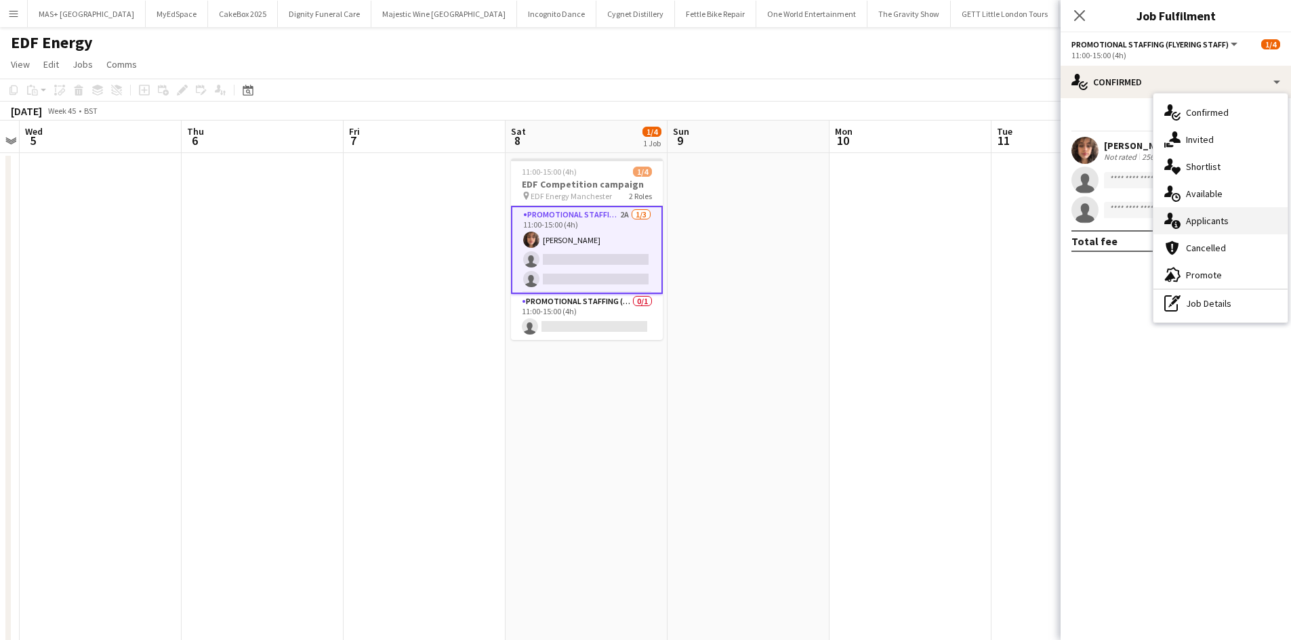
click at [1222, 217] on div "single-neutral-actions-information Applicants" at bounding box center [1220, 220] width 134 height 27
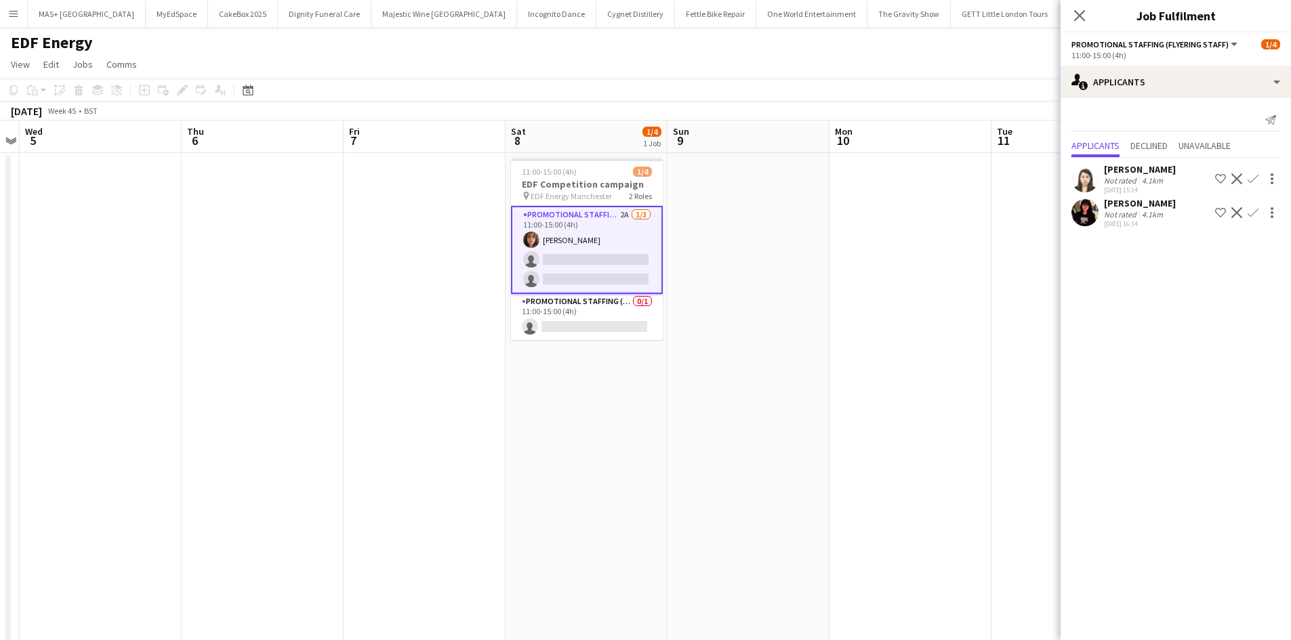
click at [1178, 220] on div "[PERSON_NAME] Not rated 4.1km [DATE] 16:34 Shortlist crew Decline Confirm" at bounding box center [1175, 212] width 230 height 31
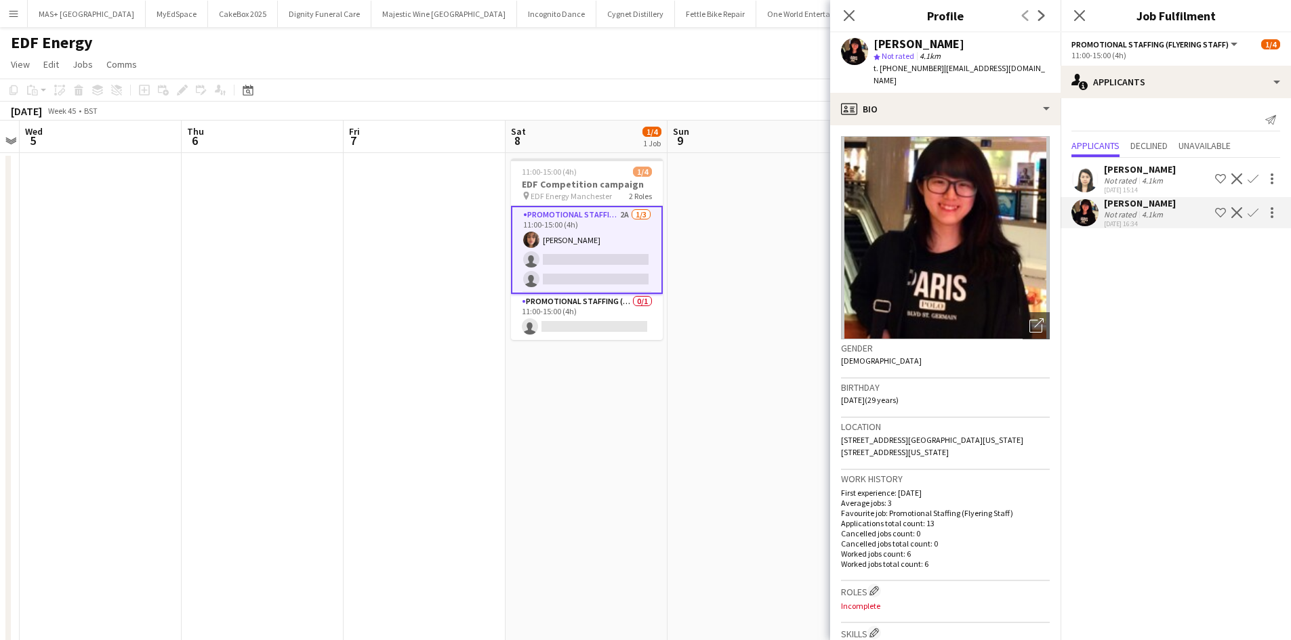
click at [1138, 172] on div "[PERSON_NAME]" at bounding box center [1140, 169] width 72 height 12
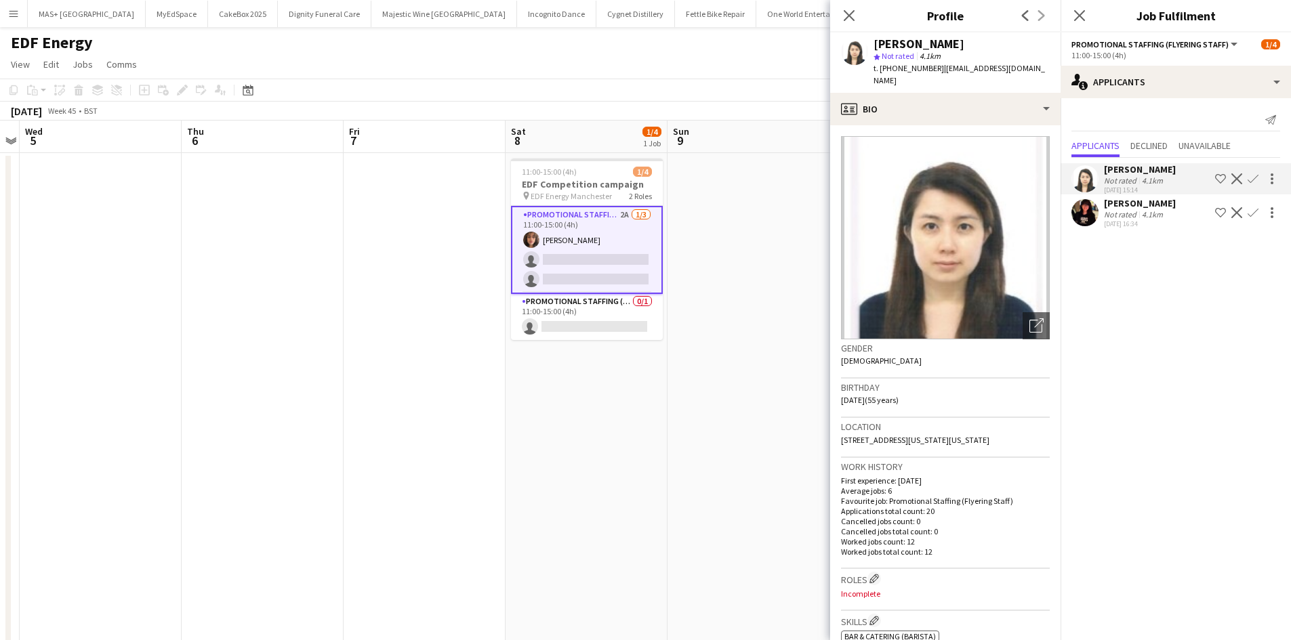
click at [1252, 175] on app-icon "Confirm" at bounding box center [1252, 178] width 11 height 11
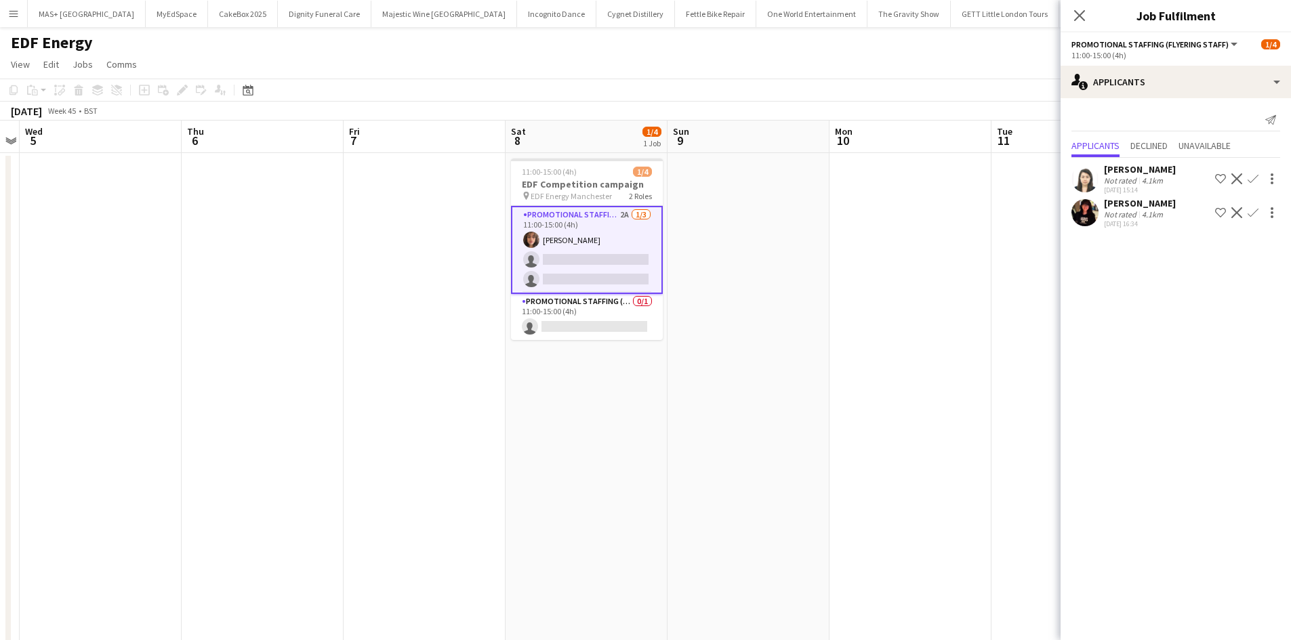
click at [1253, 182] on app-icon "Confirm" at bounding box center [1252, 178] width 11 height 11
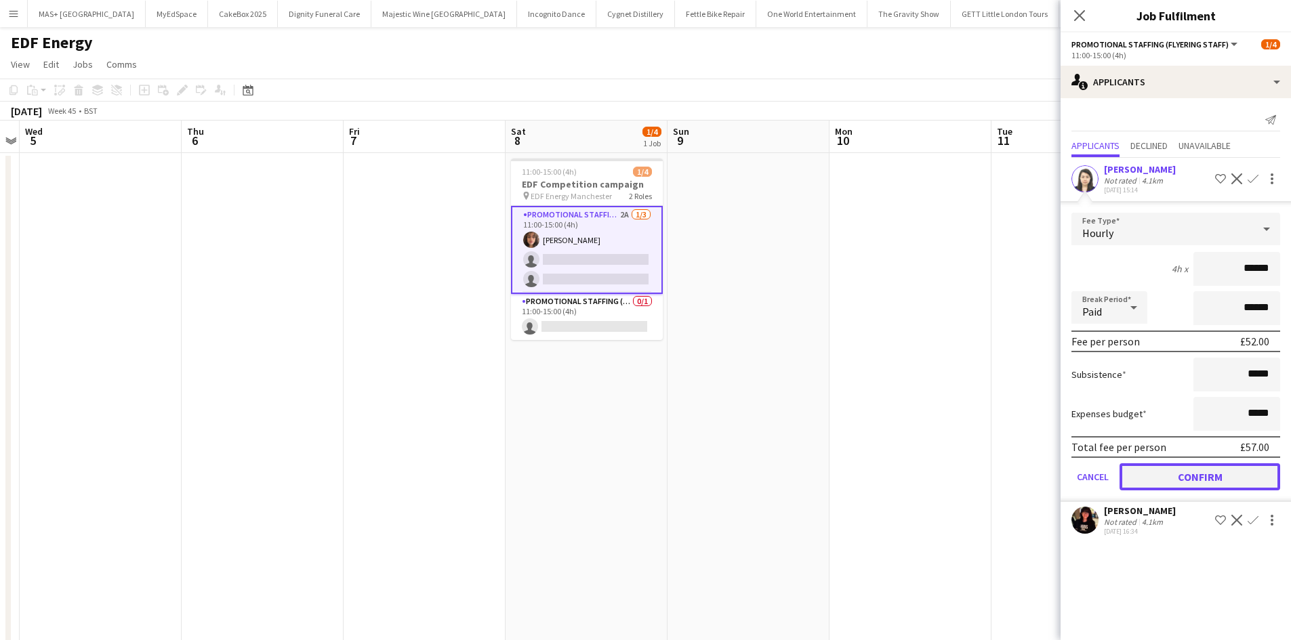
click at [1198, 480] on button "Confirm" at bounding box center [1199, 476] width 161 height 27
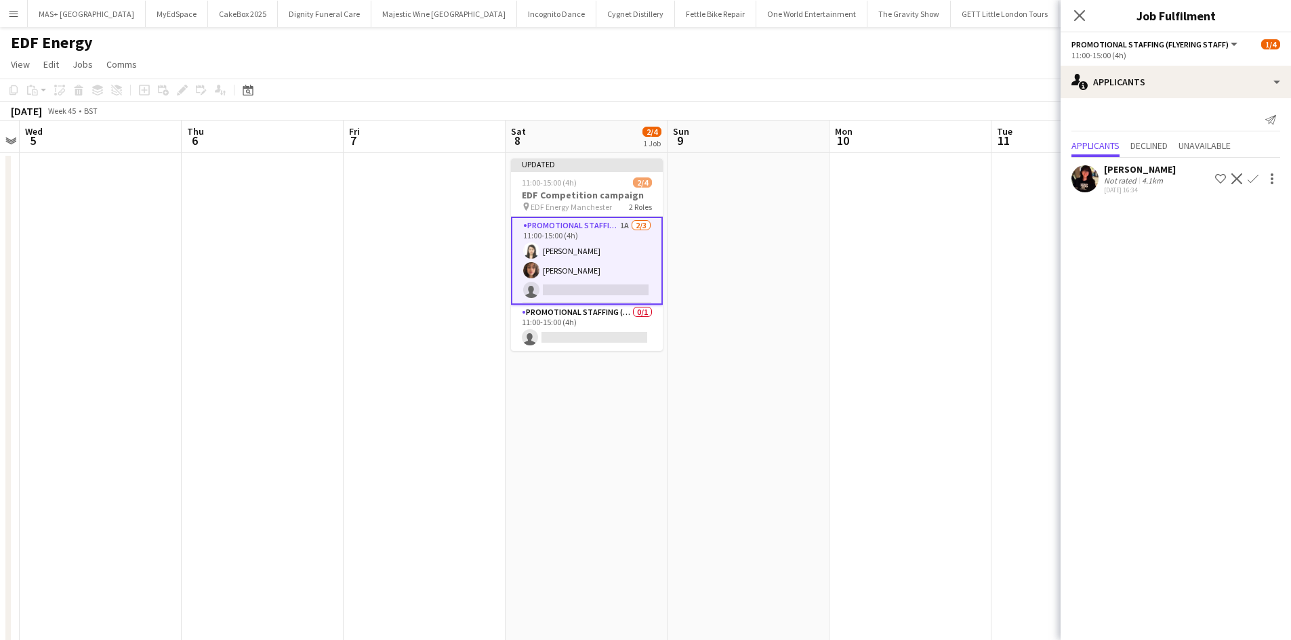
click at [825, 371] on app-date-cell at bounding box center [748, 463] width 162 height 620
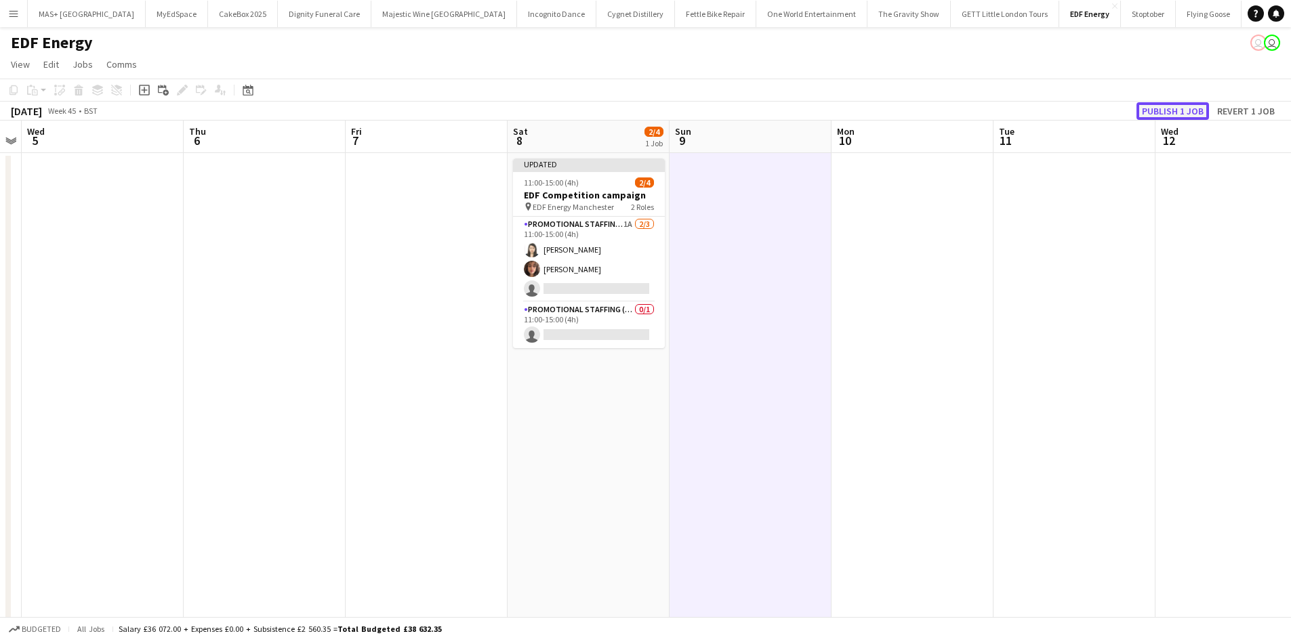
drag, startPoint x: 1149, startPoint y: 111, endPoint x: 859, endPoint y: 198, distance: 302.7
click at [1148, 112] on button "Publish 1 job" at bounding box center [1172, 111] width 72 height 18
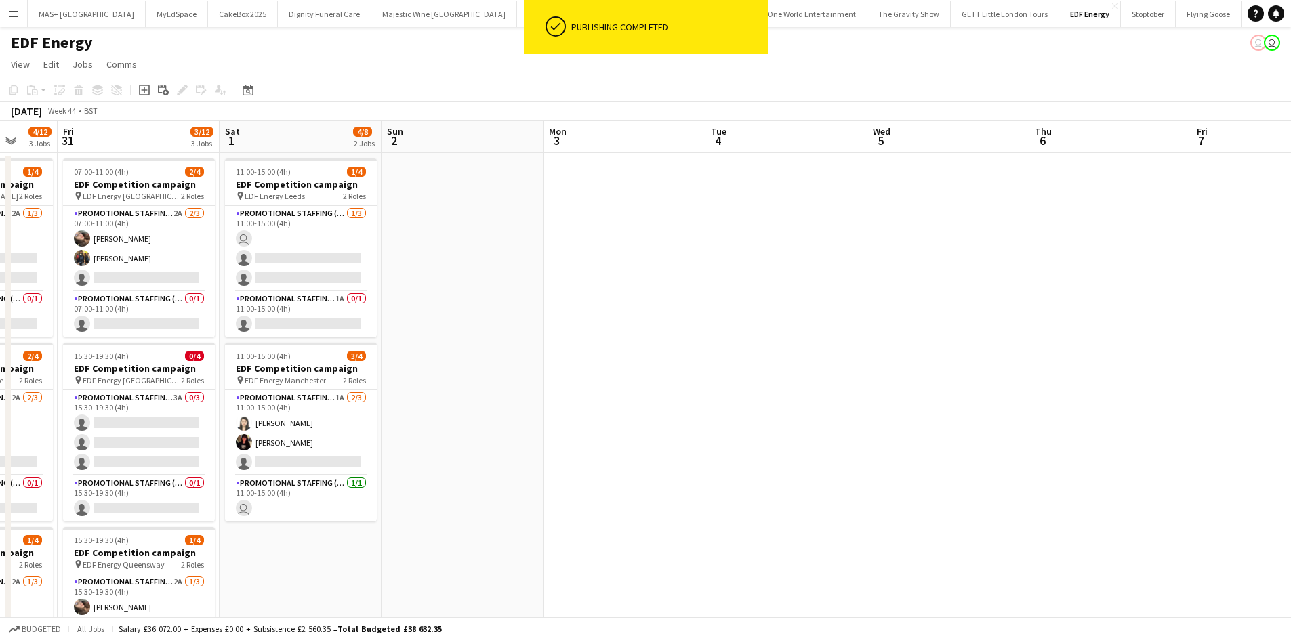
drag, startPoint x: 166, startPoint y: 322, endPoint x: 904, endPoint y: 320, distance: 738.5
click at [904, 320] on app-calendar-viewport "Wed 29 Thu 30 4/12 3 Jobs Fri 31 3/12 3 Jobs Sat 1 4/8 2 Jobs Sun 2 Mon 3 Tue 4…" at bounding box center [645, 447] width 1291 height 652
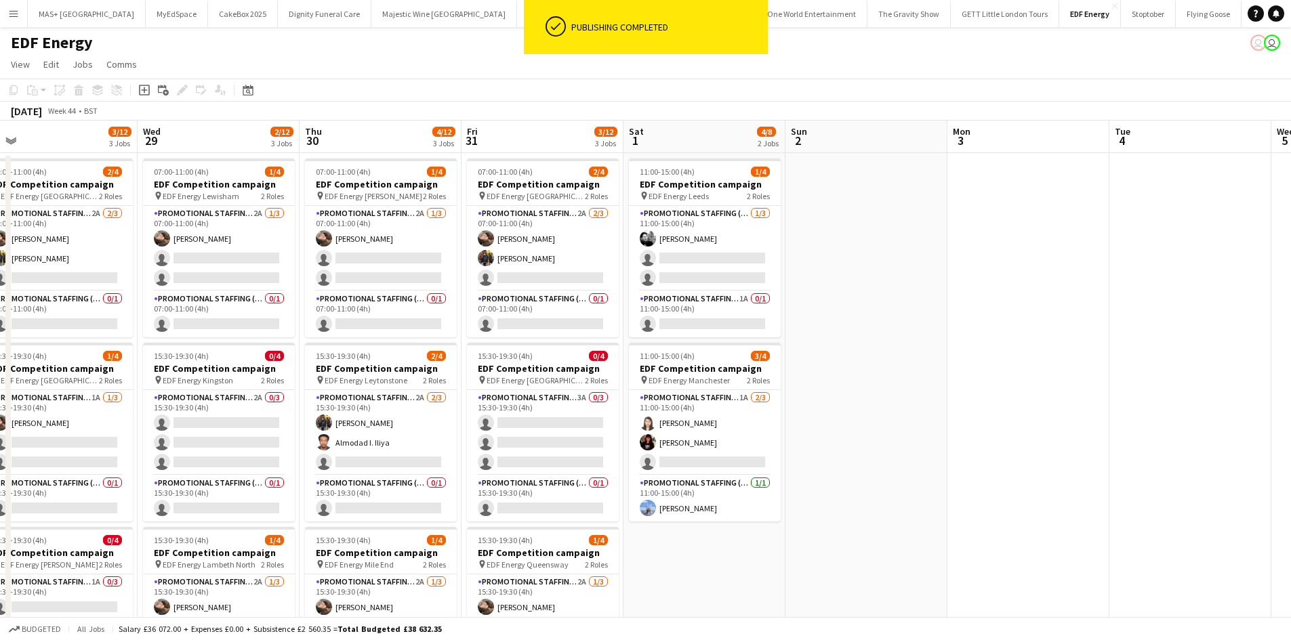
scroll to position [0, 456]
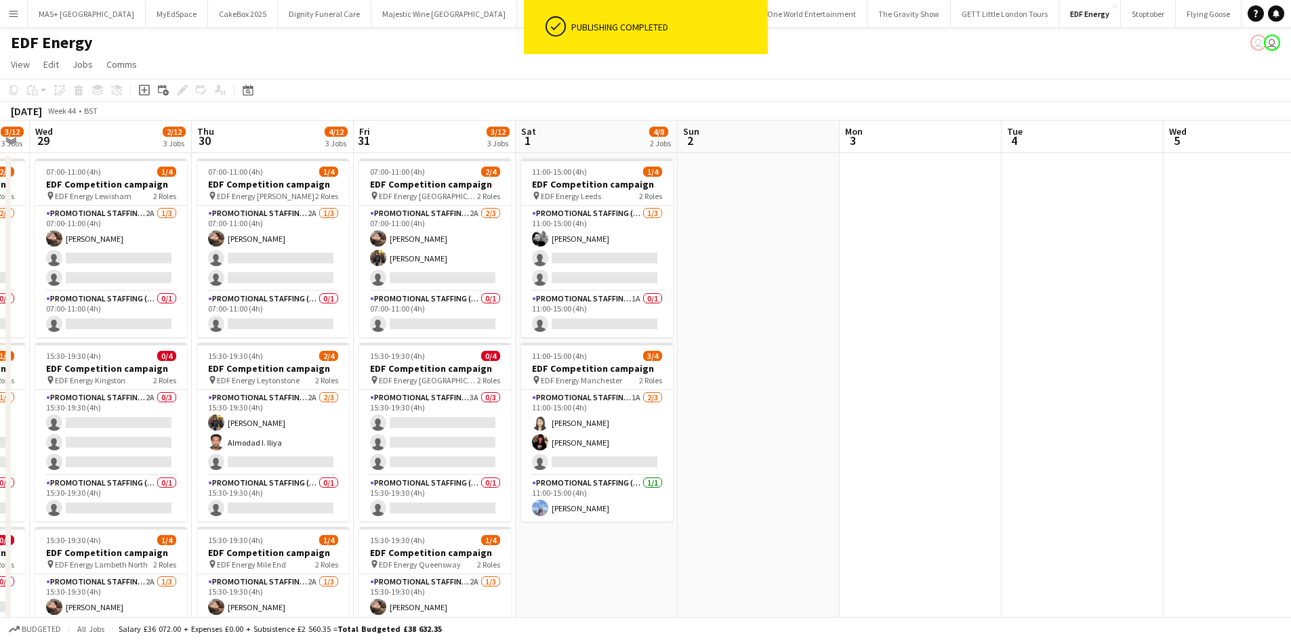
drag, startPoint x: 564, startPoint y: 338, endPoint x: 932, endPoint y: 346, distance: 368.0
click at [932, 346] on app-calendar-viewport "Sun 26 Mon 27 7/16 4 Jobs Tue 28 3/12 3 Jobs Wed 29 2/12 3 Jobs Thu 30 4/12 3 J…" at bounding box center [645, 546] width 1291 height 850
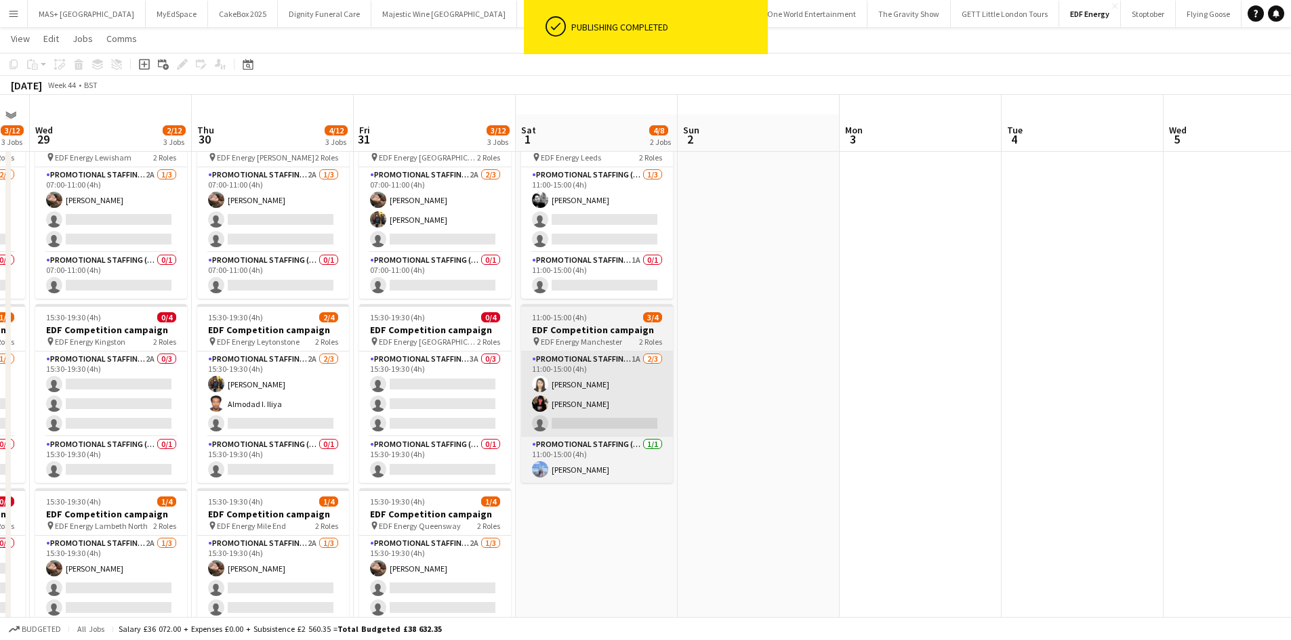
scroll to position [68, 0]
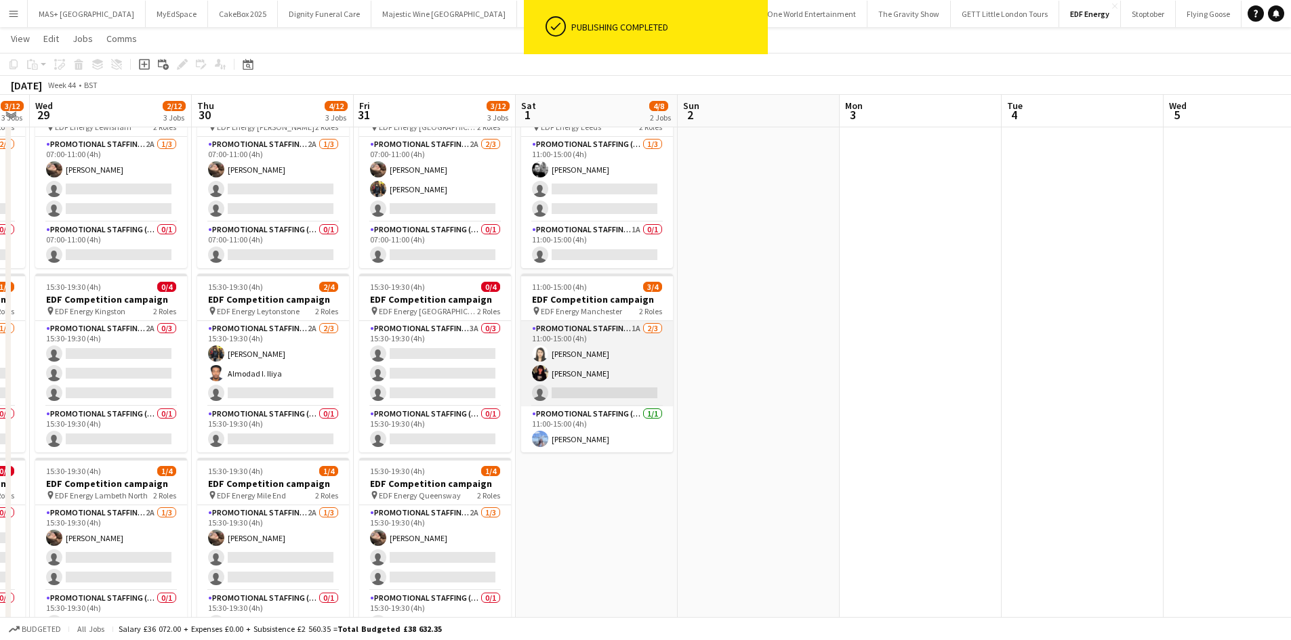
click at [602, 352] on app-card-role "Promotional Staffing (Flyering Staff) 1A 2/3 11:00-15:00 (4h) Winnie Wong Phoeb…" at bounding box center [597, 363] width 152 height 85
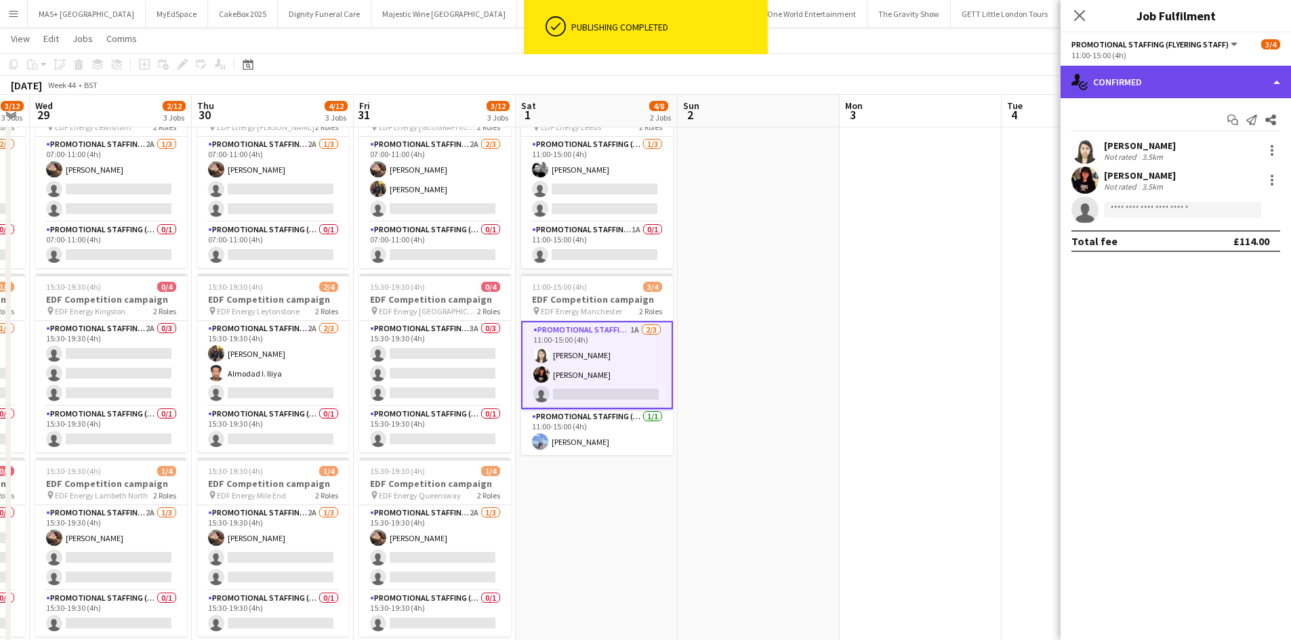
click at [1135, 80] on div "single-neutral-actions-check-2 Confirmed" at bounding box center [1175, 82] width 230 height 33
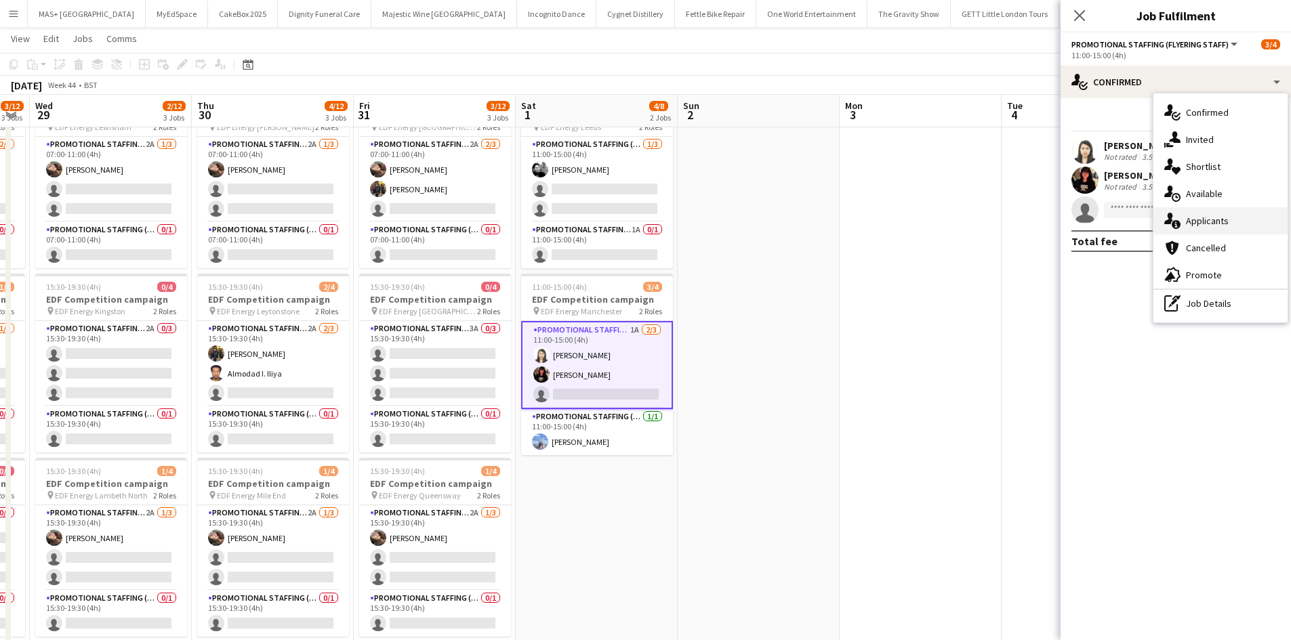
click at [1205, 211] on div "single-neutral-actions-information Applicants" at bounding box center [1220, 220] width 134 height 27
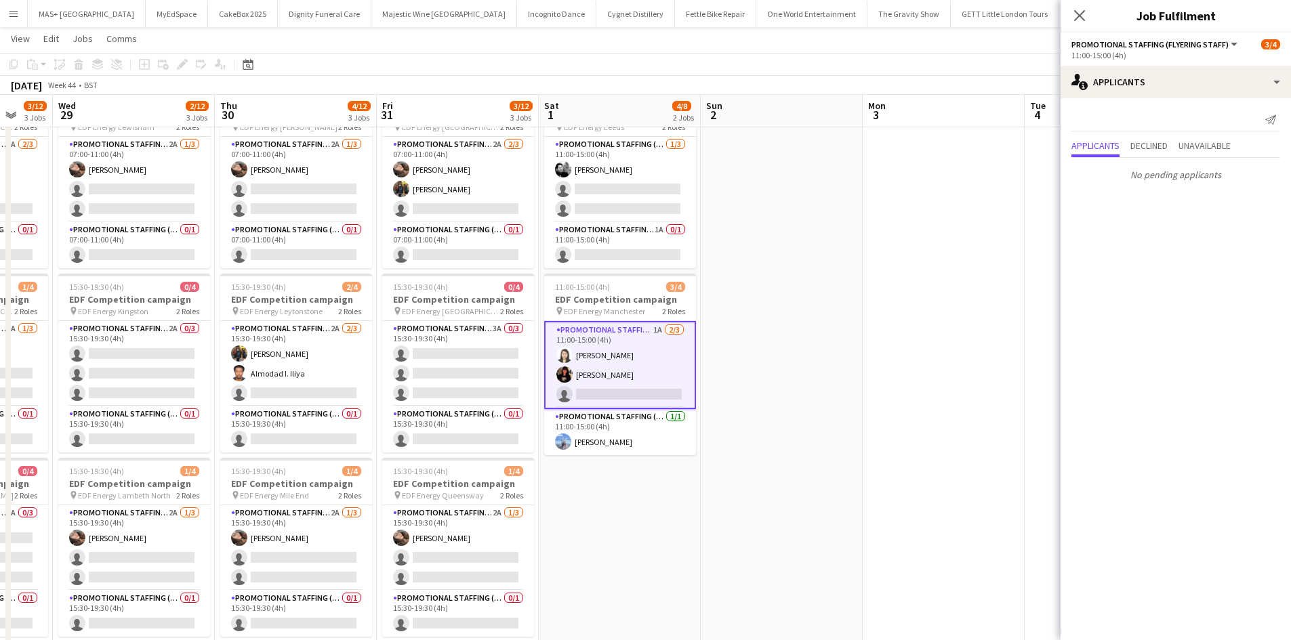
drag, startPoint x: 411, startPoint y: 259, endPoint x: 280, endPoint y: 253, distance: 131.6
click at [240, 249] on app-calendar-viewport "Sun 26 Mon 27 7/16 4 Jobs Tue 28 3/12 3 Jobs Wed 29 2/12 3 Jobs Thu 30 4/12 3 J…" at bounding box center [645, 443] width 1291 height 916
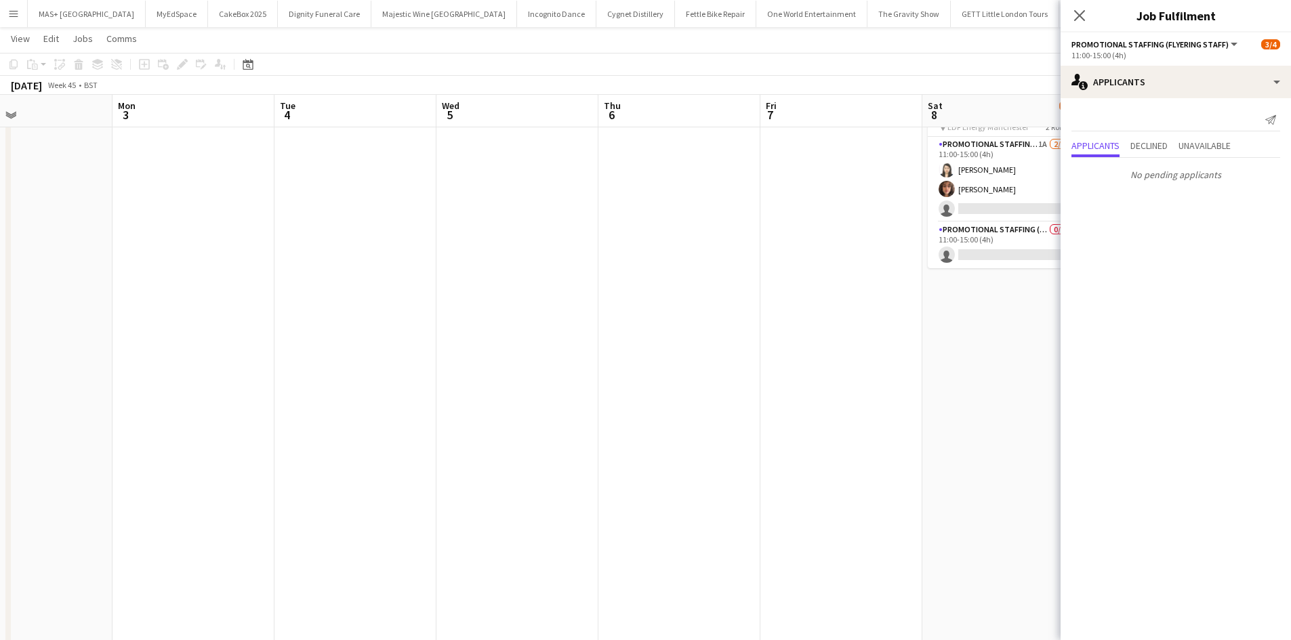
scroll to position [0, 396]
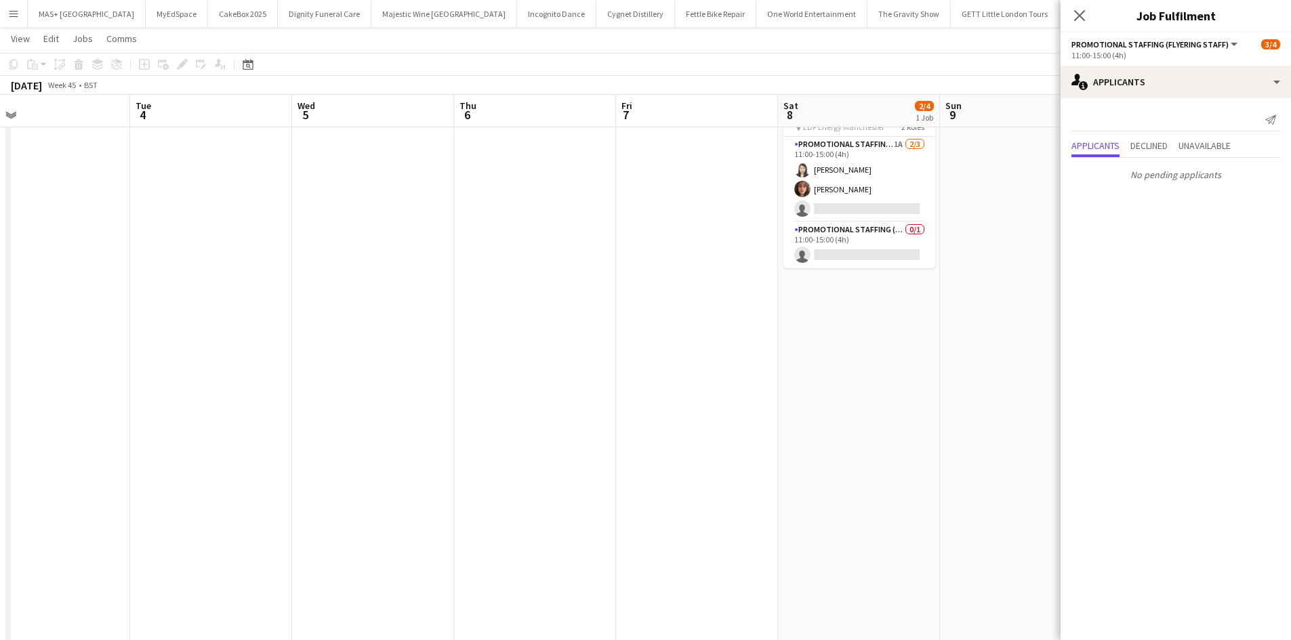
drag, startPoint x: 530, startPoint y: 268, endPoint x: 463, endPoint y: 221, distance: 81.8
click at [343, 247] on app-calendar-viewport "Fri 31 3/12 3 Jobs Sat 1 4/8 2 Jobs Sun 2 Mon 3 Tue 4 Wed 5 Thu 6 Fri 7 Sat 8 2…" at bounding box center [645, 443] width 1291 height 916
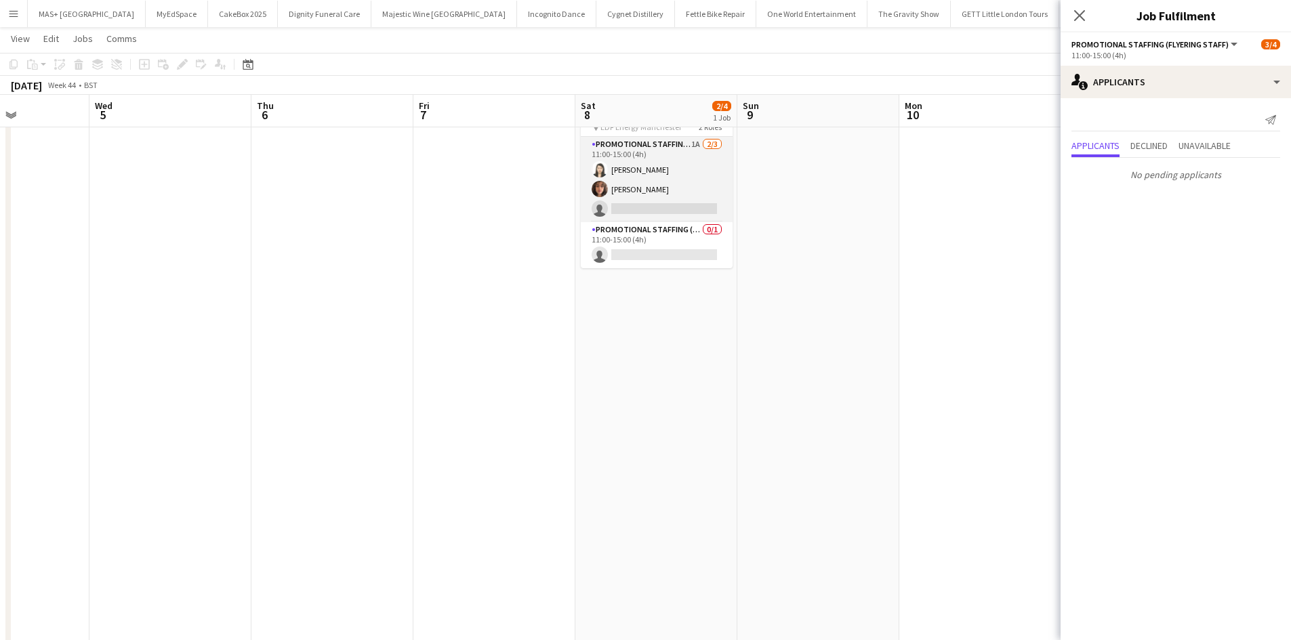
click at [608, 159] on app-card-role "Promotional Staffing (Flyering Staff) 1A 2/3 11:00-15:00 (4h) Winnie Wong Franc…" at bounding box center [657, 179] width 152 height 85
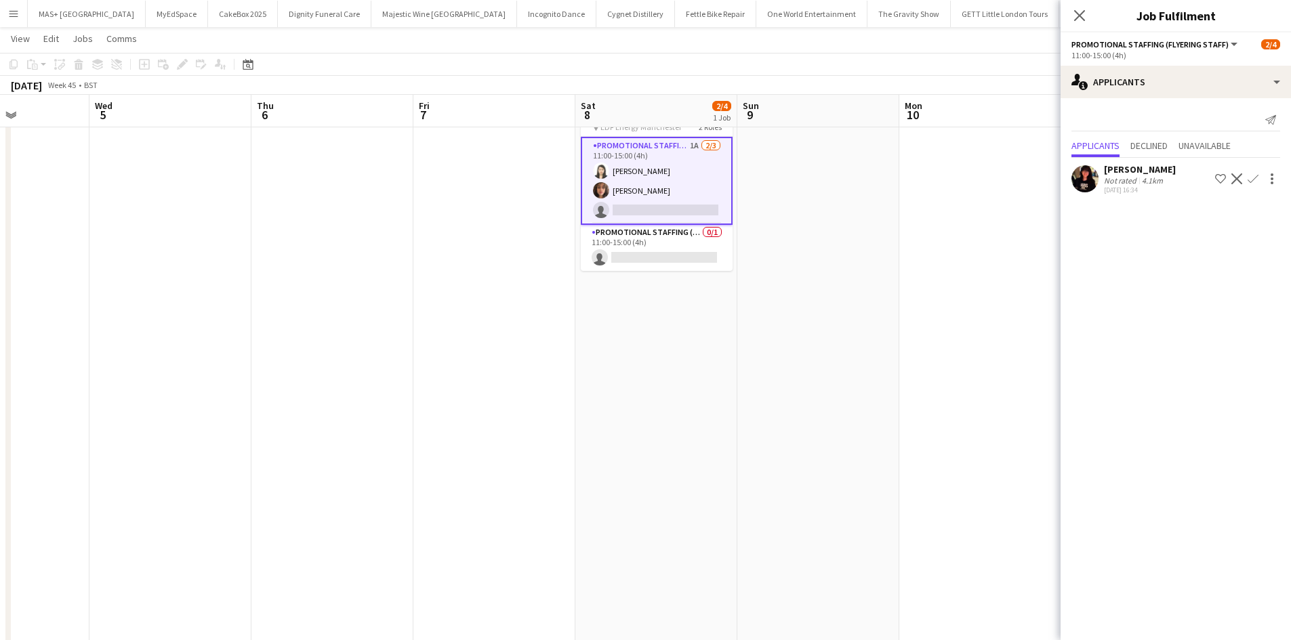
click at [1260, 173] on button "Confirm" at bounding box center [1253, 179] width 16 height 16
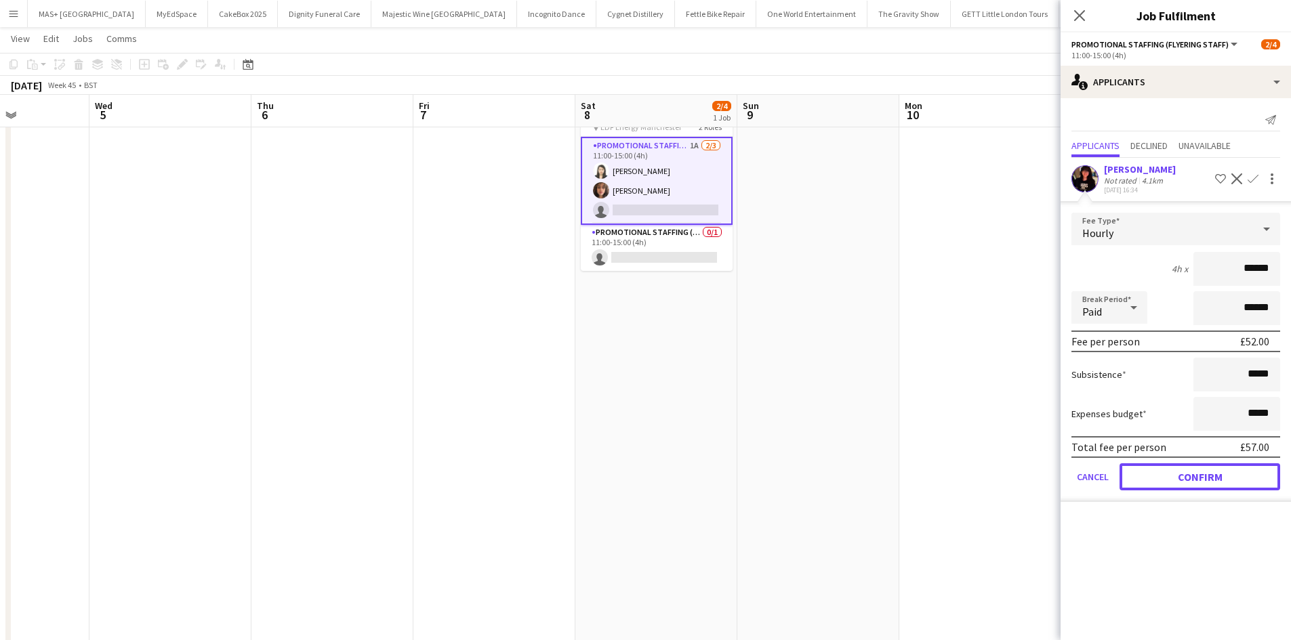
click at [1183, 480] on button "Confirm" at bounding box center [1199, 476] width 161 height 27
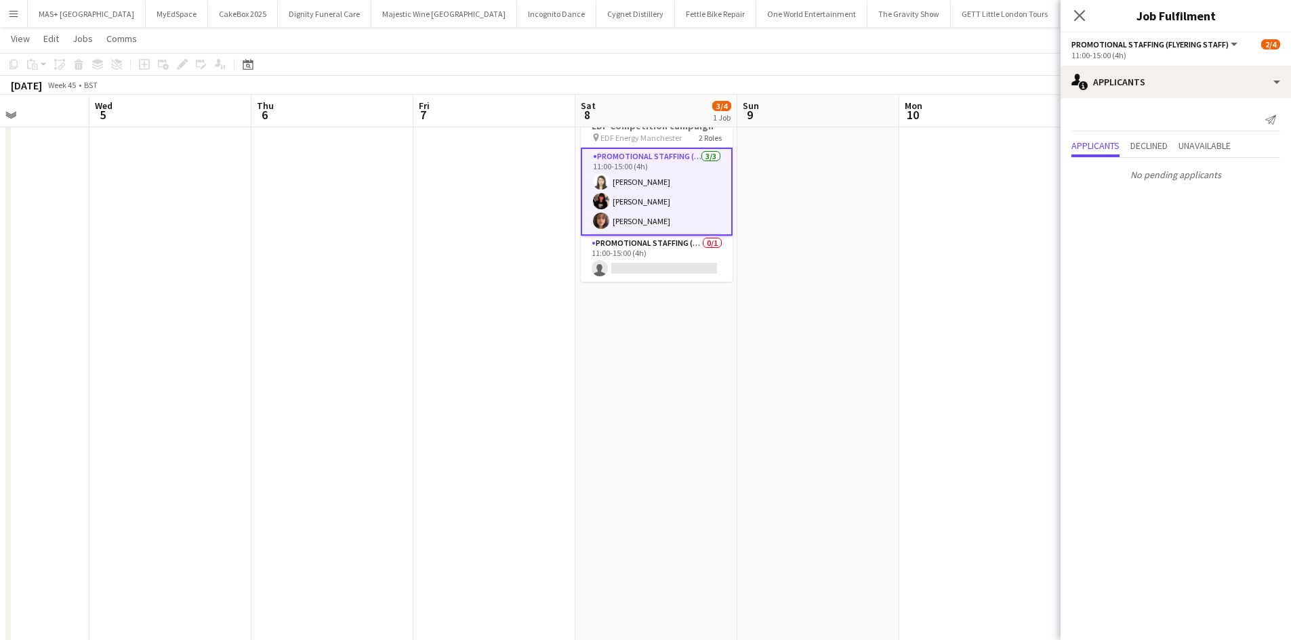
drag, startPoint x: 707, startPoint y: 415, endPoint x: 715, endPoint y: 403, distance: 14.5
click at [707, 414] on app-date-cell "Updated 11:00-15:00 (4h) 3/4 EDF Competition campaign pin EDF Energy Manchester…" at bounding box center [656, 492] width 162 height 817
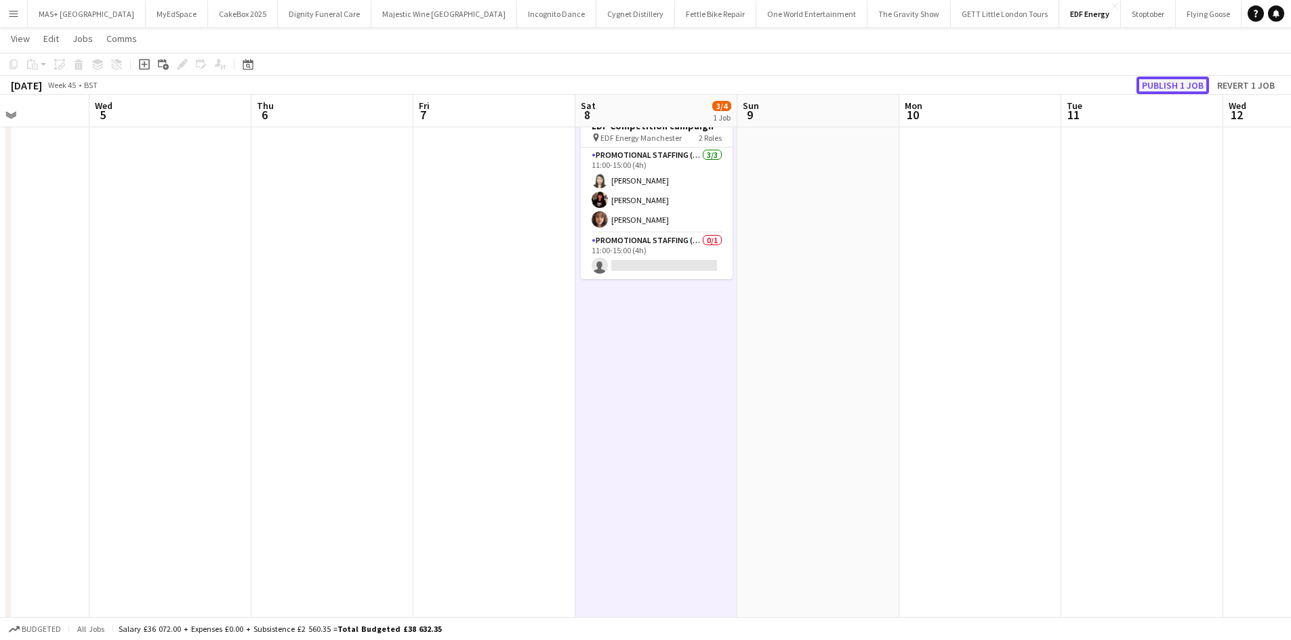
drag, startPoint x: 1165, startPoint y: 84, endPoint x: 820, endPoint y: 222, distance: 371.9
click at [1165, 84] on button "Publish 1 job" at bounding box center [1172, 86] width 72 height 18
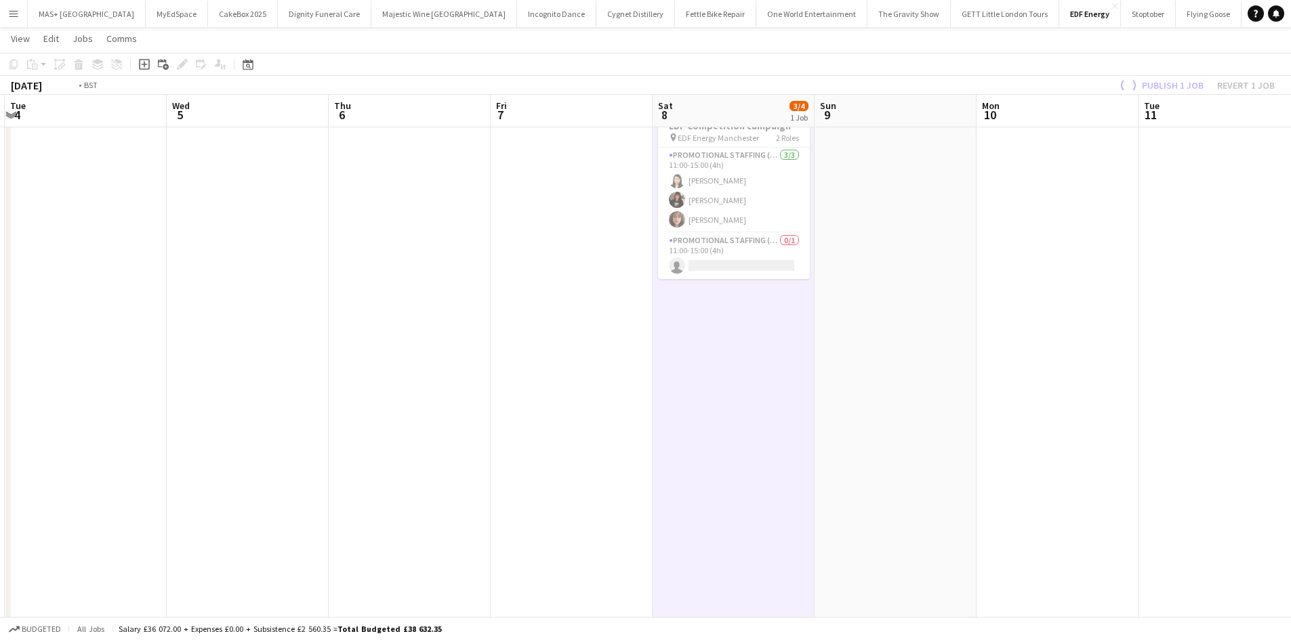
drag, startPoint x: 684, startPoint y: 314, endPoint x: 944, endPoint y: 296, distance: 260.8
click at [944, 296] on app-calendar-viewport "Sun 2 Mon 3 Tue 4 Wed 5 Thu 6 Fri 7 Sat 8 3/4 1 Job Sun 9 Mon 10 Tue 11 Wed 12 …" at bounding box center [645, 443] width 1291 height 916
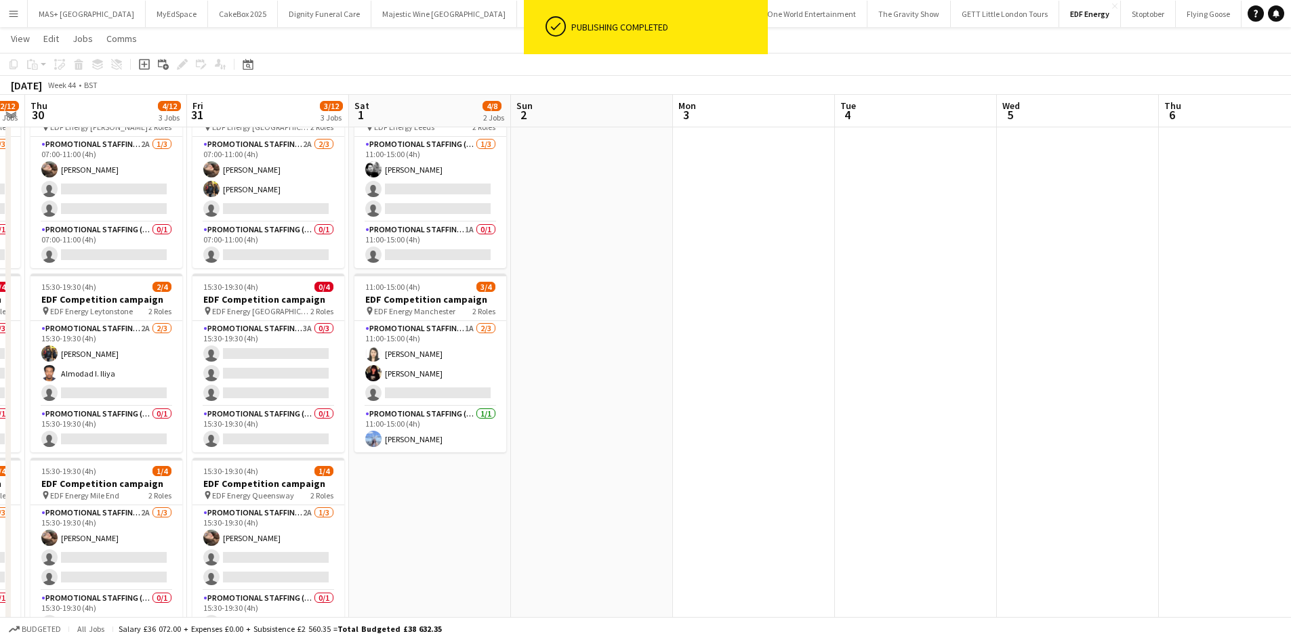
scroll to position [0, 449]
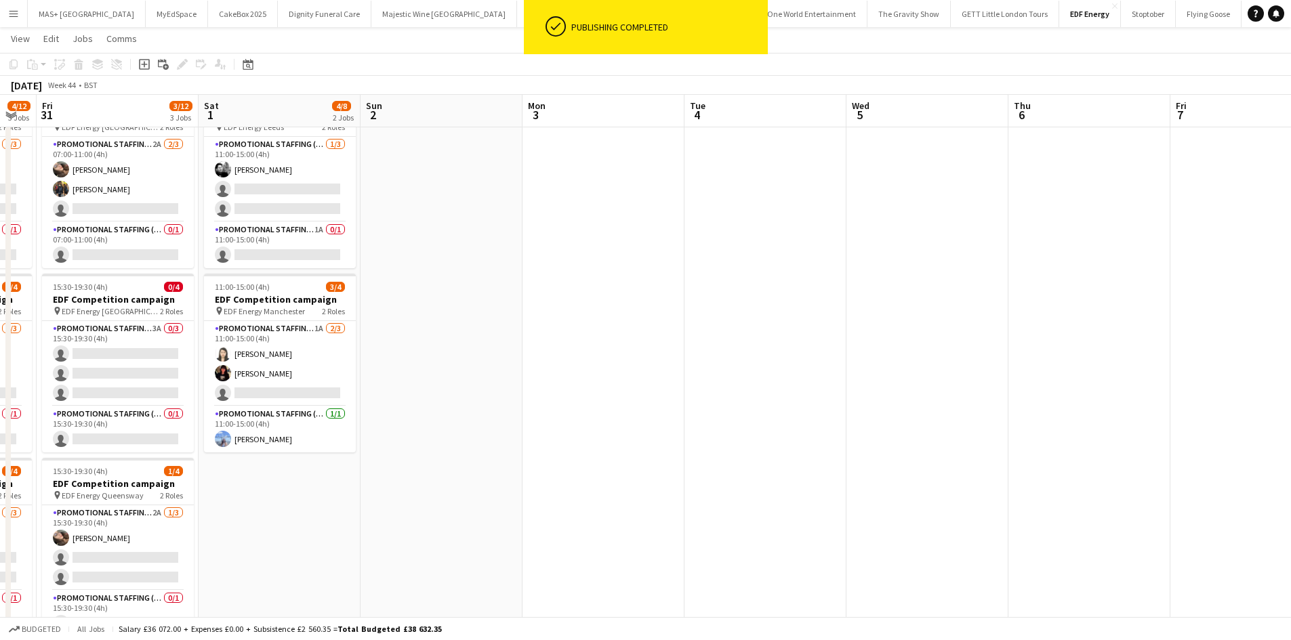
drag, startPoint x: 494, startPoint y: 309, endPoint x: 1153, endPoint y: 308, distance: 659.2
click at [1153, 308] on app-calendar-viewport "Tue 28 3/12 3 Jobs Wed 29 2/12 3 Jobs Thu 30 4/12 3 Jobs Fri 31 3/12 3 Jobs Sat…" at bounding box center [645, 443] width 1291 height 916
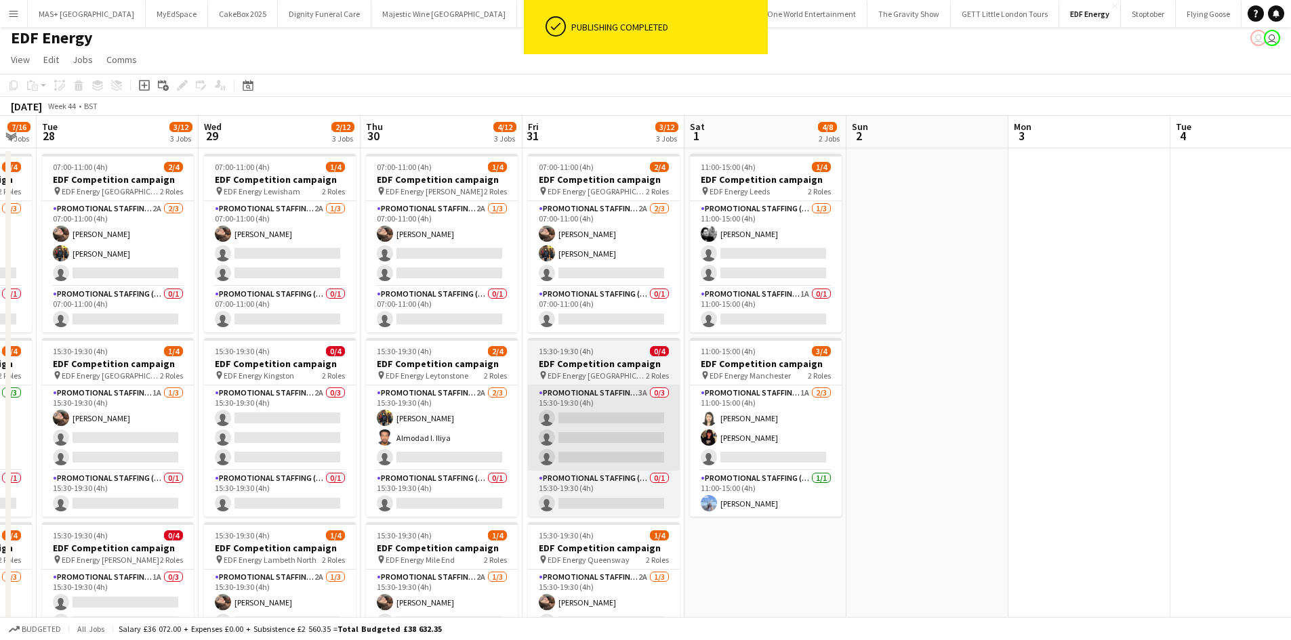
scroll to position [0, 0]
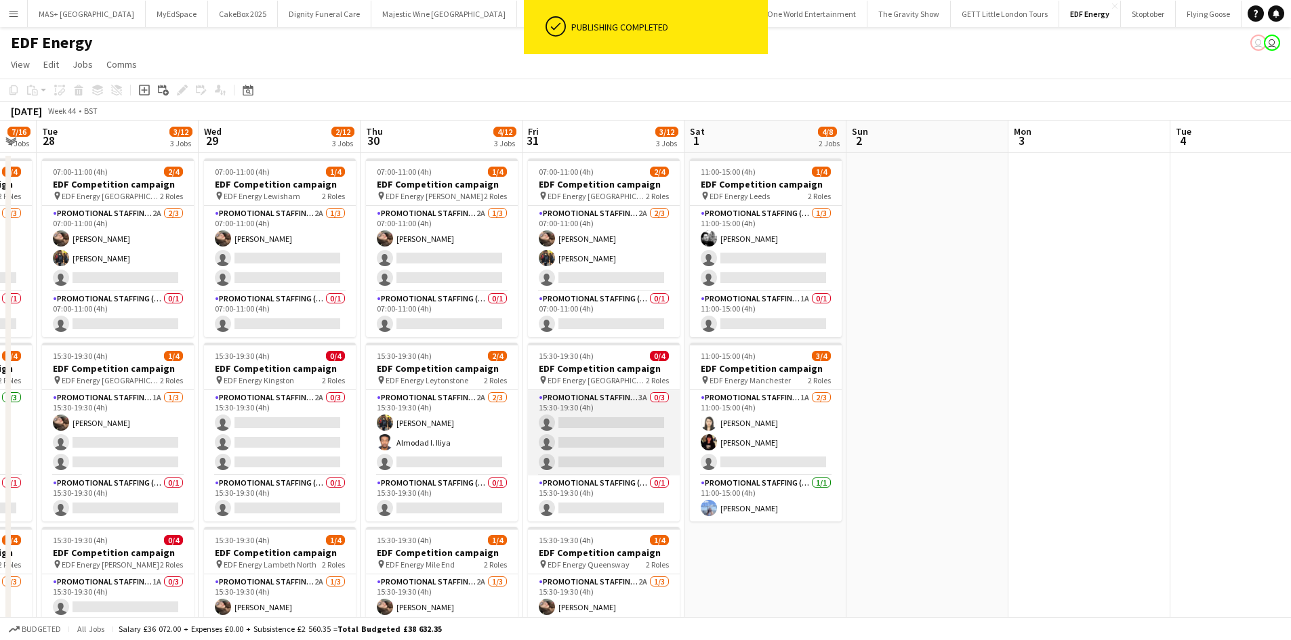
click at [575, 395] on app-card-role "Promotional Staffing (Flyering Staff) 3A 0/3 15:30-19:30 (4h) single-neutral-ac…" at bounding box center [604, 432] width 152 height 85
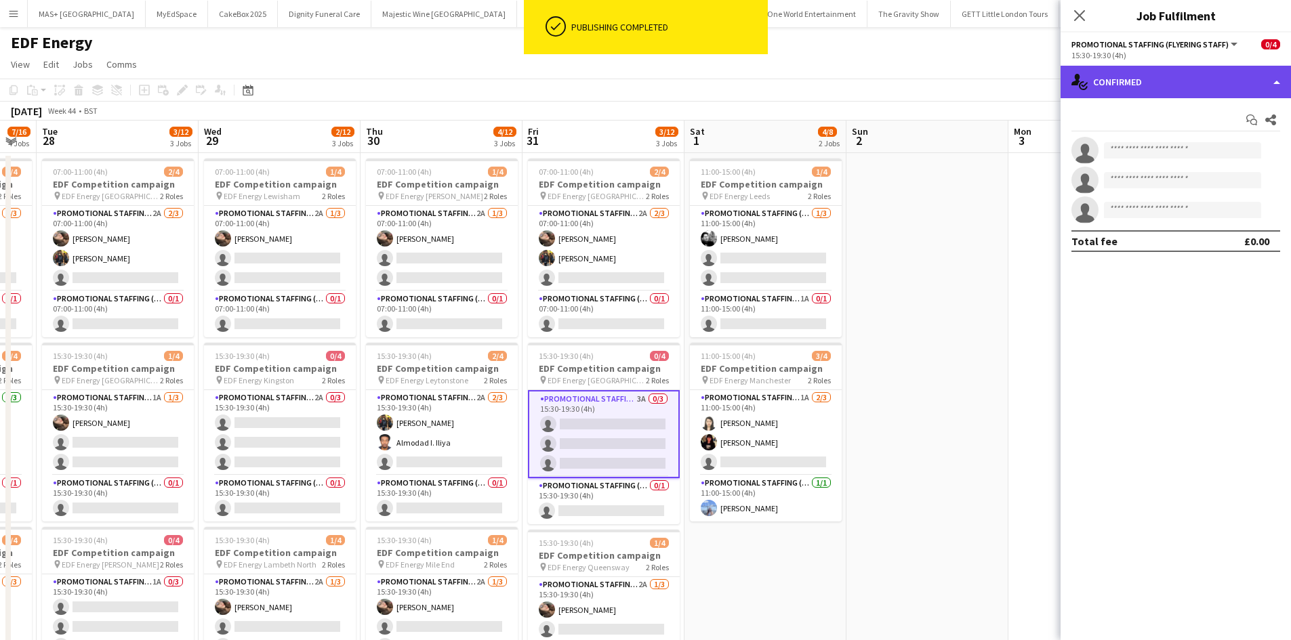
click at [1133, 82] on div "single-neutral-actions-check-2 Confirmed" at bounding box center [1175, 82] width 230 height 33
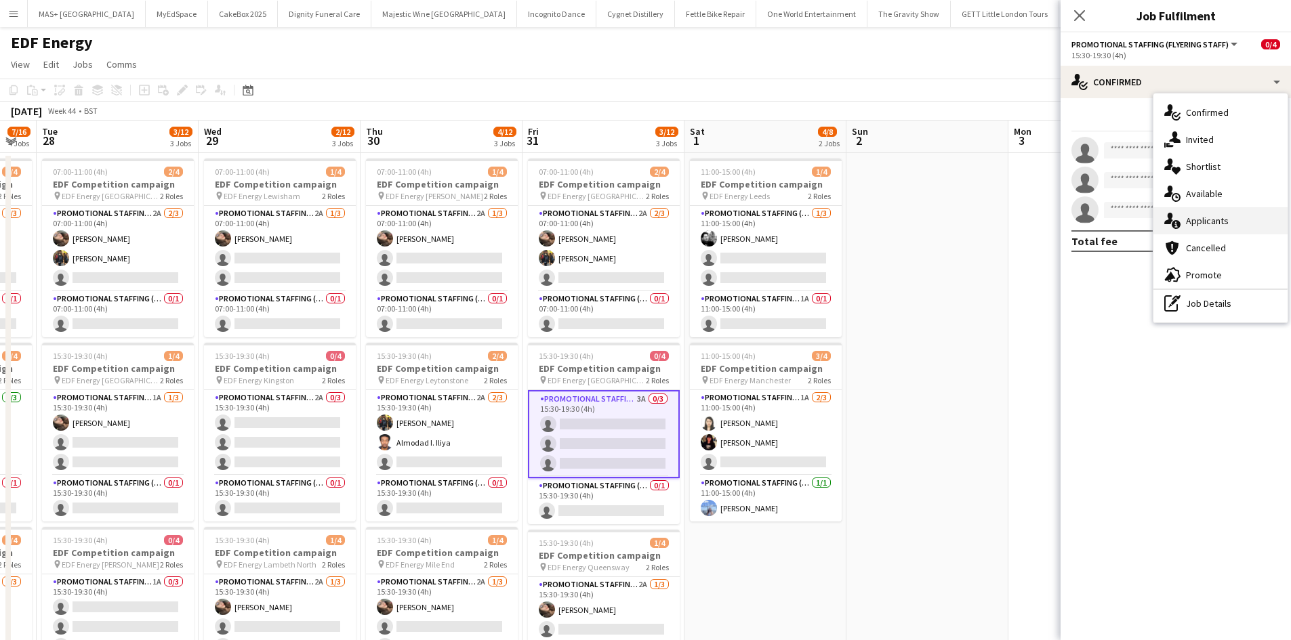
click at [1203, 210] on div "single-neutral-actions-information Applicants" at bounding box center [1220, 220] width 134 height 27
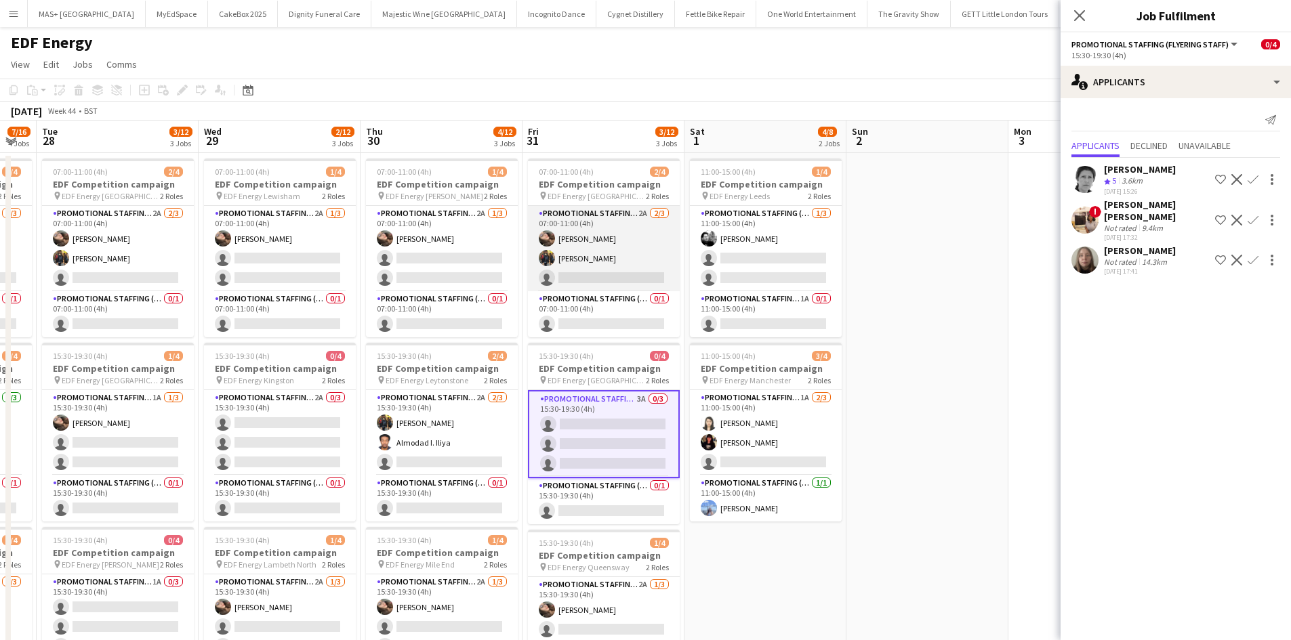
click at [581, 222] on app-card-role "Promotional Staffing (Flyering Staff) 2A 2/3 07:00-11:00 (4h) Anastasiia Melesh…" at bounding box center [604, 248] width 152 height 85
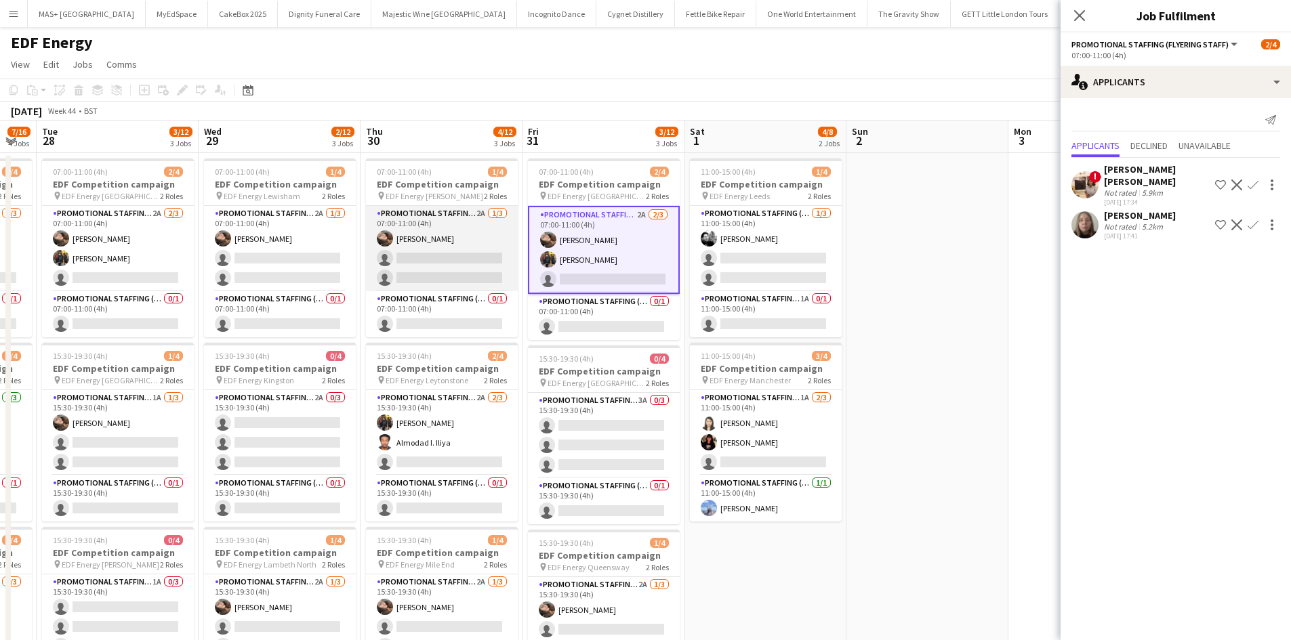
click at [427, 215] on app-card-role "Promotional Staffing (Flyering Staff) 2A 1/3 07:00-11:00 (4h) Anastasiia Melesh…" at bounding box center [442, 248] width 152 height 85
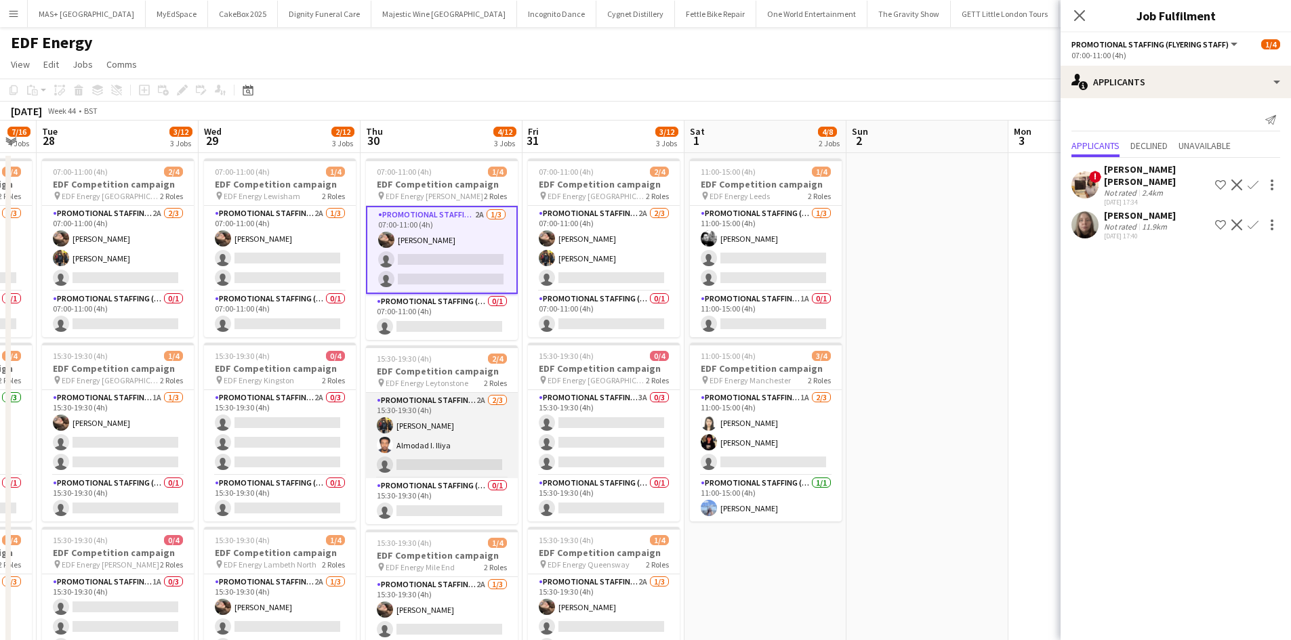
click at [465, 410] on app-card-role "Promotional Staffing (Flyering Staff) 2A 2/3 15:30-19:30 (4h) Martin Brady Almo…" at bounding box center [442, 435] width 152 height 85
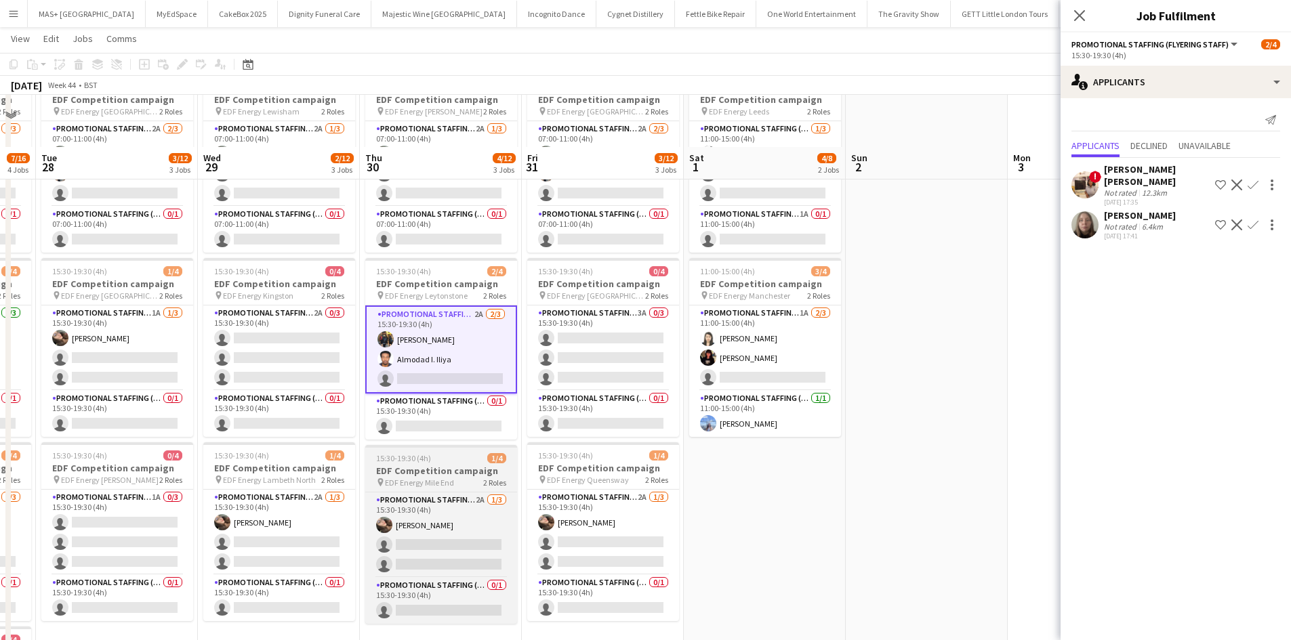
scroll to position [136, 0]
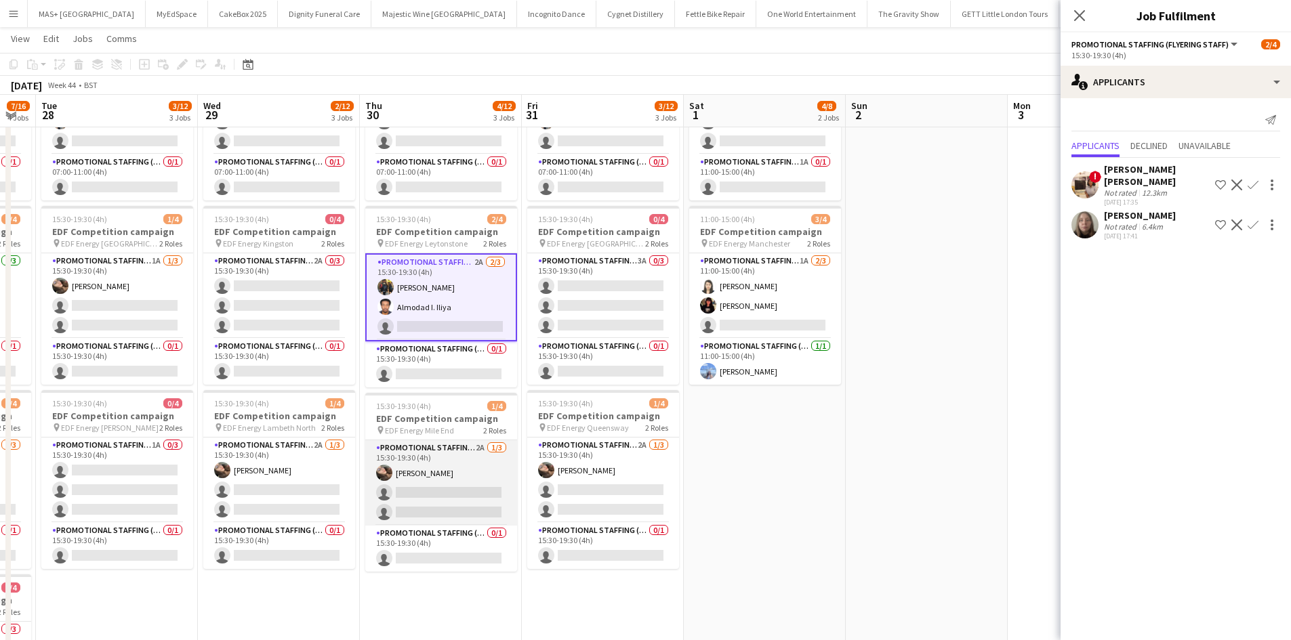
click at [453, 468] on app-card-role "Promotional Staffing (Flyering Staff) 2A 1/3 15:30-19:30 (4h) Anastasiia Melesh…" at bounding box center [441, 482] width 152 height 85
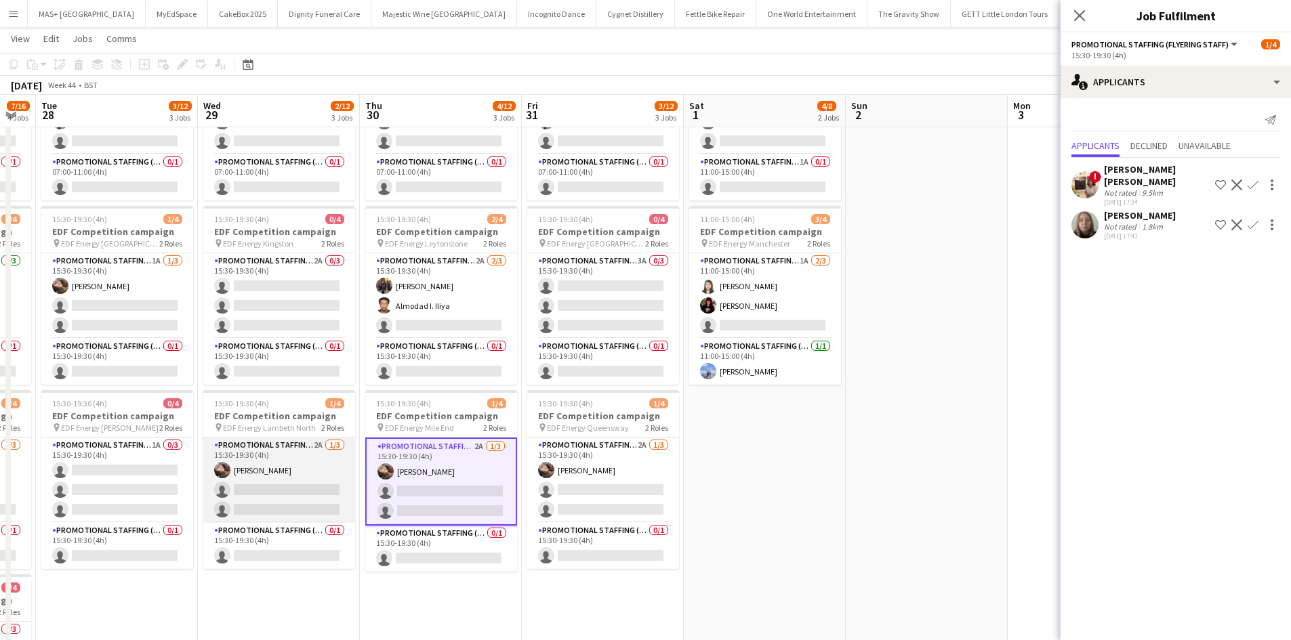
click at [306, 449] on app-card-role "Promotional Staffing (Flyering Staff) 2A 1/3 15:30-19:30 (4h) Anastasiia Melesh…" at bounding box center [279, 480] width 152 height 85
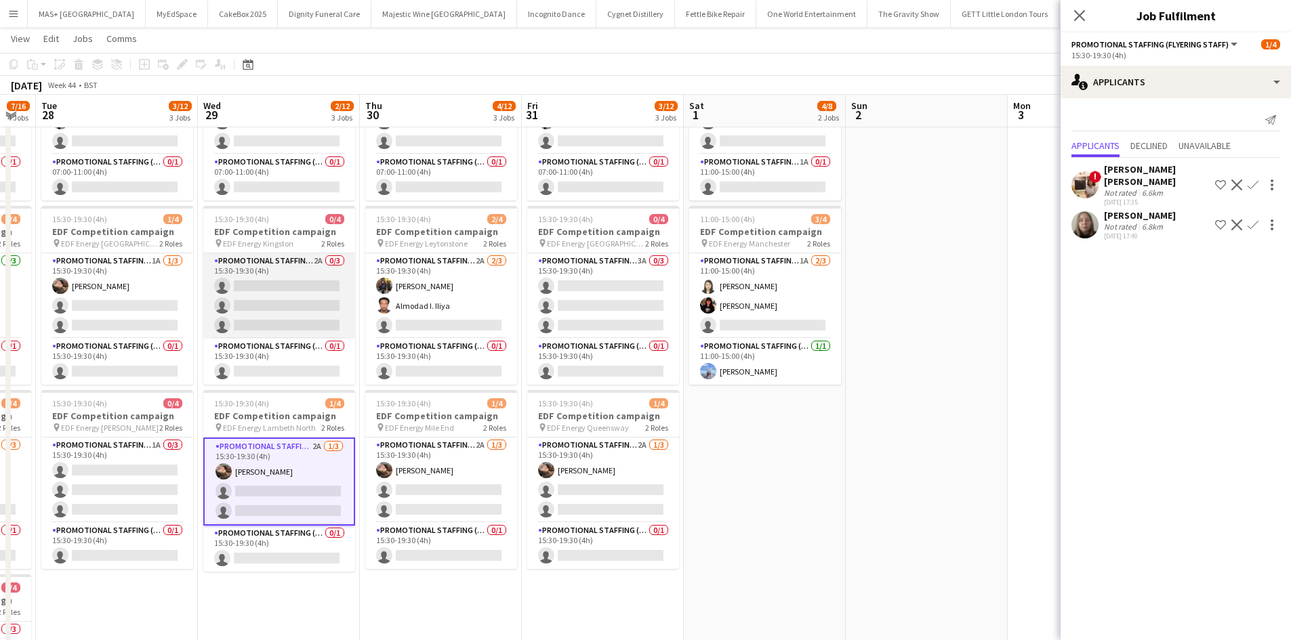
click at [268, 268] on app-card-role "Promotional Staffing (Flyering Staff) 2A 0/3 15:30-19:30 (4h) single-neutral-ac…" at bounding box center [279, 295] width 152 height 85
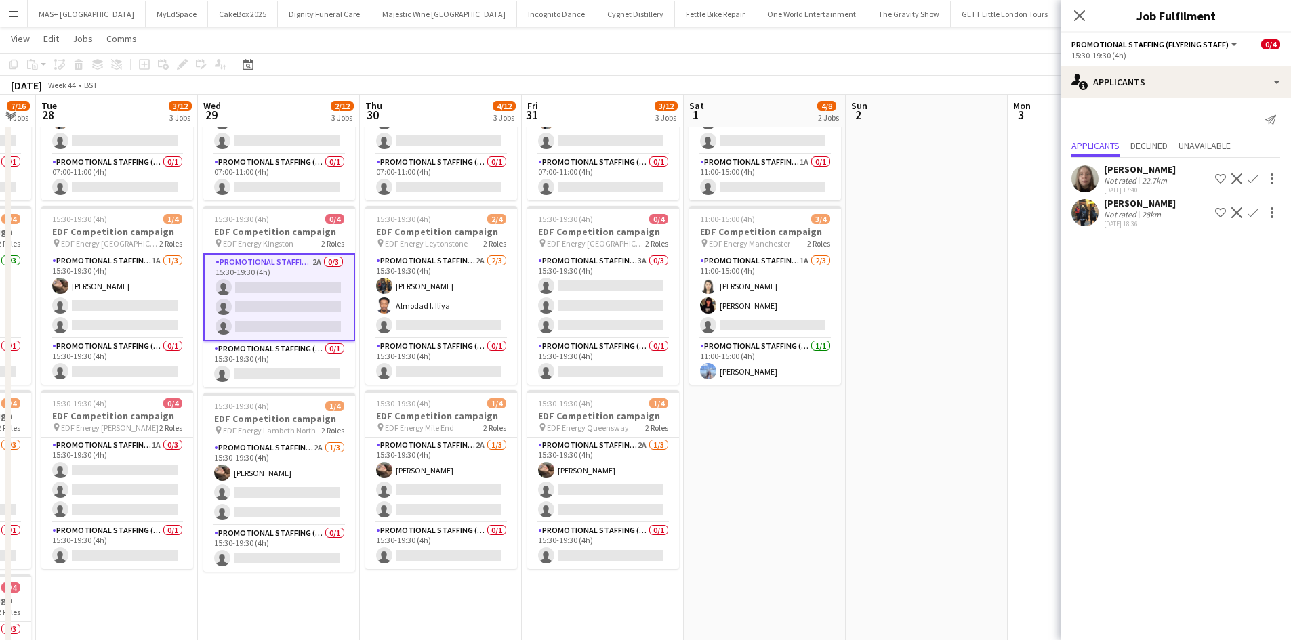
click at [1253, 217] on app-icon "Confirm" at bounding box center [1252, 212] width 11 height 11
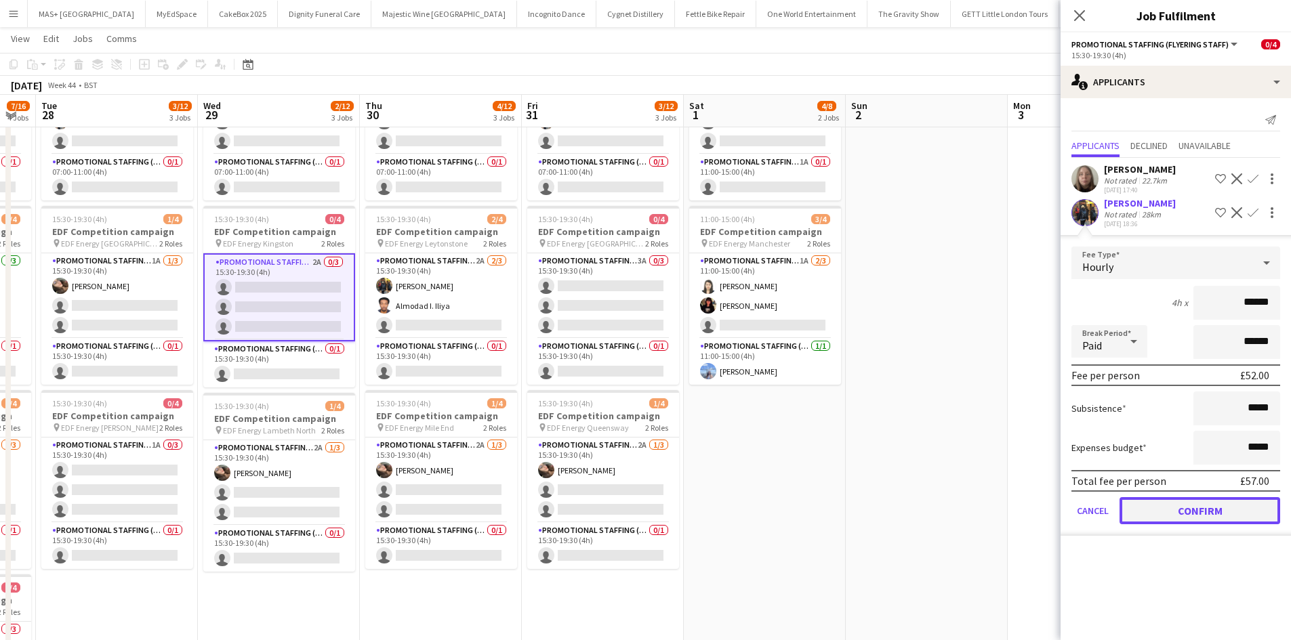
click at [1190, 515] on button "Confirm" at bounding box center [1199, 510] width 161 height 27
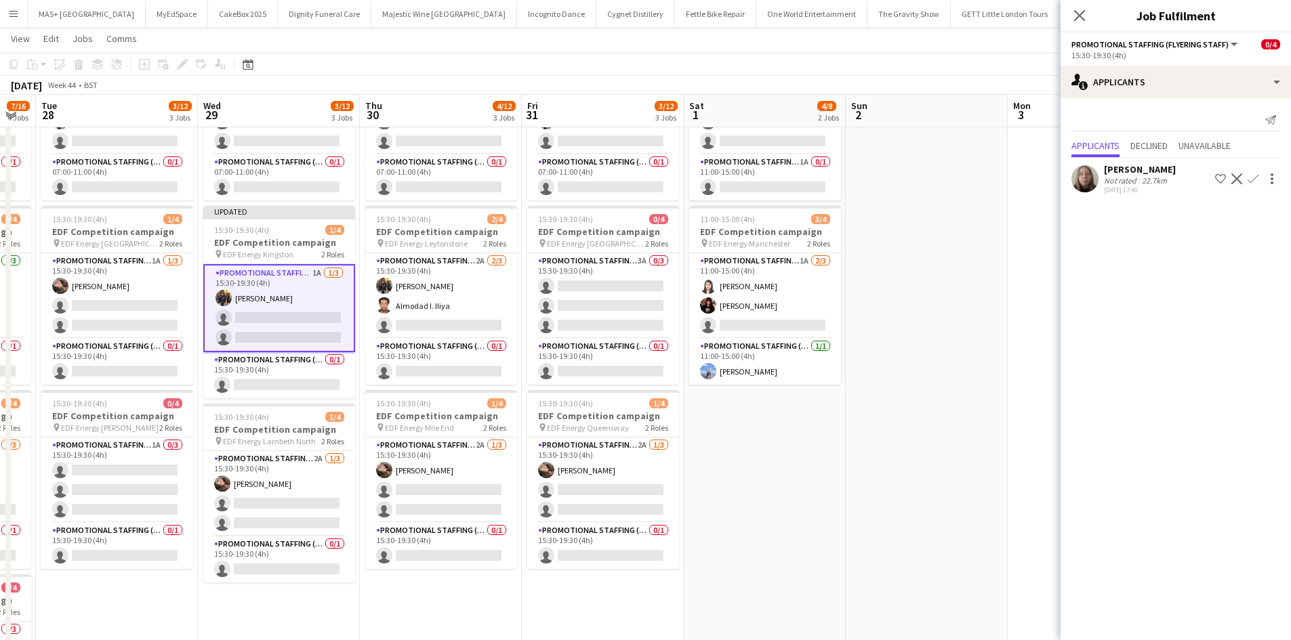
click at [804, 407] on app-date-cell "11:00-15:00 (4h) 1/4 EDF Competition campaign pin EDF Energy Leeds 2 Roles Prom…" at bounding box center [765, 424] width 162 height 817
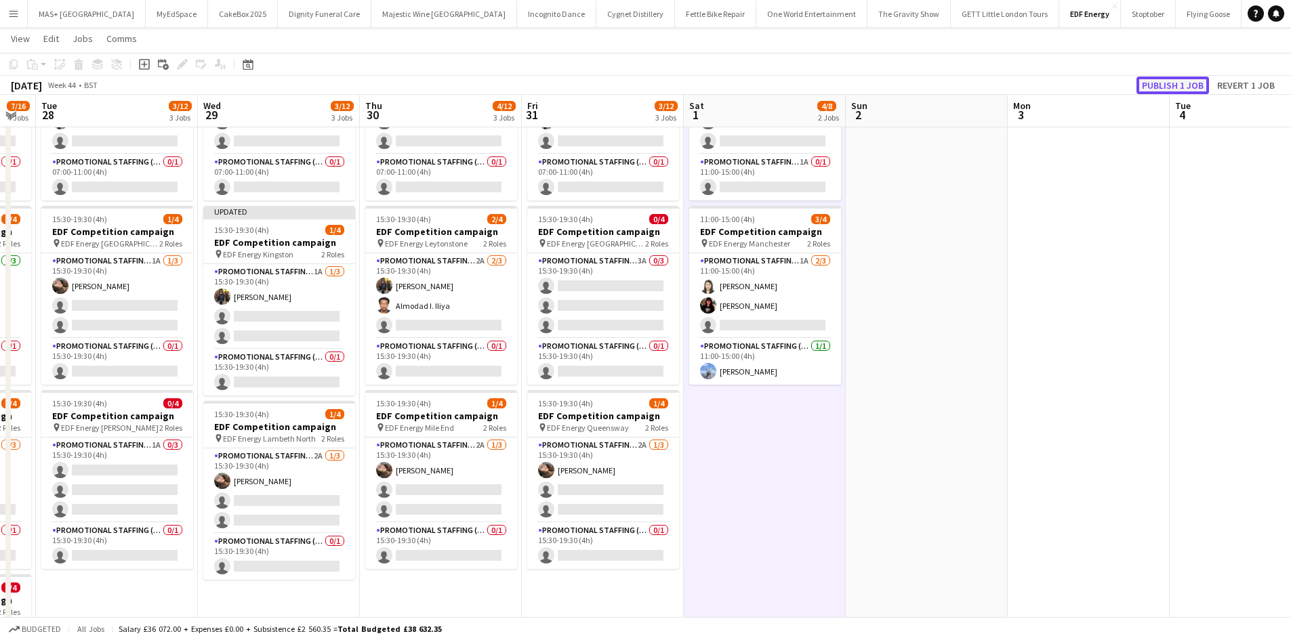
click at [1173, 90] on button "Publish 1 job" at bounding box center [1172, 86] width 72 height 18
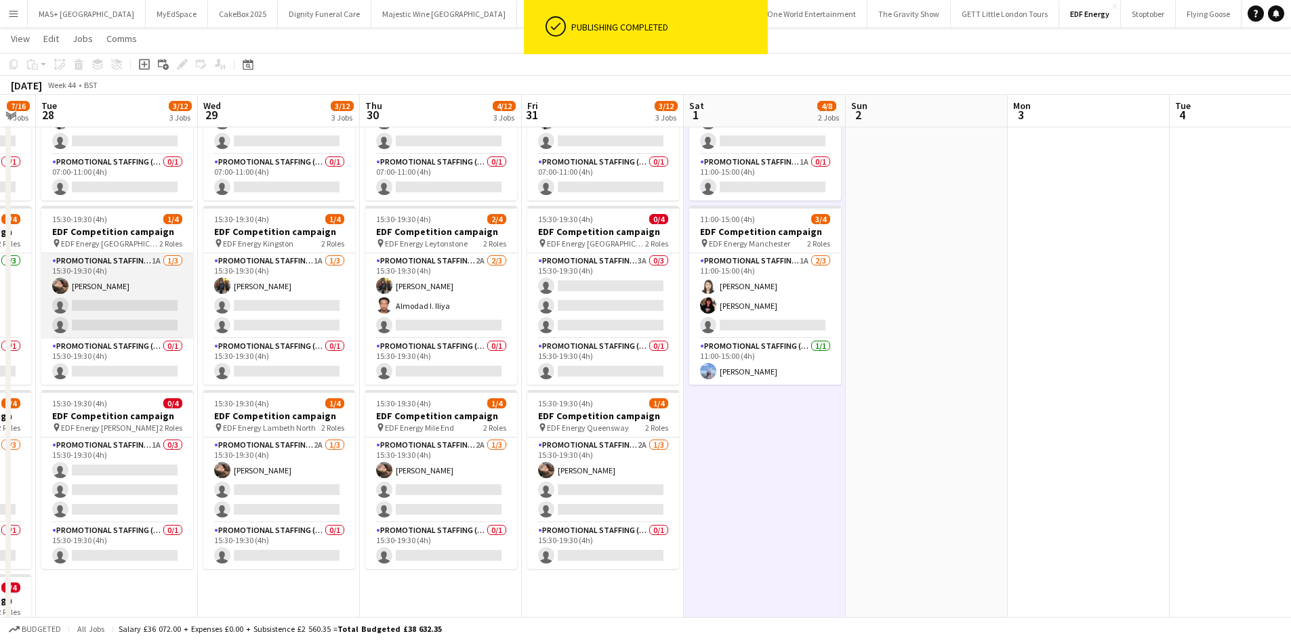
click at [89, 276] on app-card-role "Promotional Staffing (Flyering Staff) 1A 1/3 15:30-19:30 (4h) Anastasiia Melesh…" at bounding box center [117, 295] width 152 height 85
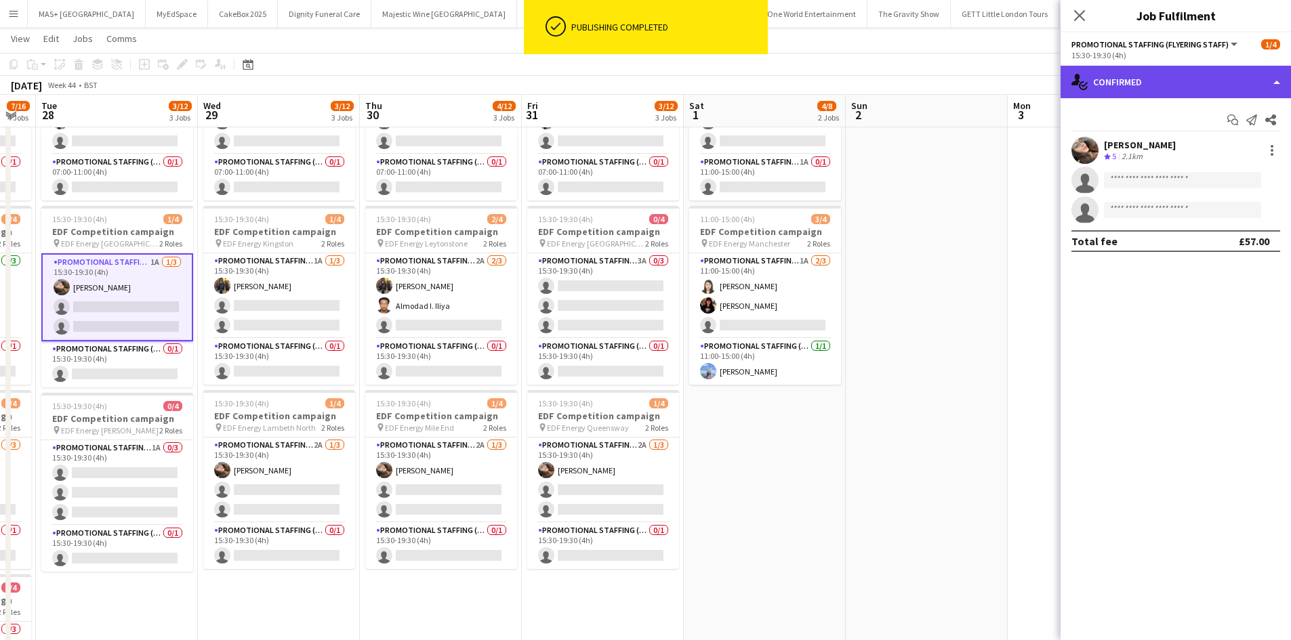
click at [1155, 79] on div "single-neutral-actions-check-2 Confirmed" at bounding box center [1175, 82] width 230 height 33
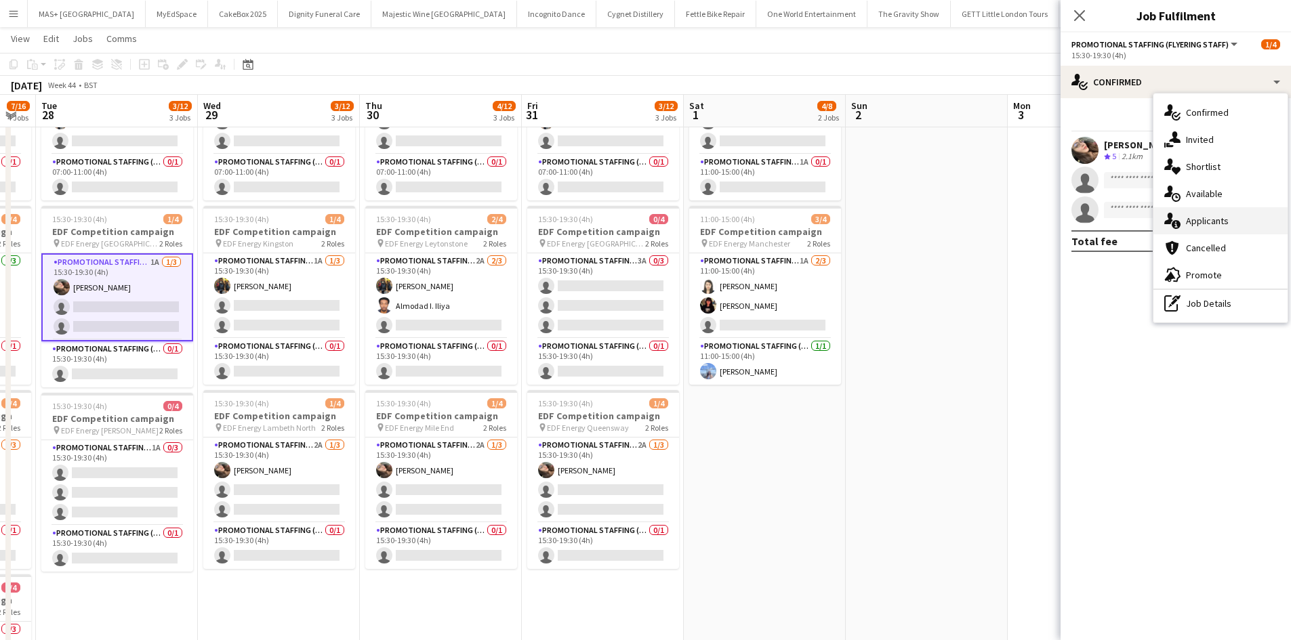
click at [1206, 224] on div "single-neutral-actions-information Applicants" at bounding box center [1220, 220] width 134 height 27
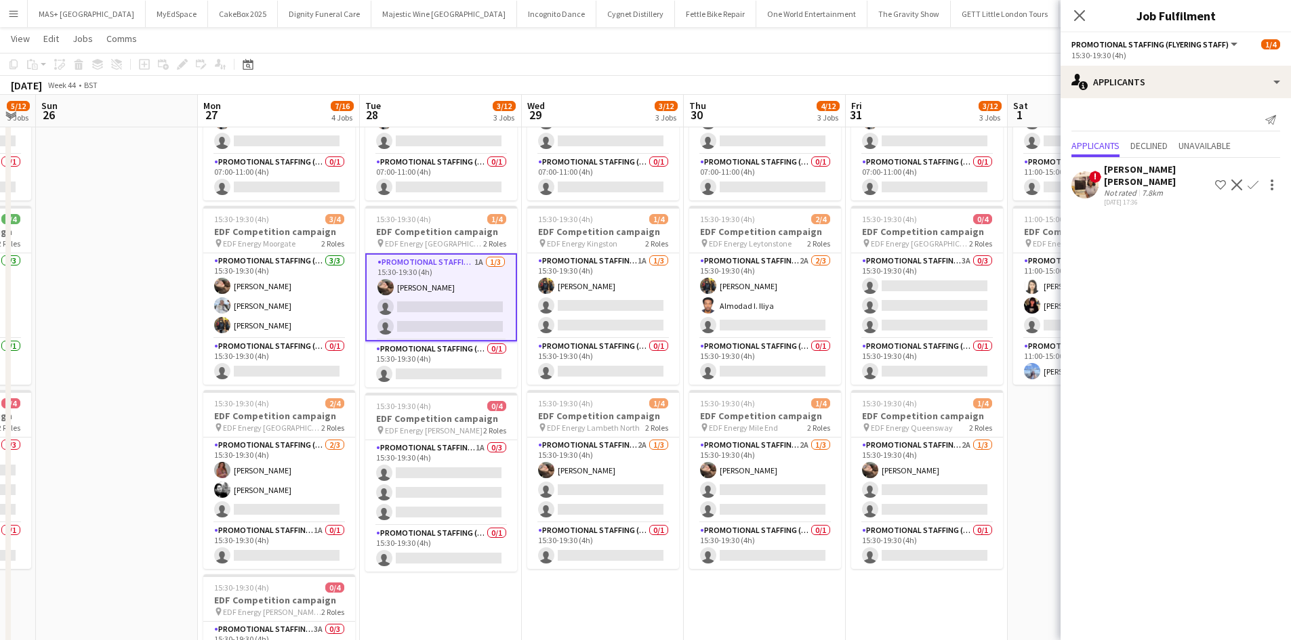
drag, startPoint x: 766, startPoint y: 449, endPoint x: 1037, endPoint y: 447, distance: 271.0
click at [1037, 447] on app-calendar-viewport "Fri 24 5/12 3 Jobs Sat 25 5/12 3 Jobs Sun 26 Mon 27 7/16 4 Jobs Tue 28 3/12 3 J…" at bounding box center [645, 375] width 1291 height 916
click at [425, 456] on app-card-role "Promotional Staffing (Flyering Staff) 1A 0/3 15:30-19:30 (4h) single-neutral-ac…" at bounding box center [442, 482] width 152 height 85
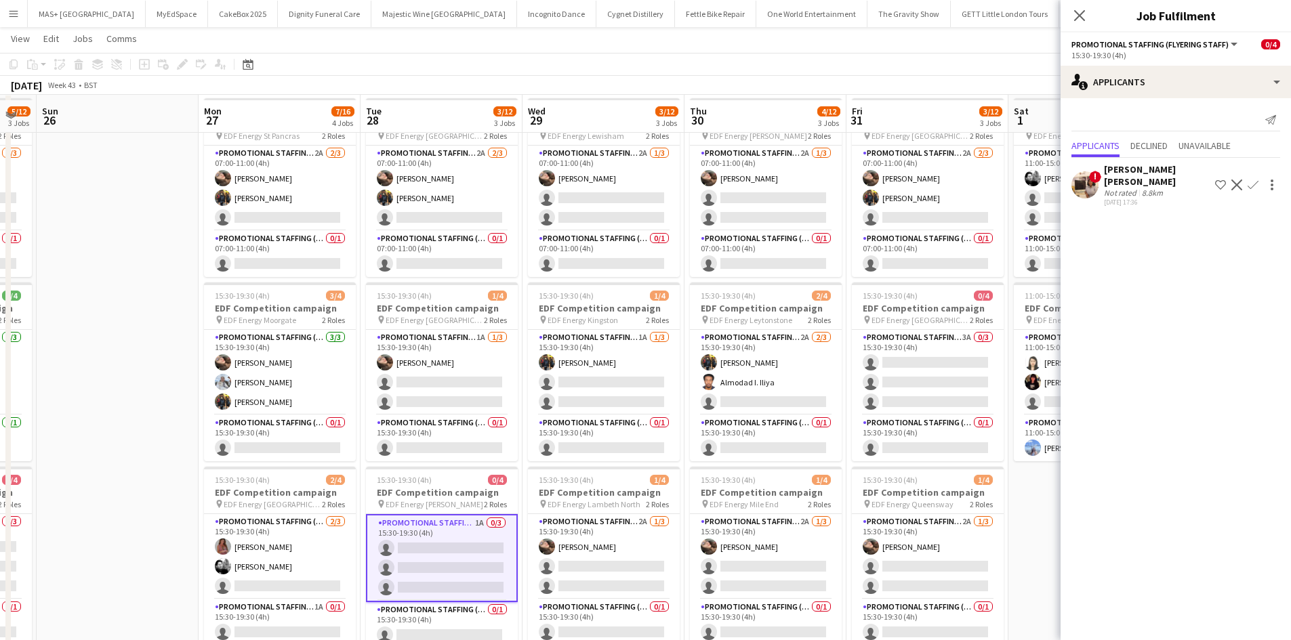
scroll to position [68, 0]
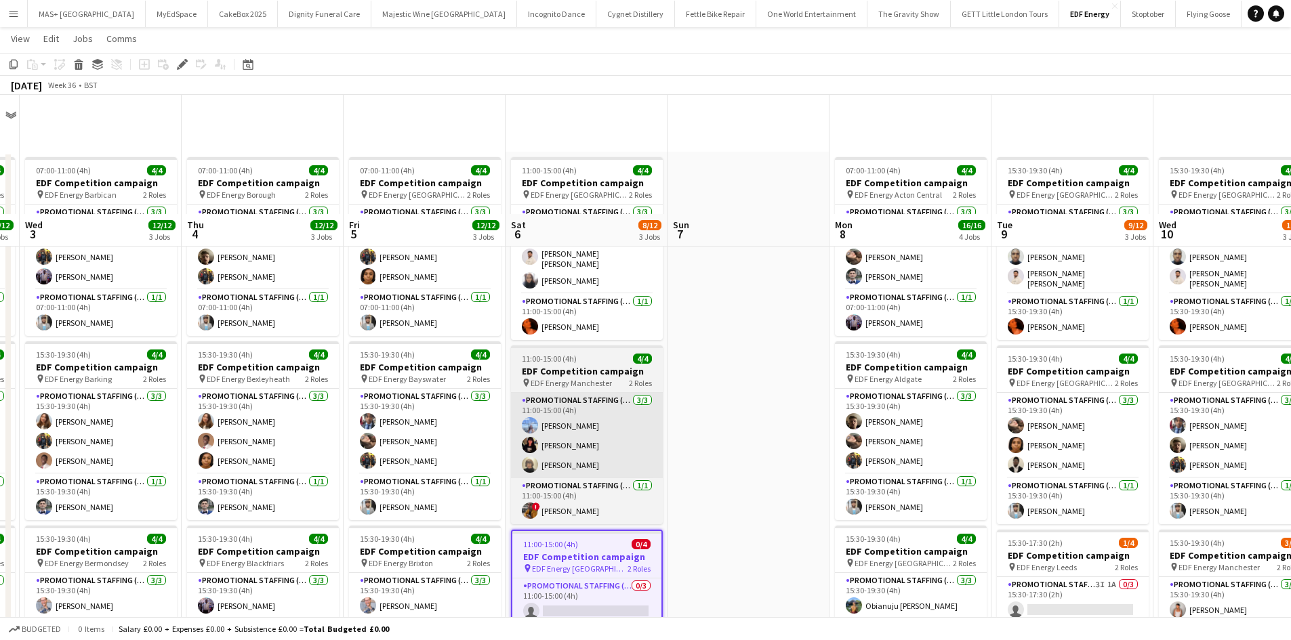
scroll to position [203, 0]
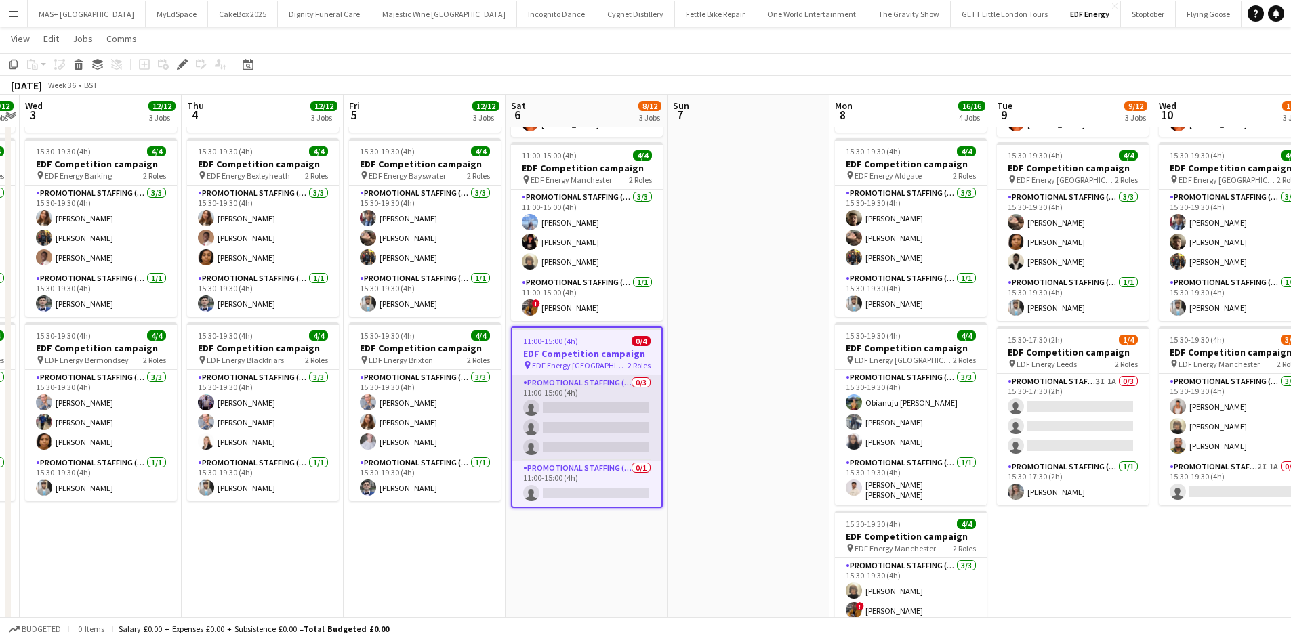
click at [587, 404] on app-card-role "Promotional Staffing (Flyering Staff) 0/3 11:00-15:00 (4h) single-neutral-actio…" at bounding box center [586, 417] width 149 height 85
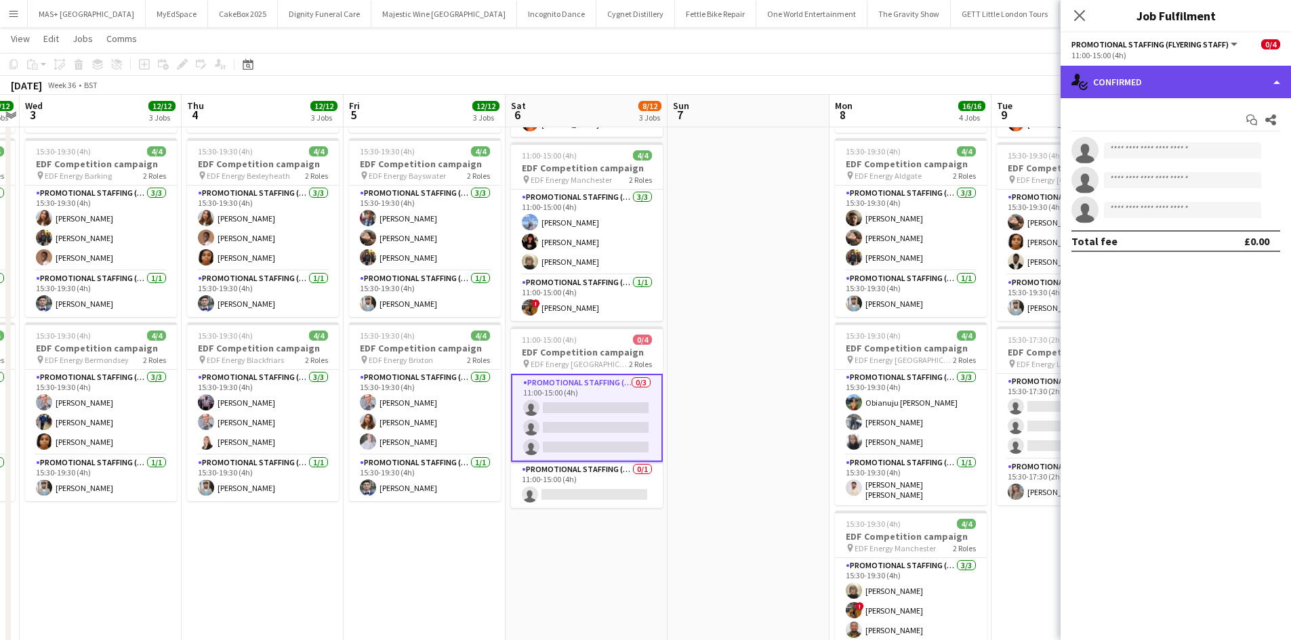
click at [1184, 77] on div "single-neutral-actions-check-2 Confirmed" at bounding box center [1175, 82] width 230 height 33
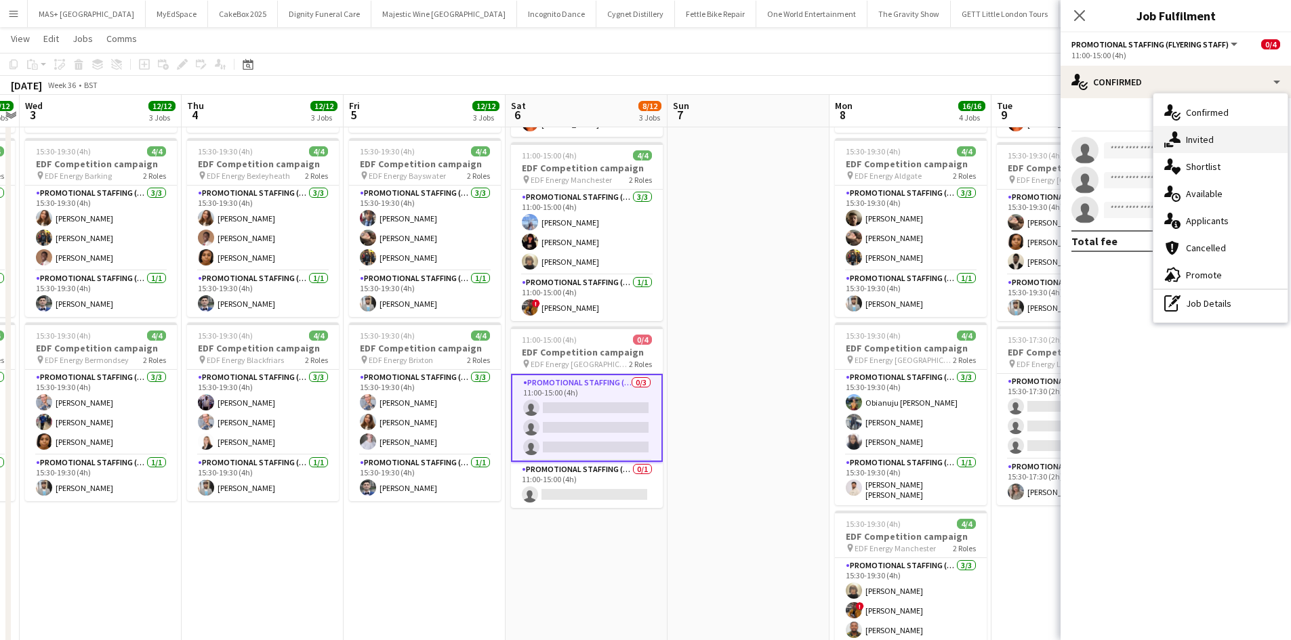
click at [1207, 128] on div "single-neutral-actions-share-1 Invited" at bounding box center [1220, 139] width 134 height 27
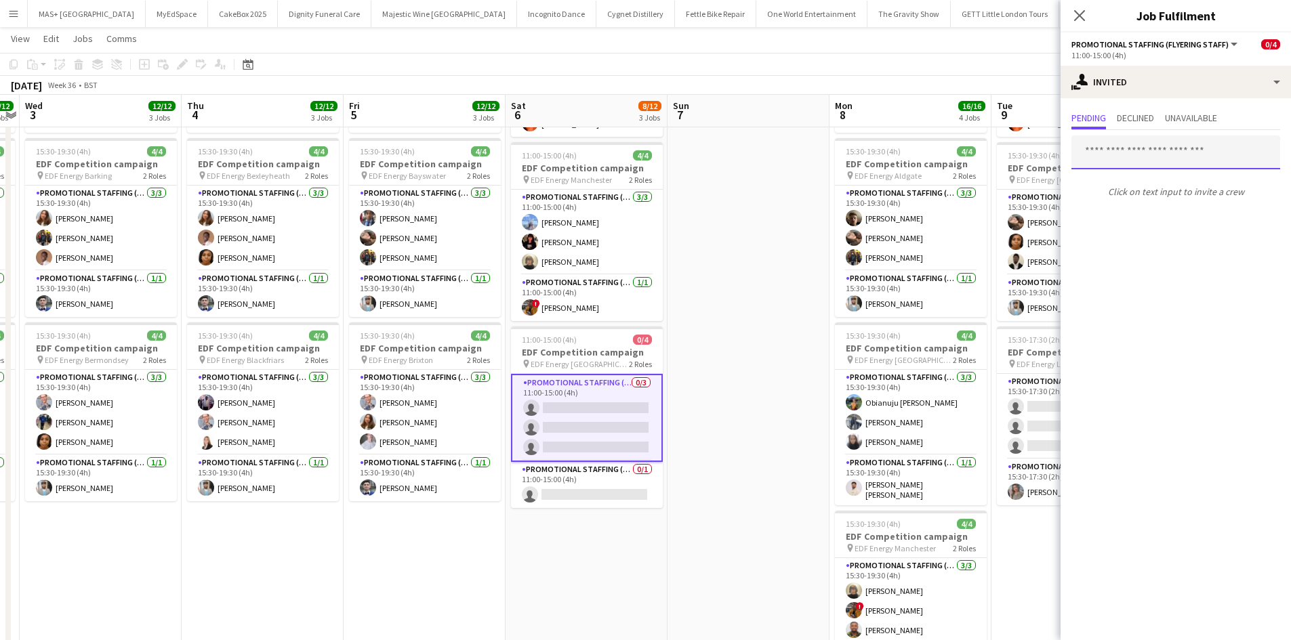
click at [1106, 157] on input "text" at bounding box center [1175, 153] width 209 height 34
type input "*****"
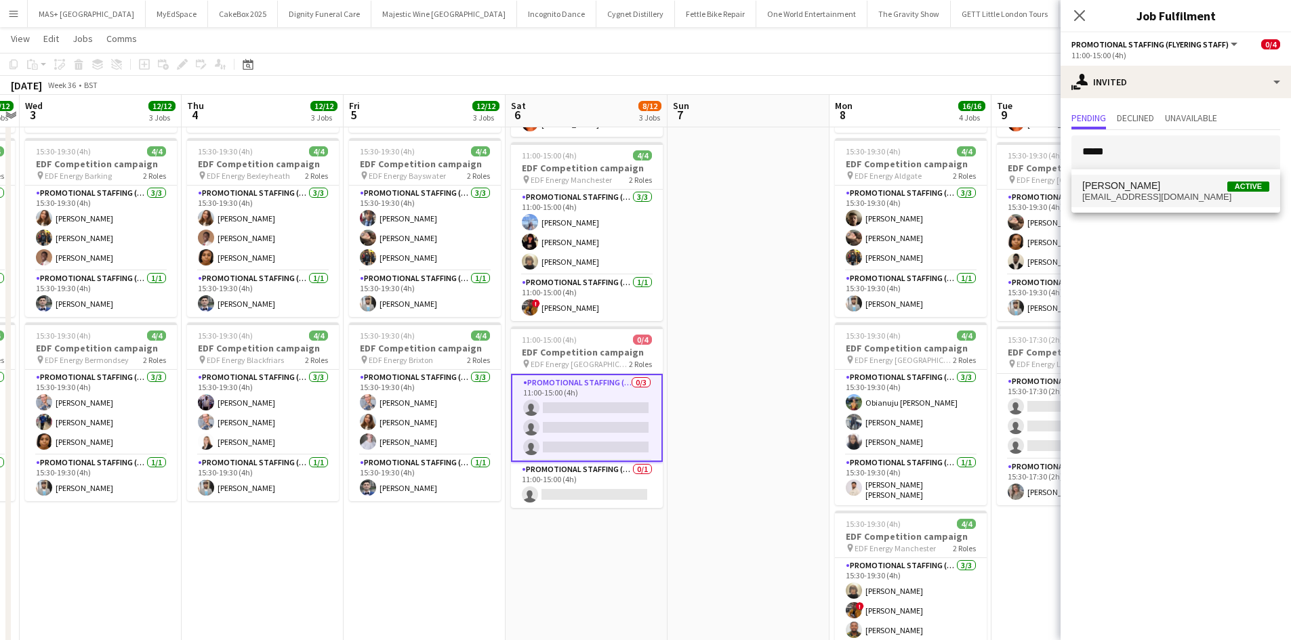
click at [1174, 204] on mat-option "[PERSON_NAME] Active [EMAIL_ADDRESS][DOMAIN_NAME]" at bounding box center [1175, 191] width 209 height 33
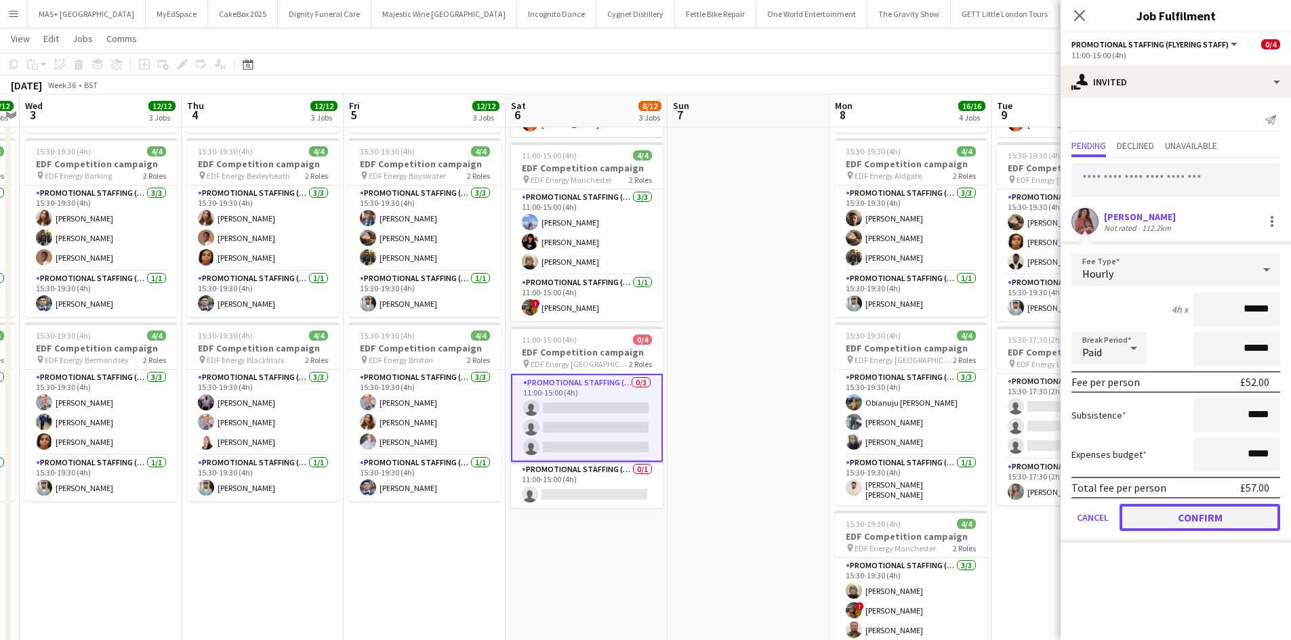
click at [1206, 514] on button "Confirm" at bounding box center [1199, 517] width 161 height 27
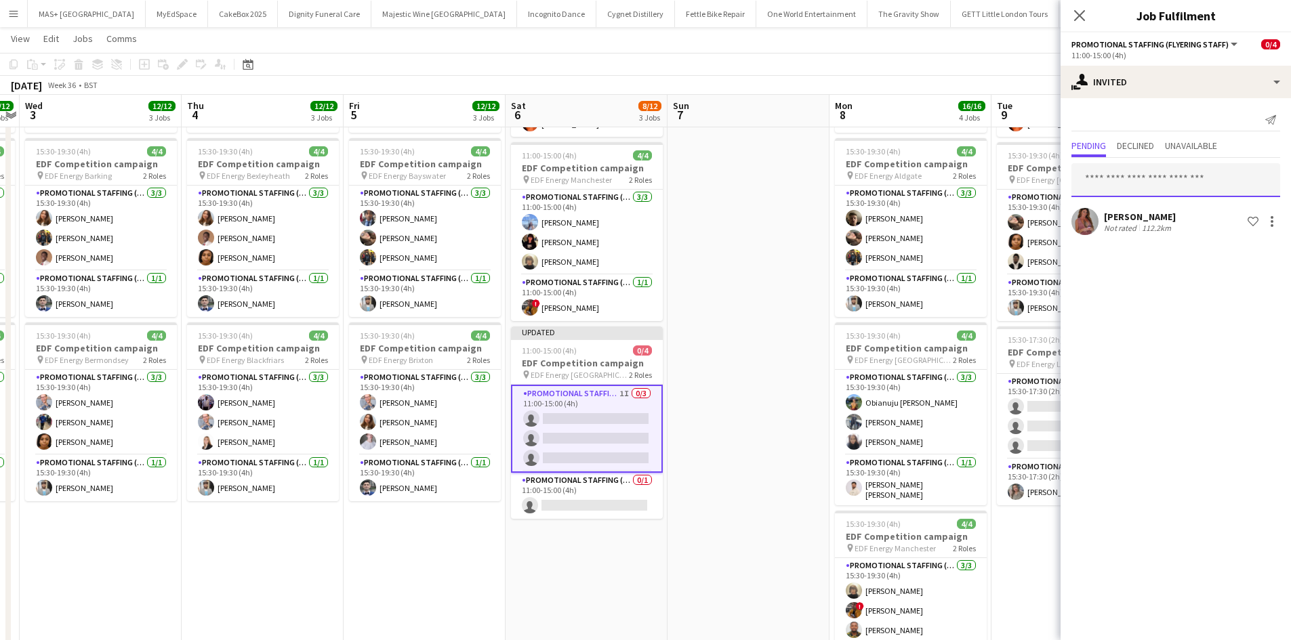
click at [1115, 172] on input "text" at bounding box center [1175, 180] width 209 height 34
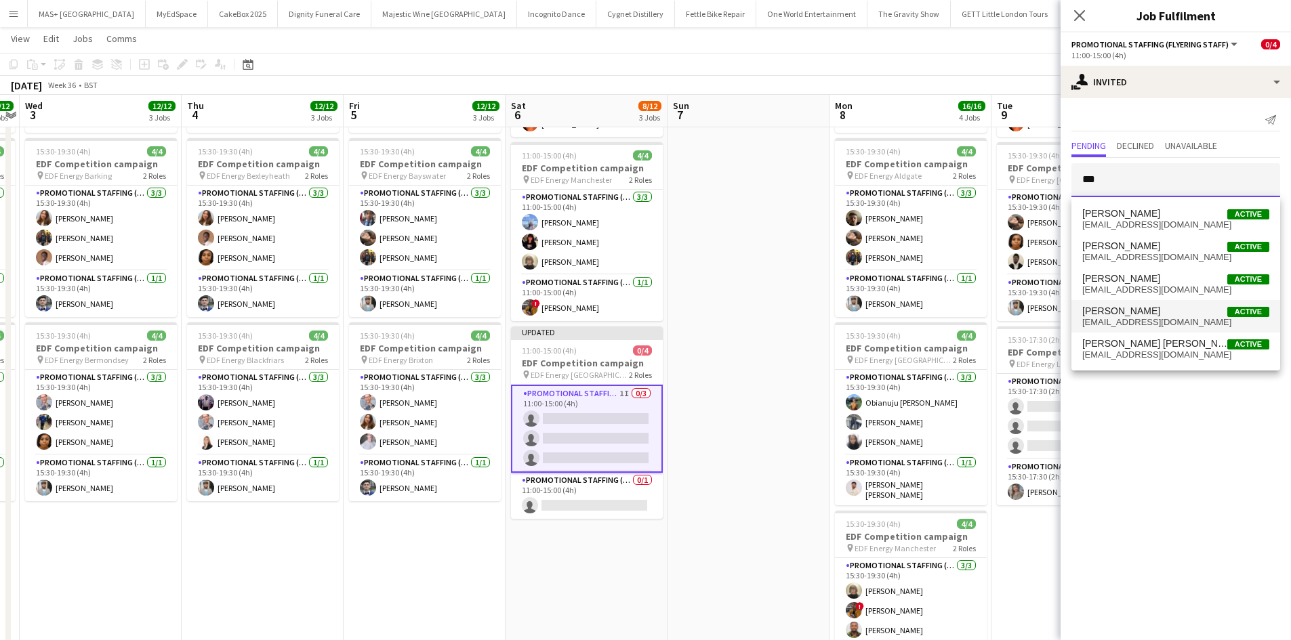
type input "***"
click at [1136, 322] on span "castagnod@aol.com" at bounding box center [1175, 322] width 187 height 11
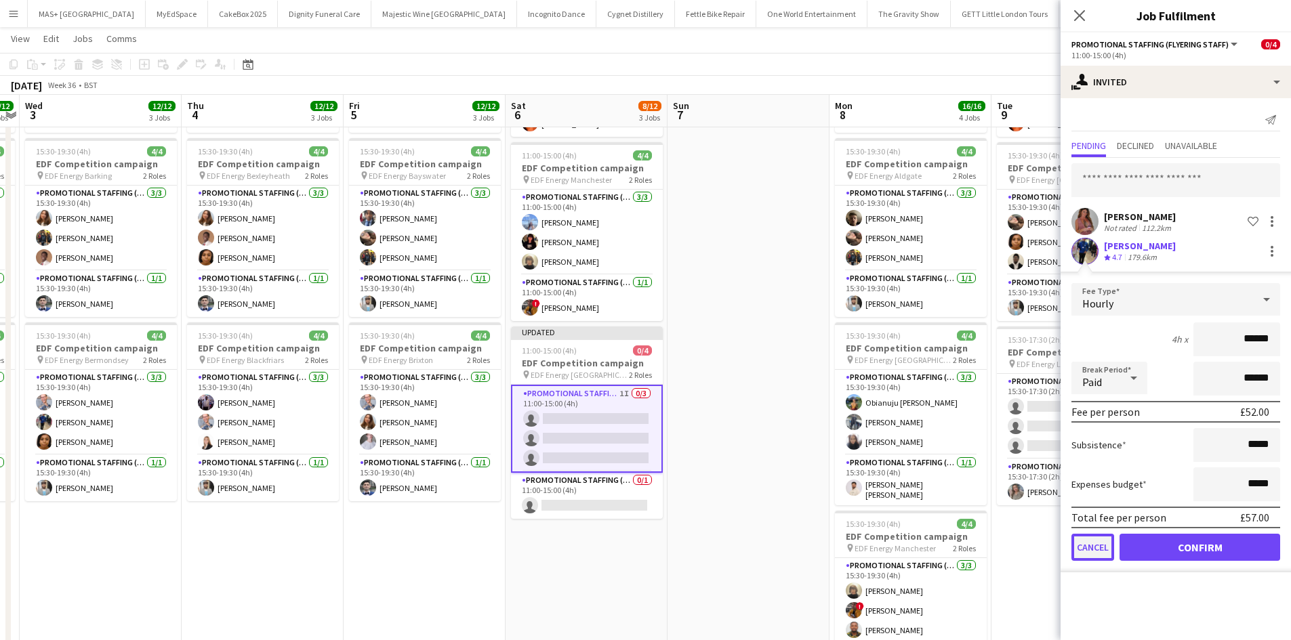
click at [1098, 540] on button "Cancel" at bounding box center [1092, 547] width 43 height 27
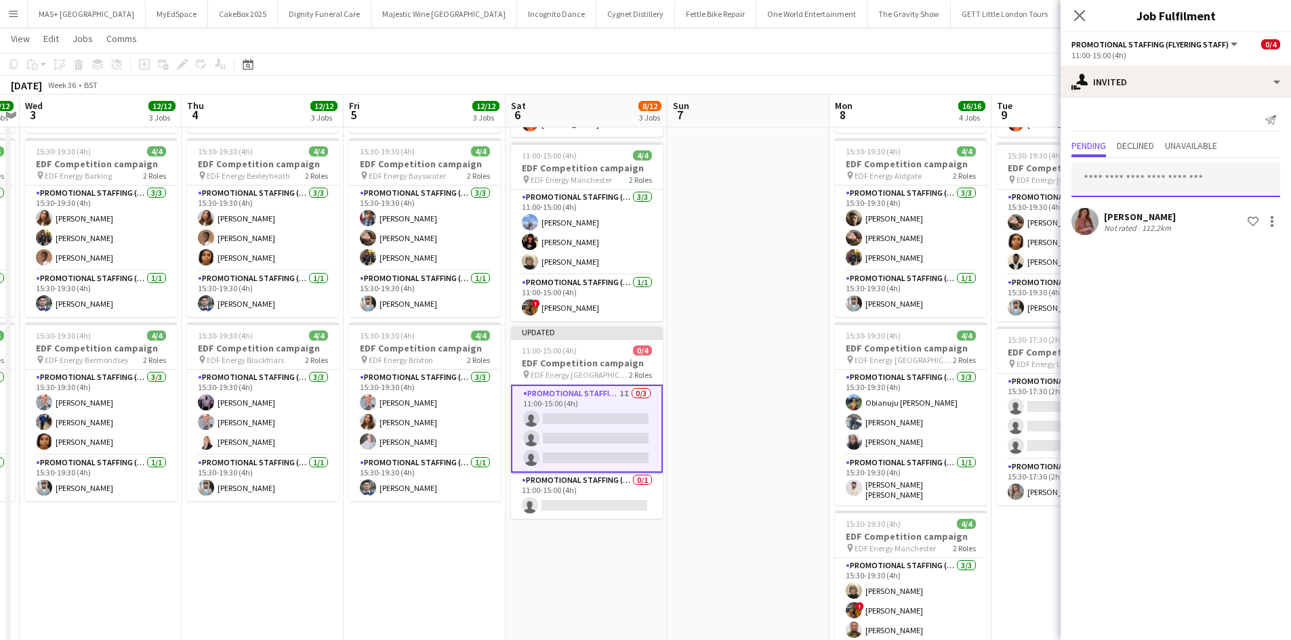
drag, startPoint x: 1148, startPoint y: 163, endPoint x: 1141, endPoint y: 168, distance: 8.3
click at [1147, 163] on input "text" at bounding box center [1175, 180] width 209 height 34
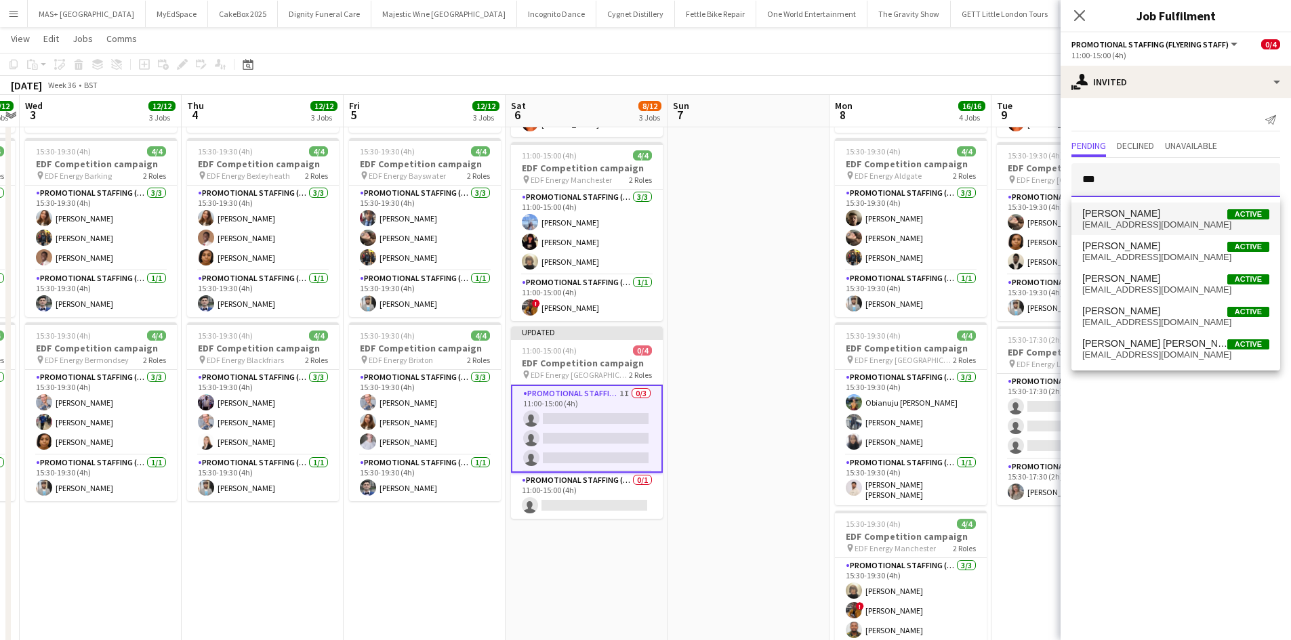
type input "***"
click at [1155, 226] on span "daniellaadesanya042@gmail.com" at bounding box center [1175, 225] width 187 height 11
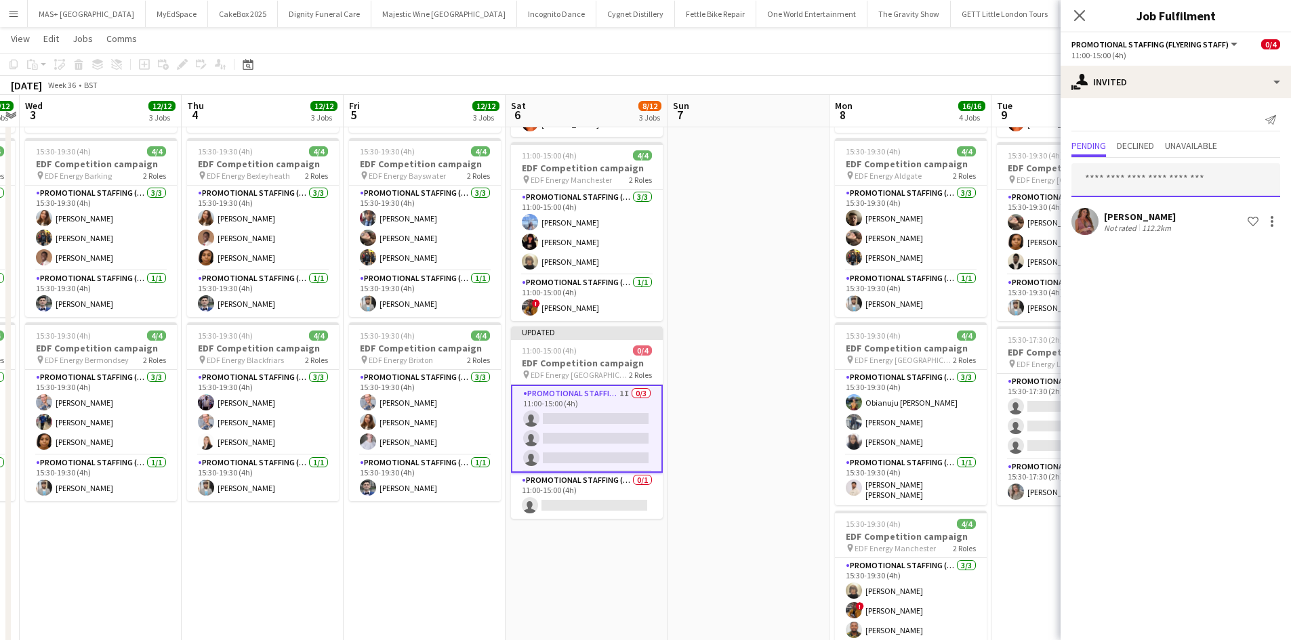
scroll to position [0, 0]
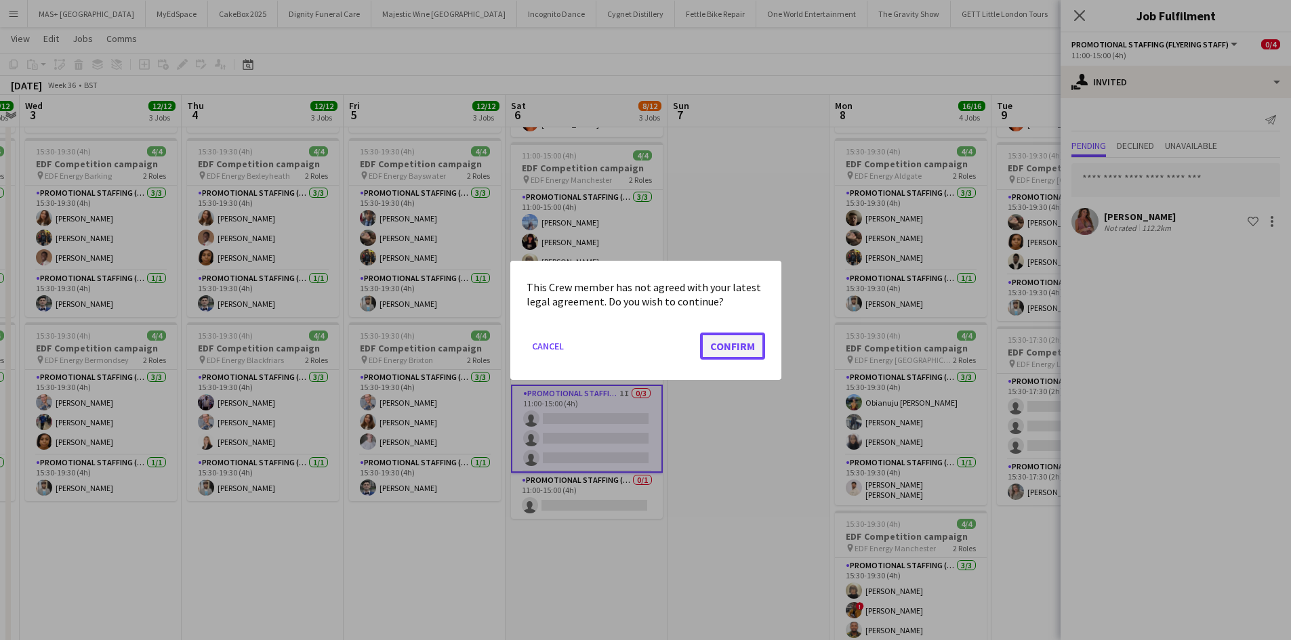
click at [734, 341] on button "Confirm" at bounding box center [732, 345] width 65 height 27
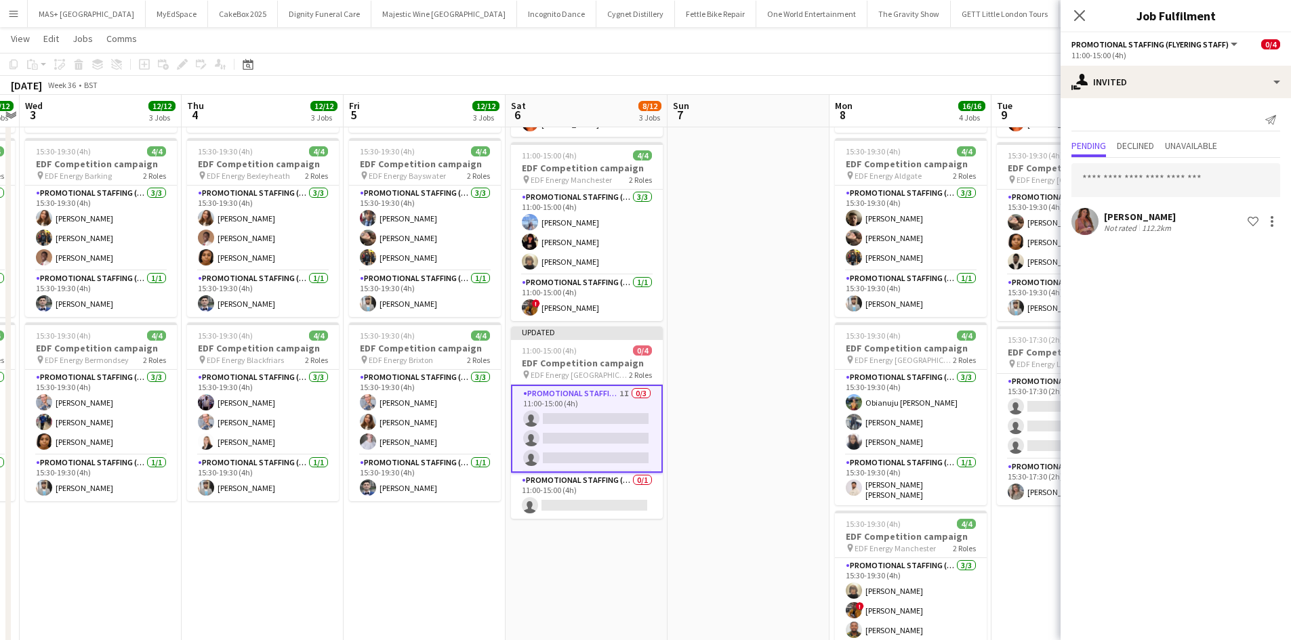
scroll to position [203, 0]
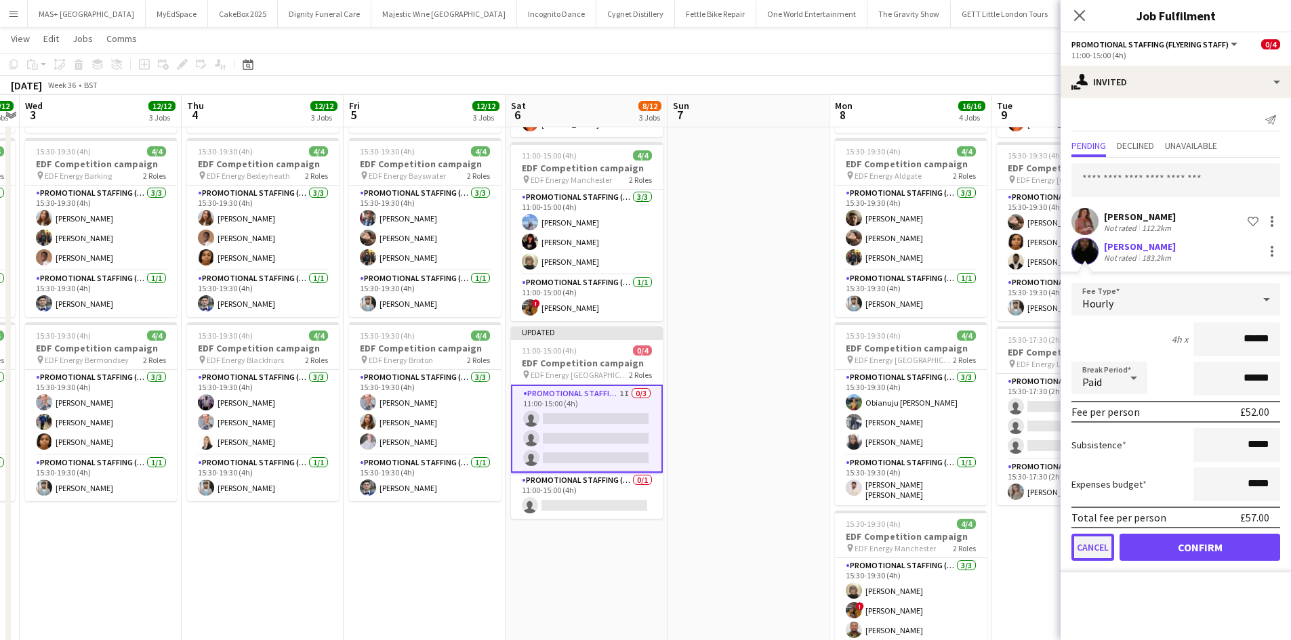
click at [1097, 554] on button "Cancel" at bounding box center [1092, 547] width 43 height 27
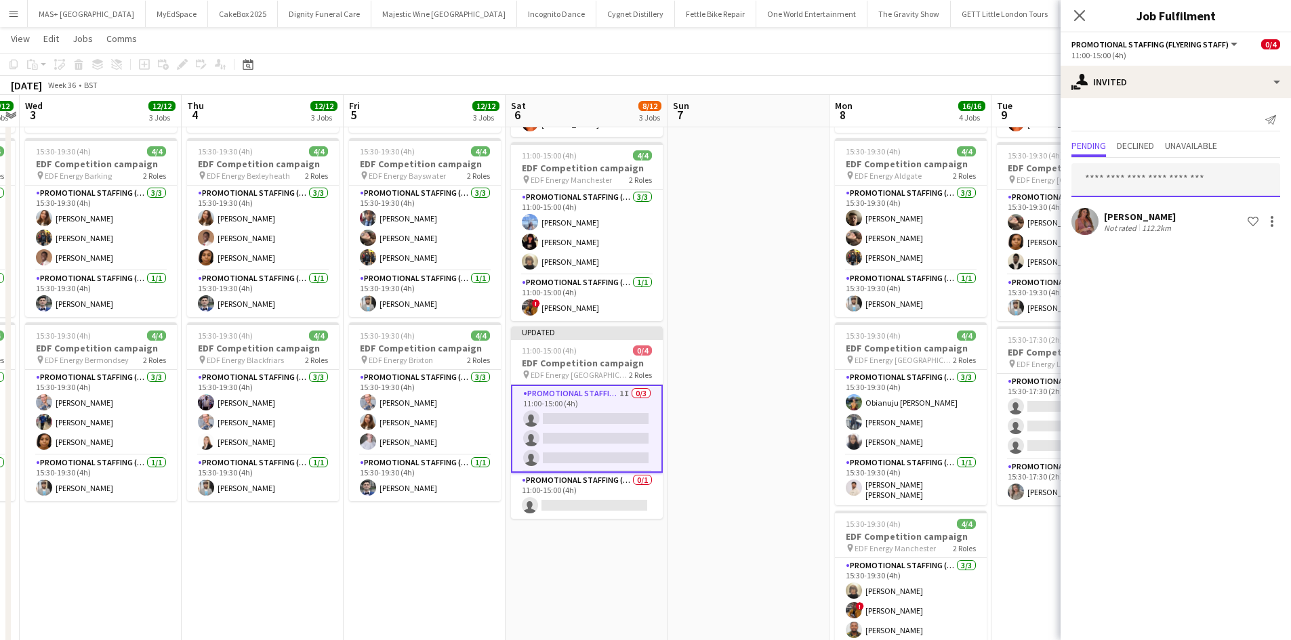
click at [1098, 188] on input "text" at bounding box center [1175, 180] width 209 height 34
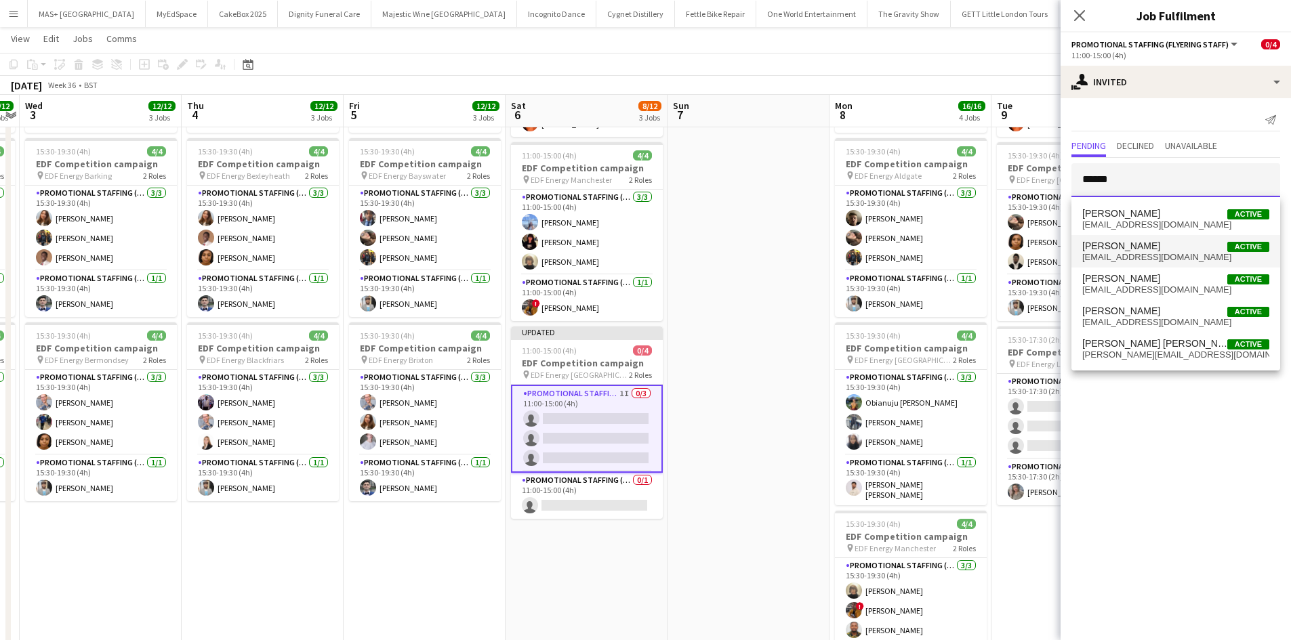
type input "******"
click at [1141, 253] on span "dojet8@gmail.com" at bounding box center [1175, 257] width 187 height 11
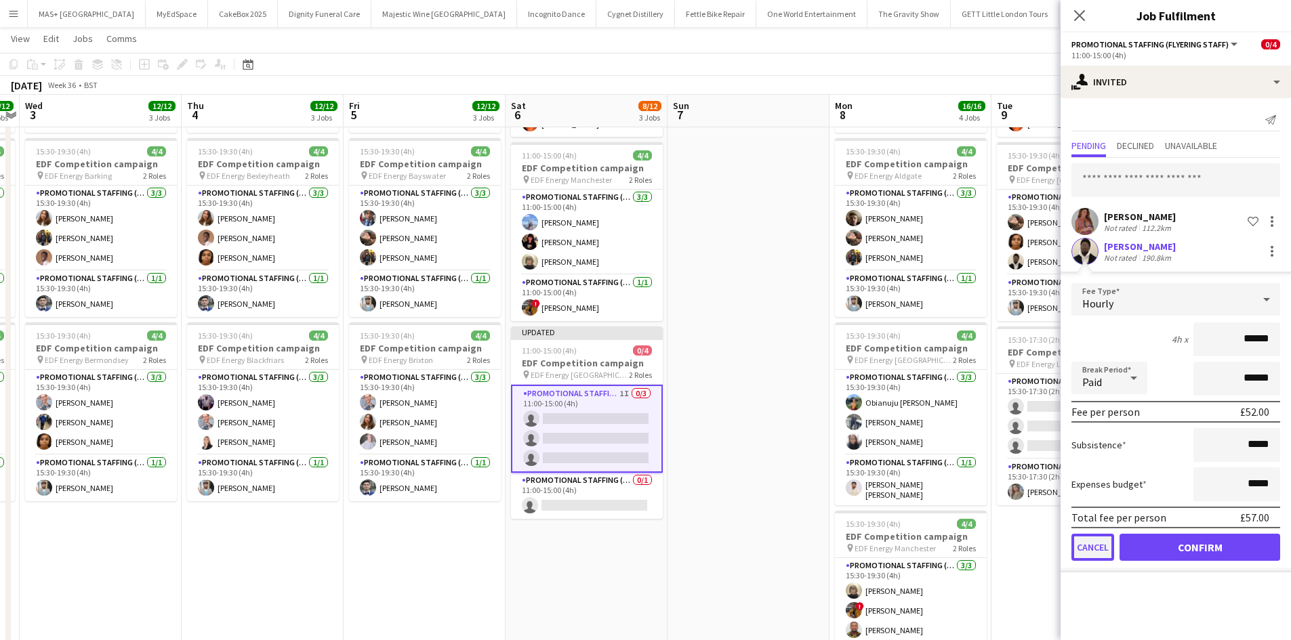
click at [1091, 545] on button "Cancel" at bounding box center [1092, 547] width 43 height 27
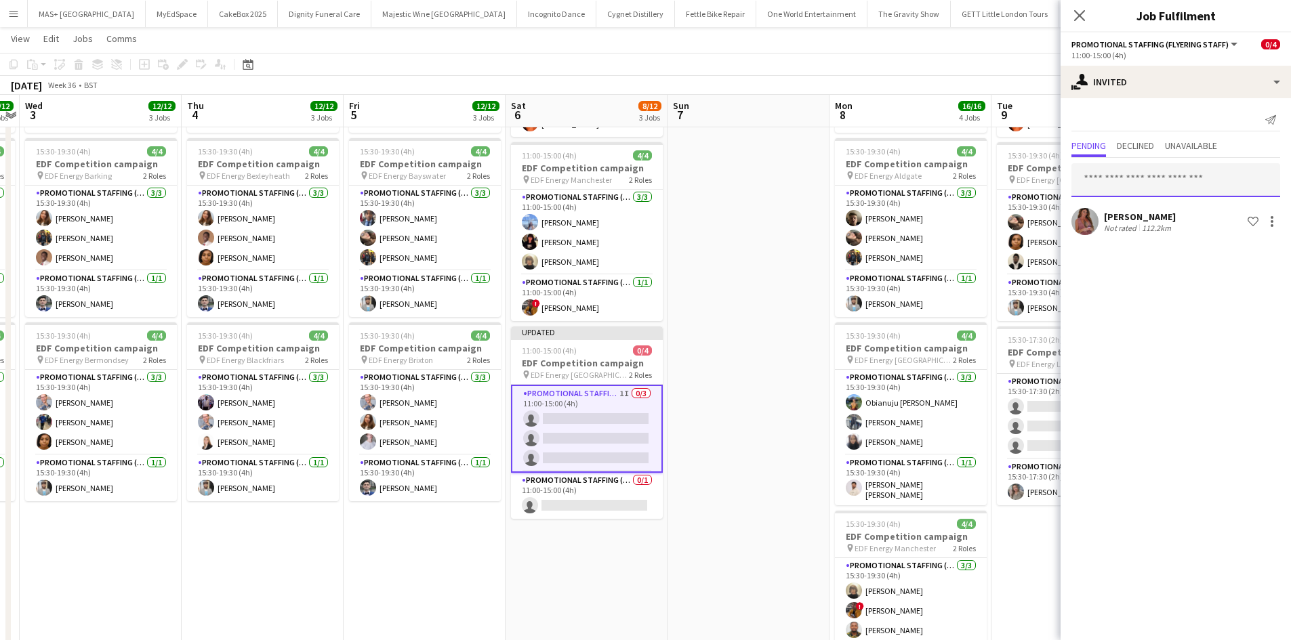
drag, startPoint x: 1118, startPoint y: 182, endPoint x: 1139, endPoint y: 265, distance: 85.9
click at [1117, 182] on input "text" at bounding box center [1175, 180] width 209 height 34
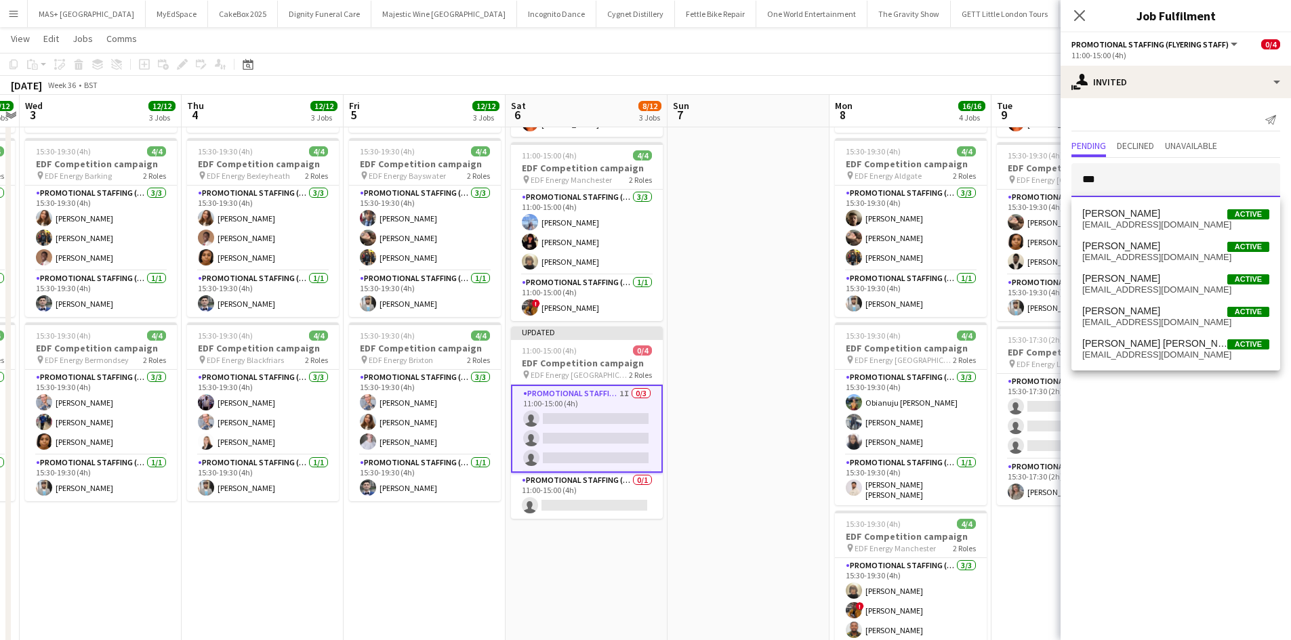
type input "***"
click at [734, 409] on app-date-cell at bounding box center [748, 357] width 162 height 817
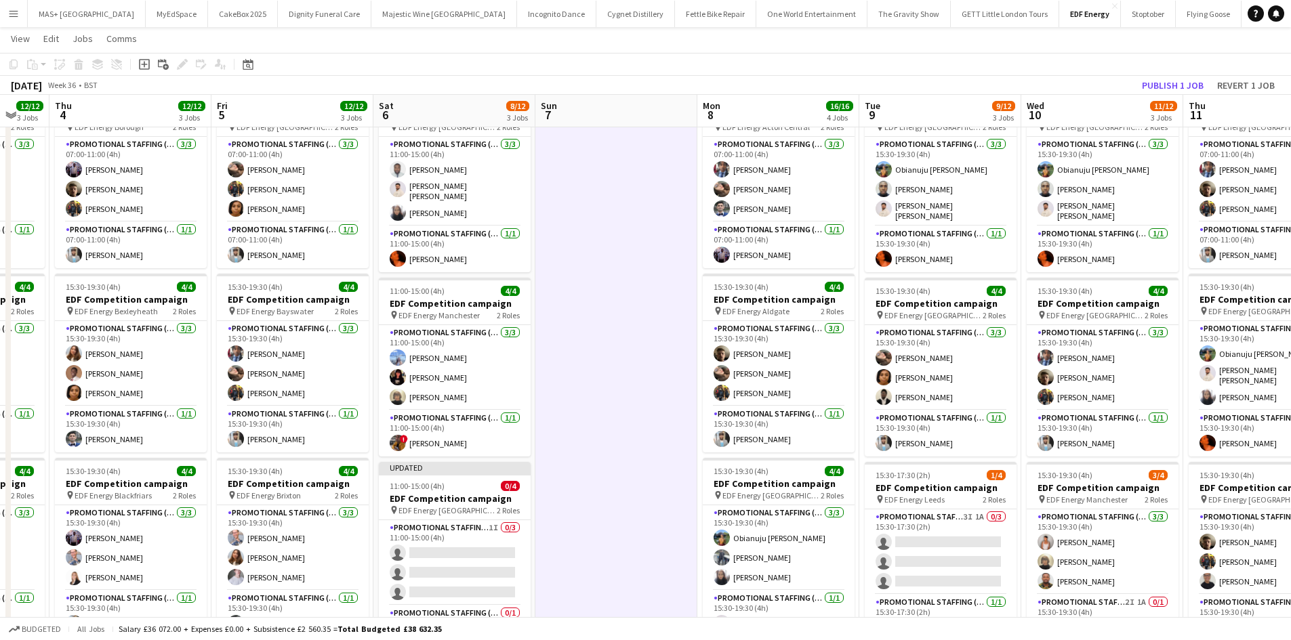
scroll to position [0, 433]
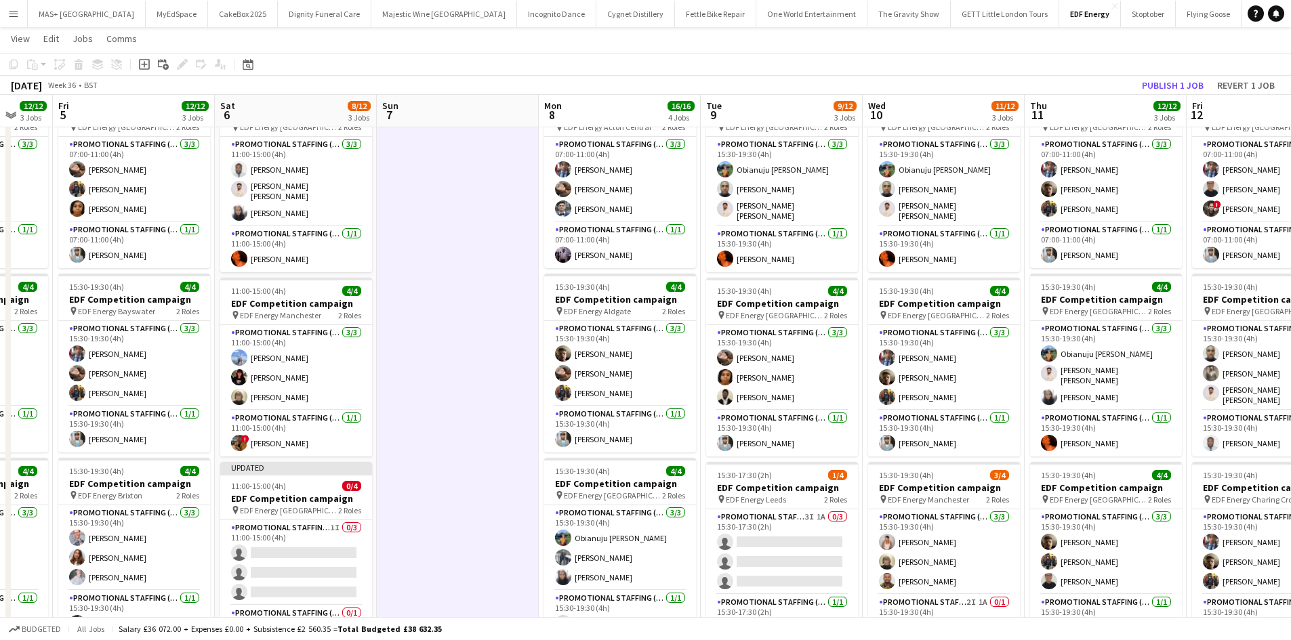
drag, startPoint x: 777, startPoint y: 446, endPoint x: 486, endPoint y: 402, distance: 294.0
click at [486, 402] on app-calendar-viewport "Tue 2 12/12 3 Jobs Wed 3 12/12 3 Jobs Thu 4 12/12 3 Jobs Fri 5 12/12 3 Jobs Sat…" at bounding box center [645, 443] width 1291 height 916
click at [1152, 93] on button "Publish 1 job" at bounding box center [1172, 86] width 72 height 18
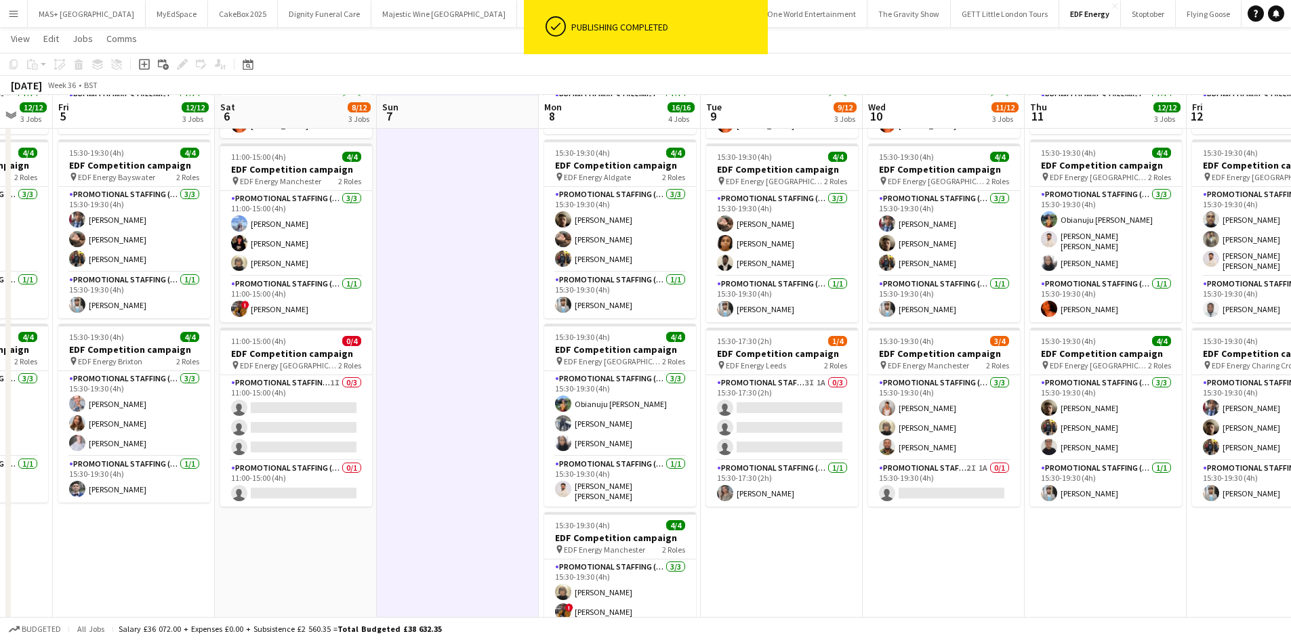
scroll to position [203, 0]
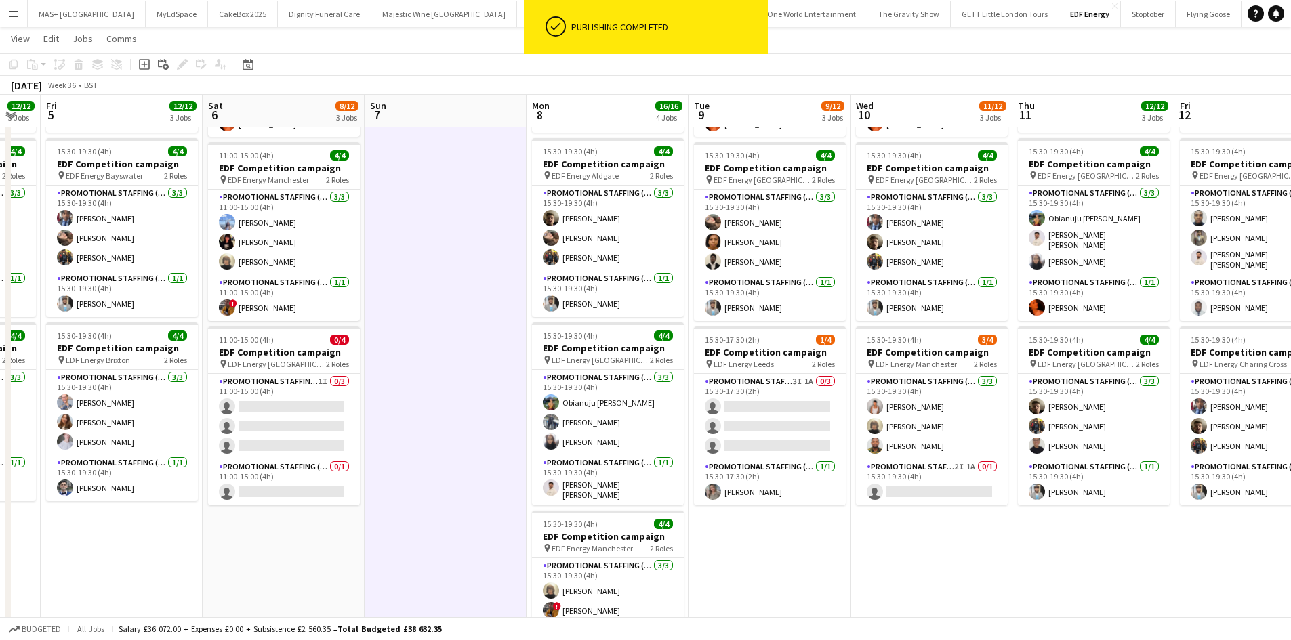
drag, startPoint x: 1165, startPoint y: 533, endPoint x: 1061, endPoint y: 510, distance: 106.0
click at [1152, 535] on app-calendar-viewport "Tue 2 12/12 3 Jobs Wed 3 12/12 3 Jobs Thu 4 12/12 3 Jobs Fri 5 12/12 3 Jobs Sat…" at bounding box center [645, 308] width 1291 height 916
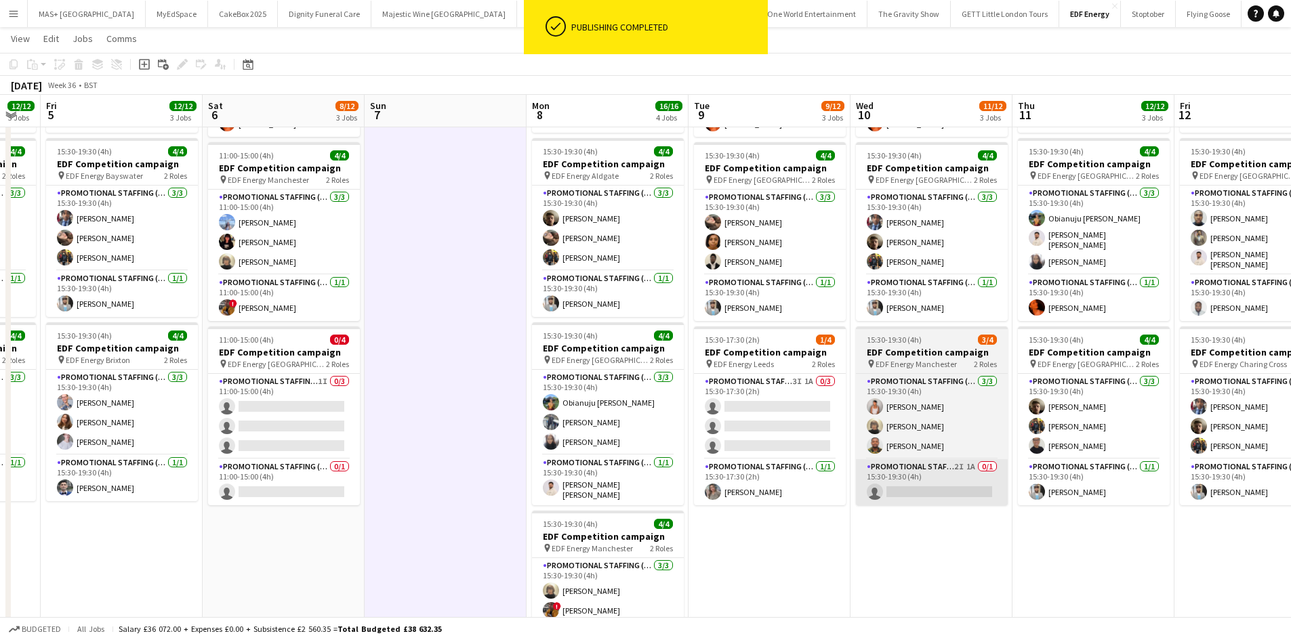
scroll to position [0, 446]
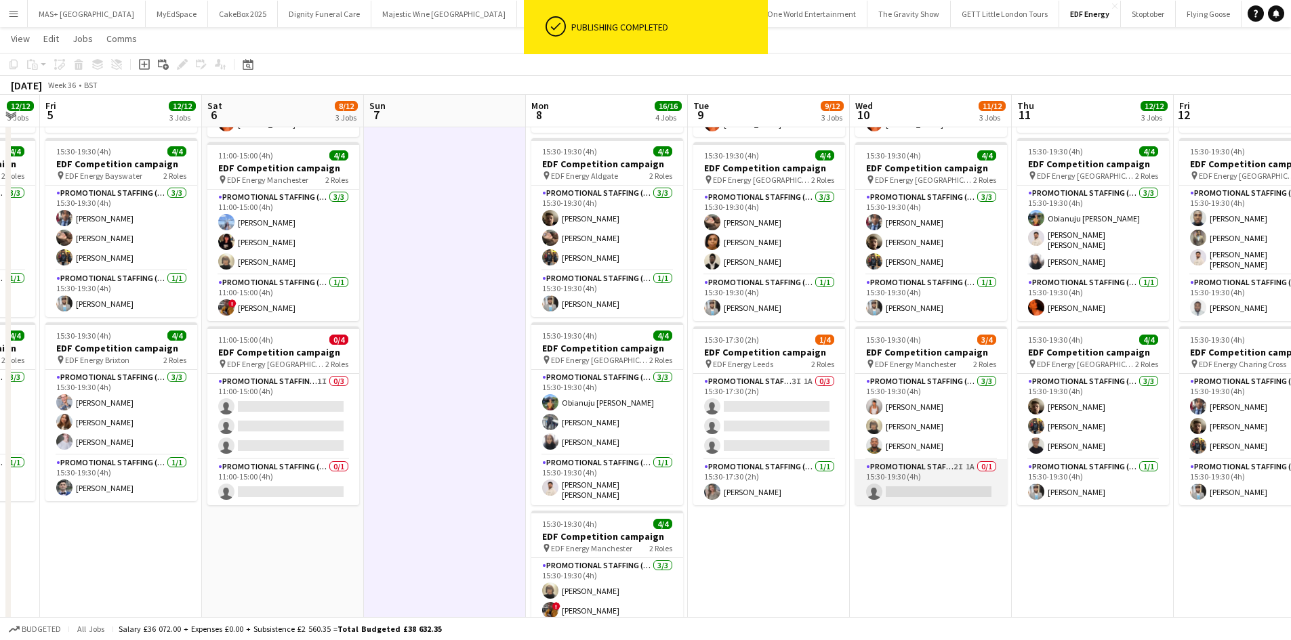
click at [921, 474] on app-card-role "Promotional Staffing (Team Leader) 2I 1A 0/1 15:30-19:30 (4h) single-neutral-ac…" at bounding box center [931, 482] width 152 height 46
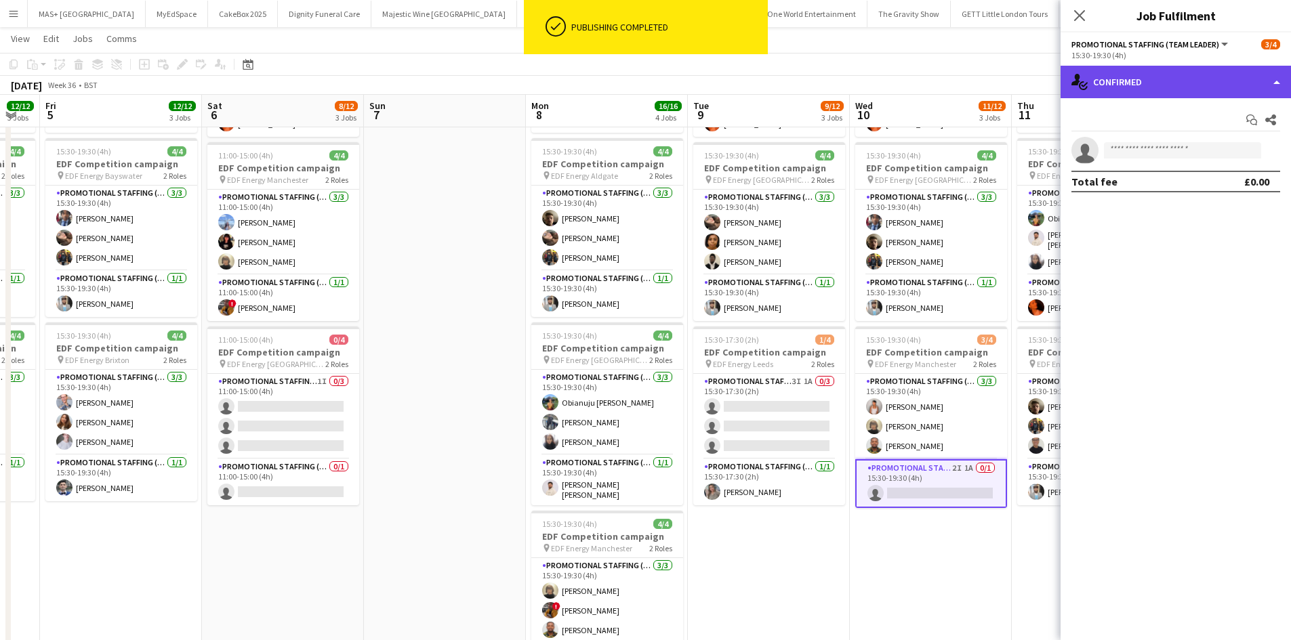
click at [1132, 86] on div "single-neutral-actions-check-2 Confirmed" at bounding box center [1175, 82] width 230 height 33
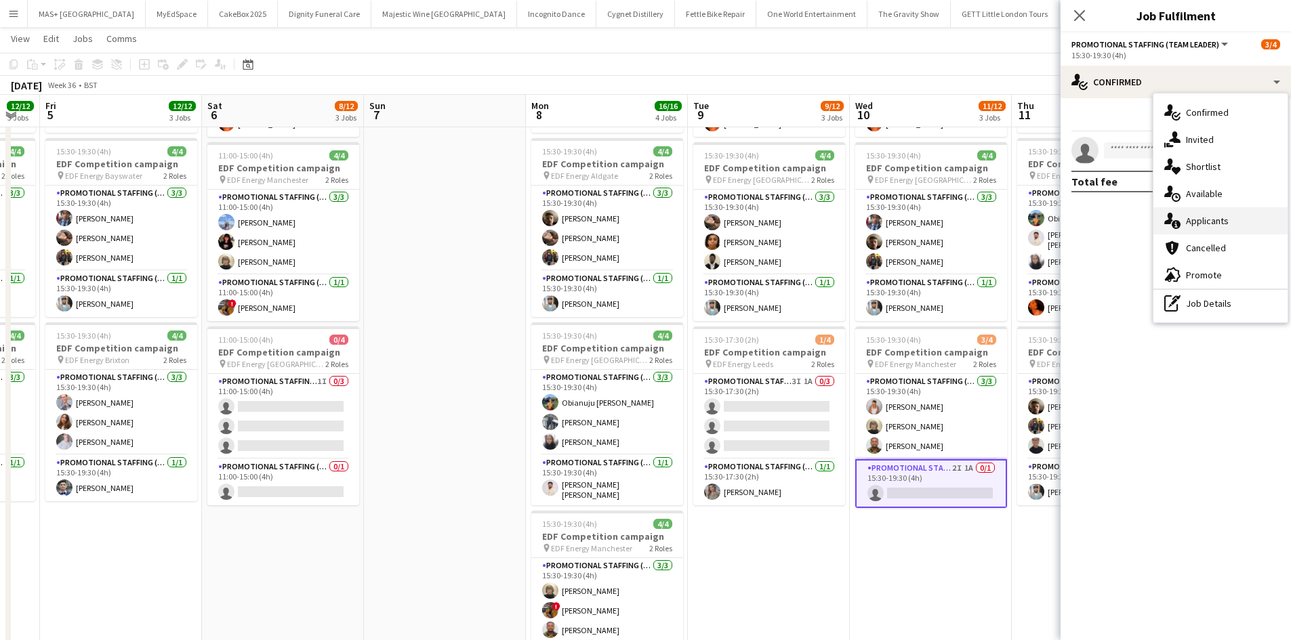
click at [1200, 226] on div "single-neutral-actions-information Applicants" at bounding box center [1220, 220] width 134 height 27
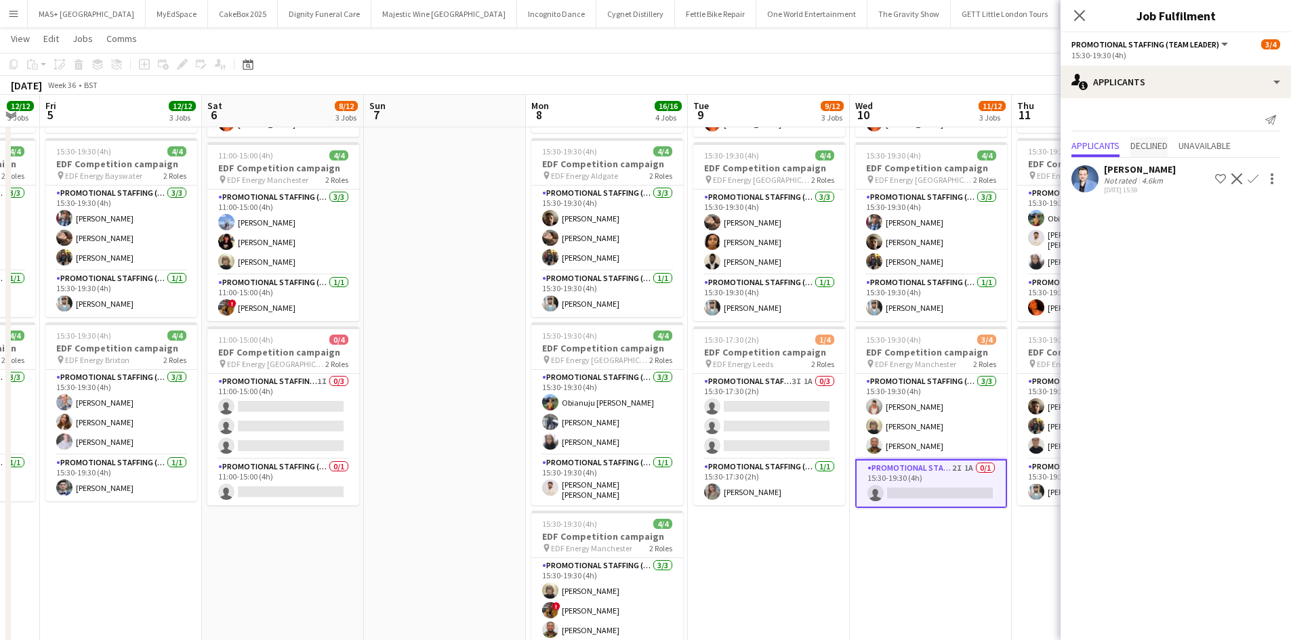
click at [1148, 142] on span "Declined" at bounding box center [1148, 145] width 37 height 9
click at [1213, 125] on span "Unavailable" at bounding box center [1204, 119] width 52 height 20
click at [1111, 117] on span "Applicants" at bounding box center [1095, 117] width 48 height 9
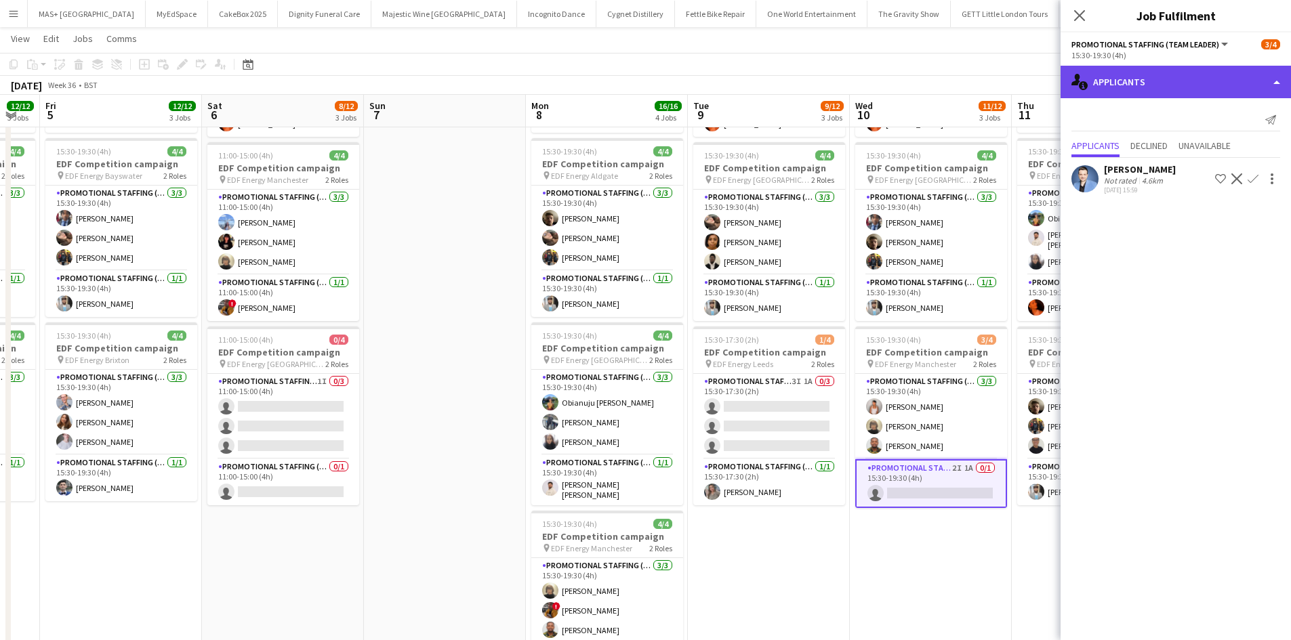
click at [1142, 82] on div "single-neutral-actions-information Applicants" at bounding box center [1175, 82] width 230 height 33
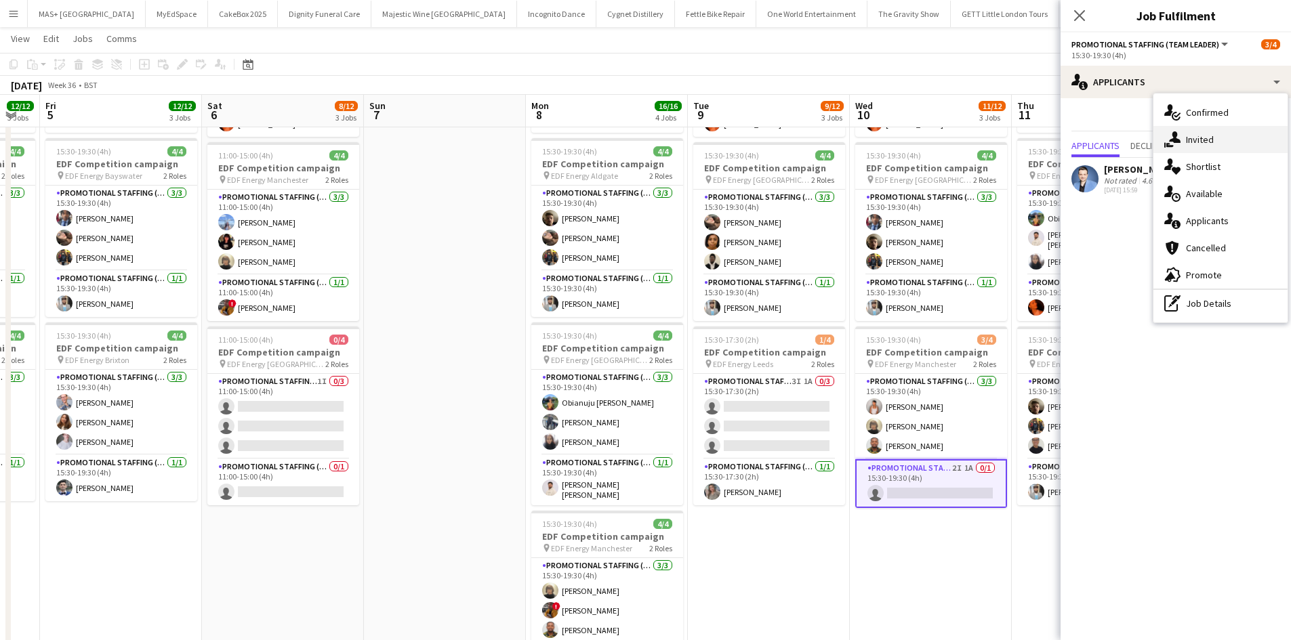
click at [1194, 143] on div "single-neutral-actions-share-1 Invited" at bounding box center [1220, 139] width 134 height 27
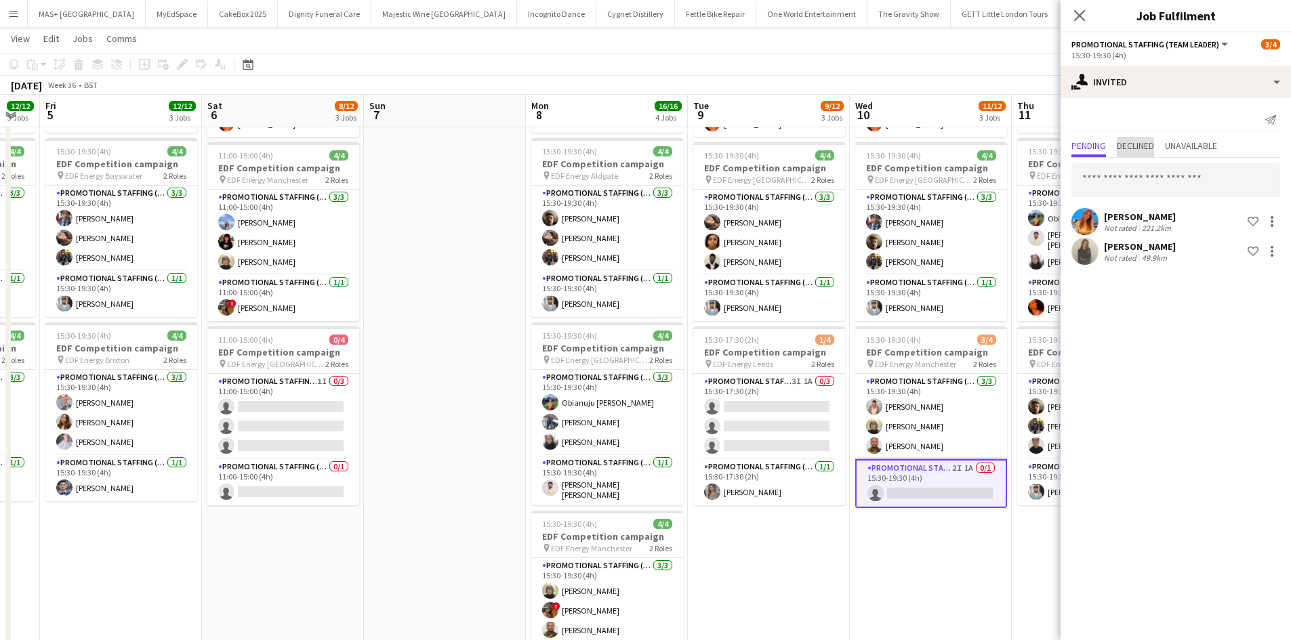
click at [1136, 146] on span "Declined" at bounding box center [1135, 145] width 37 height 9
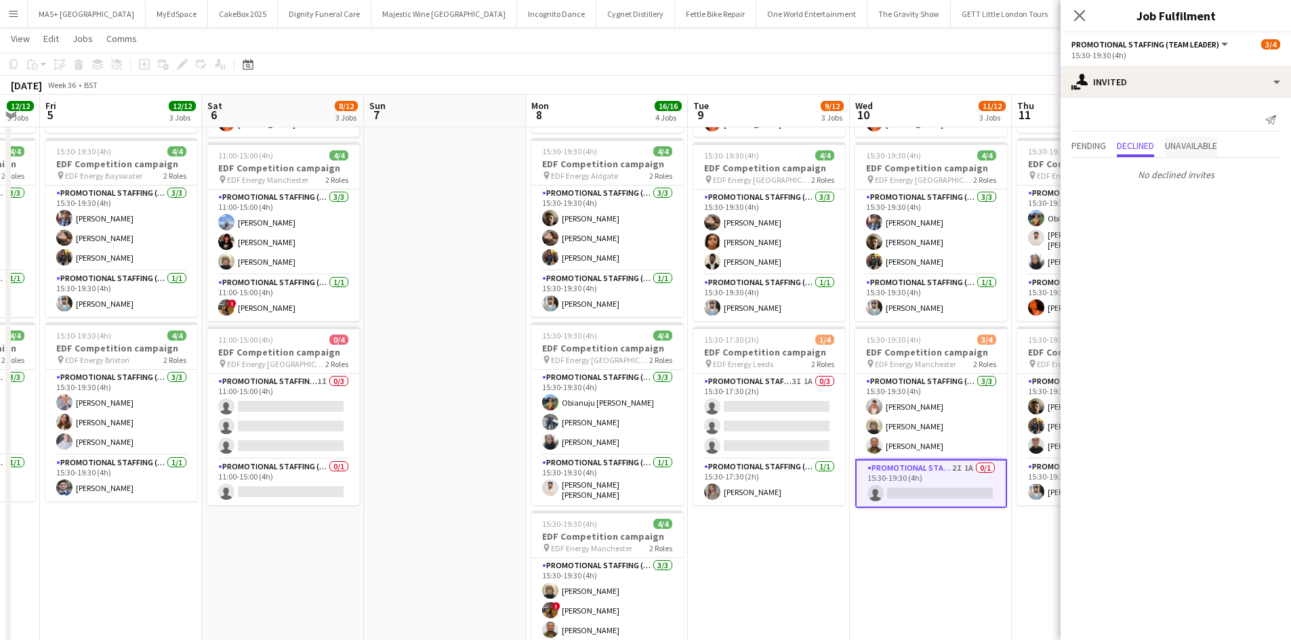
click at [1190, 141] on span "Unavailable" at bounding box center [1191, 145] width 52 height 9
click at [1100, 143] on span "Pending" at bounding box center [1088, 145] width 35 height 9
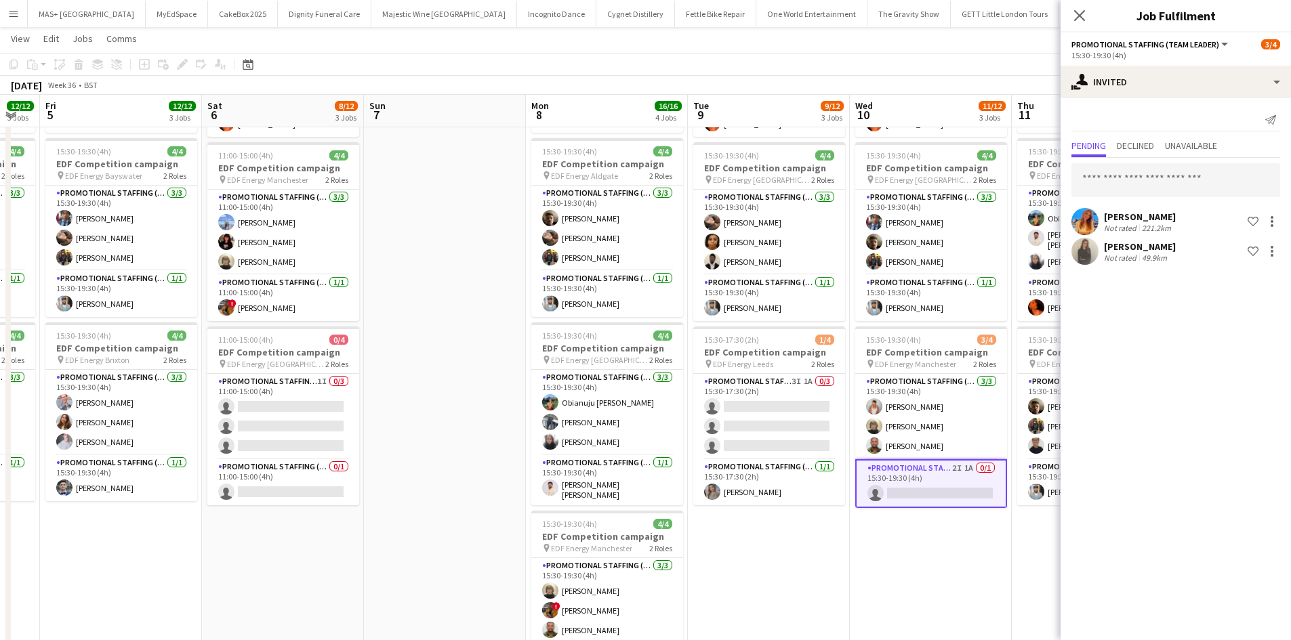
click at [832, 522] on app-date-cell "15:30-19:30 (4h) 4/4 EDF Competition campaign pin EDF Energy Birmingham New Str…" at bounding box center [769, 357] width 162 height 817
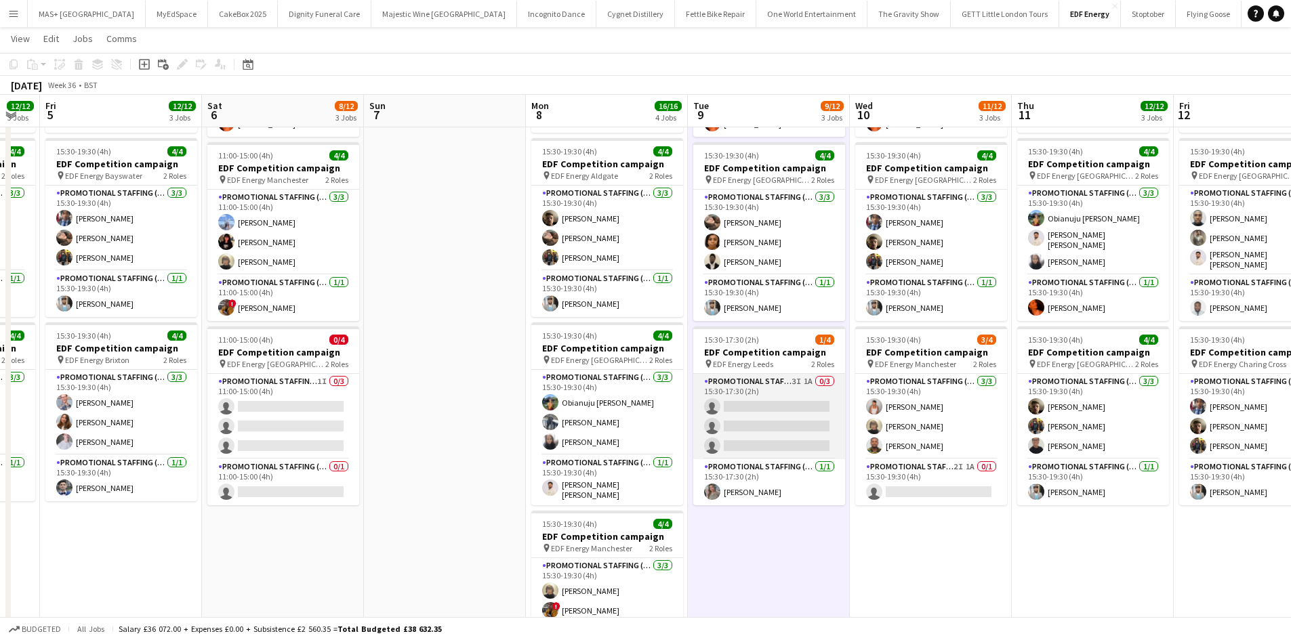
click at [789, 374] on app-card-role "Promotional Staffing (Flyering Staff) 3I 1A 0/3 15:30-17:30 (2h) single-neutral…" at bounding box center [769, 416] width 152 height 85
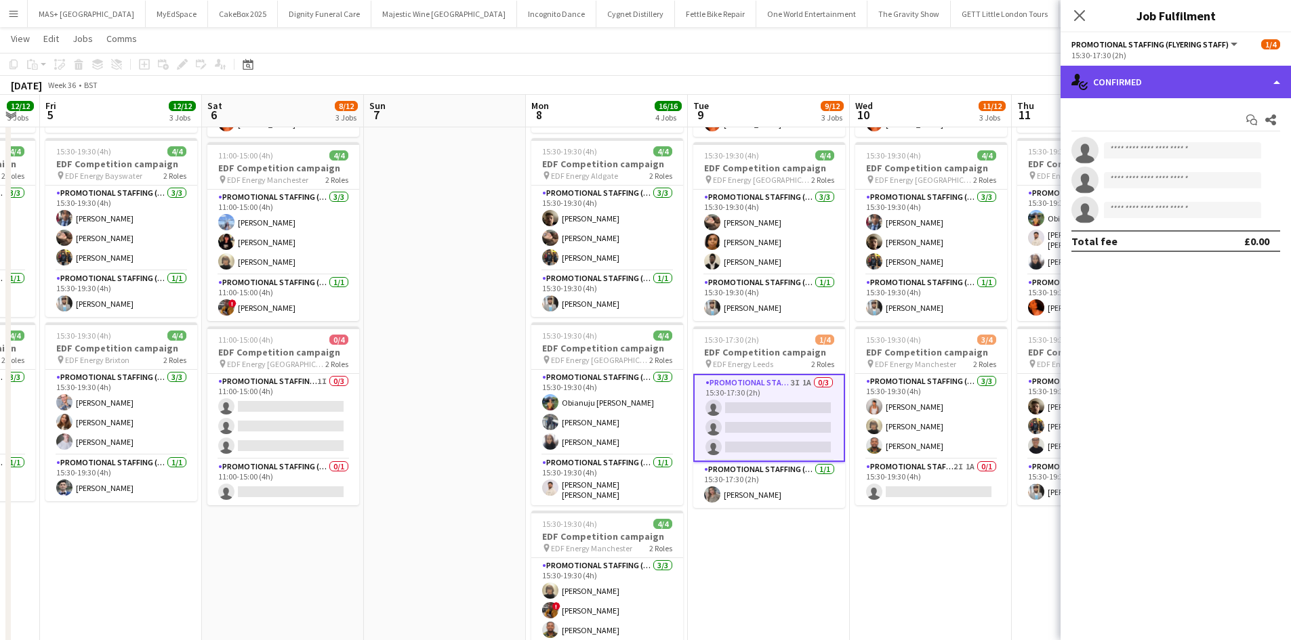
click at [1122, 79] on div "single-neutral-actions-check-2 Confirmed" at bounding box center [1175, 82] width 230 height 33
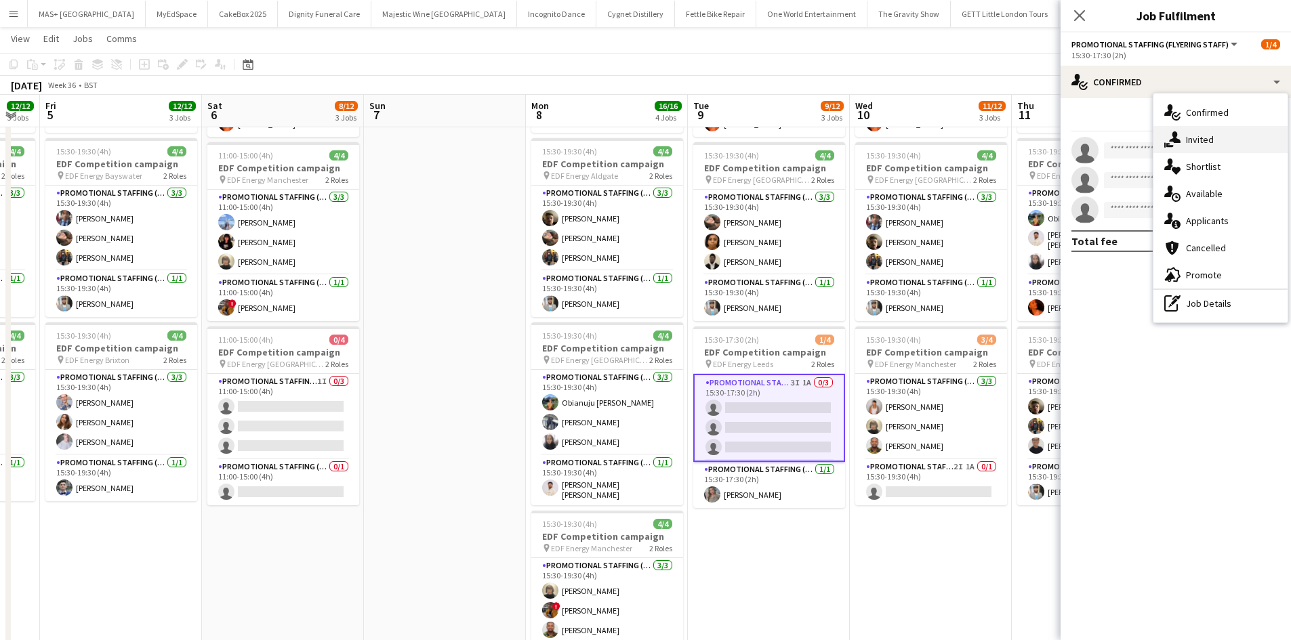
click at [1208, 131] on div "single-neutral-actions-share-1 Invited" at bounding box center [1220, 139] width 134 height 27
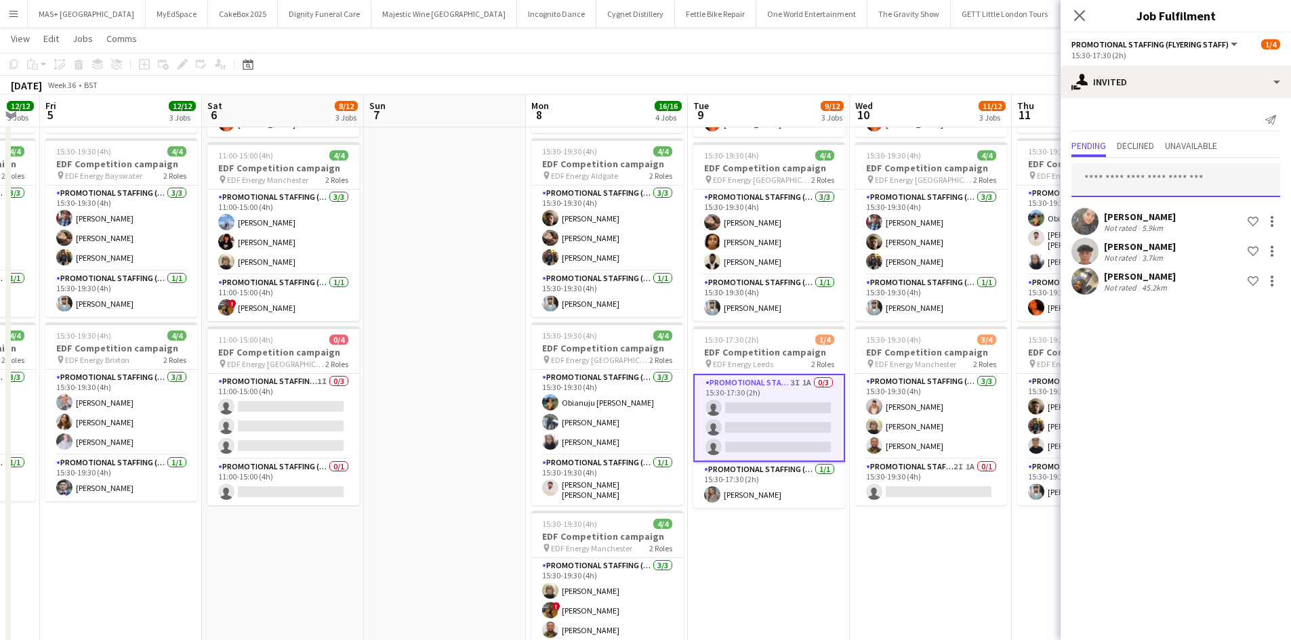
click at [1174, 172] on input "text" at bounding box center [1175, 180] width 209 height 34
click at [1121, 147] on span "Declined" at bounding box center [1135, 145] width 37 height 9
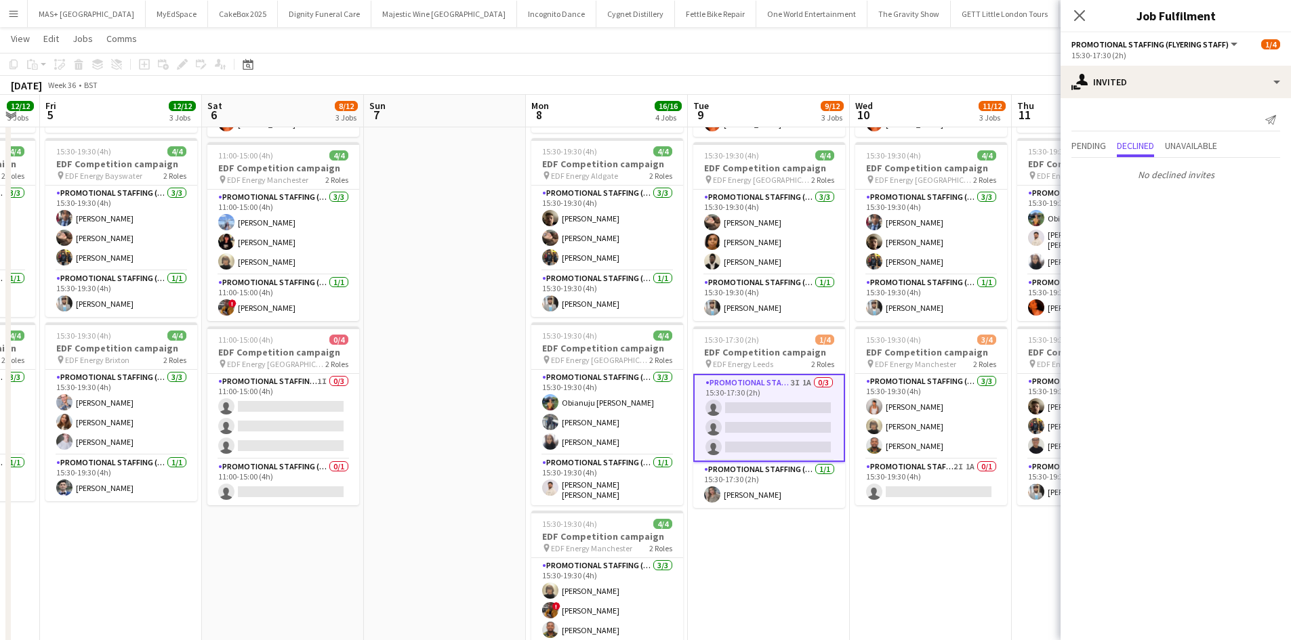
click at [886, 505] on app-date-cell "15:30-19:30 (4h) 4/4 EDF Competition campaign pin EDF Energy Birmingham New Str…" at bounding box center [931, 357] width 162 height 817
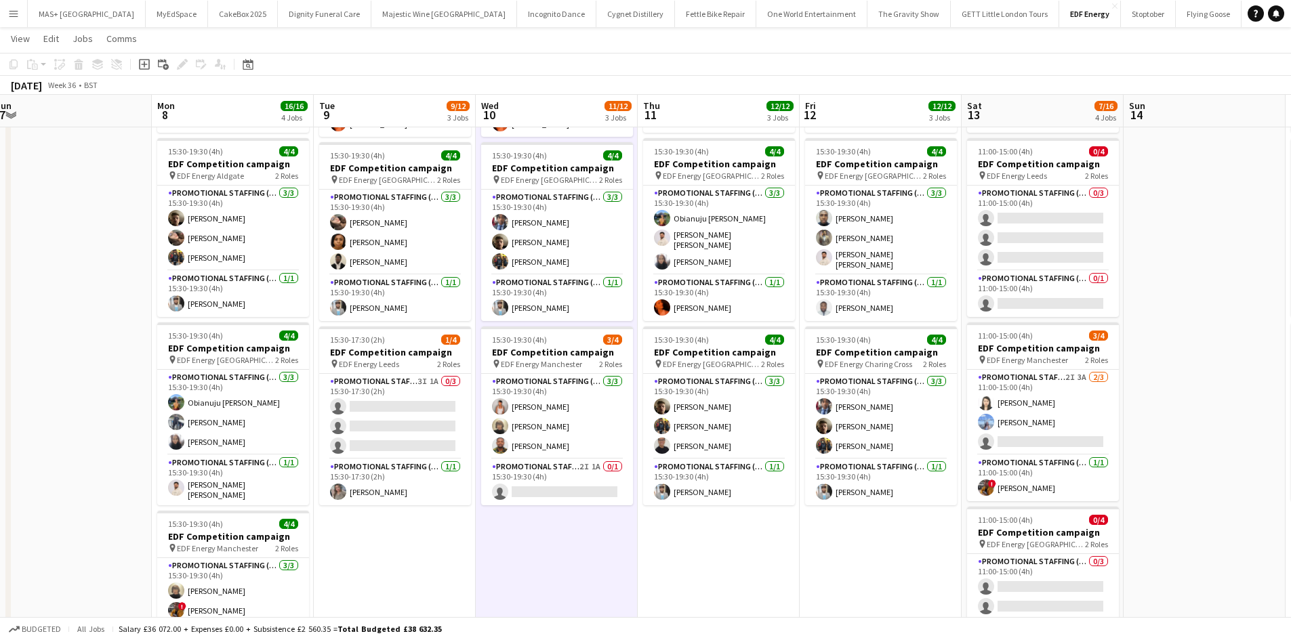
scroll to position [0, 499]
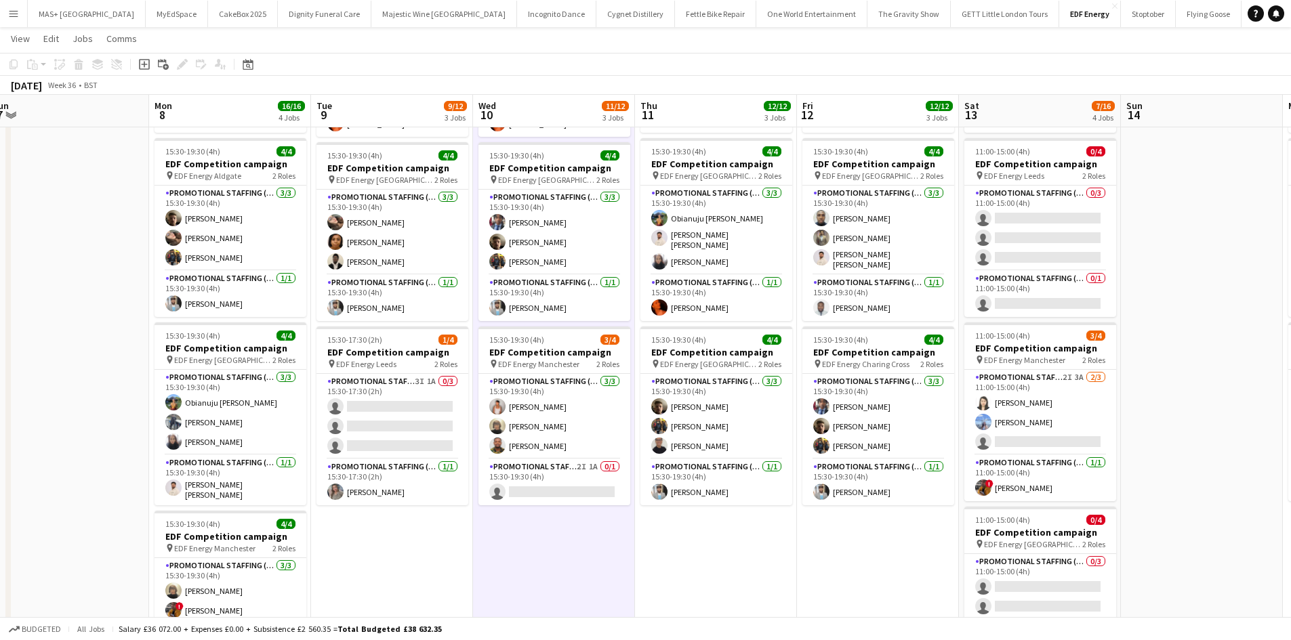
drag, startPoint x: 1107, startPoint y: 505, endPoint x: 730, endPoint y: 511, distance: 376.7
click at [730, 511] on app-calendar-viewport "Thu 4 12/12 3 Jobs Fri 5 12/12 3 Jobs Sat 6 8/12 3 Jobs Sun 7 Mon 8 16/16 4 Job…" at bounding box center [645, 308] width 1291 height 916
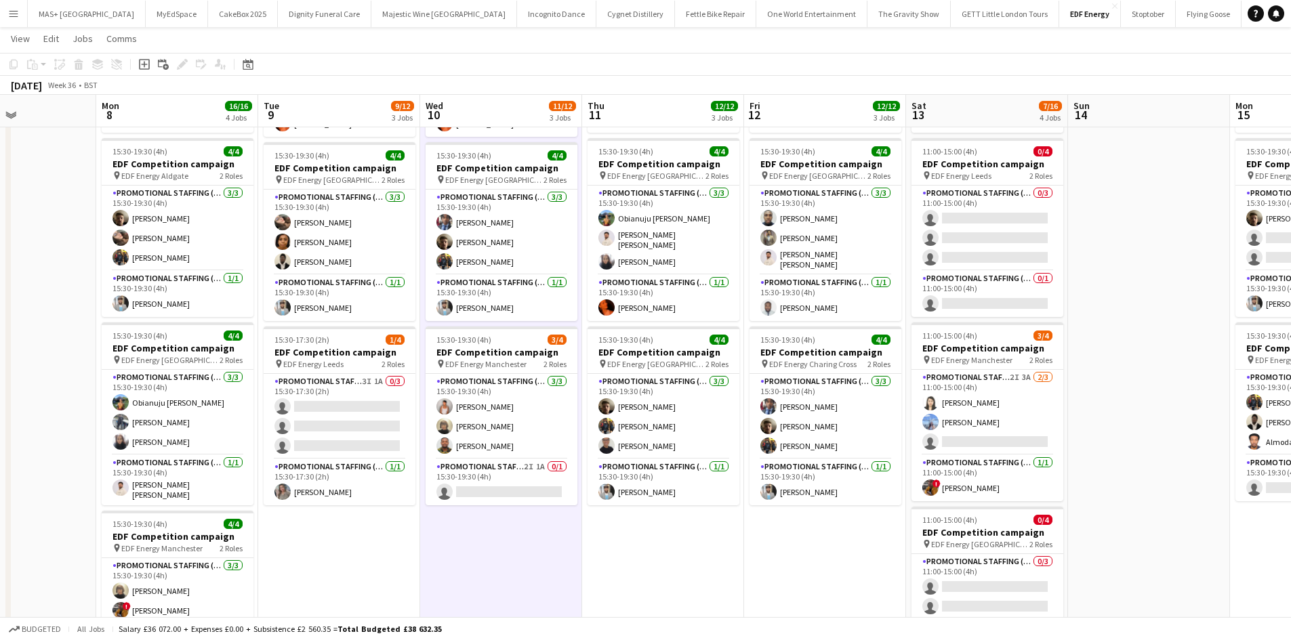
drag, startPoint x: 829, startPoint y: 533, endPoint x: 783, endPoint y: 520, distance: 48.3
click at [780, 522] on app-calendar-viewport "Thu 4 12/12 3 Jobs Fri 5 12/12 3 Jobs Sat 6 8/12 3 Jobs Sun 7 Mon 8 16/16 4 Job…" at bounding box center [645, 308] width 1291 height 916
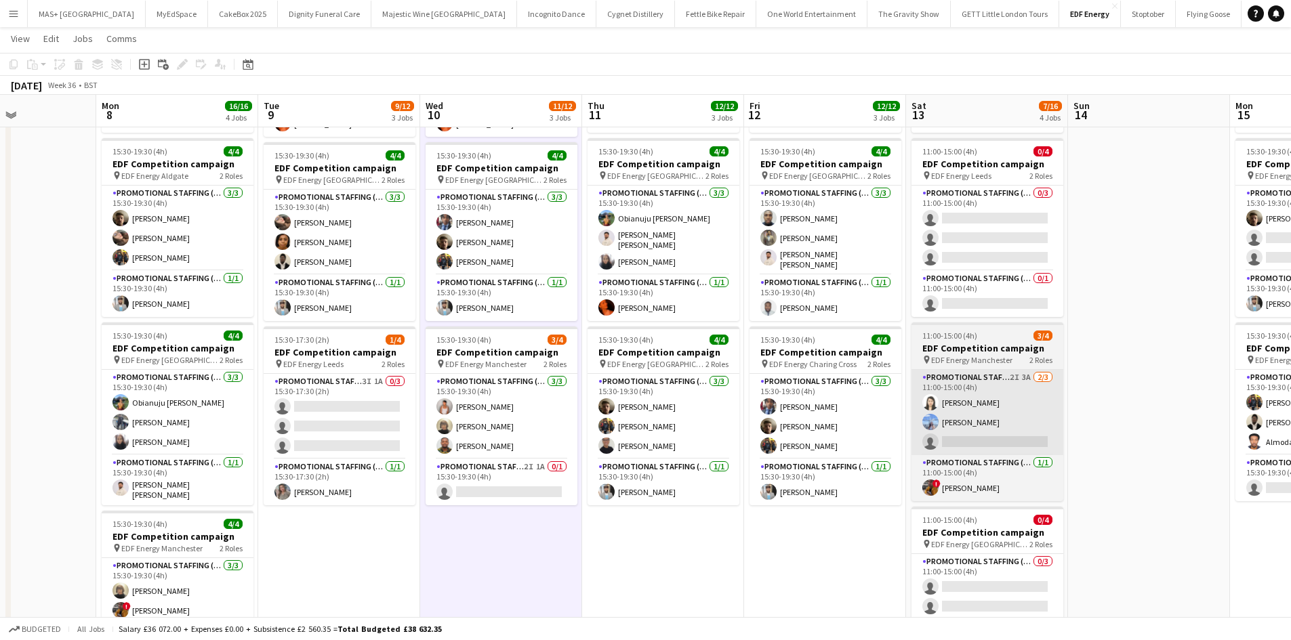
scroll to position [0, 548]
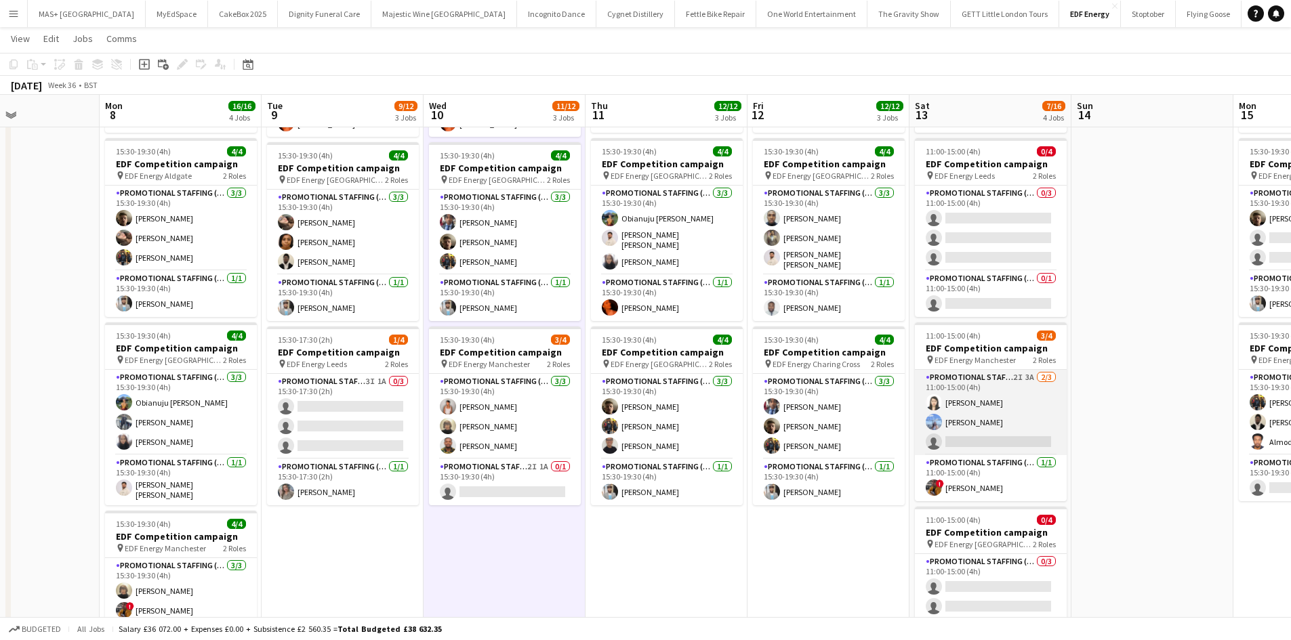
click at [1035, 375] on app-card-role "Promotional Staffing (Flyering Staff) 2I 3A 2/3 11:00-15:00 (4h) Winnie Wong An…" at bounding box center [991, 412] width 152 height 85
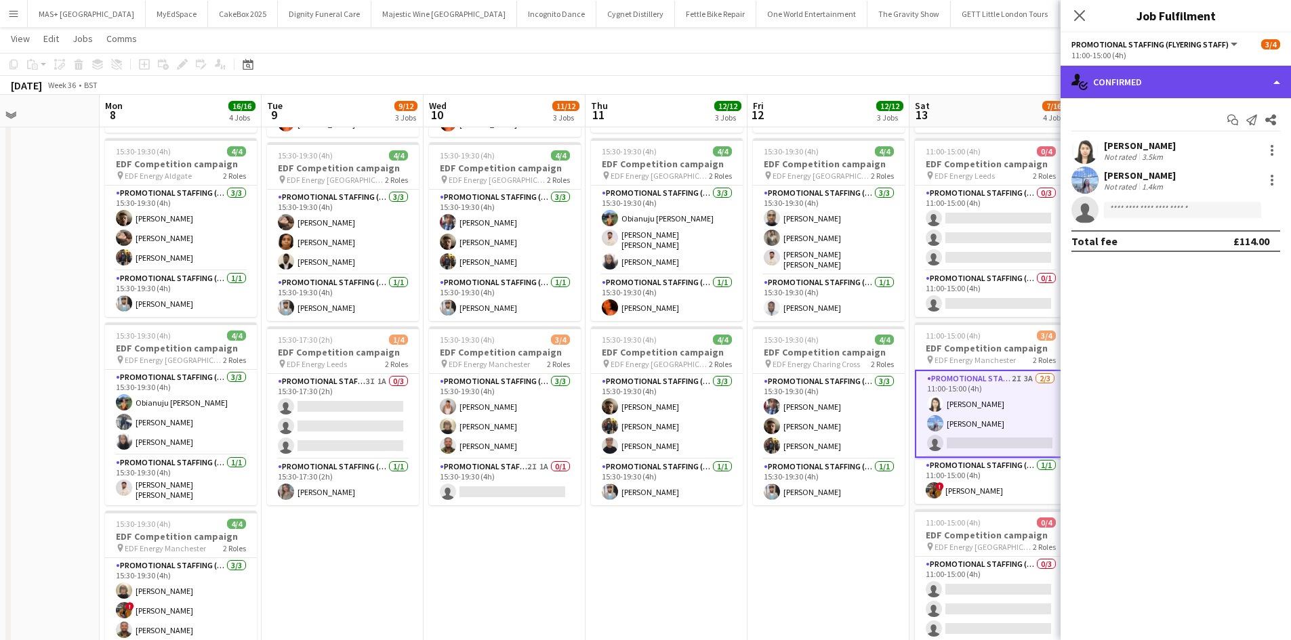
click at [1137, 90] on div "single-neutral-actions-check-2 Confirmed" at bounding box center [1175, 82] width 230 height 33
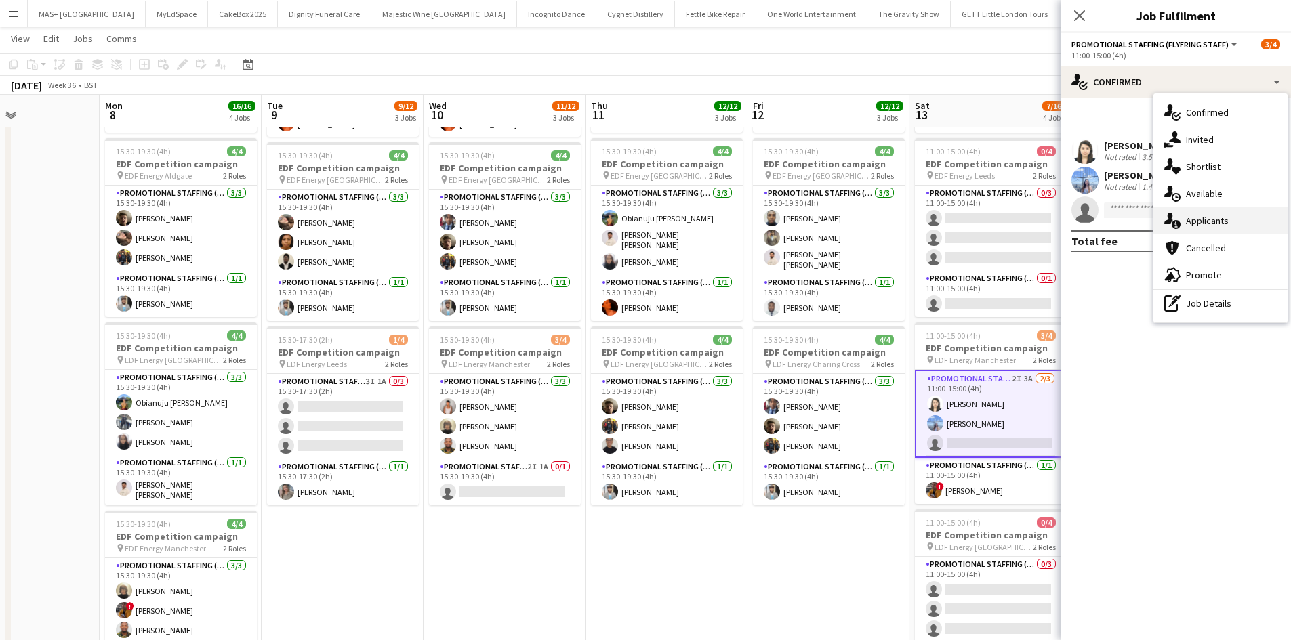
click at [1241, 228] on div "single-neutral-actions-information Applicants" at bounding box center [1220, 220] width 134 height 27
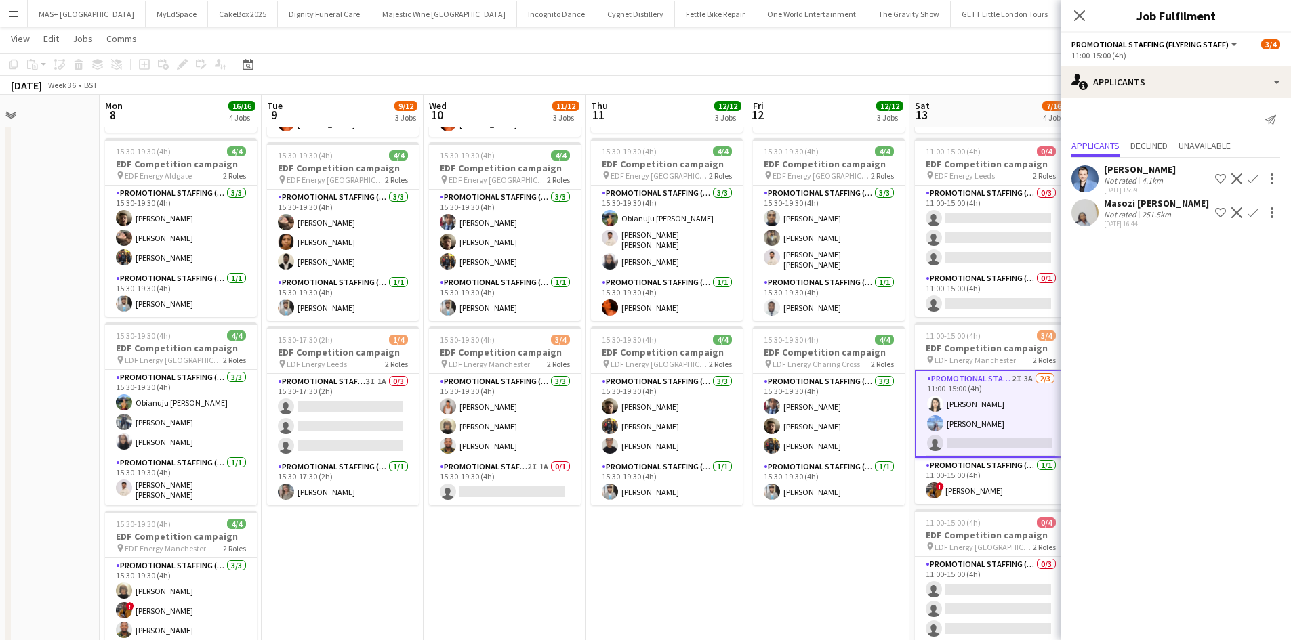
click at [1153, 216] on div "251.5km" at bounding box center [1156, 214] width 35 height 10
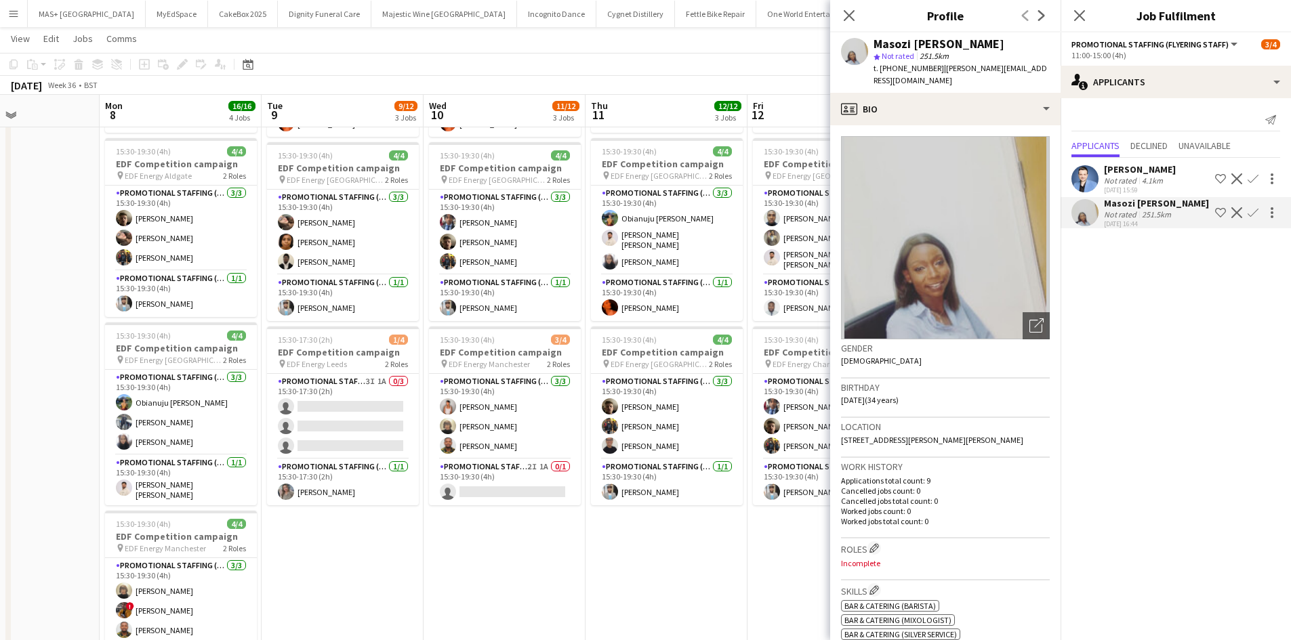
click at [1154, 211] on div "251.5km" at bounding box center [1156, 214] width 35 height 10
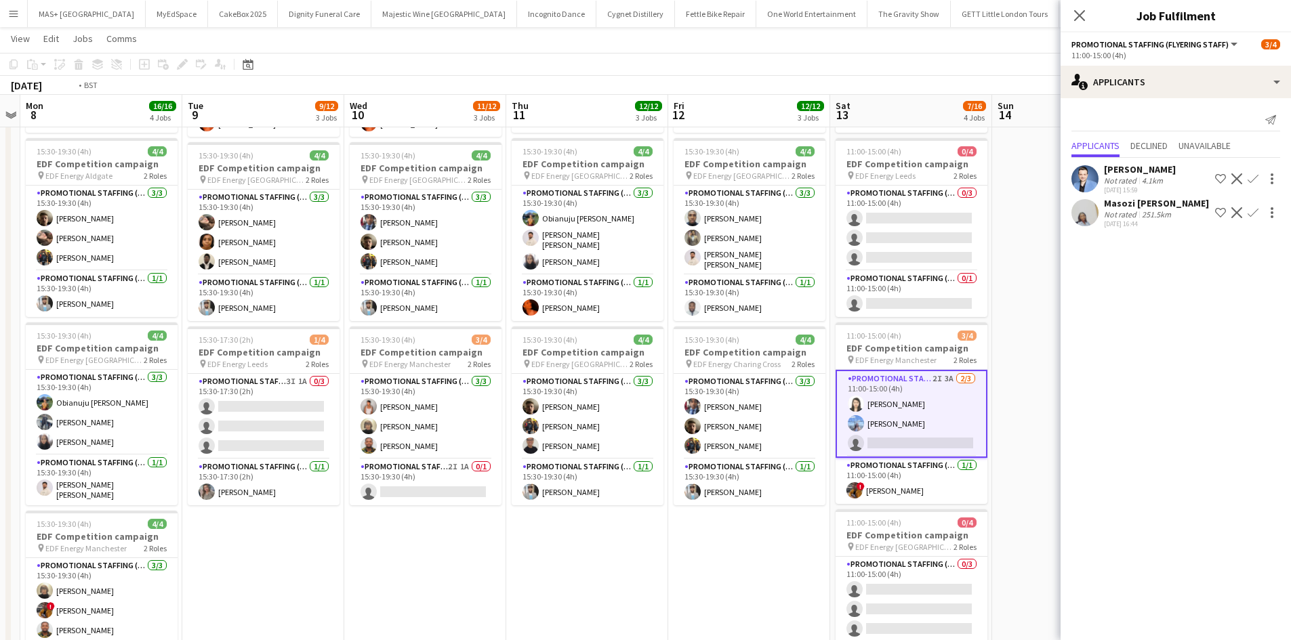
scroll to position [0, 595]
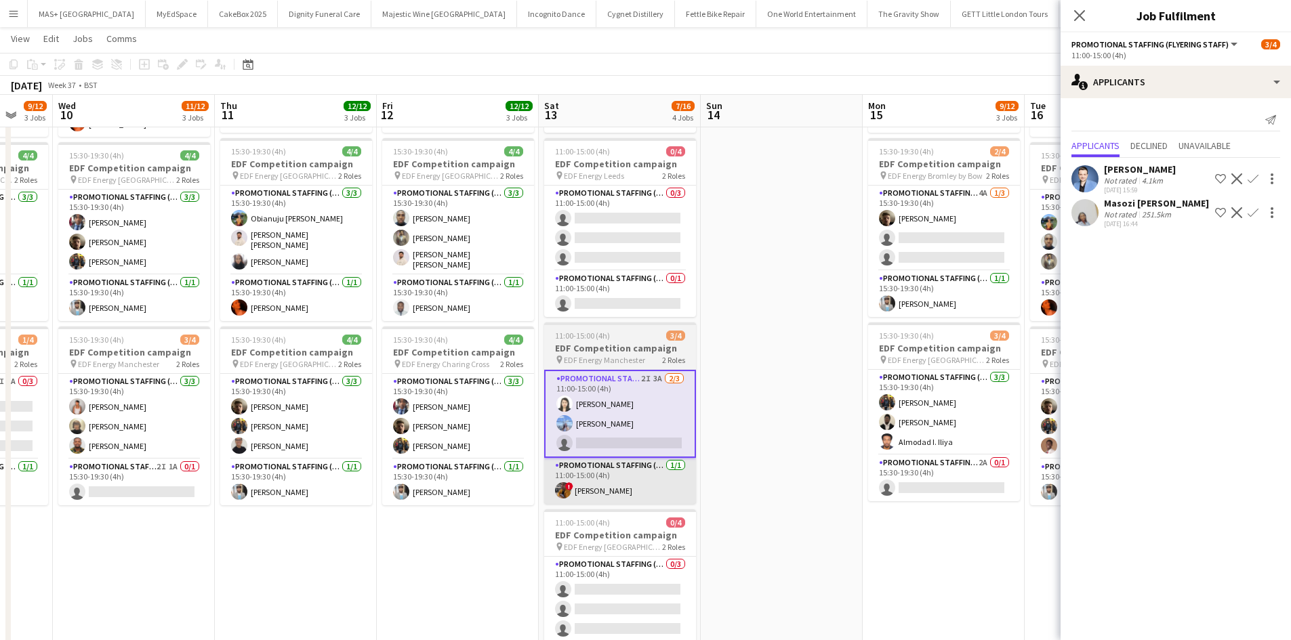
drag, startPoint x: 921, startPoint y: 559, endPoint x: 650, endPoint y: 466, distance: 286.5
click at [551, 488] on app-calendar-viewport "Sat 6 8/12 3 Jobs Sun 7 Mon 8 16/16 4 Jobs Tue 9 9/12 3 Jobs Wed 10 11/12 3 Job…" at bounding box center [645, 308] width 1291 height 916
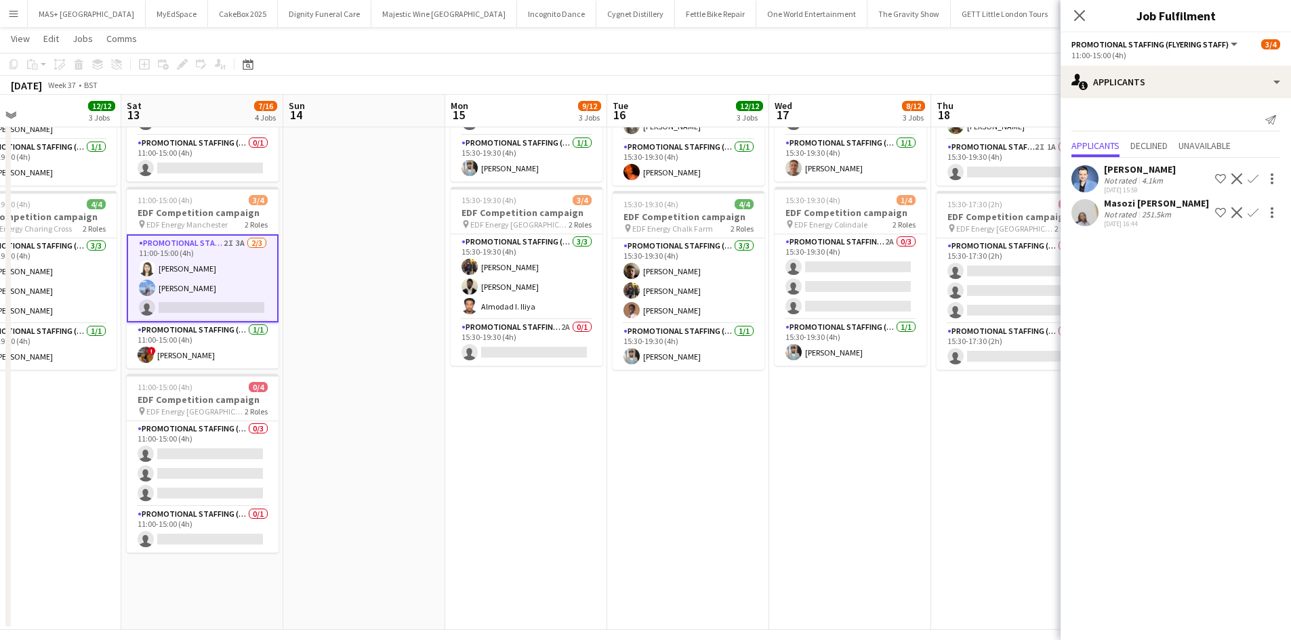
scroll to position [0, 431]
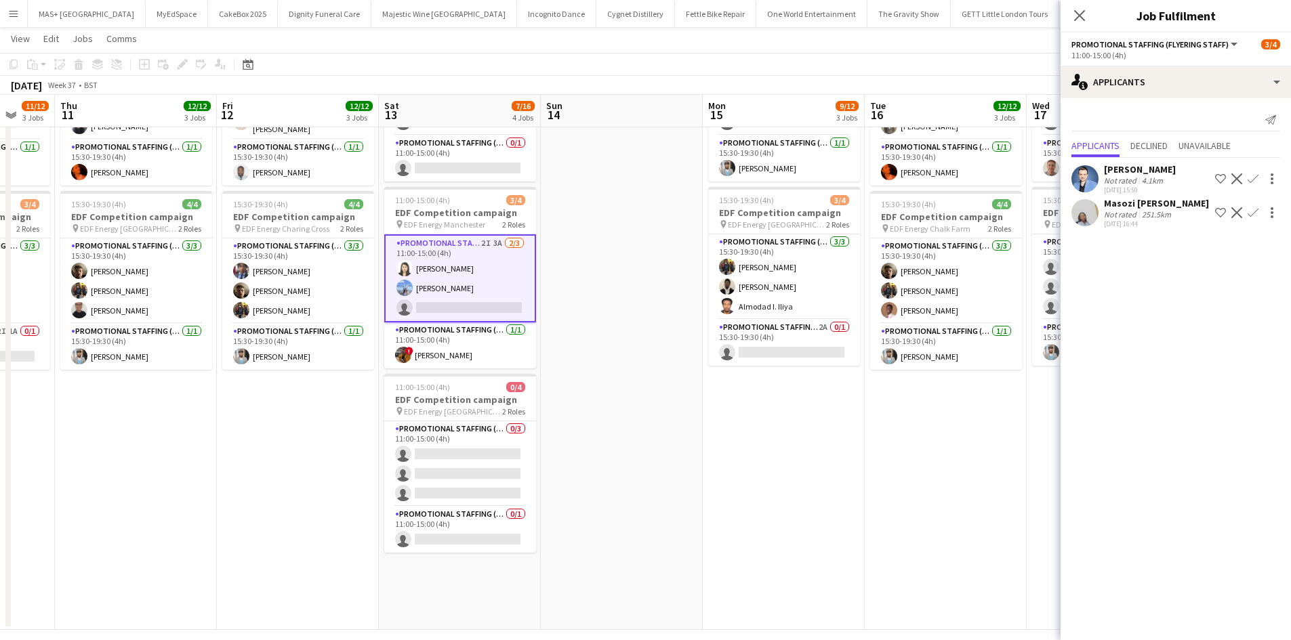
drag, startPoint x: 912, startPoint y: 440, endPoint x: 772, endPoint y: 431, distance: 139.8
click at [772, 434] on app-calendar-viewport "Mon 8 16/16 4 Jobs Tue 9 9/12 3 Jobs Wed 10 11/12 3 Jobs Thu 11 12/12 3 Jobs Fr…" at bounding box center [645, 172] width 1291 height 916
click at [781, 348] on app-card-role "Promotional Staffing (Team Leader) 2A 0/1 15:30-19:30 (4h) single-neutral-actio…" at bounding box center [784, 343] width 152 height 46
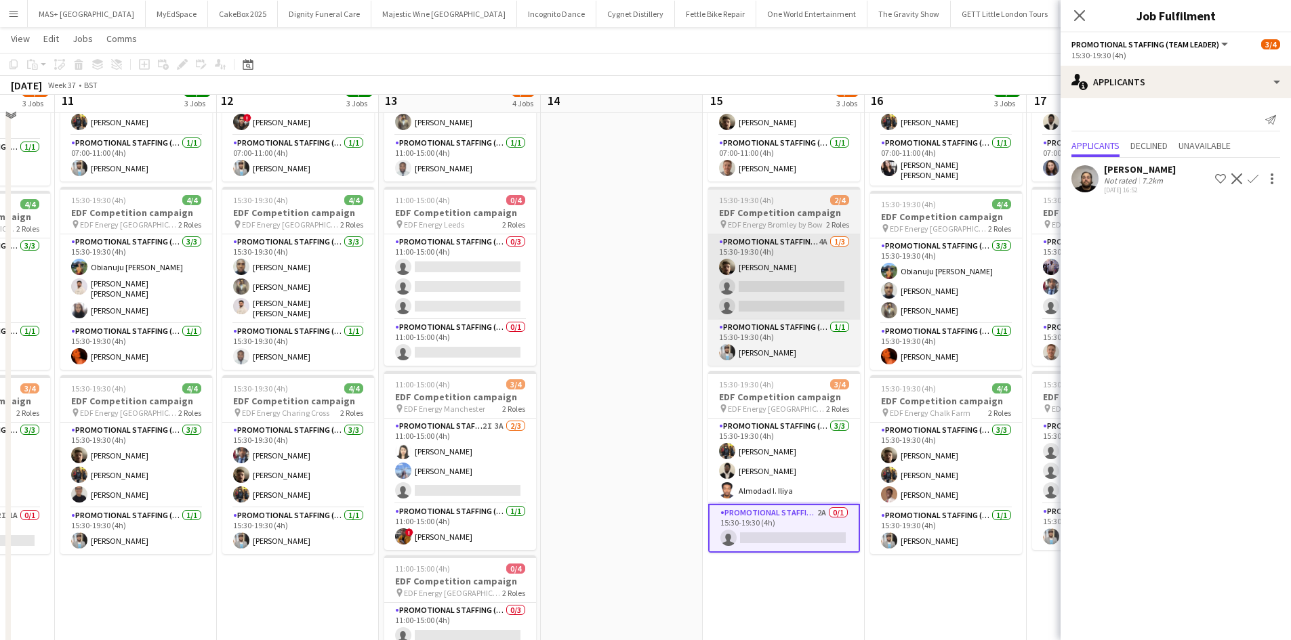
scroll to position [136, 0]
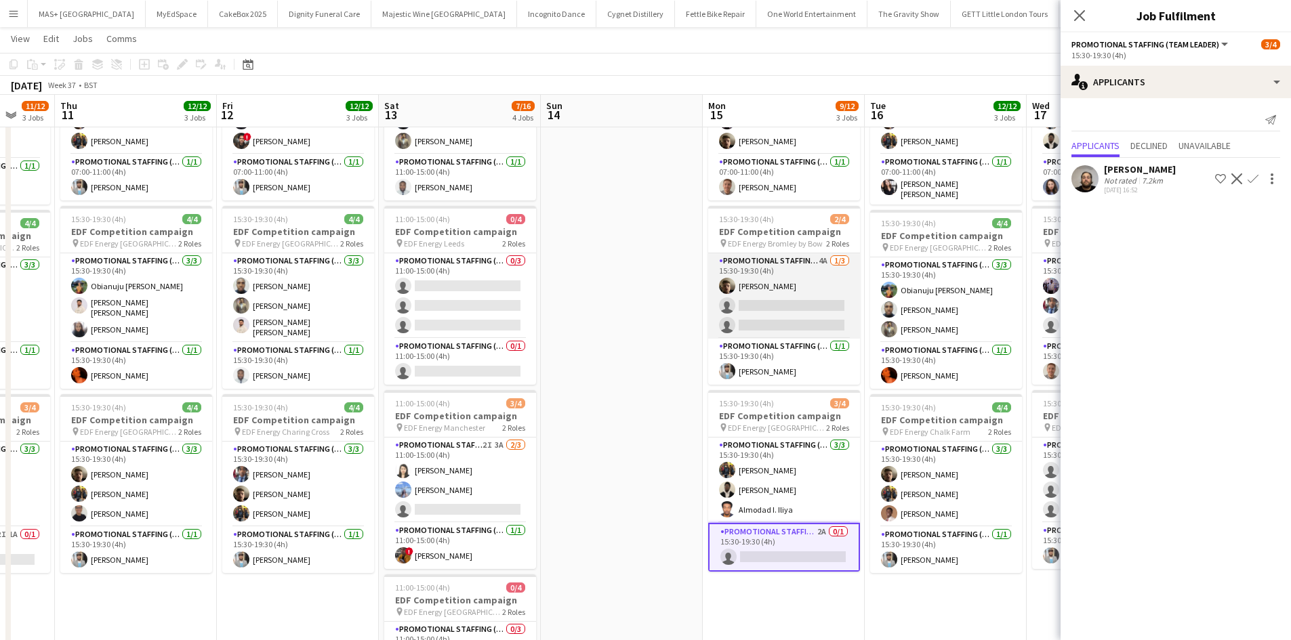
drag, startPoint x: 757, startPoint y: 285, endPoint x: 760, endPoint y: 278, distance: 8.2
click at [757, 285] on app-card-role "Promotional Staffing (Flyering Staff) 4A 1/3 15:30-19:30 (4h) Alex Jackson-Kemp…" at bounding box center [784, 295] width 152 height 85
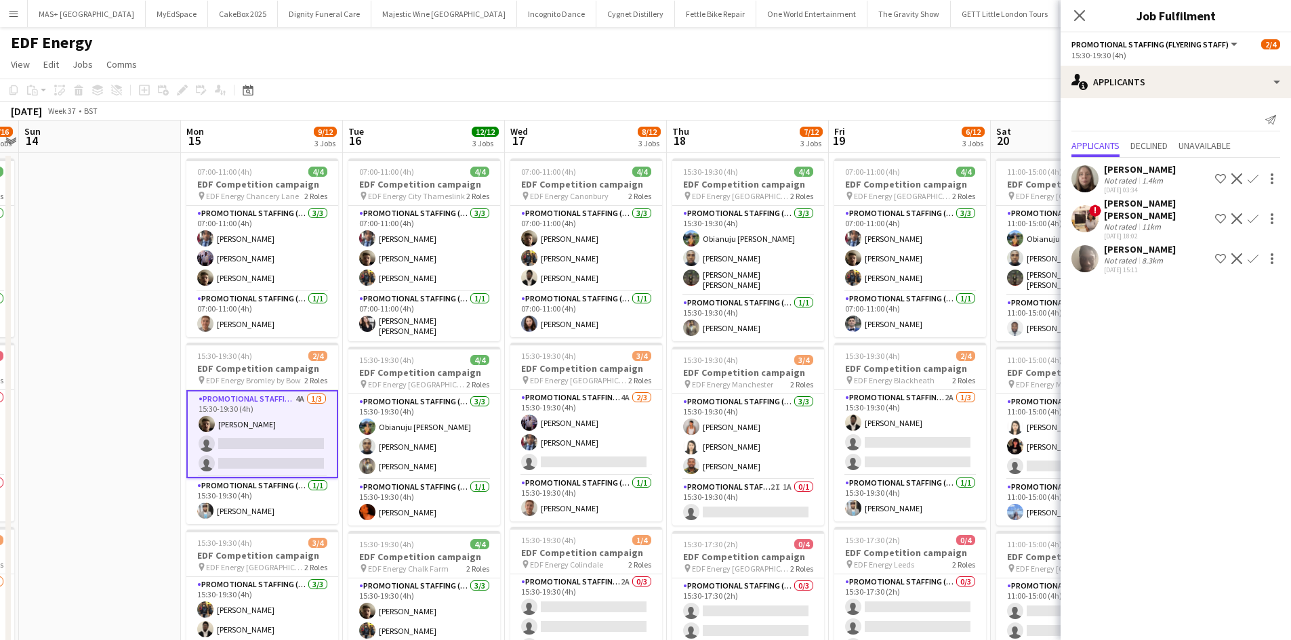
scroll to position [0, 629]
drag, startPoint x: 657, startPoint y: 325, endPoint x: 134, endPoint y: 315, distance: 522.5
click at [134, 315] on app-calendar-viewport "Wed 10 11/12 3 Jobs Thu 11 12/12 3 Jobs Fri 12 12/12 3 Jobs Sat 13 7/16 4 Jobs …" at bounding box center [645, 546] width 1291 height 850
click at [554, 415] on app-card-role "Promotional Staffing (Flyering Staff) 4A 2/3 15:30-19:30 (4h) osahon ogunyemi S…" at bounding box center [585, 432] width 152 height 85
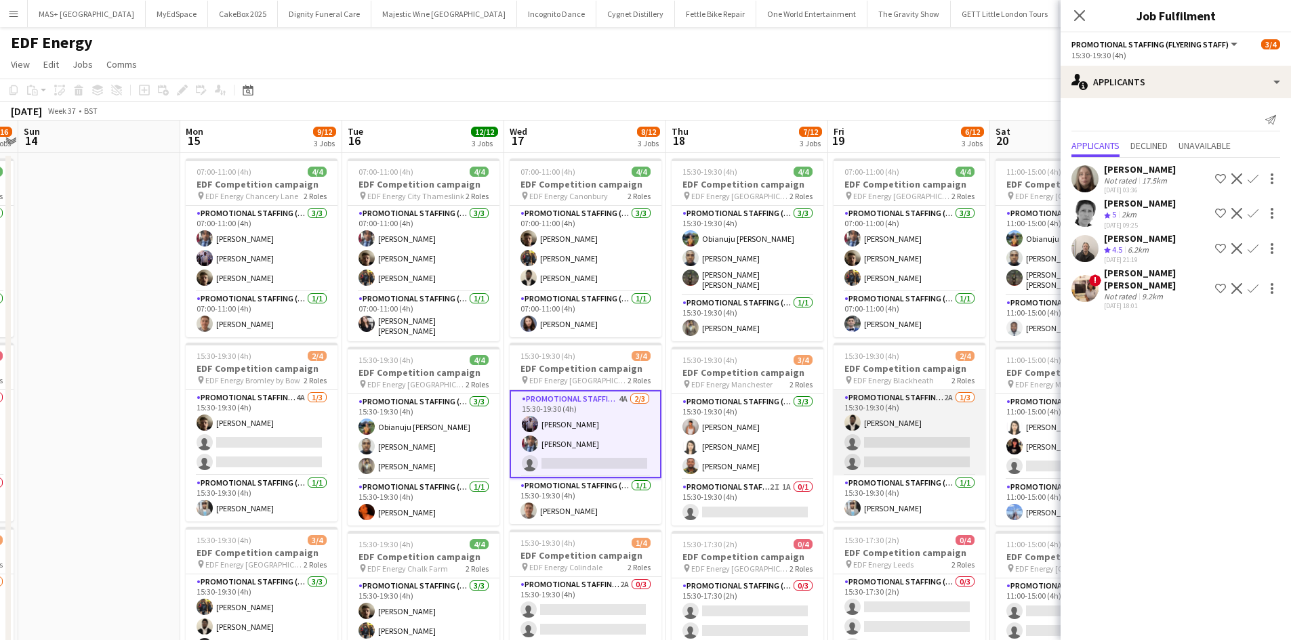
click at [930, 411] on app-card-role "Promotional Staffing (Flyering Staff) 2A 1/3 15:30-19:30 (4h) Daniel Ajetunmobi…" at bounding box center [909, 432] width 152 height 85
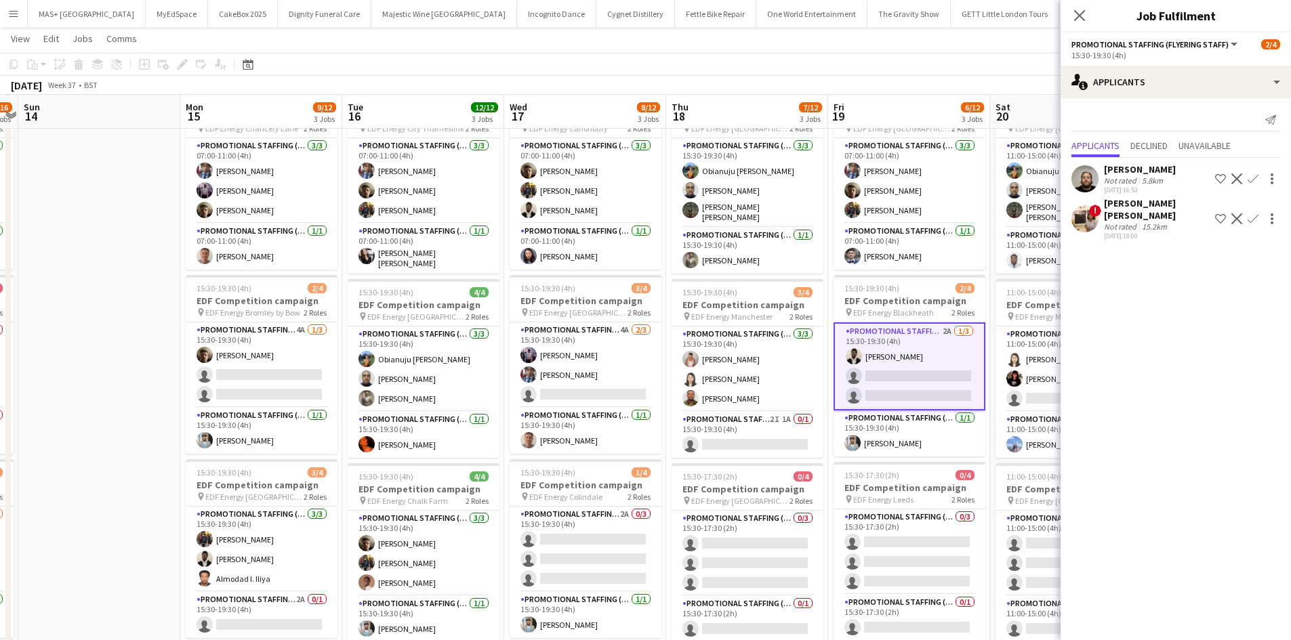
scroll to position [68, 0]
click at [710, 419] on app-card-role "Promotional Staffing (Team Leader) 2I 1A 0/1 15:30-19:30 (4h) single-neutral-ac…" at bounding box center [747, 434] width 152 height 46
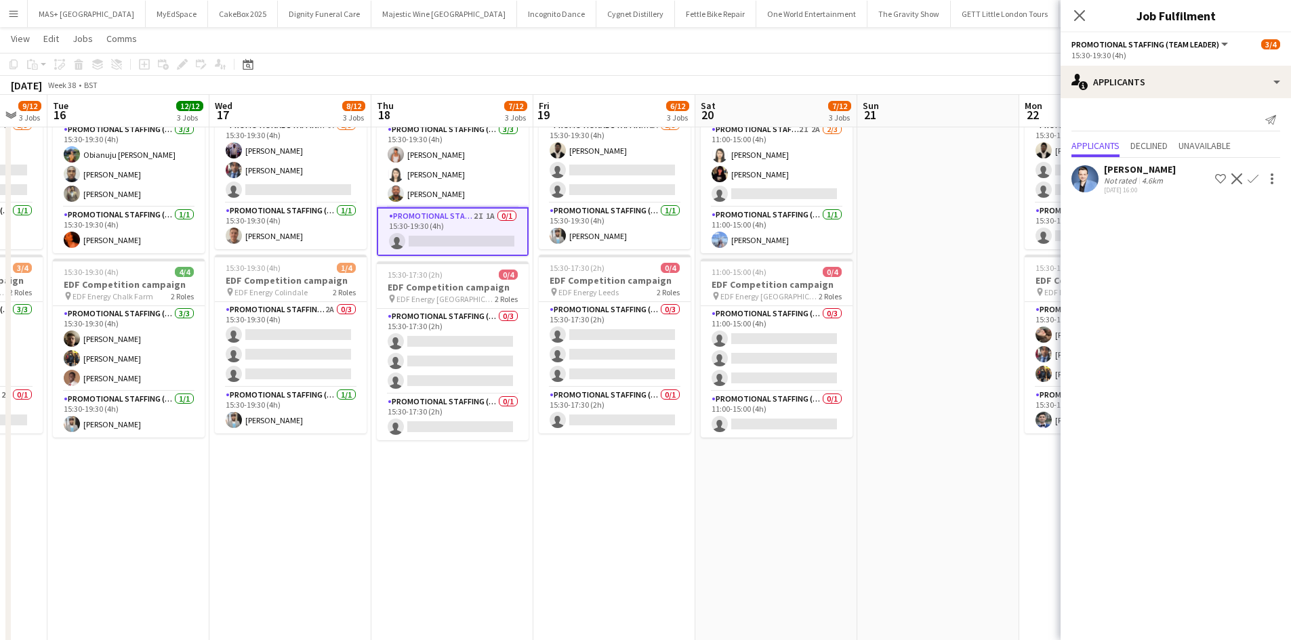
scroll to position [0, 621]
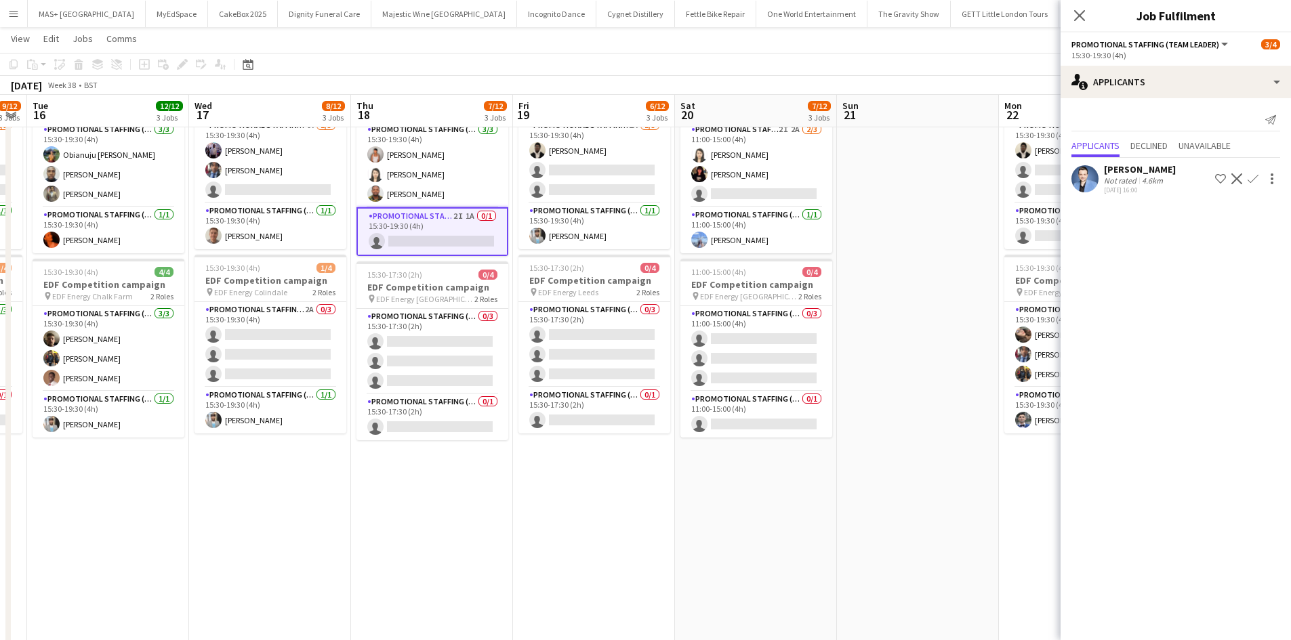
drag, startPoint x: 915, startPoint y: 491, endPoint x: 617, endPoint y: 459, distance: 299.9
click at [600, 468] on app-calendar-viewport "Fri 12 12/12 3 Jobs Sat 13 7/16 4 Jobs Sun 14 Mon 15 9/12 3 Jobs Tue 16 12/12 3…" at bounding box center [645, 240] width 1291 height 916
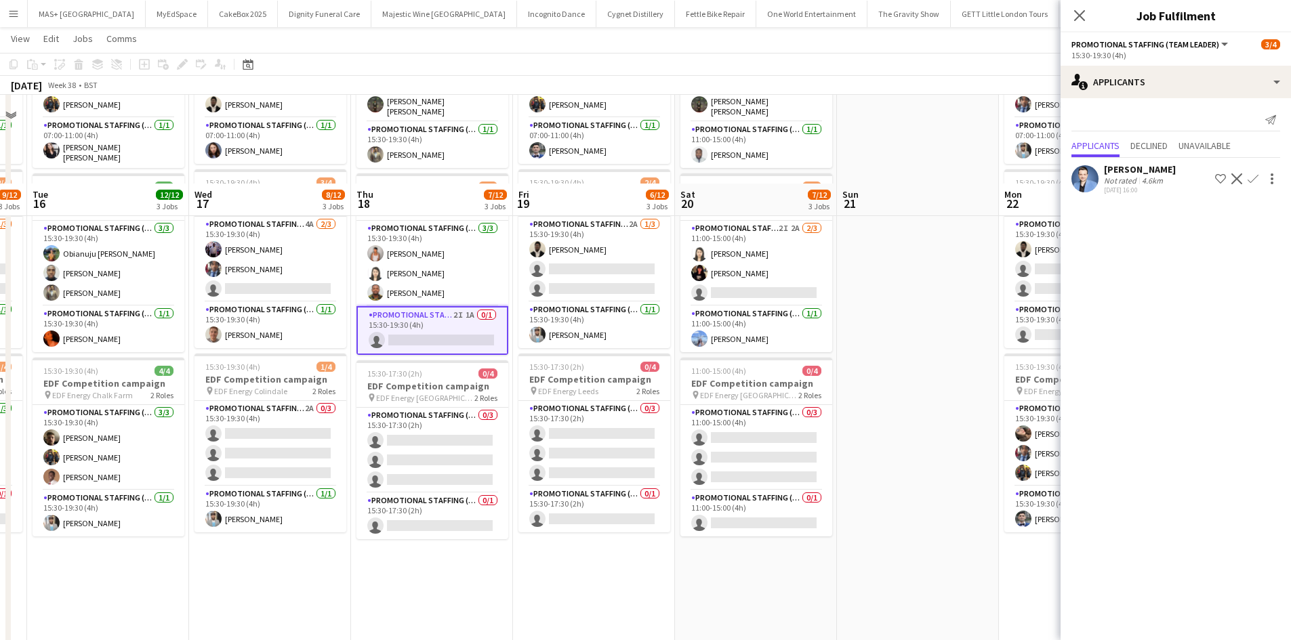
scroll to position [0, 0]
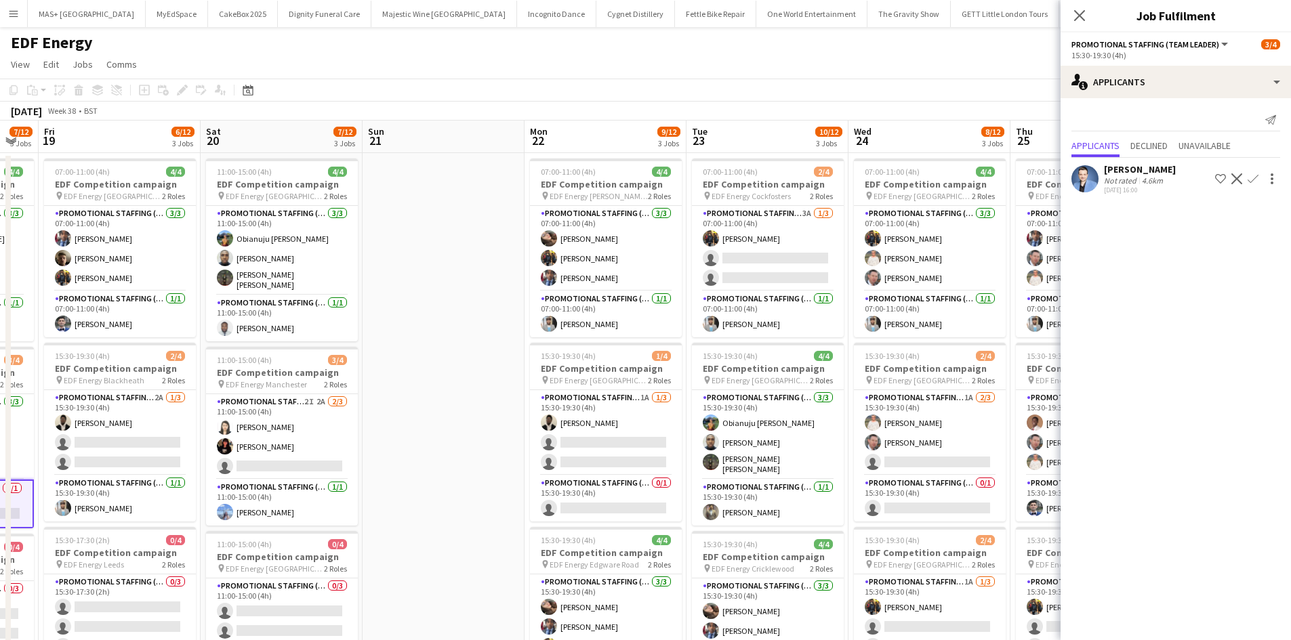
drag, startPoint x: 902, startPoint y: 438, endPoint x: 325, endPoint y: 354, distance: 583.4
click at [325, 354] on app-calendar-viewport "Mon 15 9/12 3 Jobs Tue 16 12/12 3 Jobs Wed 17 8/12 3 Jobs Thu 18 7/12 3 Jobs Fr…" at bounding box center [645, 546] width 1291 height 850
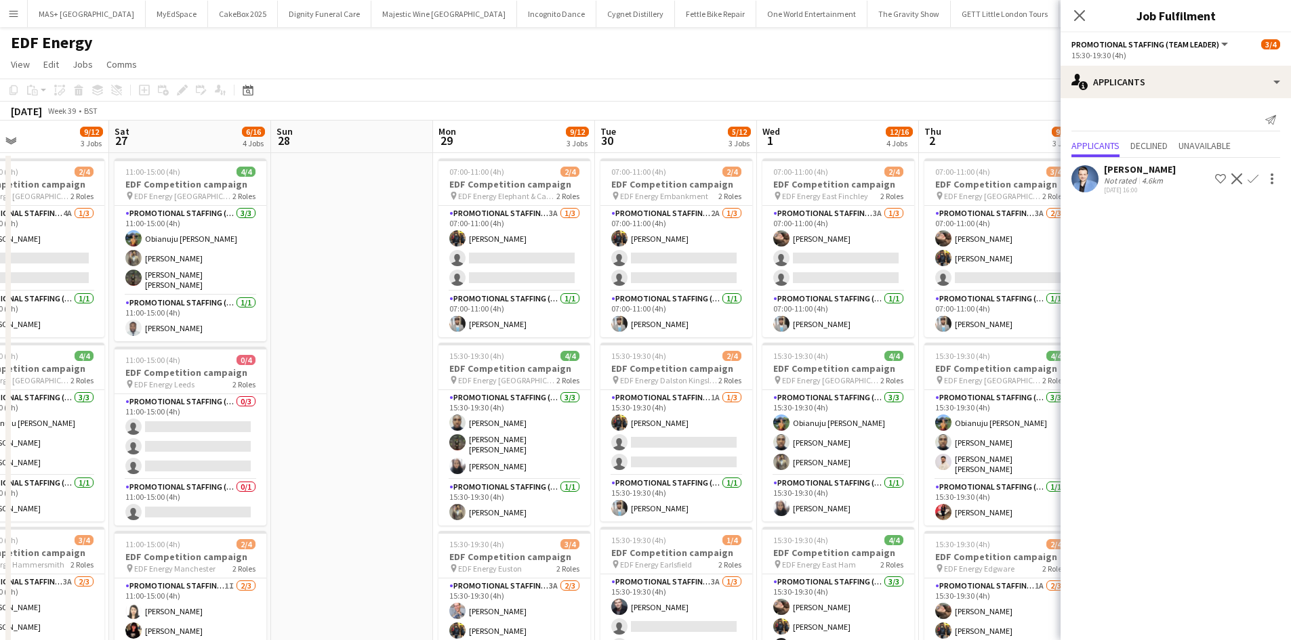
scroll to position [0, 391]
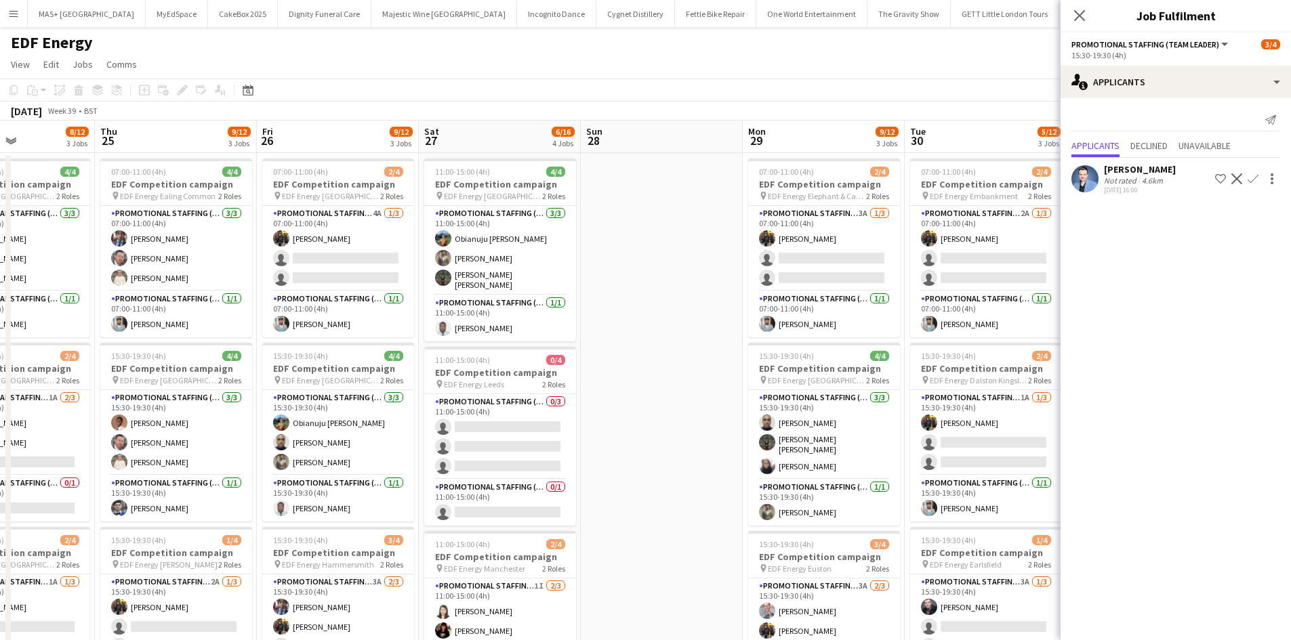
drag, startPoint x: 913, startPoint y: 408, endPoint x: 112, endPoint y: 310, distance: 806.7
click at [112, 310] on app-calendar-viewport "Mon 22 9/12 3 Jobs Tue 23 10/12 3 Jobs Wed 24 8/12 3 Jobs Thu 25 9/12 3 Jobs Fr…" at bounding box center [645, 546] width 1291 height 850
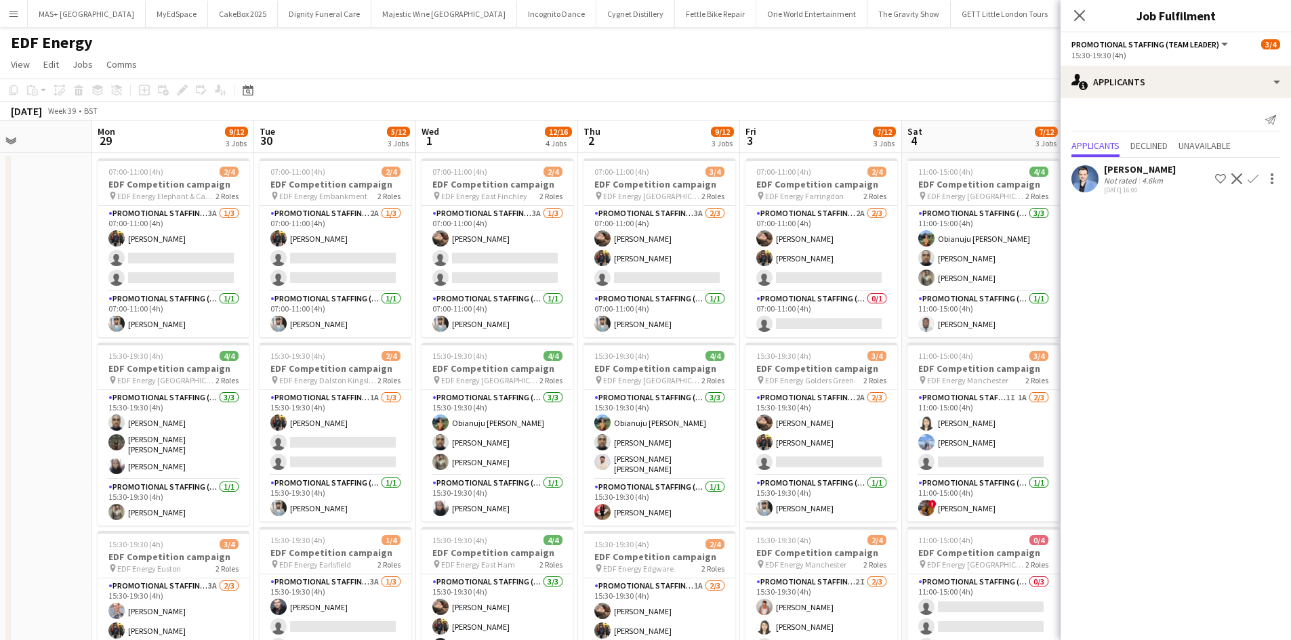
drag, startPoint x: 682, startPoint y: 376, endPoint x: 79, endPoint y: 298, distance: 607.3
click at [33, 299] on app-calendar-viewport "Thu 25 9/12 3 Jobs Fri 26 9/12 3 Jobs Sat 27 6/16 4 Jobs Sun 28 Mon 29 9/12 3 J…" at bounding box center [645, 546] width 1291 height 850
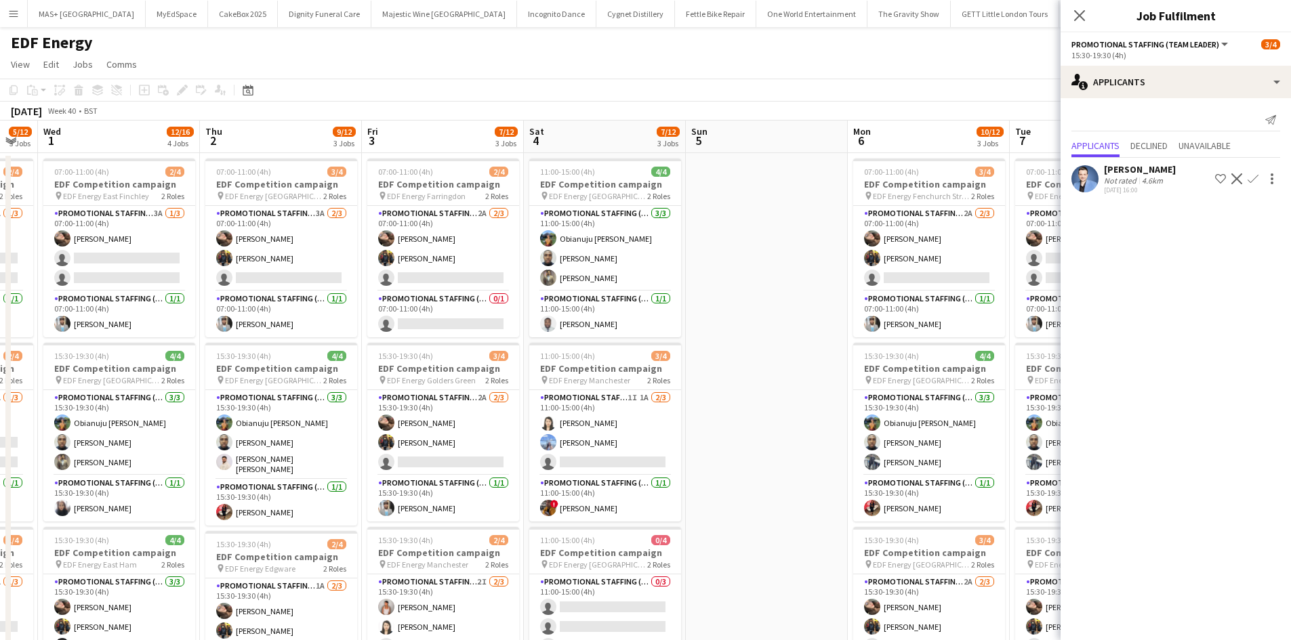
scroll to position [0, 522]
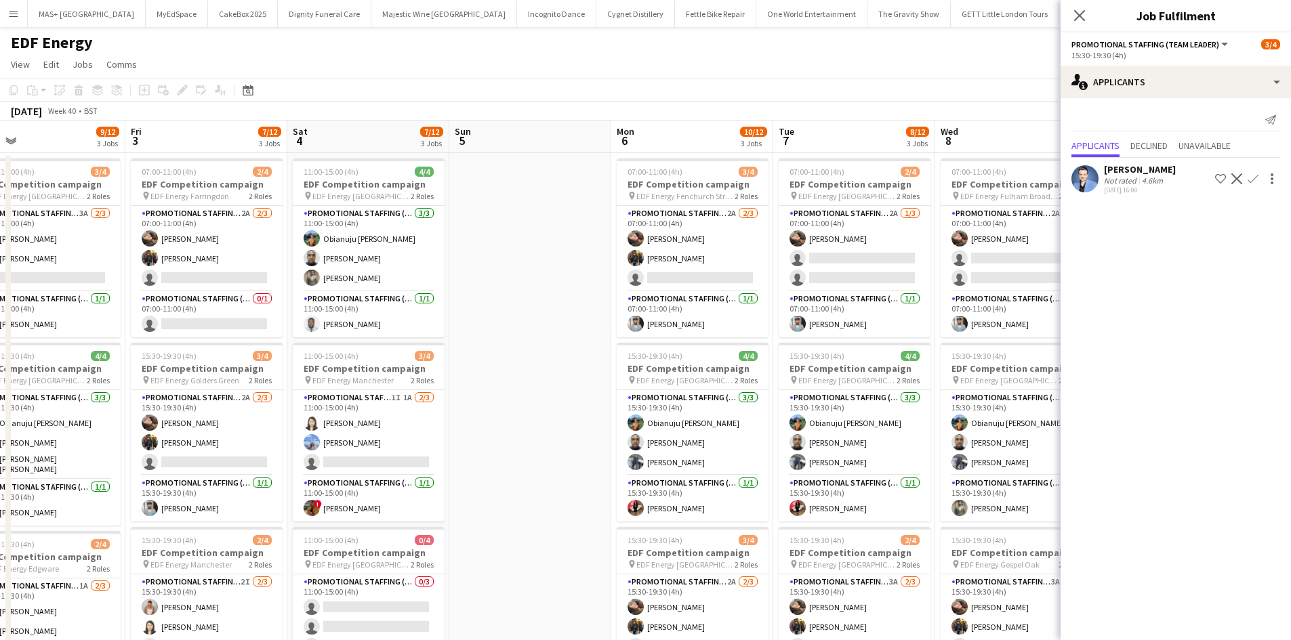
drag, startPoint x: 901, startPoint y: 350, endPoint x: 285, endPoint y: 358, distance: 615.9
click at [285, 358] on app-calendar-viewport "Mon 29 9/12 3 Jobs Tue 30 5/12 3 Jobs Wed 1 12/16 4 Jobs Thu 2 9/12 3 Jobs Fri …" at bounding box center [645, 546] width 1291 height 850
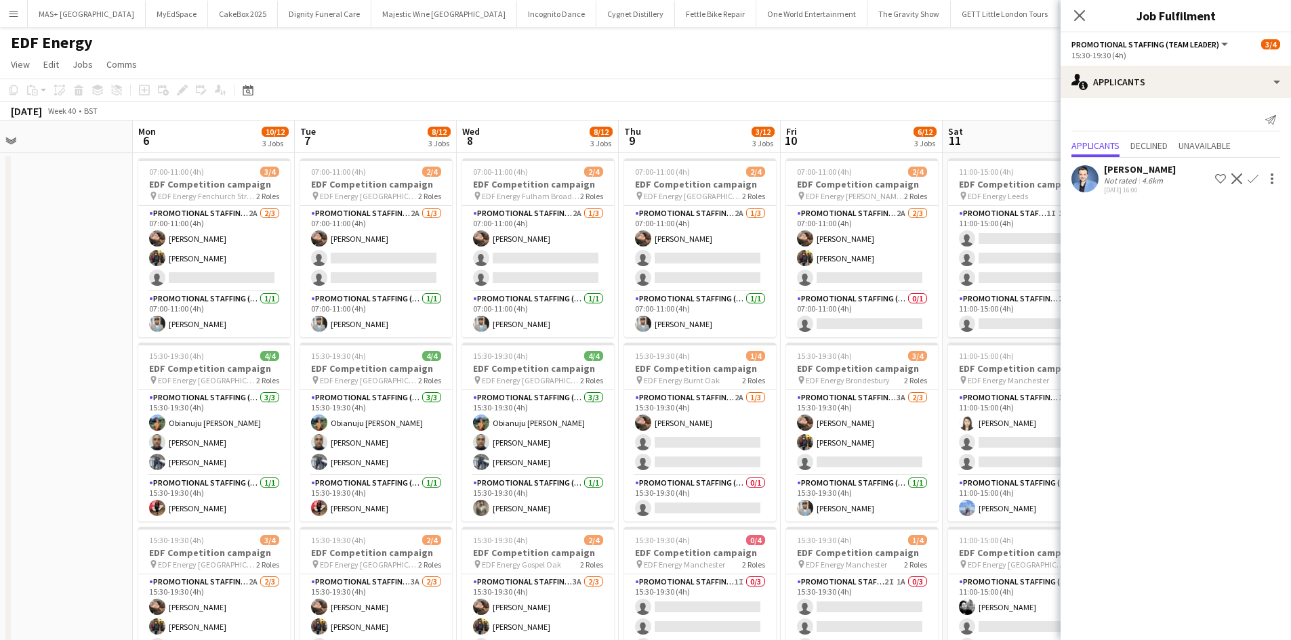
scroll to position [0, 463]
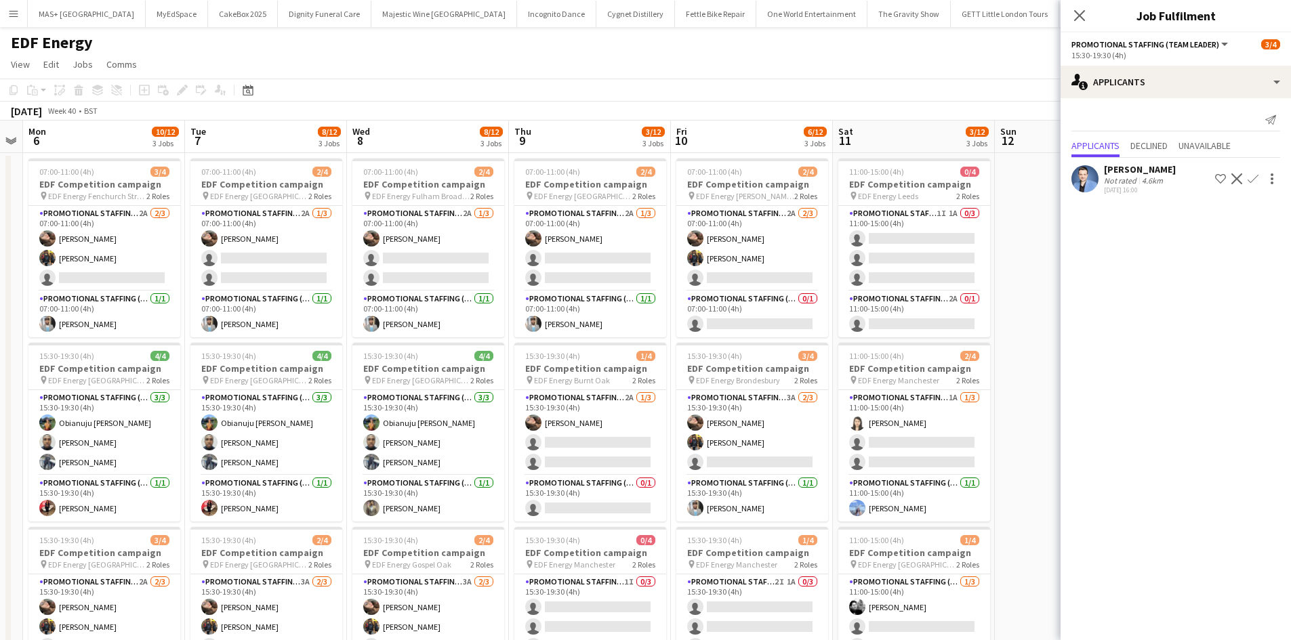
drag, startPoint x: 588, startPoint y: 368, endPoint x: 17, endPoint y: 227, distance: 588.3
click at [0, 230] on app-calendar-viewport "Fri 3 7/12 3 Jobs Sat 4 7/12 3 Jobs Sun 5 Mon 6 10/12 3 Jobs Tue 7 8/12 3 Jobs …" at bounding box center [645, 546] width 1291 height 850
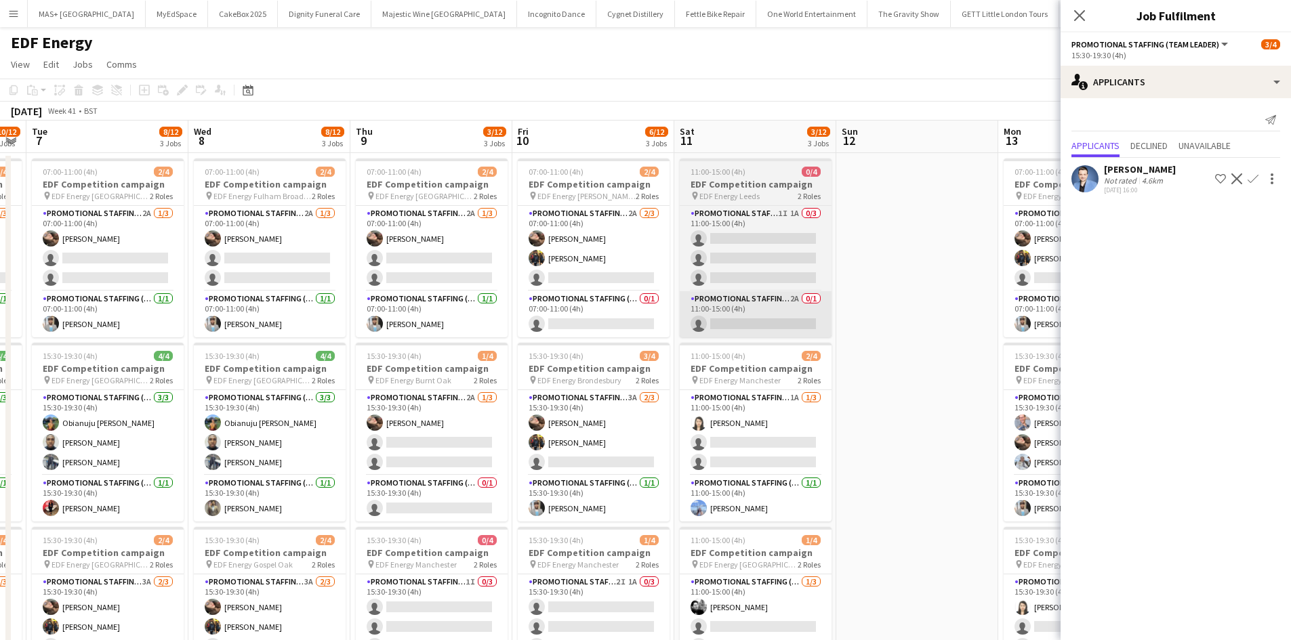
drag, startPoint x: 1004, startPoint y: 371, endPoint x: 799, endPoint y: 316, distance: 212.0
click at [827, 365] on app-calendar-viewport "Fri 3 7/12 3 Jobs Sat 4 7/12 3 Jobs Sun 5 Mon 6 10/12 3 Jobs Tue 7 8/12 3 Jobs …" at bounding box center [645, 546] width 1291 height 850
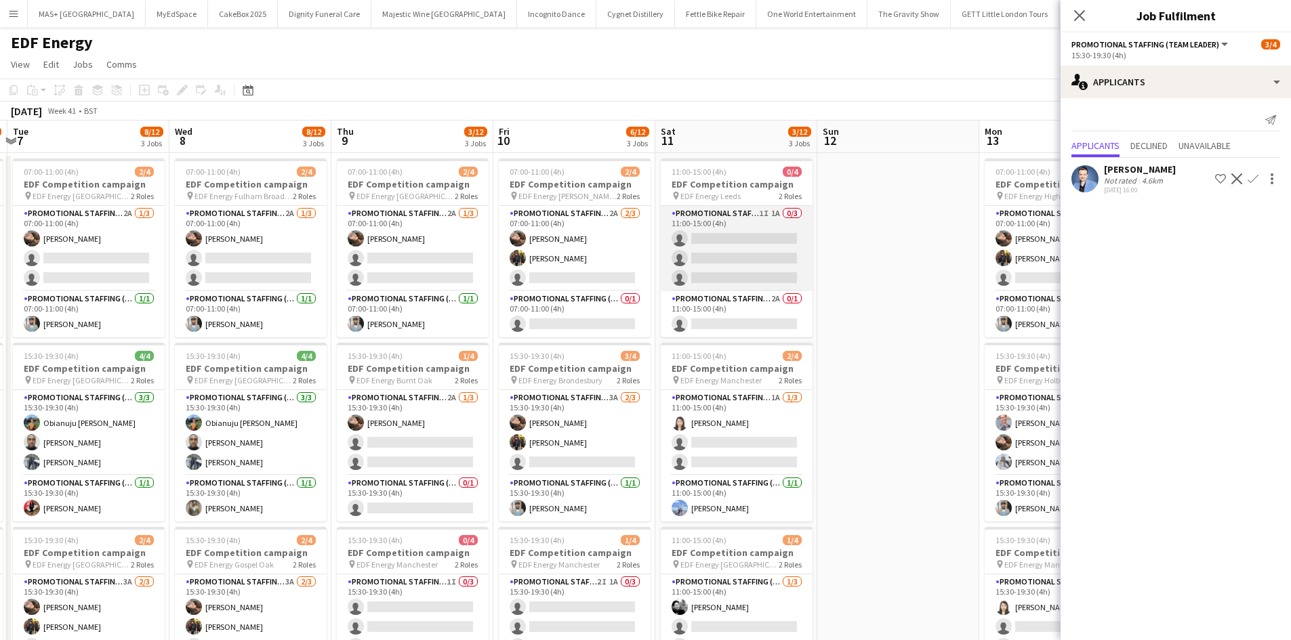
click at [719, 214] on app-card-role "Promotional Staffing (Flyering Staff) 1I 1A 0/3 11:00-15:00 (4h) single-neutral…" at bounding box center [737, 248] width 152 height 85
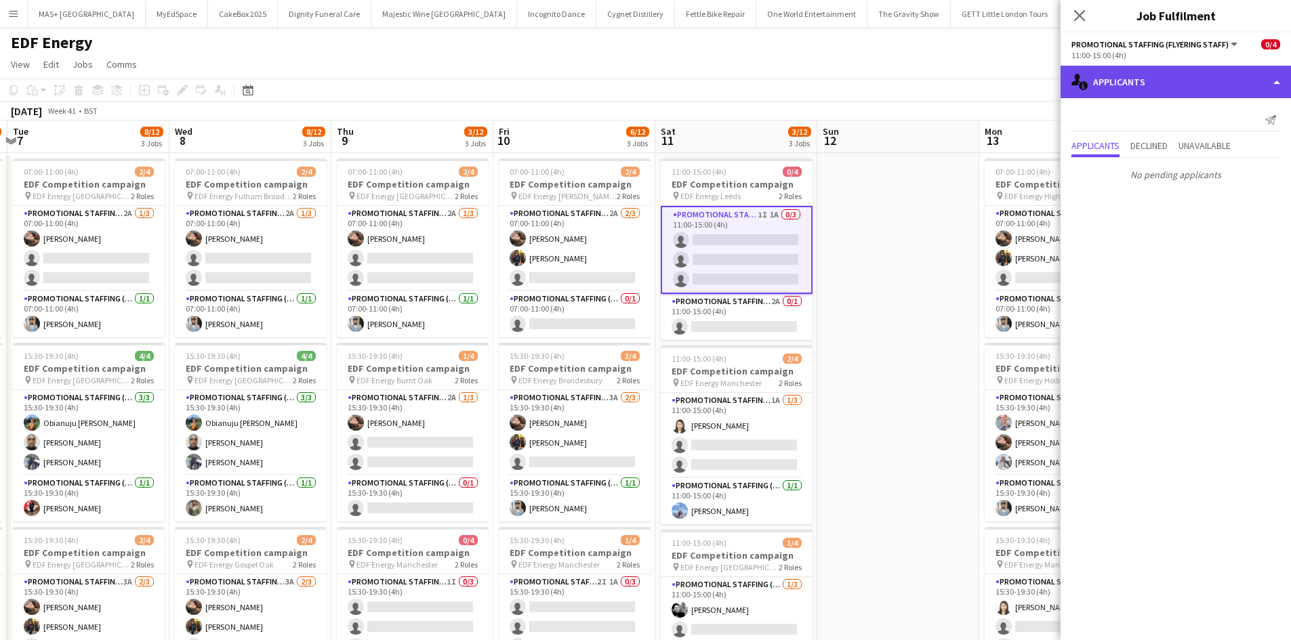
click at [1133, 91] on div "single-neutral-actions-information Applicants" at bounding box center [1175, 82] width 230 height 33
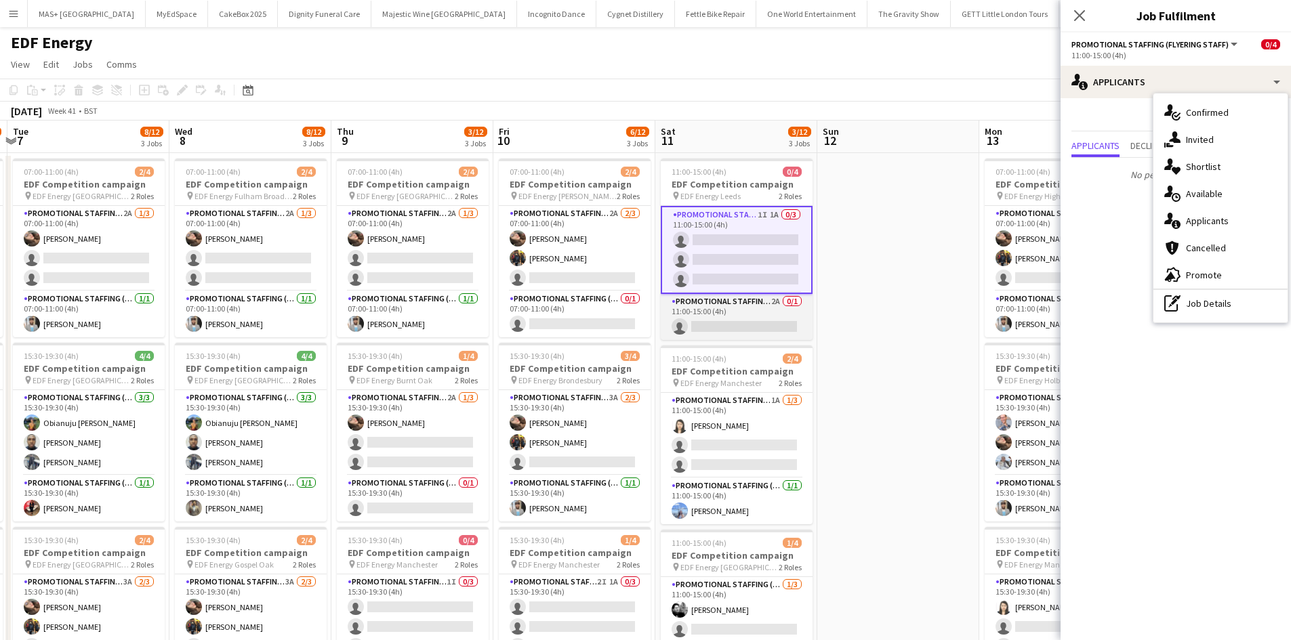
click at [739, 304] on app-card-role "Promotional Staffing (Team Leader) 2A 0/1 11:00-15:00 (4h) single-neutral-actio…" at bounding box center [737, 317] width 152 height 46
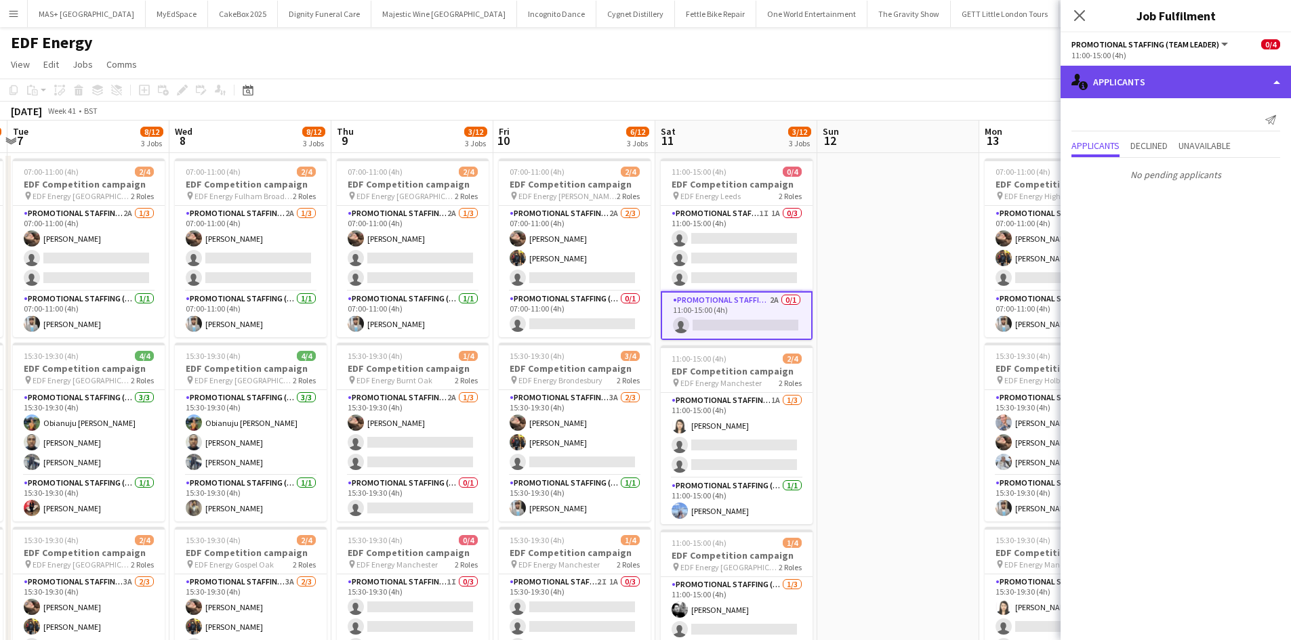
click at [1147, 81] on div "single-neutral-actions-information Applicants" at bounding box center [1175, 82] width 230 height 33
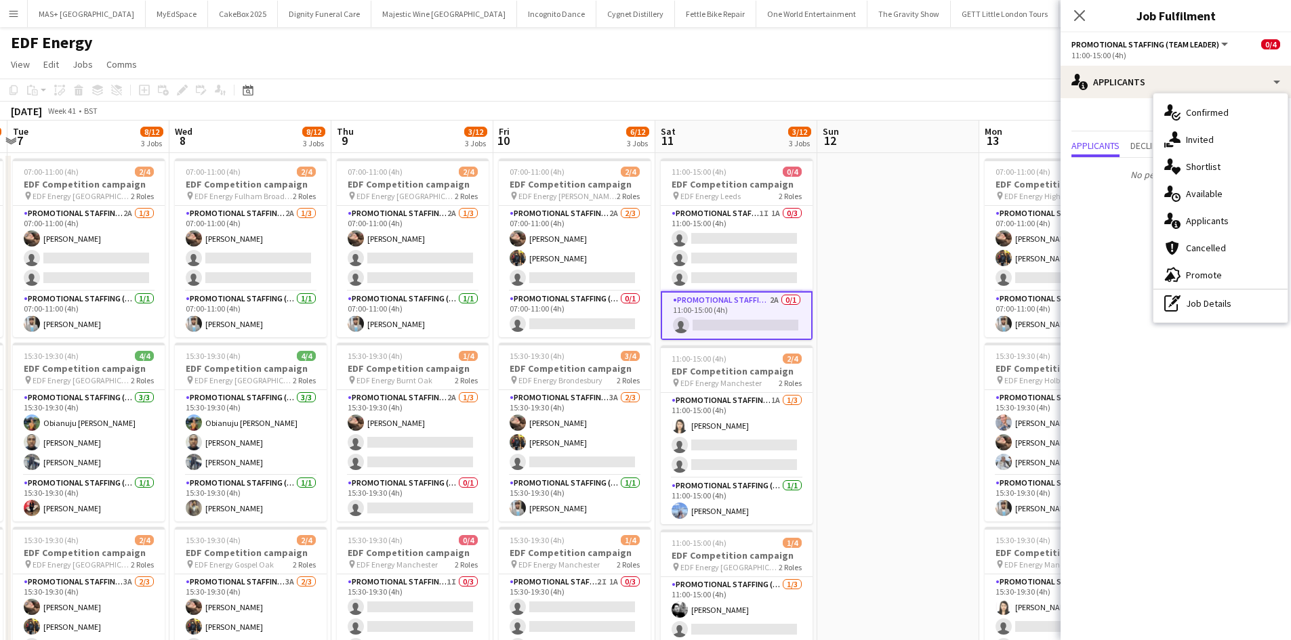
click at [933, 300] on app-date-cell at bounding box center [898, 561] width 162 height 817
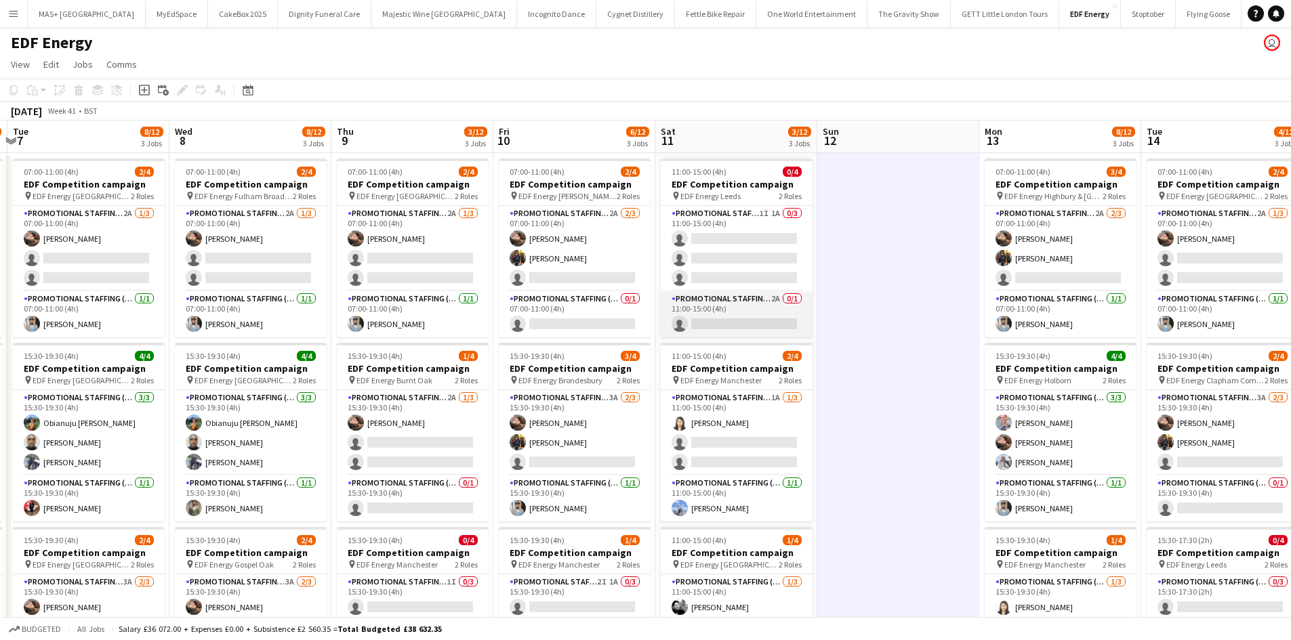
click at [715, 296] on app-card-role "Promotional Staffing (Team Leader) 2A 0/1 11:00-15:00 (4h) single-neutral-actio…" at bounding box center [737, 314] width 152 height 46
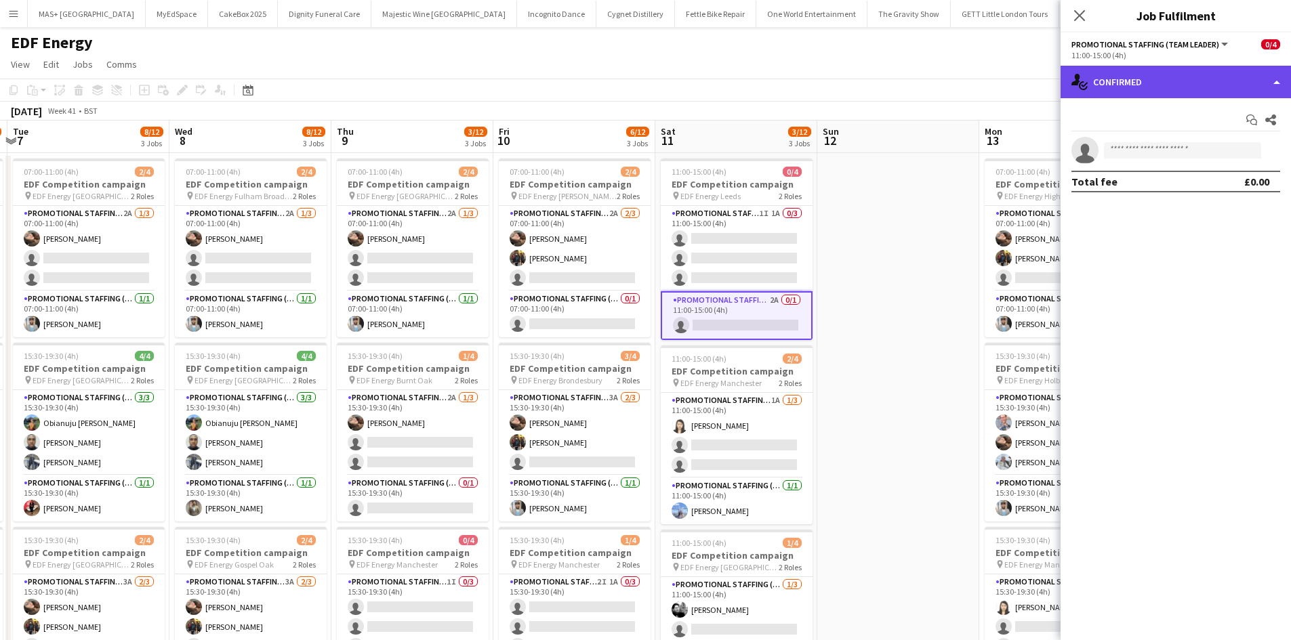
click at [1174, 82] on div "single-neutral-actions-check-2 Confirmed" at bounding box center [1175, 82] width 230 height 33
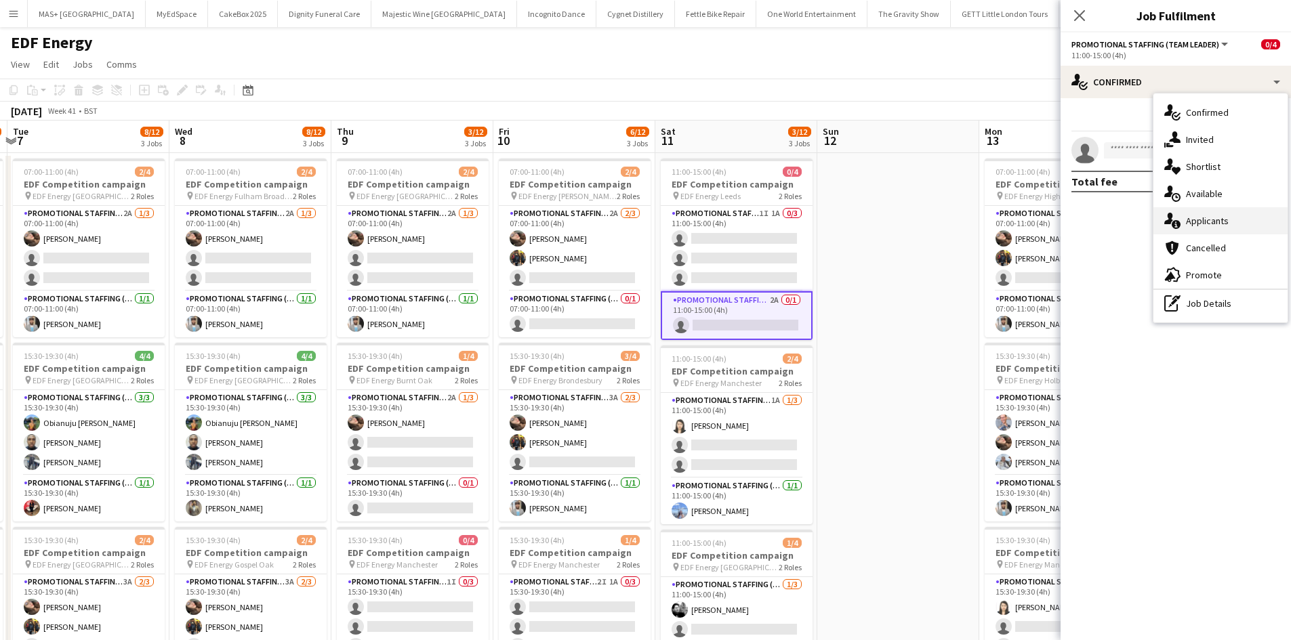
click at [1204, 224] on div "single-neutral-actions-information Applicants" at bounding box center [1220, 220] width 134 height 27
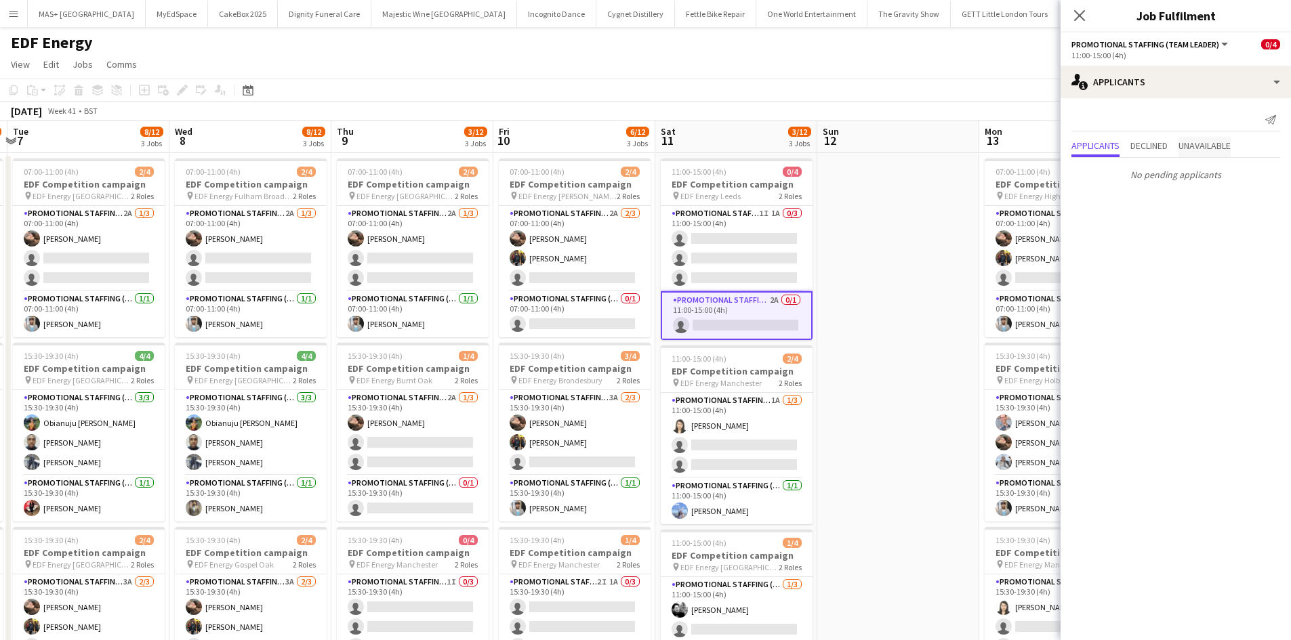
click at [1230, 149] on span "Unavailable" at bounding box center [1204, 145] width 52 height 9
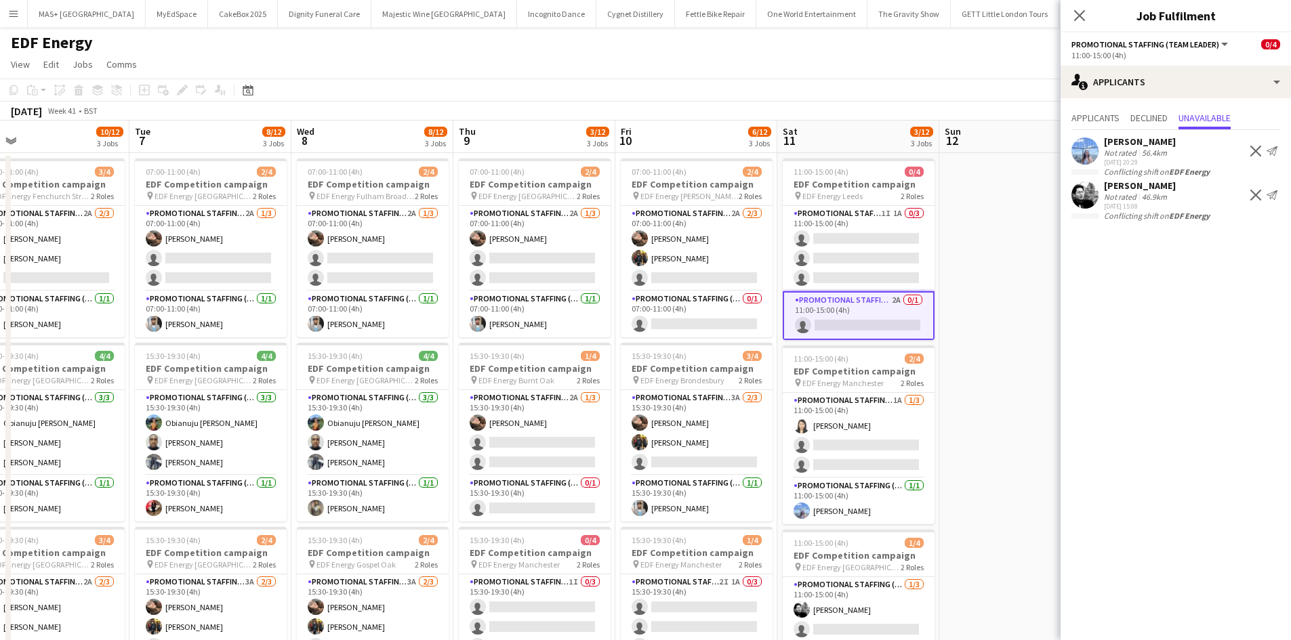
scroll to position [0, 508]
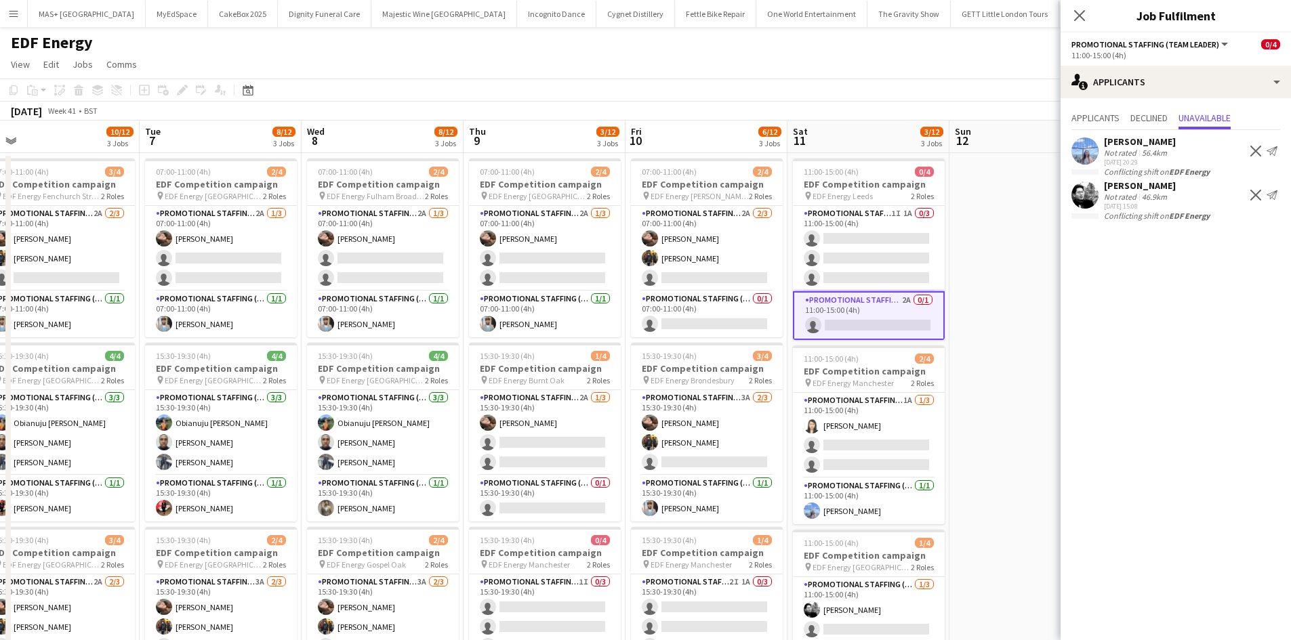
drag, startPoint x: 856, startPoint y: 374, endPoint x: 988, endPoint y: 375, distance: 132.1
click at [988, 375] on app-calendar-viewport "Fri 3 7/12 3 Jobs Sat 4 7/12 3 Jobs Sun 5 Mon 6 10/12 3 Jobs Tue 7 8/12 3 Jobs …" at bounding box center [645, 546] width 1291 height 850
click at [1145, 171] on div "Conflicting shift on EDF Energy" at bounding box center [1175, 172] width 230 height 10
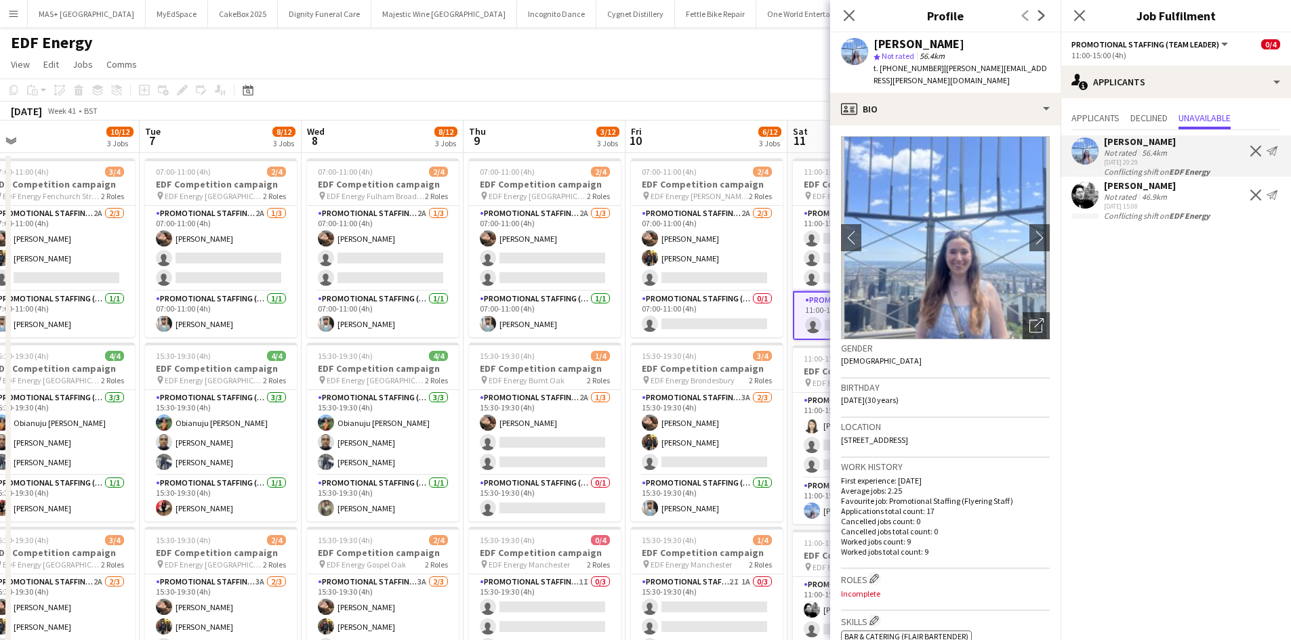
click at [1154, 190] on div "[PERSON_NAME]" at bounding box center [1140, 186] width 72 height 12
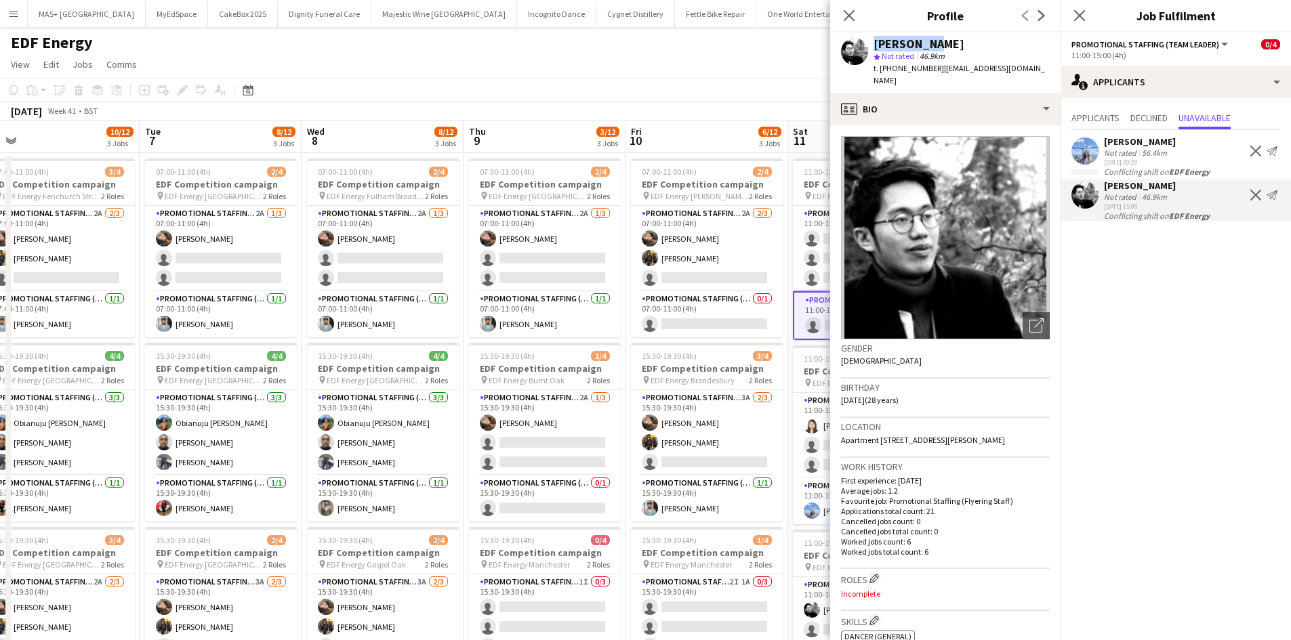
drag, startPoint x: 933, startPoint y: 42, endPoint x: 867, endPoint y: 36, distance: 66.0
click at [867, 36] on div "Dan Vasey star Not rated 46.9km t. +447787927868 | danvasey96@gmail.com" at bounding box center [945, 63] width 230 height 60
copy div "[PERSON_NAME]"
click at [259, 91] on app-toolbar "Copy Paste Paste Ctrl+V Paste with crew Ctrl+Shift+V Paste linked Job Delete Gr…" at bounding box center [645, 90] width 1291 height 23
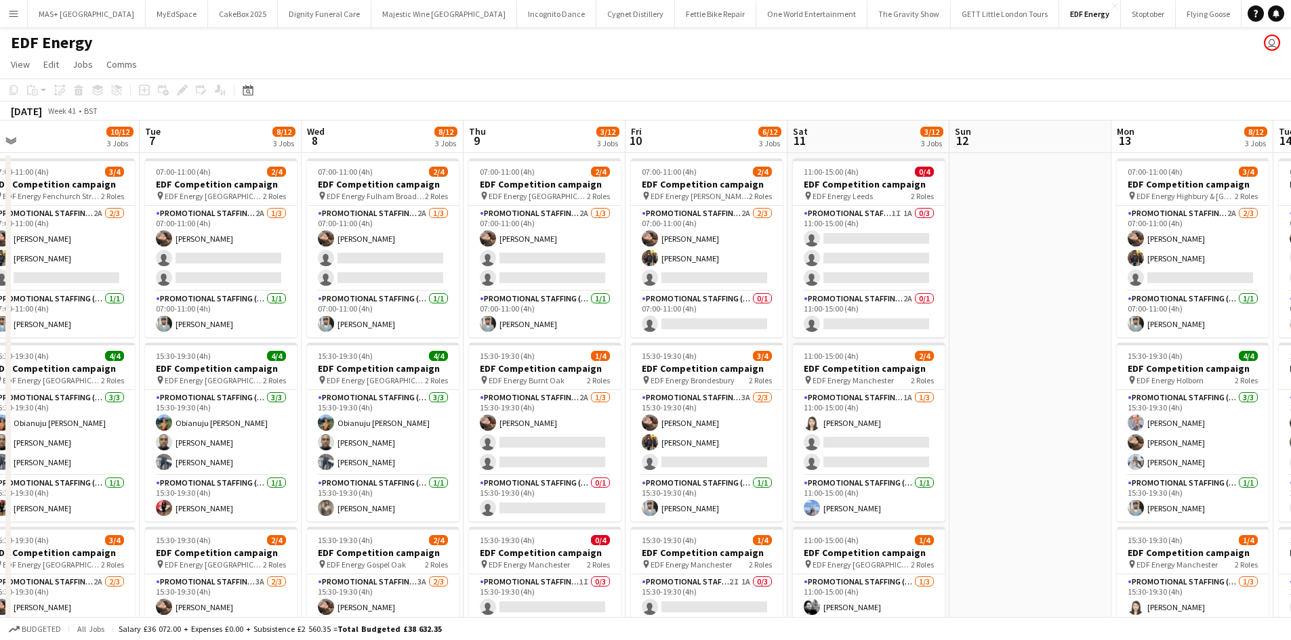
drag, startPoint x: 302, startPoint y: 107, endPoint x: 807, endPoint y: 123, distance: 505.0
click at [807, 123] on app-calendar "Copy Paste Paste Ctrl+V Paste with crew Ctrl+Shift+V Paste linked Job Delete Gr…" at bounding box center [645, 525] width 1291 height 892
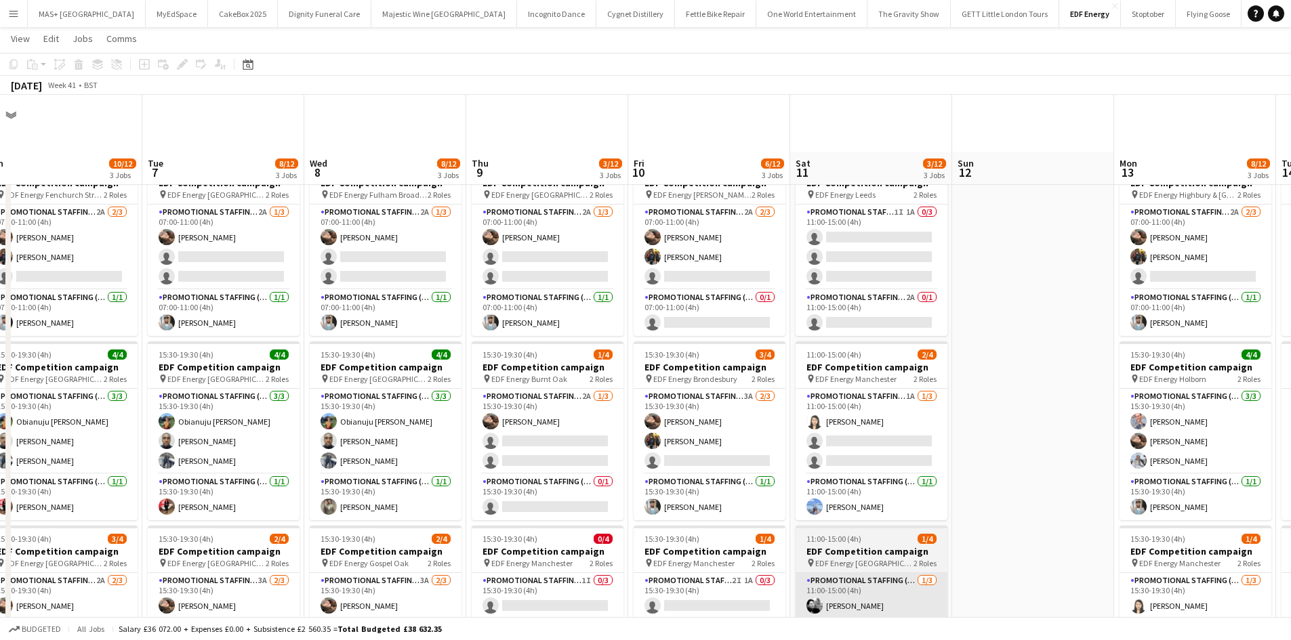
scroll to position [339, 0]
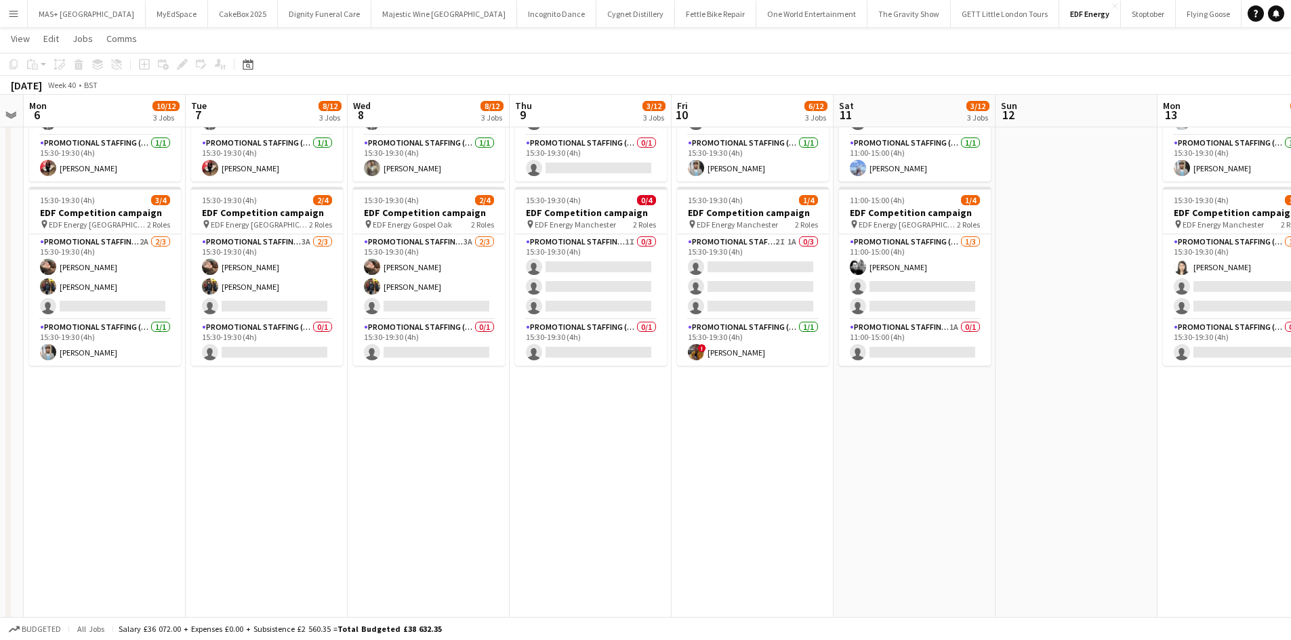
click at [379, 541] on app-date-cell "07:00-11:00 (4h) 2/4 EDF Competition campaign pin EDF Energy Fulham Broadway 2 …" at bounding box center [429, 221] width 162 height 817
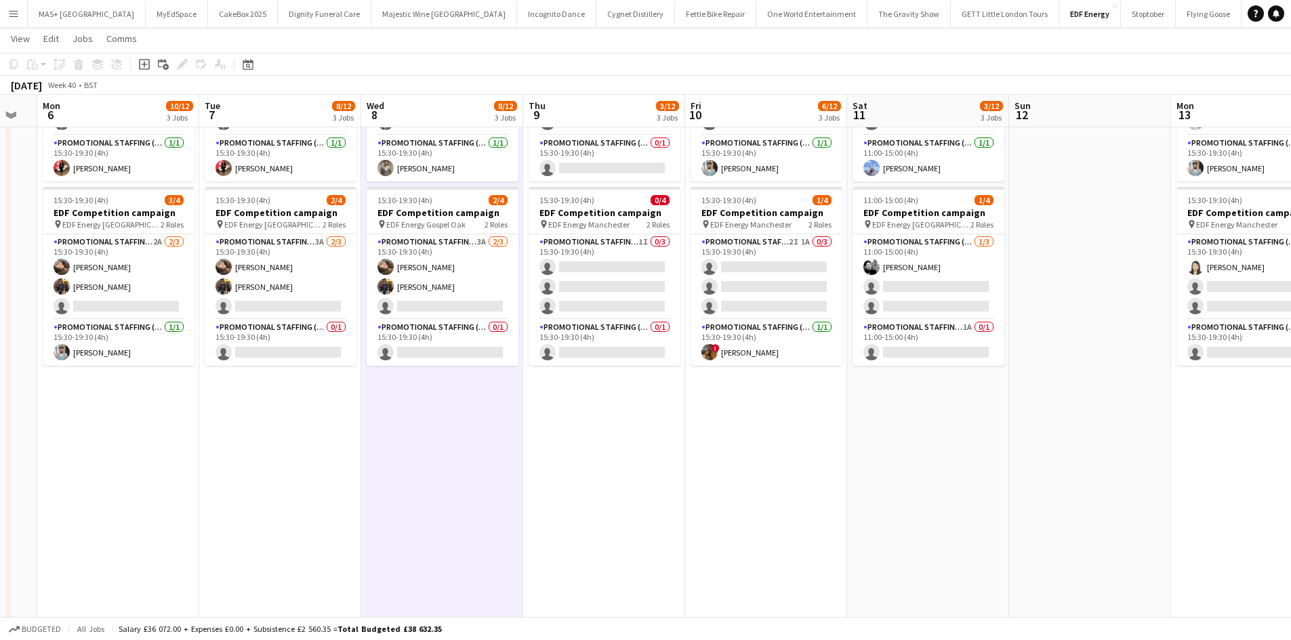
scroll to position [0, 442]
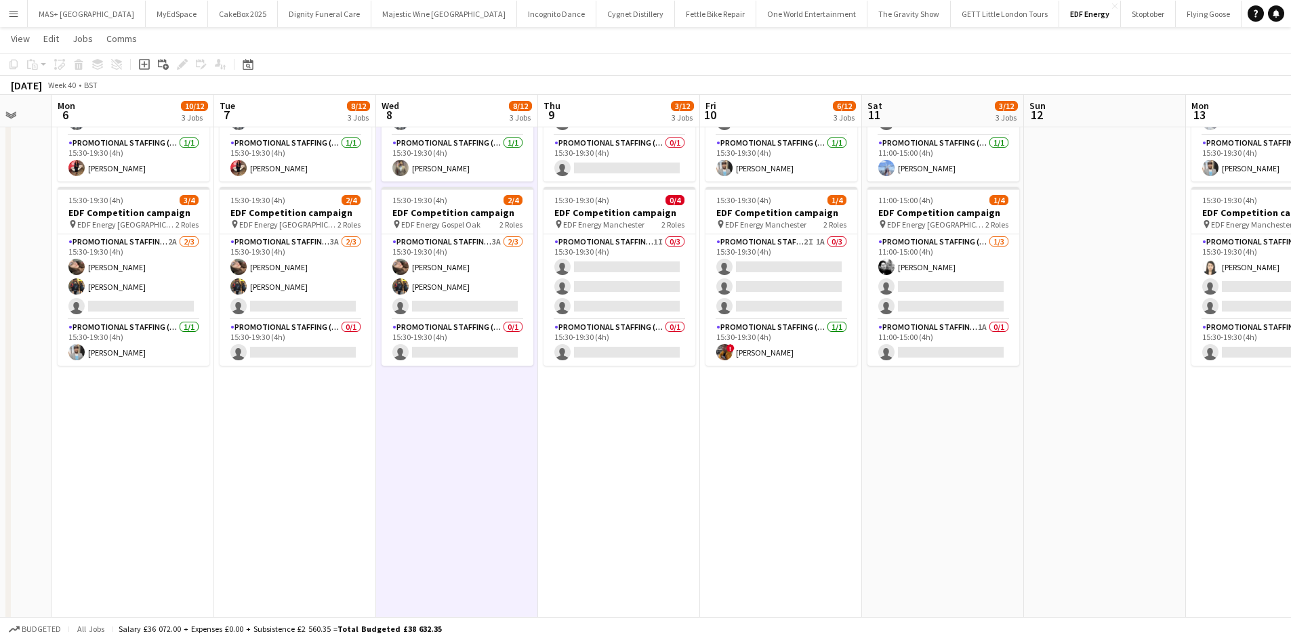
drag, startPoint x: 64, startPoint y: 441, endPoint x: 74, endPoint y: 441, distance: 9.5
click at [65, 441] on app-date-cell "07:00-11:00 (4h) 3/4 EDF Competition campaign pin EDF Energy Fenchurch Street 2…" at bounding box center [133, 221] width 162 height 817
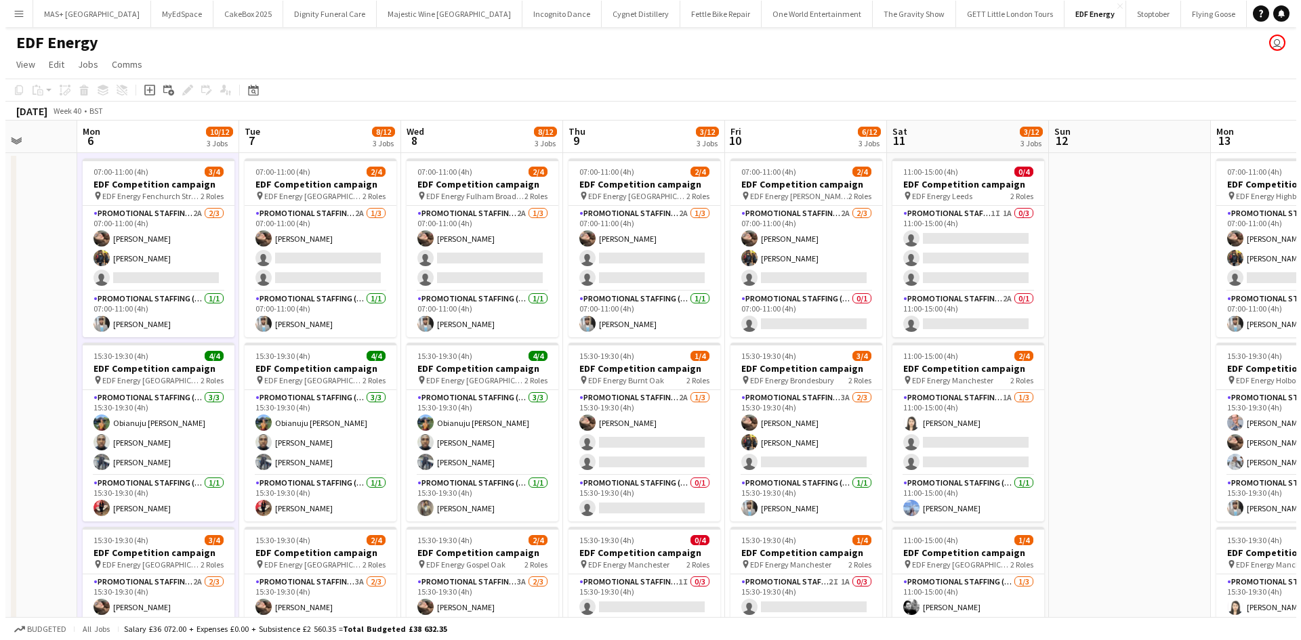
scroll to position [0, 408]
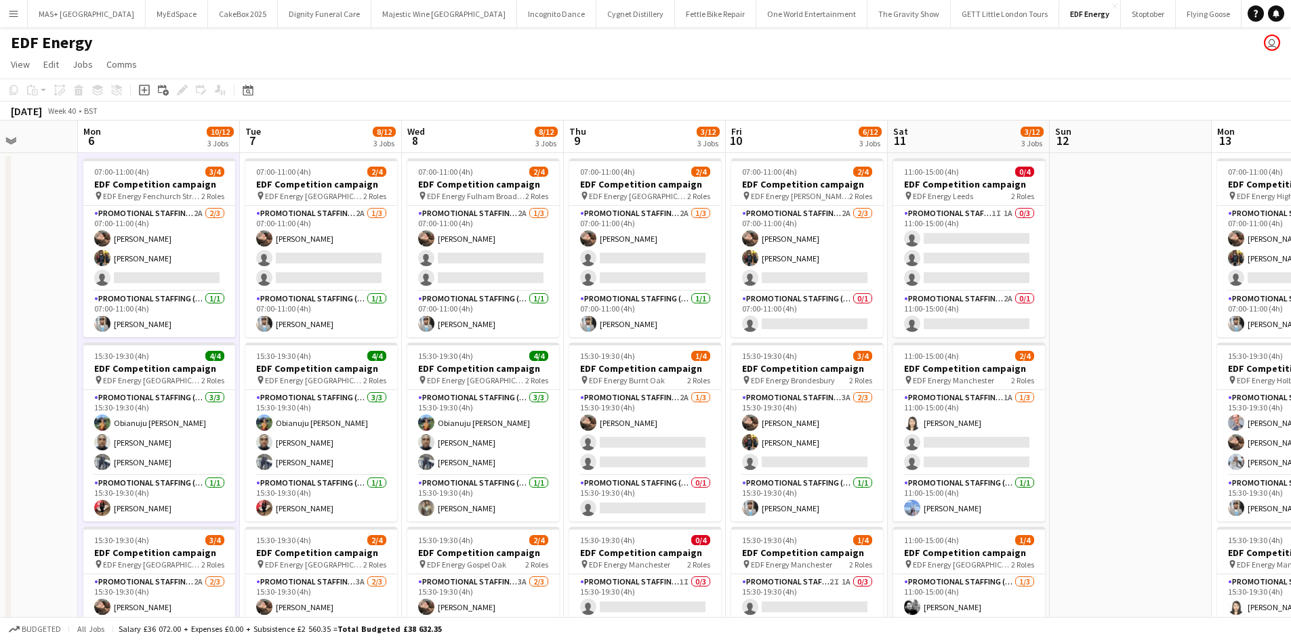
click at [1158, 479] on app-date-cell at bounding box center [1130, 561] width 162 height 817
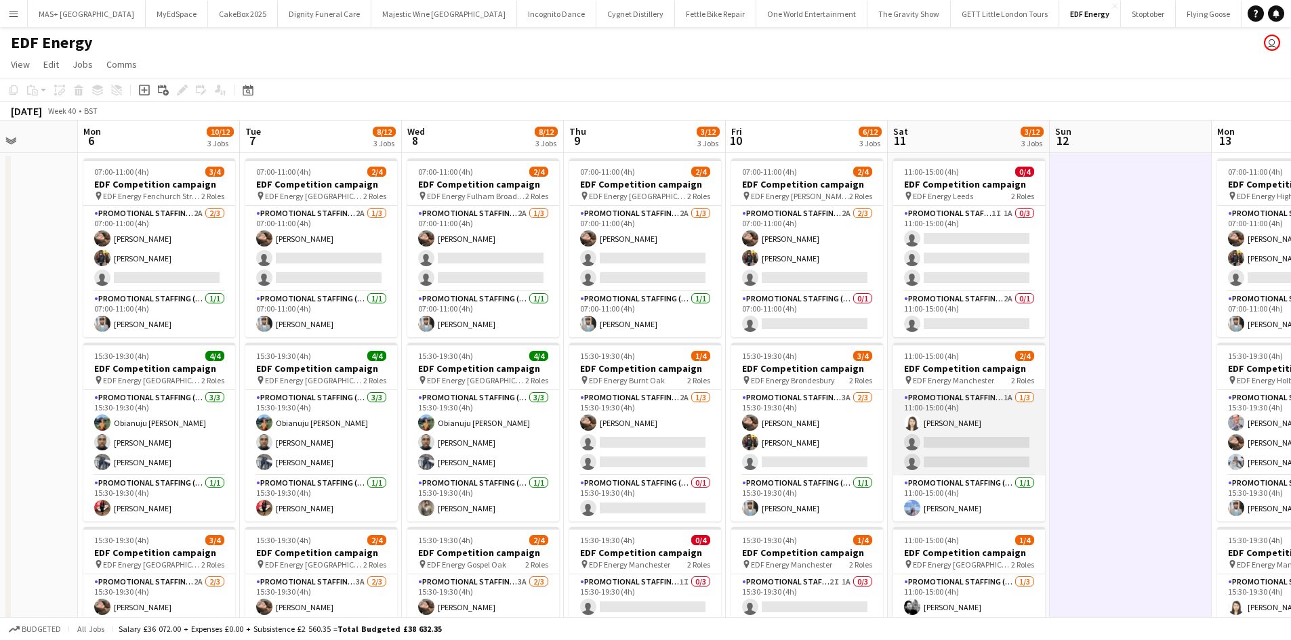
click at [975, 409] on app-card-role "Promotional Staffing (Flyering Staff) 1A 1/3 11:00-15:00 (4h) Winnie Wong singl…" at bounding box center [969, 432] width 152 height 85
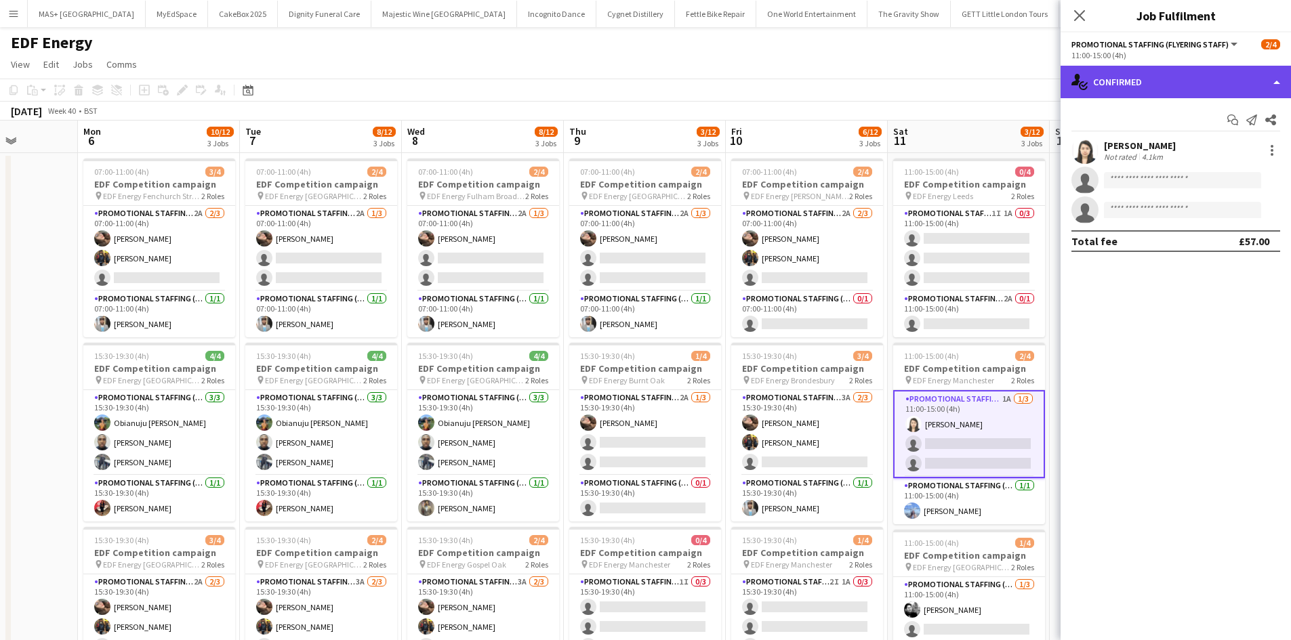
click at [1103, 87] on div "single-neutral-actions-check-2 Confirmed" at bounding box center [1175, 82] width 230 height 33
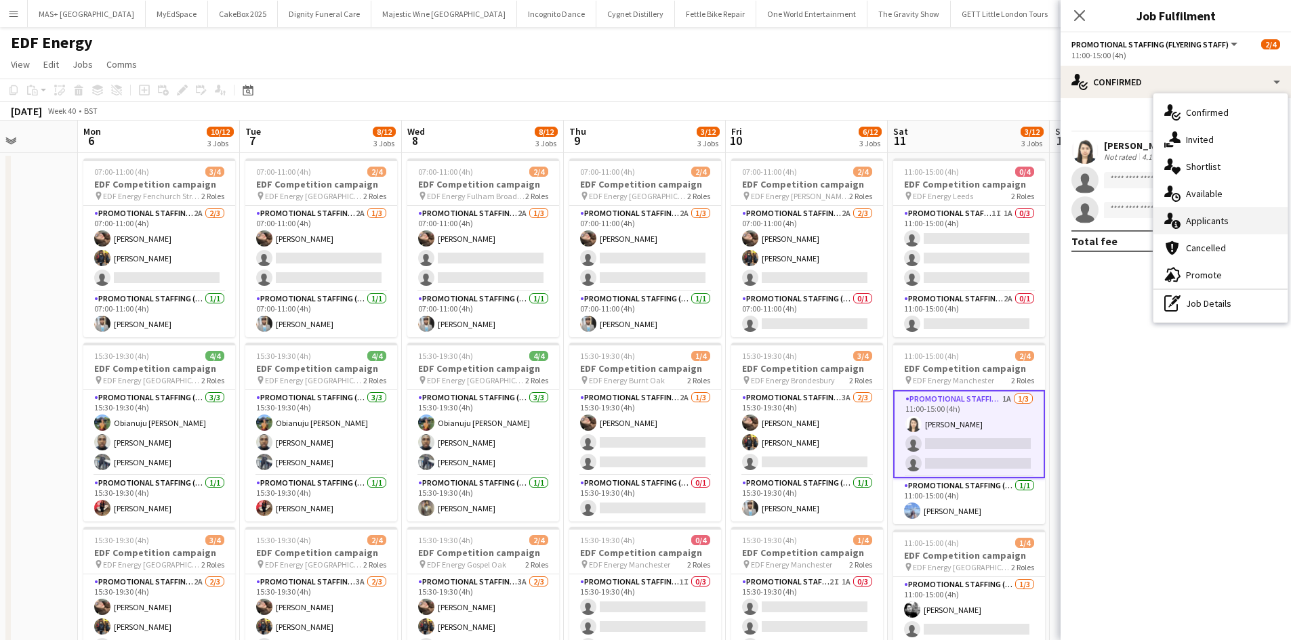
click at [1215, 212] on div "single-neutral-actions-information Applicants" at bounding box center [1220, 220] width 134 height 27
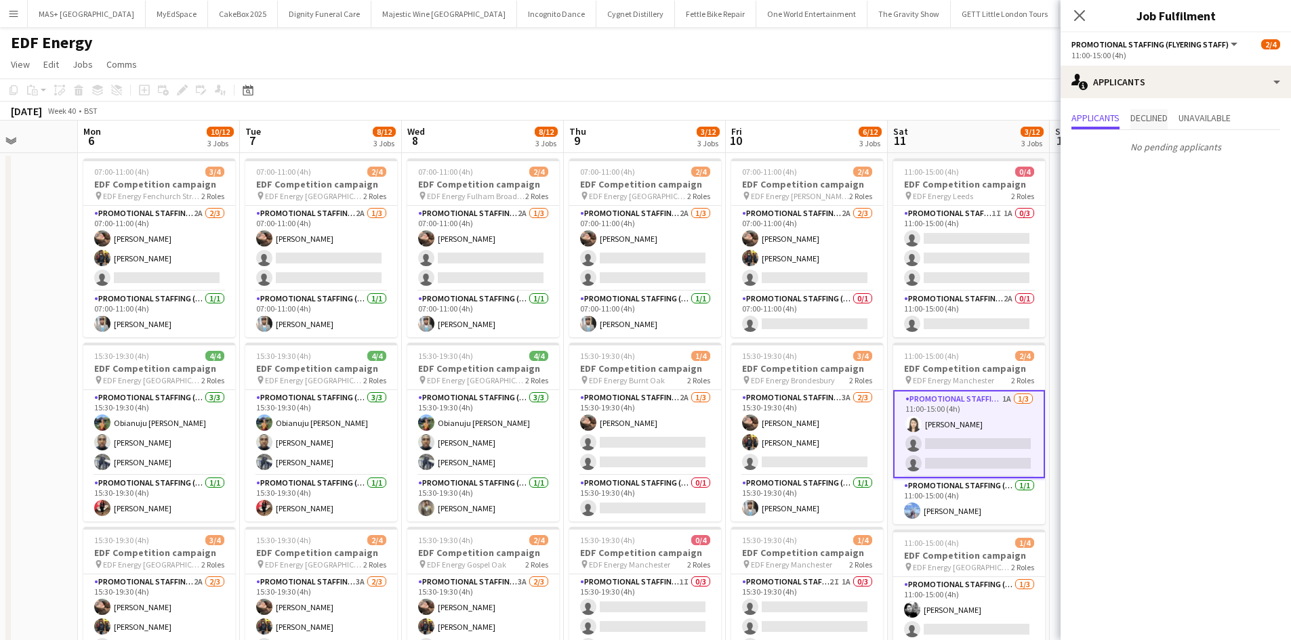
click at [1149, 123] on span "Declined" at bounding box center [1148, 117] width 37 height 9
click at [1203, 113] on span "Unavailable" at bounding box center [1204, 117] width 52 height 9
drag, startPoint x: 493, startPoint y: 81, endPoint x: 486, endPoint y: 83, distance: 7.6
click at [493, 81] on app-toolbar "Copy Paste Paste Ctrl+V Paste with crew Ctrl+Shift+V Paste linked Job Delete Gr…" at bounding box center [645, 90] width 1291 height 23
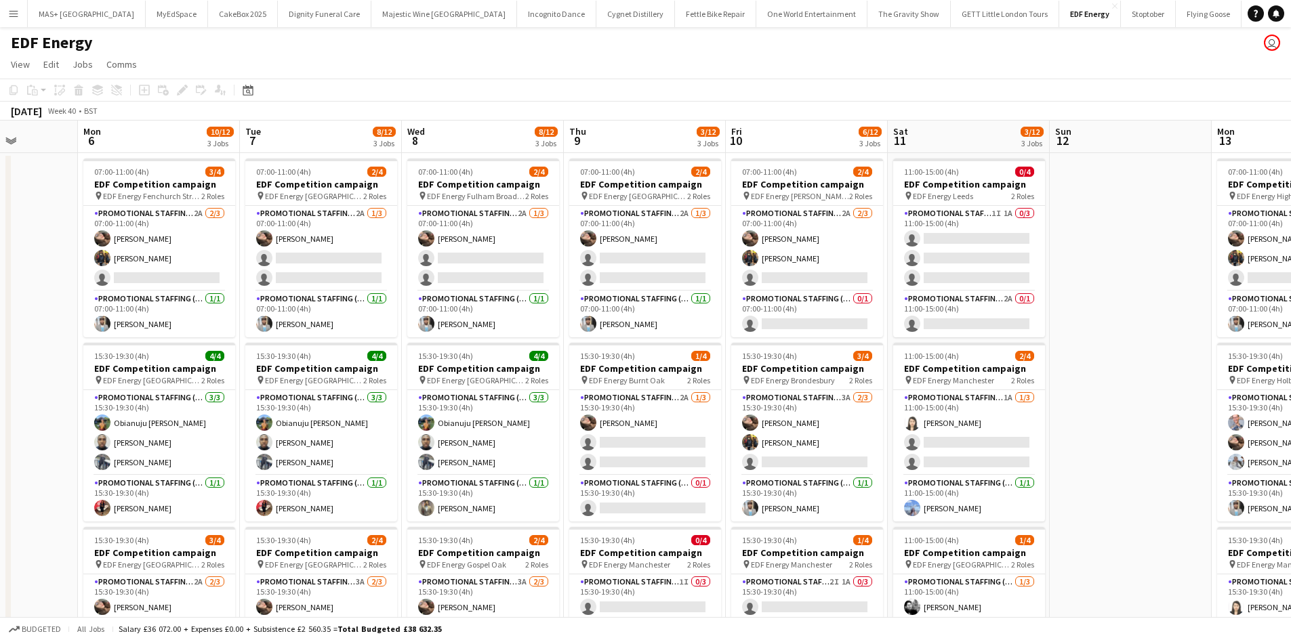
click at [0, 9] on button "Menu" at bounding box center [13, 13] width 27 height 27
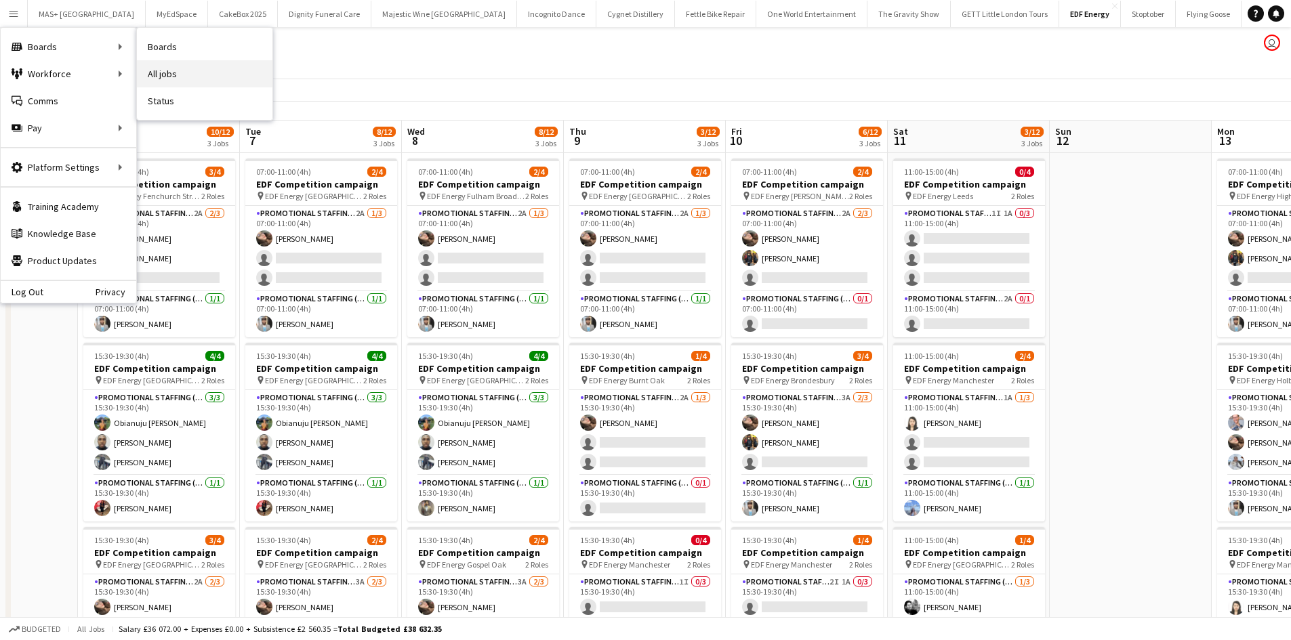
click at [194, 75] on link "All jobs" at bounding box center [205, 73] width 136 height 27
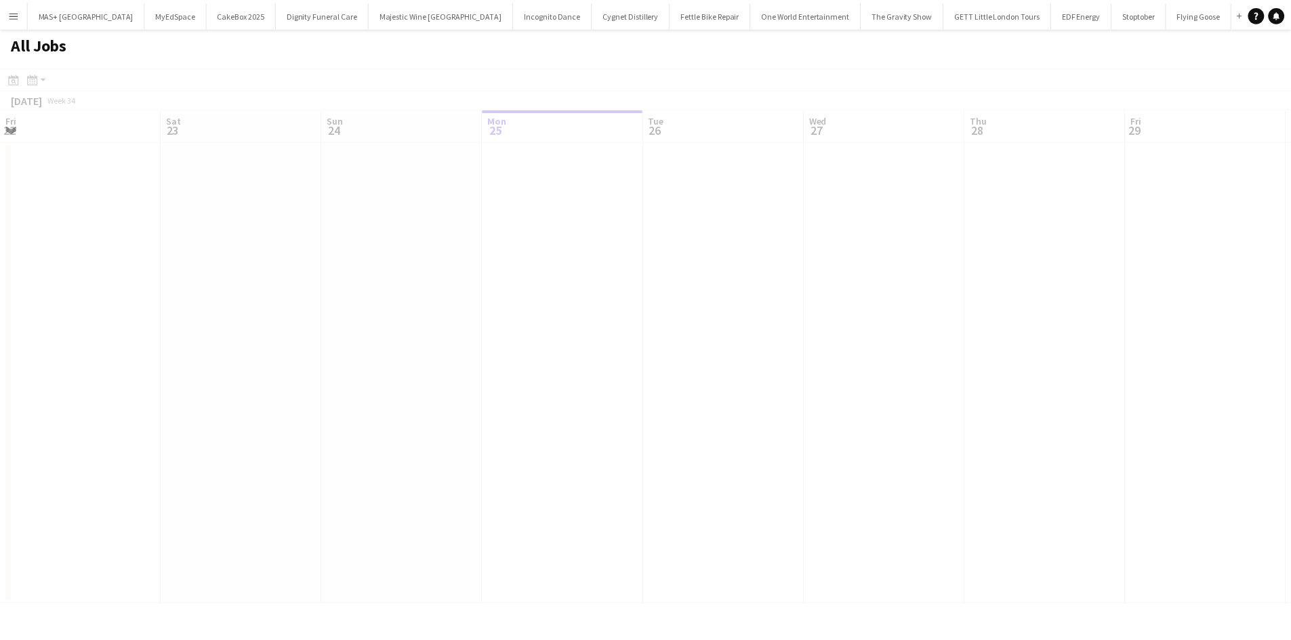
scroll to position [0, 324]
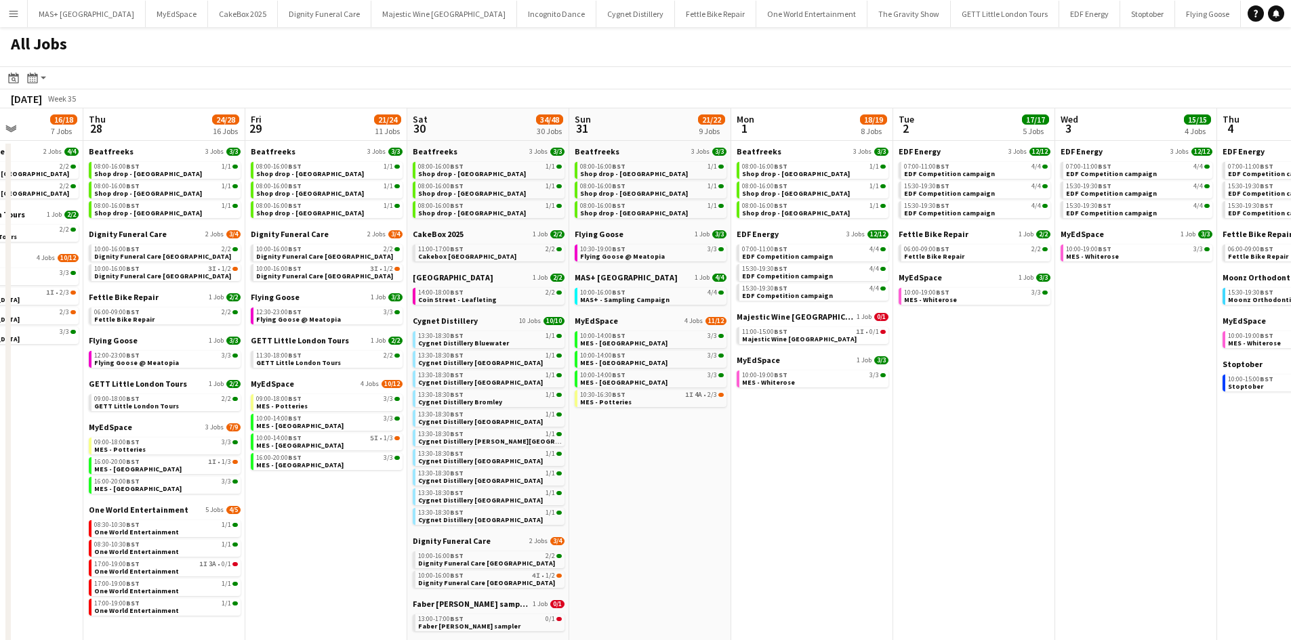
click at [106, 358] on app-all-jobs "All Jobs Date picker AUG 2025 AUG 2025 Monday M Tuesday T Wednesday W Thursday …" at bounding box center [645, 553] width 1291 height 1052
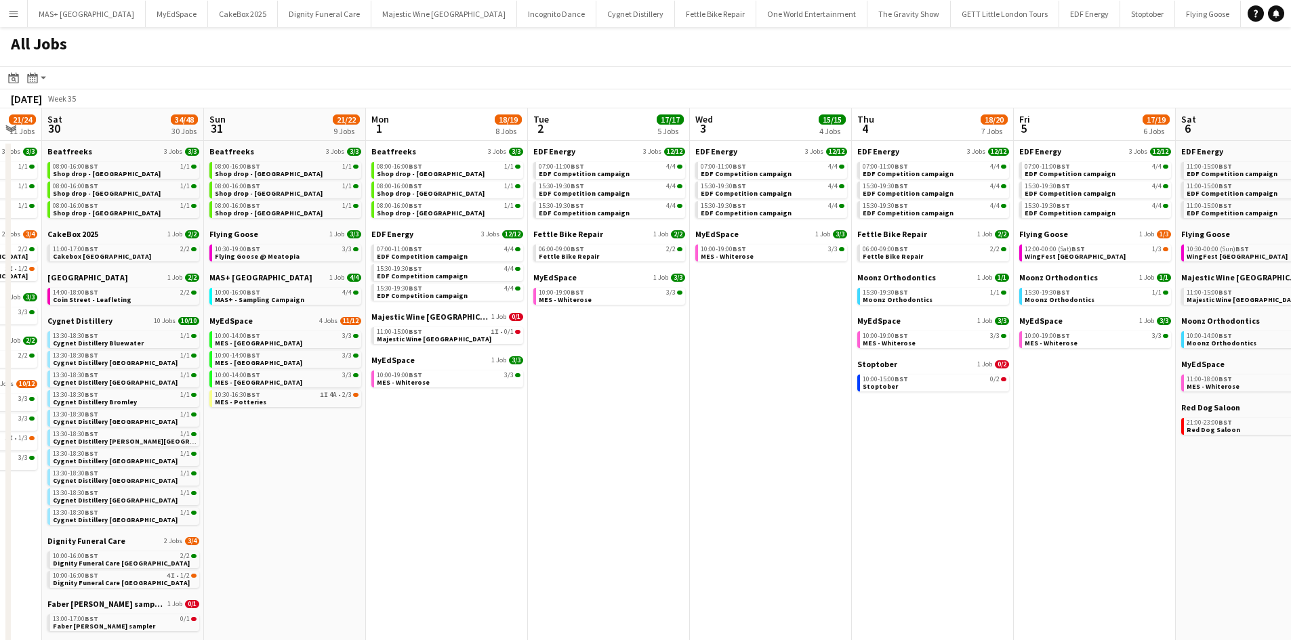
drag, startPoint x: 833, startPoint y: 446, endPoint x: 326, endPoint y: 343, distance: 517.8
click at [273, 333] on app-calendar-viewport "Tue 26 22/24 14 Jobs Wed 27 16/18 7 Jobs Thu 28 24/28 16 Jobs Fri 29 21/24 11 J…" at bounding box center [645, 593] width 1291 height 971
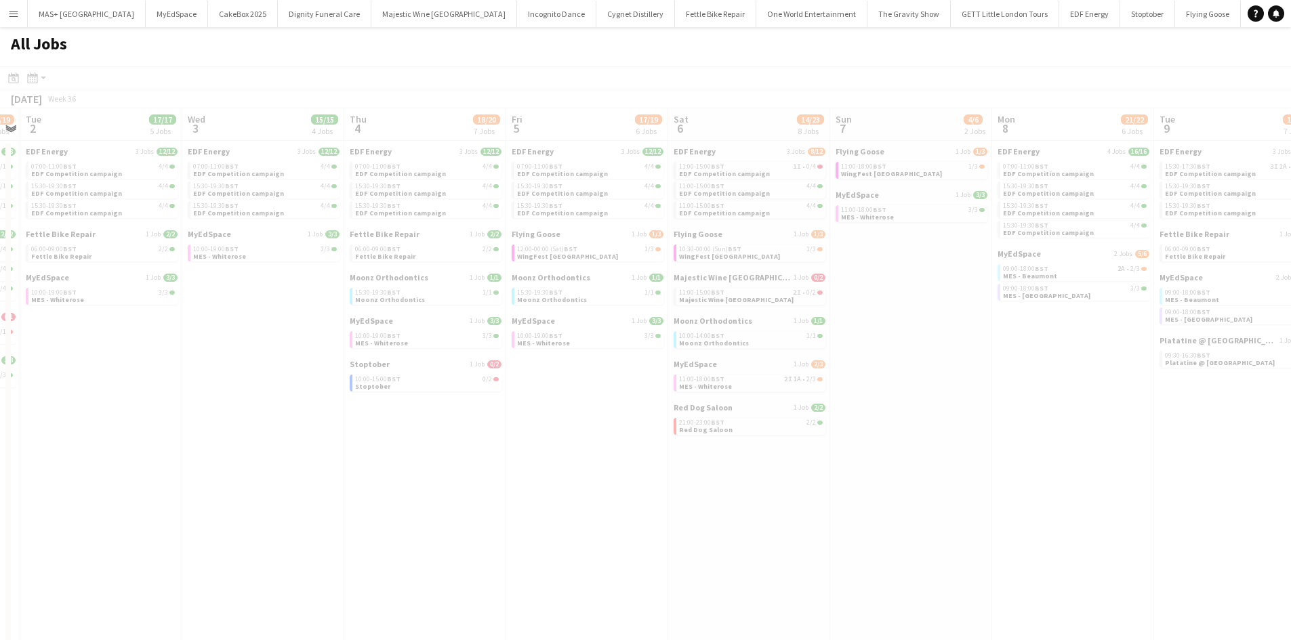
drag, startPoint x: 814, startPoint y: 435, endPoint x: 681, endPoint y: 409, distance: 135.9
click at [554, 389] on app-all-jobs "All Jobs Date picker AUG 2025 AUG 2025 Monday M Tuesday T Wednesday W Thursday …" at bounding box center [645, 553] width 1291 height 1052
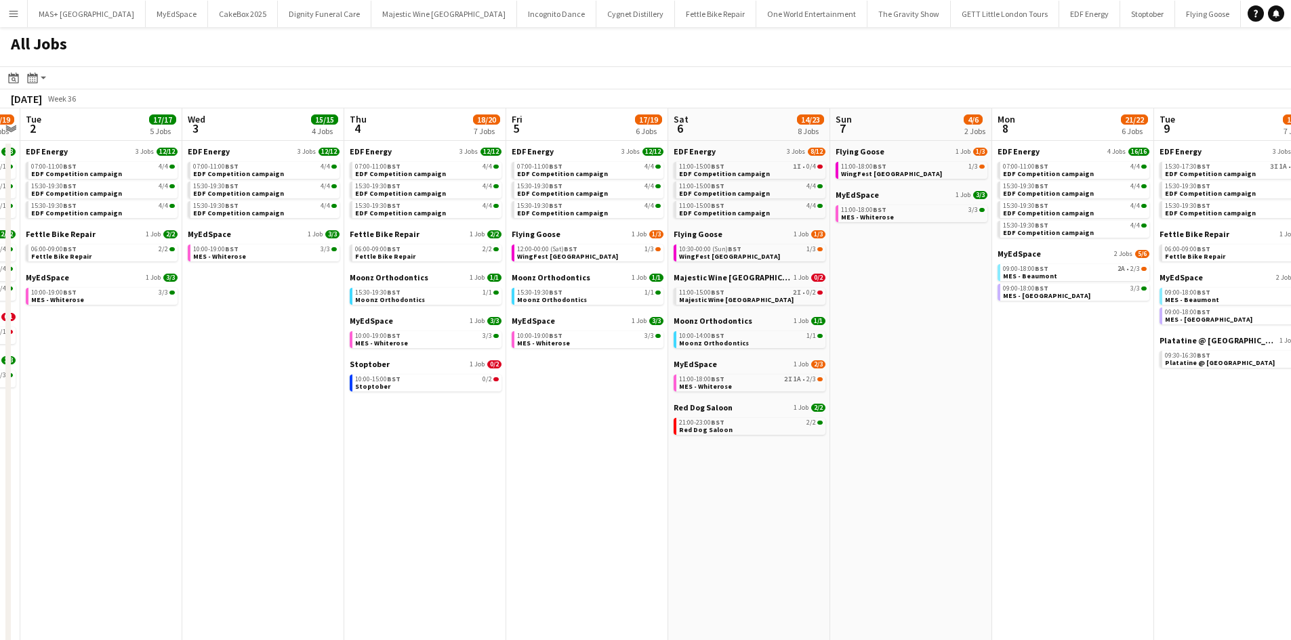
scroll to position [0, 418]
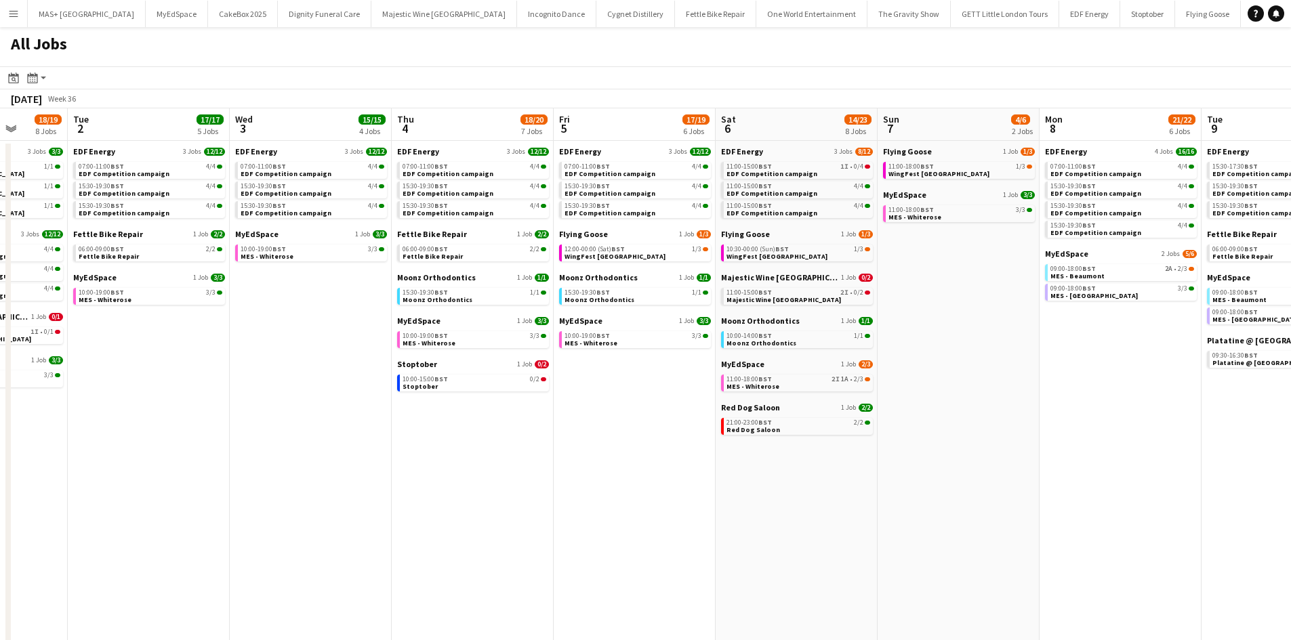
drag, startPoint x: 923, startPoint y: 388, endPoint x: 812, endPoint y: 376, distance: 112.5
click at [809, 380] on app-calendar-viewport "Sat 30 34/48 30 Jobs Sun 31 21/22 9 Jobs Mon 1 18/19 8 Jobs Tue 2 17/17 5 Jobs …" at bounding box center [645, 593] width 1291 height 971
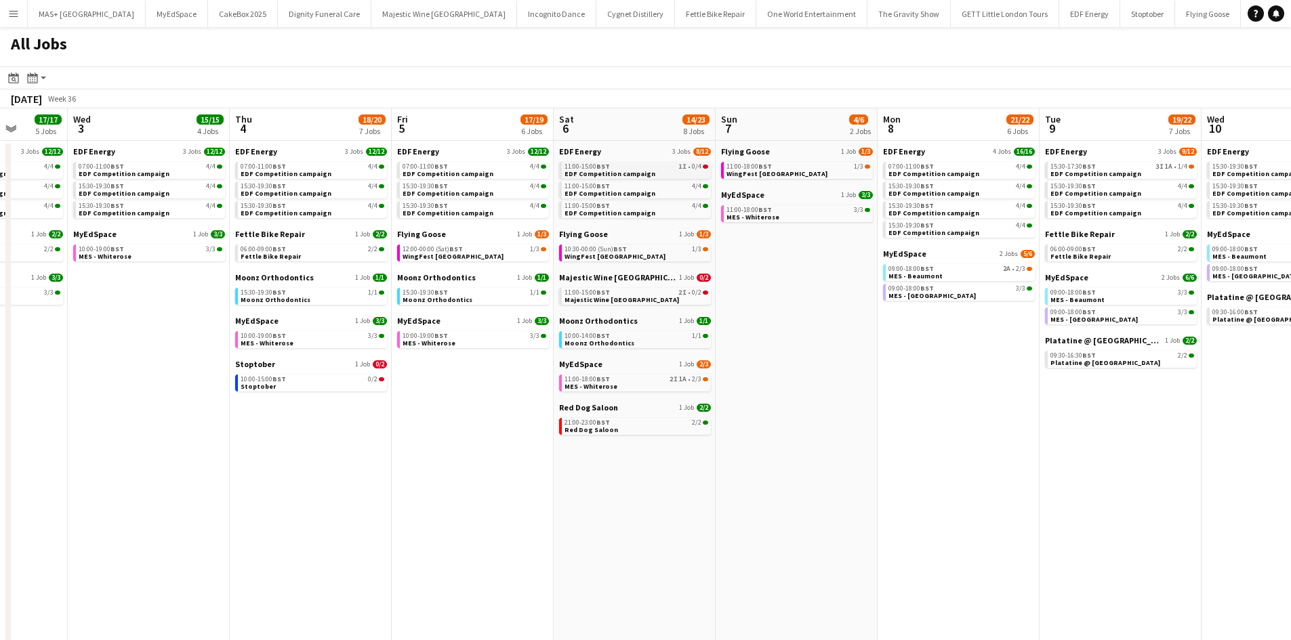
click at [665, 170] on link "11:00-15:00 BST 1I • 0/4 EDF Competition campaign" at bounding box center [636, 170] width 144 height 16
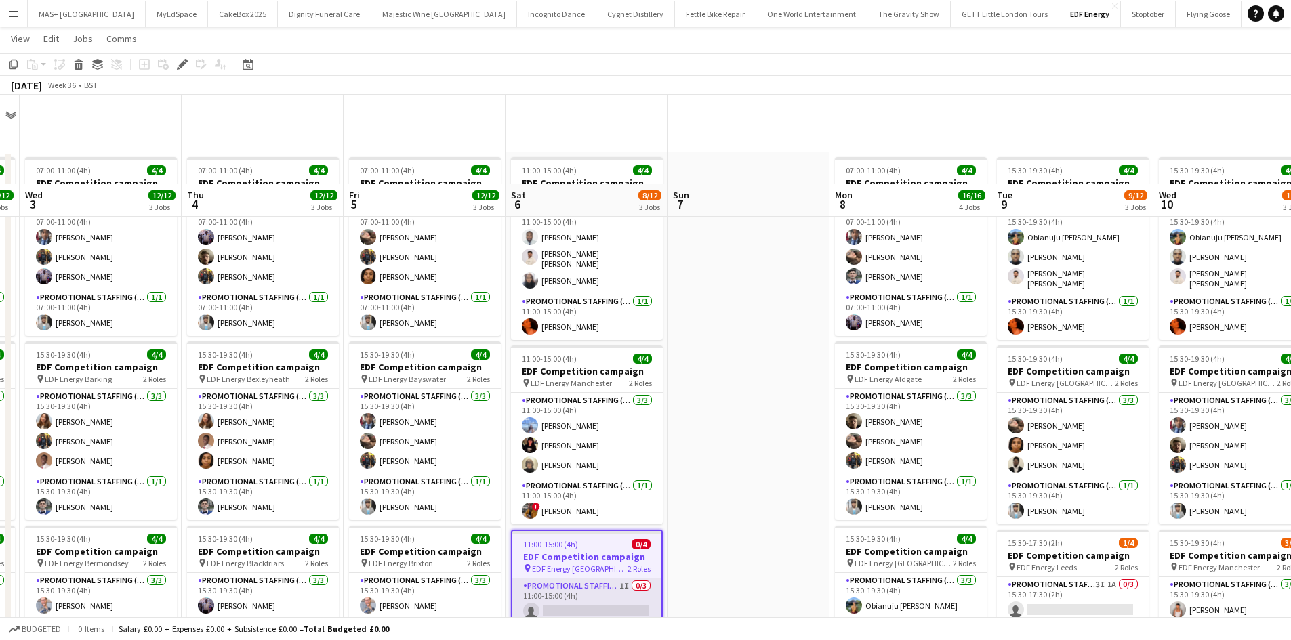
scroll to position [203, 0]
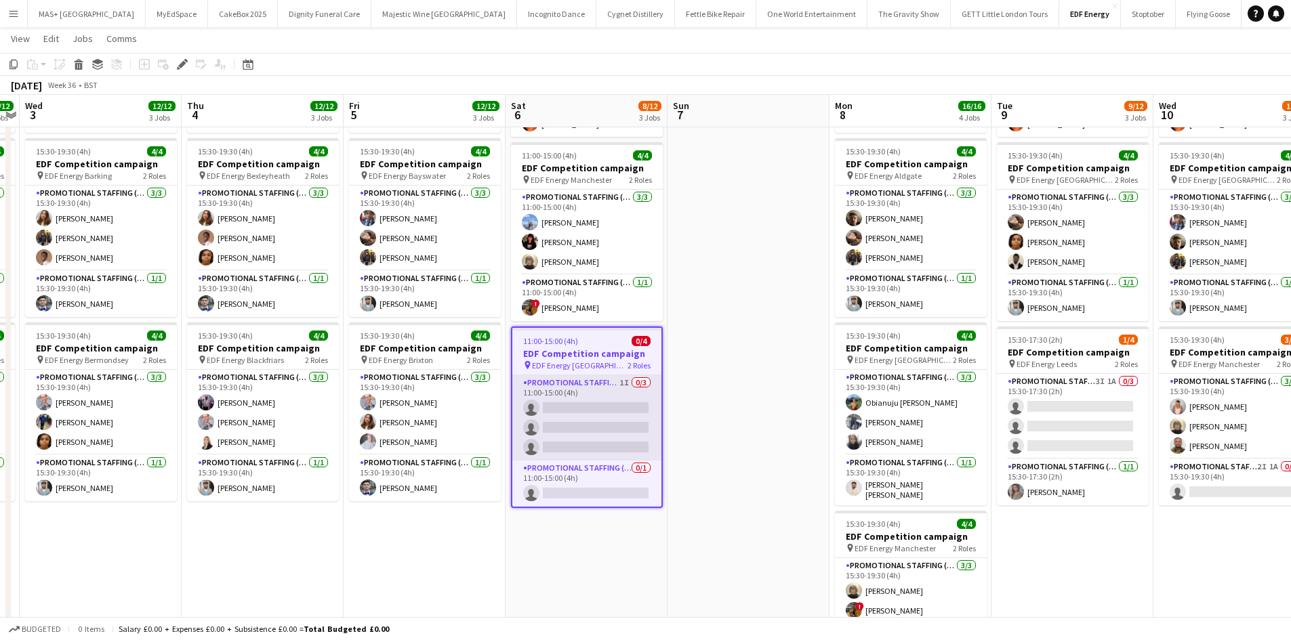
click at [583, 404] on app-card-role "Promotional Staffing (Flyering Staff) 1I 0/3 11:00-15:00 (4h) single-neutral-ac…" at bounding box center [586, 417] width 149 height 85
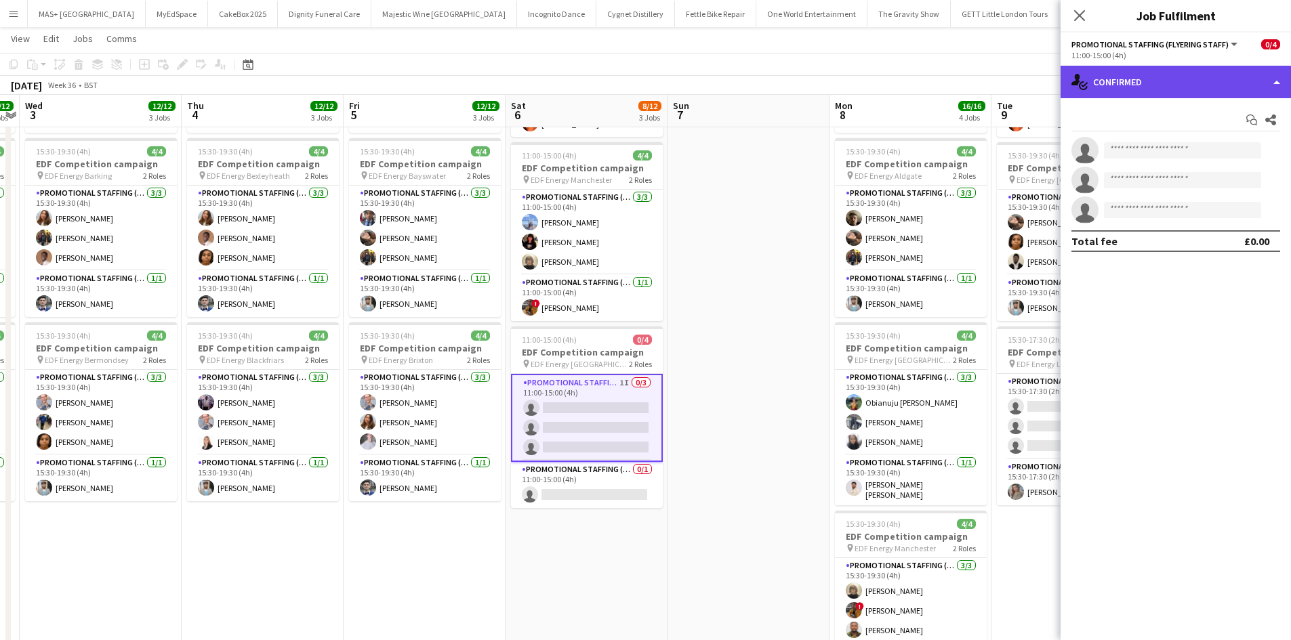
click at [1152, 83] on div "single-neutral-actions-check-2 Confirmed" at bounding box center [1175, 82] width 230 height 33
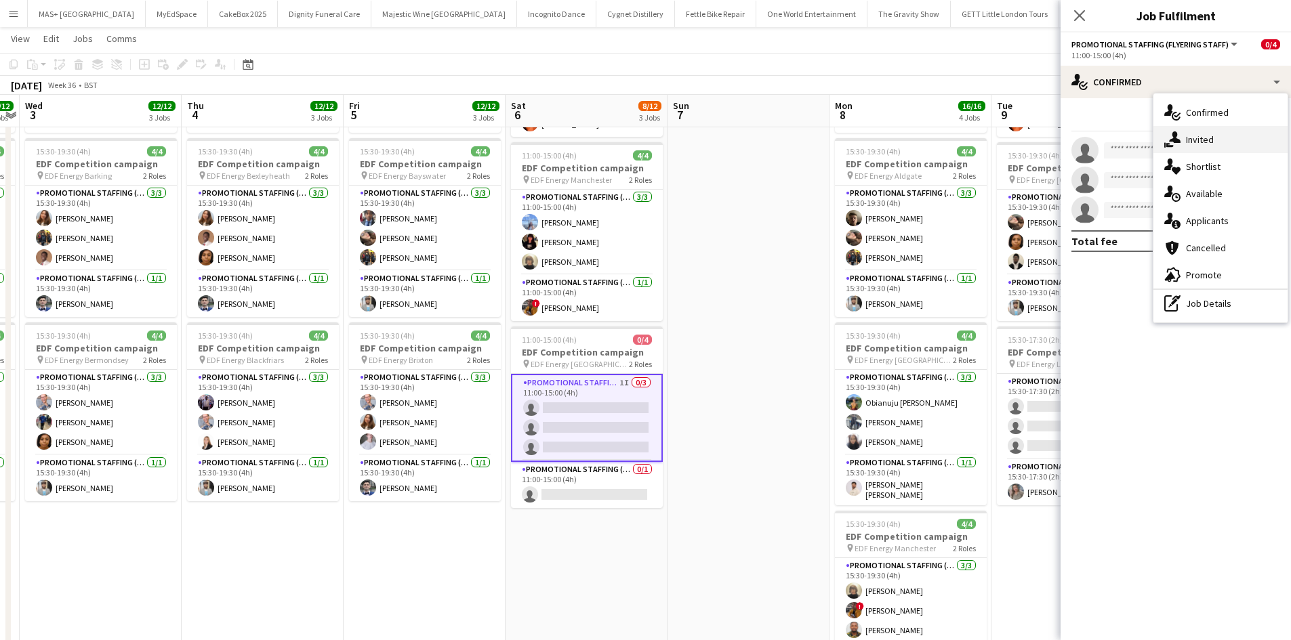
click at [1201, 132] on div "single-neutral-actions-share-1 Invited" at bounding box center [1220, 139] width 134 height 27
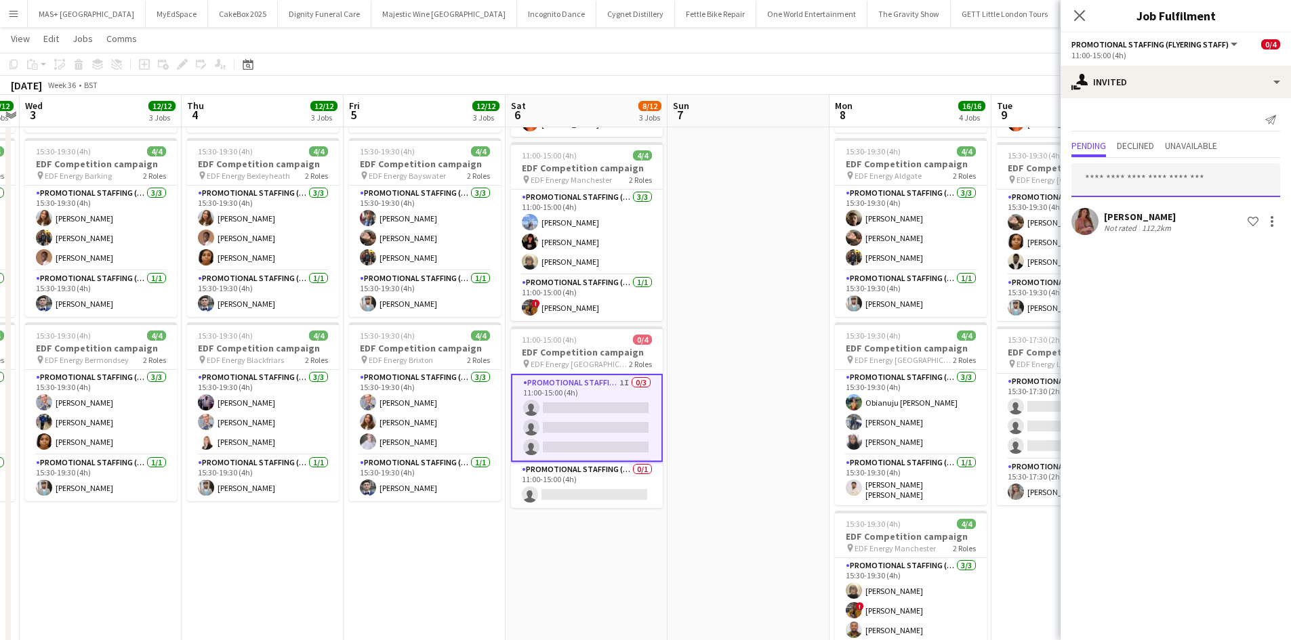
click at [1123, 176] on input "text" at bounding box center [1175, 180] width 209 height 34
paste input "*********"
type input "*********"
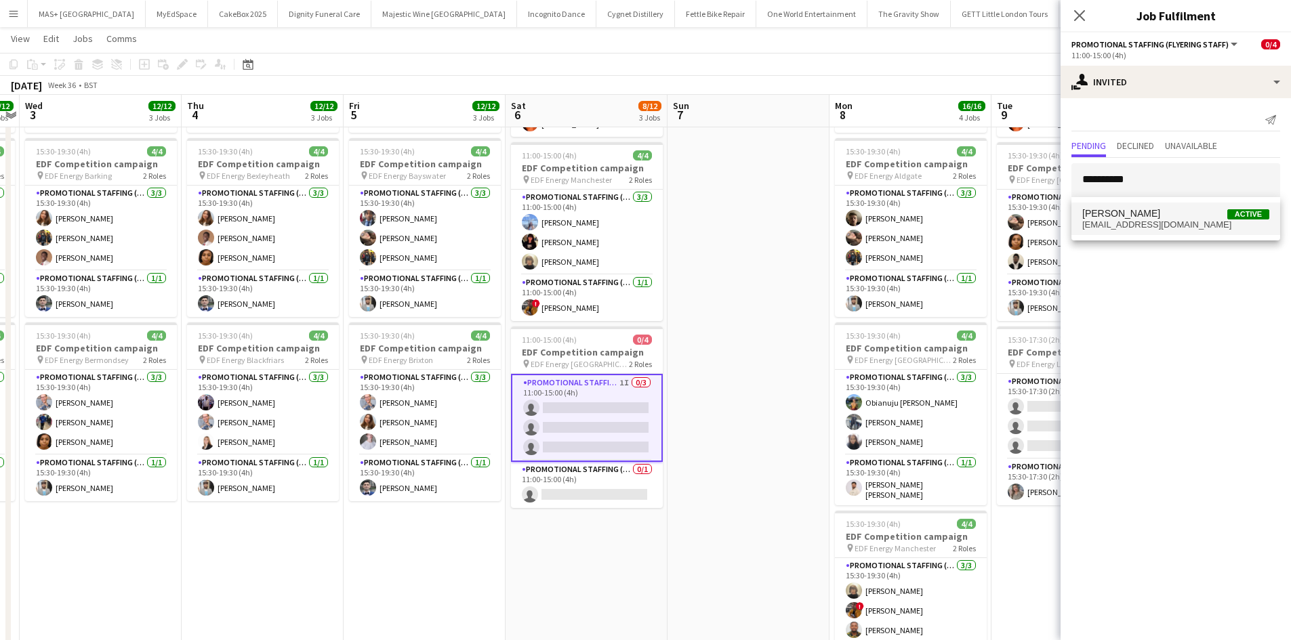
click at [1148, 212] on span "[PERSON_NAME] Active" at bounding box center [1175, 214] width 187 height 12
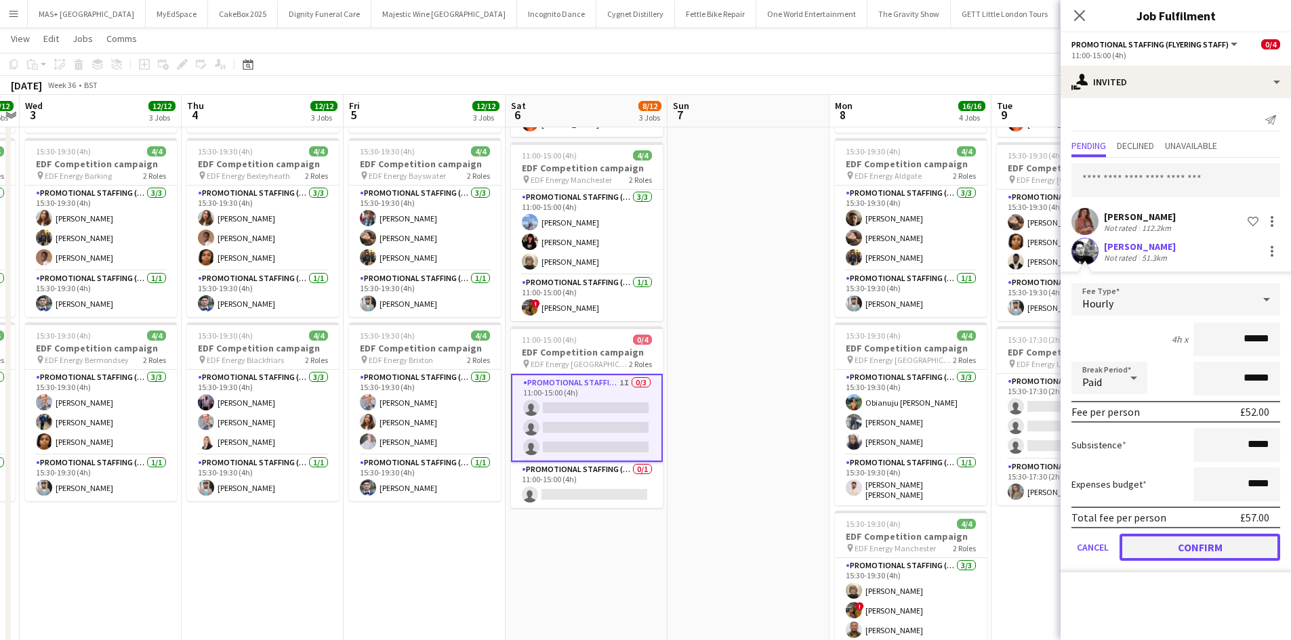
click at [1183, 539] on button "Confirm" at bounding box center [1199, 547] width 161 height 27
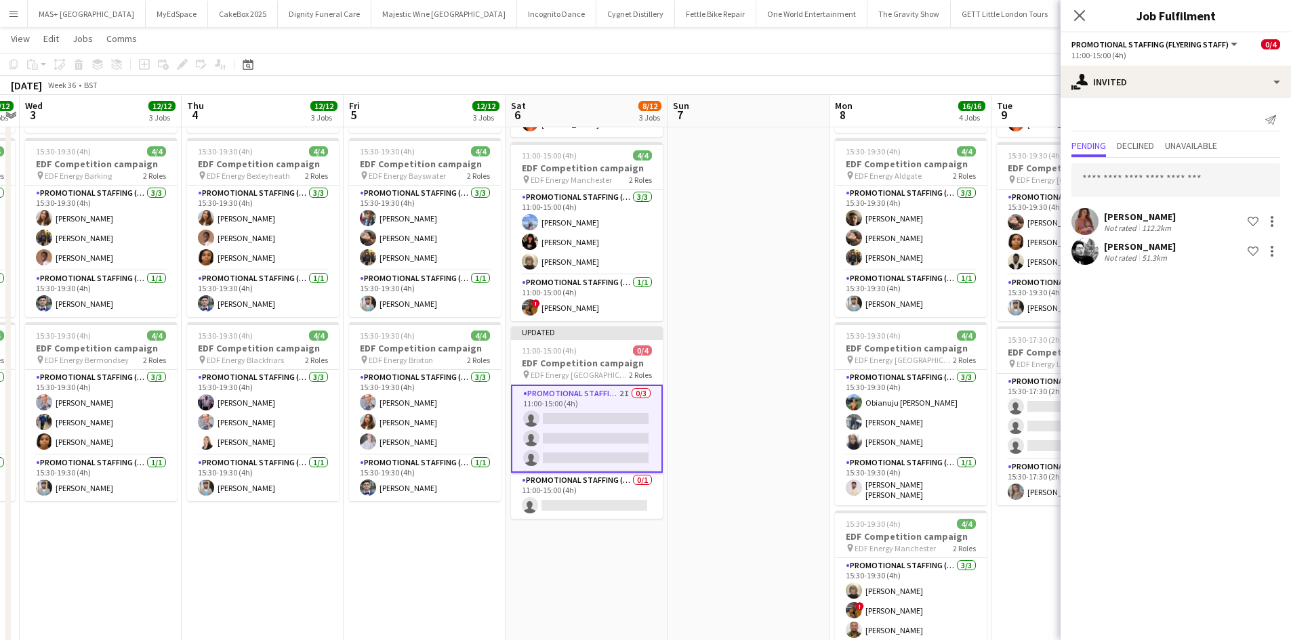
drag, startPoint x: 755, startPoint y: 410, endPoint x: 804, endPoint y: 366, distance: 65.7
click at [755, 409] on app-date-cell at bounding box center [748, 357] width 162 height 817
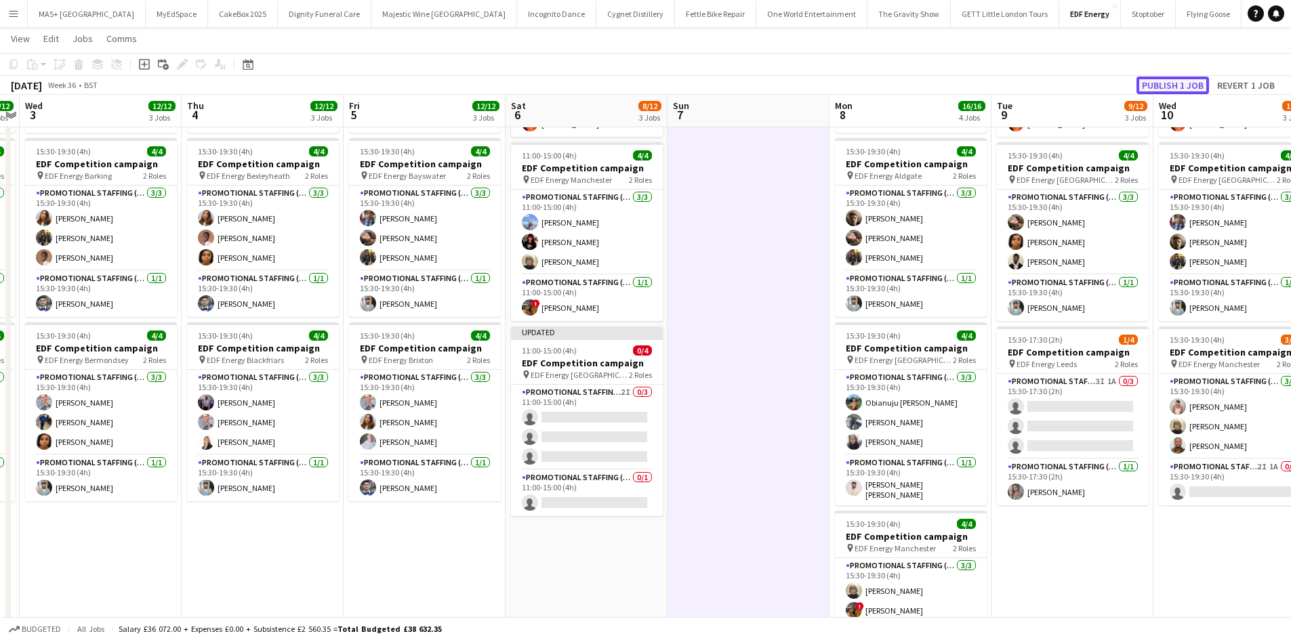
click at [1179, 87] on button "Publish 1 job" at bounding box center [1172, 86] width 72 height 18
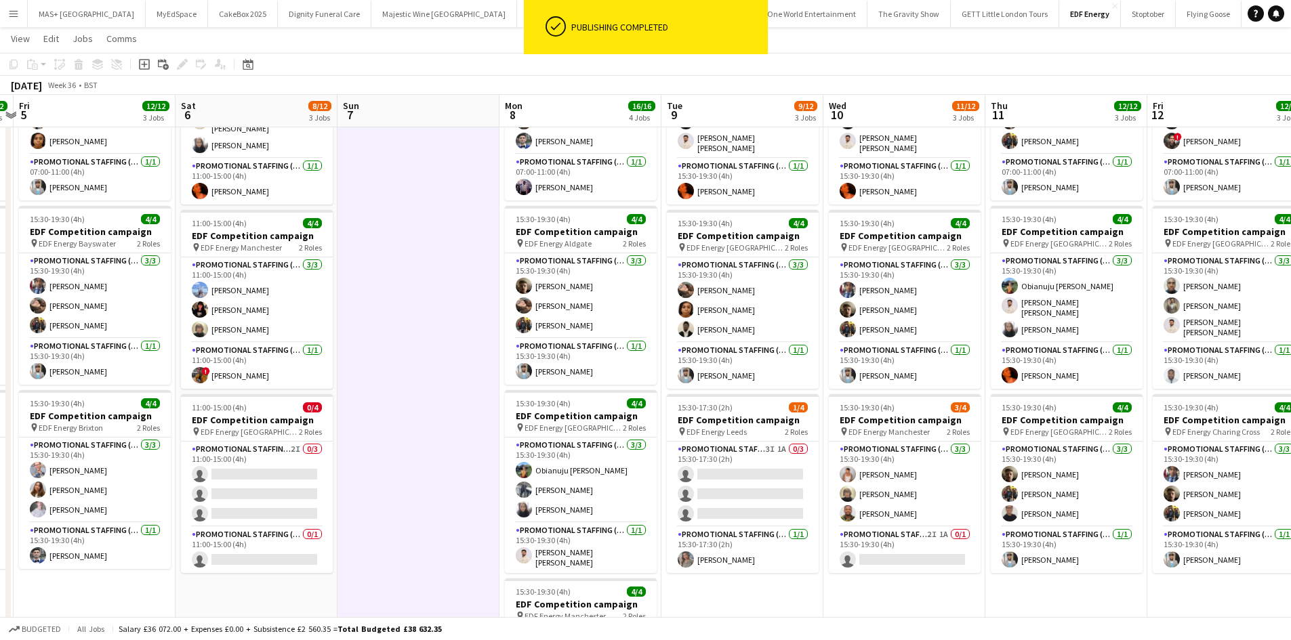
scroll to position [0, 511]
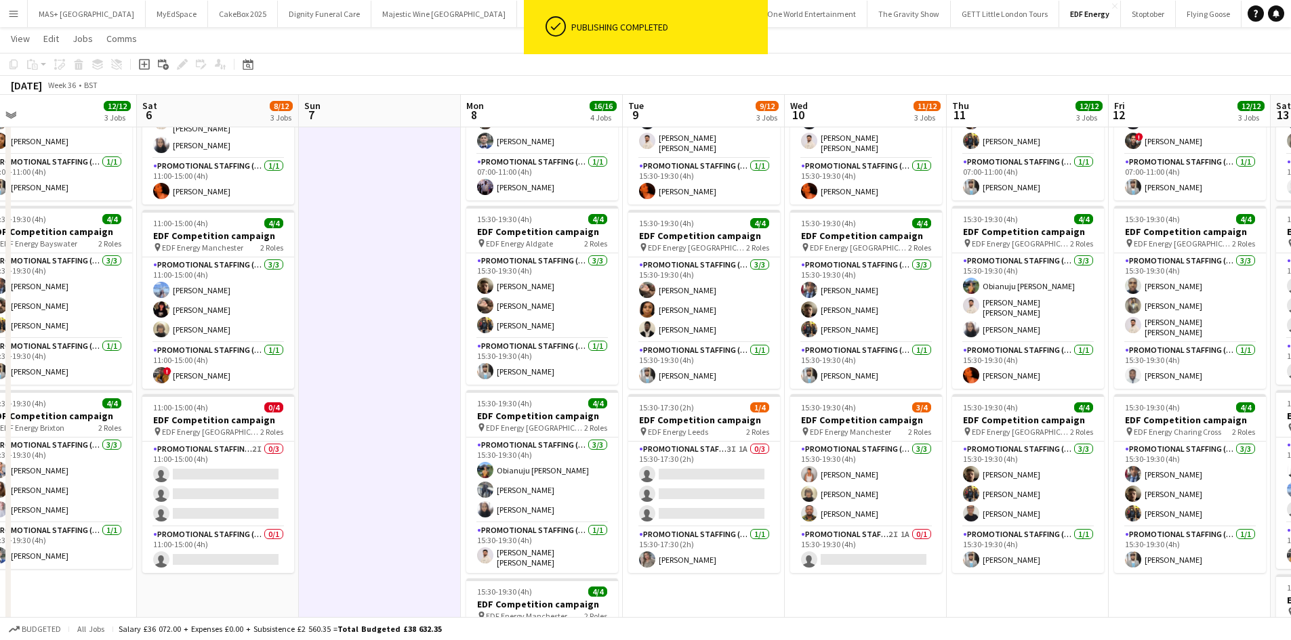
drag, startPoint x: 739, startPoint y: 360, endPoint x: 371, endPoint y: 394, distance: 370.1
click at [371, 394] on app-calendar-viewport "Tue 2 12/12 3 Jobs Wed 3 12/12 3 Jobs Thu 4 12/12 3 Jobs Fri 5 12/12 3 Jobs Sat…" at bounding box center [645, 375] width 1291 height 916
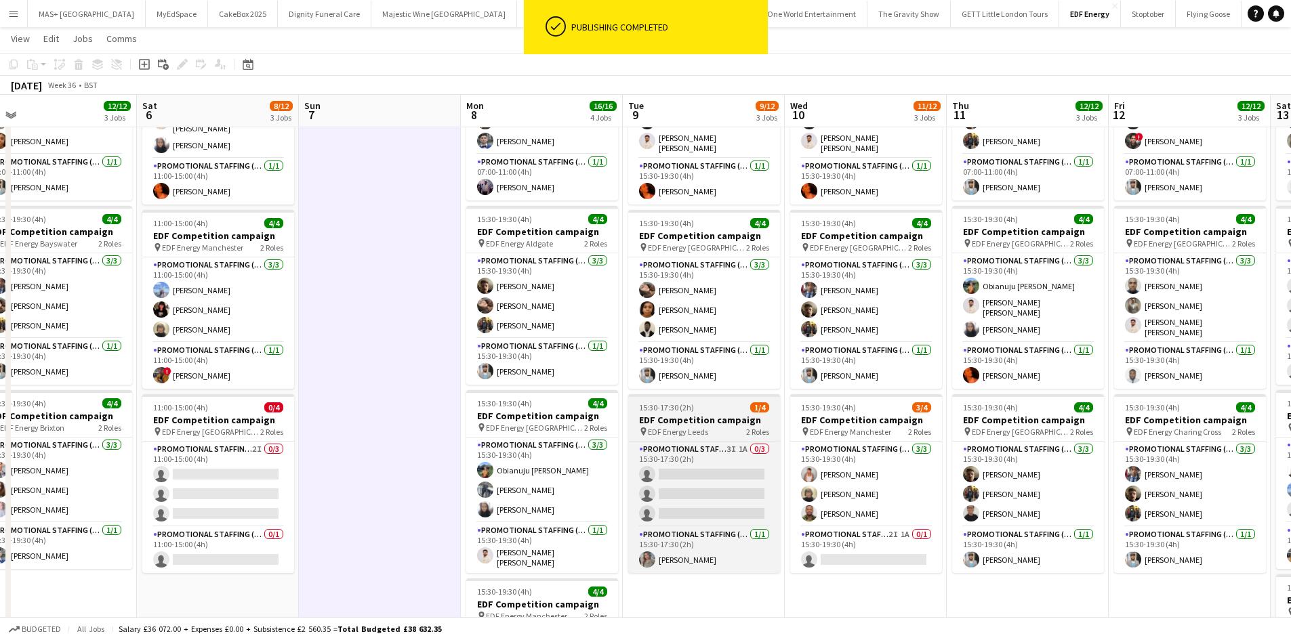
click at [690, 435] on app-job-card "15:30-17:30 (2h) 1/4 EDF Competition campaign pin EDF Energy Leeds 2 Roles Prom…" at bounding box center [704, 483] width 152 height 179
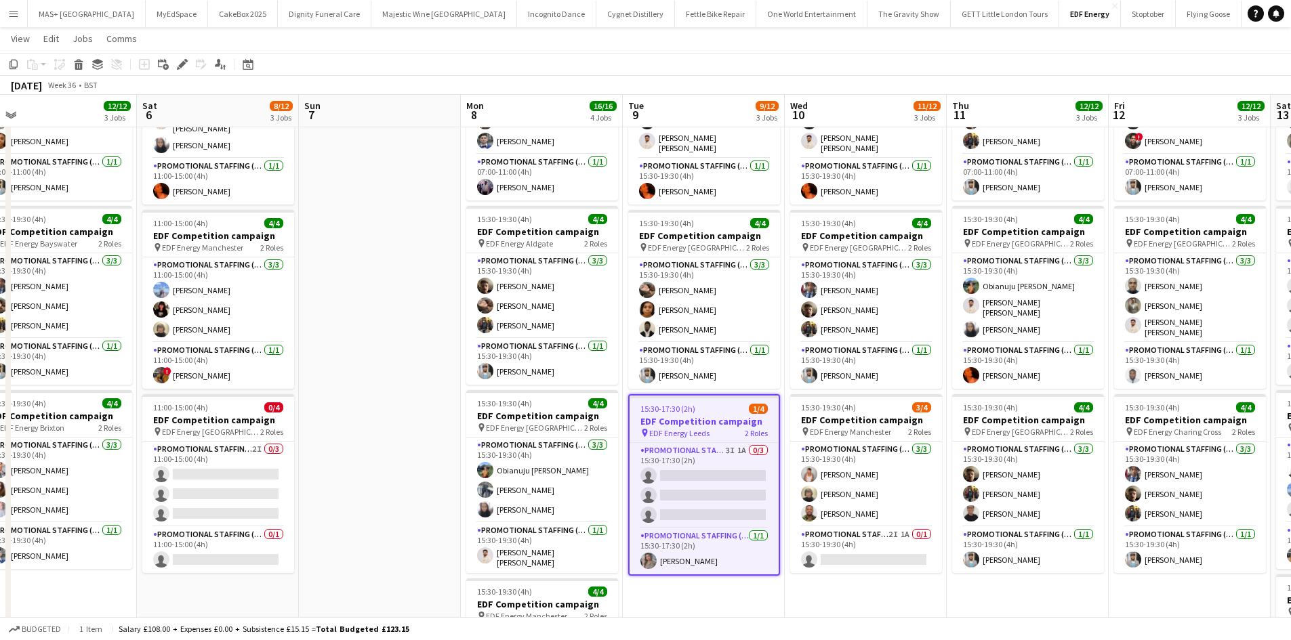
click at [685, 451] on app-card-role "Promotional Staffing (Flyering Staff) 3I 1A 0/3 15:30-17:30 (2h) single-neutral…" at bounding box center [703, 485] width 149 height 85
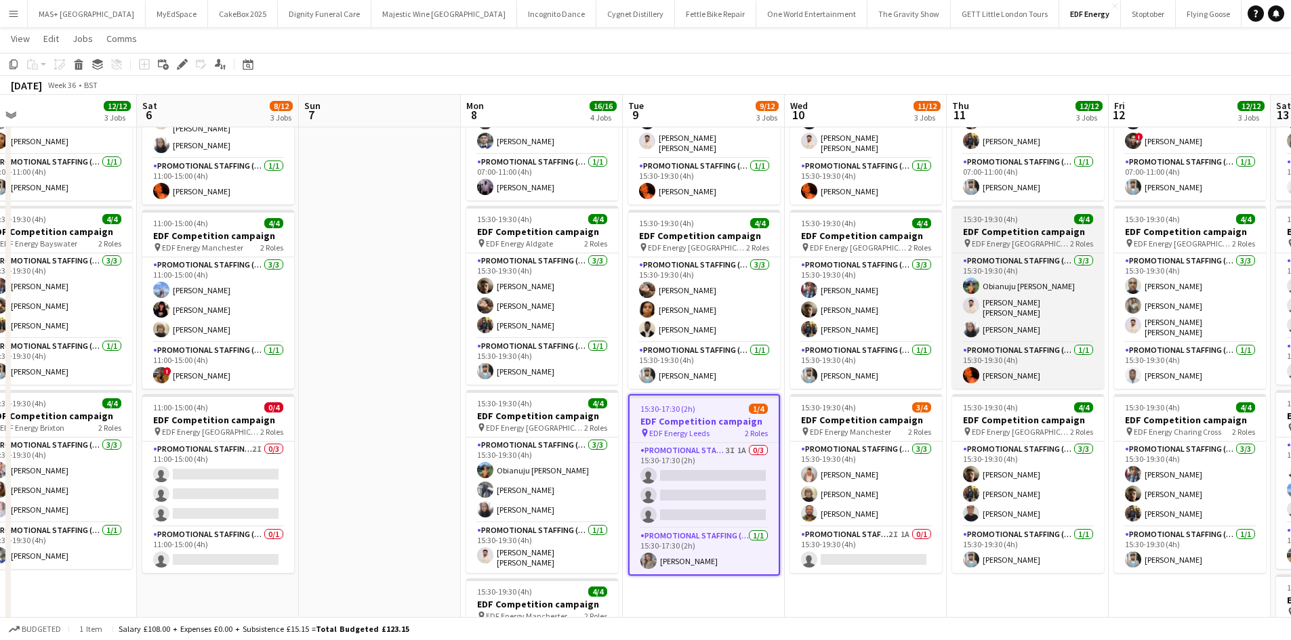
scroll to position [0, 512]
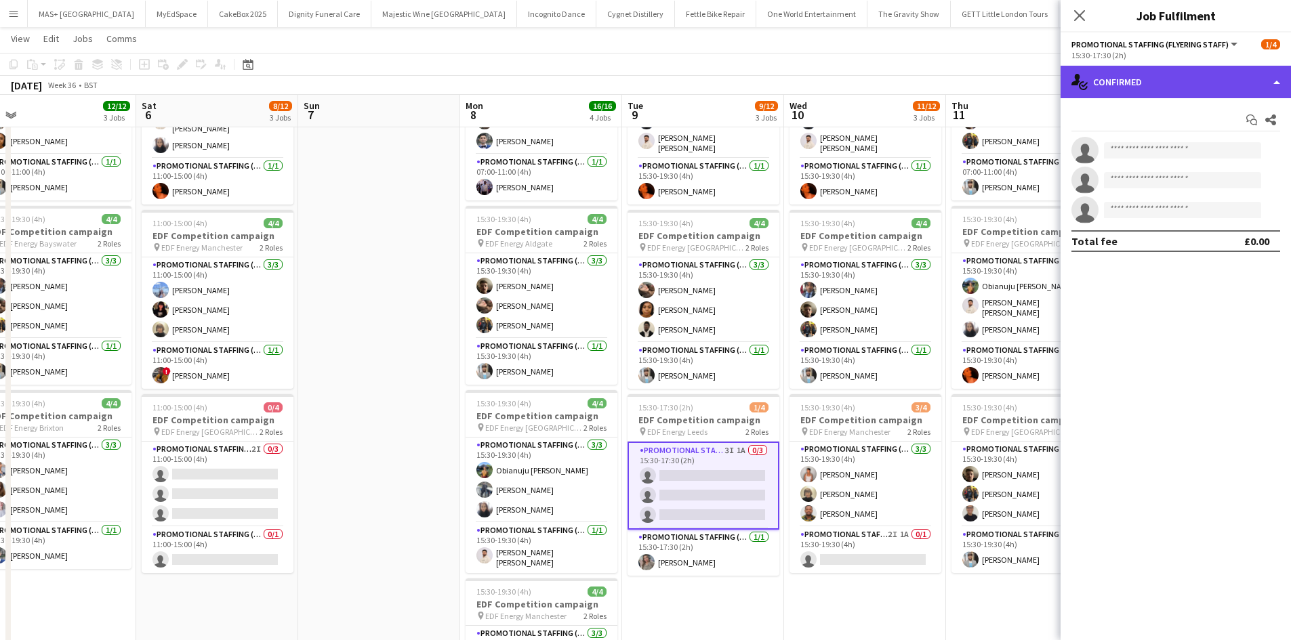
click at [1119, 83] on div "single-neutral-actions-check-2 Confirmed" at bounding box center [1175, 82] width 230 height 33
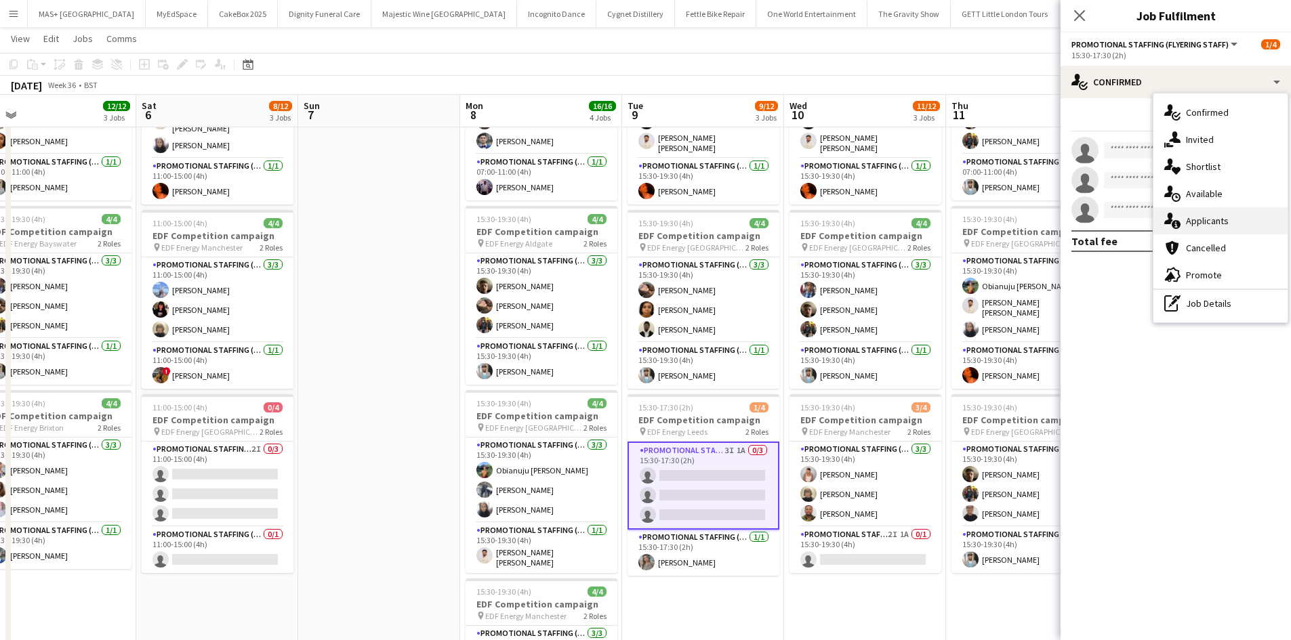
click at [1201, 230] on div "single-neutral-actions-information Applicants" at bounding box center [1220, 220] width 134 height 27
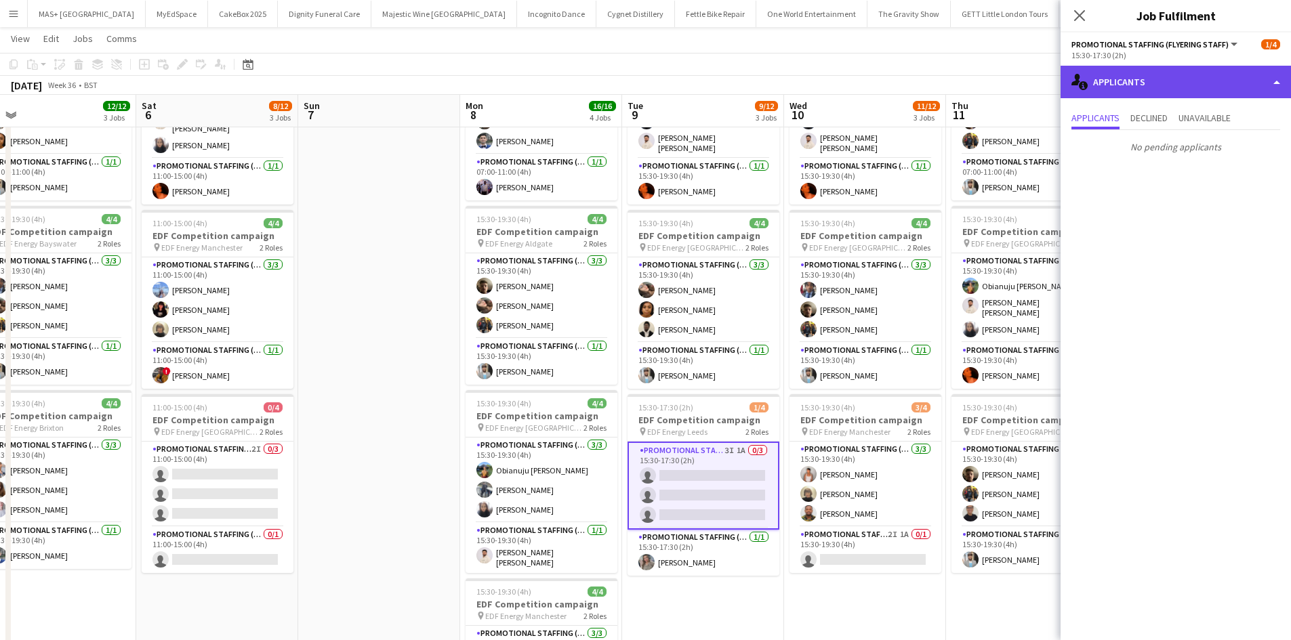
click at [1141, 85] on div "single-neutral-actions-information Applicants" at bounding box center [1175, 82] width 230 height 33
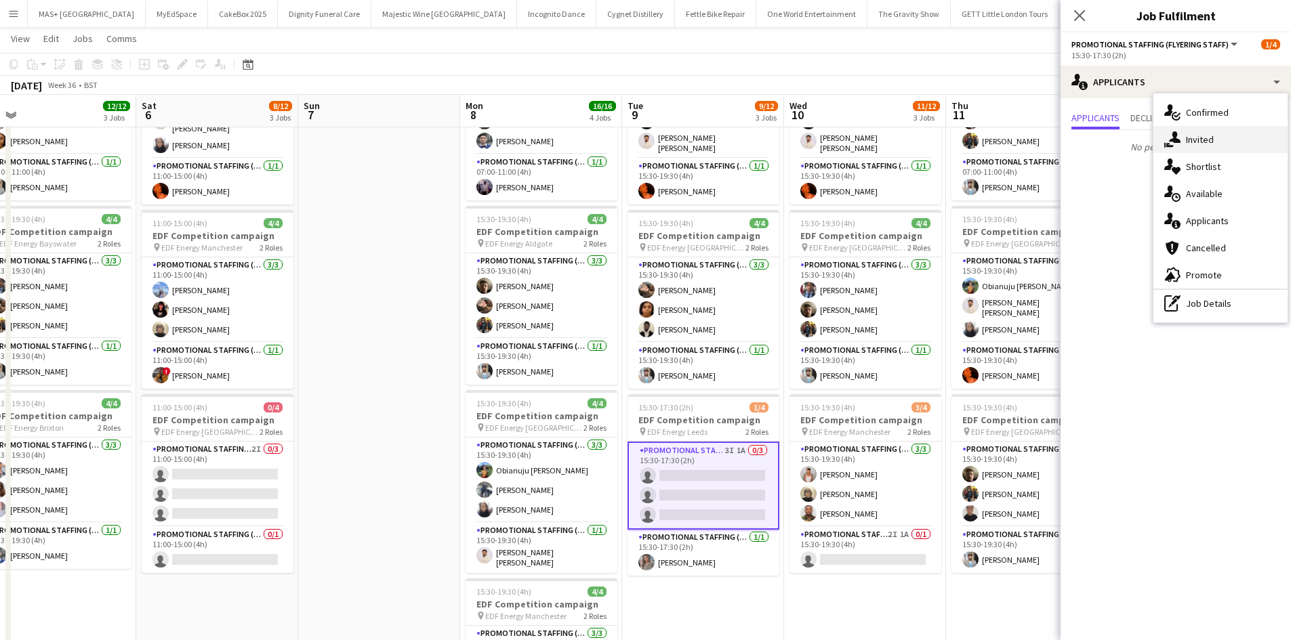
click at [1203, 136] on div "single-neutral-actions-share-1 Invited" at bounding box center [1220, 139] width 134 height 27
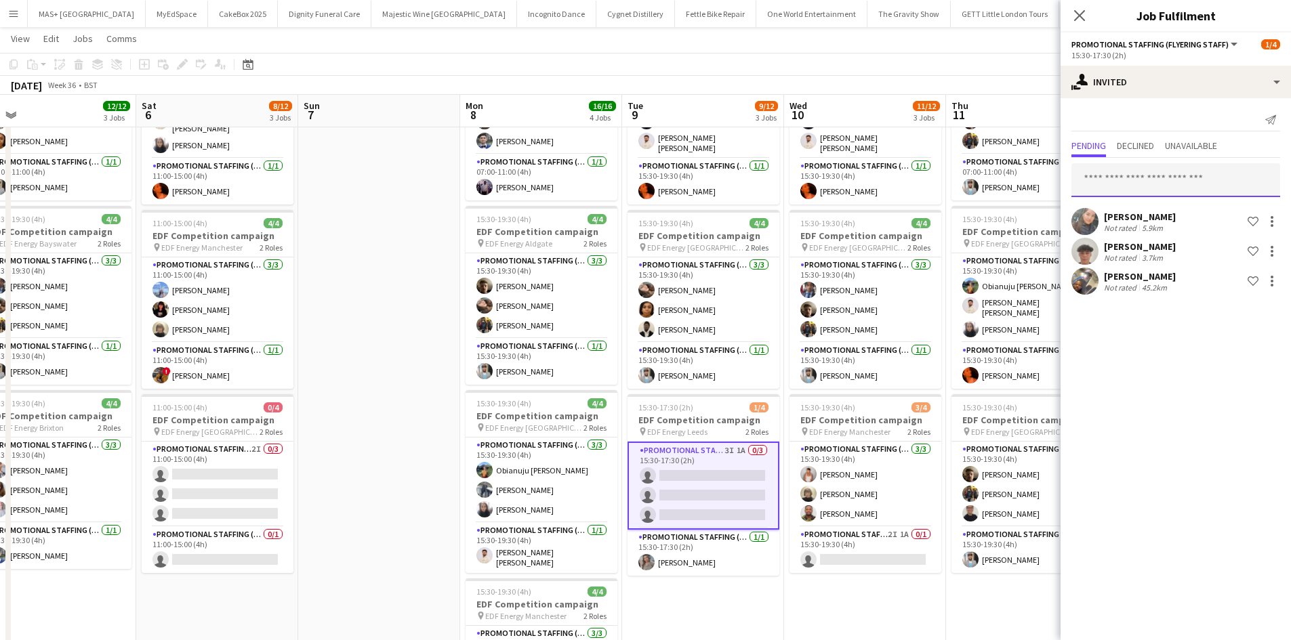
click at [1106, 190] on input "text" at bounding box center [1175, 180] width 209 height 34
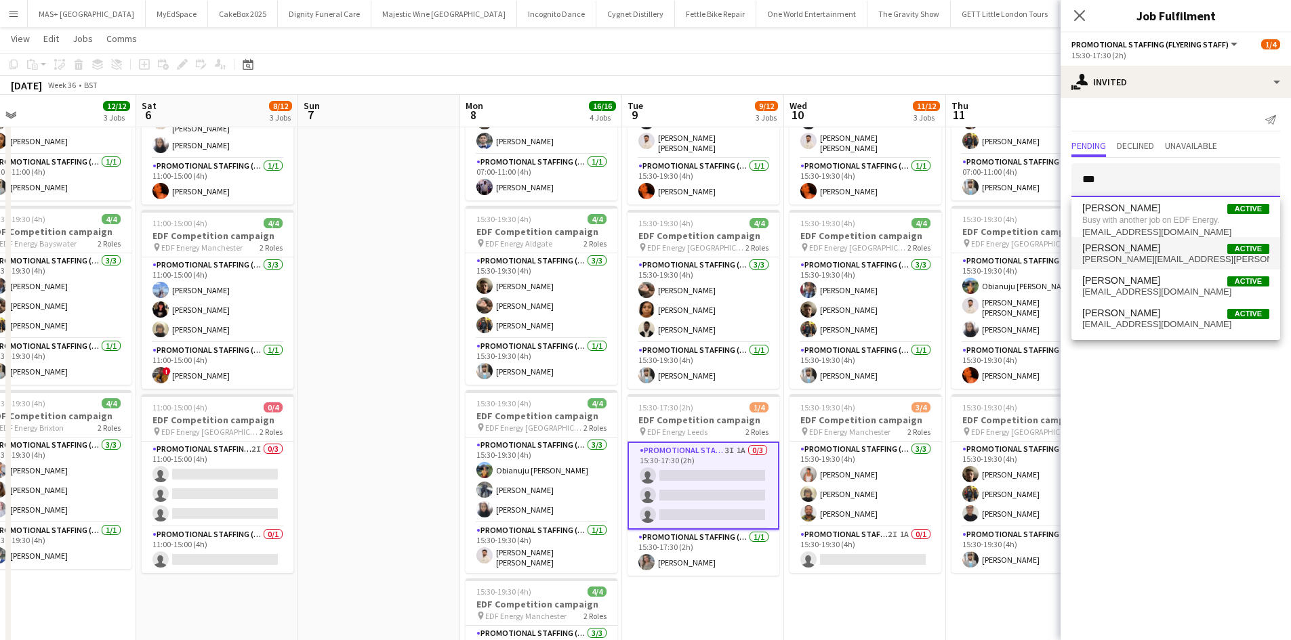
type input "***"
click at [1158, 266] on mat-option "[PERSON_NAME] Active [EMAIL_ADDRESS][PERSON_NAME][DOMAIN_NAME]" at bounding box center [1175, 253] width 209 height 33
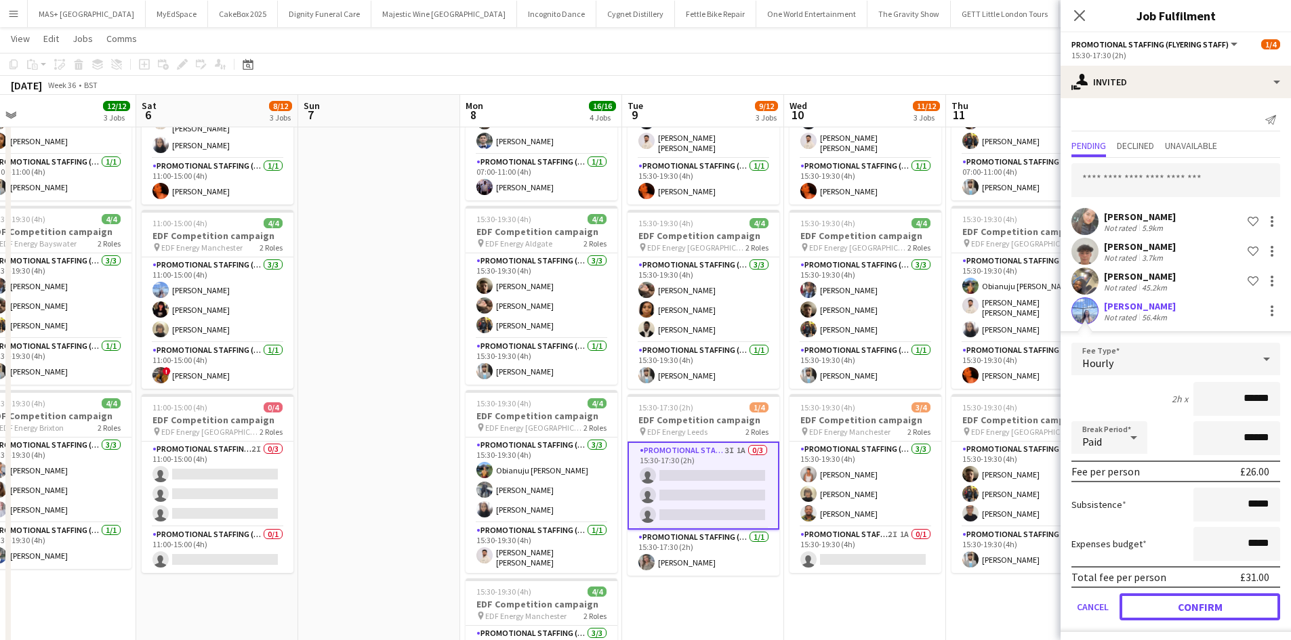
drag, startPoint x: 1219, startPoint y: 611, endPoint x: 1214, endPoint y: 566, distance: 45.0
click at [1220, 609] on button "Confirm" at bounding box center [1199, 607] width 161 height 27
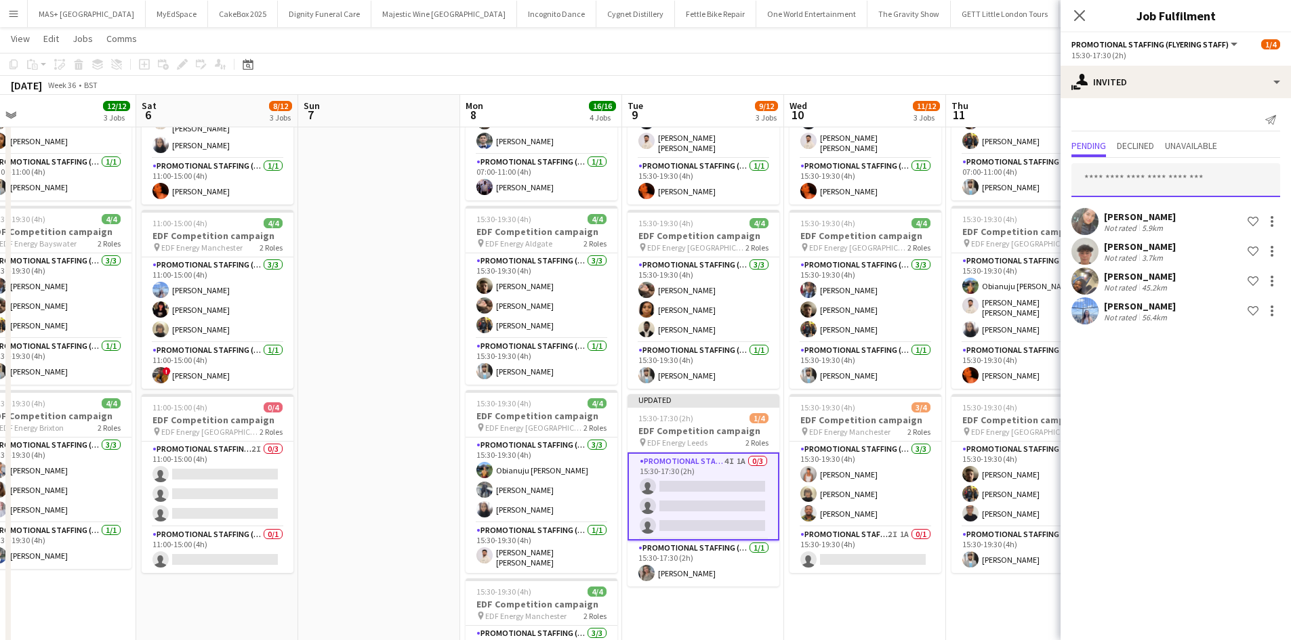
click at [1122, 190] on input "text" at bounding box center [1175, 180] width 209 height 34
paste input "*********"
type input "*********"
drag, startPoint x: 1154, startPoint y: 227, endPoint x: 1193, endPoint y: 310, distance: 91.2
click at [1155, 227] on span "[EMAIL_ADDRESS][DOMAIN_NAME]" at bounding box center [1175, 225] width 187 height 11
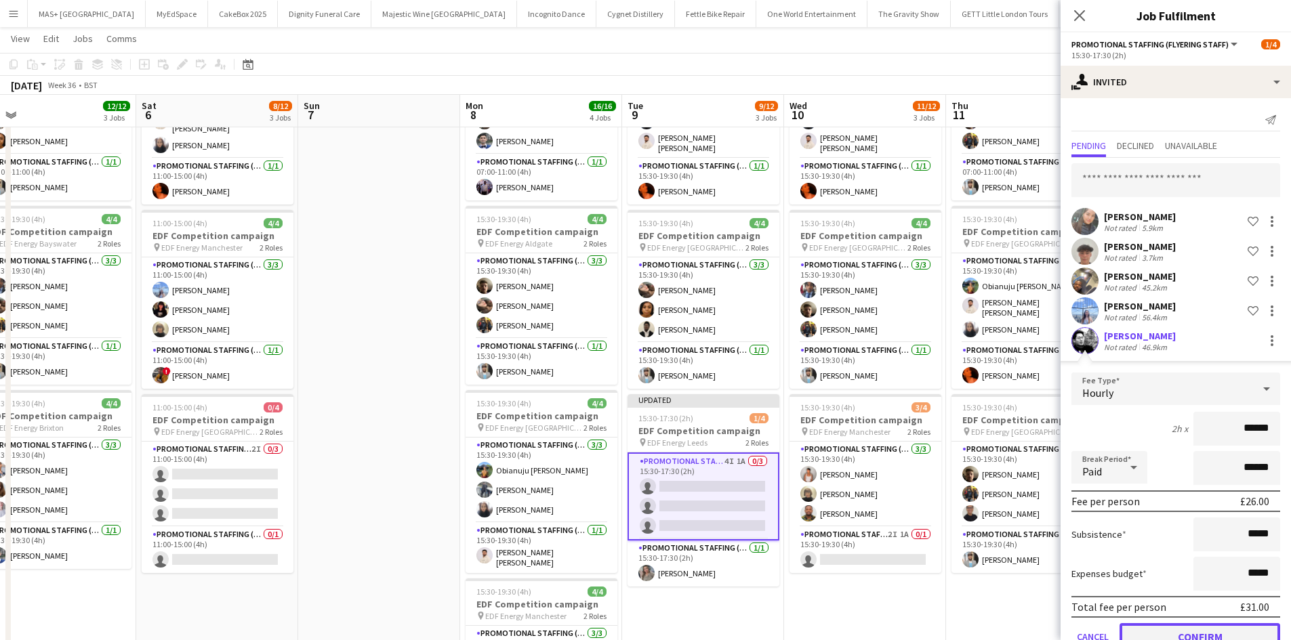
click at [1199, 629] on button "Confirm" at bounding box center [1199, 636] width 161 height 27
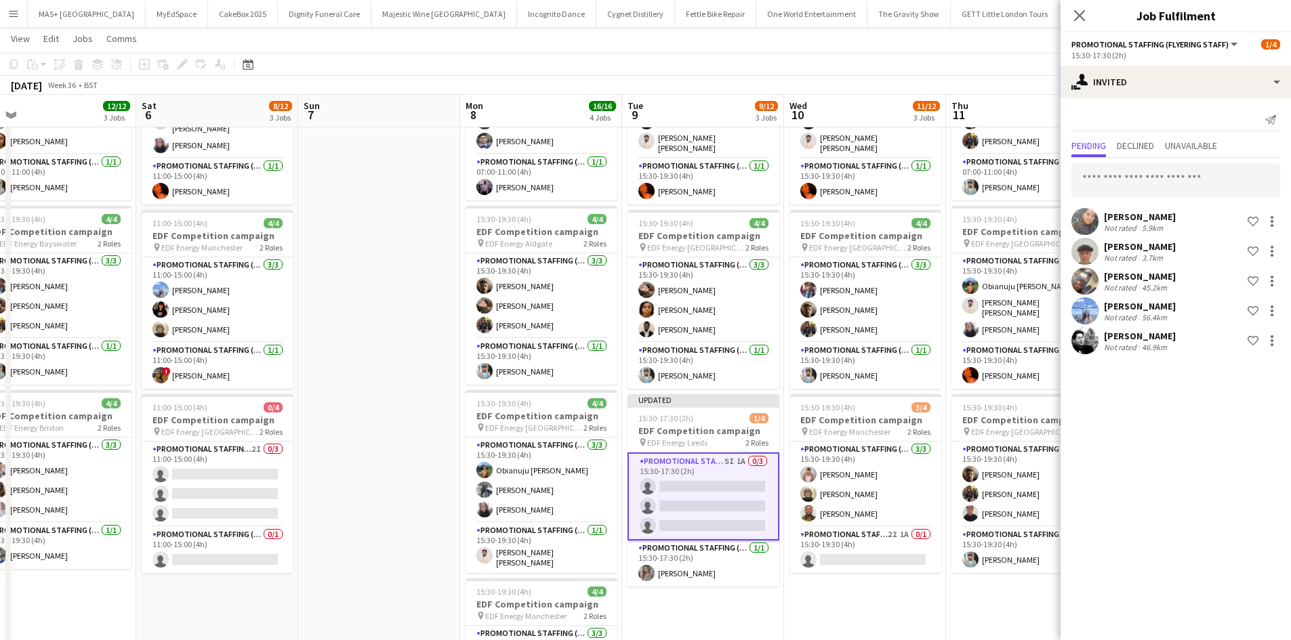
drag, startPoint x: 942, startPoint y: 616, endPoint x: 974, endPoint y: 578, distance: 49.5
click at [944, 615] on app-date-cell "15:30-19:30 (4h) 4/4 EDF Competition campaign pin EDF Energy Birmingham New Str…" at bounding box center [865, 424] width 162 height 817
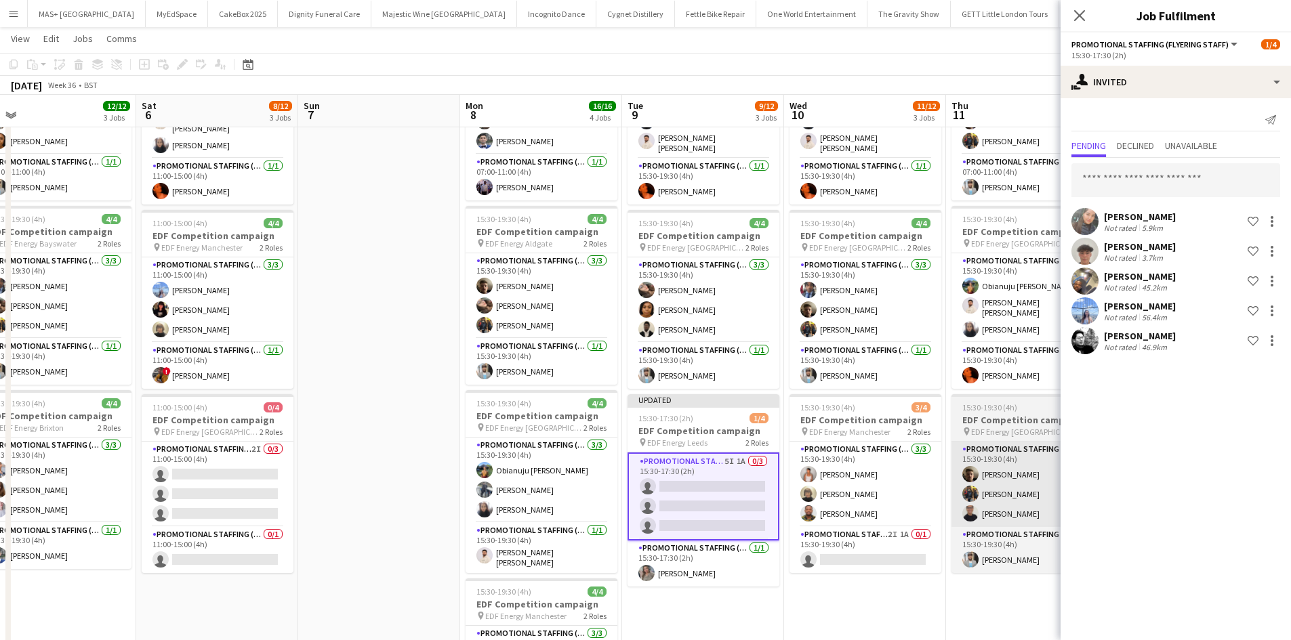
scroll to position [0, 509]
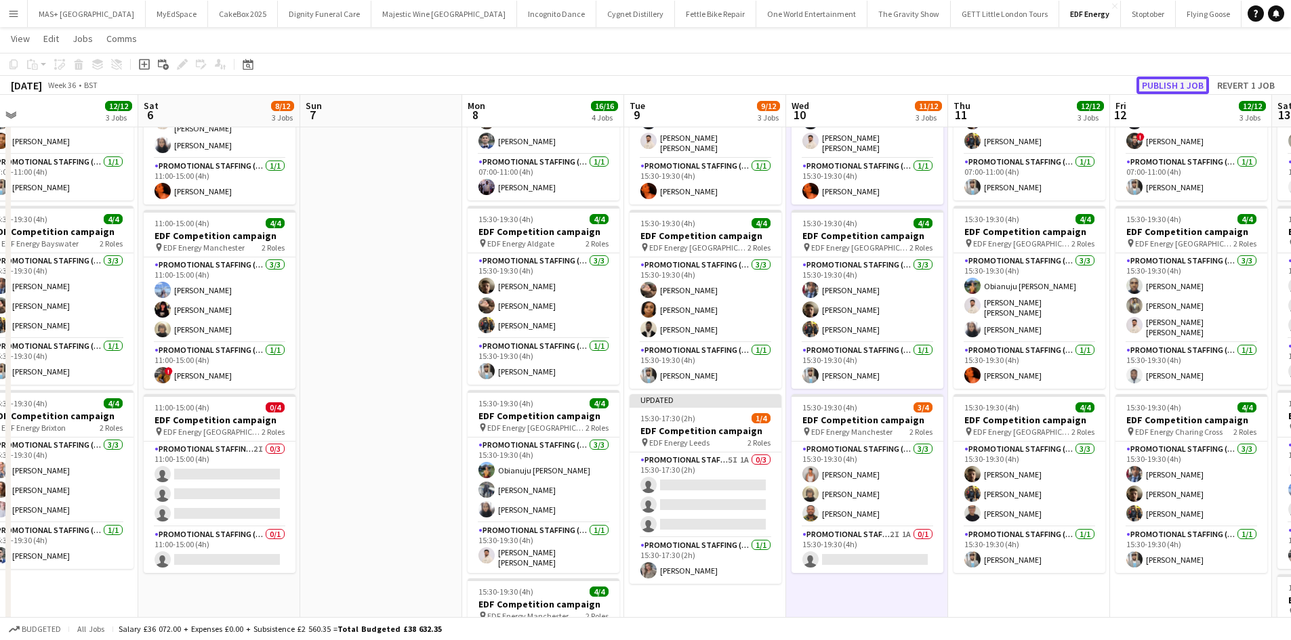
click at [1178, 77] on button "Publish 1 job" at bounding box center [1172, 86] width 72 height 18
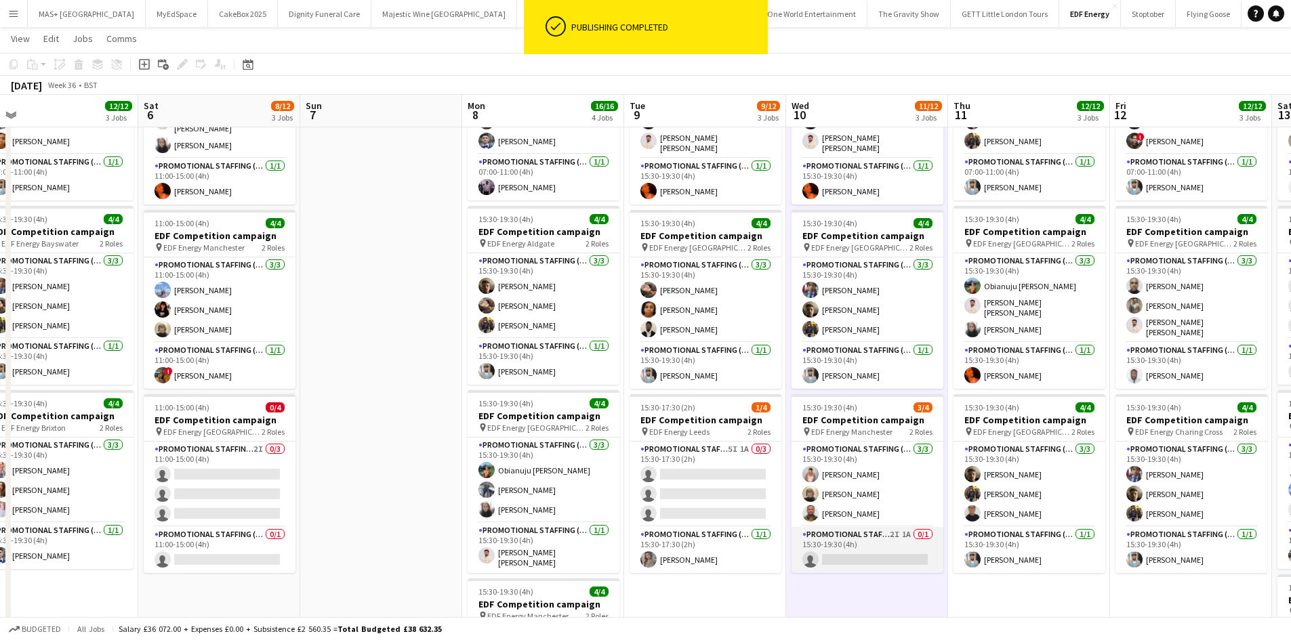
click at [857, 541] on app-card-role "Promotional Staffing (Team Leader) 2I 1A 0/1 15:30-19:30 (4h) single-neutral-ac…" at bounding box center [867, 550] width 152 height 46
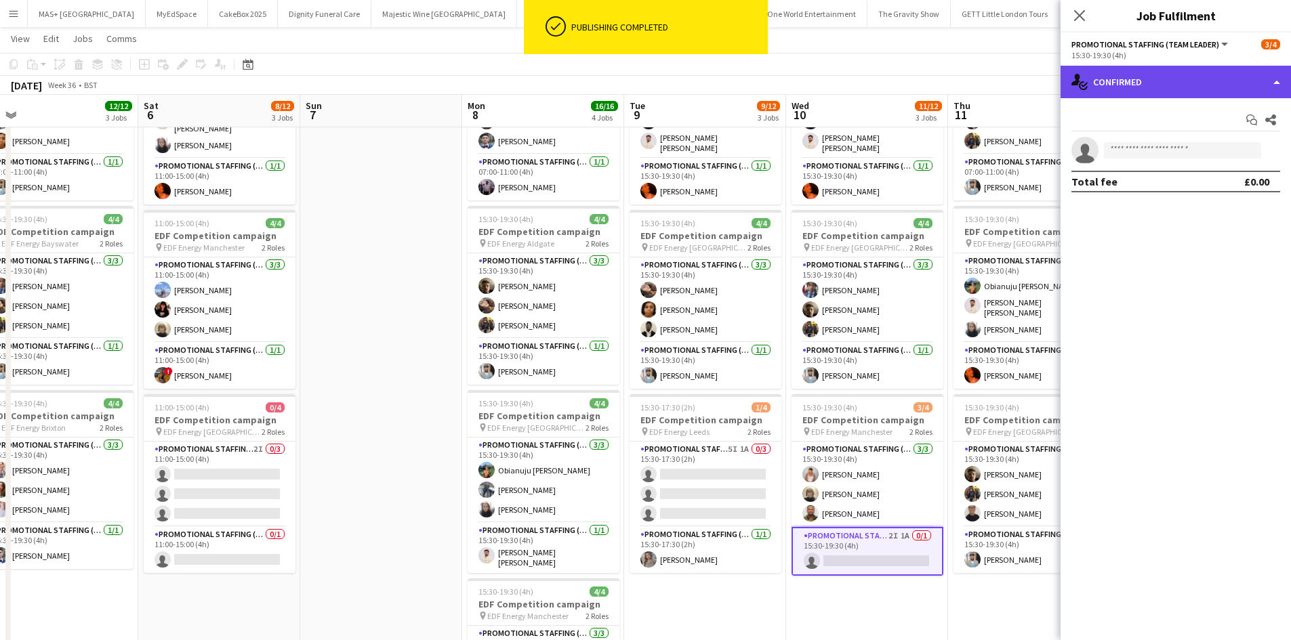
click at [1113, 85] on div "single-neutral-actions-check-2 Confirmed" at bounding box center [1175, 82] width 230 height 33
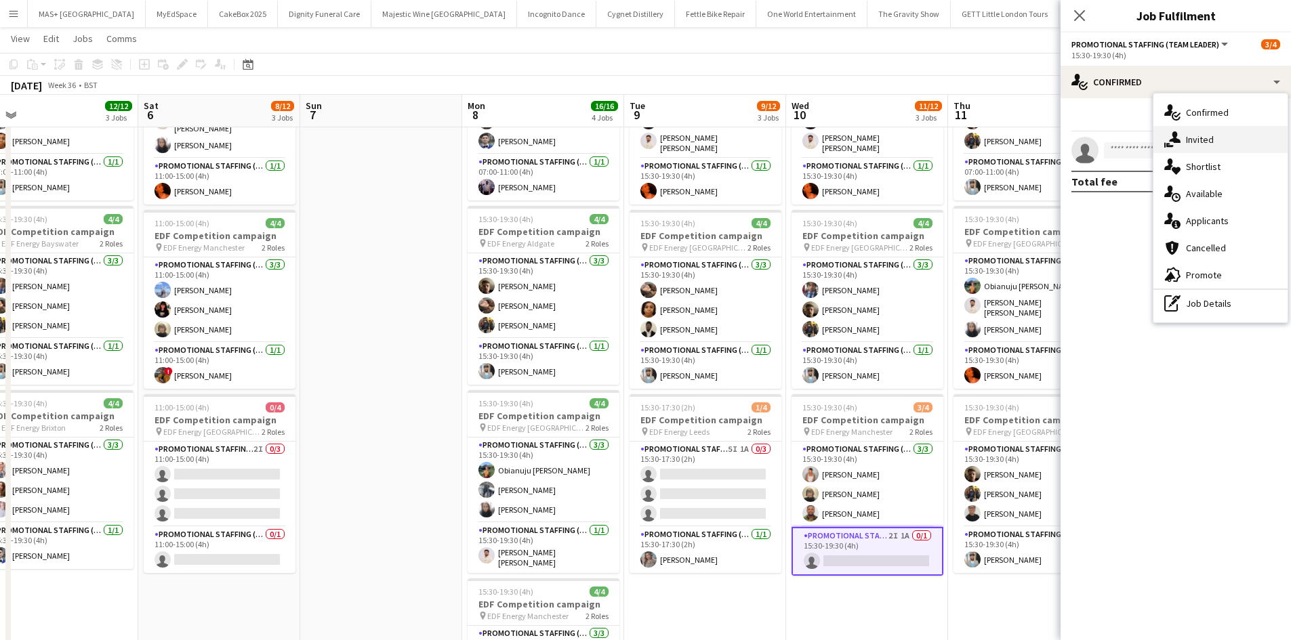
click at [1194, 146] on div "single-neutral-actions-share-1 Invited" at bounding box center [1220, 139] width 134 height 27
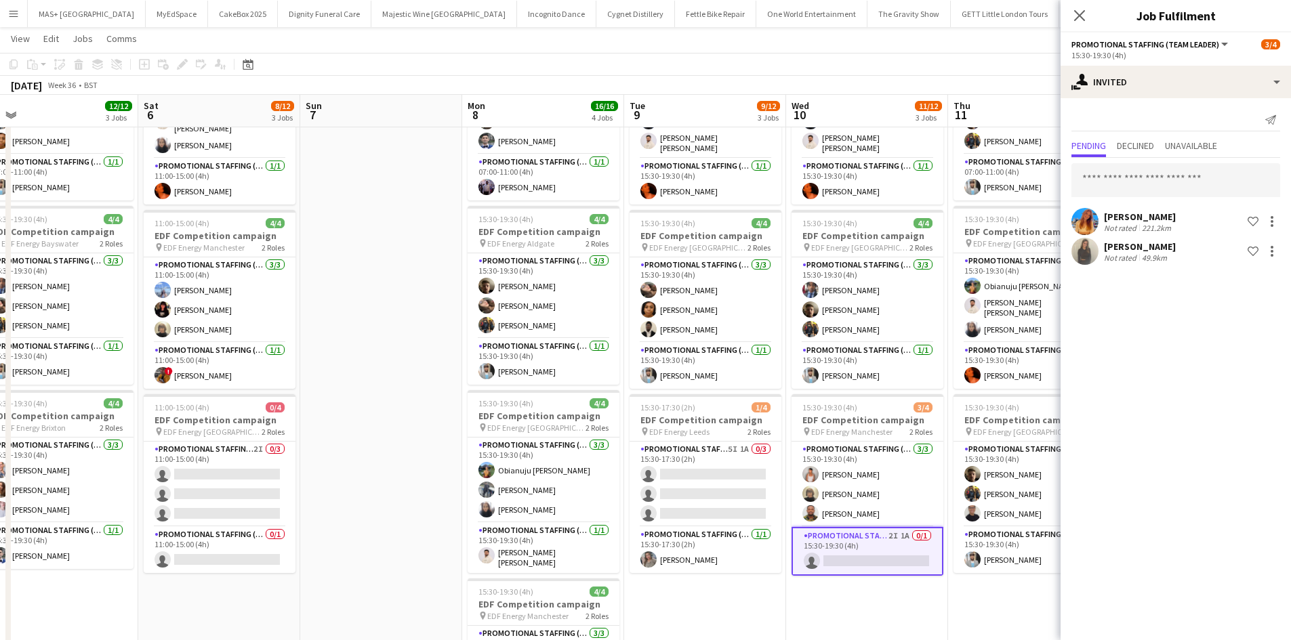
click at [944, 613] on app-date-cell "15:30-19:30 (4h) 4/4 EDF Competition campaign pin EDF Energy Birmingham New Str…" at bounding box center [867, 424] width 162 height 817
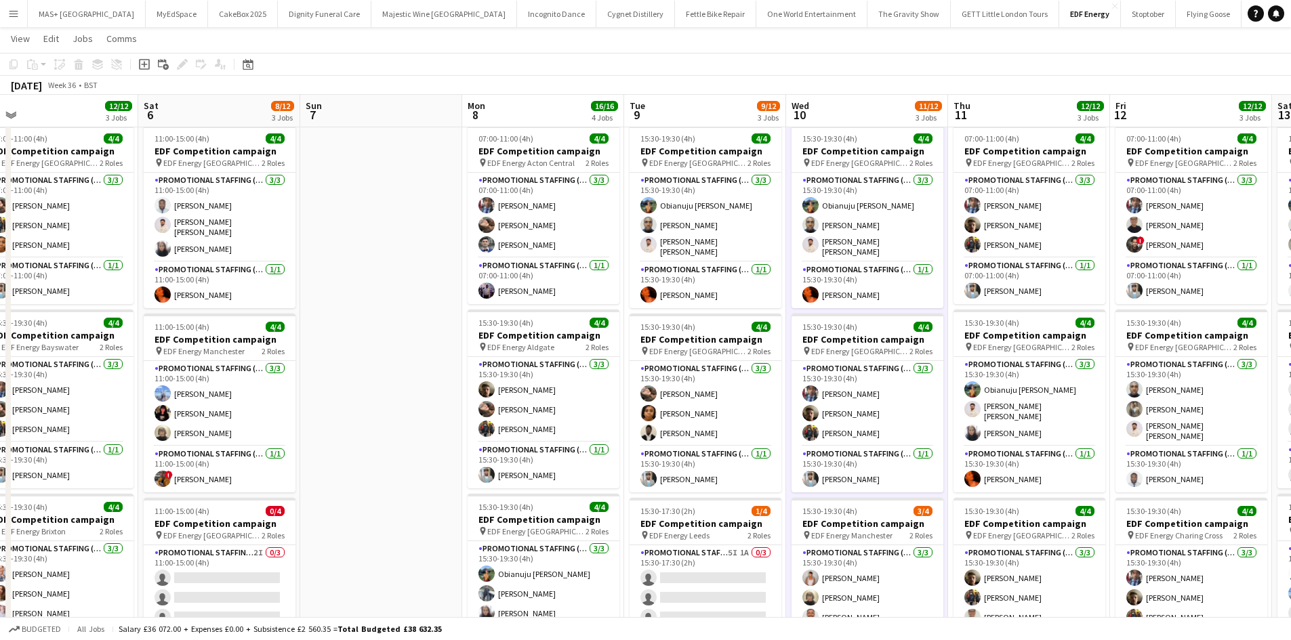
scroll to position [0, 0]
